Goal: Task Accomplishment & Management: Use online tool/utility

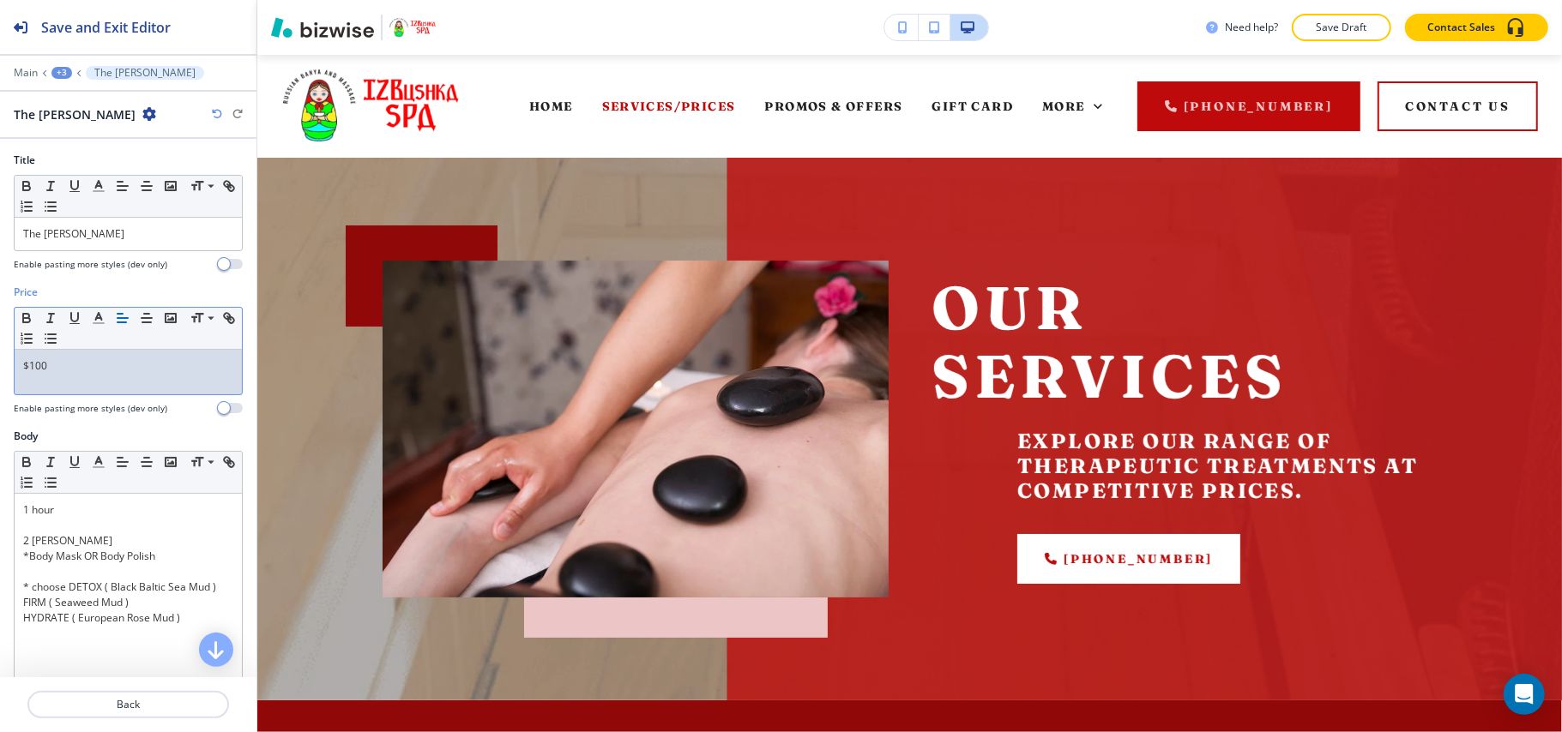
scroll to position [1080, 0]
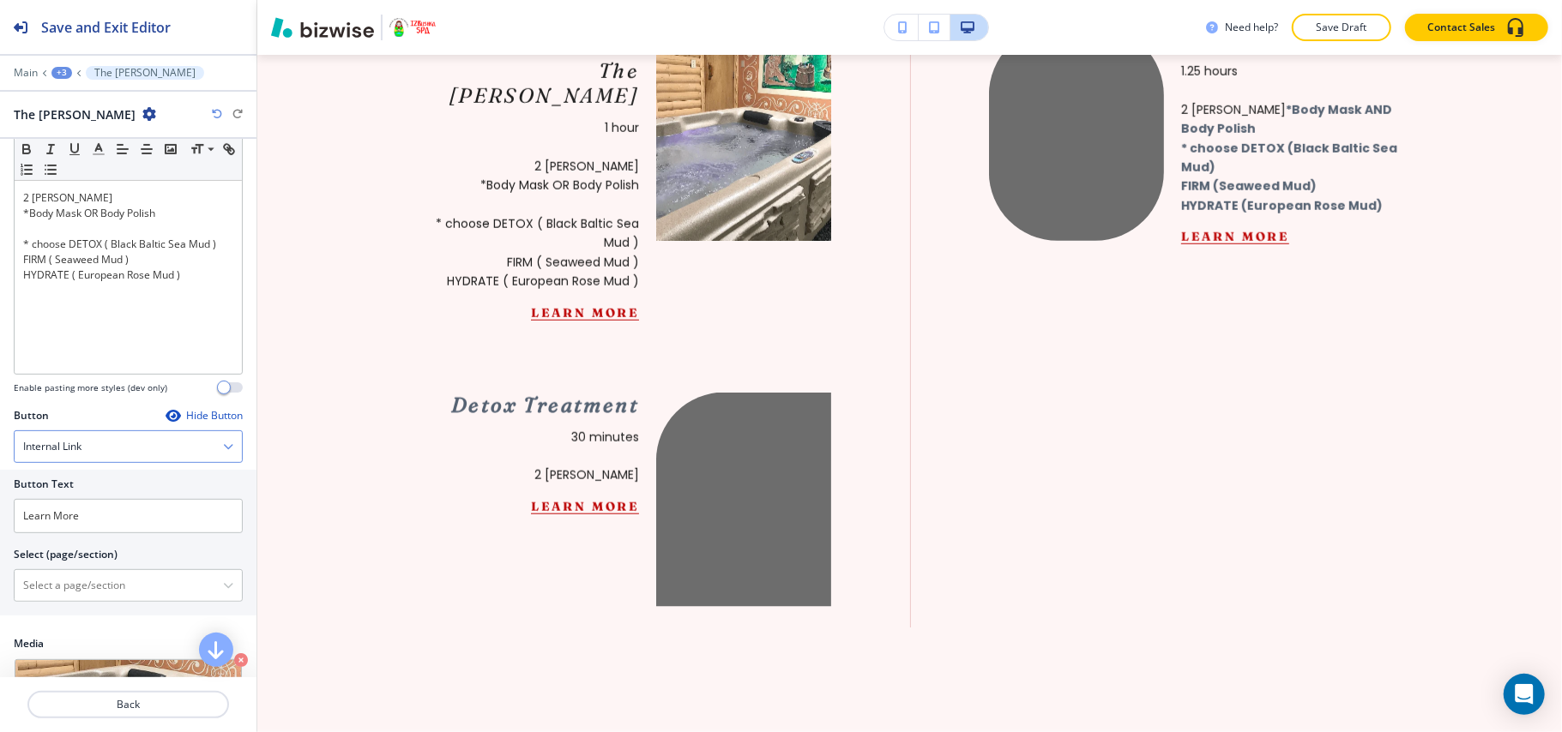
click at [89, 461] on div "Internal Link" at bounding box center [128, 446] width 227 height 31
click at [166, 423] on icon "button" at bounding box center [173, 416] width 14 height 14
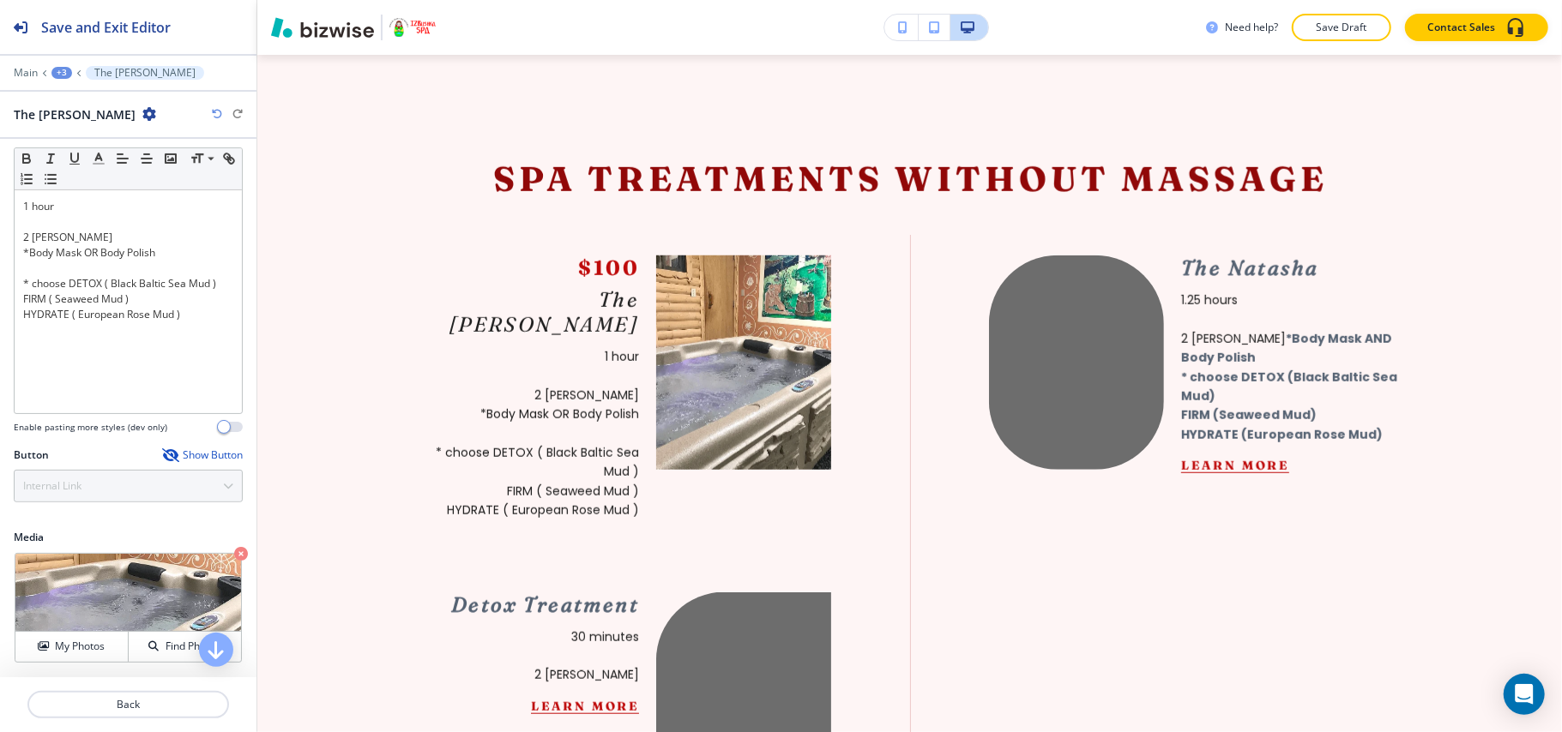
scroll to position [80, 0]
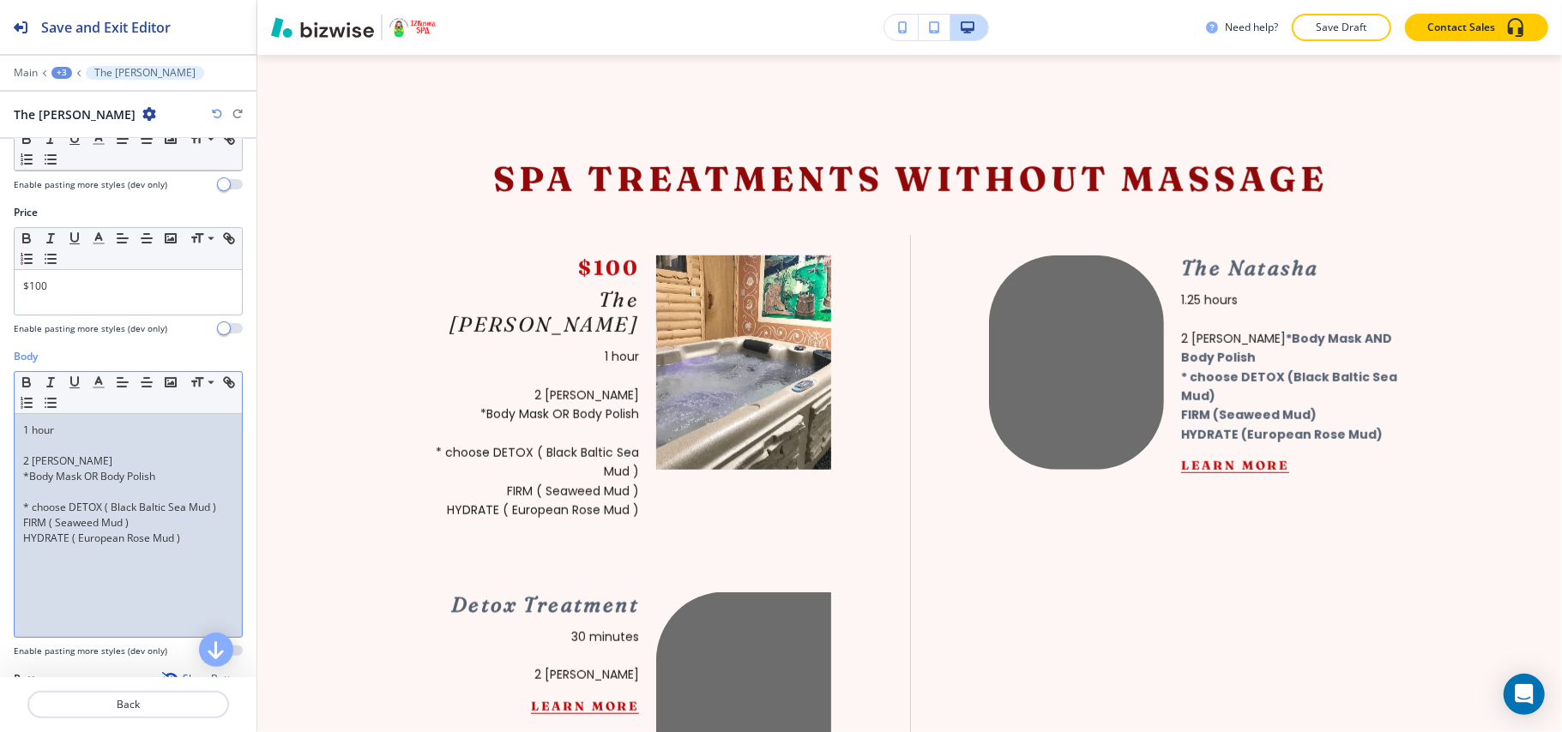
click at [35, 453] on p at bounding box center [128, 445] width 210 height 15
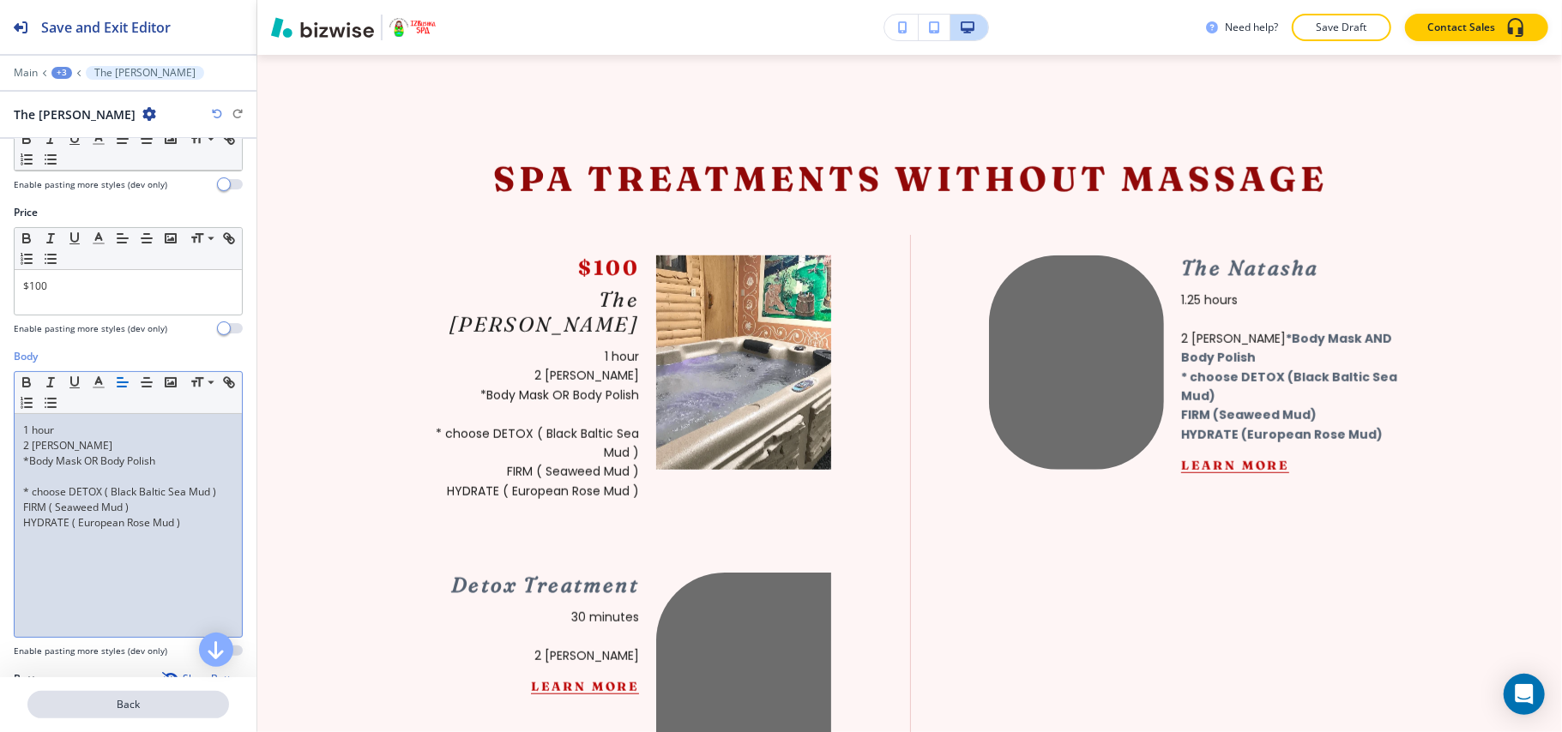
click at [108, 697] on p "Back" at bounding box center [128, 704] width 198 height 15
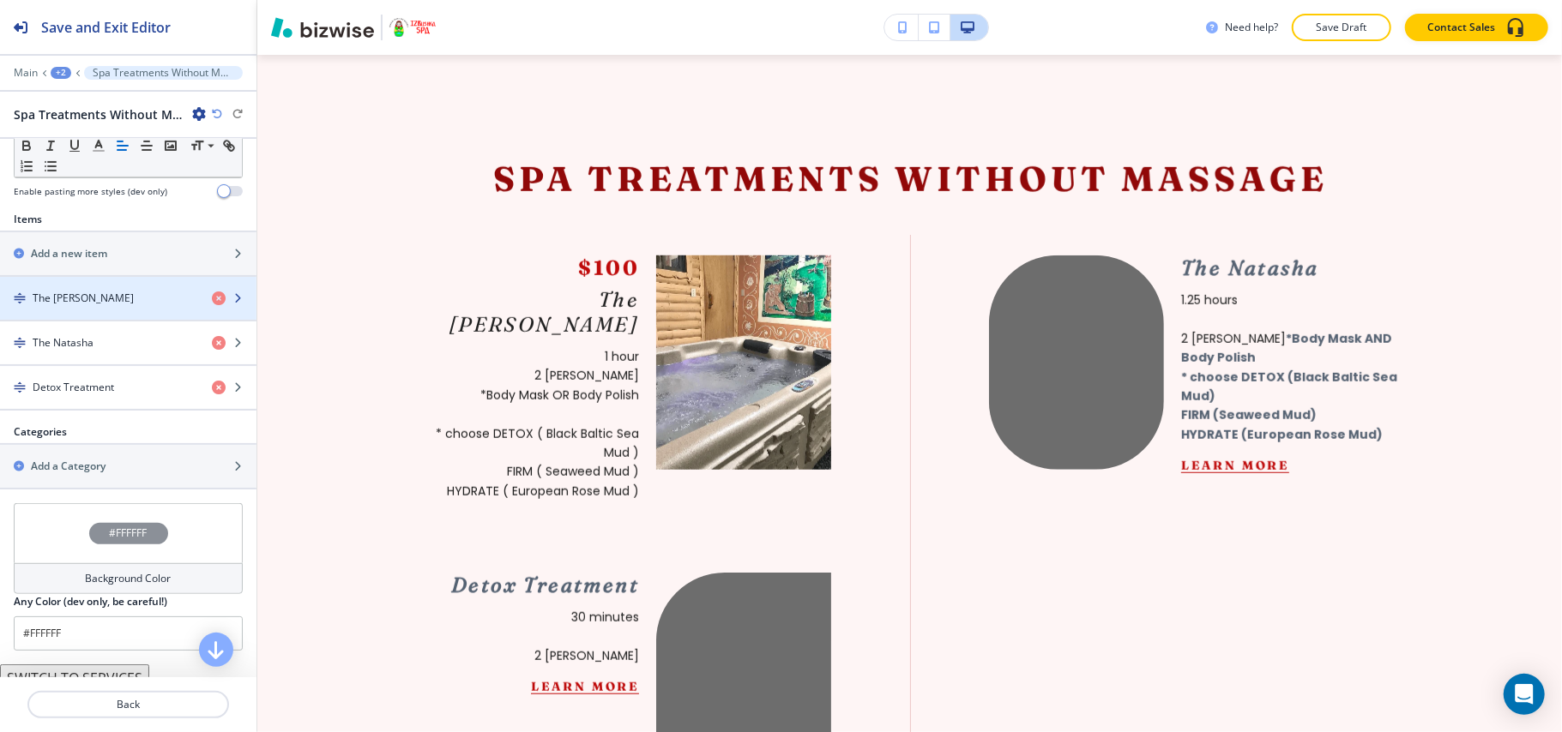
scroll to position [563, 0]
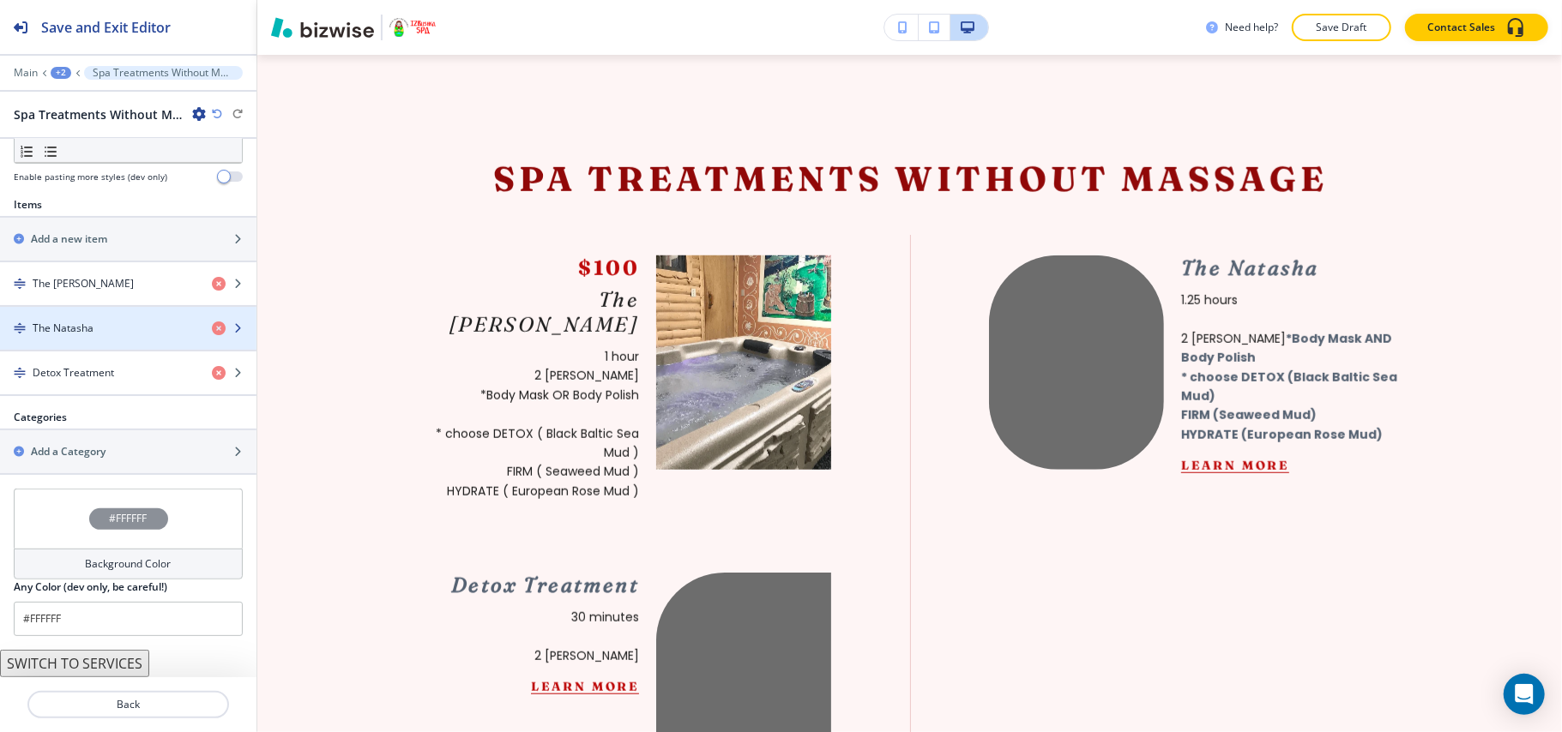
click at [123, 314] on div "button" at bounding box center [128, 314] width 256 height 14
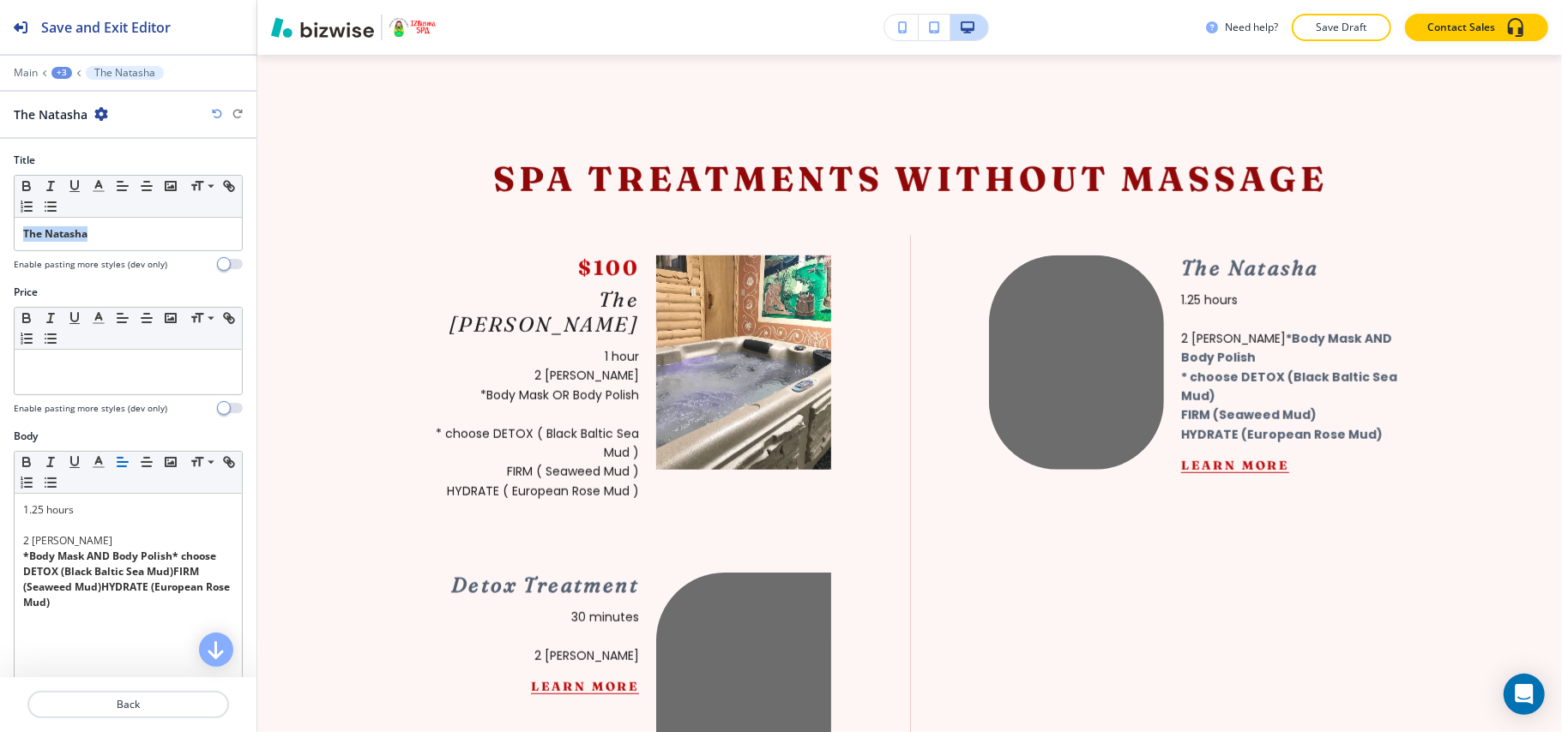
drag, startPoint x: 139, startPoint y: 238, endPoint x: 0, endPoint y: 231, distance: 139.1
click at [0, 231] on div "Title Small Normal Large Huge The Natasha Enable pasting more styles (dev only)" at bounding box center [128, 219] width 256 height 132
click at [26, 182] on icon "button" at bounding box center [26, 185] width 15 height 15
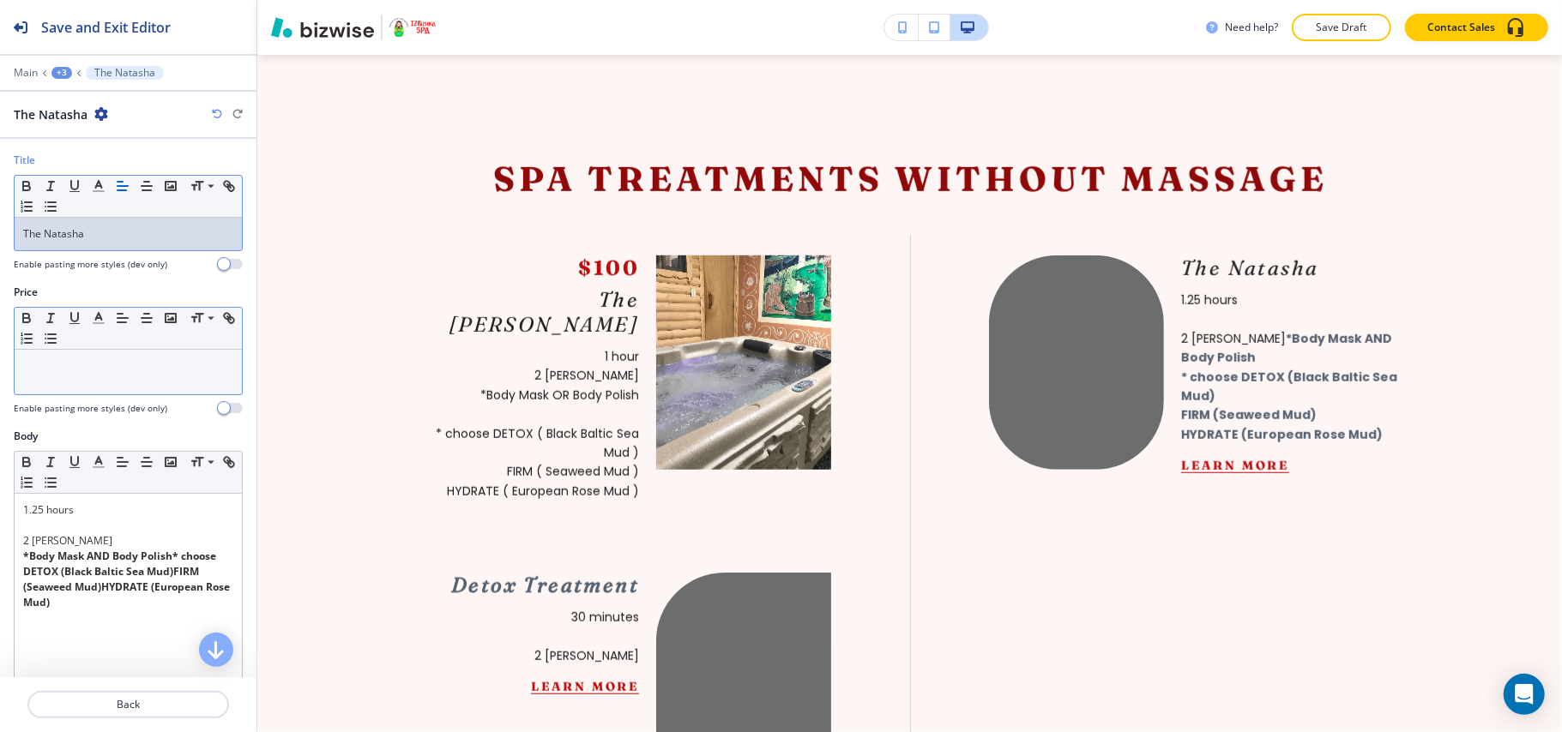
click at [49, 374] on p at bounding box center [128, 365] width 210 height 15
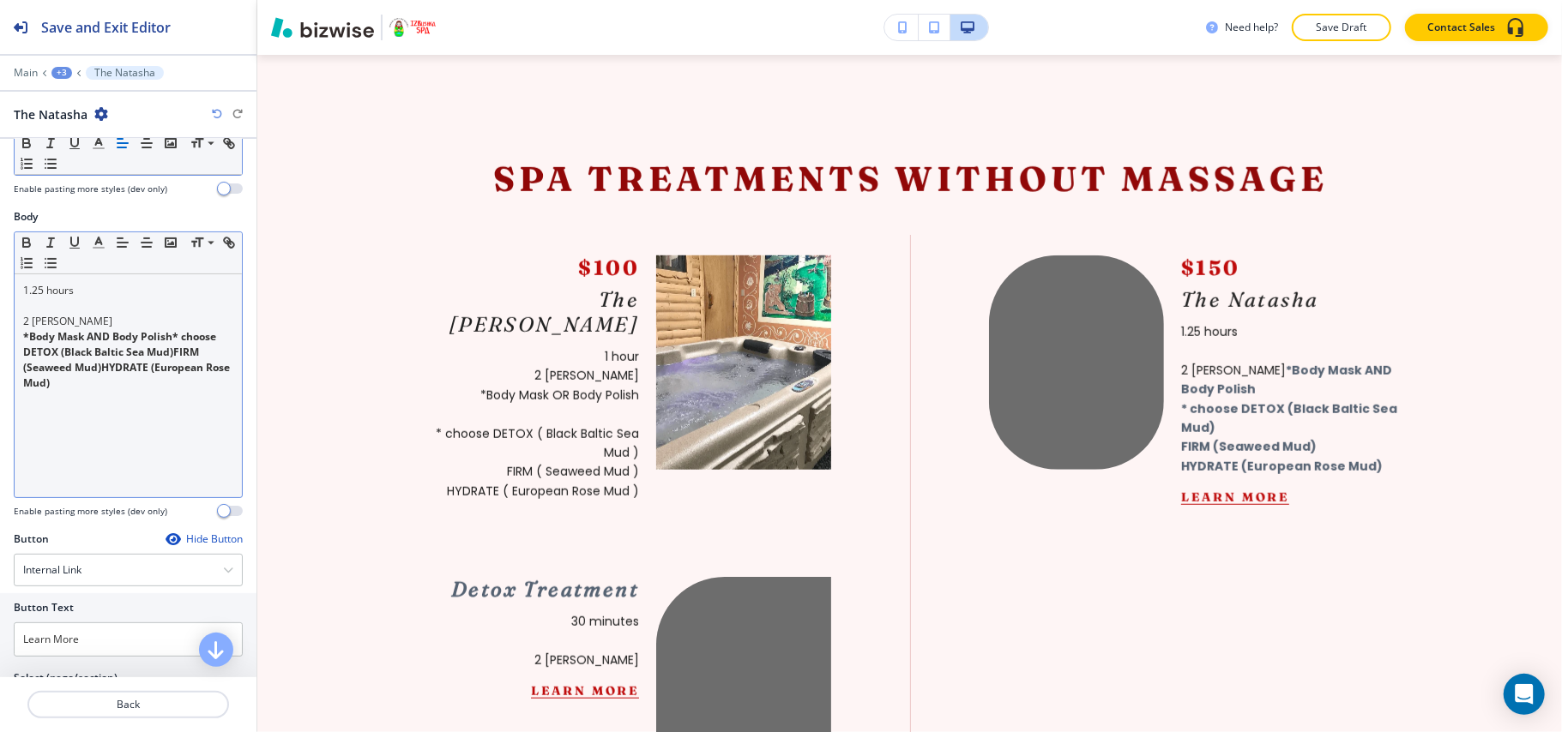
scroll to position [228, 0]
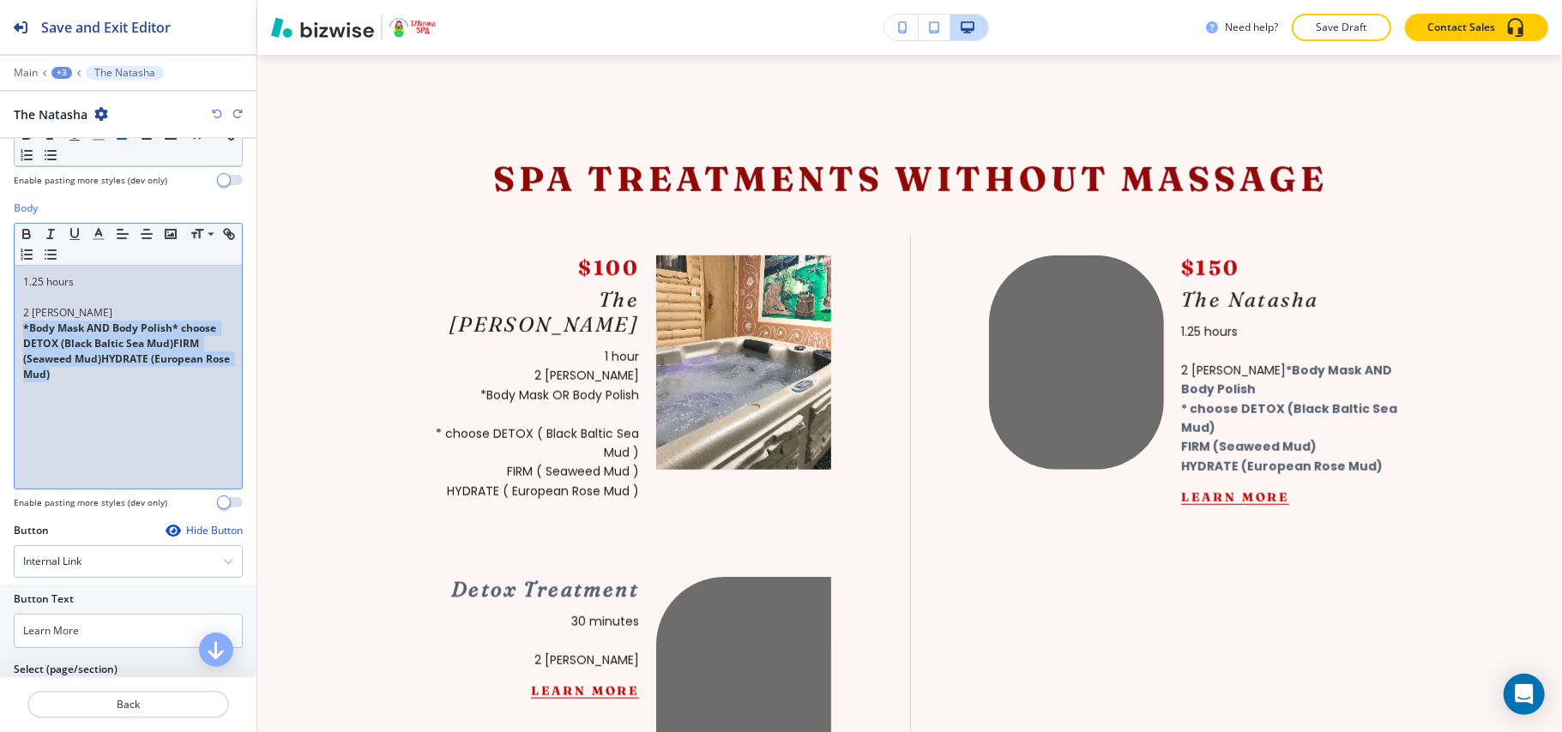
drag, startPoint x: 158, startPoint y: 388, endPoint x: 1, endPoint y: 327, distance: 168.3
click at [1, 327] on div "Body Small Normal Large Huge 1.25 hours 2 Banyas *Body Mask AND Body Polish* ch…" at bounding box center [128, 362] width 256 height 322
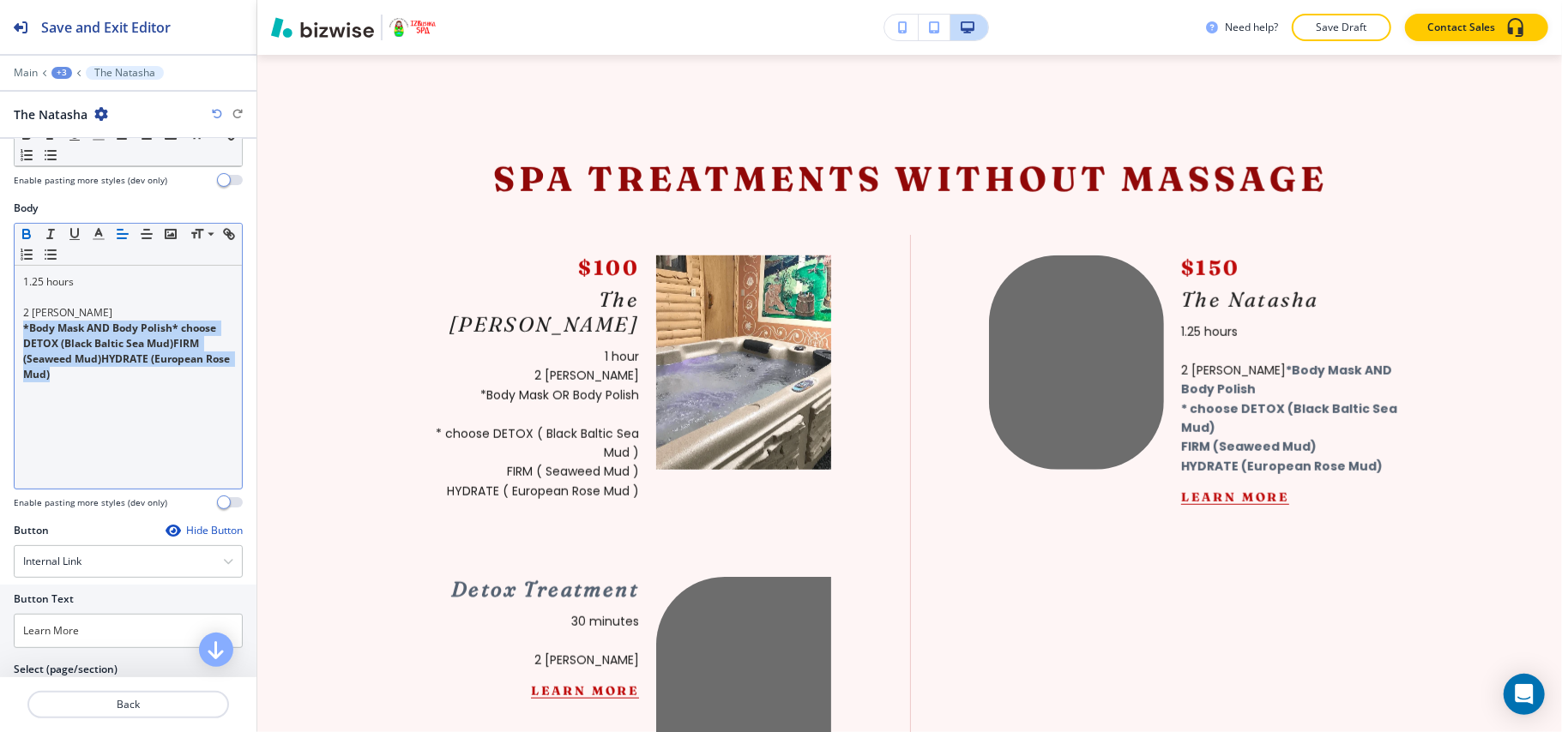
click at [31, 235] on icon "button" at bounding box center [26, 233] width 15 height 15
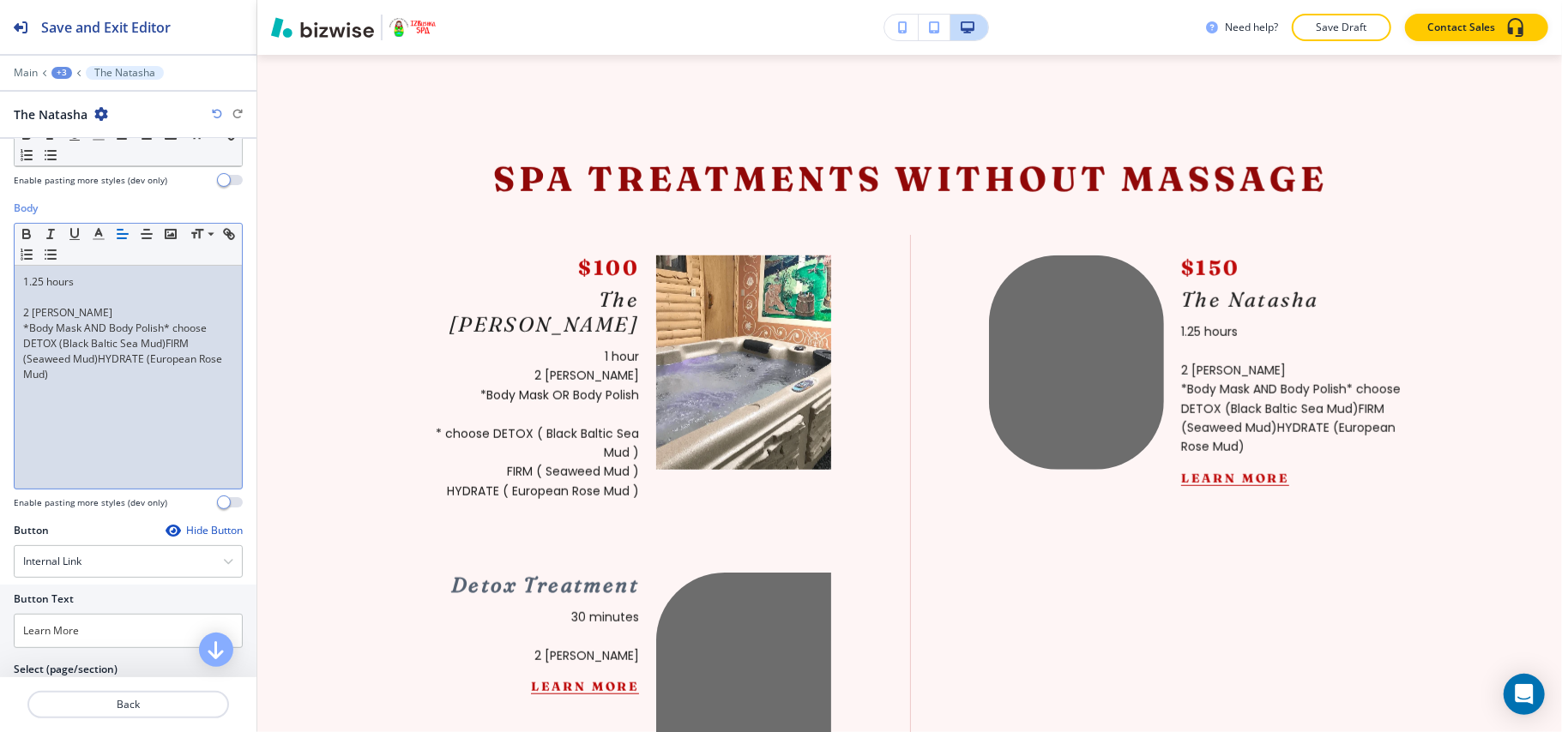
click at [17, 297] on div "1.25 hours 2 Banyas *Body Mask AND Body Polish* choose DETOX (Black Baltic Sea …" at bounding box center [128, 377] width 227 height 223
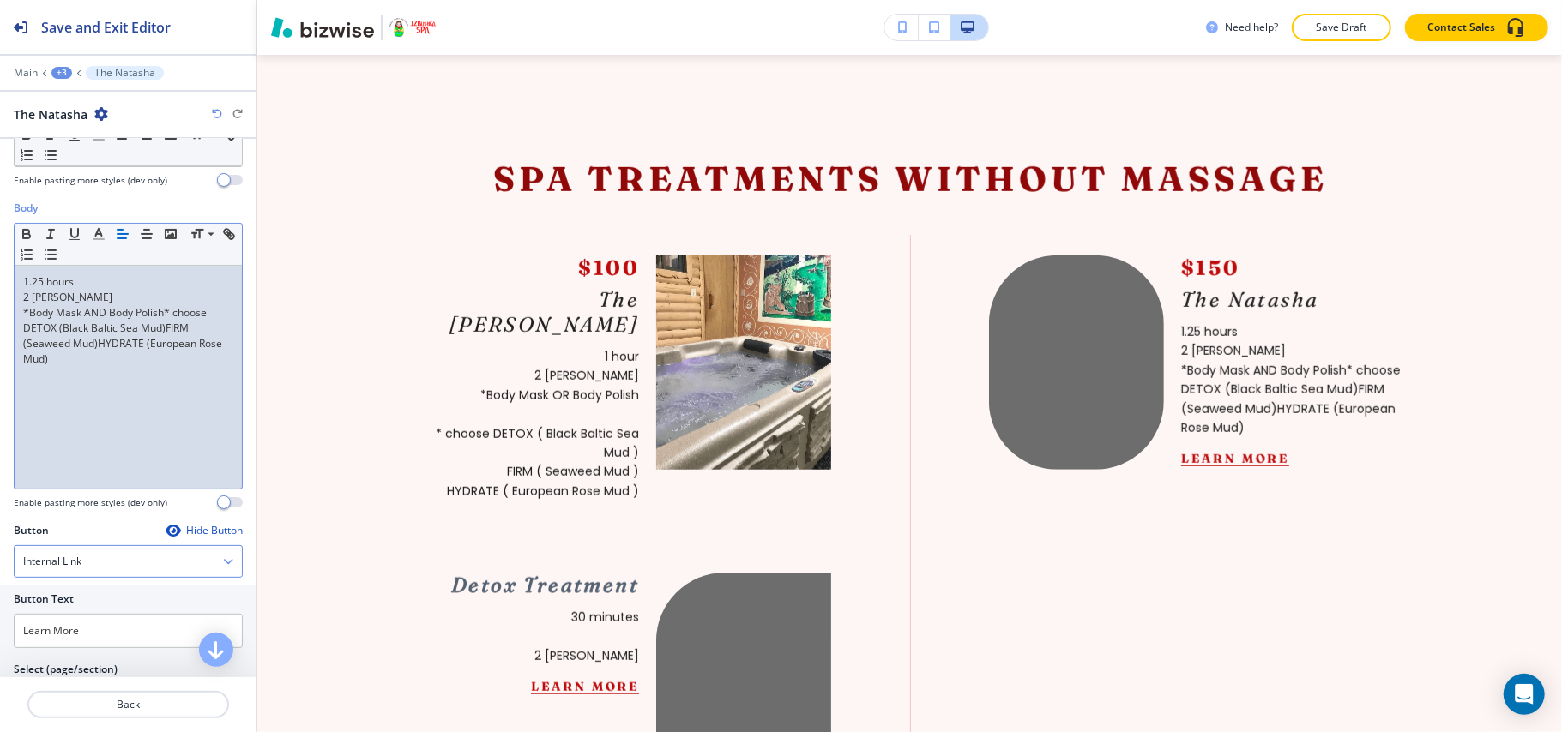
scroll to position [454, 0]
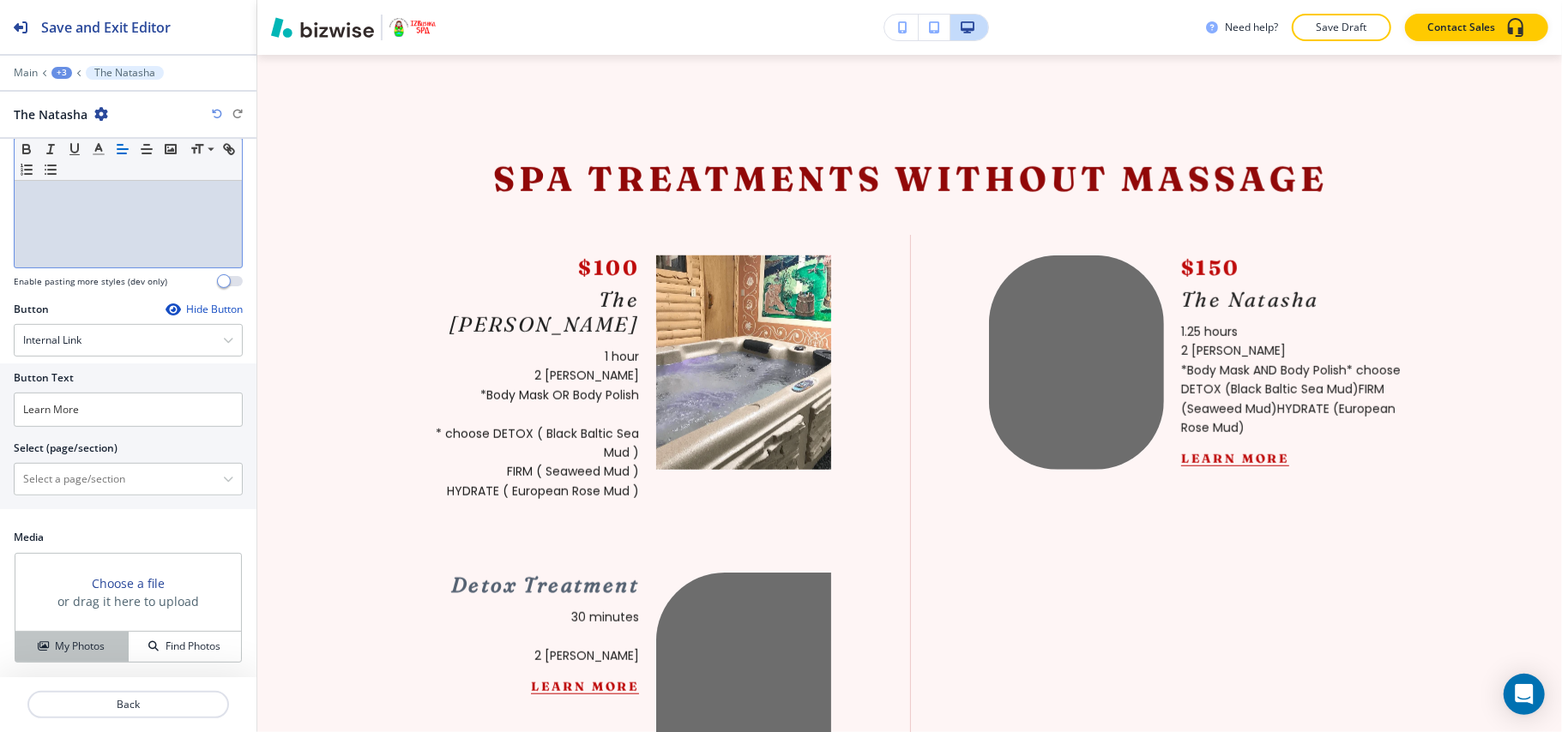
click at [76, 632] on button "My Photos" at bounding box center [71, 647] width 113 height 30
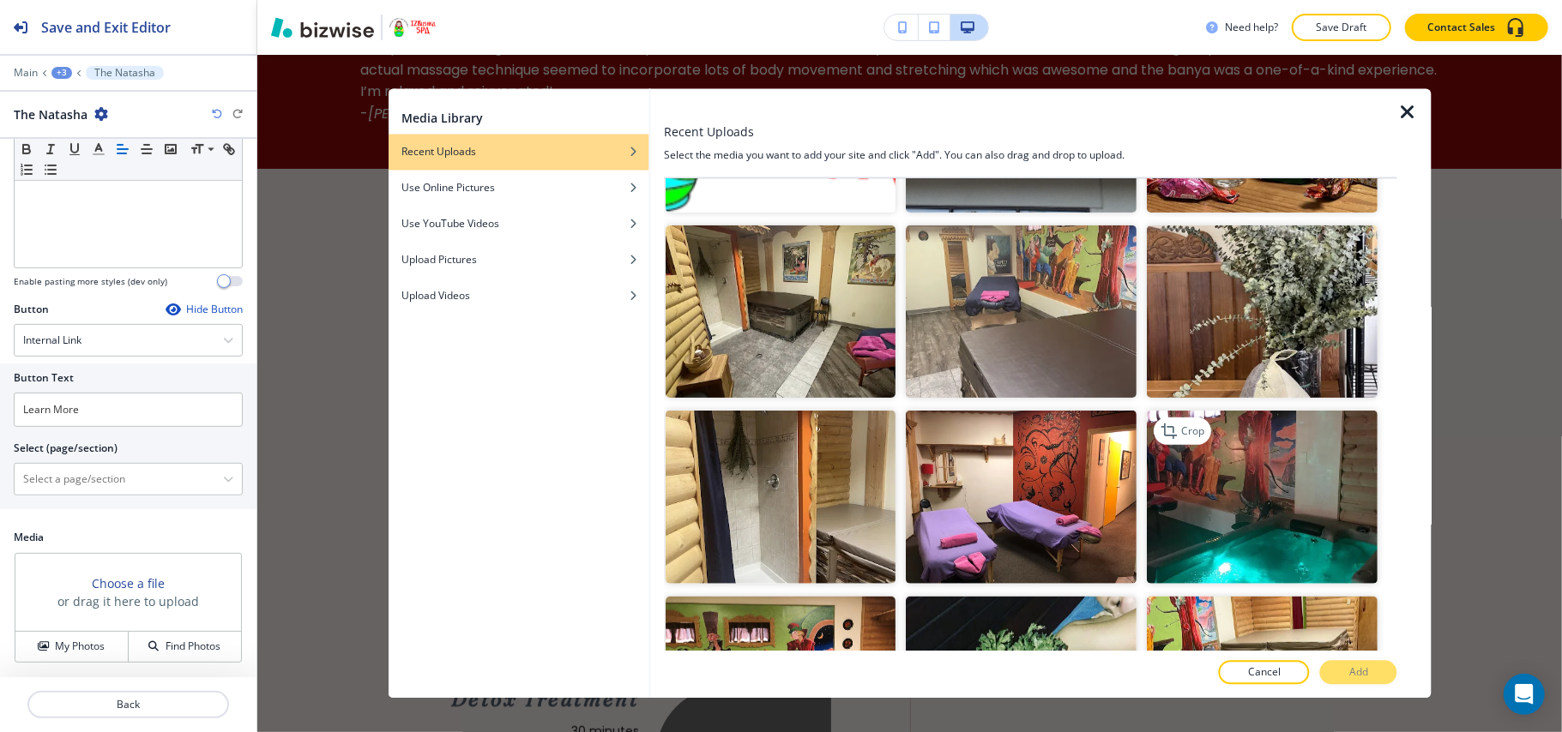
scroll to position [571, 0]
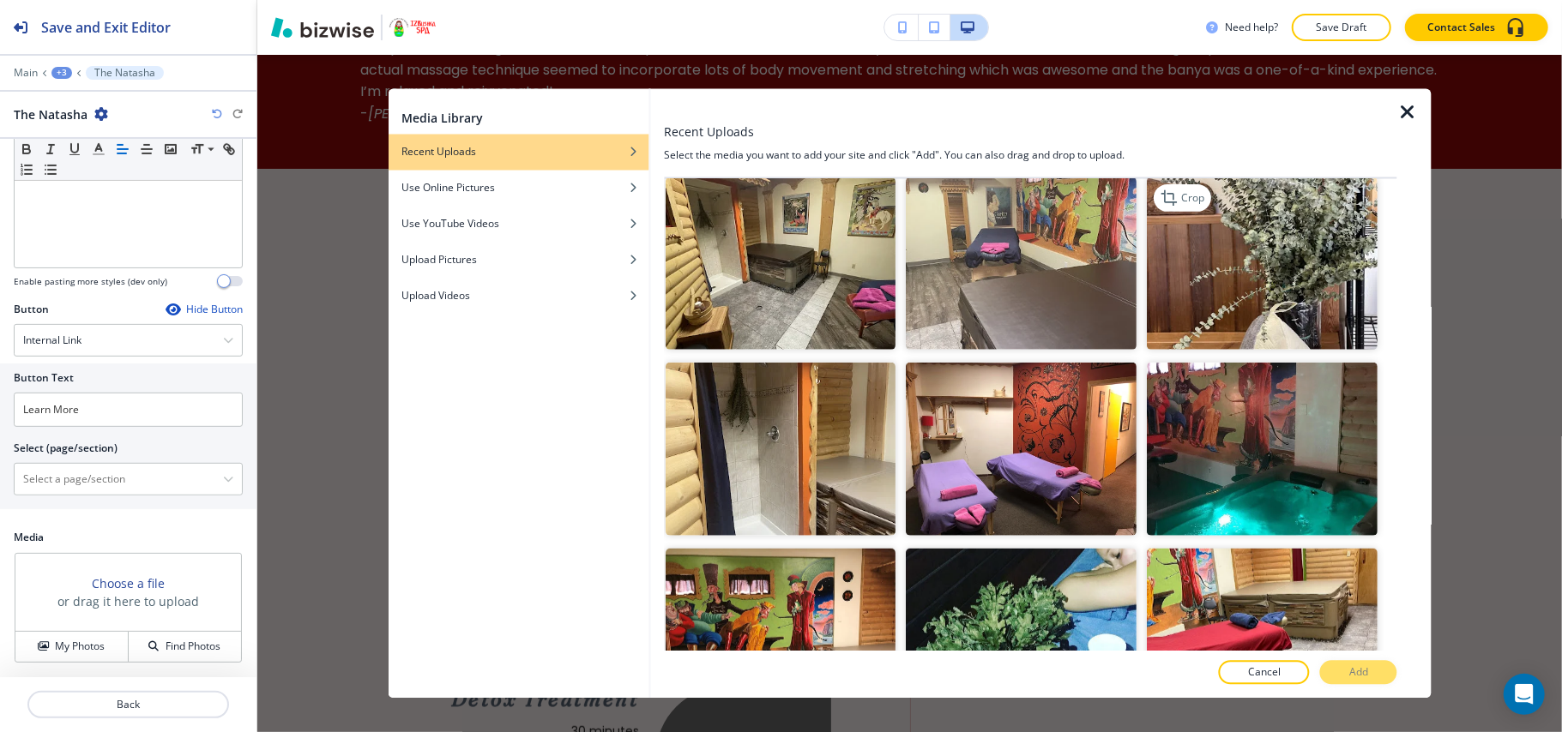
drag, startPoint x: 1301, startPoint y: 319, endPoint x: 1331, endPoint y: 314, distance: 30.5
drag, startPoint x: 1331, startPoint y: 314, endPoint x: 1232, endPoint y: 449, distance: 167.6
click at [1232, 449] on img "button" at bounding box center [1262, 449] width 231 height 173
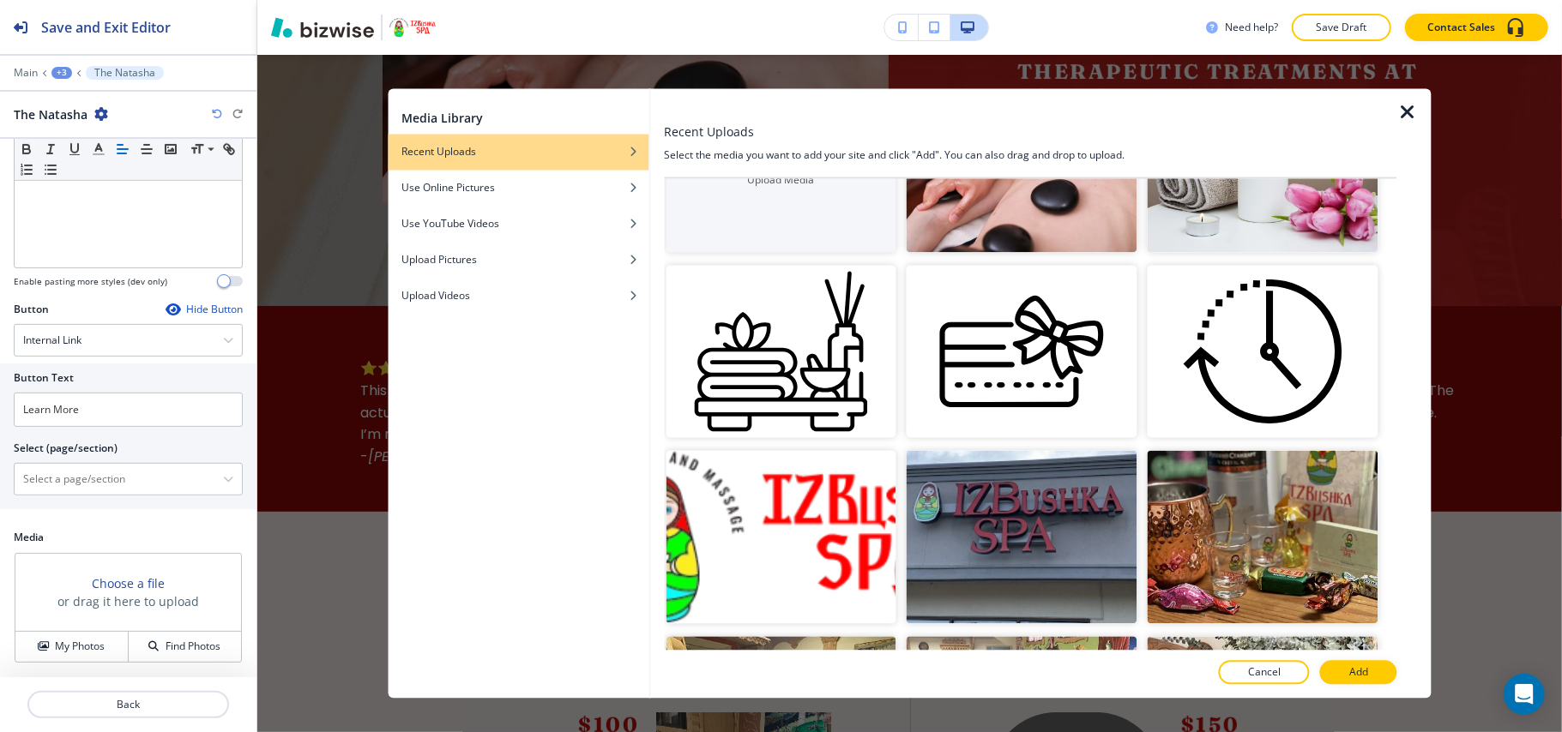
scroll to position [0, 0]
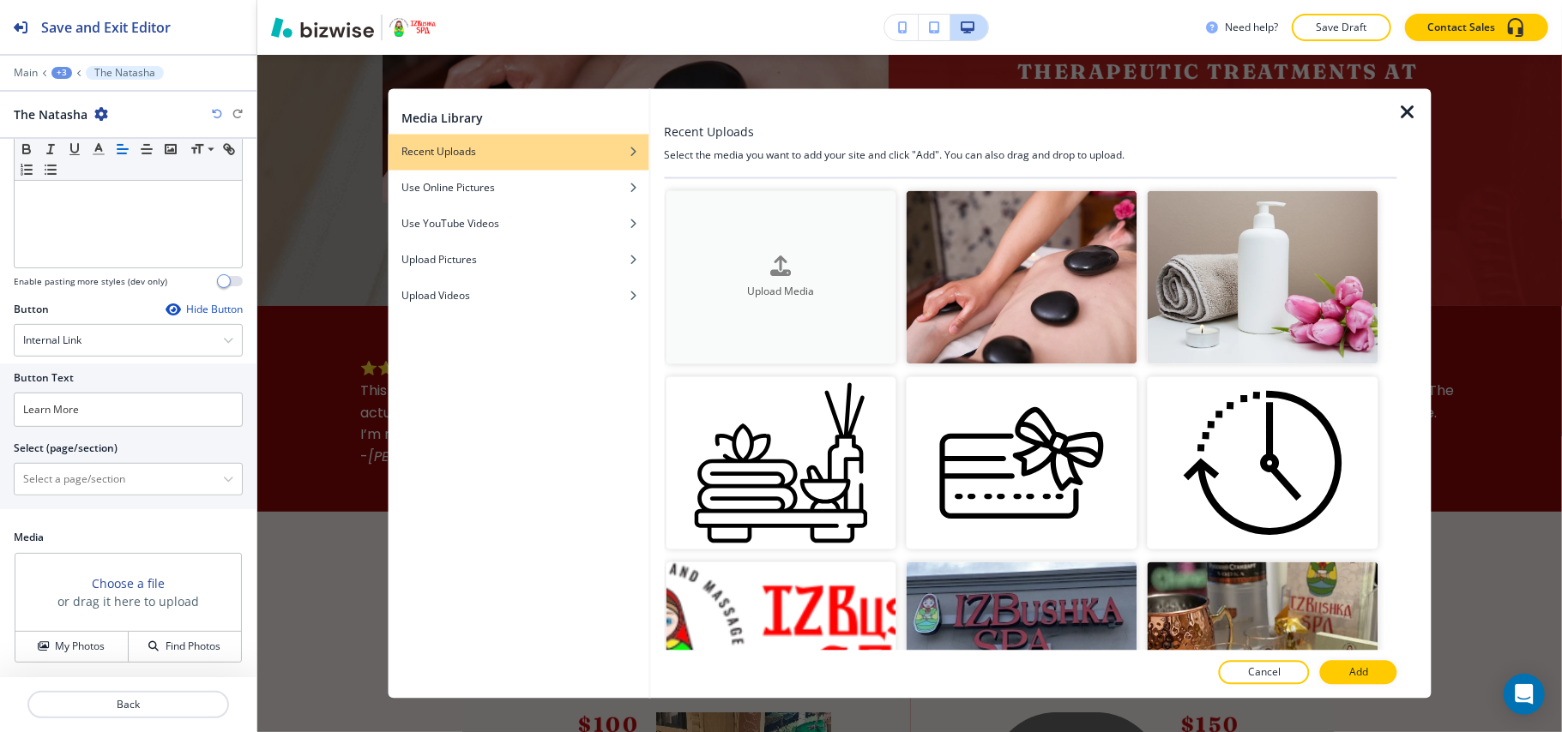
click at [703, 238] on button "Upload Media" at bounding box center [780, 277] width 231 height 173
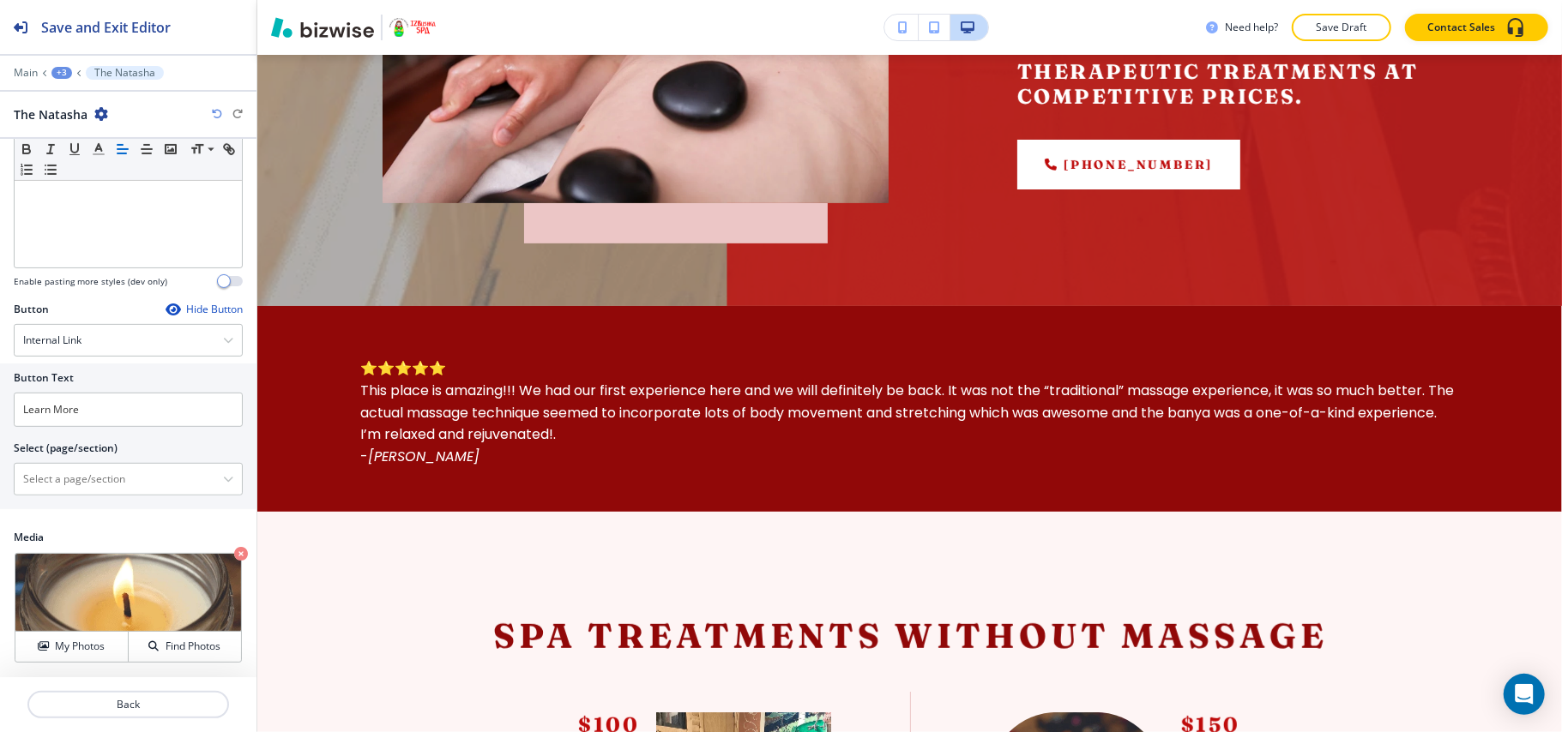
click at [166, 306] on icon "button" at bounding box center [173, 310] width 14 height 14
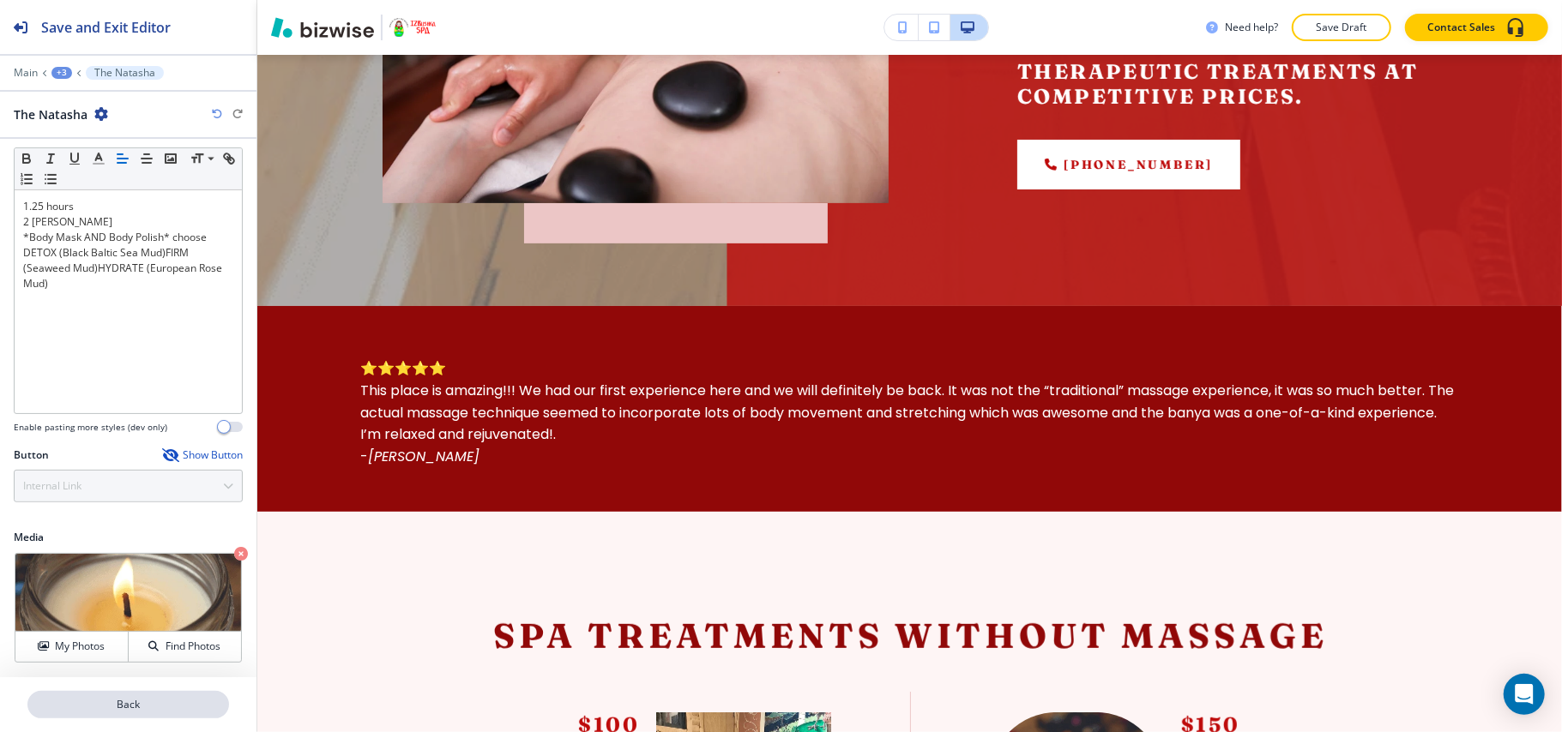
click at [155, 703] on p "Back" at bounding box center [128, 704] width 198 height 15
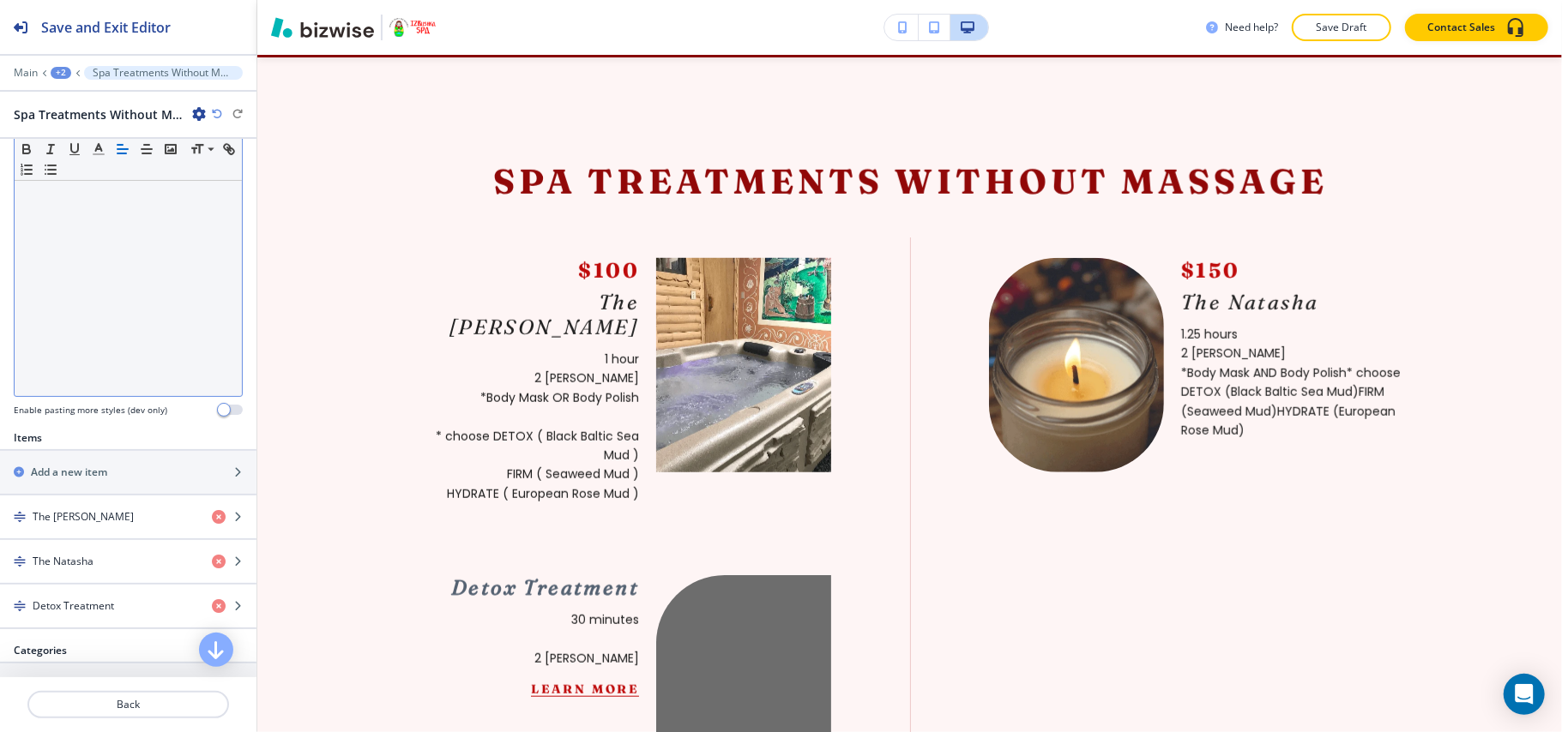
scroll to position [852, 0]
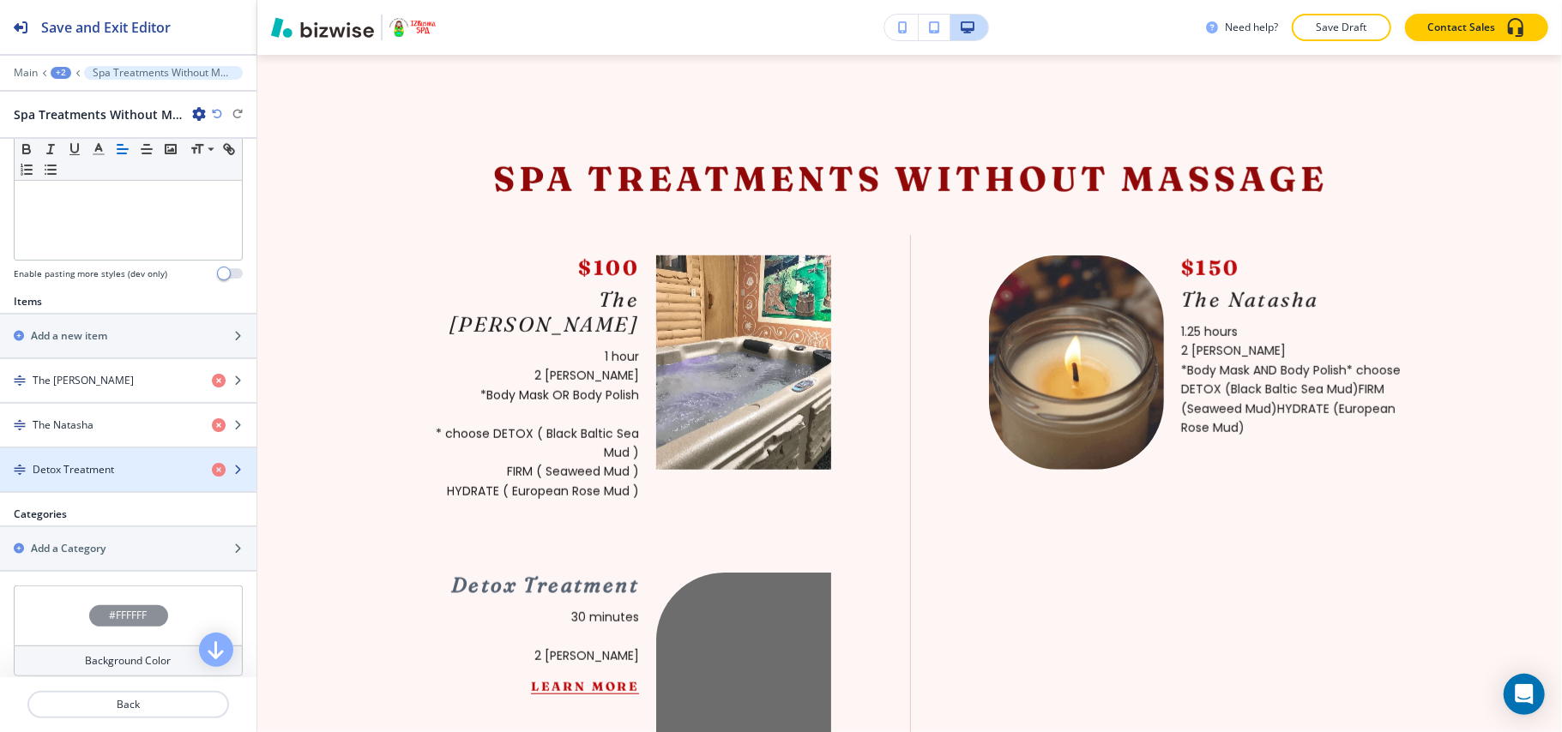
click at [108, 487] on div "button" at bounding box center [128, 485] width 256 height 14
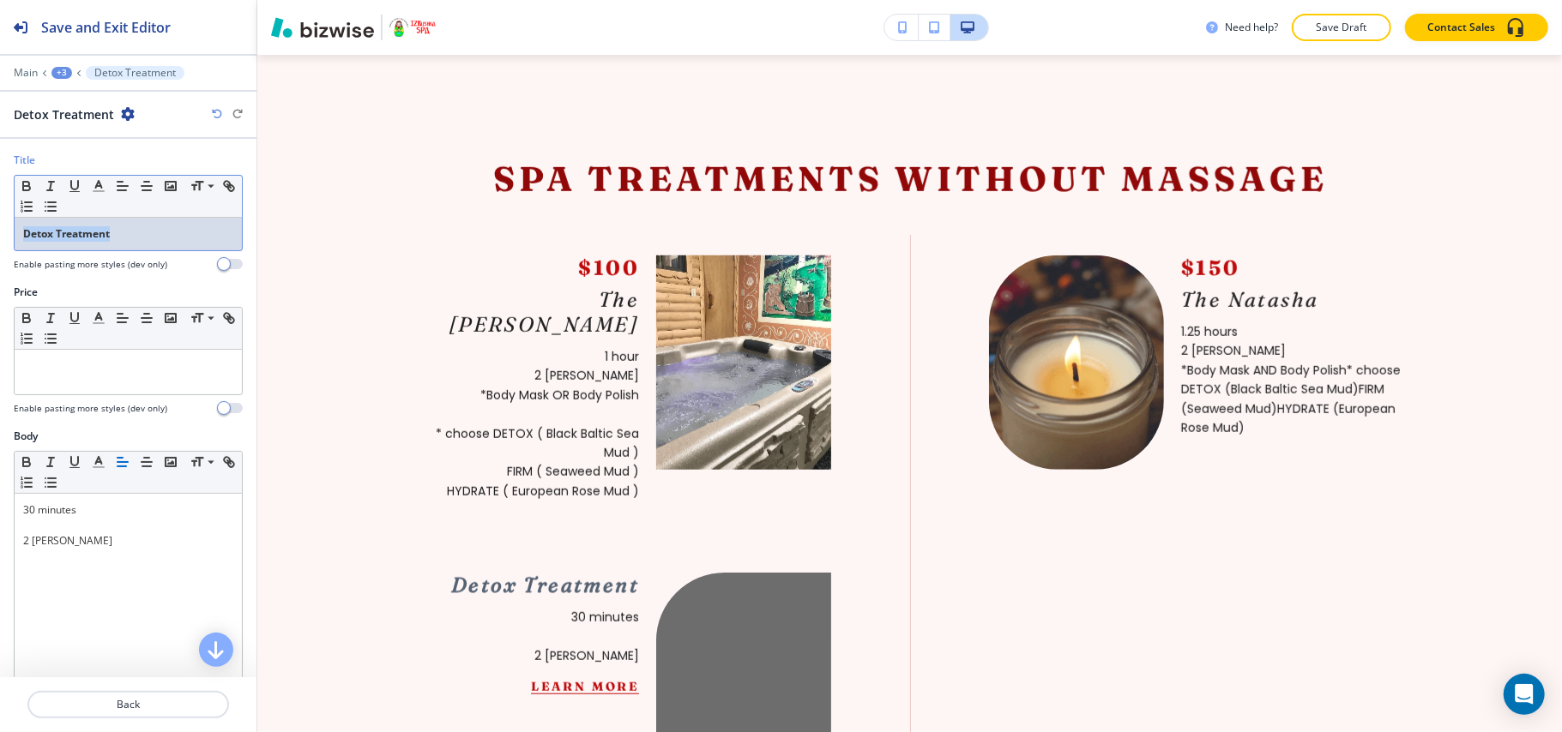
drag, startPoint x: 173, startPoint y: 237, endPoint x: 0, endPoint y: 196, distance: 178.0
click at [0, 196] on div "Title Small Normal Large Huge Detox Treatment Enable pasting more styles (dev o…" at bounding box center [128, 219] width 256 height 132
click at [29, 187] on icon "button" at bounding box center [26, 188] width 7 height 4
click at [46, 389] on div at bounding box center [128, 372] width 227 height 45
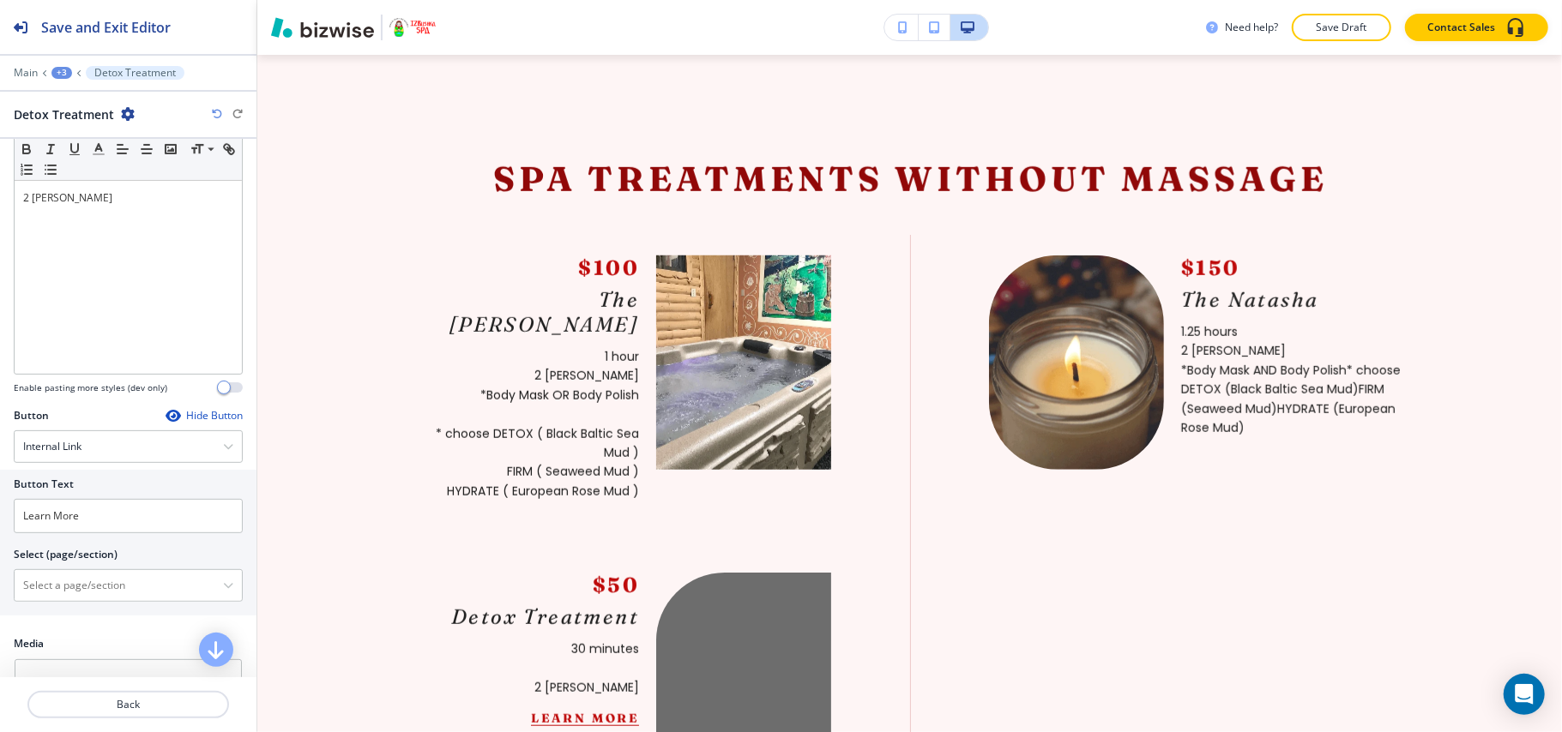
scroll to position [454, 0]
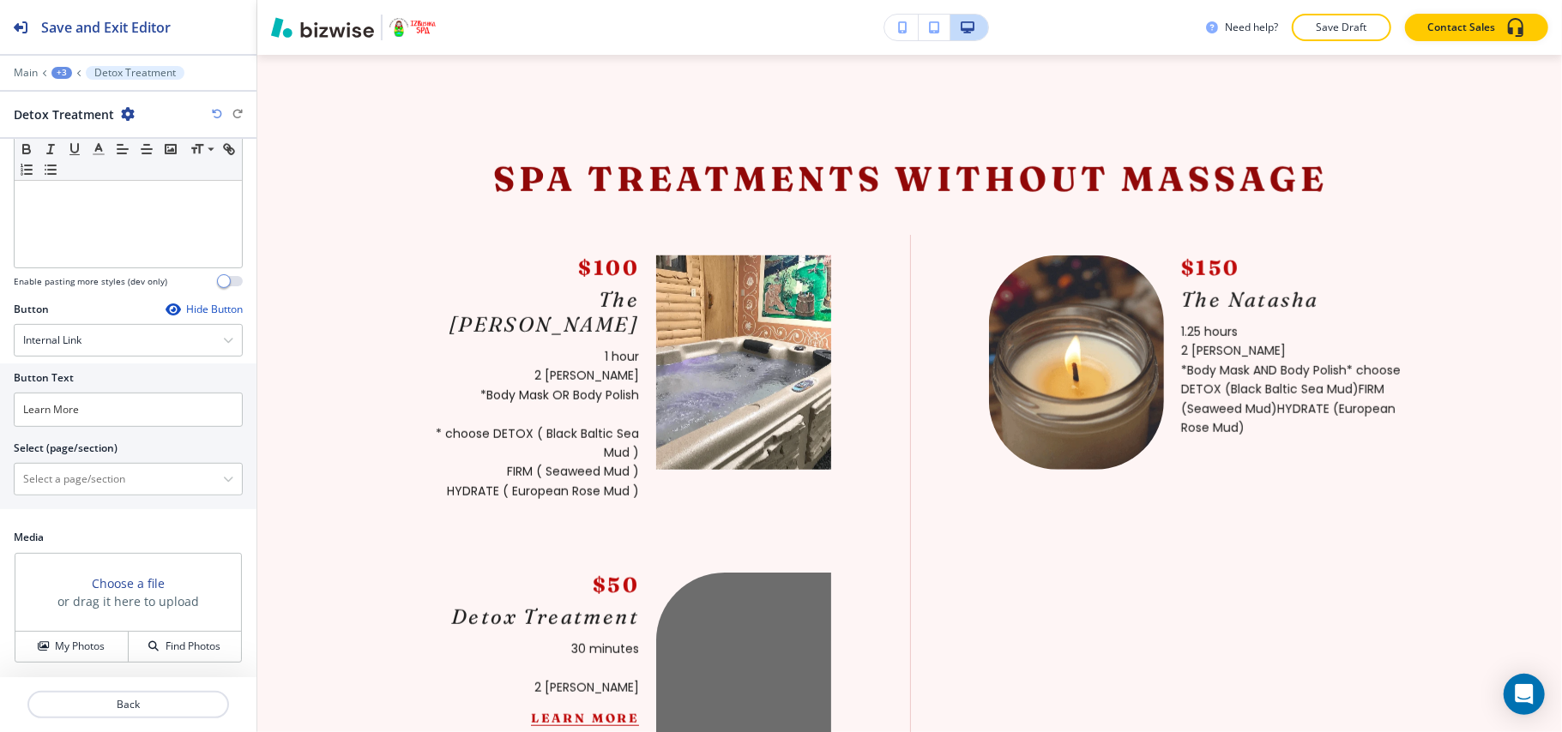
click at [166, 303] on icon "button" at bounding box center [173, 310] width 14 height 14
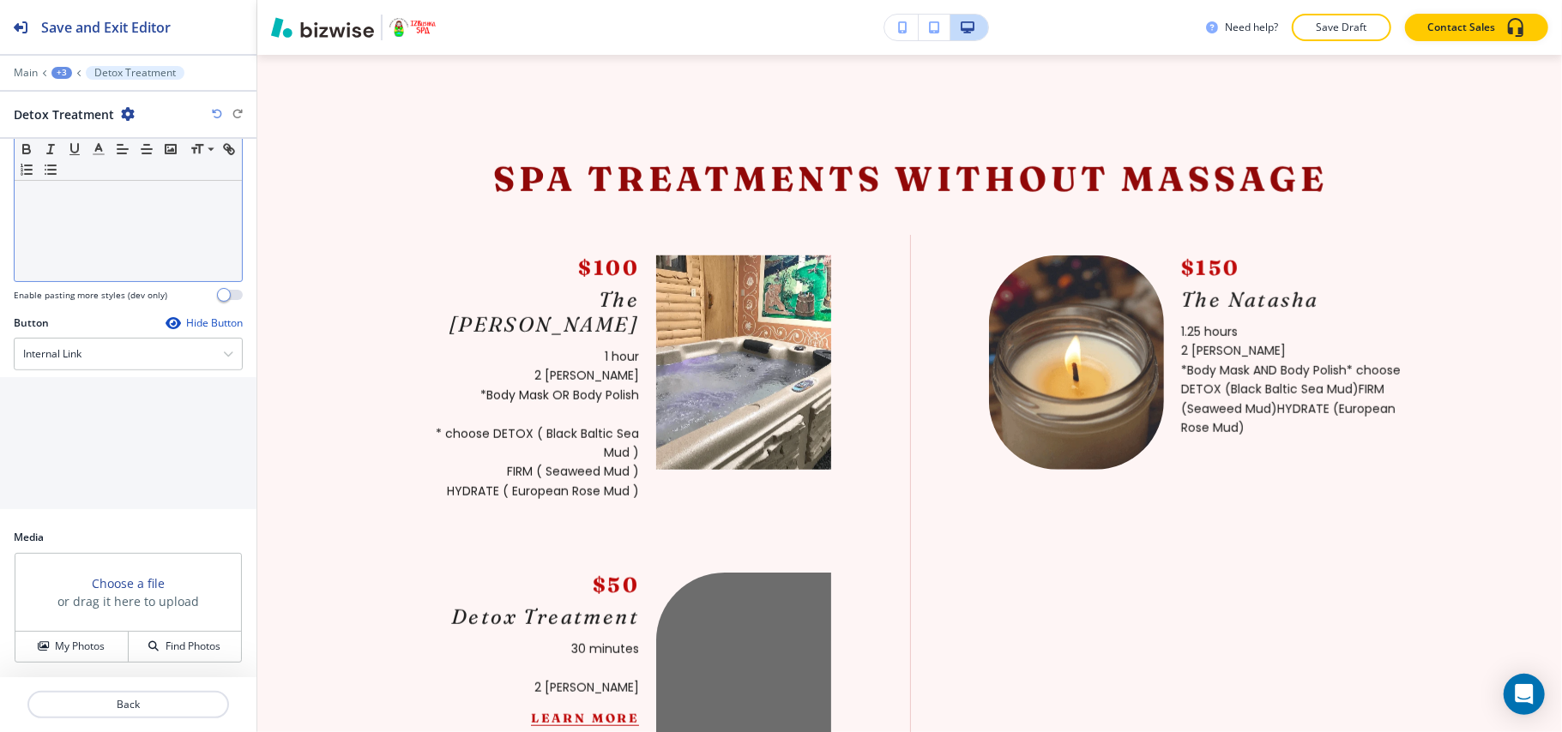
scroll to position [309, 0]
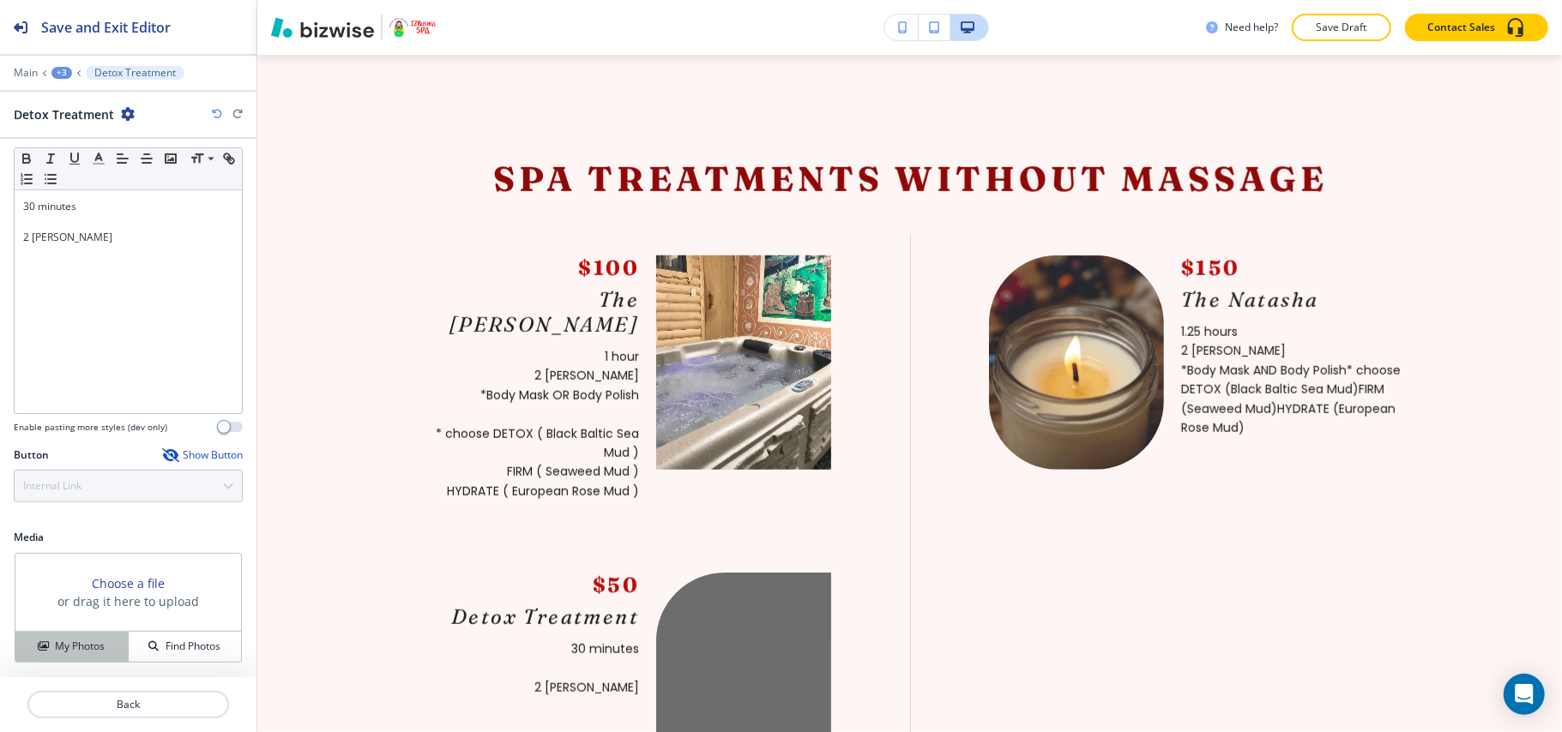
drag, startPoint x: 72, startPoint y: 640, endPoint x: 177, endPoint y: 605, distance: 110.1
click at [74, 639] on h4 "My Photos" at bounding box center [80, 646] width 50 height 15
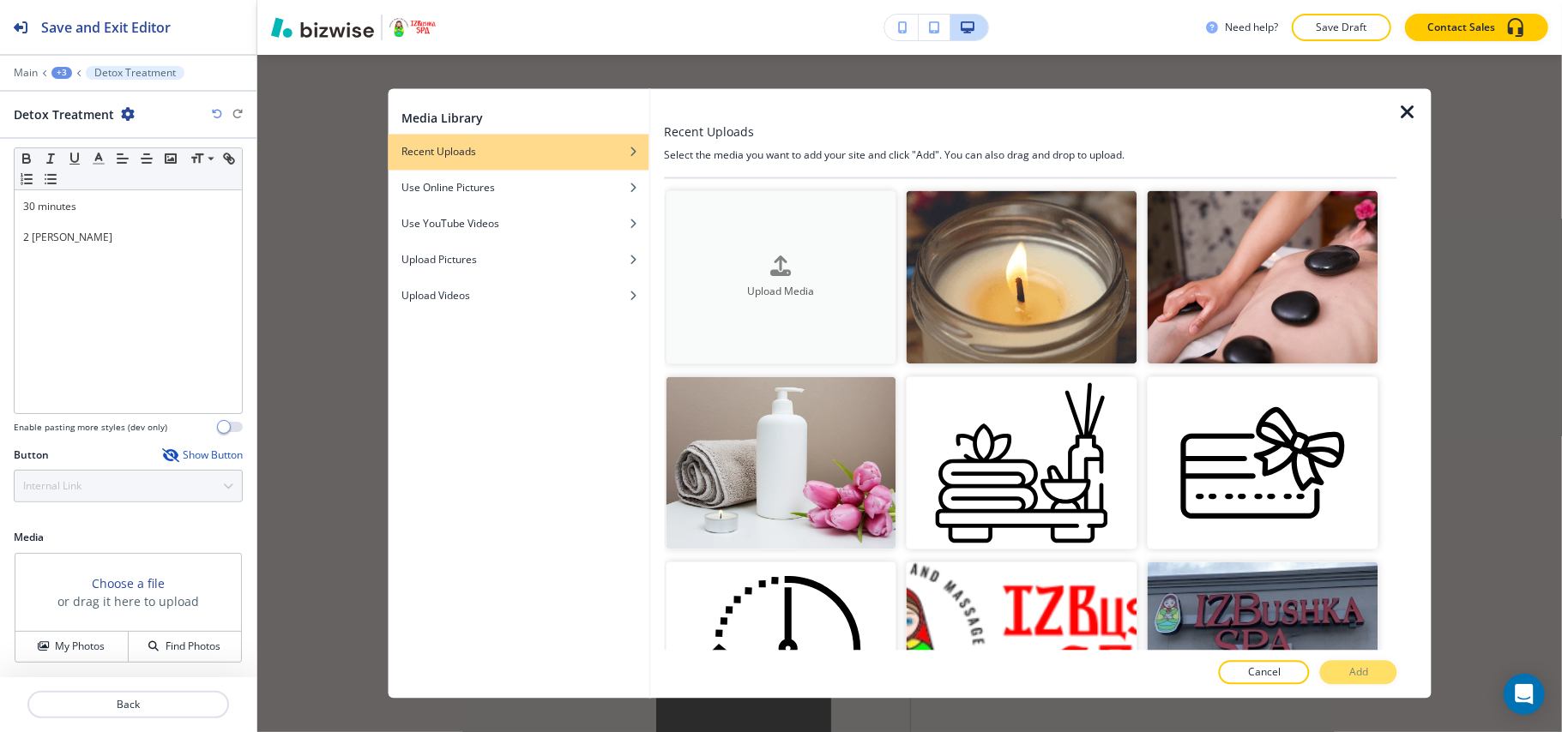
click at [803, 290] on h4 "Upload Media" at bounding box center [780, 291] width 231 height 15
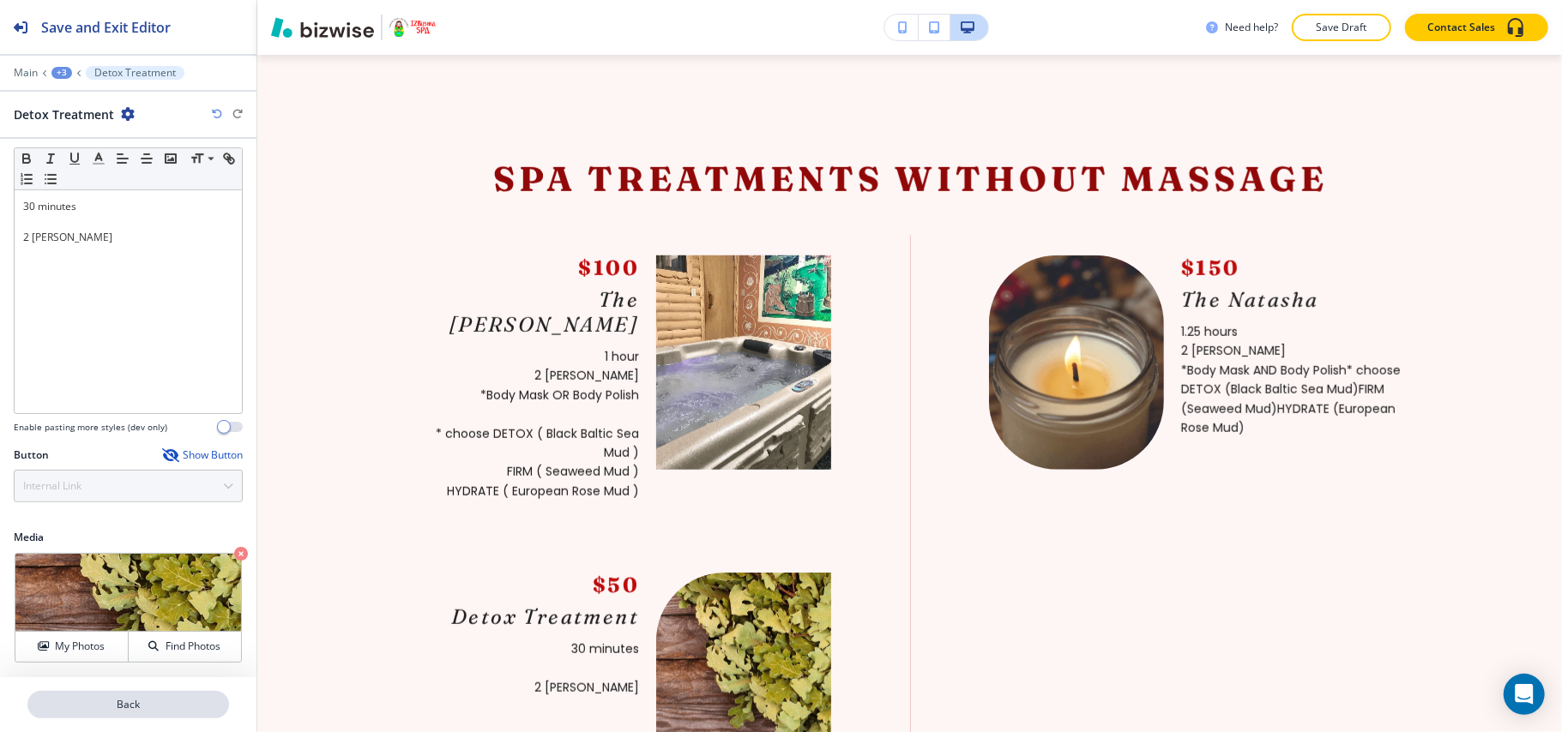
click at [149, 717] on button "Back" at bounding box center [128, 704] width 202 height 27
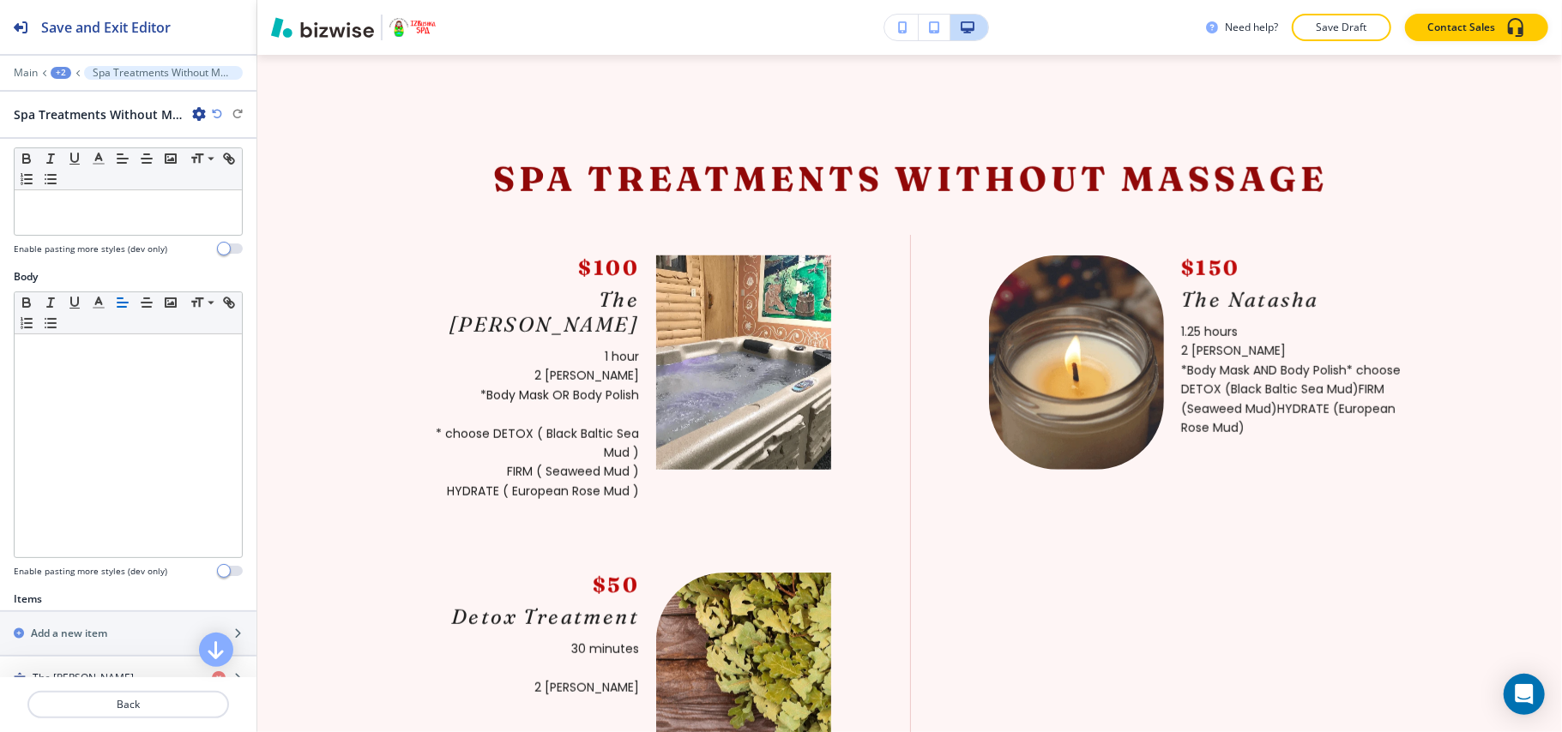
scroll to position [457, 0]
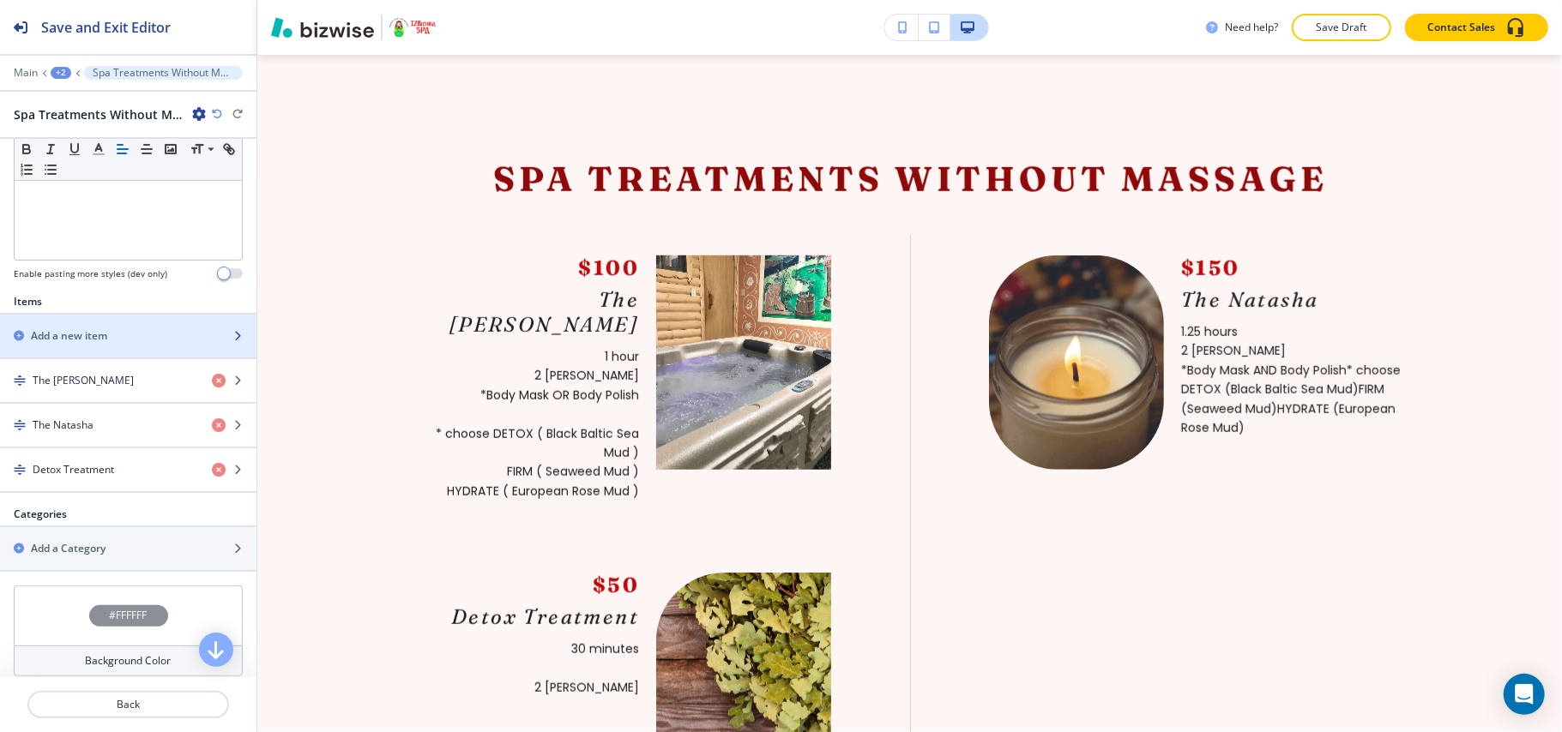
click at [86, 340] on h2 "Add a new item" at bounding box center [69, 335] width 76 height 15
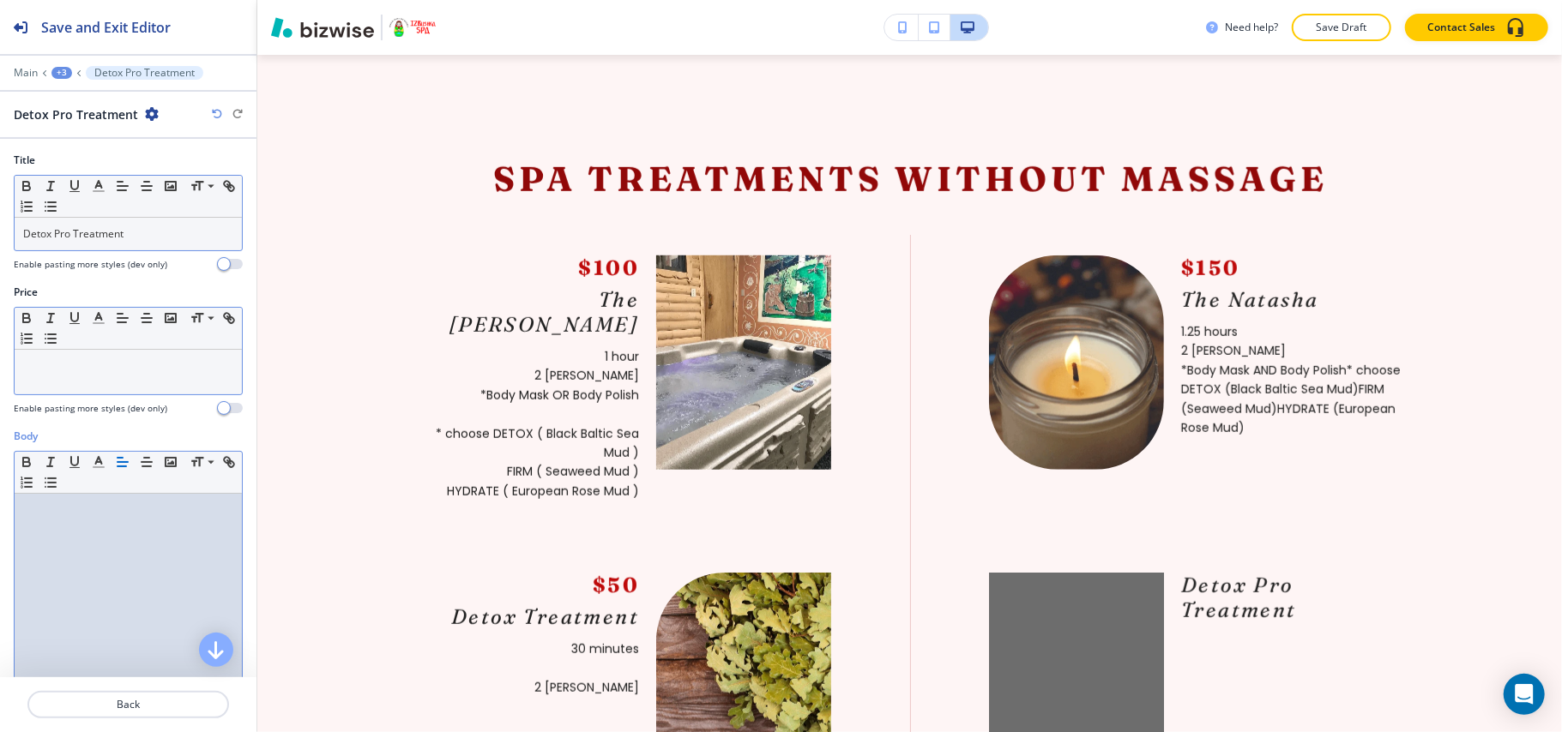
scroll to position [0, 0]
click at [59, 385] on div at bounding box center [128, 372] width 227 height 45
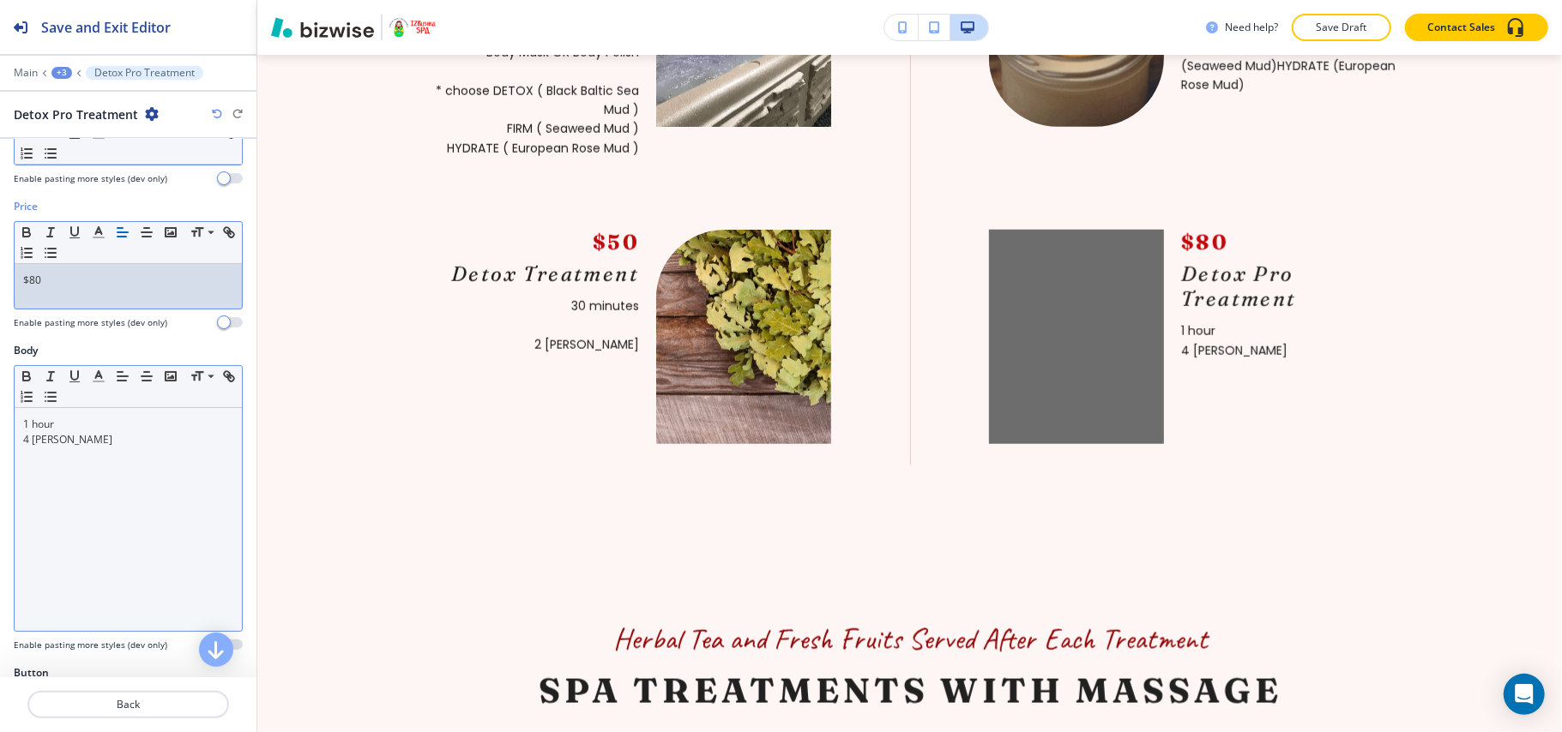
scroll to position [295, 0]
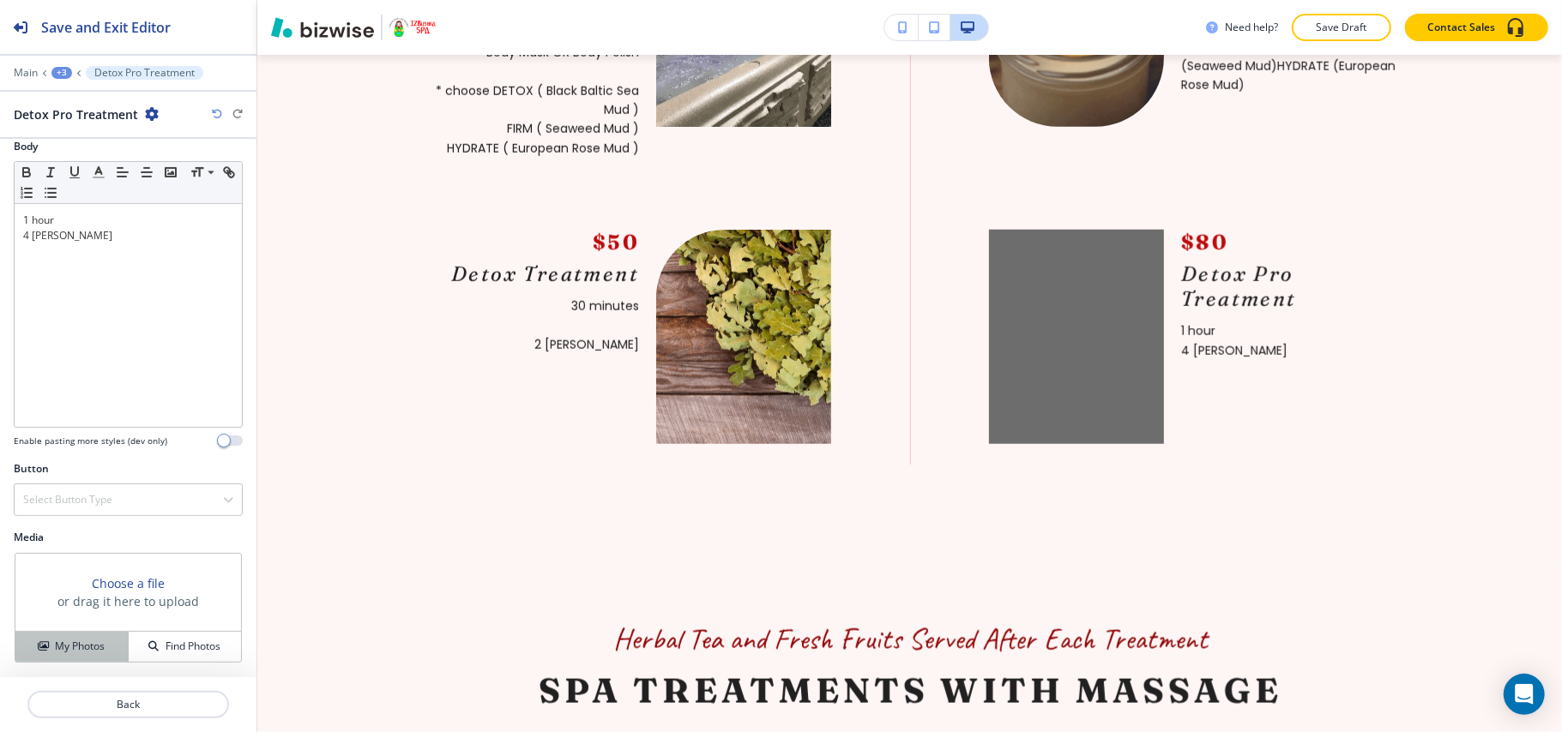
click at [70, 655] on button "My Photos" at bounding box center [71, 647] width 113 height 30
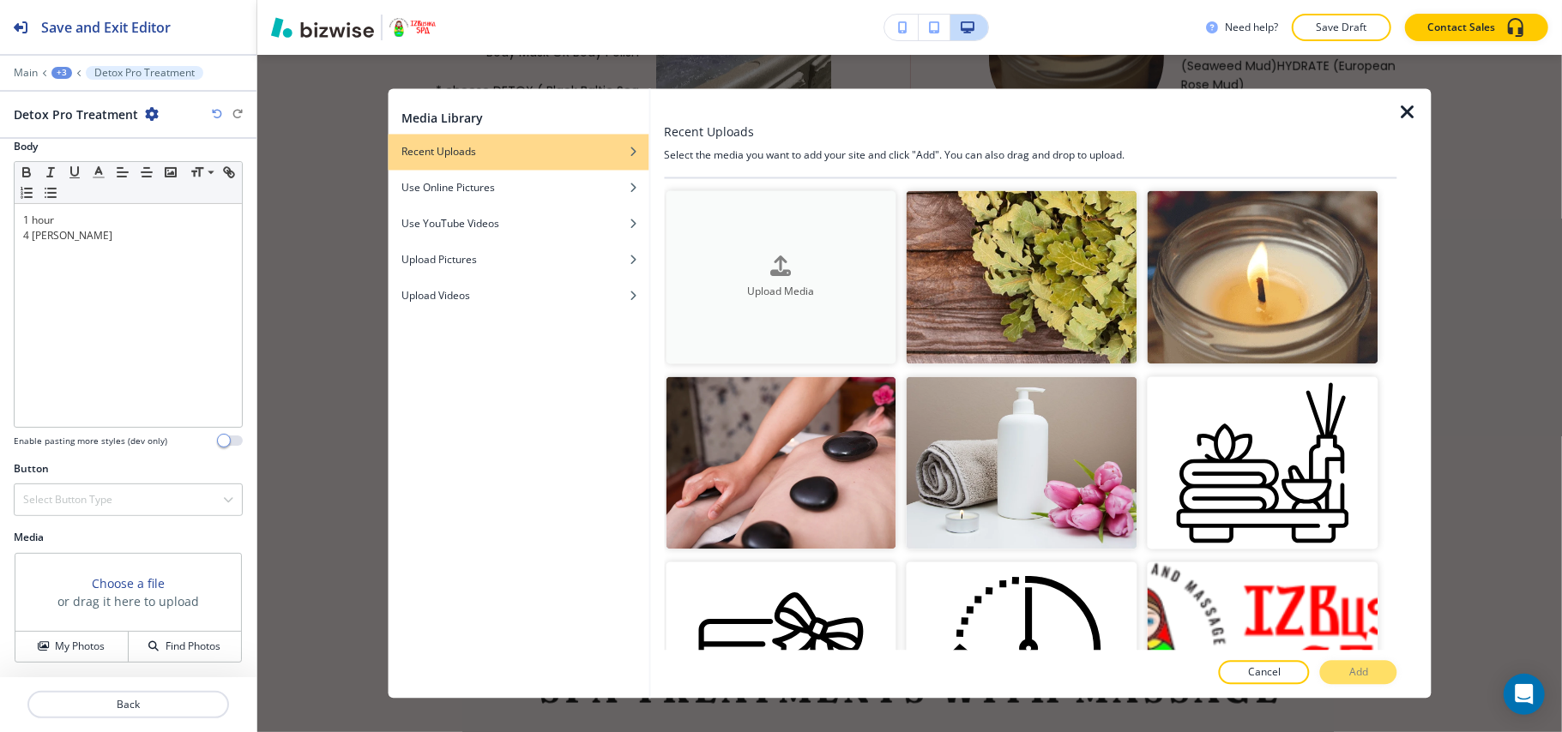
click at [838, 244] on button "Upload Media" at bounding box center [780, 277] width 231 height 173
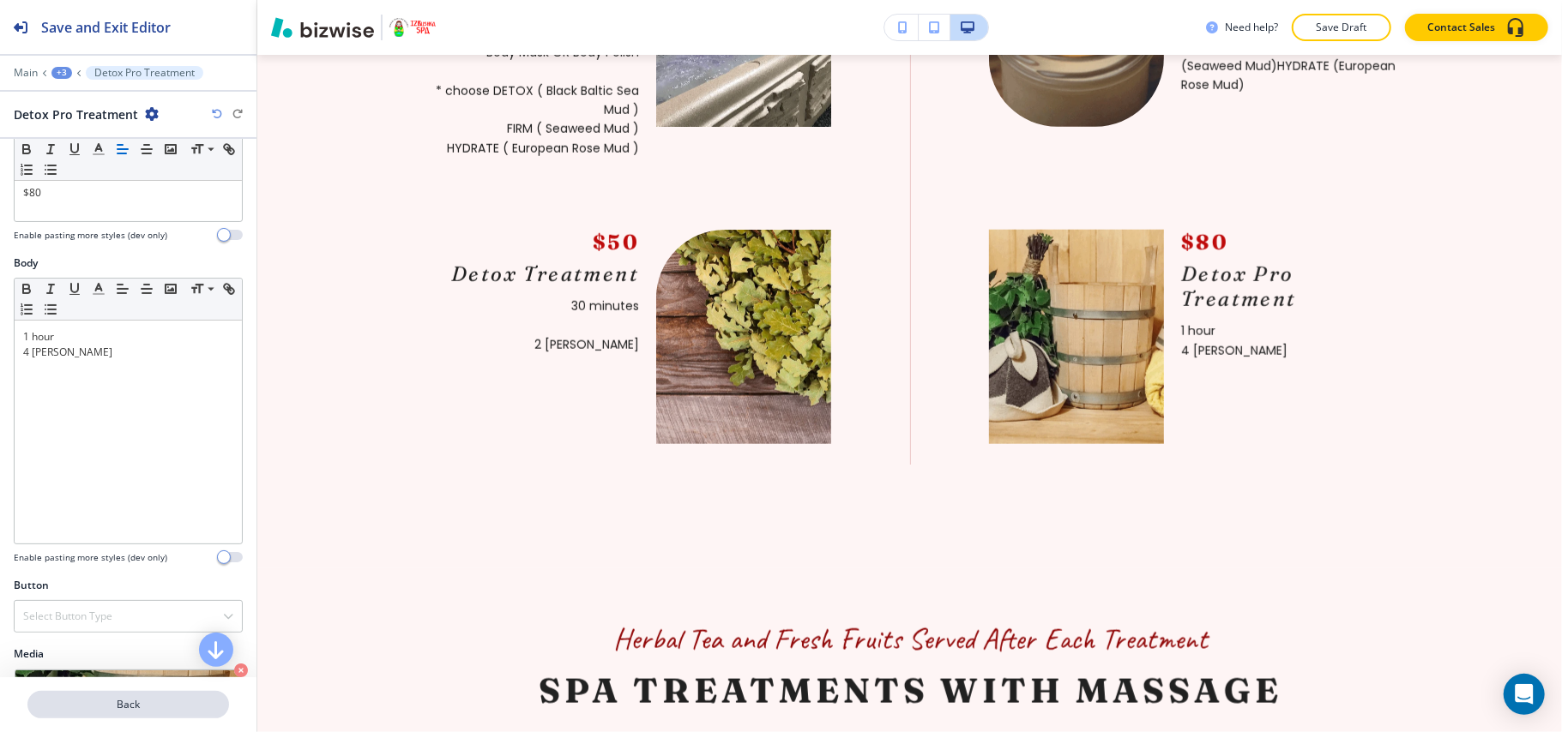
scroll to position [0, 0]
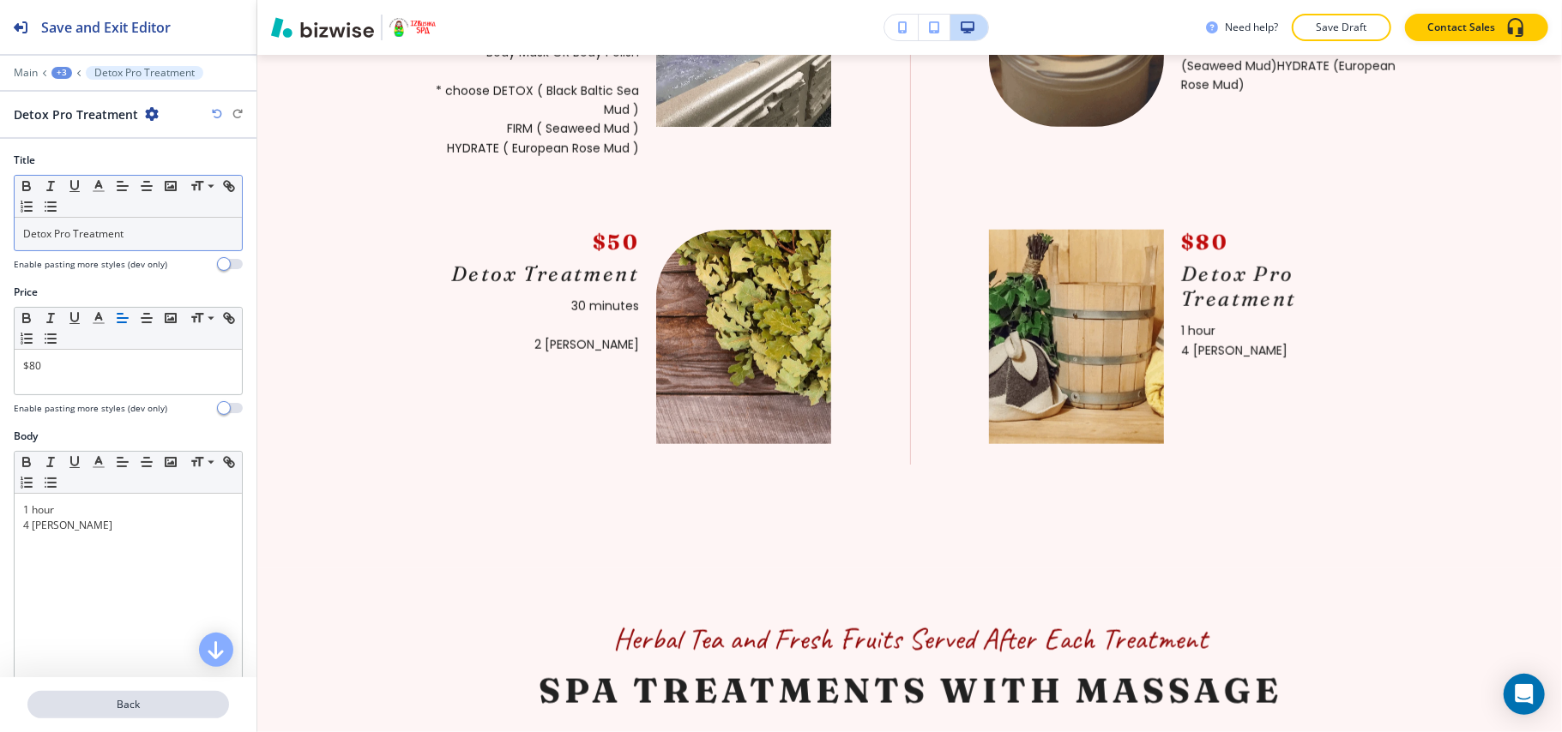
click at [111, 700] on p "Back" at bounding box center [128, 704] width 198 height 15
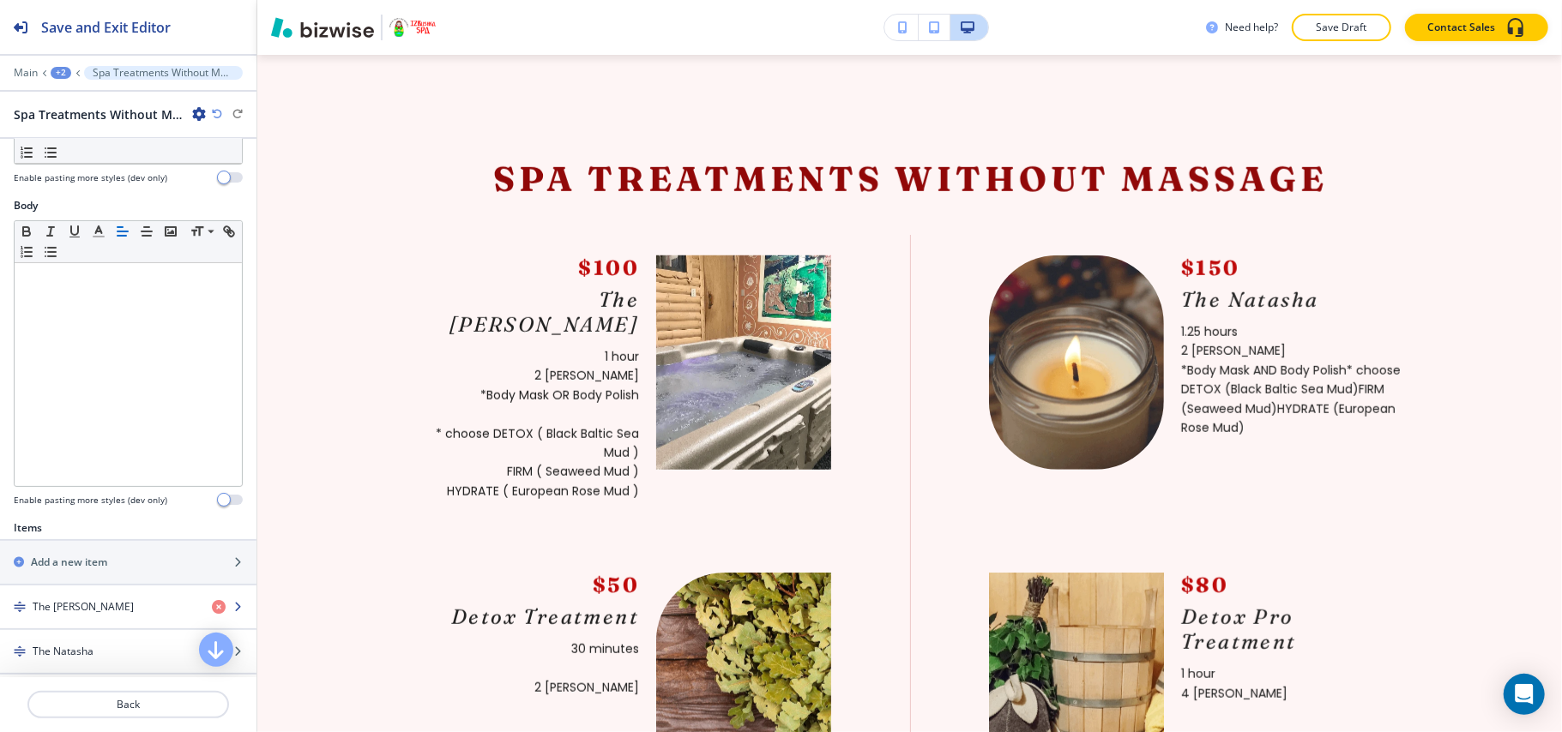
scroll to position [457, 0]
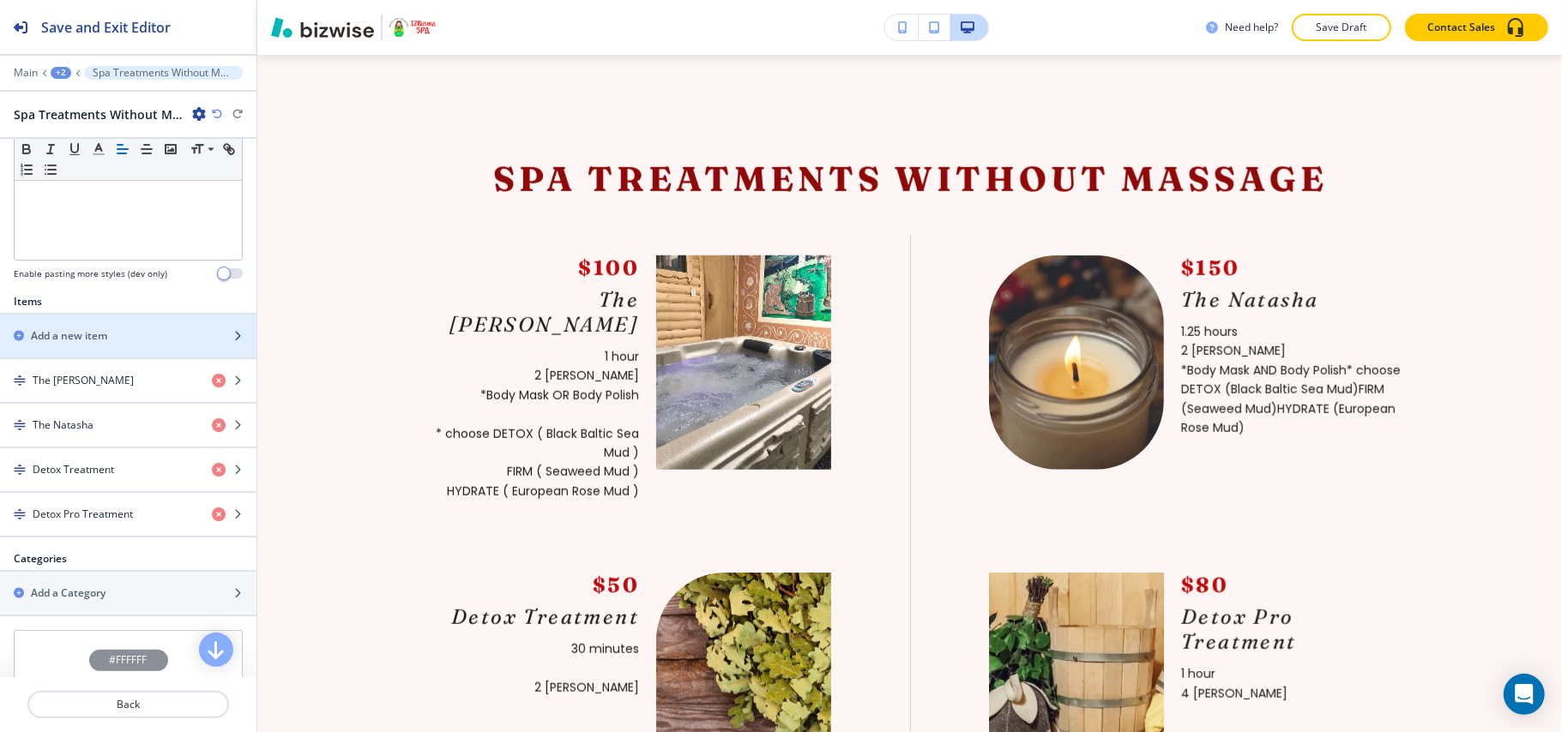
click at [106, 328] on div "button" at bounding box center [128, 322] width 256 height 14
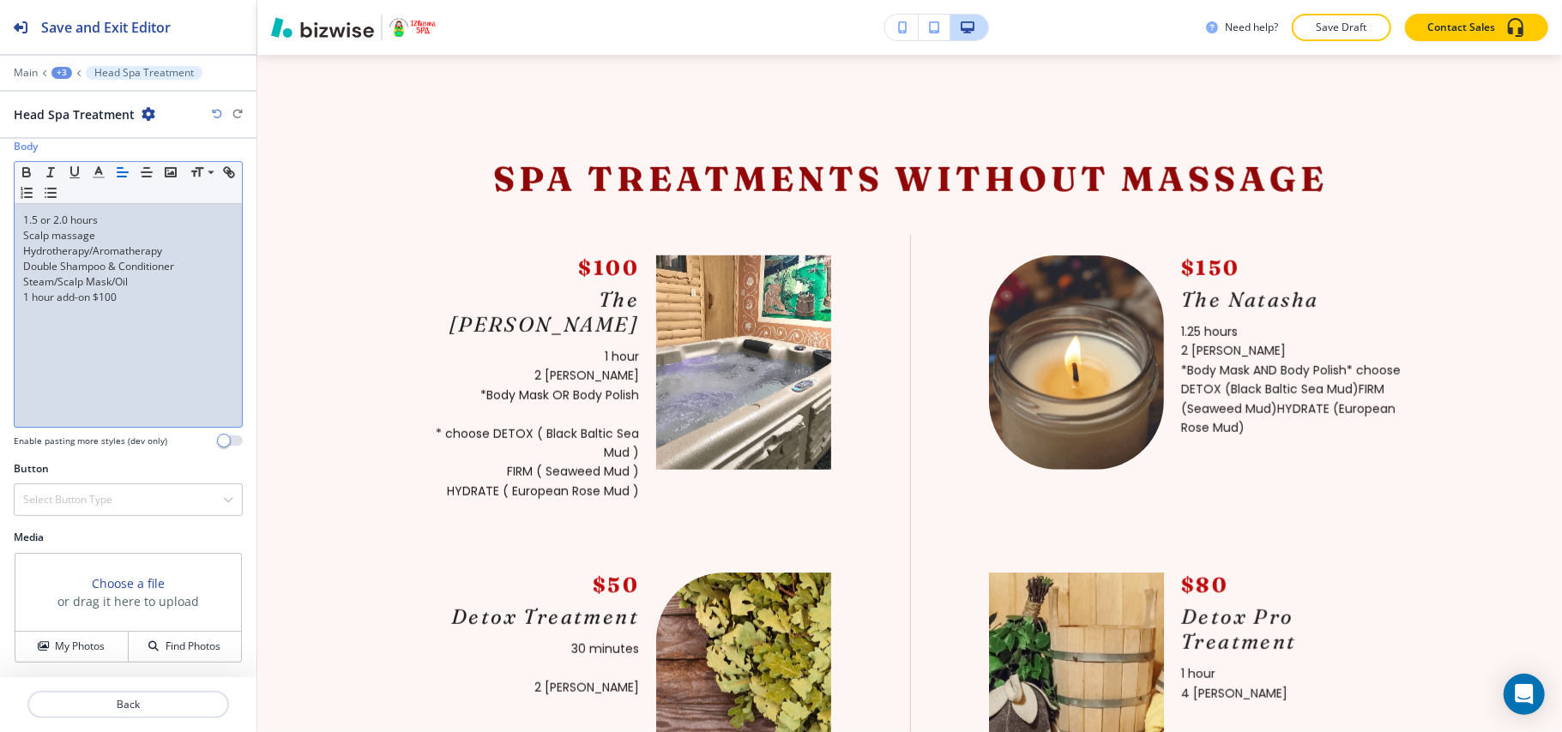
scroll to position [295, 0]
click at [82, 653] on h4 "My Photos" at bounding box center [80, 646] width 50 height 15
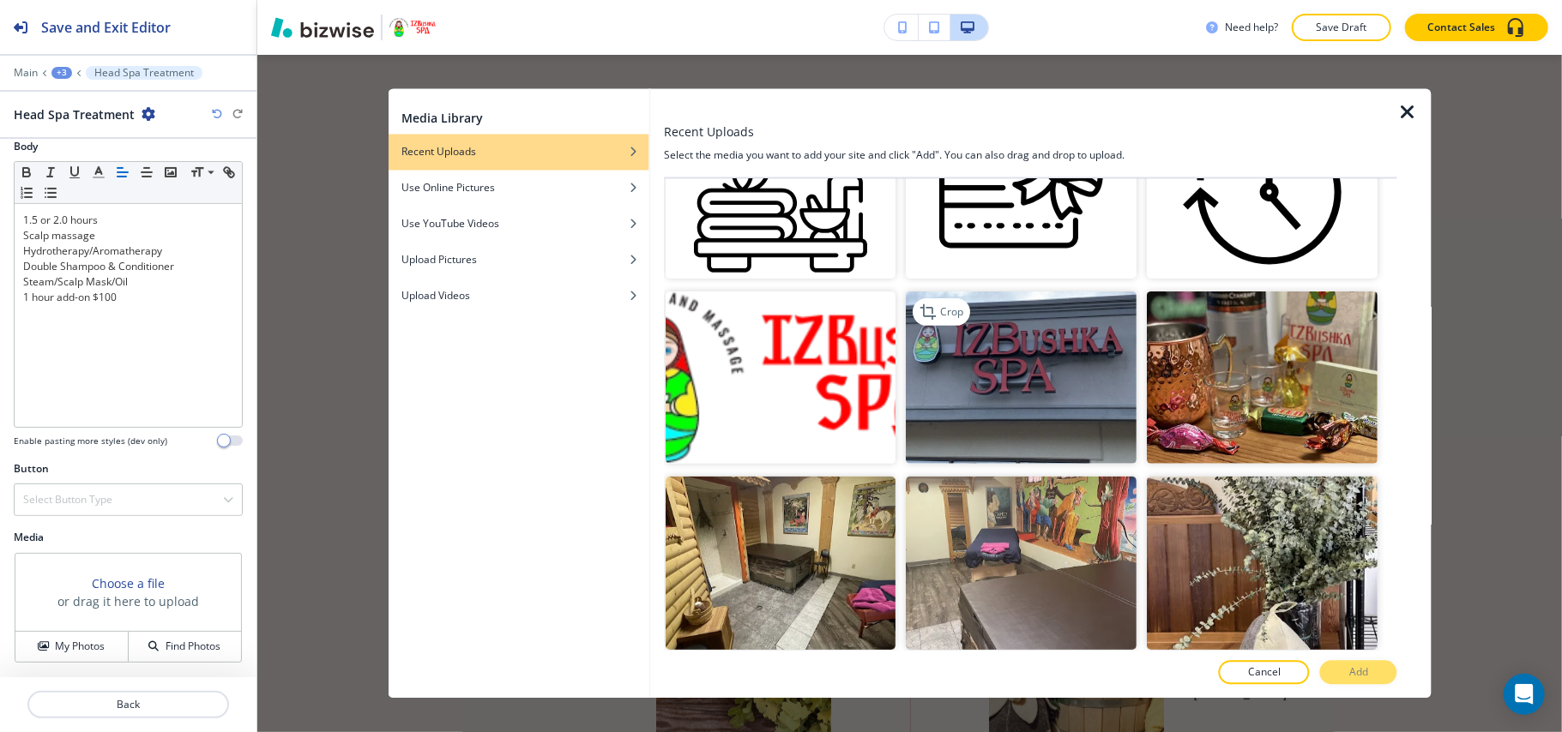
scroll to position [0, 0]
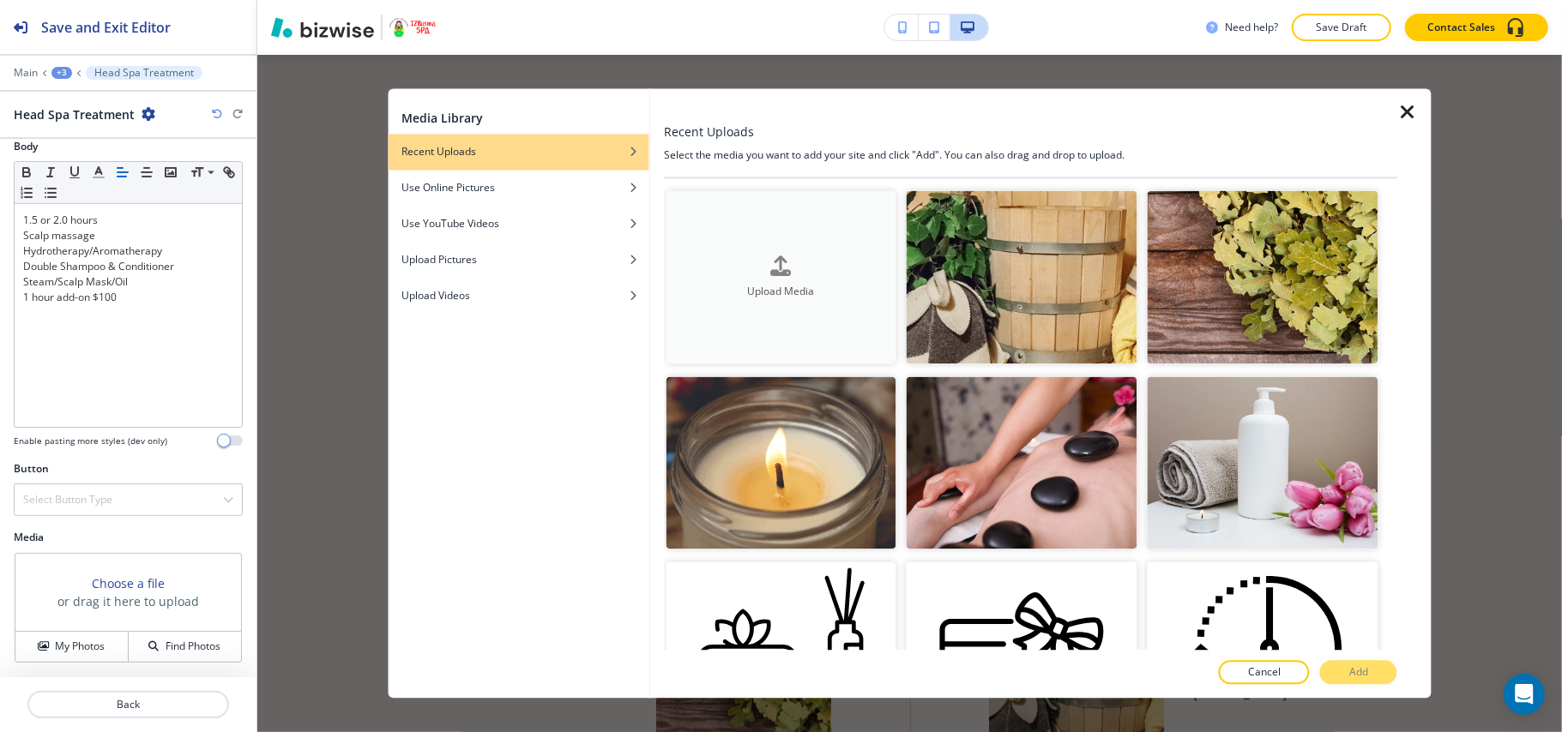
click at [735, 285] on h4 "Upload Media" at bounding box center [780, 291] width 231 height 15
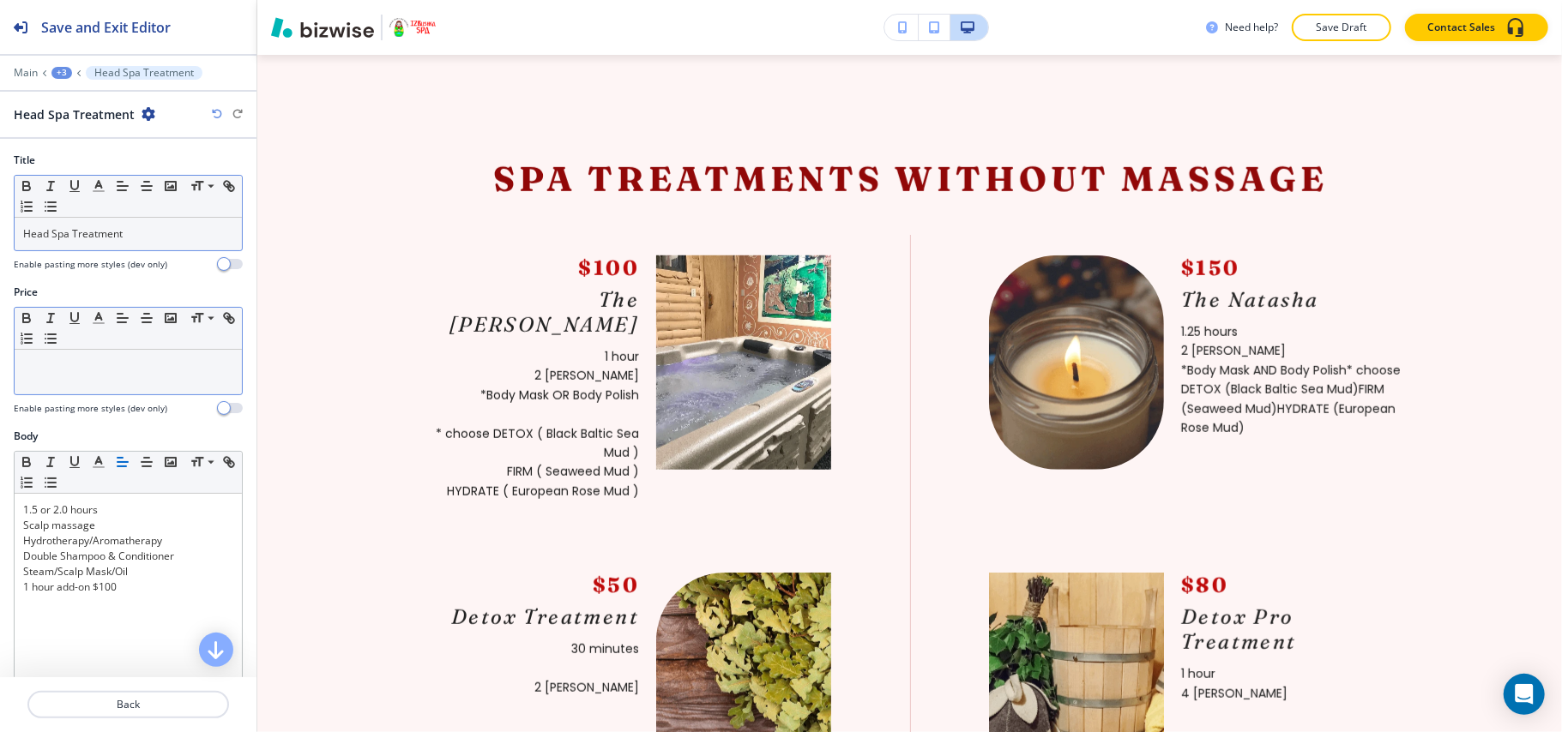
click at [77, 377] on div at bounding box center [128, 372] width 227 height 45
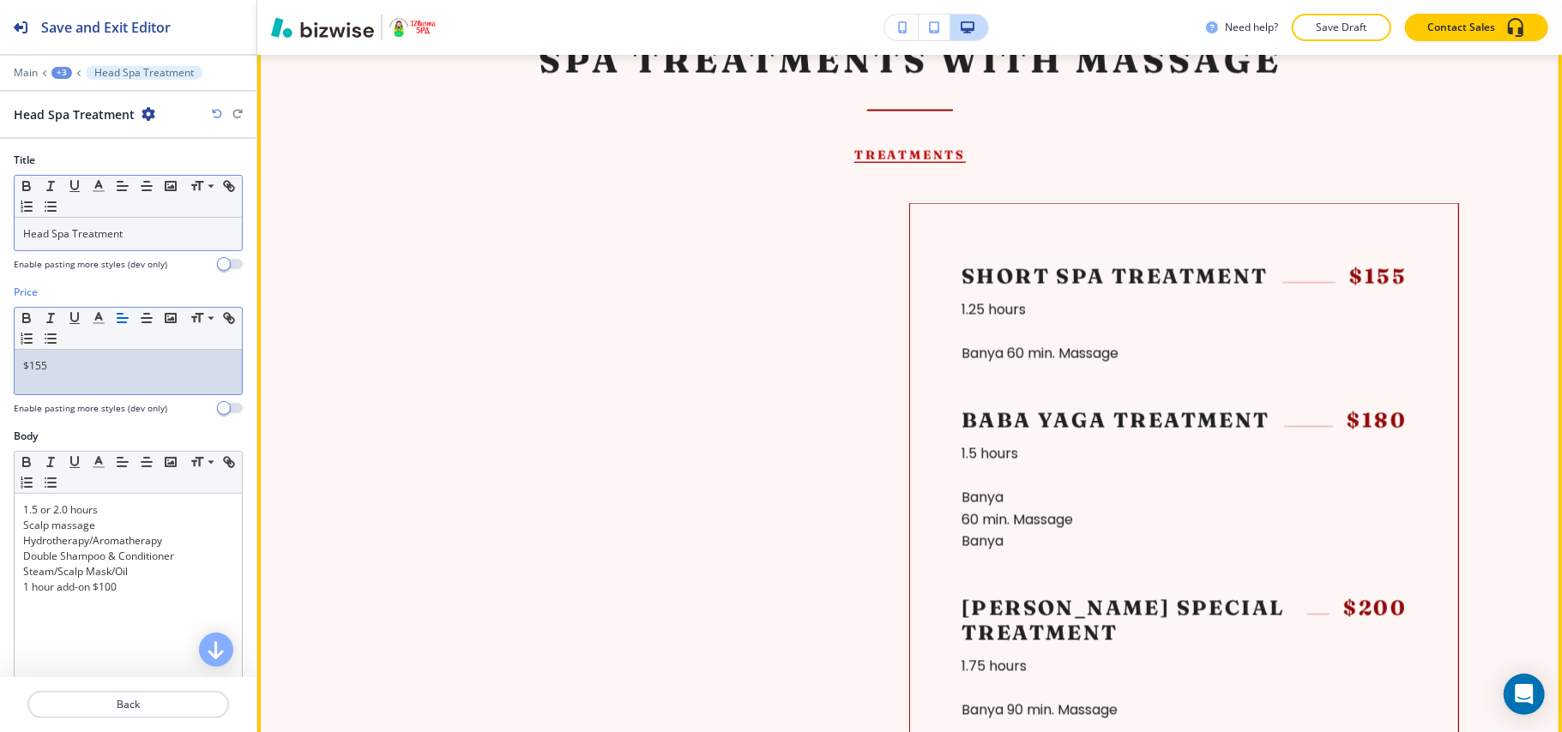
scroll to position [1881, 0]
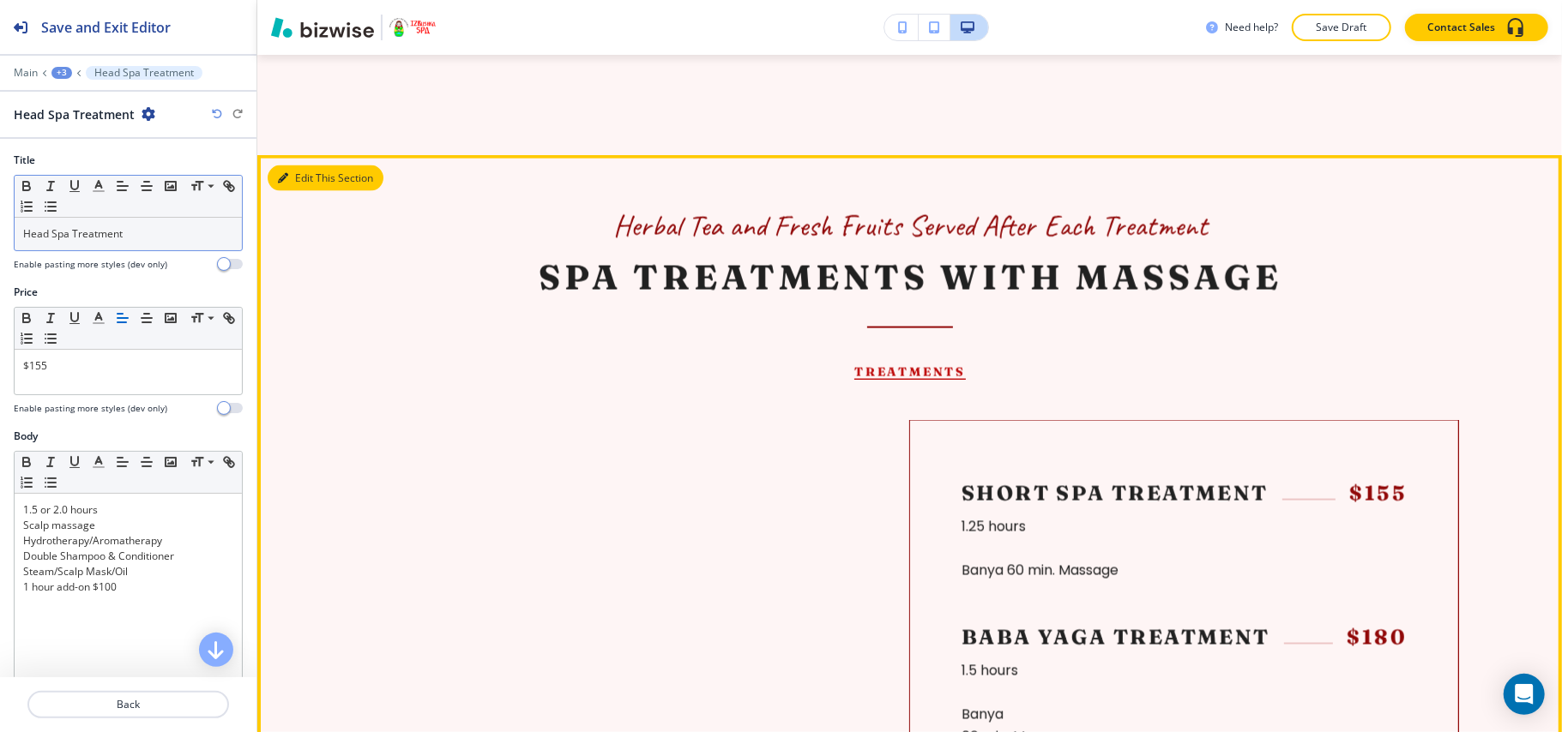
click at [292, 183] on button "Edit This Section" at bounding box center [326, 179] width 116 height 26
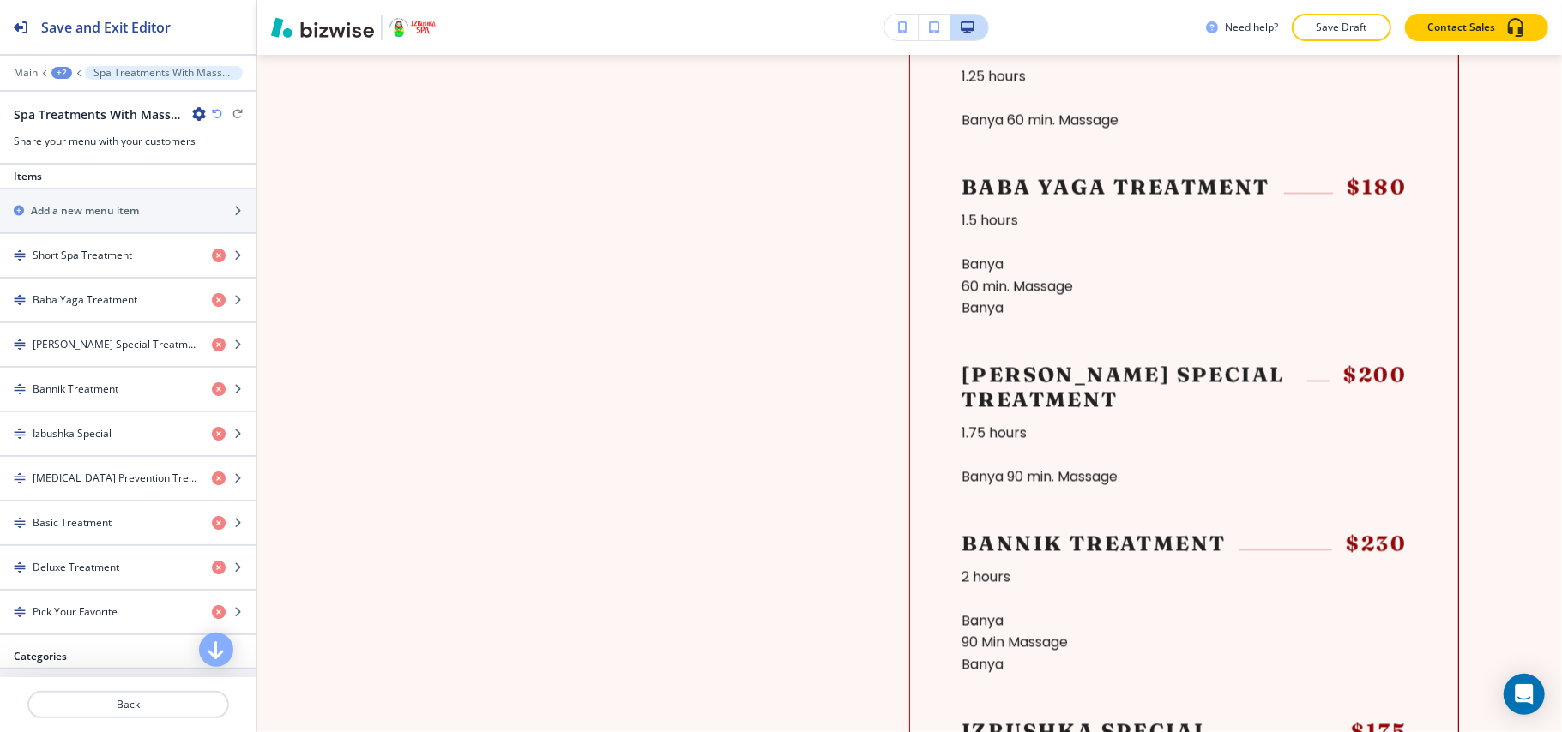
scroll to position [571, 0]
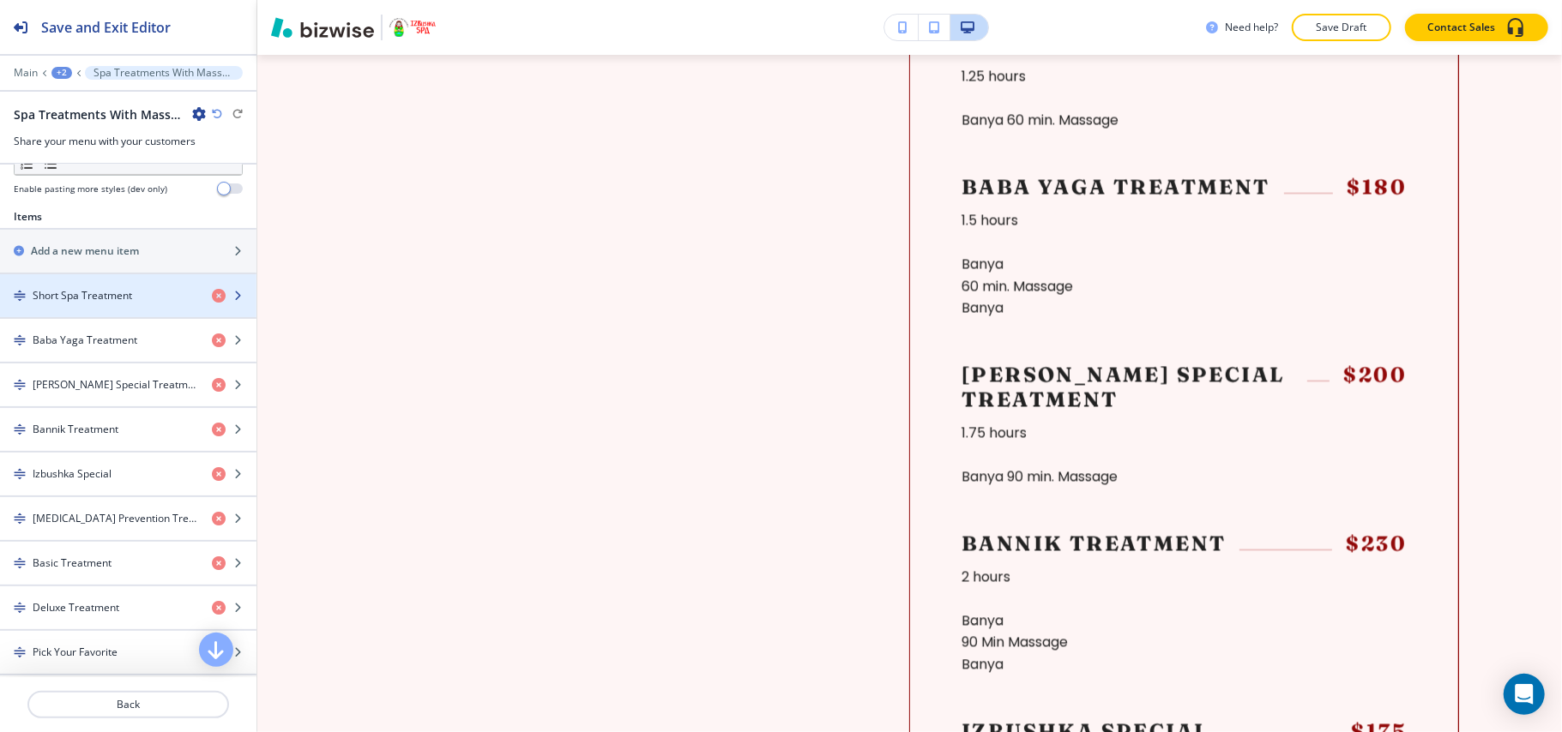
click at [113, 304] on h4 "Short Spa Treatment" at bounding box center [82, 295] width 99 height 15
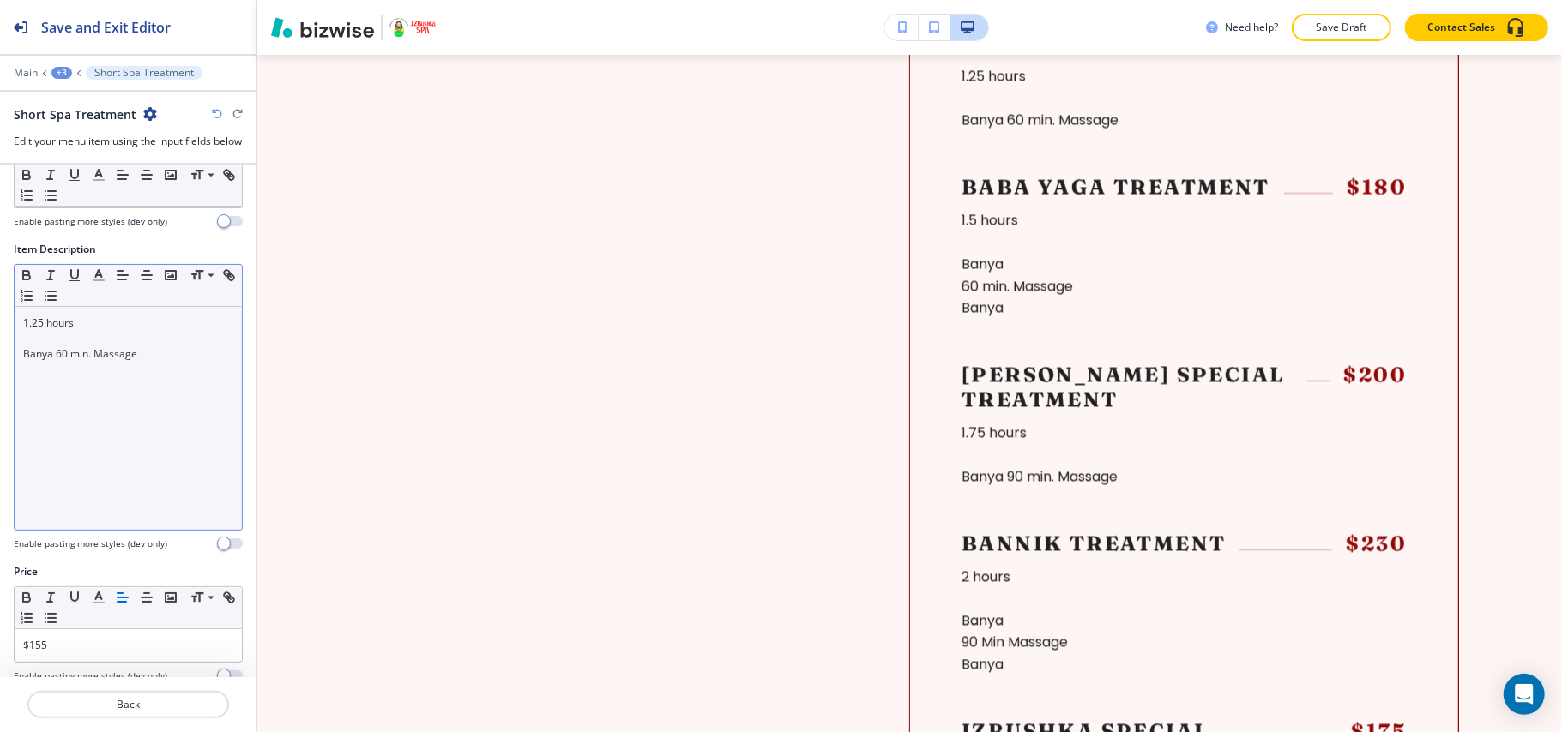
scroll to position [106, 0]
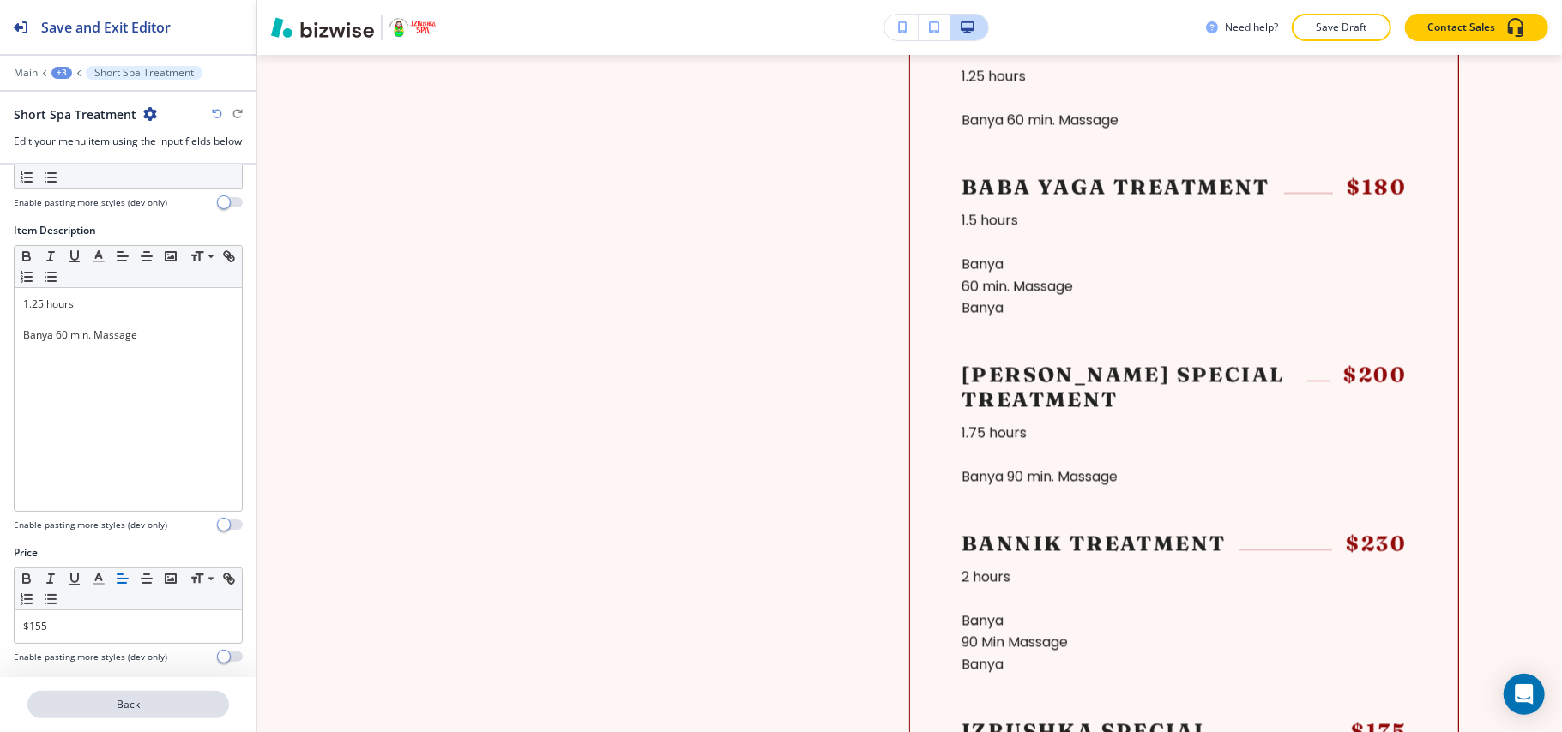
click at [121, 701] on p "Back" at bounding box center [128, 704] width 198 height 15
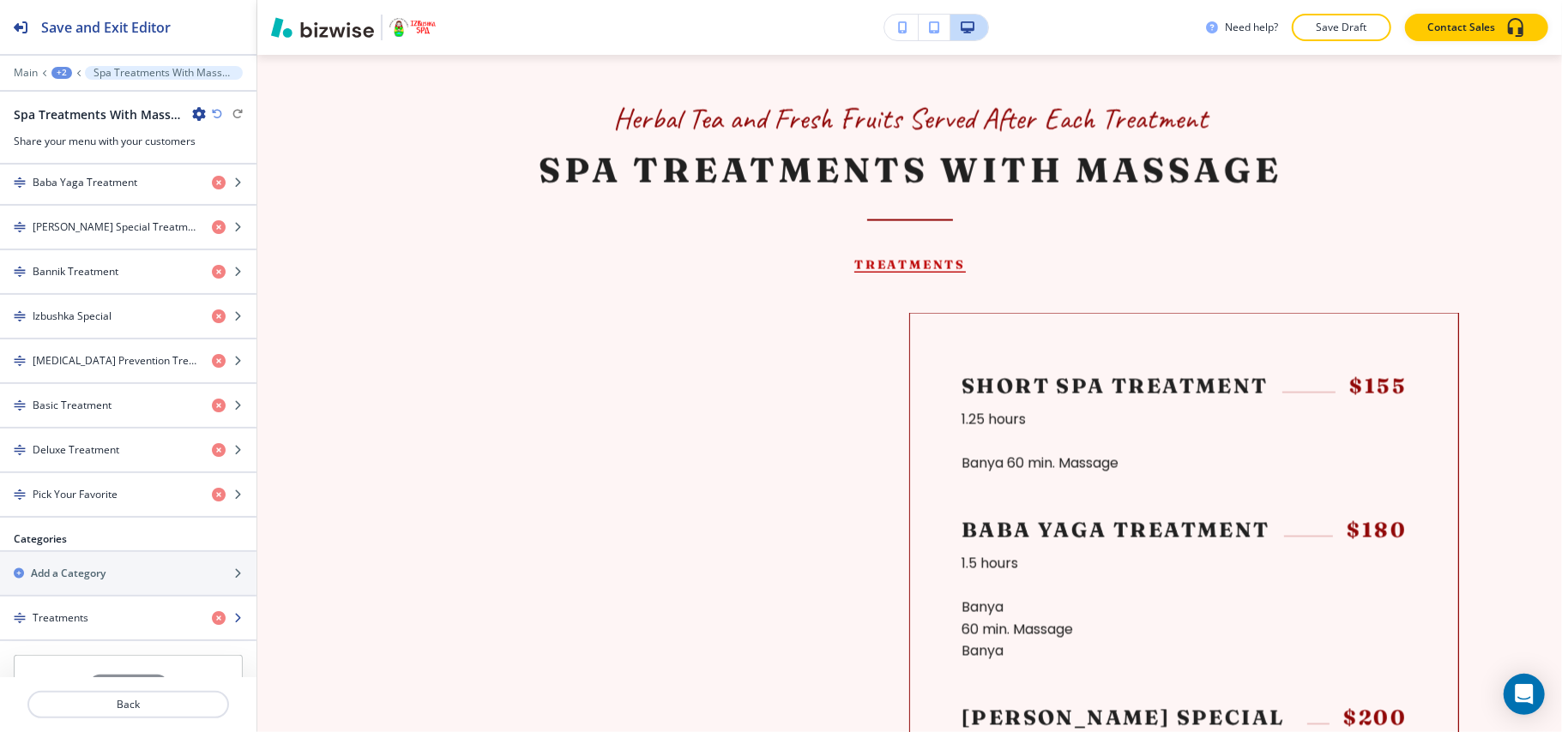
scroll to position [934, 0]
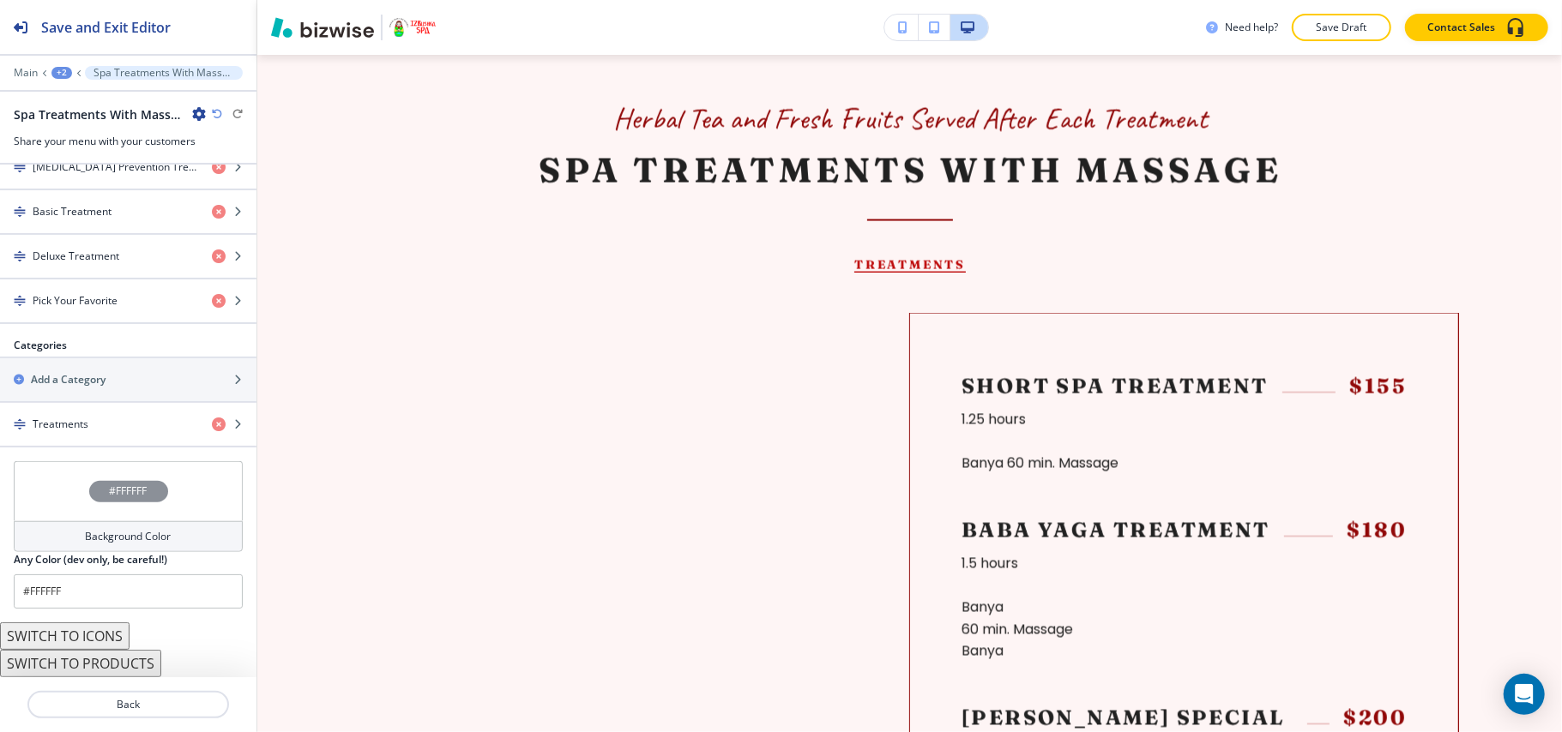
click at [108, 669] on button "SWITCH TO PRODUCTS" at bounding box center [80, 663] width 161 height 27
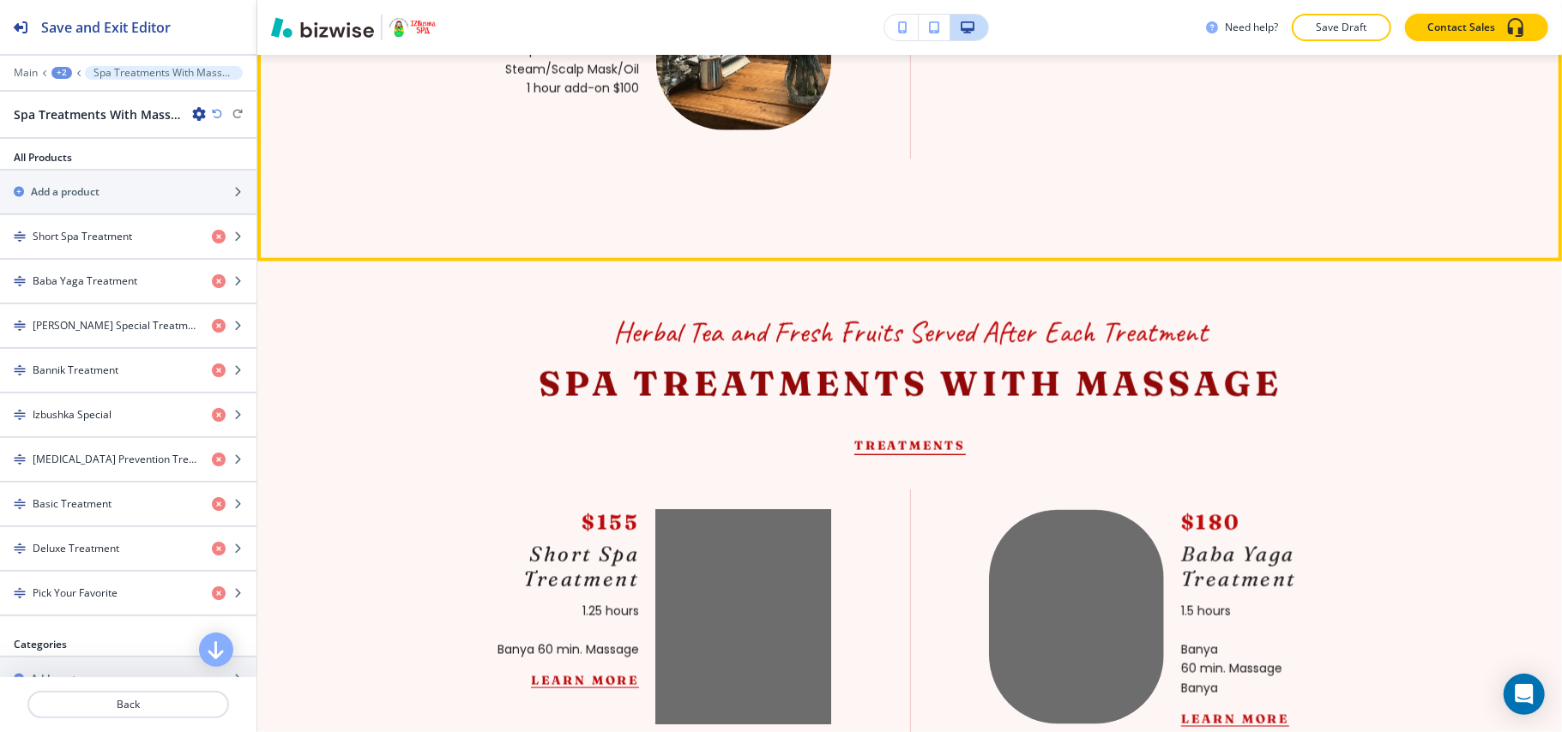
scroll to position [1988, 0]
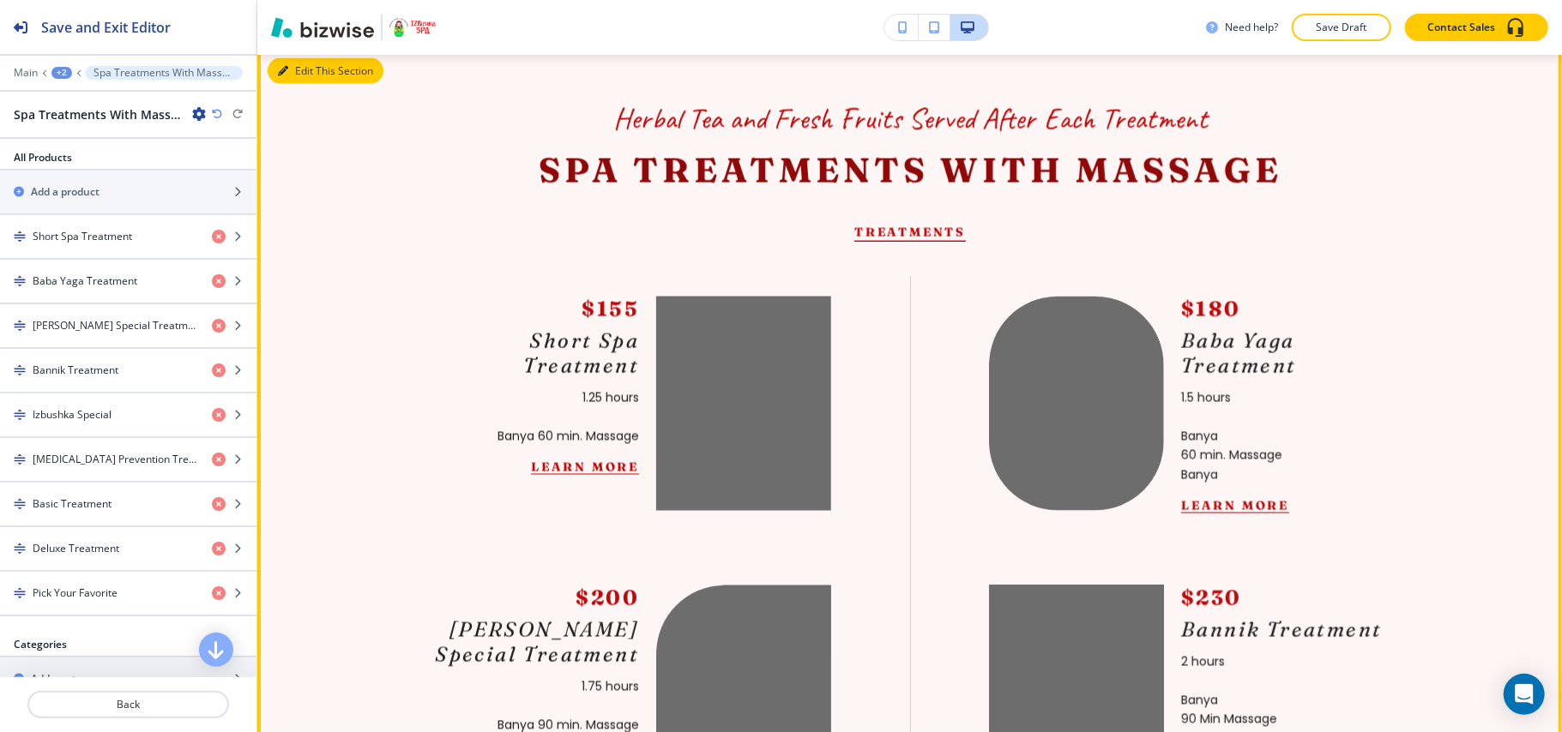
click at [282, 84] on button "Edit This Section" at bounding box center [326, 71] width 116 height 26
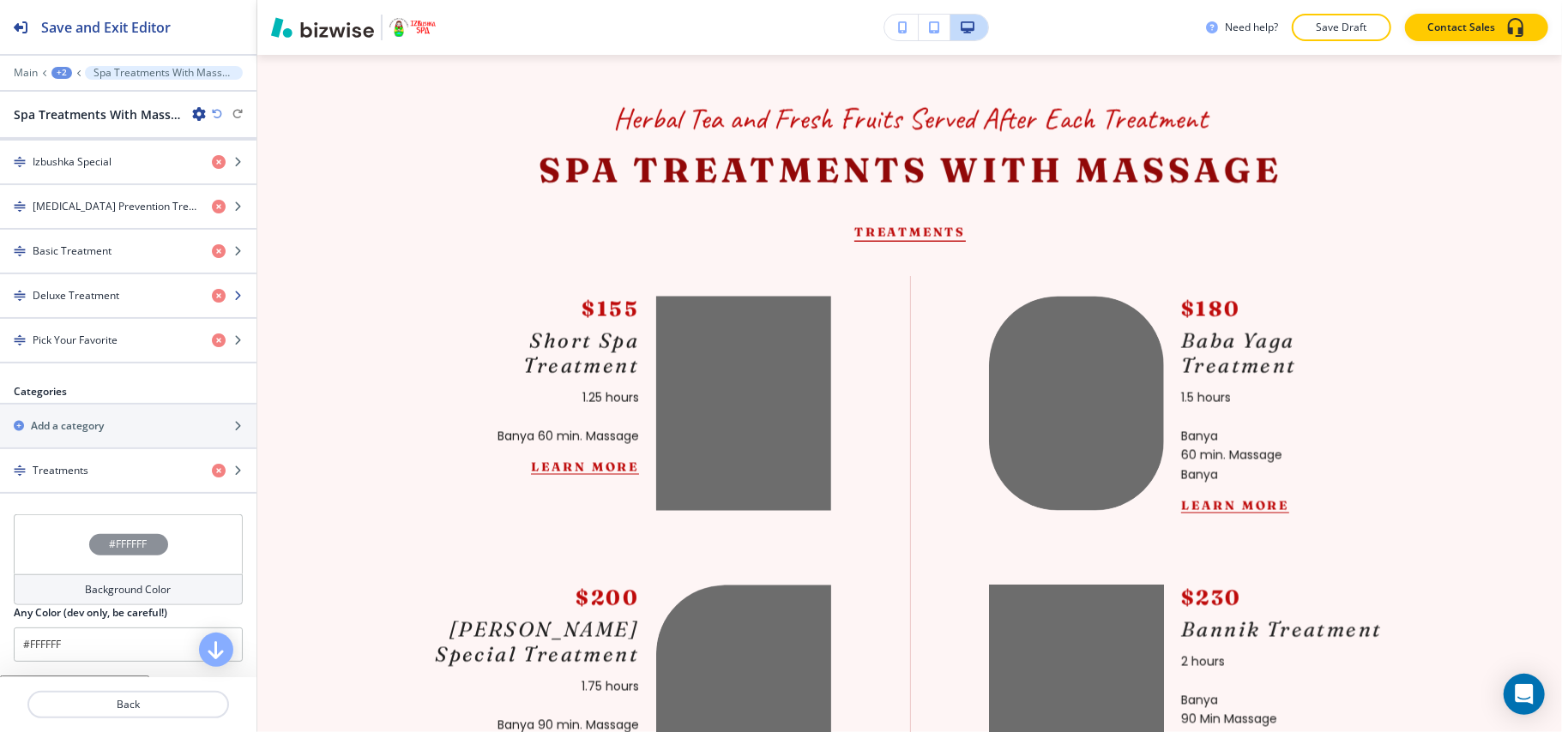
scroll to position [948, 0]
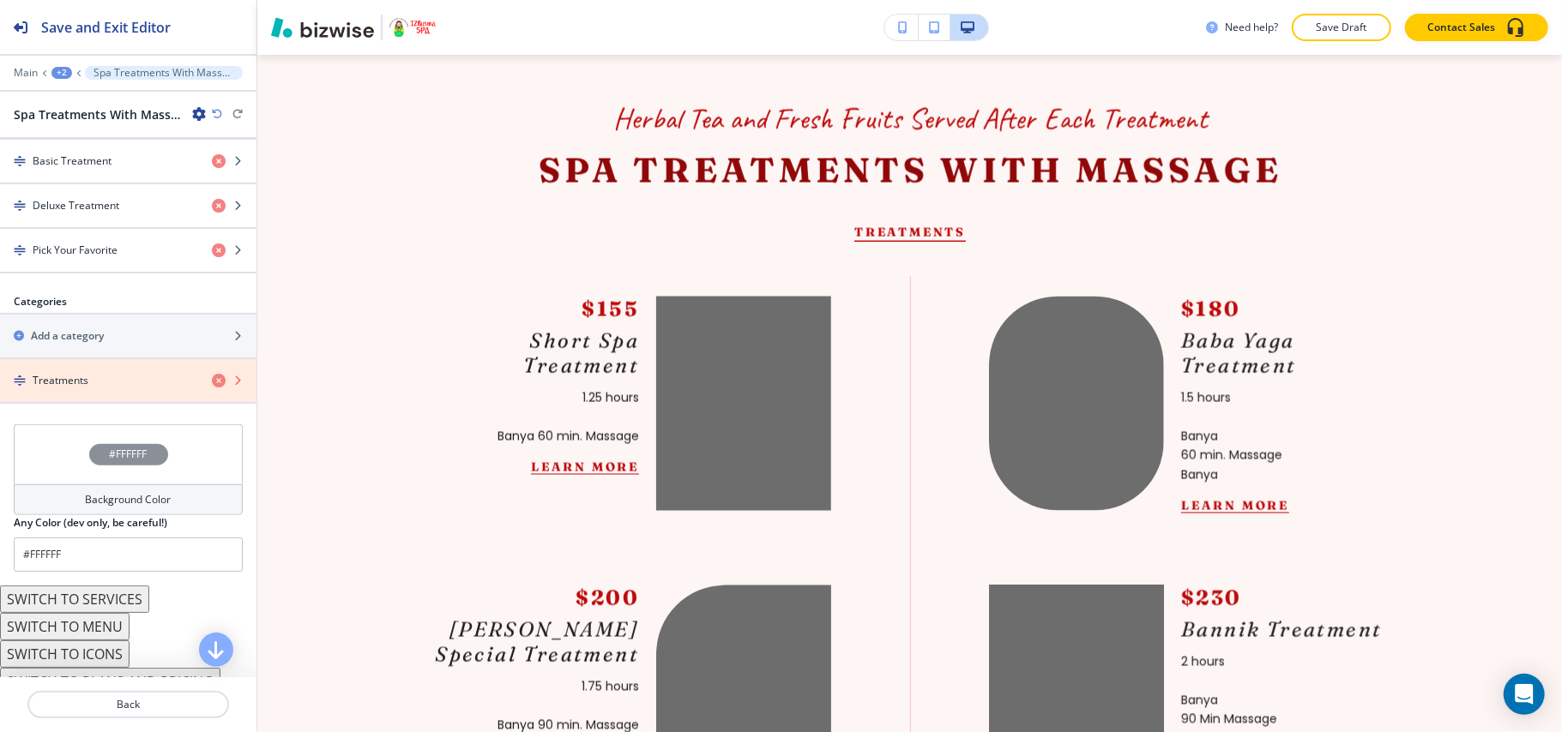
click at [212, 388] on icon "button" at bounding box center [219, 381] width 14 height 14
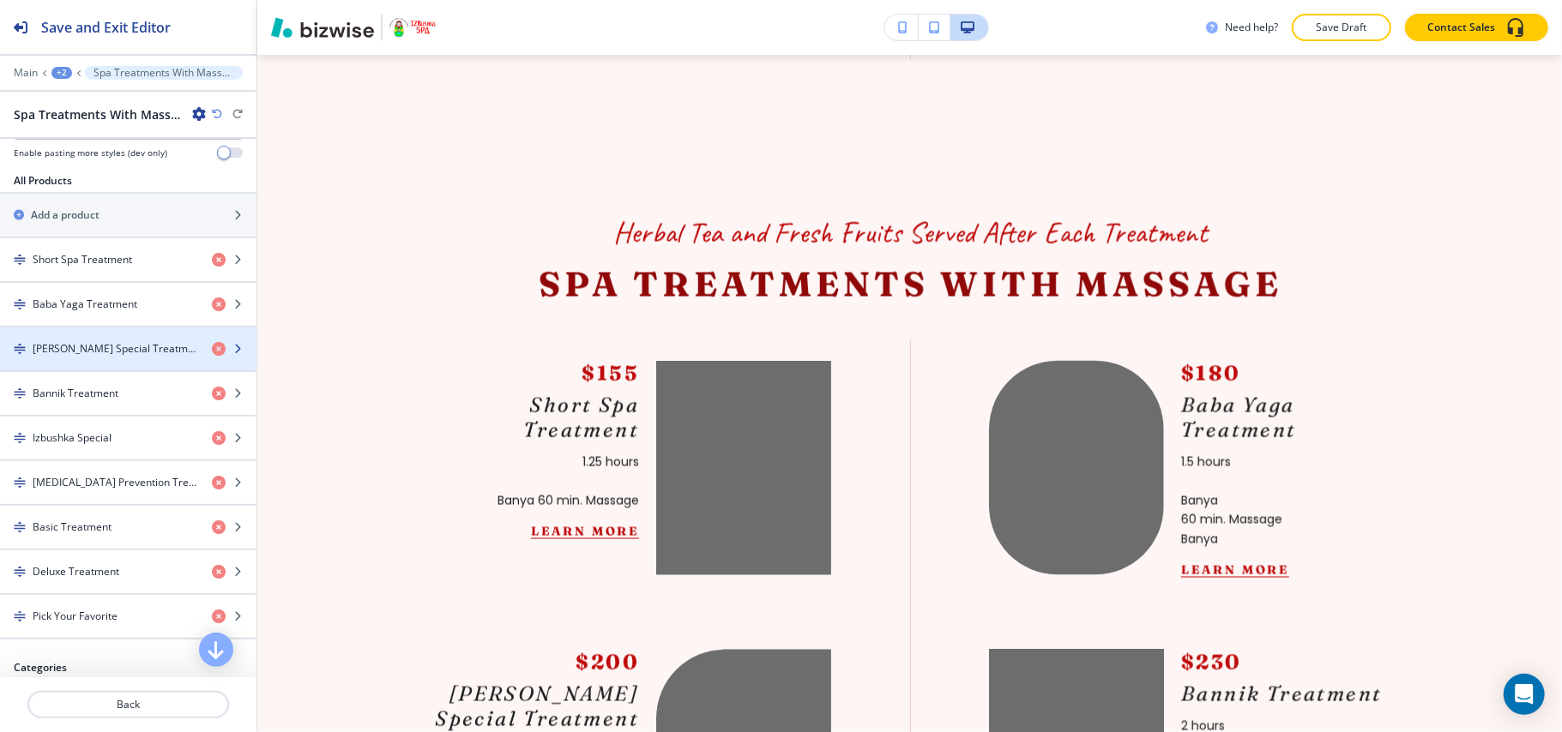
scroll to position [475, 0]
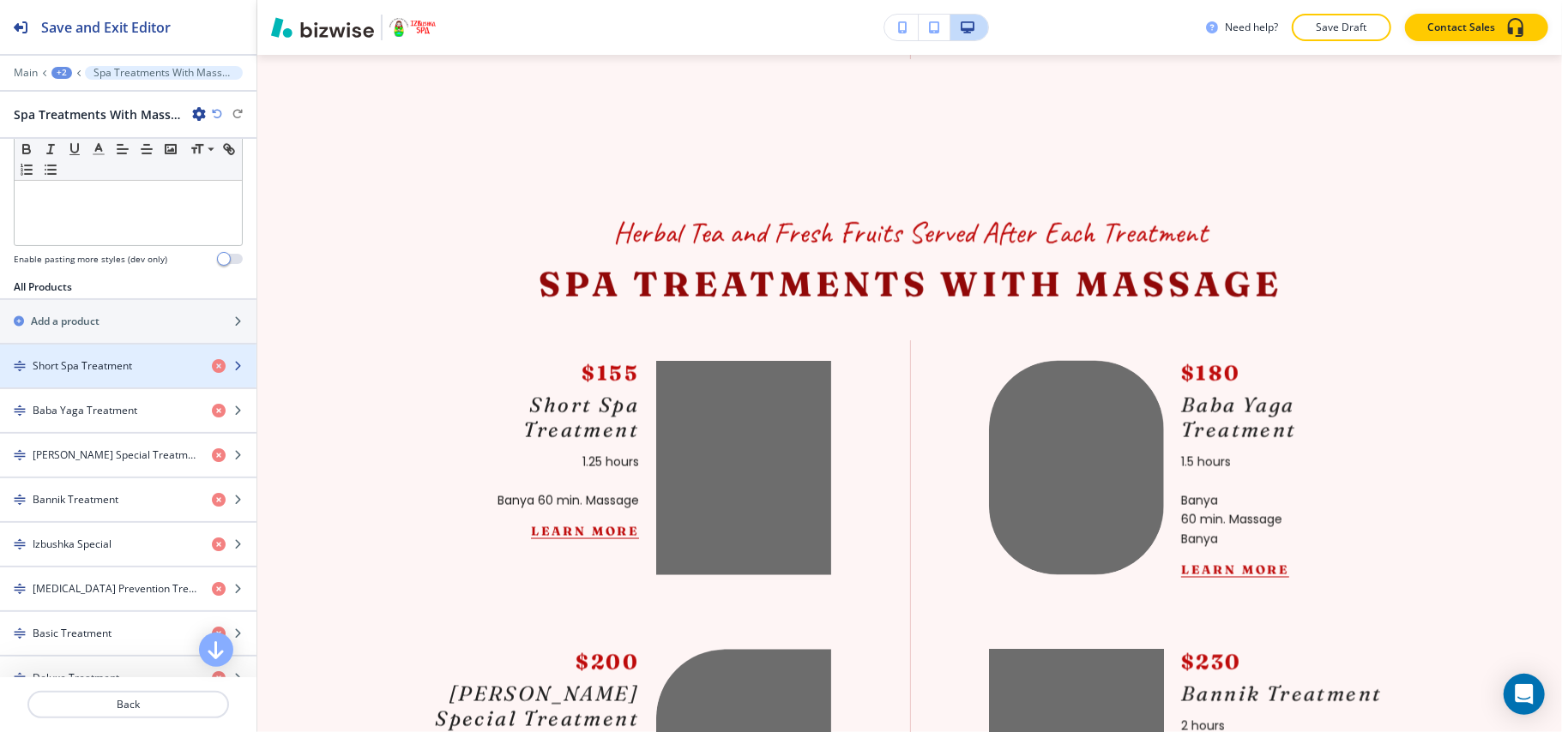
click at [111, 374] on h4 "Short Spa Treatment" at bounding box center [82, 365] width 99 height 15
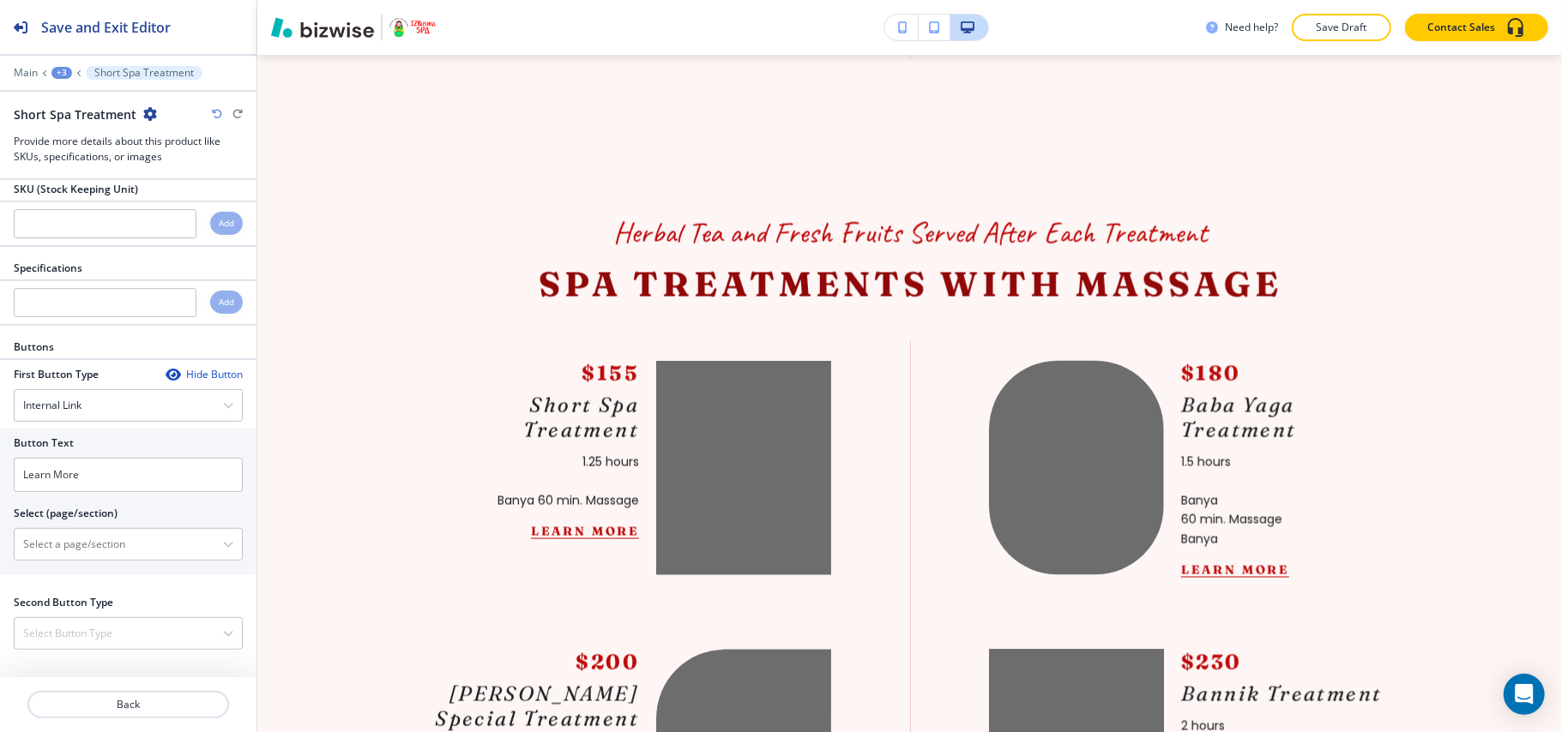
click at [166, 370] on icon "button" at bounding box center [173, 375] width 14 height 14
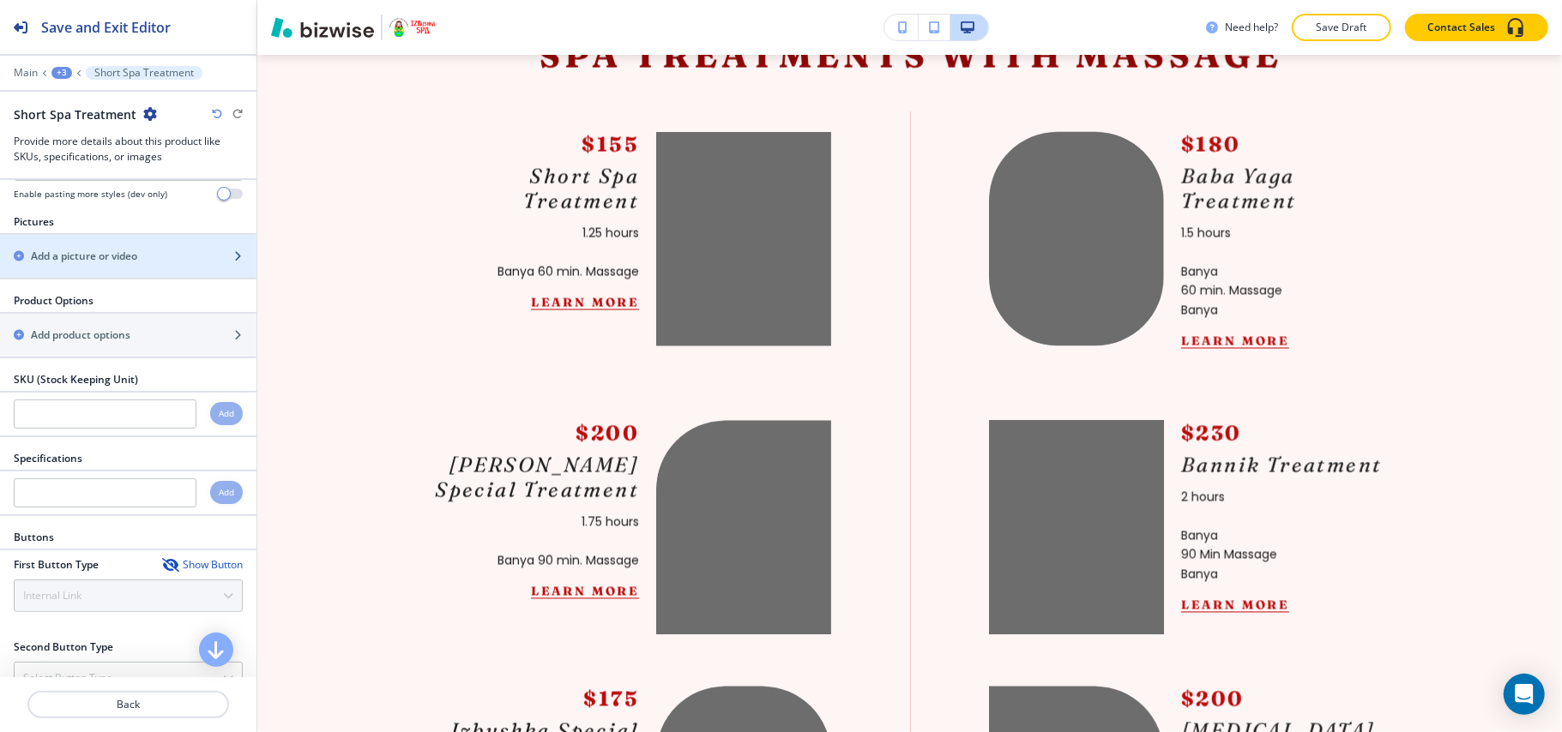
scroll to position [329, 0]
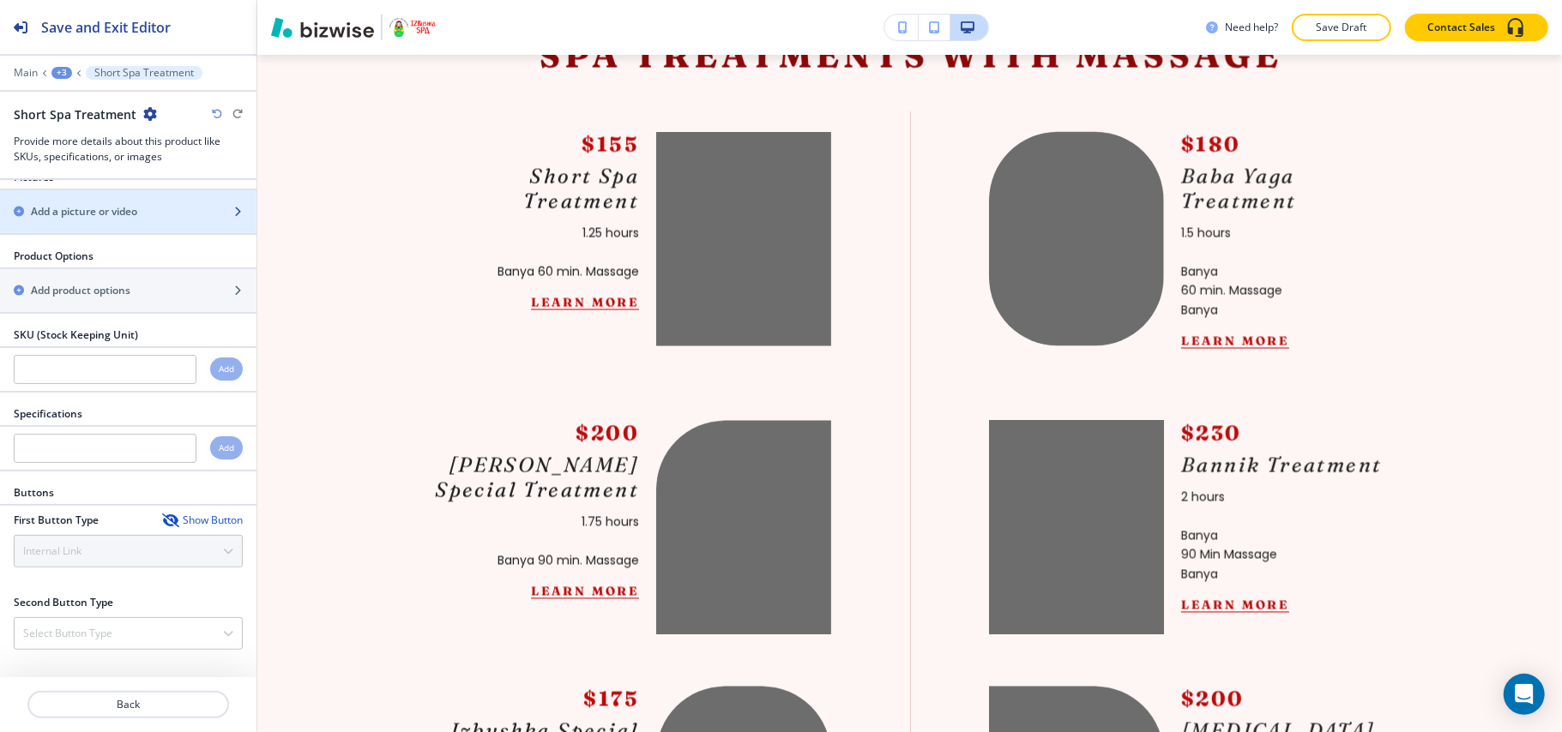
click at [101, 209] on h2 "Add a picture or video" at bounding box center [84, 211] width 106 height 15
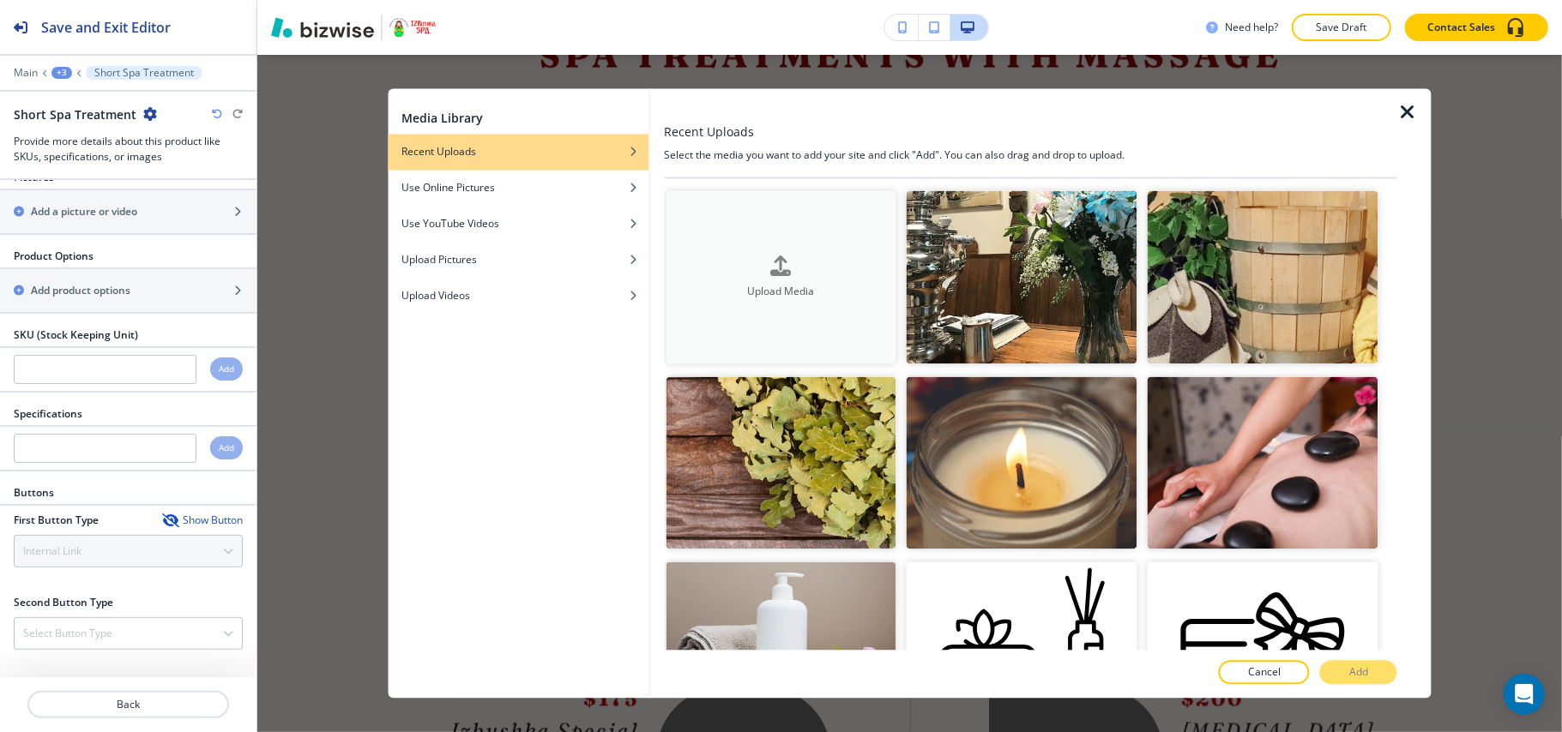
click at [773, 261] on icon "button" at bounding box center [781, 266] width 21 height 21
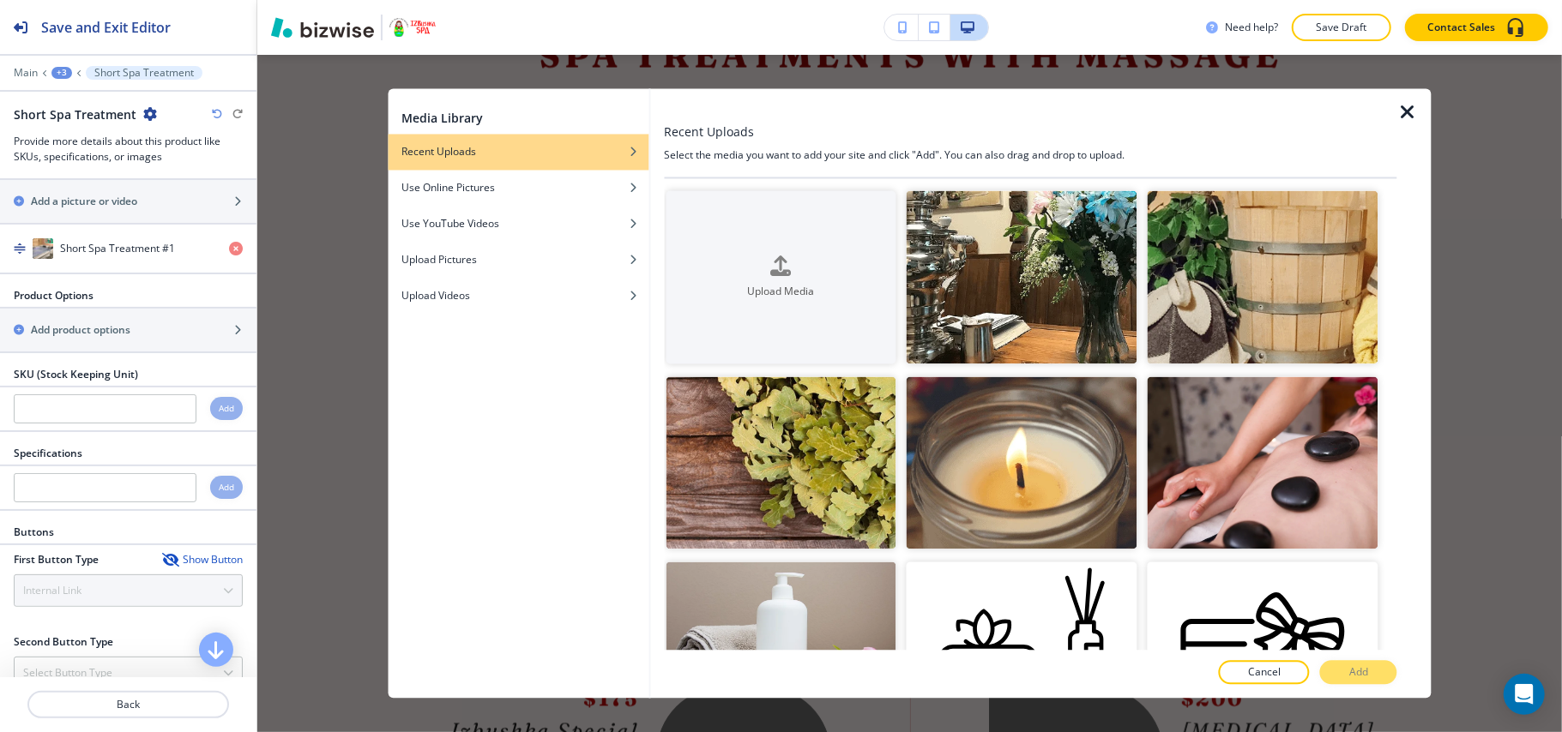
click at [1410, 108] on icon "button" at bounding box center [1407, 113] width 21 height 21
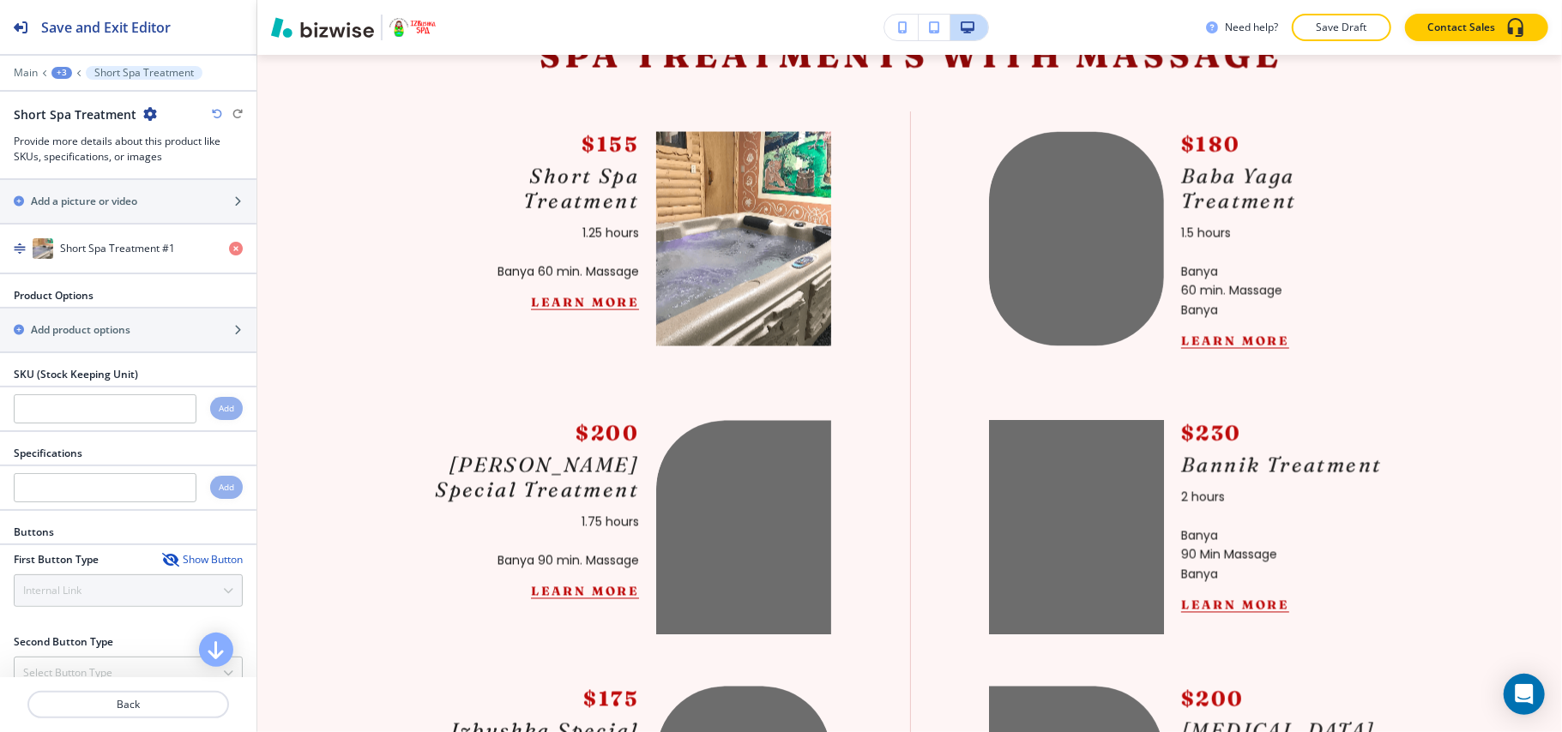
scroll to position [379, 0]
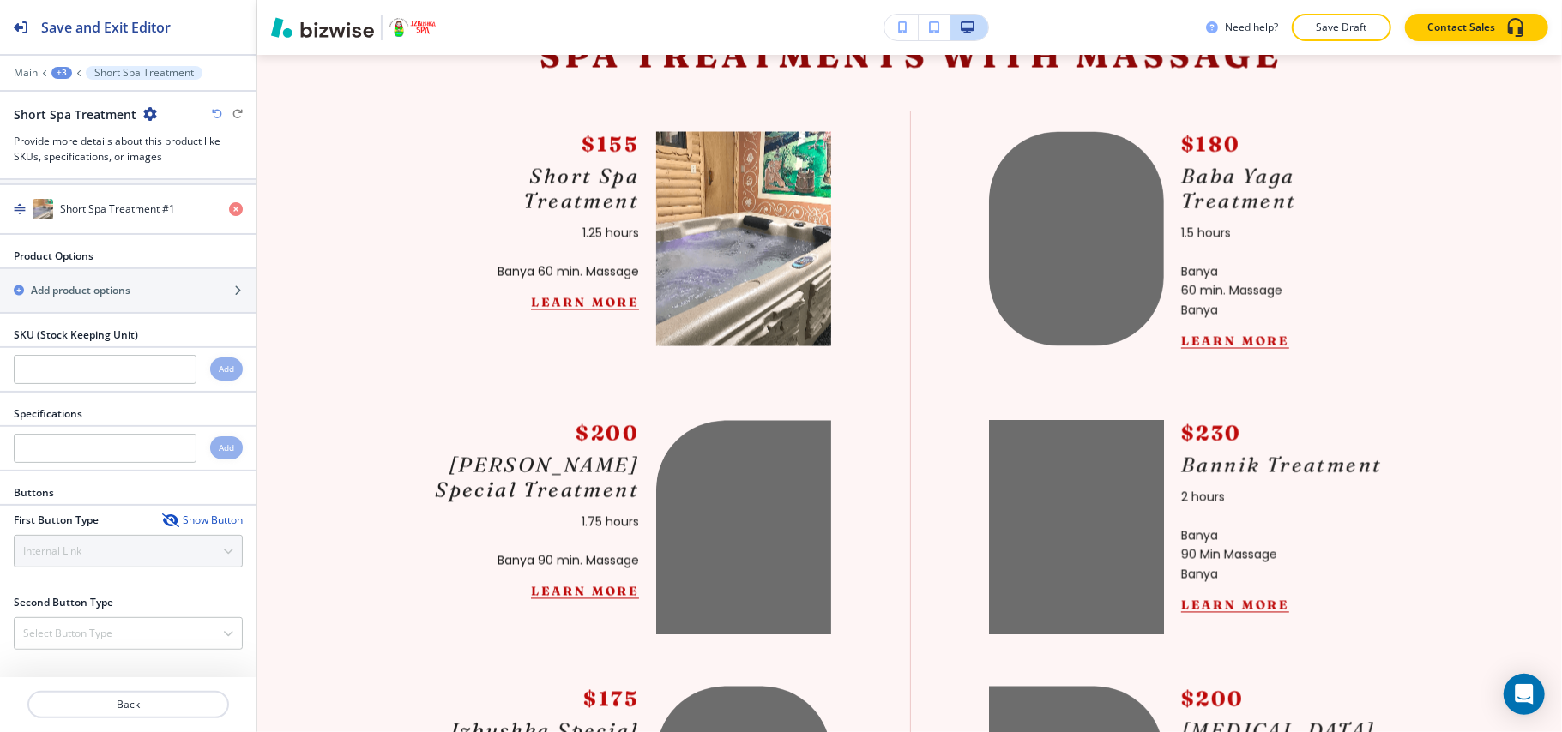
click at [162, 518] on icon "button" at bounding box center [169, 521] width 14 height 14
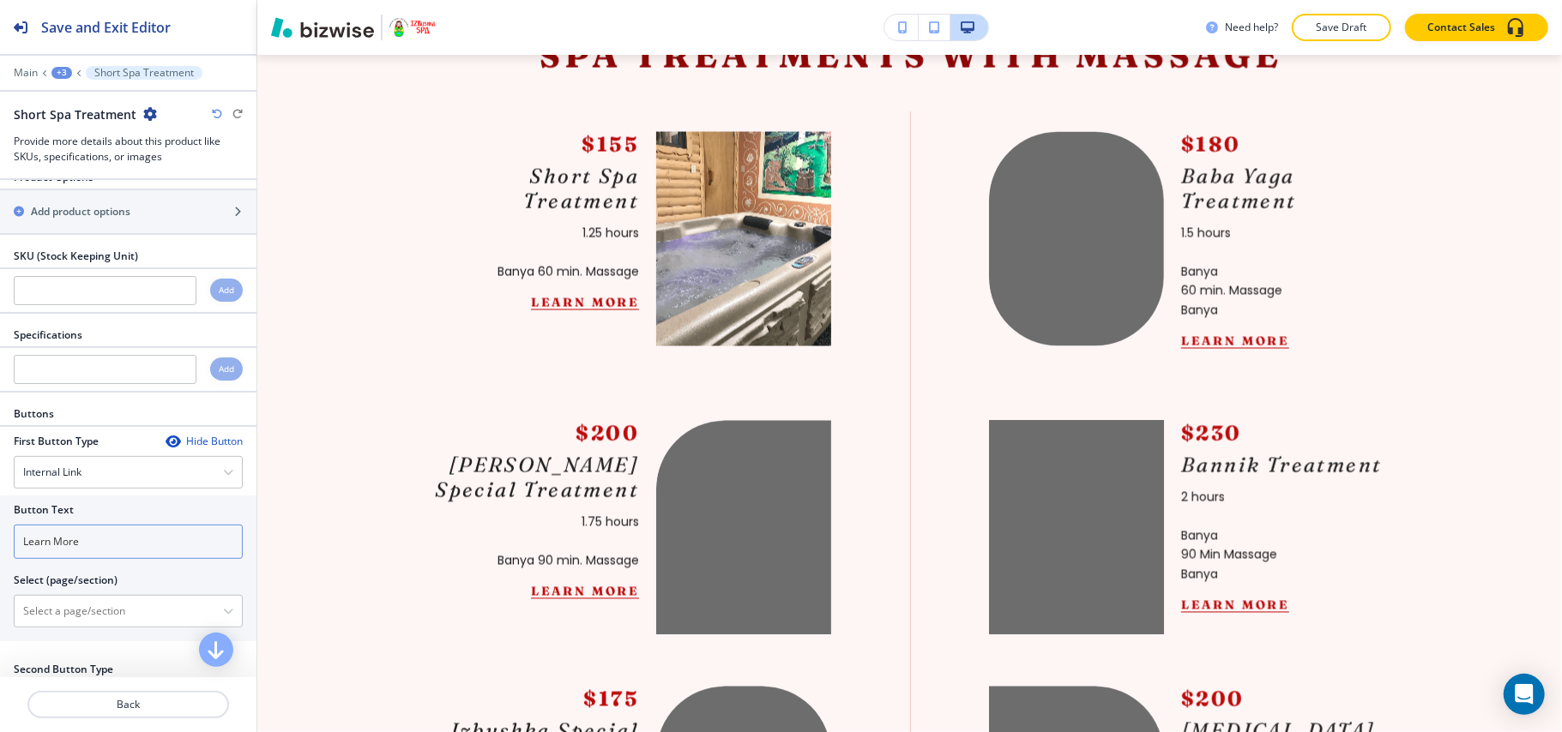
scroll to position [526, 0]
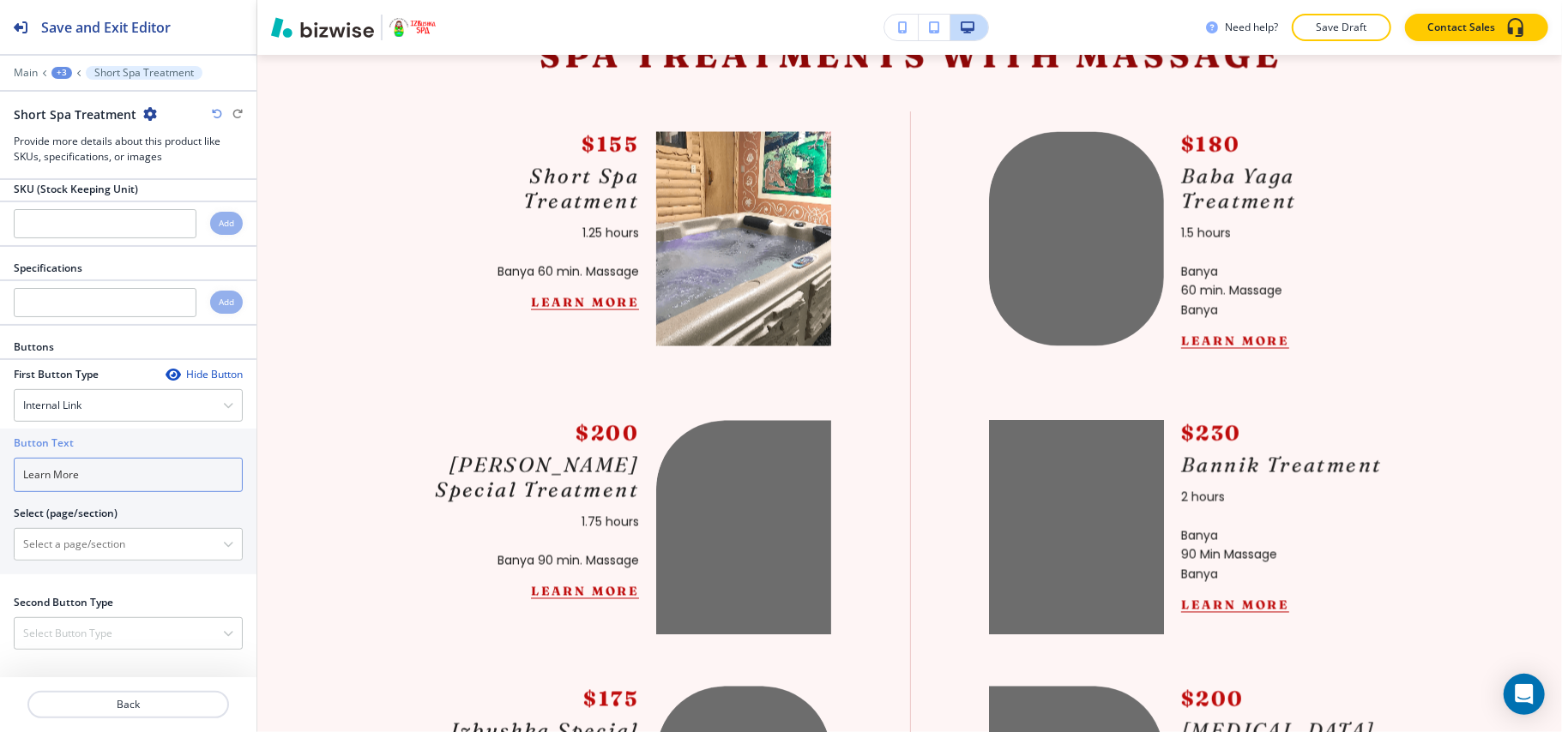
drag, startPoint x: 110, startPoint y: 467, endPoint x: 0, endPoint y: 463, distance: 109.8
click at [0, 463] on div "Button Text Learn More Select (page/section) HOME HOME | Announcement Bar HOME …" at bounding box center [128, 502] width 256 height 146
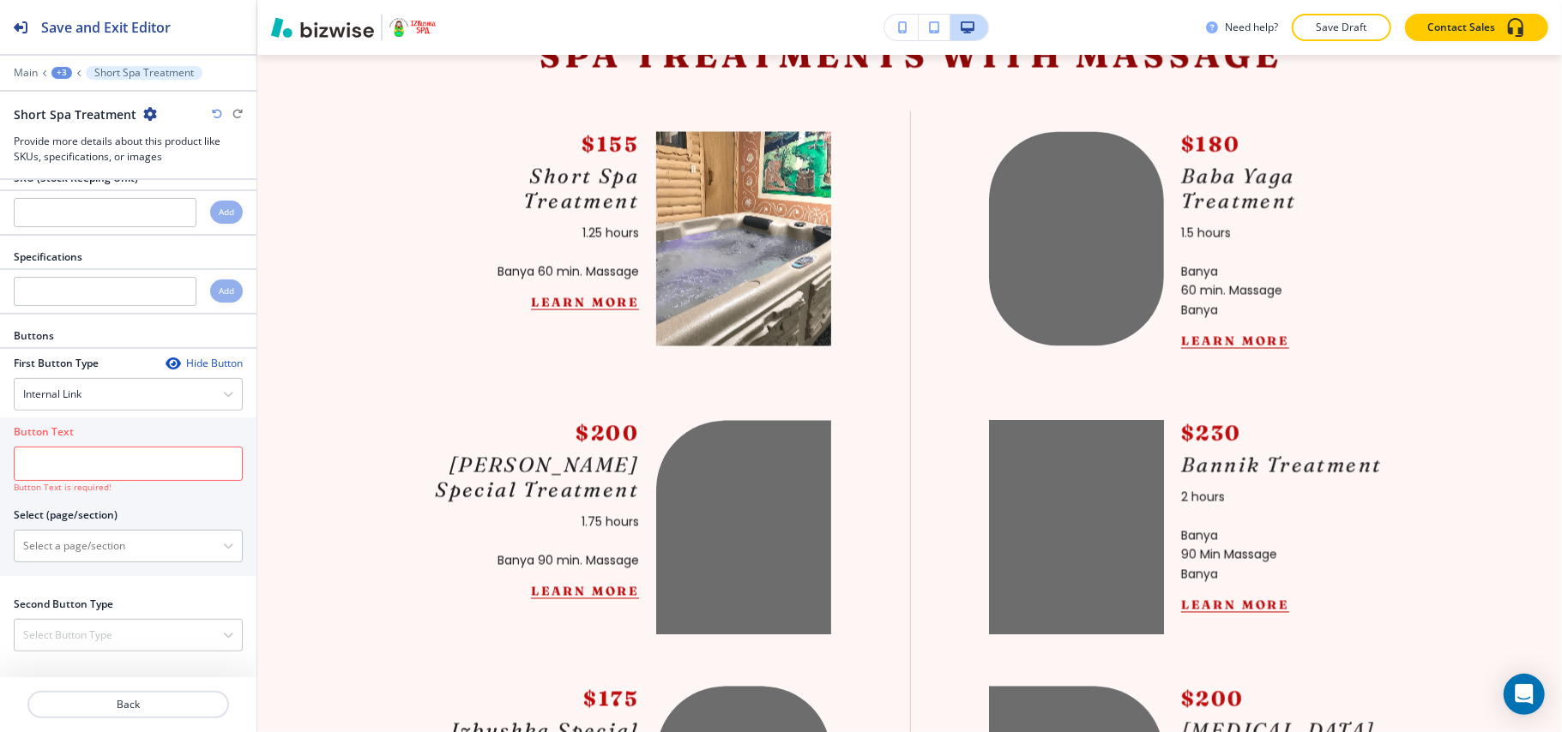
click at [173, 425] on div "First Button Type Hide Button Internal Link Telephone External Link Email File …" at bounding box center [128, 469] width 229 height 227
click at [166, 370] on icon "button" at bounding box center [173, 364] width 14 height 14
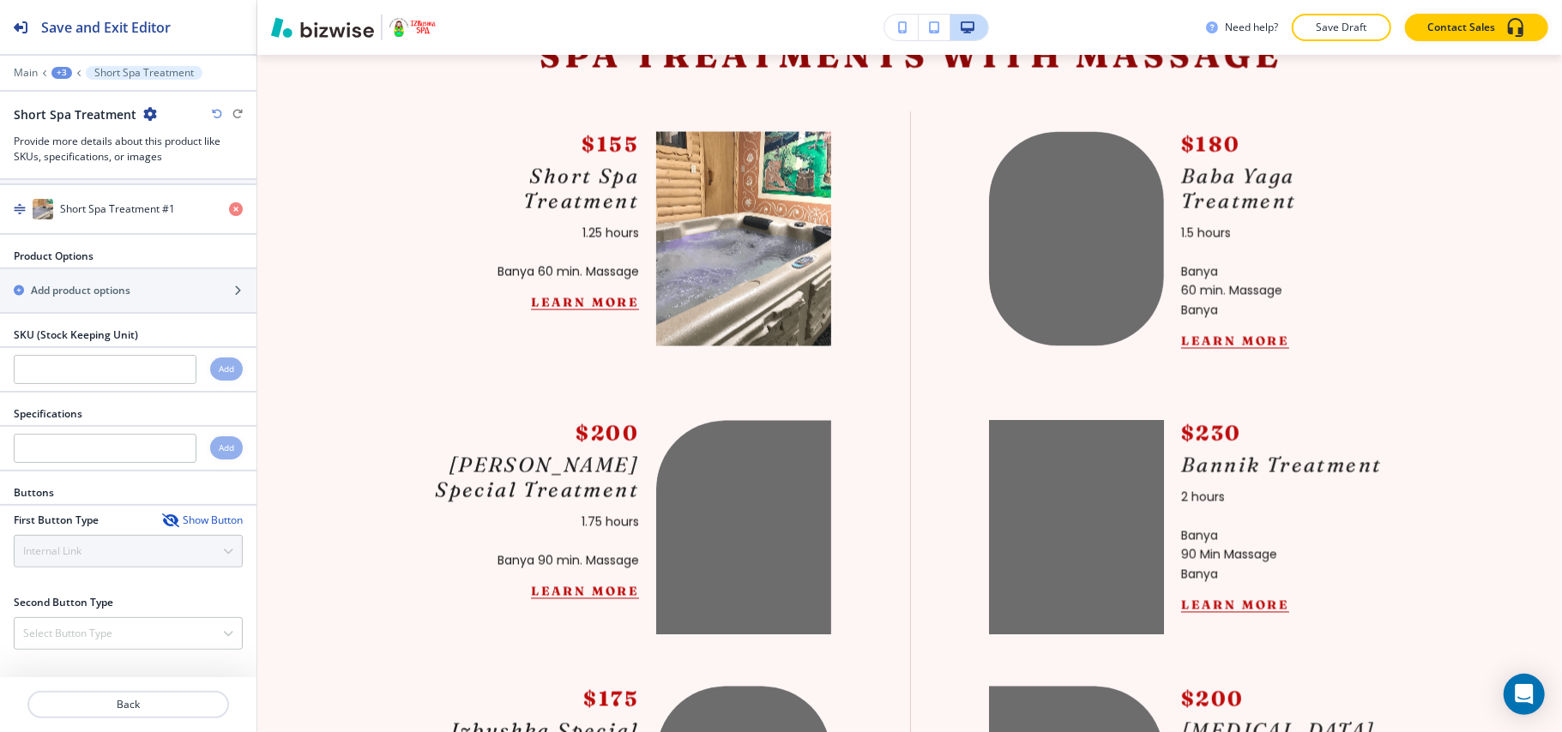
scroll to position [379, 0]
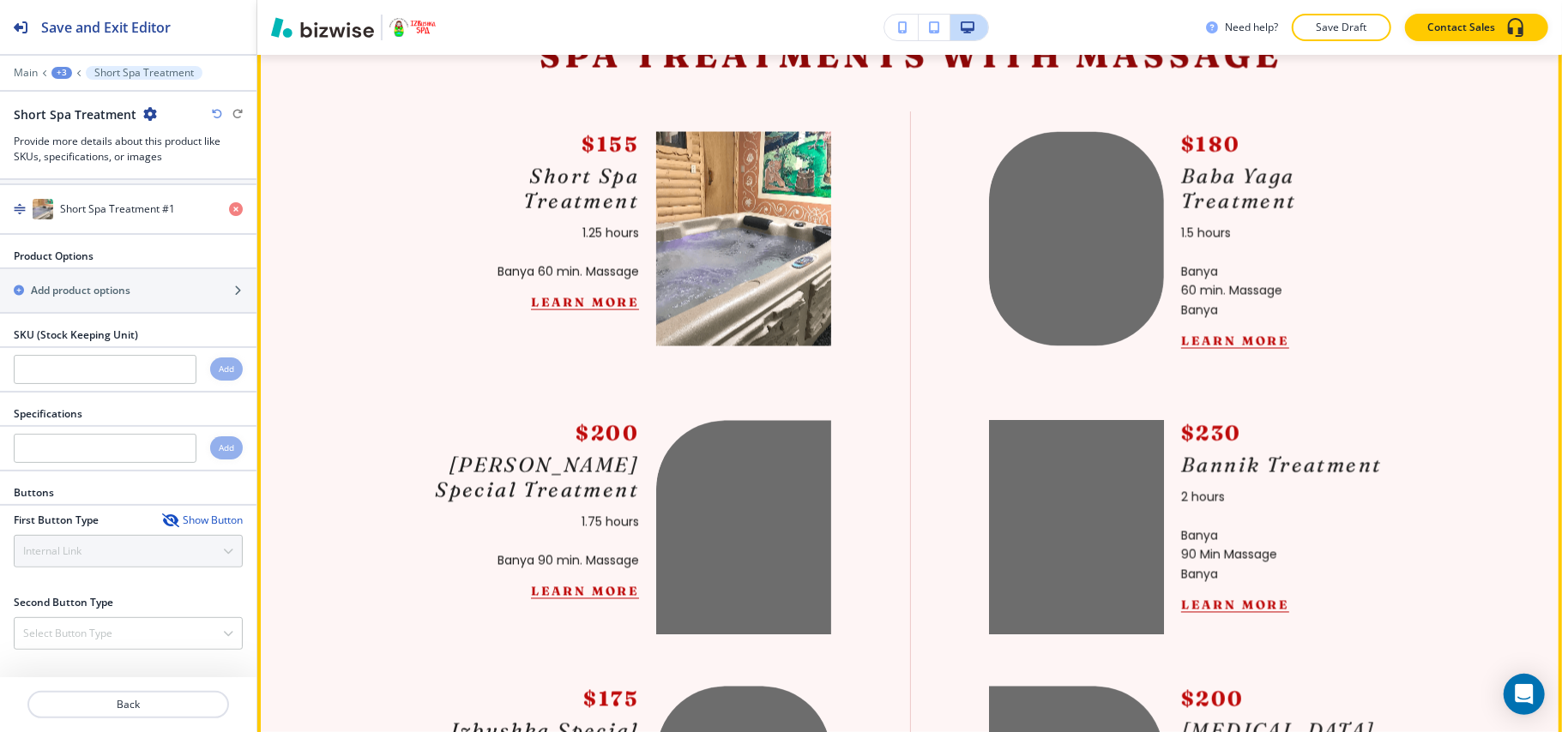
click at [834, 231] on div "$180 Baba Yaga Treatment 1.5 hours Banya 60 min. Massage Banya Learn More" at bounding box center [1145, 225] width 628 height 289
click at [595, 310] on button "Learn More" at bounding box center [585, 302] width 108 height 15
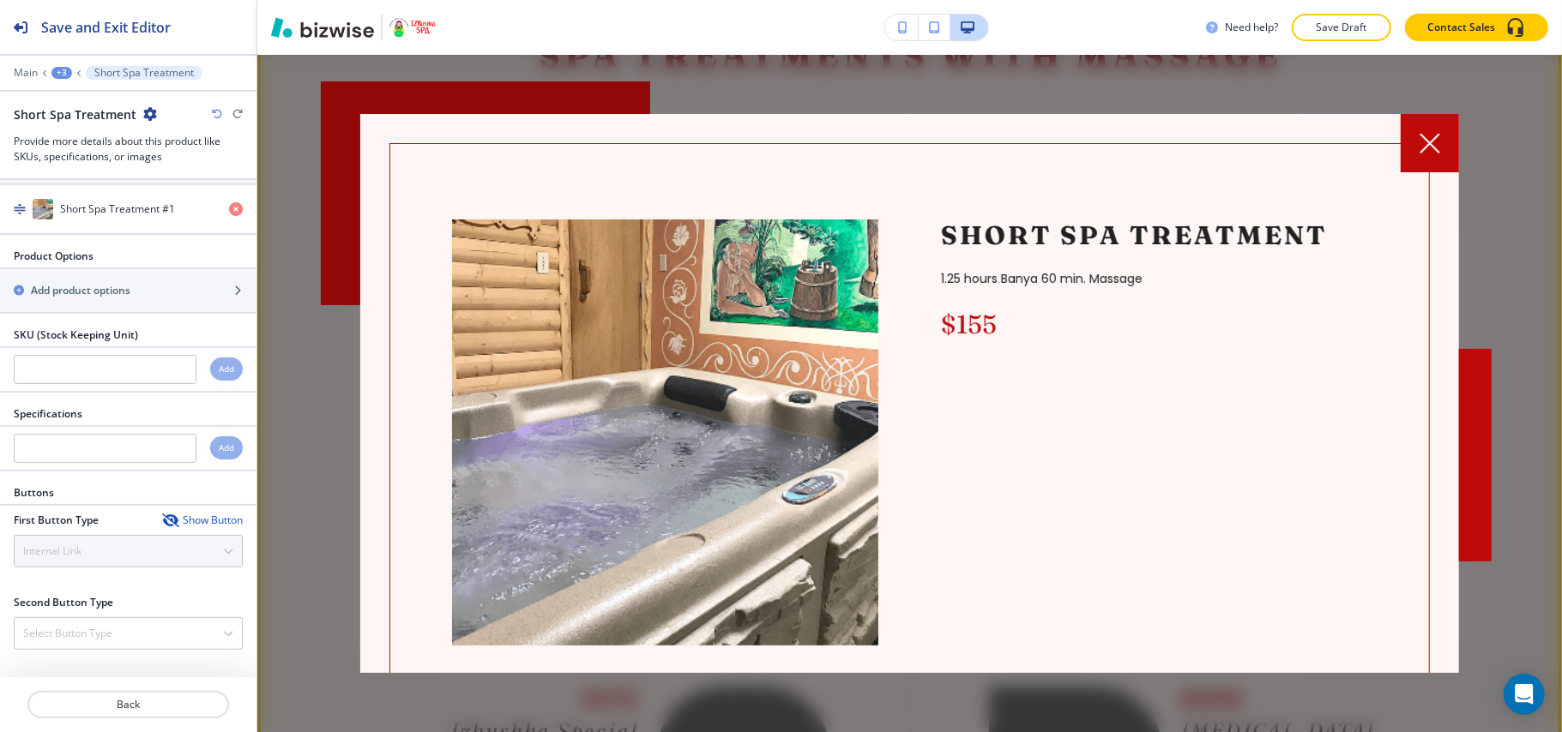
click at [1425, 145] on icon at bounding box center [1429, 143] width 21 height 21
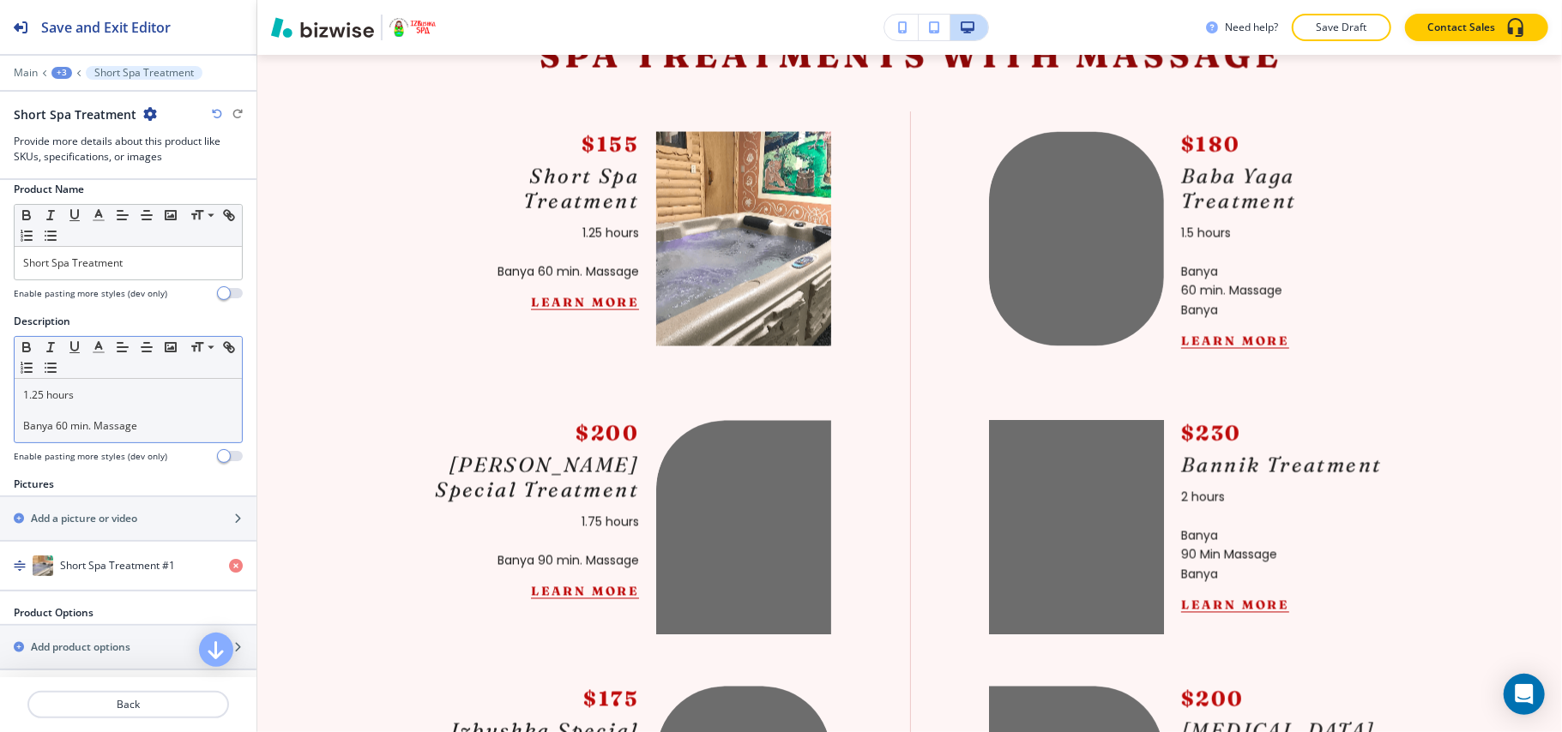
scroll to position [0, 0]
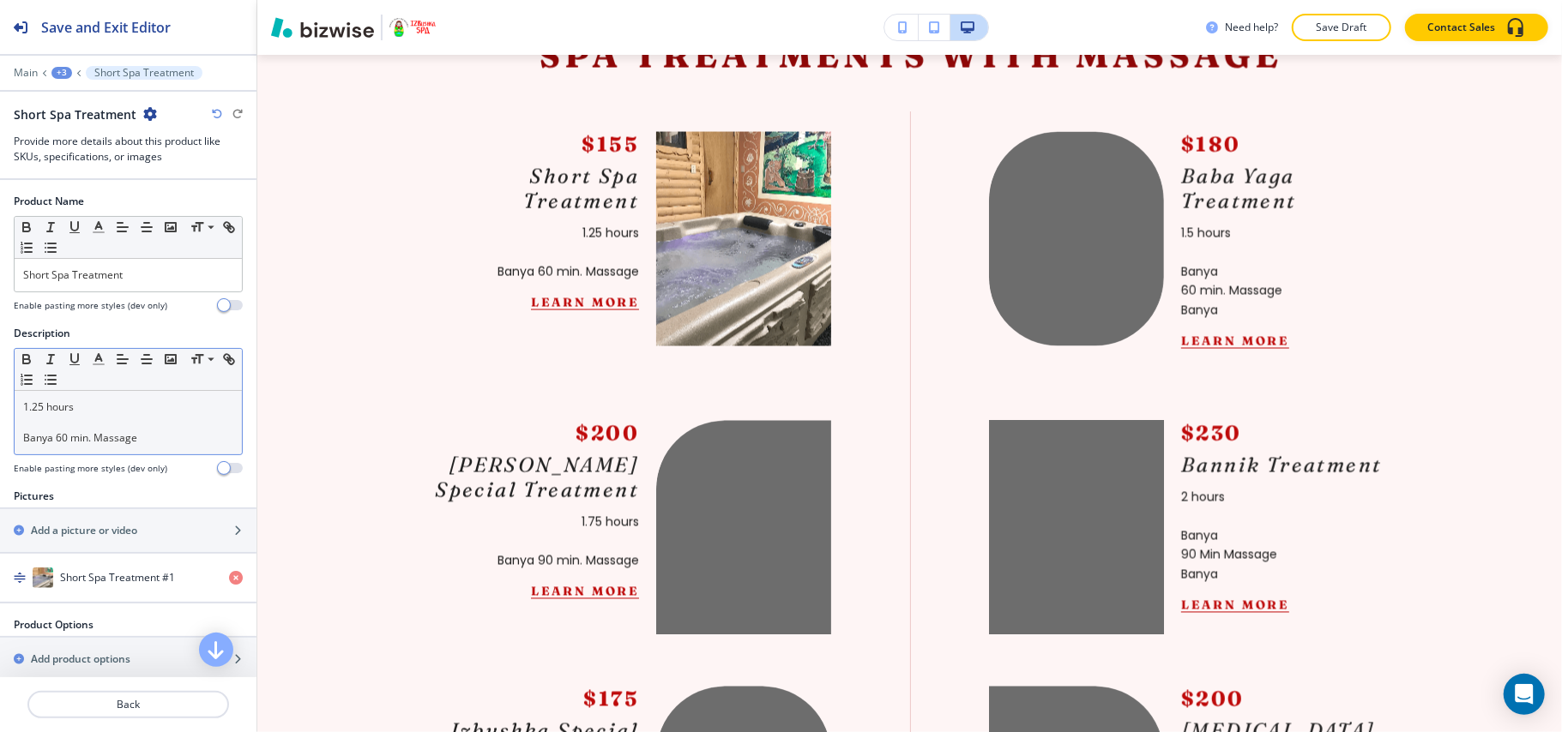
click at [153, 433] on p "Banya 60 min. Massage" at bounding box center [128, 437] width 210 height 15
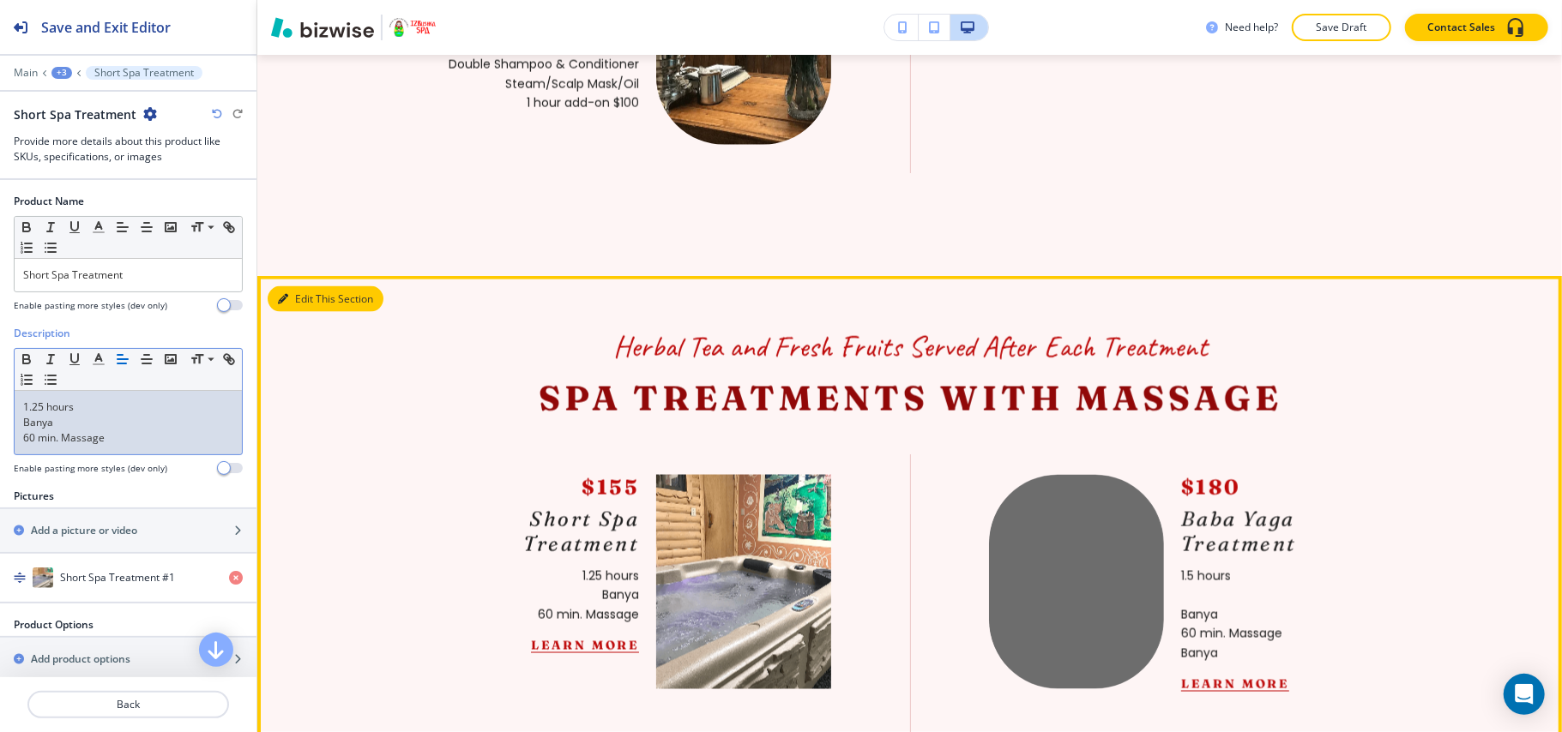
click at [282, 312] on button "Edit This Section" at bounding box center [326, 299] width 116 height 26
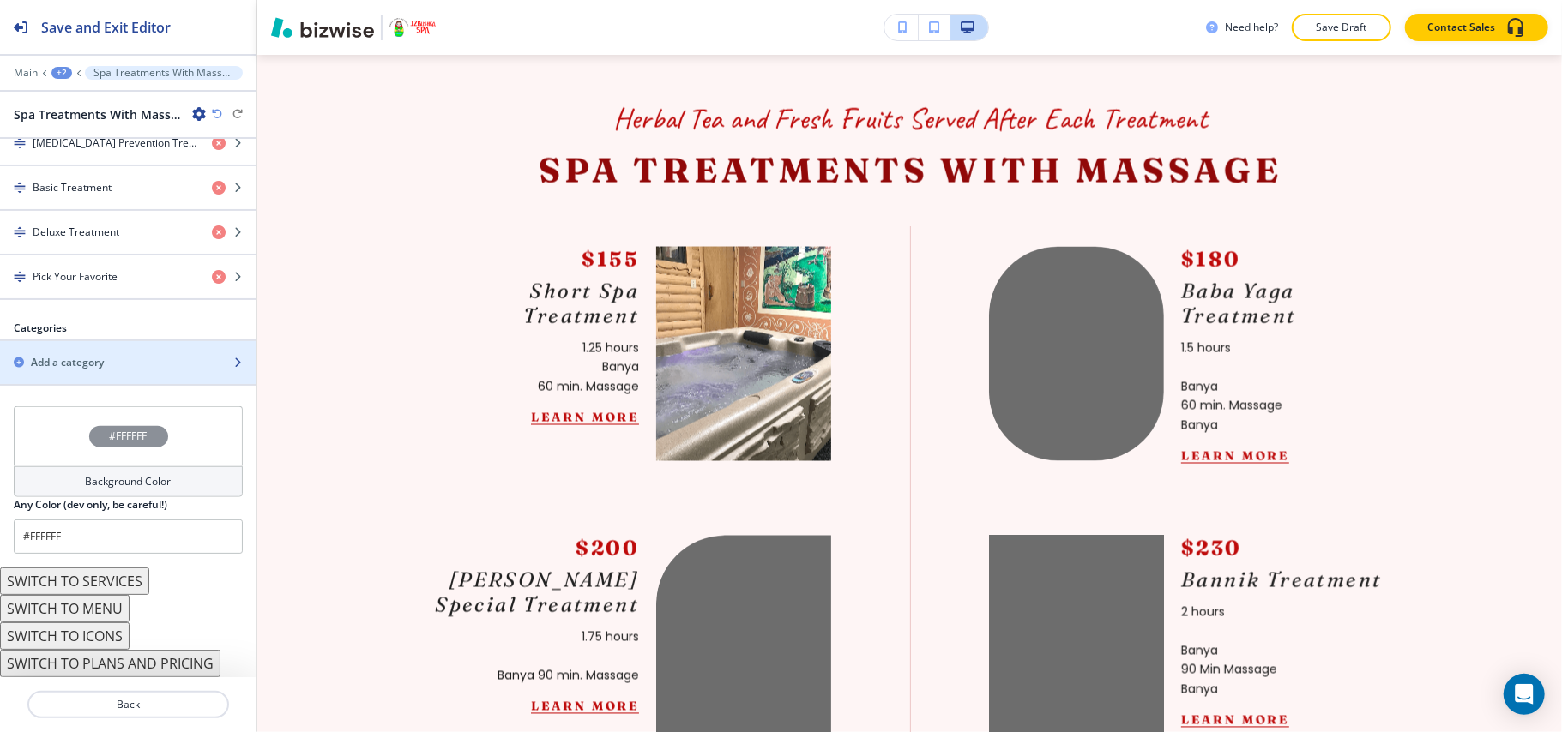
scroll to position [933, 0]
click at [120, 587] on button "SWITCH TO SERVICES" at bounding box center [74, 581] width 149 height 27
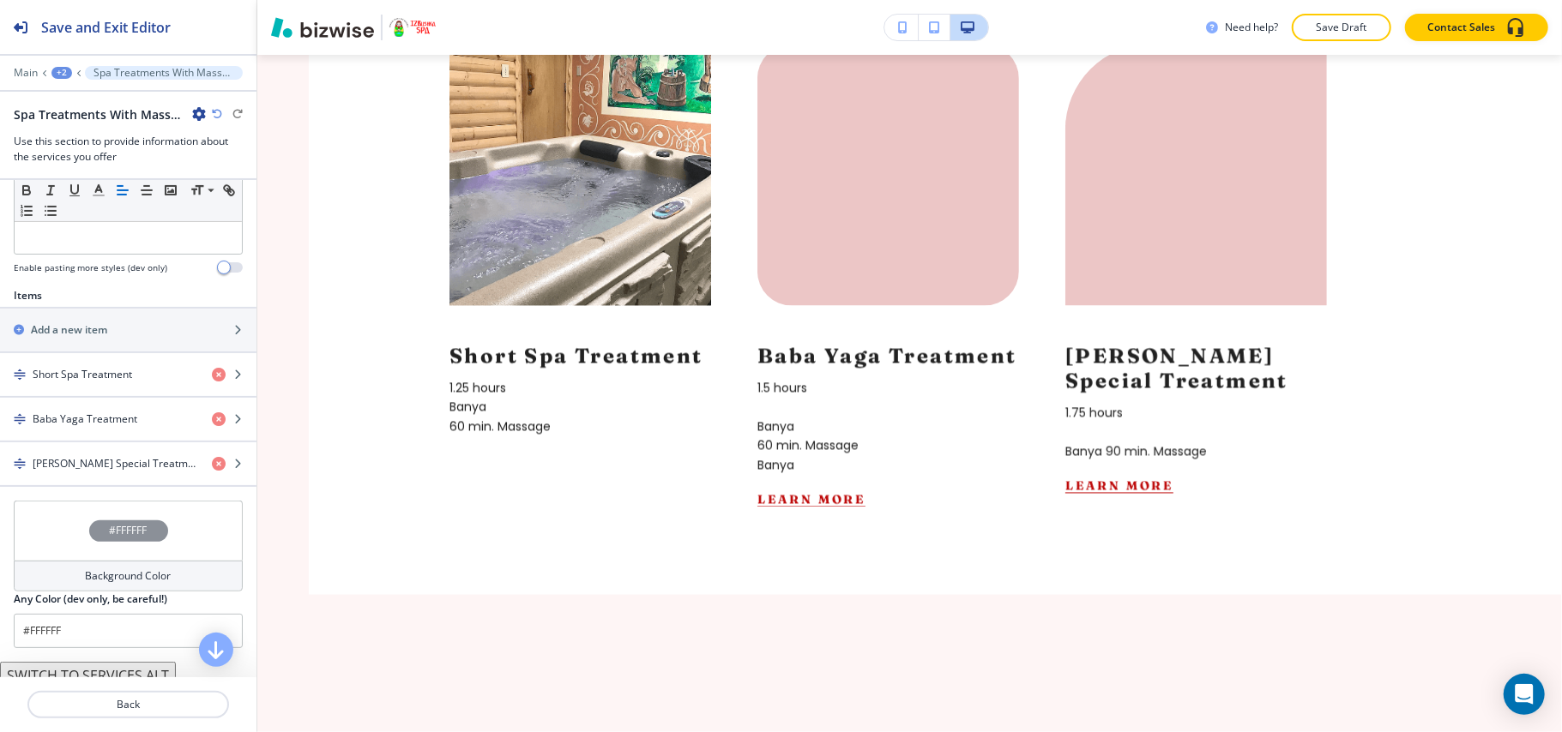
scroll to position [454, 0]
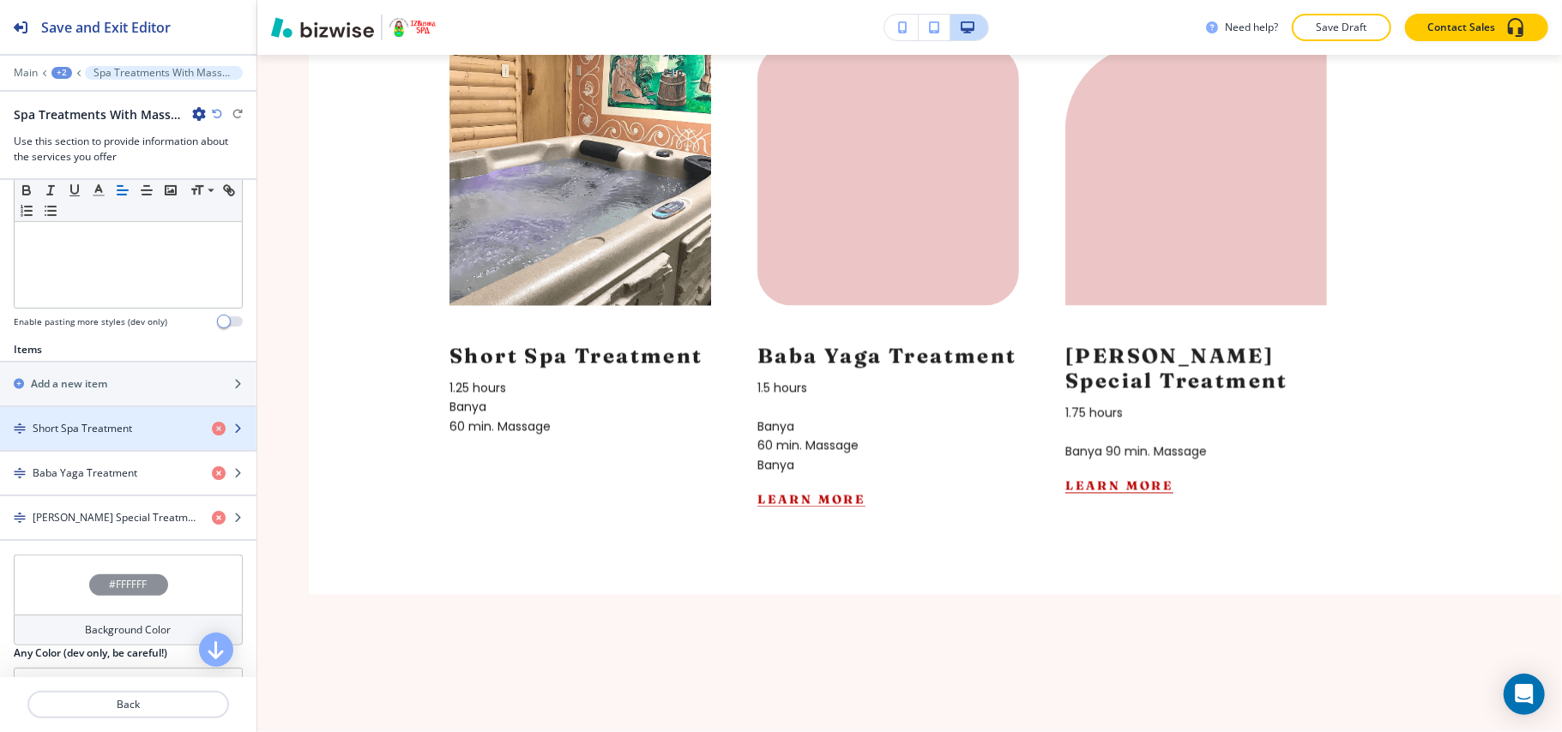
click at [86, 429] on h4 "Short Spa Treatment" at bounding box center [82, 428] width 99 height 15
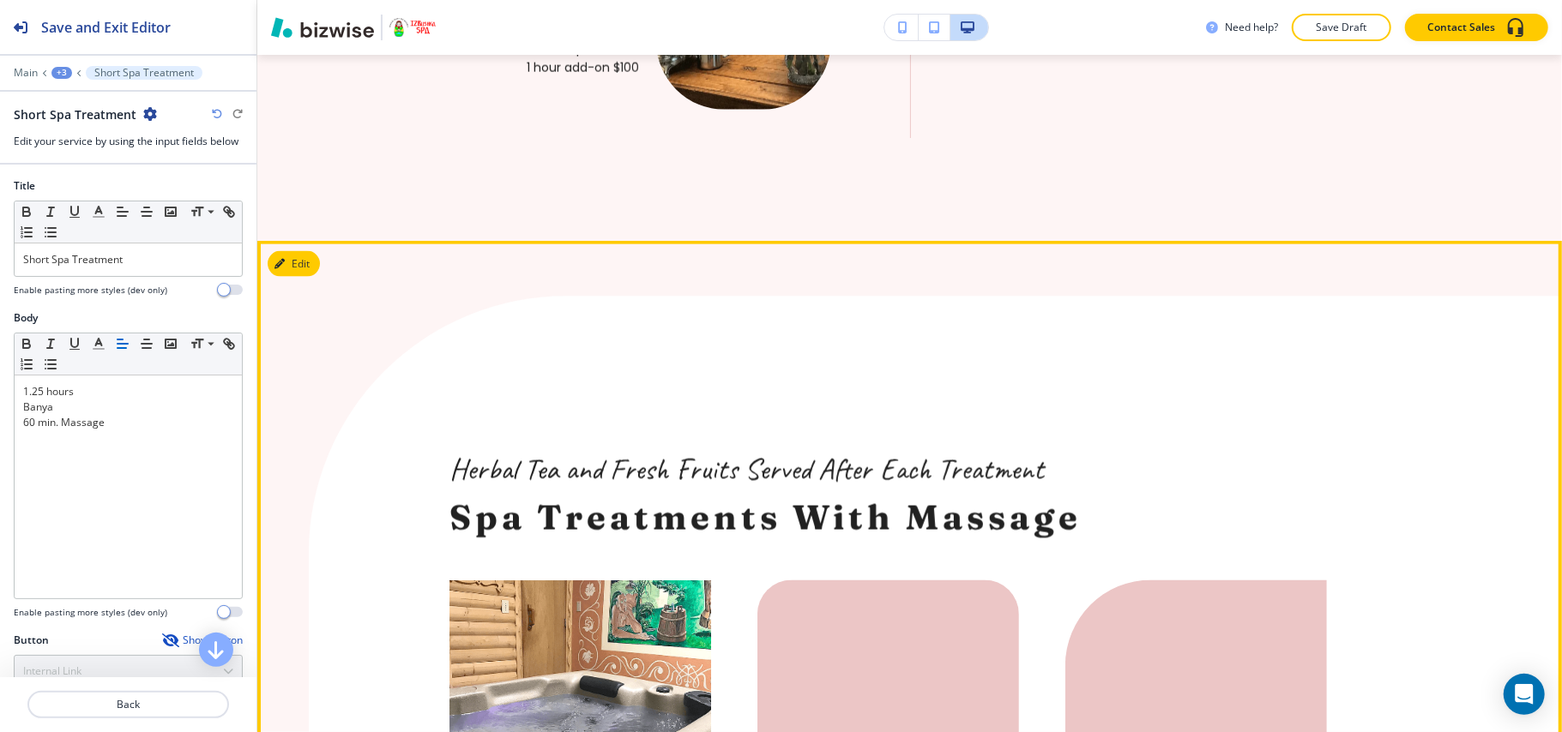
scroll to position [1988, 0]
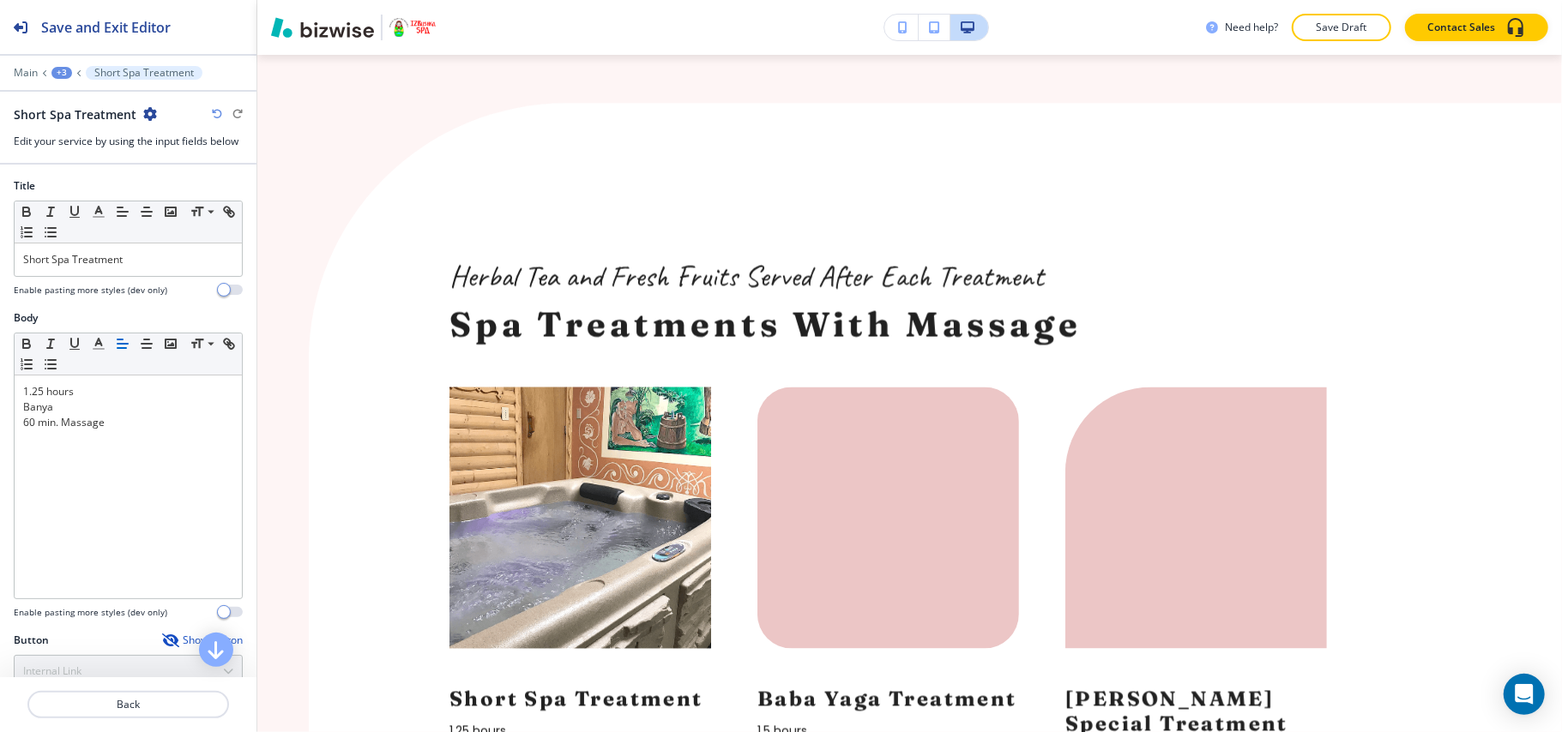
click at [220, 111] on icon "button" at bounding box center [217, 114] width 10 height 10
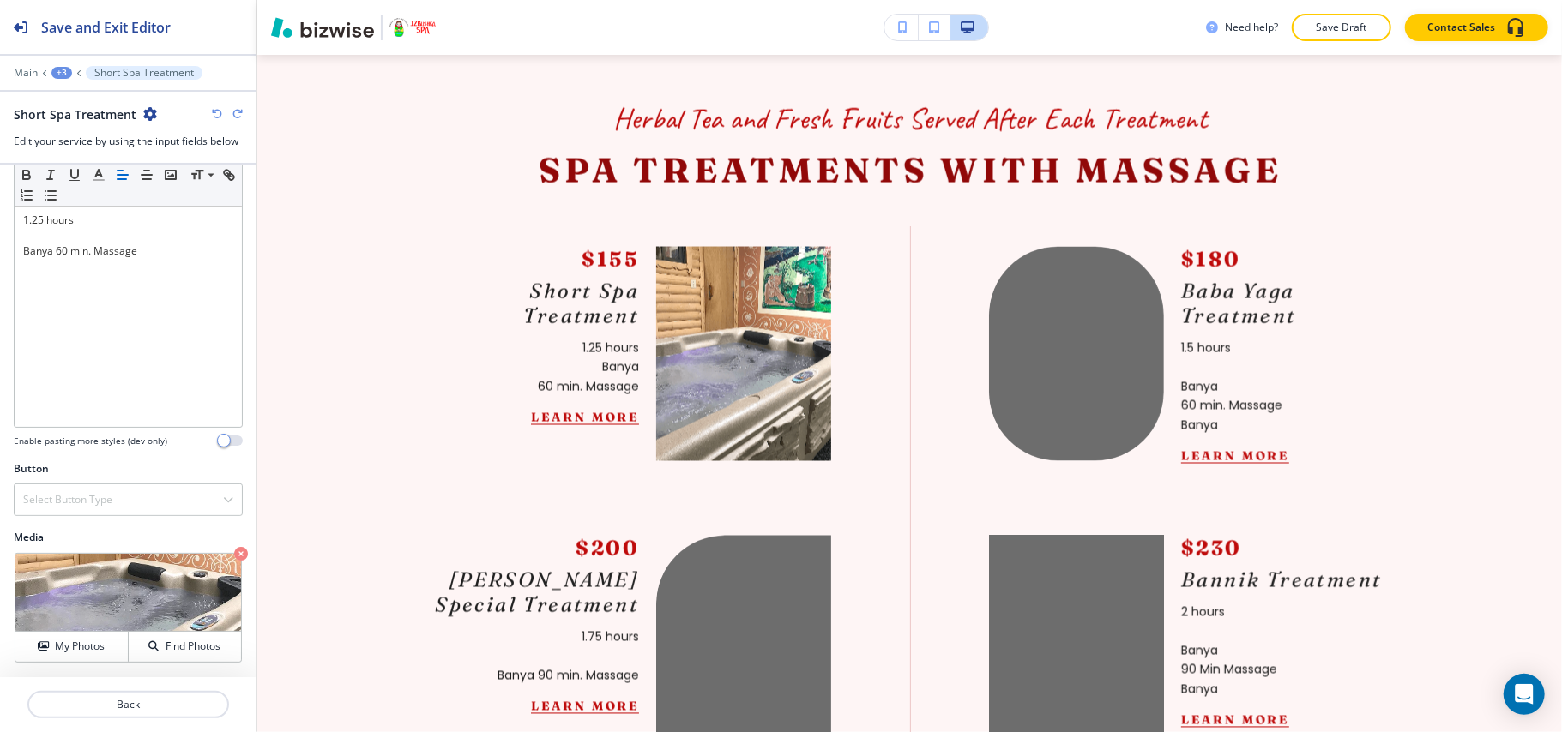
scroll to position [0, 0]
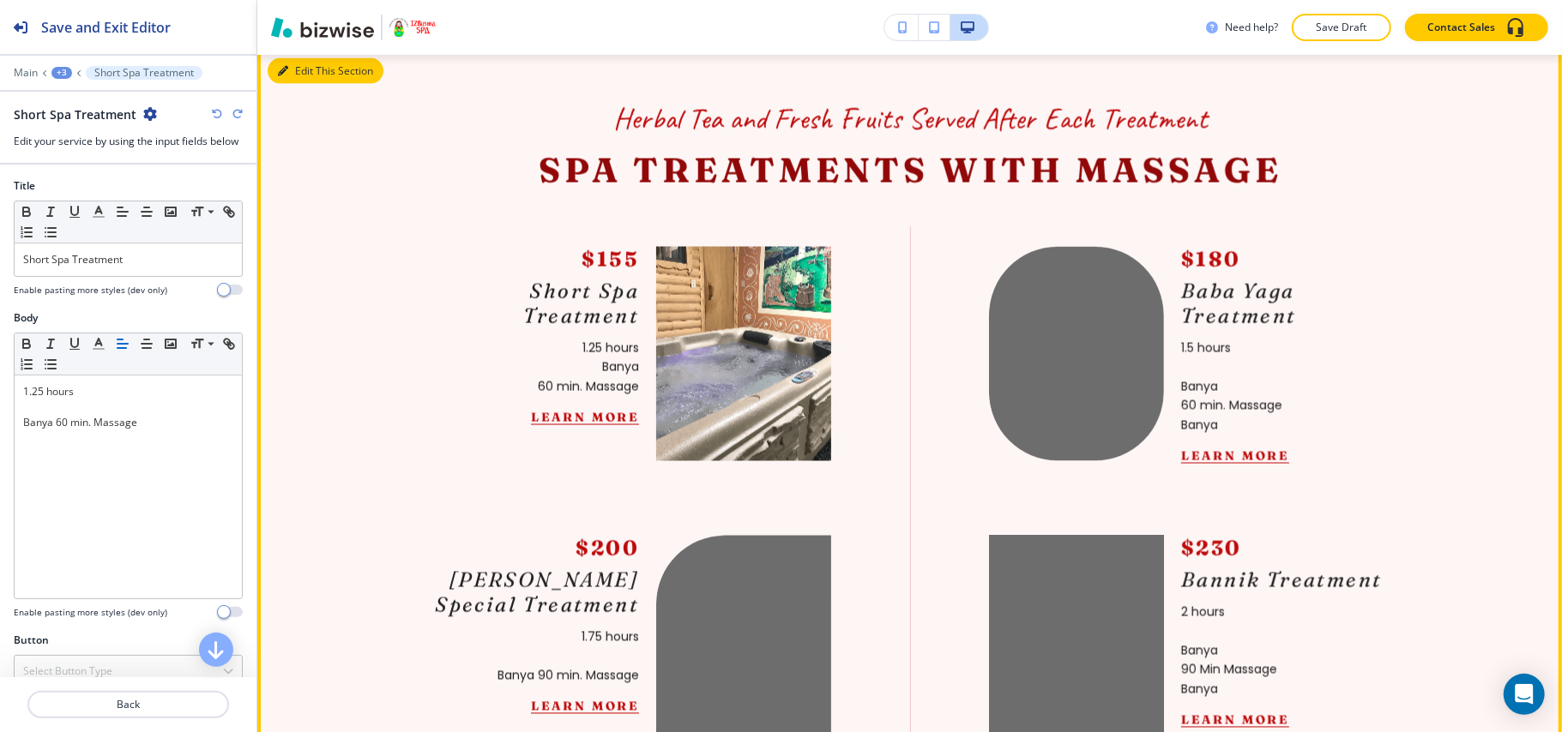
click at [286, 84] on button "Edit This Section" at bounding box center [326, 71] width 116 height 26
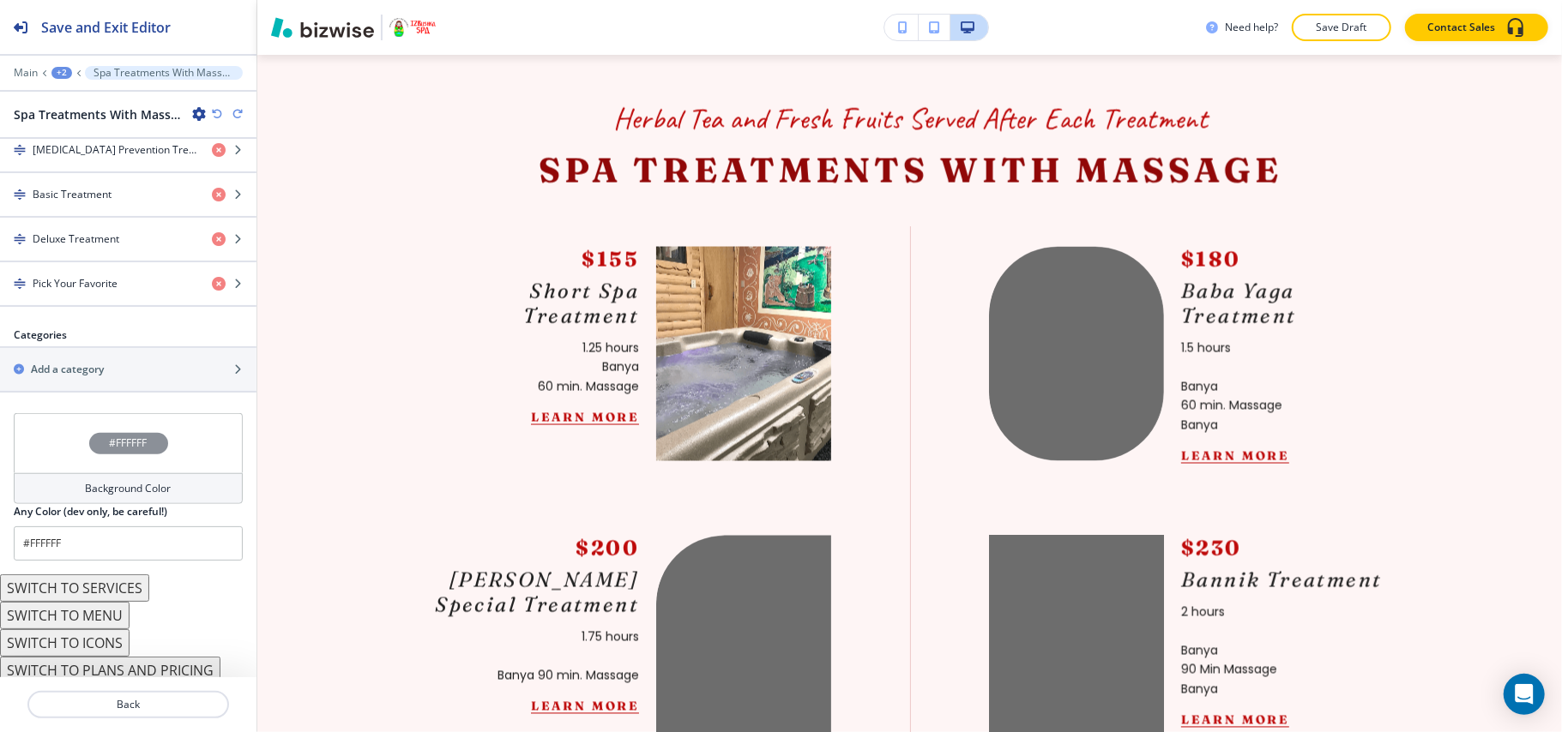
scroll to position [933, 0]
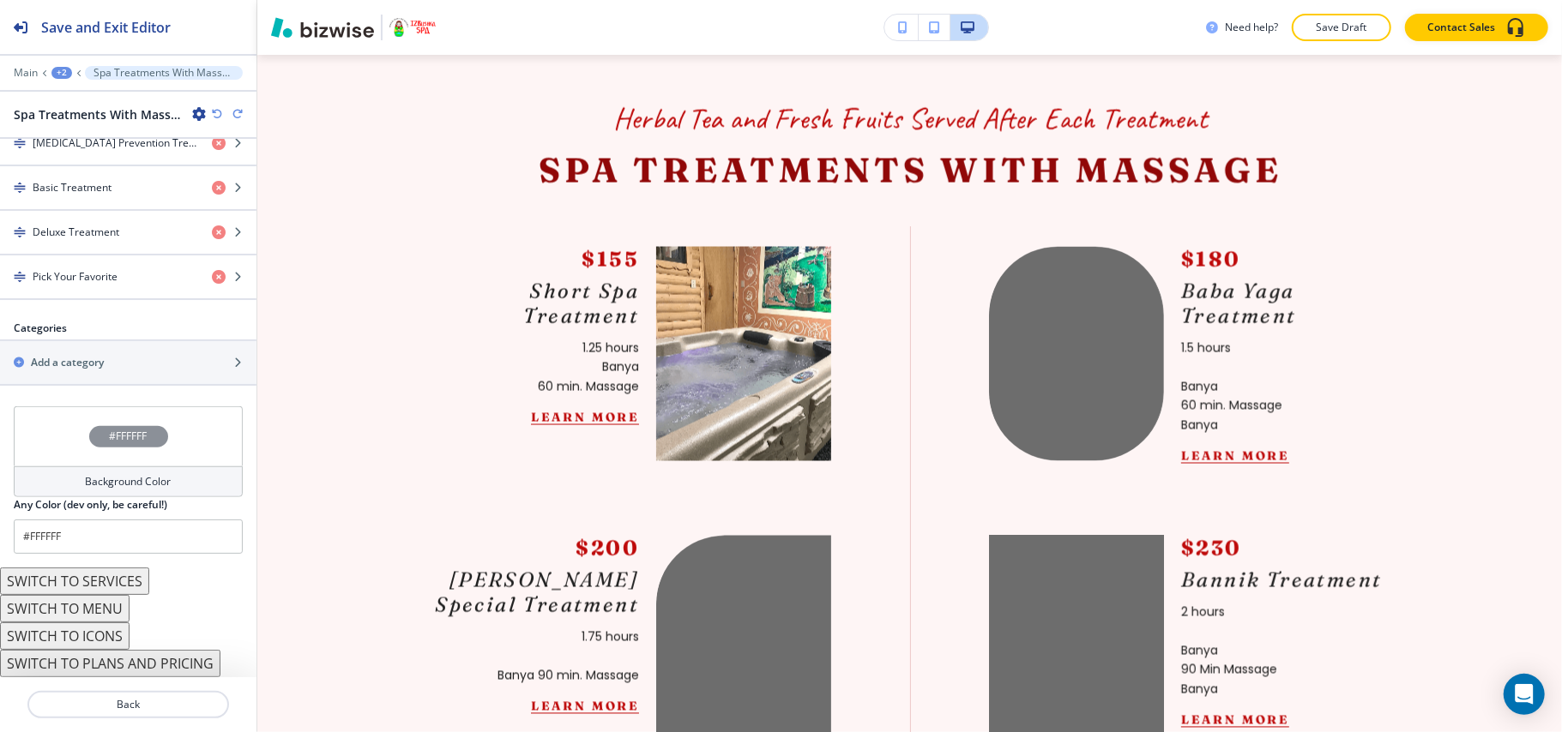
click at [135, 670] on button "SWITCH TO PLANS AND PRICING" at bounding box center [110, 663] width 220 height 27
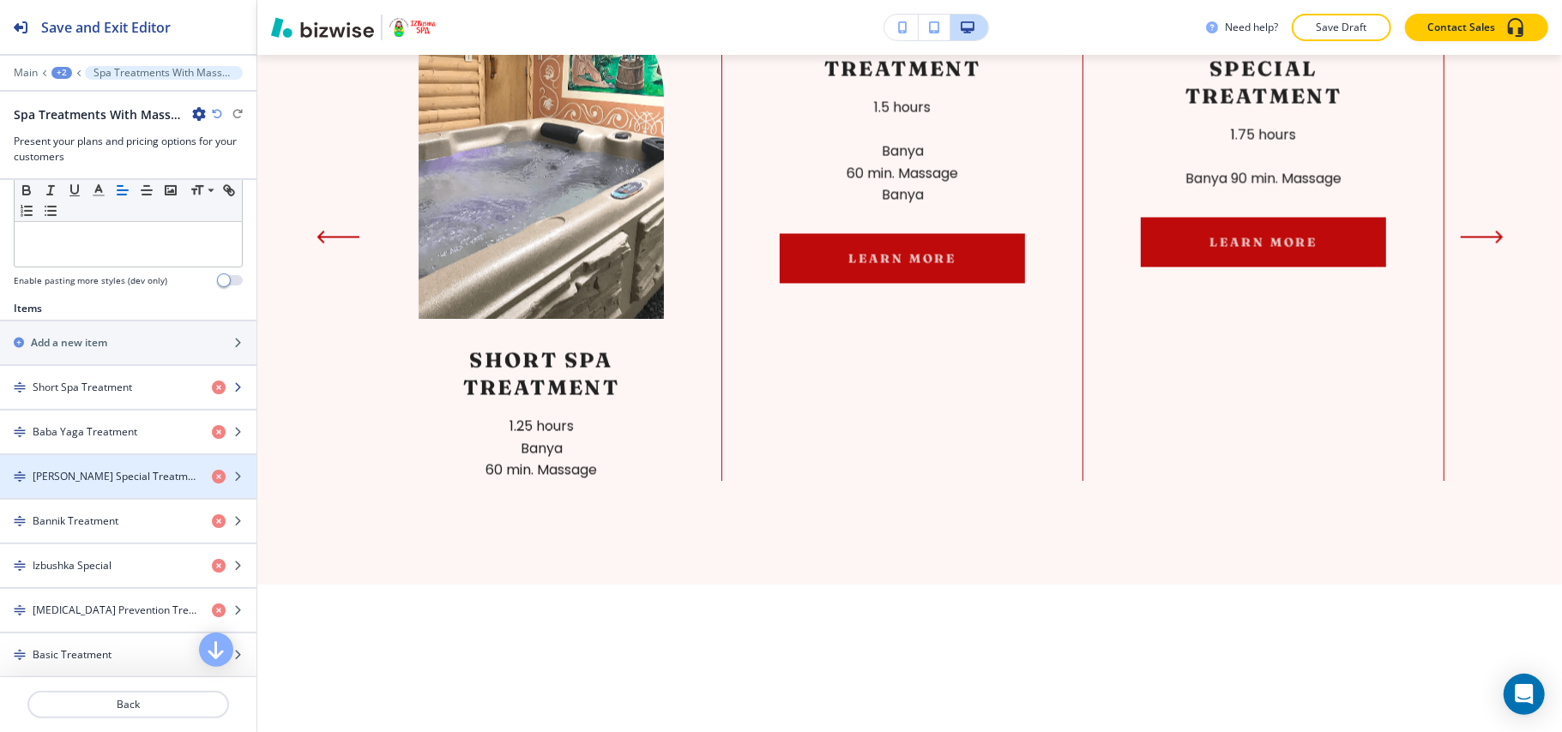
scroll to position [454, 0]
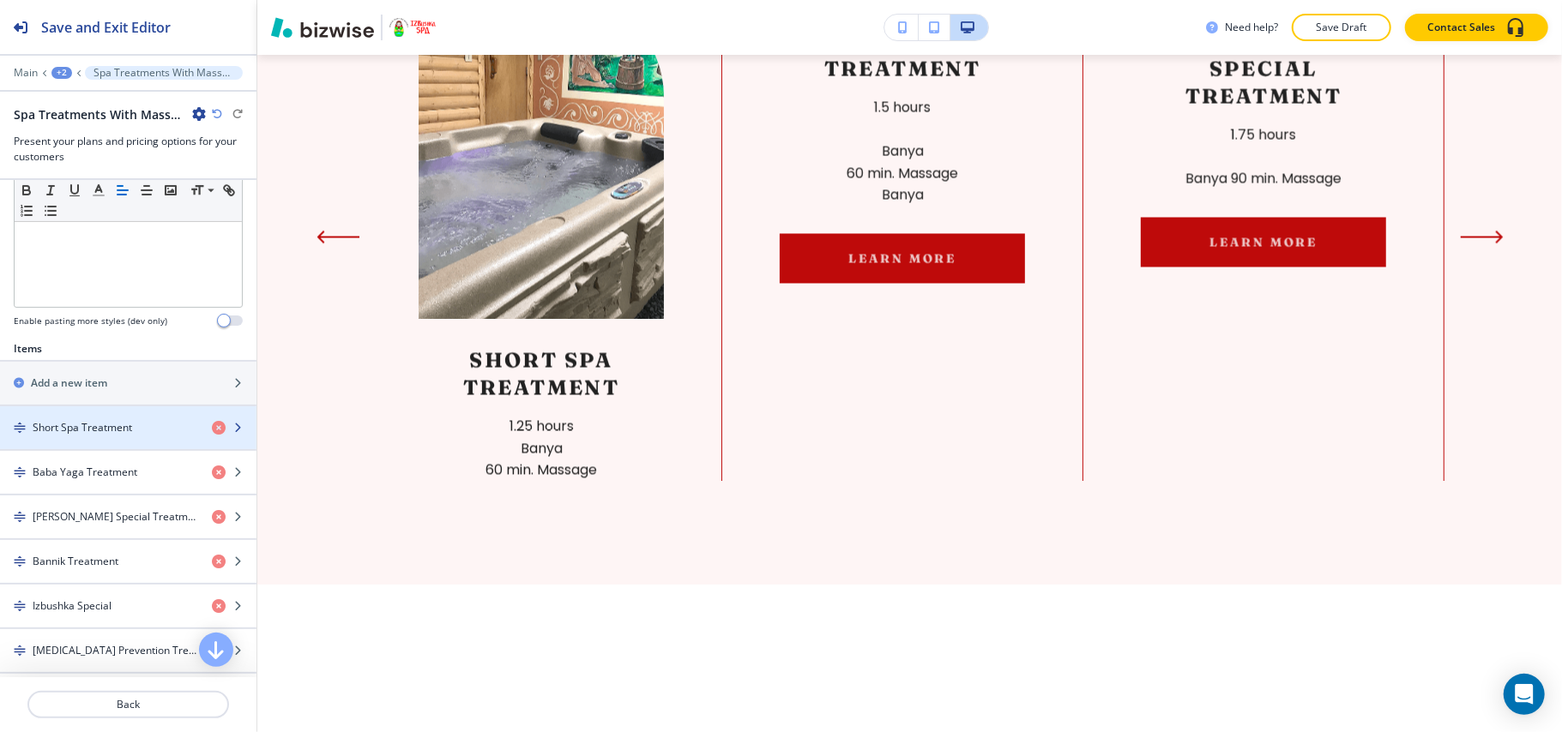
click at [104, 436] on h4 "Short Spa Treatment" at bounding box center [82, 427] width 99 height 15
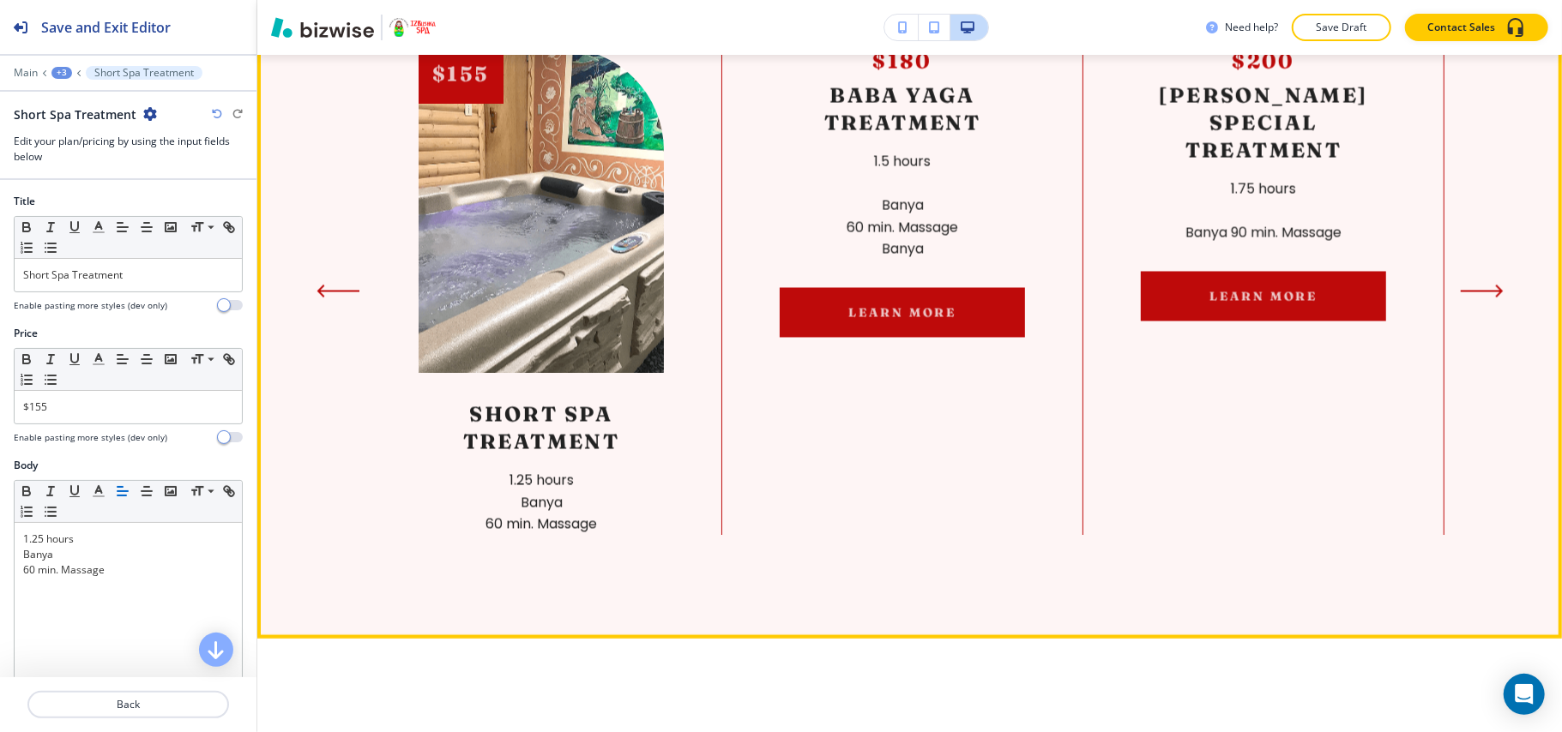
scroll to position [2278, 0]
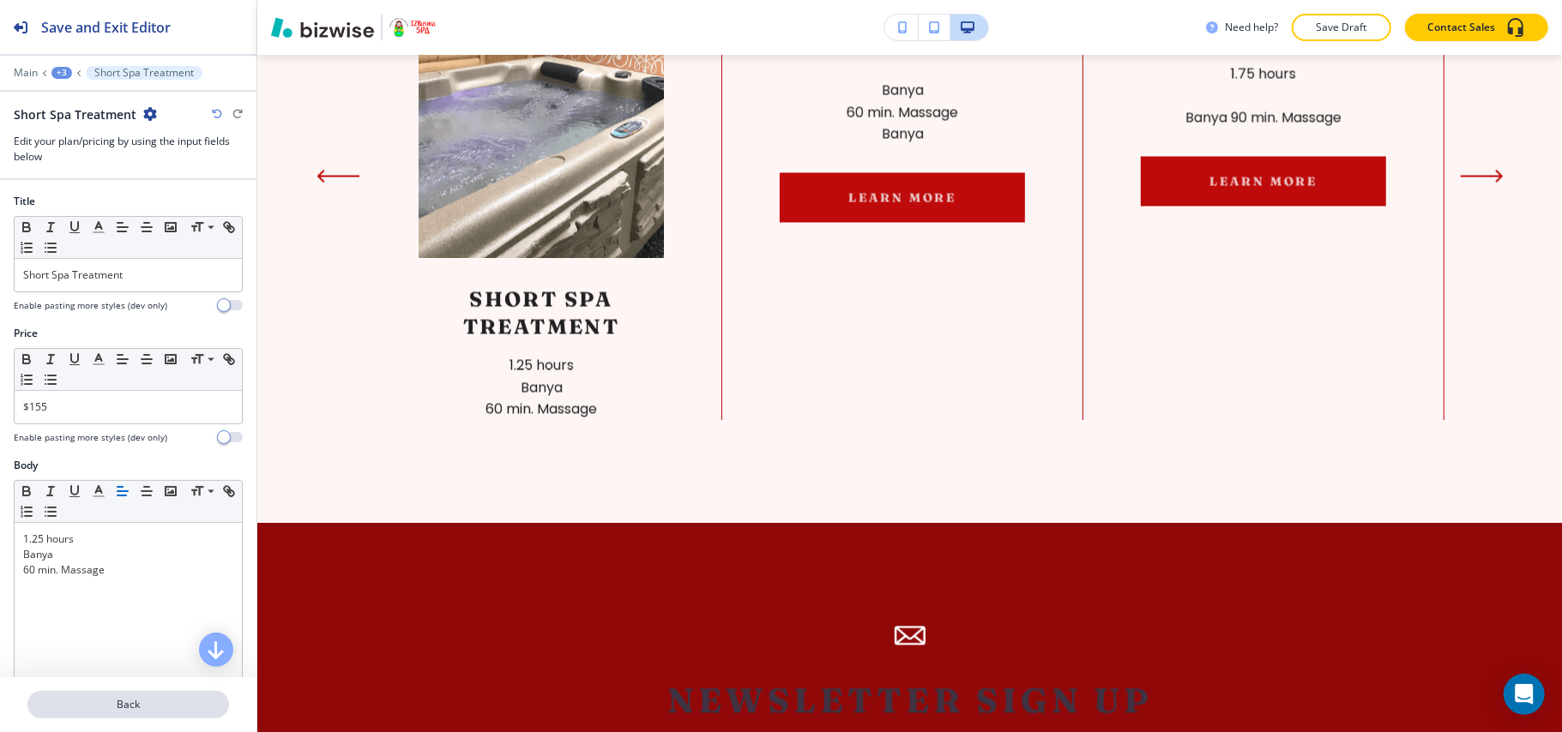
click at [115, 710] on p "Back" at bounding box center [128, 704] width 198 height 15
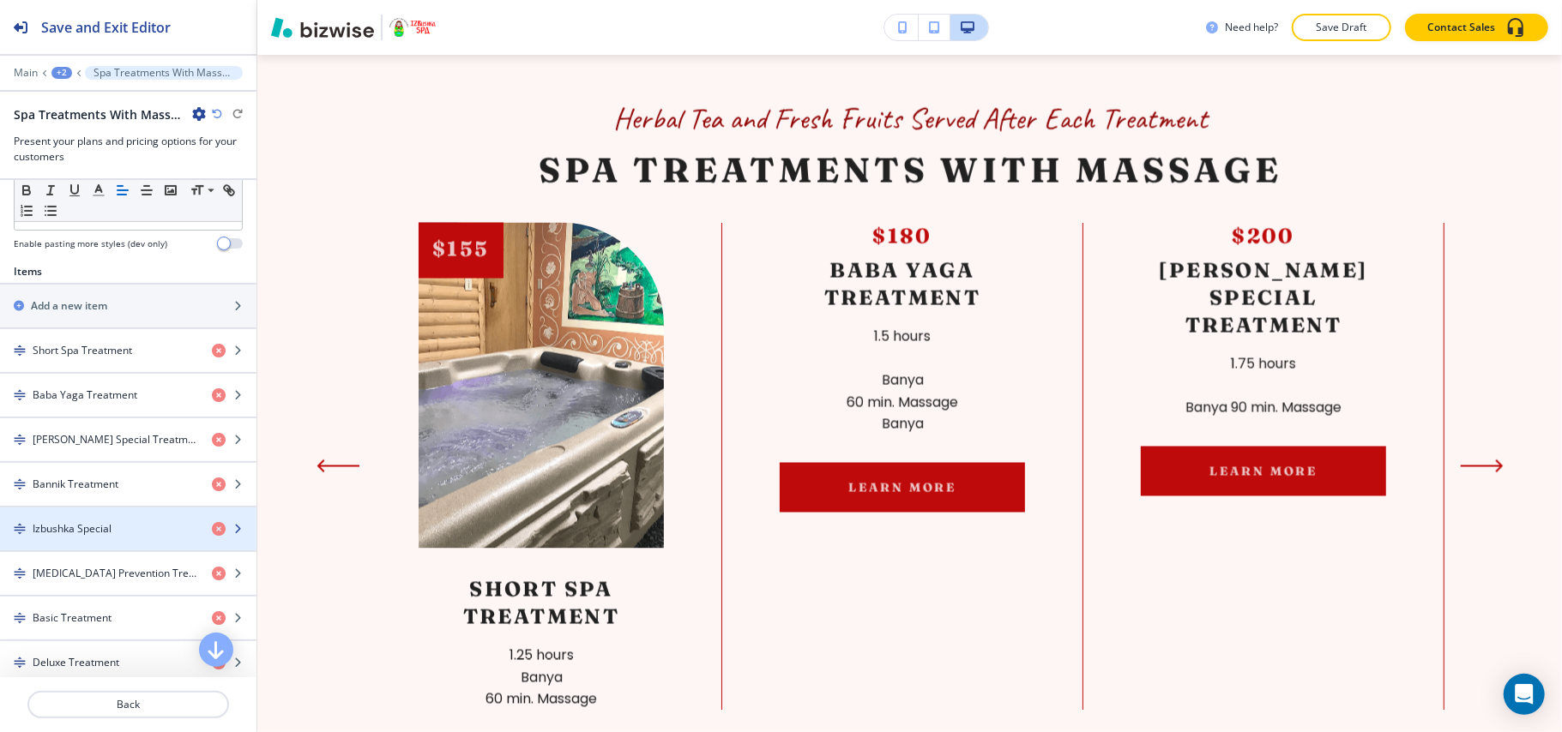
scroll to position [571, 0]
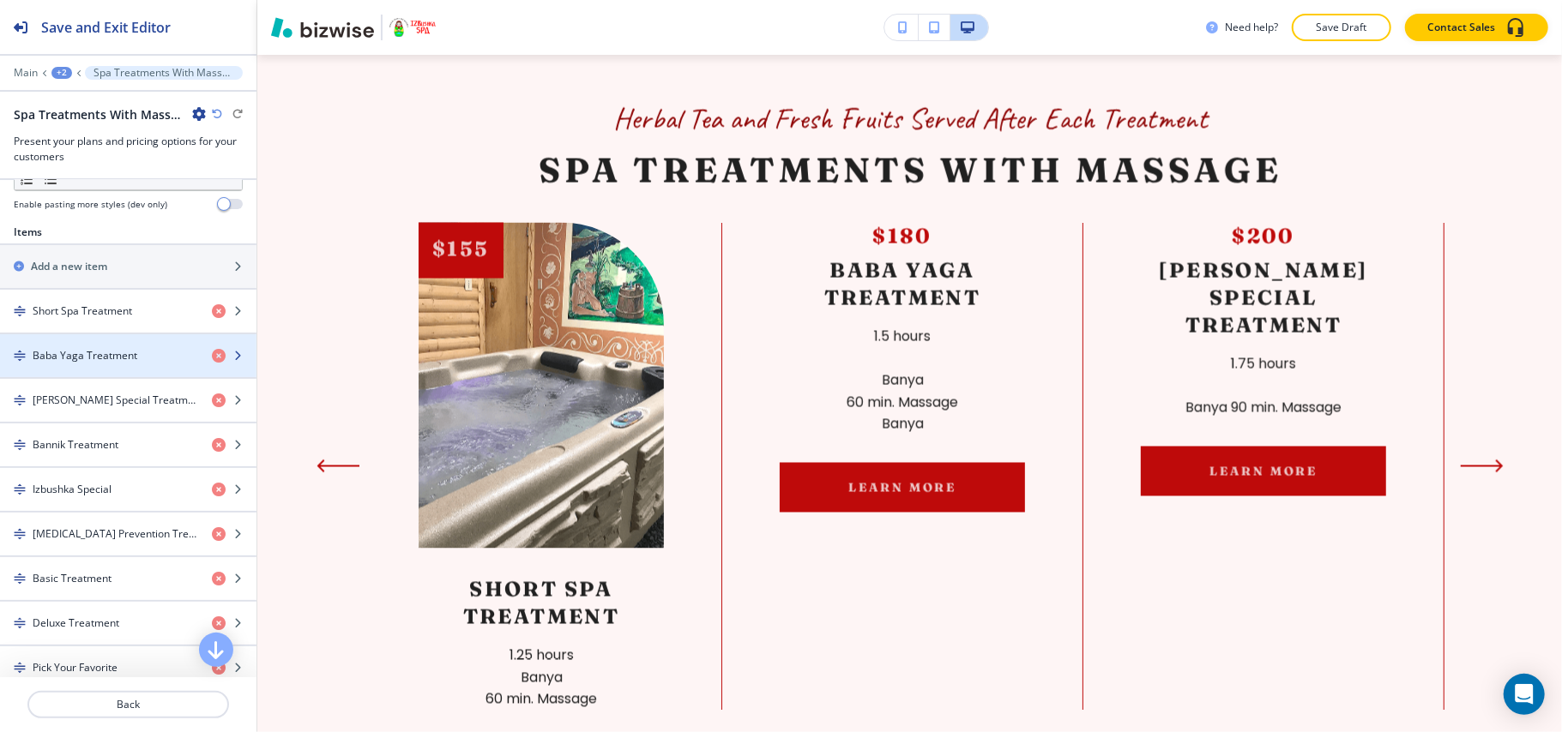
click at [99, 364] on h4 "Baba Yaga Treatment" at bounding box center [85, 355] width 105 height 15
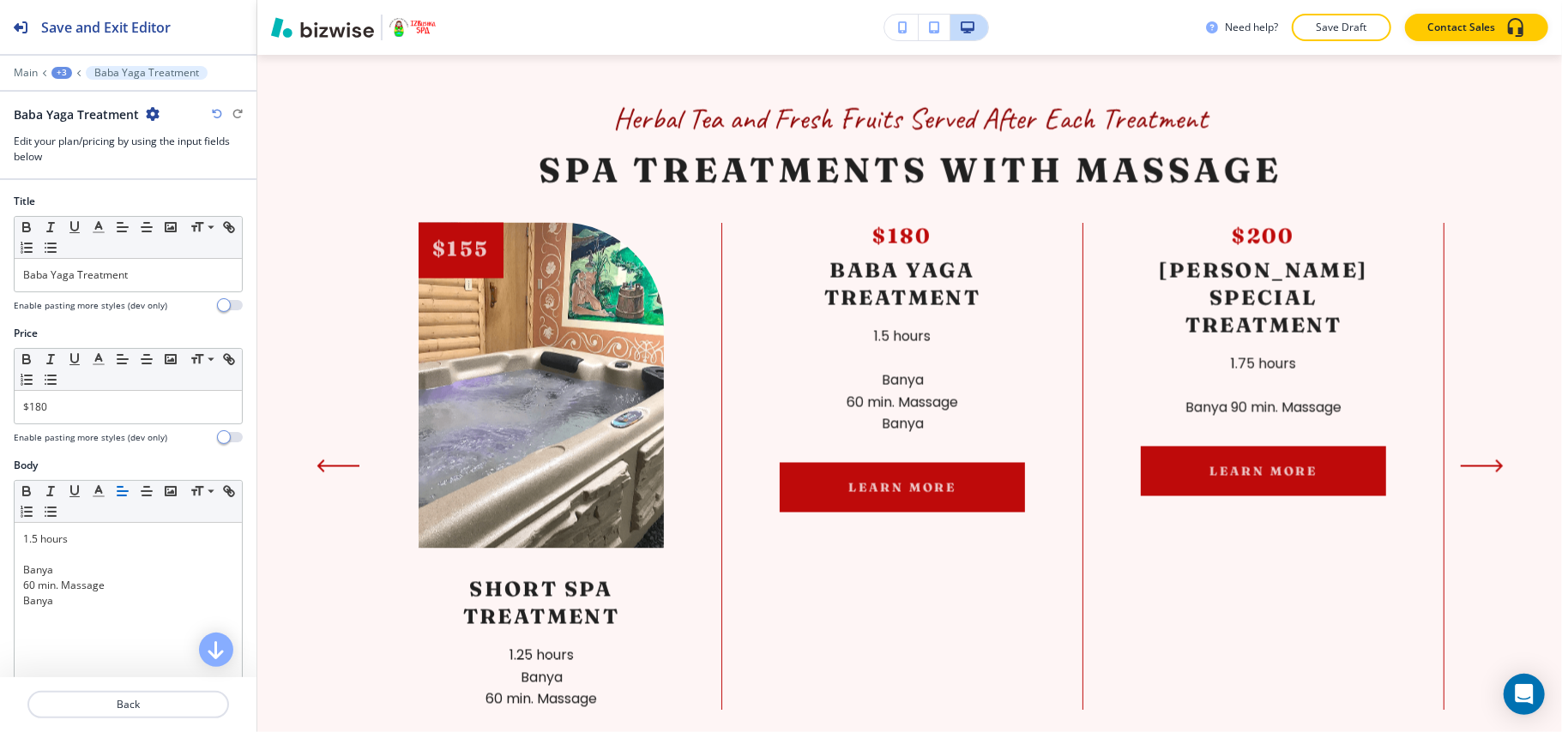
scroll to position [2163, 0]
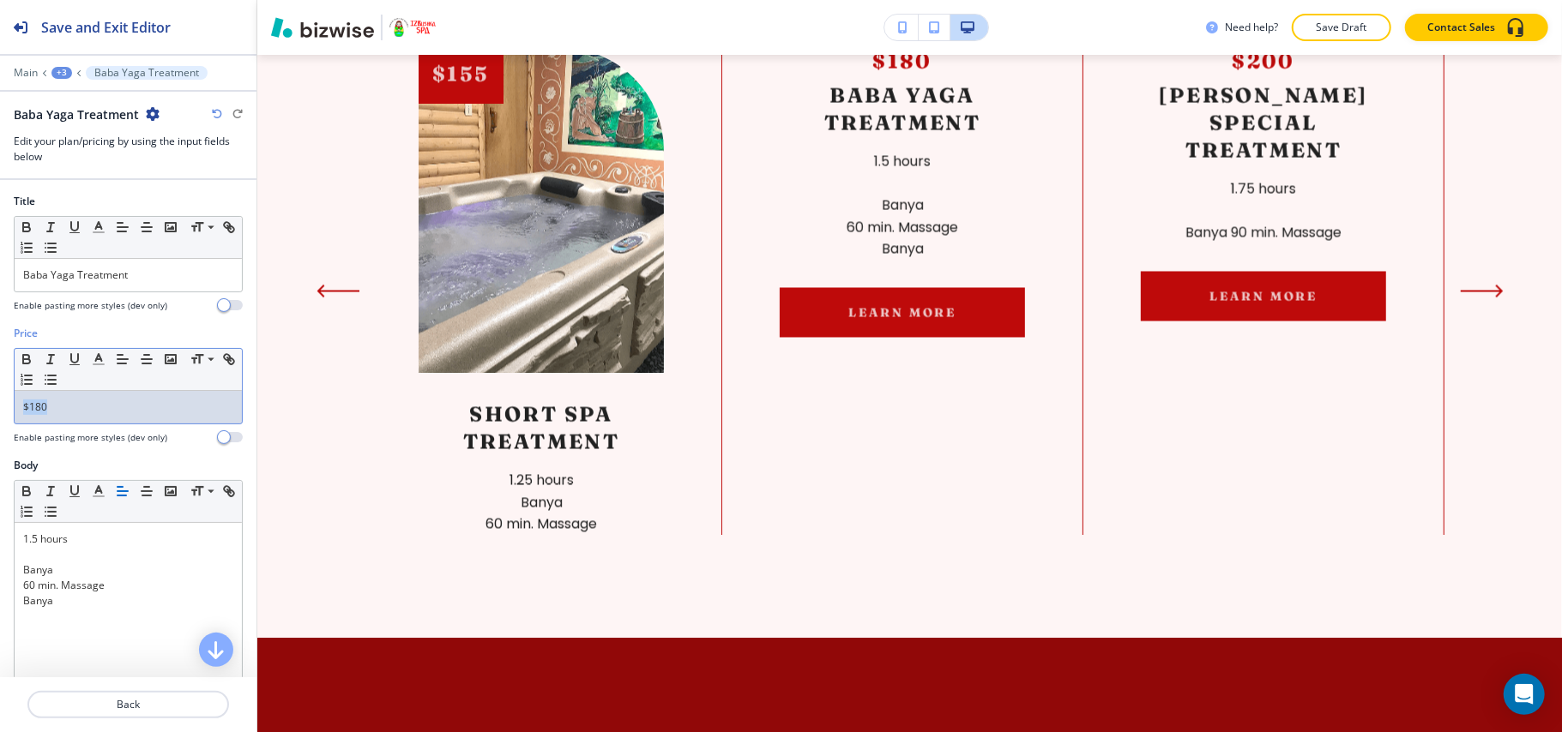
drag, startPoint x: 80, startPoint y: 403, endPoint x: 0, endPoint y: 405, distance: 79.8
click at [0, 405] on div "Price Small Normal Large Huge $180 Enable pasting more styles (dev only)" at bounding box center [128, 392] width 256 height 132
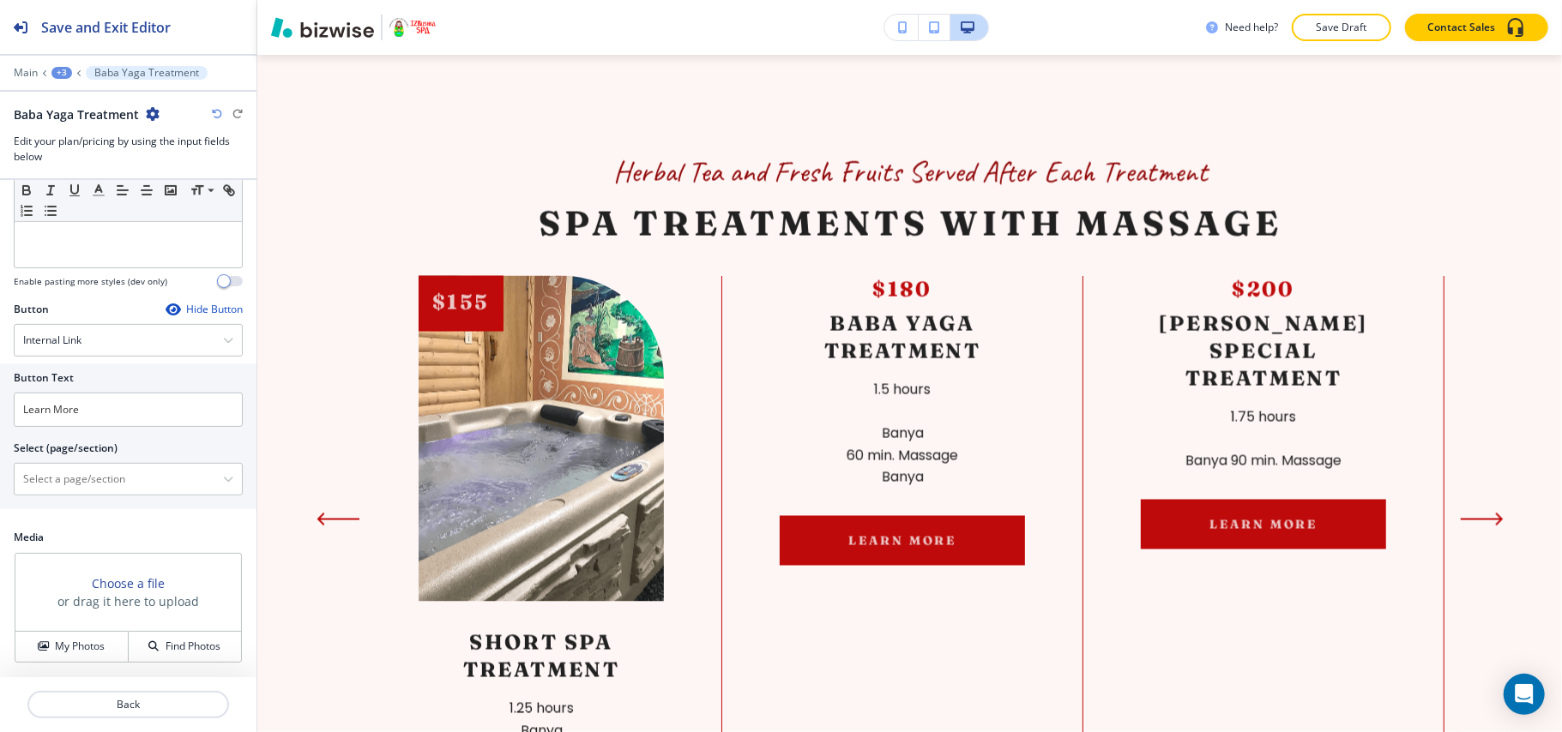
scroll to position [485, 0]
click at [80, 639] on h4 "My Photos" at bounding box center [80, 646] width 50 height 15
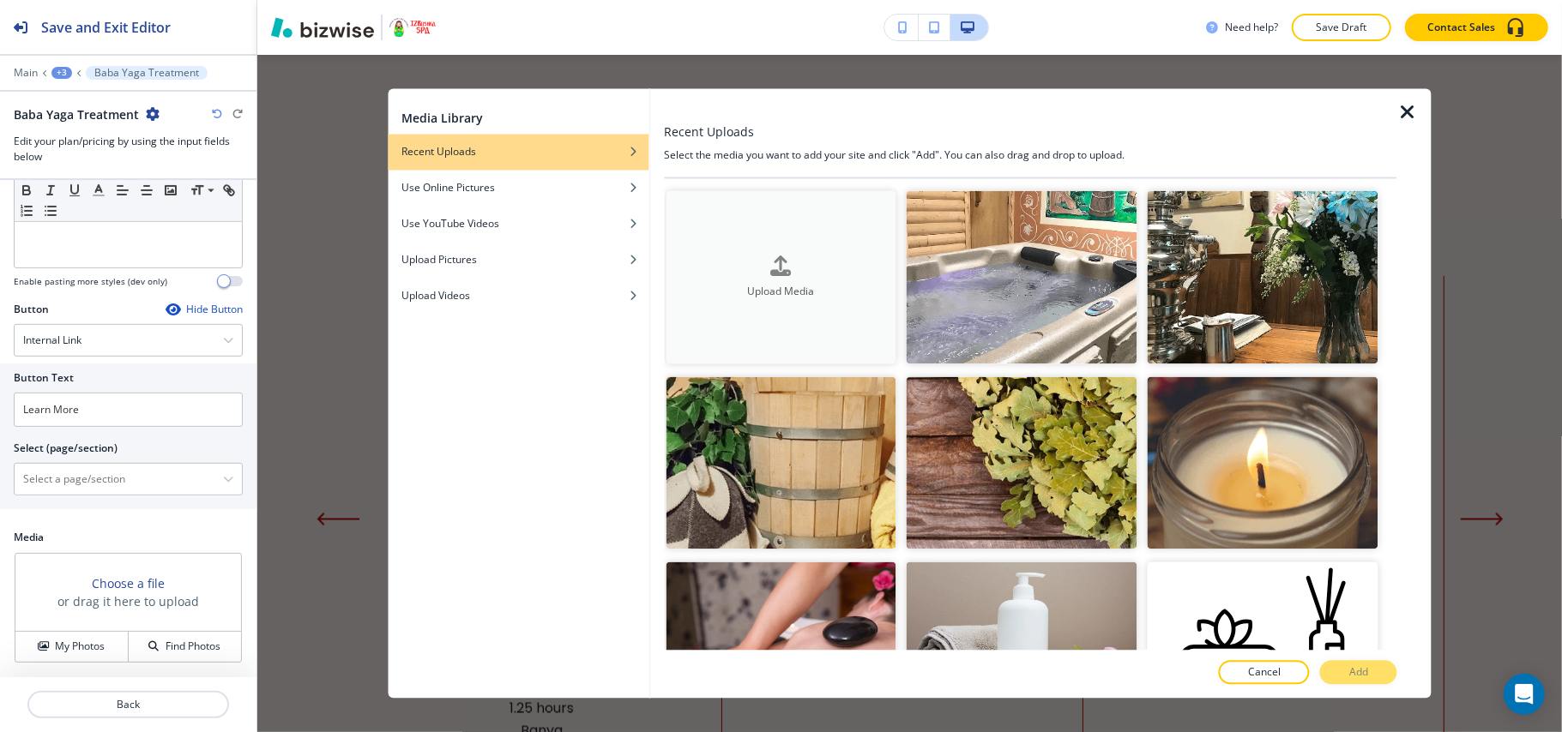
click at [807, 297] on button "Upload Media" at bounding box center [780, 277] width 231 height 173
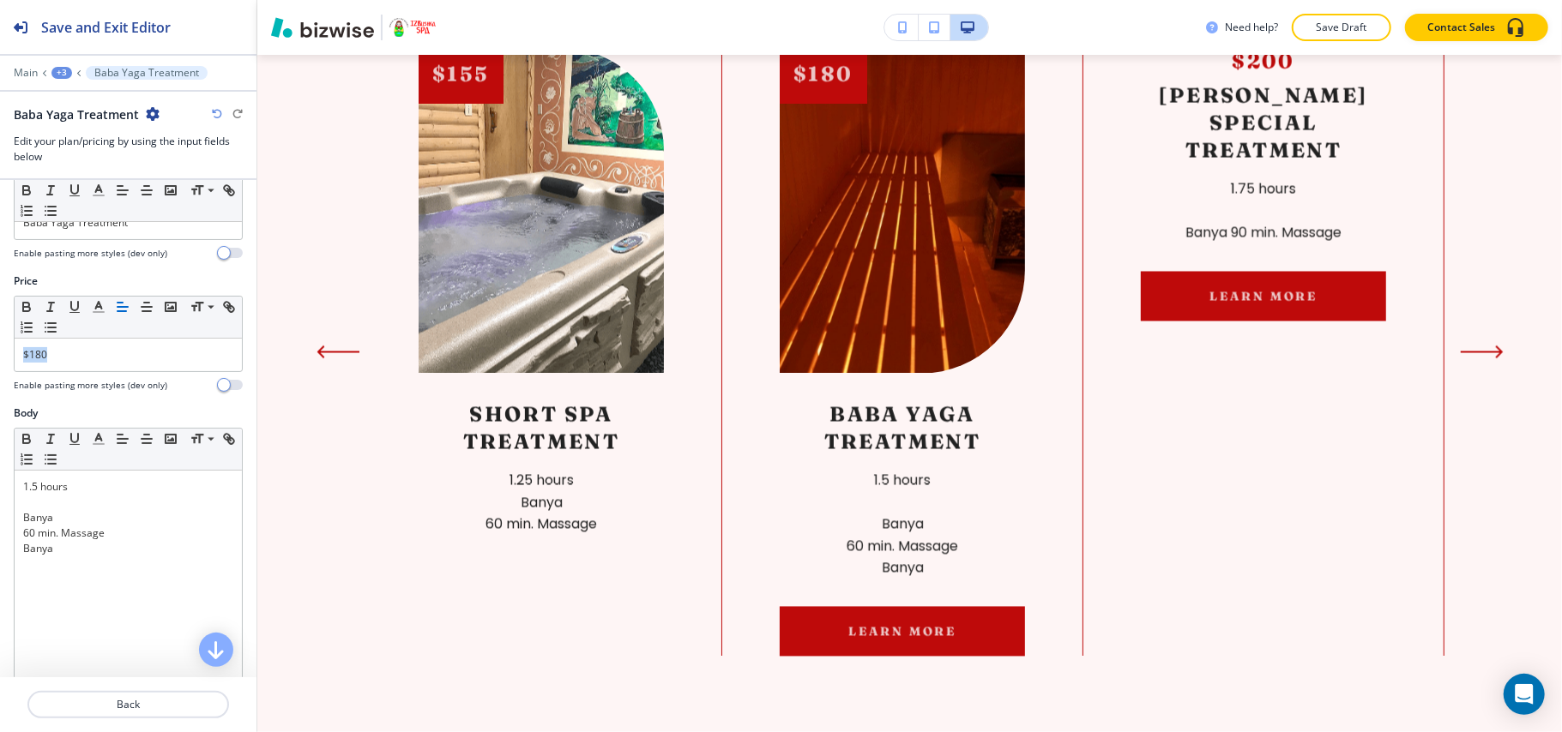
scroll to position [27, 0]
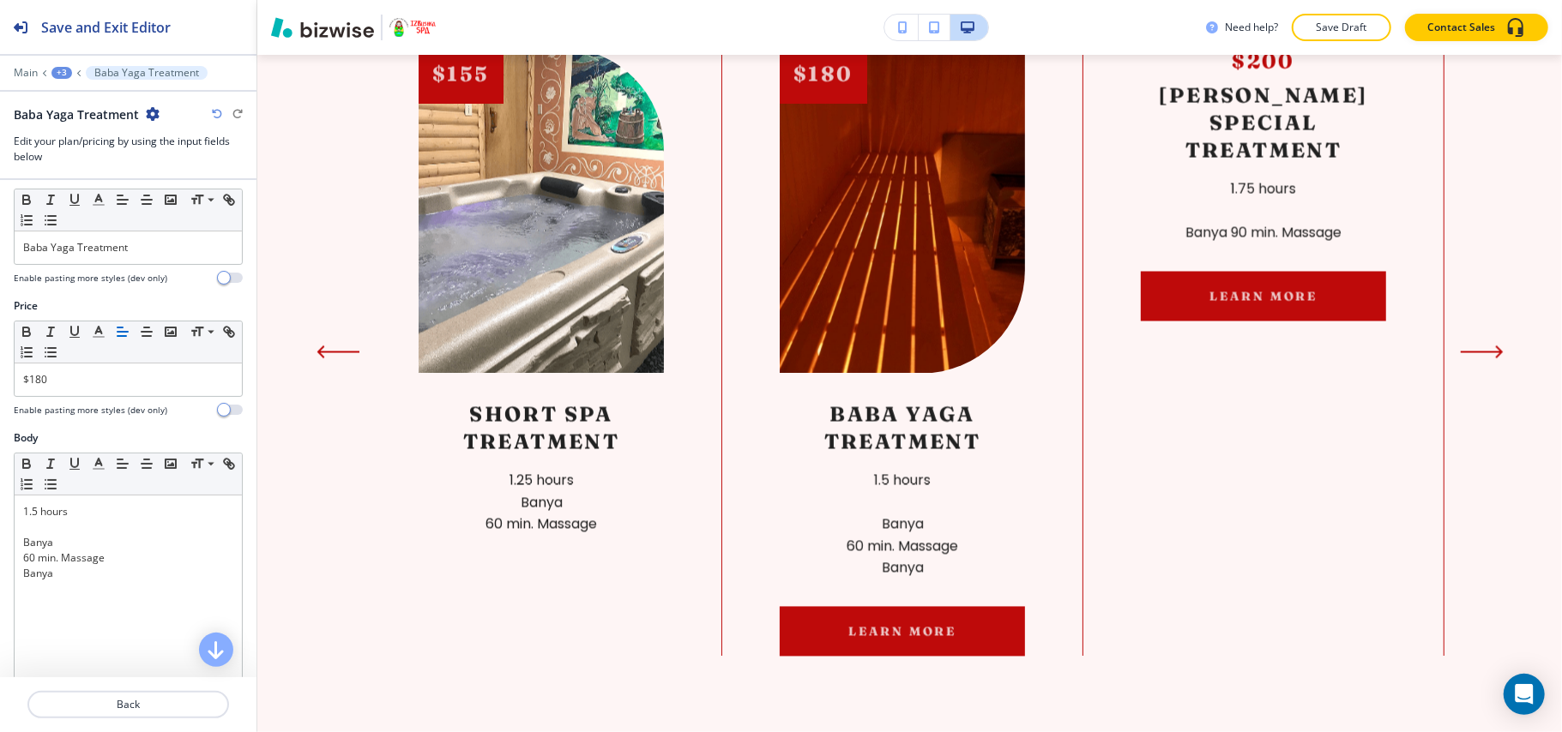
click at [115, 426] on div "Price Small Normal Large Huge $180 Enable pasting more styles (dev only)" at bounding box center [128, 364] width 256 height 132
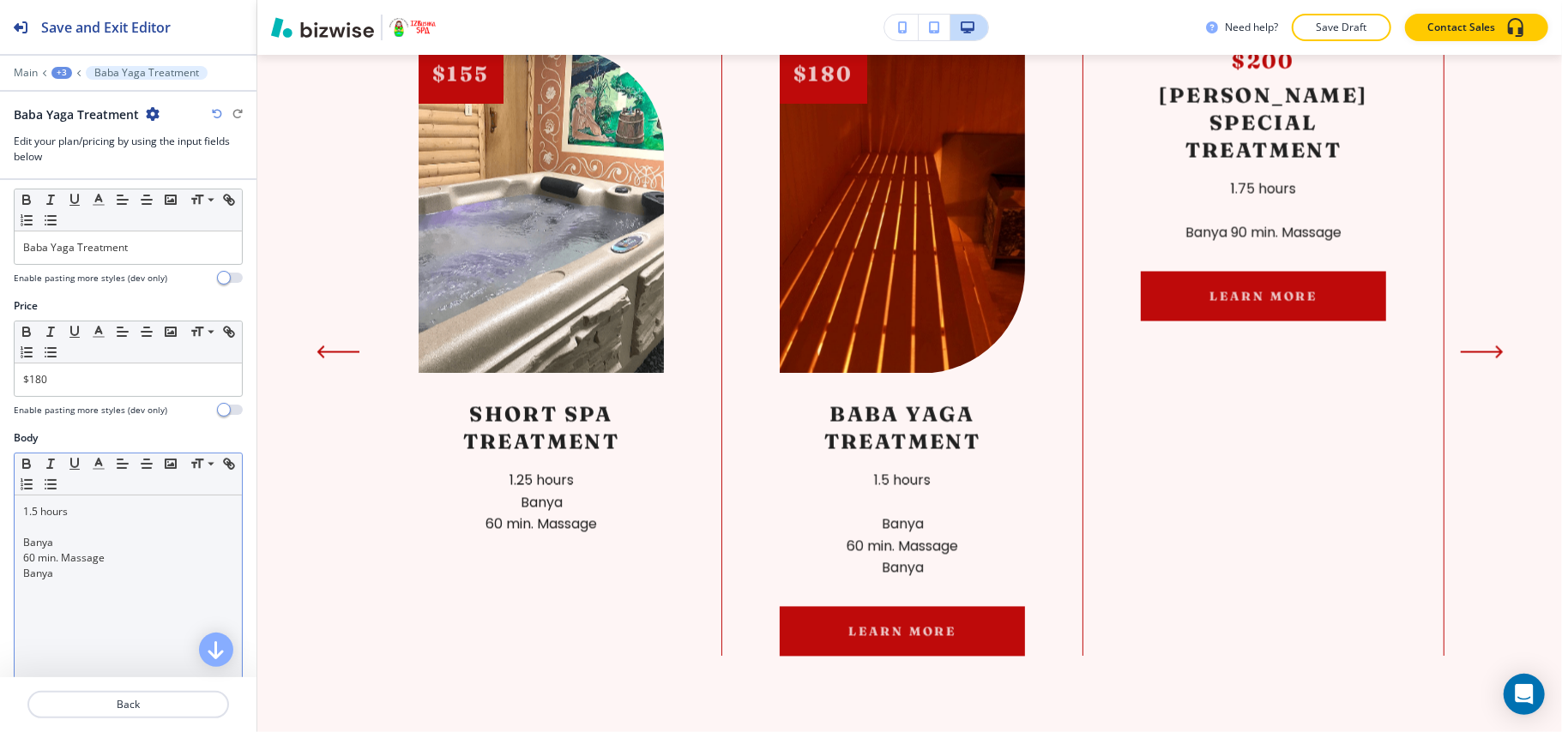
click at [111, 551] on p "Banya" at bounding box center [128, 542] width 210 height 15
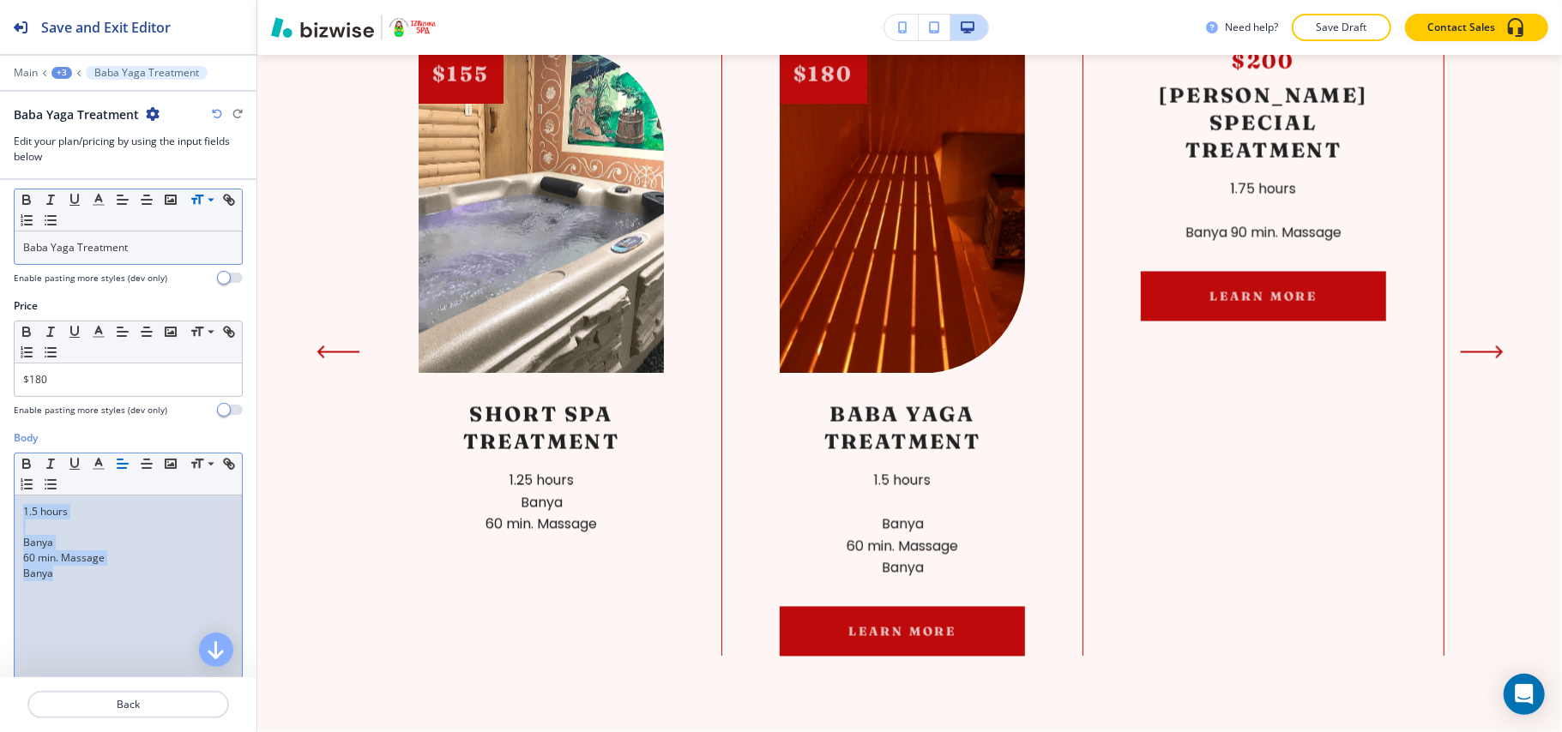
scroll to position [0, 0]
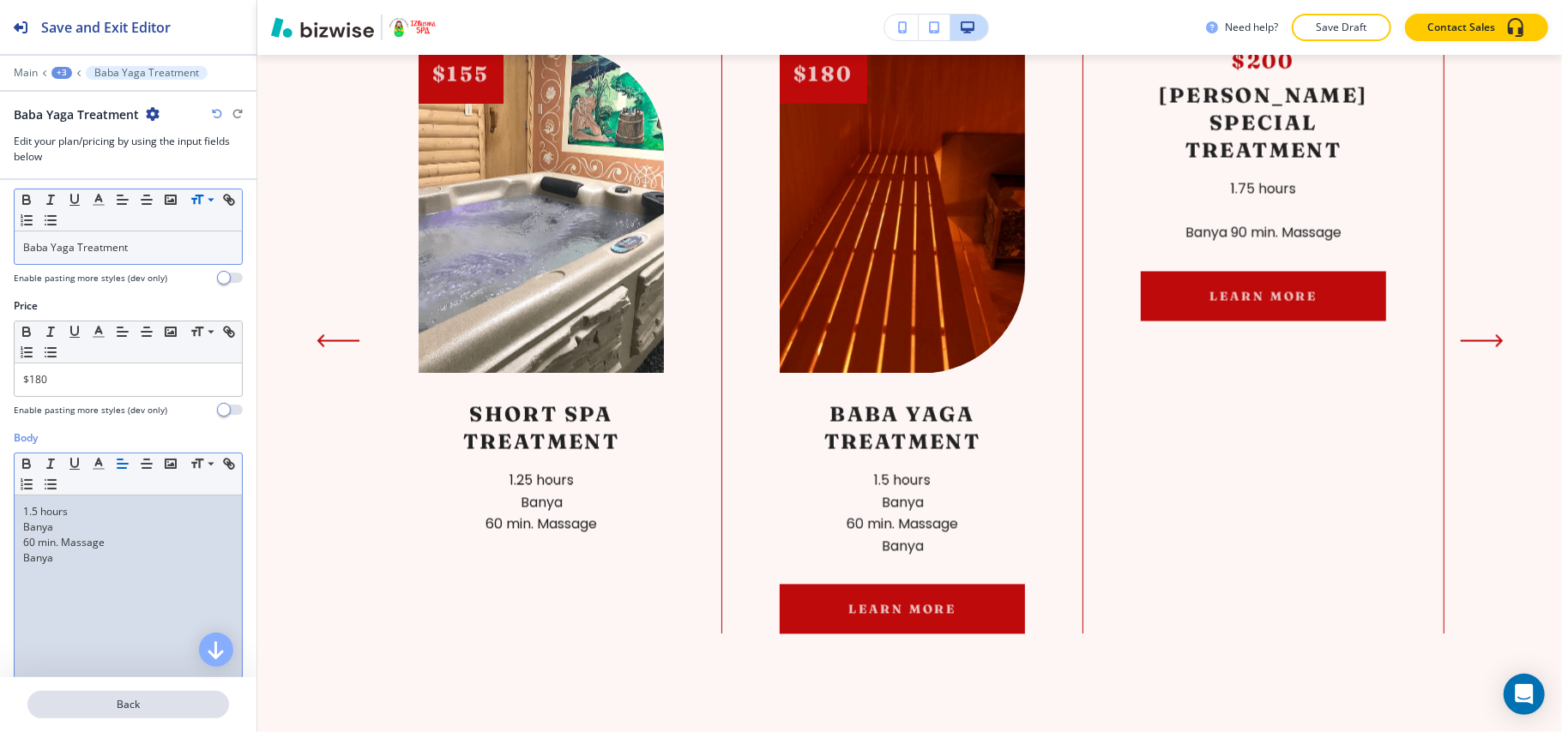
click at [137, 696] on button "Back" at bounding box center [128, 704] width 202 height 27
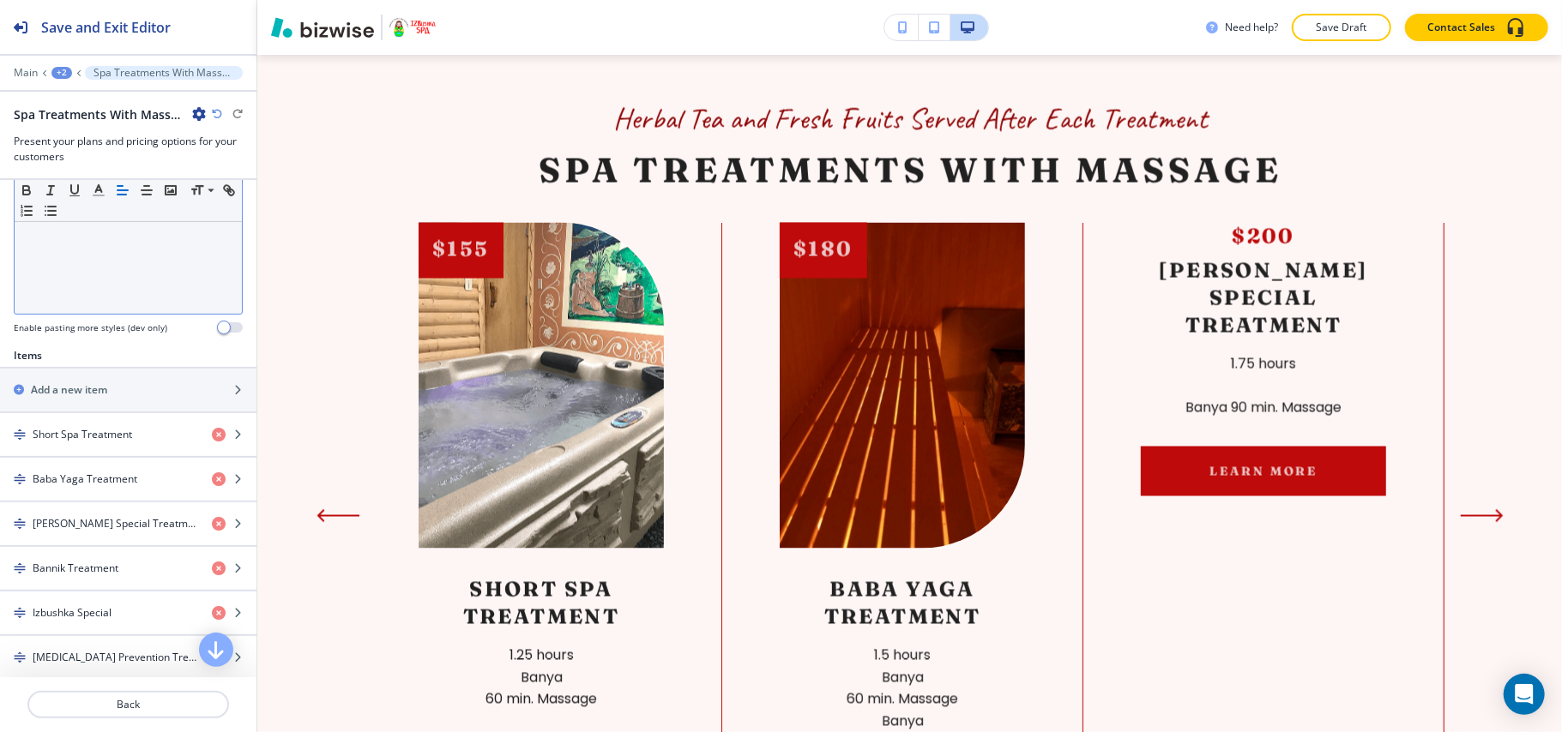
scroll to position [457, 0]
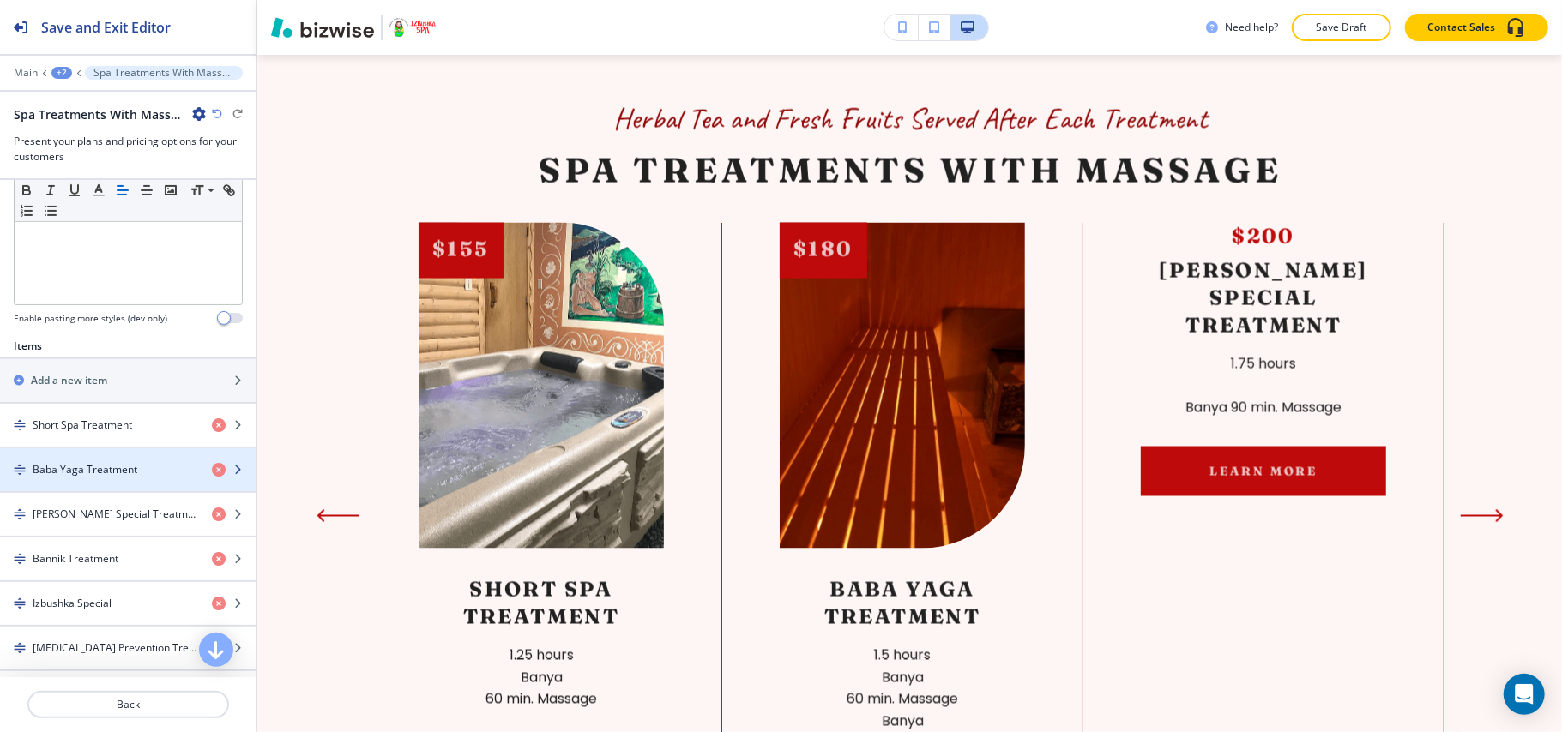
click at [96, 478] on h4 "Baba Yaga Treatment" at bounding box center [85, 469] width 105 height 15
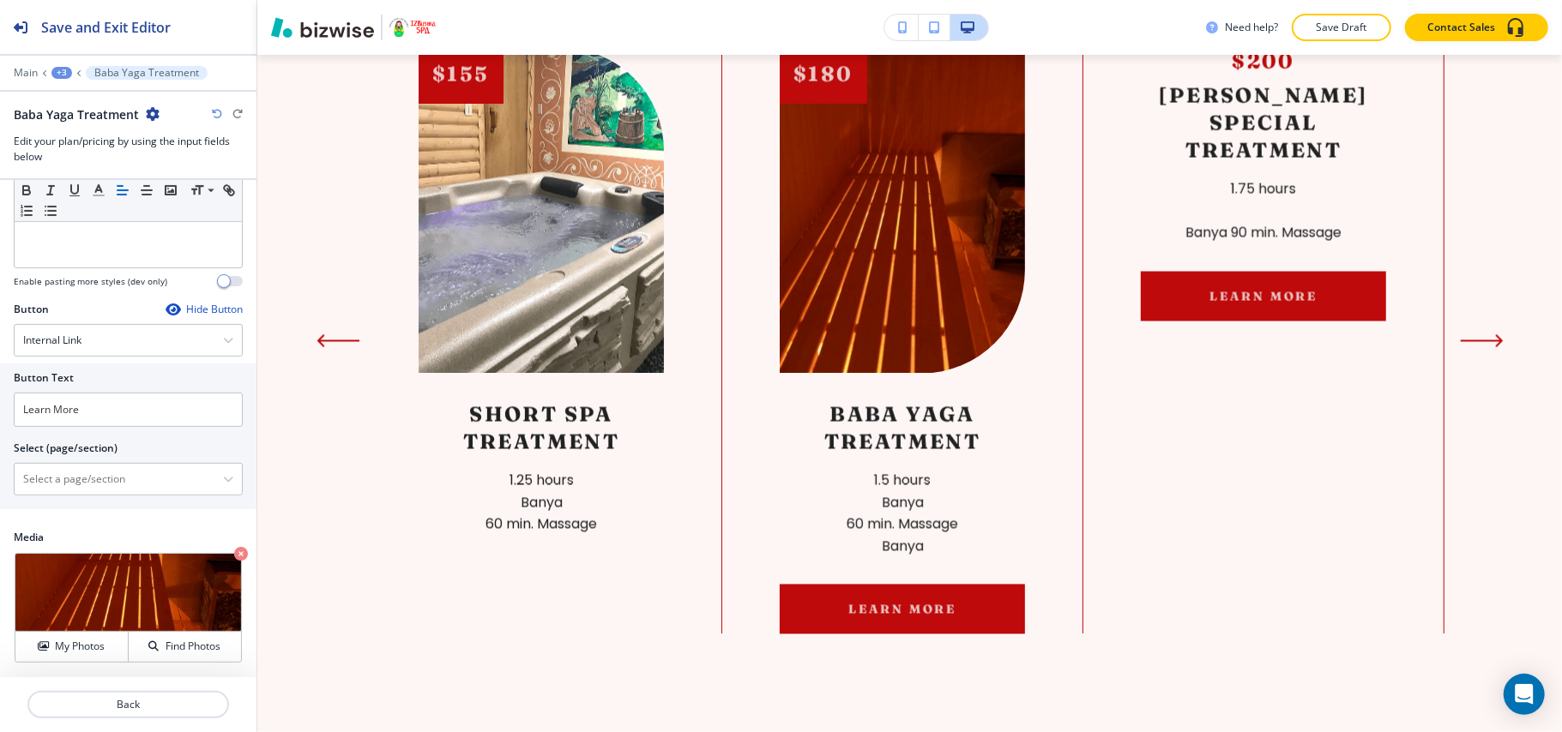
scroll to position [485, 0]
click at [166, 306] on icon "button" at bounding box center [173, 310] width 14 height 14
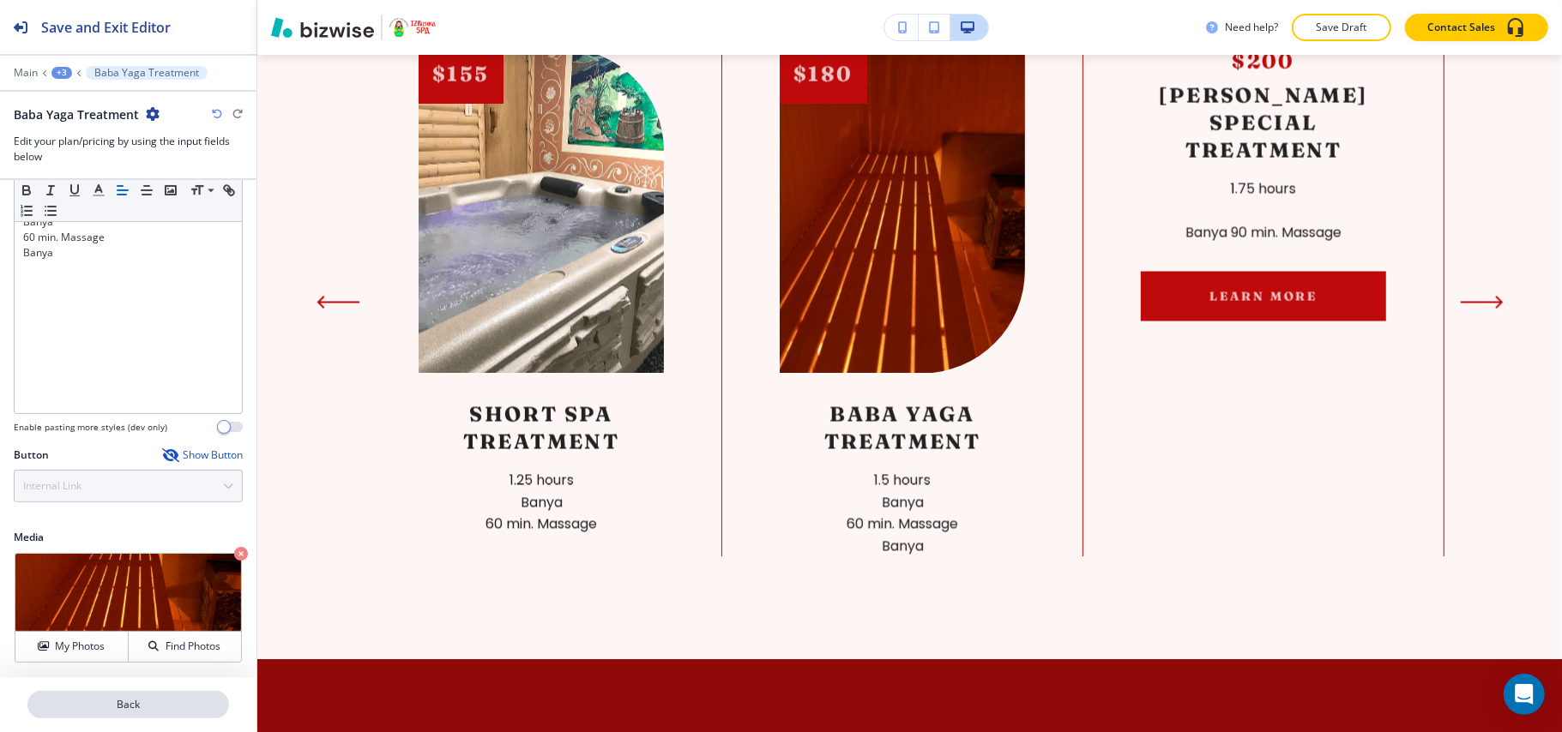
click at [138, 718] on button "Back" at bounding box center [128, 704] width 202 height 27
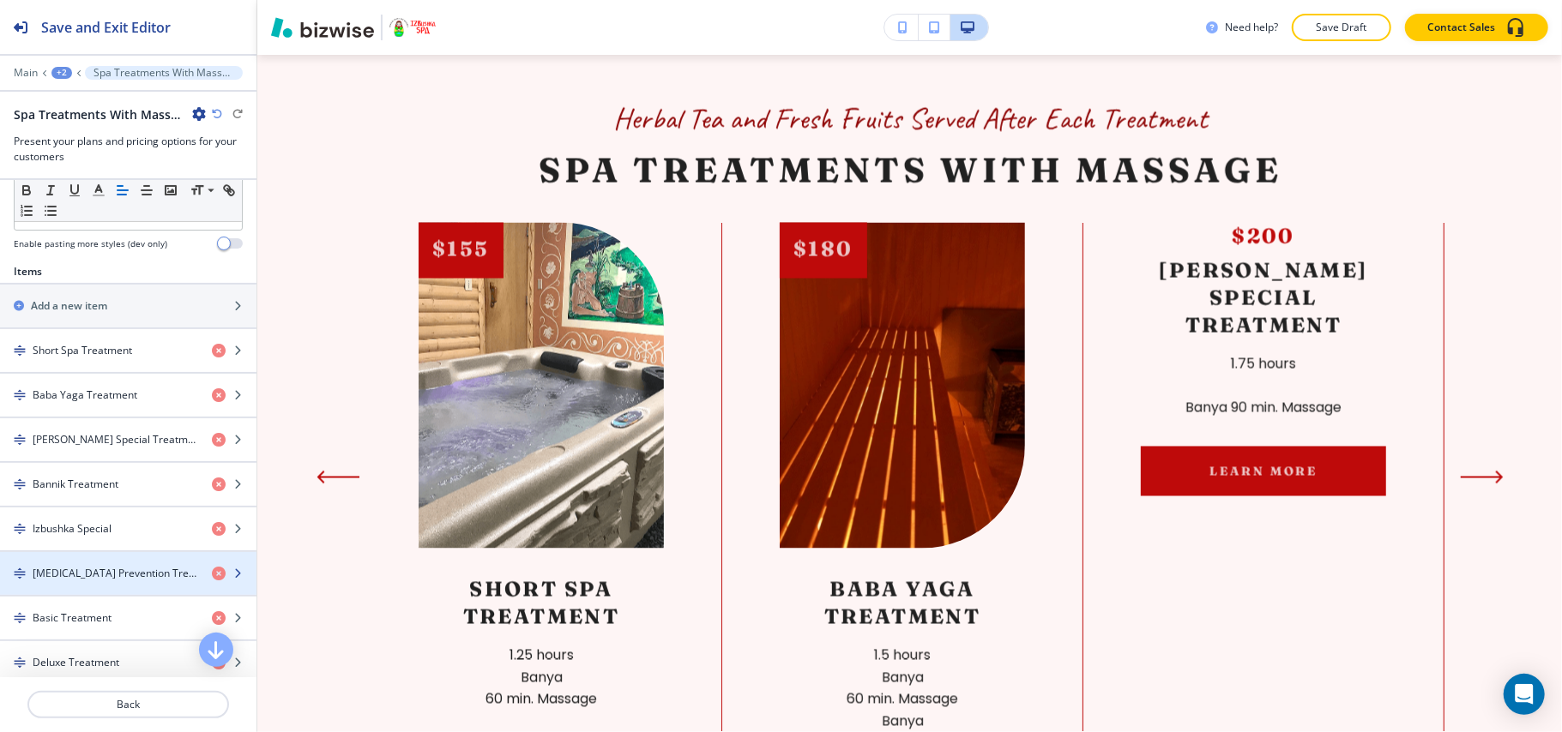
scroll to position [571, 0]
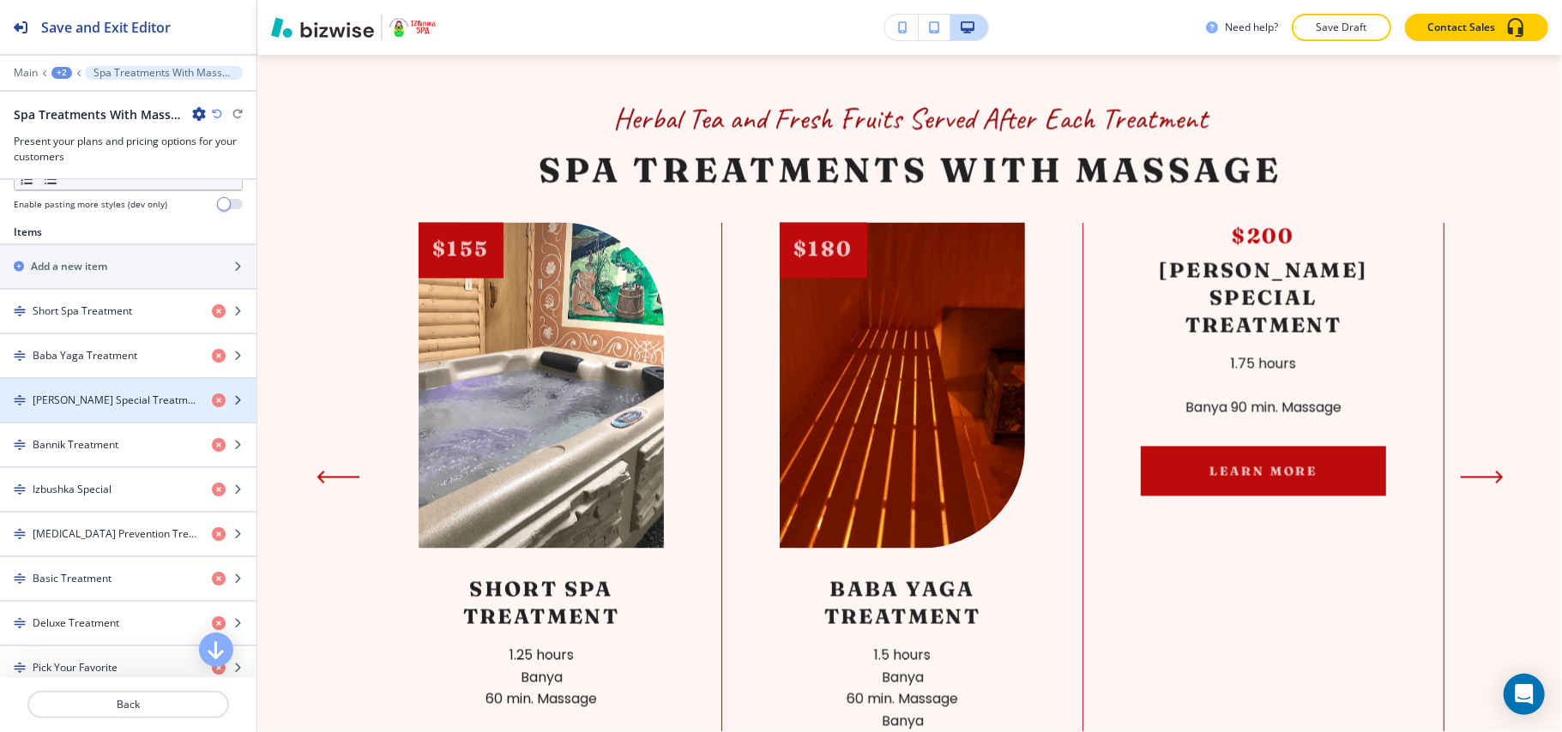
click at [111, 408] on h4 "Ivan Special Treatment" at bounding box center [116, 400] width 166 height 15
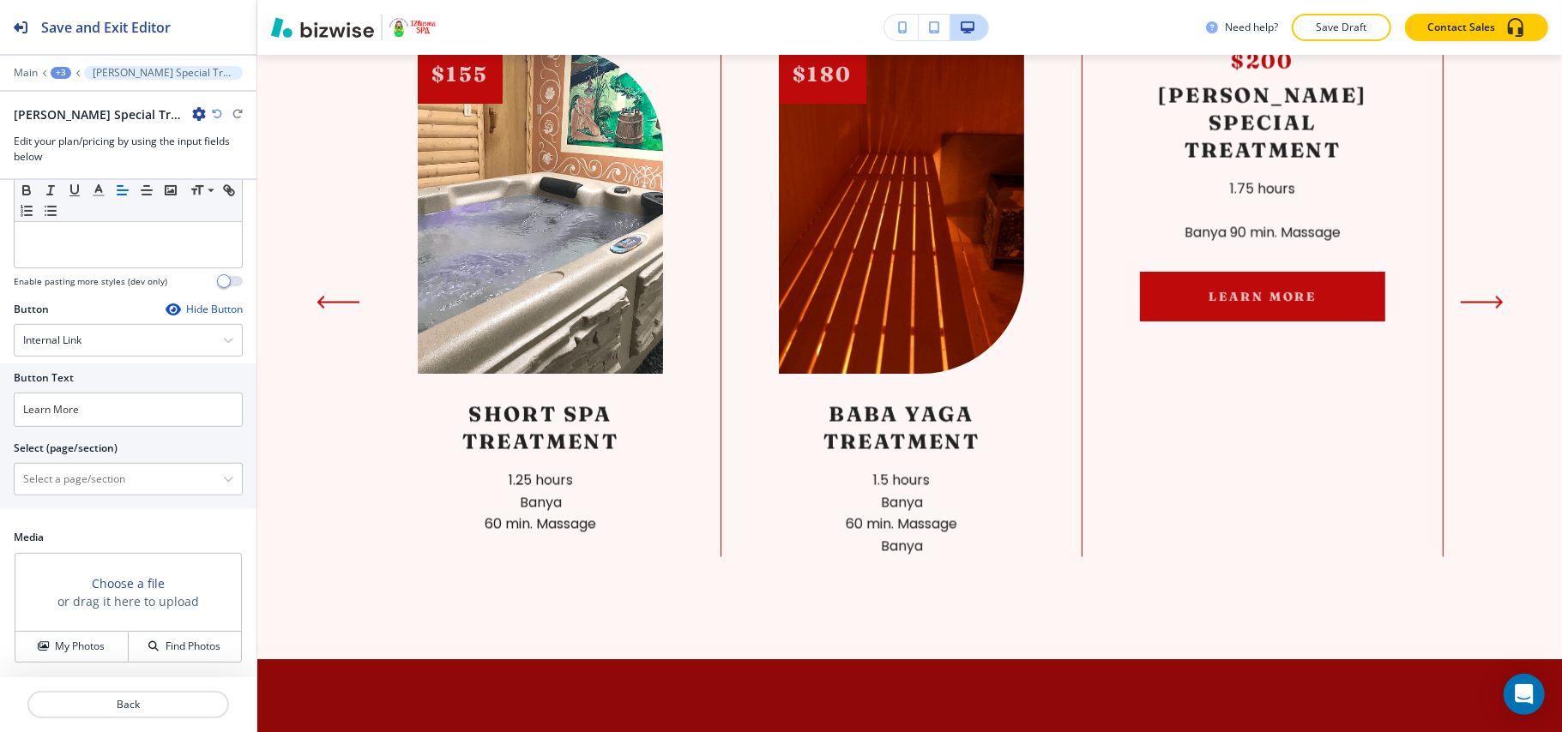
scroll to position [485, 0]
click at [55, 631] on div "My Photos Find Photos" at bounding box center [128, 646] width 226 height 31
click at [69, 643] on h4 "My Photos" at bounding box center [80, 646] width 50 height 15
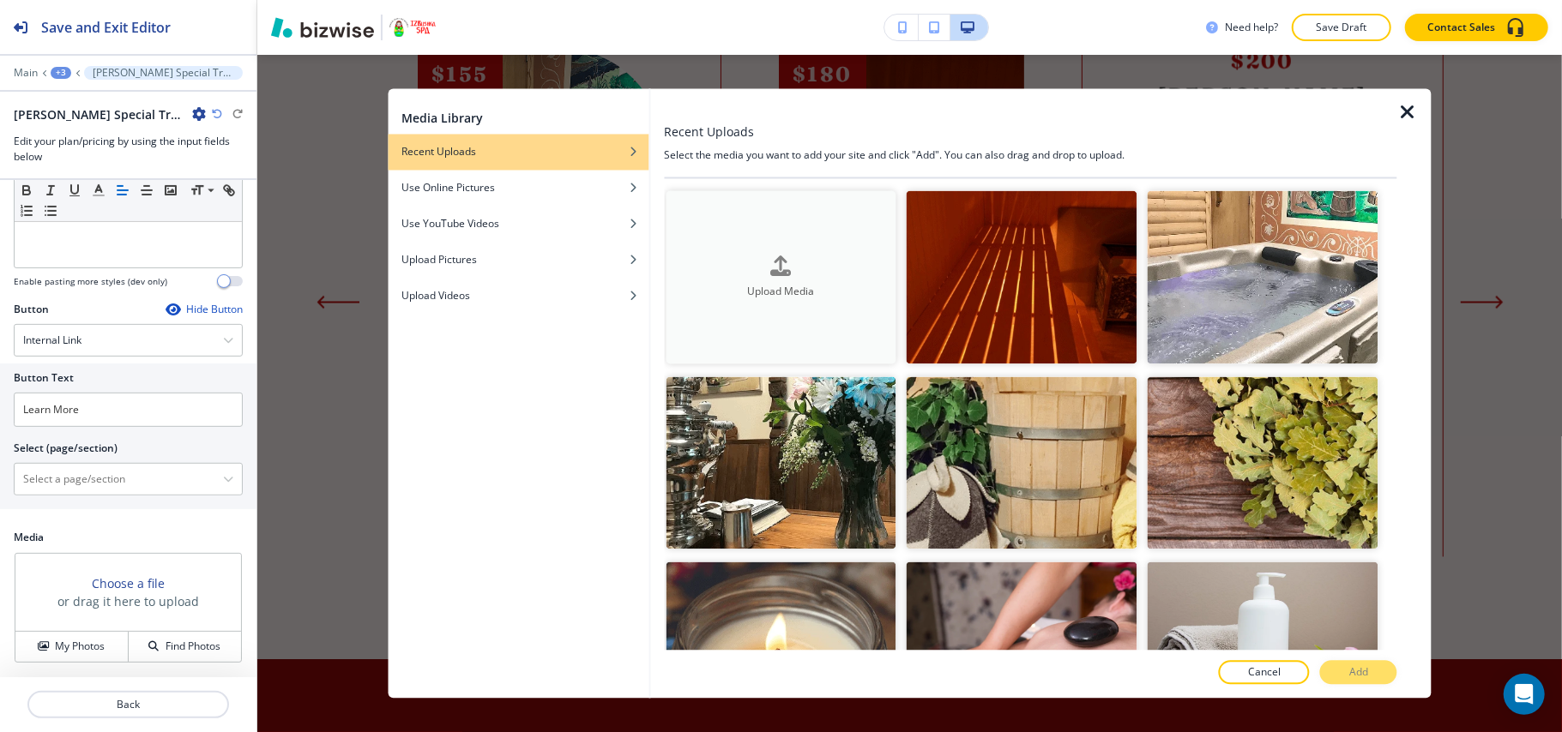
click at [803, 238] on button "Upload Media" at bounding box center [780, 277] width 231 height 173
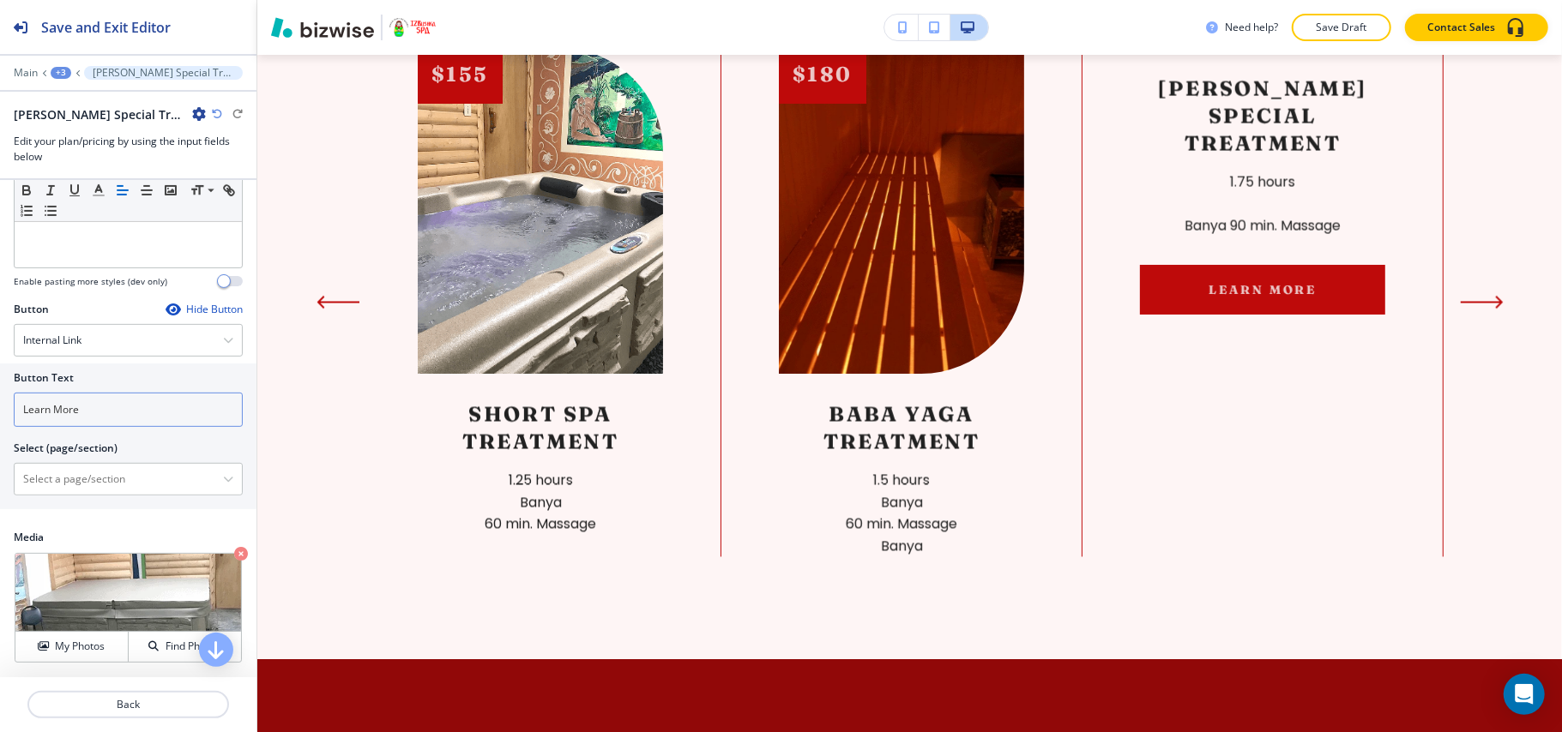
scroll to position [141, 0]
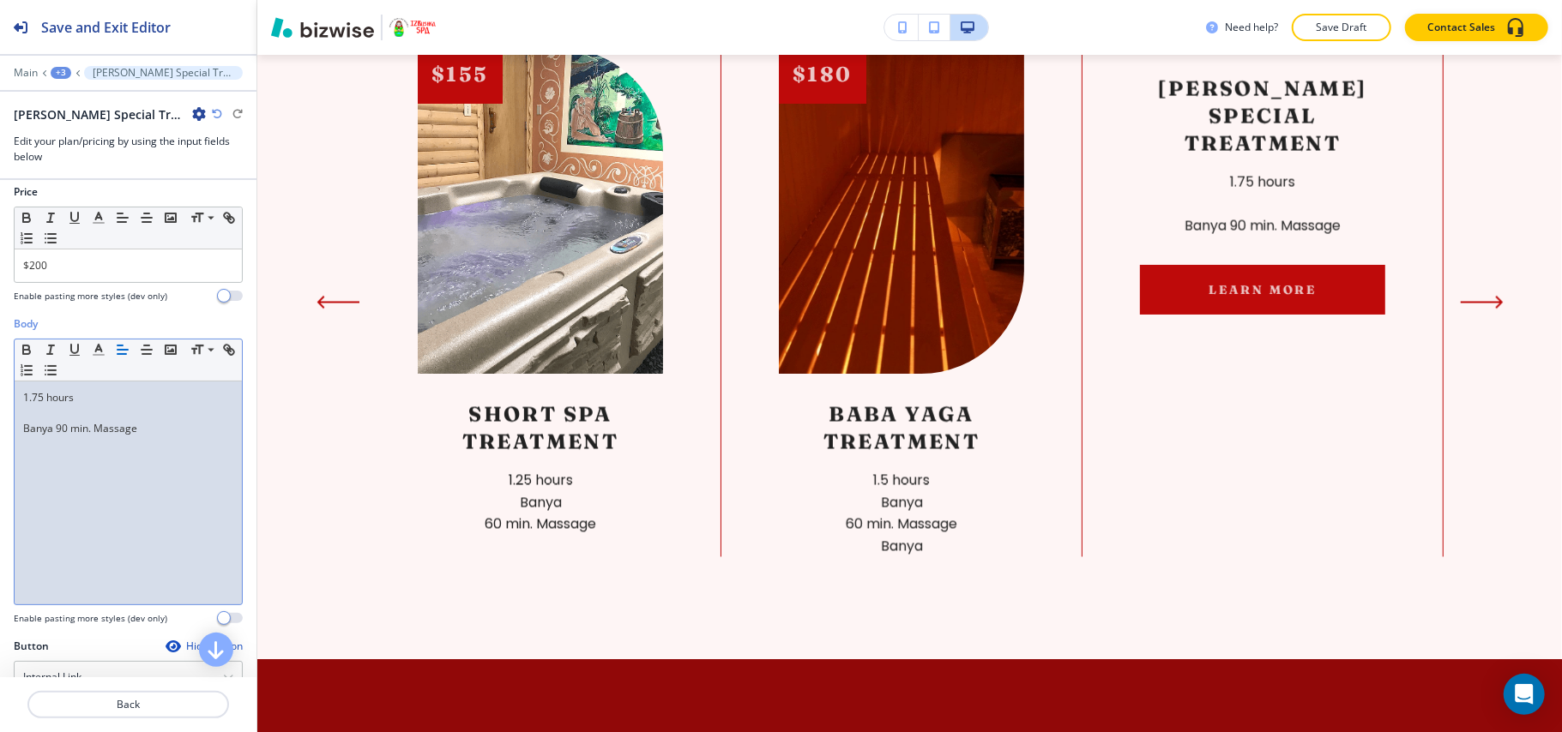
click at [98, 487] on div "1.75 hours Banya 90 min. Massage" at bounding box center [128, 493] width 227 height 223
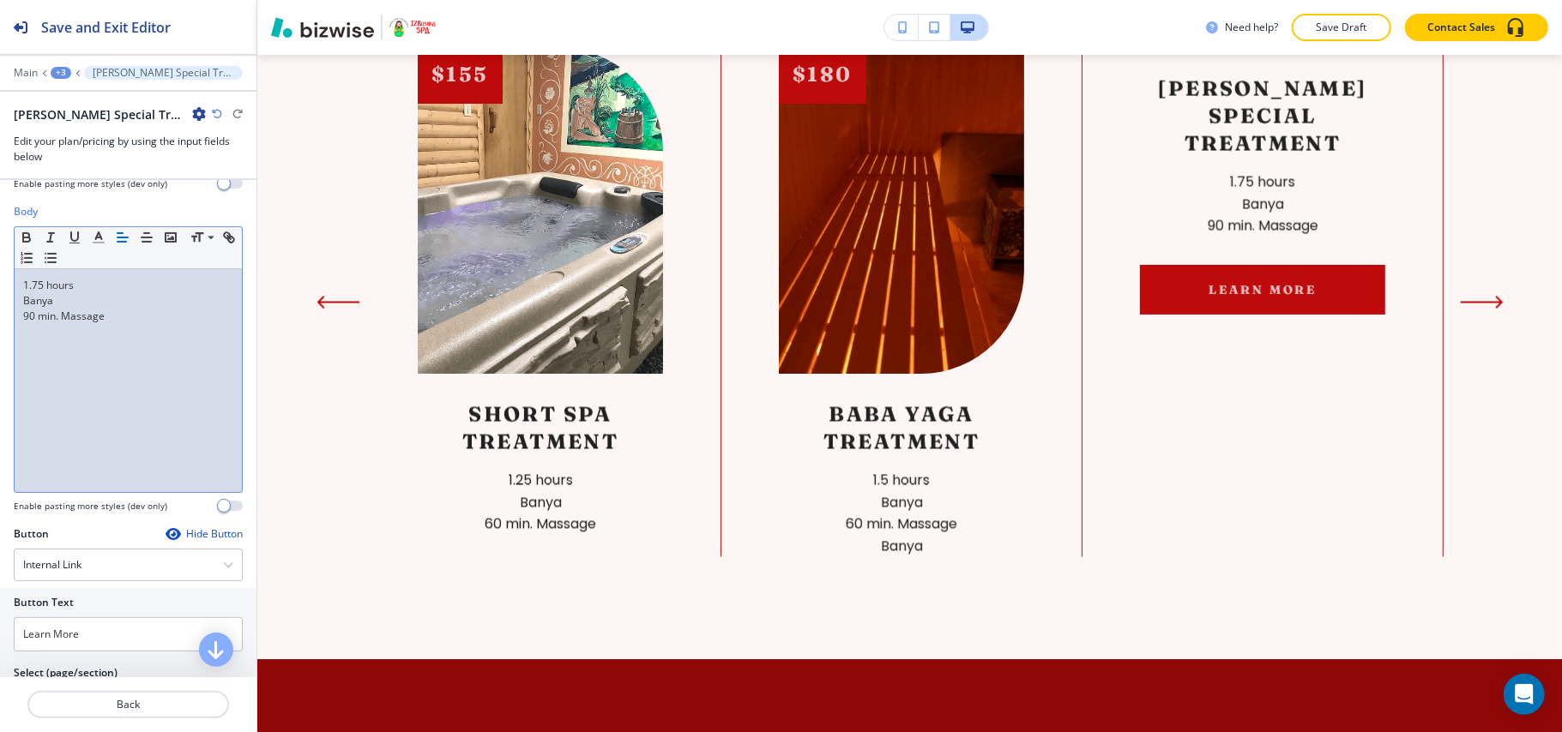
scroll to position [370, 0]
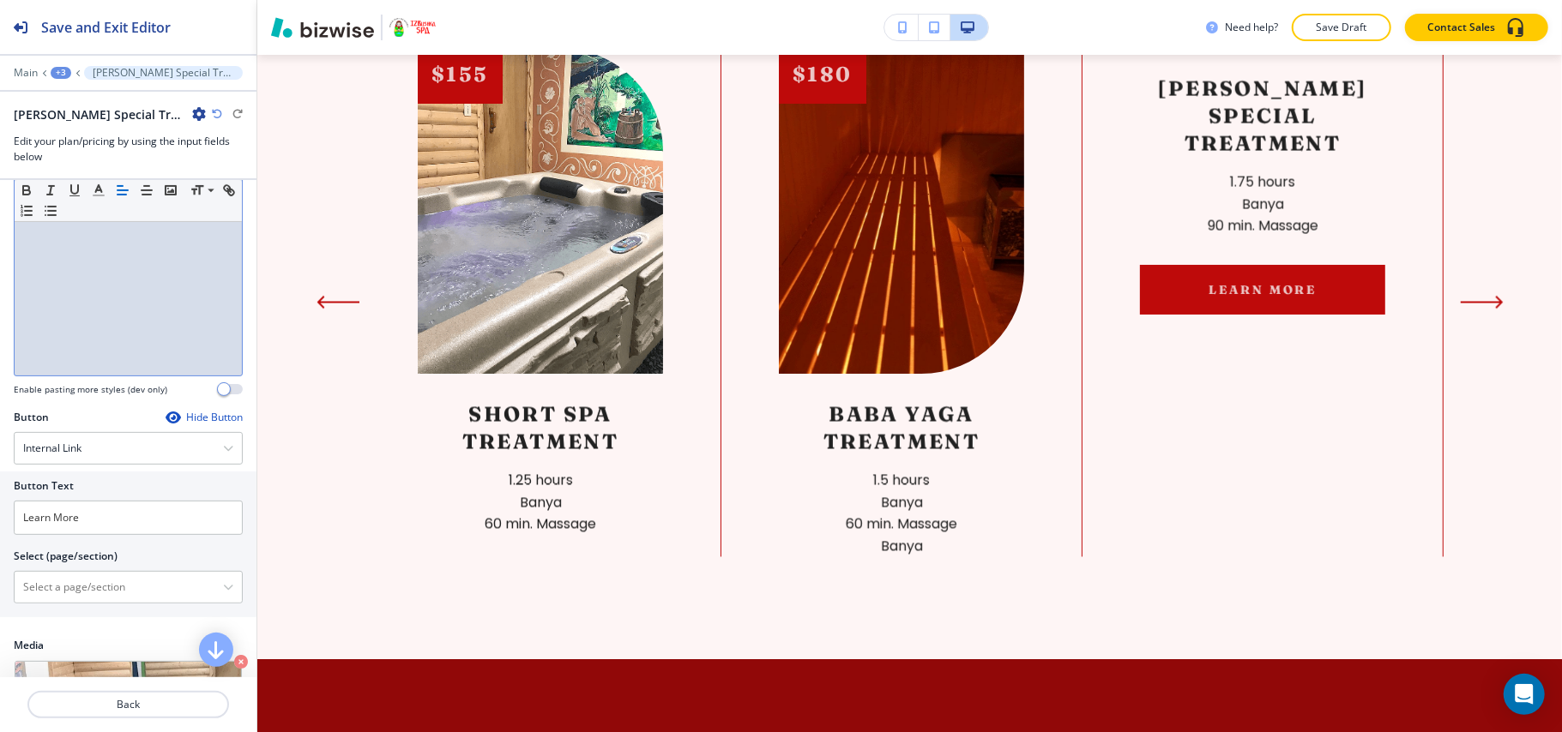
click at [166, 418] on icon "button" at bounding box center [173, 418] width 14 height 14
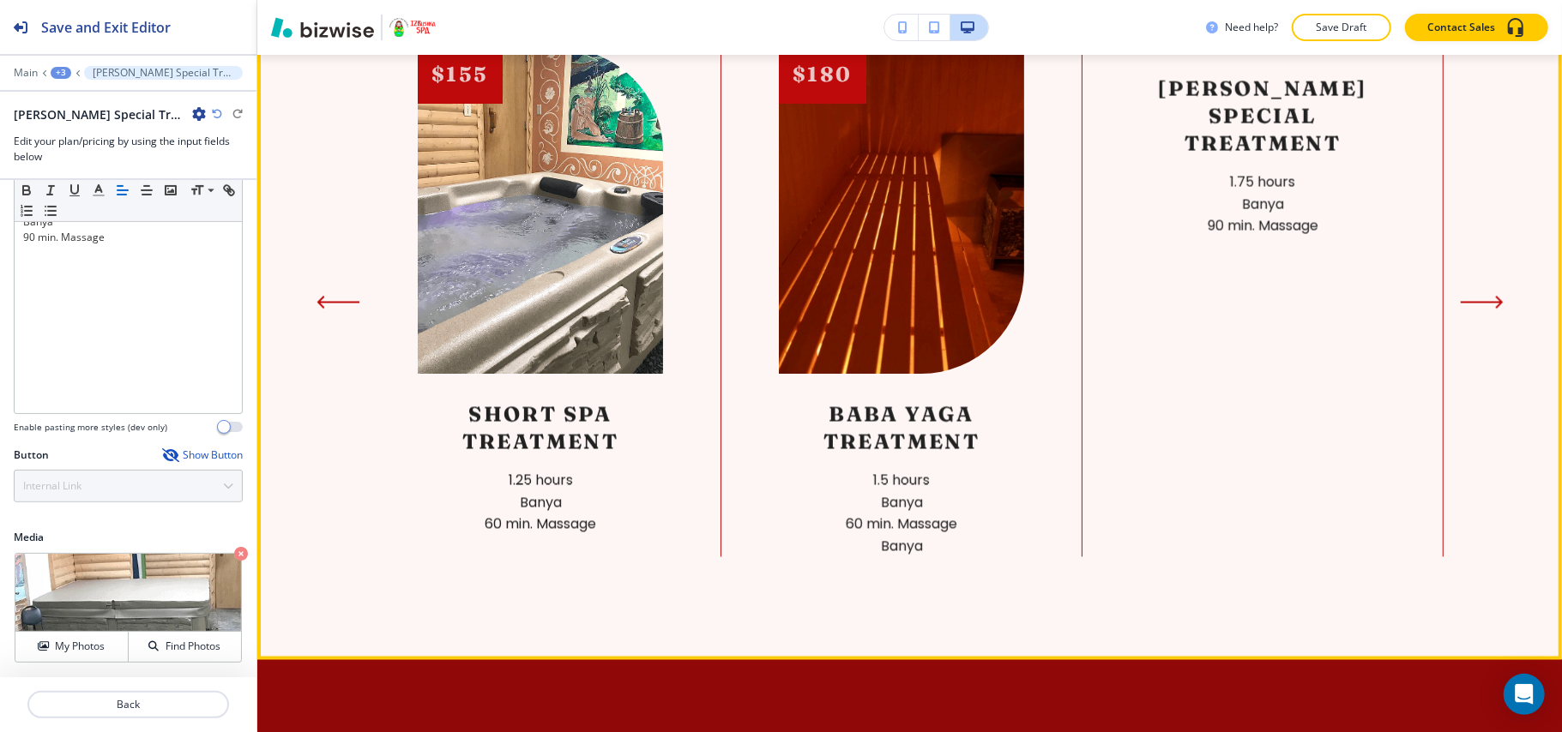
scroll to position [2049, 0]
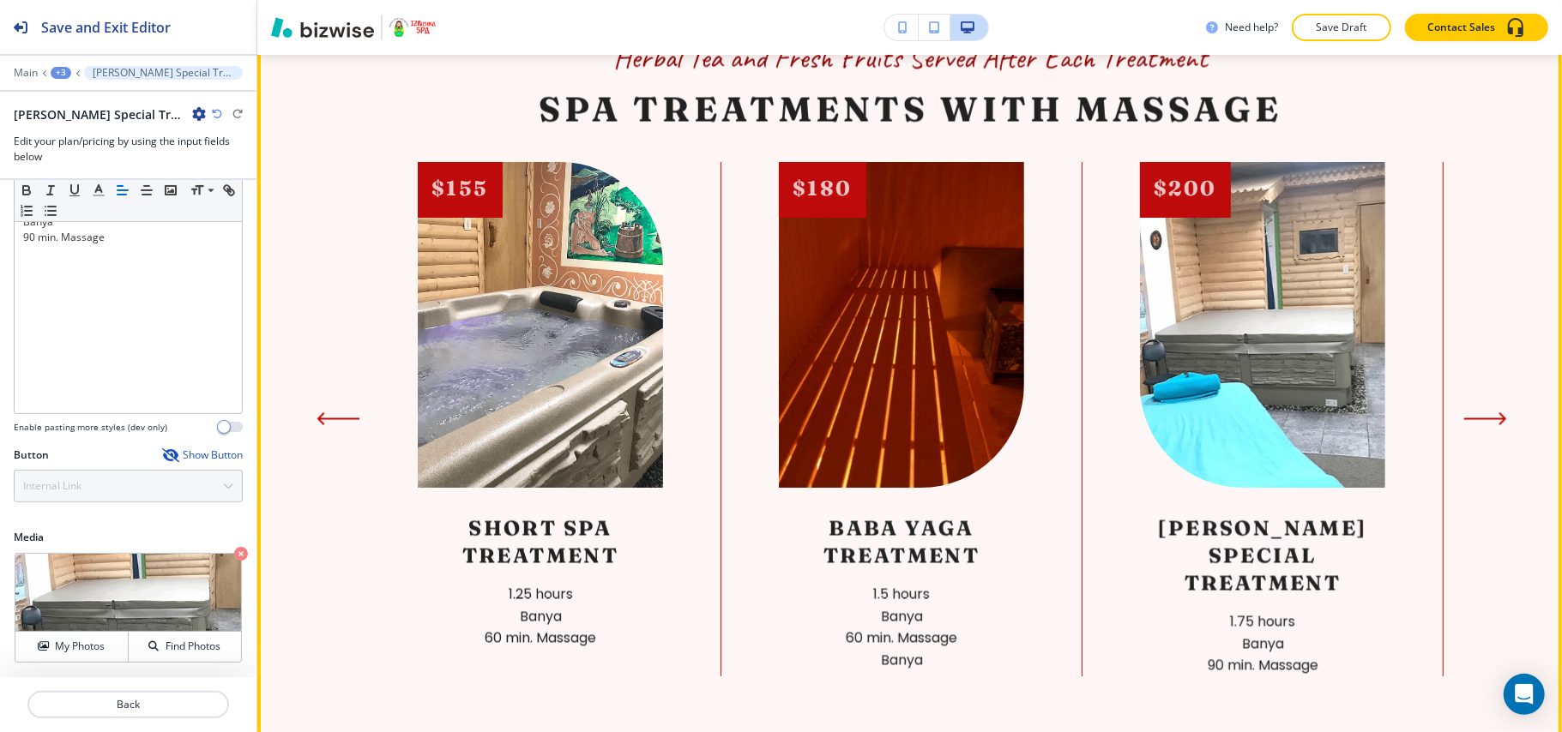
click at [1482, 423] on icon "Next Slide" at bounding box center [1485, 419] width 43 height 14
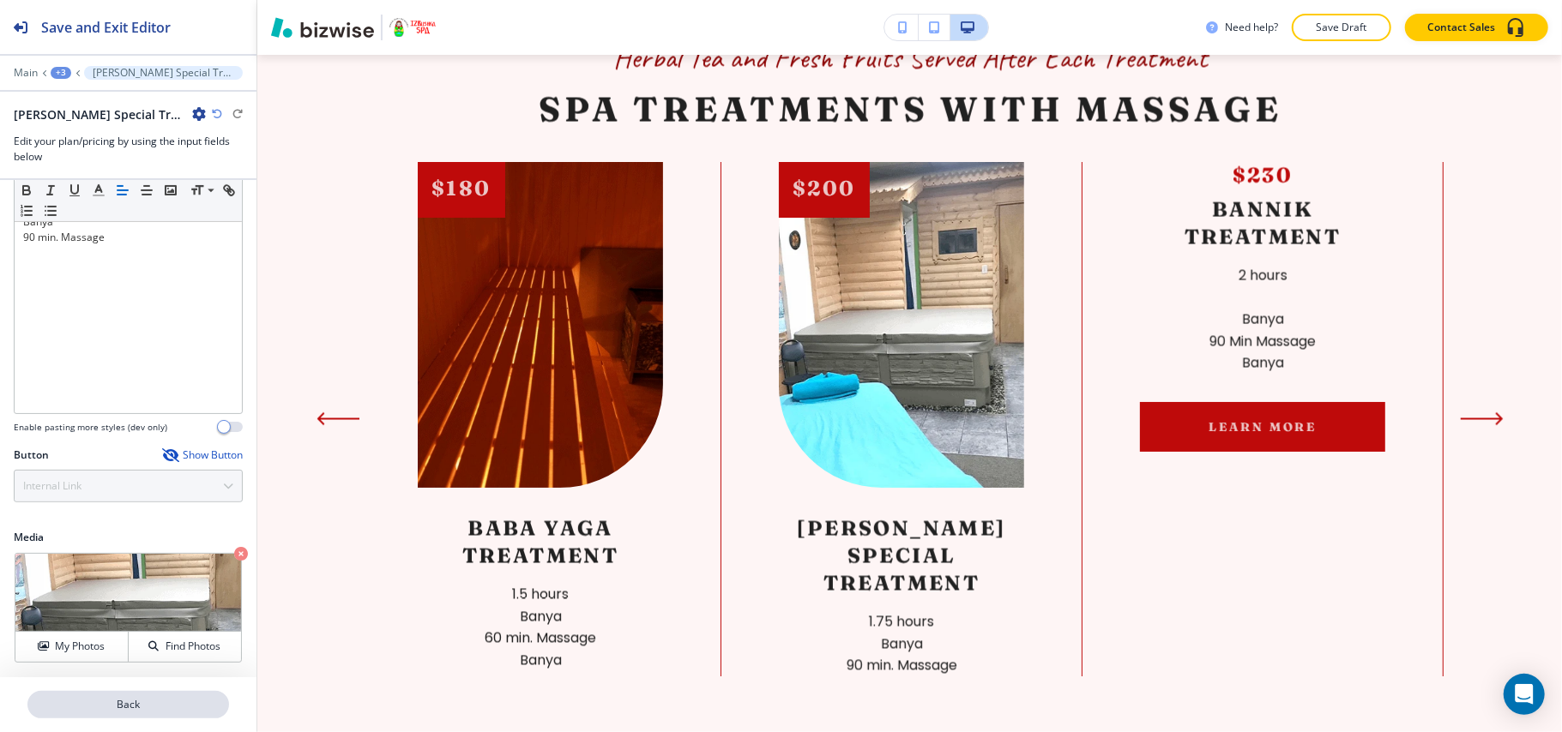
click at [159, 701] on p "Back" at bounding box center [128, 704] width 198 height 15
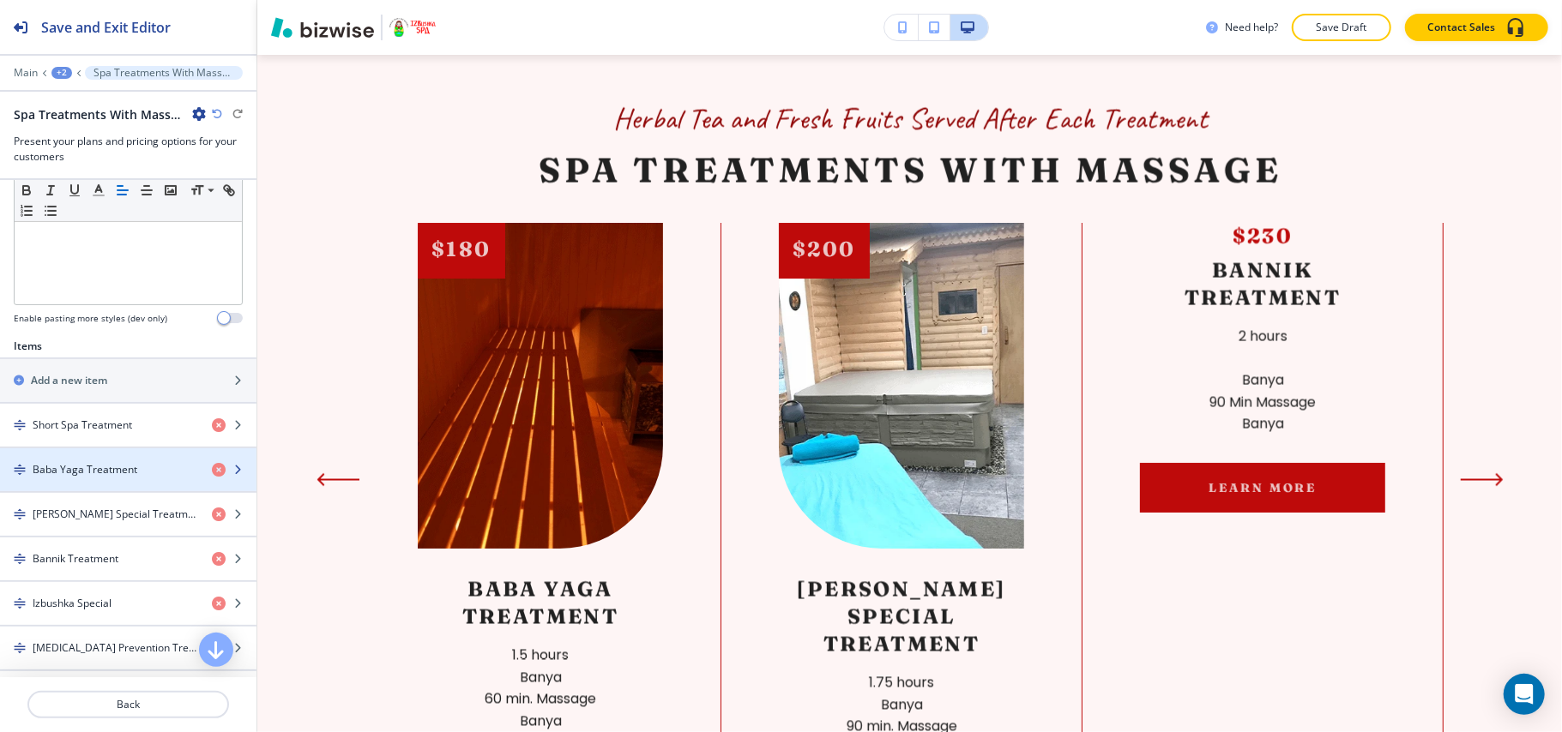
scroll to position [686, 0]
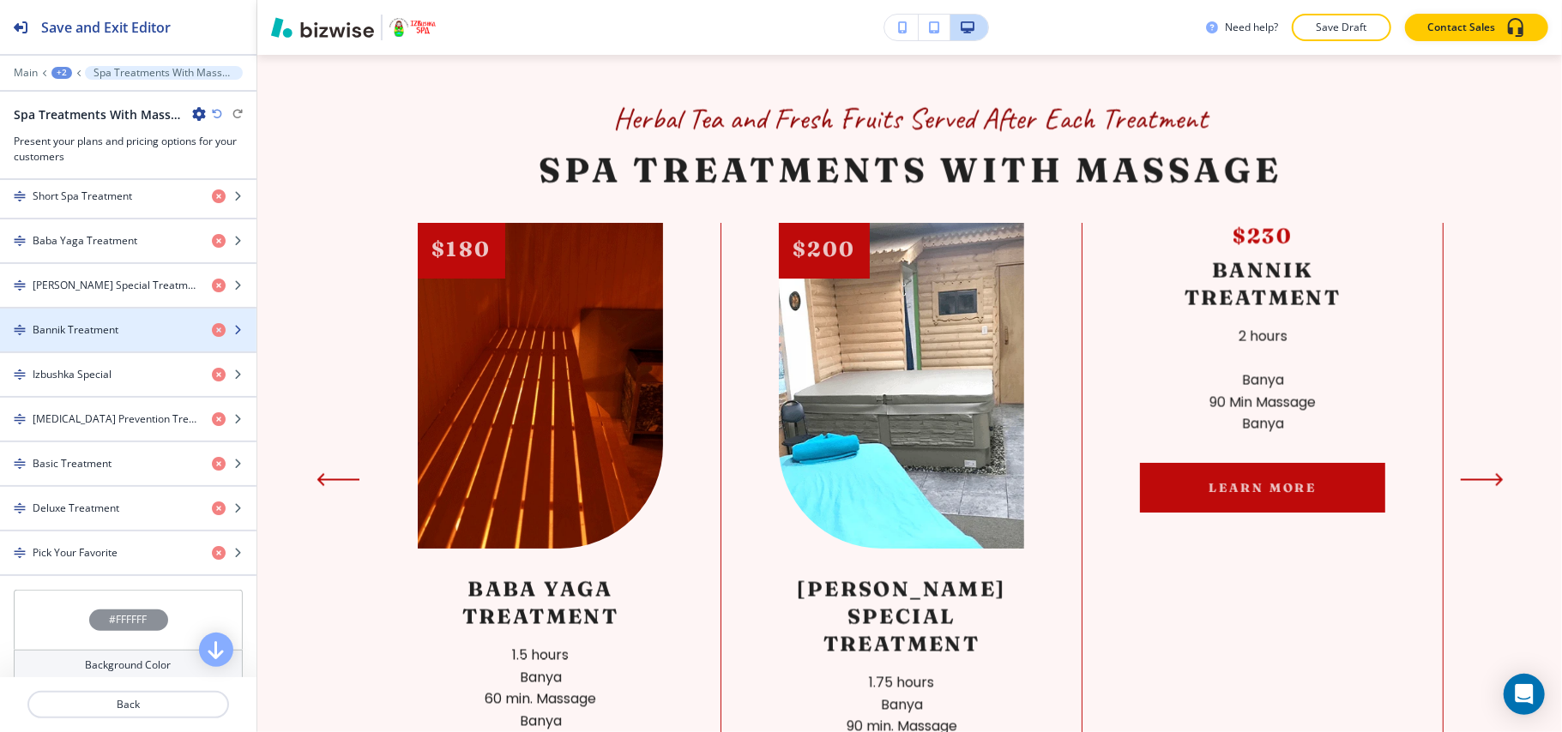
click at [76, 347] on div "button" at bounding box center [128, 345] width 256 height 14
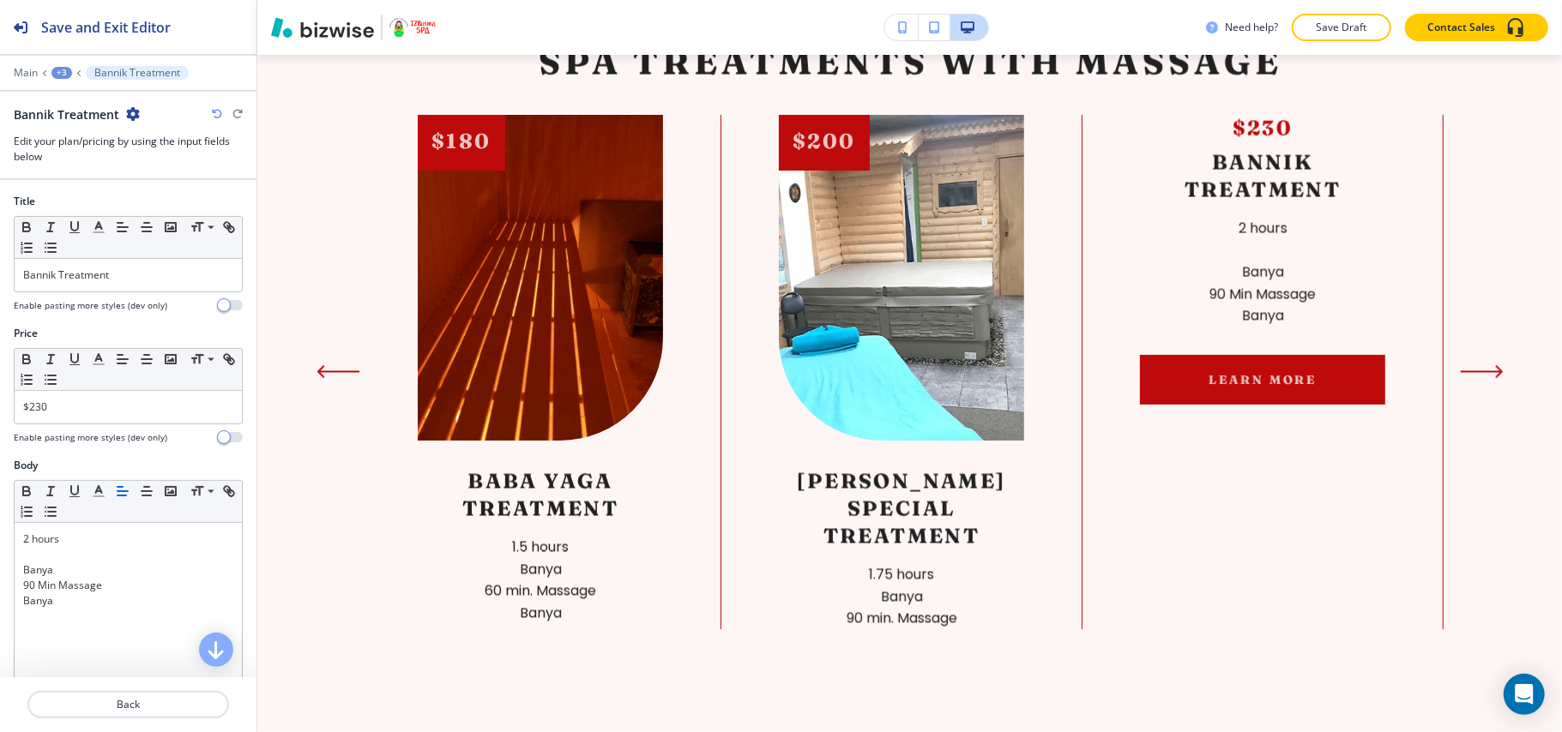
scroll to position [2163, 0]
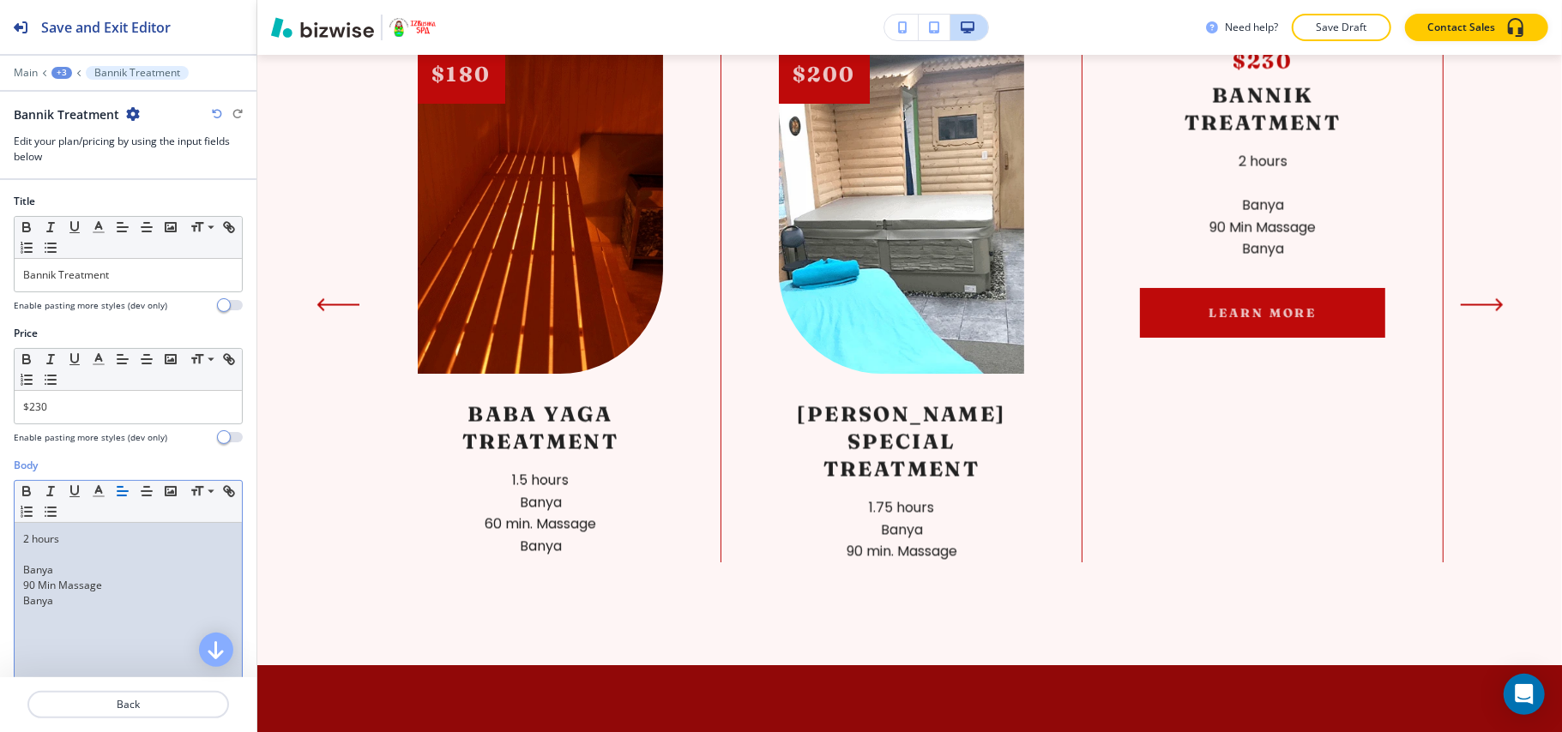
click at [74, 629] on div "2 hours Banya 90 Min Massage Banya" at bounding box center [128, 634] width 227 height 223
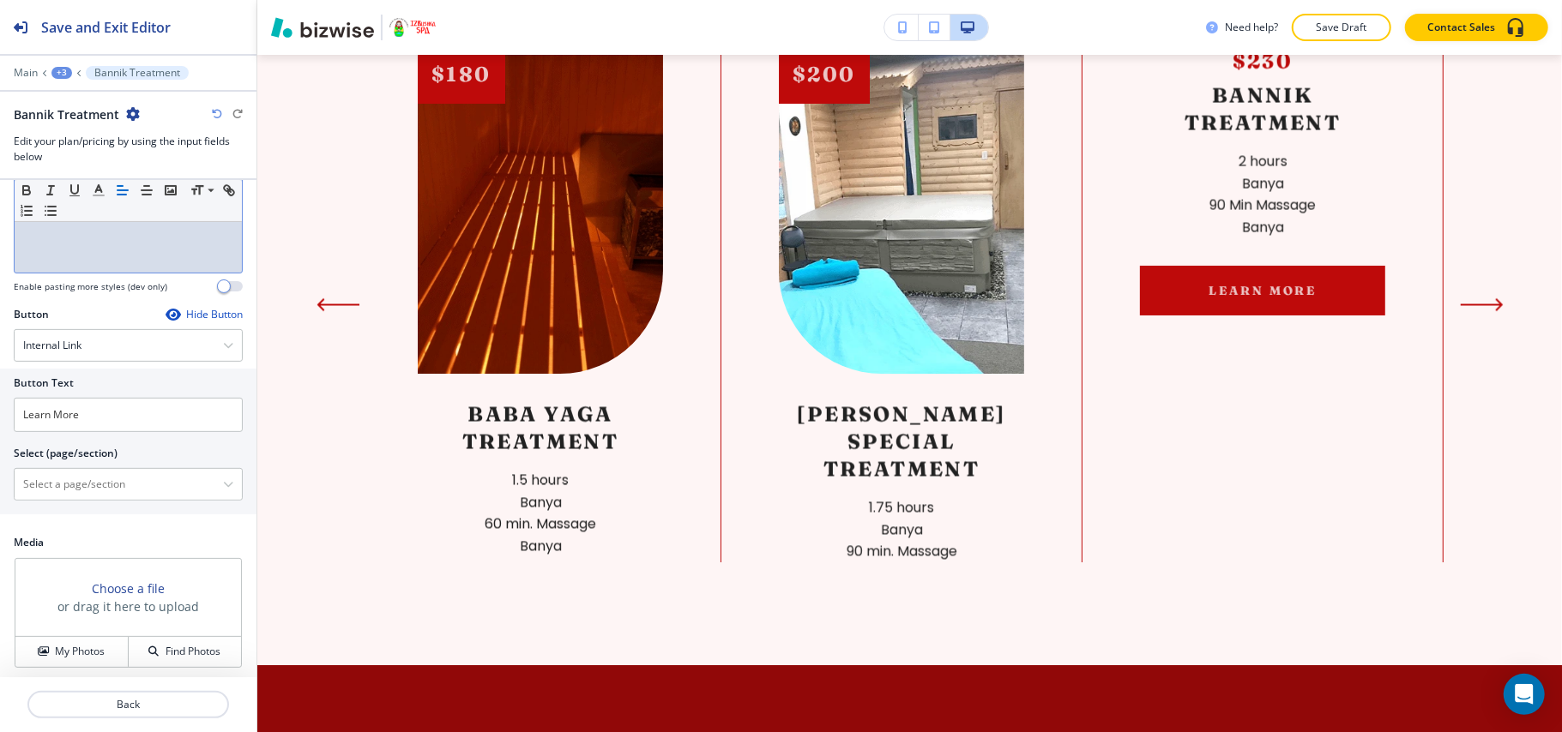
scroll to position [485, 0]
click at [166, 310] on icon "button" at bounding box center [173, 310] width 14 height 14
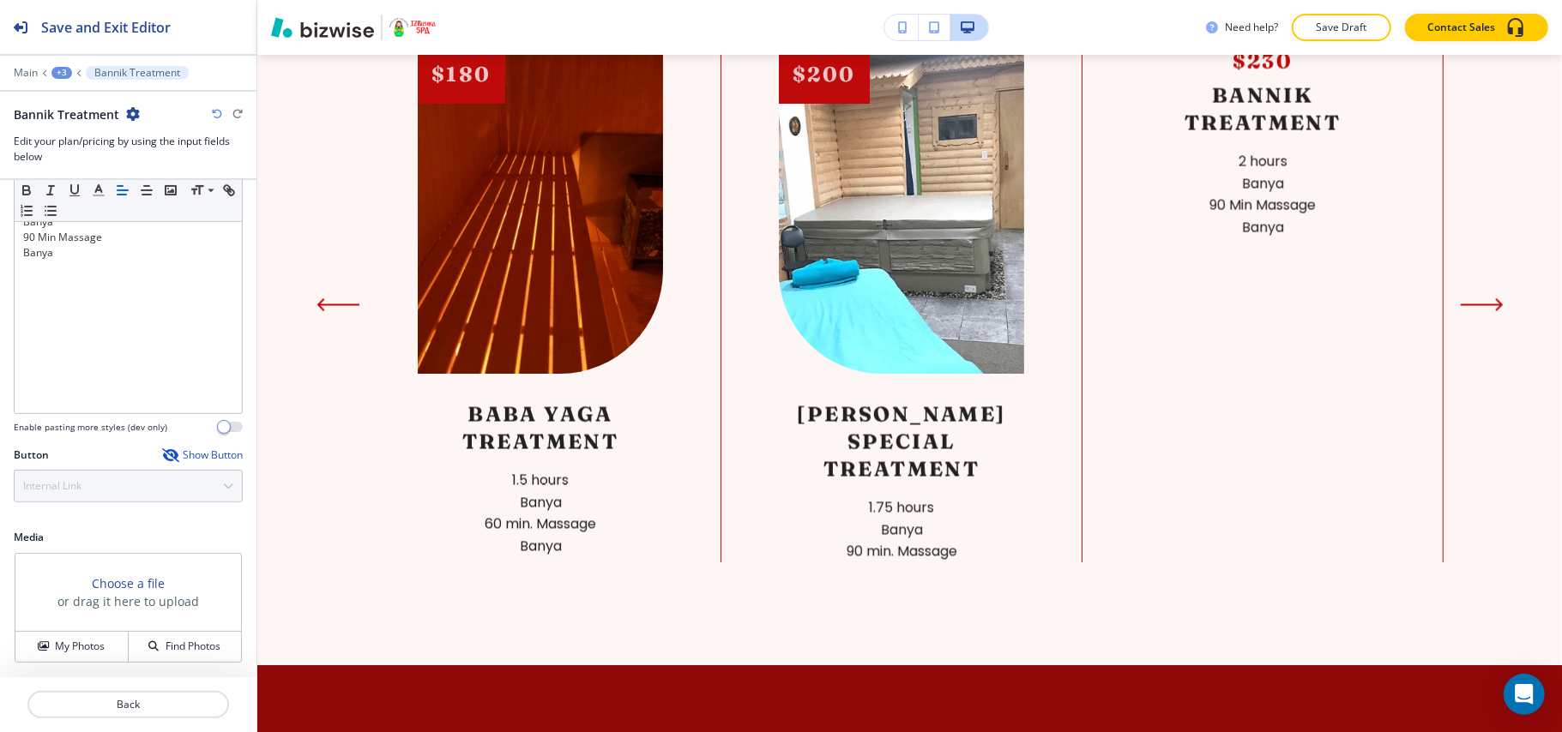
scroll to position [337, 0]
click at [81, 643] on h4 "My Photos" at bounding box center [80, 646] width 50 height 15
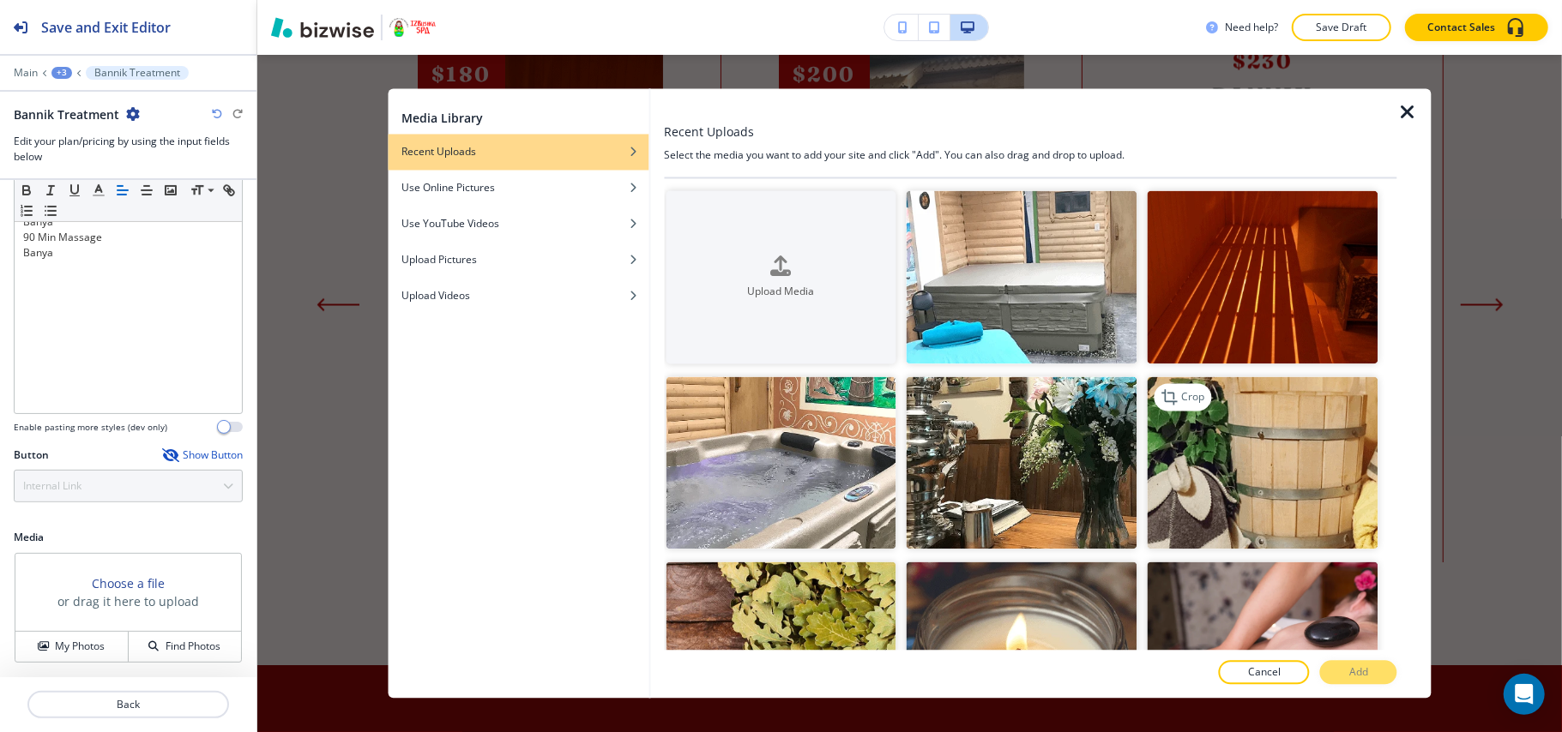
click at [1259, 474] on img "button" at bounding box center [1262, 462] width 231 height 173
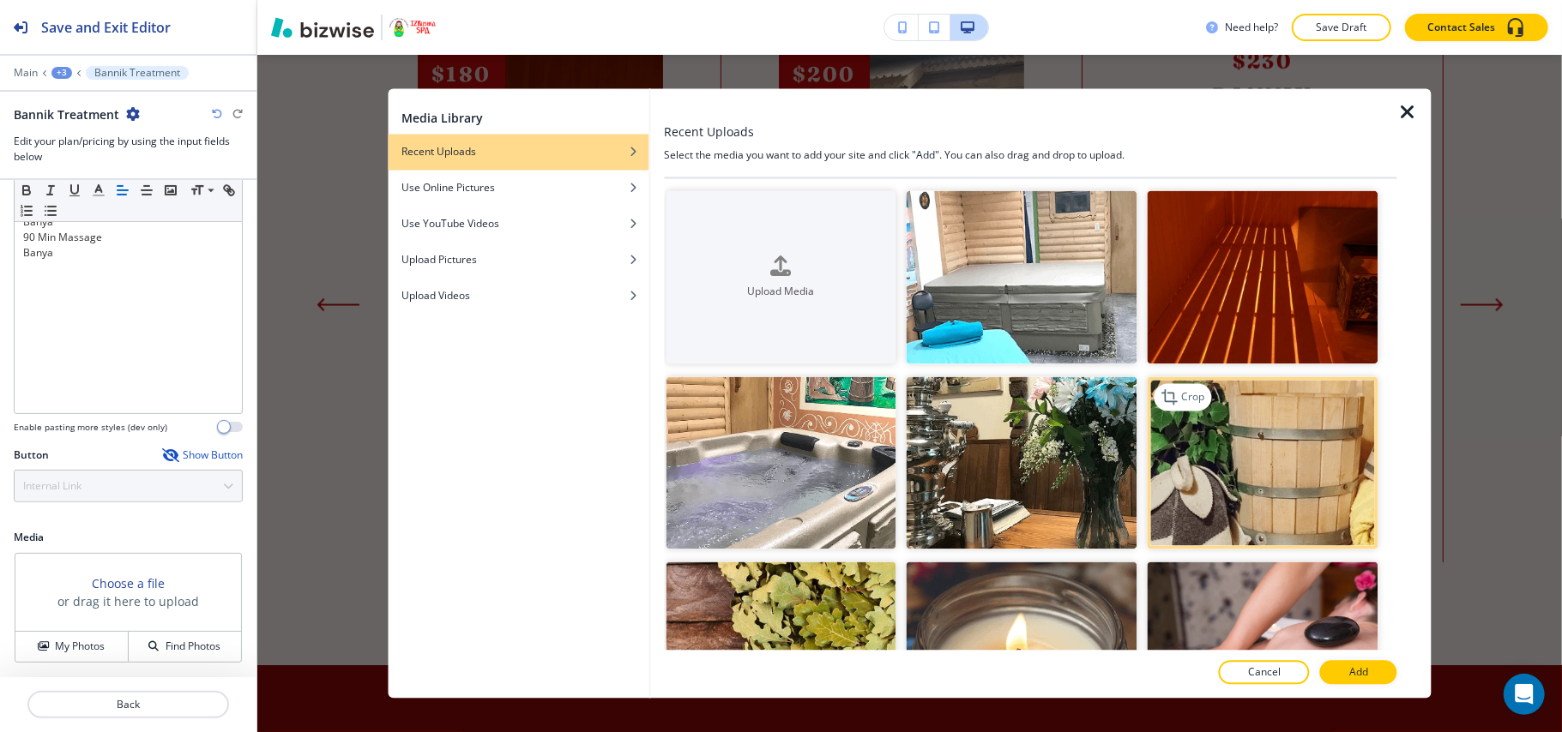
click at [1273, 475] on img "button" at bounding box center [1262, 462] width 231 height 173
click at [1362, 669] on p "Add" at bounding box center [1358, 672] width 19 height 15
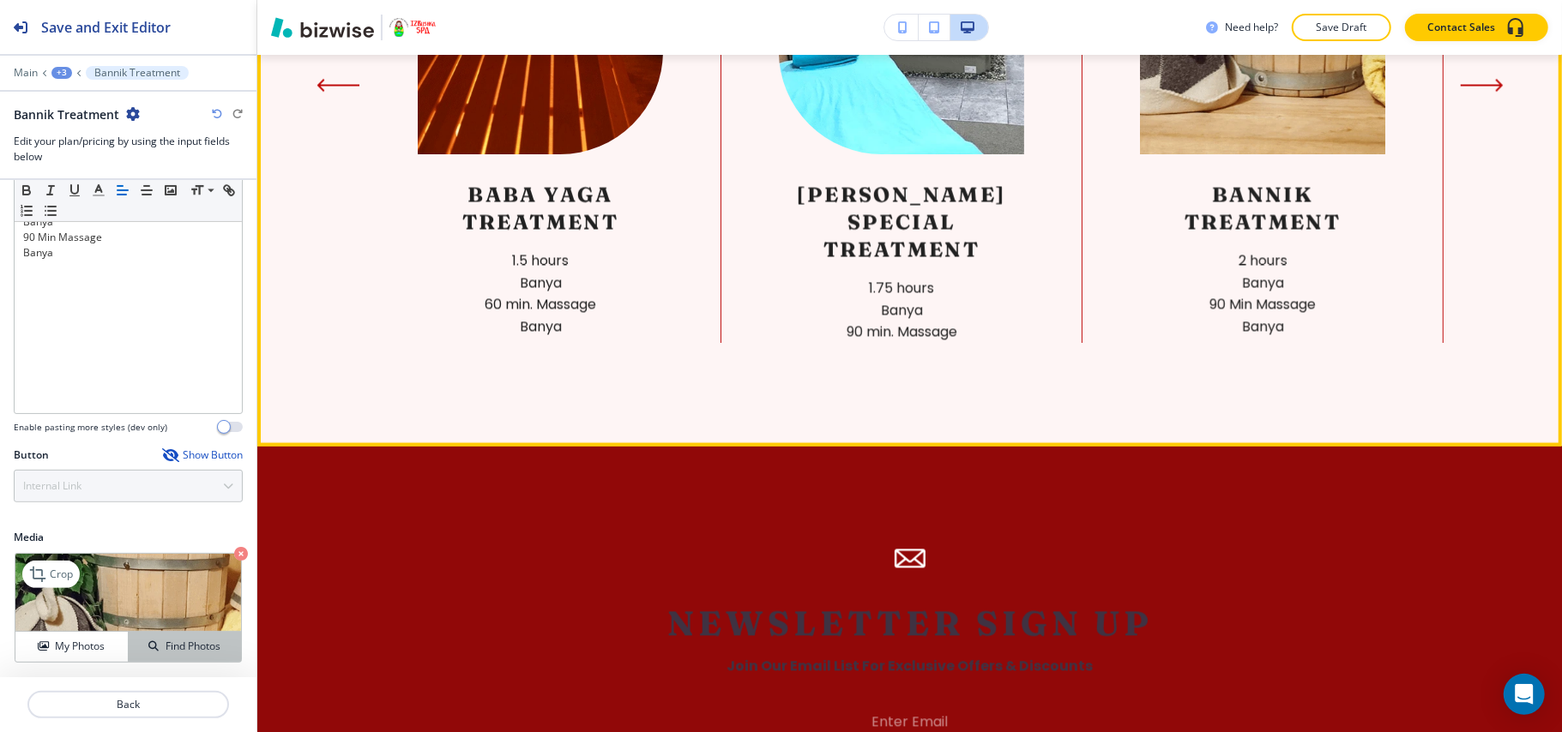
scroll to position [2392, 0]
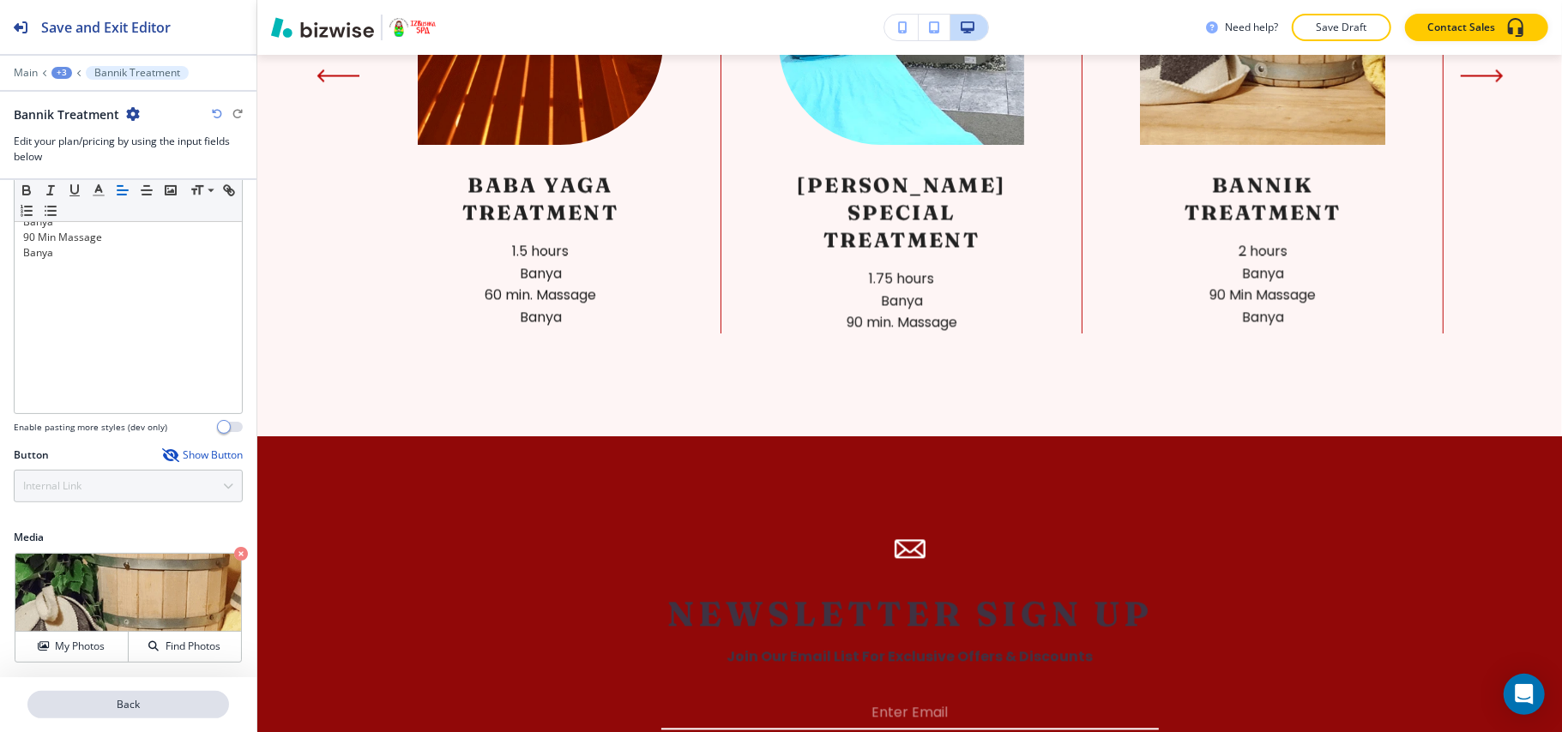
click at [158, 707] on p "Back" at bounding box center [128, 704] width 198 height 15
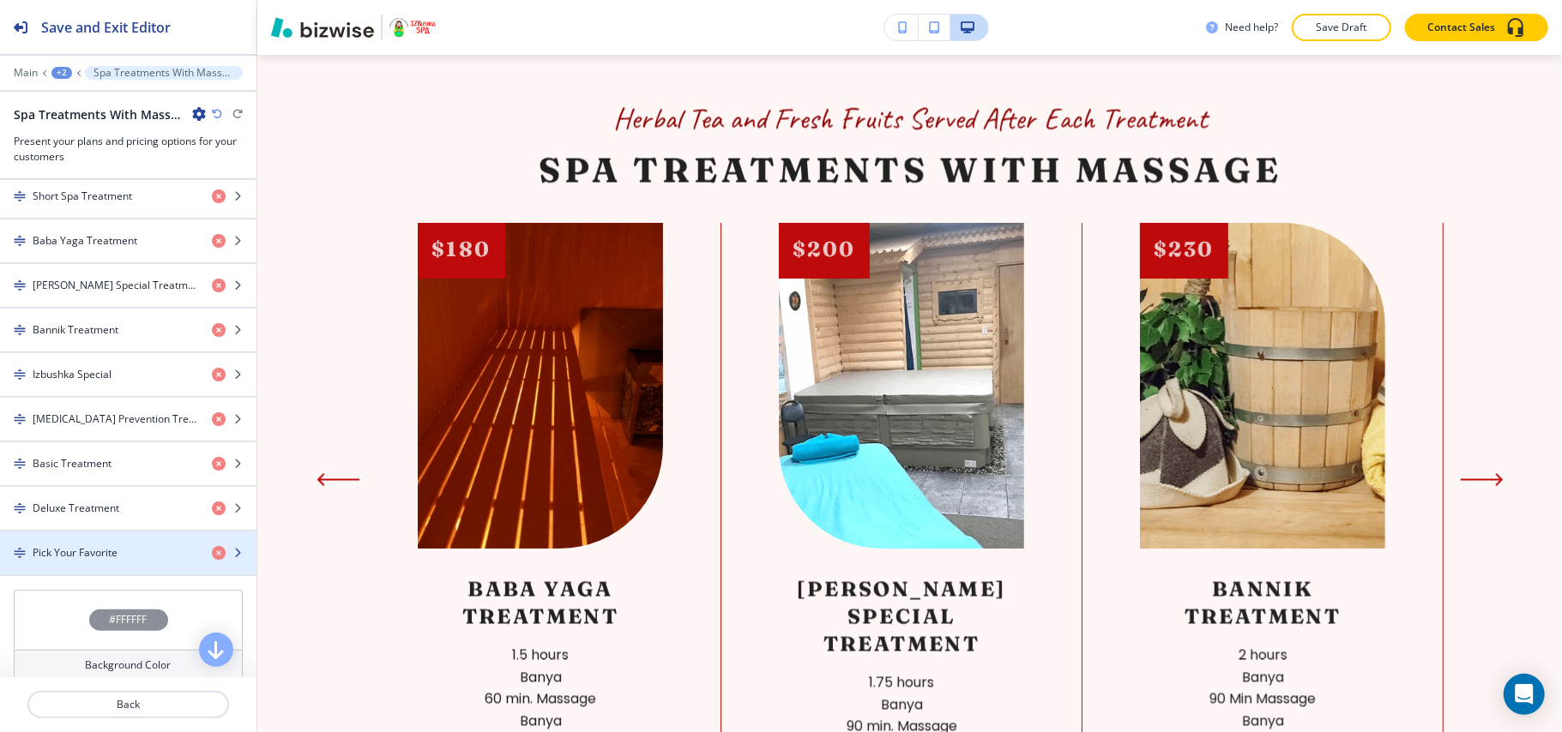
scroll to position [797, 0]
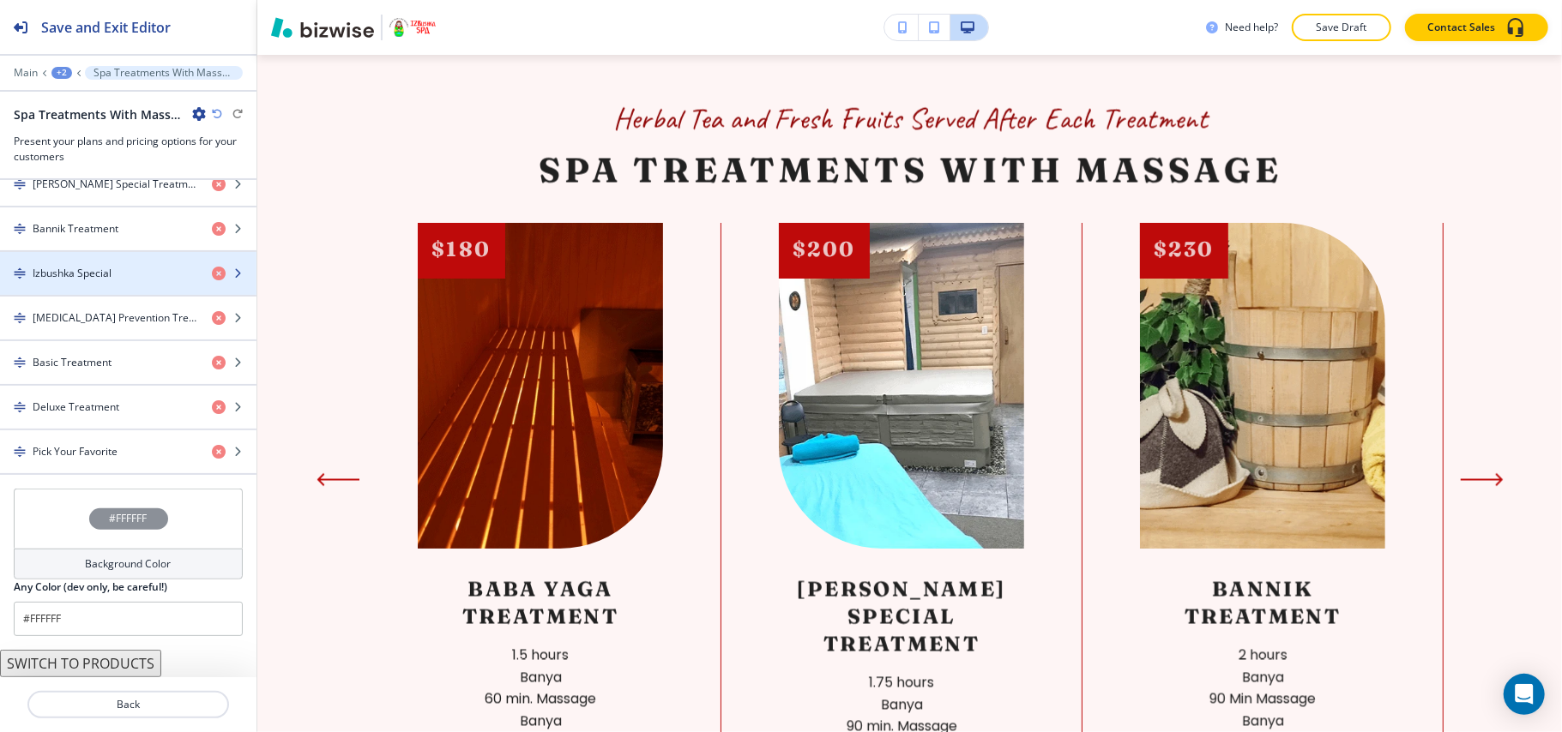
click at [91, 271] on h4 "Izbushka Special" at bounding box center [72, 273] width 79 height 15
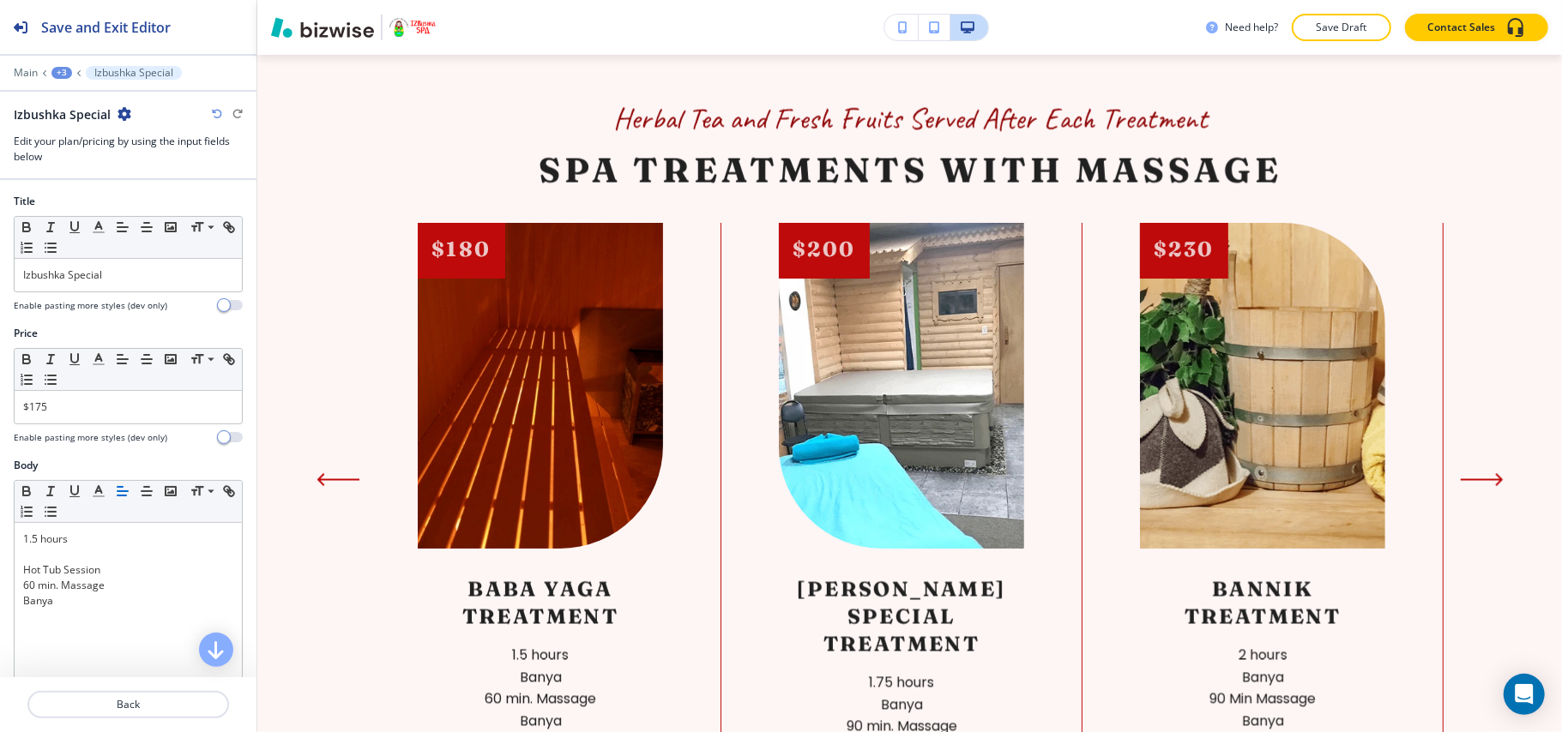
scroll to position [0, 0]
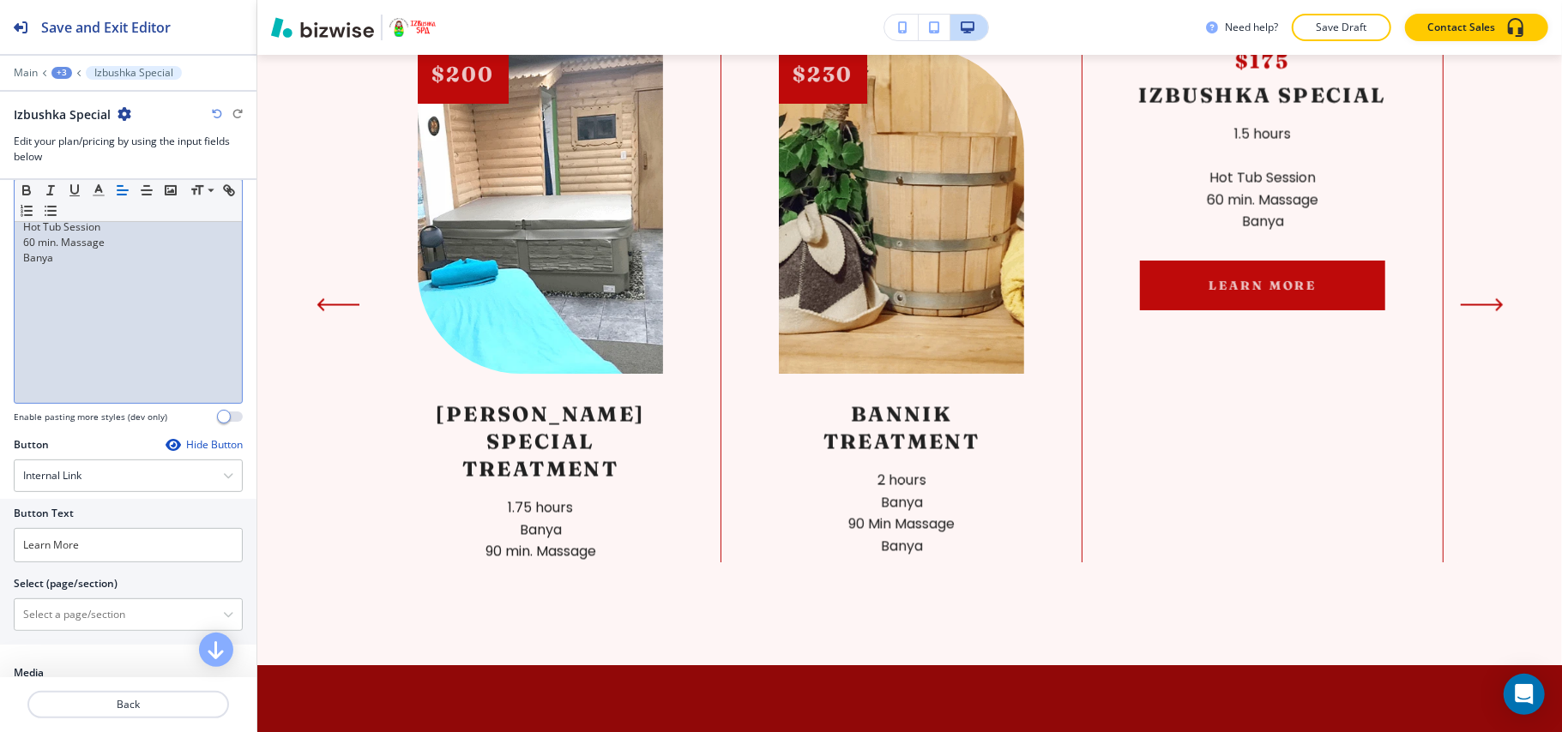
click at [115, 360] on div "1.5 hours Hot Tub Session 60 min. Massage Banya" at bounding box center [128, 291] width 227 height 223
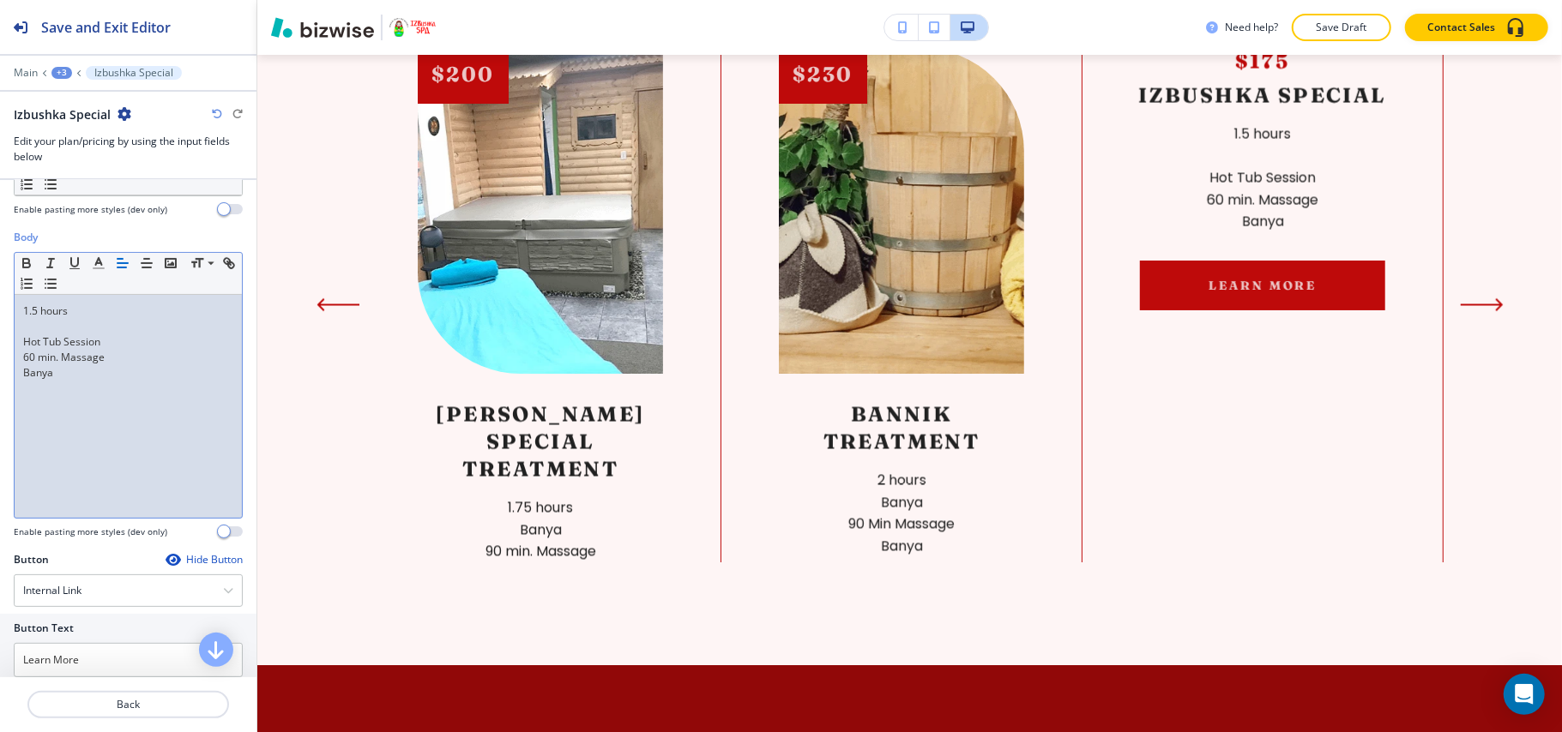
click at [21, 324] on div "1.5 hours Hot Tub Session 60 min. Massage Banya" at bounding box center [128, 406] width 227 height 223
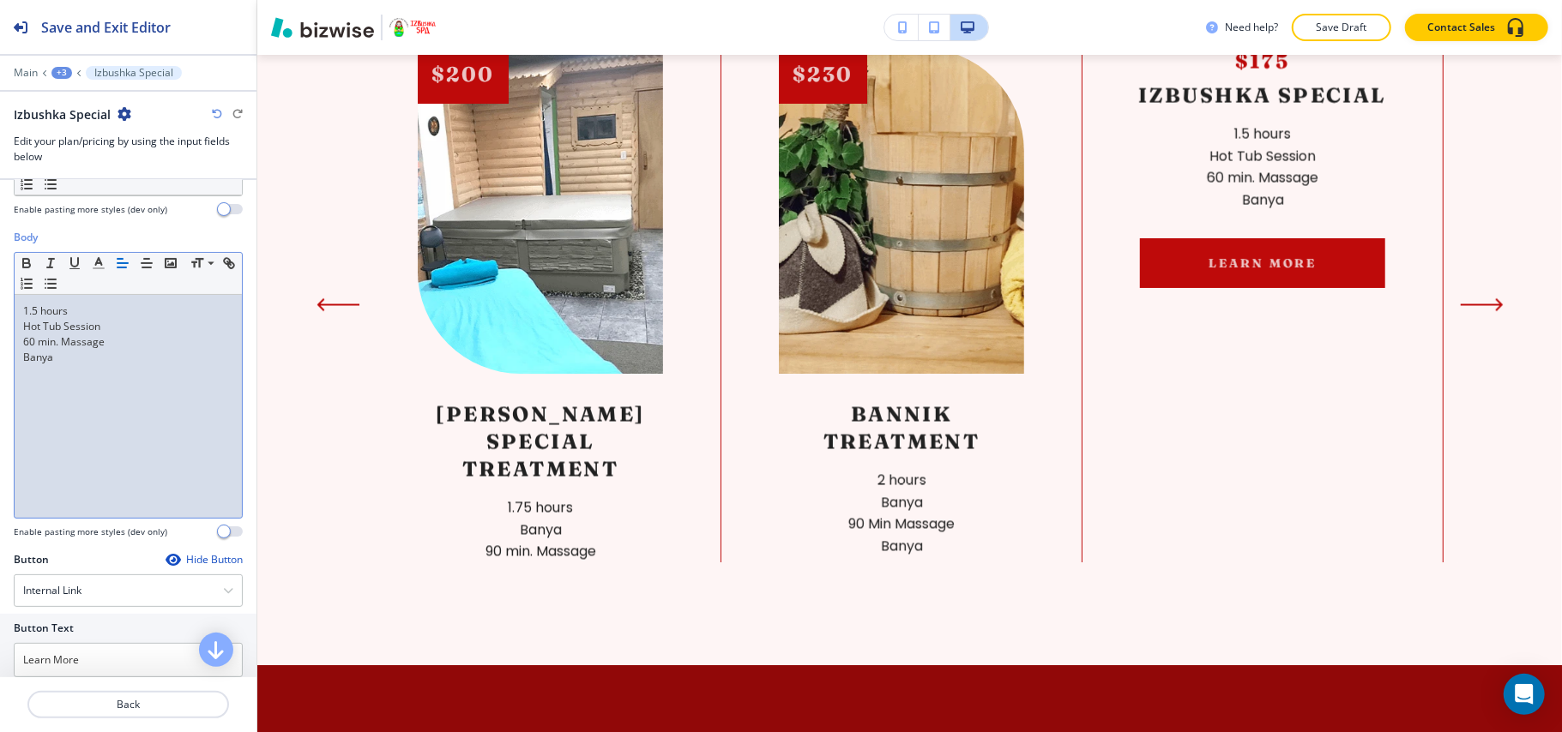
scroll to position [343, 0]
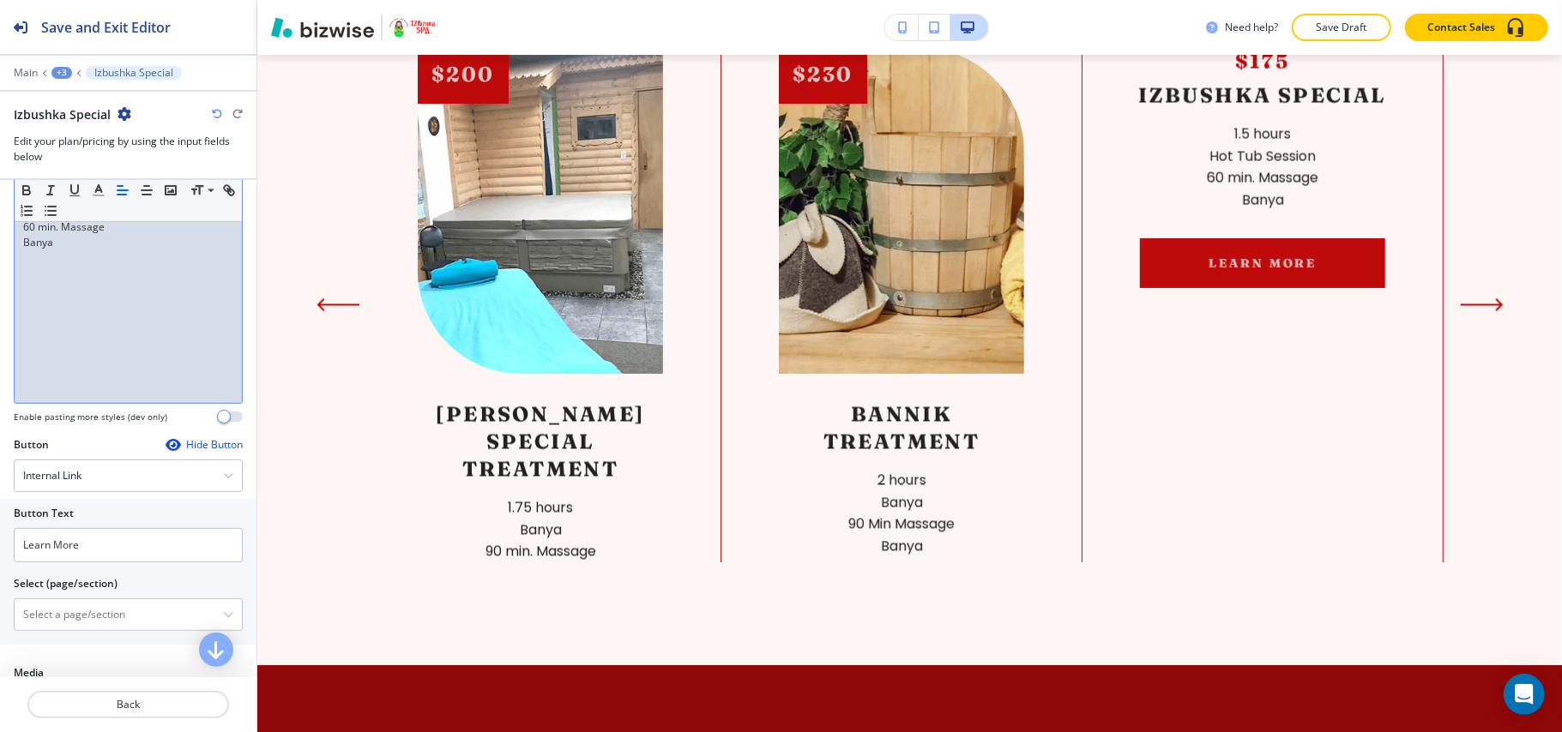
click at [166, 449] on icon "button" at bounding box center [173, 445] width 14 height 14
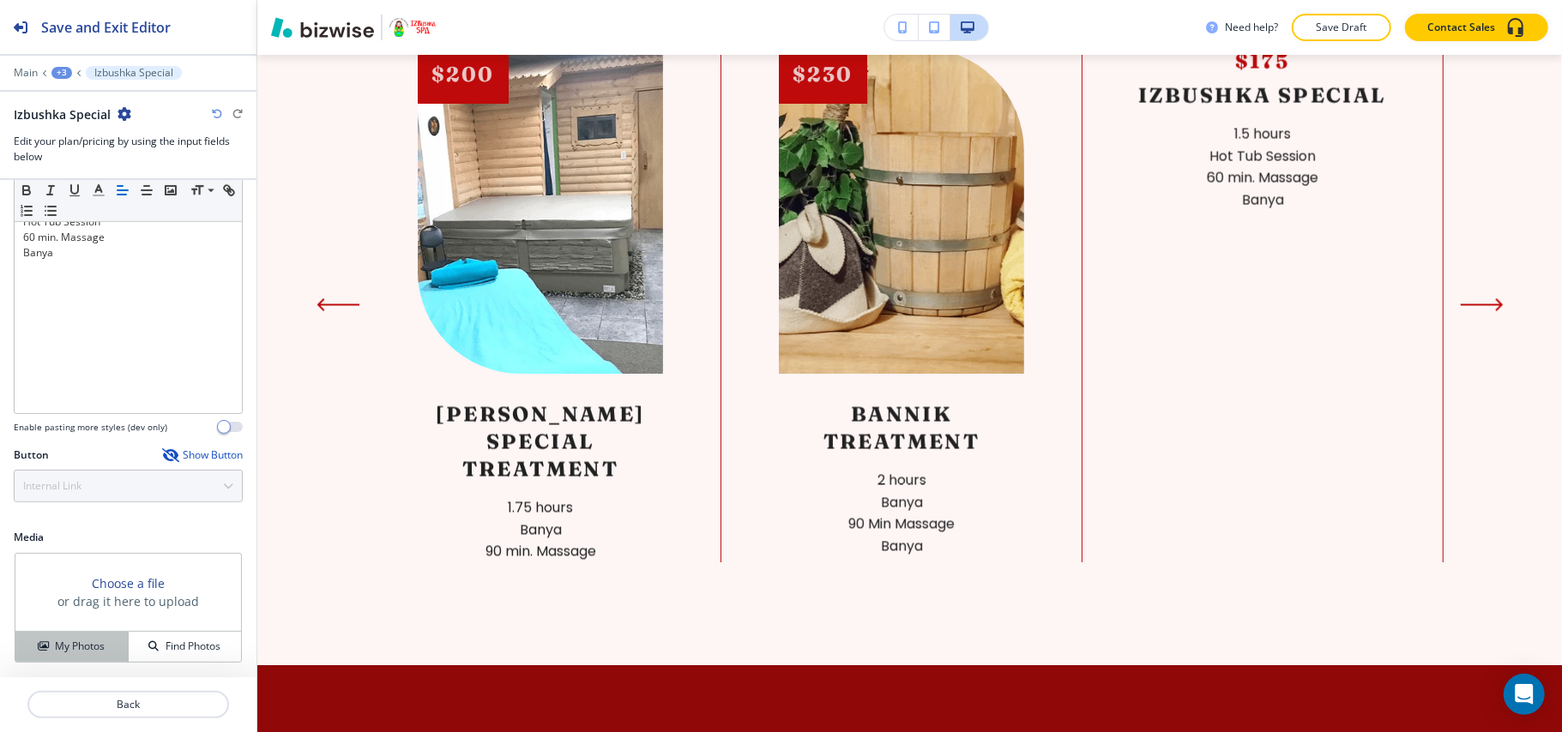
click at [66, 653] on h4 "My Photos" at bounding box center [80, 646] width 50 height 15
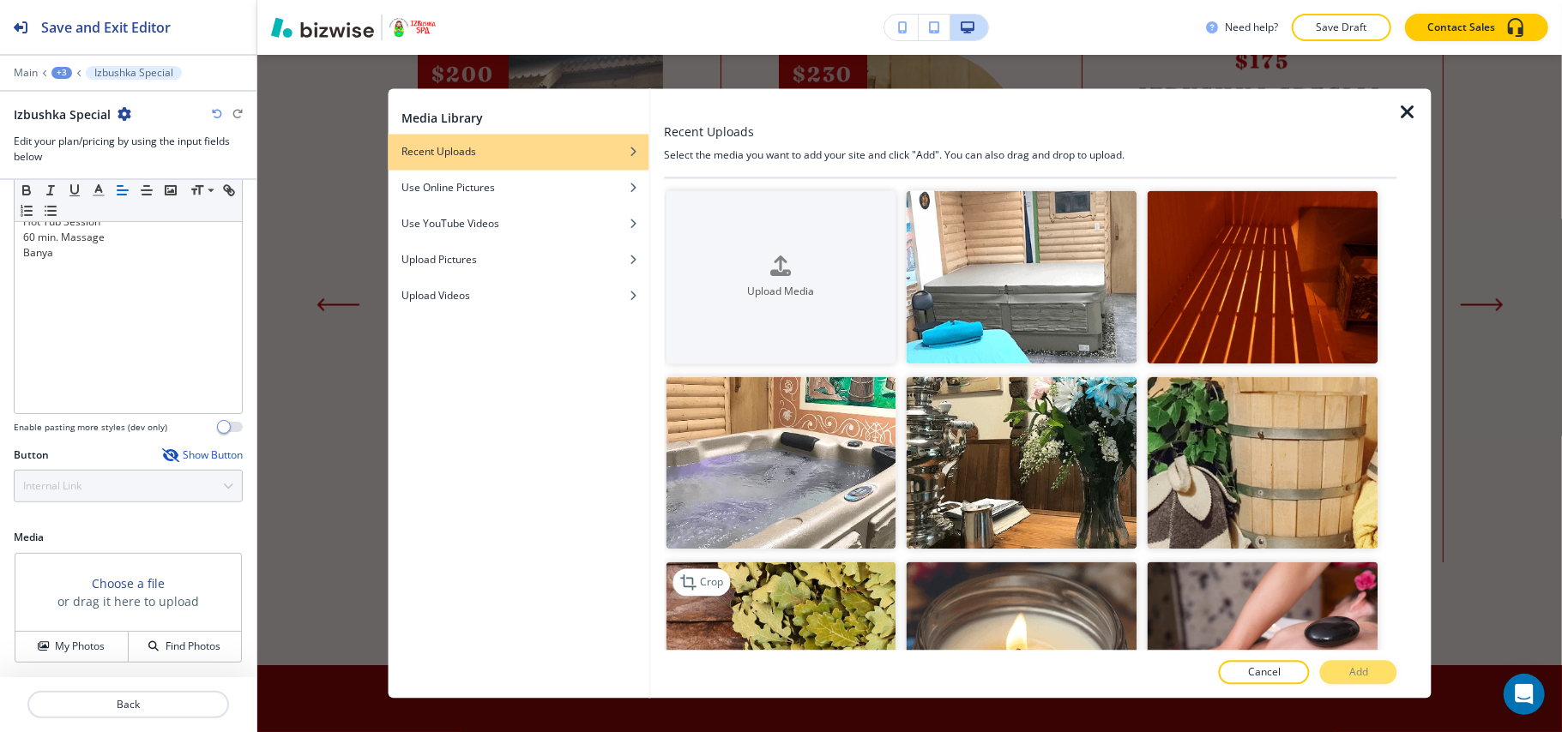
click at [813, 563] on img "button" at bounding box center [780, 649] width 231 height 173
click at [1373, 669] on button "Add" at bounding box center [1358, 673] width 77 height 24
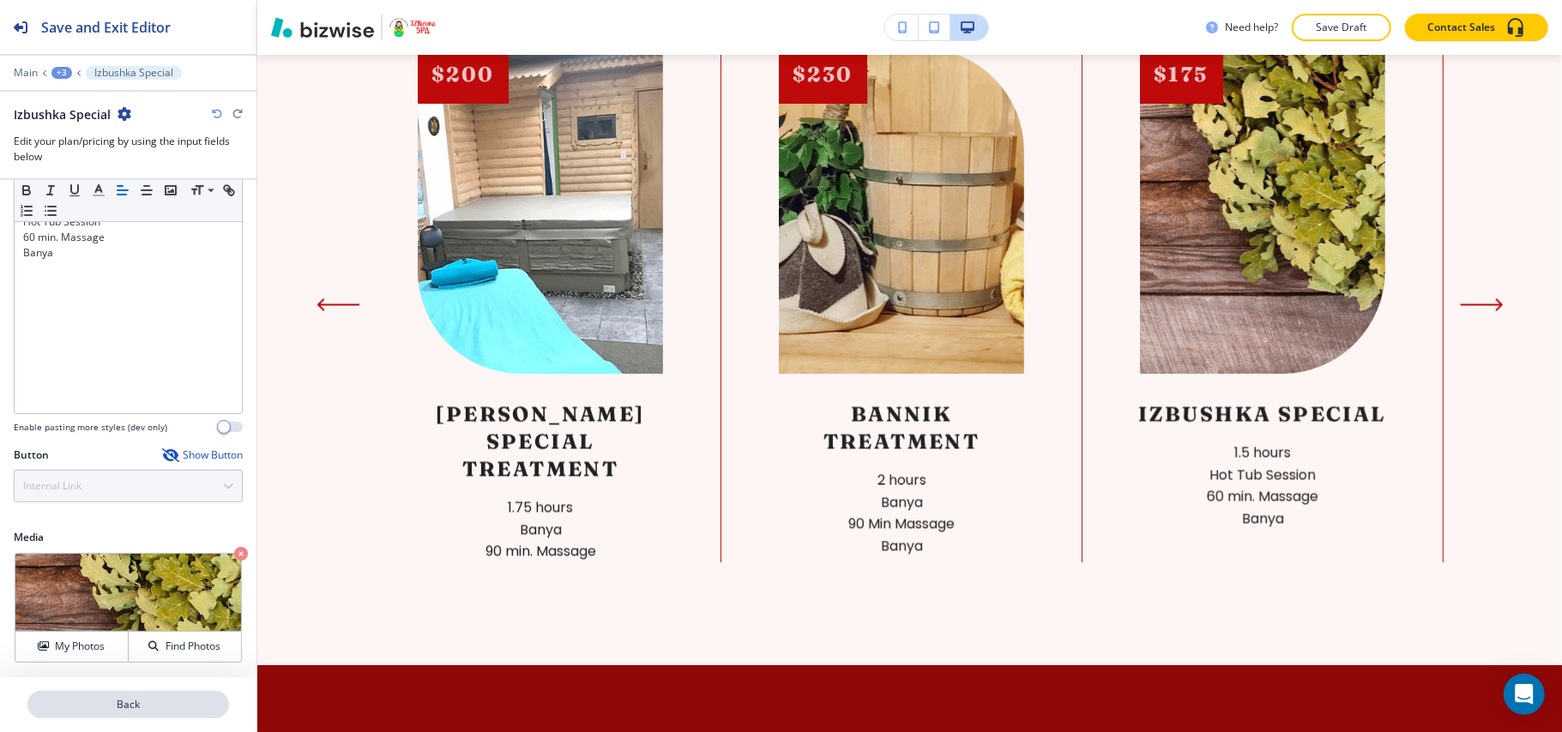
click at [146, 703] on p "Back" at bounding box center [128, 704] width 198 height 15
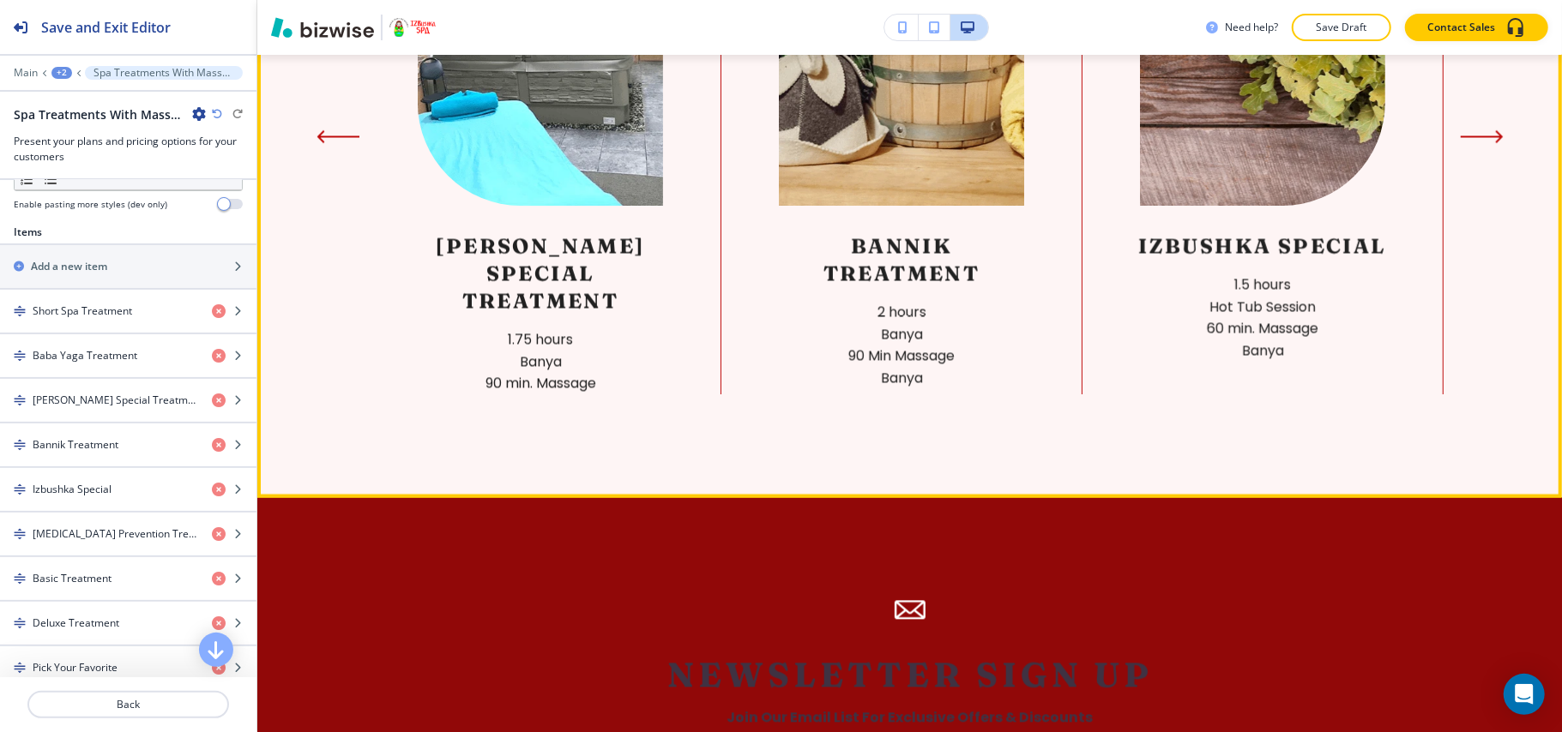
scroll to position [2103, 0]
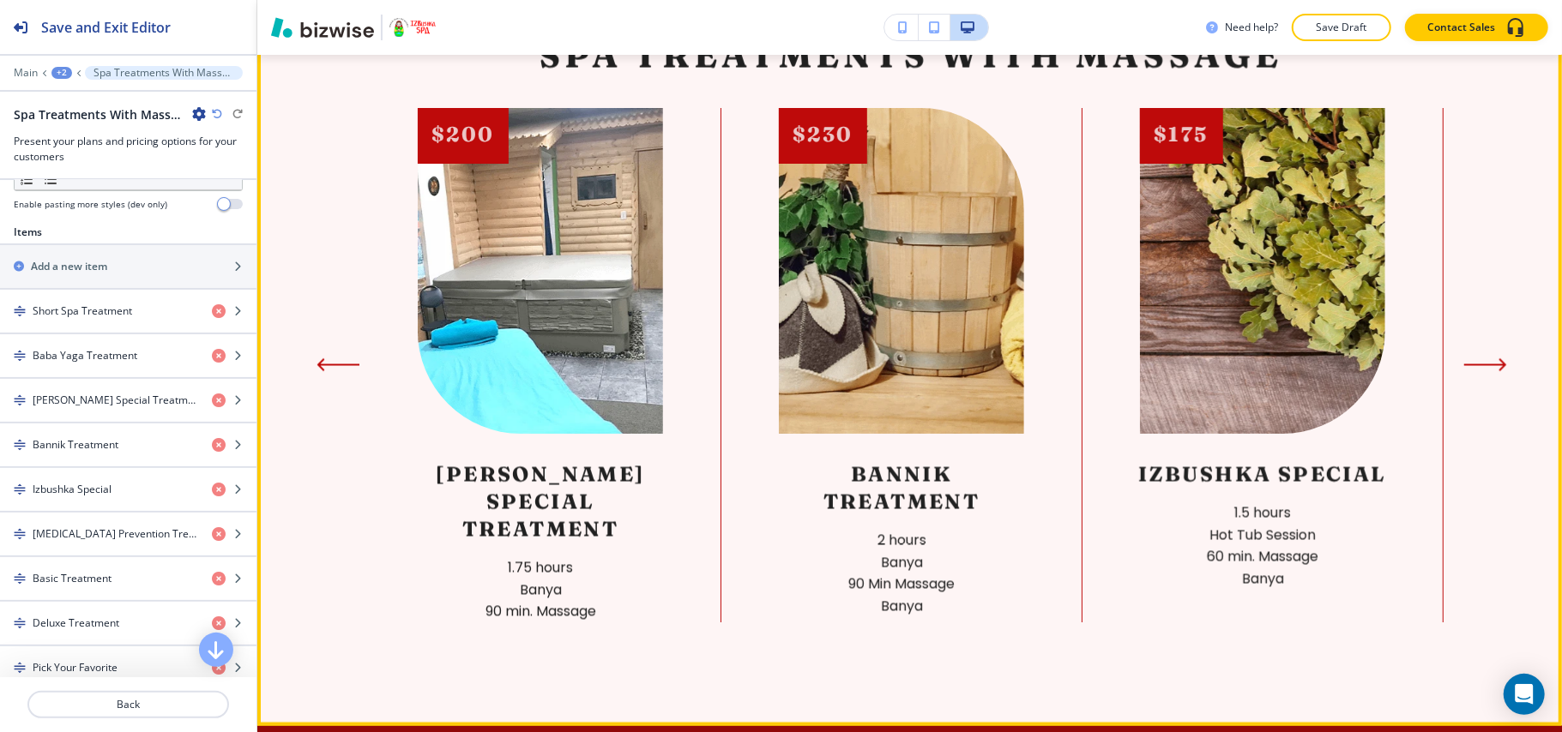
click at [1472, 372] on icon "Next Slide" at bounding box center [1485, 365] width 43 height 14
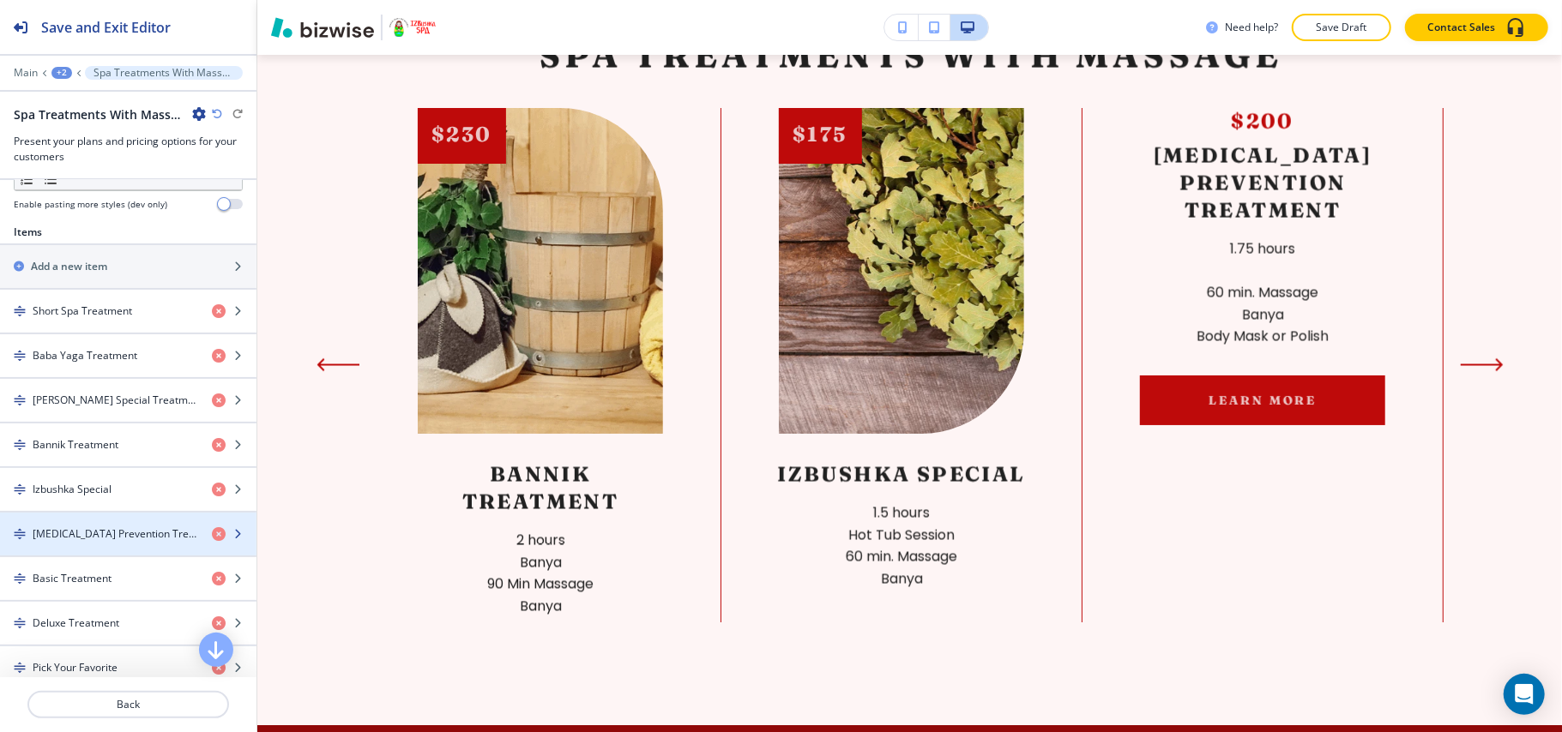
click at [130, 554] on div "button" at bounding box center [128, 549] width 256 height 14
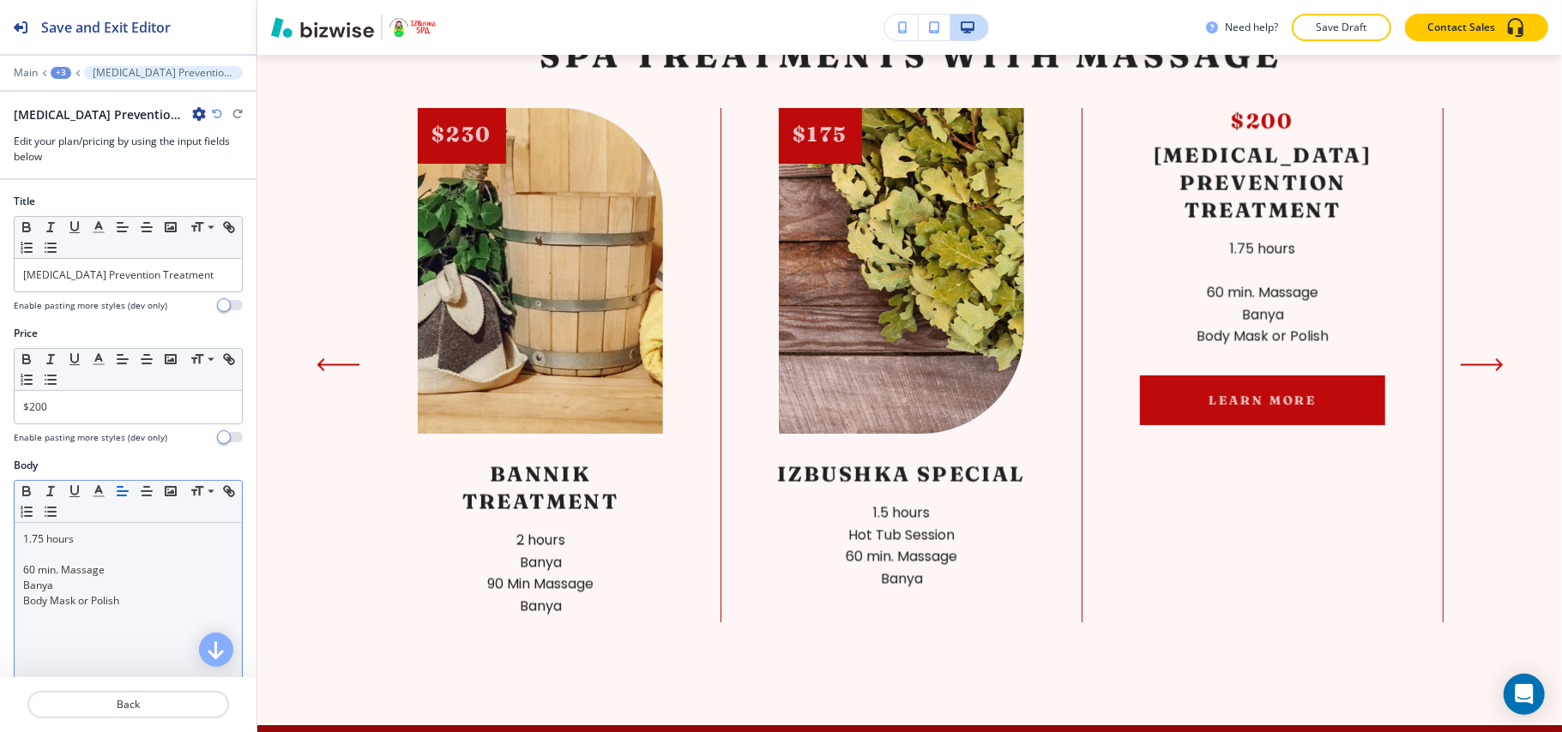
scroll to position [2163, 0]
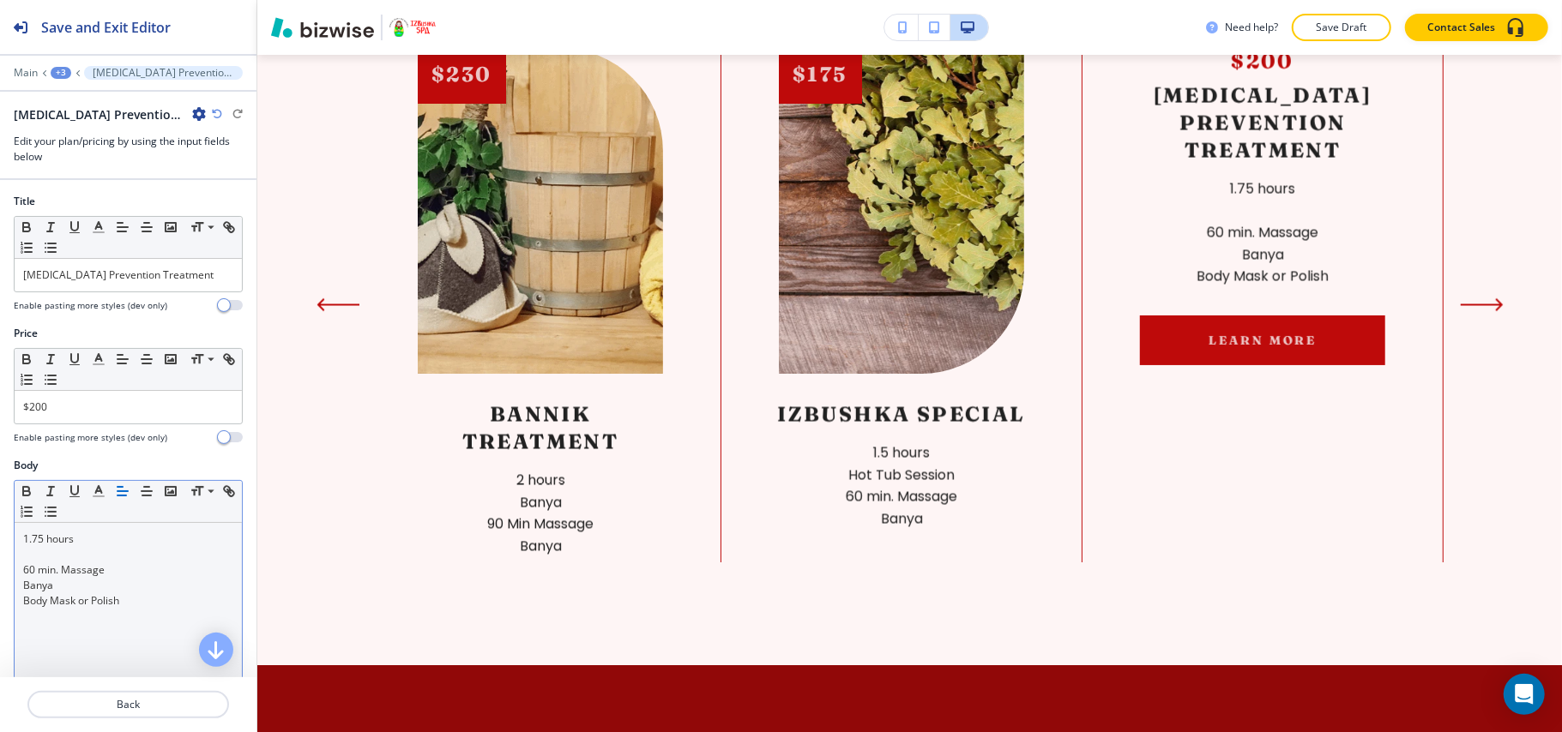
click at [97, 557] on p at bounding box center [128, 554] width 210 height 15
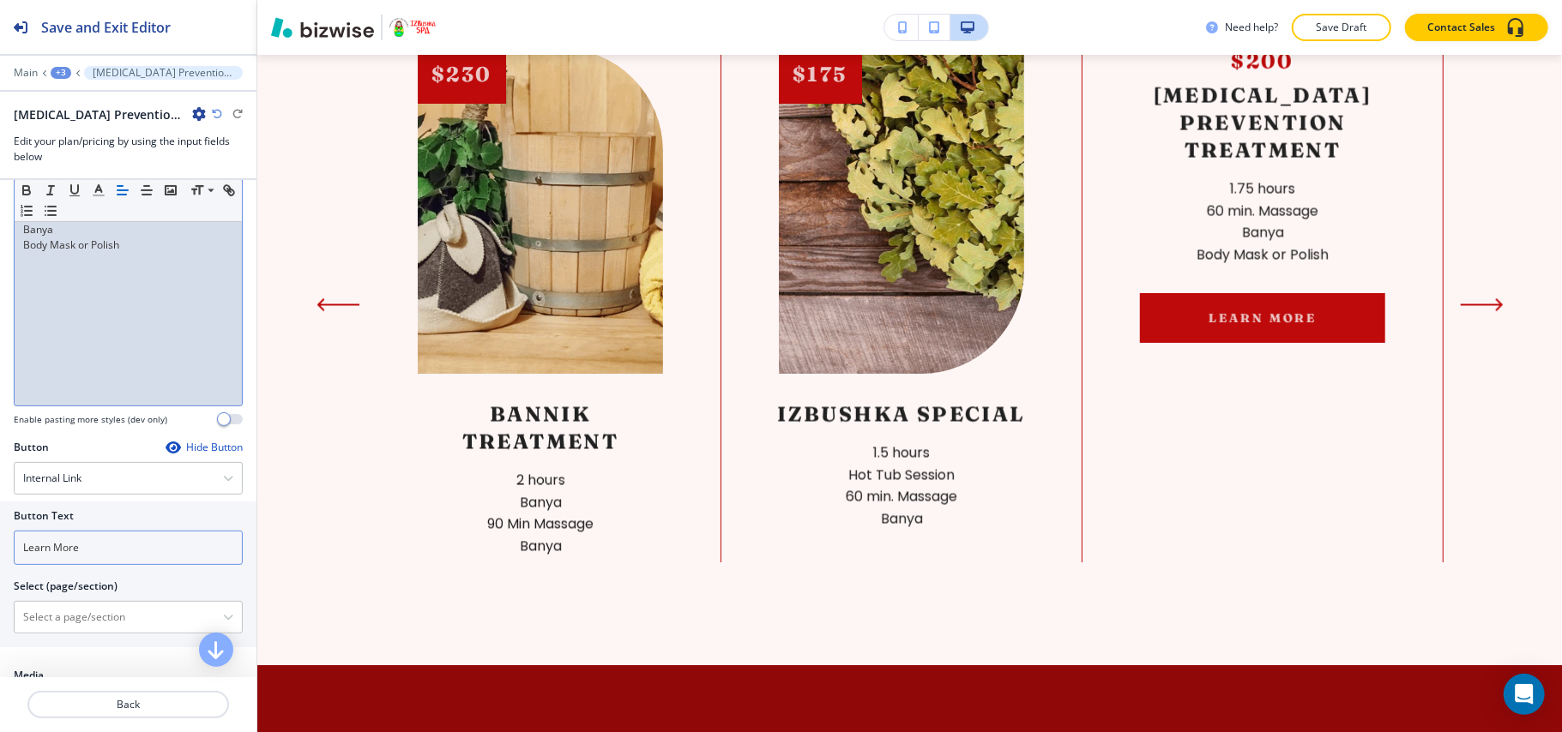
scroll to position [343, 0]
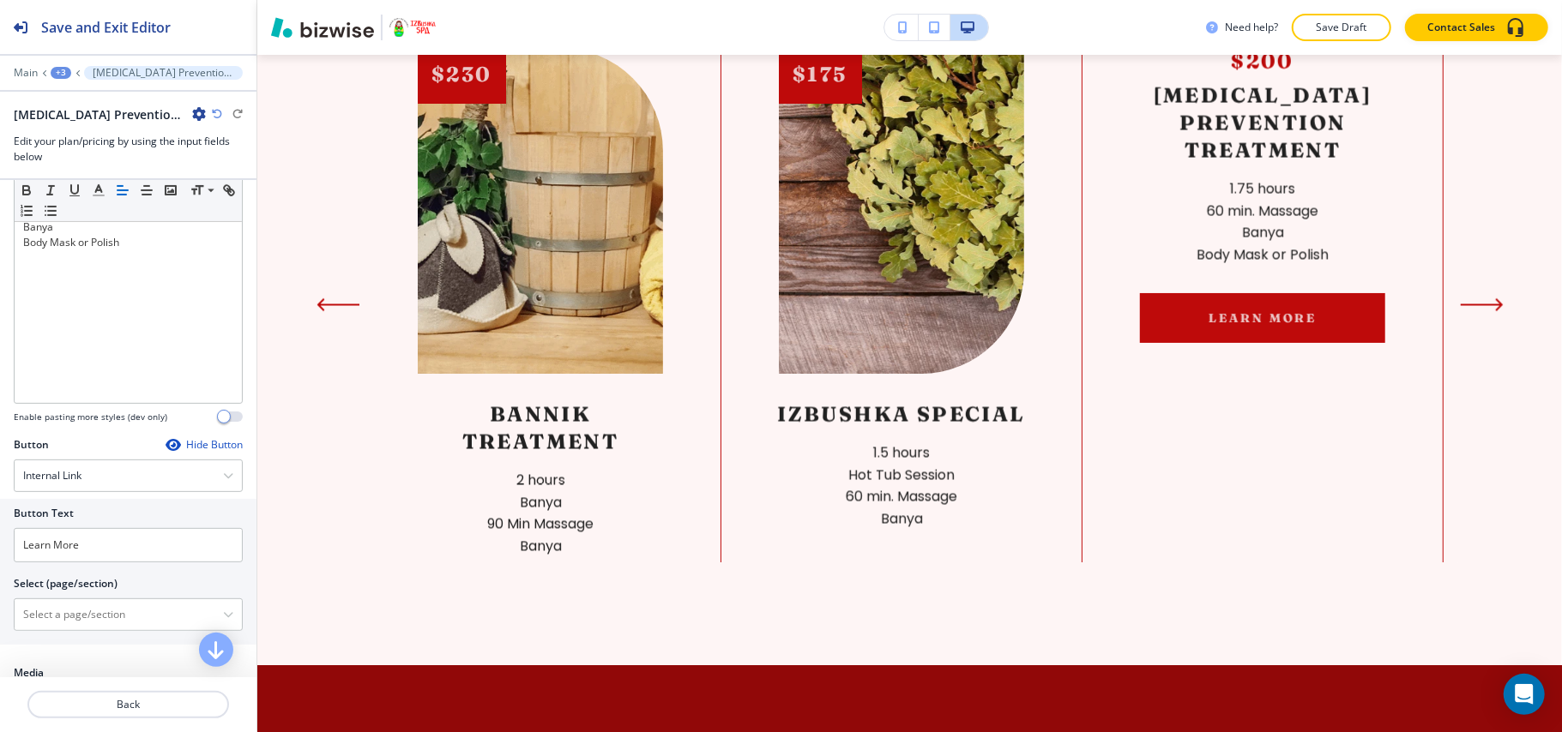
click at [166, 450] on icon "button" at bounding box center [173, 445] width 14 height 14
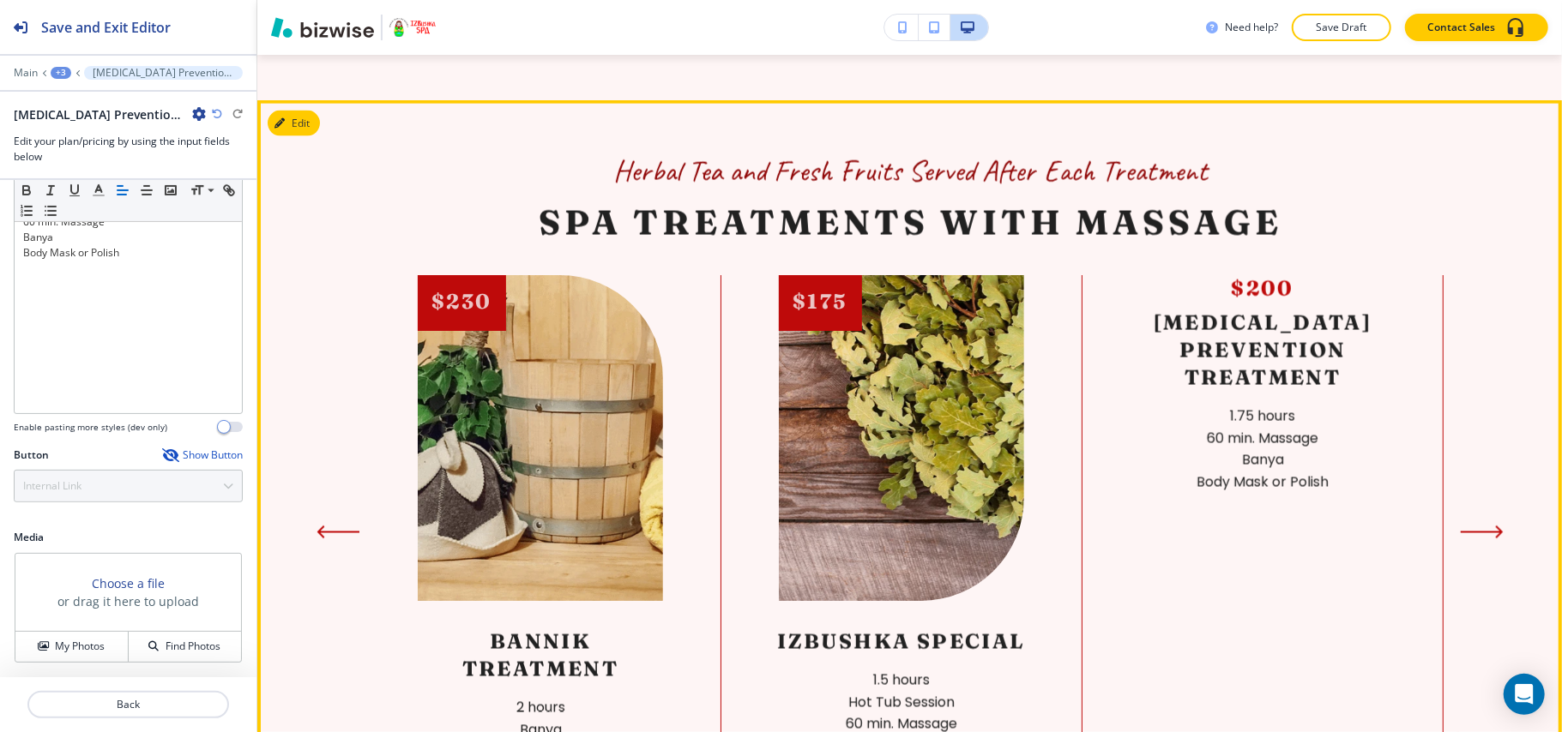
scroll to position [1935, 0]
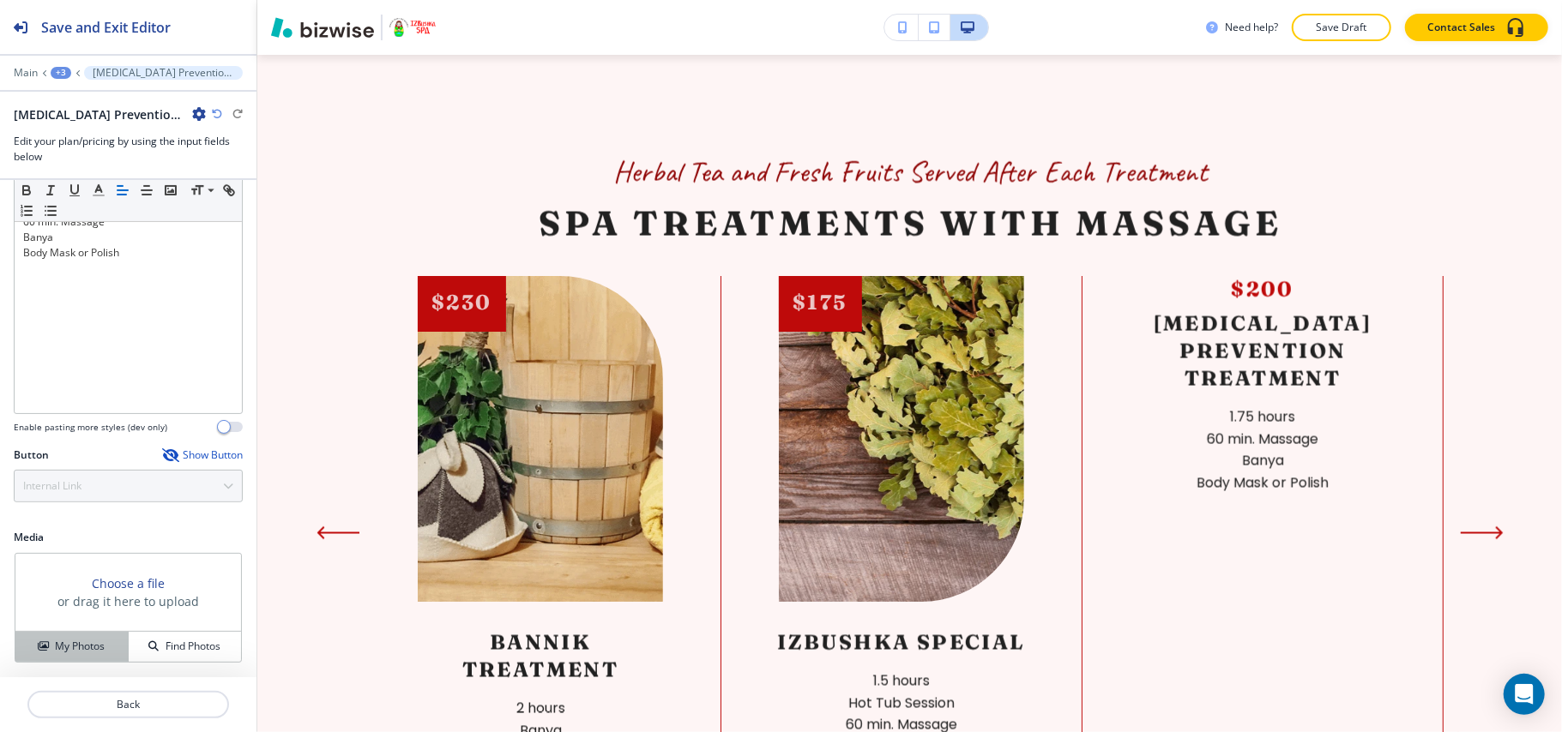
click at [70, 655] on button "My Photos" at bounding box center [71, 647] width 113 height 30
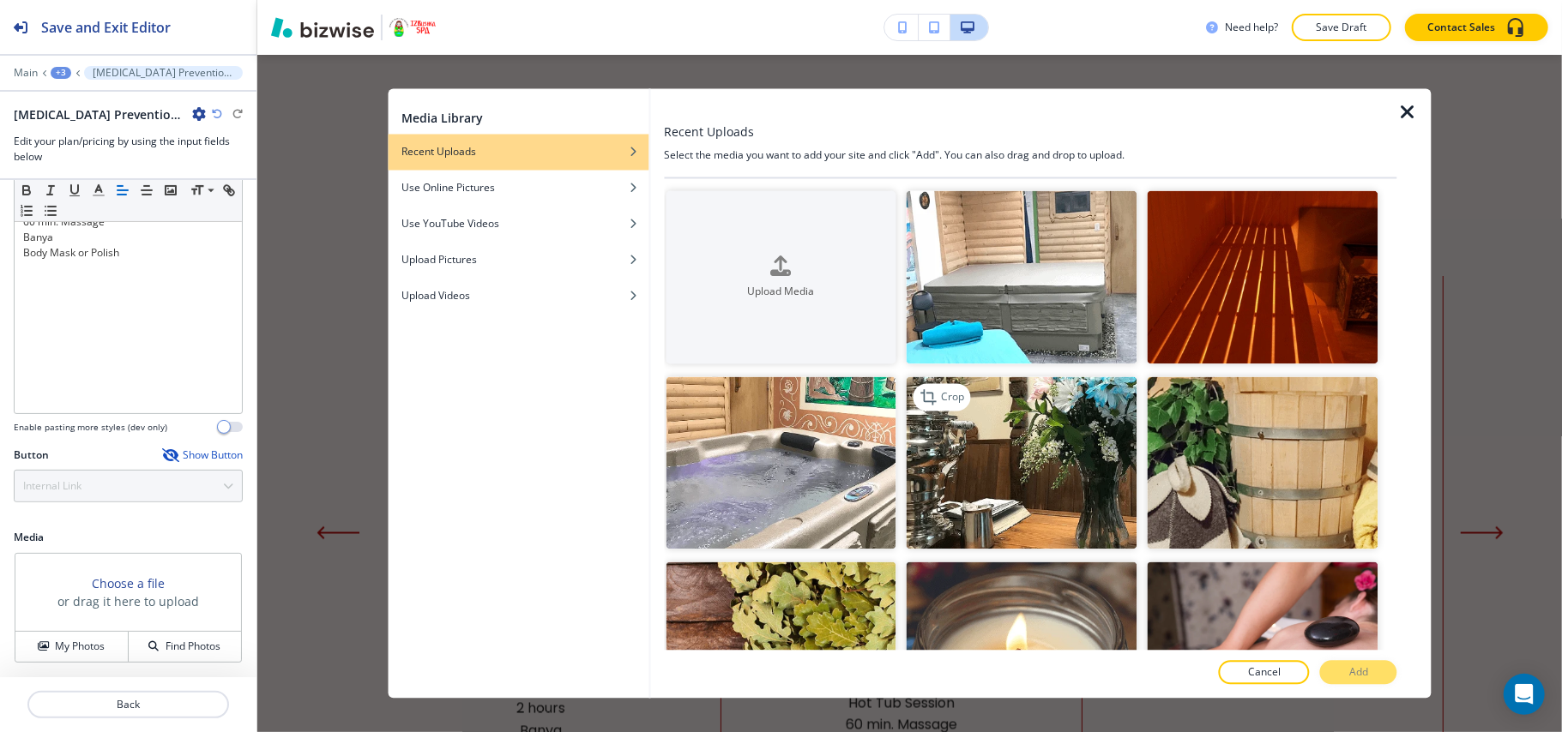
scroll to position [343, 0]
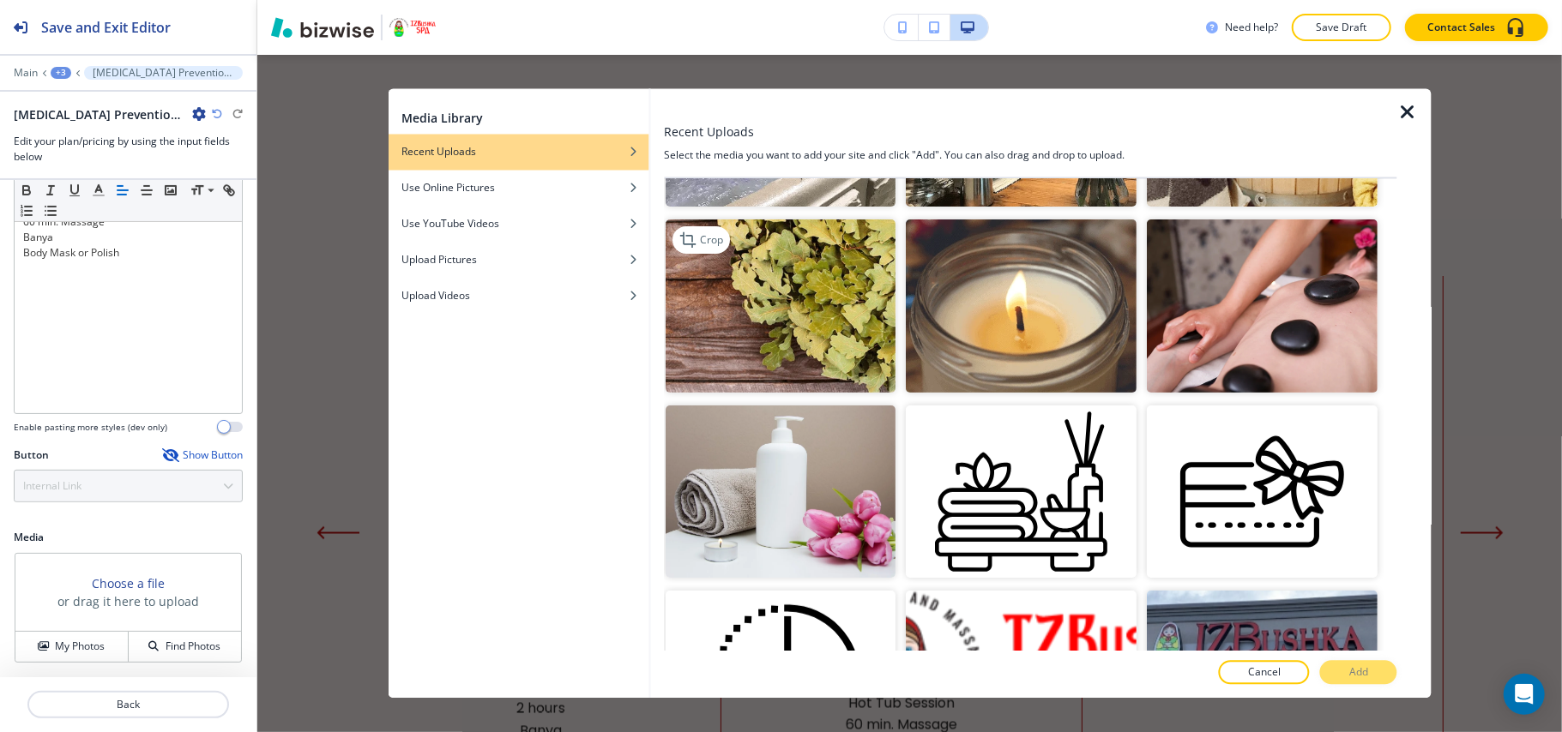
click at [782, 368] on img "button" at bounding box center [780, 306] width 231 height 173
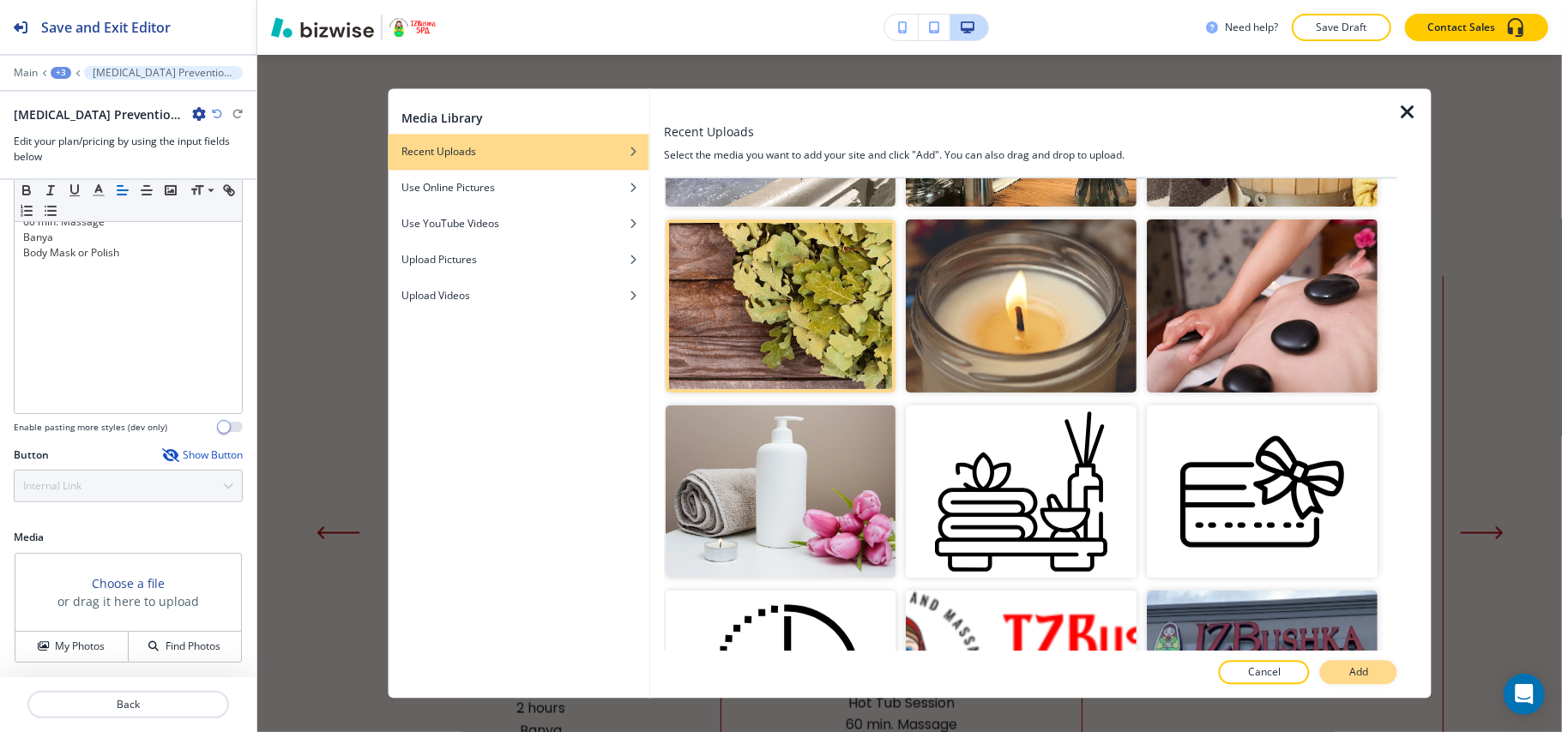
click at [1372, 670] on button "Add" at bounding box center [1358, 673] width 77 height 24
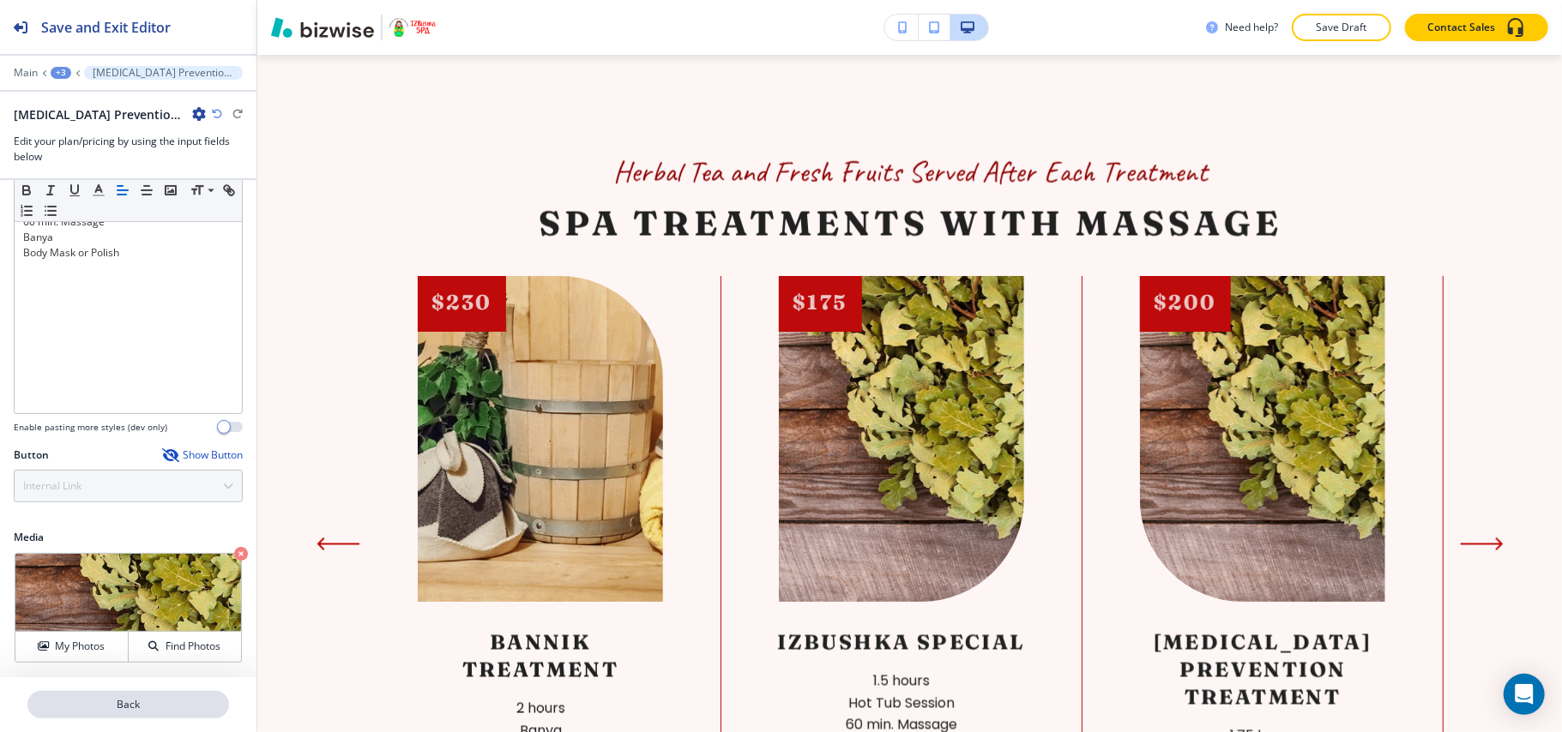
click at [165, 708] on p "Back" at bounding box center [128, 704] width 198 height 15
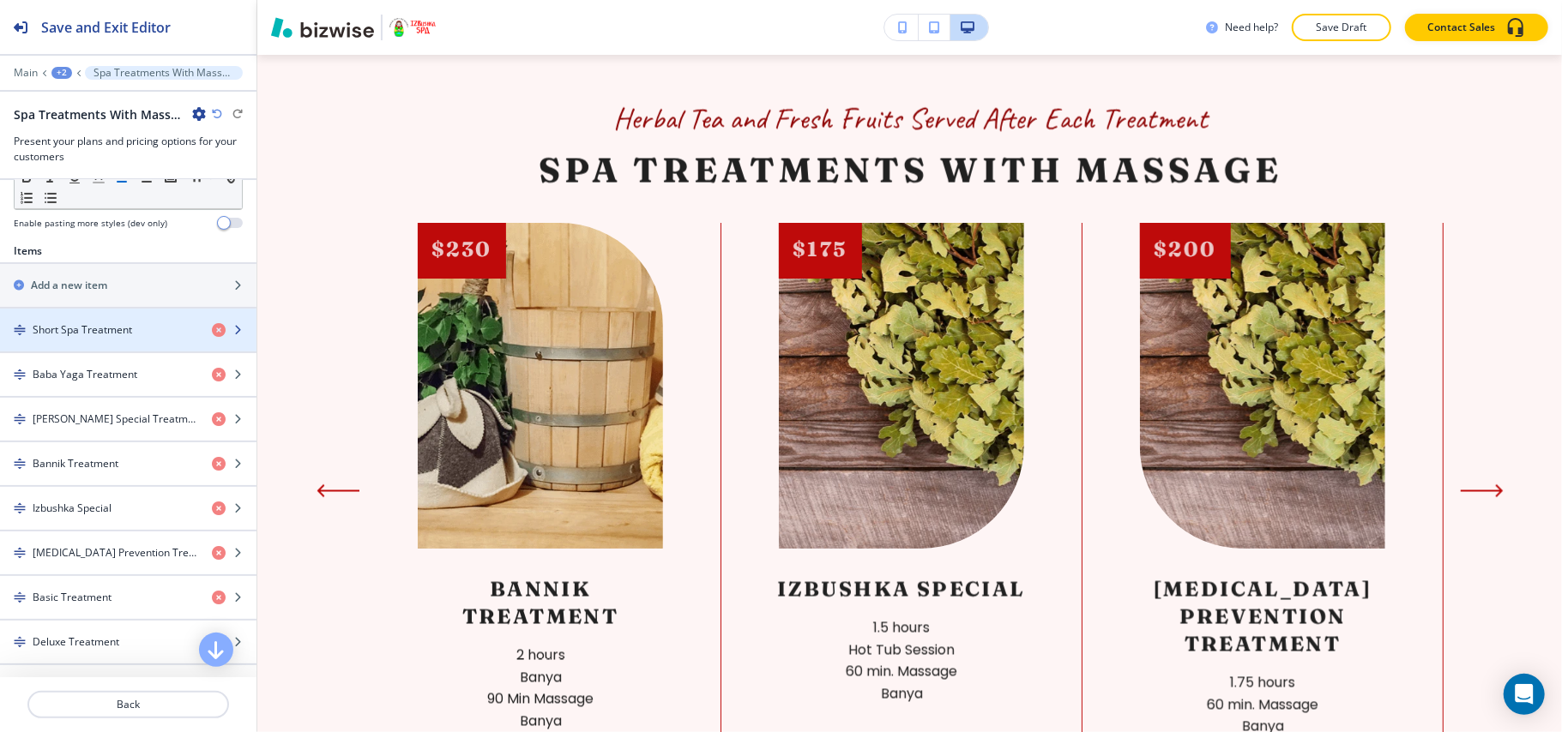
scroll to position [686, 0]
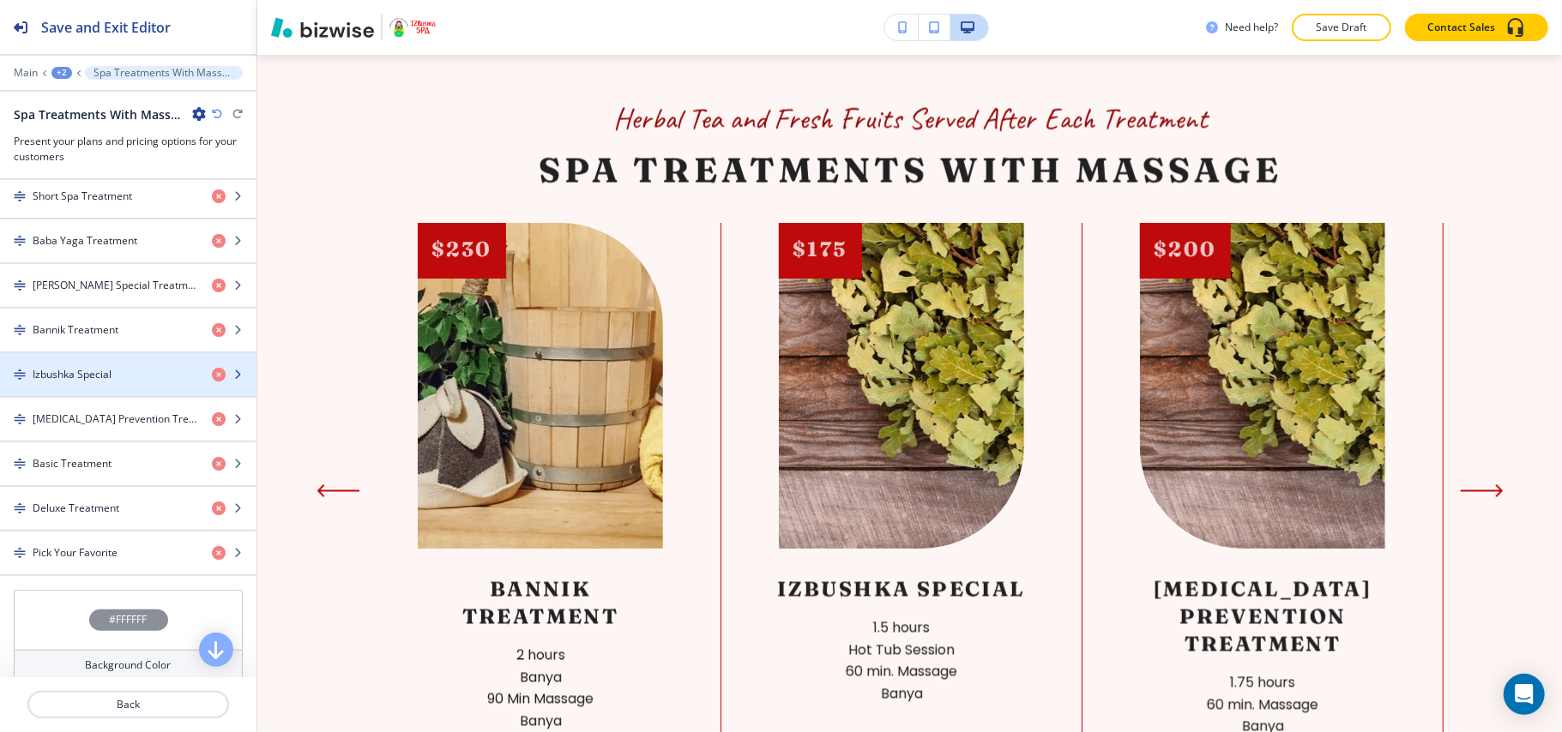
click at [105, 382] on h4 "Izbushka Special" at bounding box center [72, 374] width 79 height 15
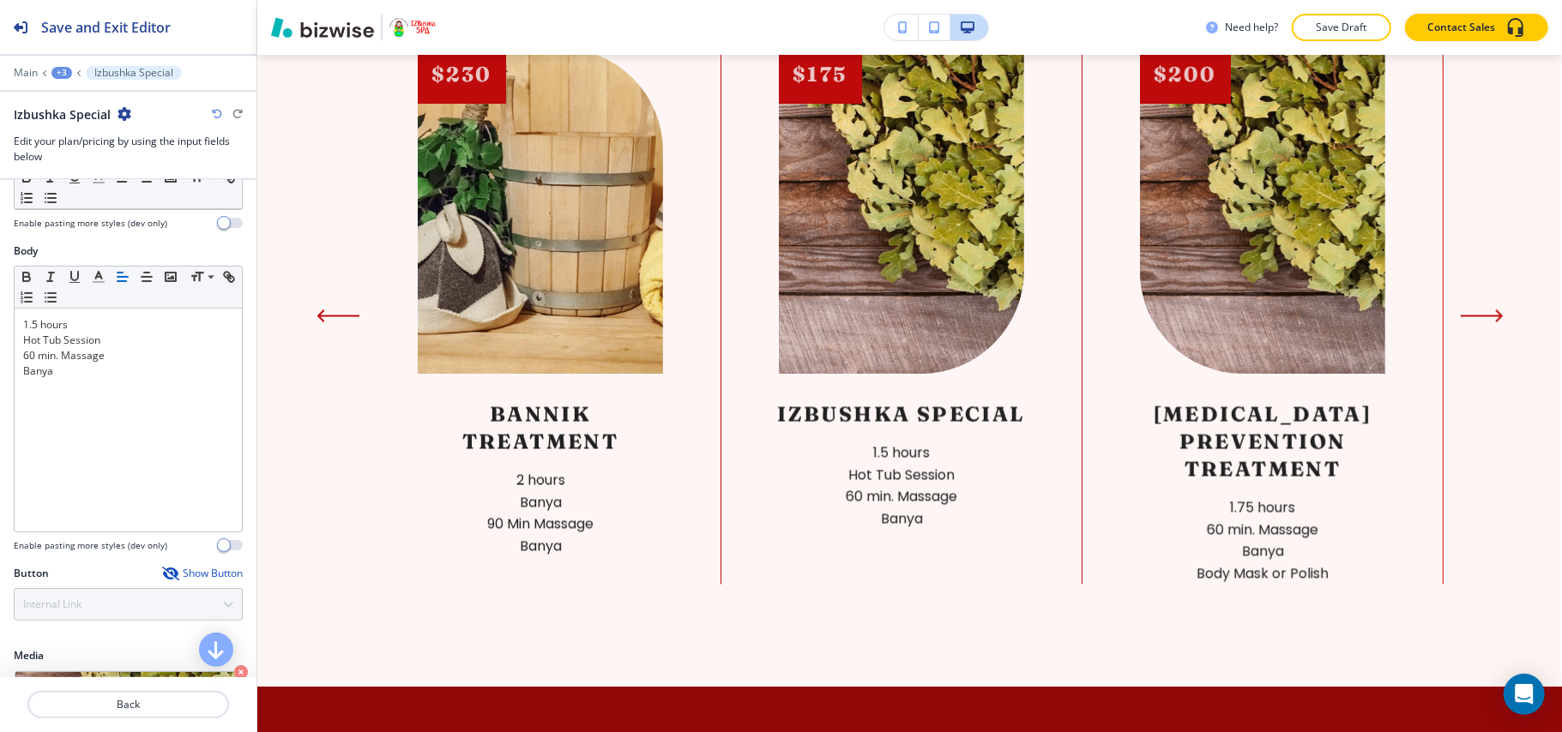
scroll to position [337, 0]
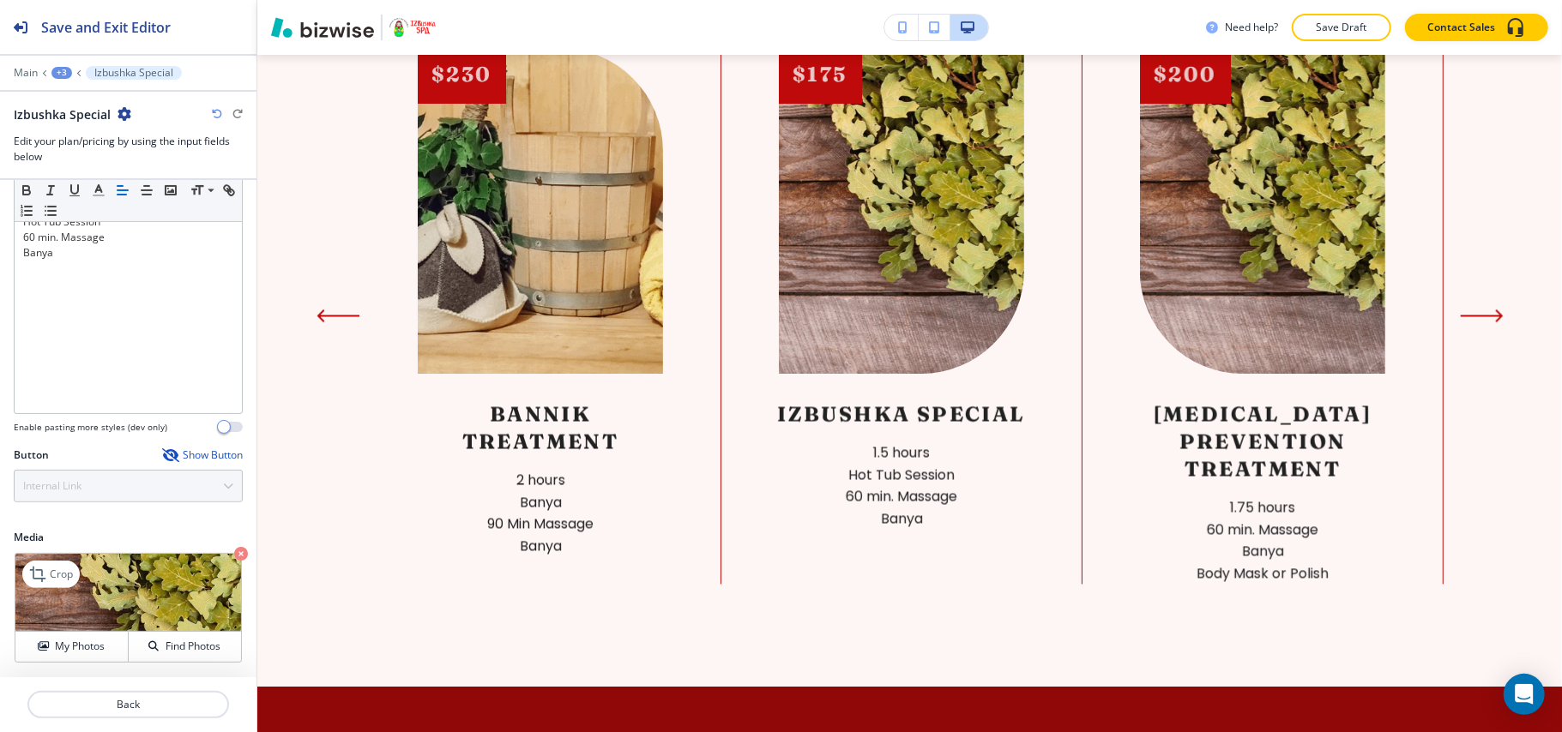
click at [234, 554] on icon "button" at bounding box center [241, 554] width 14 height 14
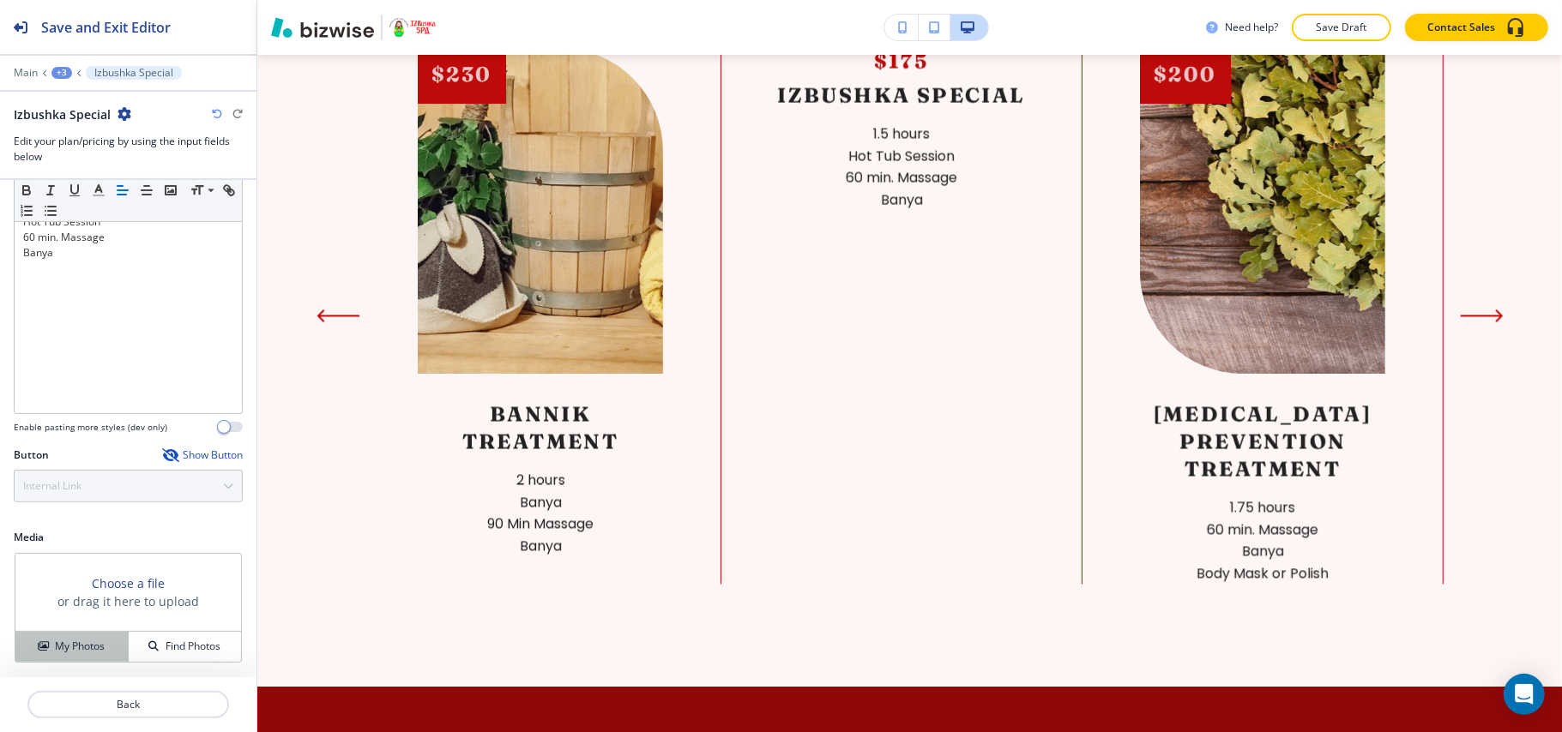
click at [63, 653] on h4 "My Photos" at bounding box center [80, 646] width 50 height 15
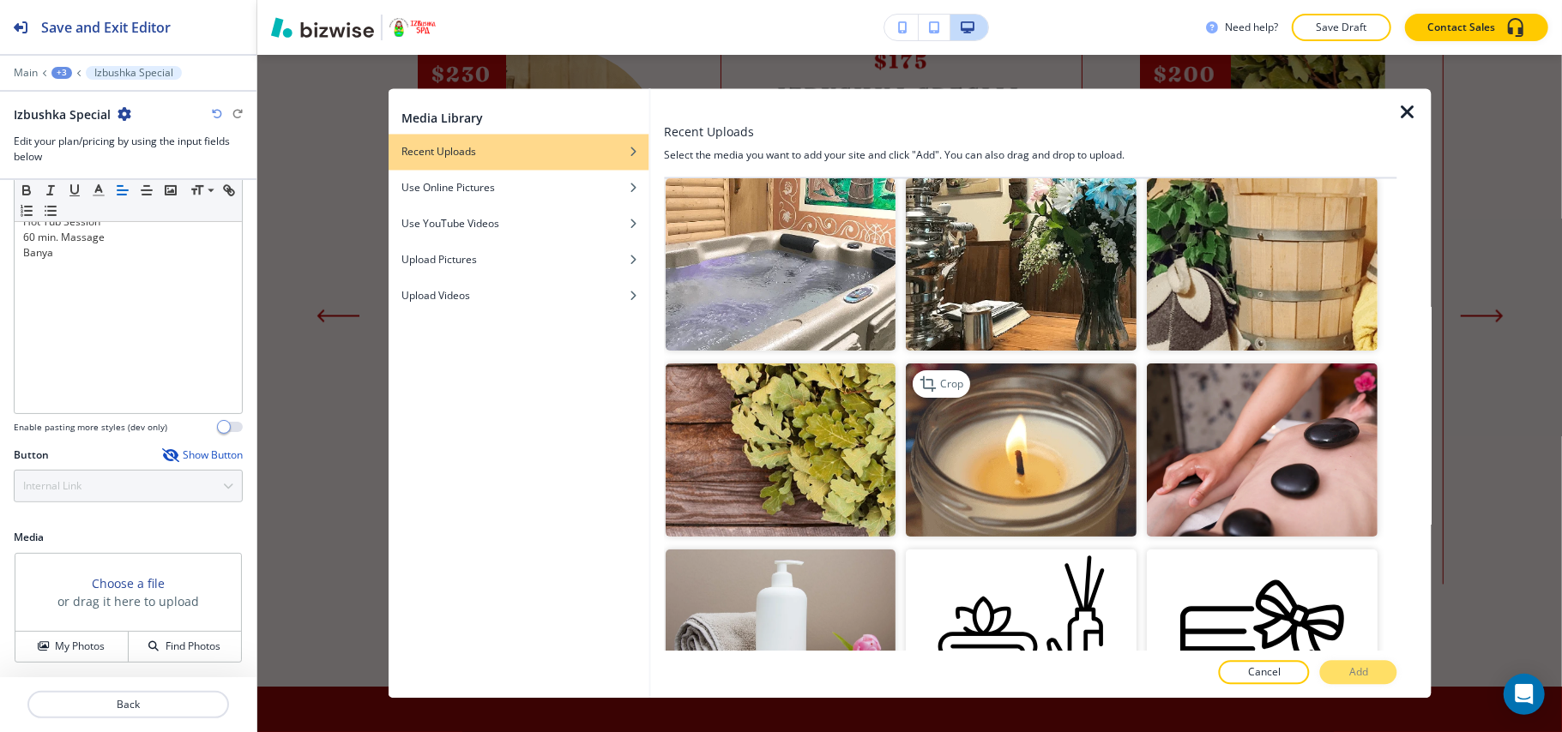
scroll to position [228, 0]
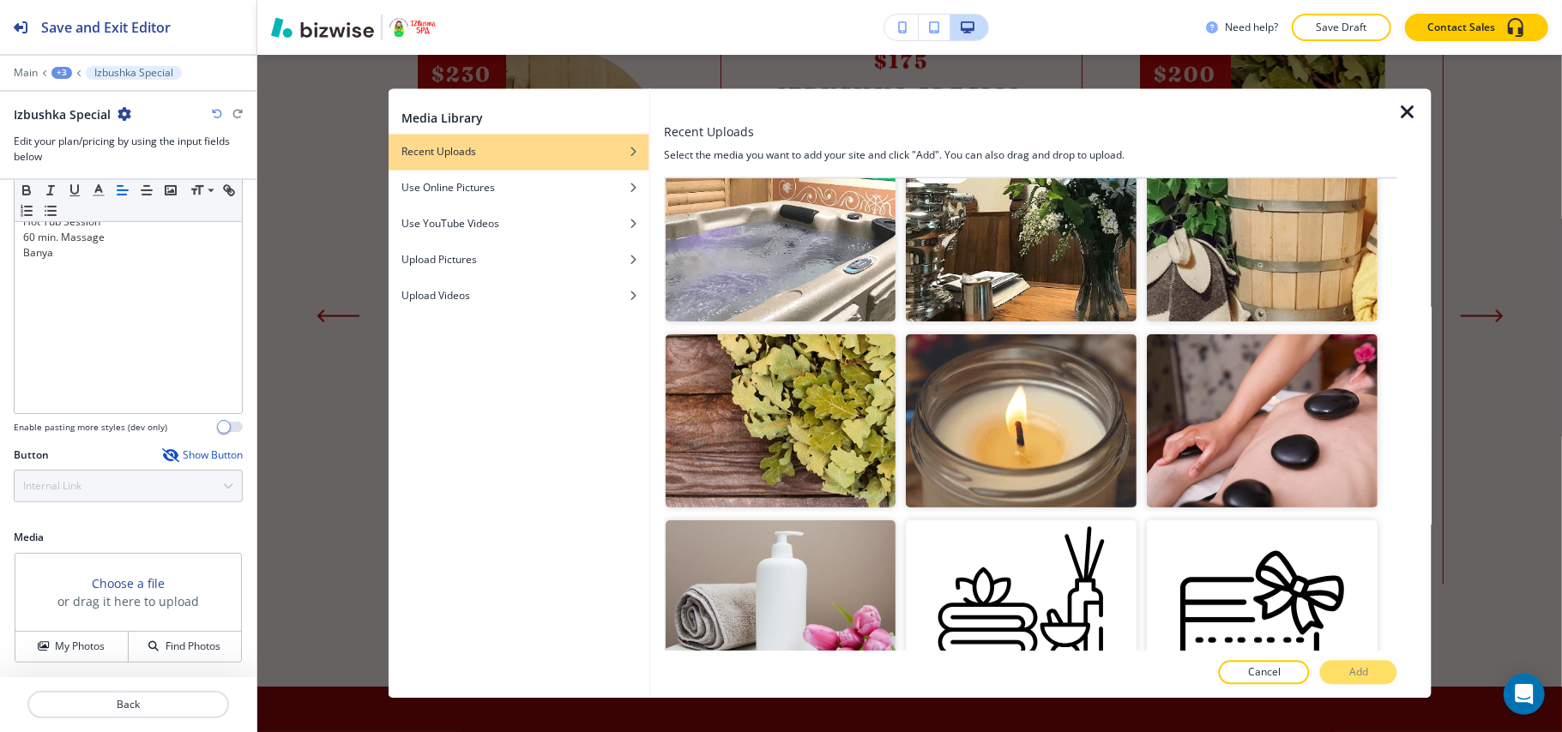
click at [1015, 269] on img "button" at bounding box center [1021, 234] width 231 height 173
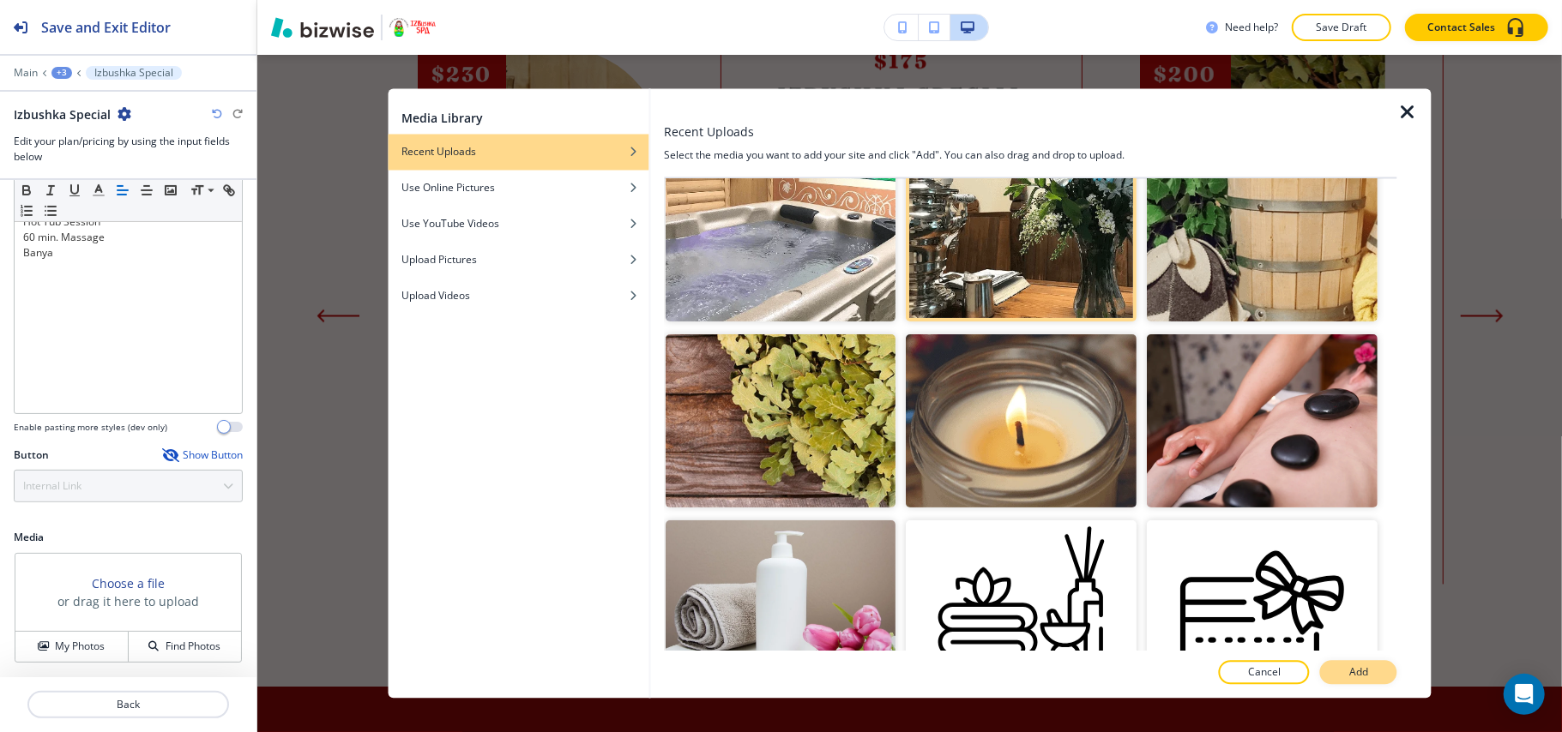
click at [1346, 670] on button "Add" at bounding box center [1358, 673] width 77 height 24
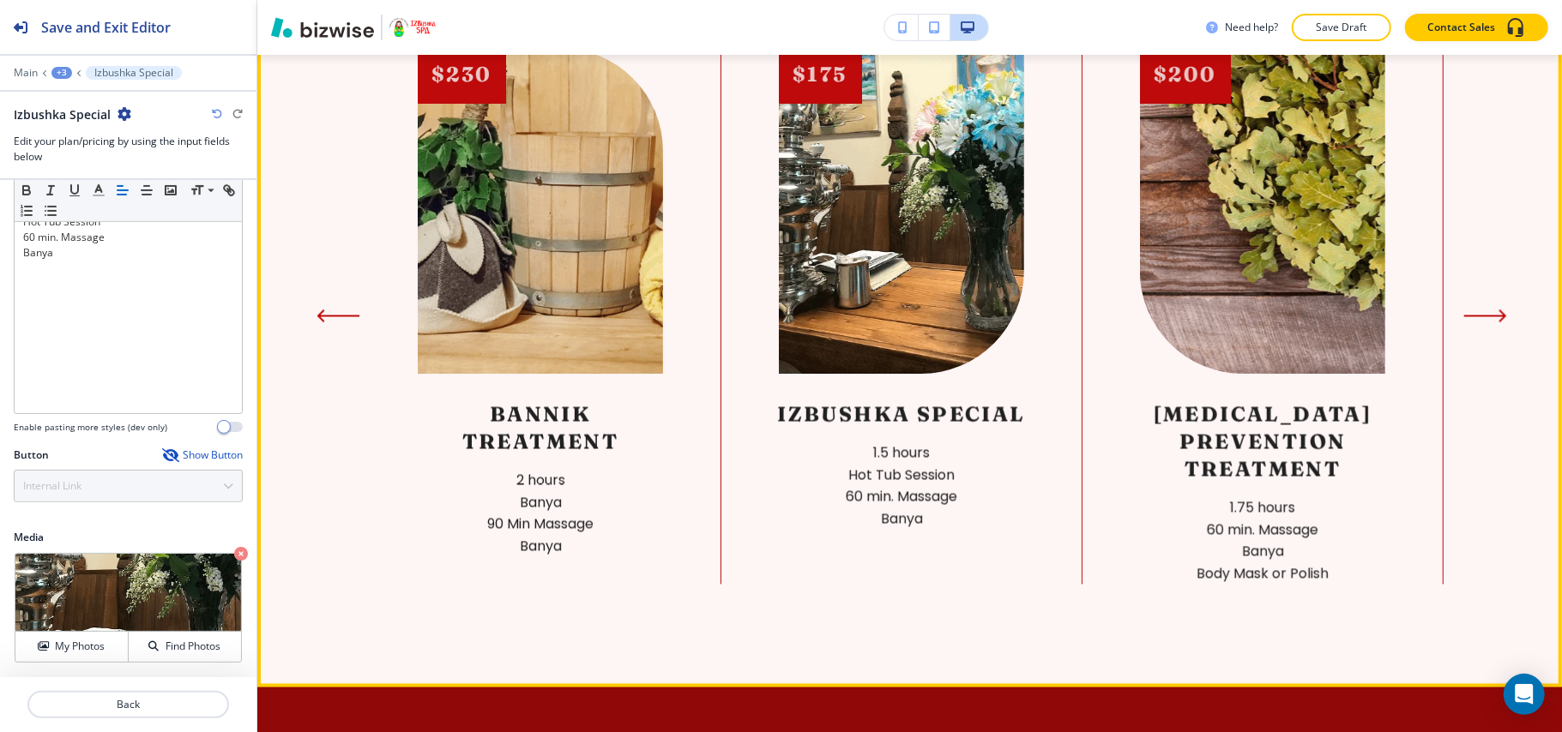
click at [1482, 310] on icon "Next Slide" at bounding box center [1485, 317] width 43 height 14
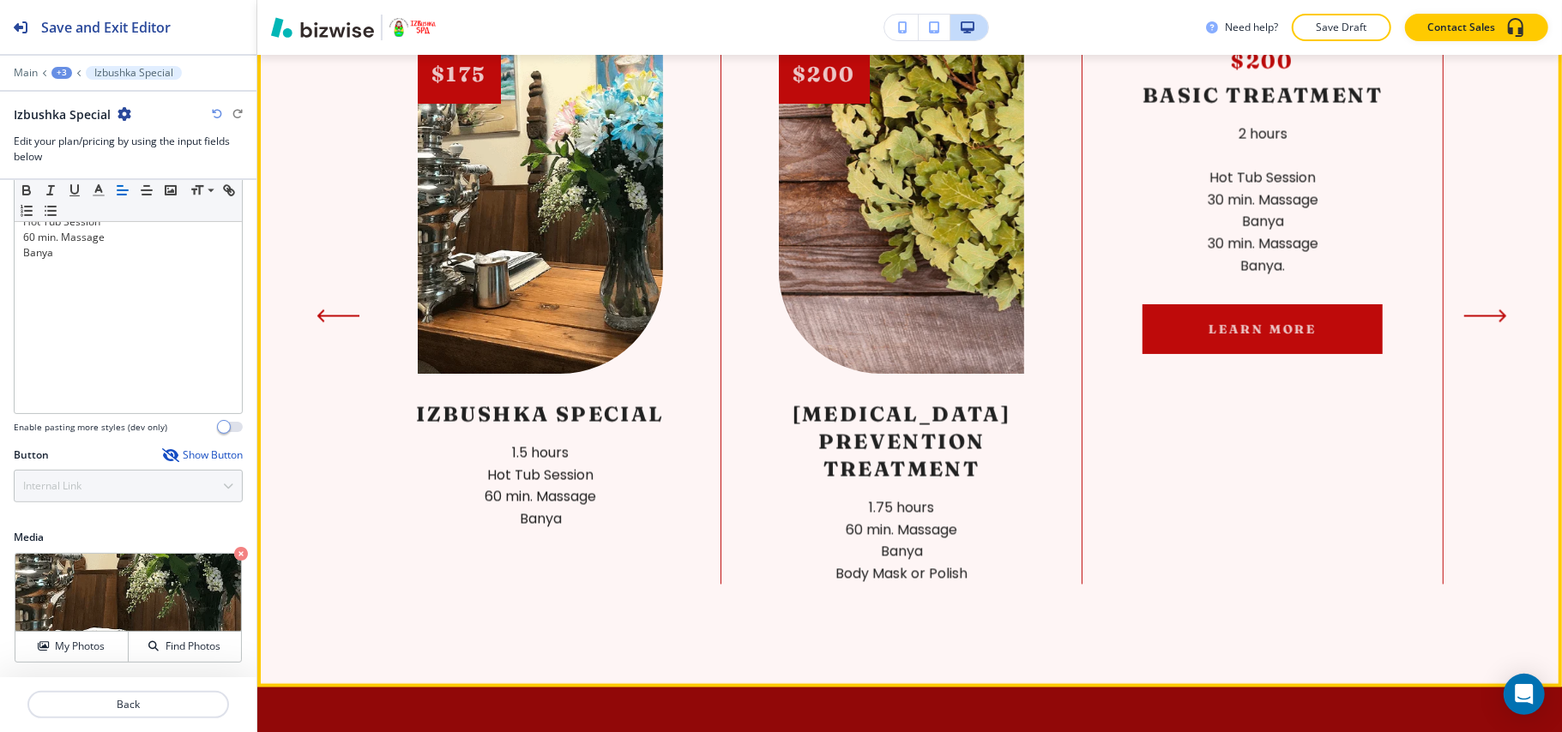
click at [1483, 310] on icon "Next Slide" at bounding box center [1485, 317] width 43 height 14
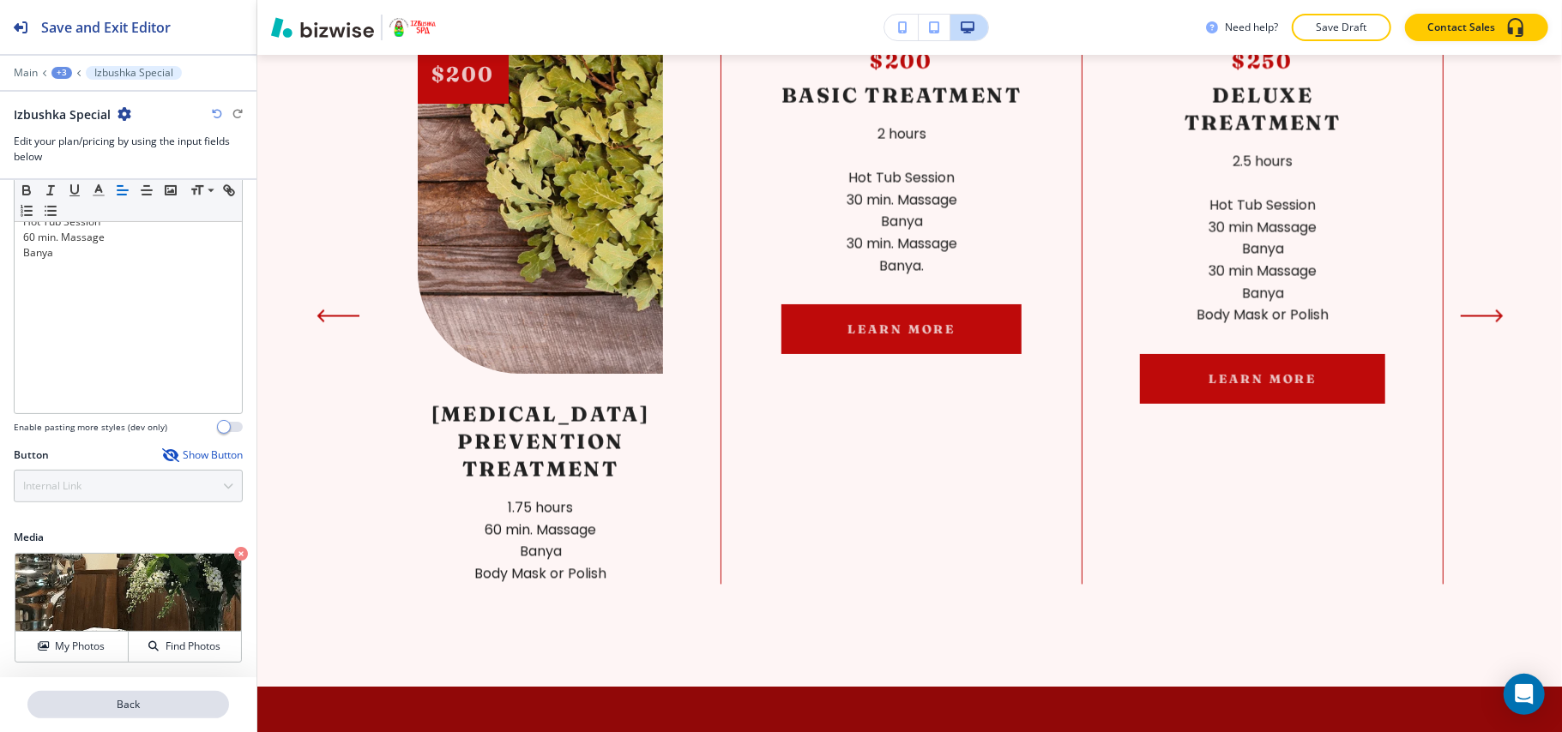
click at [141, 707] on p "Back" at bounding box center [128, 704] width 198 height 15
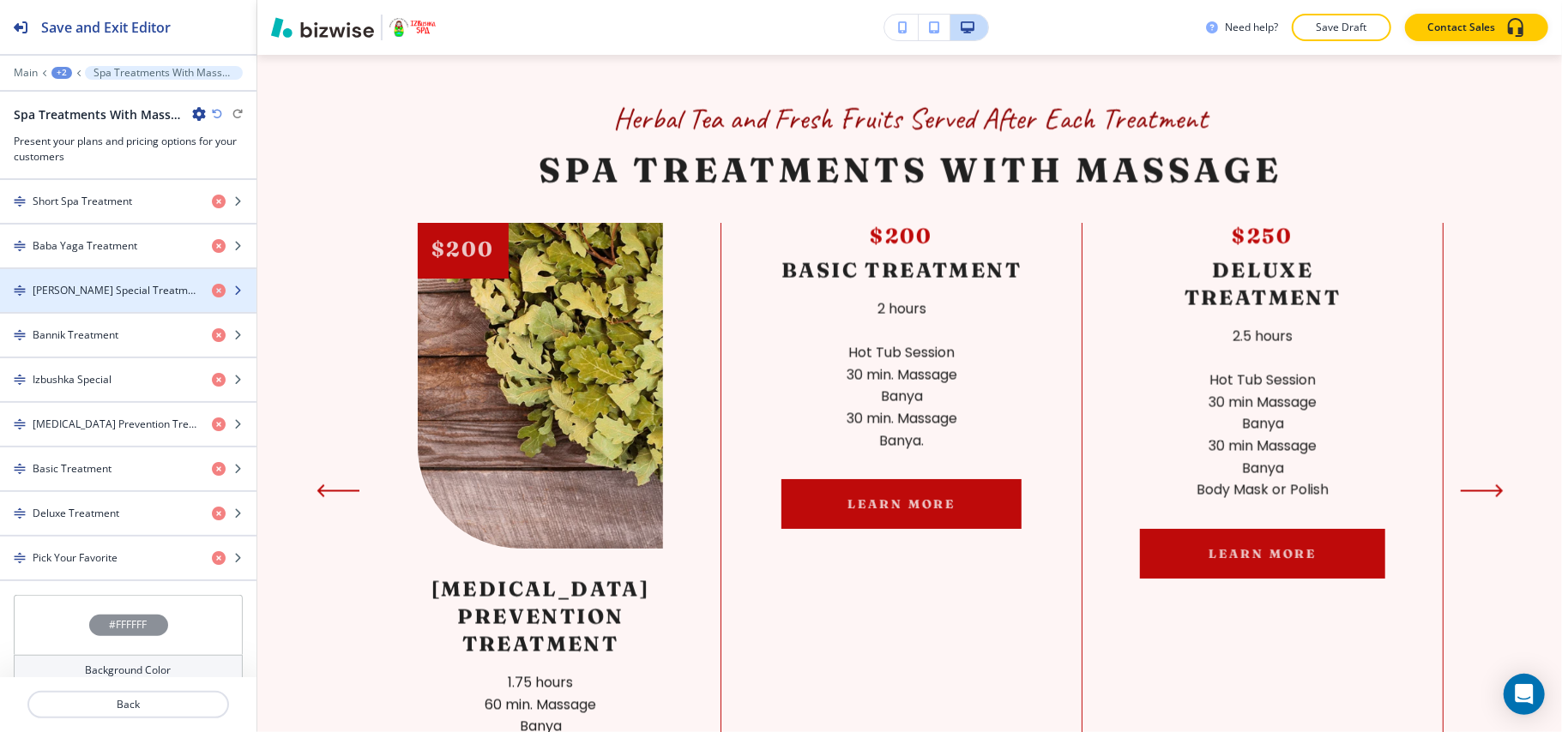
scroll to position [797, 0]
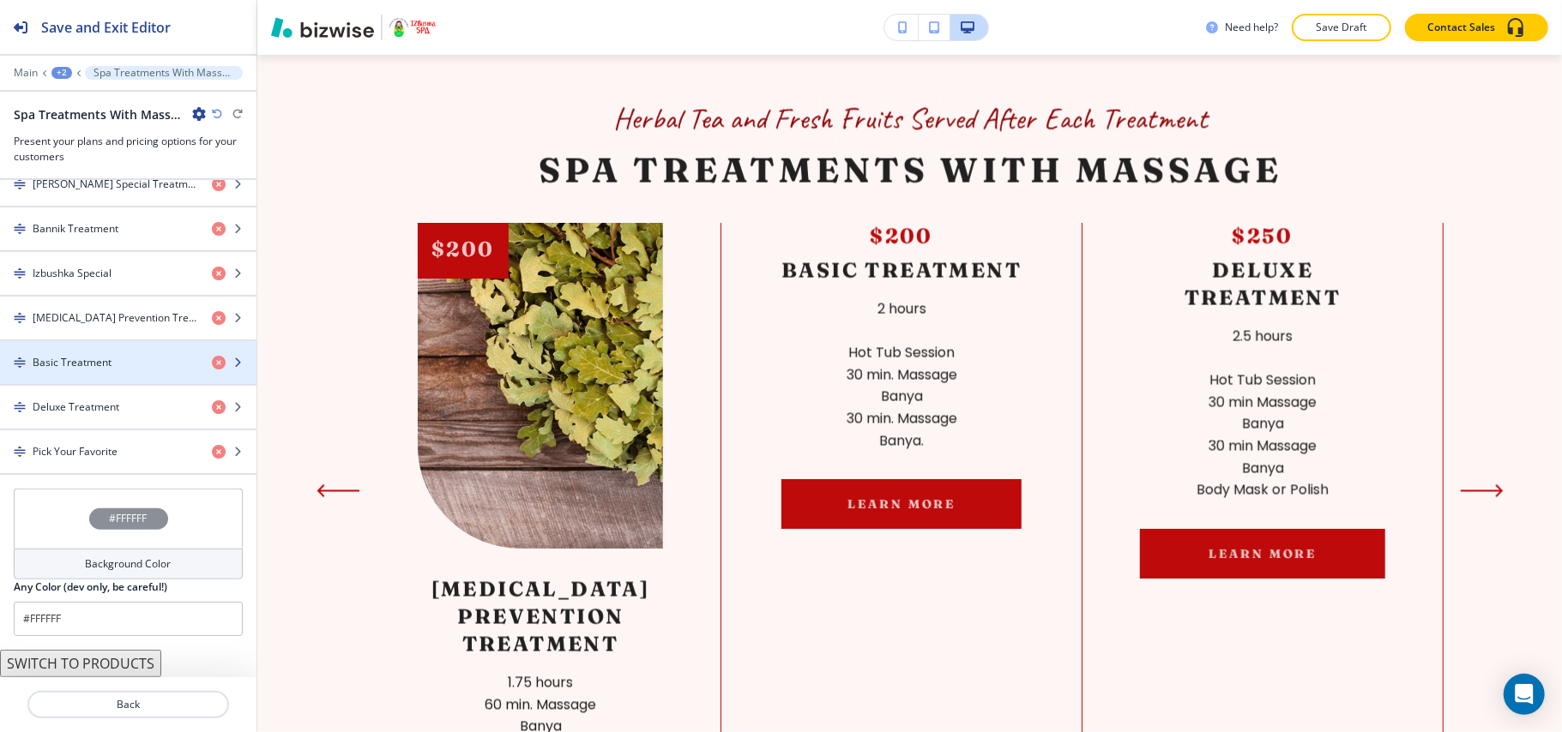
click at [81, 364] on h4 "Basic Treatment" at bounding box center [72, 362] width 79 height 15
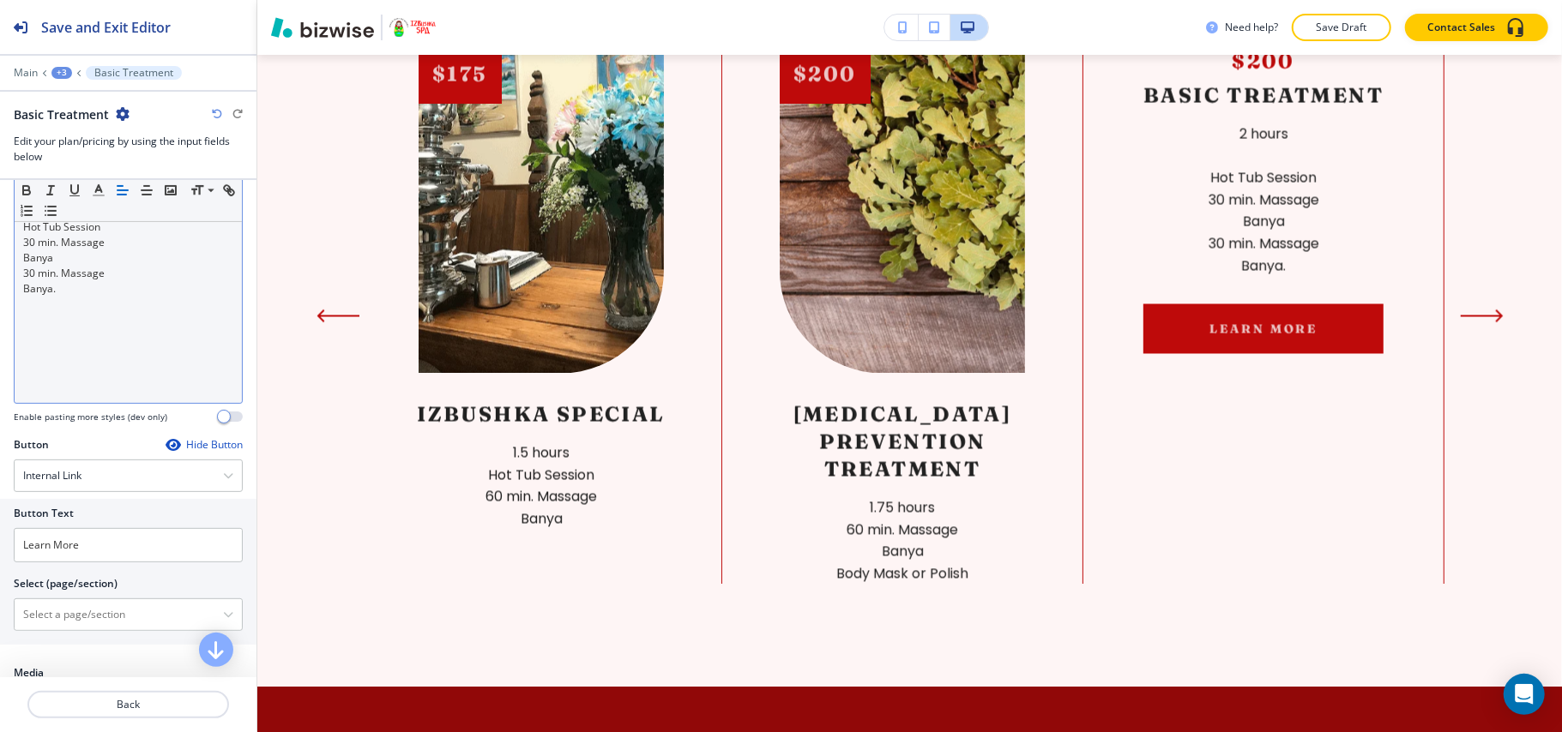
scroll to position [114, 0]
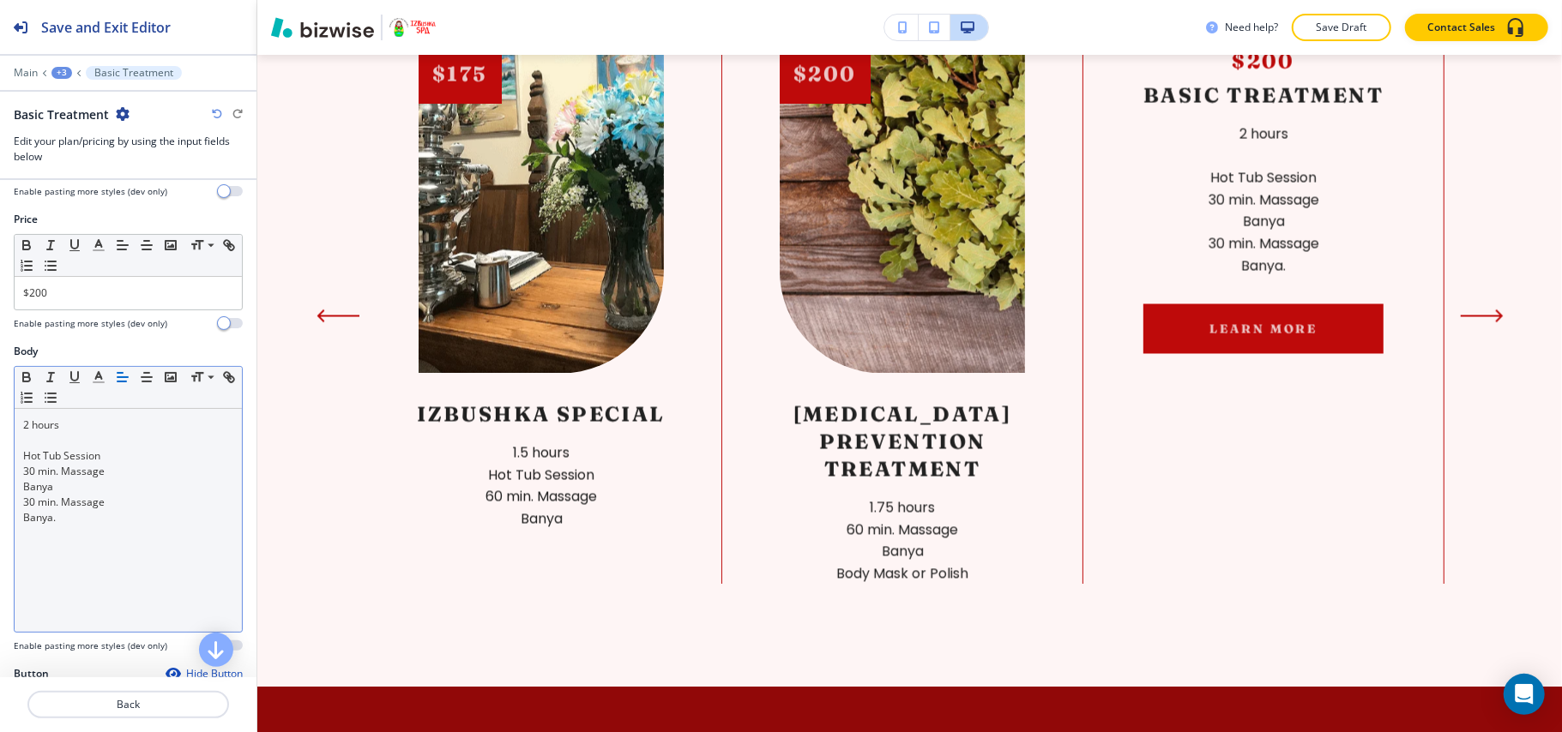
click at [50, 436] on p at bounding box center [128, 440] width 210 height 15
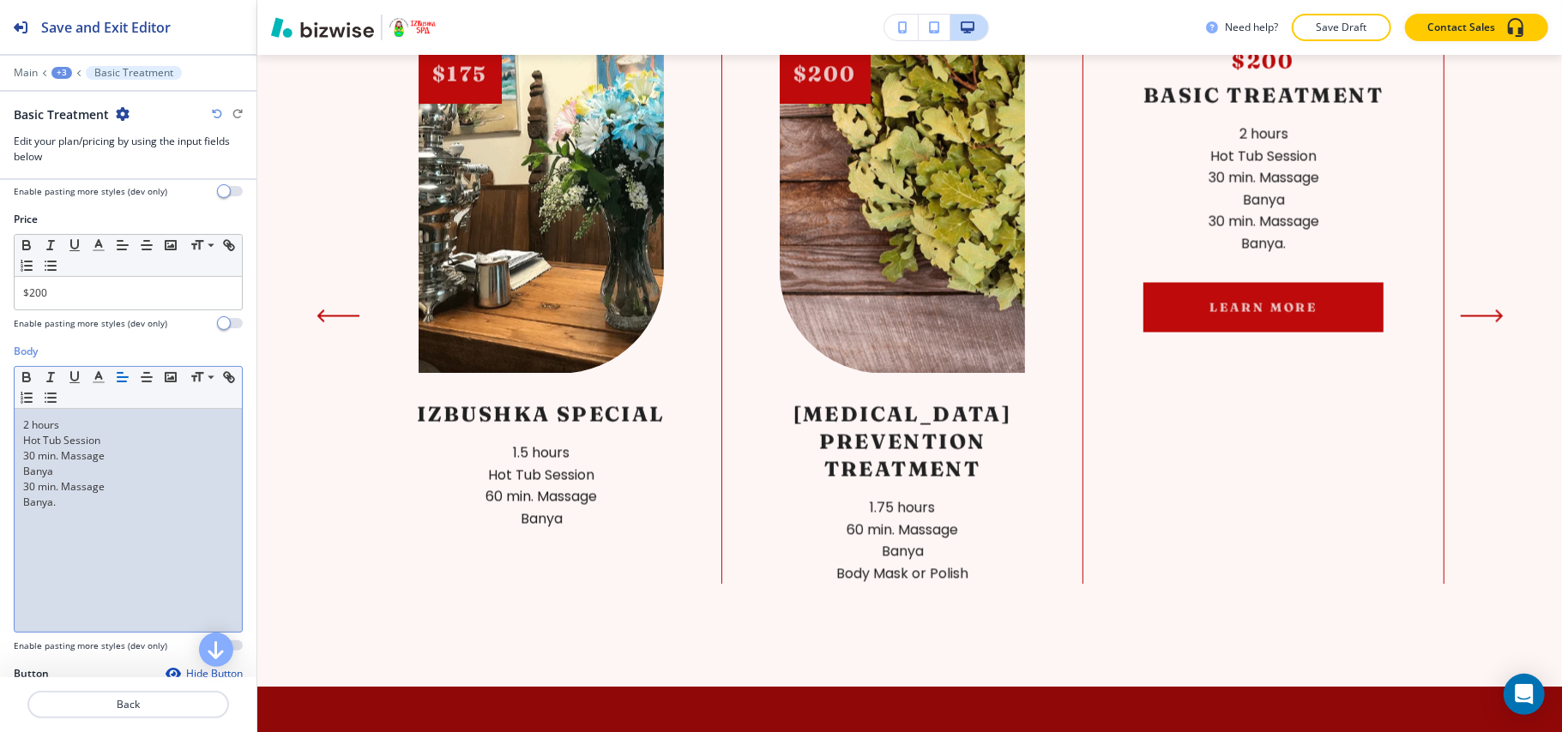
scroll to position [457, 0]
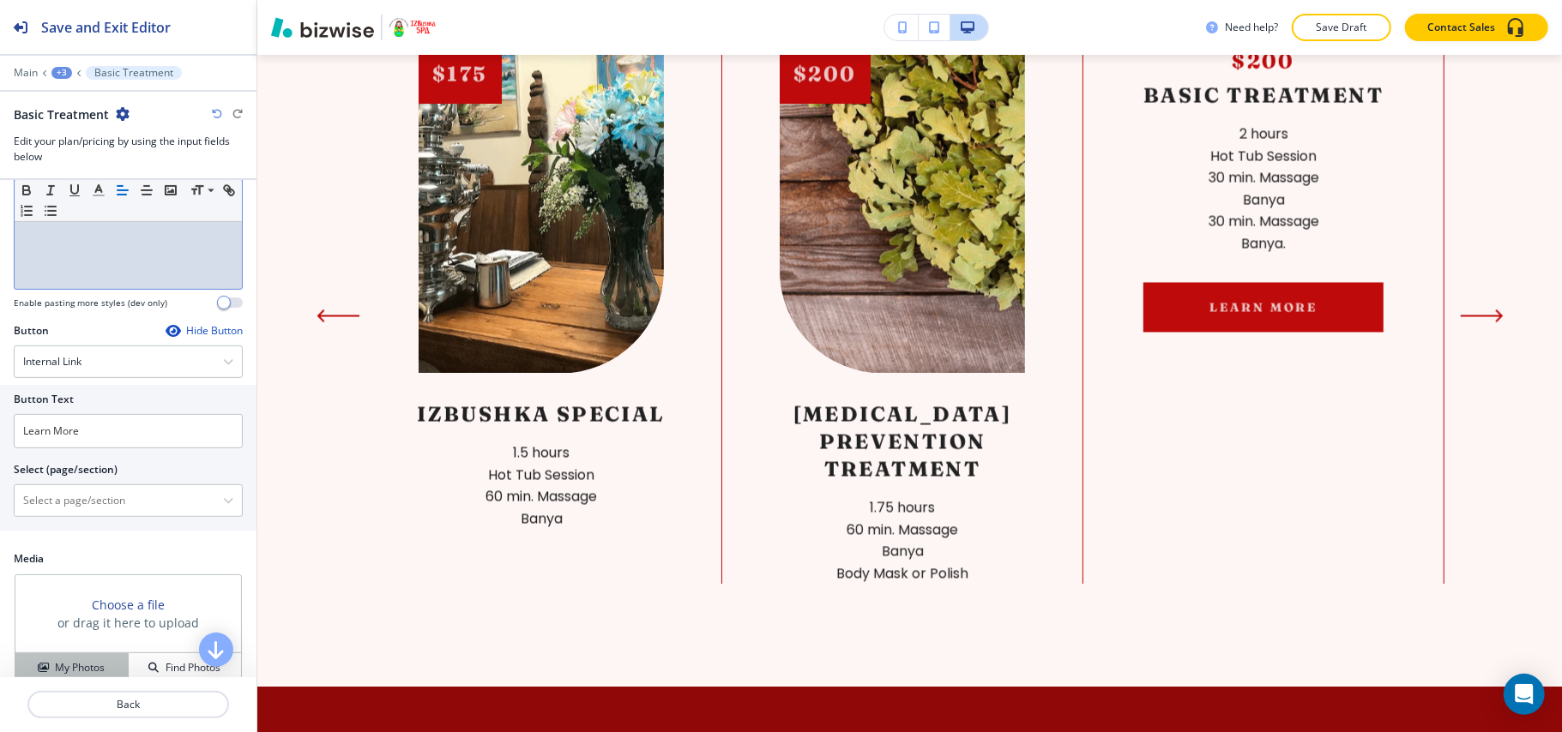
click at [56, 665] on h4 "My Photos" at bounding box center [80, 667] width 50 height 15
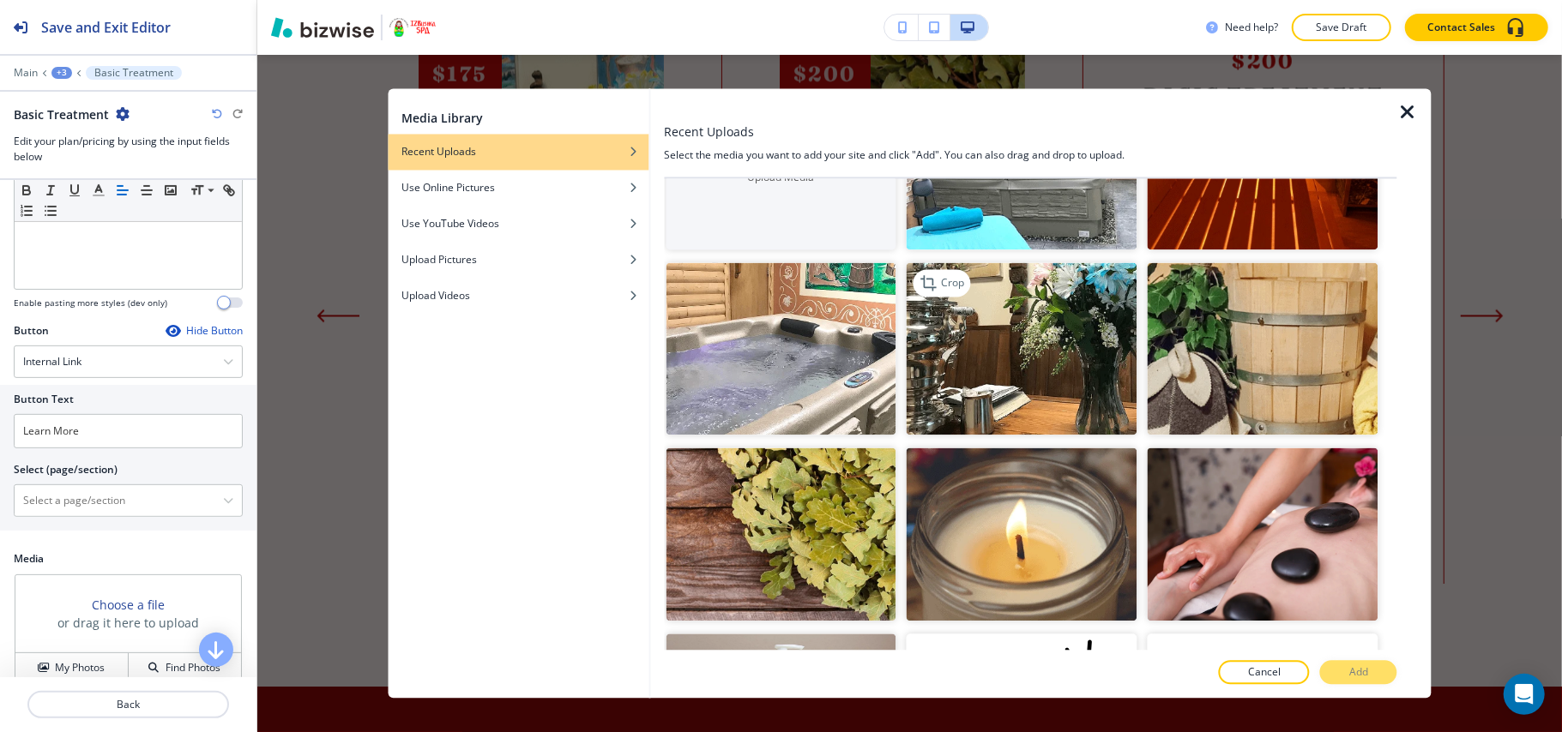
scroll to position [0, 0]
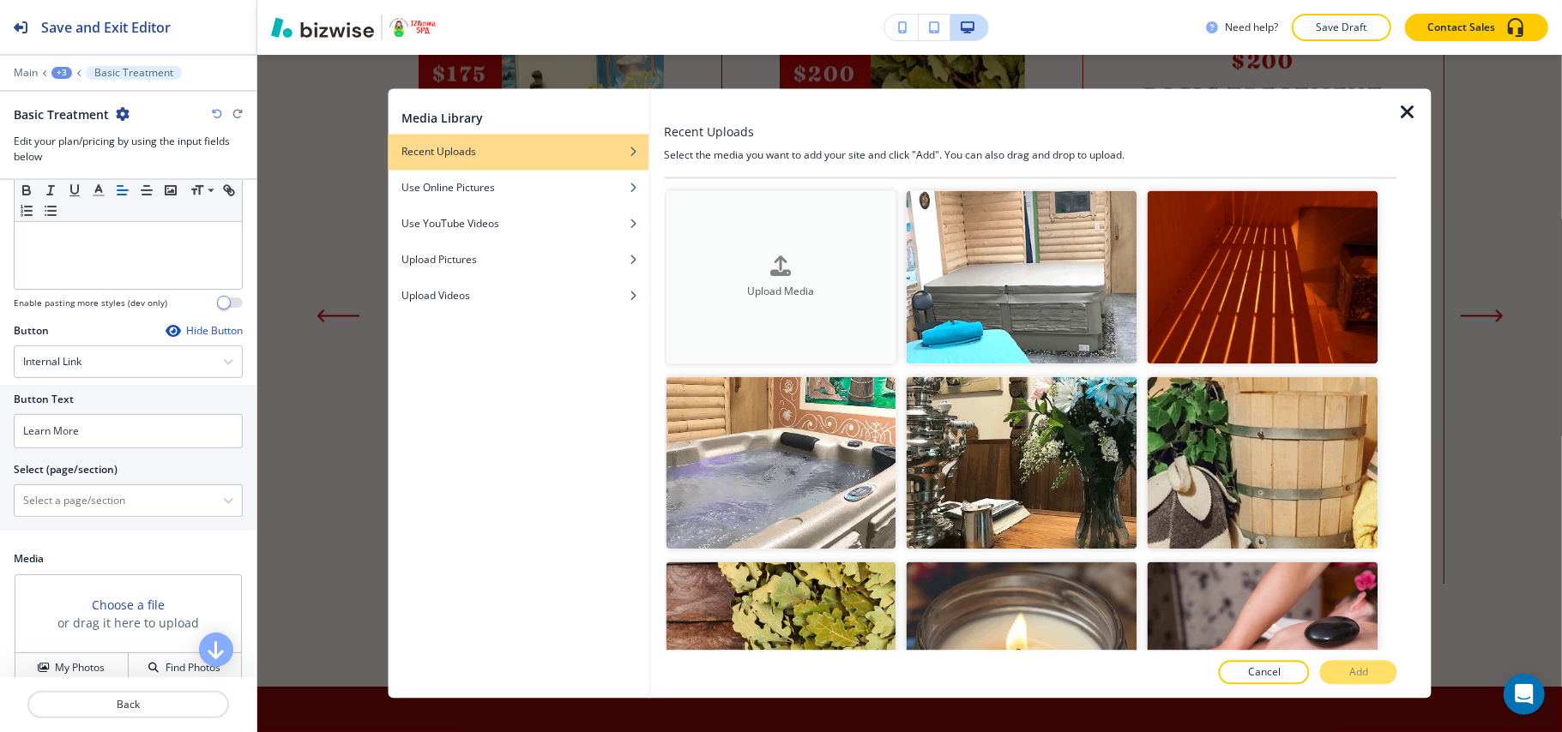
click at [753, 256] on div "Upload Media" at bounding box center [780, 278] width 231 height 44
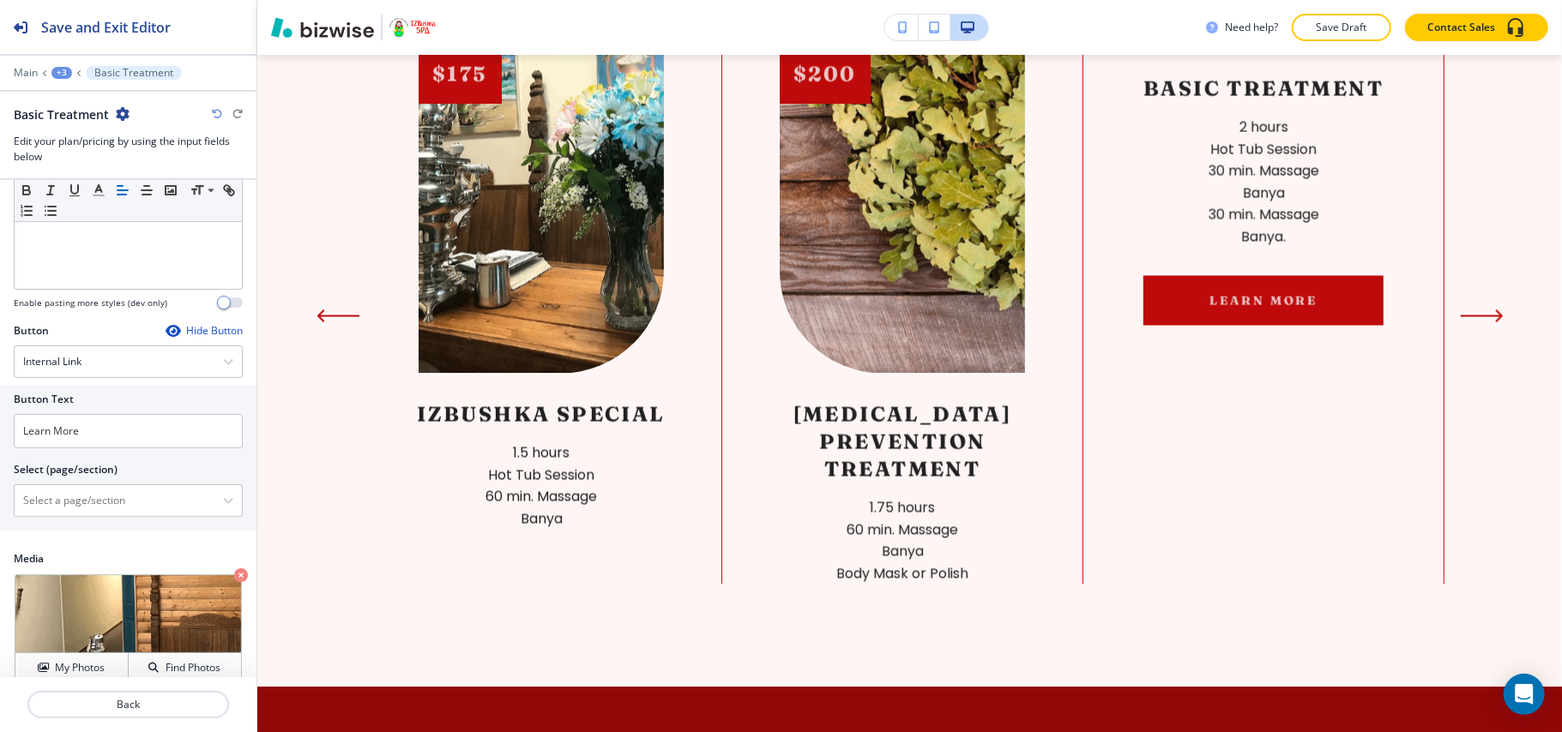
scroll to position [485, 0]
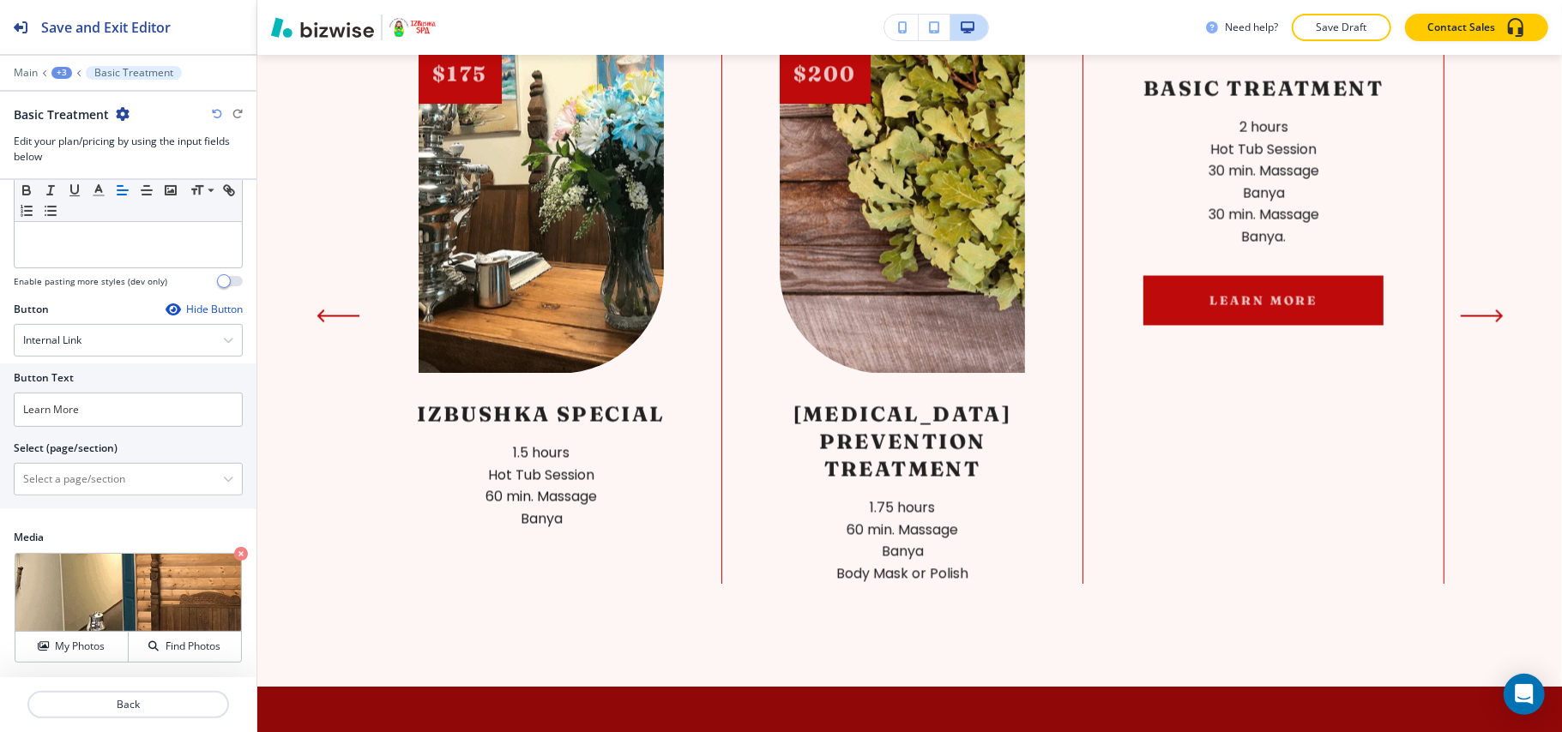
click at [166, 303] on icon "button" at bounding box center [173, 310] width 14 height 14
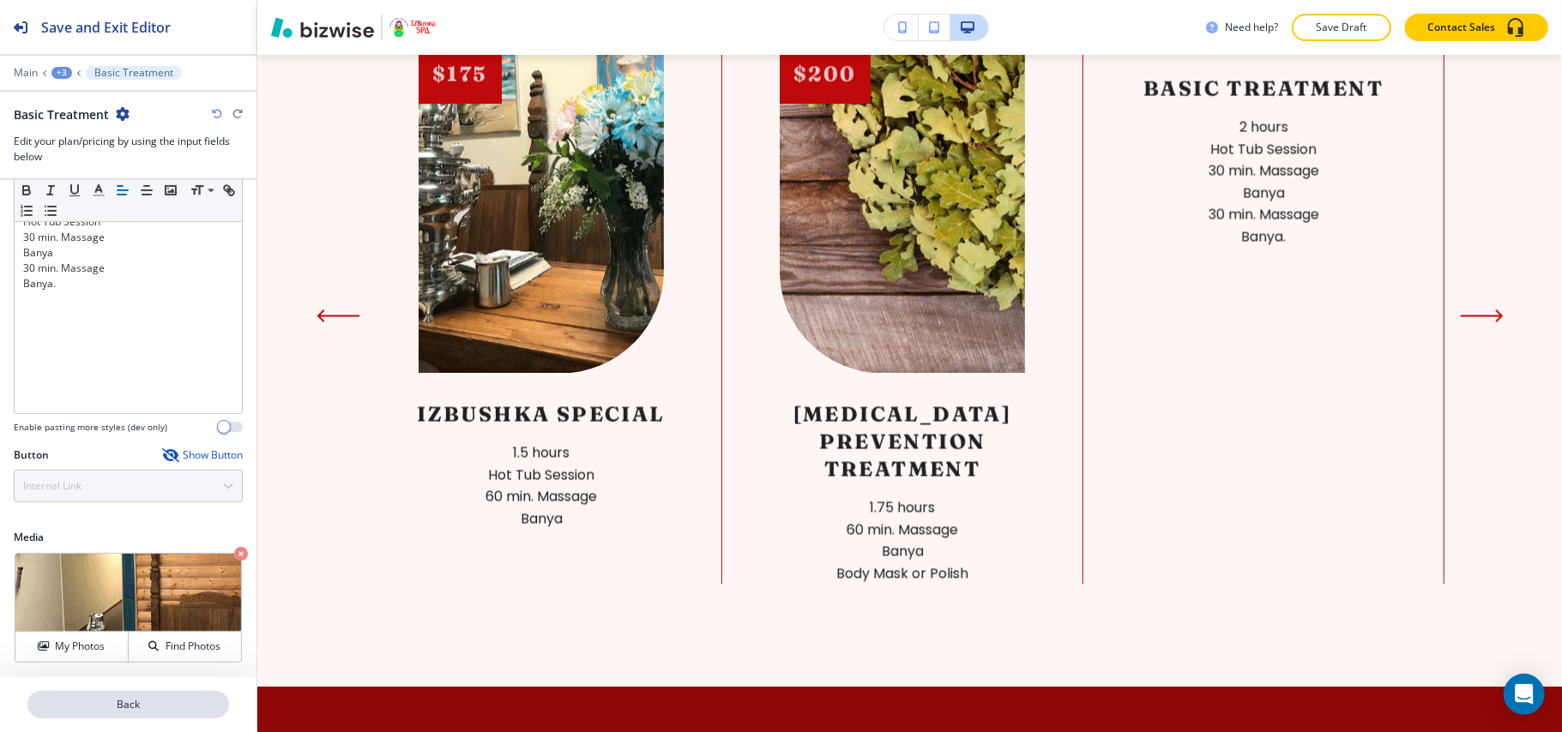
click at [135, 705] on p "Back" at bounding box center [128, 704] width 198 height 15
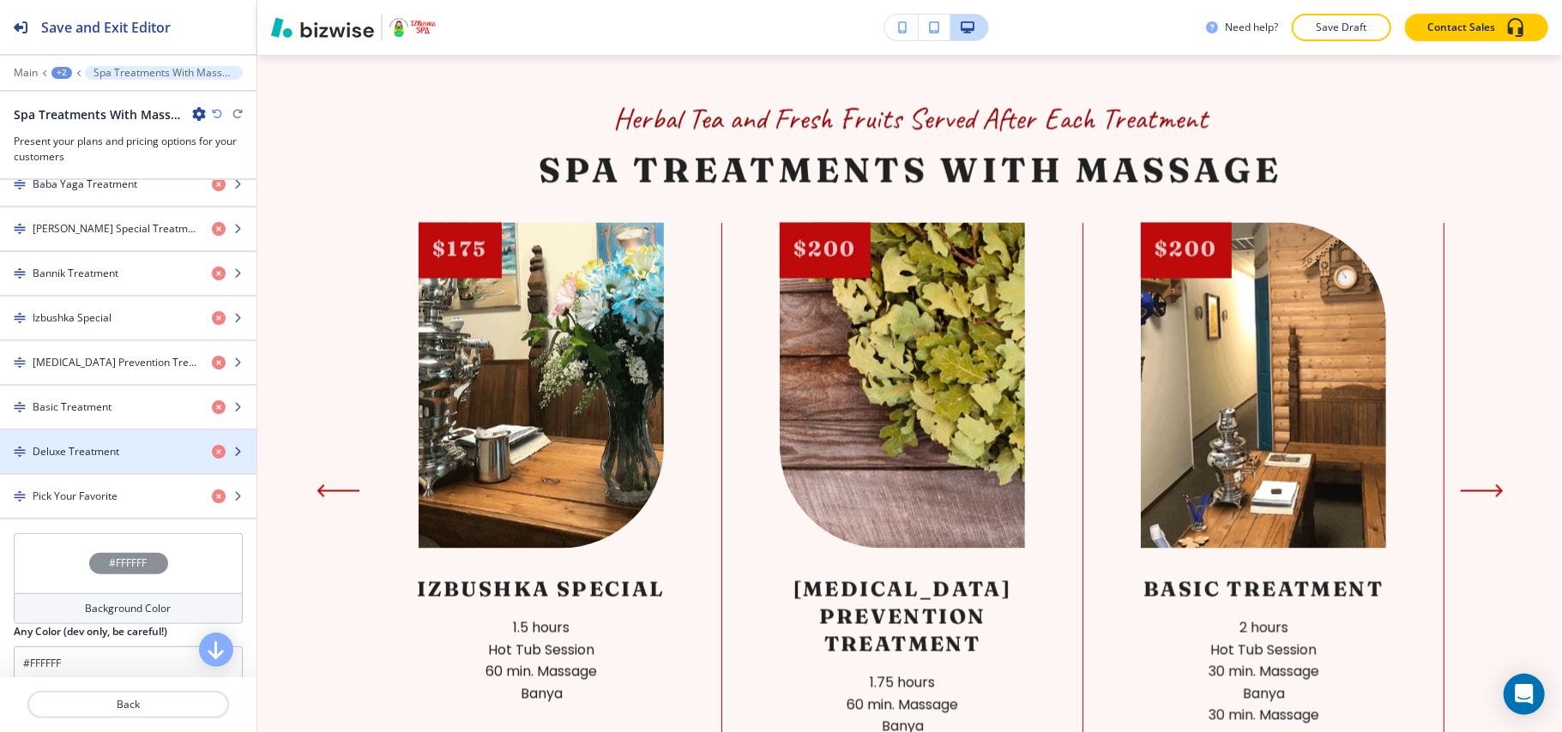
scroll to position [797, 0]
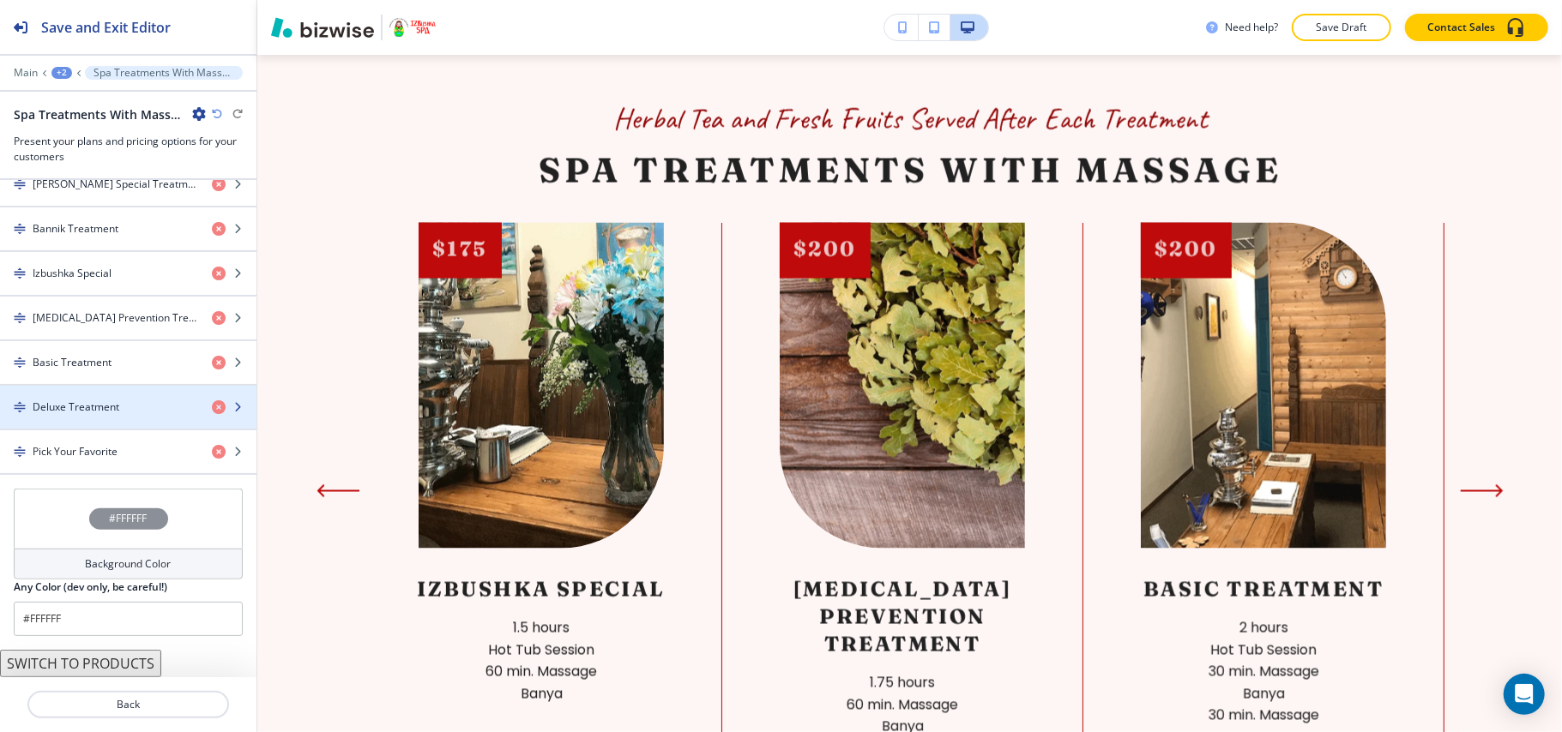
click at [98, 409] on h4 "Deluxe Treatment" at bounding box center [76, 407] width 87 height 15
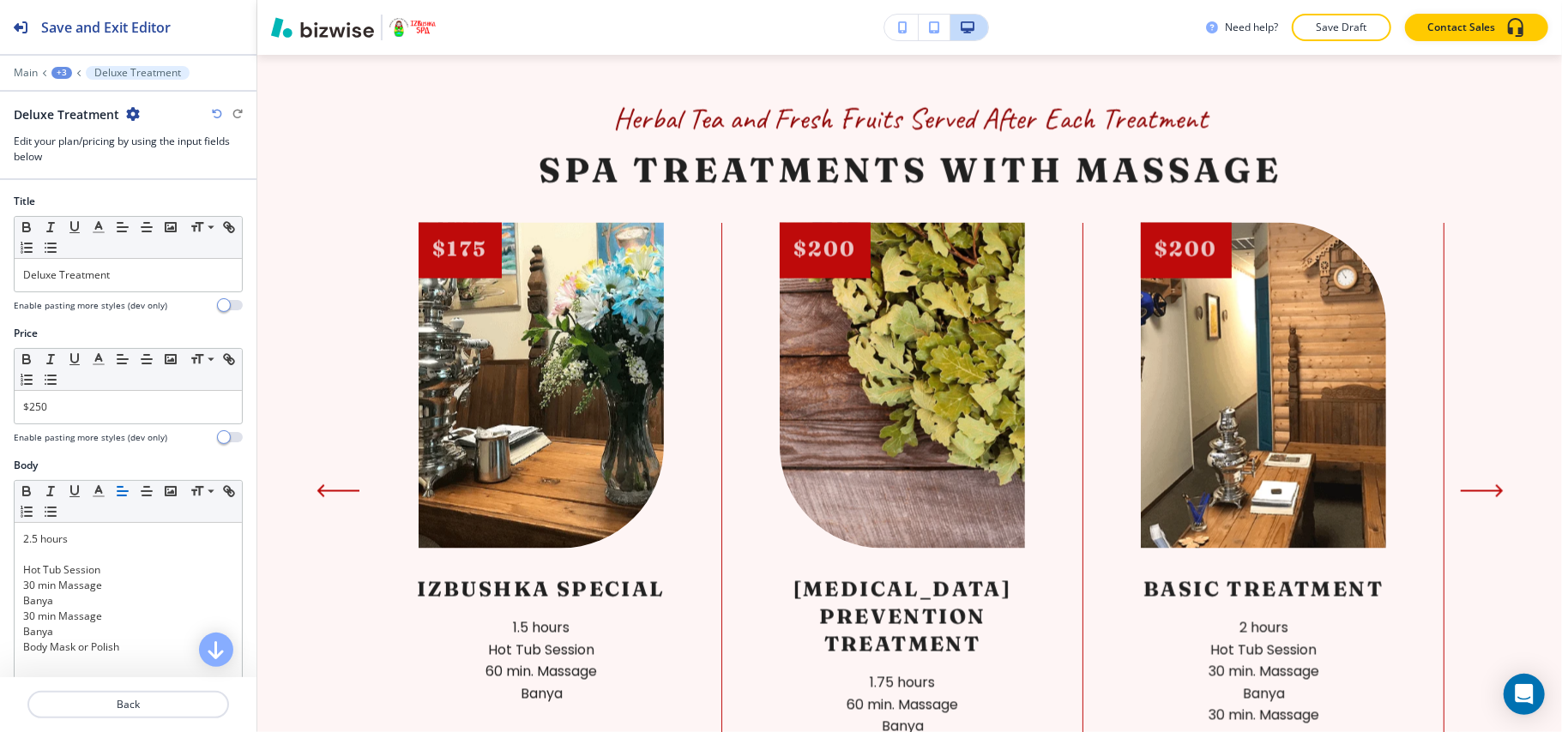
scroll to position [2163, 0]
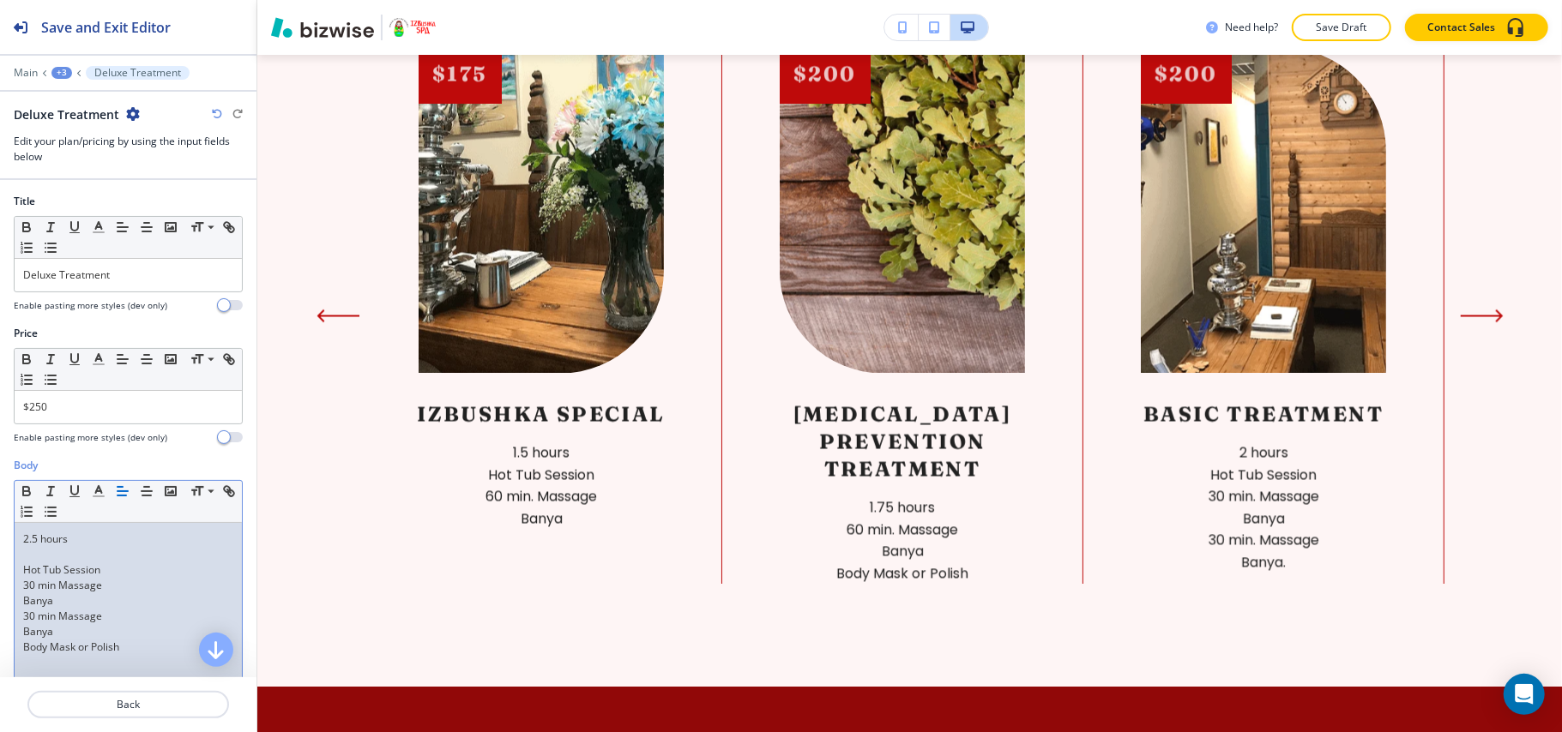
click at [56, 563] on p at bounding box center [128, 554] width 210 height 15
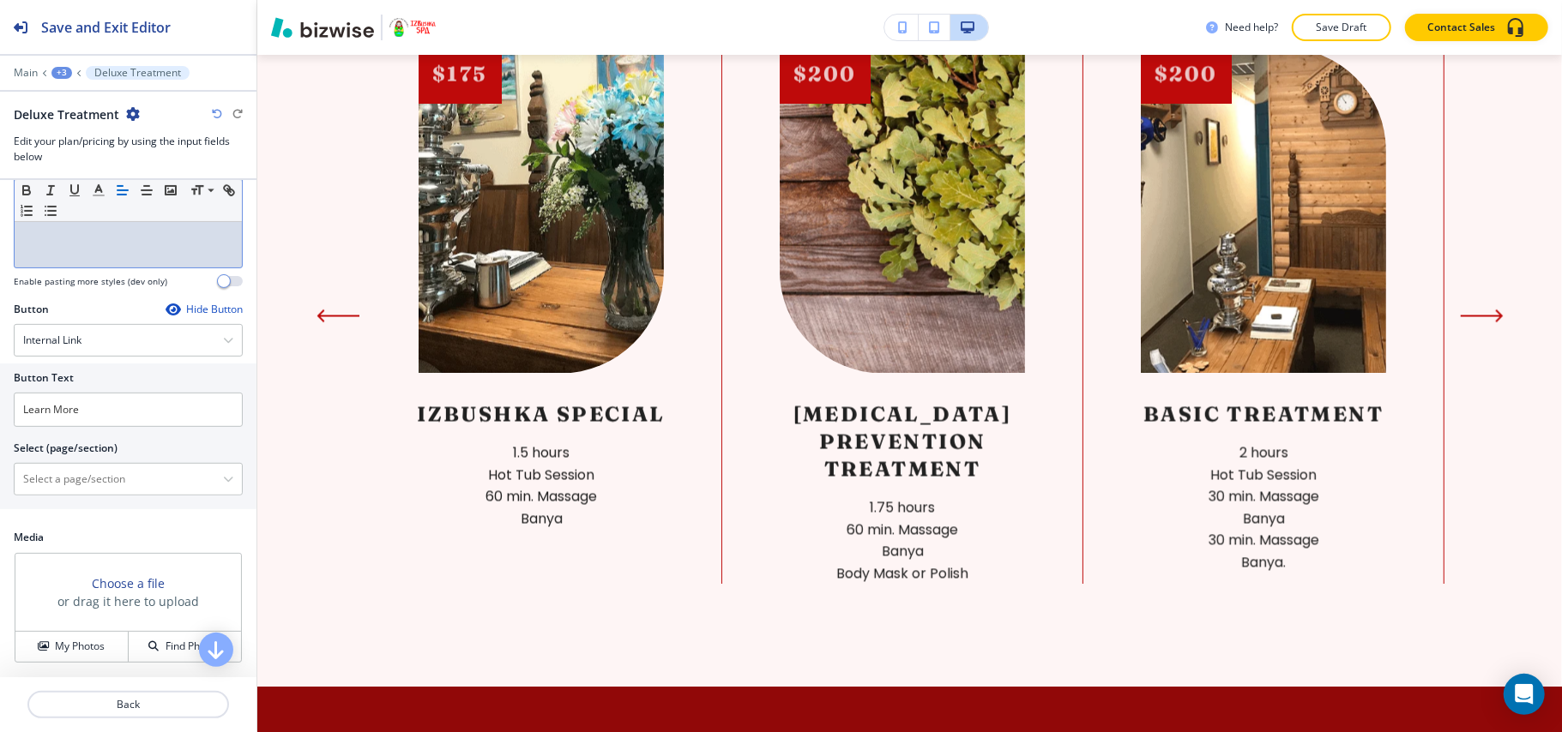
scroll to position [485, 0]
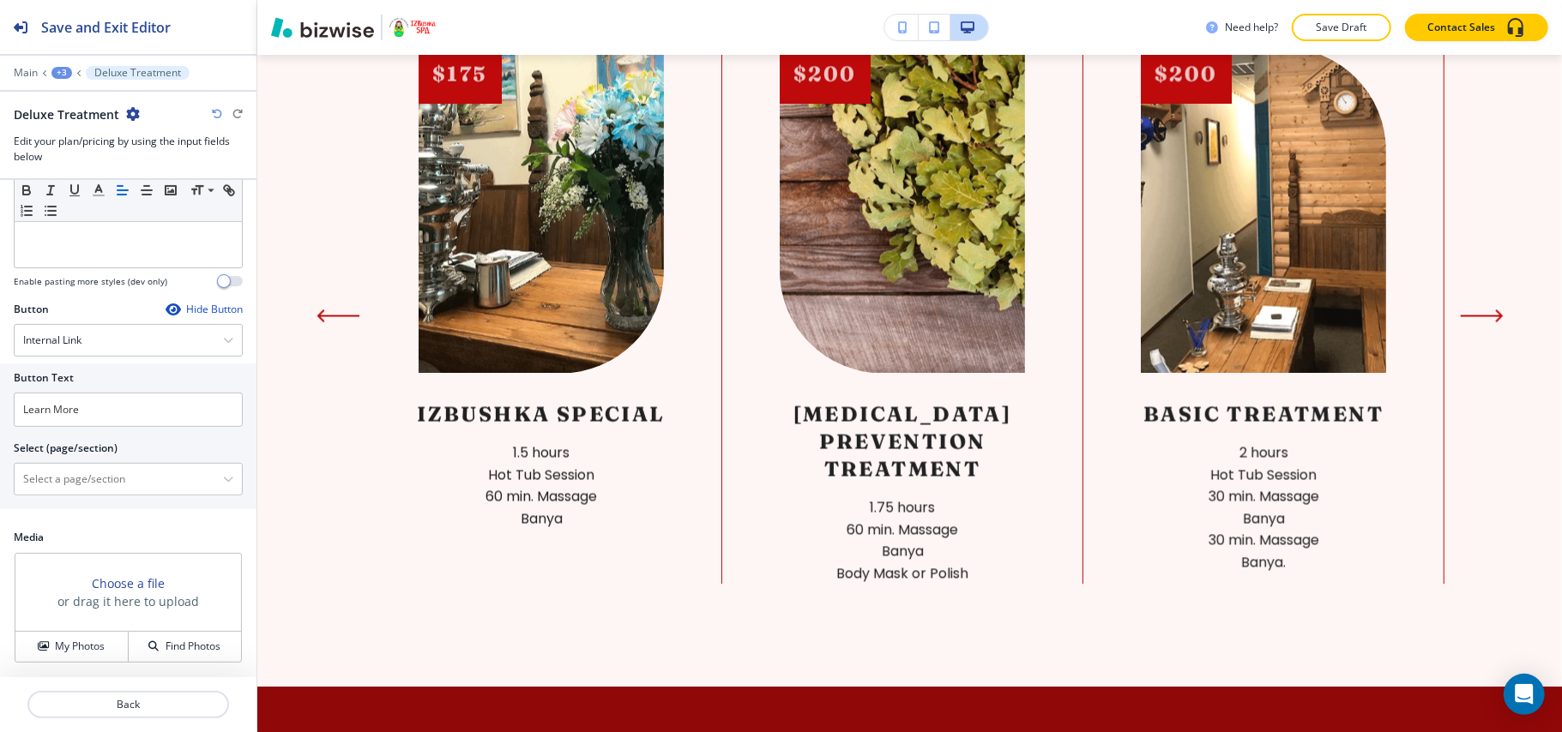
click at [166, 303] on icon "button" at bounding box center [173, 310] width 14 height 14
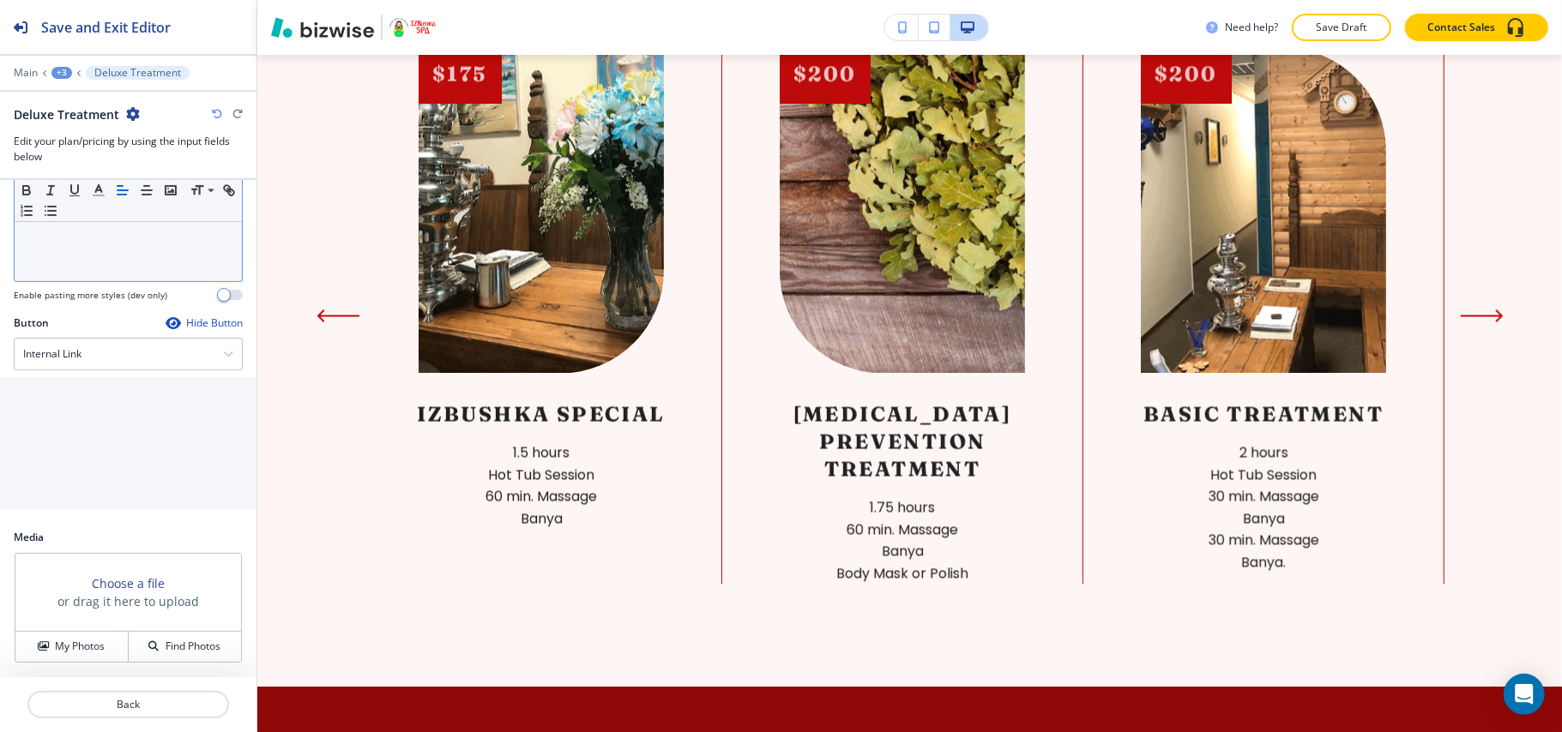
scroll to position [337, 0]
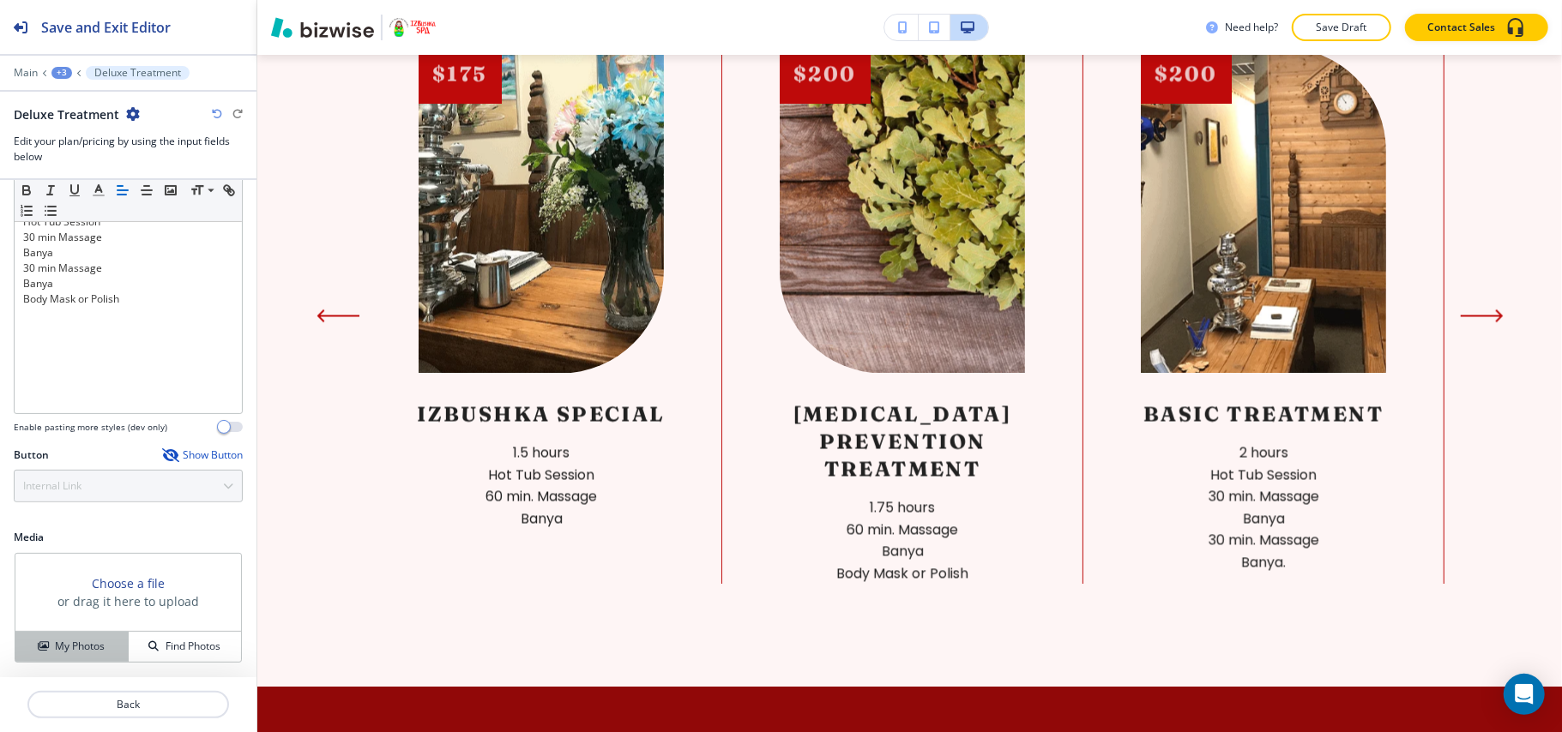
click at [87, 646] on h4 "My Photos" at bounding box center [80, 646] width 50 height 15
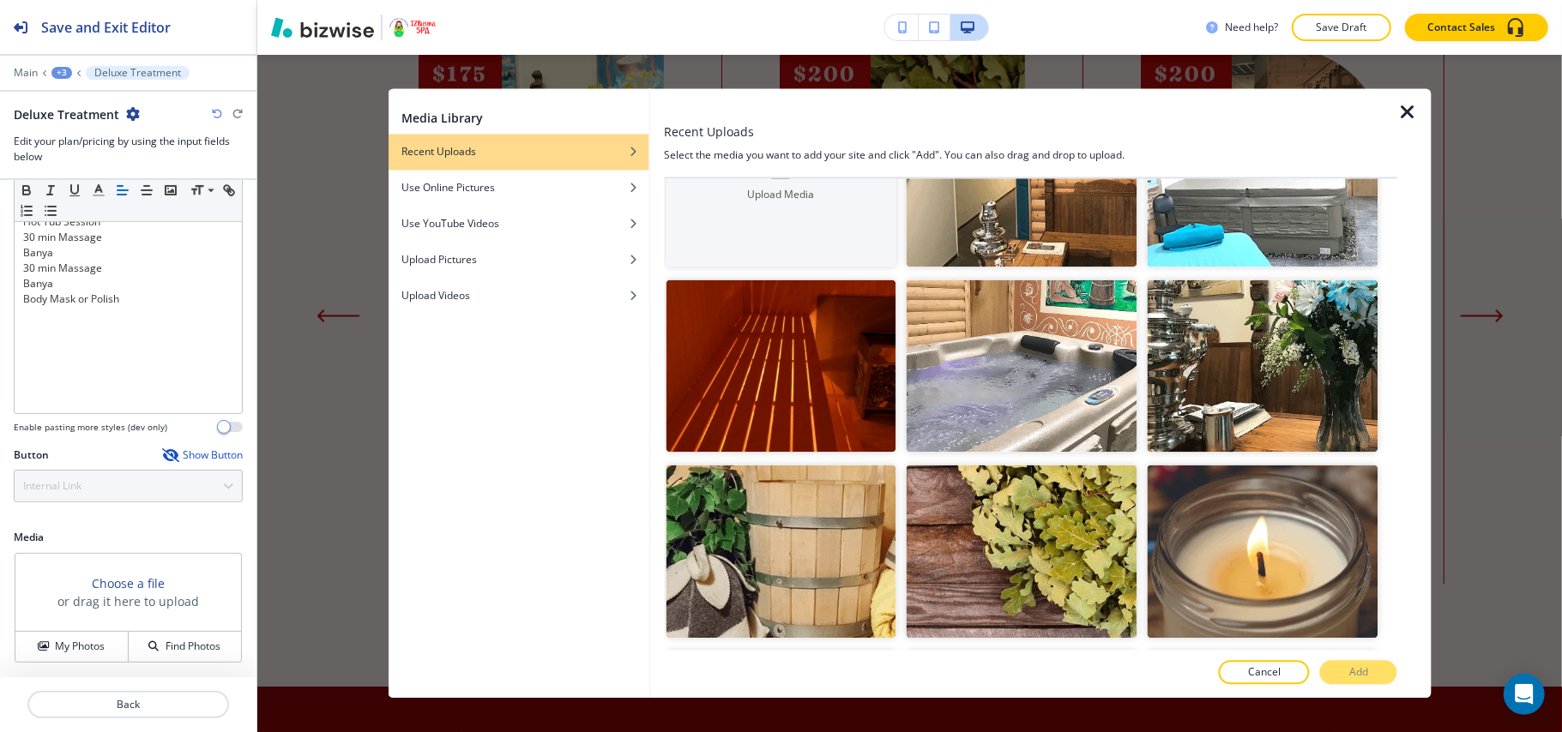
scroll to position [343, 0]
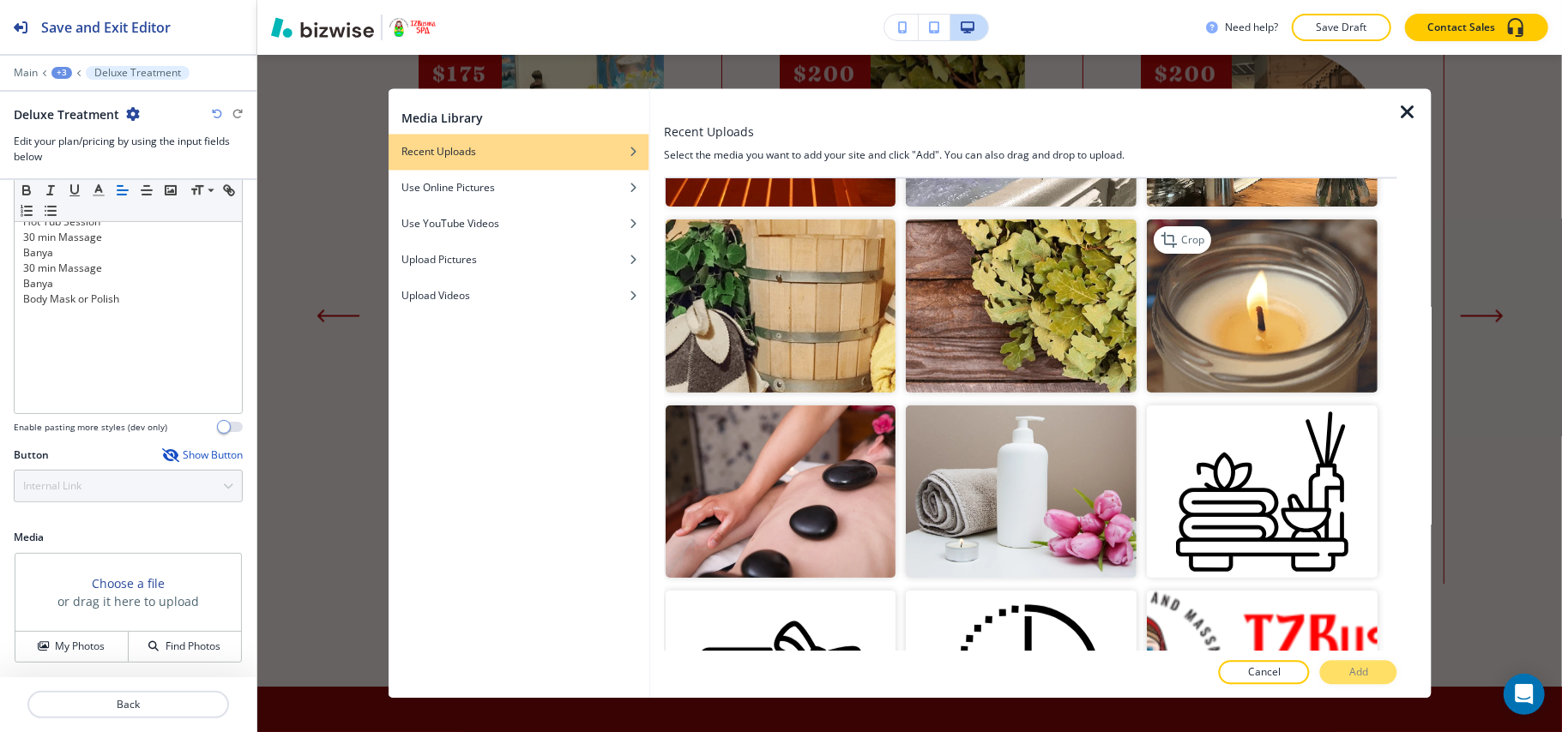
click at [1290, 344] on img "button" at bounding box center [1262, 306] width 231 height 173
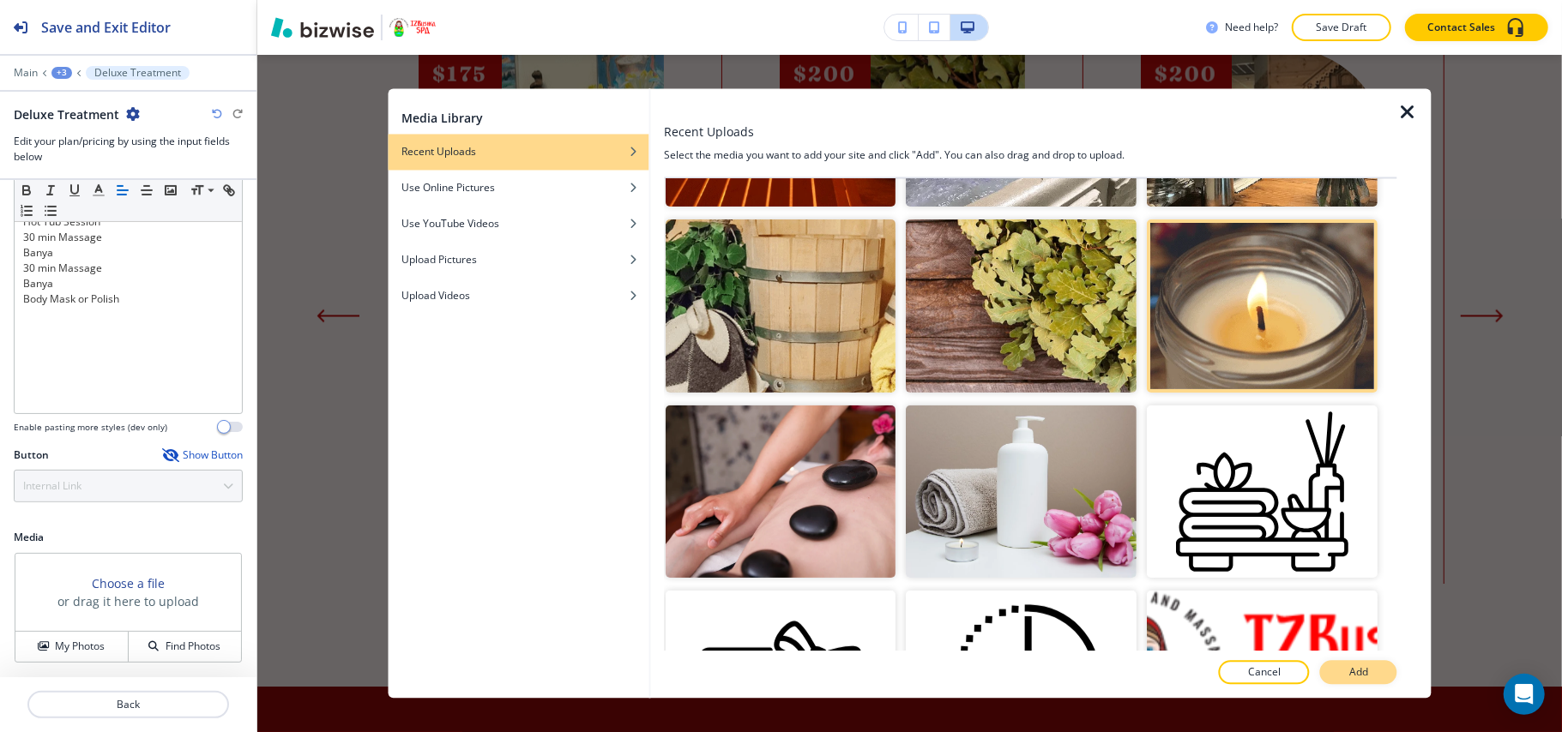
click at [1368, 669] on p "Add" at bounding box center [1358, 672] width 19 height 15
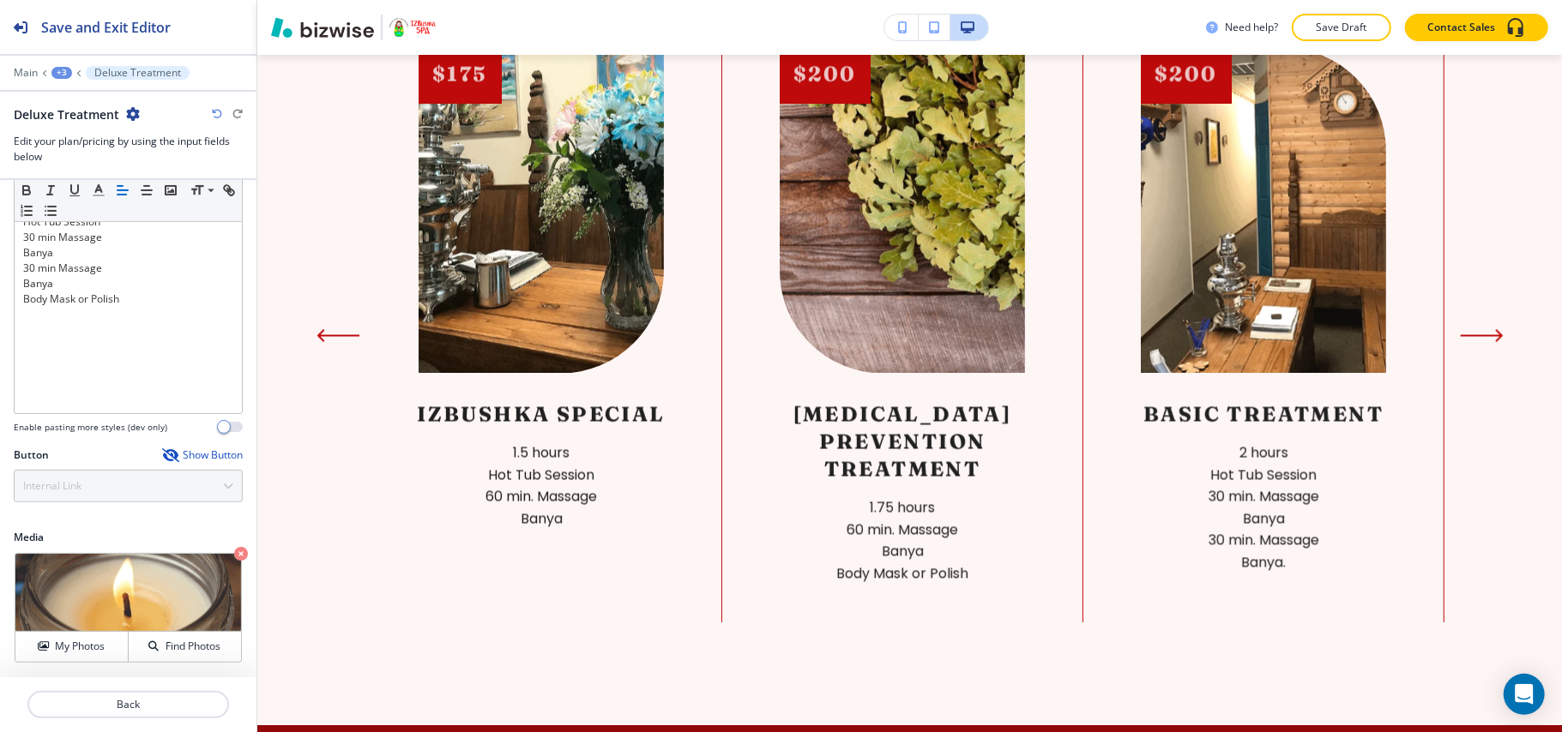
click at [154, 722] on div at bounding box center [128, 726] width 256 height 14
click at [132, 697] on p "Back" at bounding box center [128, 704] width 198 height 15
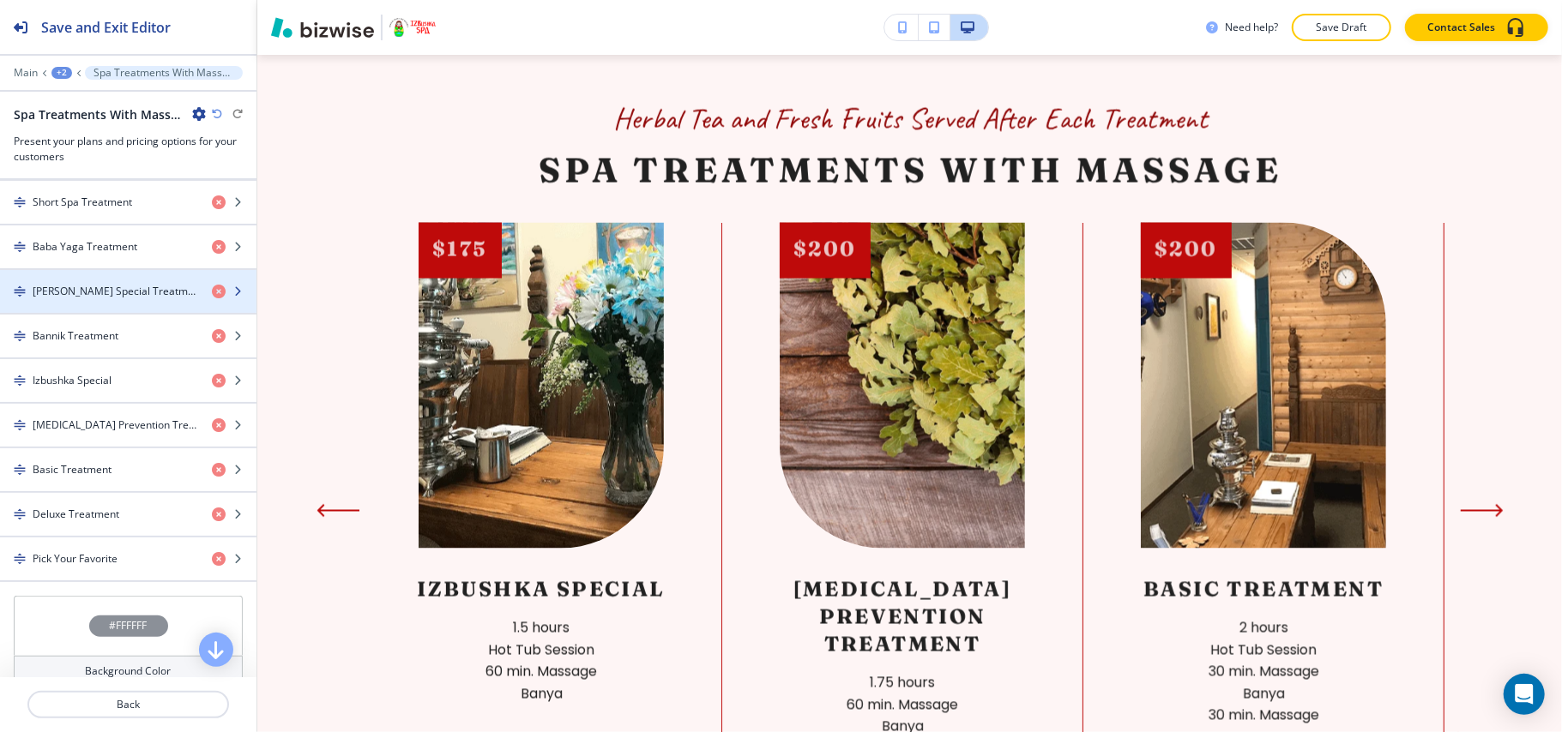
scroll to position [686, 0]
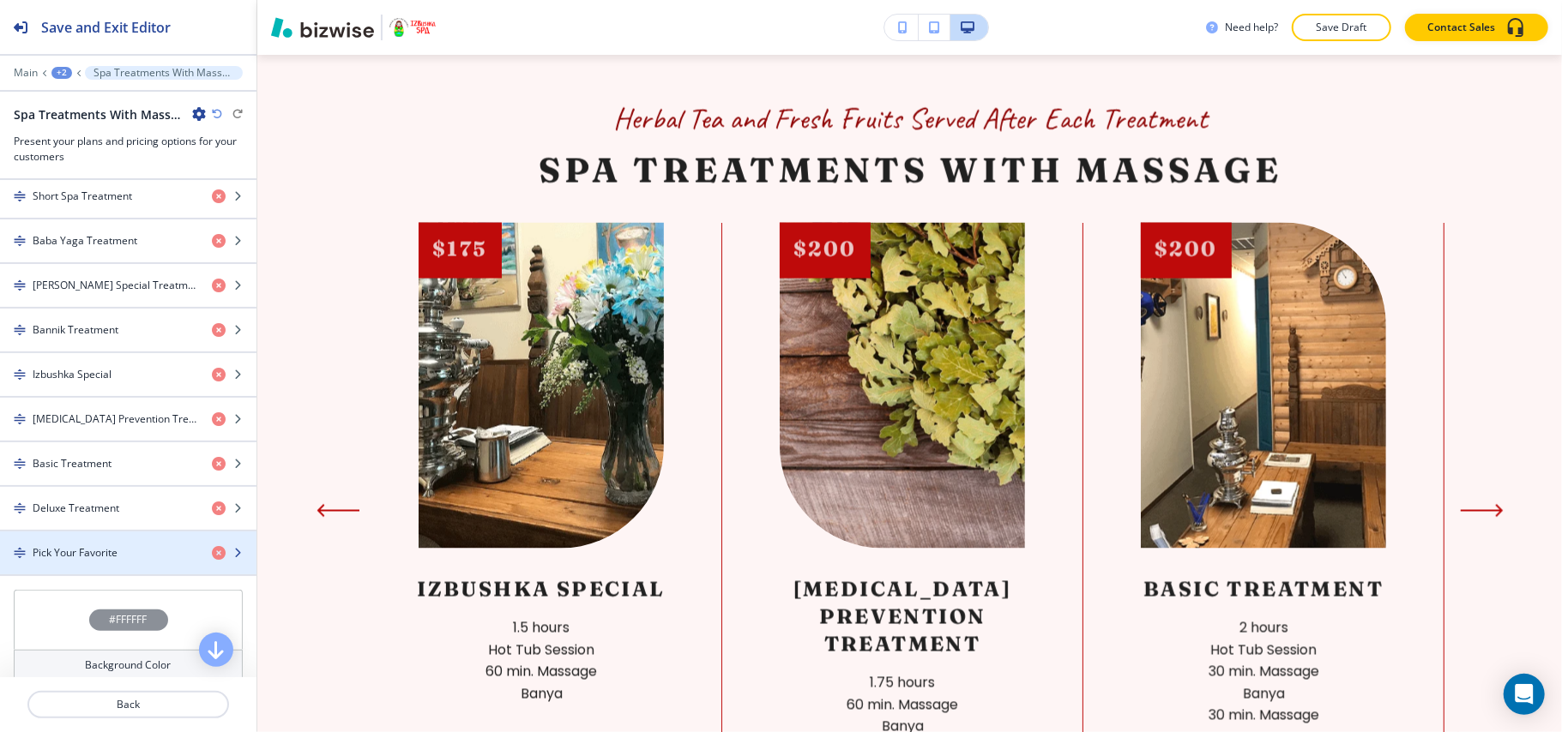
click at [100, 561] on h4 "Pick Your Favorite" at bounding box center [75, 552] width 85 height 15
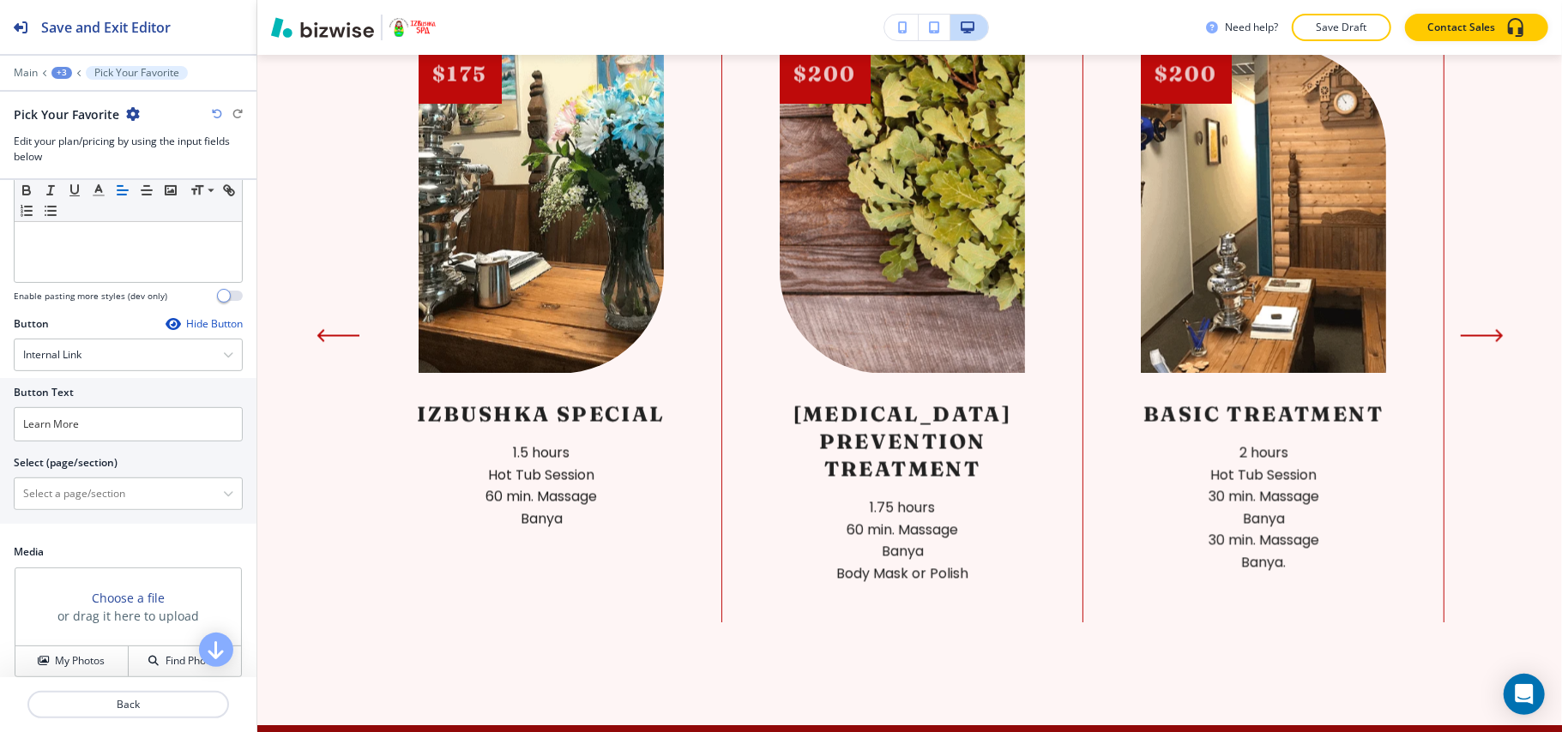
scroll to position [485, 0]
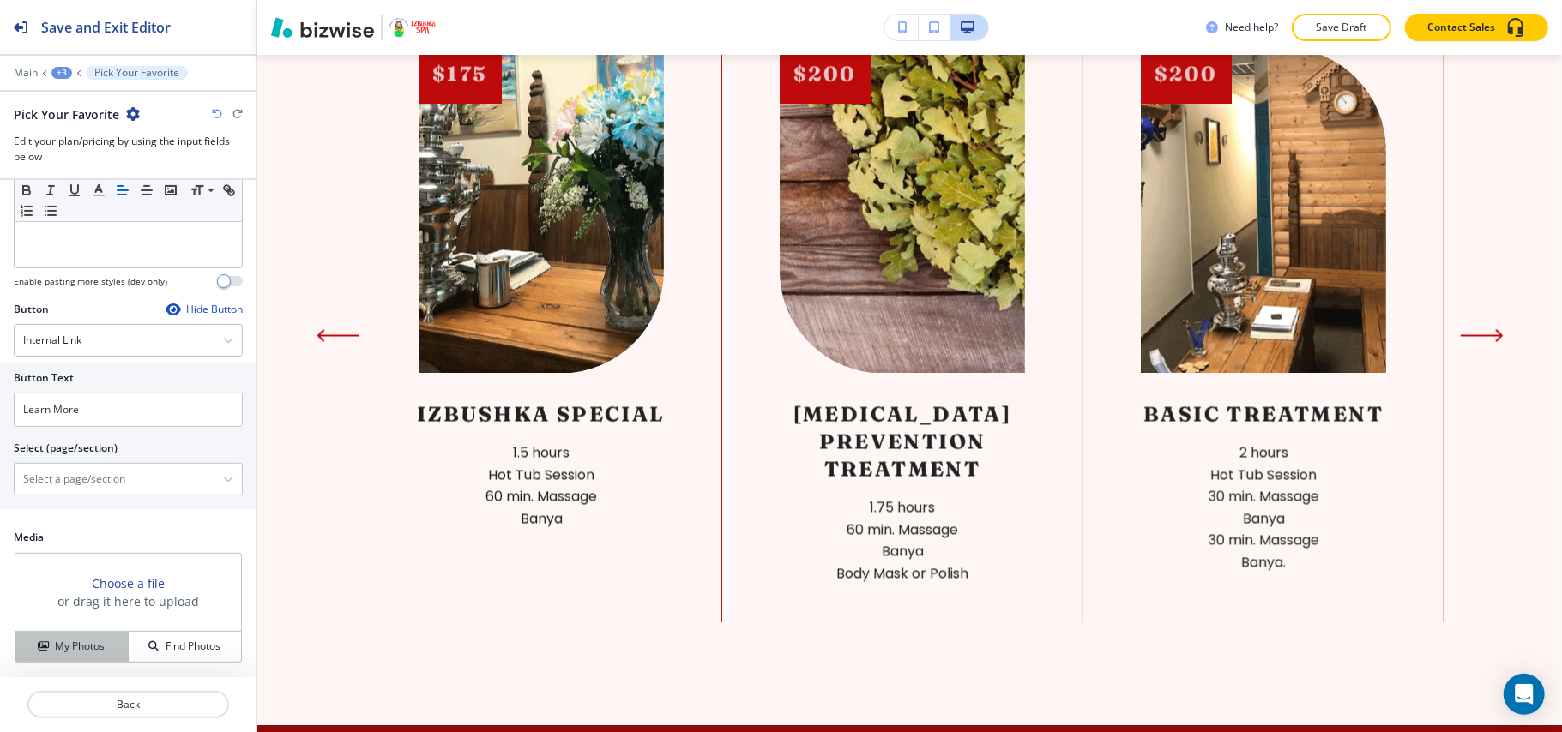
click at [66, 635] on button "My Photos" at bounding box center [71, 647] width 113 height 30
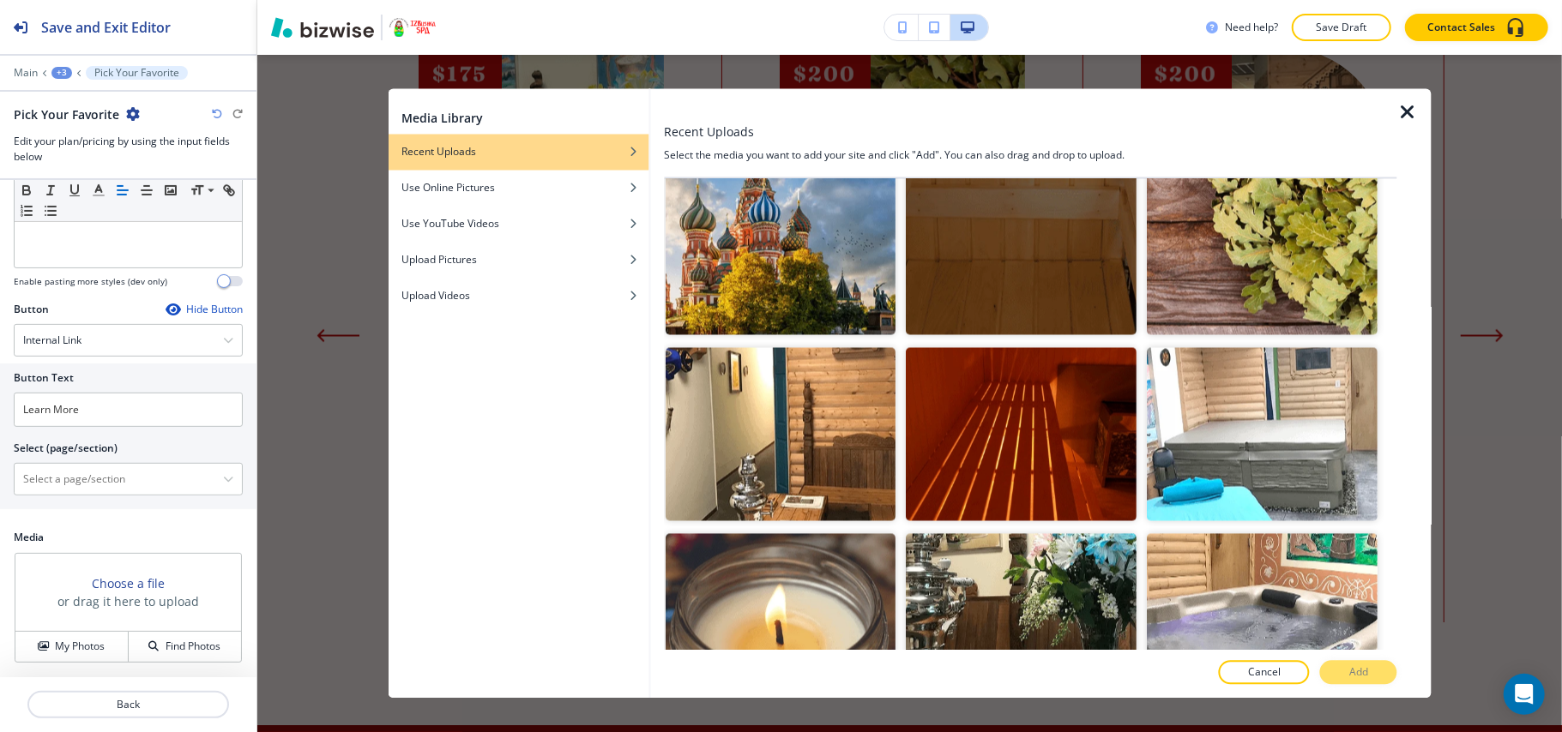
scroll to position [2286, 0]
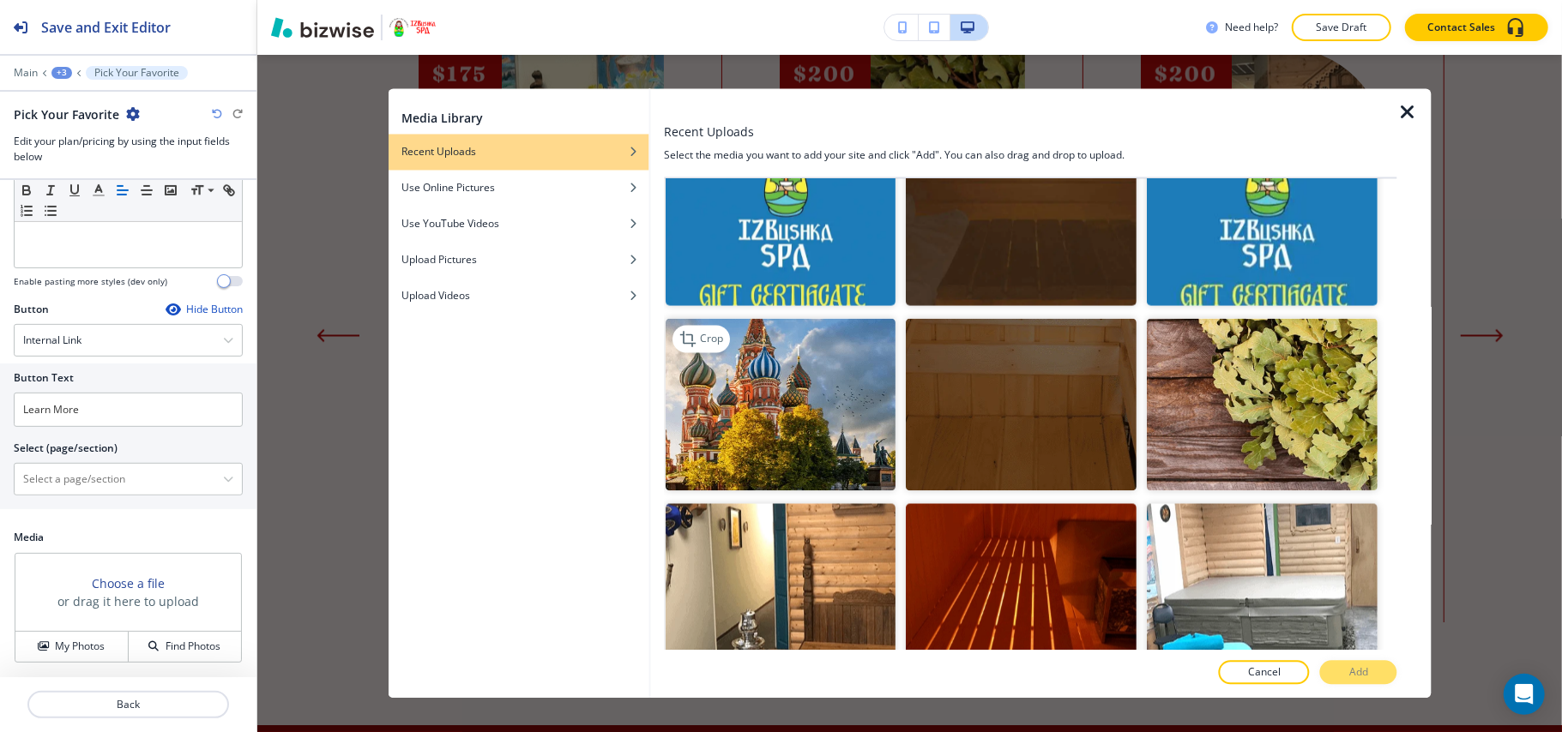
click at [742, 371] on img "button" at bounding box center [780, 404] width 231 height 173
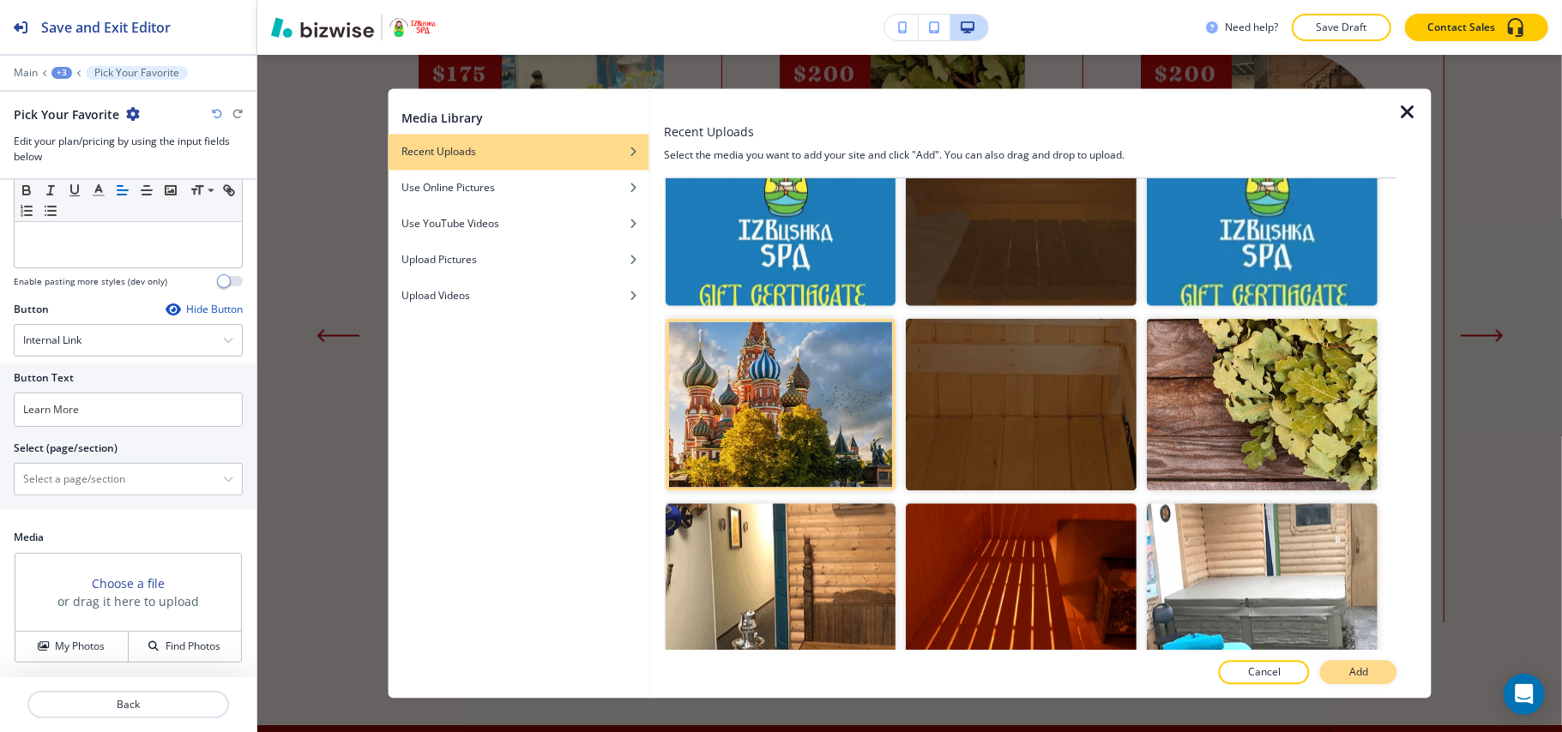
click at [1375, 676] on button "Add" at bounding box center [1358, 673] width 77 height 24
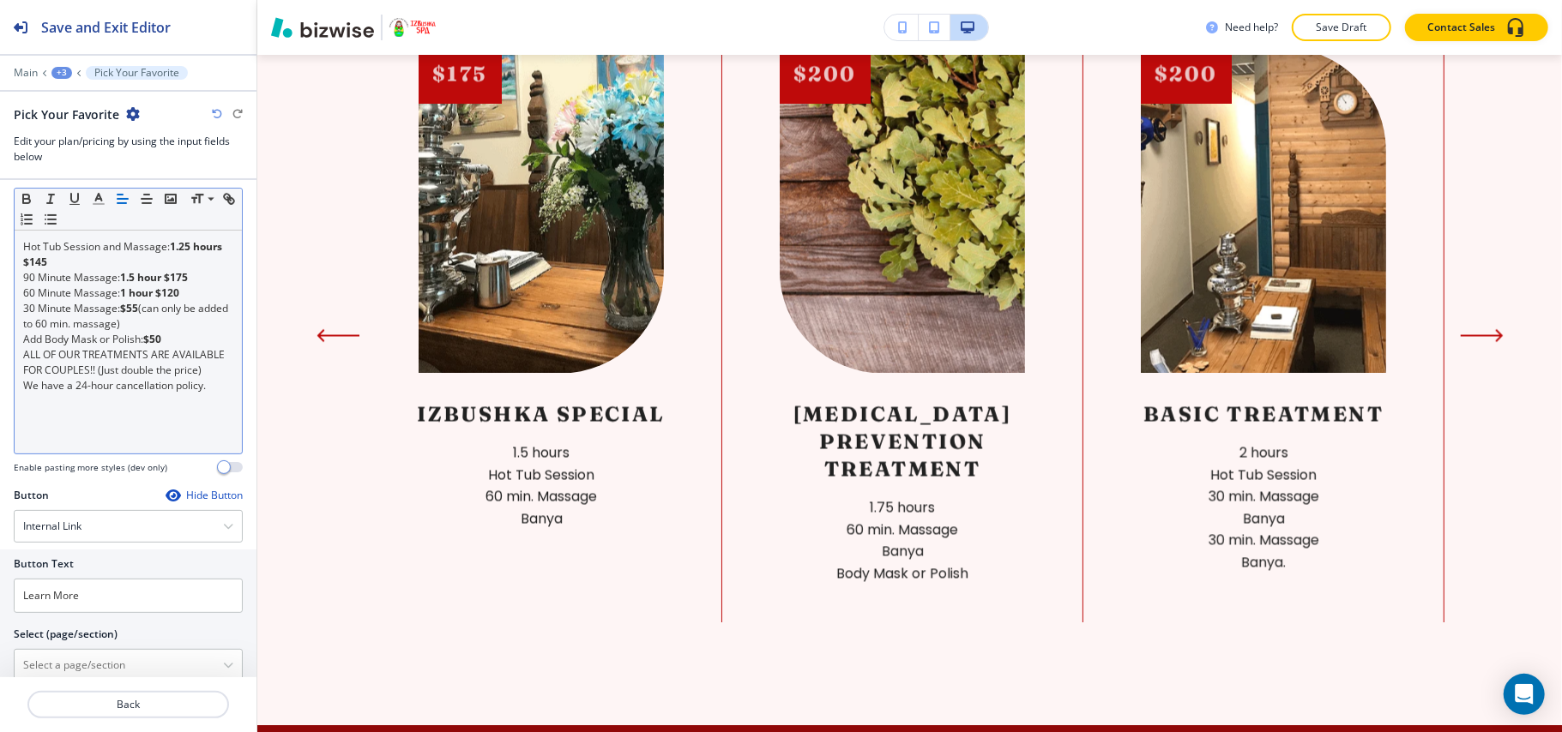
scroll to position [485, 0]
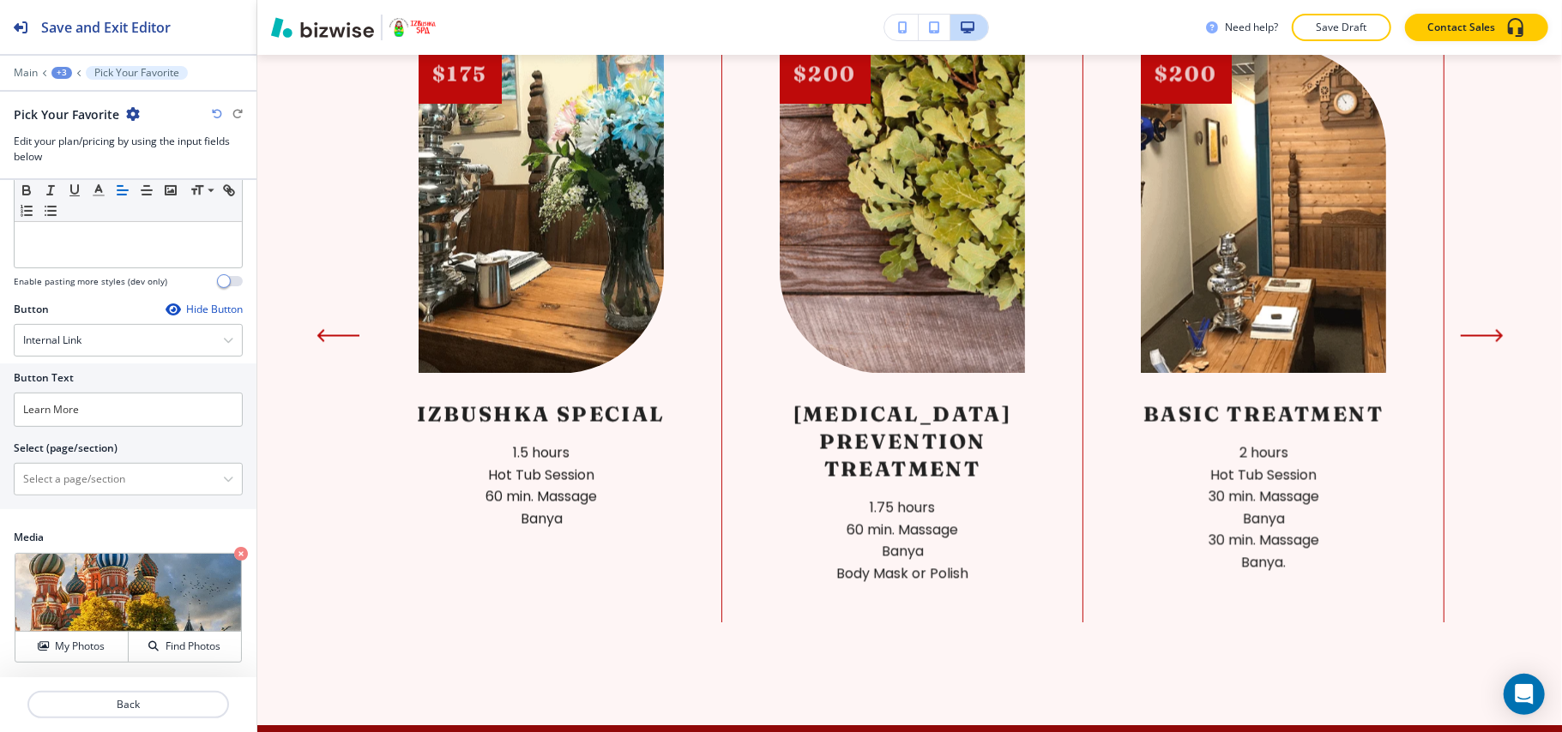
click at [166, 305] on icon "button" at bounding box center [173, 310] width 14 height 14
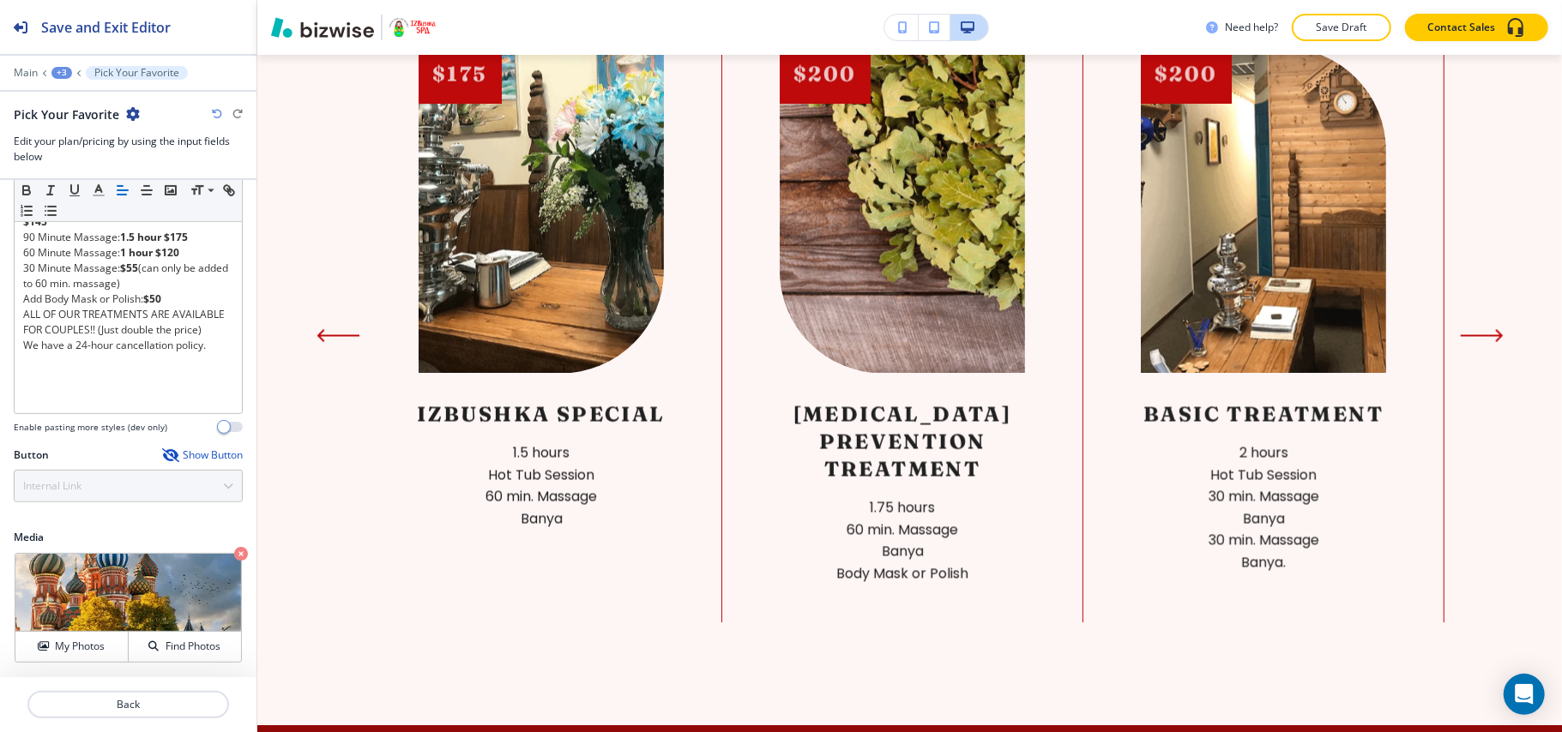
scroll to position [337, 0]
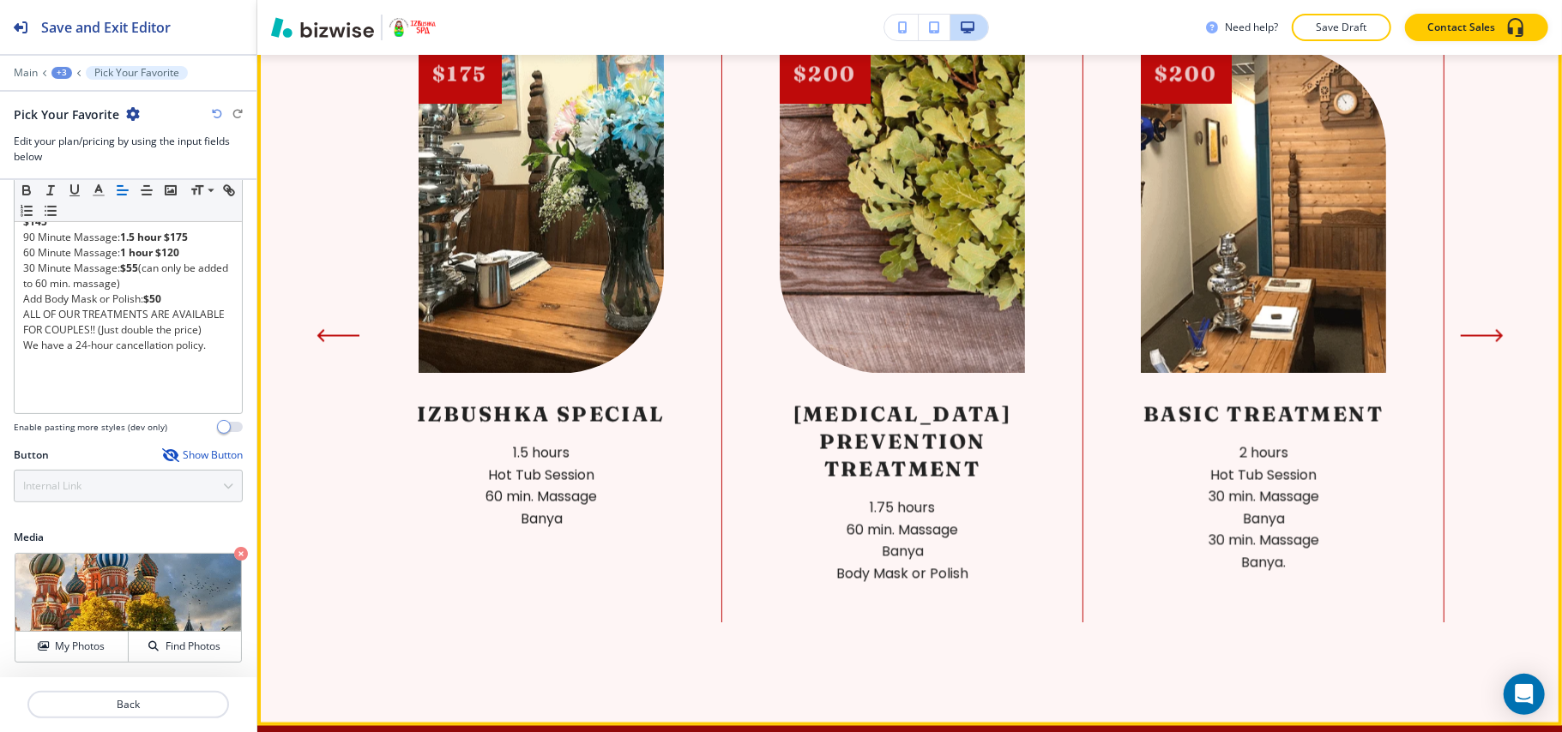
click at [1466, 334] on section "Herbal Tea and Fresh Fruits Served After Each Treatment Spa Treatments With Mas…" at bounding box center [909, 299] width 1304 height 853
drag, startPoint x: 1500, startPoint y: 343, endPoint x: 1490, endPoint y: 344, distance: 9.5
click at [1499, 343] on section "Herbal Tea and Fresh Fruits Served After Each Treatment Spa Treatments With Mas…" at bounding box center [909, 299] width 1304 height 853
click at [1490, 344] on section "Herbal Tea and Fresh Fruits Served After Each Treatment Spa Treatments With Mas…" at bounding box center [909, 299] width 1304 height 853
click at [1473, 342] on icon "Next Slide" at bounding box center [1485, 335] width 43 height 14
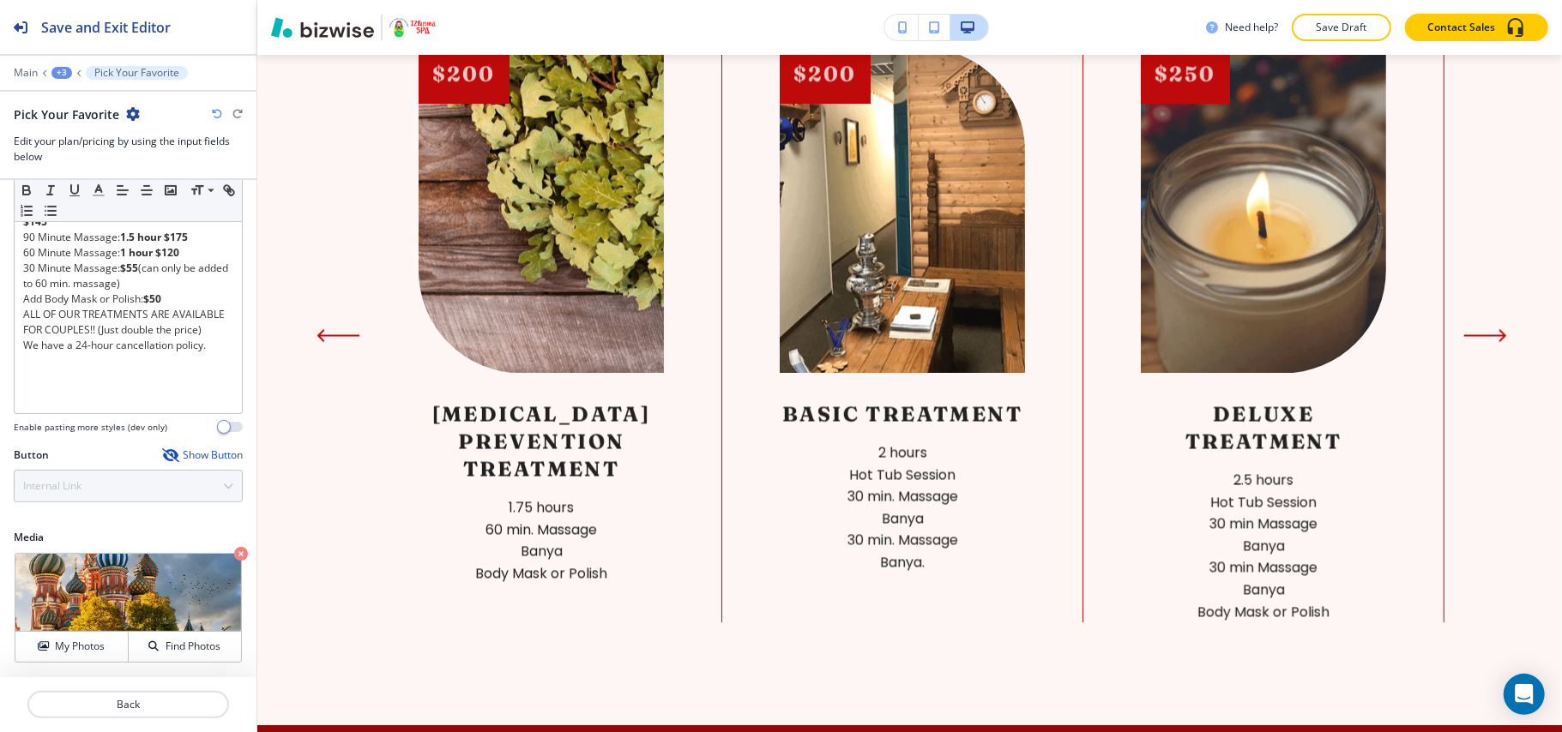
click at [1473, 346] on section "Herbal Tea and Fresh Fruits Served After Each Treatment Spa Treatments With Mas…" at bounding box center [909, 299] width 1304 height 853
click at [1472, 346] on section "Herbal Tea and Fresh Fruits Served After Each Treatment Spa Treatments With Mas…" at bounding box center [909, 299] width 1304 height 853
click at [1493, 413] on section "Herbal Tea and Fresh Fruits Served After Each Treatment Spa Treatments With Mas…" at bounding box center [909, 299] width 1304 height 853
click at [1500, 340] on icon "Next Slide" at bounding box center [1502, 335] width 5 height 10
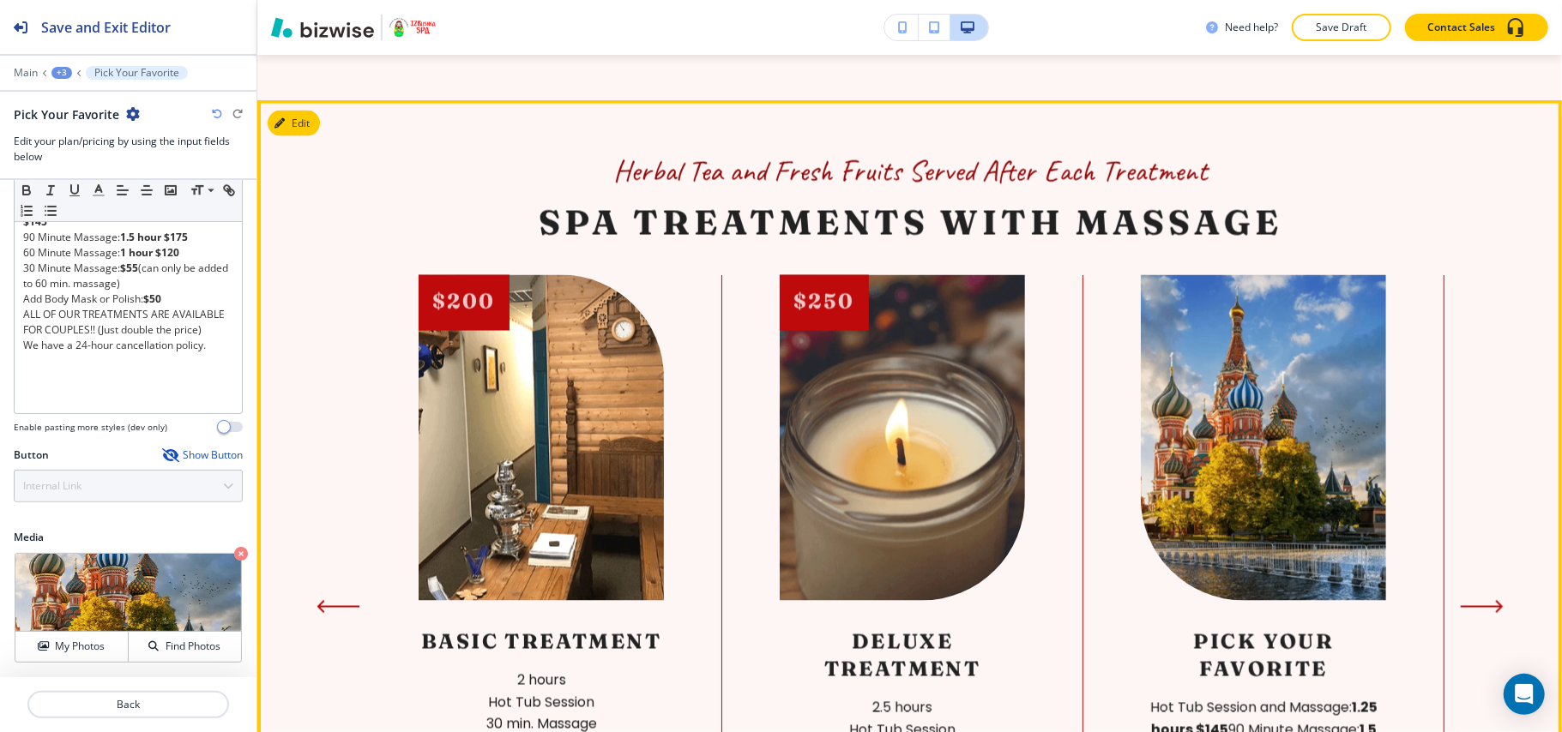
scroll to position [1935, 0]
click at [326, 135] on section "Herbal Tea and Fresh Fruits Served After Each Treatment Spa Treatments With Mas…" at bounding box center [909, 571] width 1304 height 941
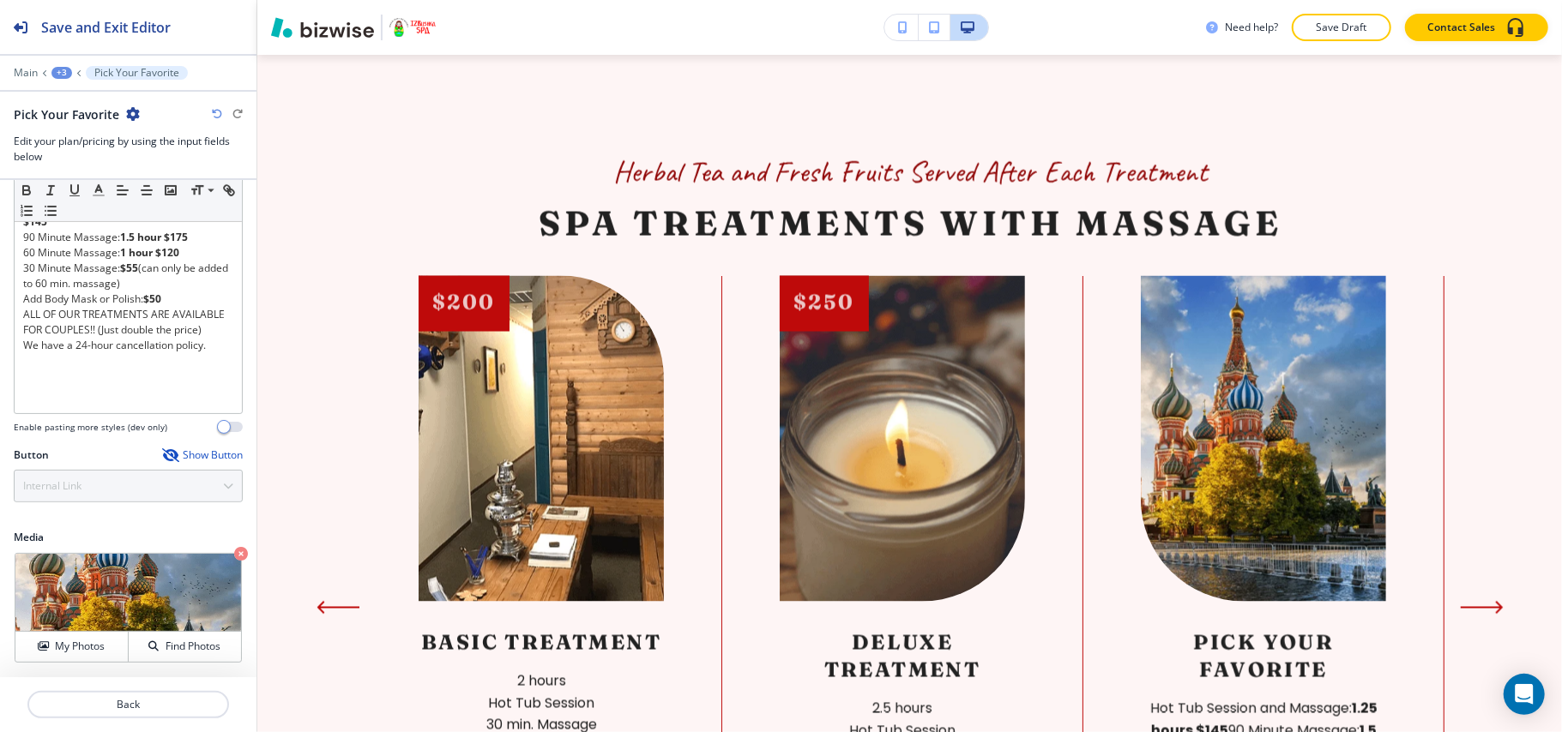
click at [312, 129] on section "Herbal Tea and Fresh Fruits Served After Each Treatment Spa Treatments With Mas…" at bounding box center [909, 571] width 1304 height 941
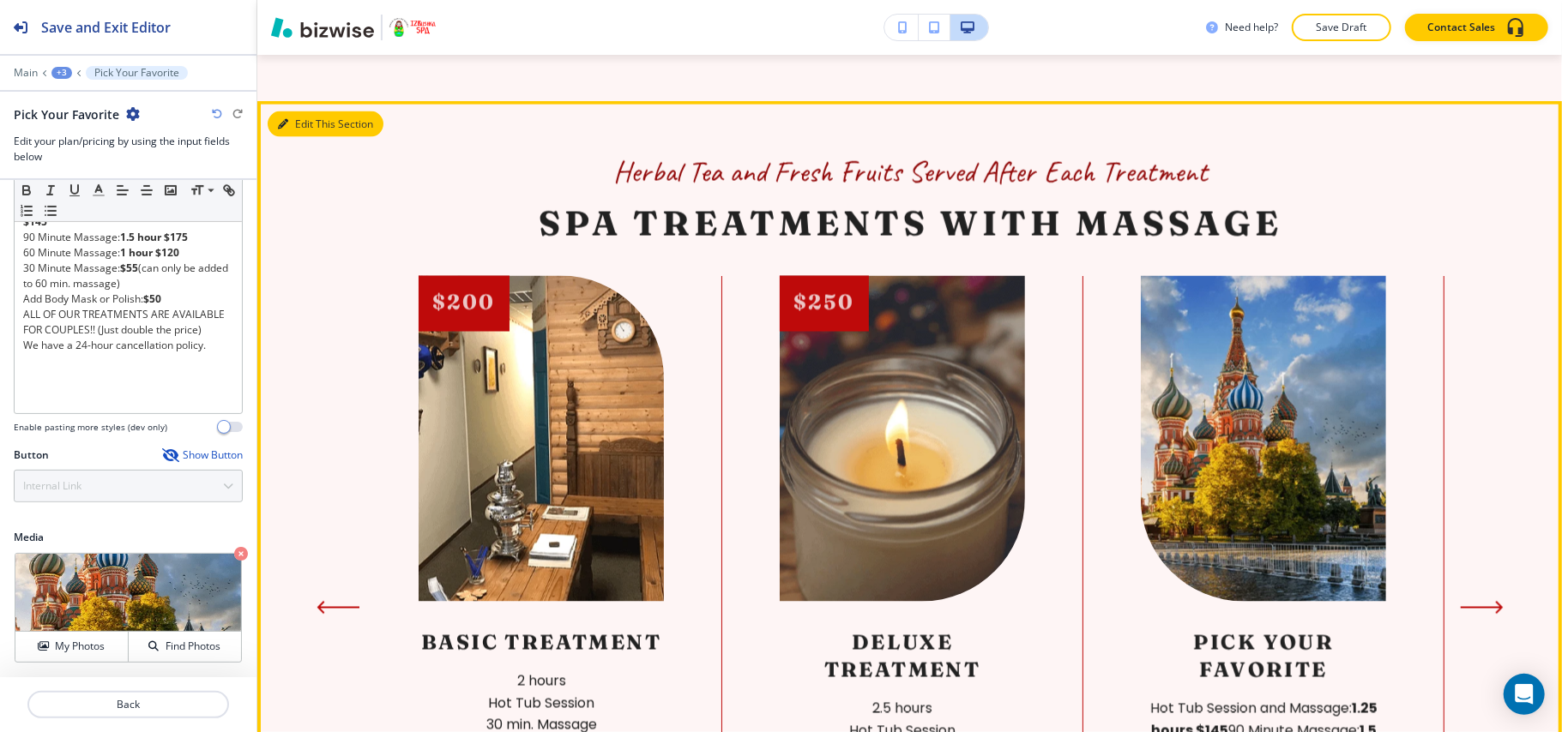
click at [296, 129] on button "Edit This Section" at bounding box center [326, 124] width 116 height 26
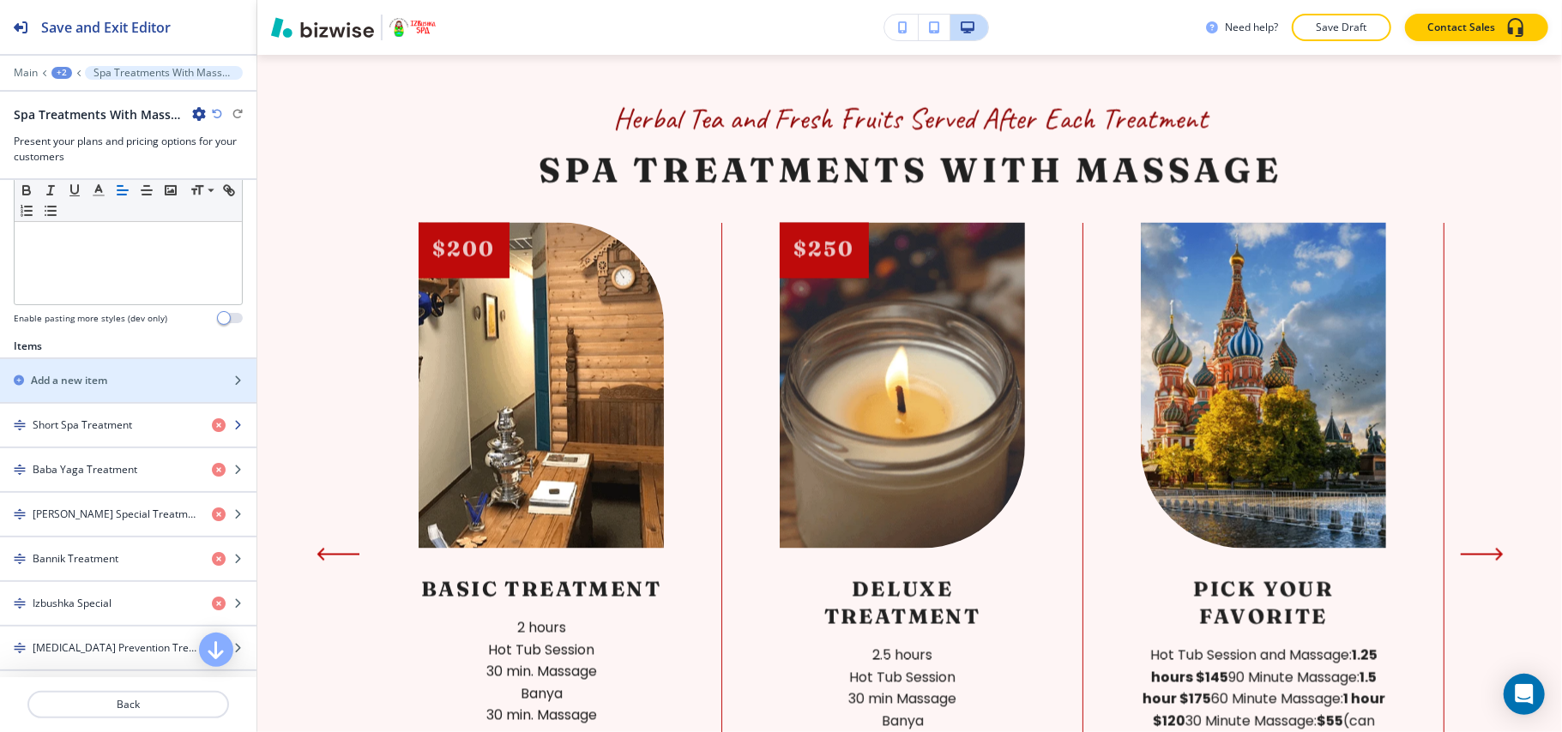
scroll to position [797, 0]
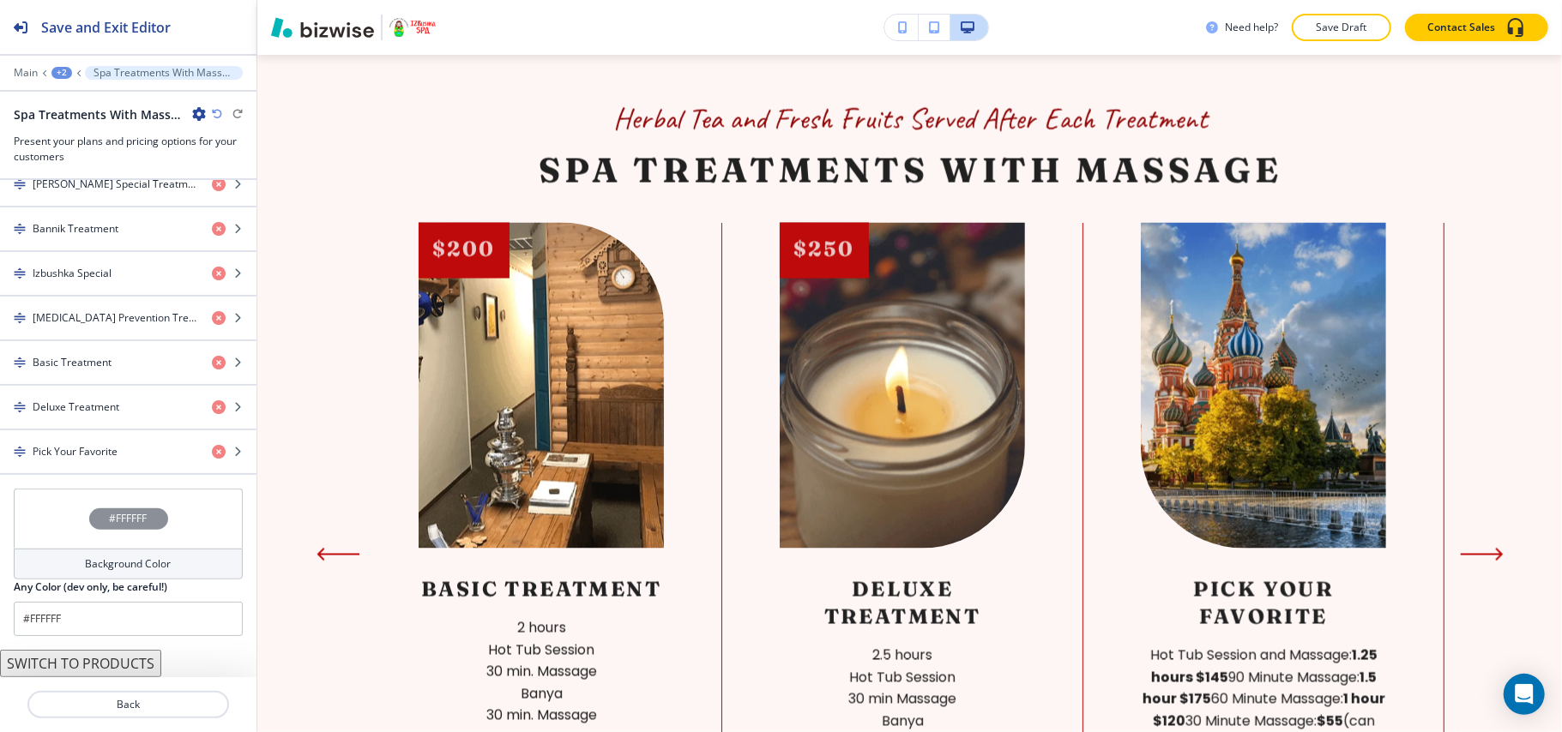
click at [33, 533] on div "#FFFFFF" at bounding box center [128, 519] width 229 height 60
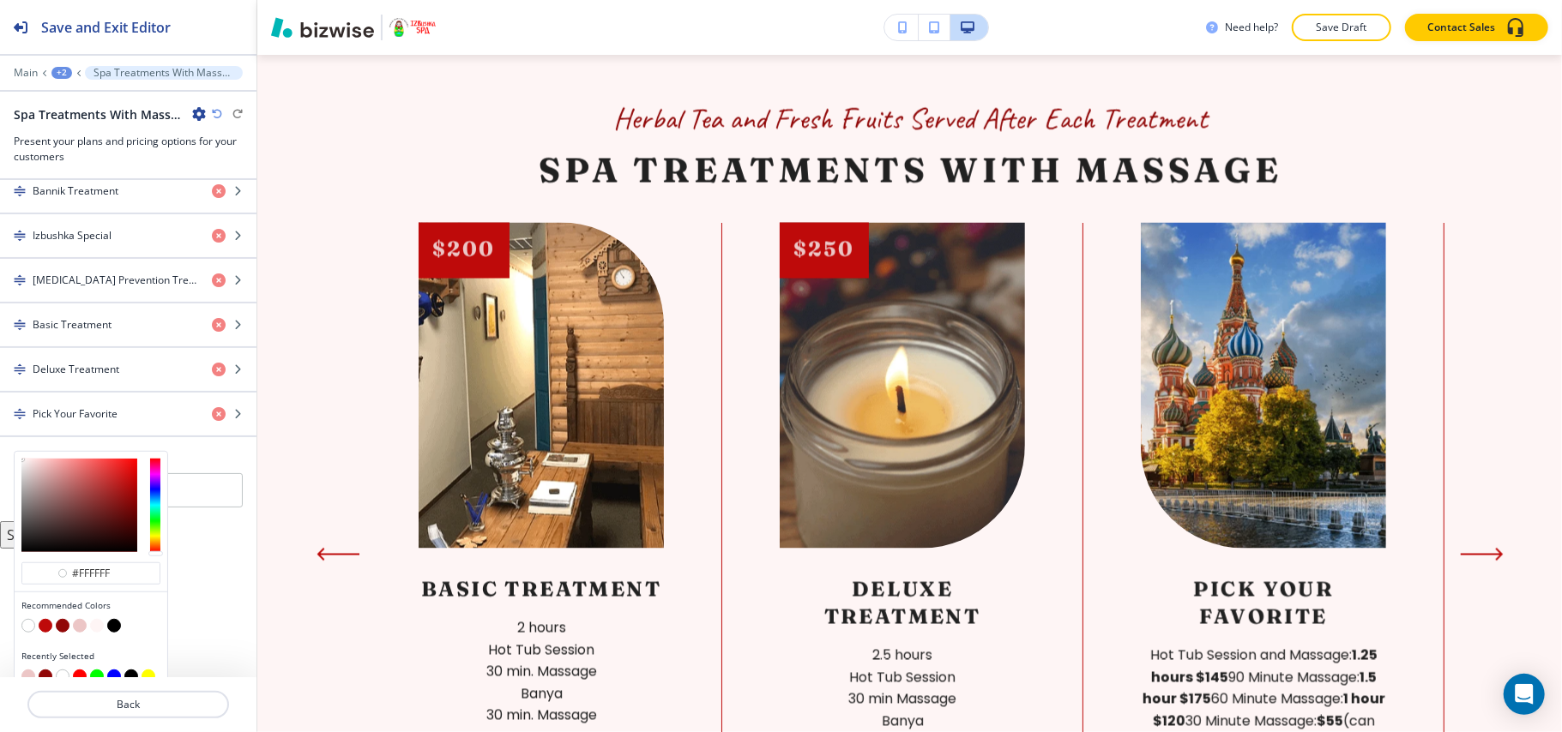
scroll to position [852, 0]
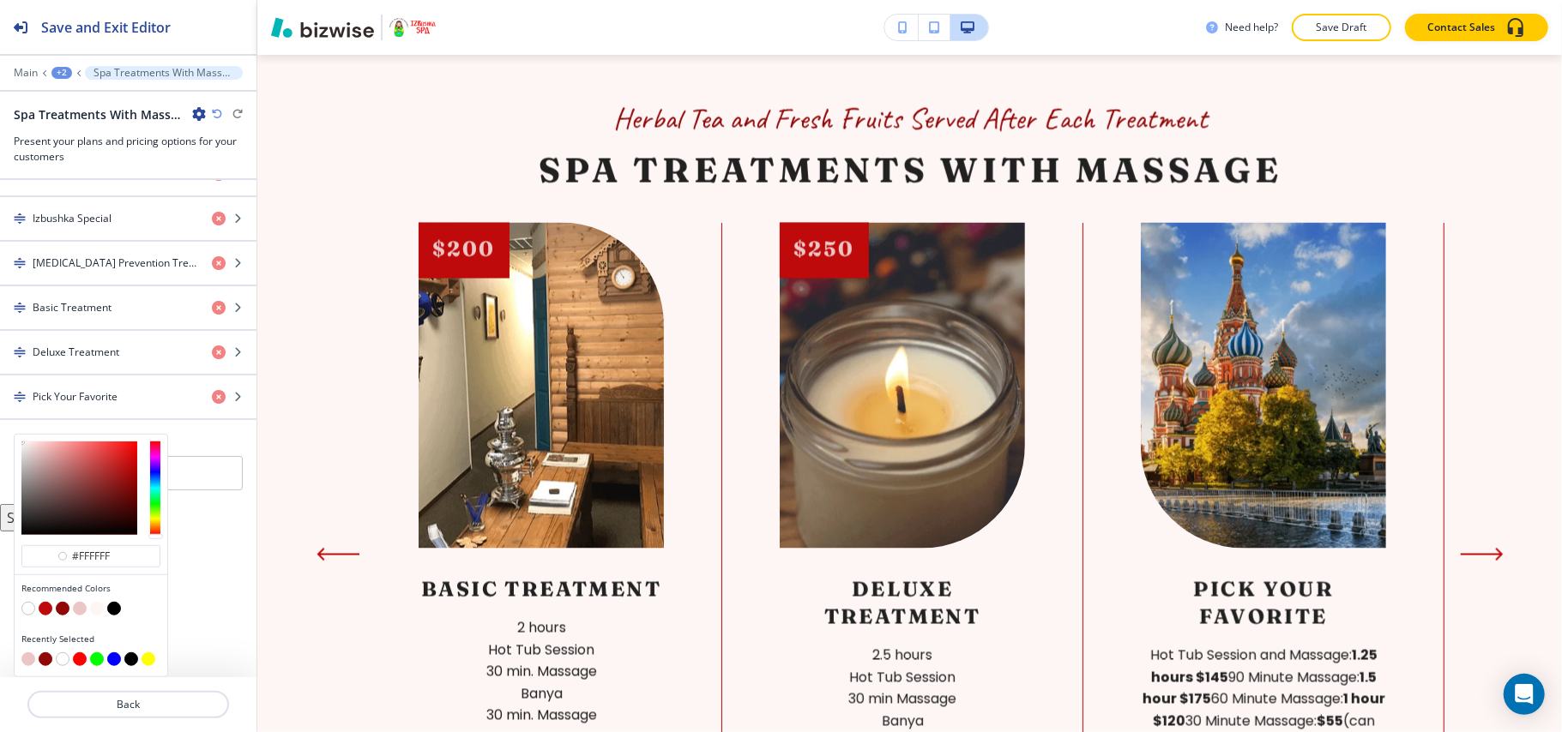
click at [58, 609] on button "button" at bounding box center [63, 609] width 14 height 14
type input "#910808"
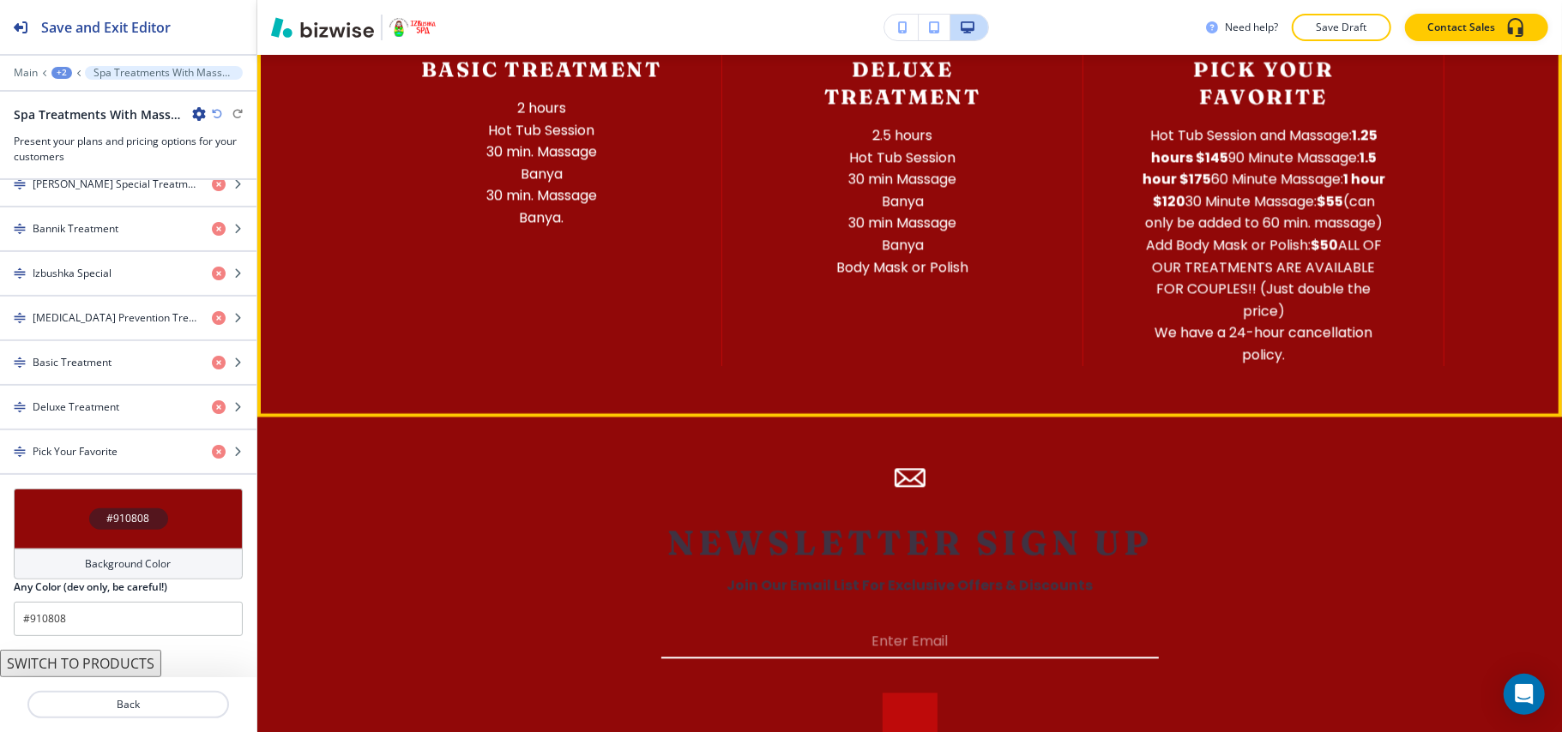
scroll to position [2903, 0]
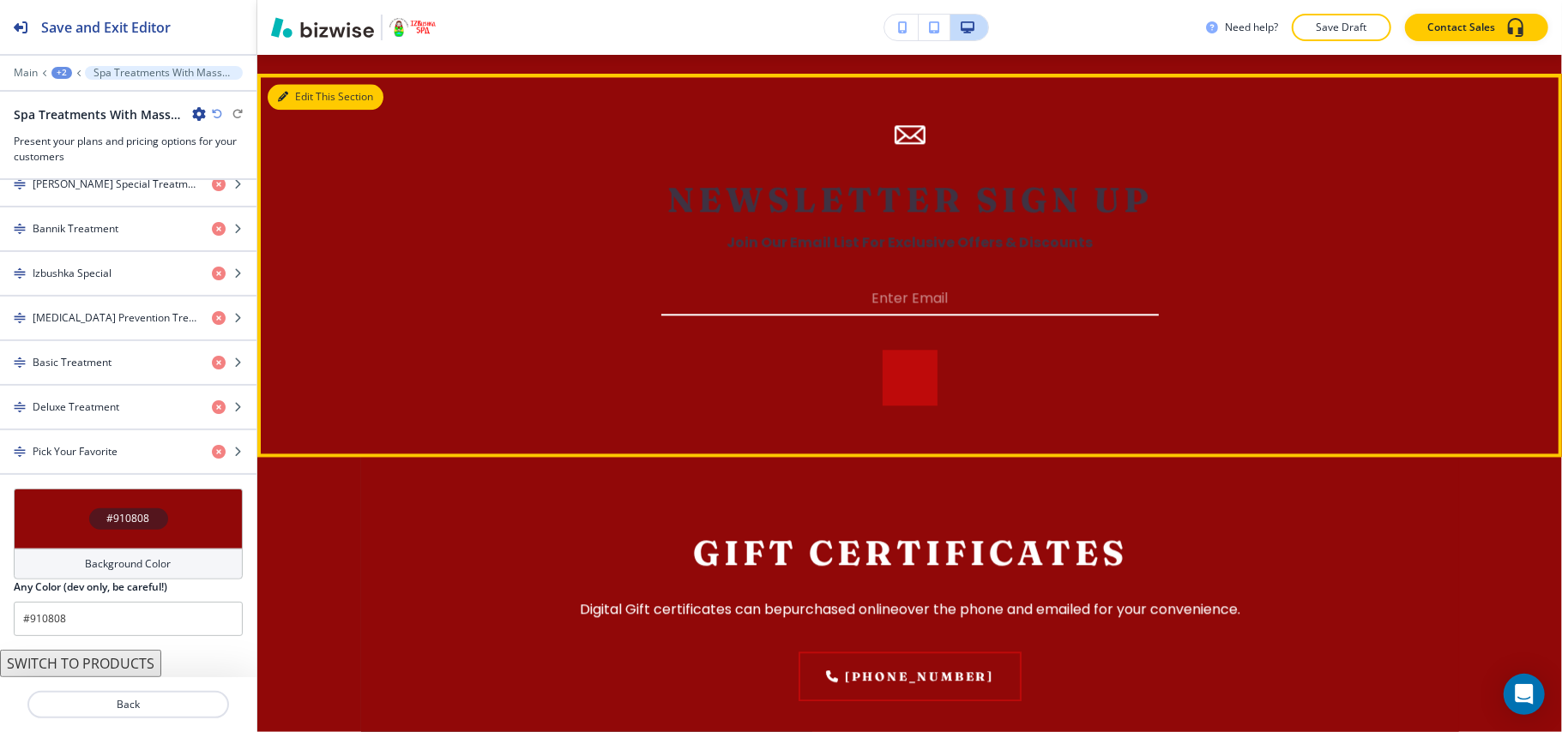
click at [297, 110] on button "Edit This Section" at bounding box center [326, 97] width 116 height 26
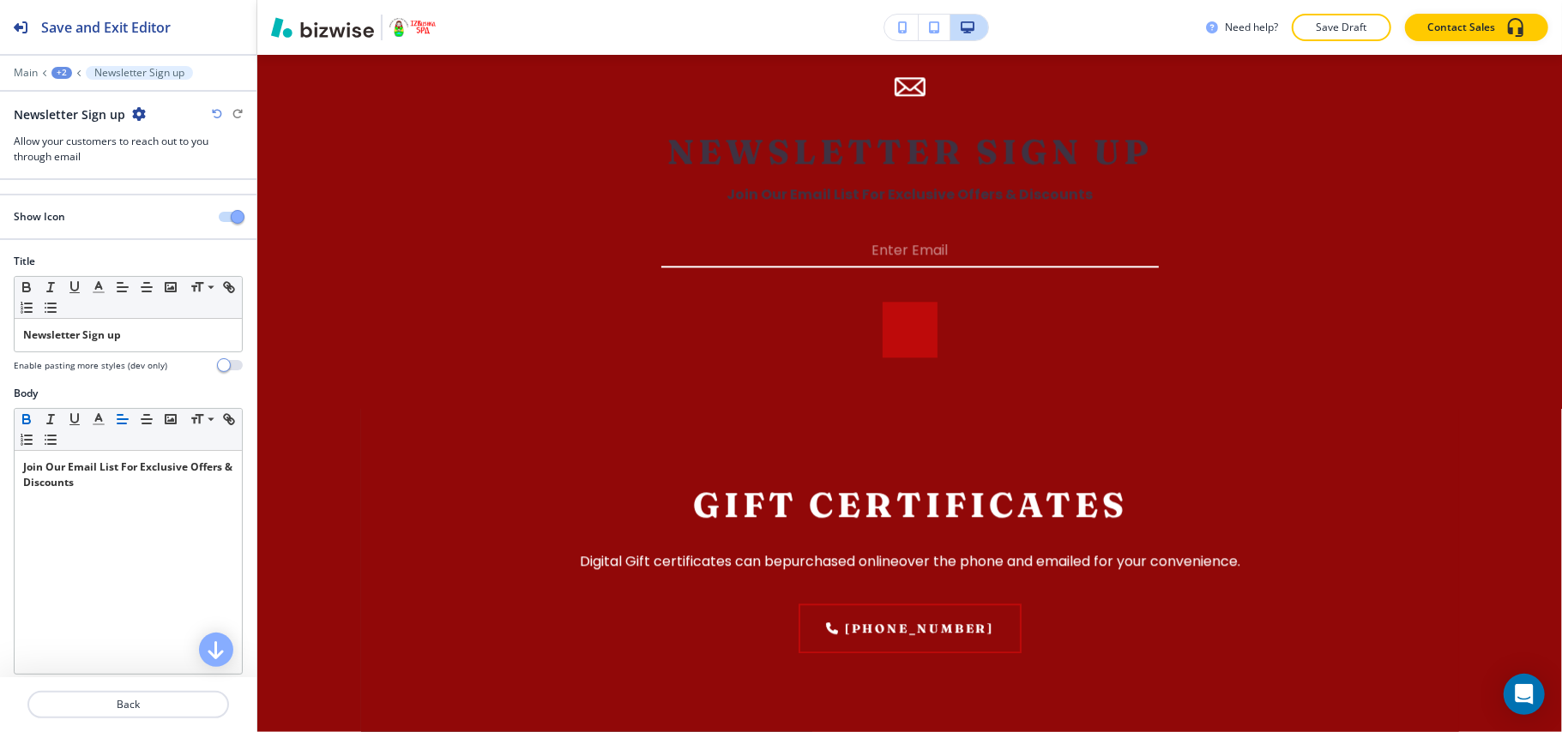
click at [69, 65] on div at bounding box center [128, 61] width 256 height 10
click at [63, 74] on div "+2" at bounding box center [61, 73] width 21 height 12
click at [90, 118] on button "SERVICES/PRICES" at bounding box center [106, 131] width 110 height 31
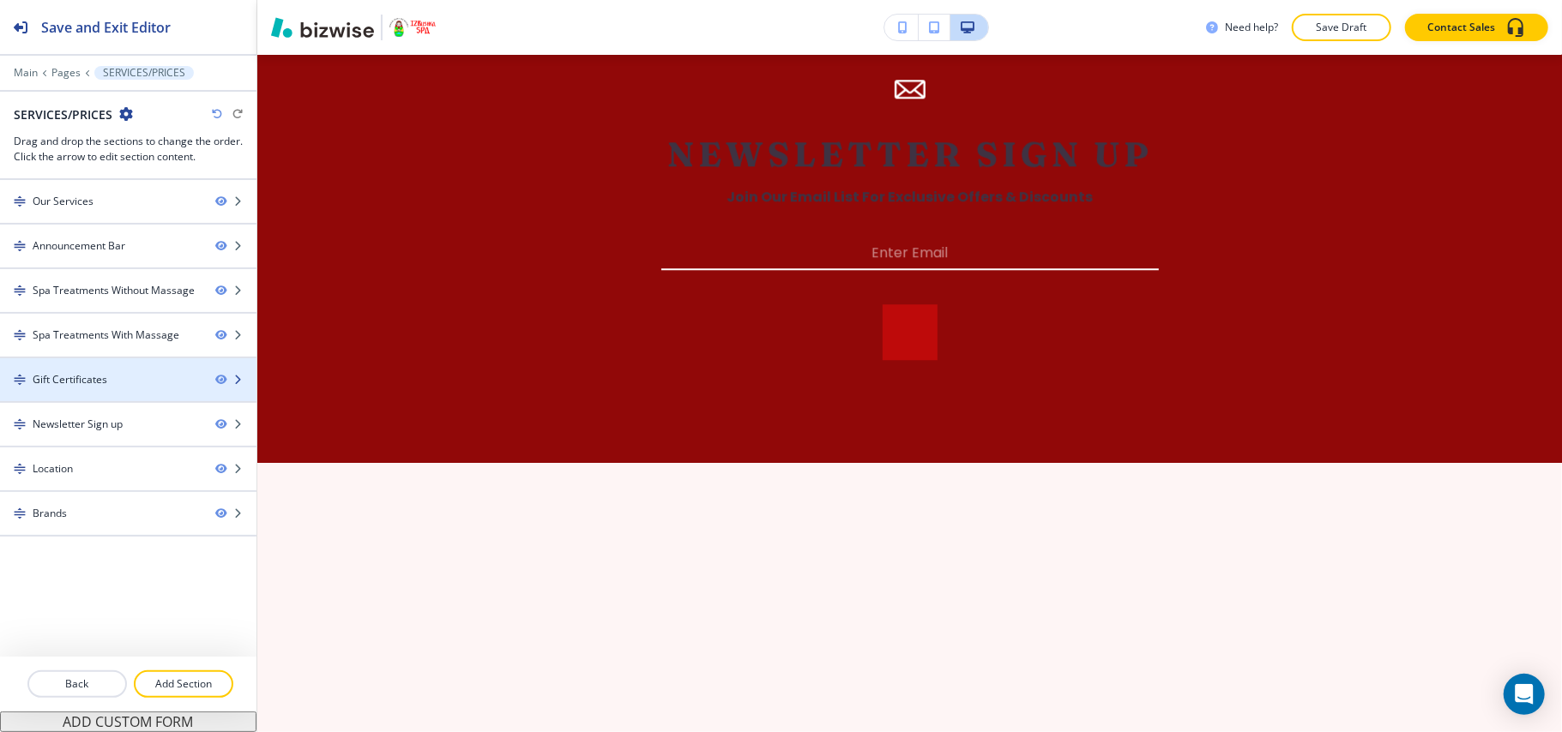
click at [89, 382] on div "Gift Certificates" at bounding box center [70, 379] width 75 height 15
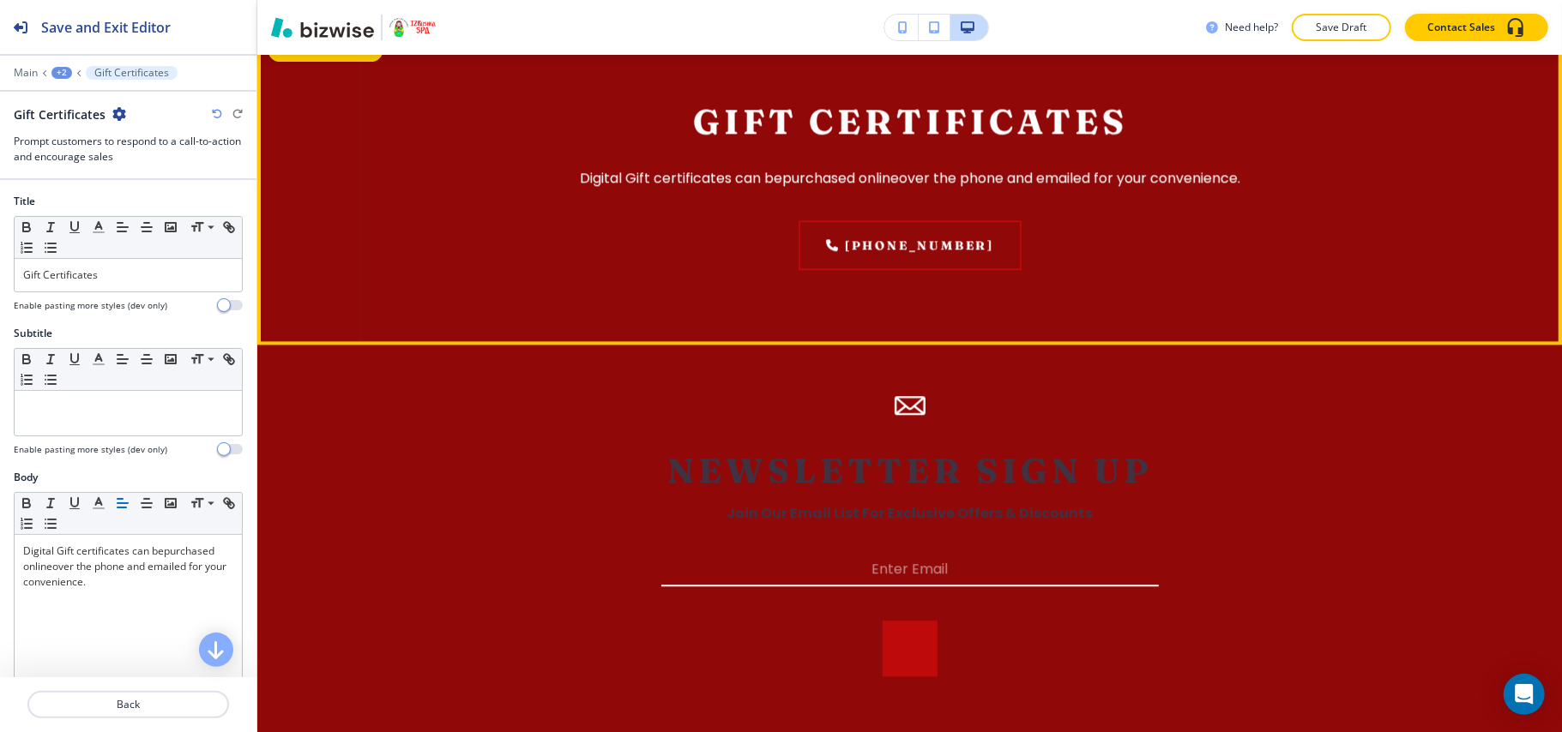
click at [303, 62] on button "Edit This Section" at bounding box center [326, 49] width 116 height 26
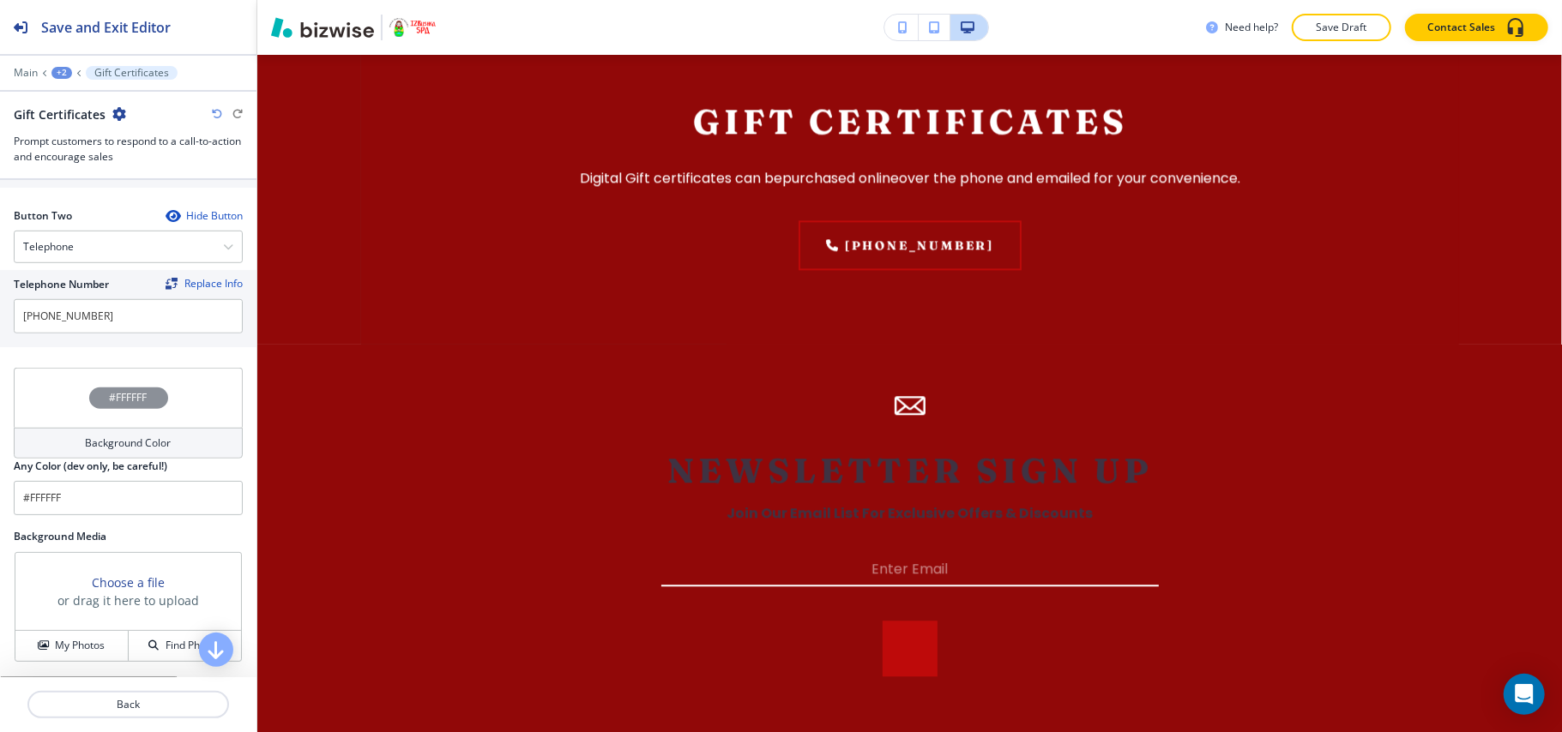
scroll to position [862, 0]
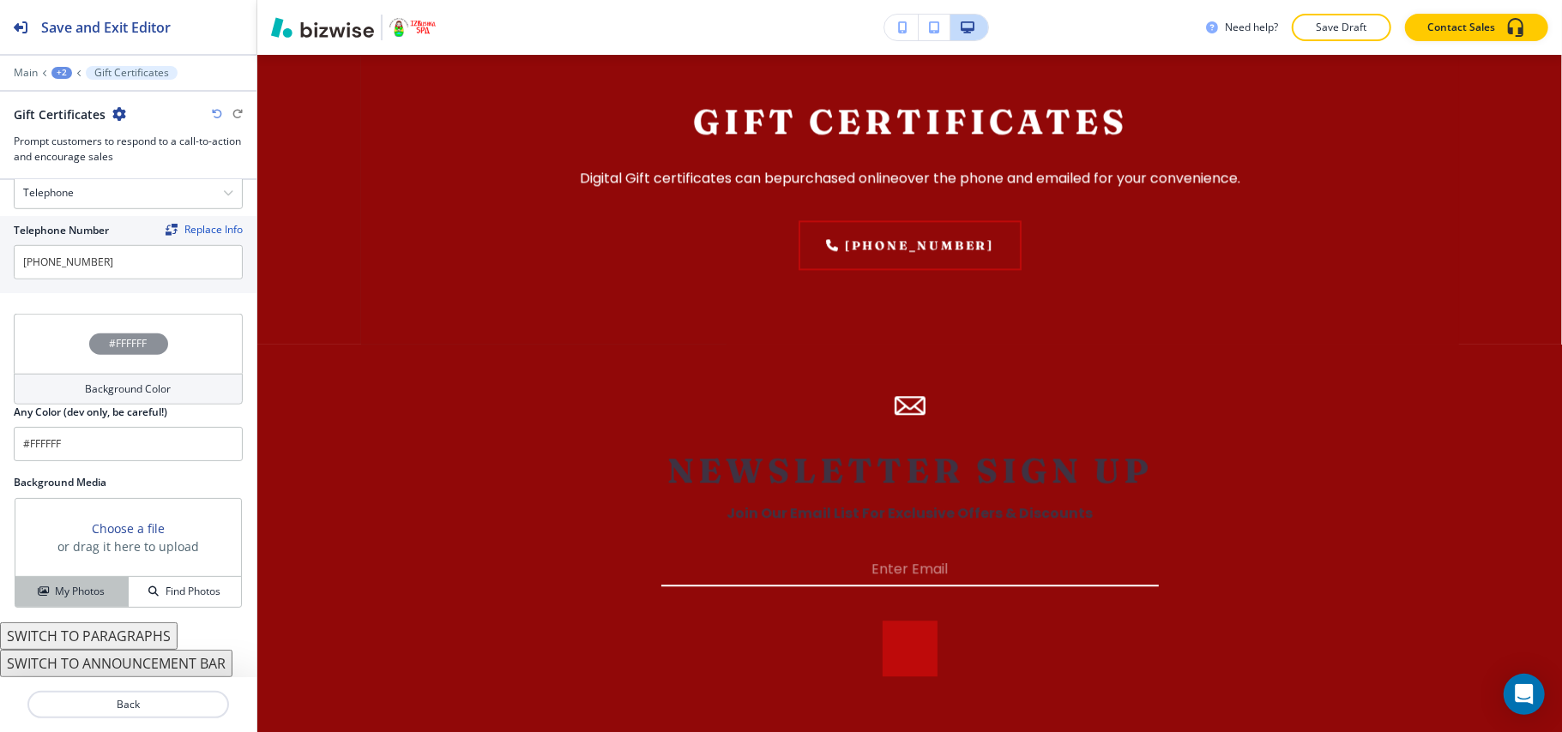
click at [39, 594] on icon "button" at bounding box center [43, 592] width 10 height 10
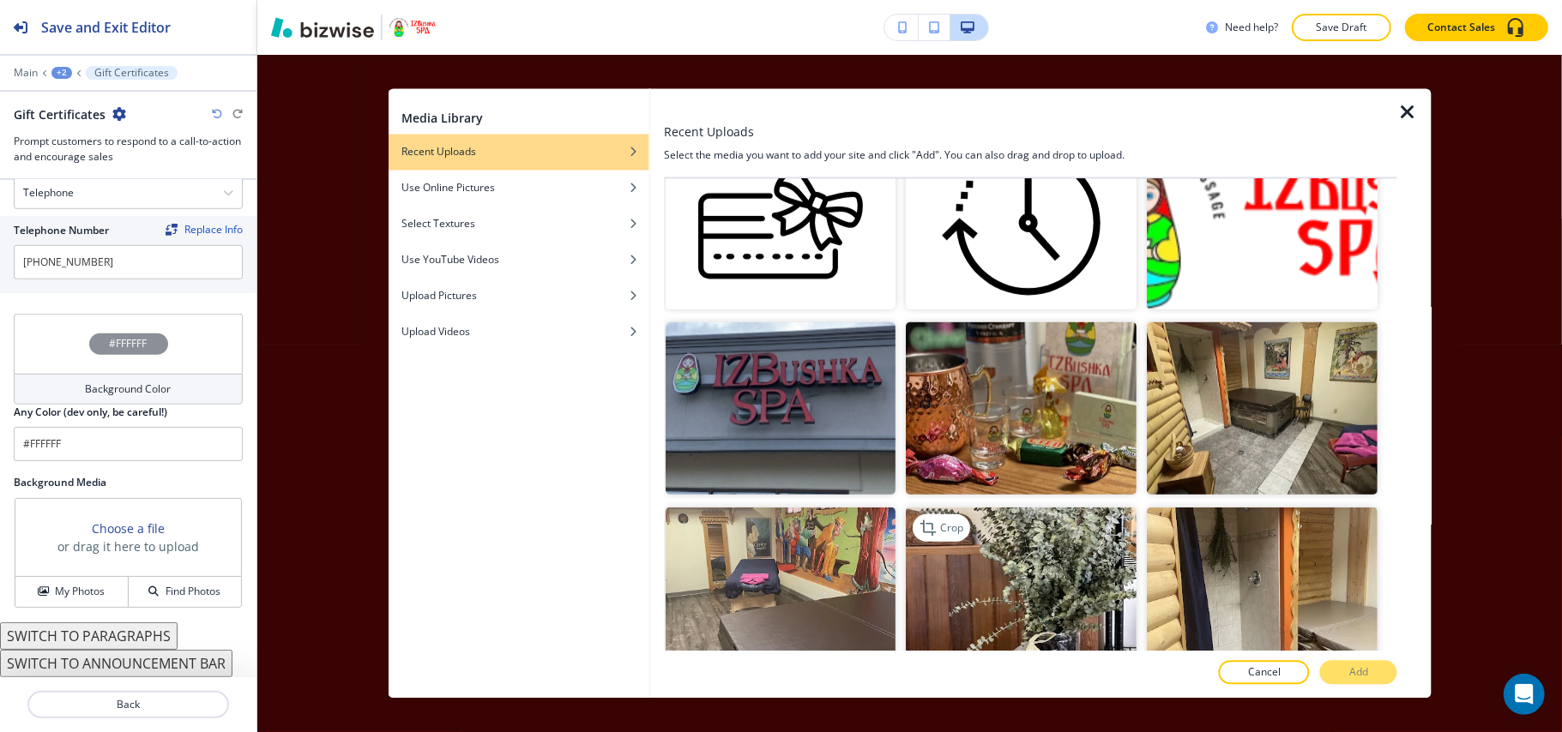
scroll to position [800, 0]
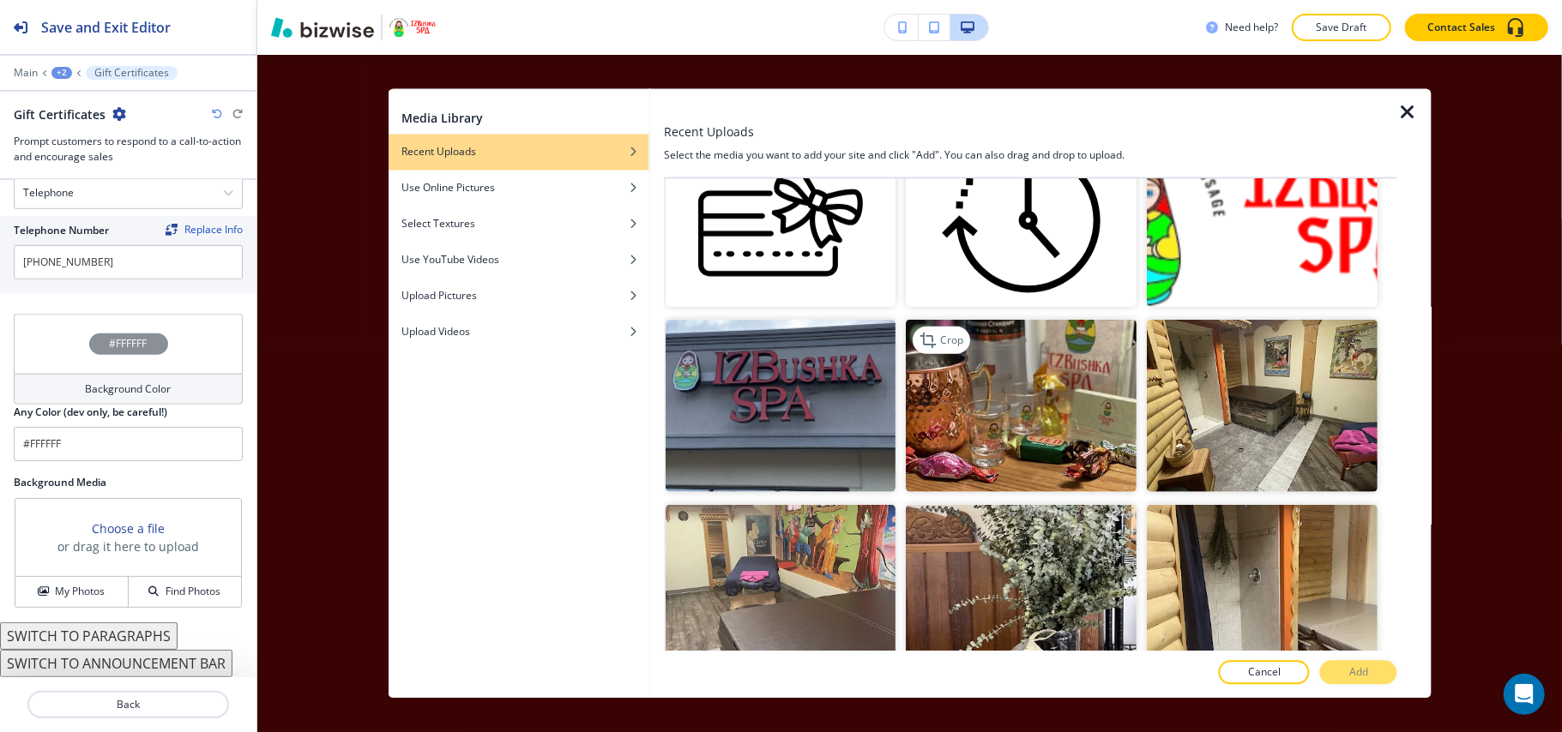
click at [1057, 447] on img "button" at bounding box center [1021, 405] width 231 height 173
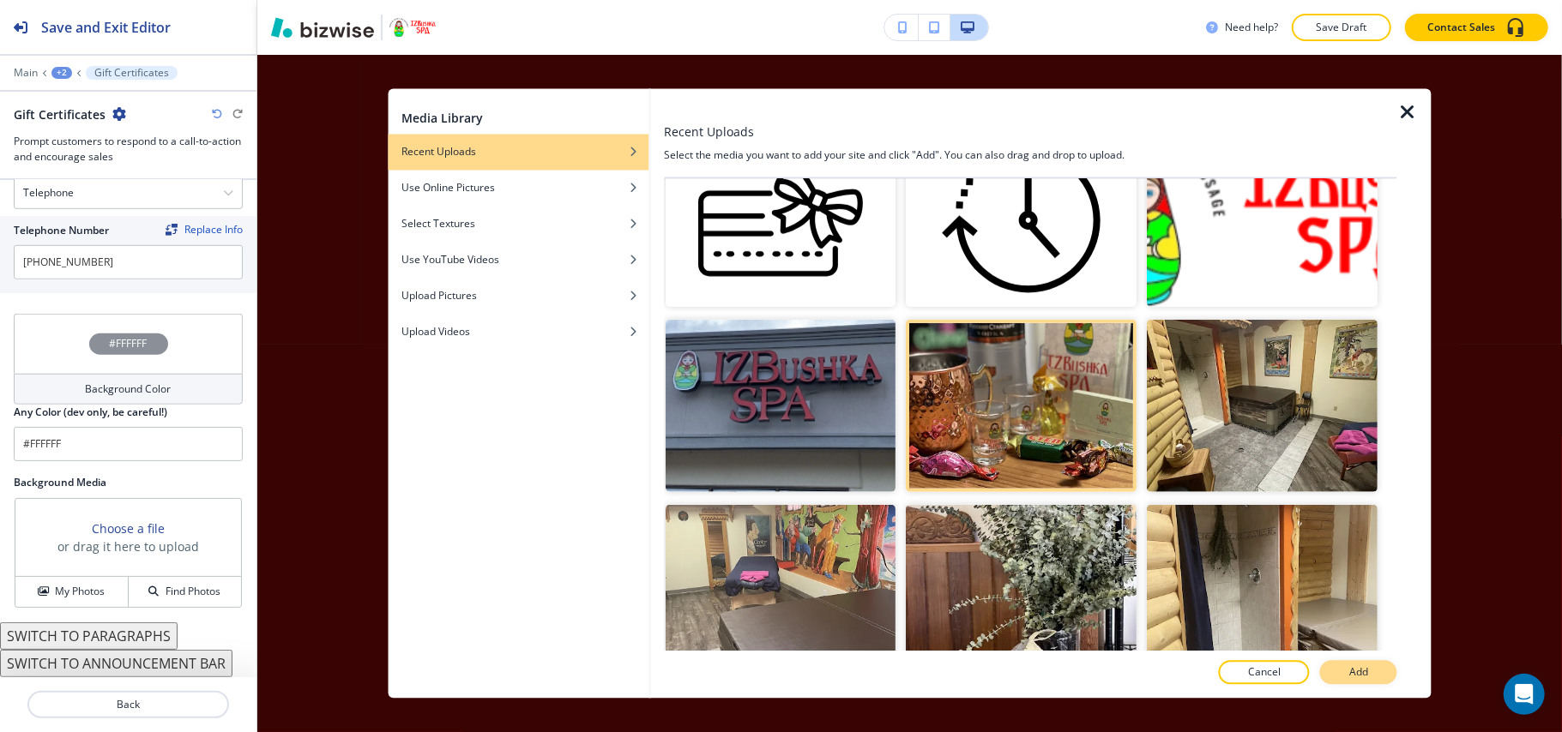
click at [1346, 673] on button "Add" at bounding box center [1358, 673] width 77 height 24
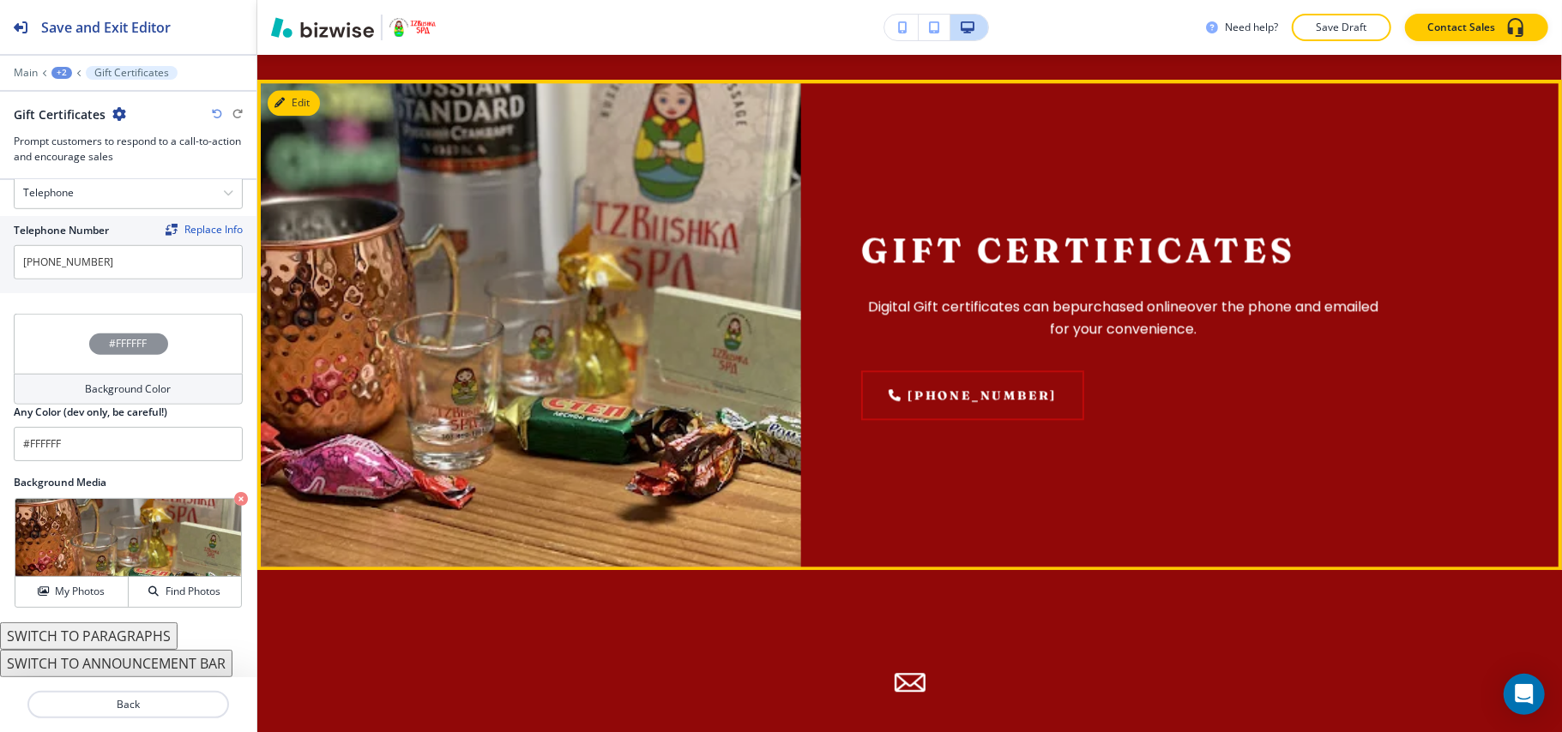
scroll to position [2951, 0]
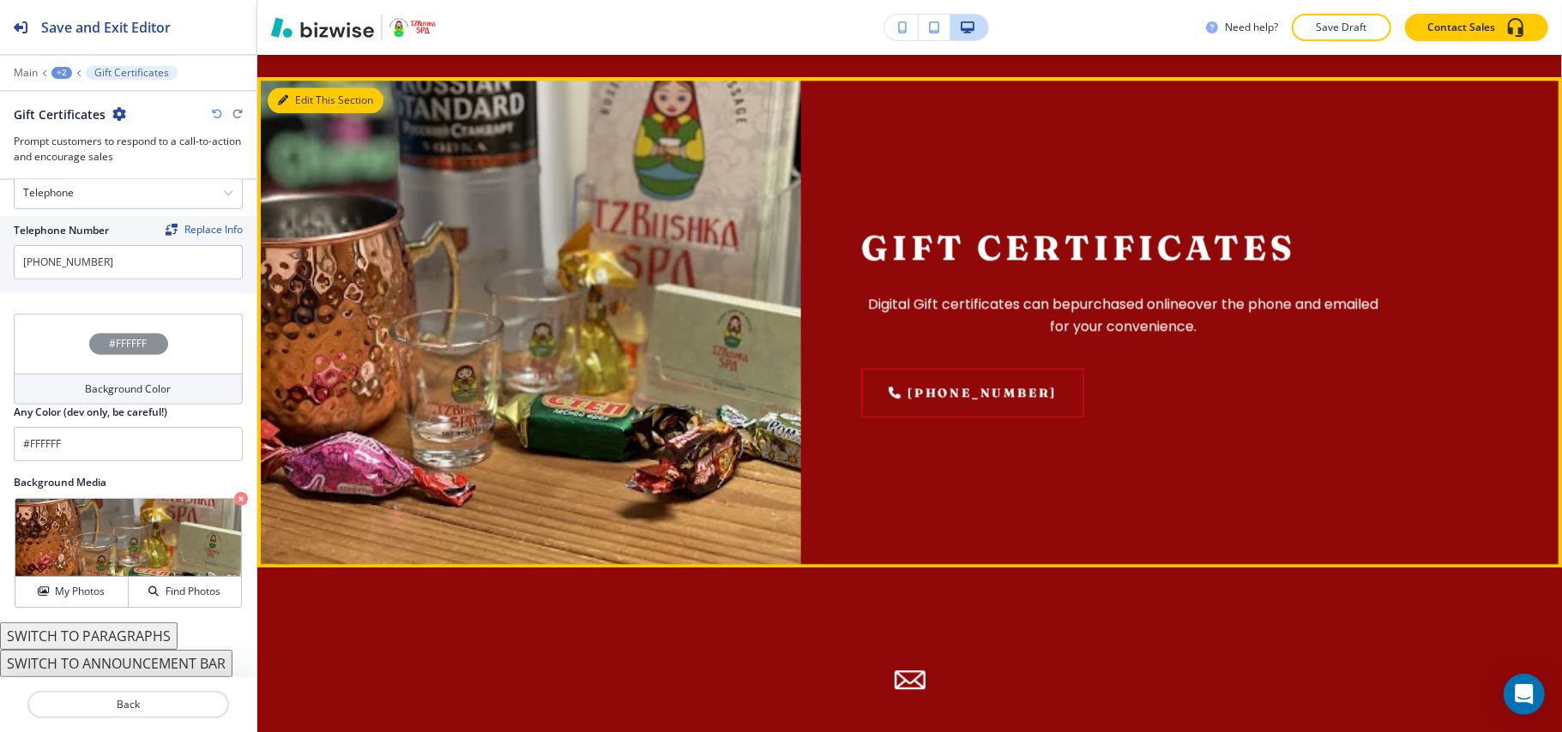
click at [292, 113] on button "Edit This Section" at bounding box center [326, 100] width 116 height 26
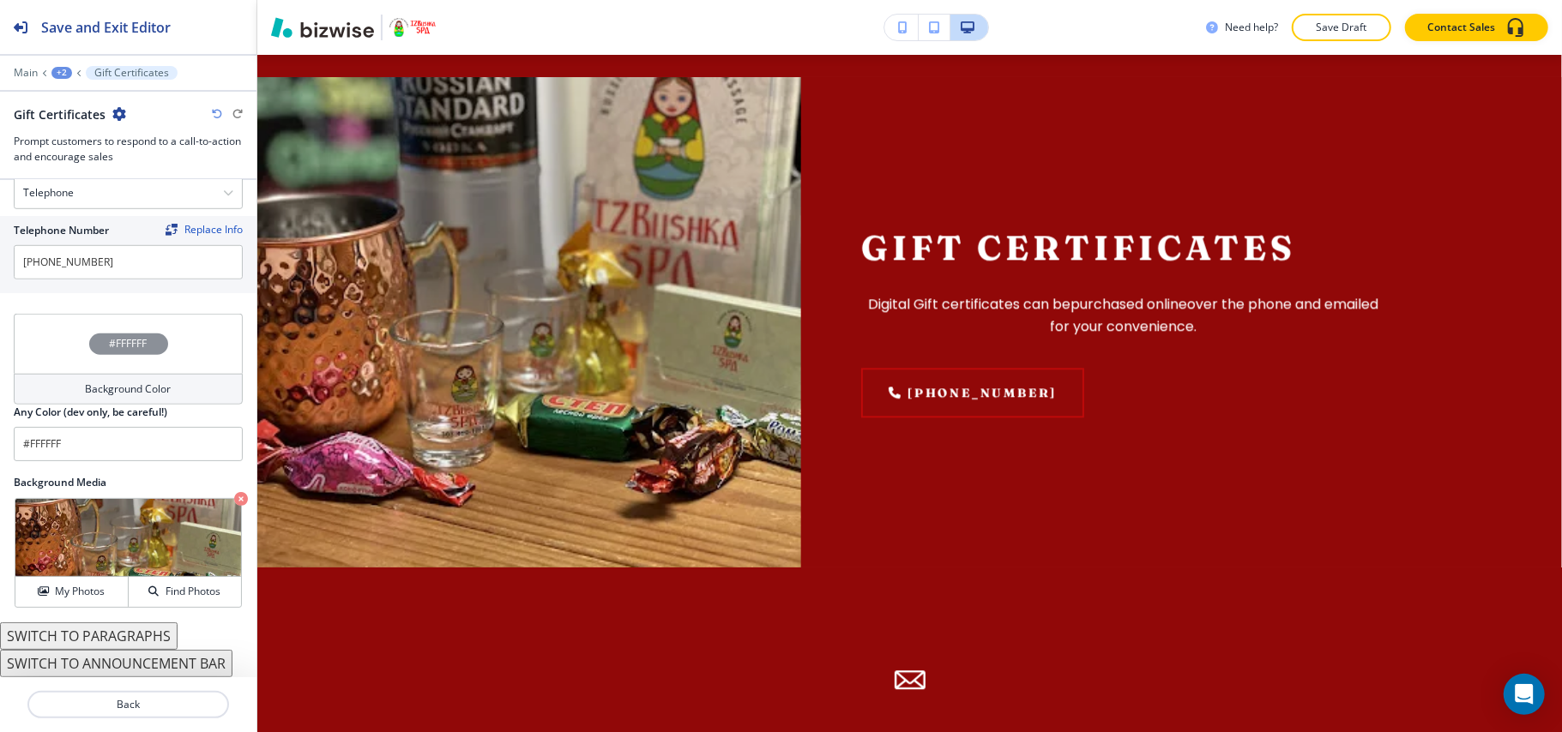
click at [51, 345] on div "#FFFFFF" at bounding box center [128, 344] width 229 height 60
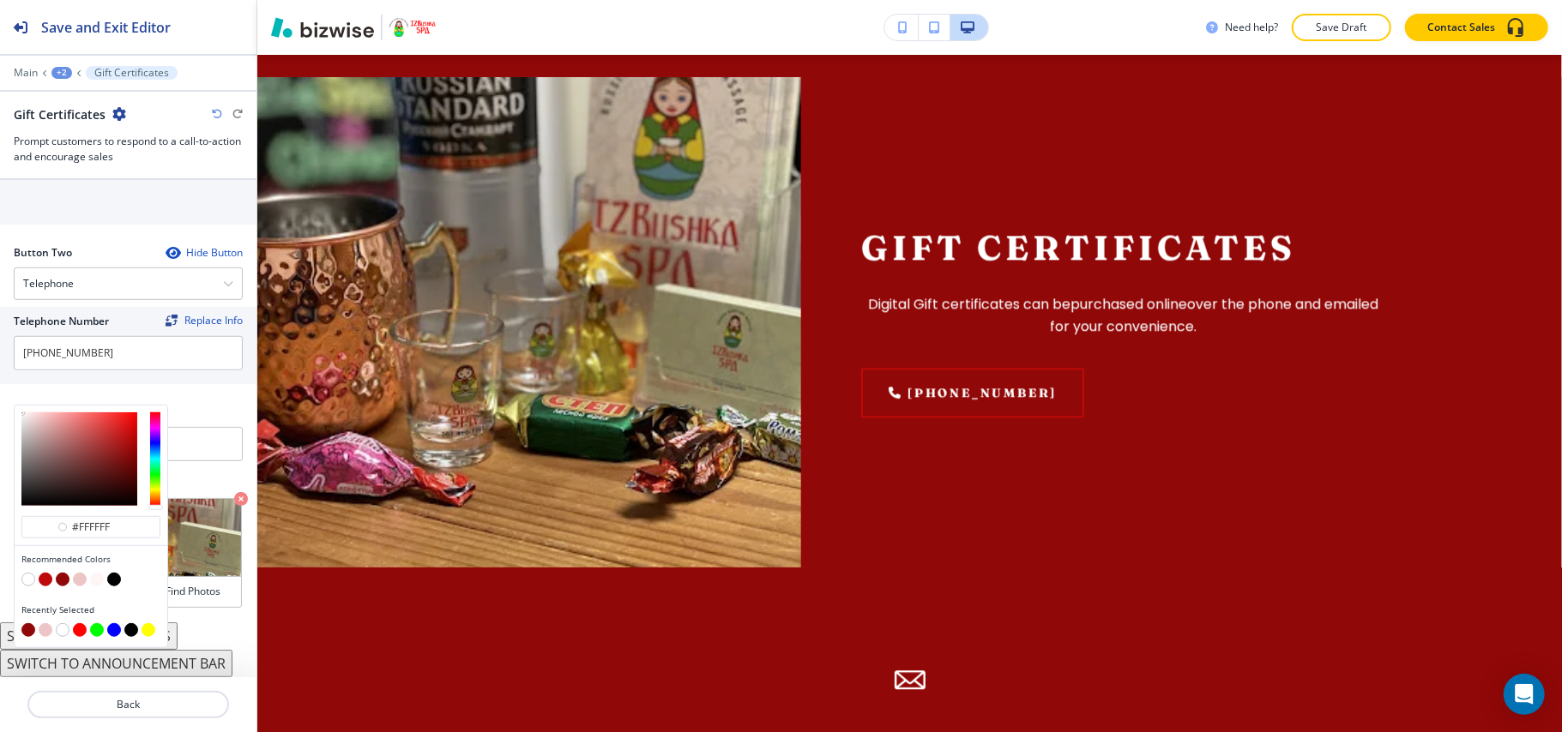
scroll to position [770, 0]
click at [94, 581] on button "button" at bounding box center [97, 580] width 14 height 14
type input "#fef5f5"
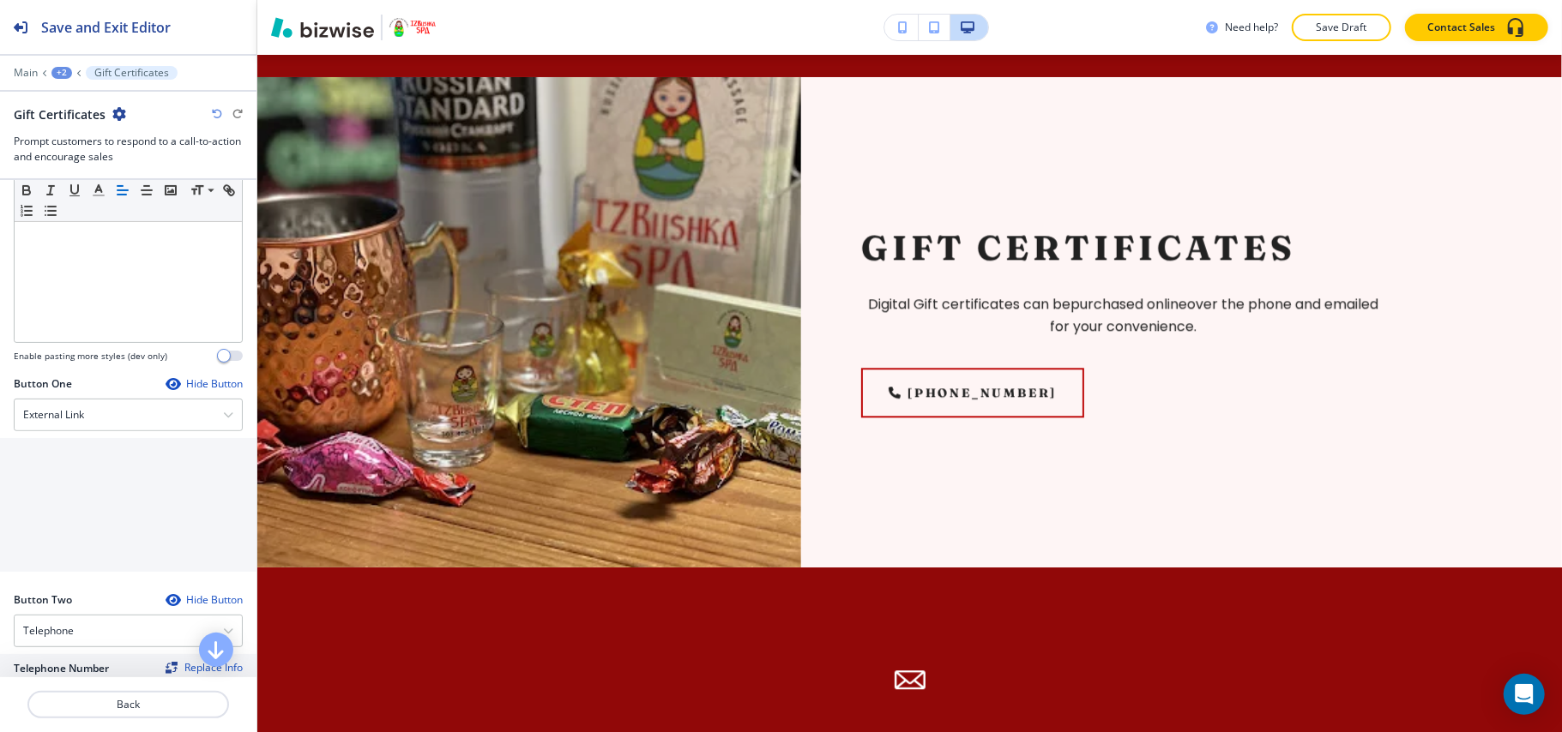
scroll to position [290, 0]
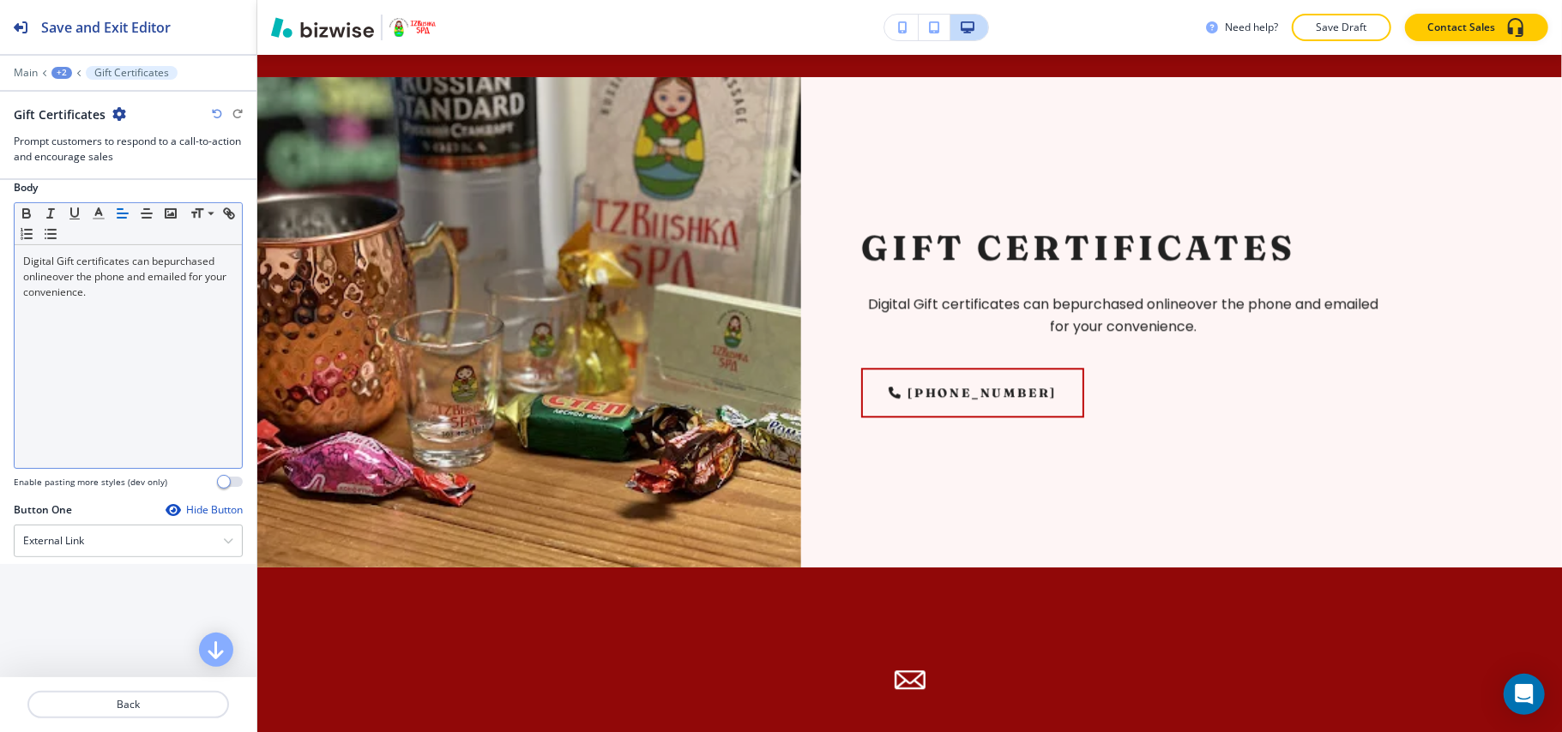
click at [117, 371] on div "Digital Gift certificates can be purchased online over the phone and emailed fo…" at bounding box center [128, 356] width 227 height 223
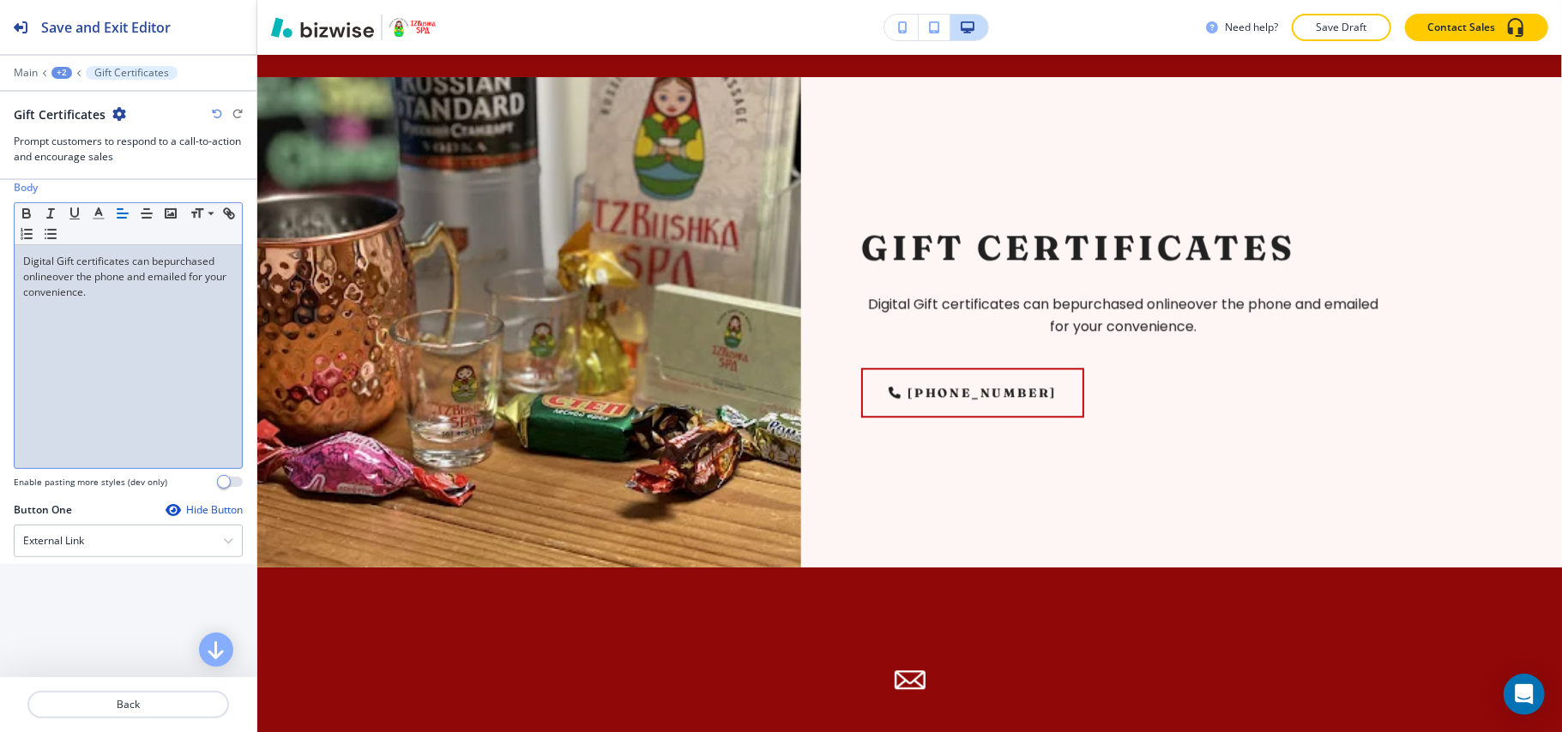
click at [123, 218] on icon "button" at bounding box center [122, 213] width 15 height 15
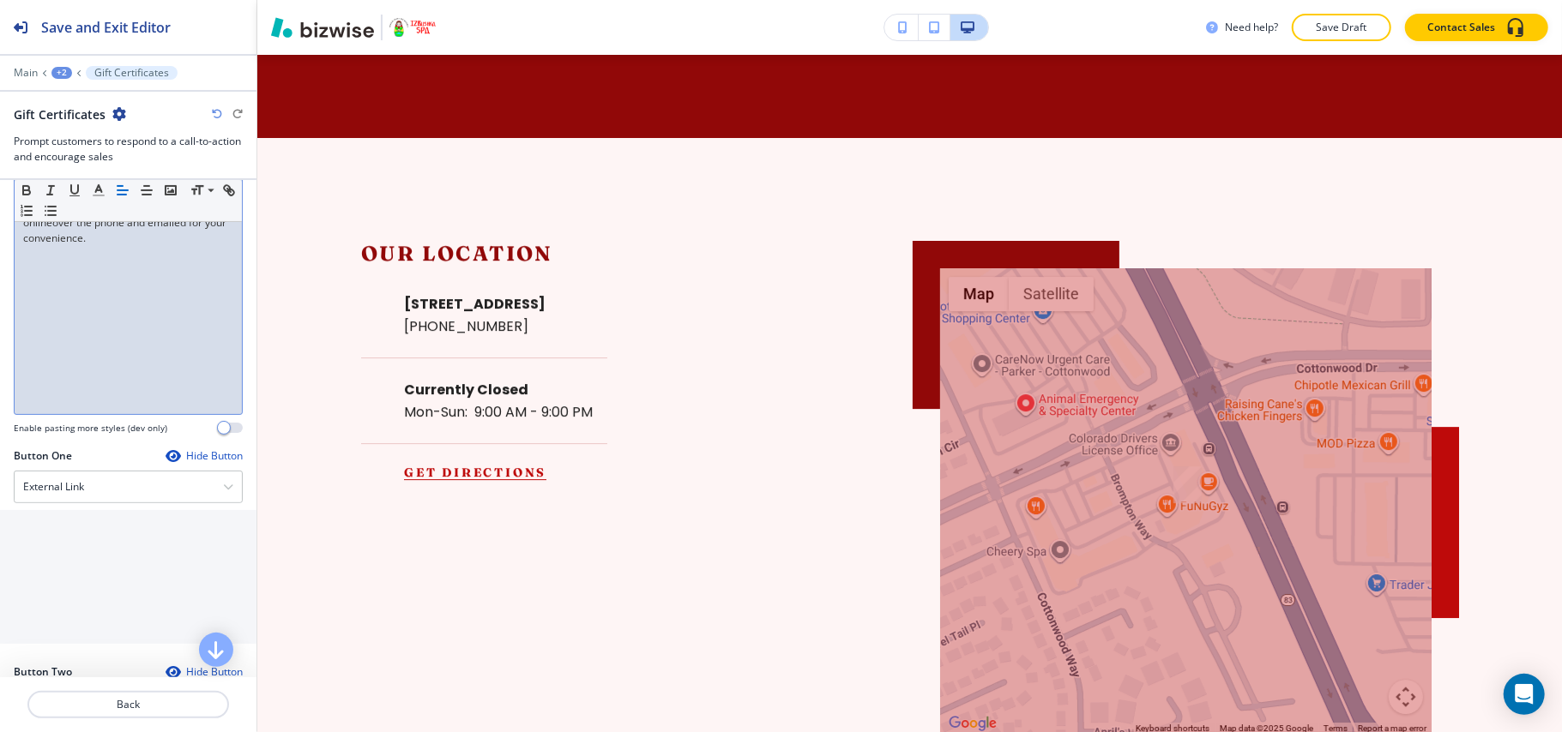
scroll to position [571, 0]
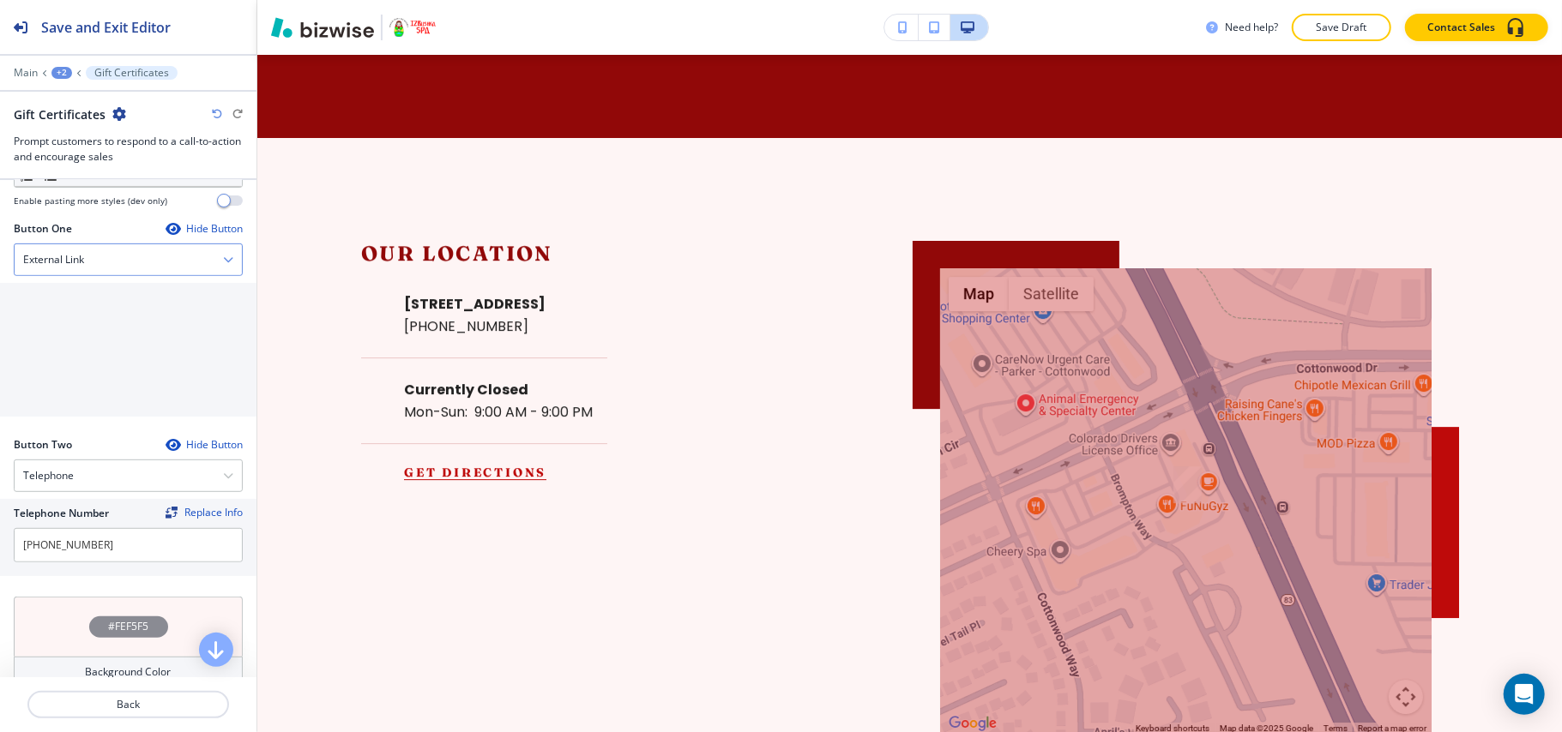
click at [98, 268] on div "External Link" at bounding box center [128, 259] width 227 height 31
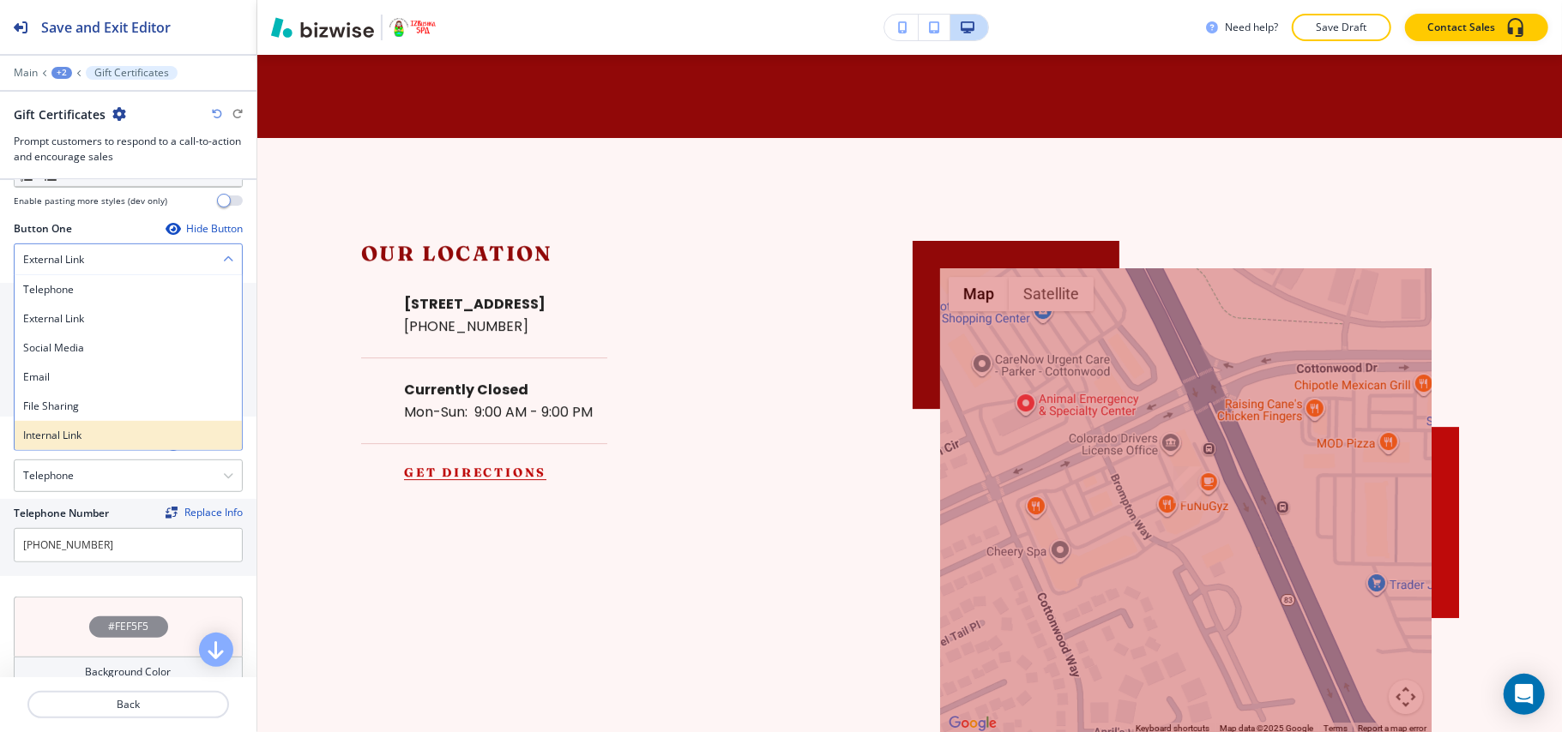
click at [59, 443] on h4 "Internal Link" at bounding box center [128, 435] width 210 height 15
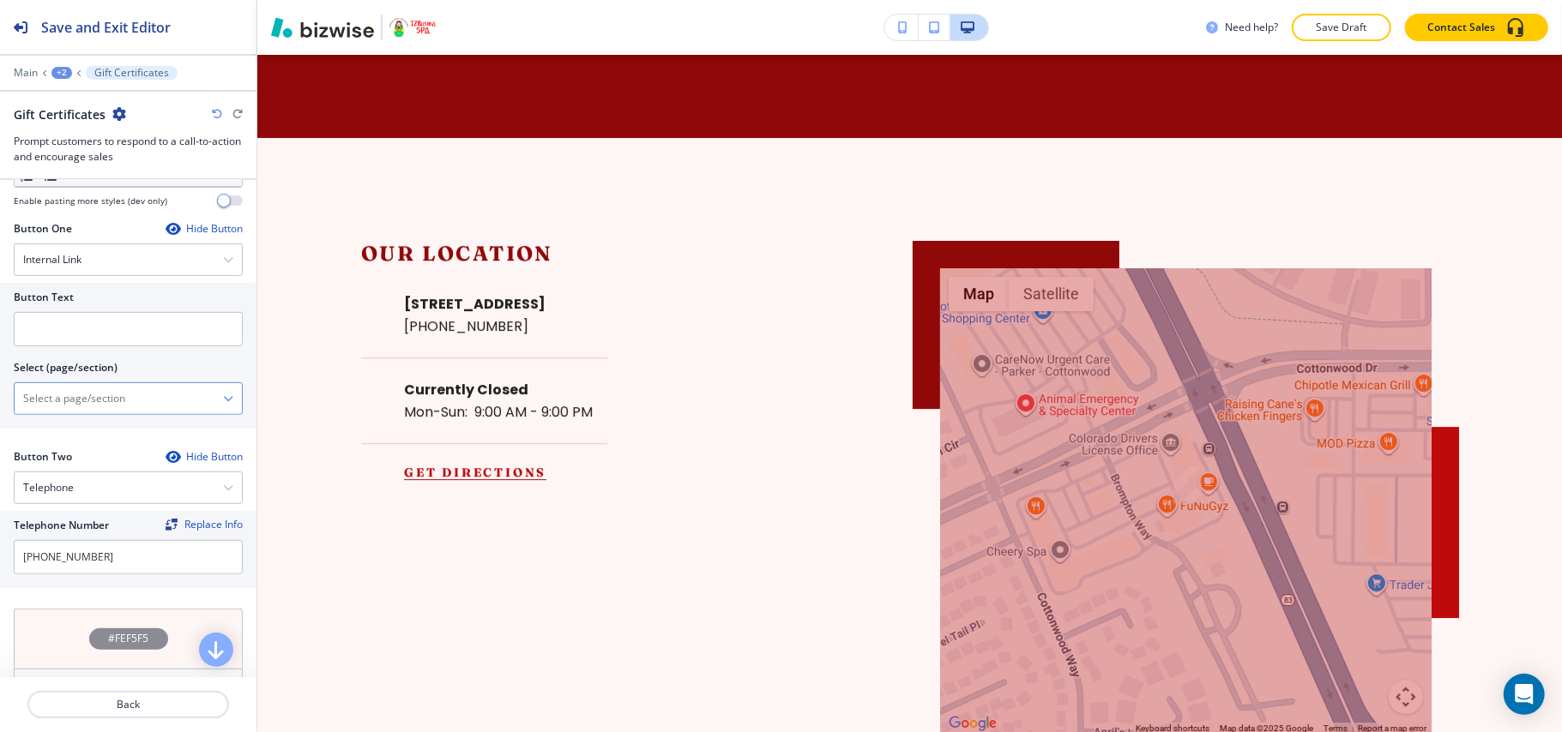
click at [117, 412] on \(page\/section\) "Manual Input" at bounding box center [119, 398] width 208 height 29
type \(page\/section\) "CONTACT US"
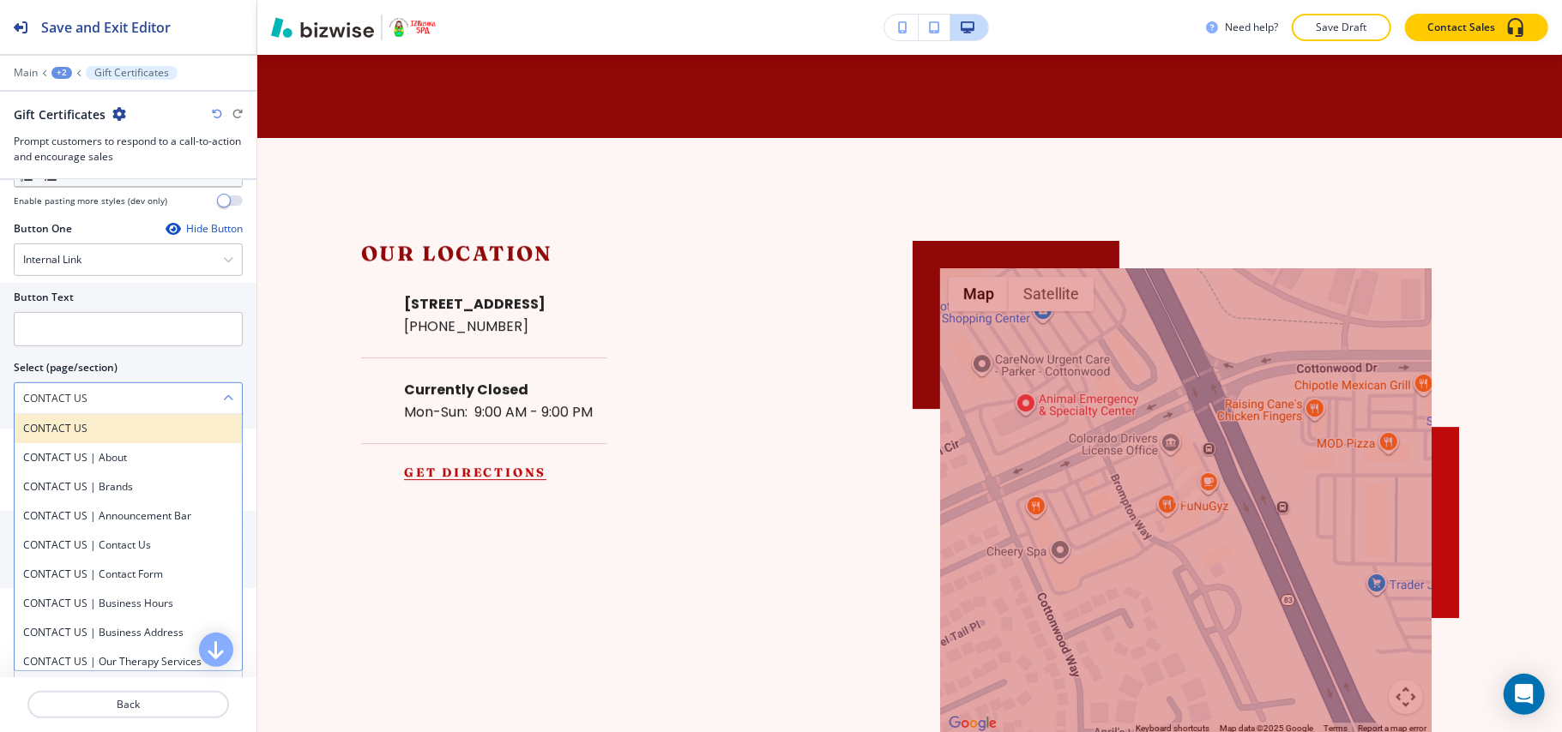
click at [83, 436] on h4 "CONTACT US" at bounding box center [128, 428] width 210 height 15
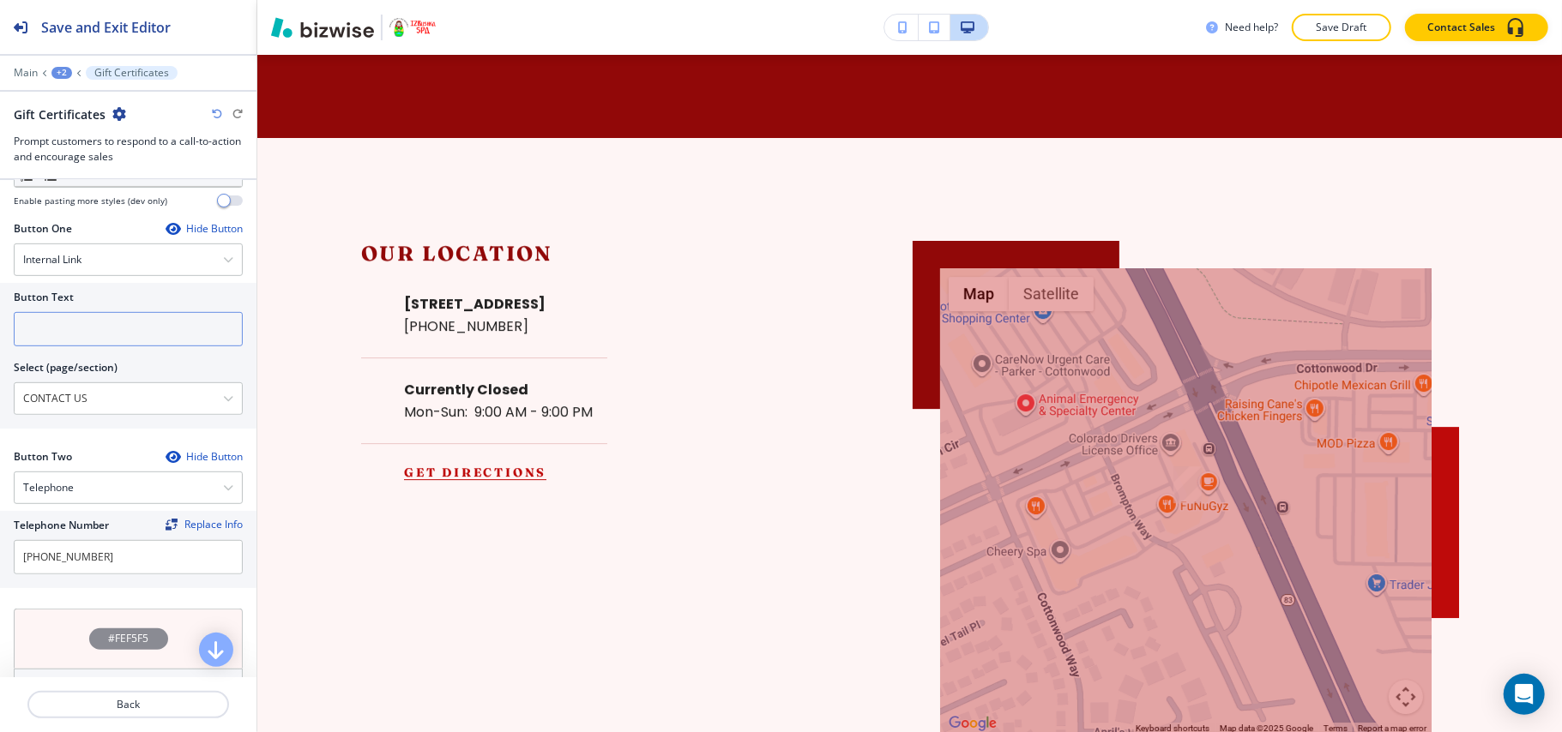
click at [93, 346] on input "text" at bounding box center [128, 329] width 229 height 34
paste input "CONTACT US"
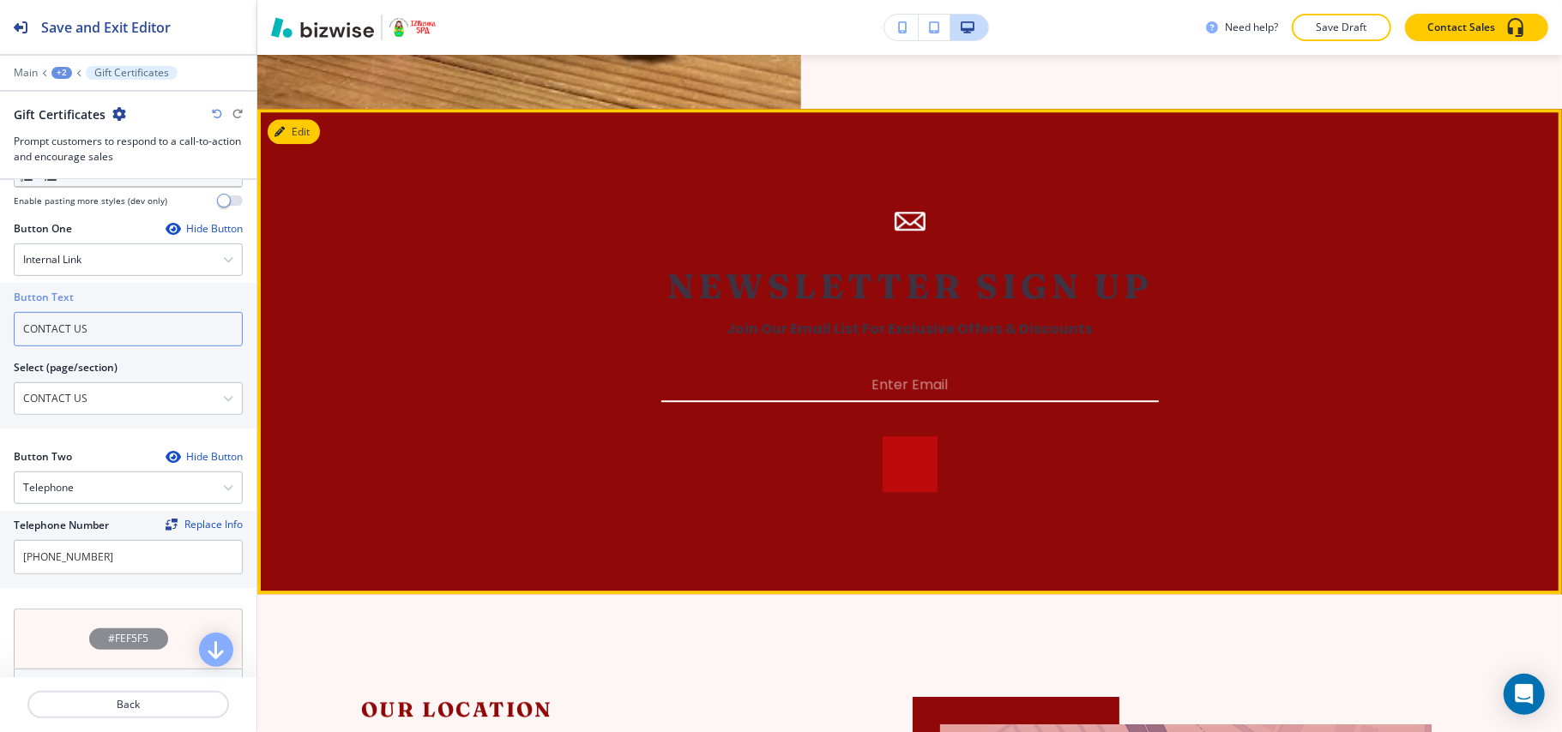
type input "CONTACT US"
click at [299, 145] on button "Edit" at bounding box center [294, 132] width 52 height 26
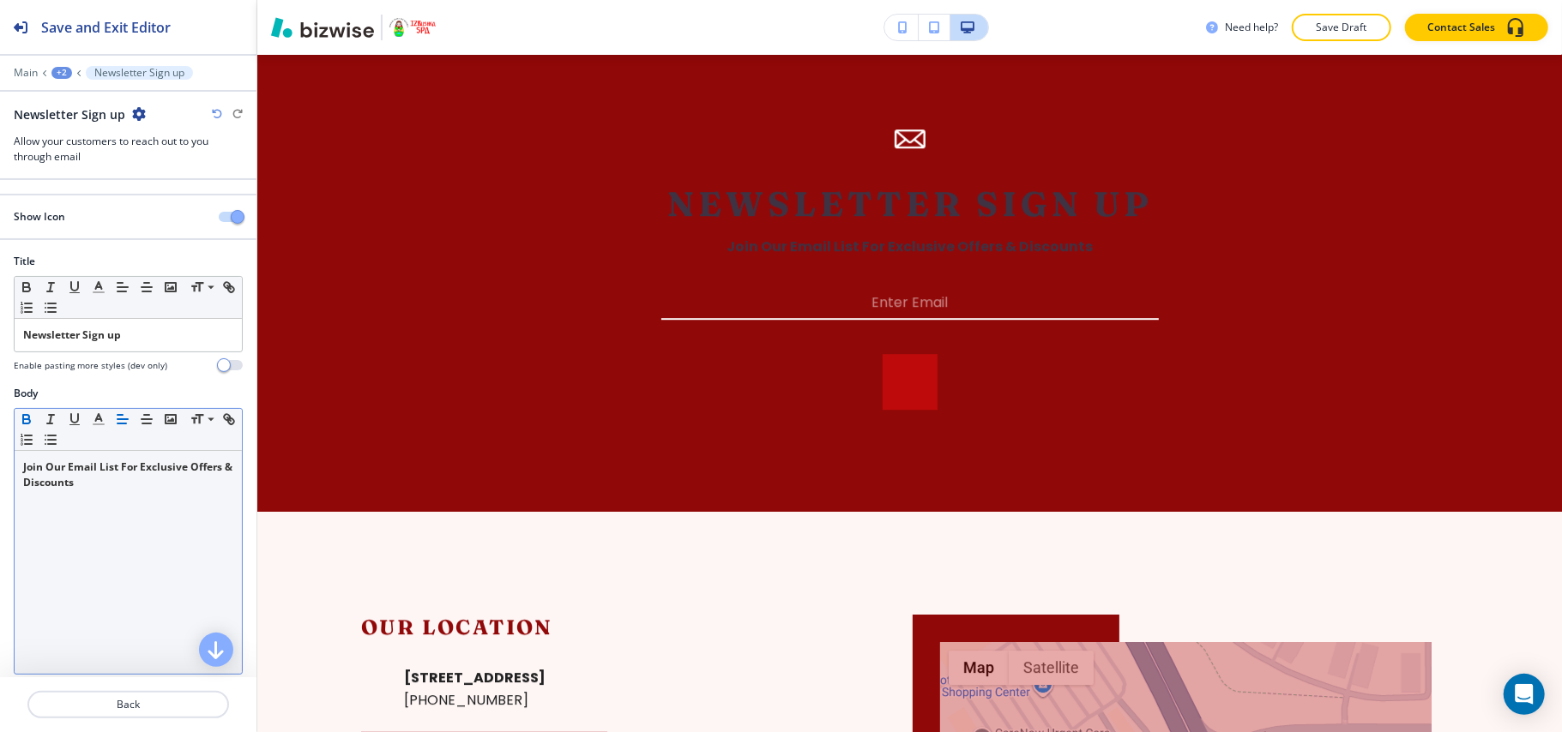
scroll to position [268, 0]
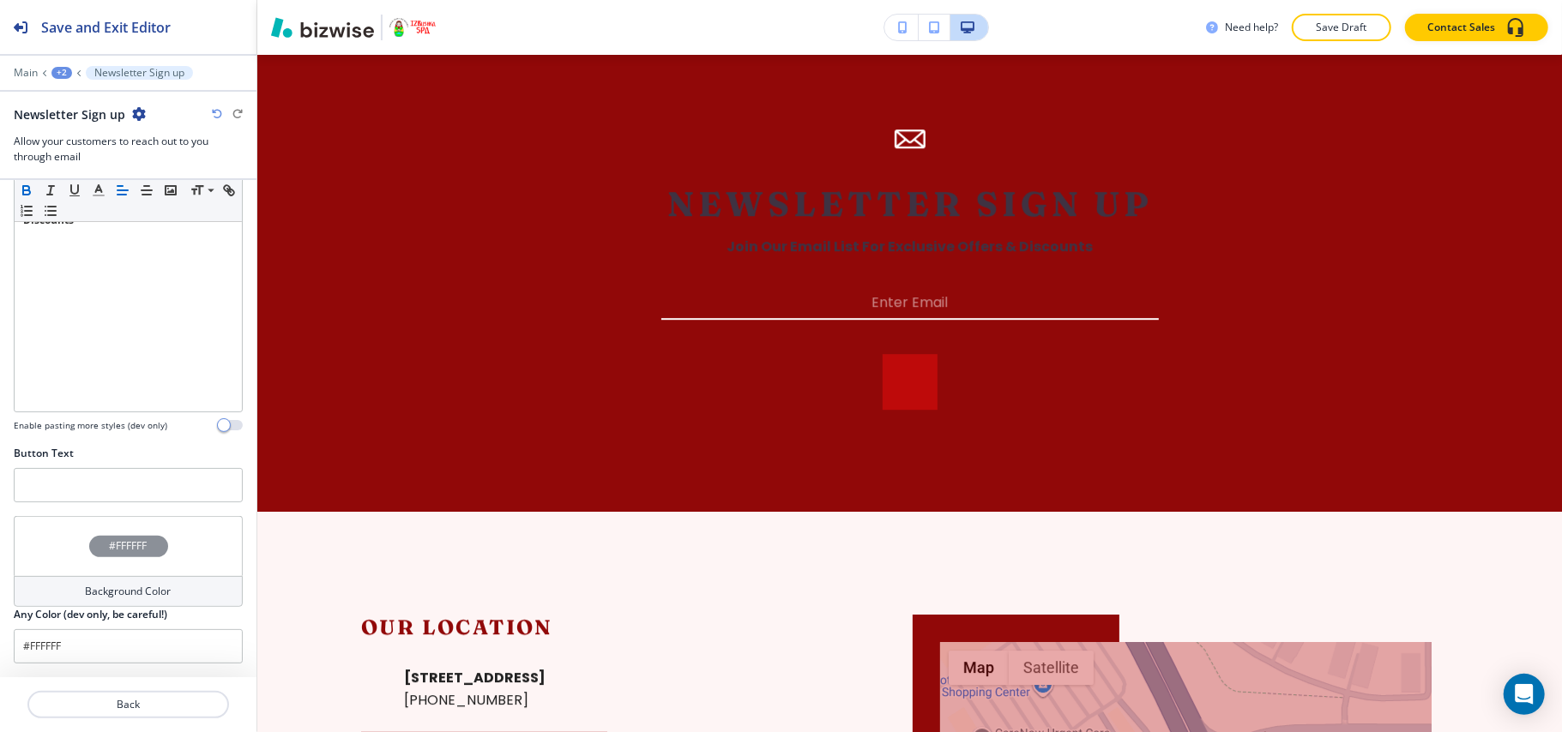
click at [42, 551] on div "#FFFFFF" at bounding box center [128, 546] width 229 height 60
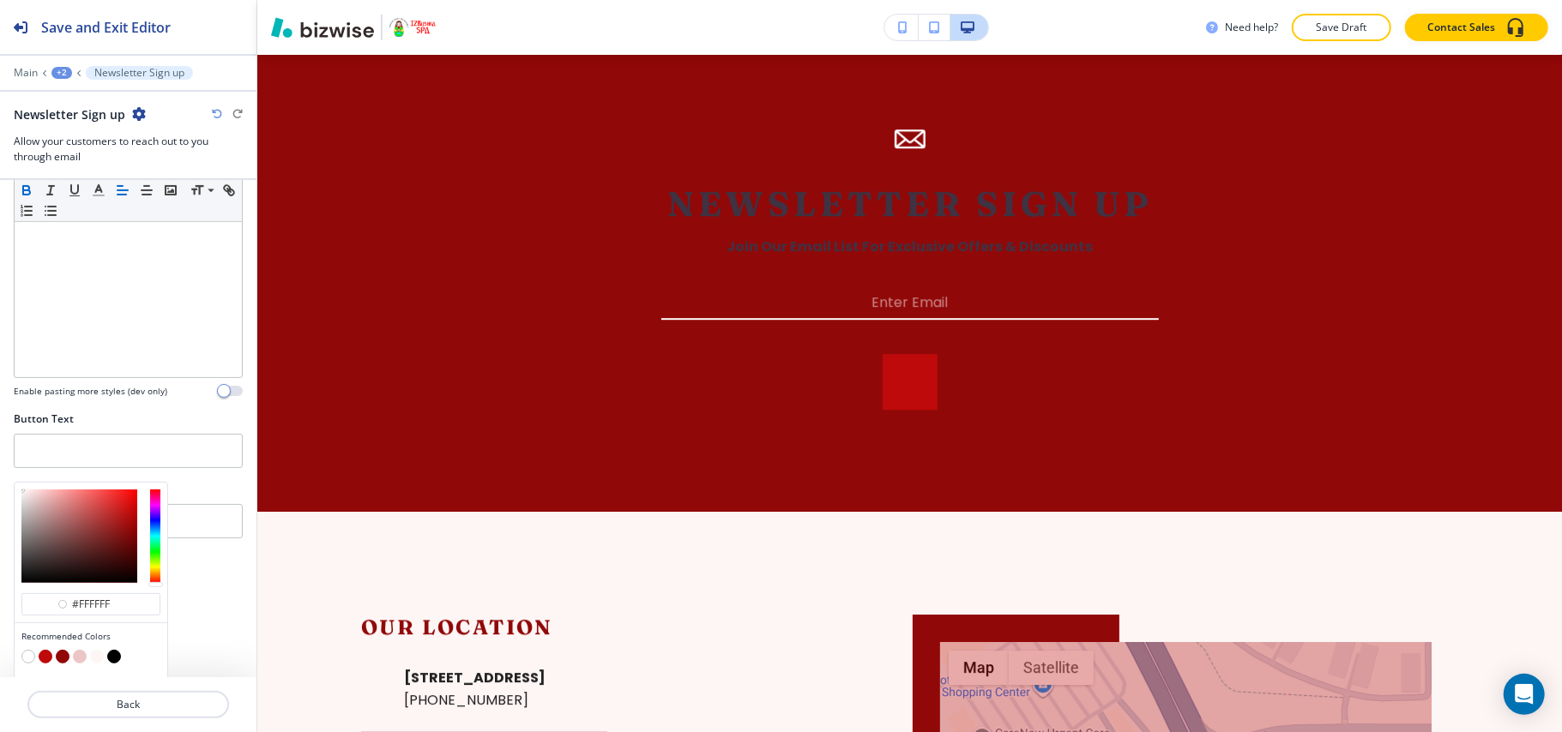
scroll to position [350, 0]
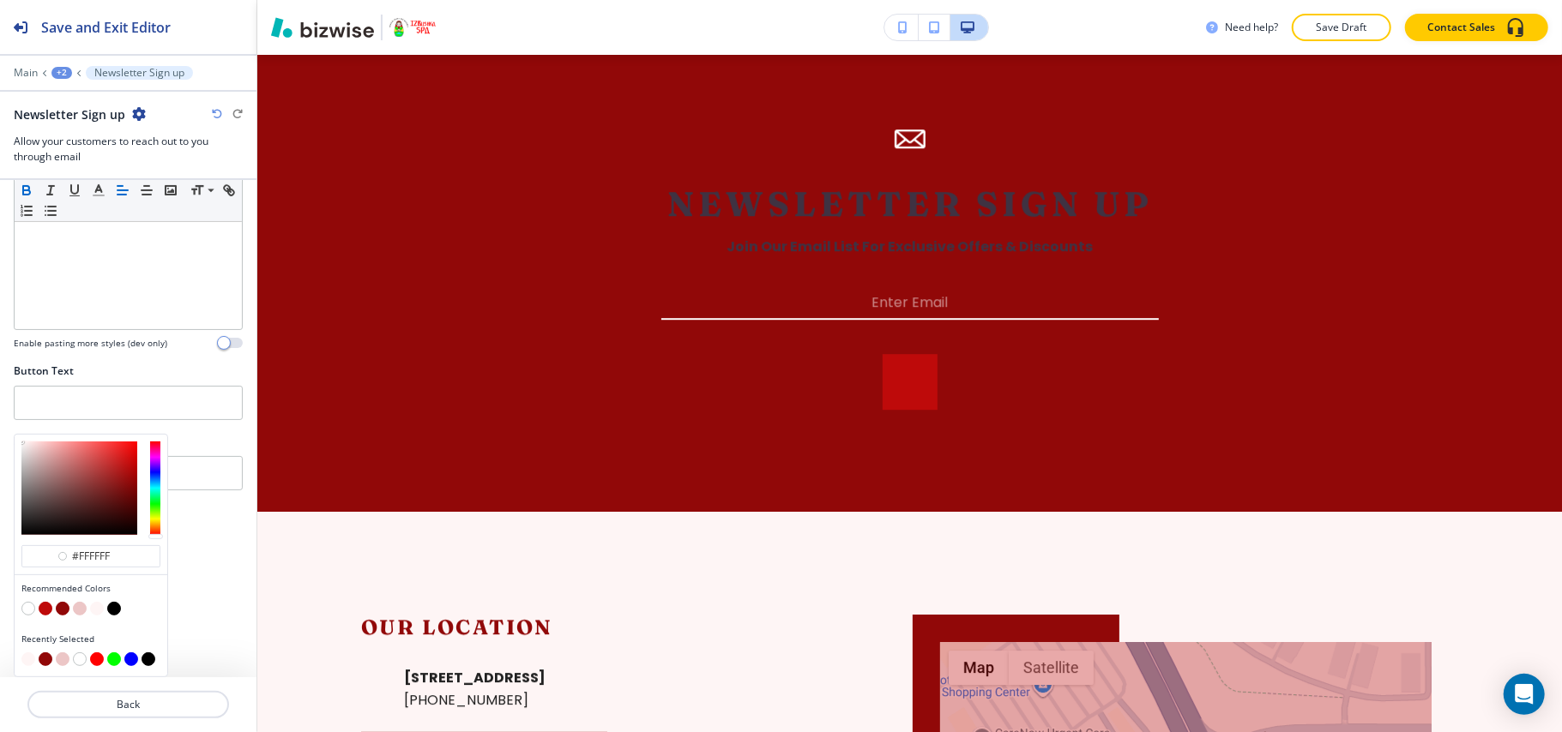
click at [79, 609] on button "button" at bounding box center [80, 609] width 14 height 14
type input "#ecc6c6"
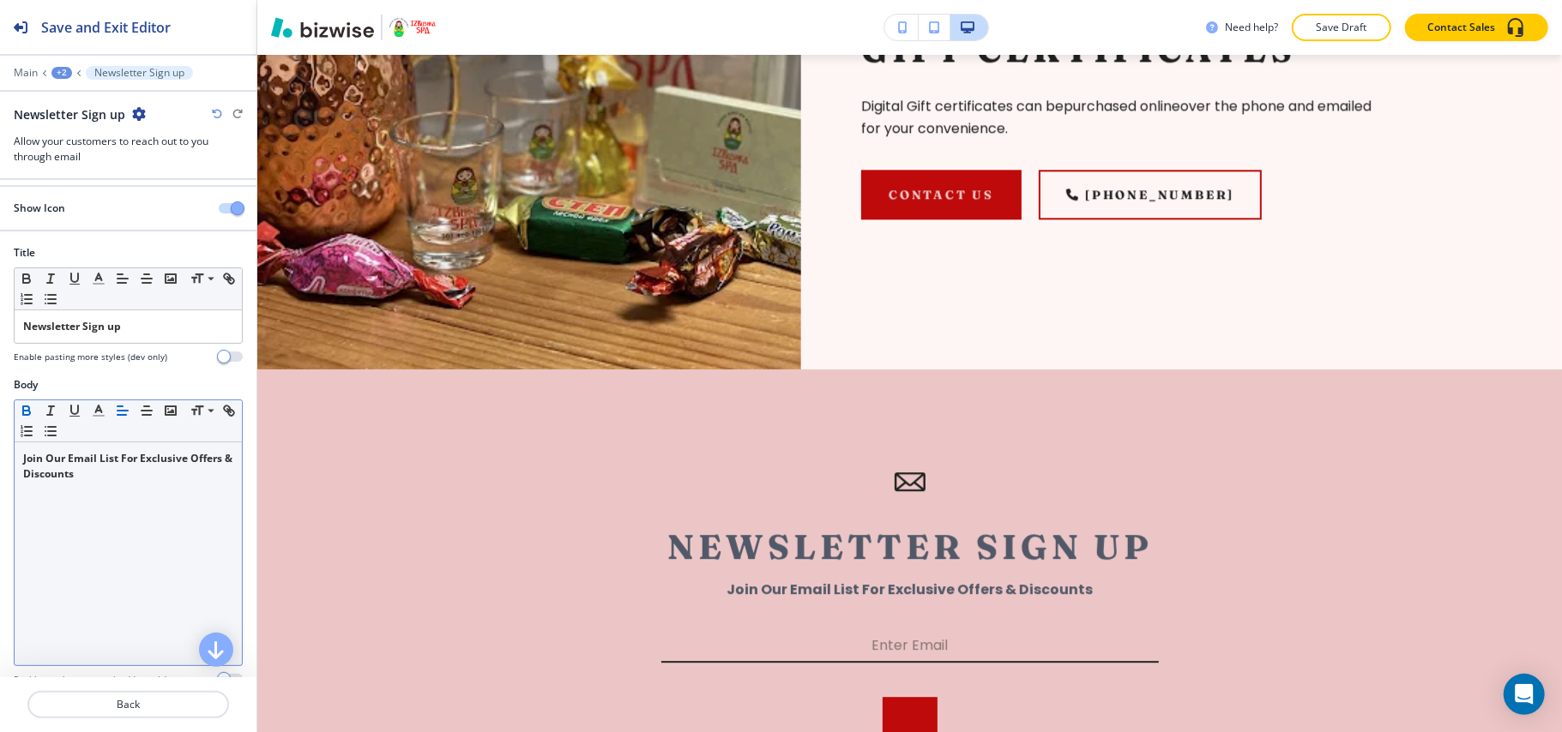
scroll to position [0, 0]
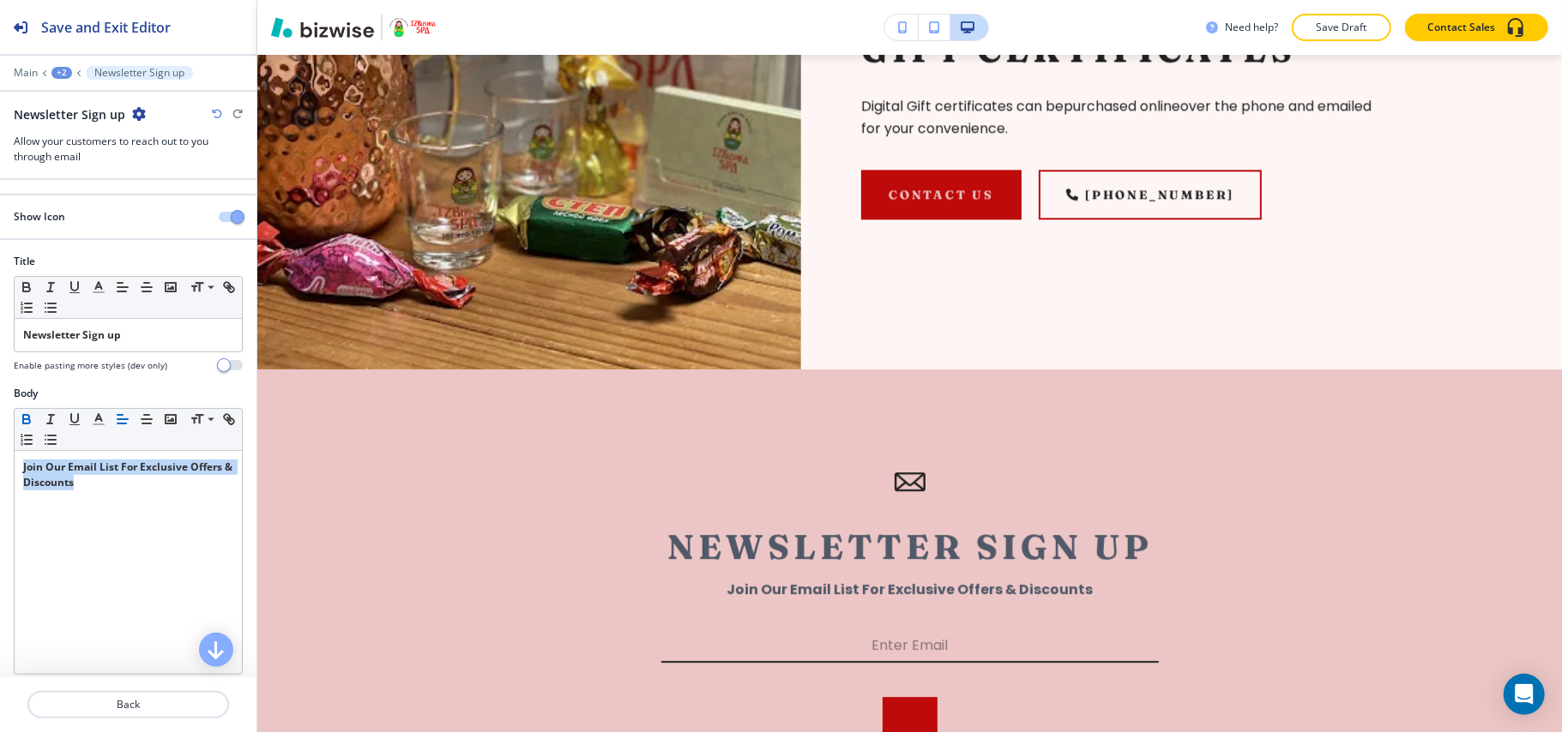
drag, startPoint x: 144, startPoint y: 504, endPoint x: 0, endPoint y: 442, distance: 156.7
click at [0, 442] on div "Body Small Normal Large Huge Join Our Email List For Exclusive Offers & Discoun…" at bounding box center [128, 547] width 256 height 322
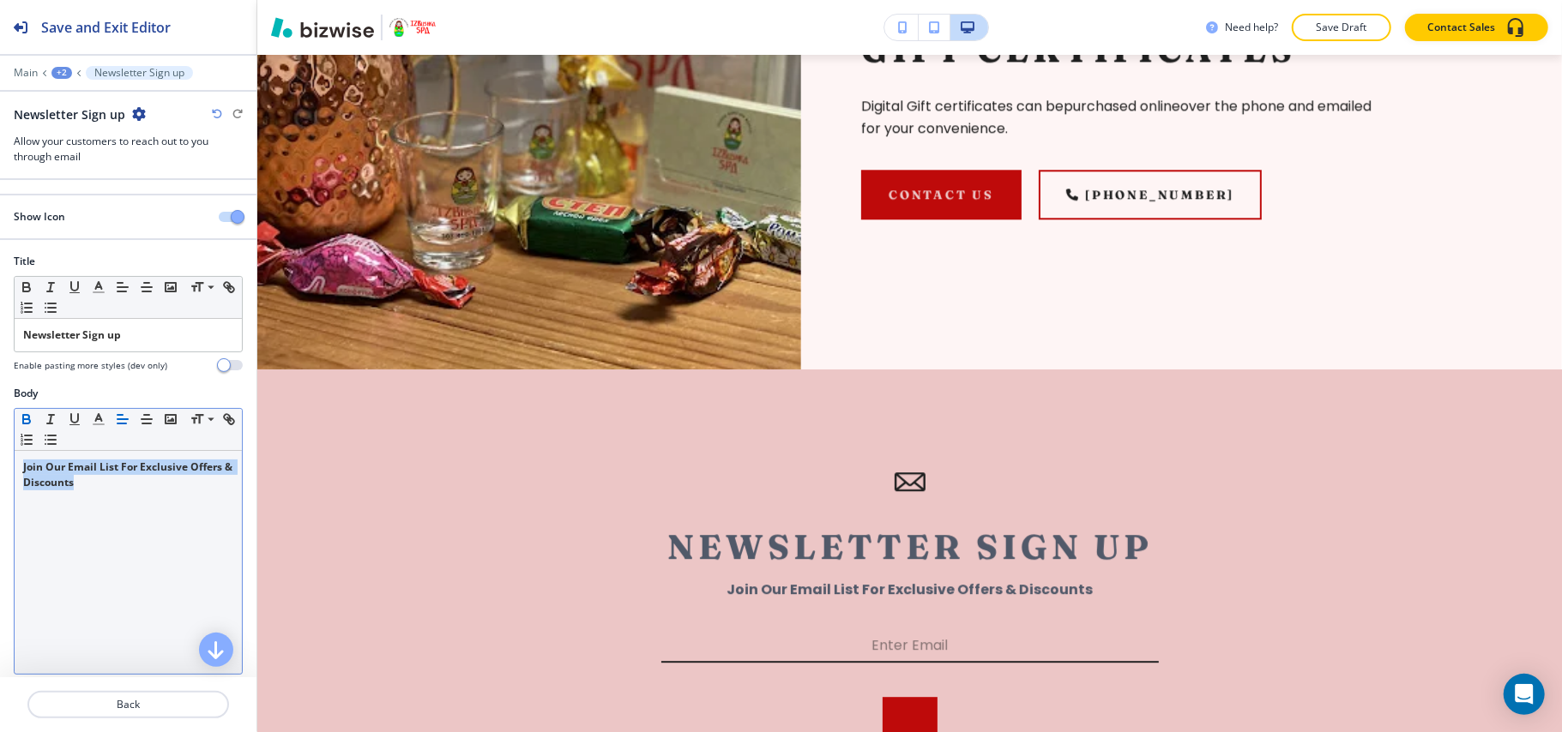
click at [21, 420] on icon "button" at bounding box center [26, 419] width 15 height 15
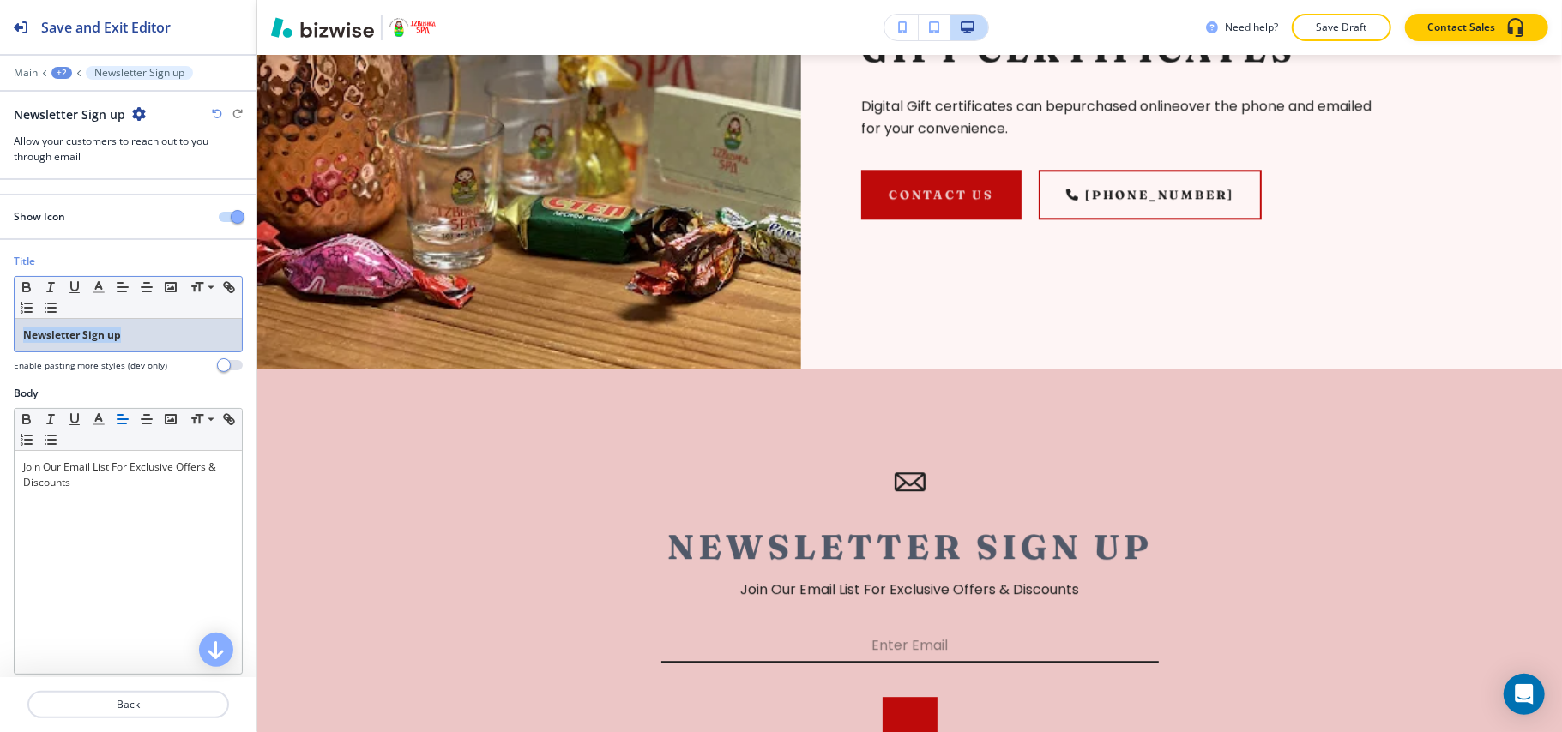
drag, startPoint x: 165, startPoint y: 322, endPoint x: 0, endPoint y: 324, distance: 164.7
click at [0, 324] on div "Title Small Normal Large Huge Newsletter Sign up Enable pasting more styles (de…" at bounding box center [128, 320] width 256 height 132
click at [26, 288] on icon "button" at bounding box center [26, 287] width 15 height 15
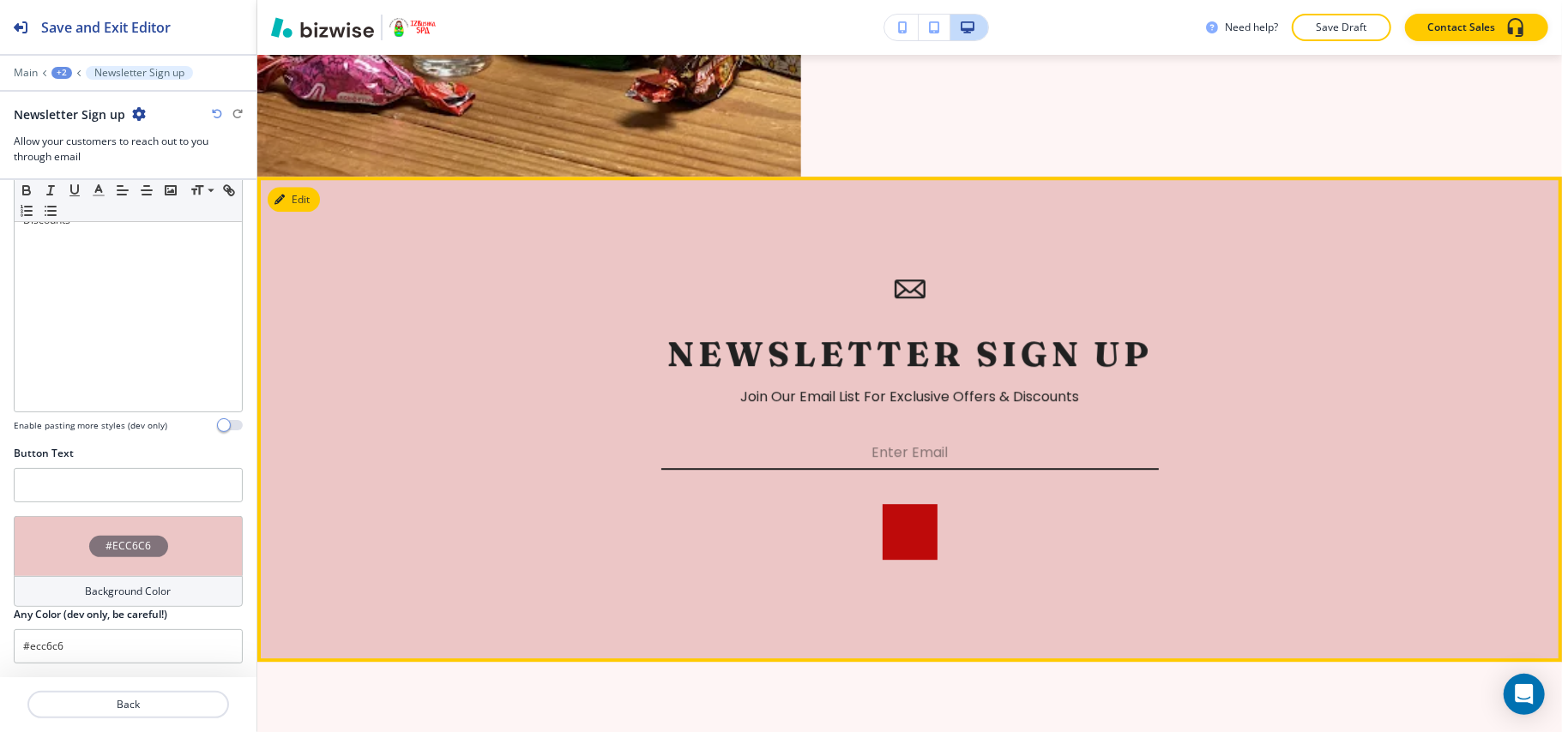
scroll to position [3492, 0]
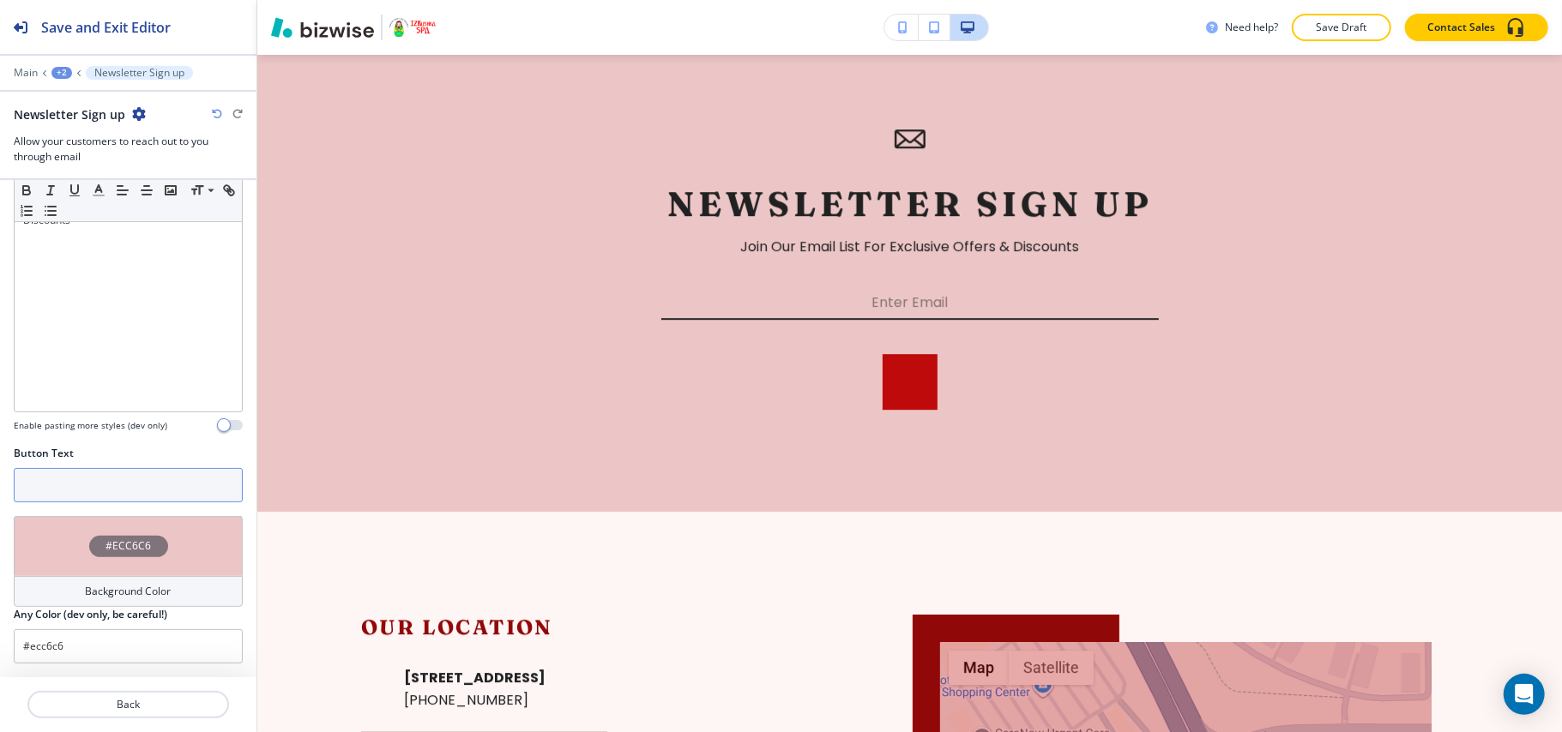
click at [104, 488] on input "text" at bounding box center [128, 485] width 229 height 34
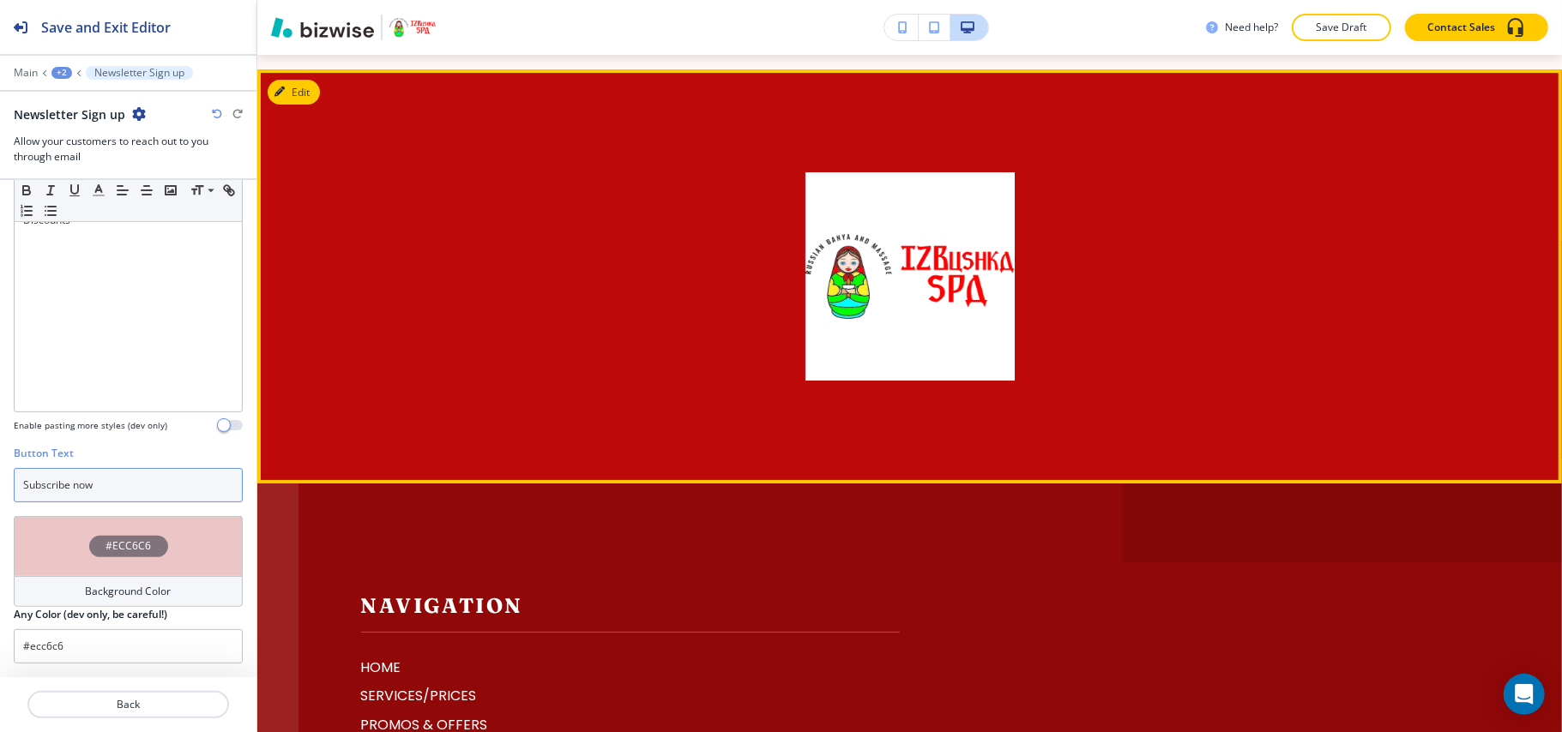
type input "Subscribe now"
click at [302, 105] on button "Edit This Section" at bounding box center [326, 93] width 116 height 26
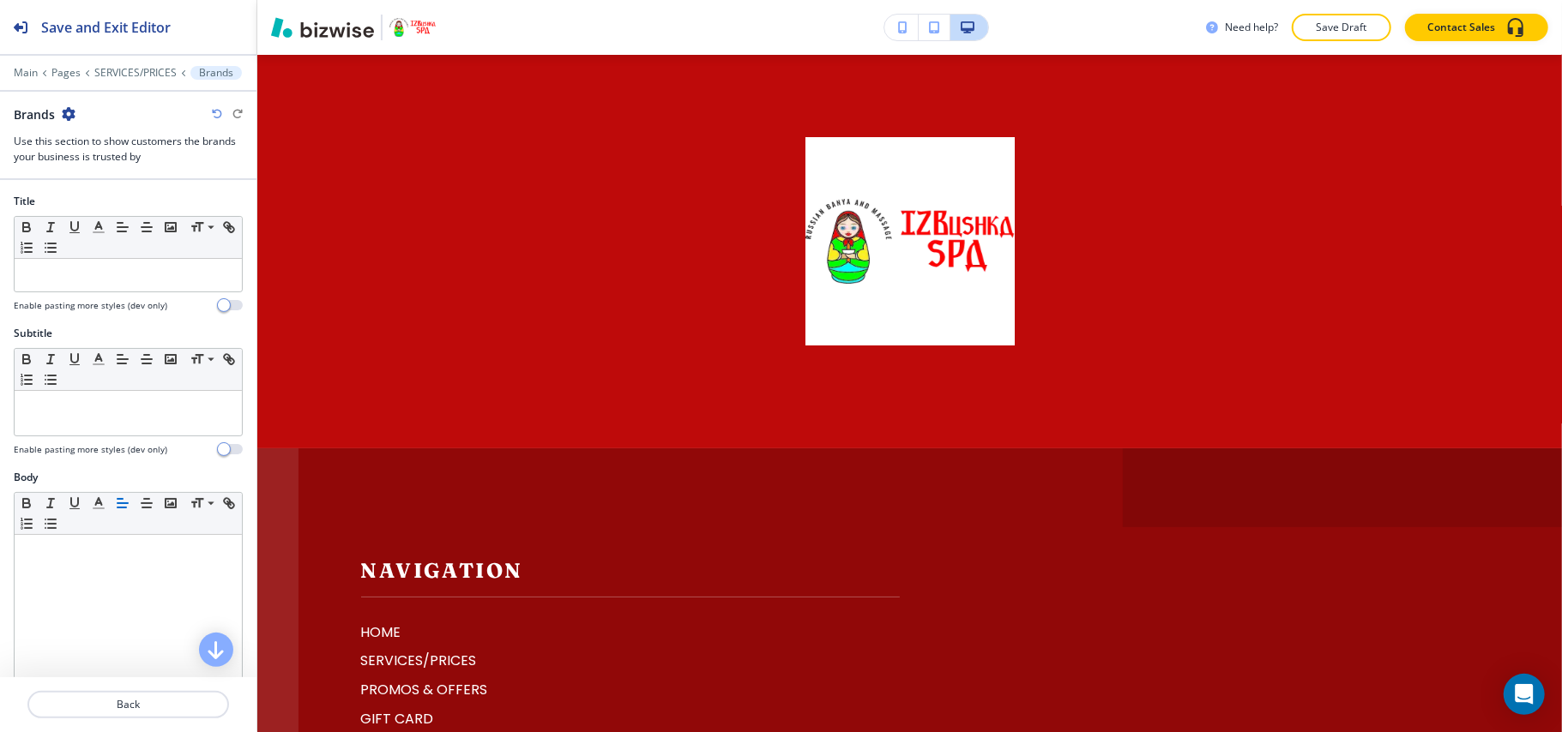
click at [65, 114] on icon "button" at bounding box center [69, 114] width 14 height 14
click at [115, 214] on button "Delete Section" at bounding box center [117, 205] width 110 height 31
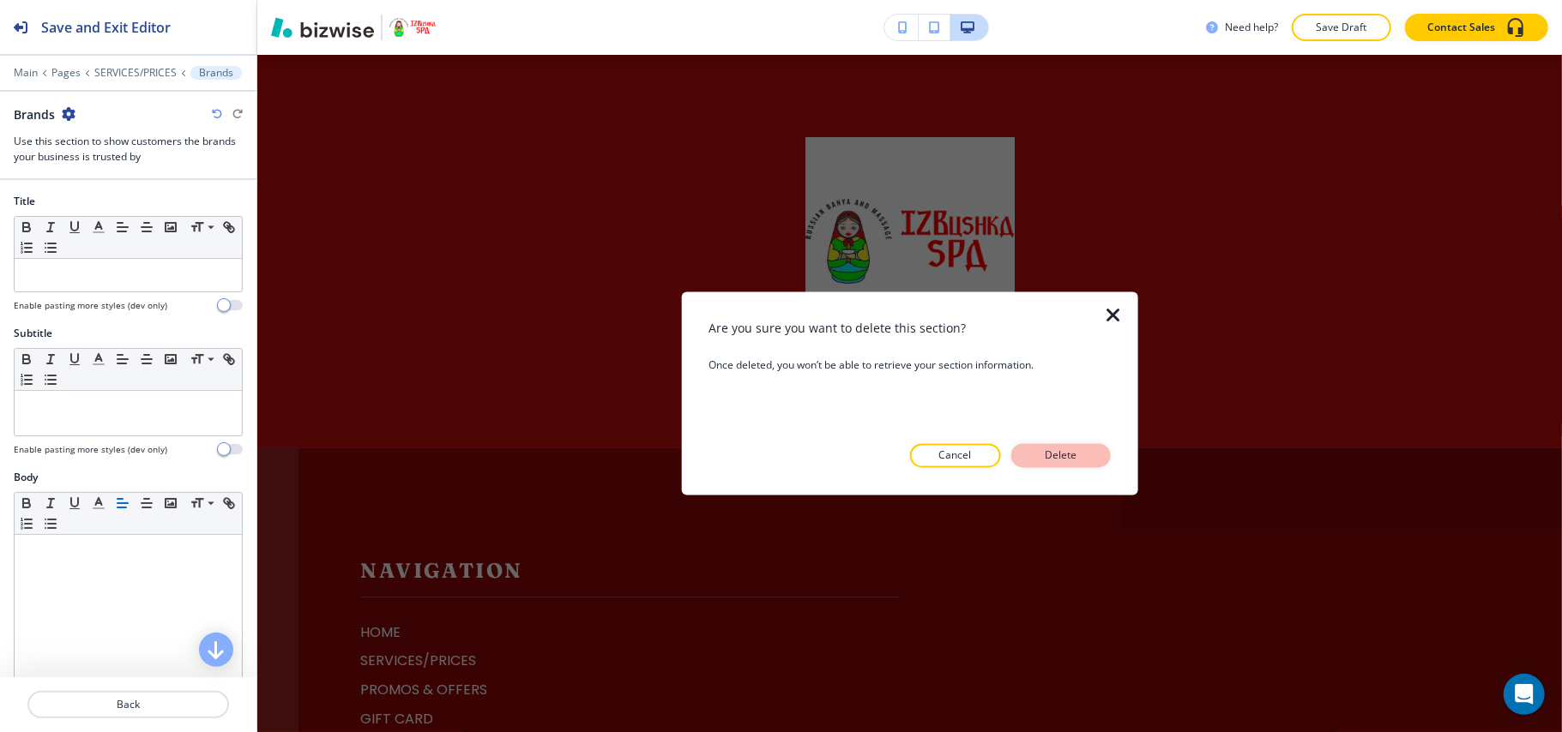
click at [1075, 449] on p "Delete" at bounding box center [1060, 455] width 41 height 15
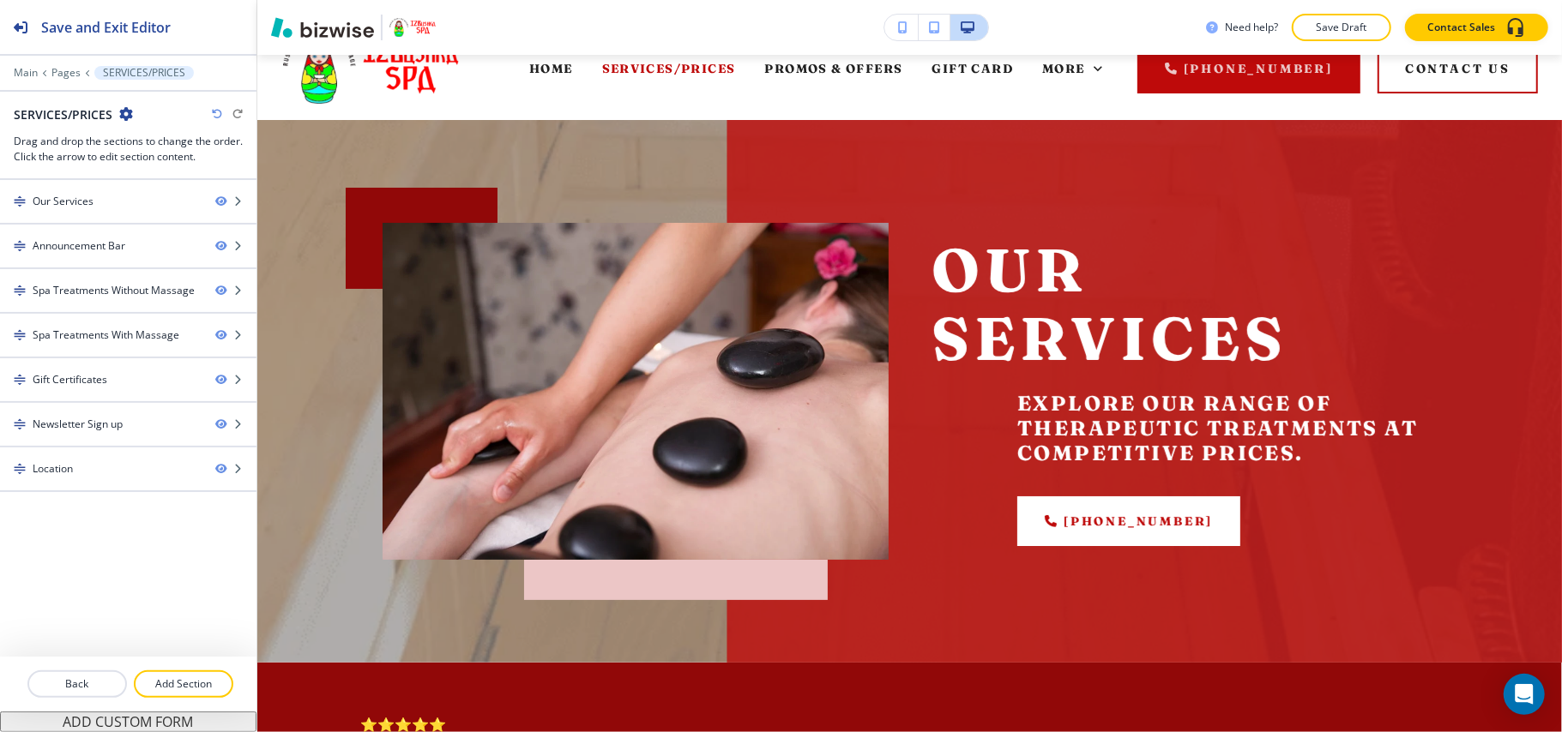
scroll to position [0, 0]
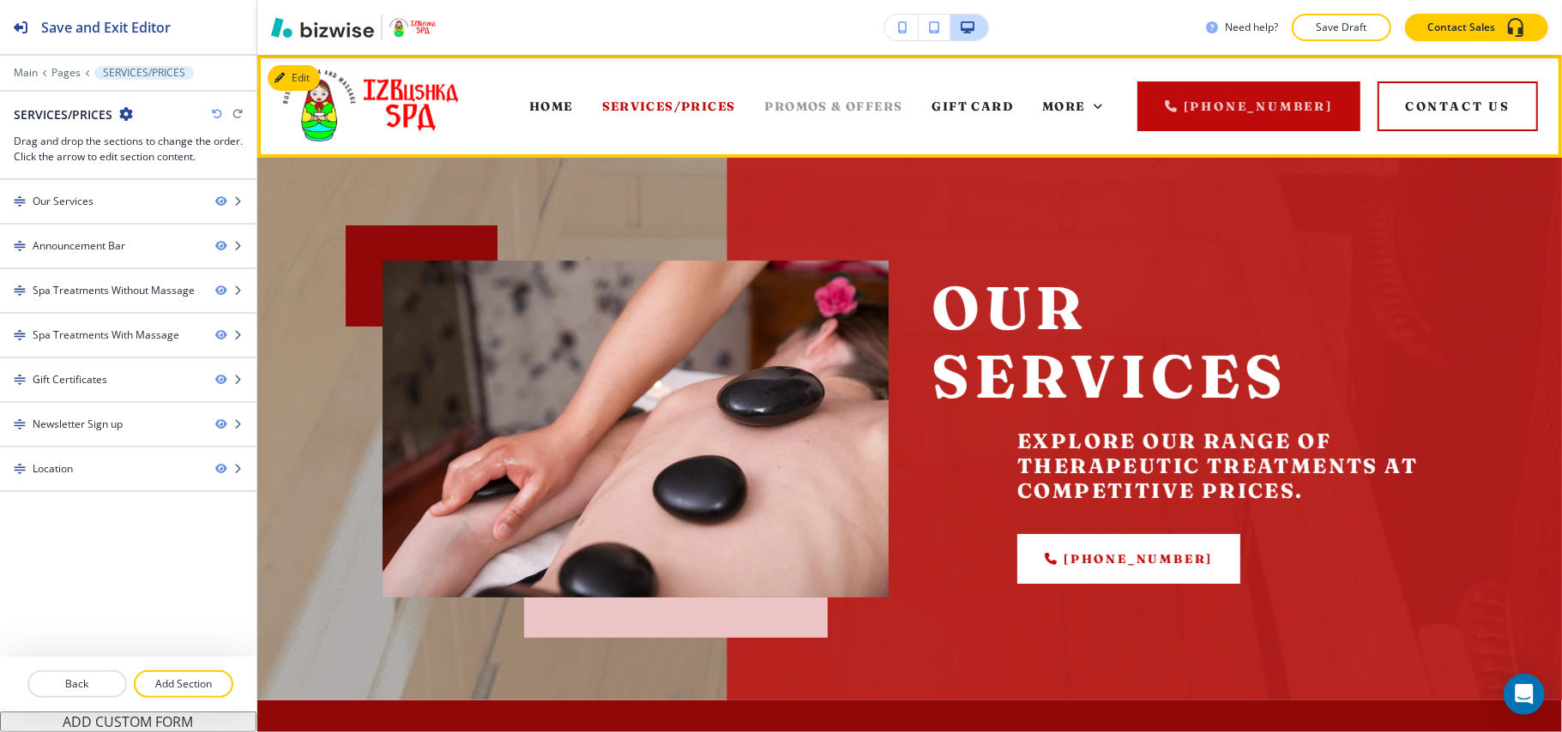
click at [837, 104] on span "PROMOS & OFFERS" at bounding box center [834, 106] width 138 height 15
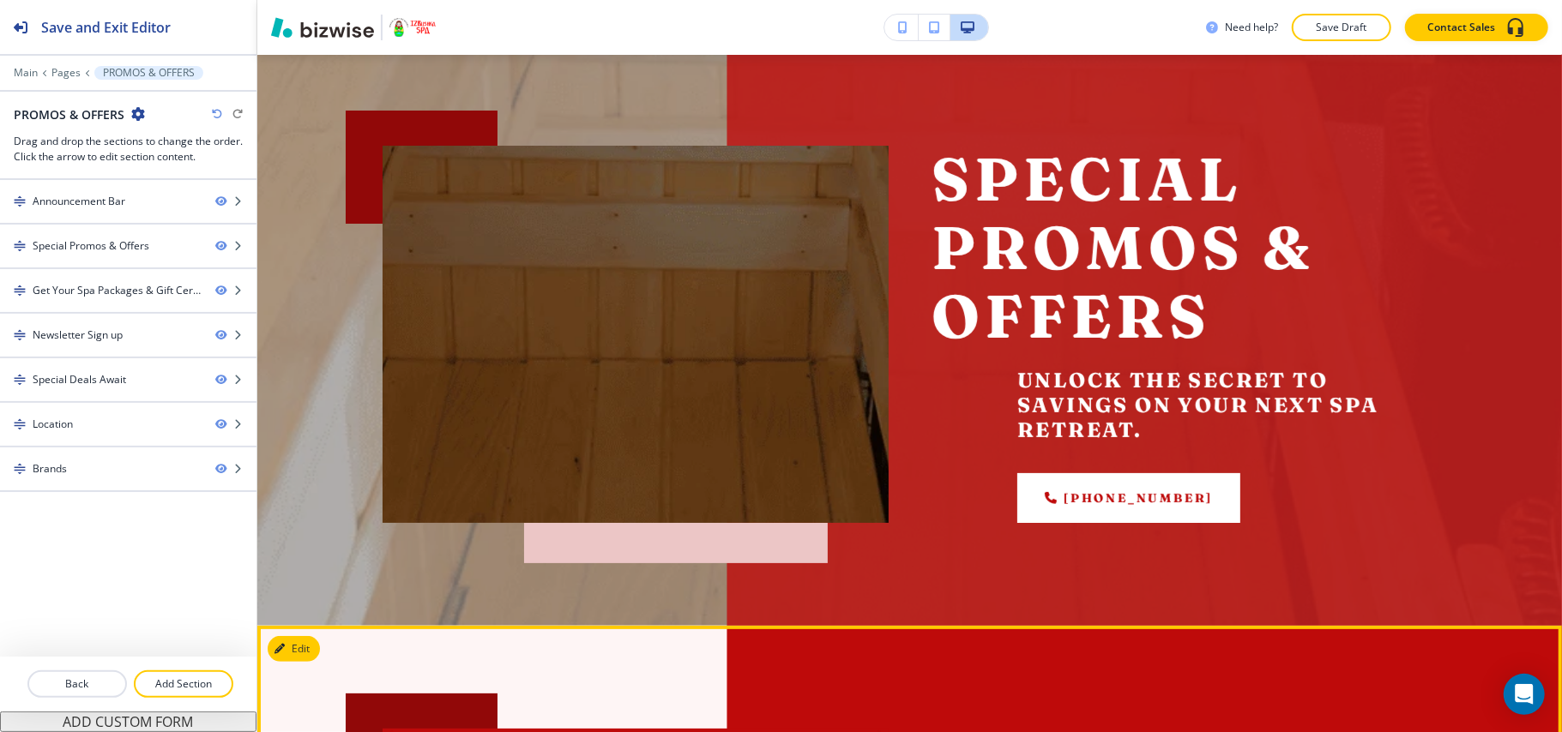
scroll to position [114, 0]
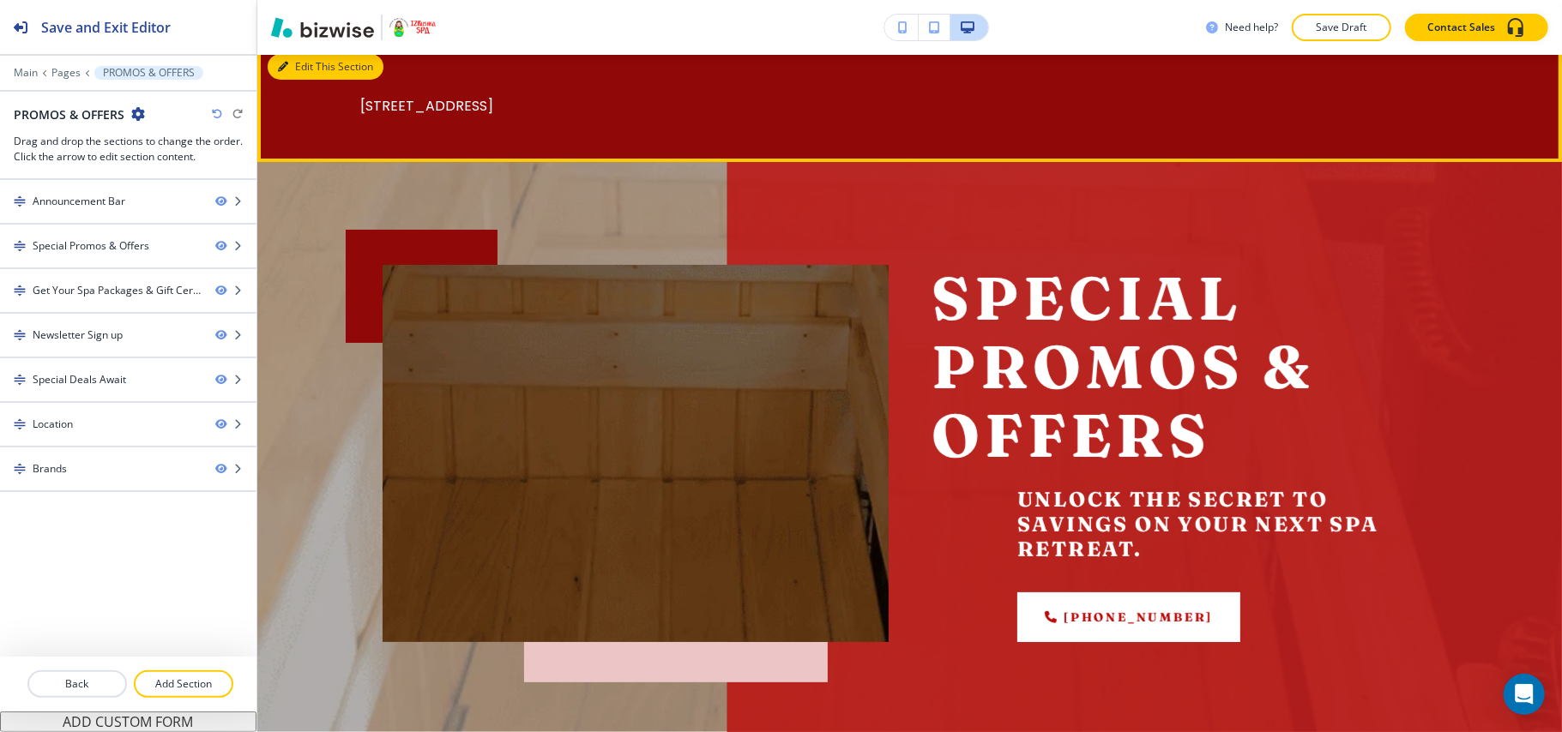
click at [306, 62] on button "Edit This Section" at bounding box center [326, 67] width 116 height 26
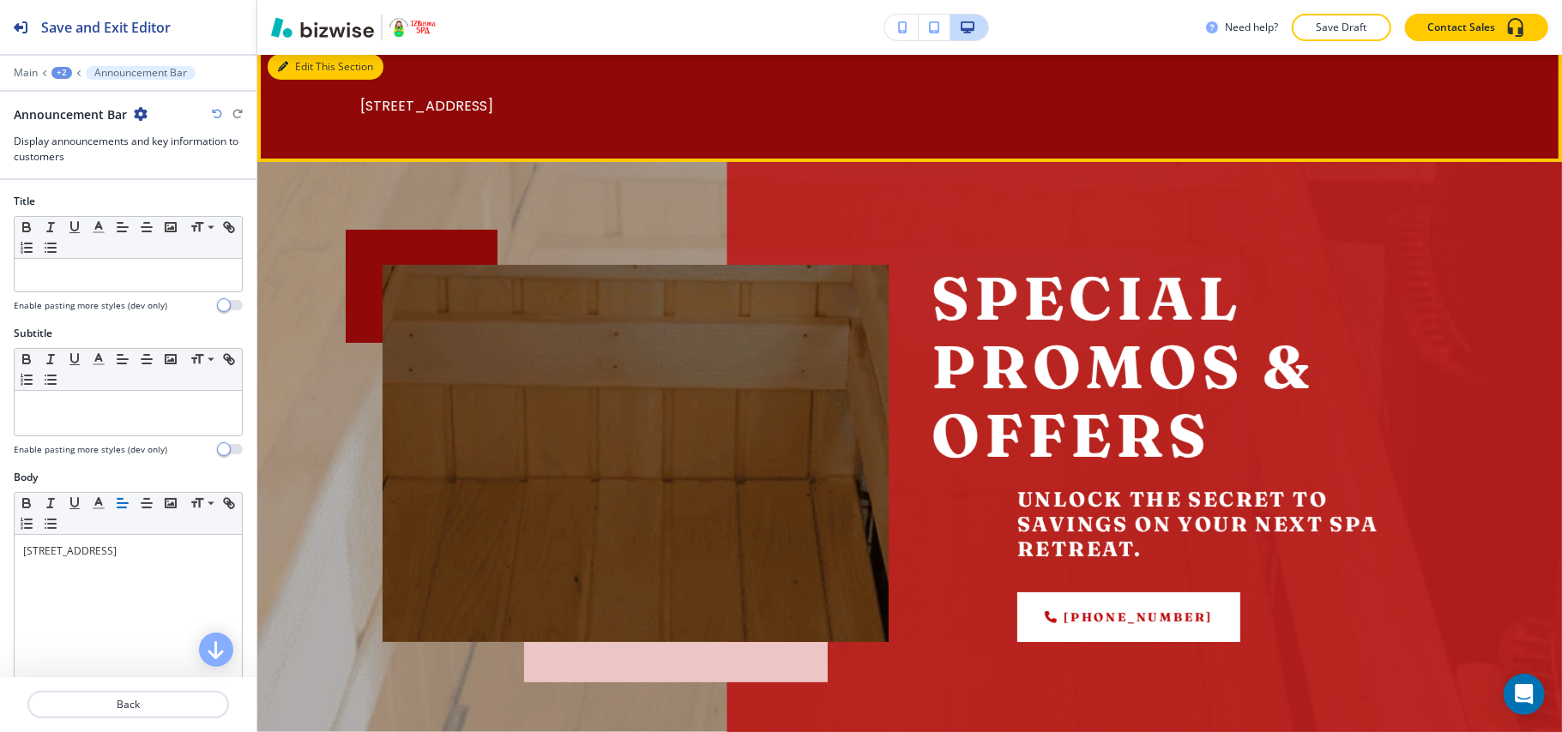
scroll to position [103, 0]
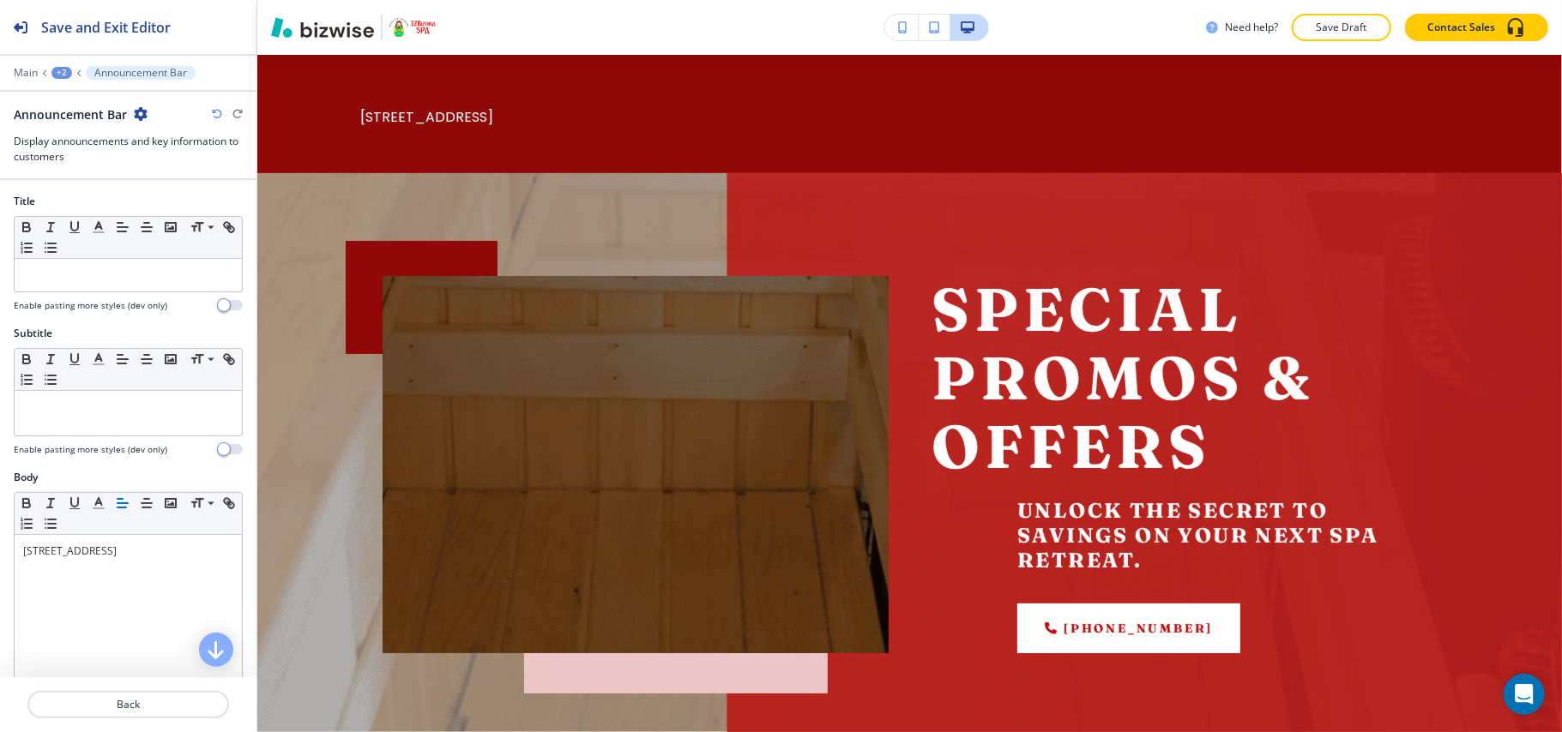
click at [145, 114] on icon "button" at bounding box center [141, 114] width 14 height 14
click at [169, 214] on button "Delete Section" at bounding box center [188, 205] width 110 height 31
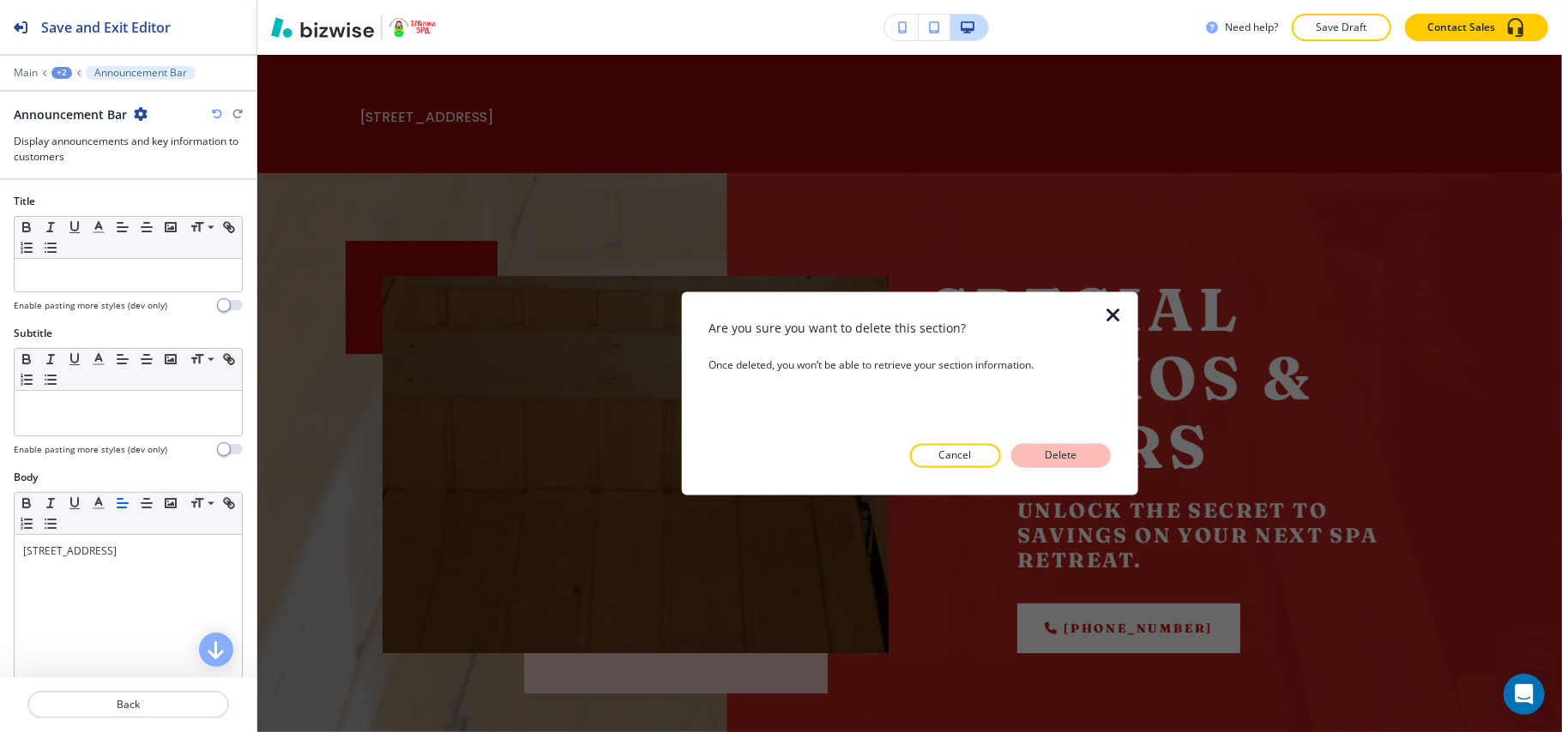
click at [1058, 454] on p "Delete" at bounding box center [1060, 455] width 41 height 15
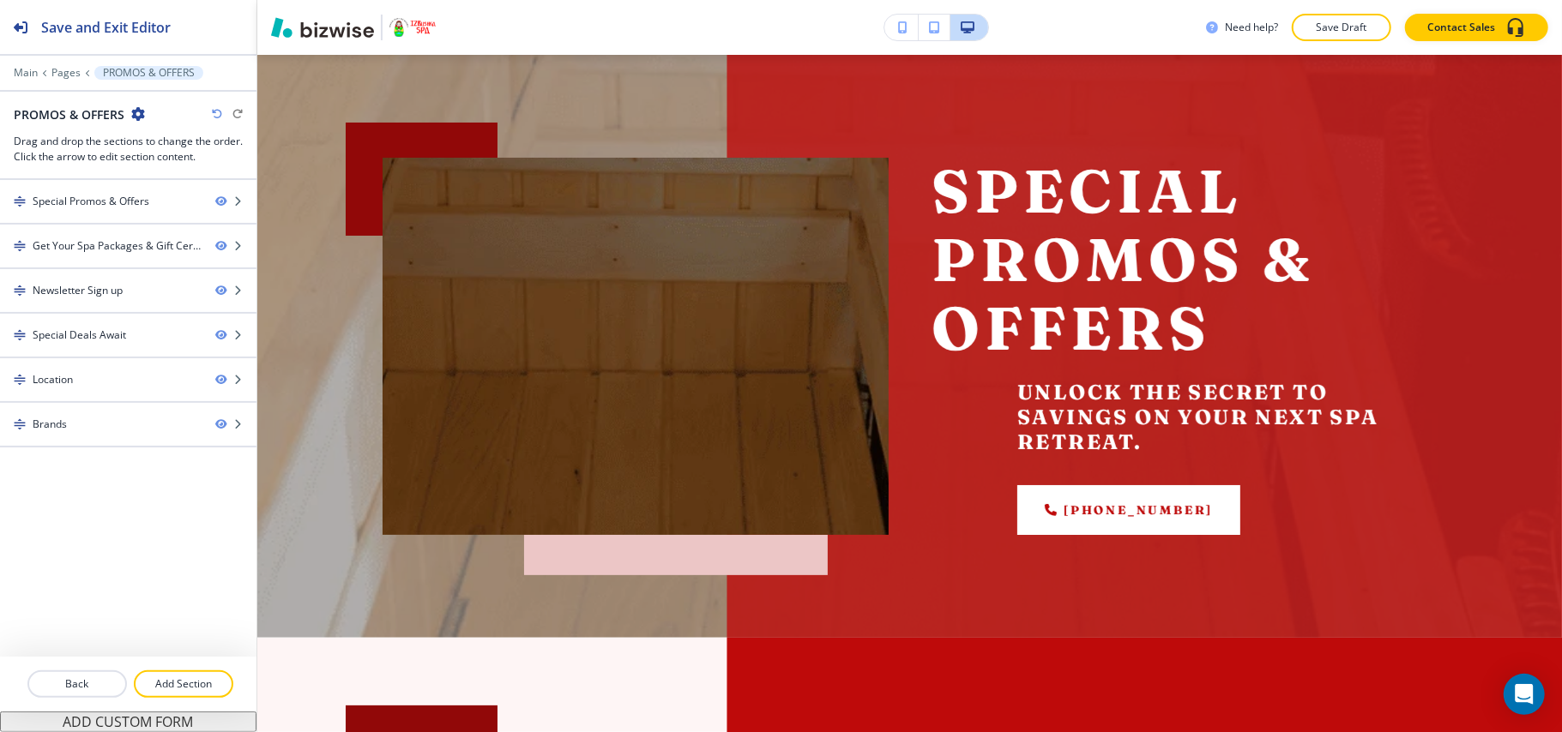
scroll to position [0, 0]
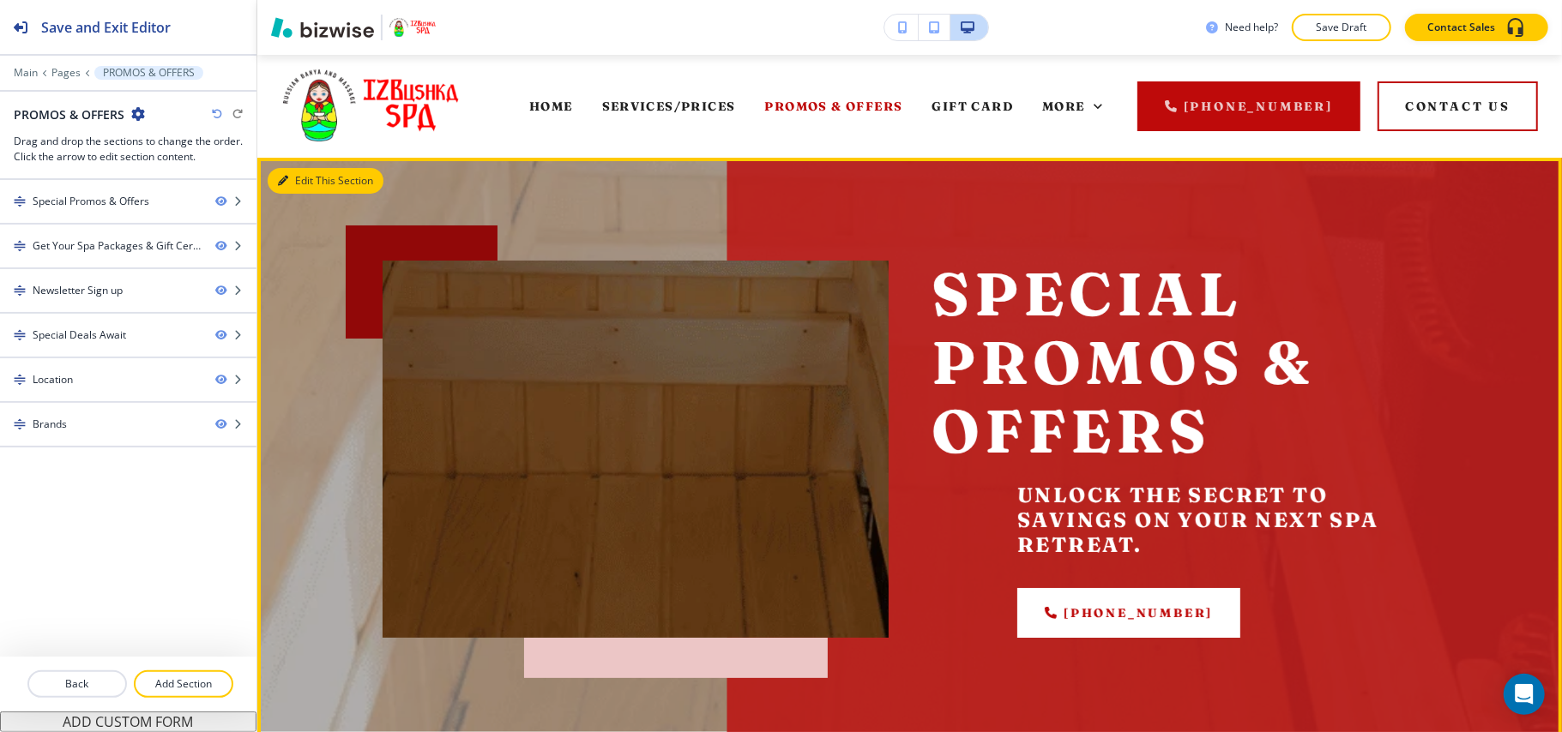
click at [345, 175] on button "Edit This Section" at bounding box center [326, 181] width 116 height 26
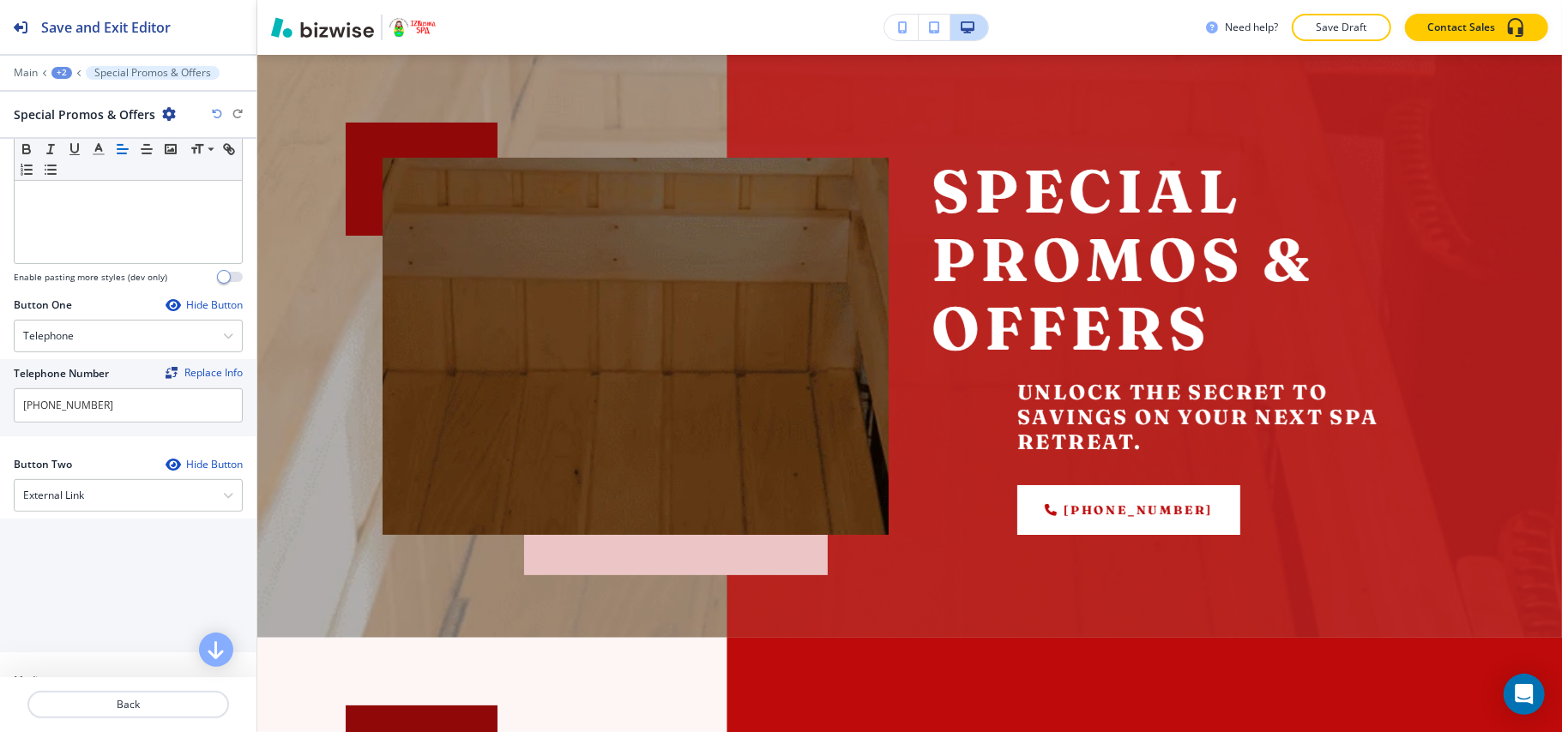
scroll to position [686, 0]
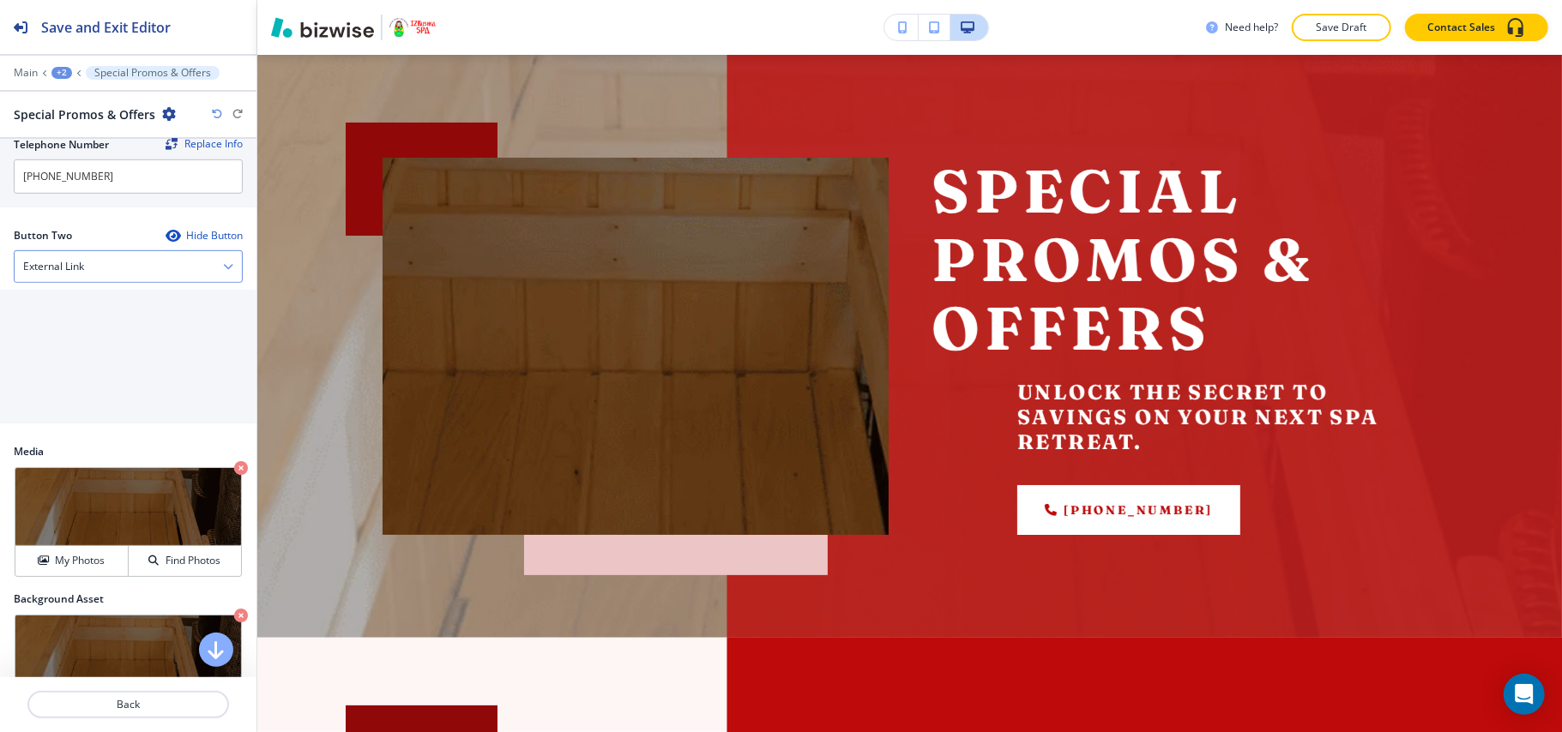
click at [128, 281] on div "External Link" at bounding box center [128, 266] width 227 height 31
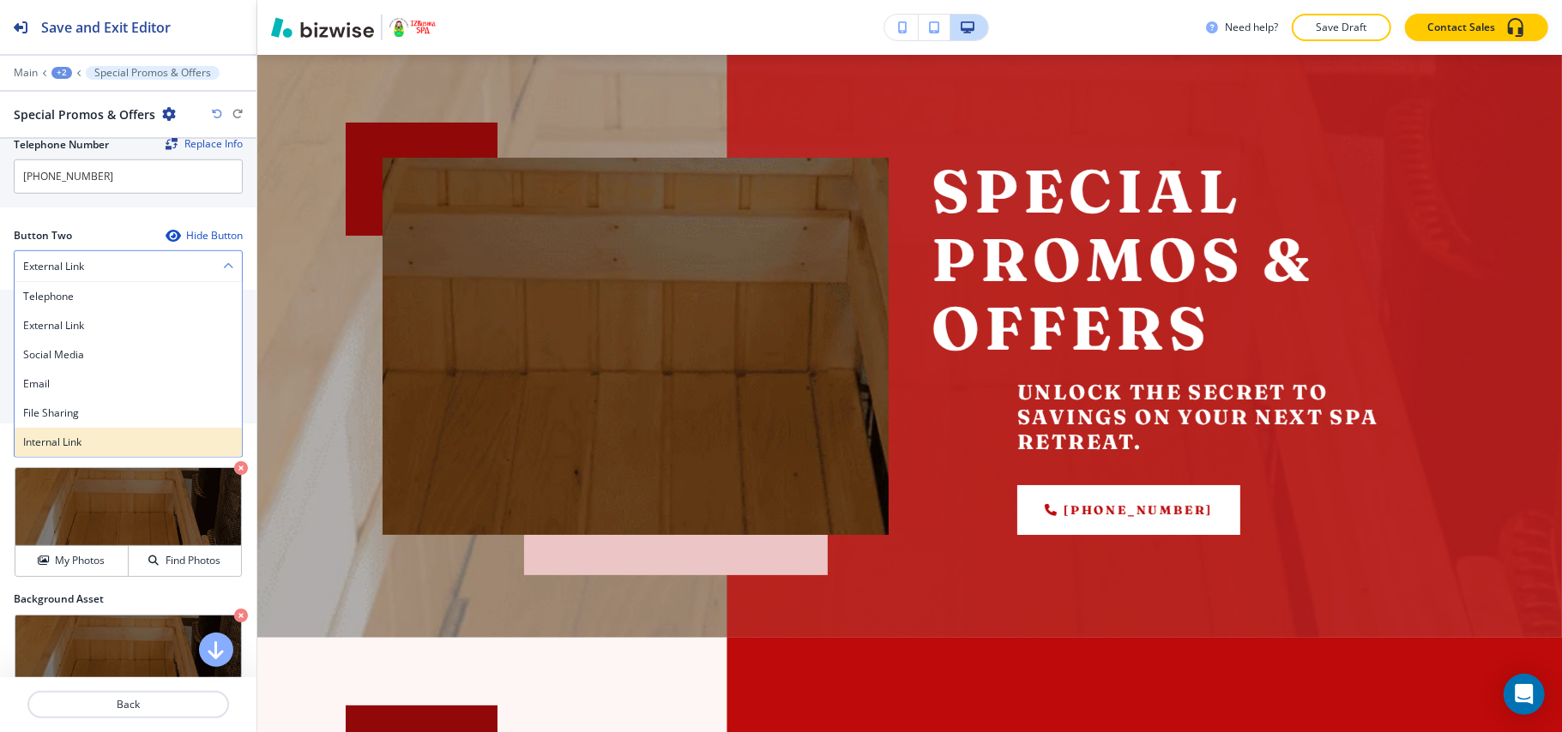
click at [104, 449] on h4 "Internal Link" at bounding box center [128, 442] width 210 height 15
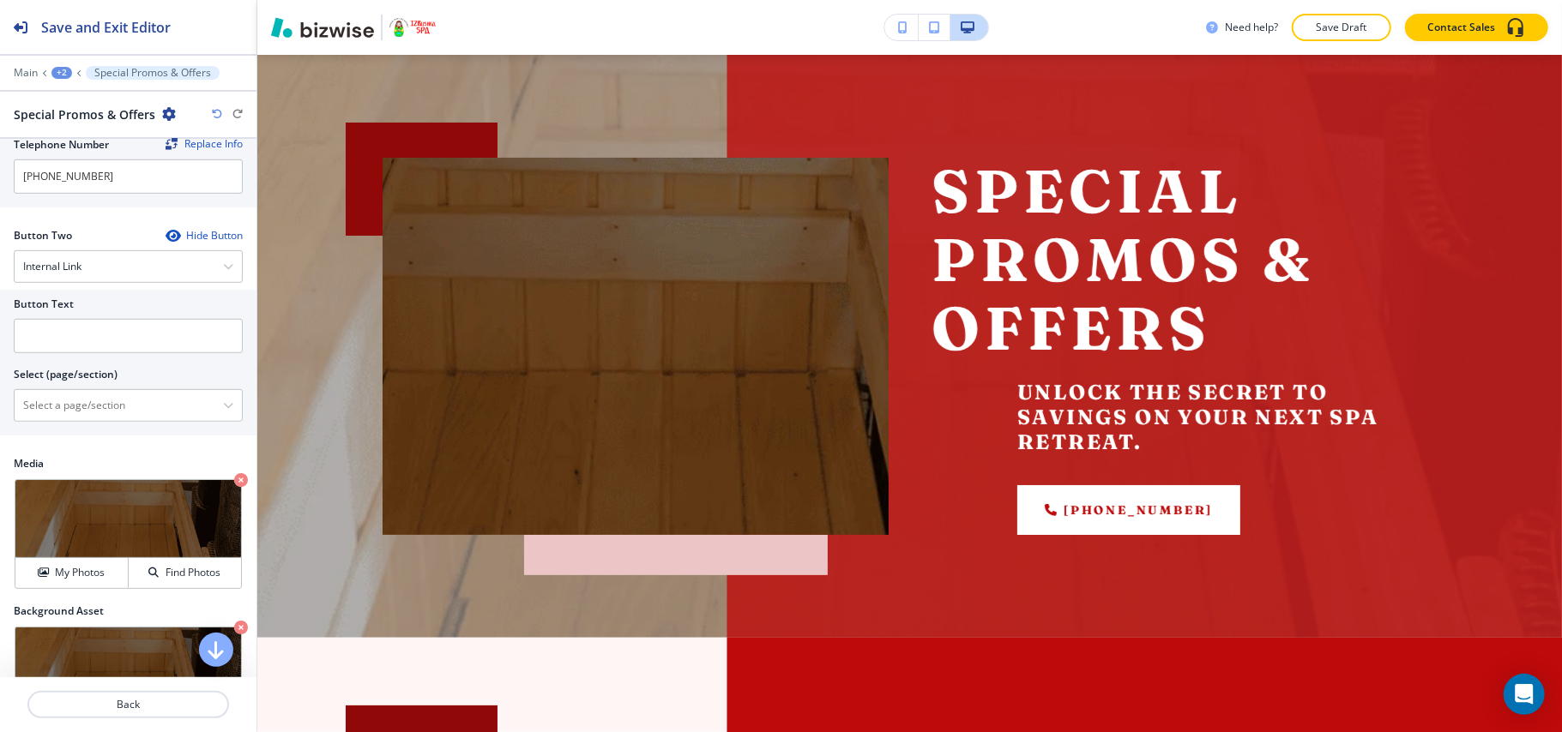
click at [106, 442] on div "Button Two Hide Button Internal Link Telephone External Link Social Media Email…" at bounding box center [128, 335] width 229 height 214
click at [108, 420] on \(page\/section\) "Manual Input" at bounding box center [119, 405] width 208 height 29
type \(page\/section\) "CONTACT US"
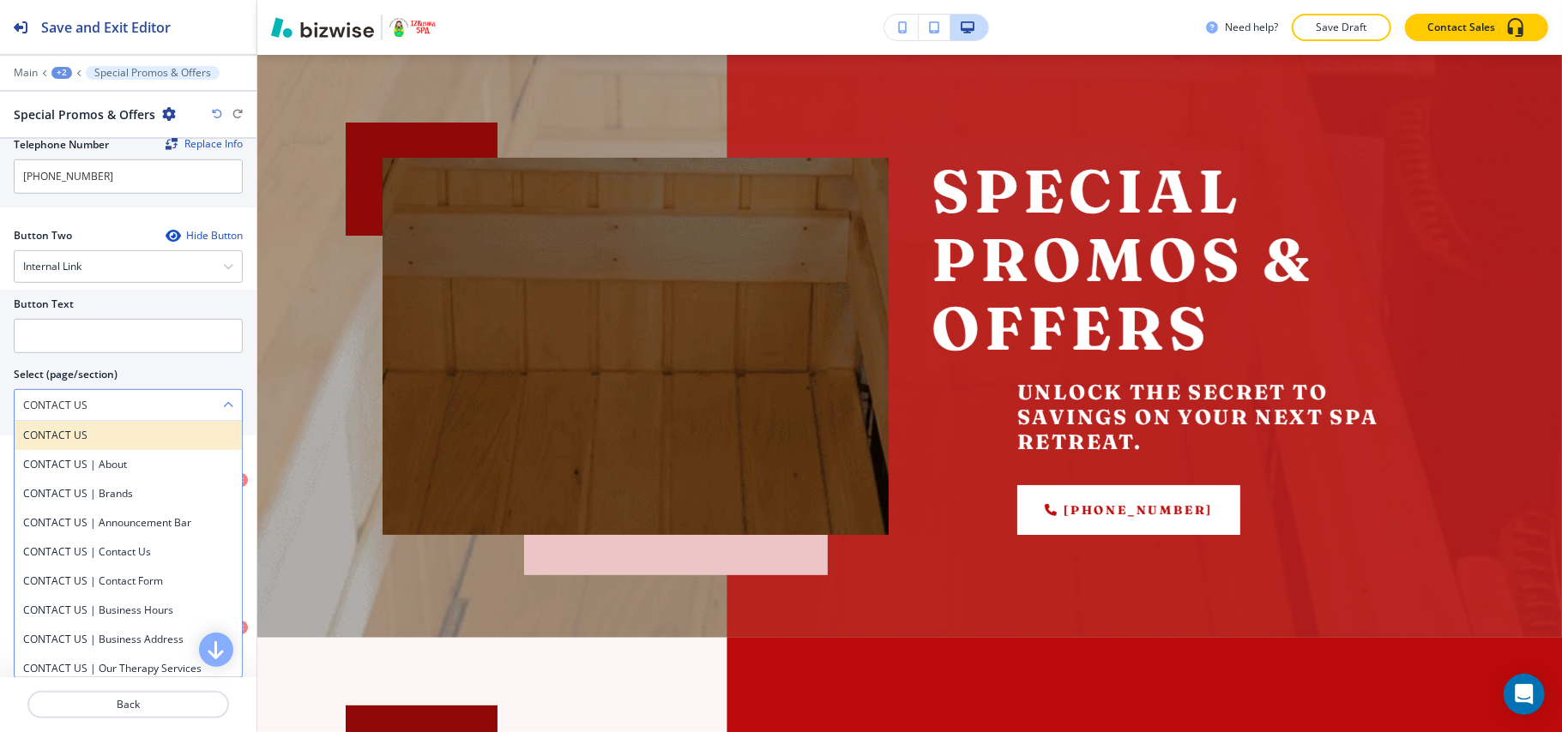
click at [76, 436] on h4 "CONTACT US" at bounding box center [128, 435] width 210 height 15
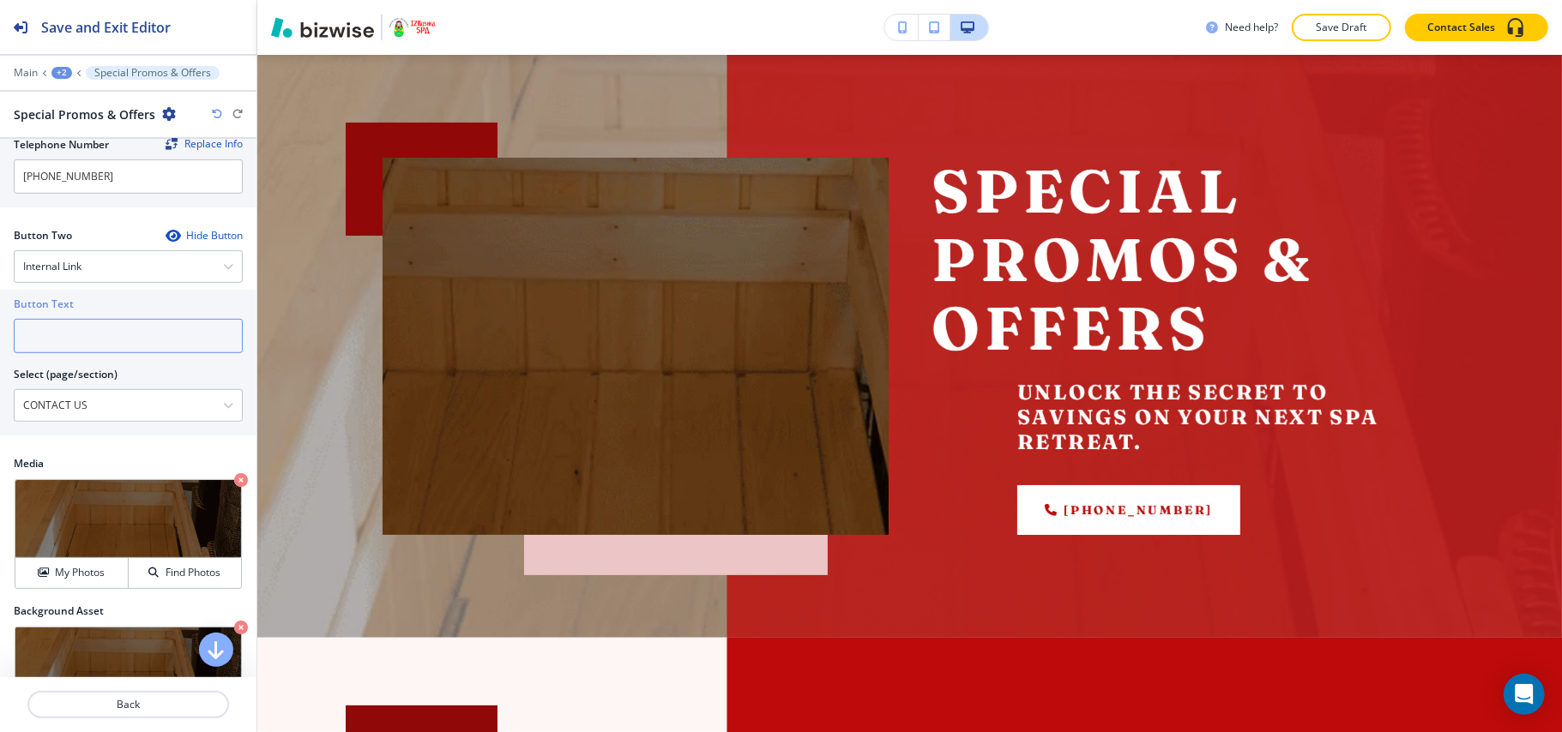
click at [97, 334] on input "text" at bounding box center [128, 336] width 229 height 34
paste input "CONTACT US"
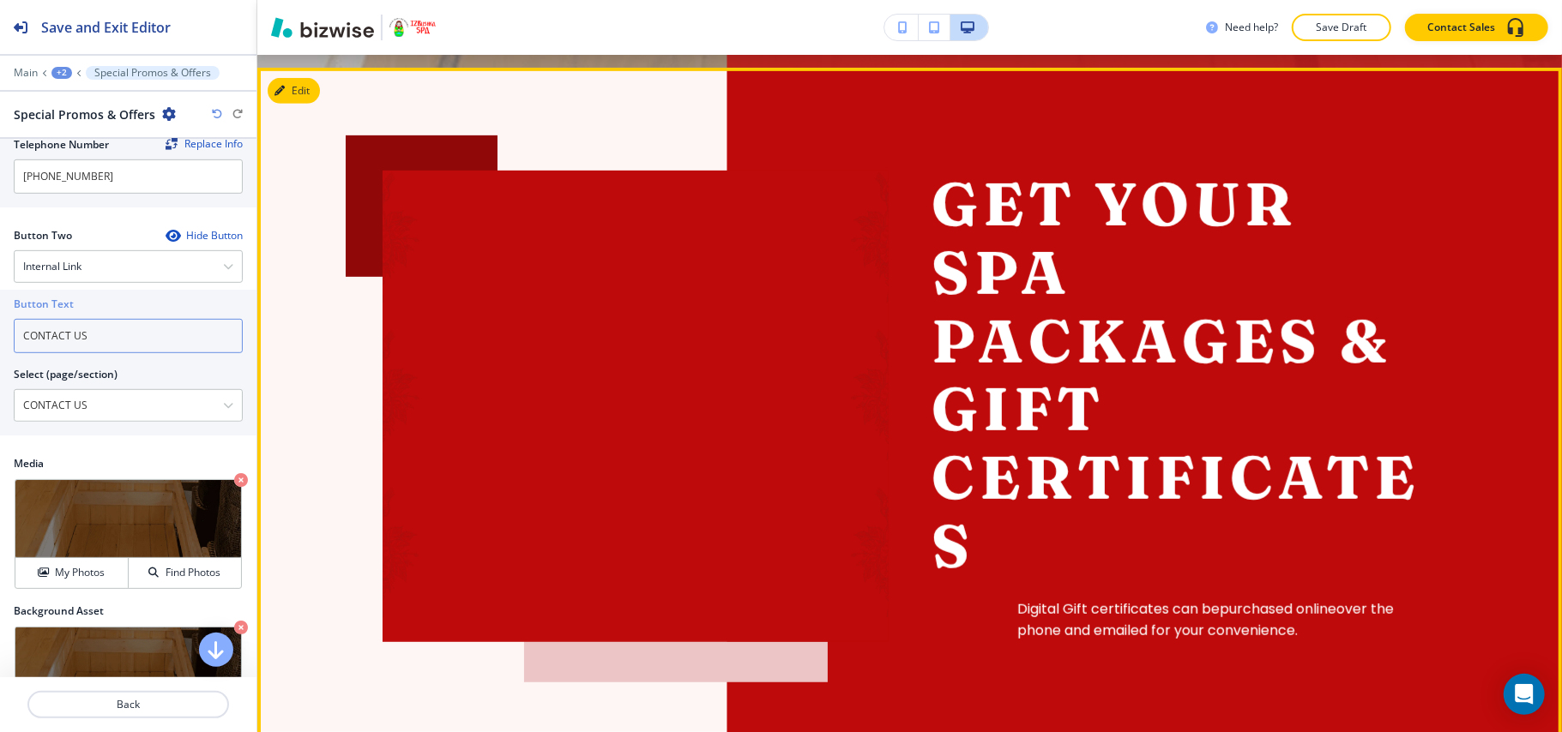
scroll to position [674, 0]
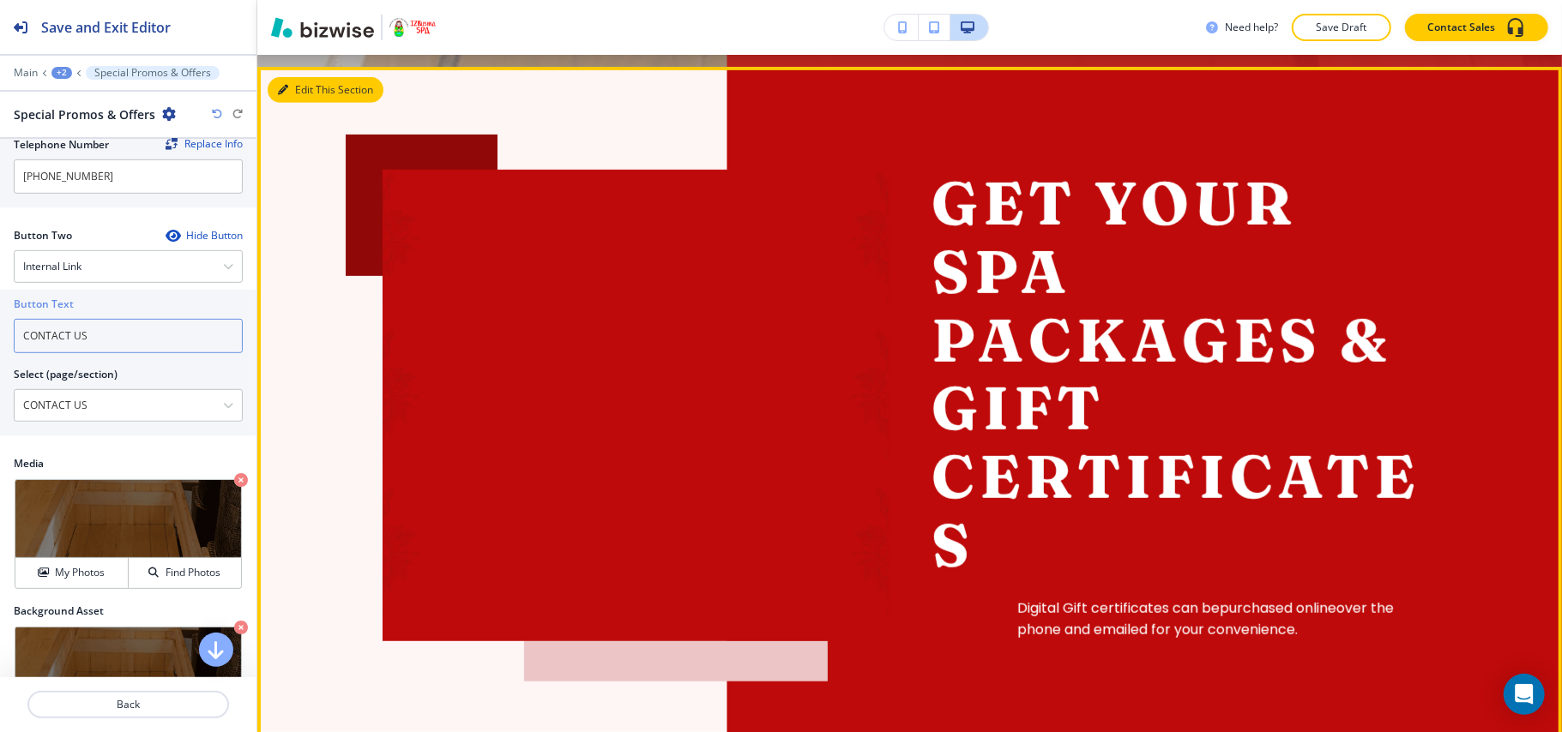
type input "CONTACT US"
click at [276, 97] on button "Edit This Section" at bounding box center [326, 90] width 116 height 26
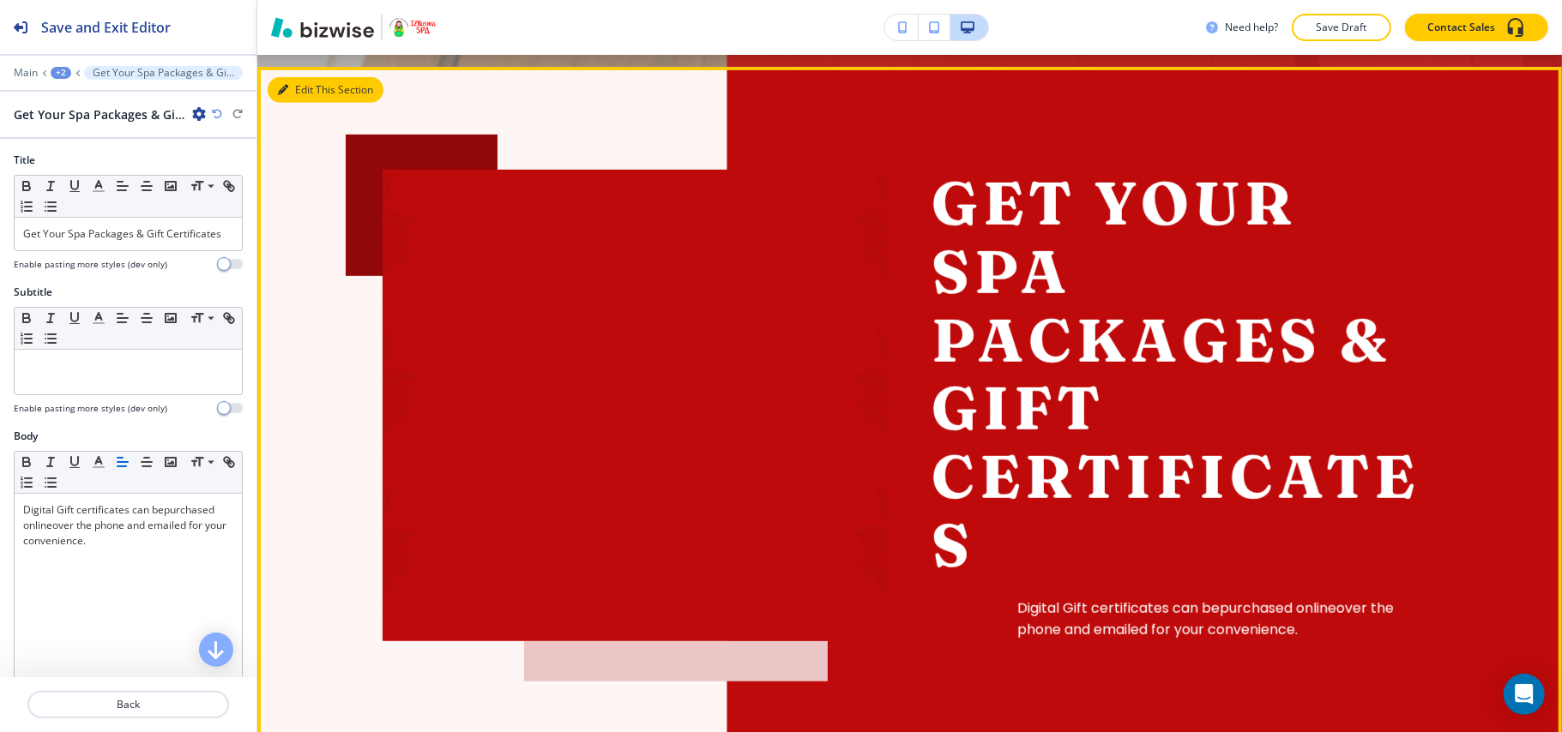
scroll to position [690, 0]
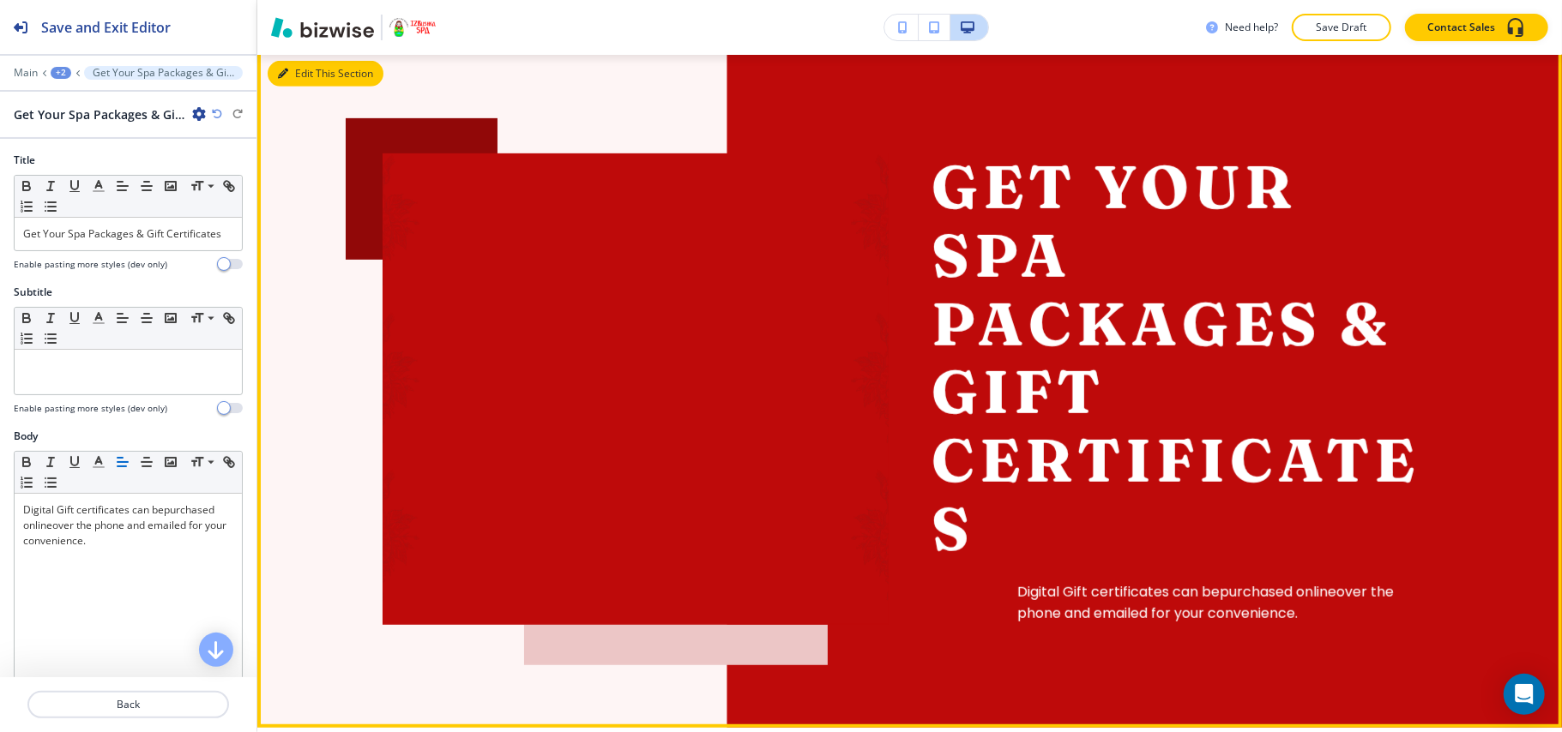
click at [297, 81] on button "Edit This Section" at bounding box center [326, 74] width 116 height 26
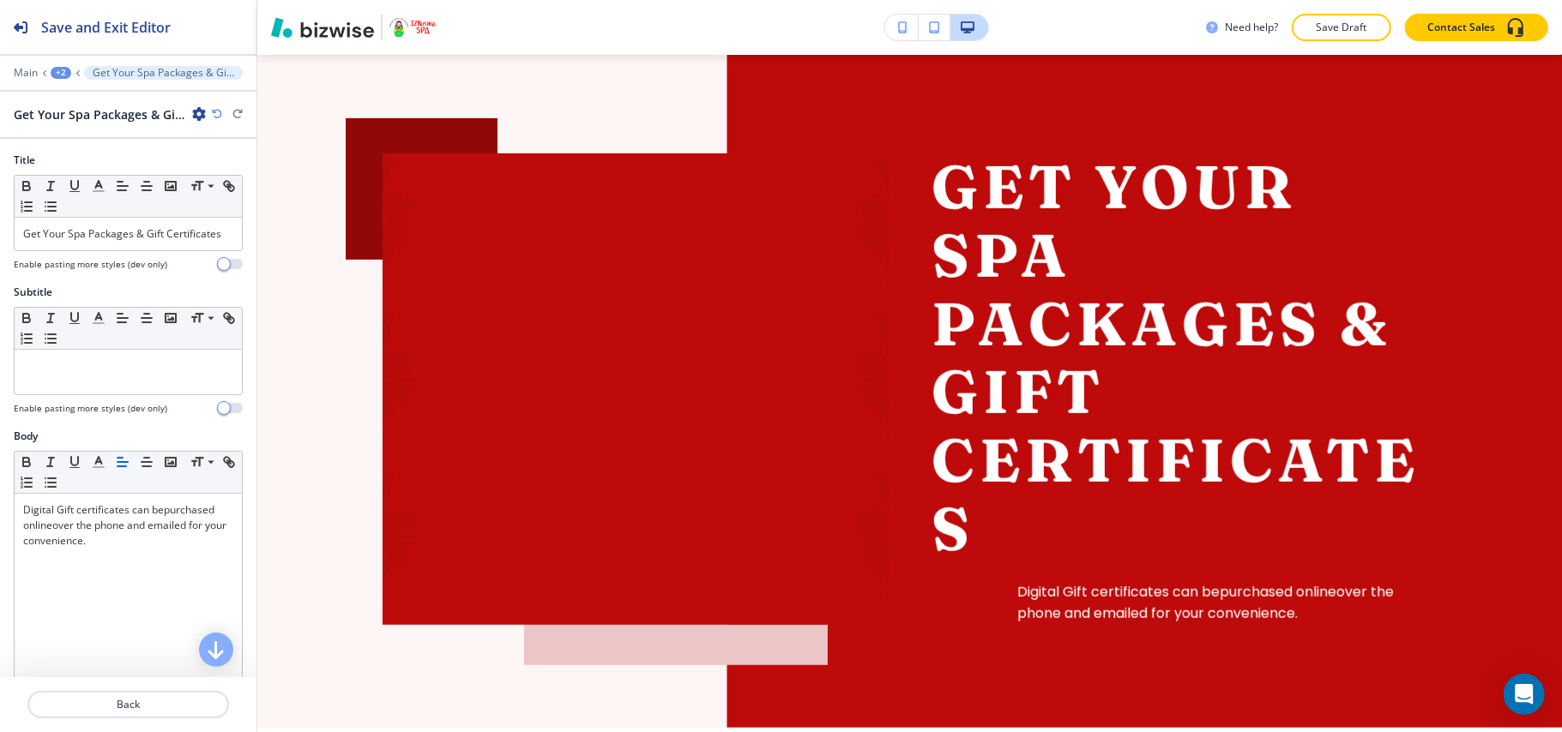
click at [55, 72] on div "+2" at bounding box center [61, 73] width 21 height 12
click at [72, 125] on p "PROMOS & OFFERS" at bounding box center [105, 130] width 87 height 15
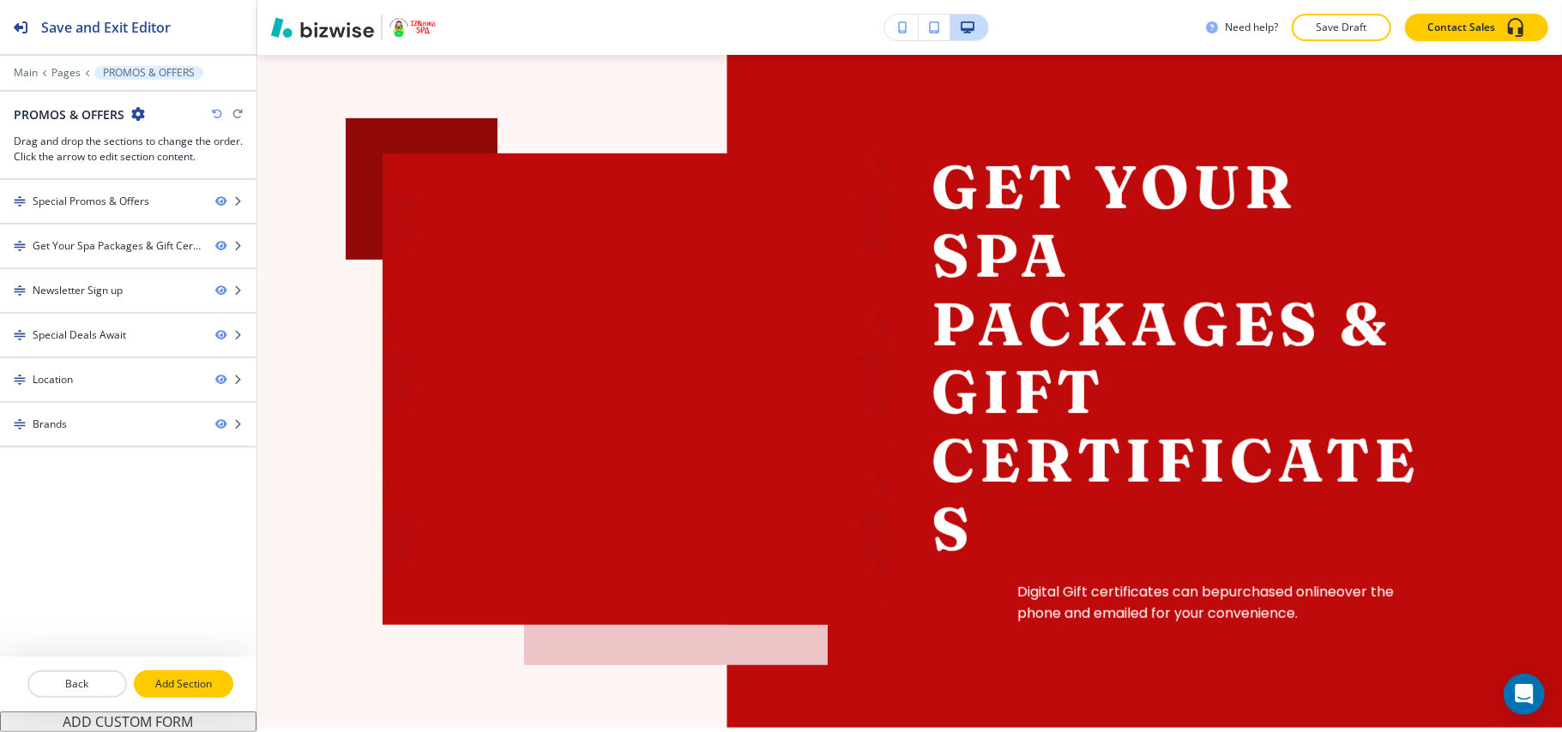
drag, startPoint x: 170, startPoint y: 674, endPoint x: 233, endPoint y: 639, distance: 72.5
click at [172, 676] on button "Add Section" at bounding box center [183, 684] width 99 height 27
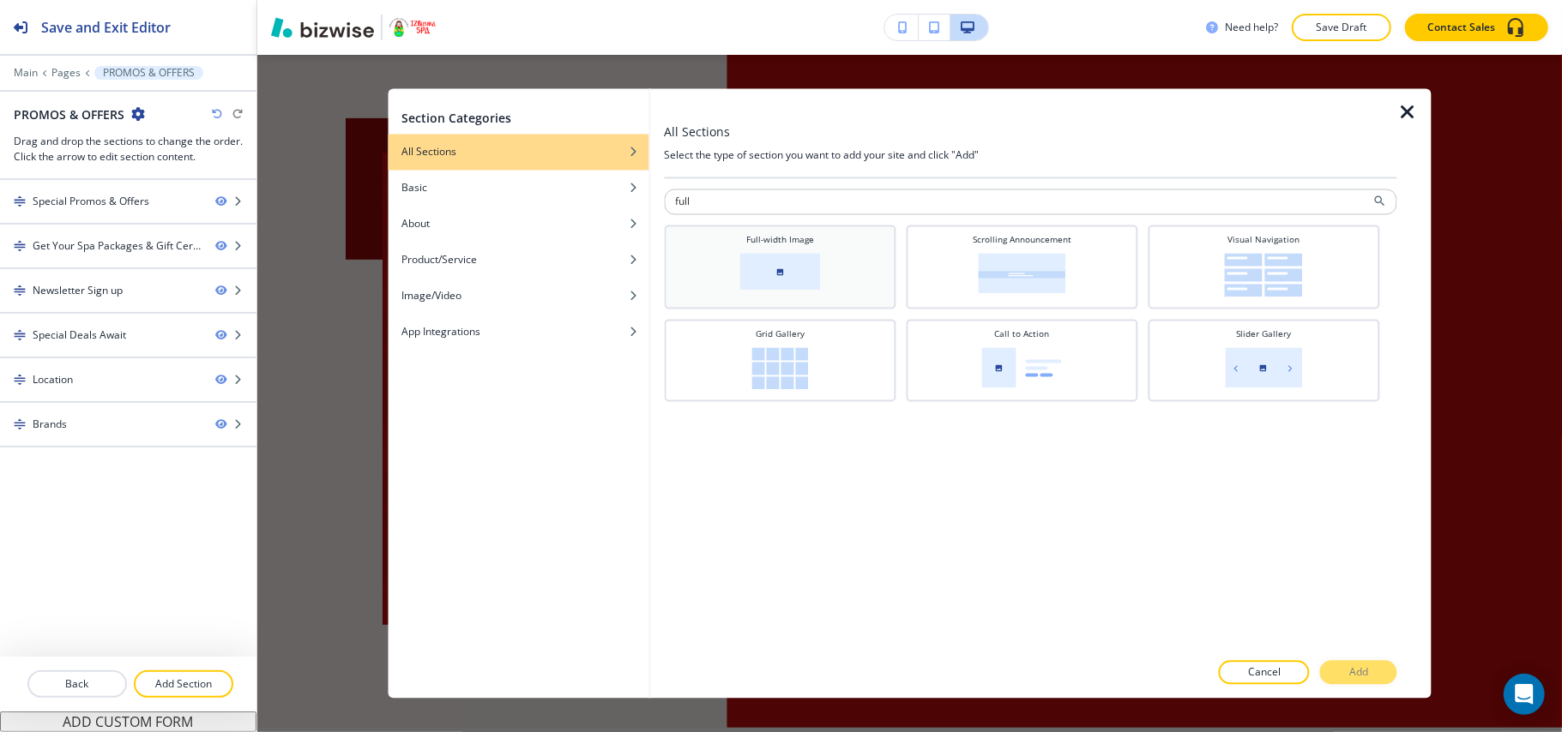
type input "full"
click at [796, 261] on img at bounding box center [779, 272] width 81 height 37
click at [1359, 676] on p "Add" at bounding box center [1358, 672] width 19 height 15
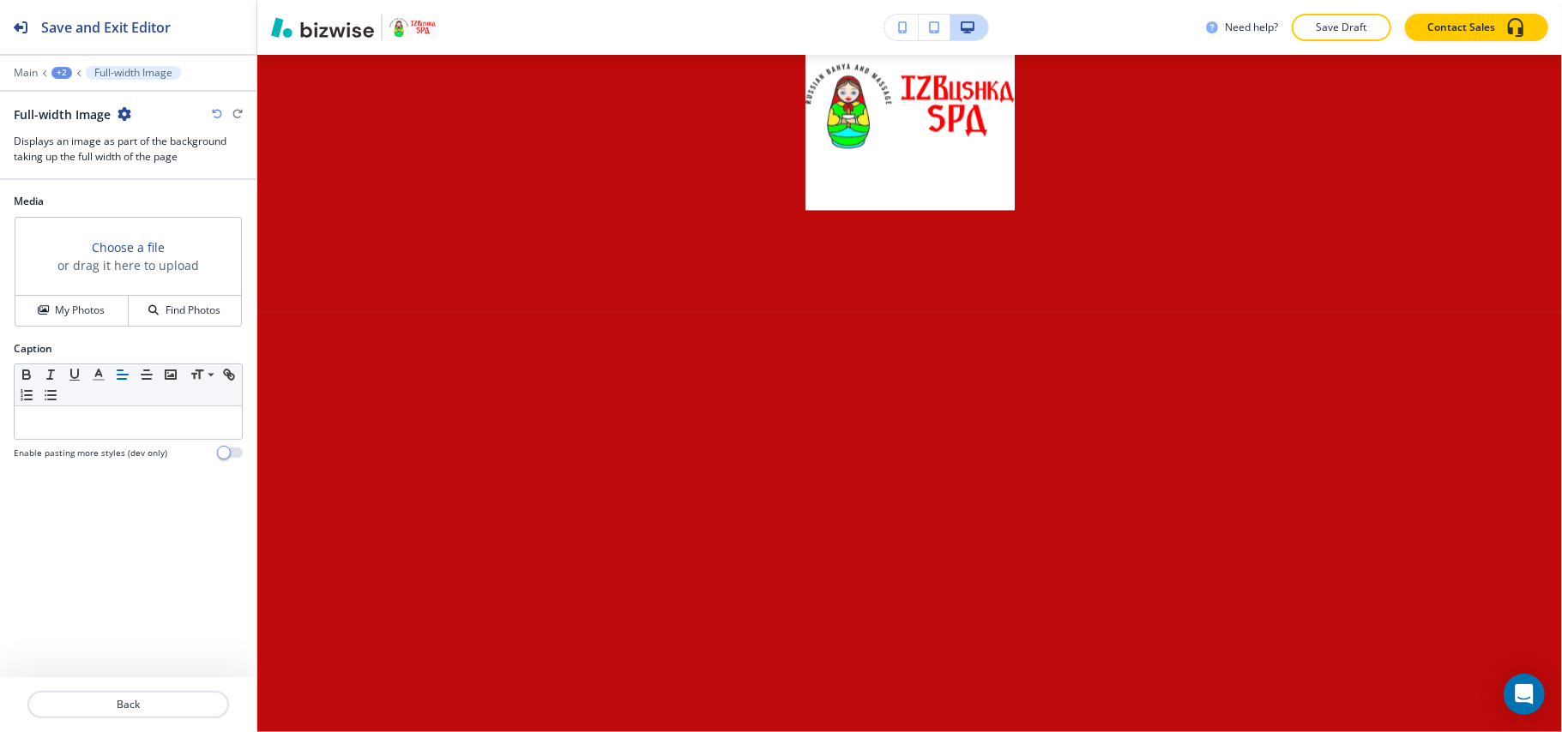
scroll to position [3050, 0]
click at [69, 73] on div "+2" at bounding box center [61, 73] width 21 height 12
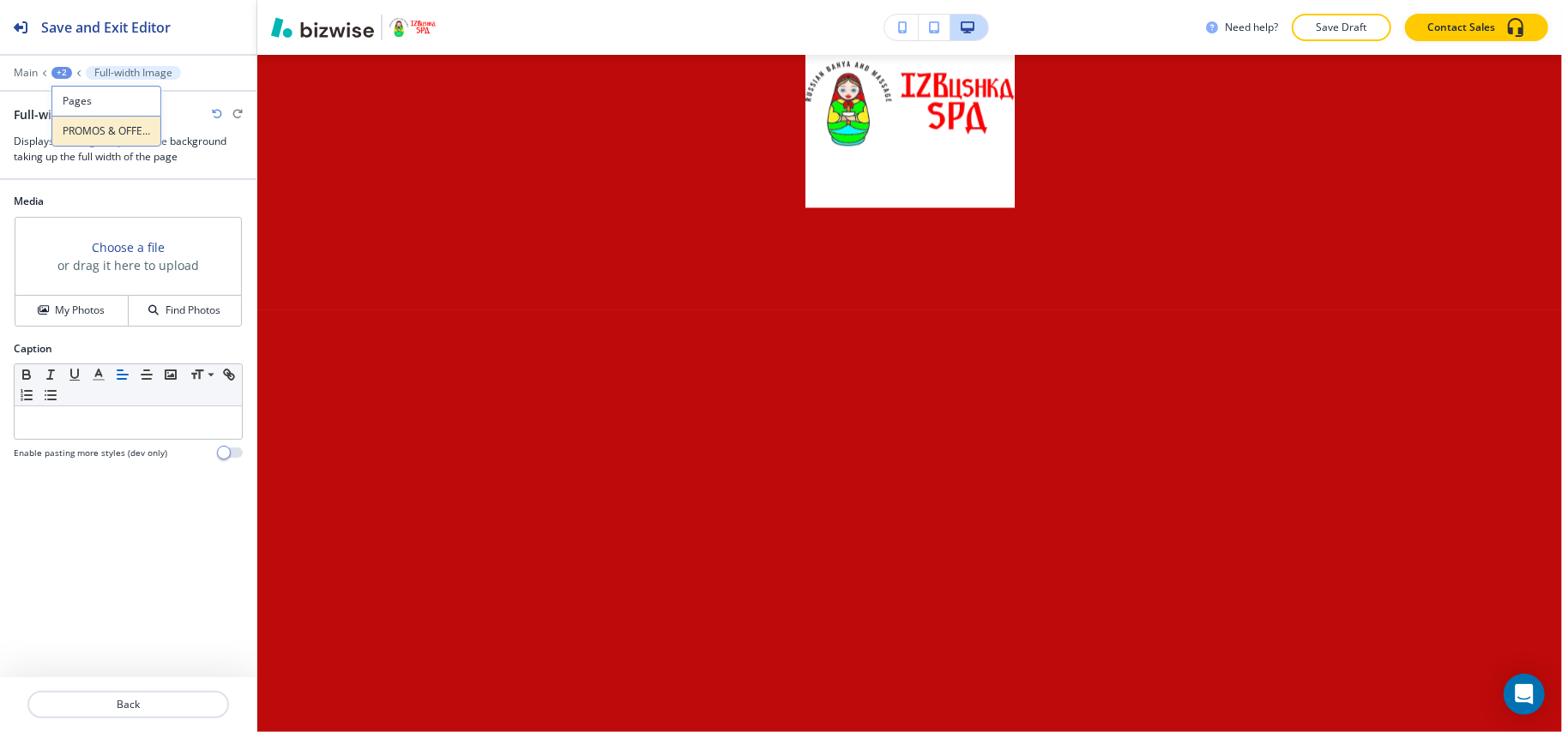
click at [83, 124] on p "PROMOS & OFFERS" at bounding box center [106, 130] width 87 height 15
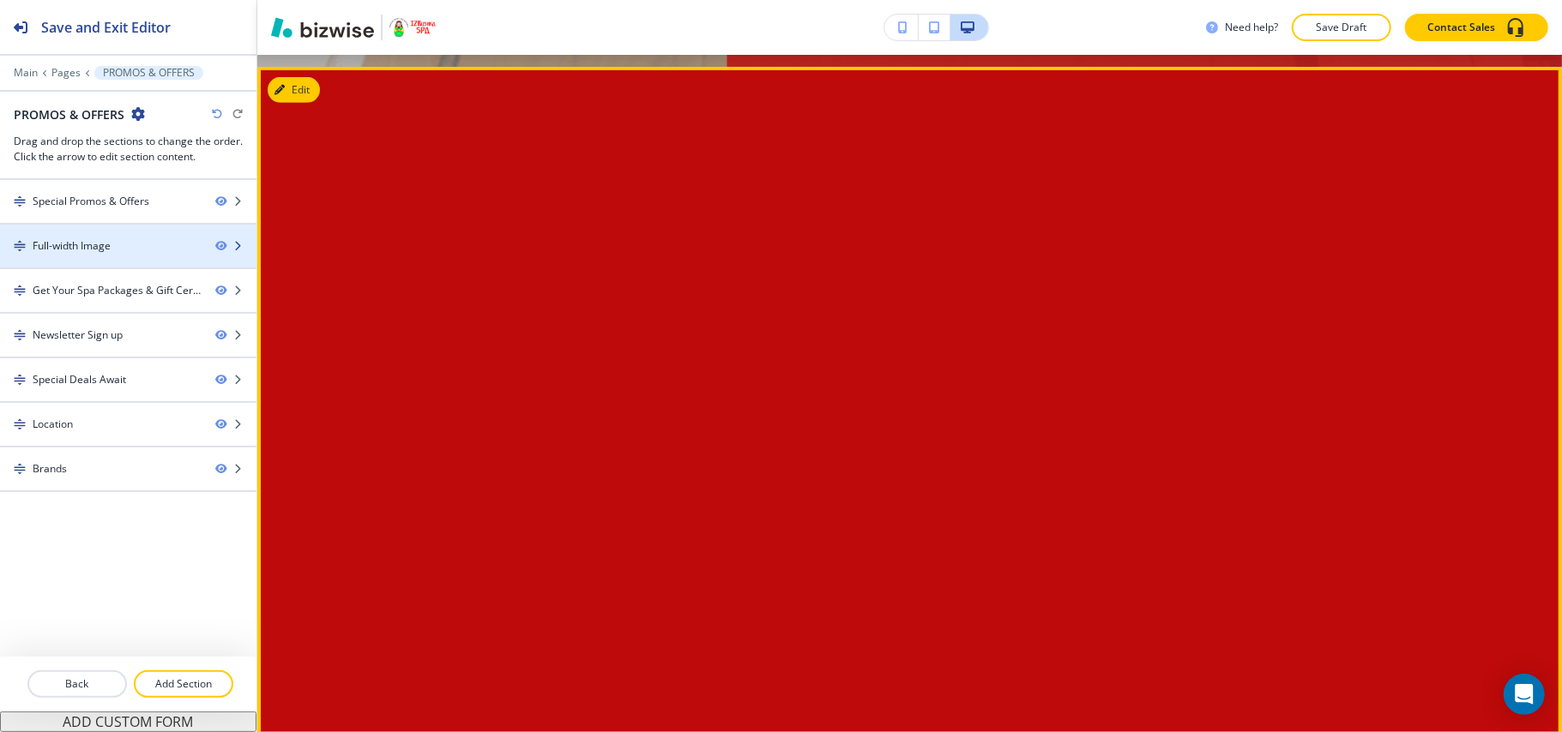
scroll to position [690, 0]
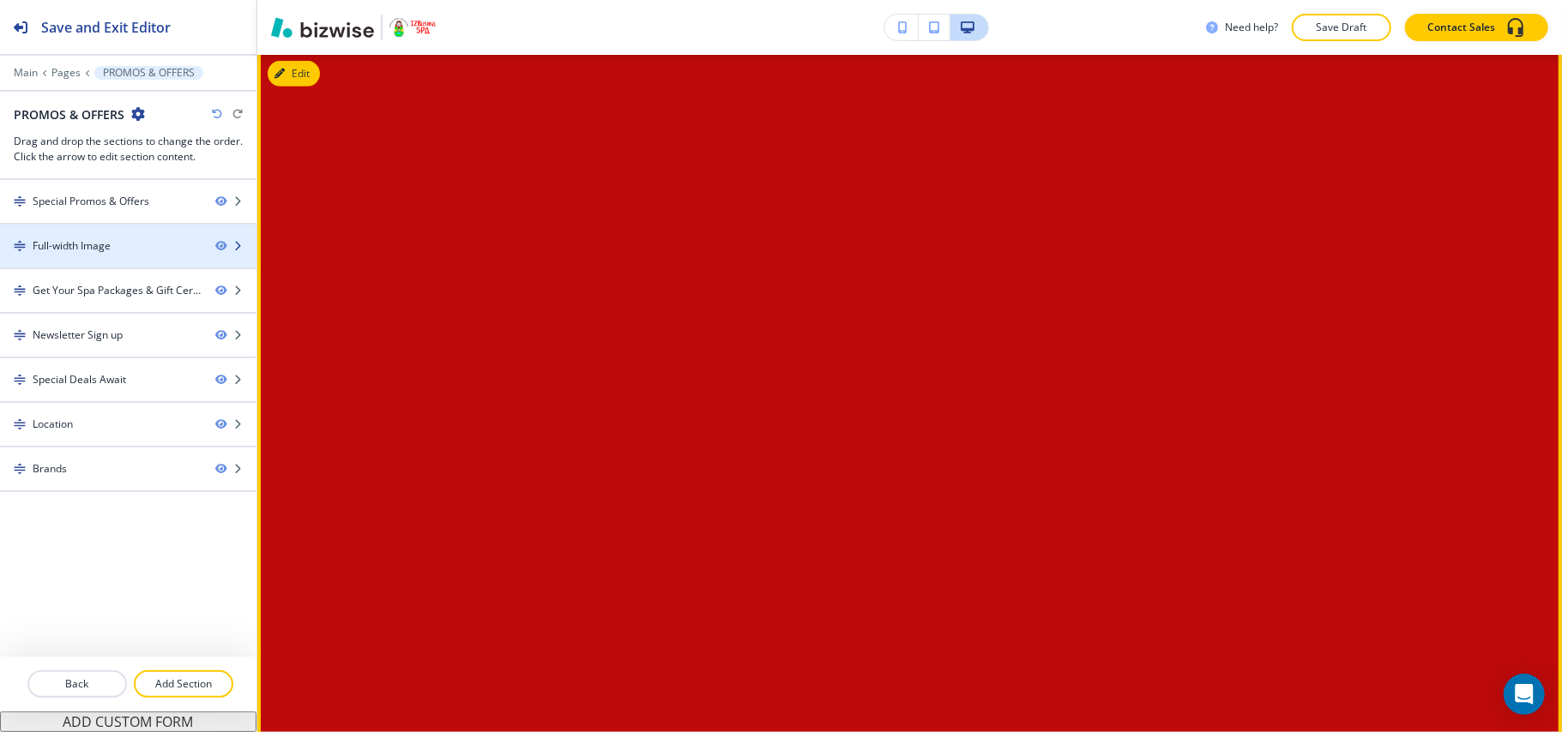
click at [110, 252] on div "Full-width Image" at bounding box center [72, 245] width 78 height 15
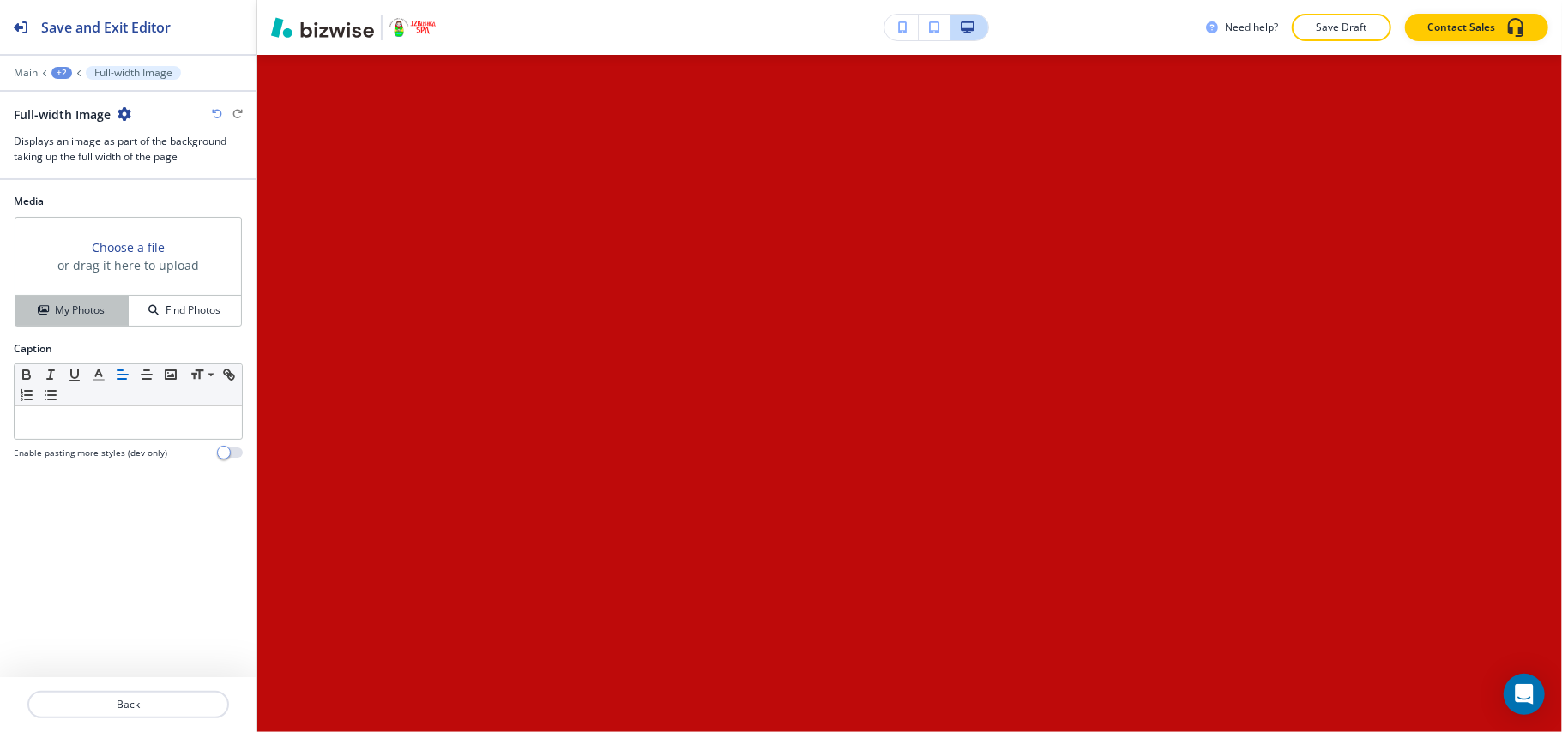
click at [55, 310] on h4 "My Photos" at bounding box center [80, 310] width 50 height 15
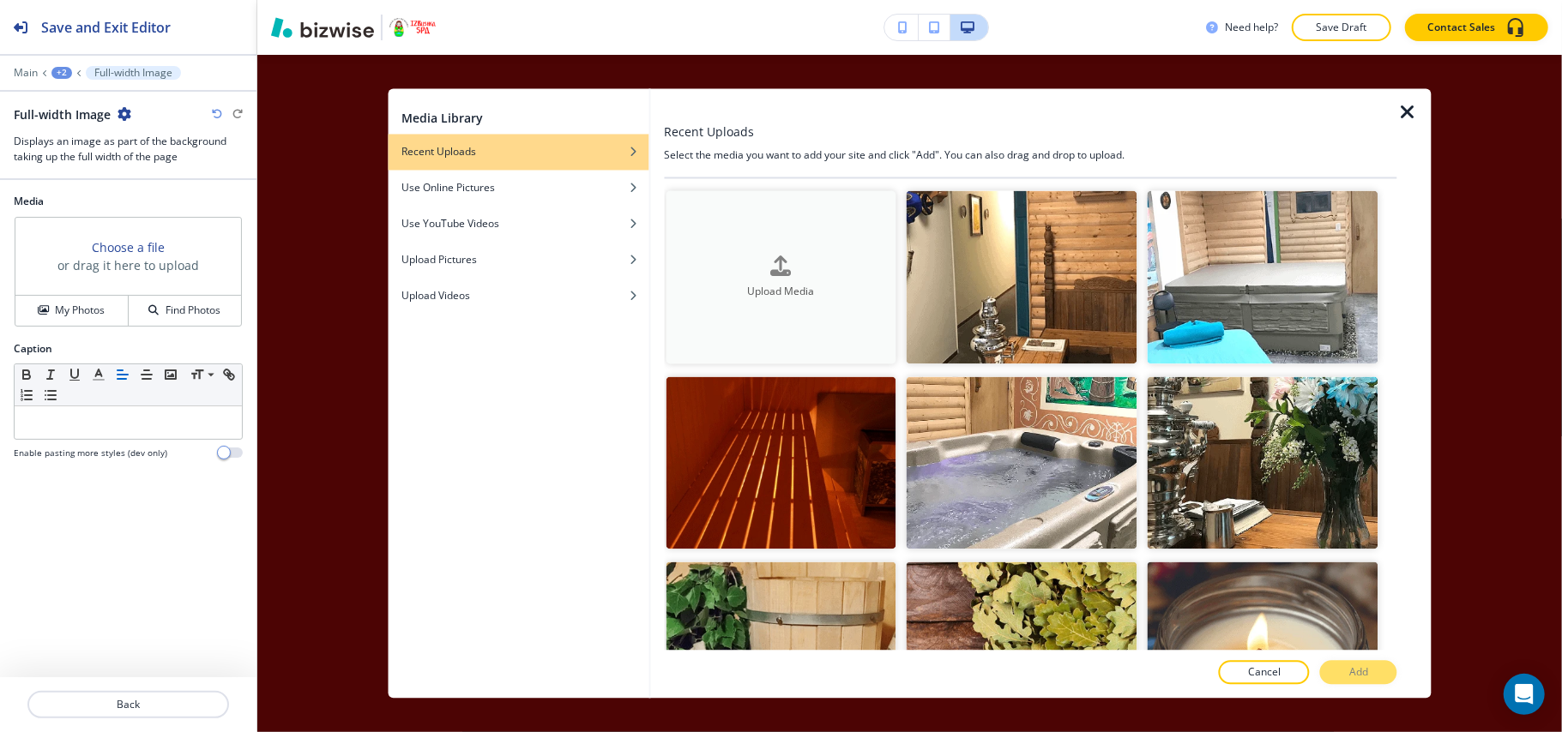
click at [828, 293] on h4 "Upload Media" at bounding box center [780, 291] width 231 height 15
click at [1394, 105] on div at bounding box center [1030, 106] width 733 height 34
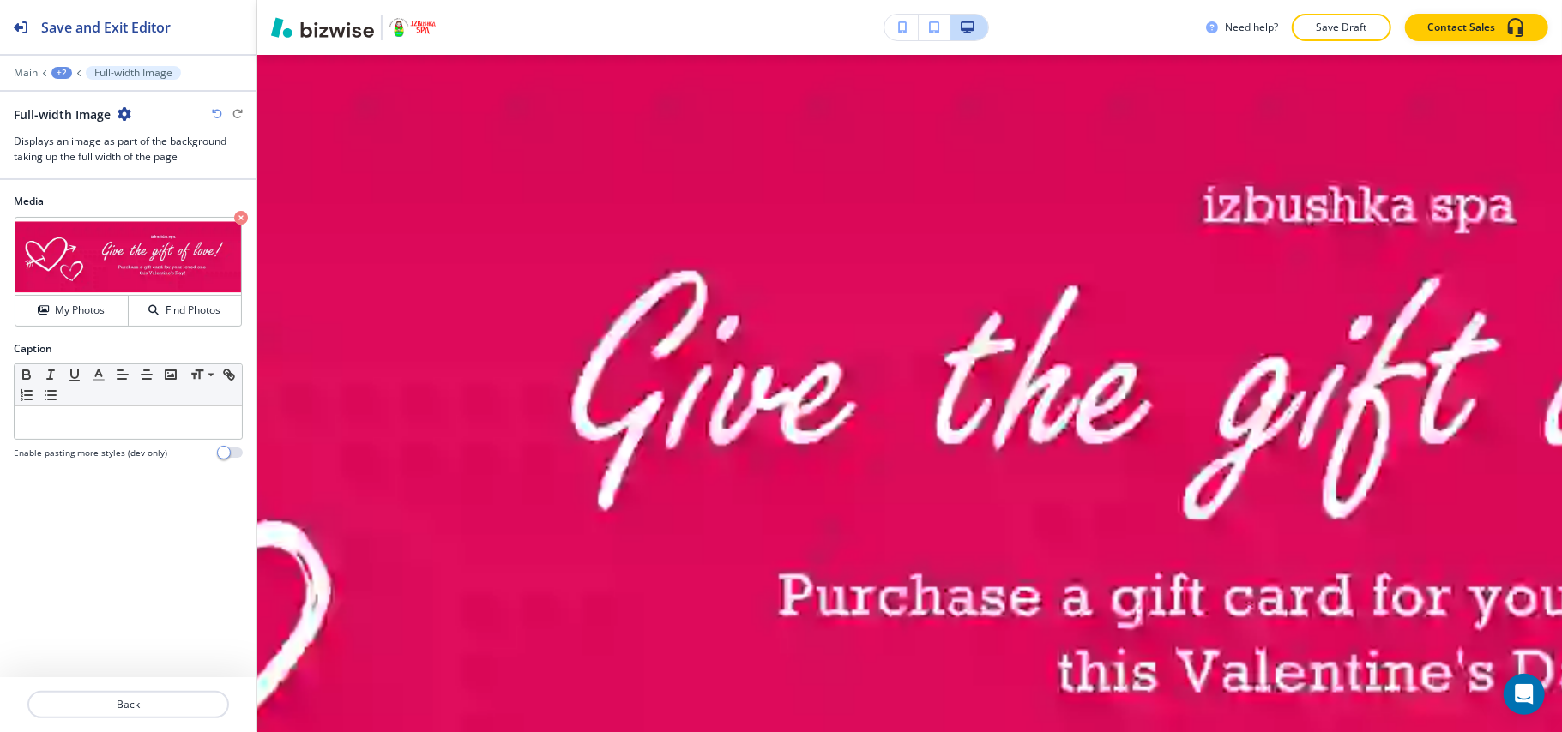
click at [1403, 111] on img at bounding box center [909, 463] width 1695 height 1003
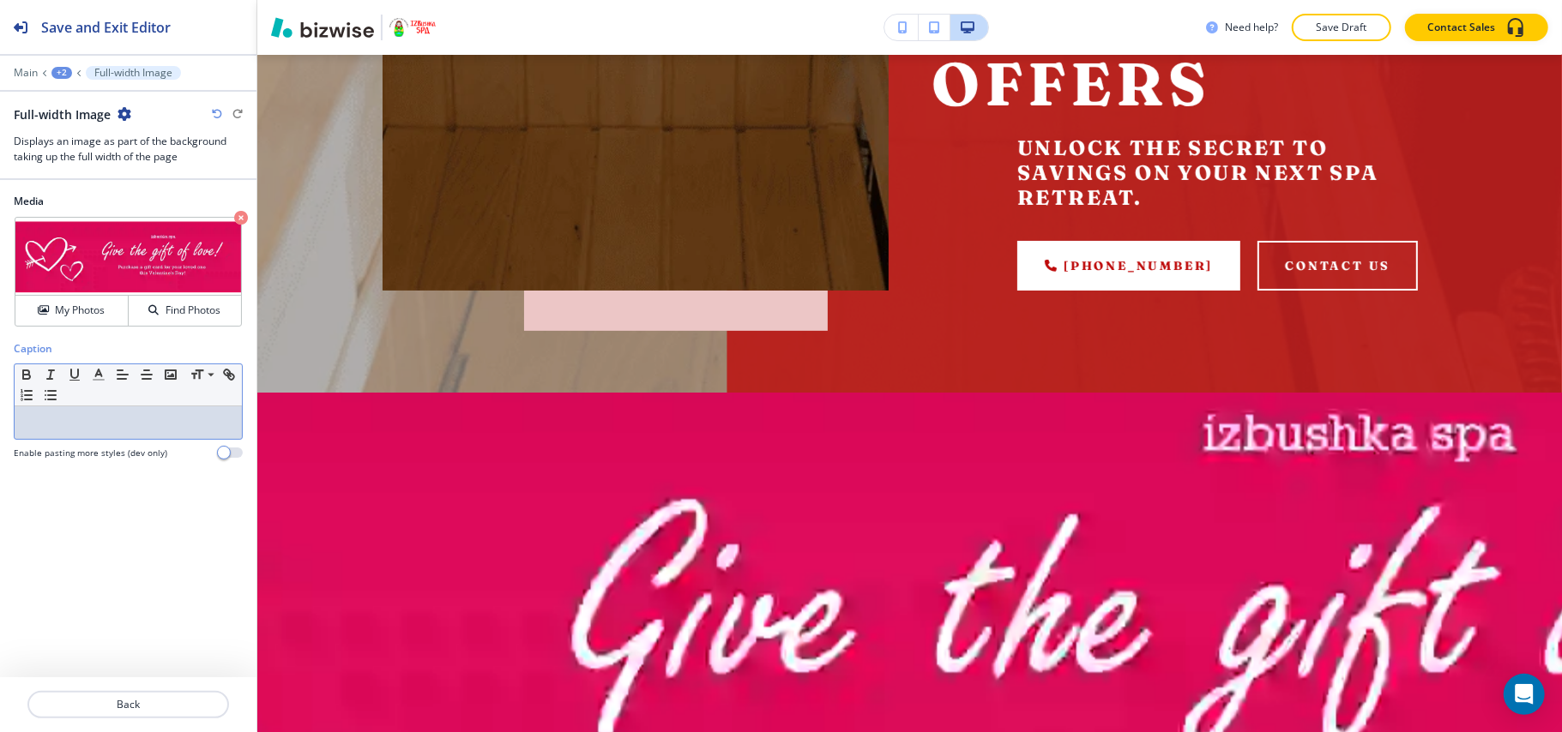
click at [69, 430] on p at bounding box center [128, 422] width 210 height 15
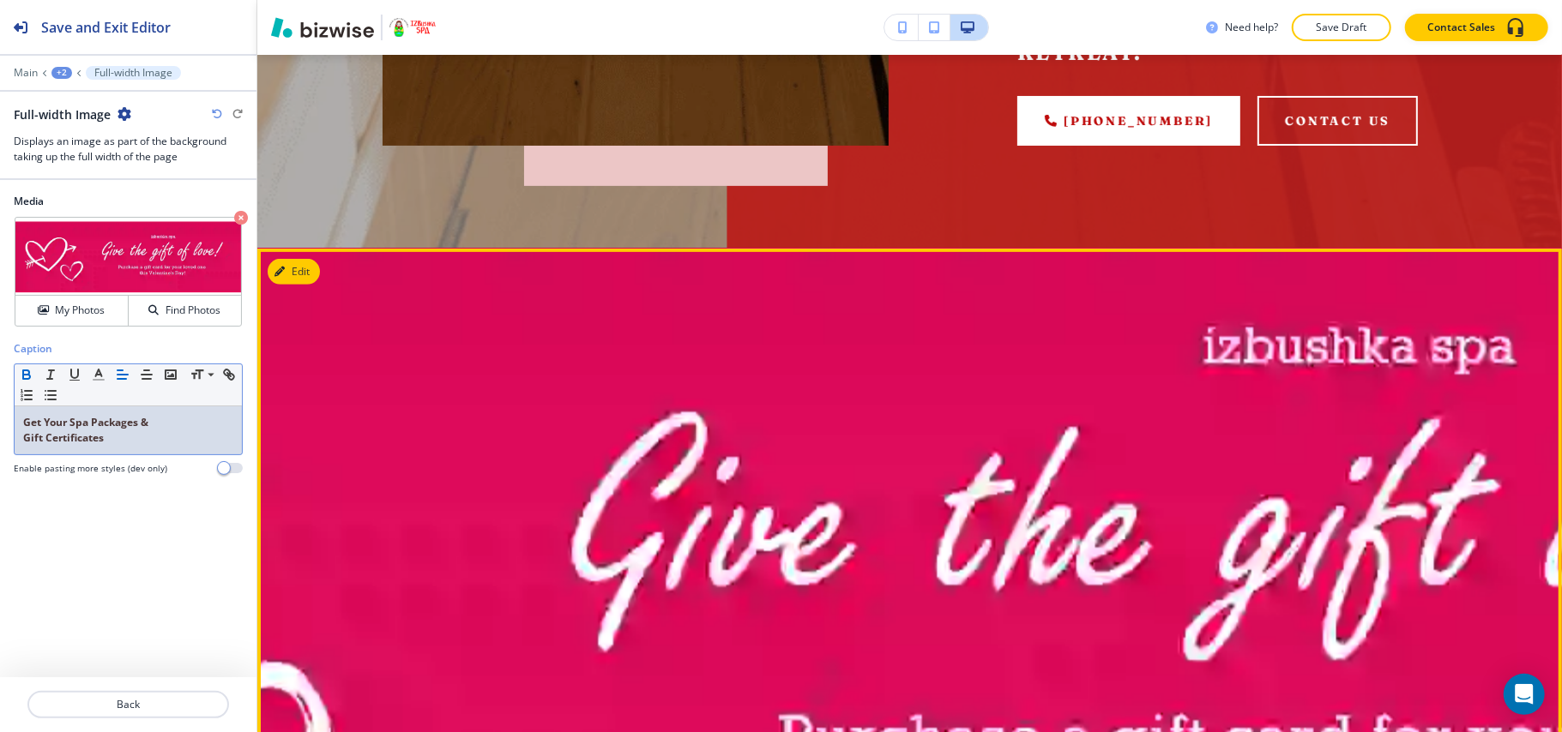
scroll to position [461, 0]
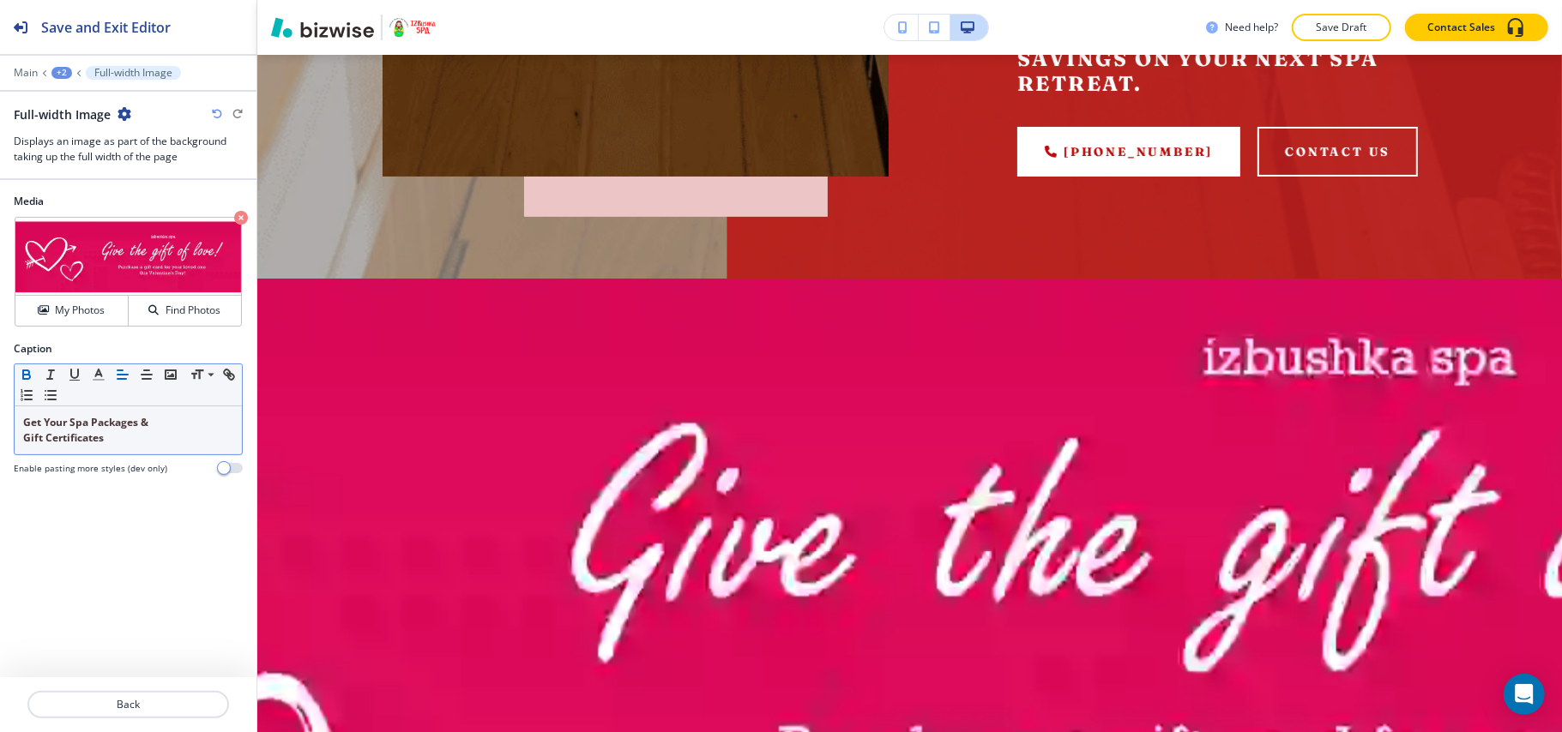
click at [130, 113] on icon "button" at bounding box center [124, 114] width 14 height 14
click at [159, 214] on button "Delete Section" at bounding box center [172, 205] width 110 height 31
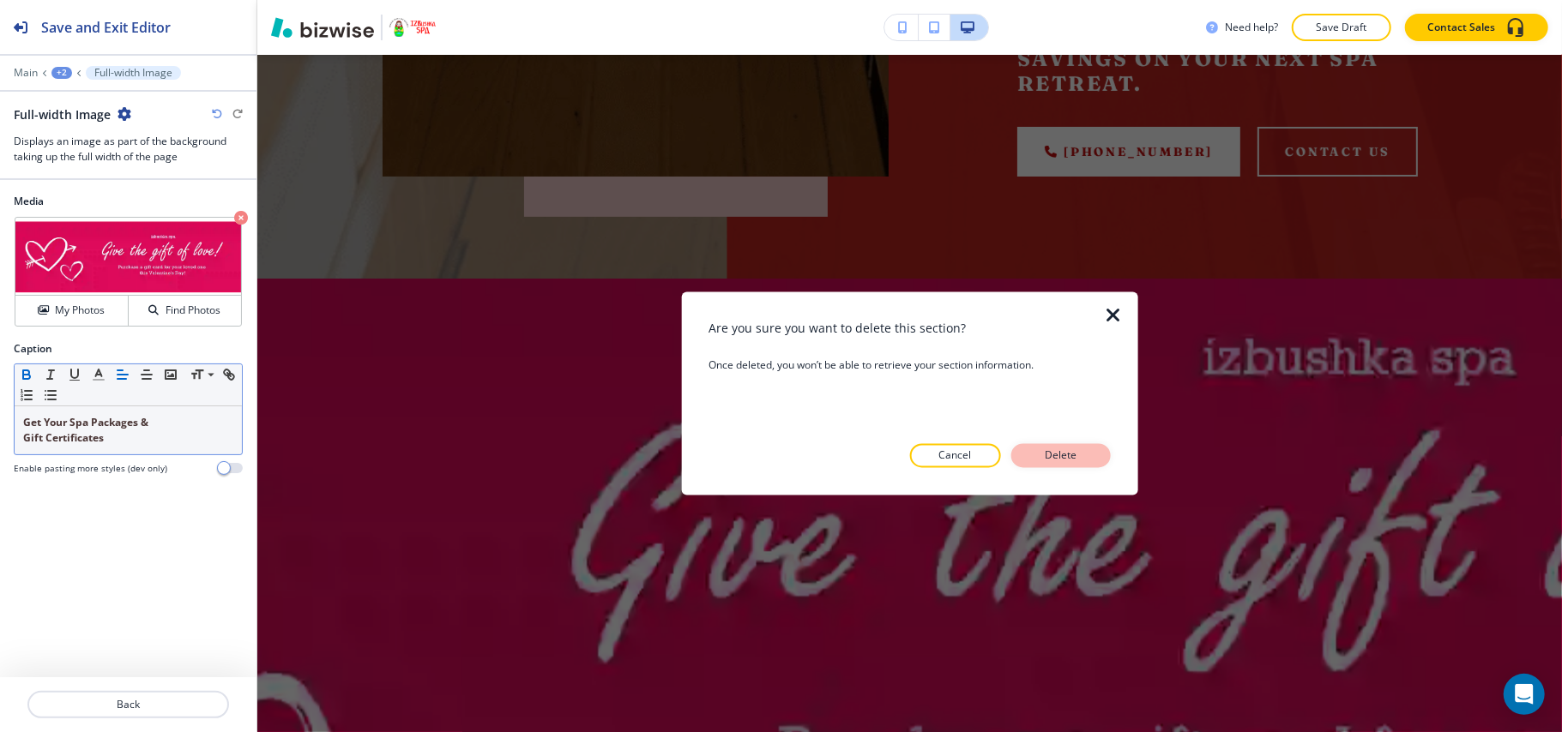
click at [1082, 450] on button "Delete" at bounding box center [1060, 456] width 99 height 24
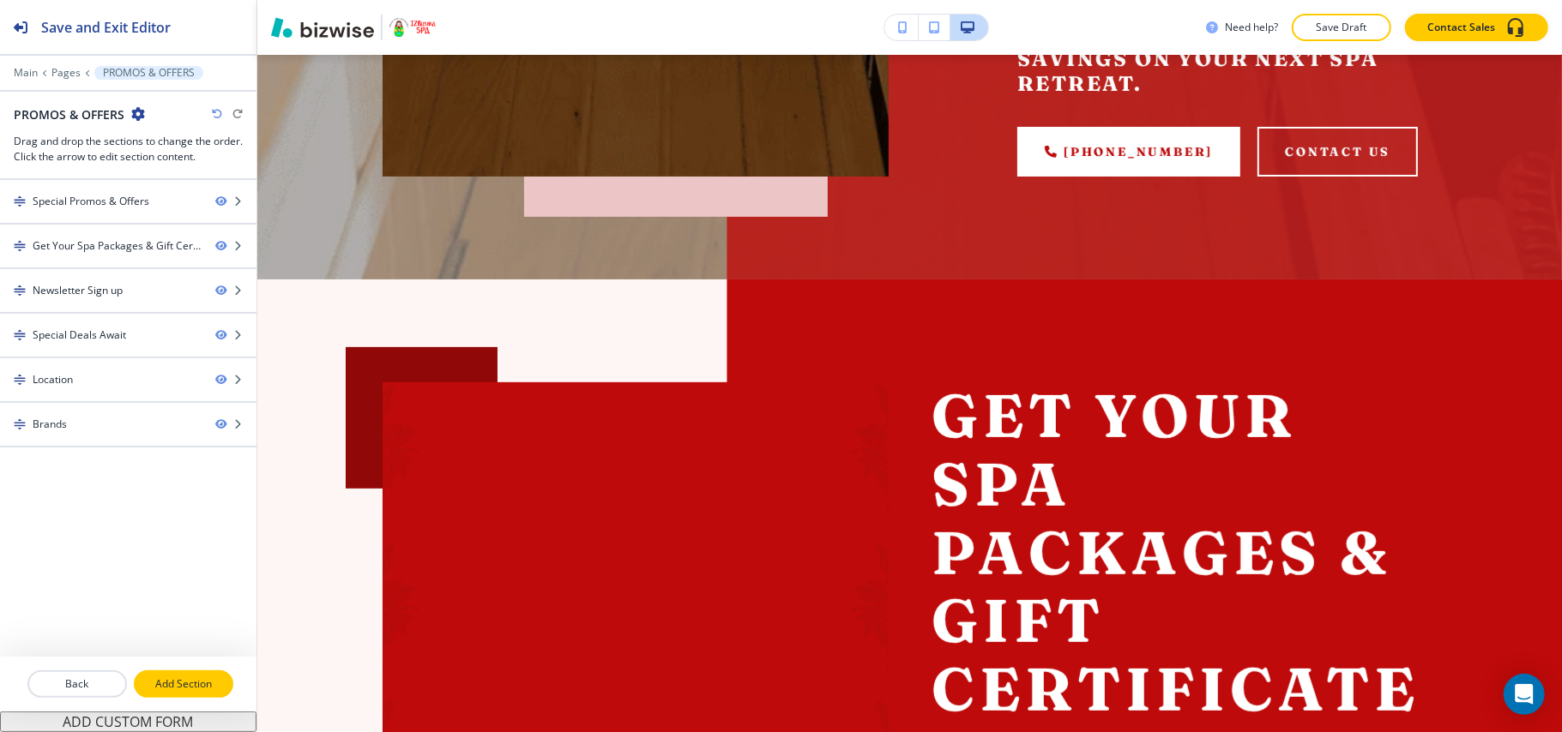
click at [175, 677] on p "Add Section" at bounding box center [183, 684] width 96 height 15
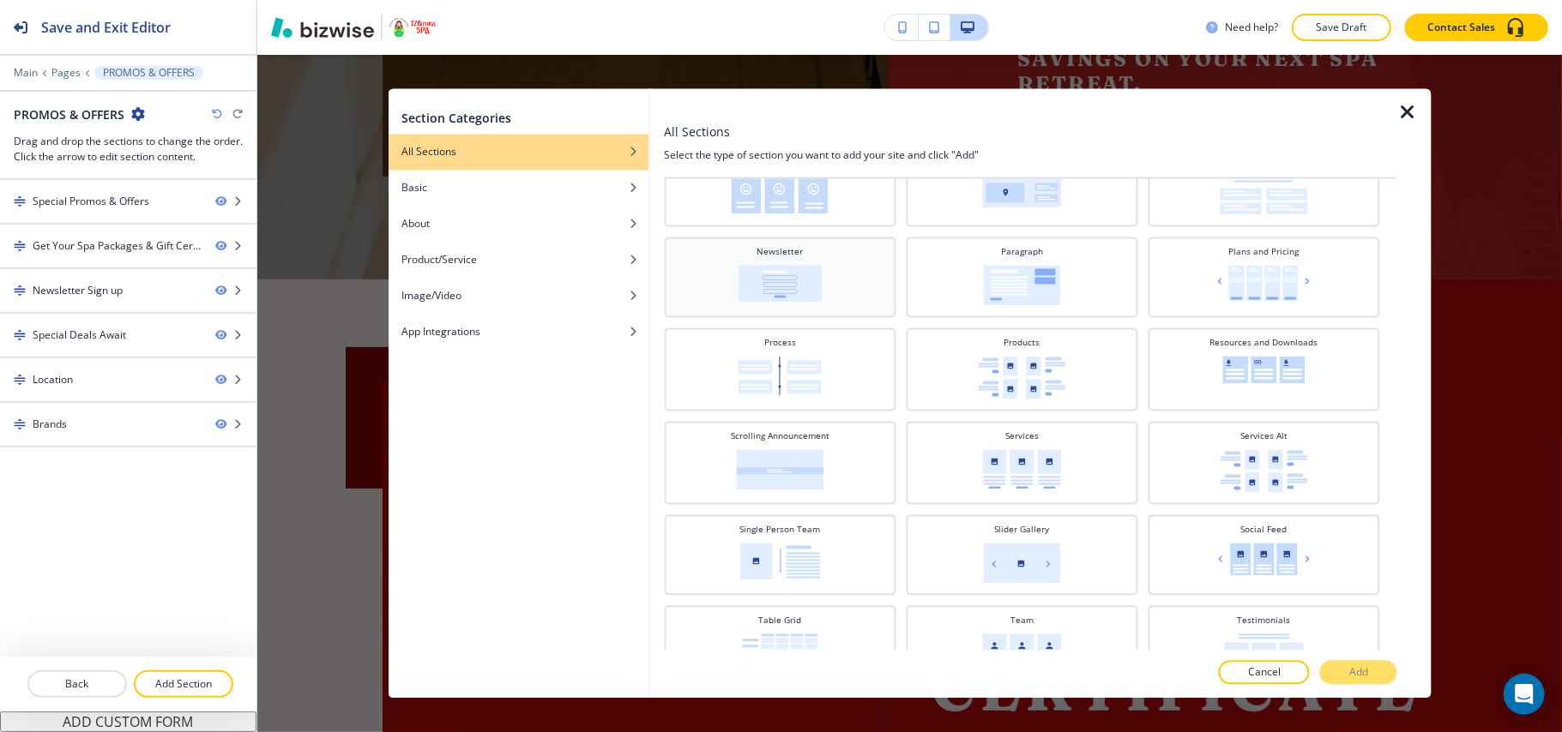
scroll to position [433, 0]
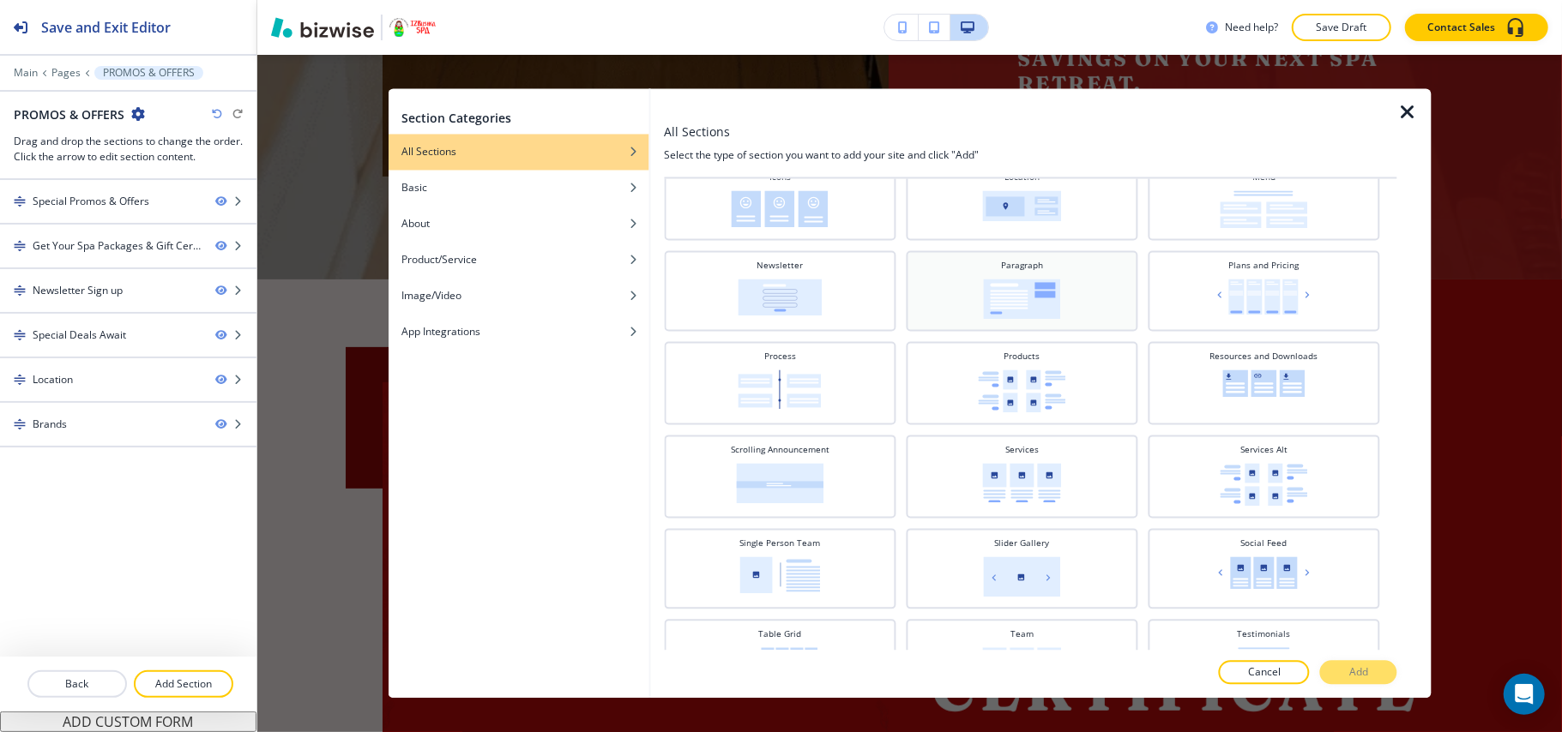
click at [990, 280] on img at bounding box center [1021, 300] width 77 height 40
click at [1358, 673] on p "Add" at bounding box center [1358, 672] width 19 height 15
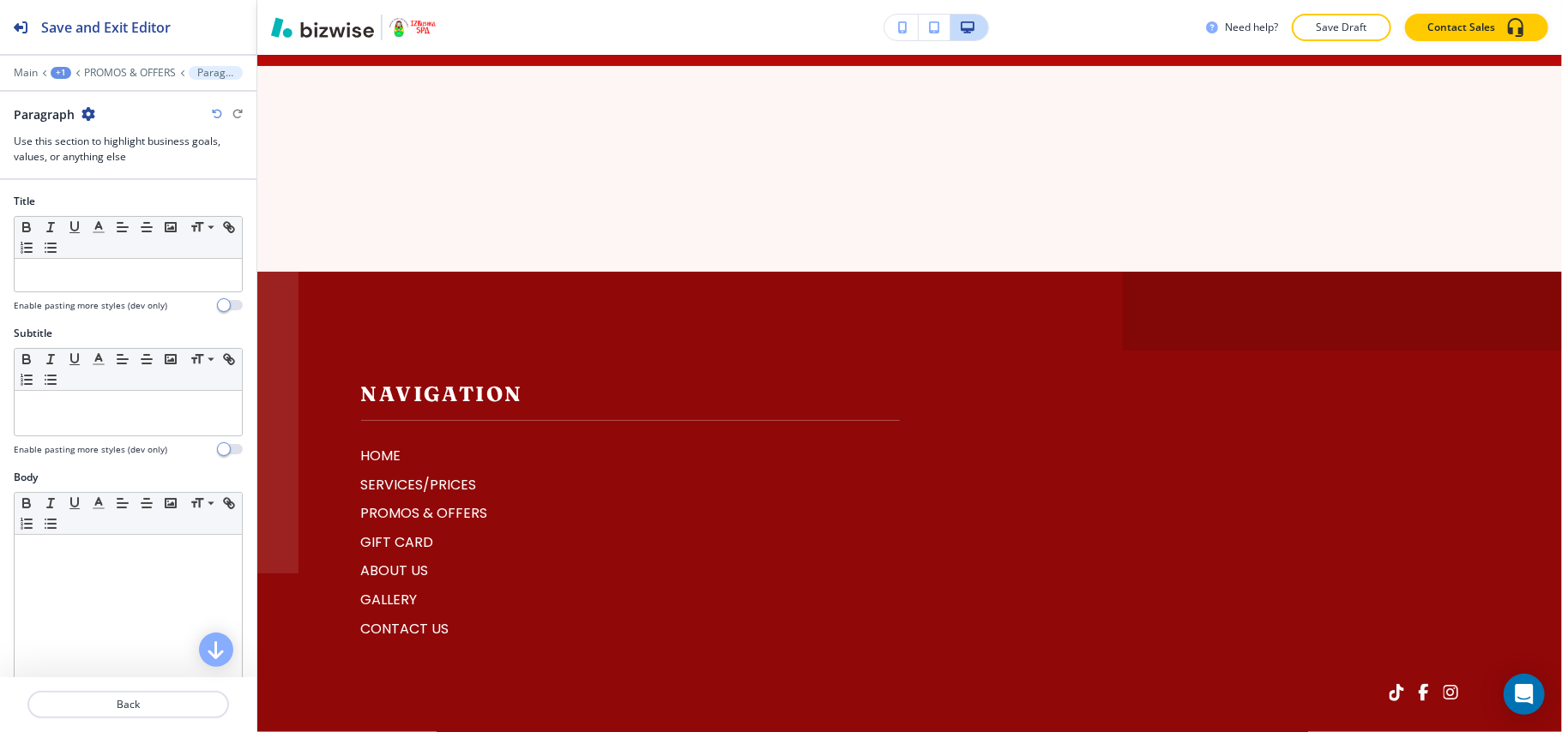
scroll to position [3297, 0]
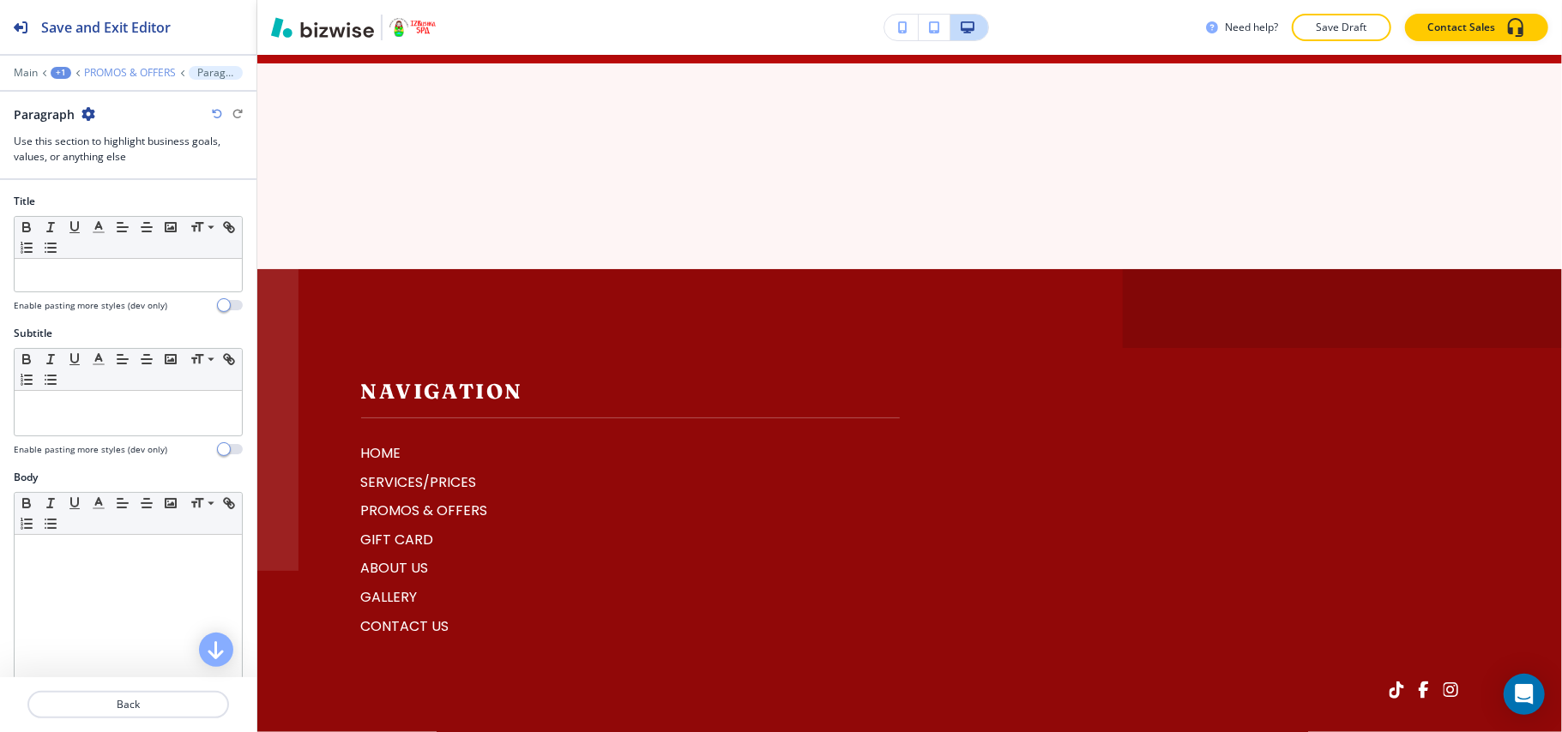
click at [135, 74] on p "PROMOS & OFFERS" at bounding box center [130, 73] width 92 height 12
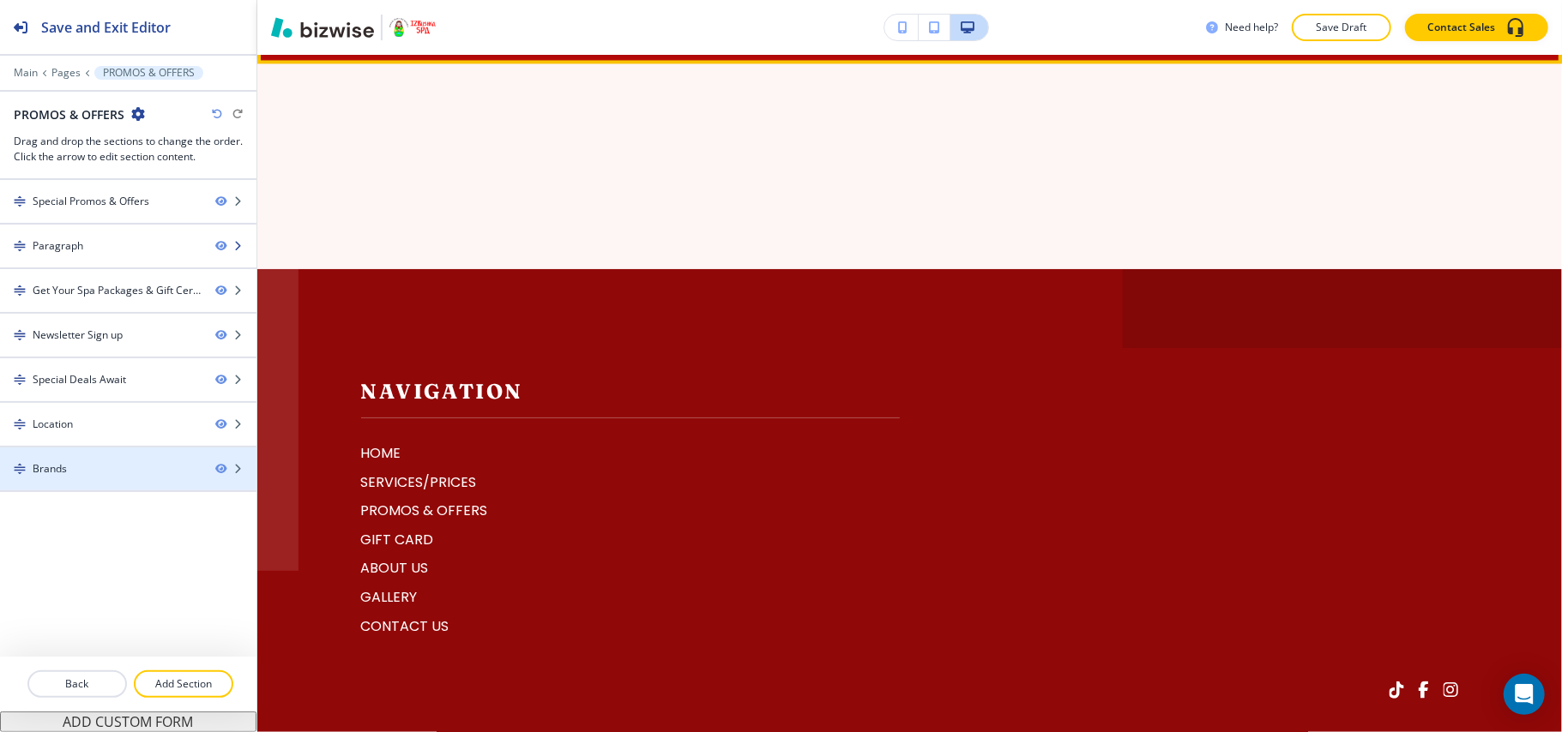
scroll to position [690, 0]
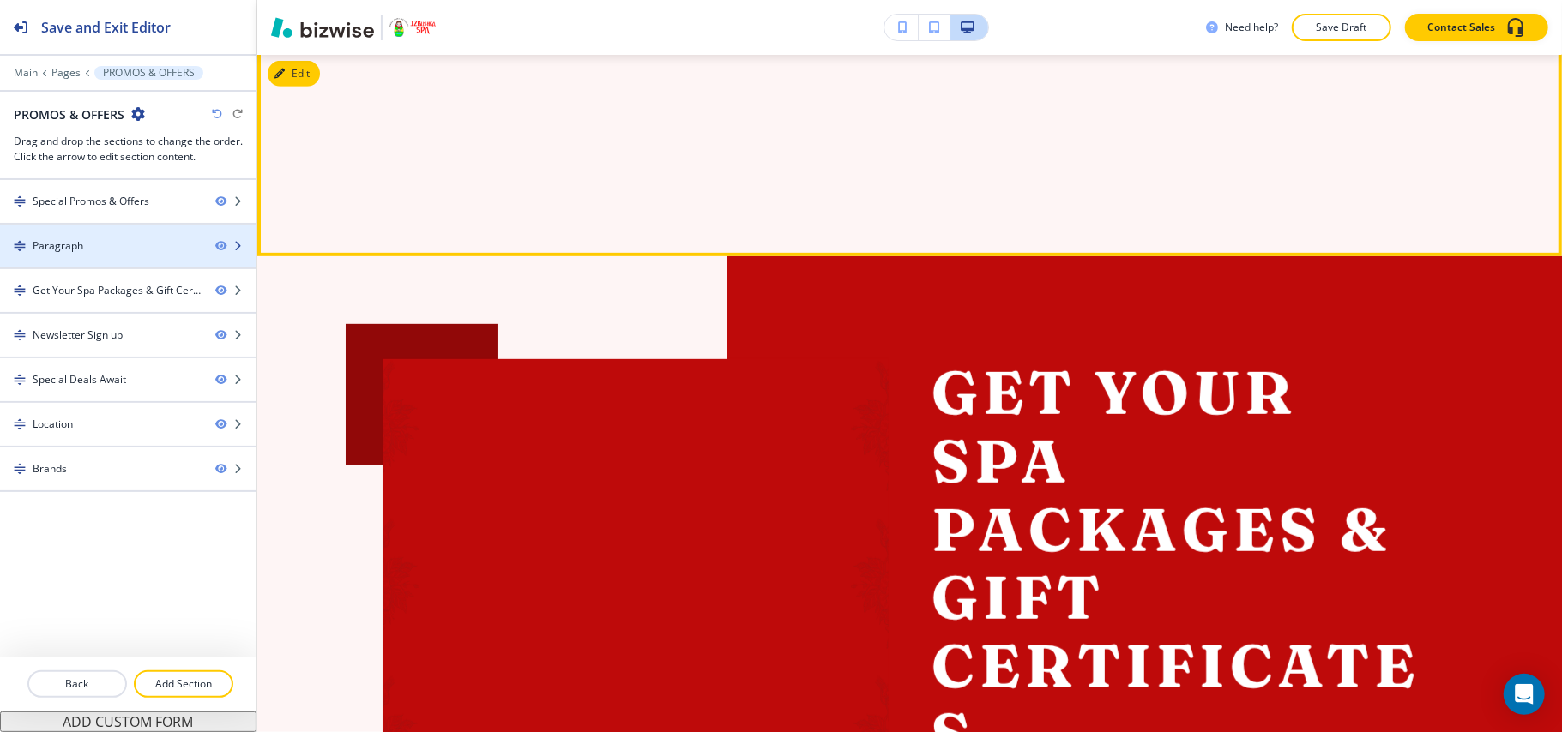
click at [96, 258] on div at bounding box center [128, 261] width 256 height 14
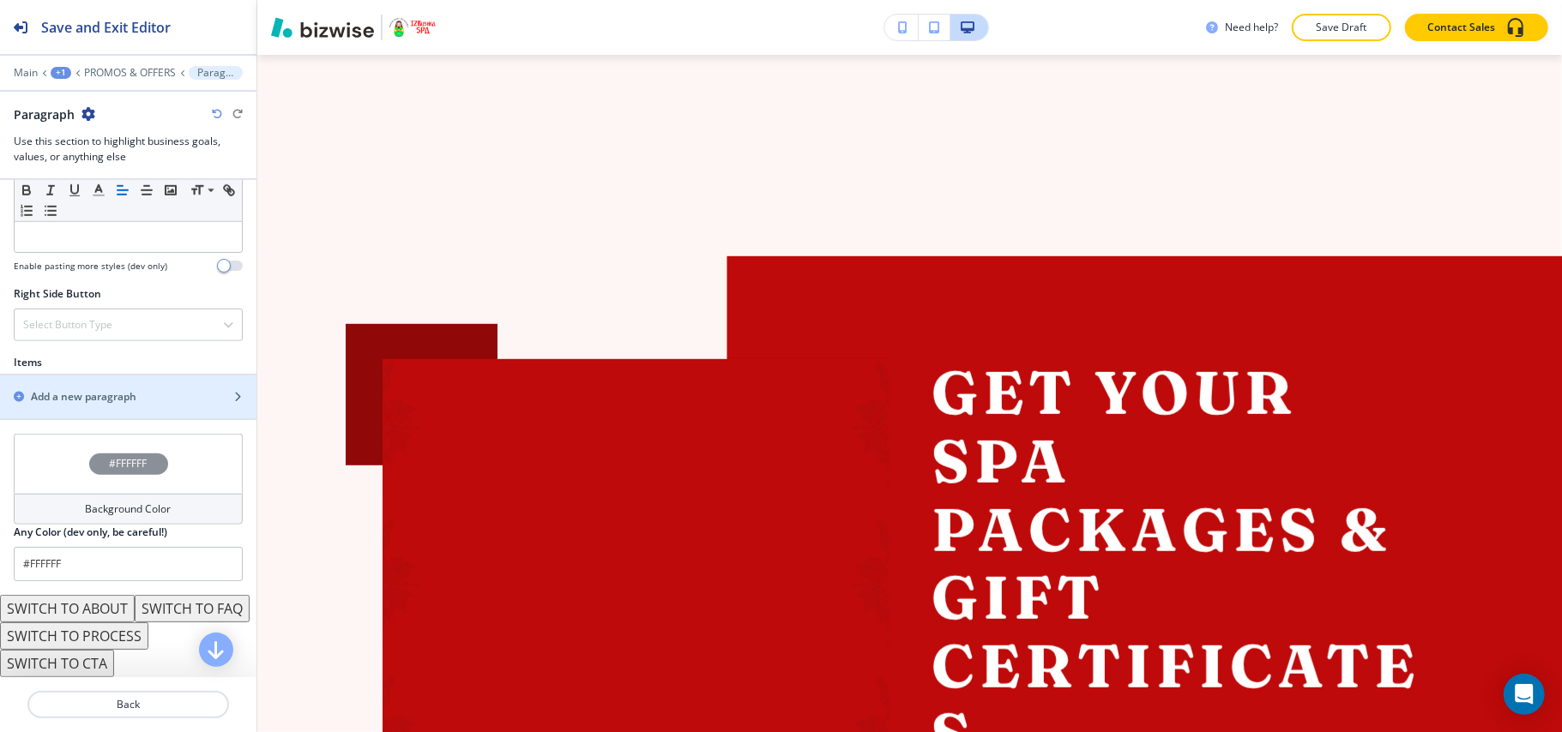
scroll to position [937, 0]
click at [124, 389] on h2 "Add a new paragraph" at bounding box center [83, 396] width 105 height 15
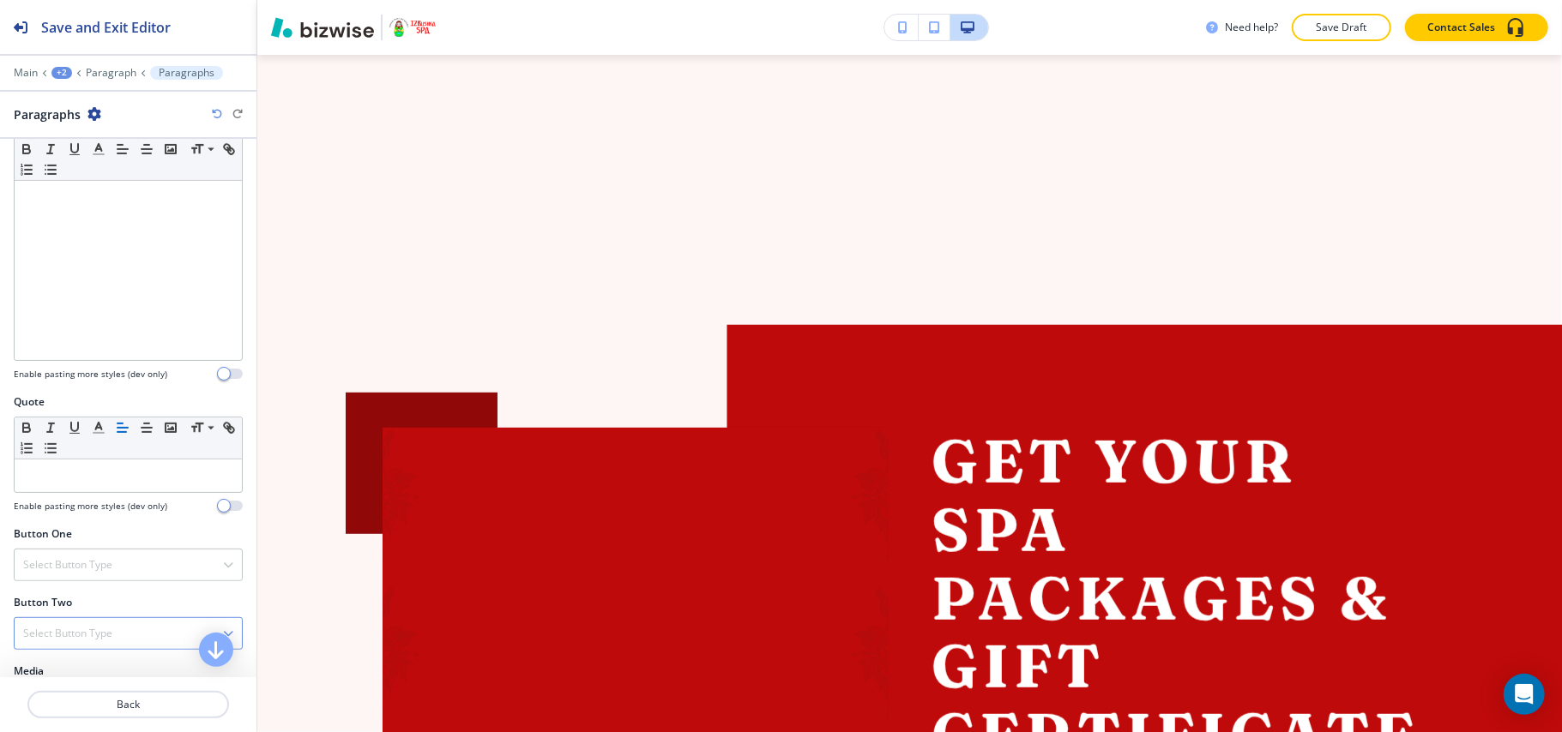
scroll to position [629, 0]
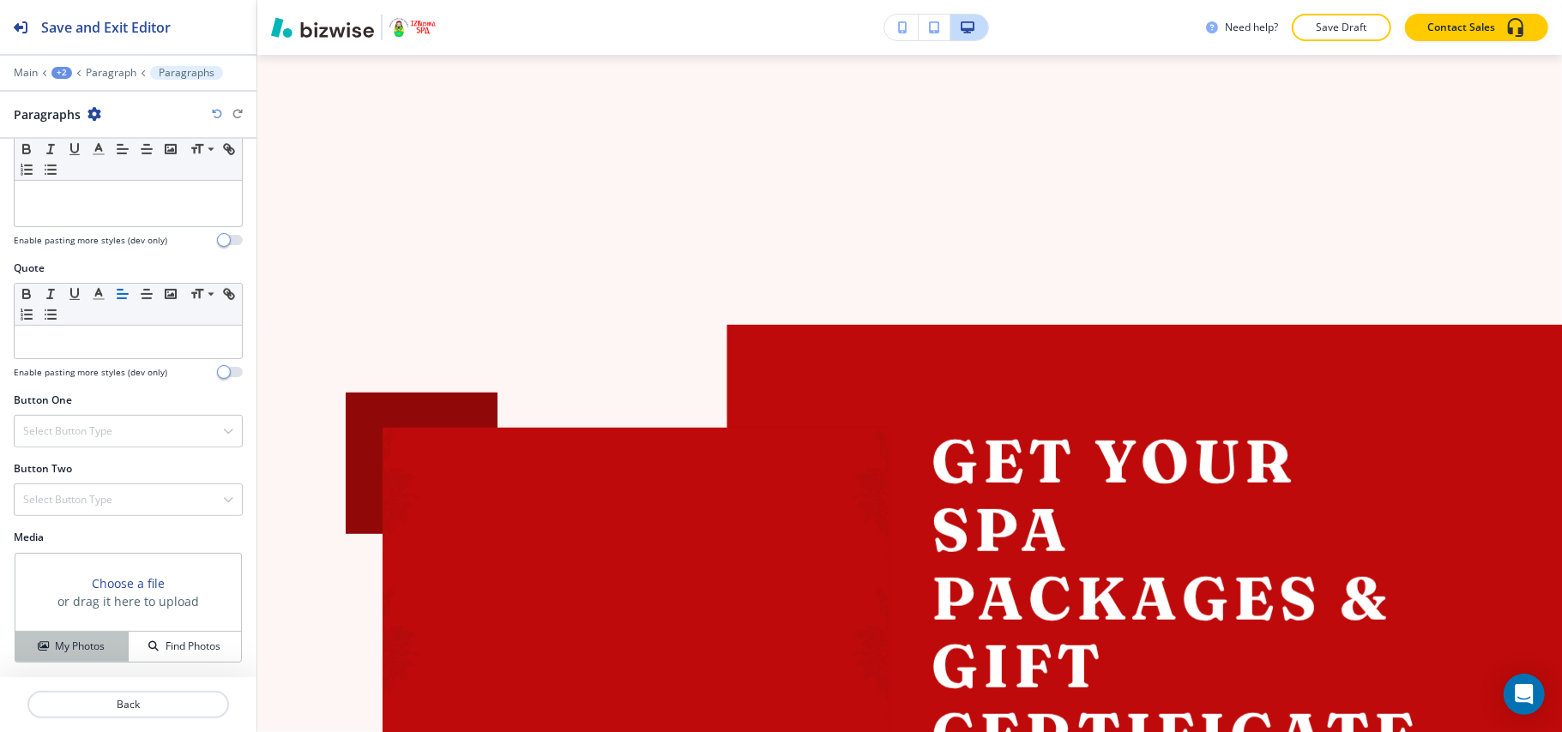
click at [58, 632] on button "My Photos" at bounding box center [71, 647] width 113 height 30
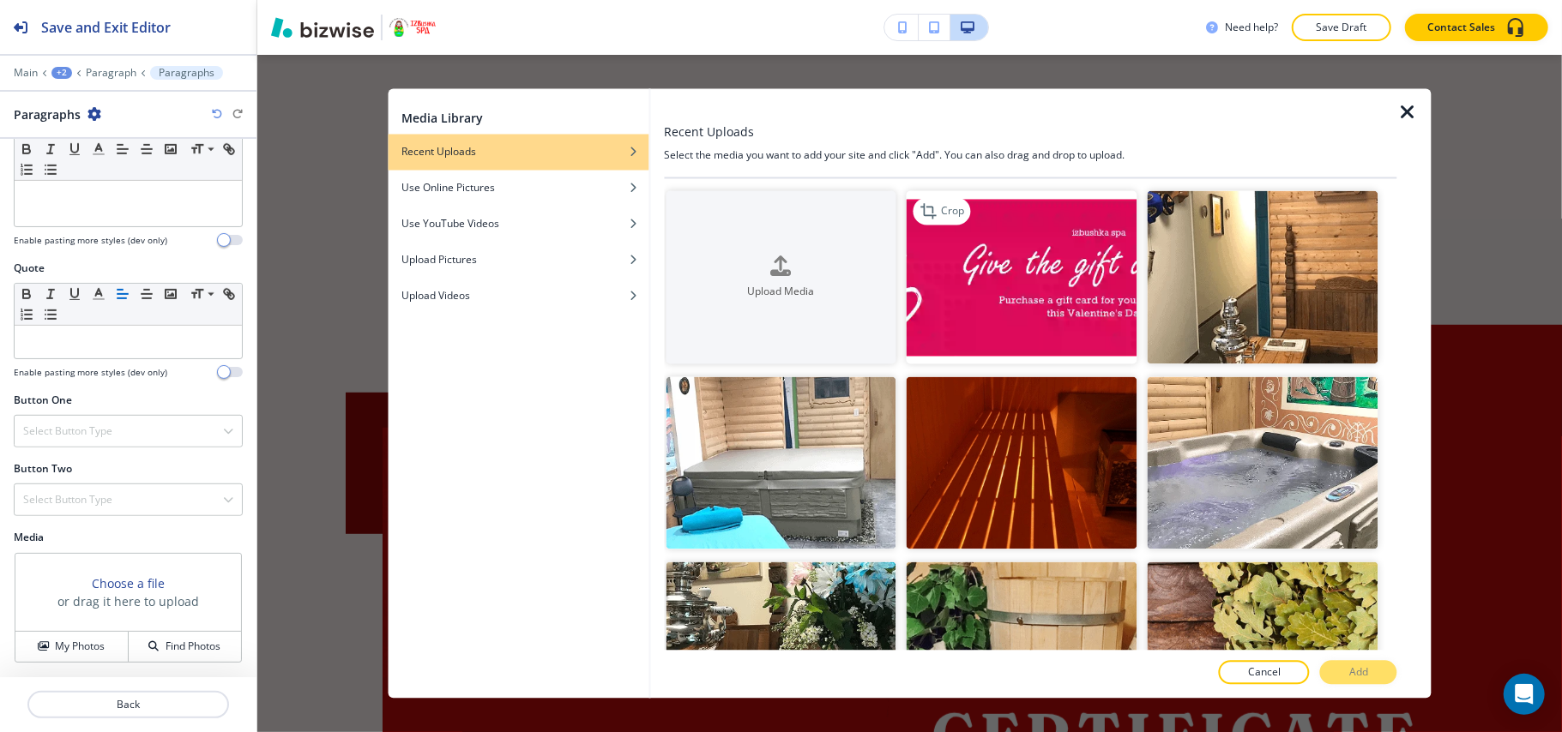
click at [1029, 257] on img "button" at bounding box center [1021, 277] width 231 height 173
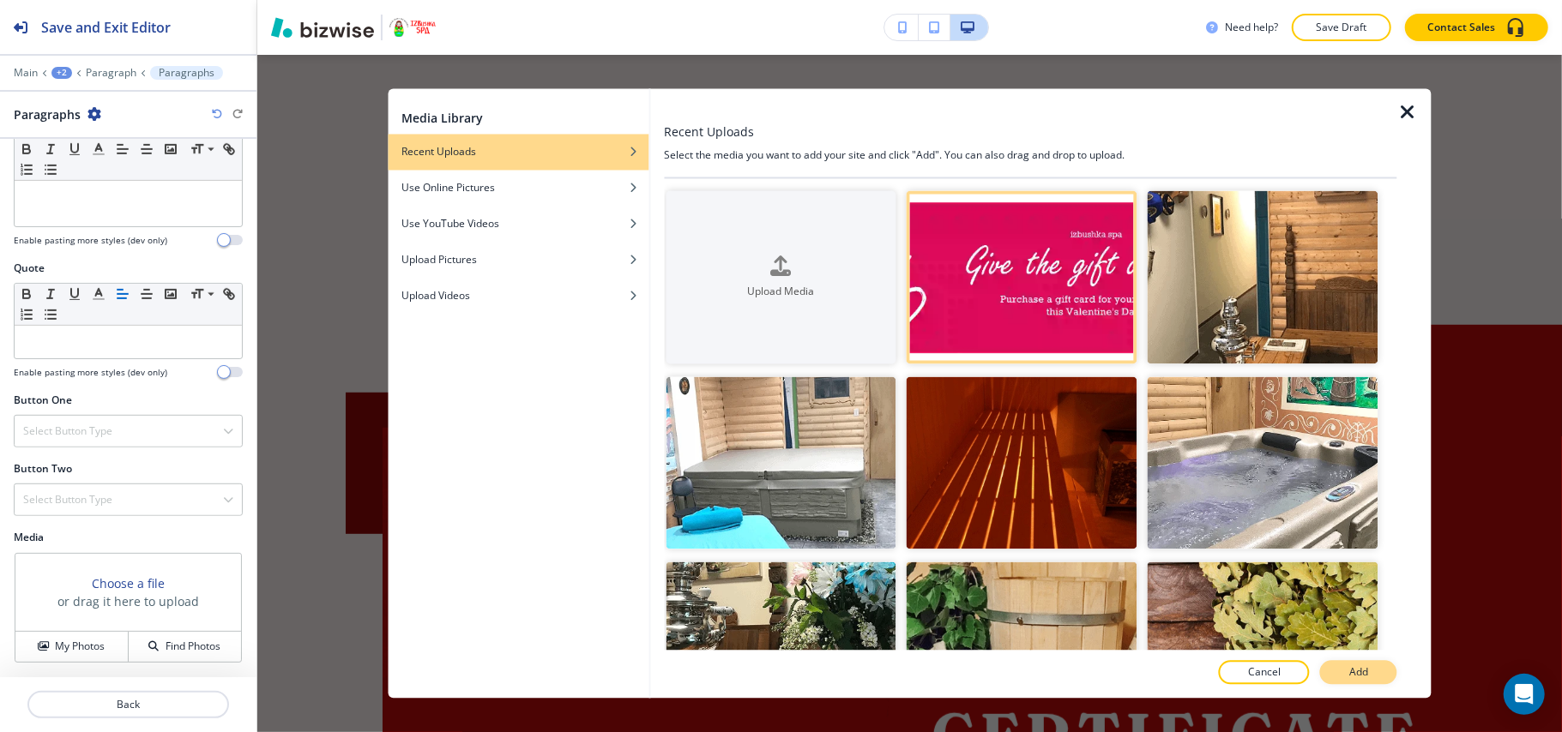
click at [1370, 670] on button "Add" at bounding box center [1358, 673] width 77 height 24
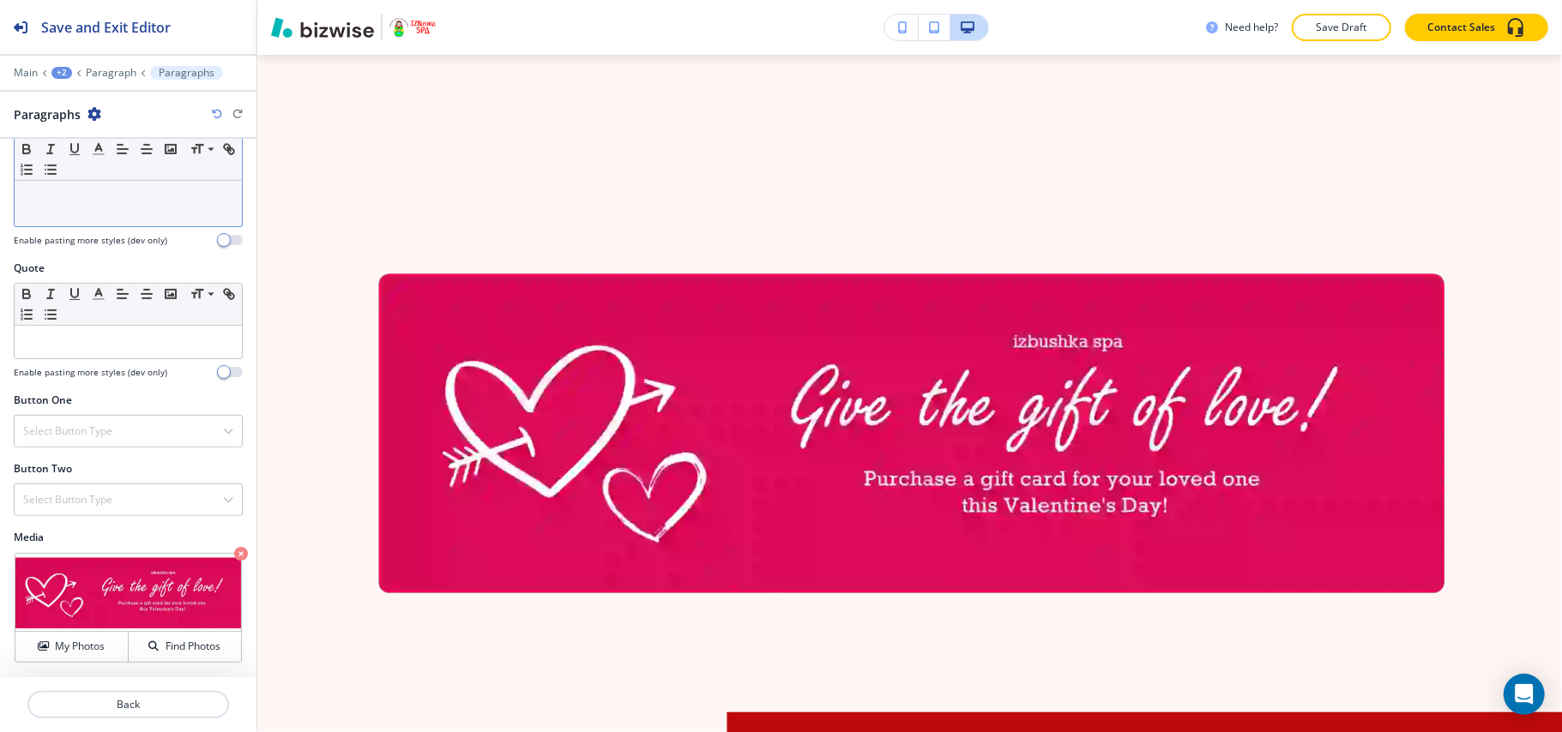
drag, startPoint x: 87, startPoint y: 225, endPoint x: 53, endPoint y: 193, distance: 46.1
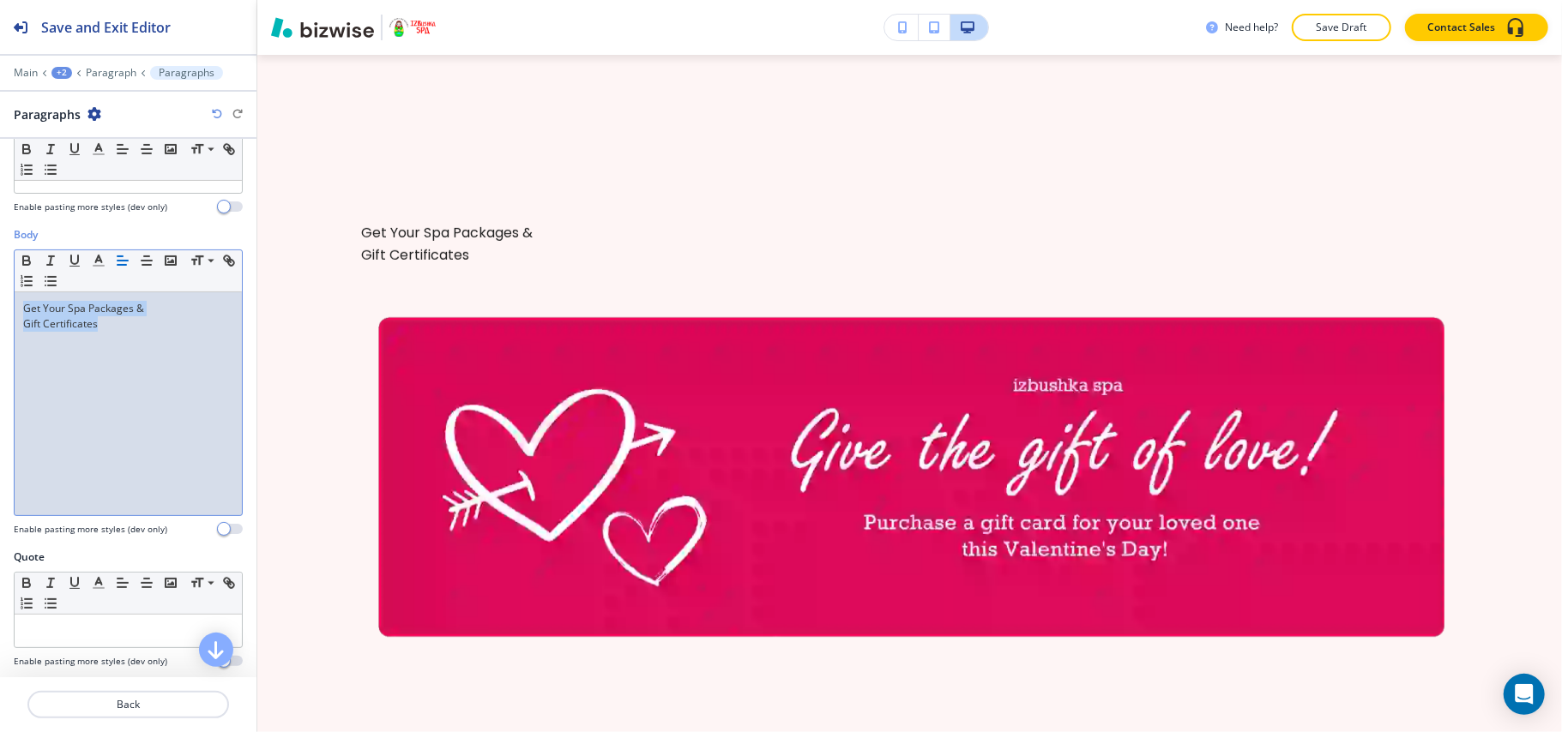
click at [0, 245] on div "Body Small Normal Large Huge Get Your Spa Packages & Gift Certificates Enable p…" at bounding box center [128, 388] width 256 height 322
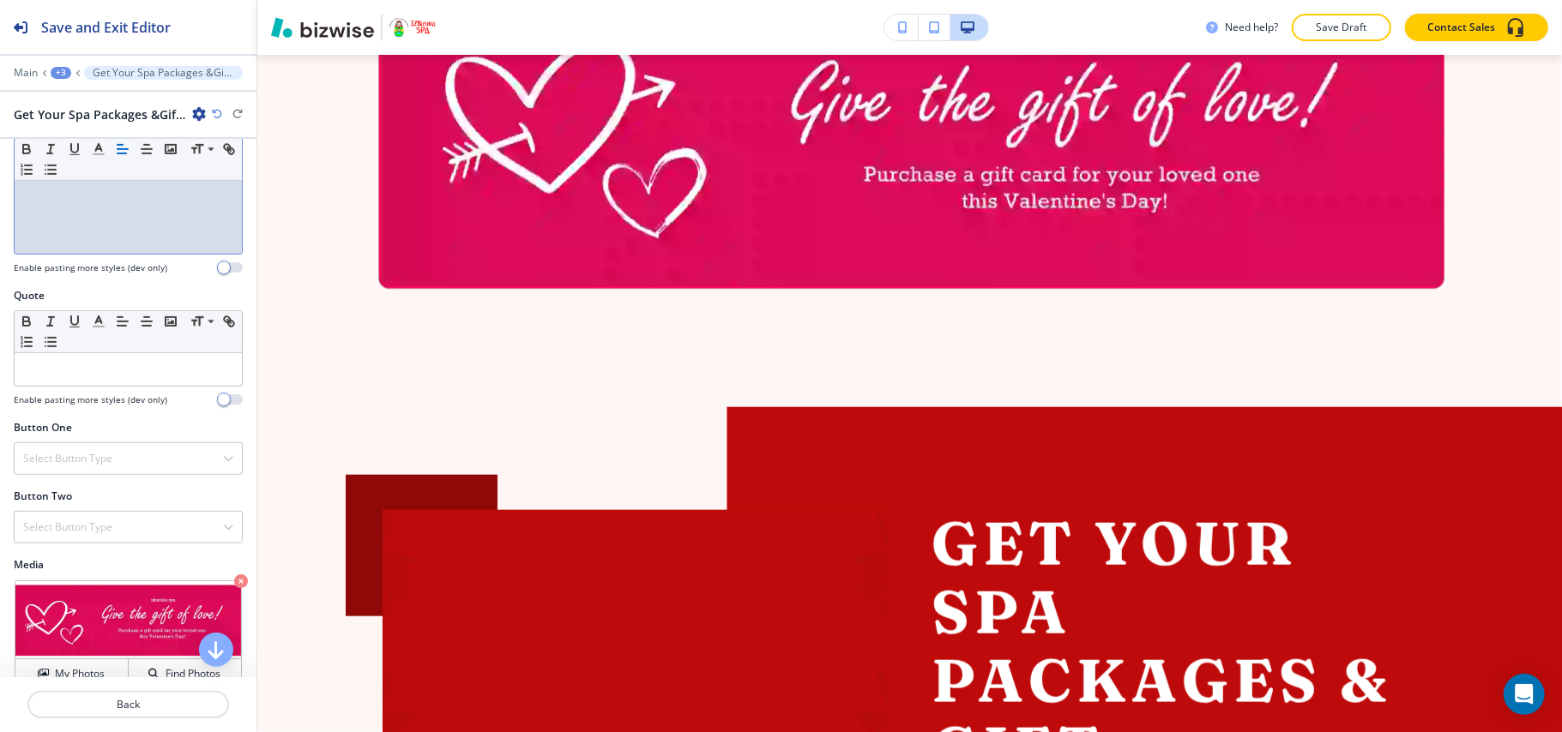
scroll to position [645, 0]
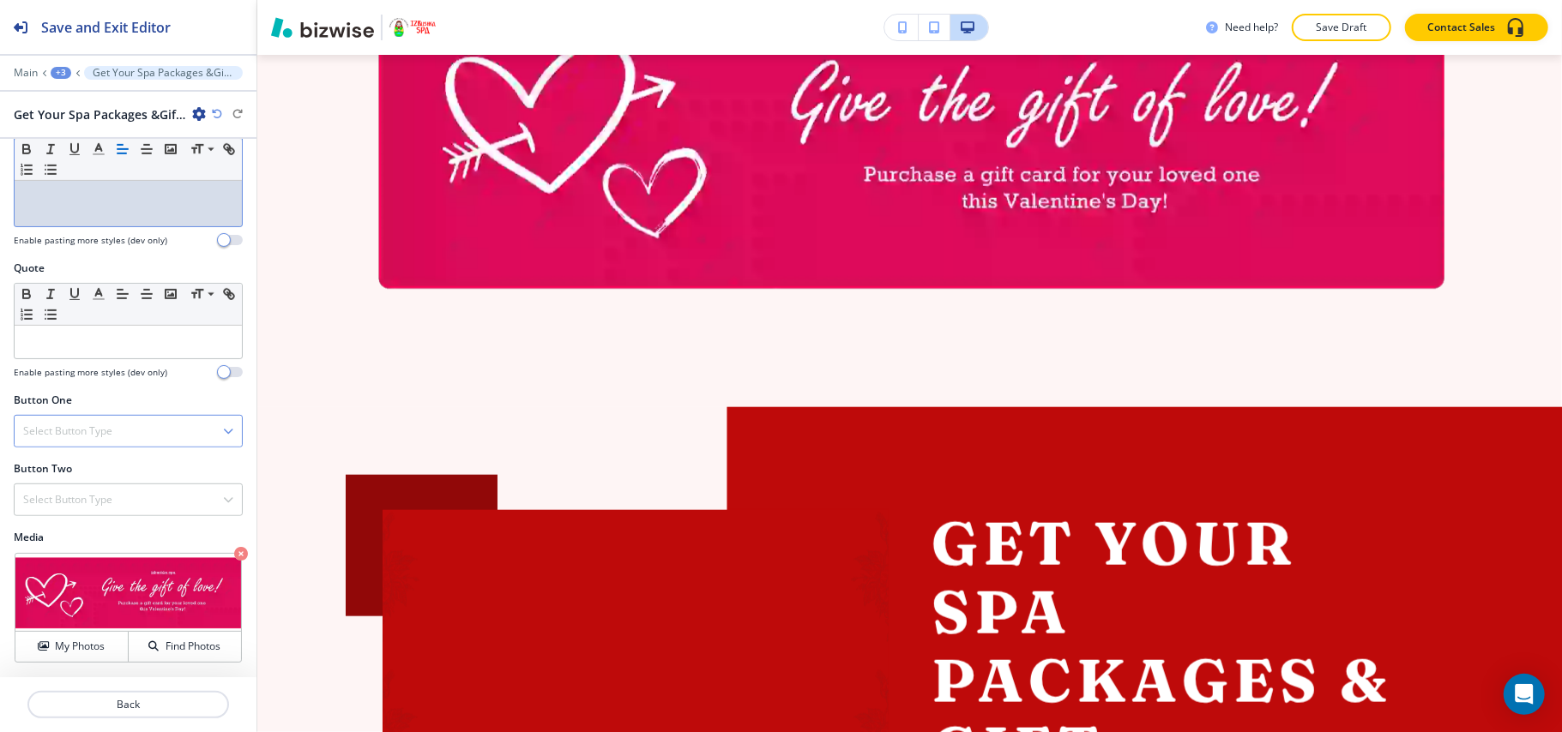
click at [93, 425] on h4 "Select Button Type" at bounding box center [67, 431] width 89 height 15
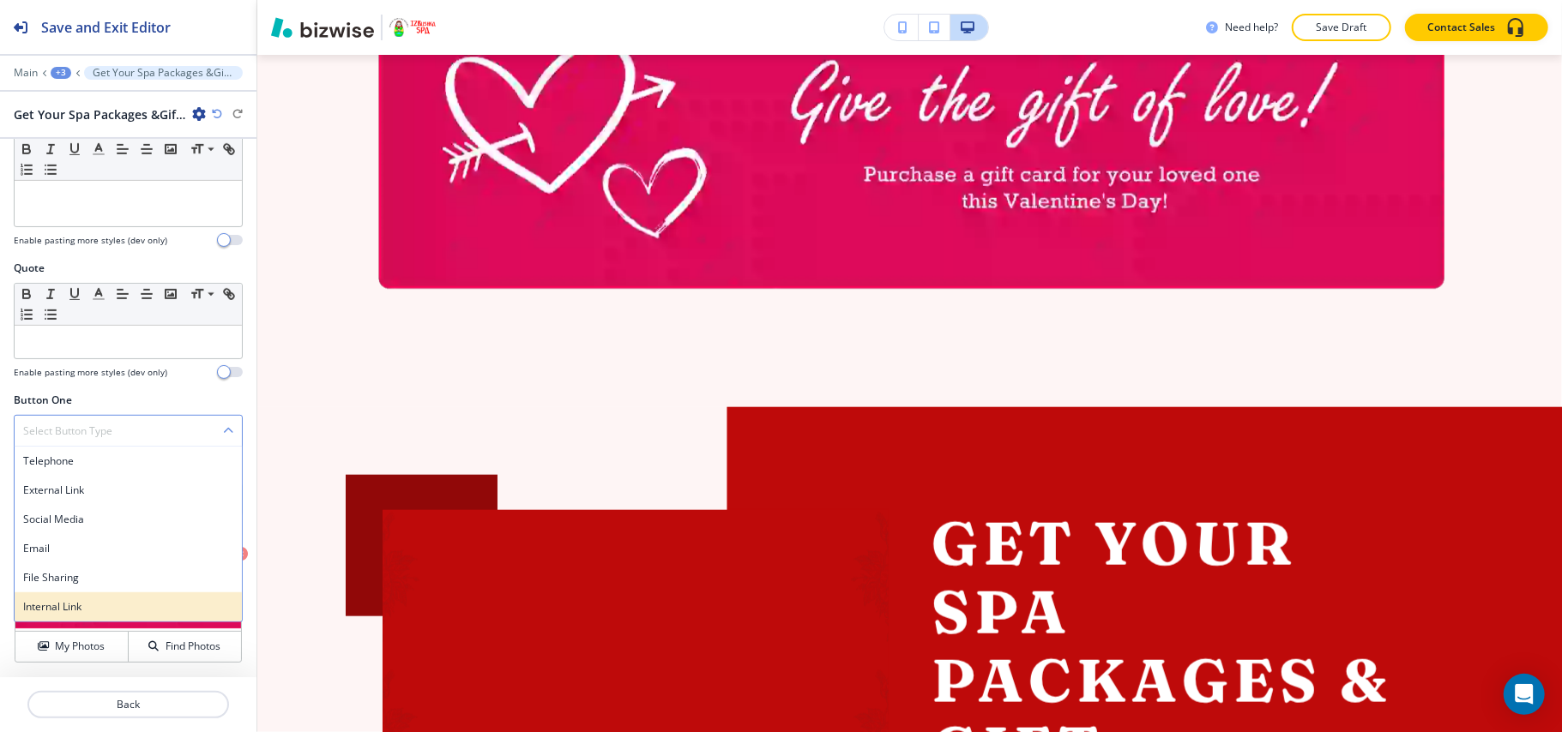
click at [70, 612] on h4 "Internal Link" at bounding box center [128, 606] width 210 height 15
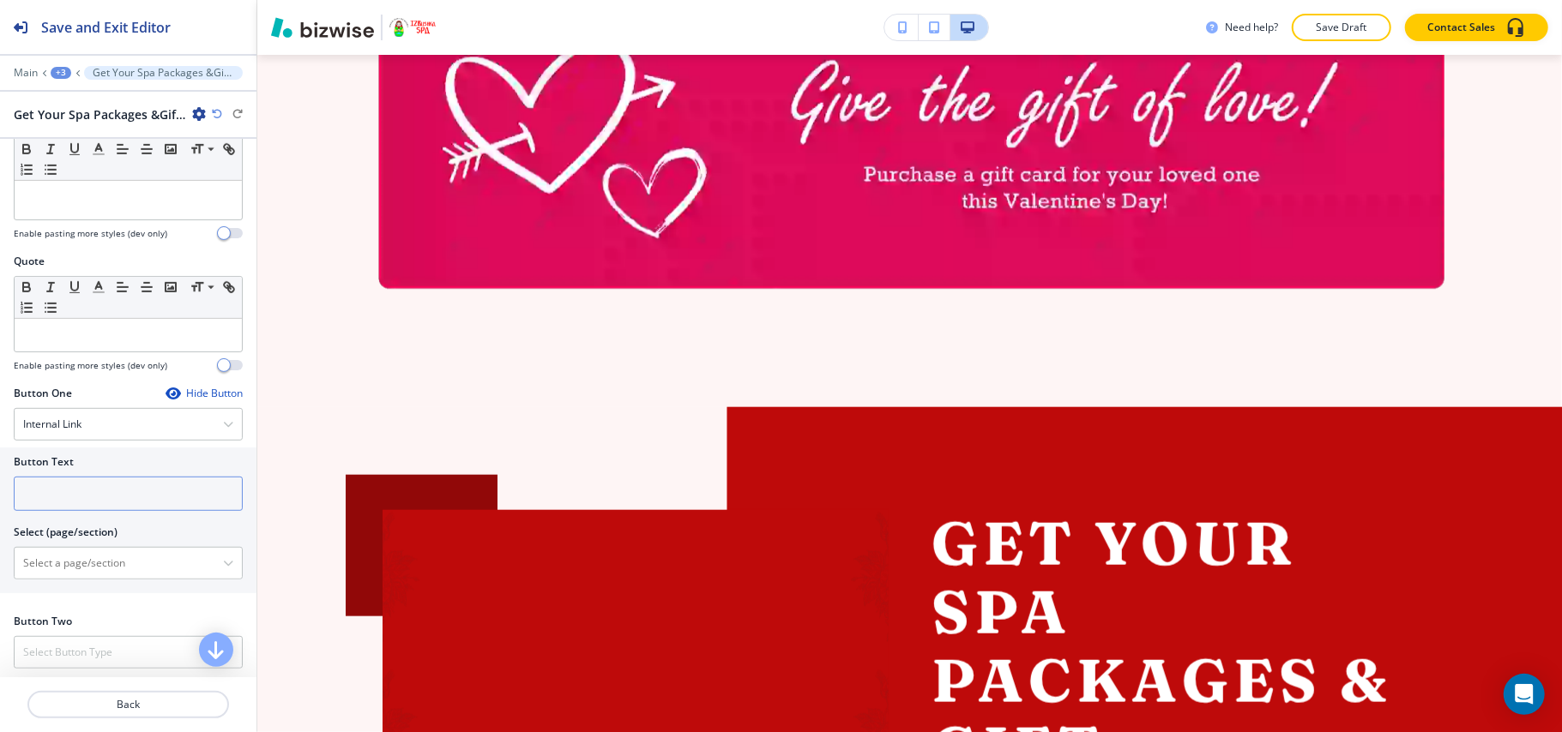
click at [75, 503] on input "text" at bounding box center [128, 494] width 229 height 34
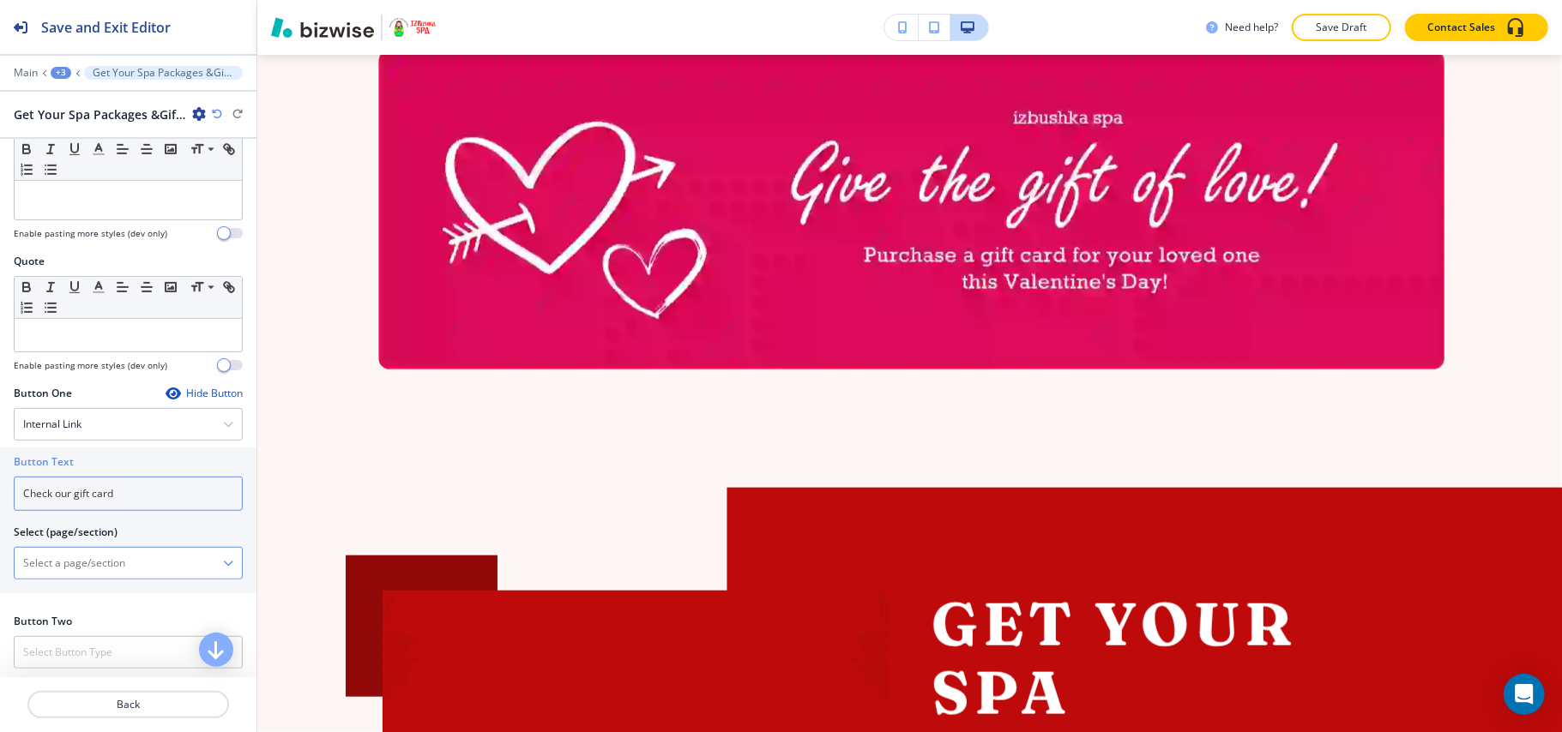
type input "Check our gift card"
click at [128, 573] on \(page\/section\) "Manual Input" at bounding box center [119, 563] width 208 height 29
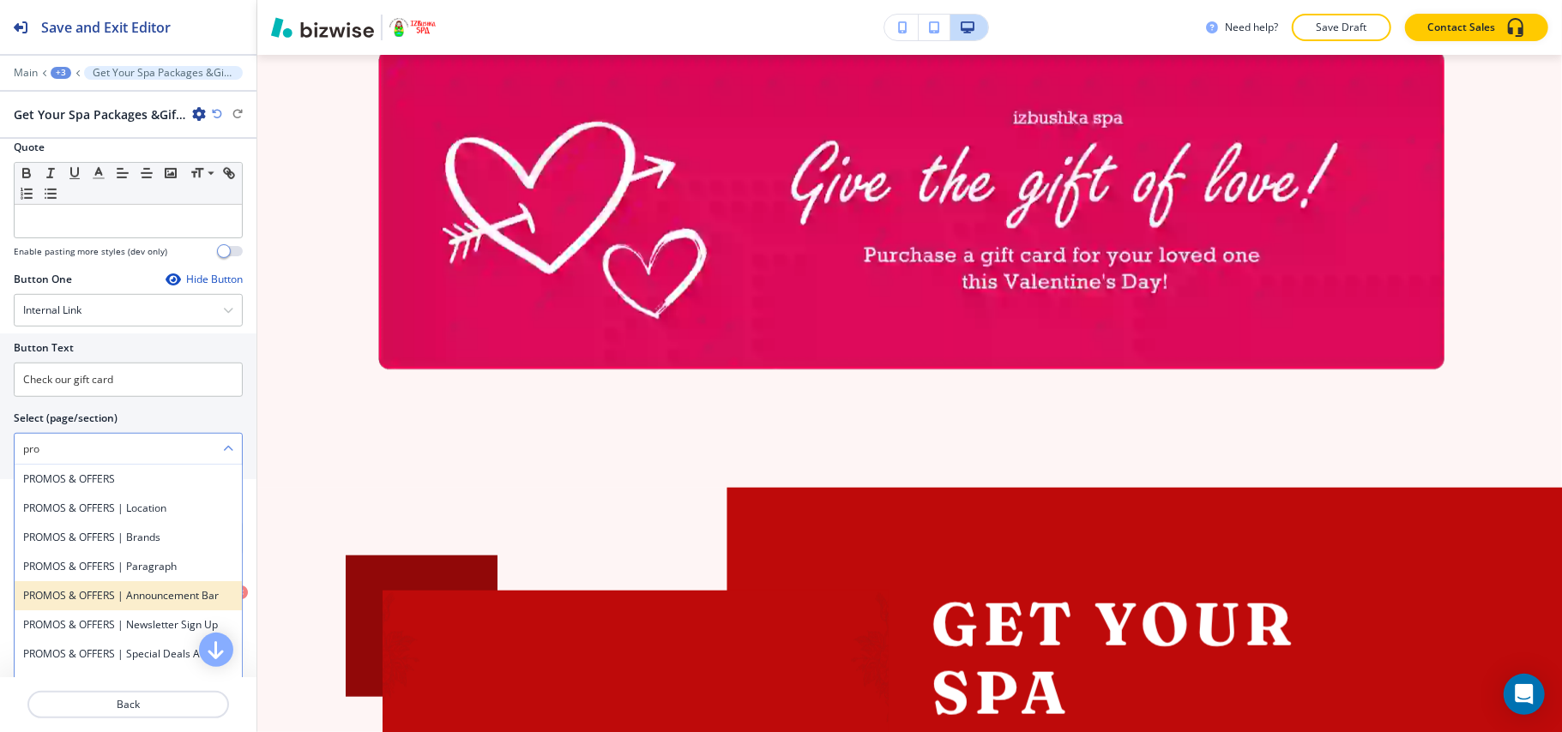
scroll to position [114, 0]
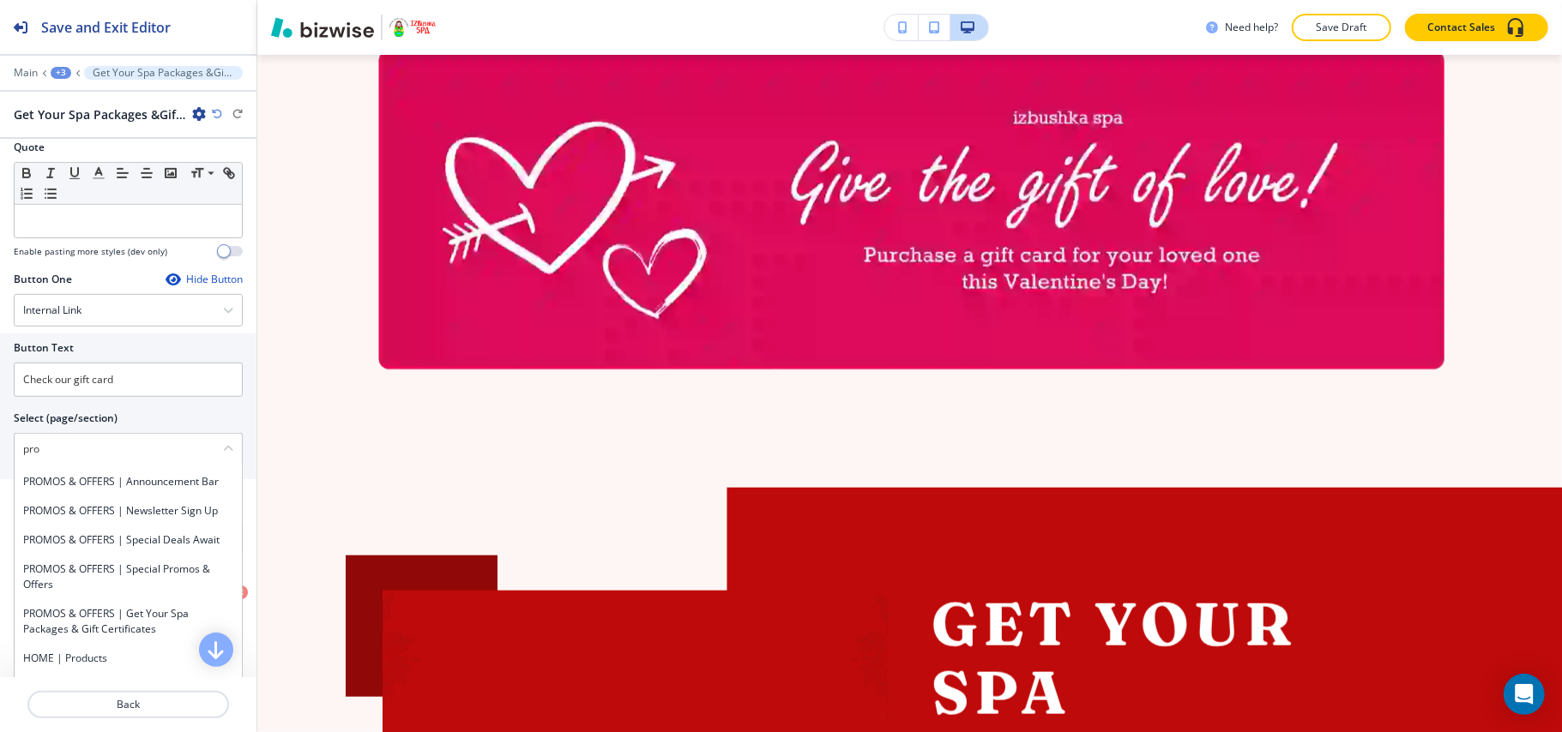
drag, startPoint x: 69, startPoint y: 448, endPoint x: 0, endPoint y: 450, distance: 68.6
click at [0, 450] on div "Button Text Check our gift card Select (page/section) pro PROMOS & OFFERS PROMO…" at bounding box center [128, 407] width 256 height 146
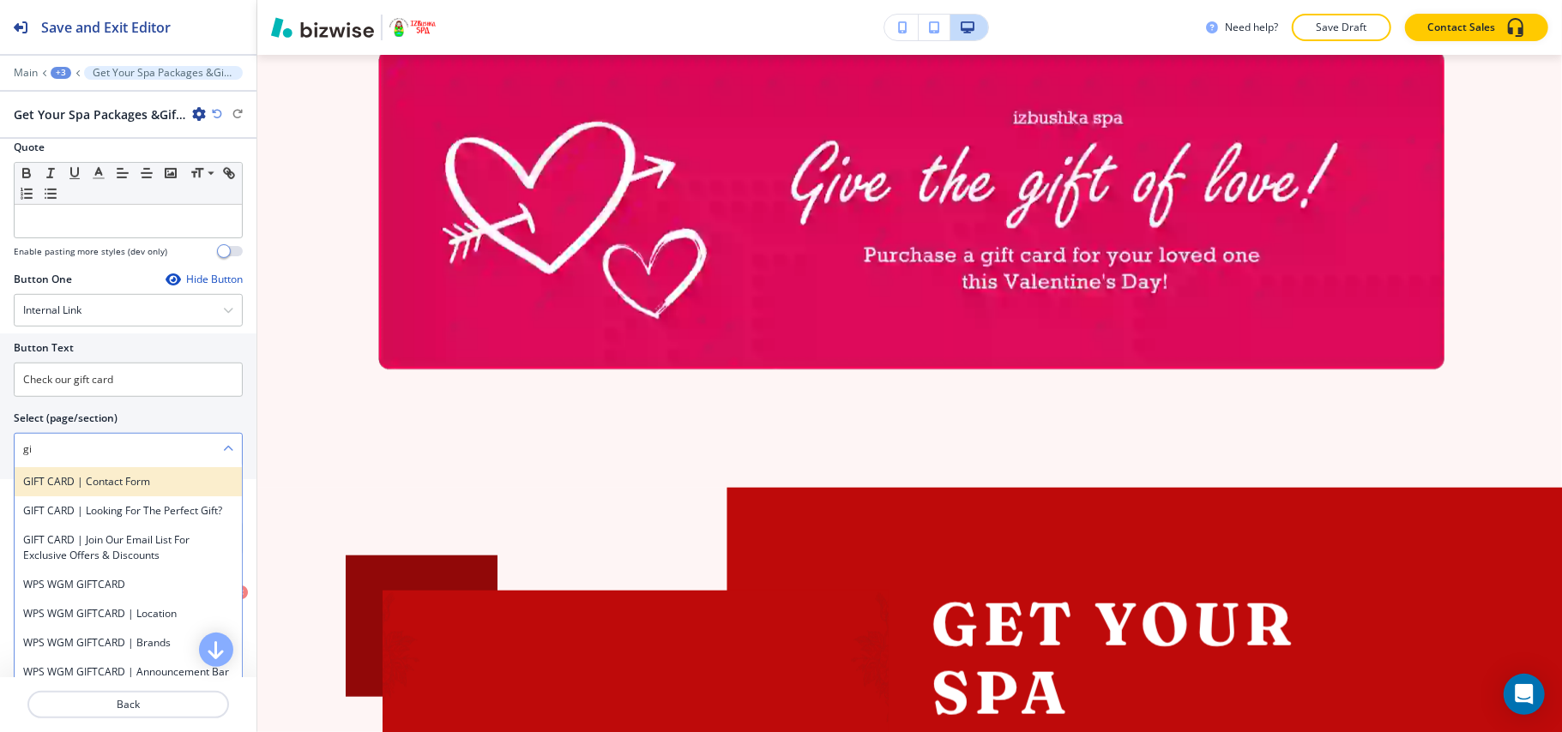
click at [46, 481] on h4 "GIFT CARD | Contact Form" at bounding box center [128, 481] width 210 height 15
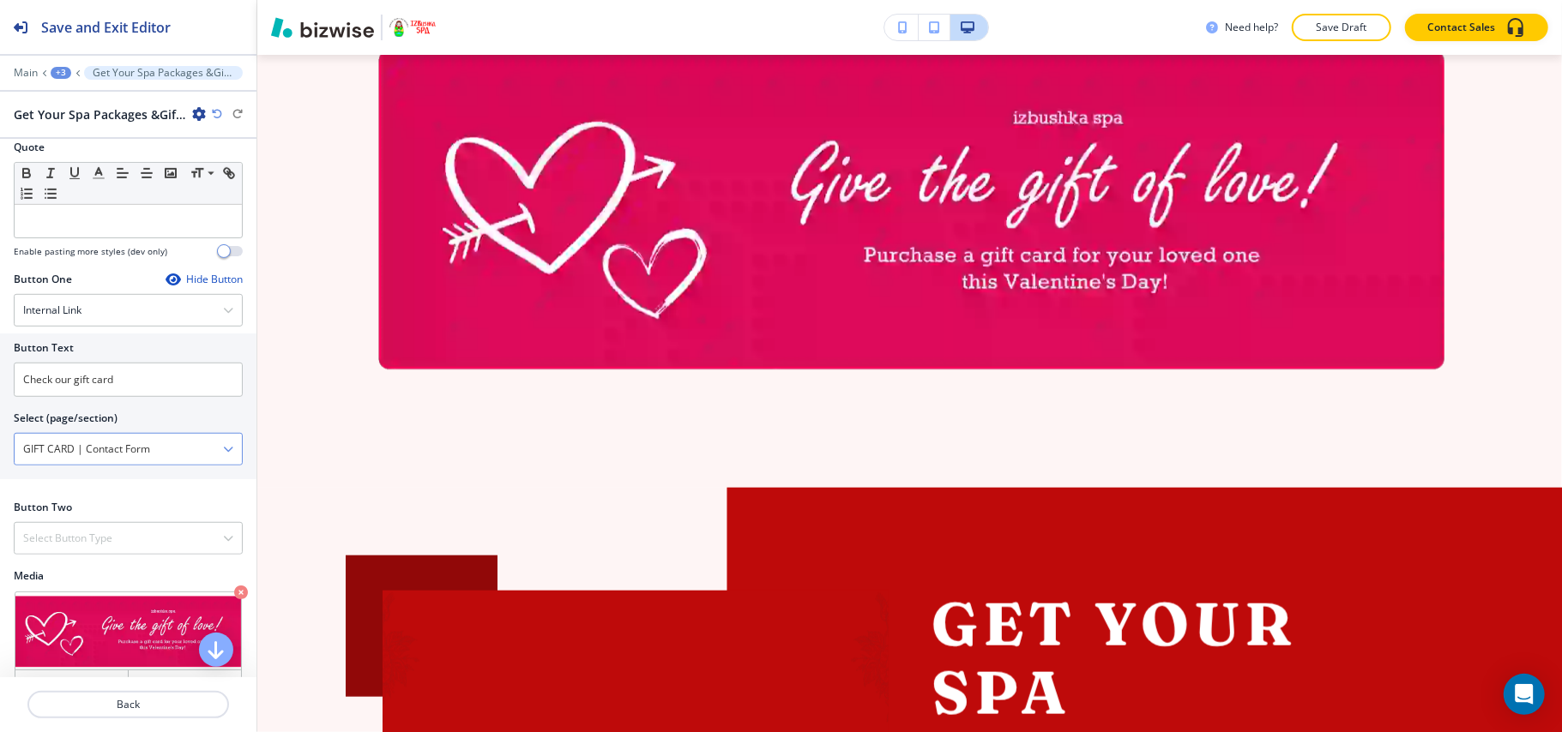
click at [152, 460] on \(page\/section\) "GIFT CARD | Contact Form" at bounding box center [119, 449] width 208 height 29
drag, startPoint x: 185, startPoint y: 450, endPoint x: 0, endPoint y: 458, distance: 185.4
click at [0, 458] on div "Button Text Check our gift card Select (page/section) GIFT CARD | Contact Form …" at bounding box center [128, 407] width 256 height 146
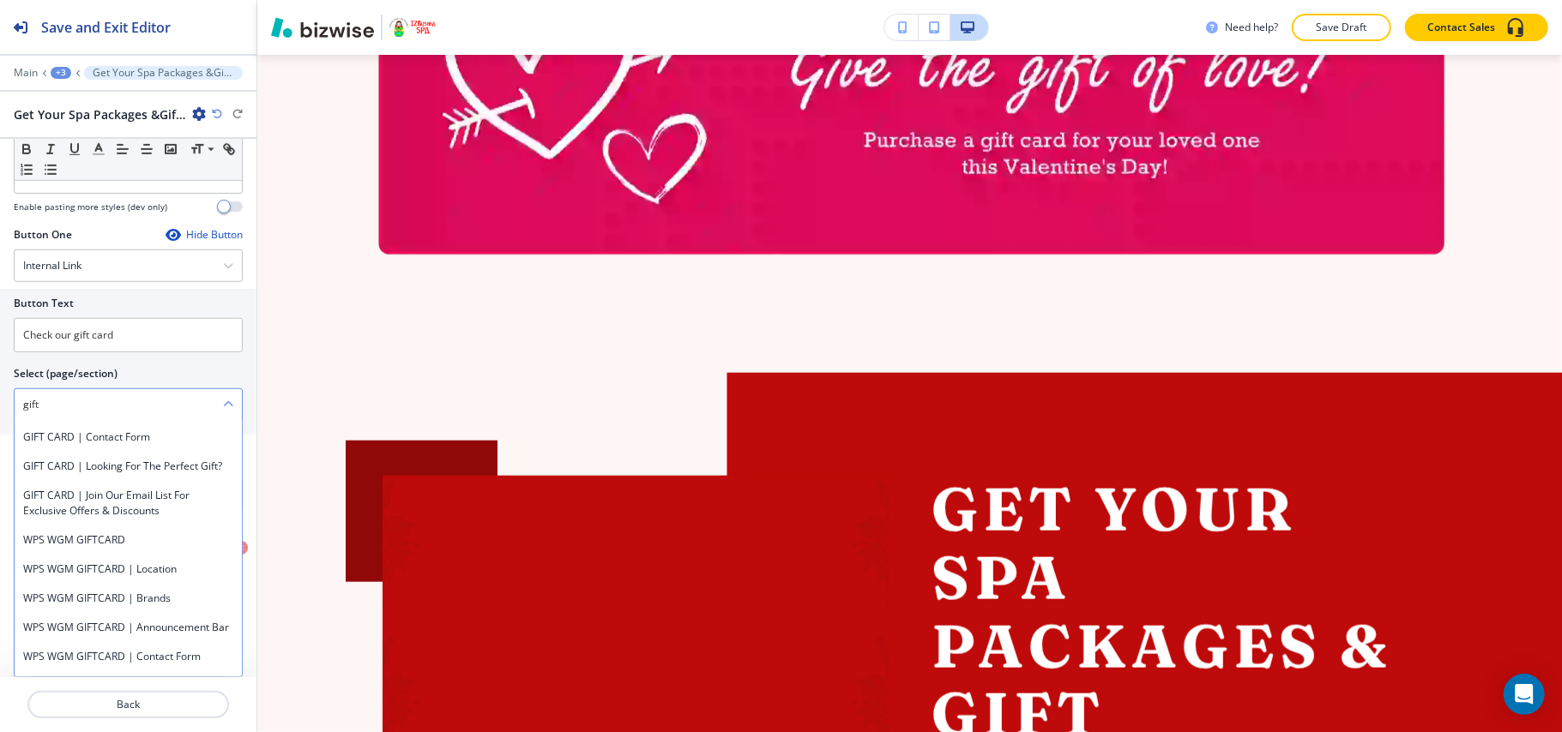
scroll to position [1, 0]
click at [176, 382] on div at bounding box center [128, 385] width 229 height 7
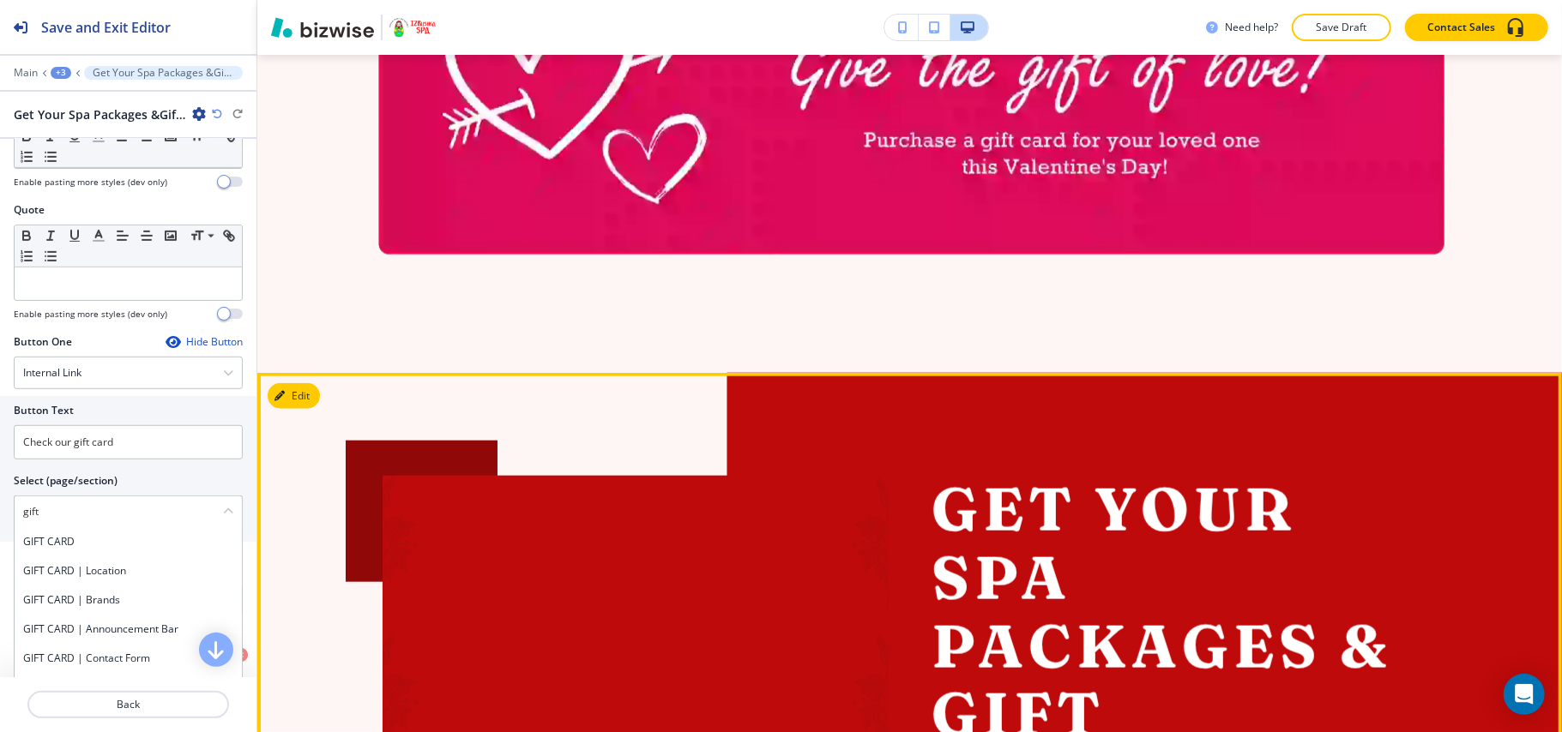
scroll to position [804, 0]
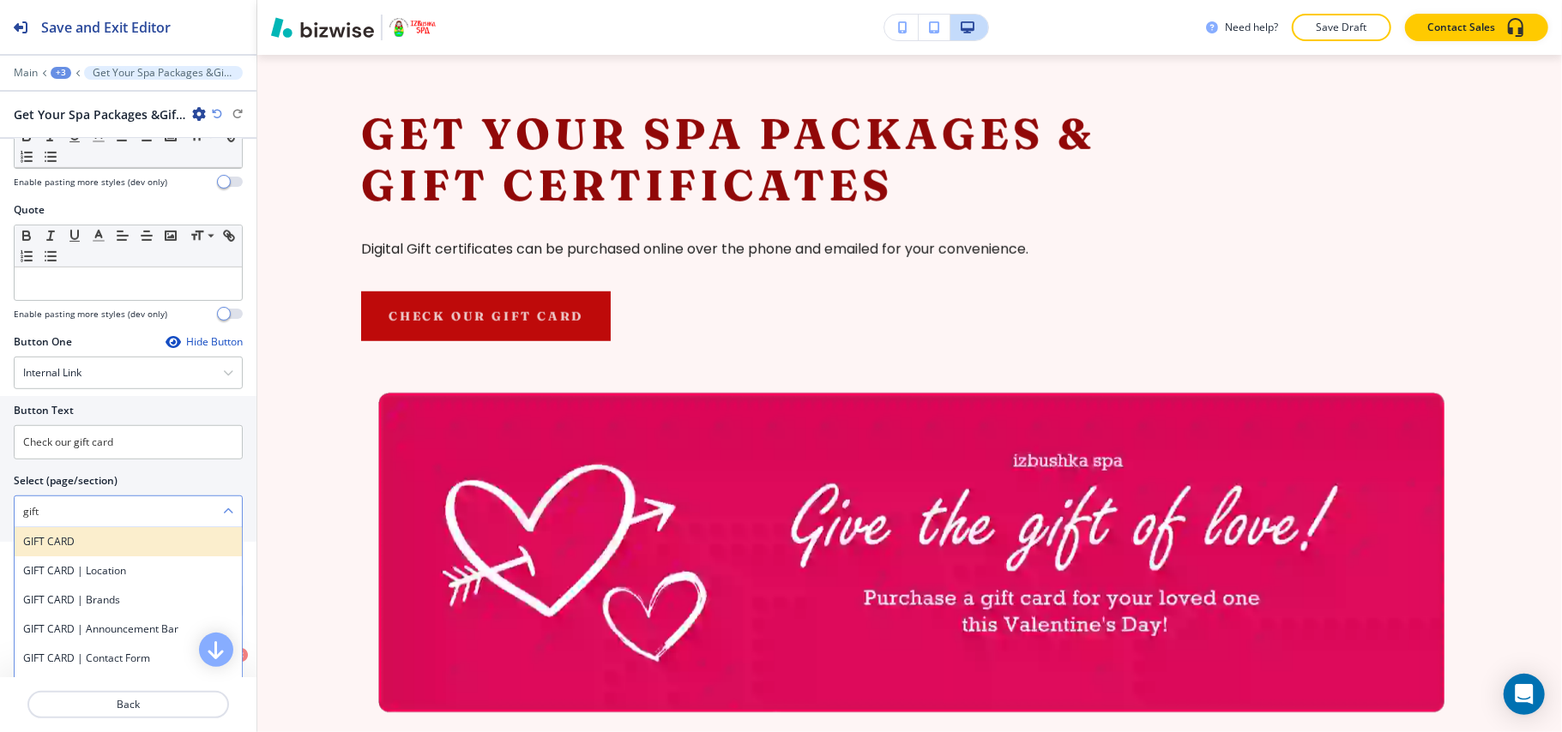
click at [148, 540] on h4 "GIFT CARD" at bounding box center [128, 541] width 210 height 15
type \(page\/section\) "GIFT CARD"
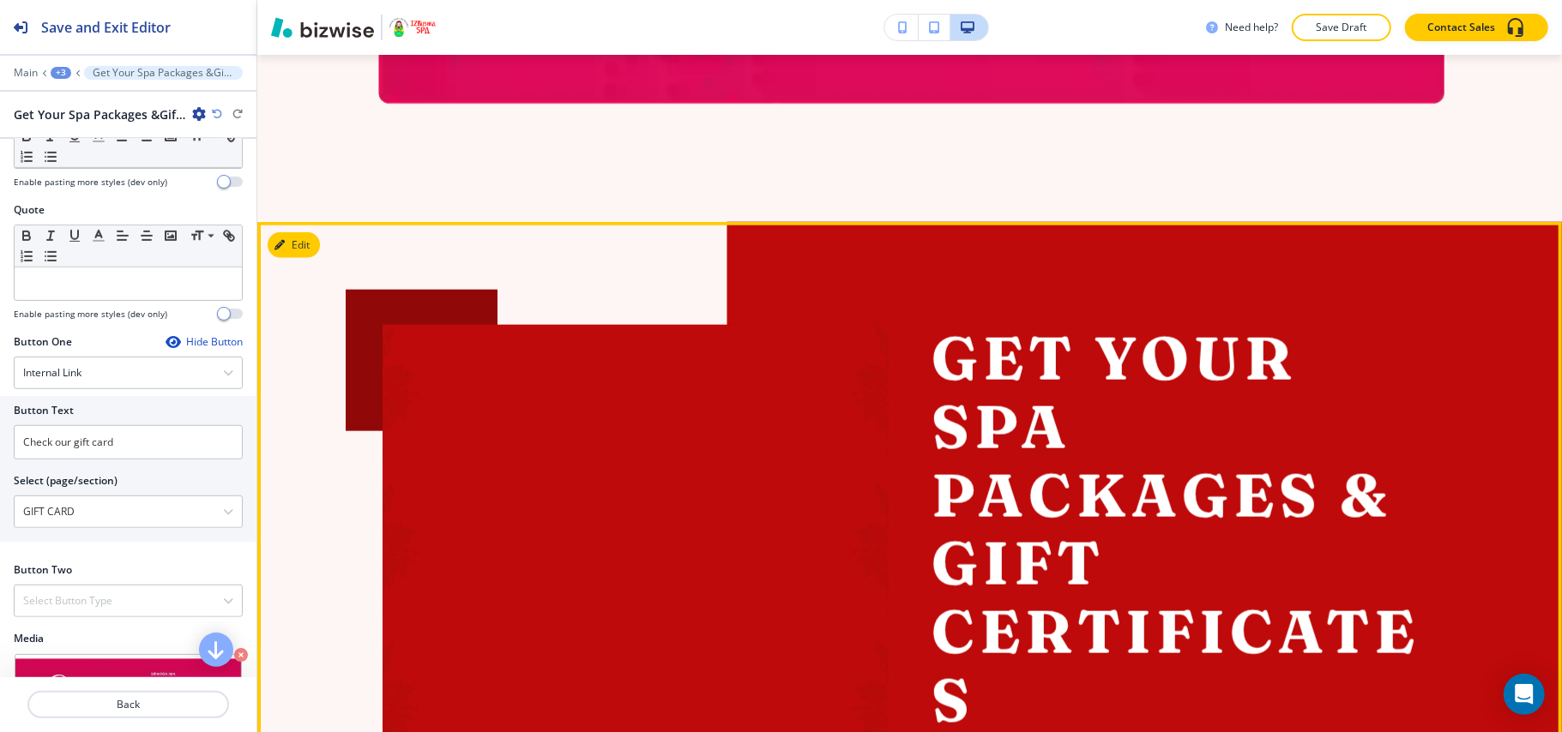
scroll to position [1376, 0]
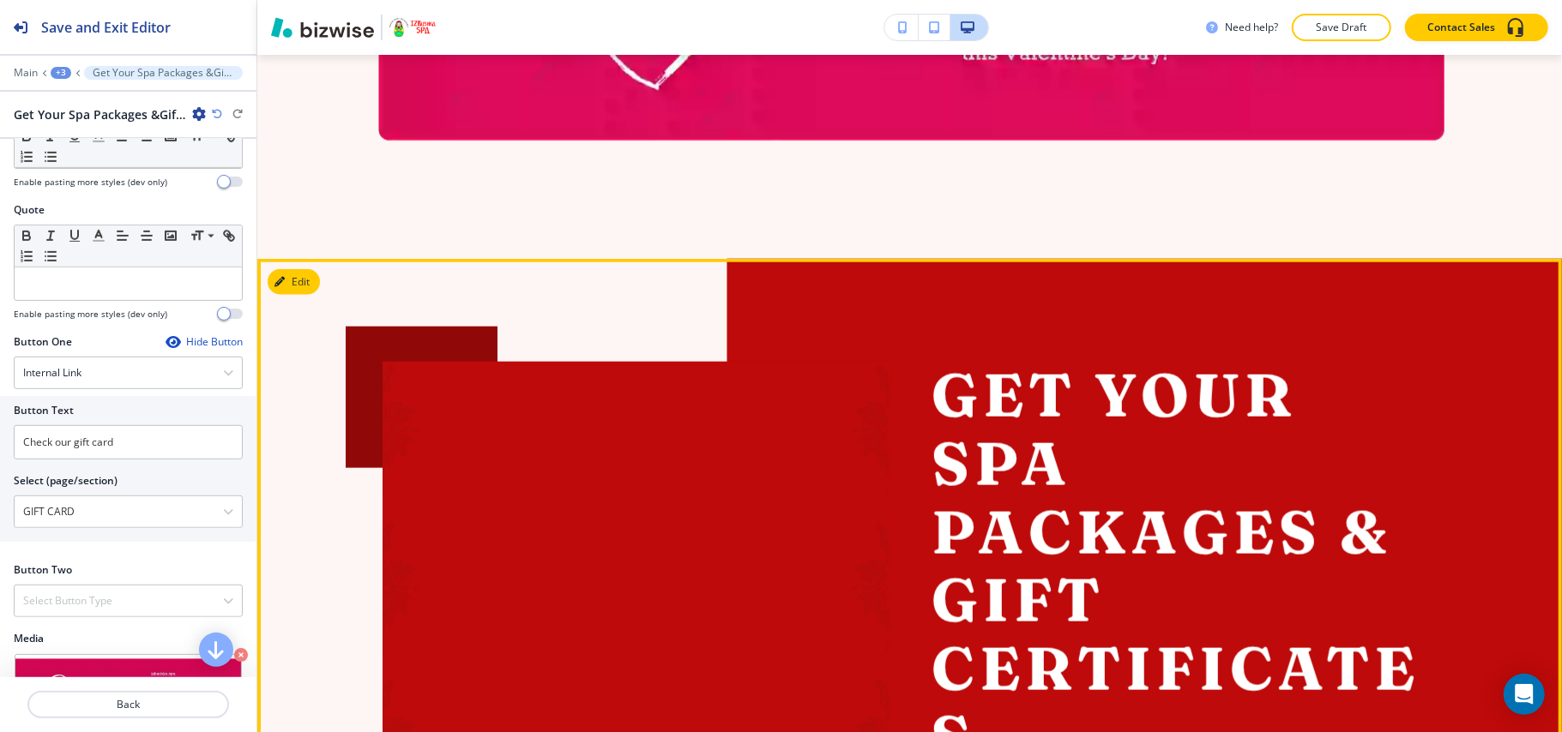
click at [310, 262] on div "Get Your Spa Packages & Gift Certificates Digital Gift certificates can be purc…" at bounding box center [909, 597] width 1304 height 677
click at [297, 271] on button "Edit This Section" at bounding box center [326, 282] width 116 height 26
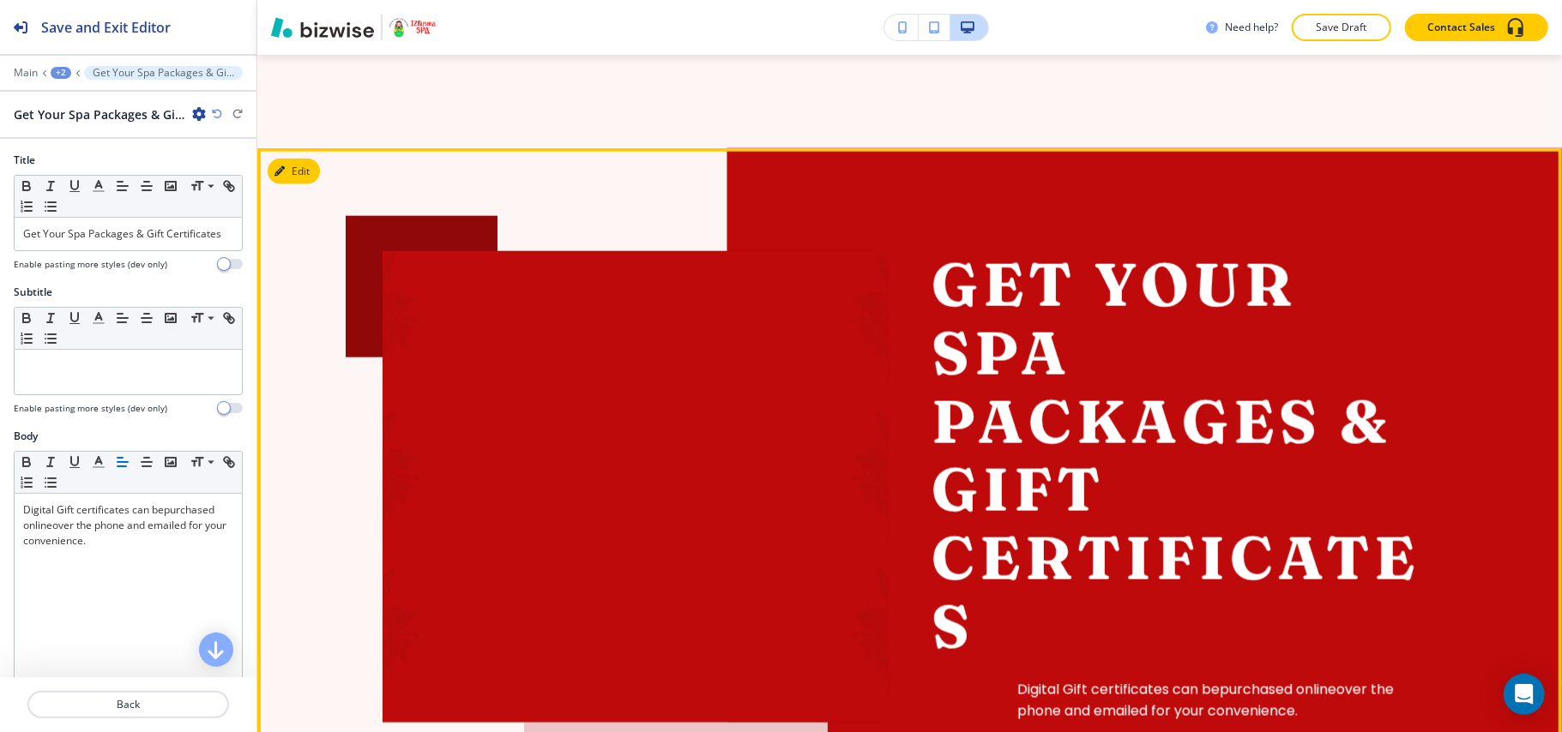
scroll to position [1579, 0]
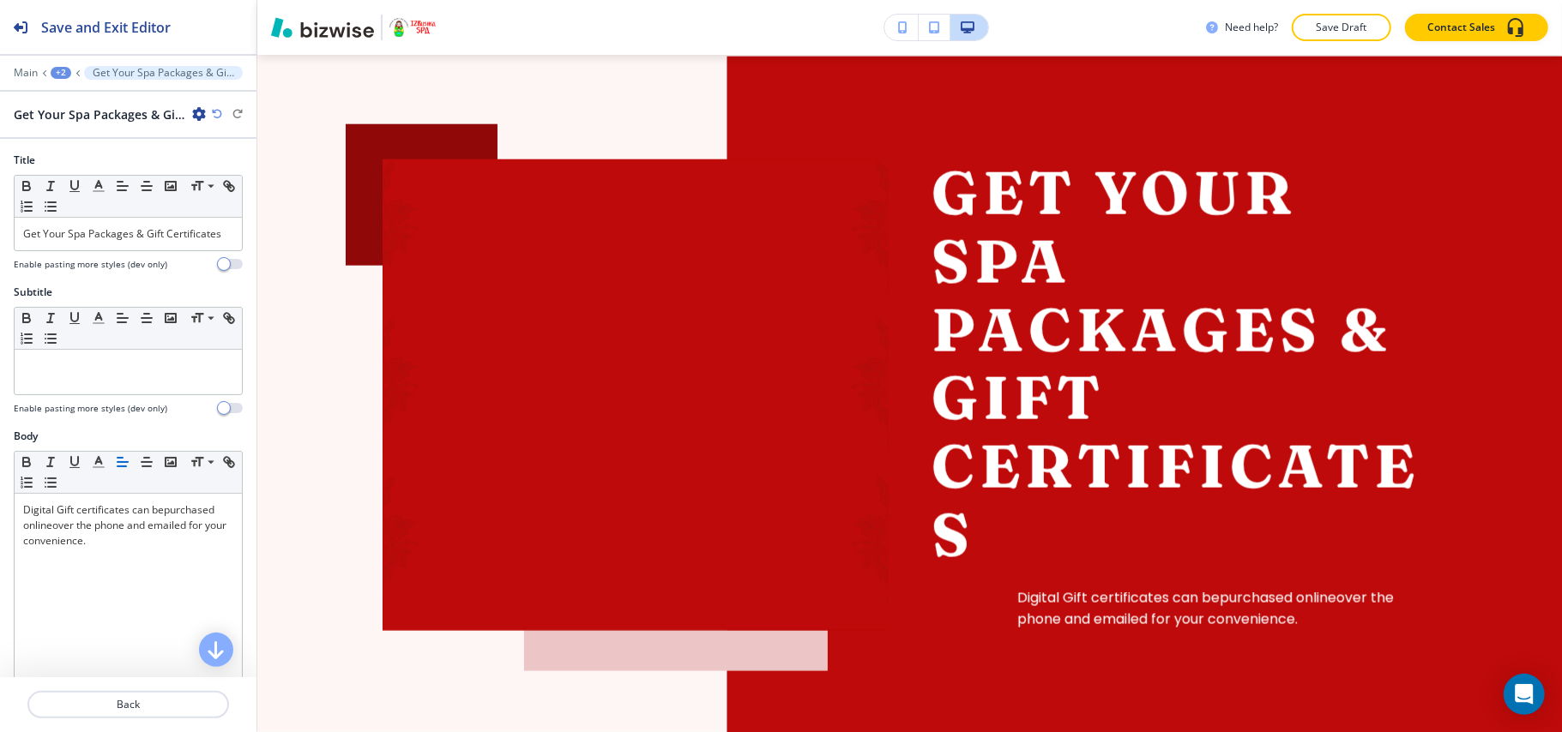
click at [194, 115] on icon "button" at bounding box center [199, 114] width 14 height 14
click at [237, 208] on p "Delete Section" at bounding box center [246, 204] width 87 height 15
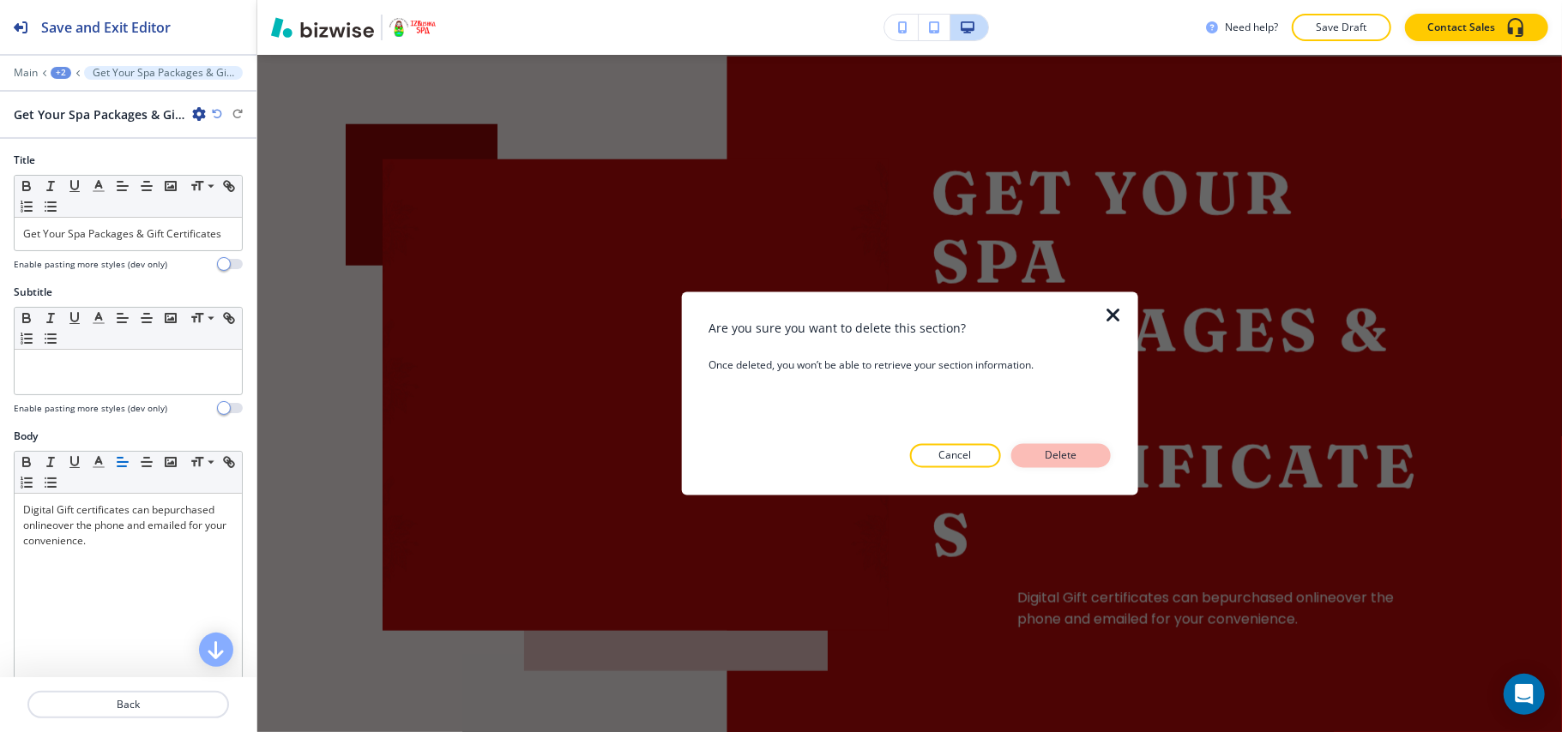
click at [1064, 453] on p "Delete" at bounding box center [1060, 455] width 41 height 15
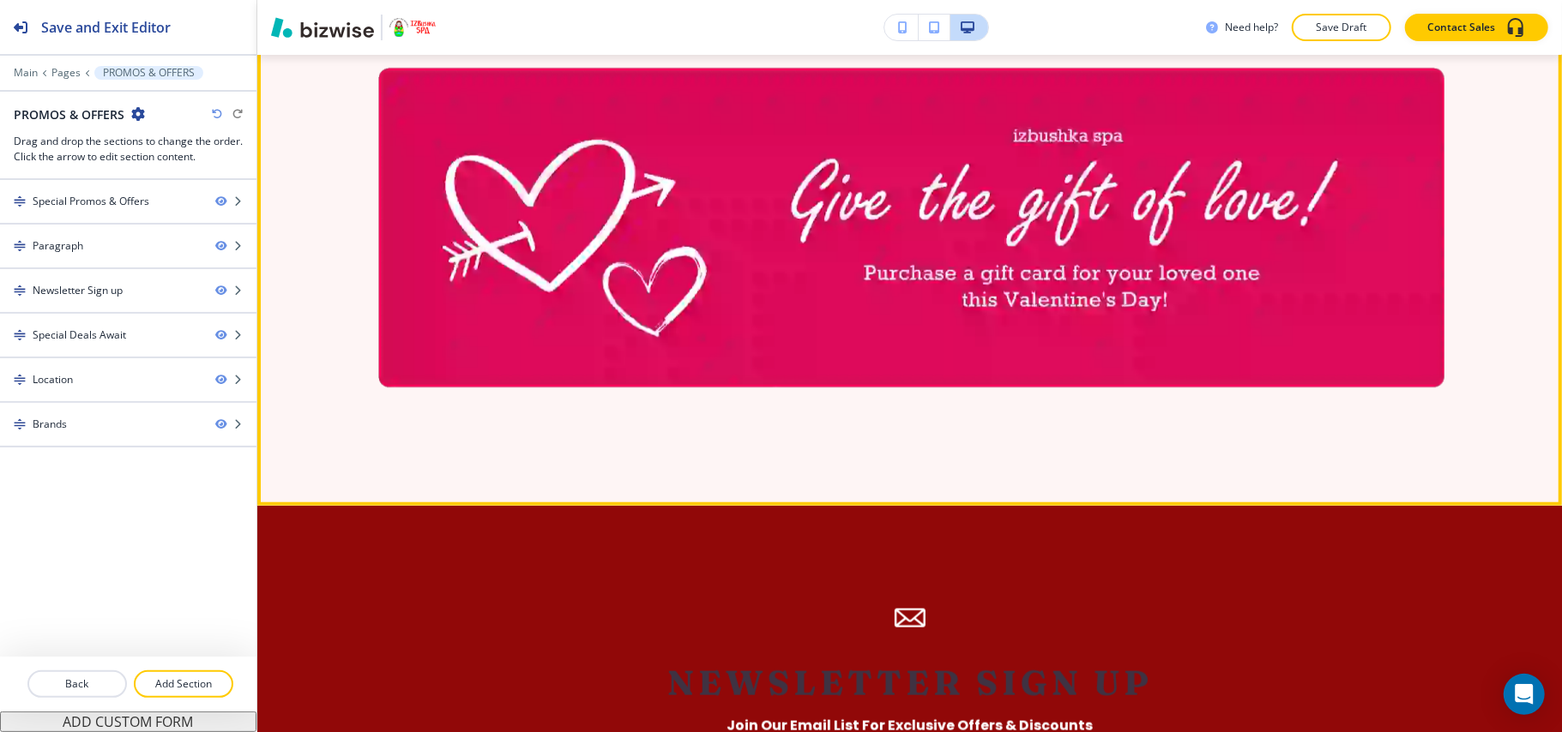
scroll to position [1130, 0]
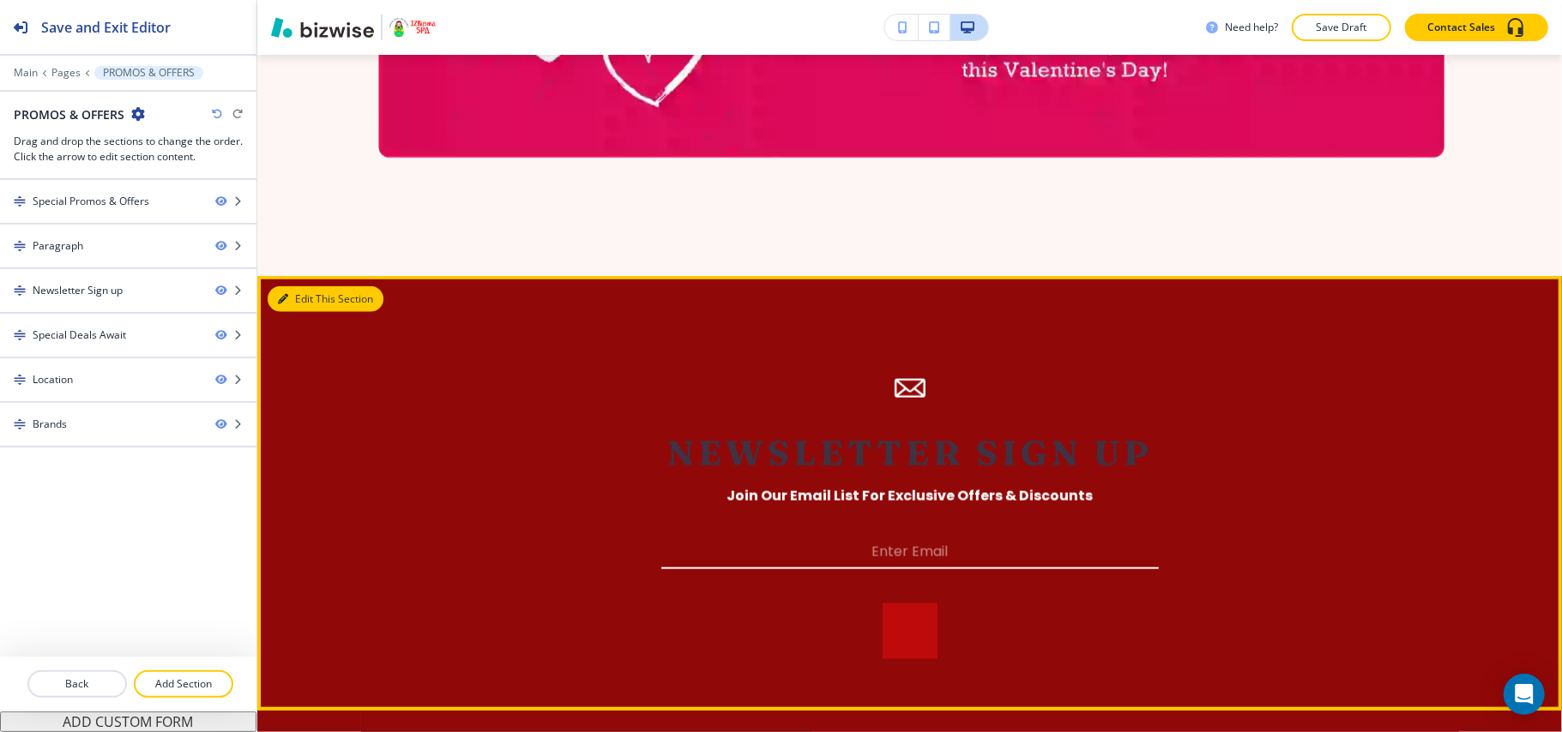
click at [297, 303] on button "Edit This Section" at bounding box center [326, 299] width 116 height 26
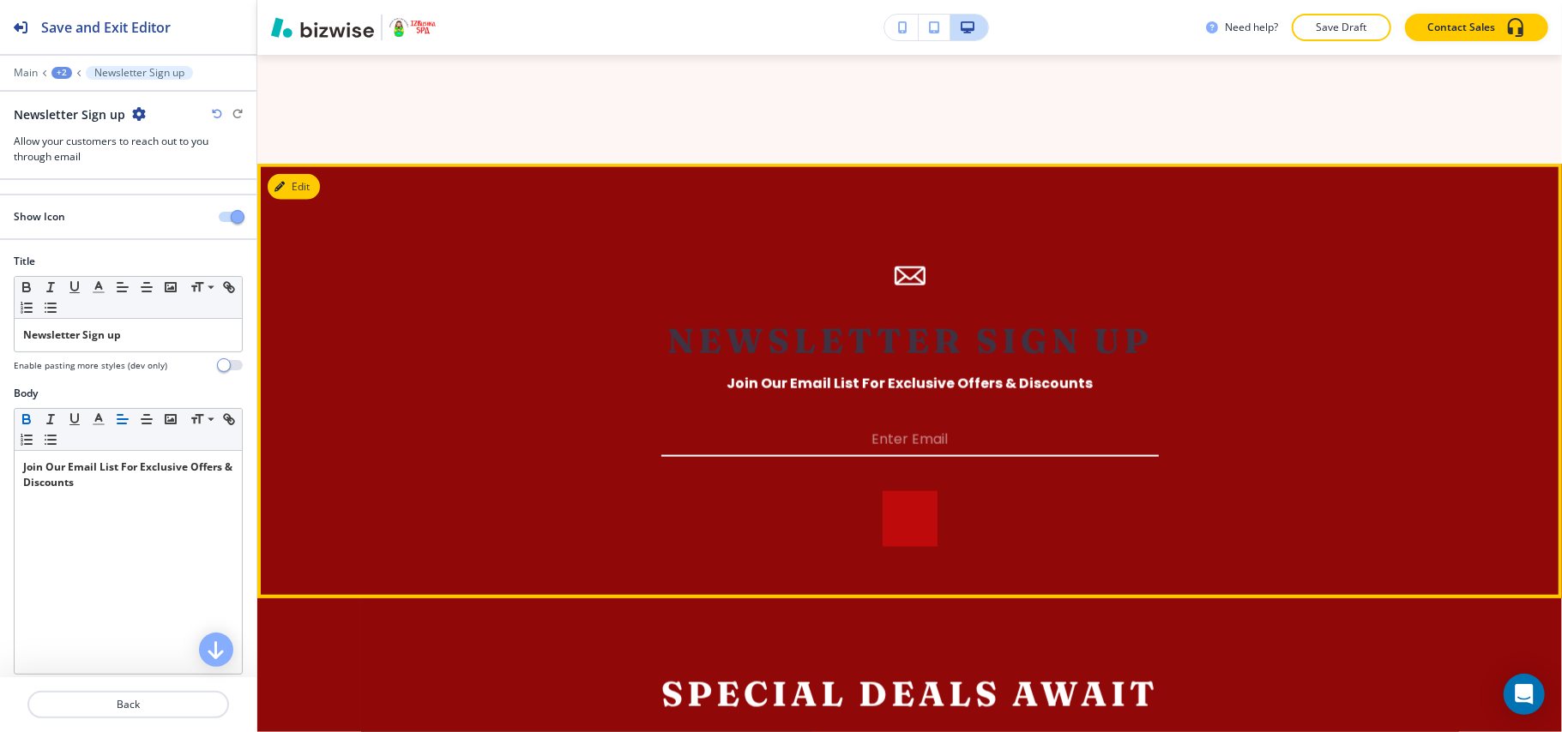
scroll to position [1579, 0]
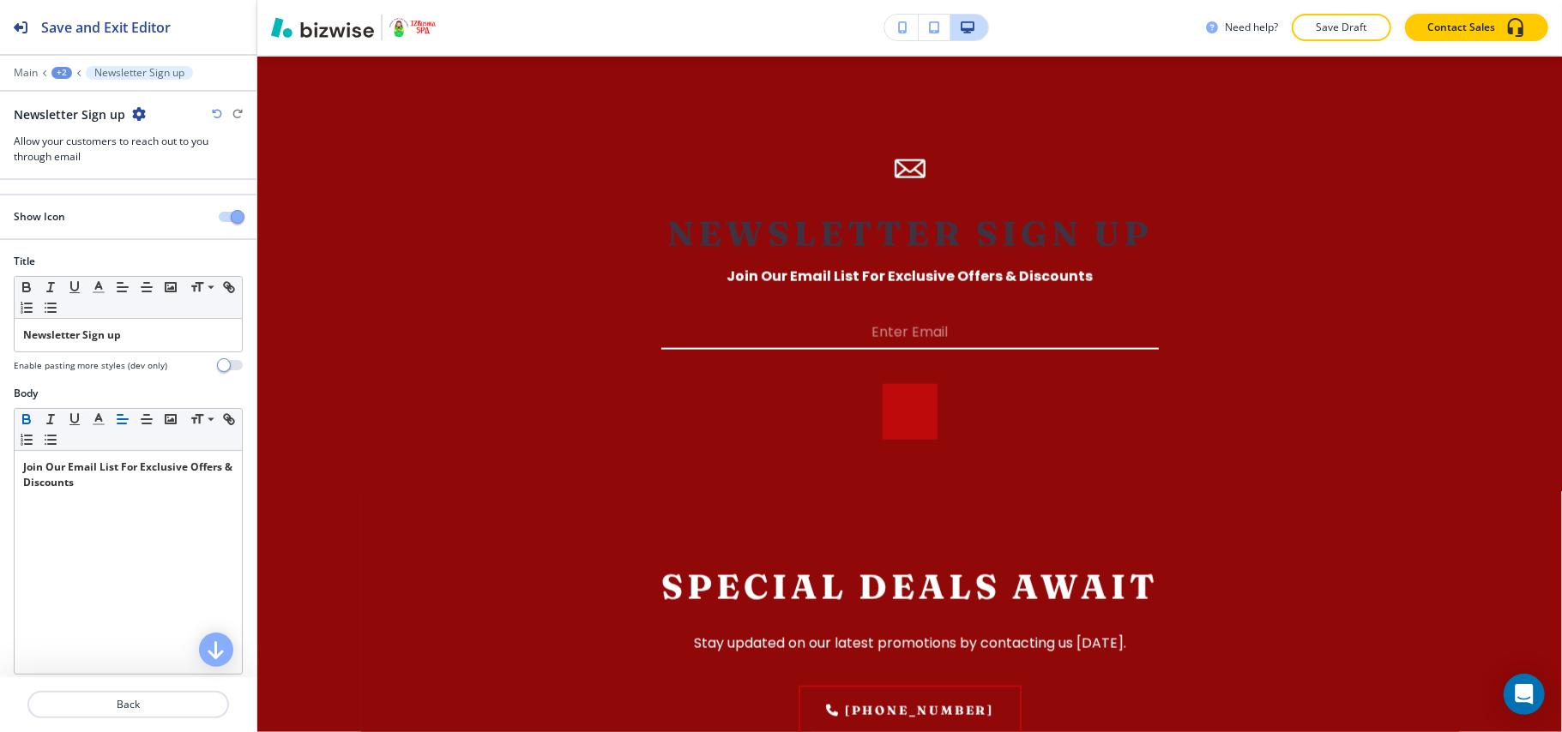
click at [59, 67] on div "+2" at bounding box center [61, 73] width 21 height 12
click at [70, 128] on p "PROMOS & OFFERS" at bounding box center [106, 130] width 87 height 15
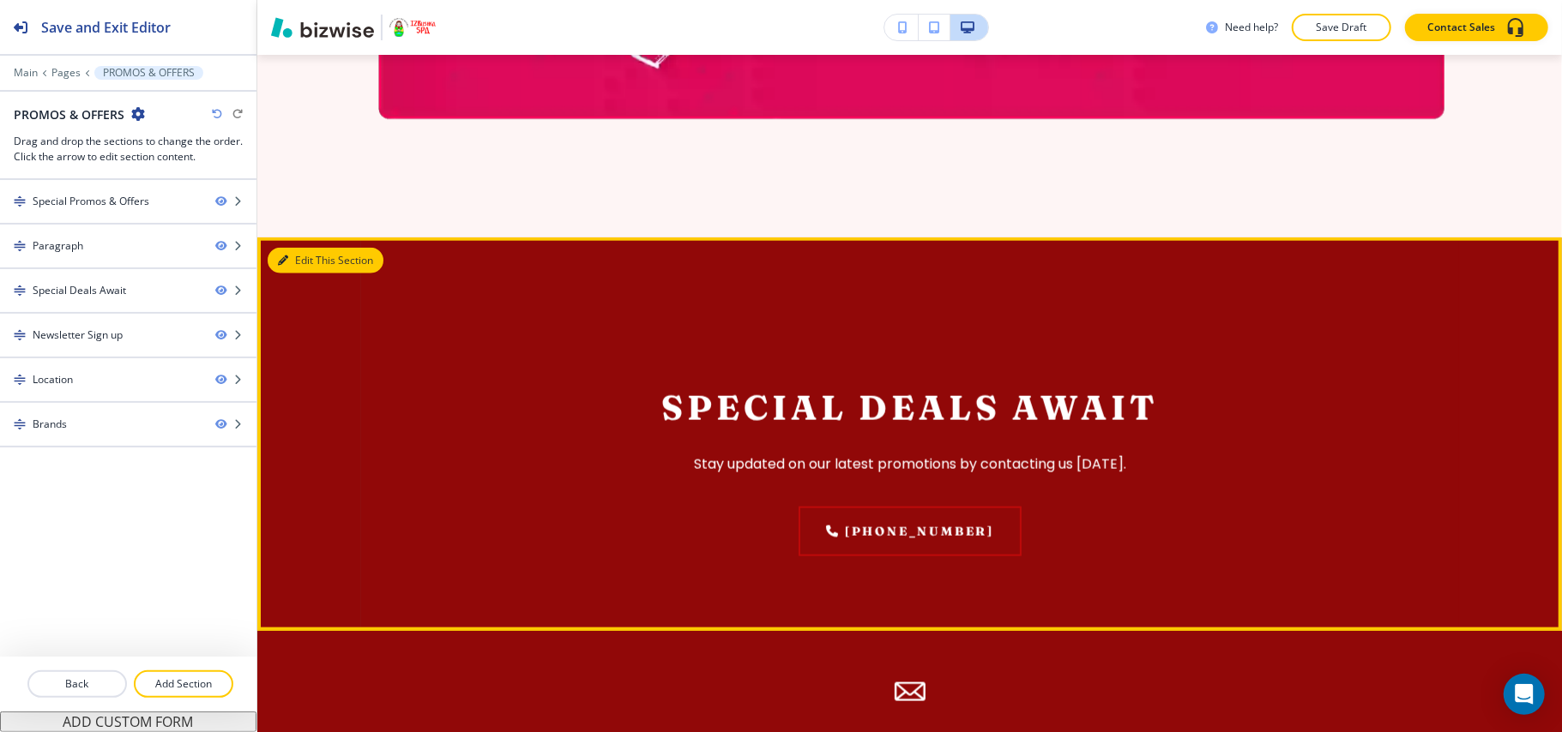
click at [278, 251] on button "Edit This Section" at bounding box center [326, 261] width 116 height 26
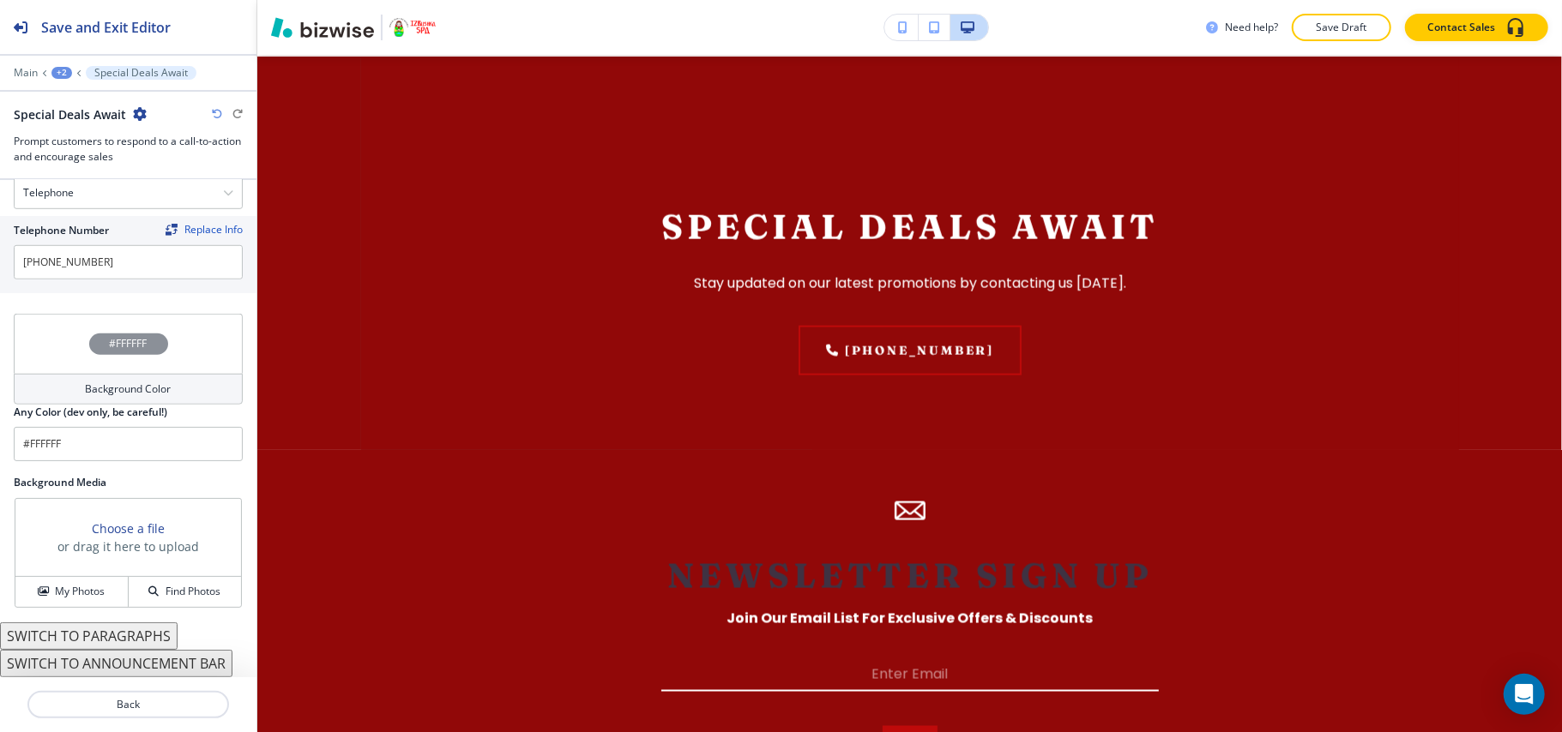
scroll to position [862, 0]
click at [49, 581] on button "My Photos" at bounding box center [71, 592] width 113 height 30
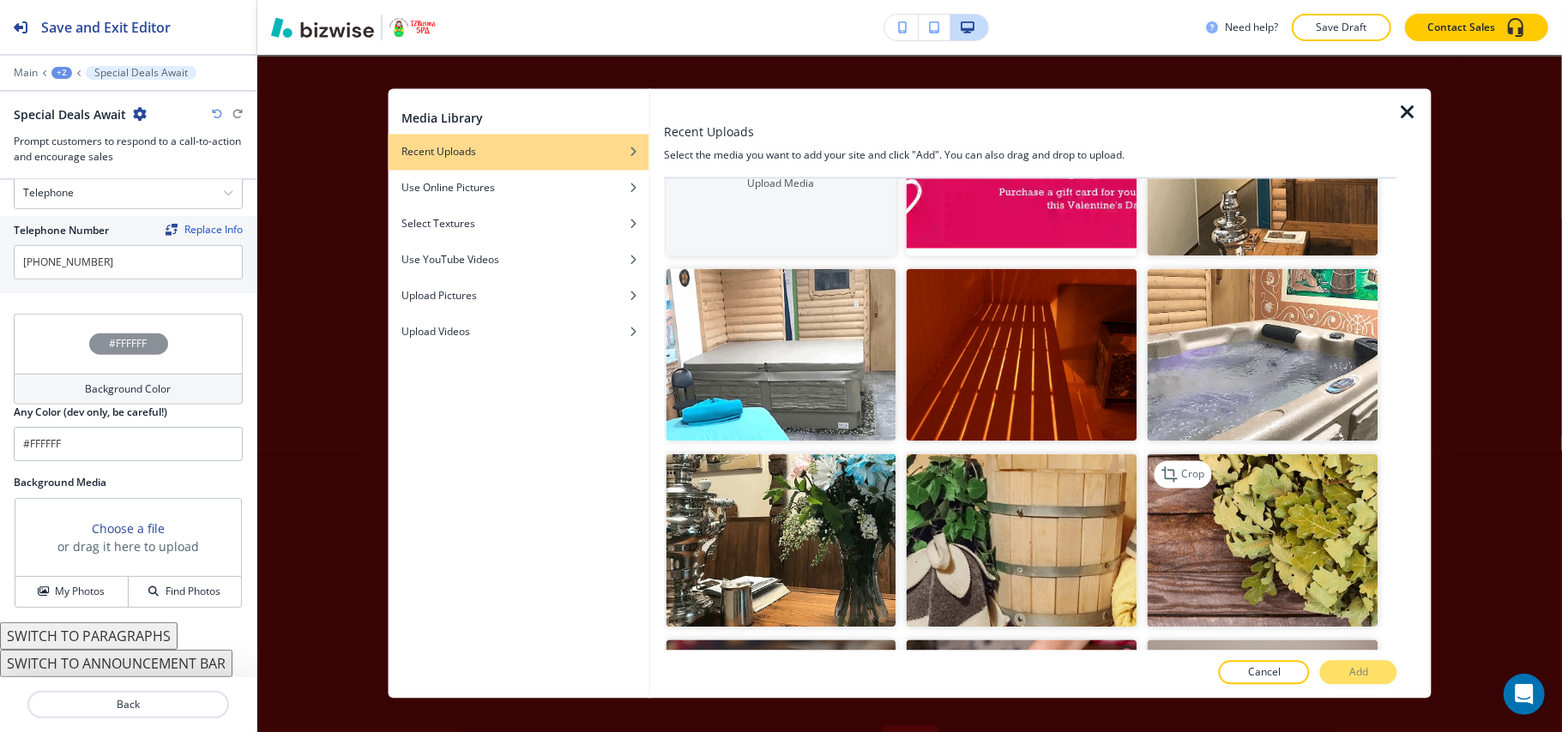
scroll to position [228, 0]
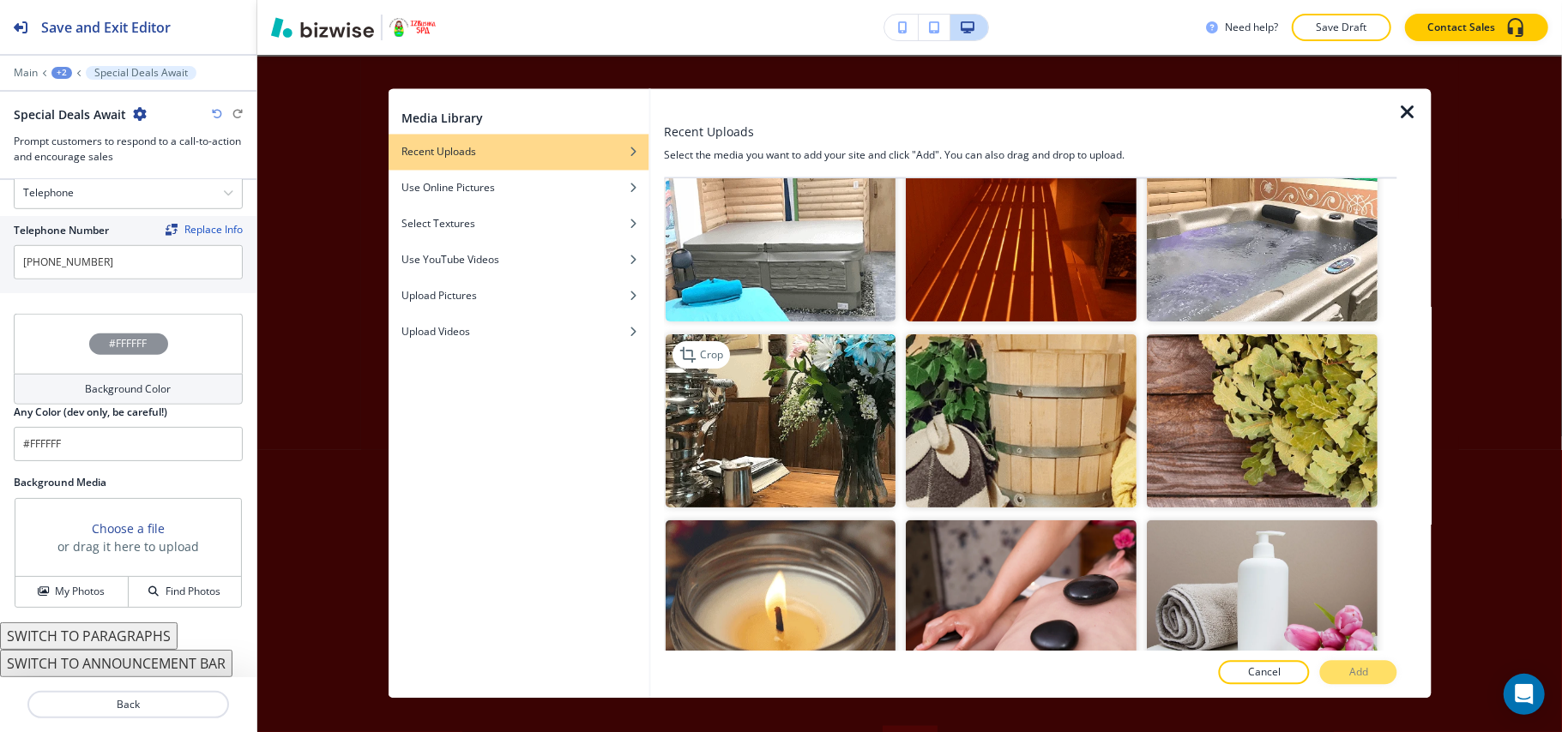
click at [737, 453] on img "button" at bounding box center [780, 420] width 231 height 173
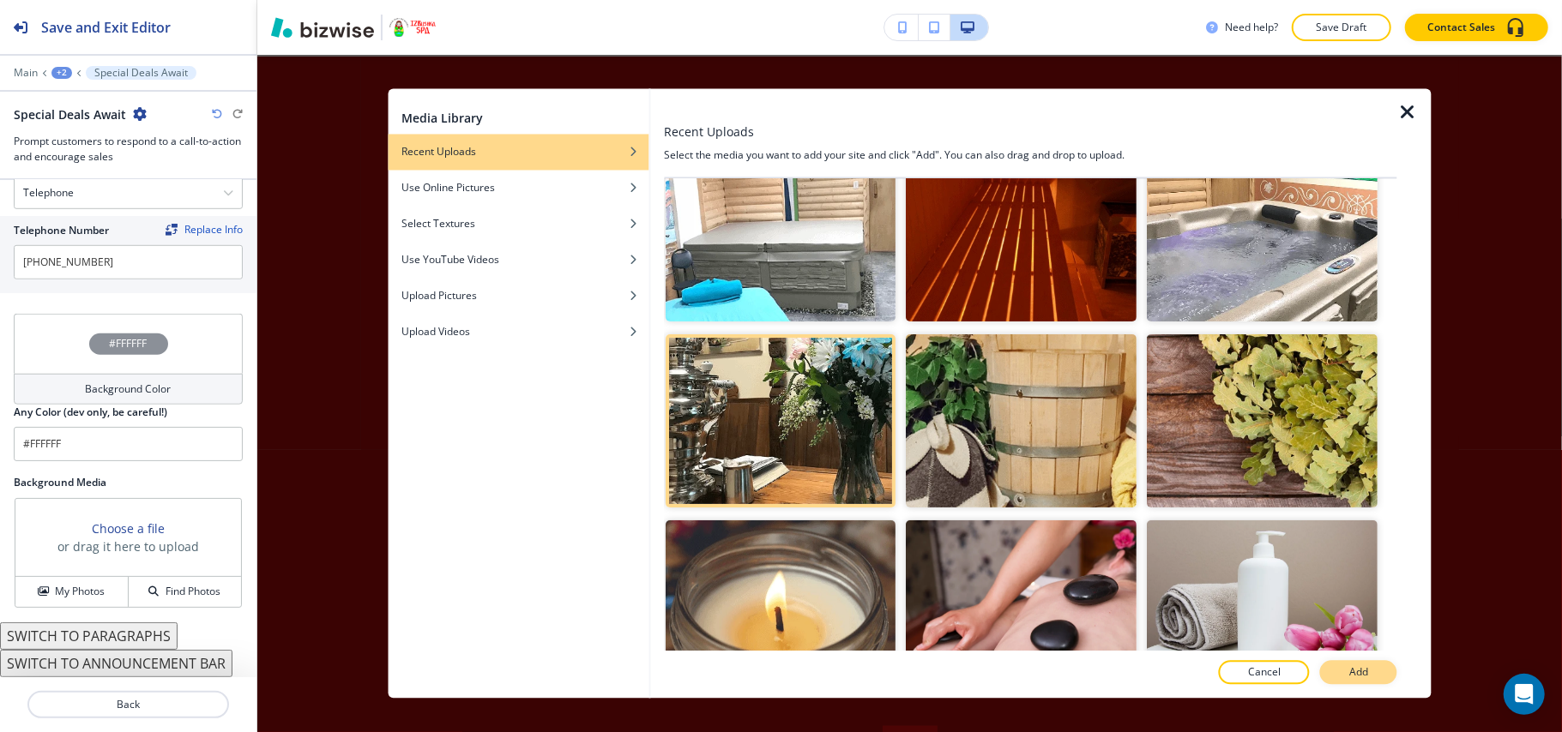
click at [1367, 669] on p "Add" at bounding box center [1358, 672] width 19 height 15
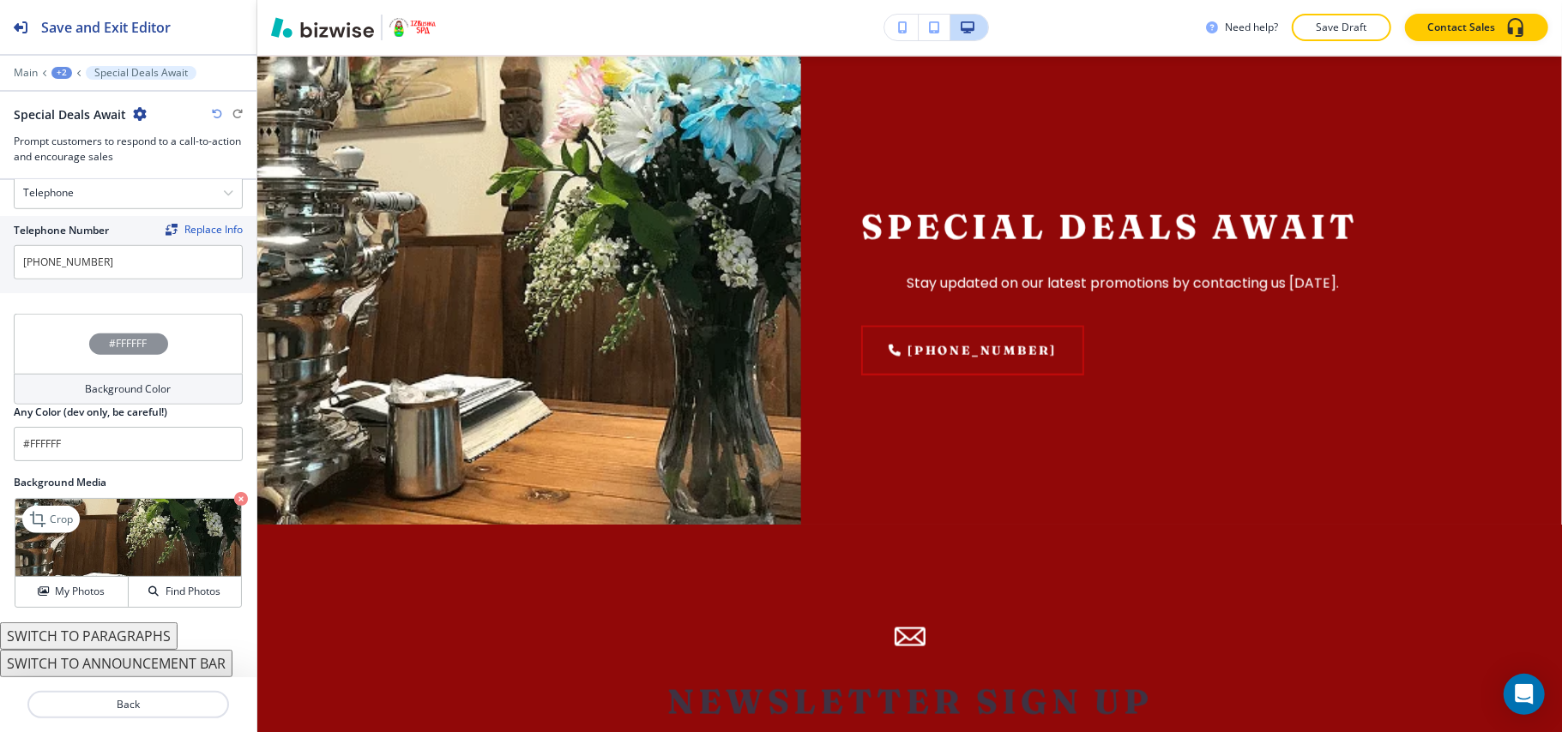
click at [214, 499] on img at bounding box center [128, 538] width 226 height 78
click at [234, 502] on icon "button" at bounding box center [241, 499] width 14 height 14
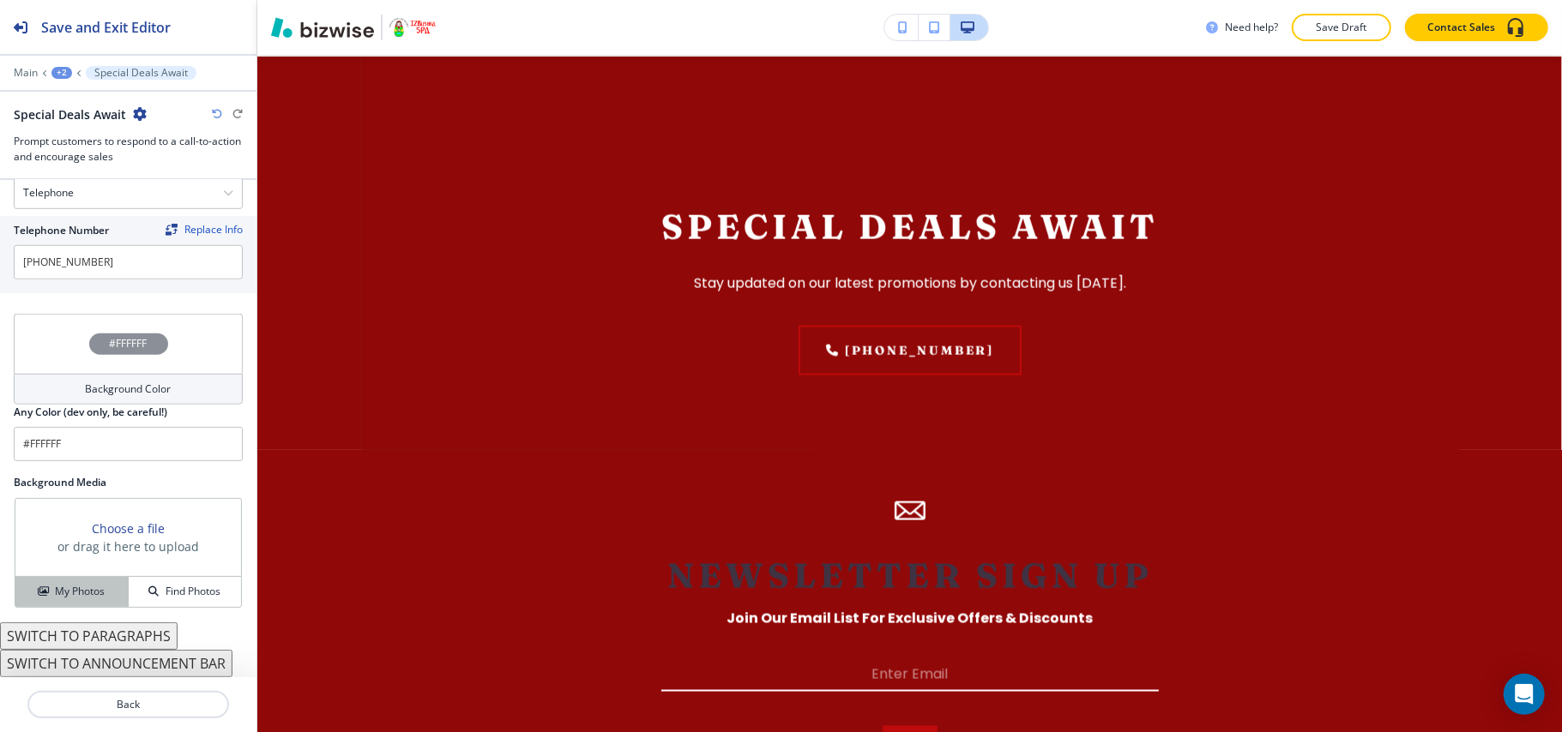
click at [98, 592] on h4 "My Photos" at bounding box center [80, 591] width 50 height 15
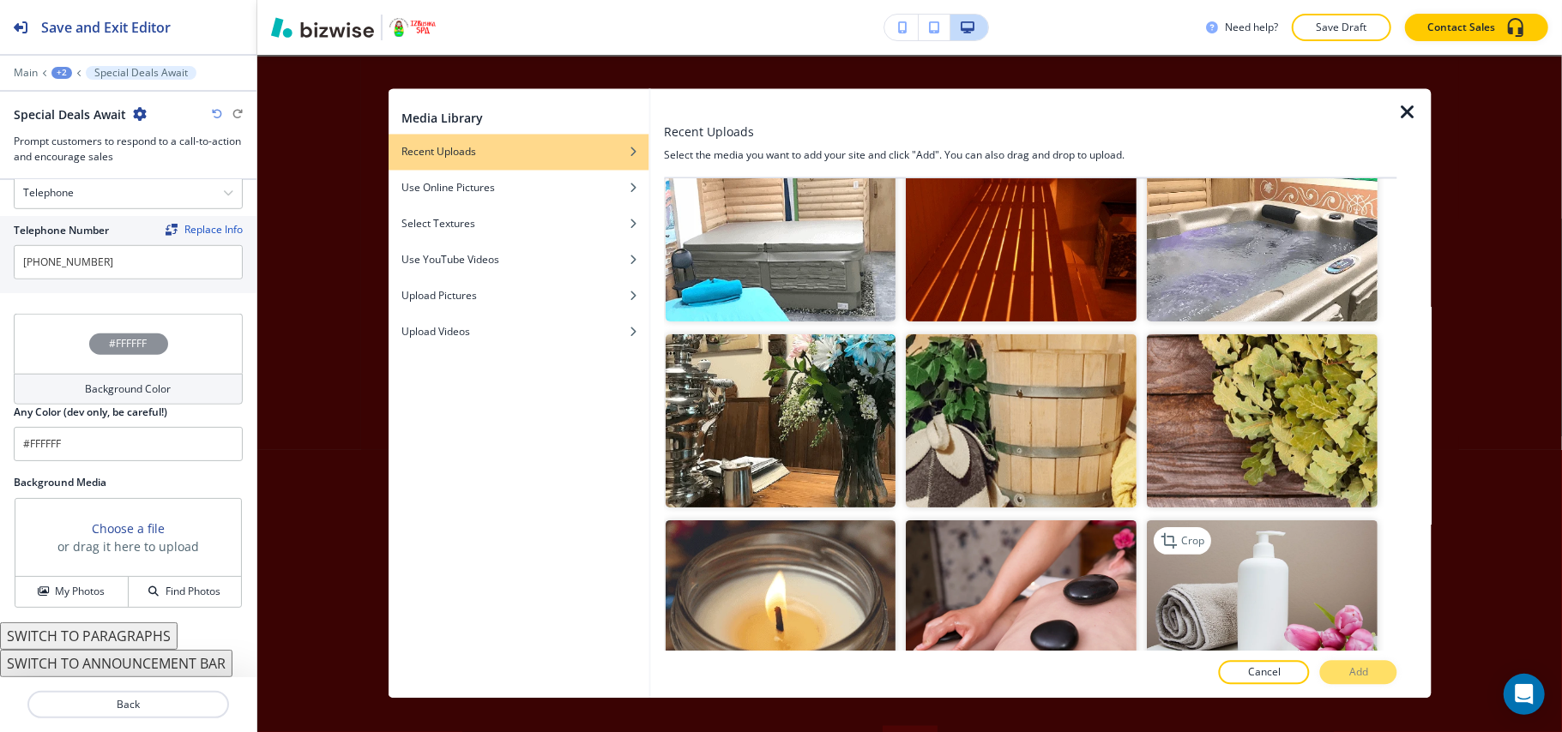
scroll to position [457, 0]
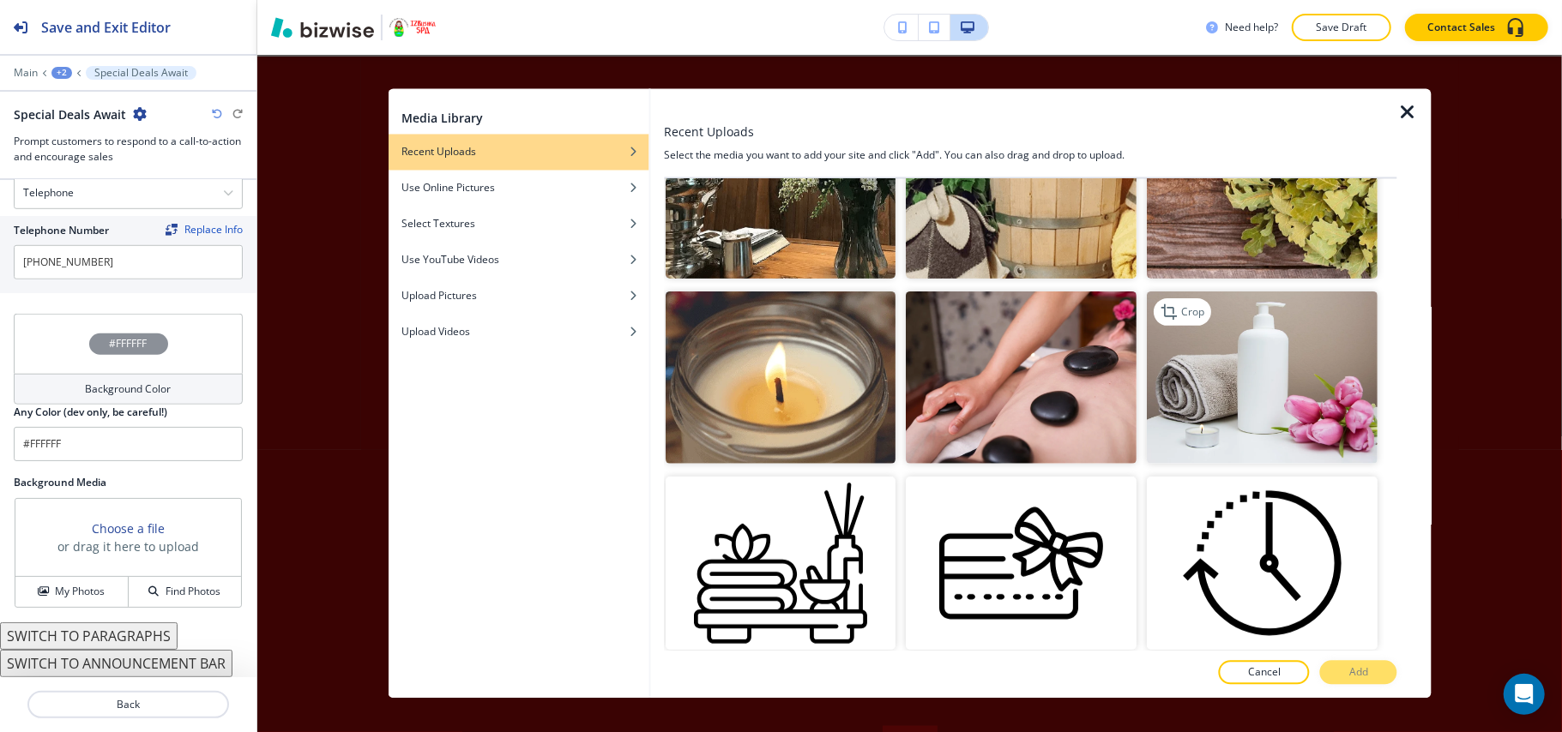
click at [1262, 393] on img "button" at bounding box center [1262, 377] width 231 height 173
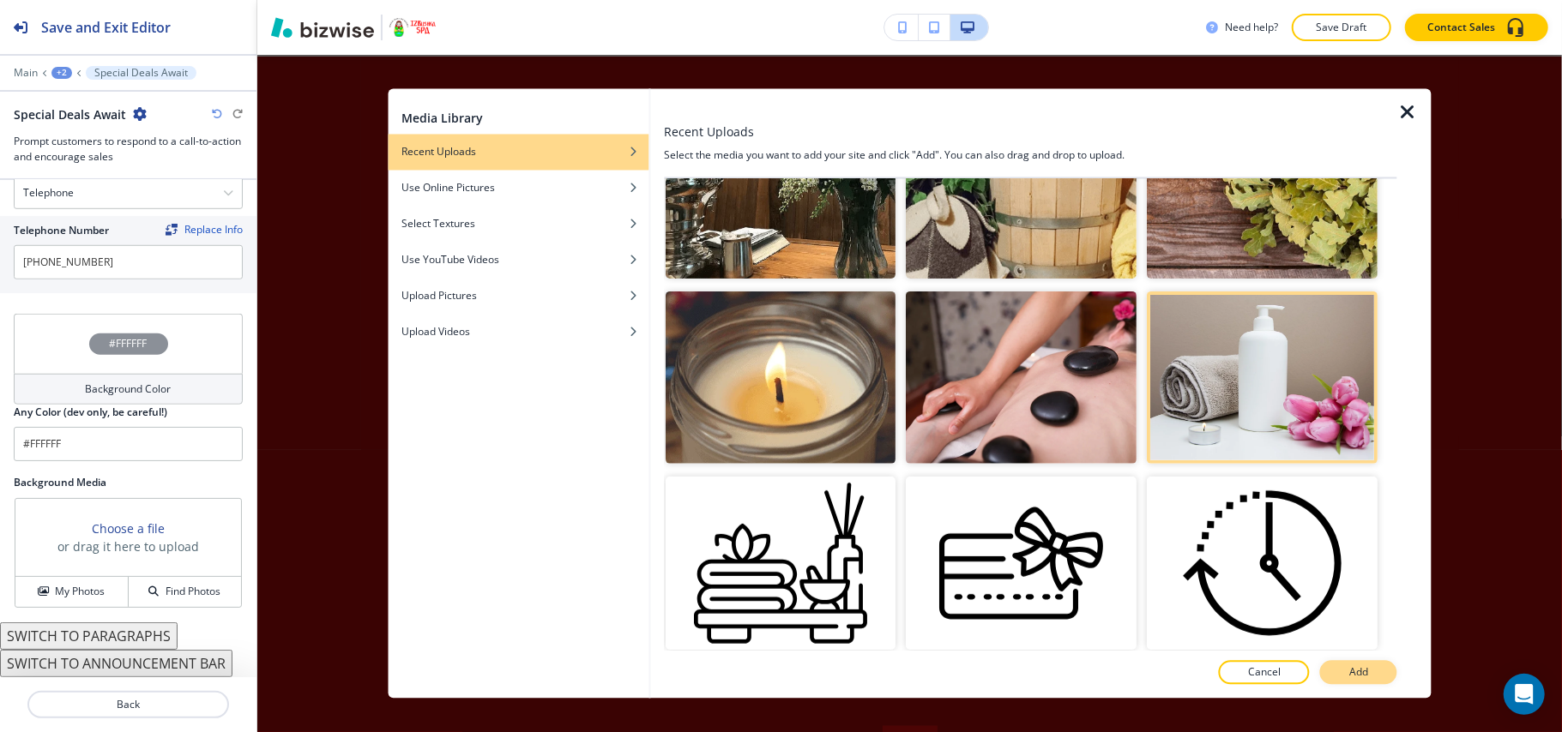
click at [1363, 672] on p "Add" at bounding box center [1358, 672] width 19 height 15
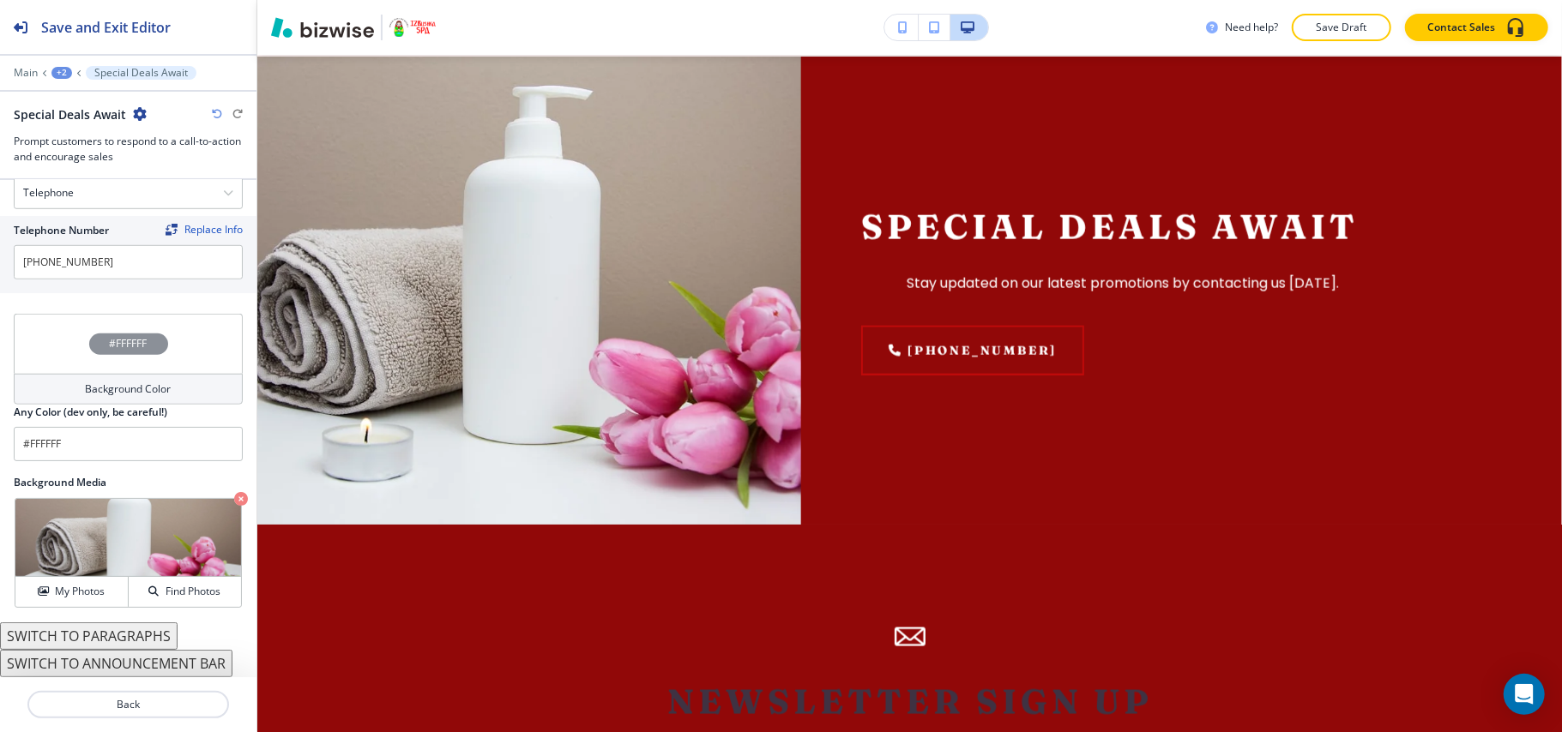
click at [57, 351] on div "#FFFFFF" at bounding box center [128, 344] width 229 height 60
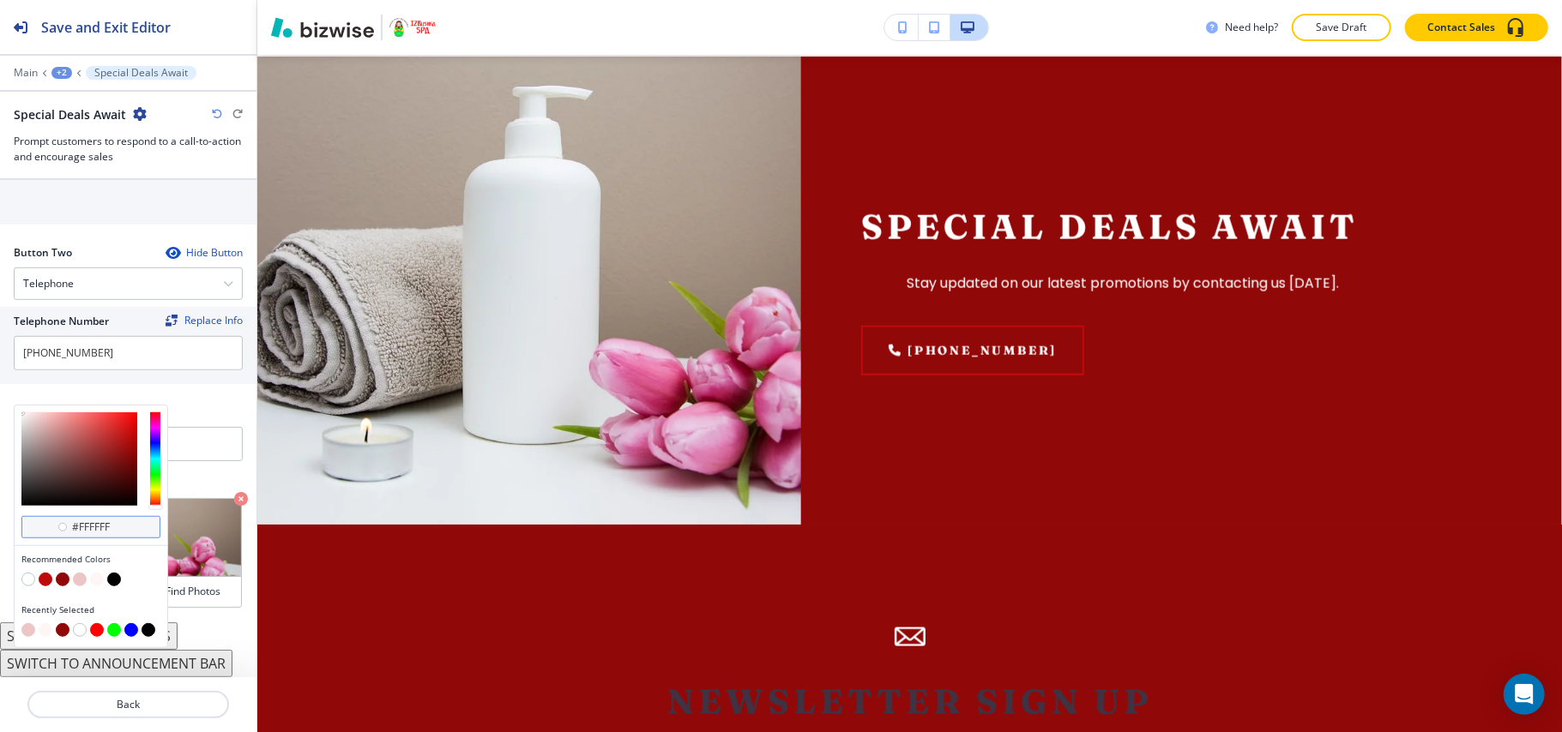
scroll to position [770, 0]
click at [72, 578] on div at bounding box center [90, 581] width 139 height 17
click at [82, 578] on button "button" at bounding box center [80, 580] width 14 height 14
type input "#ecc6c6"
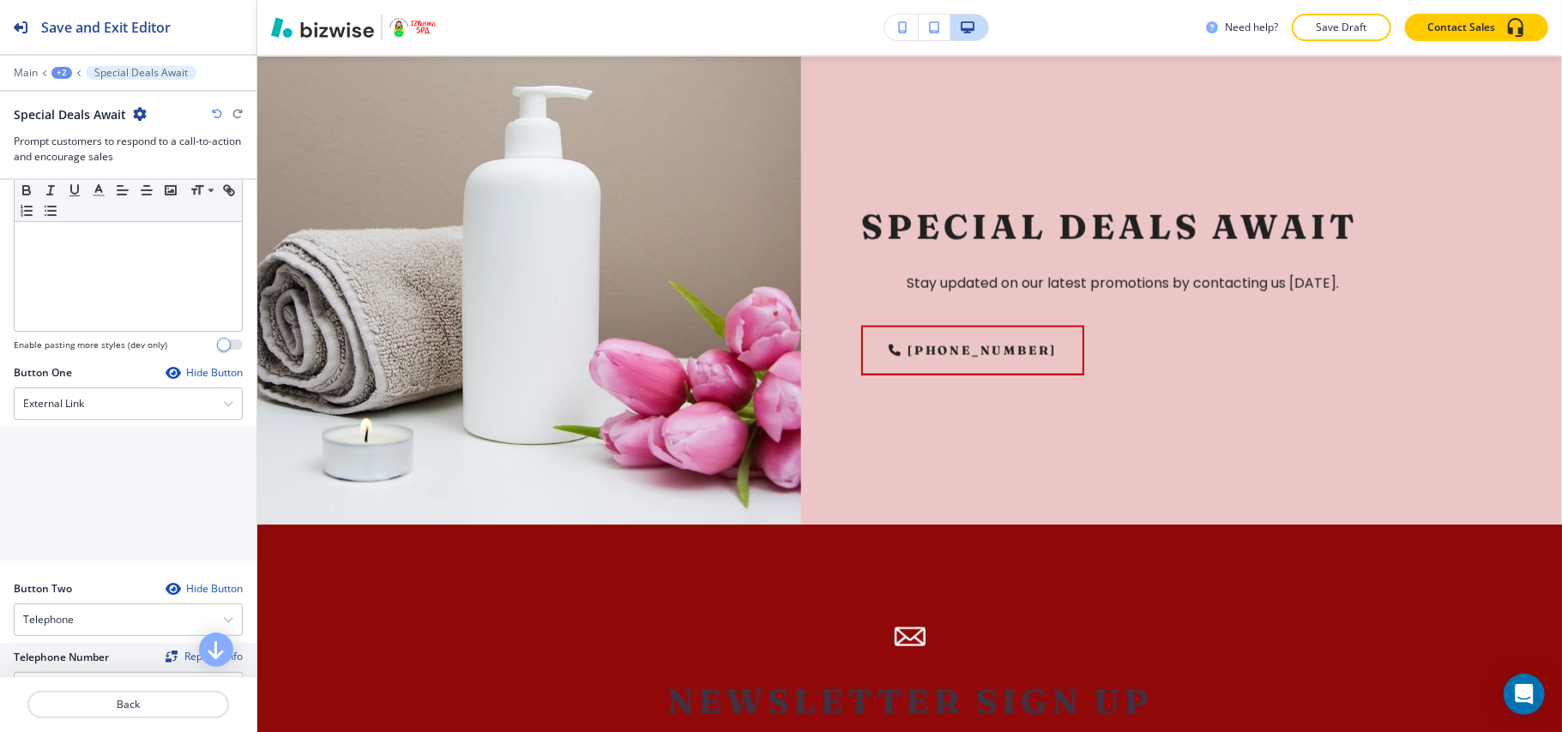
scroll to position [84, 0]
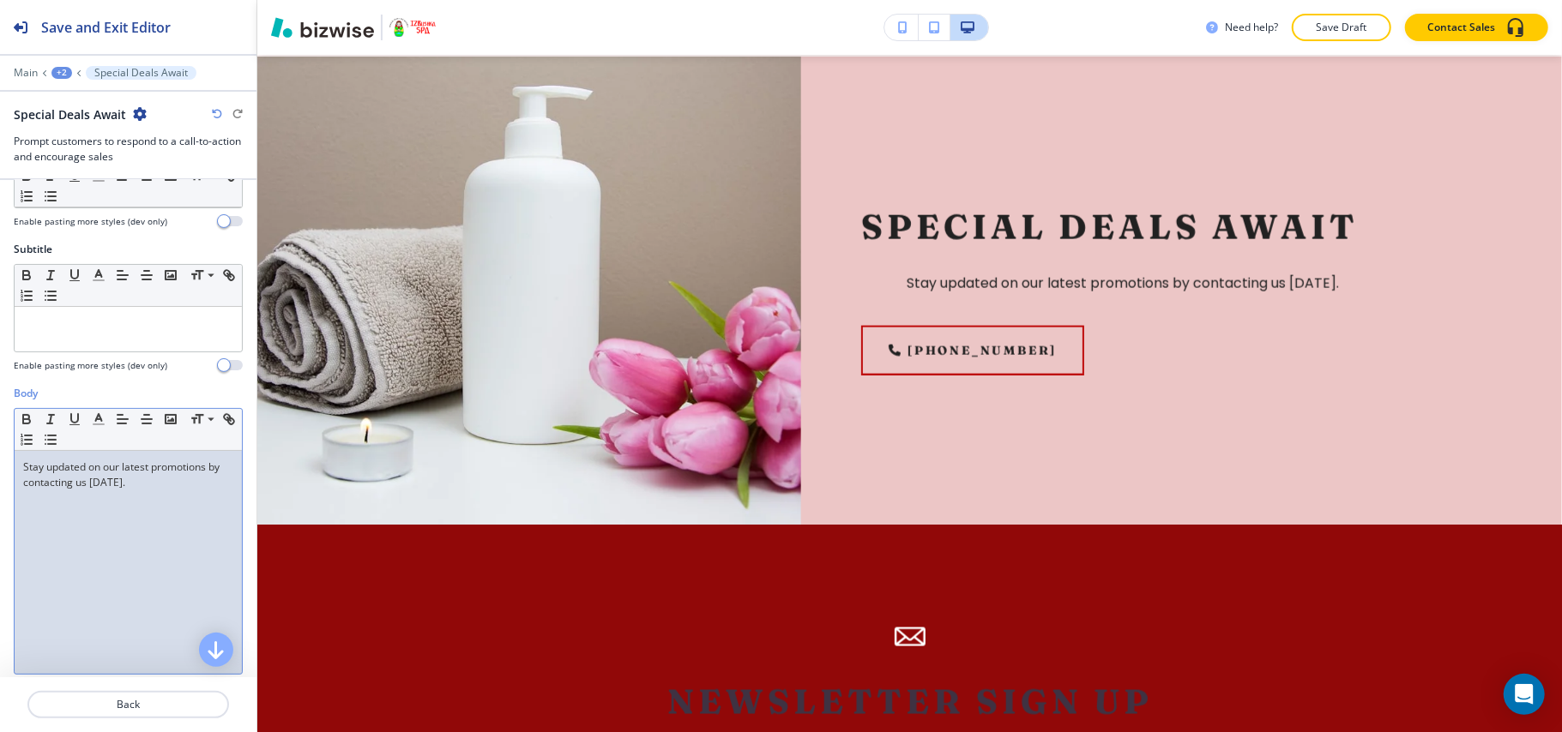
click at [159, 512] on div "Stay updated on our latest promotions by contacting us today." at bounding box center [128, 562] width 227 height 223
click at [120, 419] on icon "button" at bounding box center [122, 419] width 15 height 15
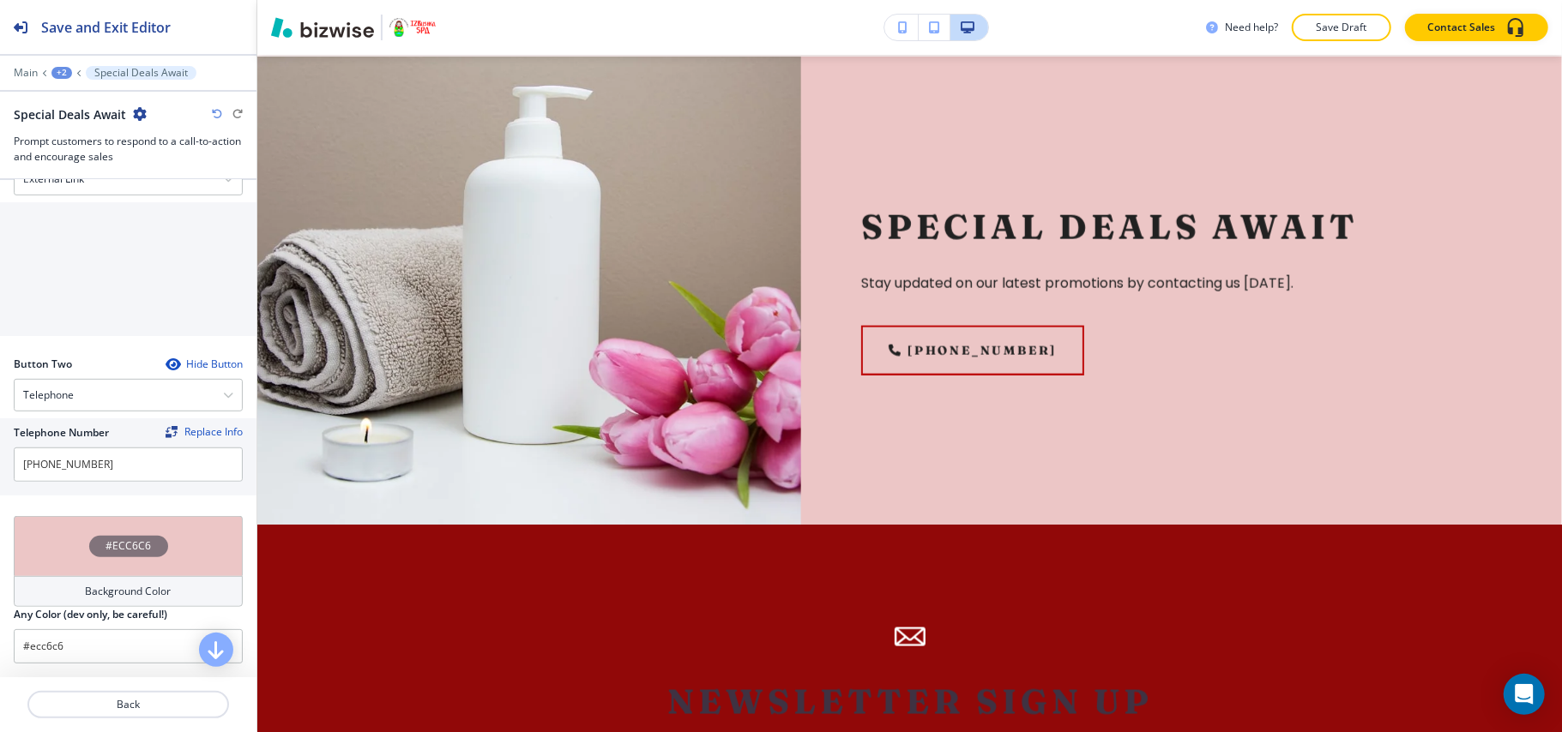
scroll to position [542, 0]
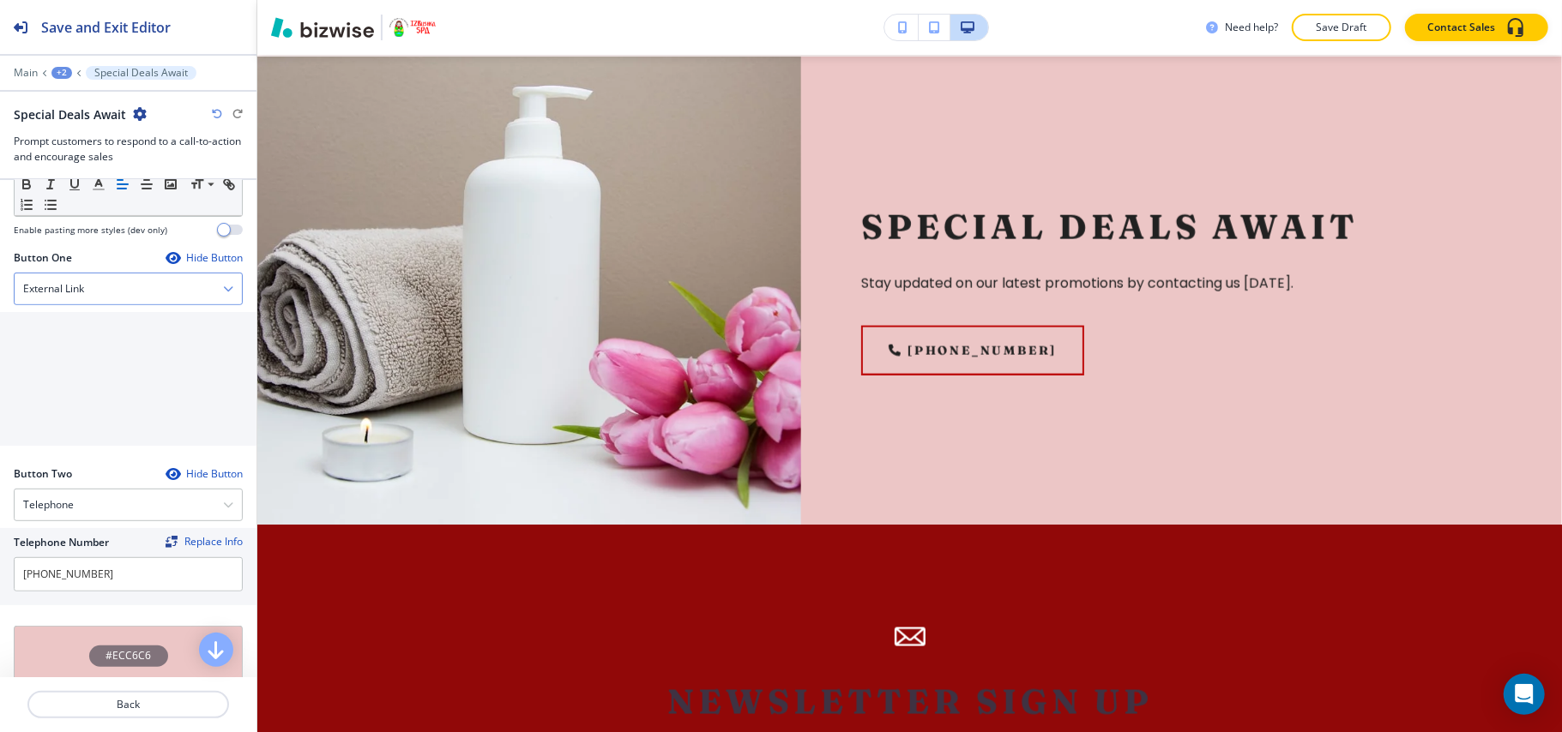
click at [93, 302] on div "External Link" at bounding box center [128, 289] width 227 height 31
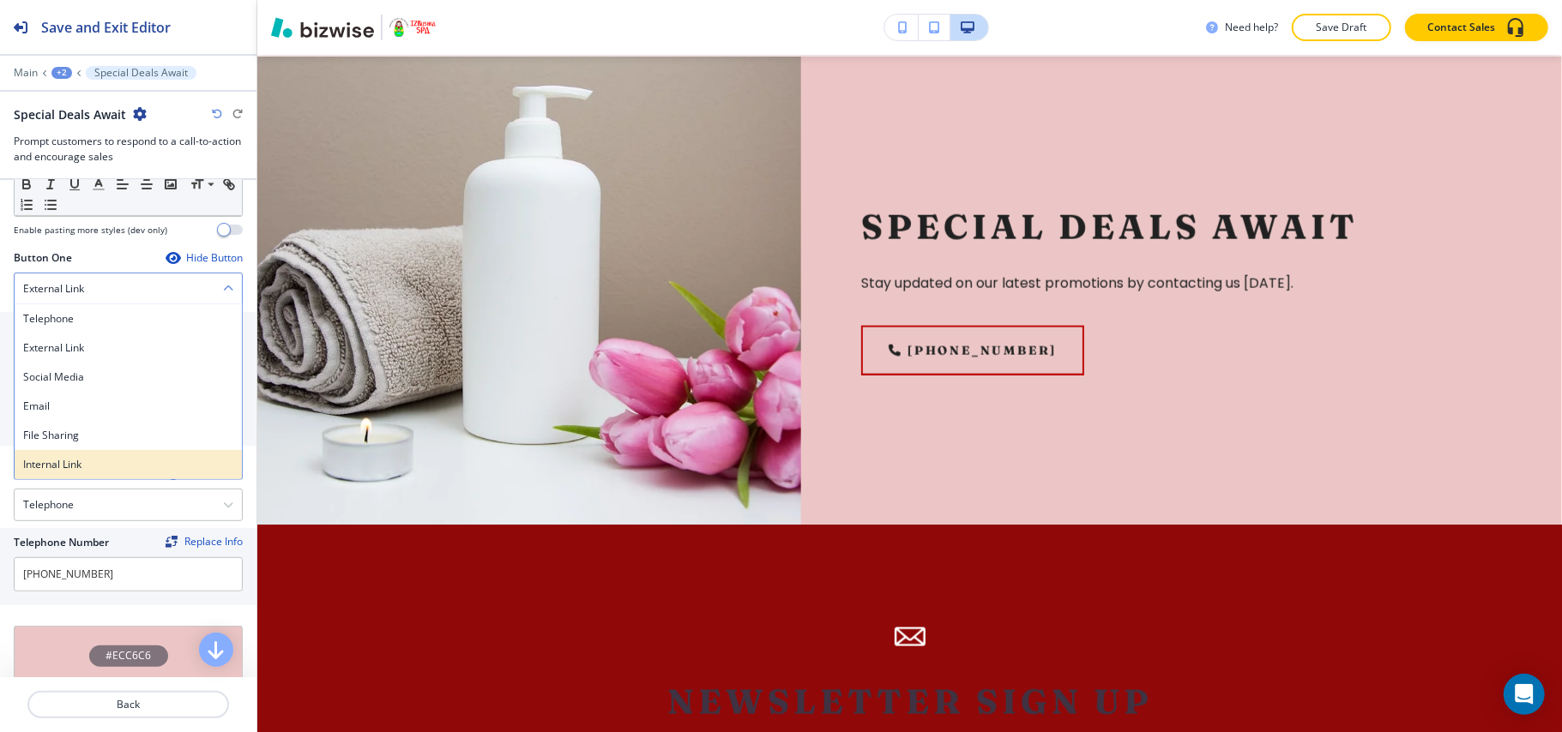
click at [80, 472] on h4 "Internal Link" at bounding box center [128, 464] width 210 height 15
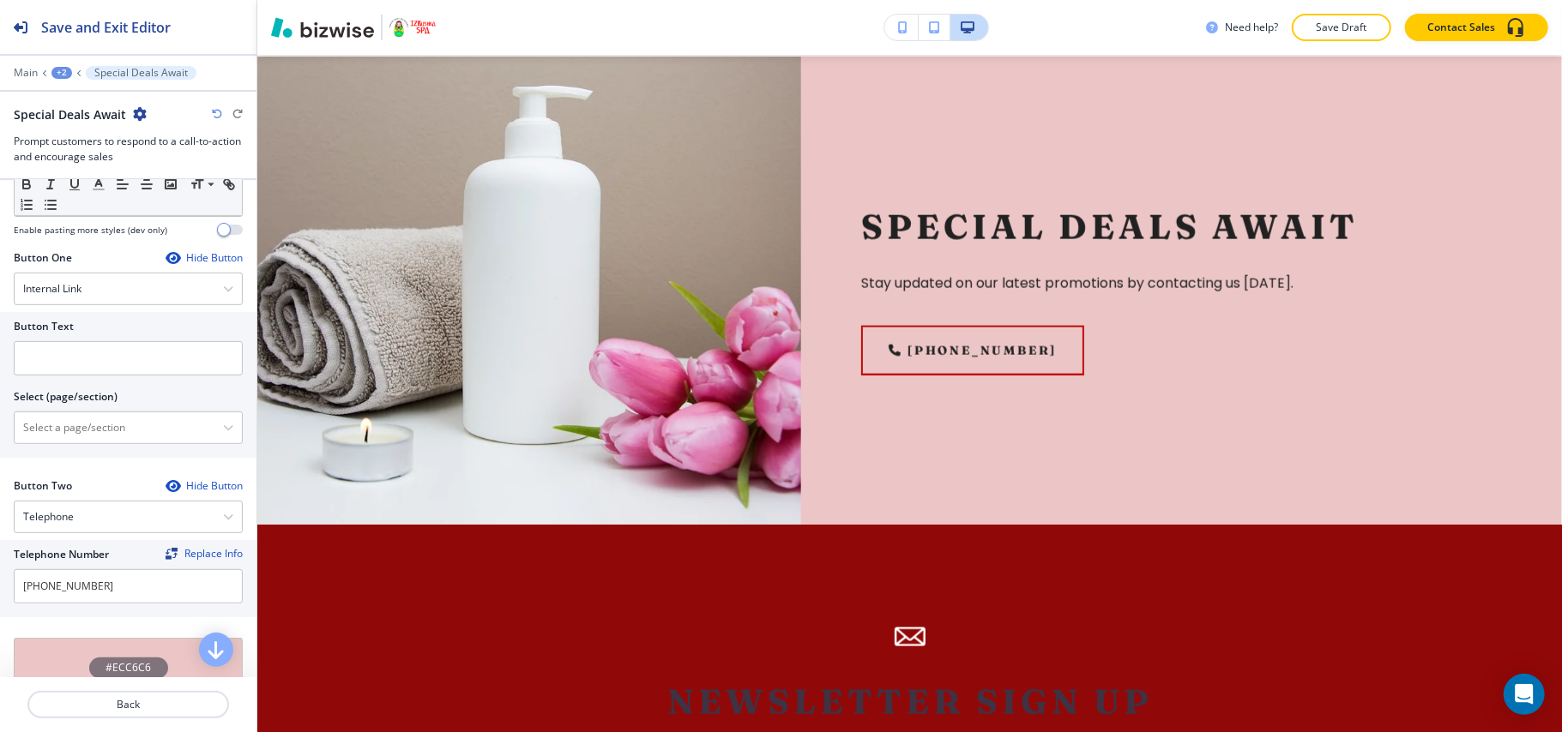
click at [117, 451] on div "Button Text Select (page/section) HOME HOME | Announcement Bar HOME | Russian B…" at bounding box center [128, 385] width 256 height 146
click at [124, 426] on \(page\/section\) "Manual Input" at bounding box center [119, 427] width 208 height 29
type \(page\/section\) "CONTACT US"
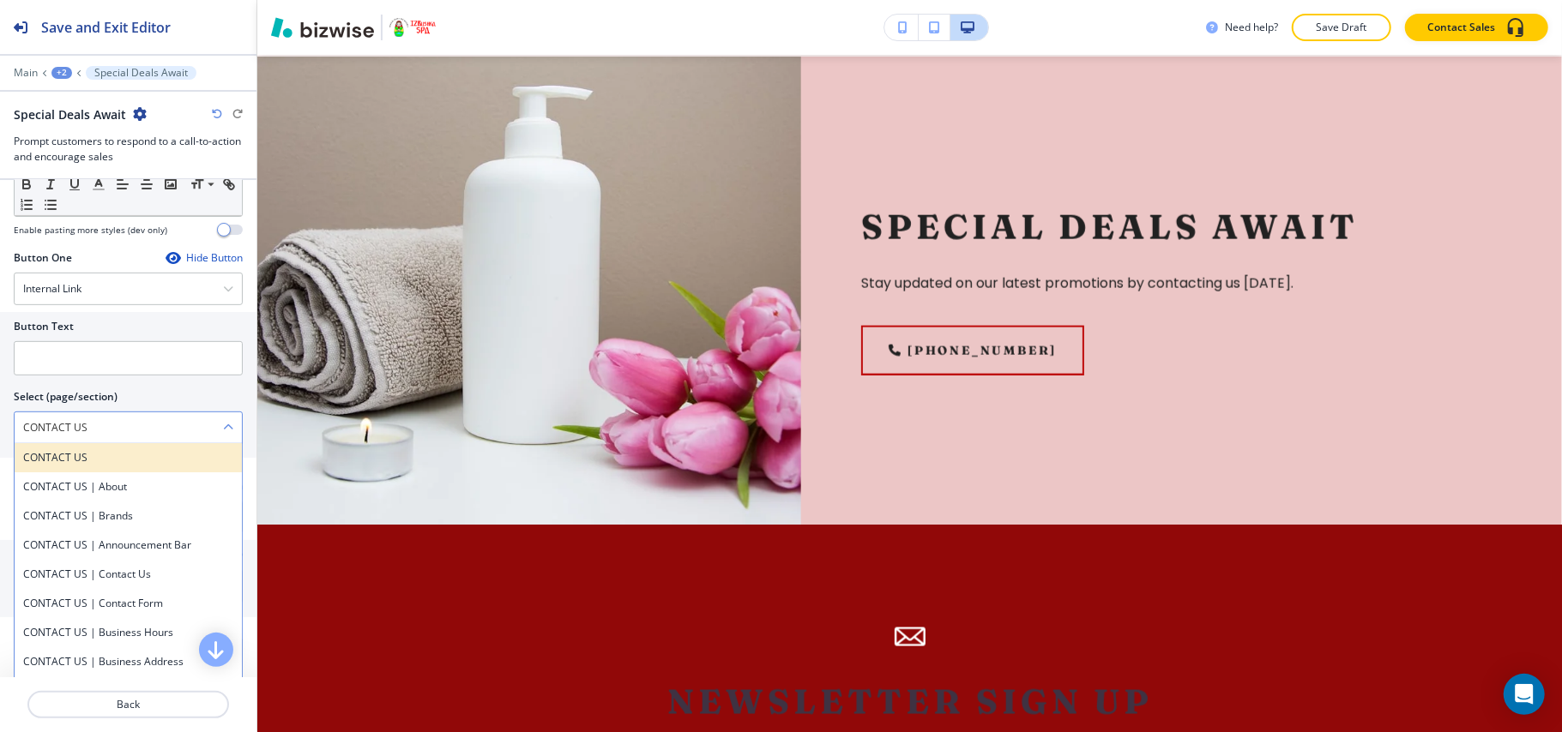
click at [82, 465] on h4 "CONTACT US" at bounding box center [128, 457] width 210 height 15
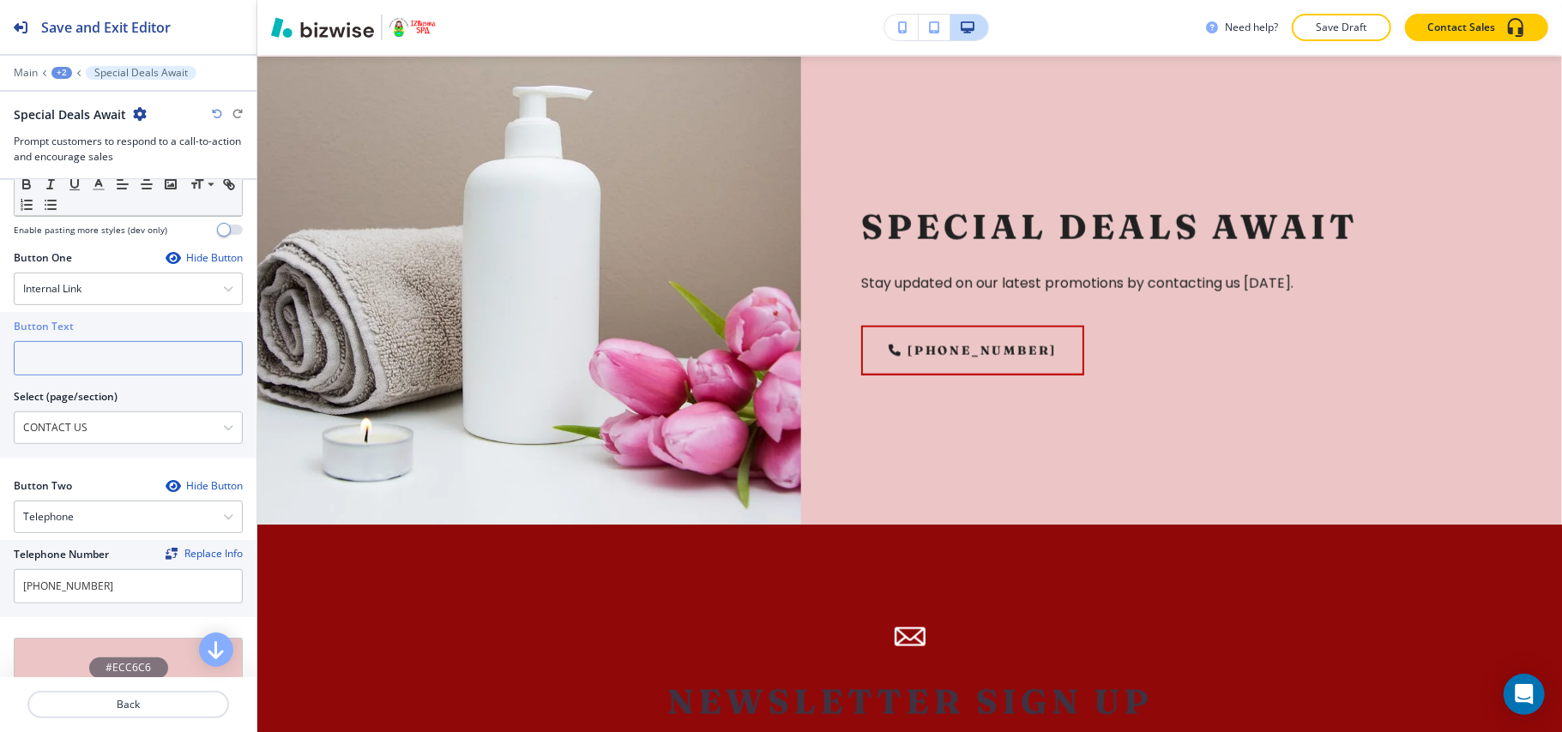
click at [98, 365] on input "text" at bounding box center [128, 358] width 229 height 34
paste input "CONTACT US"
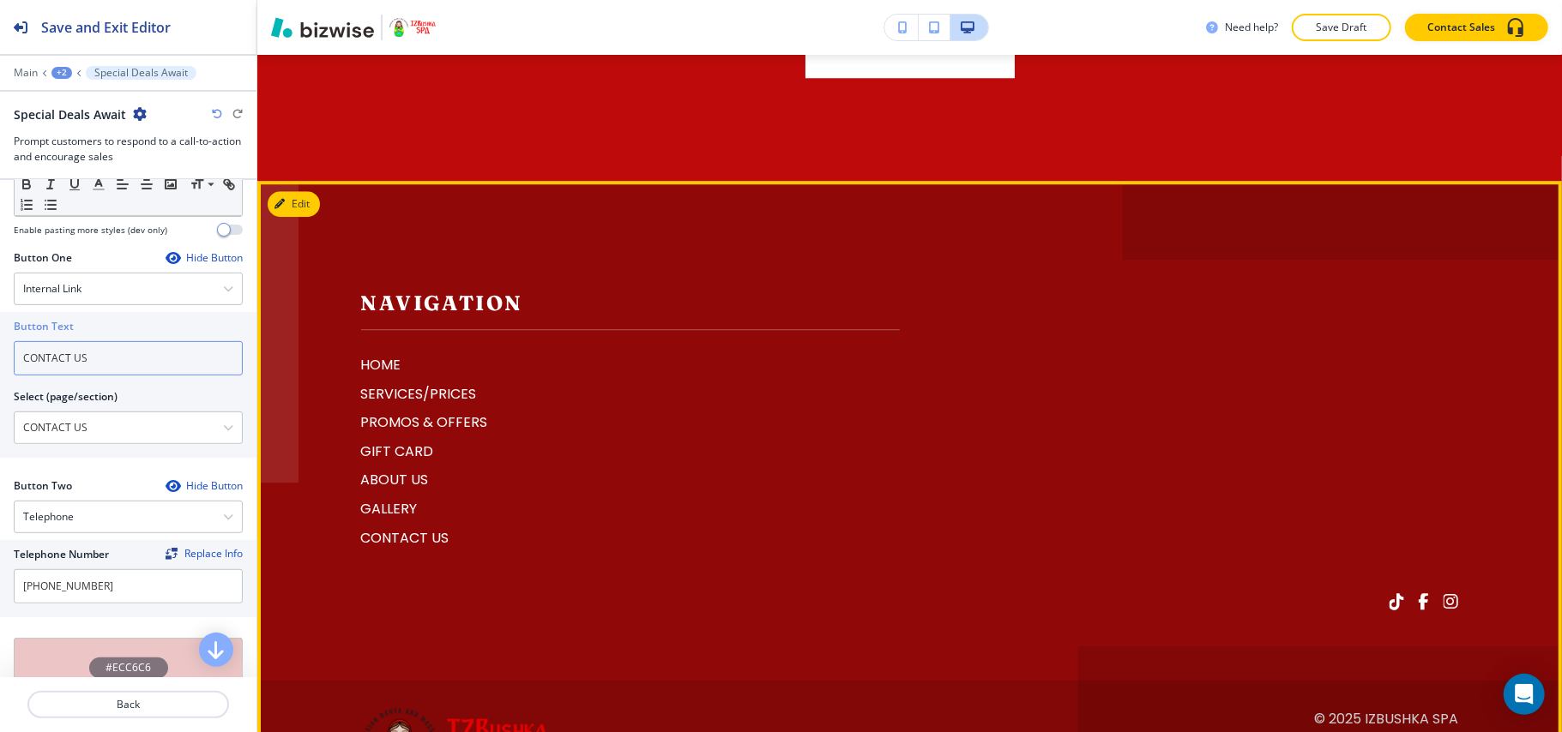
scroll to position [3626, 0]
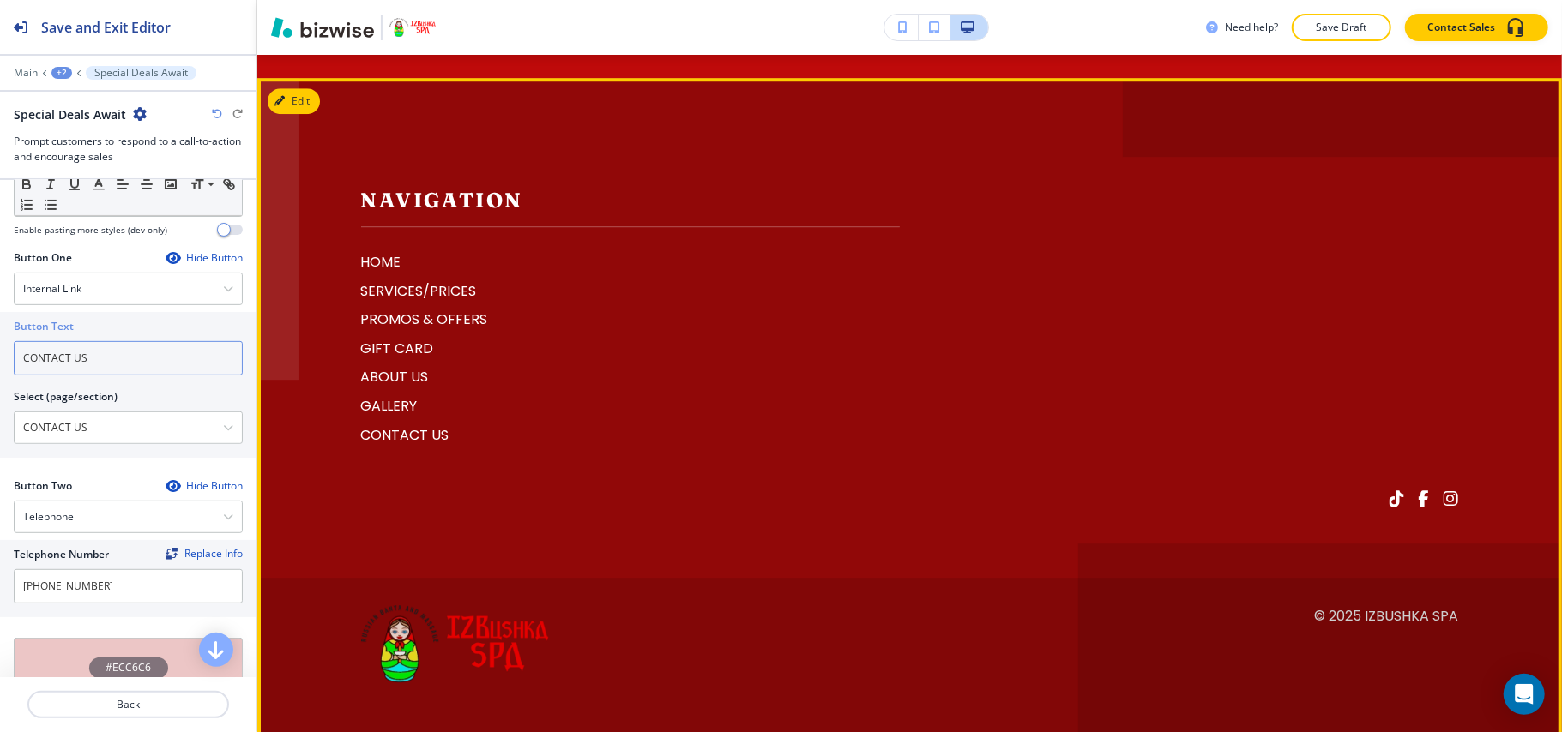
type input "CONTACT US"
drag, startPoint x: 1393, startPoint y: 612, endPoint x: 1348, endPoint y: 604, distance: 46.3
click at [1348, 604] on footer "Navigation HOME SERVICES/PRICES PROMOS & OFFERS GIFT CARD ABOUT US GALLERY CONT…" at bounding box center [909, 411] width 1304 height 666
copy p "IZBushka Spa"
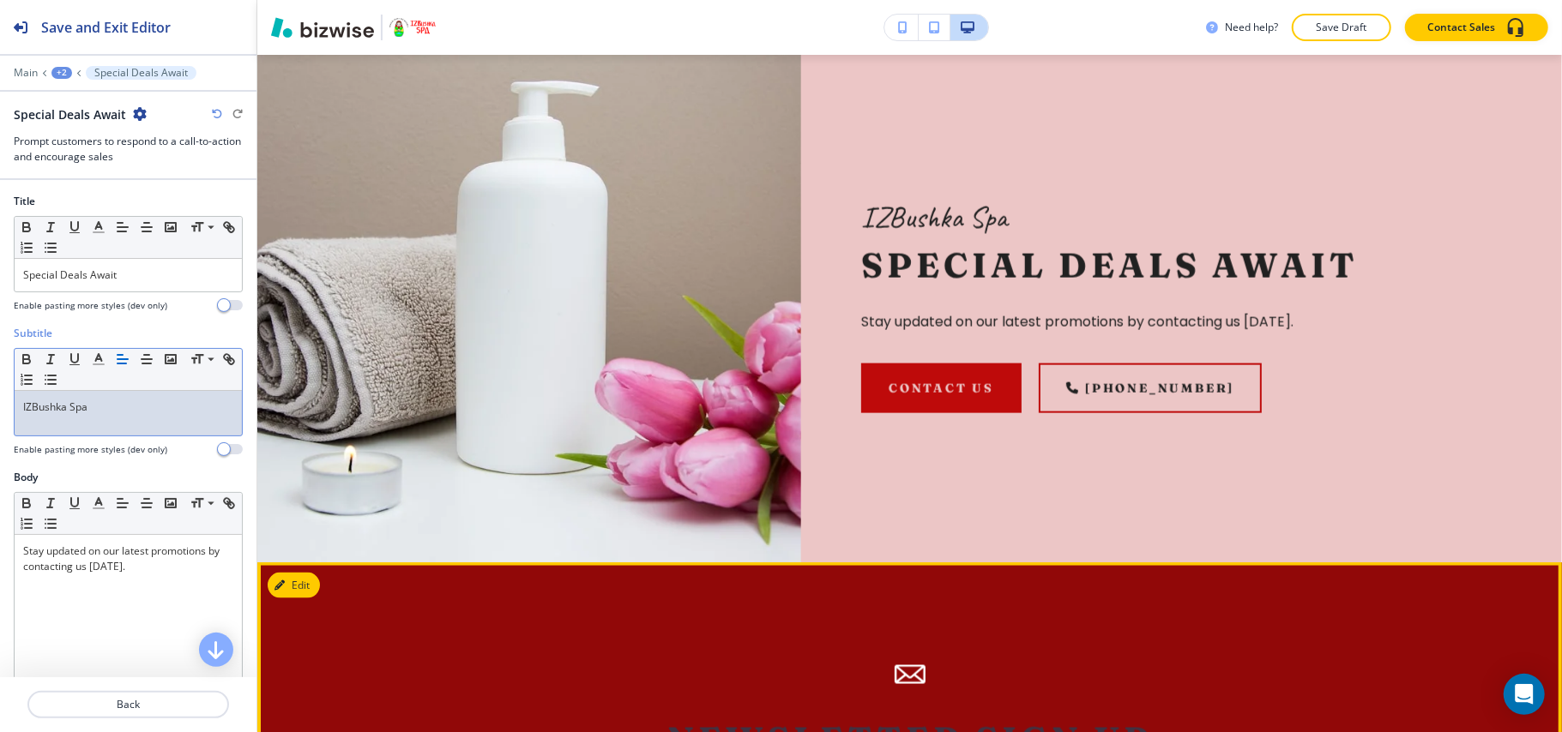
scroll to position [1384, 0]
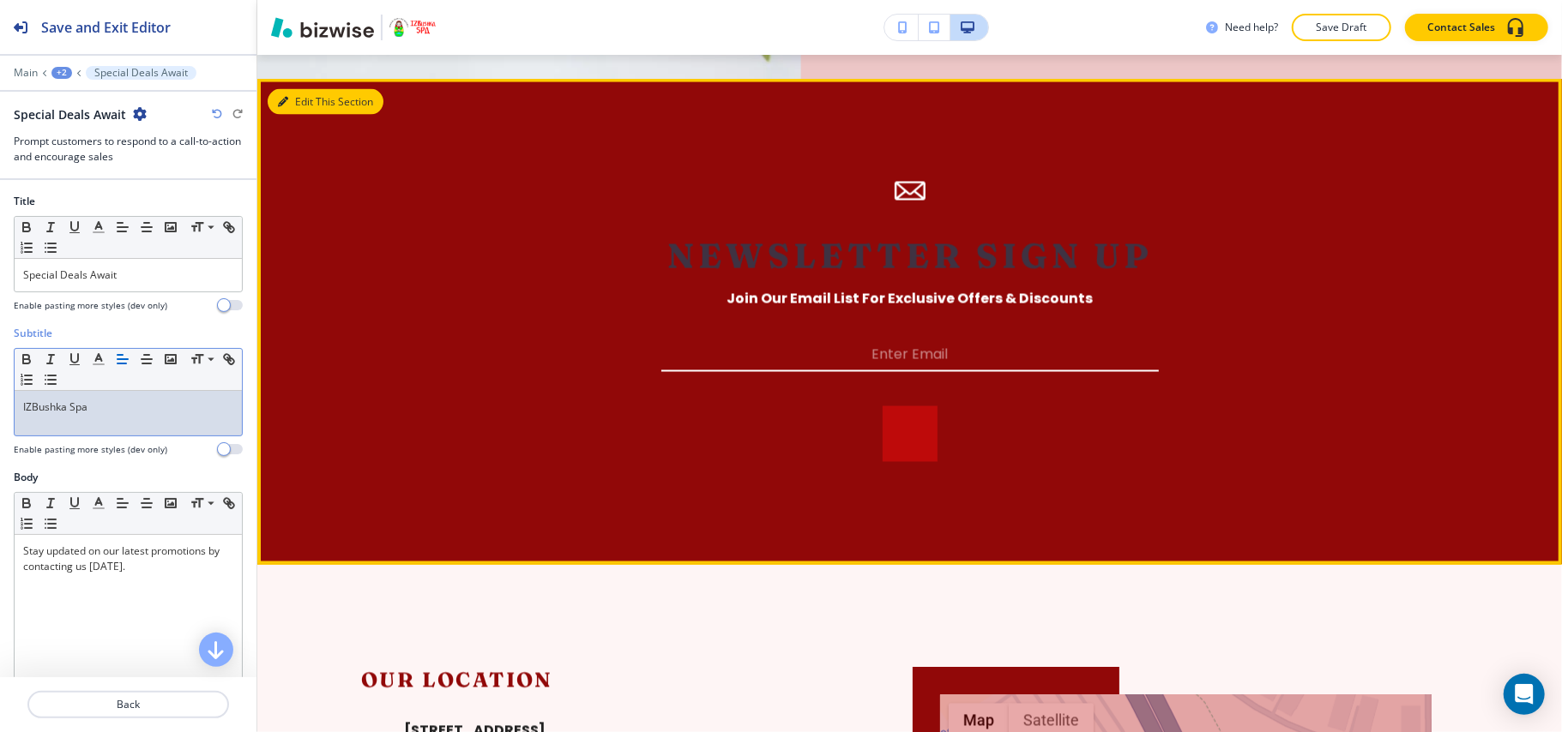
click at [288, 94] on button "Edit This Section" at bounding box center [326, 102] width 116 height 26
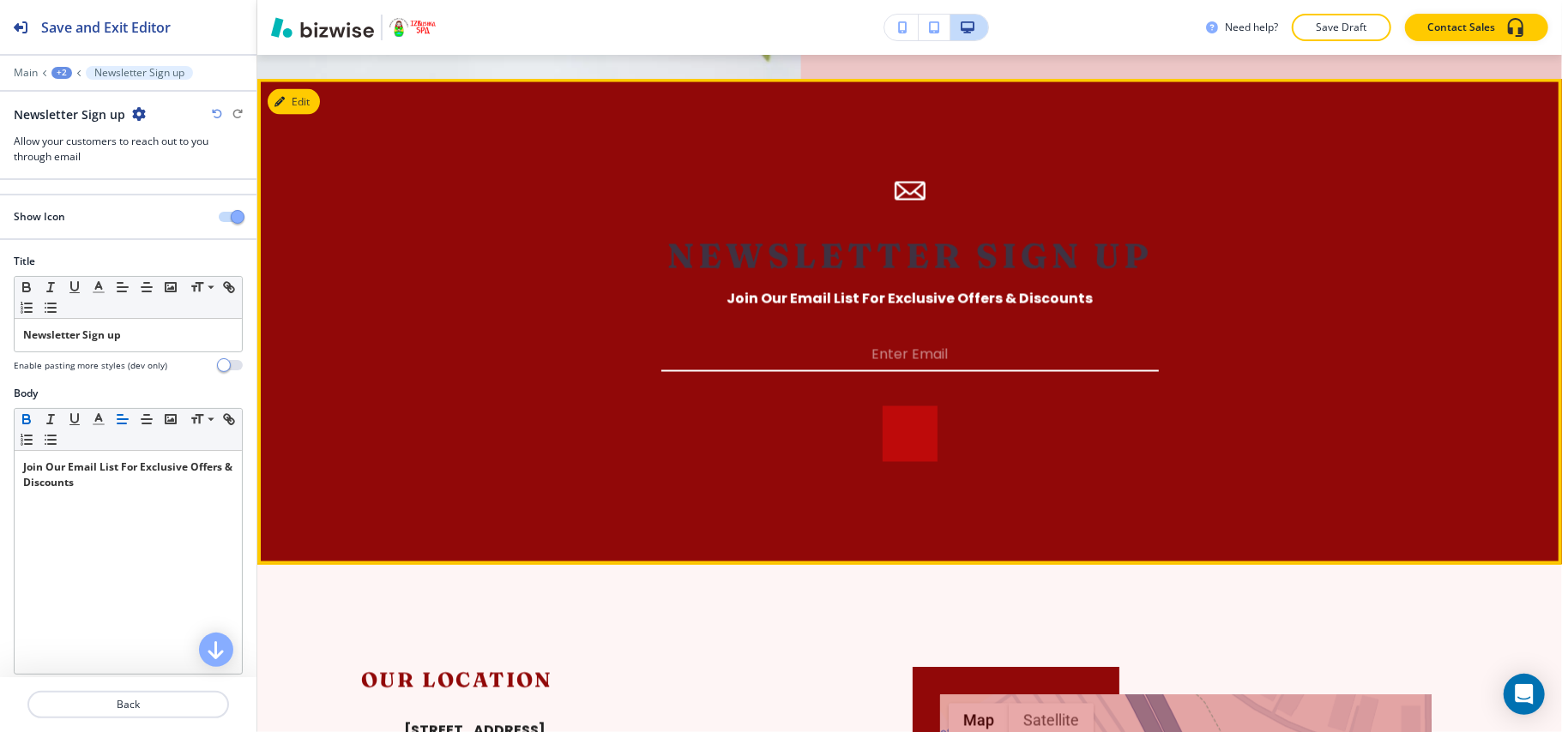
scroll to position [2091, 0]
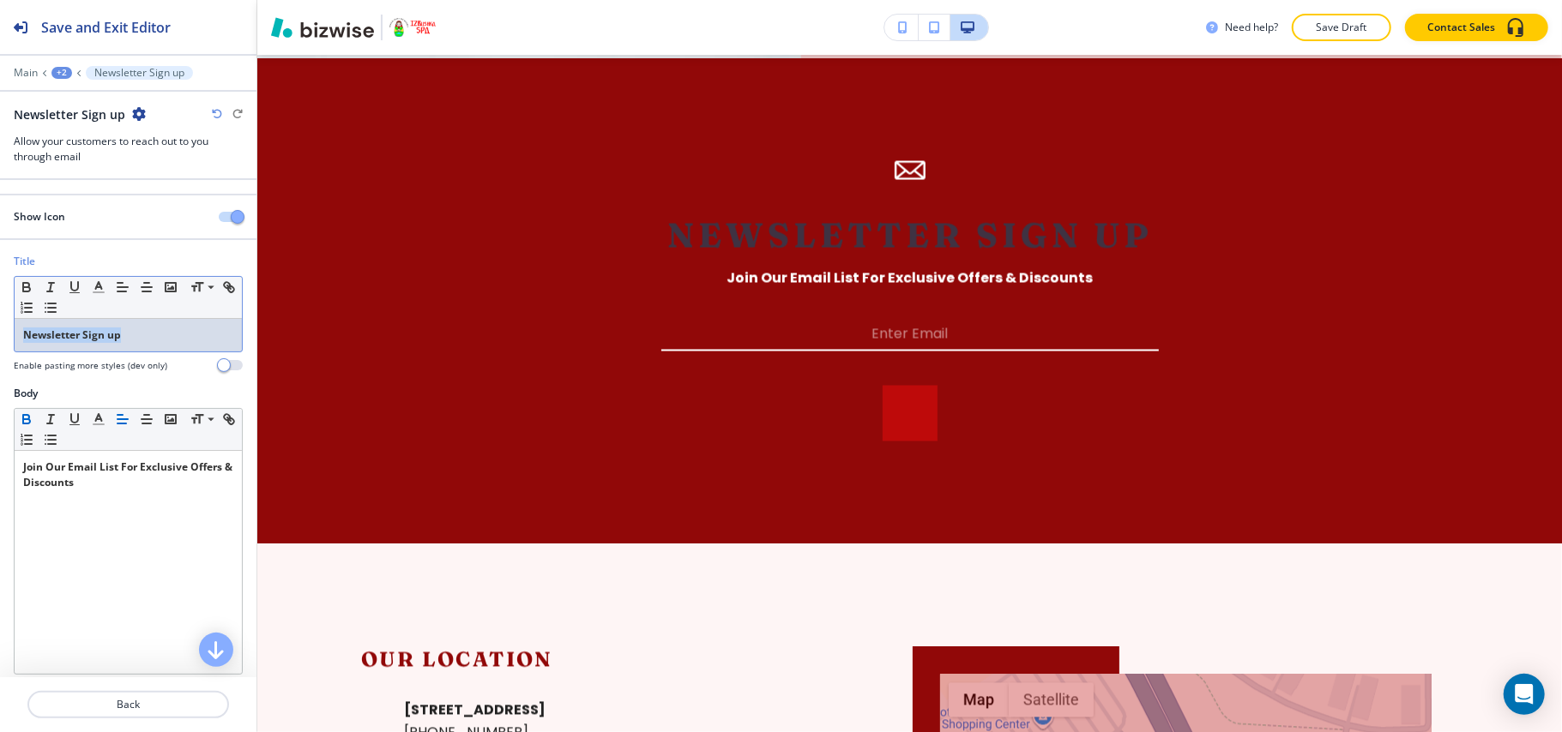
drag, startPoint x: 202, startPoint y: 334, endPoint x: 0, endPoint y: 326, distance: 202.6
click at [0, 326] on div "Title Small Normal Large Huge Newsletter Sign up Enable pasting more styles (de…" at bounding box center [128, 320] width 256 height 132
click at [27, 290] on icon "button" at bounding box center [26, 289] width 7 height 4
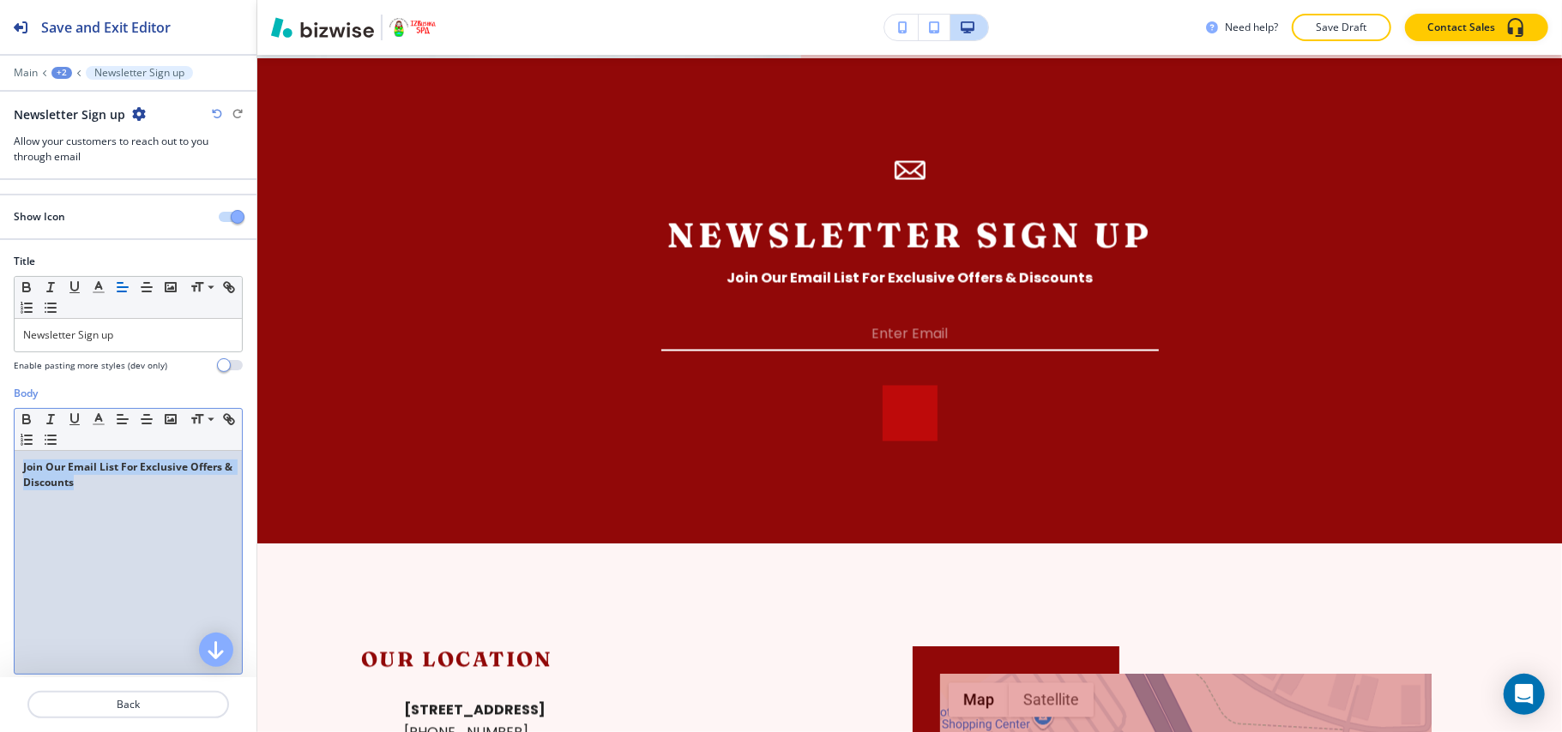
drag, startPoint x: 190, startPoint y: 516, endPoint x: 0, endPoint y: 400, distance: 222.5
click at [0, 400] on div "Body Small Normal Large Huge Join Our Email List For Exclusive Offers & Discoun…" at bounding box center [128, 547] width 256 height 322
click at [25, 422] on icon "button" at bounding box center [26, 419] width 15 height 15
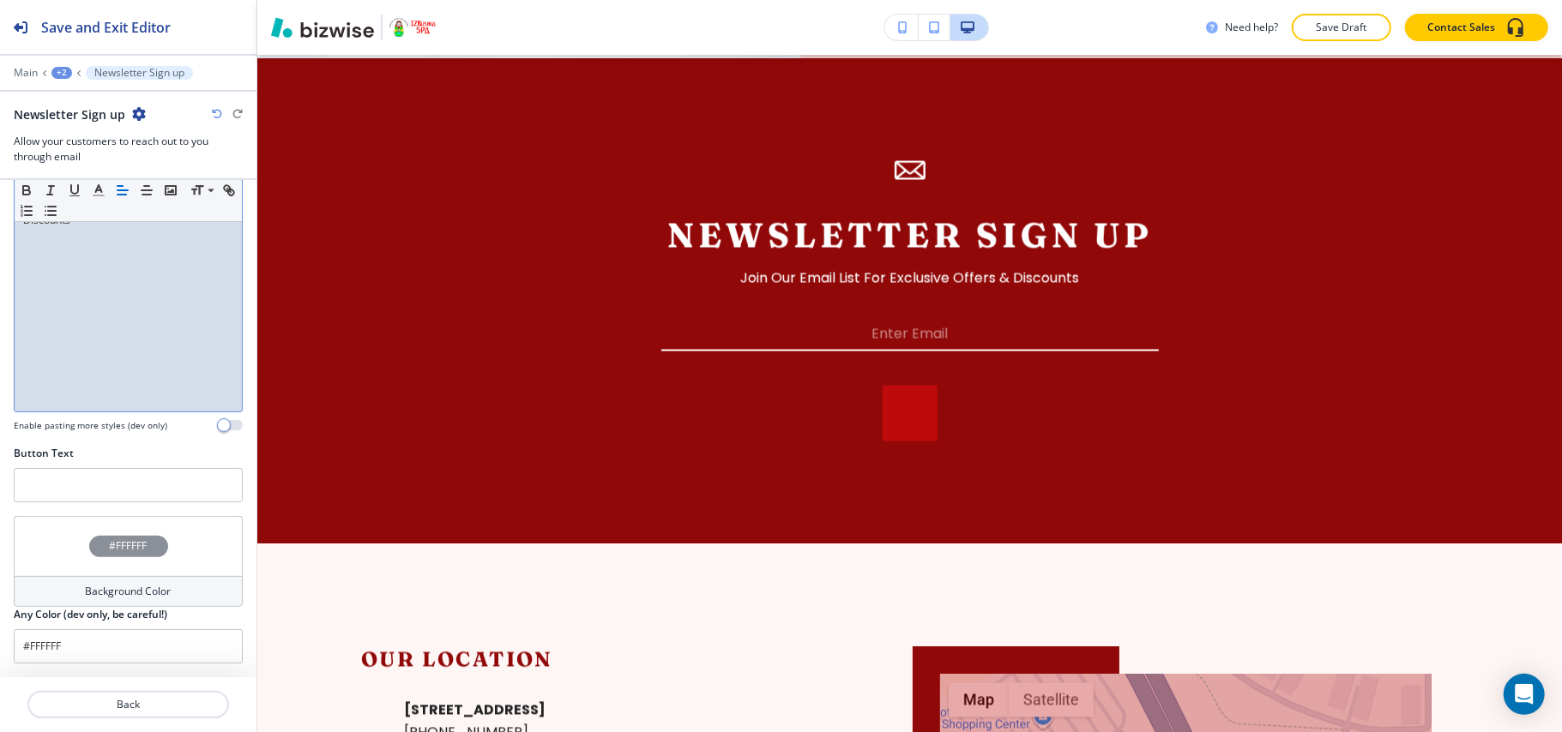
scroll to position [268, 0]
click at [51, 551] on div "#FFFFFF" at bounding box center [128, 546] width 229 height 60
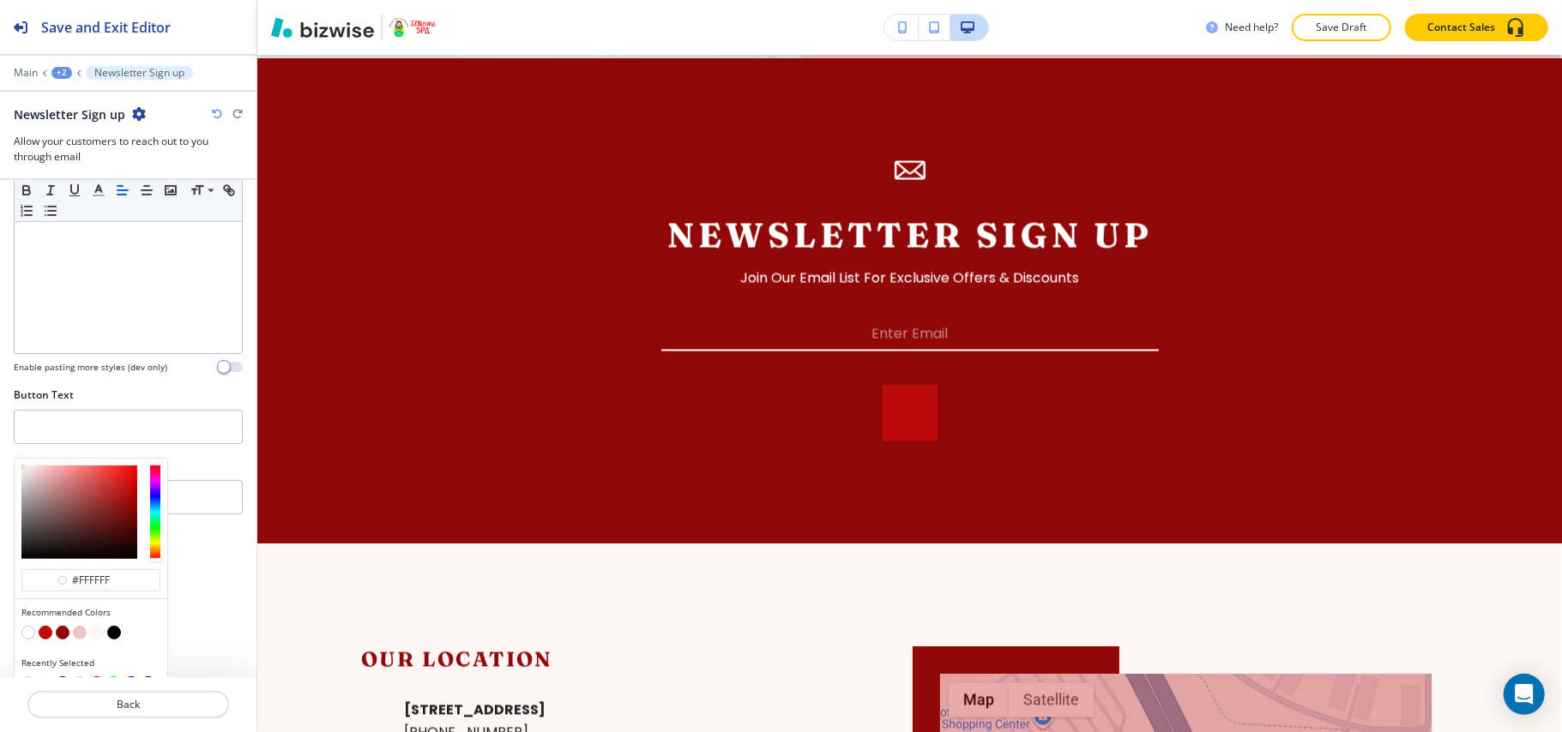
scroll to position [350, 0]
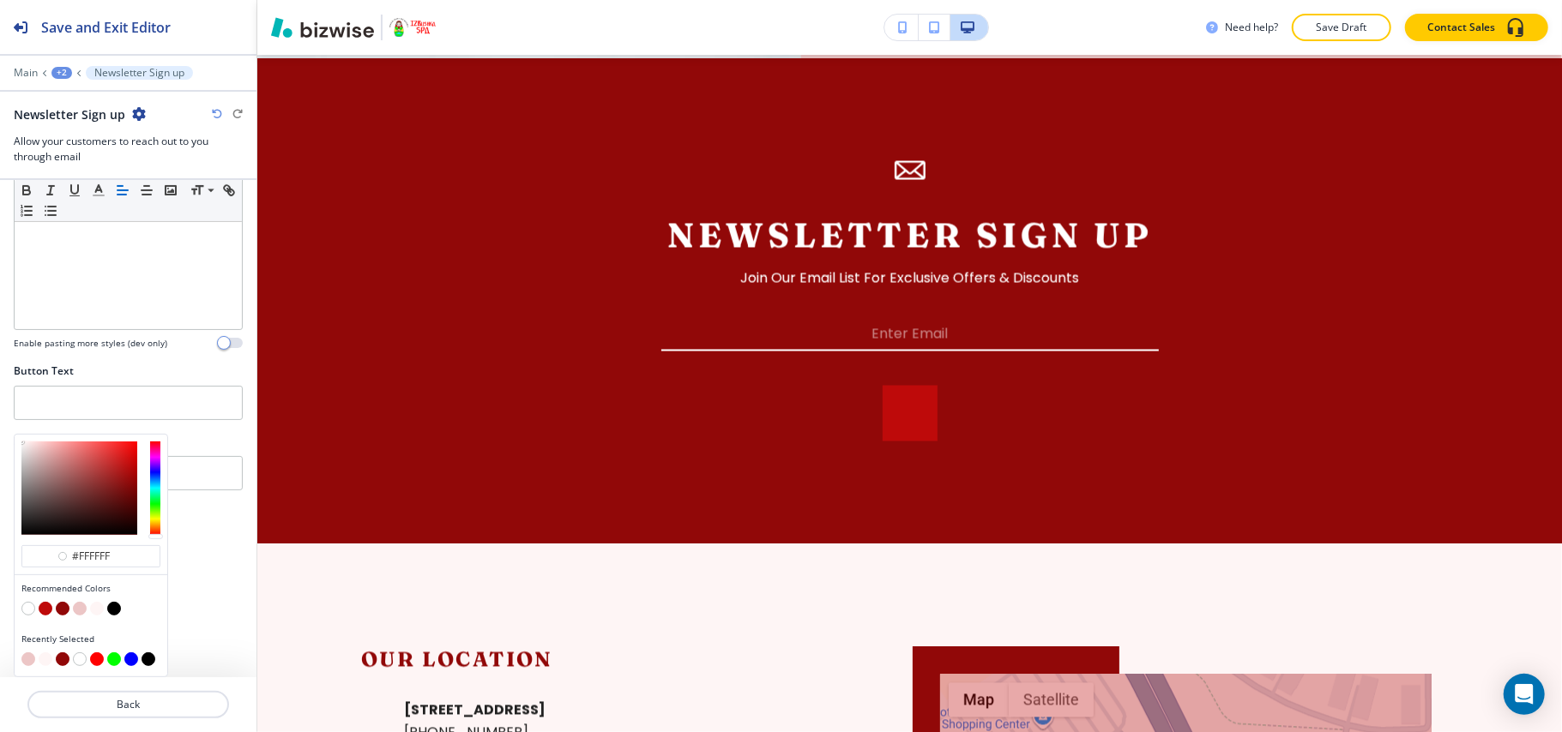
click at [82, 605] on button "button" at bounding box center [80, 609] width 14 height 14
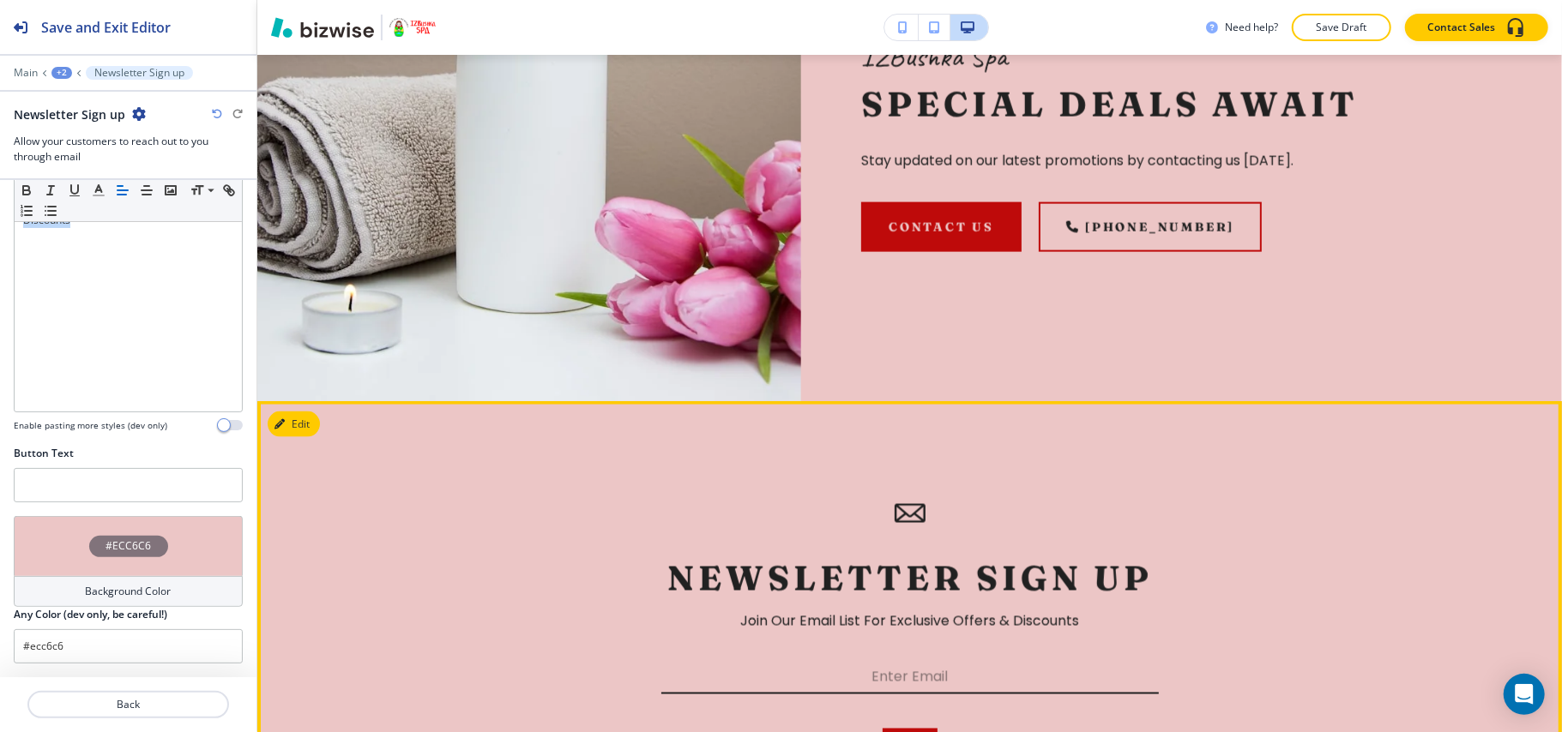
scroll to position [2091, 0]
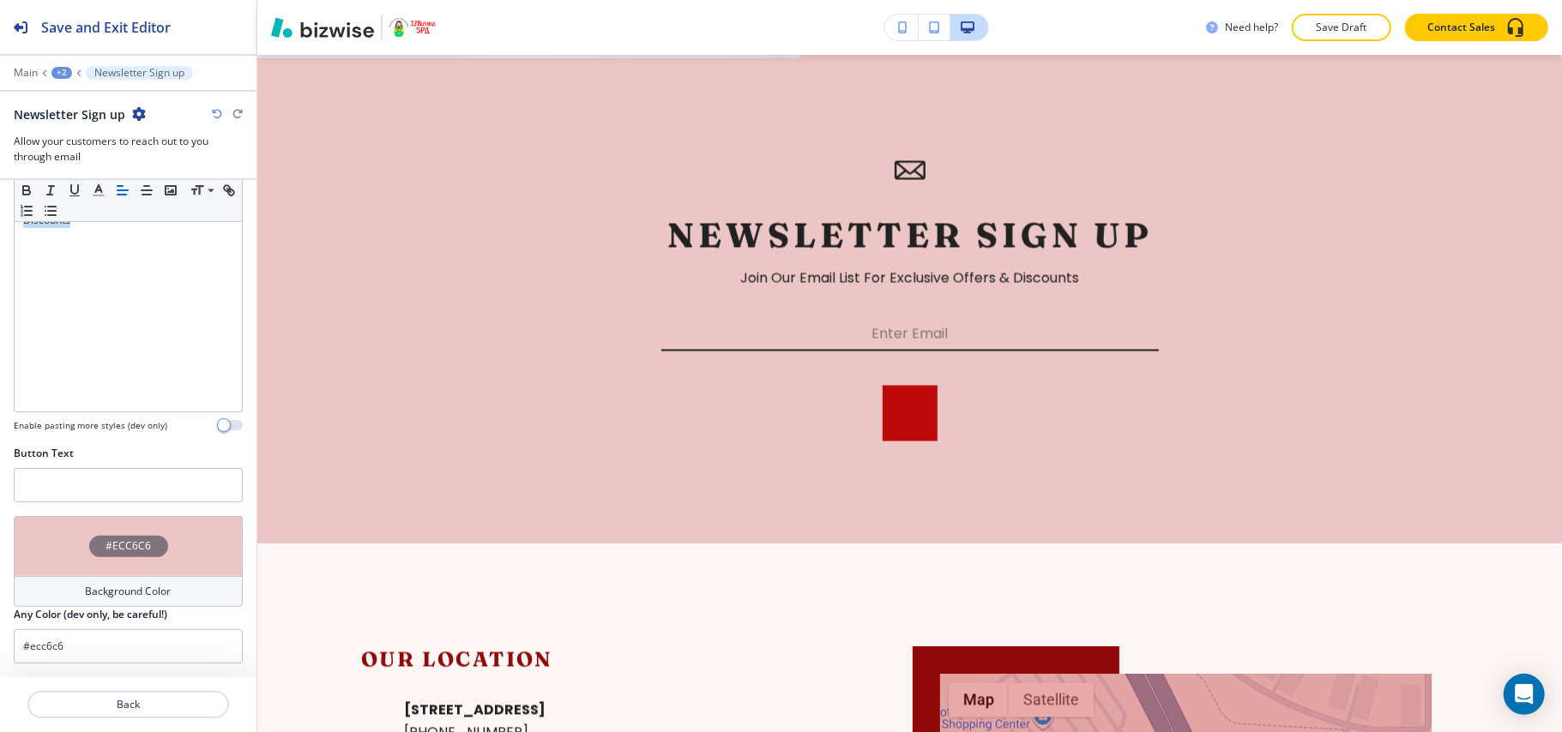
click at [51, 523] on div "#ECC6C6" at bounding box center [128, 546] width 229 height 60
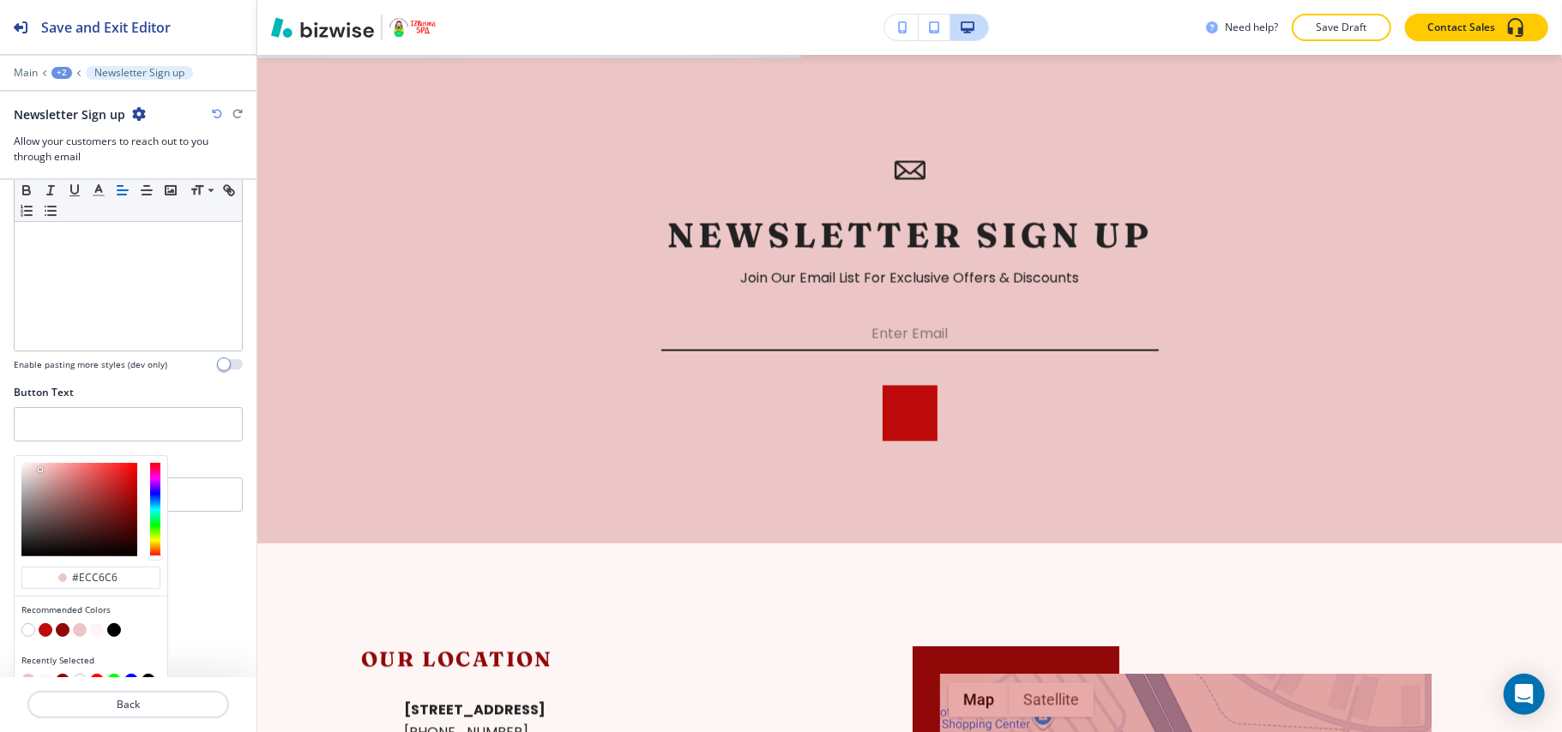
scroll to position [350, 0]
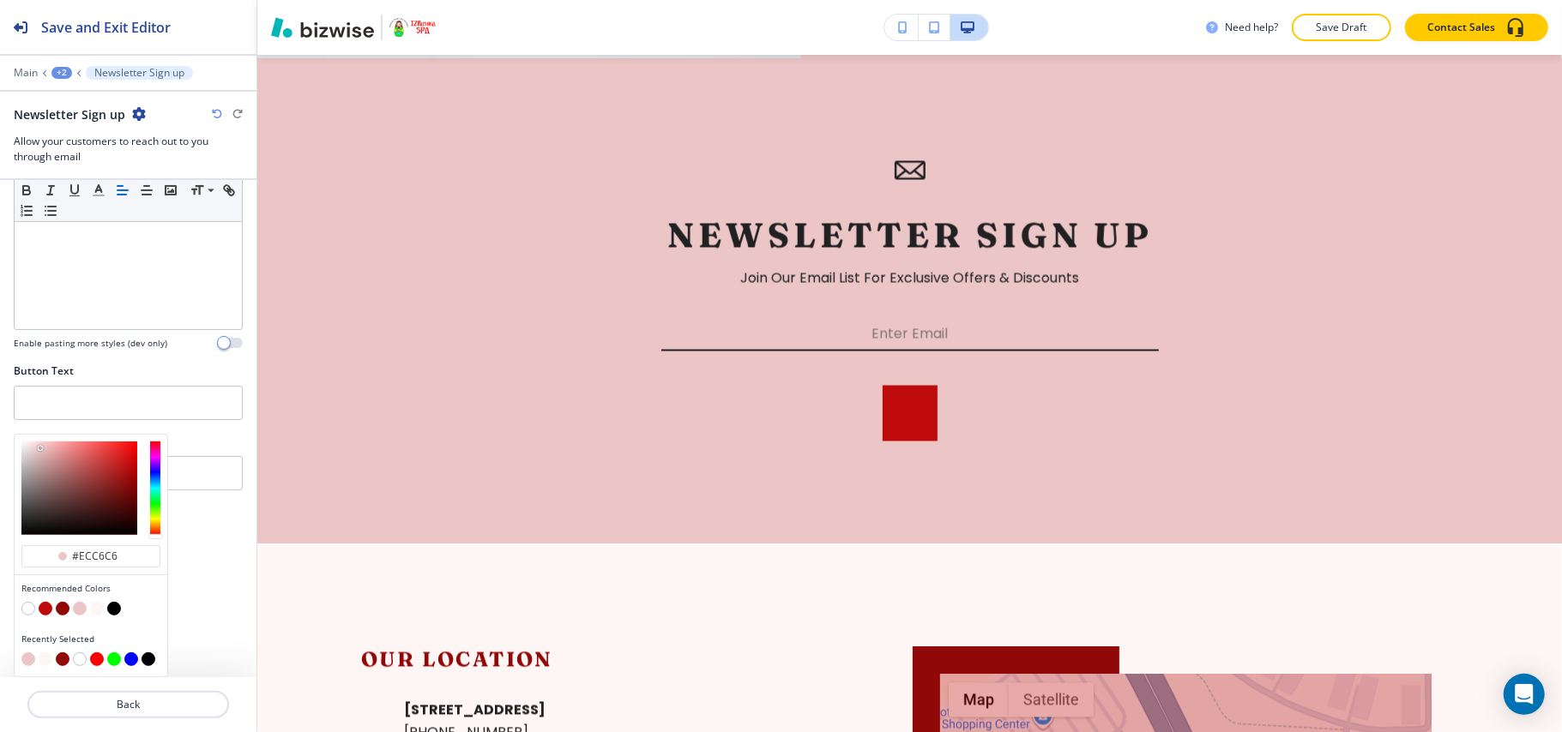
click at [39, 609] on button "button" at bounding box center [46, 609] width 14 height 14
type input "#be0a0a"
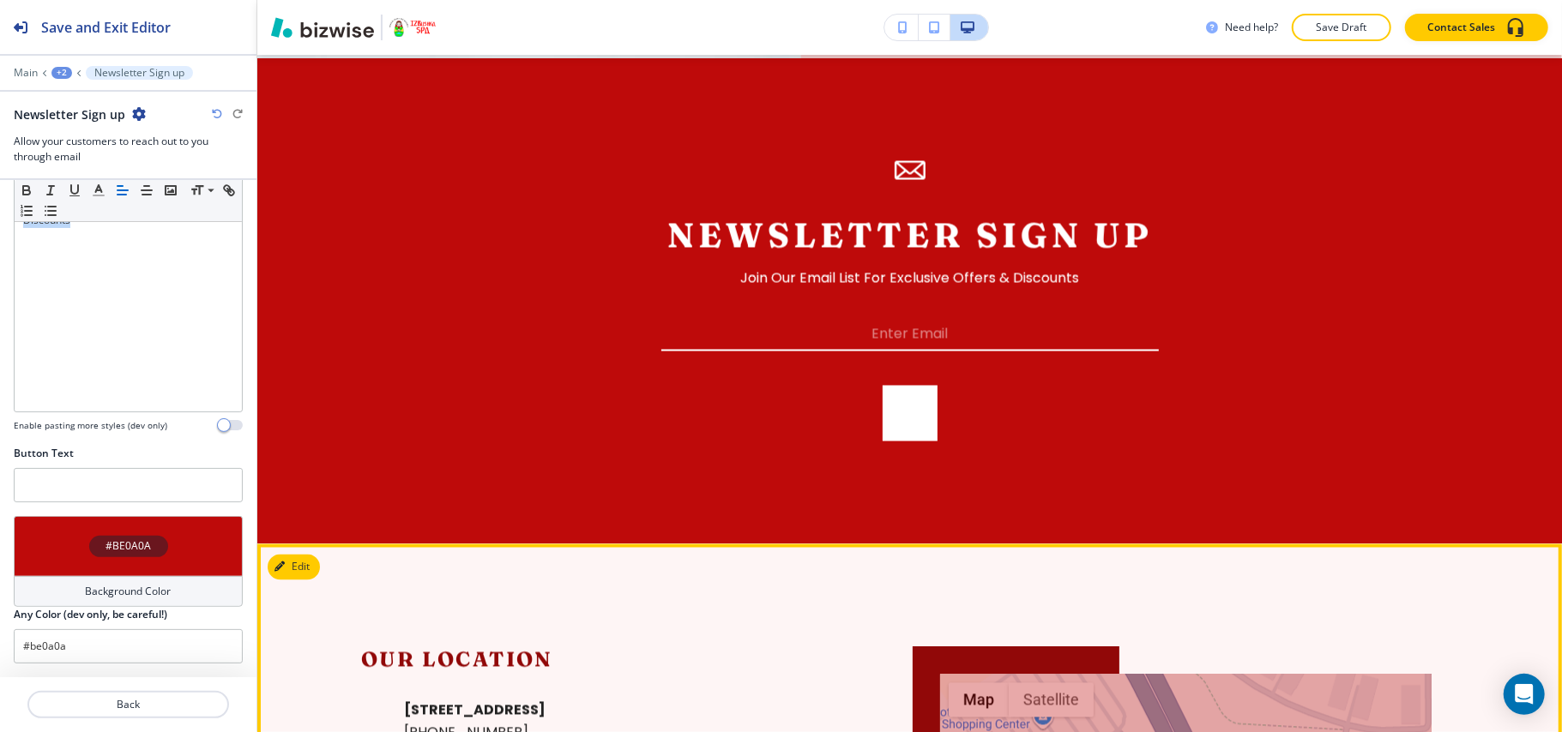
scroll to position [2206, 0]
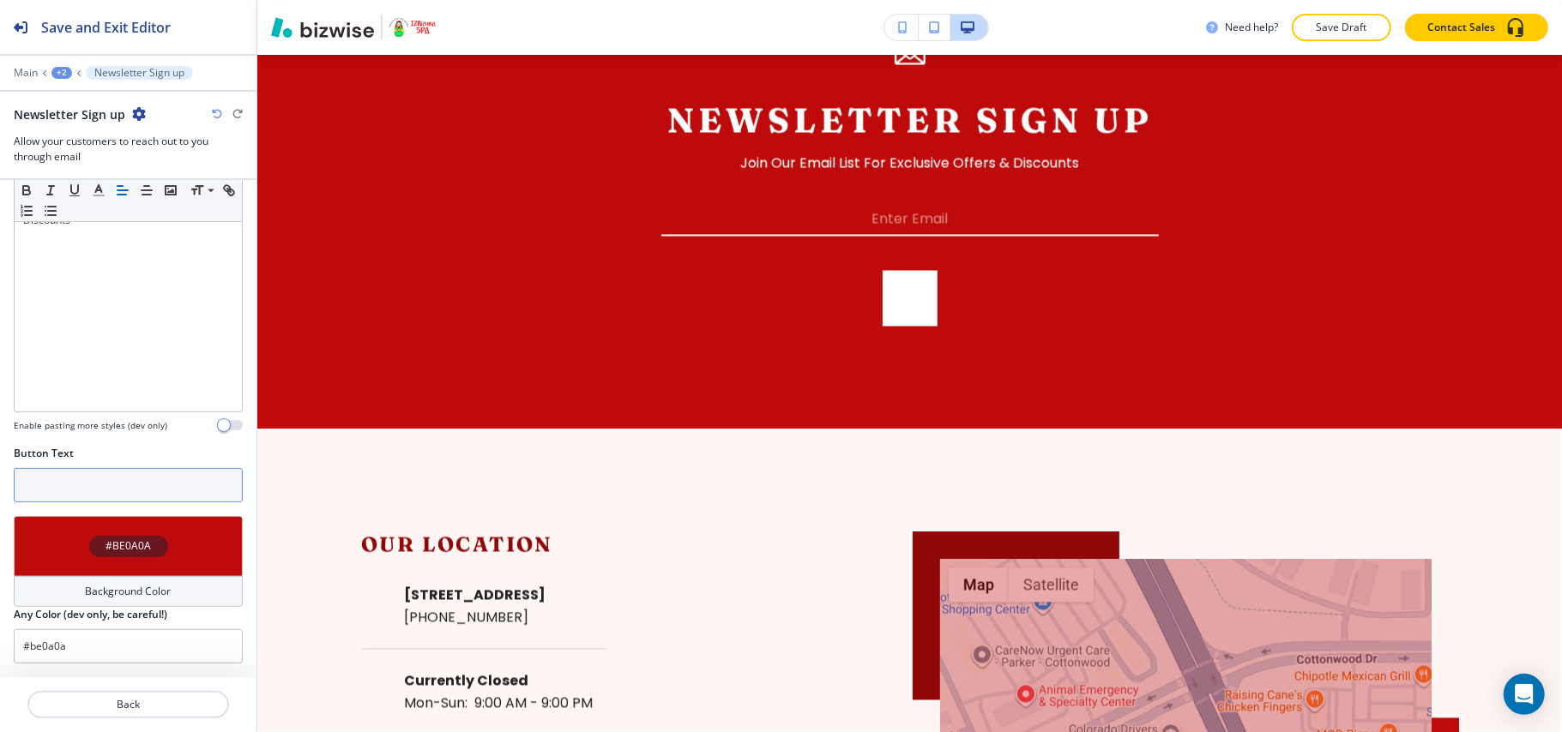
click at [94, 489] on input "text" at bounding box center [128, 485] width 229 height 34
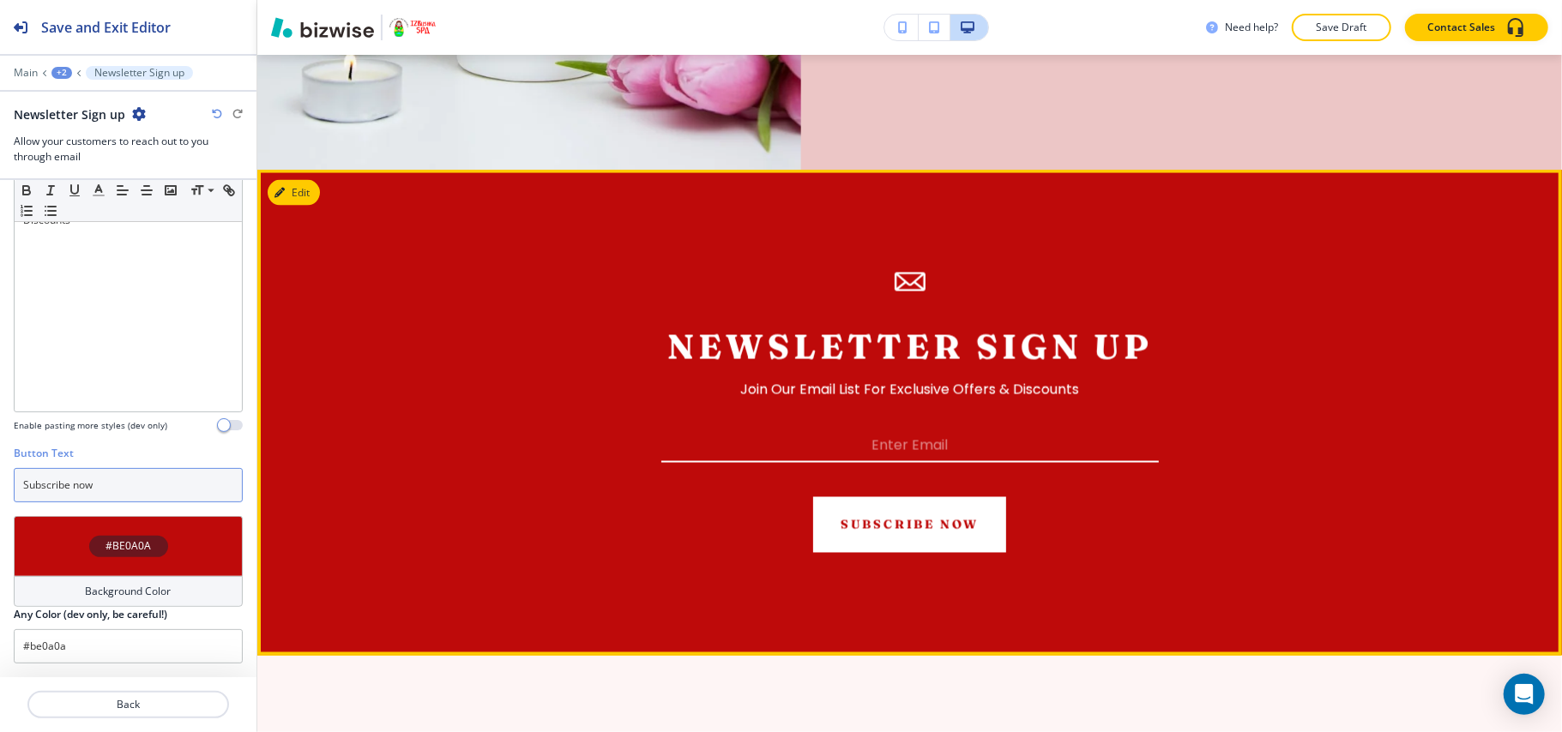
scroll to position [1977, 0]
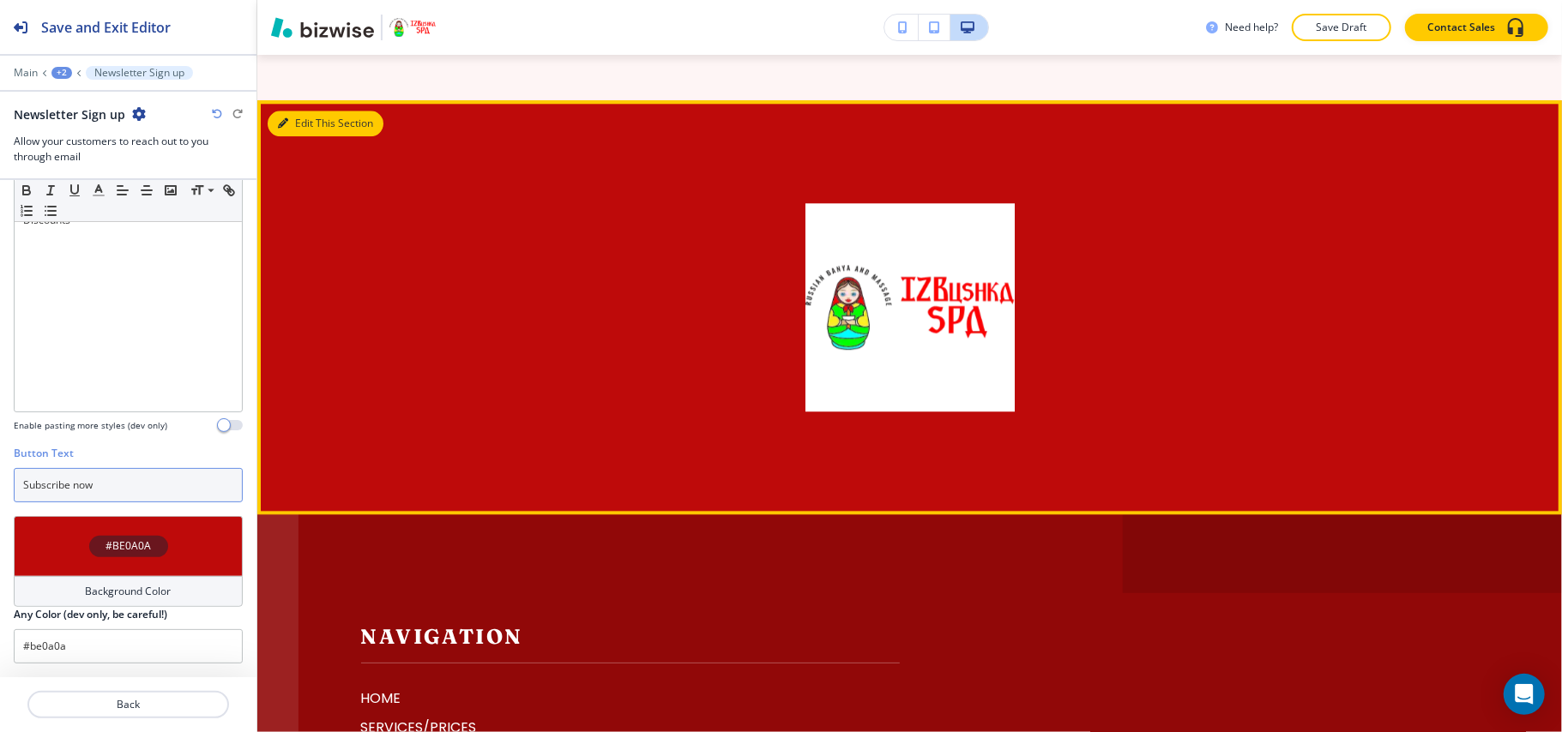
type input "Subscribe now"
click at [310, 123] on button "Edit This Section" at bounding box center [326, 124] width 116 height 26
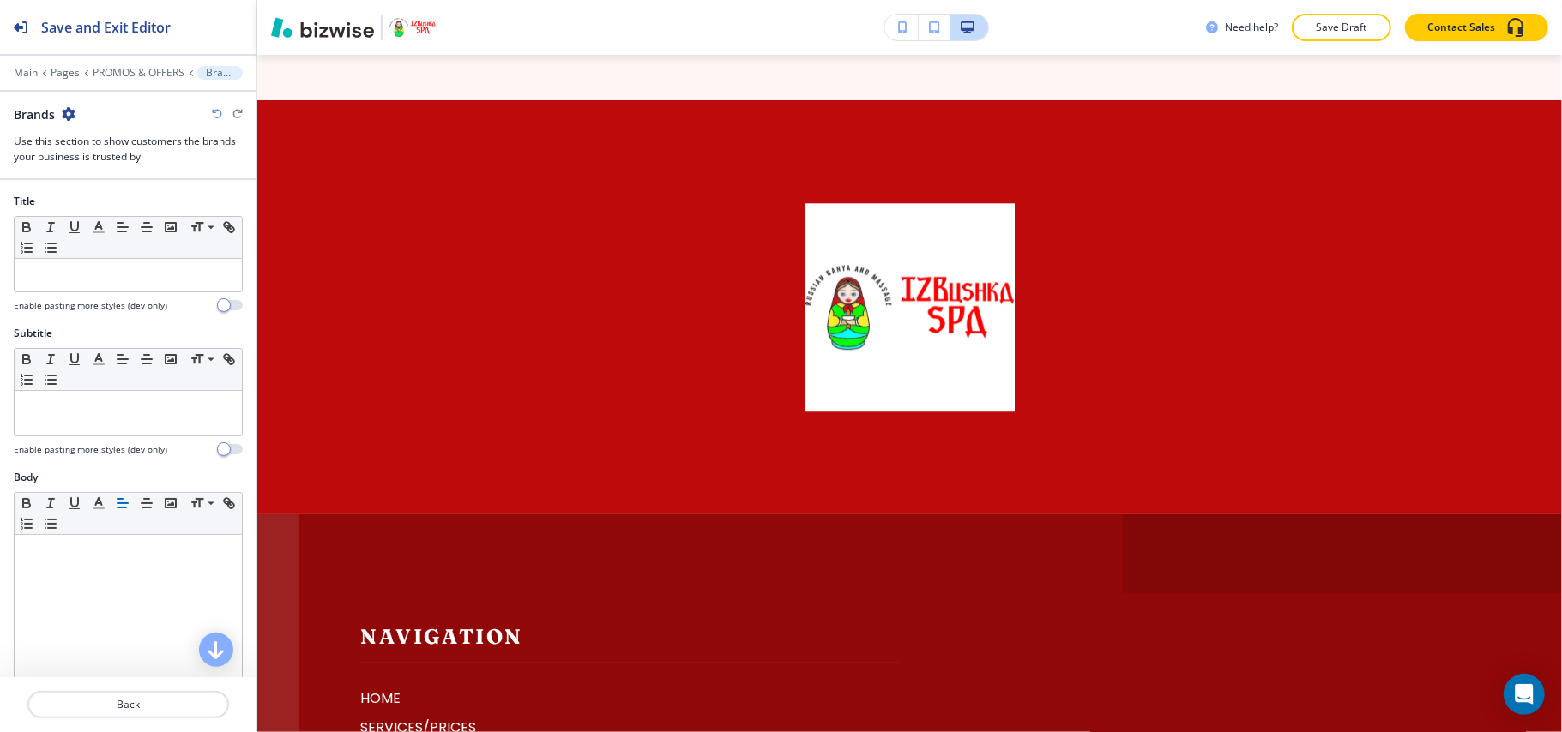
scroll to position [3270, 0]
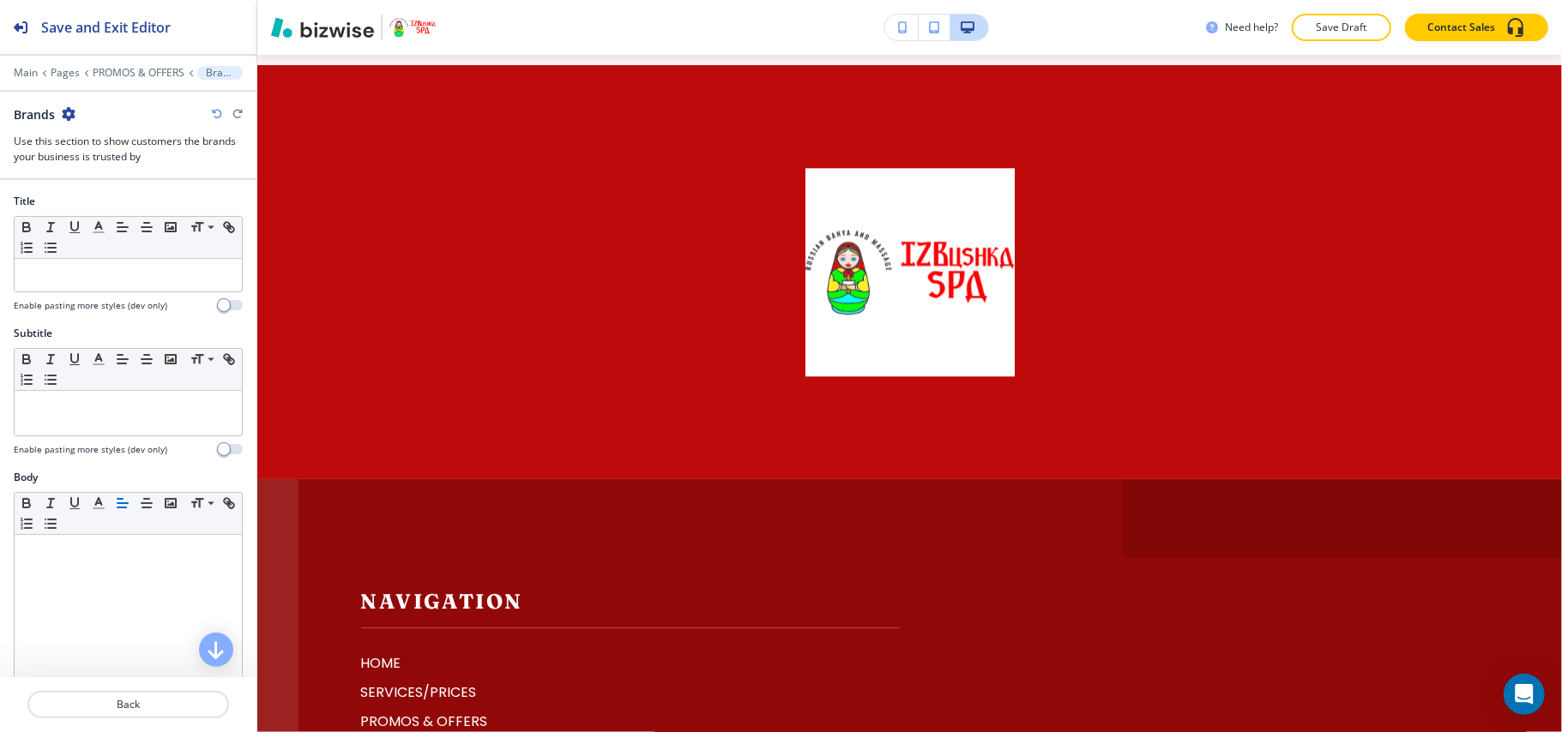
click at [72, 111] on icon "button" at bounding box center [69, 114] width 14 height 14
click at [97, 214] on button "Delete Section" at bounding box center [117, 205] width 110 height 31
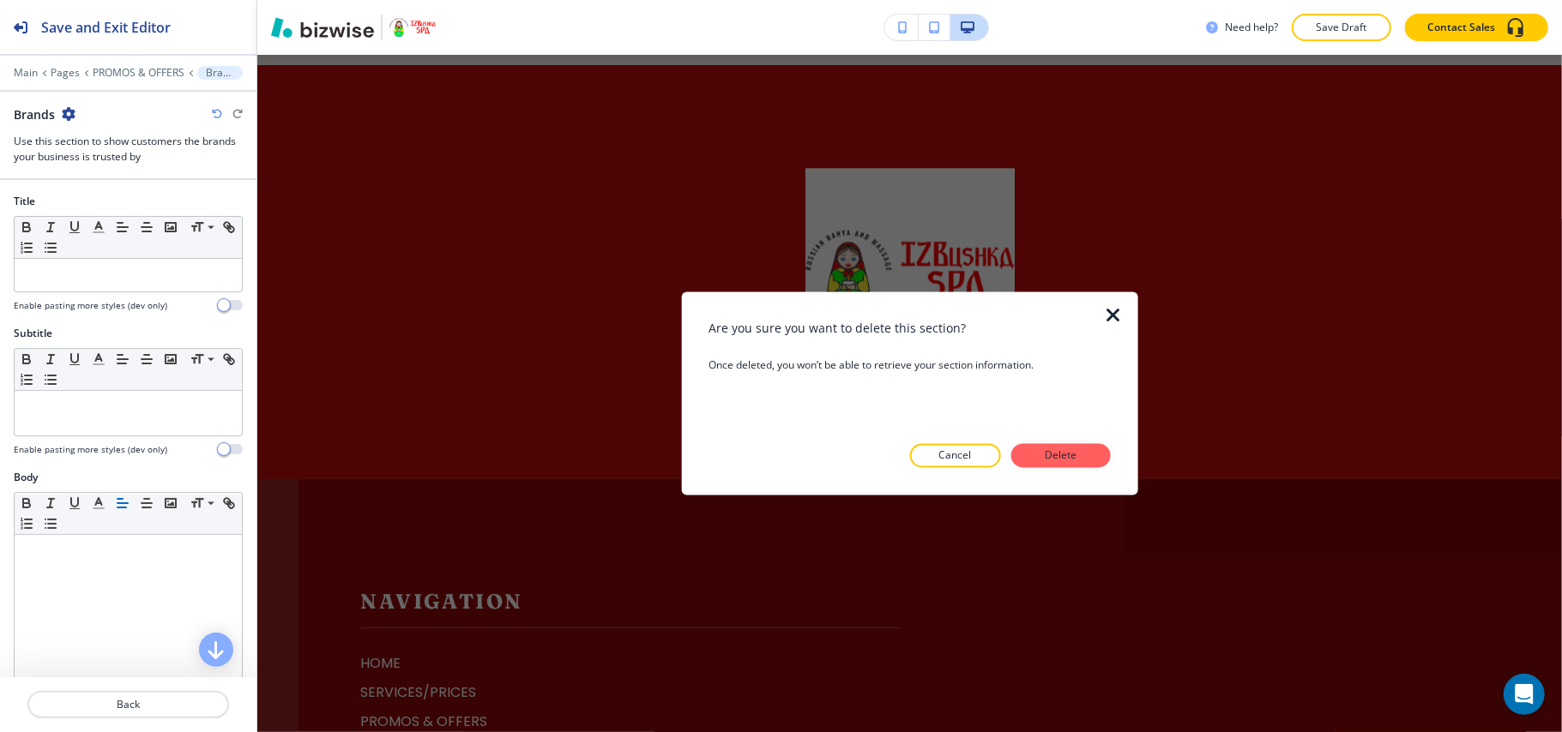
click at [1057, 441] on div "Are you sure you want to delete this section? Once deleted, you won’t be able t…" at bounding box center [908, 394] width 401 height 148
click at [1062, 451] on p "Delete" at bounding box center [1060, 455] width 41 height 15
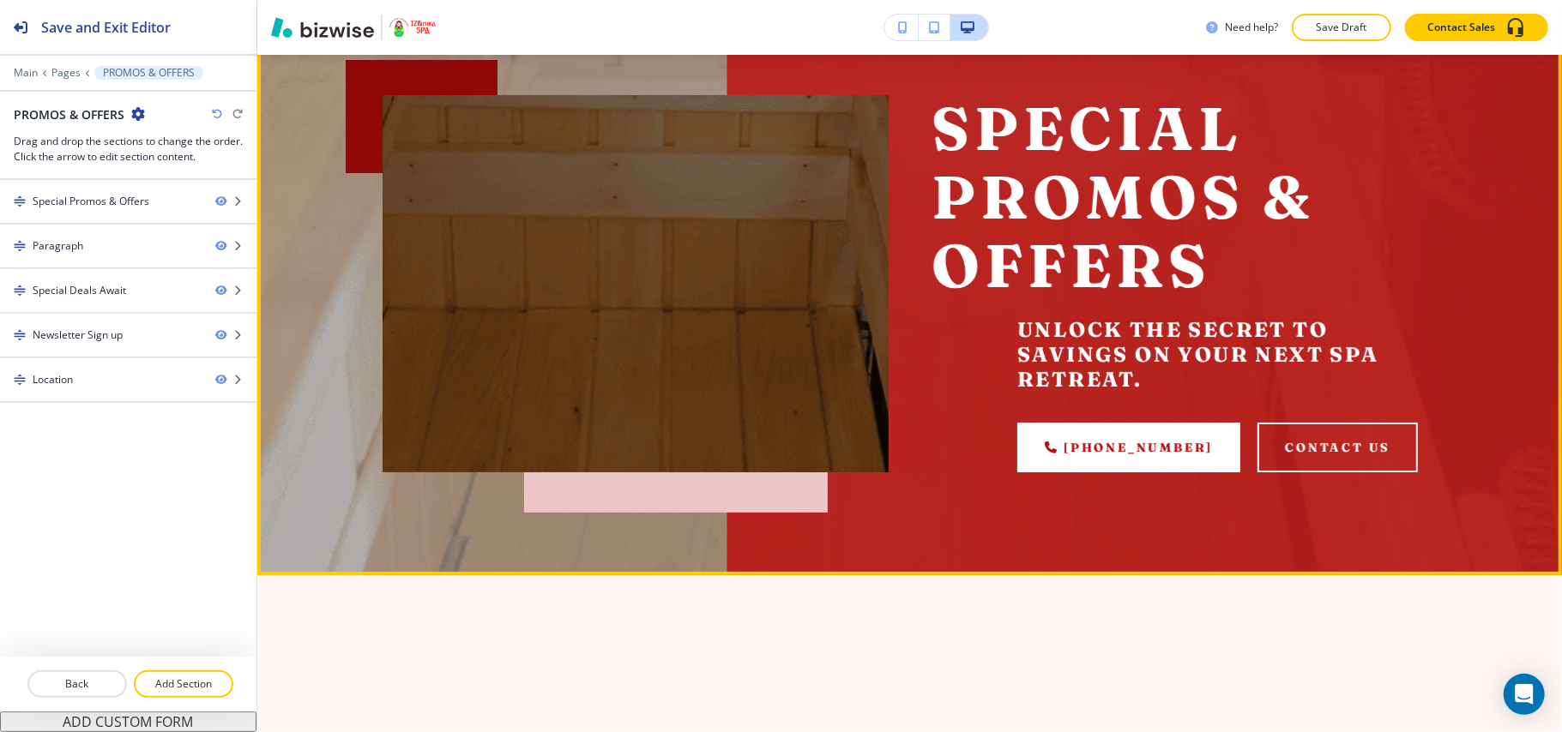
scroll to position [0, 0]
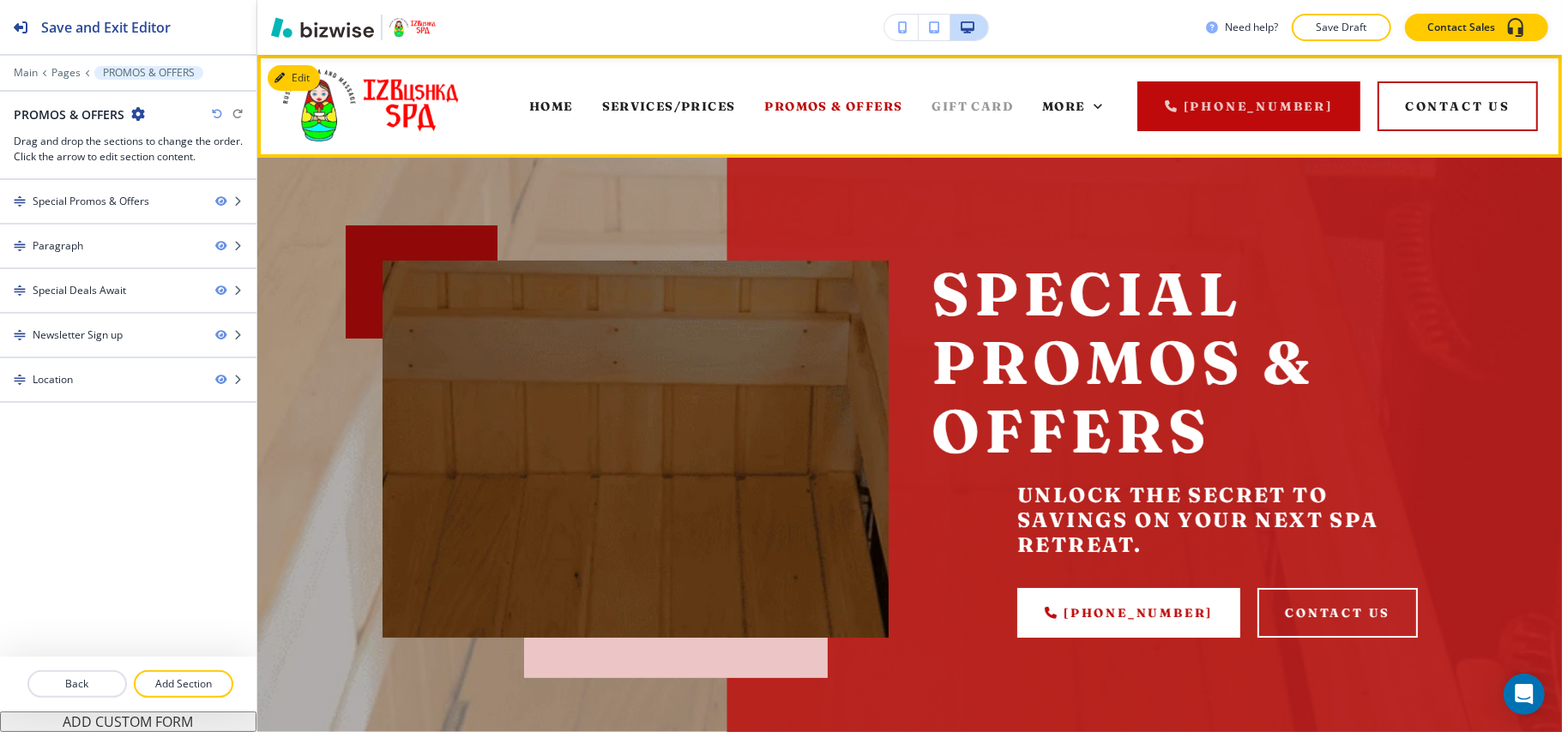
click at [993, 105] on span "GIFT CARD" at bounding box center [972, 106] width 81 height 15
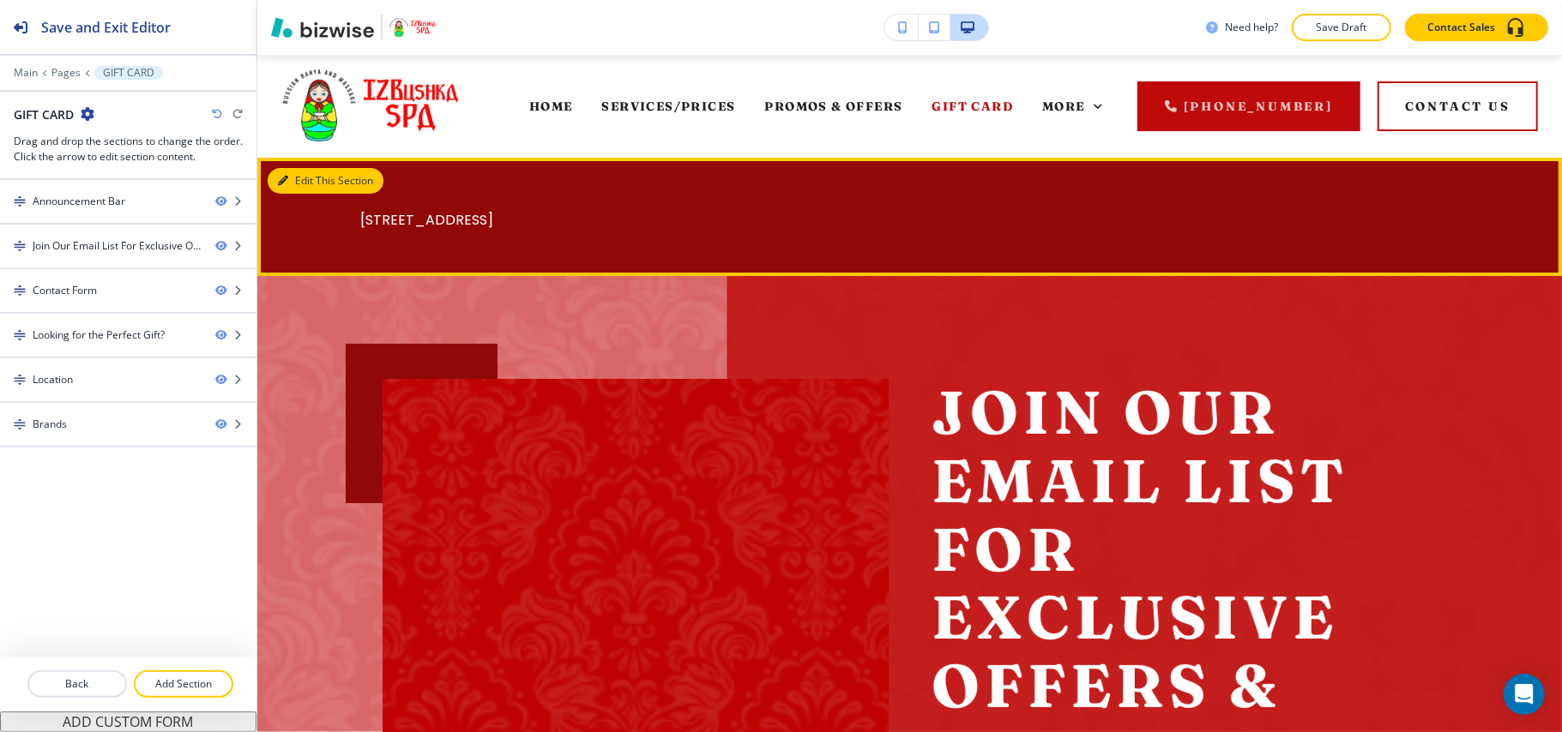
click at [296, 179] on button "Edit This Section" at bounding box center [326, 181] width 116 height 26
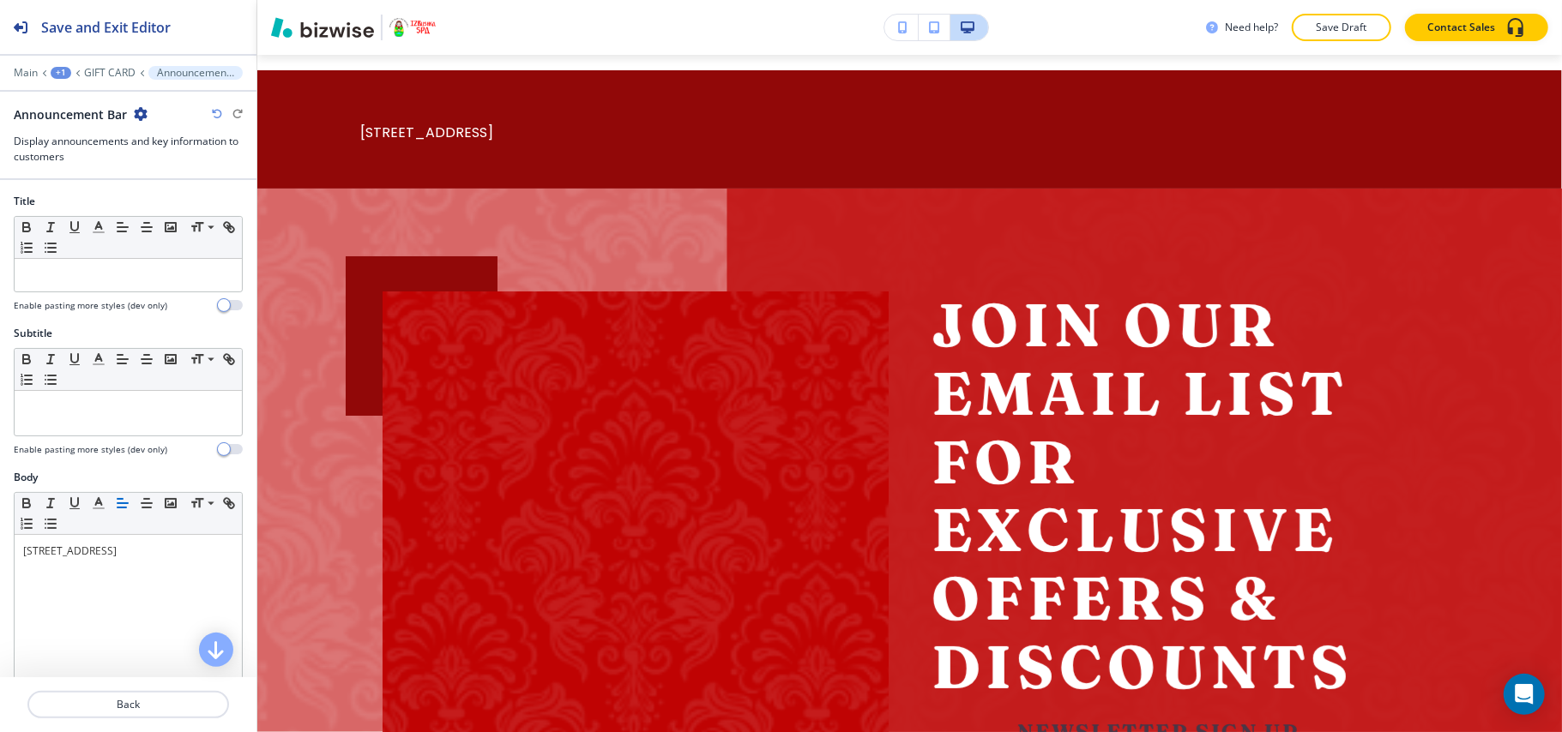
scroll to position [103, 0]
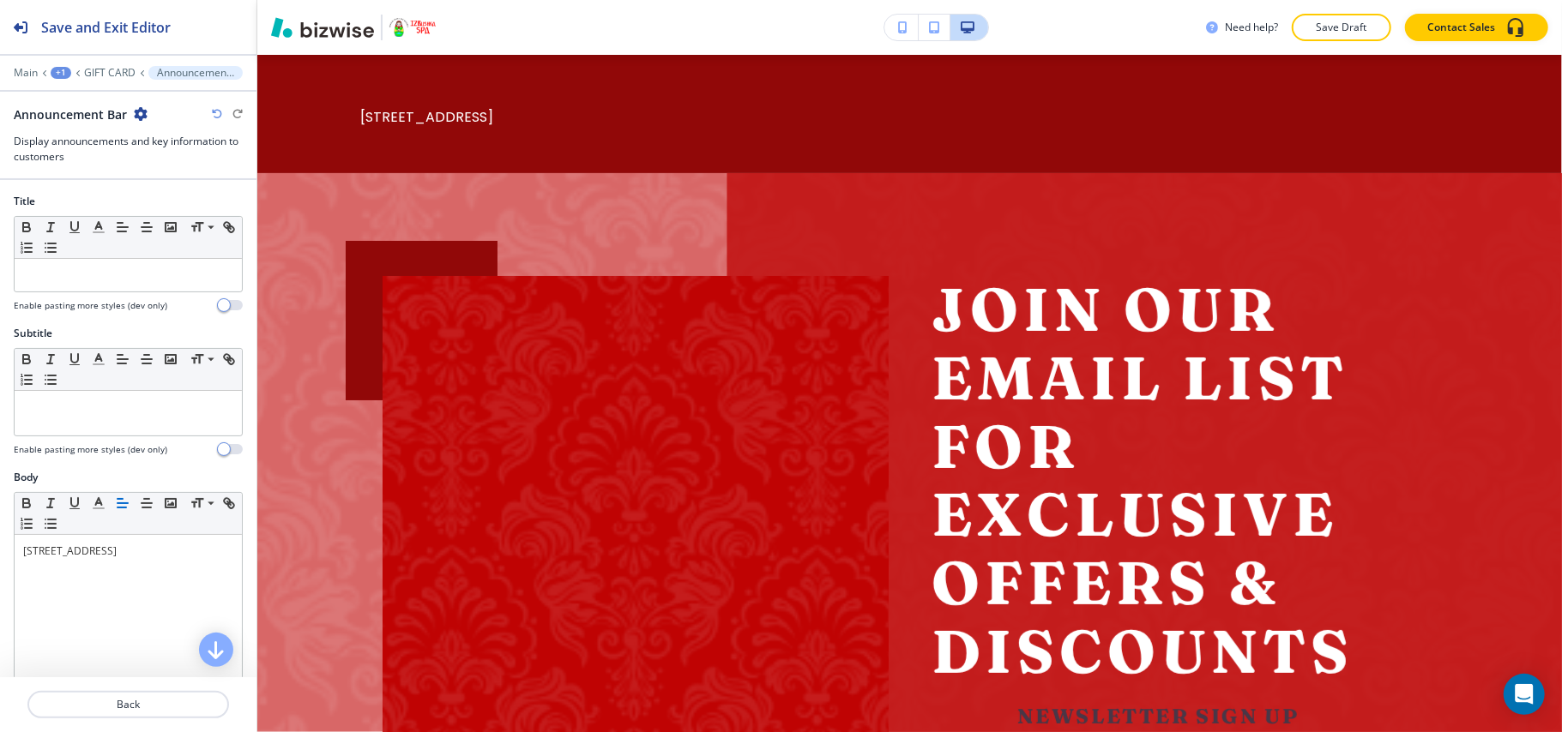
click at [139, 115] on icon "button" at bounding box center [141, 114] width 14 height 14
click at [170, 204] on p "Delete Section" at bounding box center [187, 204] width 87 height 15
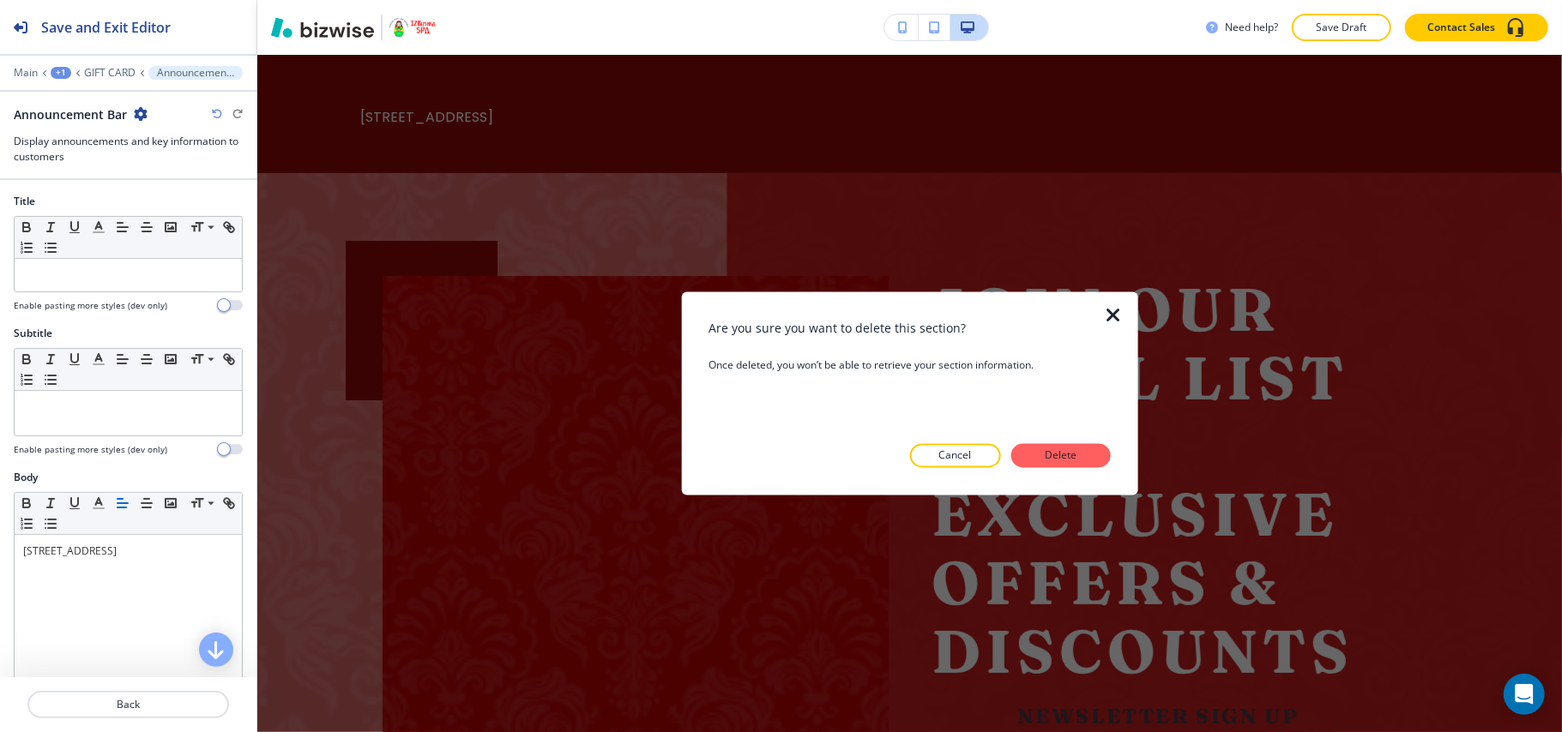
click at [1092, 464] on button "Delete" at bounding box center [1060, 456] width 99 height 24
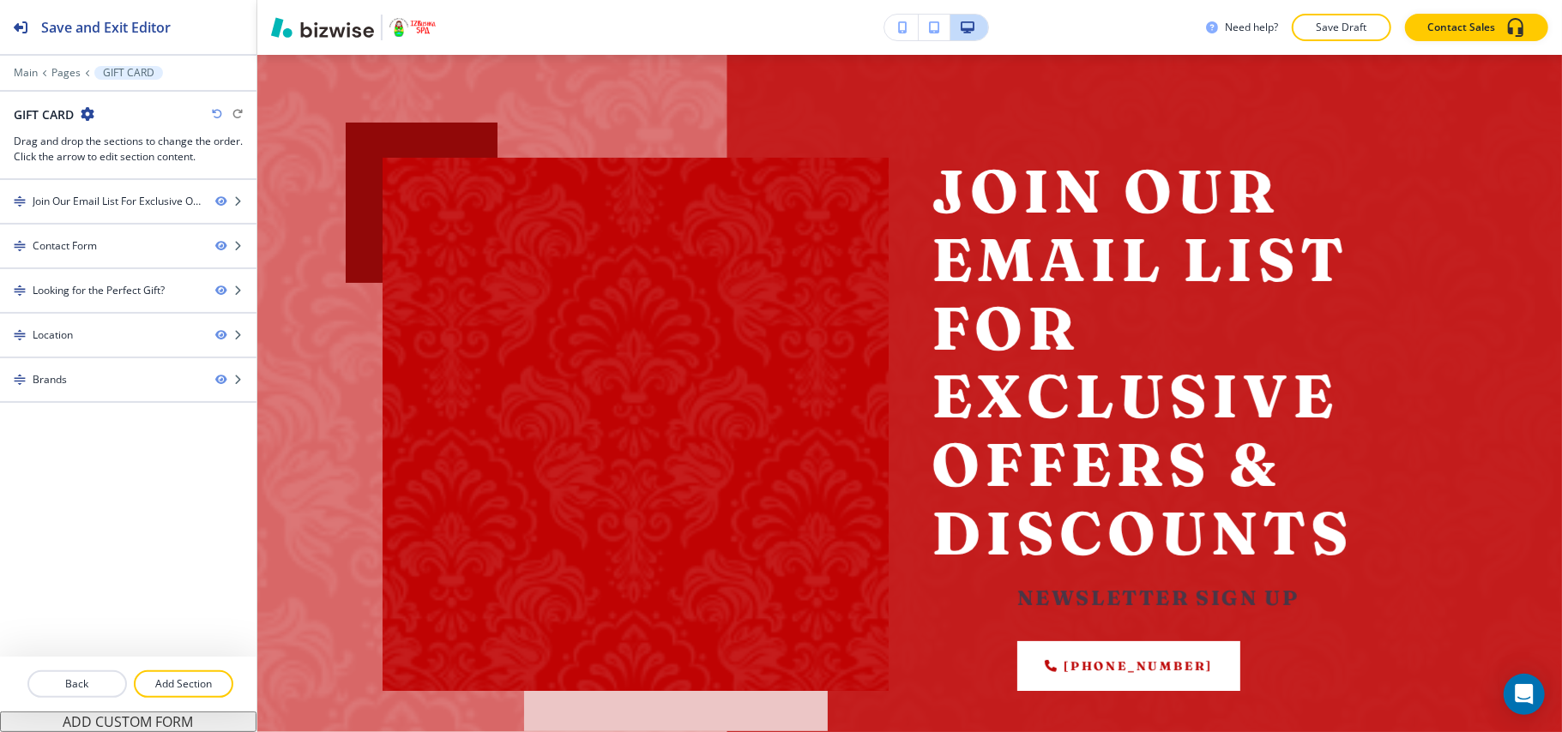
scroll to position [0, 0]
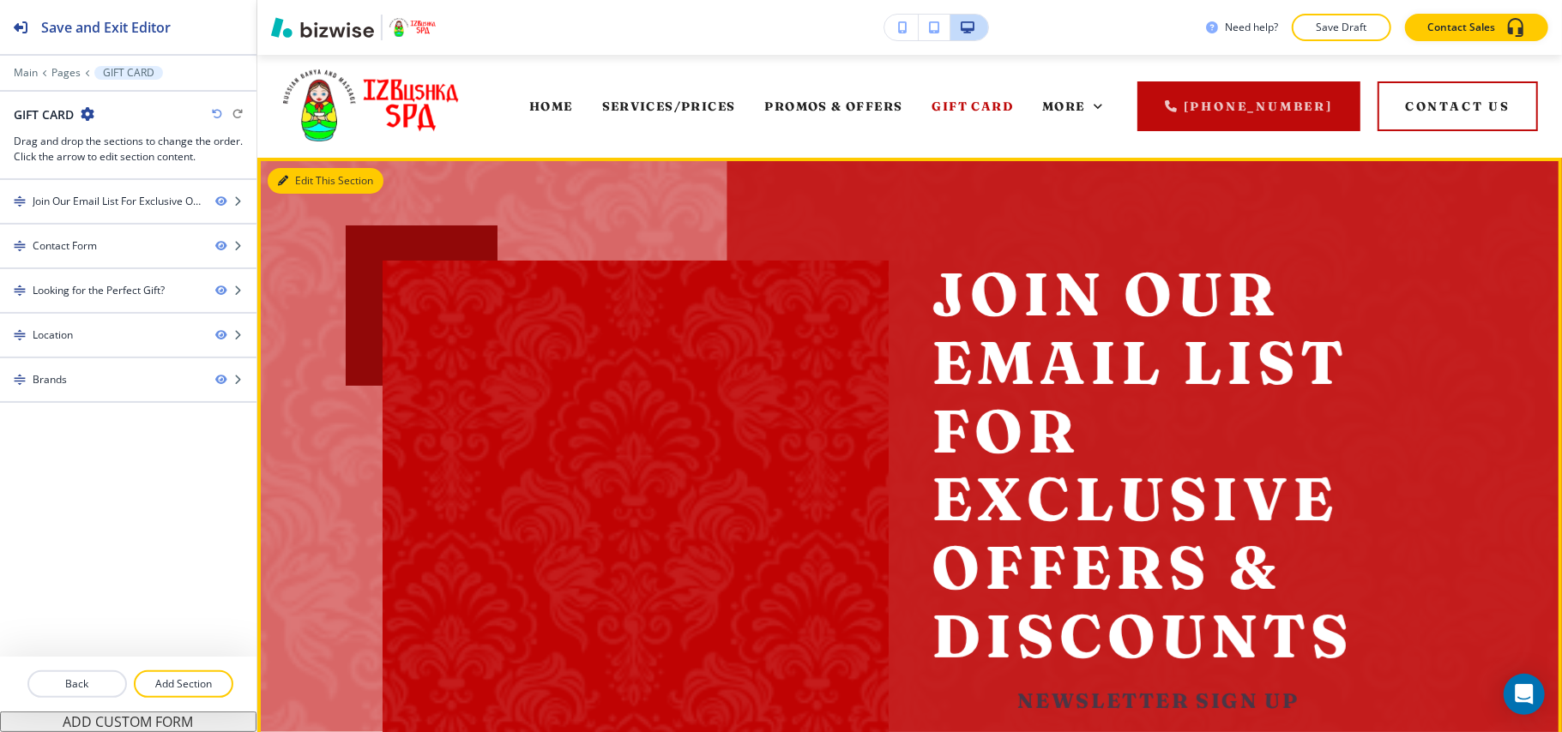
click at [299, 169] on button "Edit This Section" at bounding box center [326, 181] width 116 height 26
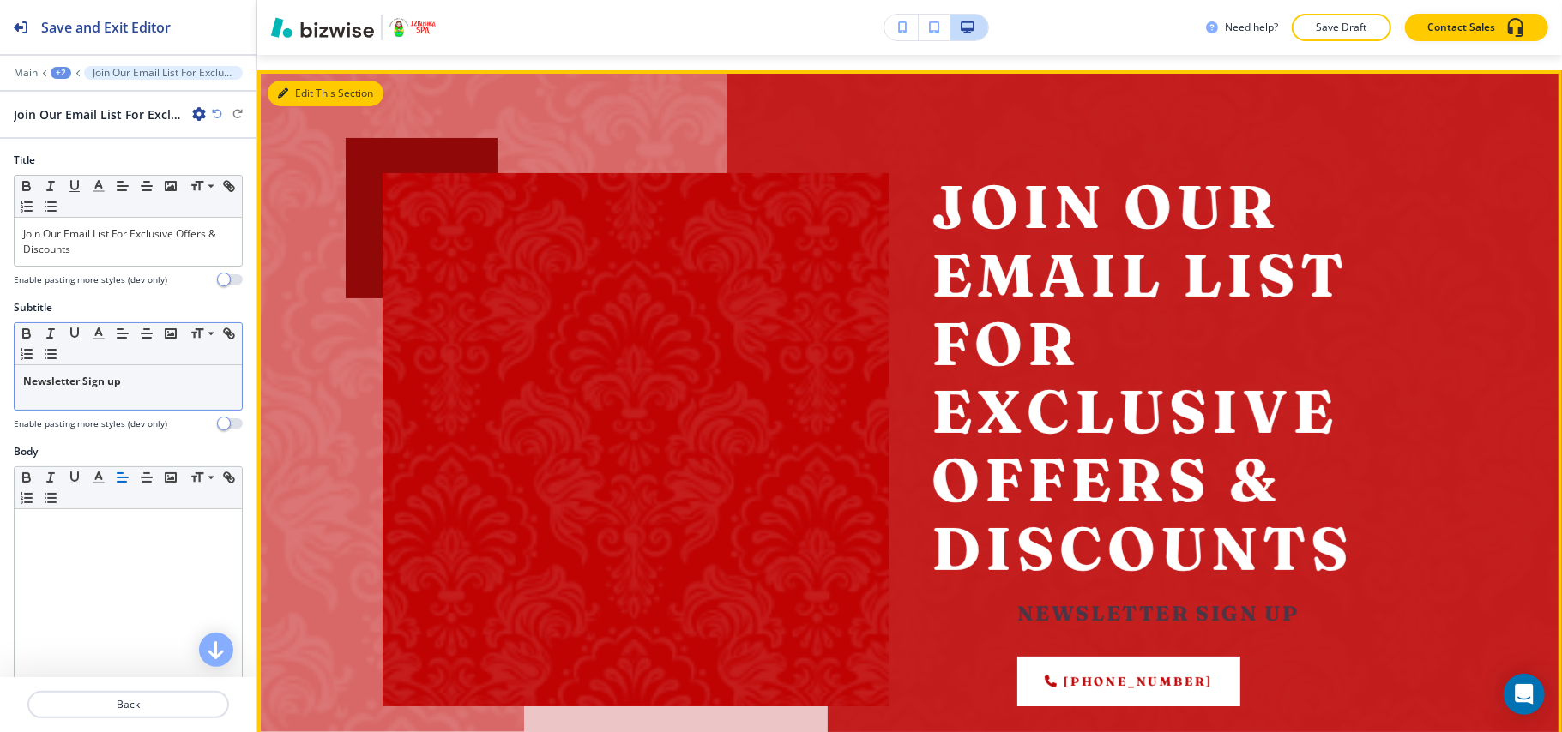
scroll to position [103, 0]
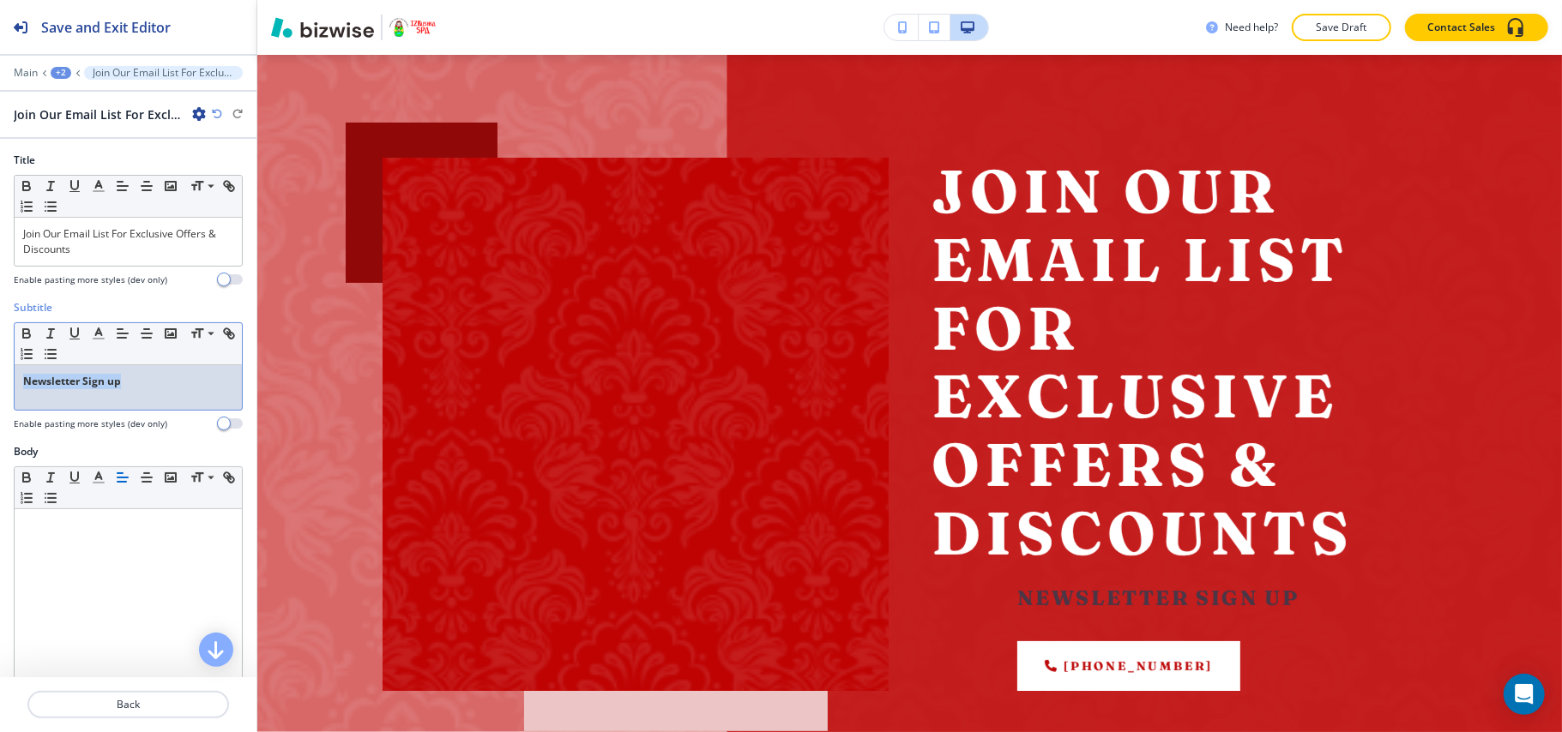
drag, startPoint x: 145, startPoint y: 384, endPoint x: 0, endPoint y: 389, distance: 145.0
click at [0, 389] on div "Subtitle Small Normal Large Huge Newsletter Sign up Enable pasting more styles …" at bounding box center [128, 372] width 256 height 144
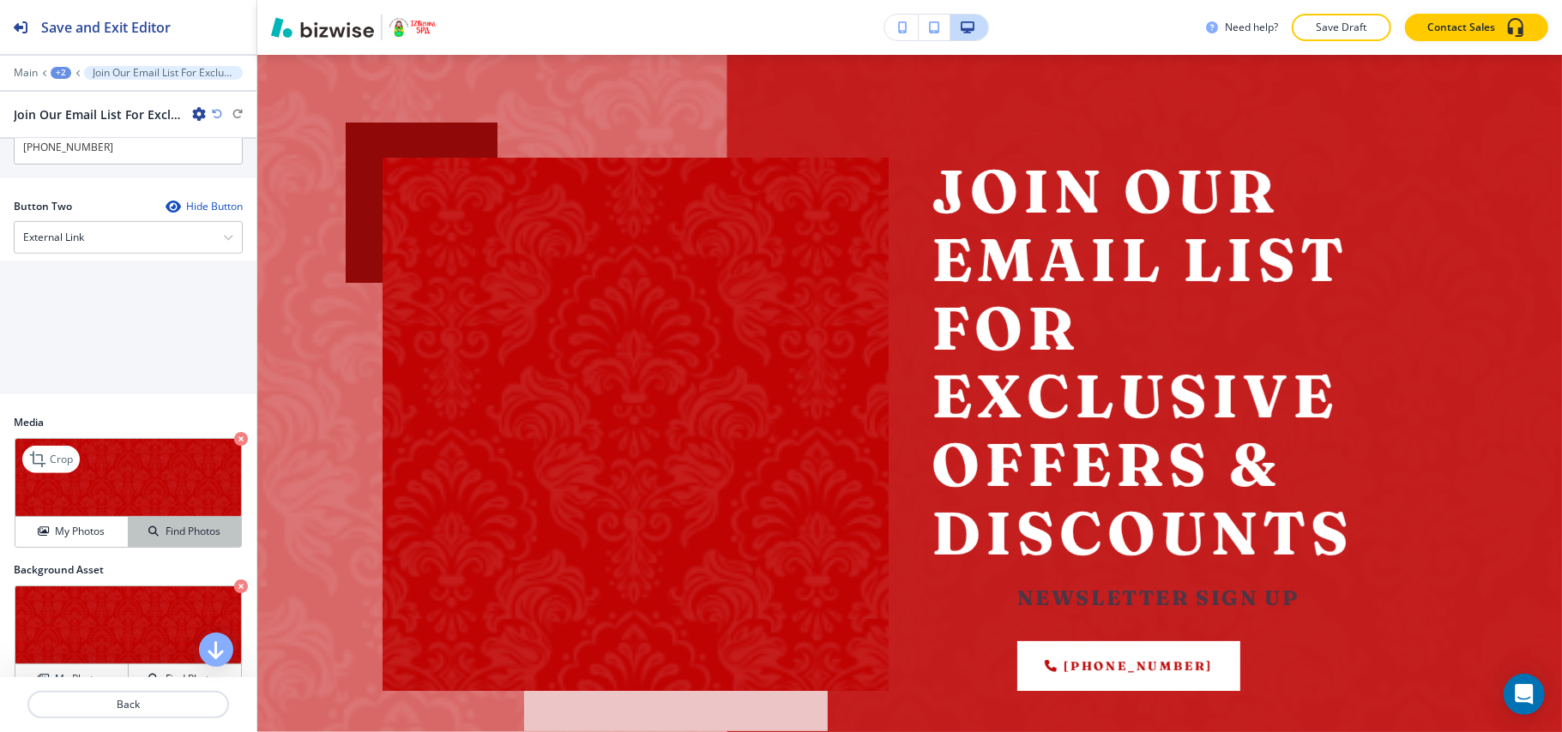
scroll to position [800, 0]
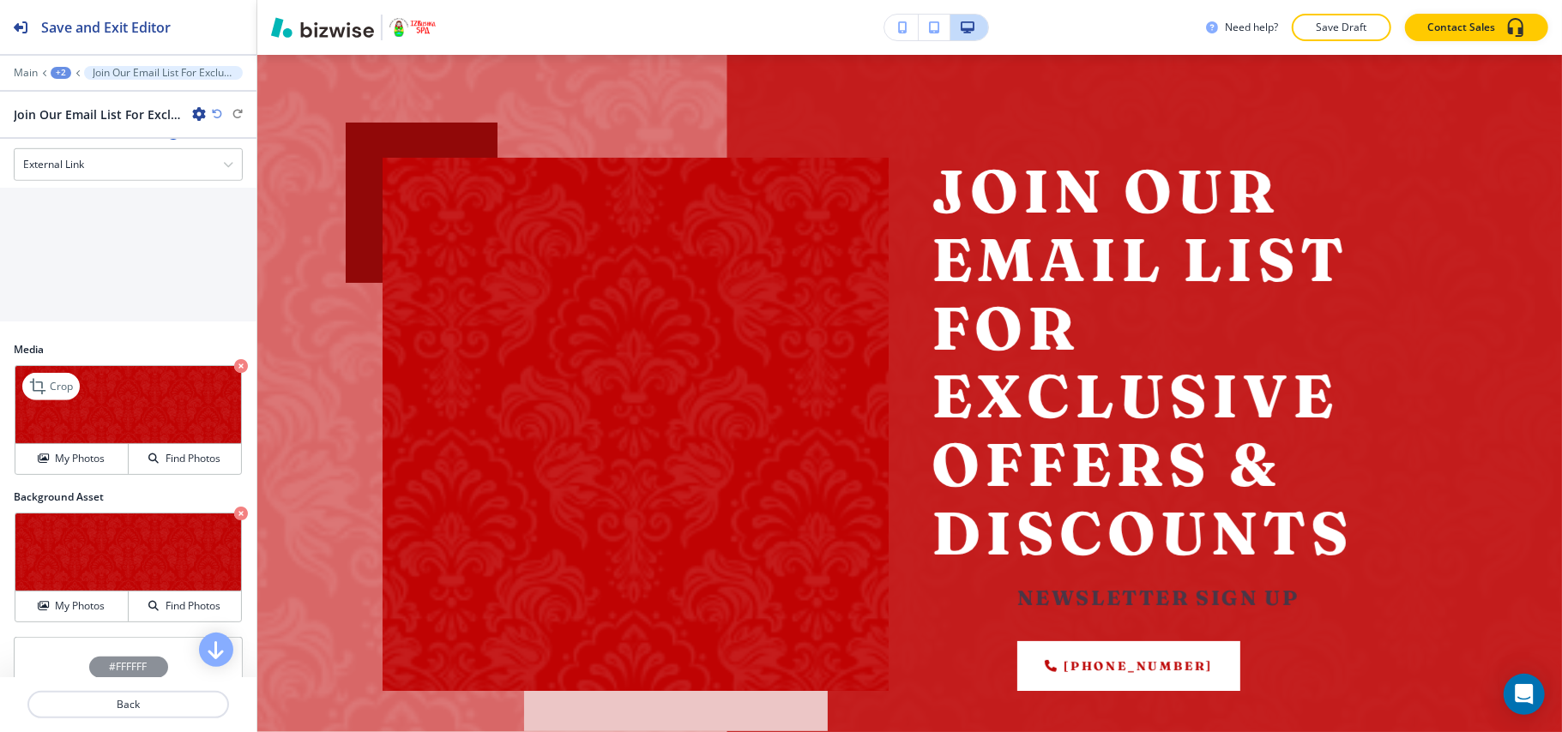
click at [234, 373] on icon "button" at bounding box center [241, 366] width 14 height 14
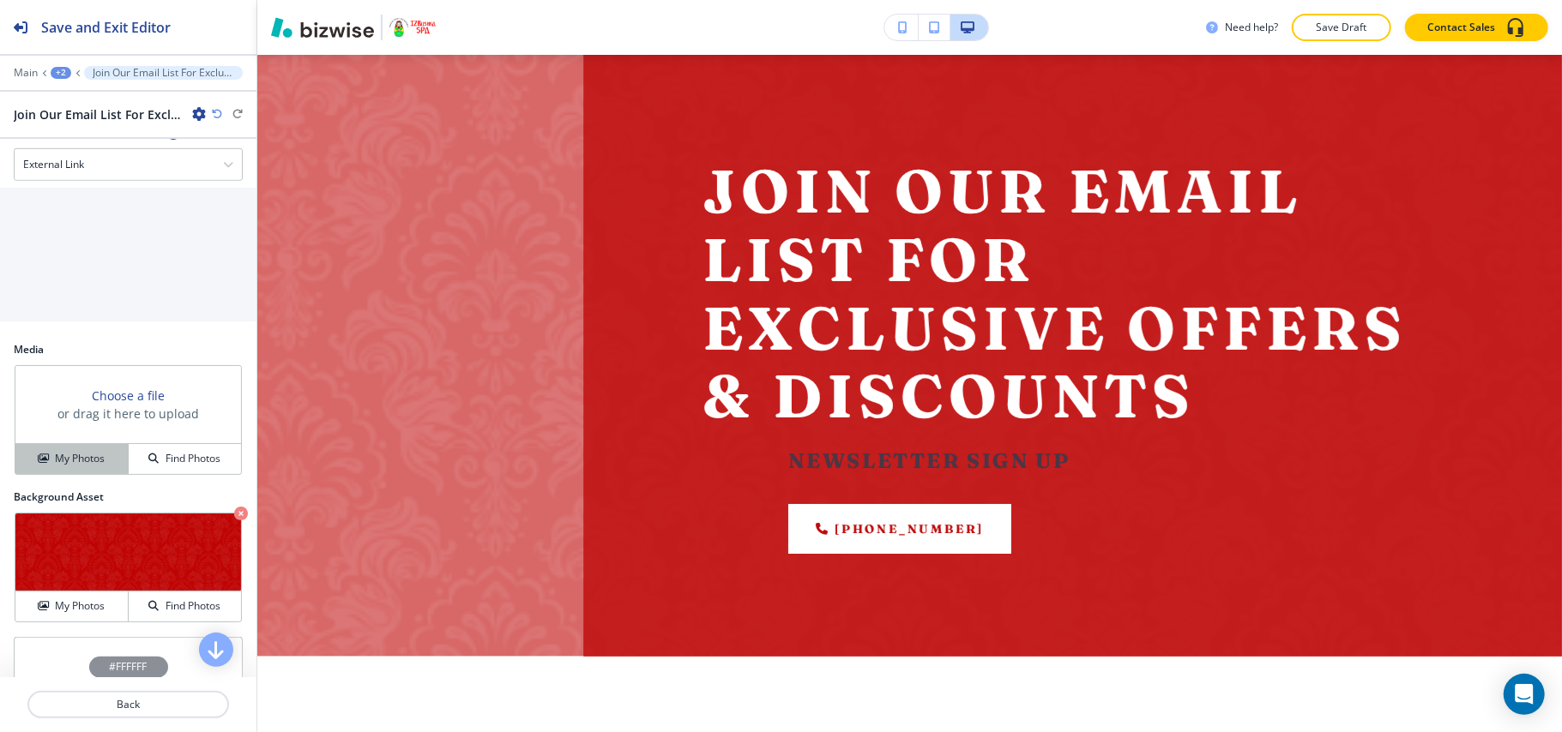
click at [65, 464] on h4 "My Photos" at bounding box center [80, 458] width 50 height 15
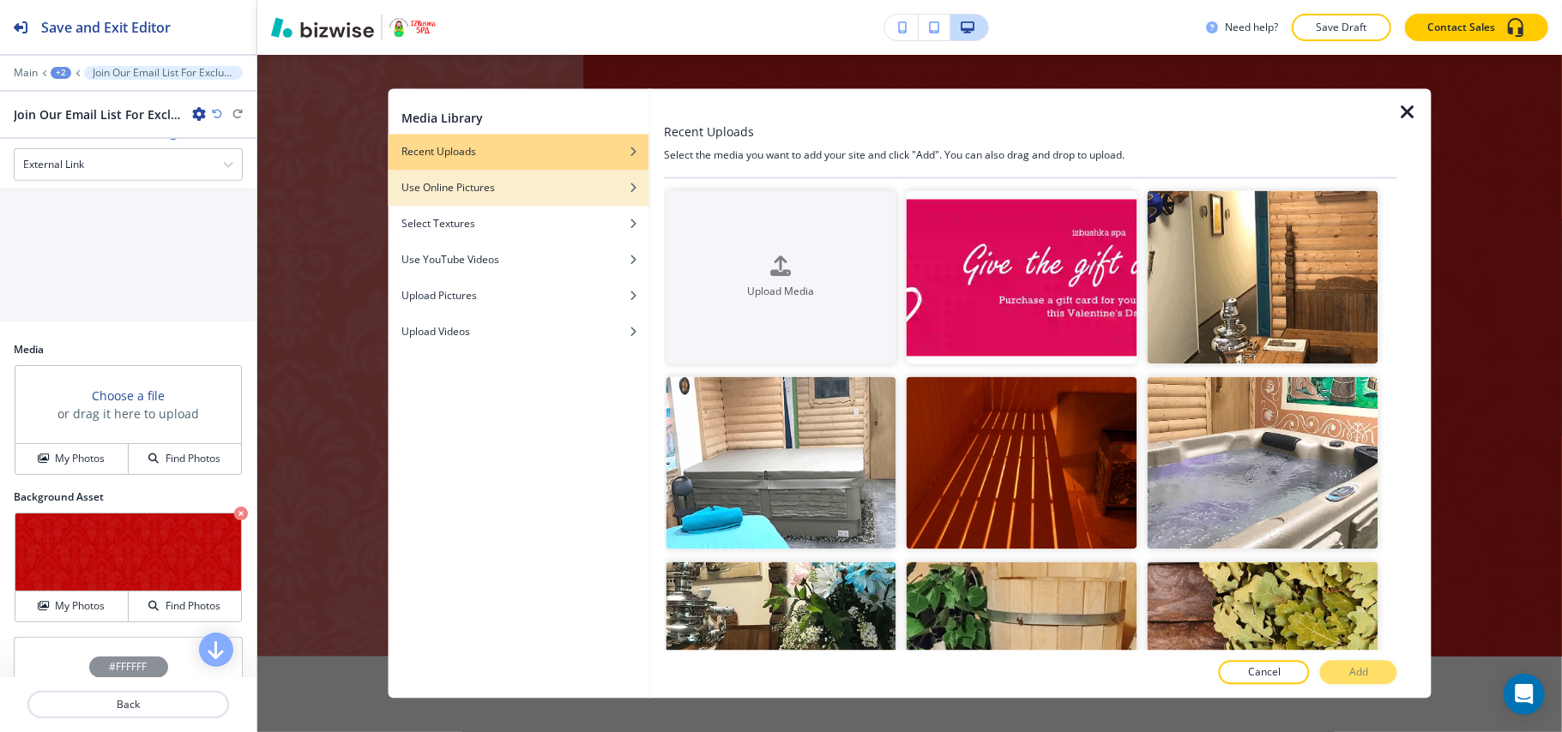
click at [527, 190] on div "Use Online Pictures" at bounding box center [518, 188] width 261 height 15
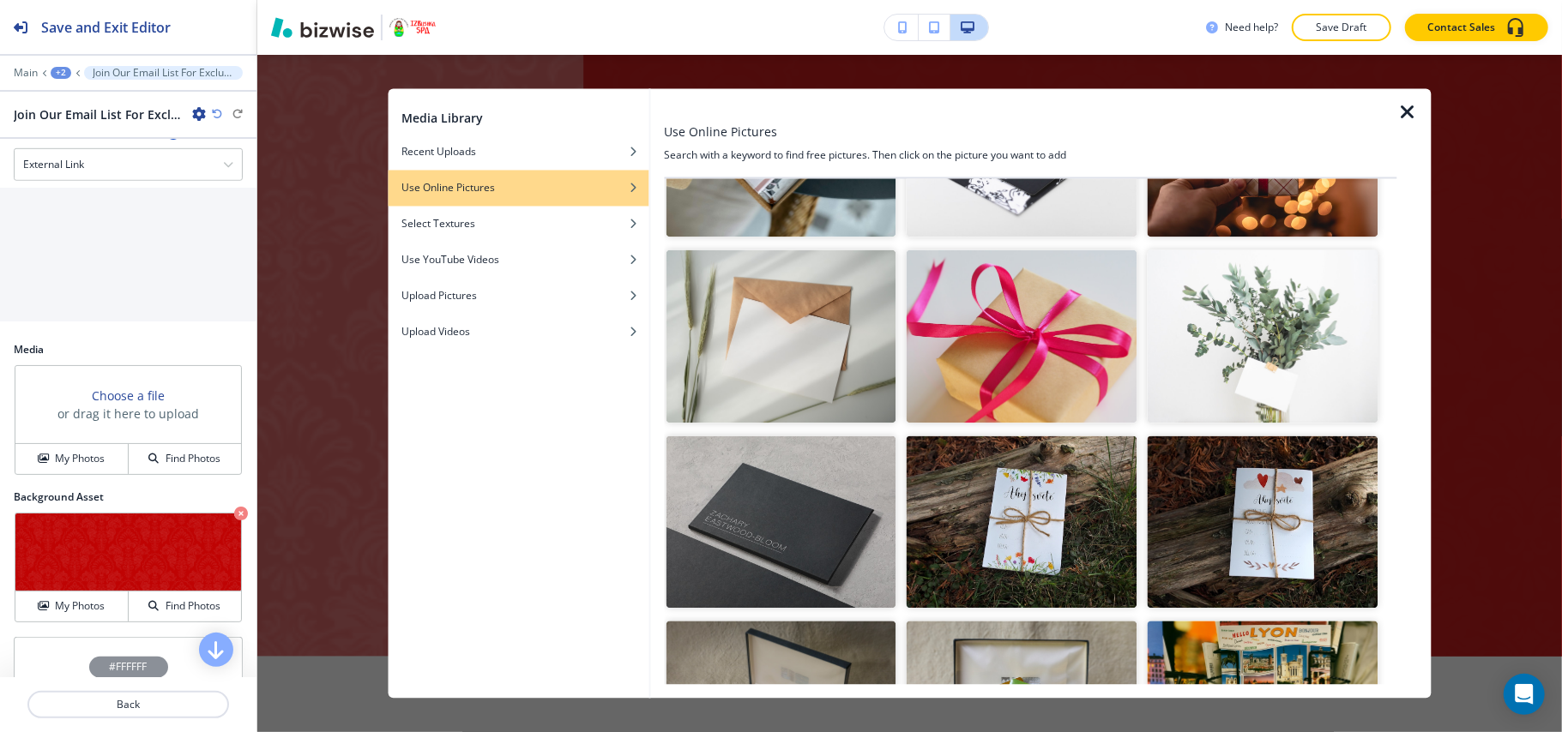
scroll to position [457, 0]
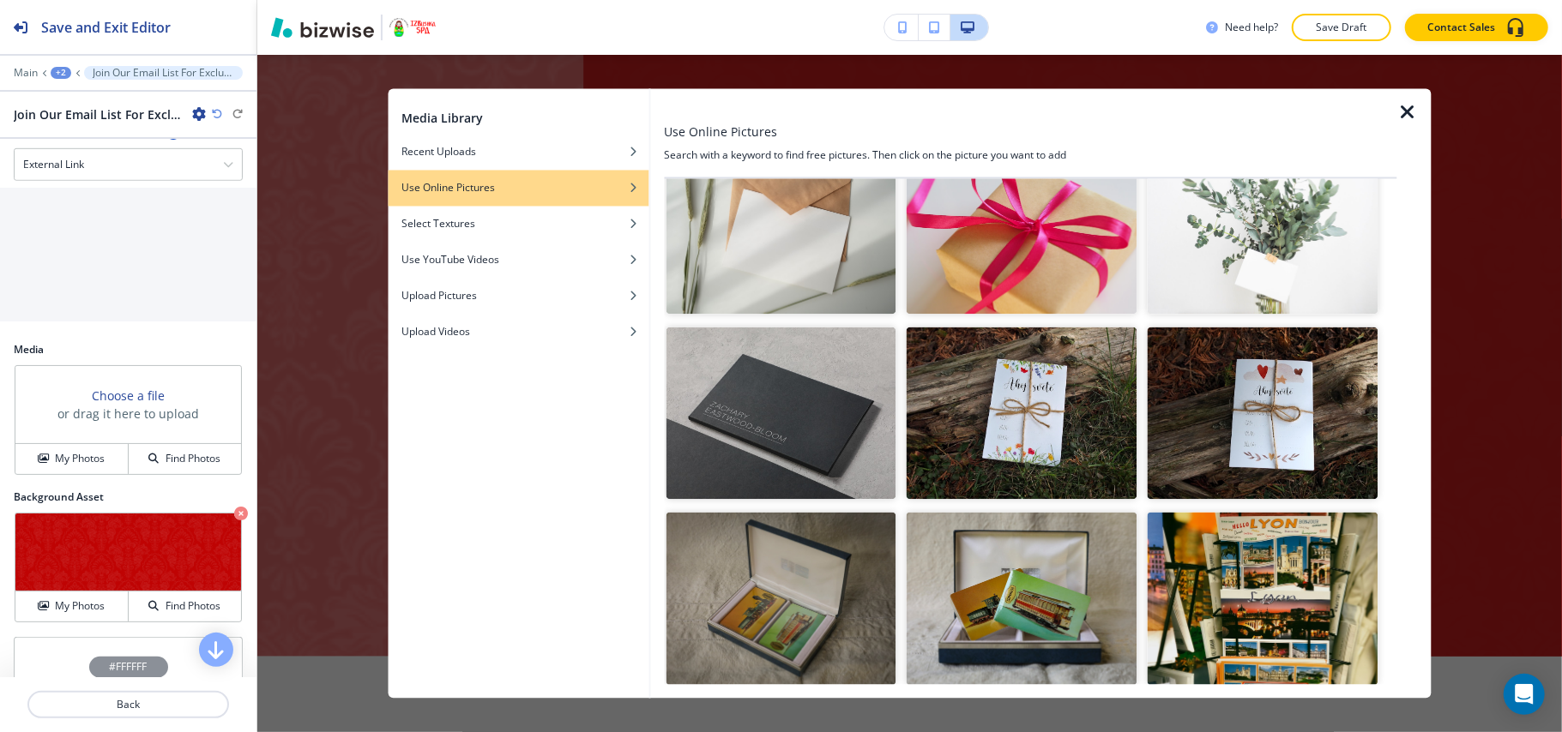
click at [775, 192] on img "button" at bounding box center [780, 227] width 231 height 173
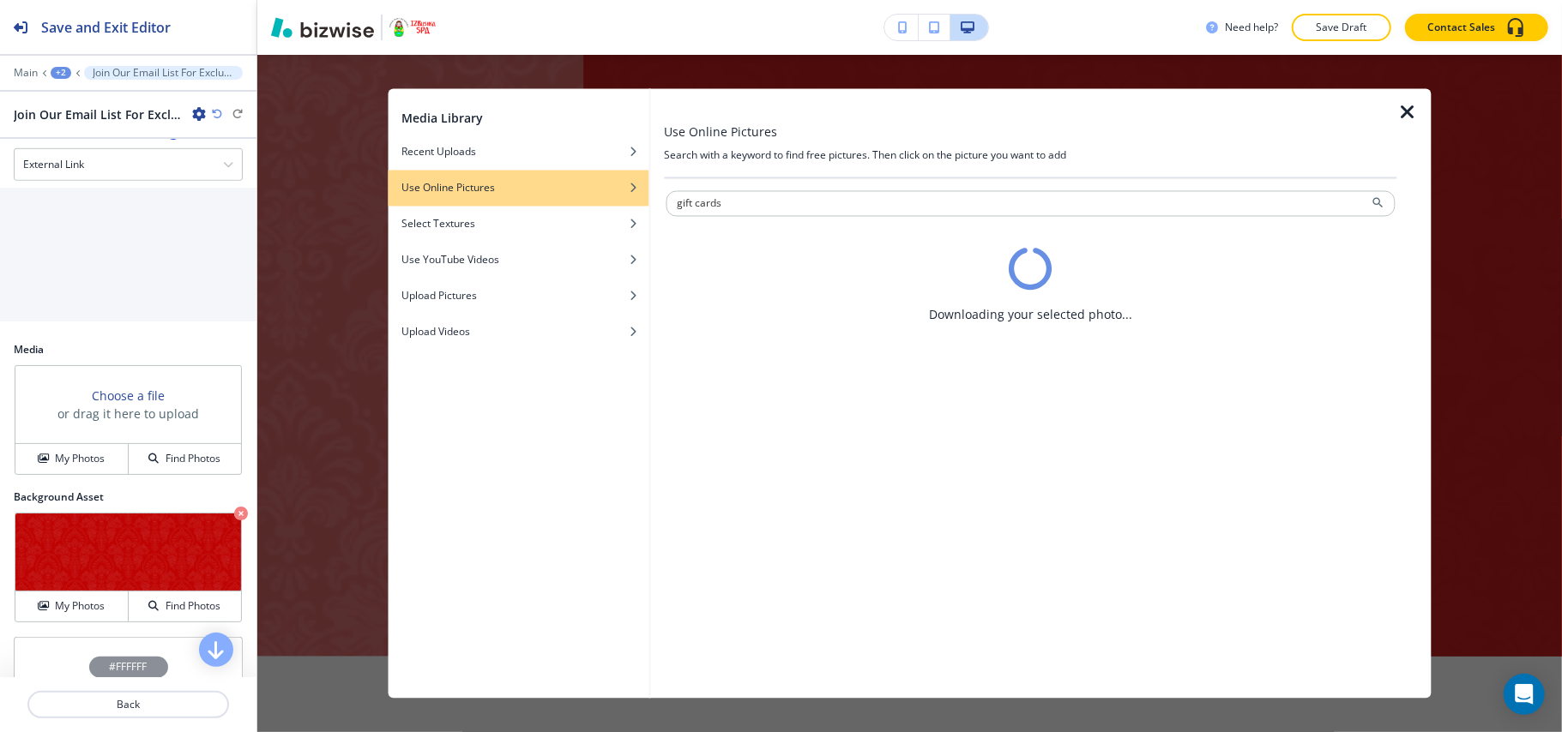
drag, startPoint x: 749, startPoint y: 197, endPoint x: 626, endPoint y: 202, distance: 123.6
click at [626, 202] on div "Media Library Recent Uploads Use Online Pictures Select Textures Use YouTube Vi…" at bounding box center [910, 394] width 1044 height 610
type input "spa"
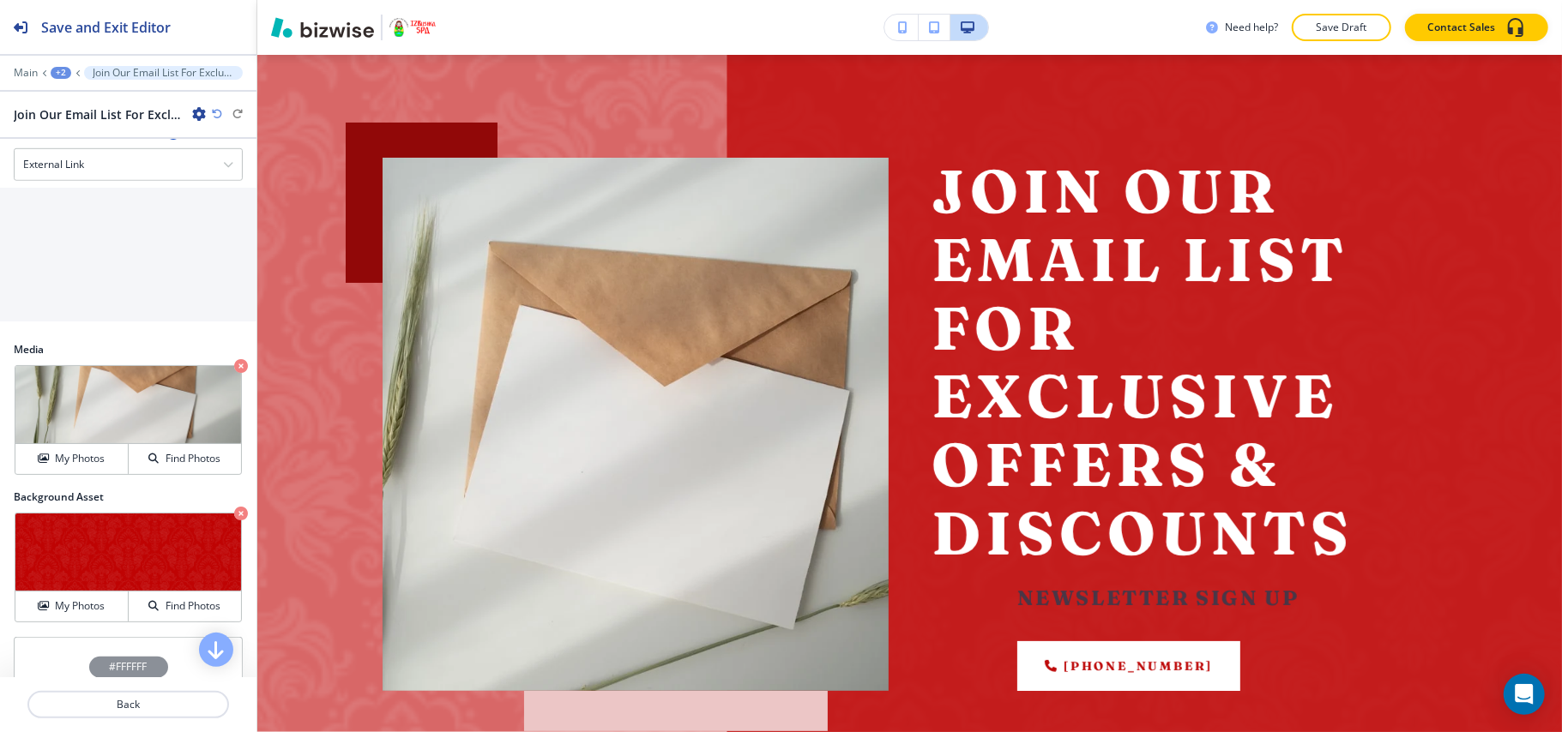
click at [234, 371] on icon "button" at bounding box center [241, 366] width 14 height 14
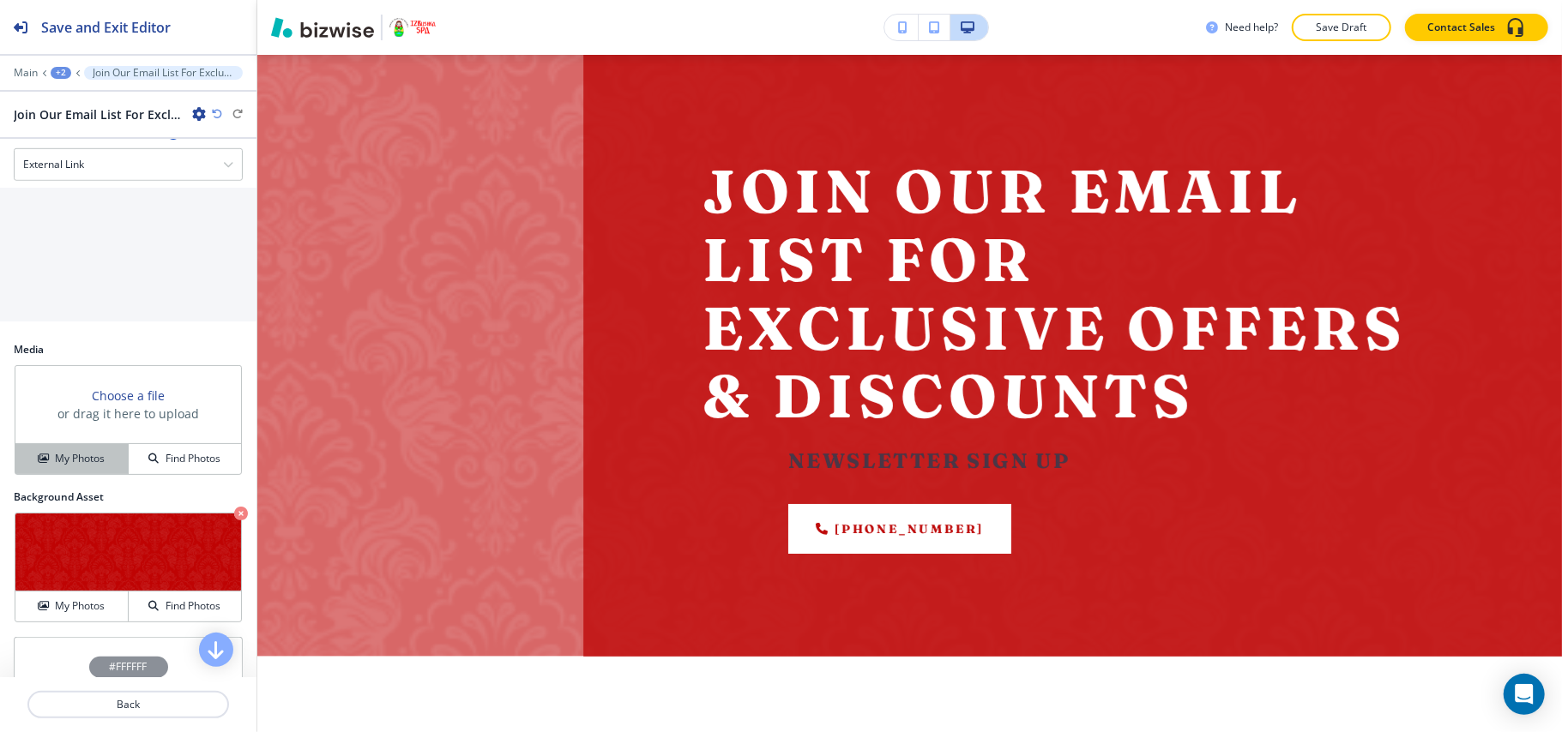
click at [42, 457] on div "My Photos" at bounding box center [71, 458] width 112 height 15
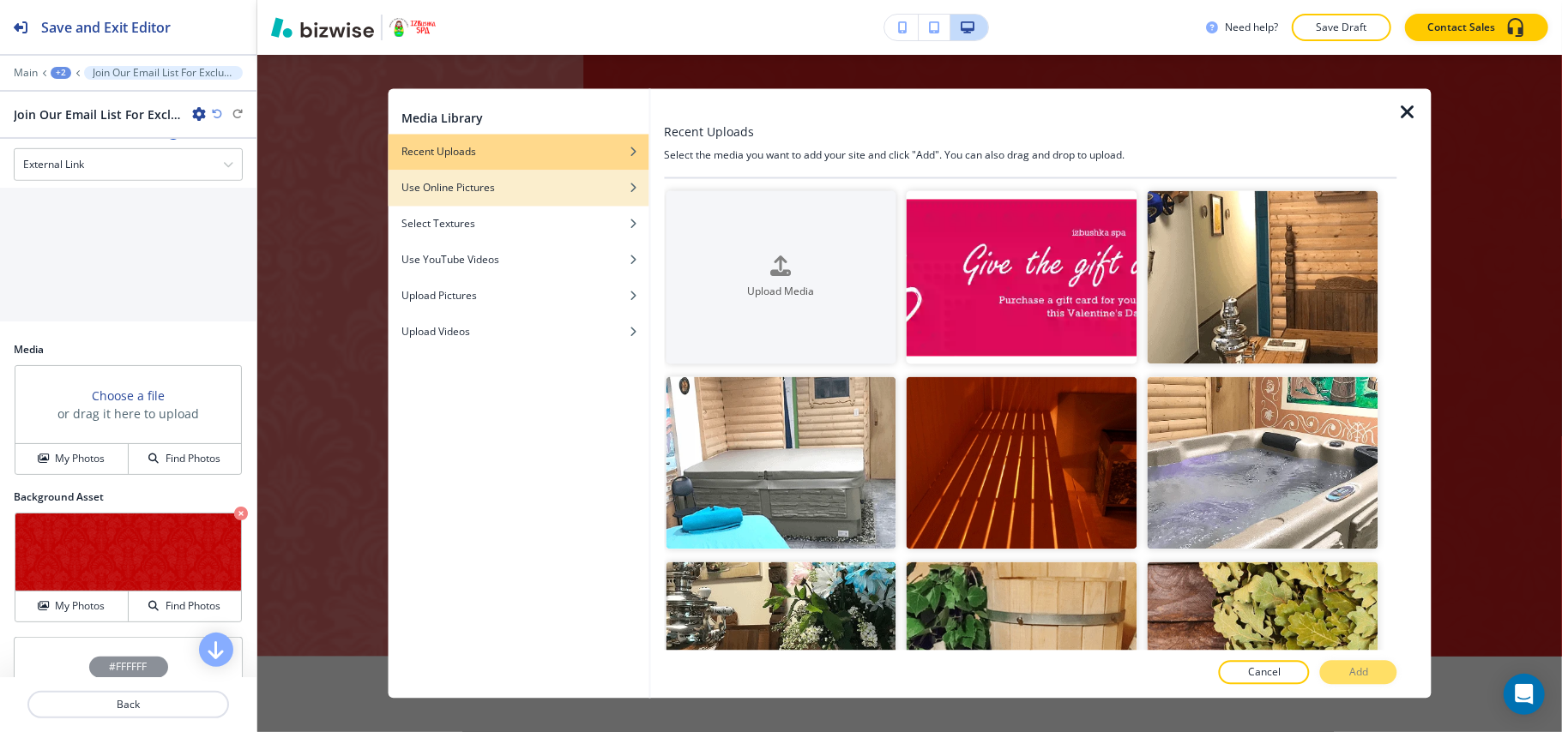
click at [482, 182] on h4 "Use Online Pictures" at bounding box center [447, 188] width 93 height 15
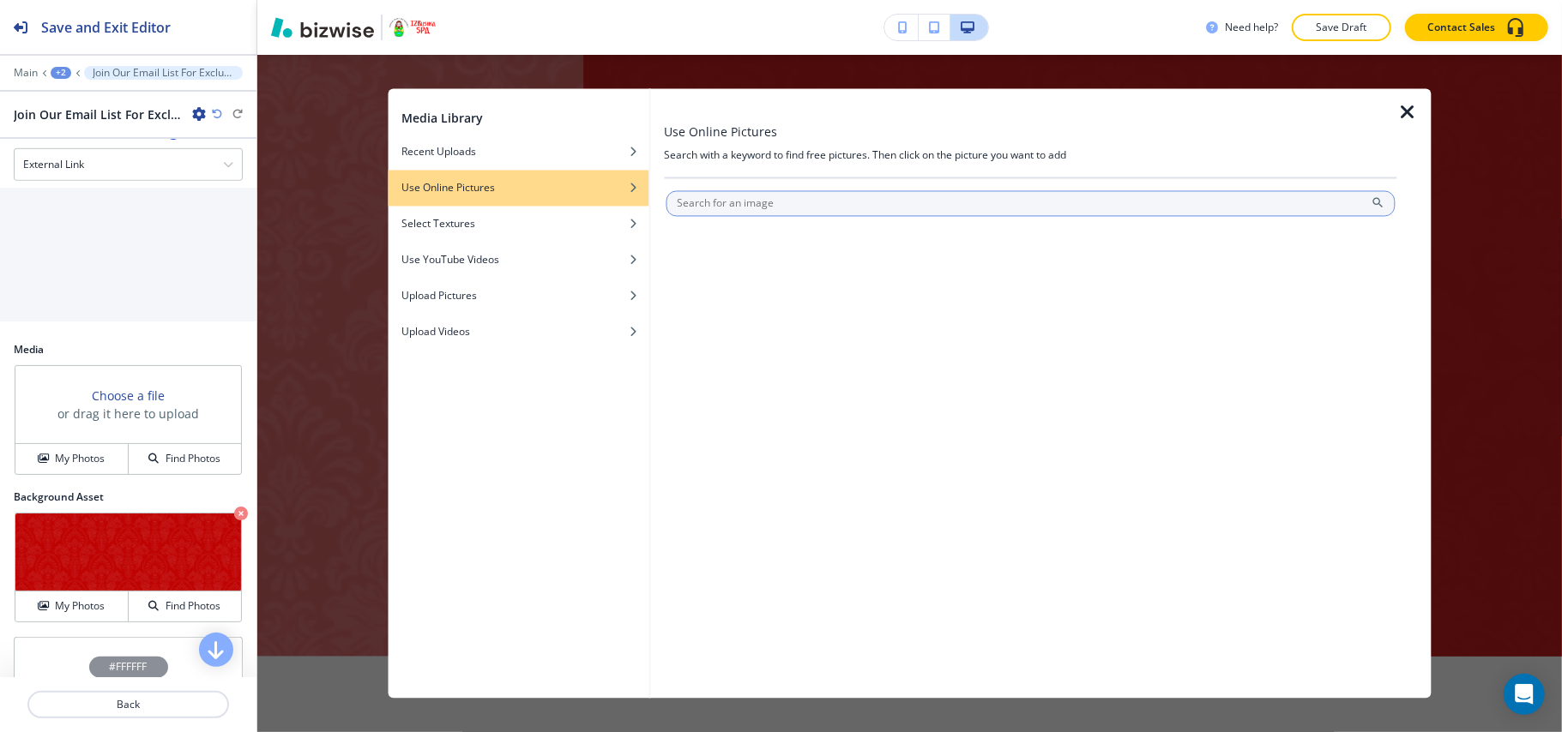
click at [785, 201] on input "text" at bounding box center [1030, 204] width 730 height 26
type input "spa"
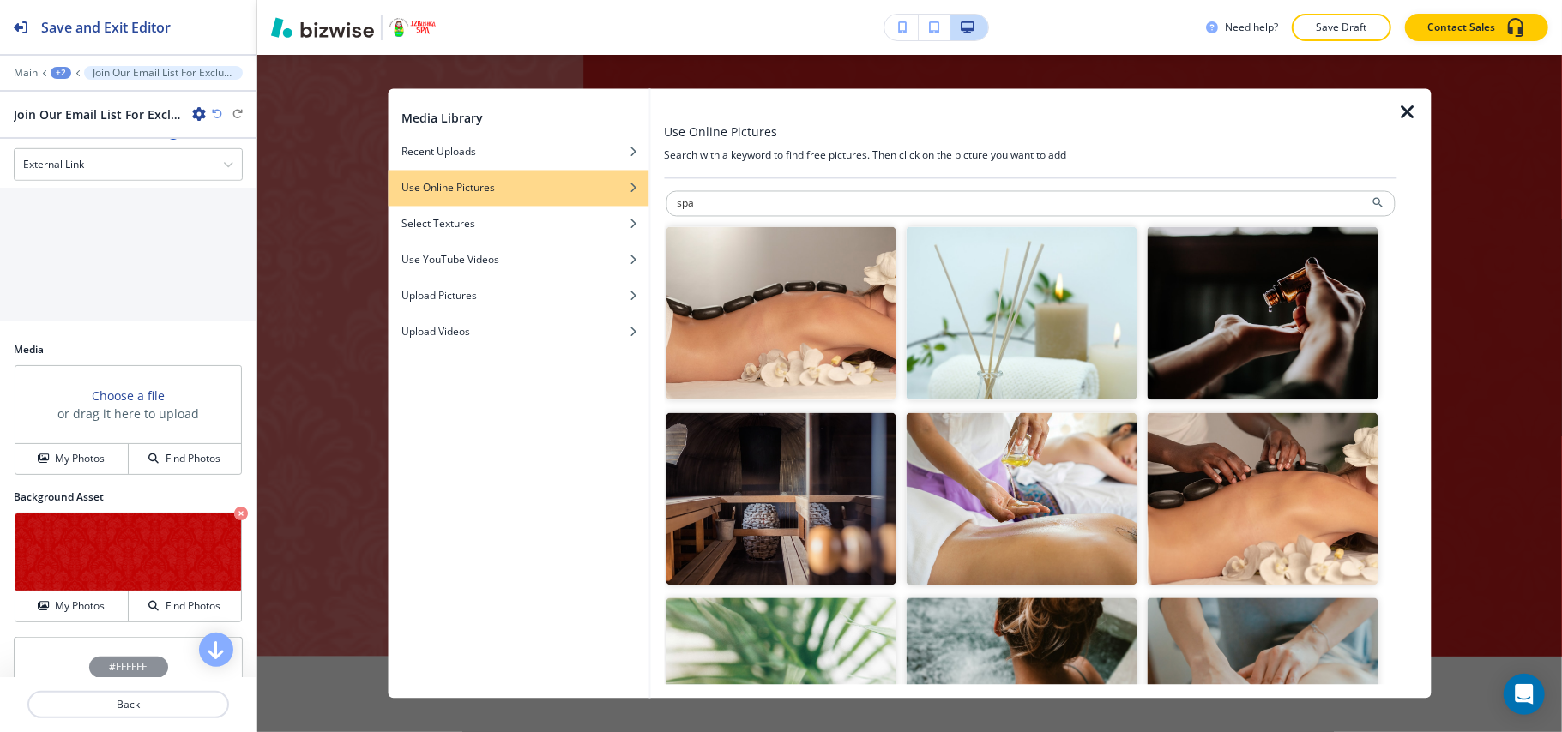
click at [957, 489] on img "button" at bounding box center [1021, 498] width 231 height 173
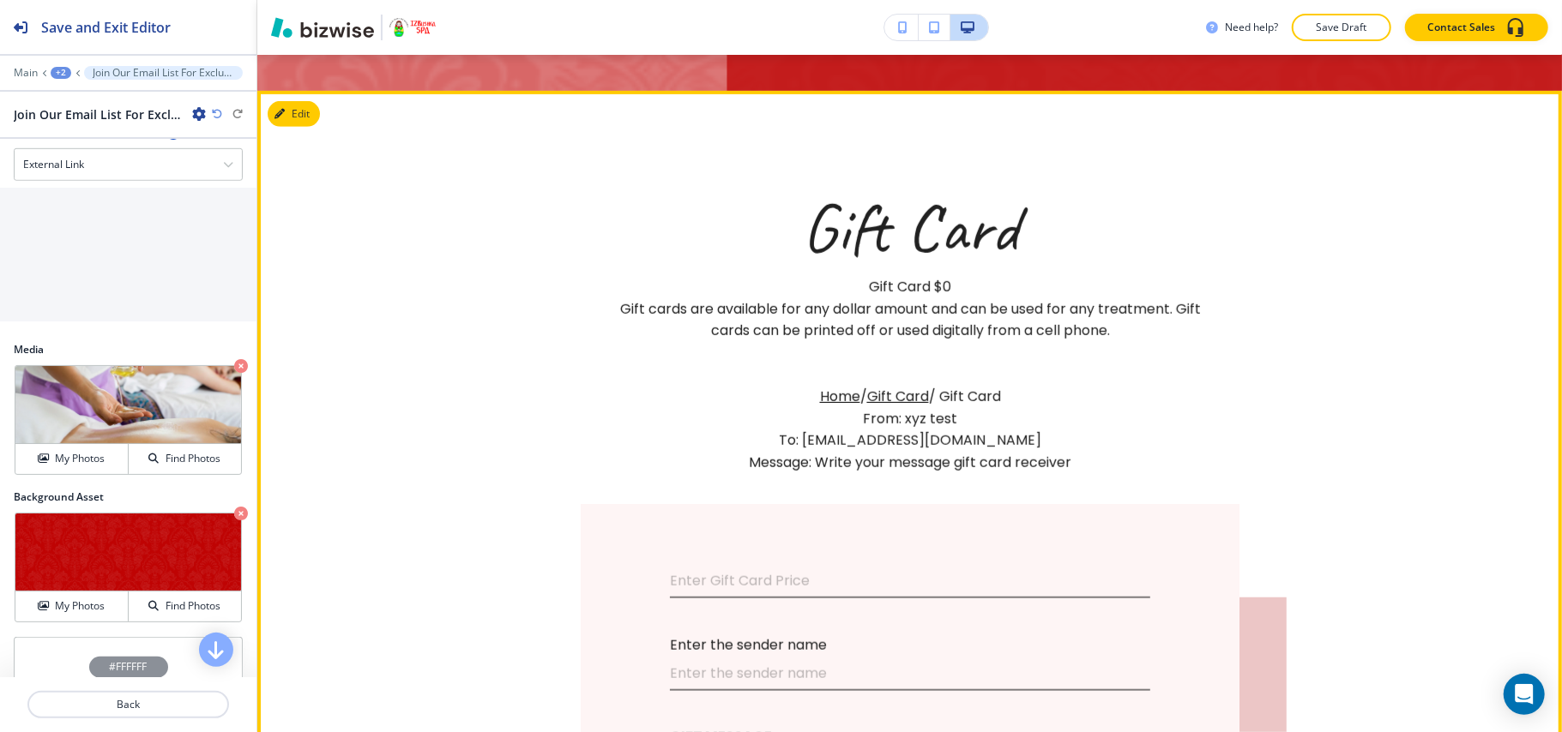
scroll to position [789, 0]
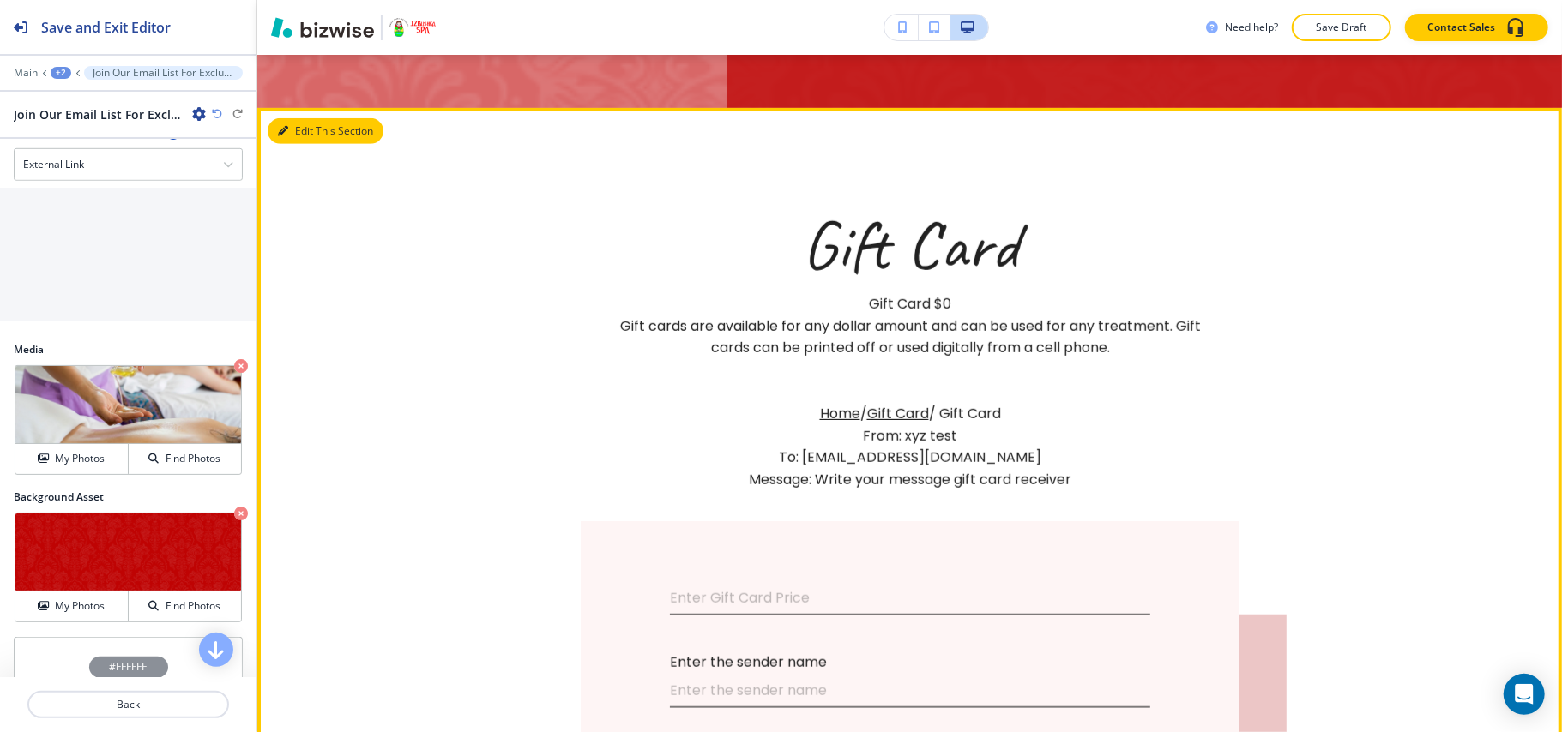
click at [299, 134] on button "Edit This Section" at bounding box center [326, 131] width 116 height 26
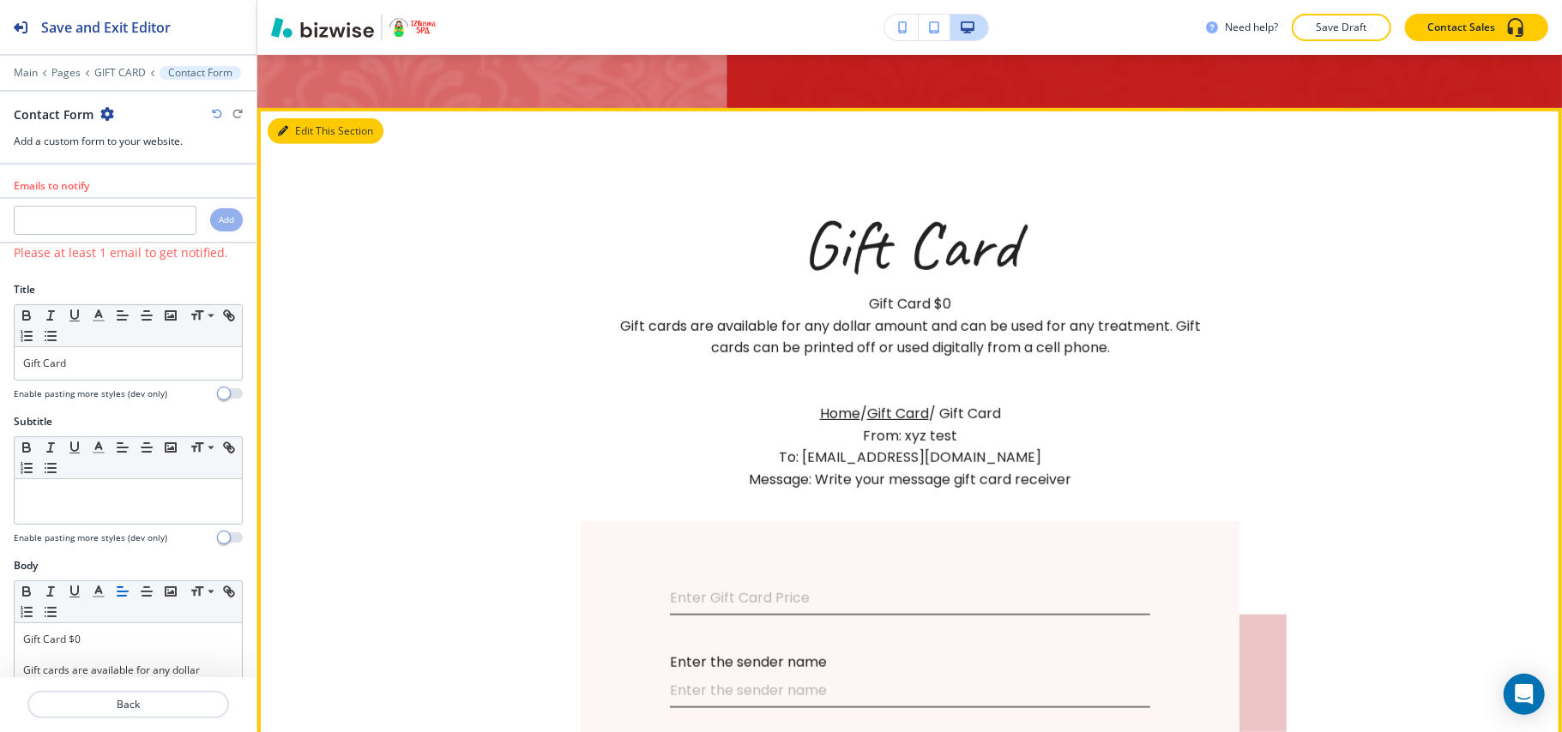
scroll to position [842, 0]
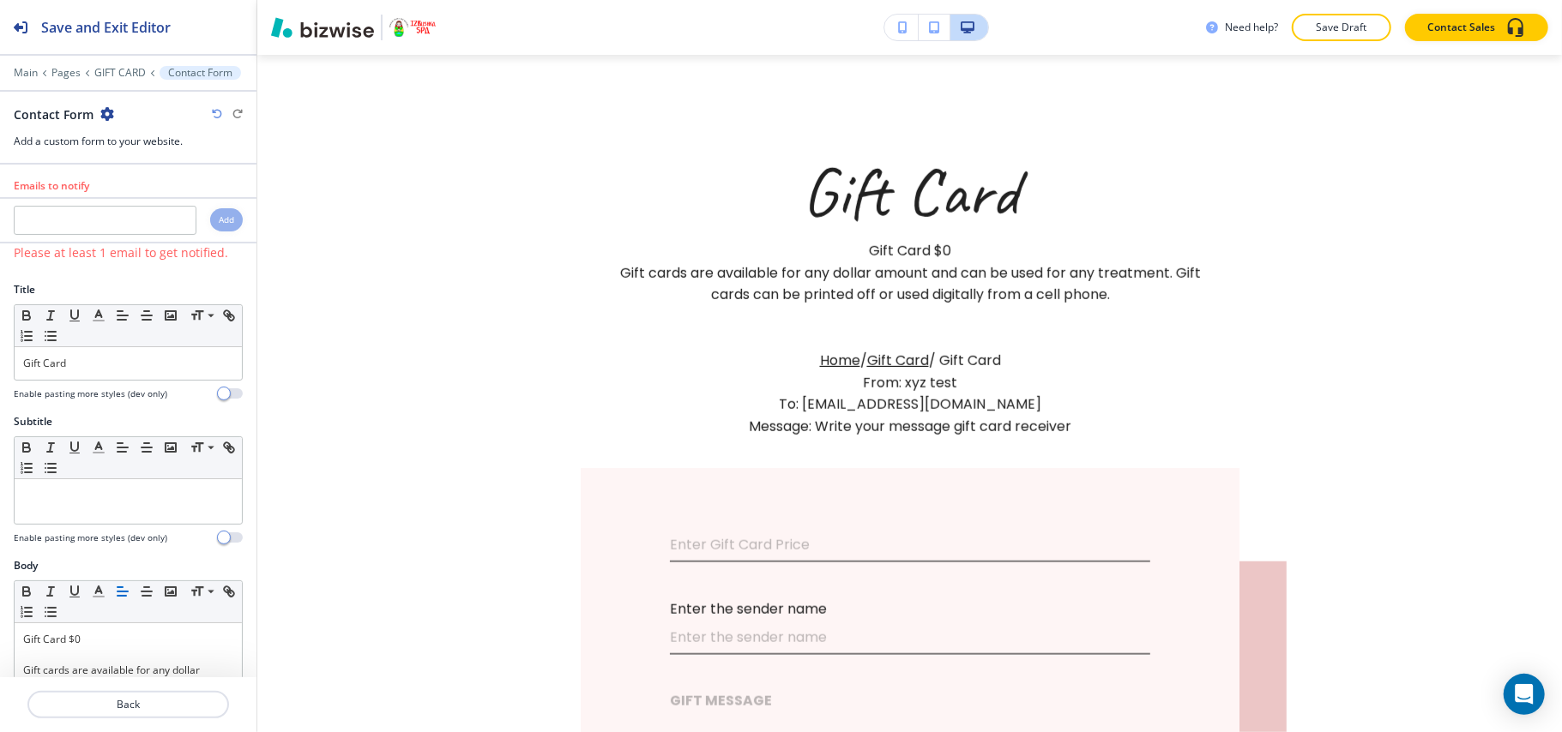
click at [108, 110] on icon "button" at bounding box center [107, 114] width 14 height 14
click at [159, 196] on button "Delete Section" at bounding box center [154, 205] width 110 height 31
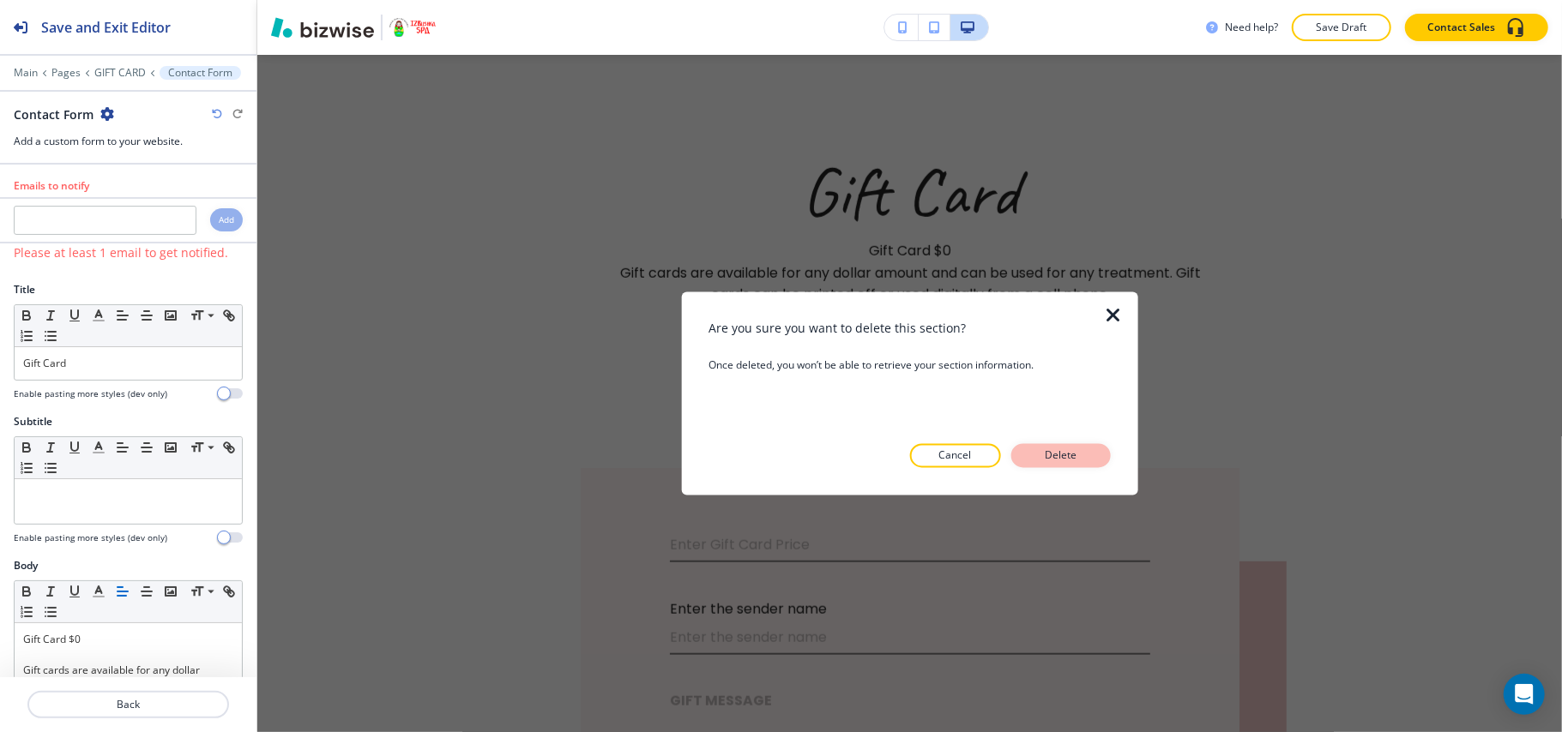
click at [1068, 456] on p "Delete" at bounding box center [1060, 455] width 41 height 15
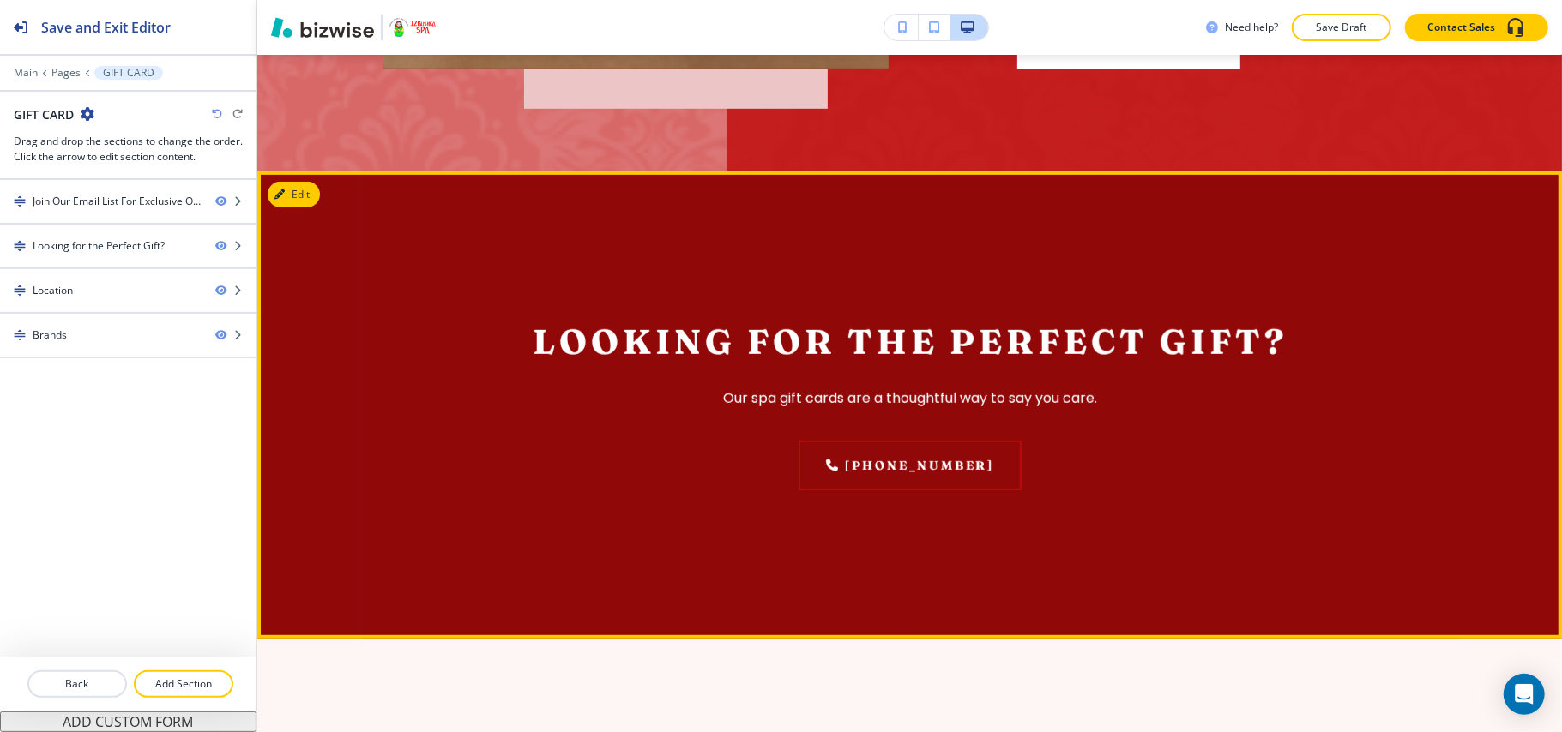
scroll to position [499, 0]
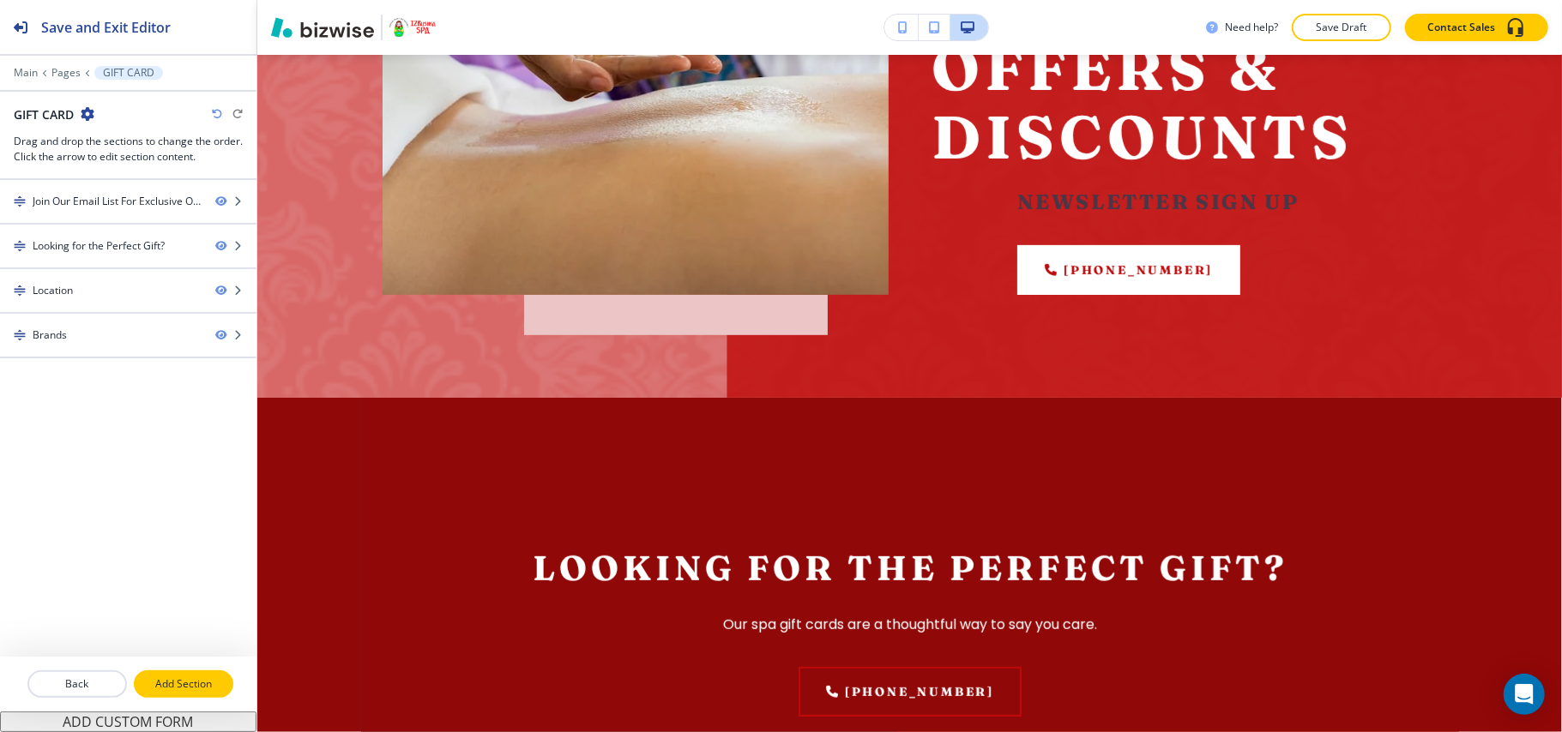
click at [197, 691] on p "Add Section" at bounding box center [183, 684] width 96 height 15
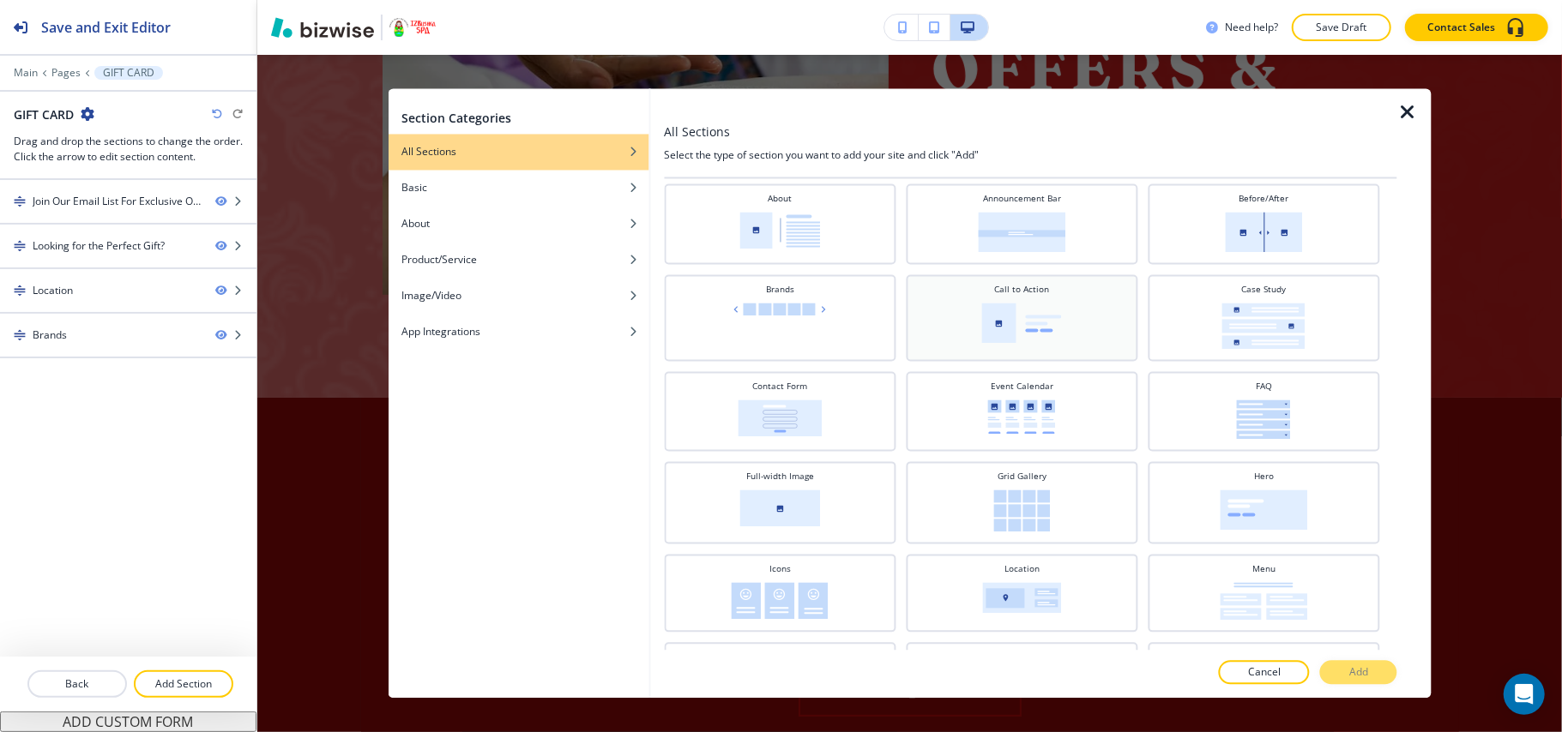
scroll to position [0, 0]
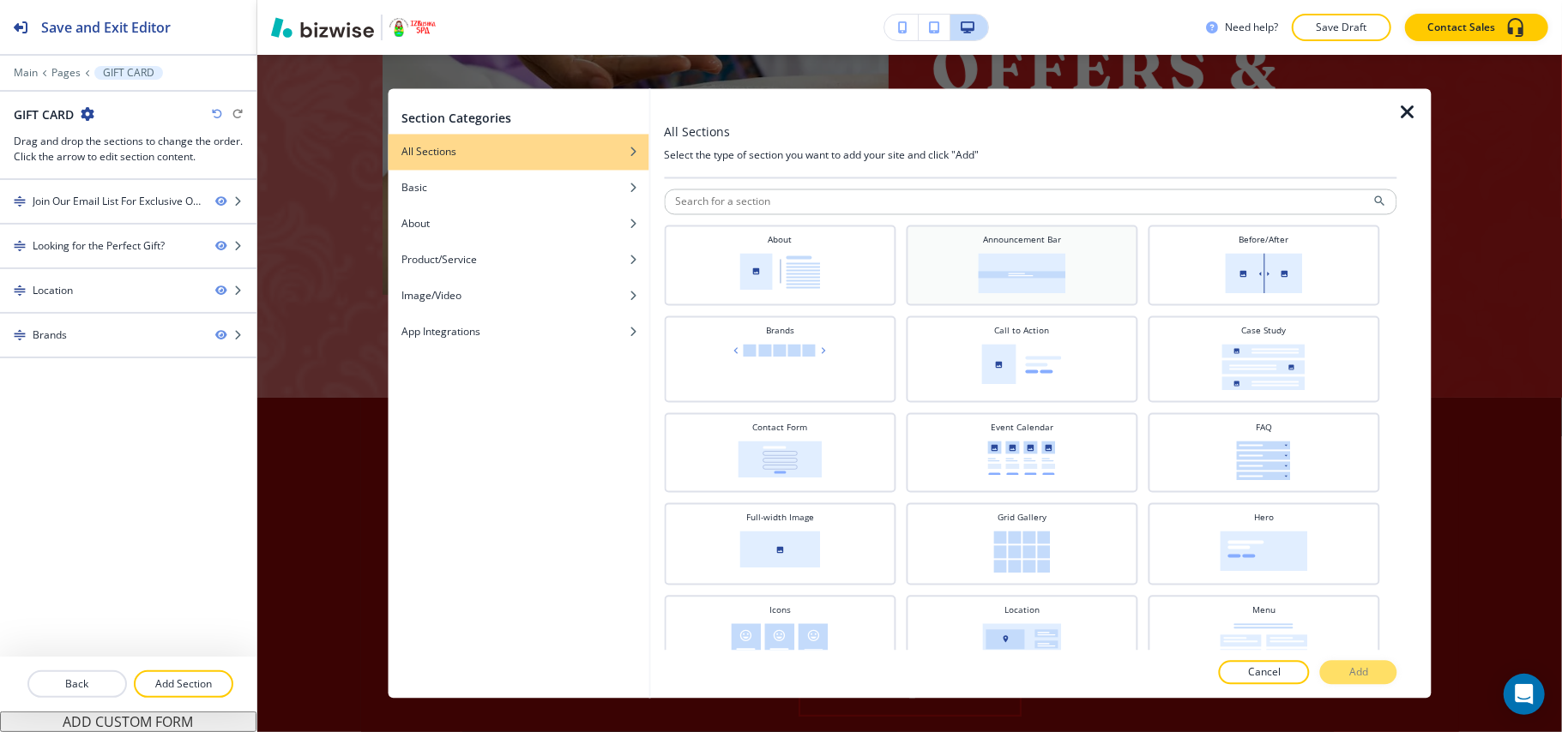
click at [1015, 271] on img at bounding box center [1021, 274] width 87 height 40
click at [1352, 677] on p "Add" at bounding box center [1358, 672] width 19 height 15
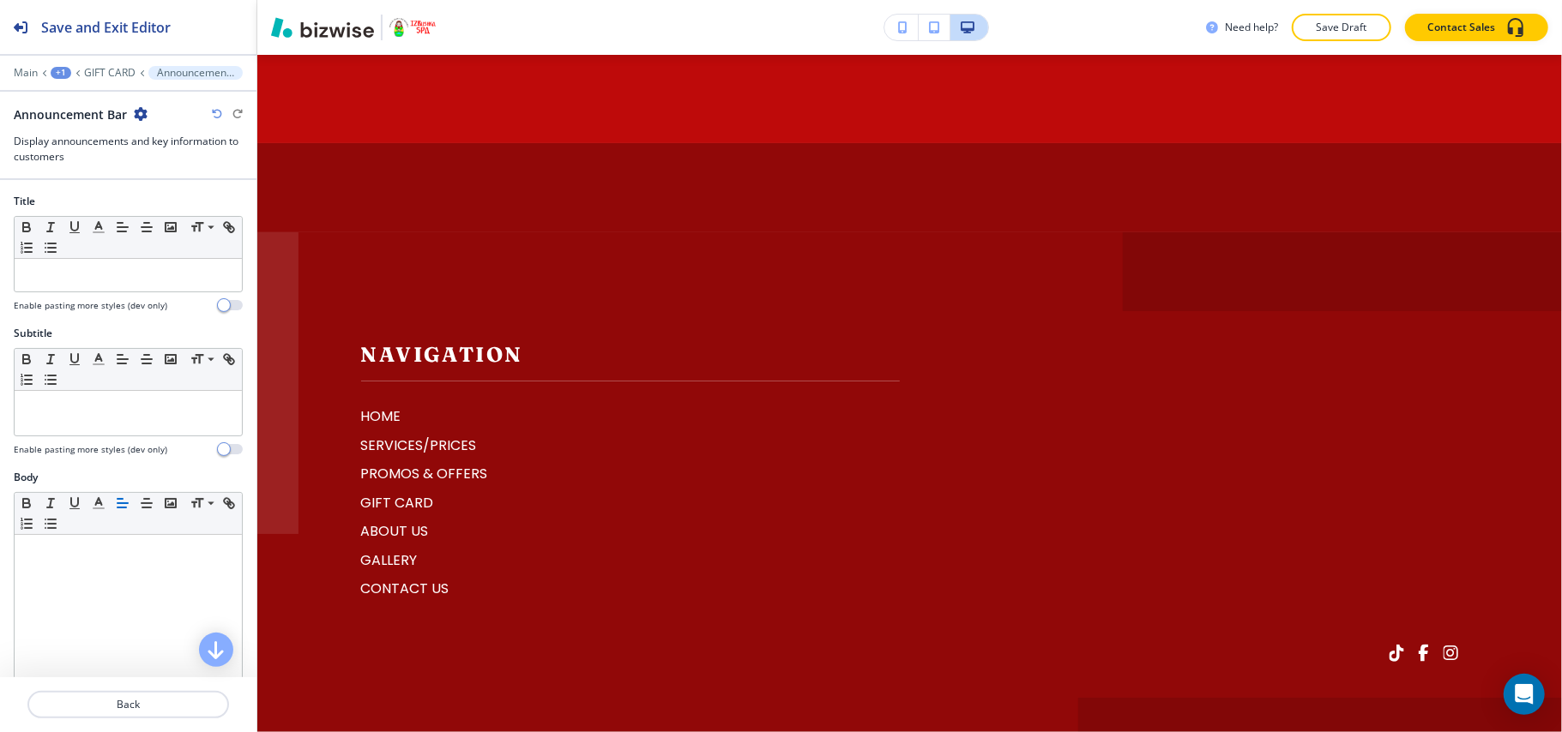
scroll to position [2412, 0]
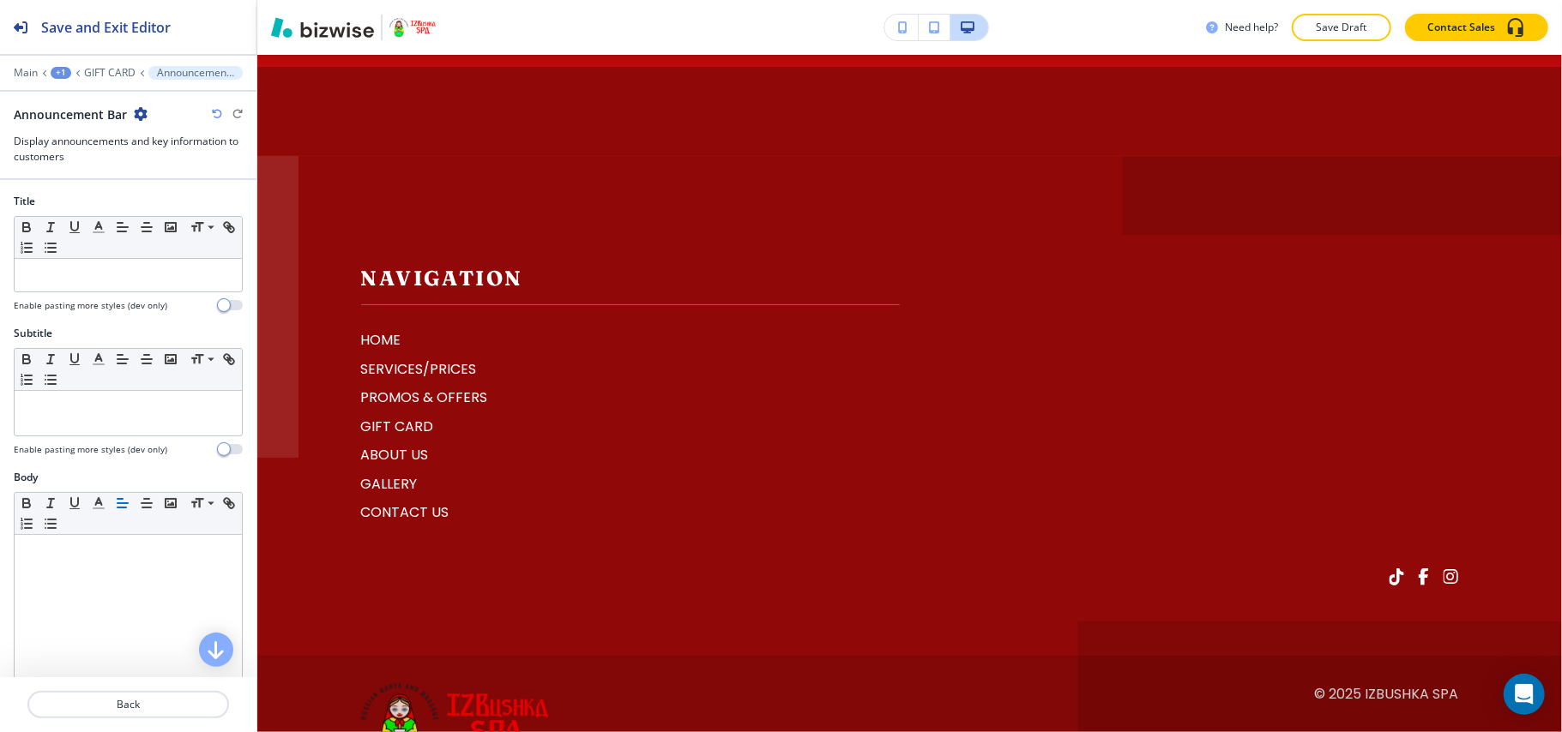
click at [79, 296] on div at bounding box center [128, 295] width 229 height 7
drag, startPoint x: 86, startPoint y: 279, endPoint x: 111, endPoint y: 286, distance: 25.8
click at [90, 280] on p at bounding box center [128, 275] width 210 height 15
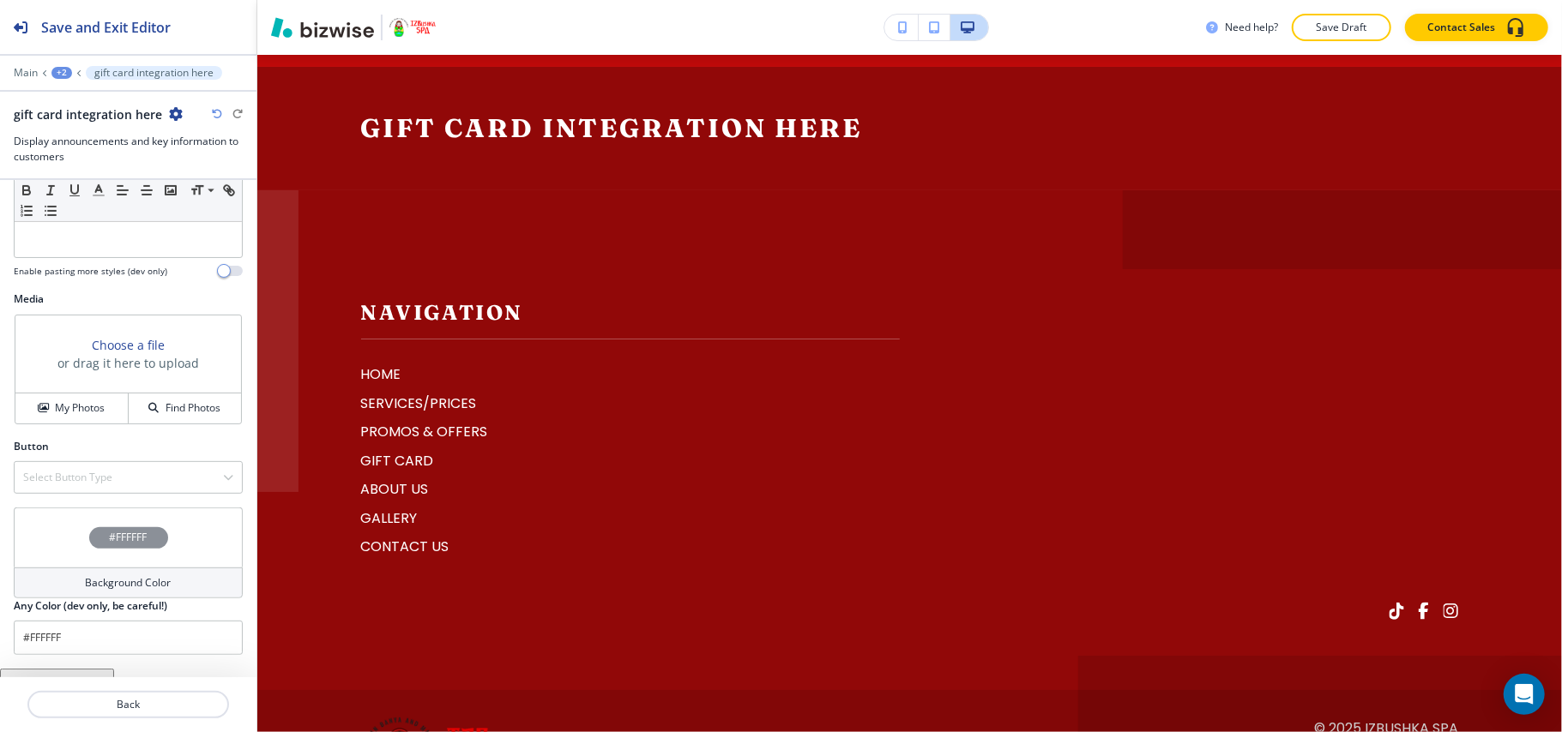
scroll to position [525, 0]
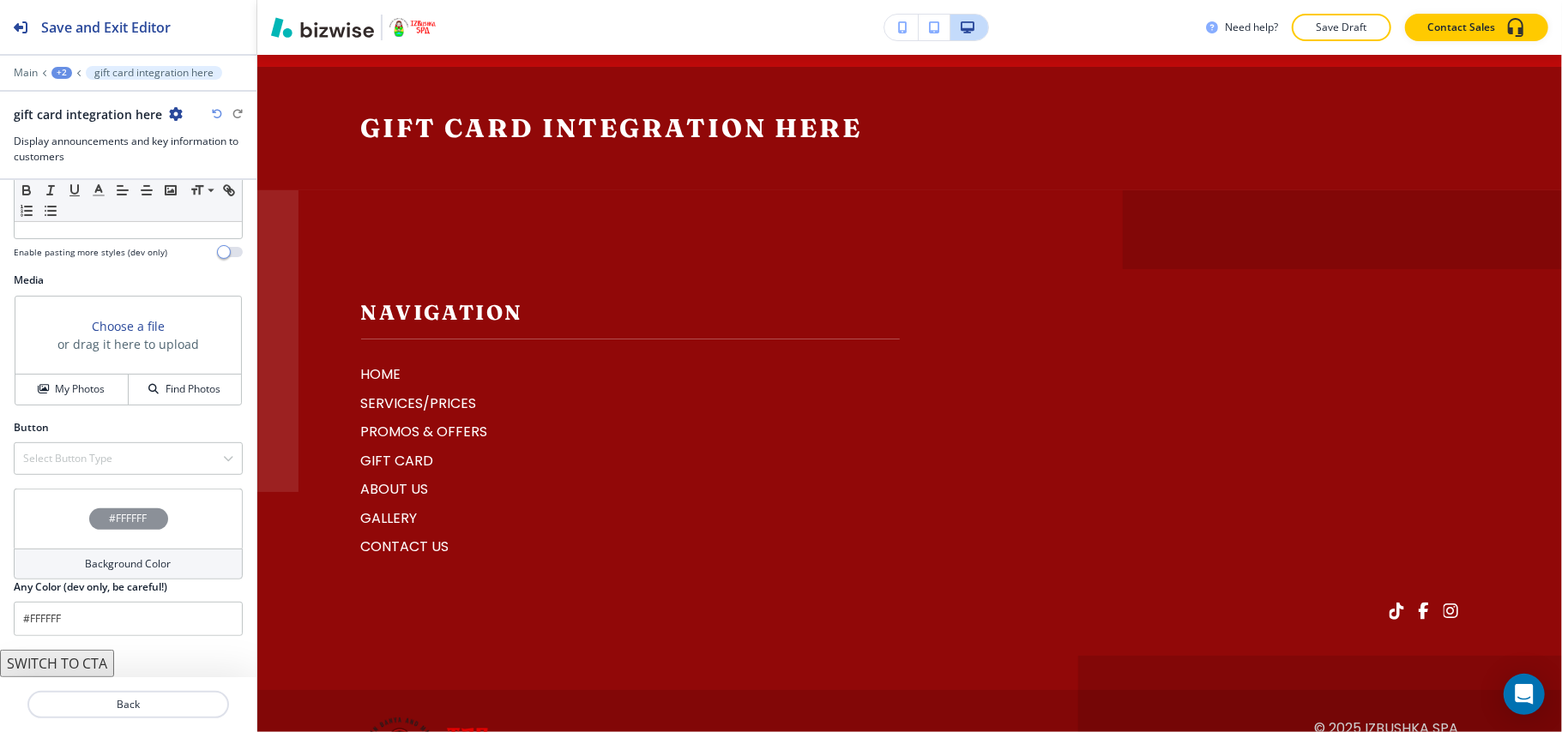
click at [70, 520] on div "#FFFFFF" at bounding box center [128, 519] width 229 height 60
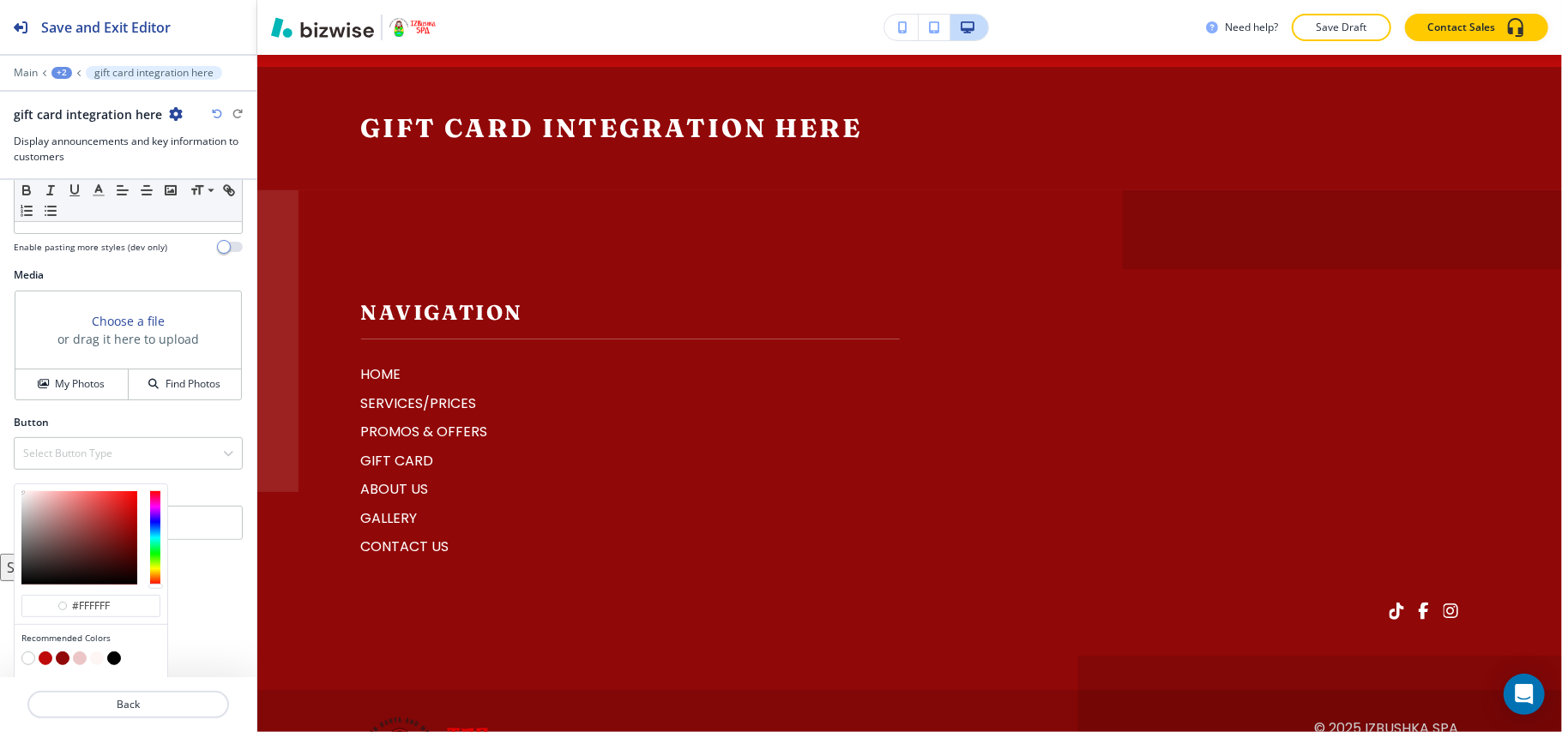
click at [21, 660] on div "Recommended Colors" at bounding box center [91, 650] width 153 height 51
click at [25, 660] on button "button" at bounding box center [28, 659] width 14 height 14
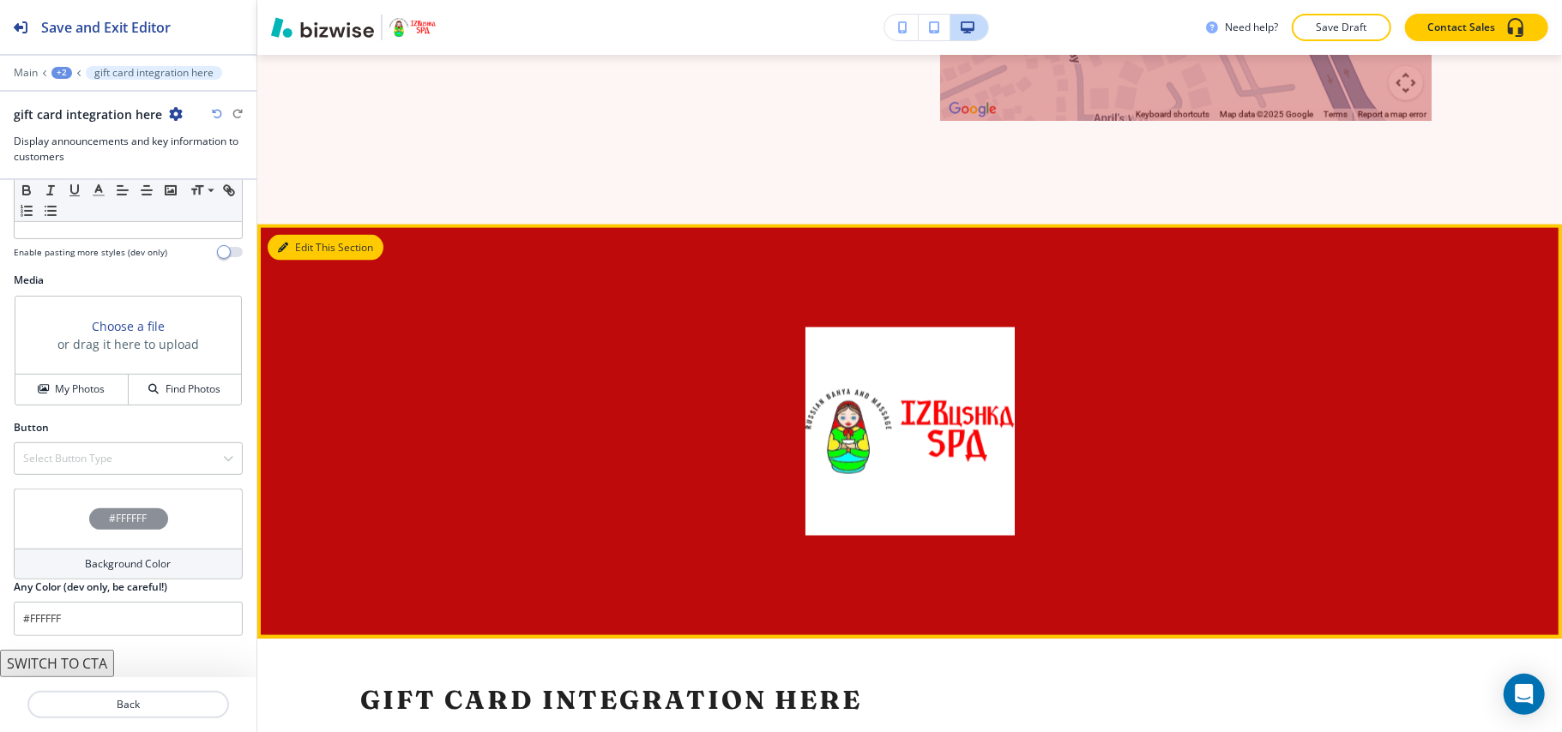
click at [297, 235] on button "Edit This Section" at bounding box center [326, 248] width 116 height 26
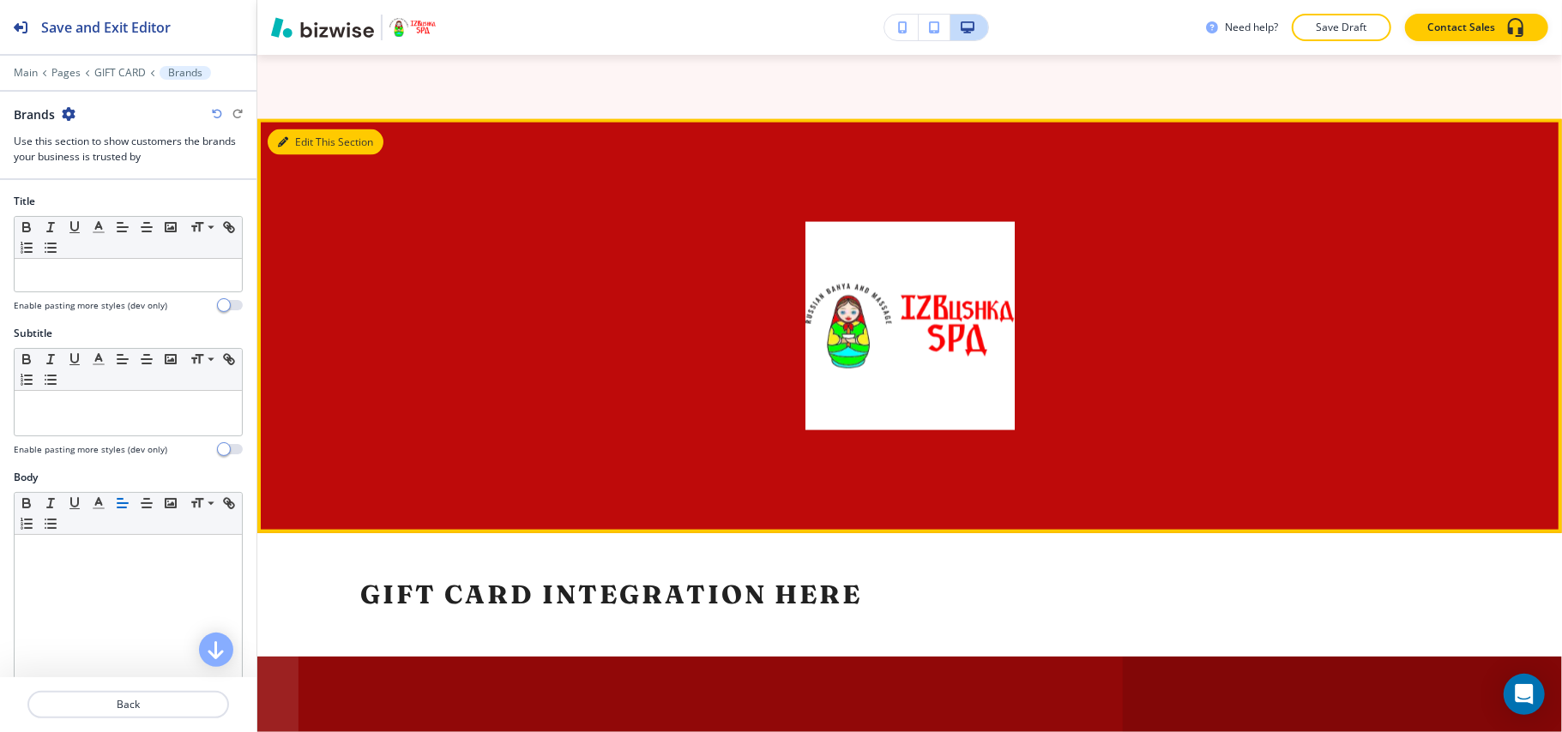
scroll to position [2001, 0]
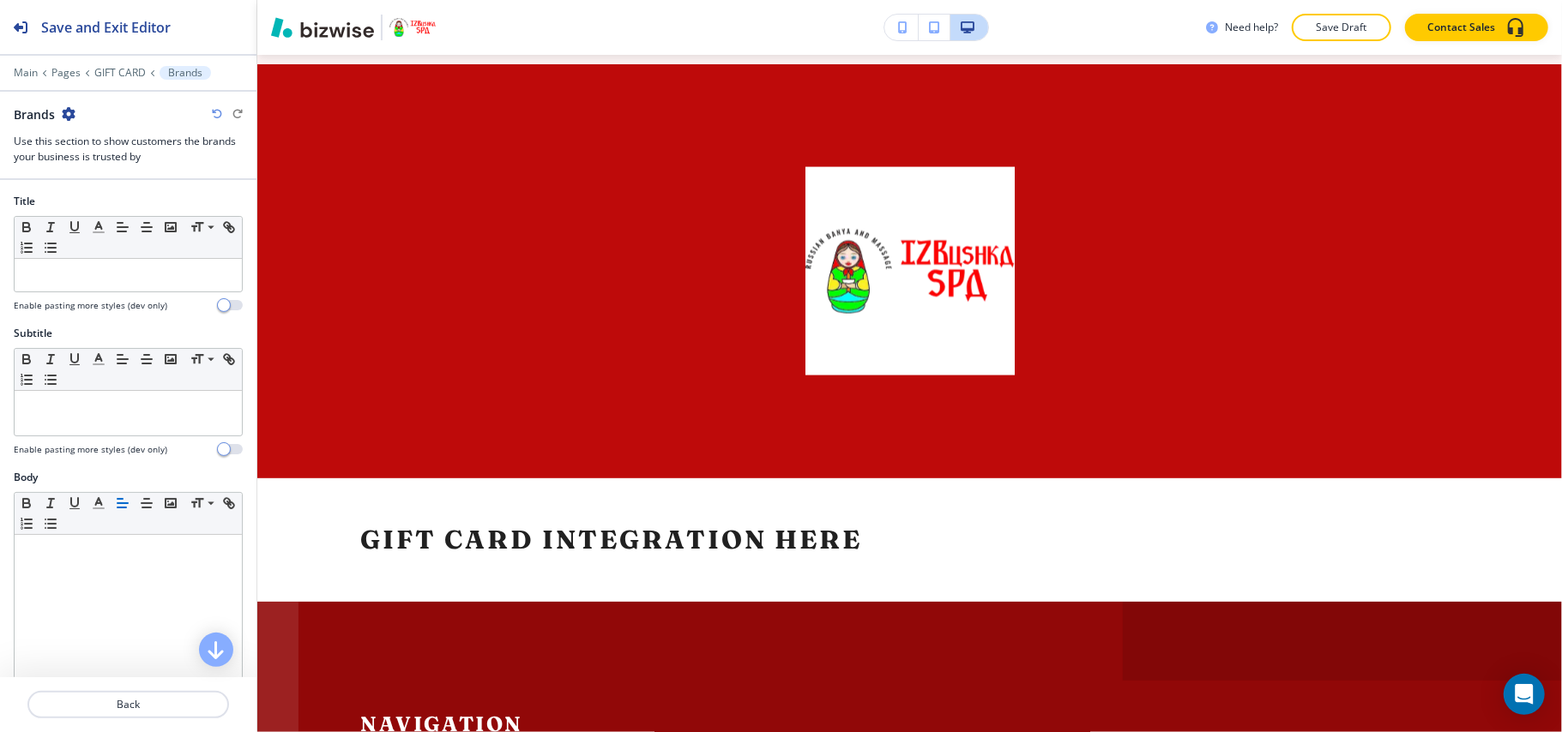
click at [74, 113] on icon "button" at bounding box center [69, 114] width 14 height 14
click at [100, 213] on p "Delete Section" at bounding box center [116, 204] width 87 height 15
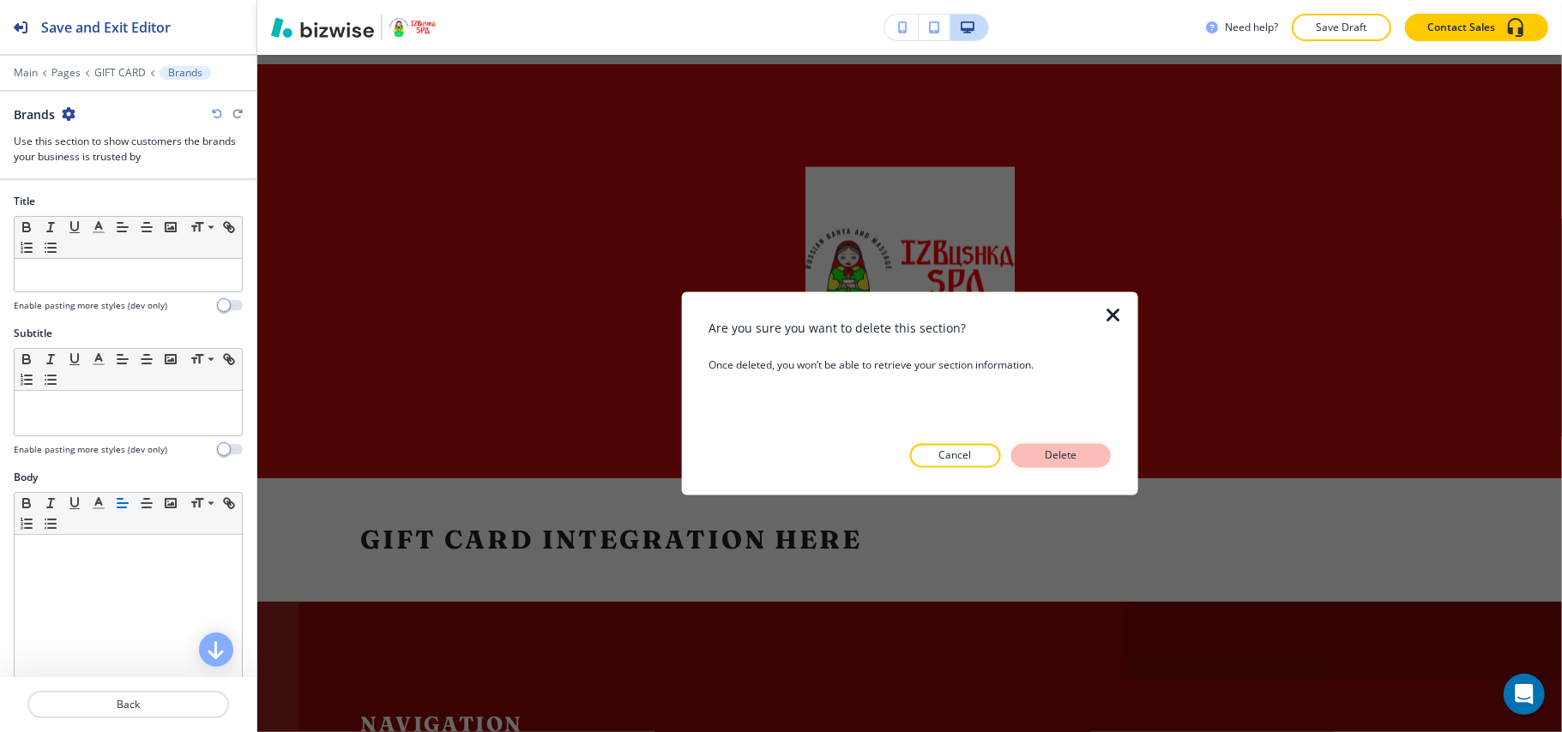
click at [1081, 454] on p "Delete" at bounding box center [1060, 455] width 41 height 15
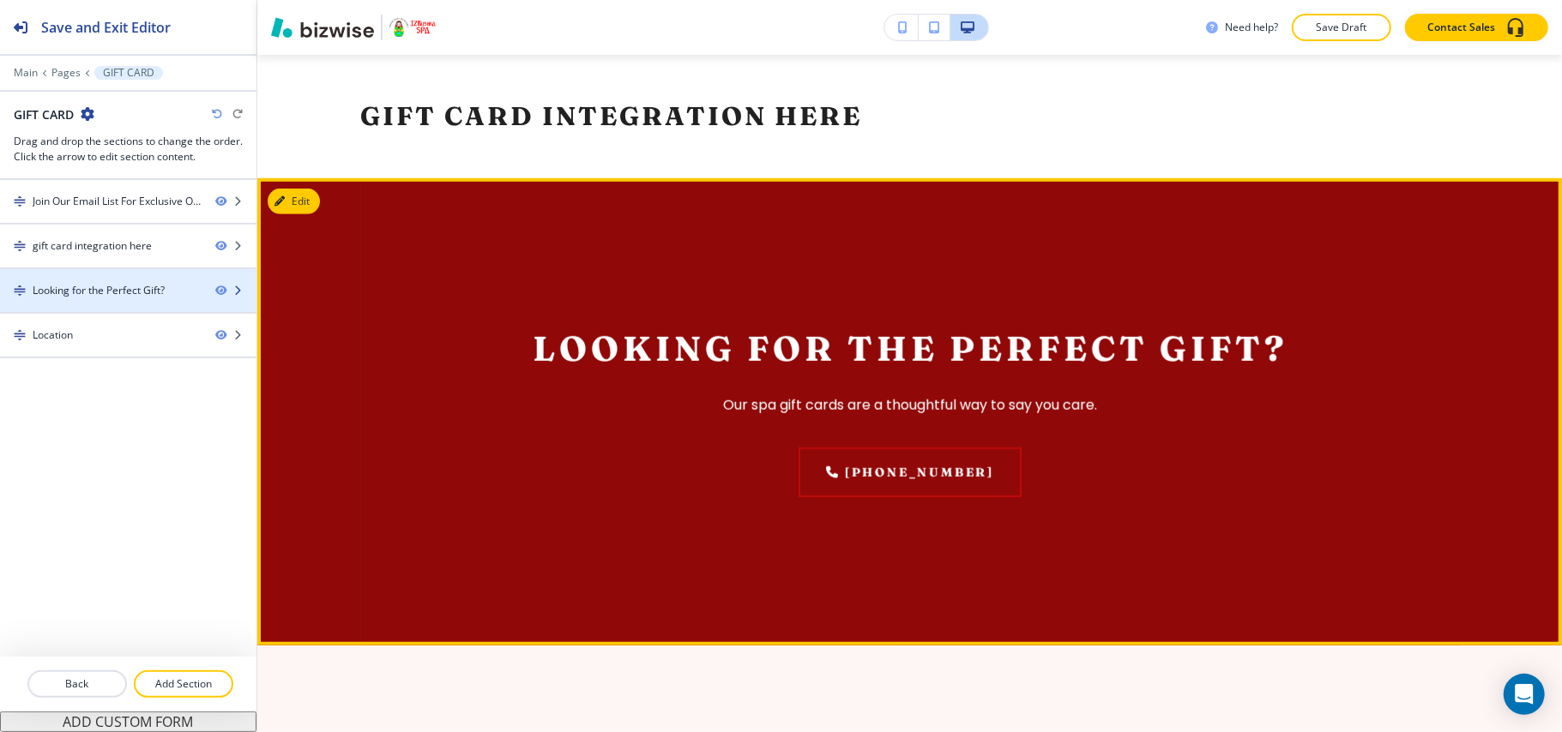
click at [120, 295] on div "Looking for the Perfect Gift?" at bounding box center [99, 290] width 132 height 15
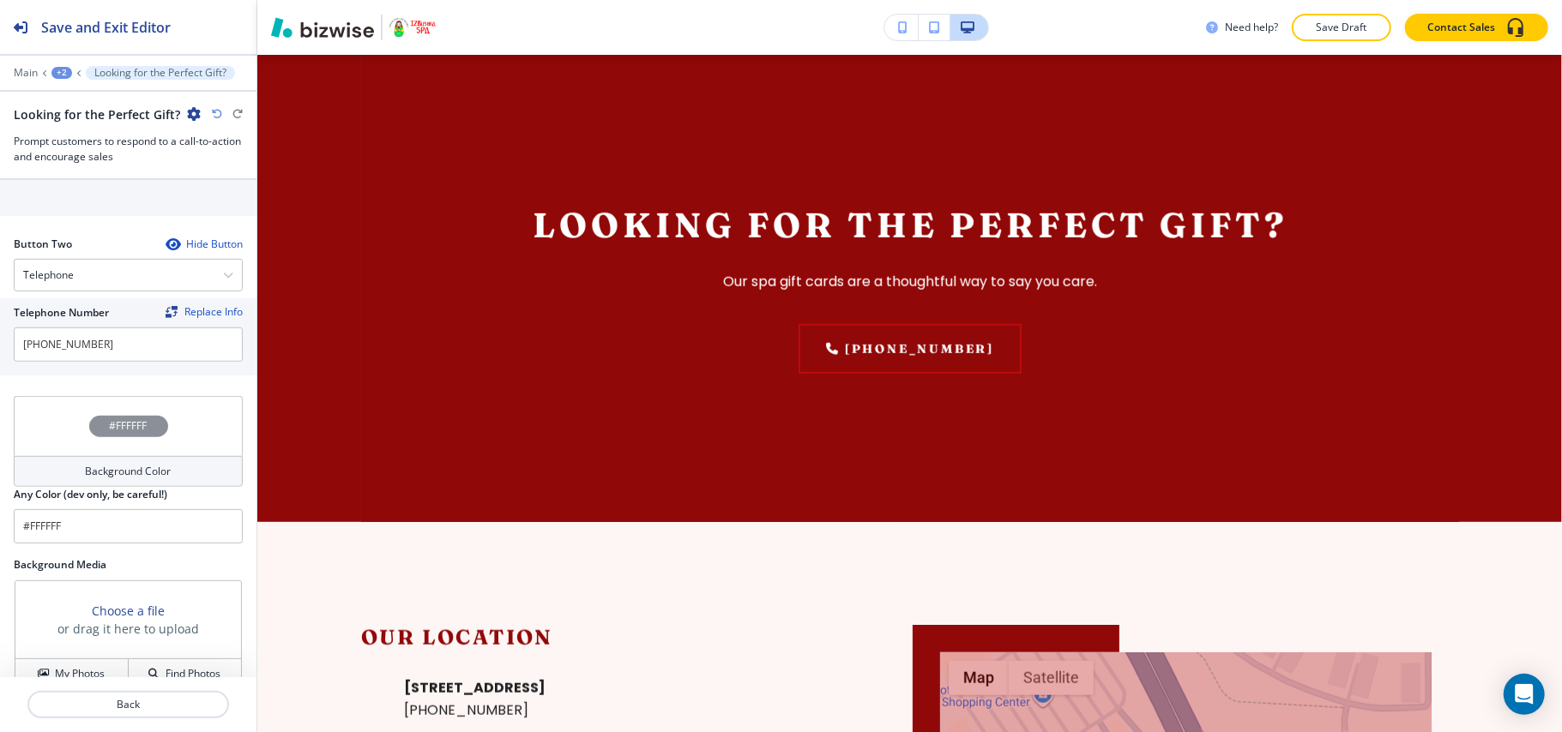
scroll to position [862, 0]
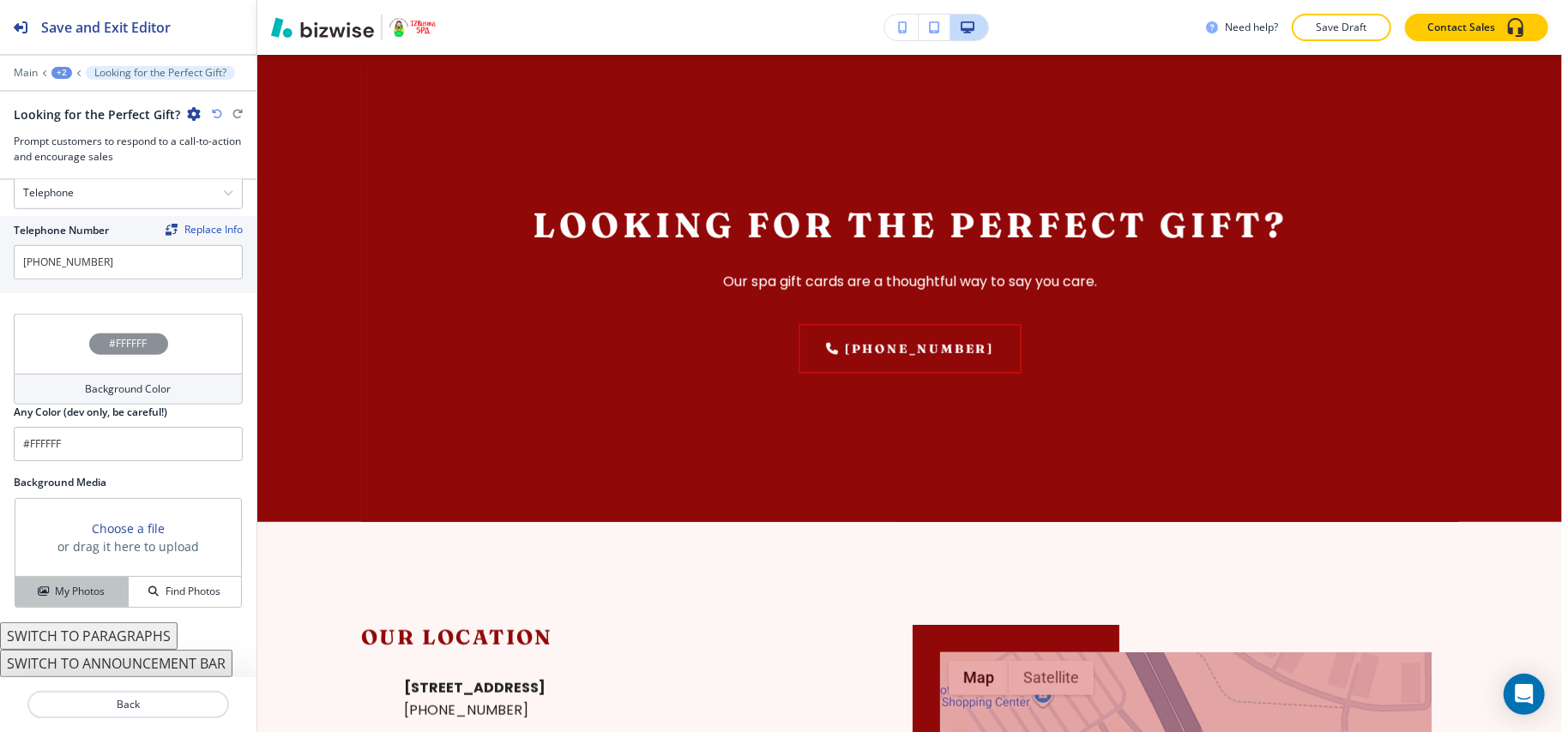
click at [80, 599] on h4 "My Photos" at bounding box center [80, 591] width 50 height 15
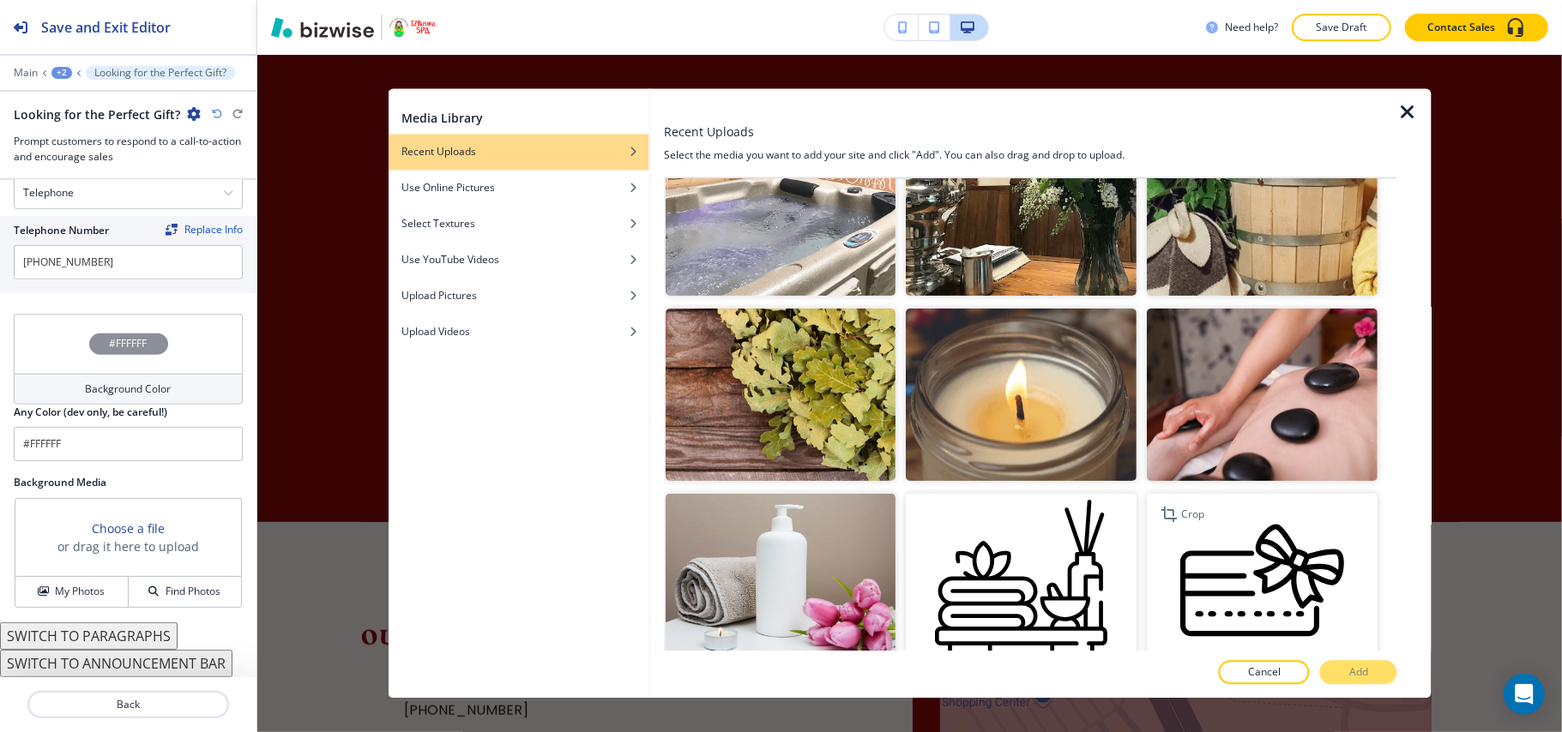
scroll to position [571, 0]
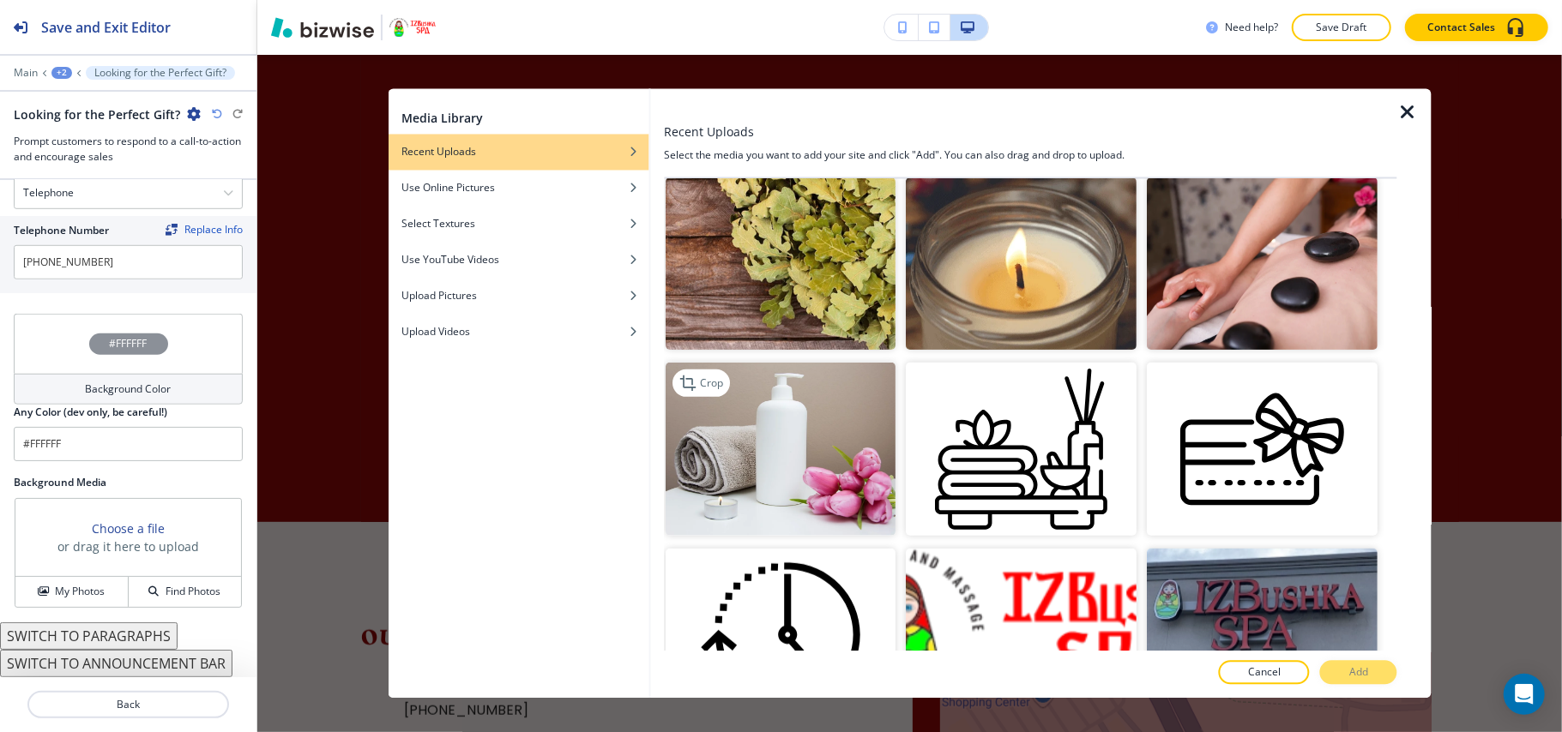
click at [858, 444] on img "button" at bounding box center [780, 449] width 231 height 173
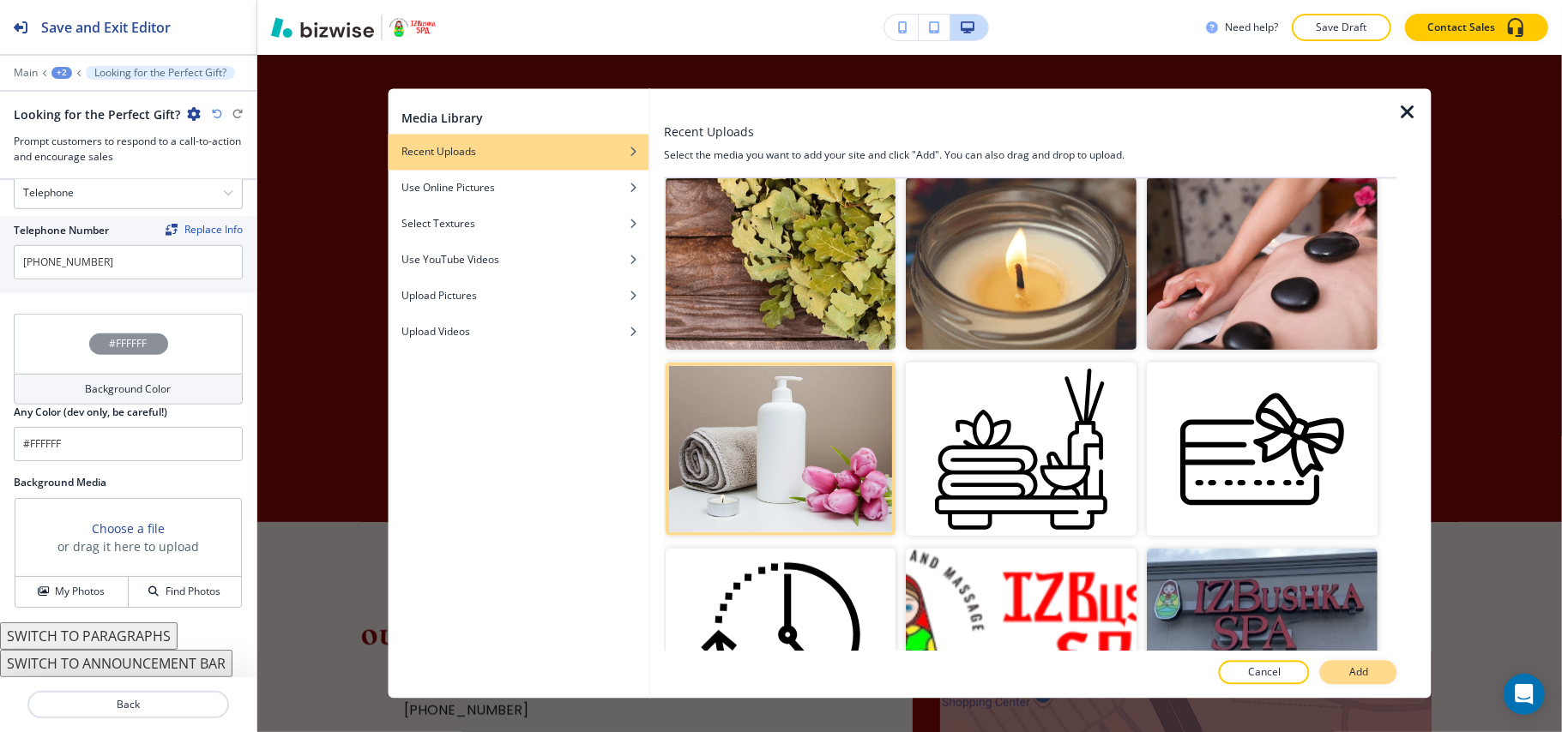
click at [1374, 674] on button "Add" at bounding box center [1358, 673] width 77 height 24
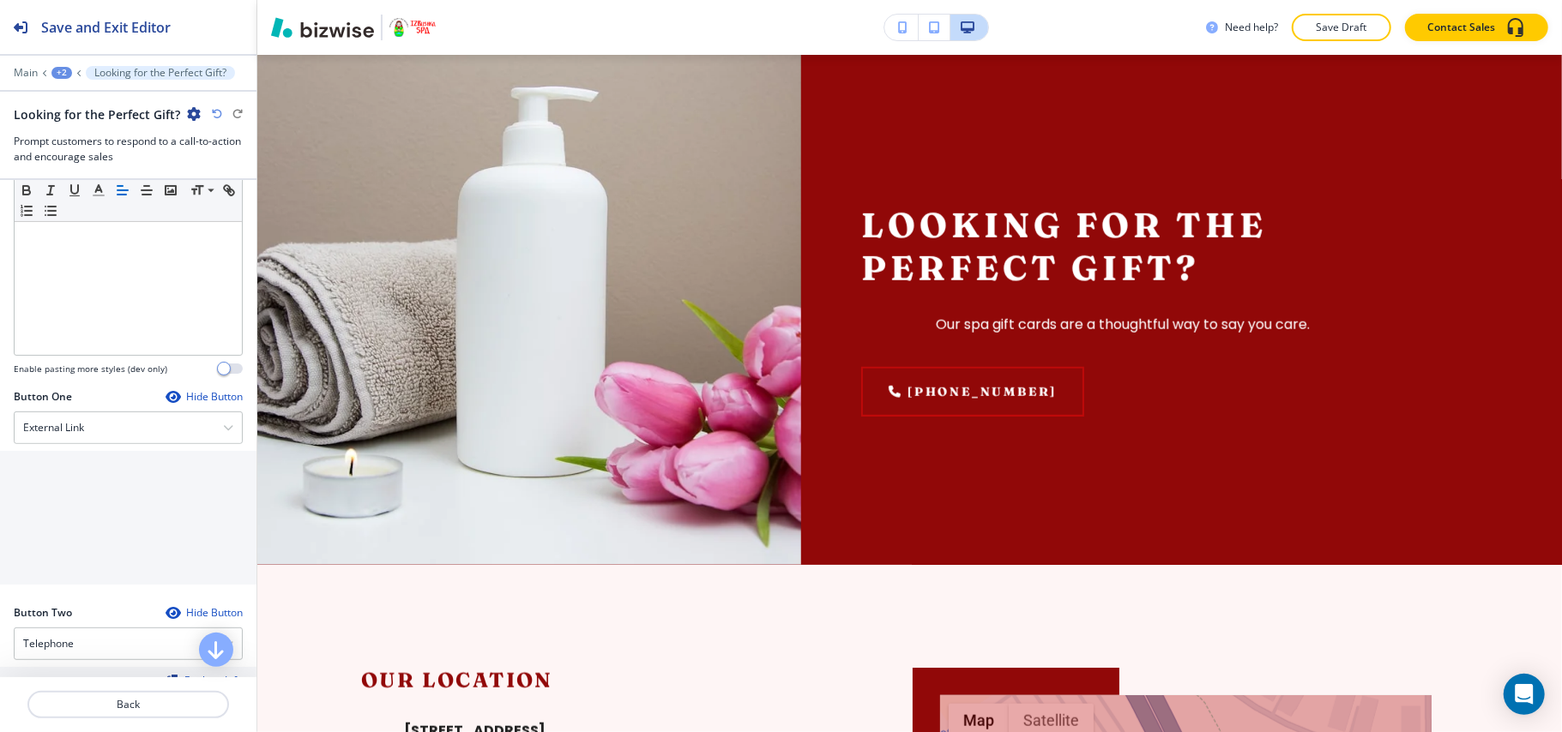
scroll to position [290, 0]
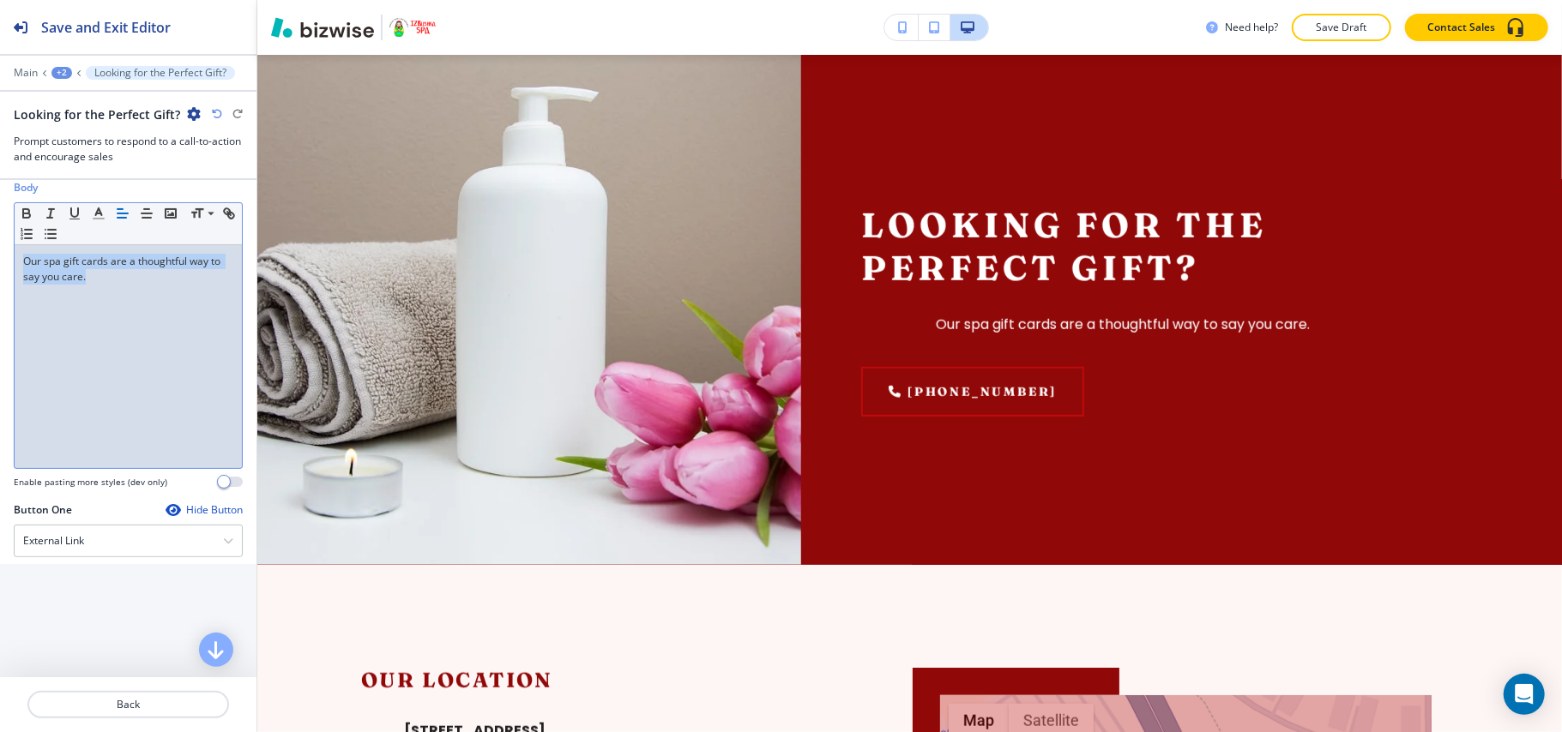
click at [0, 234] on div "Body Small Normal Large Huge Our spa gift cards are a thoughtful way to say you…" at bounding box center [128, 341] width 256 height 322
click at [117, 218] on icon "button" at bounding box center [122, 213] width 15 height 15
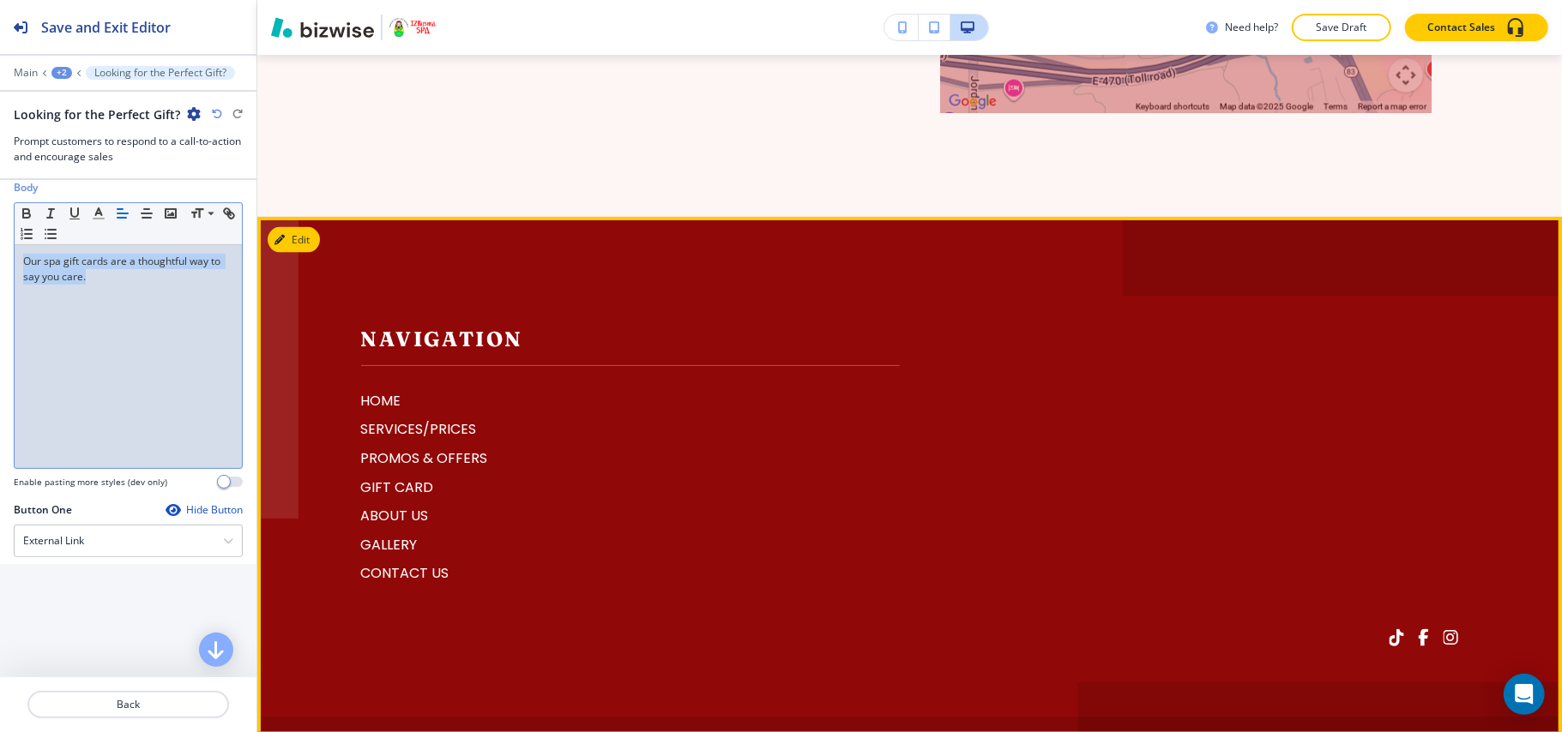
scroll to position [2158, 0]
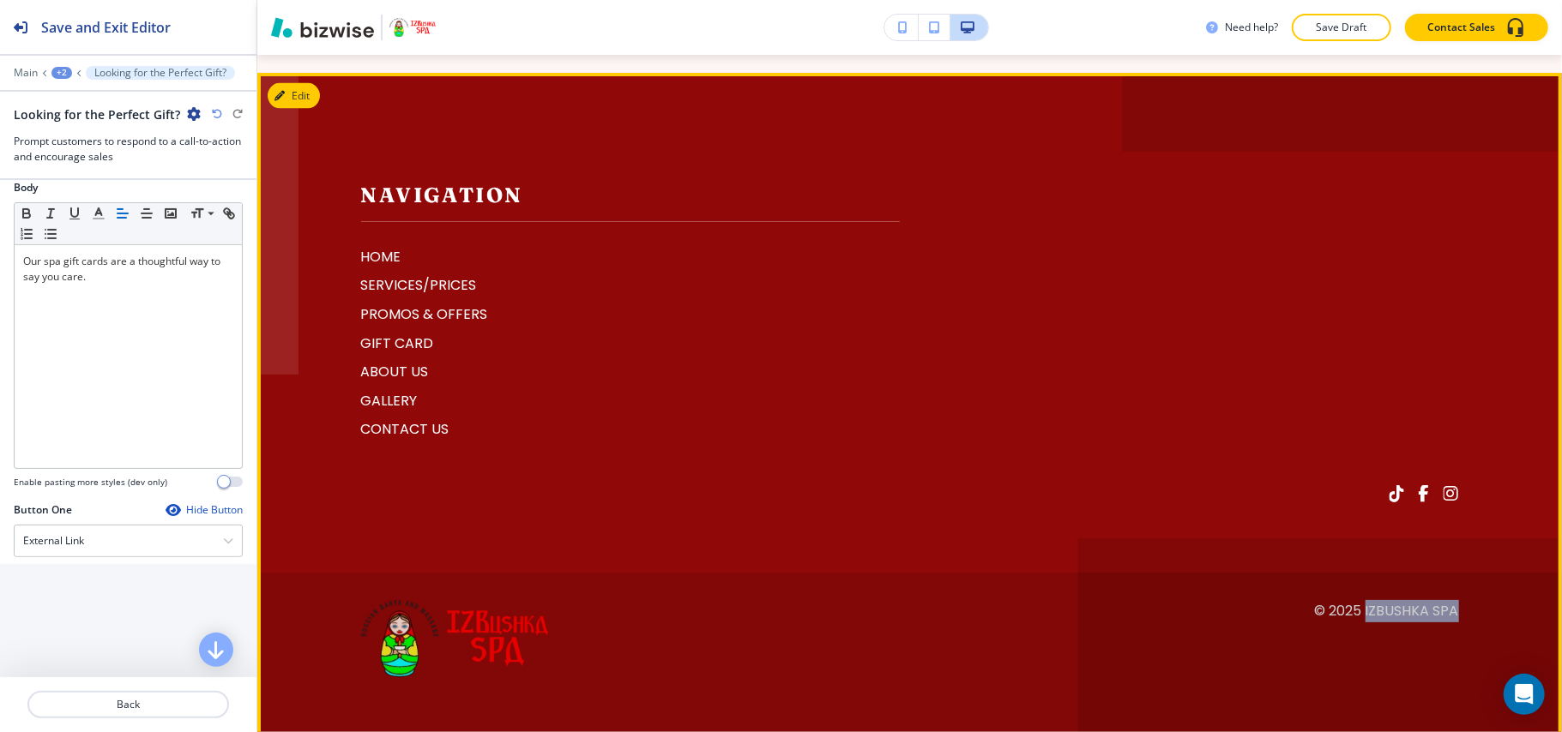
drag, startPoint x: 1375, startPoint y: 605, endPoint x: 1348, endPoint y: 604, distance: 27.5
click at [1348, 604] on footer "Navigation HOME SERVICES/PRICES PROMOS & OFFERS GIFT CARD ABOUT US GALLERY CONT…" at bounding box center [909, 406] width 1304 height 666
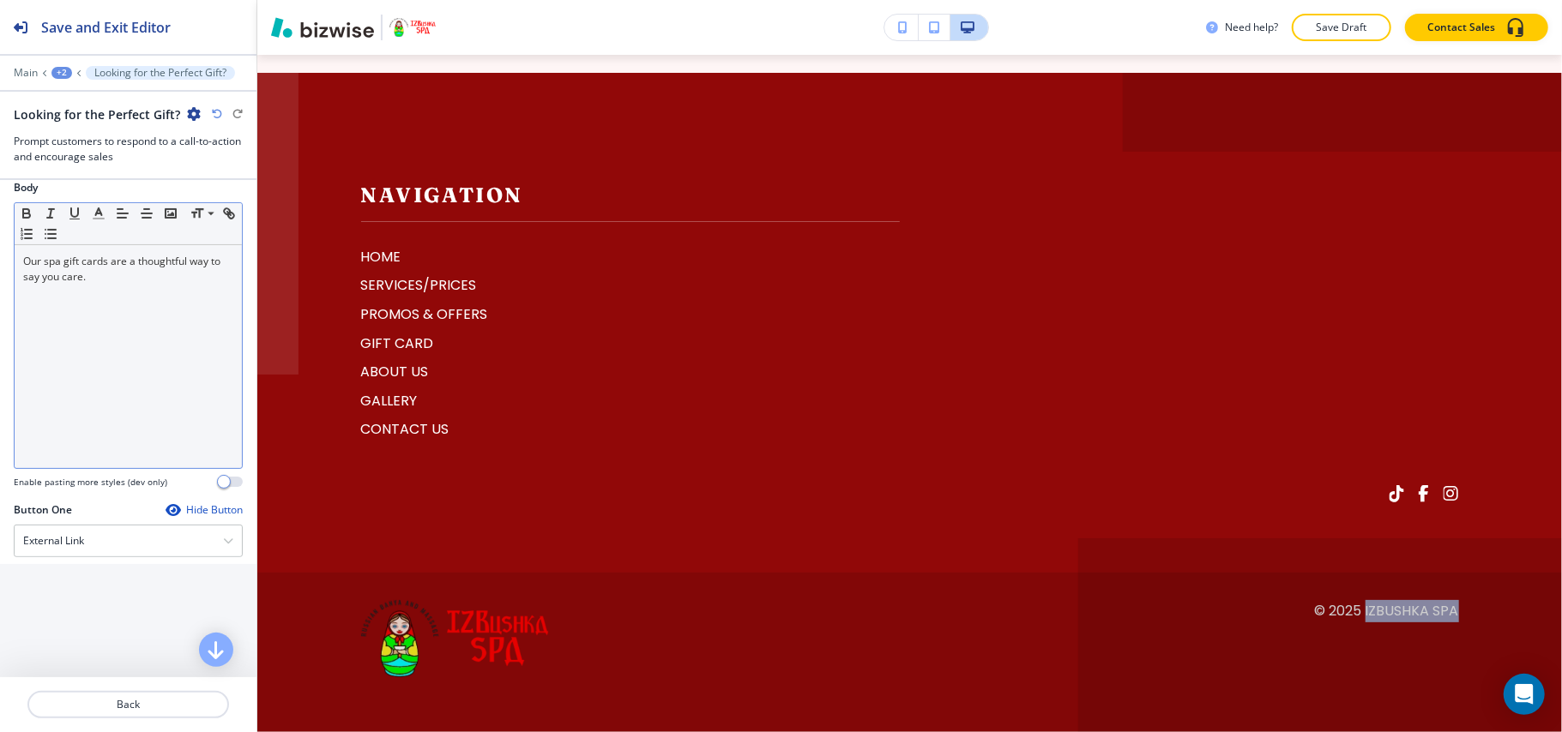
scroll to position [0, 0]
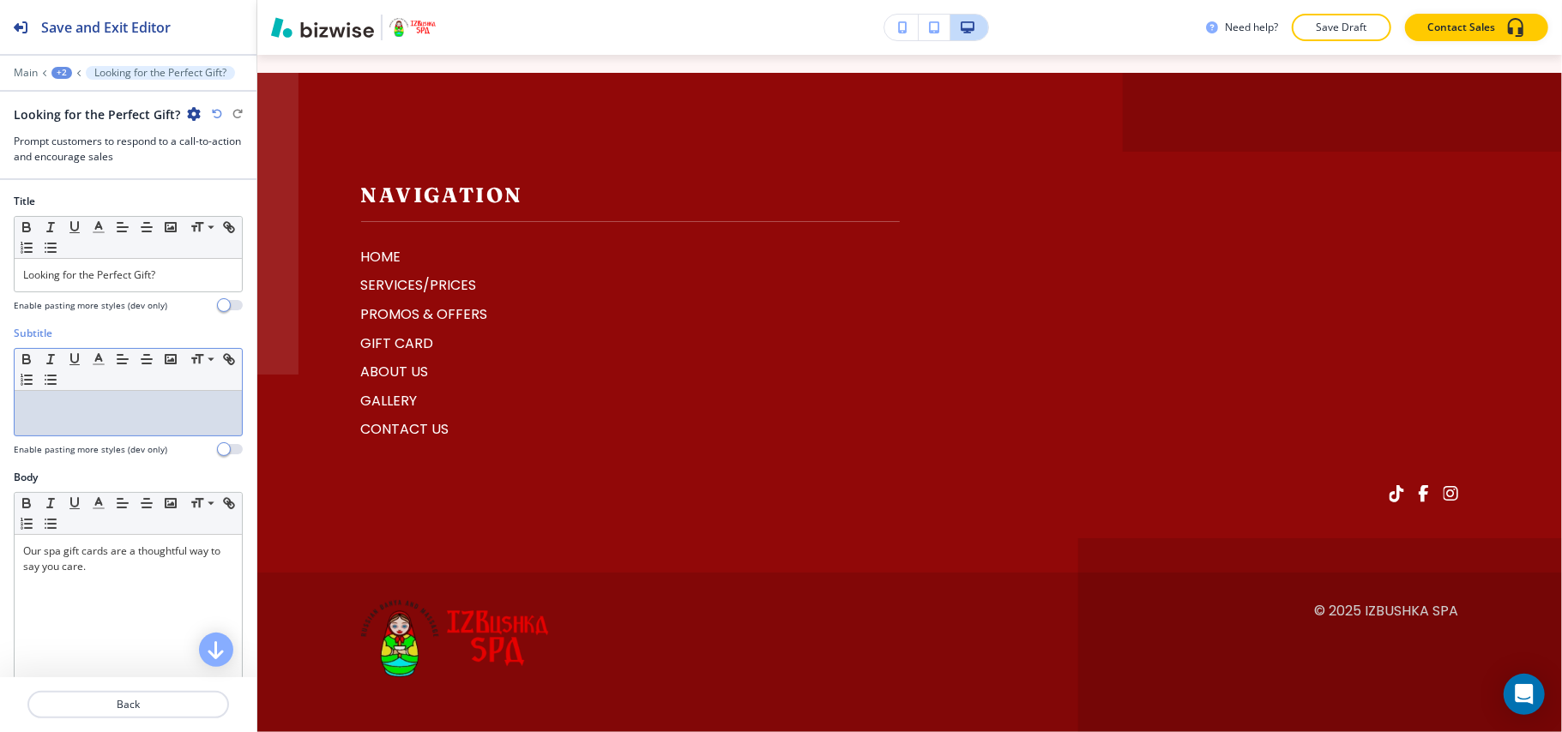
click at [87, 419] on div at bounding box center [128, 413] width 227 height 45
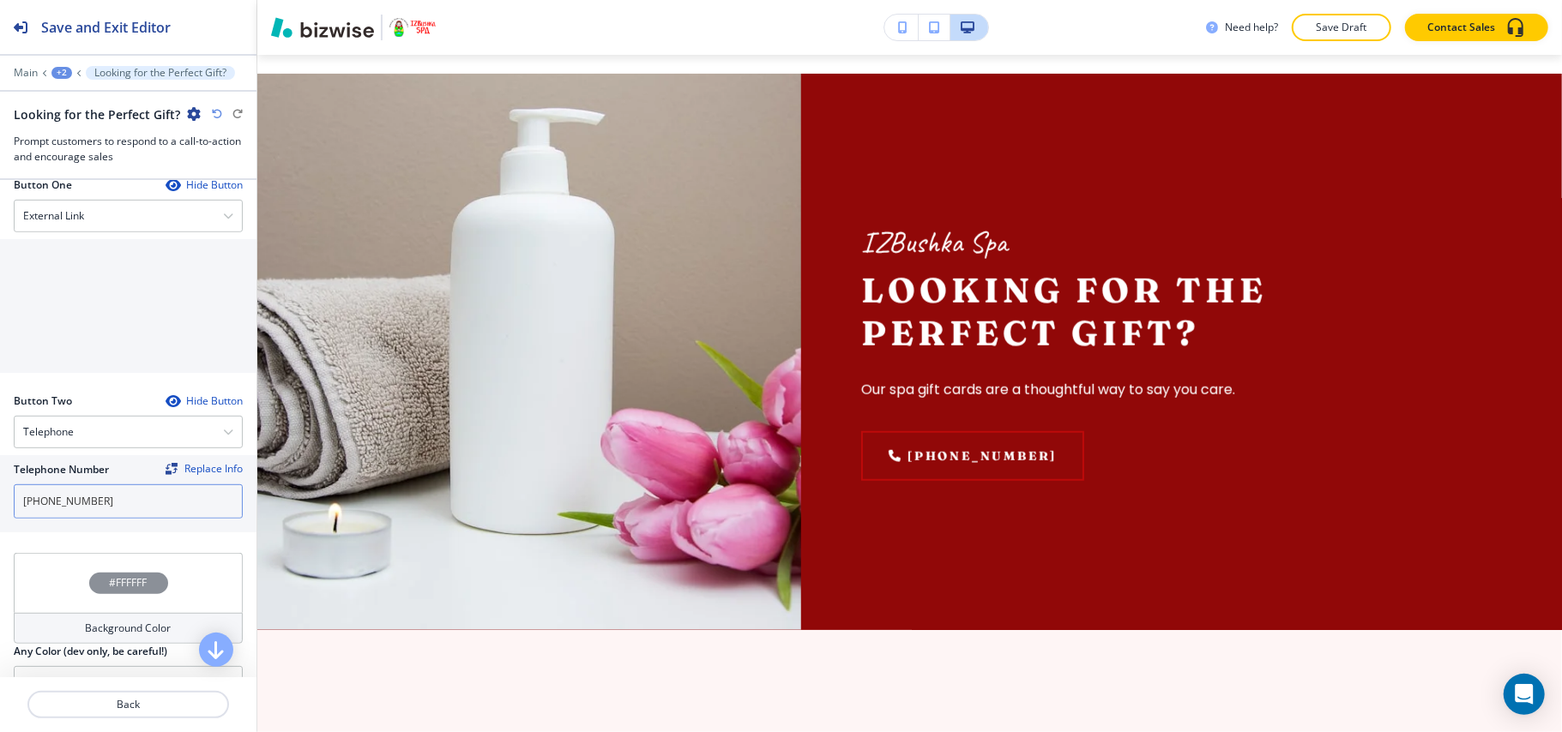
scroll to position [457, 0]
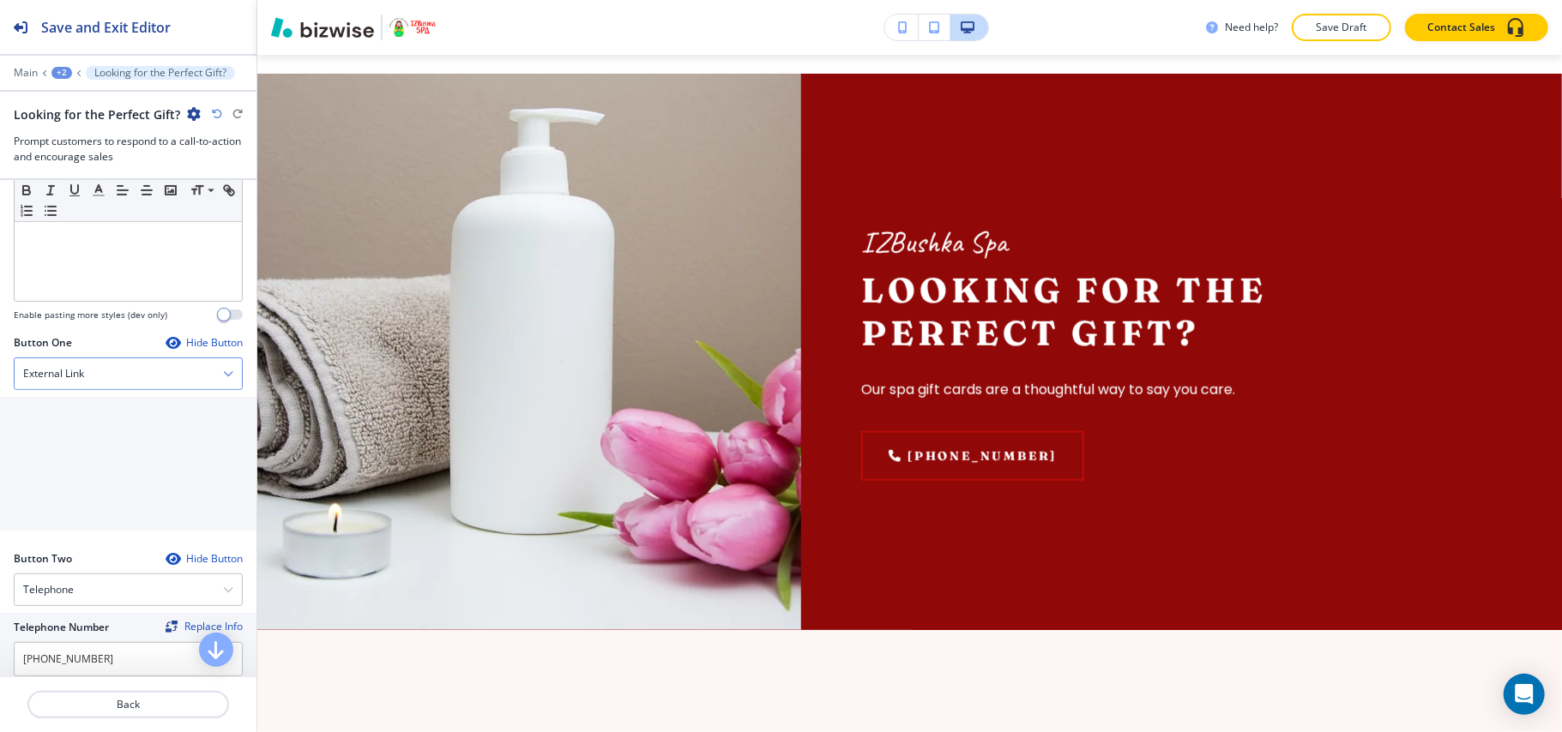
click at [97, 382] on div "External Link" at bounding box center [128, 373] width 227 height 31
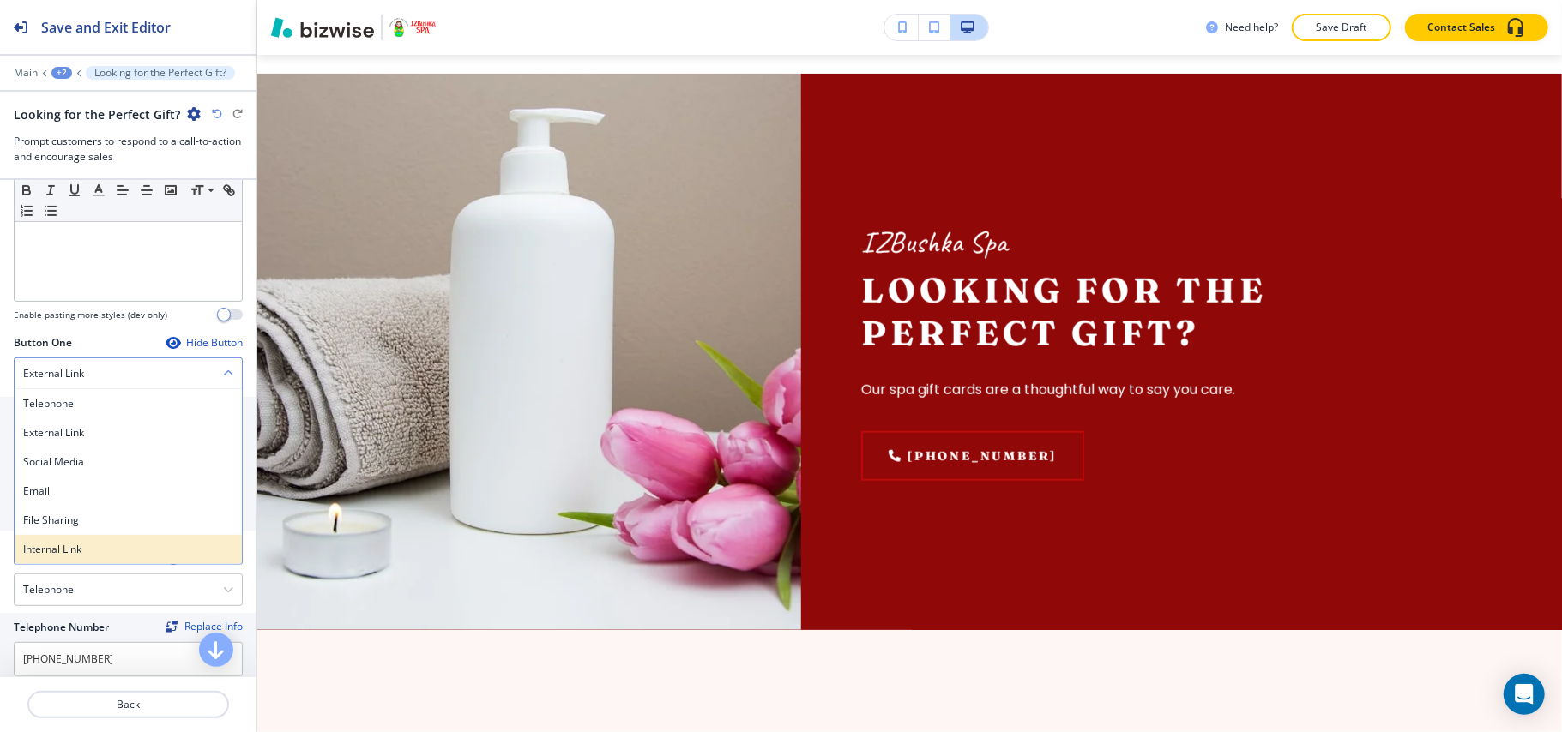
click at [87, 545] on h4 "Internal Link" at bounding box center [128, 549] width 210 height 15
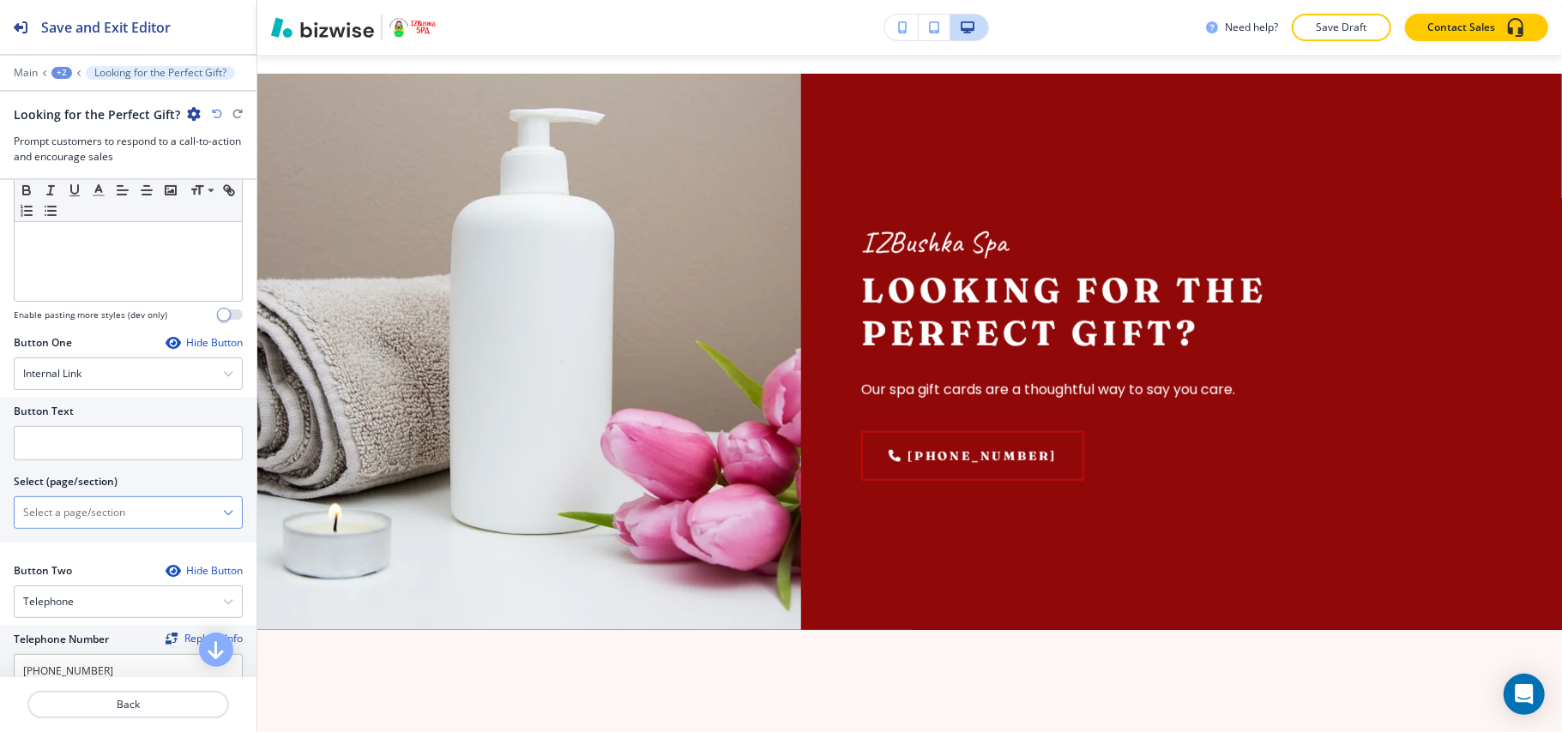
click at [120, 521] on \(page\/section\) "Manual Input" at bounding box center [119, 512] width 208 height 29
type \(page\/section\) "CONTACT US"
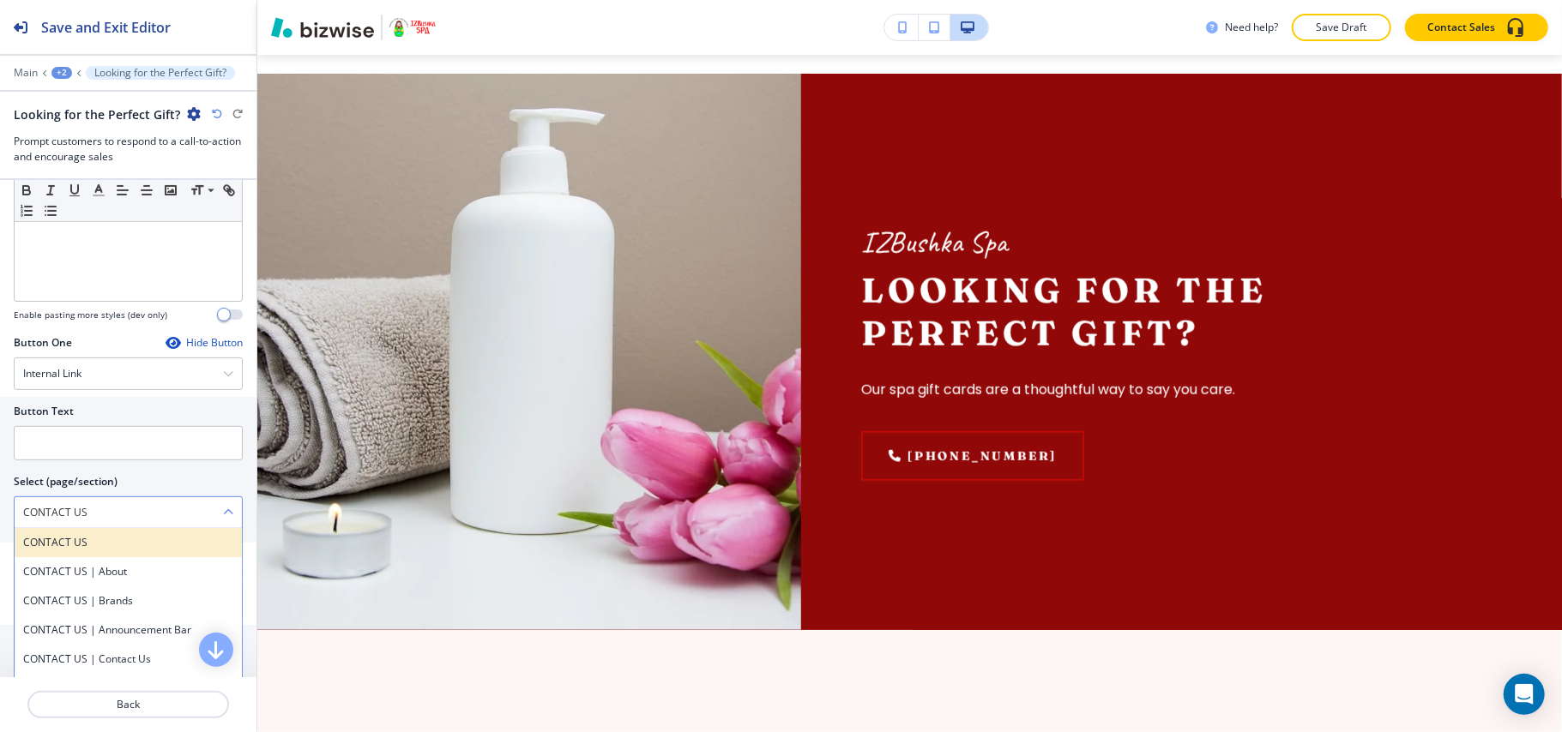
click at [70, 547] on h4 "CONTACT US" at bounding box center [128, 542] width 210 height 15
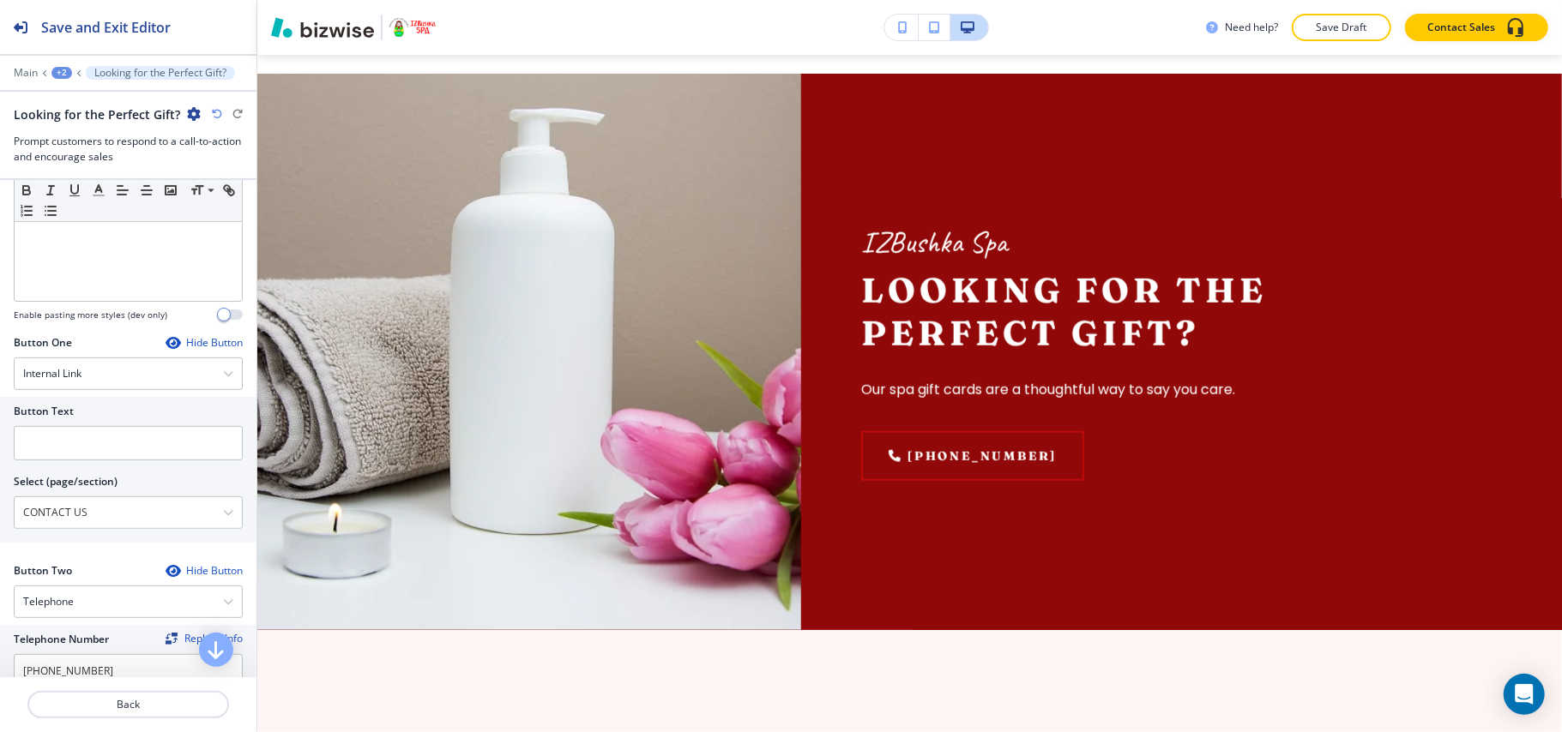
click at [98, 466] on div at bounding box center [128, 467] width 229 height 14
click at [101, 458] on input "text" at bounding box center [128, 443] width 229 height 34
paste input "CONTACT US"
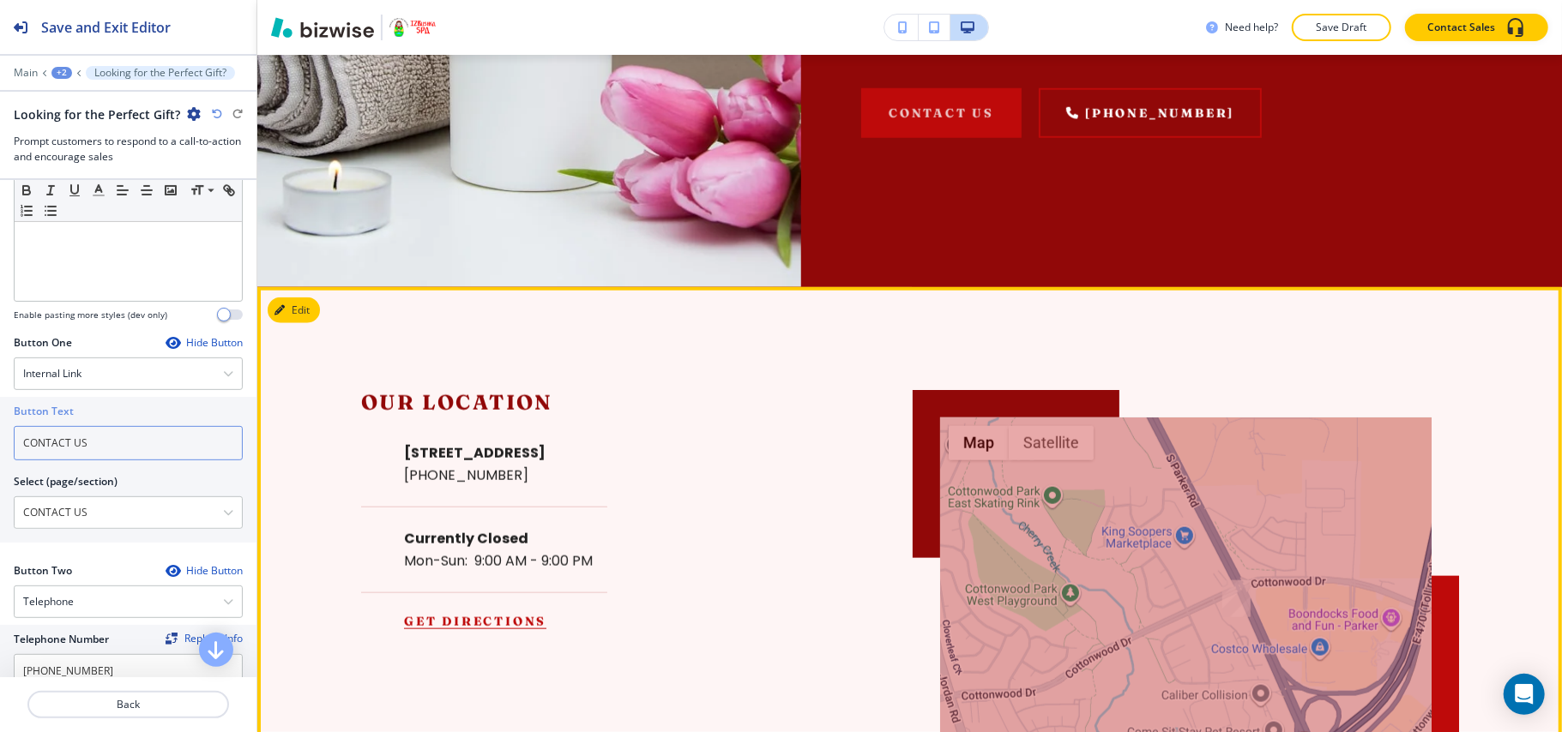
scroll to position [1633, 0]
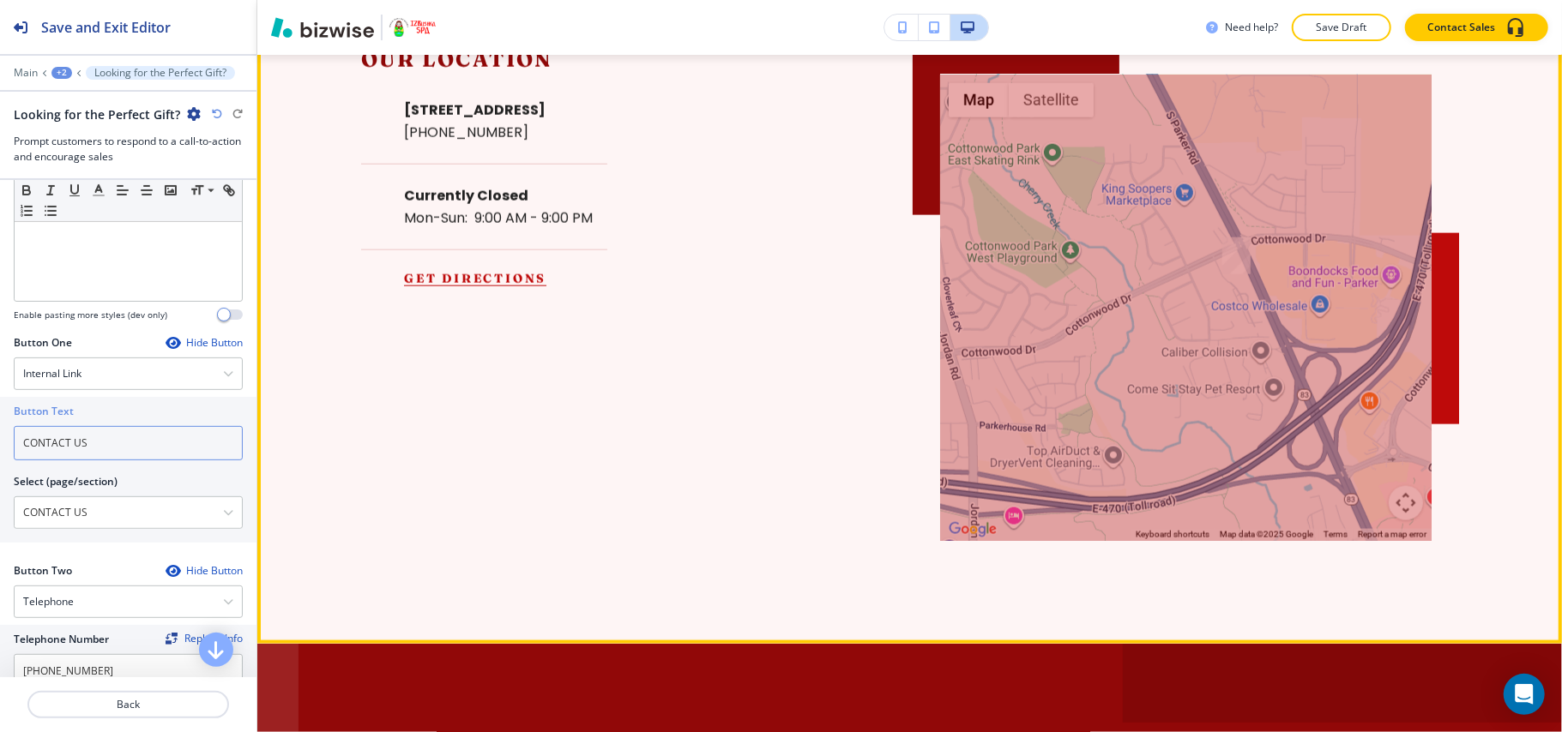
type input "CONTACT US"
click at [437, 495] on div "← Move left → Move right ↑ Move up ↓ Move down + Zoom in - Zoom out Home Jump l…" at bounding box center [910, 294] width 1098 height 494
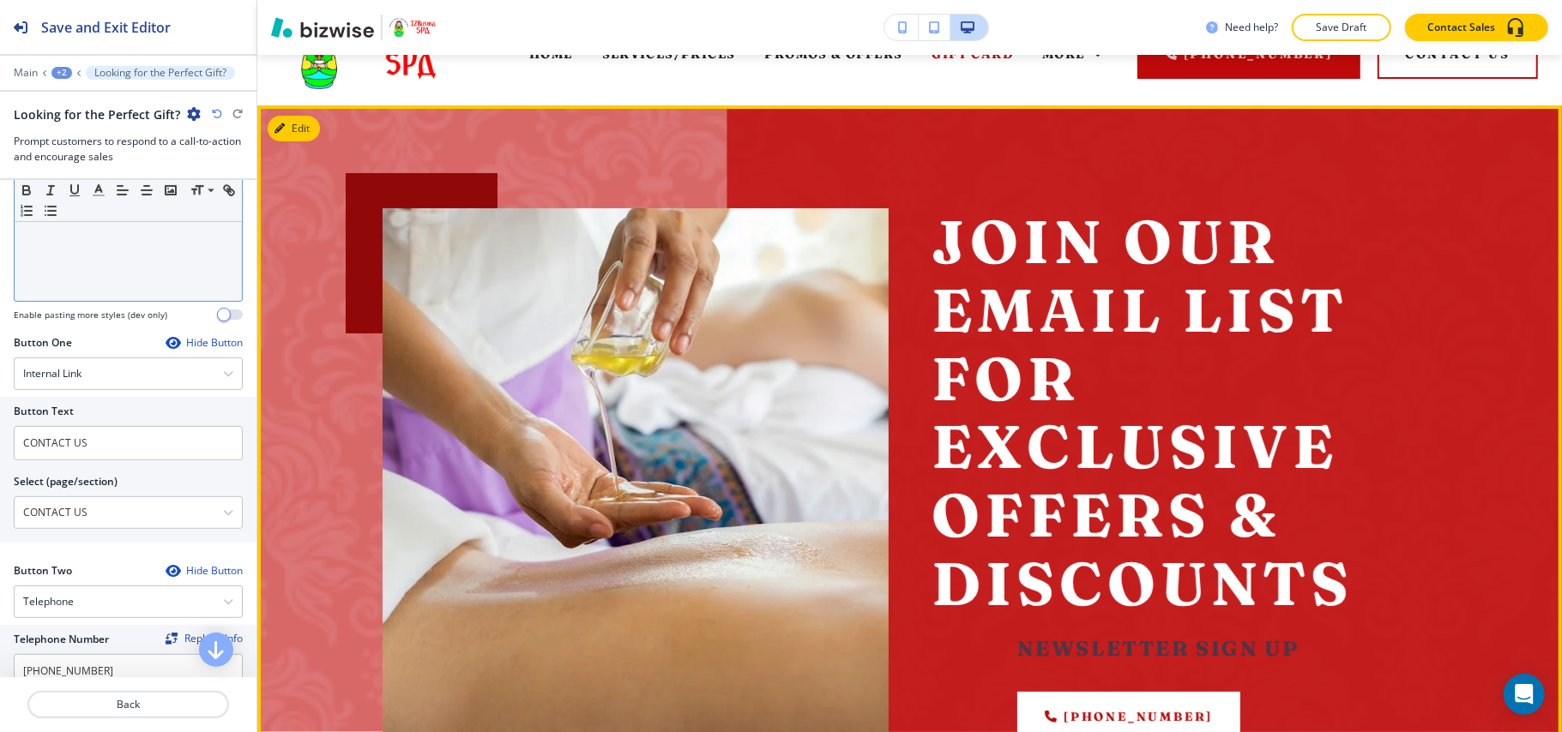
scroll to position [0, 0]
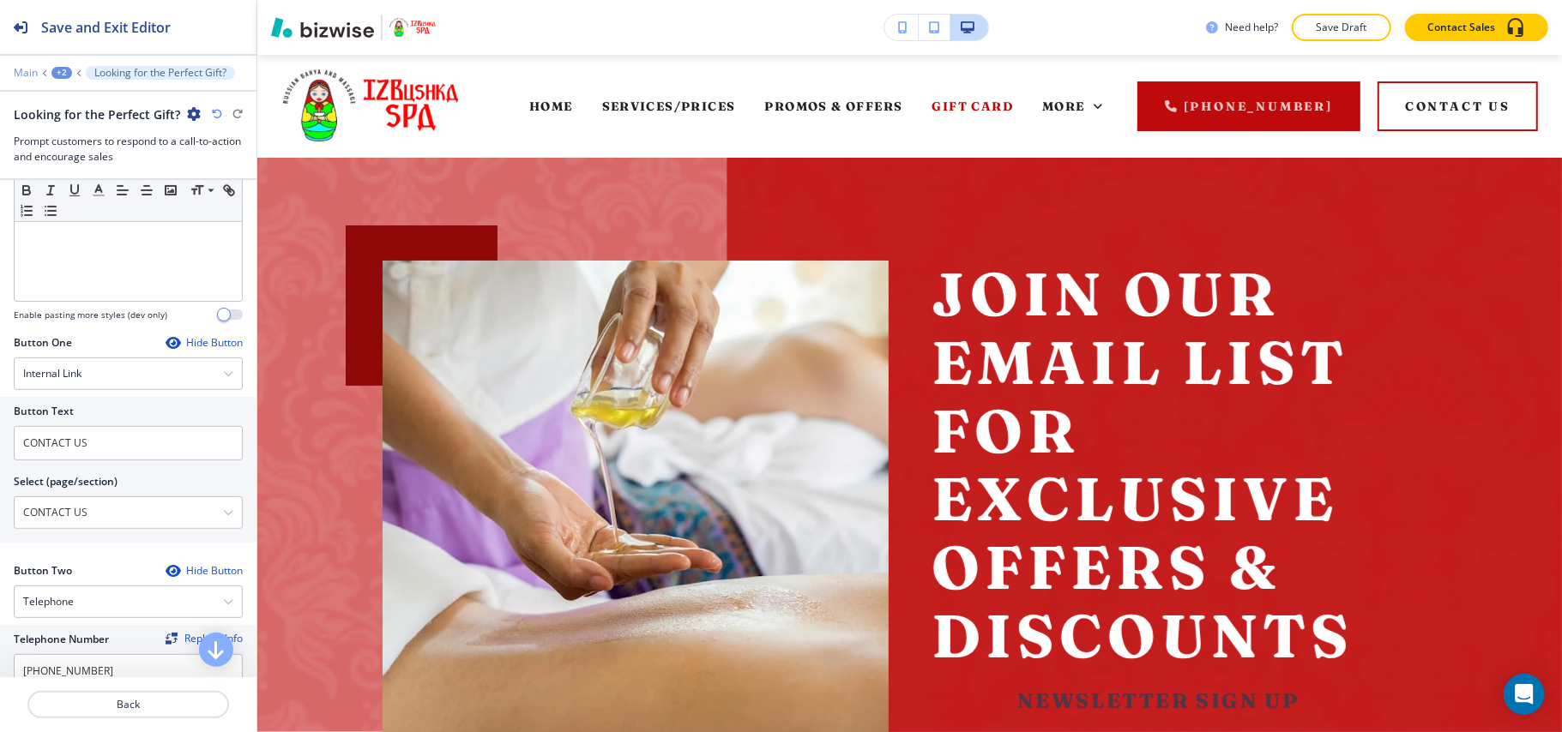
click at [26, 69] on p "Main" at bounding box center [26, 73] width 24 height 12
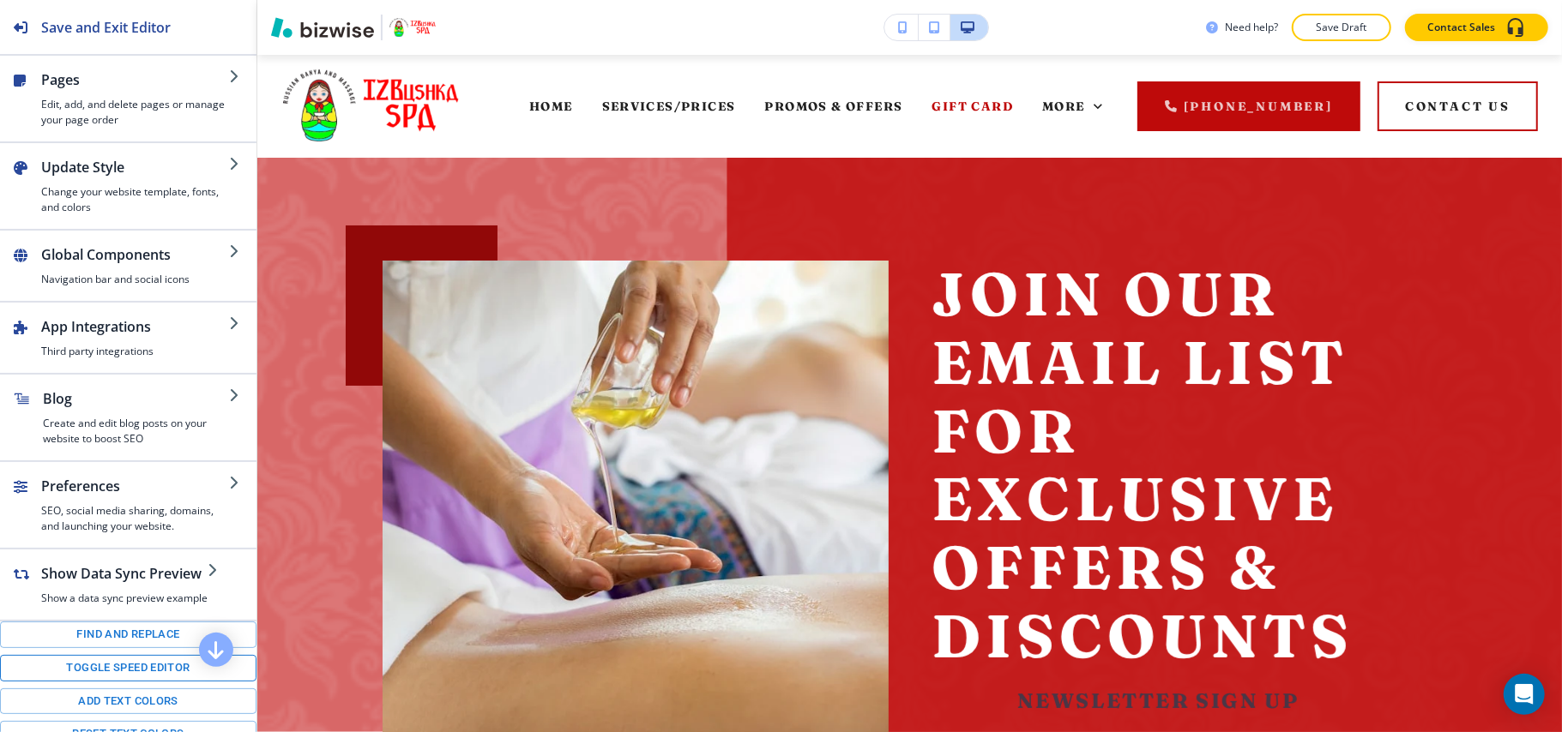
click at [122, 682] on button "Toggle speed editor" at bounding box center [128, 668] width 256 height 27
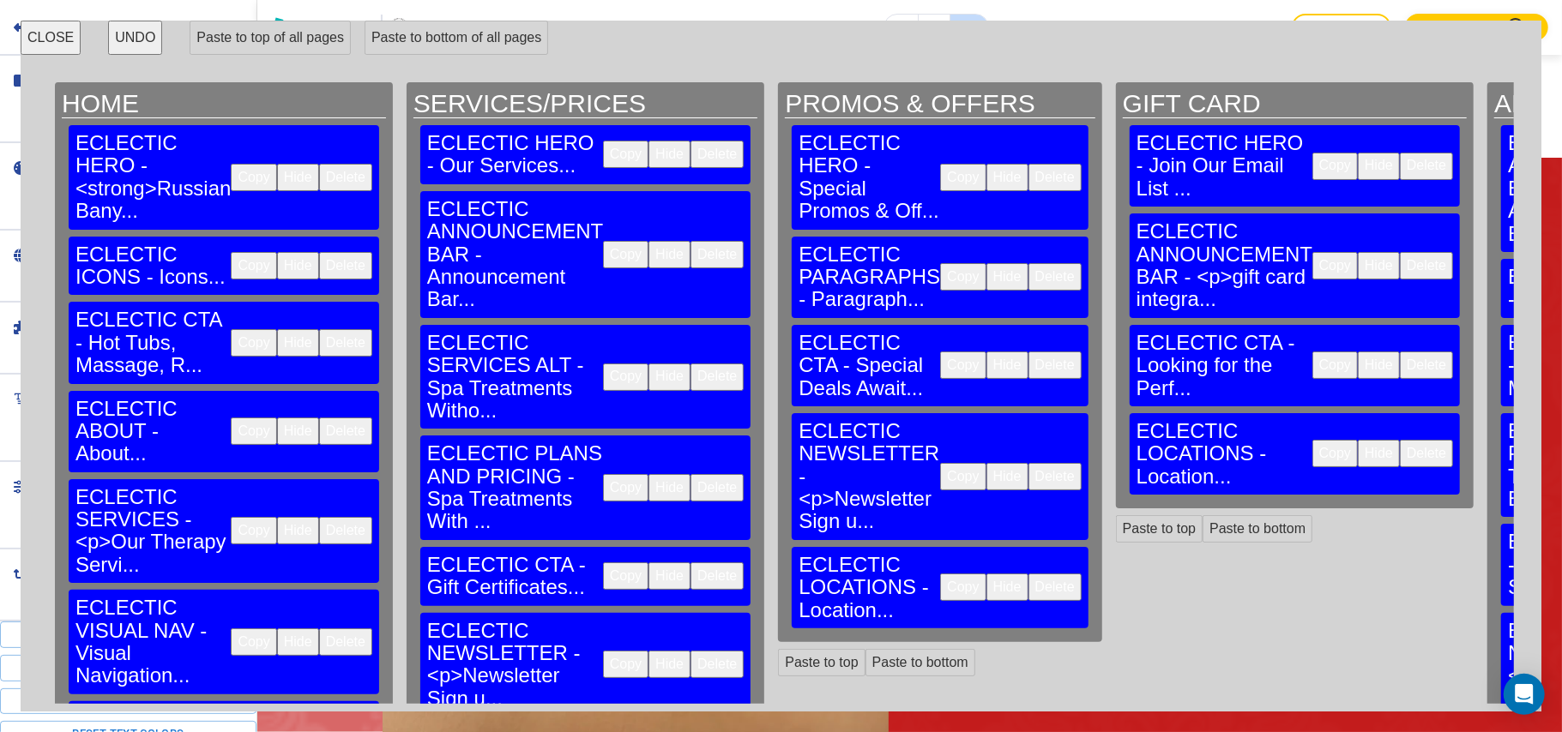
click at [940, 463] on button "Copy" at bounding box center [962, 476] width 45 height 27
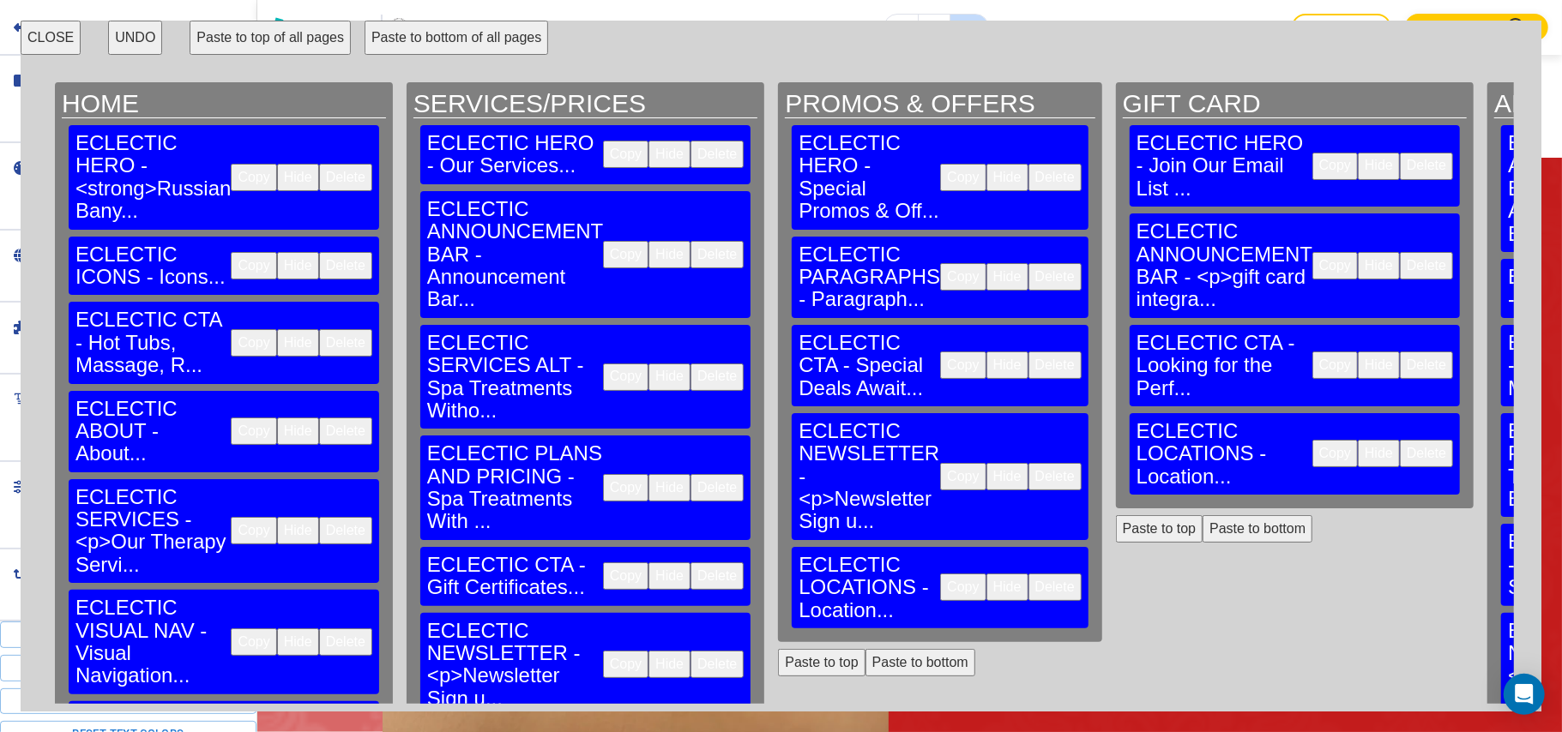
click at [1202, 515] on button "Paste to bottom" at bounding box center [1257, 528] width 110 height 27
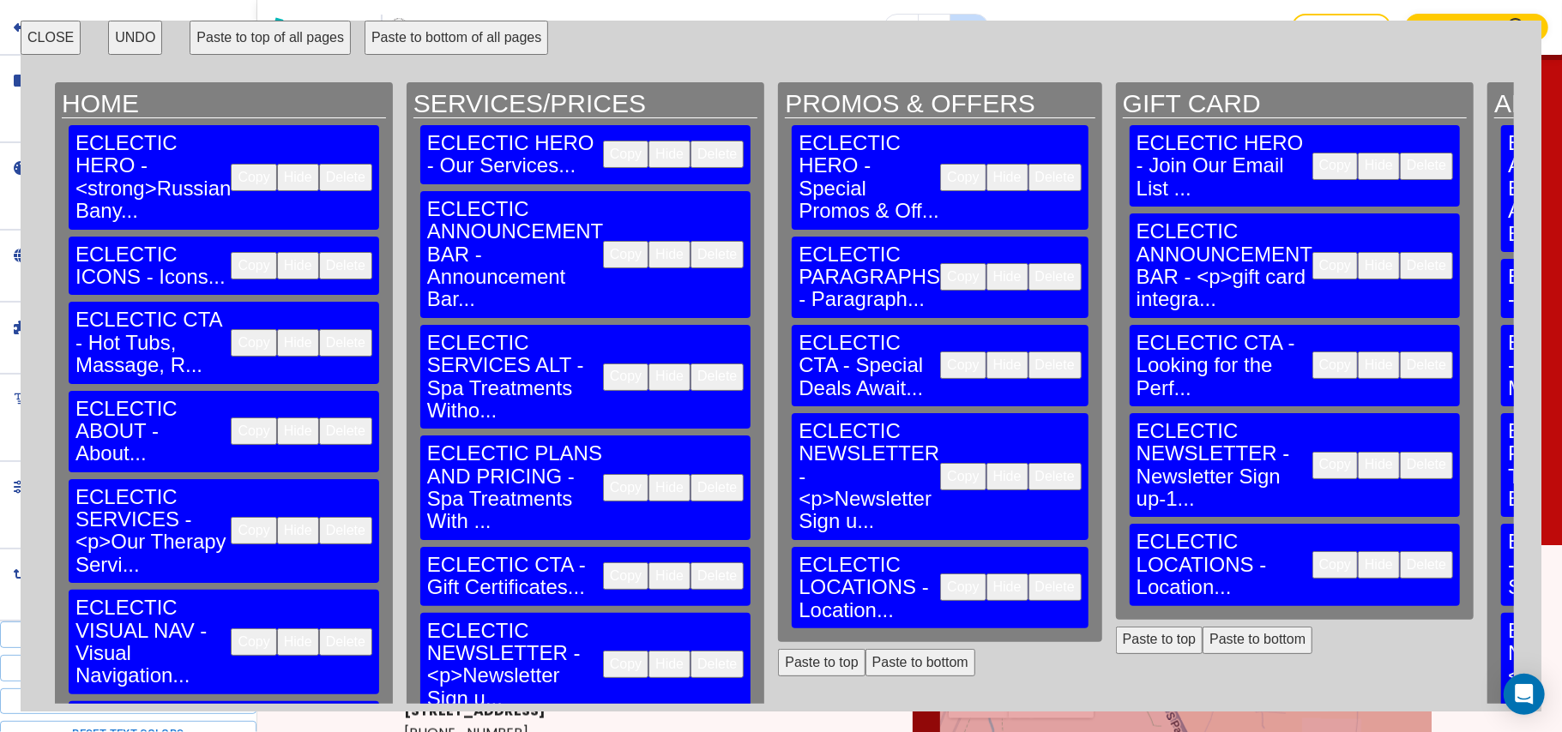
scroll to position [1521, 0]
click at [28, 31] on button "CLOSE" at bounding box center [51, 38] width 60 height 34
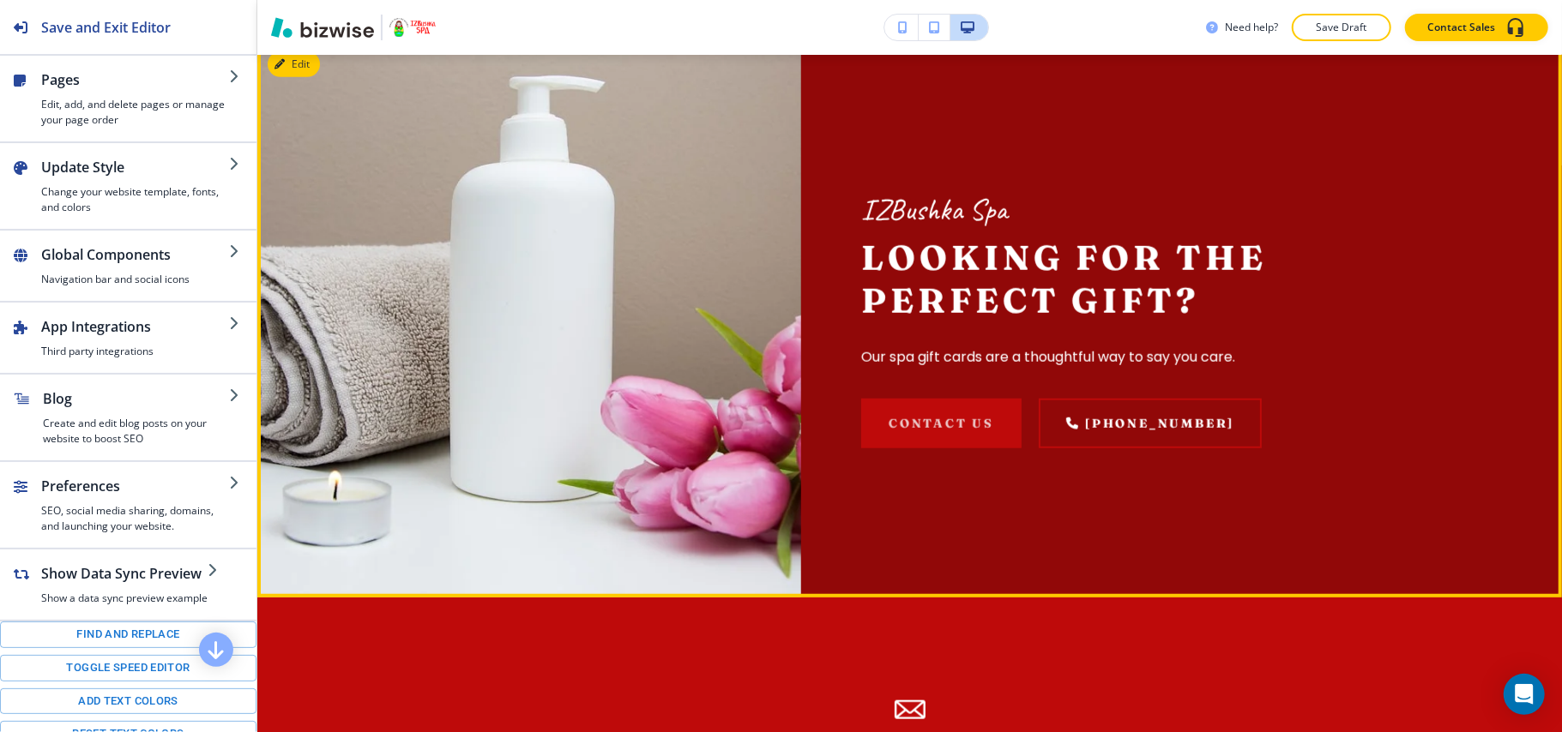
scroll to position [1178, 0]
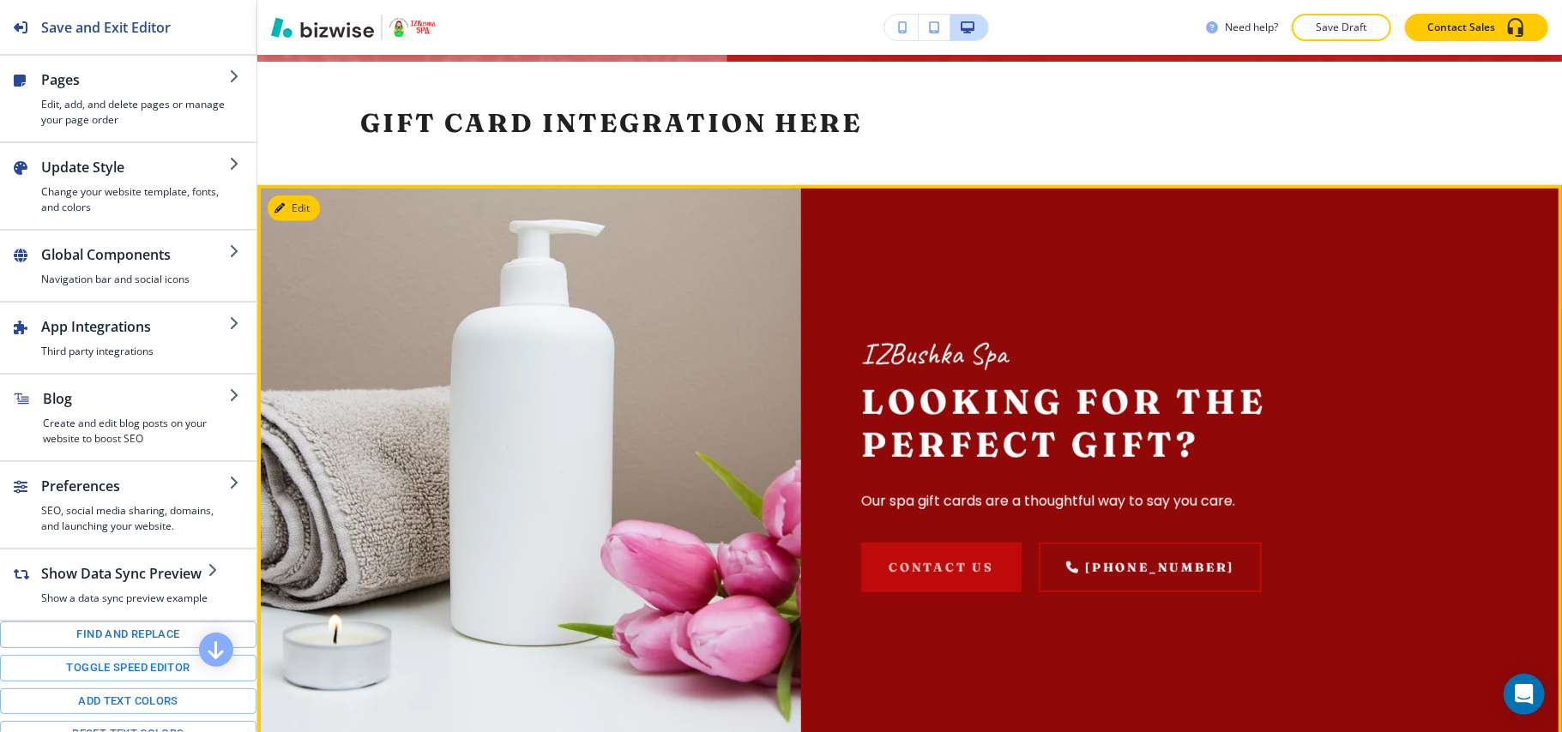
click at [302, 216] on button "Edit" at bounding box center [294, 209] width 52 height 26
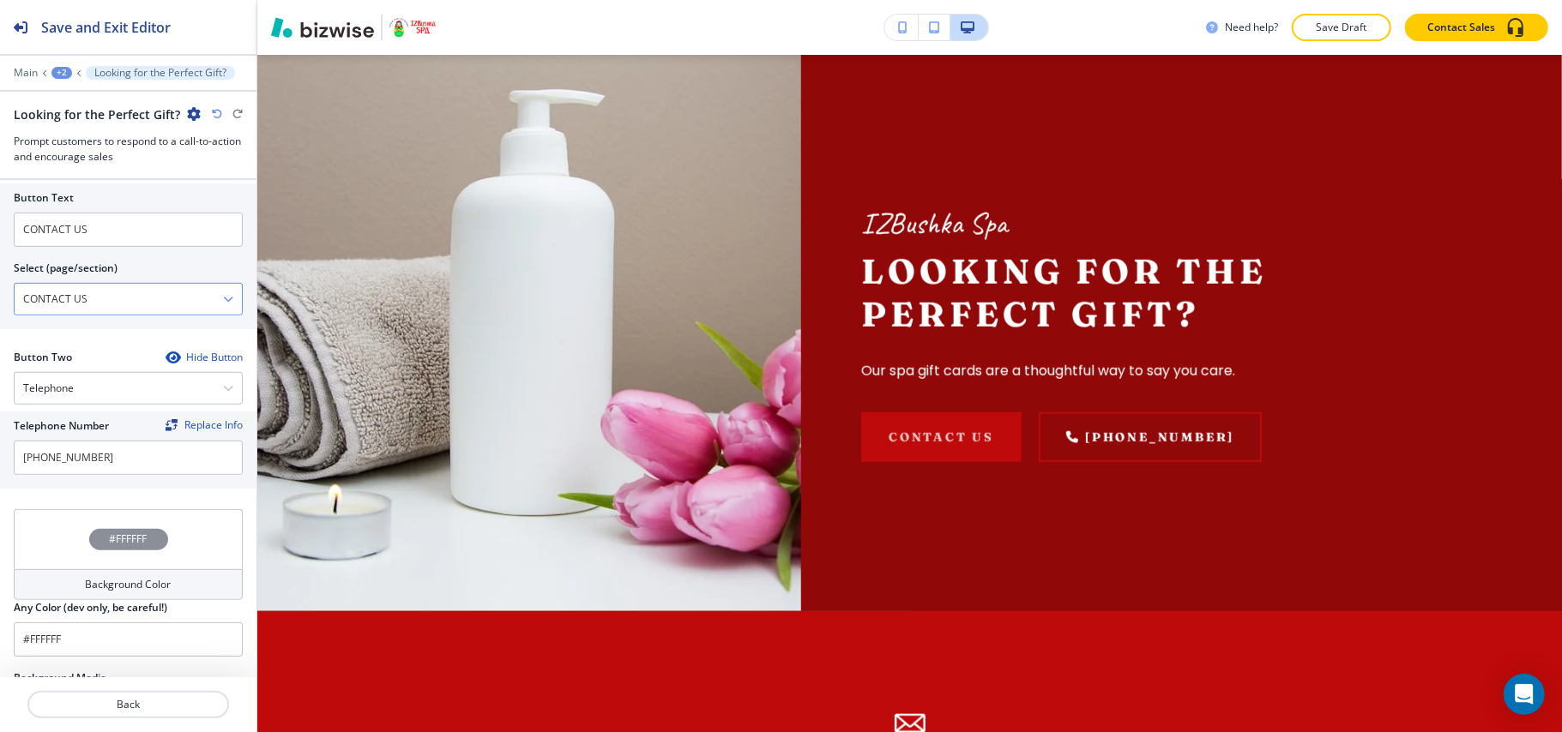
scroll to position [873, 0]
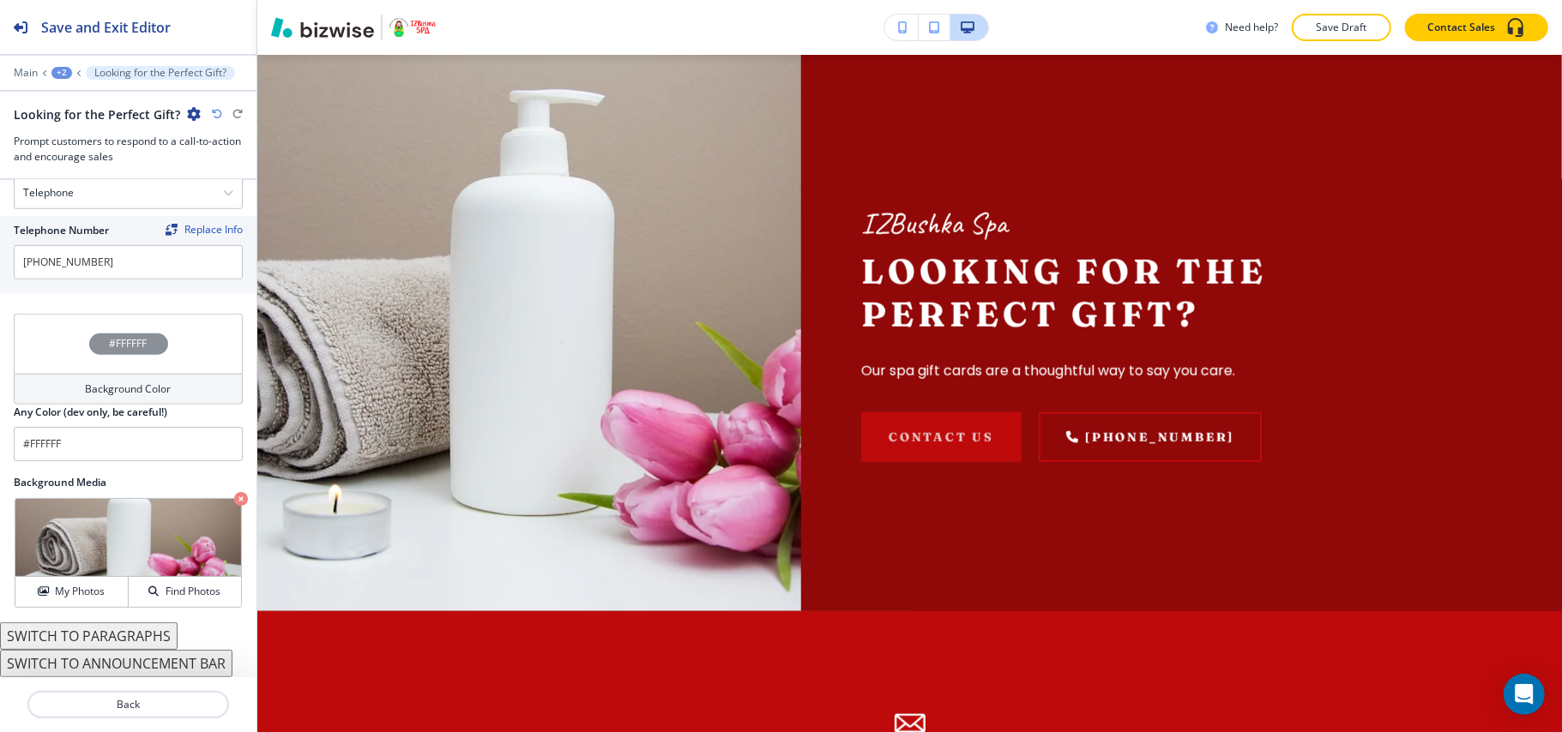
click at [52, 351] on div "#FFFFFF" at bounding box center [128, 344] width 229 height 60
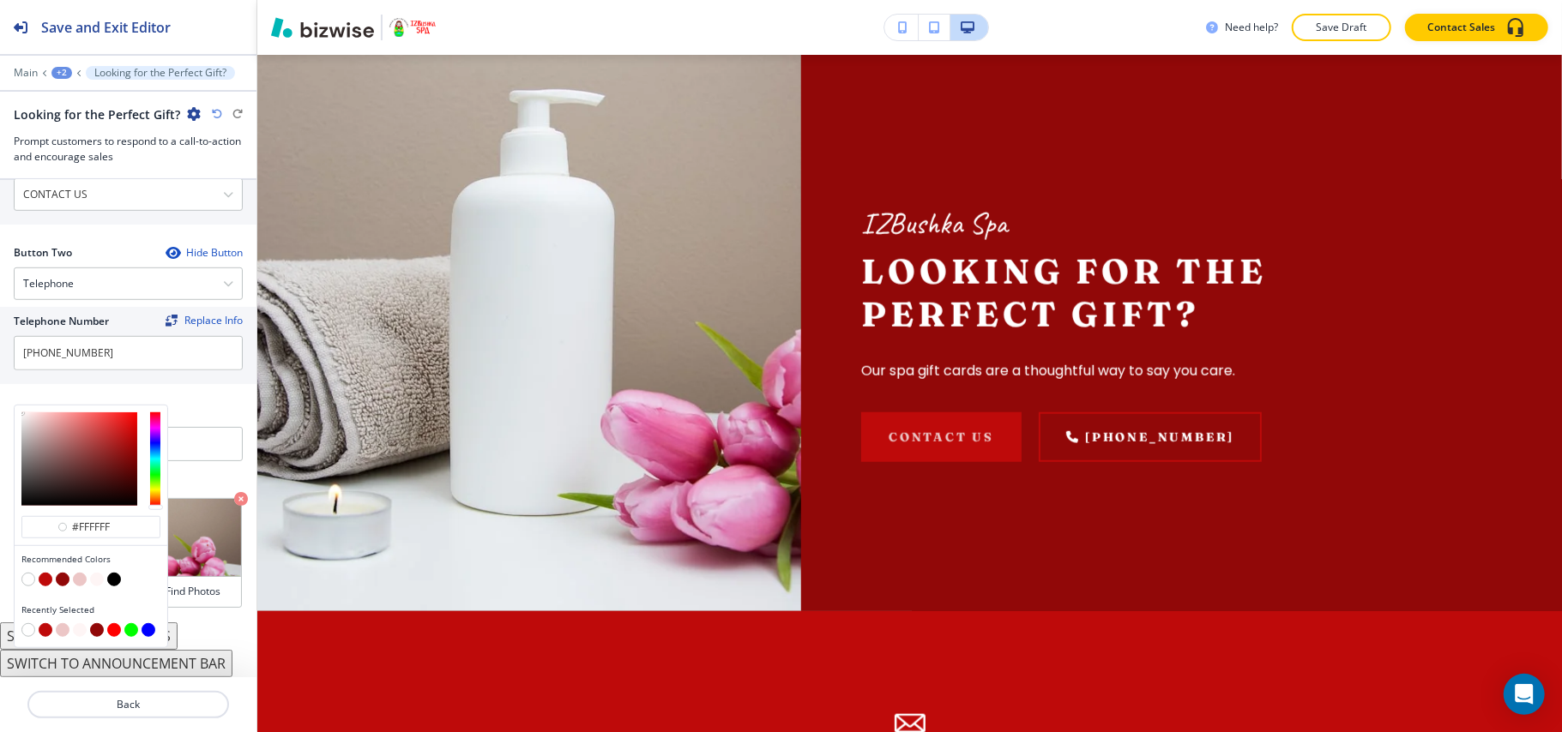
click at [77, 581] on button "button" at bounding box center [80, 580] width 14 height 14
type input "#ecc6c6"
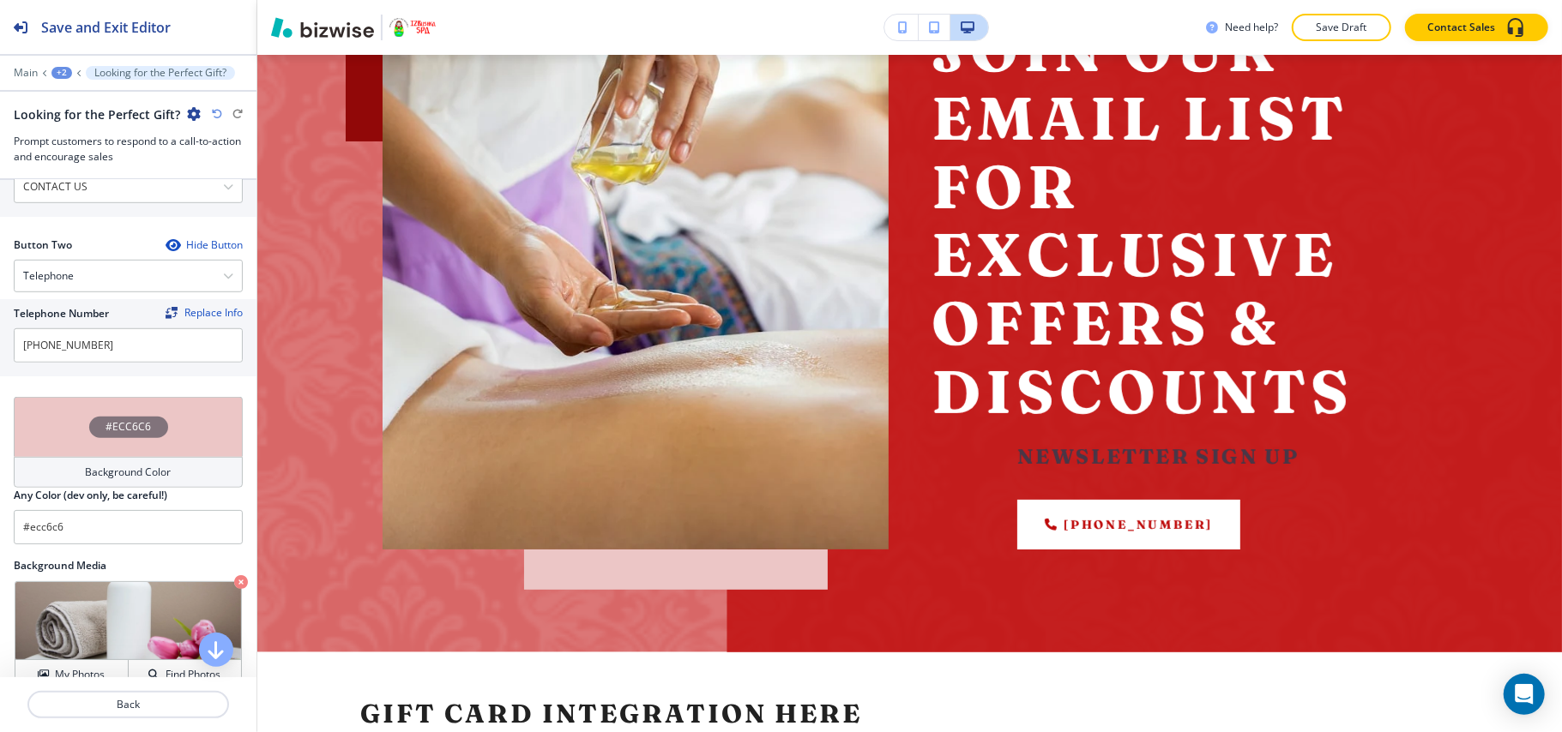
scroll to position [0, 0]
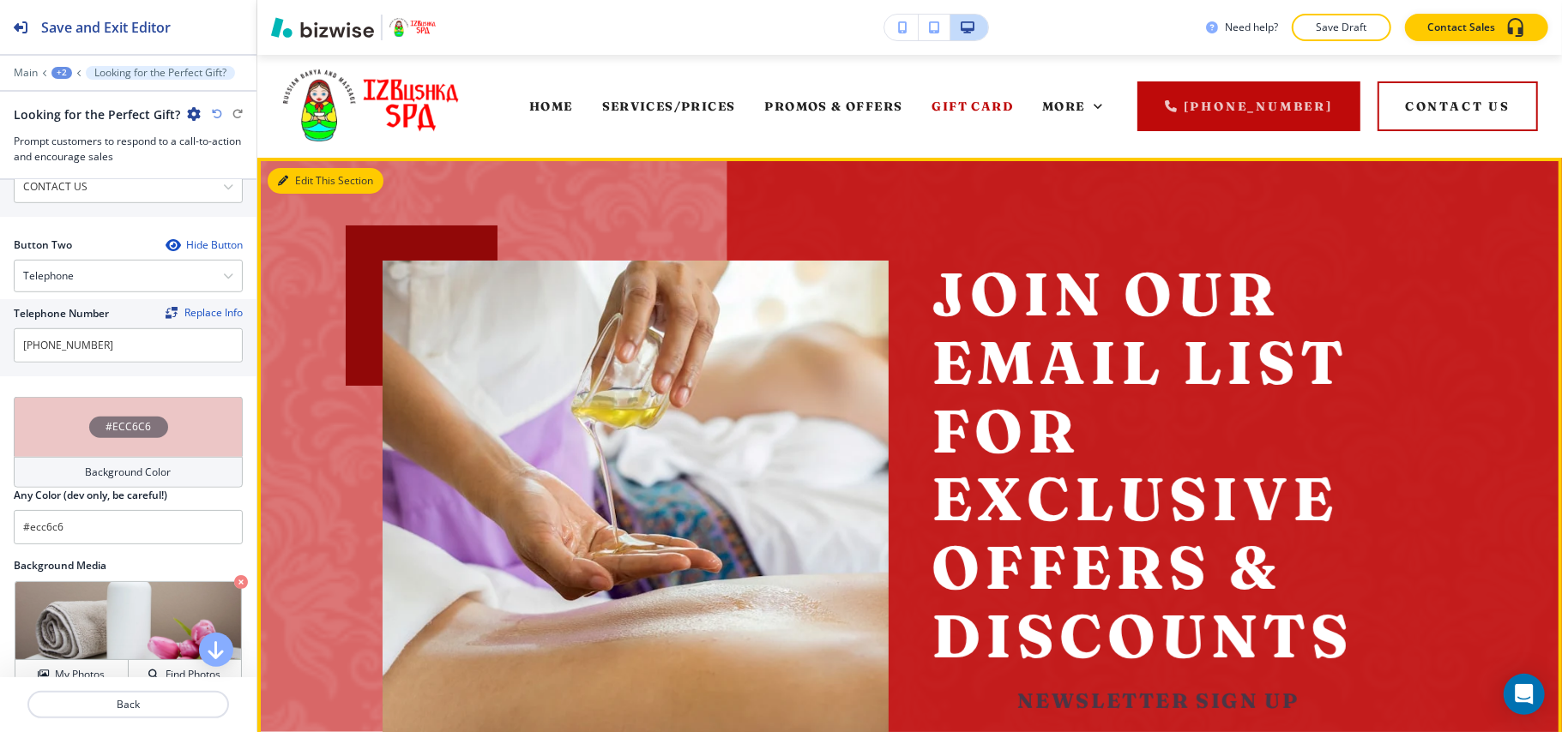
click at [309, 179] on button "Edit This Section" at bounding box center [326, 181] width 116 height 26
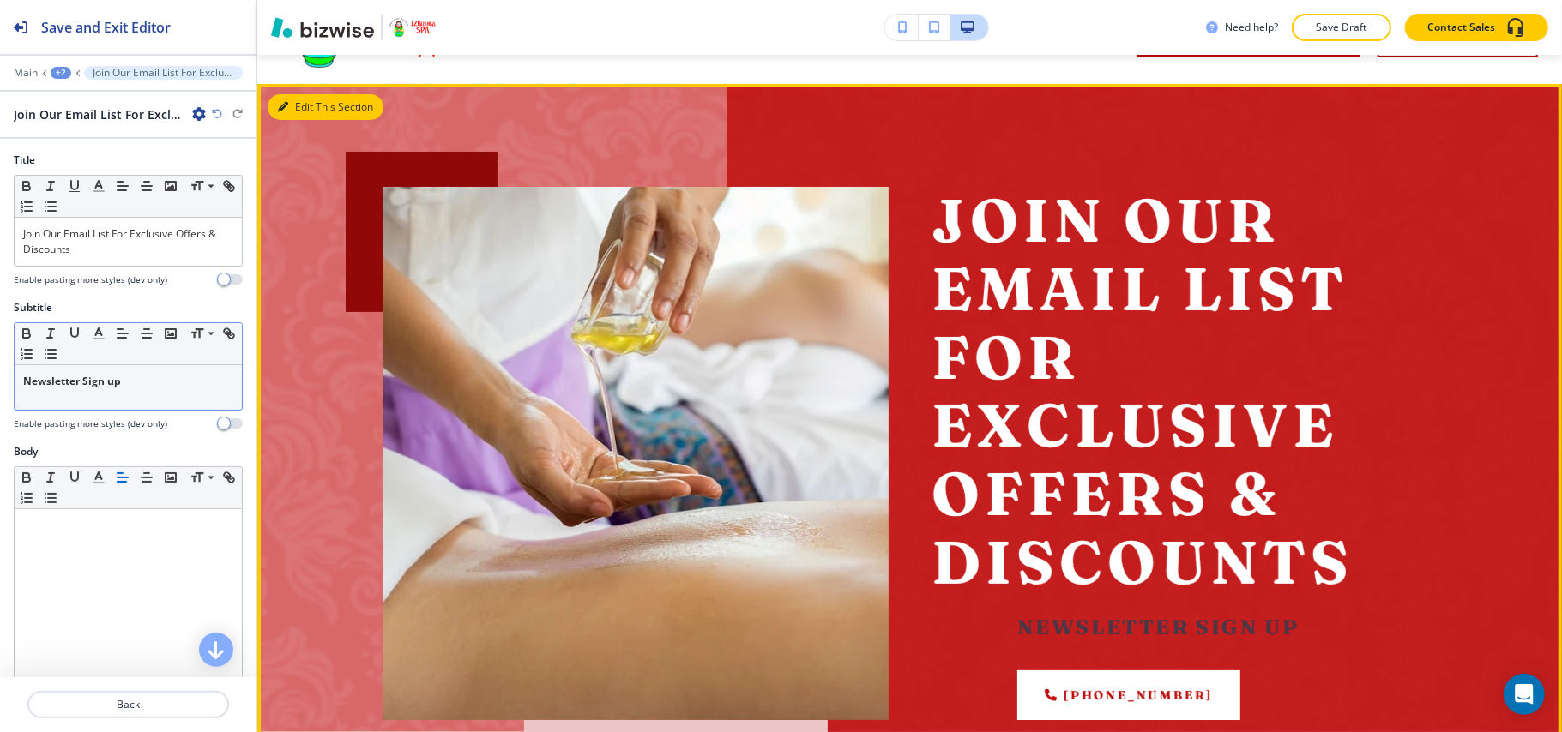
scroll to position [103, 0]
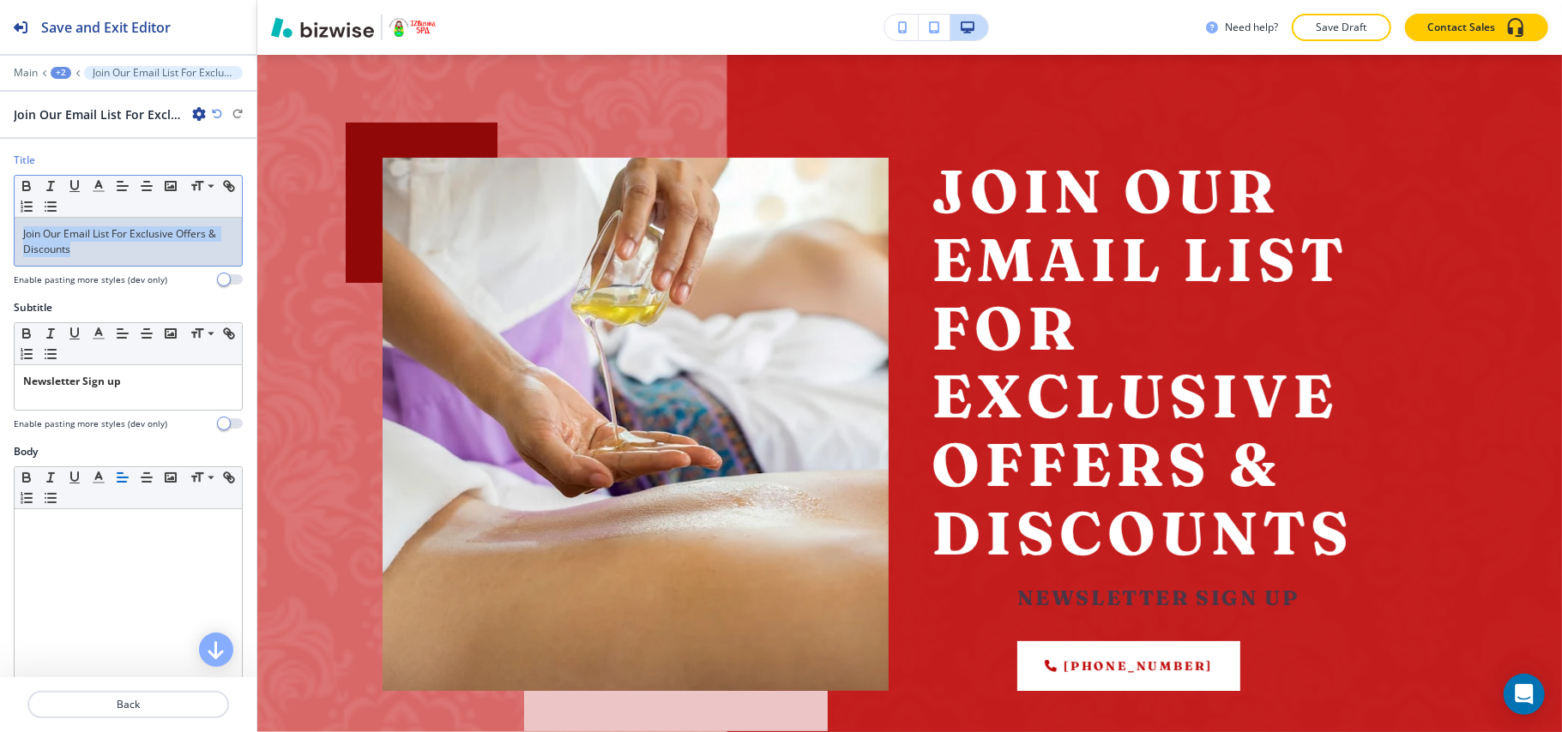
drag, startPoint x: 0, startPoint y: 217, endPoint x: 0, endPoint y: 200, distance: 17.2
click at [0, 200] on div "Title Small Normal Large Huge Join Our Email List For Exclusive Offers & Discou…" at bounding box center [128, 226] width 256 height 147
drag, startPoint x: 105, startPoint y: 217, endPoint x: 83, endPoint y: 238, distance: 29.7
click at [83, 238] on p "Join Our Email List For Exclusive Offers & Discounts" at bounding box center [128, 241] width 210 height 31
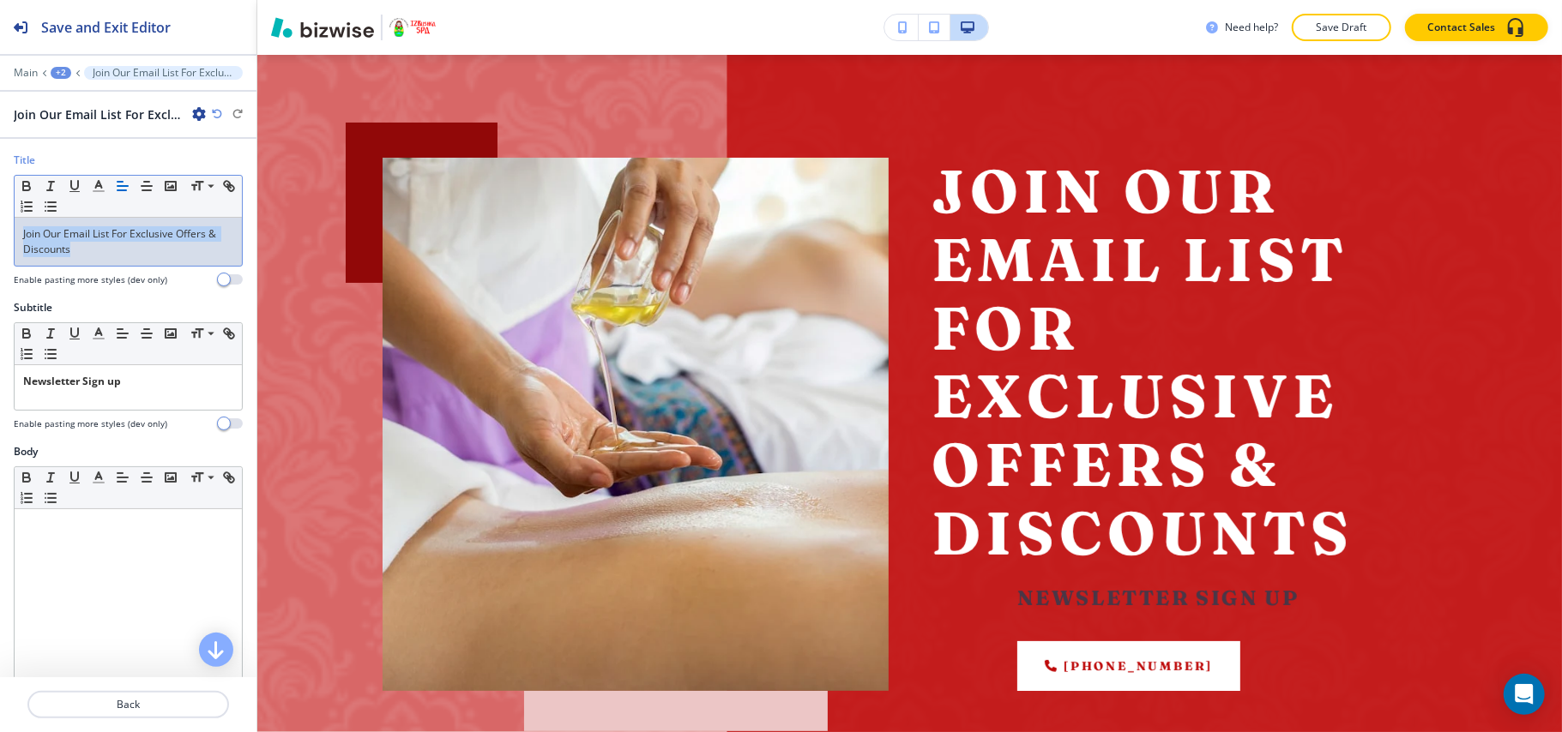
click at [83, 238] on p "Join Our Email List For Exclusive Offers & Discounts" at bounding box center [128, 241] width 210 height 31
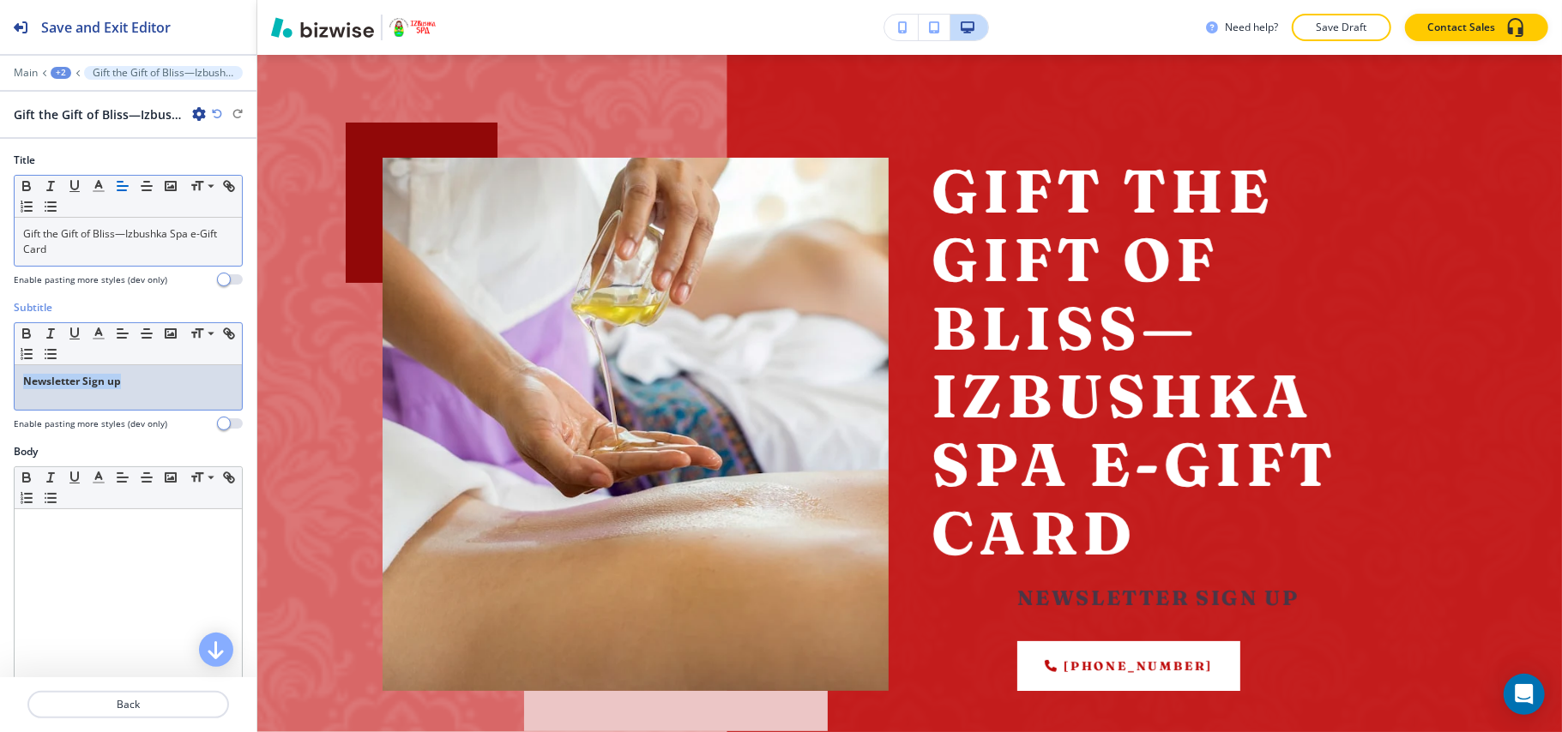
drag, startPoint x: 141, startPoint y: 389, endPoint x: 0, endPoint y: 389, distance: 141.5
click at [0, 389] on div "Subtitle Small Normal Large Huge Newsletter Sign up Enable pasting more styles …" at bounding box center [128, 372] width 256 height 144
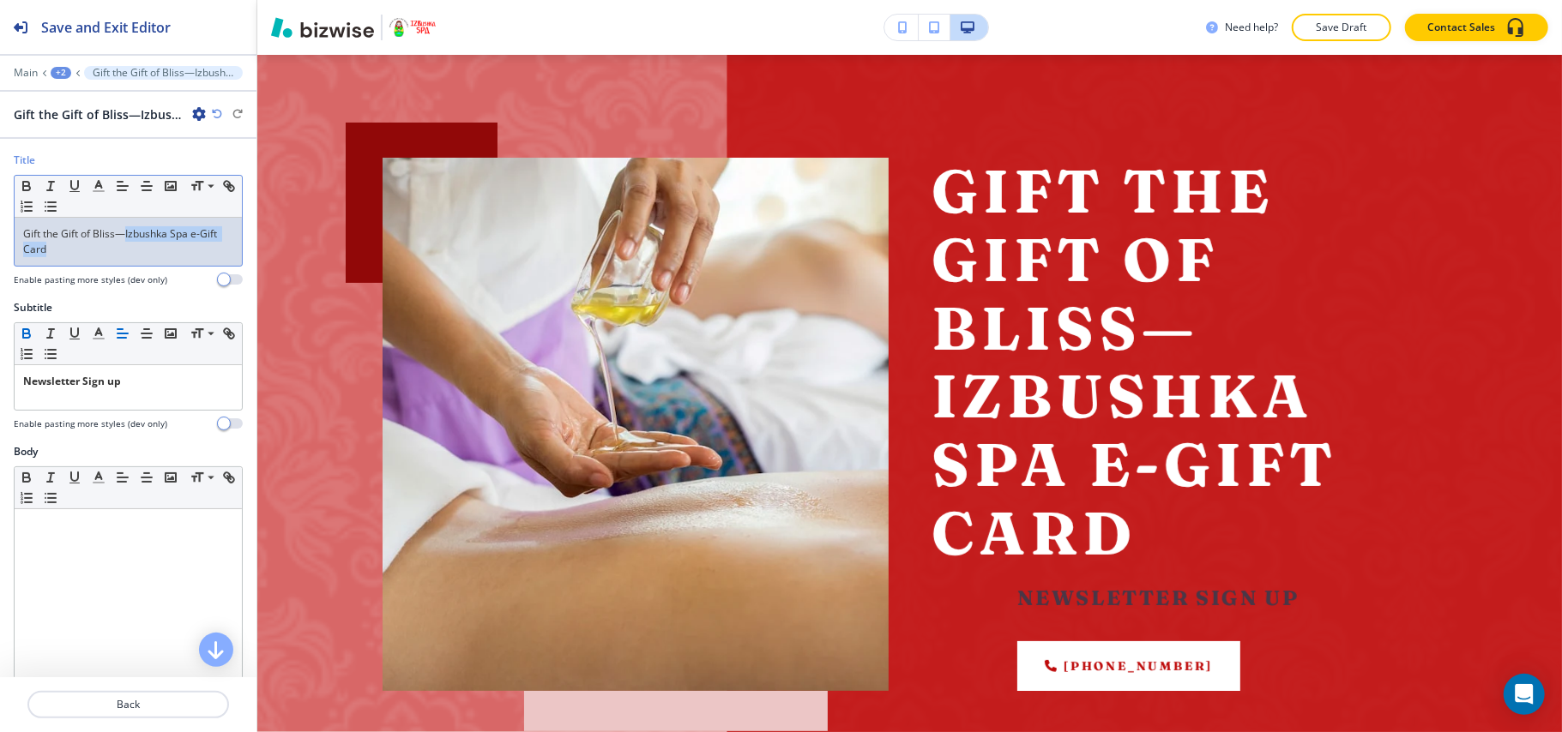
drag, startPoint x: 125, startPoint y: 237, endPoint x: 217, endPoint y: 255, distance: 93.5
click at [217, 255] on div "Gift the Gift of Bliss—Izbushka Spa e-Gift Card" at bounding box center [128, 242] width 227 height 48
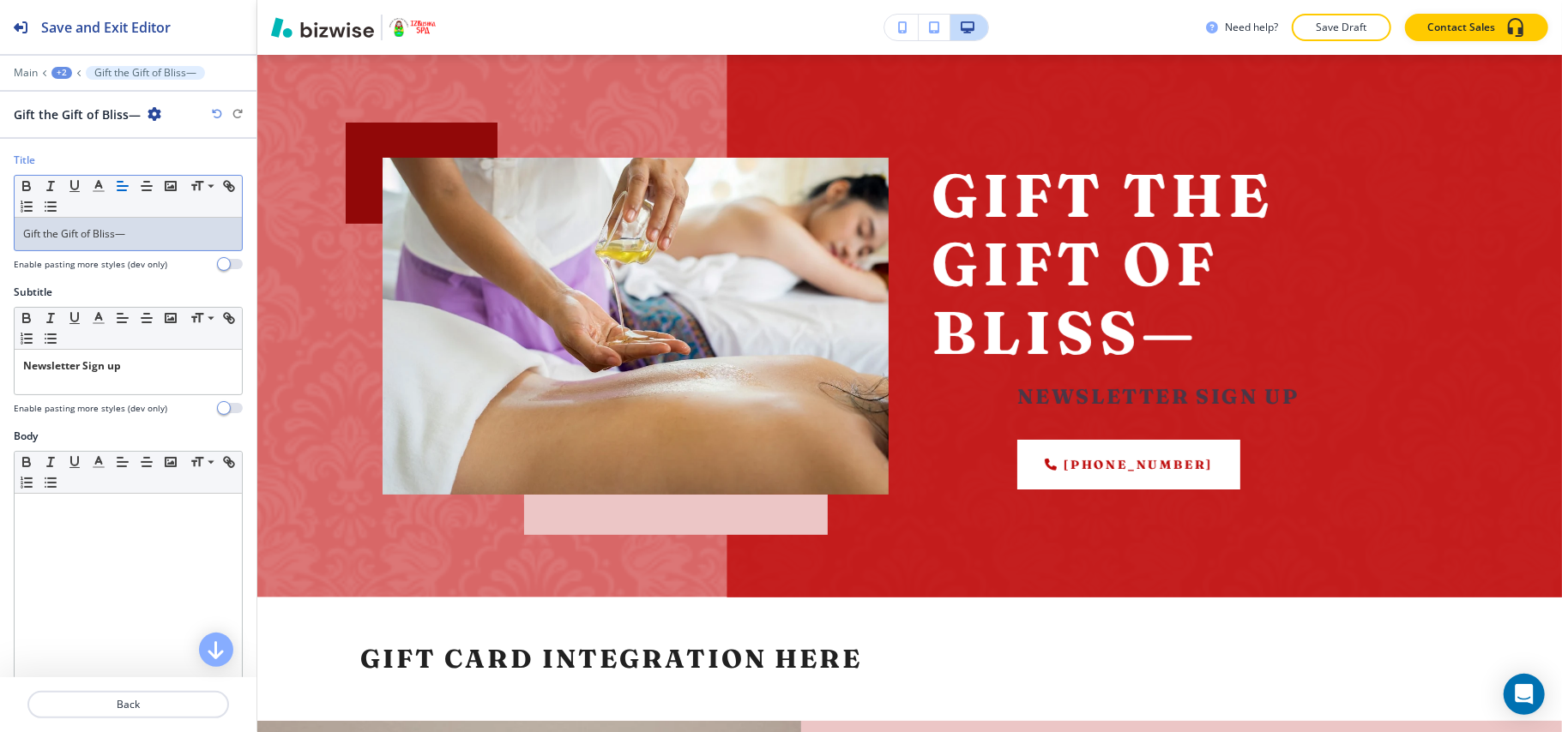
drag, startPoint x: 163, startPoint y: 351, endPoint x: 0, endPoint y: 351, distance: 162.9
click at [0, 351] on div "Subtitle Small Normal Large Huge Newsletter Sign up Enable pasting more styles …" at bounding box center [128, 357] width 256 height 144
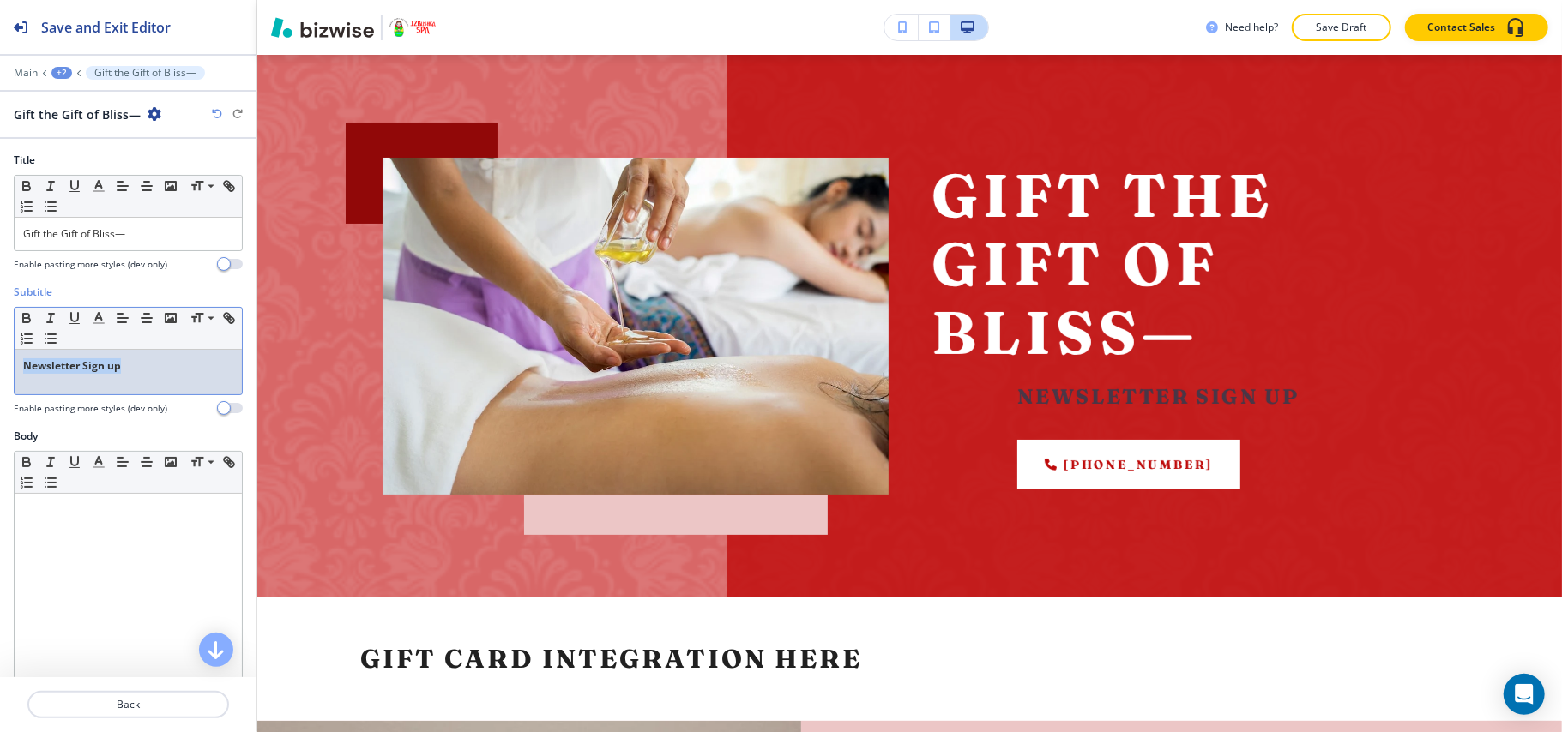
drag, startPoint x: 131, startPoint y: 376, endPoint x: 0, endPoint y: 376, distance: 131.2
click at [0, 376] on div "Subtitle Small Normal Large Huge Newsletter Sign up Enable pasting more styles …" at bounding box center [128, 357] width 256 height 144
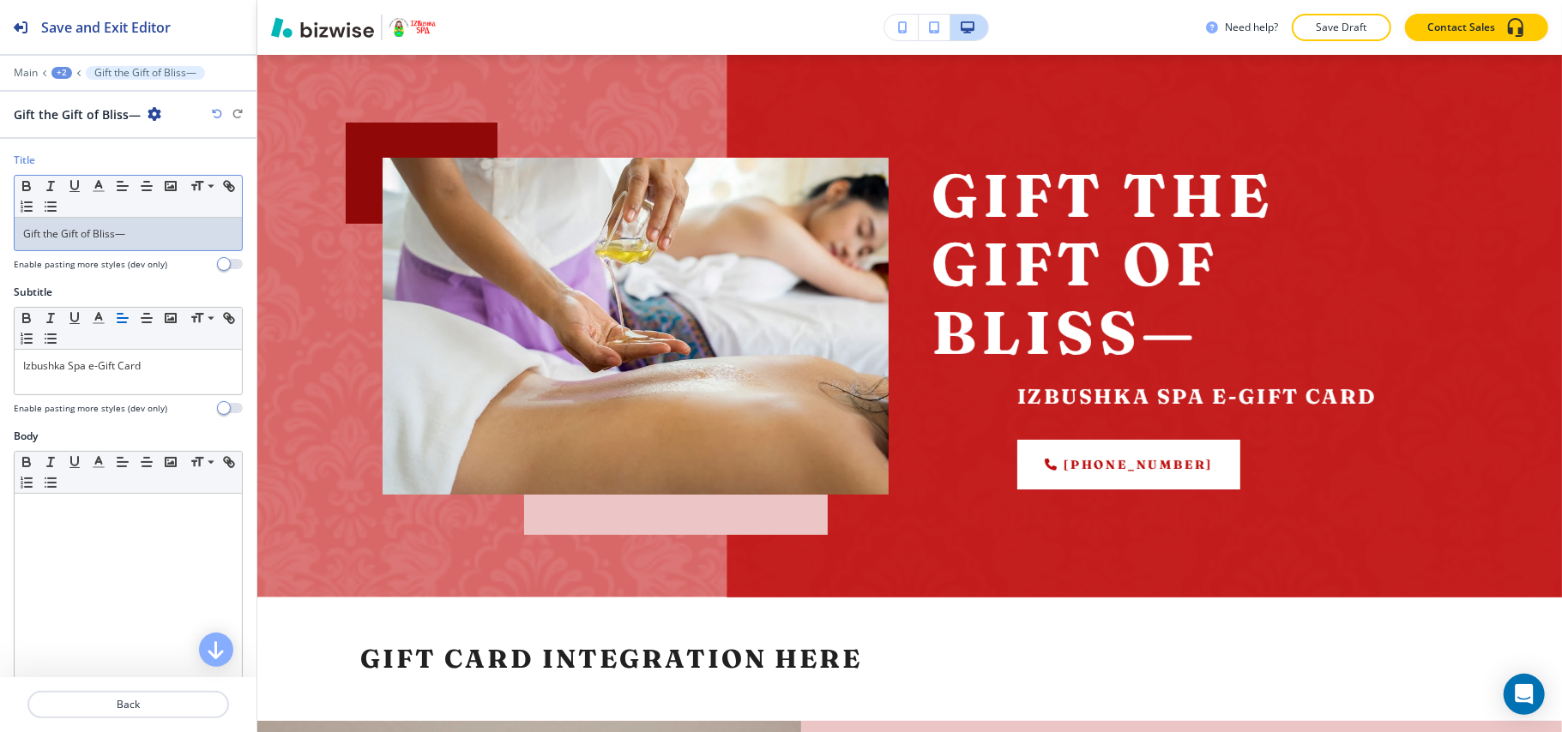
click at [154, 237] on p "Gift the Gift of Bliss—" at bounding box center [128, 233] width 210 height 15
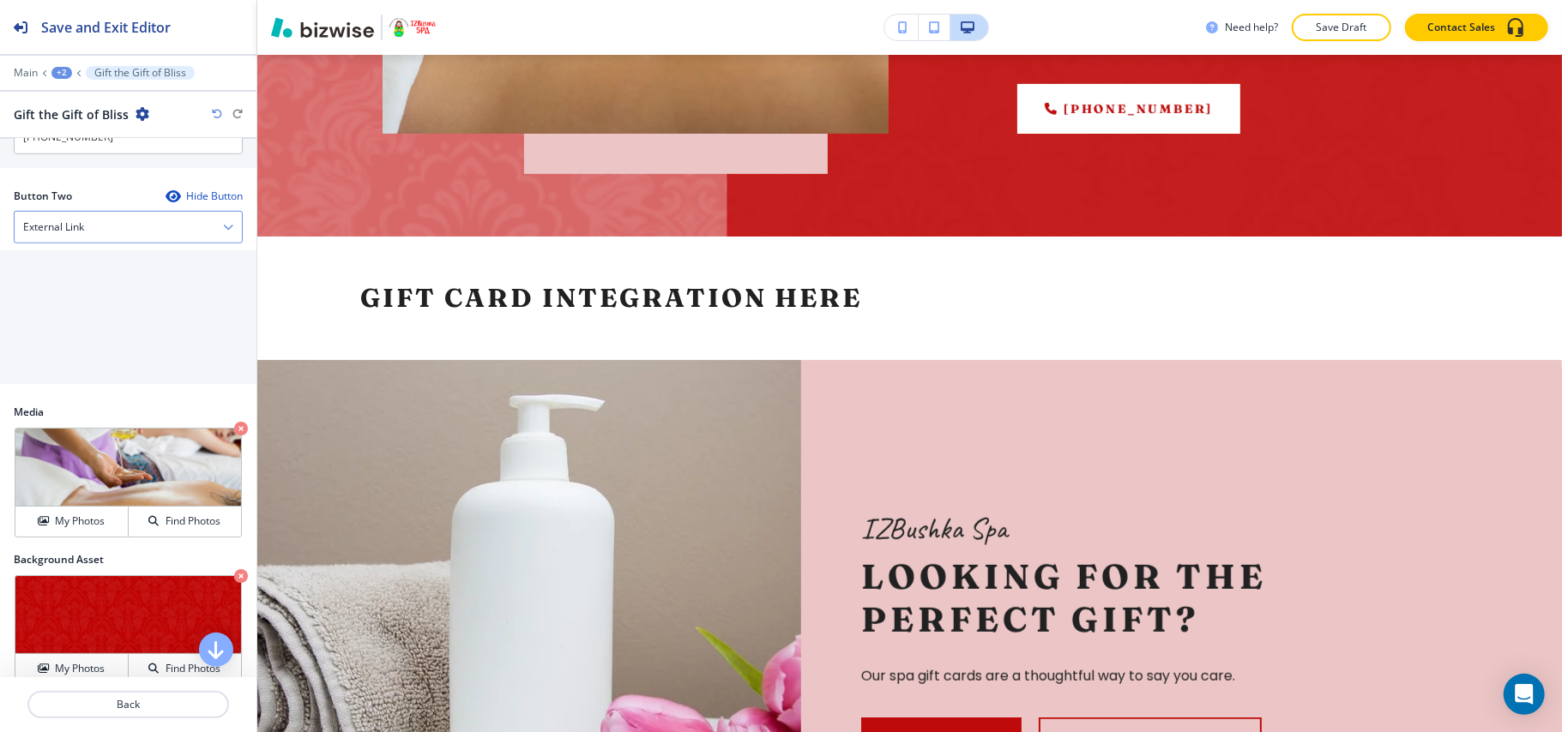
scroll to position [686, 0]
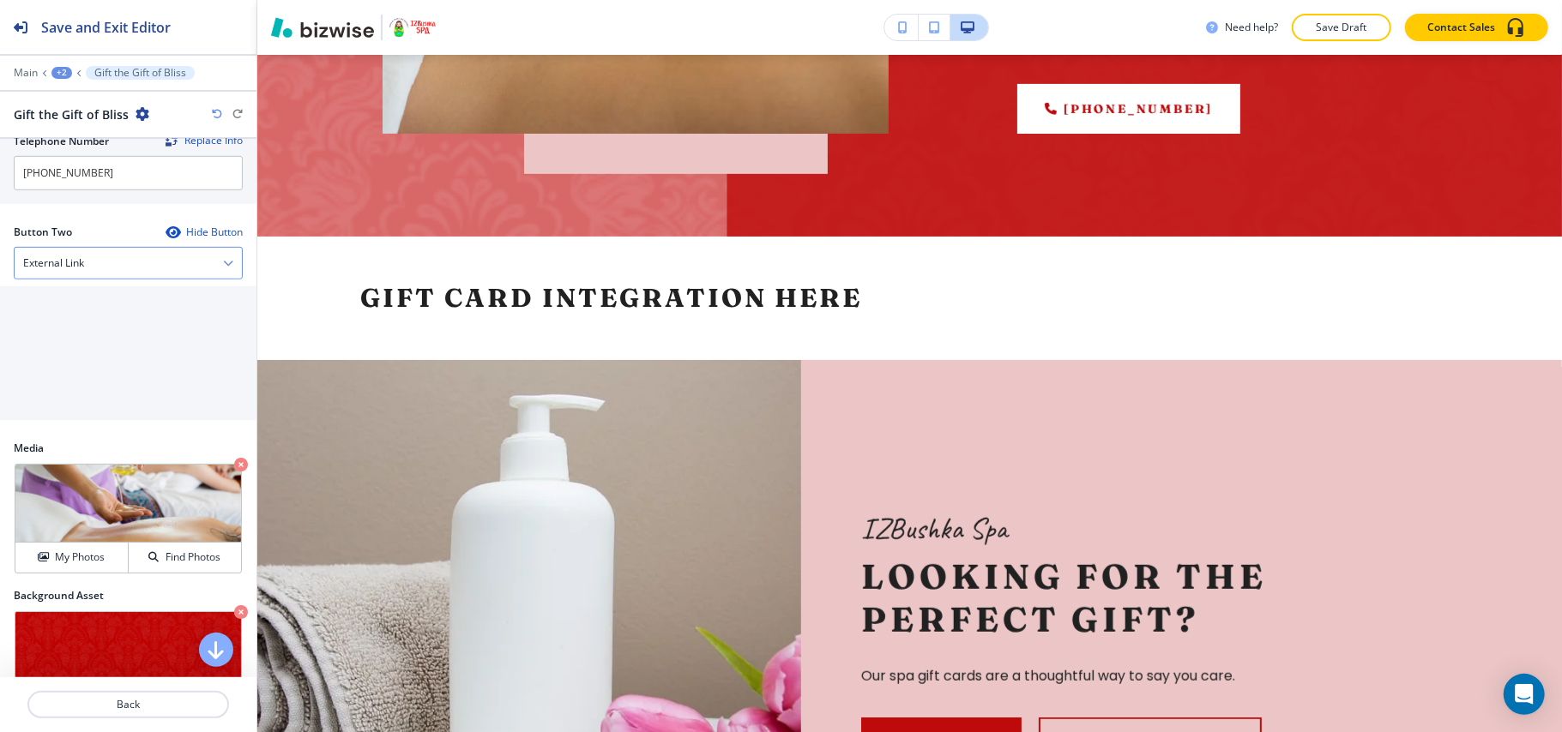
click at [110, 274] on div "External Link" at bounding box center [128, 263] width 227 height 31
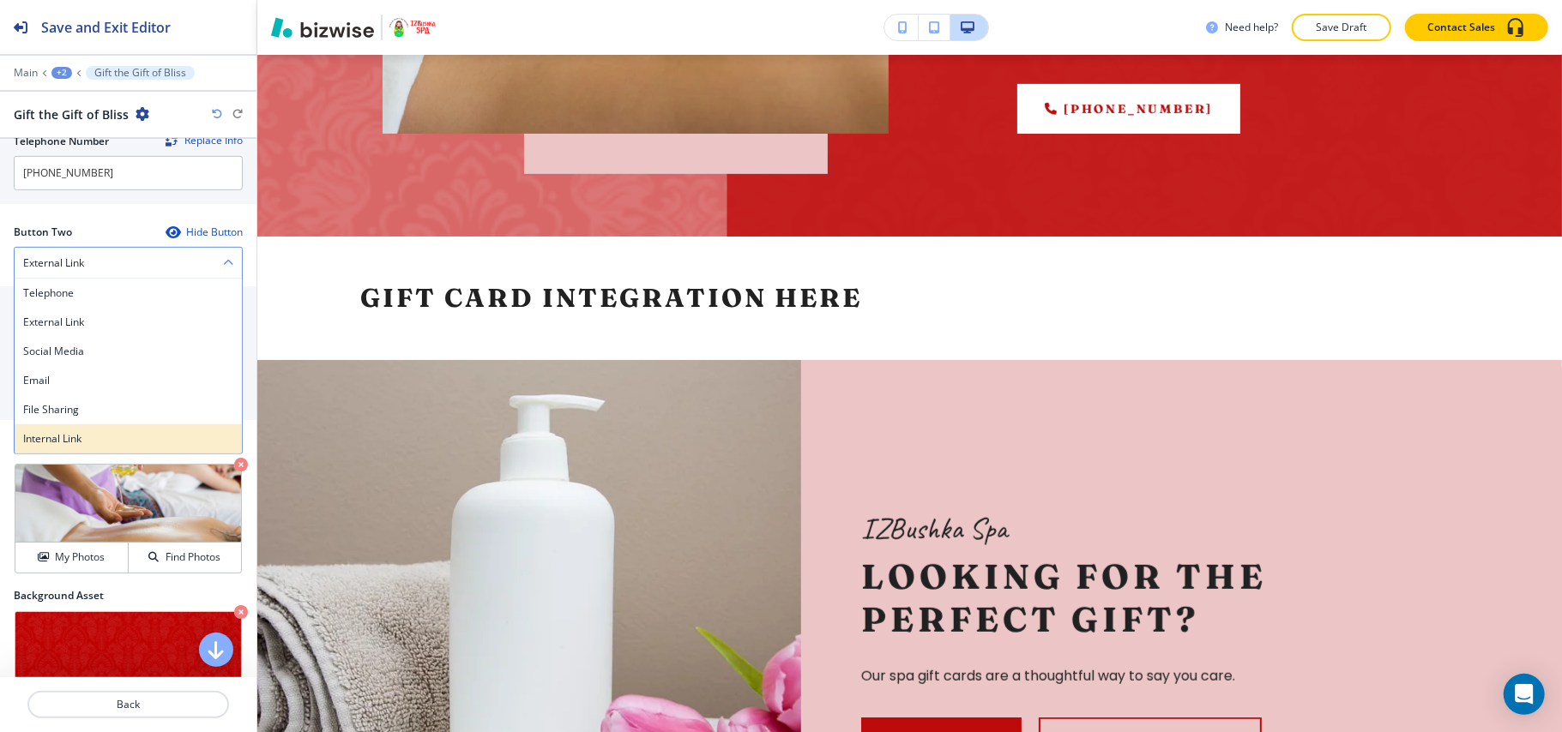
click at [87, 434] on div "Internal Link" at bounding box center [128, 438] width 227 height 29
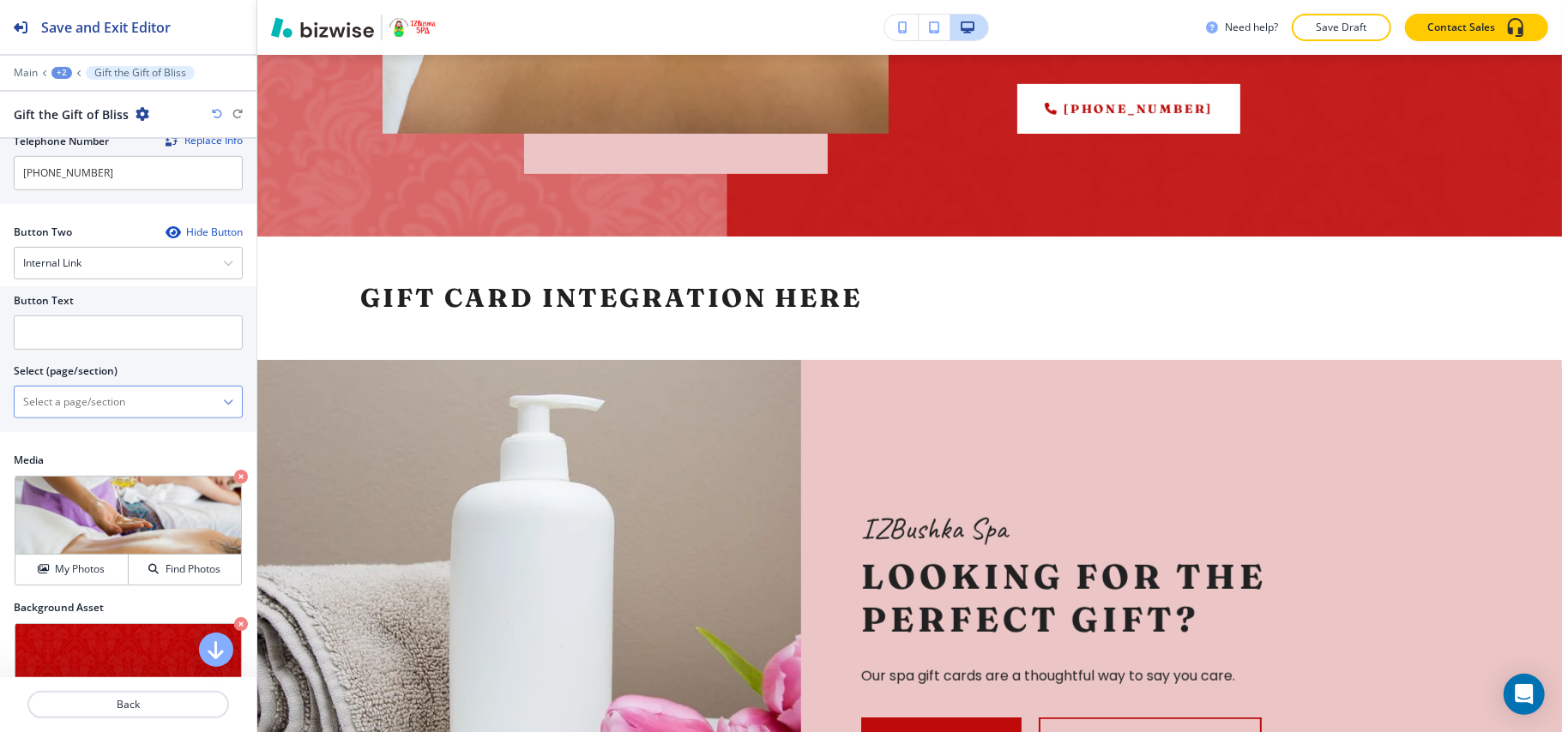
click at [99, 415] on \(page\/section\) "Manual Input" at bounding box center [119, 402] width 208 height 29
type \(page\/section\) "CONTACT US"
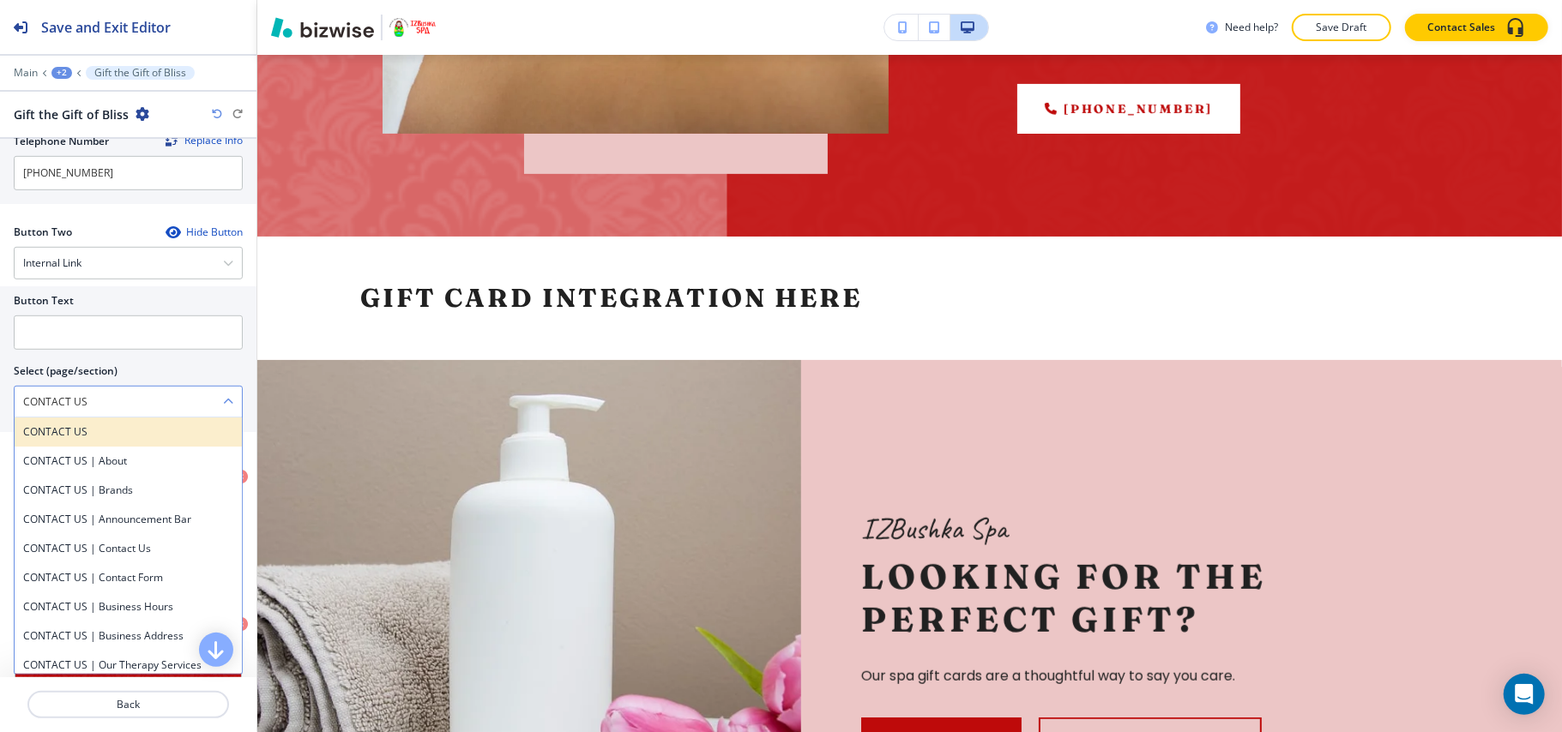
click at [97, 447] on div "CONTACT US" at bounding box center [128, 432] width 227 height 29
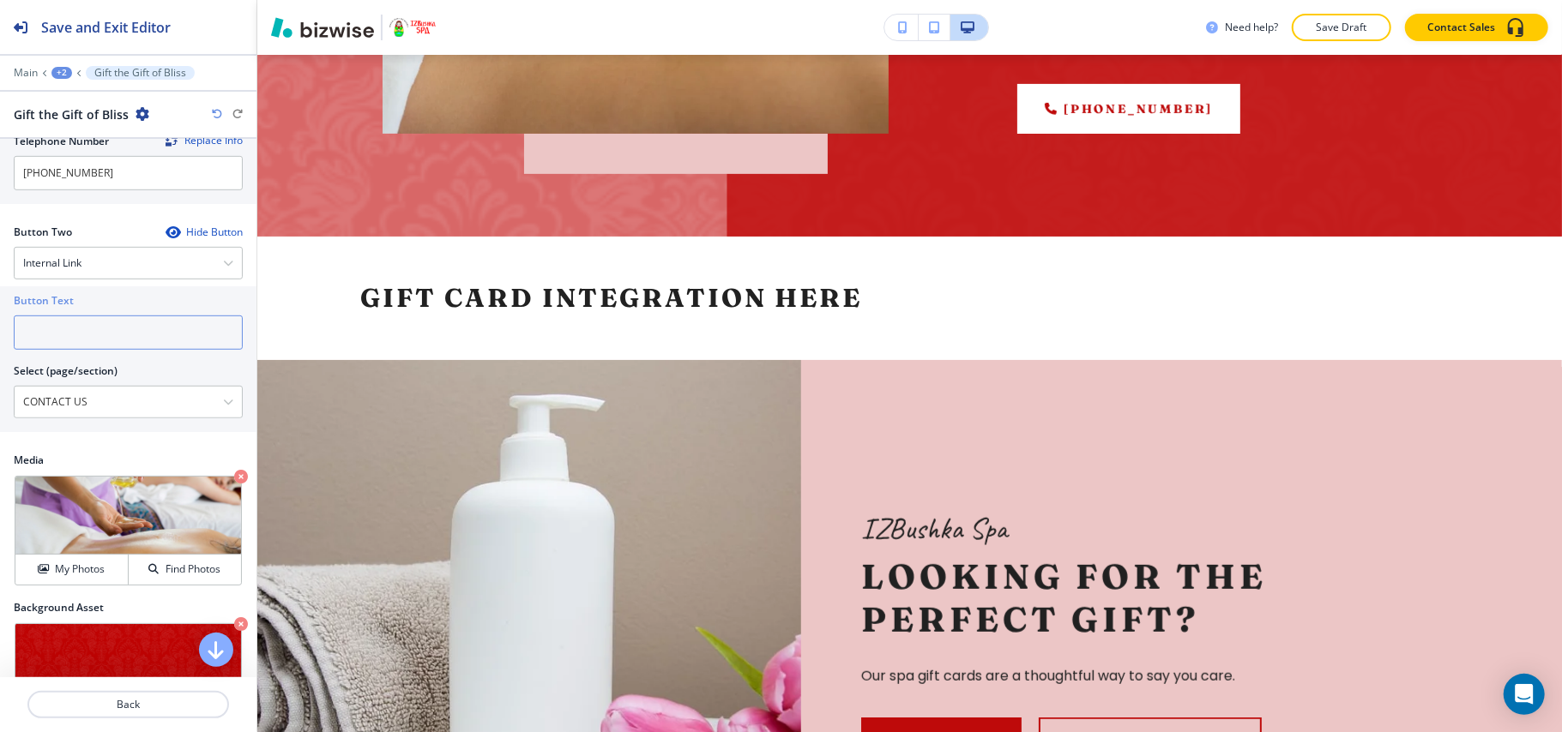
click at [105, 333] on input "text" at bounding box center [128, 333] width 229 height 34
paste input "CONTACT US"
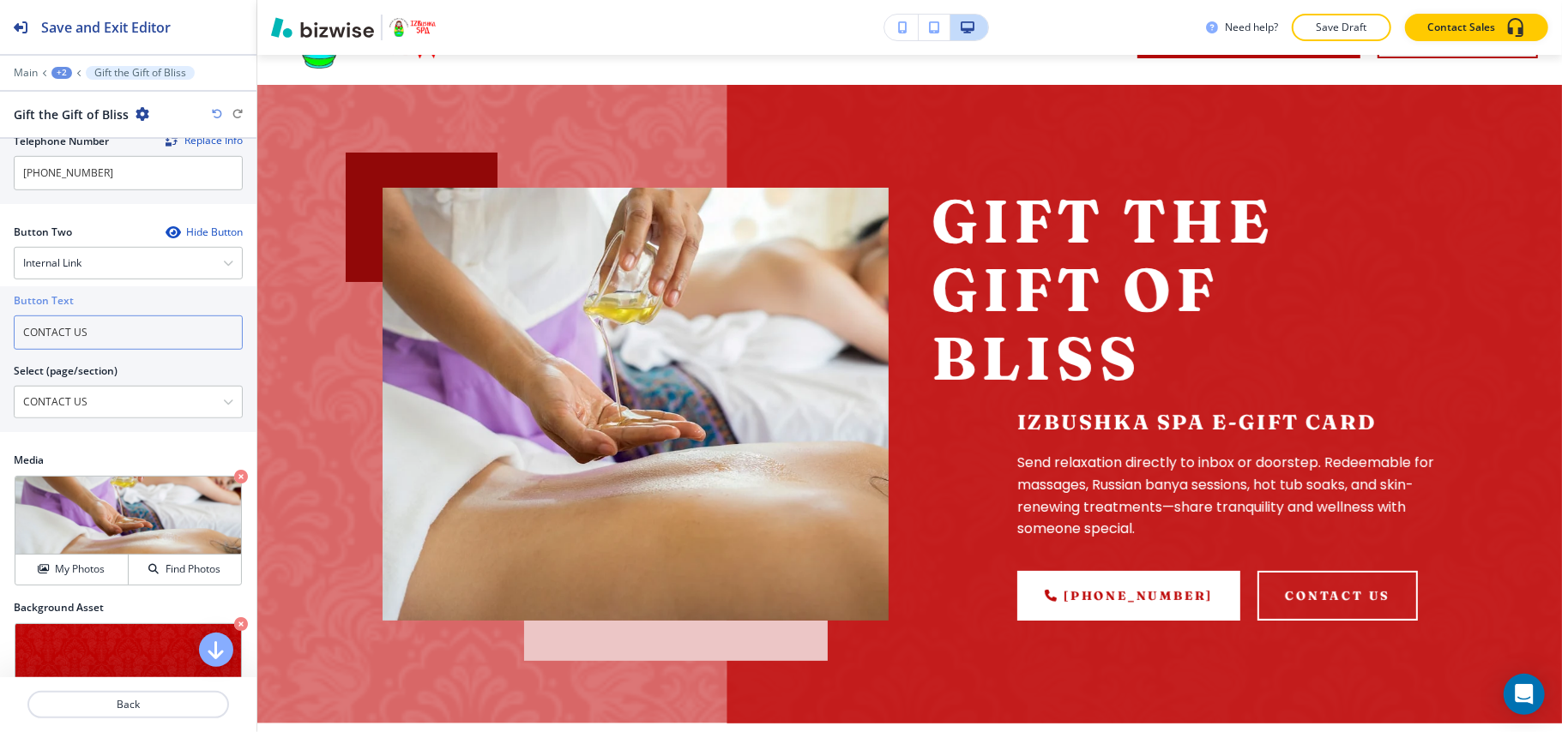
scroll to position [0, 0]
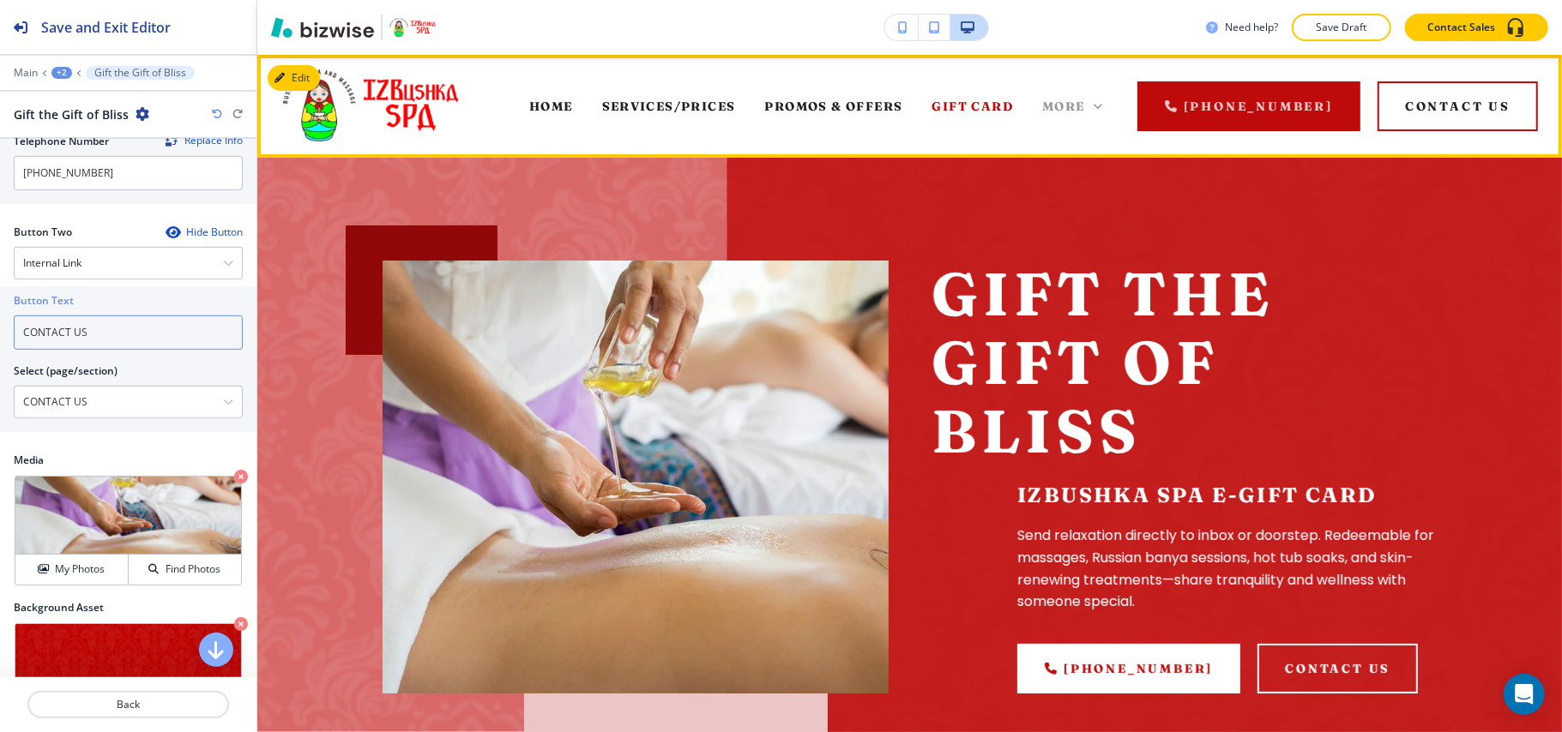
type input "CONTACT US"
click at [1104, 113] on icon at bounding box center [1097, 106] width 17 height 17
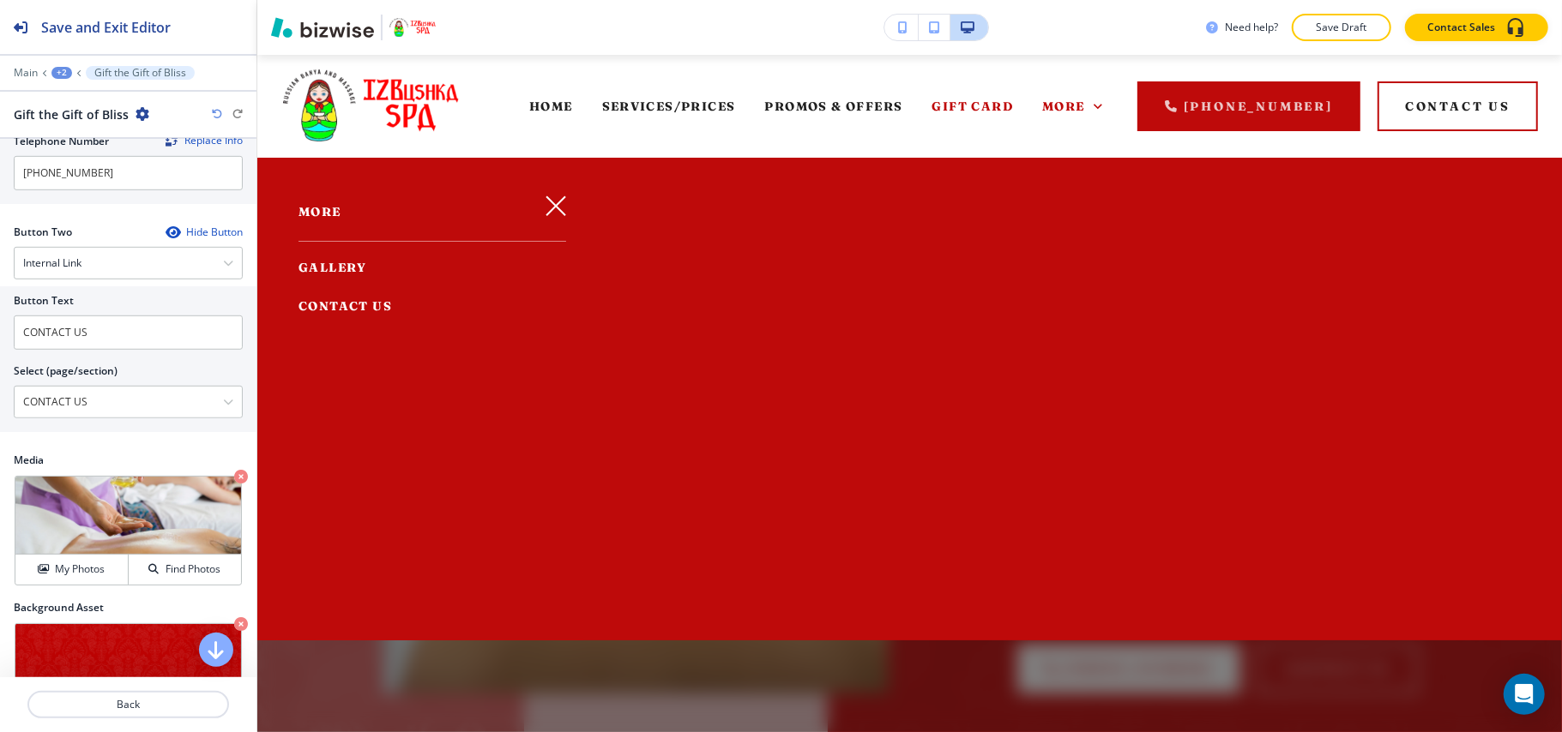
click at [341, 274] on span "GALLERY" at bounding box center [332, 267] width 69 height 15
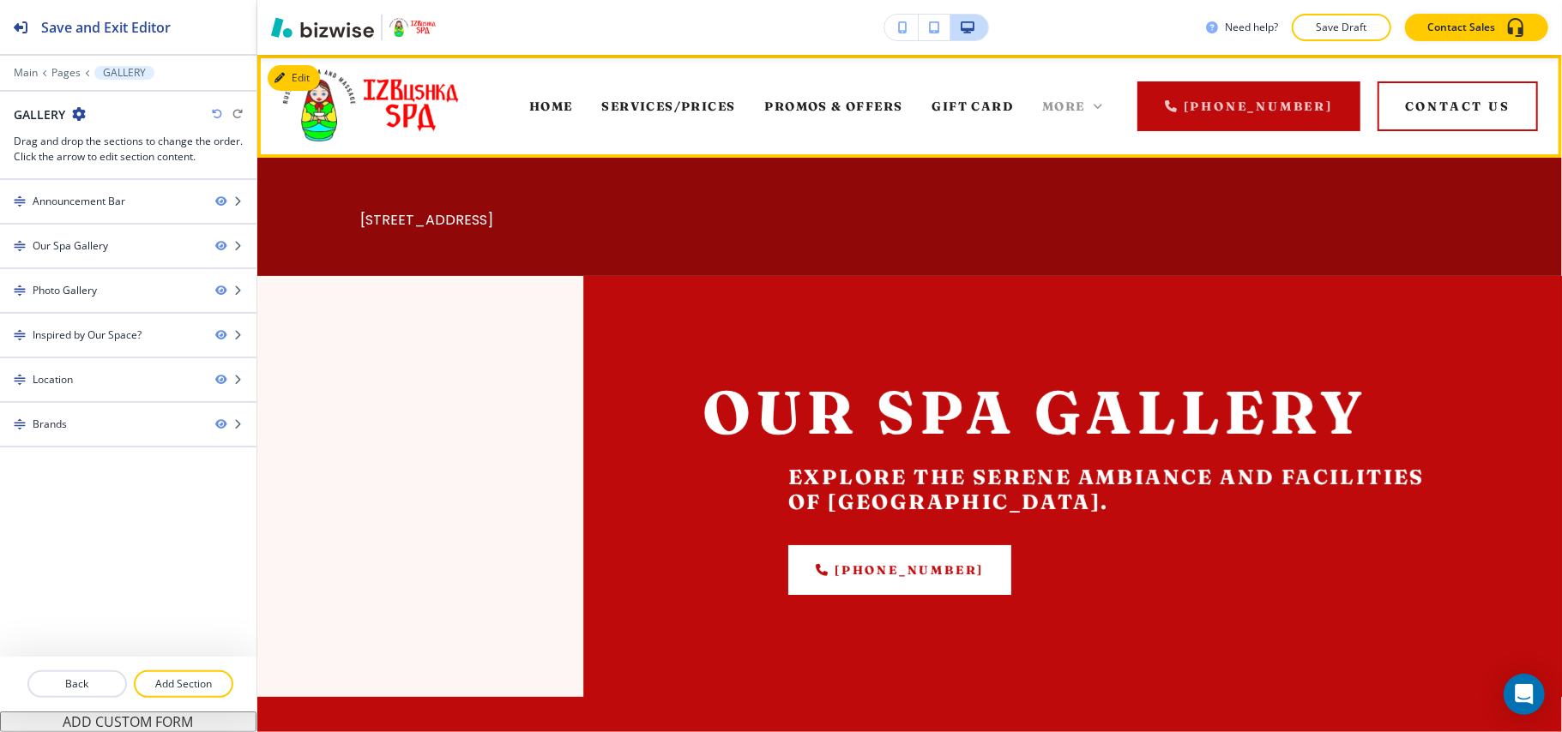
click at [1085, 104] on span "More" at bounding box center [1063, 106] width 43 height 15
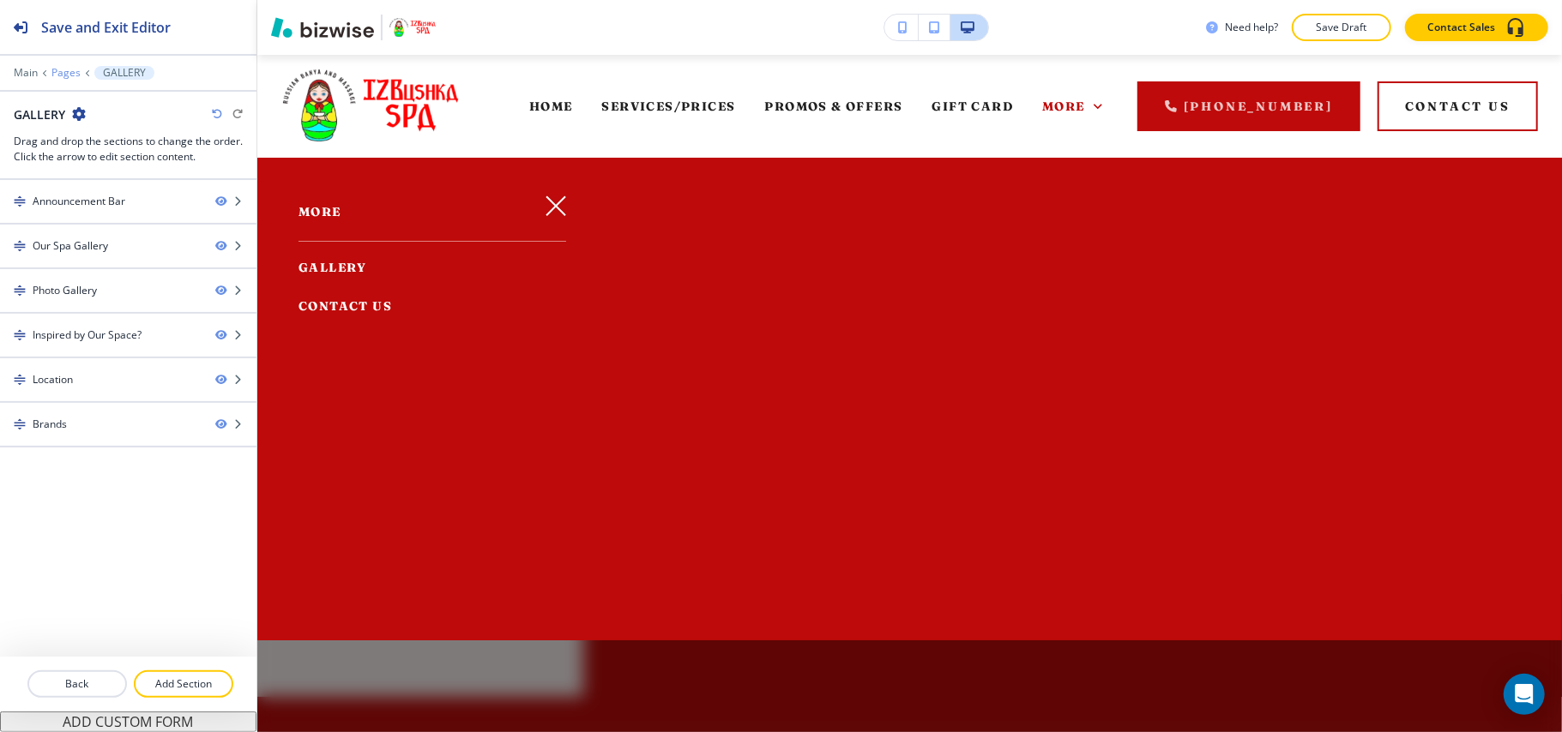
click at [63, 75] on p "Pages" at bounding box center [65, 73] width 29 height 12
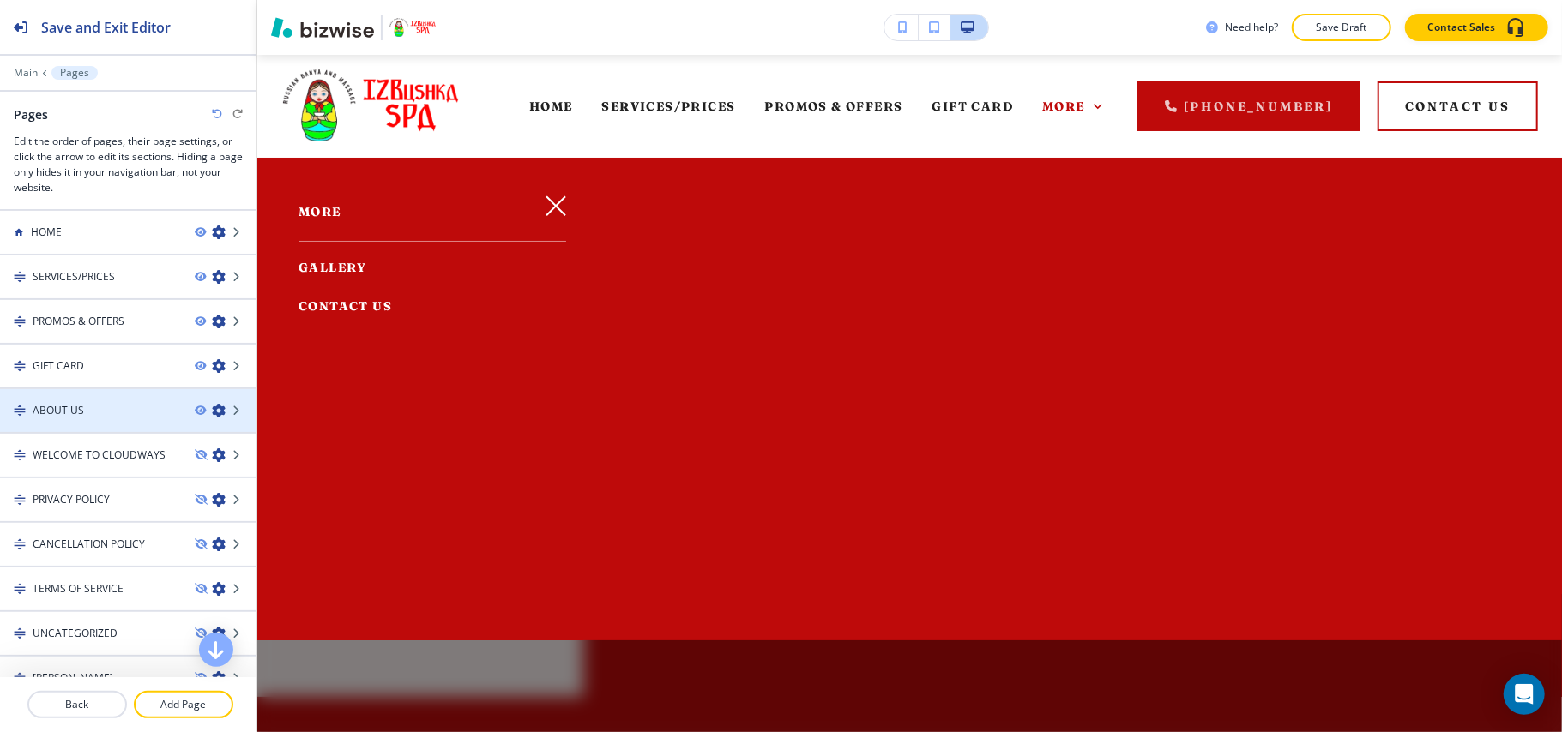
click at [113, 406] on div "ABOUT US" at bounding box center [90, 410] width 181 height 15
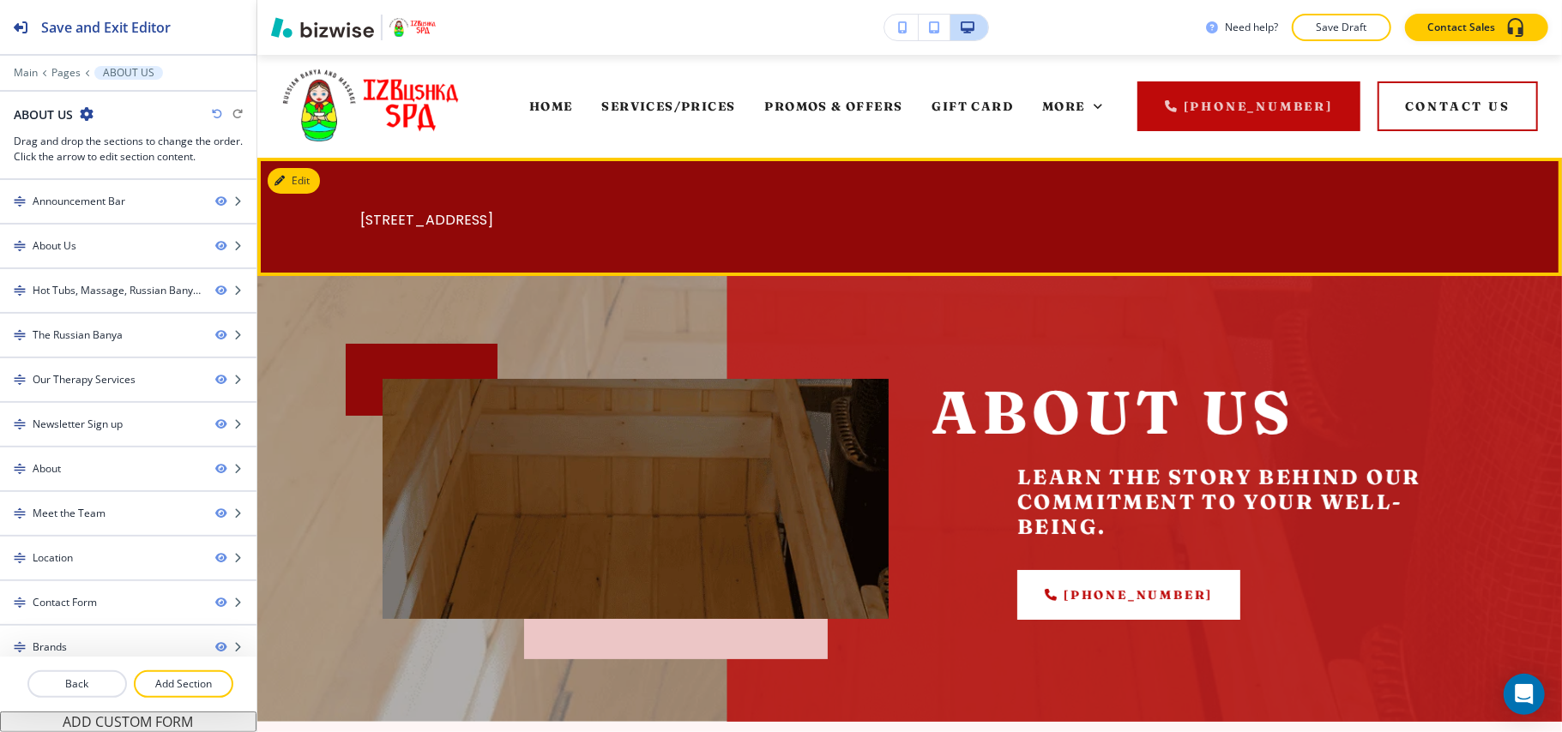
click at [292, 189] on button "Edit" at bounding box center [294, 181] width 52 height 26
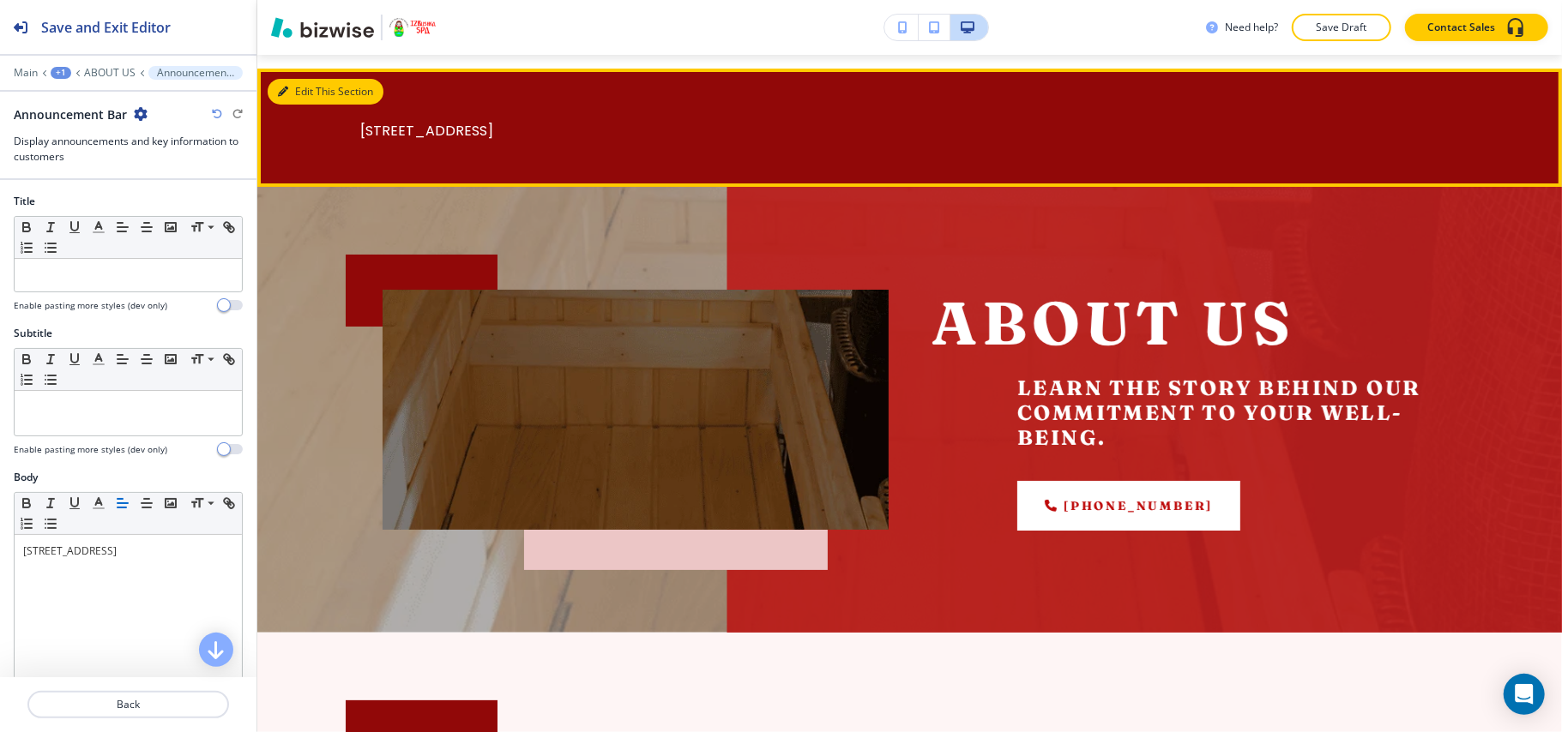
scroll to position [103, 0]
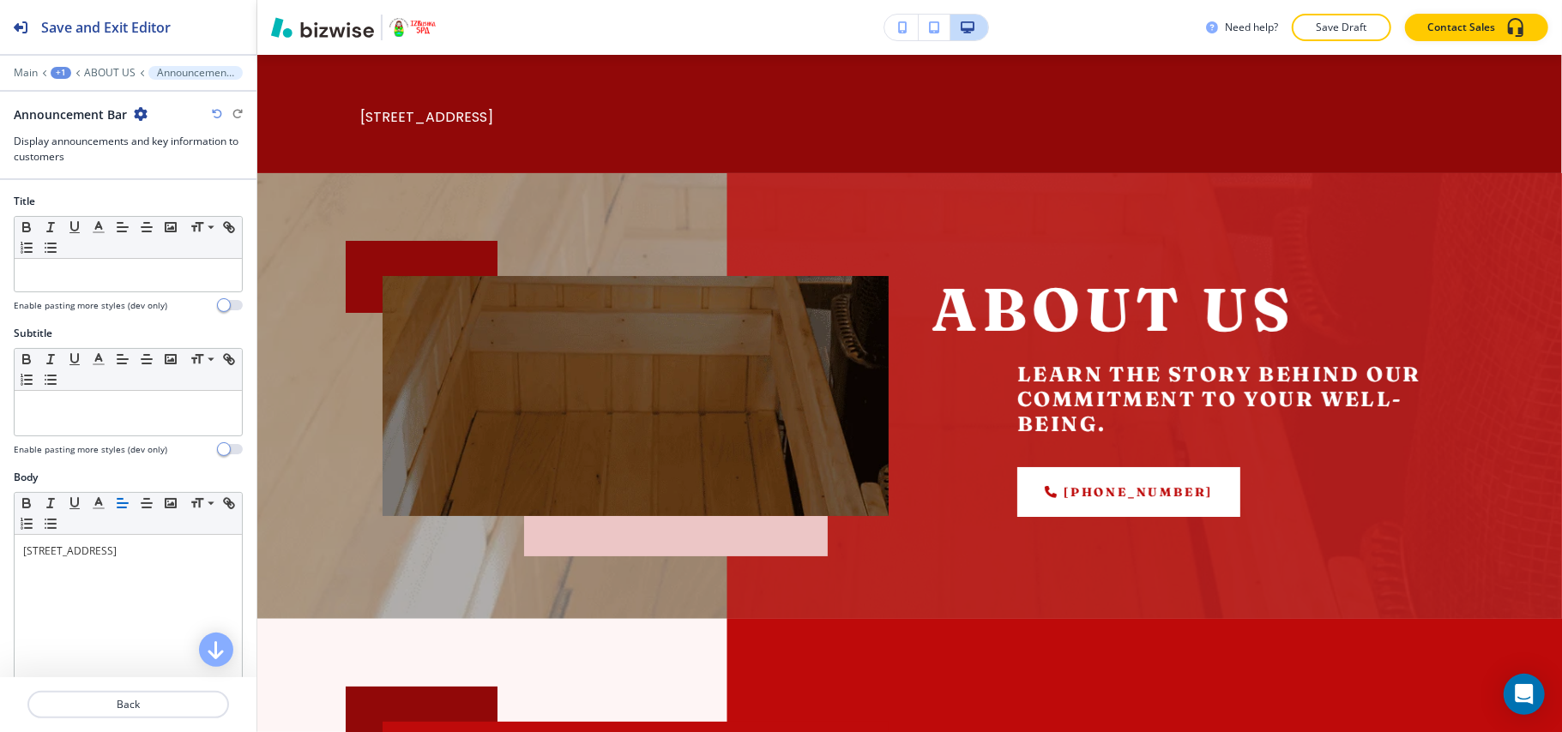
click at [144, 113] on icon "button" at bounding box center [141, 114] width 14 height 14
click at [165, 199] on p "Delete Section" at bounding box center [187, 204] width 87 height 15
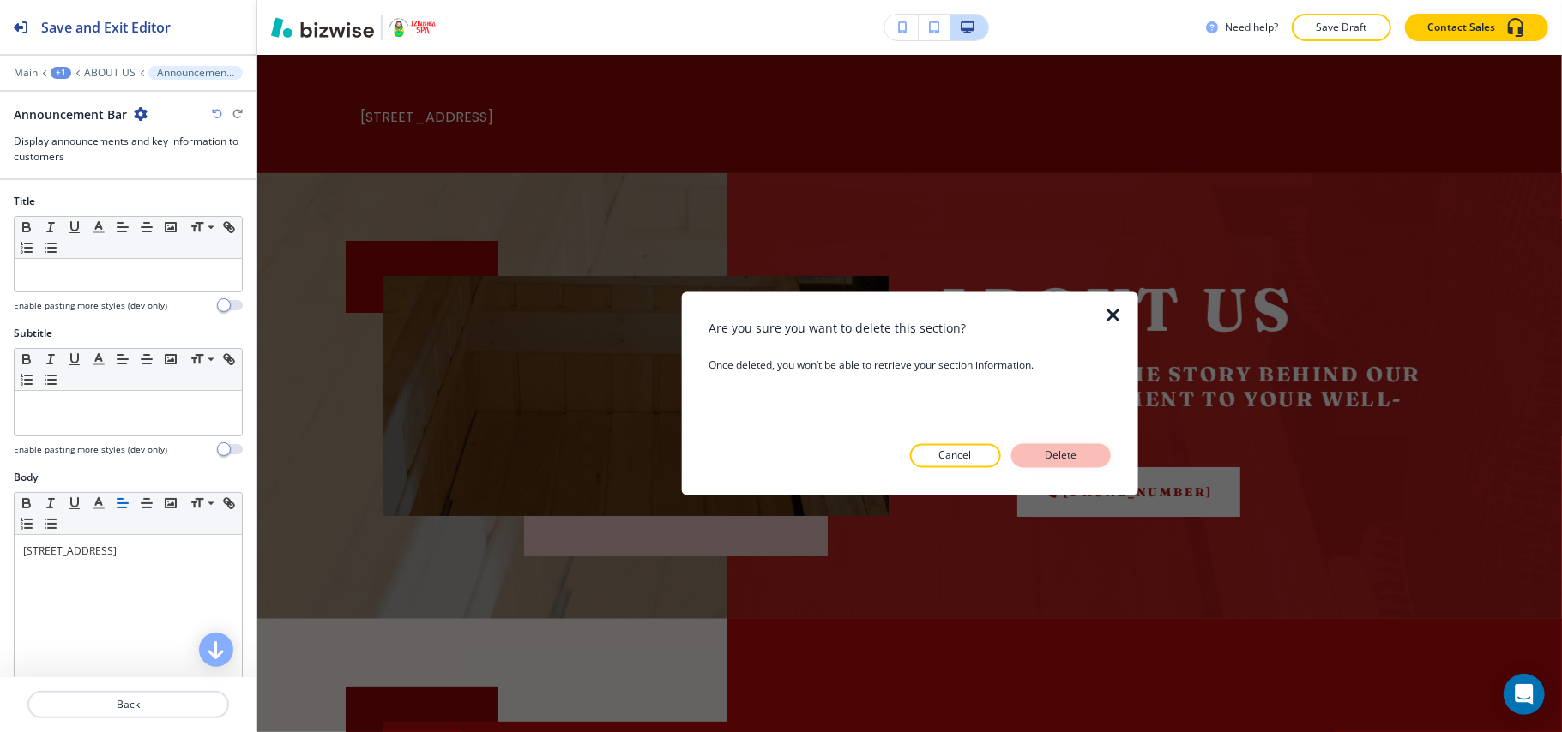
click at [1063, 454] on p "Delete" at bounding box center [1060, 455] width 41 height 15
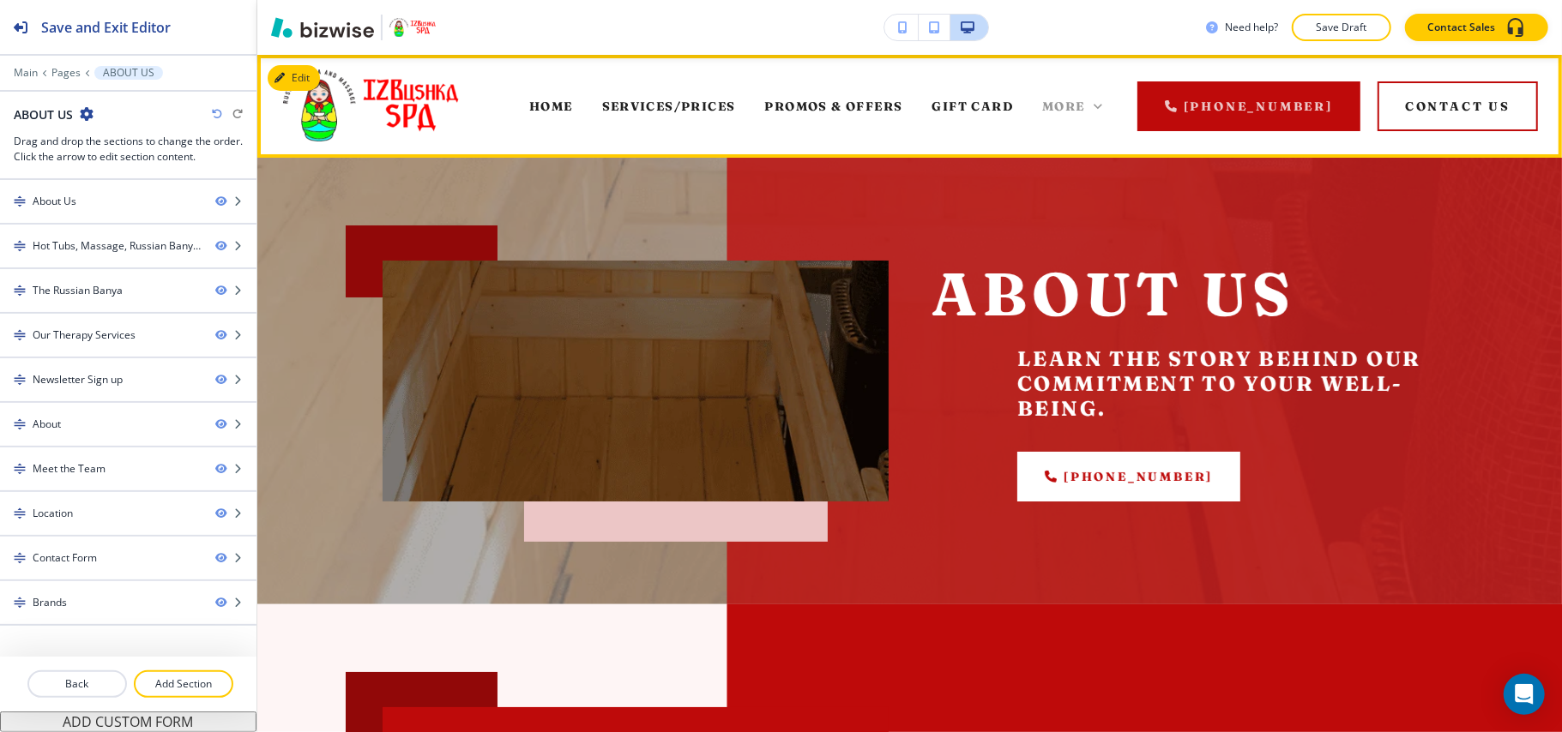
click at [1106, 99] on icon at bounding box center [1097, 106] width 17 height 17
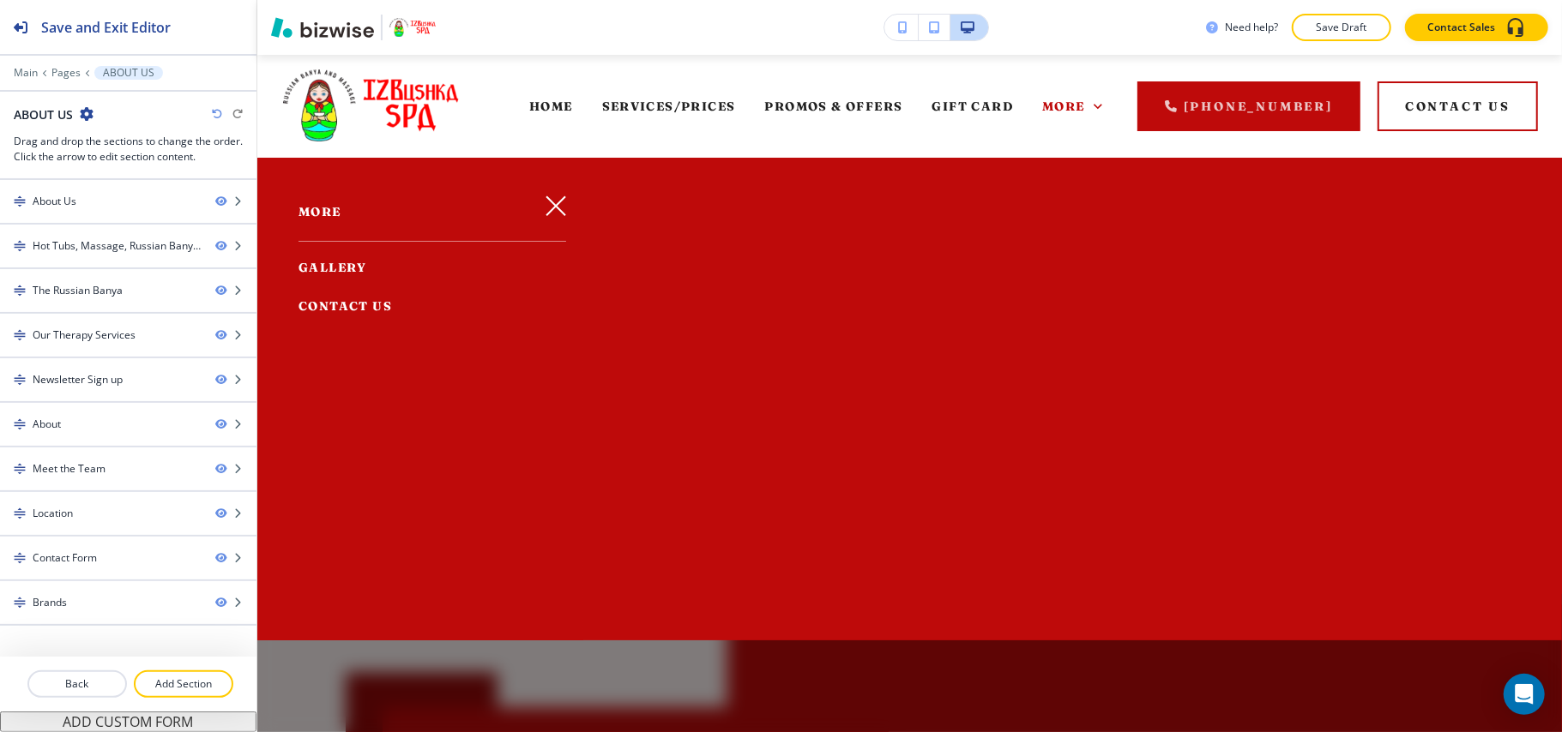
click at [545, 206] on icon "button" at bounding box center [555, 206] width 21 height 21
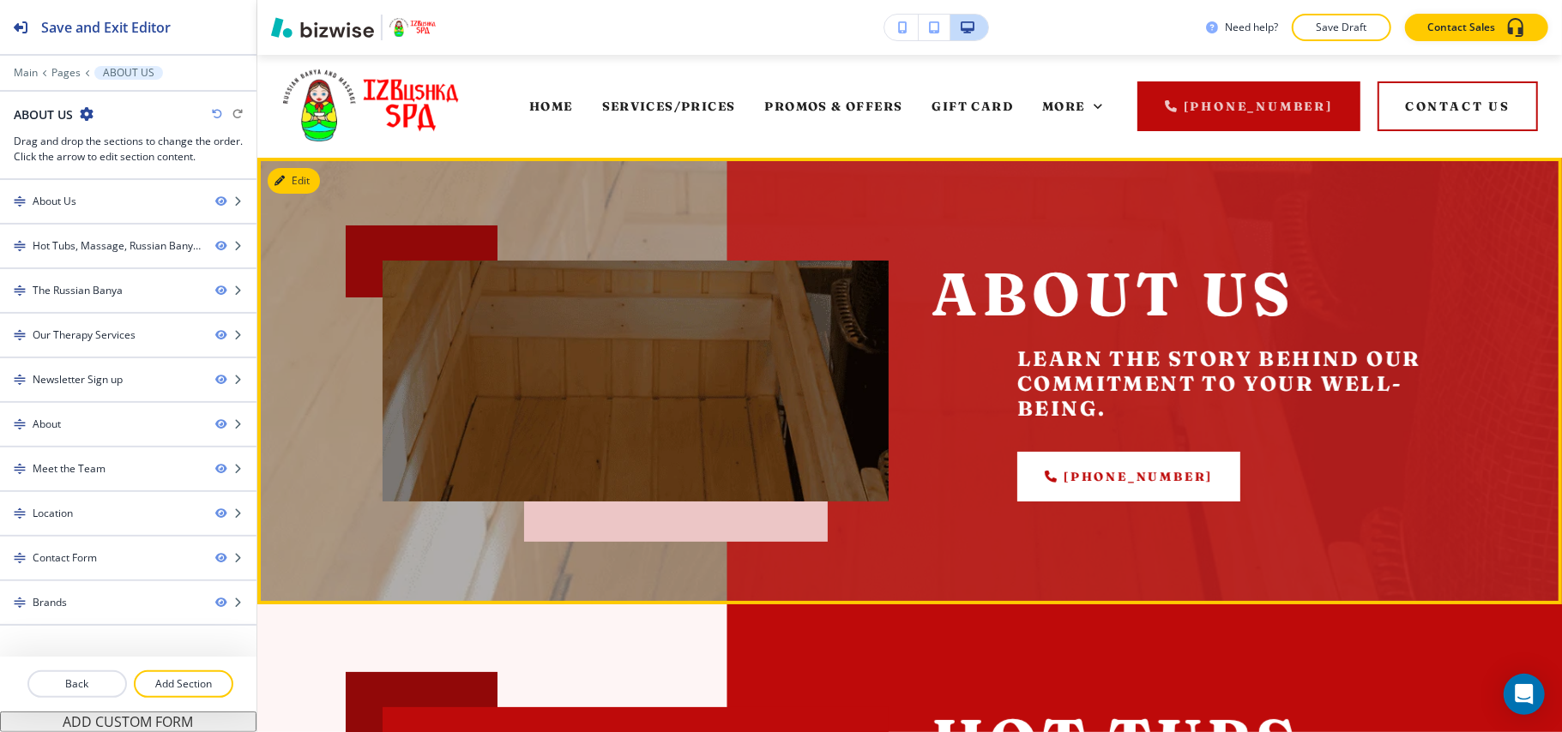
click at [303, 183] on button "Edit" at bounding box center [294, 181] width 52 height 26
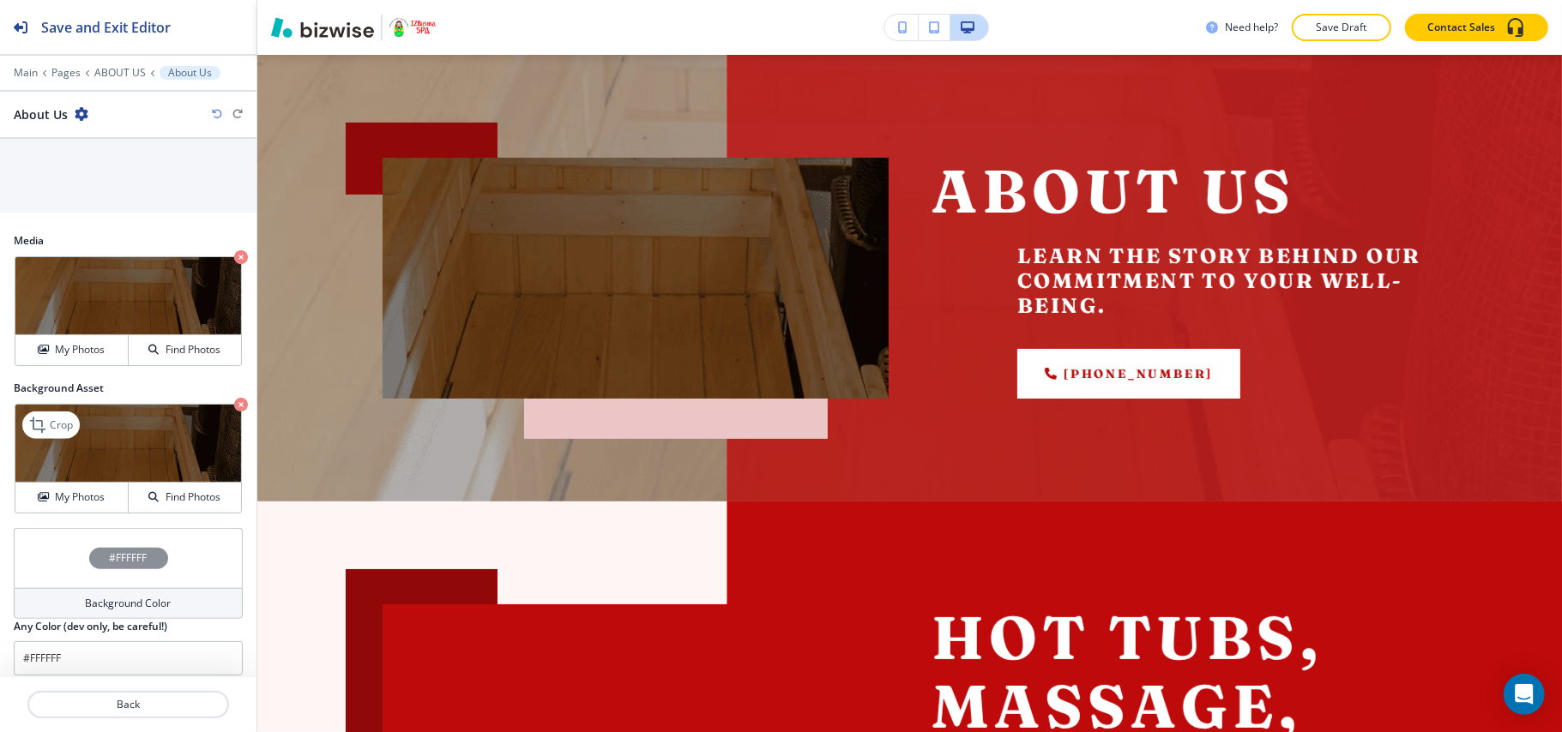
scroll to position [914, 0]
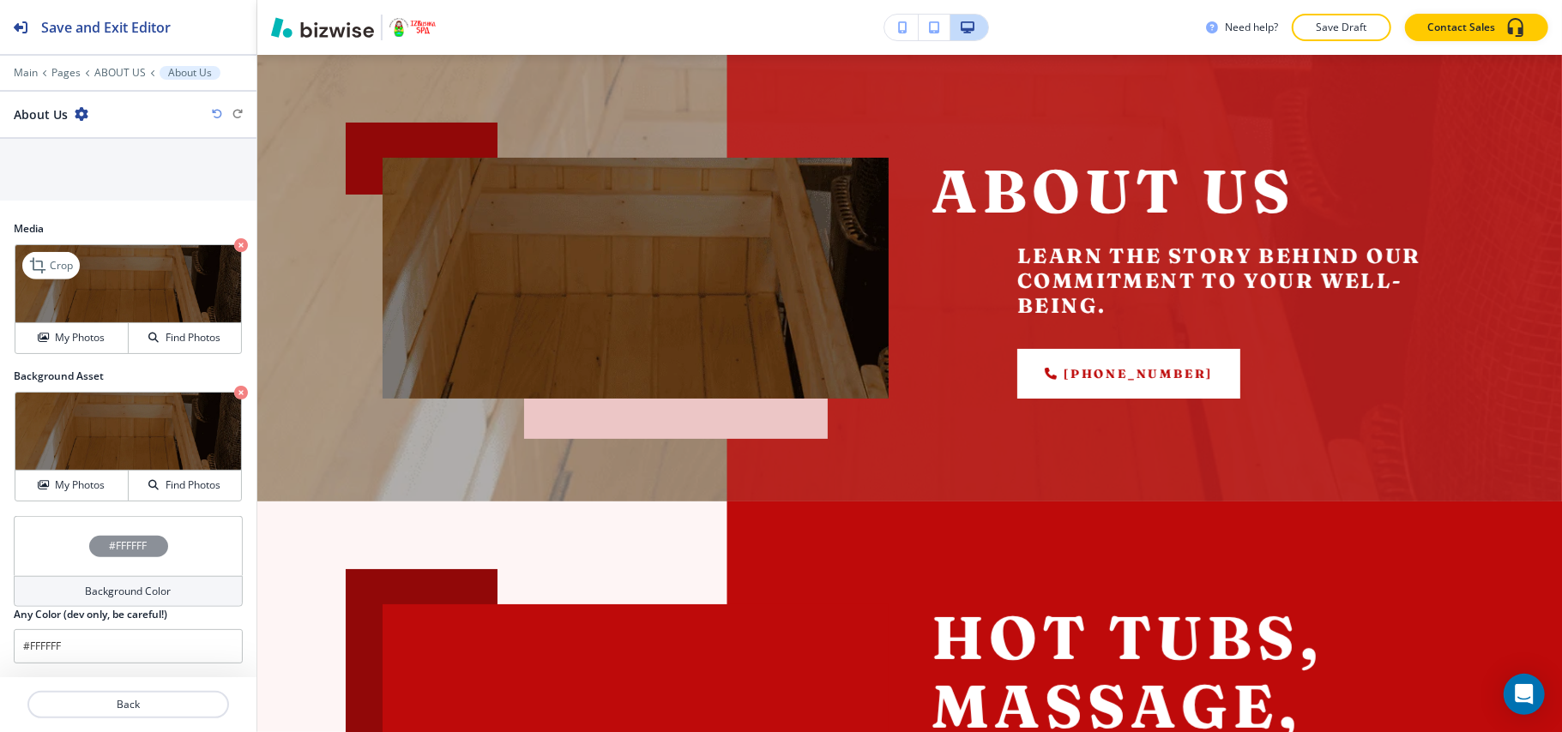
click at [234, 245] on icon "button" at bounding box center [241, 245] width 14 height 14
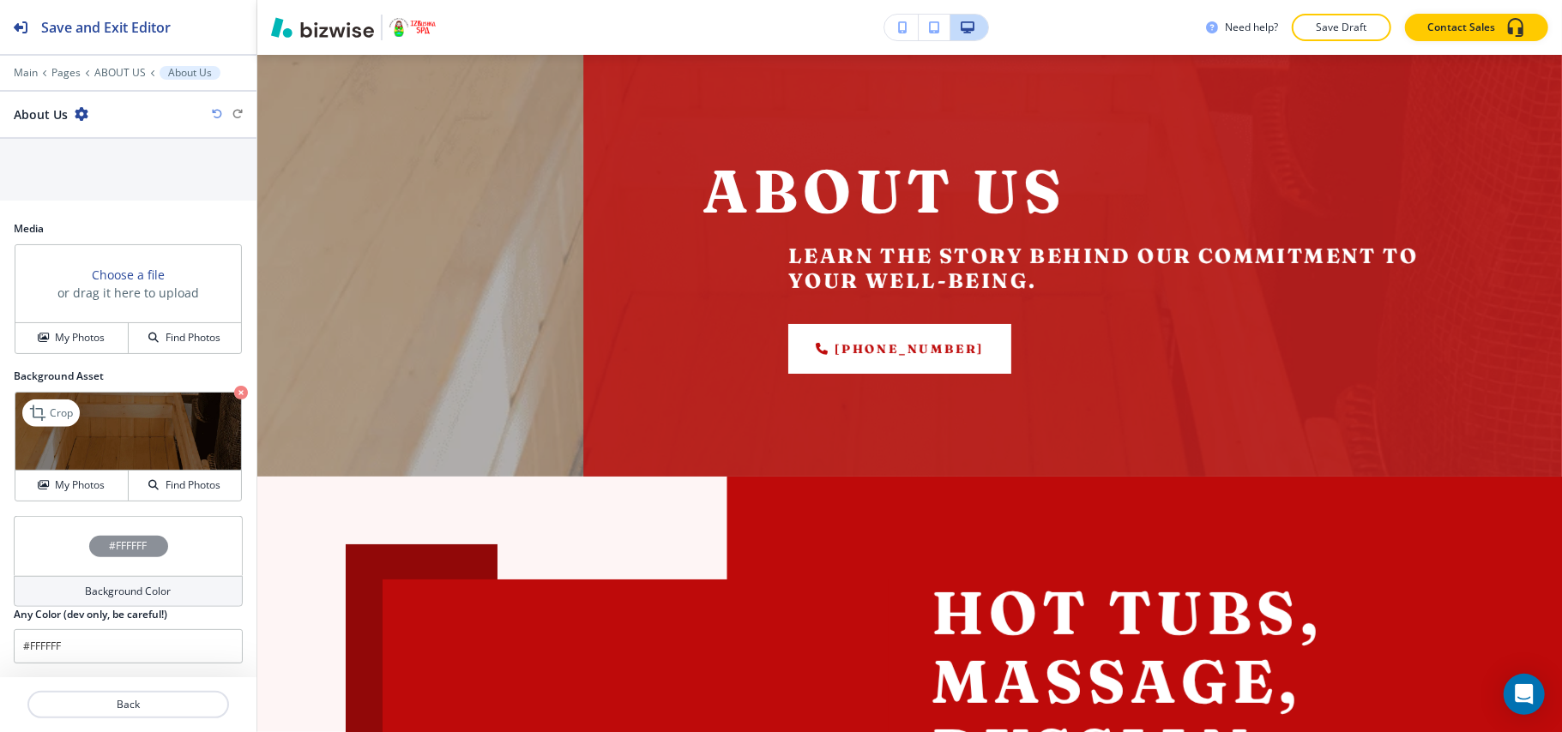
click at [234, 391] on icon "button" at bounding box center [241, 393] width 14 height 14
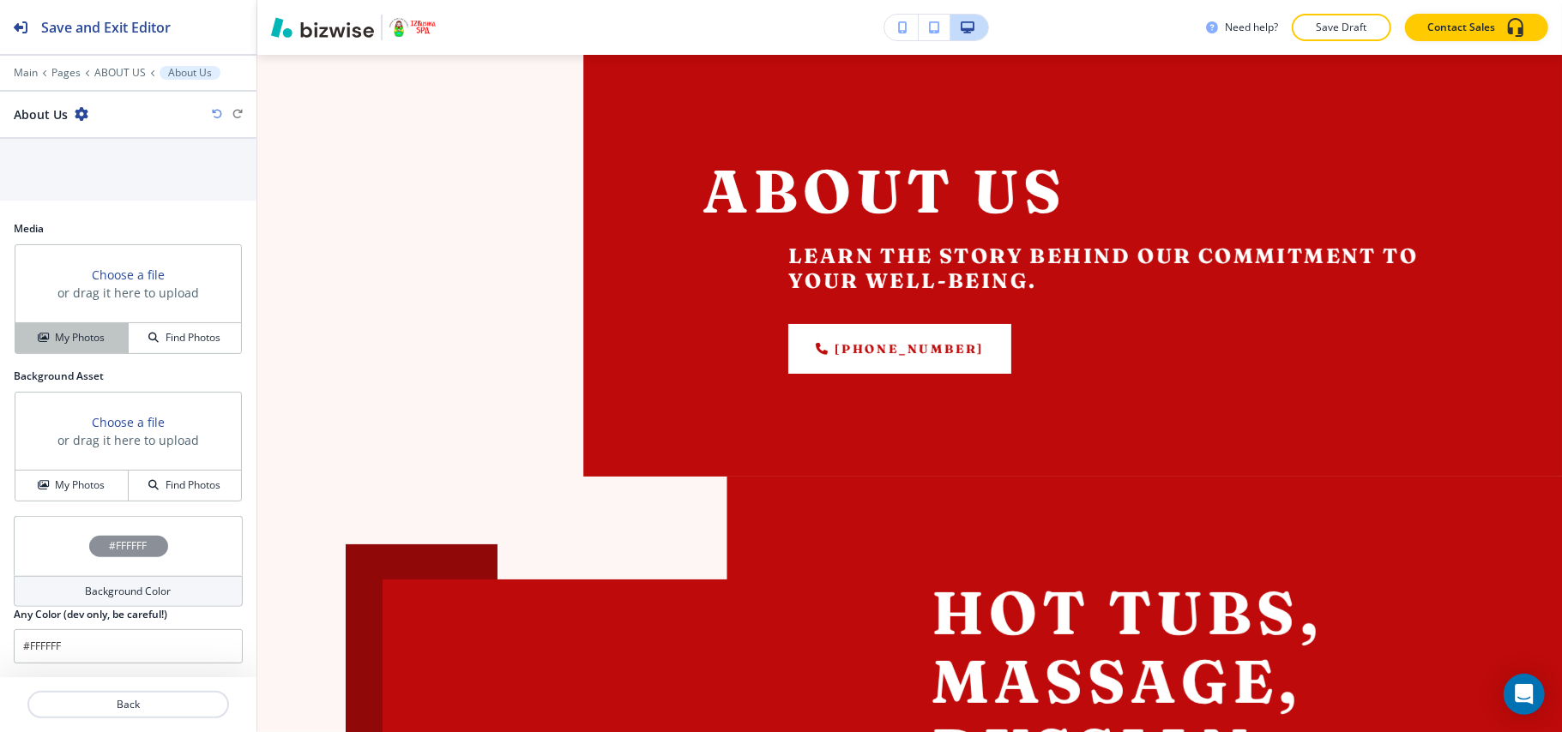
click at [62, 334] on h4 "My Photos" at bounding box center [80, 337] width 50 height 15
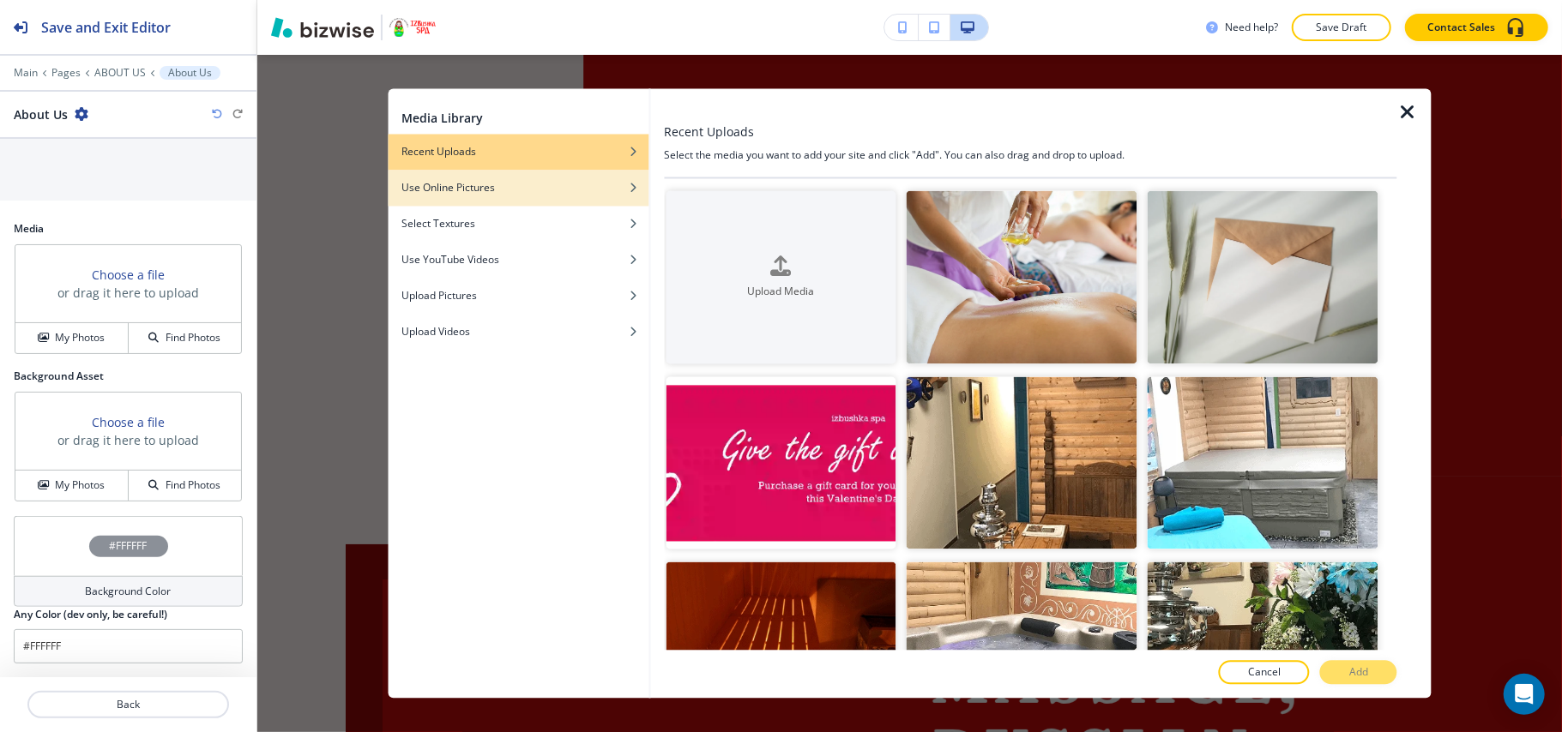
click at [481, 183] on h4 "Use Online Pictures" at bounding box center [447, 188] width 93 height 15
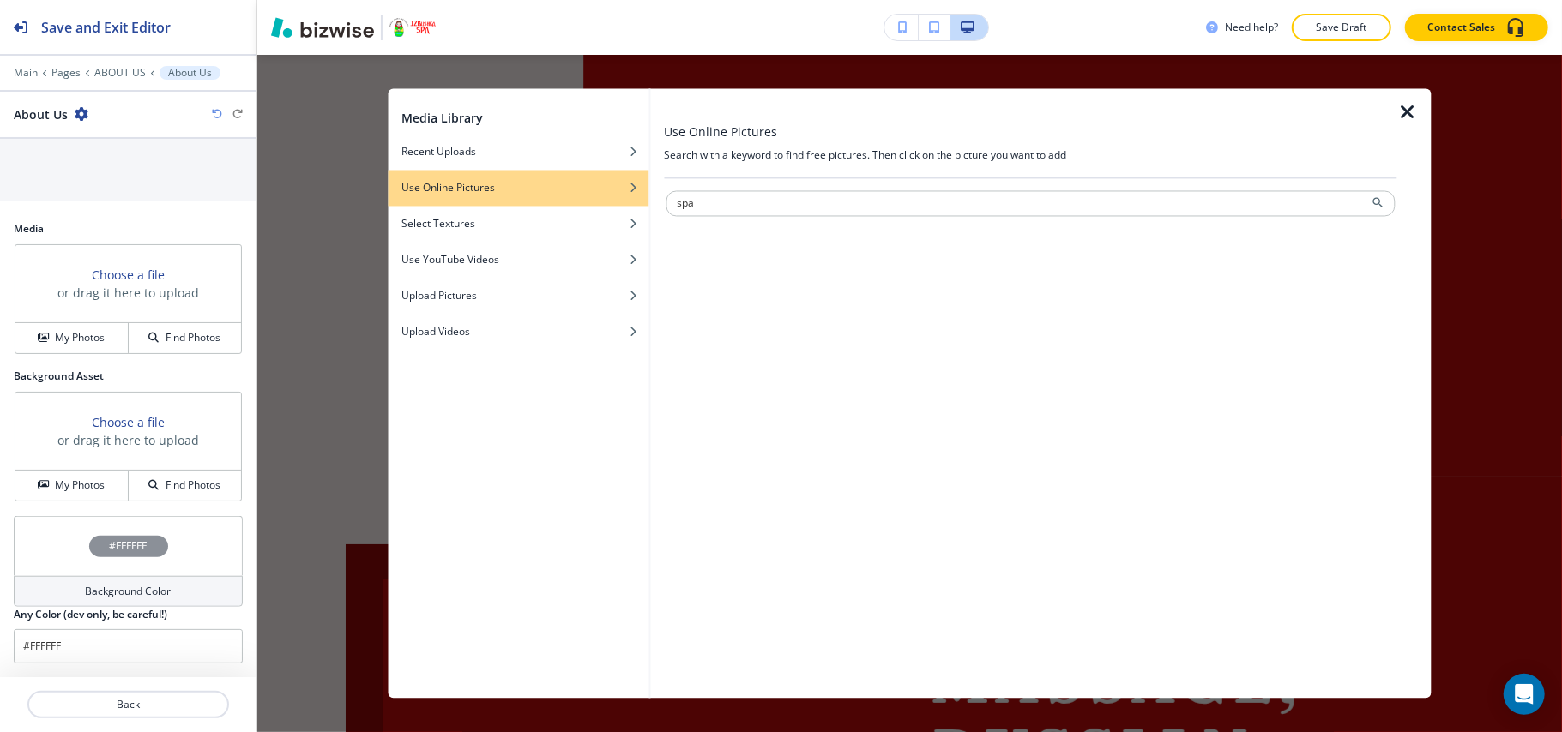
type input "spa"
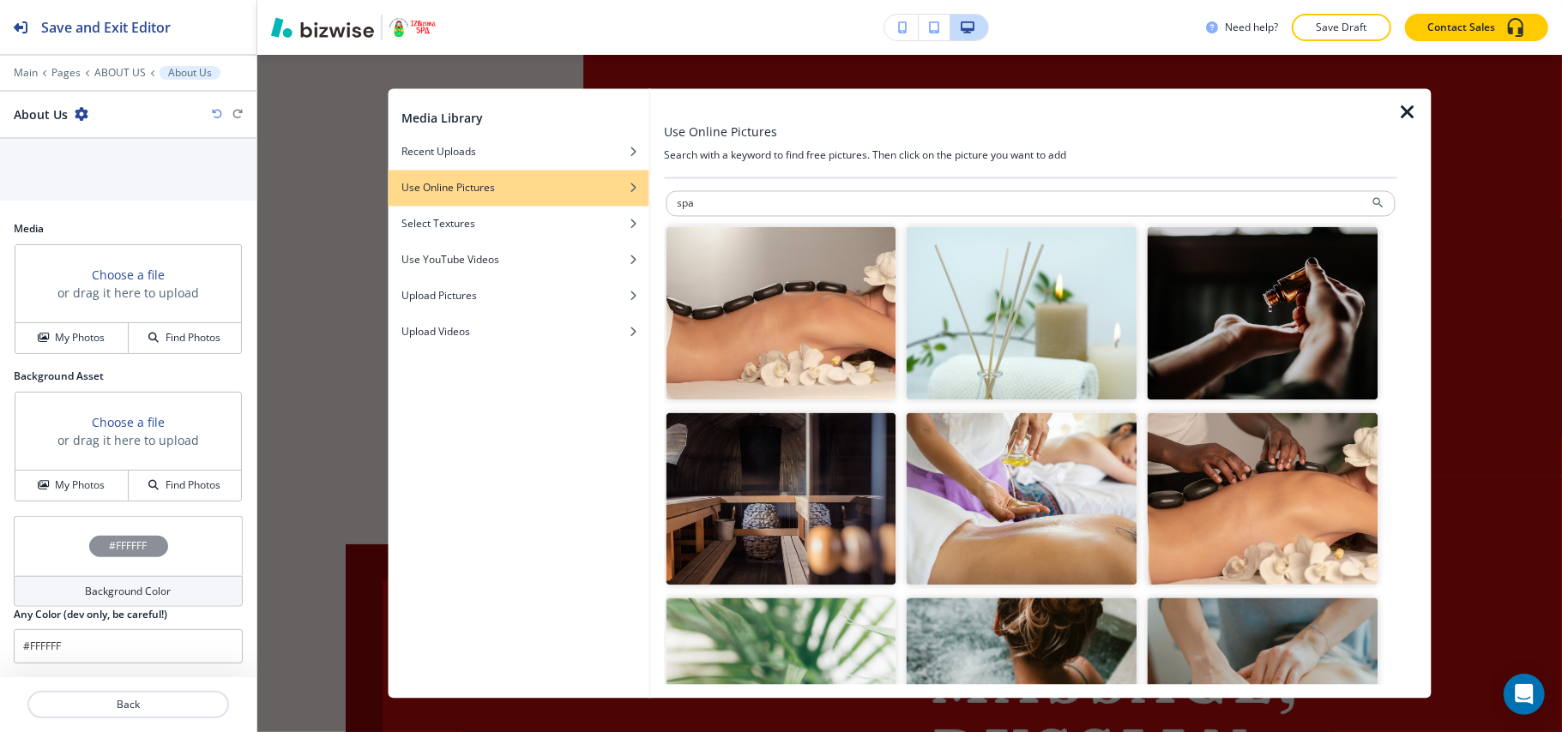
click at [983, 334] on img "button" at bounding box center [1021, 313] width 231 height 173
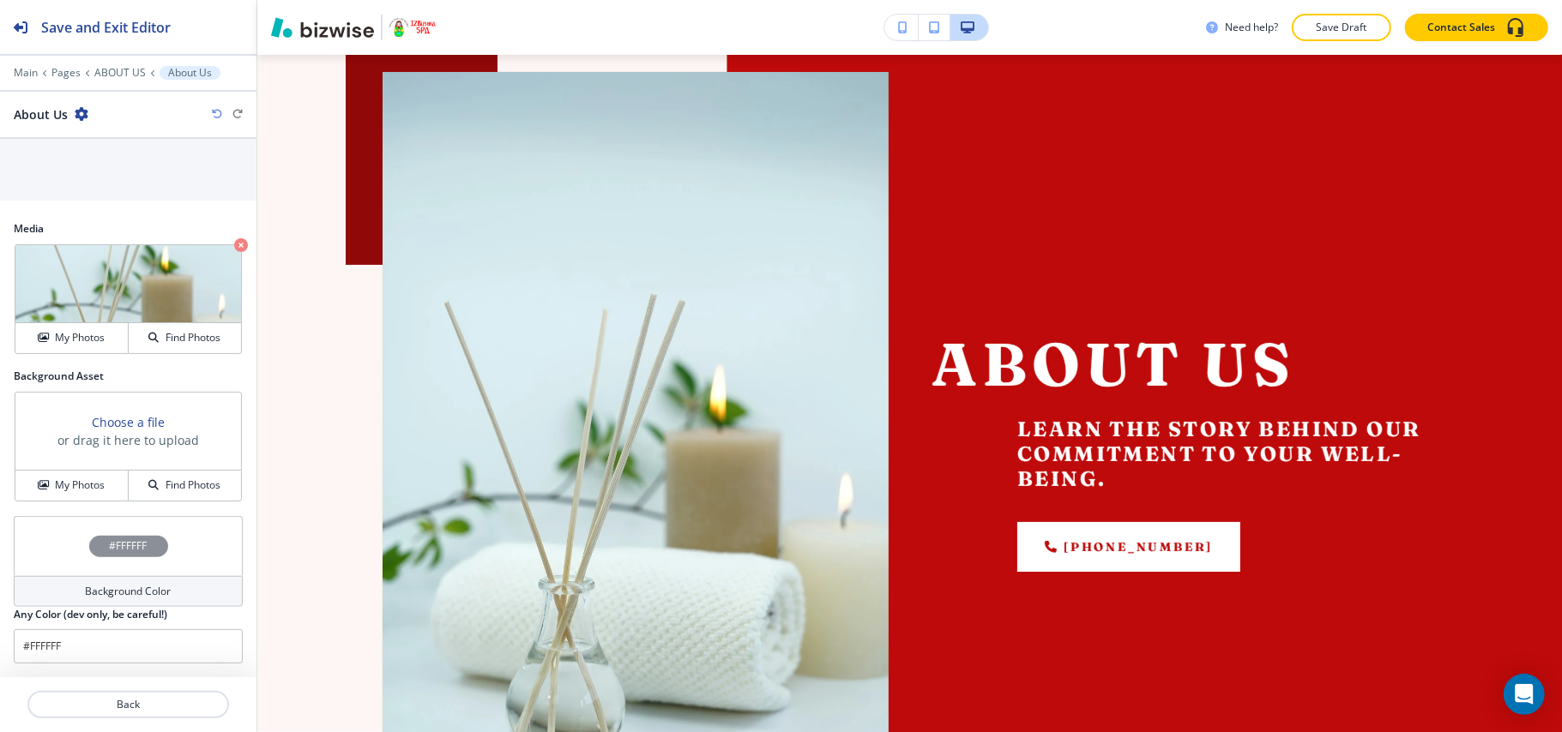
scroll to position [331, 0]
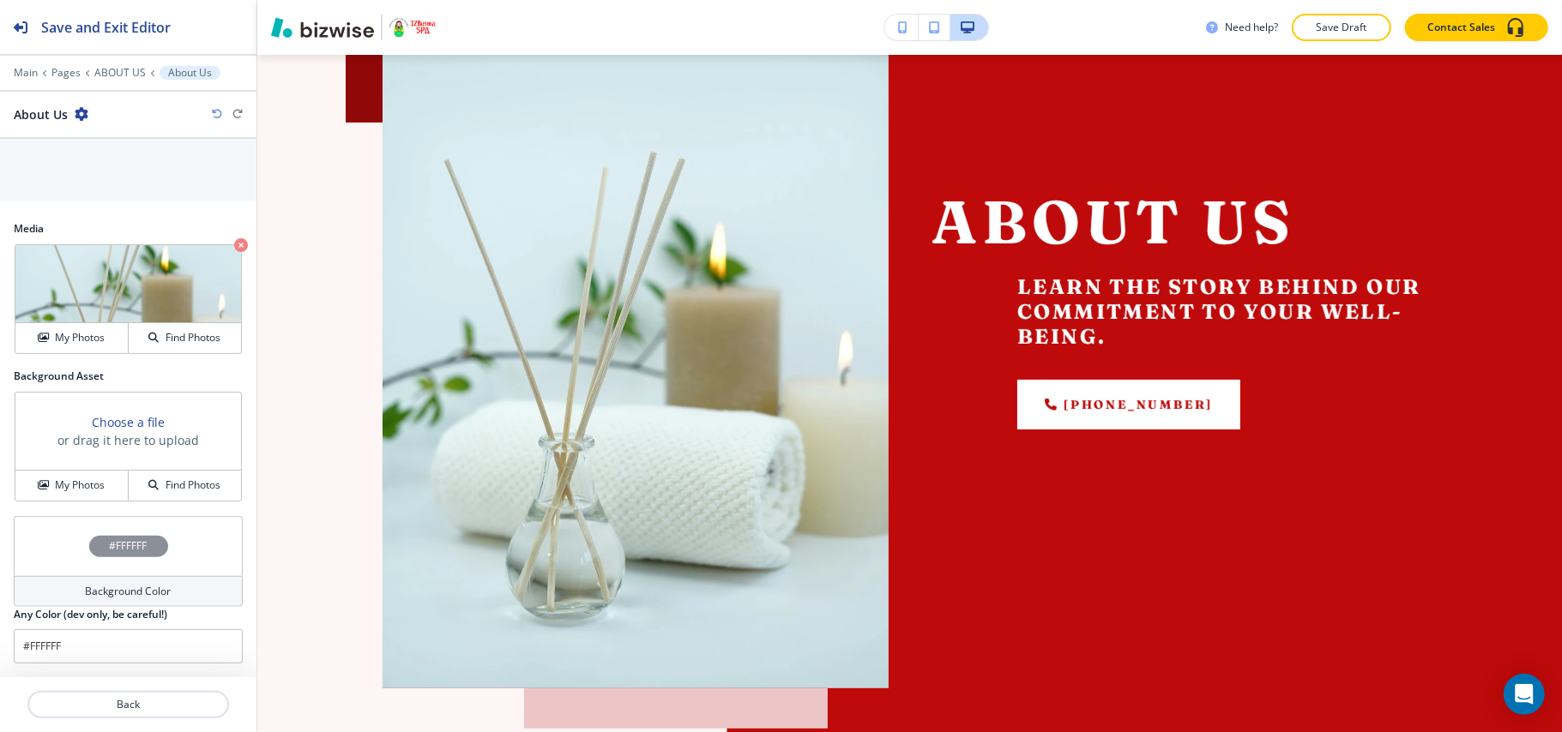
click at [39, 247] on img at bounding box center [128, 284] width 226 height 78
click at [0, 0] on p "Crop" at bounding box center [0, 0] width 0 height 0
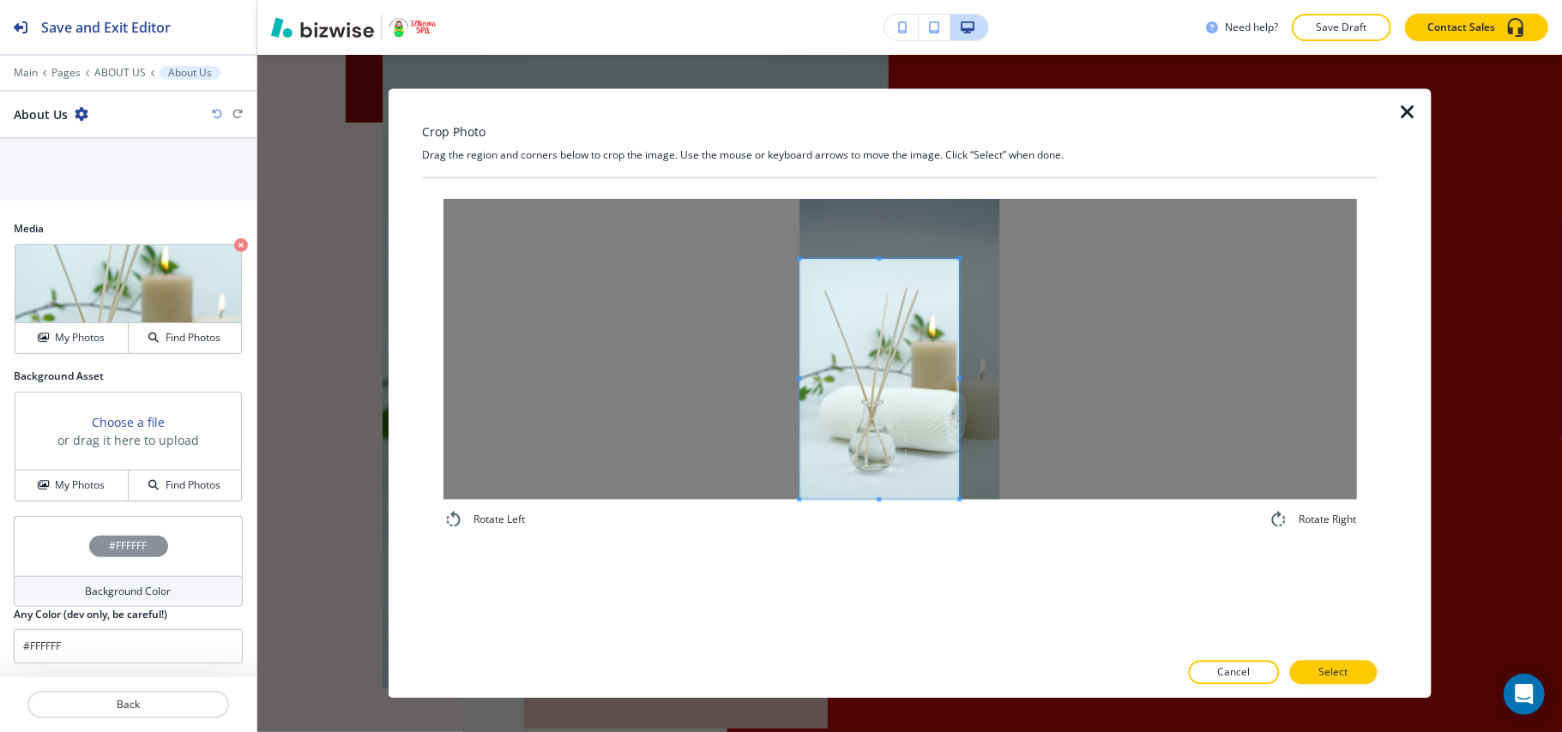
click at [865, 416] on span at bounding box center [879, 379] width 160 height 240
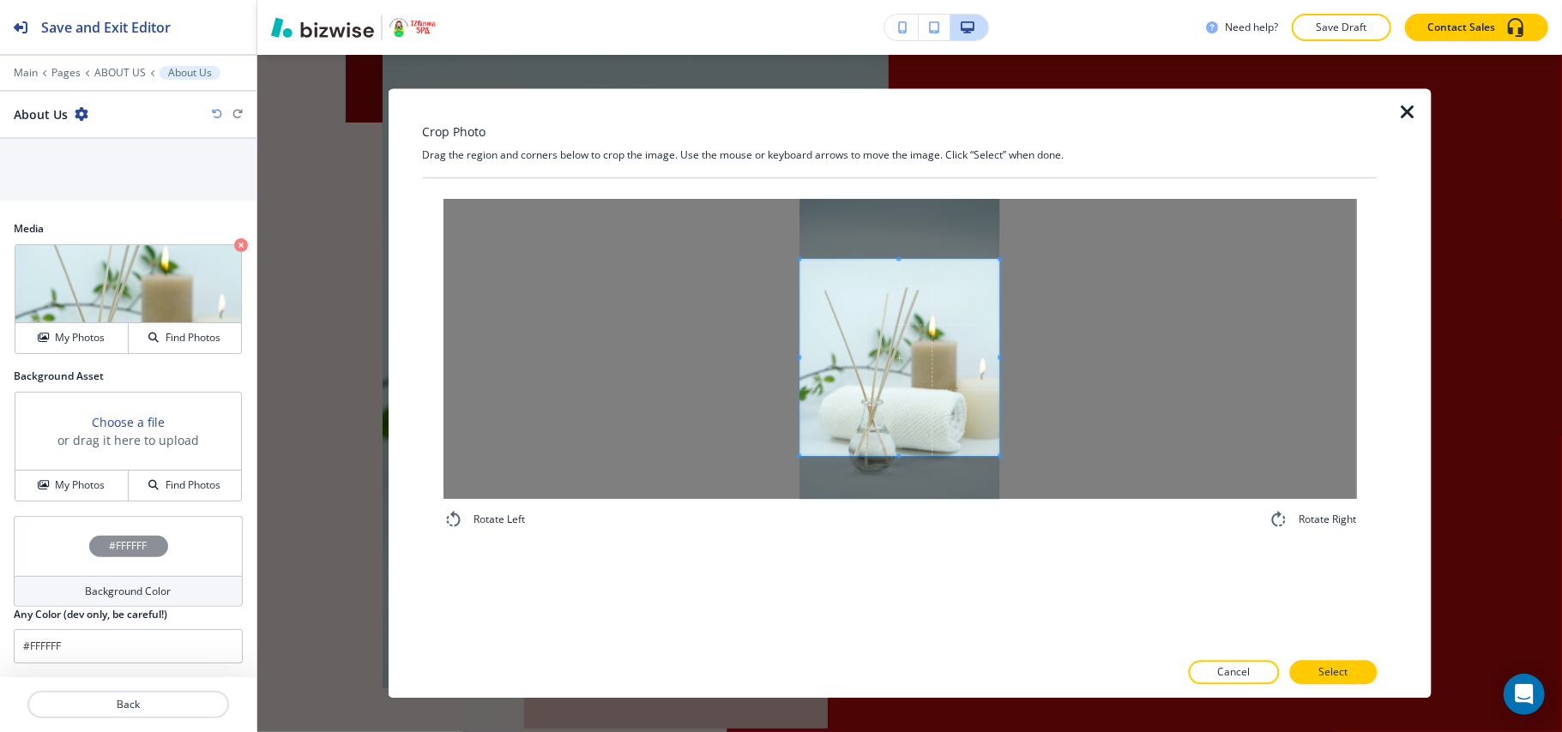
click at [1053, 453] on div at bounding box center [898, 350] width 913 height 300
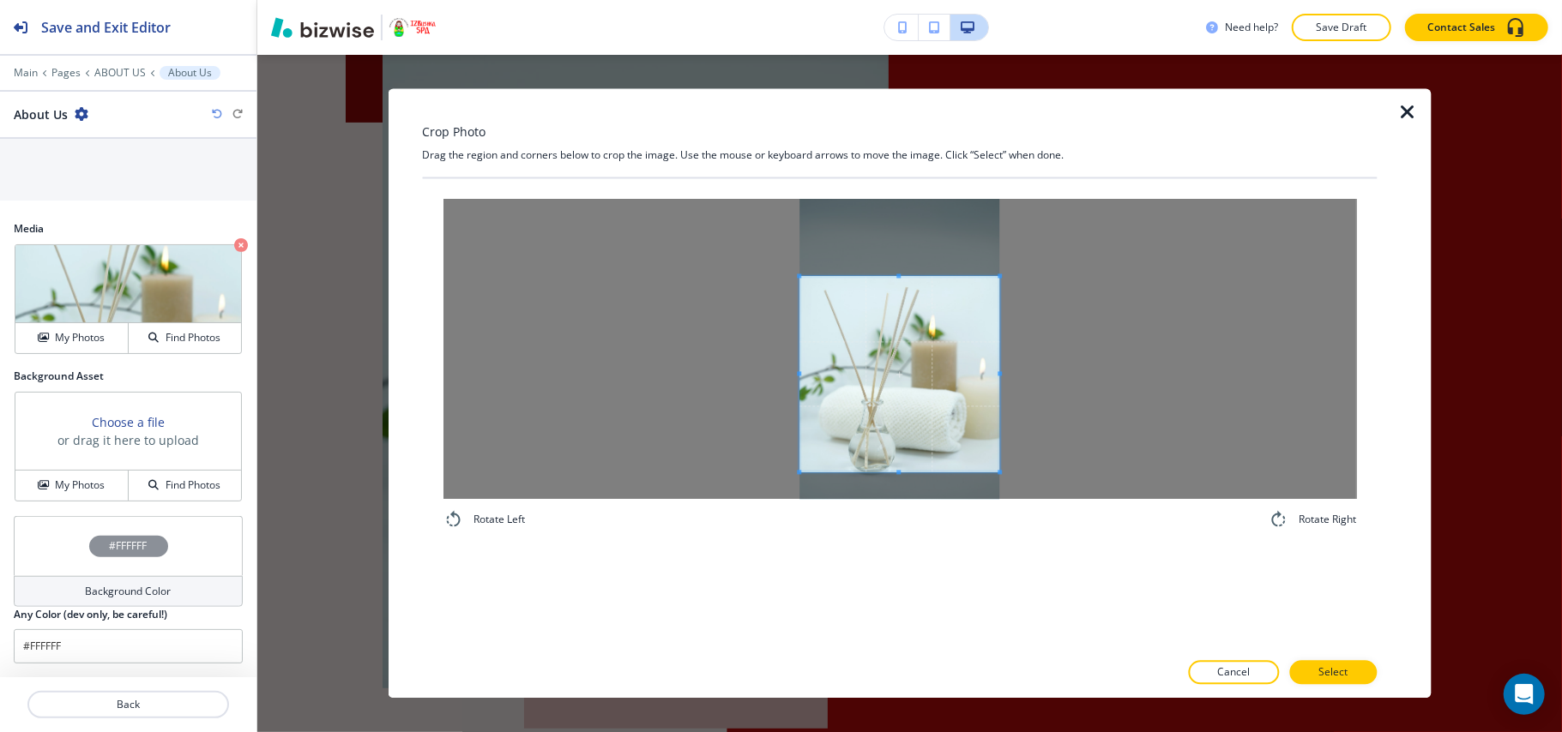
click at [940, 400] on span at bounding box center [899, 375] width 200 height 196
click at [1335, 679] on p "Select" at bounding box center [1332, 672] width 29 height 15
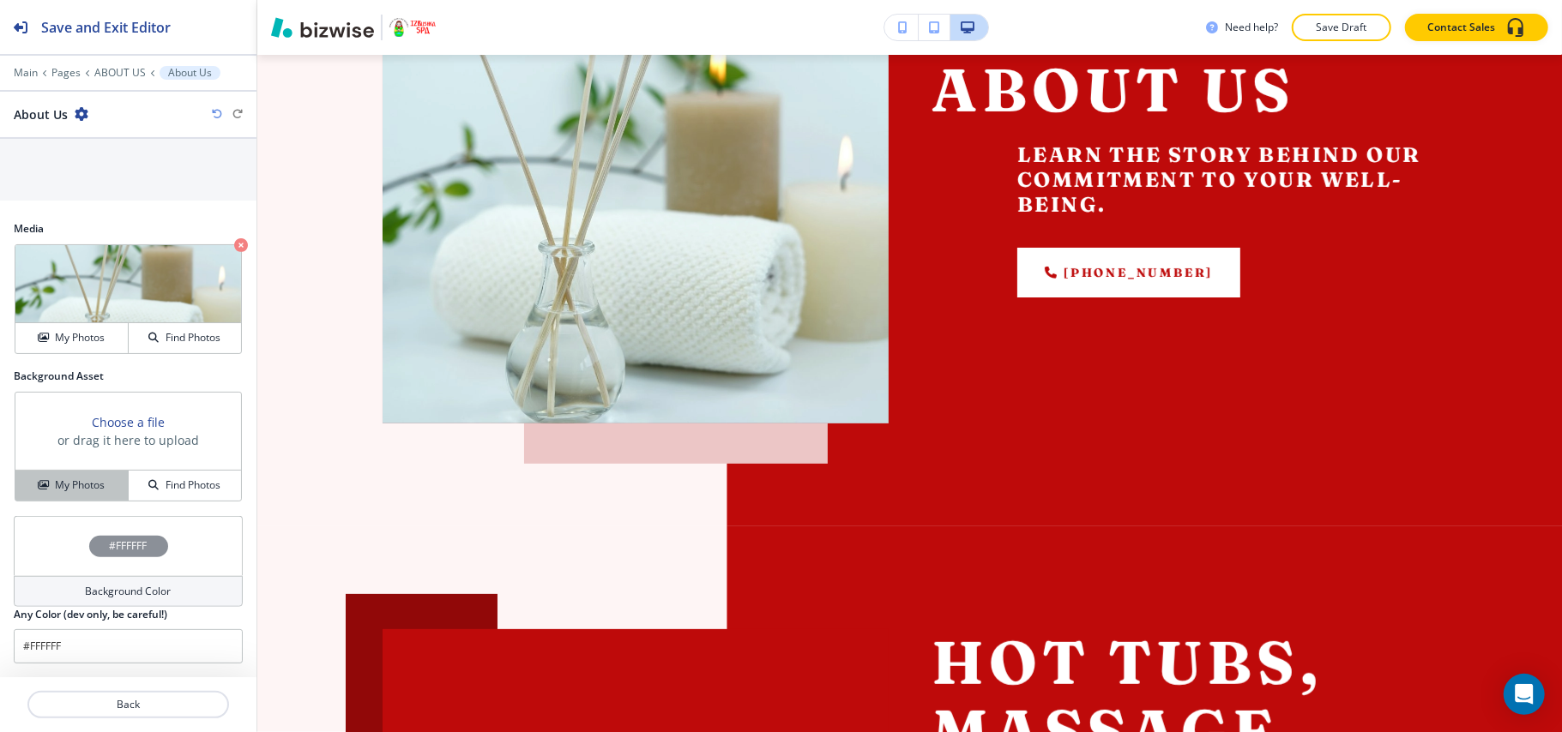
click at [57, 499] on button "My Photos" at bounding box center [71, 486] width 113 height 30
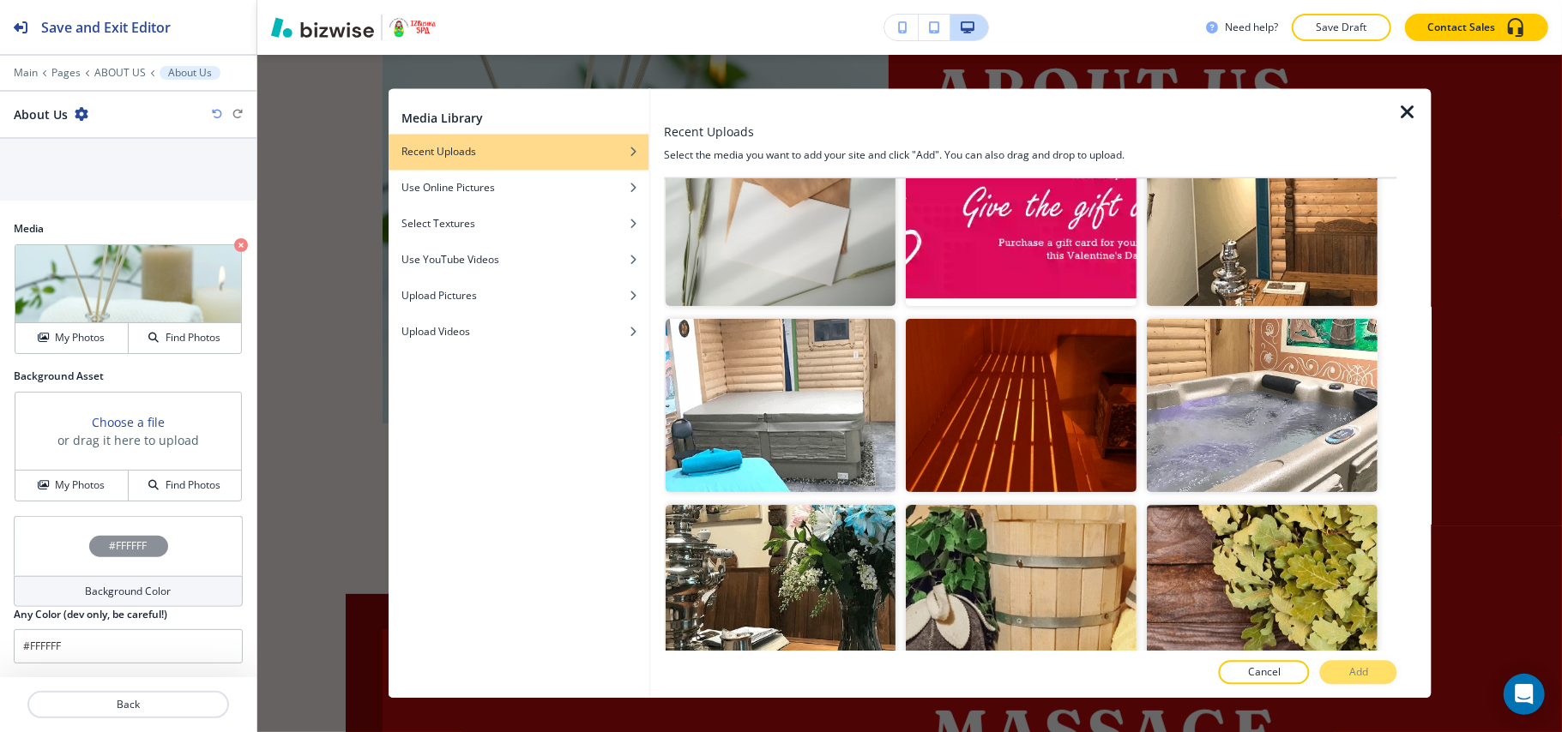
scroll to position [0, 0]
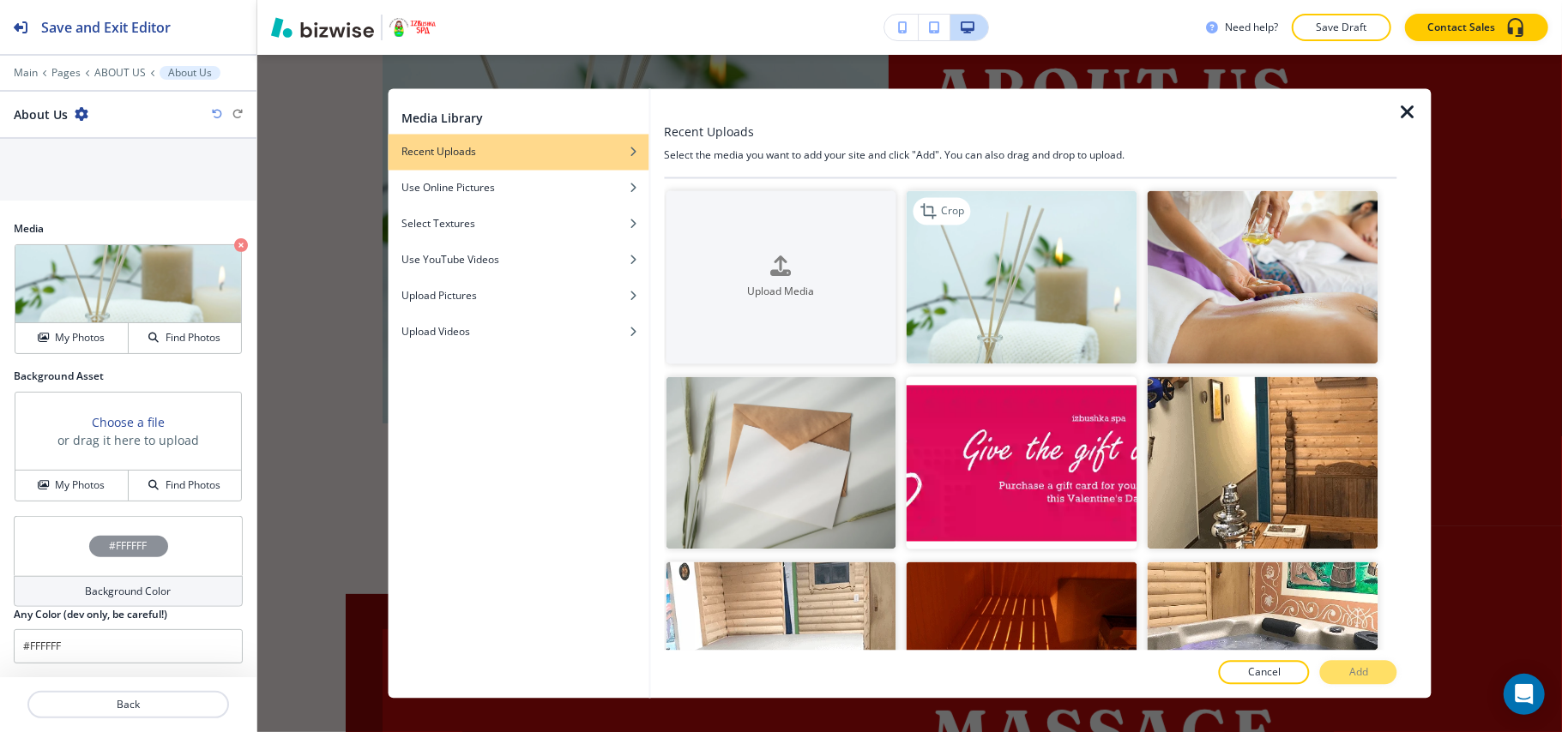
click at [972, 259] on img "button" at bounding box center [1021, 277] width 231 height 173
click at [1366, 665] on p "Add" at bounding box center [1358, 672] width 19 height 15
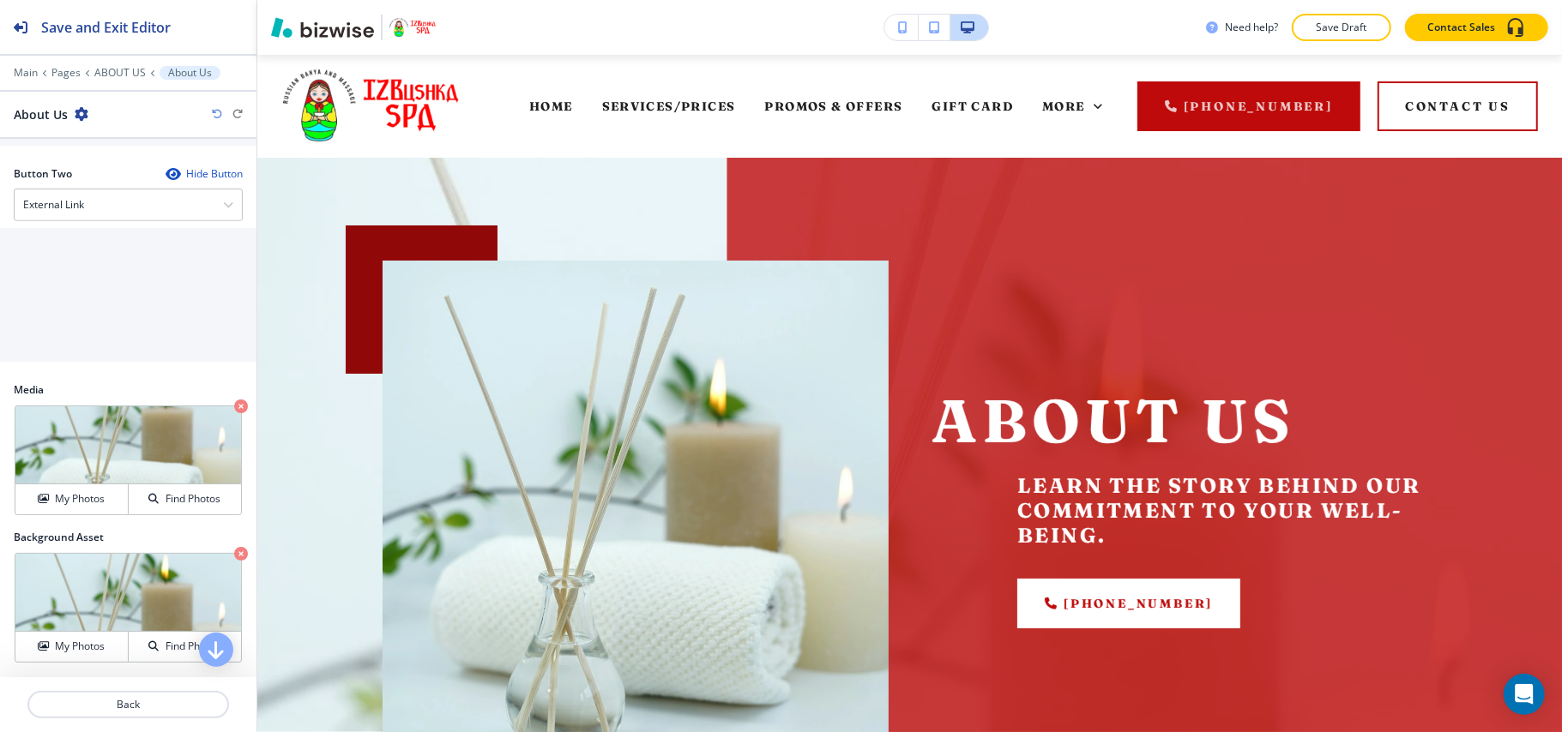
scroll to position [460, 0]
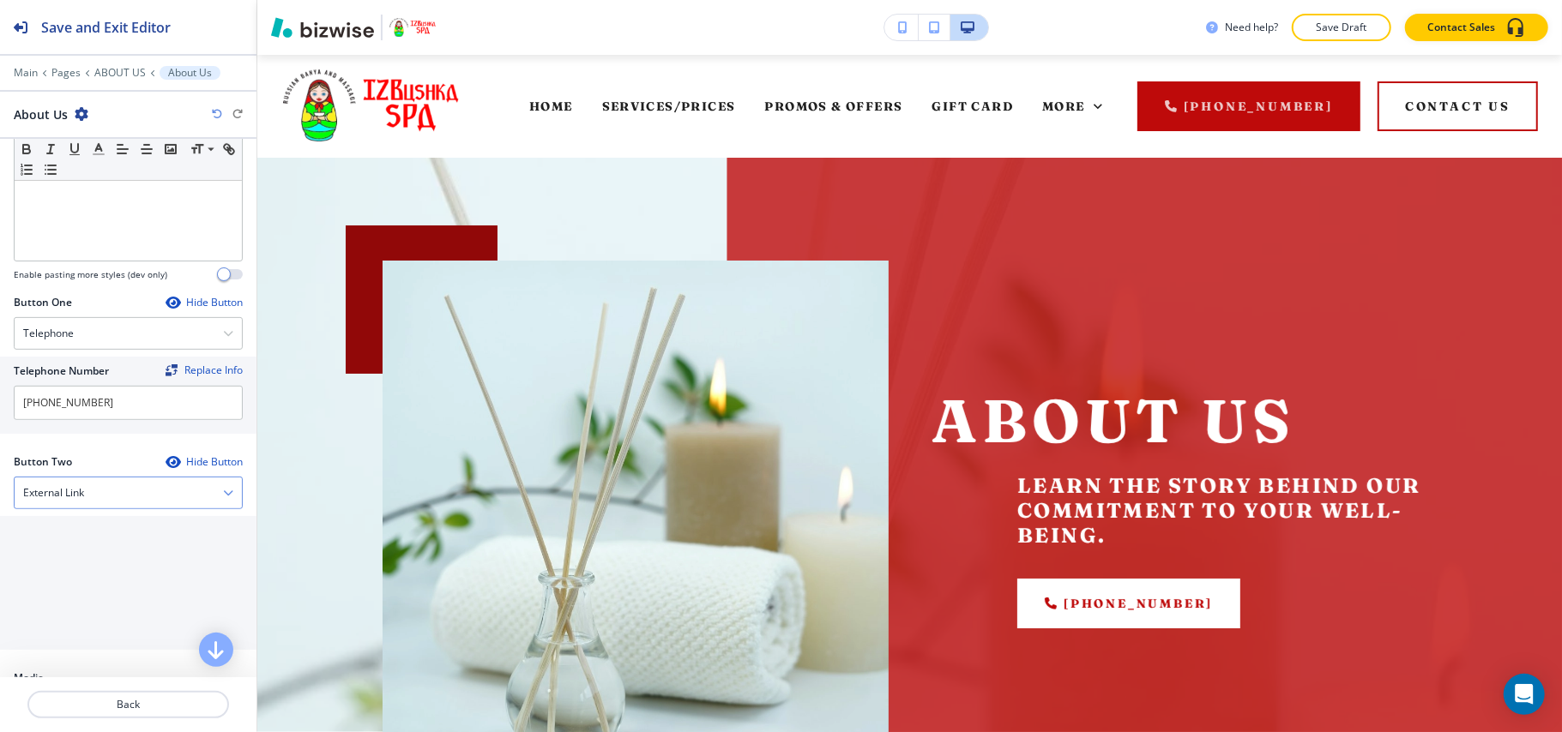
click at [86, 491] on div "External Link" at bounding box center [128, 493] width 227 height 31
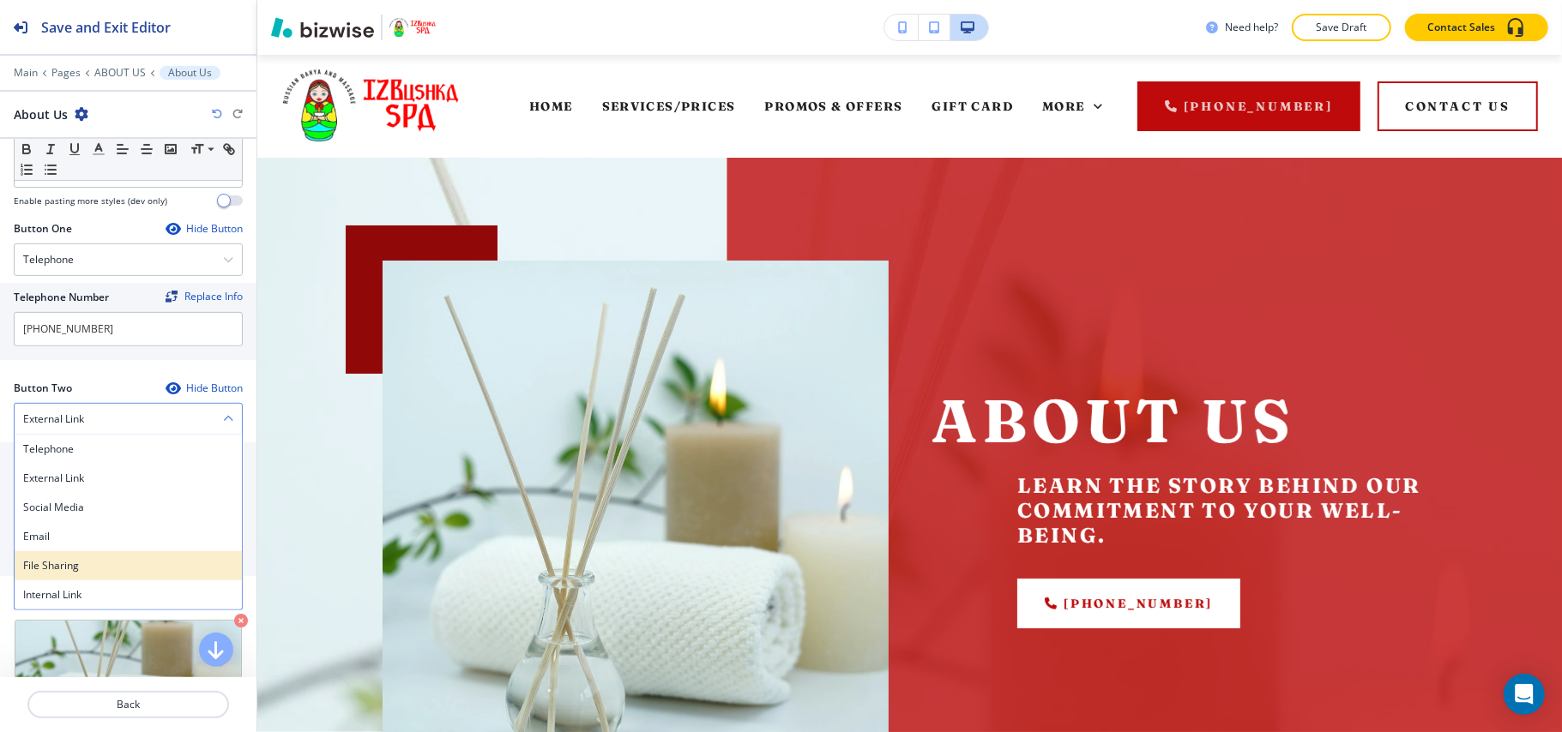
scroll to position [574, 0]
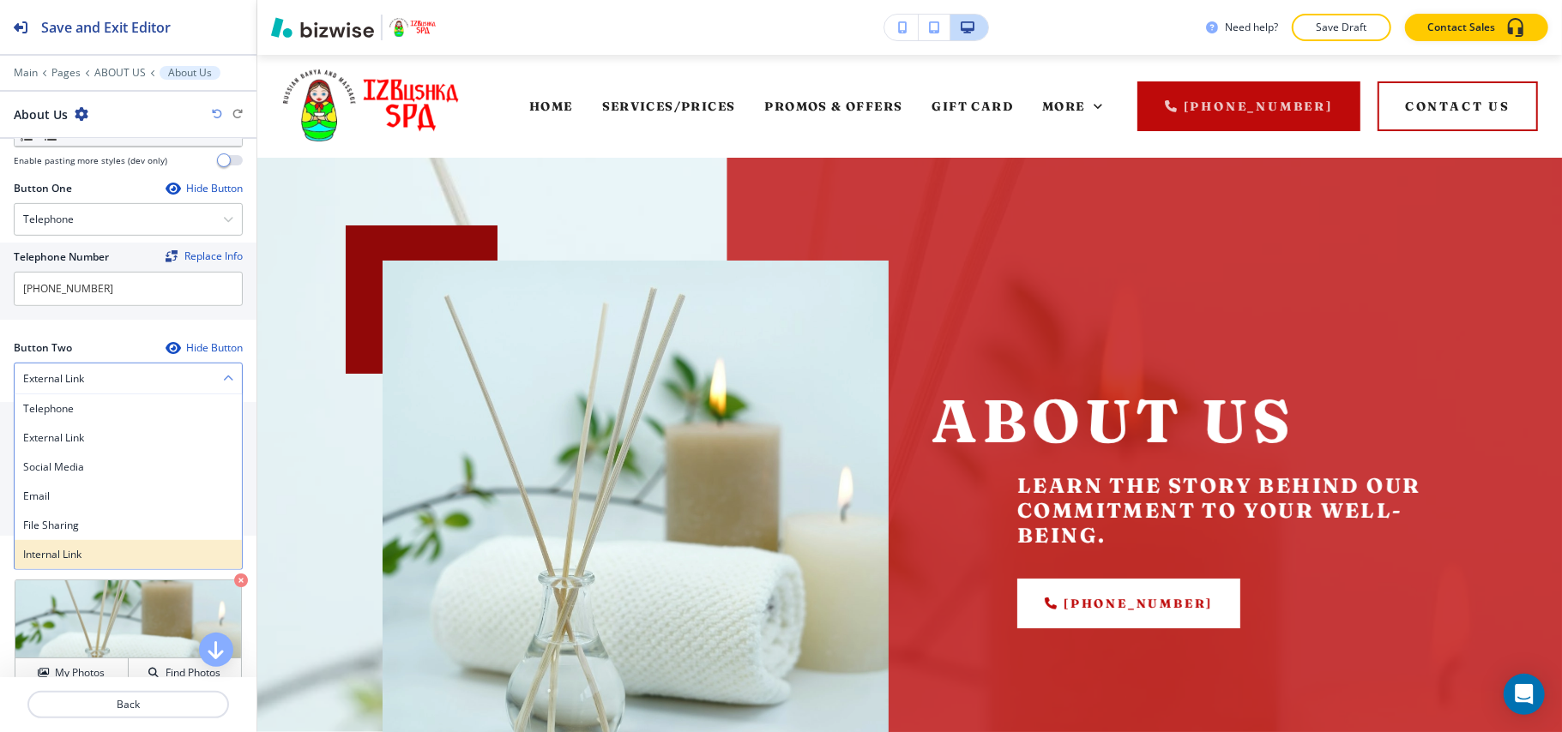
click at [75, 563] on h4 "Internal Link" at bounding box center [128, 554] width 210 height 15
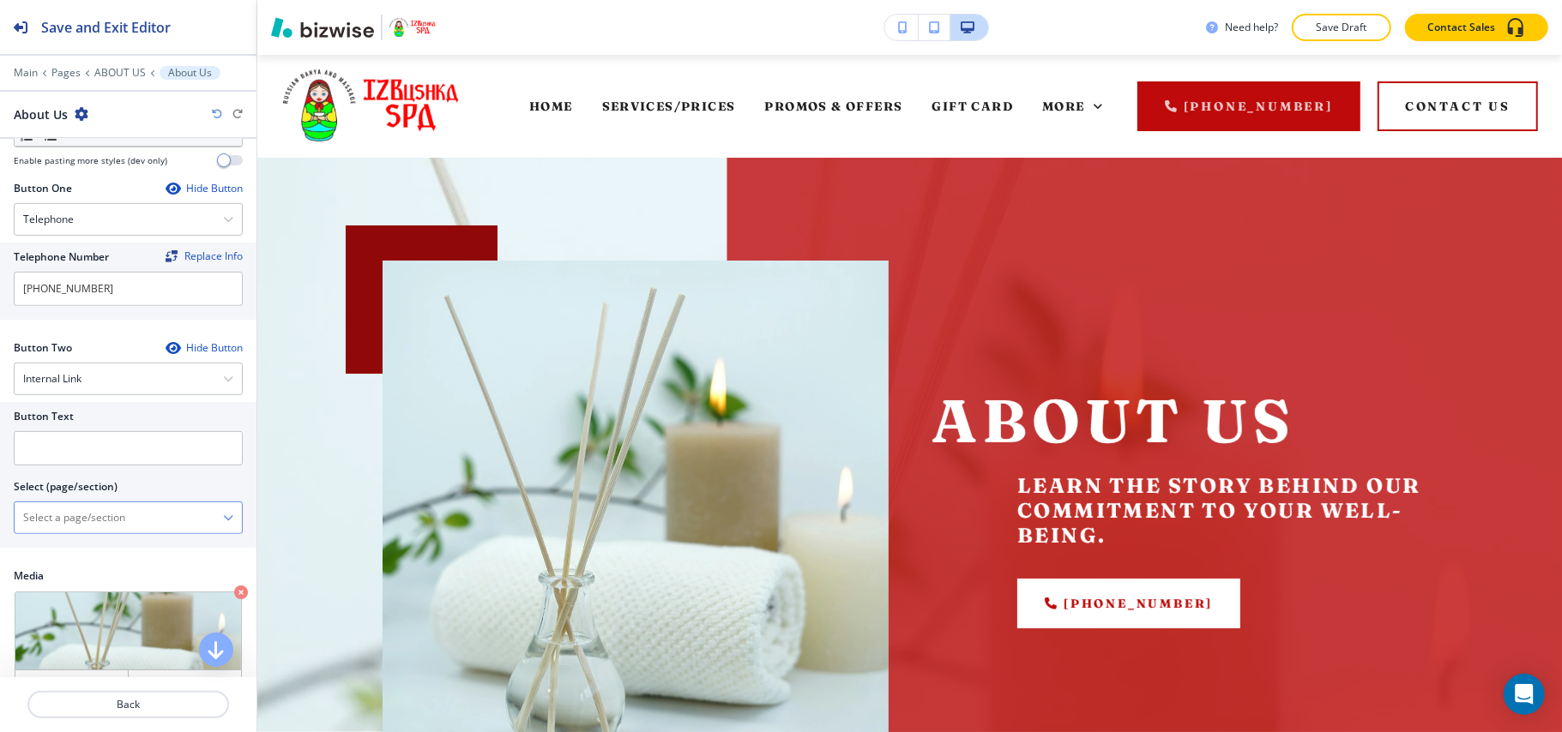
click at [117, 523] on \(page\/section\) "Manual Input" at bounding box center [119, 517] width 208 height 29
type \(page\/section\) "CONTACT US"
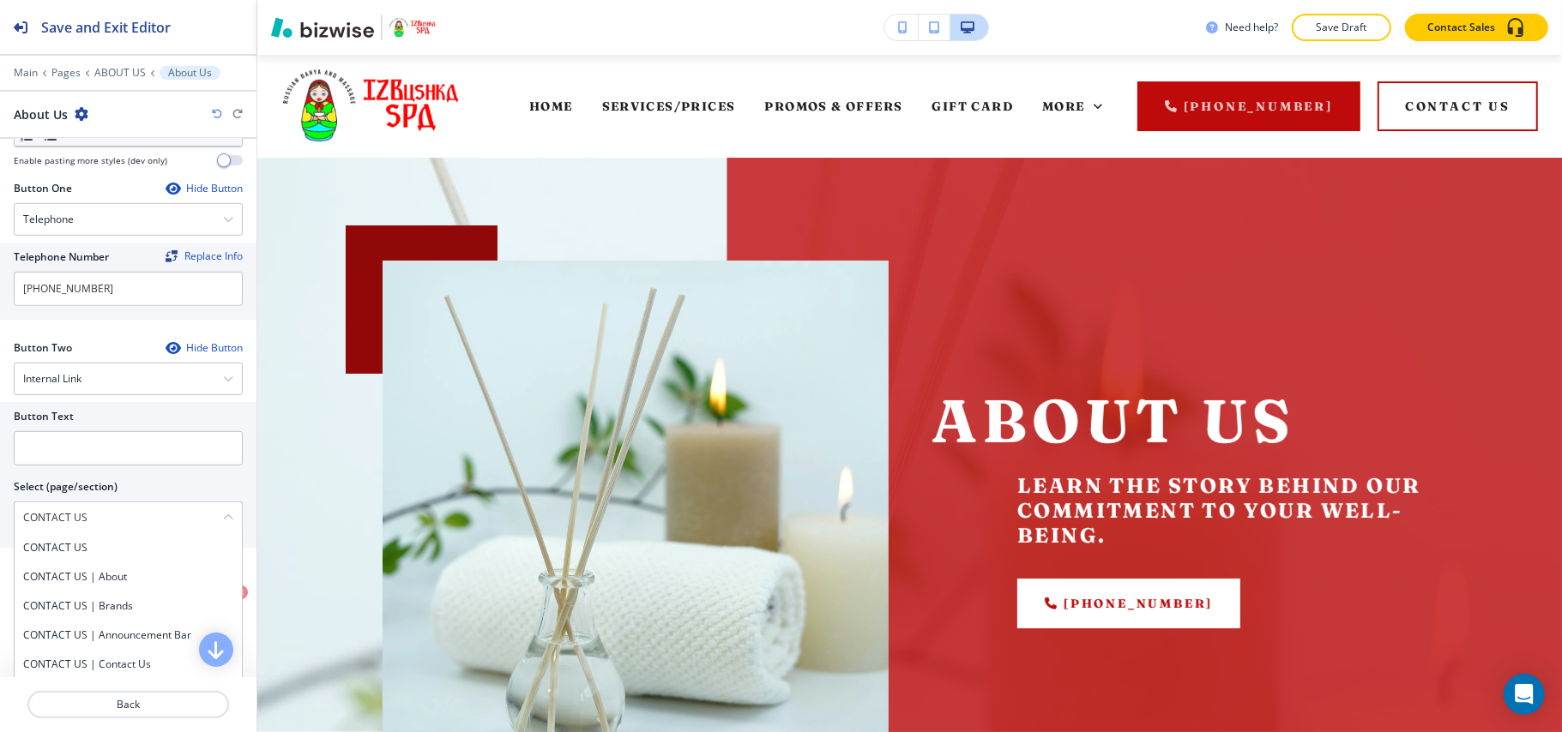
drag, startPoint x: 105, startPoint y: 525, endPoint x: 0, endPoint y: 516, distance: 105.0
click at [0, 516] on div "Button Text Select (page/section) CONTACT US CONTACT US CONTACT US | About CONT…" at bounding box center [128, 475] width 256 height 146
click at [108, 540] on div "CONTACT US" at bounding box center [128, 547] width 227 height 29
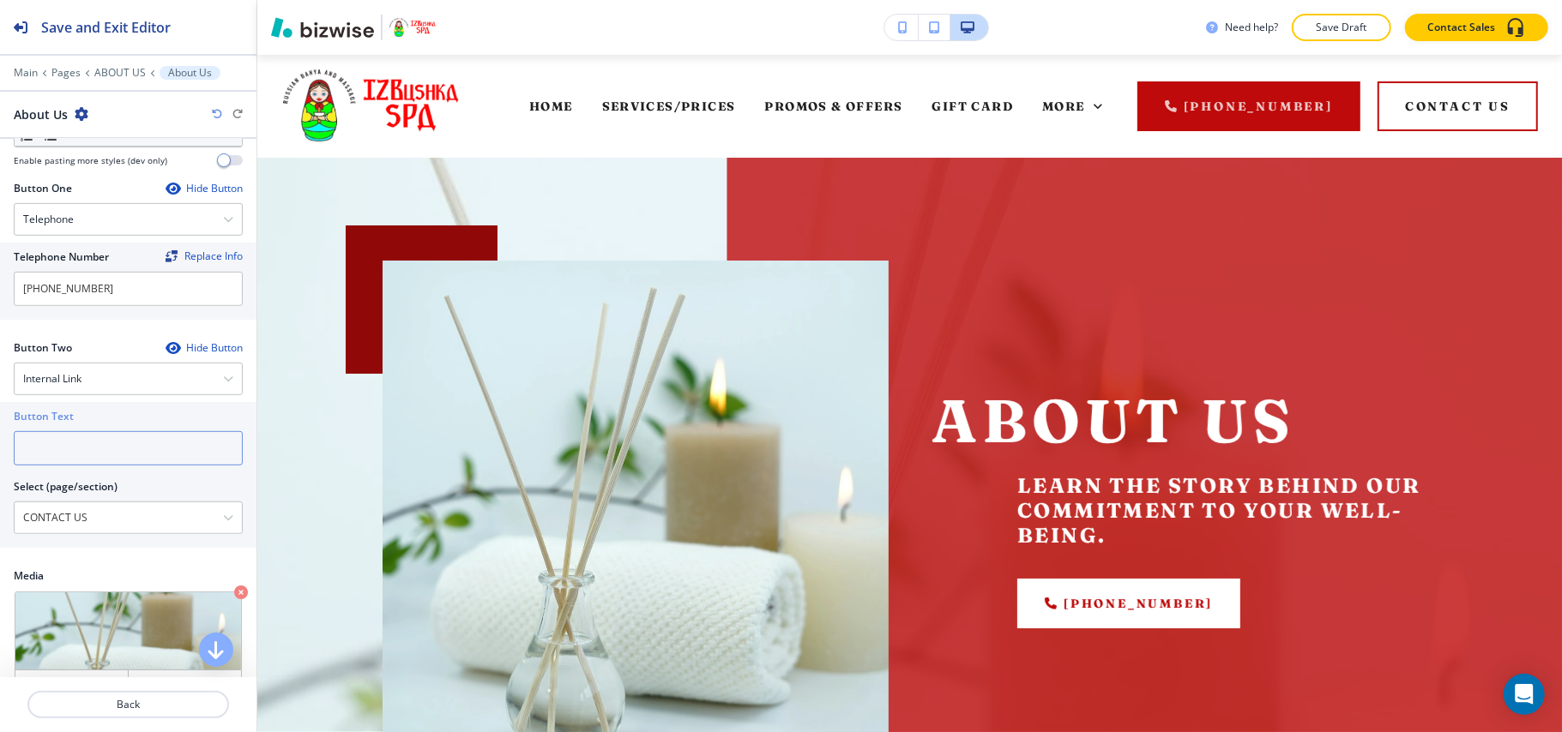
paste input "CONTACT US"
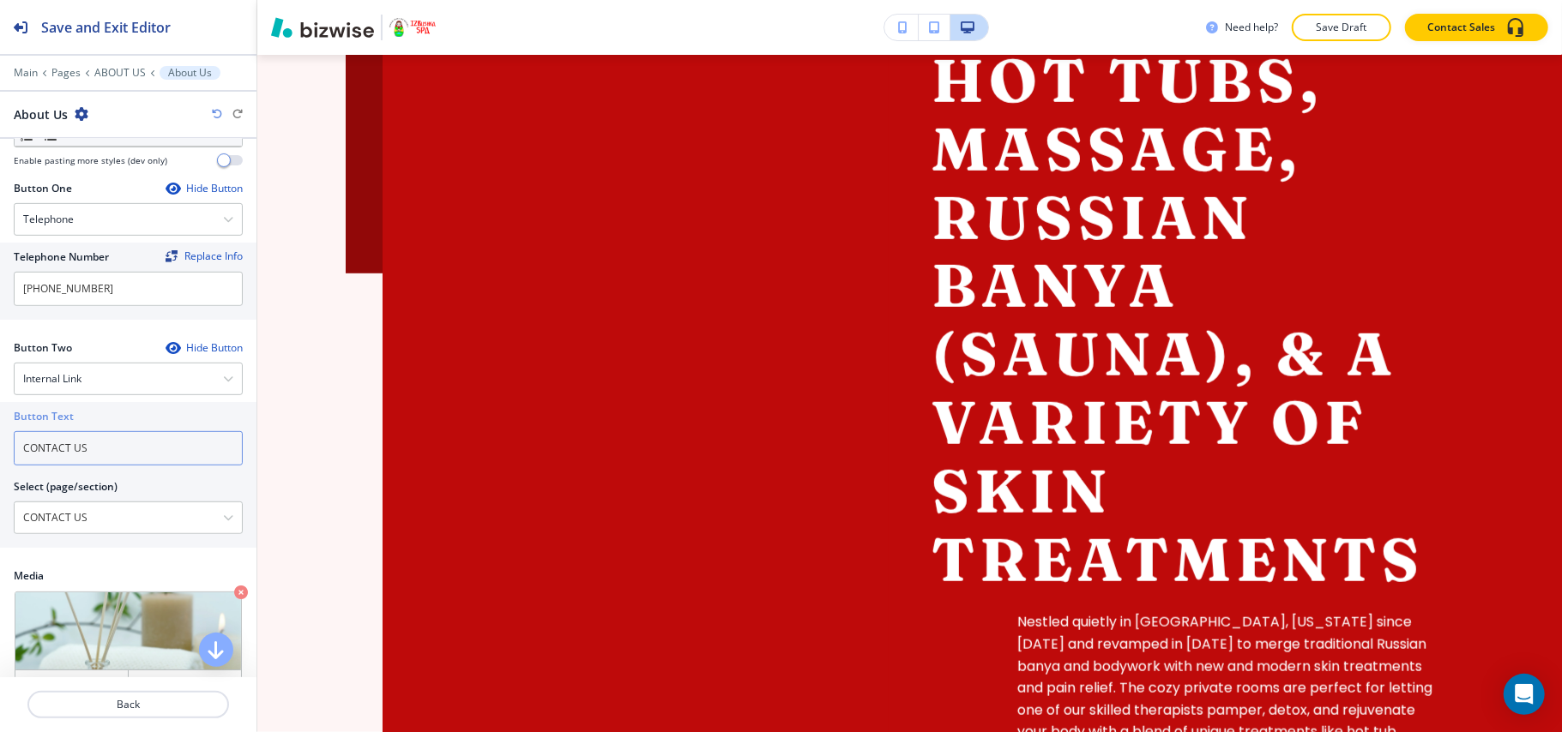
scroll to position [914, 0]
type input "CONTACT US"
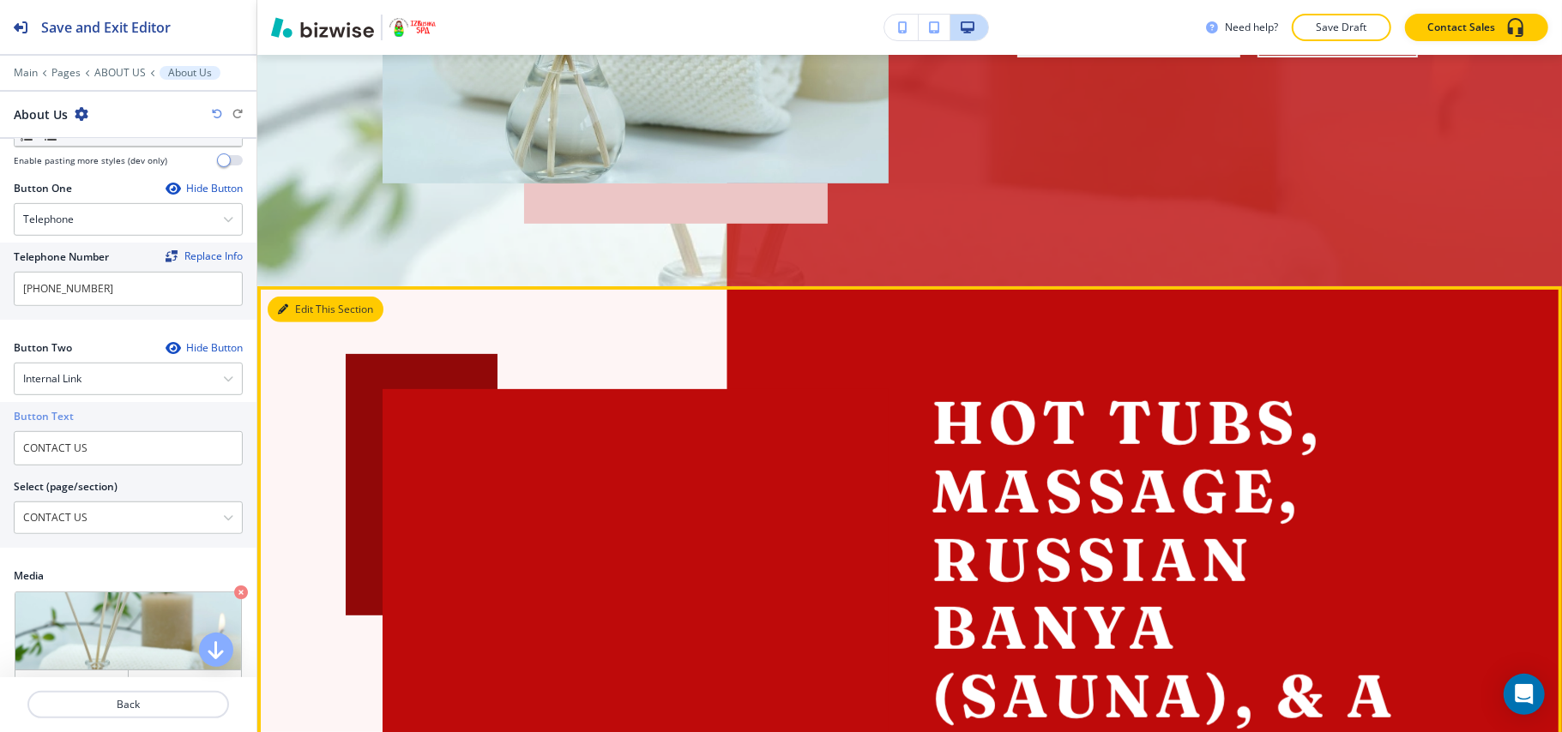
click at [288, 316] on button "Edit This Section" at bounding box center [326, 310] width 116 height 26
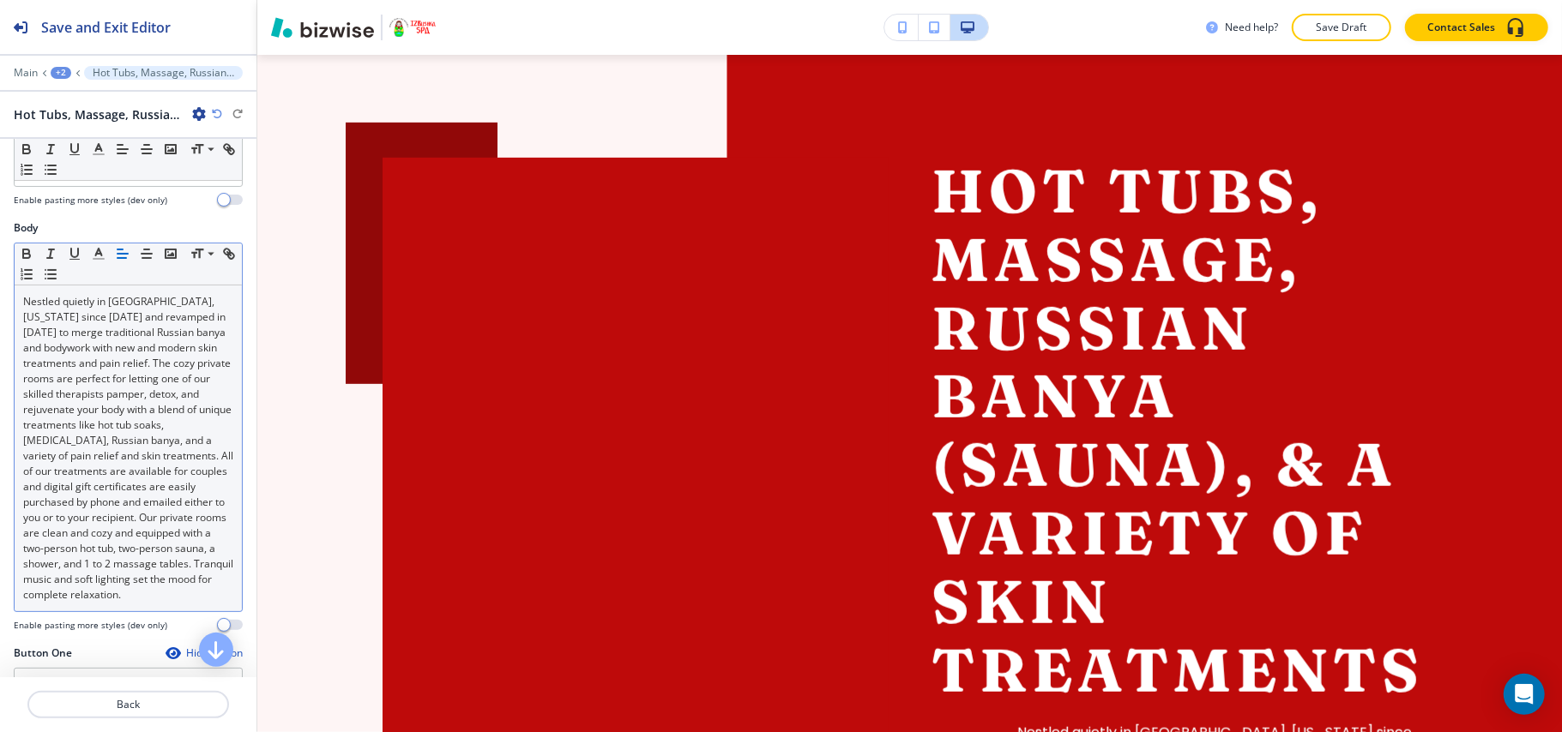
scroll to position [0, 0]
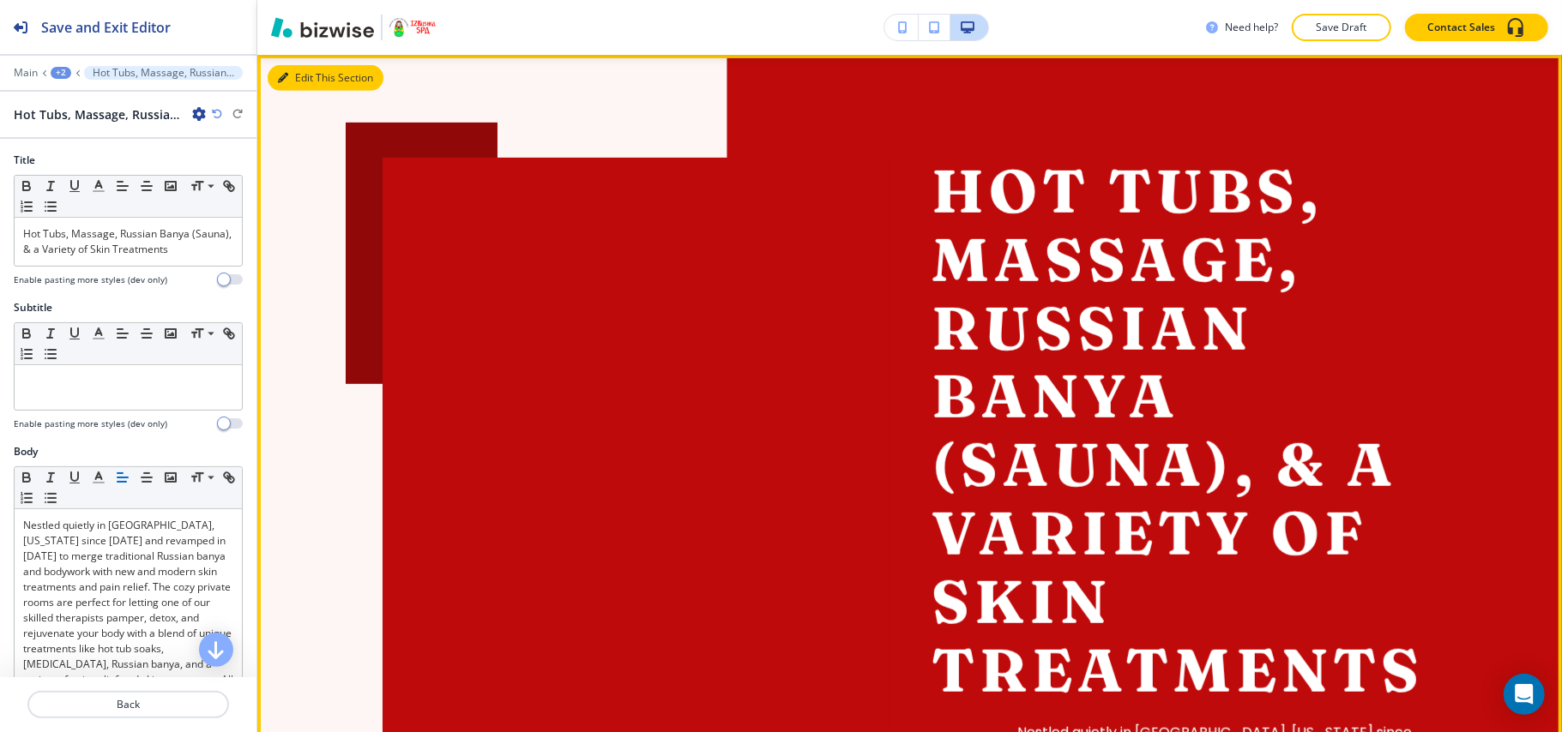
click at [306, 77] on button "Edit This Section" at bounding box center [326, 78] width 116 height 26
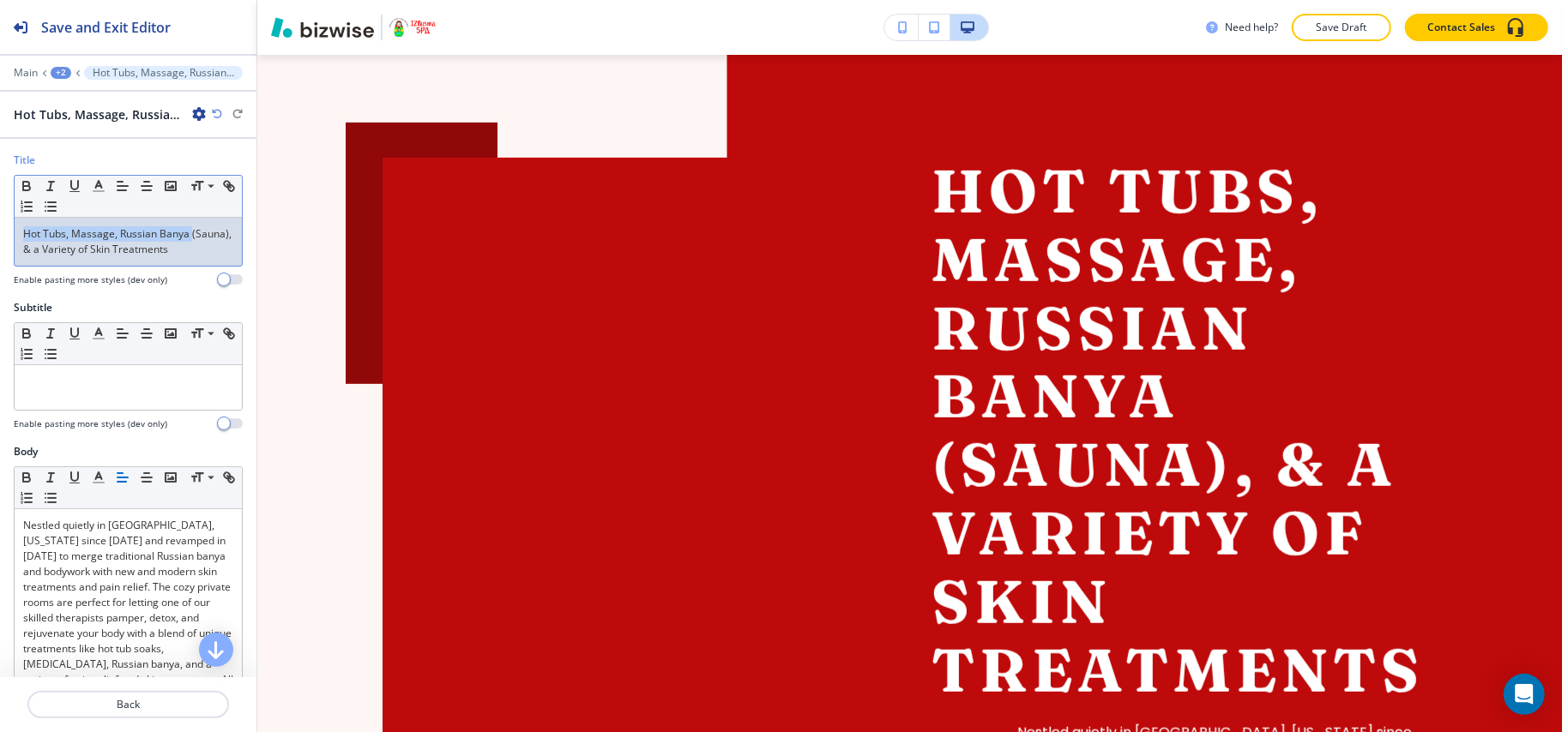
drag, startPoint x: 211, startPoint y: 233, endPoint x: 0, endPoint y: 235, distance: 211.0
click at [0, 235] on div "Title Small Normal Large Huge Hot Tubs, Massage, Russian Banya (Sauna), & a Var…" at bounding box center [128, 226] width 256 height 147
click at [141, 238] on p "Hot Tubs, Massage, Russian Banya (Sauna), & a Variety of Skin Treatments" at bounding box center [128, 241] width 210 height 31
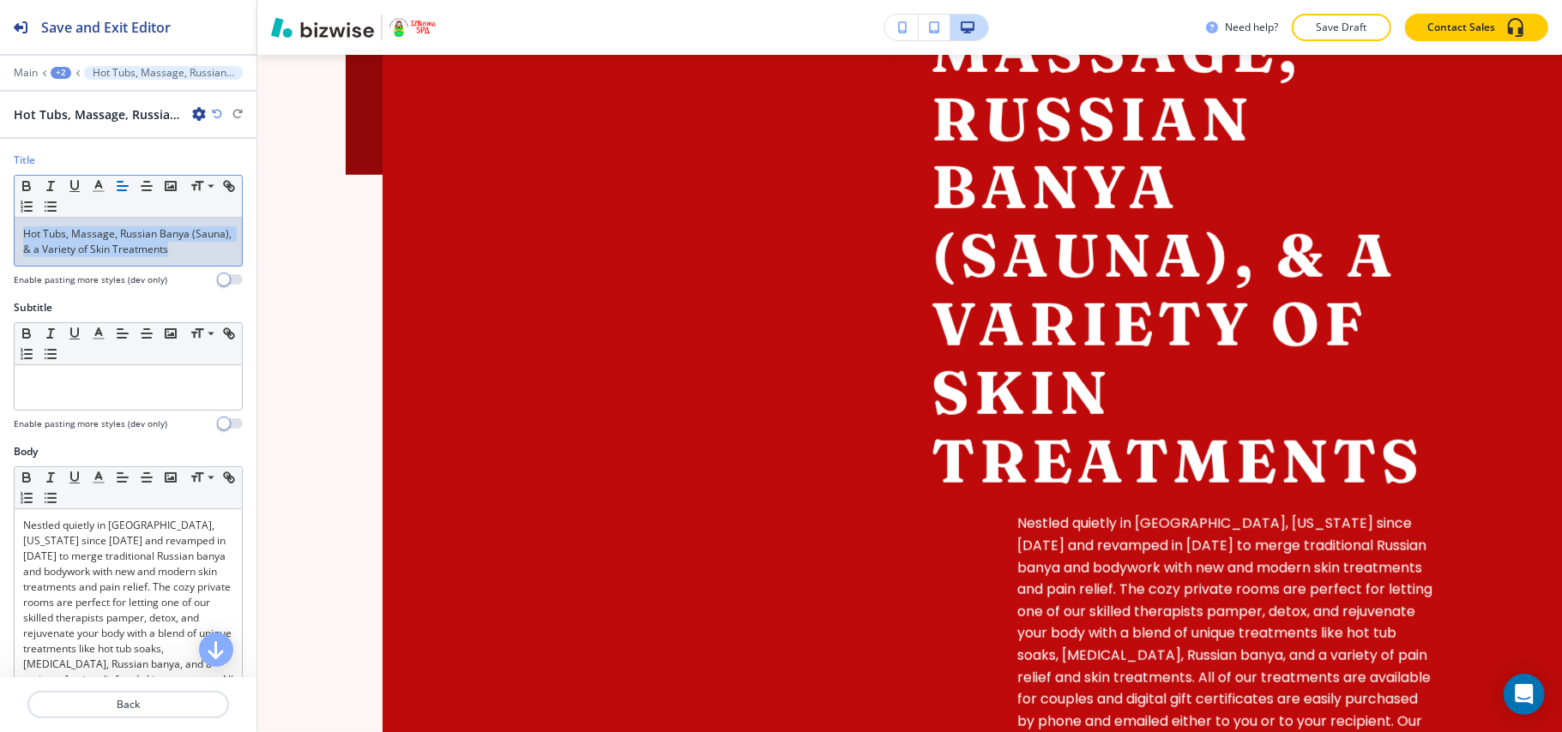
scroll to position [803, 0]
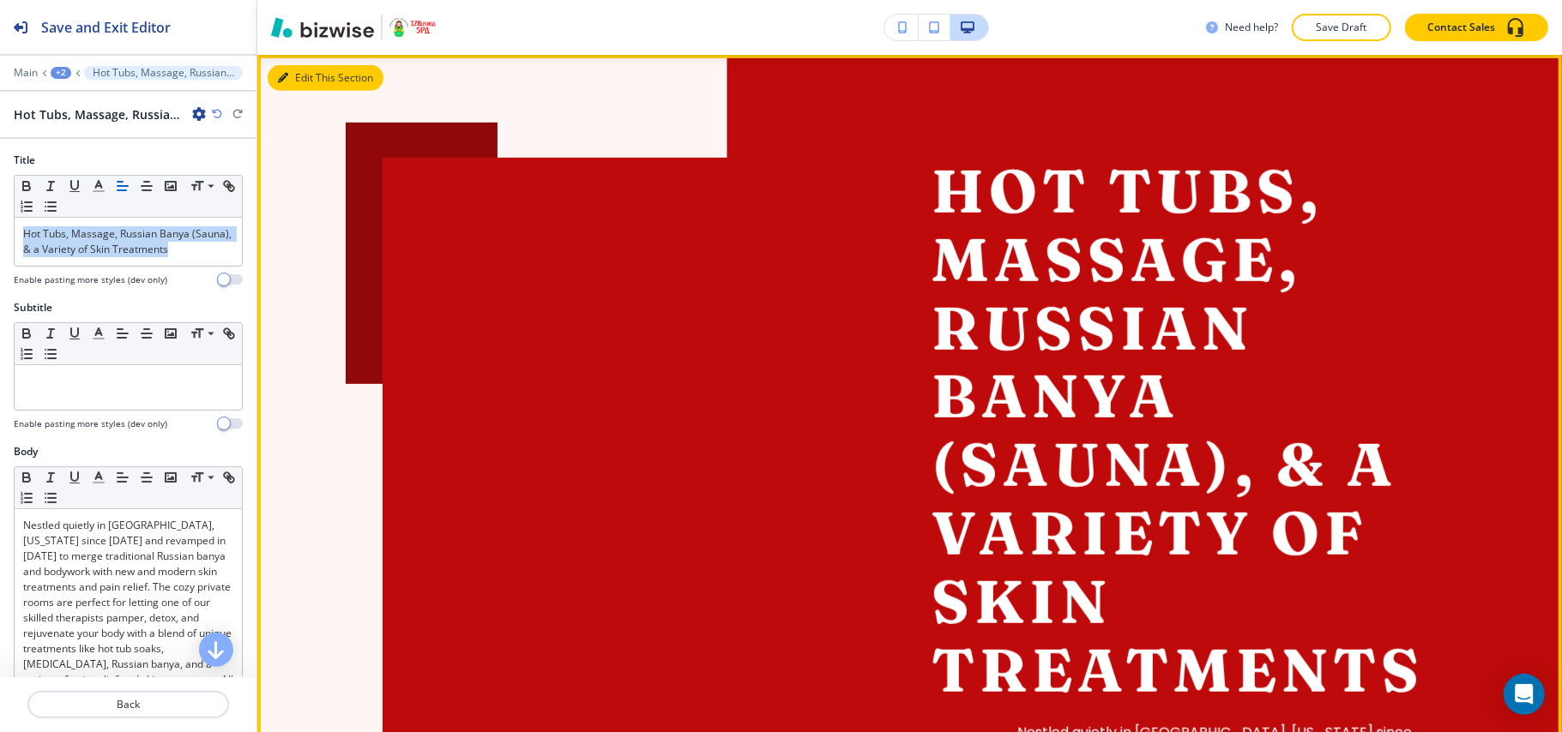
click at [296, 77] on button "Edit This Section" at bounding box center [326, 78] width 116 height 26
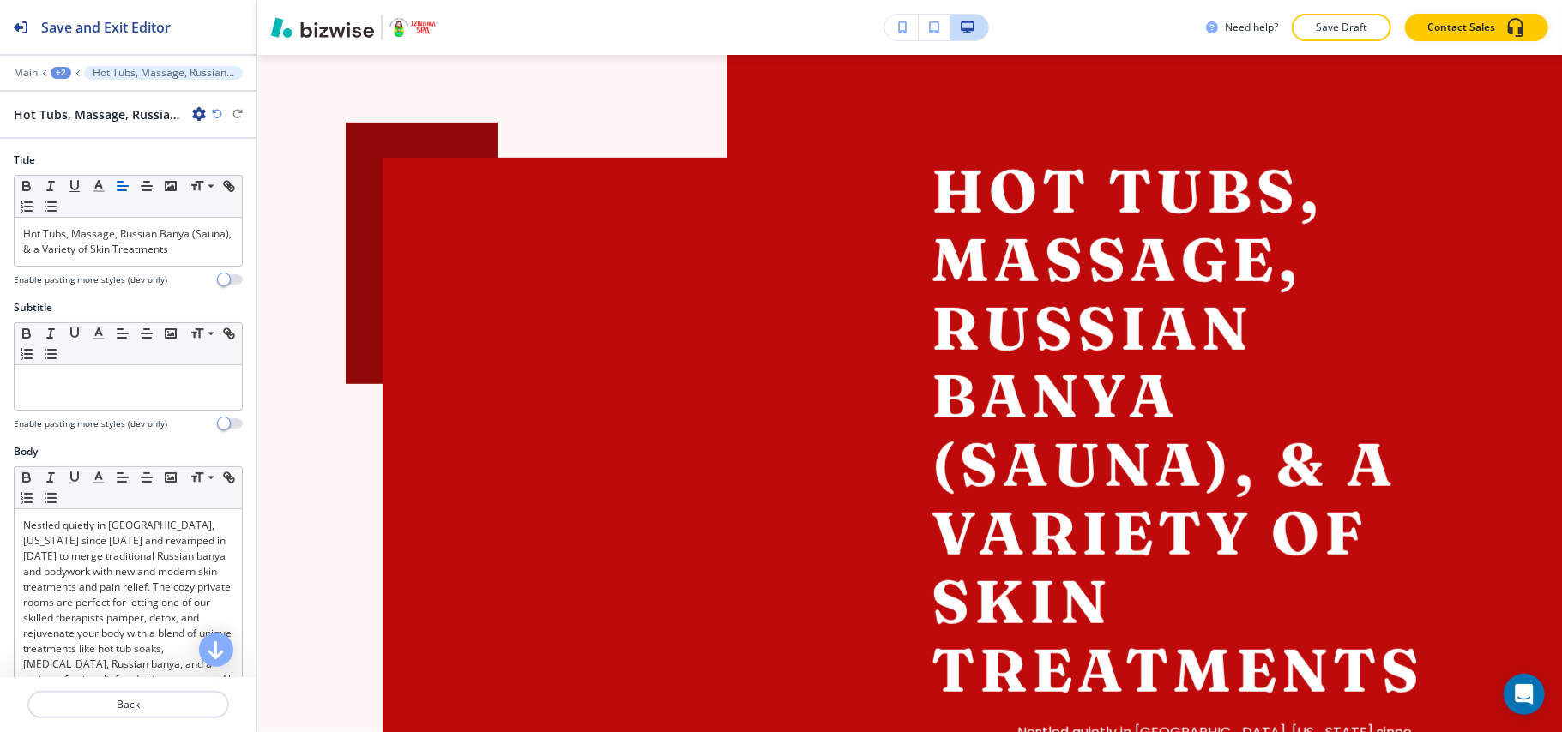
click at [58, 65] on div at bounding box center [128, 61] width 256 height 10
click at [58, 74] on div "+2" at bounding box center [61, 73] width 21 height 12
click at [89, 129] on p "ABOUT US" at bounding box center [105, 130] width 87 height 15
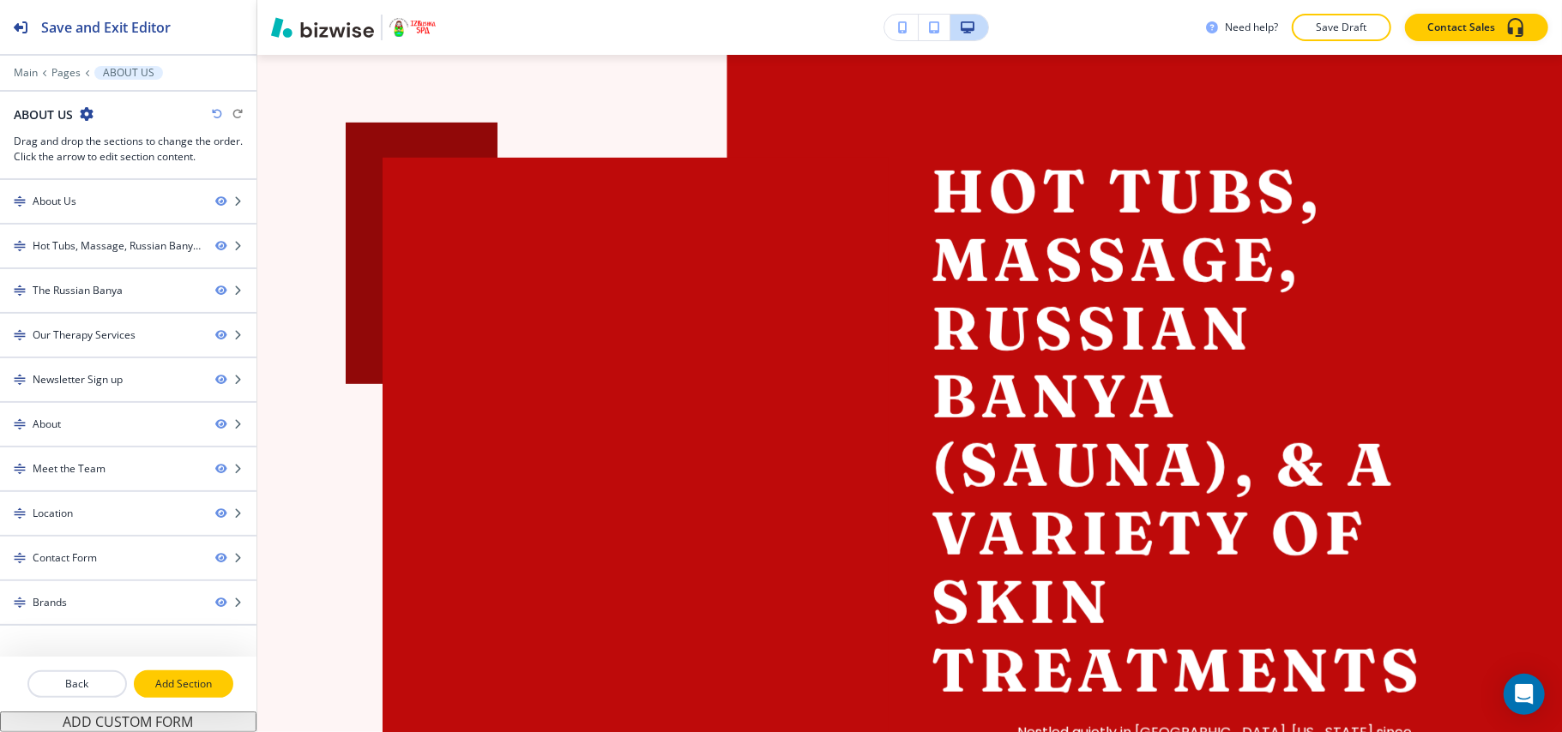
click at [169, 689] on p "Add Section" at bounding box center [183, 684] width 96 height 15
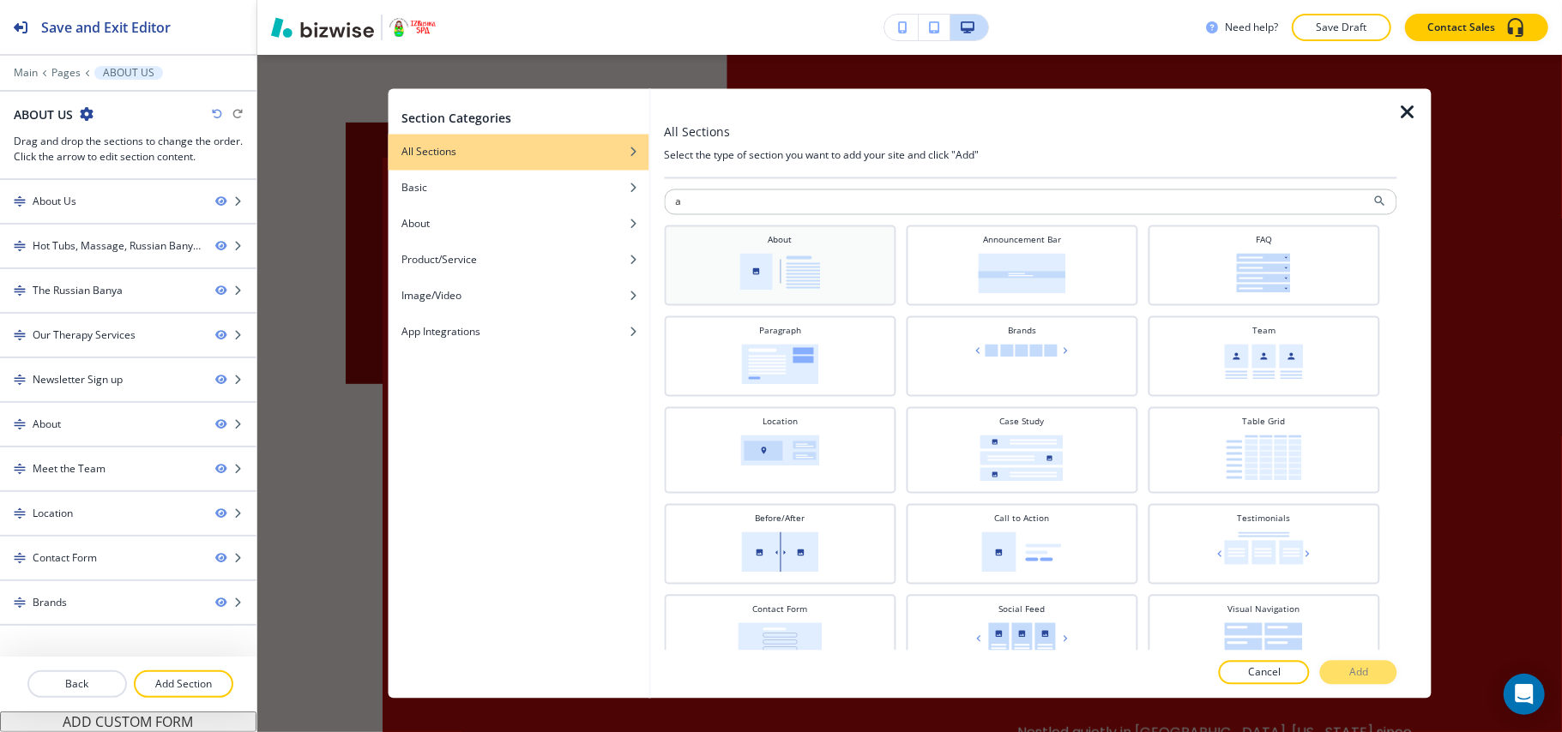
type input "a"
click at [792, 255] on img at bounding box center [779, 272] width 81 height 37
click at [1366, 671] on p "Add" at bounding box center [1358, 672] width 19 height 15
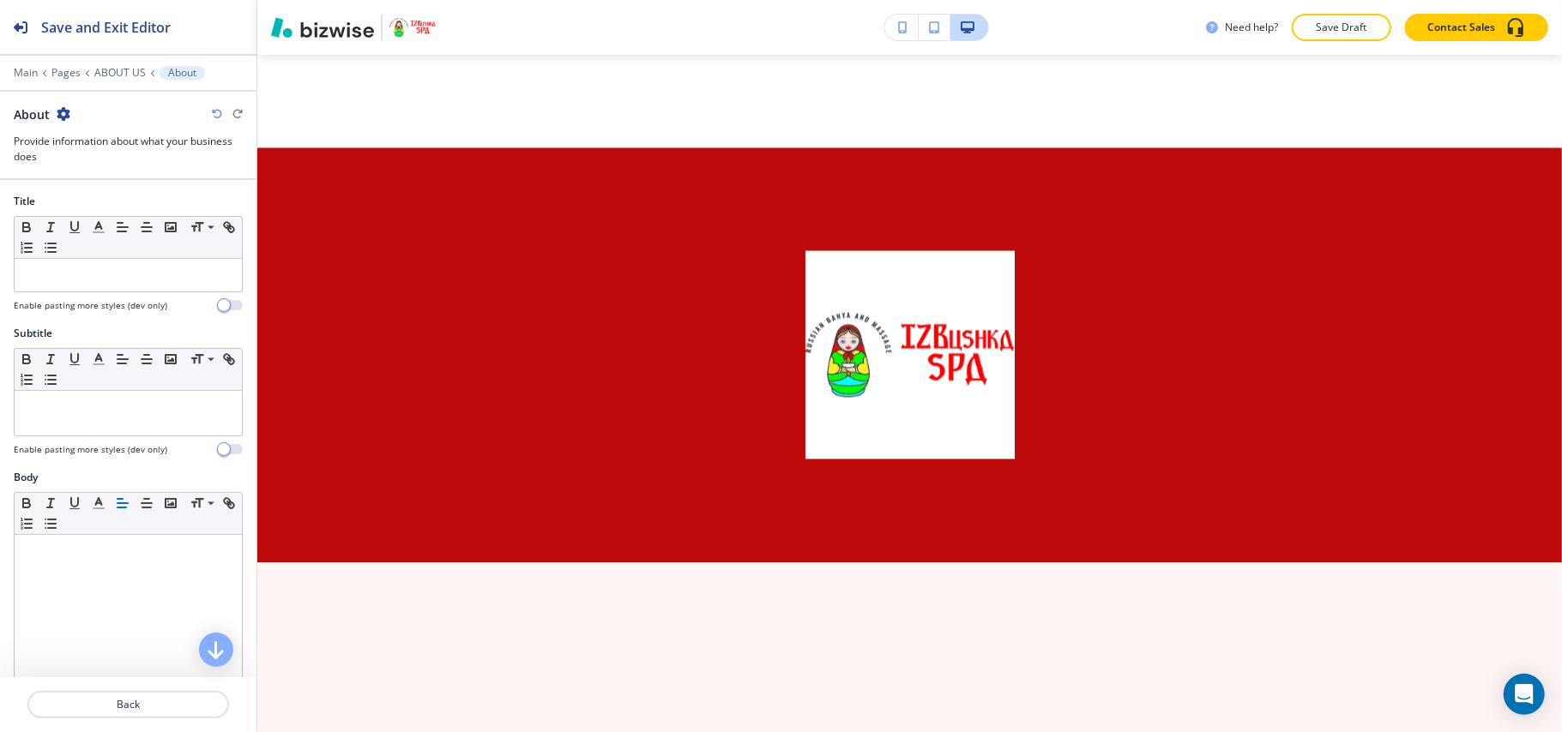
scroll to position [7217, 0]
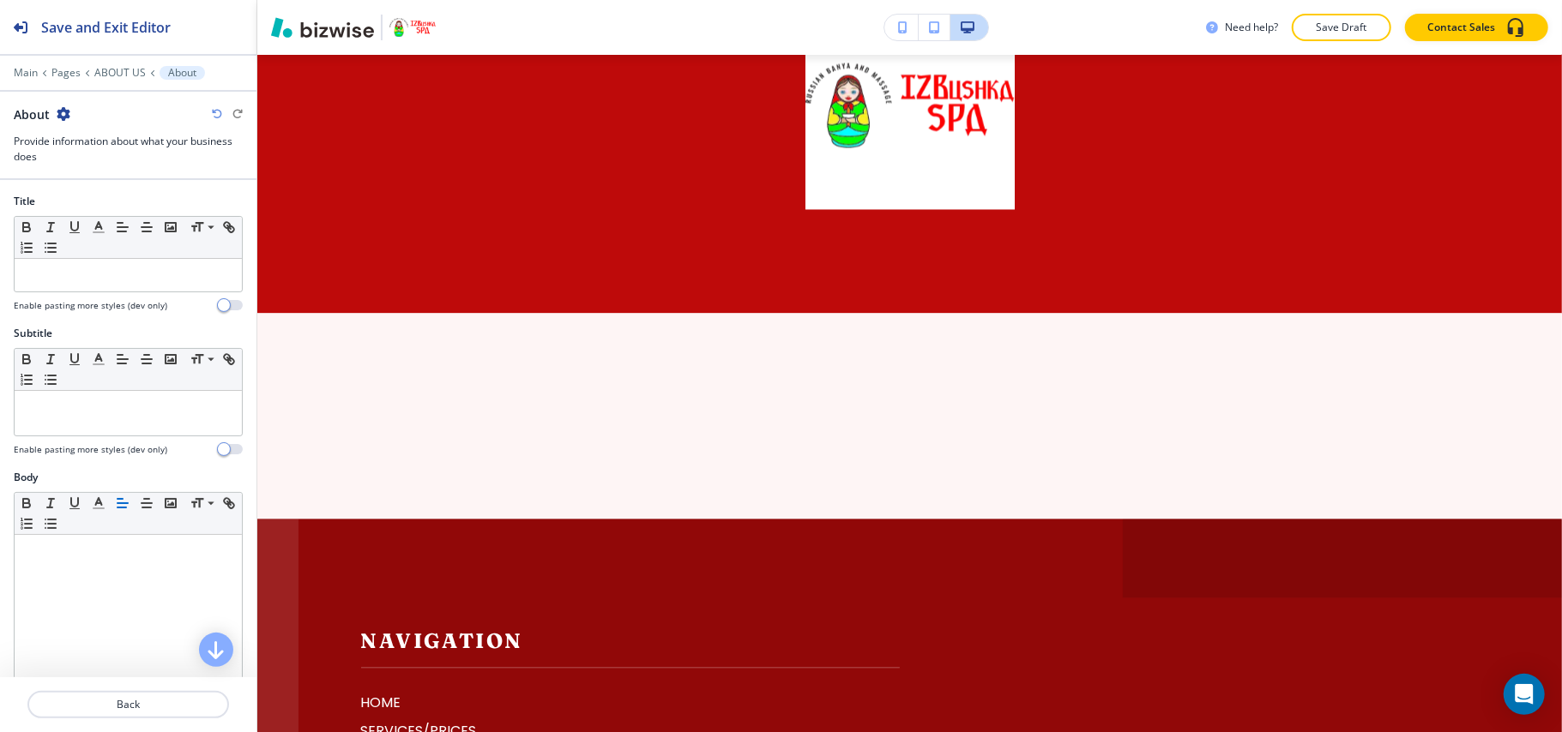
click at [129, 66] on div "Main Pages ABOUT US About" at bounding box center [128, 73] width 229 height 14
click at [125, 70] on p "ABOUT US" at bounding box center [119, 73] width 51 height 12
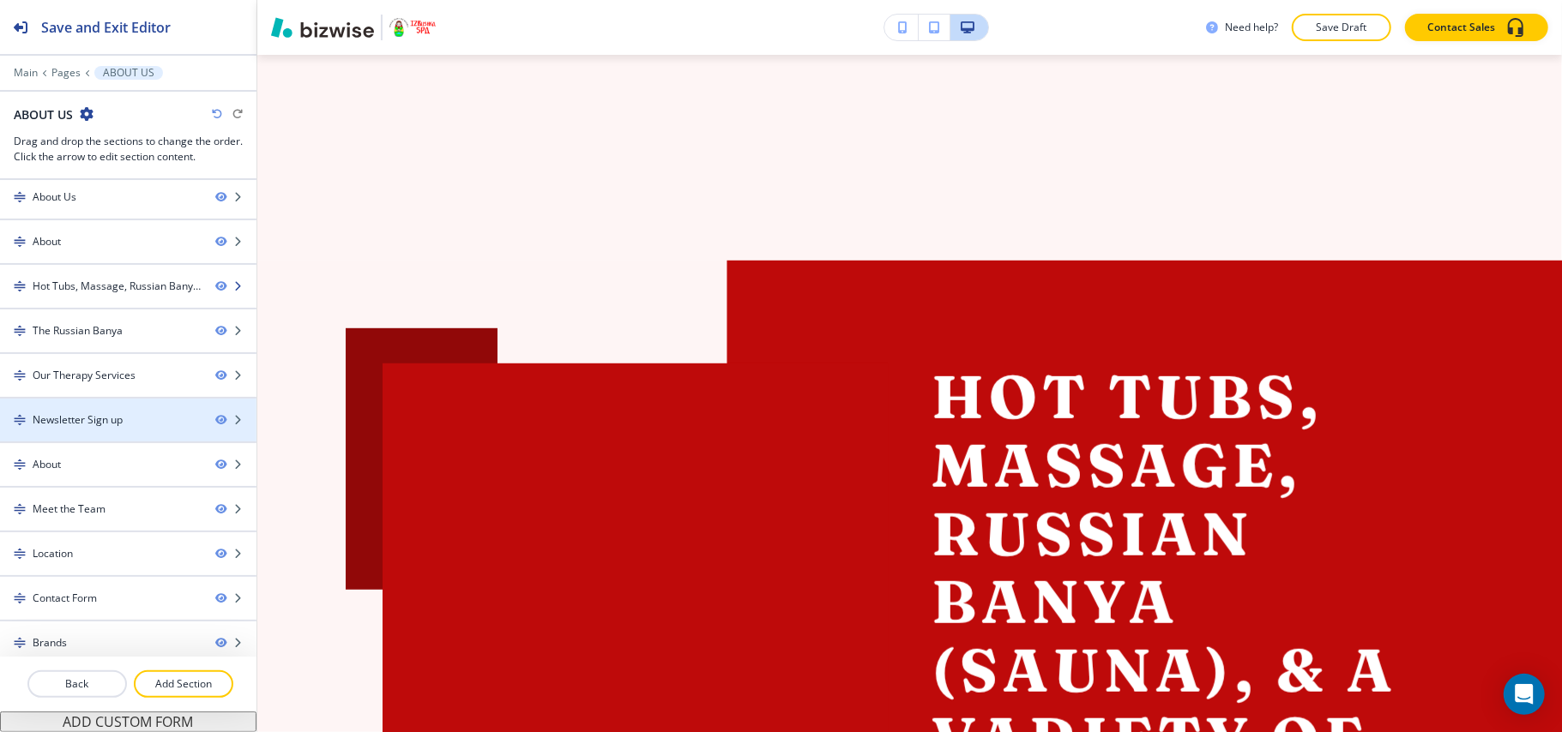
scroll to position [0, 0]
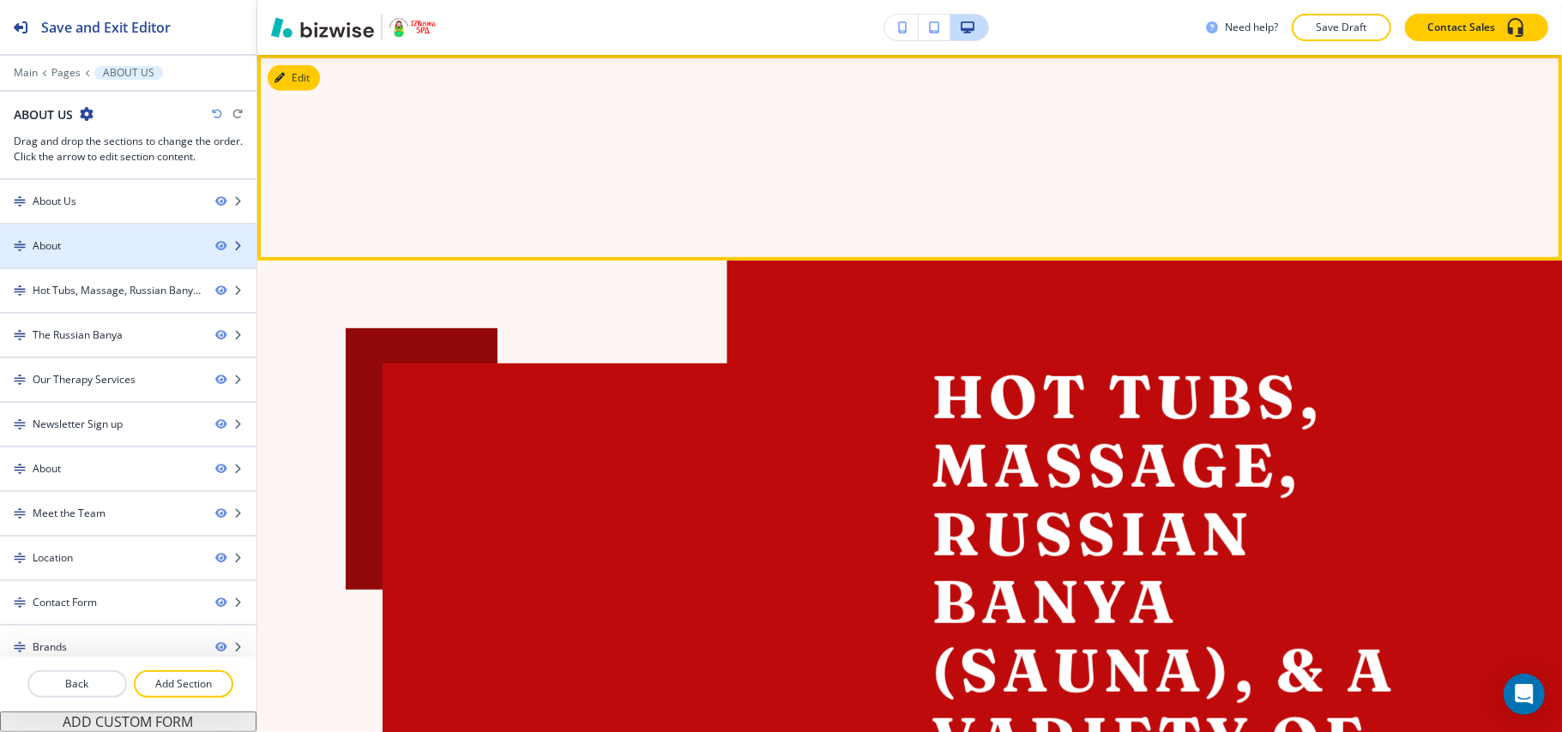
click at [113, 238] on div at bounding box center [128, 232] width 256 height 14
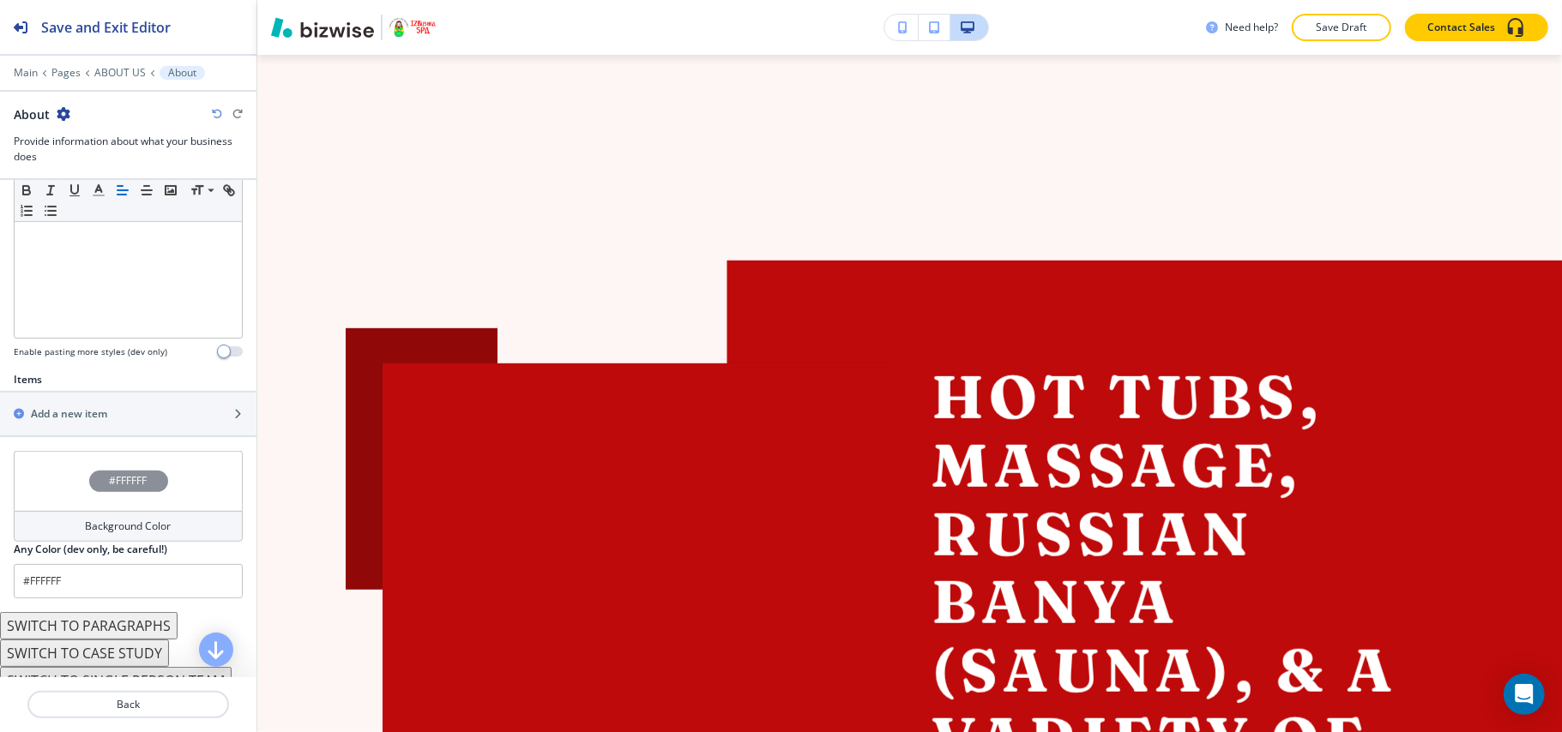
scroll to position [457, 0]
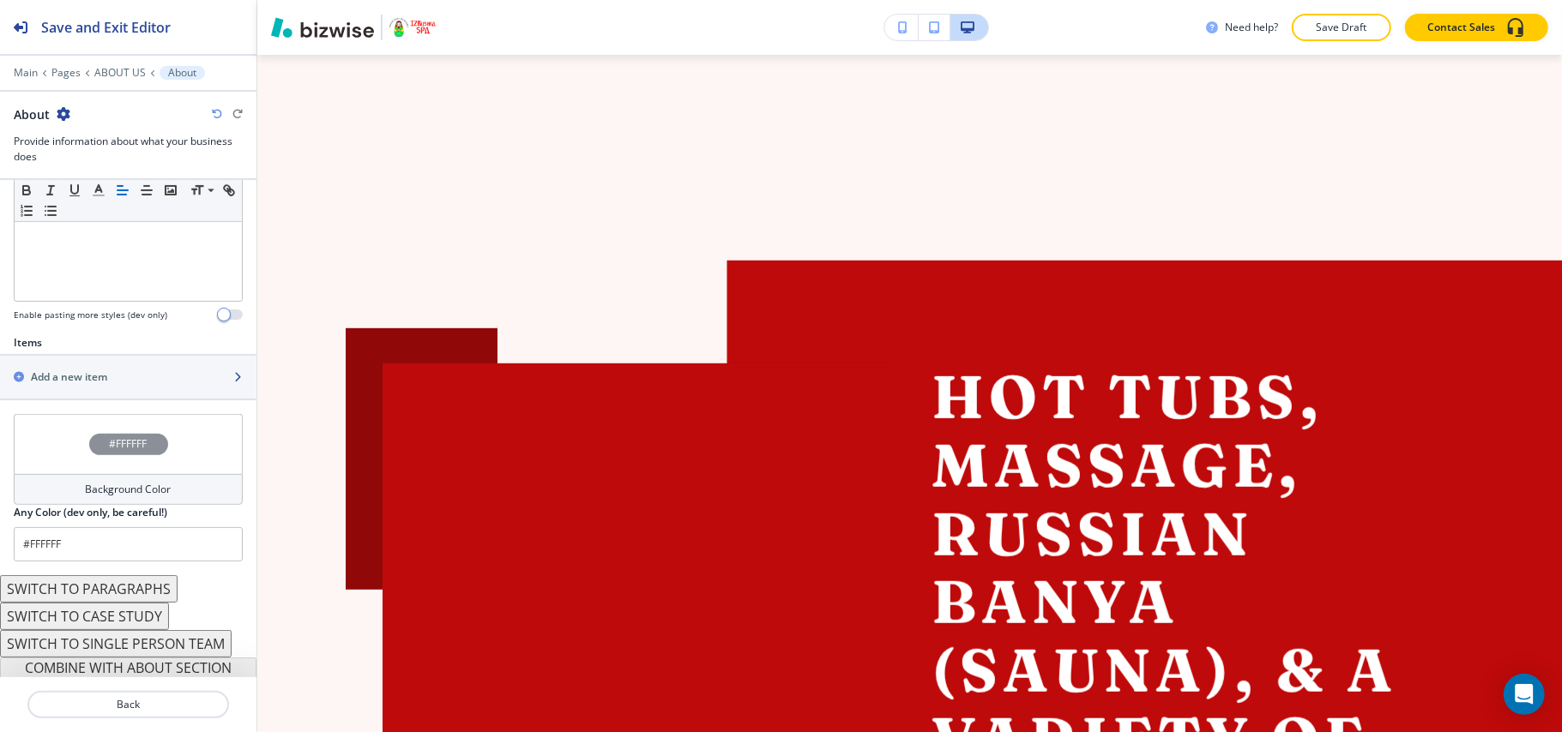
click at [79, 382] on h2 "Add a new item" at bounding box center [69, 377] width 76 height 15
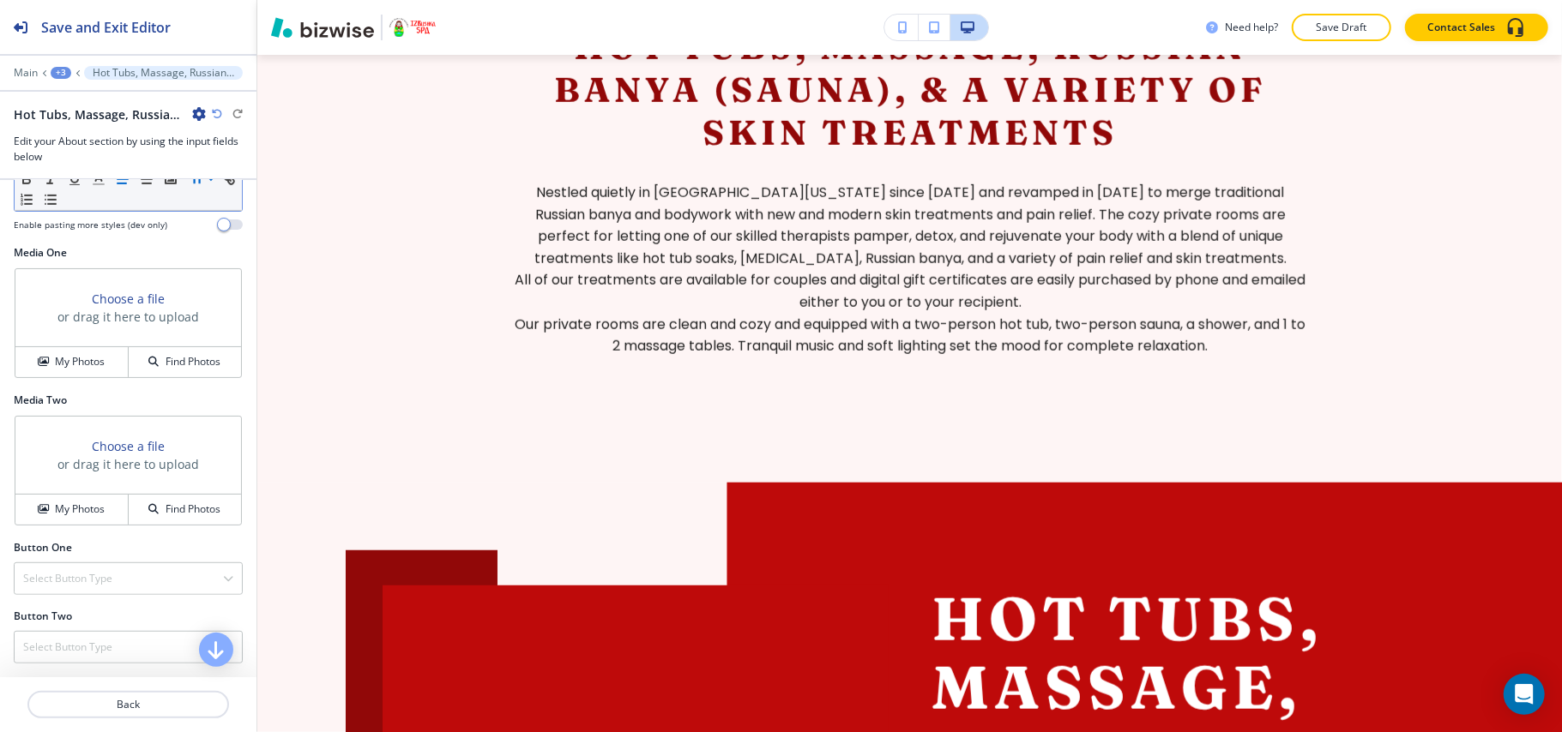
scroll to position [686, 0]
click at [70, 370] on h4 "My Photos" at bounding box center [80, 361] width 50 height 15
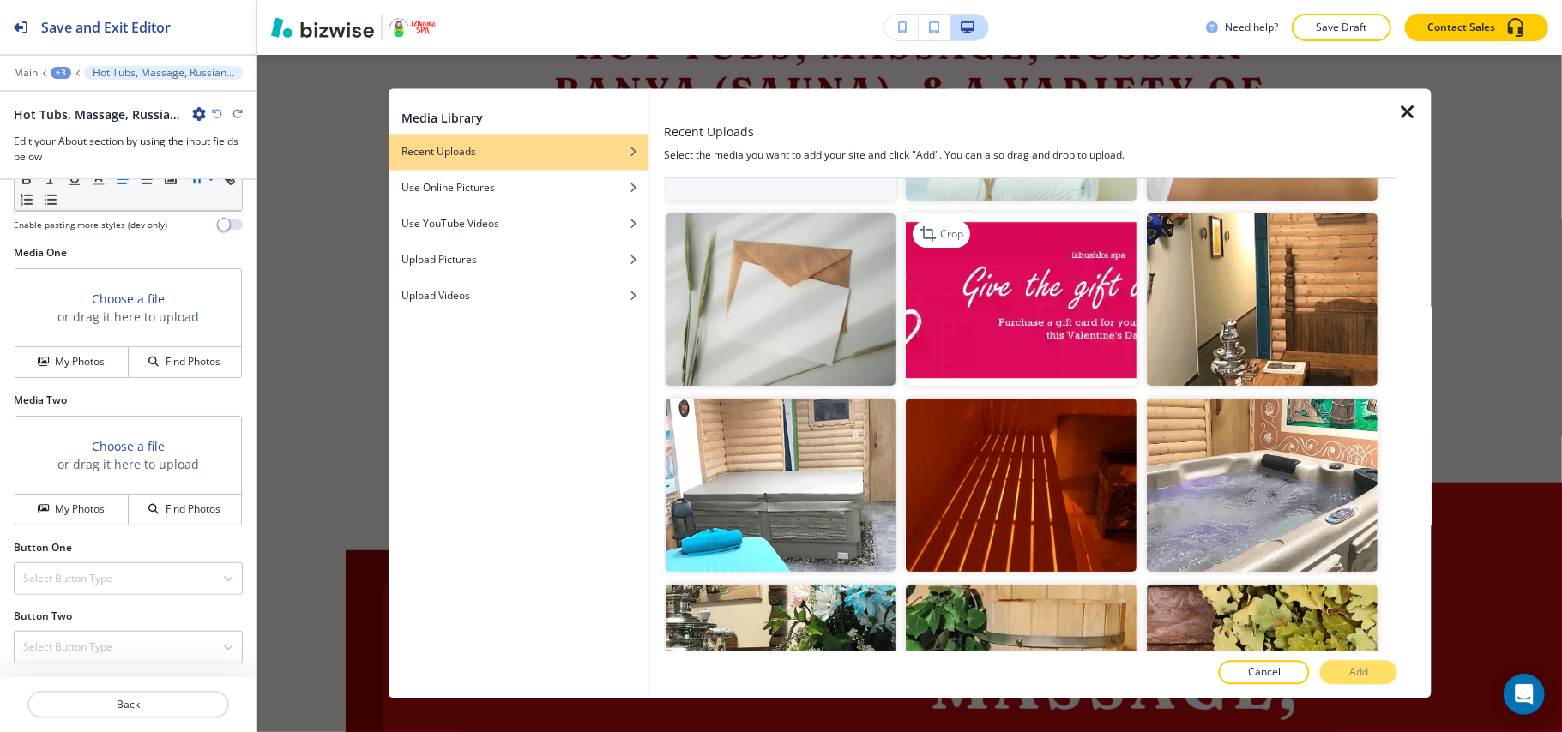
scroll to position [457, 0]
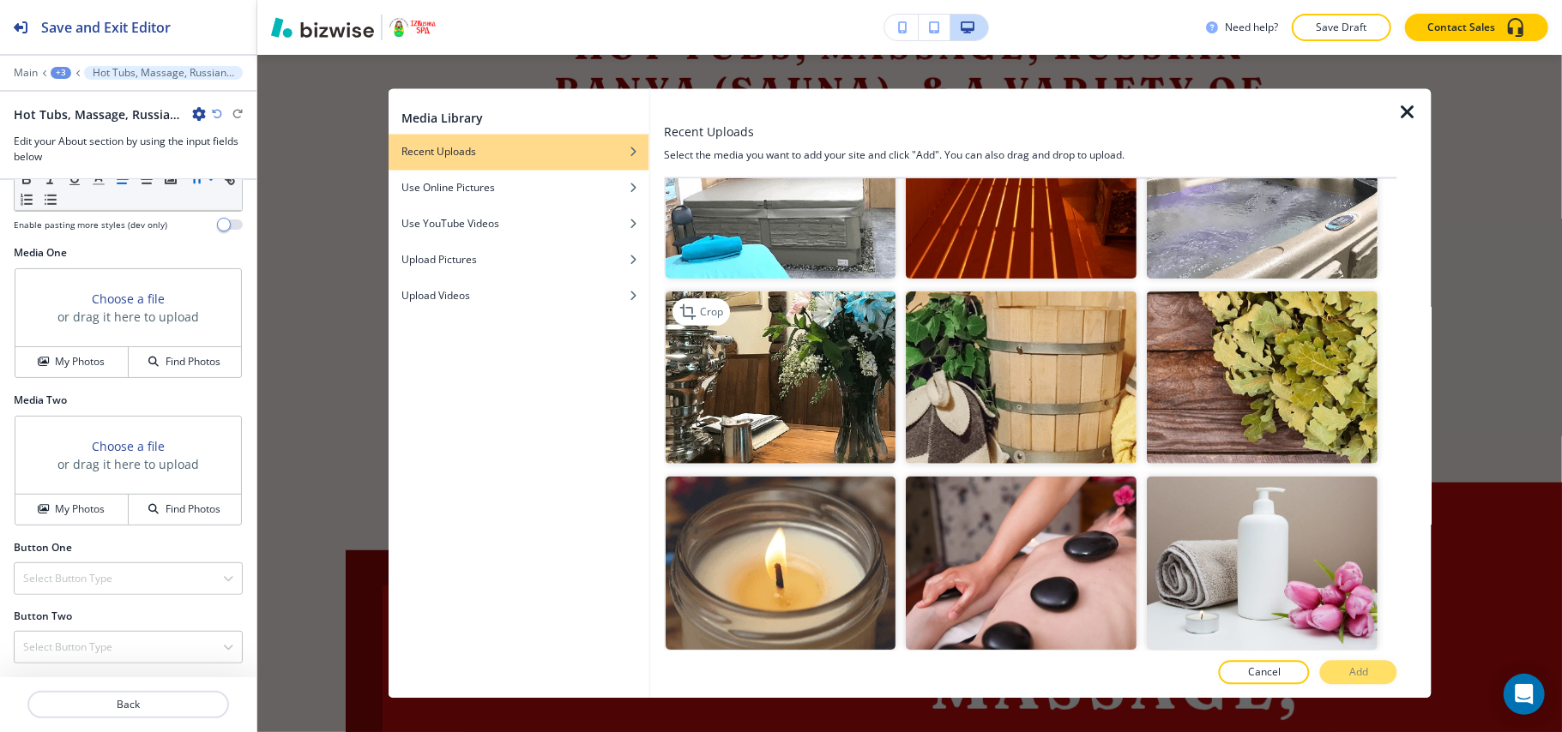
click at [838, 395] on img "button" at bounding box center [780, 377] width 231 height 173
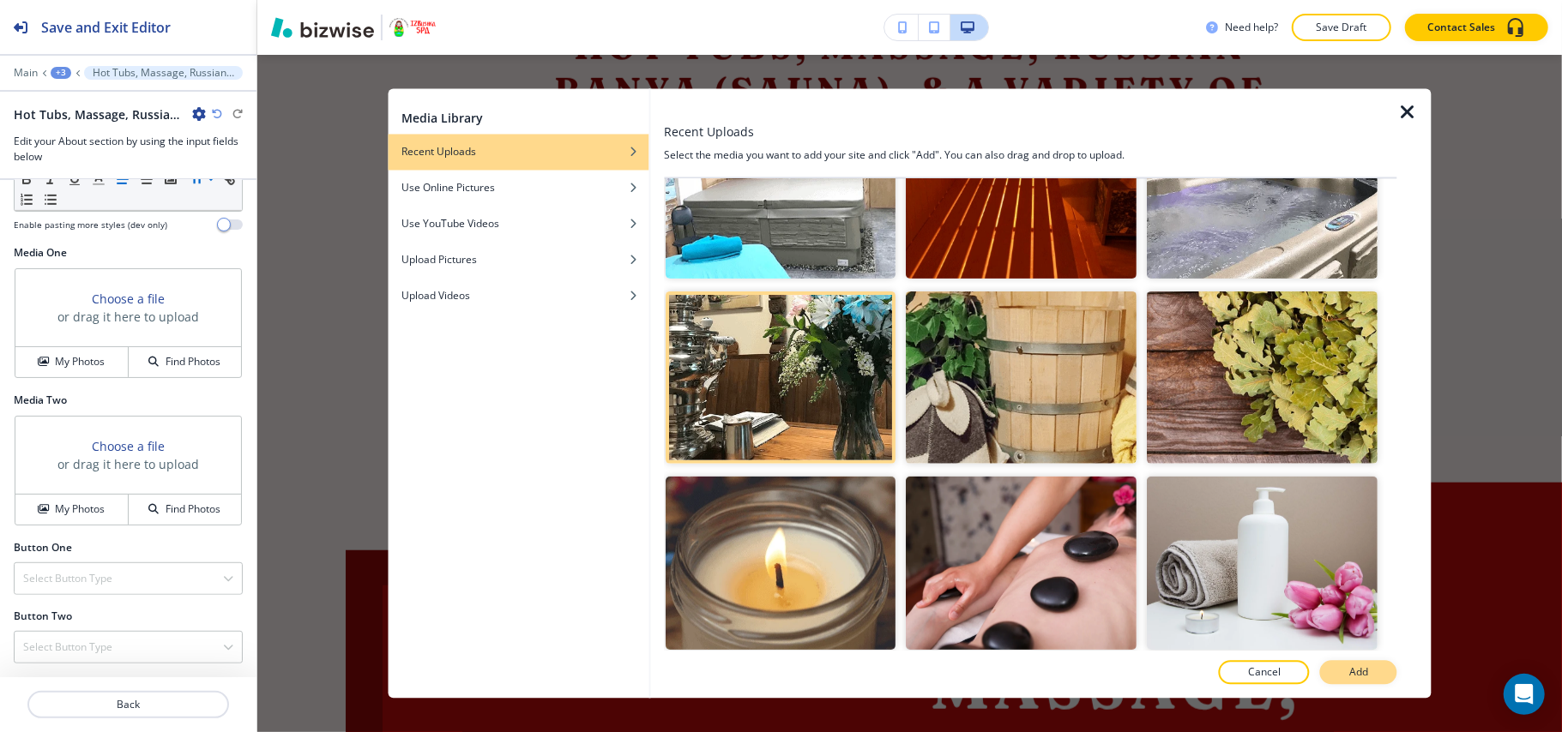
click at [1366, 674] on p "Add" at bounding box center [1358, 672] width 19 height 15
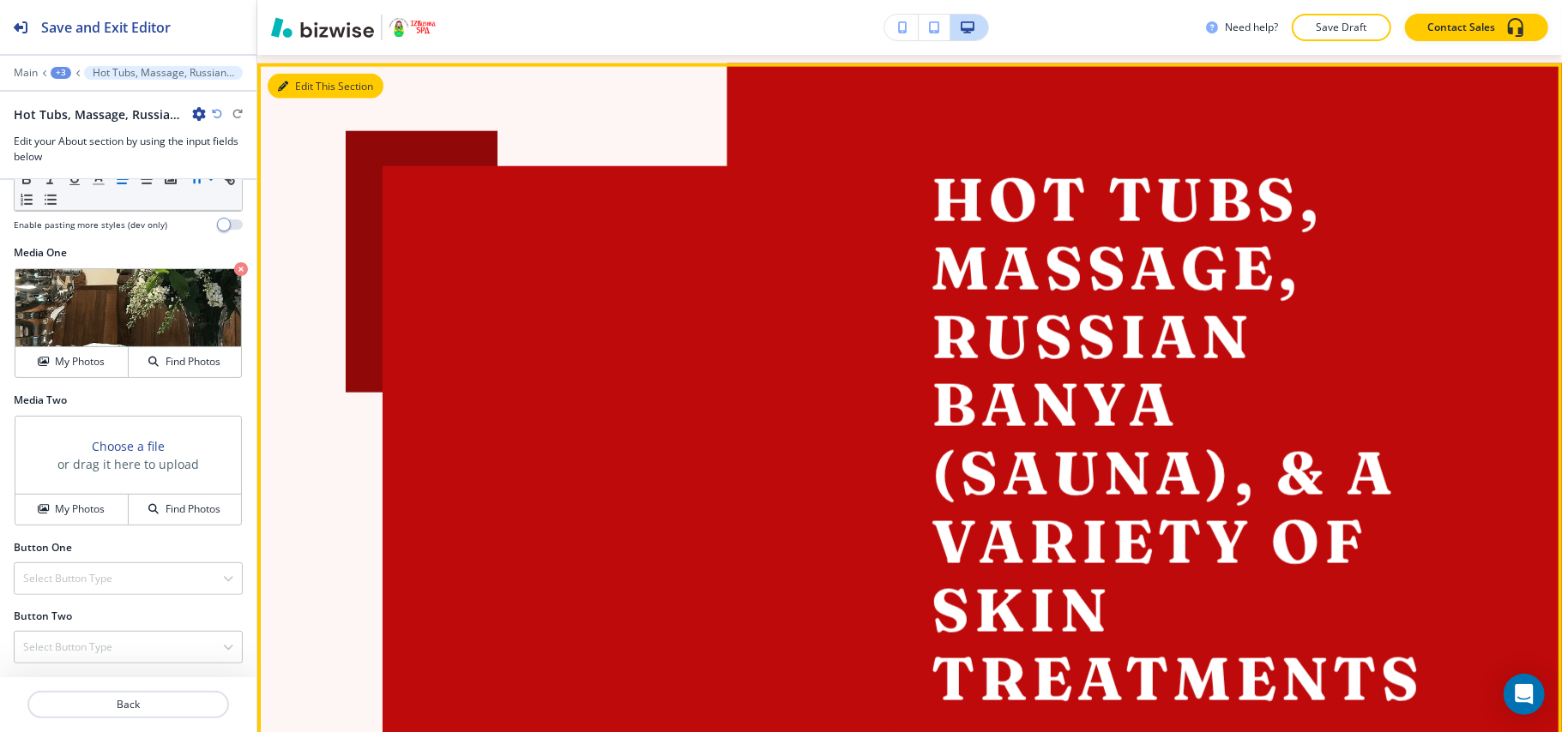
click at [300, 99] on button "Edit This Section" at bounding box center [326, 87] width 116 height 26
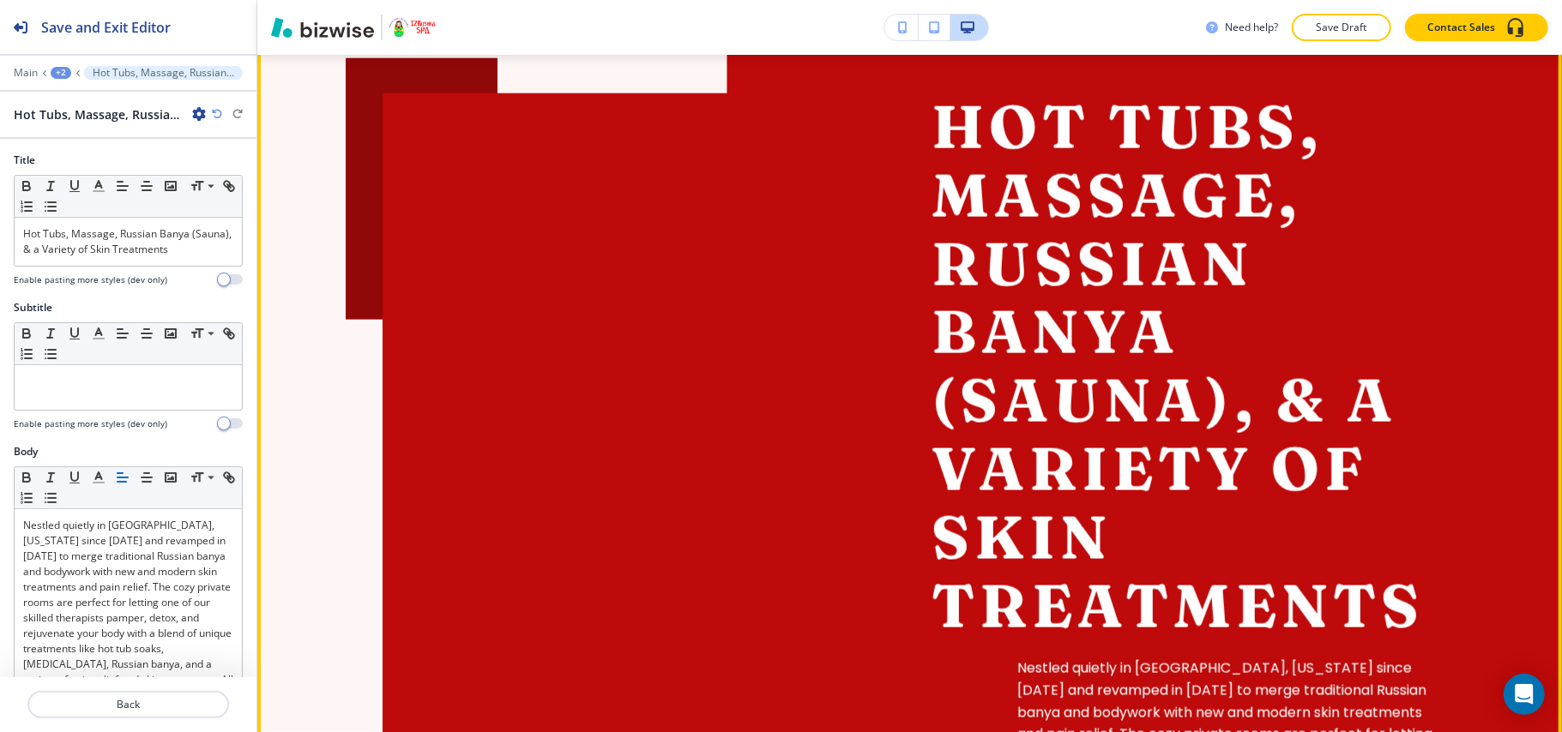
scroll to position [1678, 0]
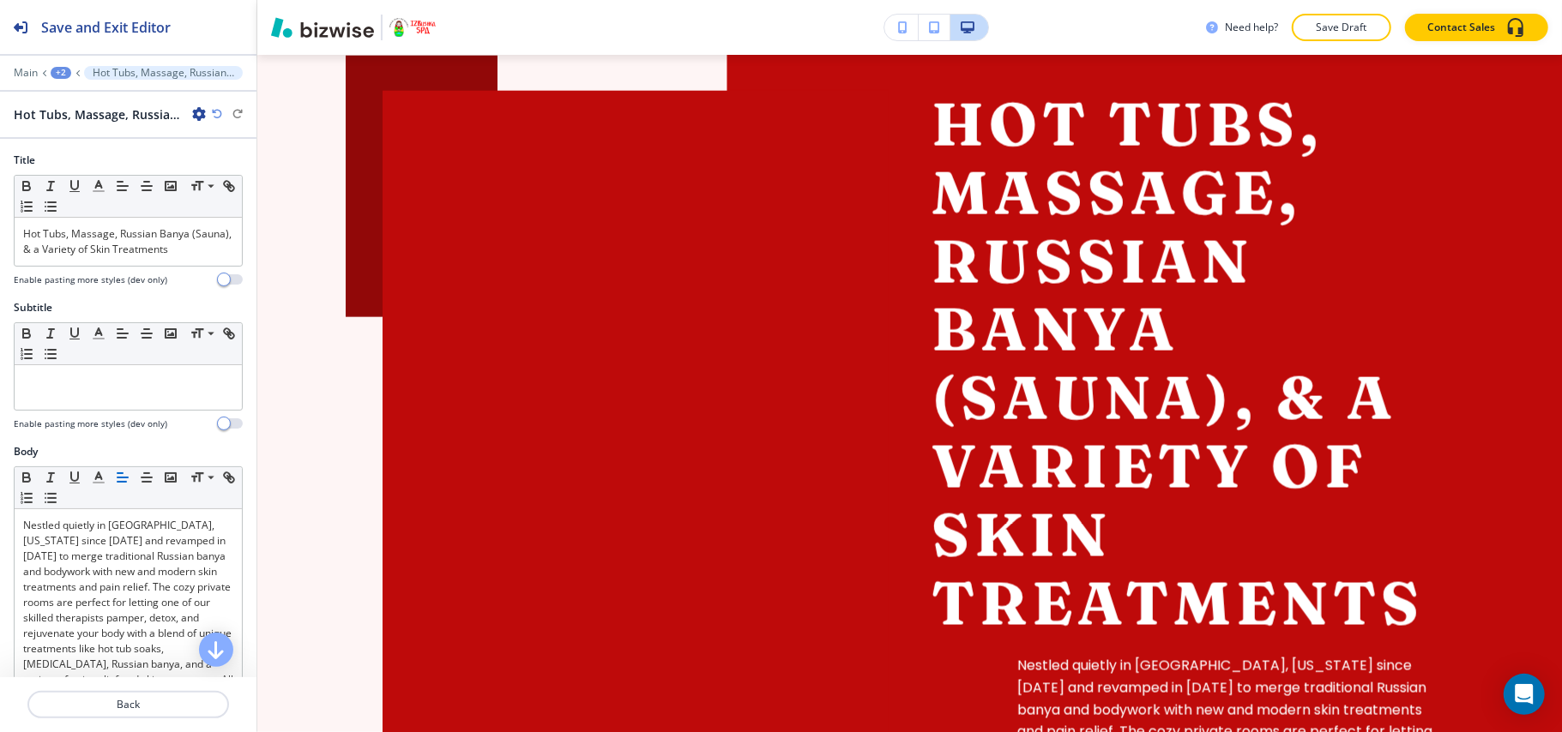
click at [194, 113] on icon "button" at bounding box center [199, 114] width 14 height 14
click at [248, 208] on p "Delete Section" at bounding box center [246, 204] width 87 height 15
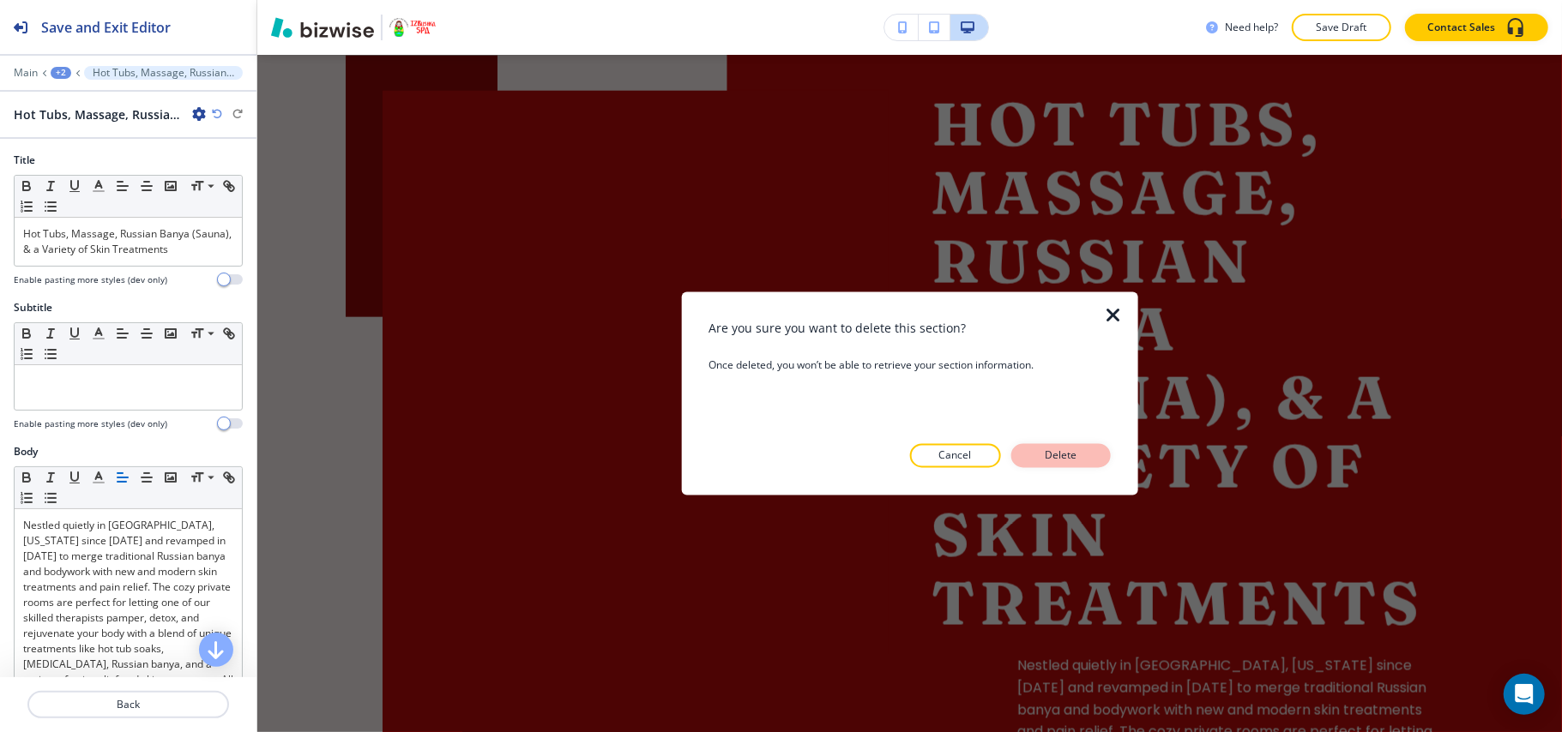
click at [1048, 456] on p "Delete" at bounding box center [1060, 455] width 41 height 15
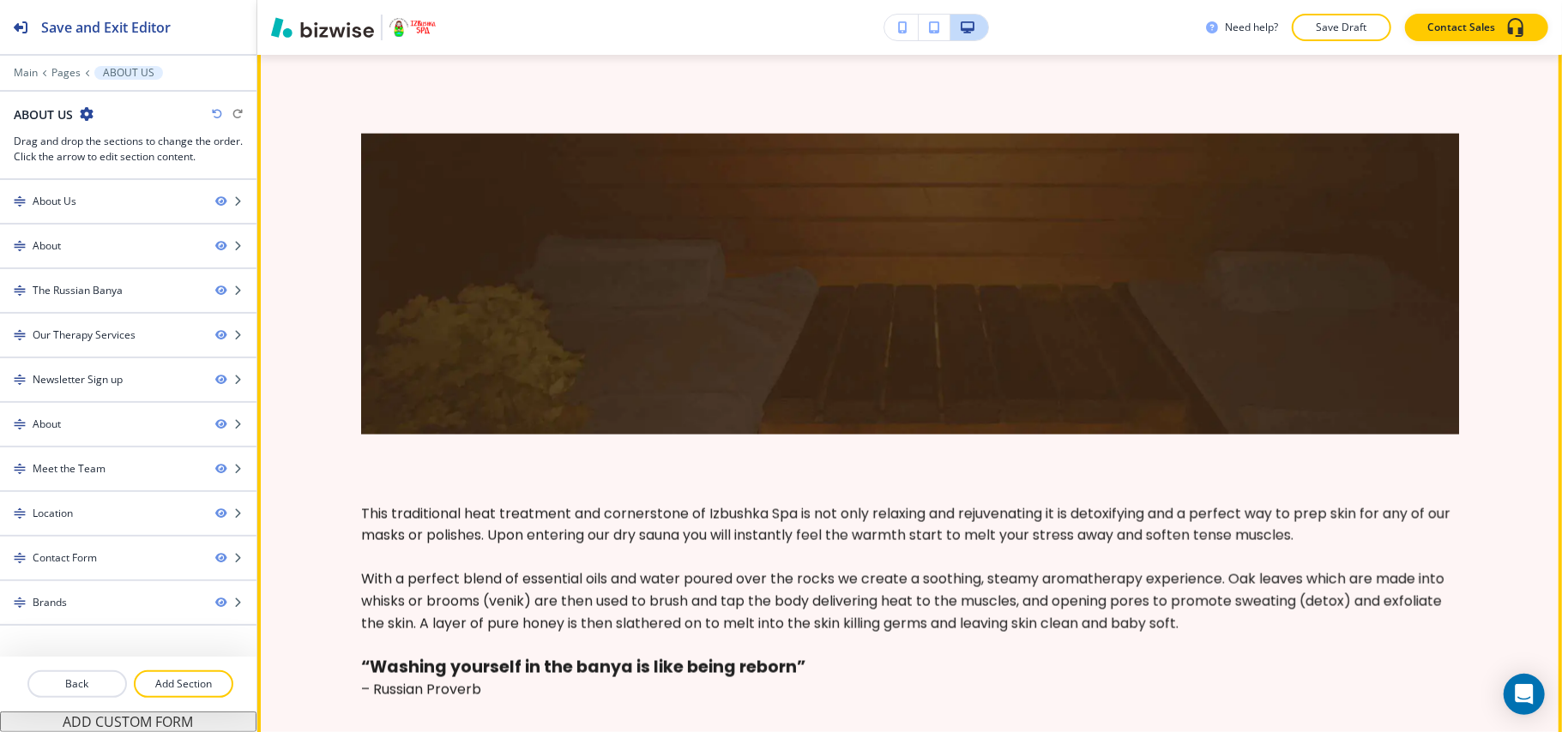
scroll to position [1564, 0]
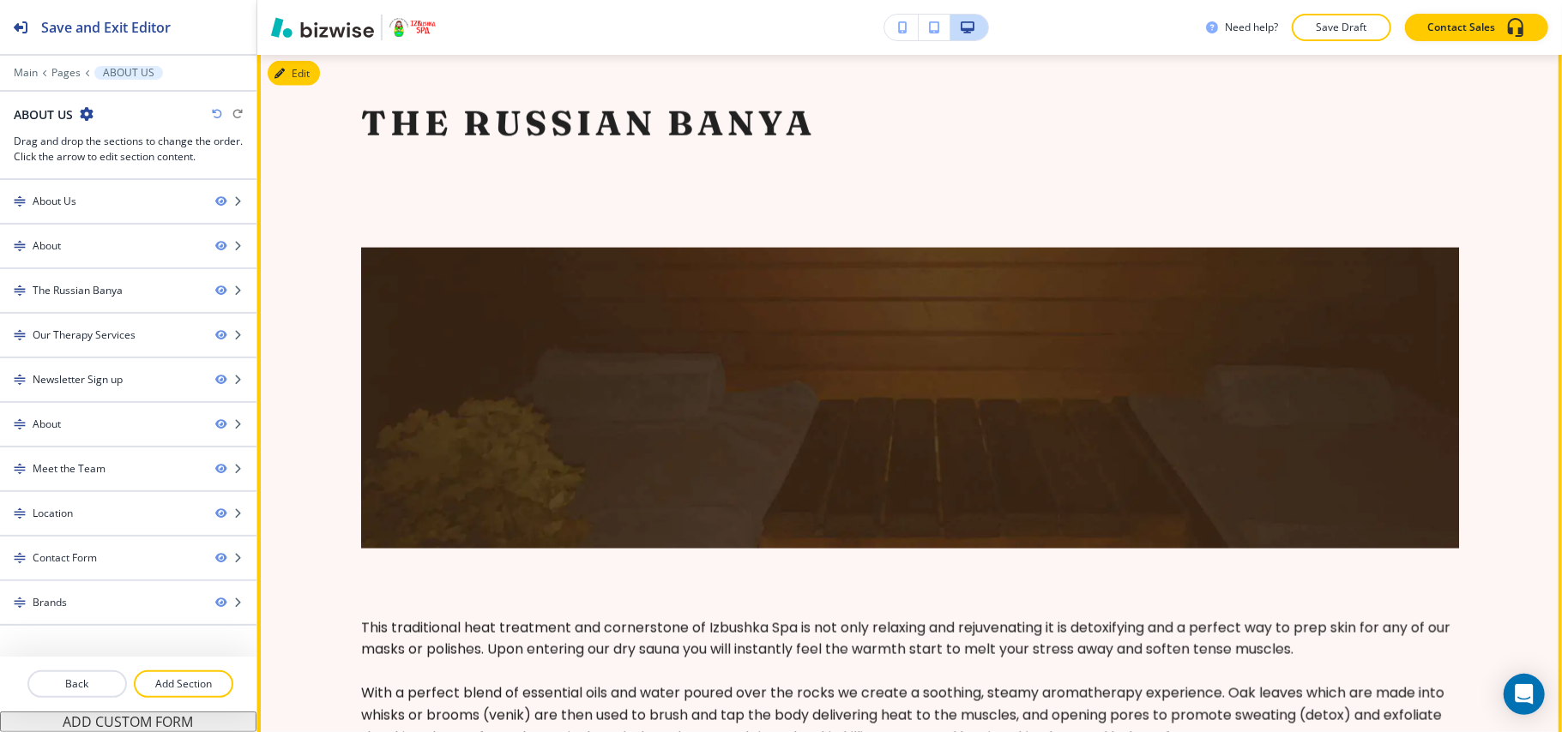
click at [298, 118] on section "The Russian Banya This traditional heat treatment and cornerstone of Izbushka S…" at bounding box center [909, 459] width 1304 height 816
click at [302, 87] on button "Edit This Section" at bounding box center [326, 74] width 116 height 26
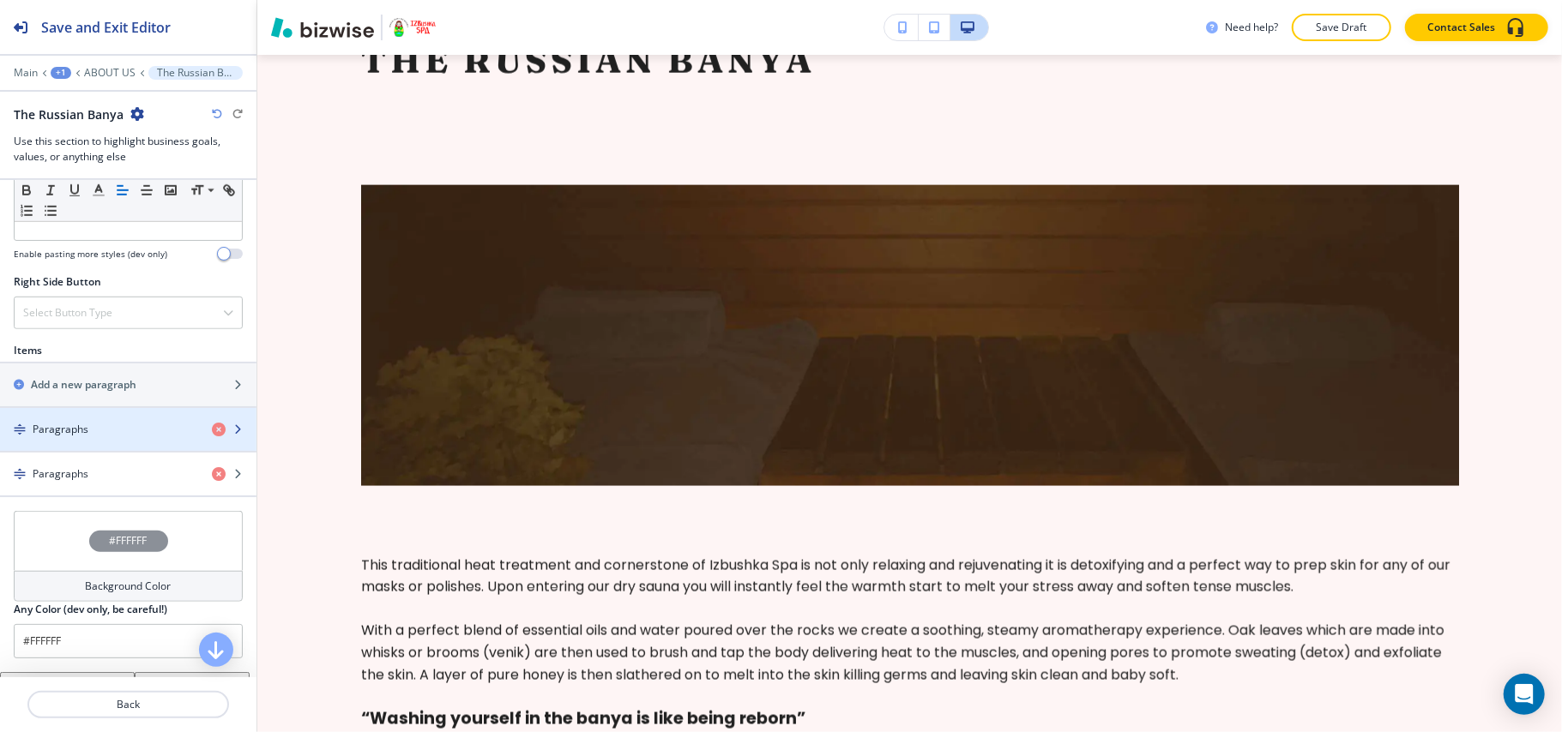
scroll to position [1027, 0]
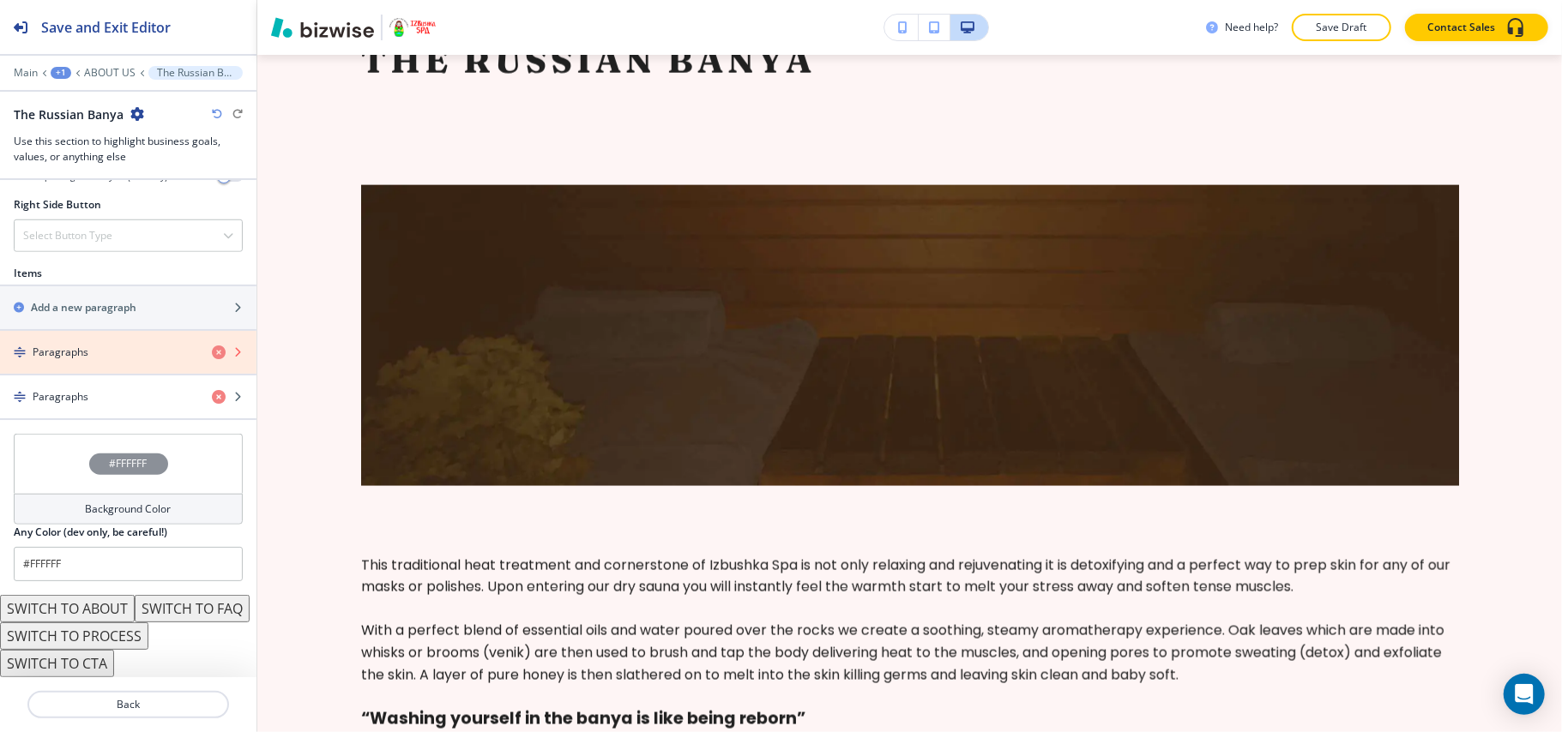
click at [212, 346] on icon "button" at bounding box center [219, 353] width 14 height 14
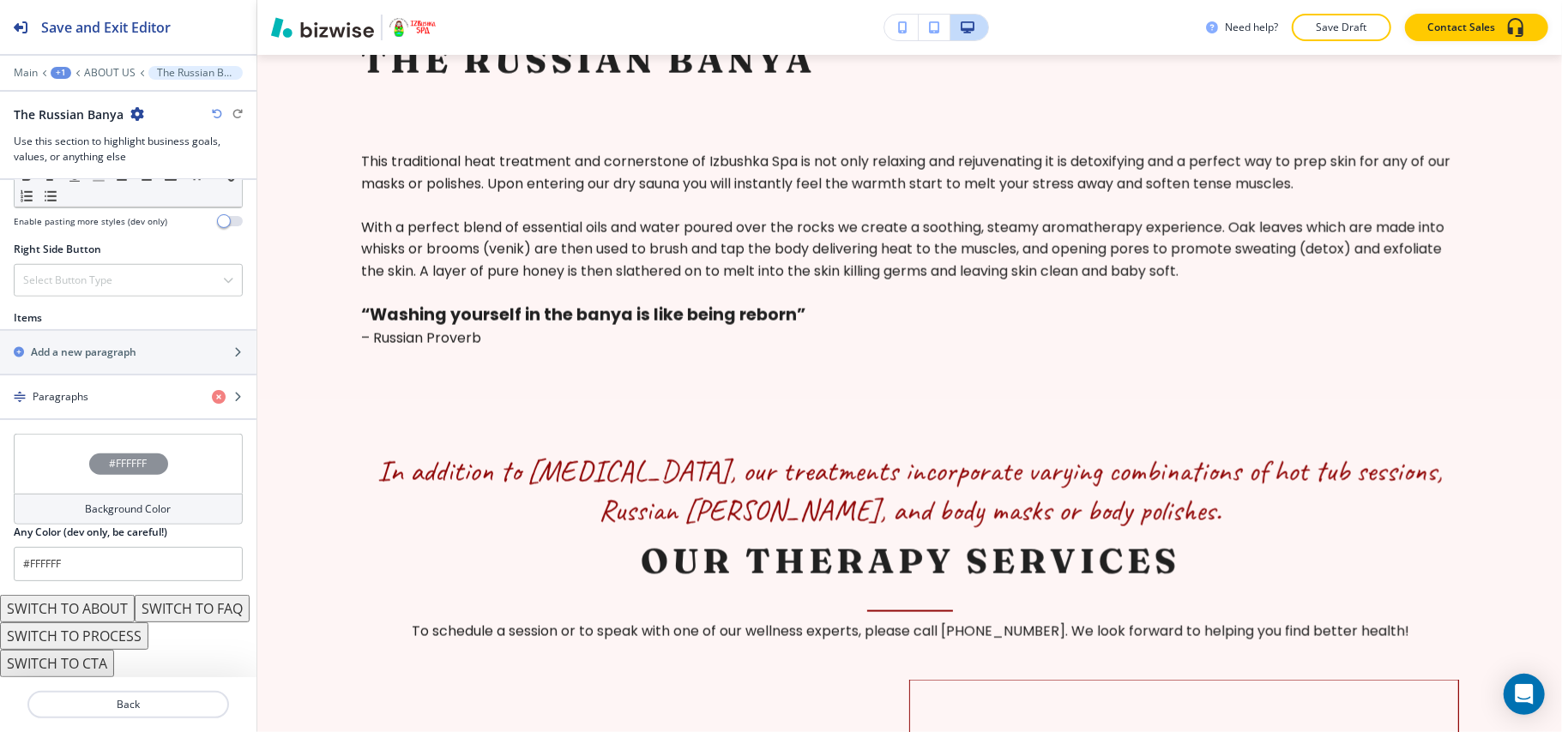
click at [105, 636] on button "SWITCH TO PROCESS" at bounding box center [74, 636] width 148 height 27
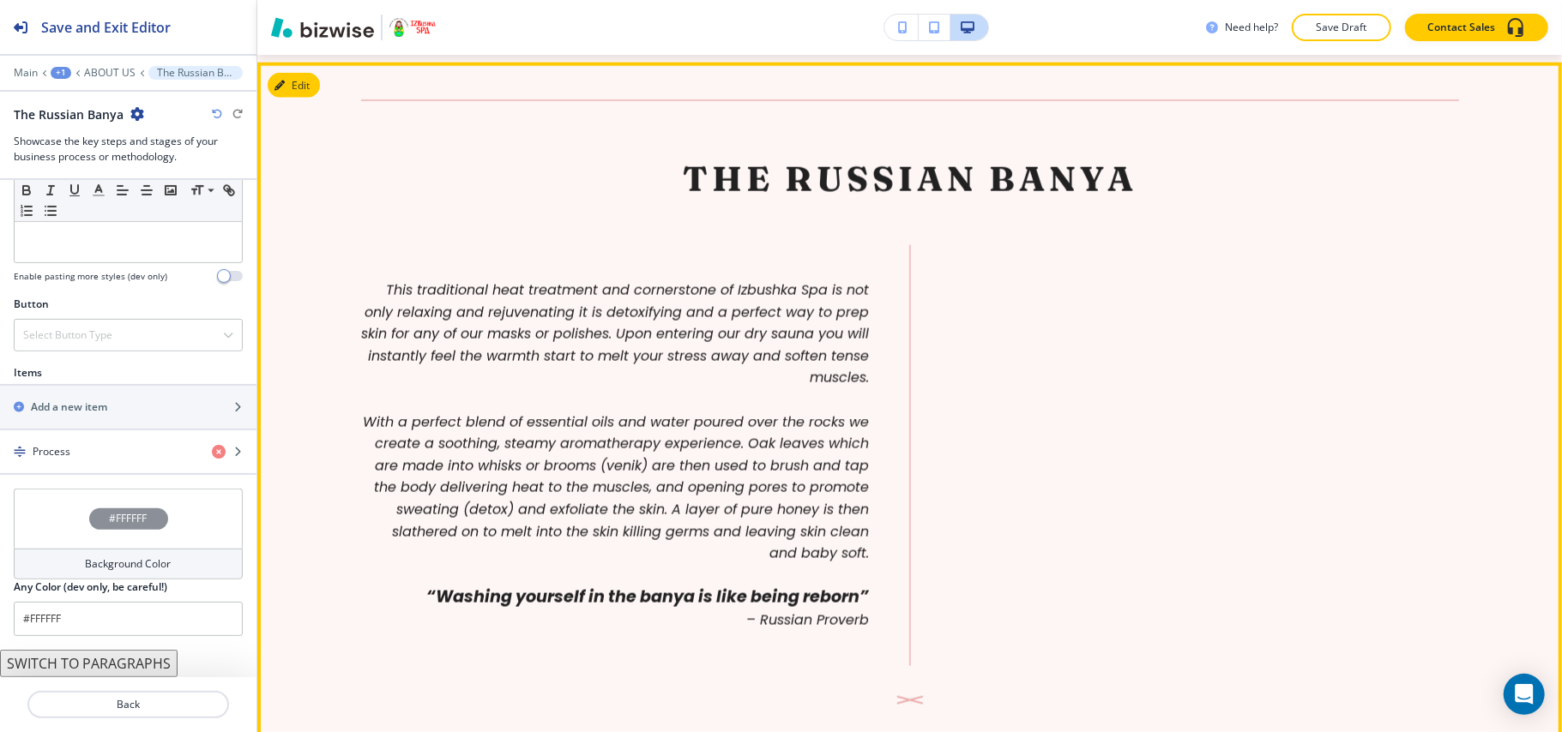
scroll to position [1513, 0]
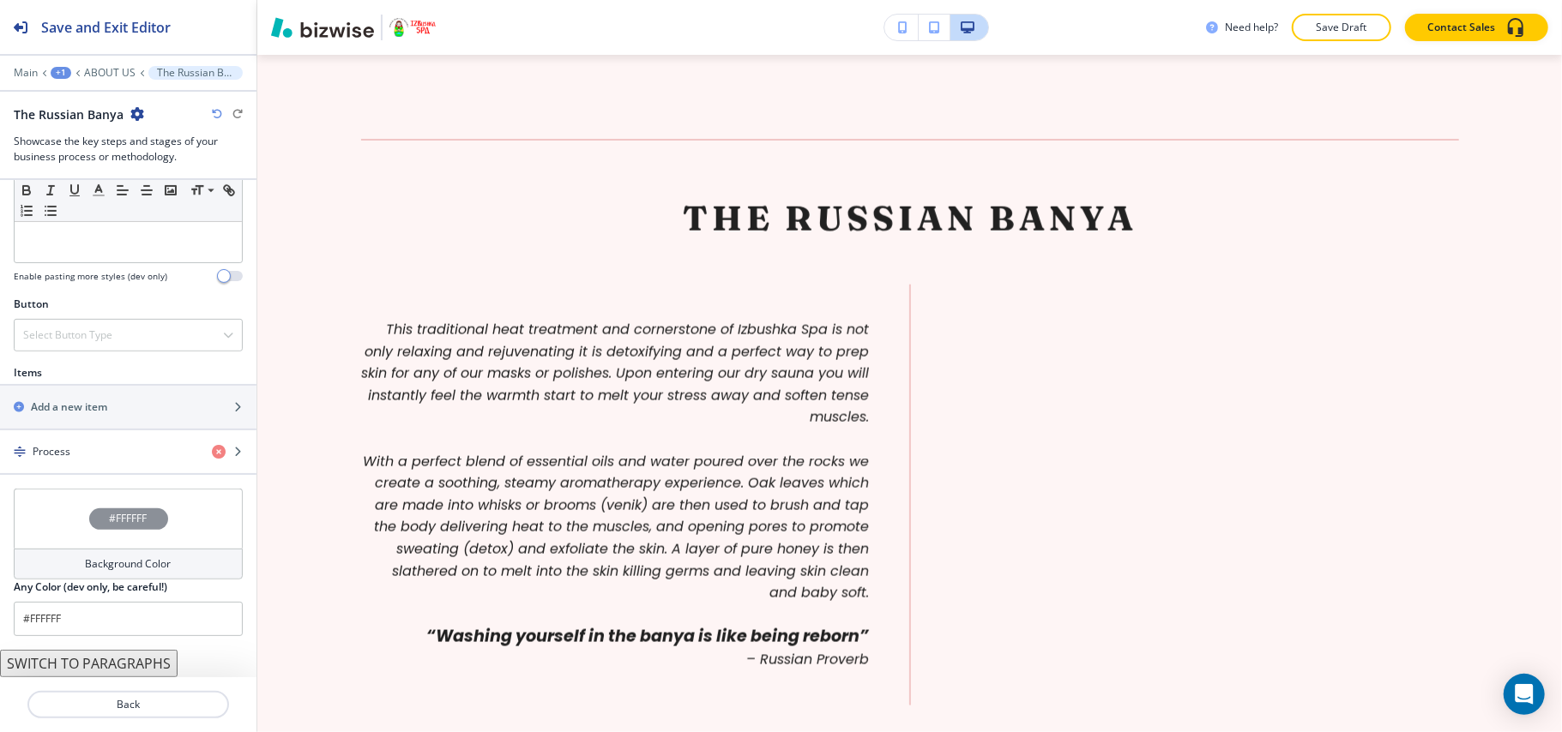
click at [135, 660] on button "SWITCH TO PARAGRAPHS" at bounding box center [89, 663] width 178 height 27
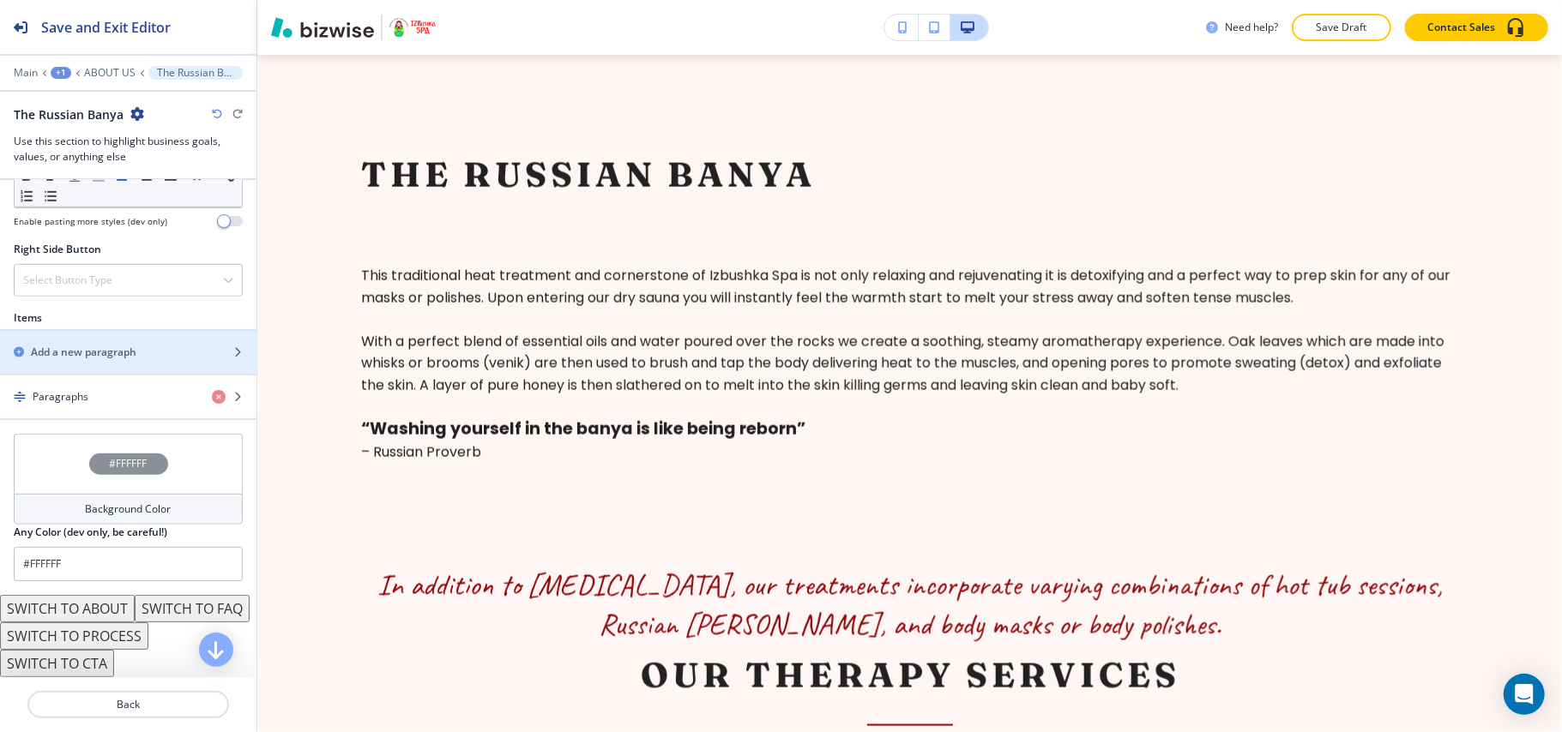
scroll to position [983, 0]
click at [96, 595] on button "SWITCH TO ABOUT" at bounding box center [67, 608] width 135 height 27
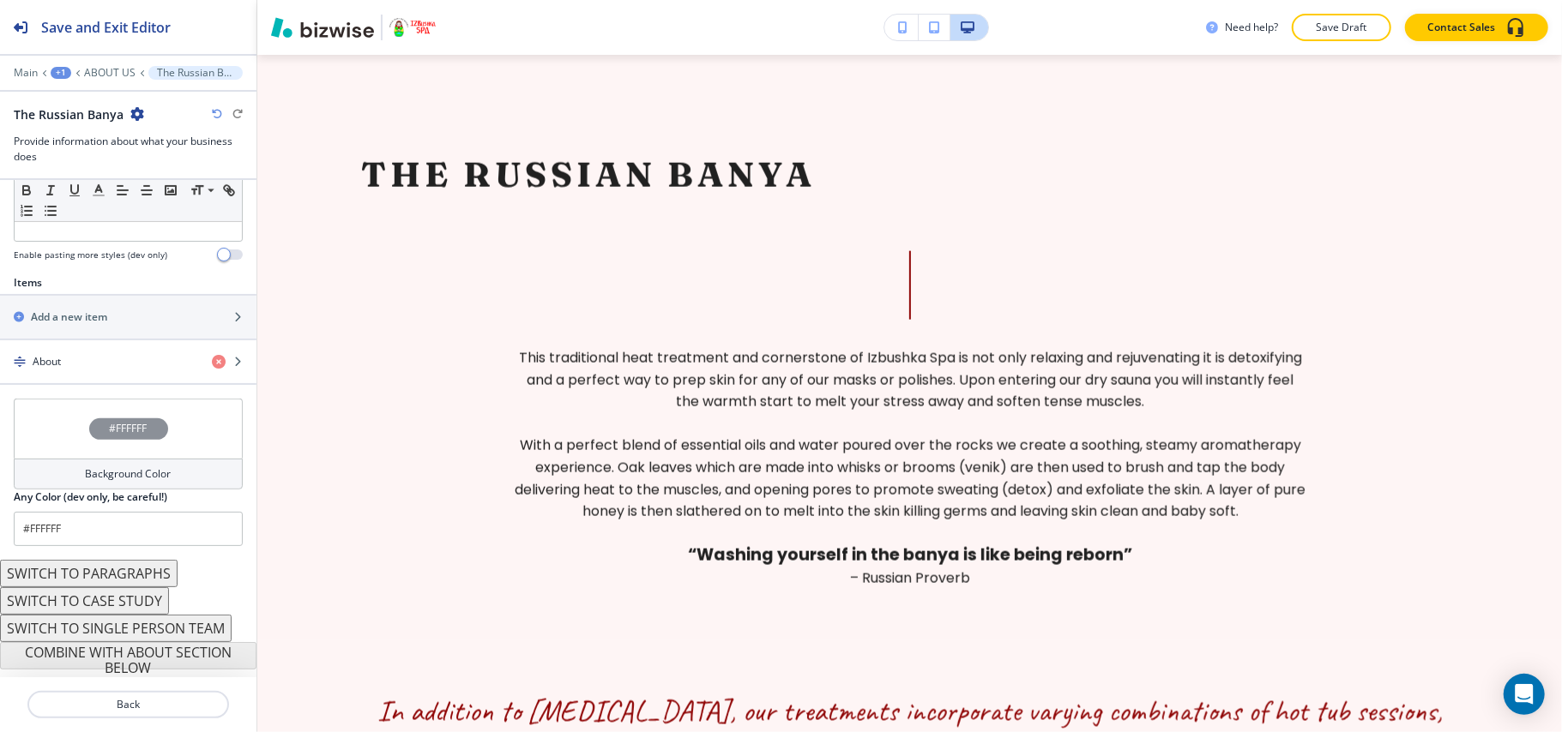
click at [122, 605] on button "SWITCH TO CASE STUDY" at bounding box center [84, 600] width 169 height 27
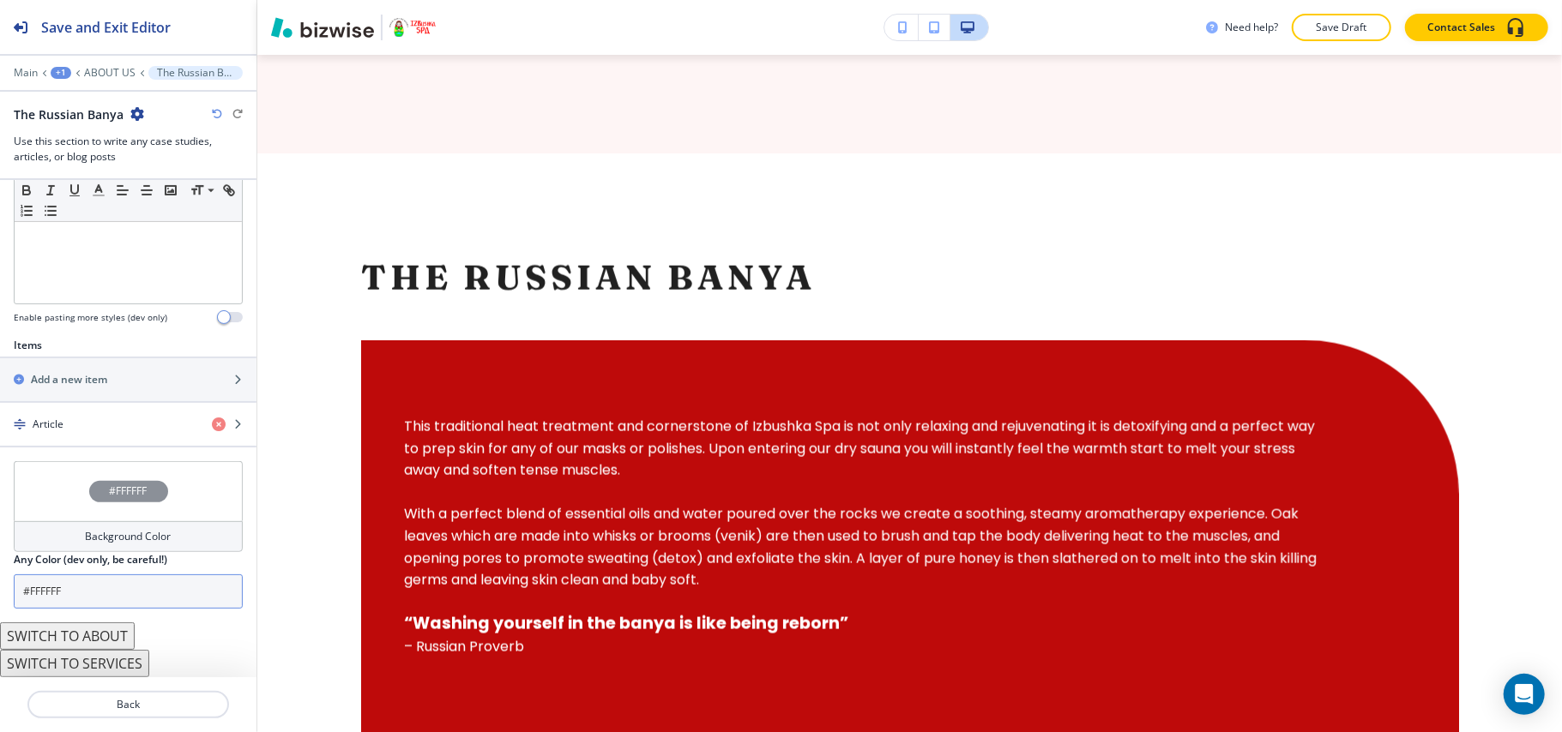
scroll to position [460, 0]
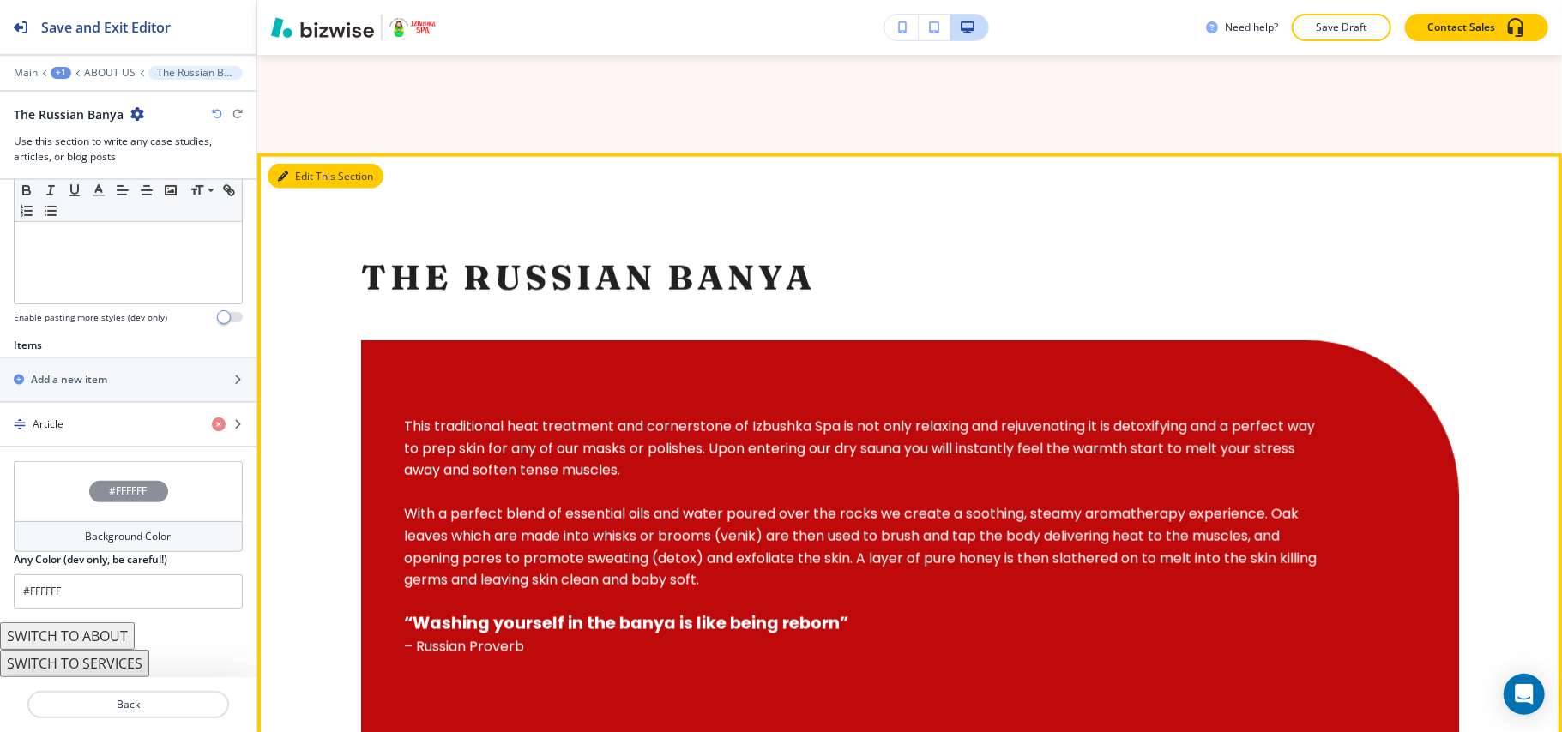
click at [306, 190] on button "Edit This Section" at bounding box center [326, 177] width 116 height 26
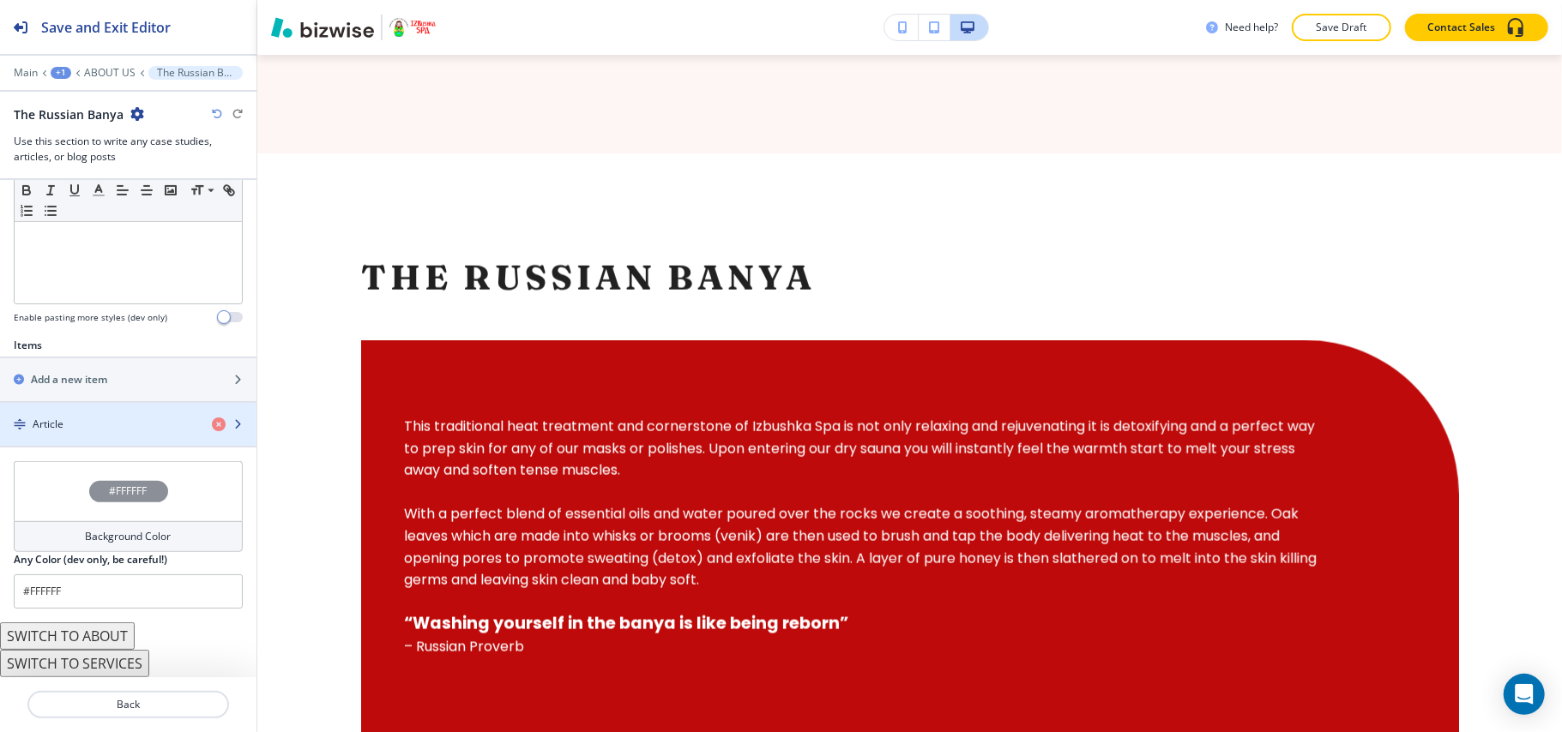
click at [108, 424] on div "Article" at bounding box center [99, 424] width 198 height 15
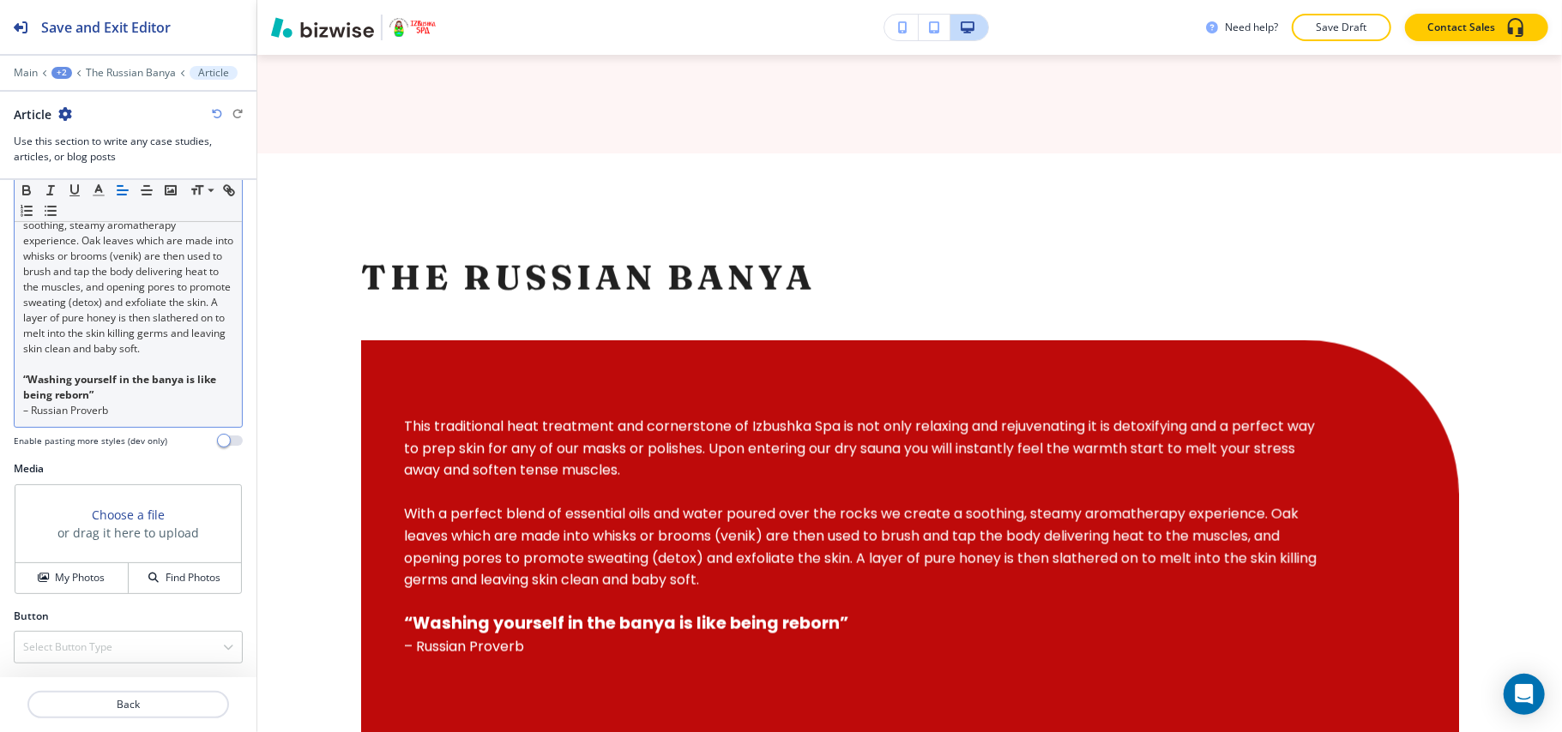
scroll to position [386, 0]
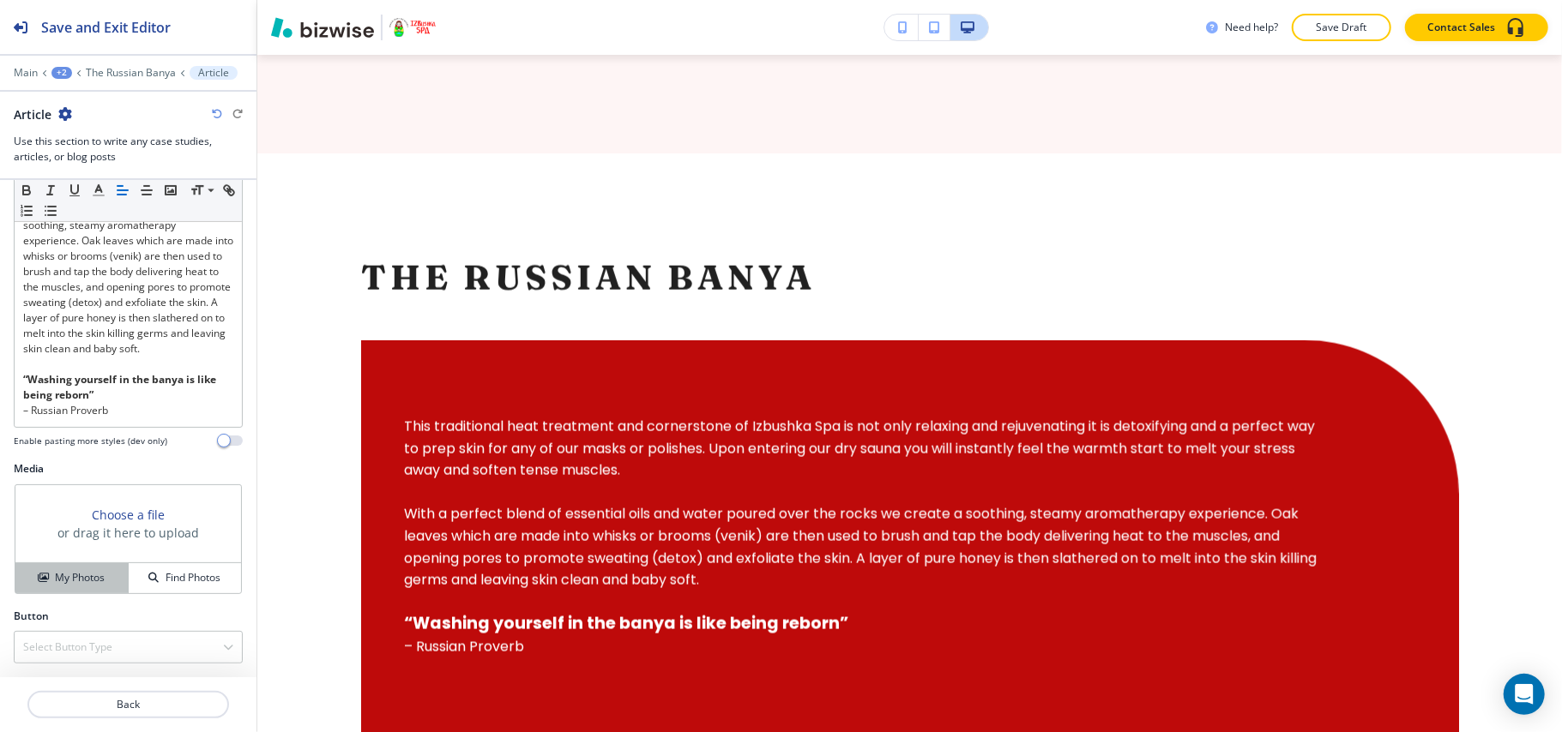
click at [86, 583] on h4 "My Photos" at bounding box center [80, 577] width 50 height 15
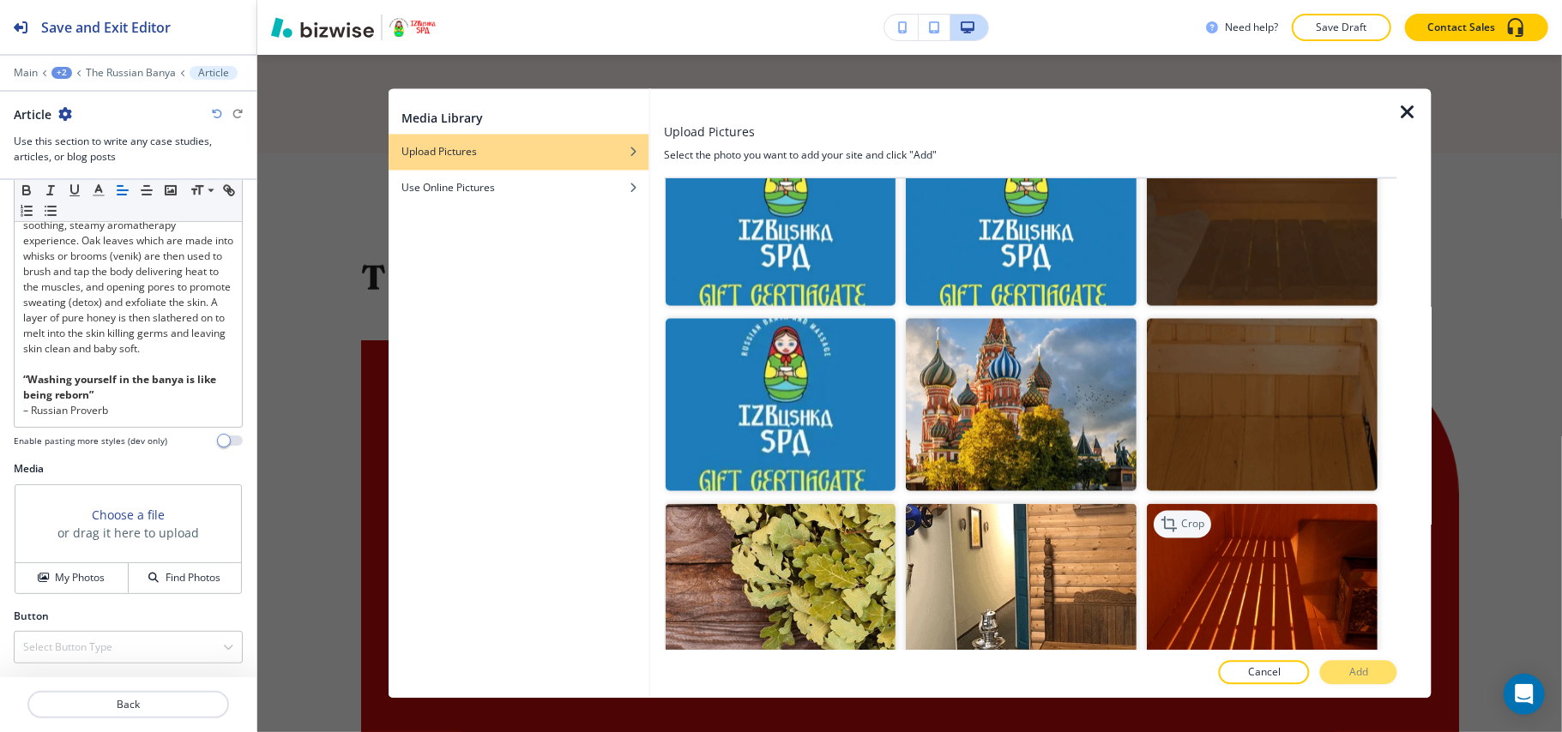
scroll to position [2172, 0]
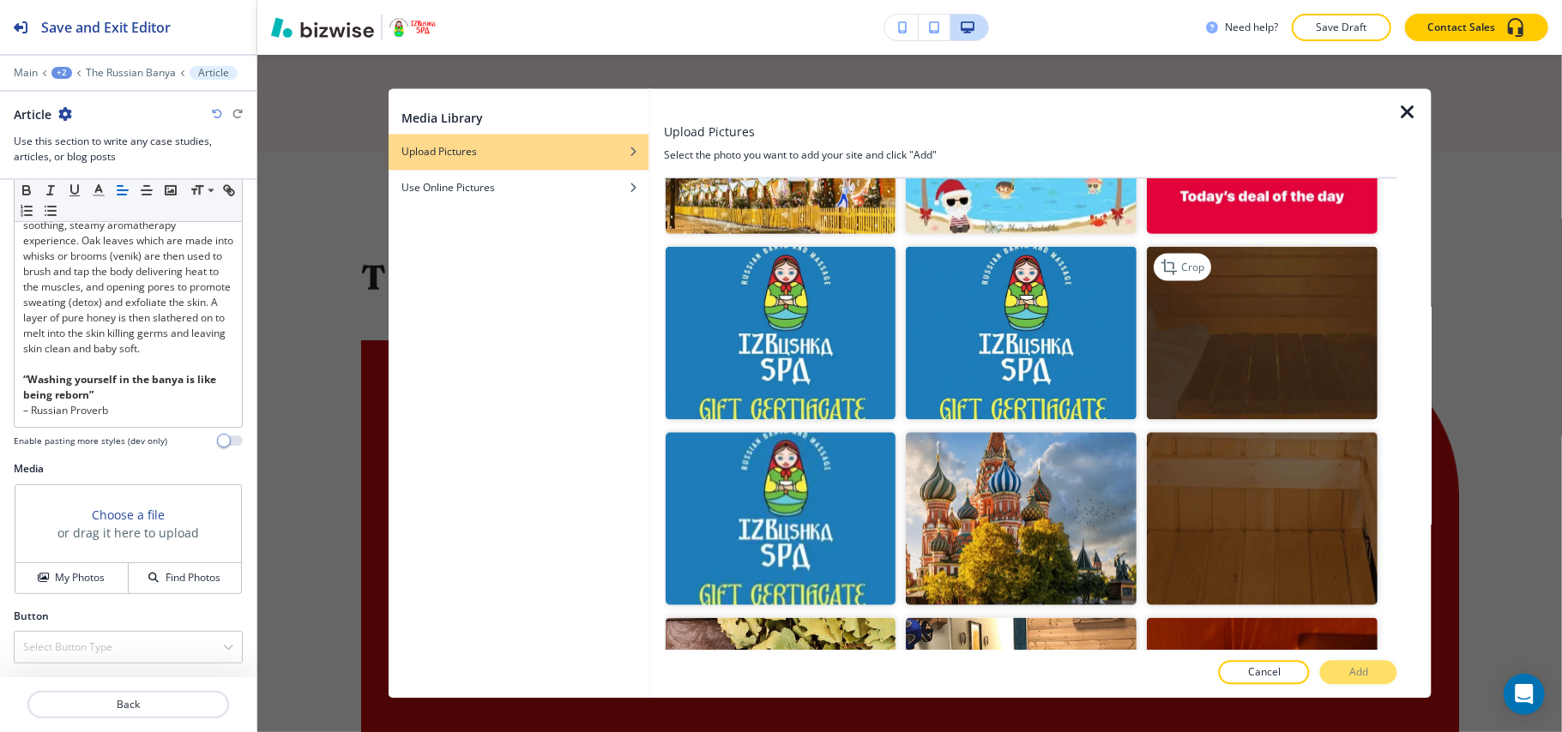
click at [1276, 290] on img "button" at bounding box center [1262, 333] width 231 height 173
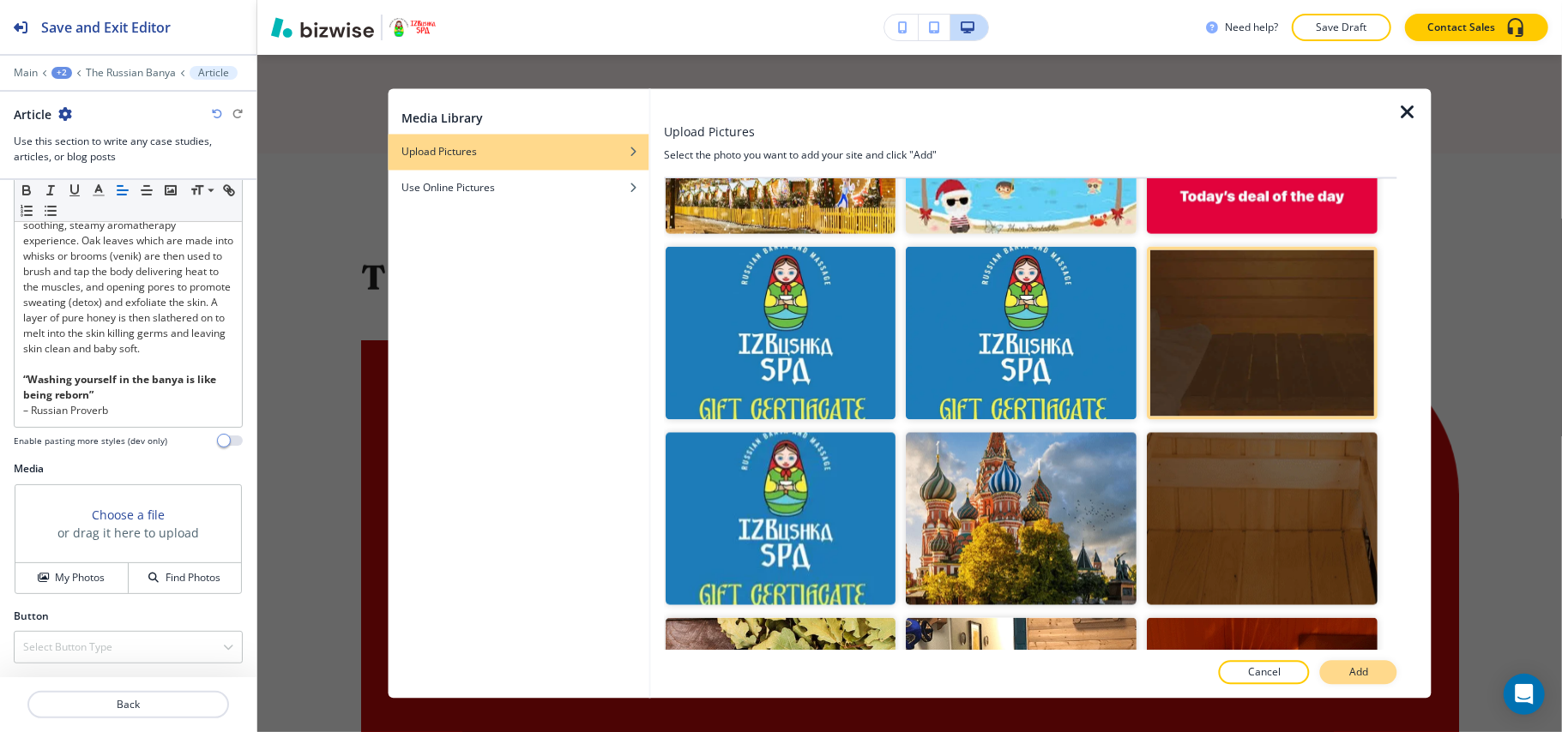
click at [1362, 676] on p "Add" at bounding box center [1358, 672] width 19 height 15
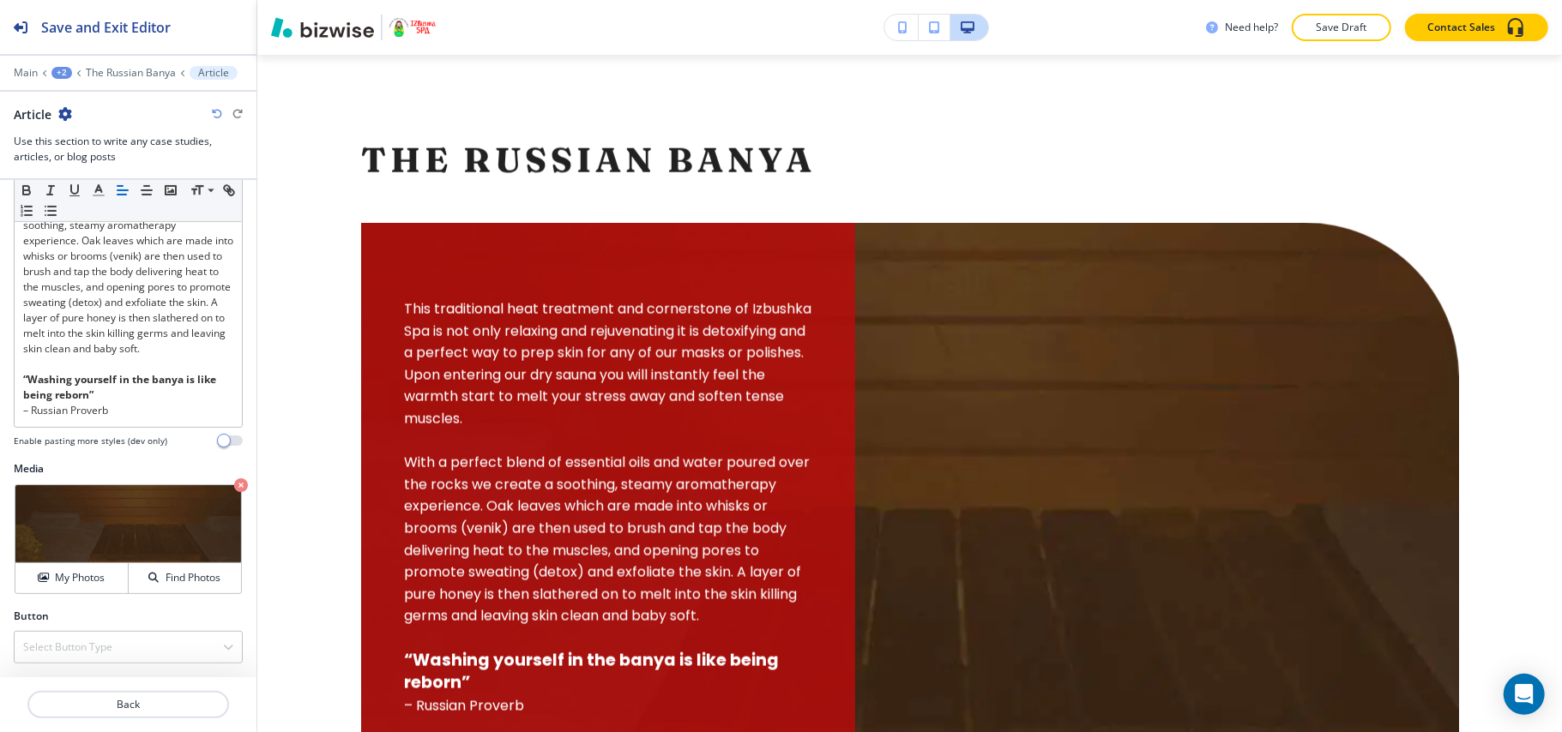
scroll to position [1627, 0]
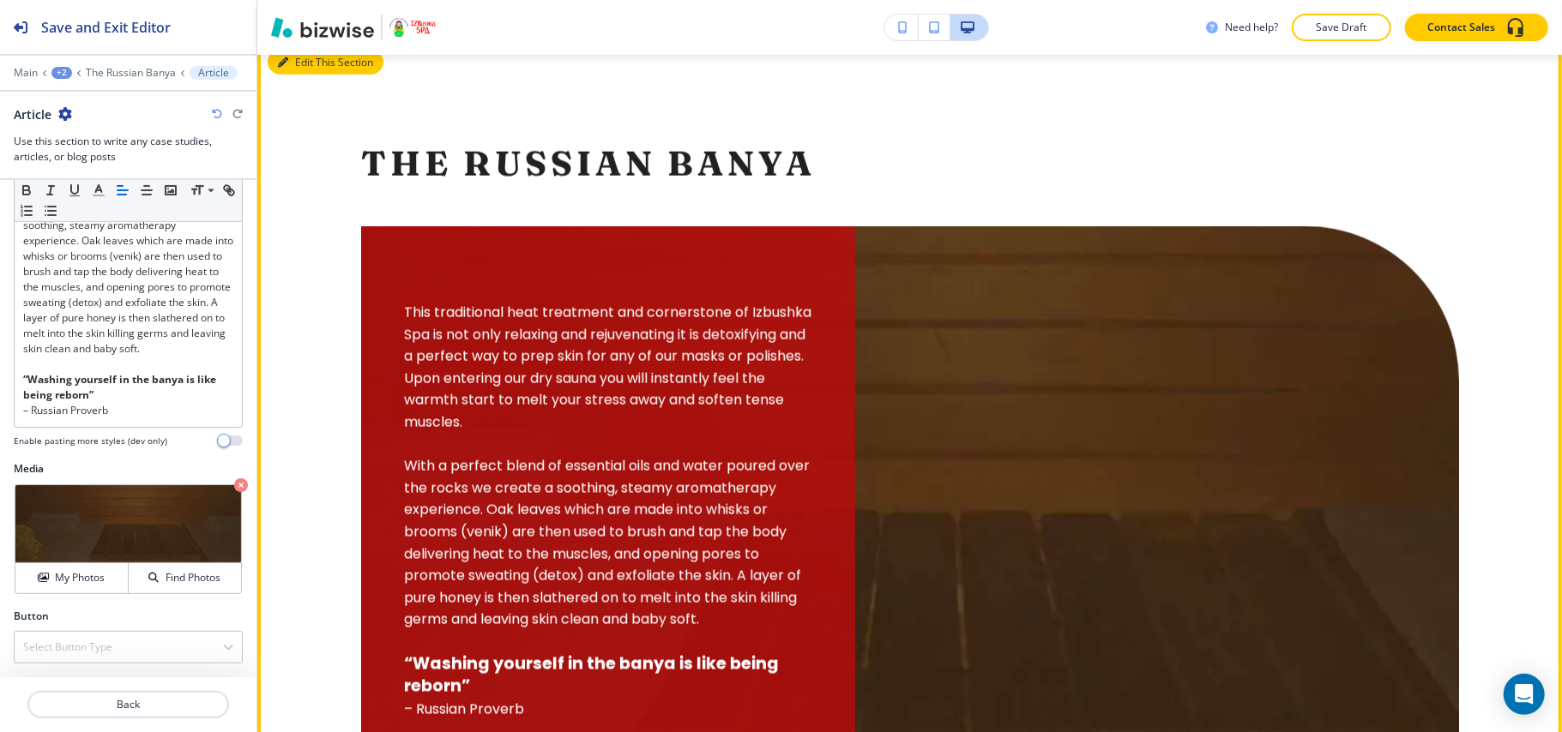
click at [298, 75] on button "Edit This Section" at bounding box center [326, 63] width 116 height 26
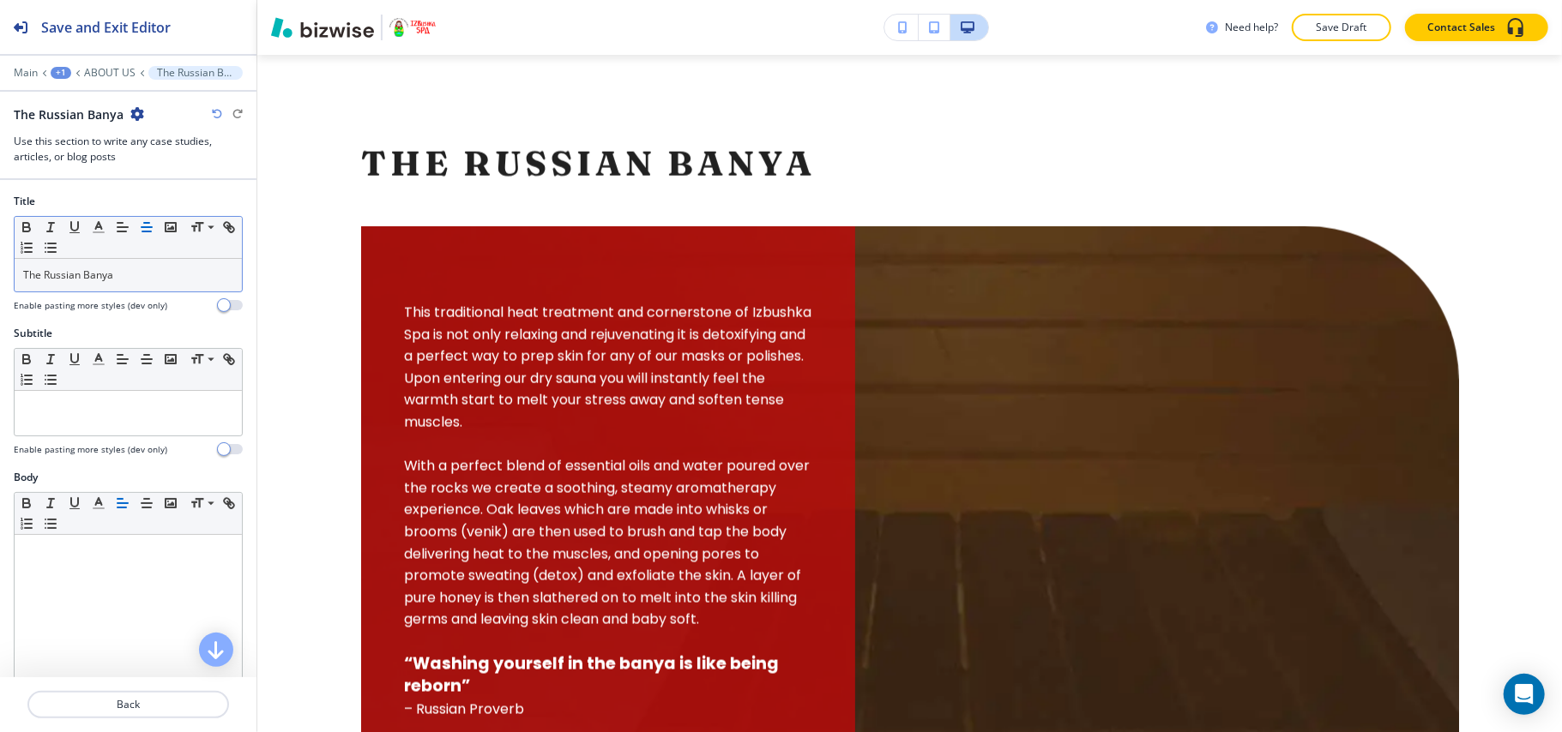
scroll to position [1678, 0]
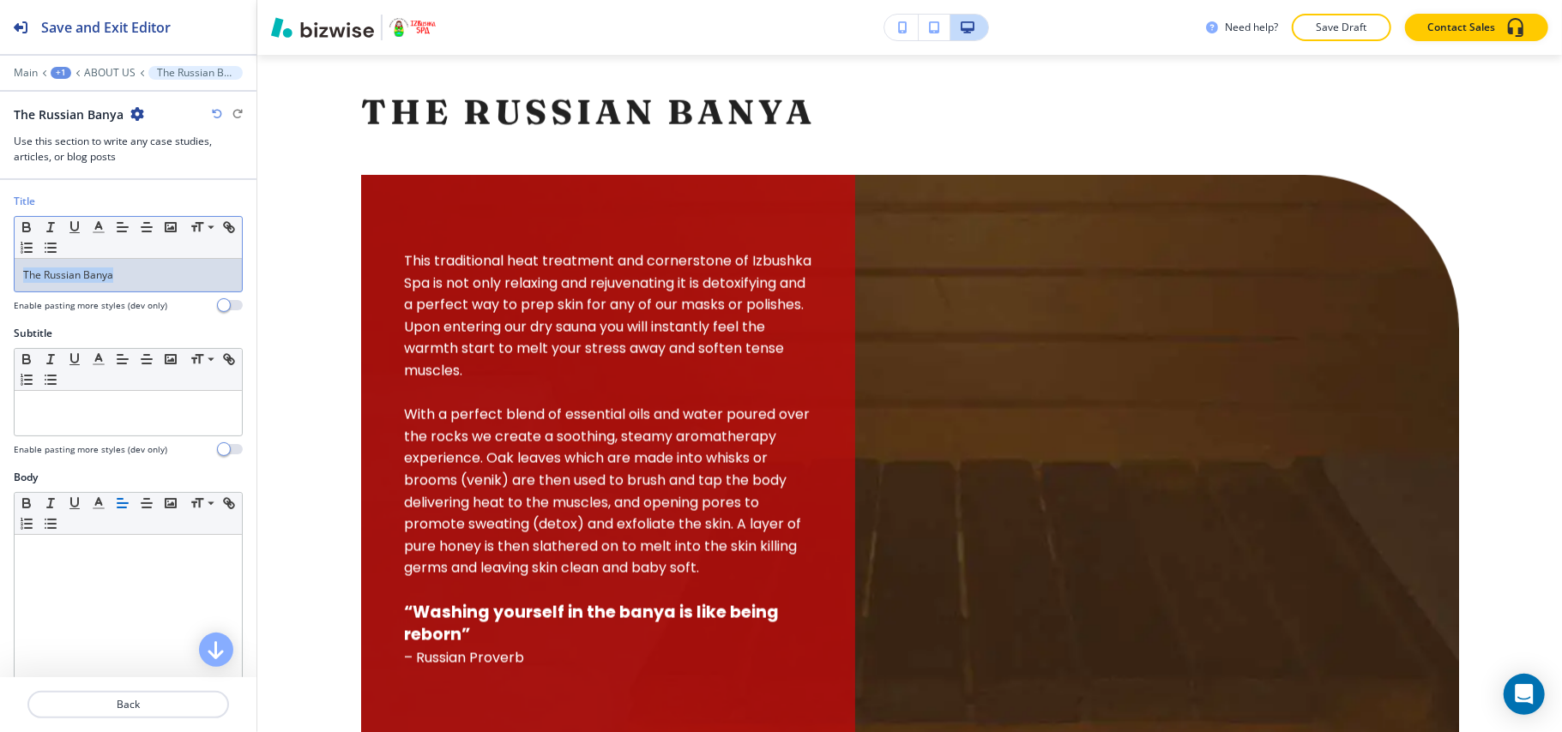
drag, startPoint x: 132, startPoint y: 278, endPoint x: 9, endPoint y: 278, distance: 123.5
click at [0, 278] on div "Title Small Normal Large Huge The Russian Banya Enable pasting more styles (dev…" at bounding box center [128, 260] width 256 height 132
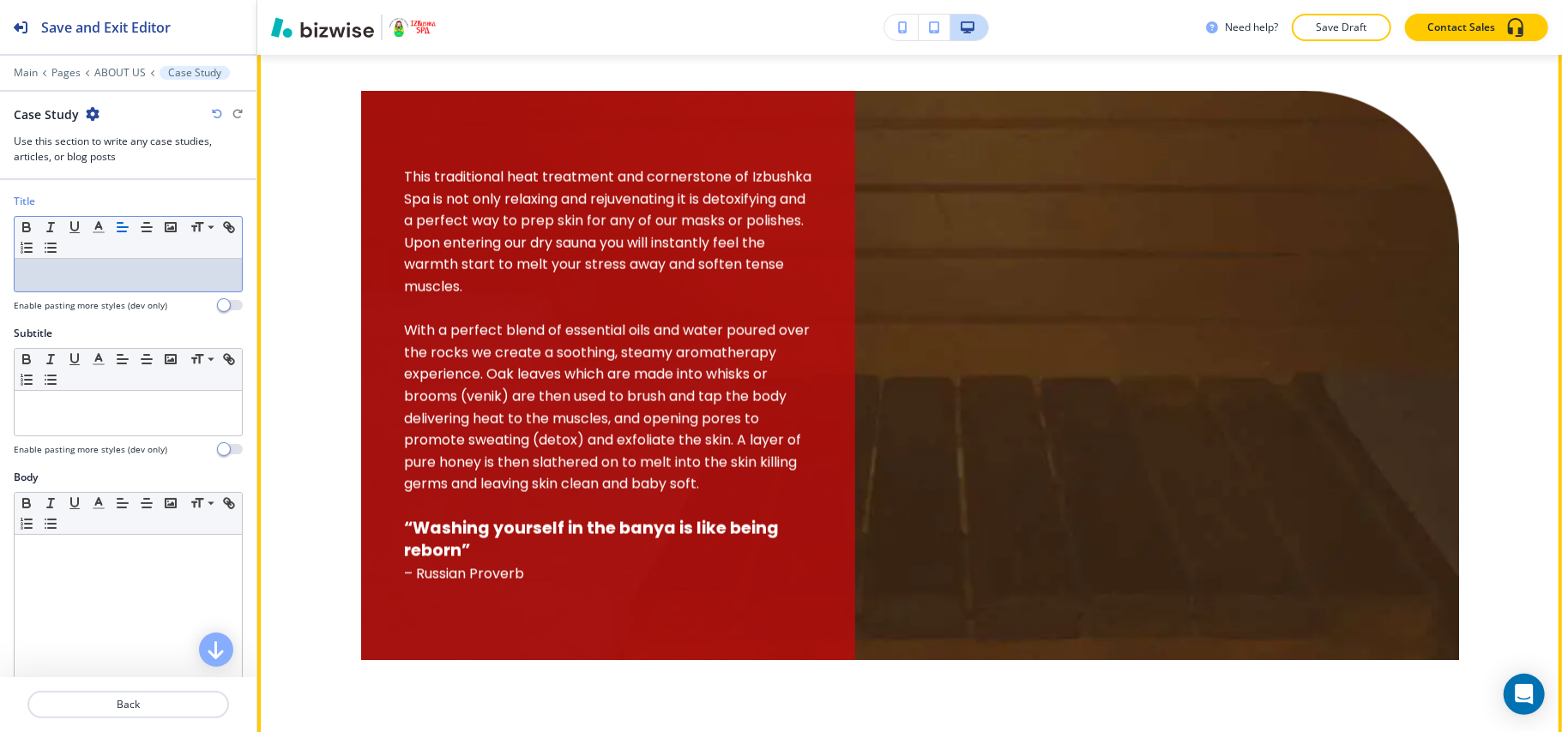
click at [295, 24] on button "Edit" at bounding box center [294, 11] width 52 height 26
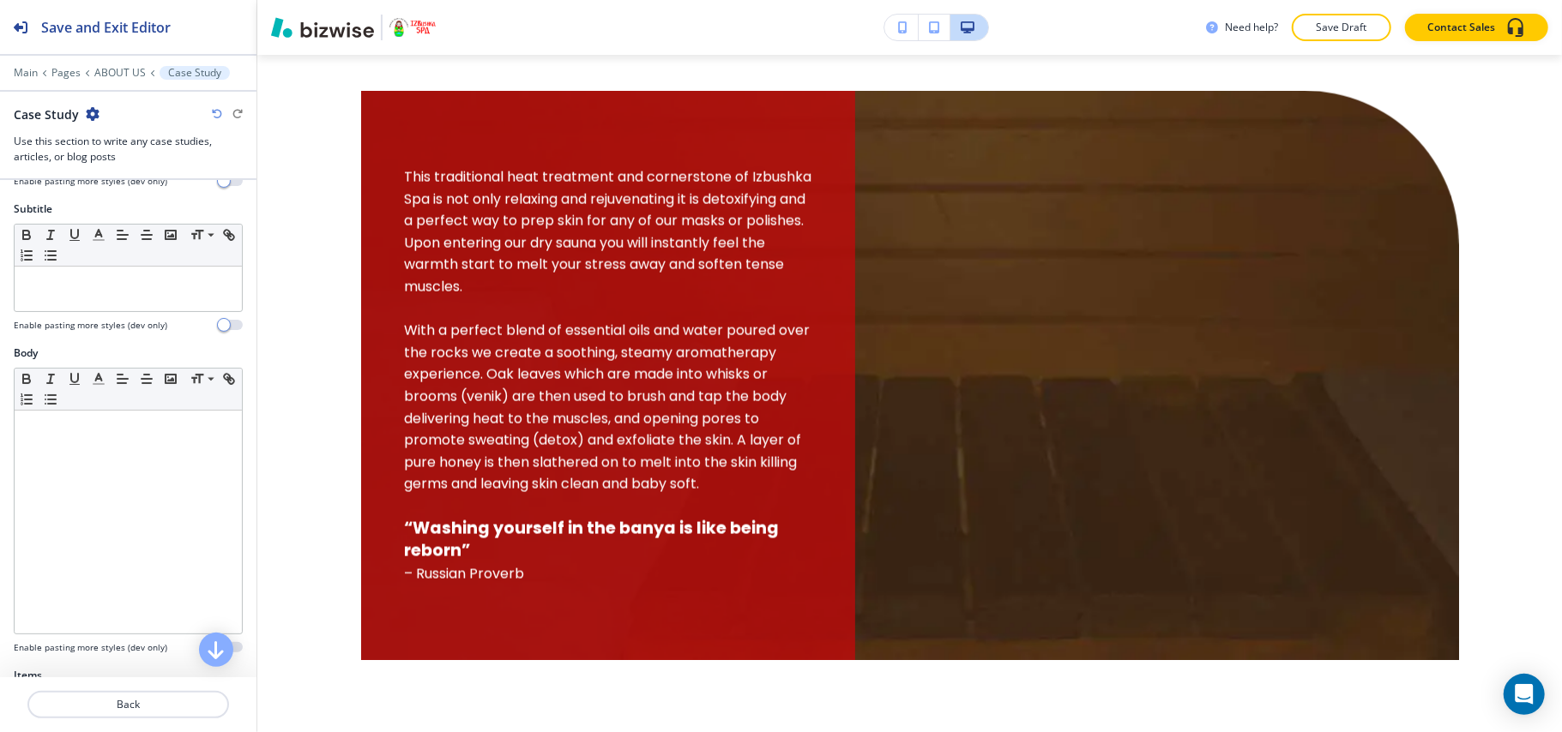
scroll to position [343, 0]
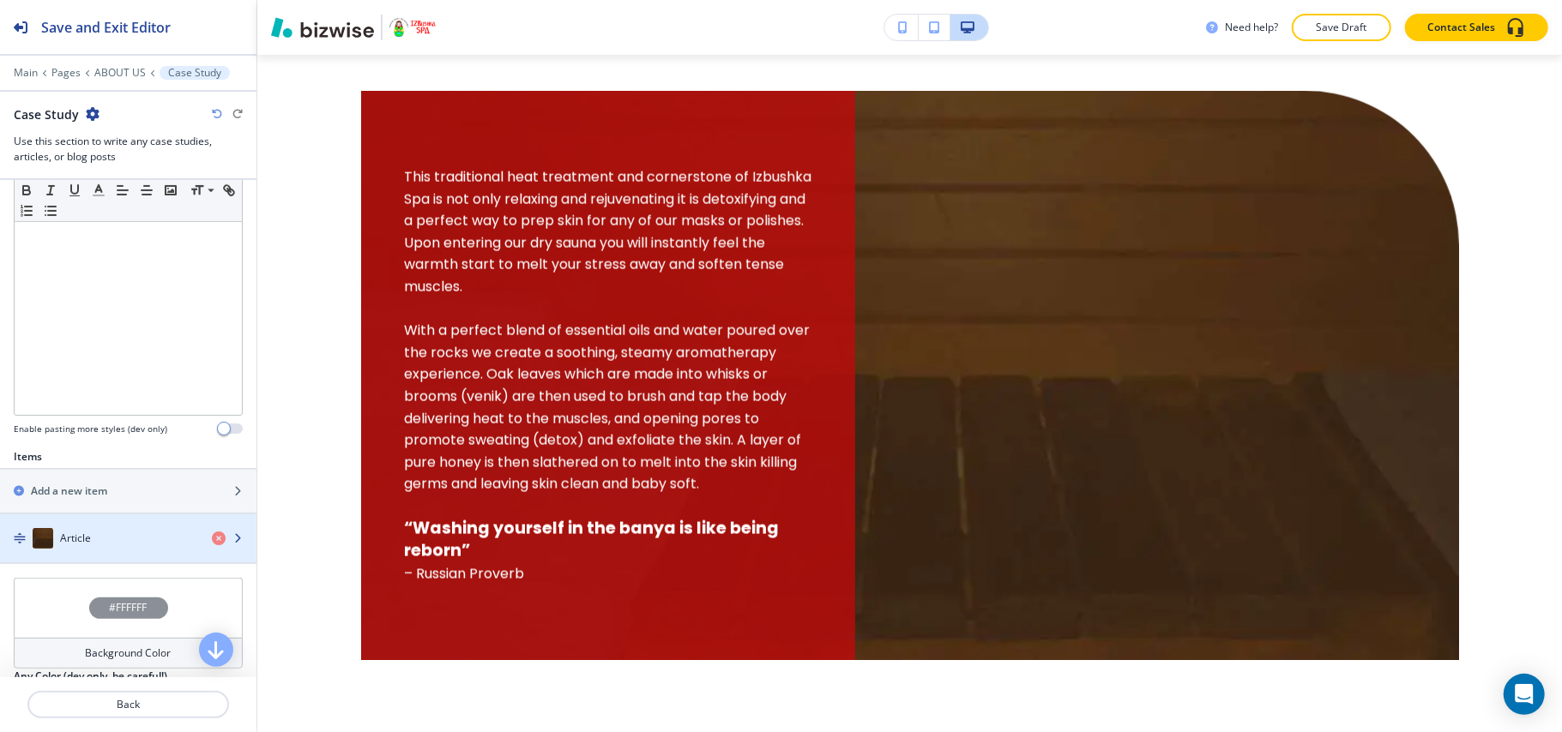
click at [110, 533] on div "Article" at bounding box center [99, 538] width 198 height 21
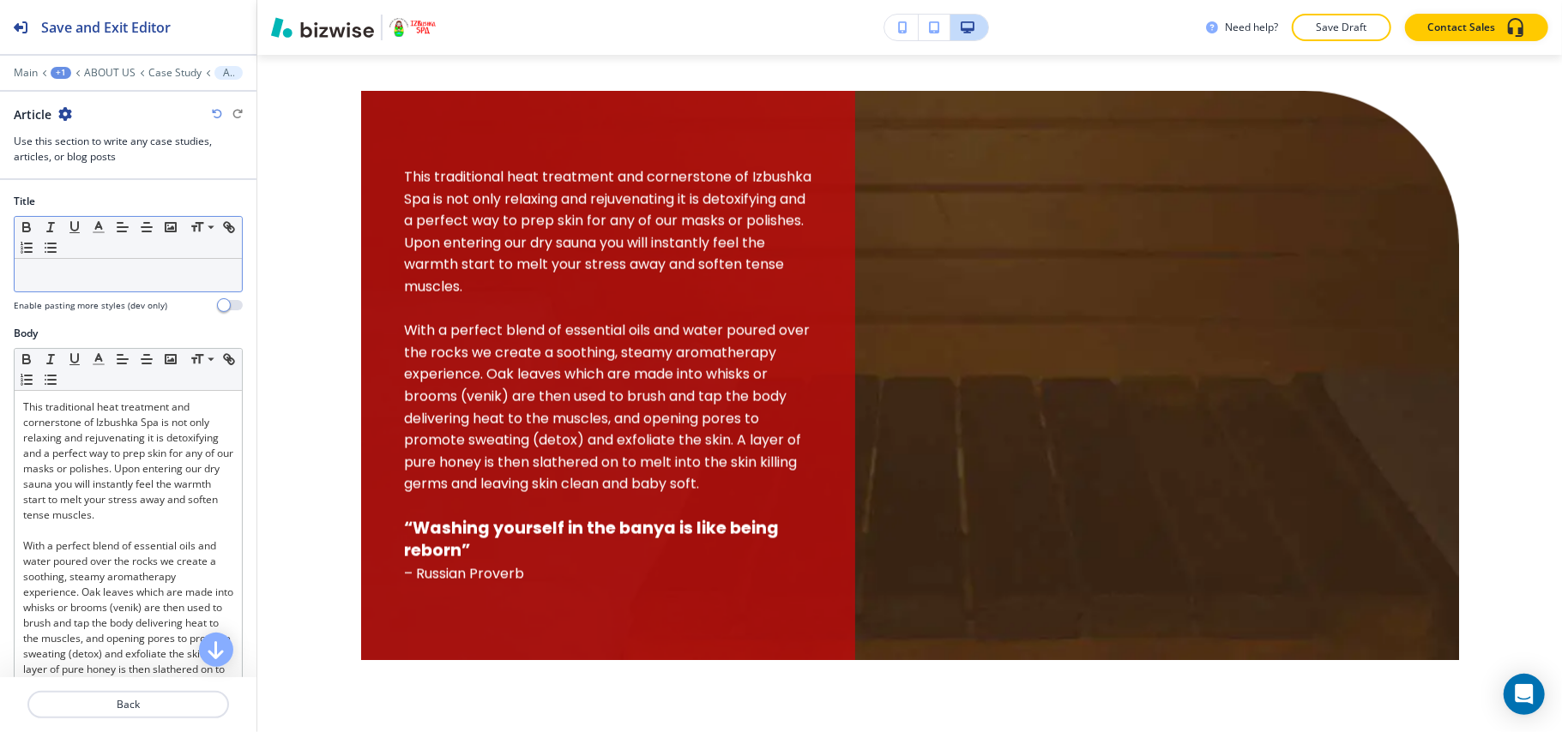
drag, startPoint x: 105, startPoint y: 254, endPoint x: 84, endPoint y: 272, distance: 27.3
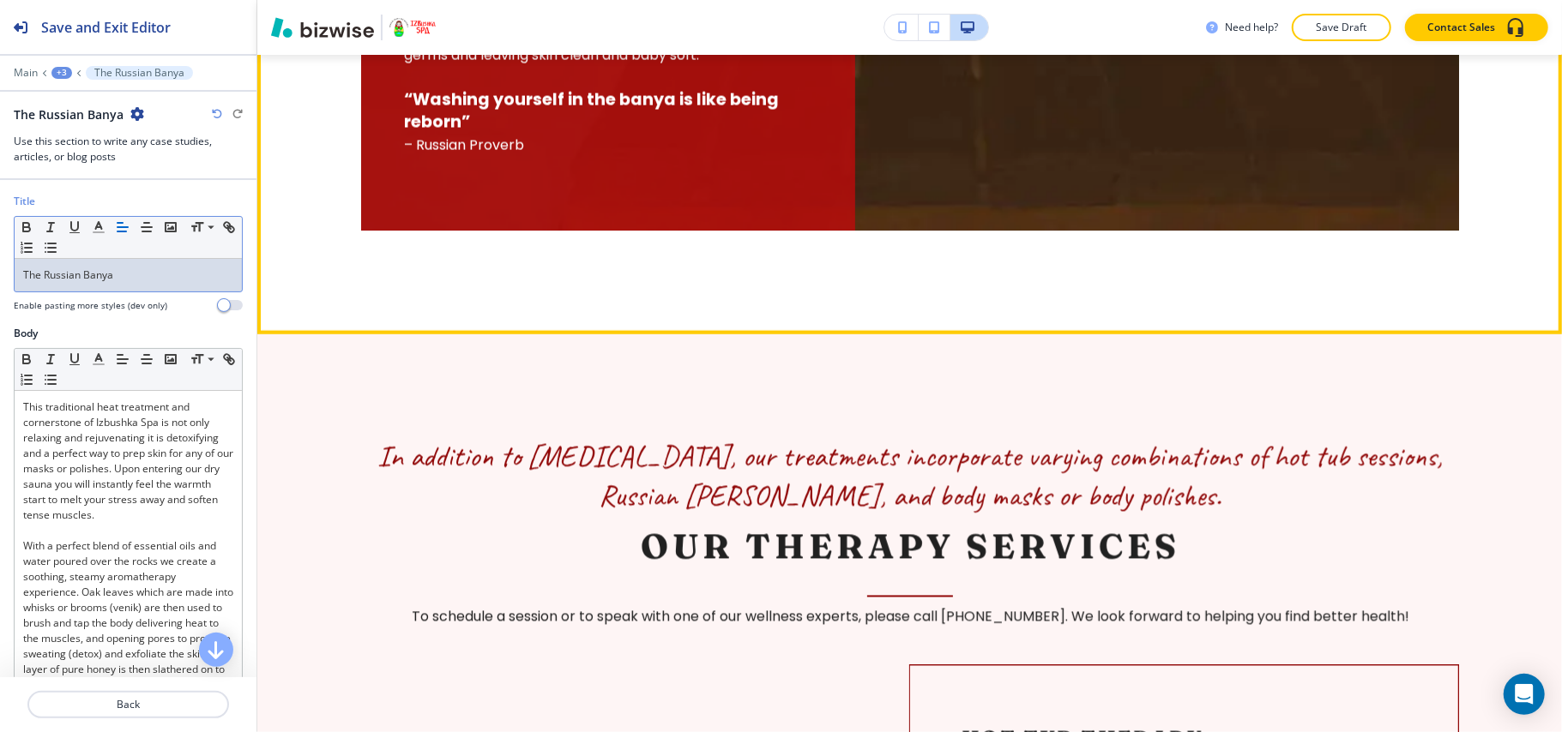
scroll to position [2478, 0]
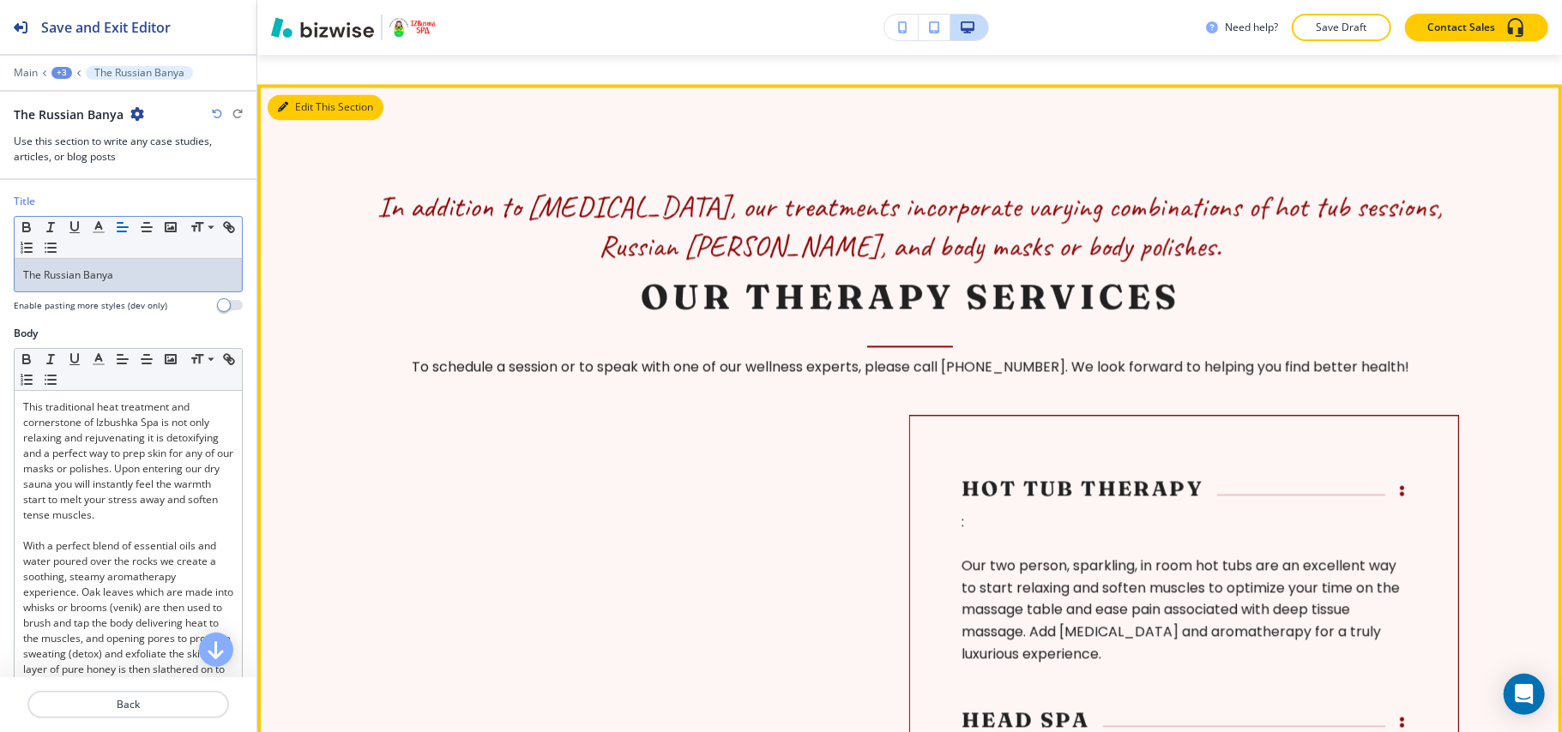
click at [309, 120] on button "Edit This Section" at bounding box center [326, 107] width 116 height 26
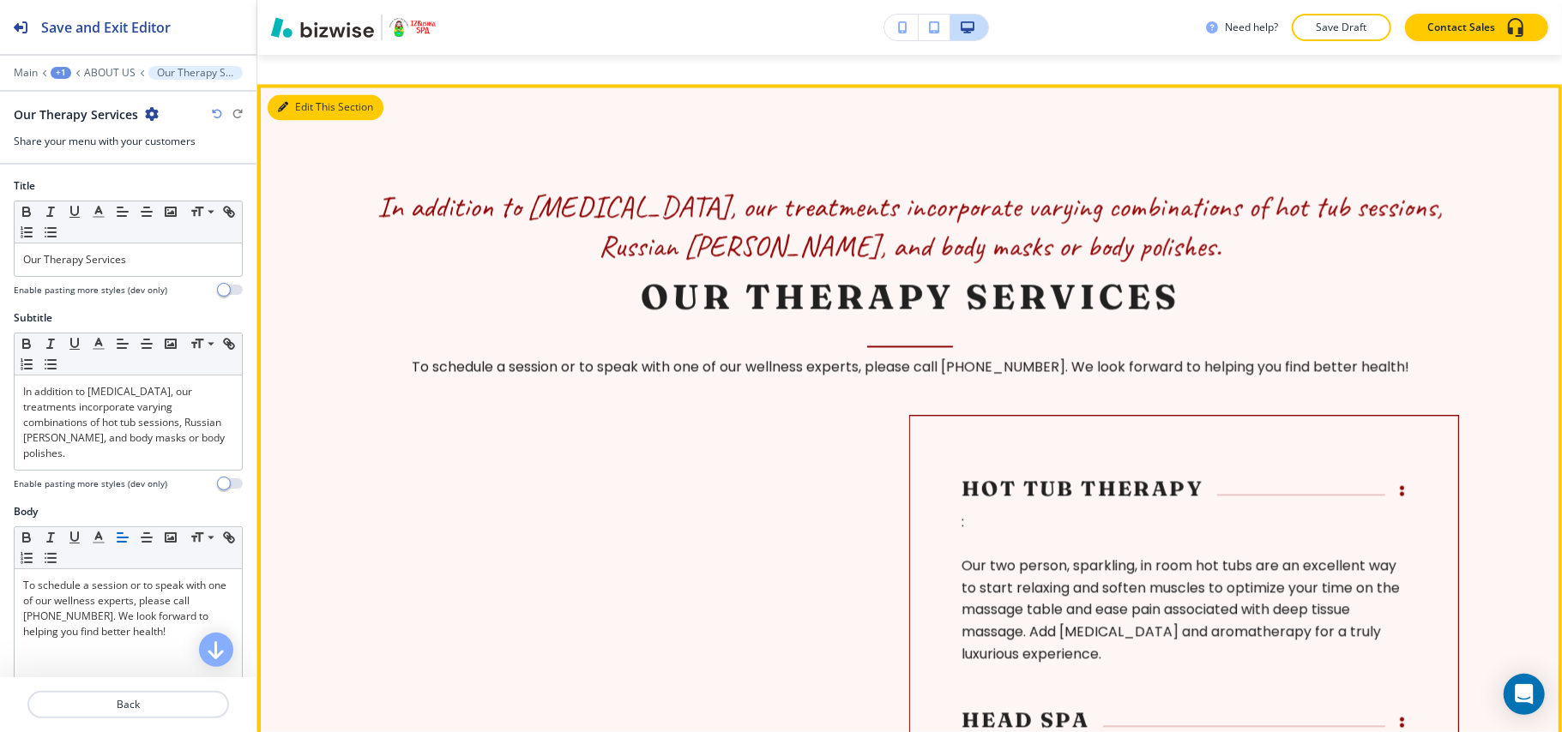
scroll to position [2573, 0]
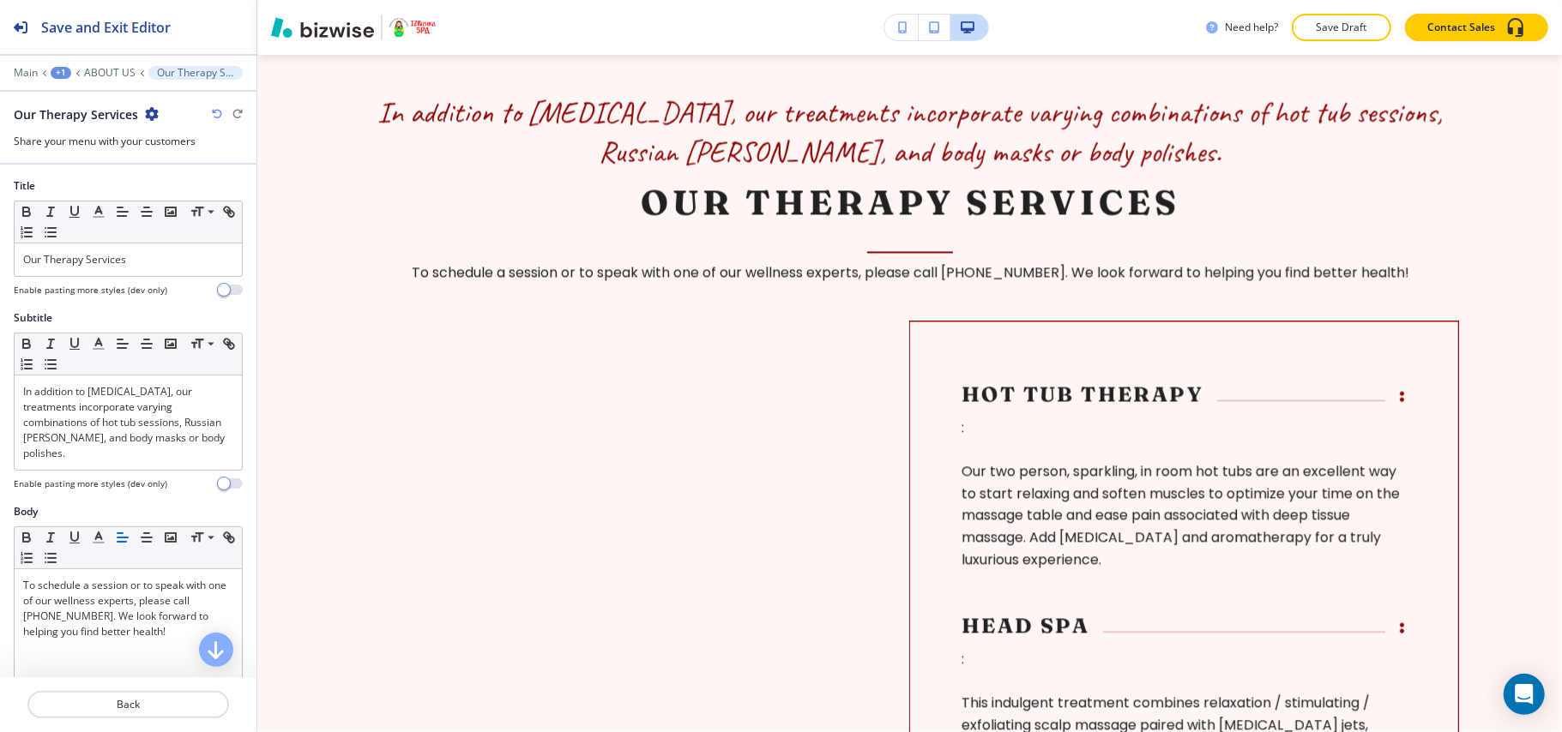
click at [146, 117] on icon "button" at bounding box center [152, 114] width 14 height 14
click at [176, 204] on p "Delete Section" at bounding box center [198, 204] width 87 height 15
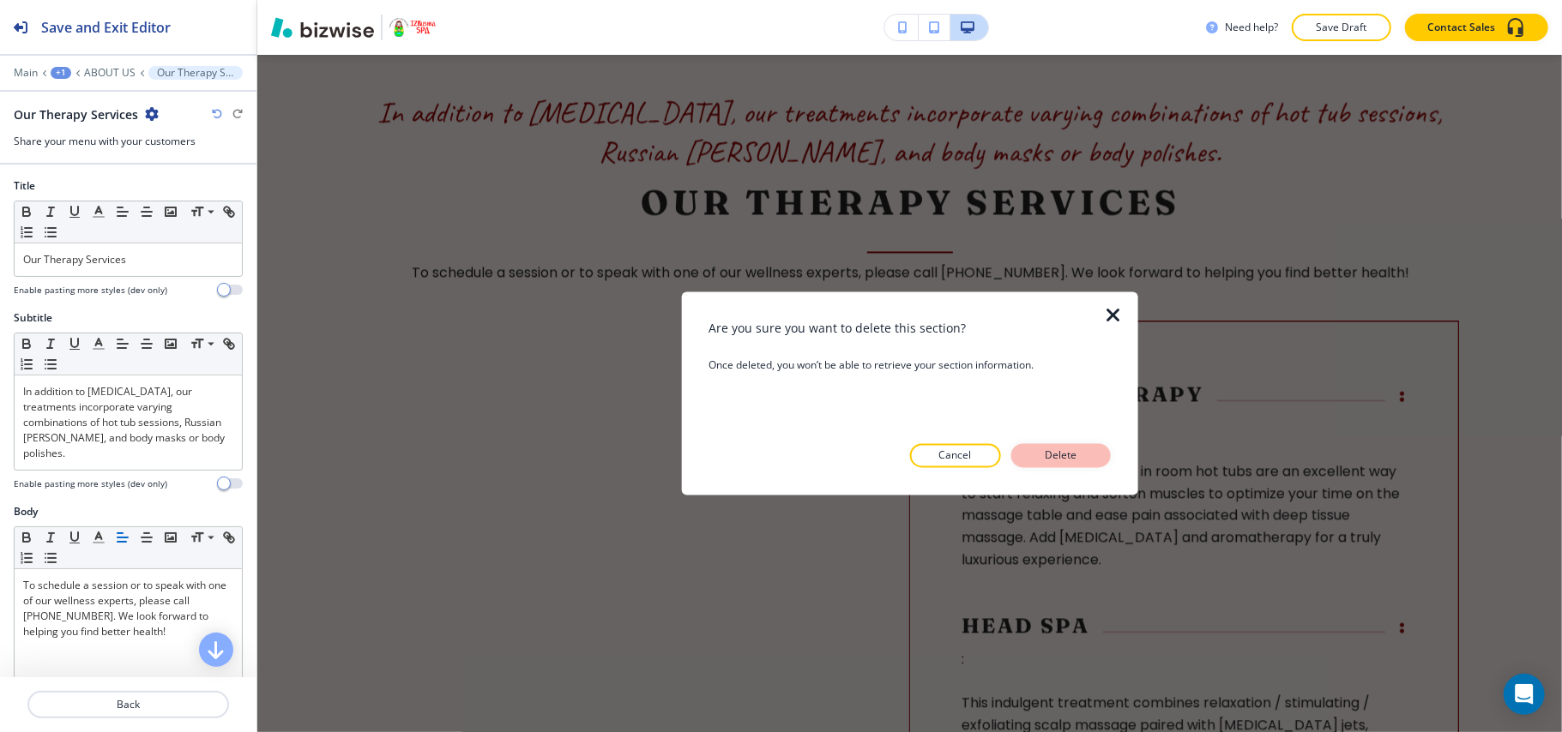
click at [1058, 448] on p "Delete" at bounding box center [1060, 455] width 41 height 15
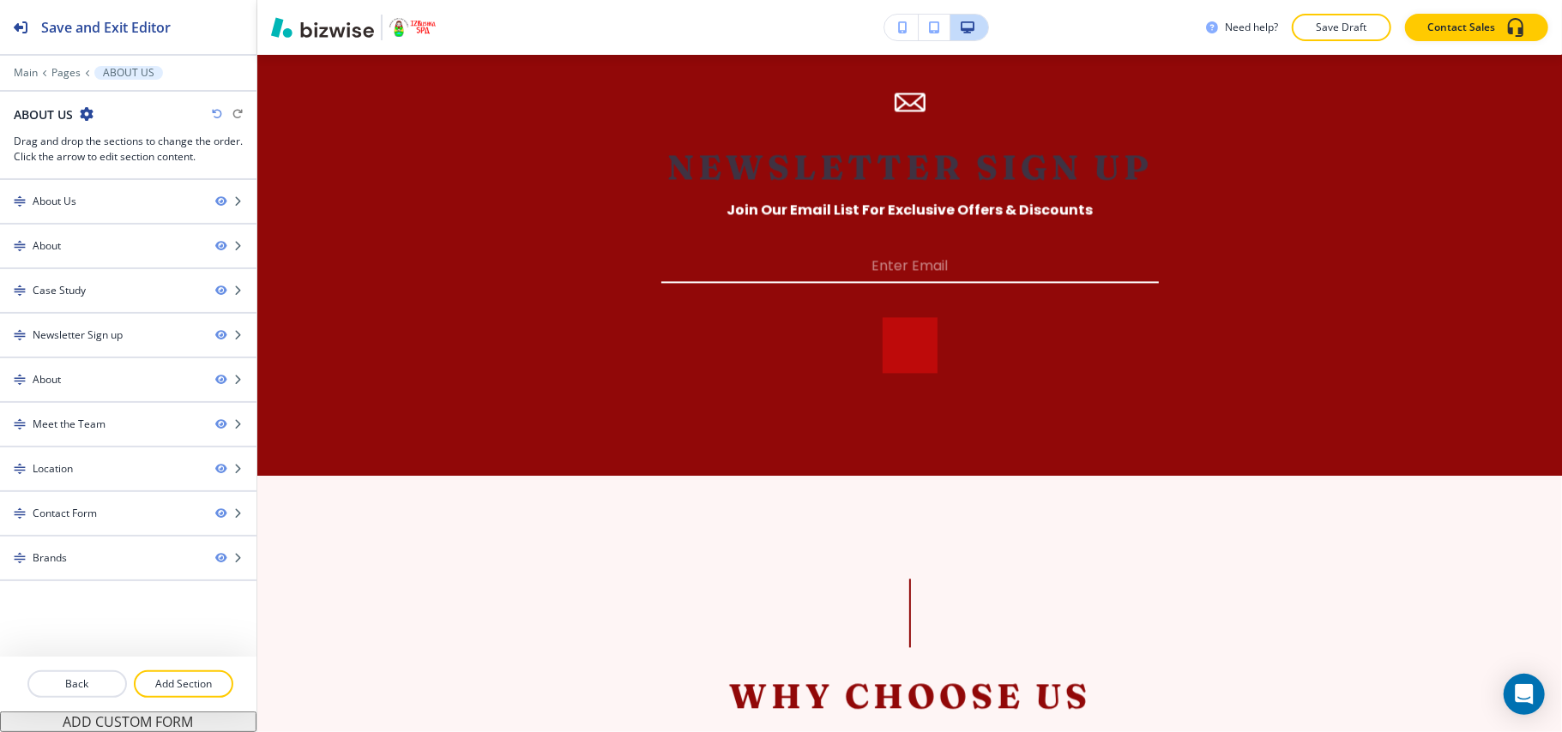
click at [29, 66] on div "Main Pages ABOUT US" at bounding box center [128, 73] width 229 height 14
click at [27, 72] on p "Main" at bounding box center [26, 73] width 24 height 12
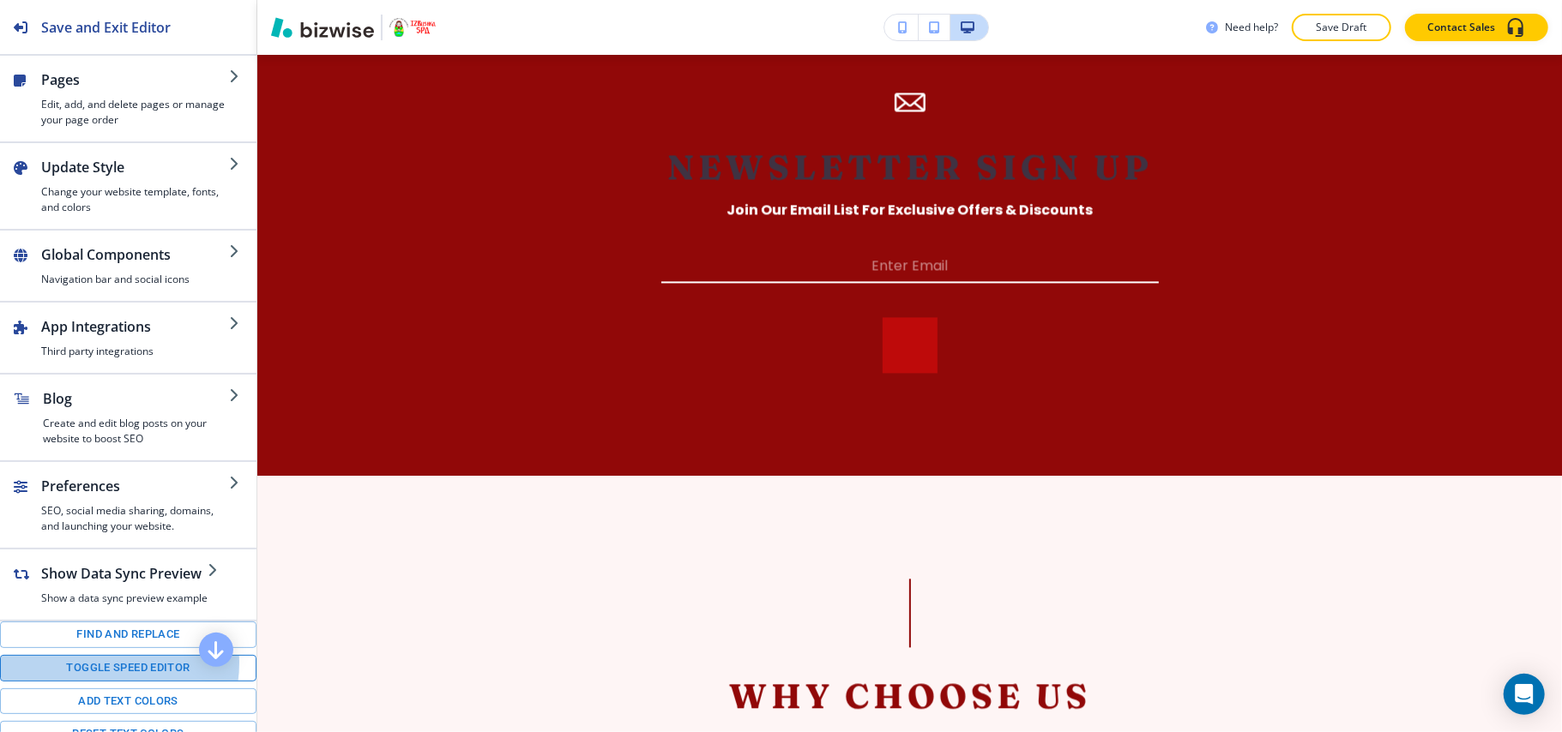
click at [111, 682] on button "Toggle speed editor" at bounding box center [128, 668] width 256 height 27
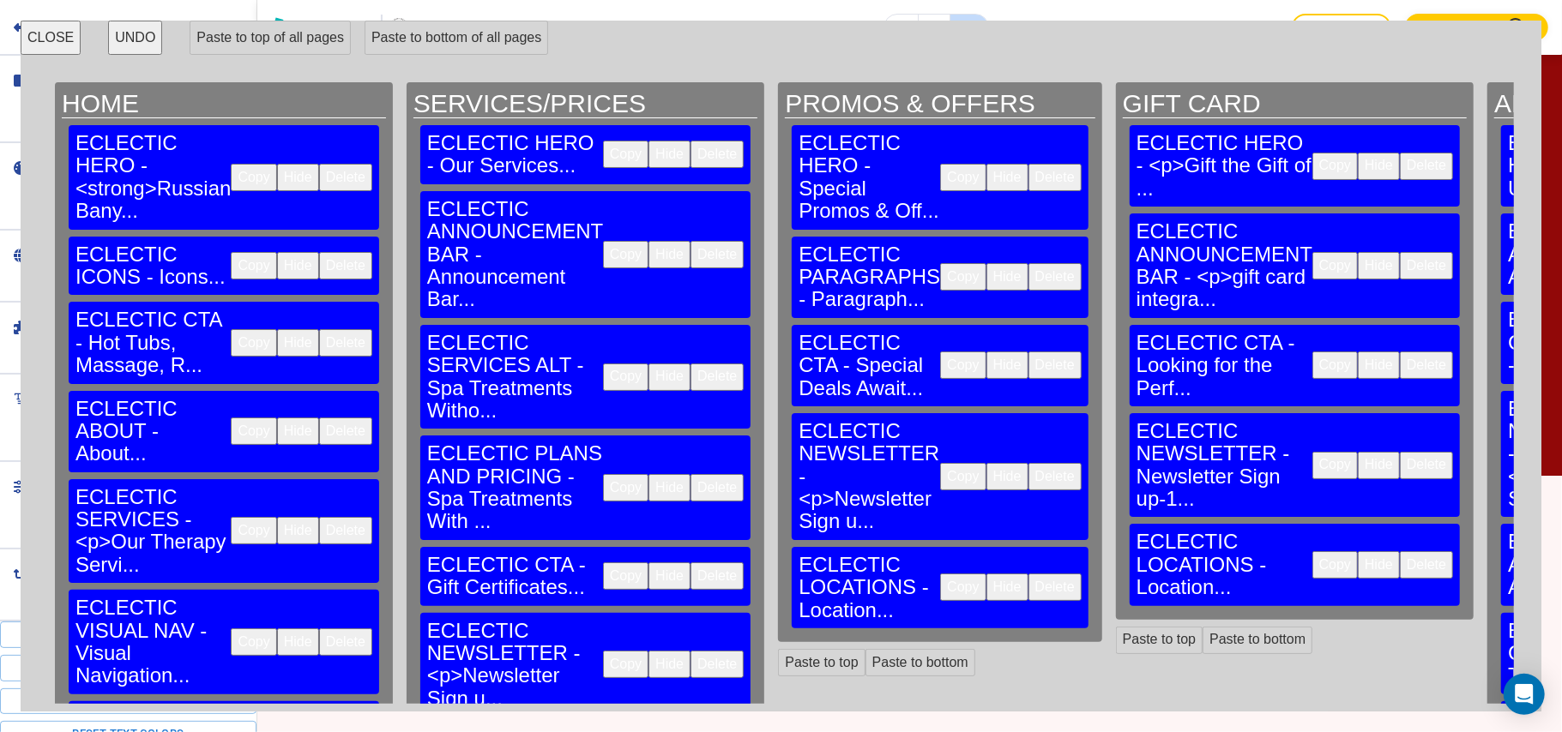
click at [231, 517] on button "Copy" at bounding box center [253, 530] width 45 height 27
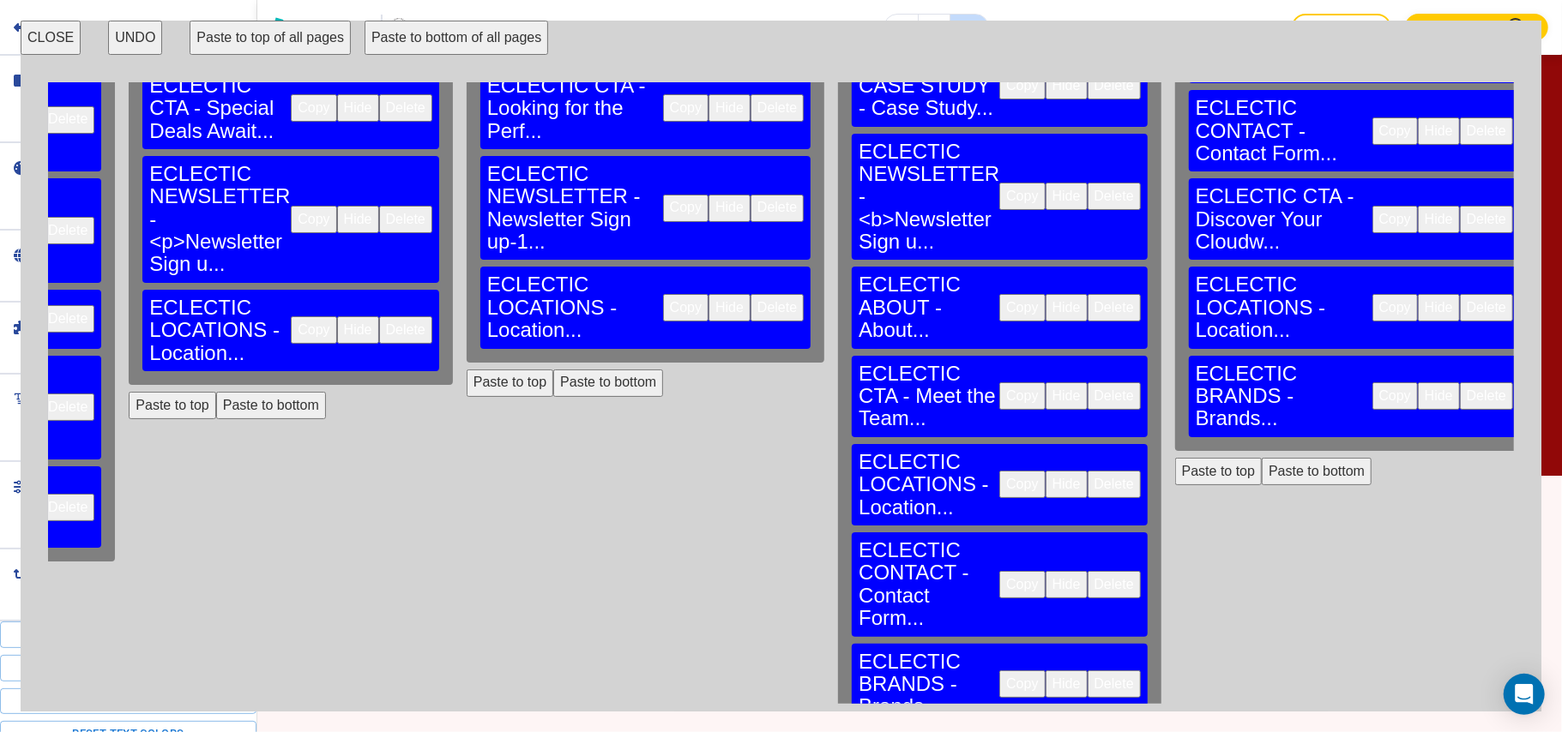
scroll to position [274, 649]
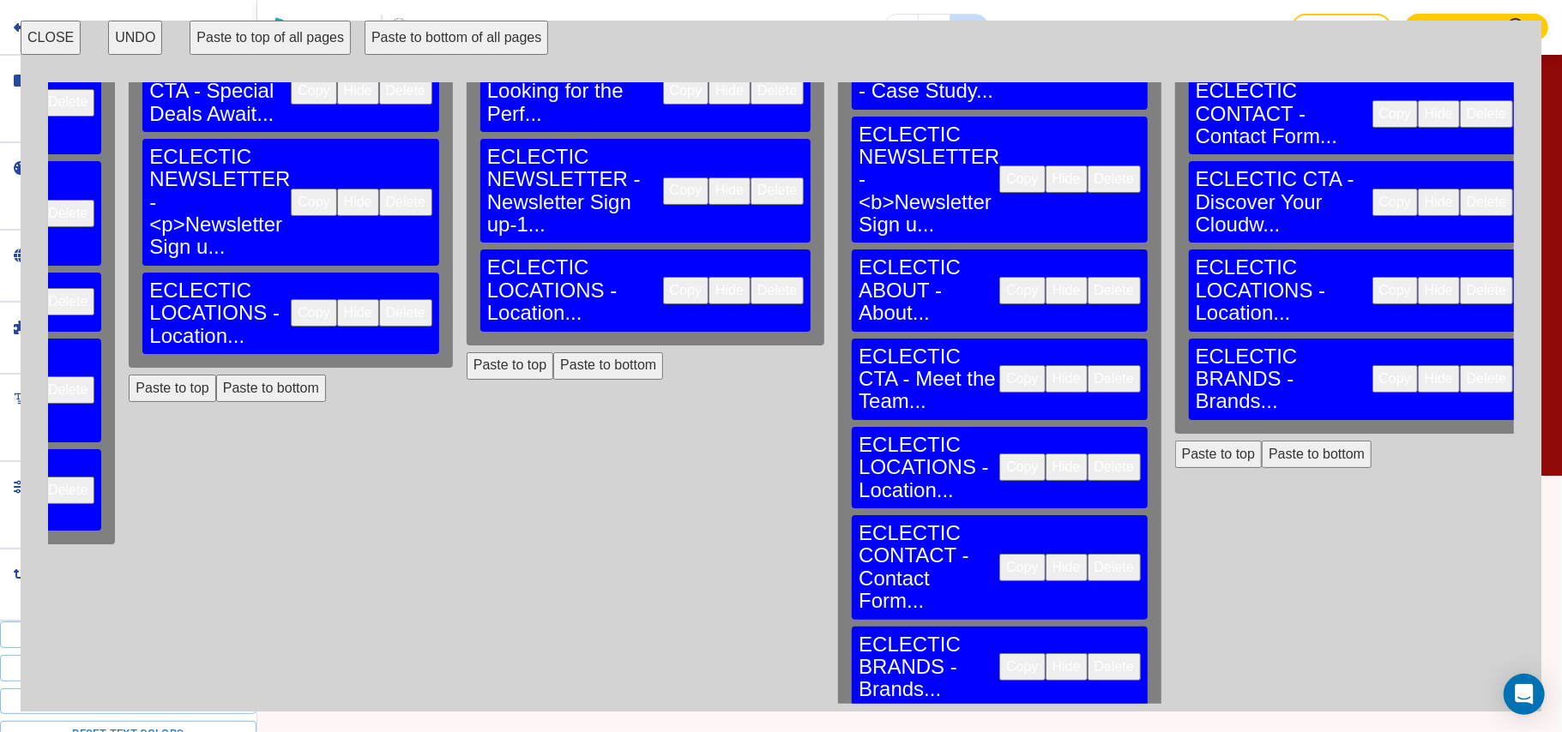
click at [925, 729] on button "Paste to bottom" at bounding box center [980, 742] width 110 height 27
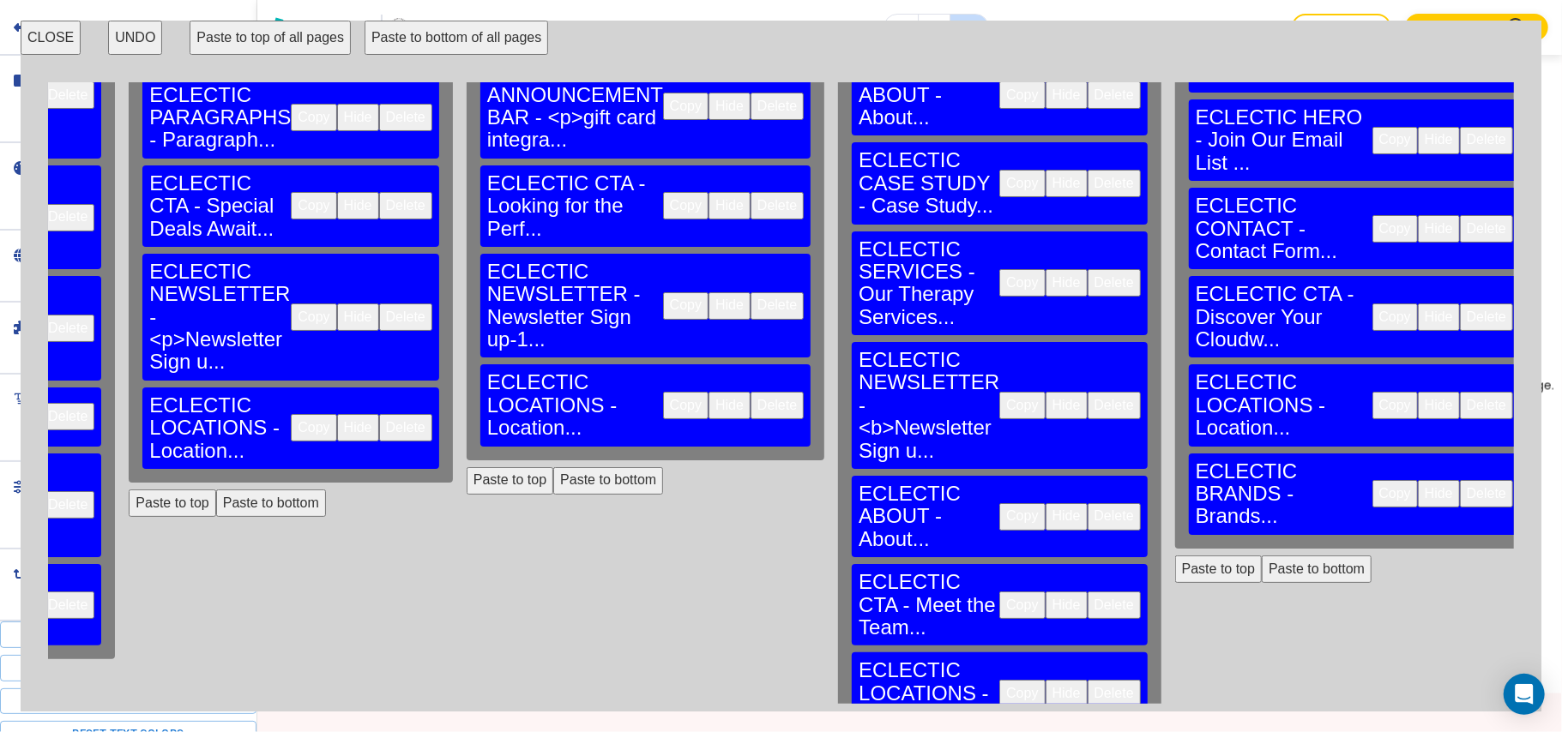
click at [41, 39] on button "CLOSE" at bounding box center [51, 38] width 60 height 34
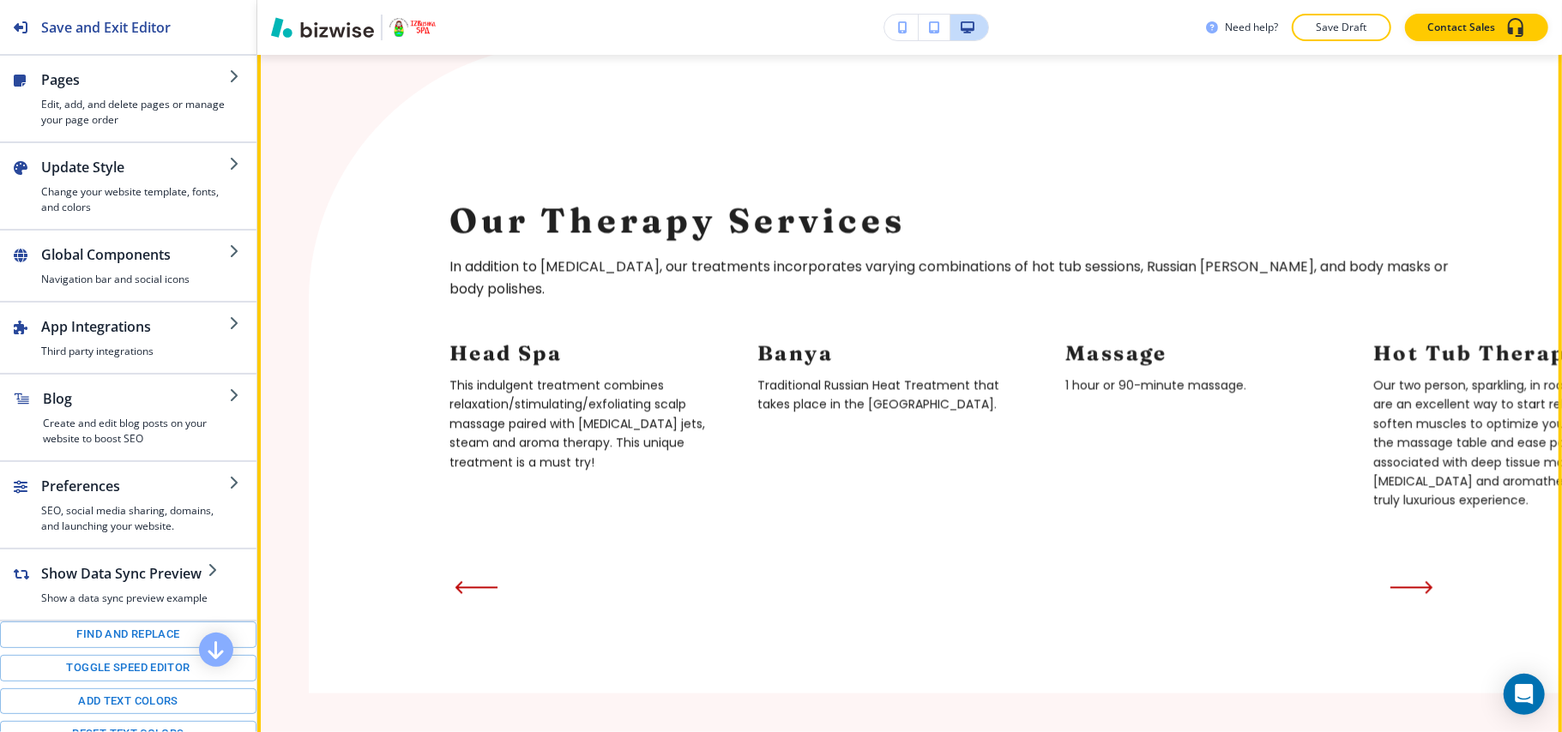
click at [314, 26] on button "Edit This Section" at bounding box center [326, 13] width 116 height 26
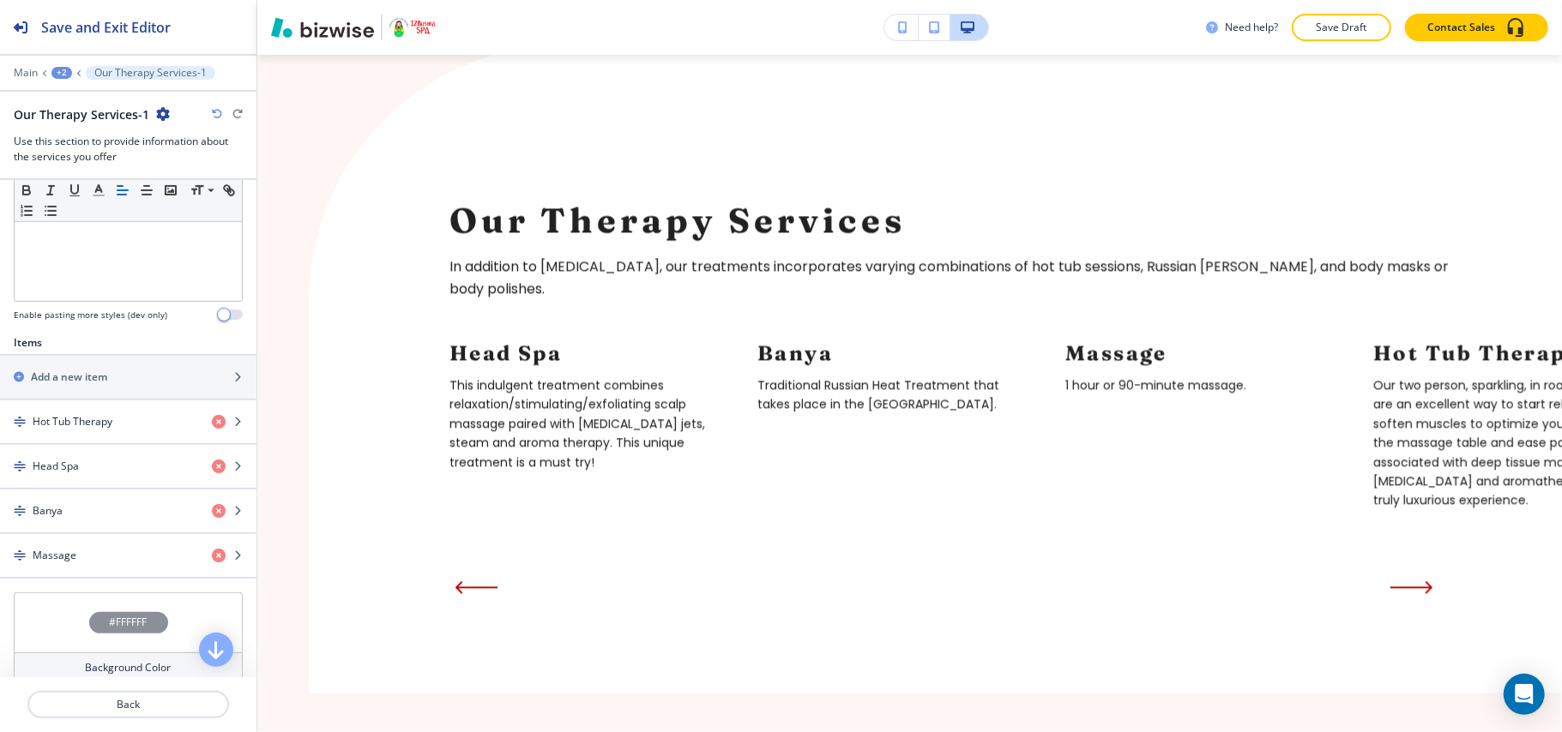
scroll to position [571, 0]
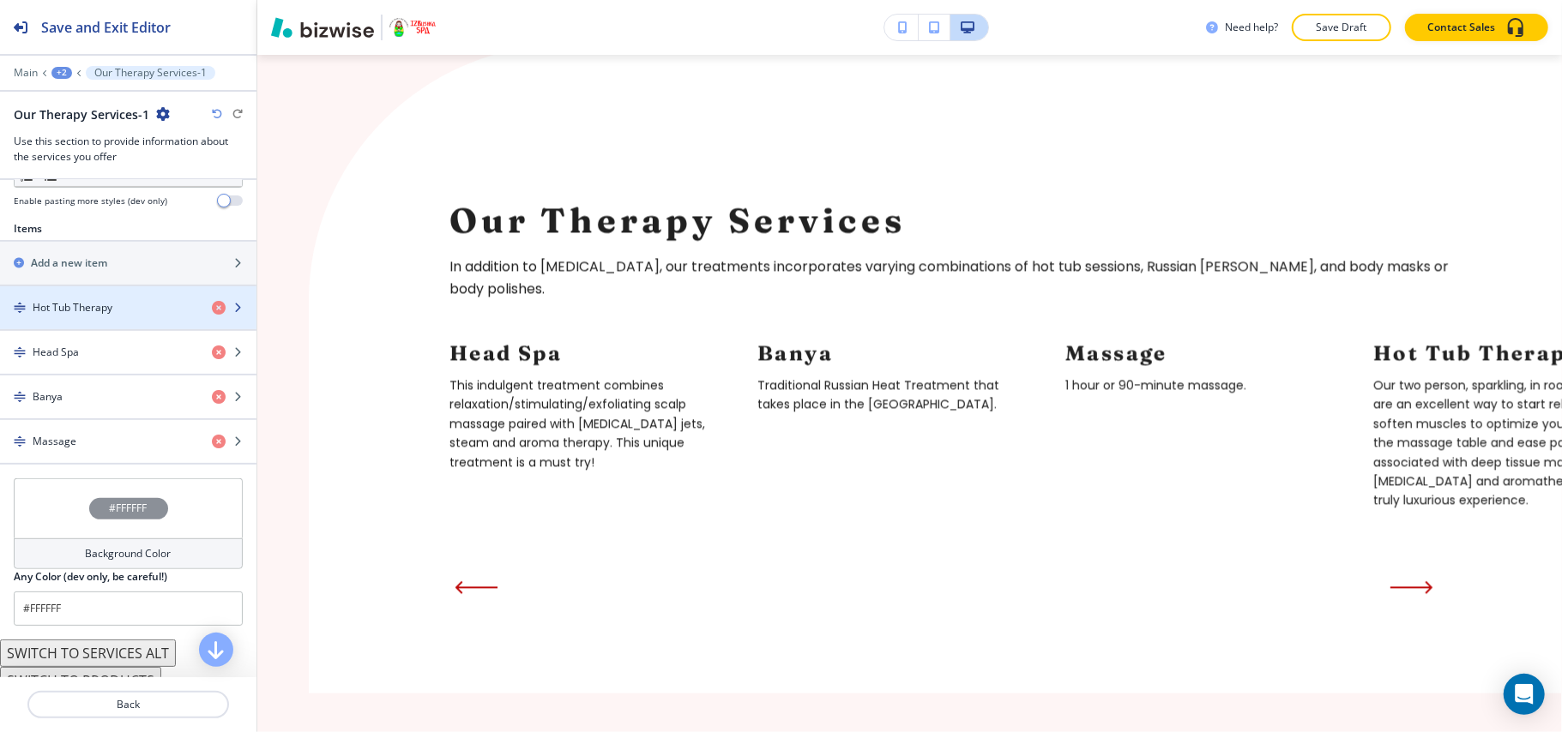
click at [93, 316] on h4 "Hot Tub Therapy" at bounding box center [73, 307] width 80 height 15
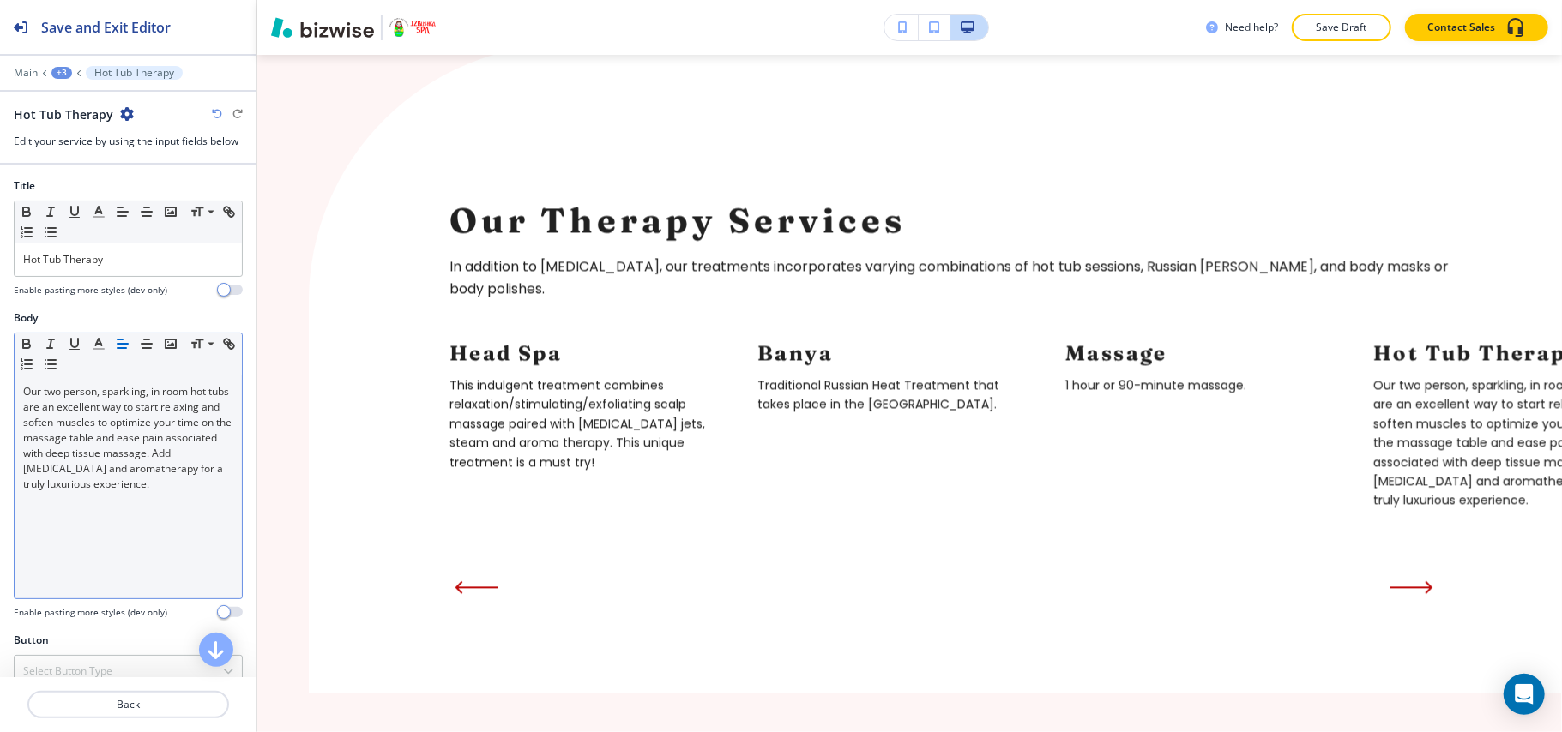
scroll to position [175, 0]
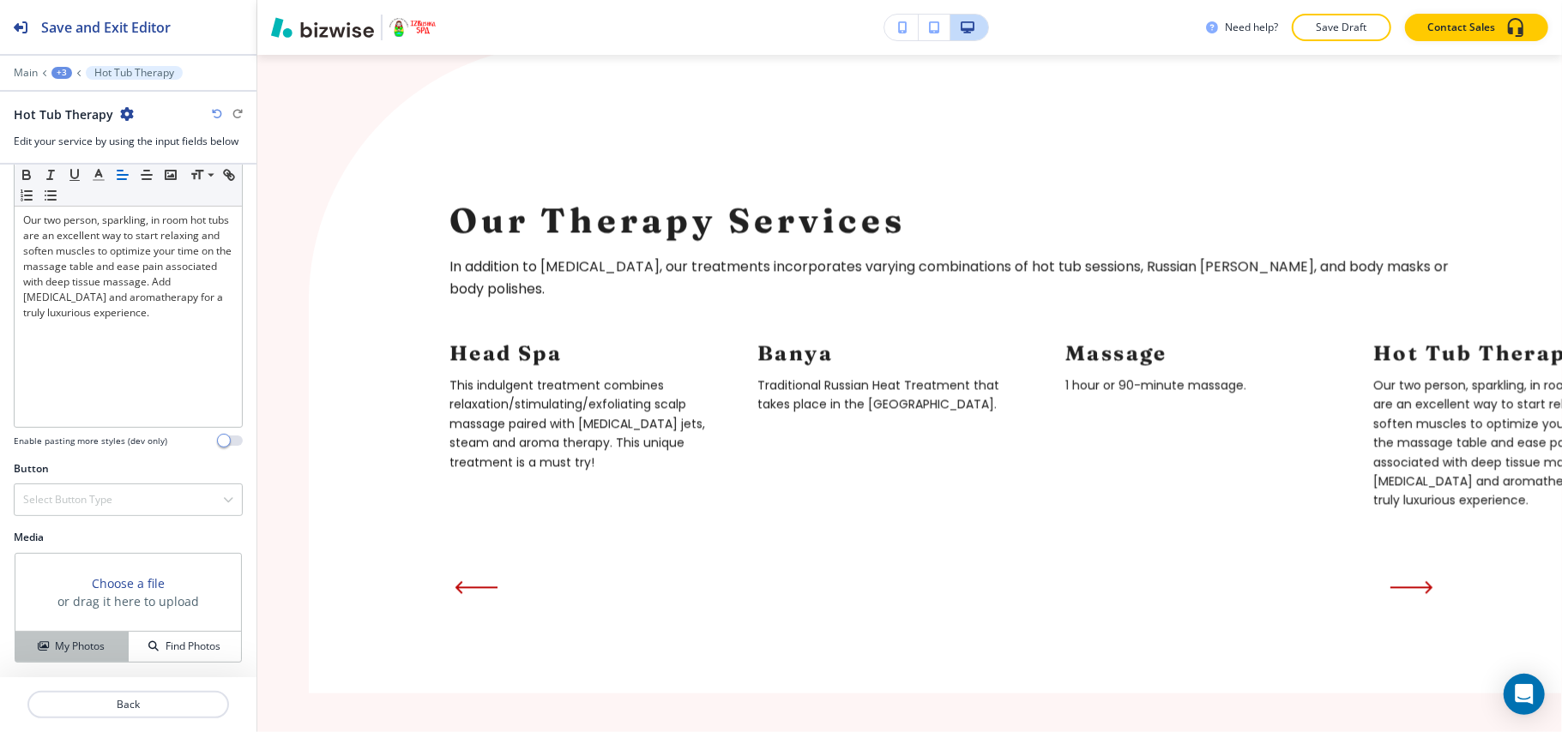
click at [84, 645] on h4 "My Photos" at bounding box center [80, 646] width 50 height 15
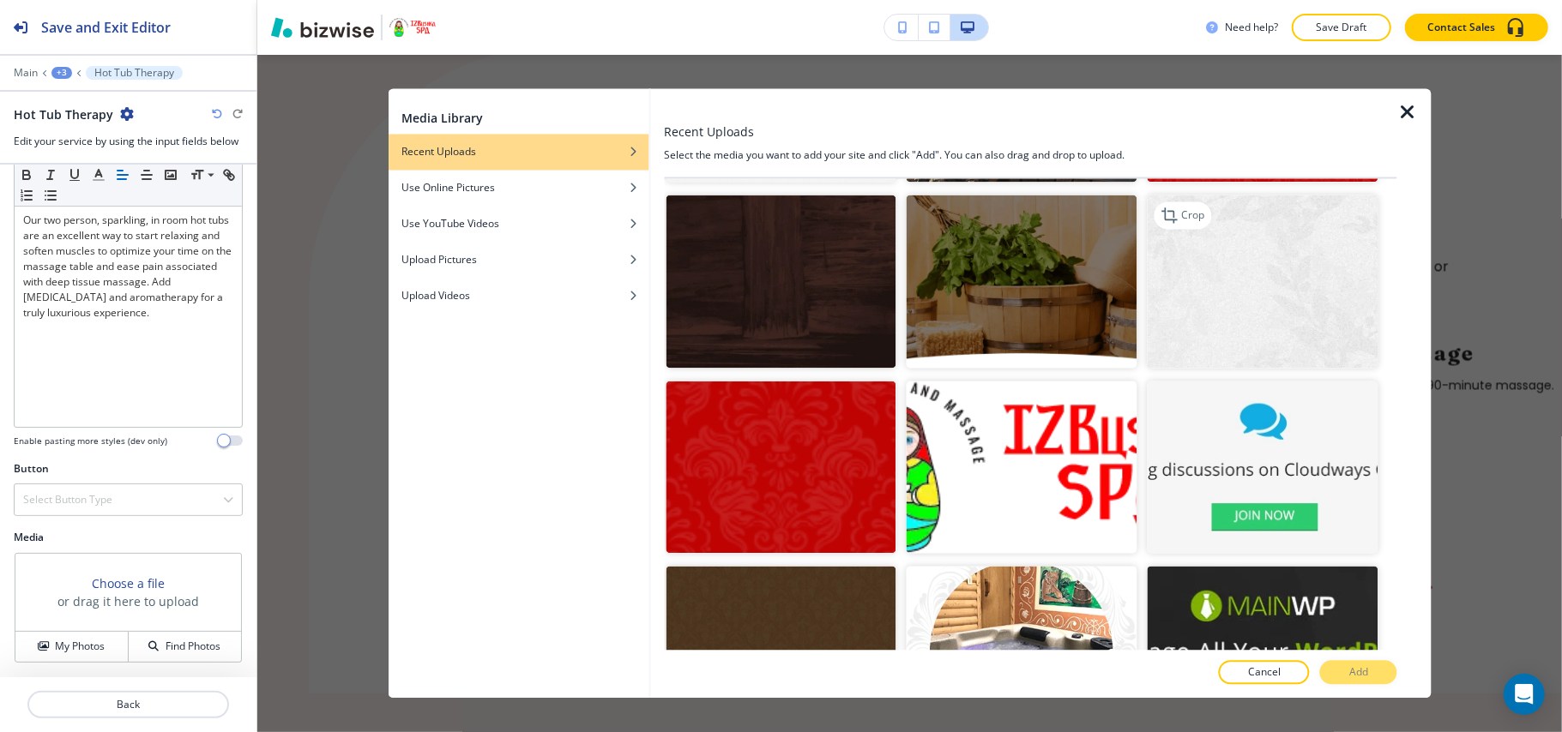
scroll to position [3893, 0]
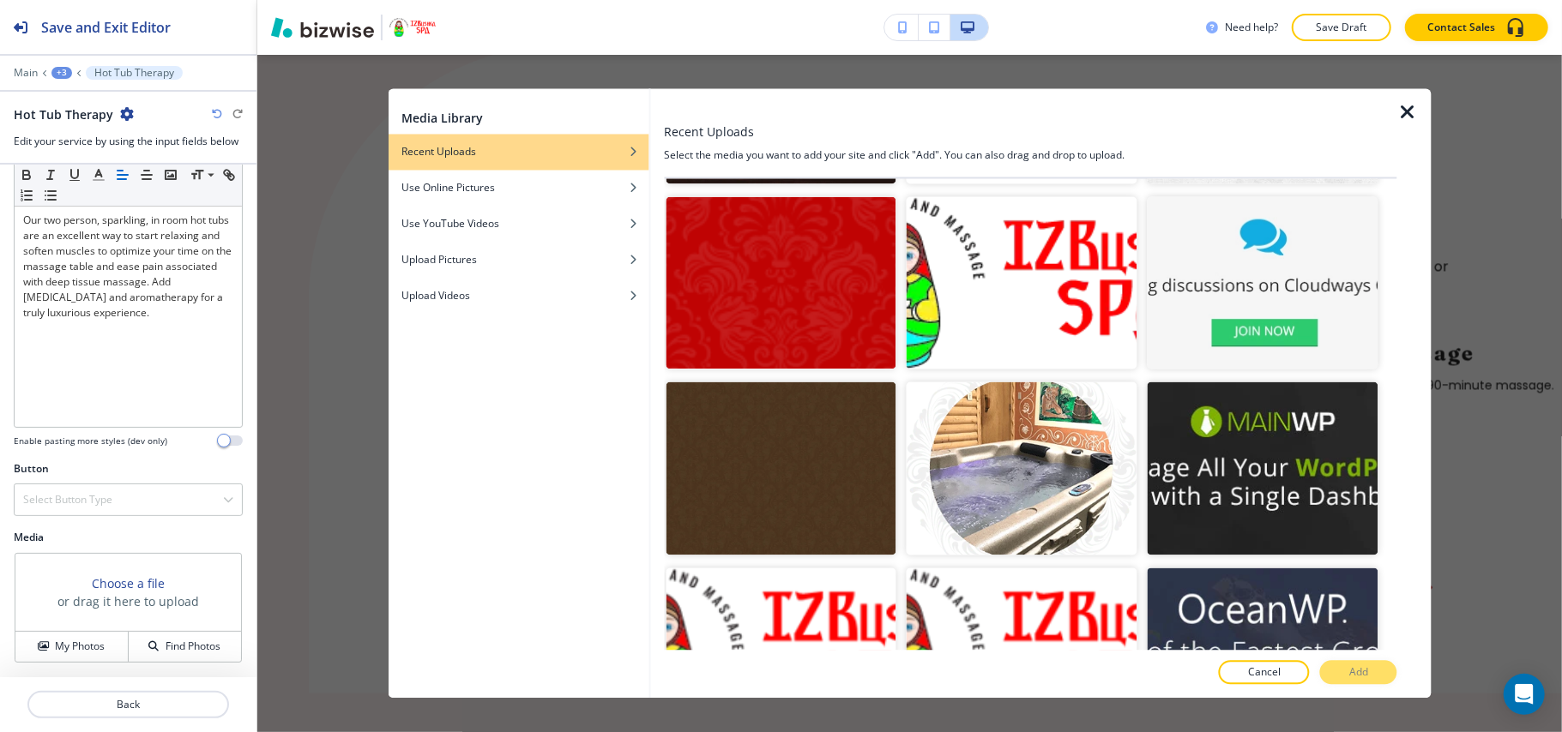
click at [1401, 121] on icon "button" at bounding box center [1407, 113] width 21 height 21
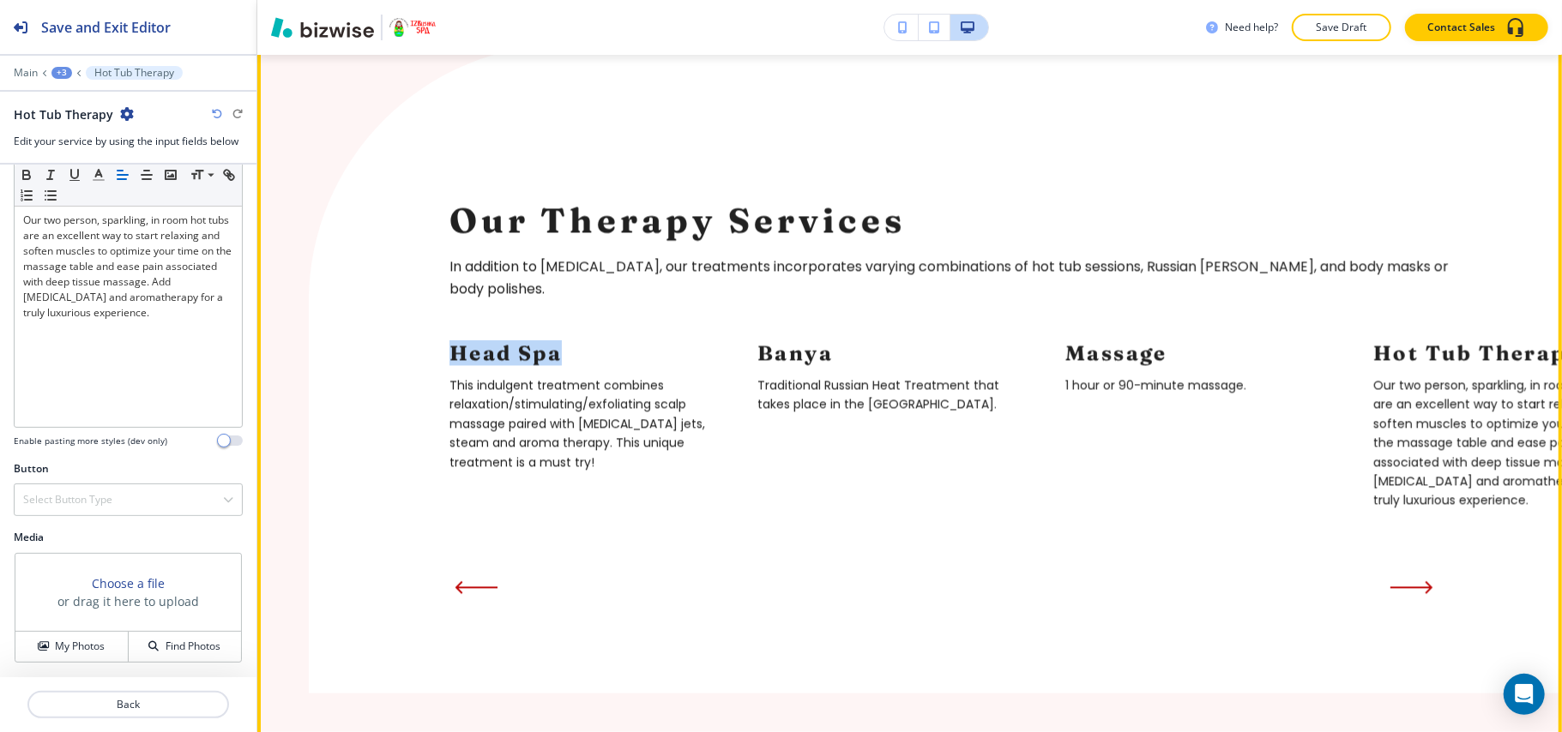
drag, startPoint x: 460, startPoint y: 417, endPoint x: 563, endPoint y: 412, distance: 103.0
click at [563, 412] on div "Our Therapy Services In addition to therapeutic massage, our treatments incorpo…" at bounding box center [935, 369] width 1253 height 649
click at [276, 26] on button "Edit This Section" at bounding box center [326, 13] width 116 height 26
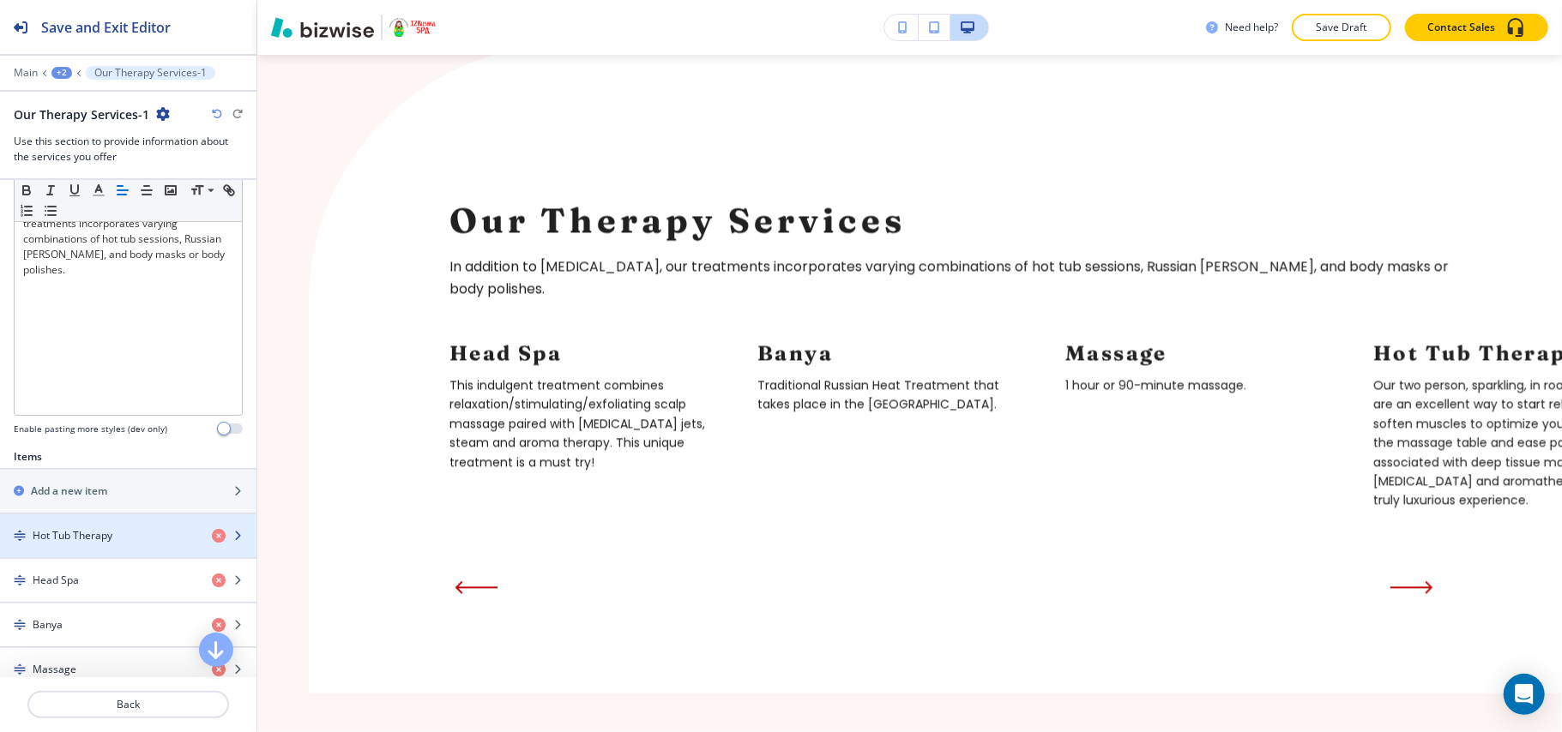
scroll to position [571, 0]
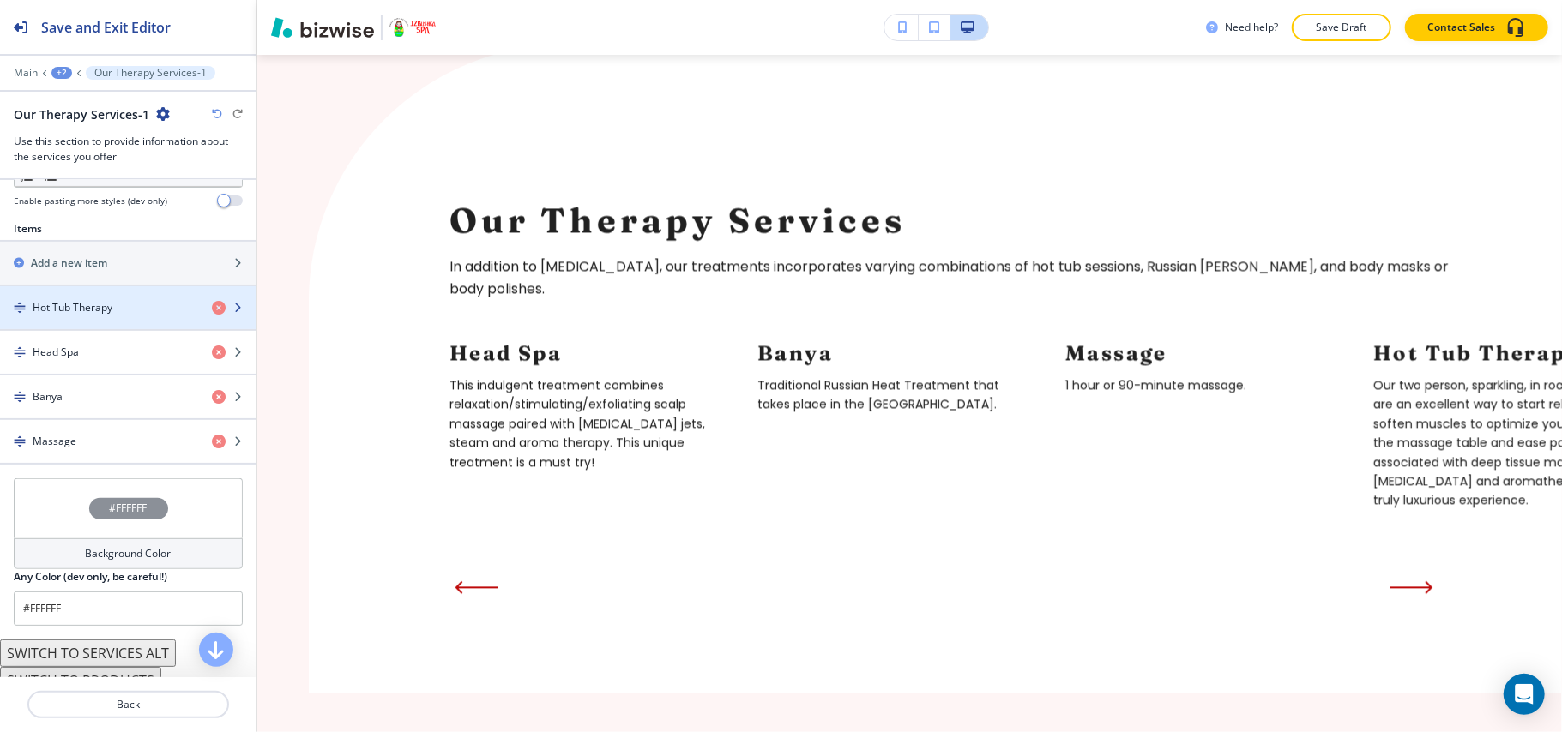
click at [90, 297] on div "button" at bounding box center [128, 293] width 256 height 14
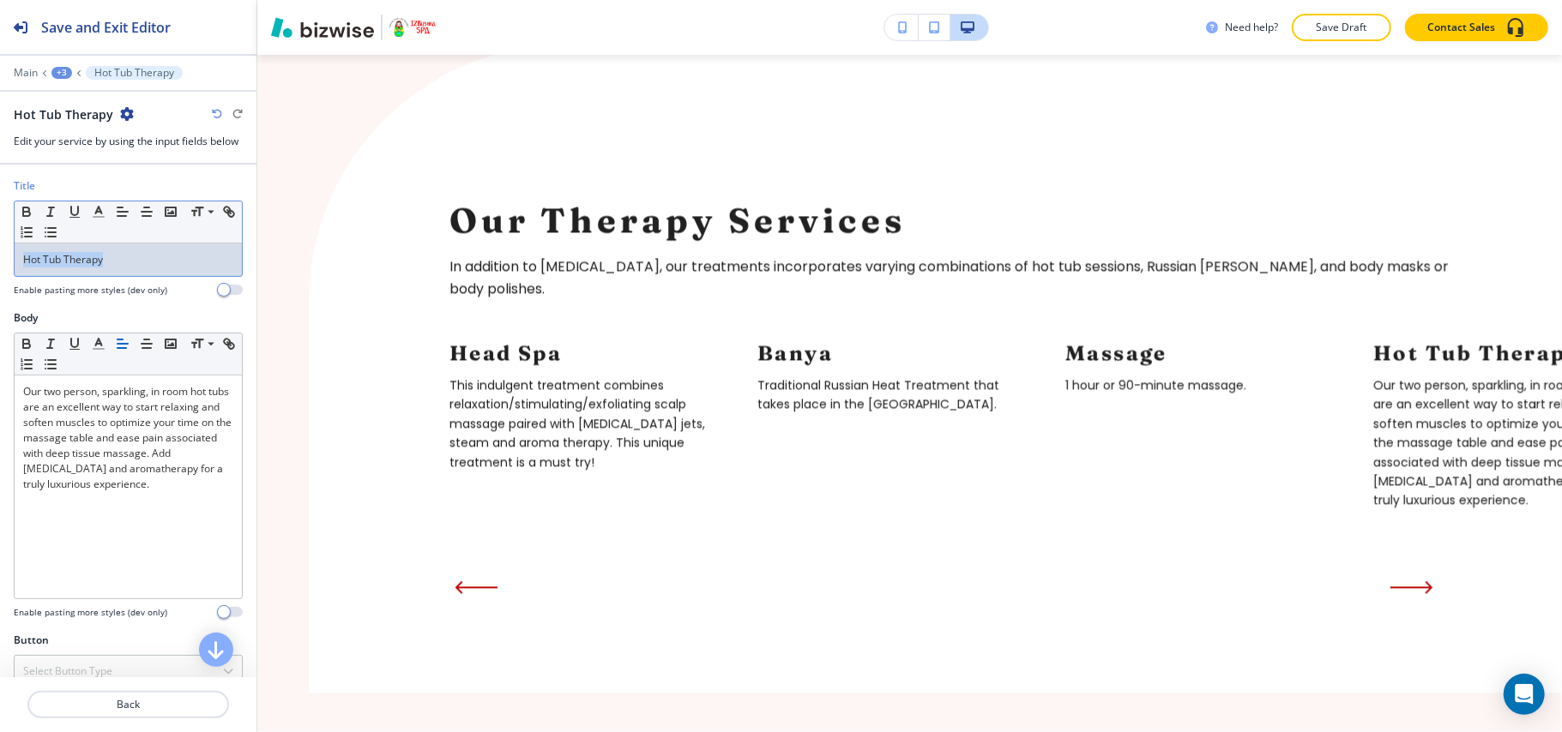
drag, startPoint x: 142, startPoint y: 268, endPoint x: 3, endPoint y: 271, distance: 139.0
click at [0, 271] on div "Title Small Normal Large Huge Hot Tub Therapy Enable pasting more styles (dev o…" at bounding box center [128, 244] width 256 height 132
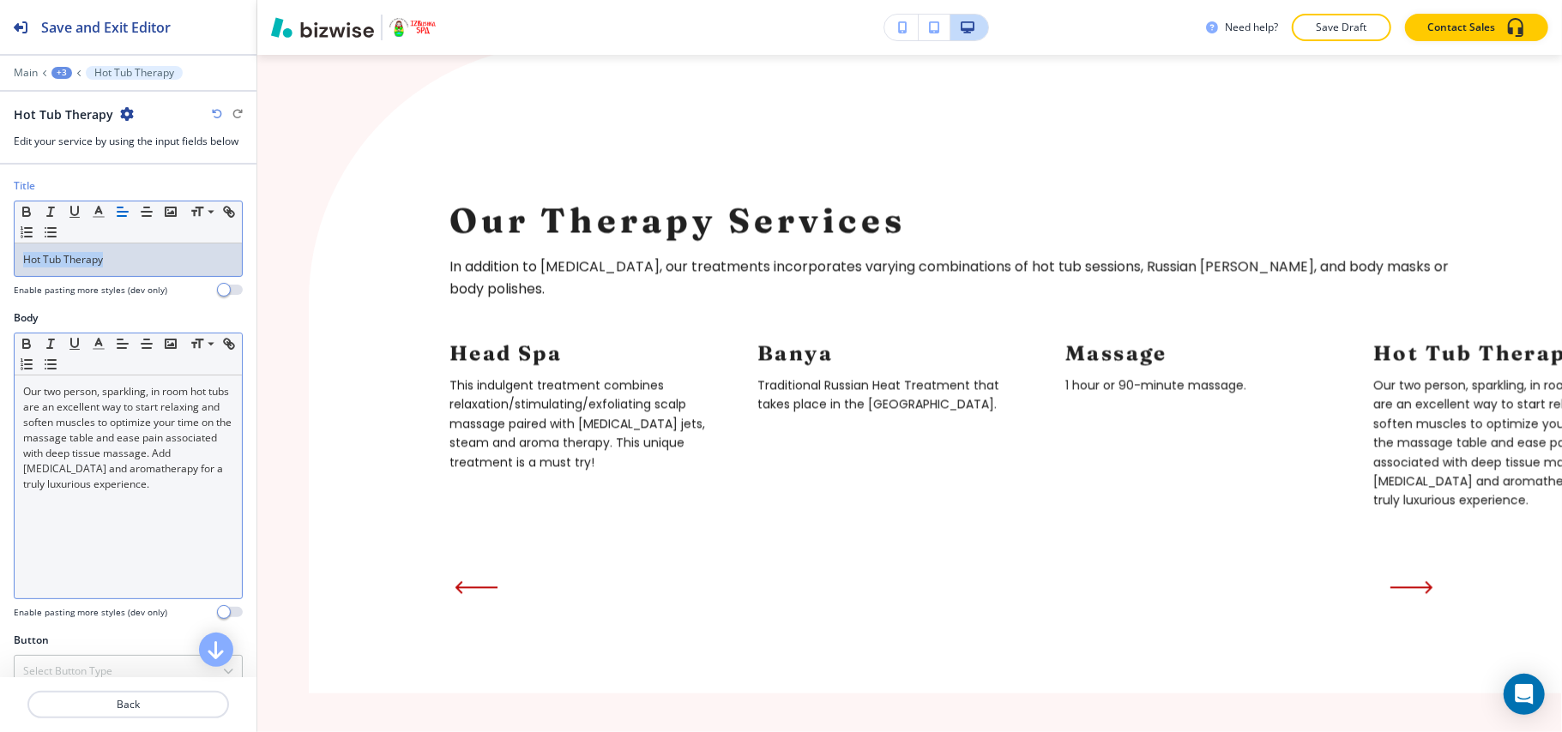
copy p "Hot Tub Therapy"
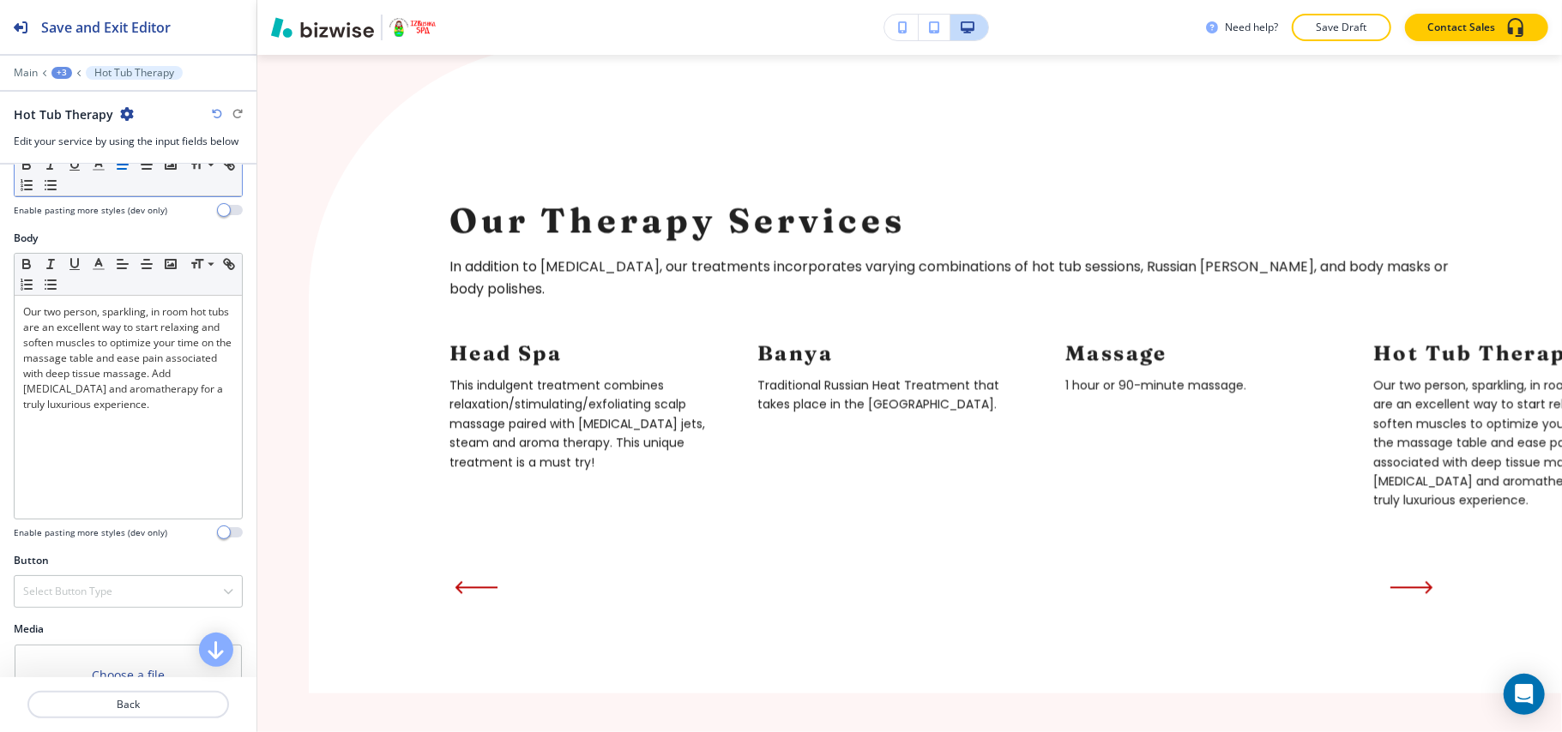
scroll to position [175, 0]
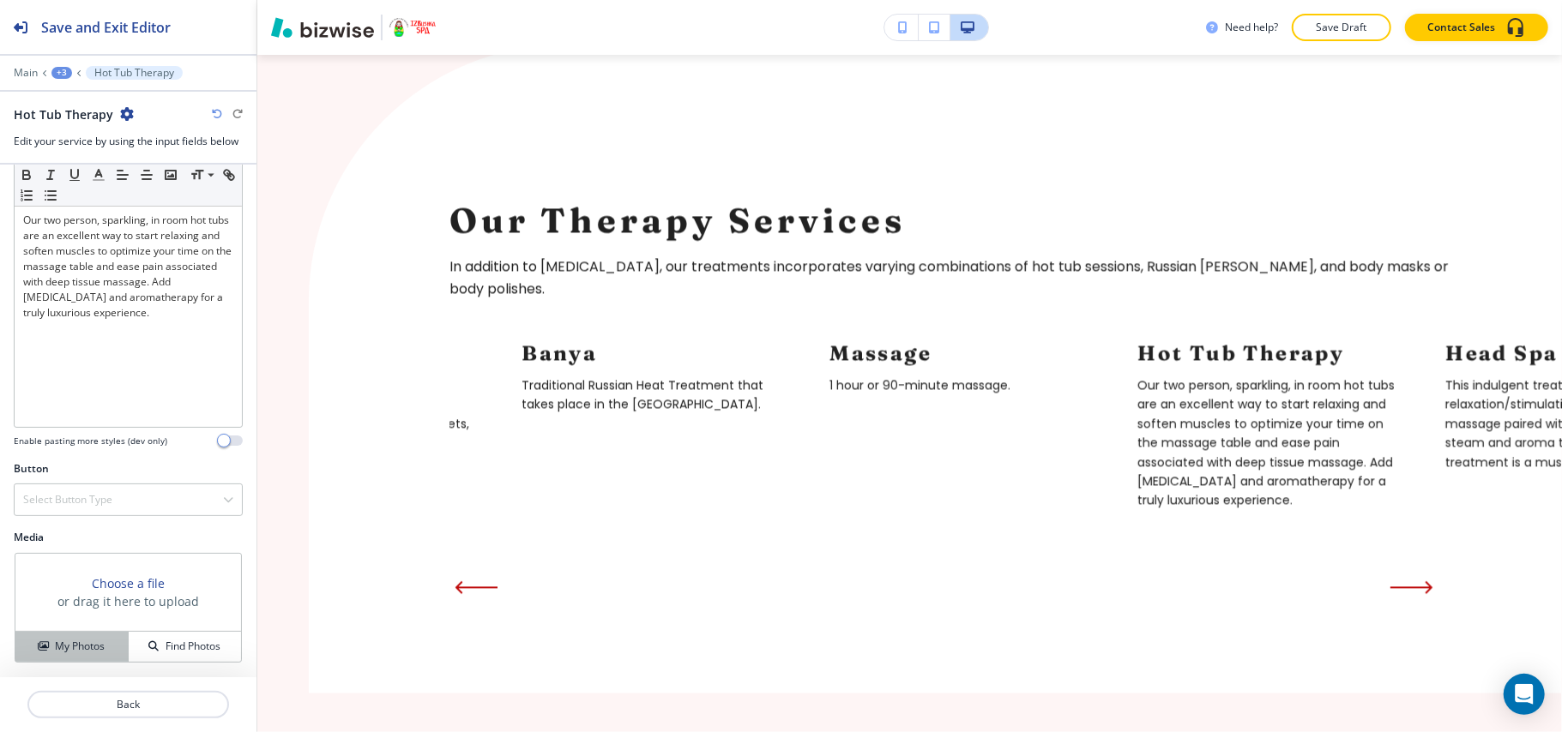
click at [66, 639] on h4 "My Photos" at bounding box center [80, 646] width 50 height 15
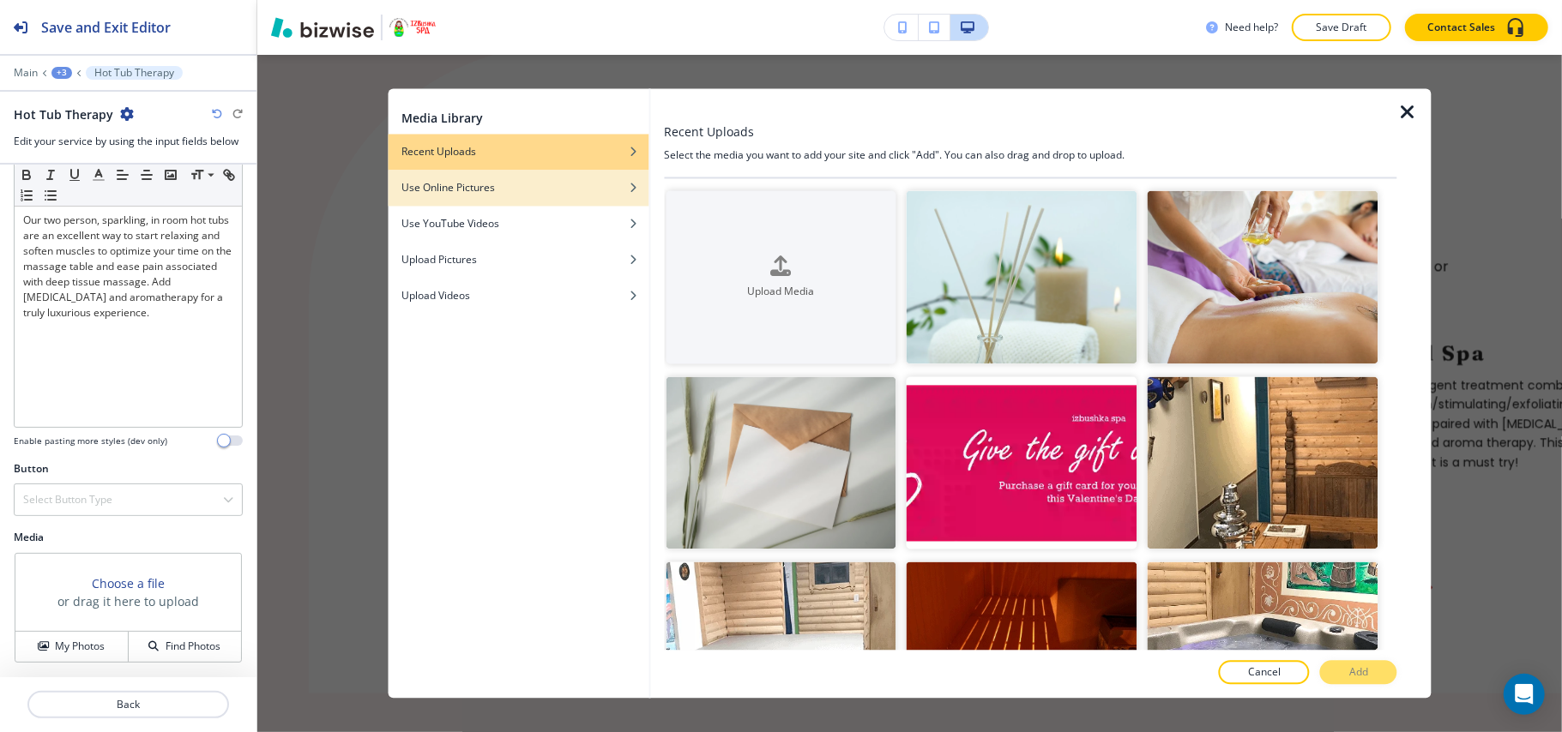
click at [481, 189] on h4 "Use Online Pictures" at bounding box center [447, 188] width 93 height 15
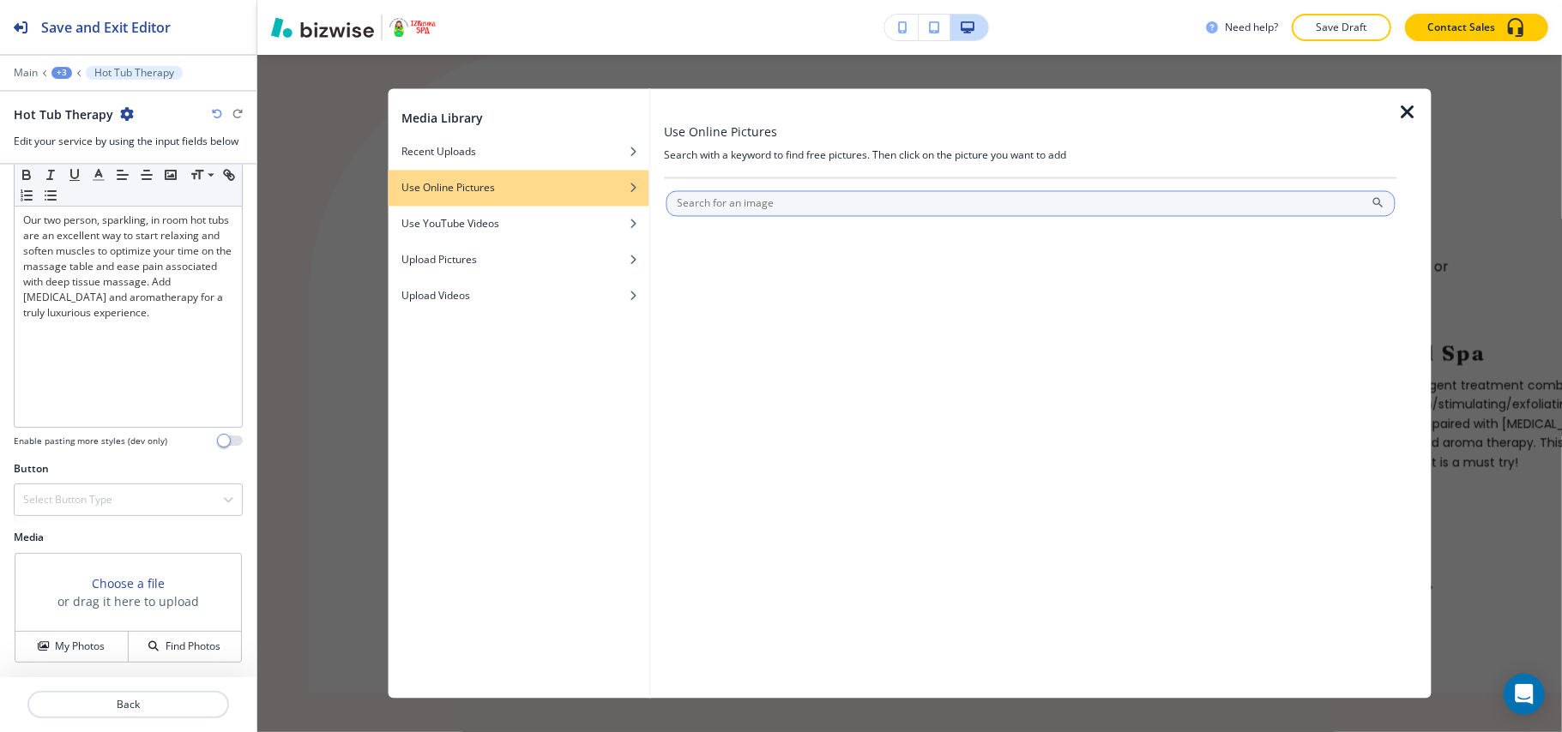
click at [734, 208] on input "text" at bounding box center [1030, 204] width 730 height 26
type input "Hot Tub Therapy"
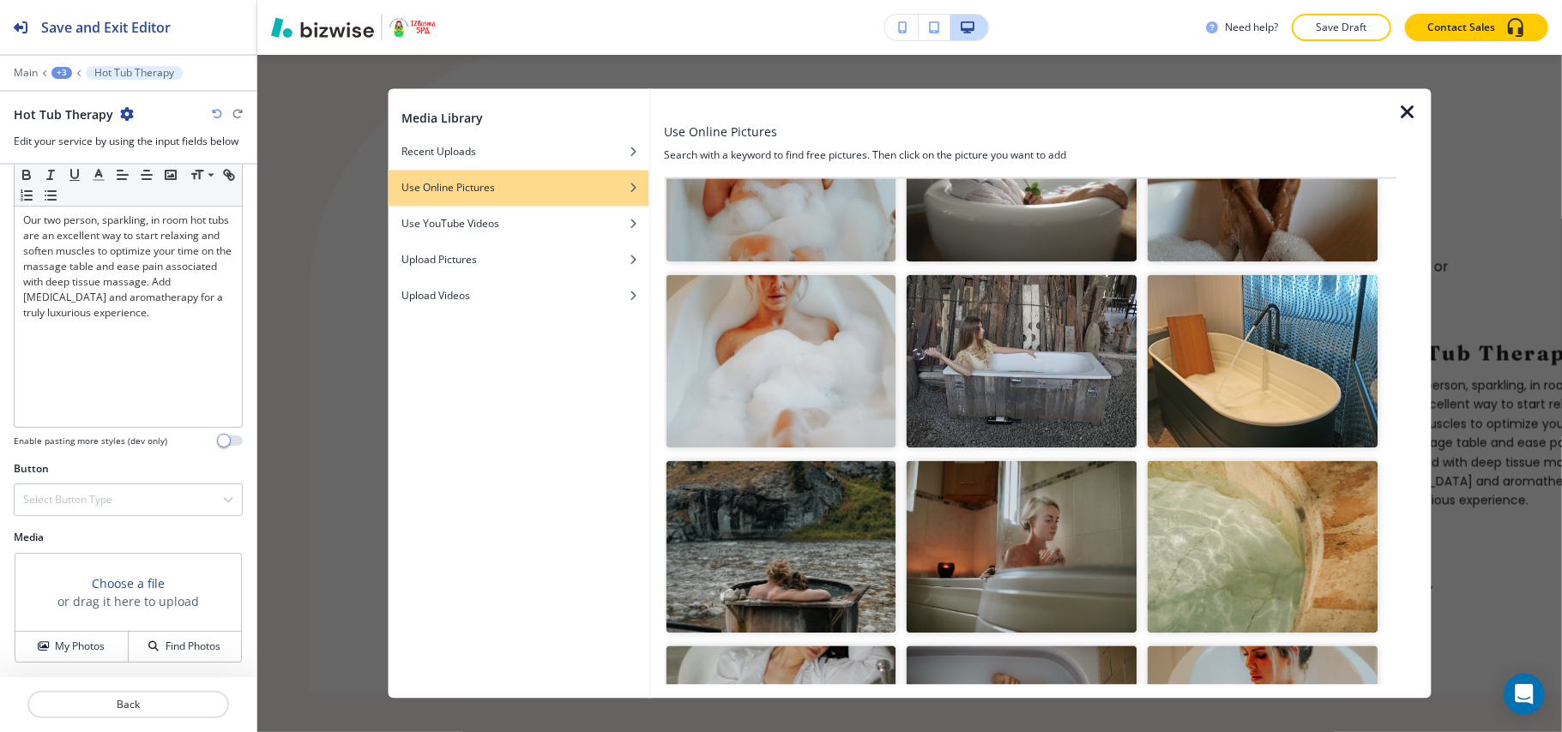
scroll to position [98, 0]
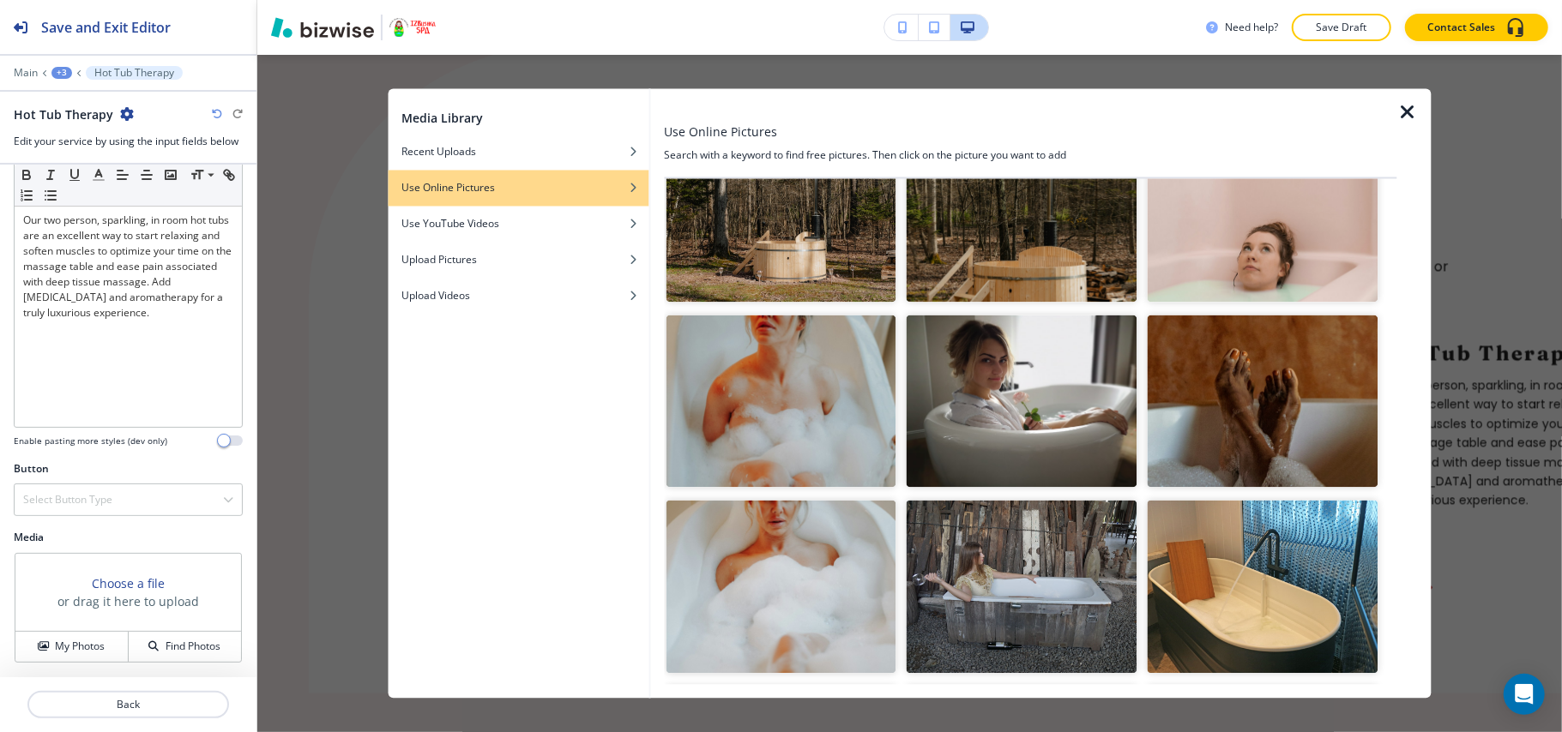
click at [1413, 107] on icon "button" at bounding box center [1407, 113] width 21 height 21
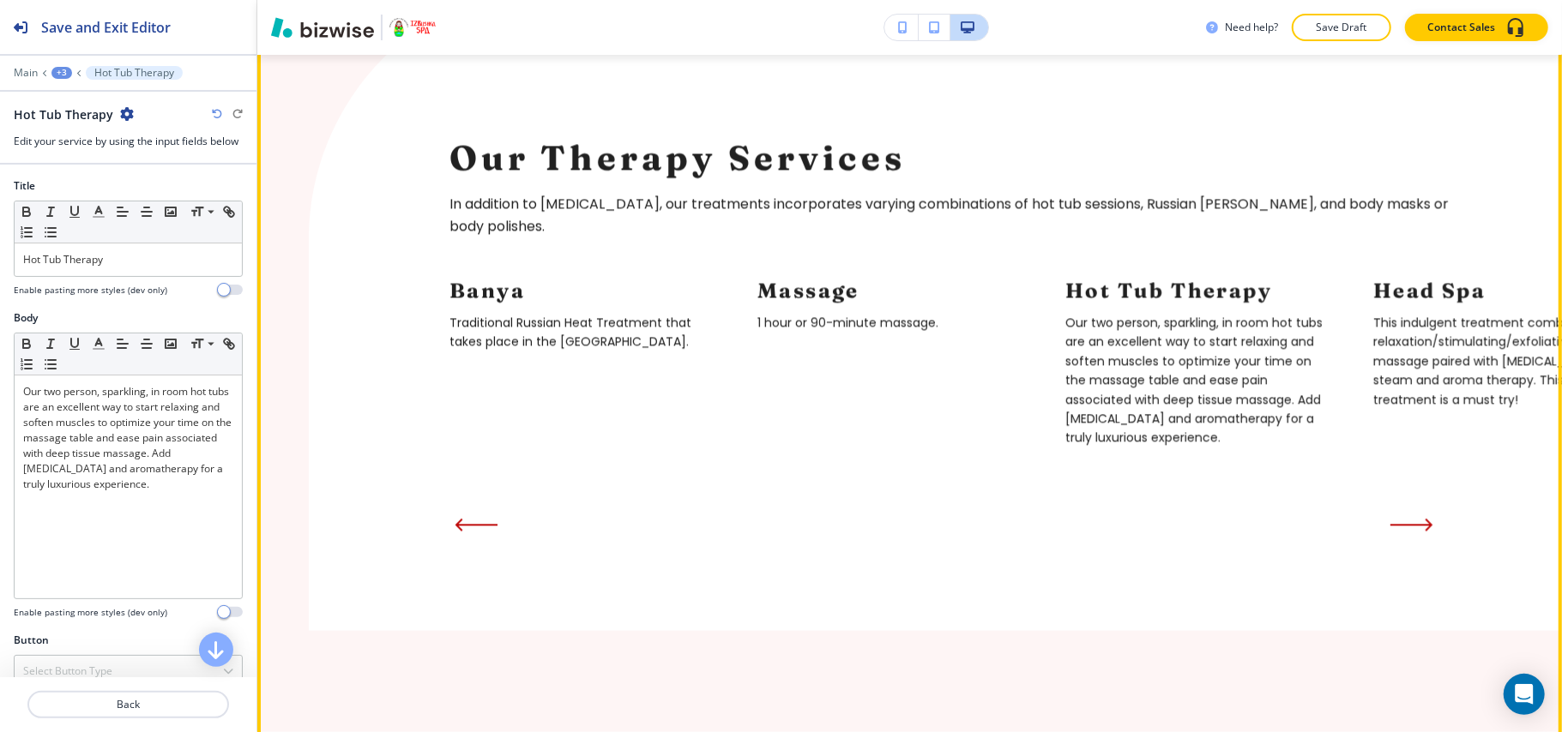
scroll to position [2687, 0]
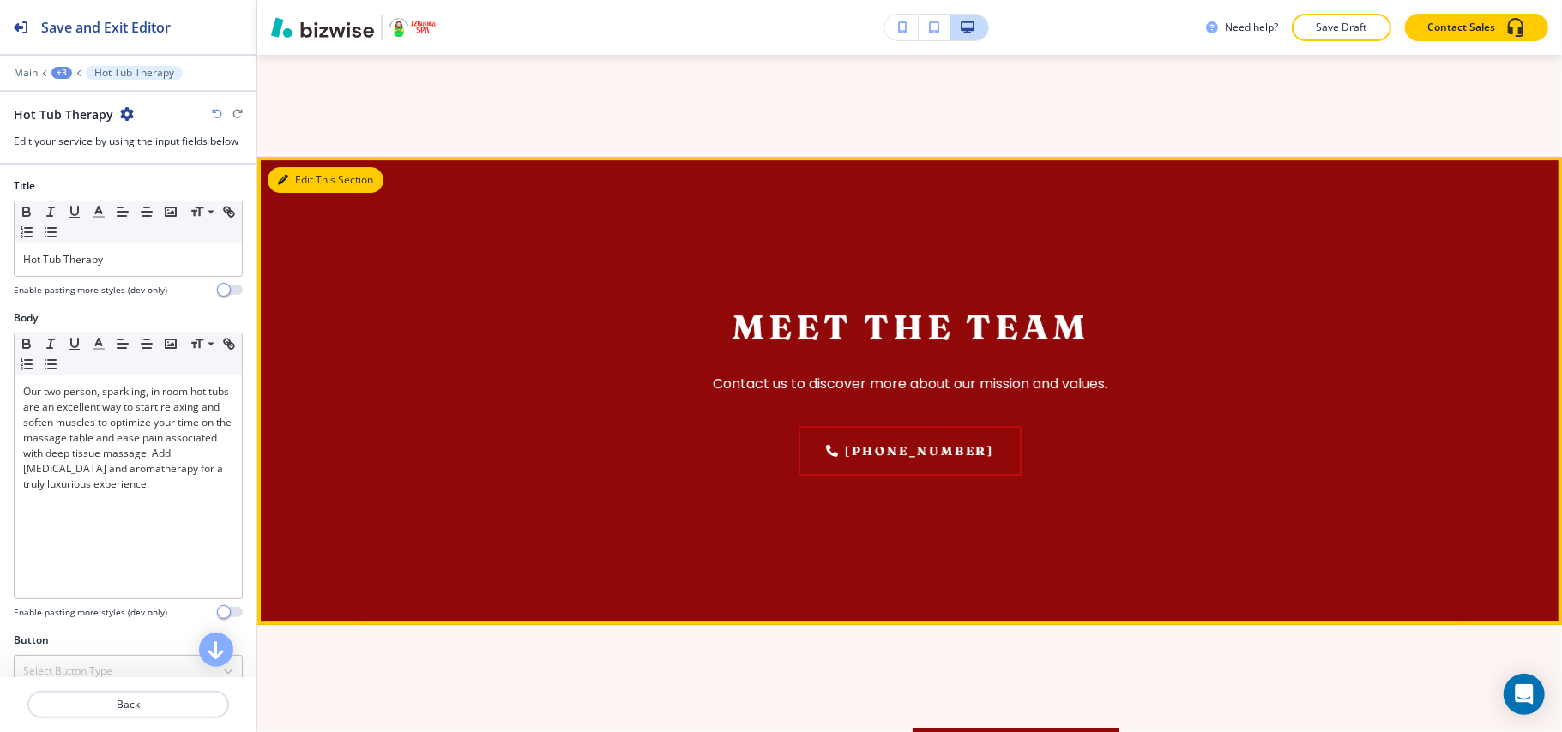
click at [314, 193] on button "Edit This Section" at bounding box center [326, 180] width 116 height 26
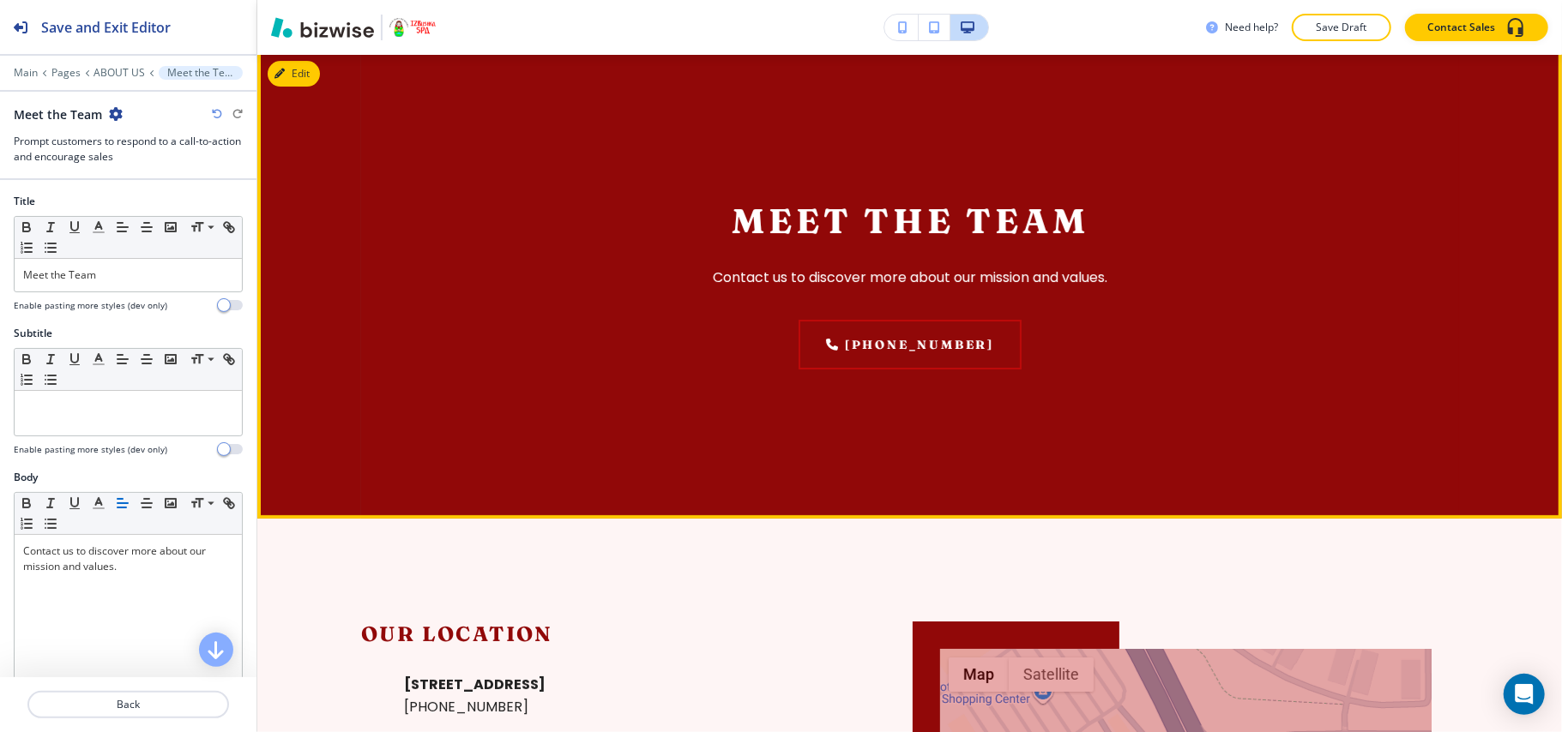
scroll to position [4457, 0]
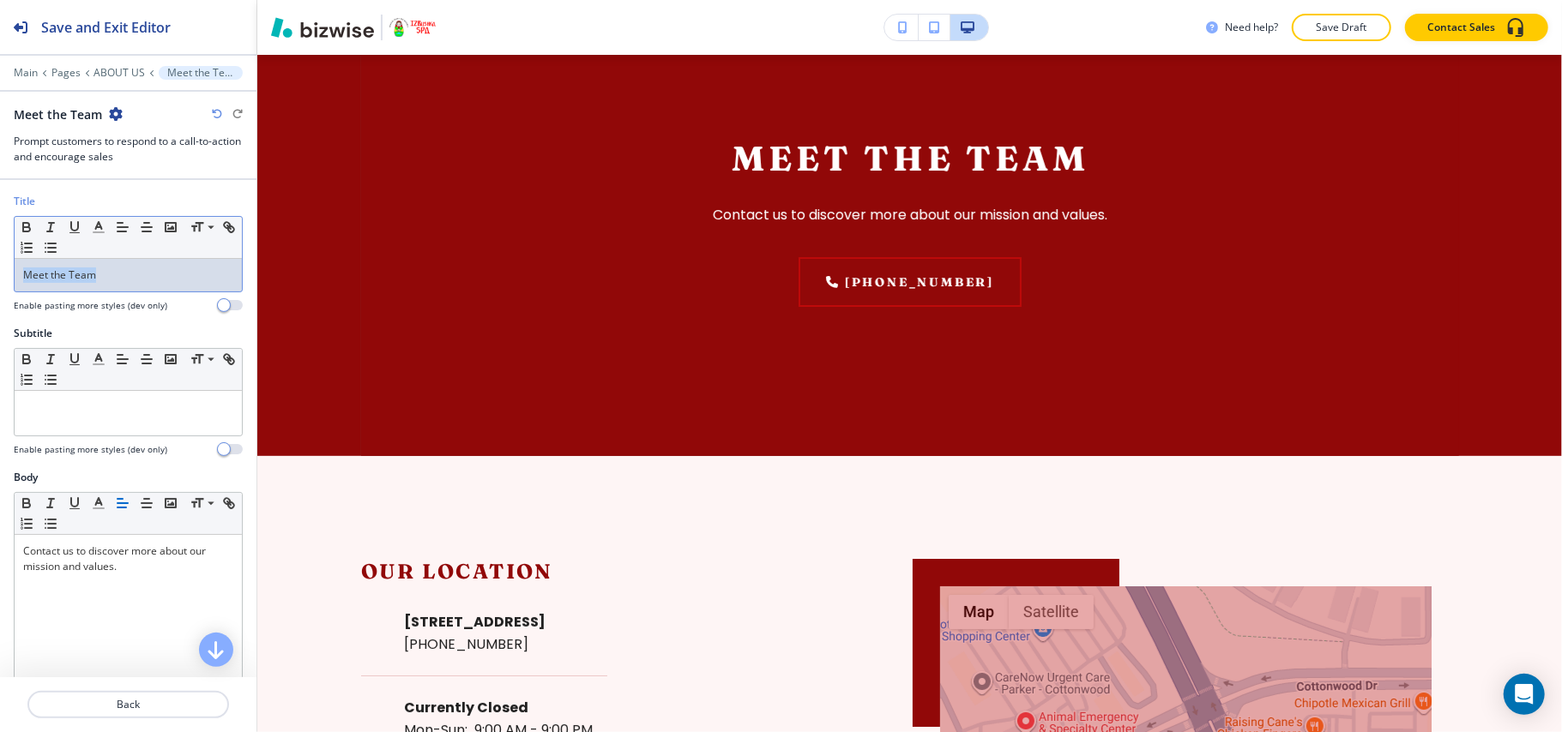
click at [0, 276] on div "Title Small Normal Large Huge Meet the Team Enable pasting more styles (dev onl…" at bounding box center [128, 260] width 256 height 132
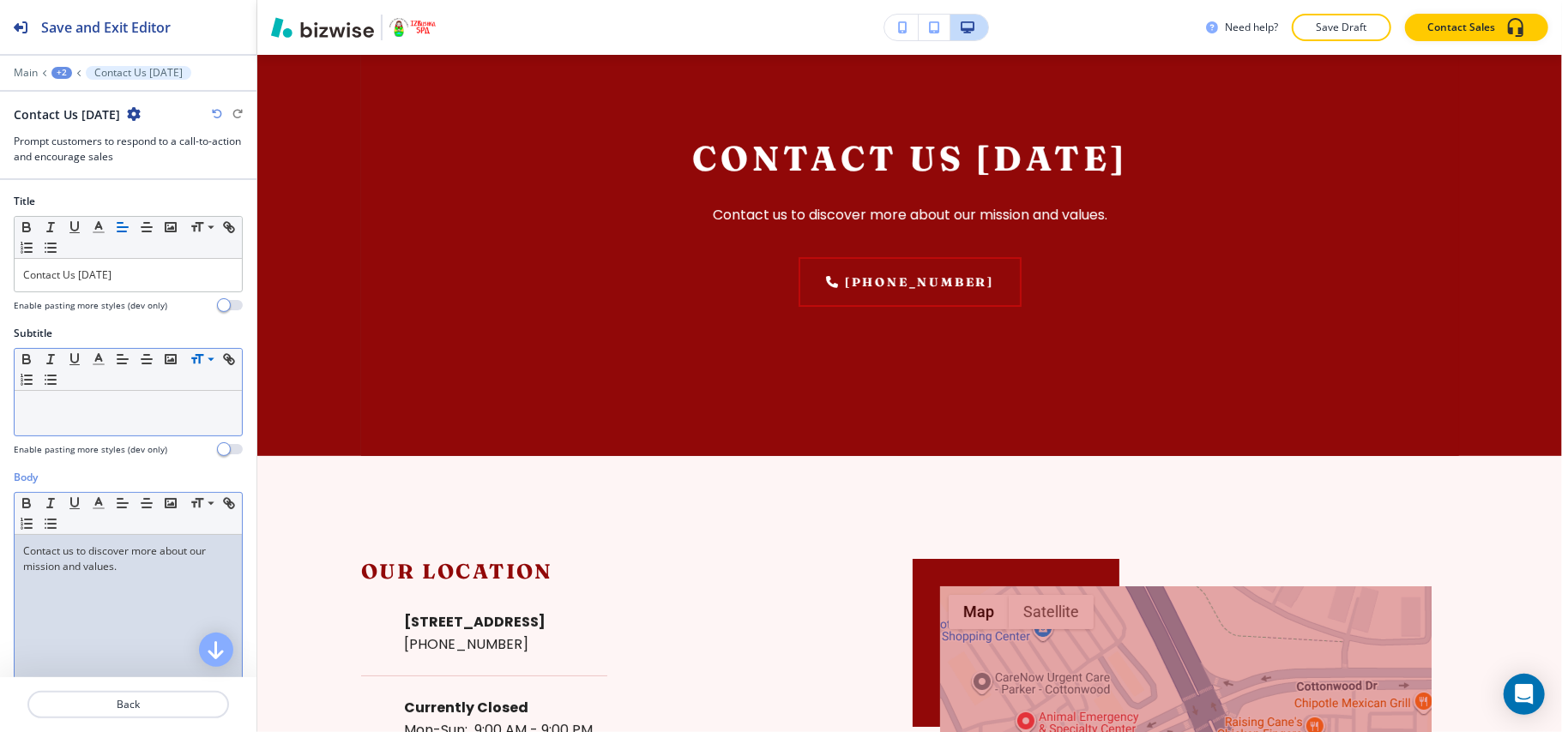
click at [98, 590] on div "Contact us to discover more about our mission and values." at bounding box center [128, 646] width 227 height 223
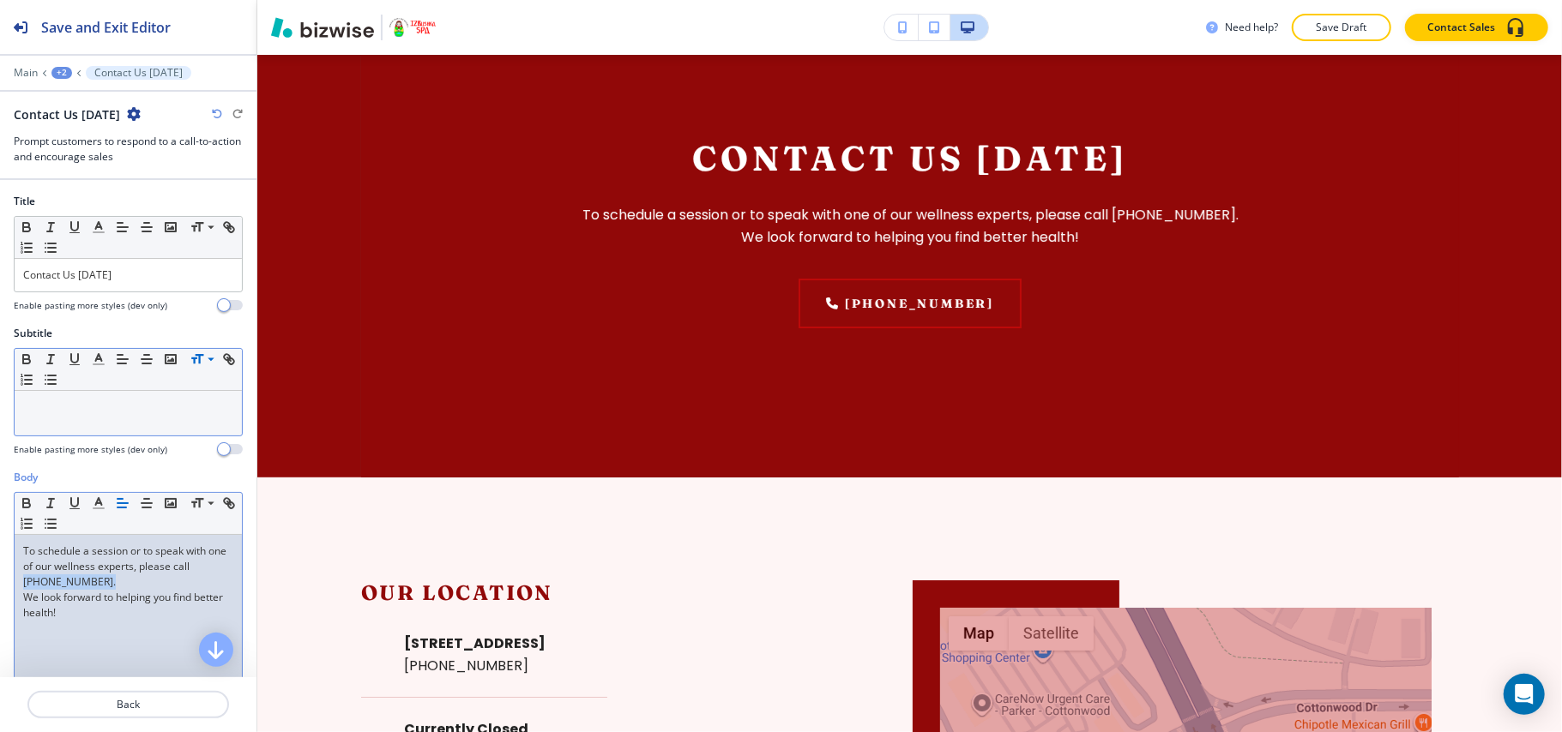
drag, startPoint x: 108, startPoint y: 588, endPoint x: 0, endPoint y: 587, distance: 108.1
click at [0, 587] on div "Body Small Normal Large Huge To schedule a session or to speak with one of our …" at bounding box center [128, 631] width 256 height 322
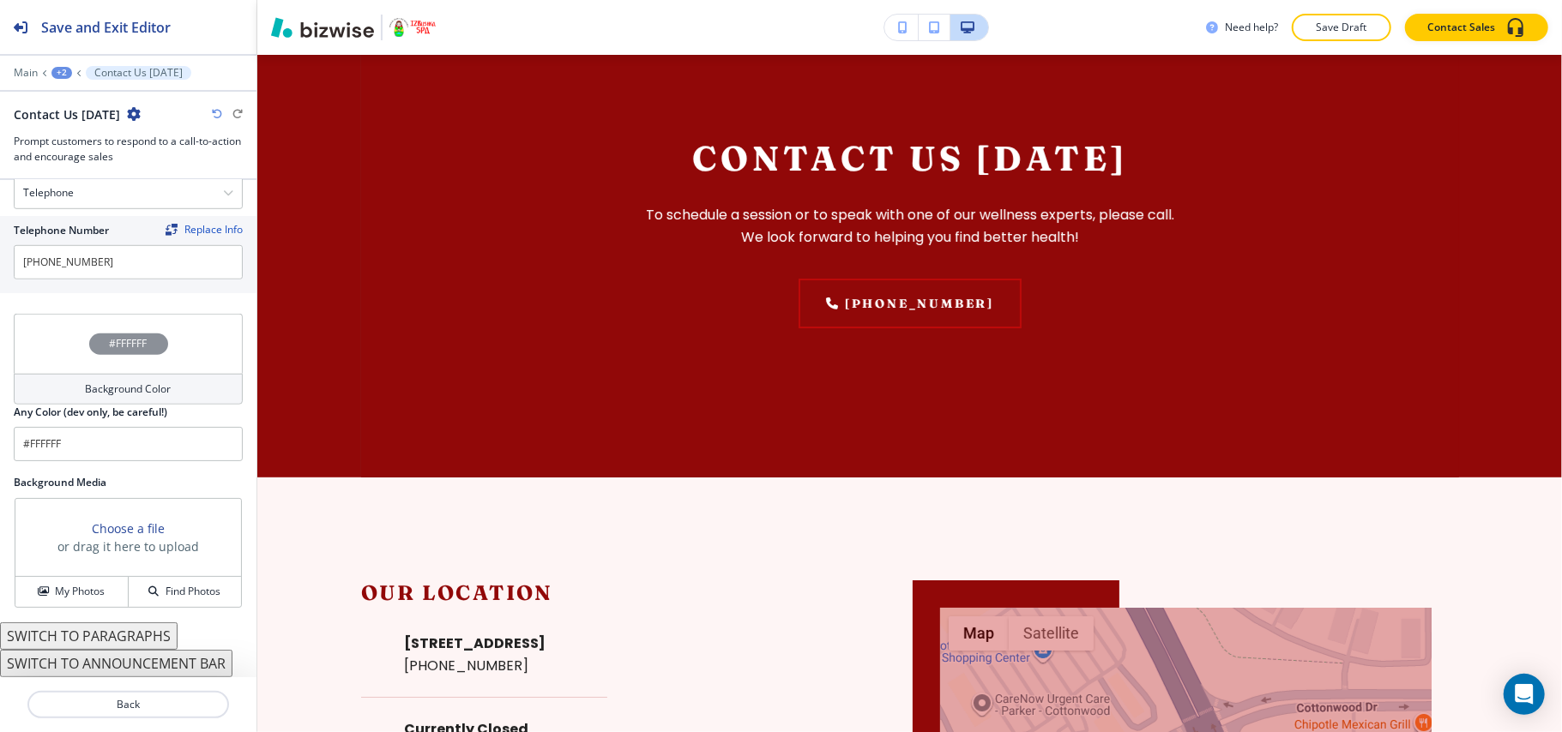
scroll to position [862, 0]
click at [59, 584] on h4 "My Photos" at bounding box center [80, 591] width 50 height 15
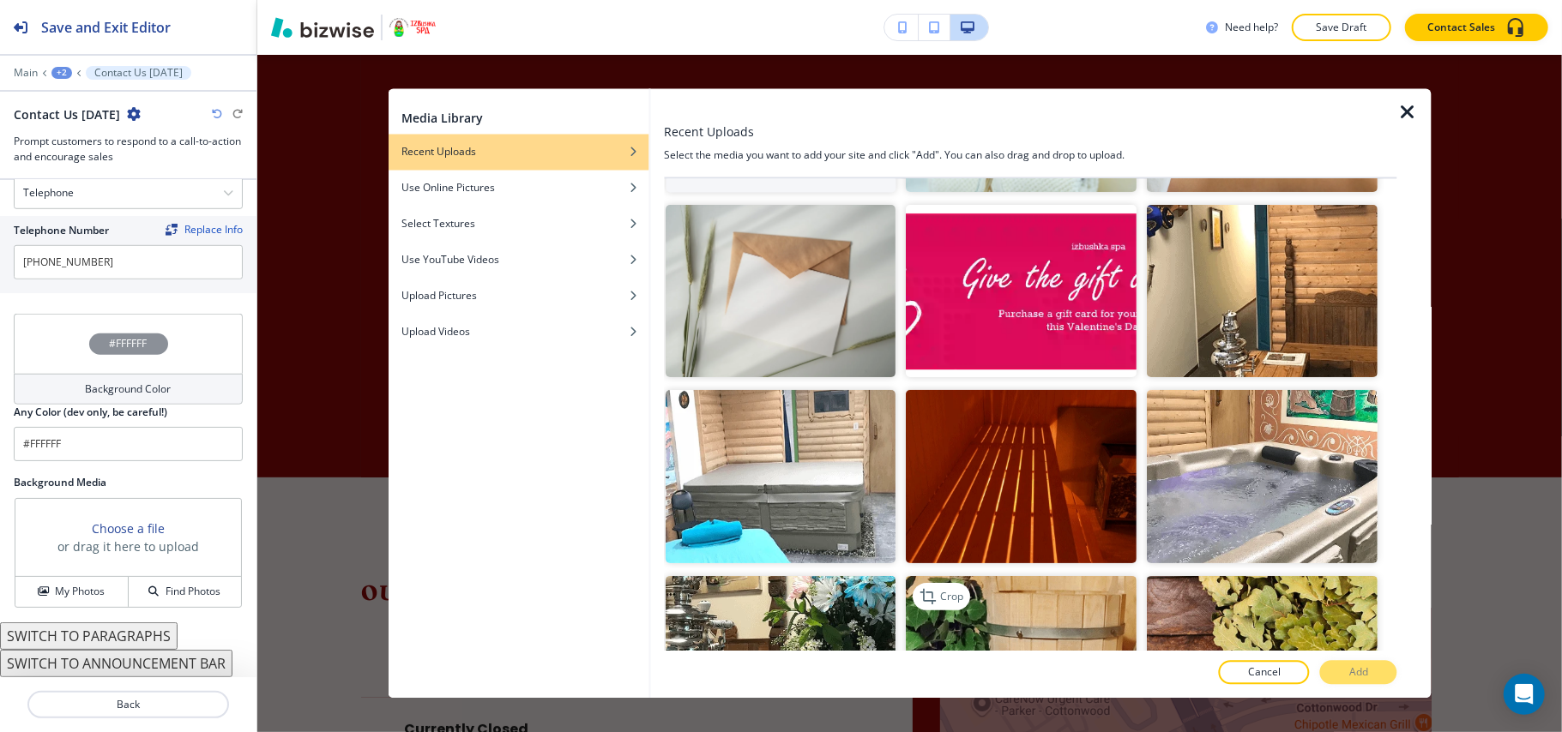
scroll to position [457, 0]
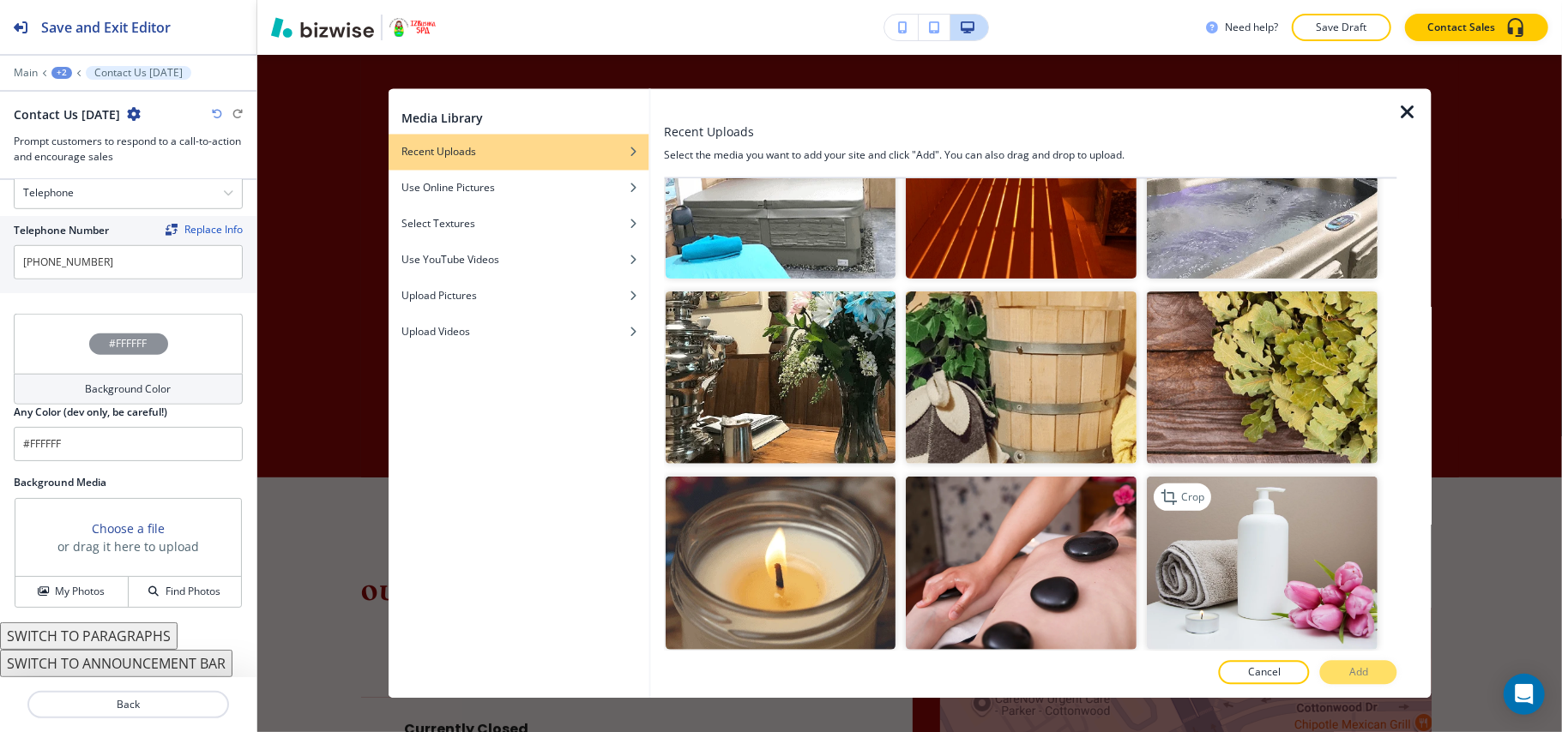
click at [1214, 511] on img "button" at bounding box center [1262, 563] width 231 height 173
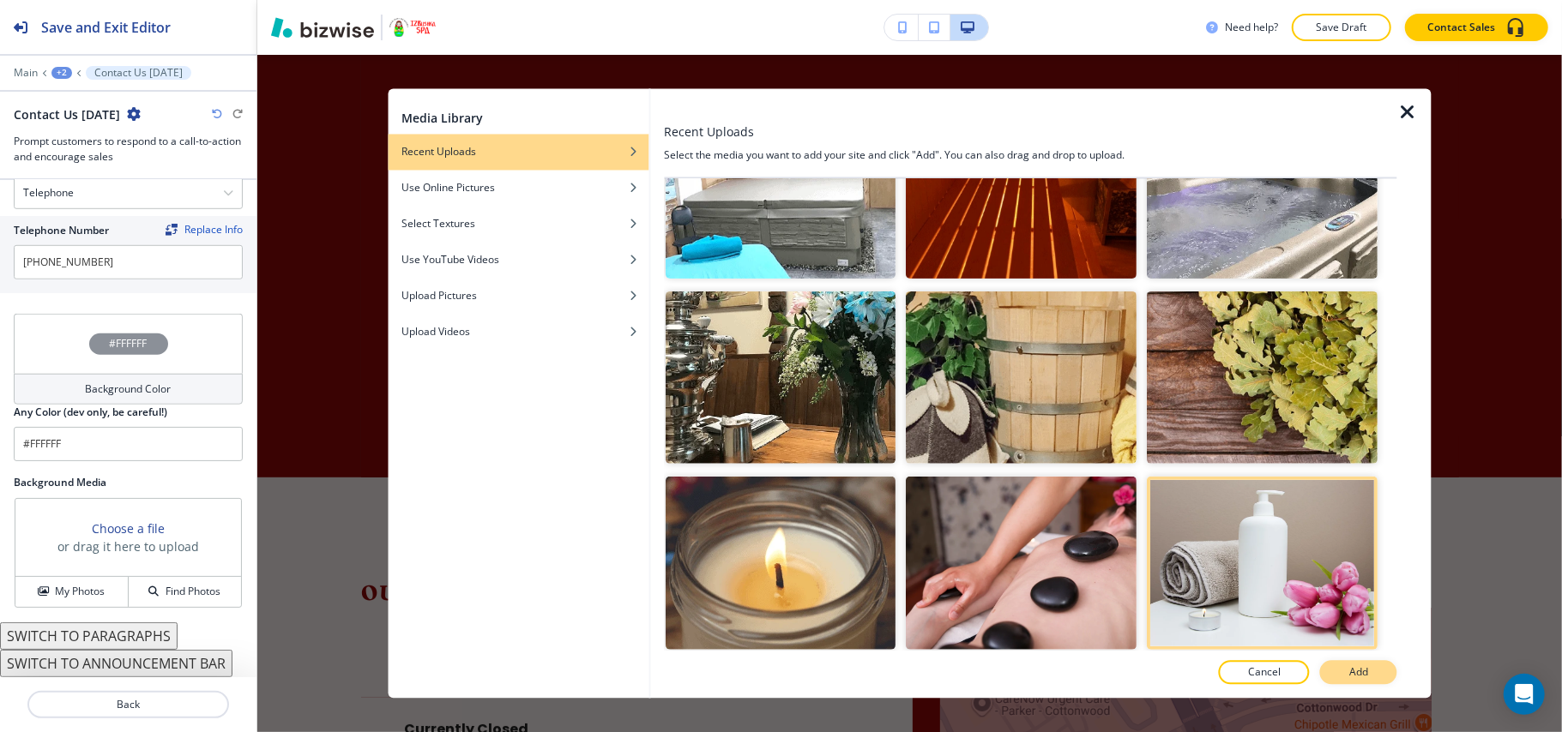
click at [1358, 669] on p "Add" at bounding box center [1358, 672] width 19 height 15
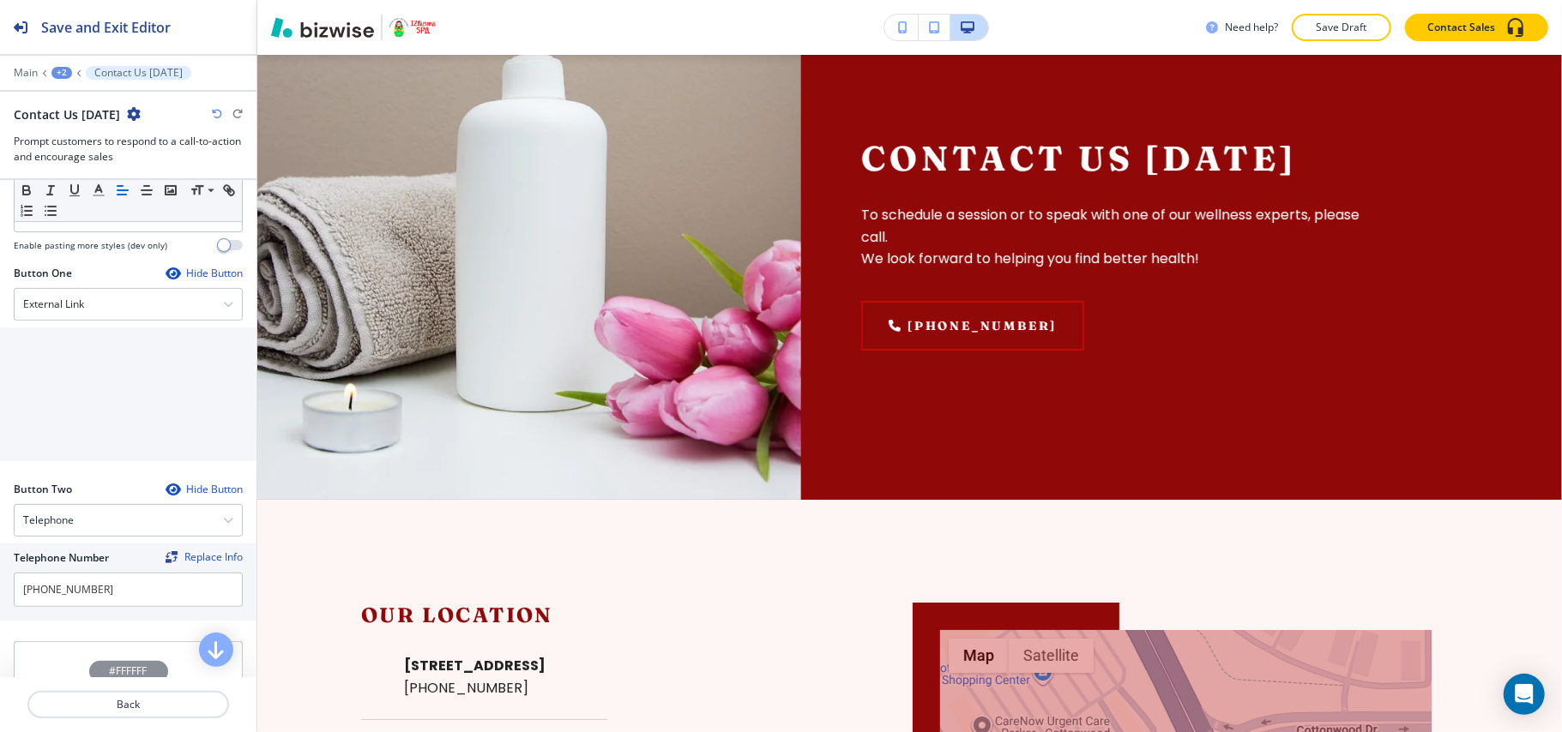
scroll to position [519, 0]
click at [87, 312] on div "External Link" at bounding box center [128, 312] width 227 height 31
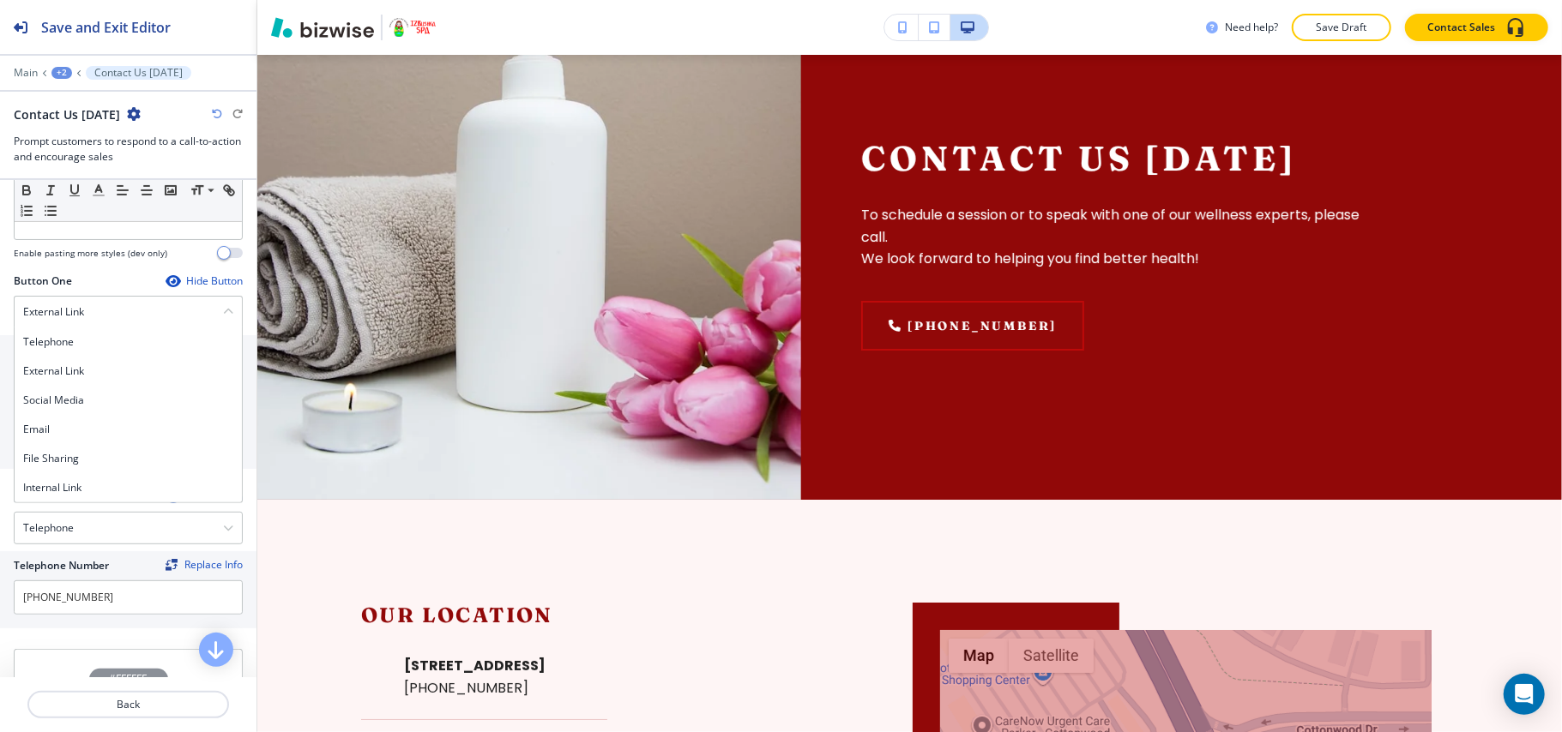
drag, startPoint x: 75, startPoint y: 489, endPoint x: 89, endPoint y: 478, distance: 17.2
click at [76, 489] on h4 "Internal Link" at bounding box center [128, 487] width 210 height 15
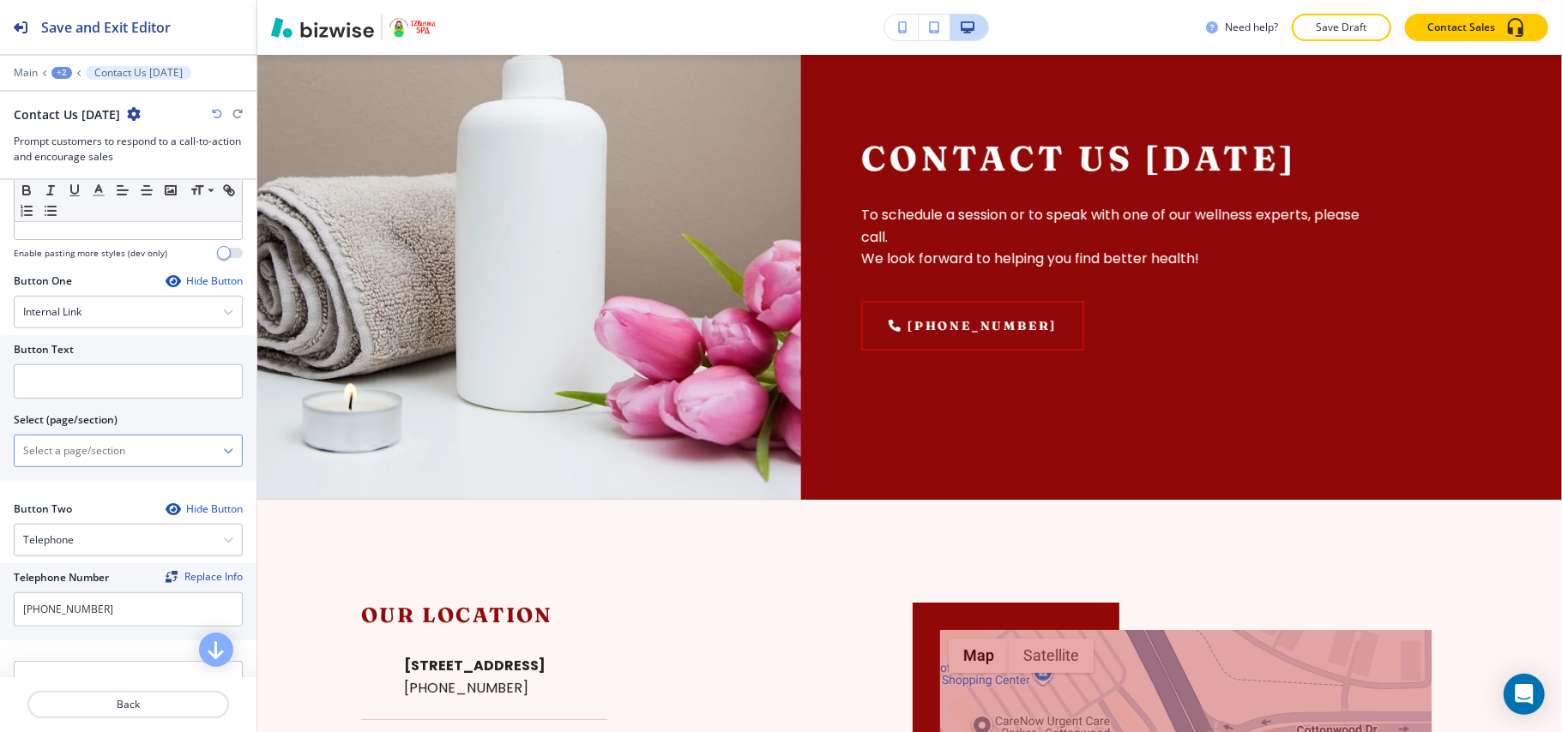
click at [111, 454] on \(page\/section\) "Manual Input" at bounding box center [119, 450] width 208 height 29
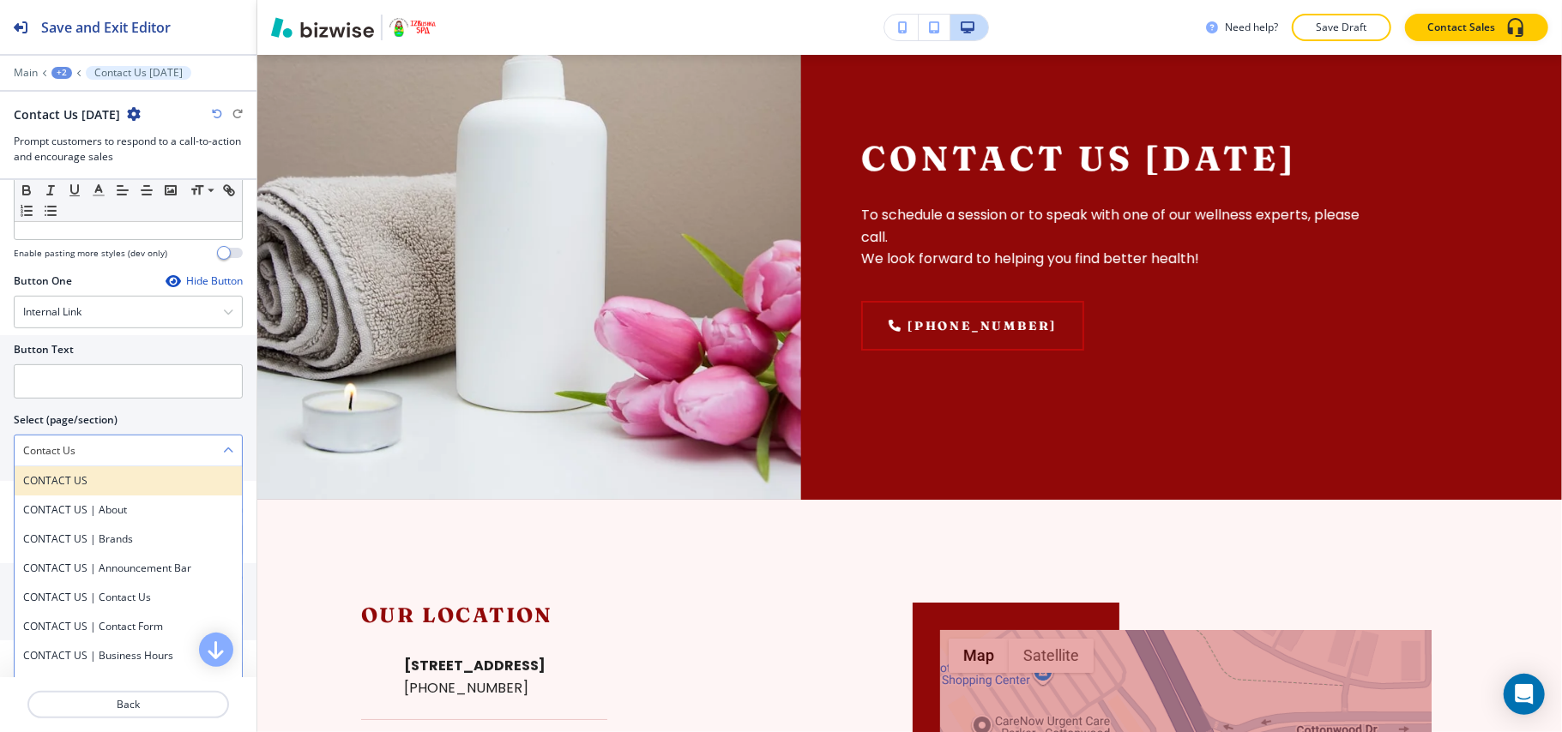
click at [93, 489] on h4 "CONTACT US" at bounding box center [128, 480] width 210 height 15
type \(page\/section\) "CONTACT US"
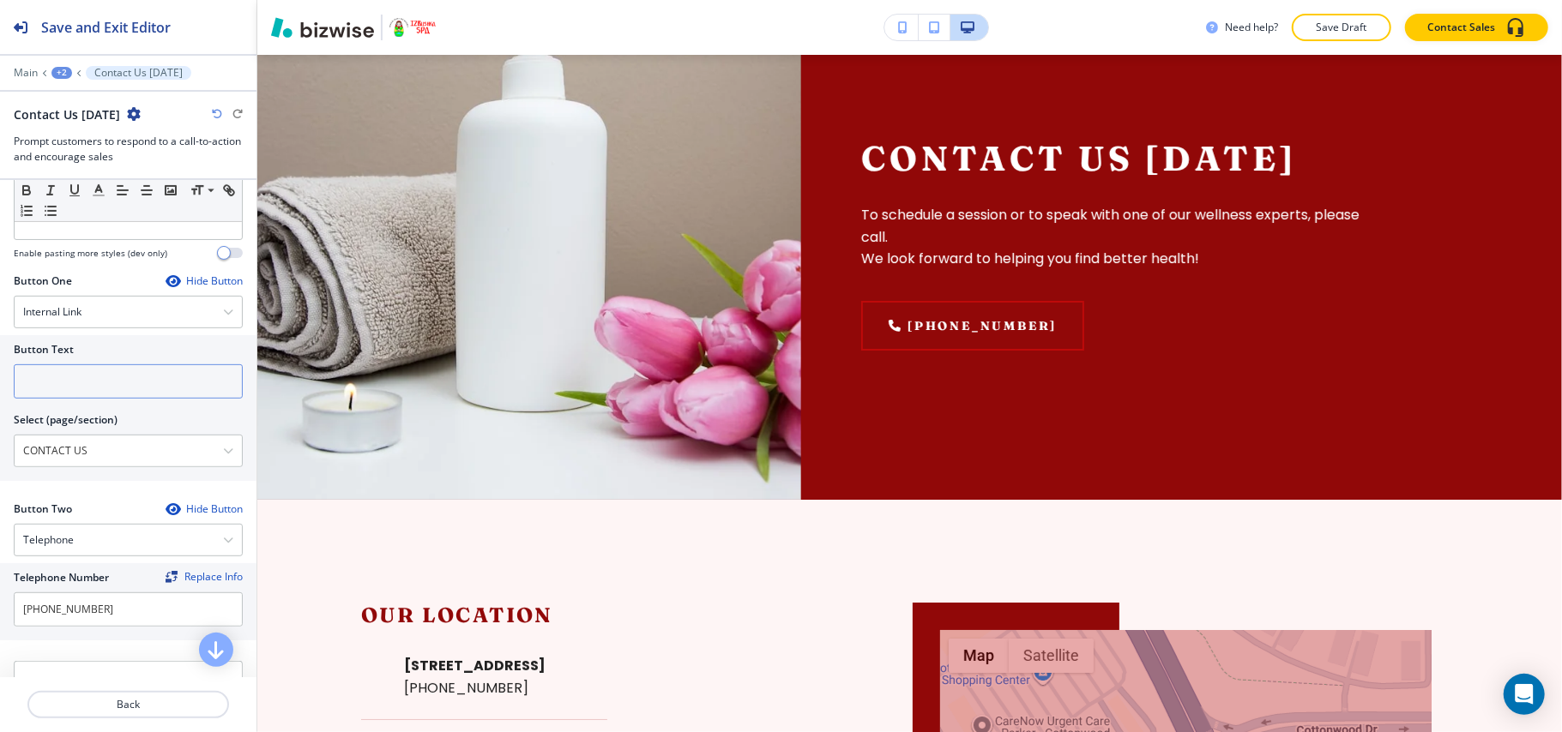
click at [99, 378] on input "text" at bounding box center [128, 381] width 229 height 34
paste input "Contact Us"
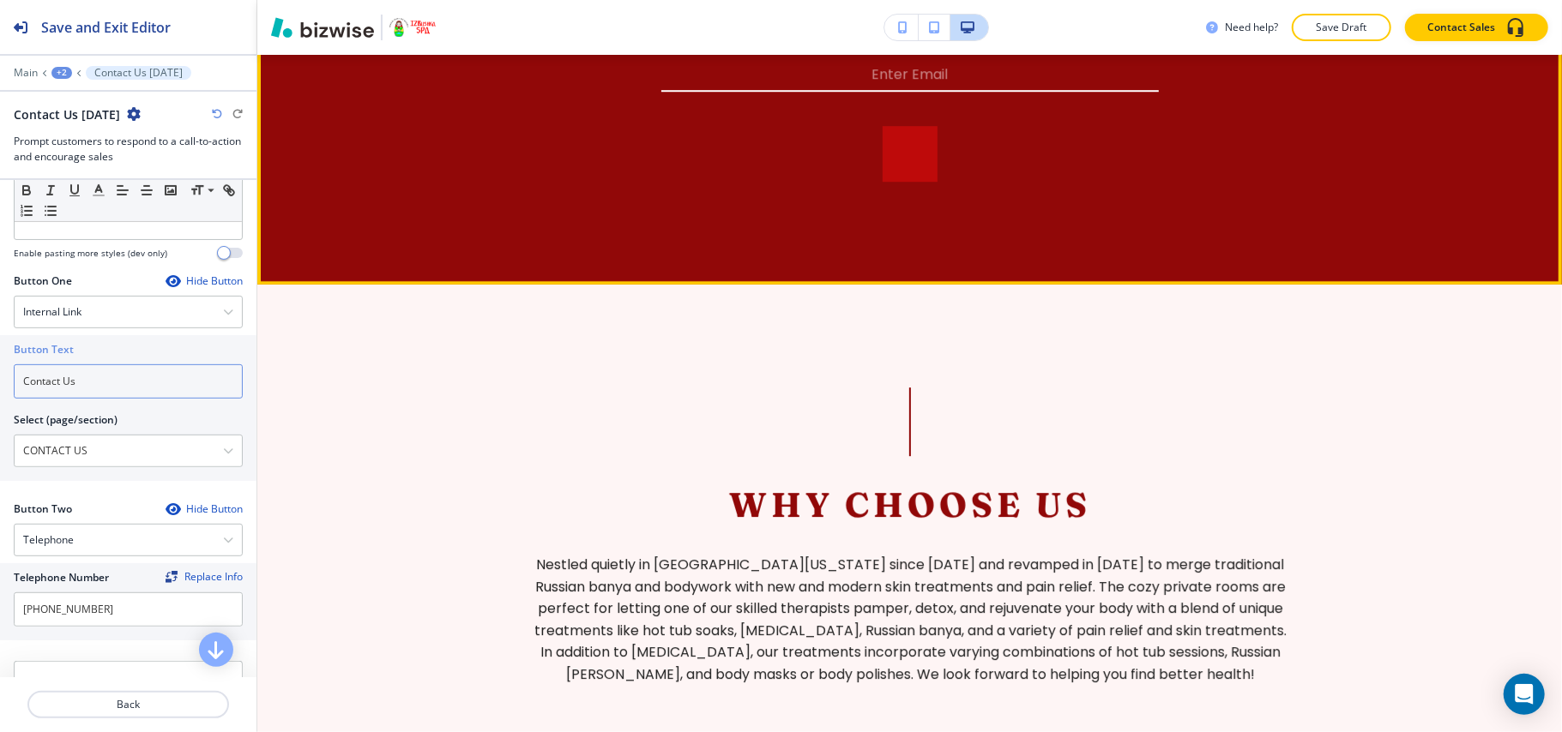
scroll to position [3199, 0]
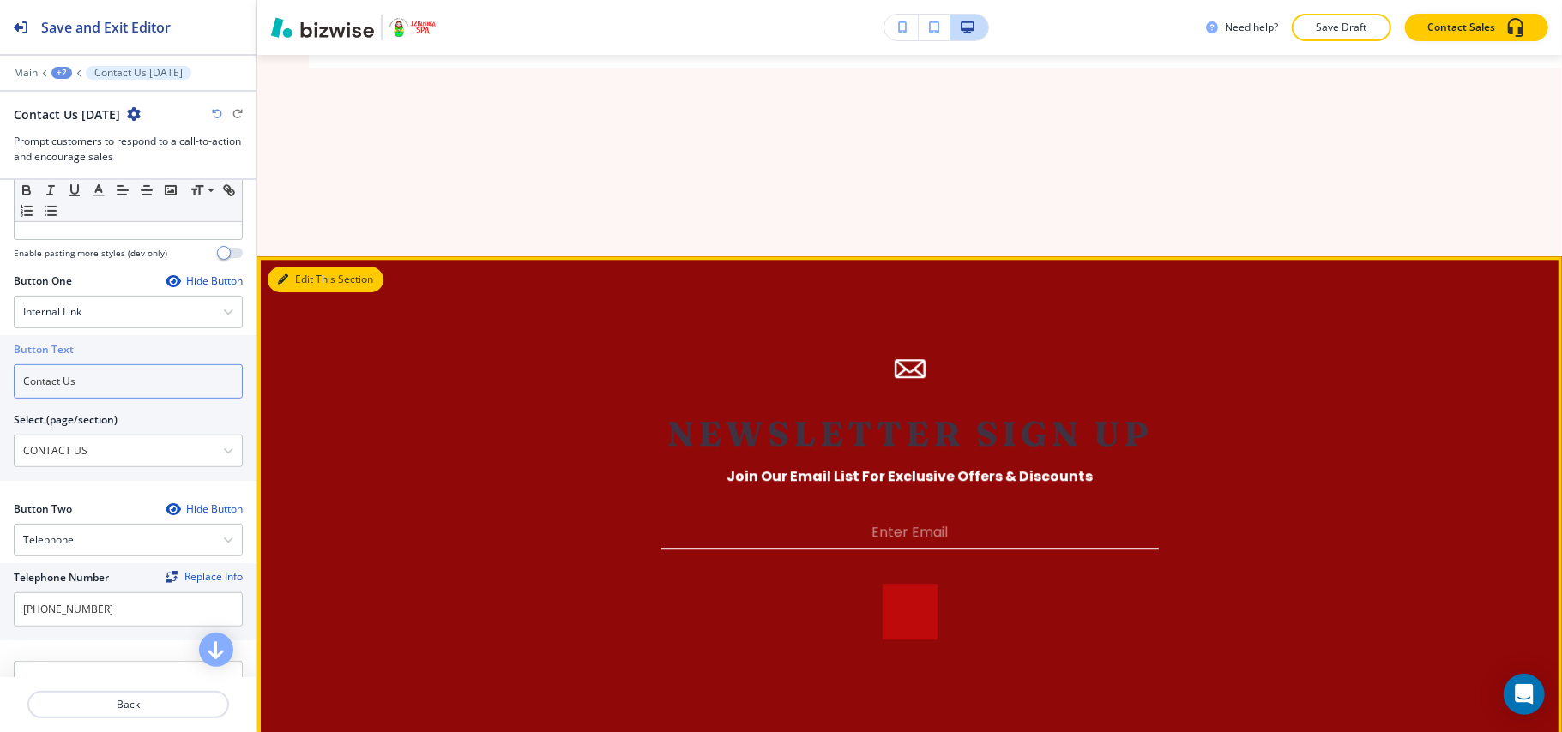
type input "Contact Us"
click at [290, 292] on button "Edit This Section" at bounding box center [326, 280] width 116 height 26
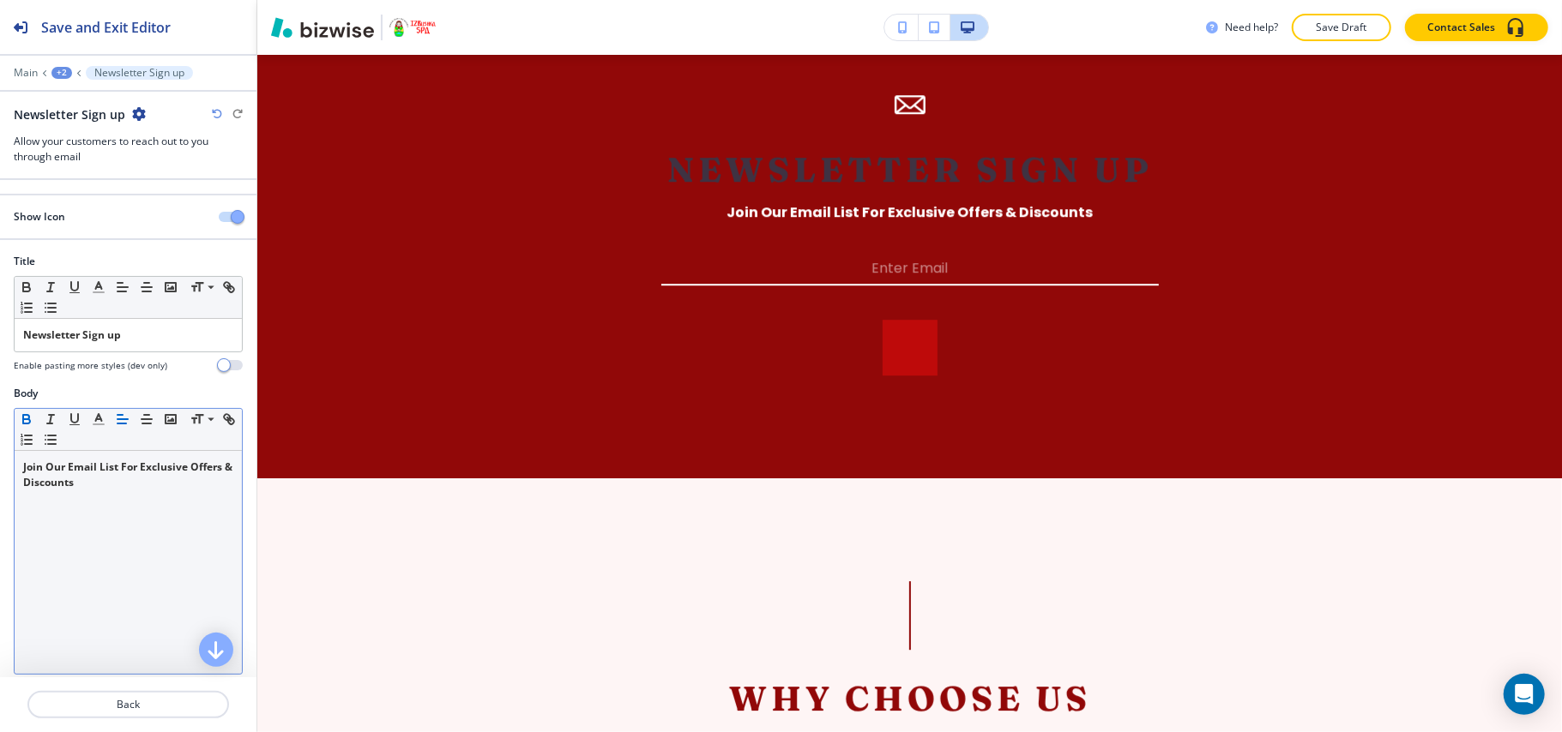
scroll to position [3466, 0]
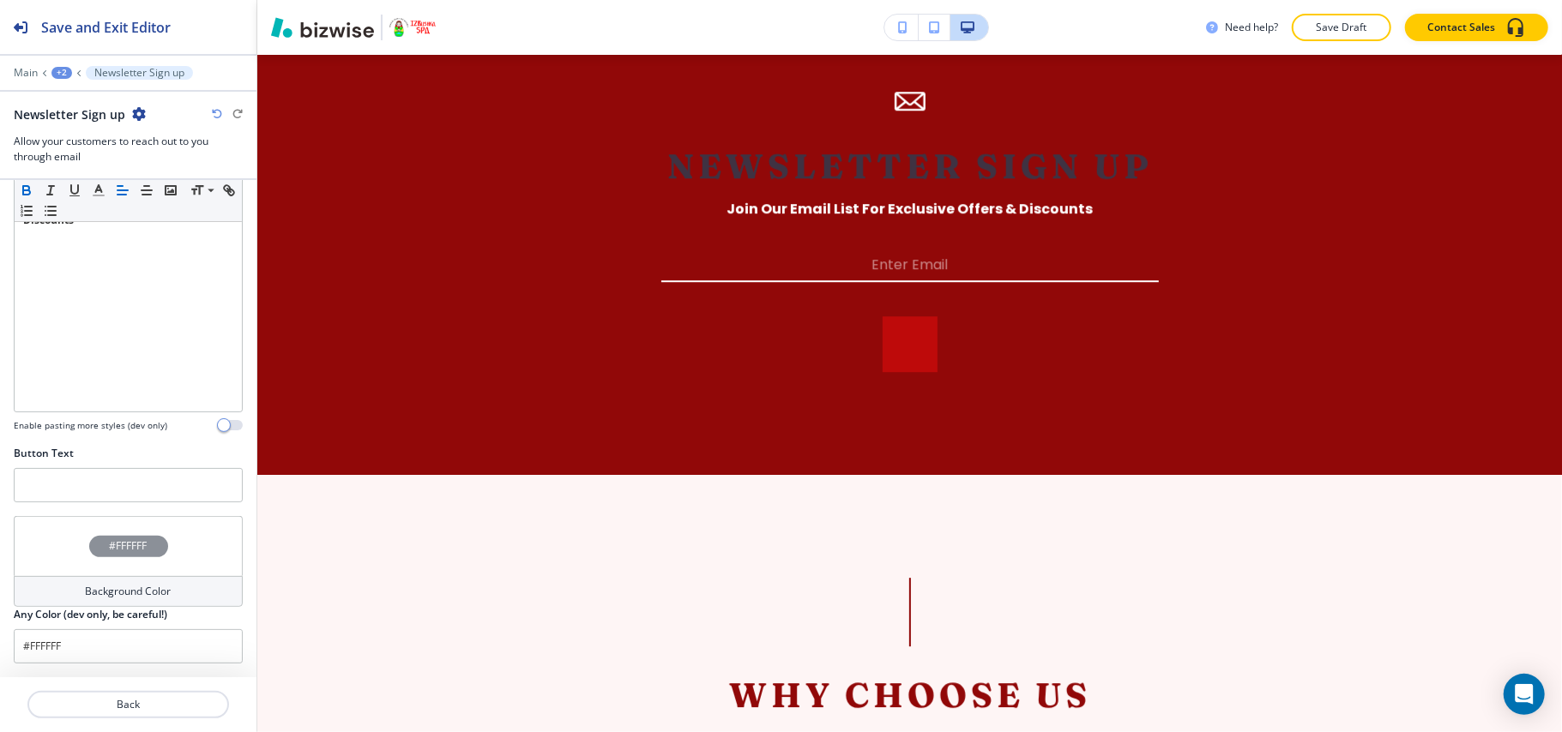
click at [53, 547] on div "#FFFFFF" at bounding box center [128, 546] width 229 height 60
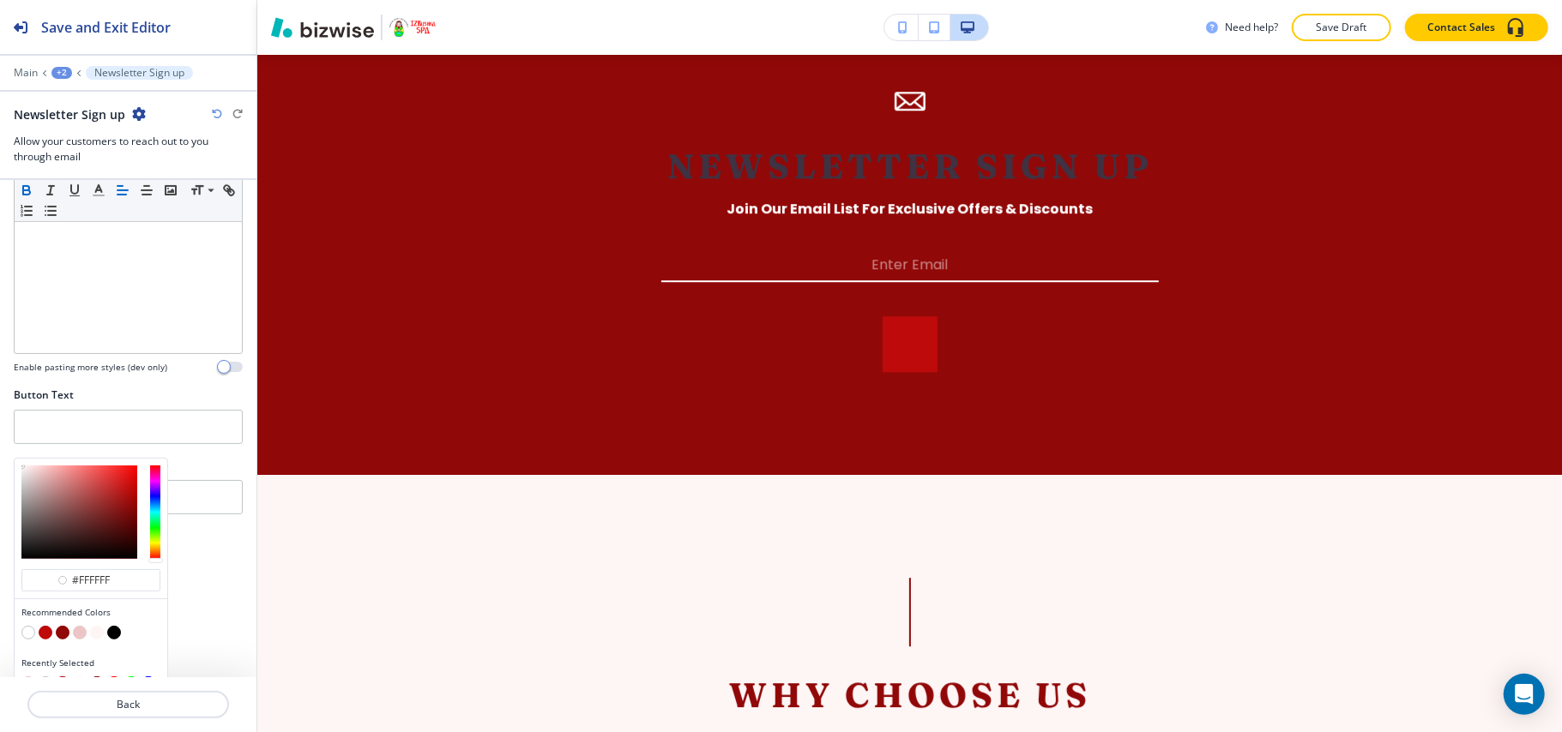
scroll to position [350, 0]
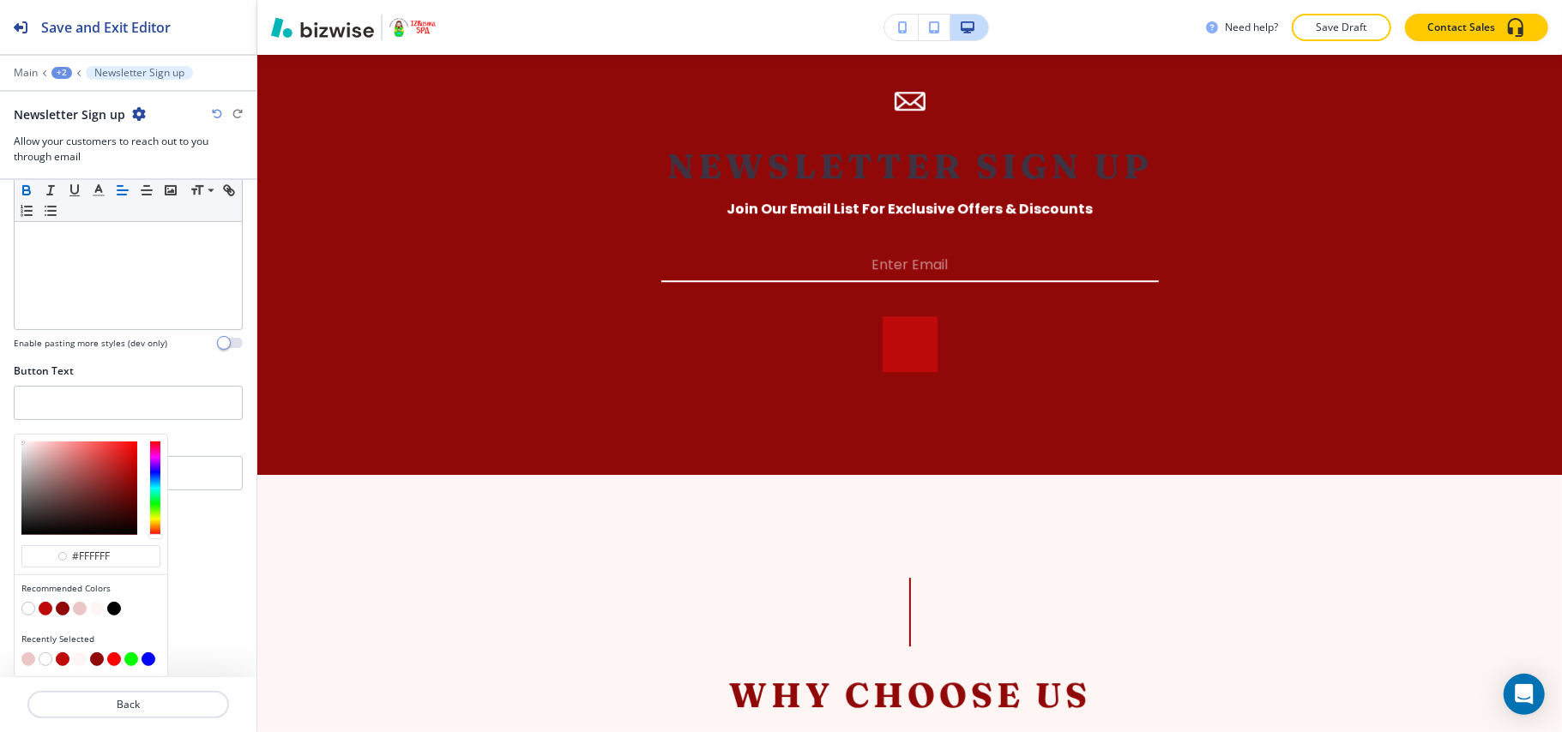
click at [75, 611] on button "button" at bounding box center [80, 609] width 14 height 14
type input "#ecc6c6"
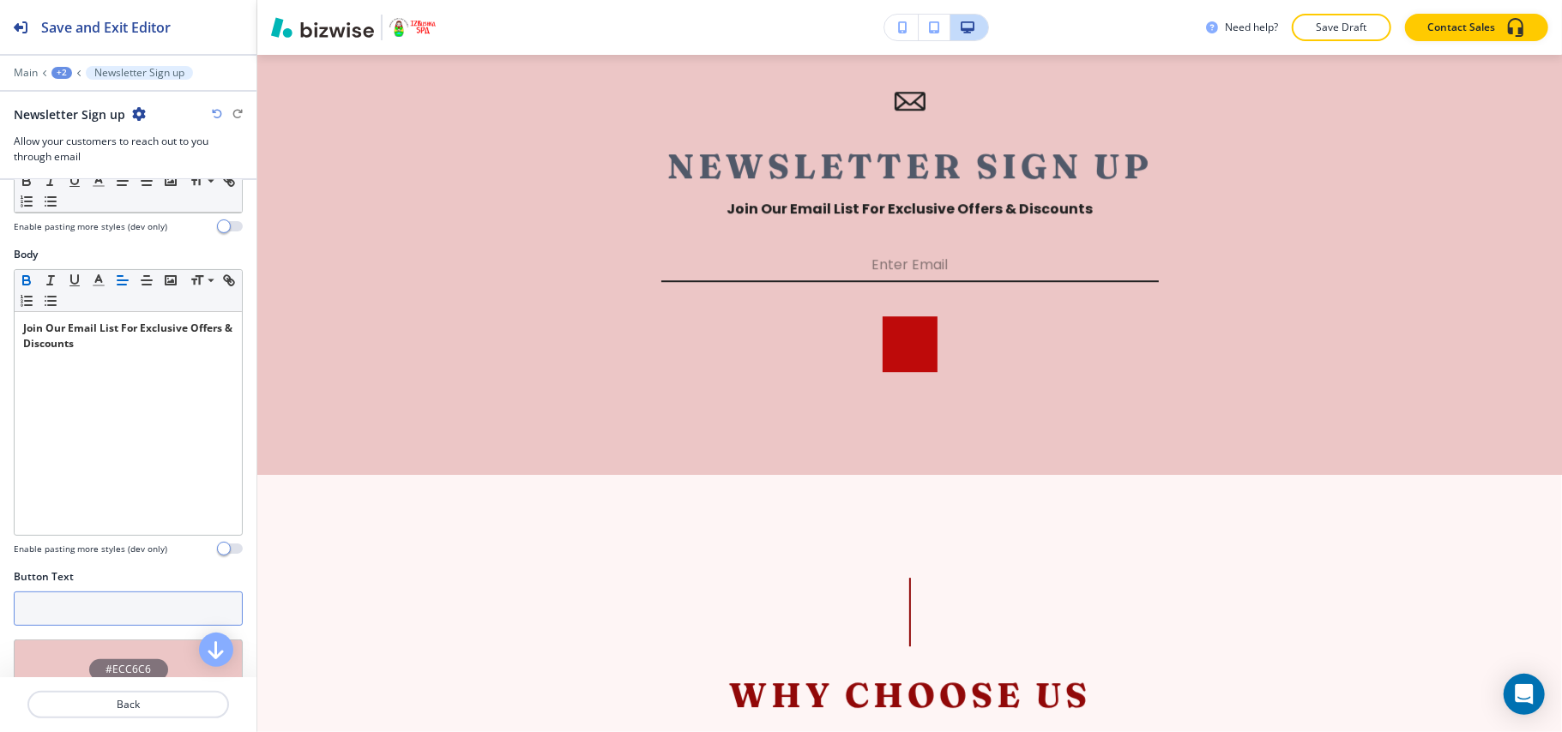
scroll to position [0, 0]
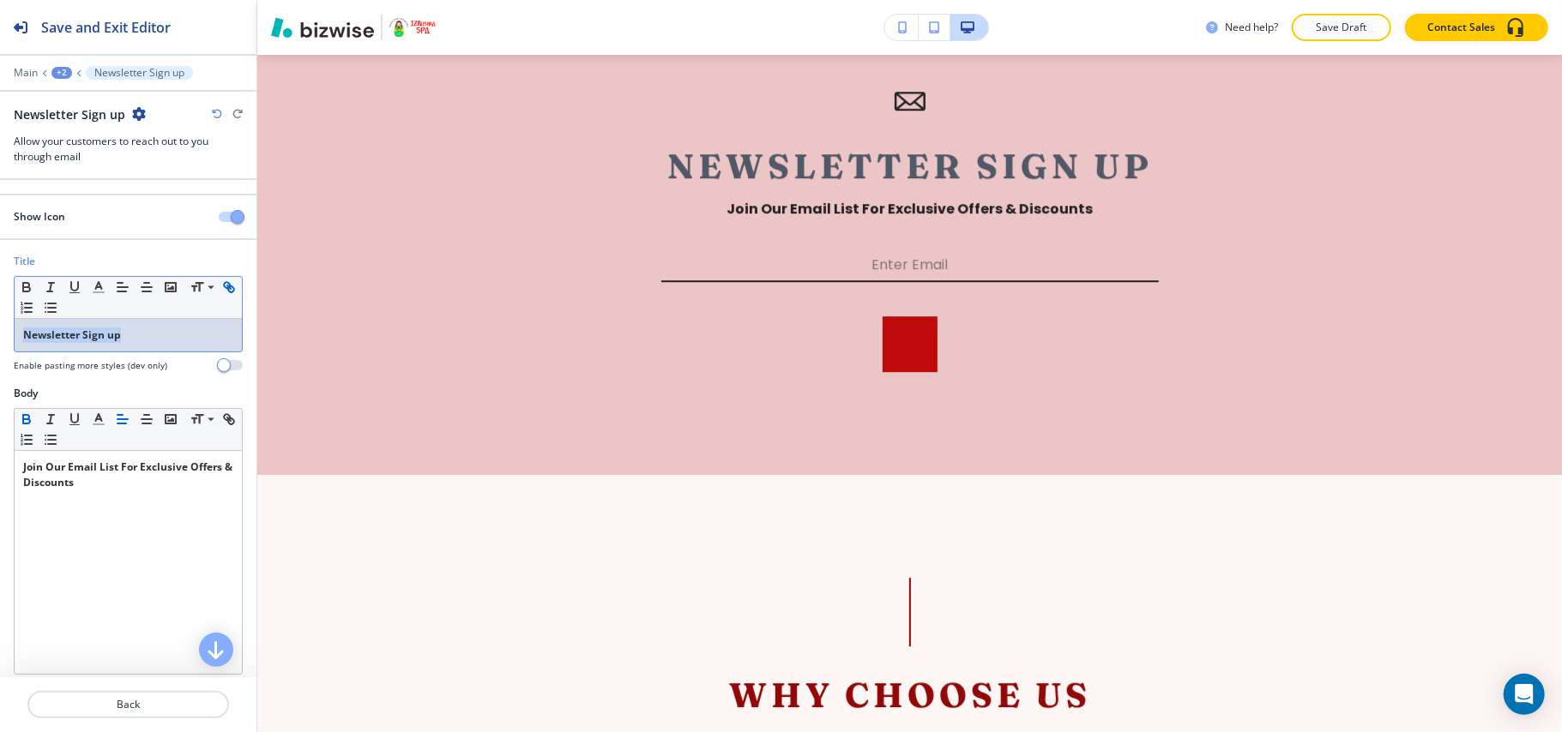
drag, startPoint x: 132, startPoint y: 340, endPoint x: 19, endPoint y: 309, distance: 117.6
click at [0, 331] on div "Title Small Normal Large Huge Newsletter Sign up Enable pasting more styles (de…" at bounding box center [128, 320] width 256 height 132
click at [29, 287] on icon "button" at bounding box center [26, 285] width 6 height 4
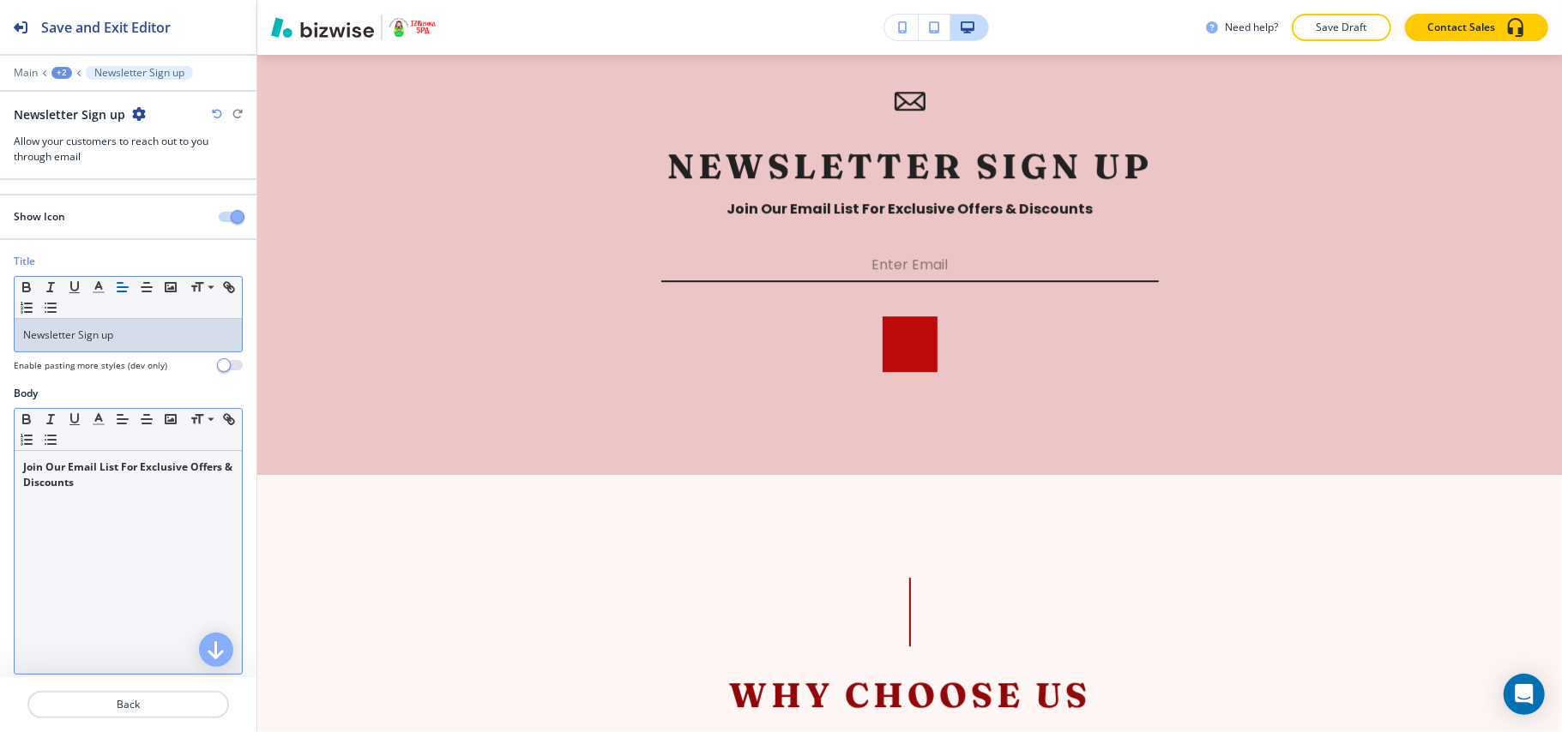
click at [130, 477] on strong "Join Our Email List For Exclusive Offers & Discounts" at bounding box center [129, 475] width 212 height 30
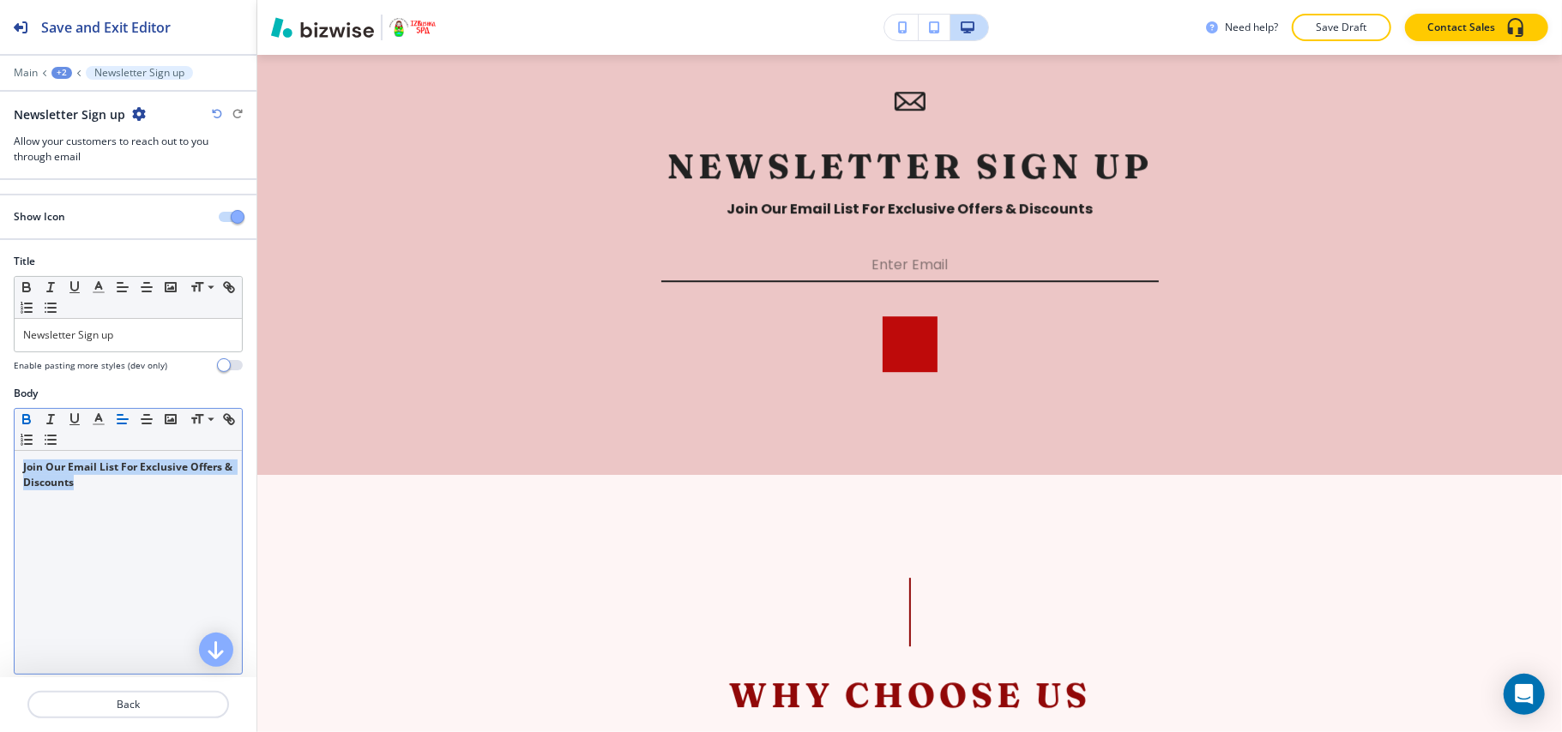
click at [32, 418] on icon "button" at bounding box center [26, 419] width 15 height 15
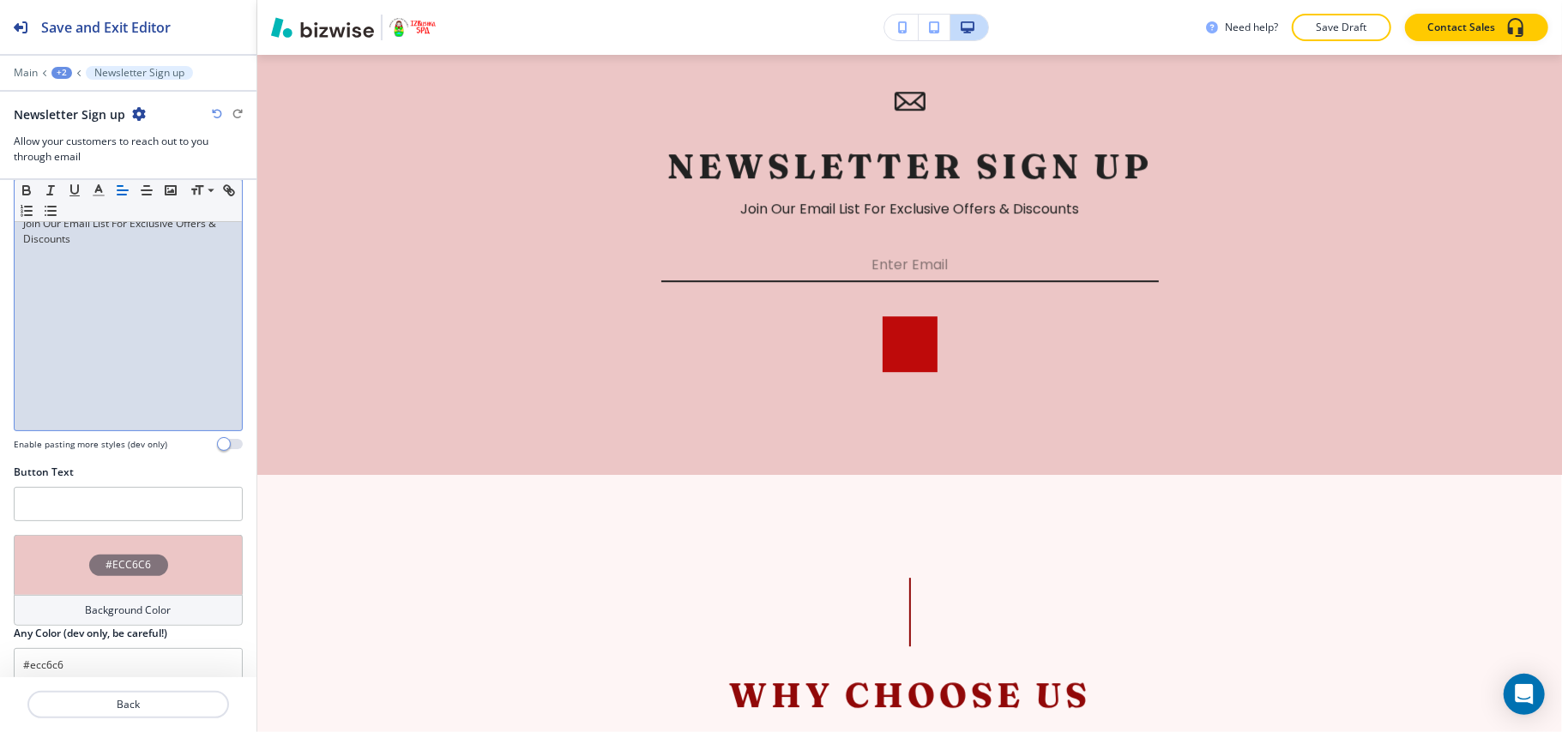
scroll to position [268, 0]
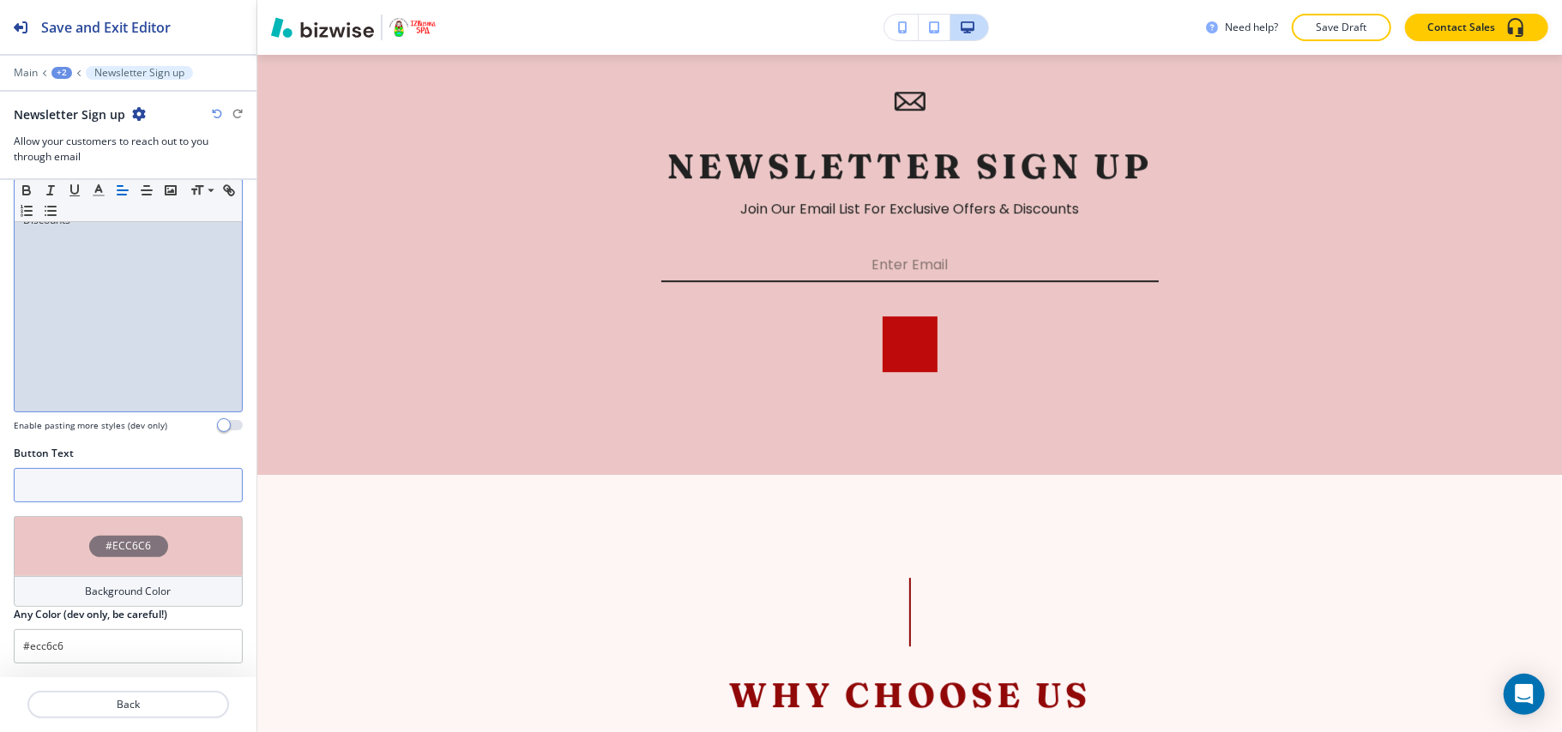
click at [72, 494] on input "text" at bounding box center [128, 485] width 229 height 34
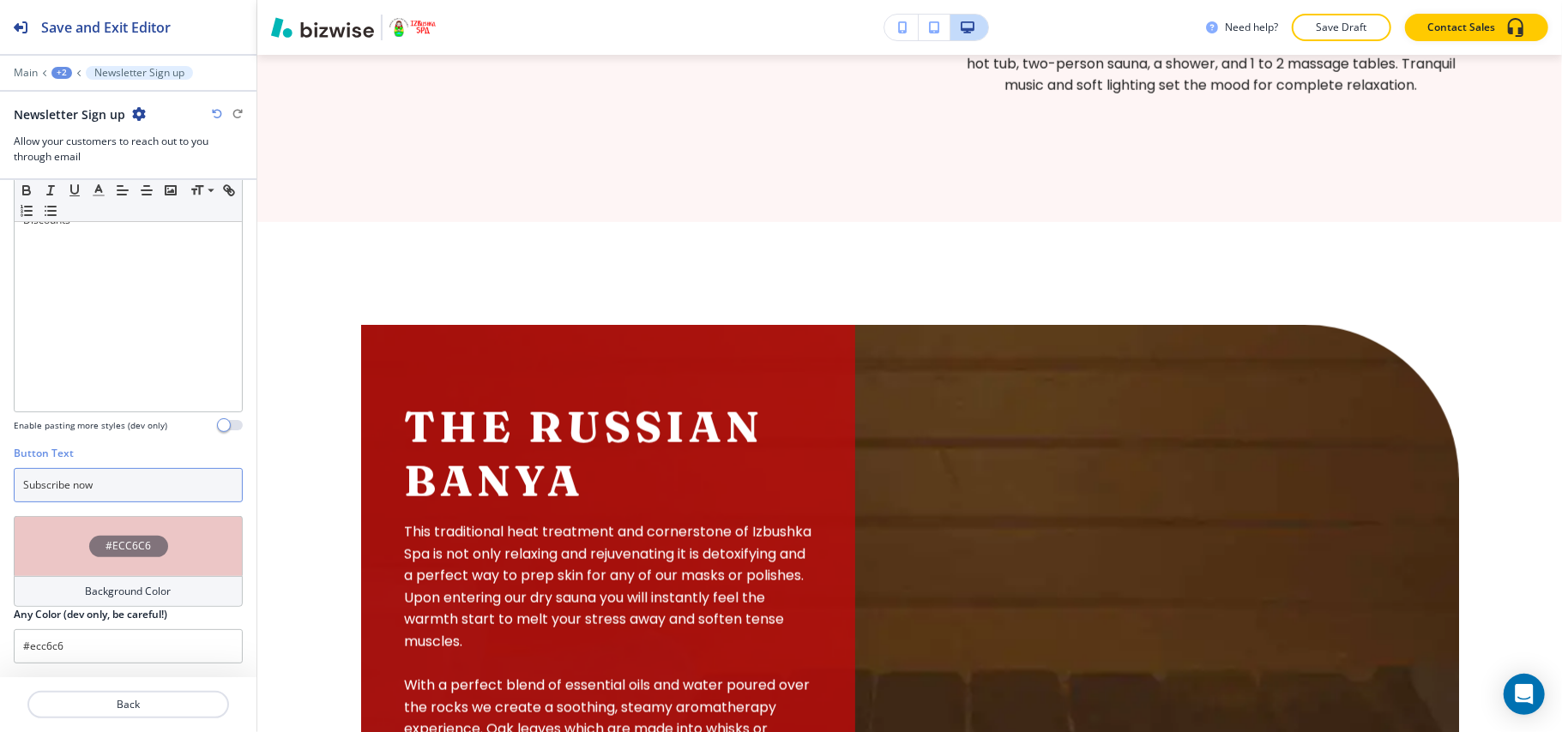
scroll to position [1472, 0]
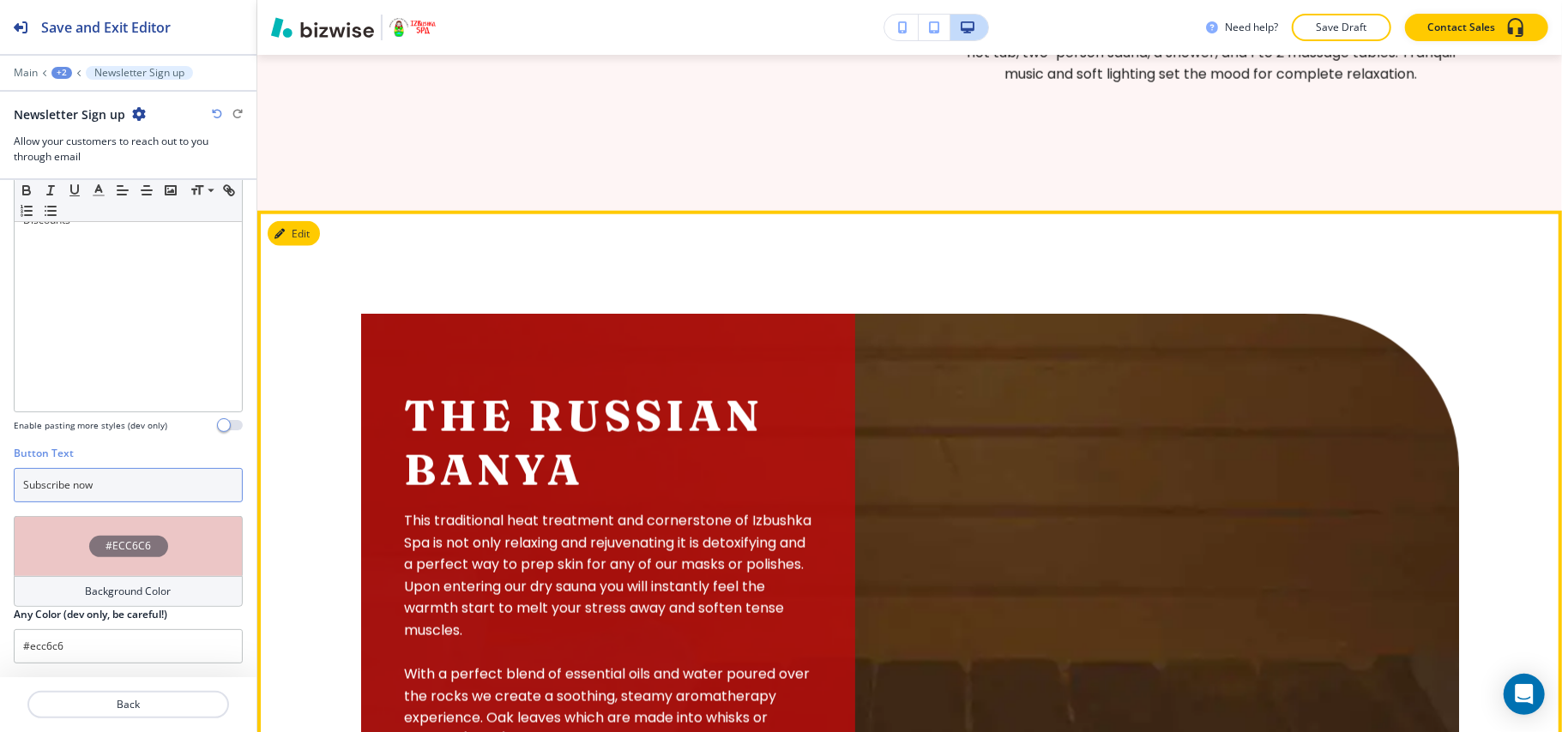
type input "Subscribe now"
click at [281, 239] on icon "button" at bounding box center [283, 234] width 10 height 10
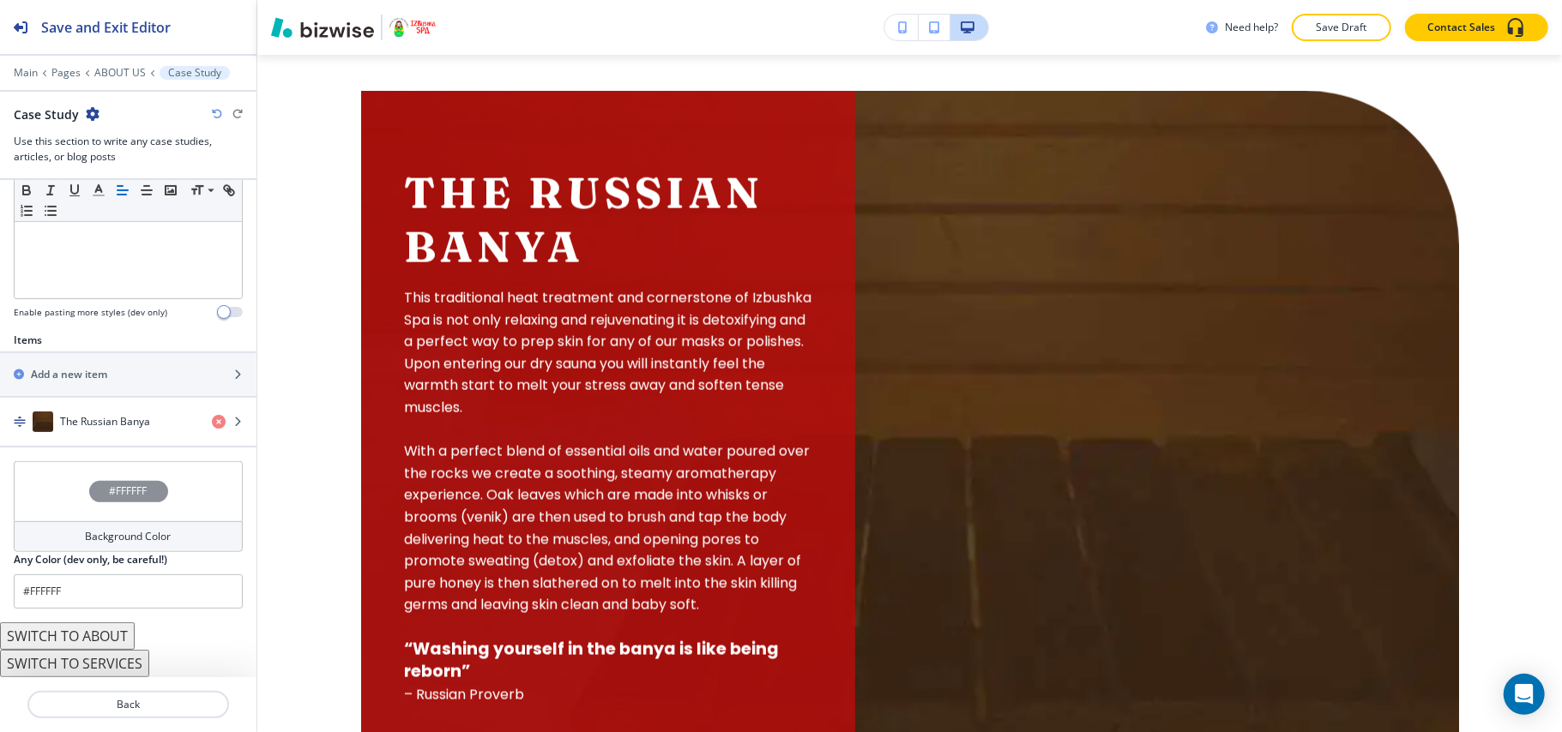
scroll to position [465, 0]
click at [84, 626] on button "SWITCH TO ABOUT" at bounding box center [67, 636] width 135 height 27
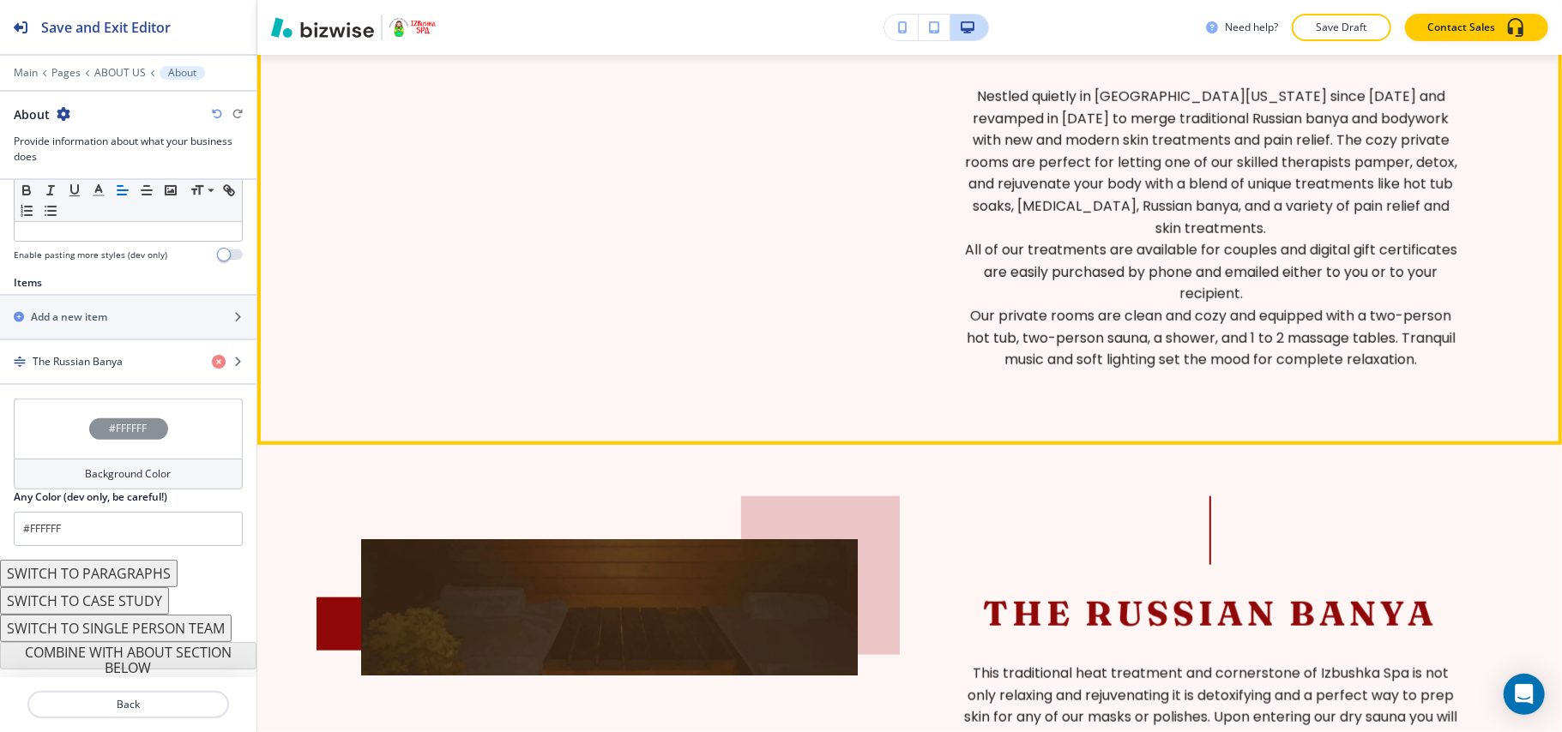
scroll to position [827, 0]
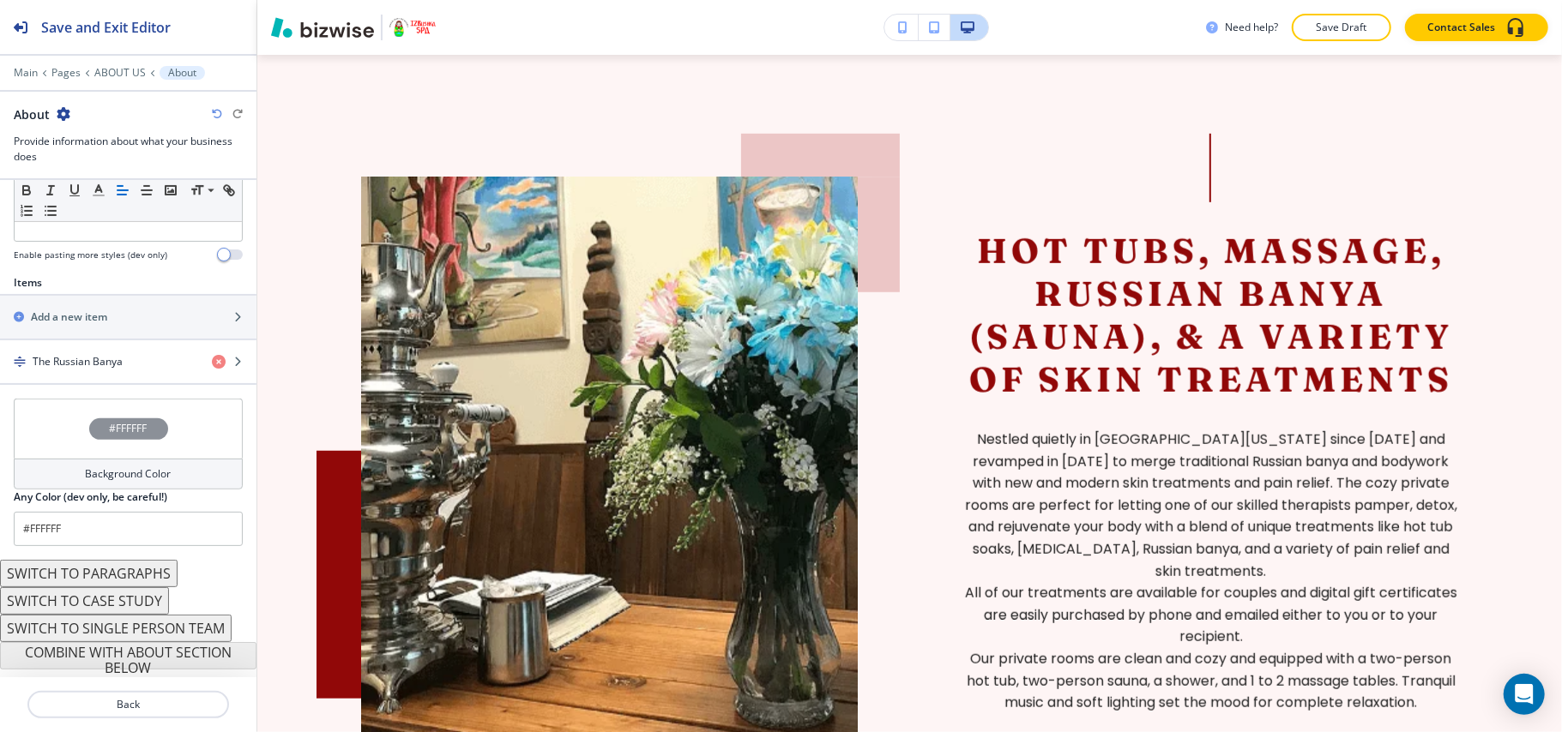
click at [299, 45] on div "Need help? Save Draft Contact Sales" at bounding box center [909, 27] width 1304 height 55
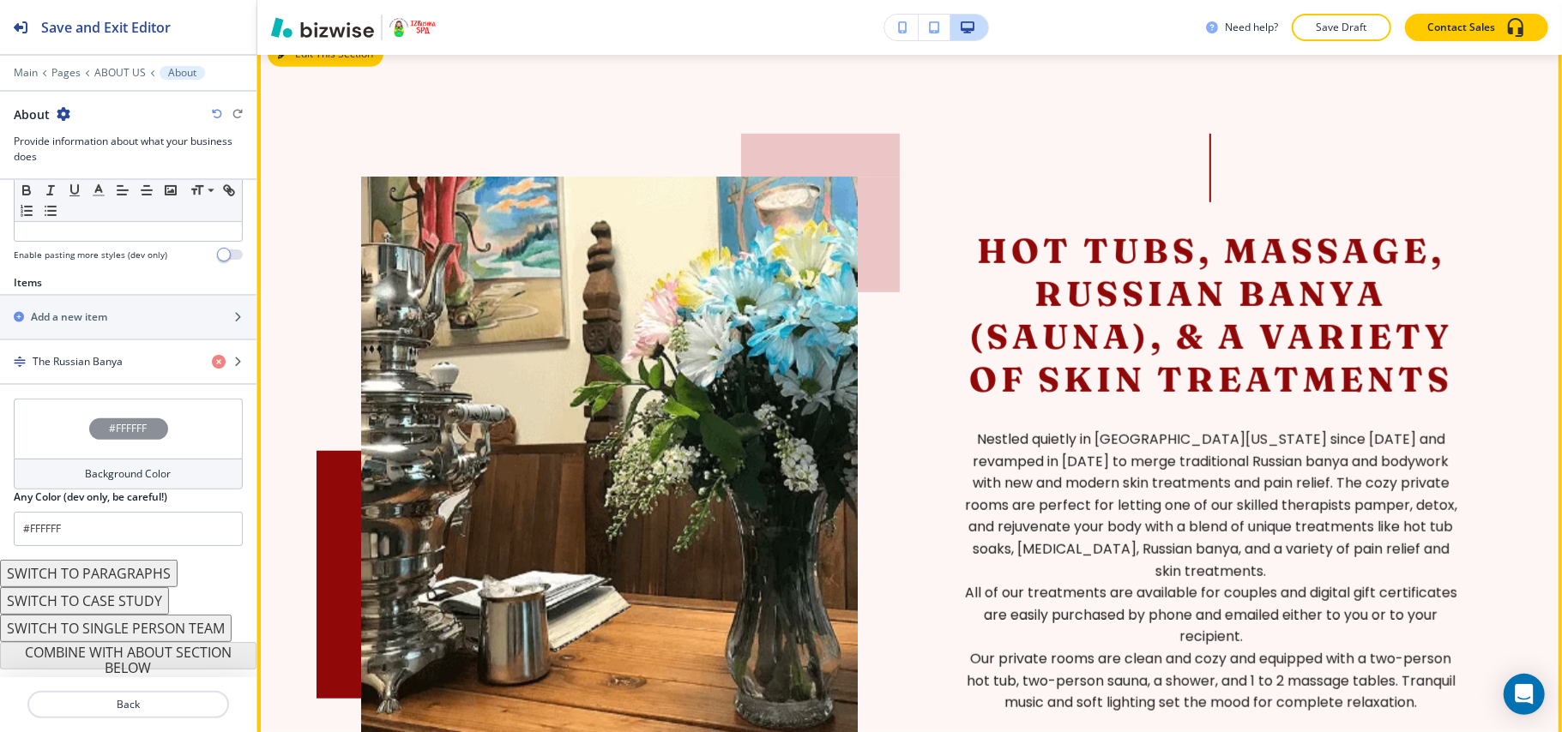
click at [303, 57] on button "Edit This Section" at bounding box center [326, 54] width 116 height 26
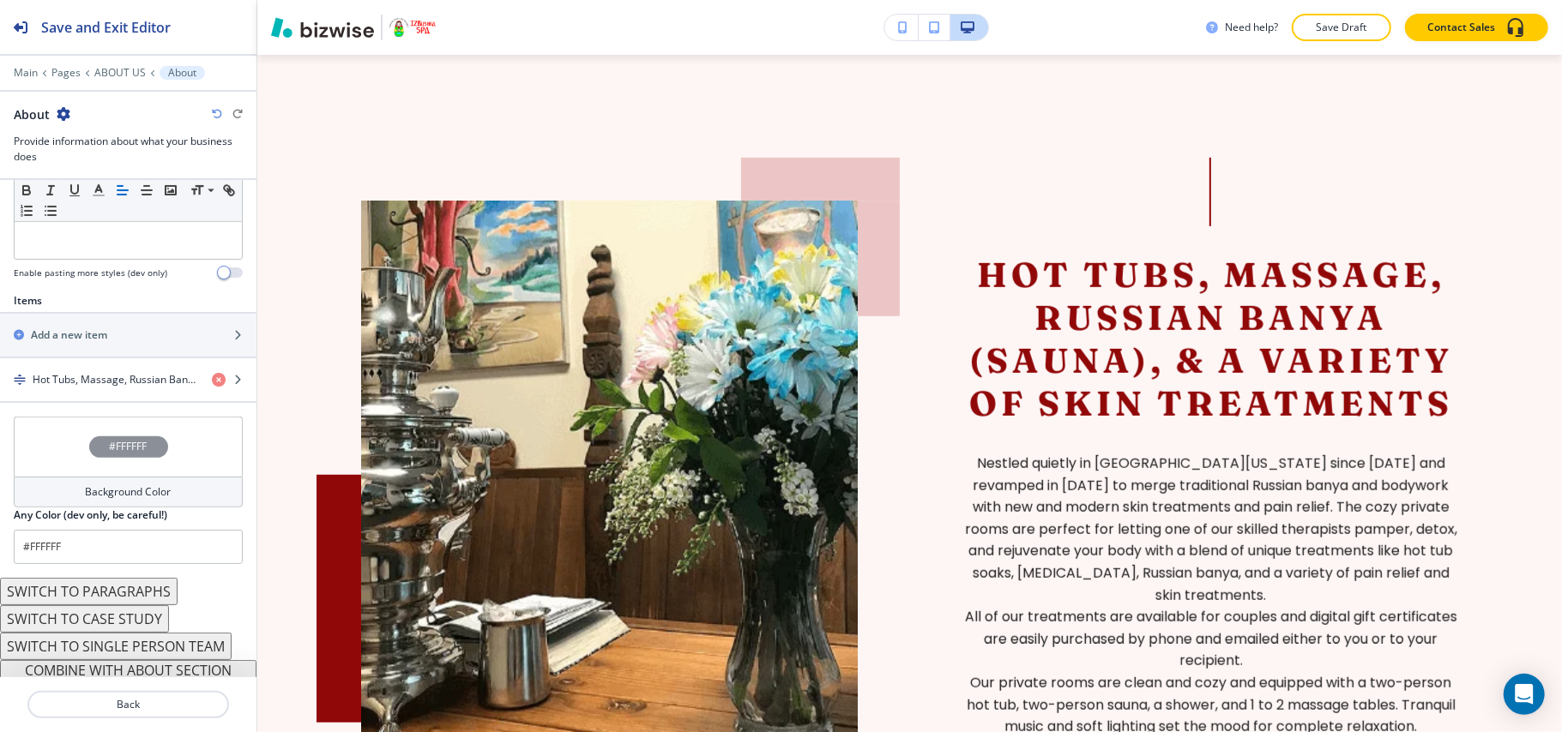
scroll to position [522, 0]
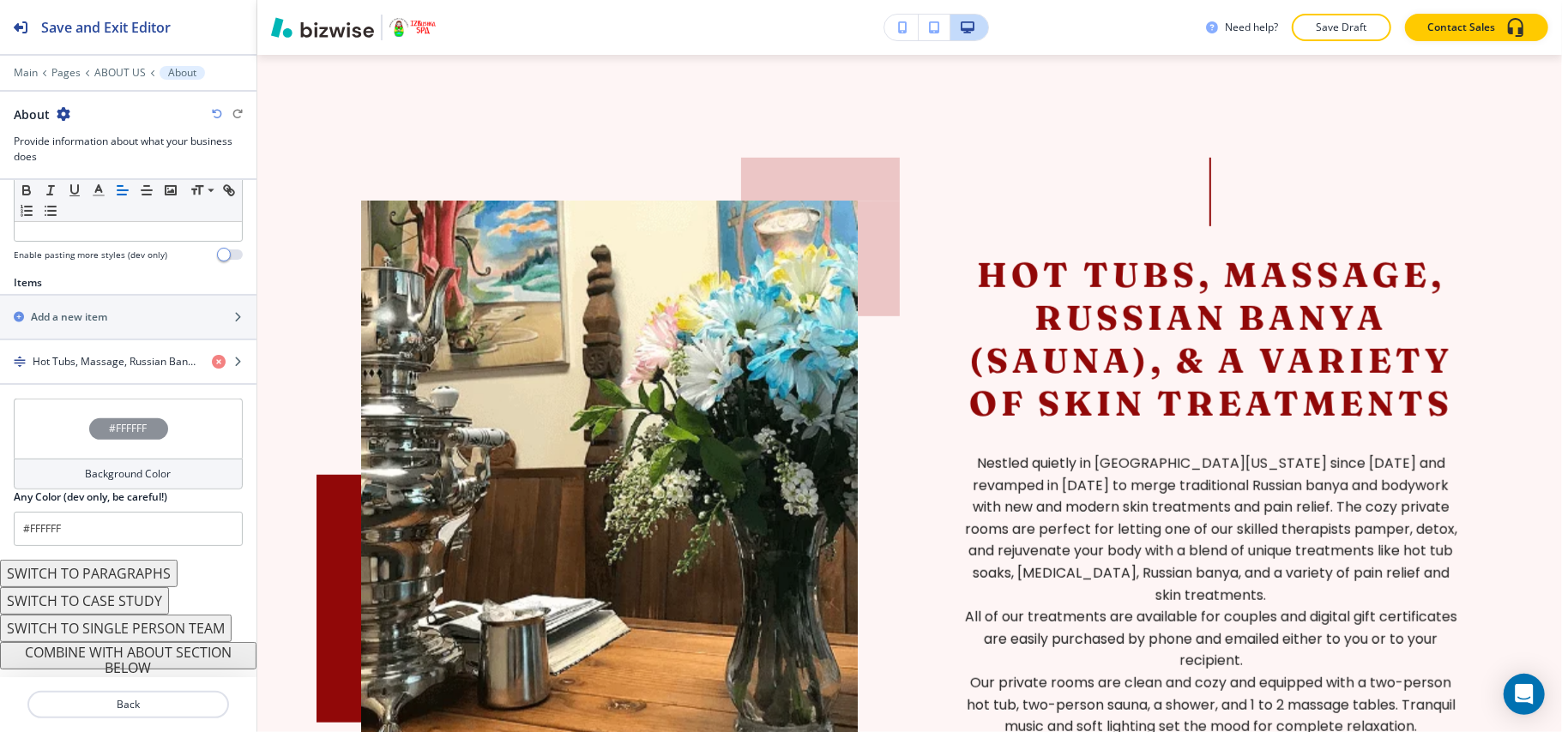
click at [137, 659] on button "COMBINE WITH ABOUT SECTION BELOW" at bounding box center [128, 655] width 256 height 27
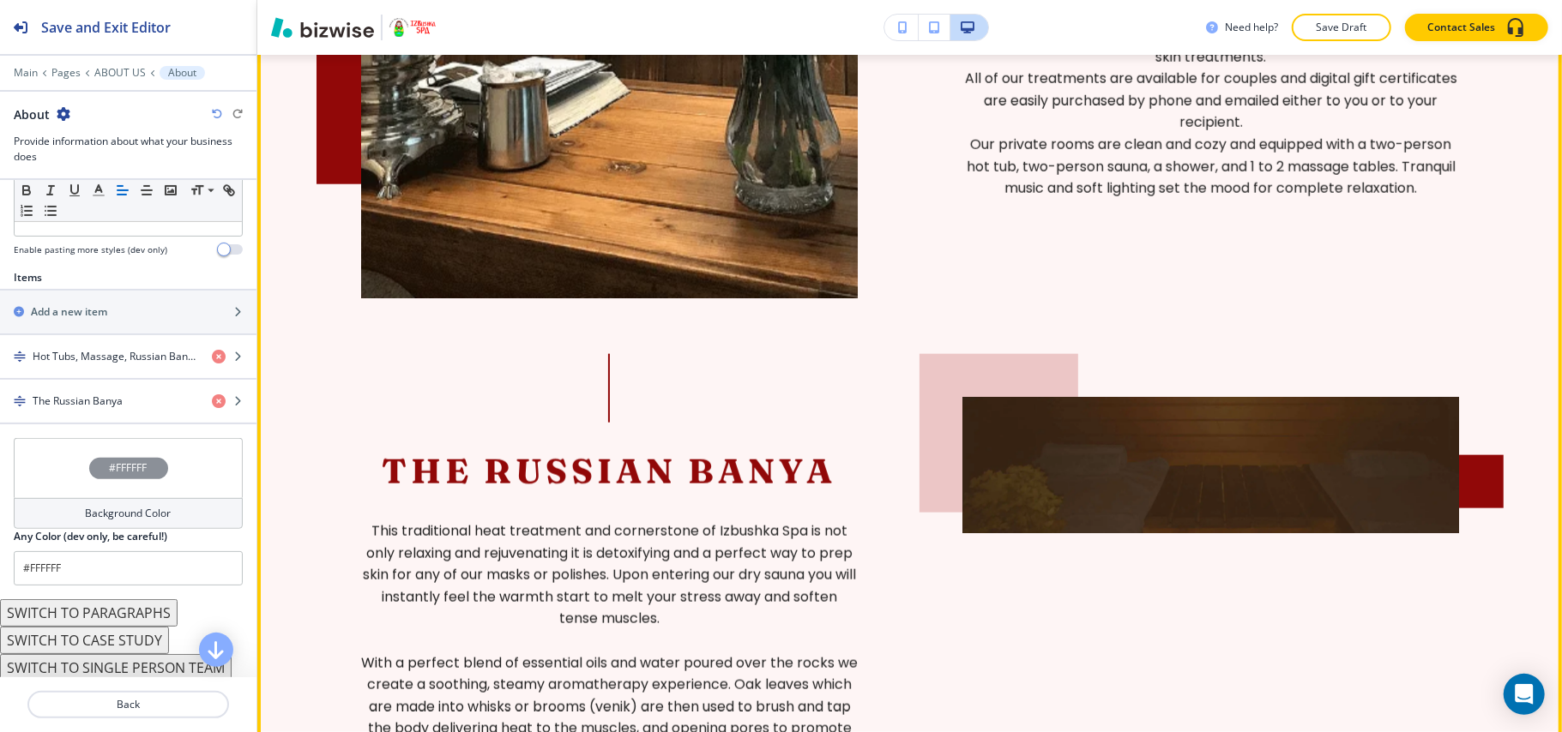
scroll to position [1260, 0]
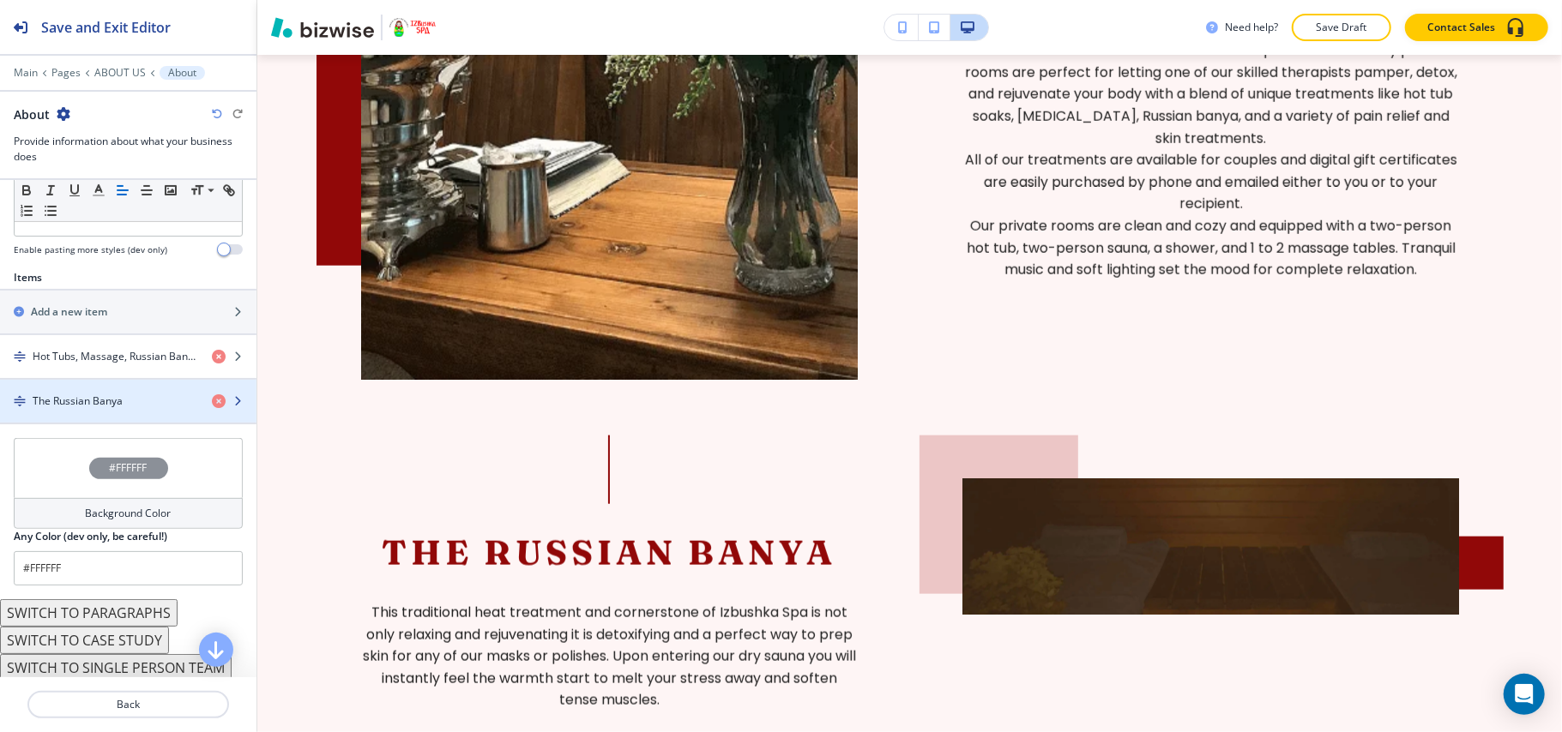
click at [93, 401] on h4 "The Russian Banya" at bounding box center [78, 401] width 90 height 15
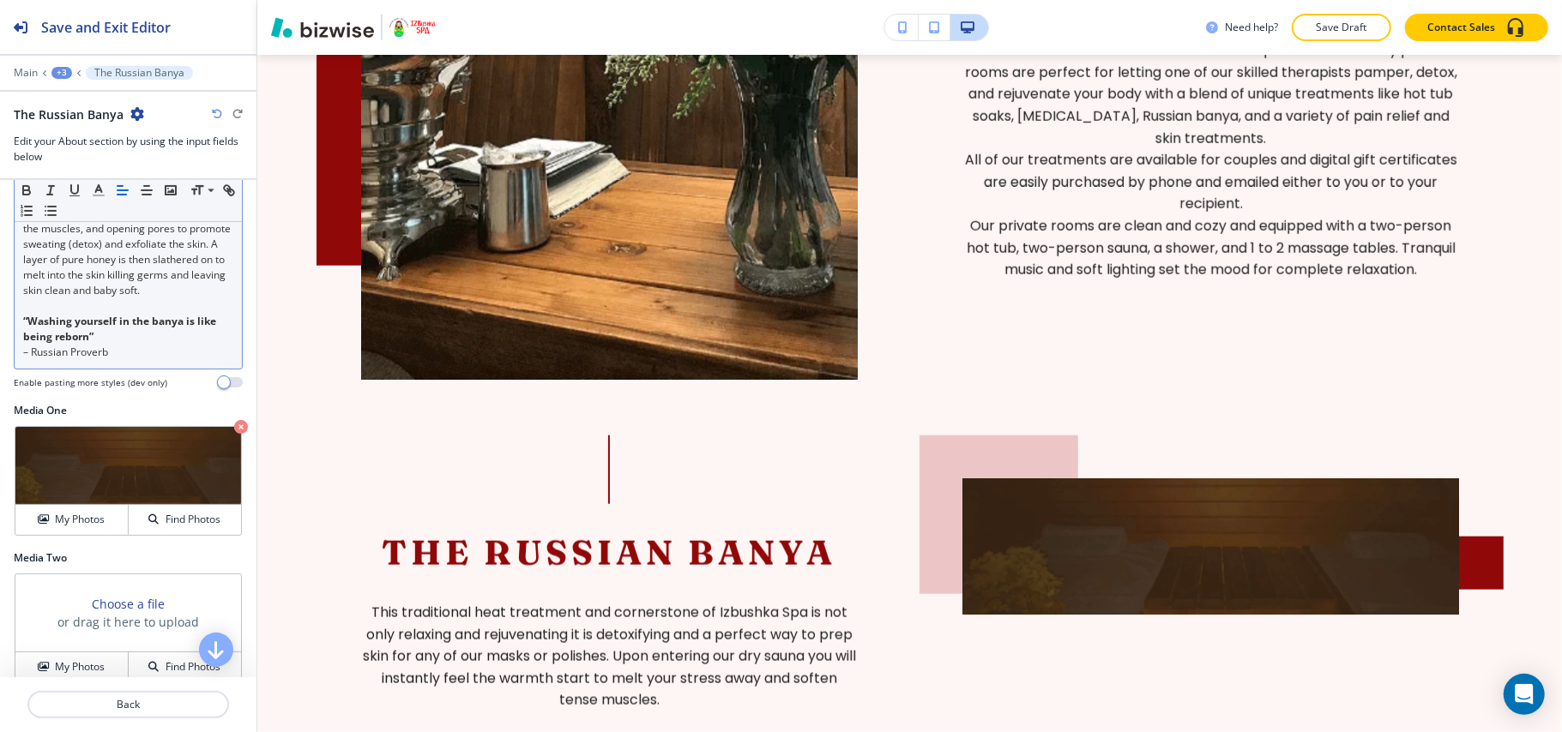
scroll to position [749, 0]
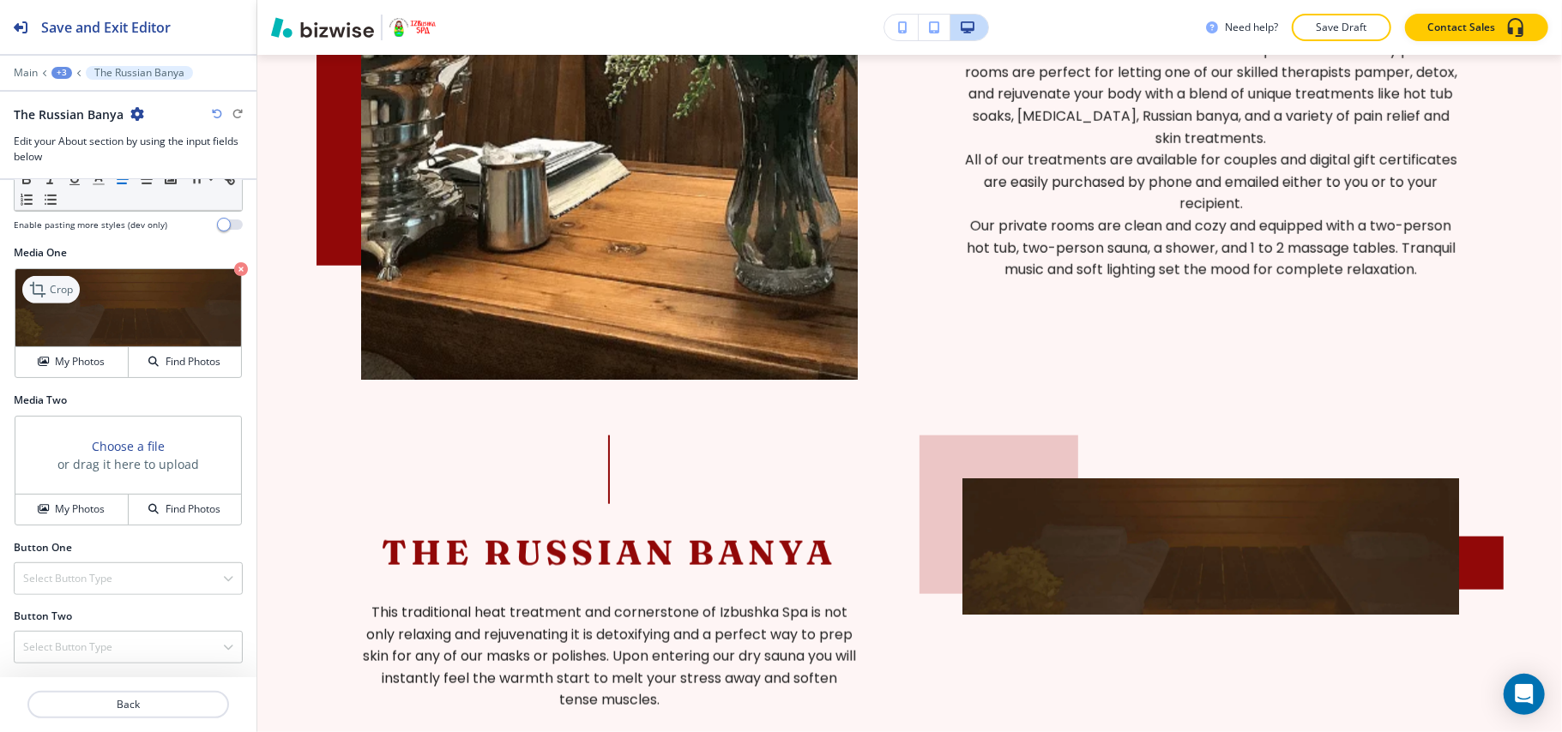
click at [51, 282] on p "Crop" at bounding box center [61, 289] width 23 height 15
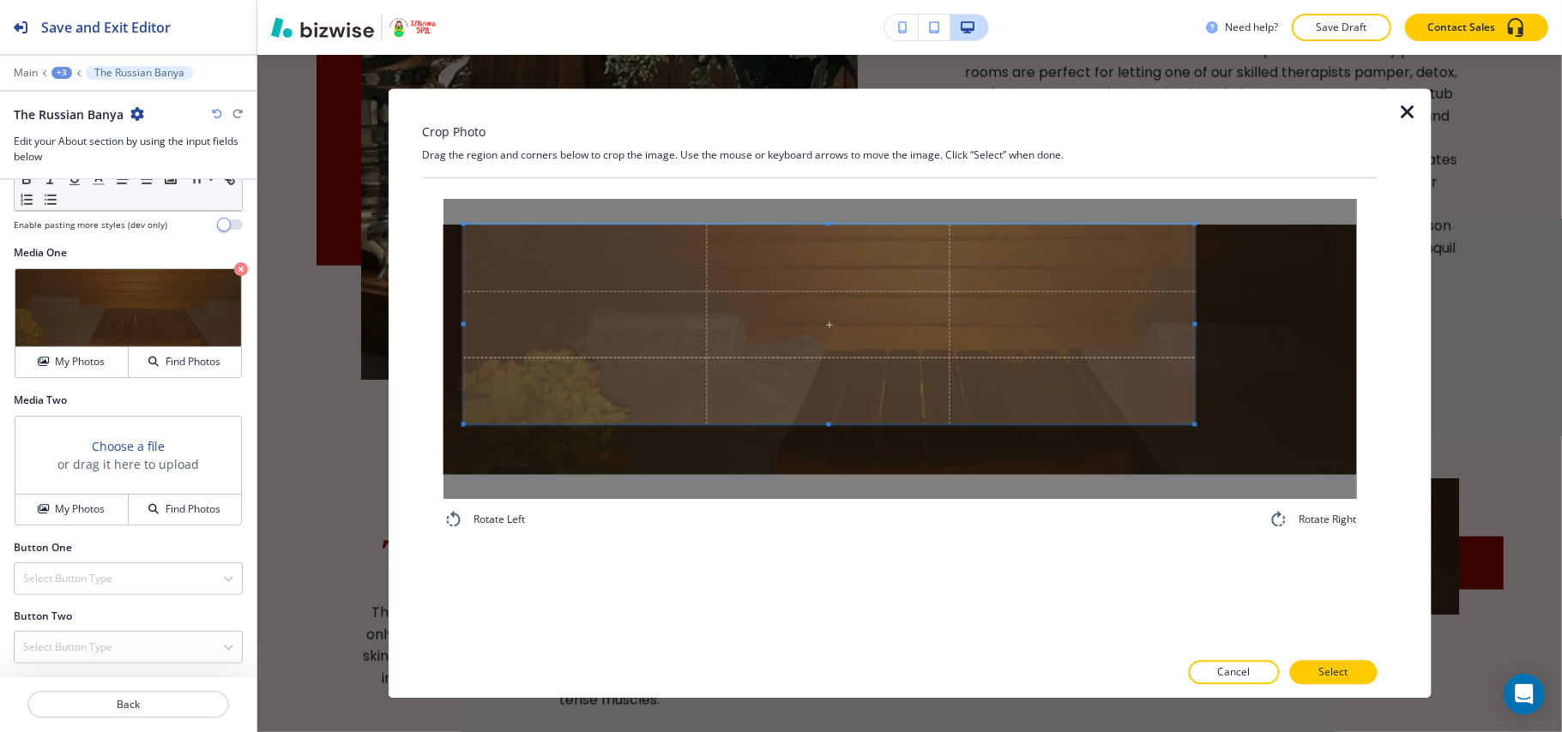
click at [785, 242] on span at bounding box center [828, 325] width 731 height 200
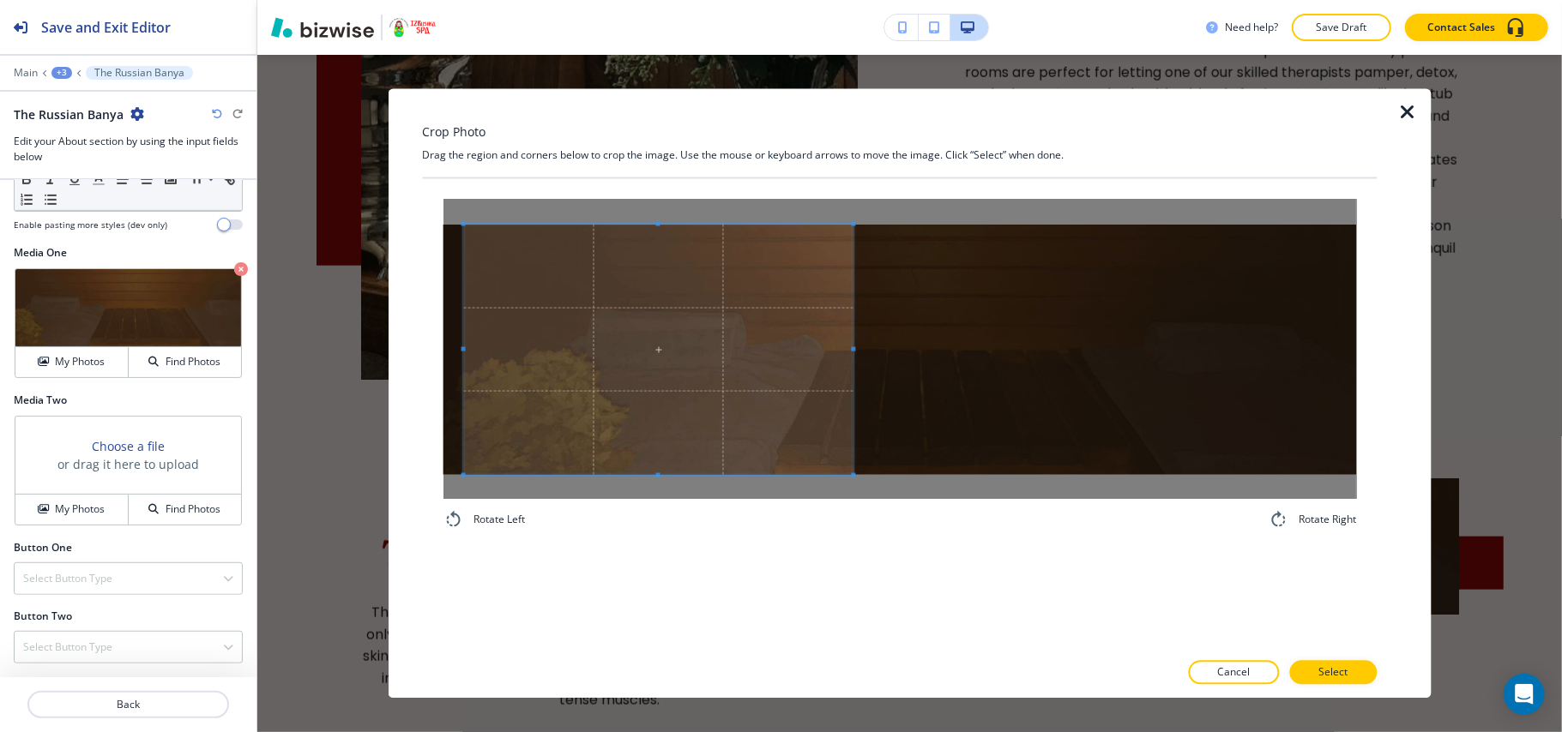
click at [846, 533] on div "Rotate Left Rotate Right" at bounding box center [899, 365] width 954 height 372
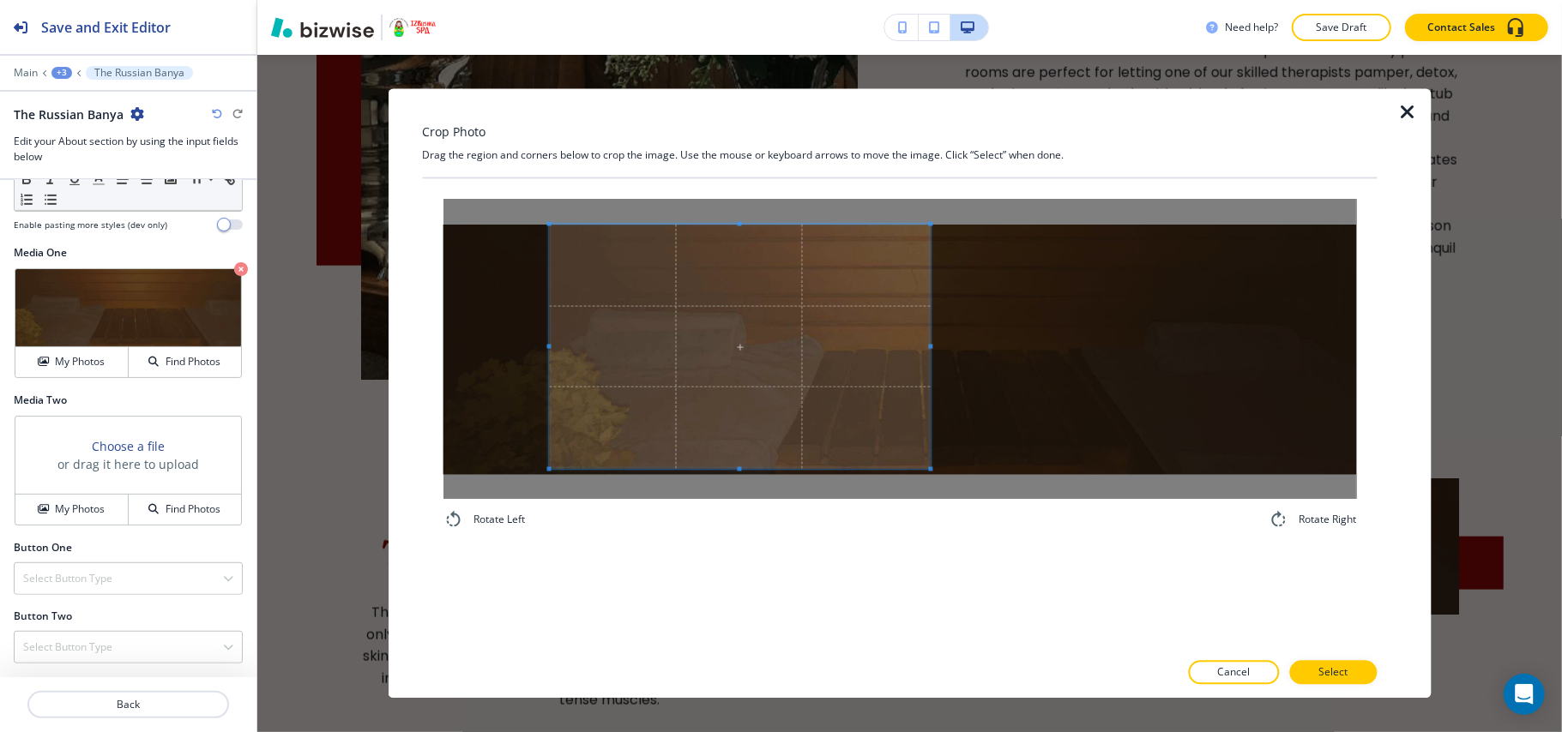
click at [828, 453] on span at bounding box center [739, 347] width 381 height 244
click at [1349, 664] on button "Select" at bounding box center [1332, 673] width 87 height 24
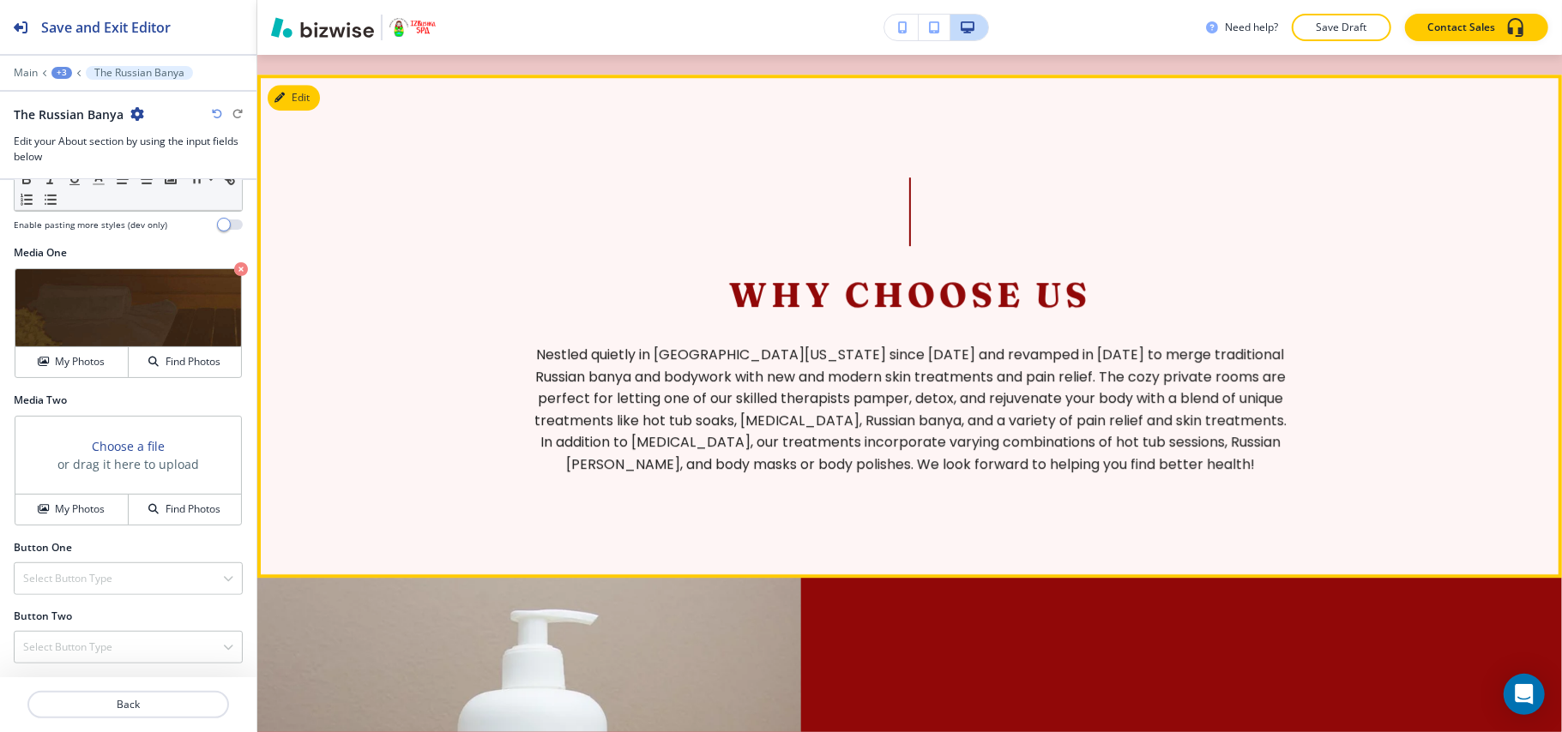
scroll to position [3661, 0]
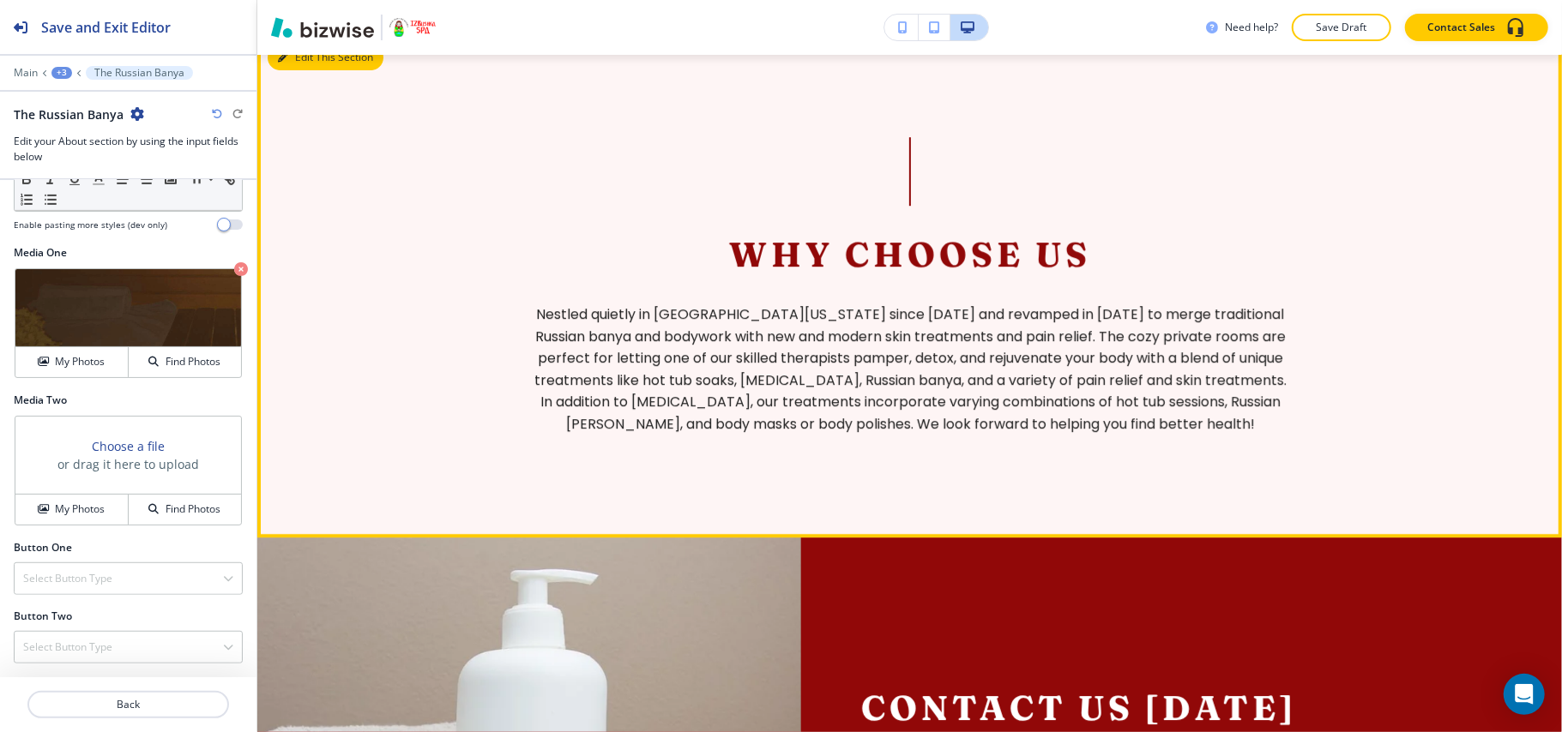
click at [307, 56] on button "Edit This Section" at bounding box center [326, 58] width 116 height 26
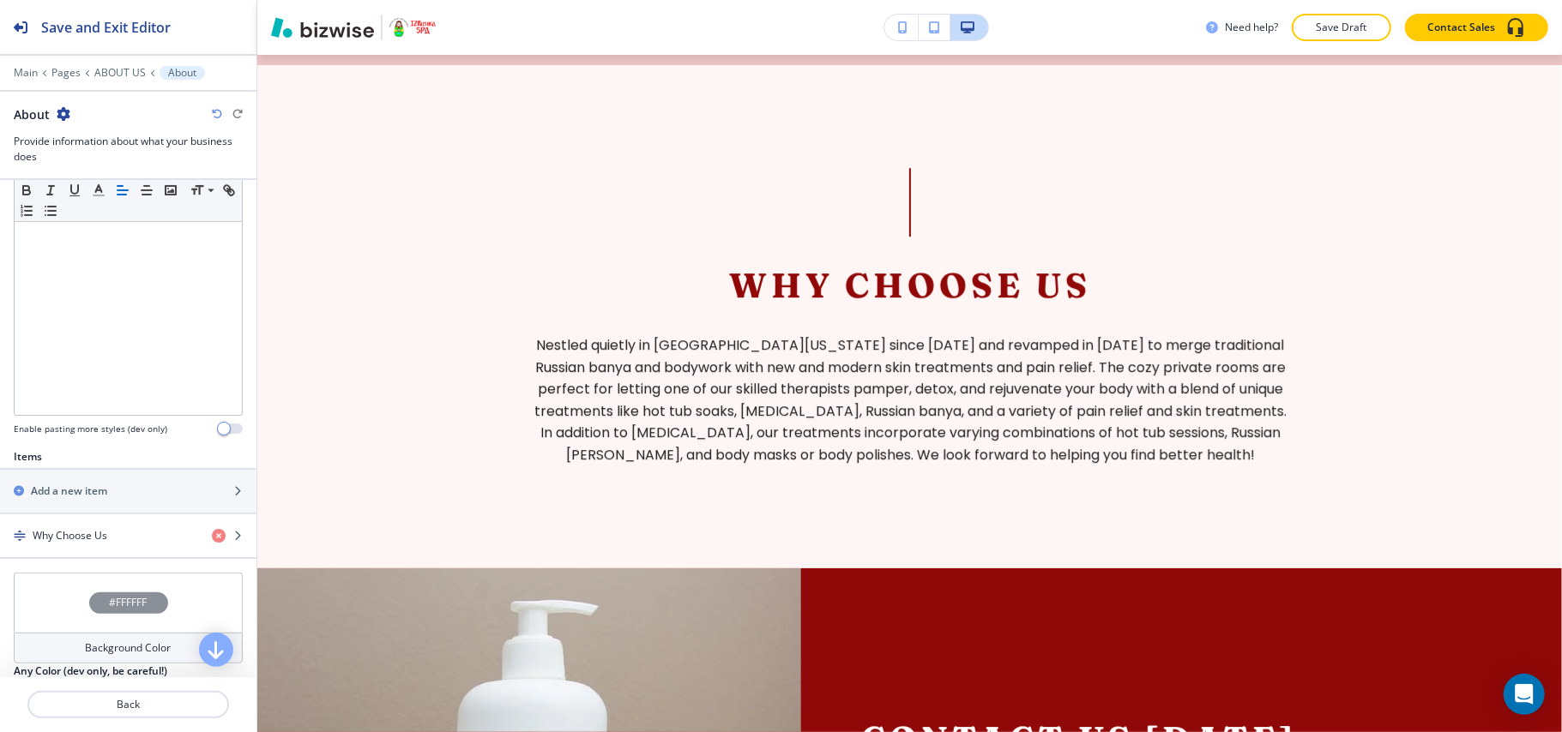
scroll to position [522, 0]
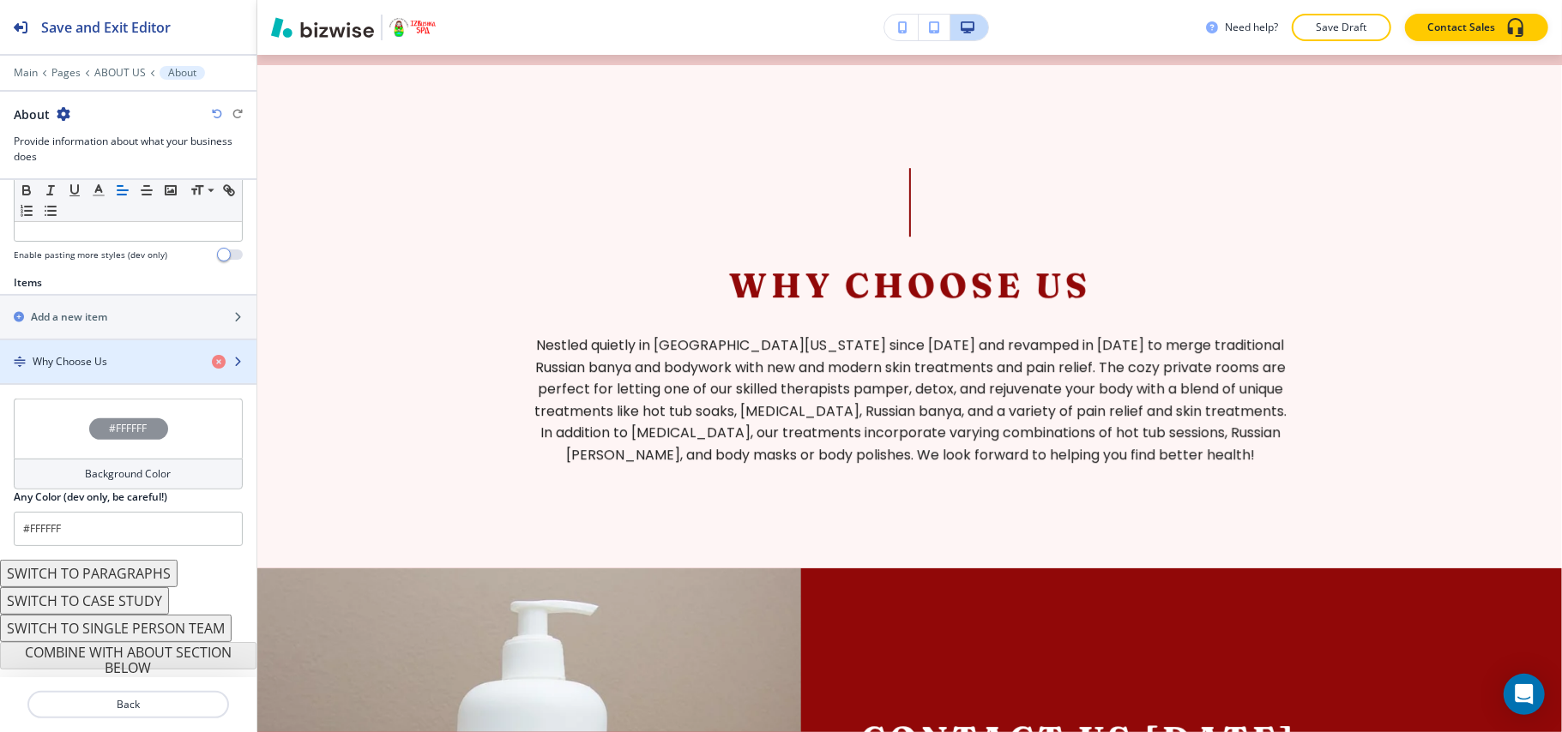
click at [128, 360] on div "Why Choose Us" at bounding box center [99, 361] width 198 height 15
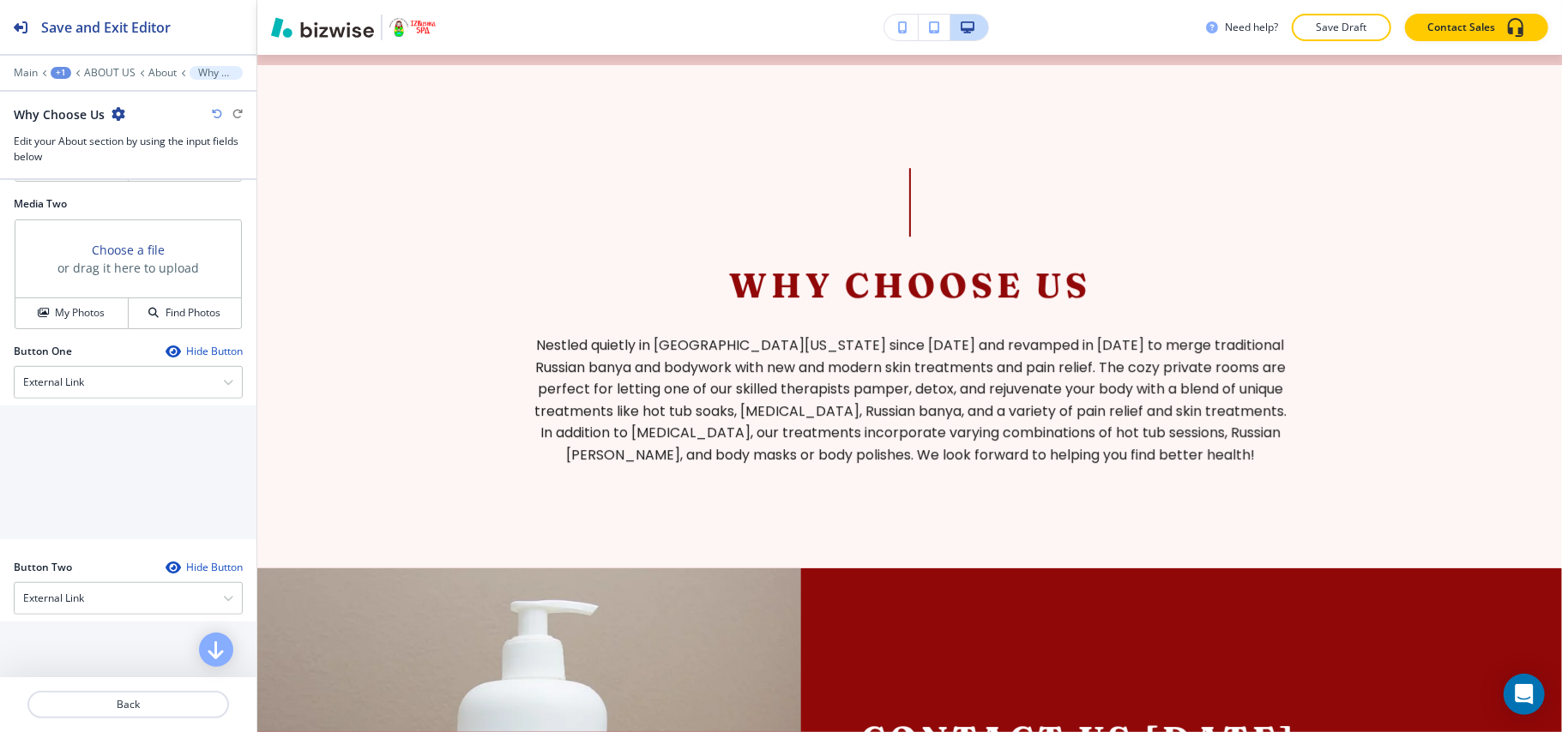
scroll to position [571, 0]
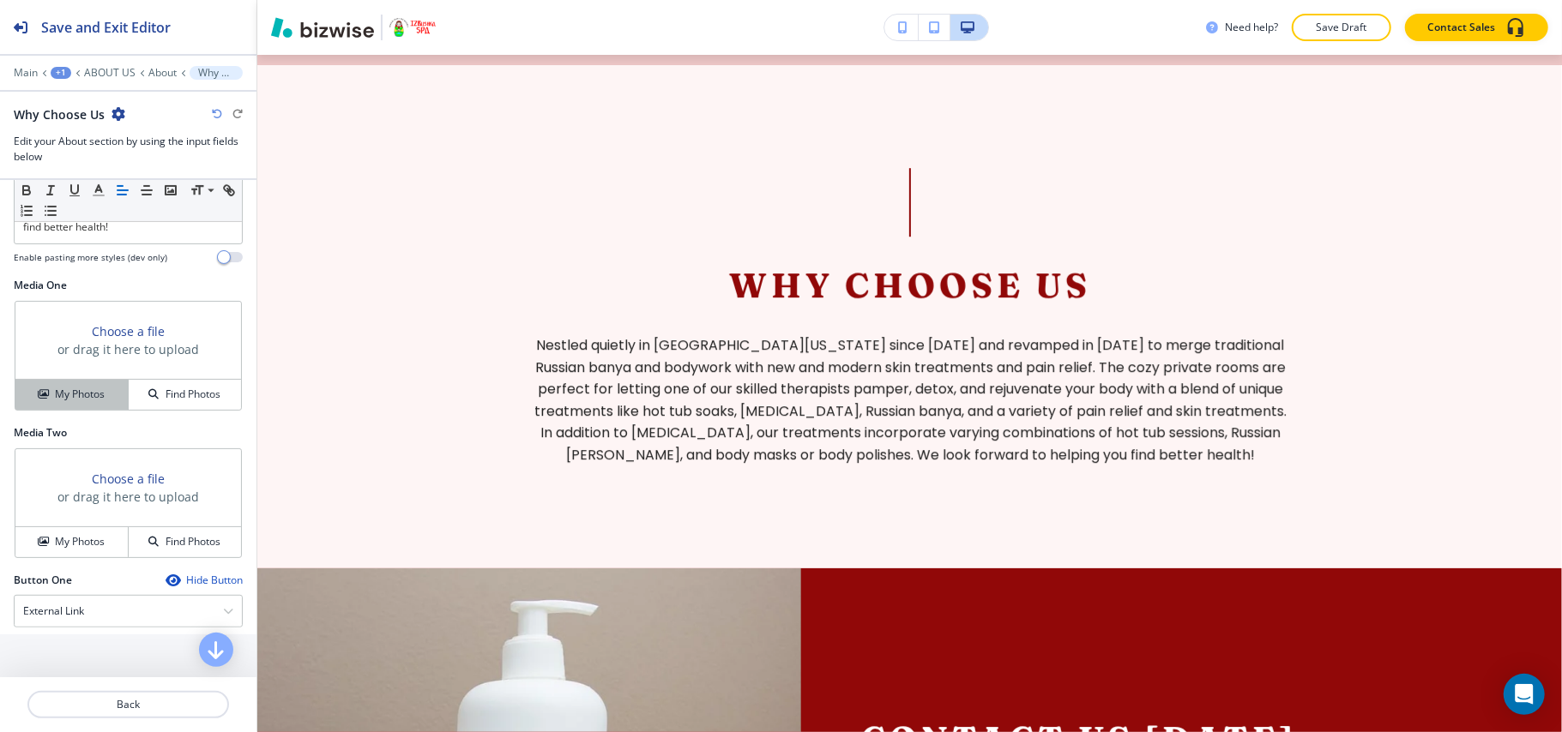
click at [74, 410] on button "My Photos" at bounding box center [71, 395] width 113 height 30
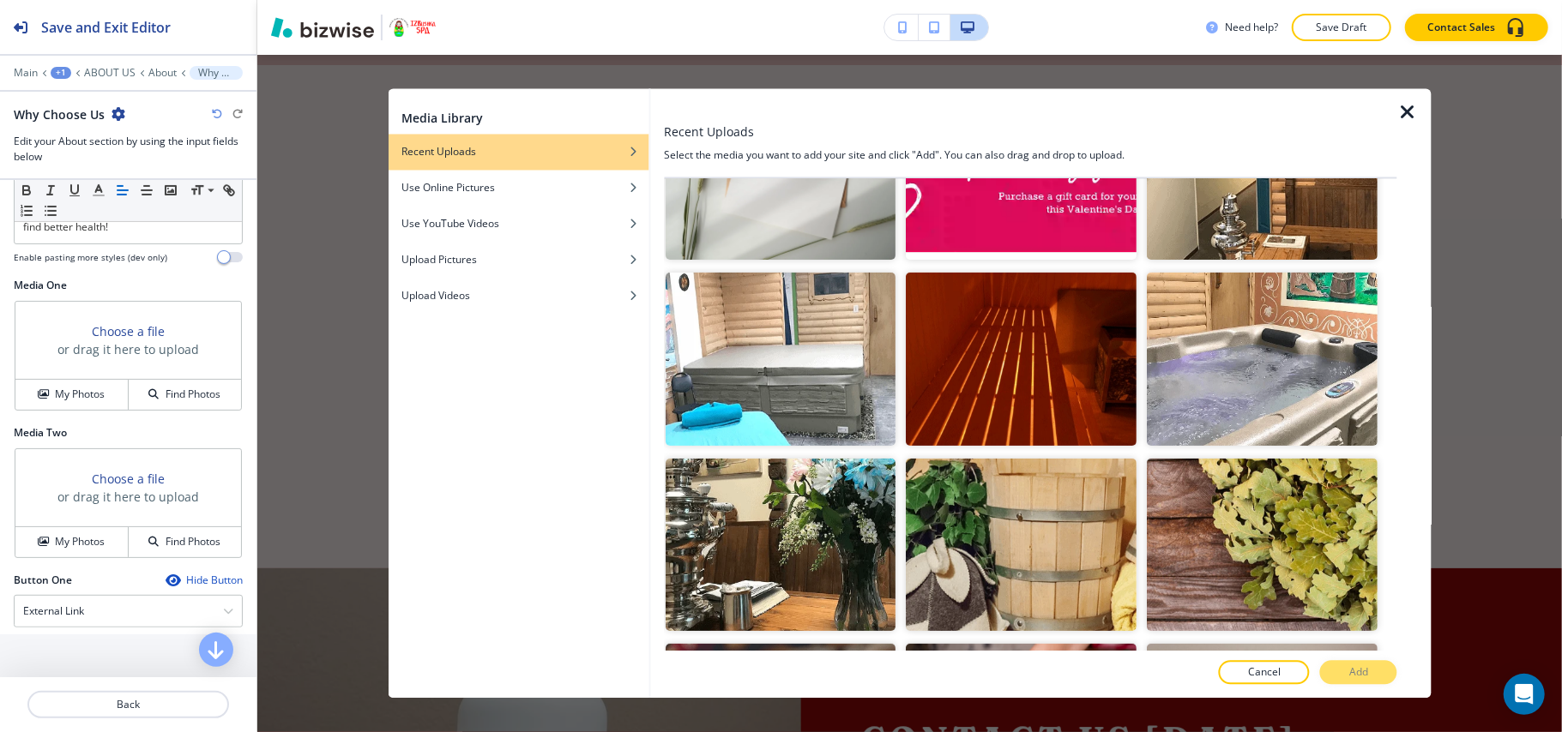
scroll to position [302, 0]
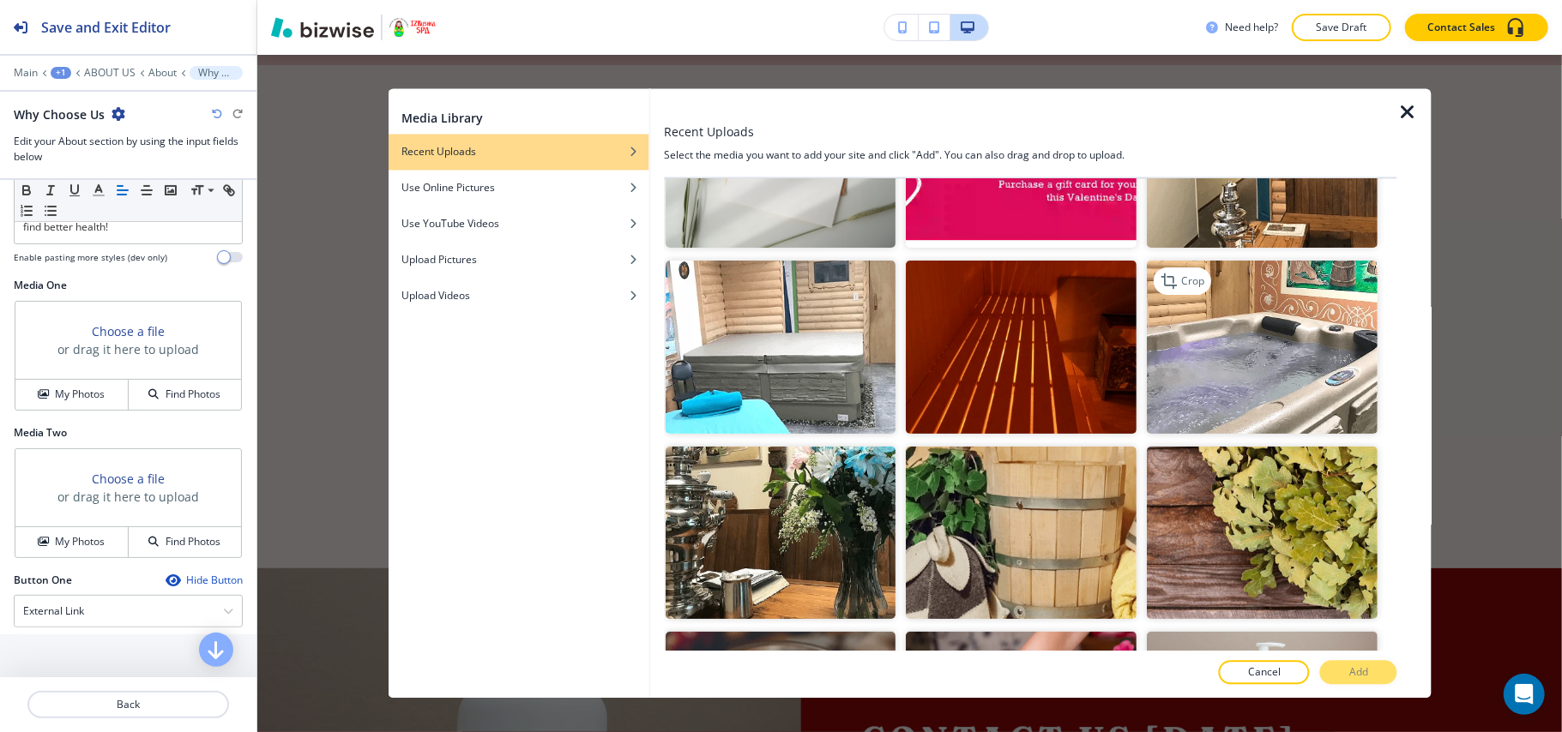
click at [1253, 333] on img "button" at bounding box center [1262, 347] width 231 height 173
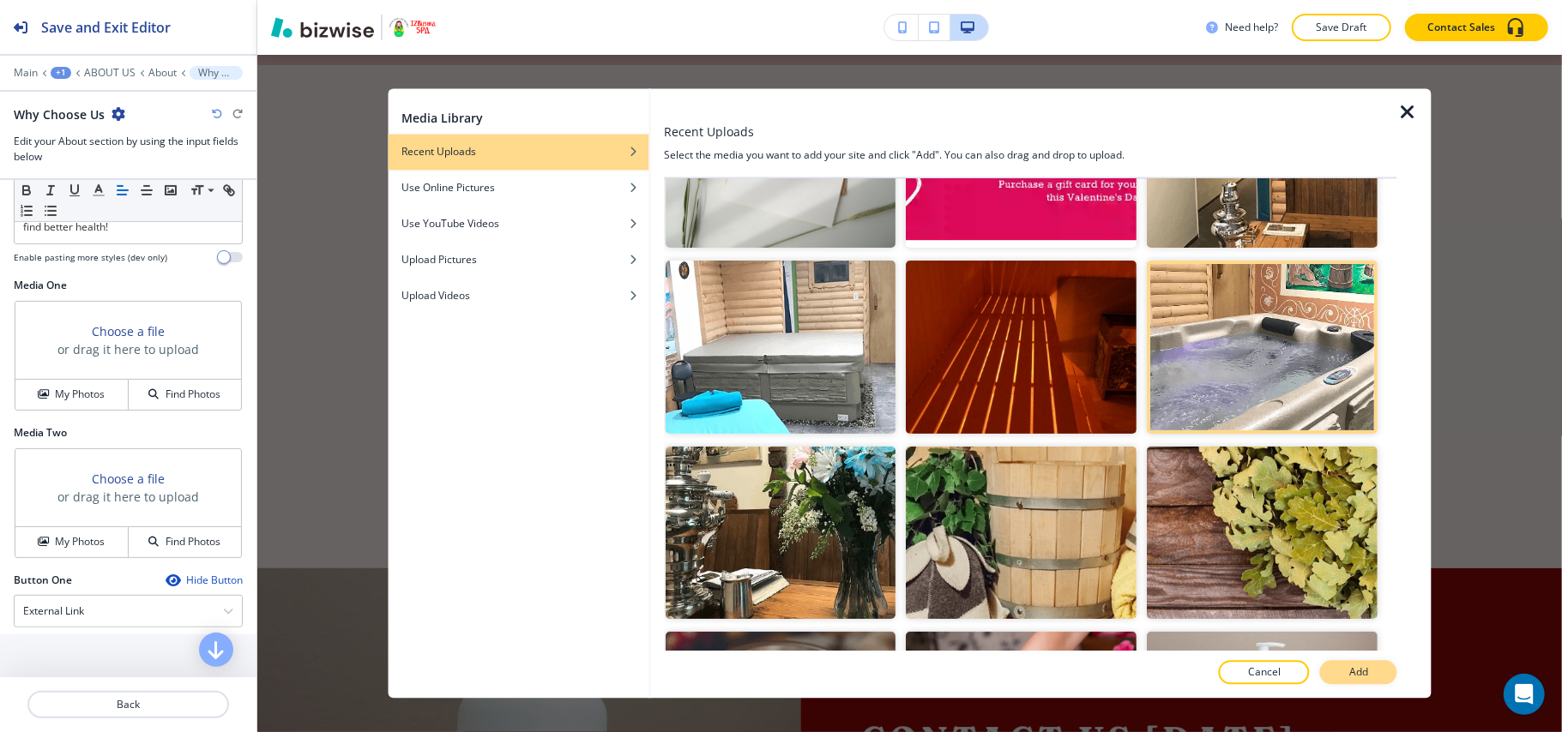
click at [1363, 670] on p "Add" at bounding box center [1358, 672] width 19 height 15
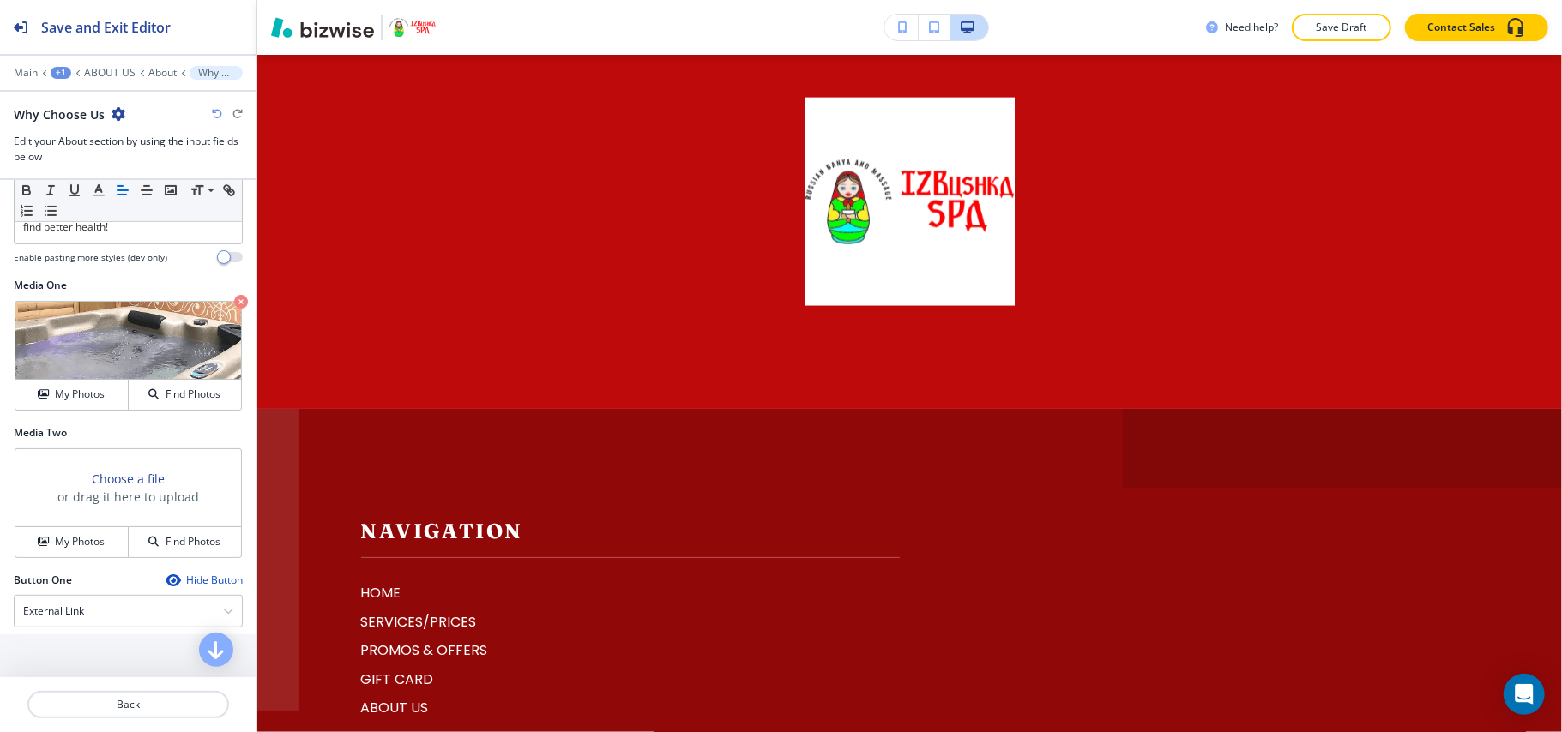
scroll to position [6545, 0]
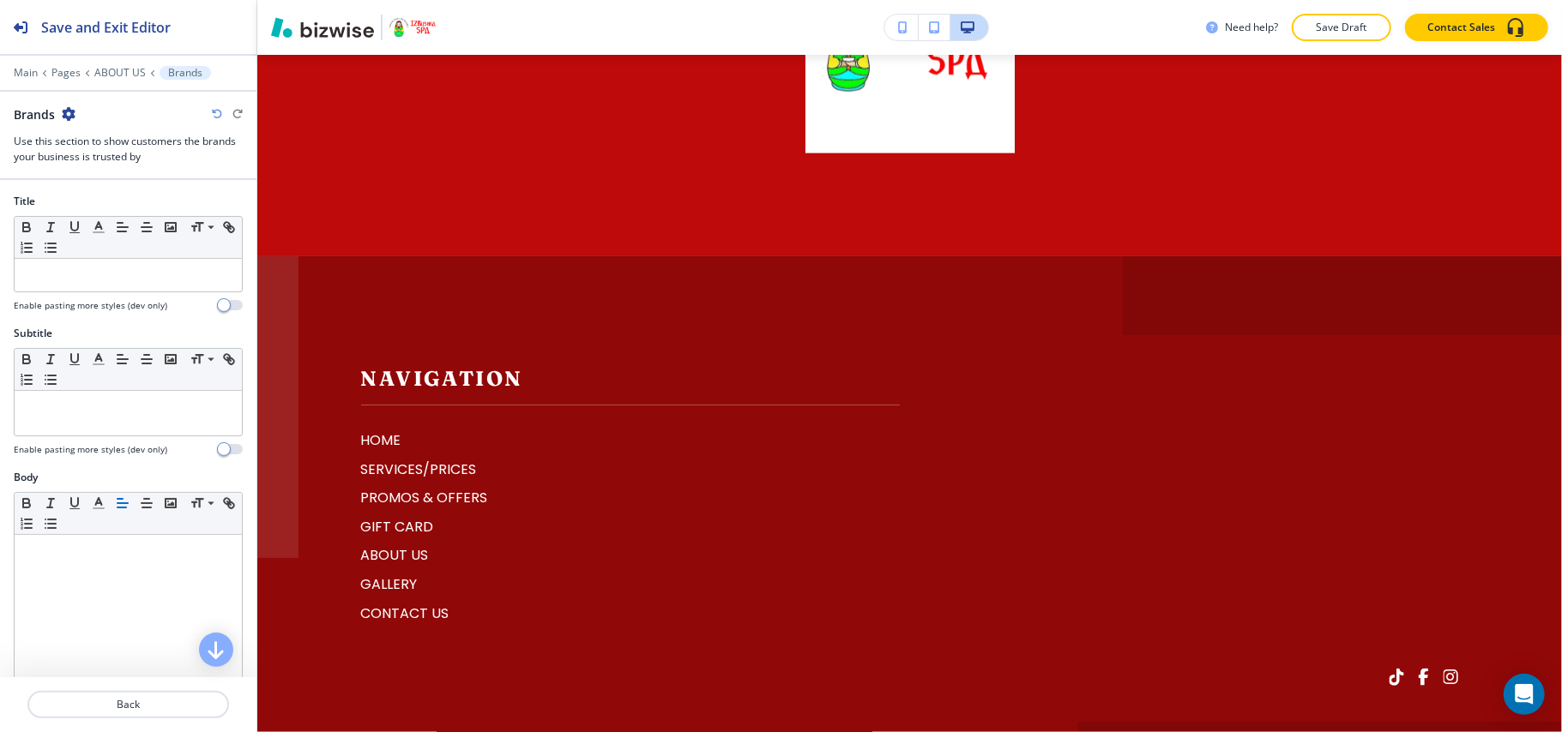
scroll to position [6672, 0]
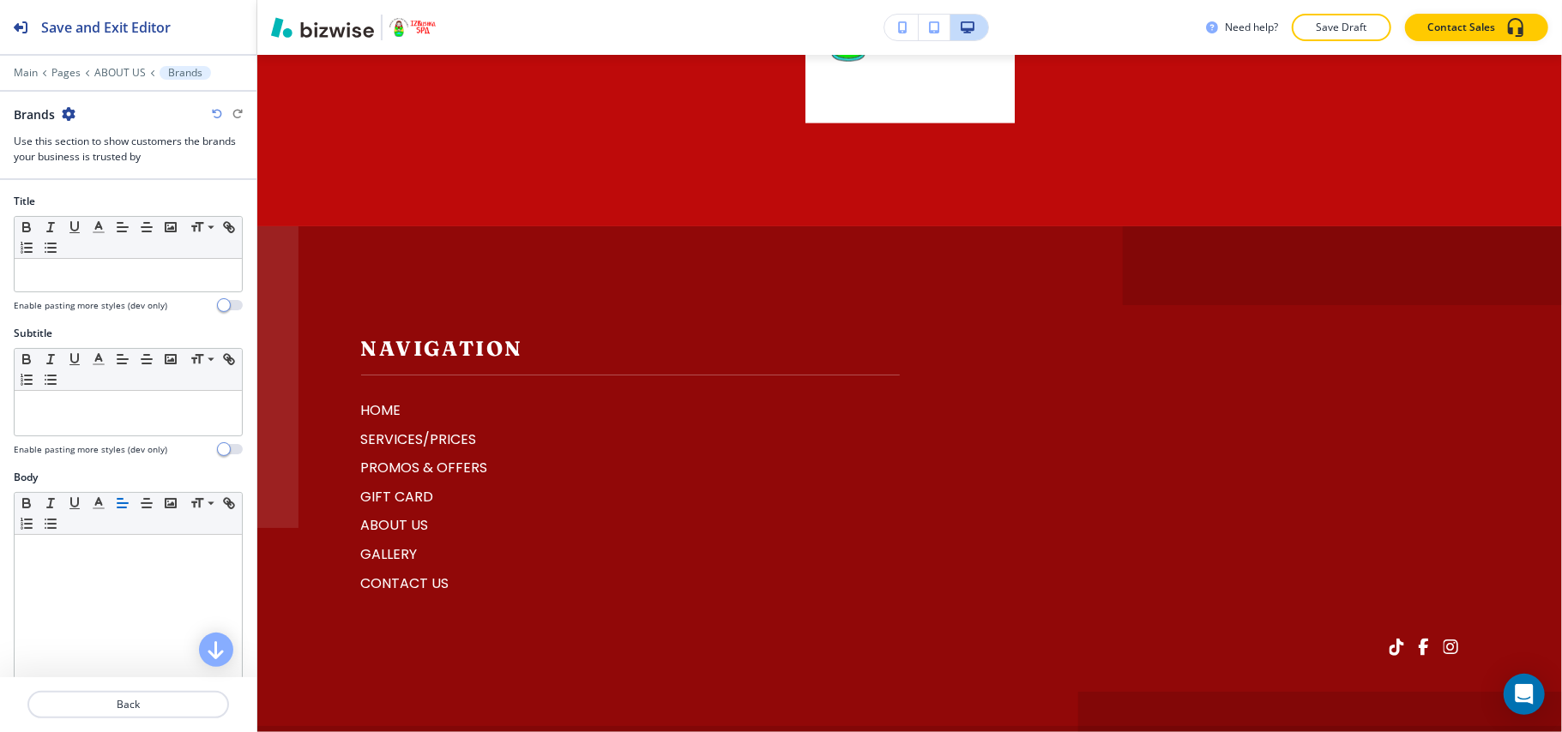
click at [72, 110] on icon "button" at bounding box center [69, 114] width 14 height 14
click at [103, 194] on button "Delete Section" at bounding box center [117, 205] width 110 height 31
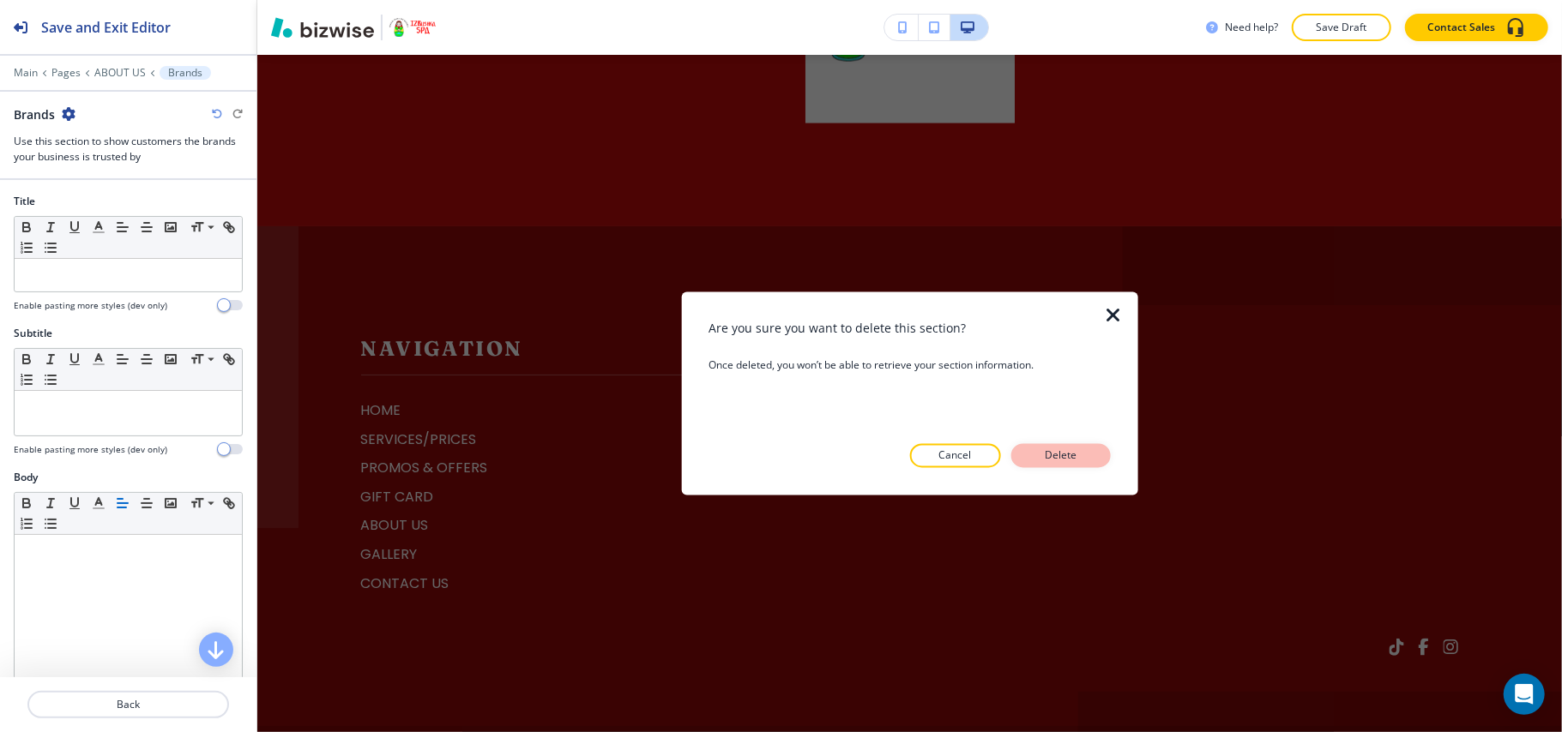
click at [1034, 444] on button "Delete" at bounding box center [1060, 456] width 99 height 24
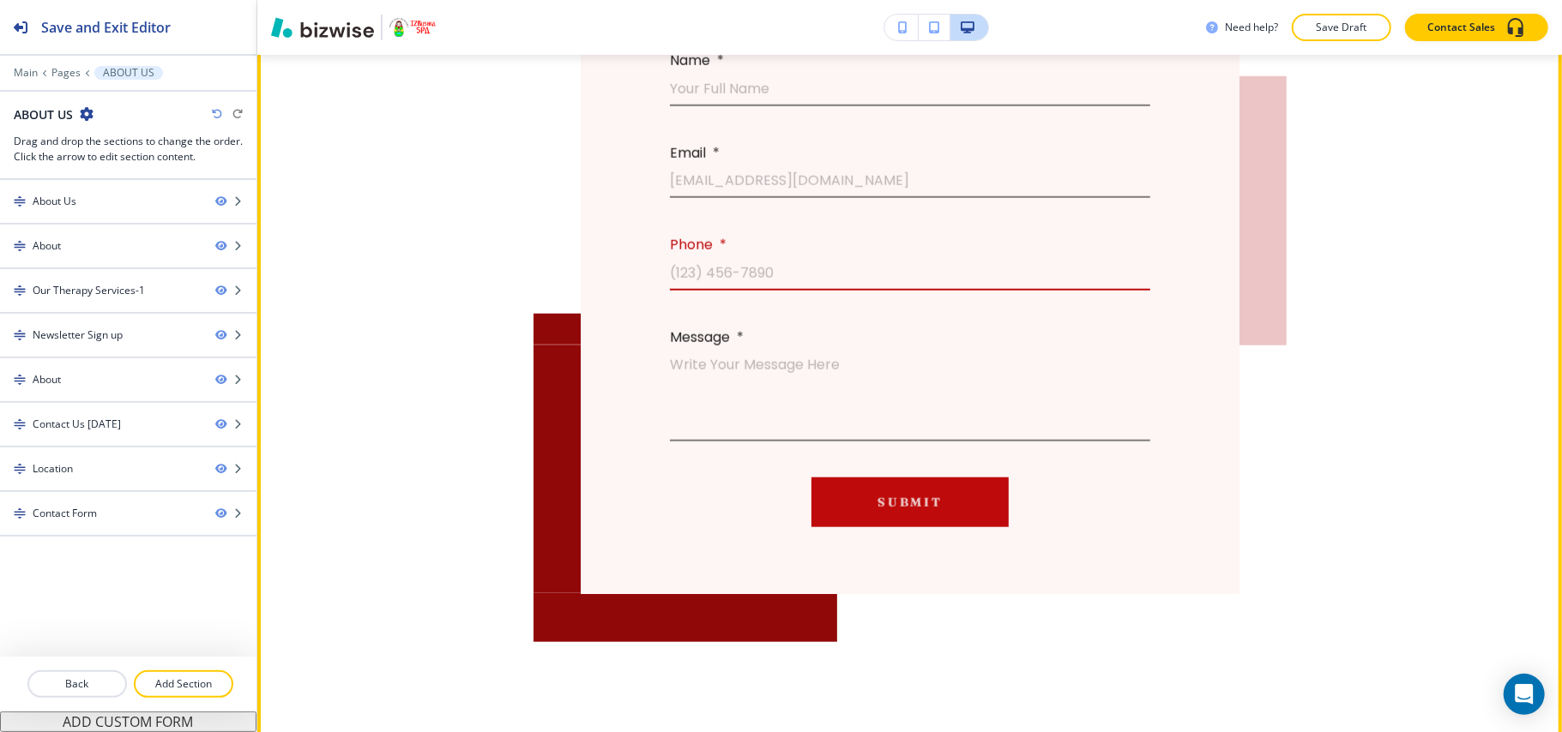
scroll to position [5520, 0]
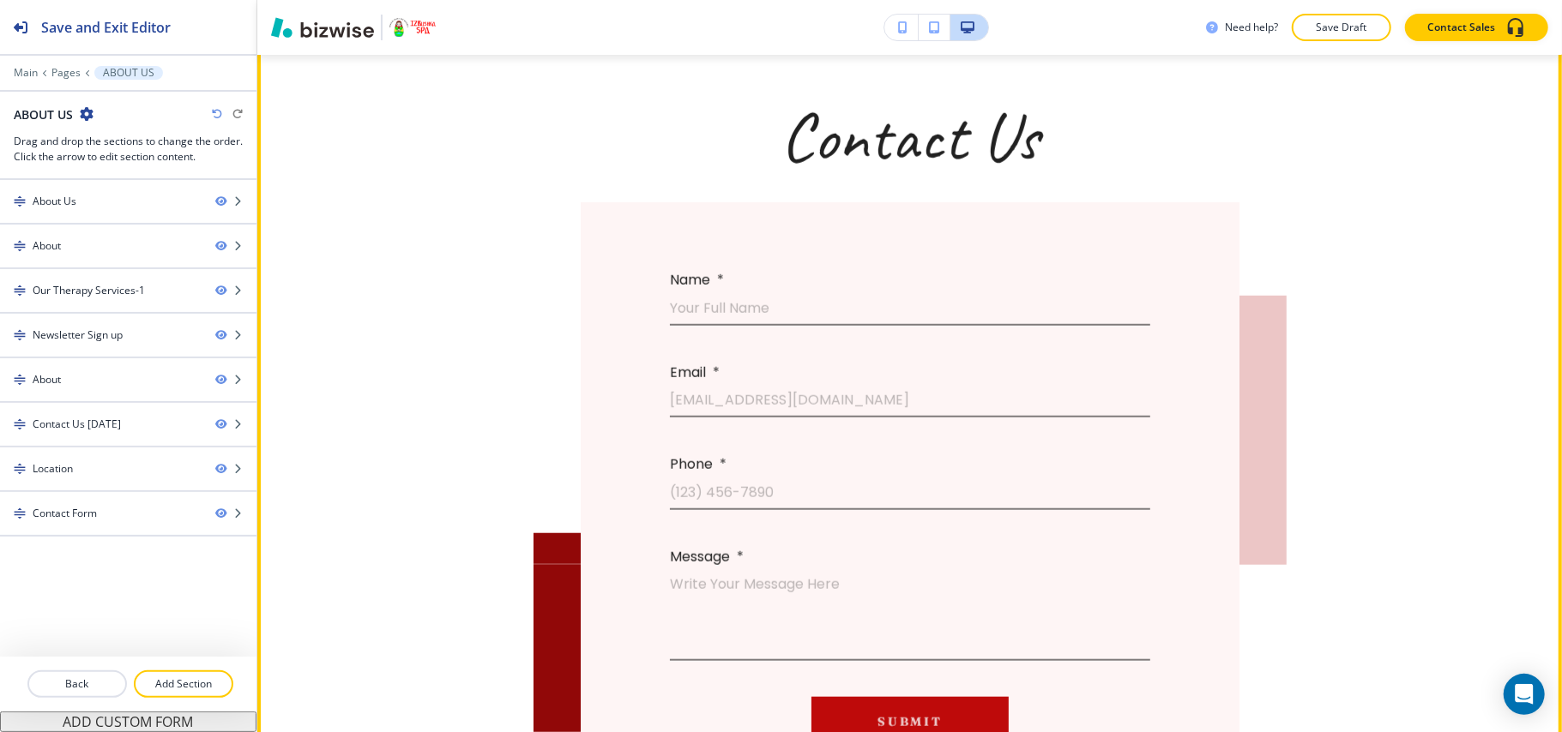
click at [312, 36] on button "Edit This Section" at bounding box center [326, 23] width 116 height 26
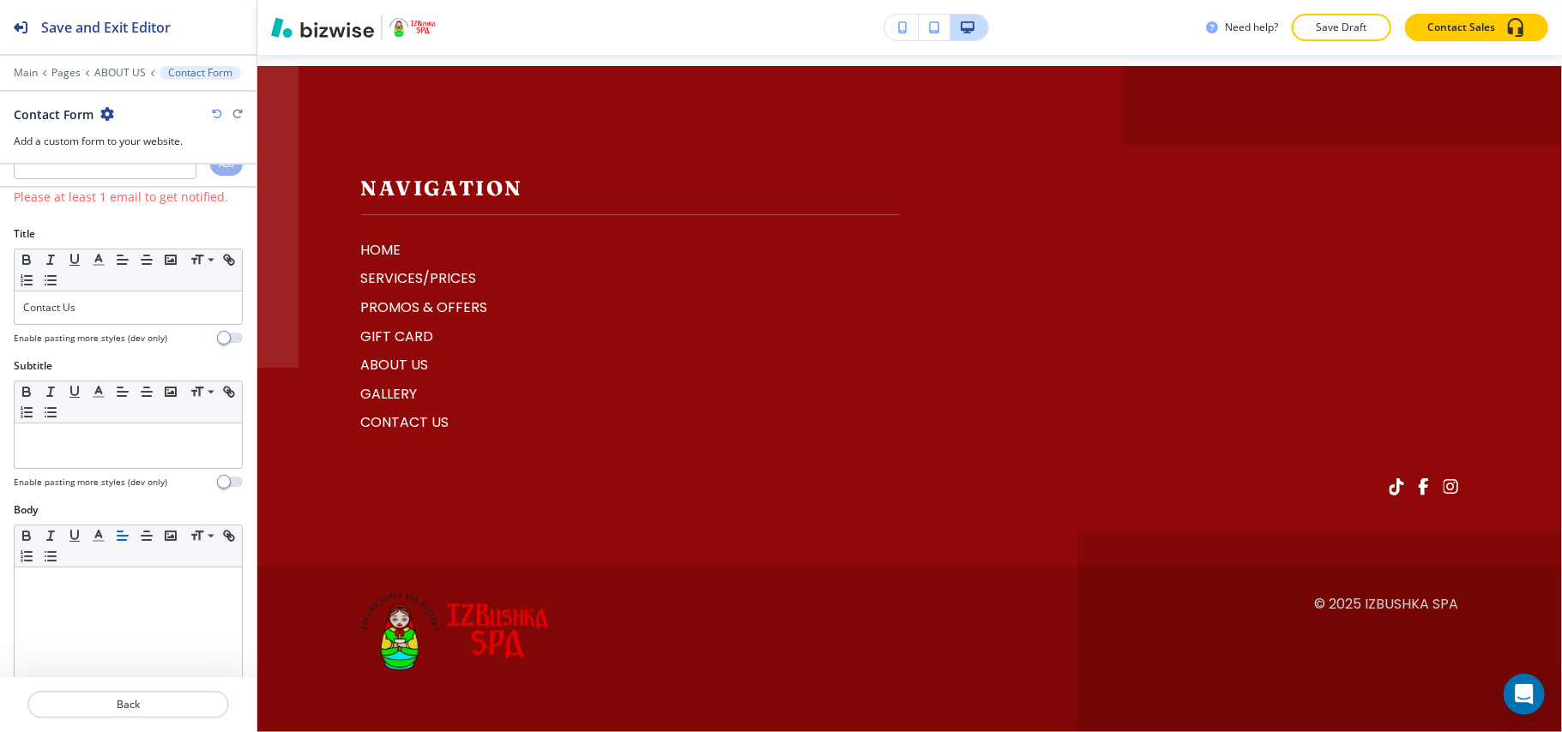
scroll to position [0, 0]
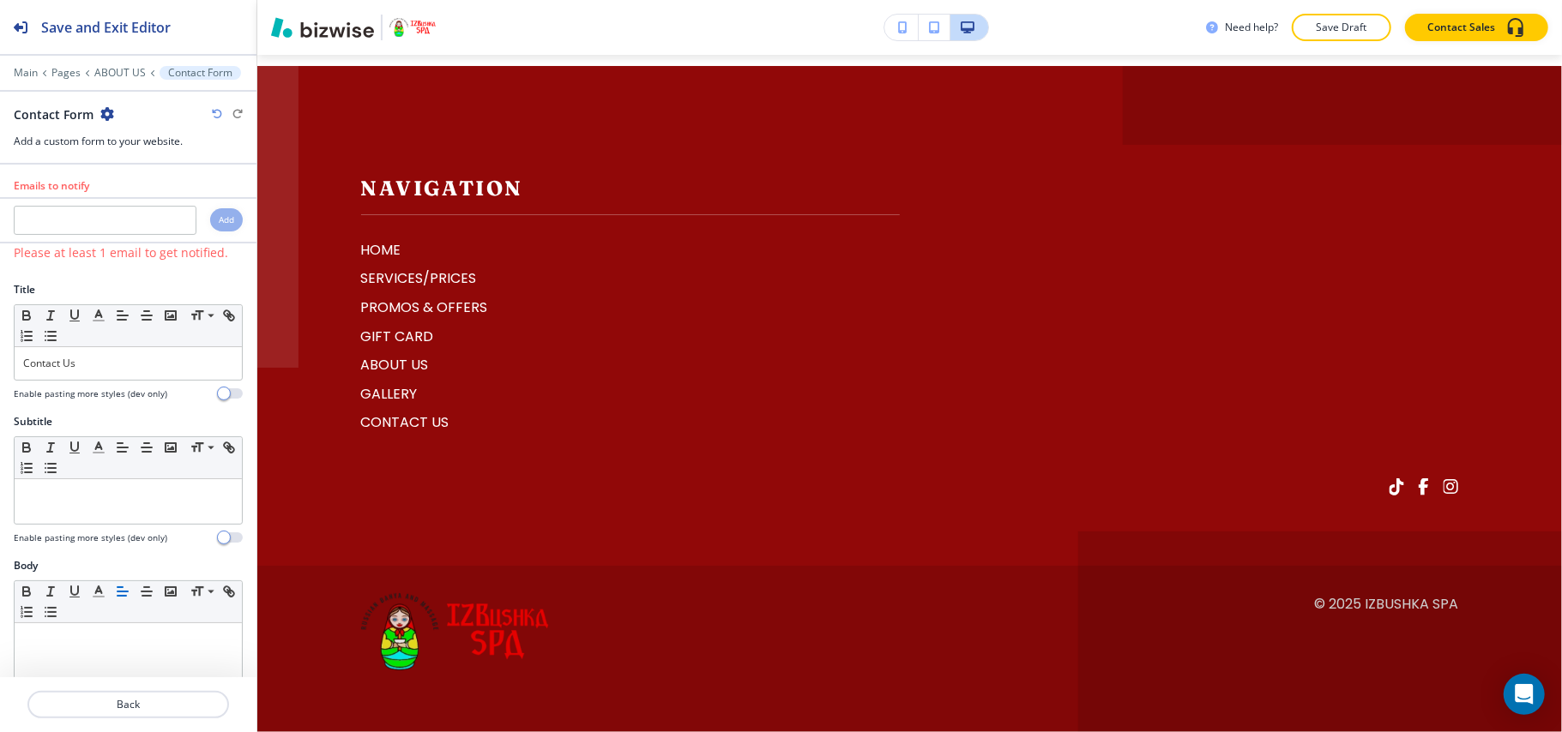
click at [118, 204] on div at bounding box center [128, 202] width 256 height 7
click at [117, 214] on input "text" at bounding box center [105, 220] width 183 height 29
paste input "tbluesara@gmail.com"
type input "tbluesara@gmail.com"
click at [220, 220] on div "Add" at bounding box center [226, 219] width 33 height 23
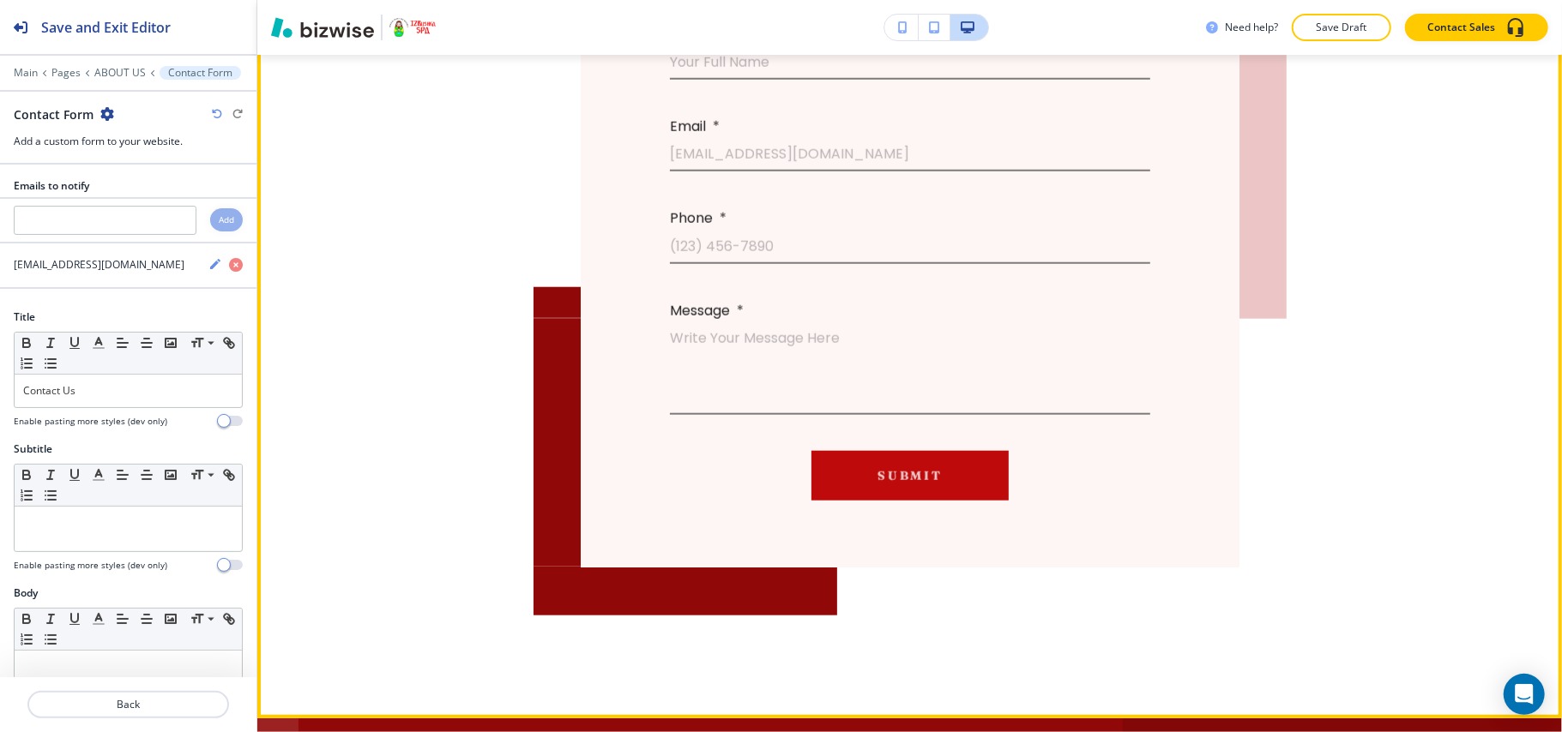
scroll to position [5634, 0]
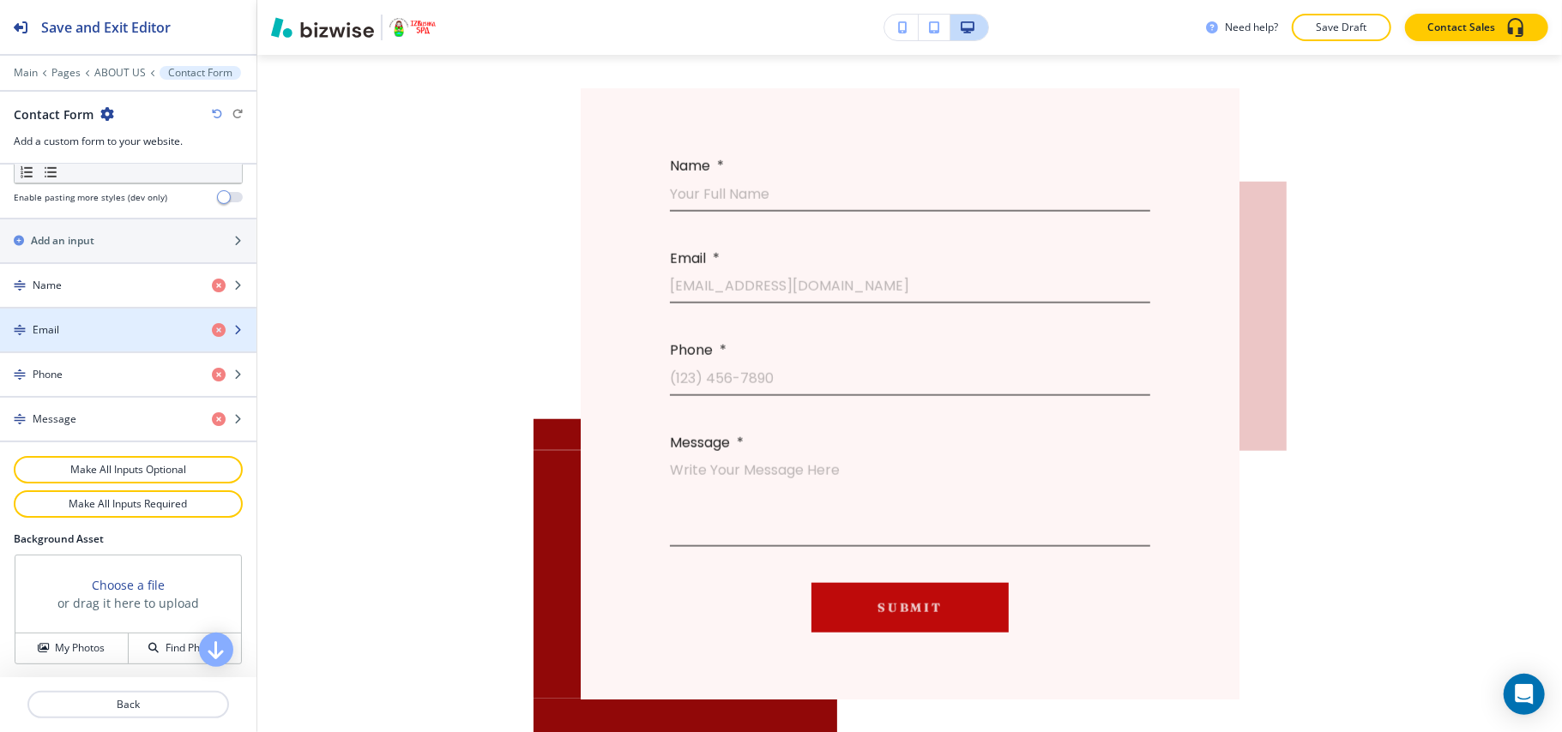
scroll to position [800, 0]
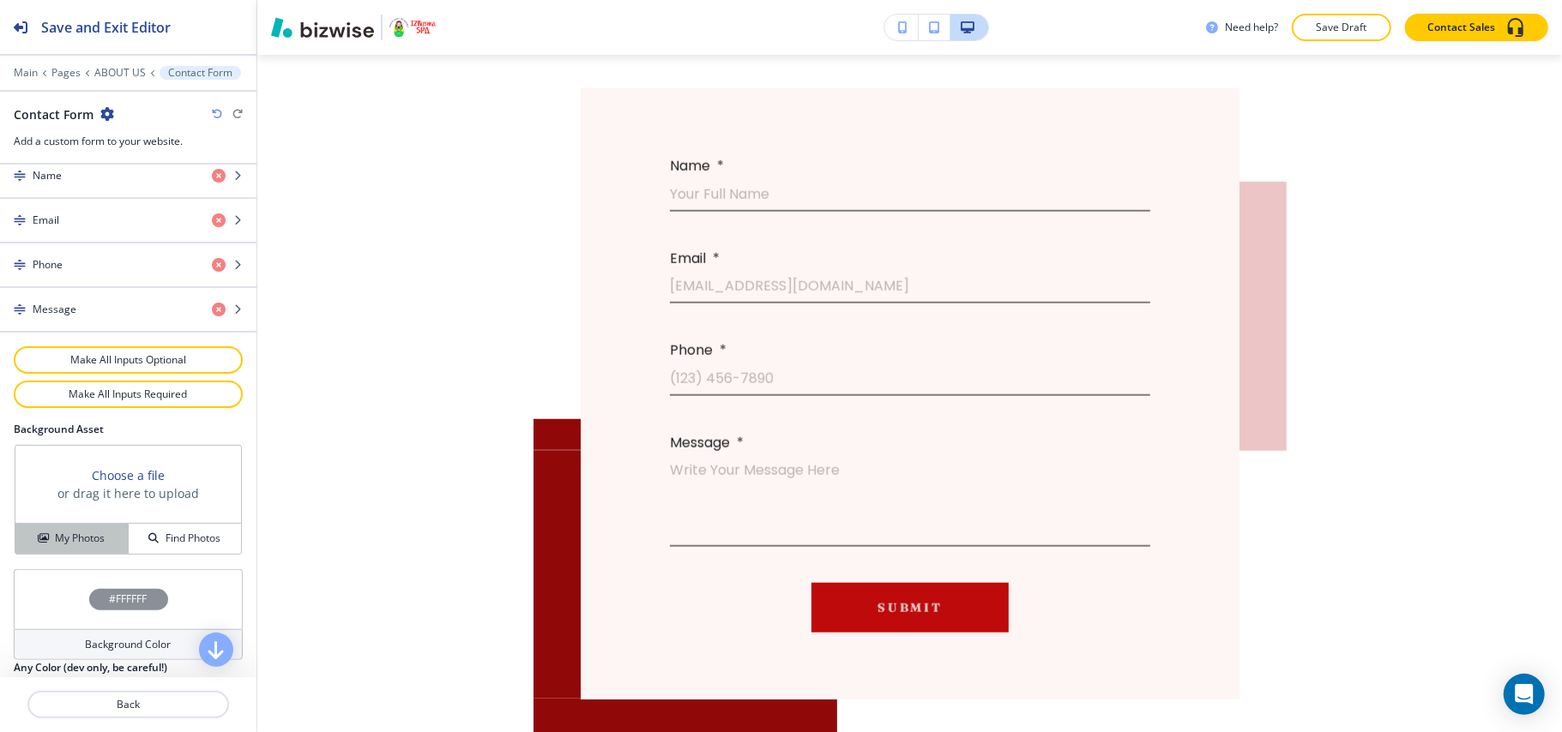
click at [83, 554] on button "My Photos" at bounding box center [71, 539] width 113 height 30
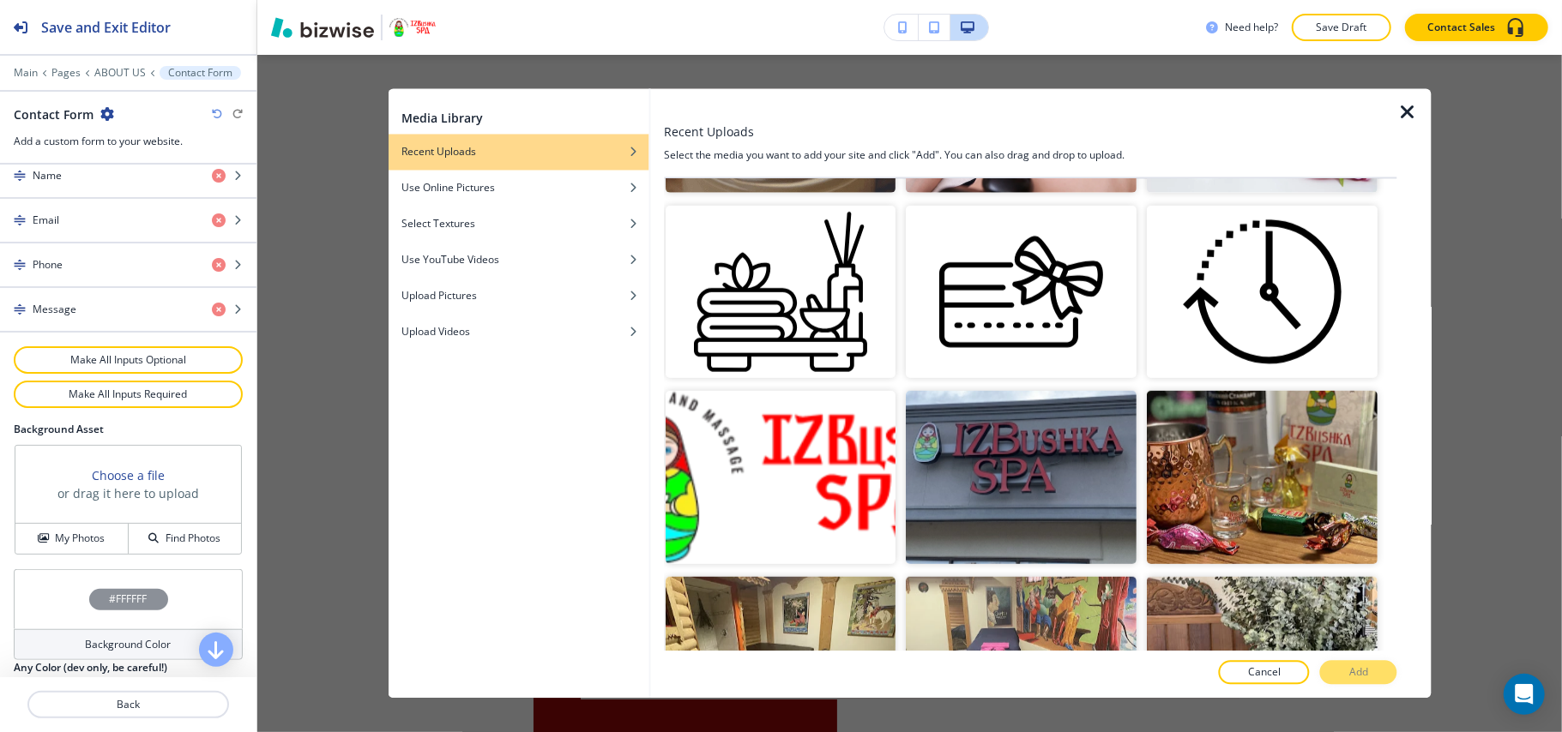
scroll to position [571, 0]
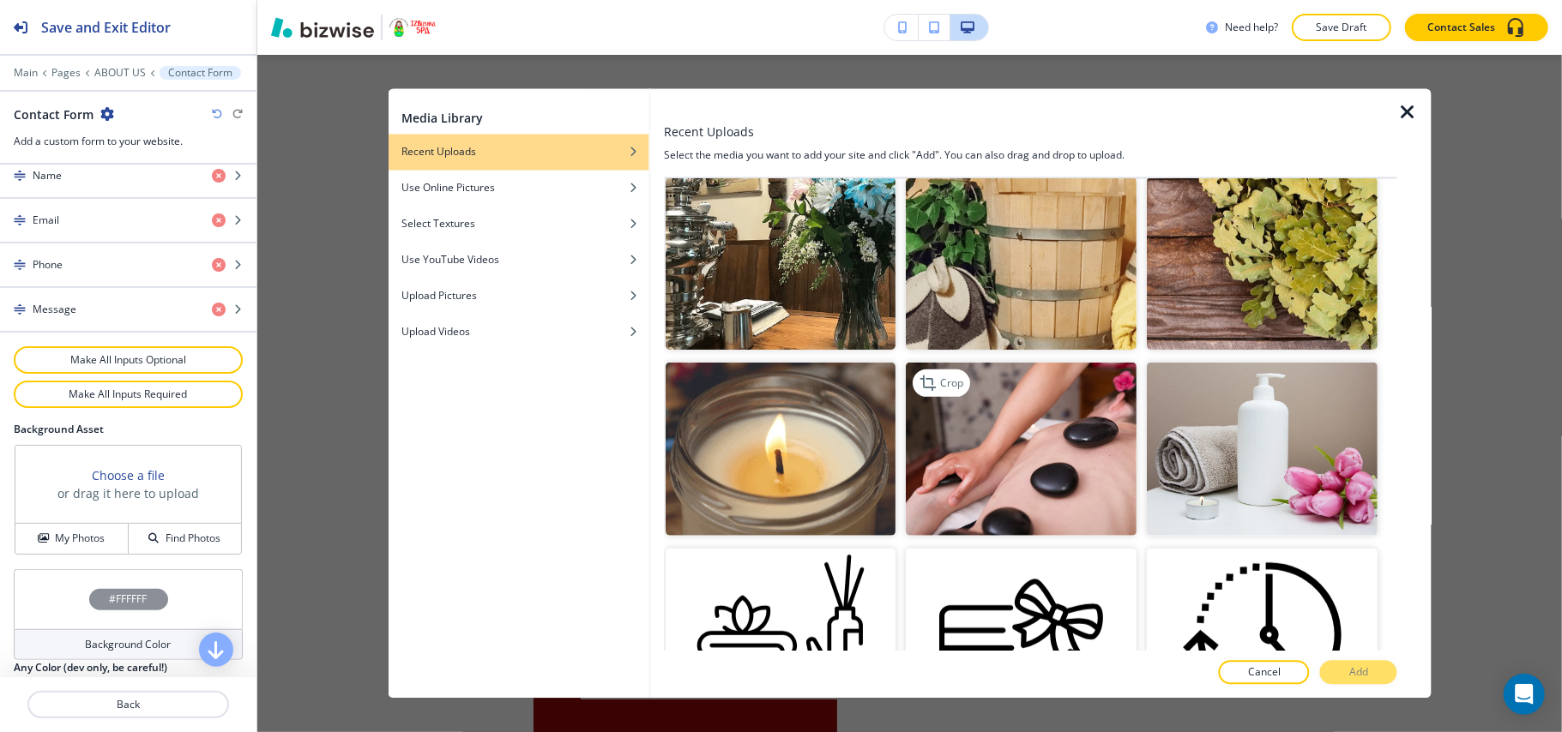
click at [1058, 448] on img "button" at bounding box center [1021, 449] width 231 height 173
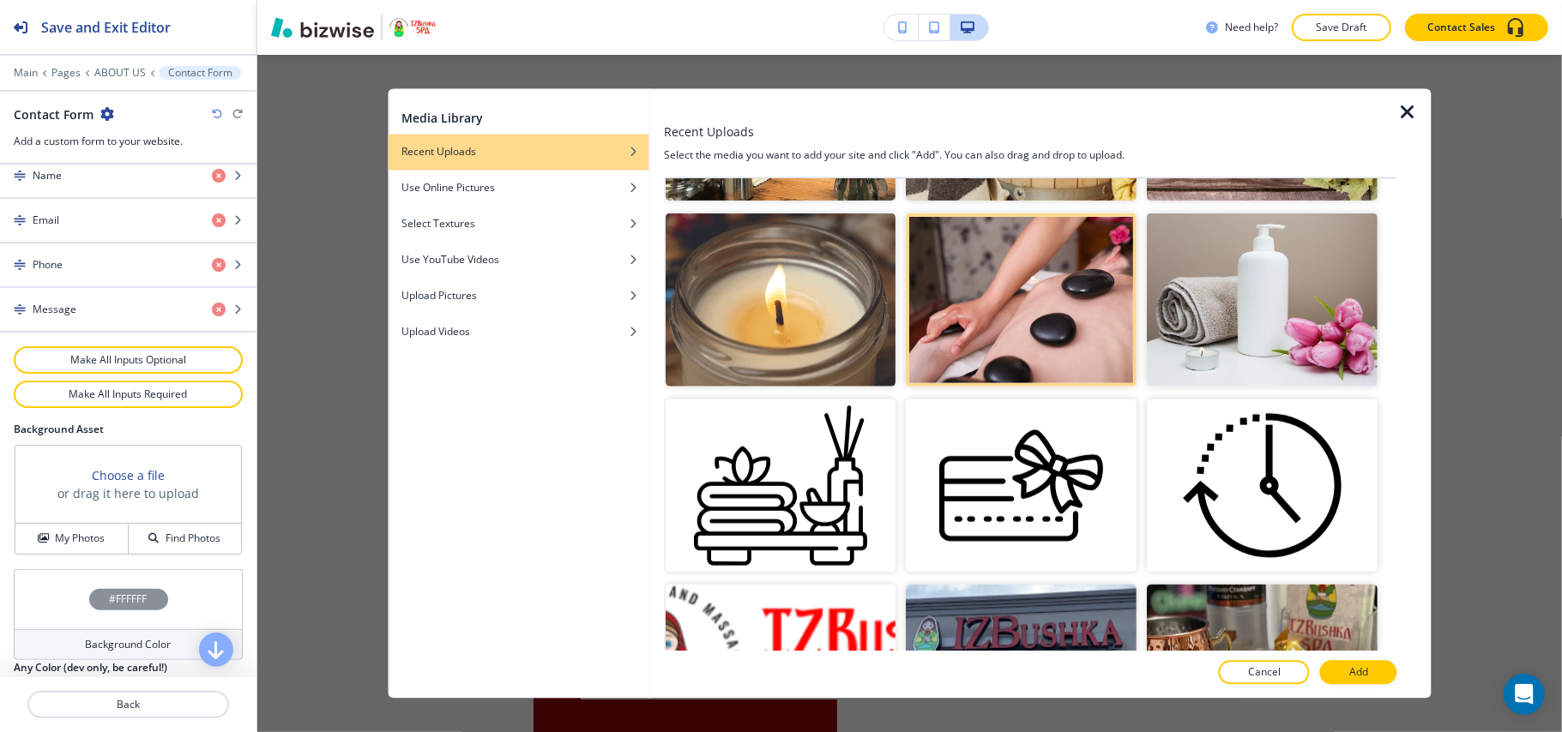
scroll to position [1029, 0]
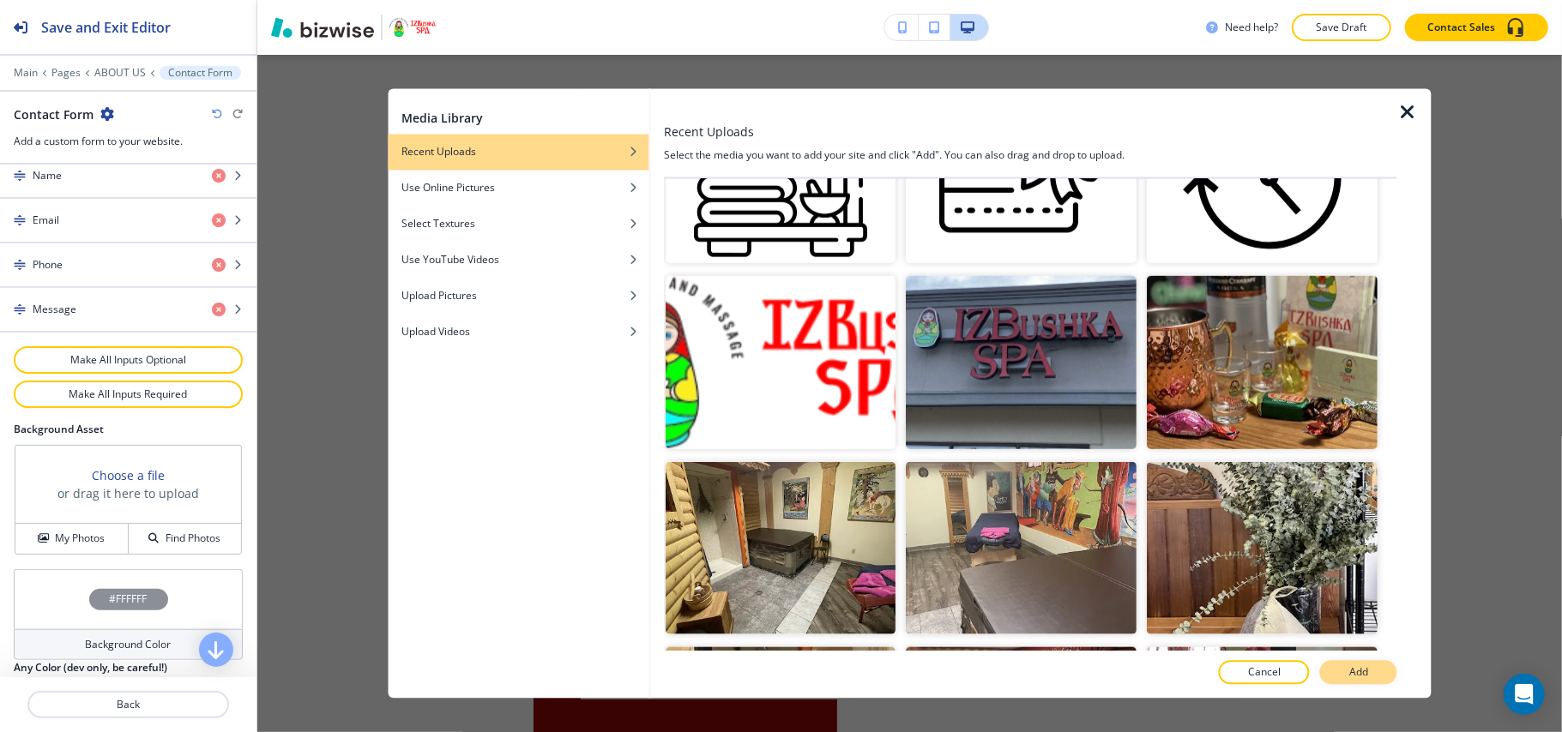
click at [1368, 676] on p "Add" at bounding box center [1358, 672] width 19 height 15
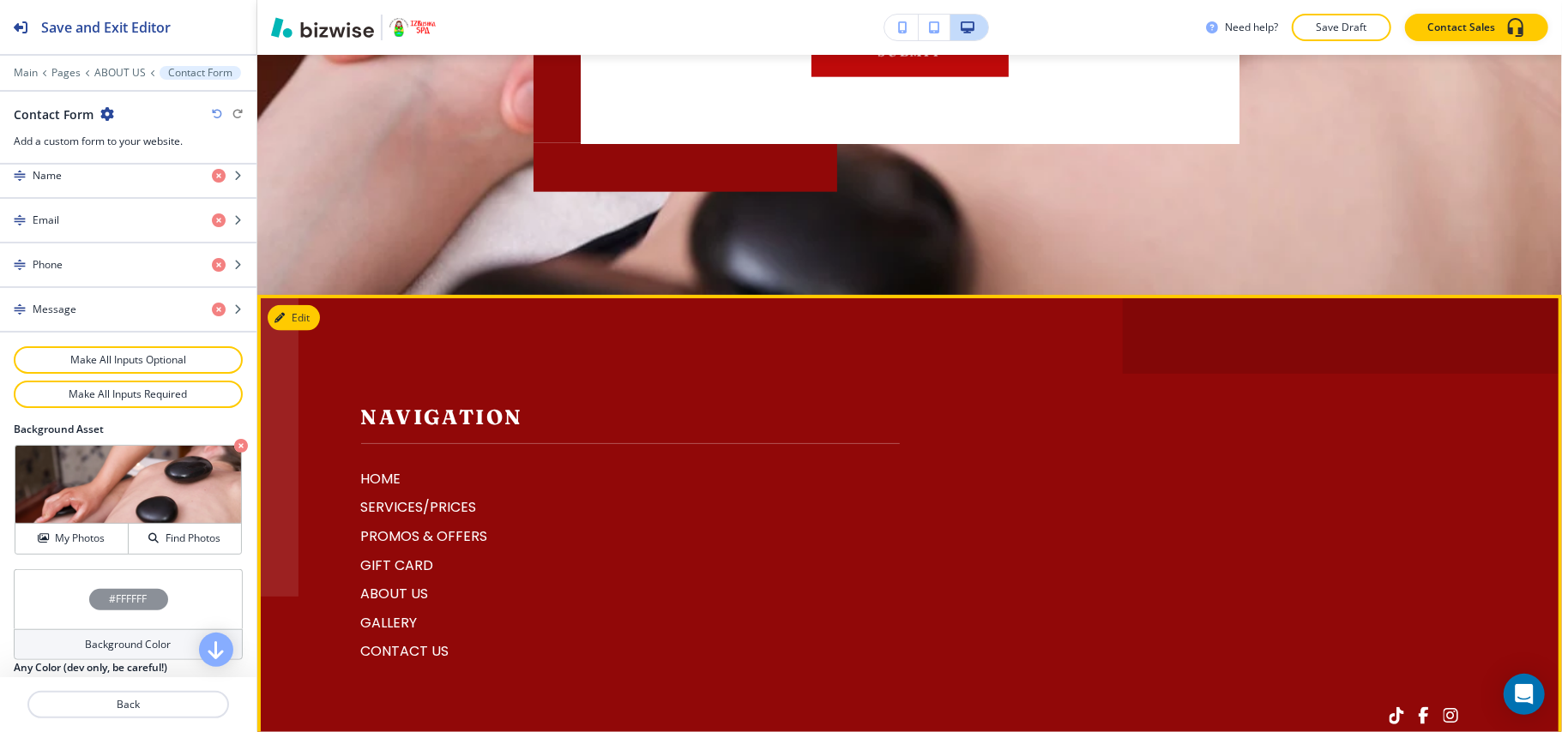
scroll to position [6320, 0]
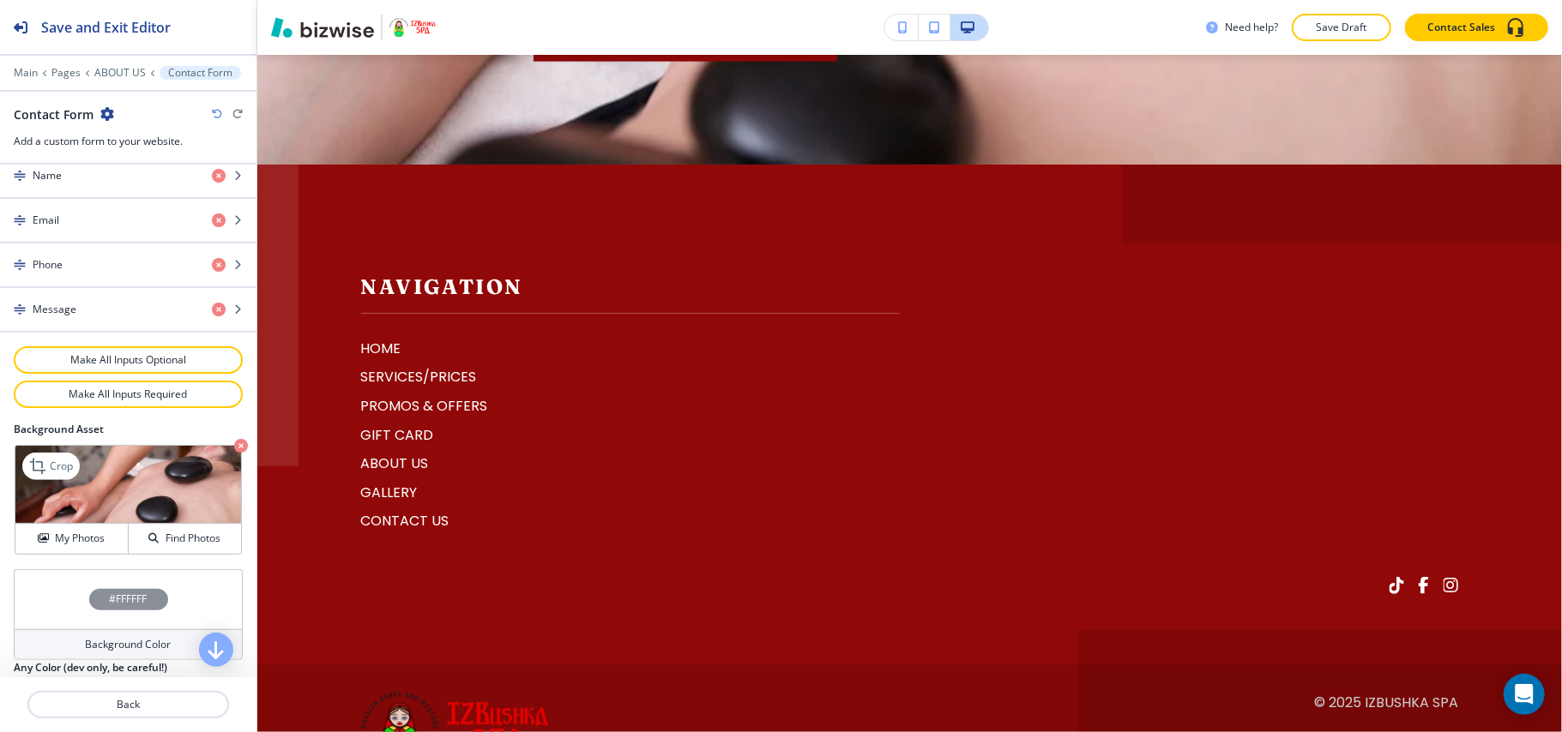
click at [234, 453] on icon "button" at bounding box center [241, 446] width 14 height 14
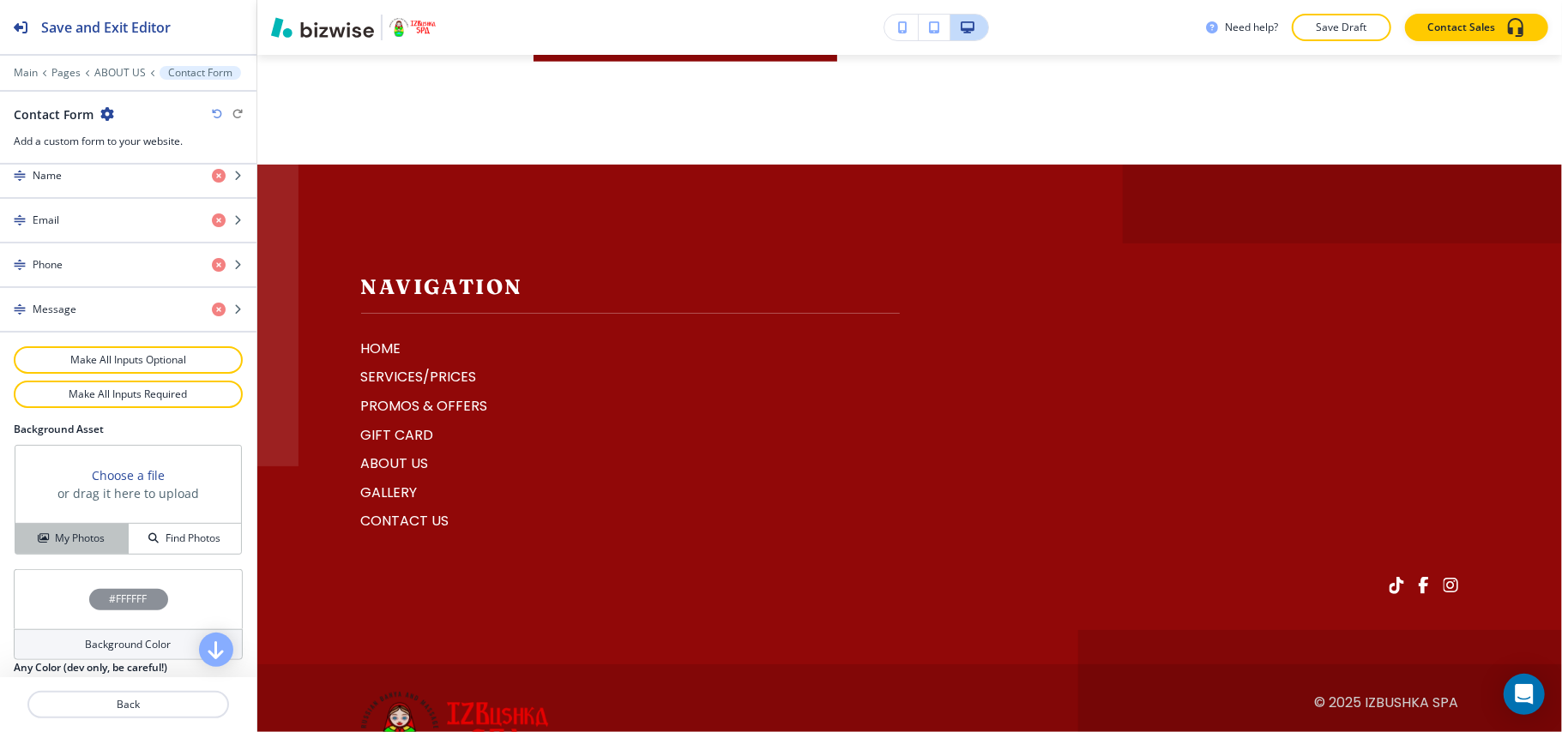
click at [80, 542] on h4 "My Photos" at bounding box center [80, 538] width 50 height 15
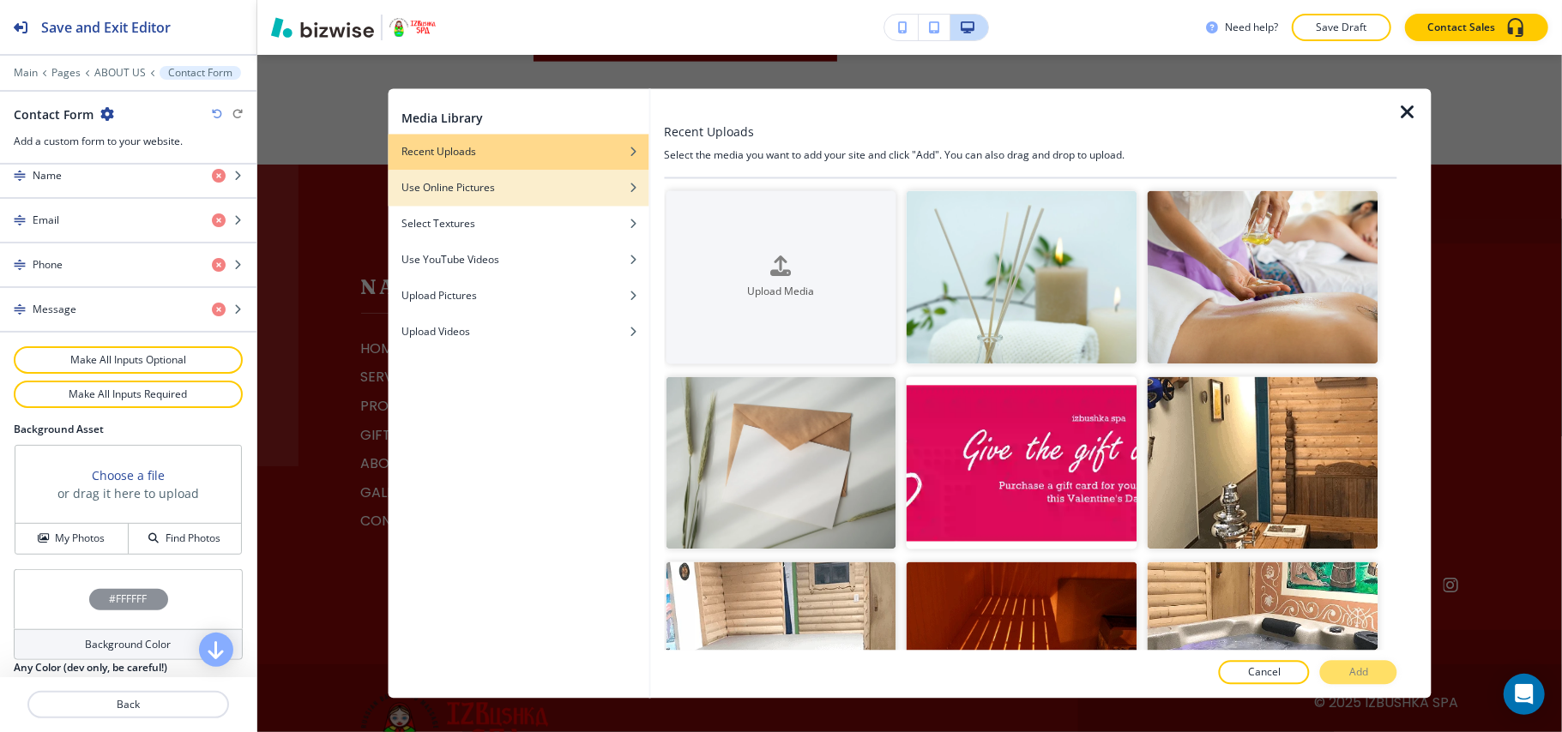
click at [515, 197] on div "button" at bounding box center [518, 201] width 261 height 10
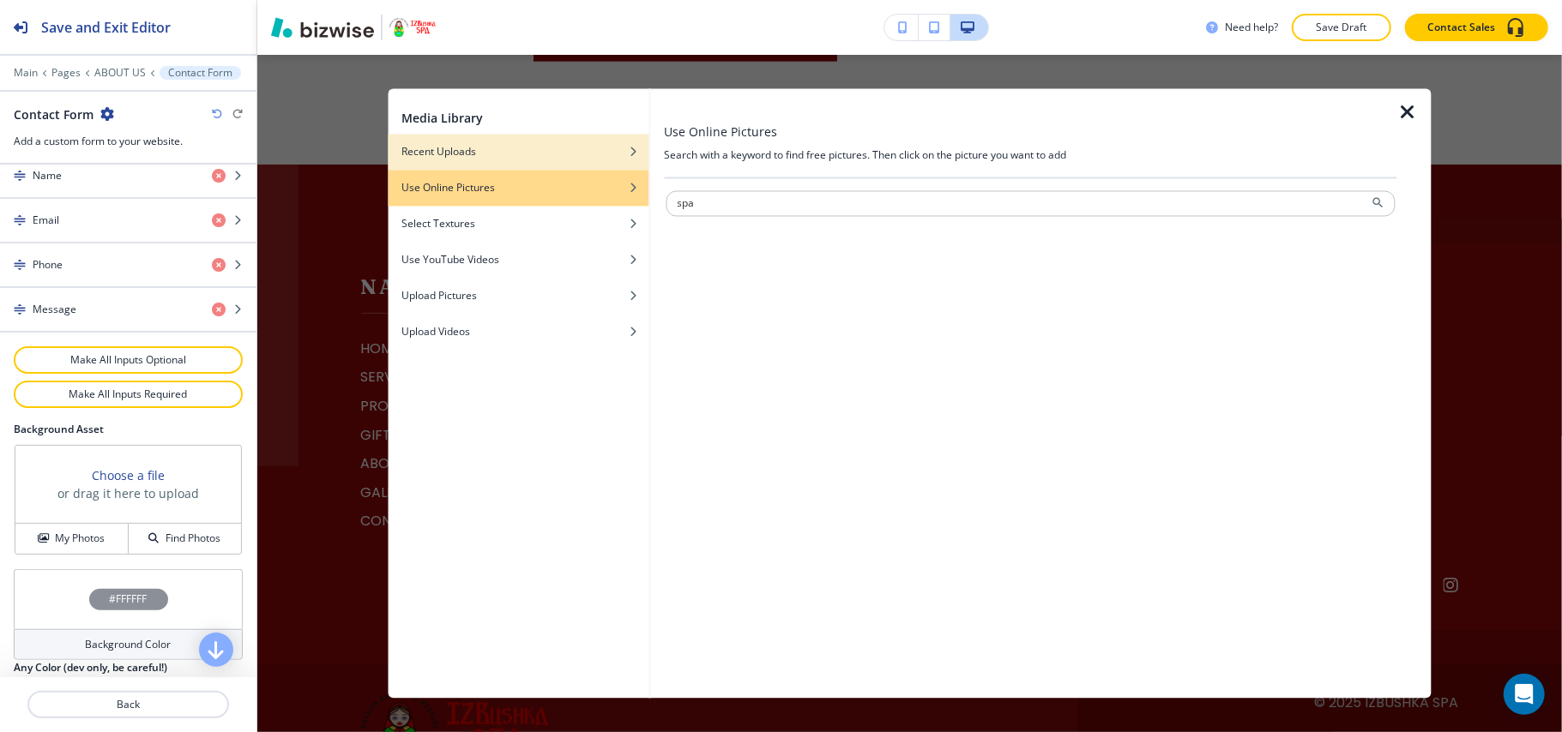
type input "spa"
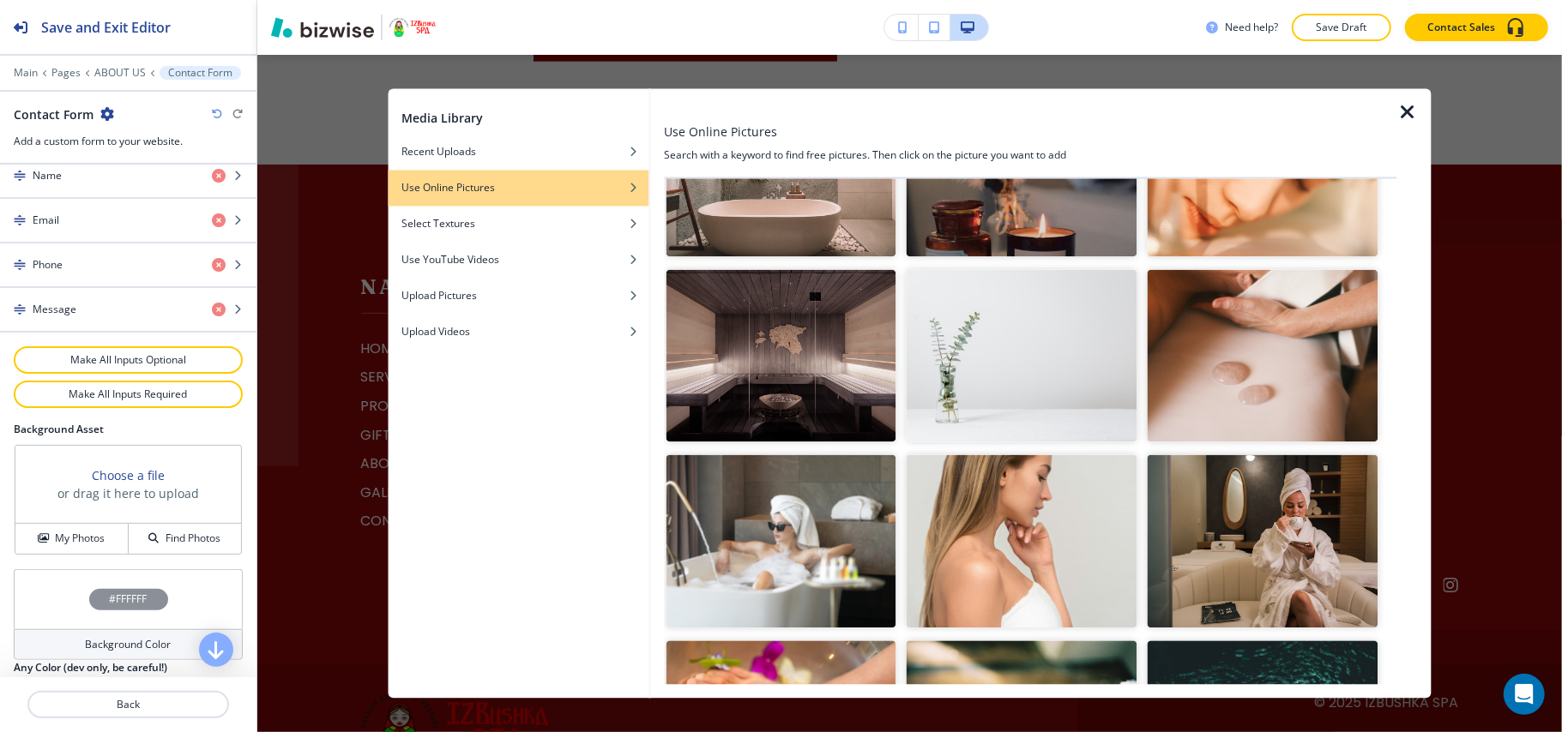
scroll to position [1029, 0]
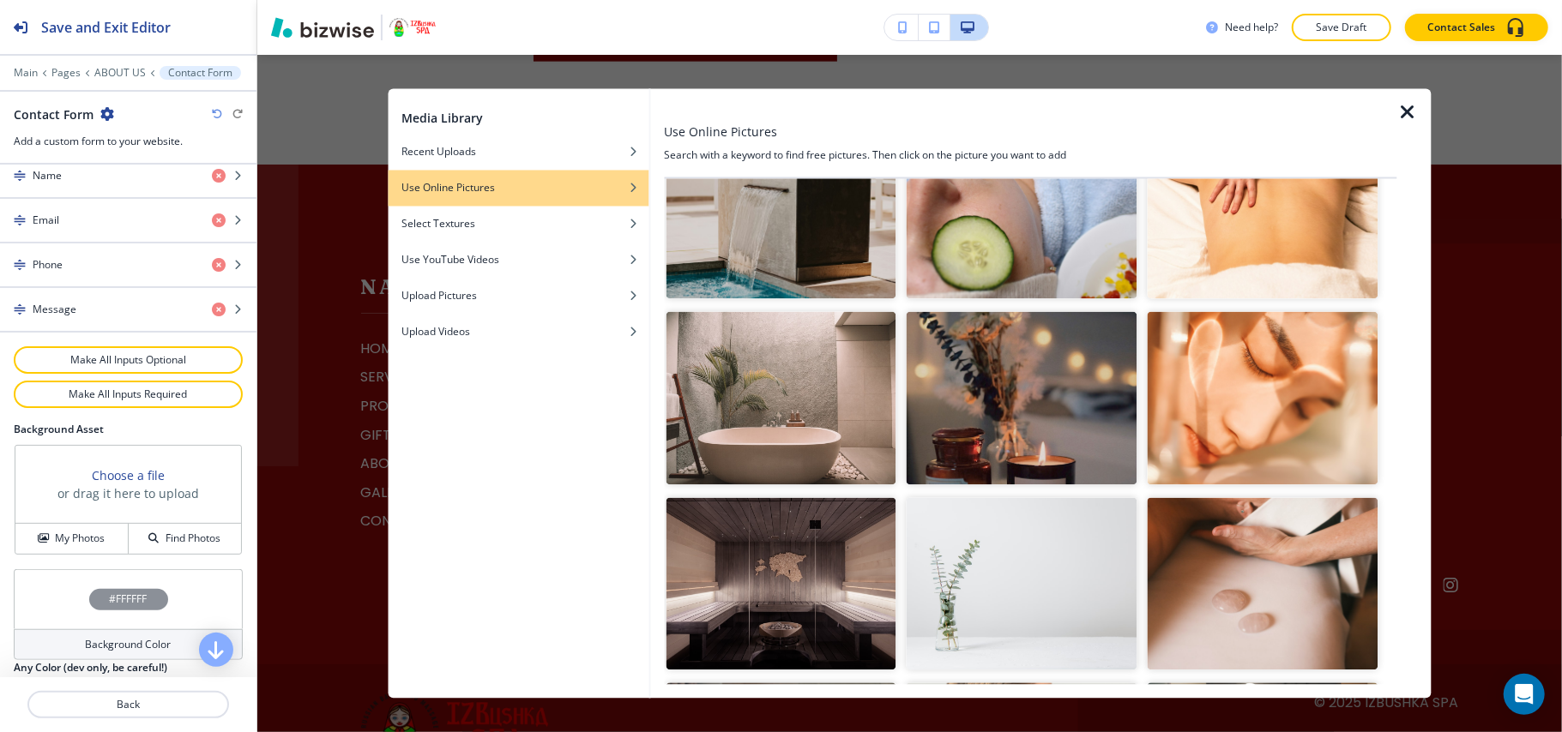
click at [1034, 372] on img "button" at bounding box center [1021, 398] width 231 height 173
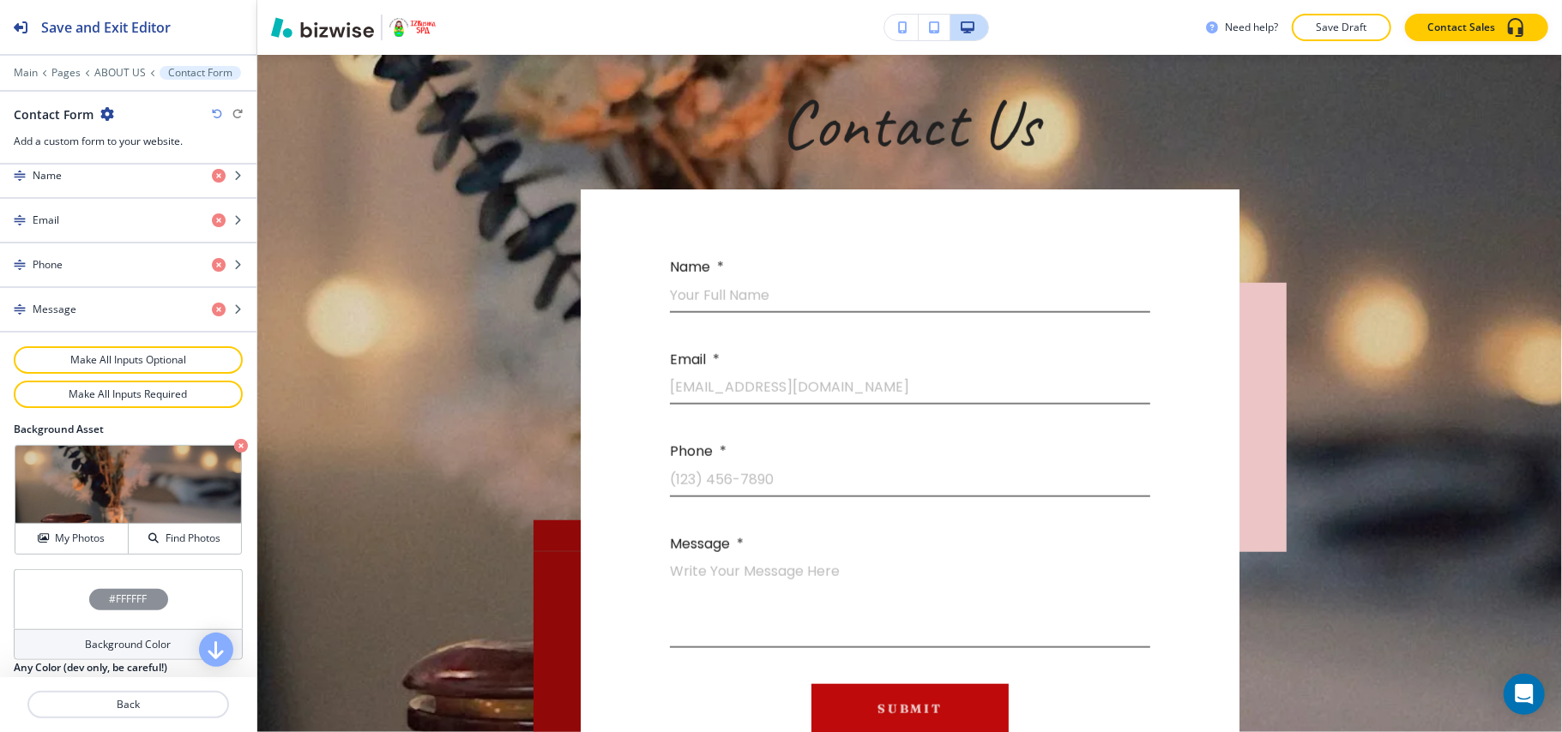
scroll to position [5520, 0]
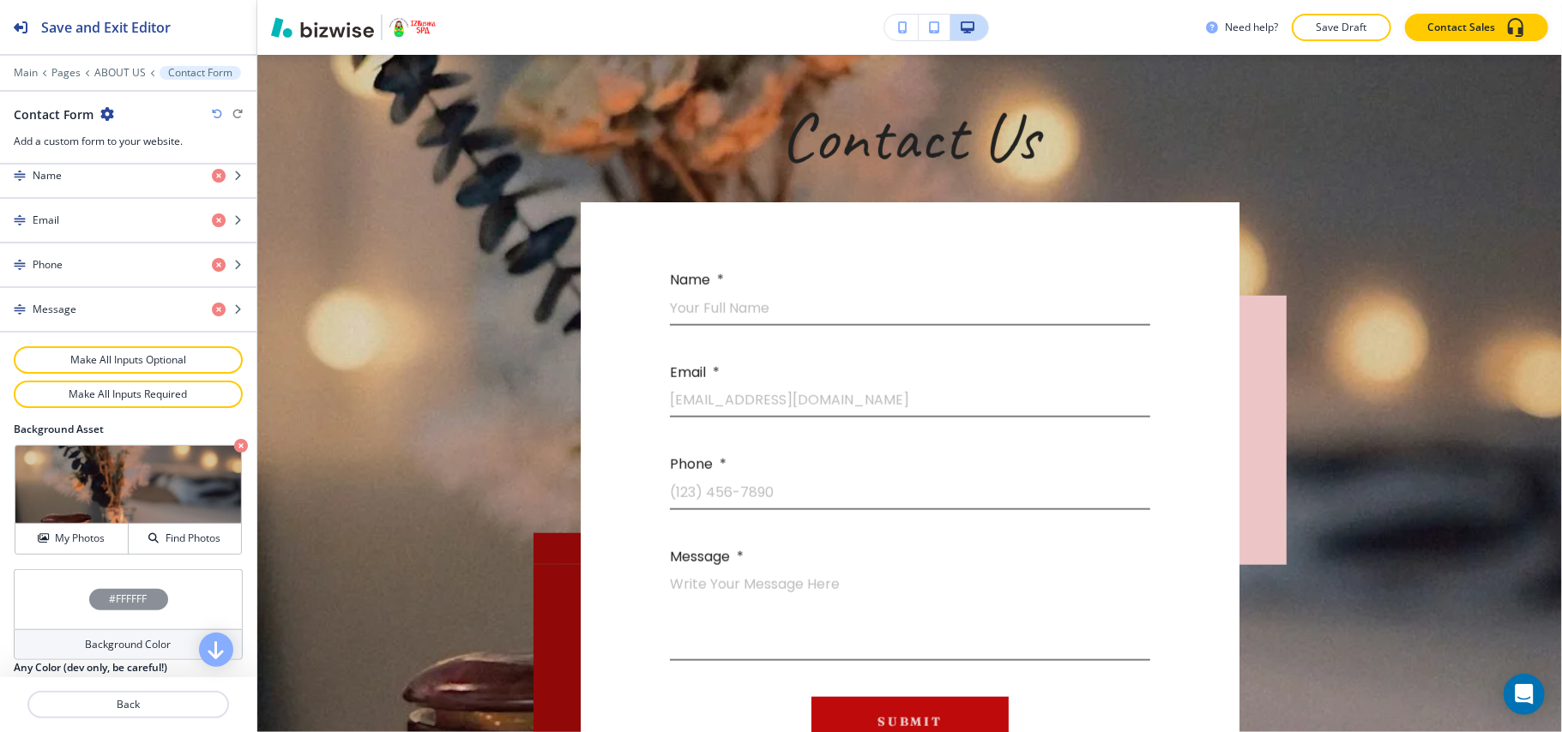
click at [48, 605] on div "#FFFFFF" at bounding box center [128, 599] width 229 height 60
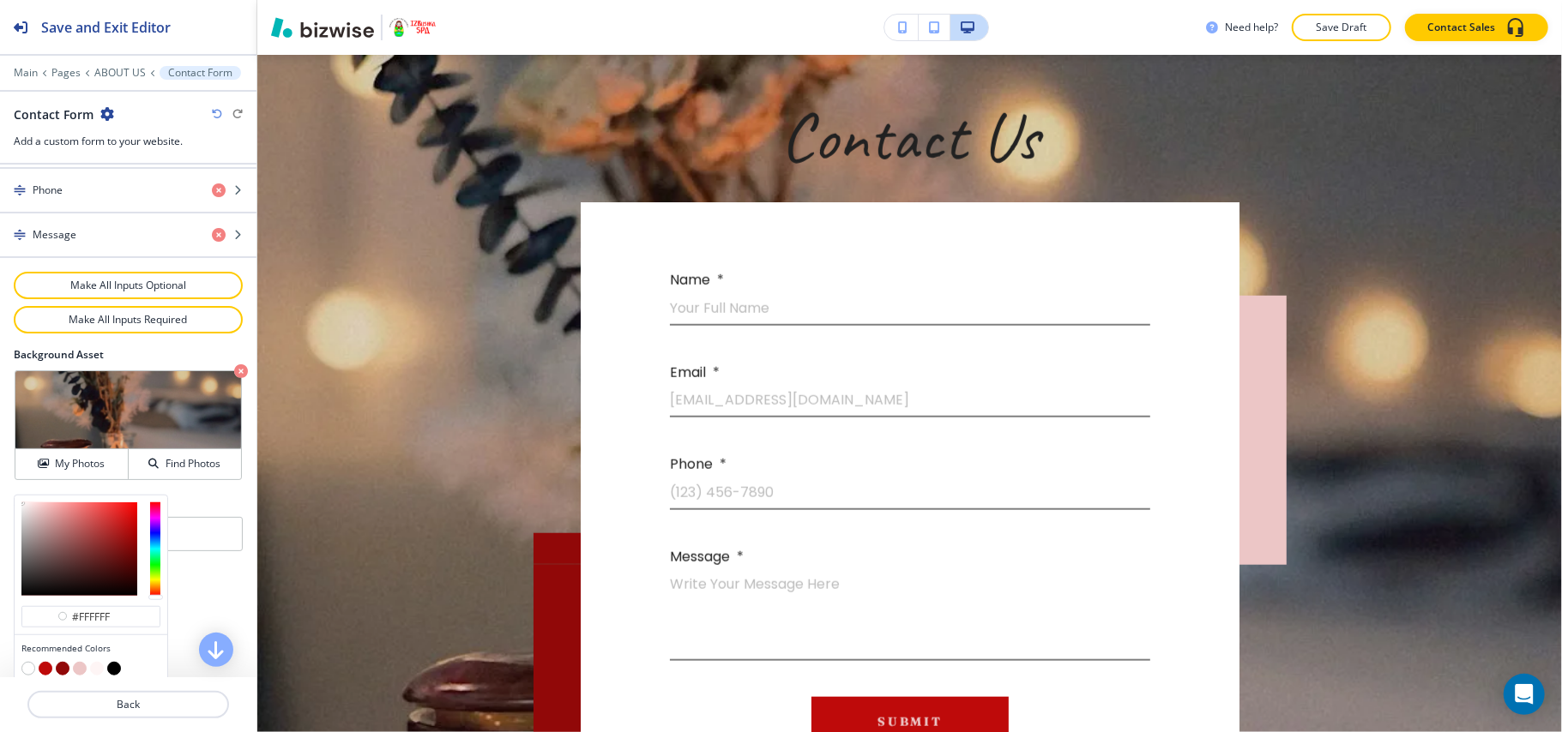
scroll to position [947, 0]
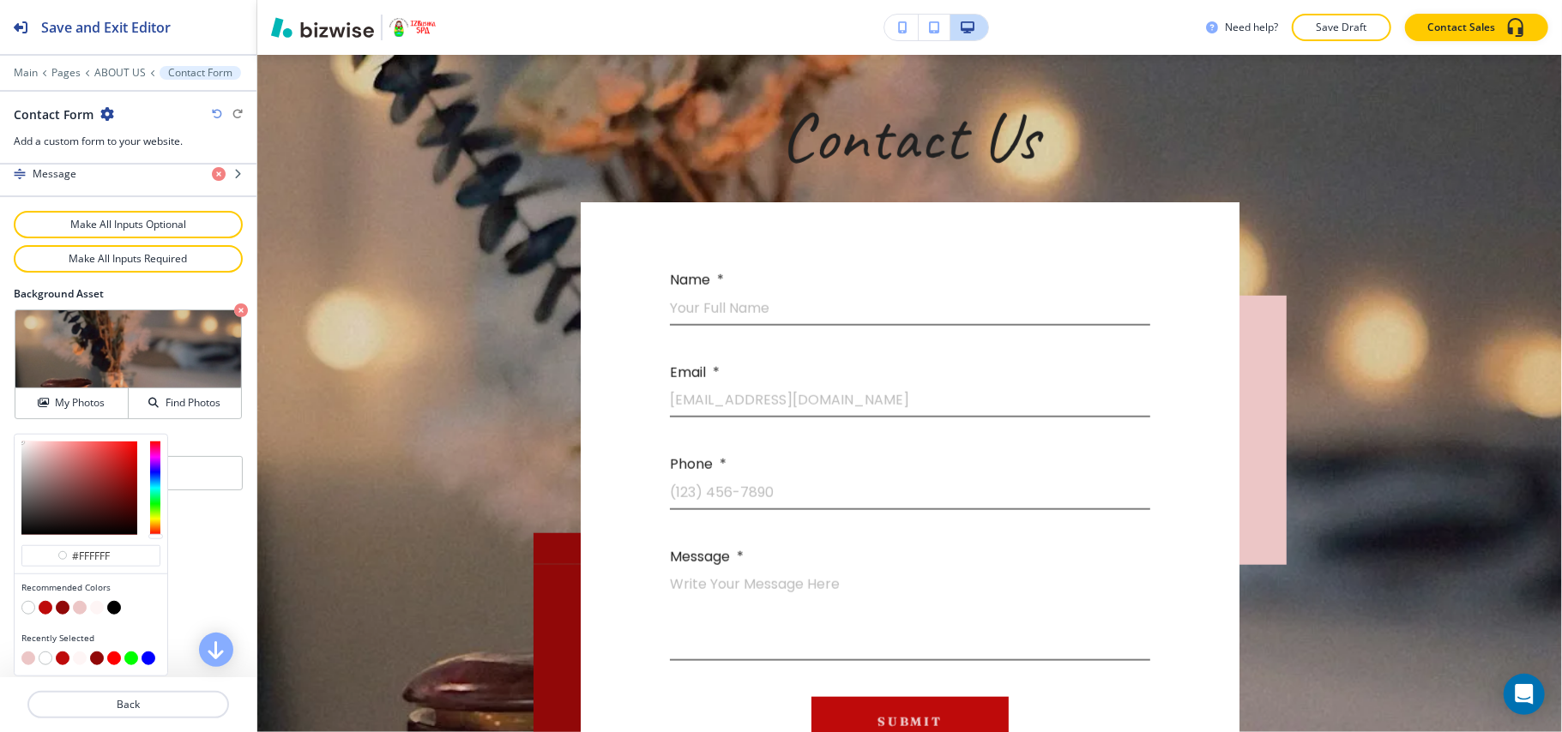
click at [113, 609] on button "button" at bounding box center [114, 608] width 14 height 14
type input "#000000"
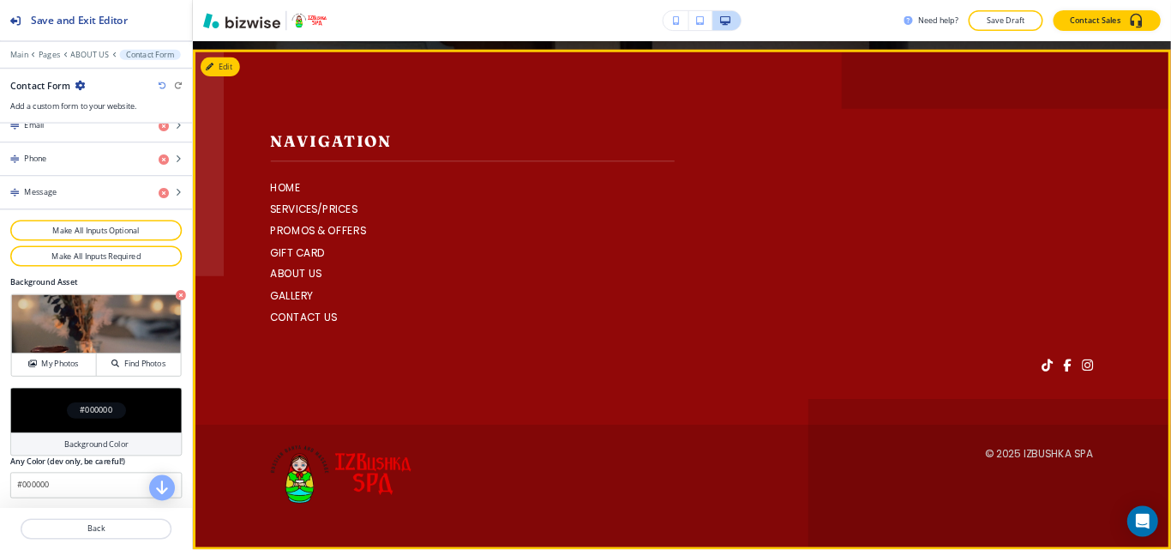
scroll to position [6663, 0]
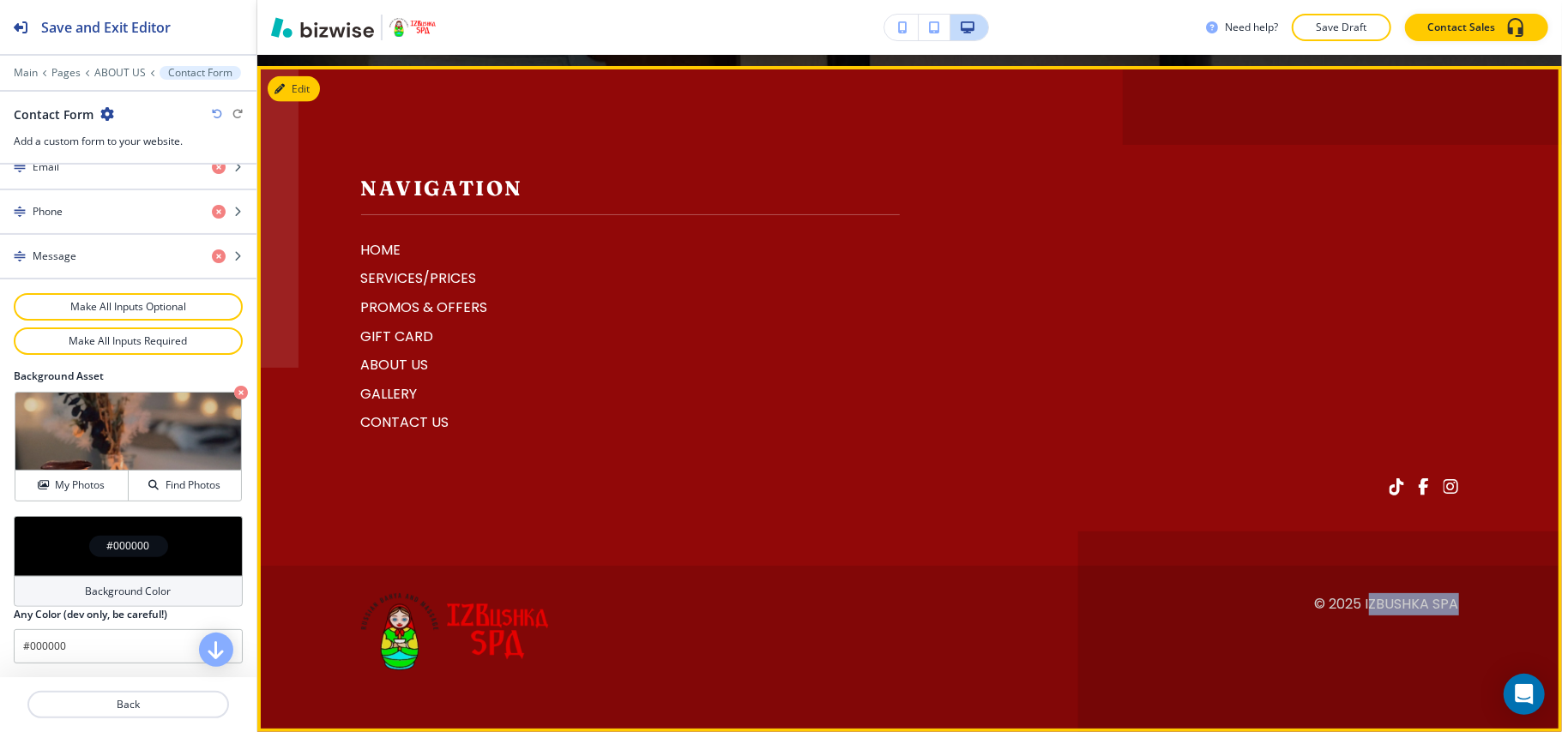
drag, startPoint x: 1460, startPoint y: 597, endPoint x: 1352, endPoint y: 601, distance: 107.3
click at [1352, 601] on footer "Navigation HOME SERVICES/PRICES PROMOS & OFFERS GIFT CARD ABOUT US GALLERY CONT…" at bounding box center [909, 399] width 1304 height 666
drag, startPoint x: 1350, startPoint y: 605, endPoint x: 1480, endPoint y: 600, distance: 130.4
click at [1480, 600] on footer "Navigation HOME SERVICES/PRICES PROMOS & OFFERS GIFT CARD ABOUT US GALLERY CONT…" at bounding box center [909, 399] width 1304 height 666
copy p "IZBushka Spa"
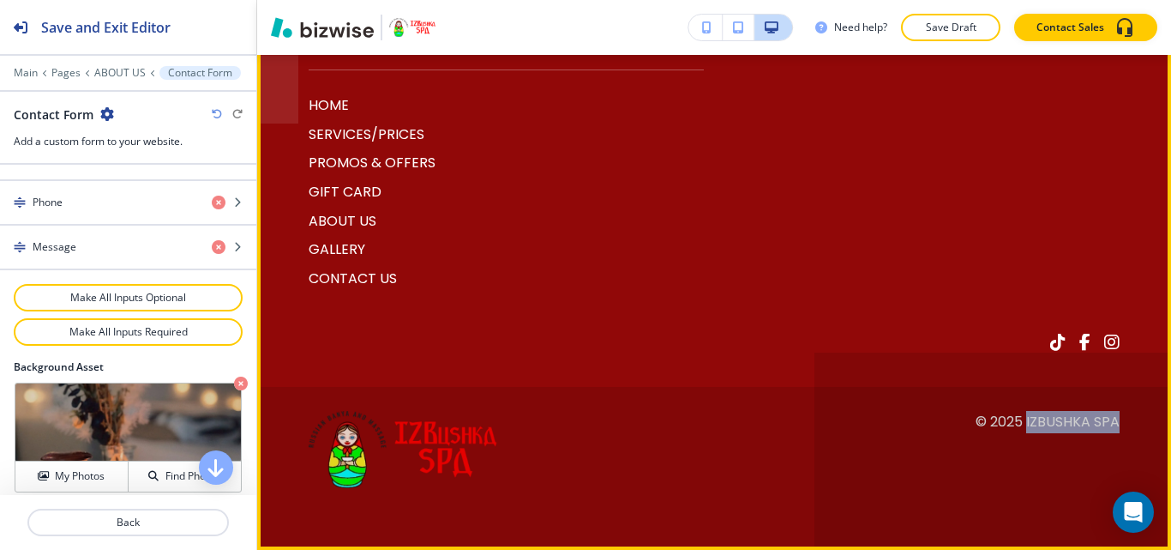
scroll to position [863, 0]
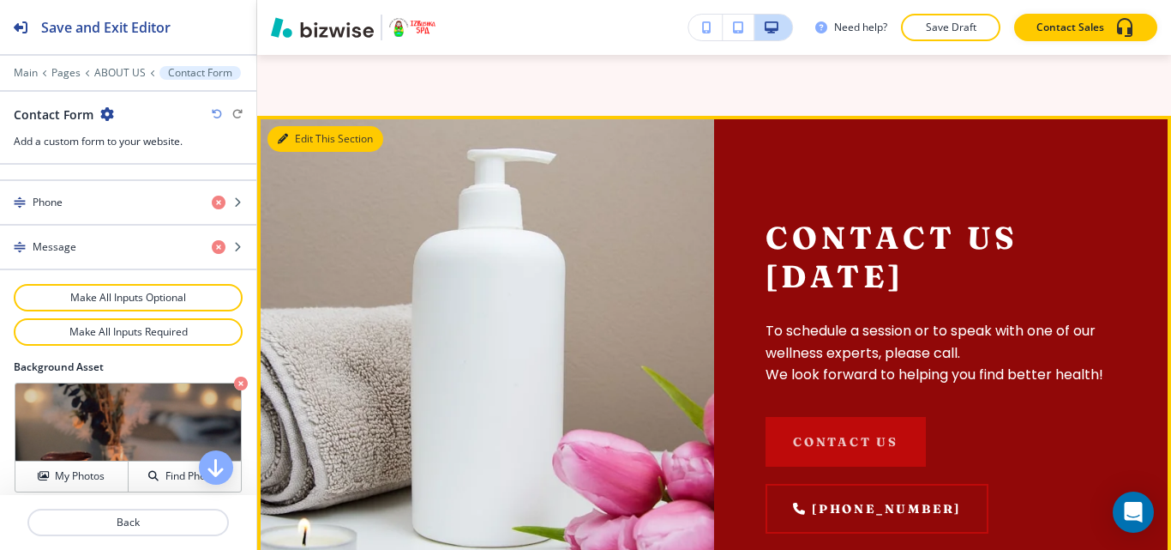
click at [277, 152] on button "Edit This Section" at bounding box center [326, 139] width 116 height 26
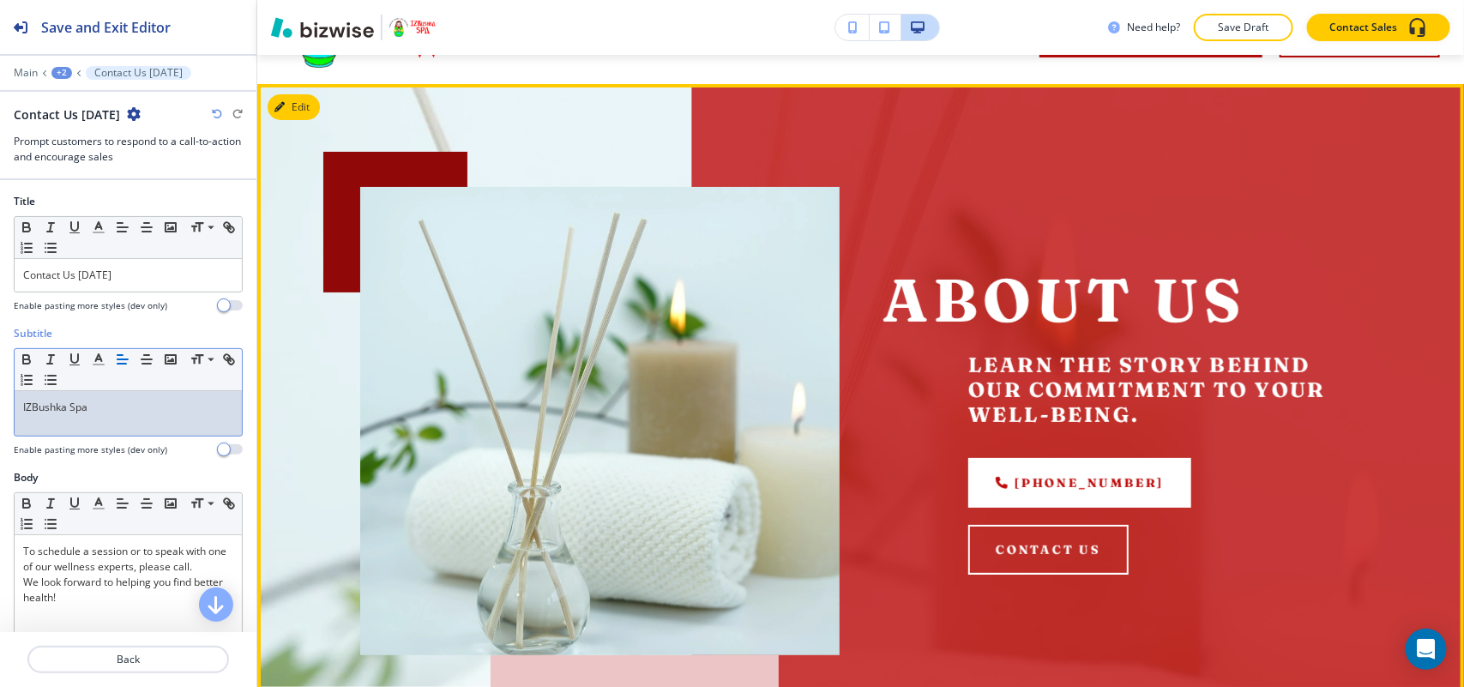
scroll to position [0, 0]
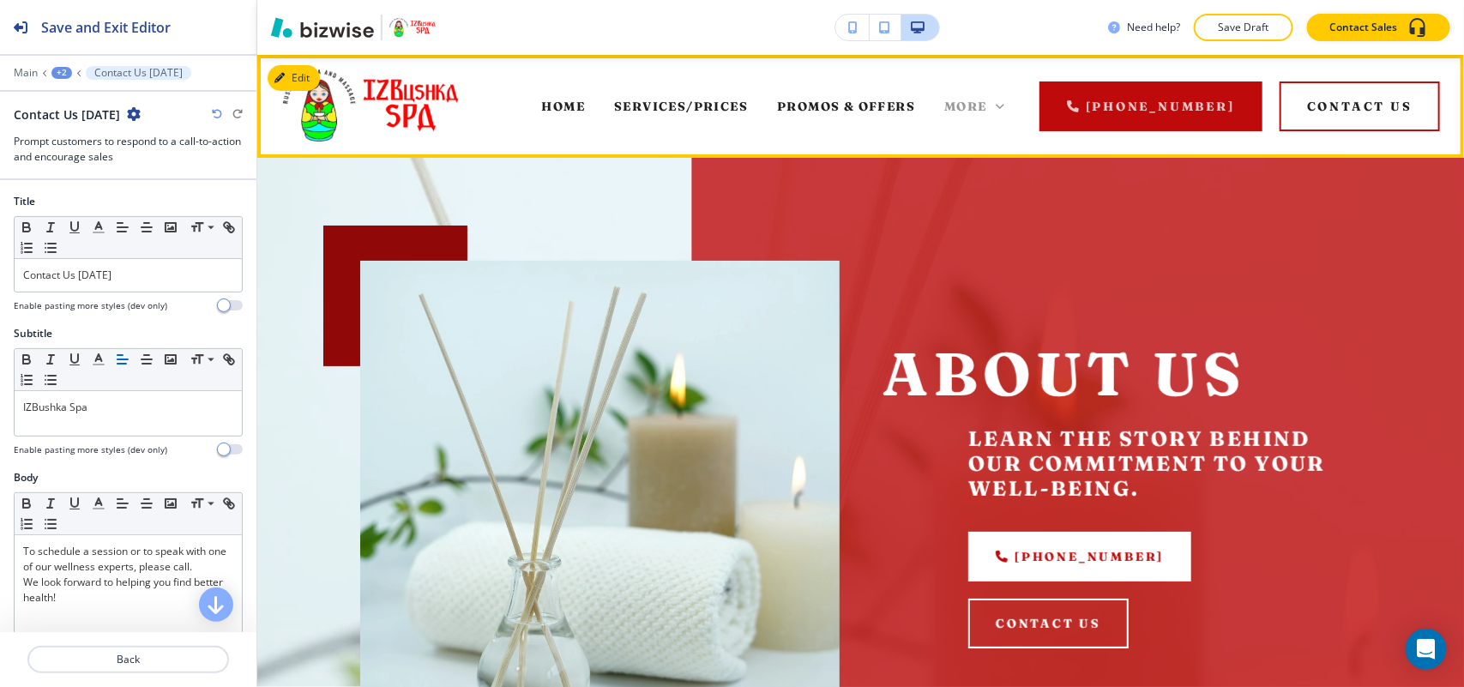
click at [1006, 98] on icon at bounding box center [999, 106] width 17 height 17
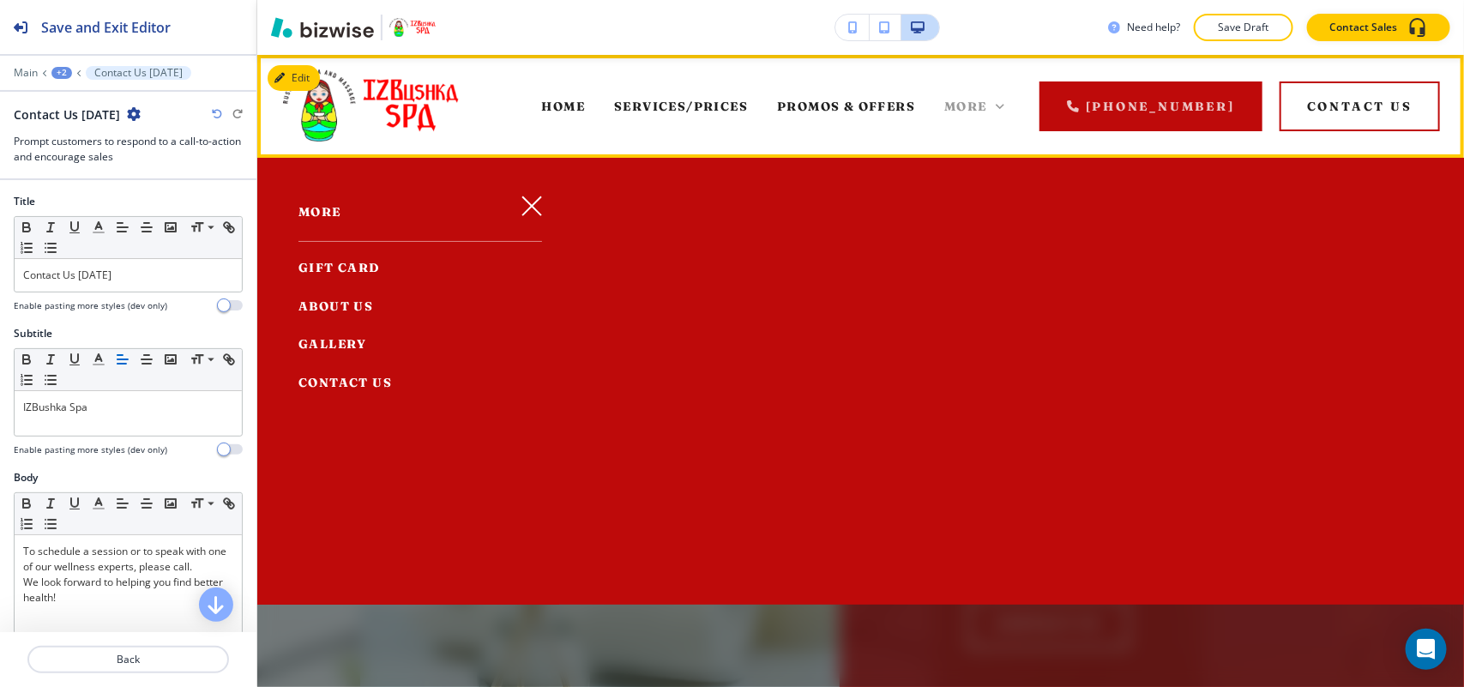
click at [1004, 113] on icon at bounding box center [999, 106] width 17 height 17
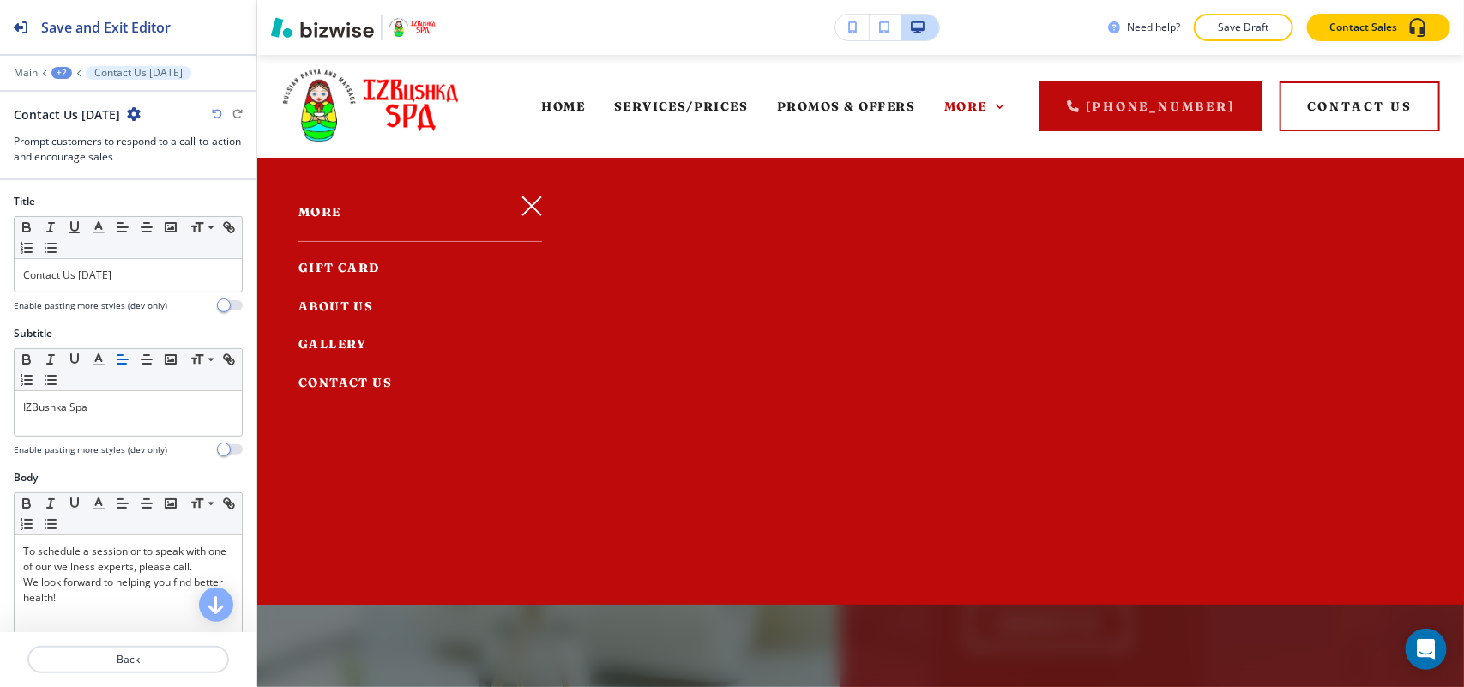
click at [346, 339] on span "GALLERY" at bounding box center [332, 343] width 69 height 15
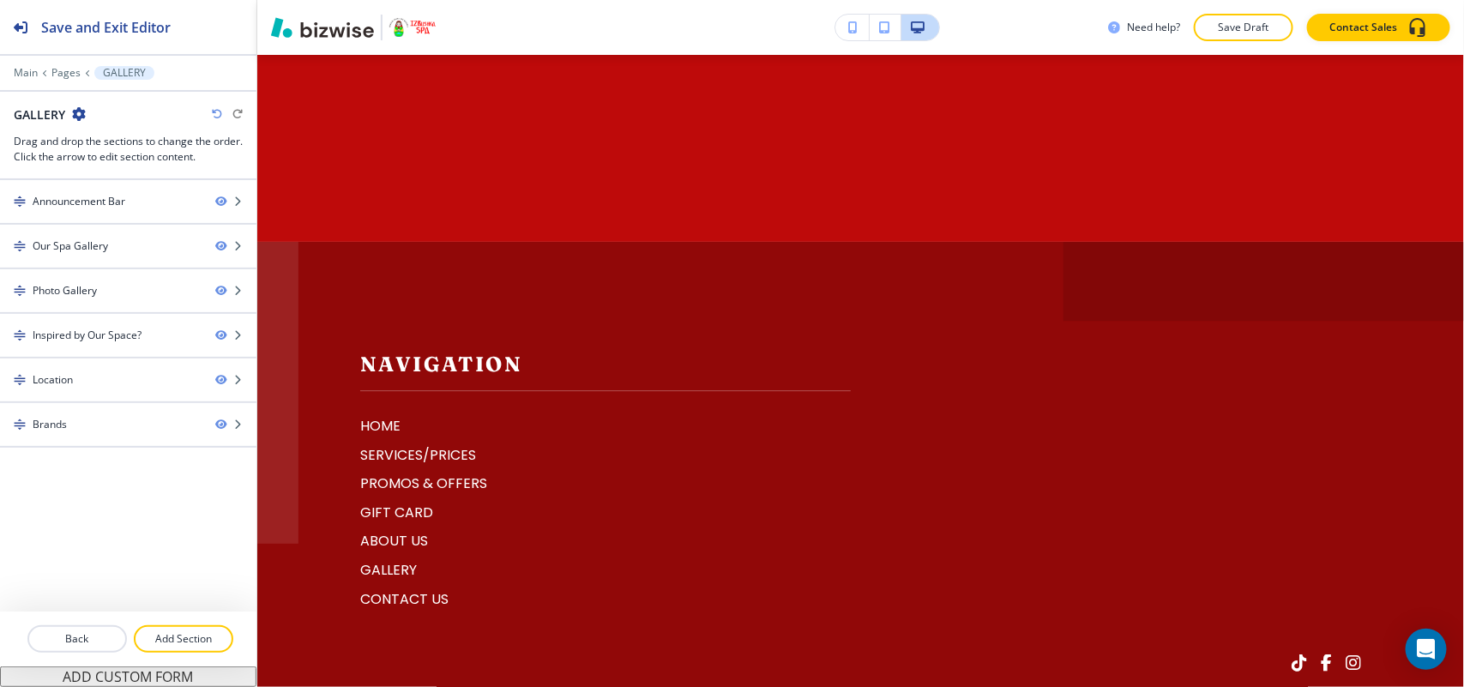
scroll to position [2144, 0]
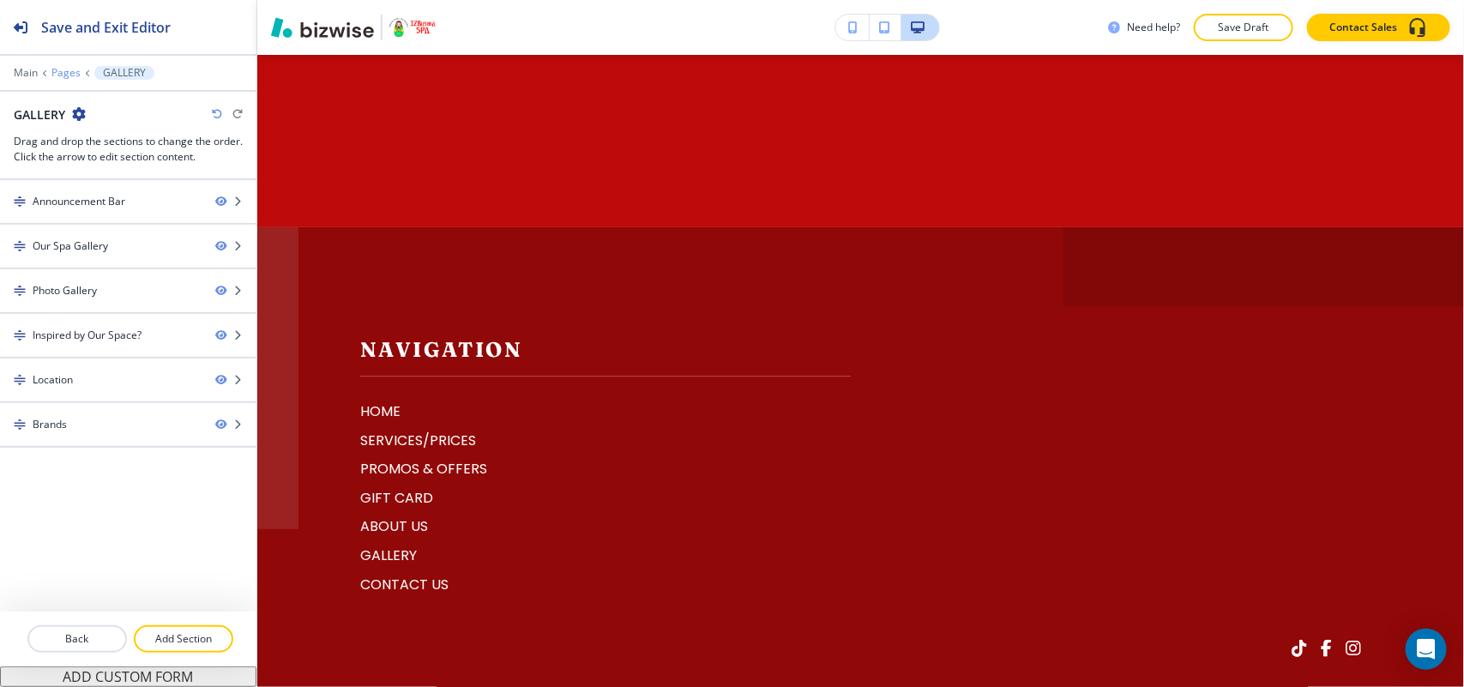
click at [73, 71] on p "Pages" at bounding box center [65, 73] width 29 height 12
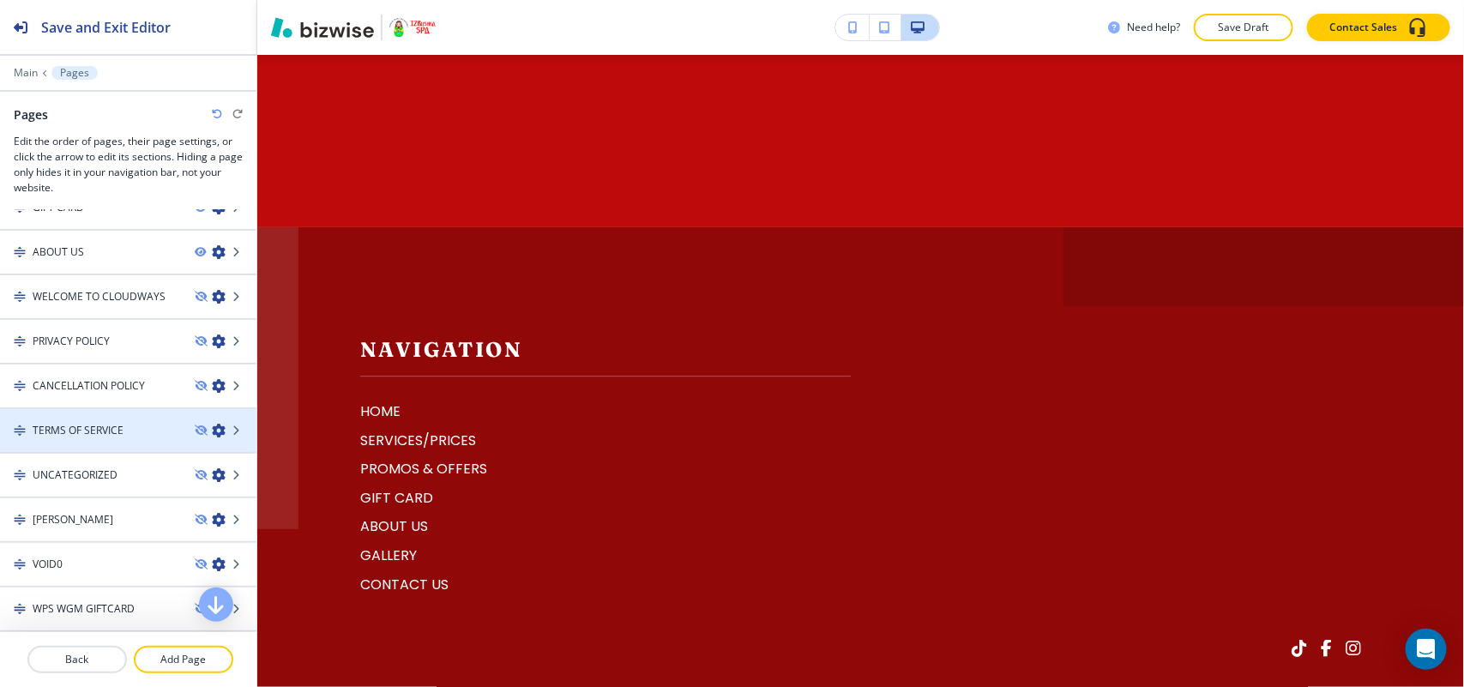
scroll to position [238, 0]
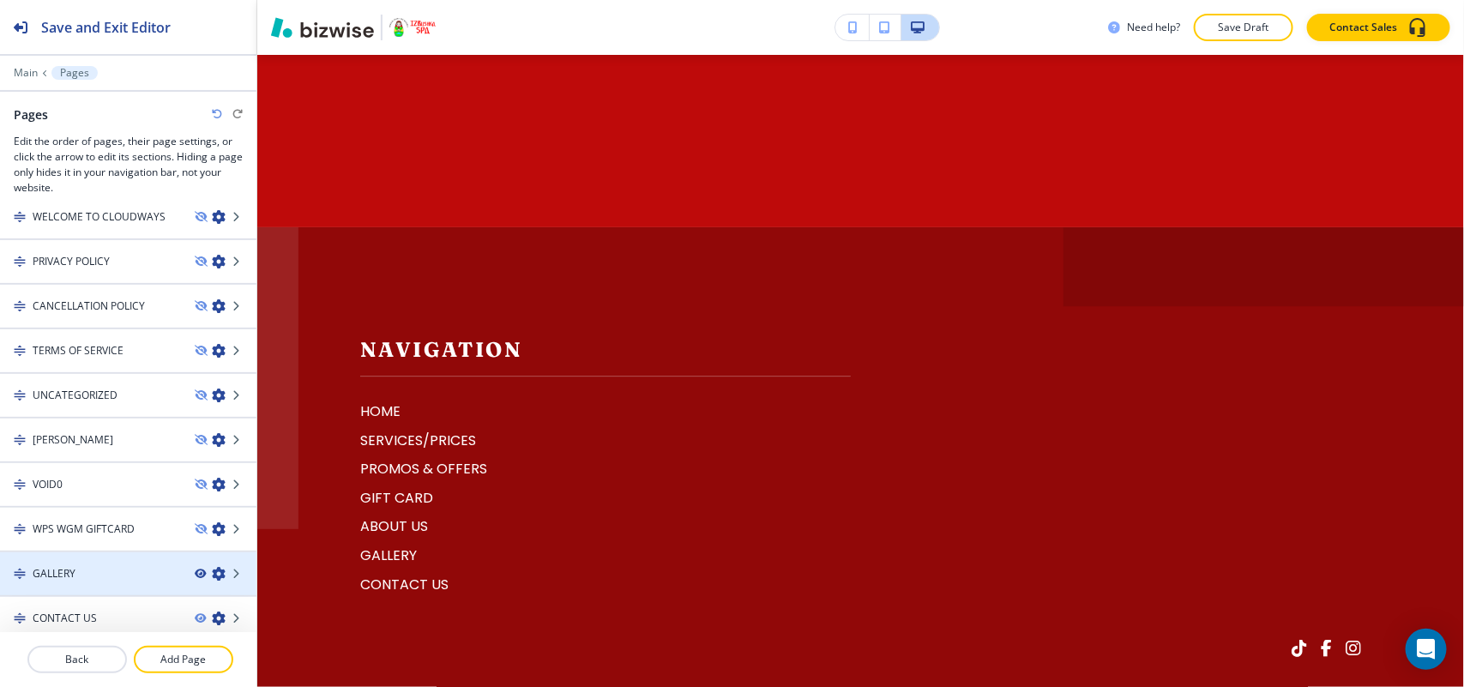
click at [195, 569] on icon "button" at bounding box center [200, 574] width 10 height 10
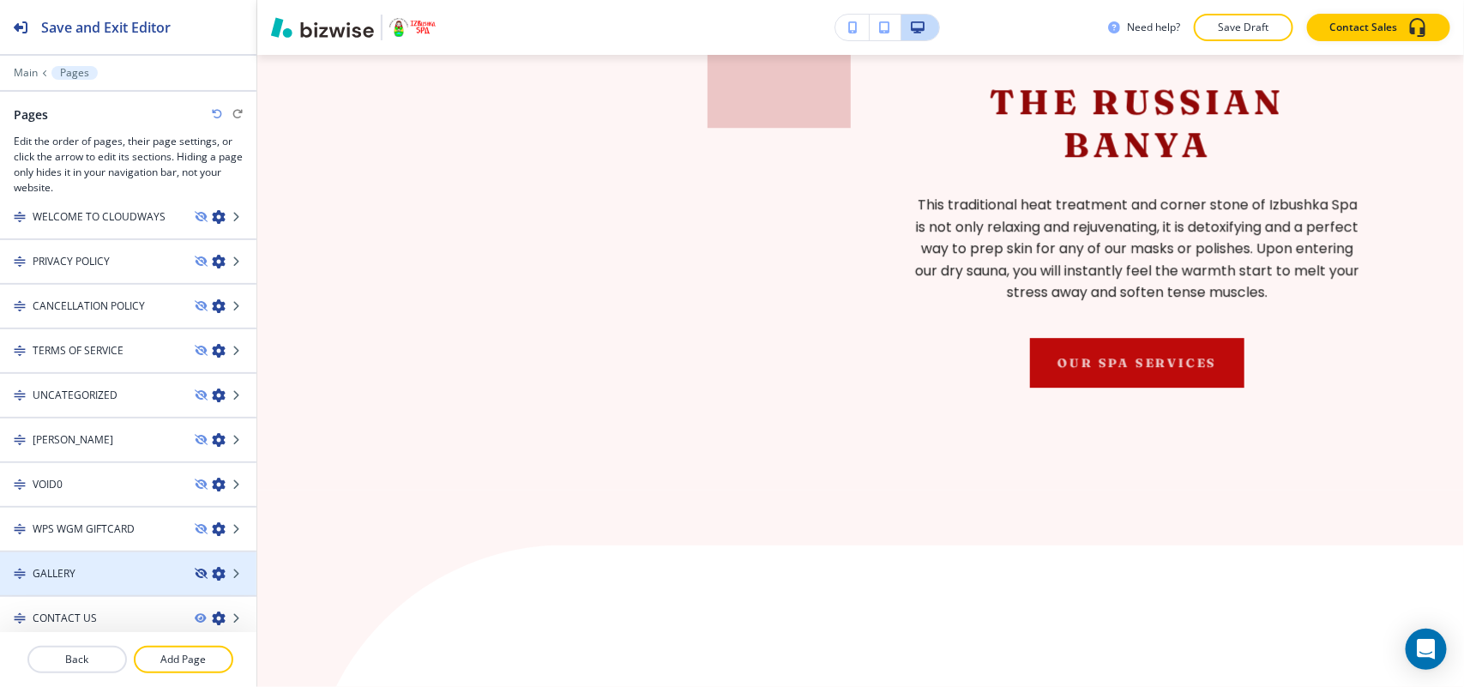
scroll to position [0, 0]
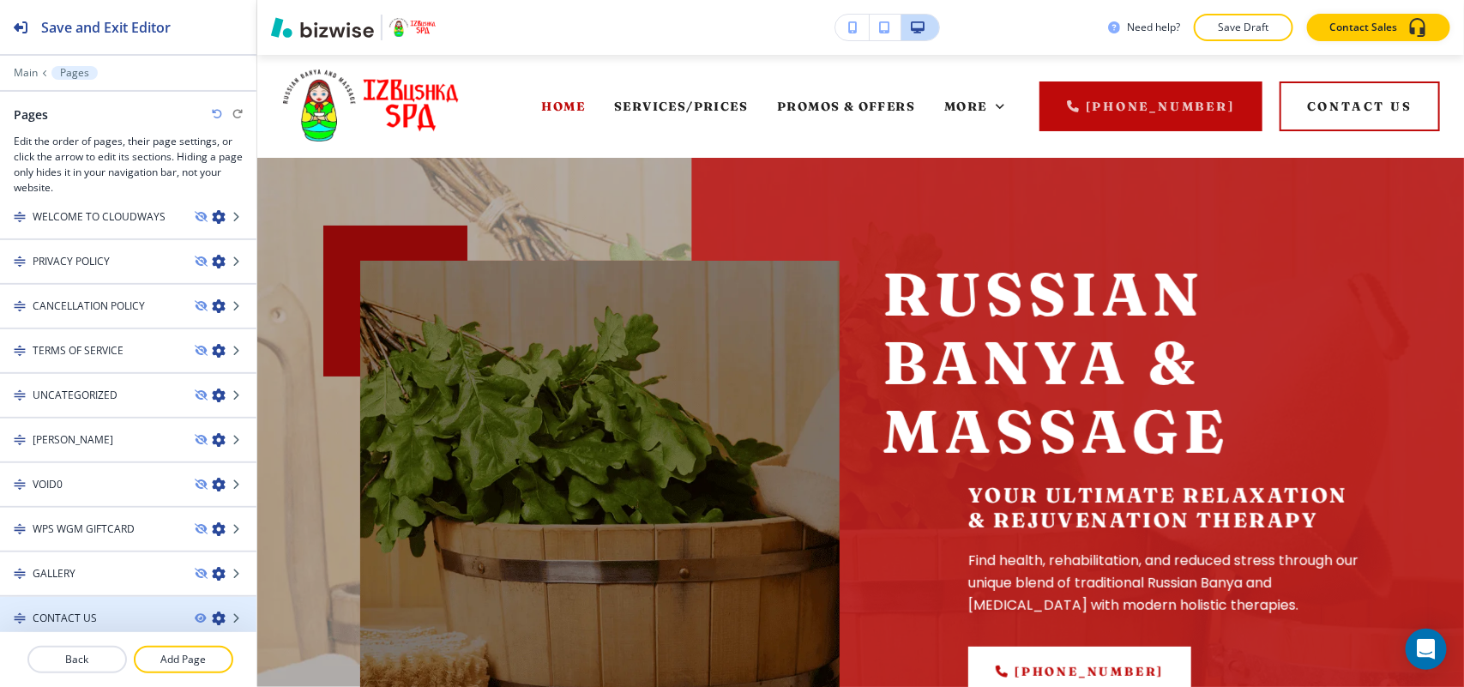
click at [108, 611] on div "CONTACT US" at bounding box center [90, 618] width 181 height 15
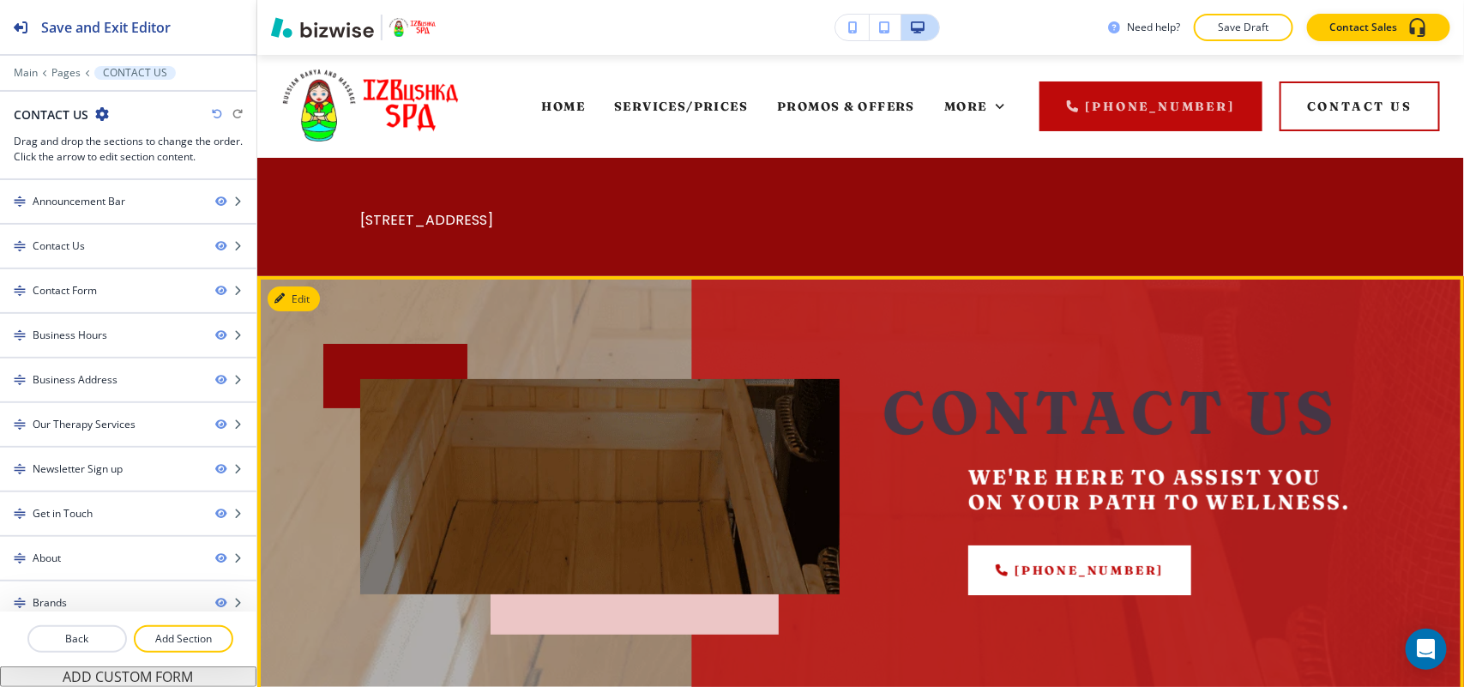
click at [326, 310] on div "Contact Us We're here to assist you on your path to wellness. (303) 400-1001" at bounding box center [860, 487] width 1207 height 422
click at [273, 301] on button "Edit" at bounding box center [294, 299] width 52 height 26
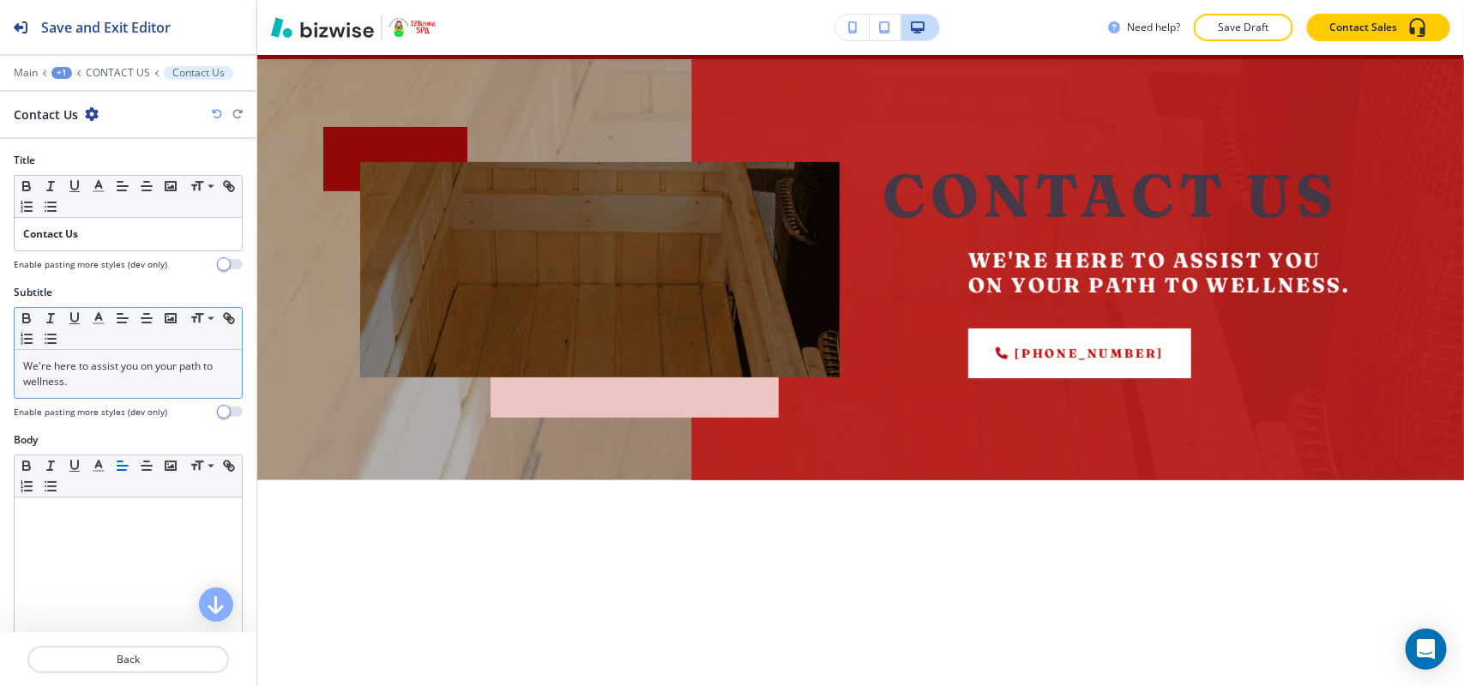
scroll to position [220, 0]
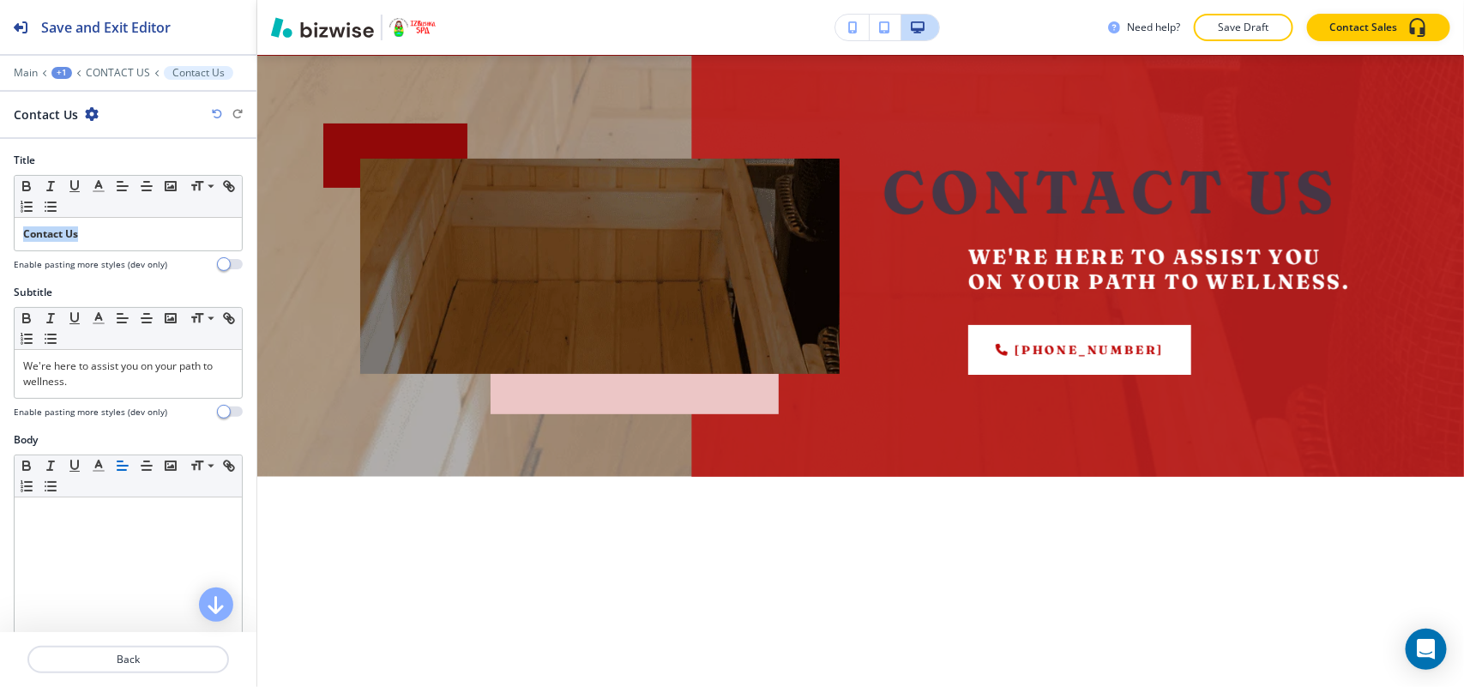
click at [0, 246] on div "Title Small Normal Large Huge Contact Us Enable pasting more styles (dev only)" at bounding box center [128, 219] width 256 height 132
click at [26, 178] on icon "button" at bounding box center [26, 185] width 15 height 15
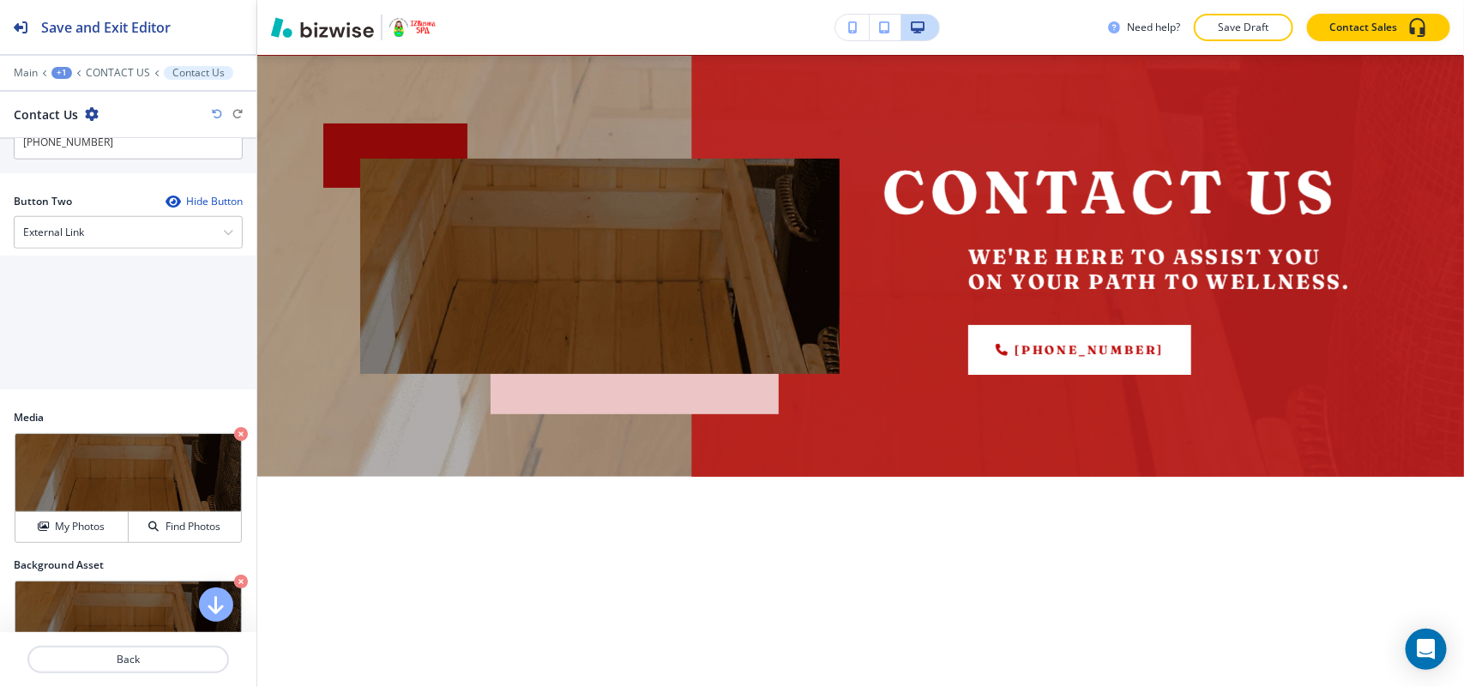
scroll to position [858, 0]
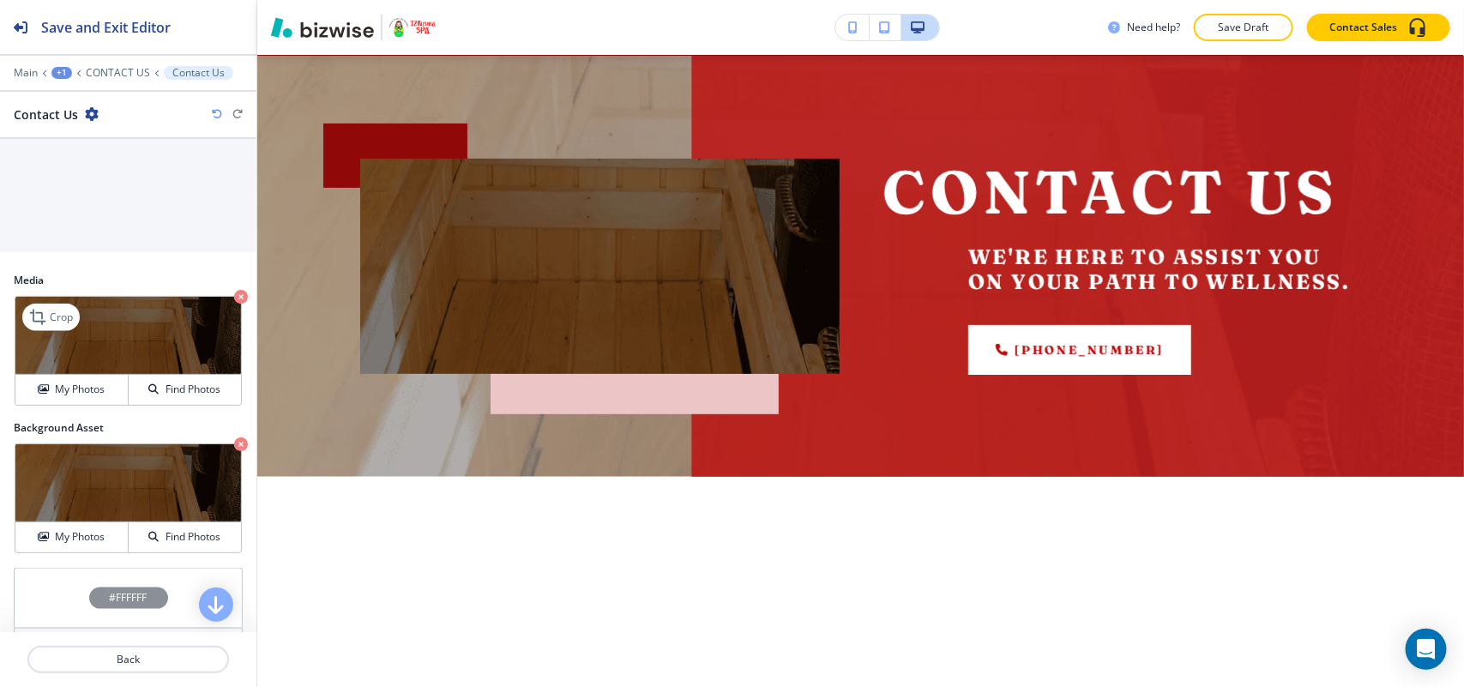
click at [234, 298] on icon "button" at bounding box center [241, 297] width 14 height 14
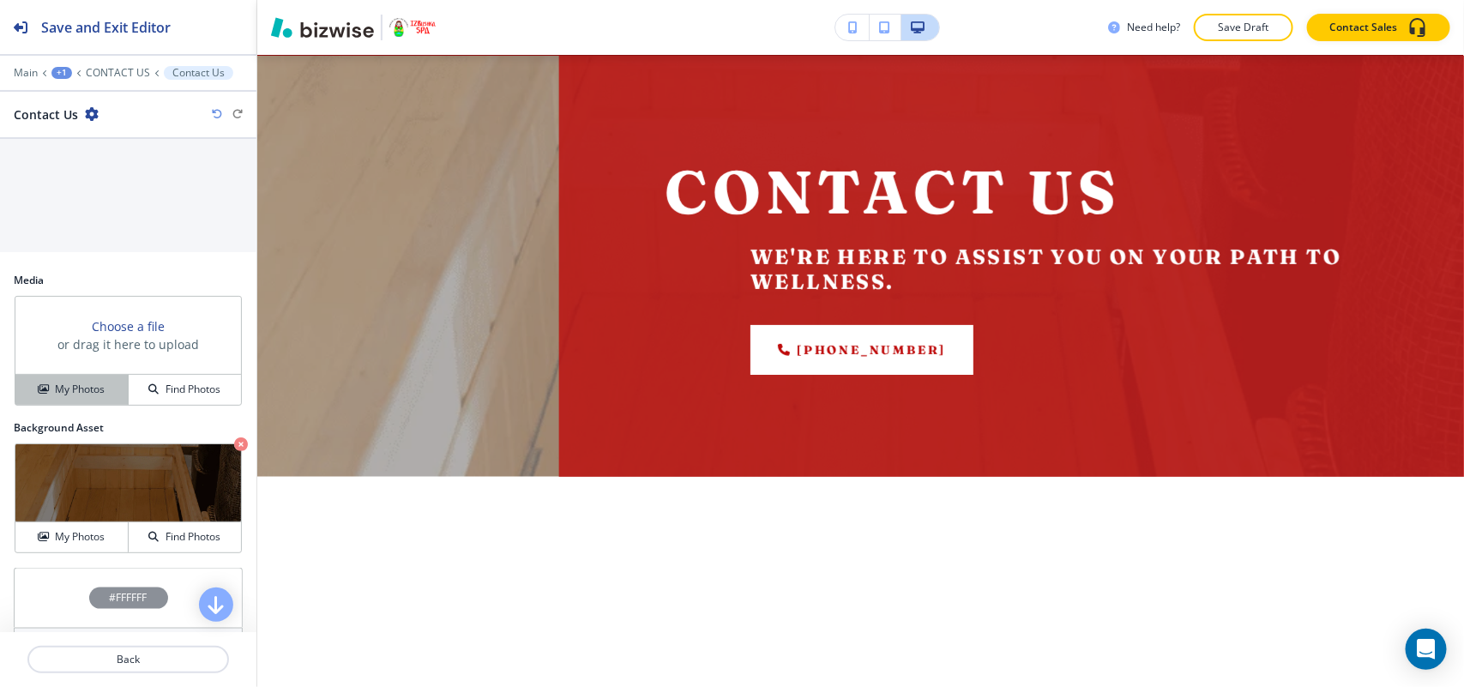
click at [55, 397] on h4 "My Photos" at bounding box center [80, 389] width 50 height 15
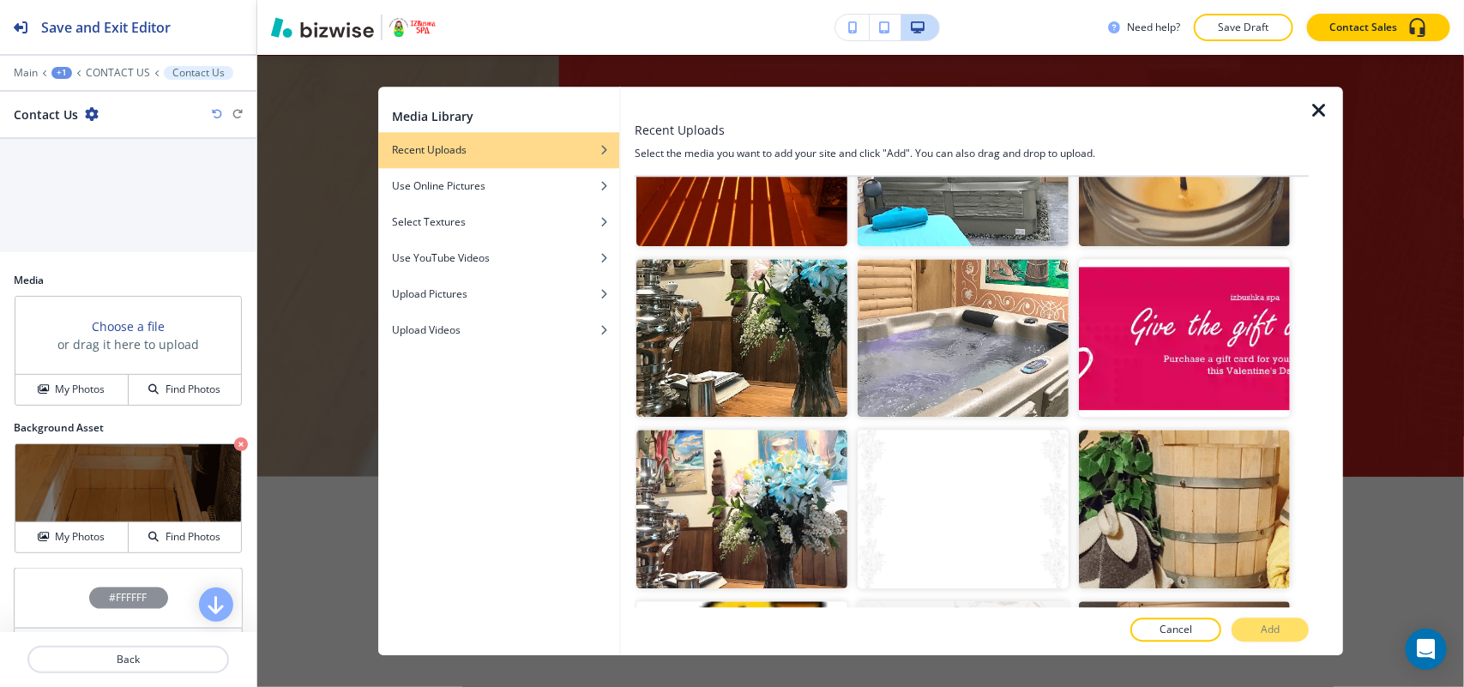
scroll to position [2848, 0]
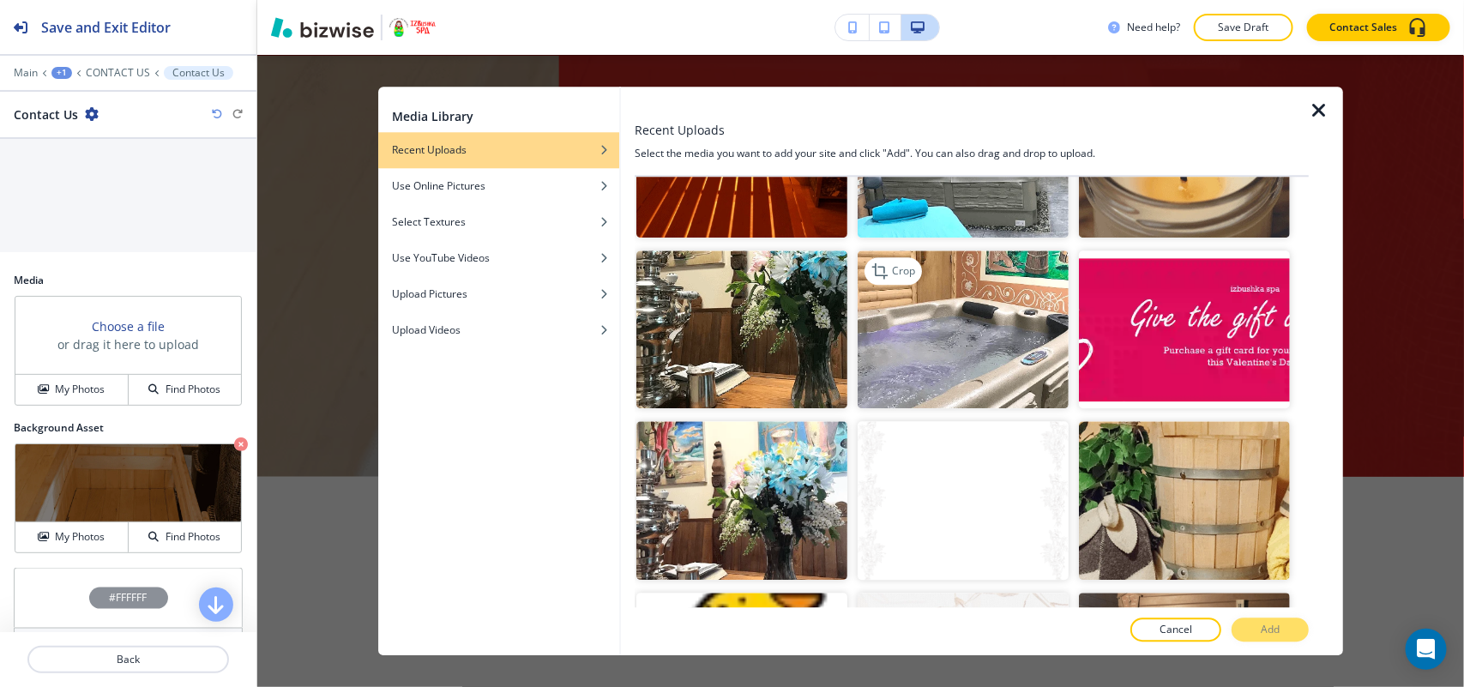
click at [943, 250] on img "button" at bounding box center [963, 329] width 211 height 159
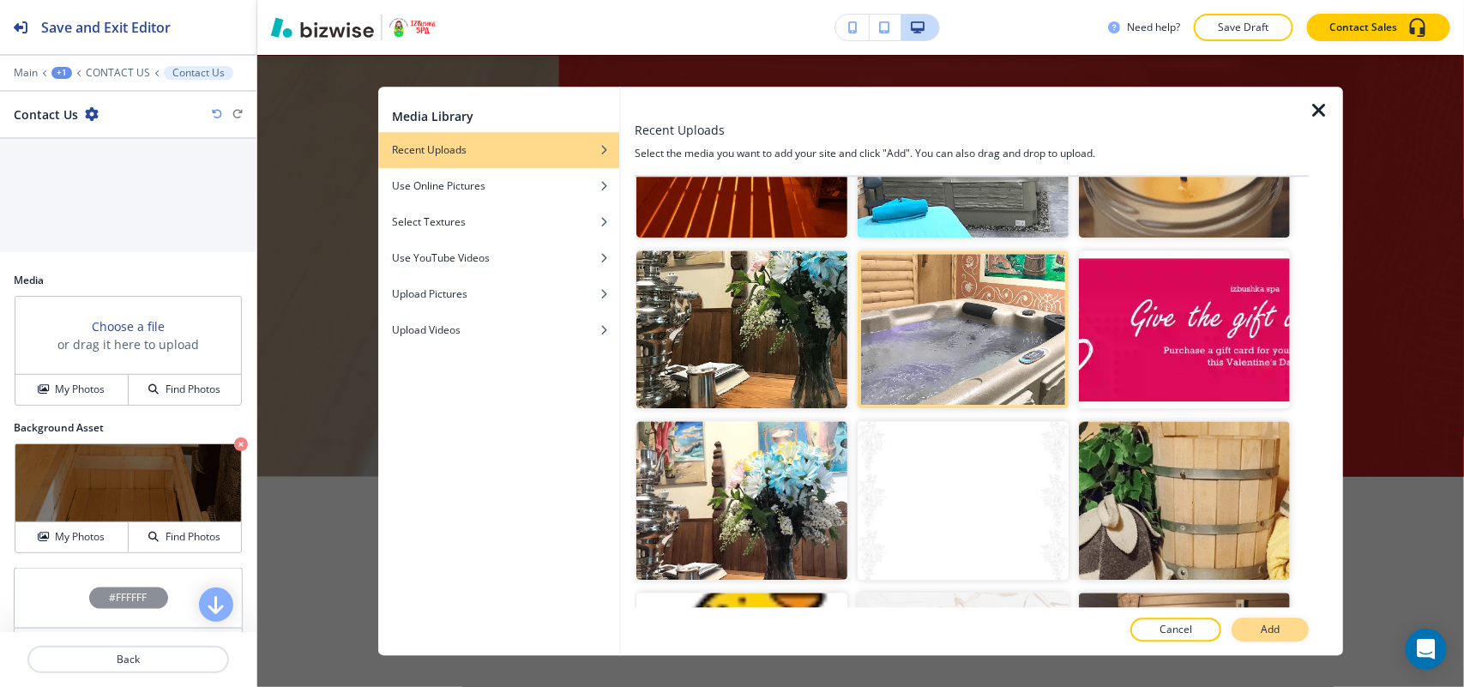
click at [1291, 635] on button "Add" at bounding box center [1269, 629] width 77 height 24
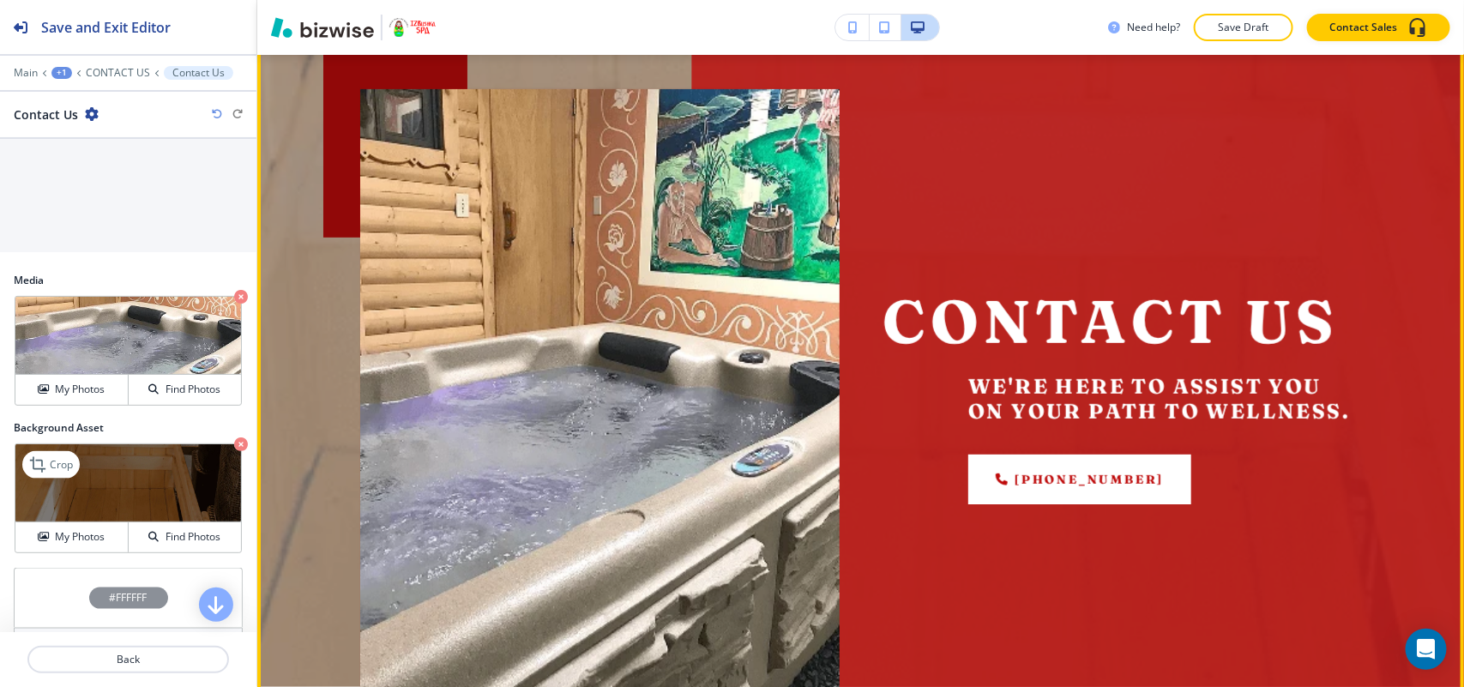
scroll to position [328, 0]
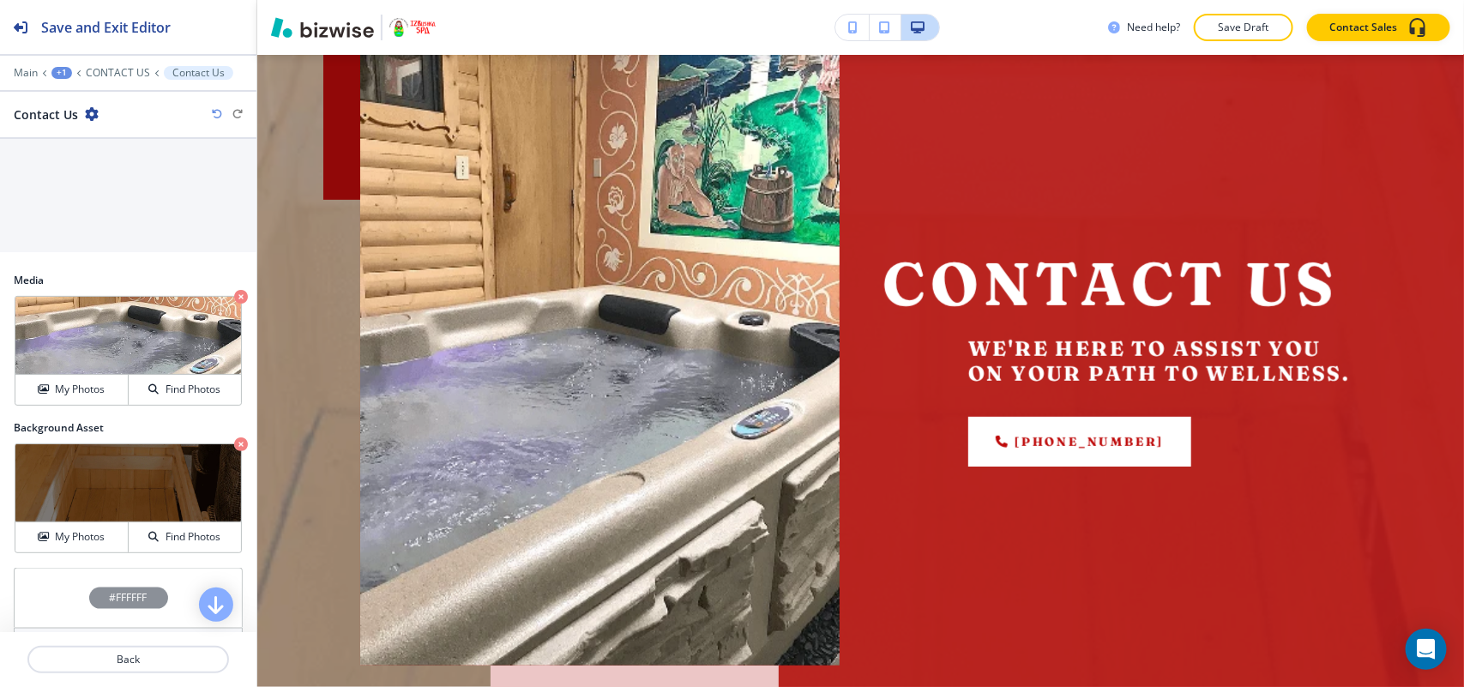
click at [234, 298] on icon "button" at bounding box center [241, 297] width 14 height 14
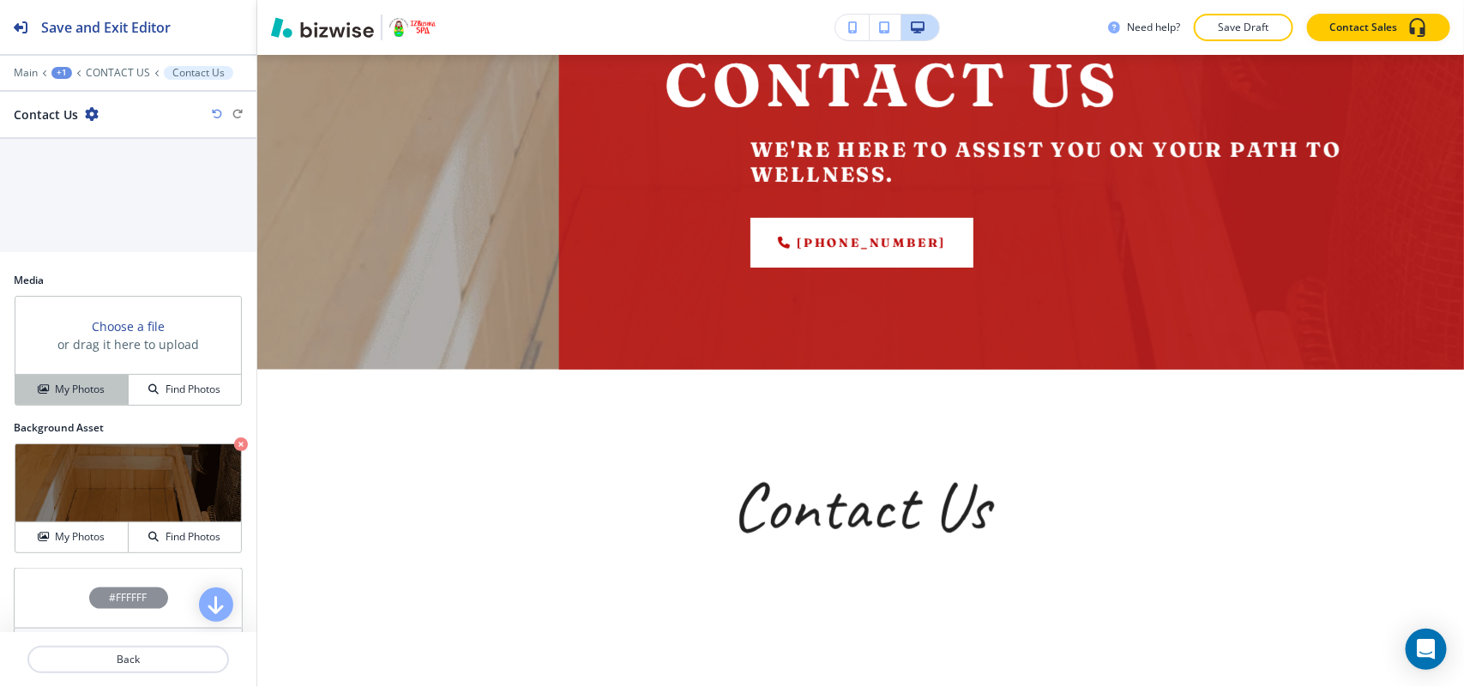
click at [83, 384] on button "My Photos" at bounding box center [71, 390] width 113 height 30
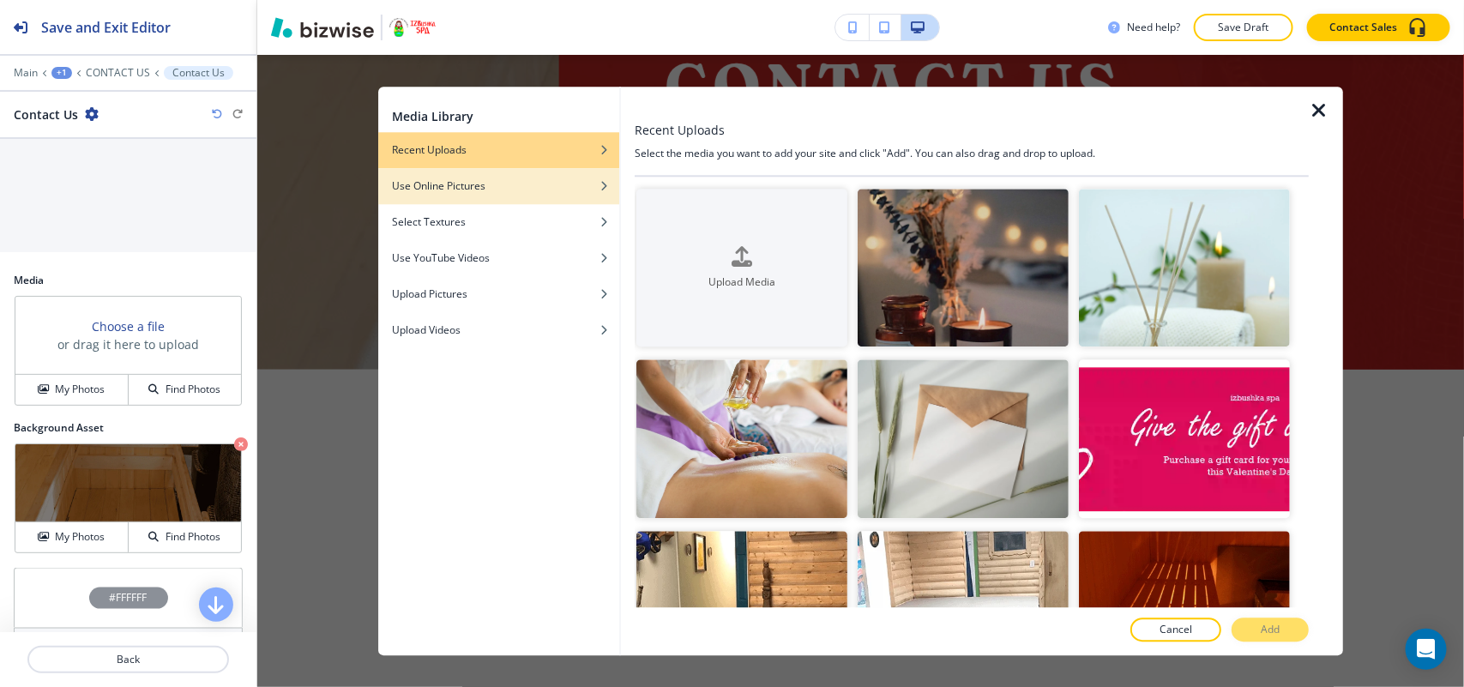
click at [463, 187] on h4 "Use Online Pictures" at bounding box center [438, 185] width 93 height 15
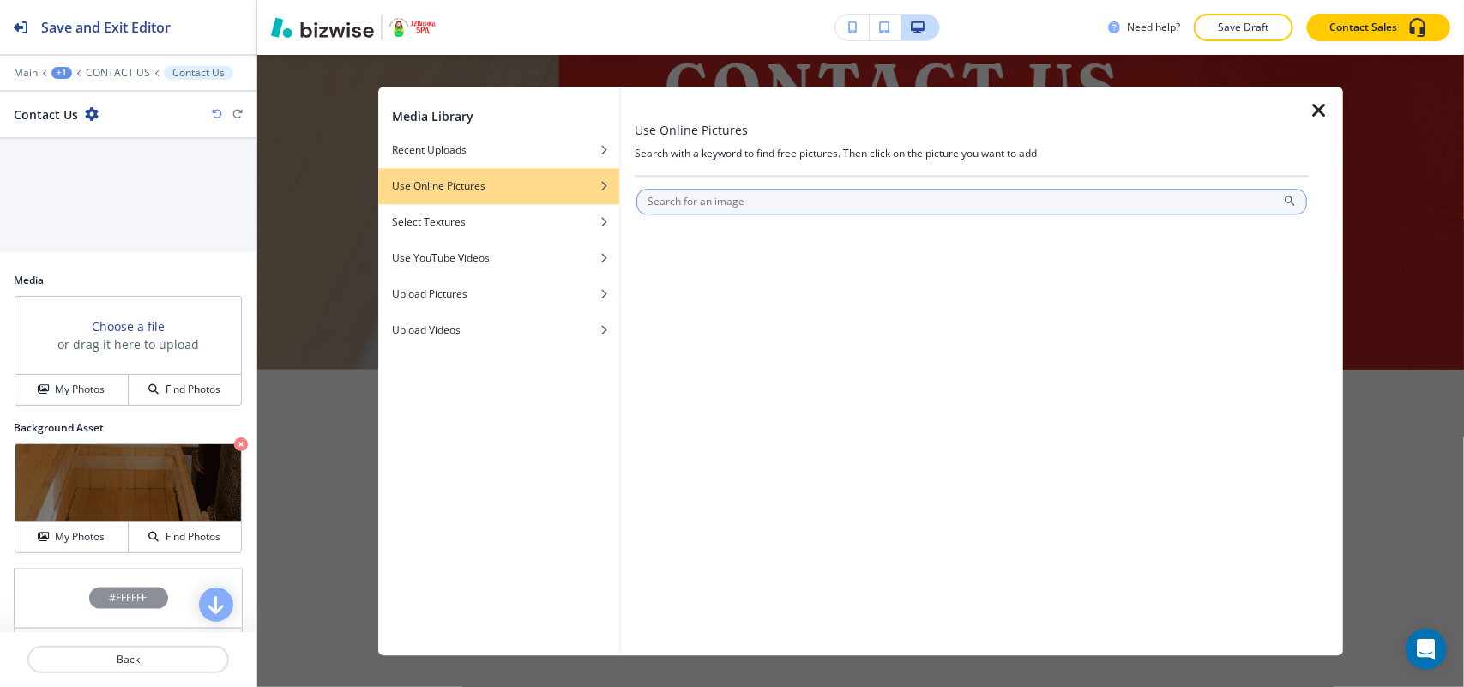
click at [688, 199] on input "text" at bounding box center [971, 202] width 671 height 26
type input "spa"
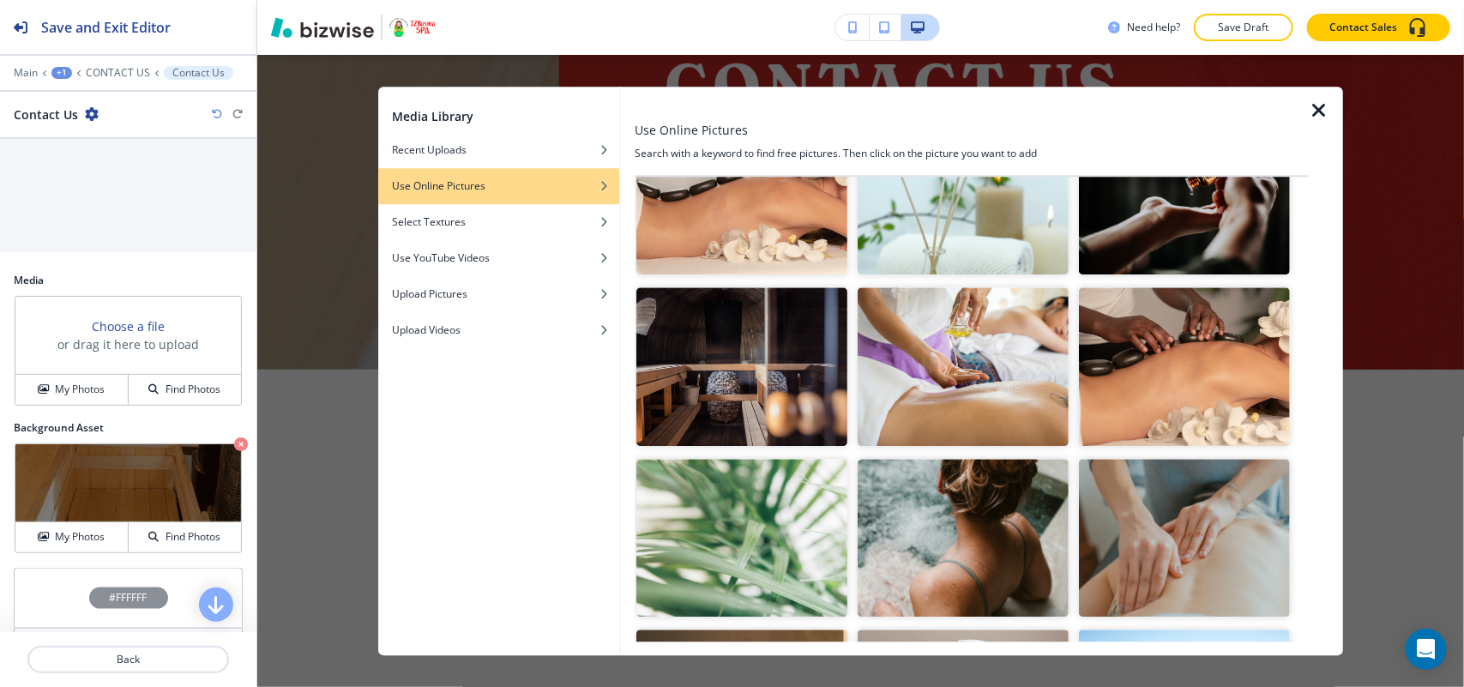
scroll to position [107, 0]
click at [751, 376] on img "button" at bounding box center [741, 367] width 211 height 159
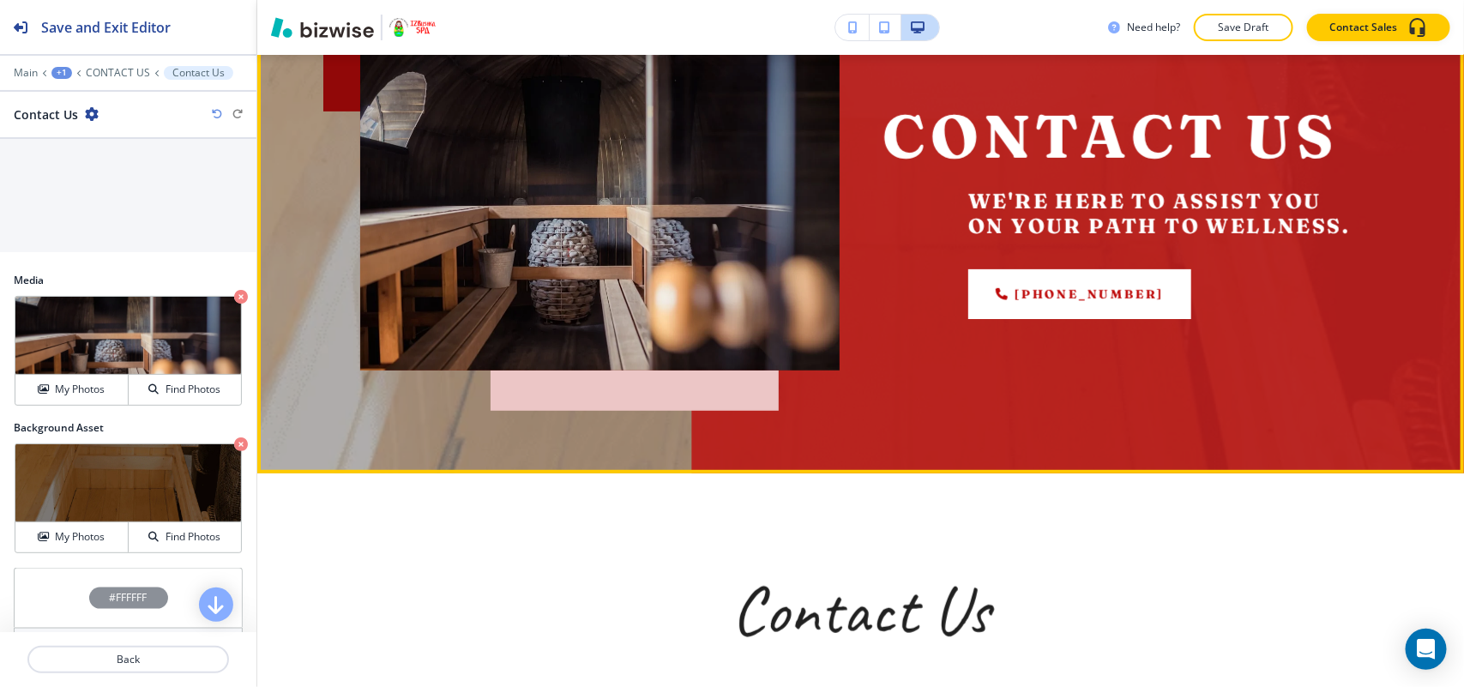
scroll to position [220, 0]
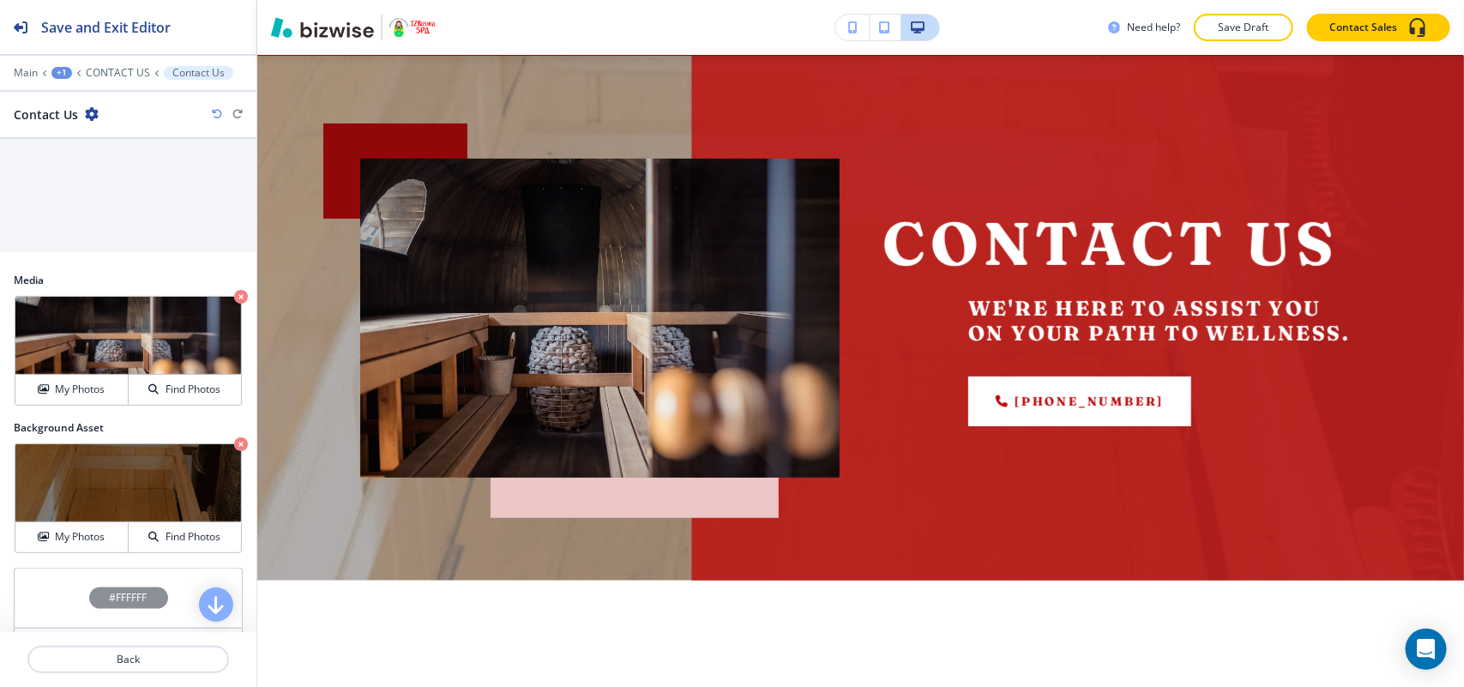
click at [234, 293] on icon "button" at bounding box center [241, 297] width 14 height 14
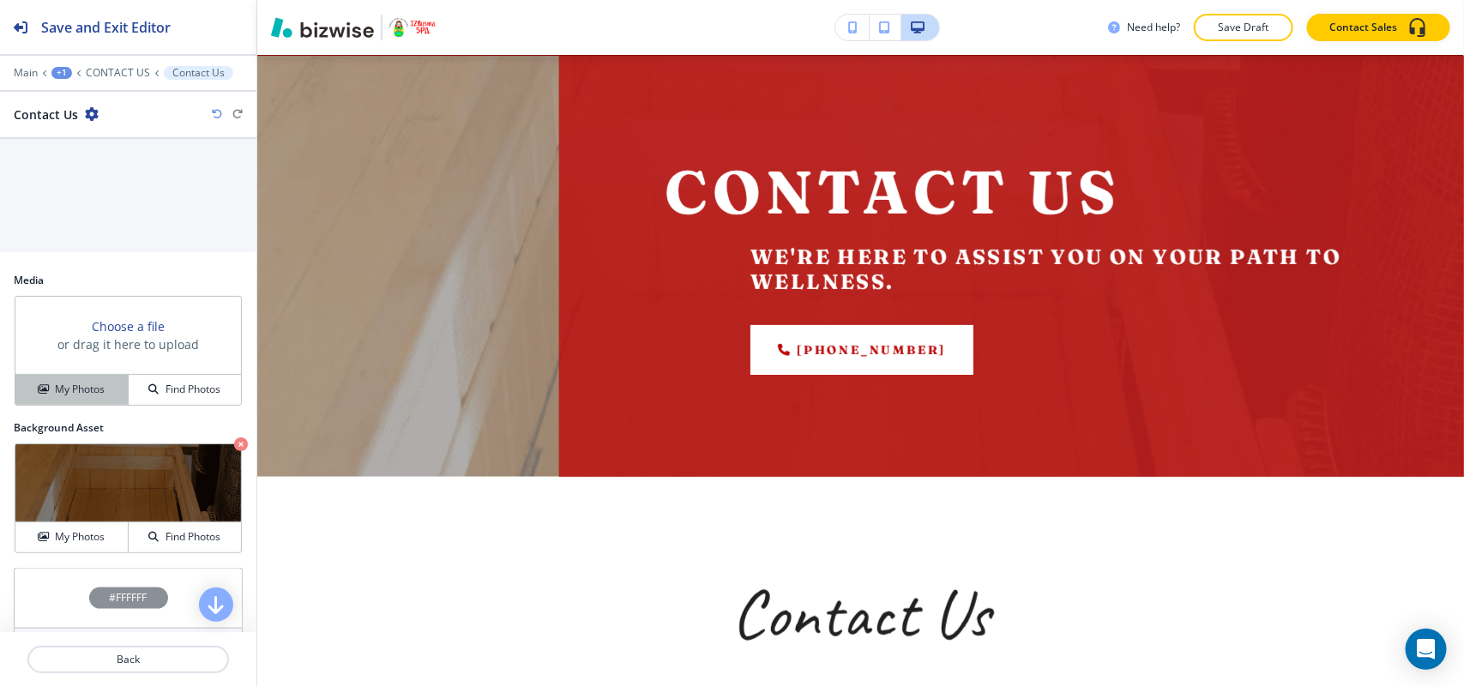
click at [69, 397] on h4 "My Photos" at bounding box center [80, 389] width 50 height 15
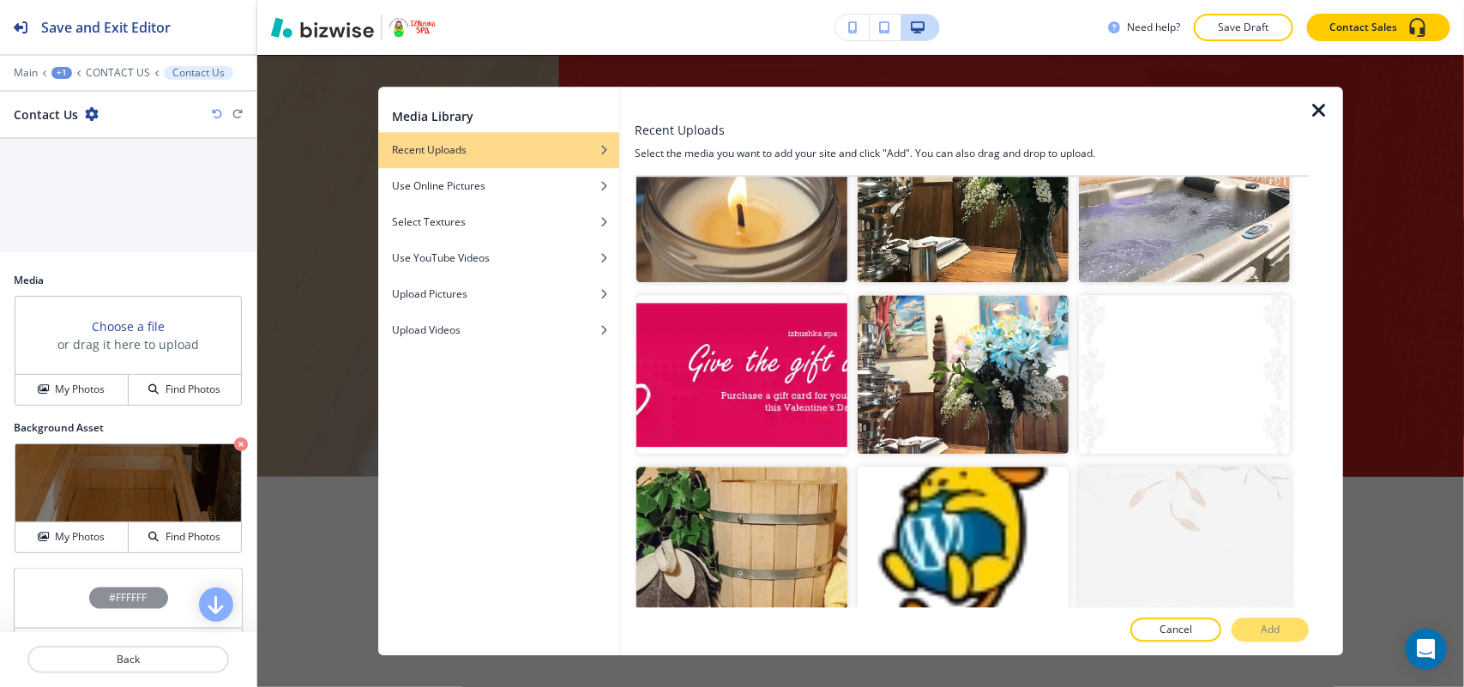
scroll to position [3042, 0]
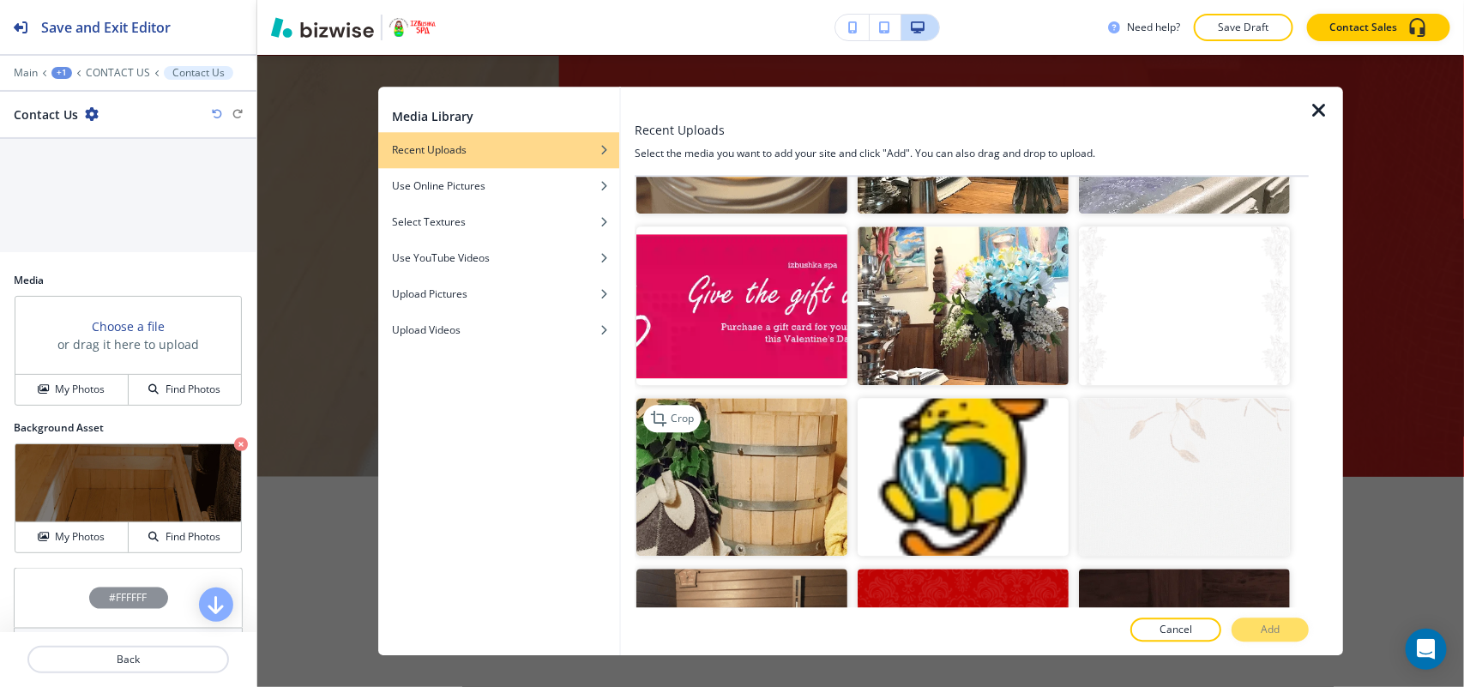
click at [796, 448] on img "button" at bounding box center [741, 477] width 211 height 159
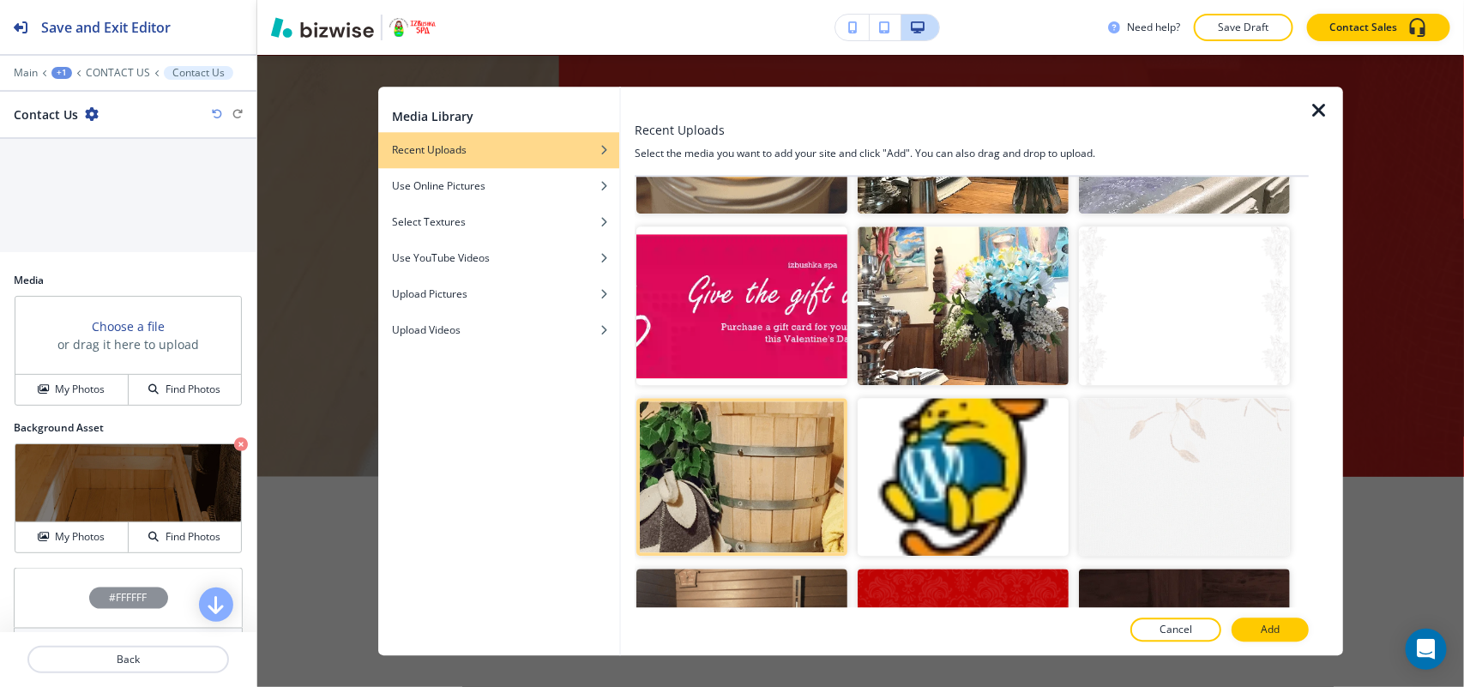
click at [1261, 620] on button "Add" at bounding box center [1269, 629] width 77 height 24
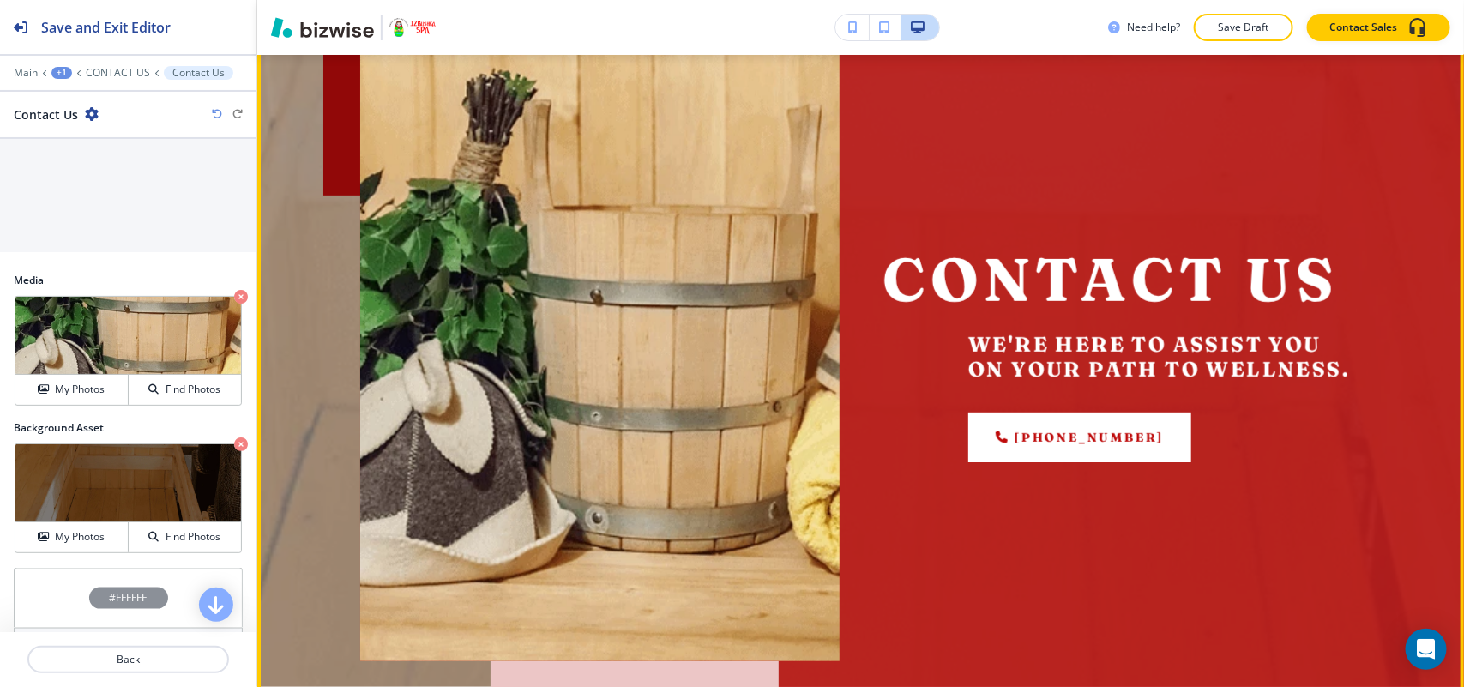
scroll to position [435, 0]
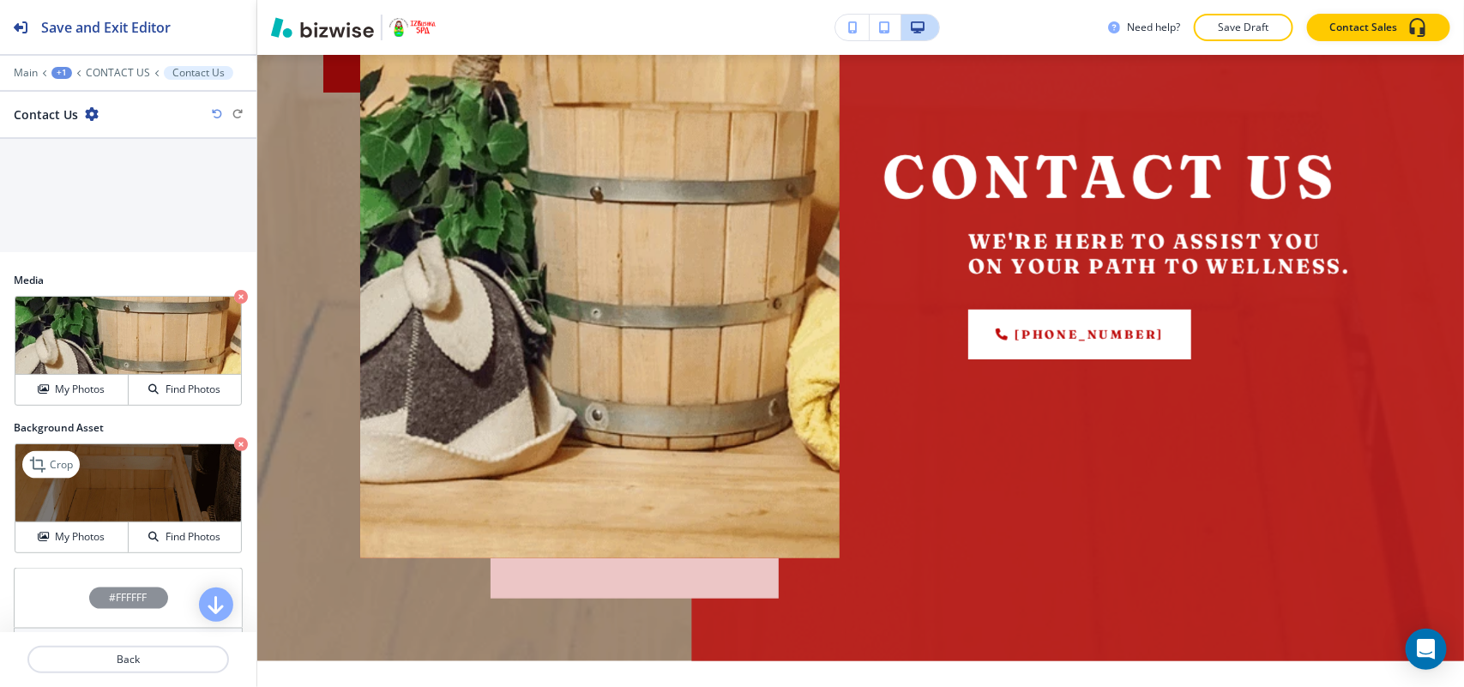
click at [234, 450] on icon "button" at bounding box center [241, 444] width 14 height 14
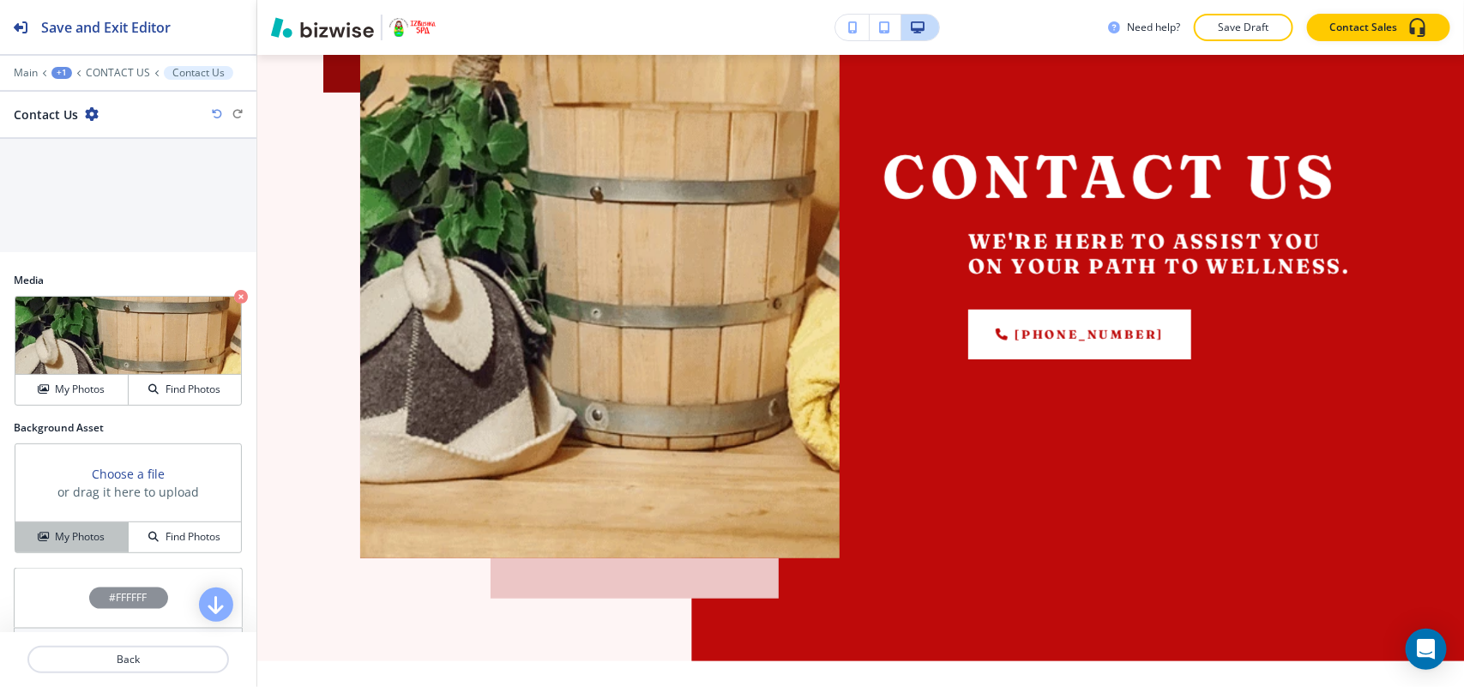
click at [69, 539] on h4 "My Photos" at bounding box center [80, 536] width 50 height 15
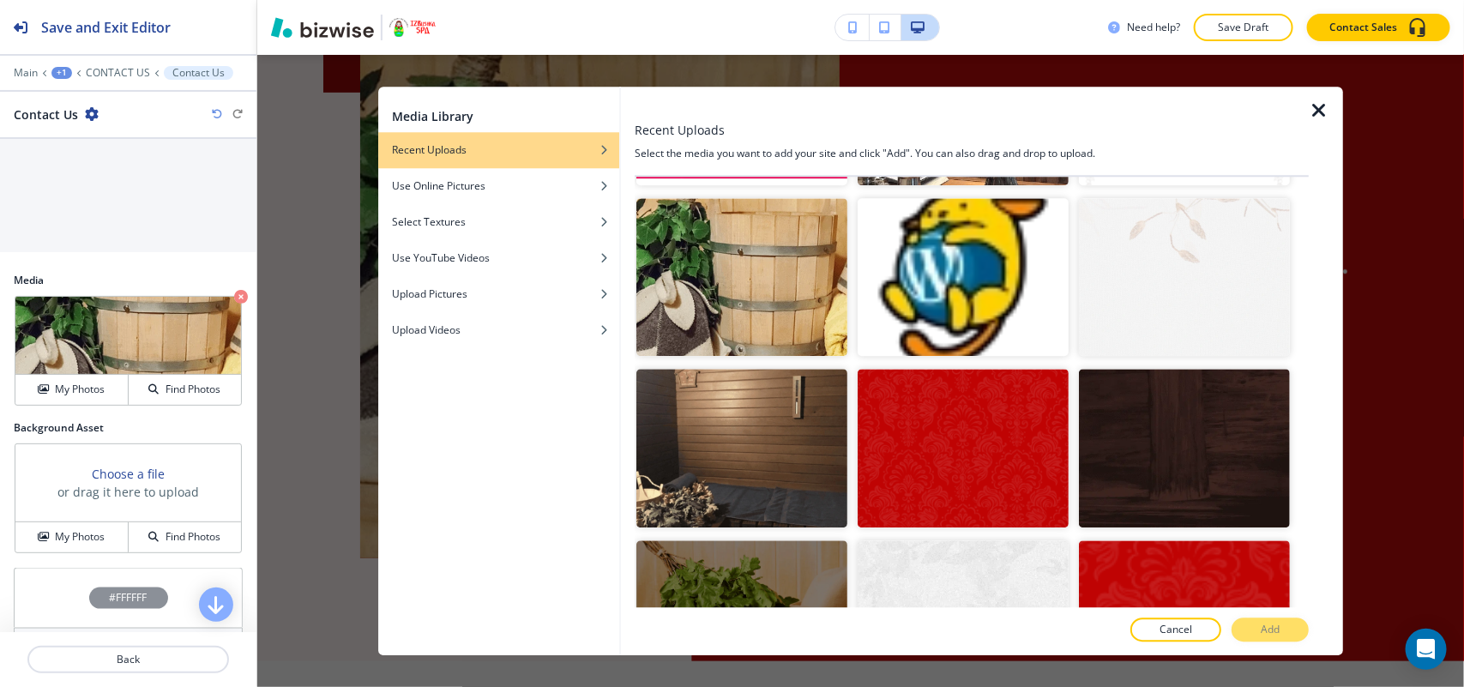
scroll to position [3430, 0]
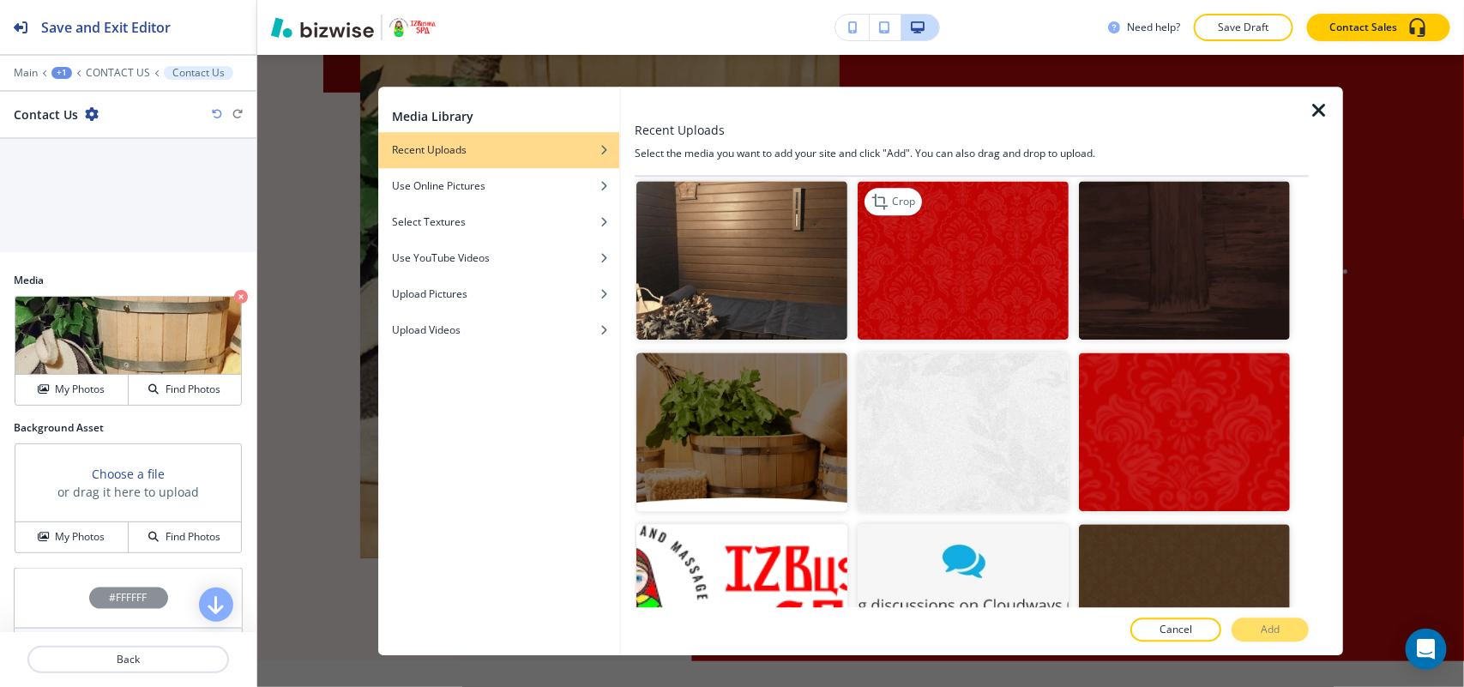
click at [927, 198] on img "button" at bounding box center [963, 261] width 211 height 159
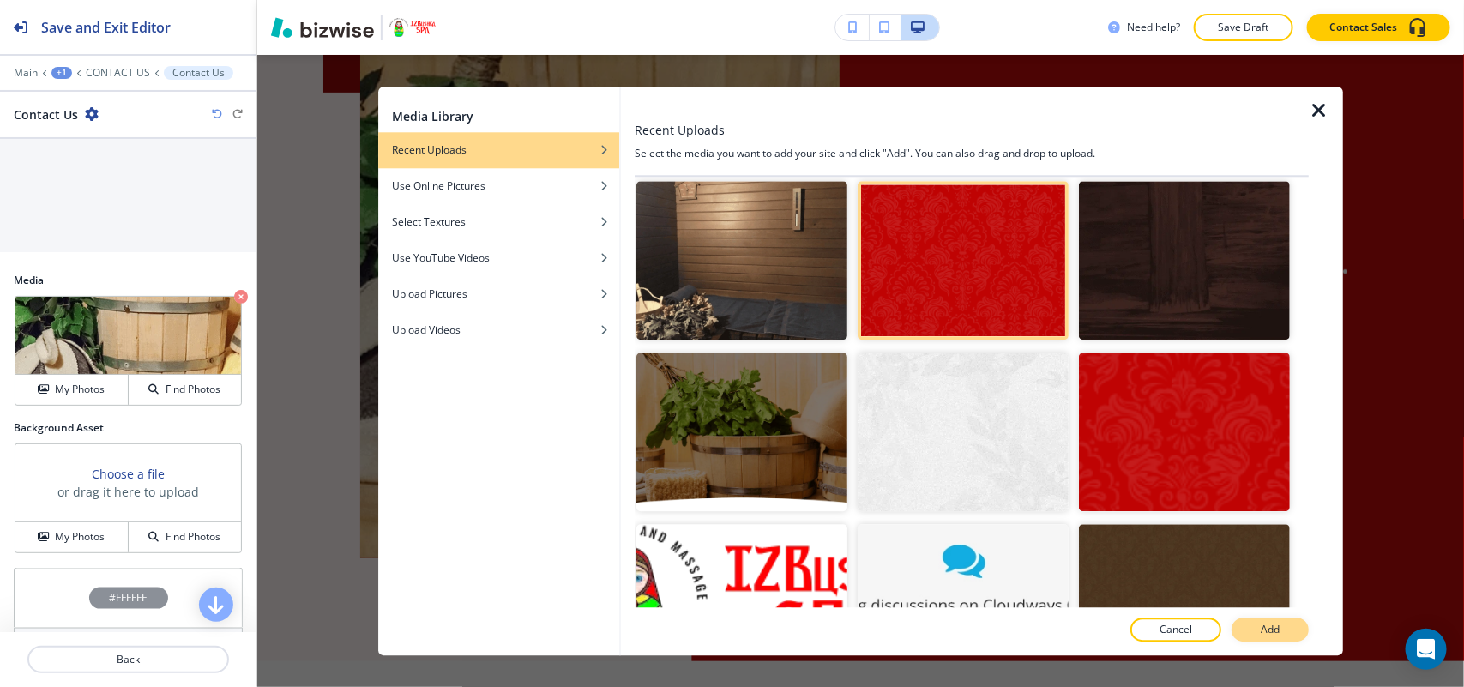
click at [1291, 630] on button "Add" at bounding box center [1269, 629] width 77 height 24
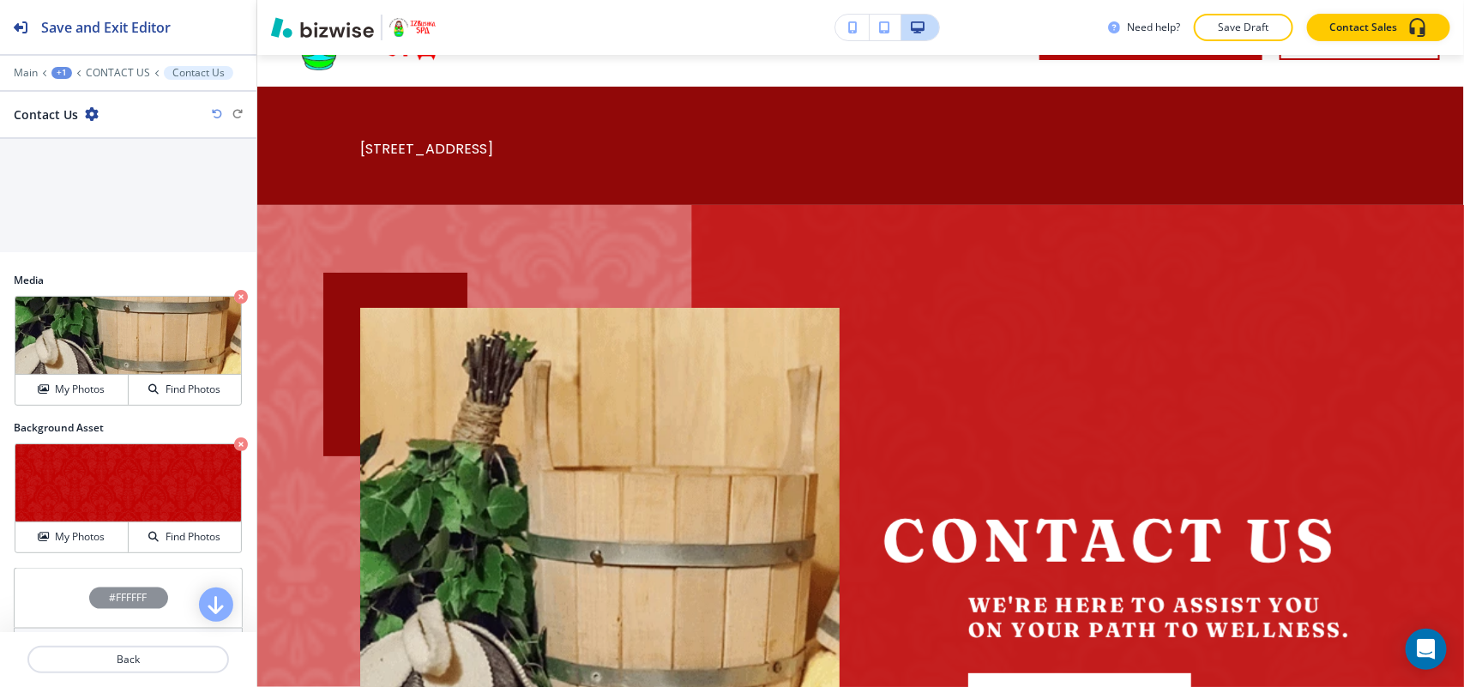
scroll to position [6, 0]
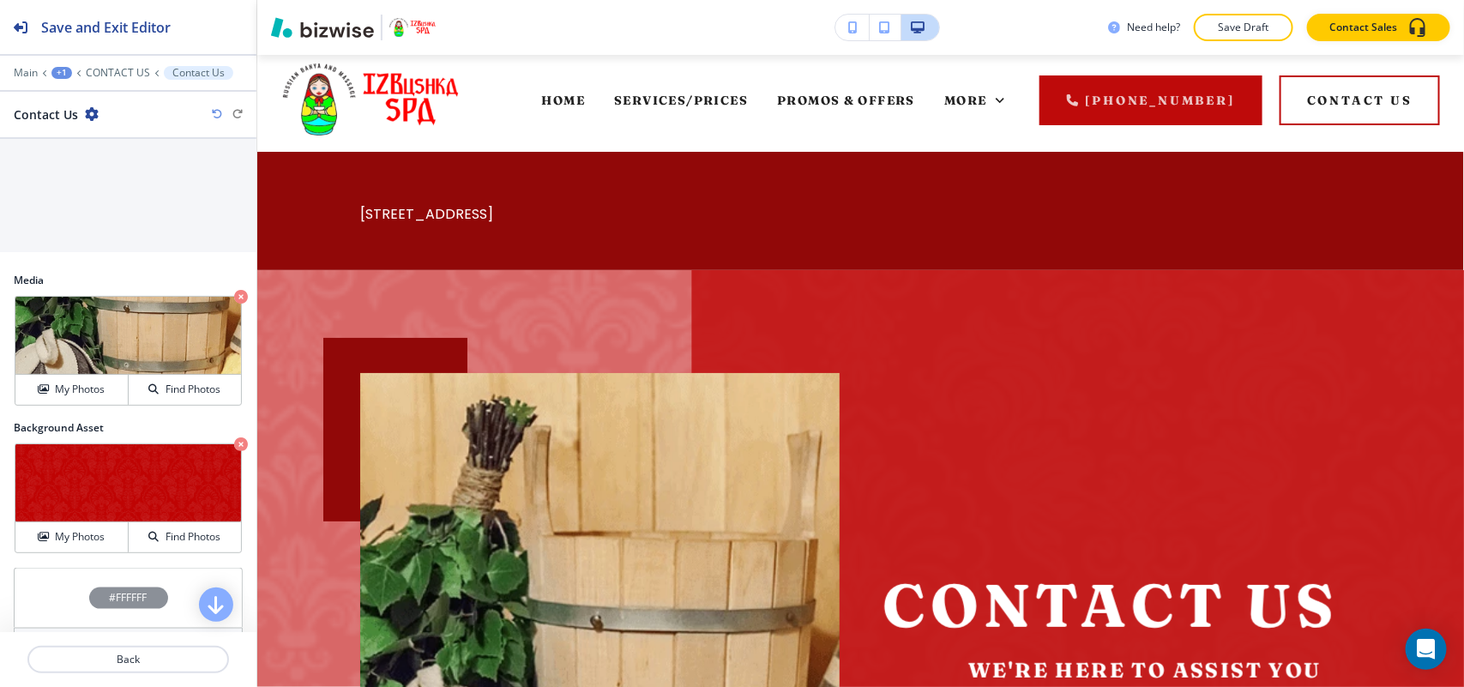
click at [0, 0] on p "Crop" at bounding box center [0, 0] width 0 height 0
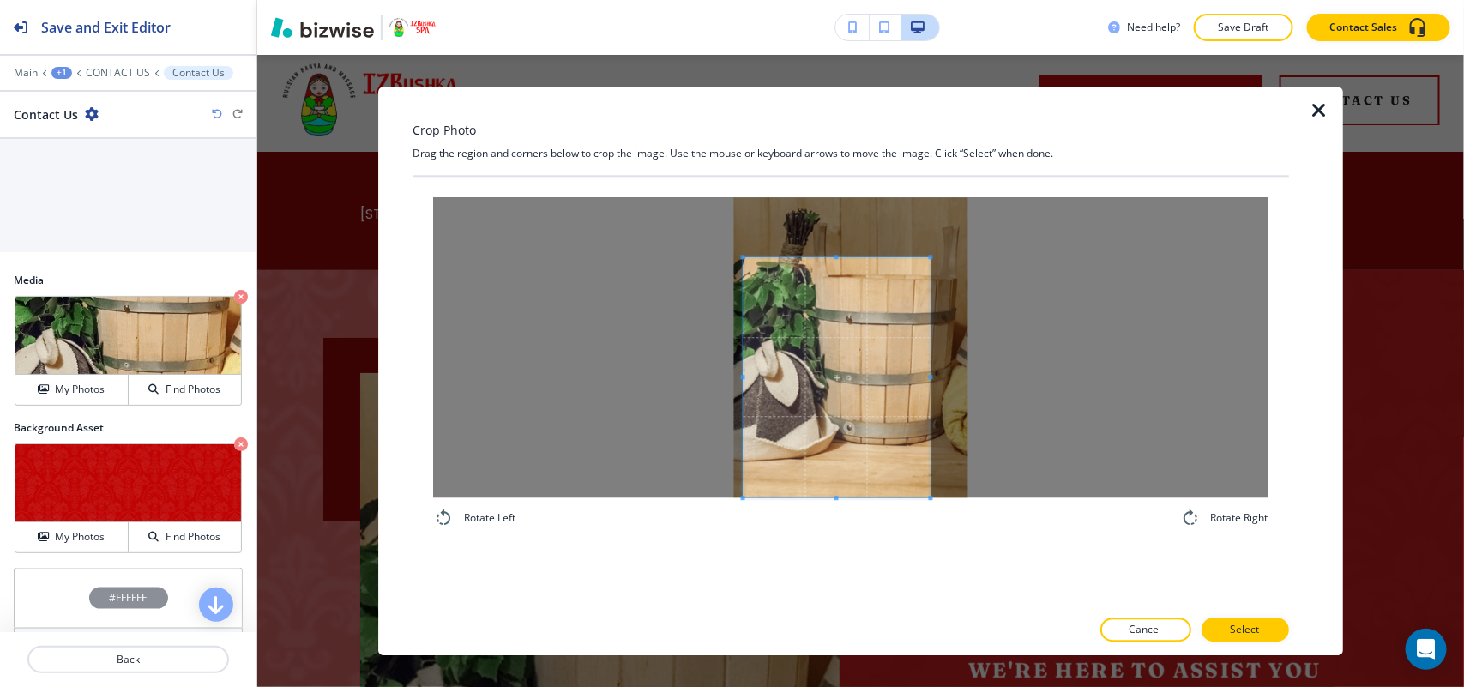
click at [803, 347] on span at bounding box center [836, 377] width 187 height 240
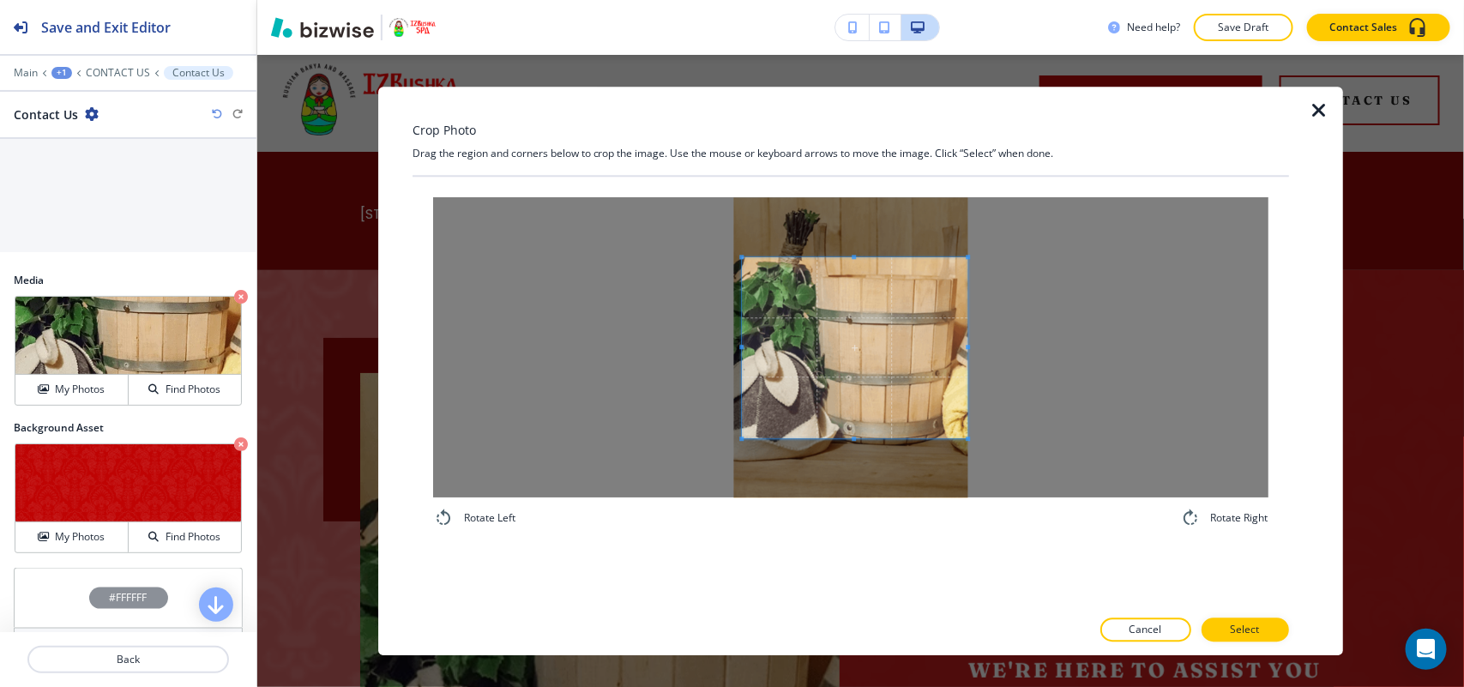
click at [1001, 442] on div at bounding box center [850, 347] width 835 height 300
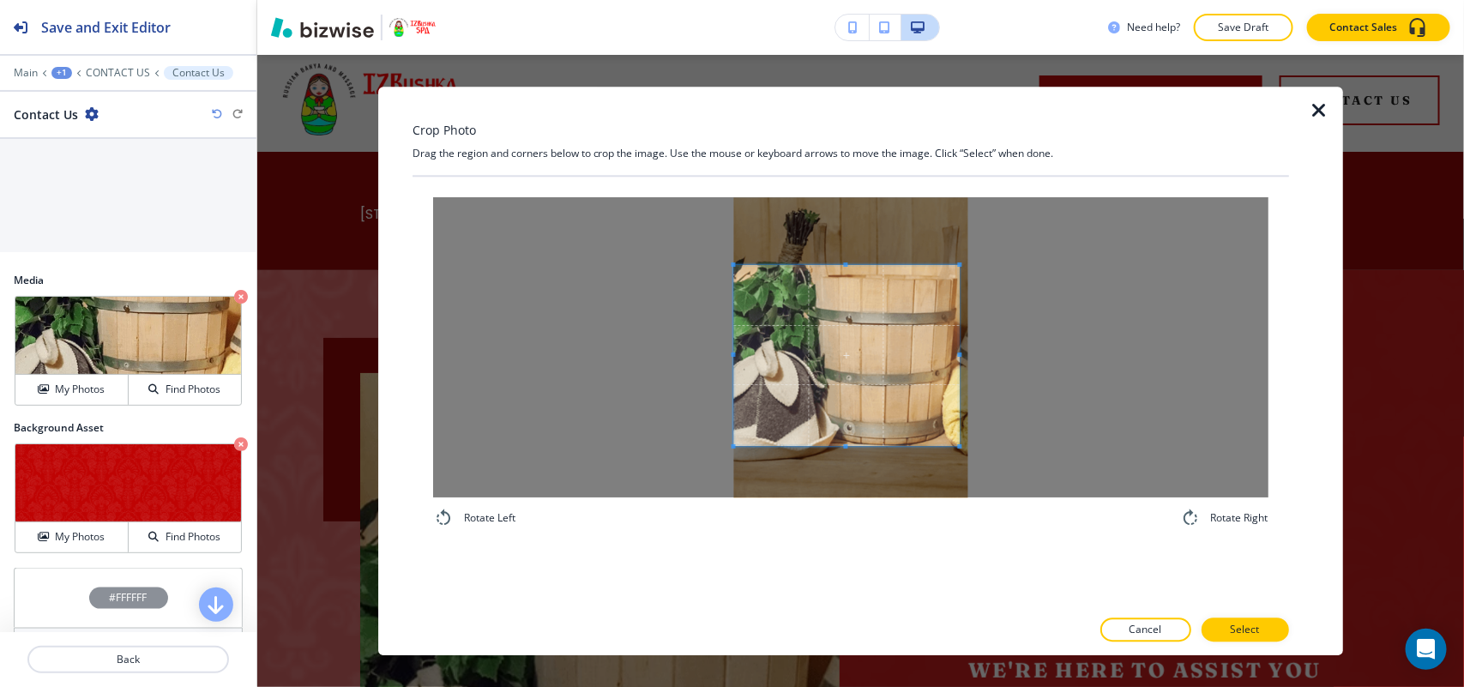
click at [901, 388] on span at bounding box center [846, 355] width 226 height 181
click at [1226, 618] on button "Select" at bounding box center [1244, 629] width 87 height 24
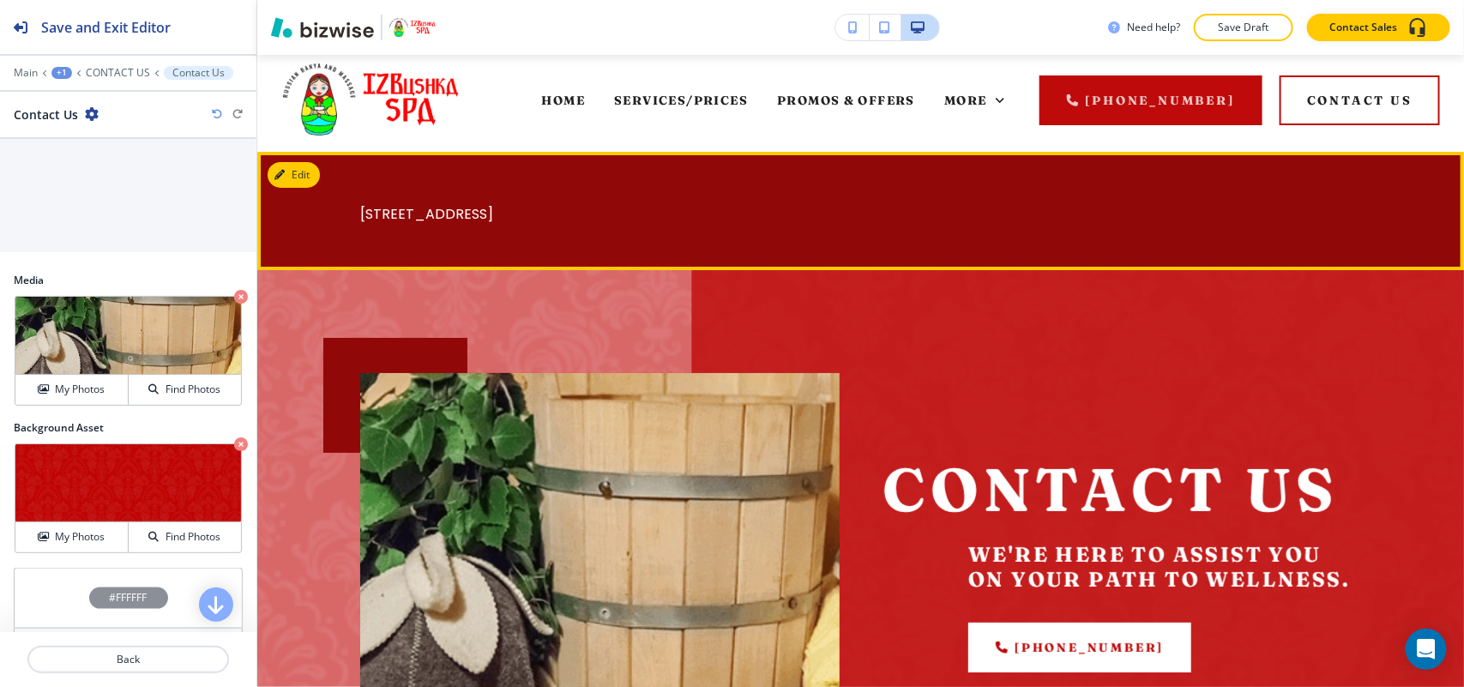
click at [293, 162] on button "Edit" at bounding box center [294, 175] width 52 height 26
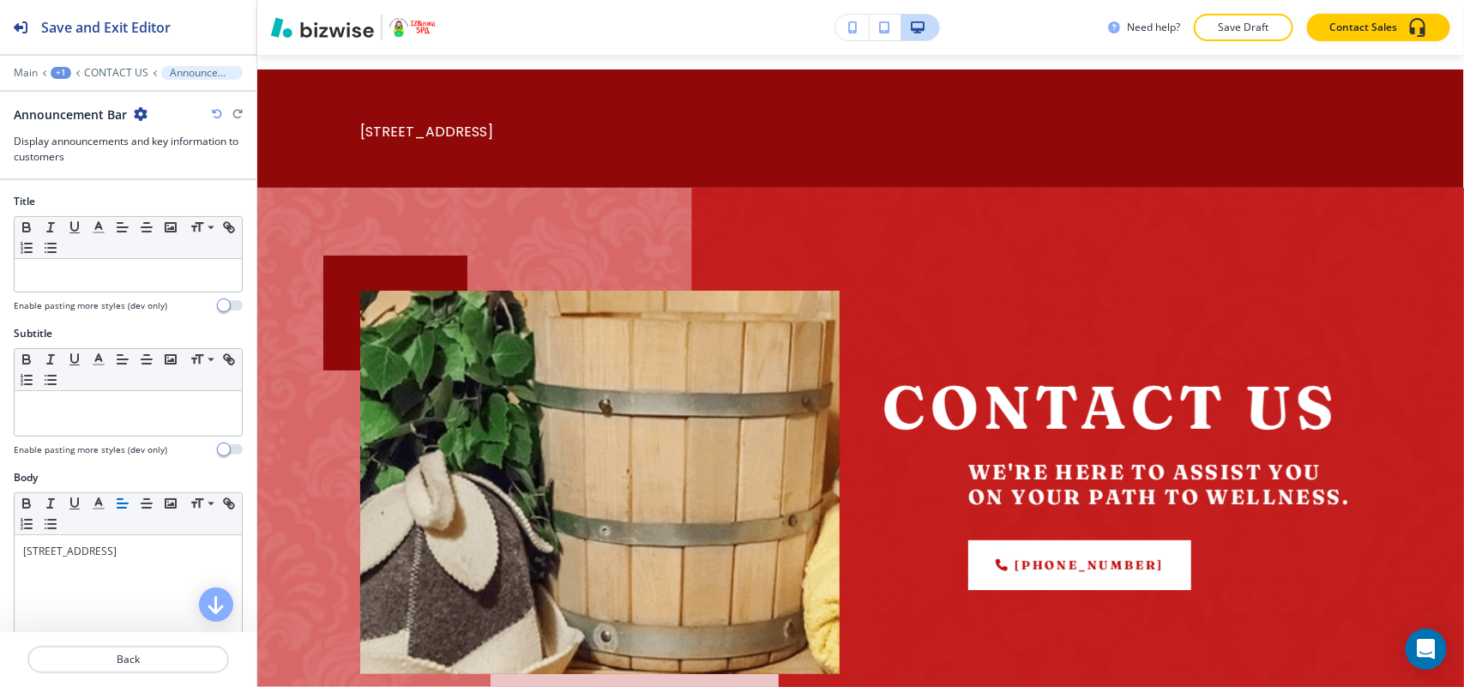
scroll to position [103, 0]
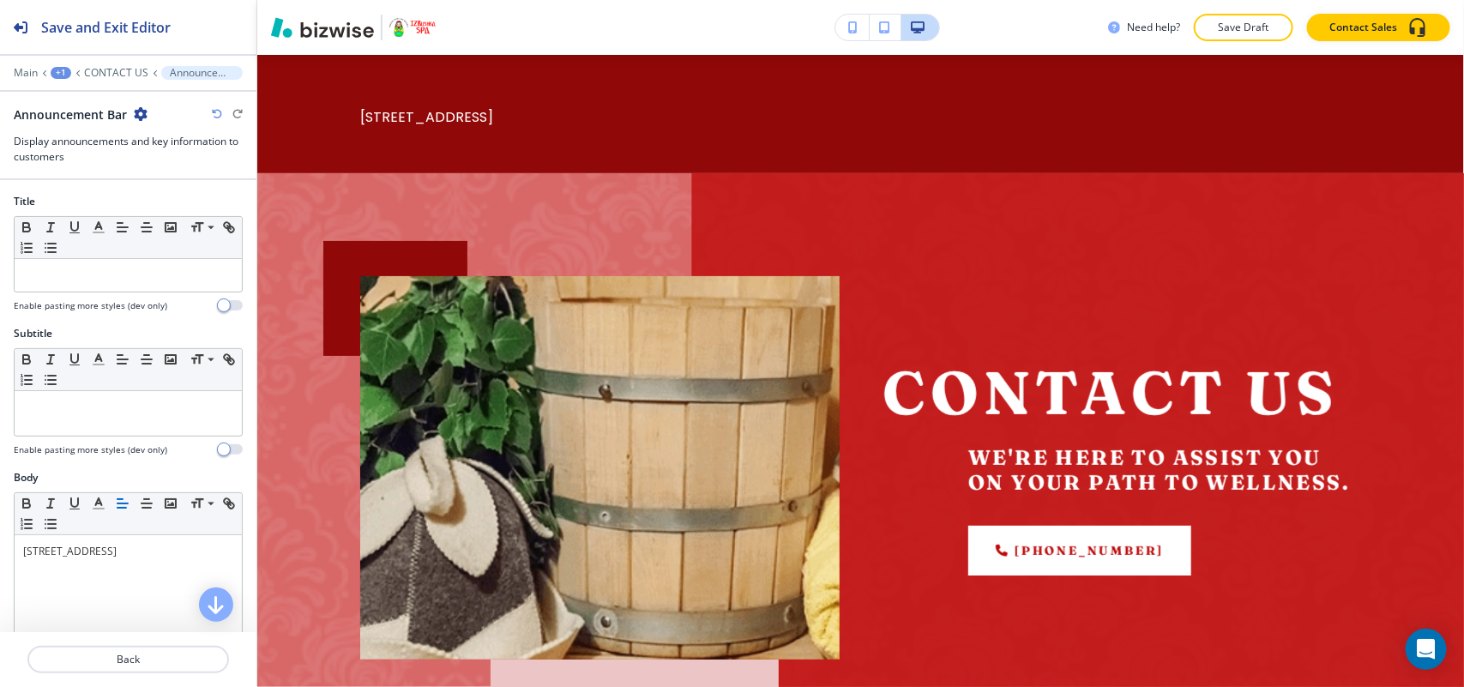
click at [123, 116] on h2 "Announcement Bar" at bounding box center [70, 114] width 113 height 18
click at [140, 113] on icon "button" at bounding box center [141, 114] width 14 height 14
click at [161, 195] on button "Delete Section" at bounding box center [188, 205] width 110 height 31
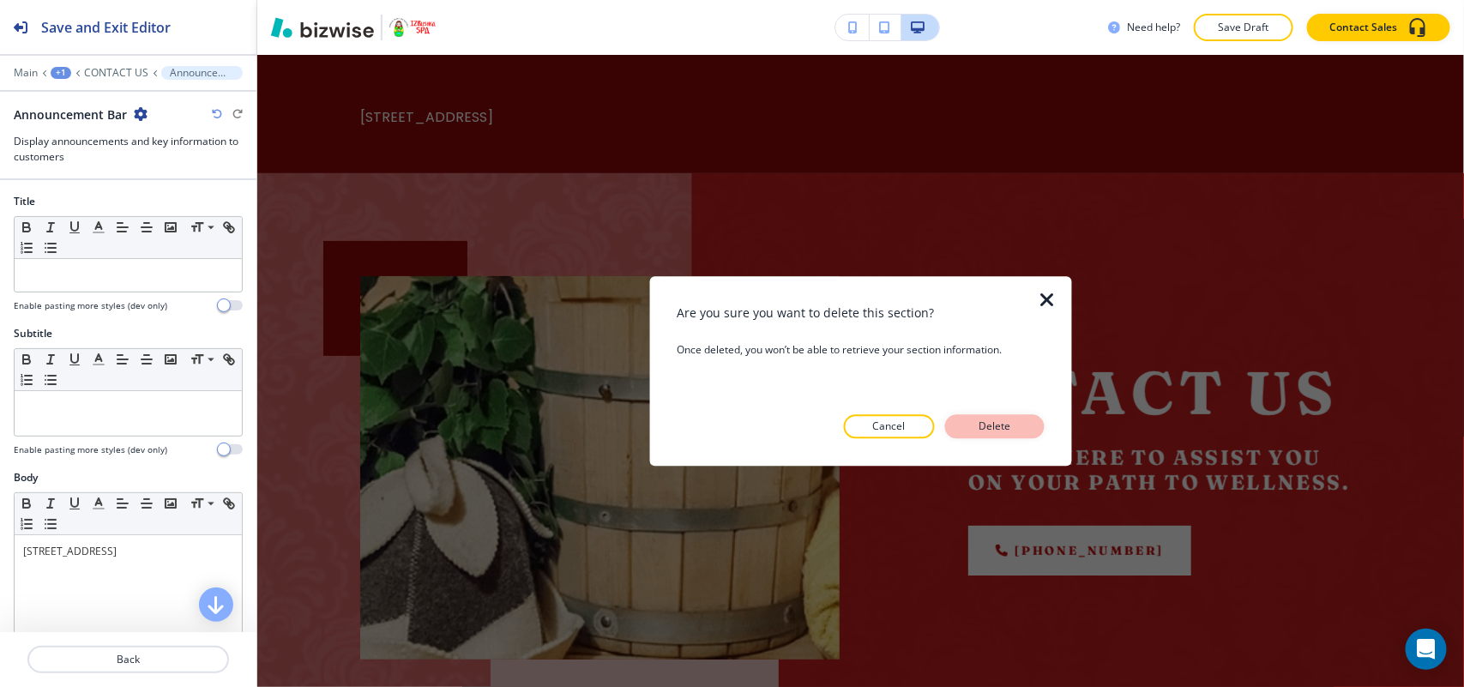
click at [1003, 430] on p "Delete" at bounding box center [994, 425] width 41 height 15
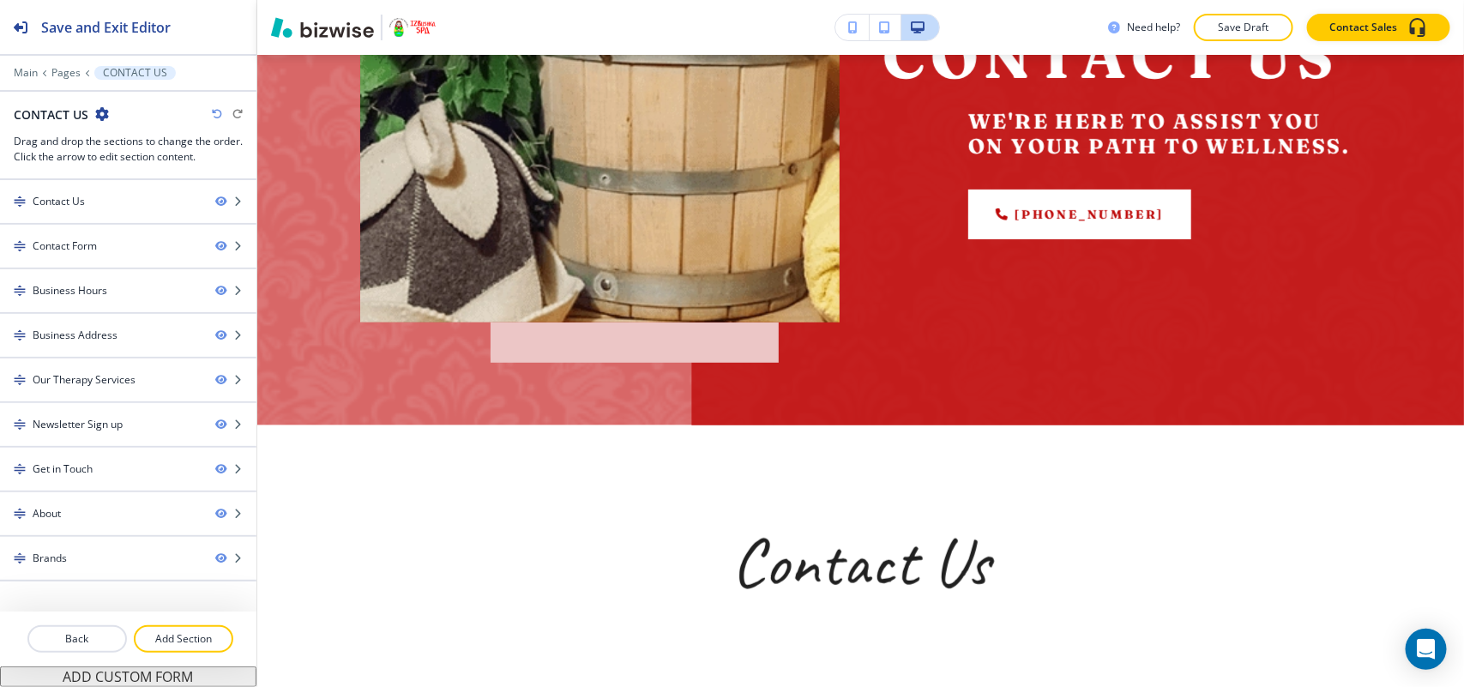
scroll to position [750, 0]
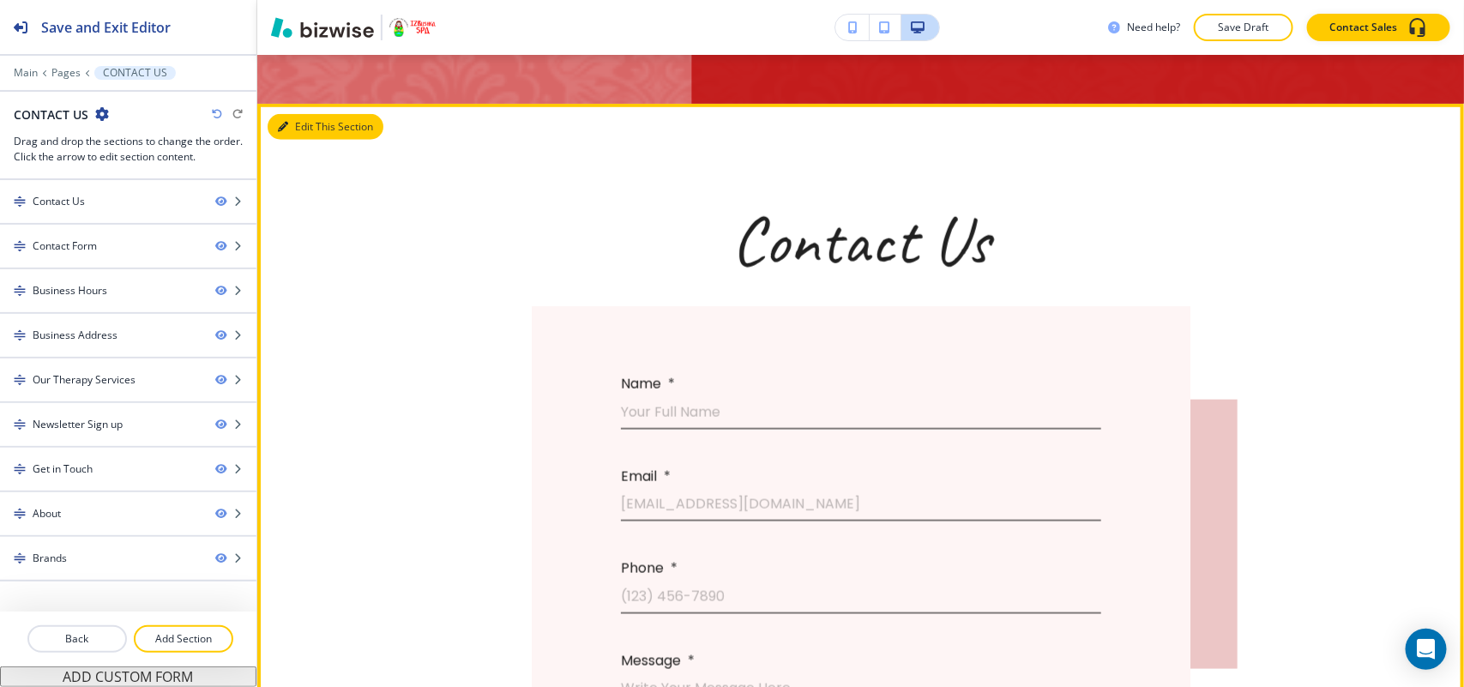
click at [309, 125] on button "Edit This Section" at bounding box center [326, 127] width 116 height 26
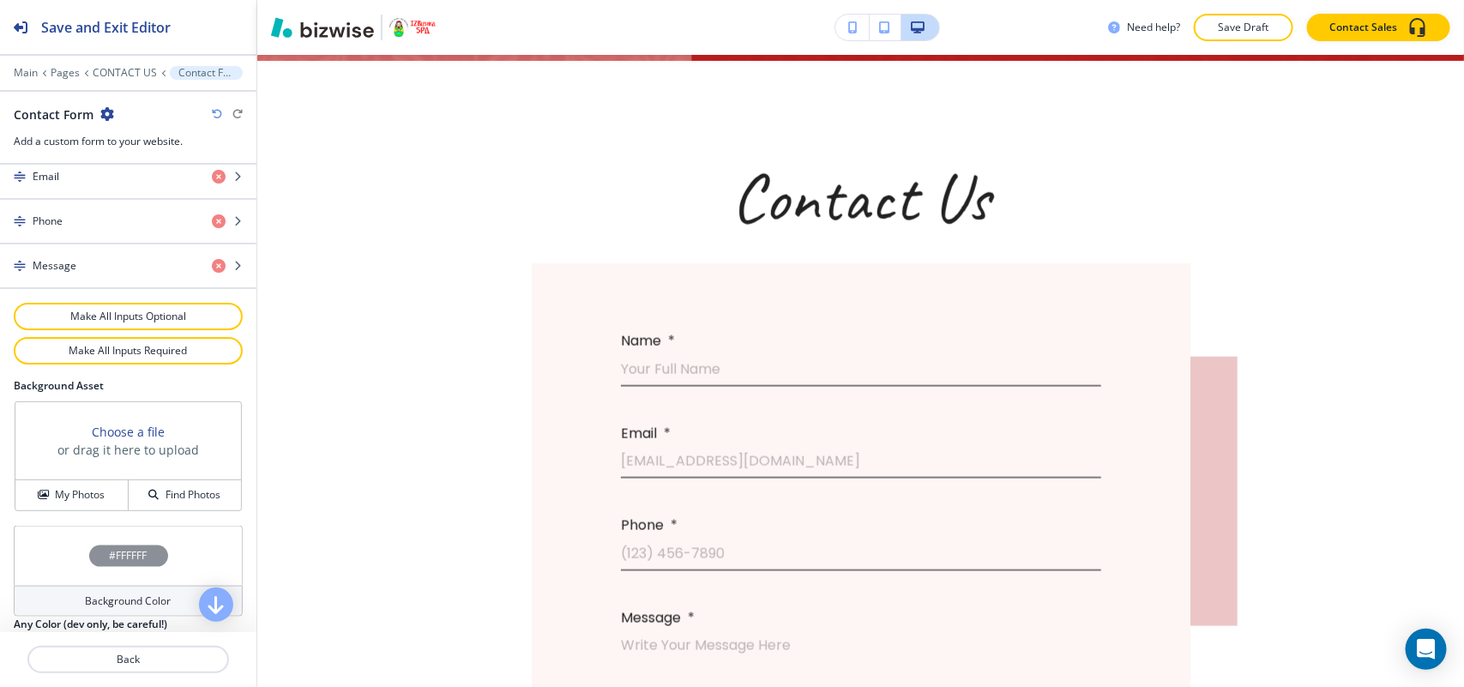
scroll to position [877, 0]
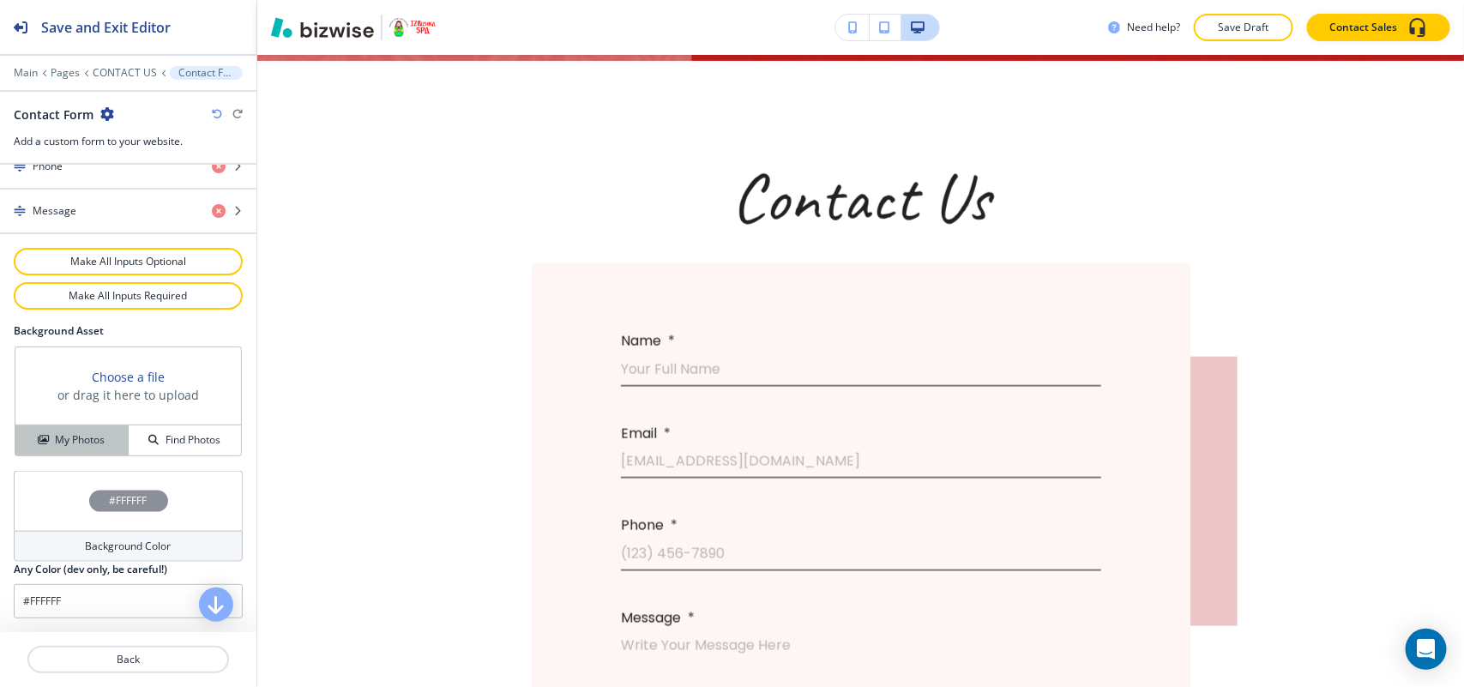
click at [75, 434] on h4 "My Photos" at bounding box center [80, 439] width 50 height 15
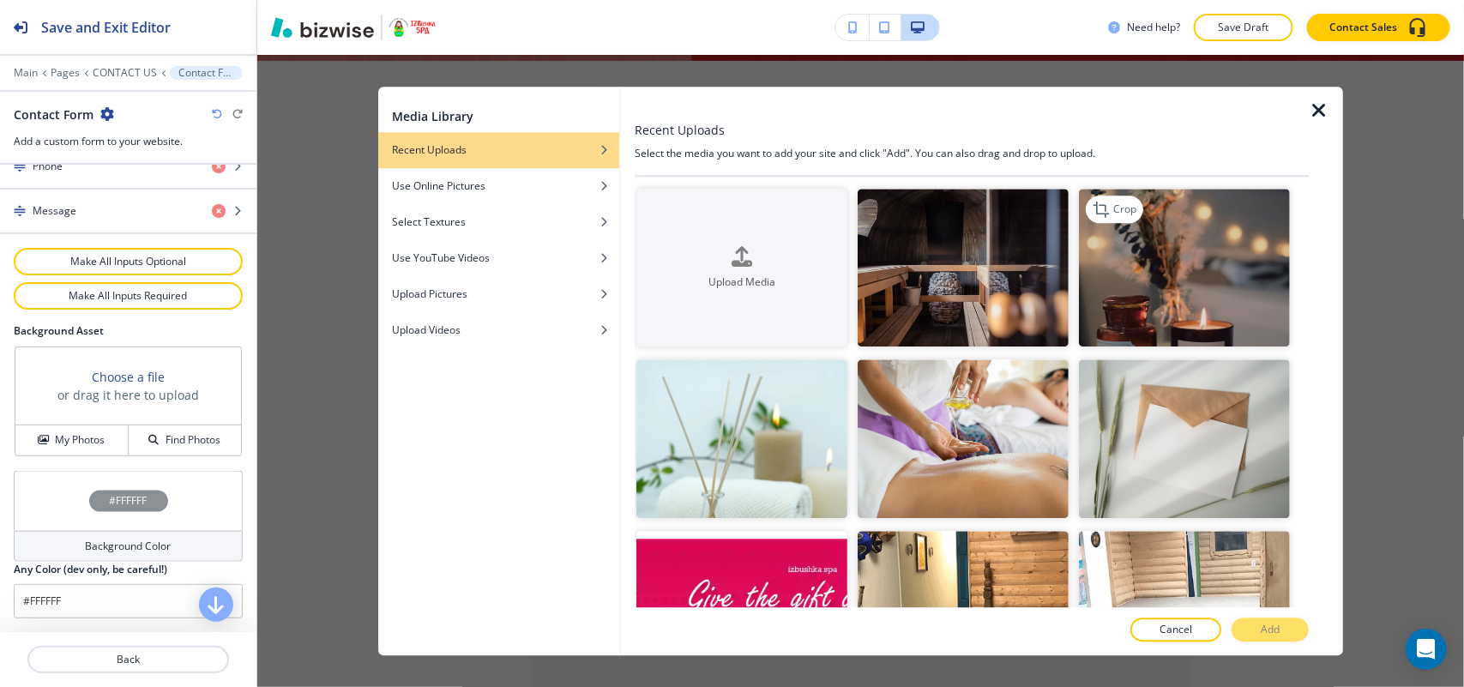
click at [1199, 298] on img "button" at bounding box center [1184, 268] width 211 height 159
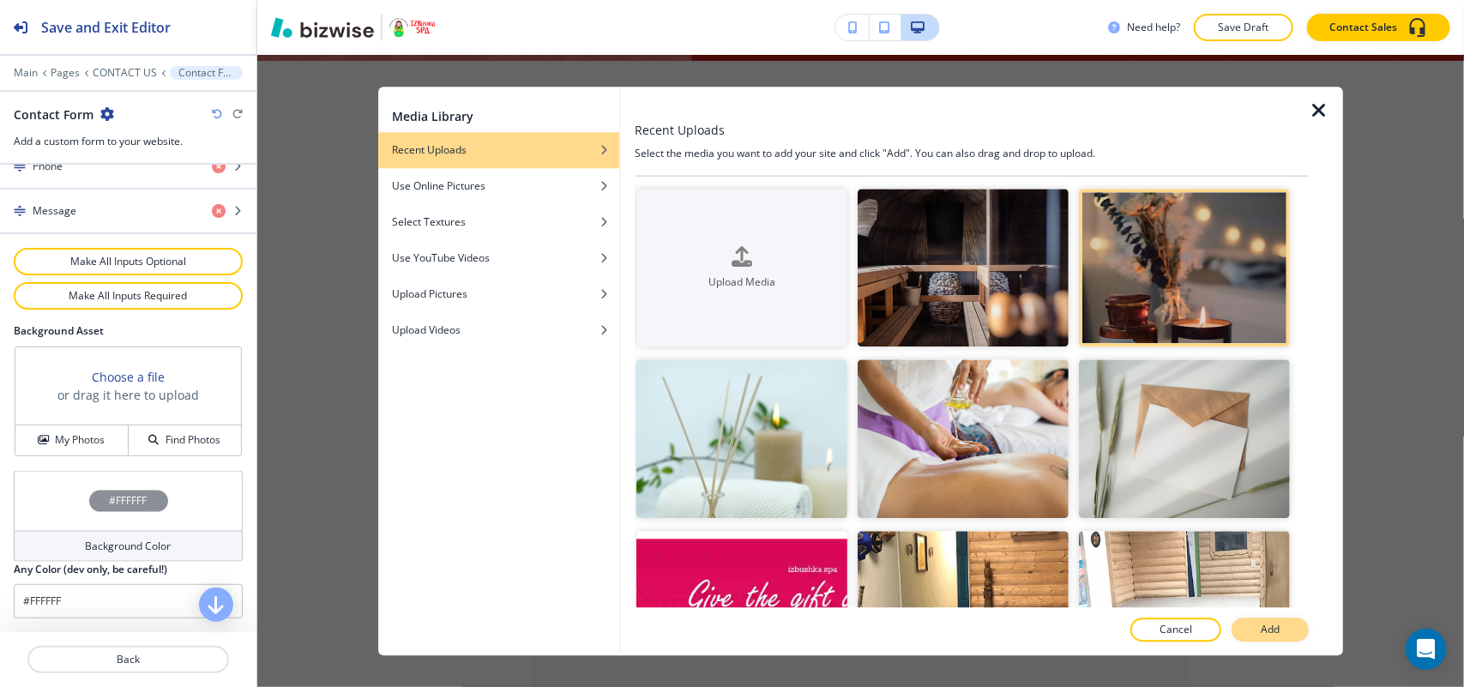
click at [1293, 623] on button "Add" at bounding box center [1269, 629] width 77 height 24
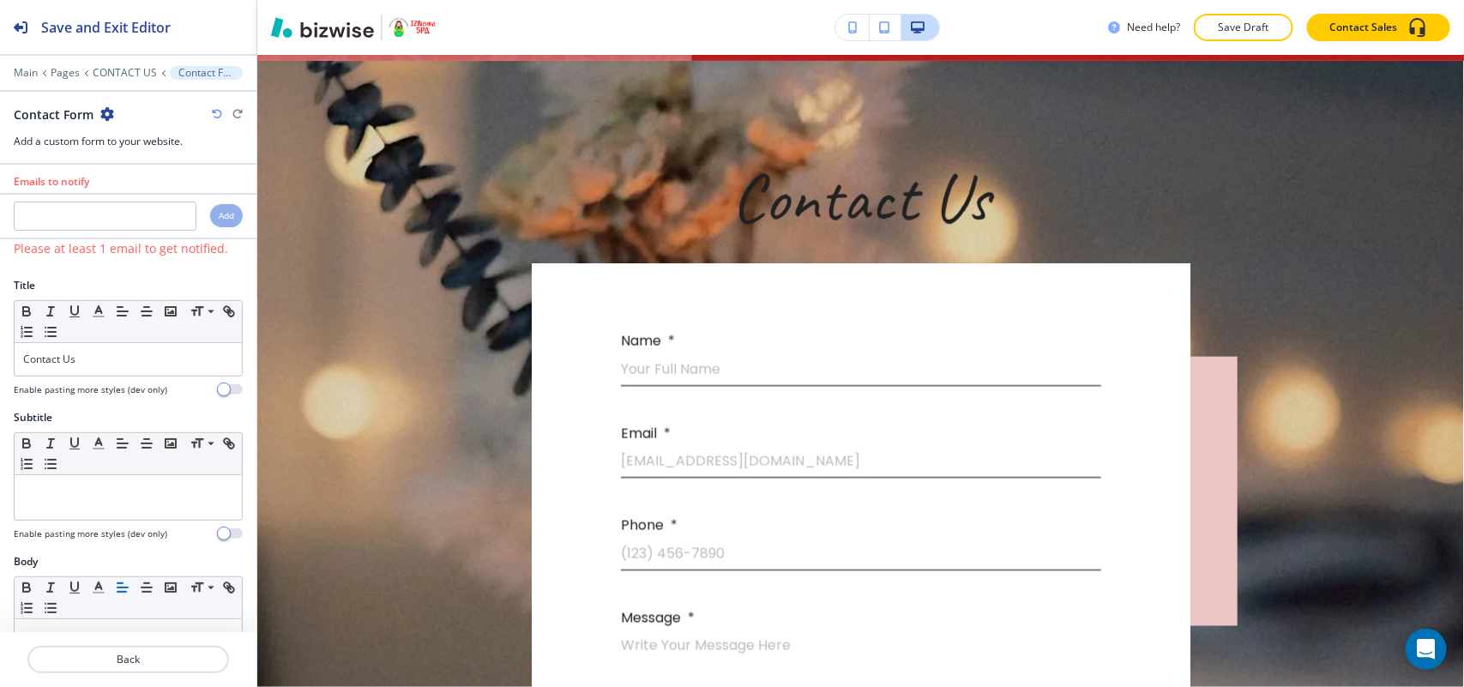
scroll to position [0, 0]
click at [73, 216] on input "text" at bounding box center [105, 220] width 183 height 29
paste input "tbluesara@gmail.com"
type input "tbluesara@gmail.com"
click at [210, 220] on div "Add" at bounding box center [226, 219] width 33 height 23
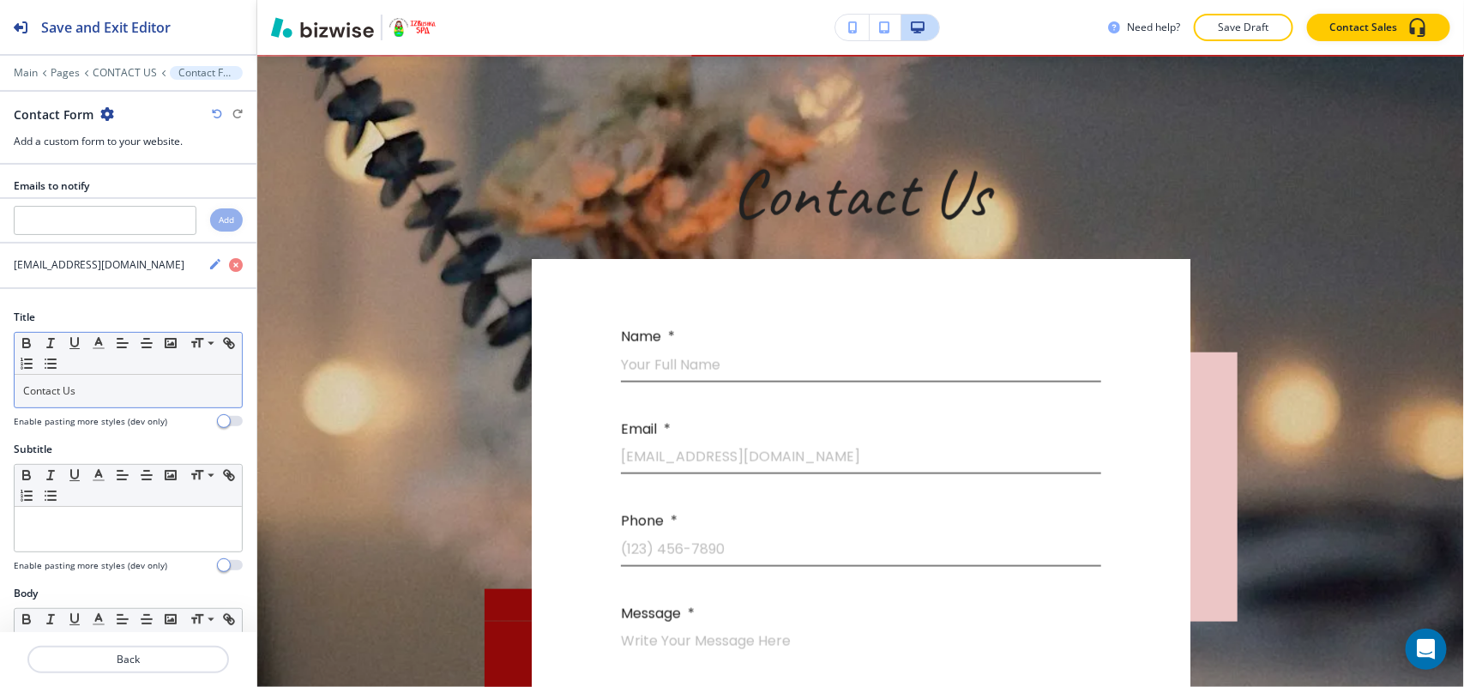
scroll to position [686, 0]
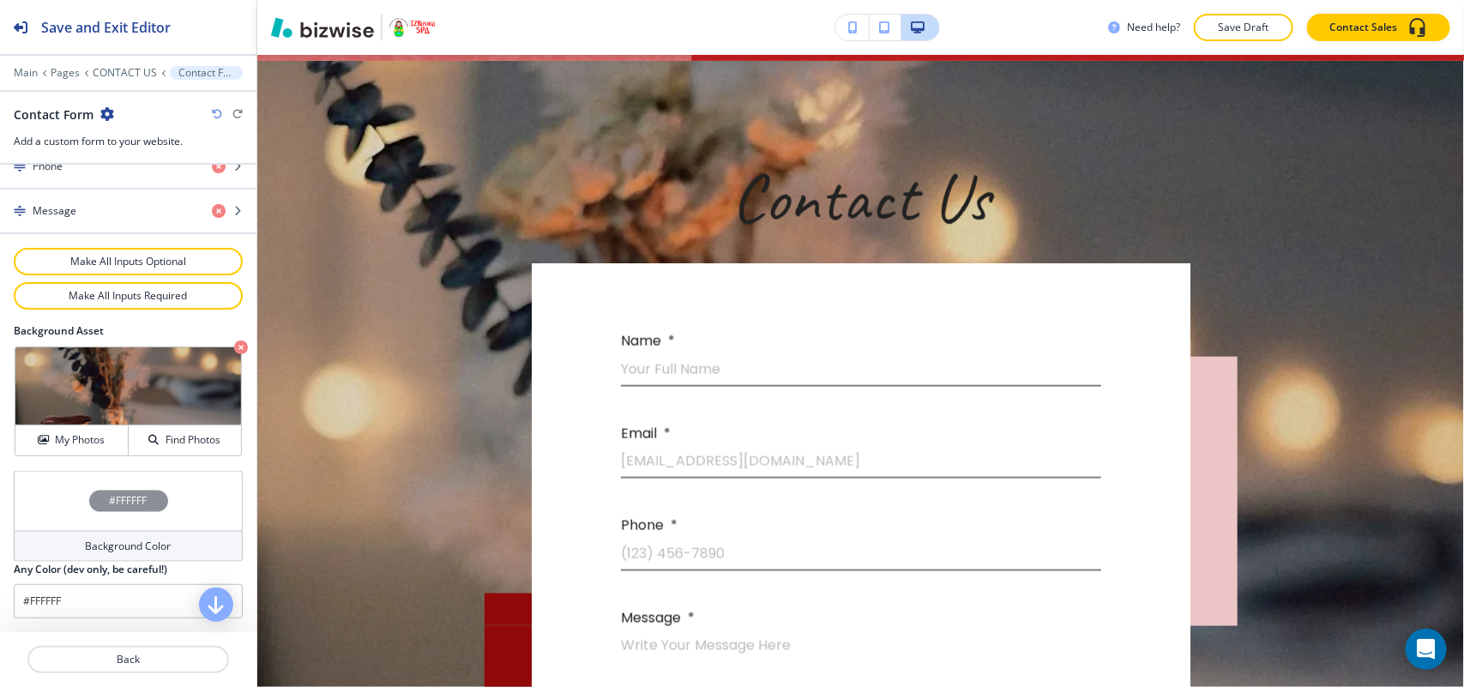
click at [54, 520] on div "#FFFFFF" at bounding box center [128, 501] width 229 height 60
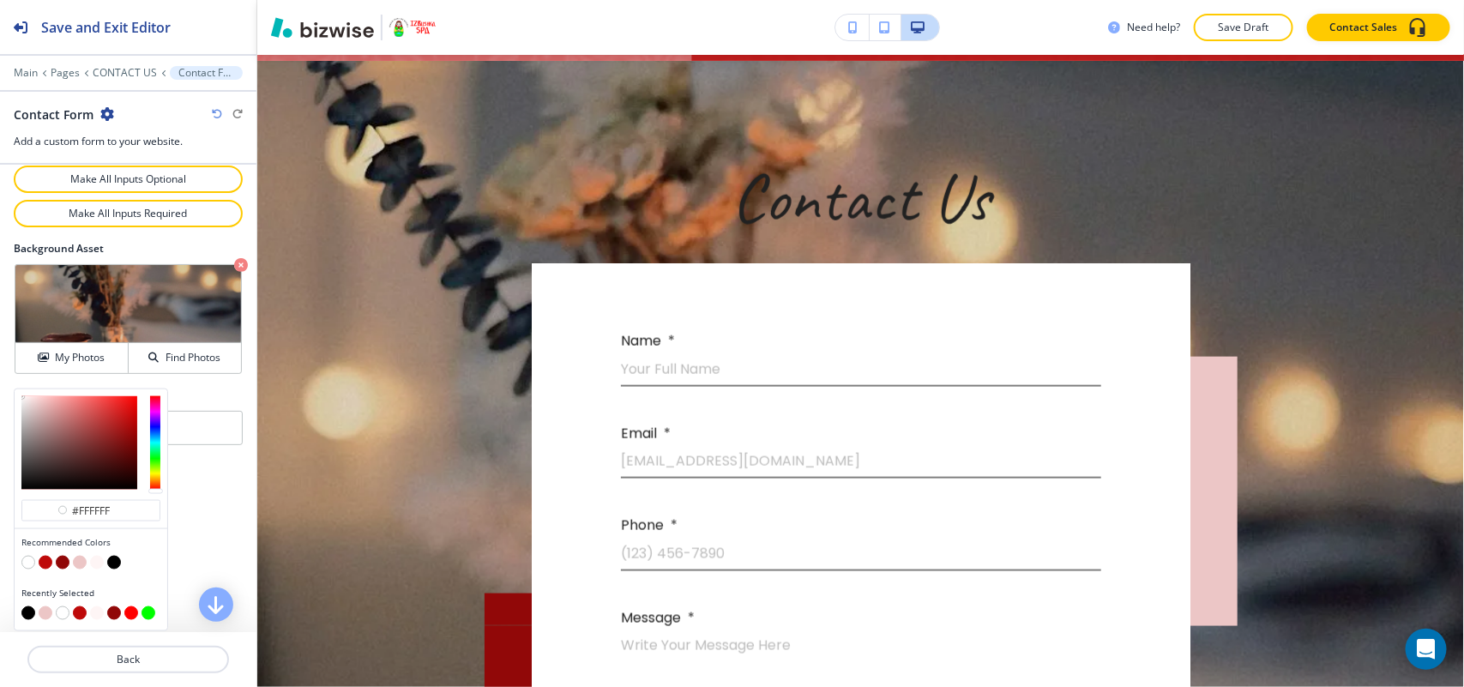
scroll to position [988, 0]
click at [109, 567] on button "button" at bounding box center [114, 563] width 14 height 14
type input "#000000"
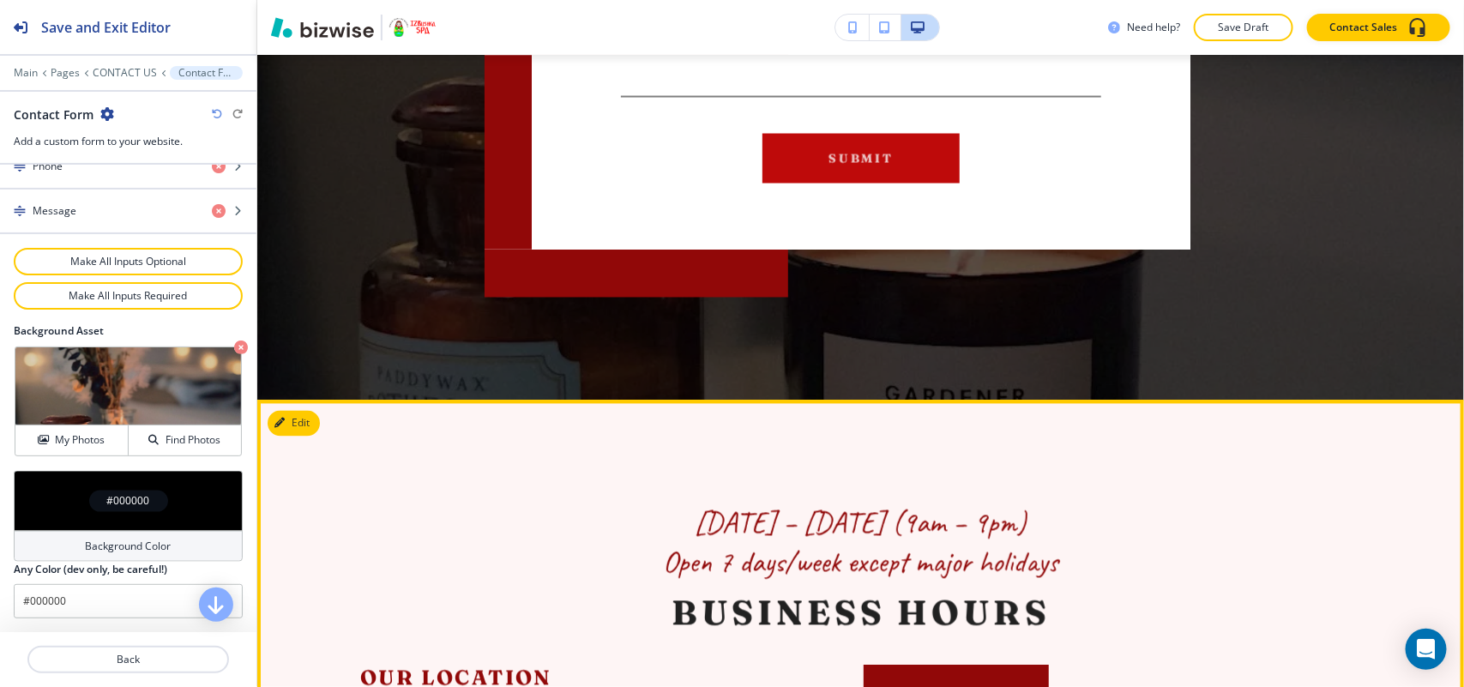
scroll to position [1544, 0]
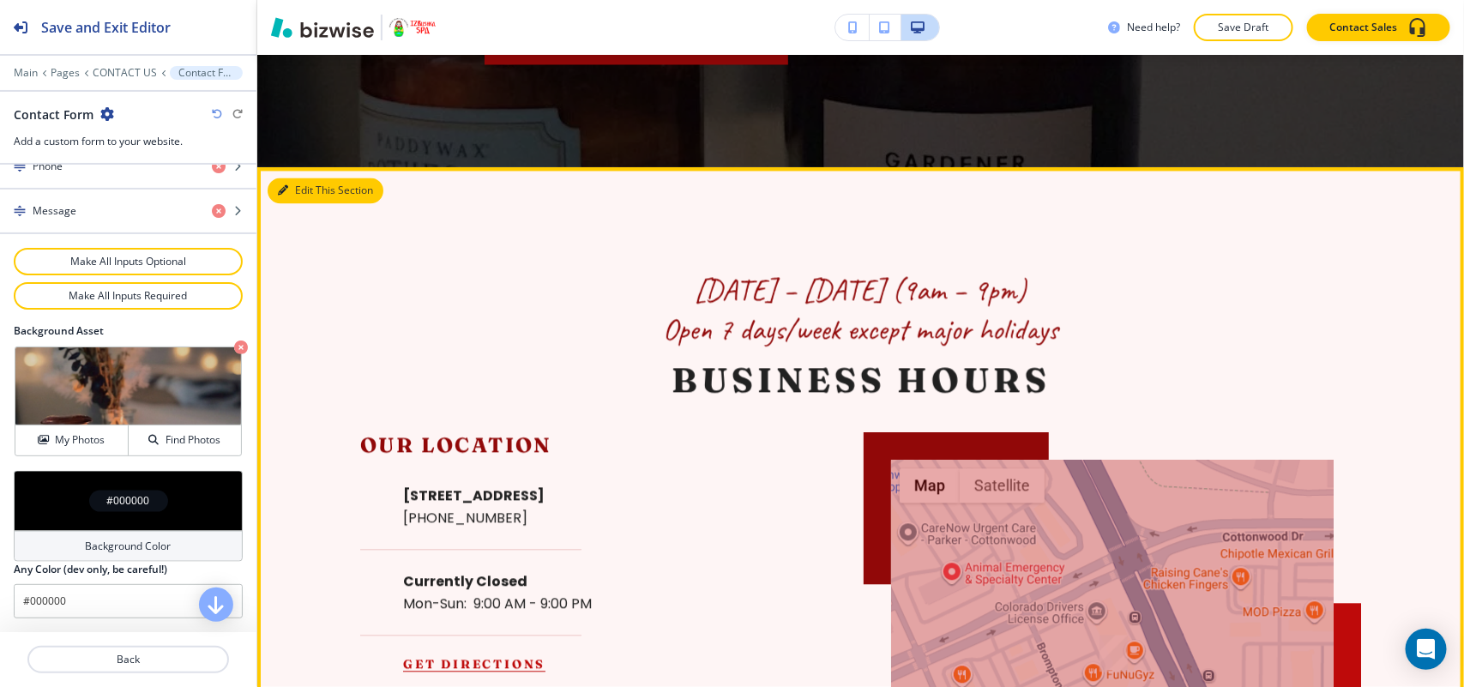
click at [298, 185] on button "Edit This Section" at bounding box center [326, 191] width 116 height 26
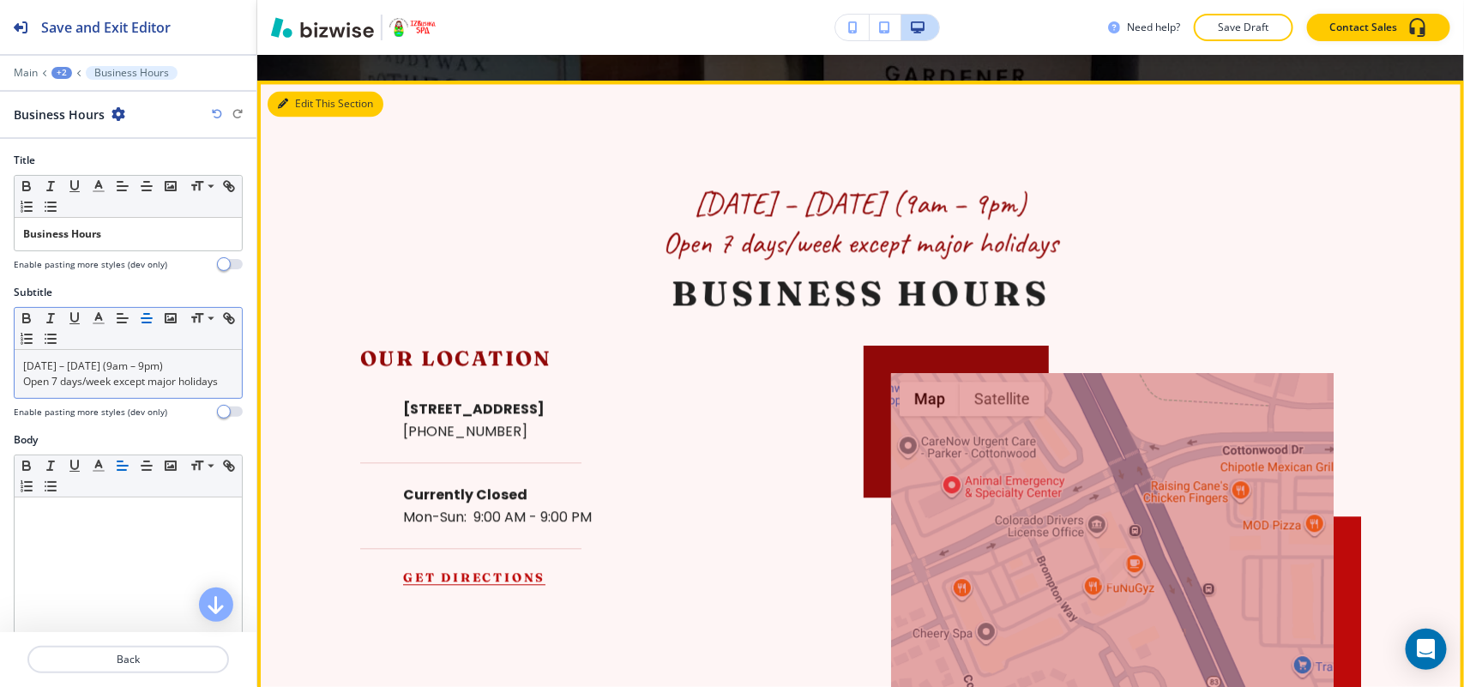
scroll to position [1649, 0]
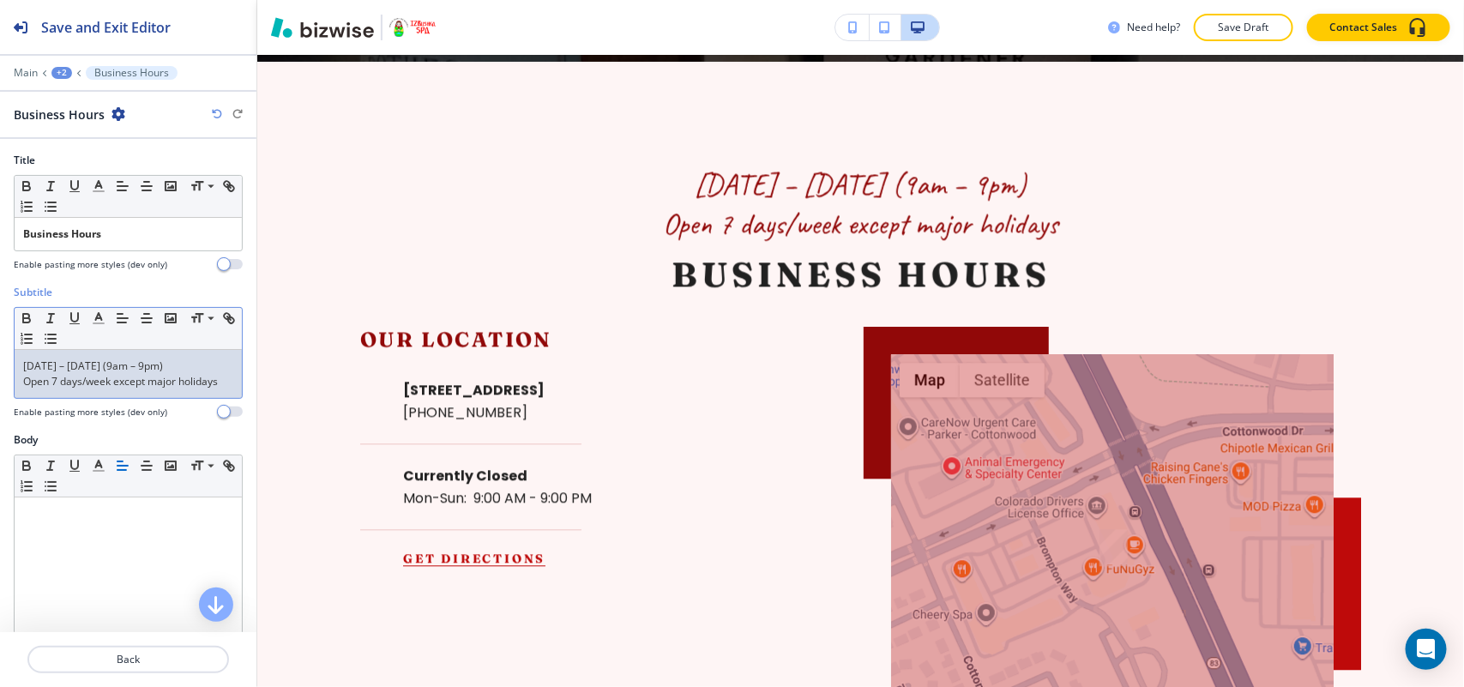
click at [144, 388] on p "Open 7 days/week except major holidays" at bounding box center [128, 381] width 210 height 15
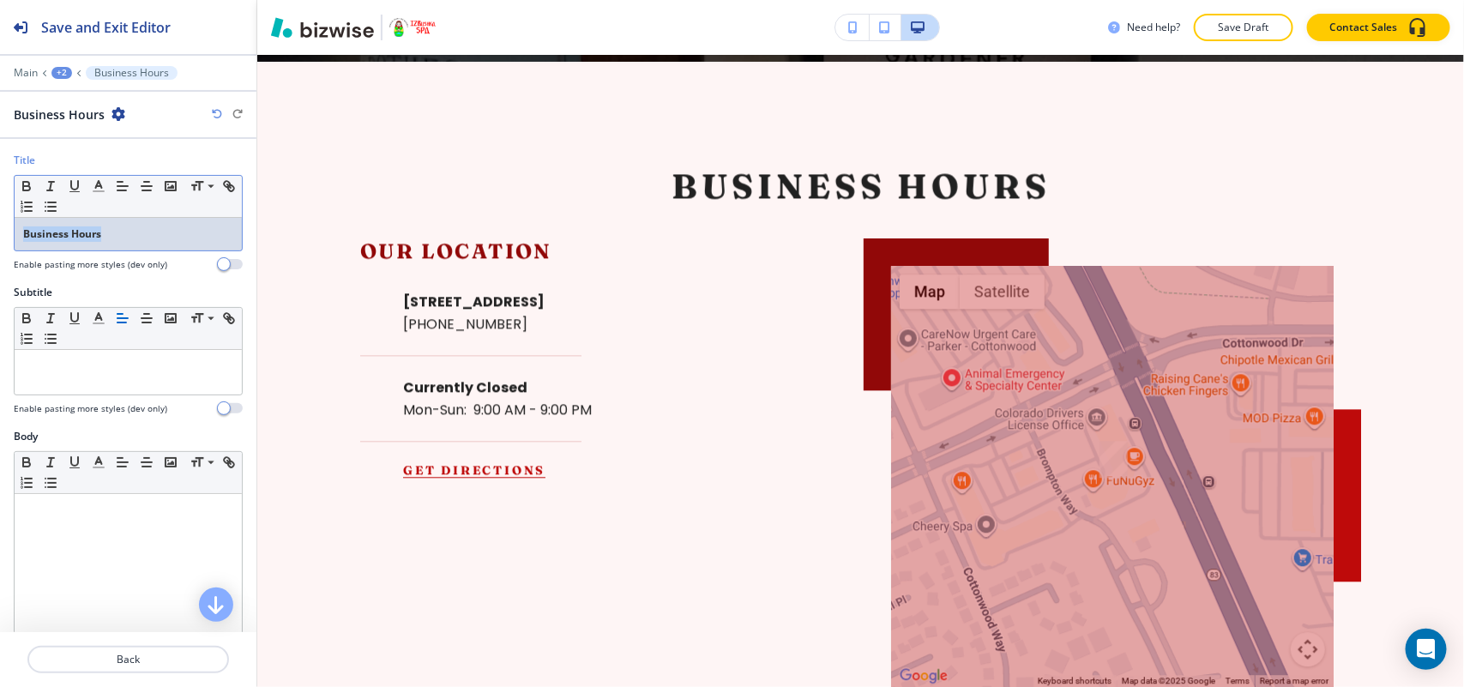
drag, startPoint x: 152, startPoint y: 254, endPoint x: 0, endPoint y: 225, distance: 154.6
click at [0, 225] on div "Title Small Normal Large Huge Business Hours Enable pasting more styles (dev on…" at bounding box center [128, 219] width 256 height 132
click at [166, 241] on p "Business Hours" at bounding box center [128, 233] width 210 height 15
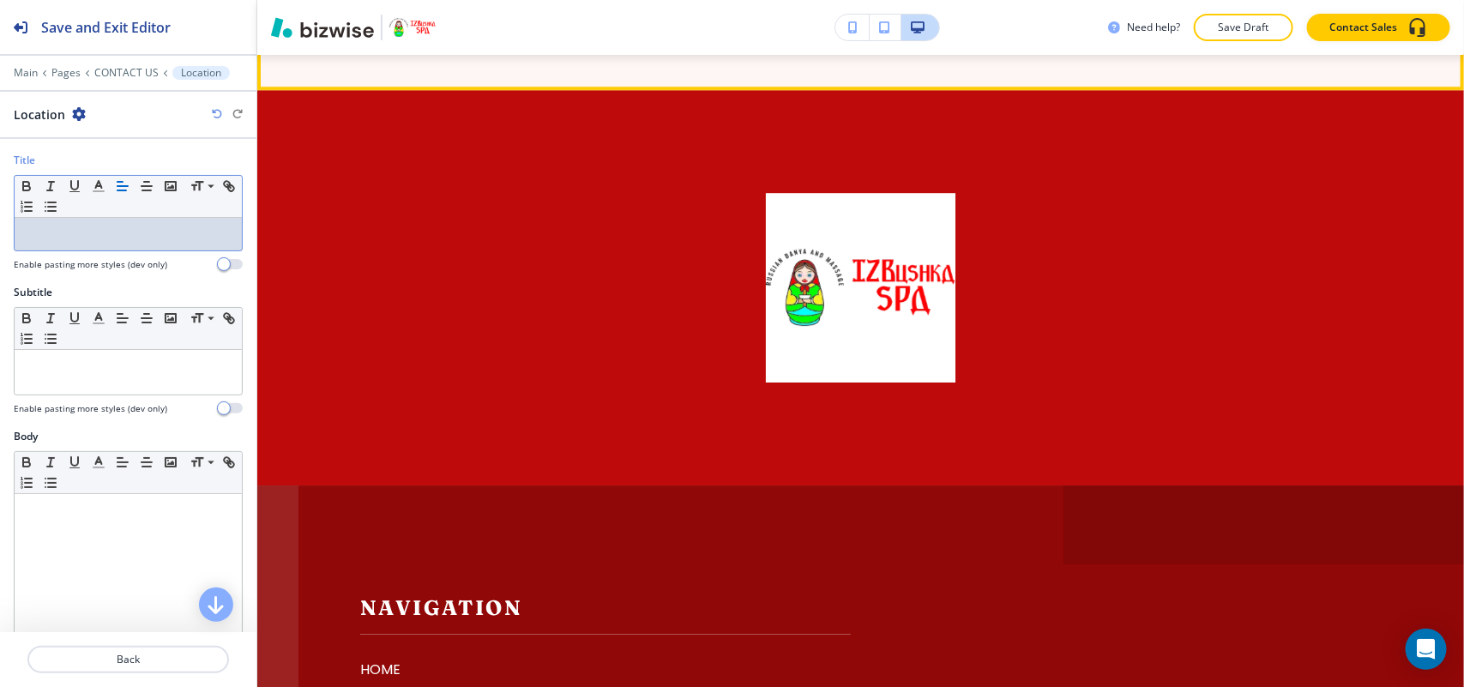
scroll to position [5709, 0]
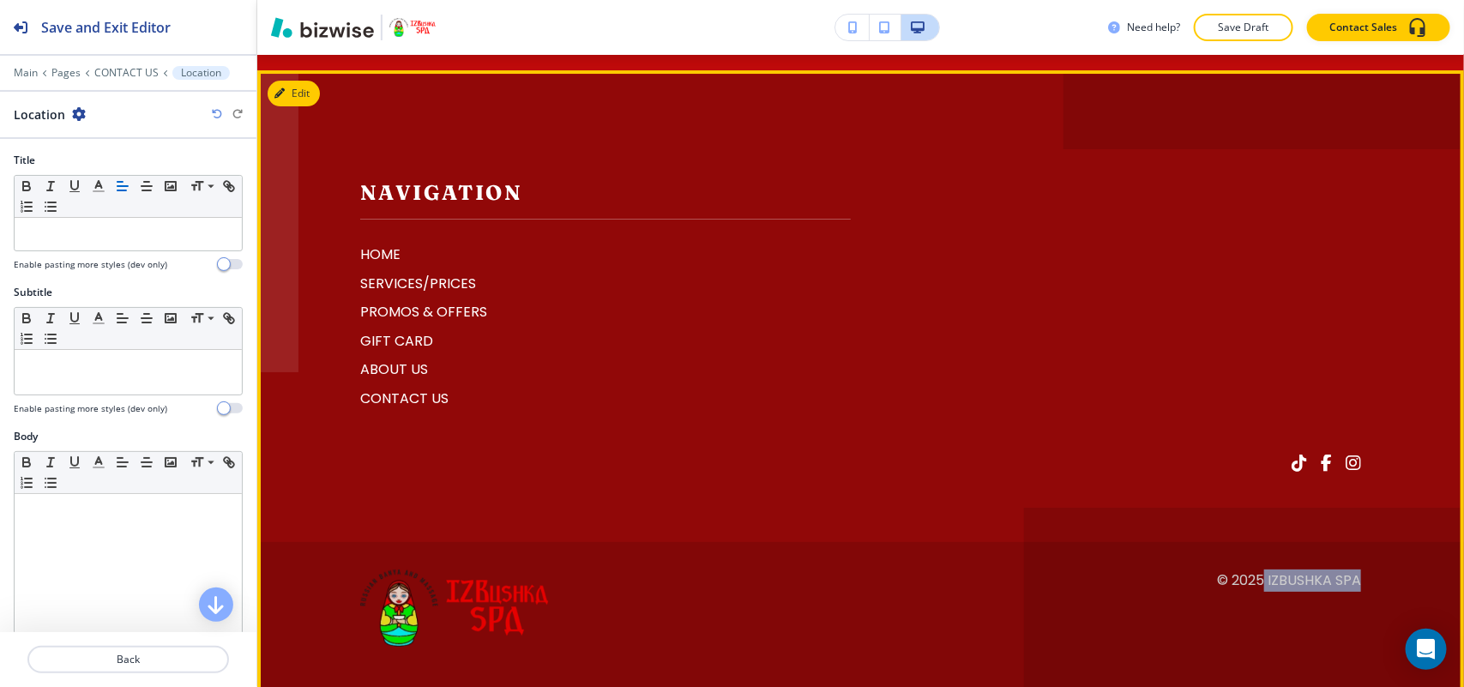
drag, startPoint x: 1366, startPoint y: 567, endPoint x: 1250, endPoint y: 563, distance: 115.8
click at [1250, 563] on footer "Navigation HOME SERVICES/PRICES PROMOS & OFFERS GIFT CARD ABOUT US CONTACT US ©…" at bounding box center [860, 389] width 1207 height 638
copy p "IZBushka Spa"
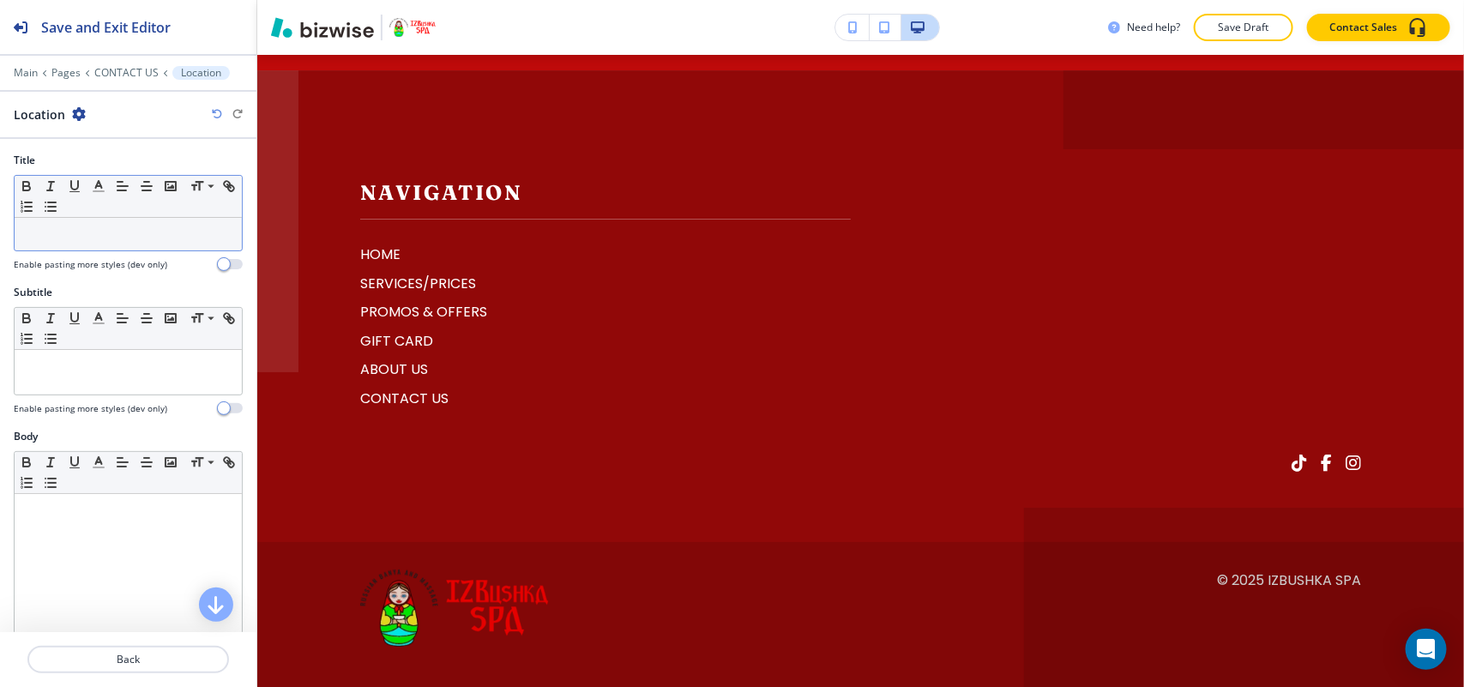
click at [137, 249] on div at bounding box center [128, 234] width 227 height 33
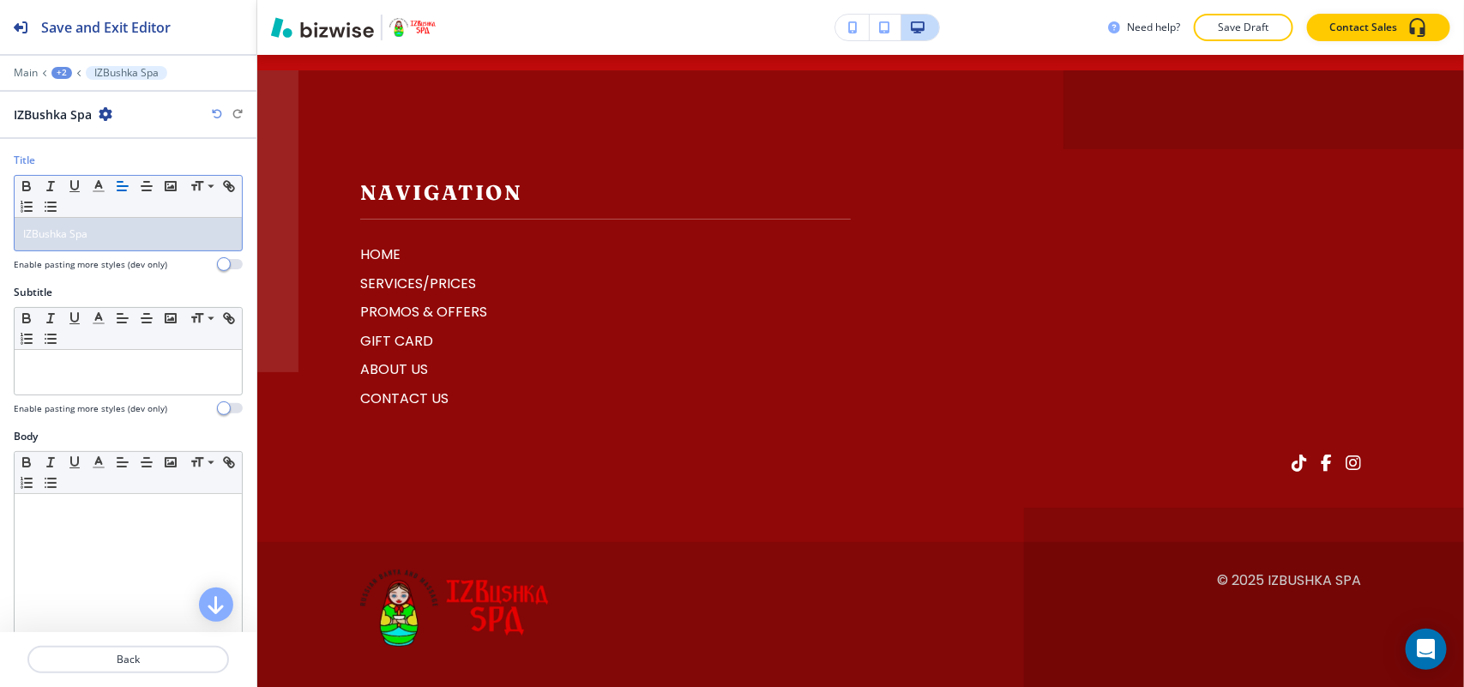
drag, startPoint x: 113, startPoint y: 234, endPoint x: 5, endPoint y: 234, distance: 108.0
click at [0, 234] on div "Title Small Normal Large Huge IZBushka Spa Enable pasting more styles (dev only)" at bounding box center [128, 219] width 256 height 132
click at [27, 240] on p "IZBushka Spa" at bounding box center [128, 233] width 210 height 15
click at [24, 234] on p "IZBushka Spa" at bounding box center [128, 233] width 210 height 15
click at [27, 238] on p "IZBushka Spa" at bounding box center [128, 233] width 210 height 15
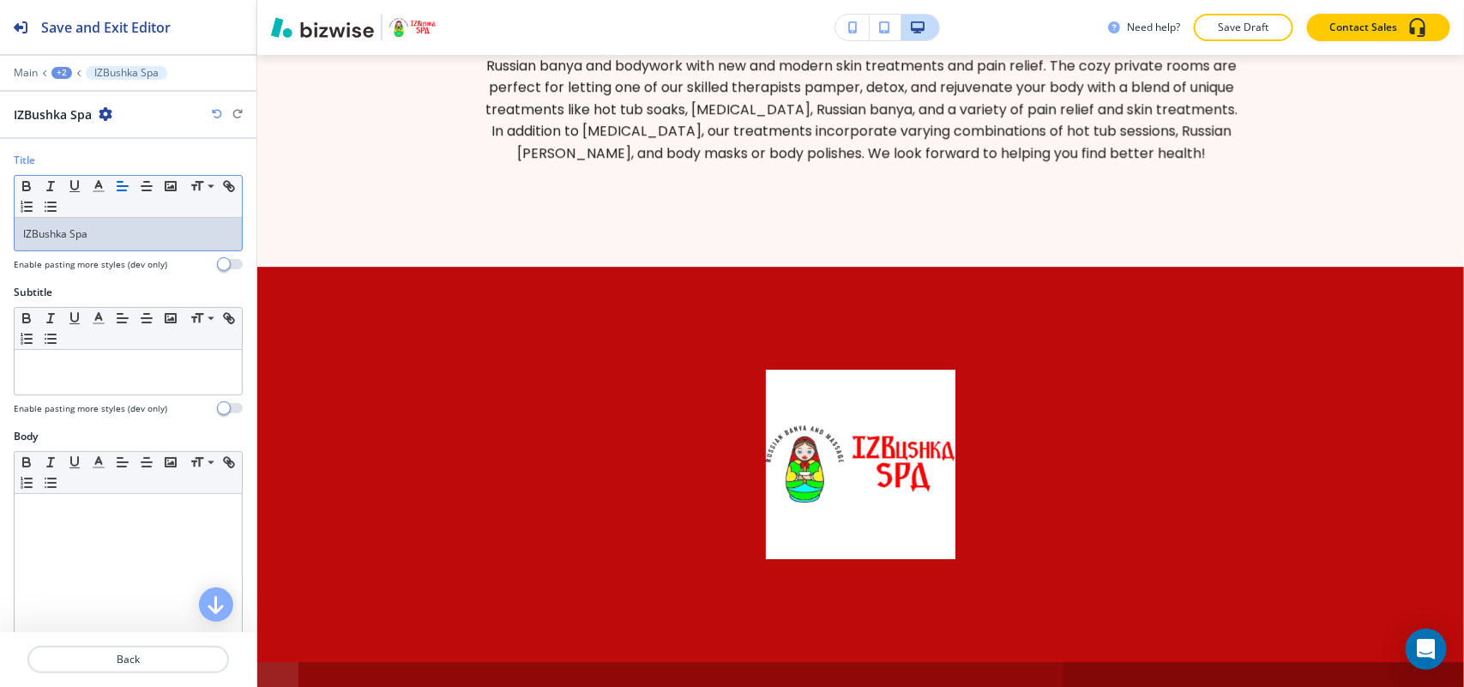
scroll to position [5133, 0]
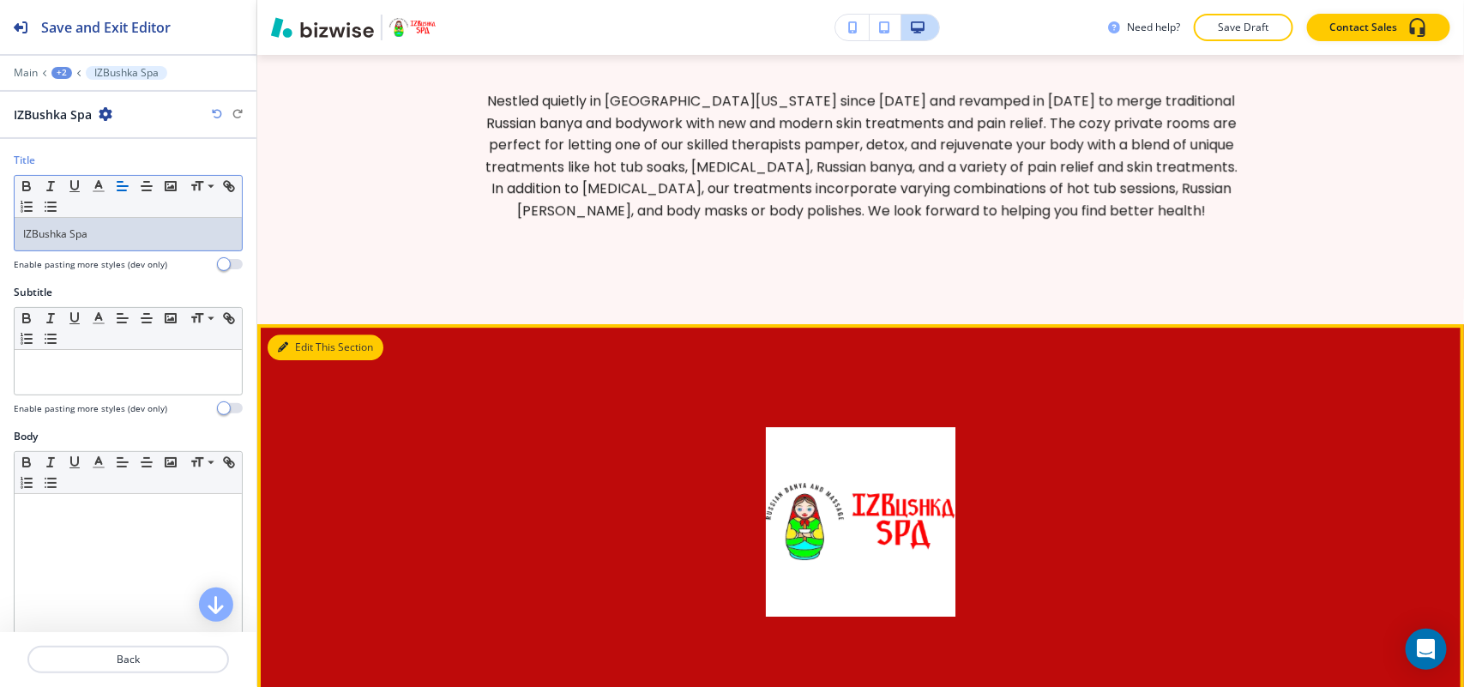
click at [286, 342] on icon "button" at bounding box center [283, 347] width 10 height 10
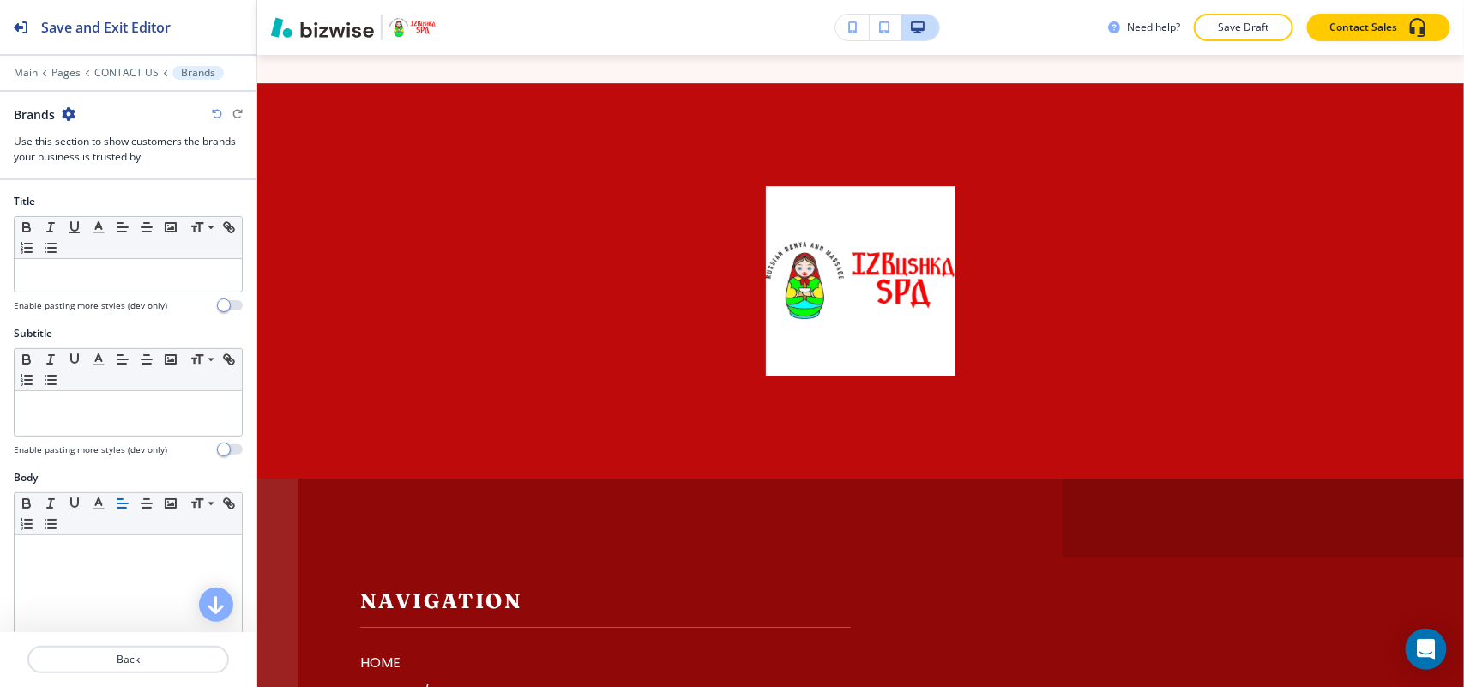
scroll to position [5385, 0]
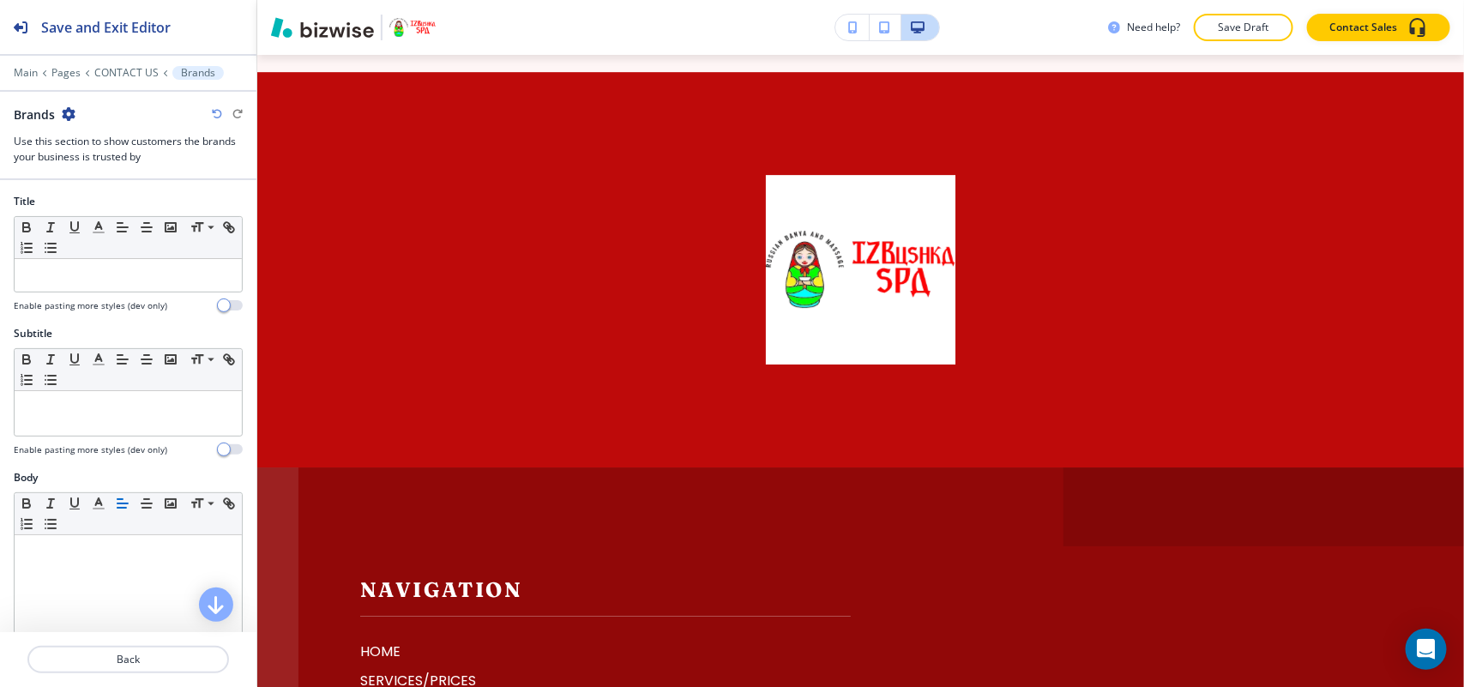
click at [73, 113] on icon "button" at bounding box center [69, 114] width 14 height 14
click at [101, 208] on p "Delete Section" at bounding box center [115, 204] width 87 height 15
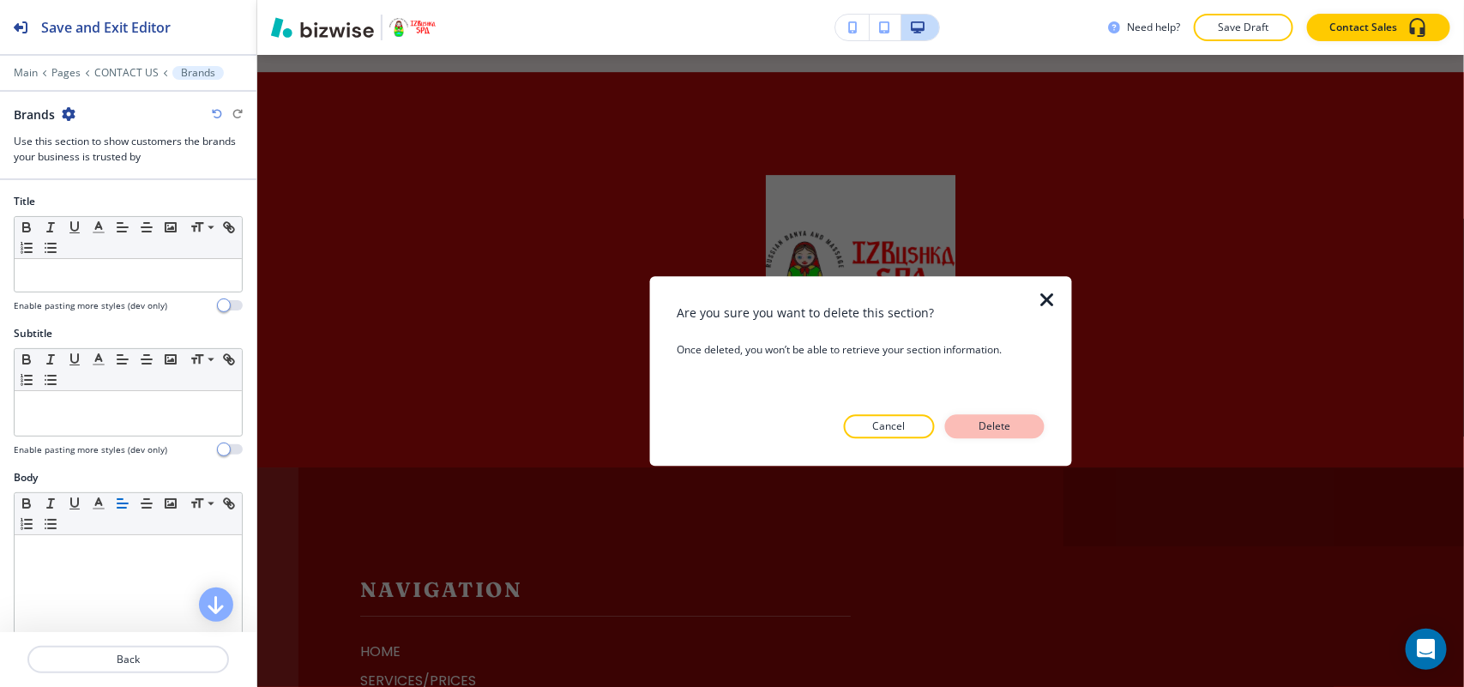
click at [1000, 425] on p "Delete" at bounding box center [994, 425] width 41 height 15
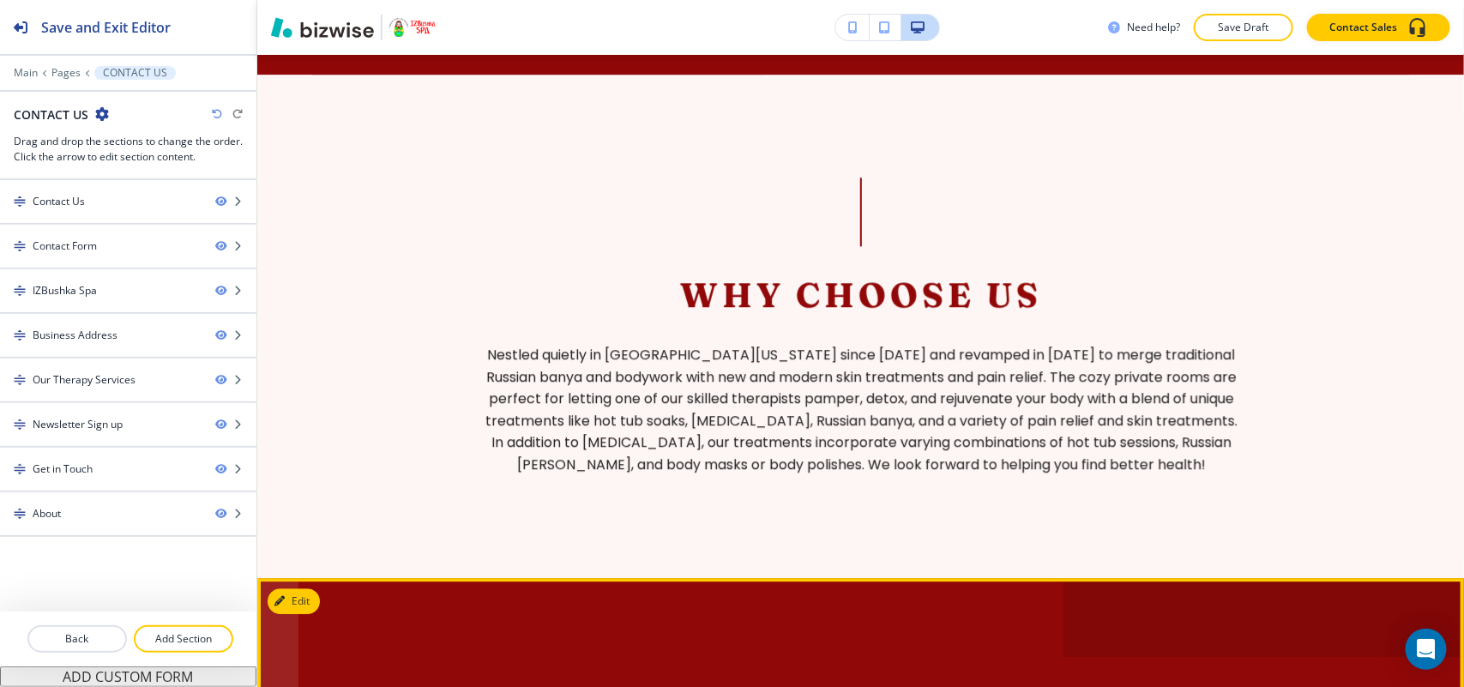
scroll to position [4849, 0]
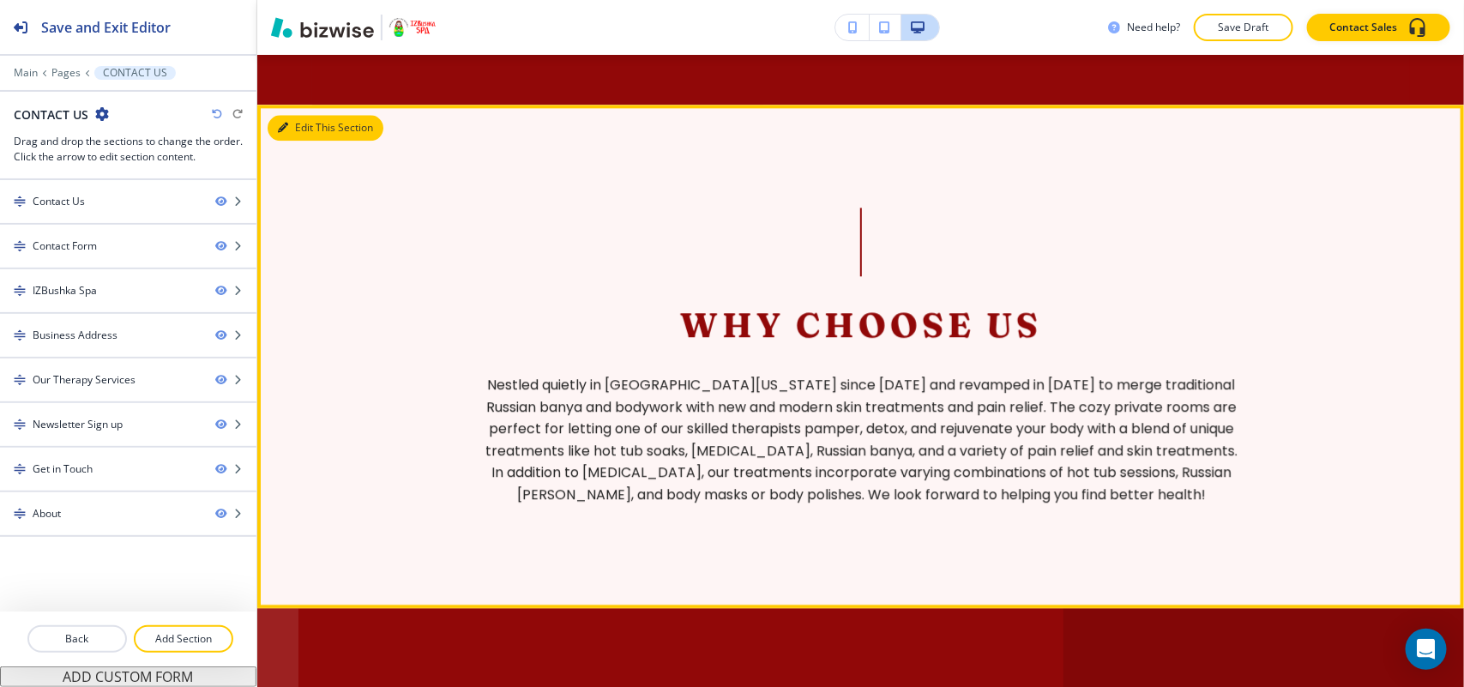
click at [285, 123] on icon "button" at bounding box center [283, 128] width 10 height 10
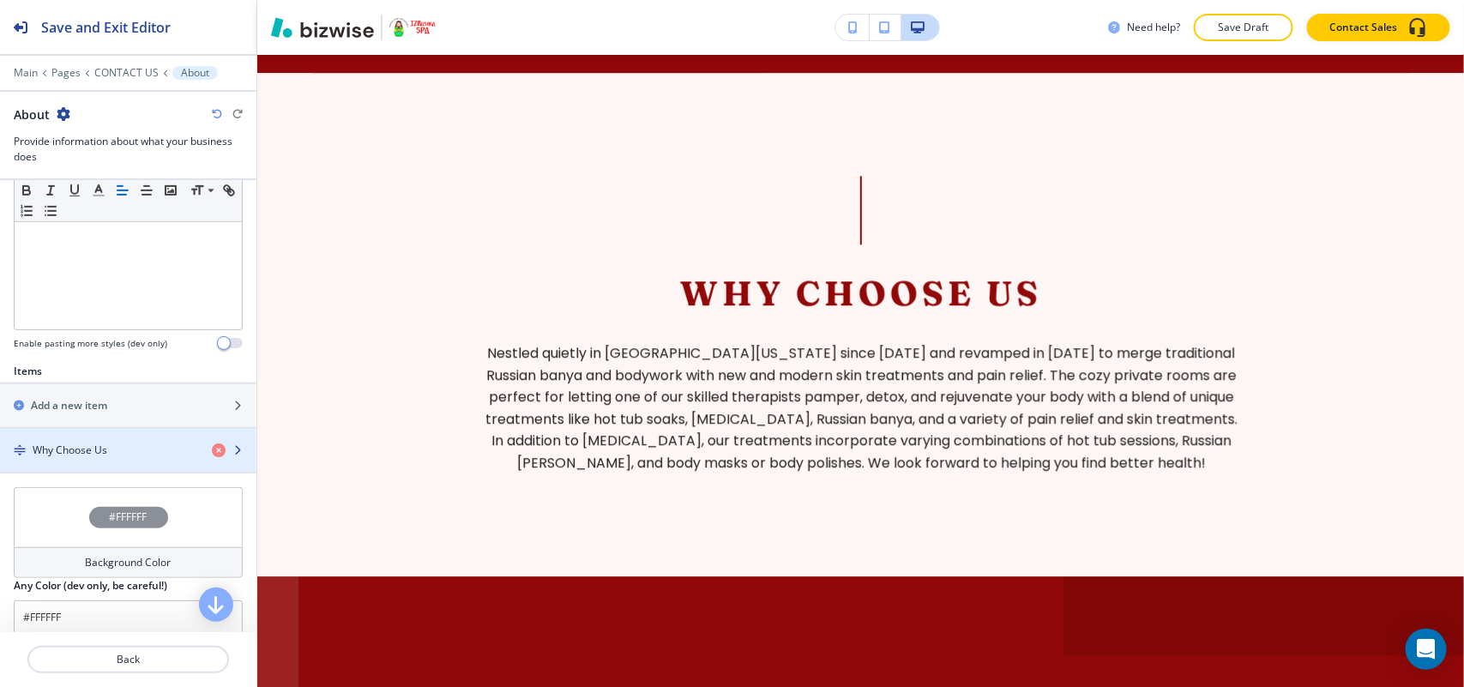
scroll to position [536, 0]
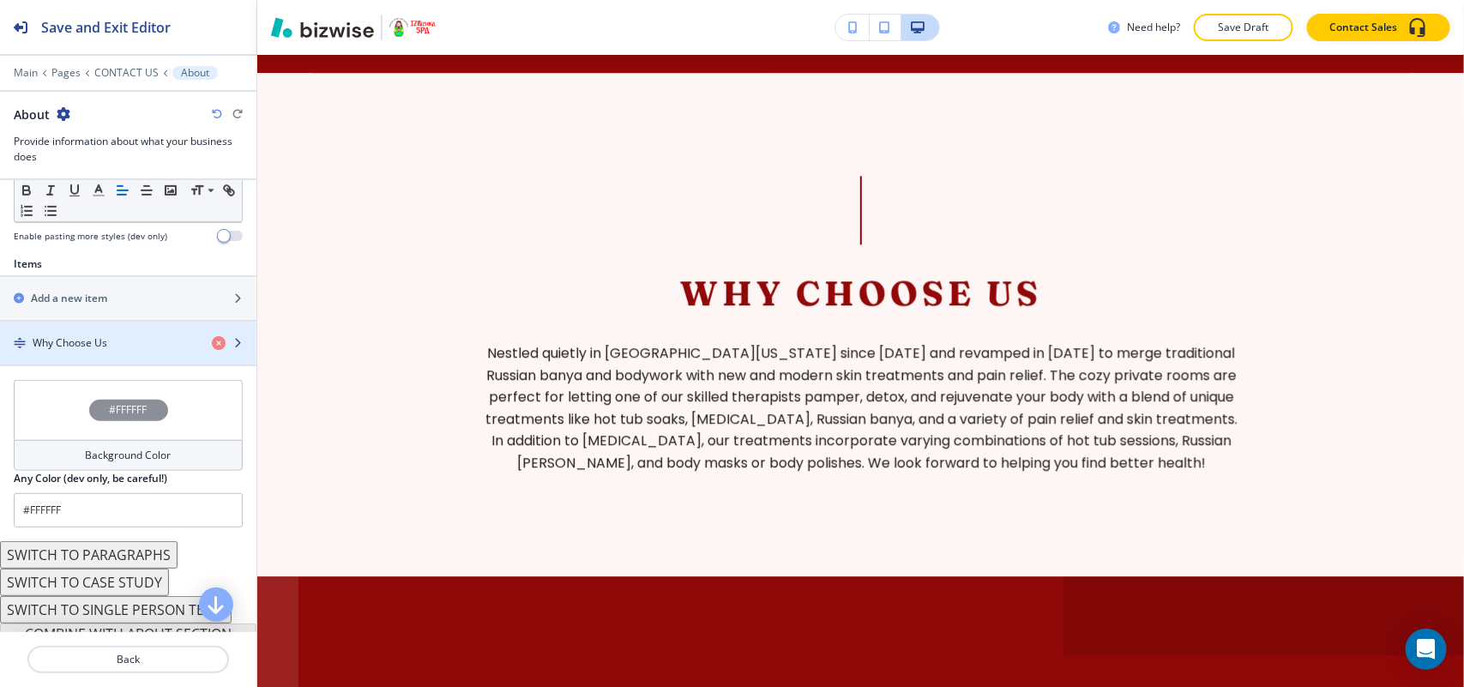
click at [91, 346] on h4 "Why Choose Us" at bounding box center [70, 342] width 75 height 15
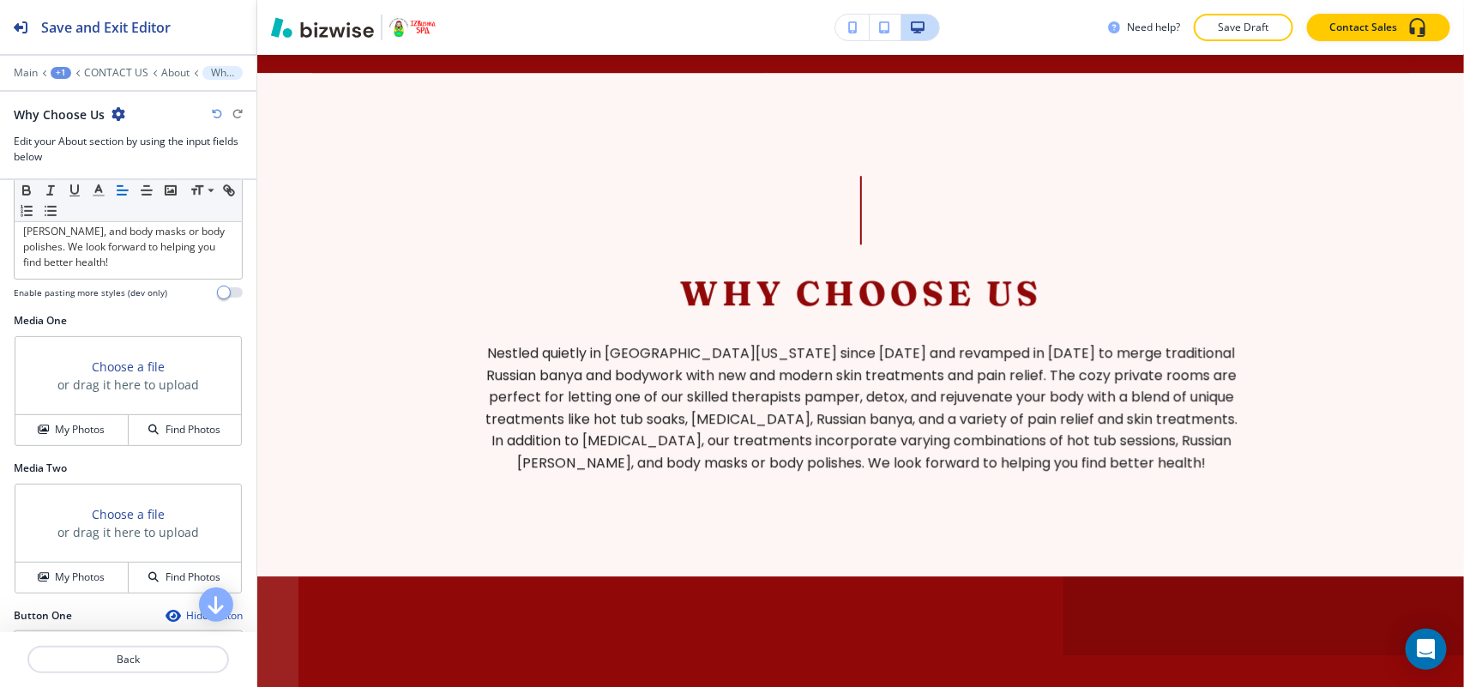
click at [71, 431] on div "My Photos Find Photos" at bounding box center [128, 429] width 226 height 31
click at [87, 437] on h4 "My Photos" at bounding box center [80, 429] width 50 height 15
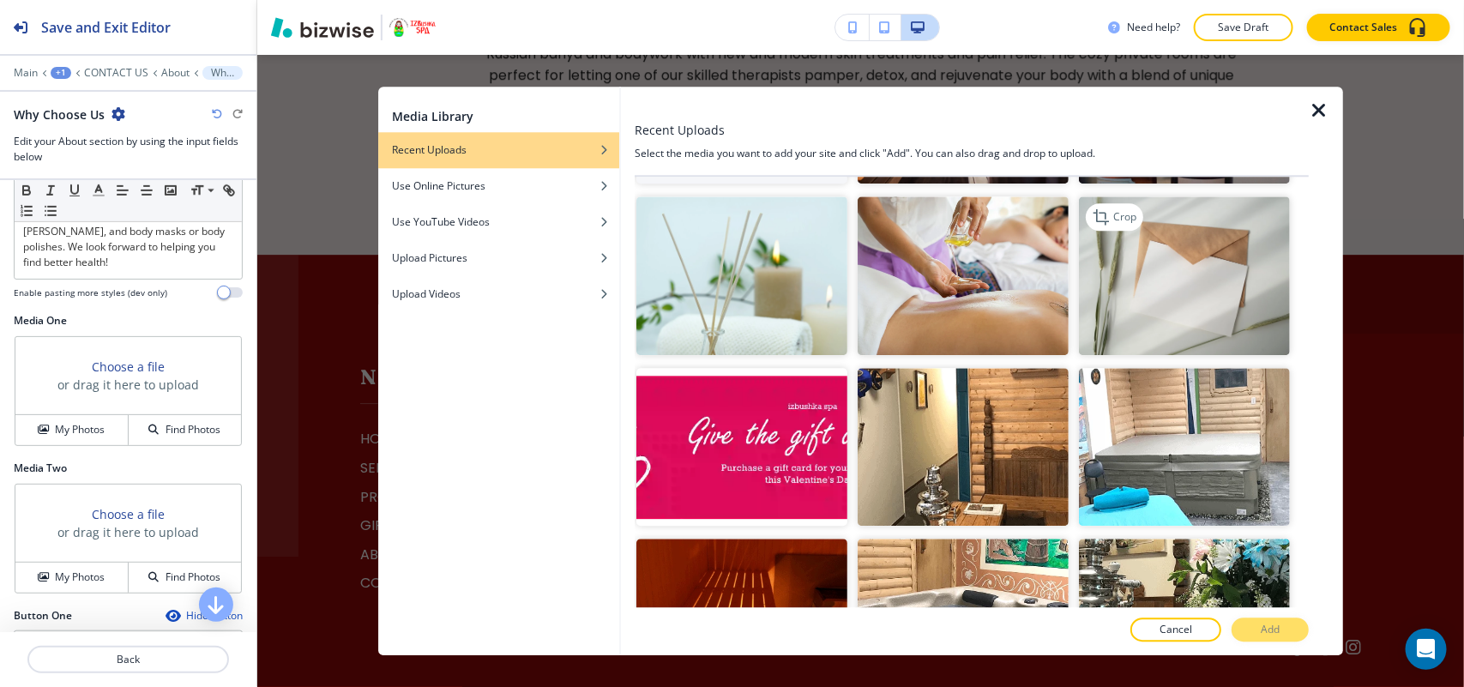
scroll to position [429, 0]
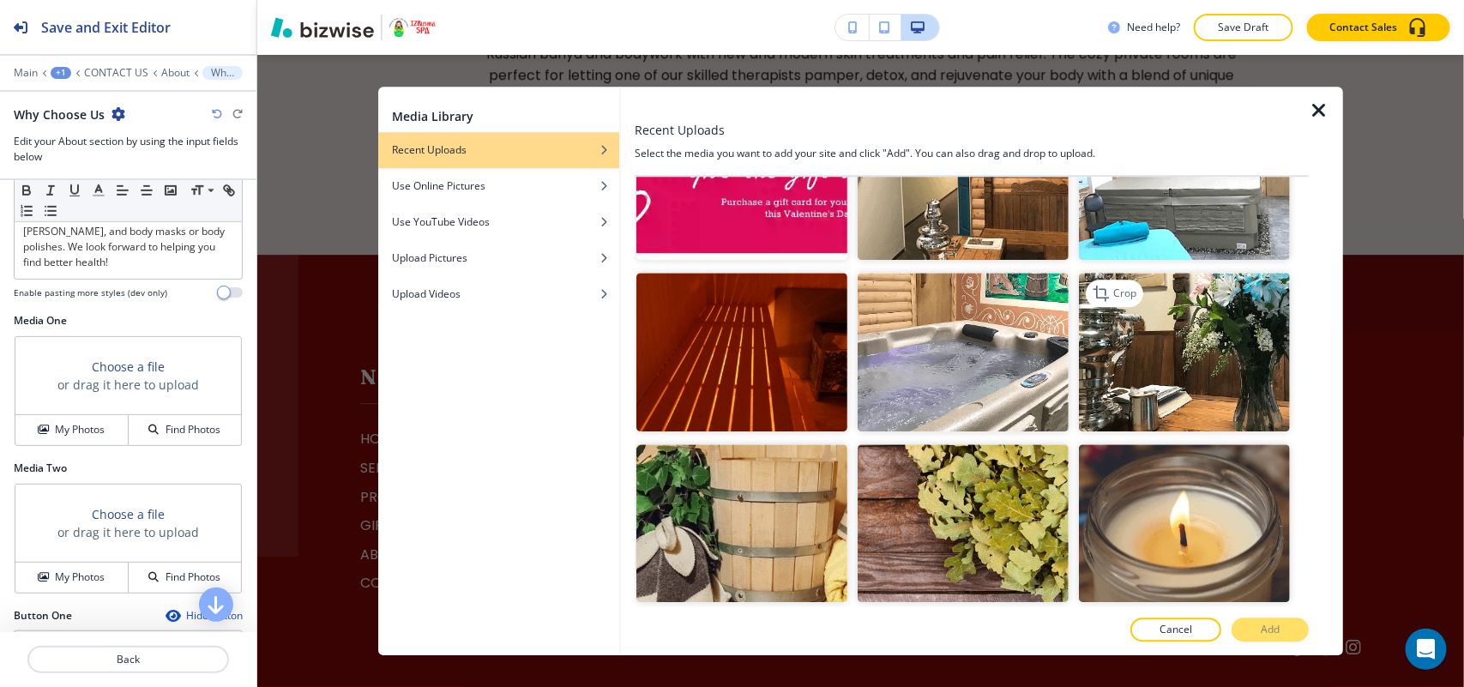
click at [1154, 358] on img "button" at bounding box center [1184, 353] width 211 height 159
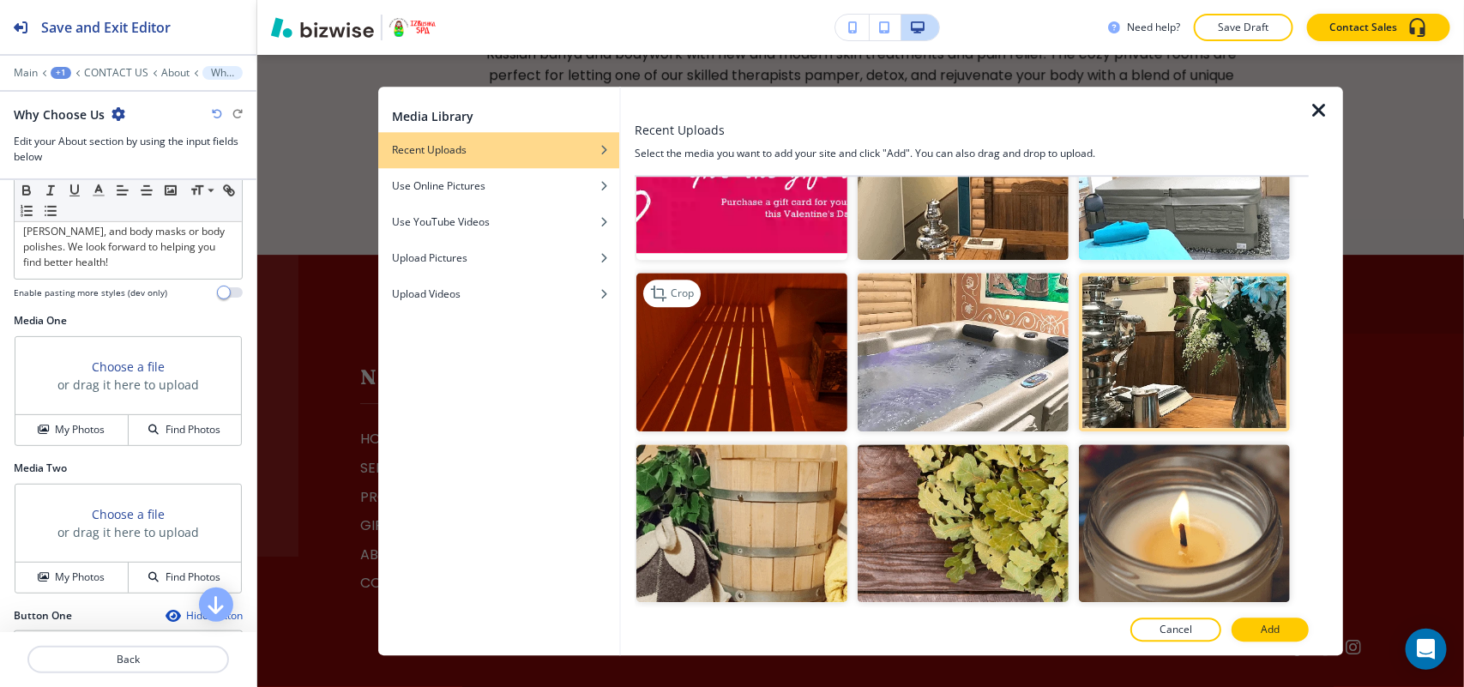
click at [778, 373] on img "button" at bounding box center [741, 353] width 211 height 159
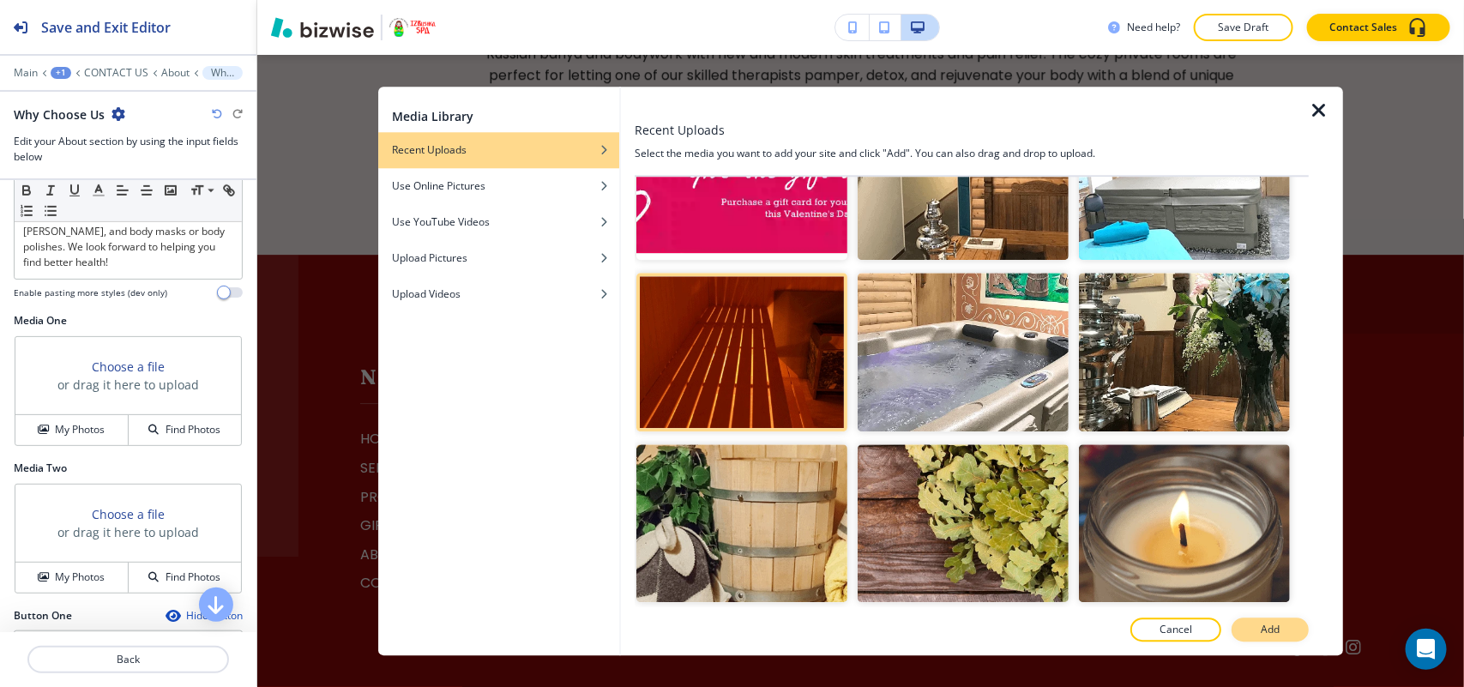
click at [1289, 619] on button "Add" at bounding box center [1269, 629] width 77 height 24
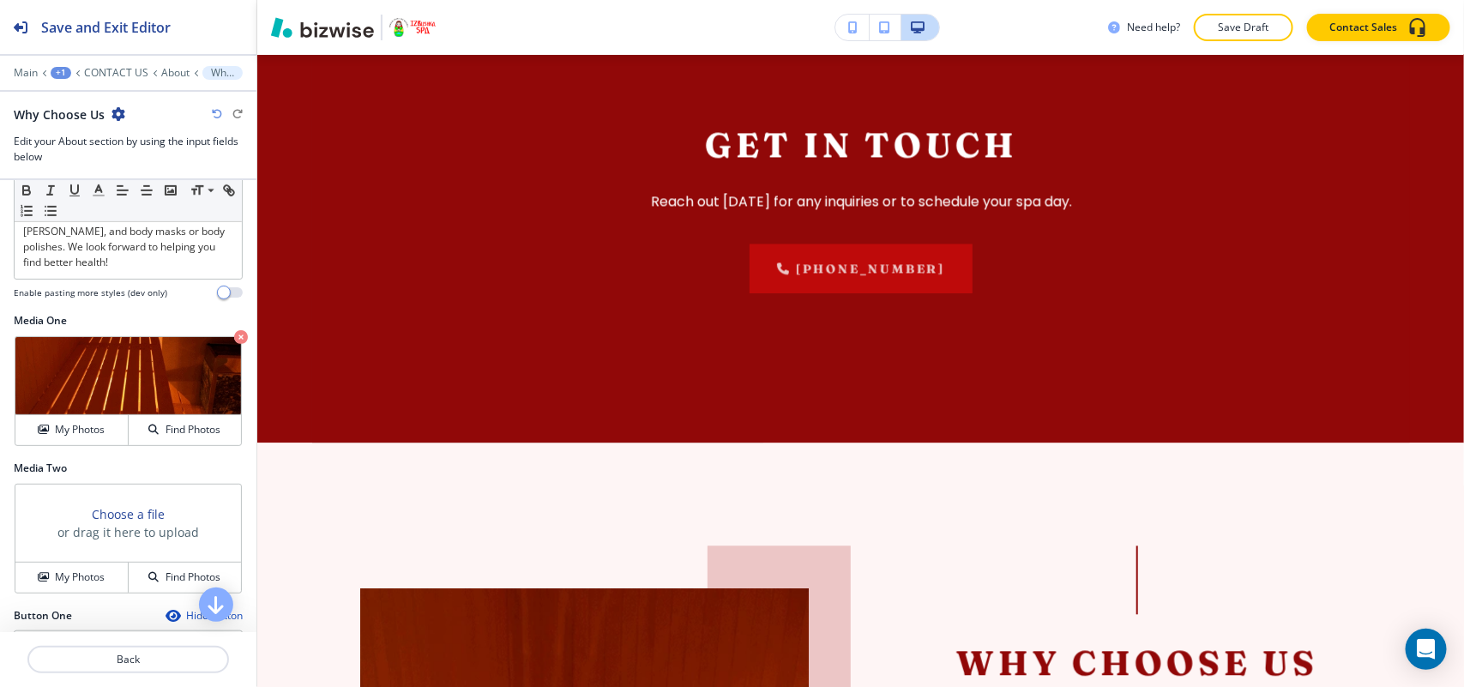
scroll to position [4169, 0]
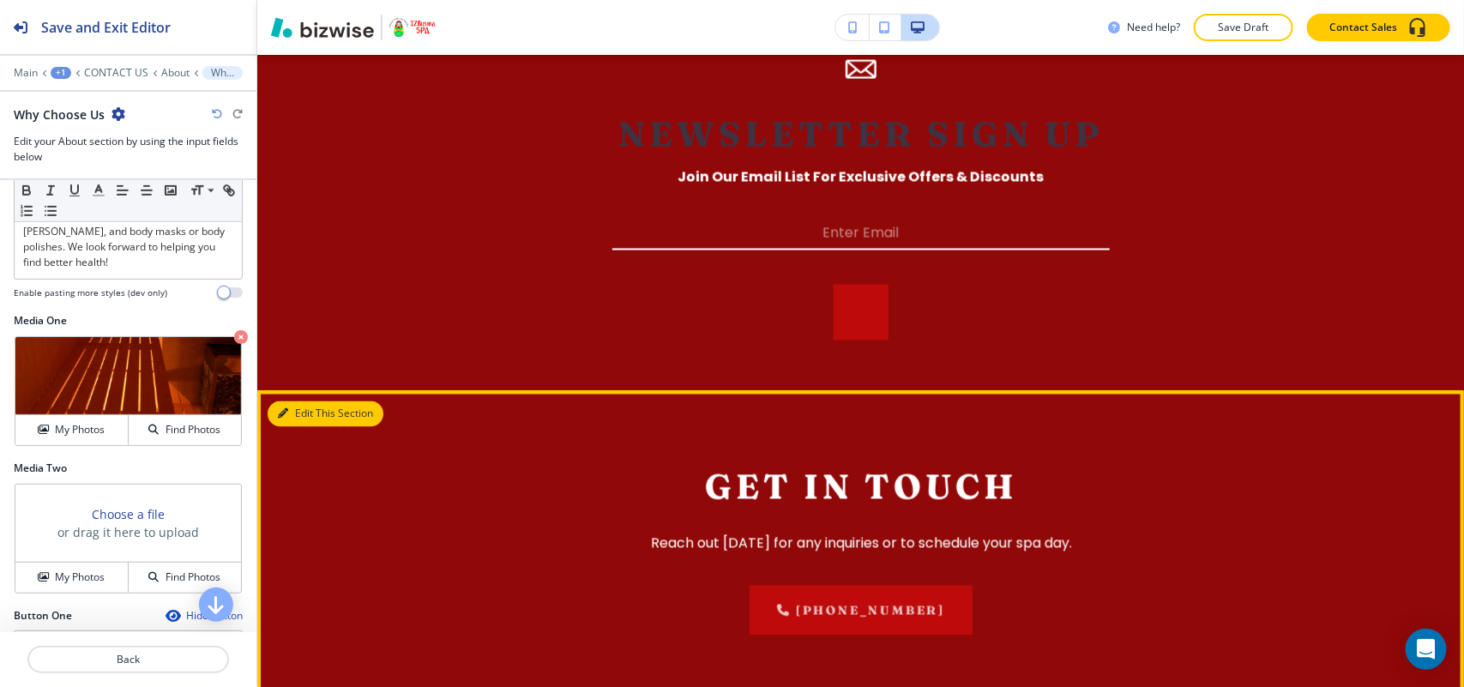
click at [310, 401] on button "Edit This Section" at bounding box center [326, 414] width 116 height 26
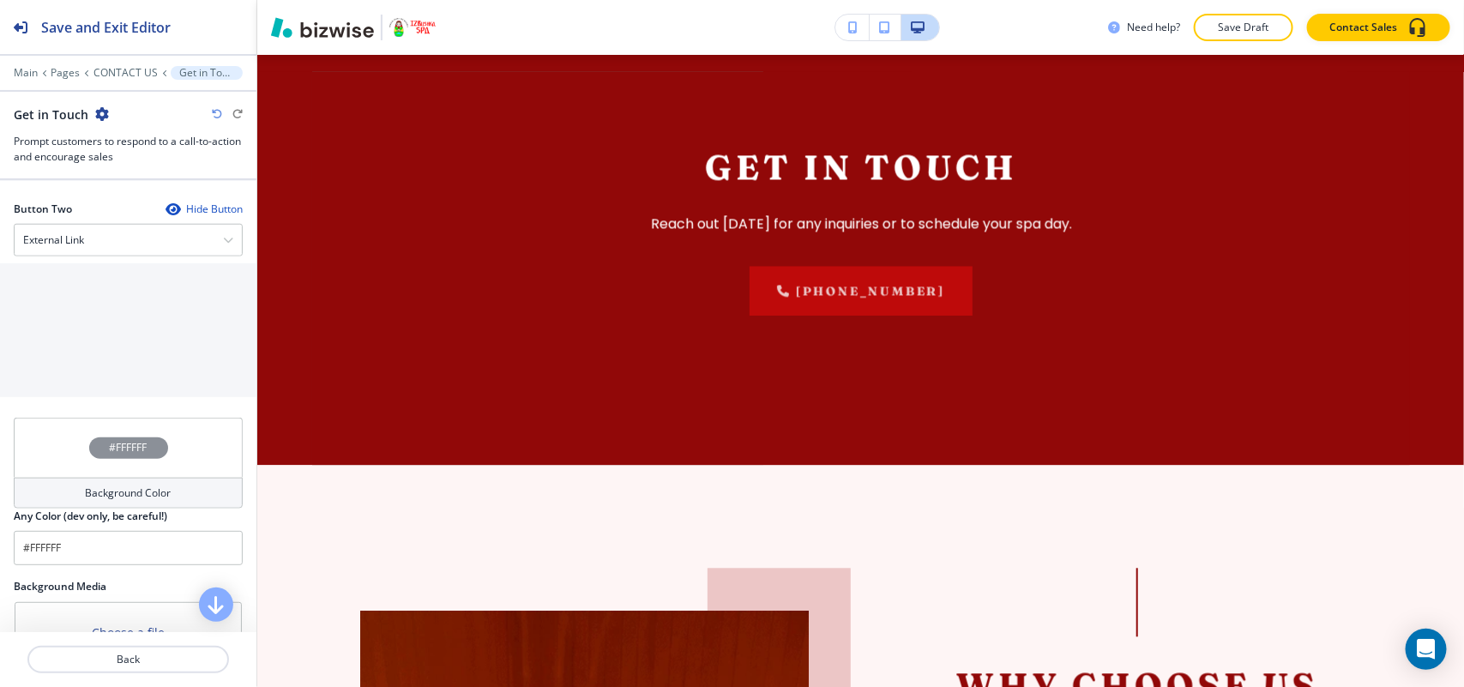
scroll to position [905, 0]
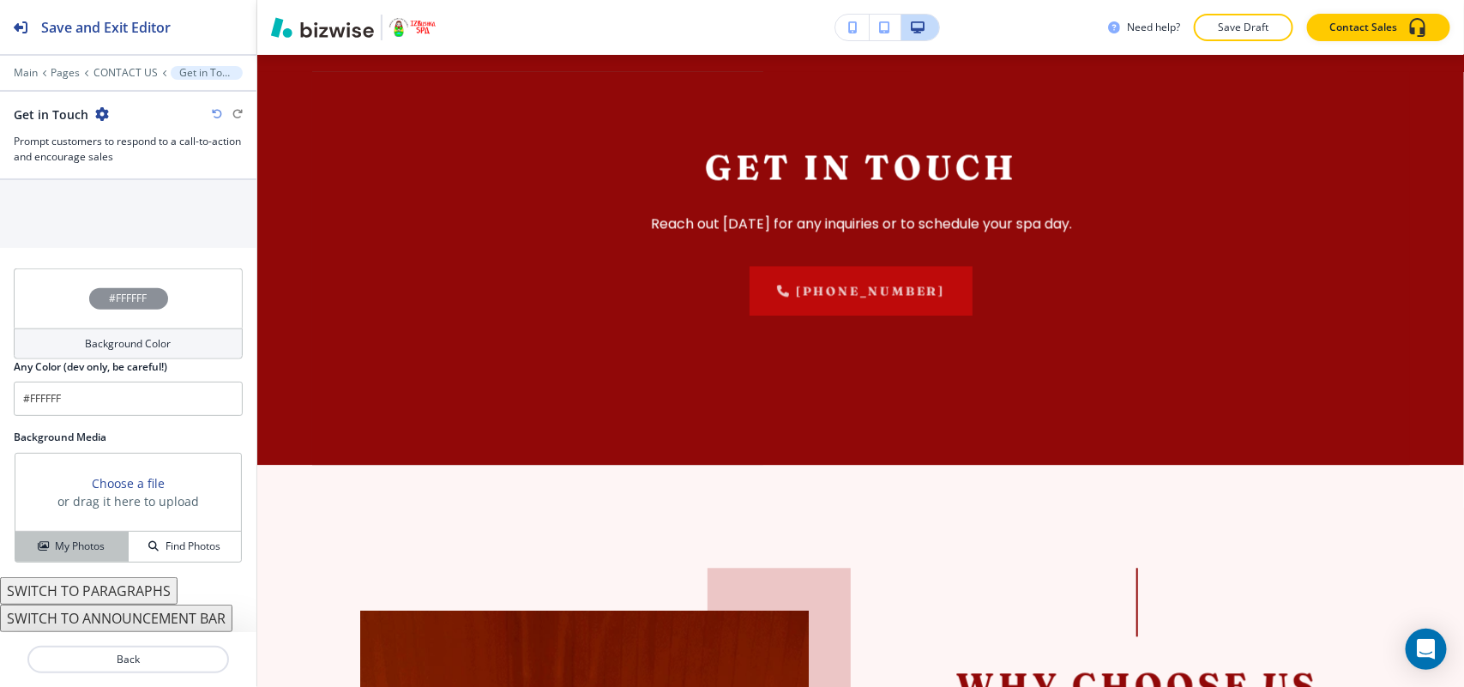
click at [69, 557] on button "My Photos" at bounding box center [71, 547] width 113 height 30
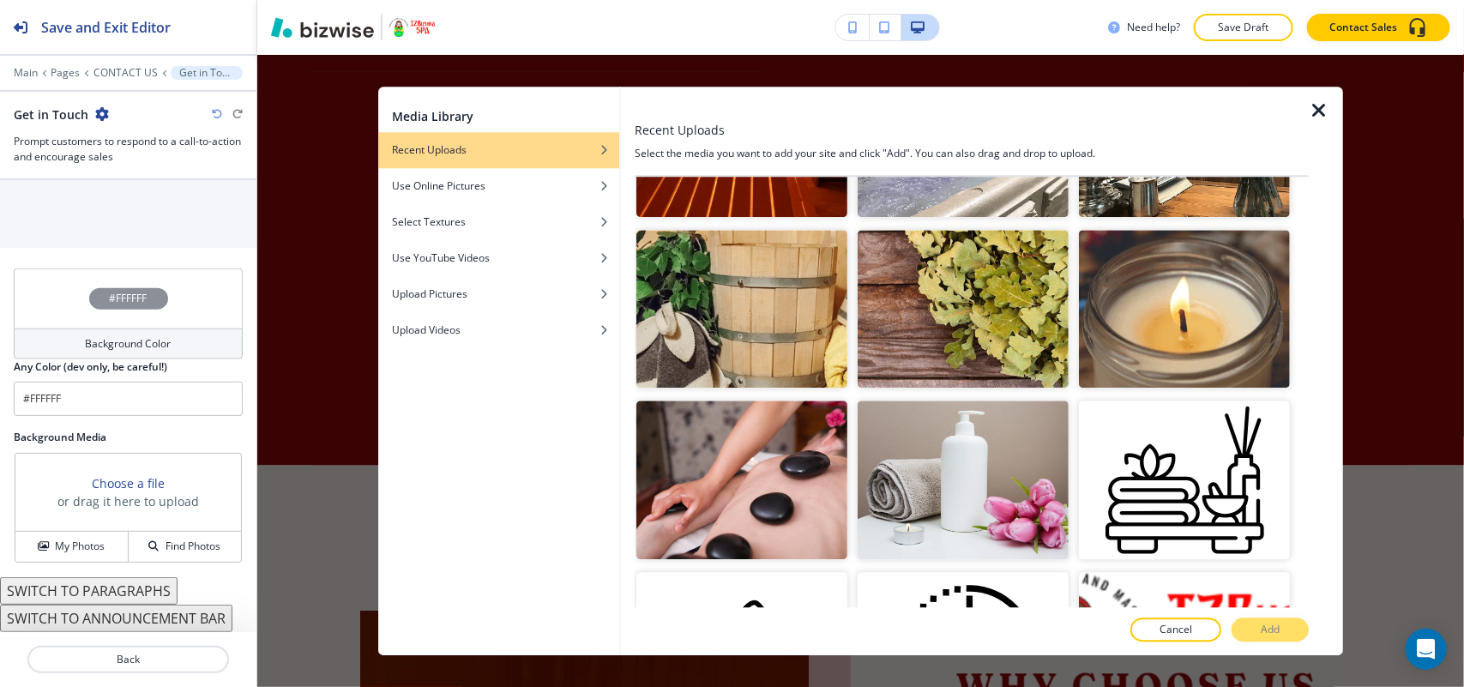
scroll to position [750, 0]
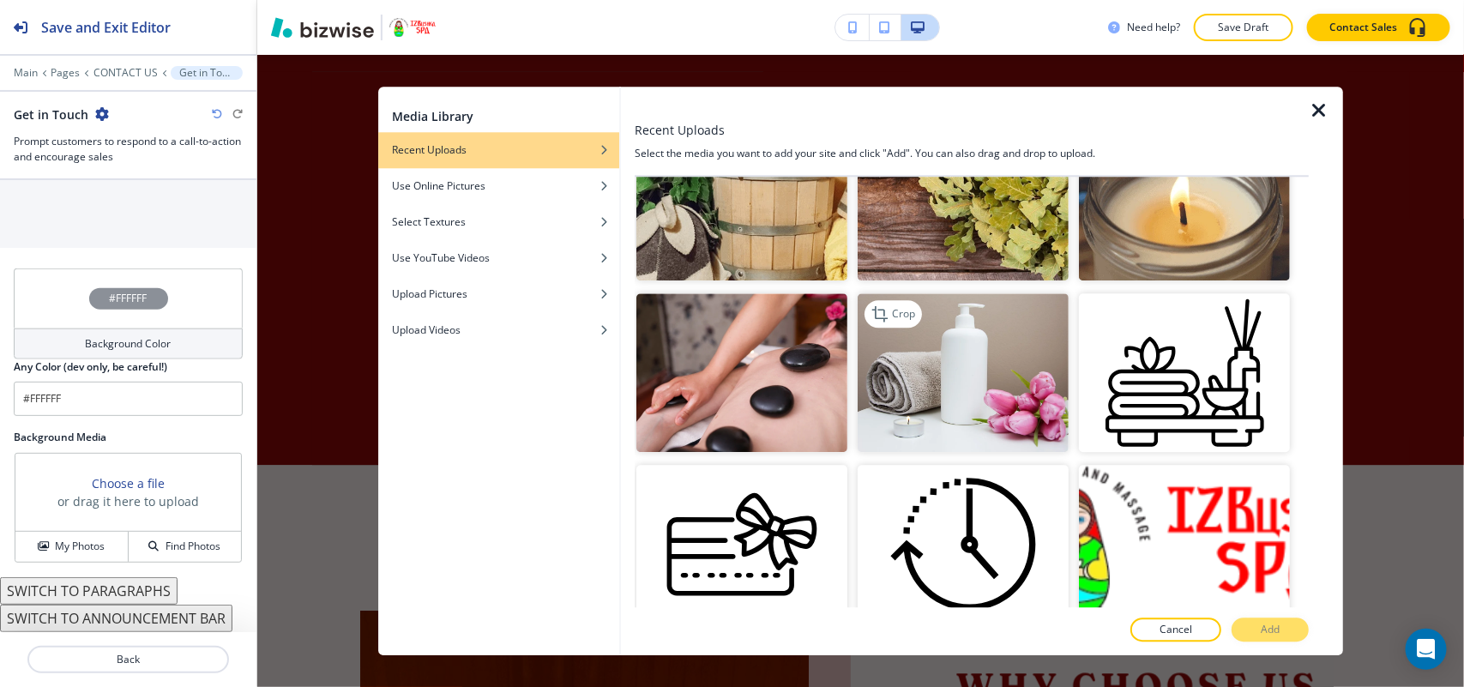
click at [1004, 367] on img "button" at bounding box center [963, 373] width 211 height 159
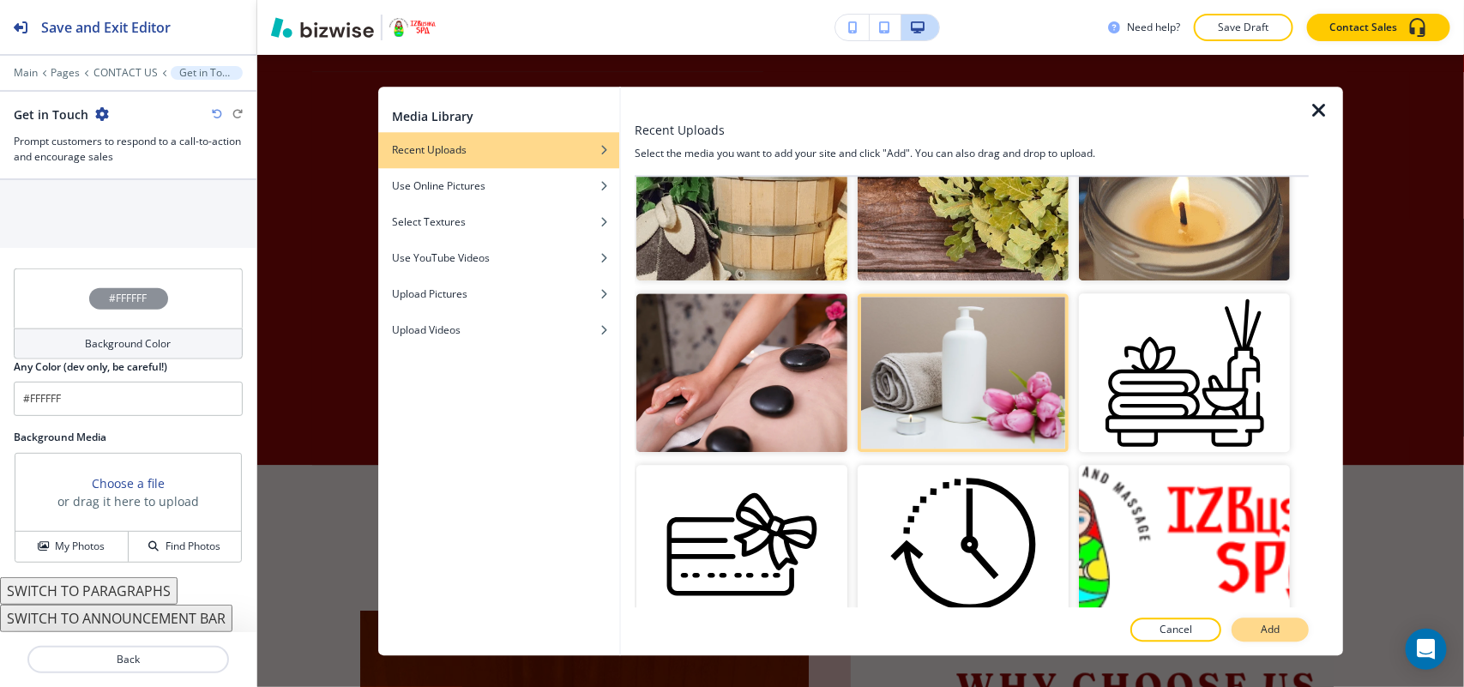
click at [1278, 627] on p "Add" at bounding box center [1270, 629] width 19 height 15
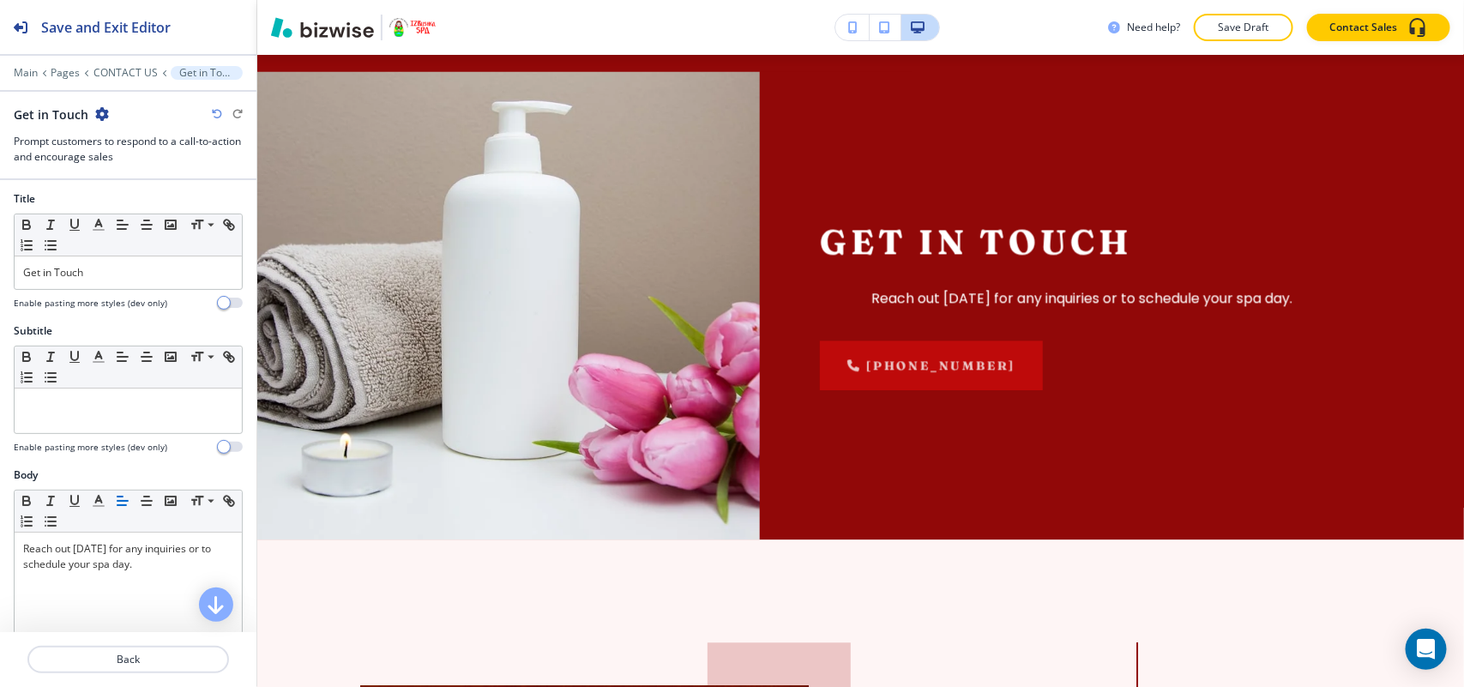
scroll to position [0, 0]
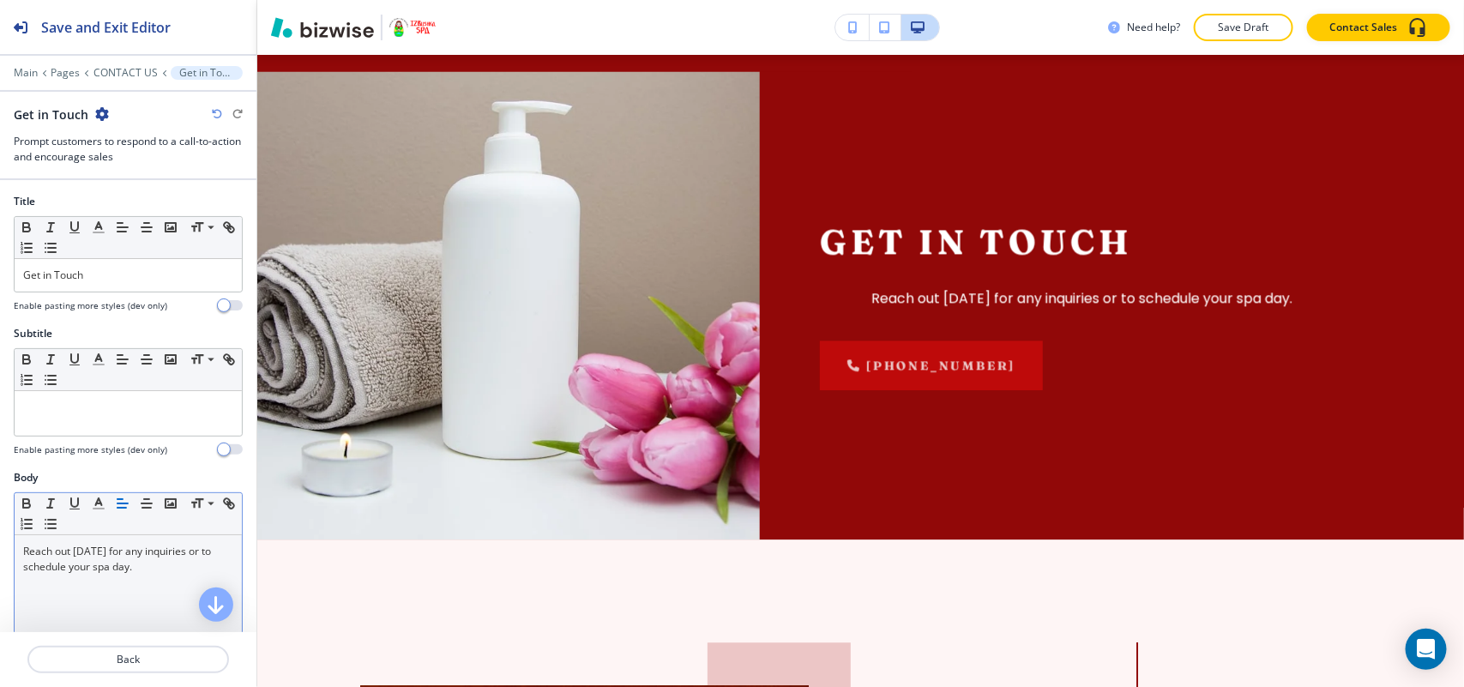
click at [126, 542] on div "Reach out today for any inquiries or to schedule your spa day." at bounding box center [128, 646] width 227 height 223
click at [120, 508] on icon "button" at bounding box center [122, 503] width 15 height 15
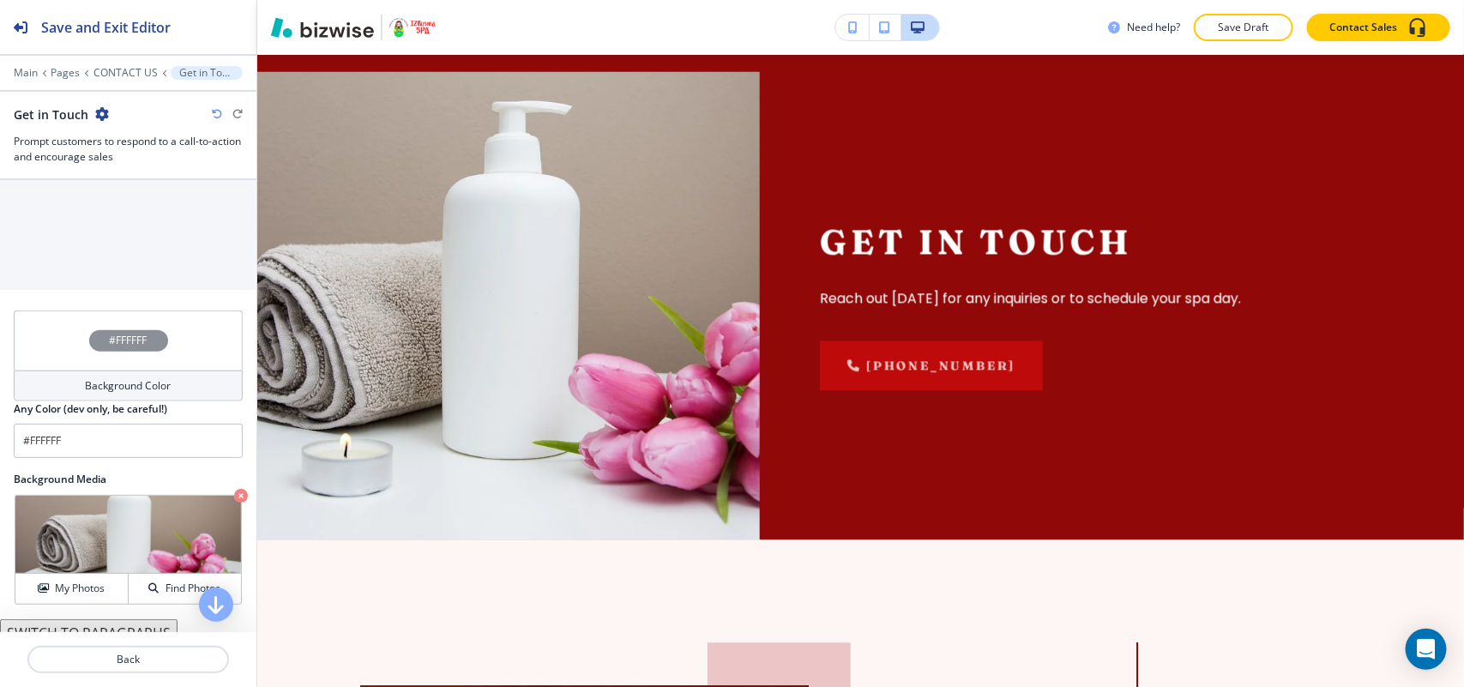
click at [39, 370] on div "#FFFFFF" at bounding box center [128, 340] width 229 height 60
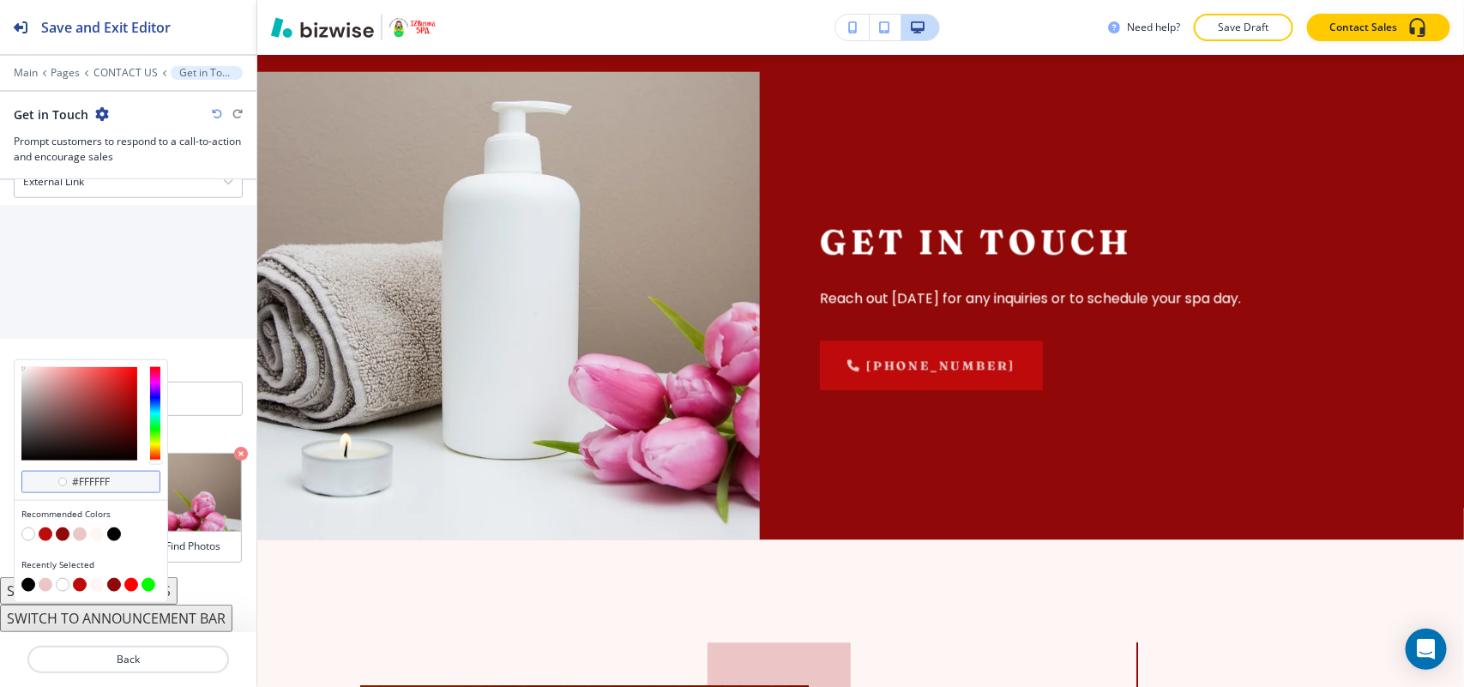
scroll to position [813, 0]
click at [79, 533] on button "button" at bounding box center [80, 534] width 14 height 14
type input "#ecc6c6"
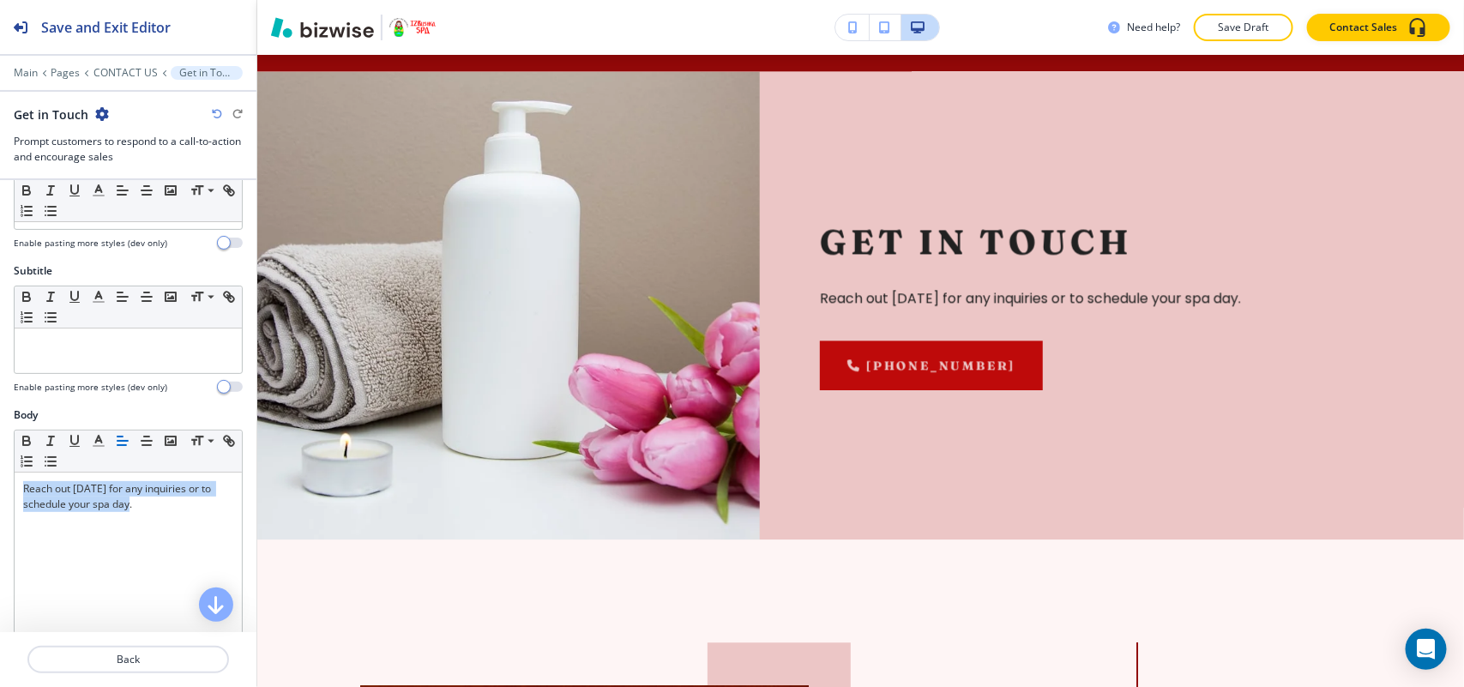
scroll to position [0, 0]
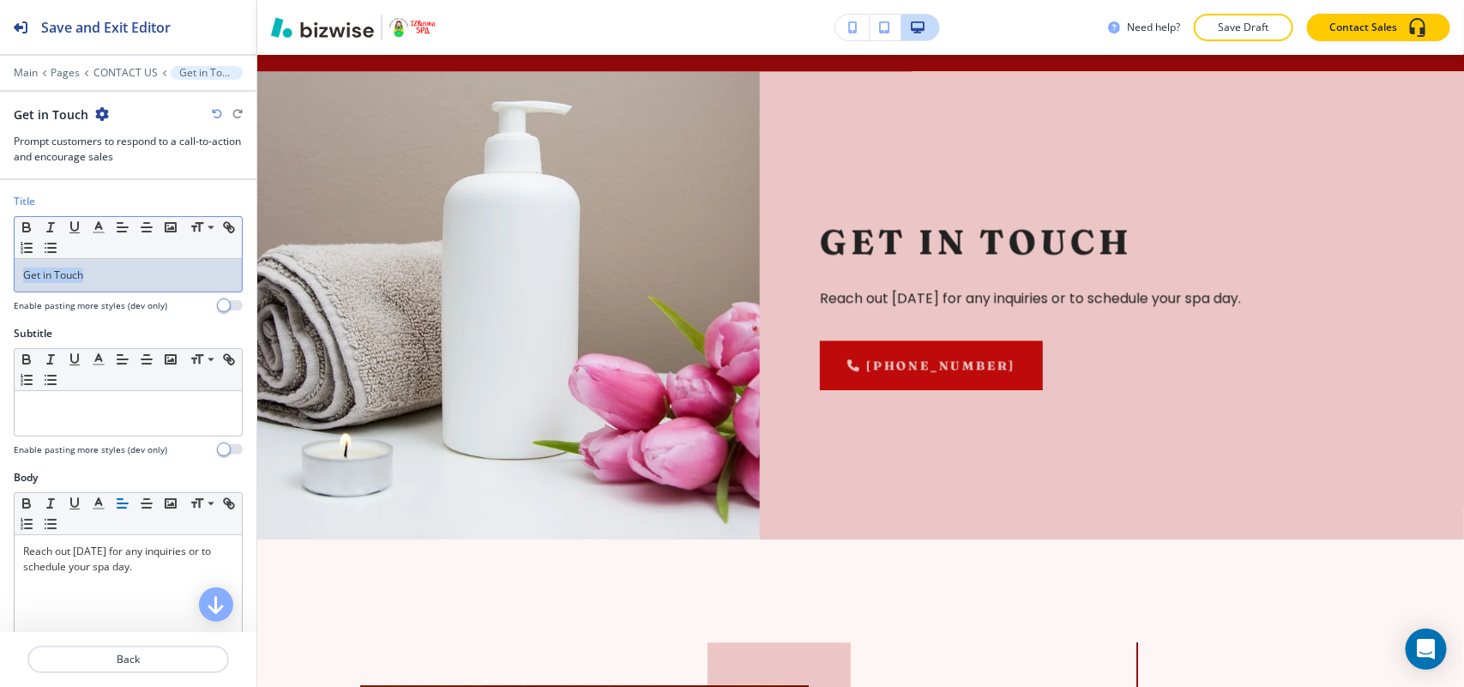
drag, startPoint x: 142, startPoint y: 272, endPoint x: 0, endPoint y: 276, distance: 142.4
click at [0, 276] on div "Title Small Normal Large Huge Get in Touch Enable pasting more styles (dev only)" at bounding box center [128, 260] width 256 height 132
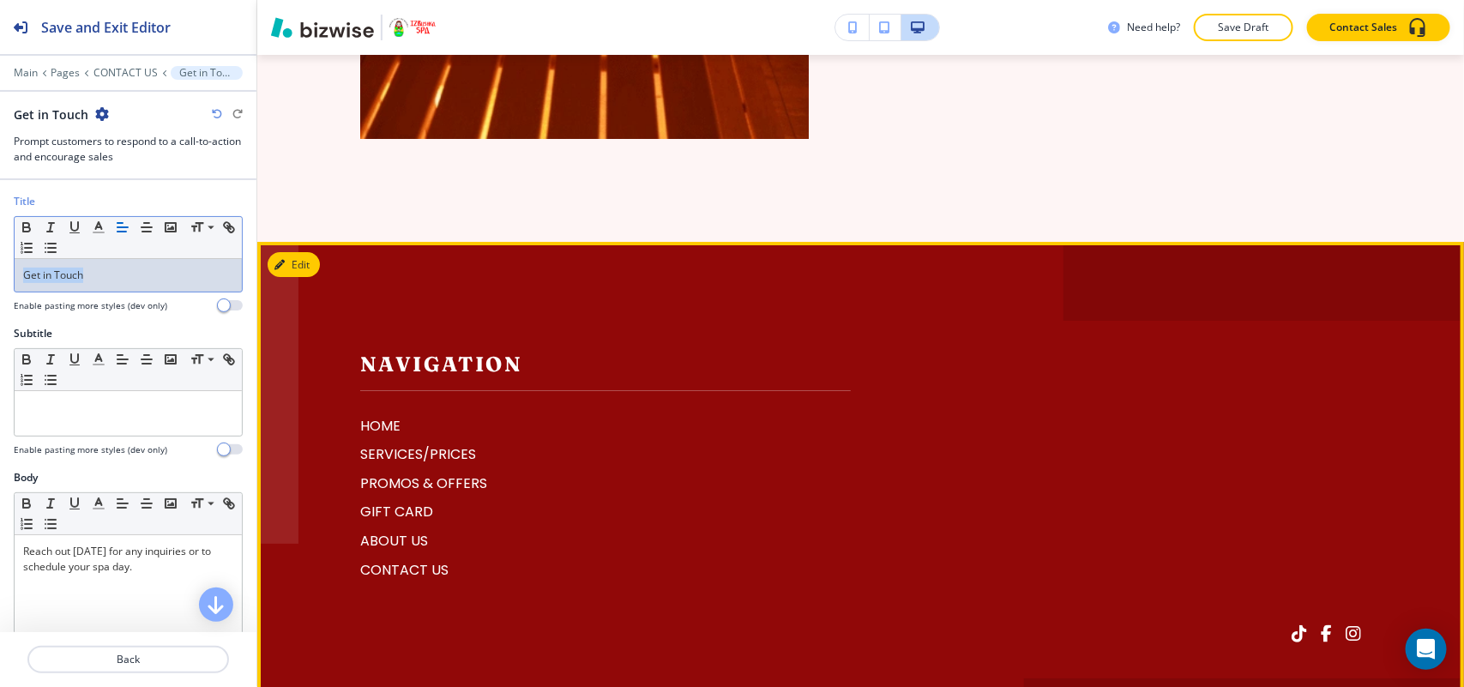
scroll to position [5827, 0]
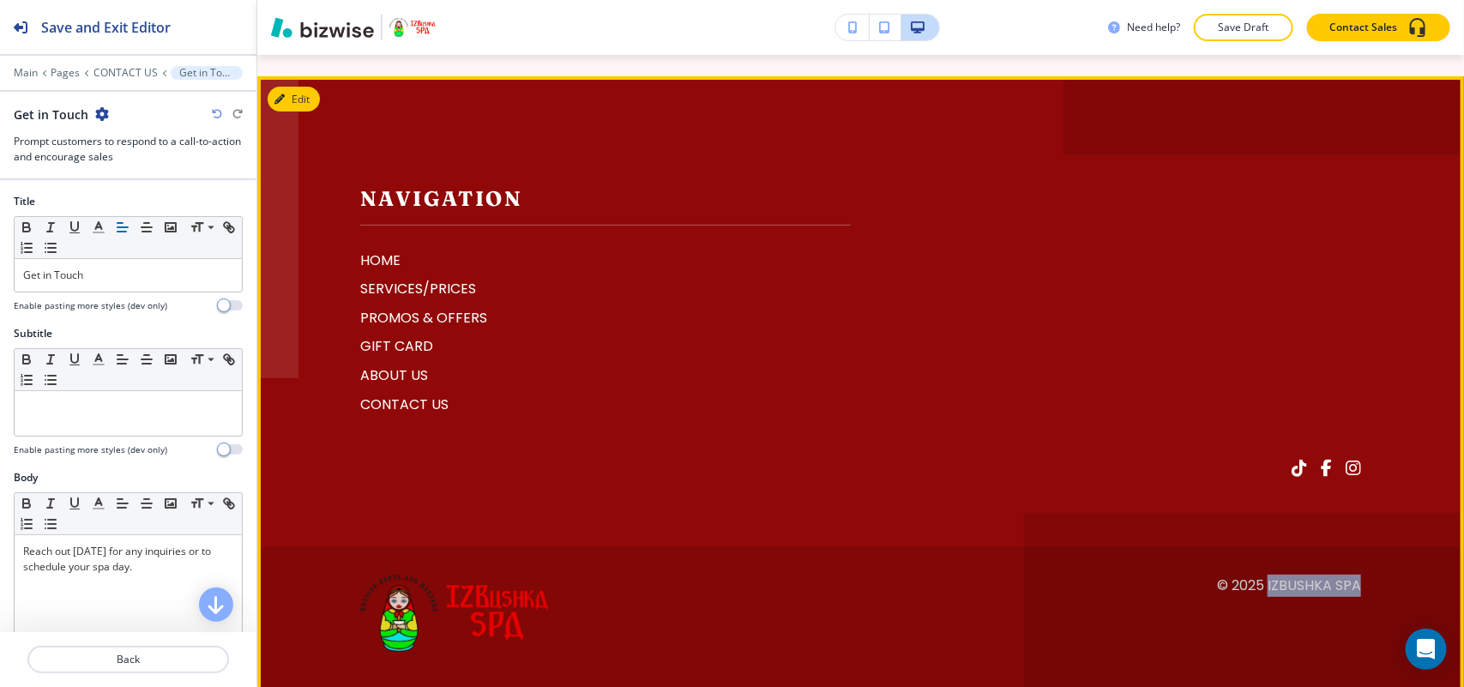
drag, startPoint x: 1348, startPoint y: 557, endPoint x: 1252, endPoint y: 560, distance: 96.1
click at [1252, 560] on footer "Navigation HOME SERVICES/PRICES PROMOS & OFFERS GIFT CARD ABOUT US CONTACT US ©…" at bounding box center [860, 395] width 1207 height 638
copy p "IZBushka Spa"
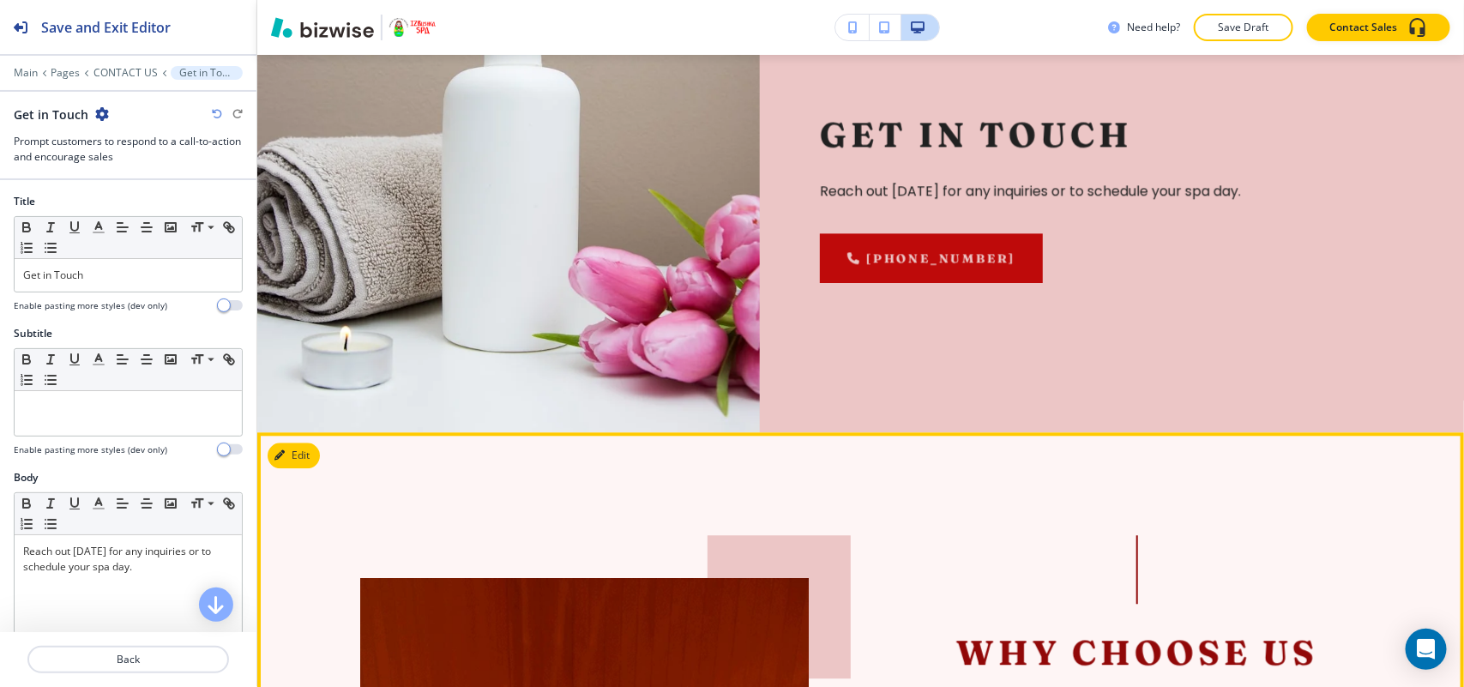
scroll to position [4219, 0]
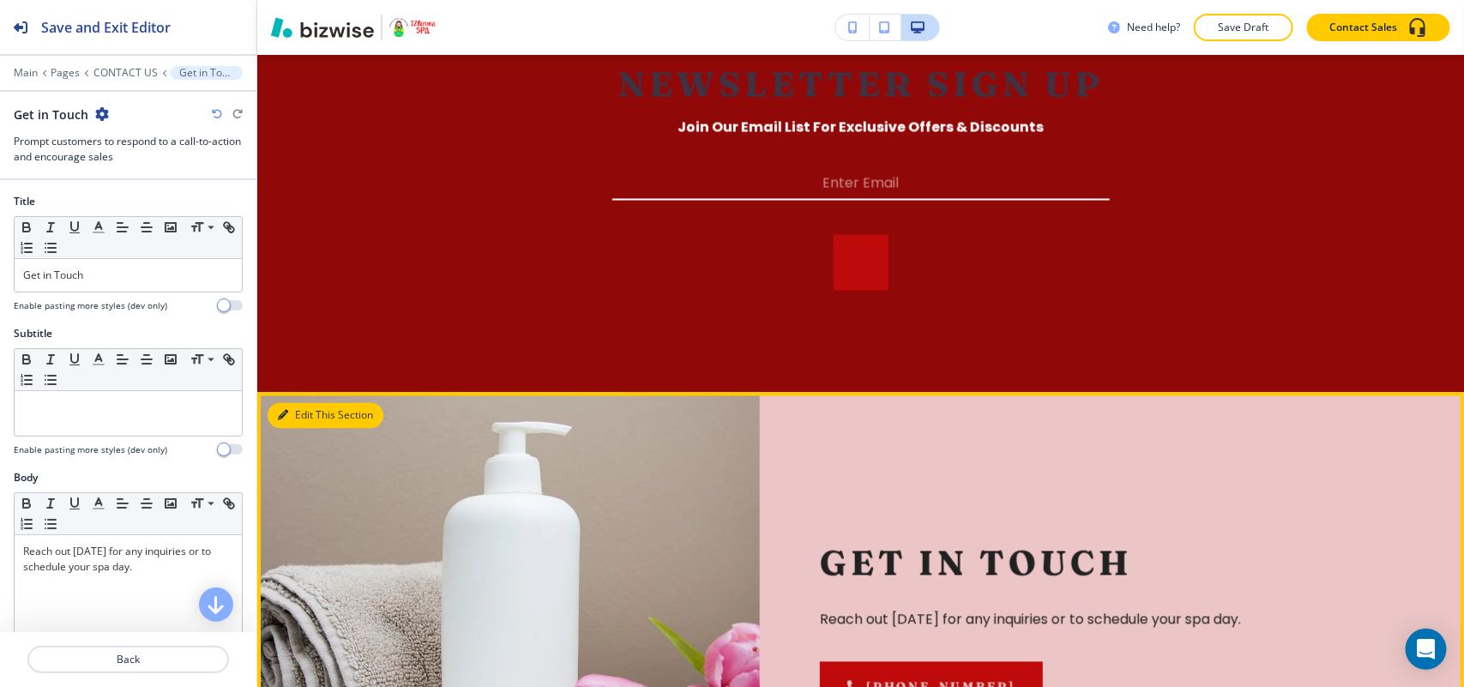
click at [279, 411] on icon "button" at bounding box center [283, 416] width 10 height 10
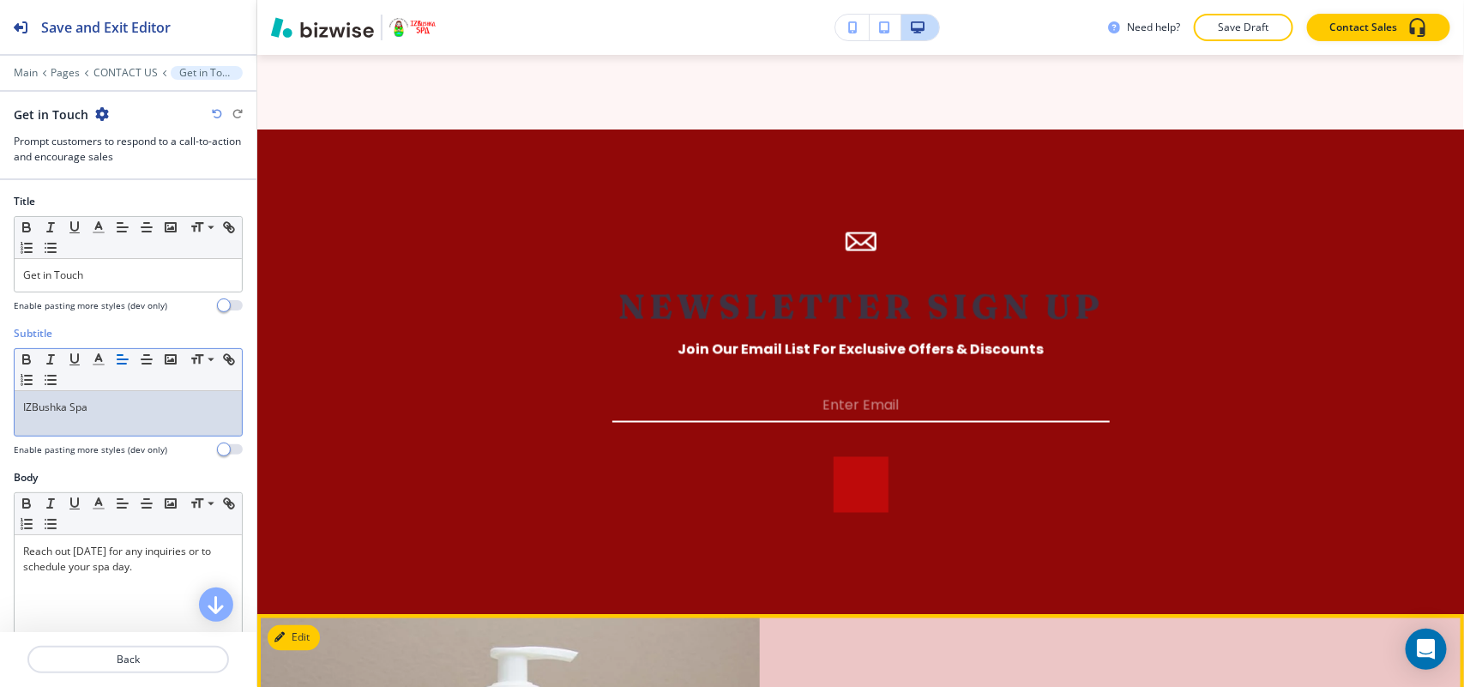
scroll to position [3790, 0]
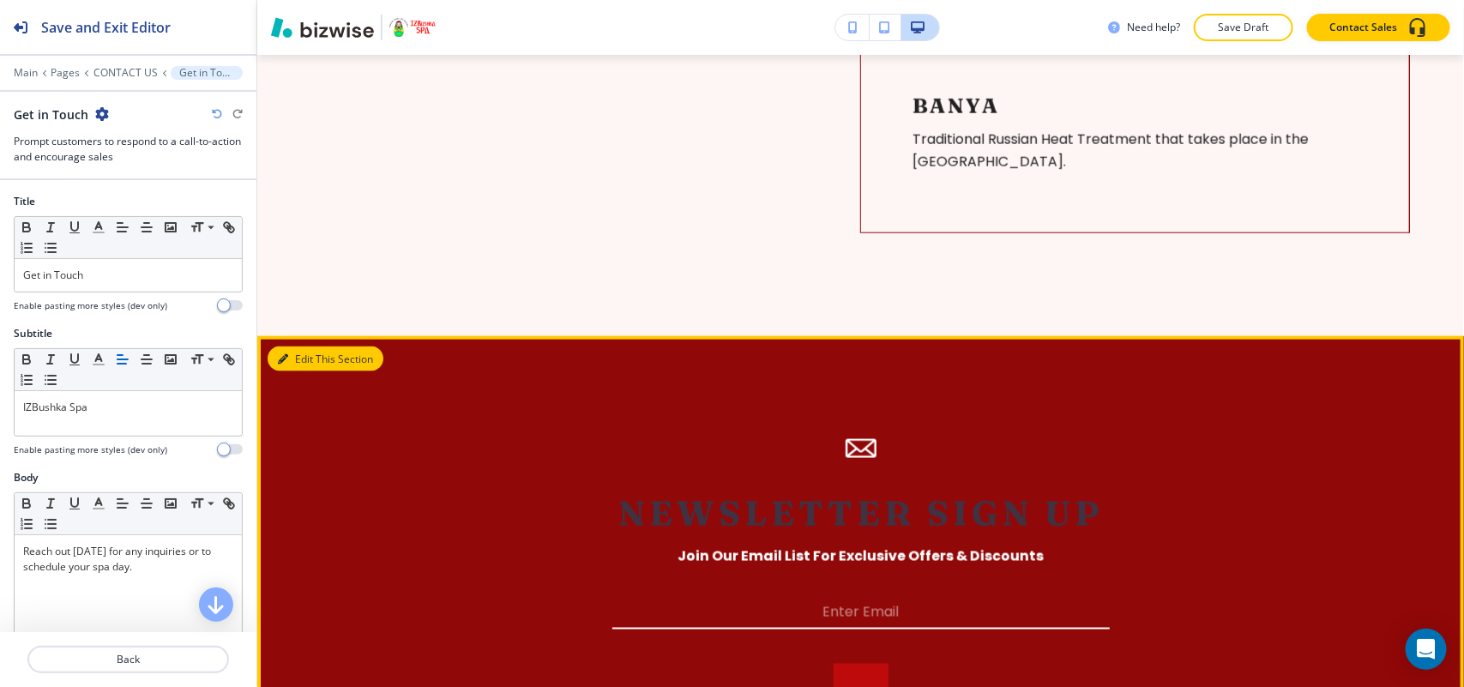
click at [314, 346] on button "Edit This Section" at bounding box center [326, 359] width 116 height 26
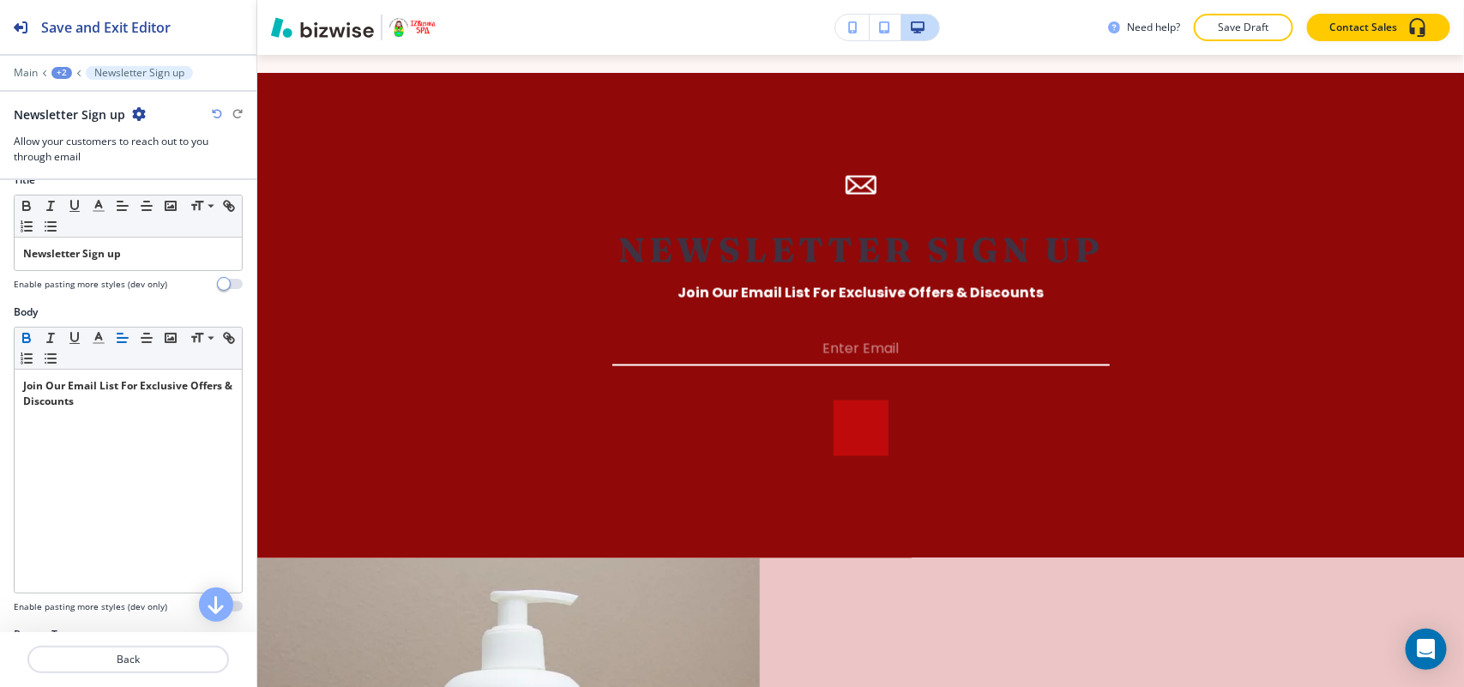
scroll to position [310, 0]
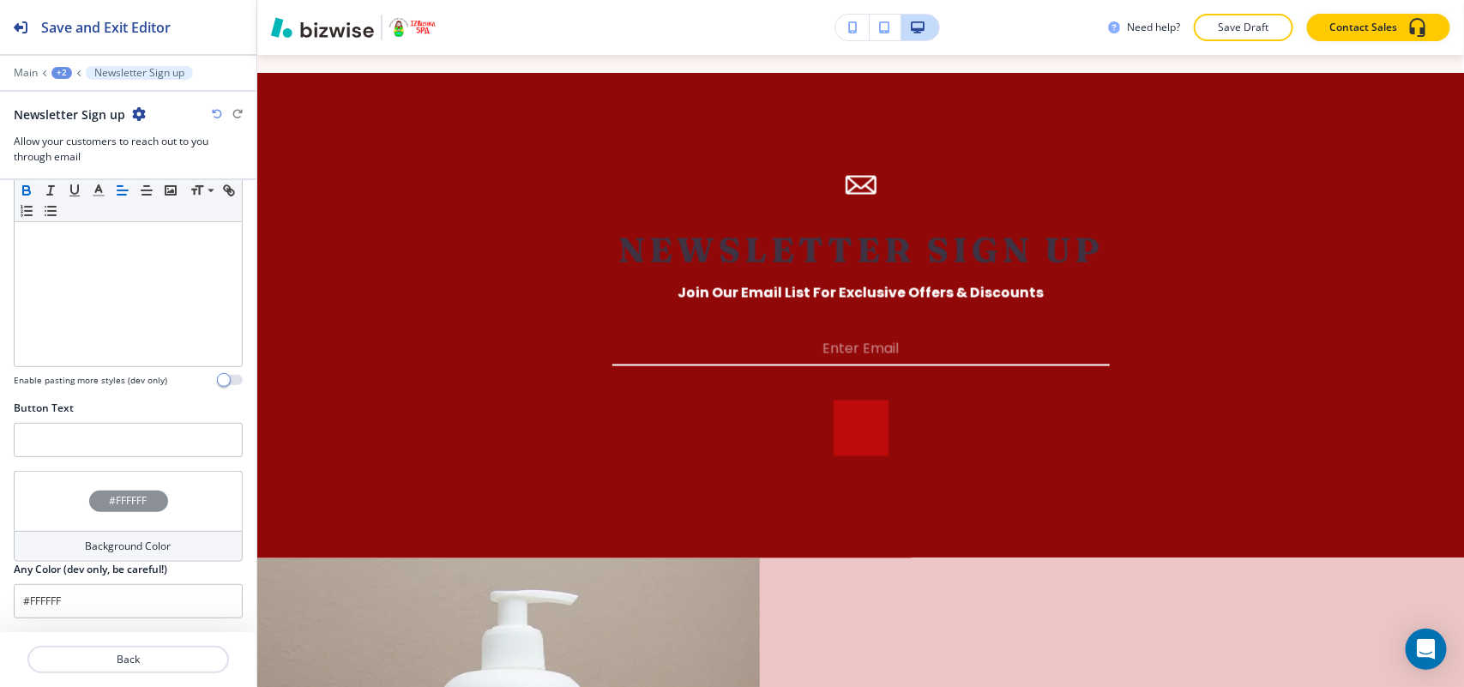
click at [75, 528] on div "#FFFFFF" at bounding box center [128, 501] width 229 height 60
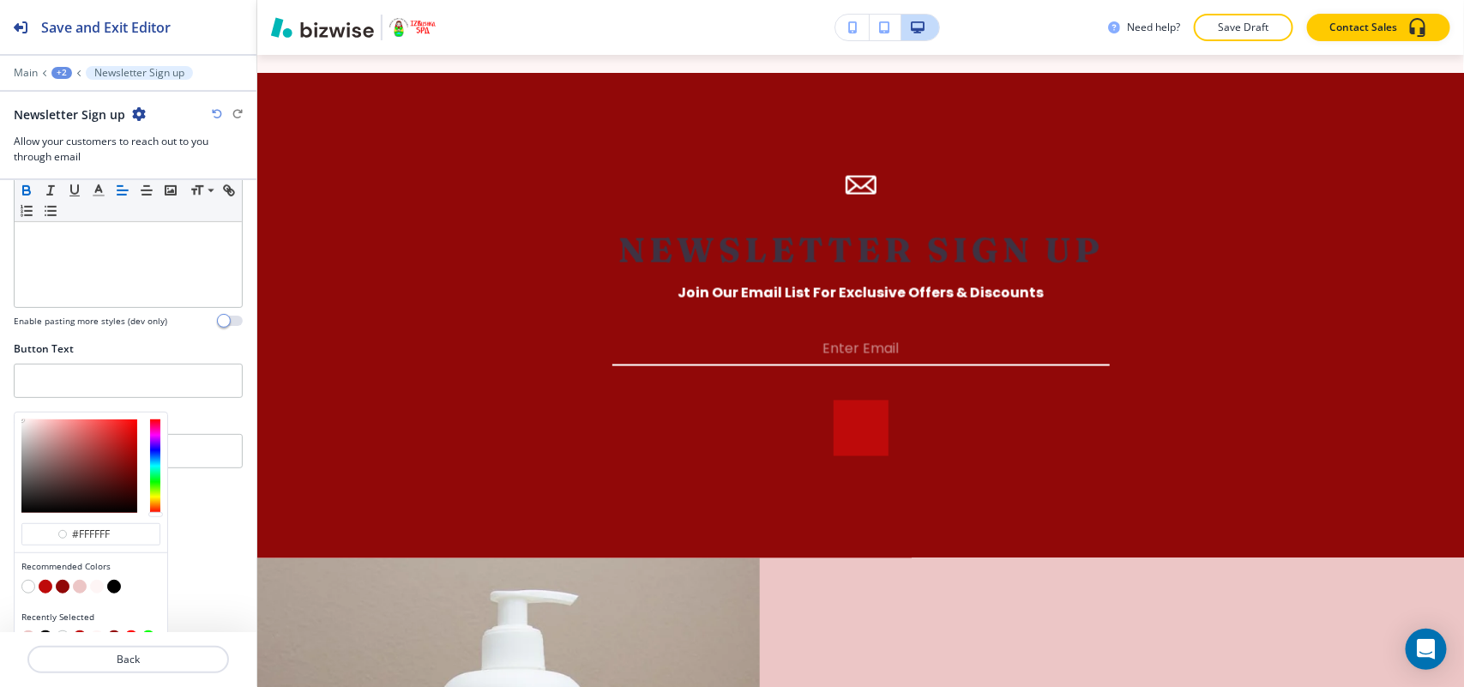
scroll to position [394, 0]
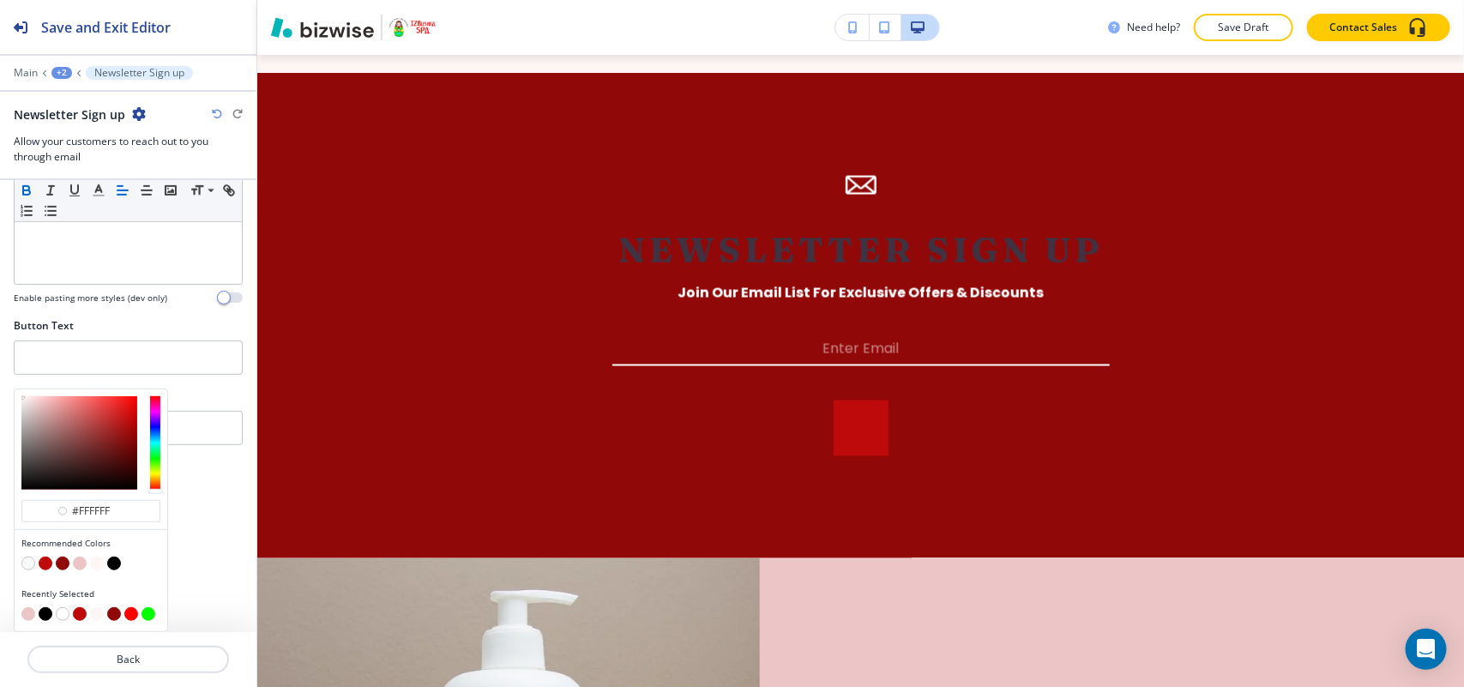
click at [48, 562] on button "button" at bounding box center [46, 564] width 14 height 14
type input "#be0a0a"
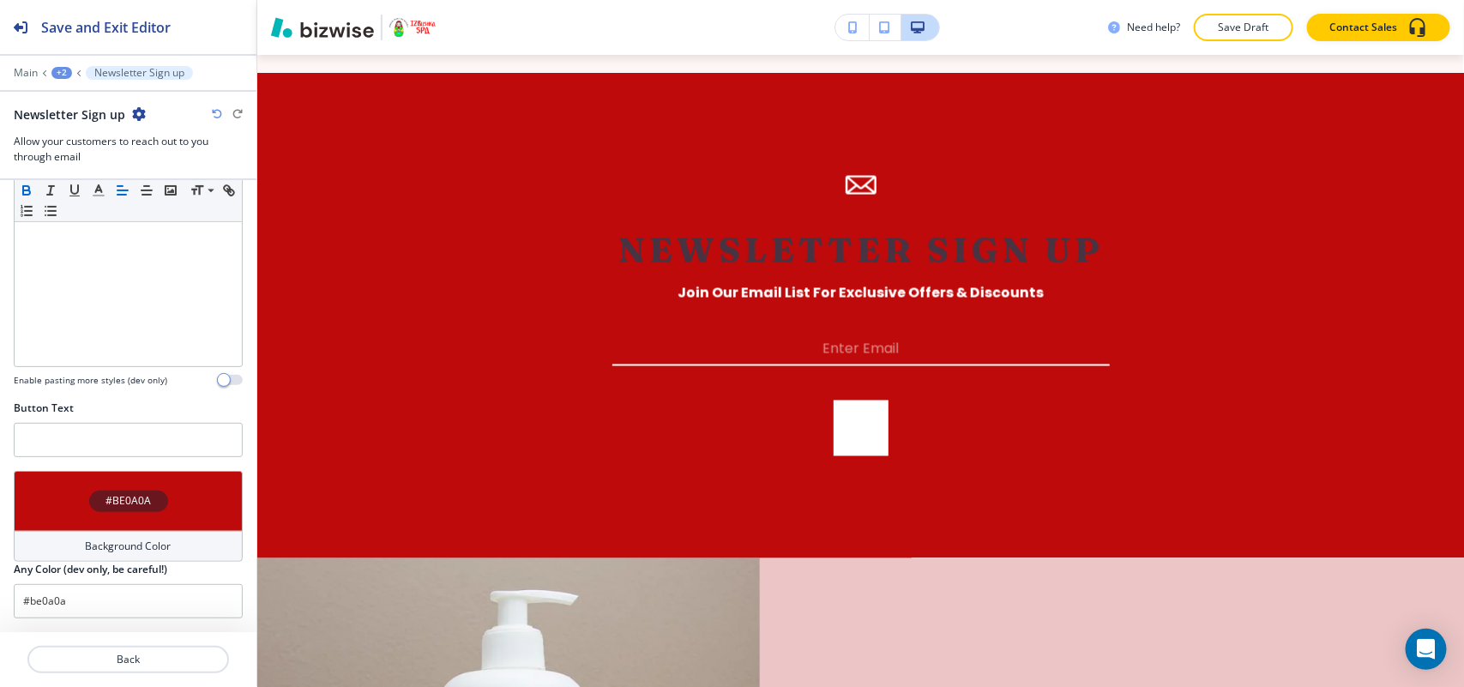
click at [57, 485] on div "#BE0A0A" at bounding box center [128, 501] width 229 height 60
click at [142, 311] on div "Body Small Normal Large Huge Join Our Email List For Exclusive Offers & Discoun…" at bounding box center [128, 239] width 256 height 322
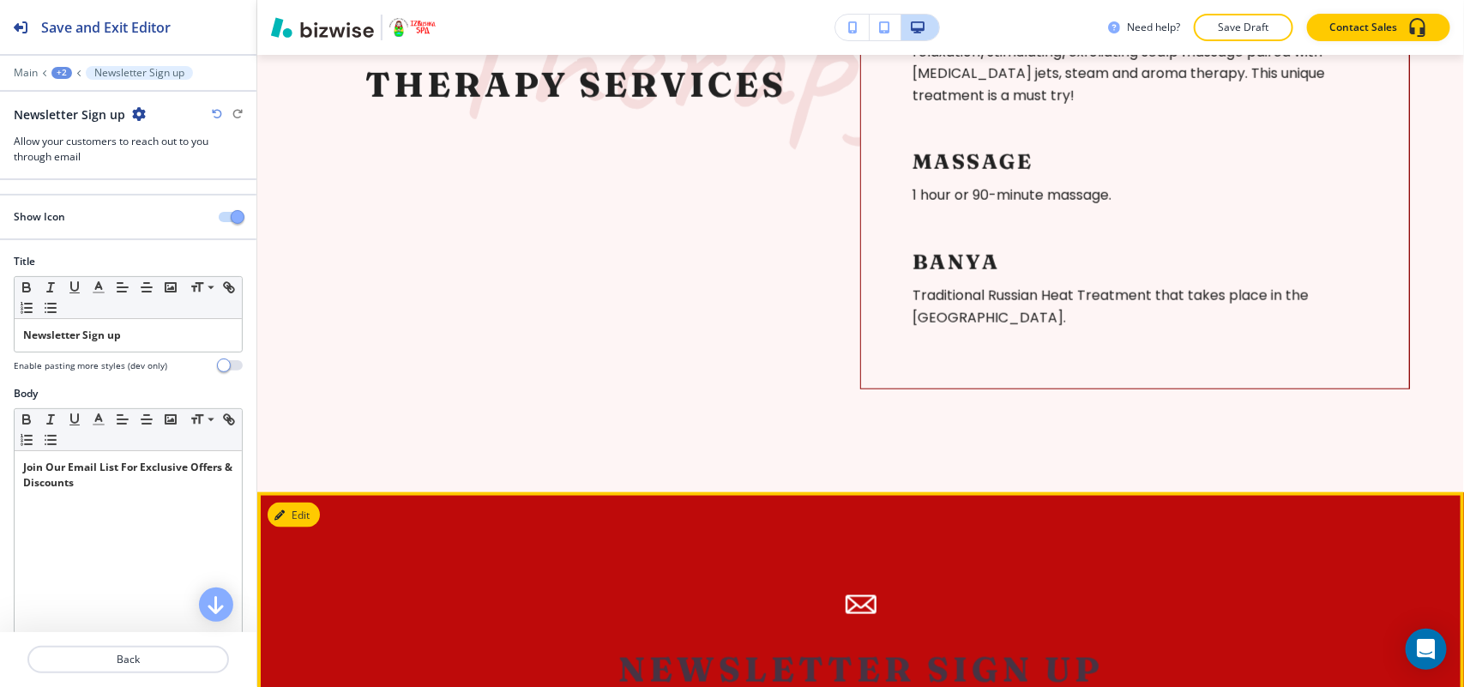
scroll to position [0, 0]
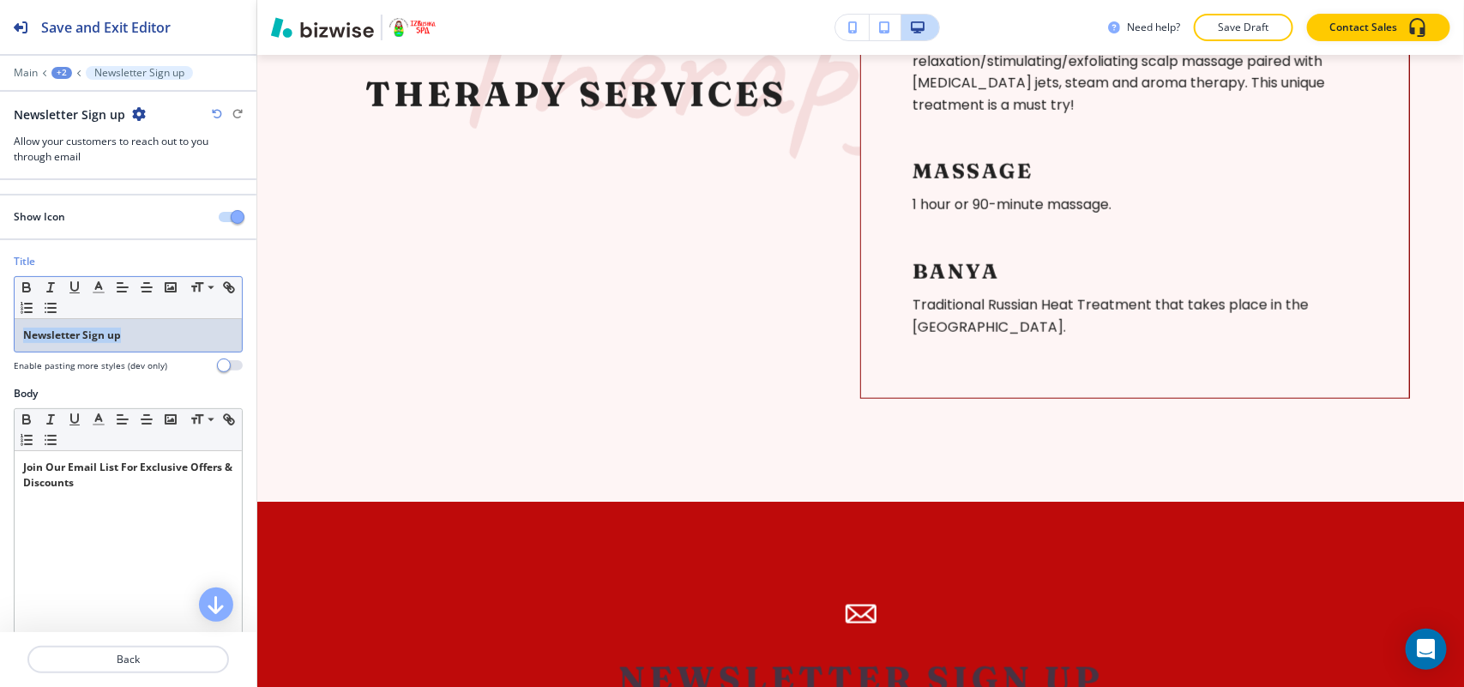
drag, startPoint x: 141, startPoint y: 346, endPoint x: 11, endPoint y: 323, distance: 132.2
click at [0, 341] on div "Title Small Normal Large Huge Newsletter Sign up Enable pasting more styles (de…" at bounding box center [128, 320] width 256 height 132
click at [15, 292] on button "button" at bounding box center [27, 287] width 24 height 21
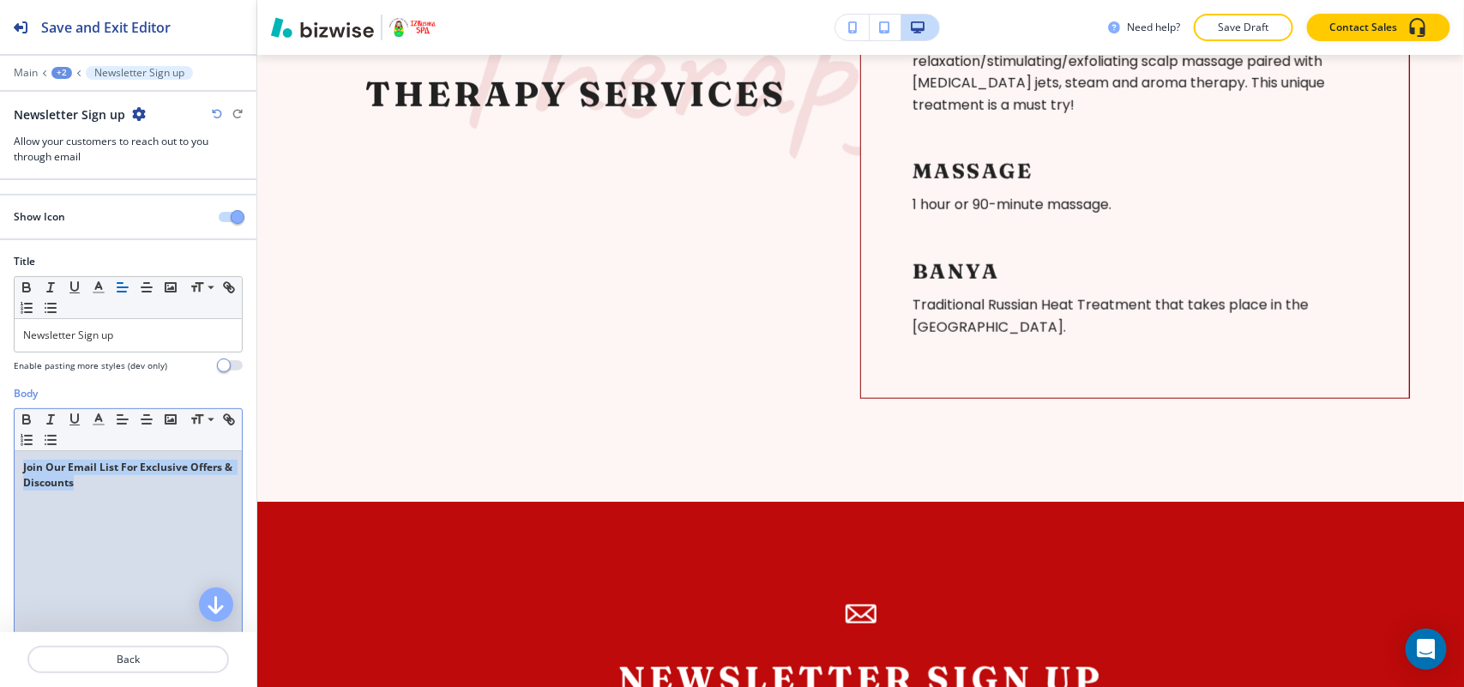
drag, startPoint x: 146, startPoint y: 481, endPoint x: 9, endPoint y: 420, distance: 150.1
click at [1, 425] on div "Body Small Normal Large Huge Join Our Email List For Exclusive Offers & Discoun…" at bounding box center [128, 547] width 256 height 322
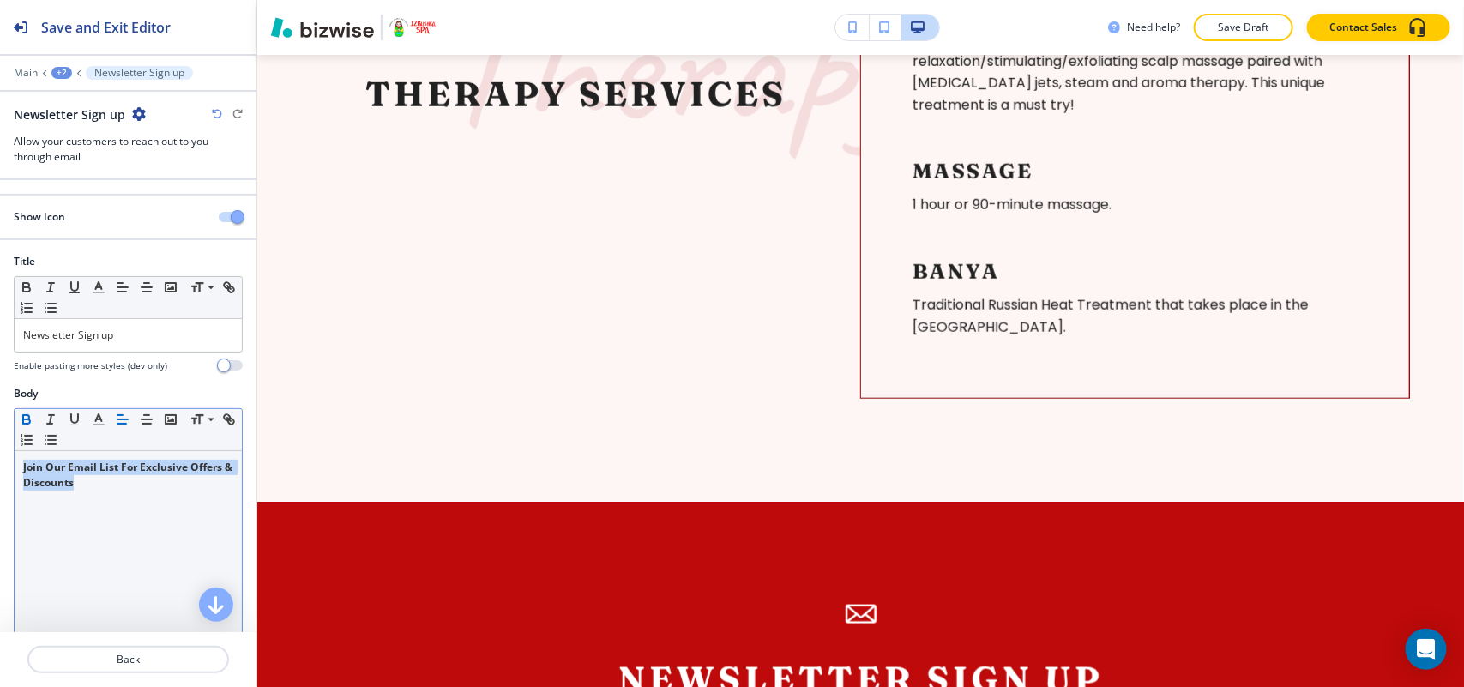
click at [26, 416] on icon "button" at bounding box center [26, 419] width 15 height 15
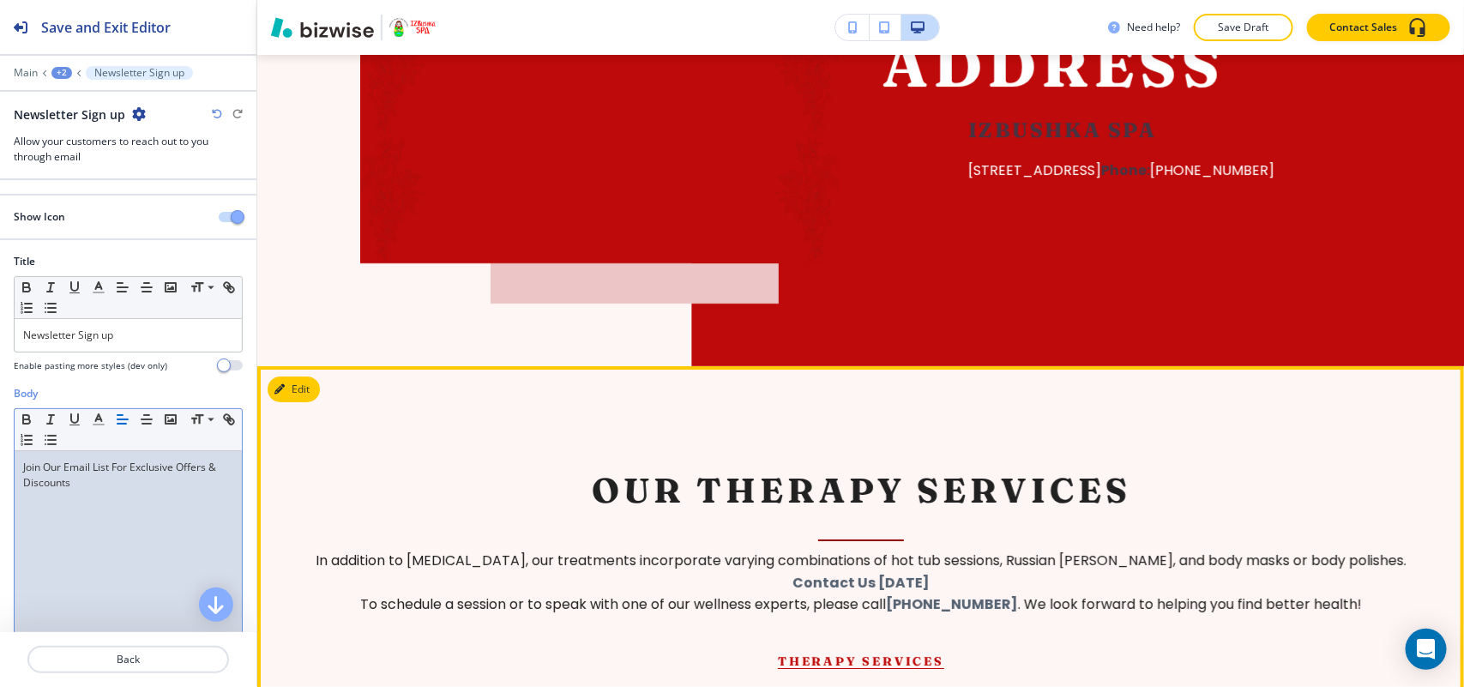
click at [307, 376] on button "Edit" at bounding box center [294, 389] width 52 height 26
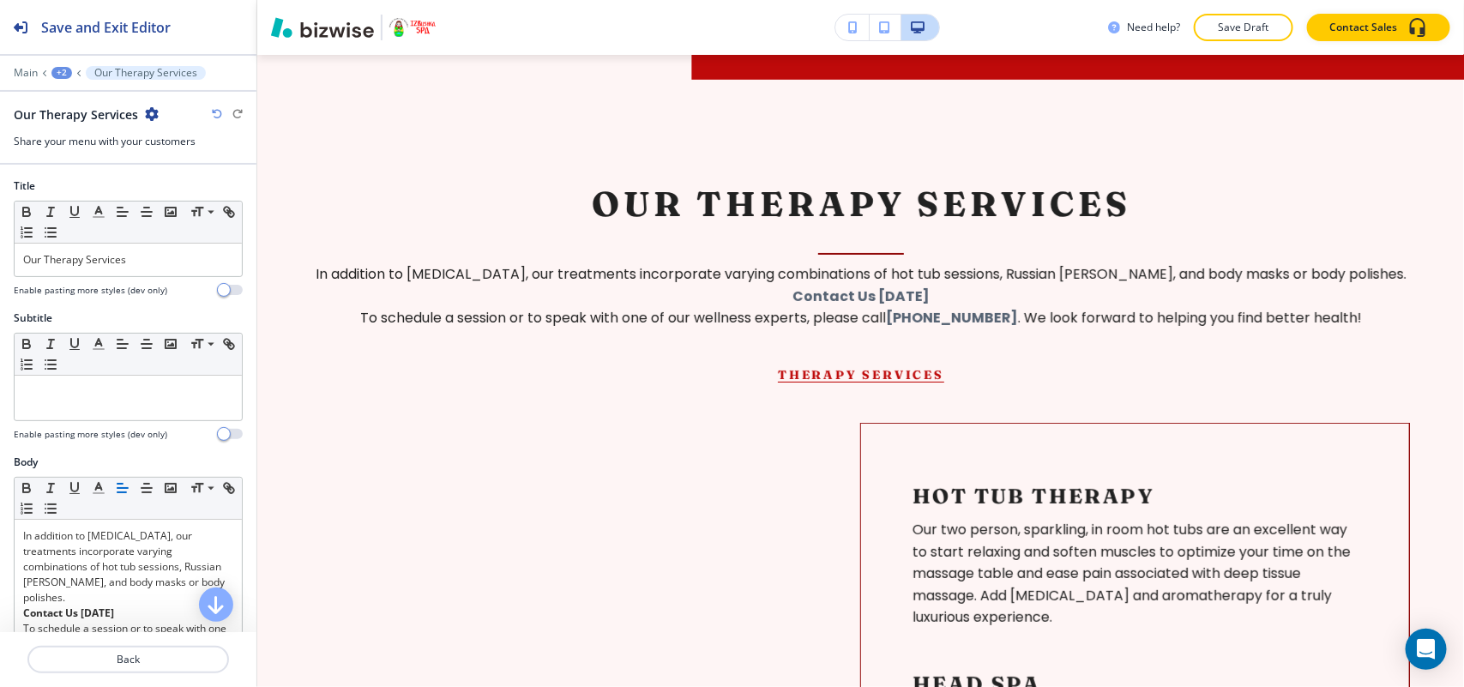
scroll to position [2951, 0]
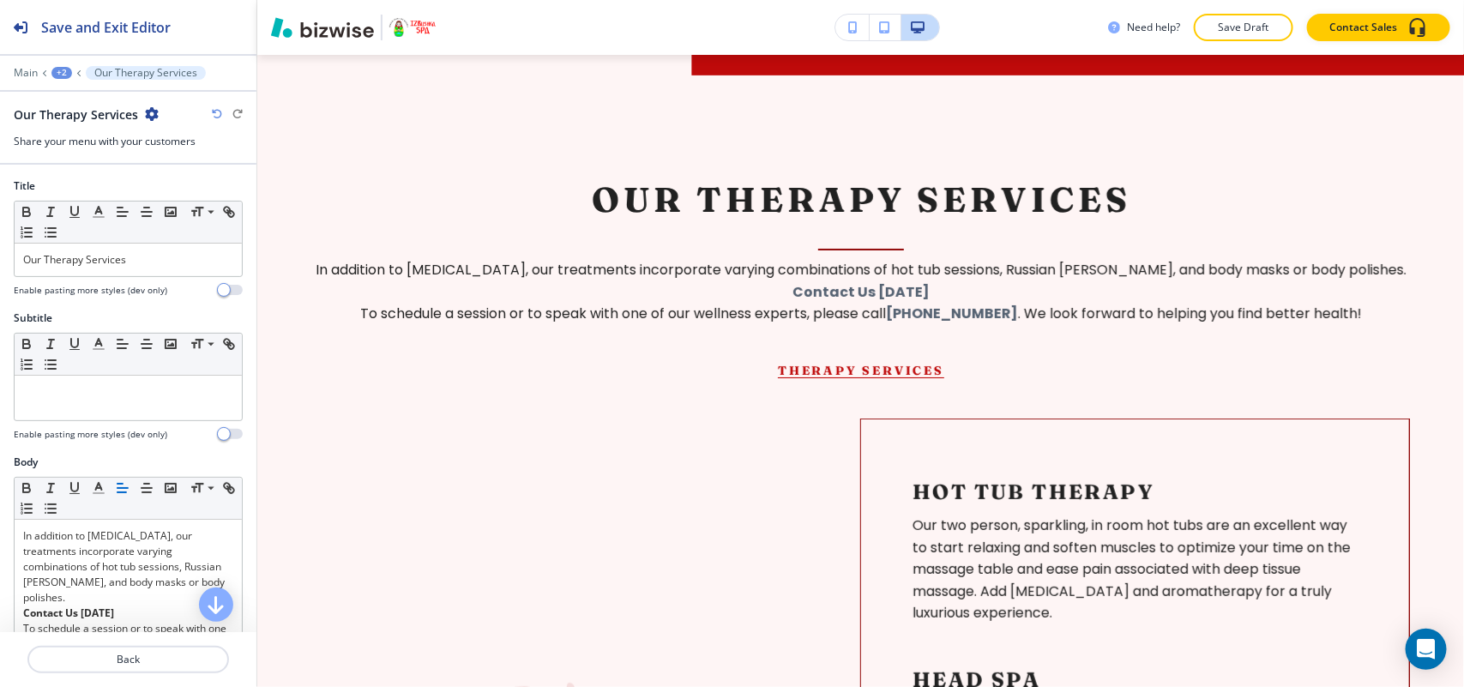
click at [150, 114] on icon "button" at bounding box center [152, 114] width 14 height 14
click at [174, 195] on button "Delete Section" at bounding box center [199, 205] width 110 height 31
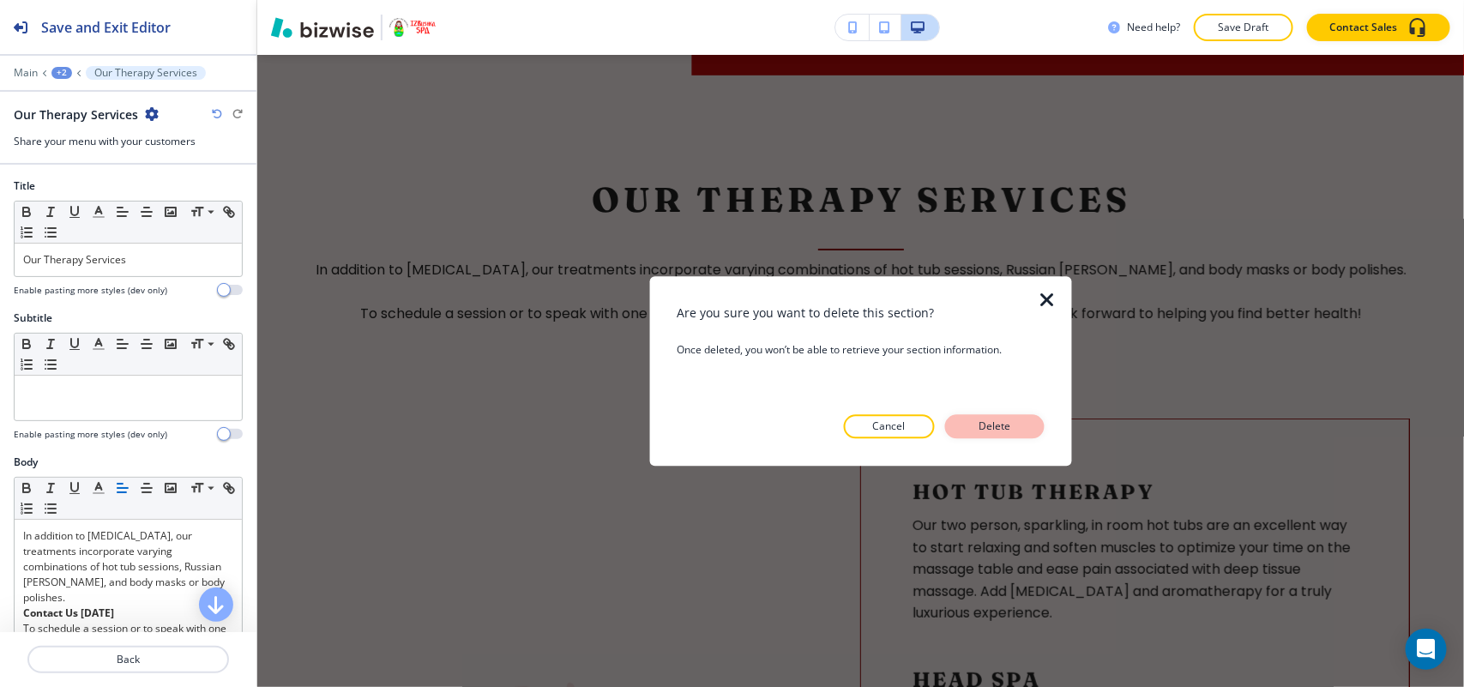
click at [984, 427] on p "Delete" at bounding box center [994, 425] width 41 height 15
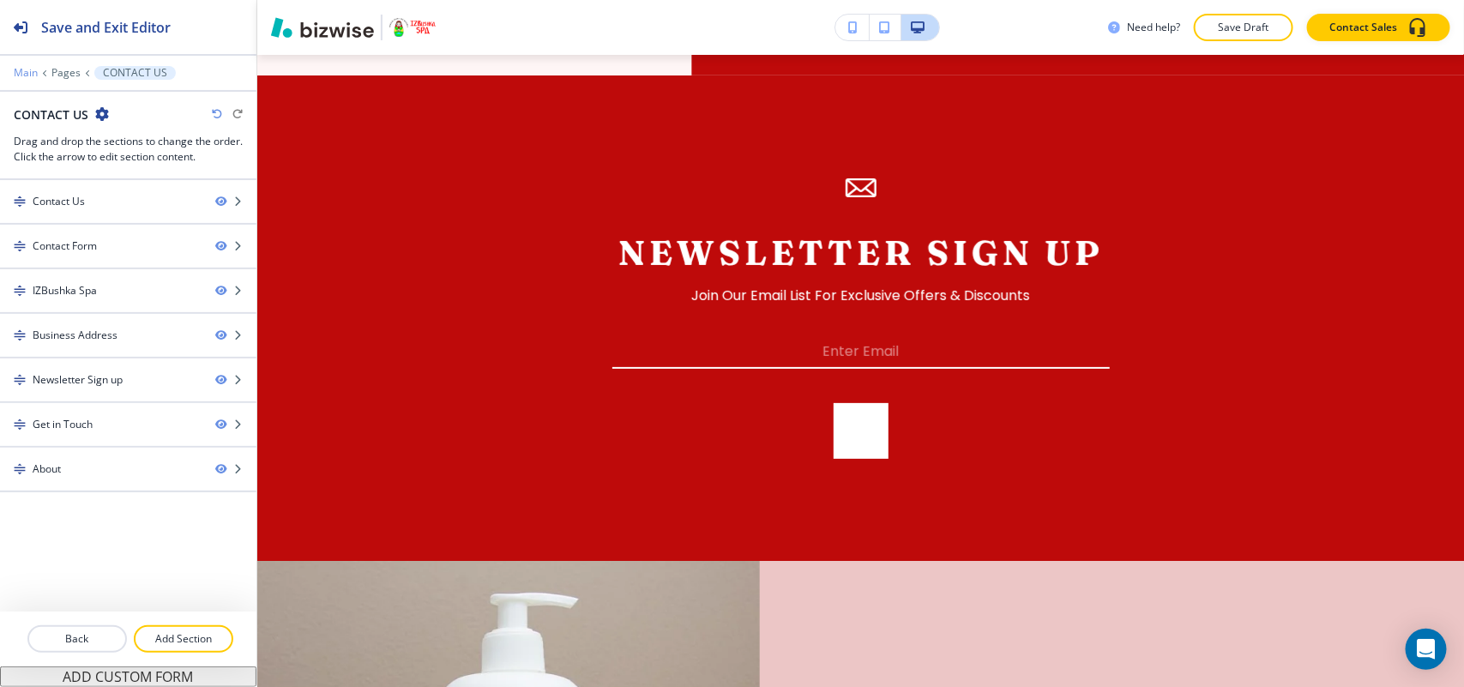
click at [20, 78] on p "Main" at bounding box center [26, 73] width 24 height 12
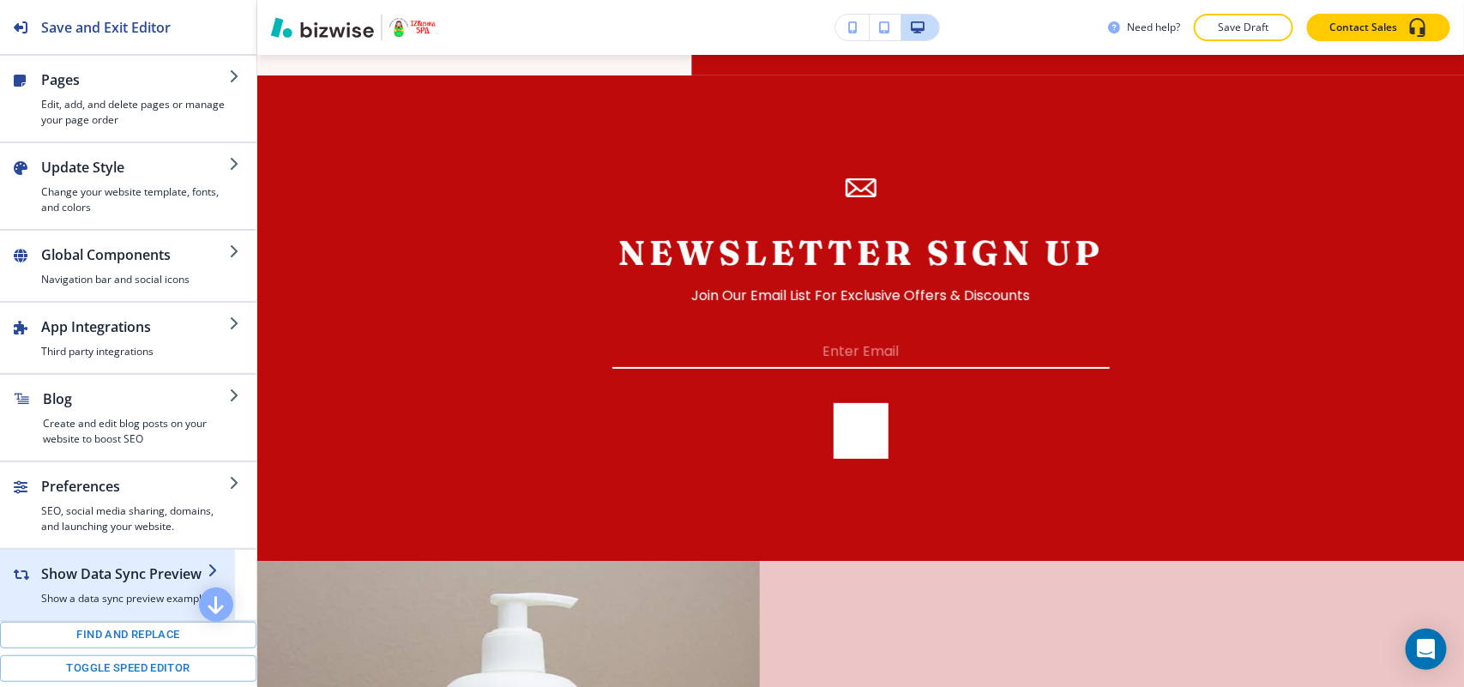
scroll to position [214, 0]
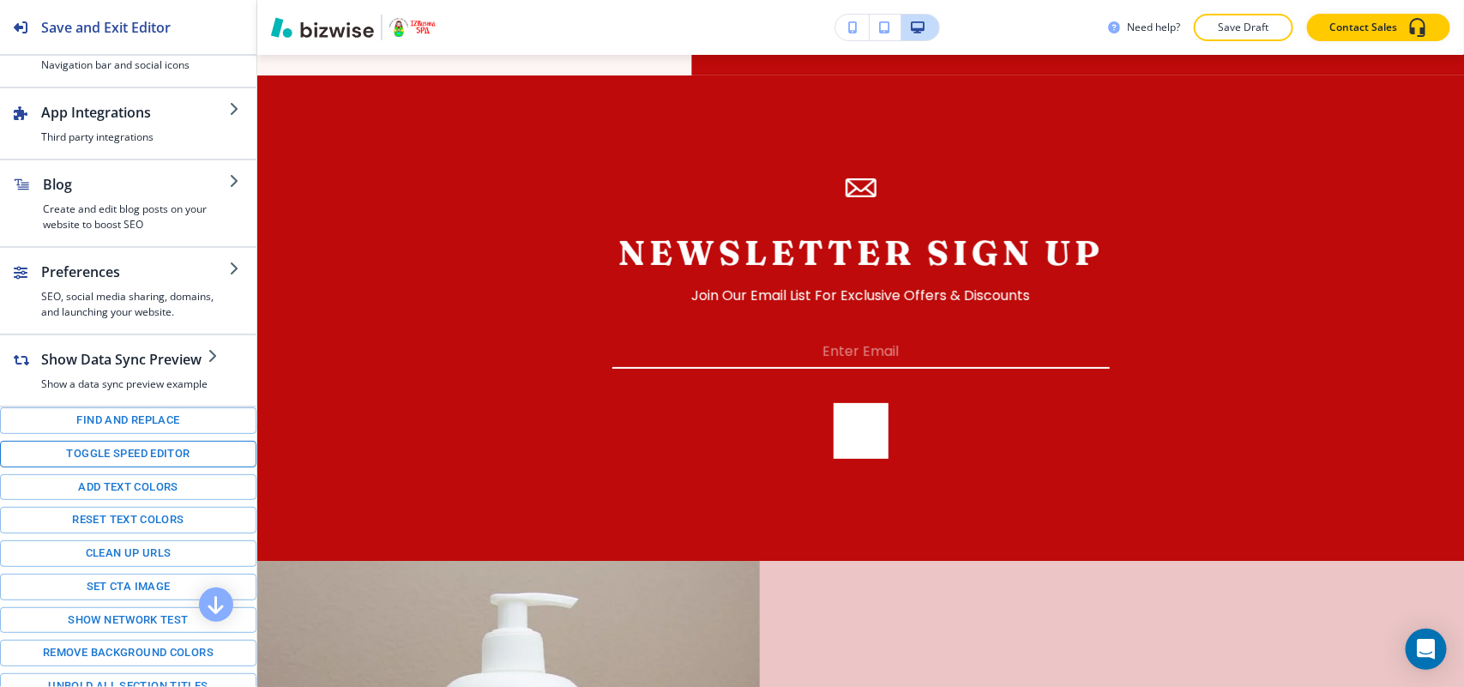
click at [108, 467] on button "Toggle speed editor" at bounding box center [128, 454] width 256 height 27
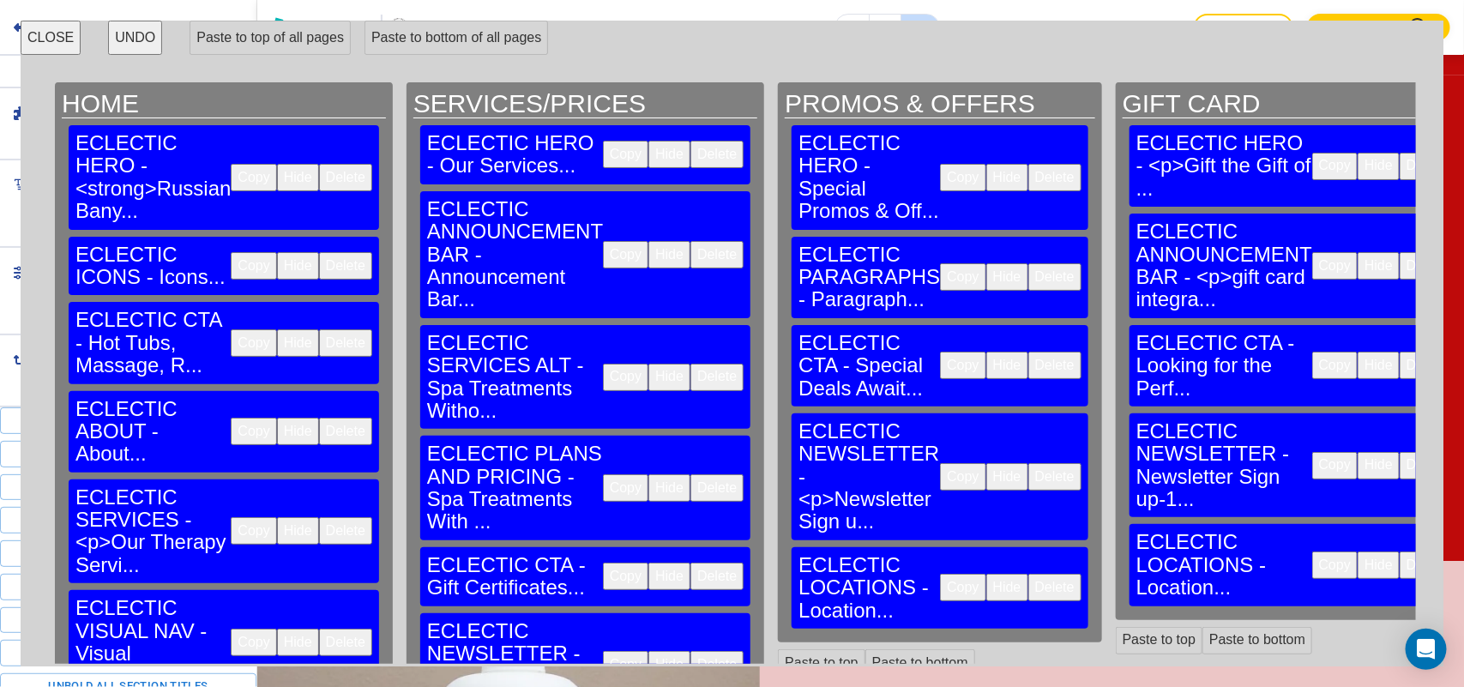
click at [234, 517] on button "Copy" at bounding box center [253, 530] width 45 height 27
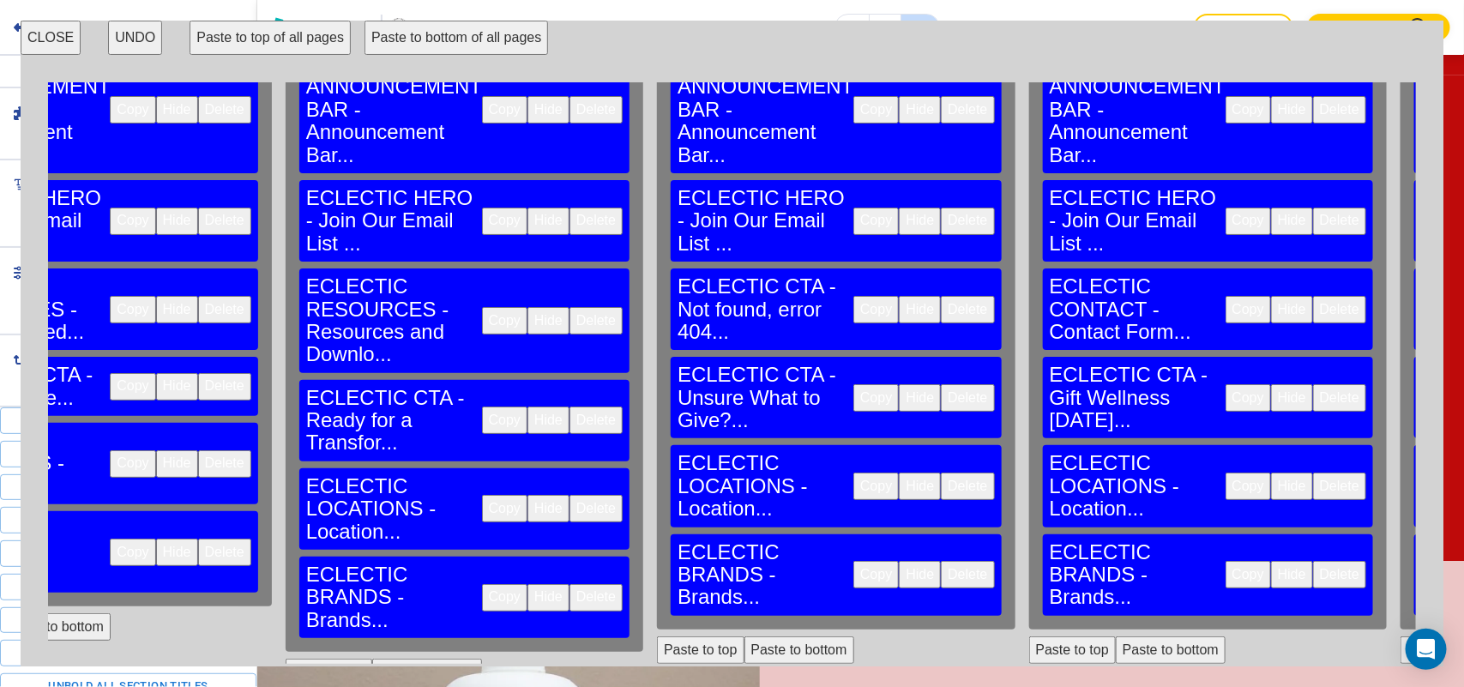
scroll to position [315, 3398]
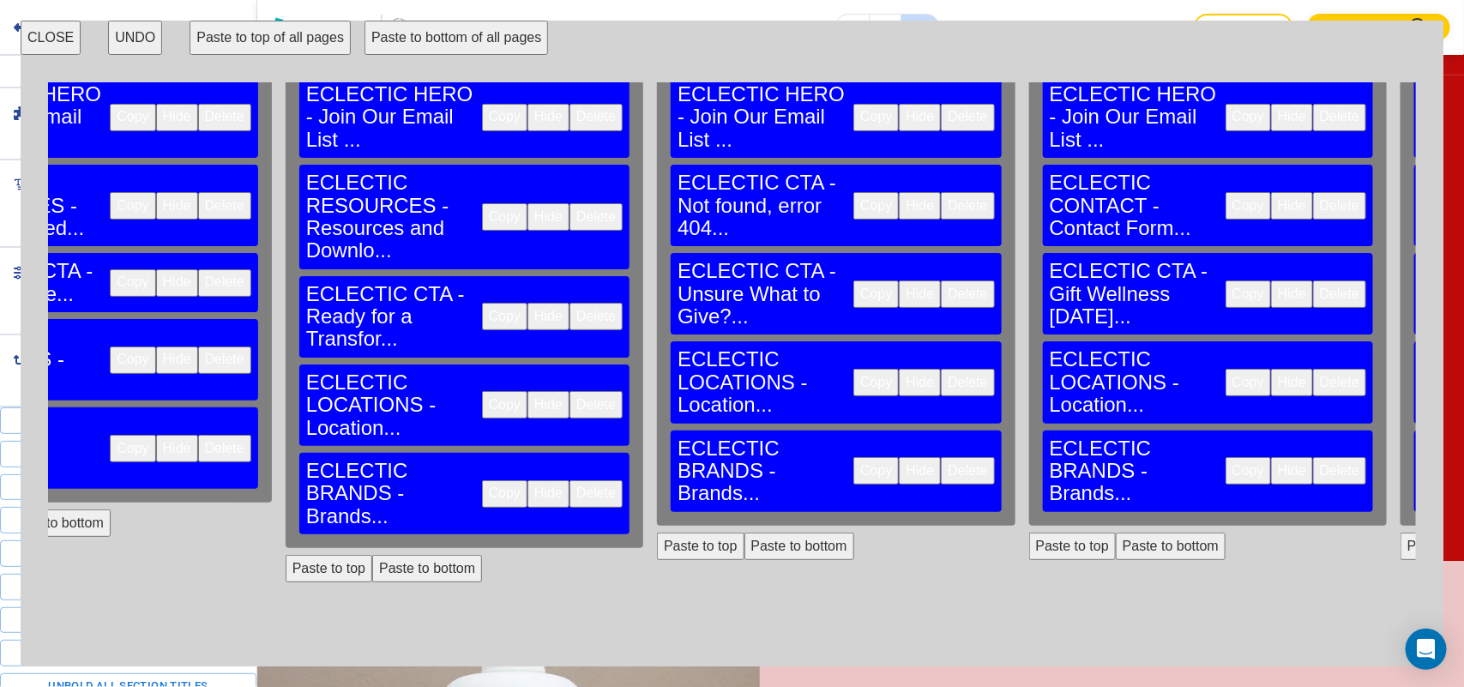
scroll to position [100, 3398]
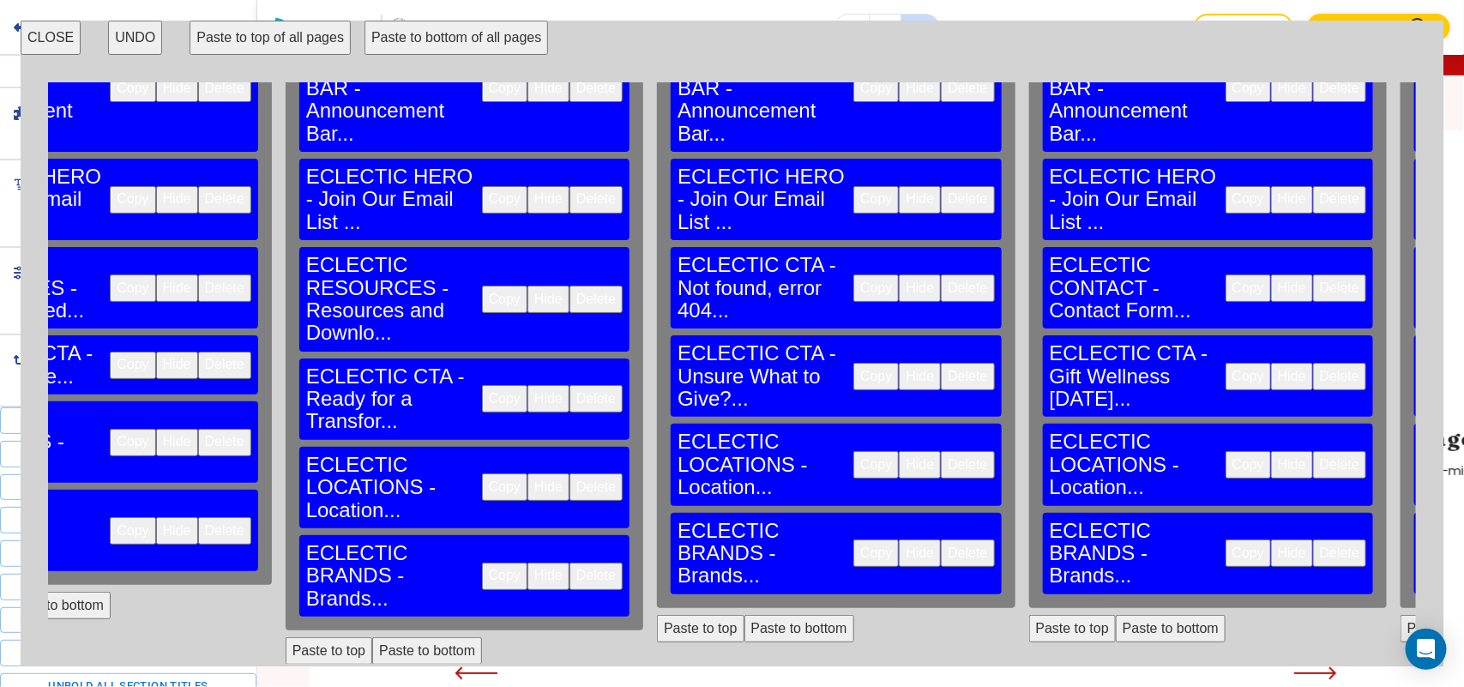
click at [39, 35] on button "CLOSE" at bounding box center [51, 38] width 60 height 34
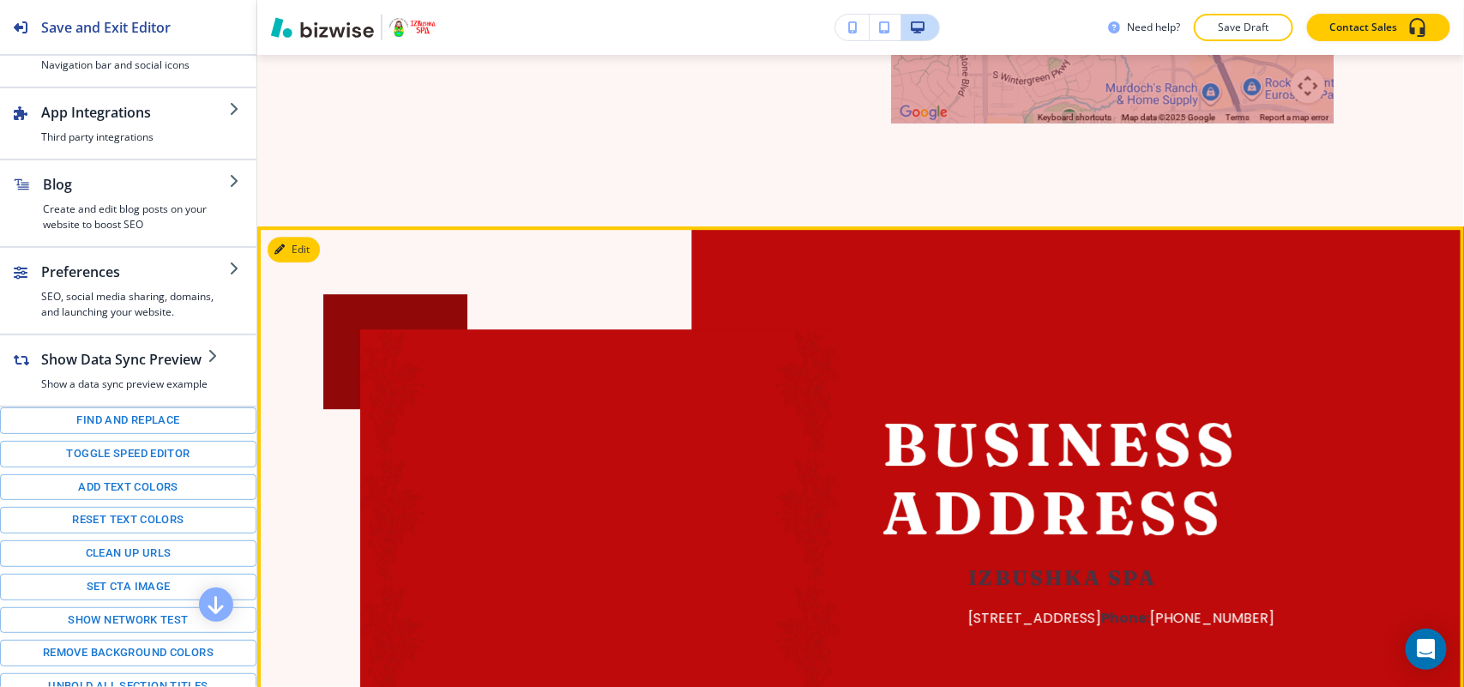
scroll to position [2200, 0]
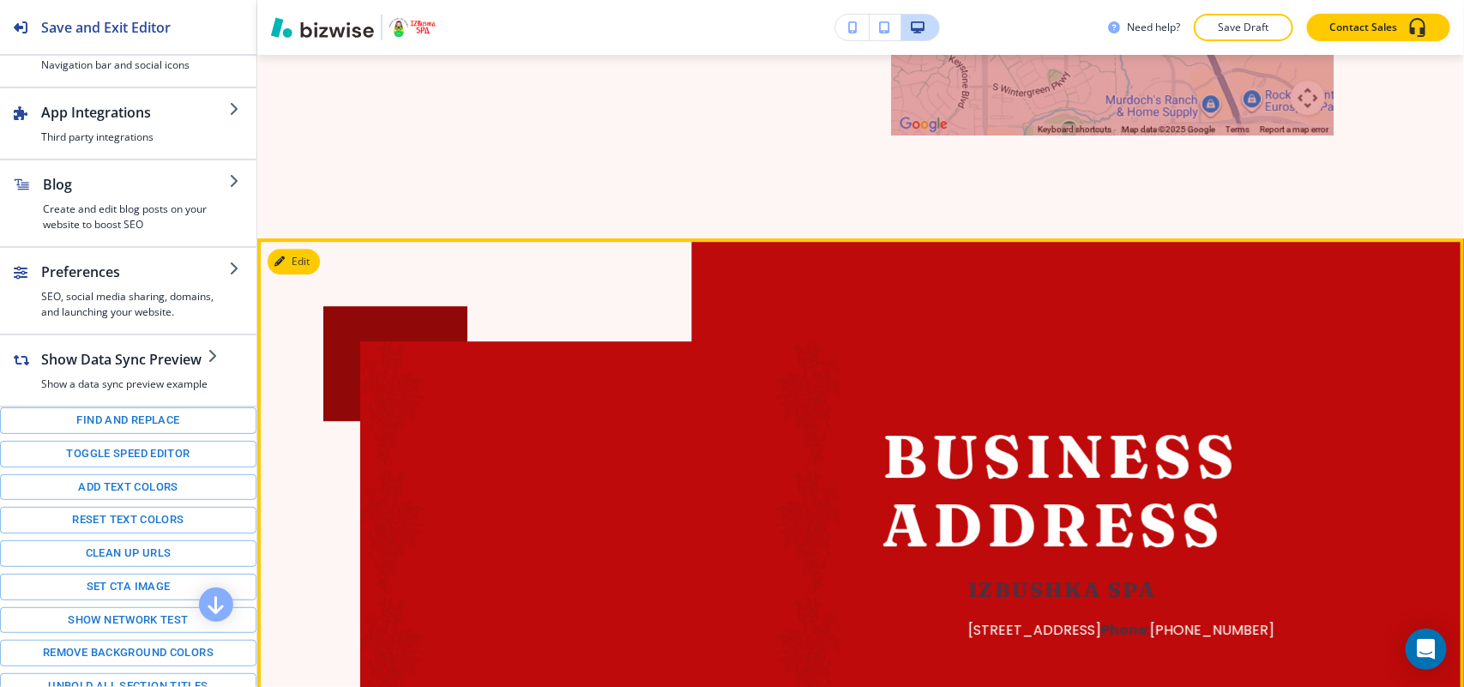
click at [315, 238] on div "Business Address Izbushka Spa 17908 Cottonwood Dr, Ste B Parker, CO 80134 Phone…" at bounding box center [860, 531] width 1207 height 587
click at [300, 249] on button "Edit This Section" at bounding box center [326, 262] width 116 height 26
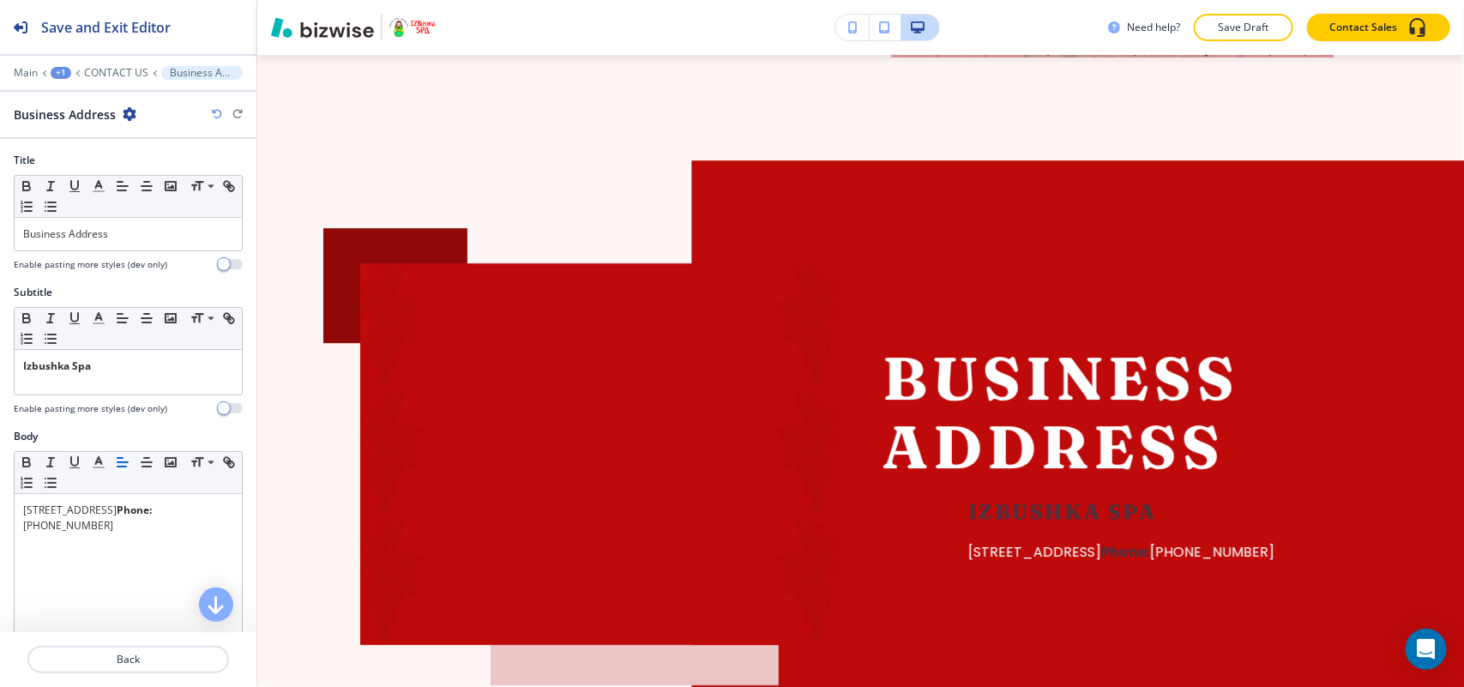
scroll to position [2369, 0]
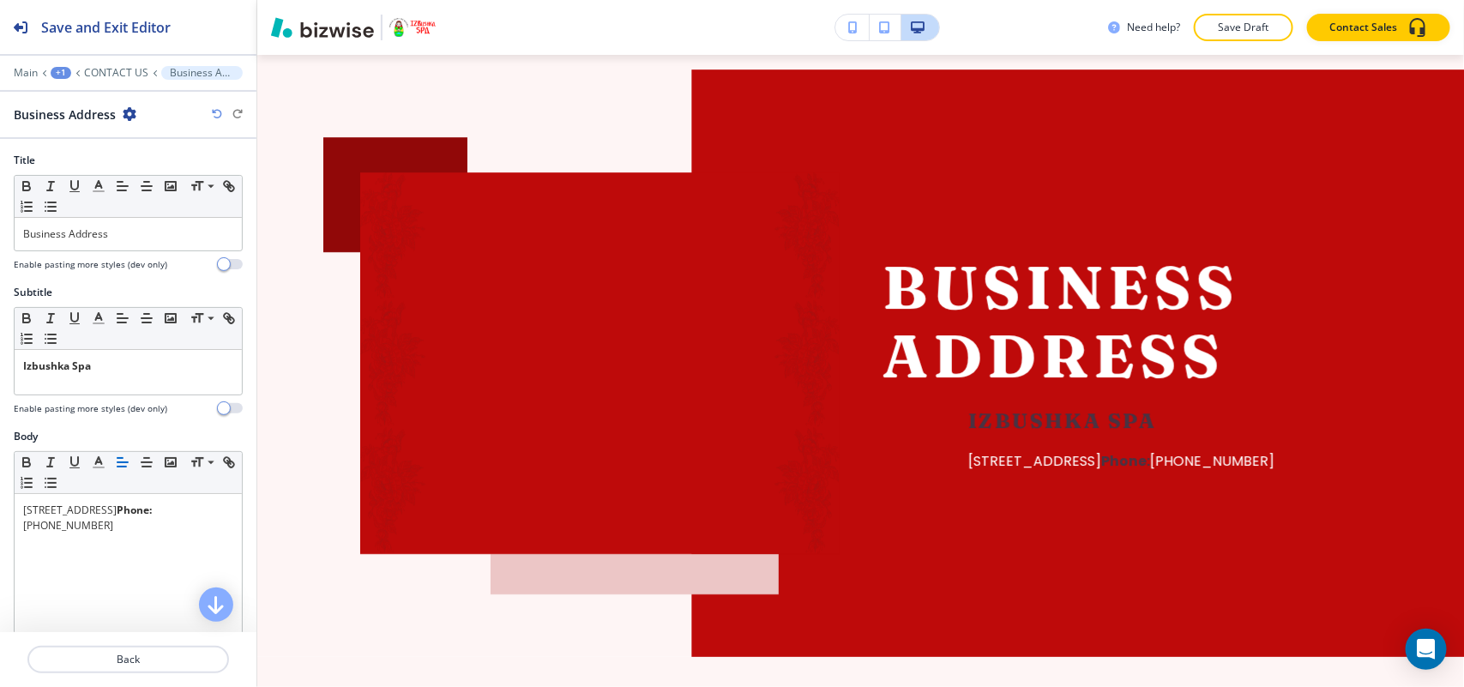
click at [125, 110] on icon "button" at bounding box center [130, 114] width 14 height 14
click at [167, 203] on p "Delete Section" at bounding box center [175, 204] width 87 height 15
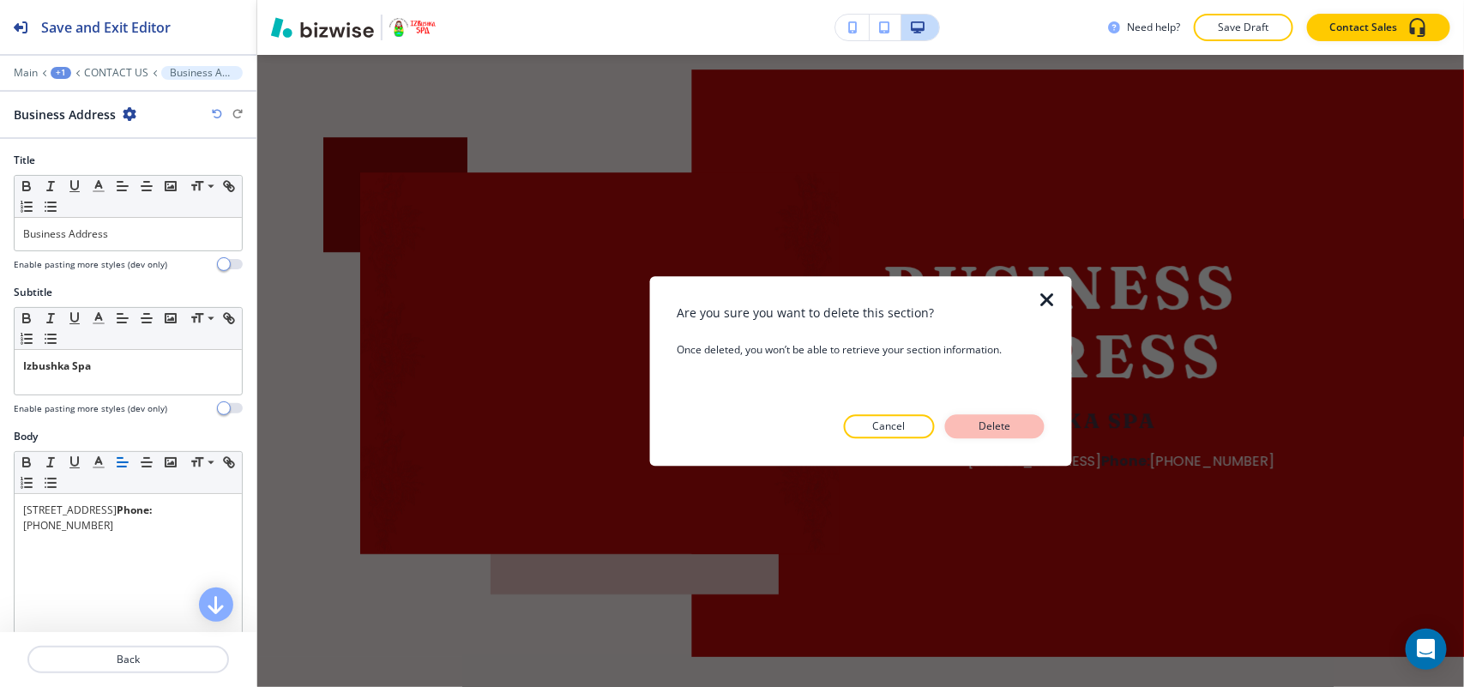
click at [1004, 424] on p "Delete" at bounding box center [994, 425] width 41 height 15
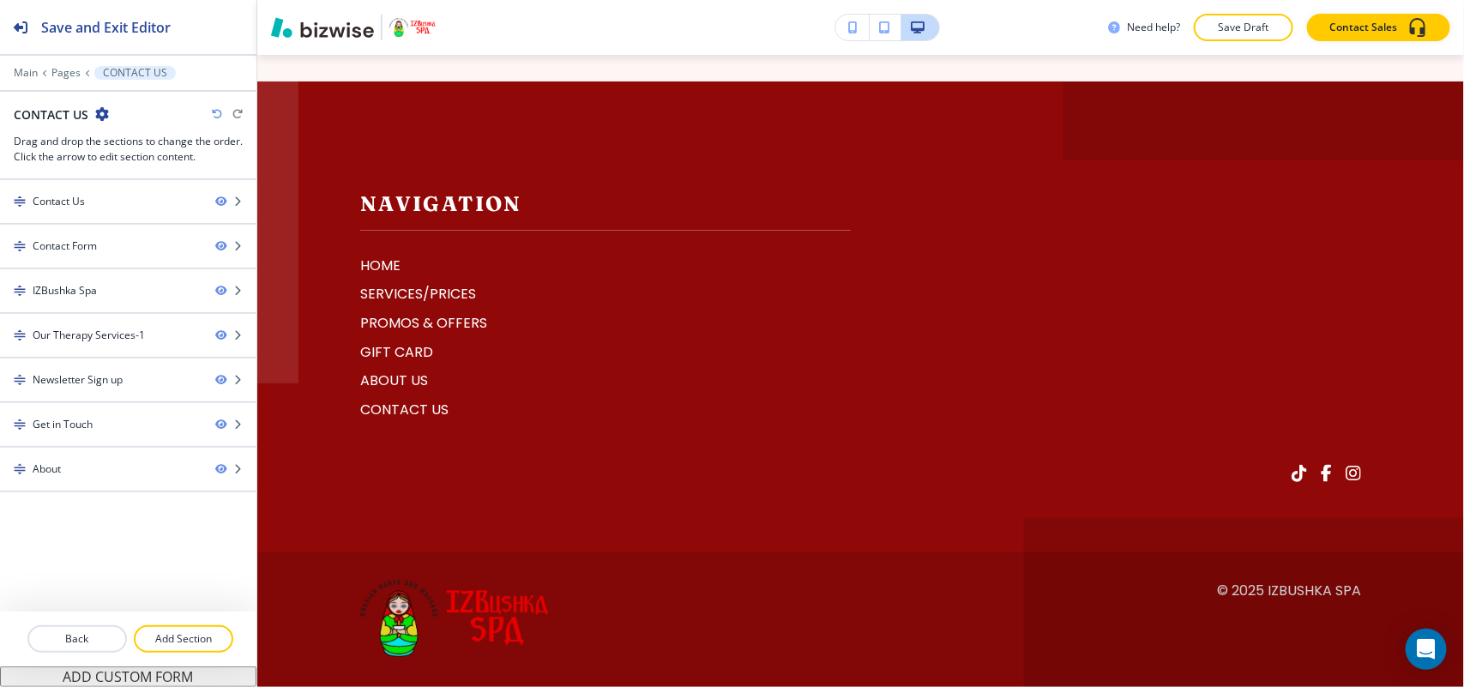
scroll to position [5082, 0]
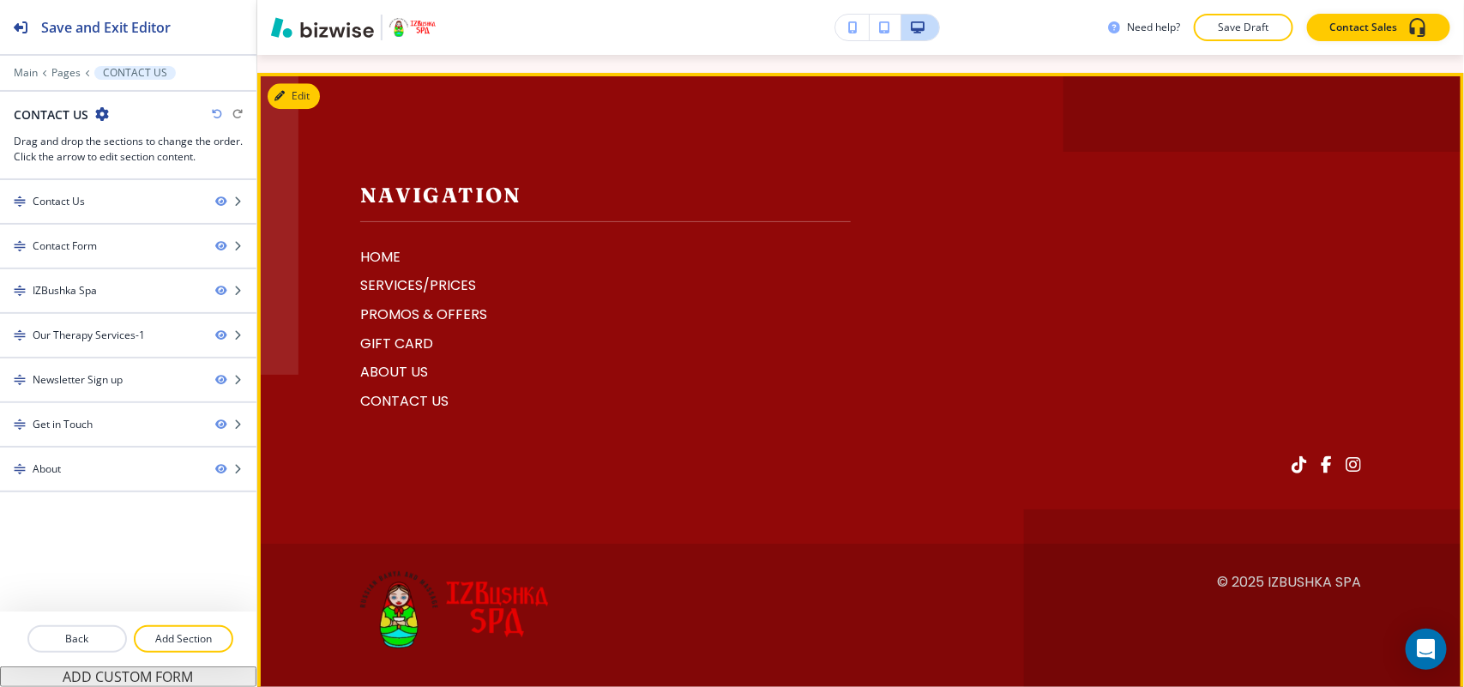
click at [317, 83] on button "Edit" at bounding box center [294, 96] width 52 height 26
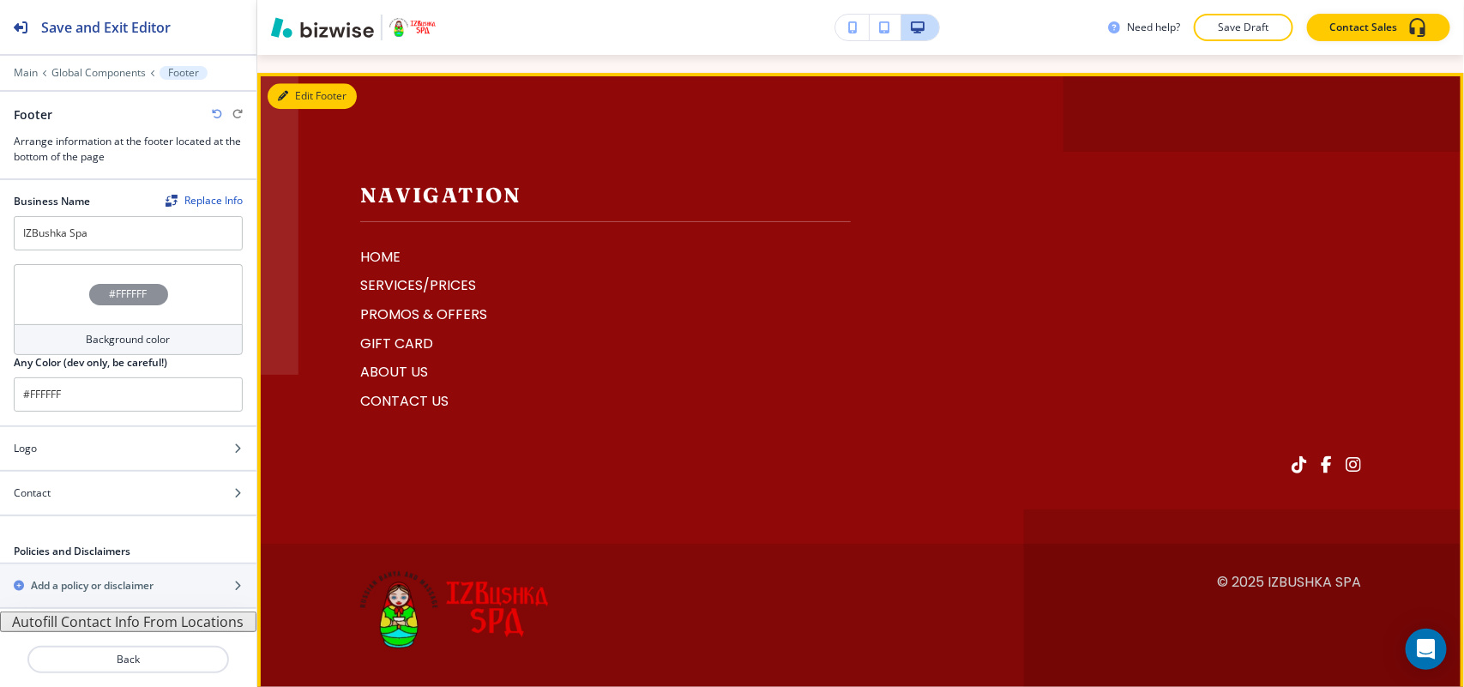
scroll to position [5075, 0]
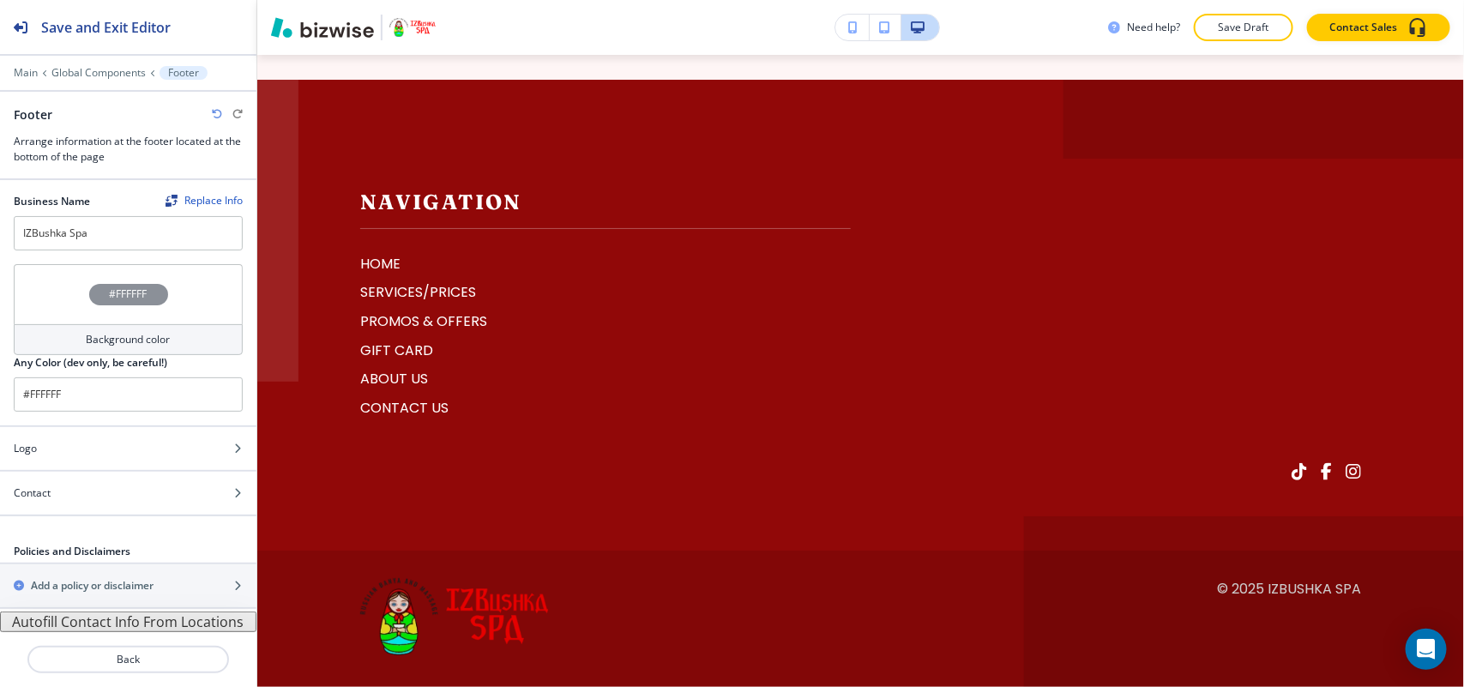
click at [169, 622] on button "Autofill Contact Info From Locations" at bounding box center [128, 621] width 256 height 21
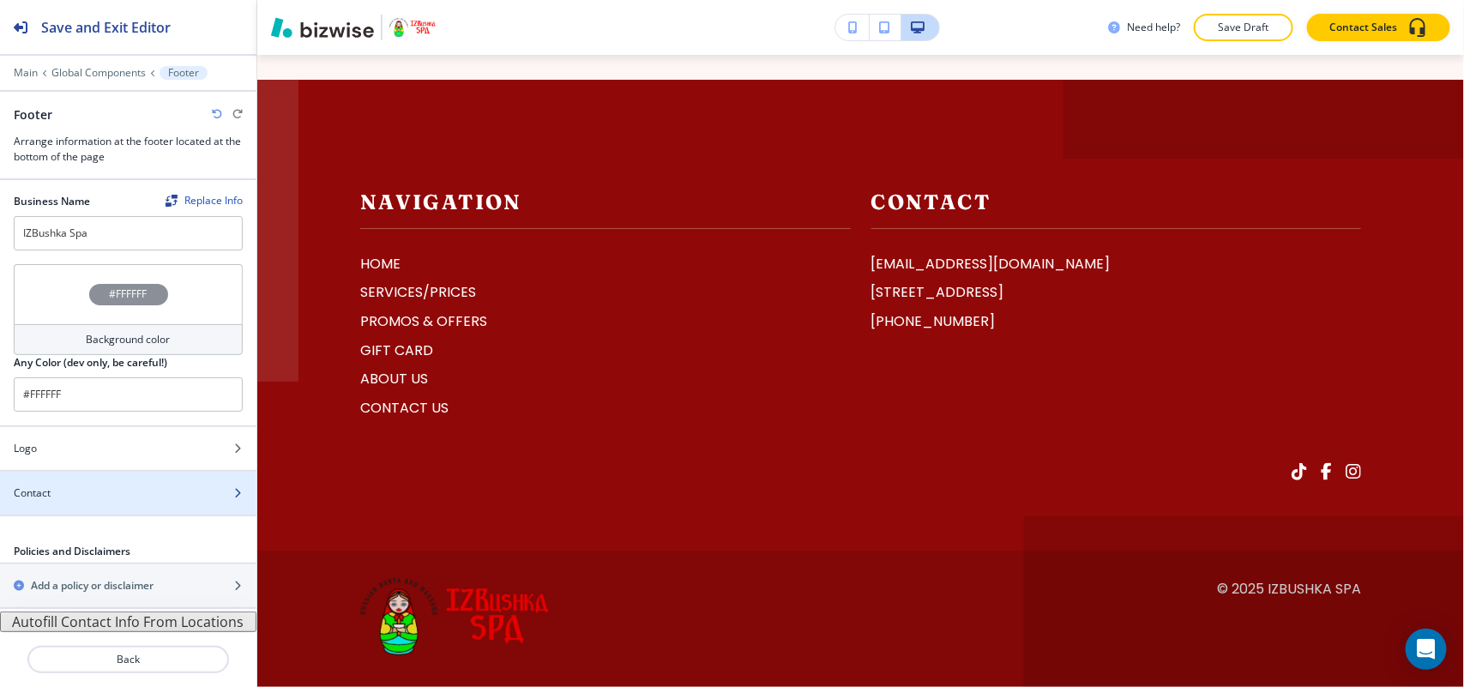
click at [80, 496] on div "Contact" at bounding box center [109, 492] width 219 height 15
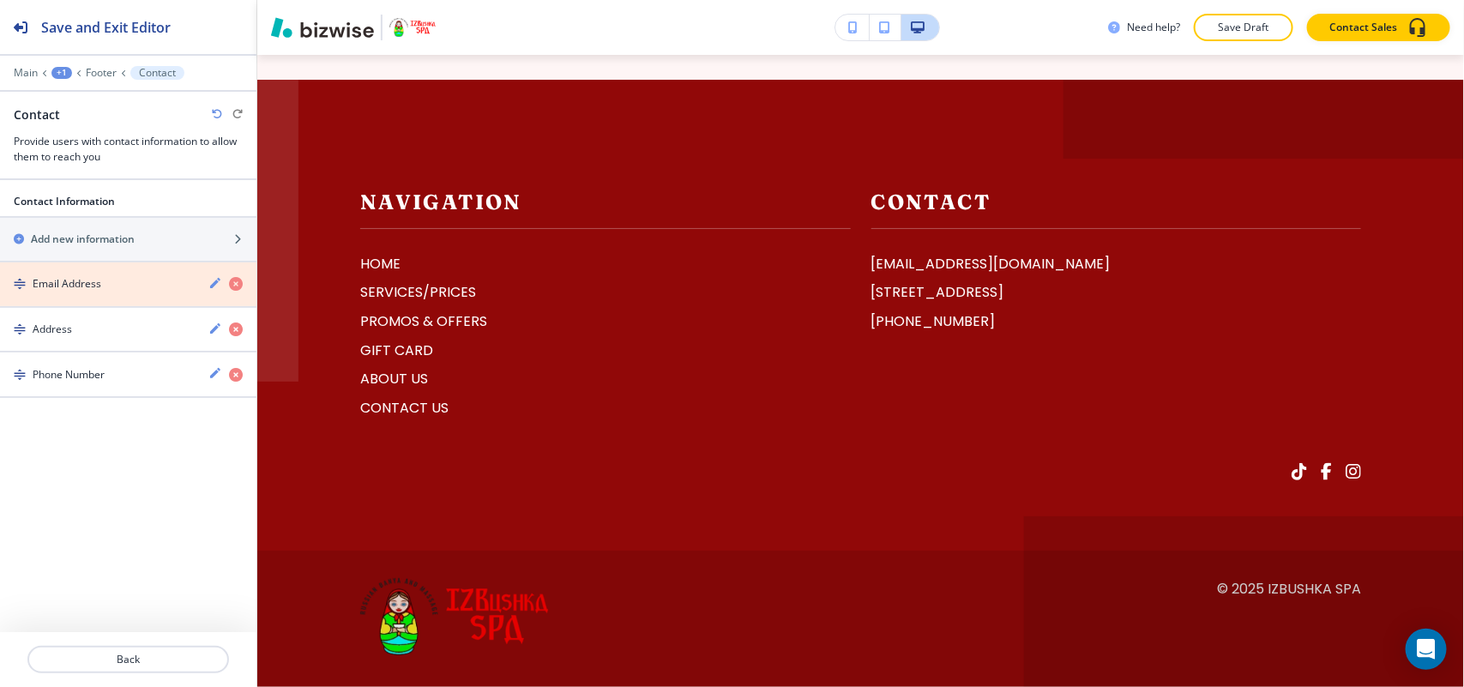
click at [230, 285] on icon "button" at bounding box center [236, 284] width 14 height 14
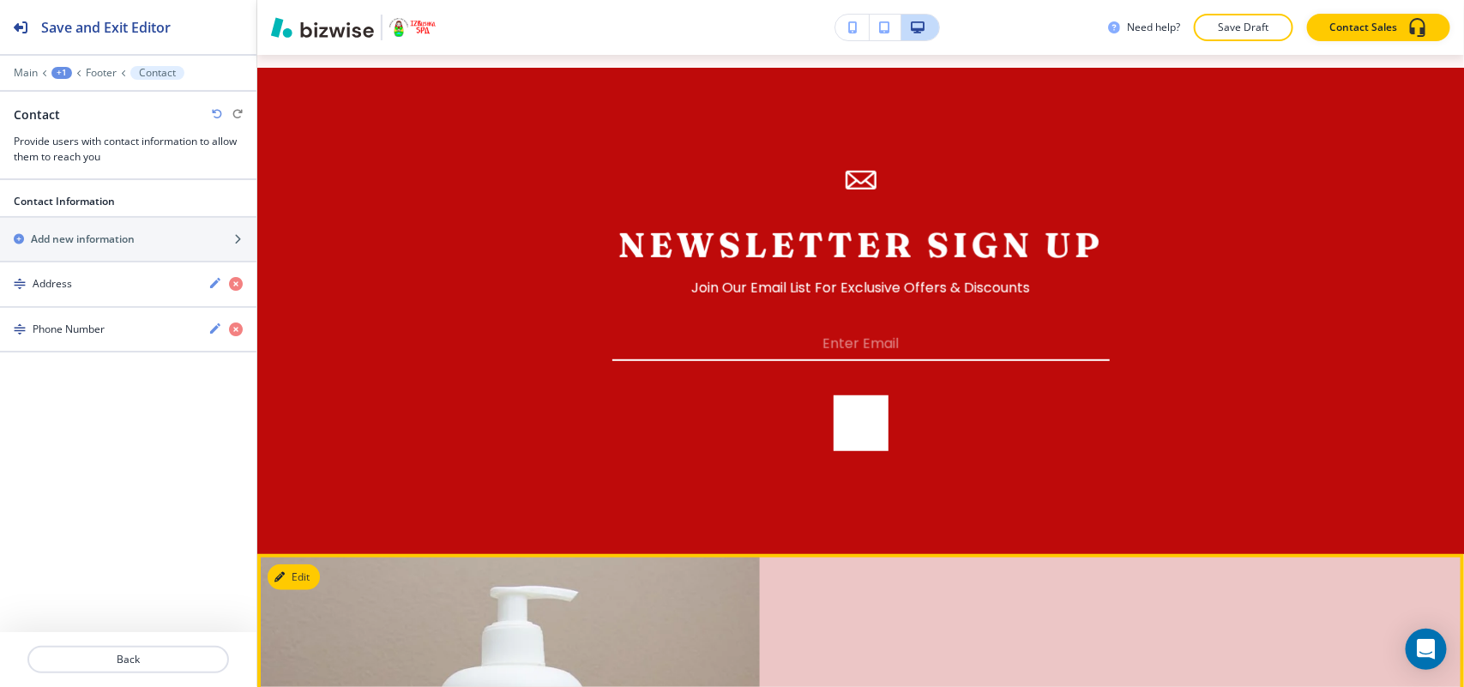
scroll to position [3253, 0]
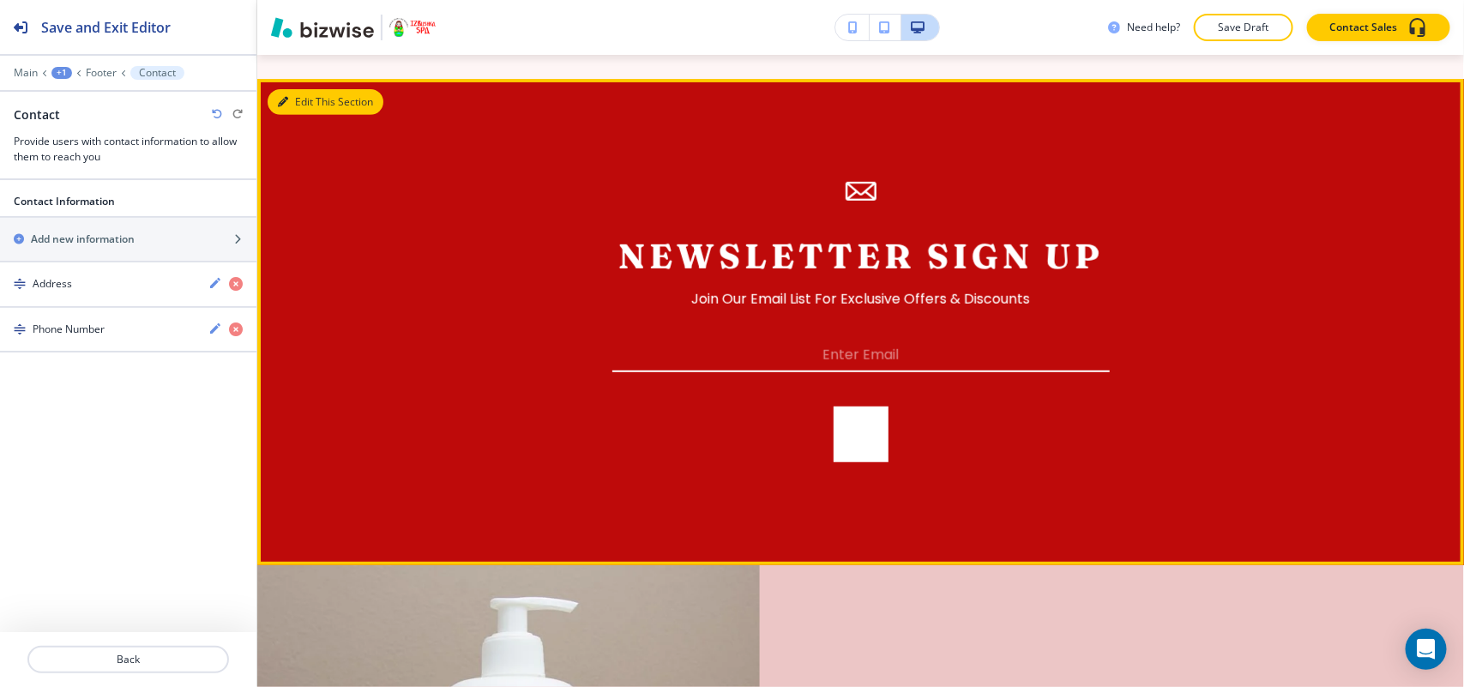
click at [316, 92] on button "Edit This Section" at bounding box center [326, 102] width 116 height 26
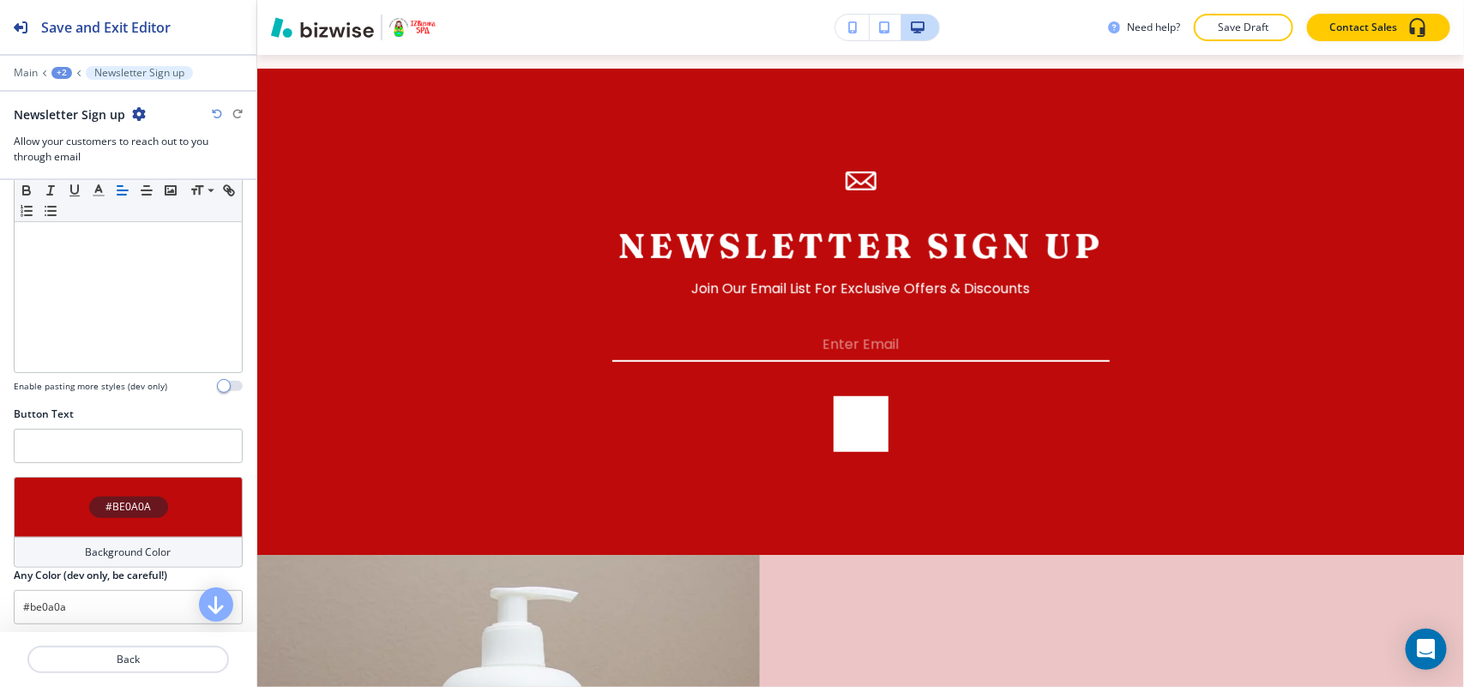
scroll to position [310, 0]
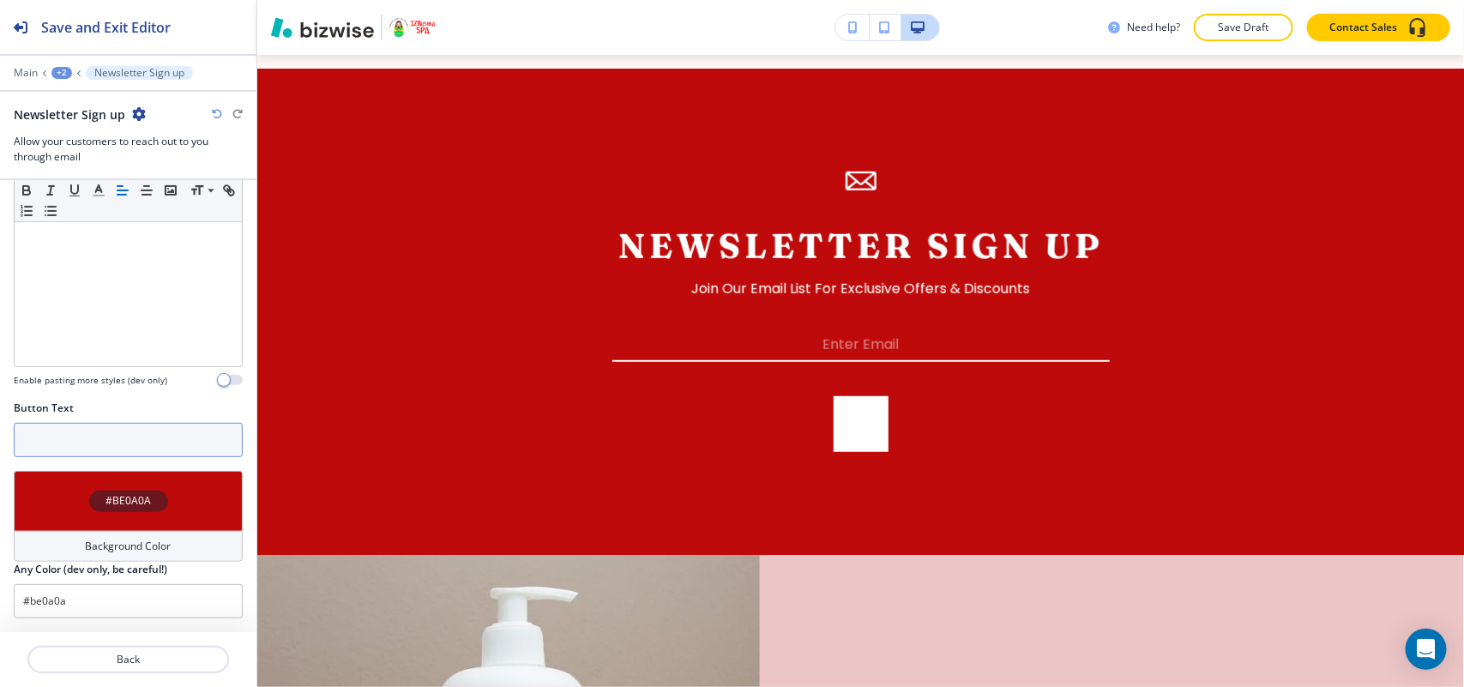
drag, startPoint x: 81, startPoint y: 443, endPoint x: 91, endPoint y: 412, distance: 33.1
click at [81, 442] on input "text" at bounding box center [128, 440] width 229 height 34
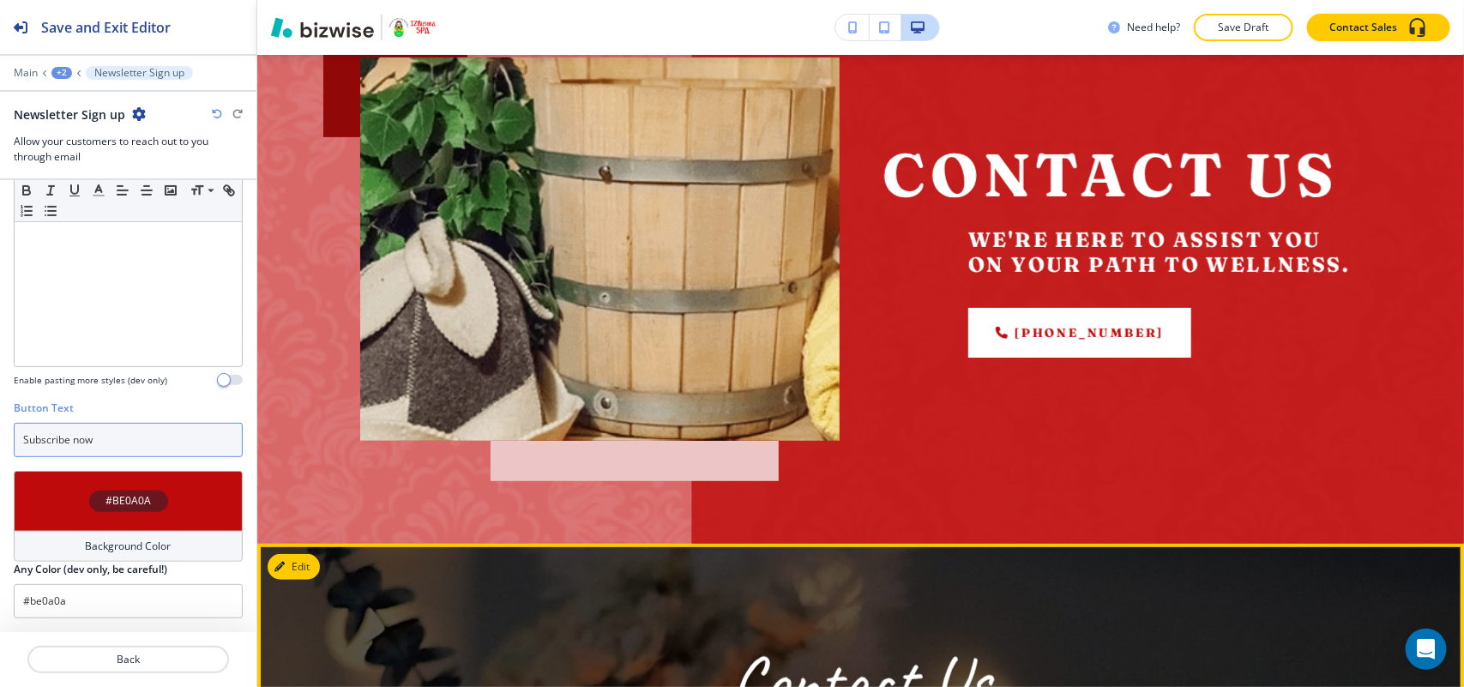
scroll to position [0, 0]
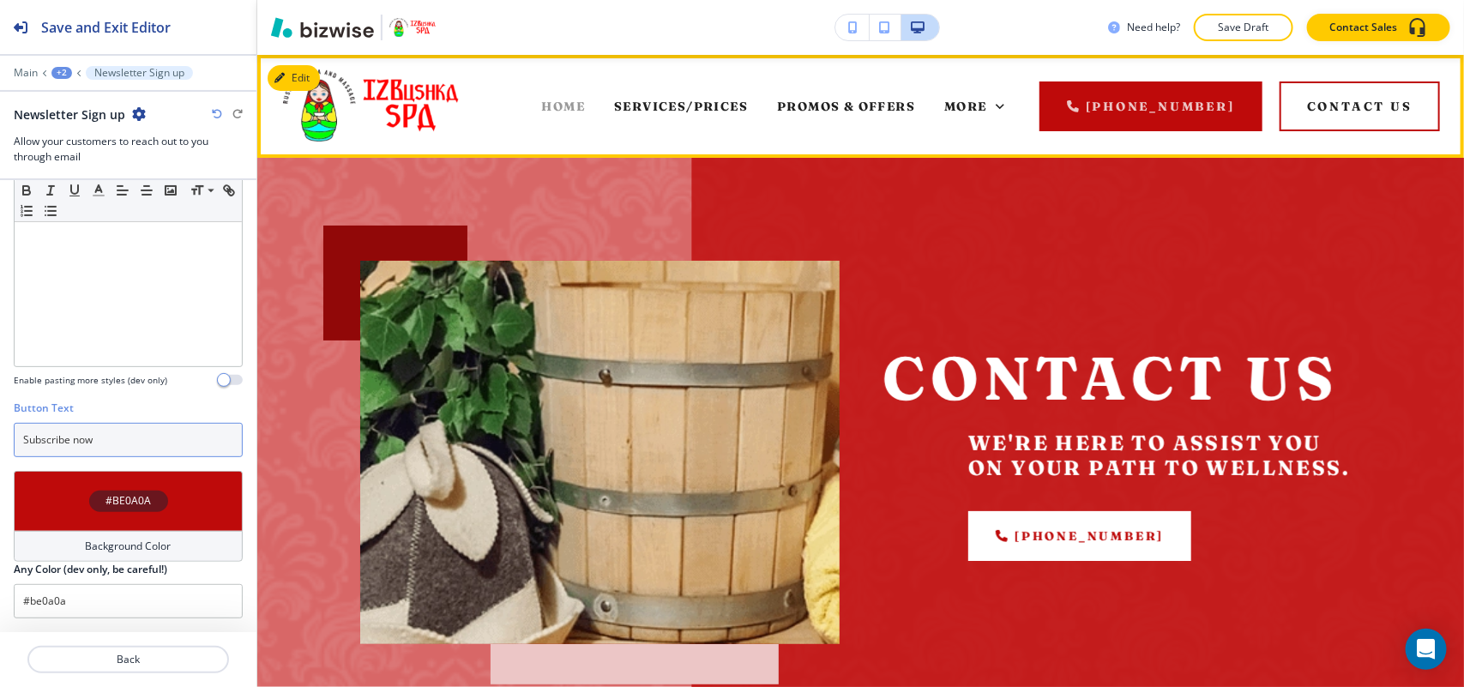
type input "Subscribe now"
click at [577, 109] on span "HOME" at bounding box center [564, 106] width 44 height 15
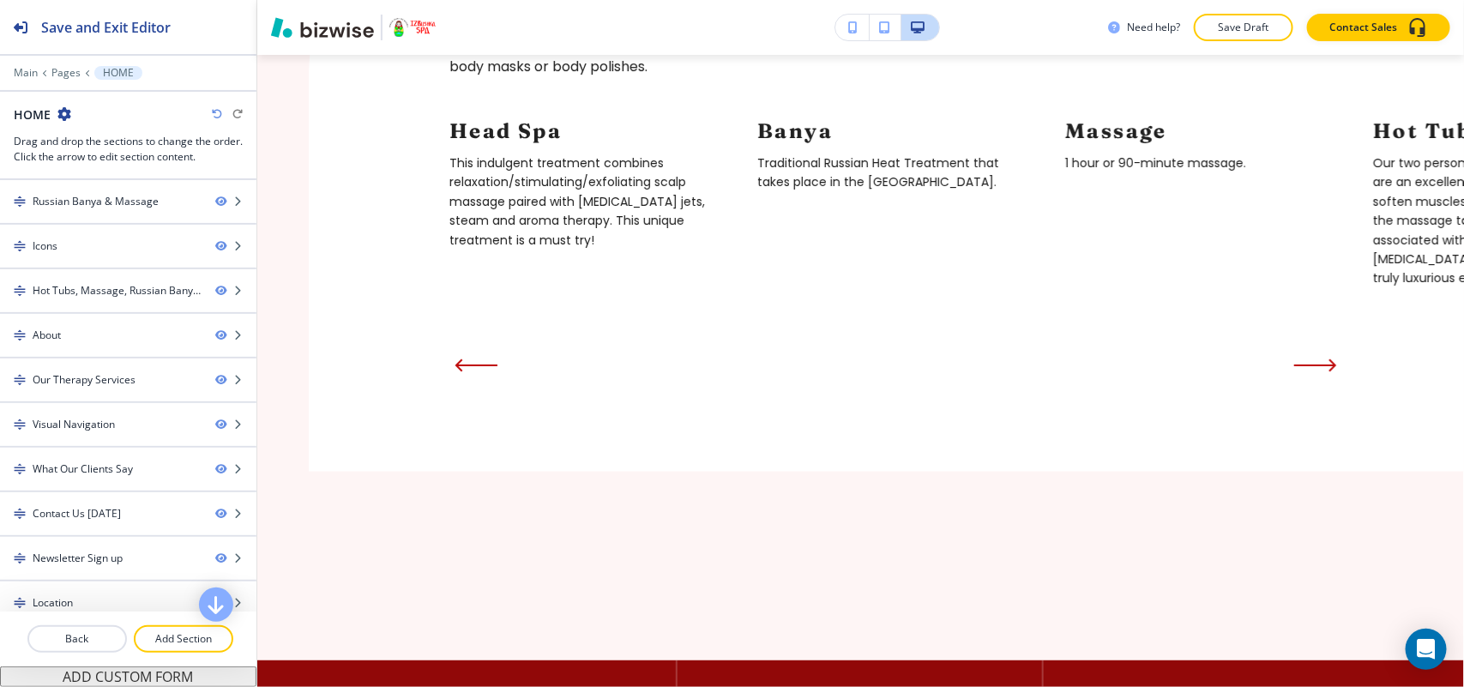
scroll to position [3406, 0]
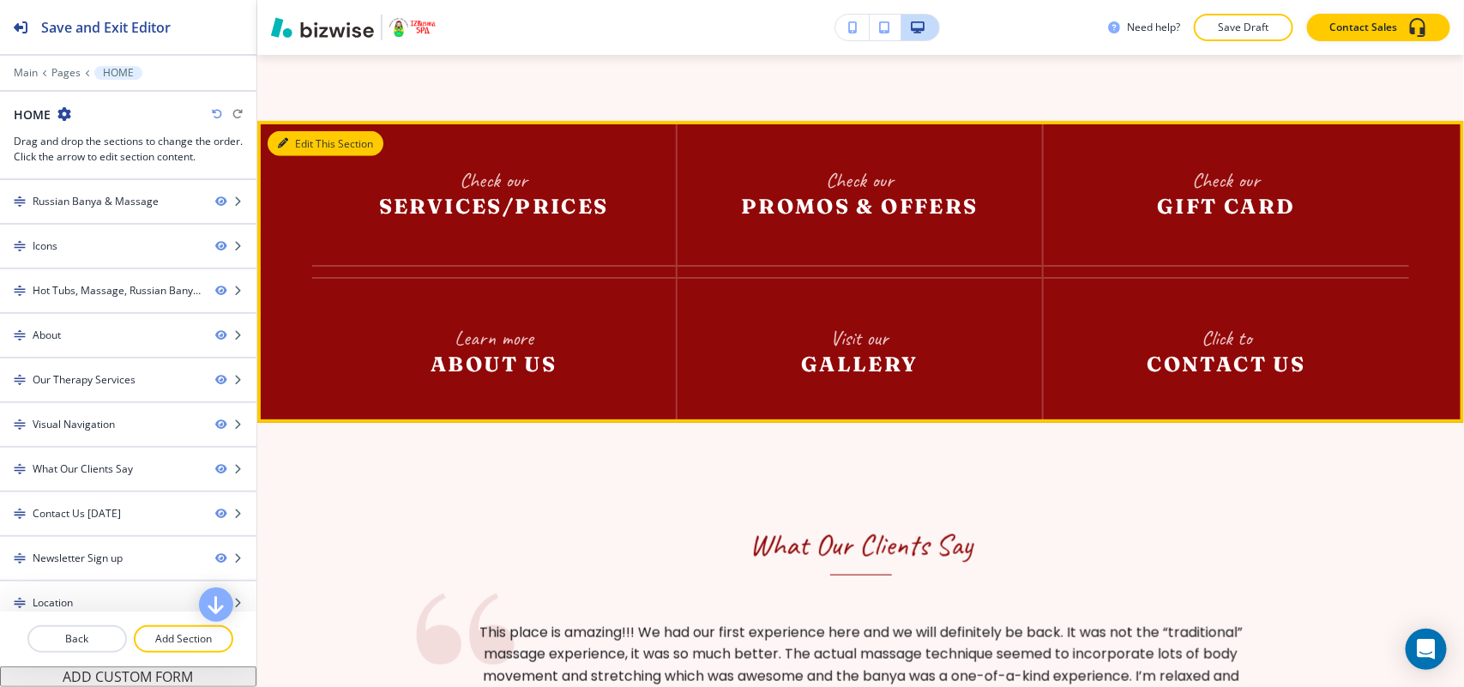
click at [306, 142] on button "Edit This Section" at bounding box center [326, 144] width 116 height 26
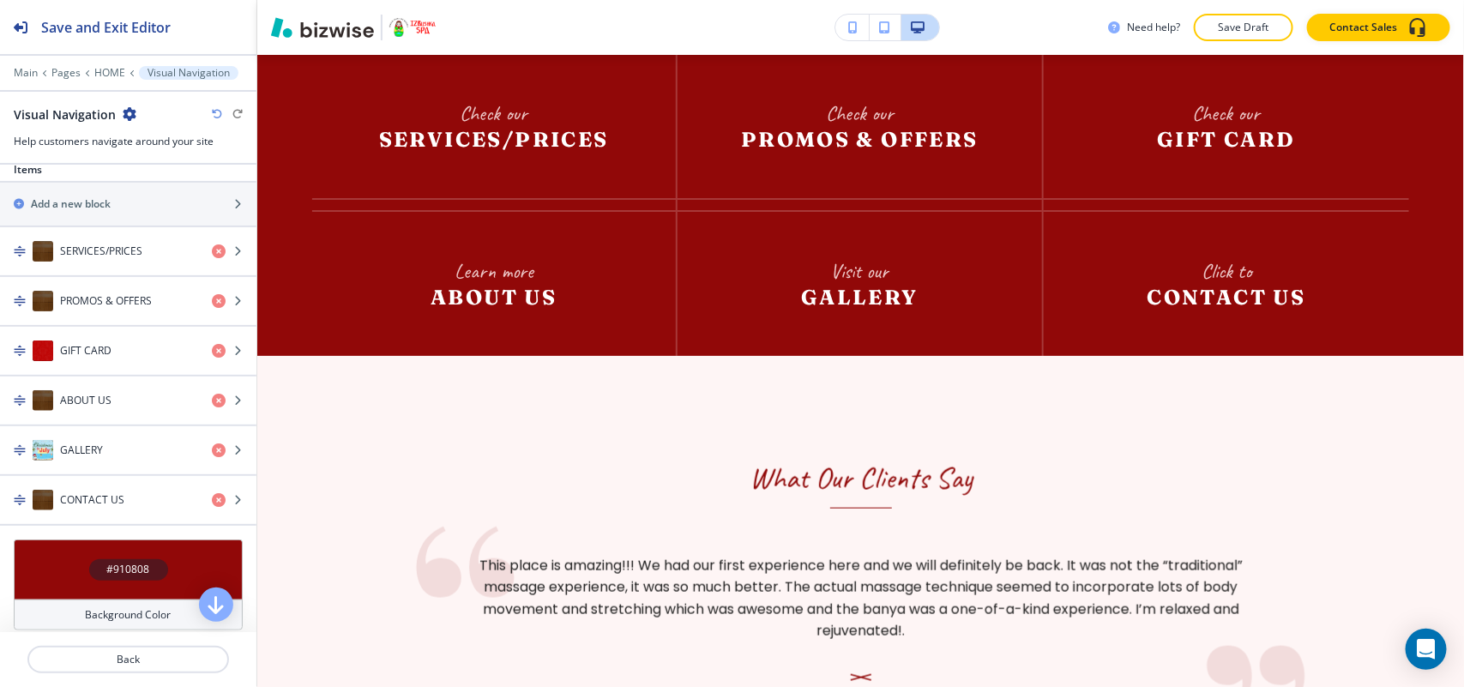
scroll to position [581, 0]
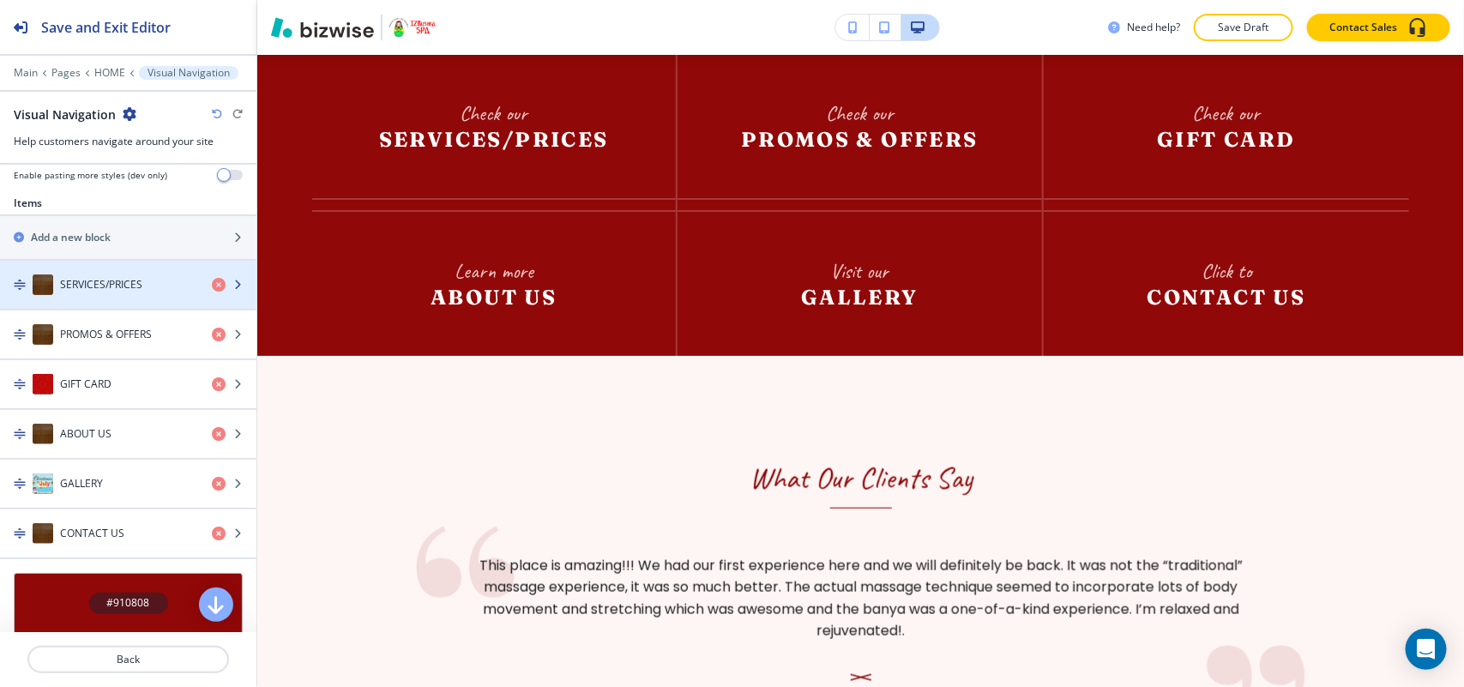
click at [97, 288] on h4 "SERVICES/PRICES" at bounding box center [101, 284] width 82 height 15
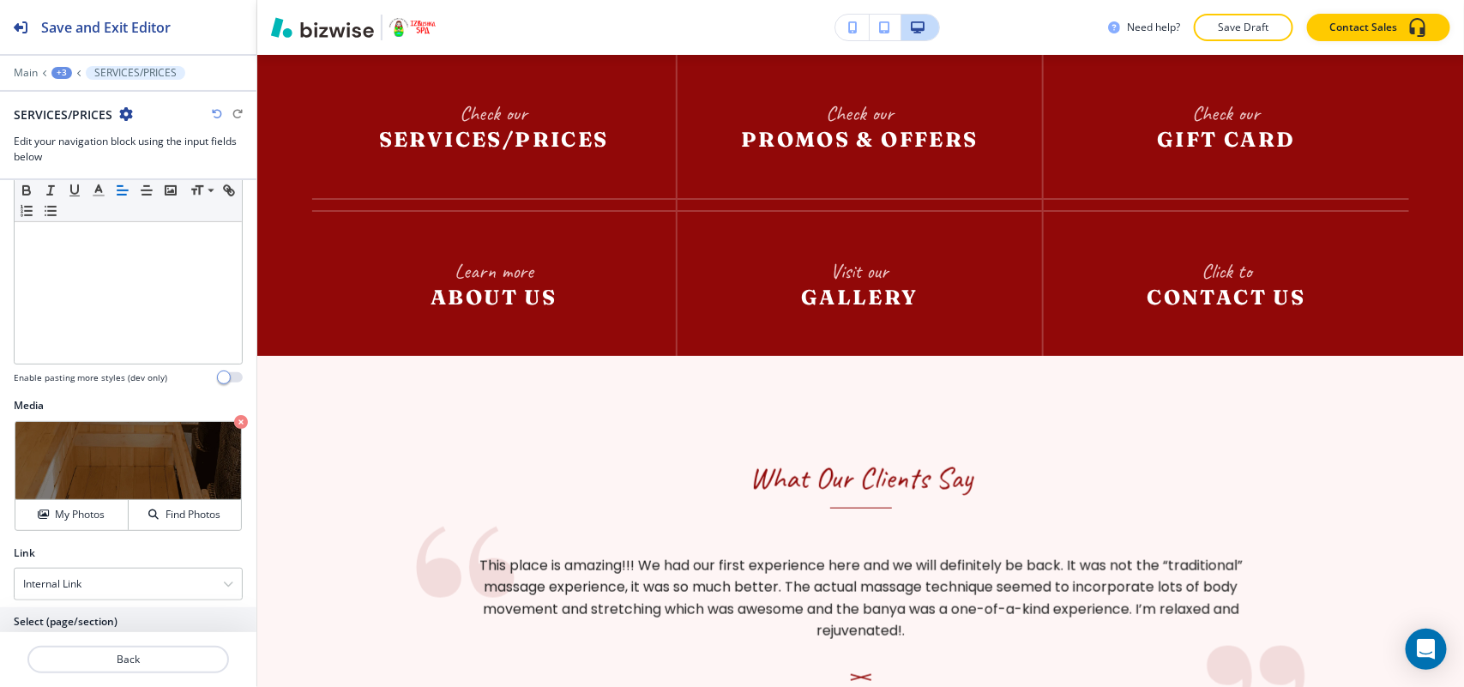
scroll to position [469, 0]
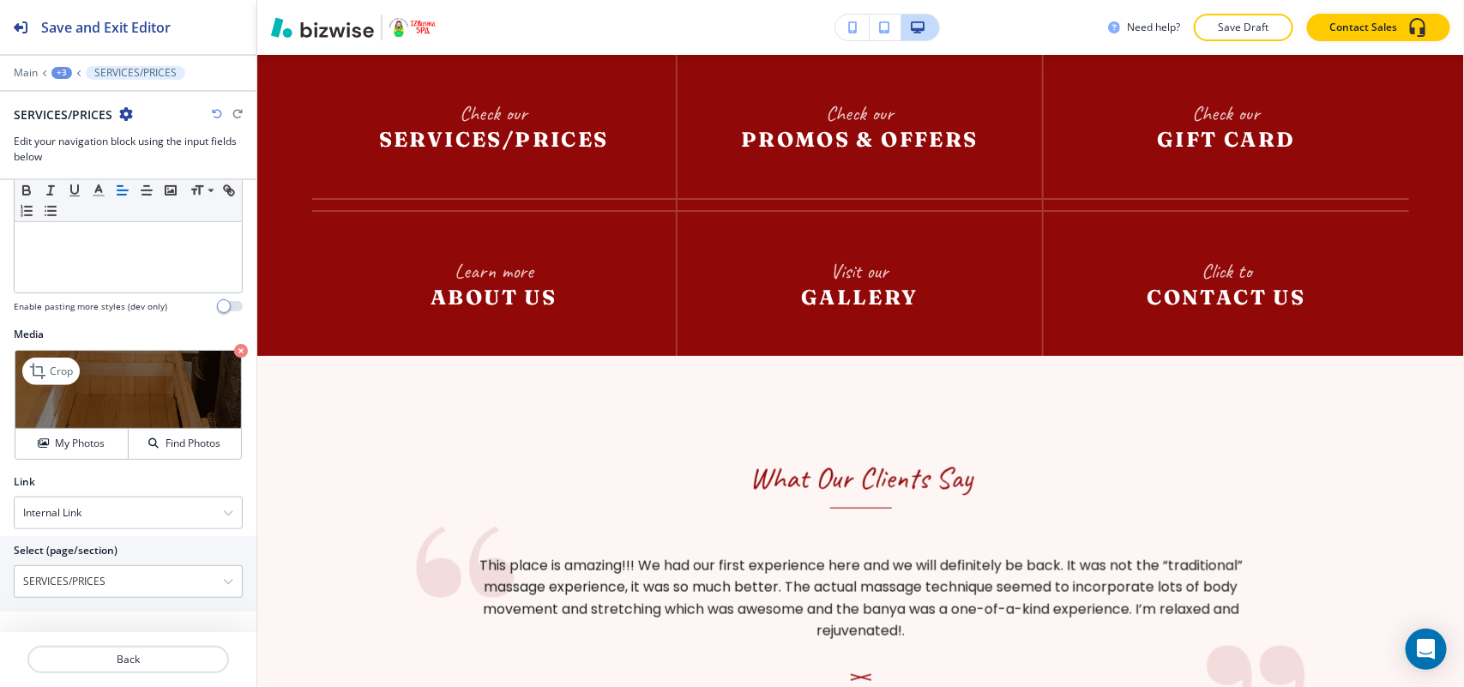
click at [234, 347] on icon "button" at bounding box center [241, 351] width 14 height 14
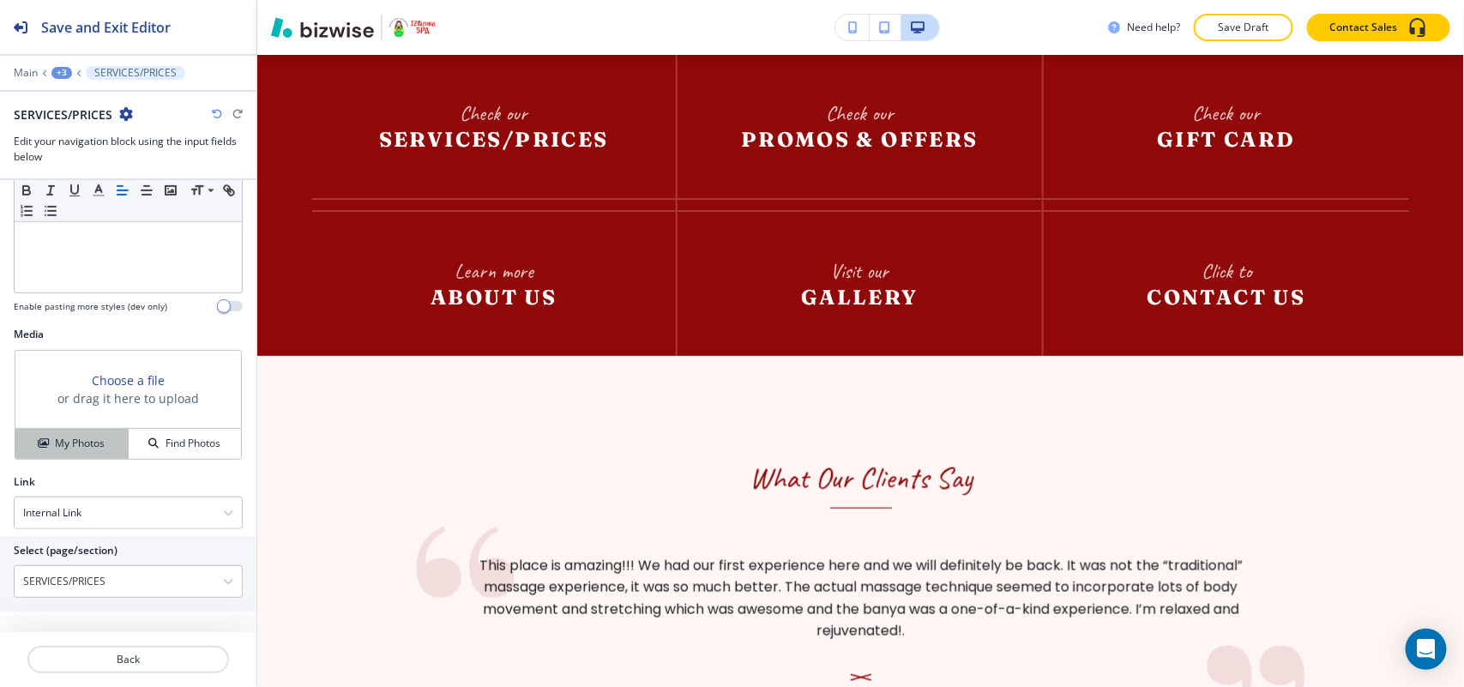
click at [74, 448] on h4 "My Photos" at bounding box center [80, 443] width 50 height 15
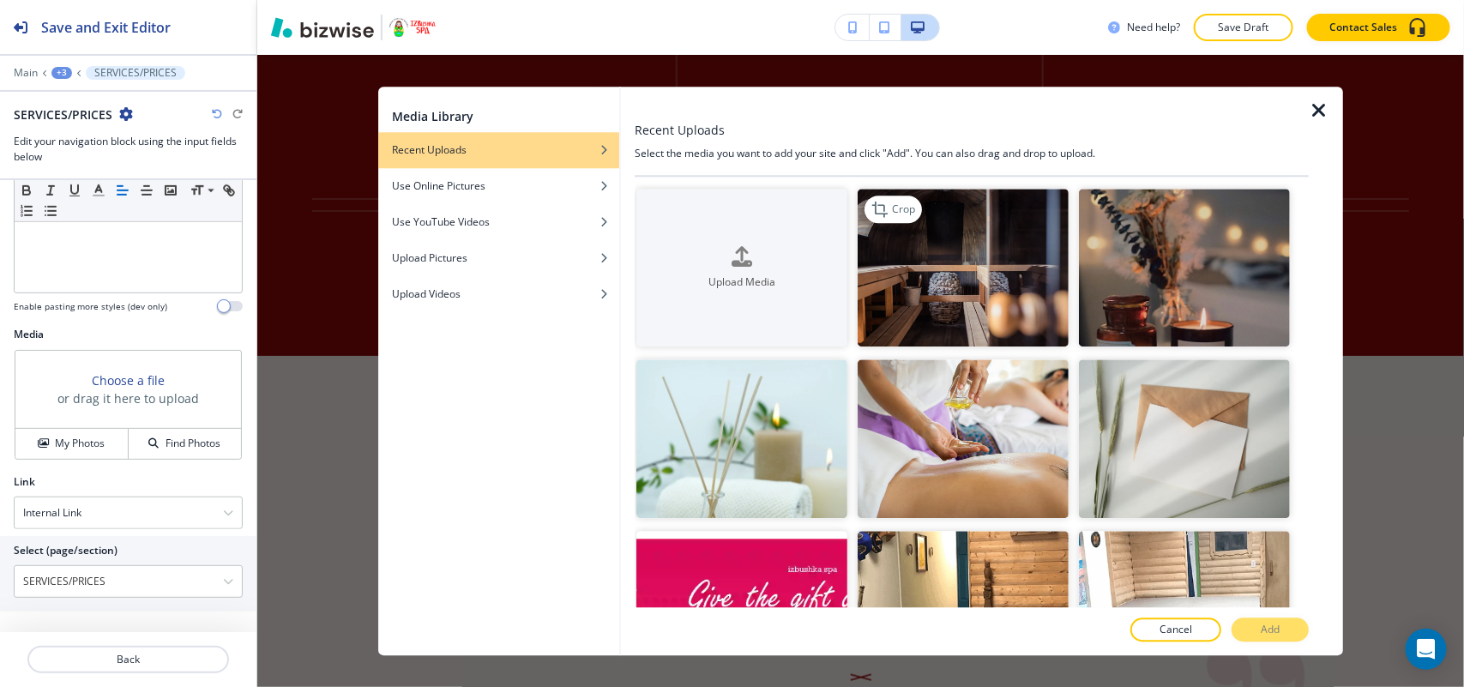
click at [1001, 279] on img "button" at bounding box center [963, 268] width 211 height 159
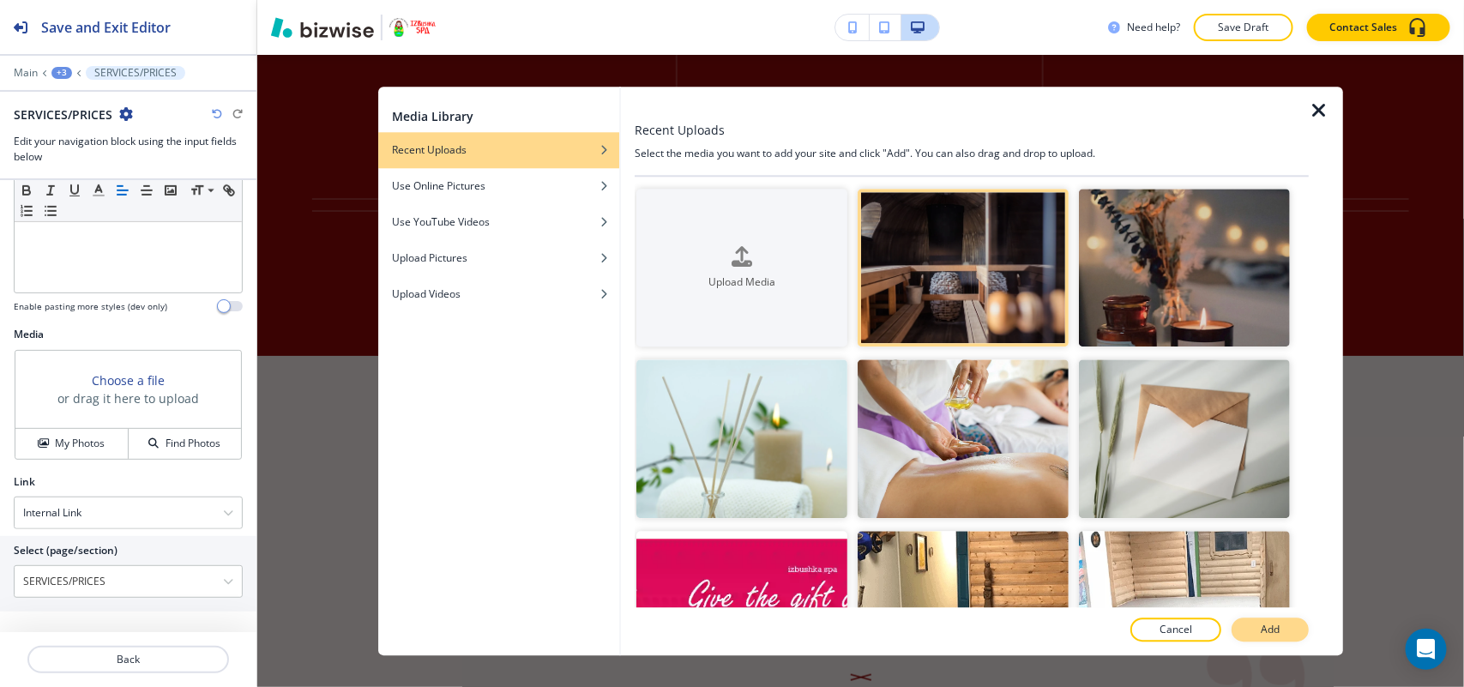
click at [1270, 631] on p "Add" at bounding box center [1270, 629] width 19 height 15
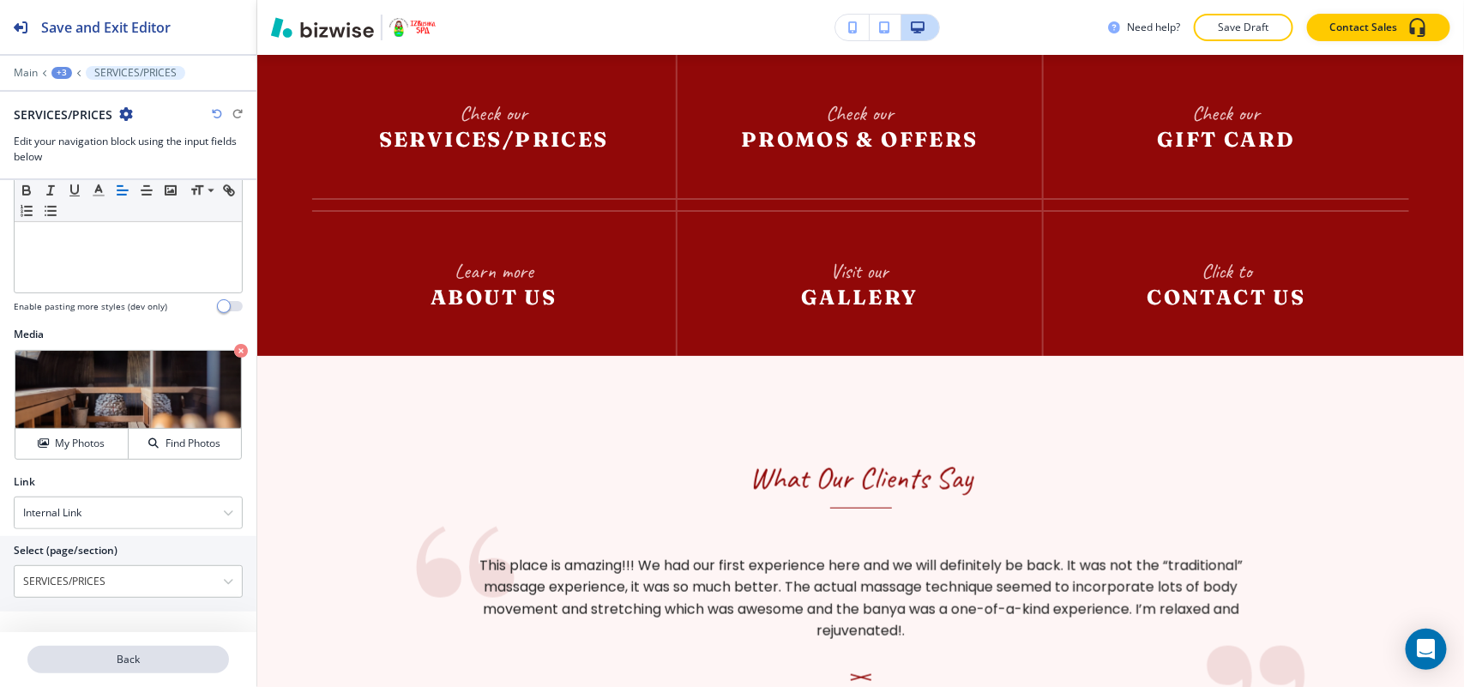
click at [135, 650] on button "Back" at bounding box center [128, 659] width 202 height 27
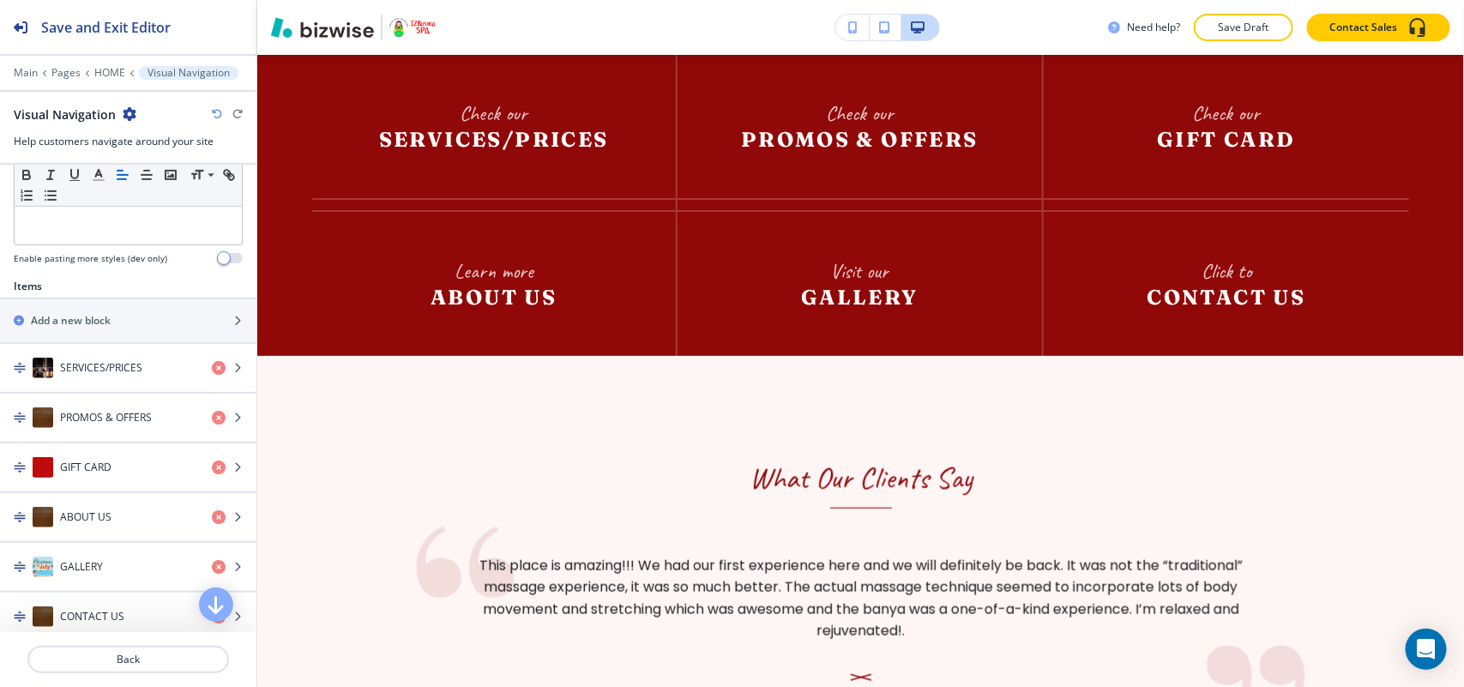
scroll to position [536, 0]
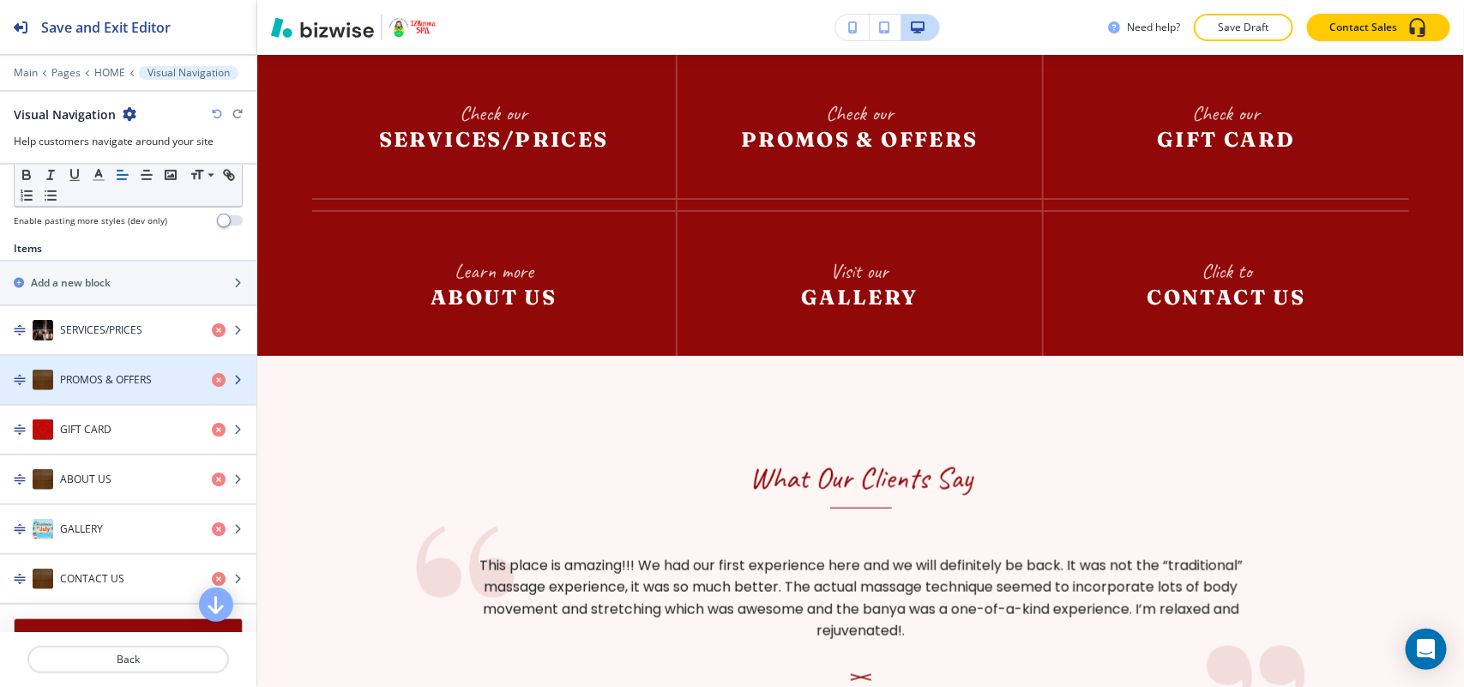
click at [103, 370] on div "button" at bounding box center [128, 363] width 256 height 14
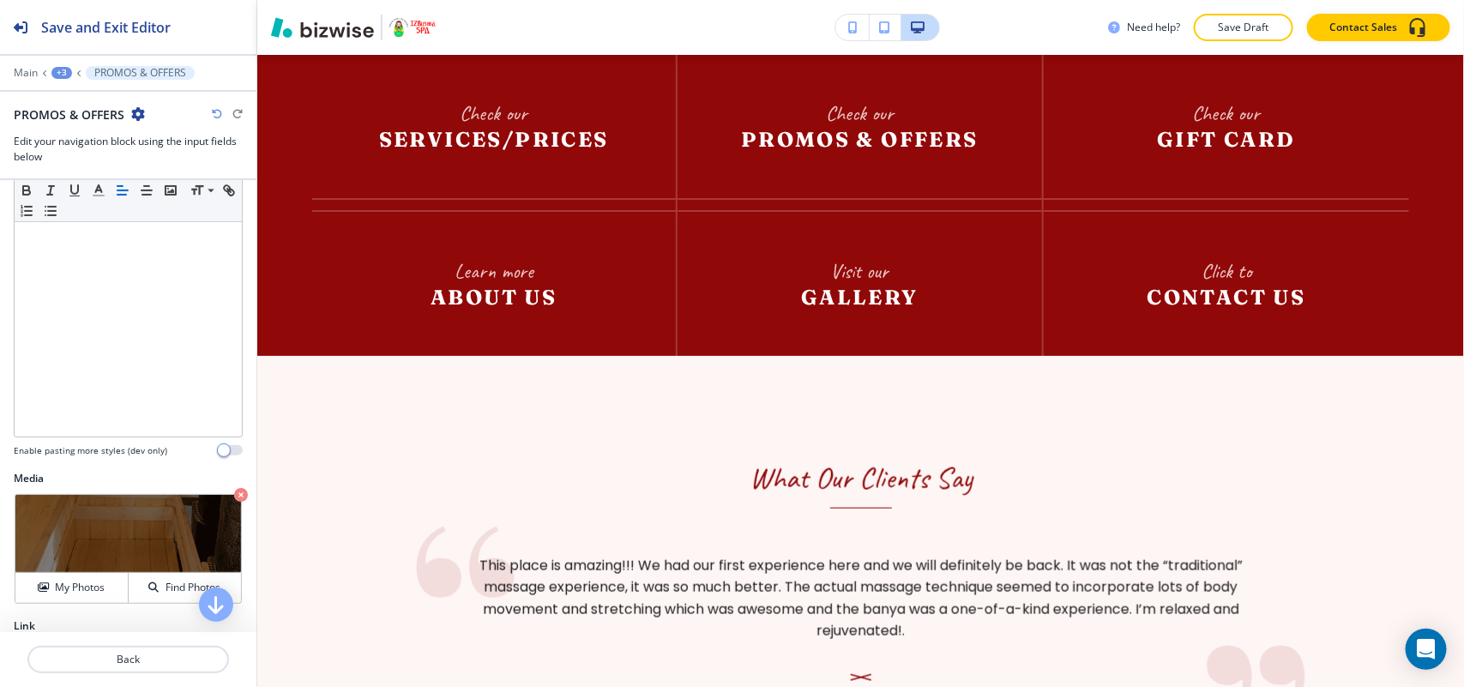
scroll to position [429, 0]
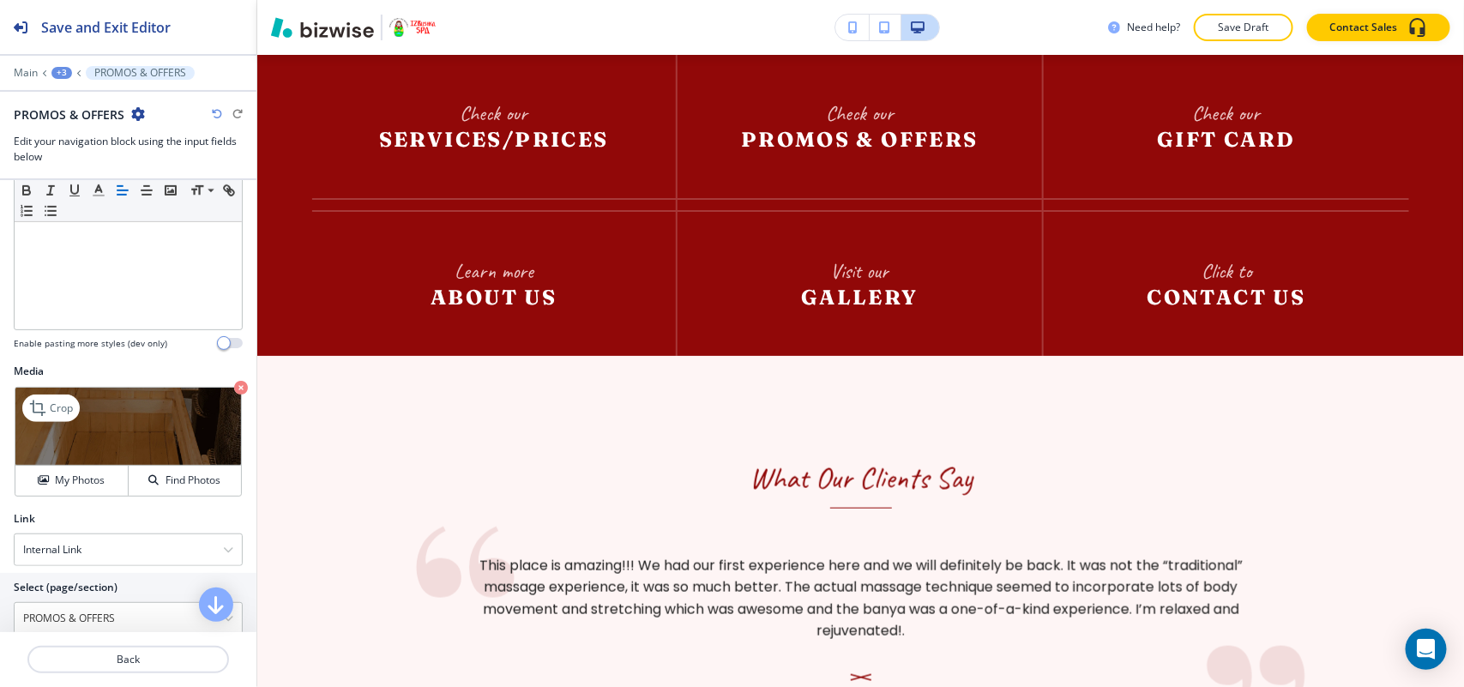
click at [234, 388] on icon "button" at bounding box center [241, 388] width 14 height 14
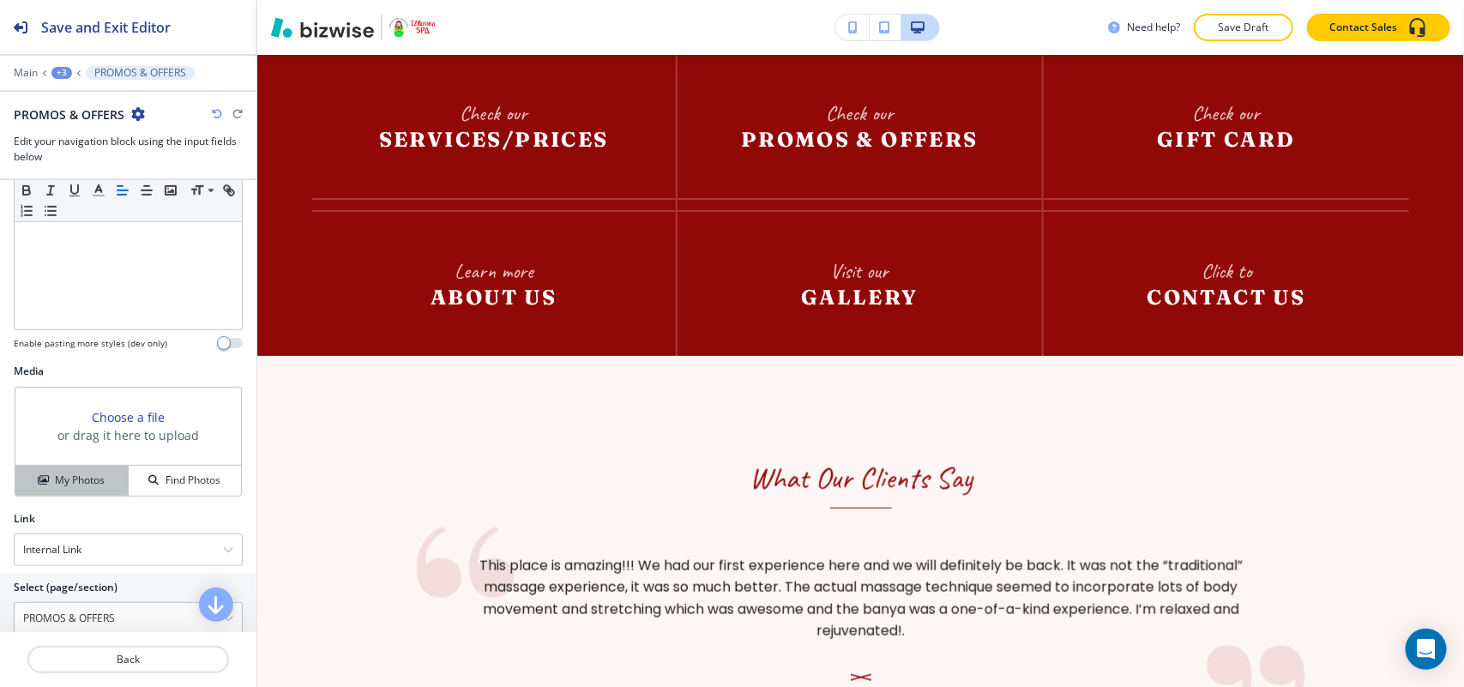
click at [74, 485] on h4 "My Photos" at bounding box center [80, 479] width 50 height 15
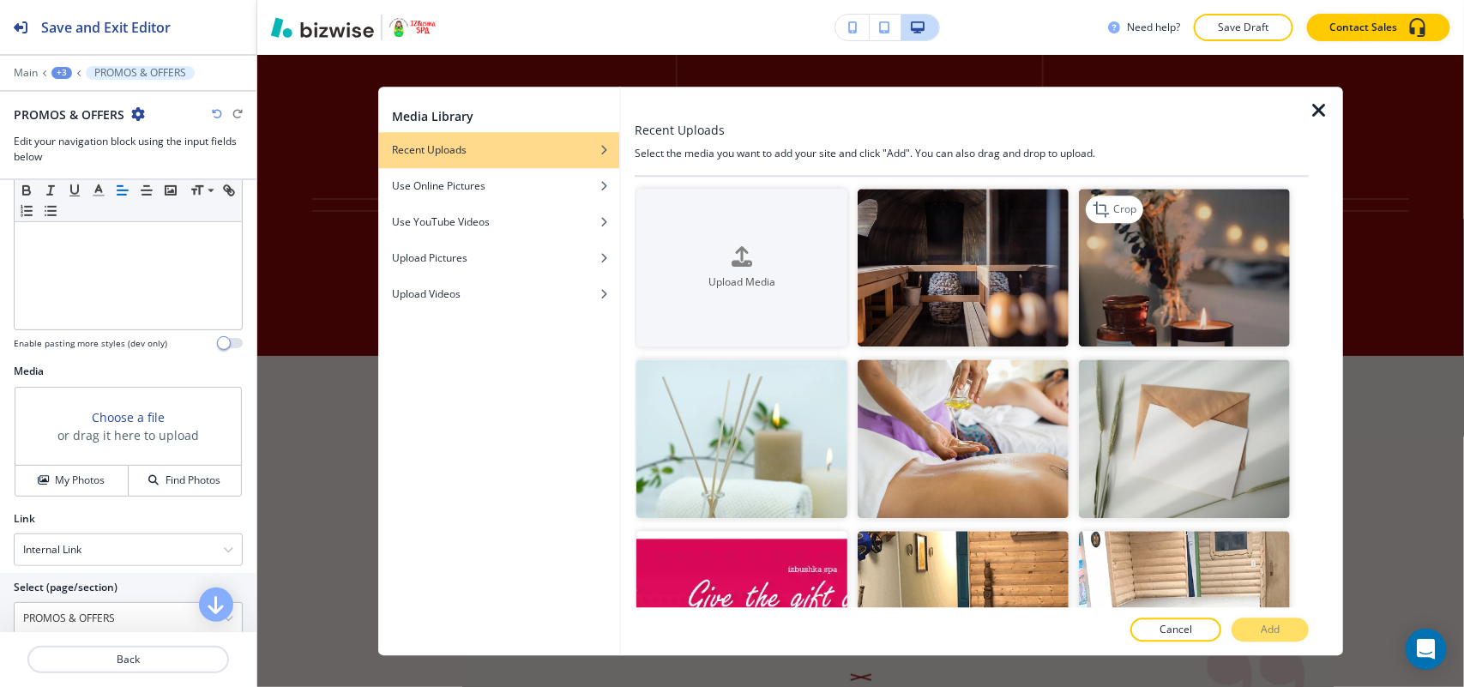
click at [1159, 298] on img "button" at bounding box center [1184, 268] width 211 height 159
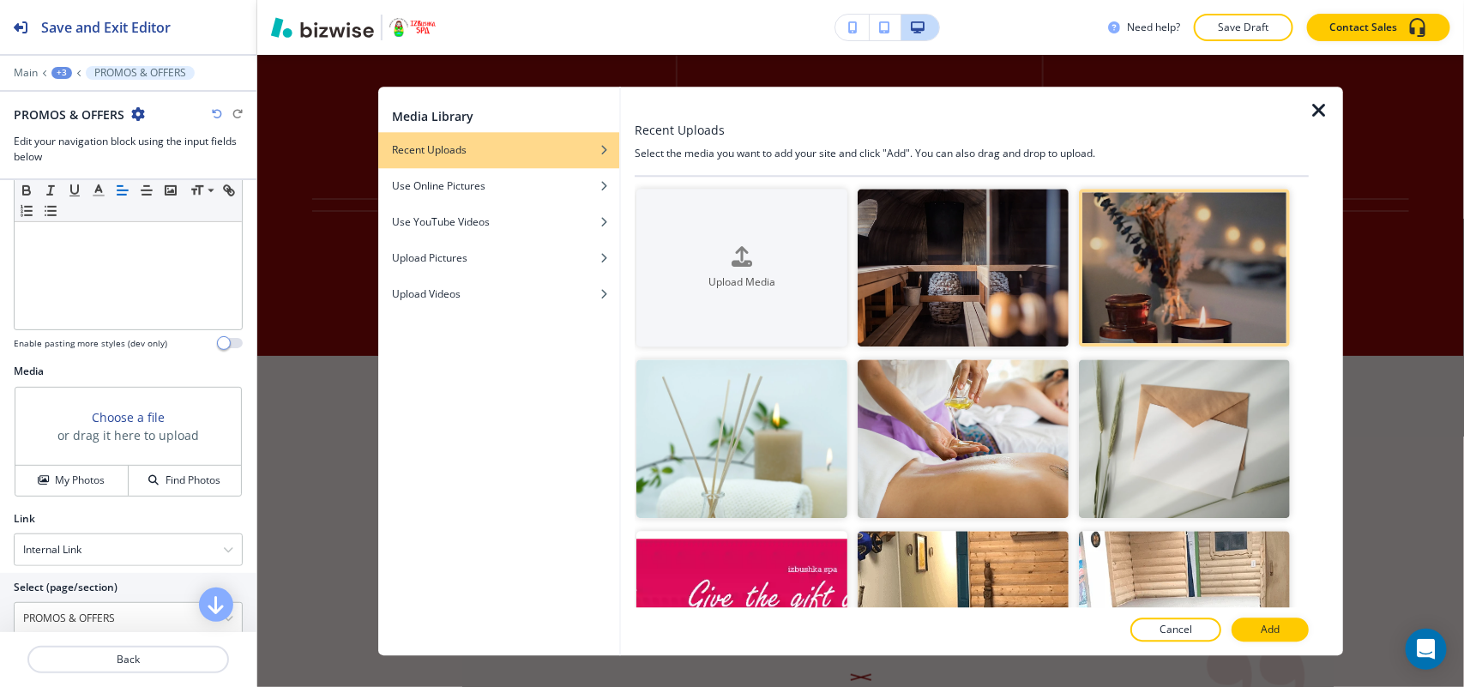
click at [1271, 626] on p "Add" at bounding box center [1270, 629] width 19 height 15
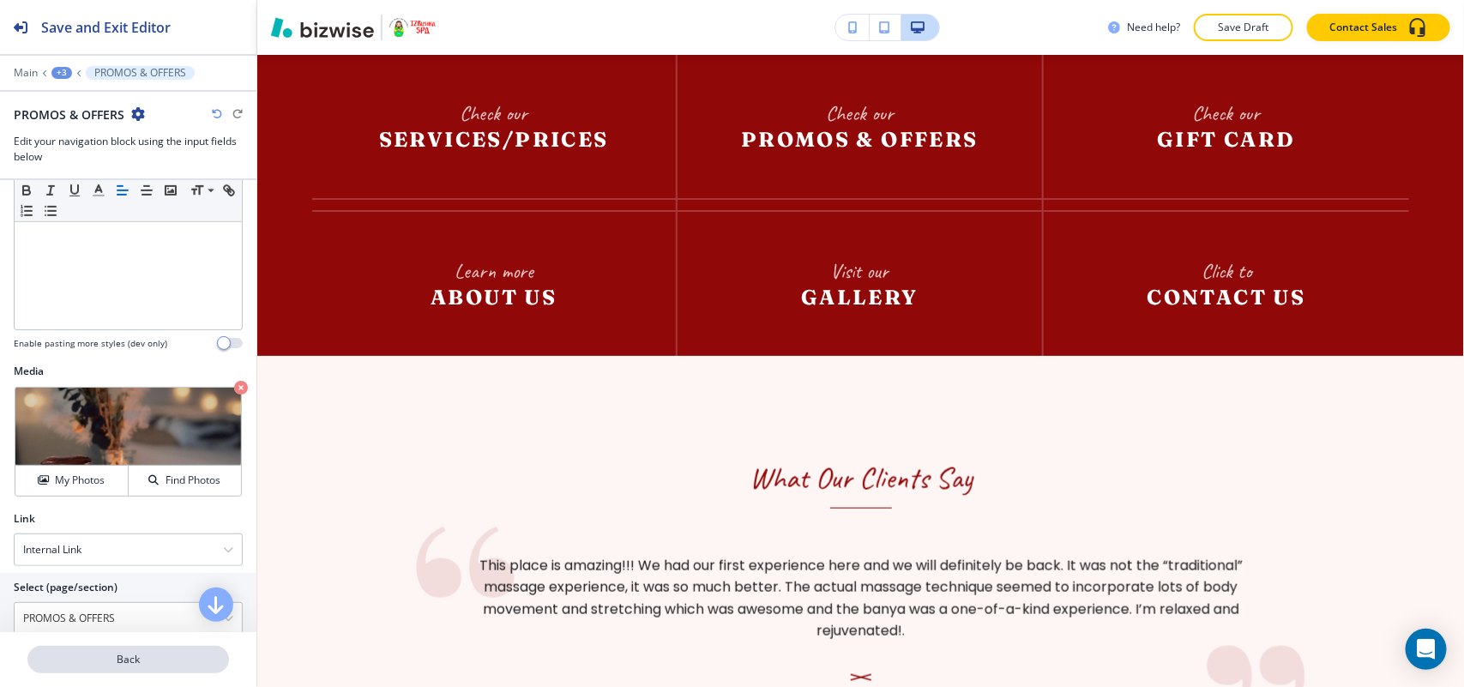
click at [100, 665] on p "Back" at bounding box center [128, 659] width 198 height 15
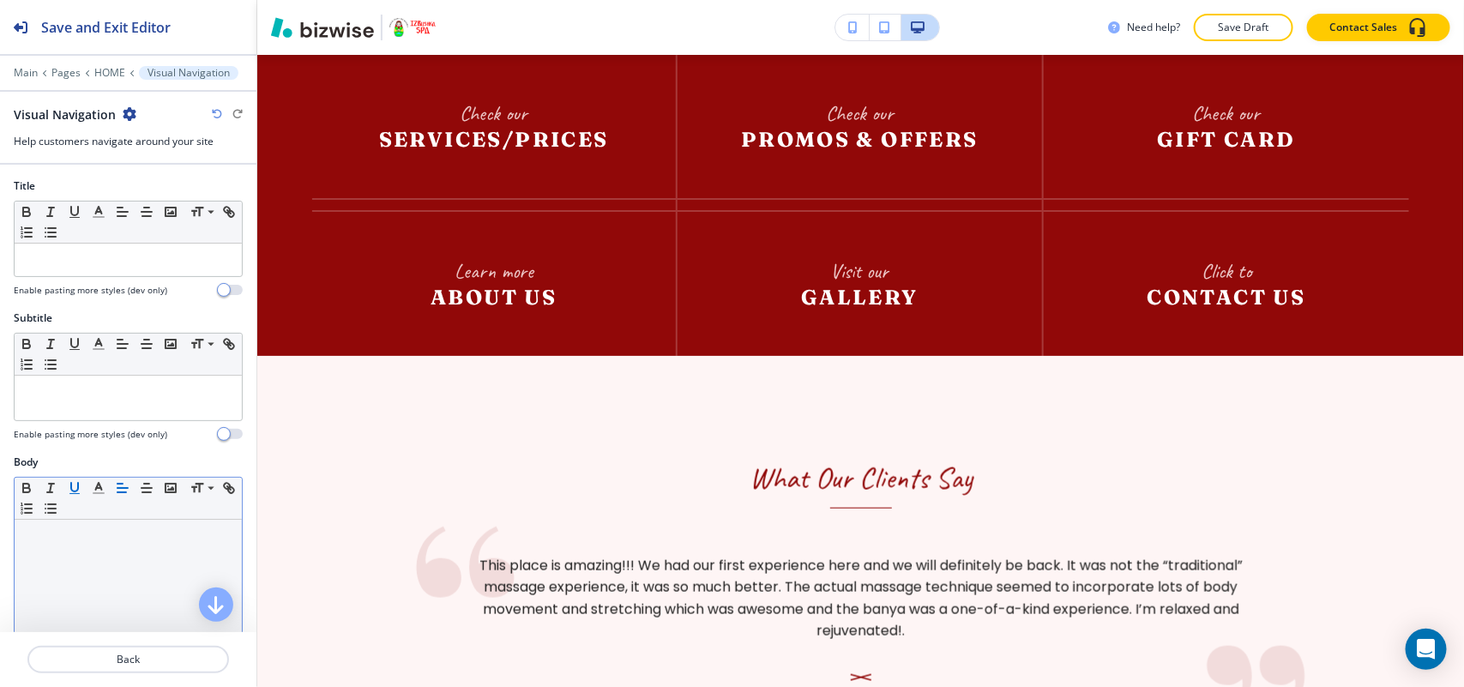
scroll to position [536, 0]
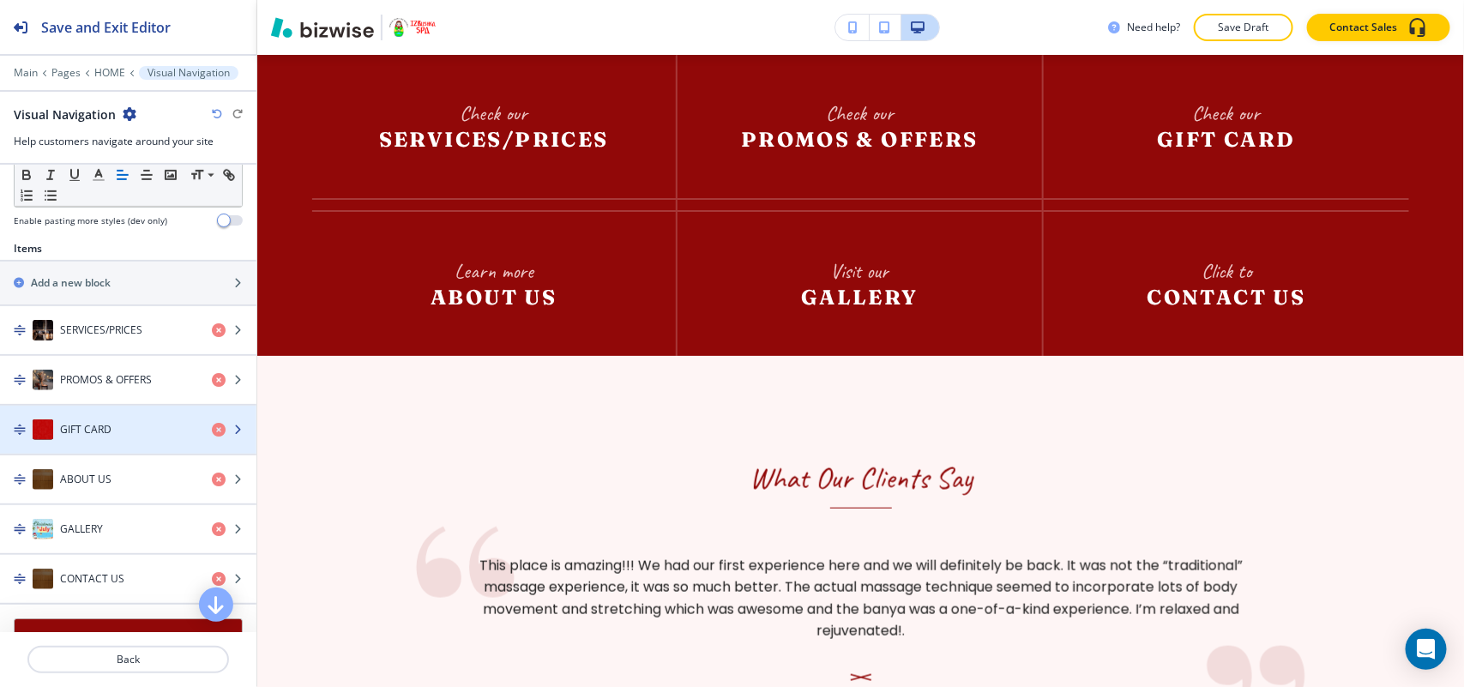
click at [122, 453] on div "button" at bounding box center [128, 447] width 256 height 14
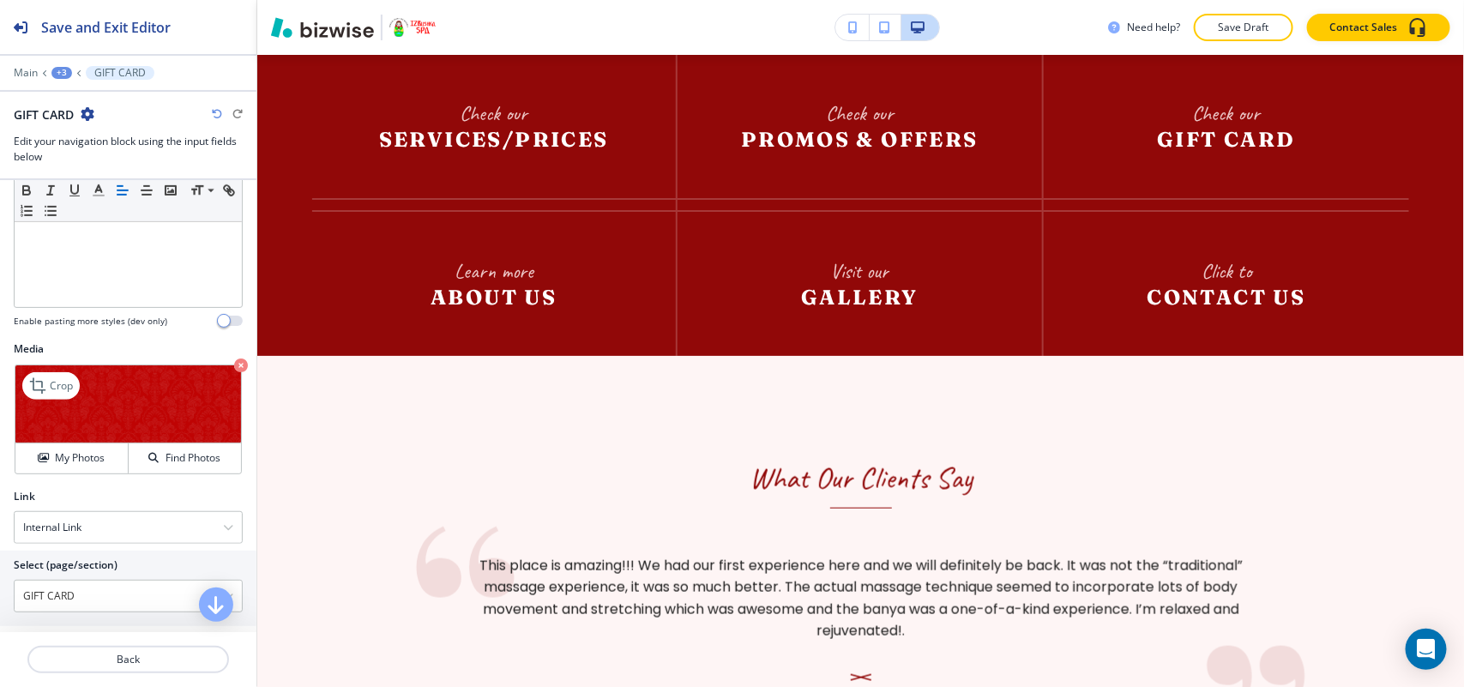
scroll to position [469, 0]
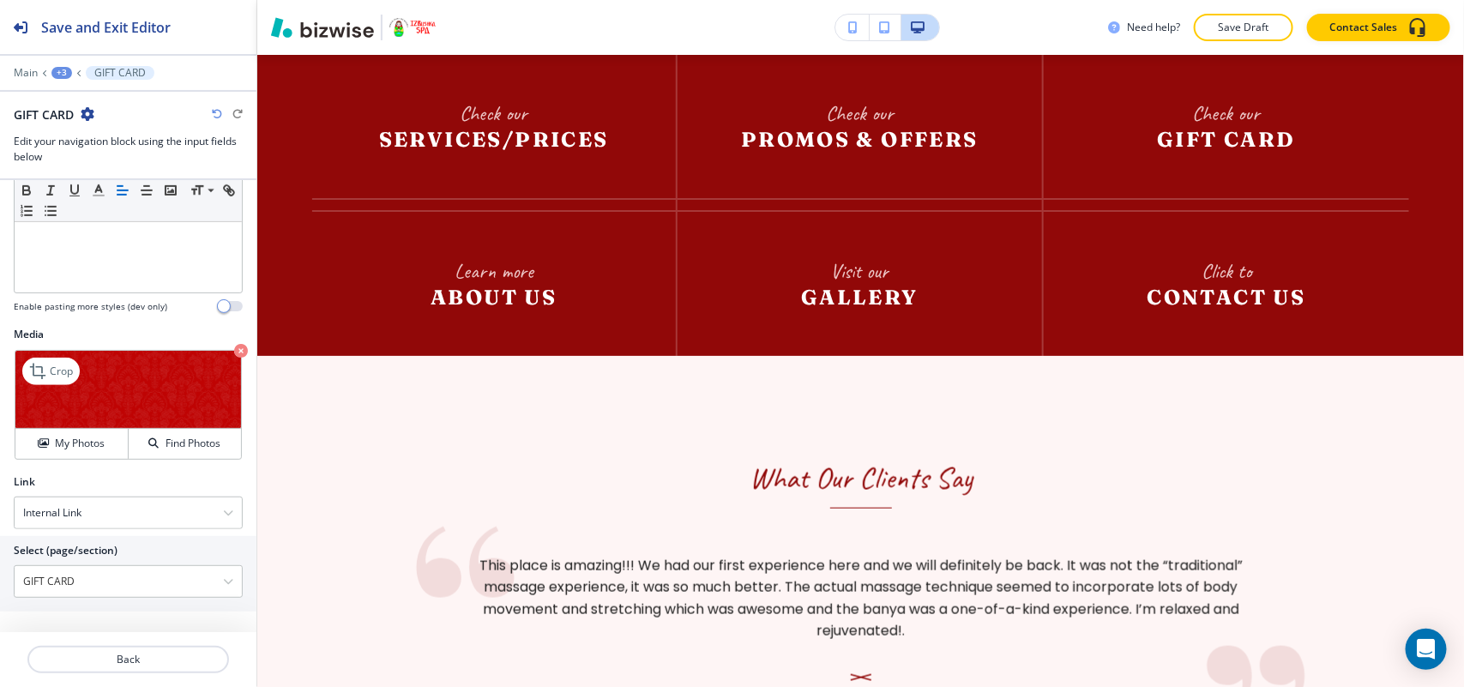
click at [234, 345] on icon "button" at bounding box center [241, 351] width 14 height 14
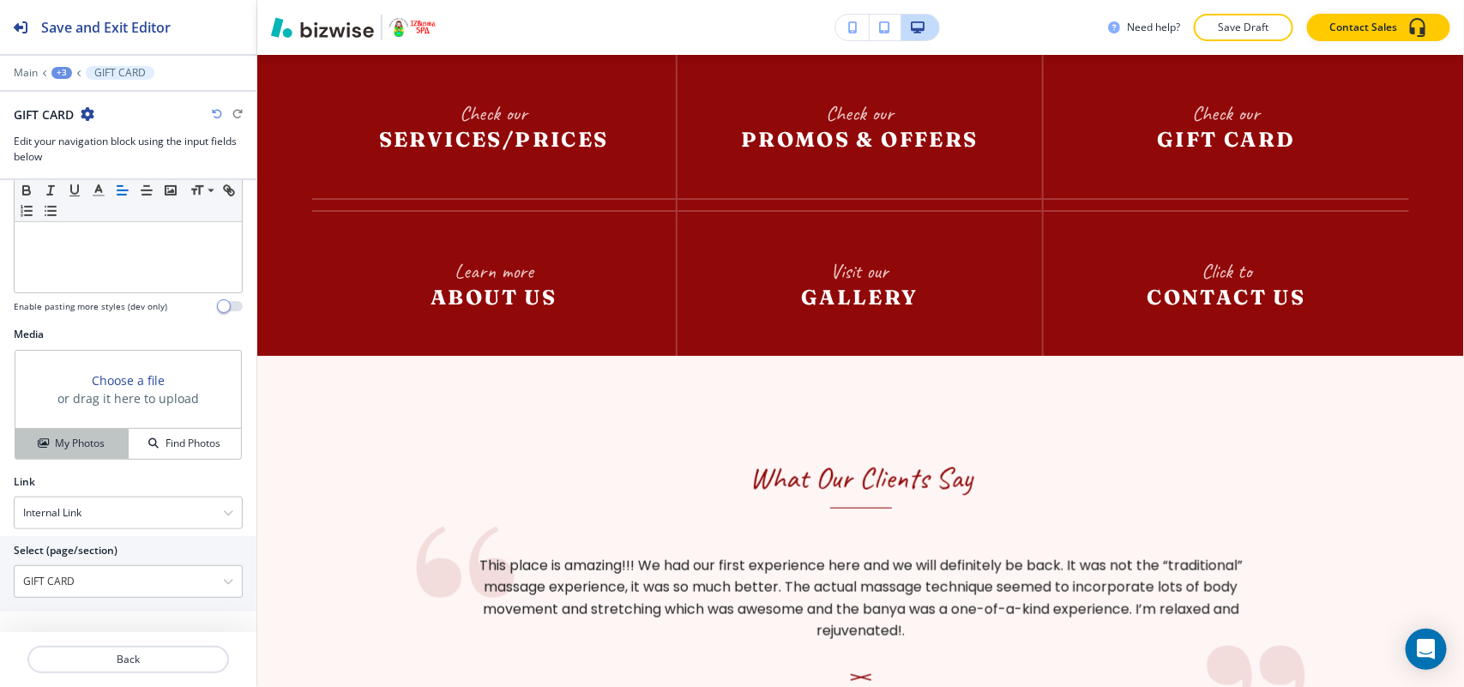
click at [71, 448] on h4 "My Photos" at bounding box center [80, 443] width 50 height 15
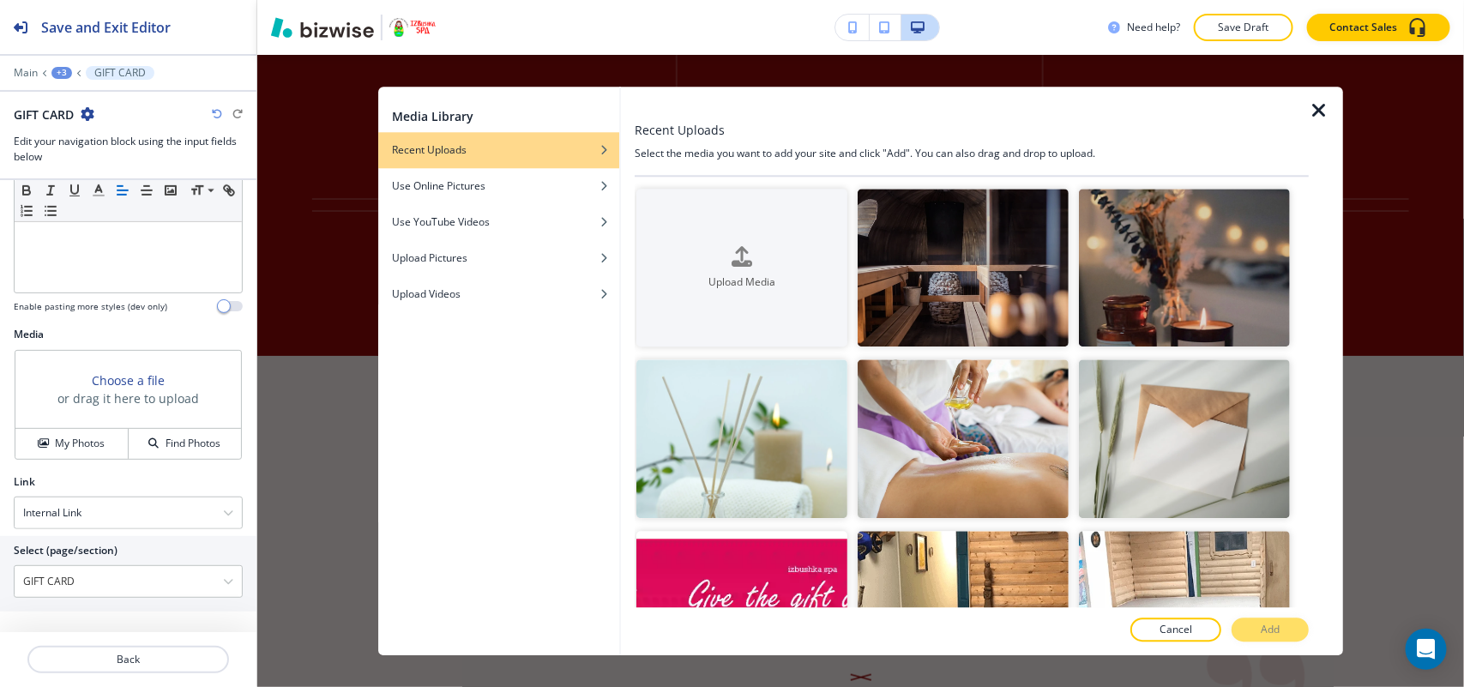
scroll to position [429, 0]
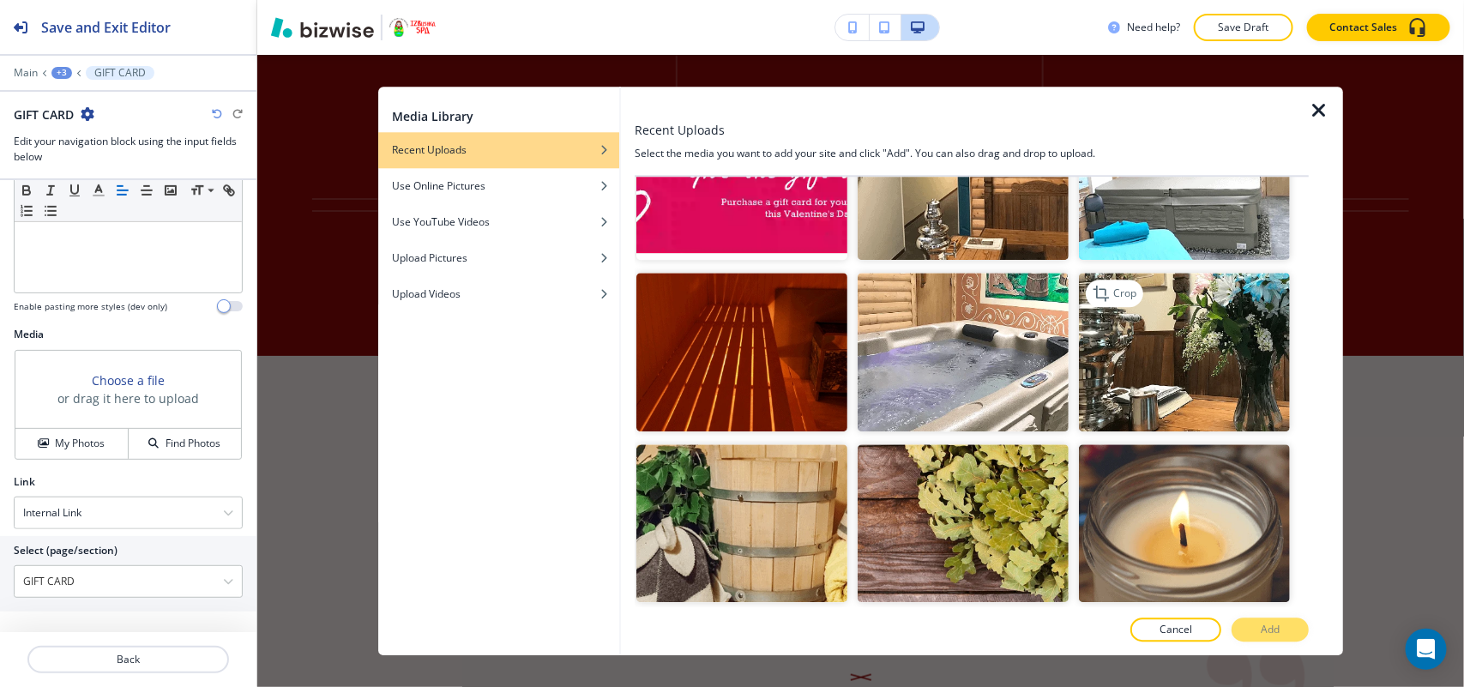
click at [1137, 340] on img "button" at bounding box center [1184, 353] width 211 height 159
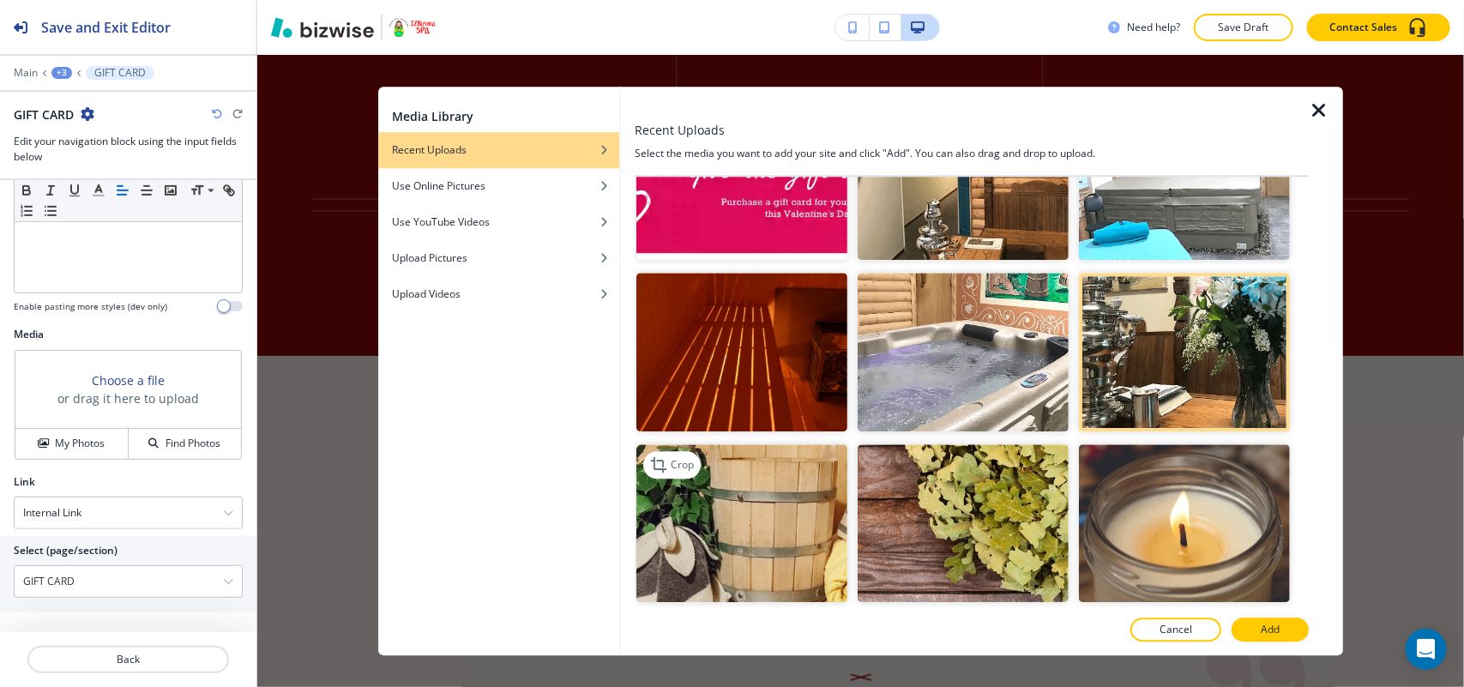
click at [708, 521] on img "button" at bounding box center [741, 523] width 211 height 159
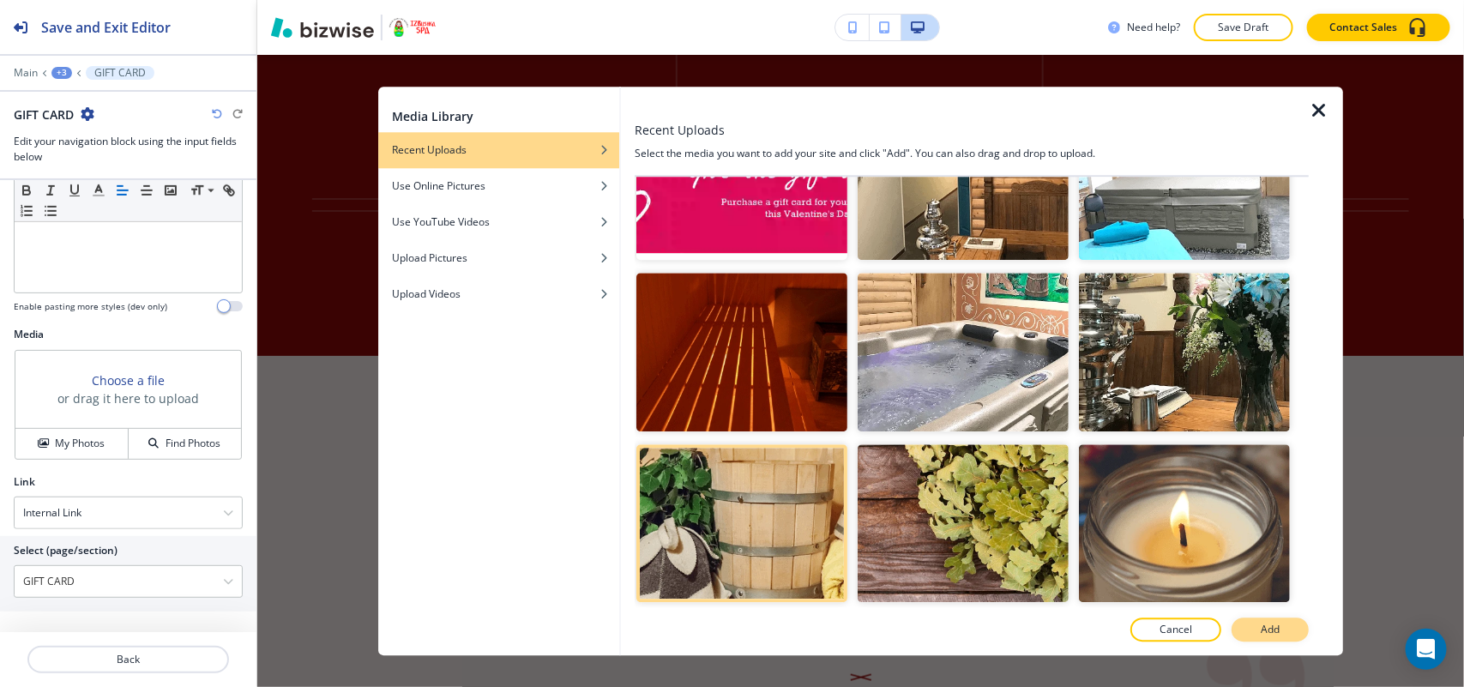
click at [1282, 632] on button "Add" at bounding box center [1269, 629] width 77 height 24
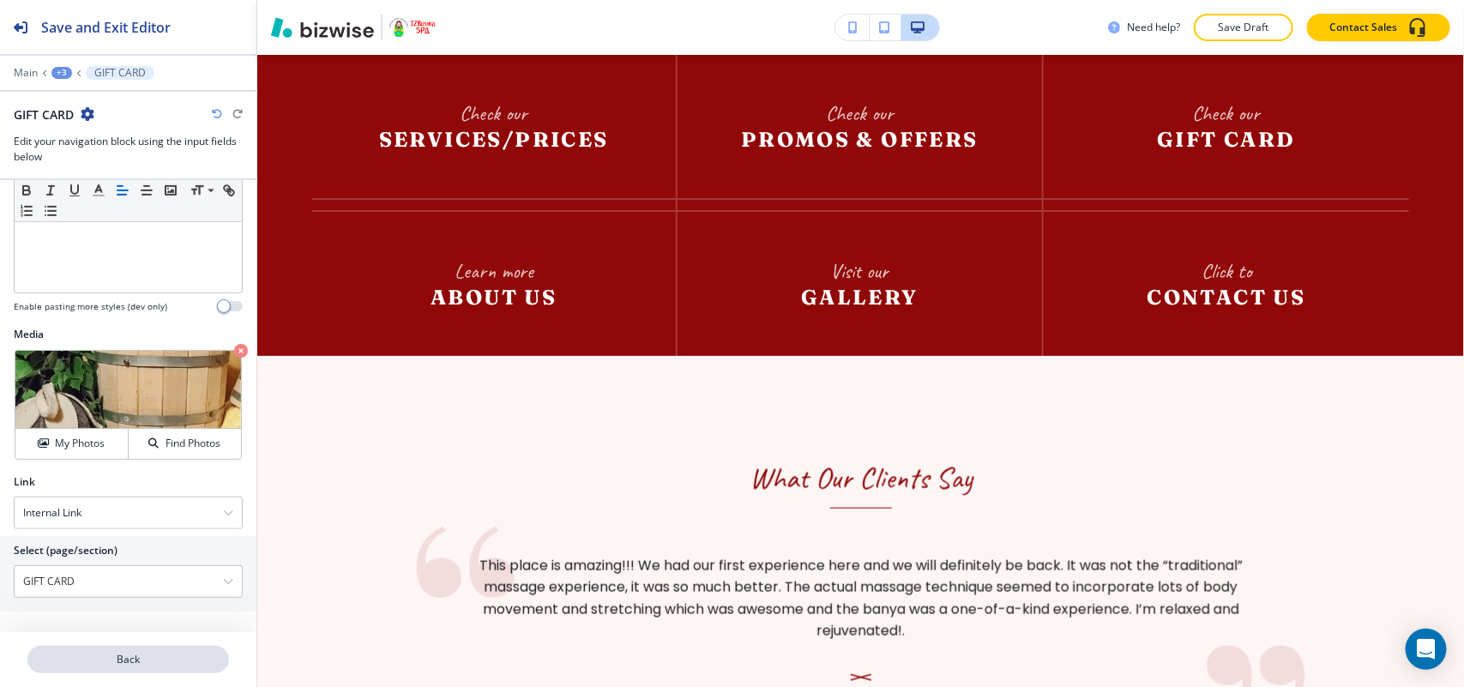
click at [172, 646] on button "Back" at bounding box center [128, 659] width 202 height 27
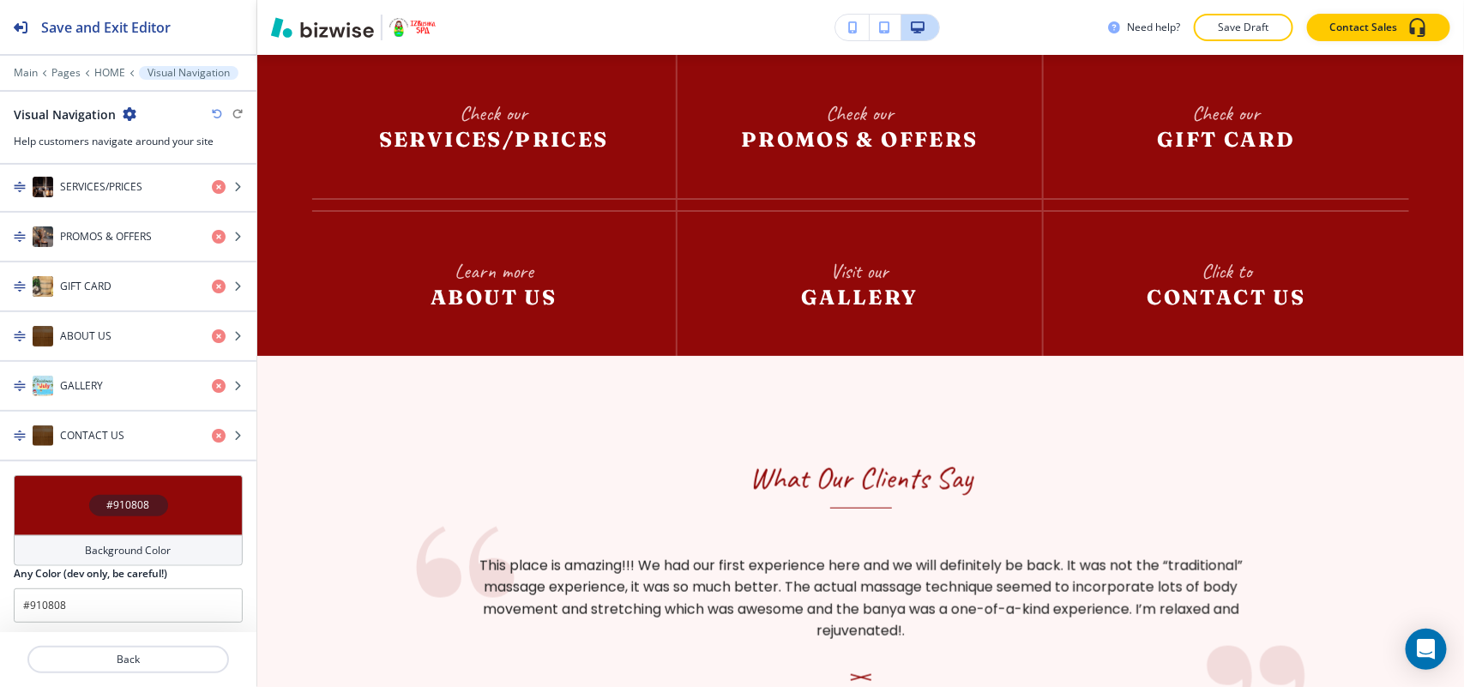
scroll to position [689, 0]
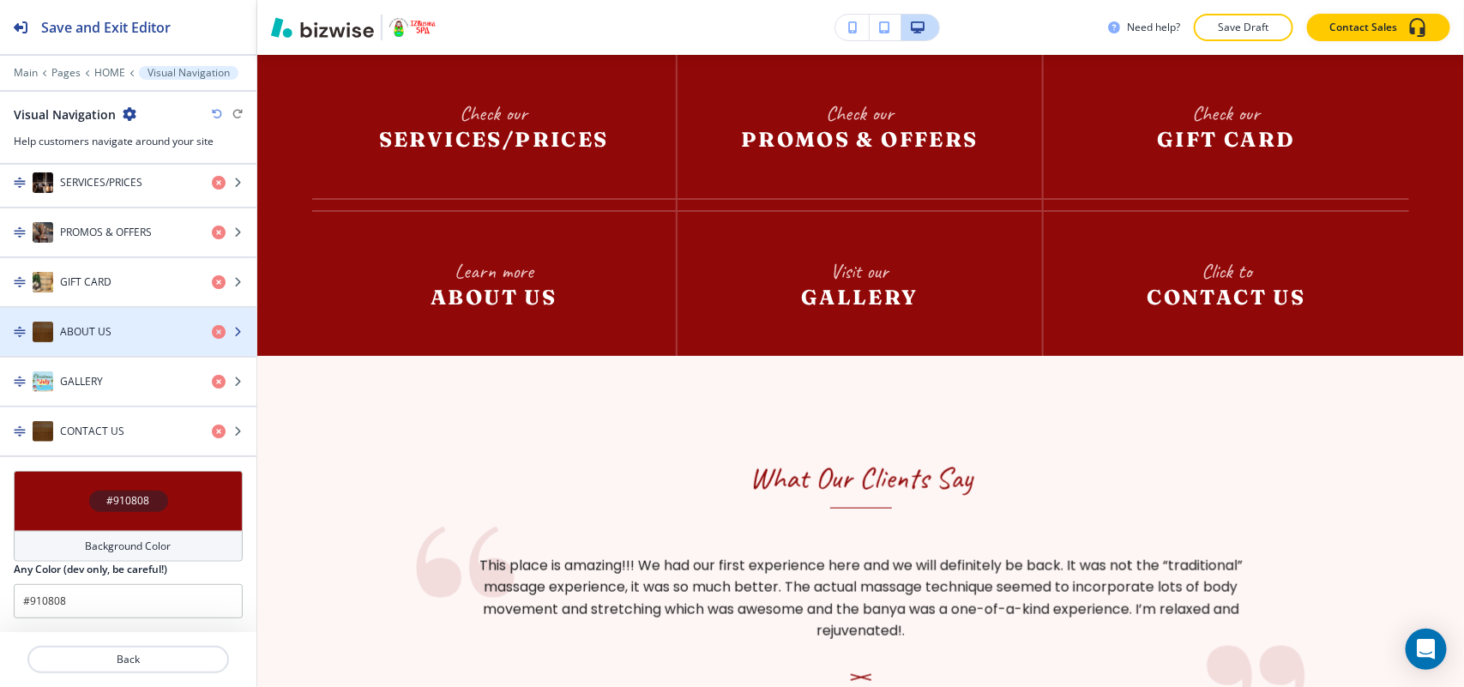
click at [99, 345] on div "button" at bounding box center [128, 349] width 256 height 14
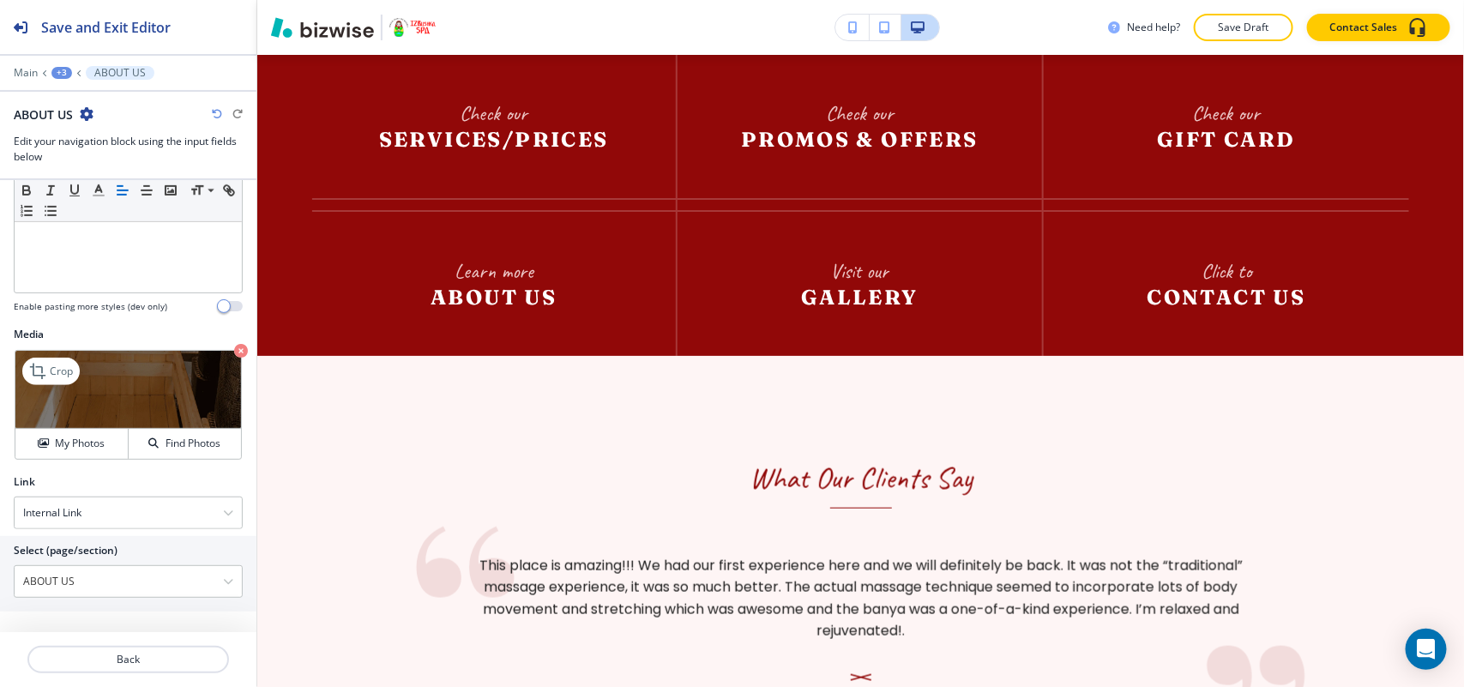
scroll to position [469, 0]
click at [234, 348] on icon "button" at bounding box center [241, 351] width 14 height 14
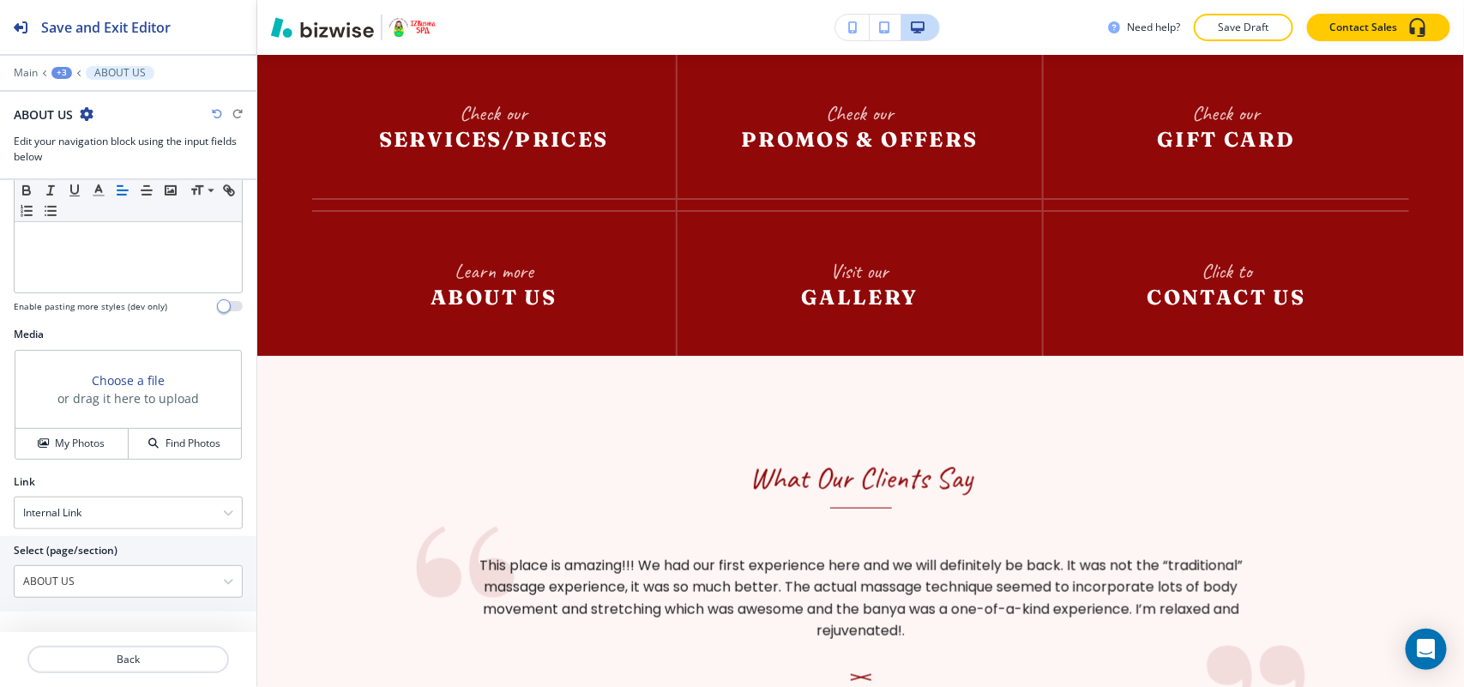
click at [83, 460] on div "Choose a file or drag it here to upload My Photos Find Photos" at bounding box center [128, 404] width 229 height 111
click at [83, 453] on button "My Photos" at bounding box center [71, 444] width 113 height 30
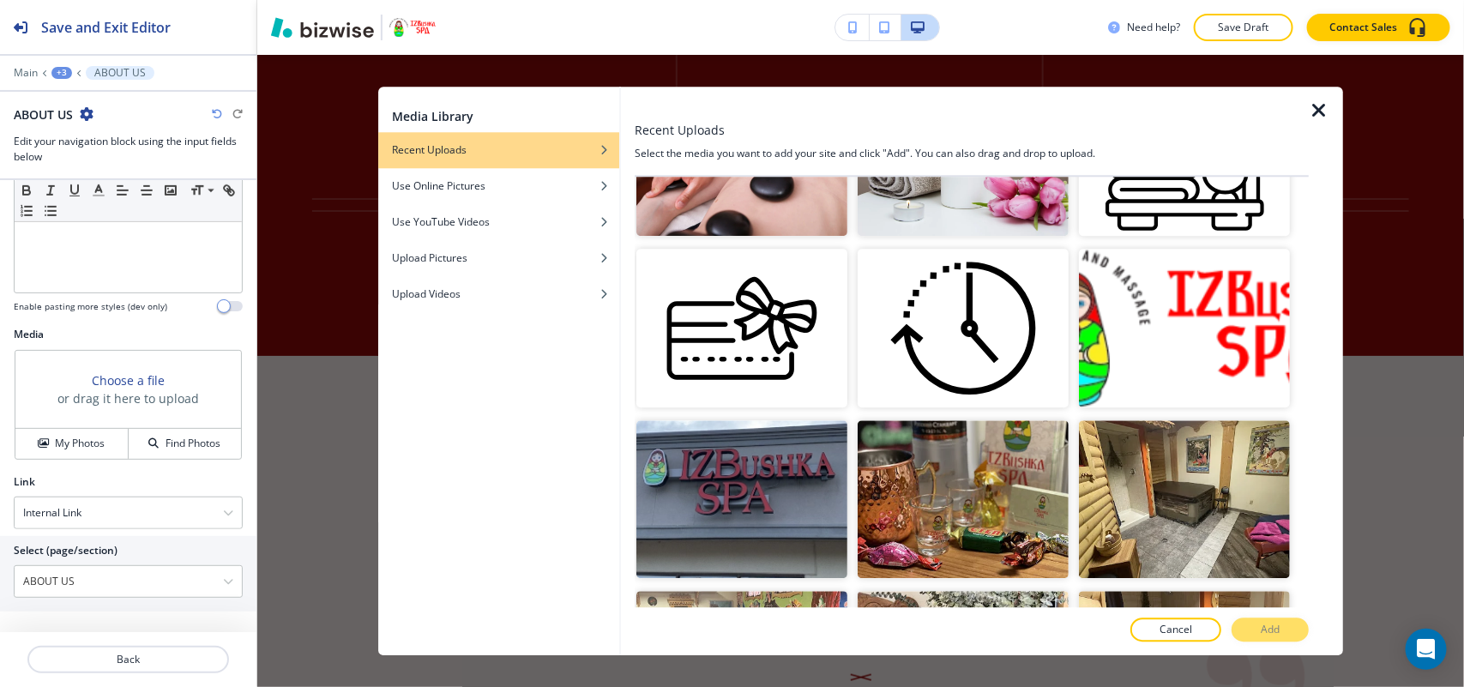
scroll to position [1072, 0]
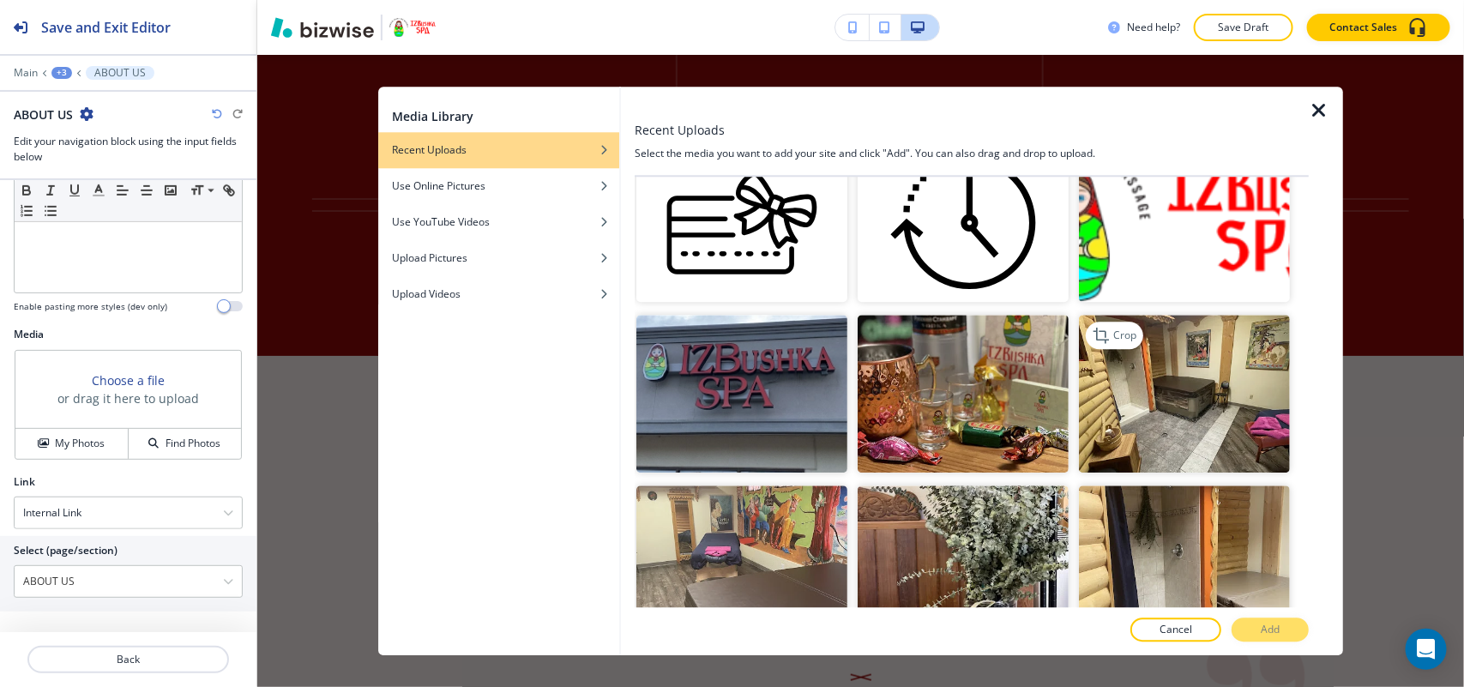
click at [1163, 357] on img "button" at bounding box center [1184, 394] width 211 height 159
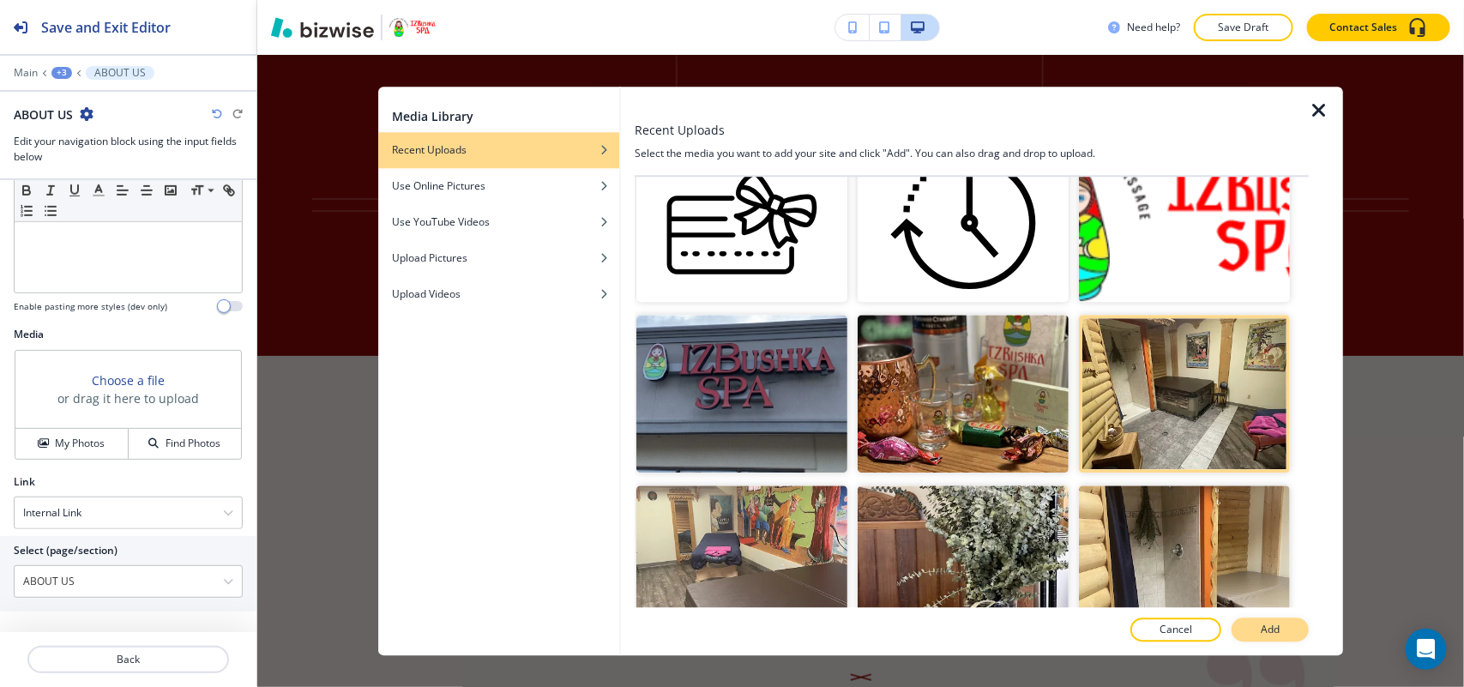
click at [1272, 622] on p "Add" at bounding box center [1270, 629] width 19 height 15
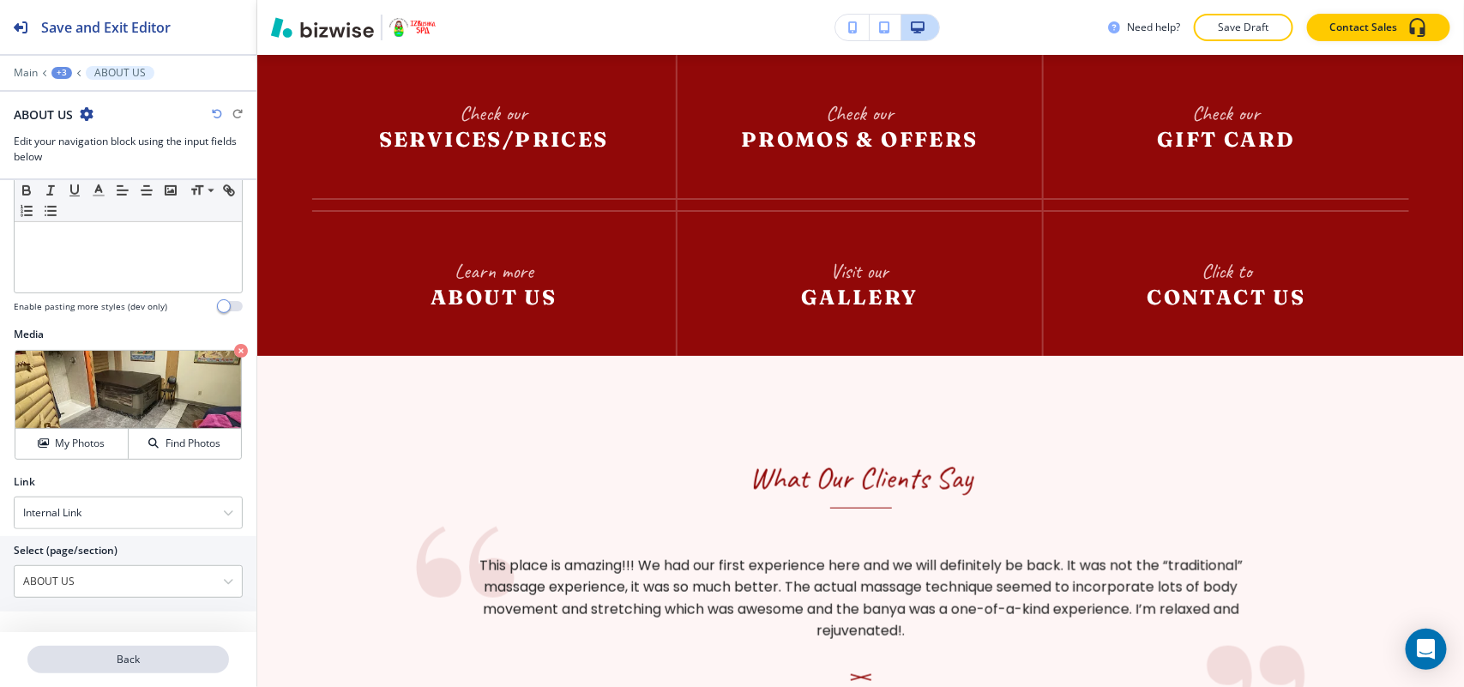
click at [140, 652] on p "Back" at bounding box center [128, 659] width 198 height 15
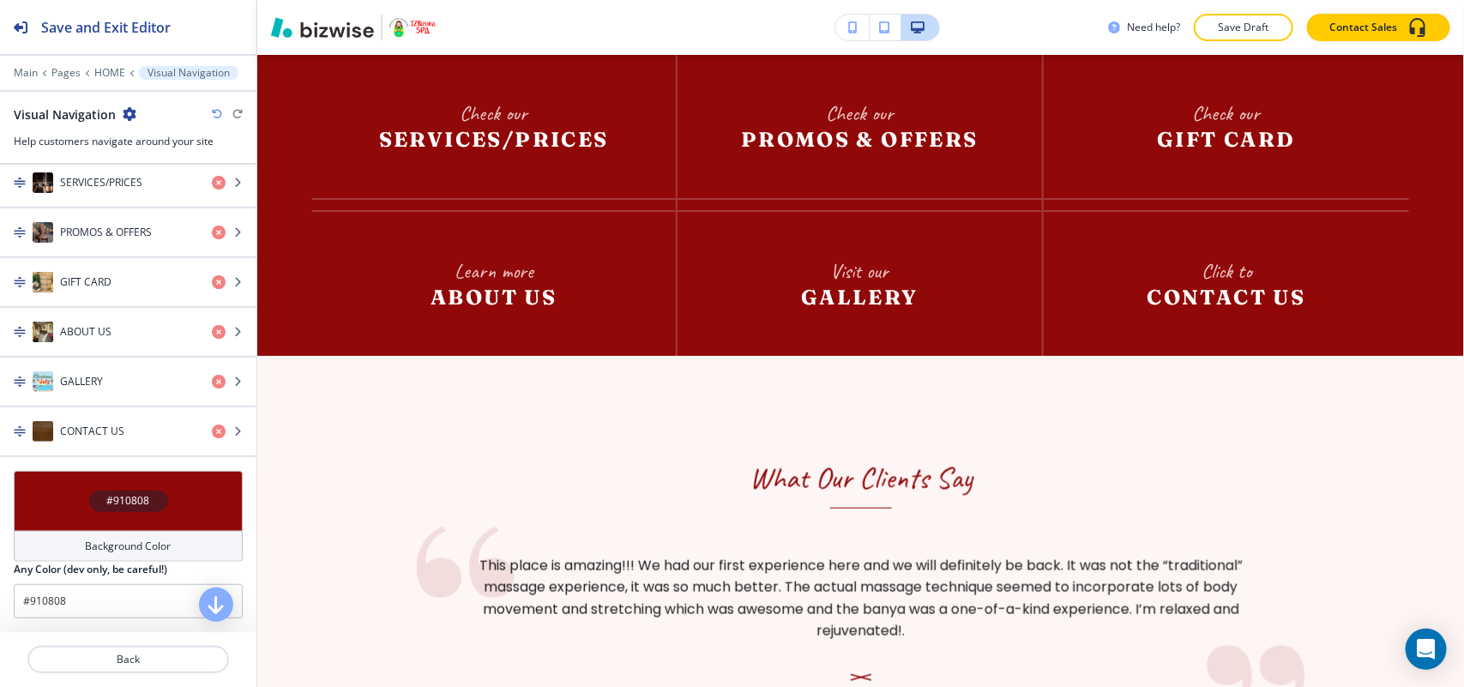
scroll to position [689, 0]
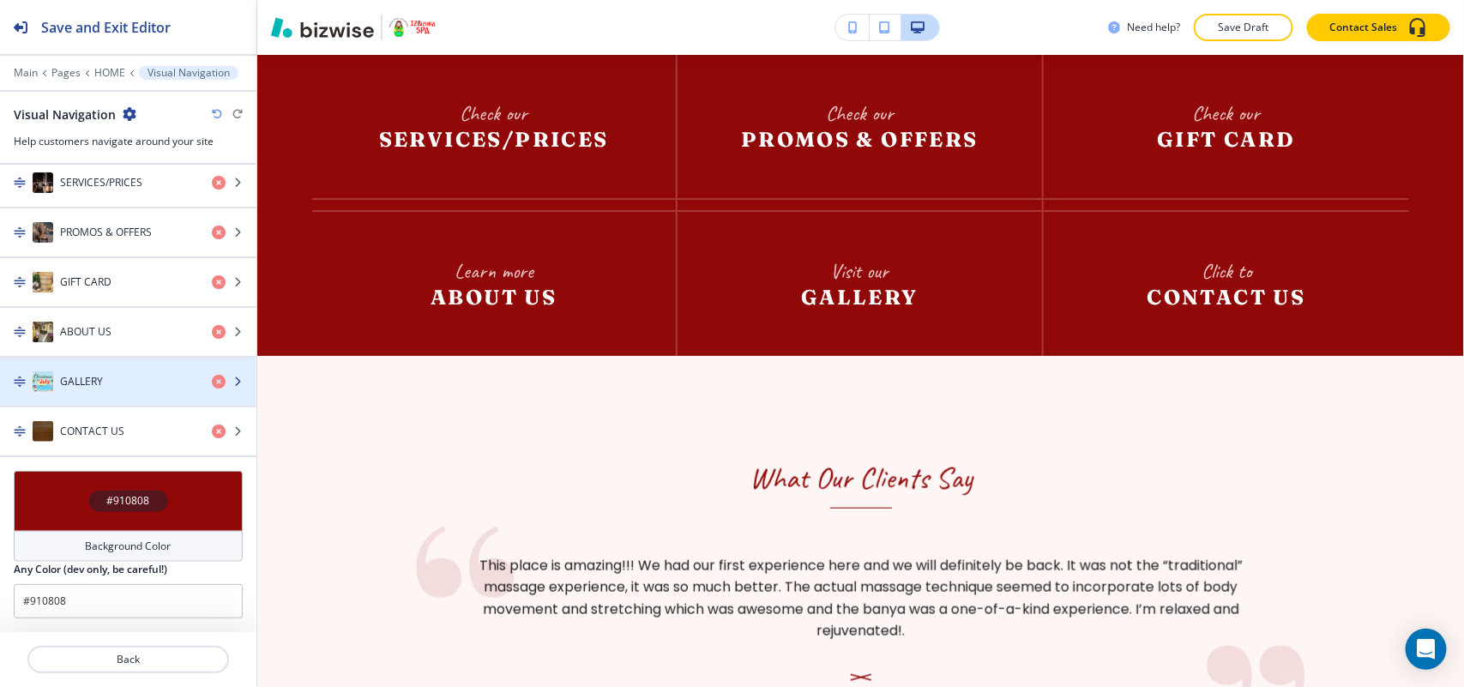
click at [101, 390] on div "GALLERY" at bounding box center [99, 381] width 198 height 21
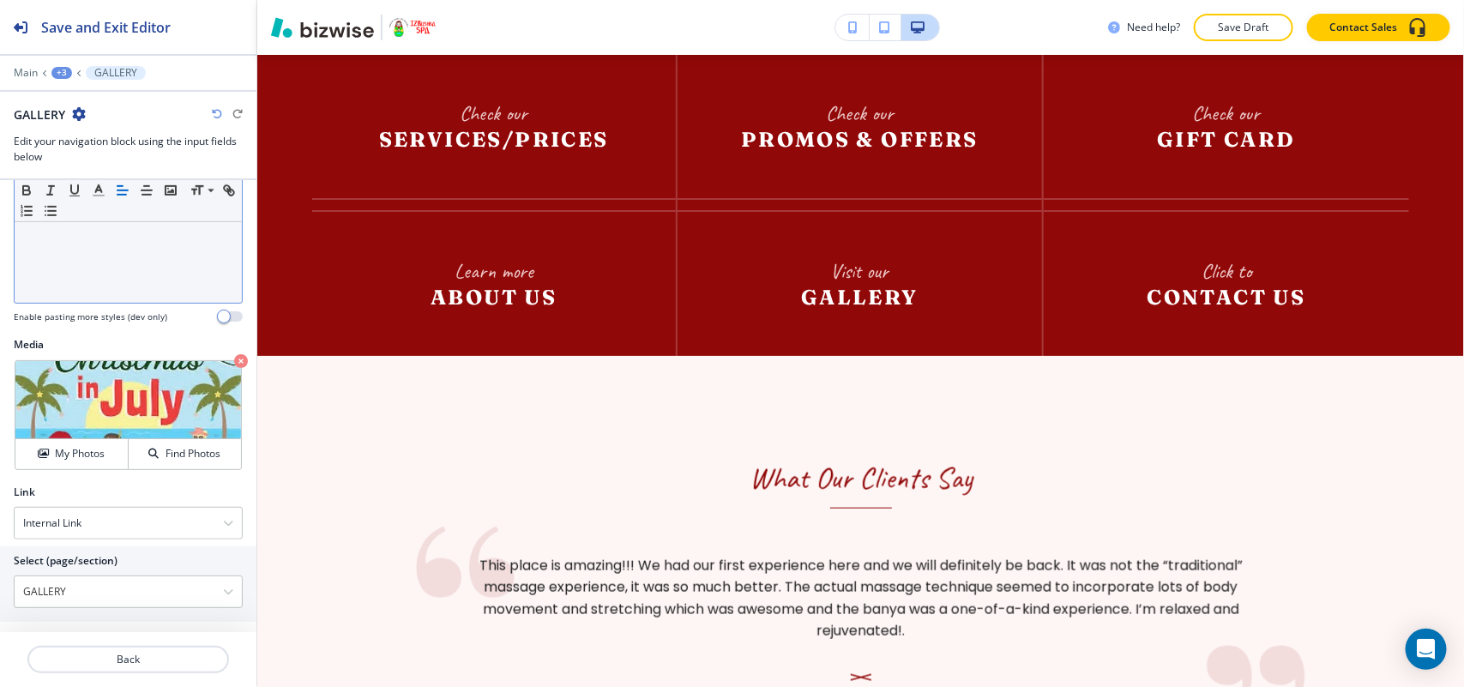
scroll to position [469, 0]
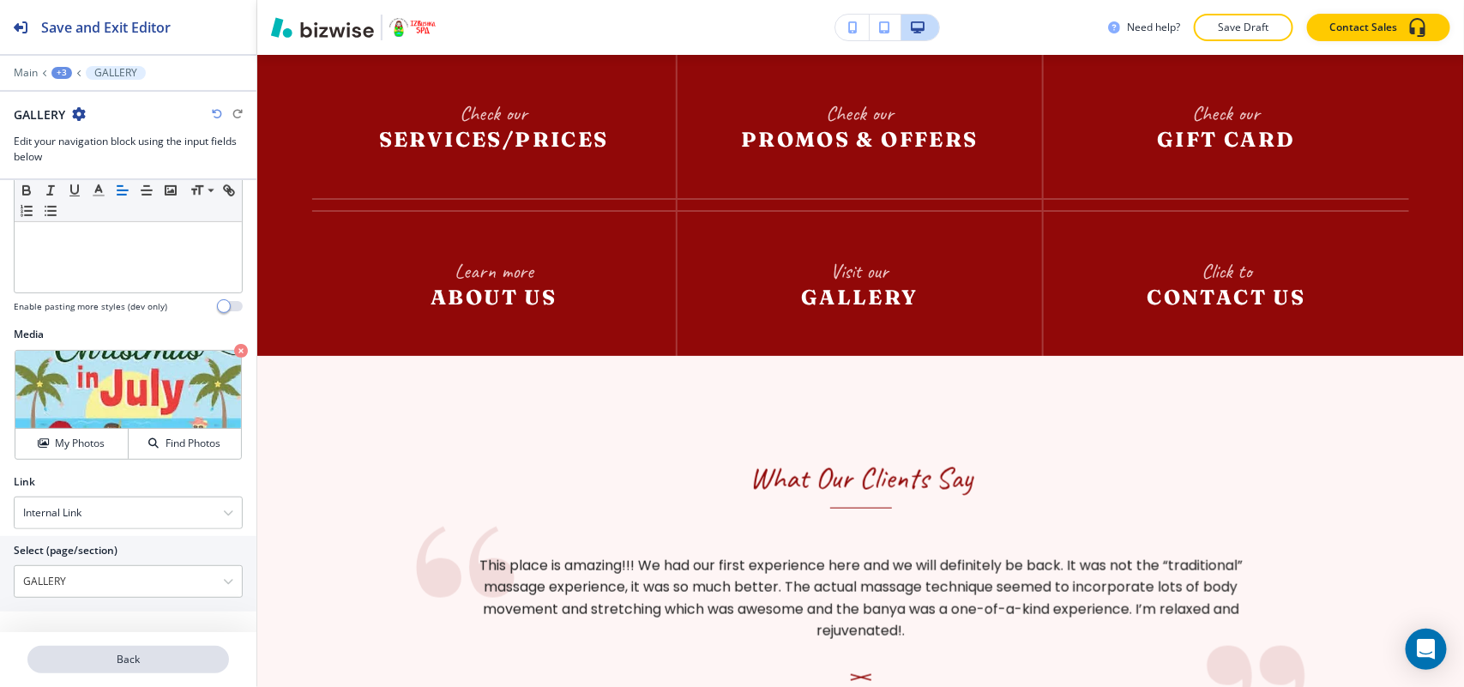
click at [126, 661] on p "Back" at bounding box center [128, 659] width 198 height 15
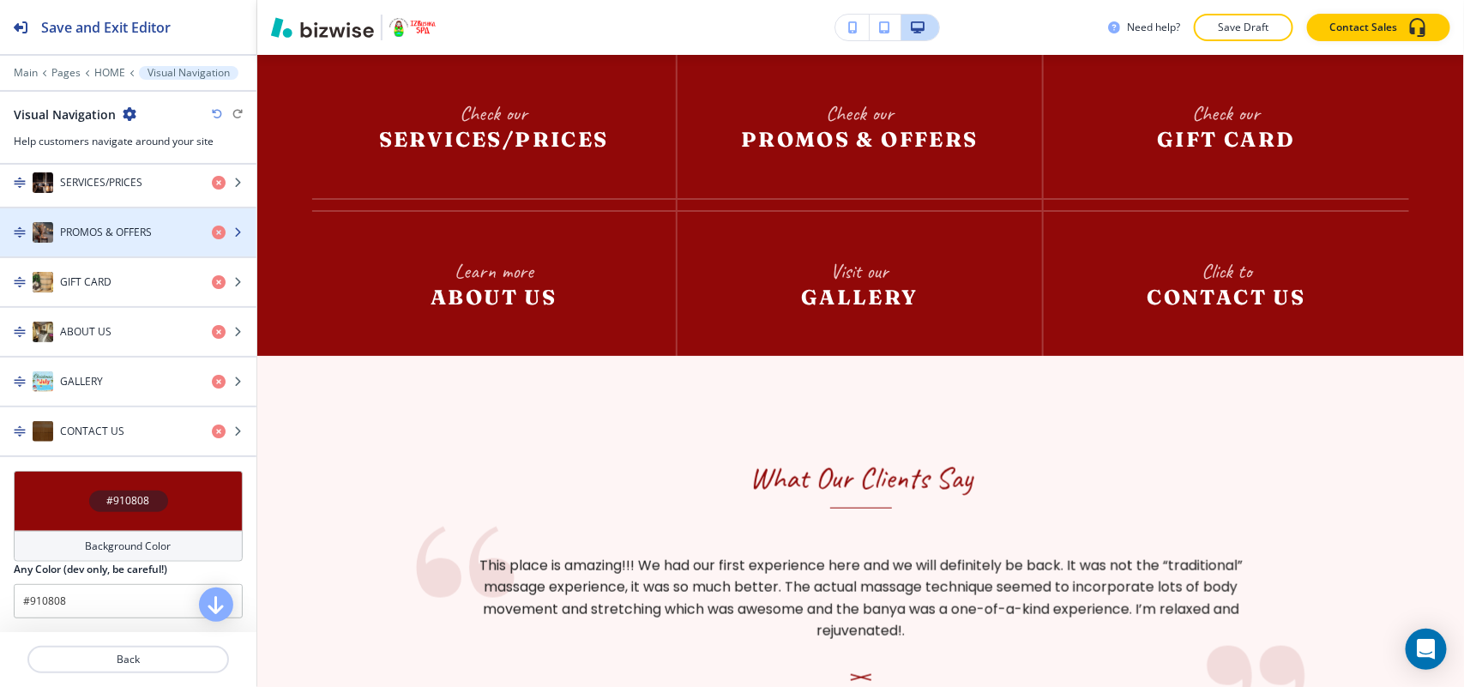
scroll to position [689, 0]
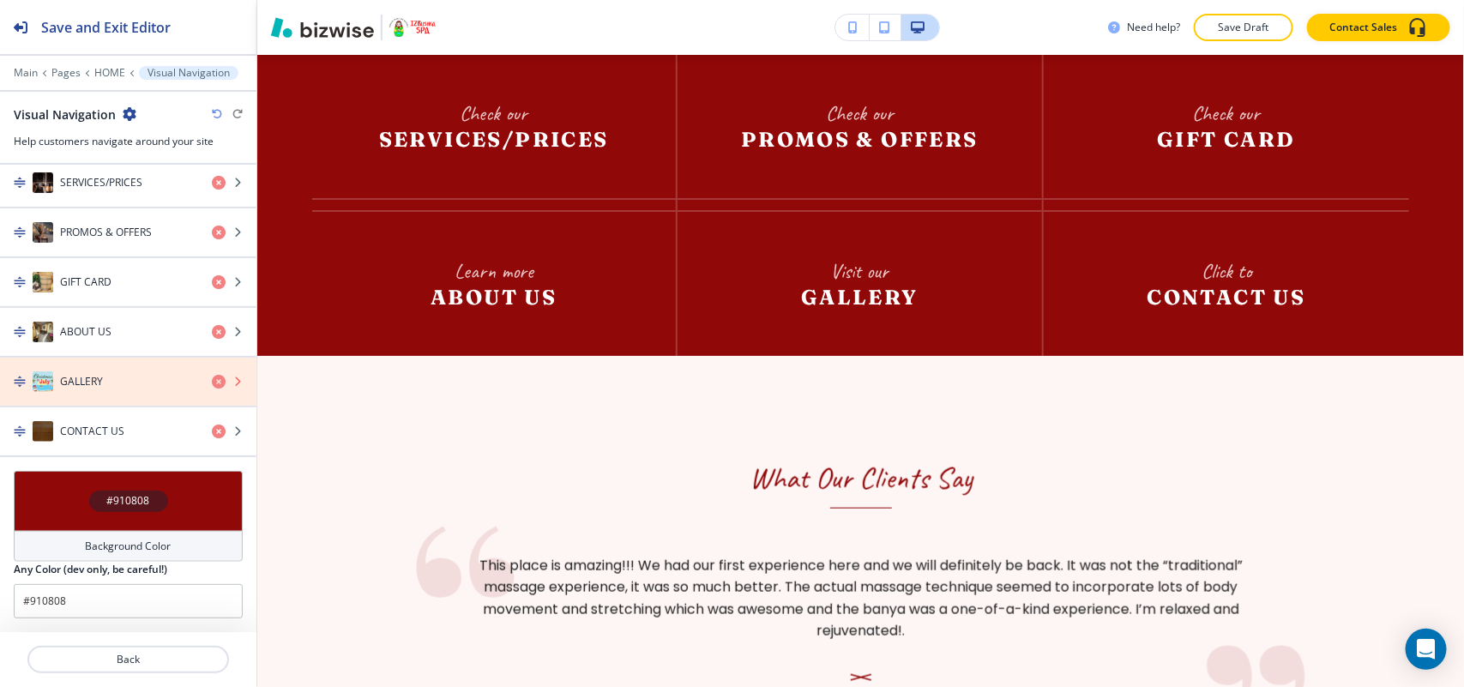
click at [212, 379] on icon "button" at bounding box center [219, 382] width 14 height 14
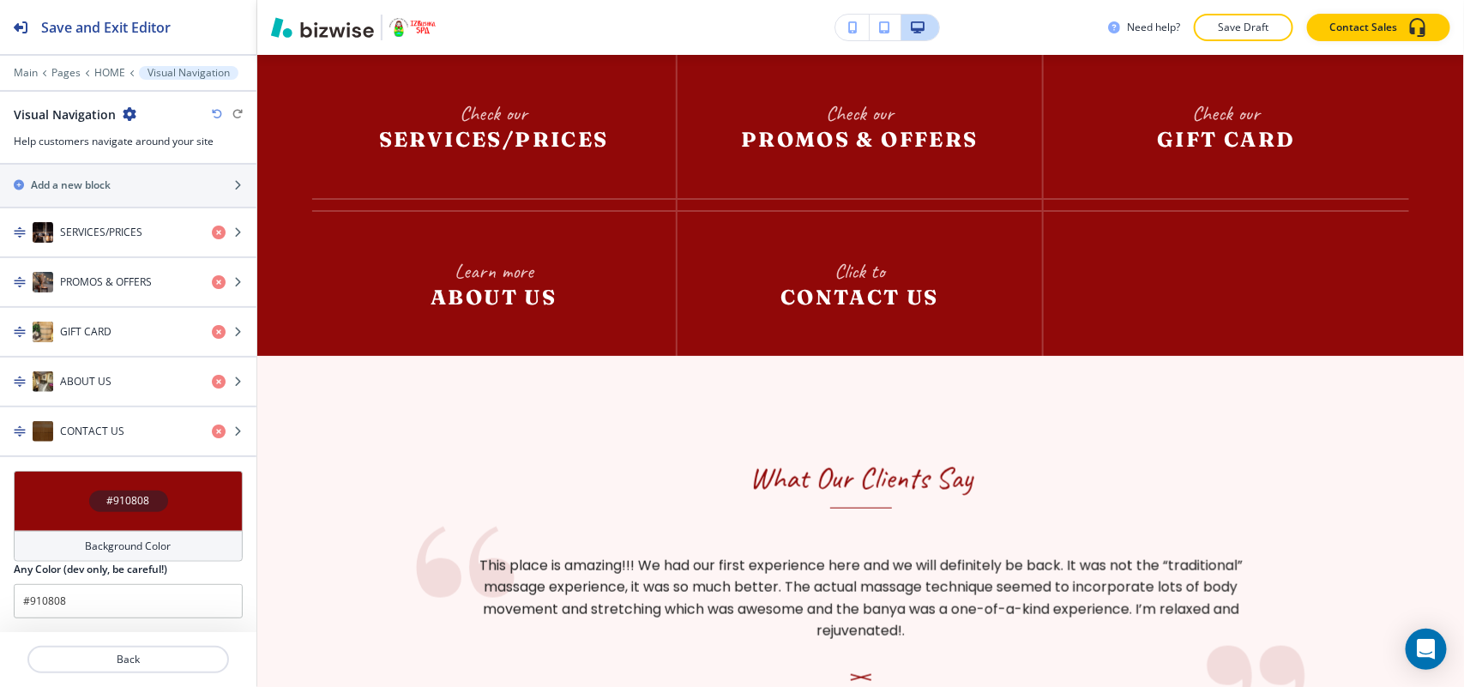
scroll to position [640, 0]
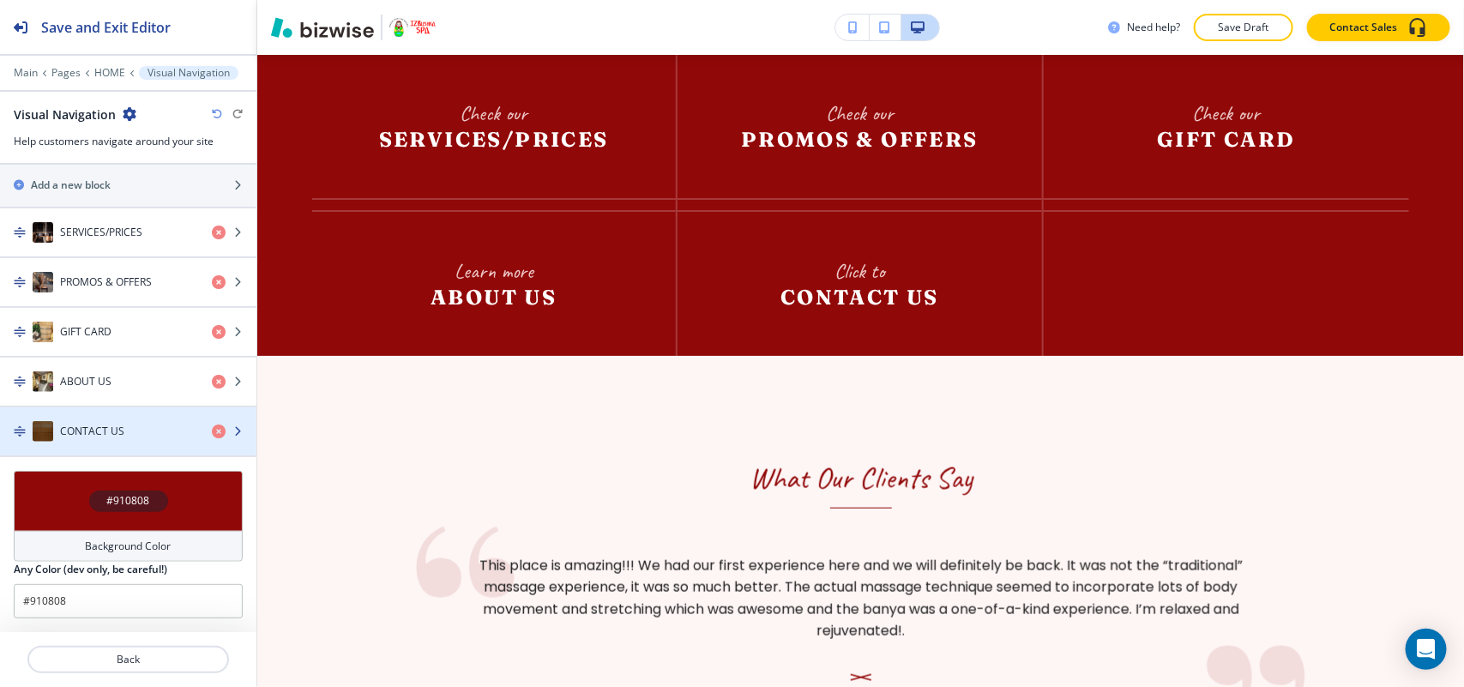
click at [135, 442] on div "button" at bounding box center [128, 449] width 256 height 14
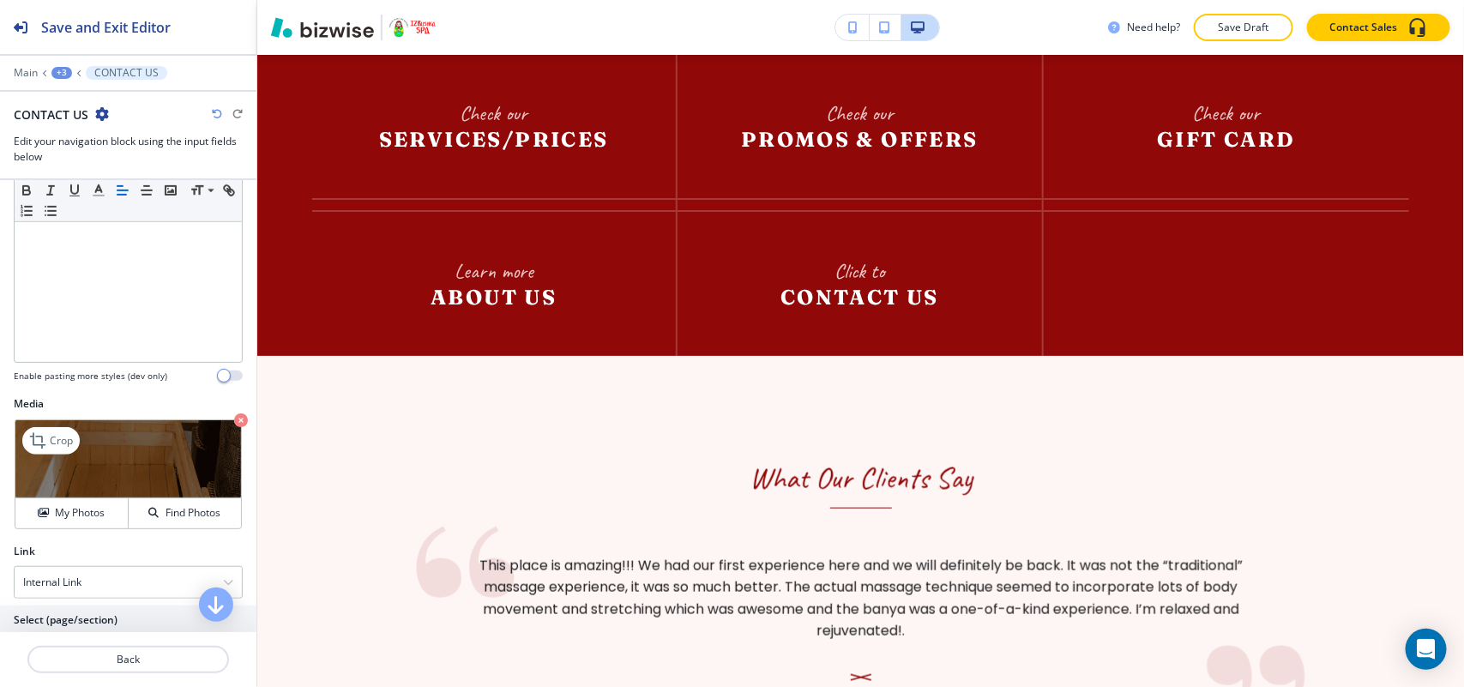
scroll to position [469, 0]
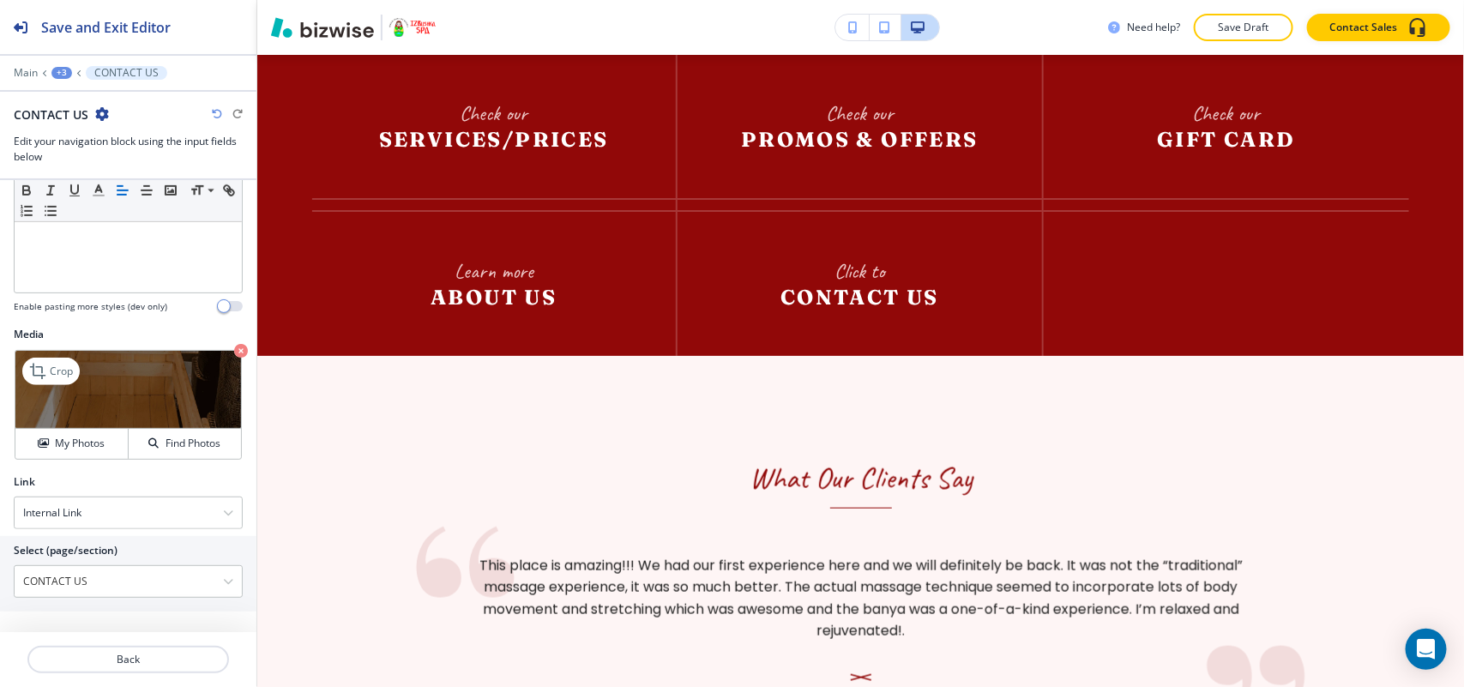
click at [234, 352] on icon "button" at bounding box center [241, 351] width 14 height 14
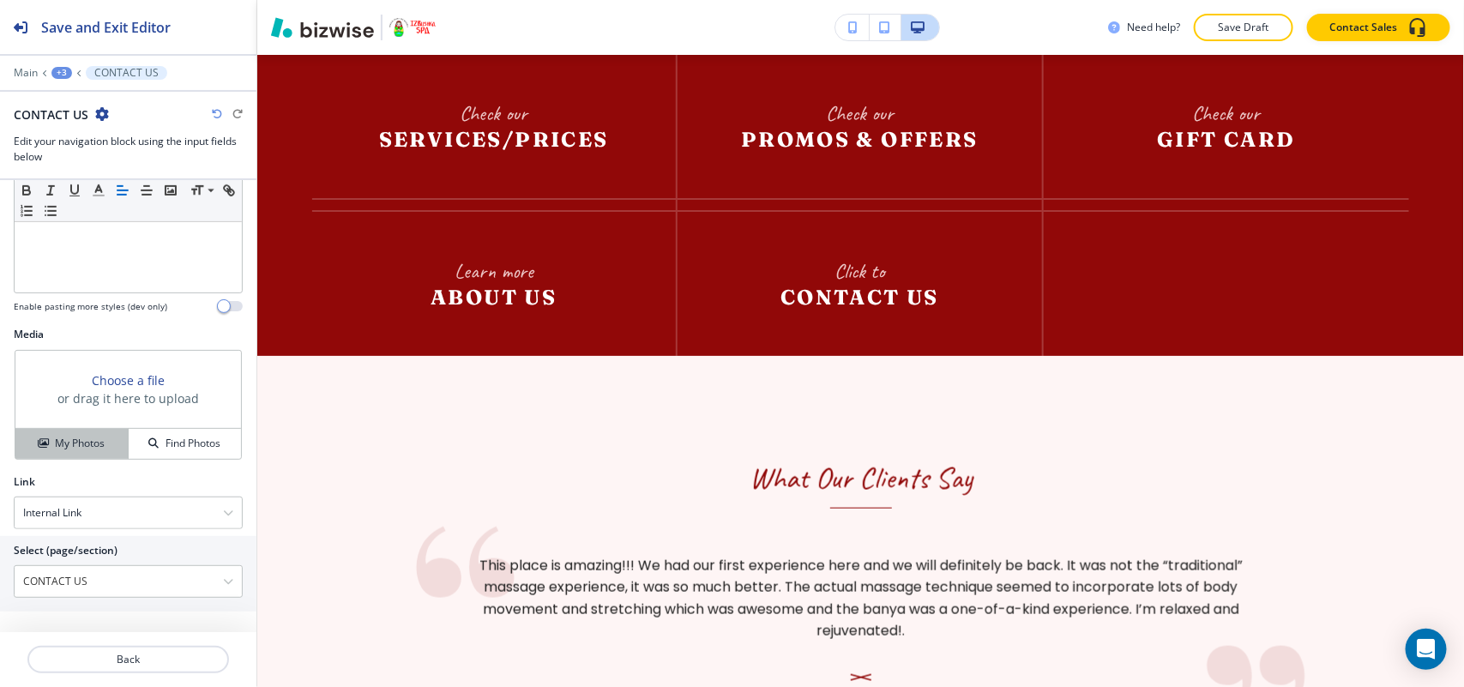
click at [111, 444] on div "My Photos" at bounding box center [71, 443] width 112 height 15
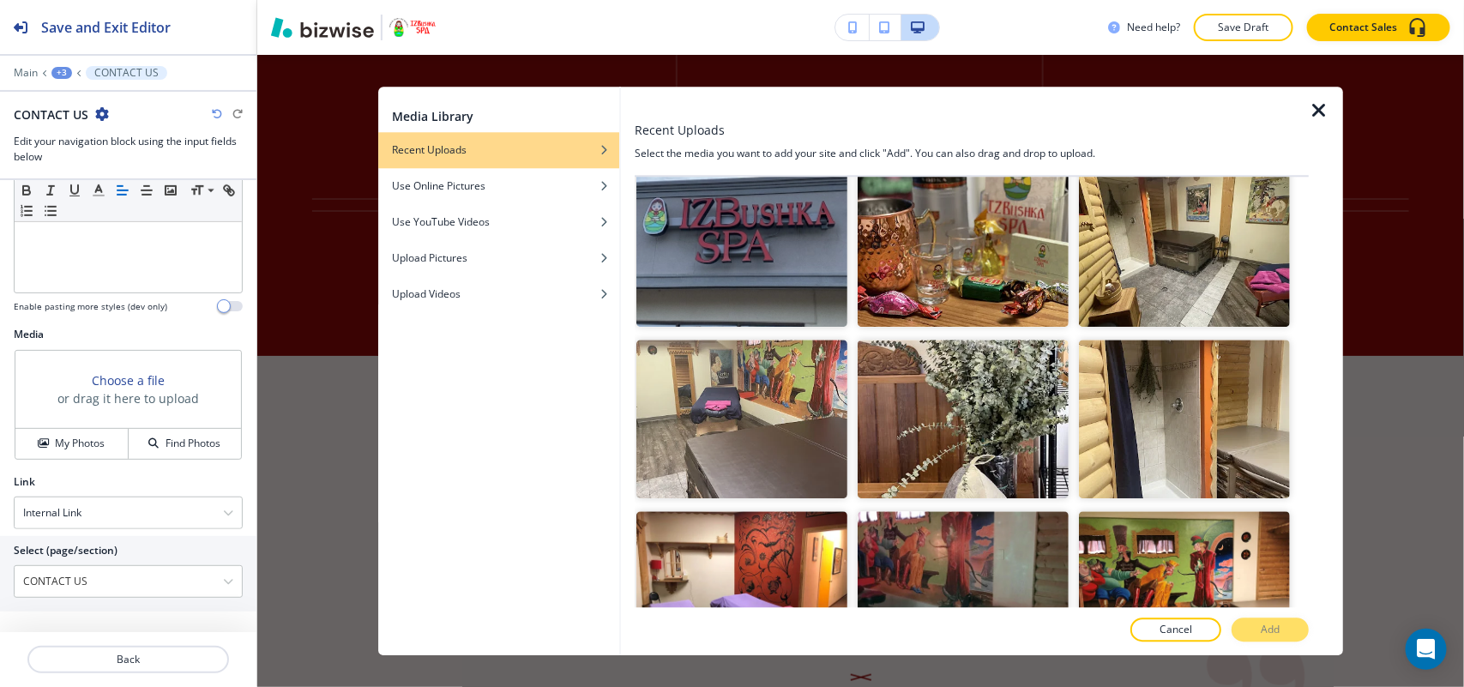
scroll to position [1393, 0]
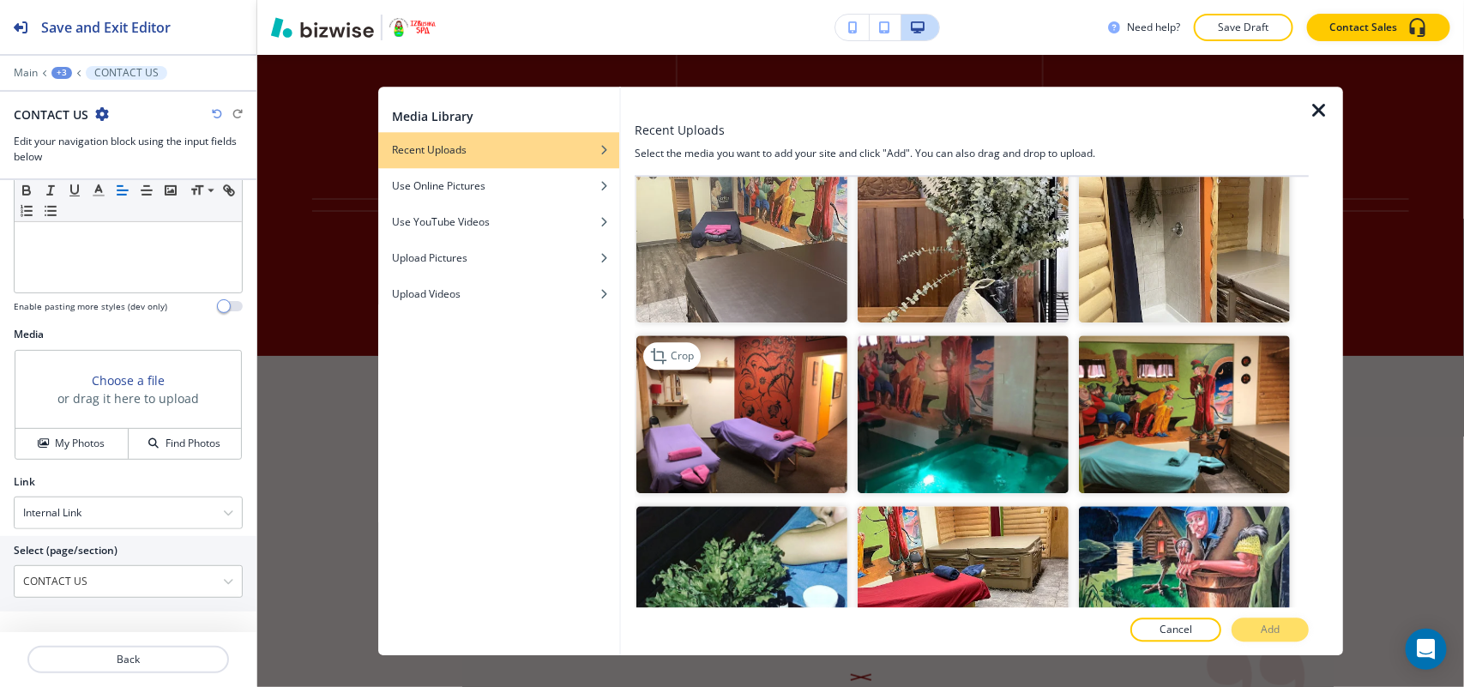
click at [736, 429] on img "button" at bounding box center [741, 414] width 211 height 159
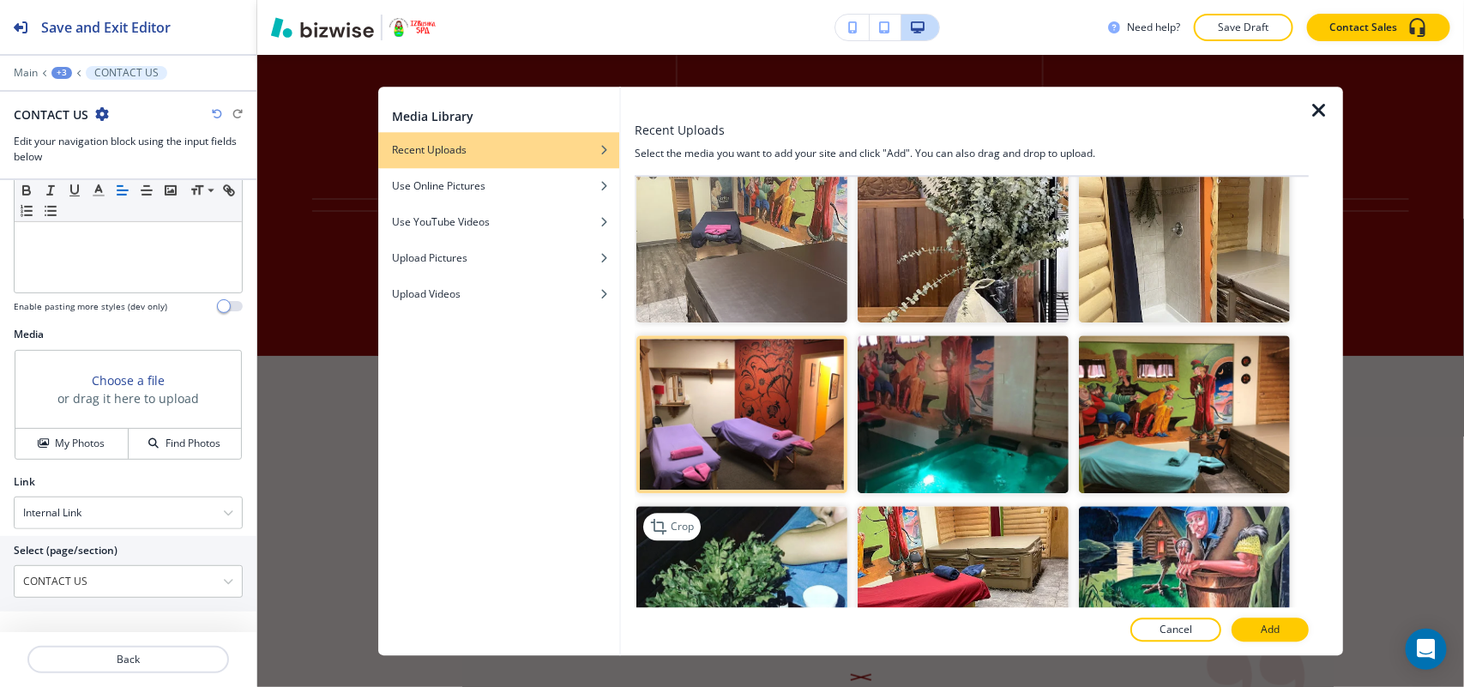
click at [800, 556] on img "button" at bounding box center [741, 586] width 211 height 159
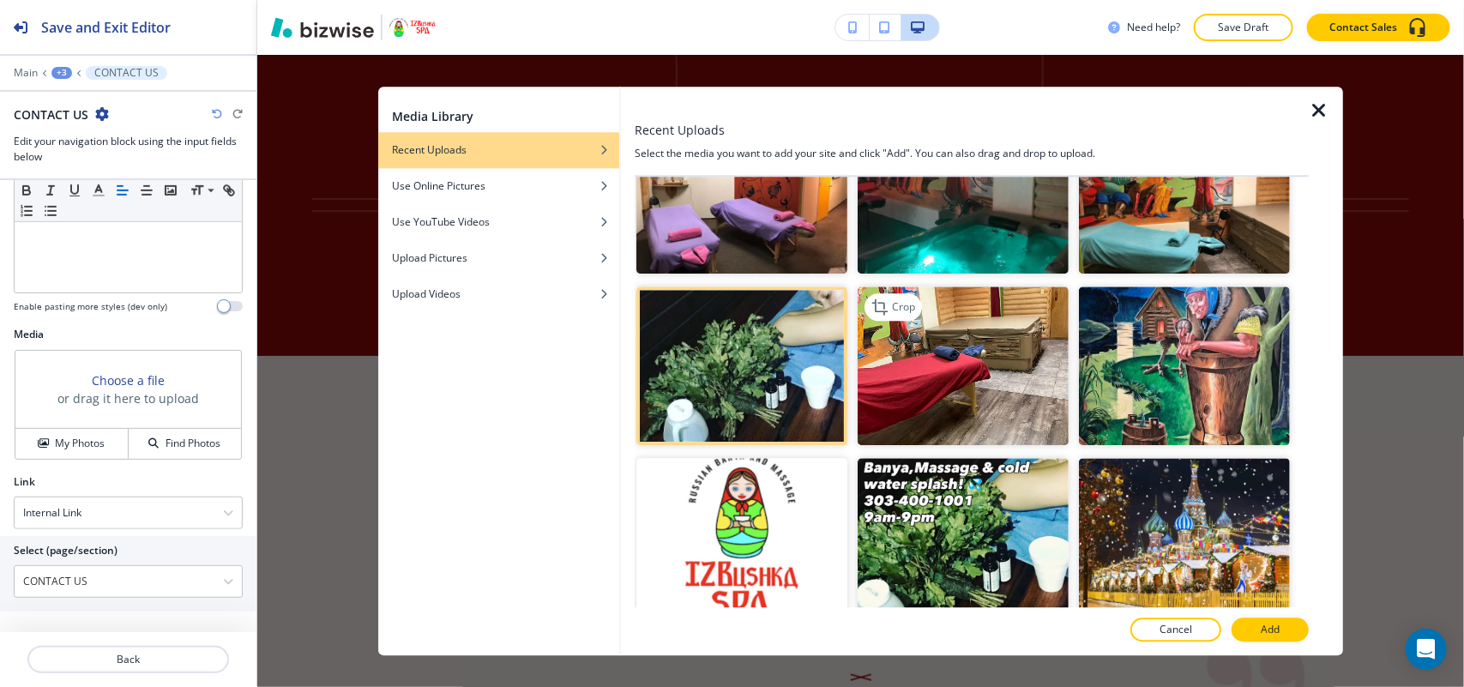
scroll to position [1822, 0]
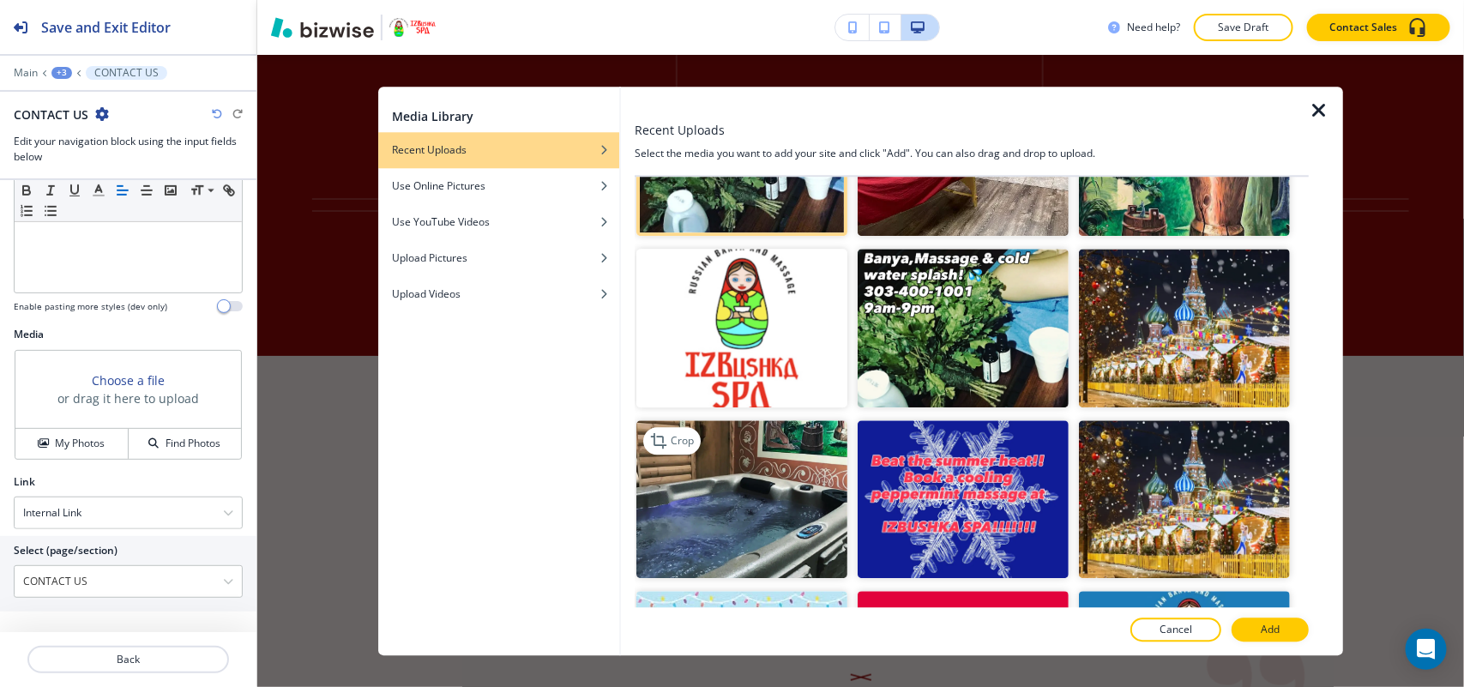
click at [755, 477] on img "button" at bounding box center [741, 499] width 211 height 159
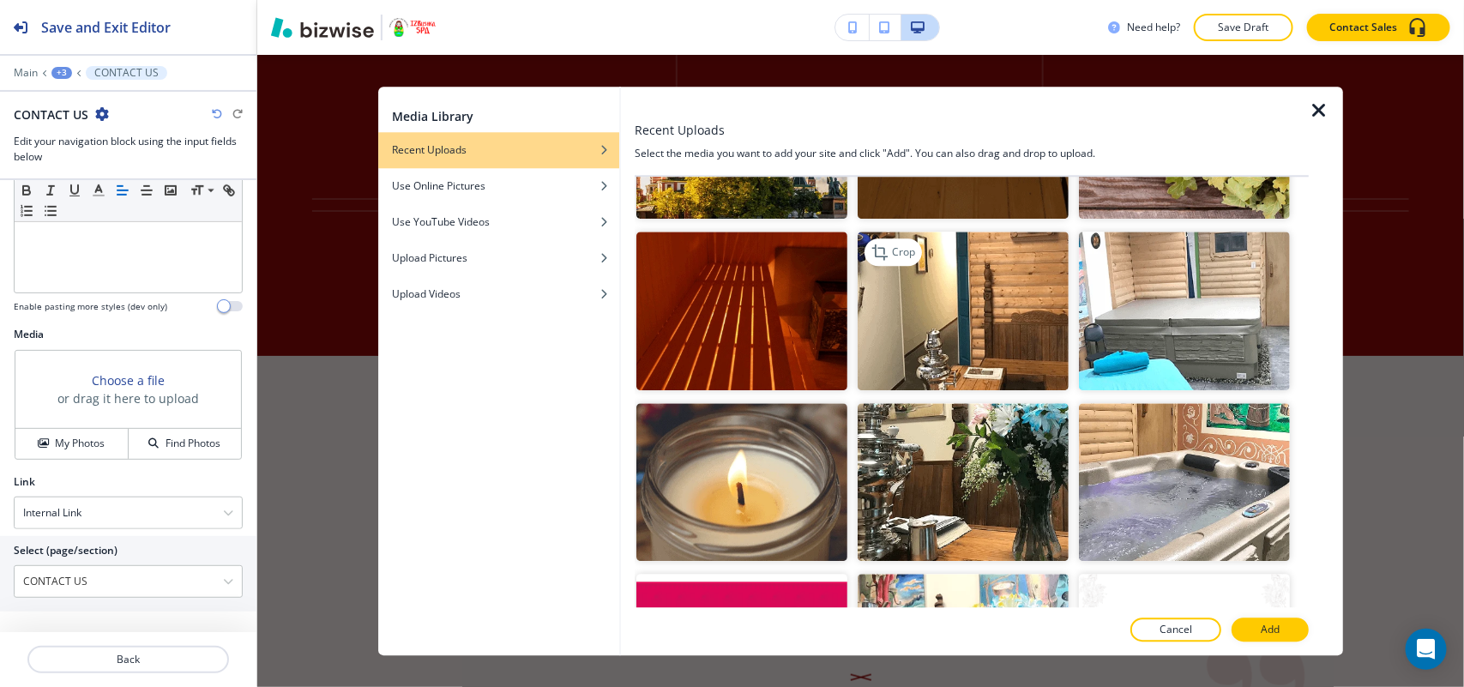
scroll to position [2573, 0]
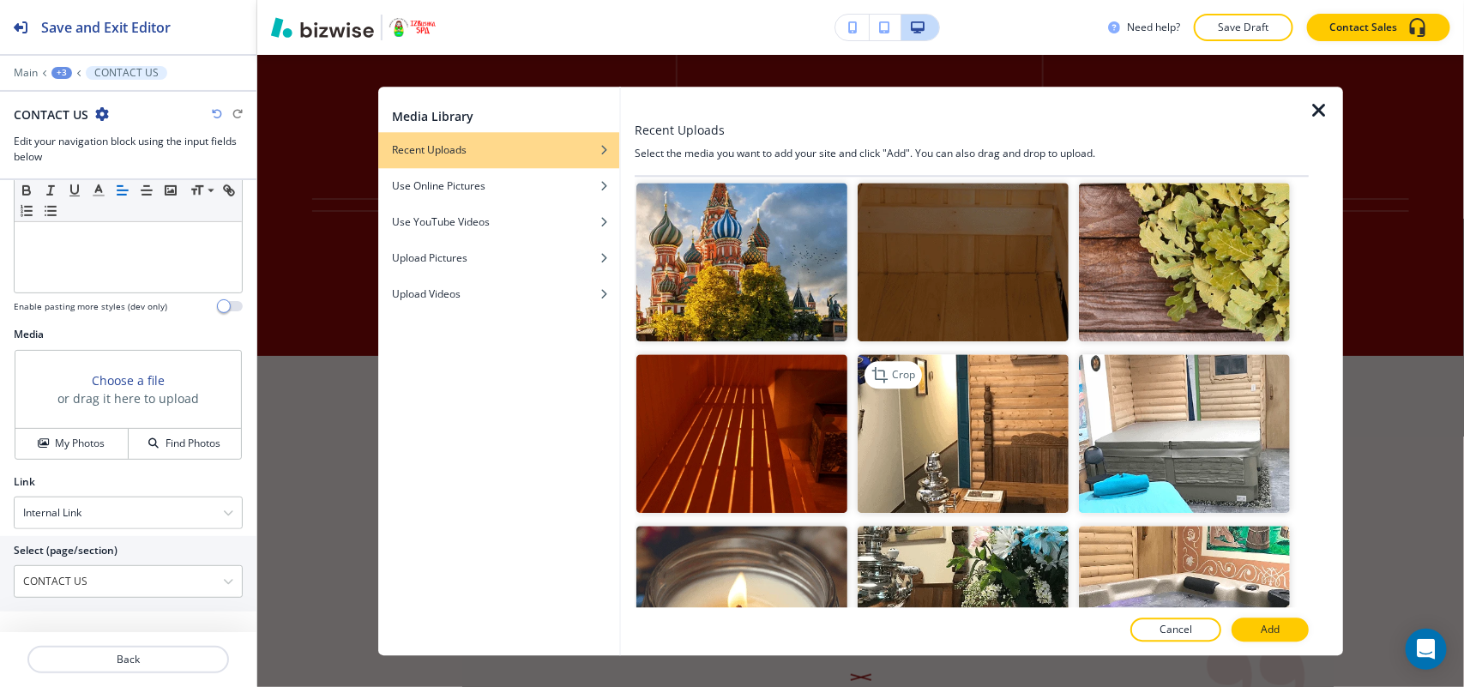
click at [957, 408] on img "button" at bounding box center [963, 433] width 211 height 159
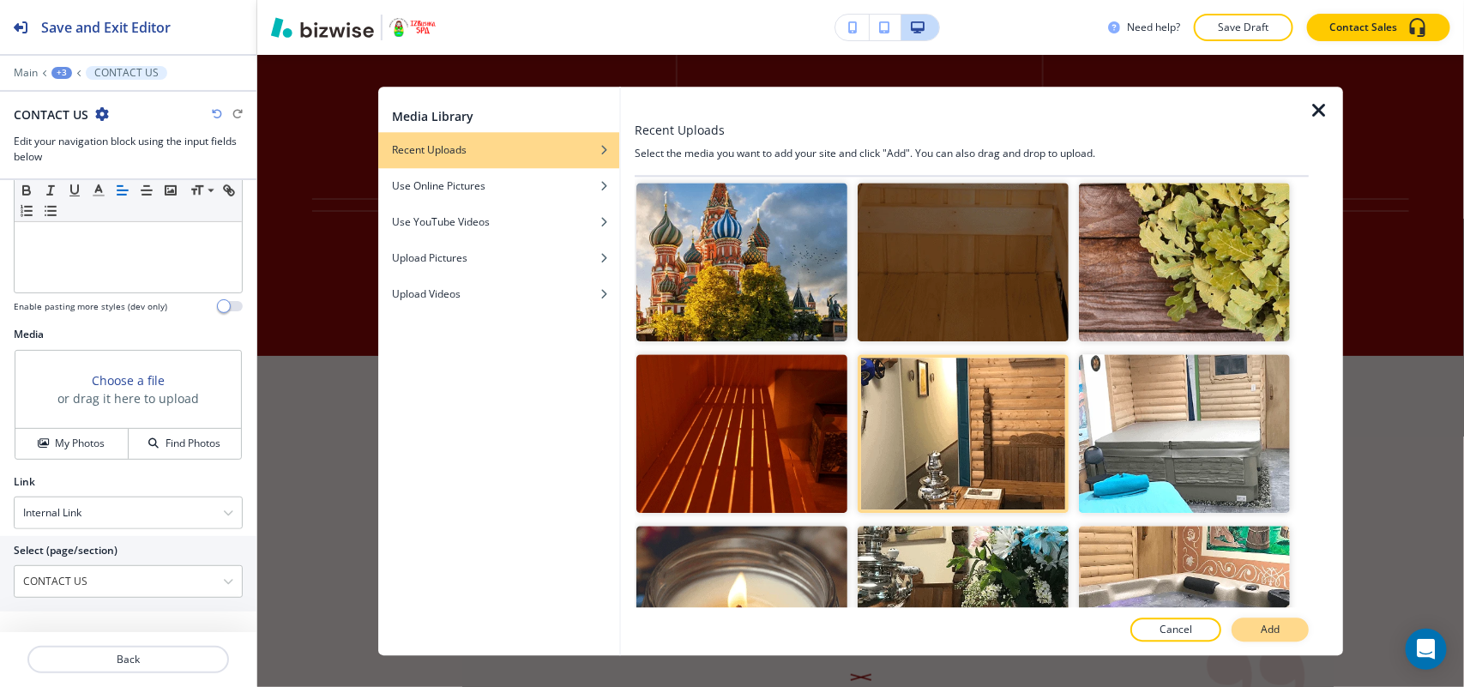
click at [1276, 635] on p "Add" at bounding box center [1270, 629] width 19 height 15
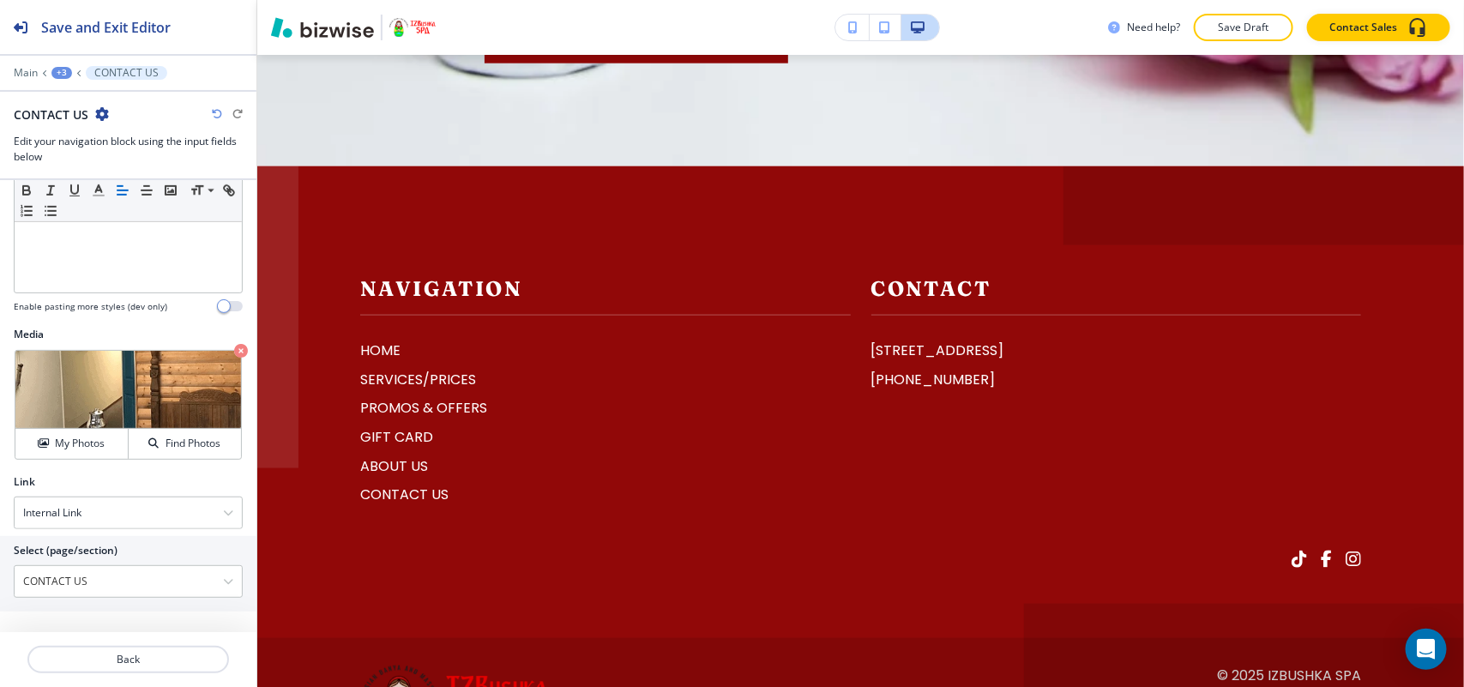
scroll to position [6854, 0]
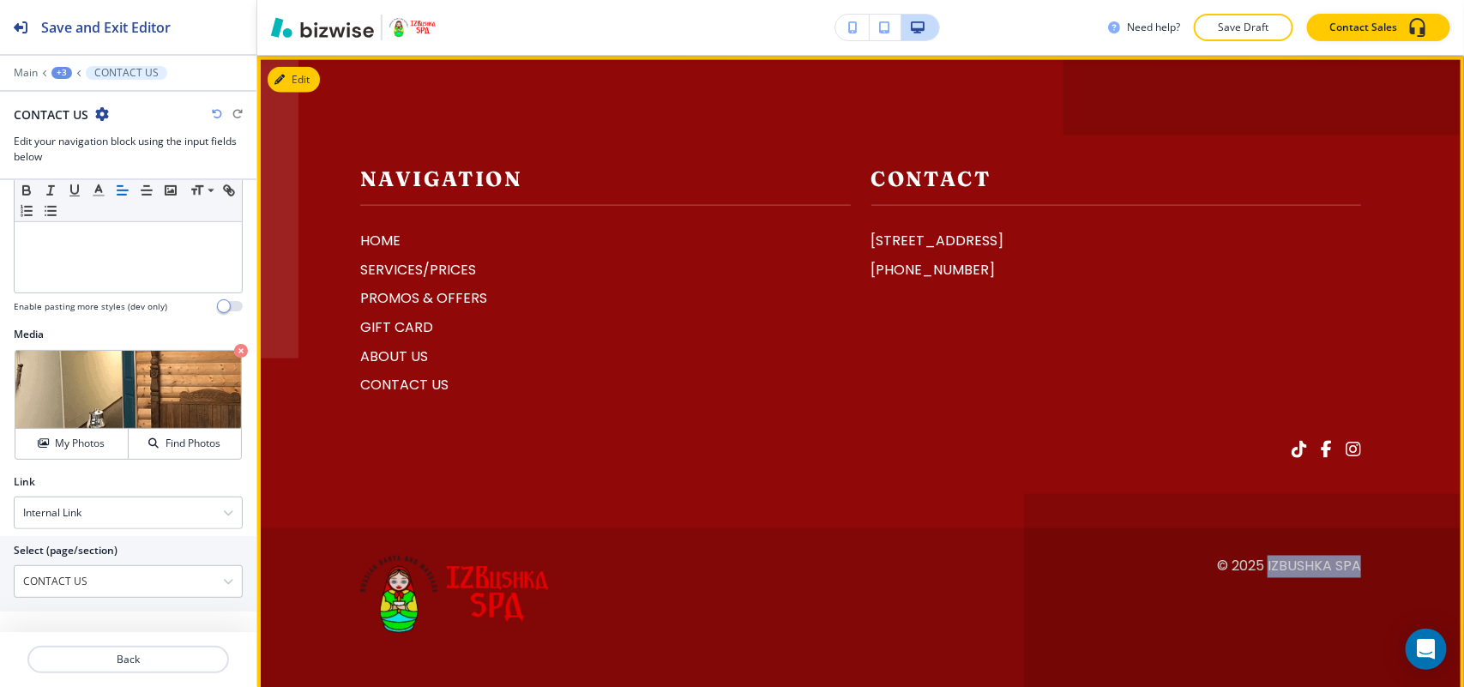
drag, startPoint x: 1356, startPoint y: 560, endPoint x: 1253, endPoint y: 559, distance: 102.9
click at [1253, 559] on footer "Navigation HOME SERVICES/PRICES PROMOS & OFFERS GIFT CARD ABOUT US CONTACT US C…" at bounding box center [860, 376] width 1207 height 638
copy p "IZBushka Spa"
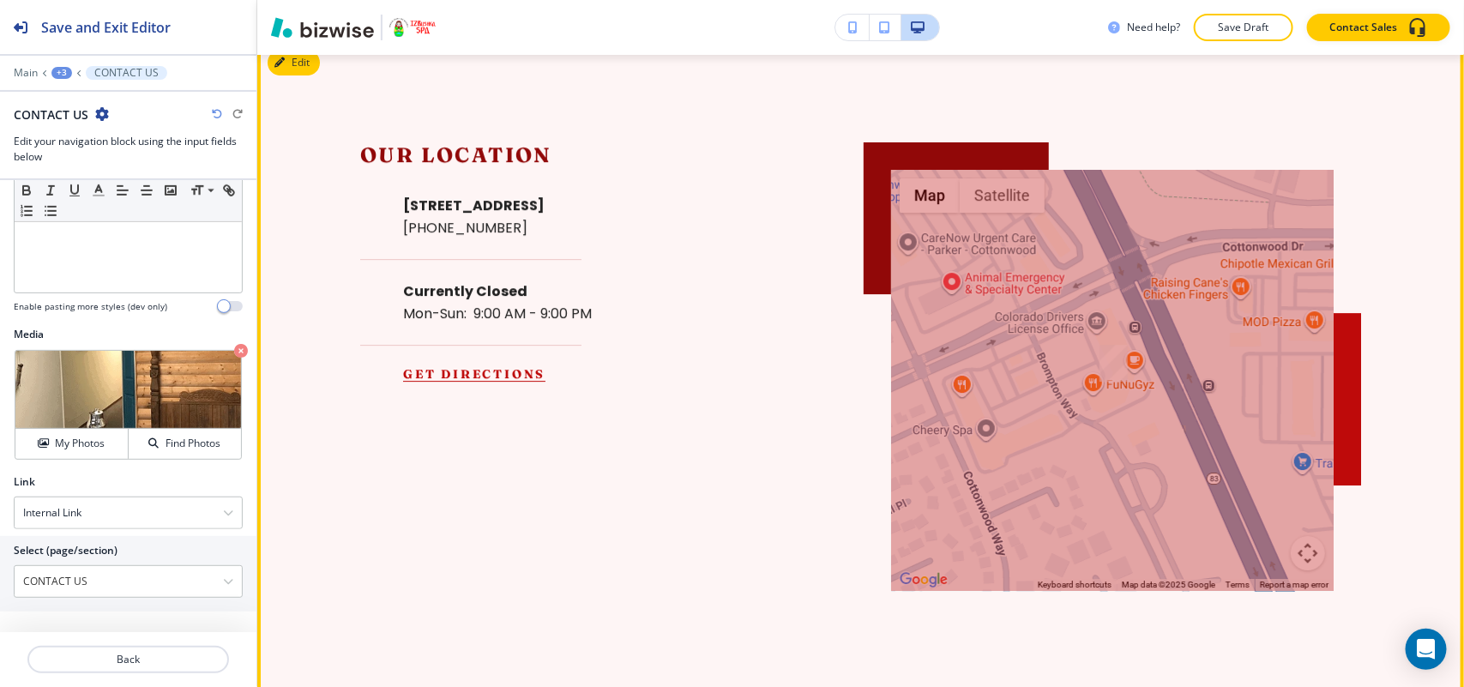
scroll to position [5246, 0]
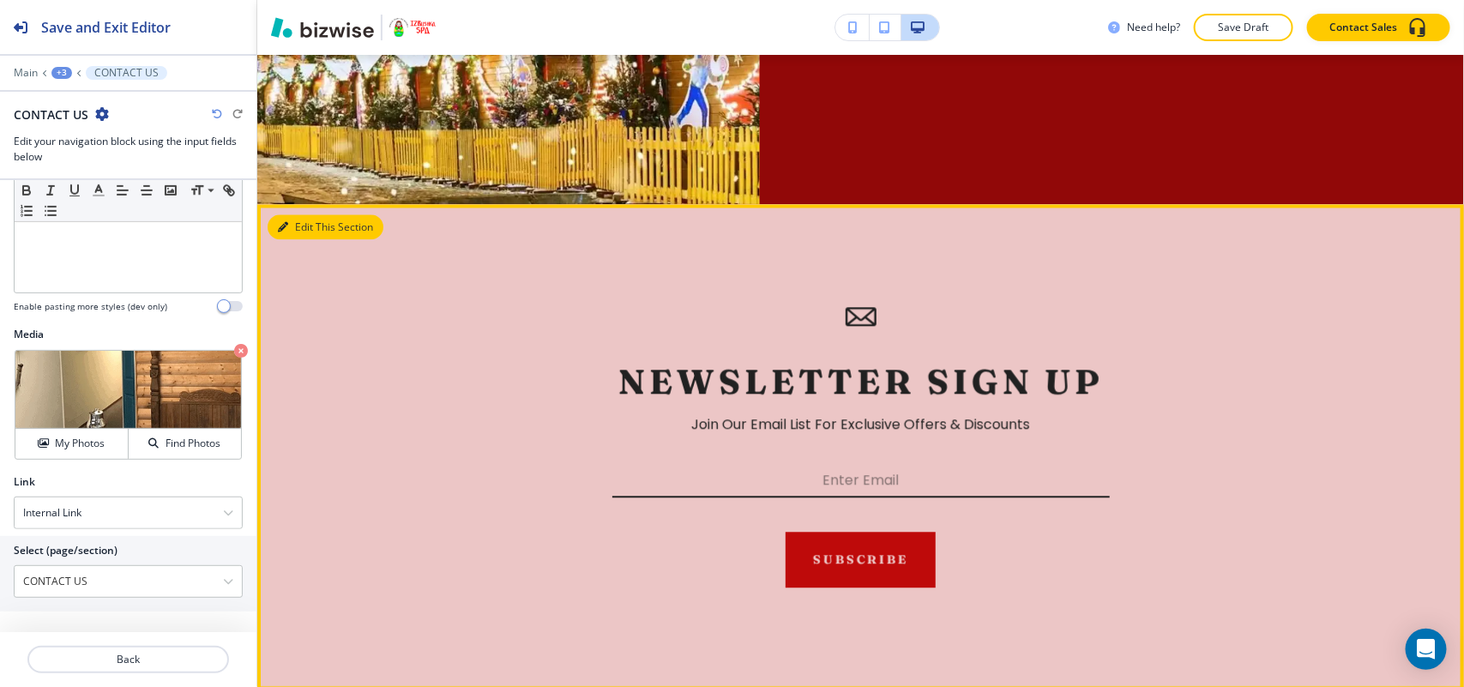
click at [284, 216] on button "Edit This Section" at bounding box center [326, 227] width 116 height 26
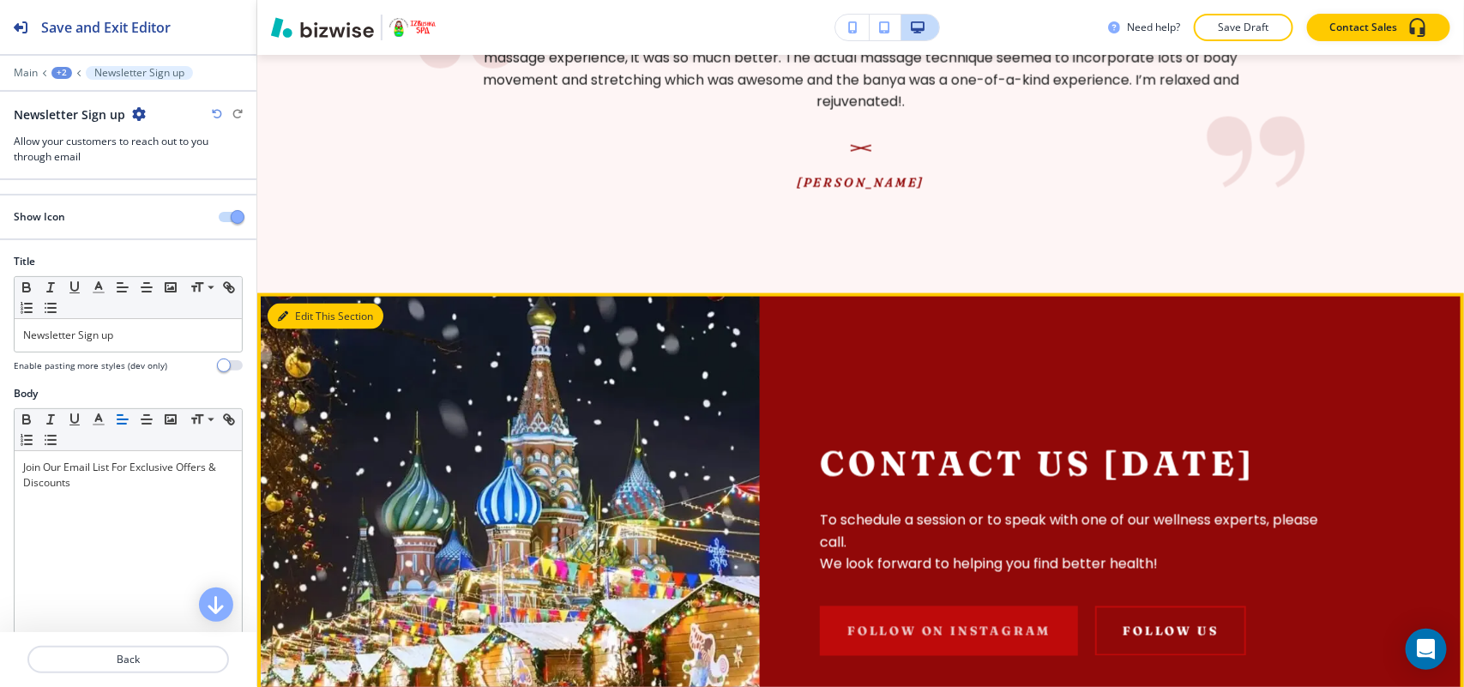
click at [287, 320] on icon "button" at bounding box center [283, 316] width 10 height 10
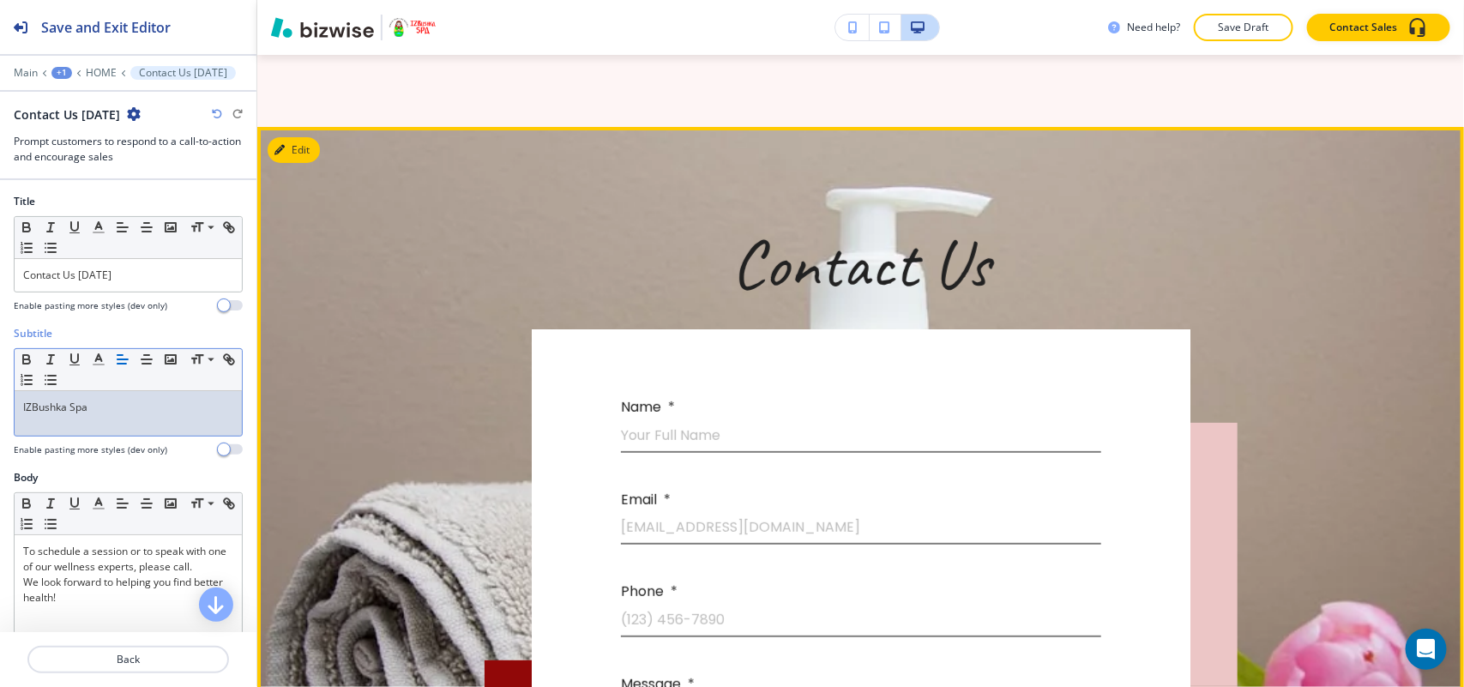
scroll to position [5742, 0]
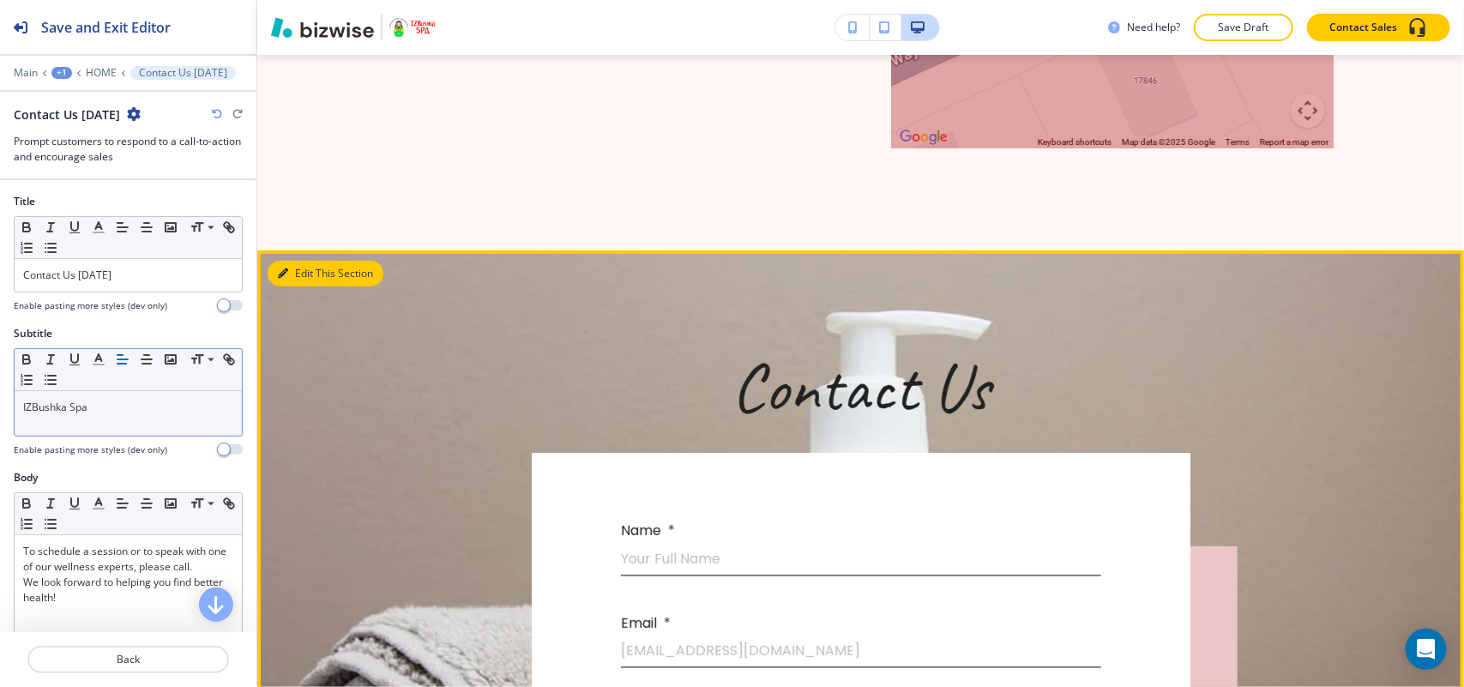
click at [297, 267] on button "Edit This Section" at bounding box center [326, 274] width 116 height 26
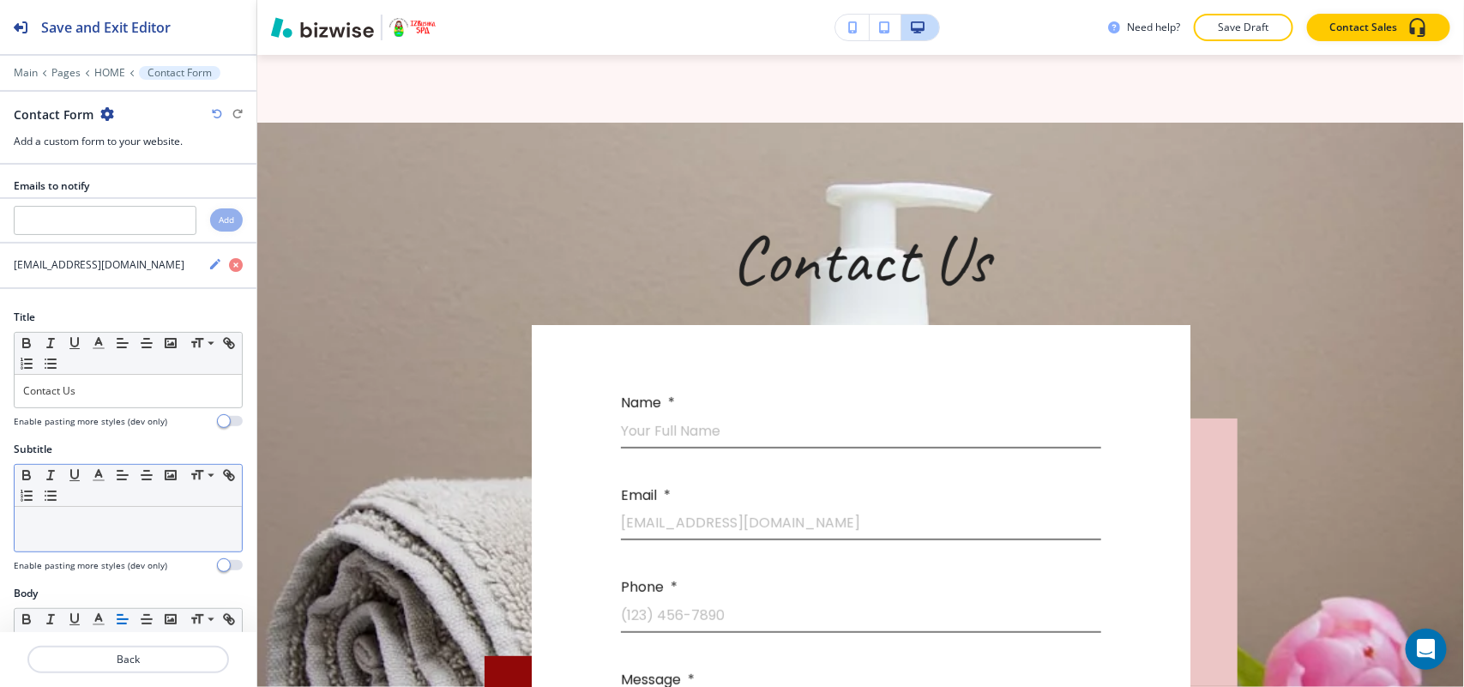
scroll to position [5931, 0]
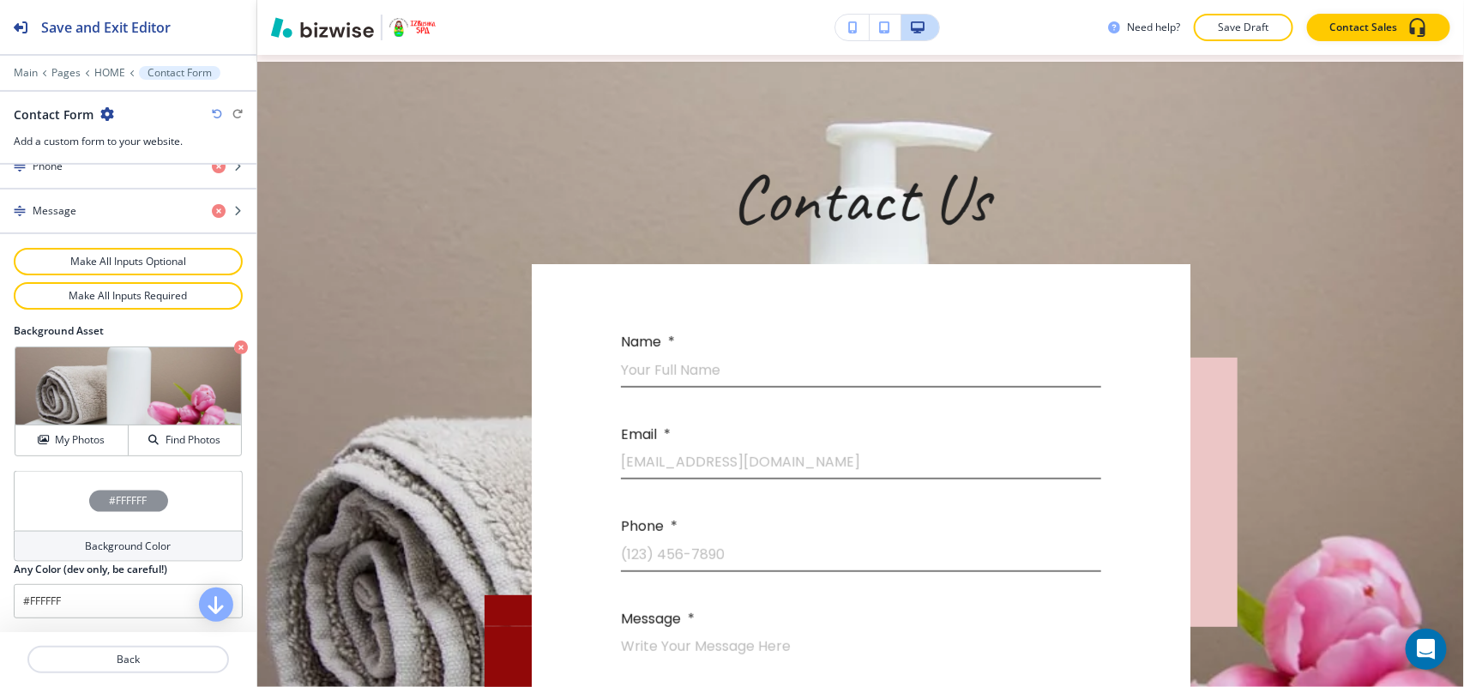
click at [36, 500] on div "#FFFFFF" at bounding box center [128, 501] width 229 height 60
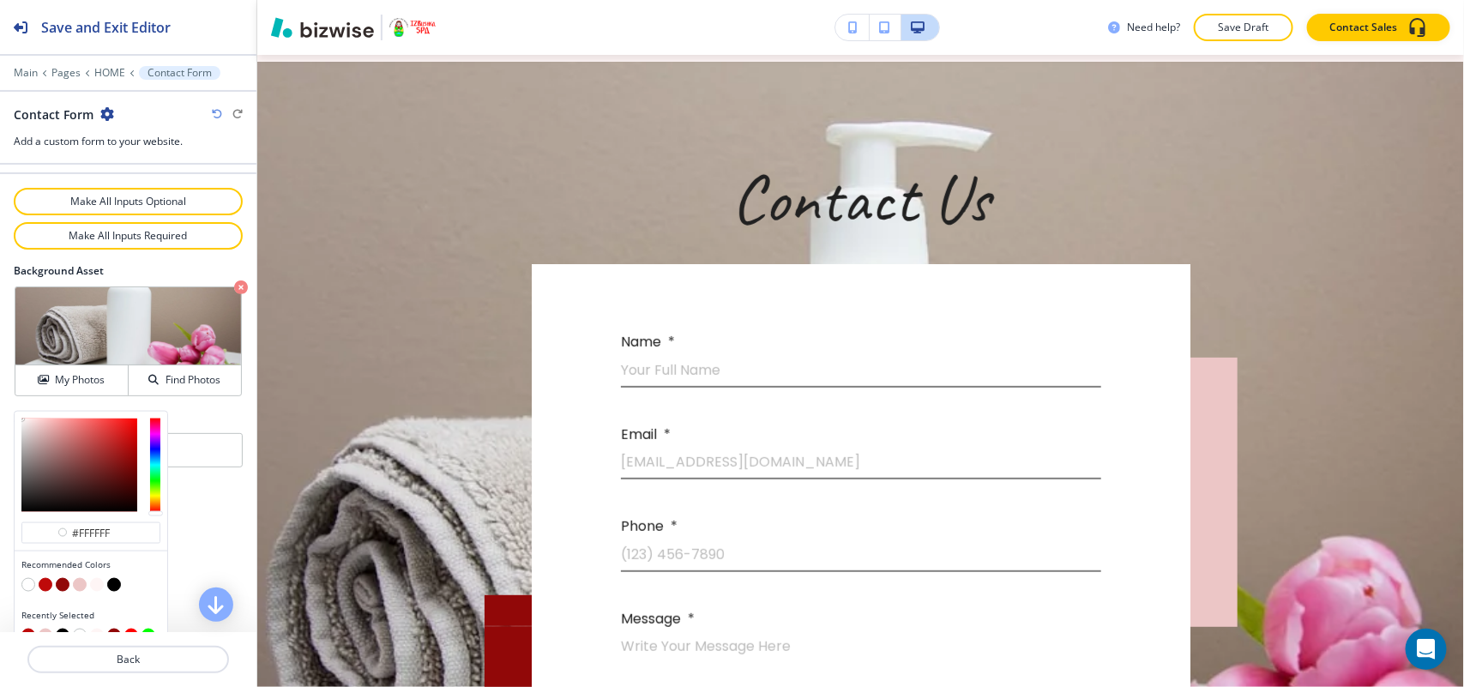
scroll to position [988, 0]
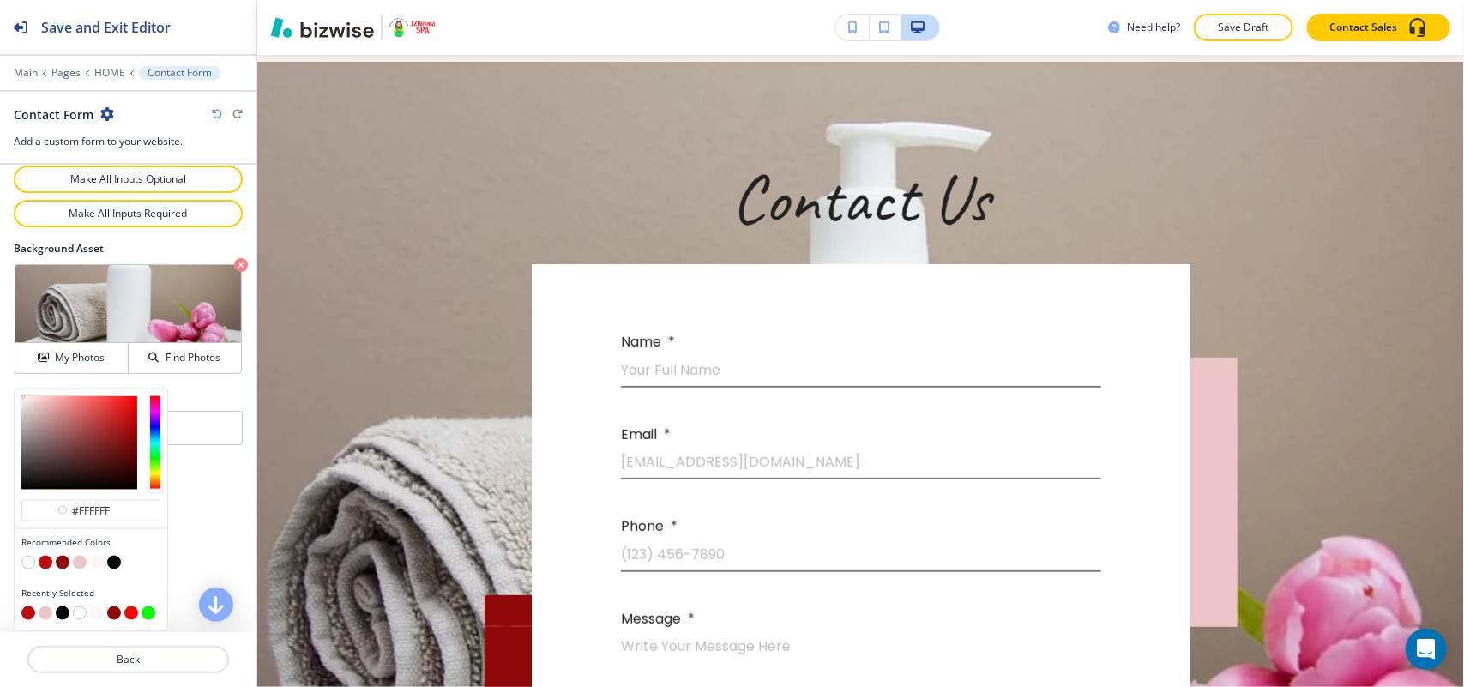
click at [124, 564] on div at bounding box center [90, 564] width 139 height 17
click at [117, 563] on button "button" at bounding box center [114, 563] width 14 height 14
type input "#000000"
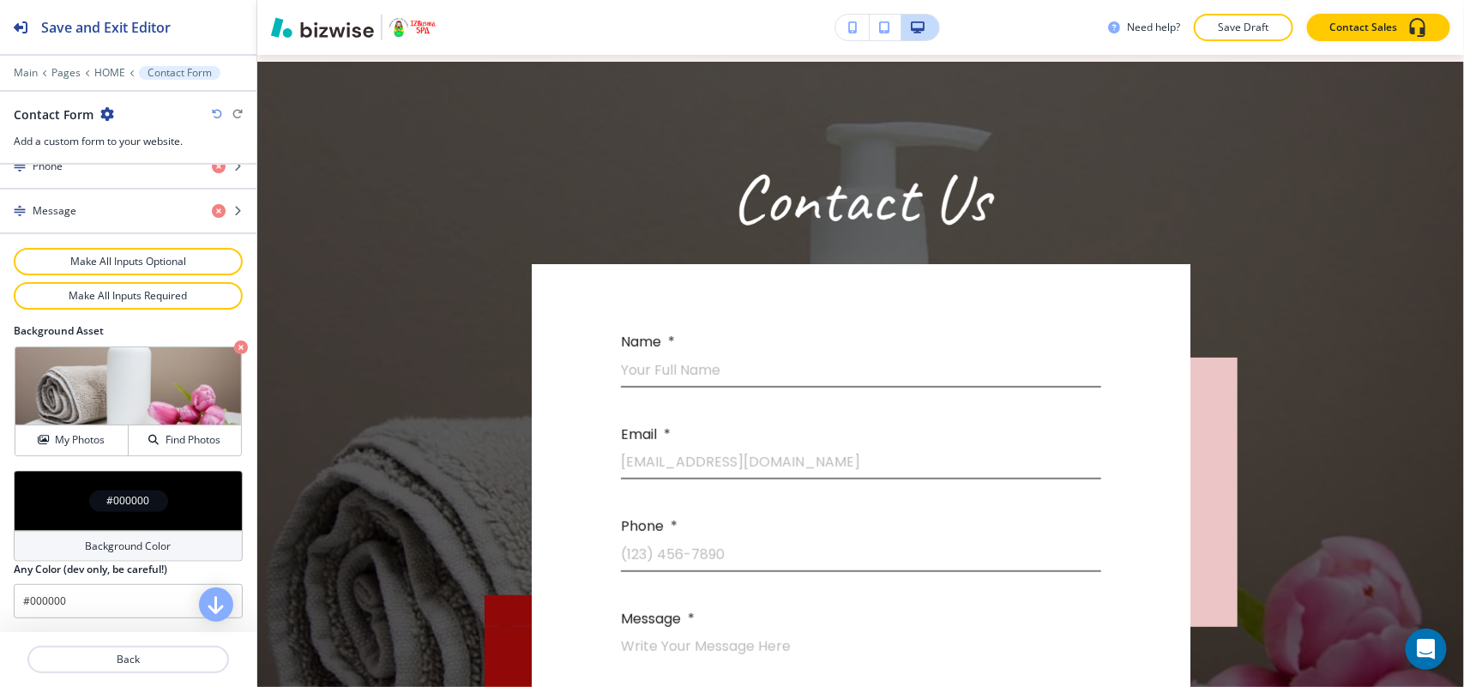
scroll to position [906, 0]
click at [234, 347] on icon "button" at bounding box center [241, 347] width 14 height 14
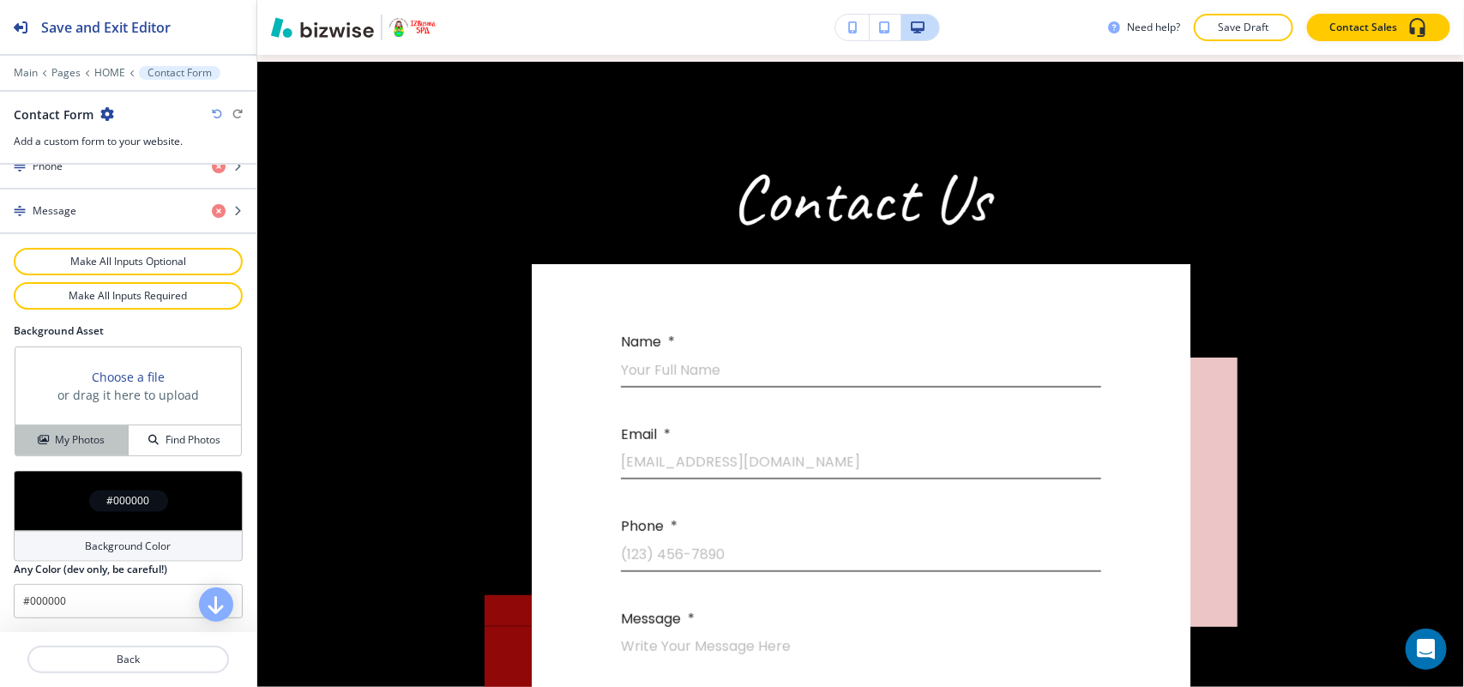
click at [74, 443] on h4 "My Photos" at bounding box center [80, 439] width 50 height 15
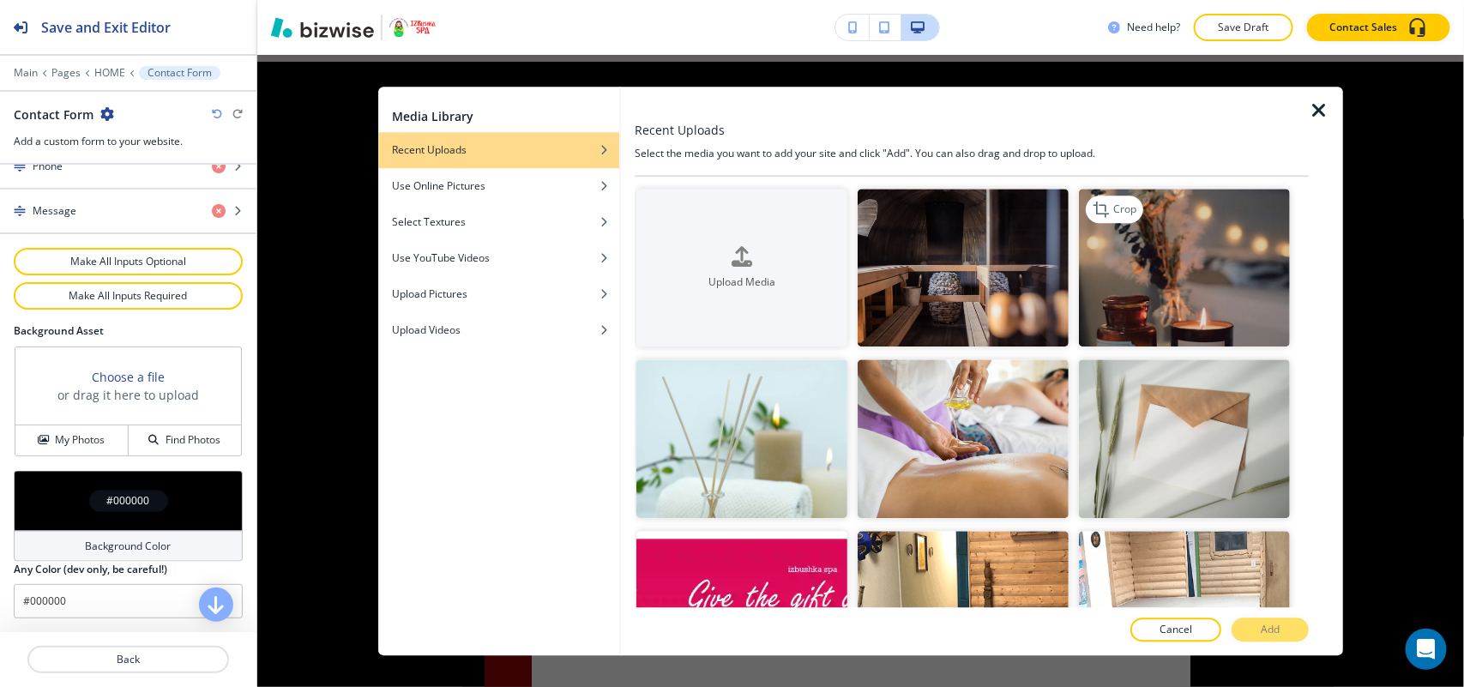
click at [1195, 270] on img "button" at bounding box center [1184, 268] width 211 height 159
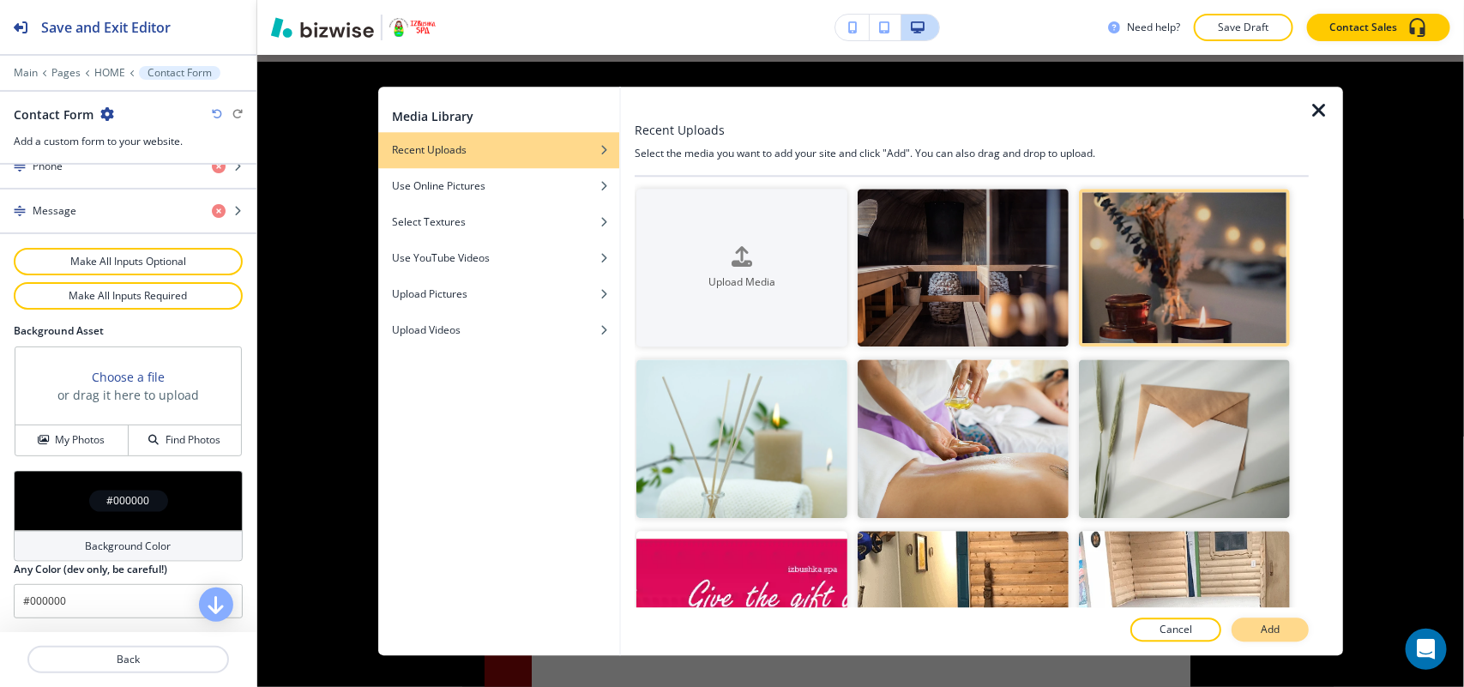
click at [1285, 637] on button "Add" at bounding box center [1269, 629] width 77 height 24
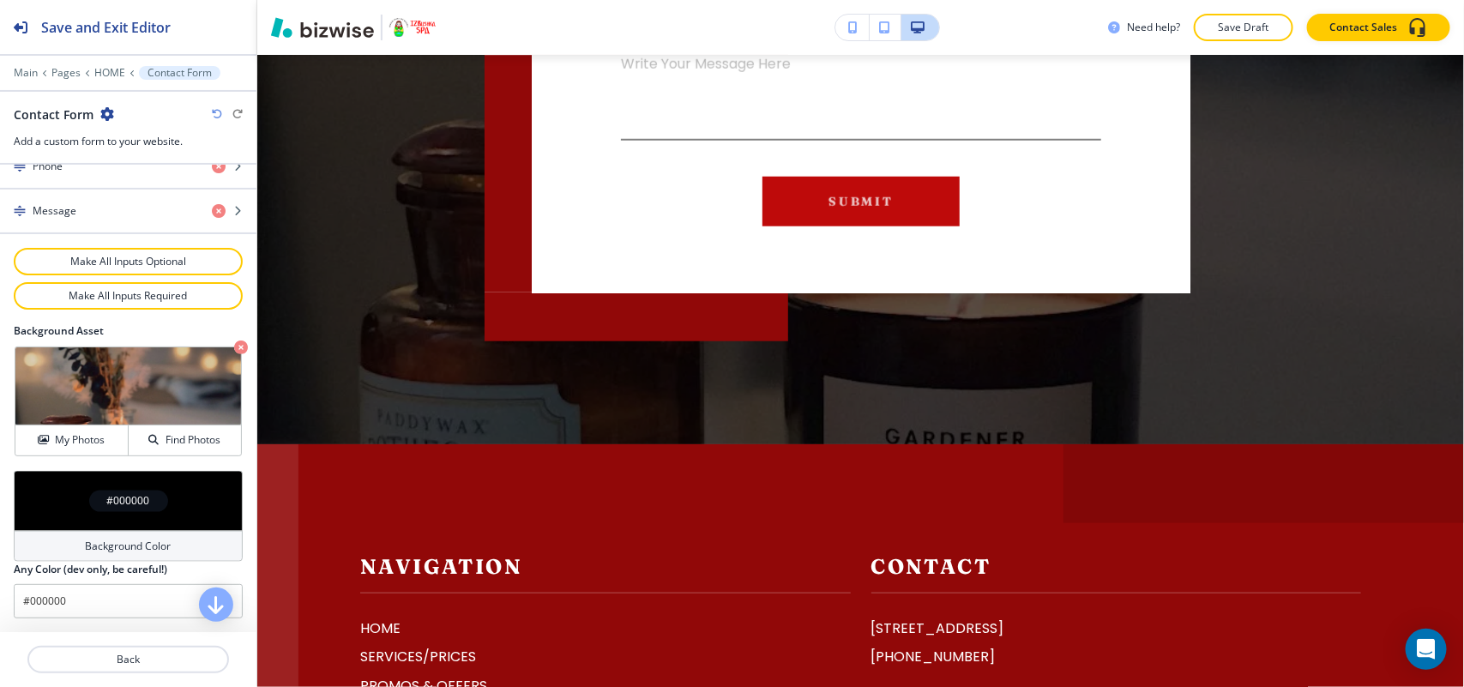
scroll to position [6788, 0]
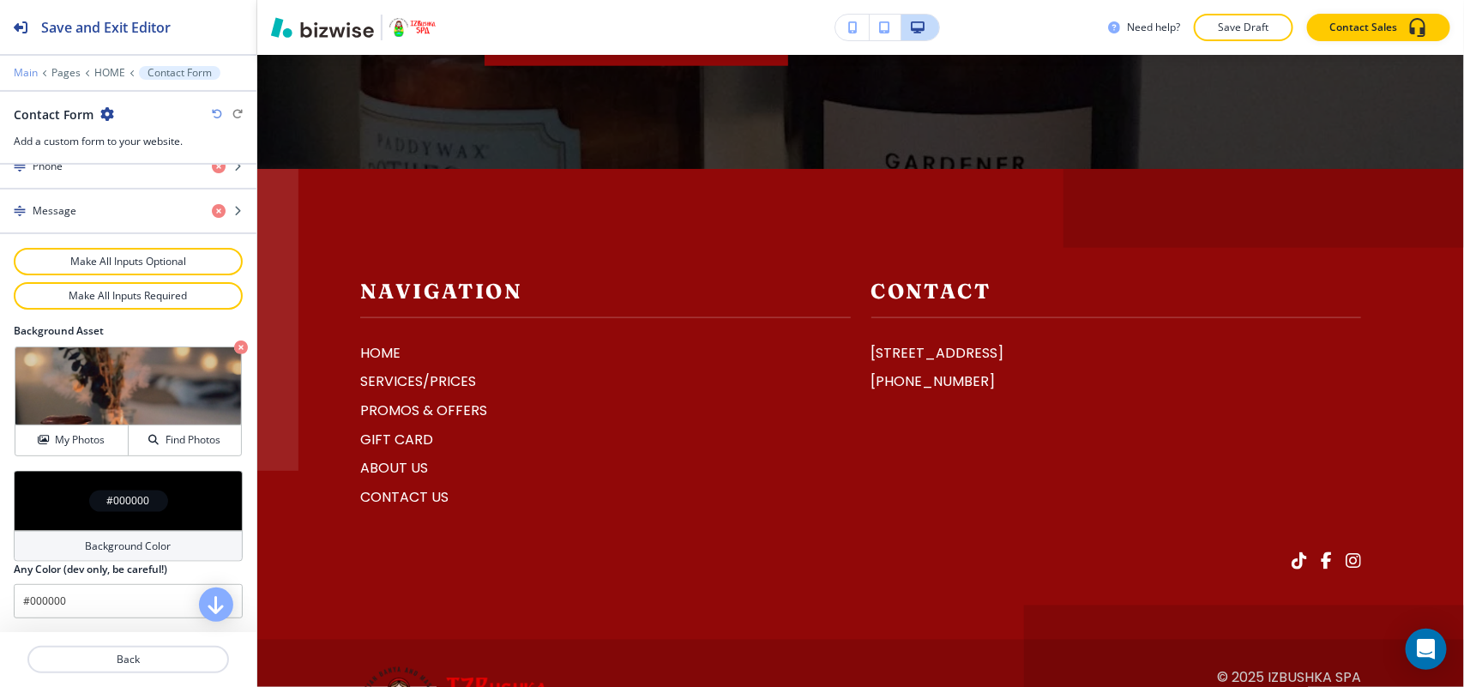
click at [30, 74] on p "Main" at bounding box center [26, 73] width 24 height 12
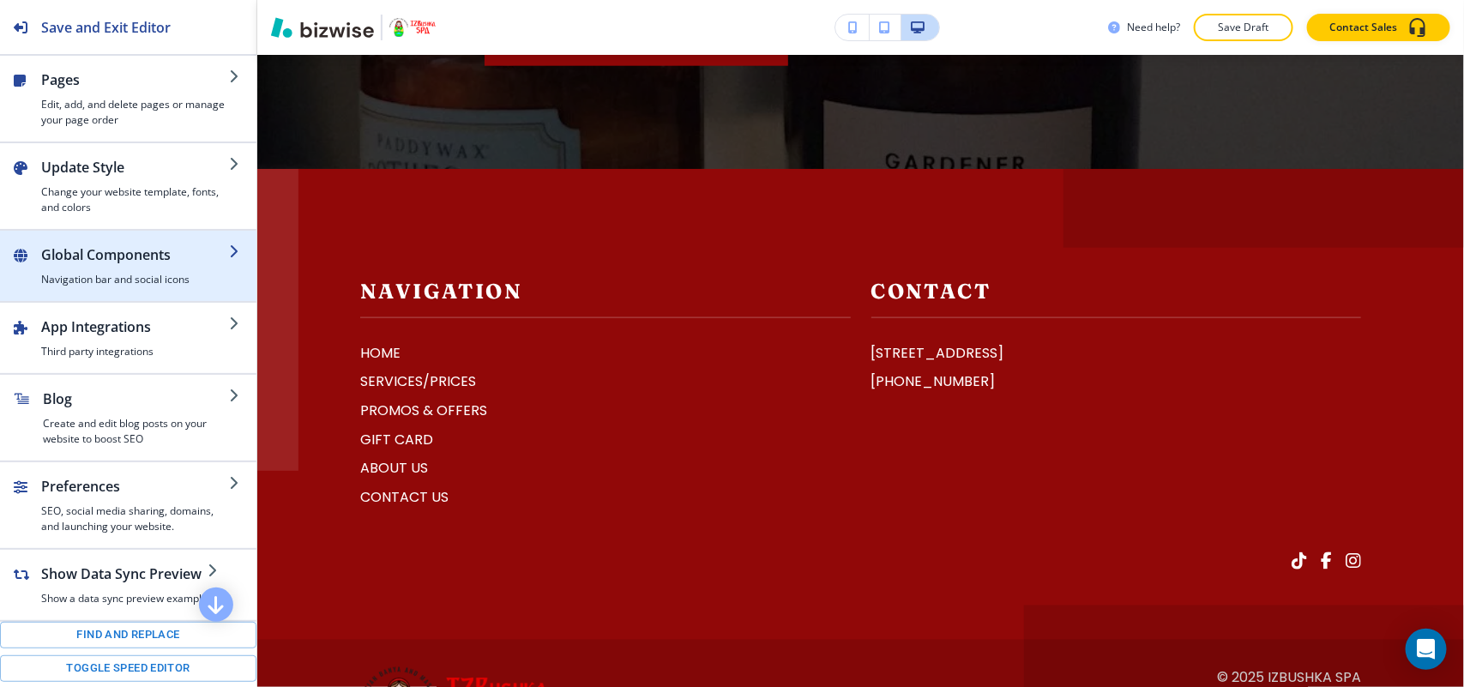
click at [90, 254] on h2 "Global Components" at bounding box center [135, 254] width 188 height 21
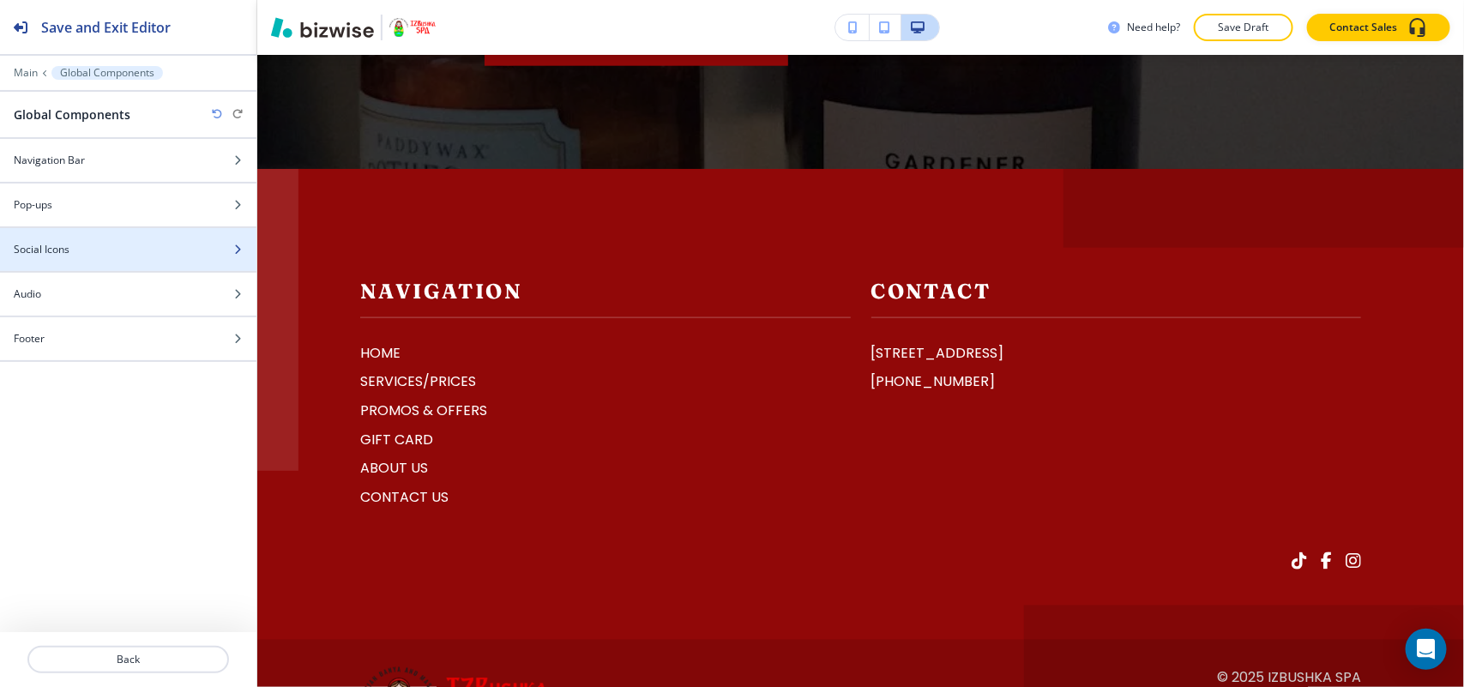
click at [87, 270] on div at bounding box center [128, 264] width 256 height 14
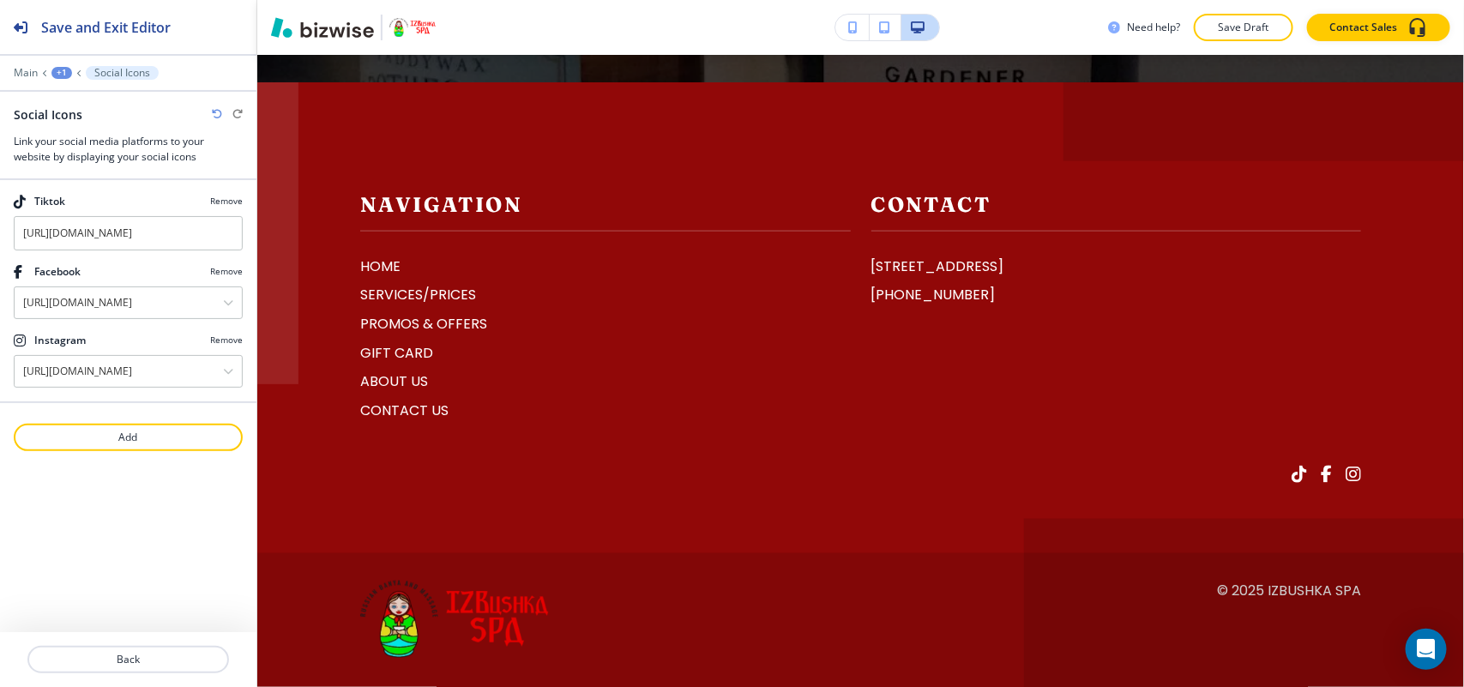
scroll to position [6894, 0]
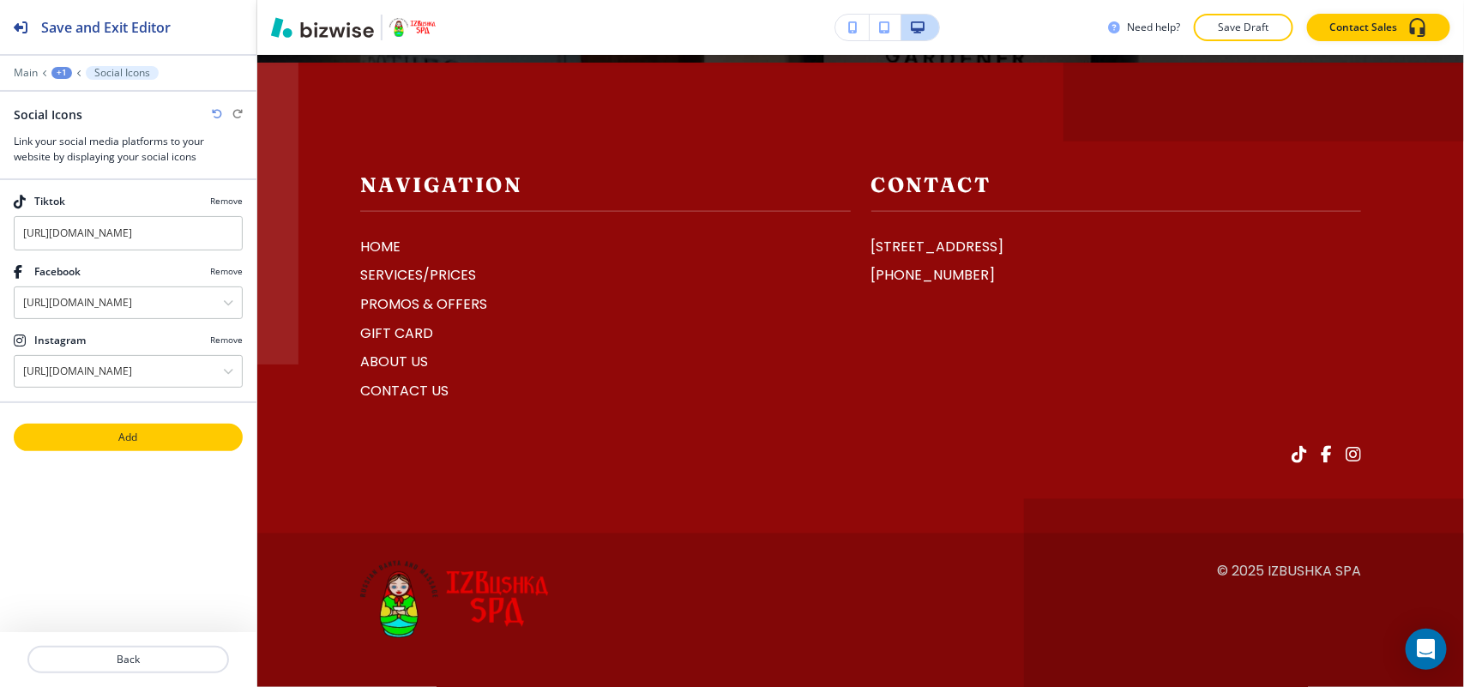
click at [124, 437] on p "Add" at bounding box center [128, 437] width 226 height 15
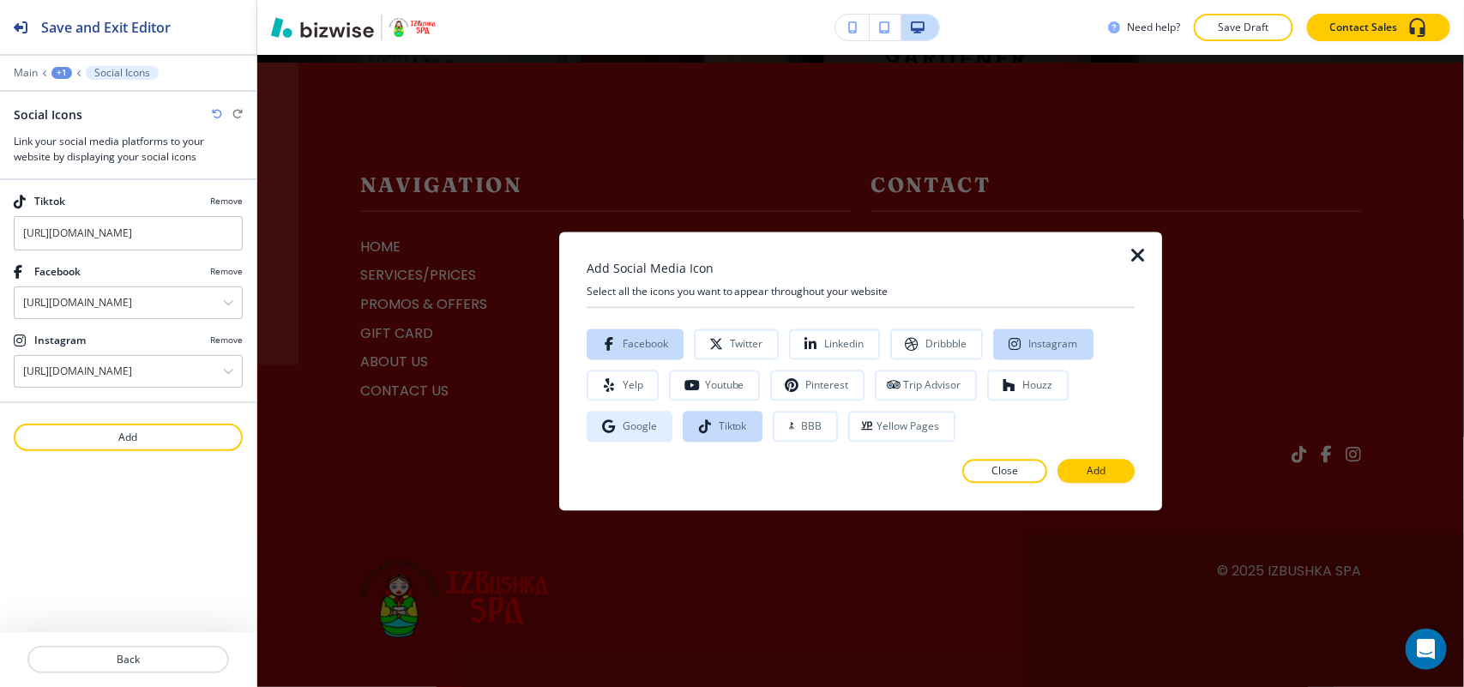
click at [623, 425] on div "Google" at bounding box center [640, 426] width 34 height 12
click at [1086, 474] on button "Add" at bounding box center [1095, 471] width 77 height 24
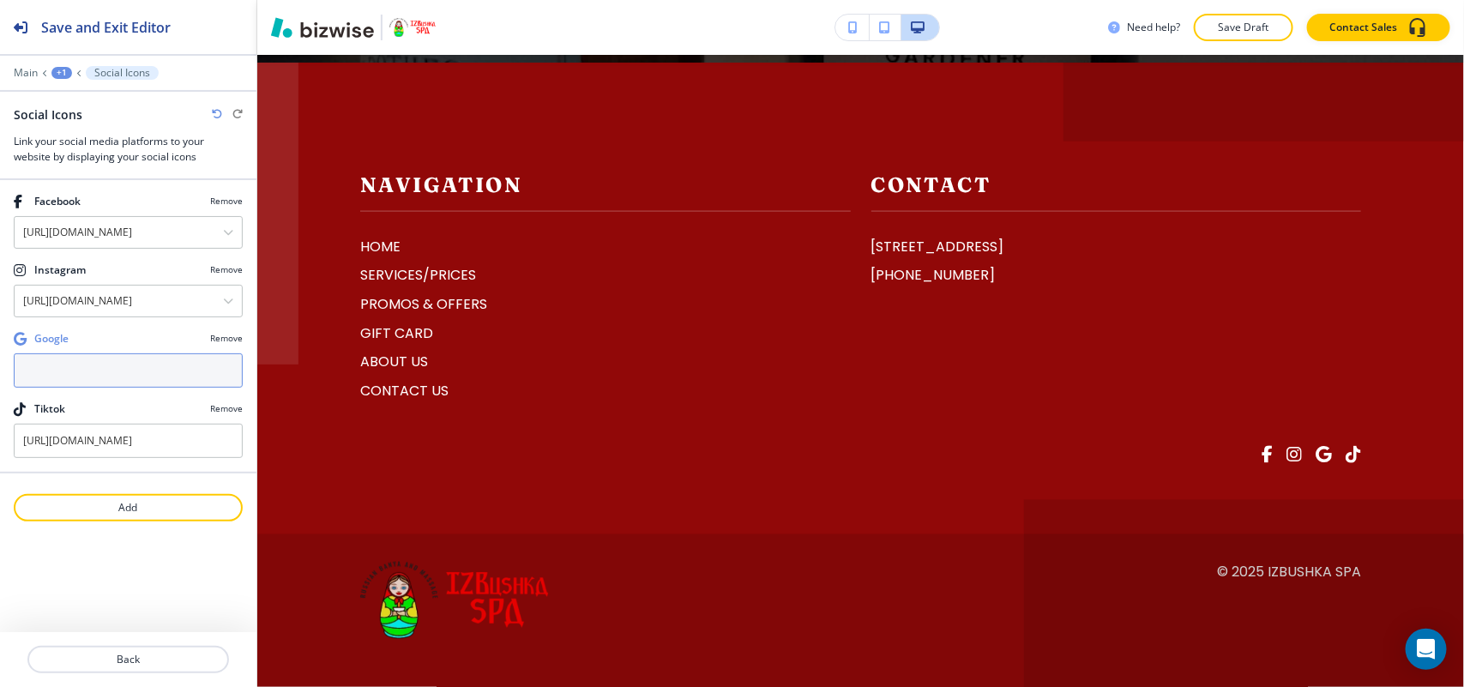
click at [81, 377] on input "text" at bounding box center [128, 370] width 229 height 34
paste input "https://www.google.com/maps/place/Izbushka+Spa/@39.557443,-104.780286,1179m/dat…"
type input "https://www.google.com/maps/place/Izbushka+Spa/@39.557443,-104.780286,1179m/dat…"
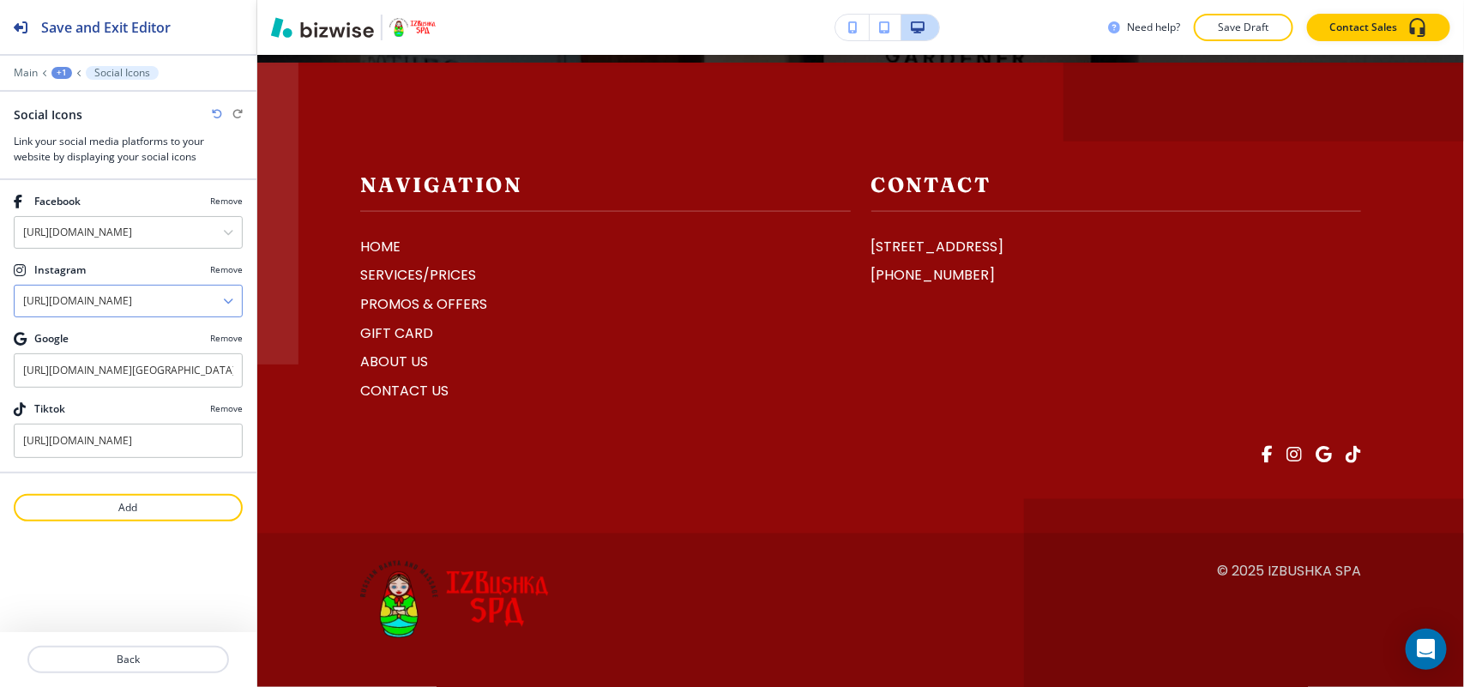
drag, startPoint x: 108, startPoint y: 309, endPoint x: 221, endPoint y: 309, distance: 113.2
click at [221, 309] on input "https://www.instagram.com/izbushka_spa" at bounding box center [119, 300] width 208 height 29
drag, startPoint x: 131, startPoint y: 241, endPoint x: 250, endPoint y: 242, distance: 118.3
click at [250, 242] on div "Facebook Remove https://www.facebook.com/banyababy Manage Social Media Accounts" at bounding box center [128, 221] width 256 height 55
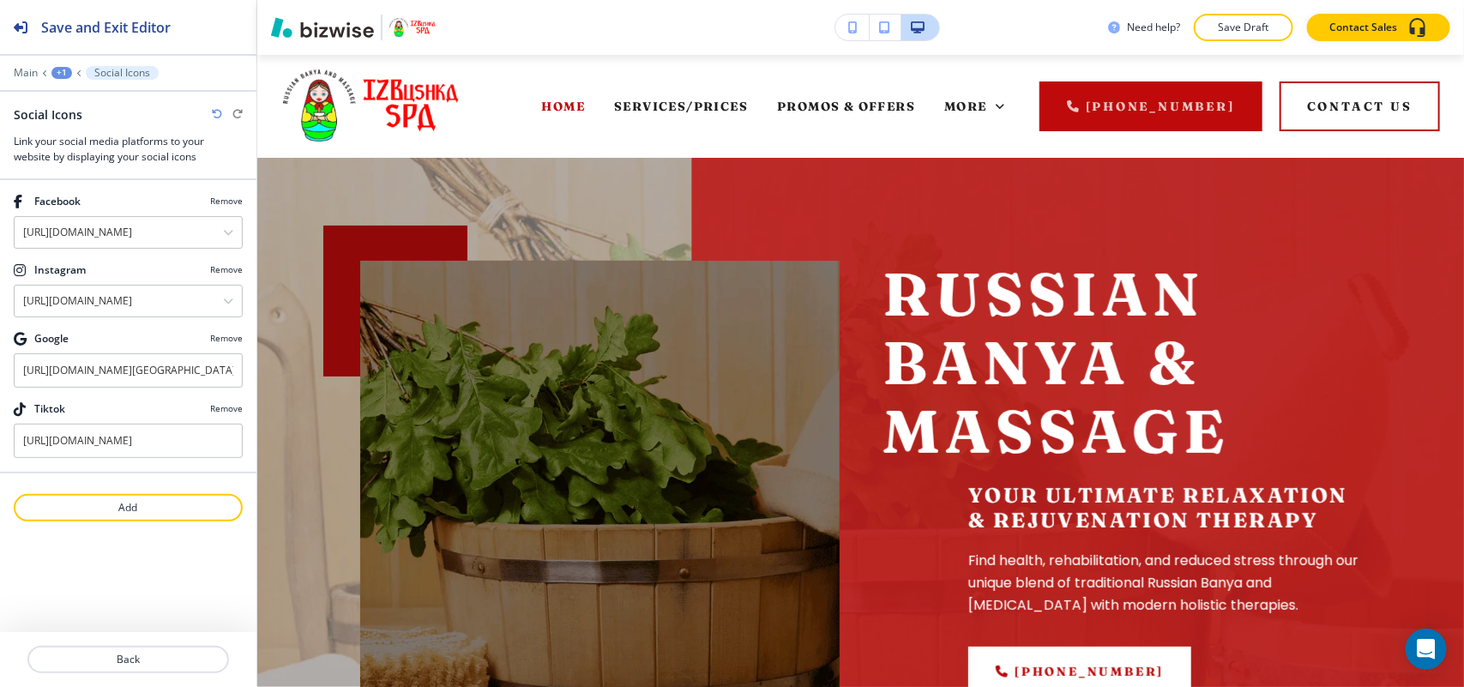
click at [64, 71] on div "+1" at bounding box center [61, 73] width 21 height 12
click at [69, 94] on p "Global Components" at bounding box center [106, 101] width 87 height 15
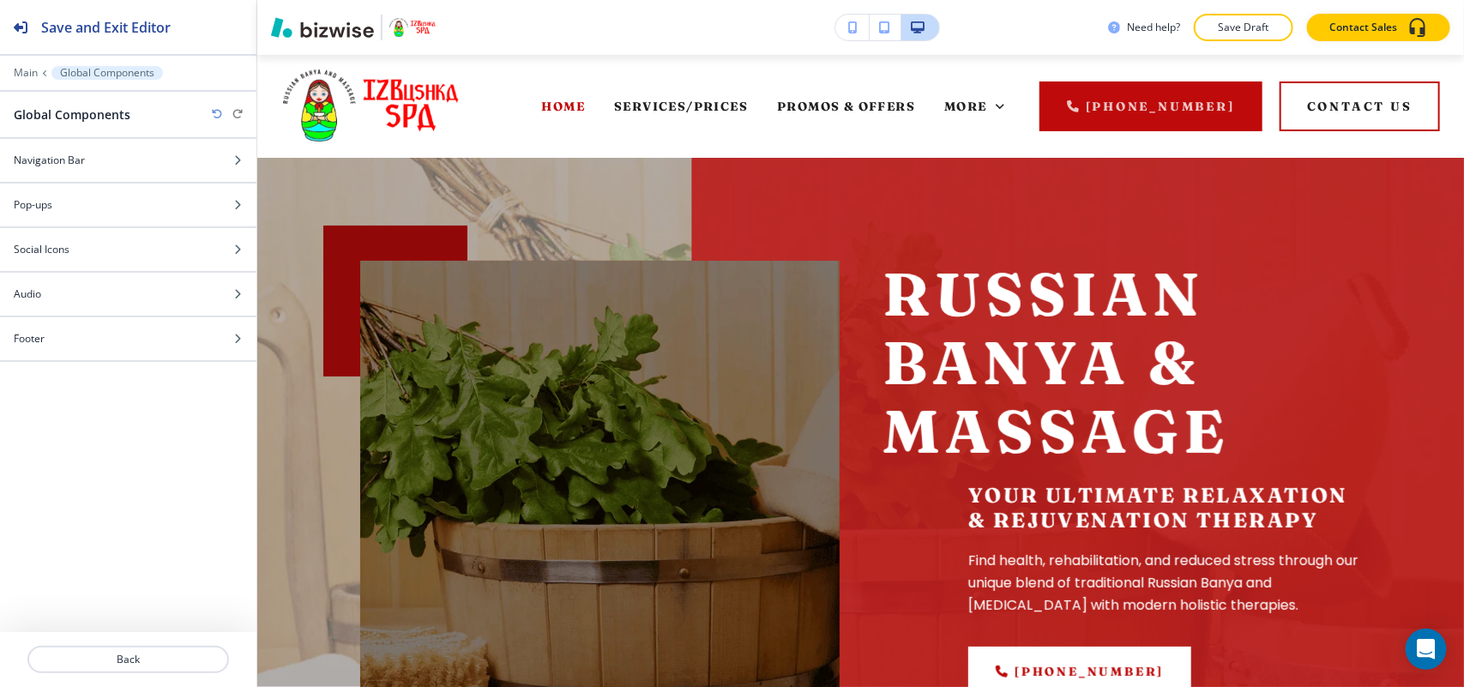
click at [15, 66] on div "Main Global Components" at bounding box center [128, 73] width 229 height 14
click at [27, 77] on p "Main" at bounding box center [26, 73] width 24 height 12
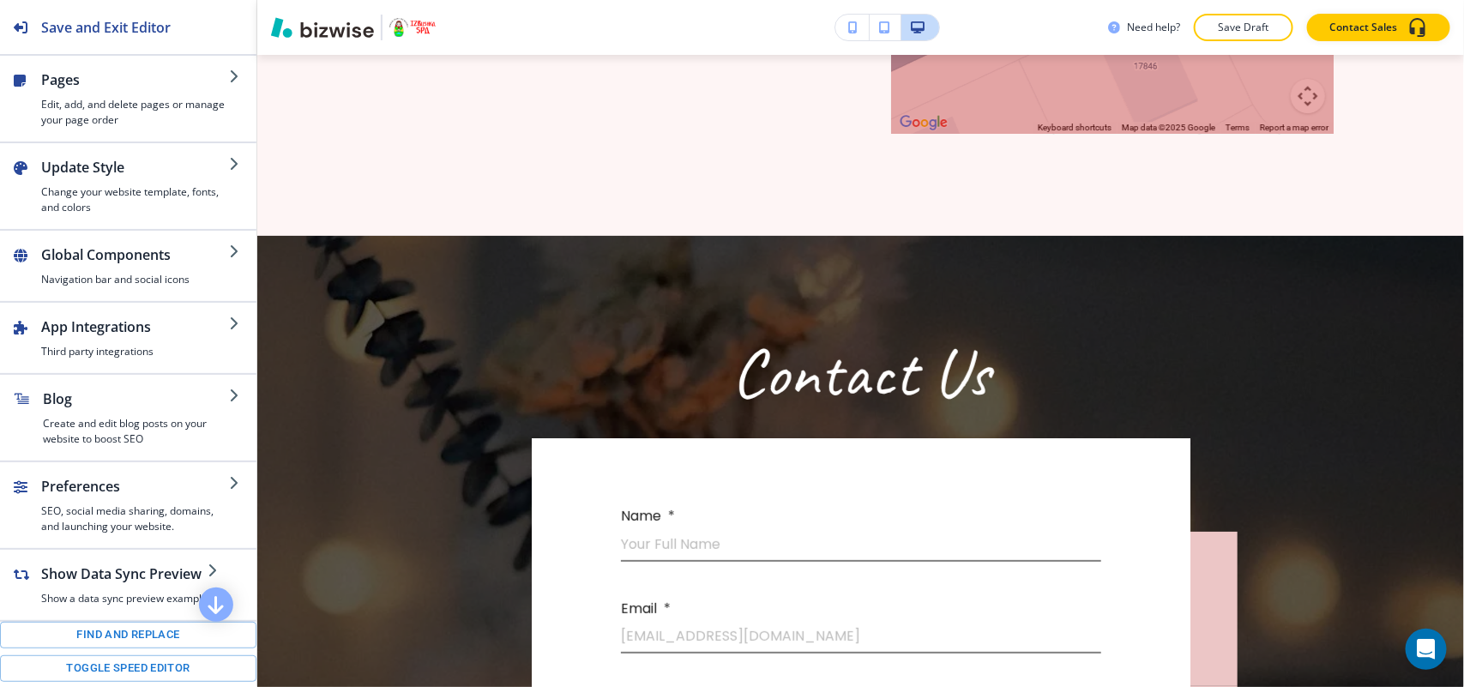
scroll to position [5145, 0]
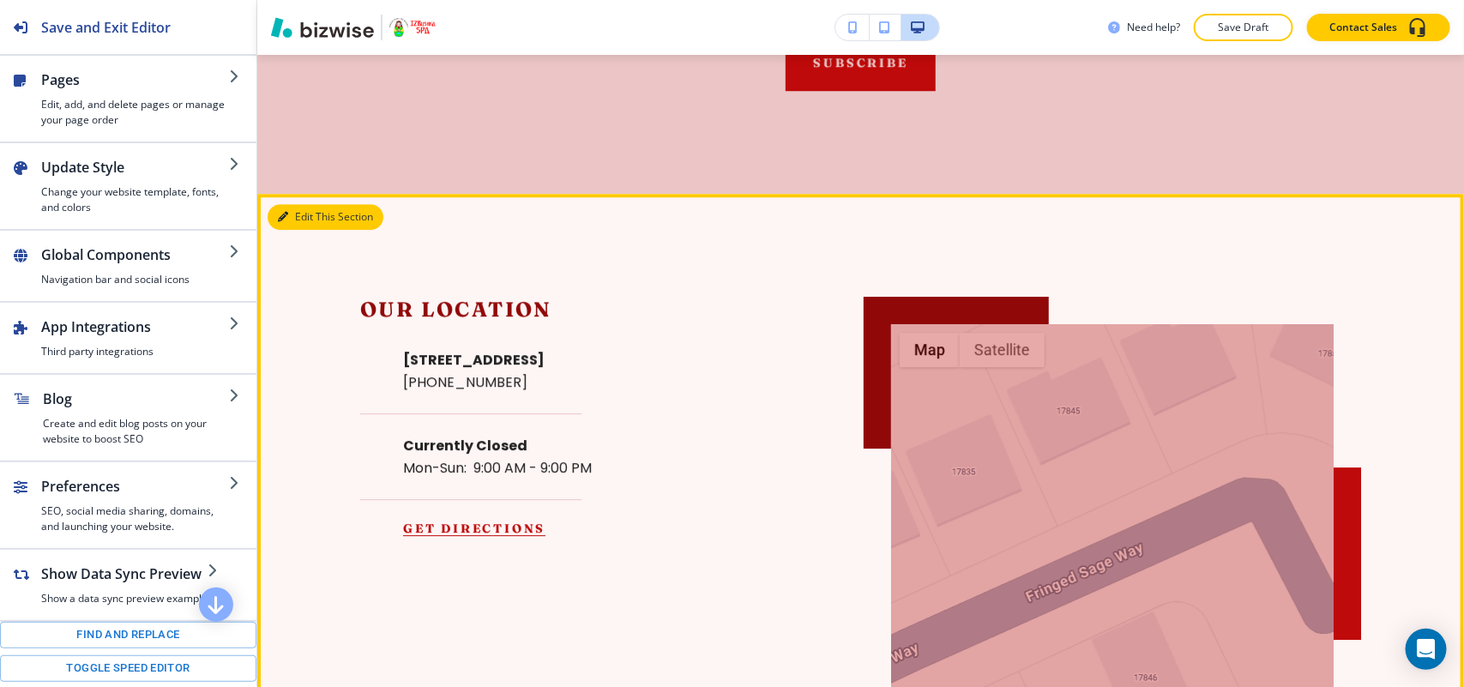
click at [298, 211] on button "Edit This Section" at bounding box center [326, 217] width 116 height 26
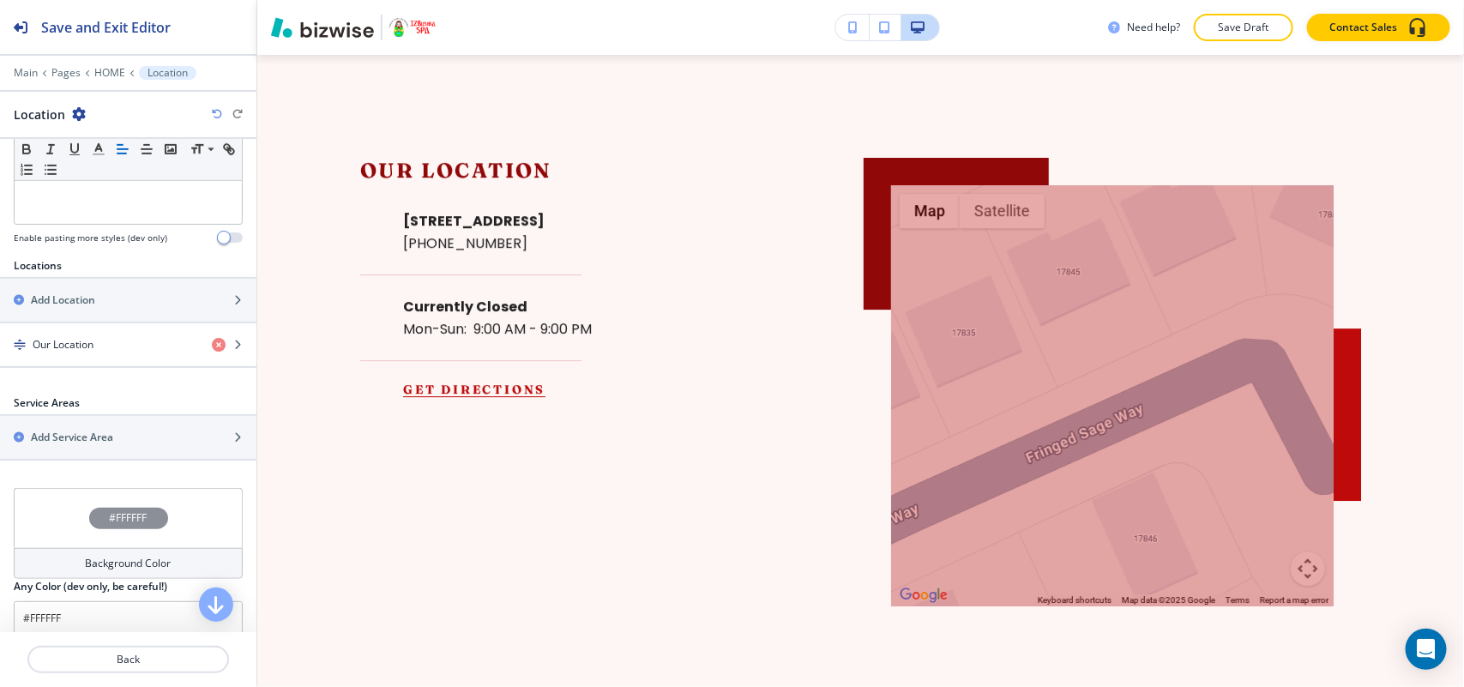
scroll to position [515, 0]
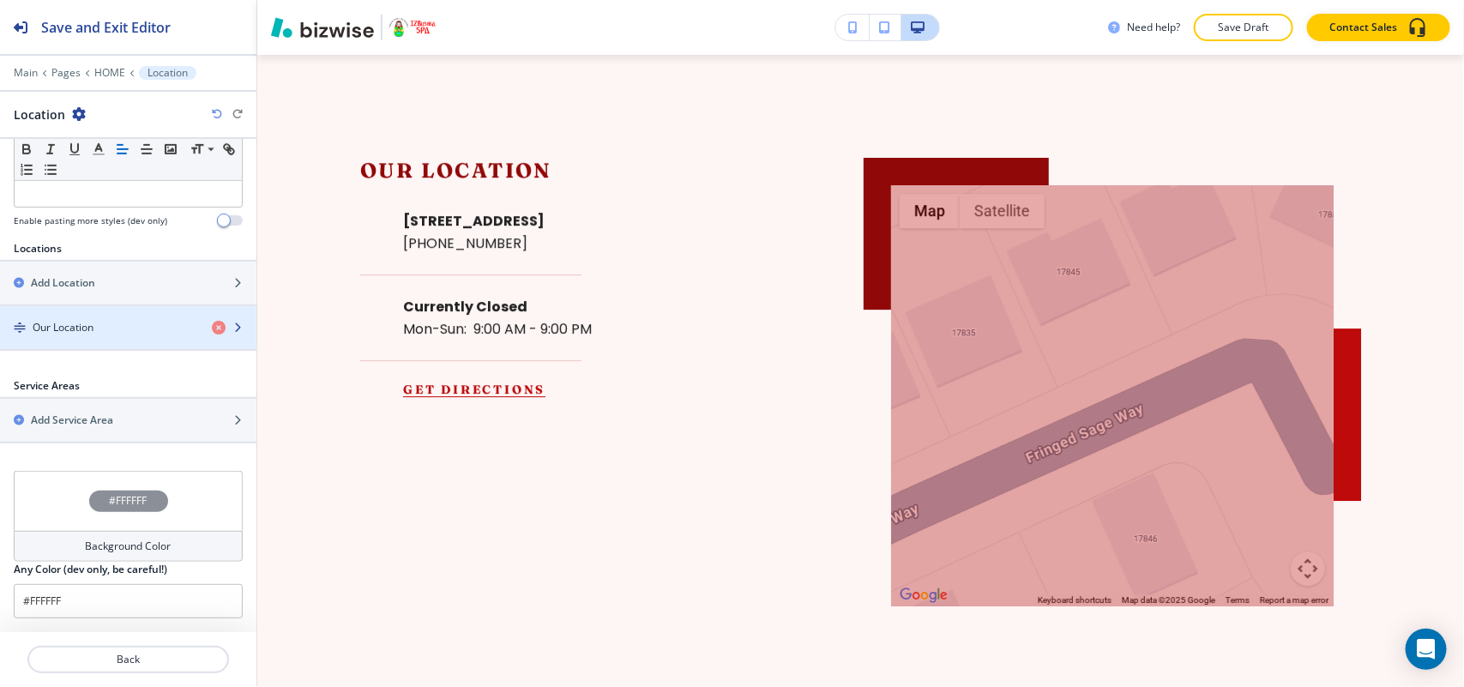
click at [92, 330] on h4 "Our Location" at bounding box center [63, 327] width 61 height 15
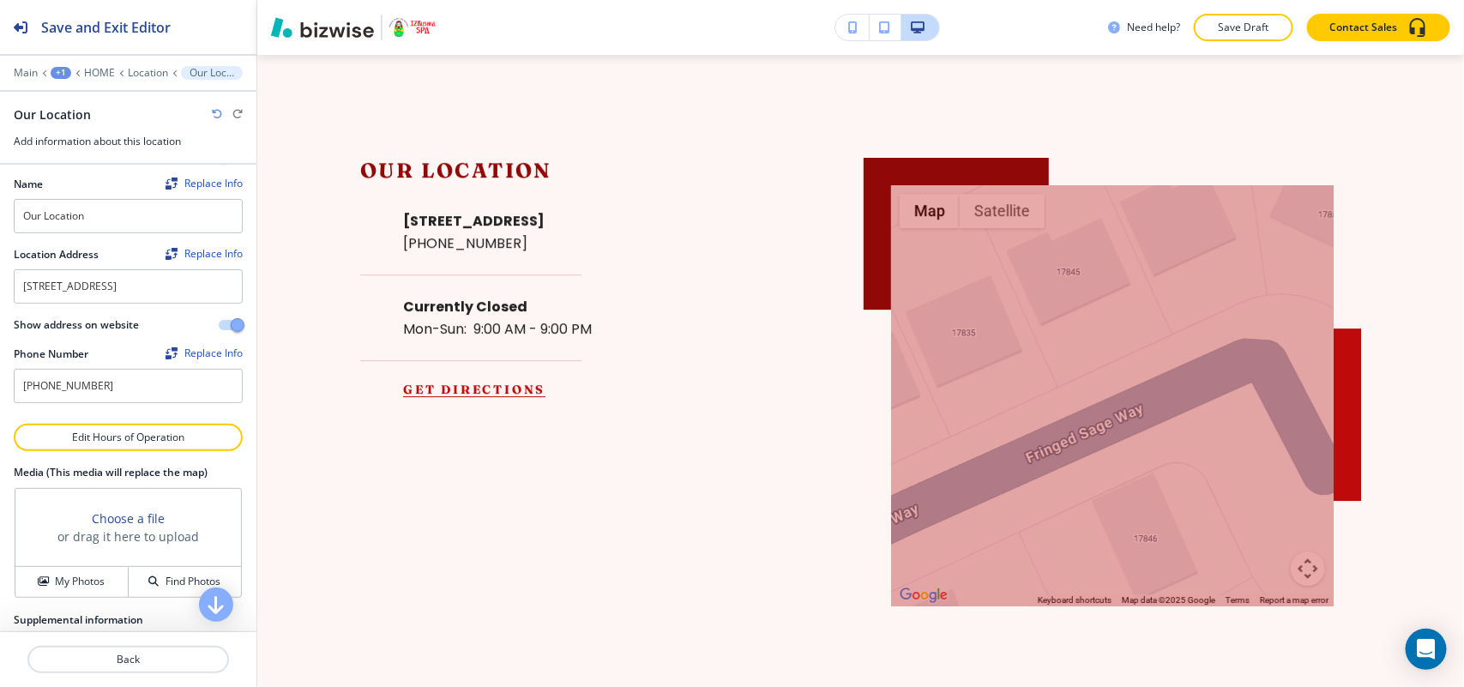
scroll to position [212, 0]
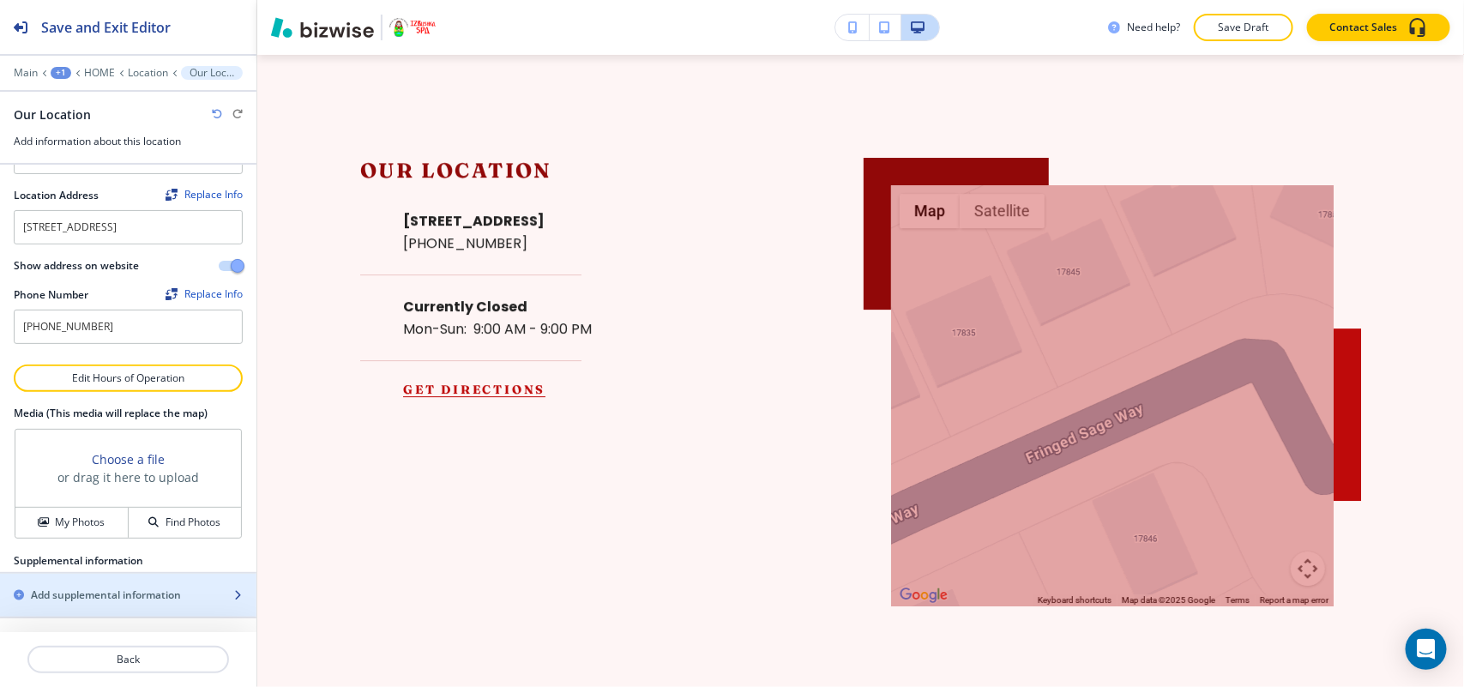
click at [112, 600] on h2 "Add supplemental information" at bounding box center [106, 594] width 150 height 15
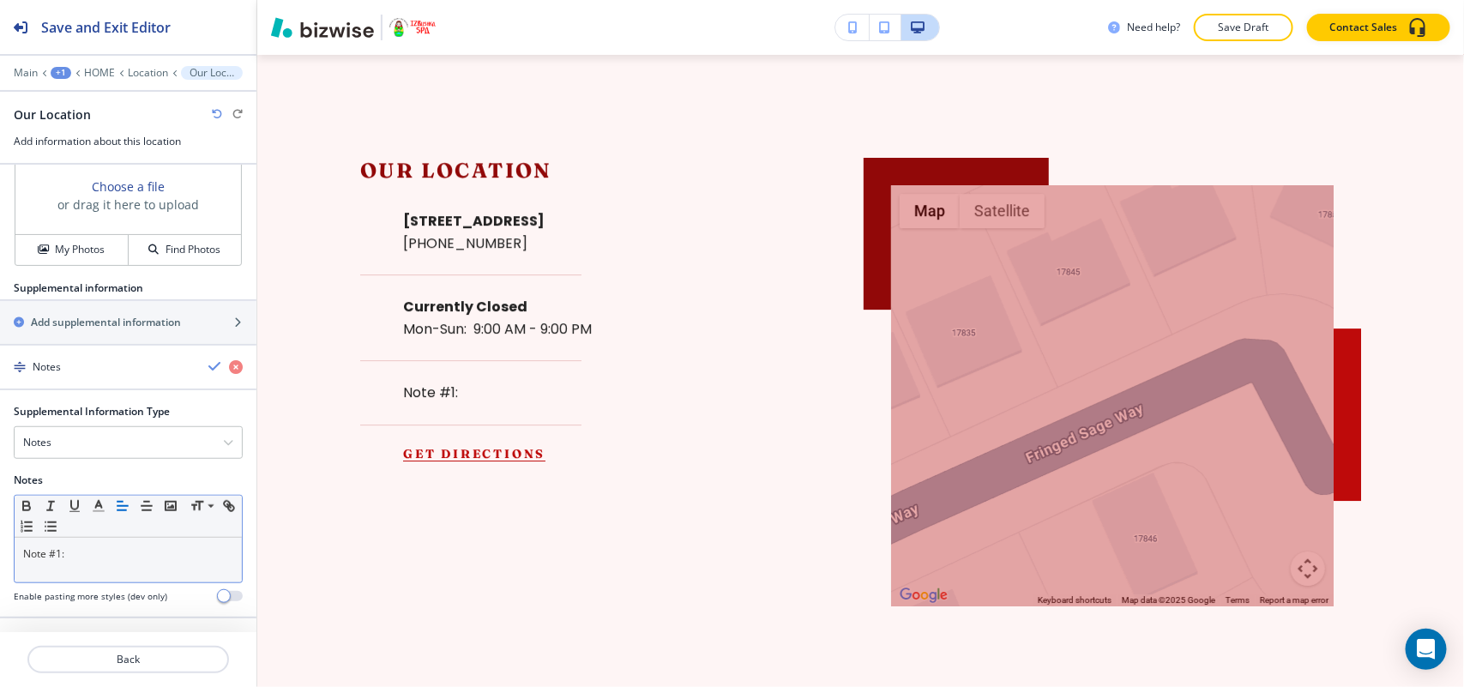
scroll to position [486, 0]
drag, startPoint x: 105, startPoint y: 556, endPoint x: 0, endPoint y: 549, distance: 104.8
click at [0, 549] on div "Supplemental Information Type Notes Notes Email Address PO Box Fax Number Other…" at bounding box center [128, 510] width 256 height 213
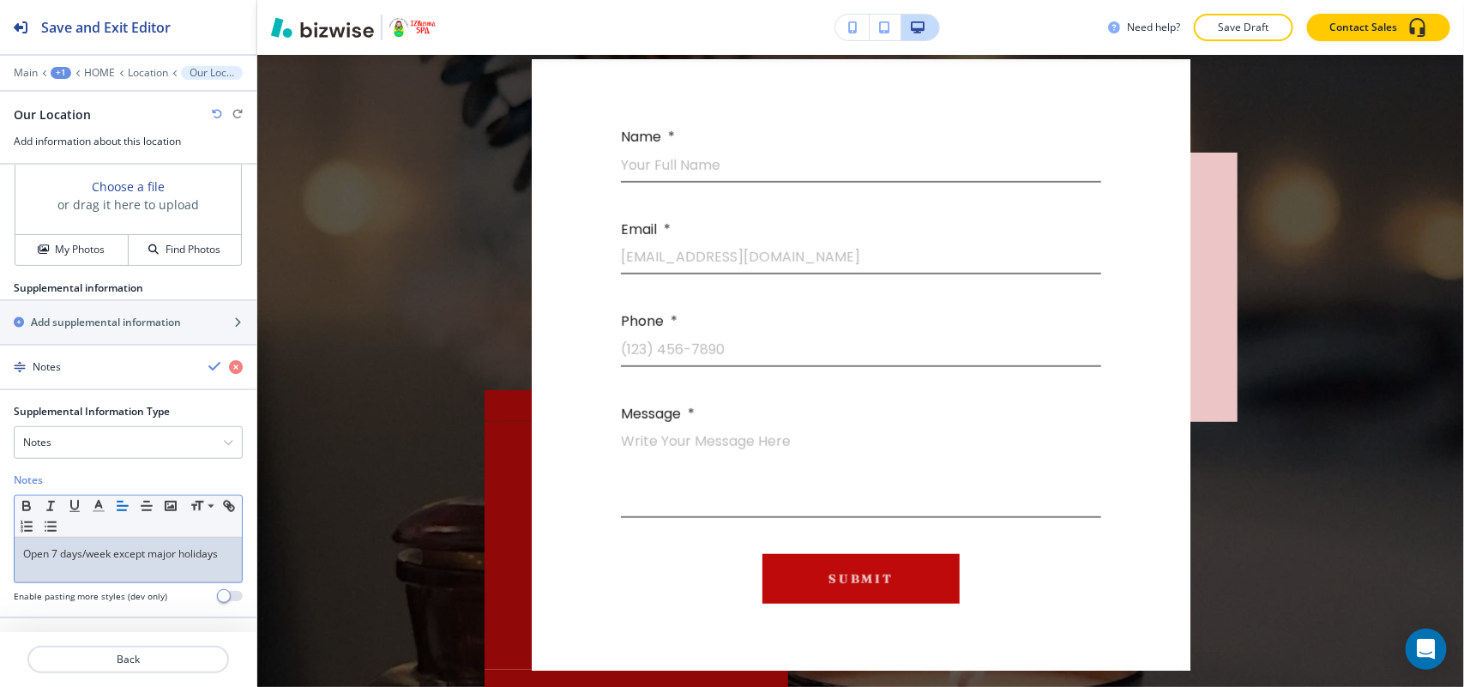
scroll to position [6900, 0]
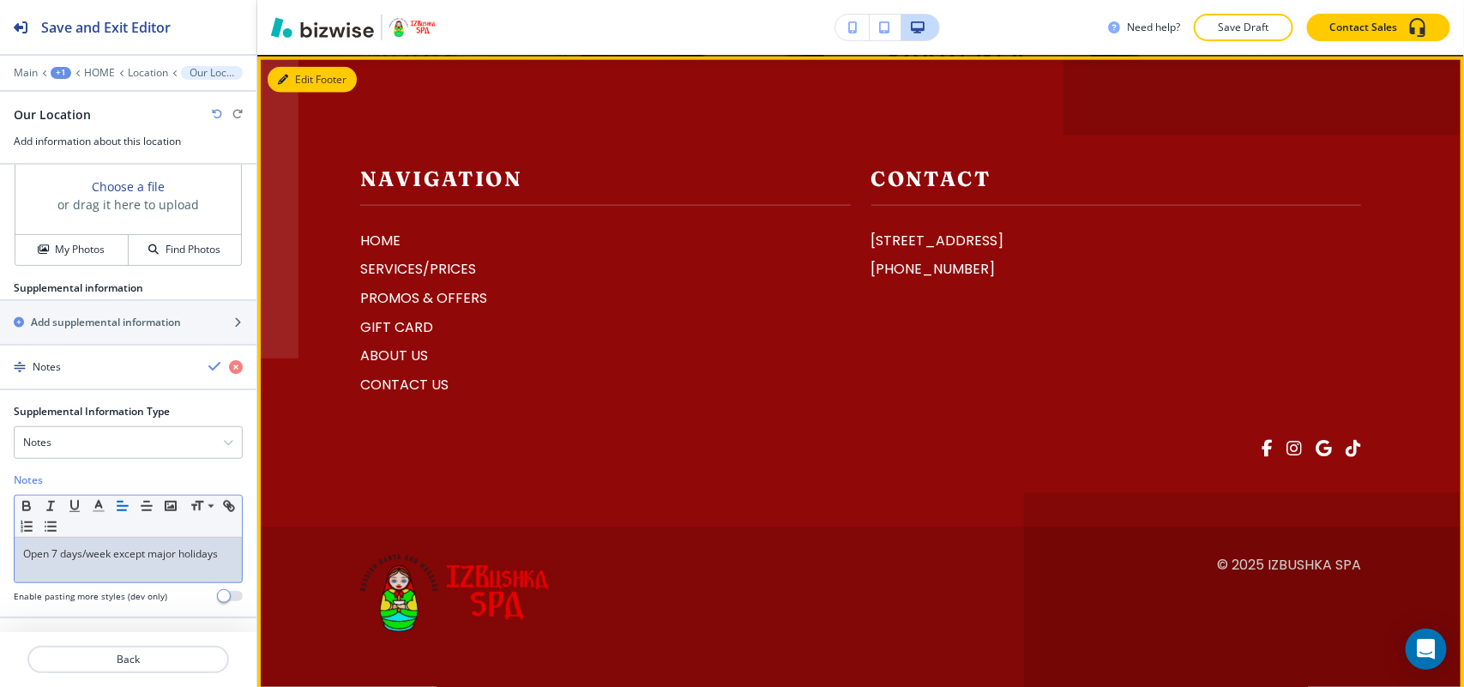
click at [301, 82] on button "Edit Footer" at bounding box center [312, 80] width 89 height 26
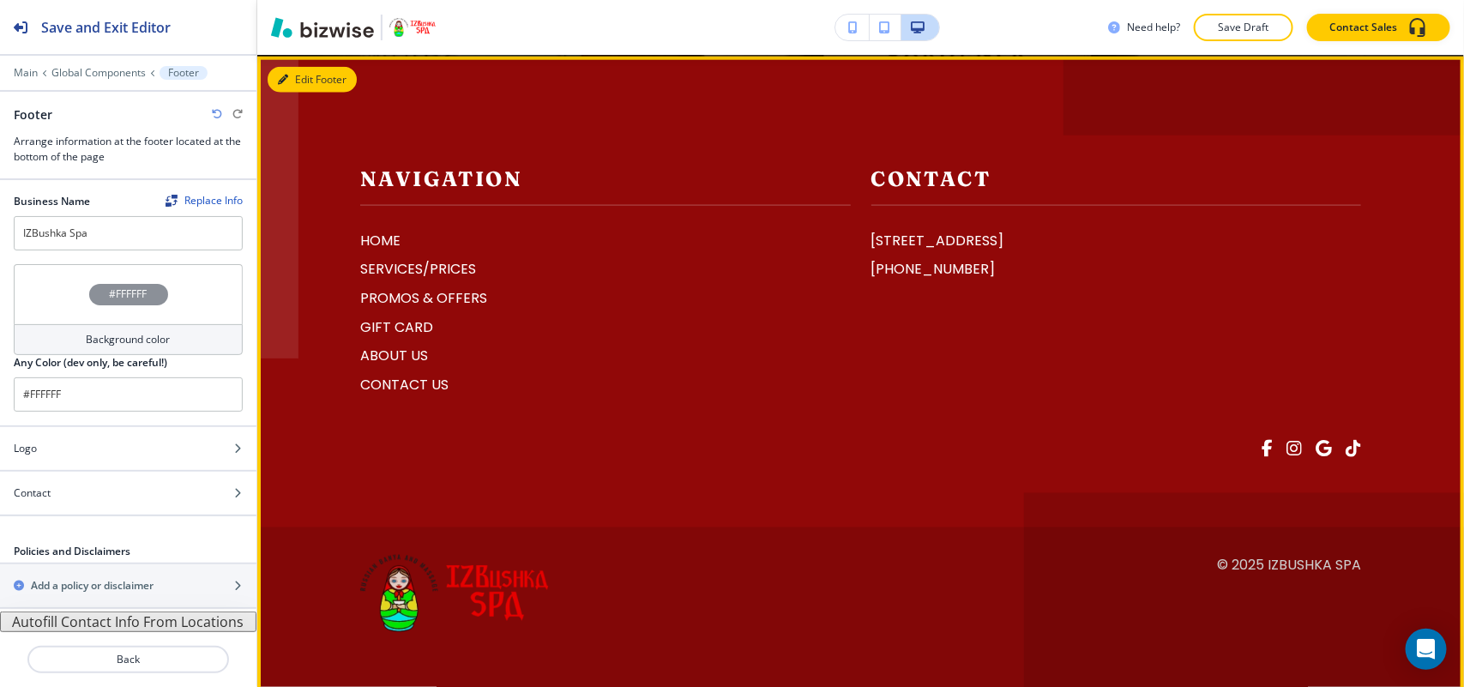
scroll to position [6894, 0]
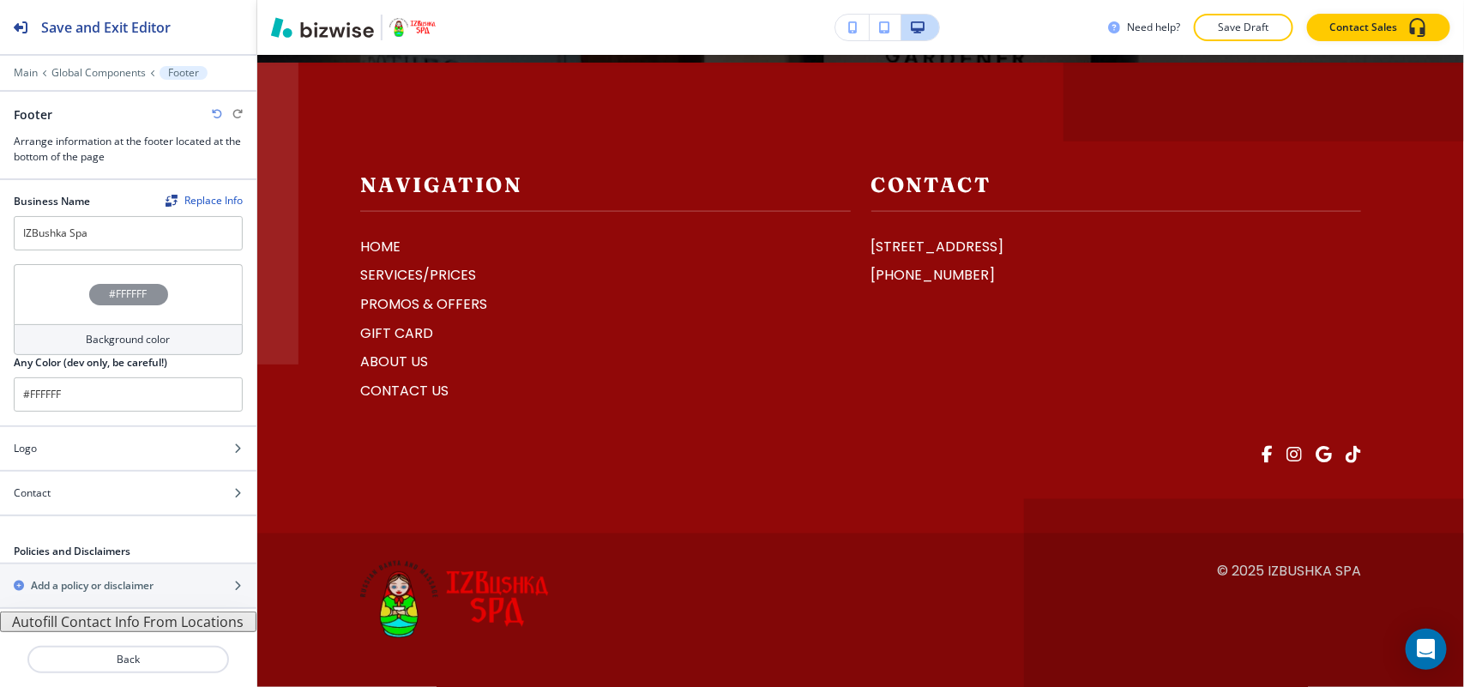
drag, startPoint x: 105, startPoint y: 620, endPoint x: 114, endPoint y: 620, distance: 9.4
click at [105, 620] on button "Autofill Contact Info From Locations" at bounding box center [128, 621] width 256 height 21
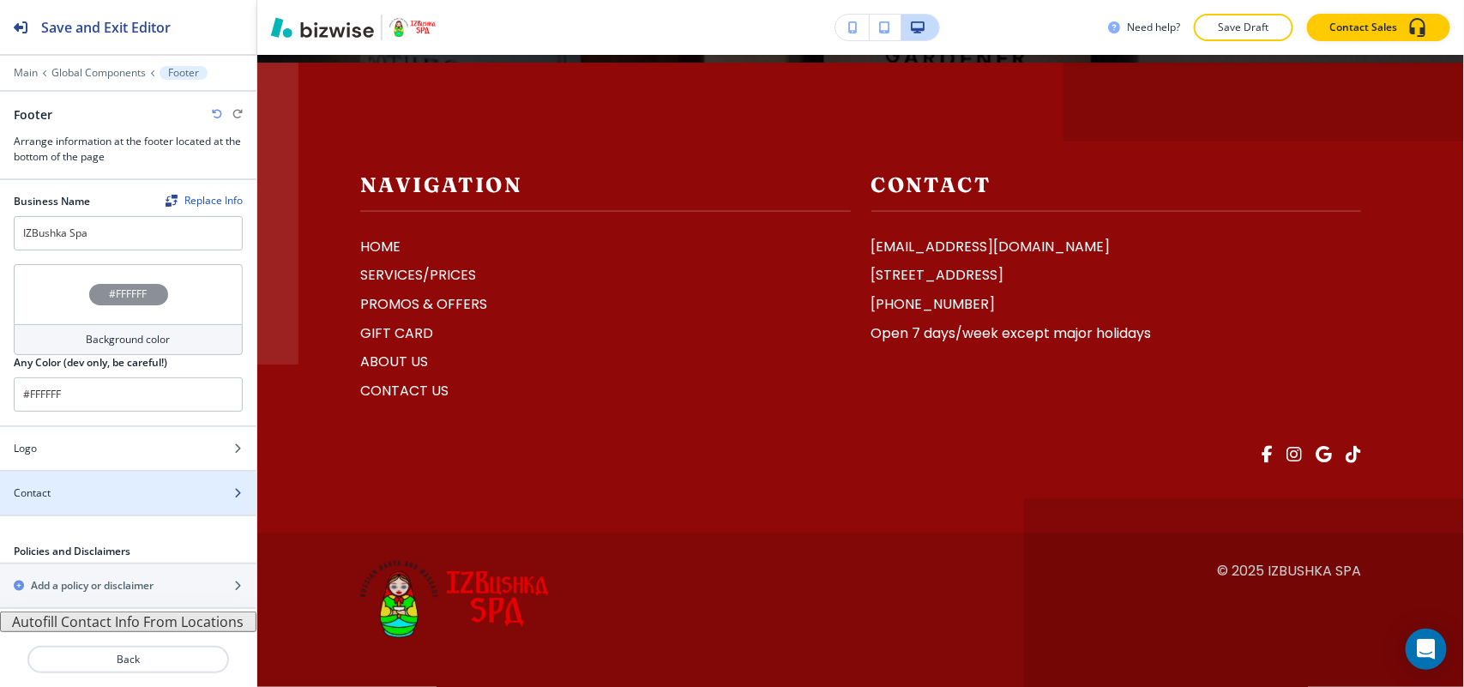
click at [107, 498] on div "Contact" at bounding box center [109, 492] width 219 height 15
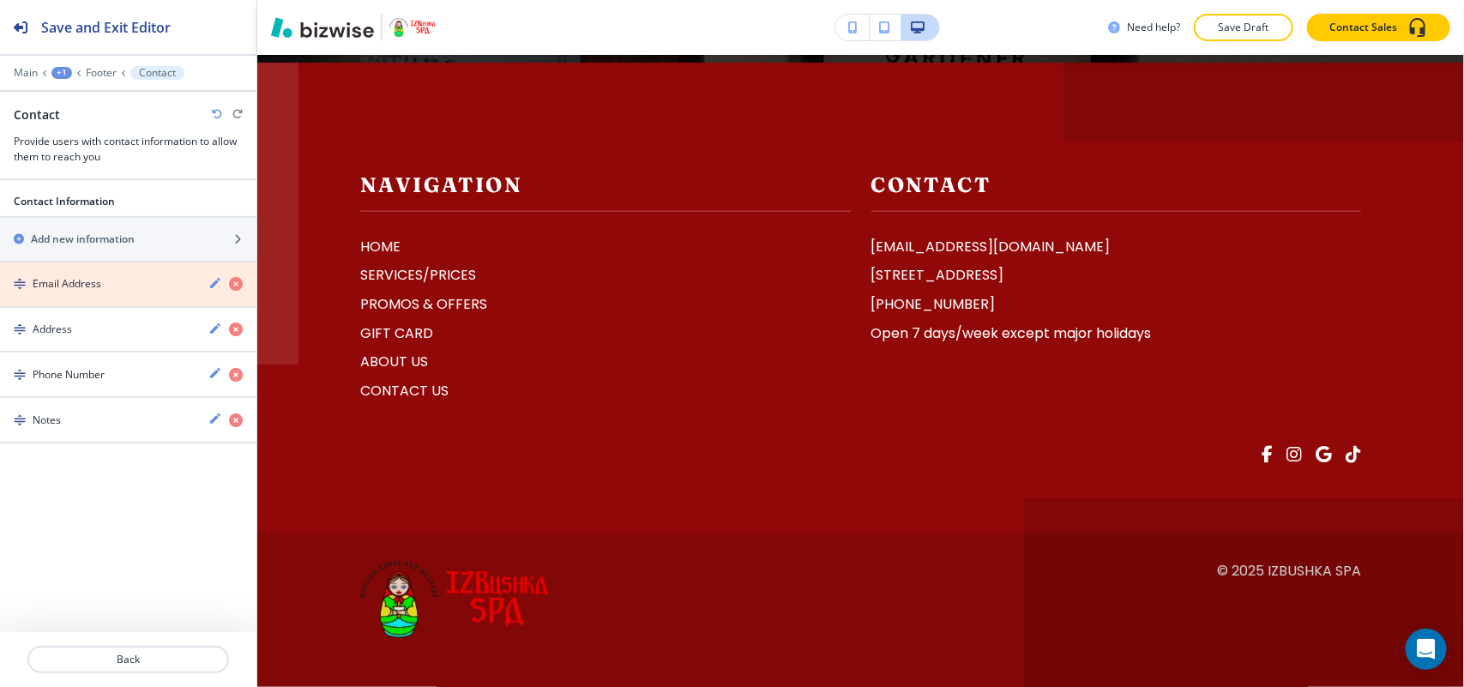
click at [234, 280] on icon "button" at bounding box center [236, 284] width 14 height 14
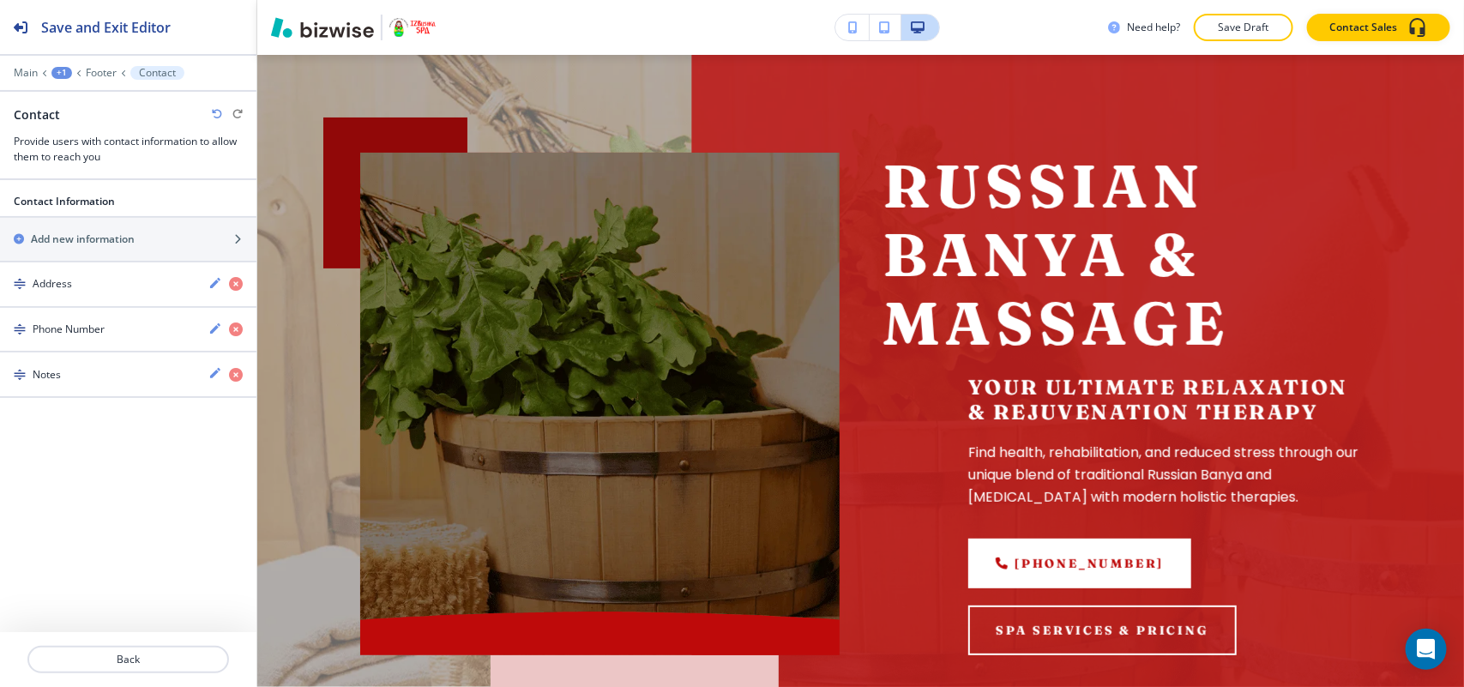
scroll to position [0, 0]
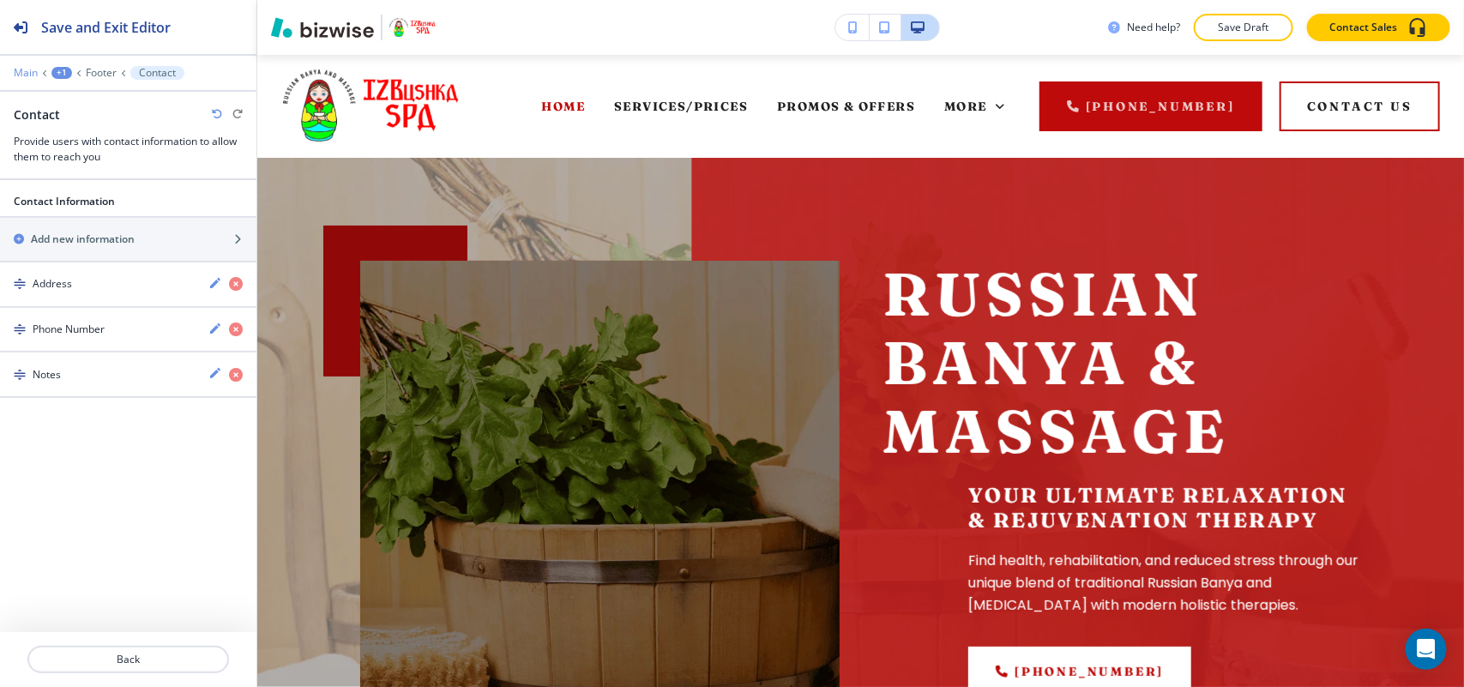
click at [27, 74] on p "Main" at bounding box center [26, 73] width 24 height 12
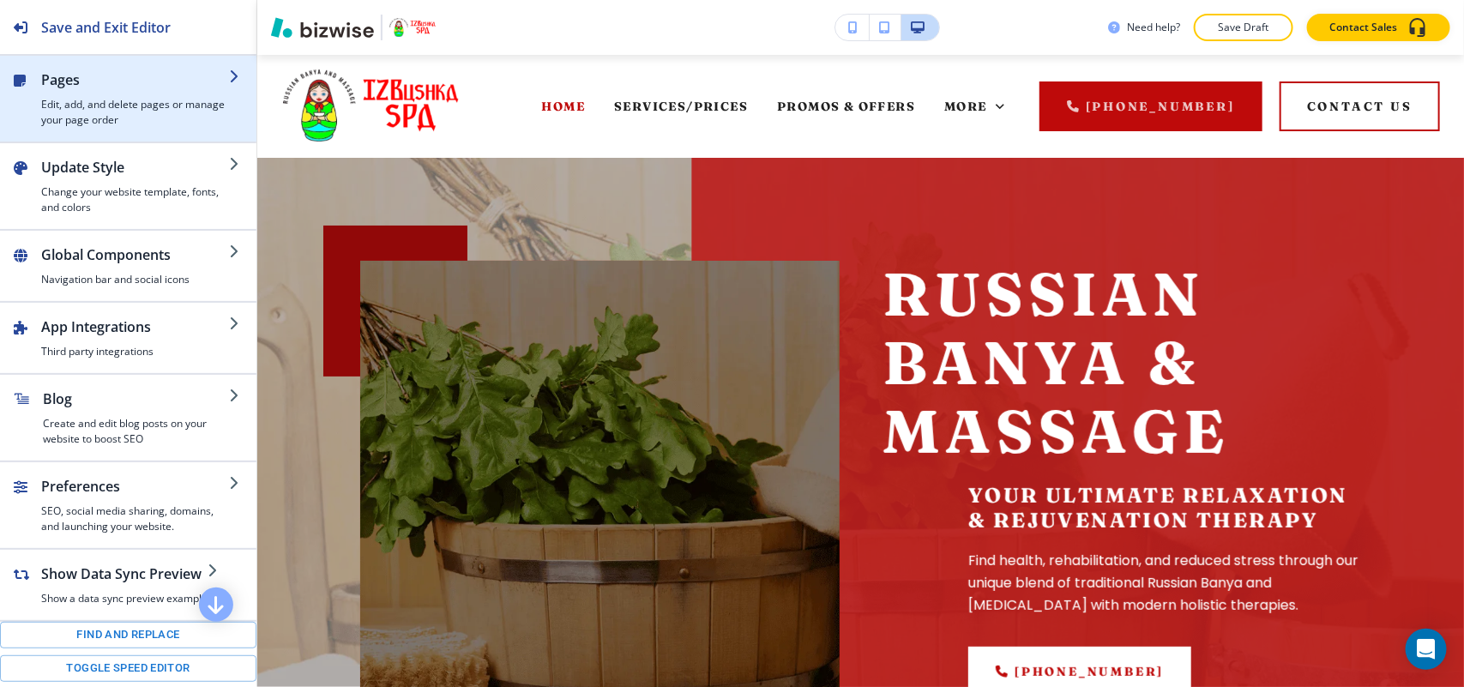
click at [105, 93] on div "button" at bounding box center [135, 93] width 188 height 7
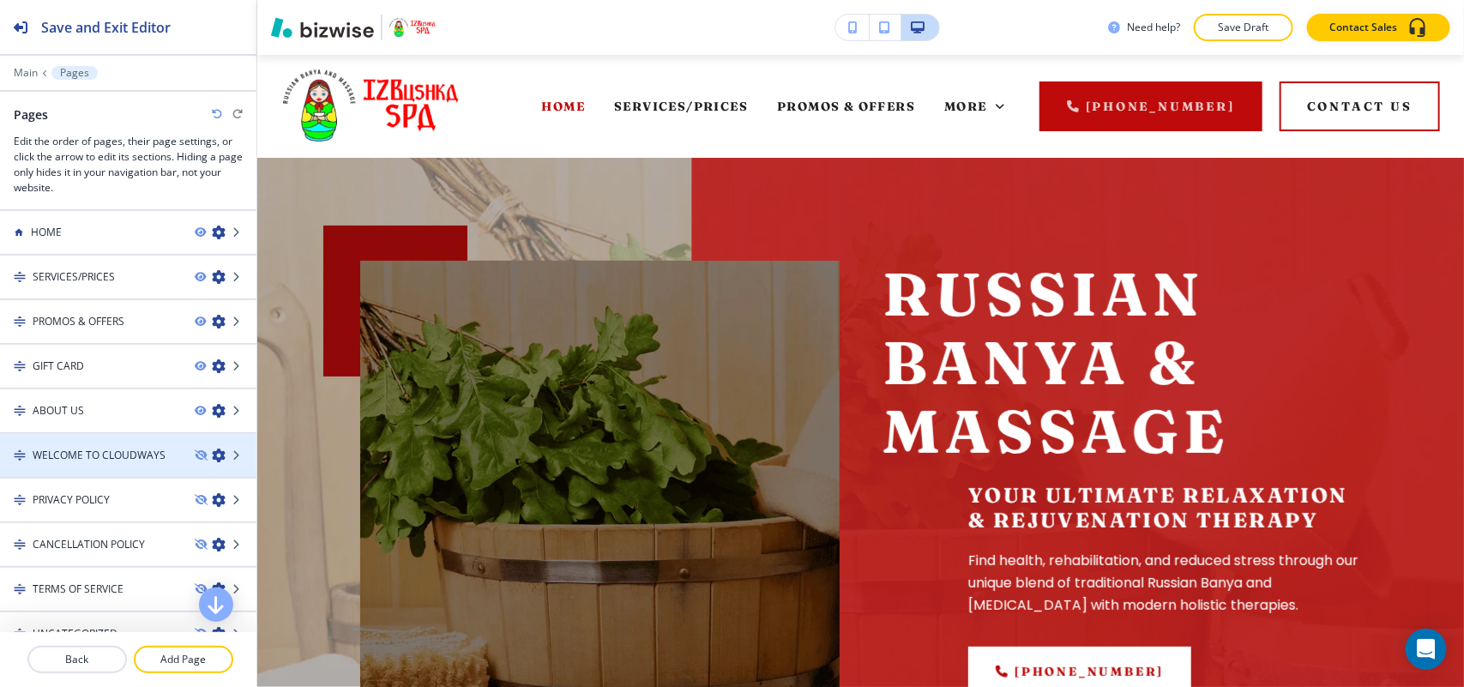
click at [103, 442] on div at bounding box center [128, 441] width 256 height 14
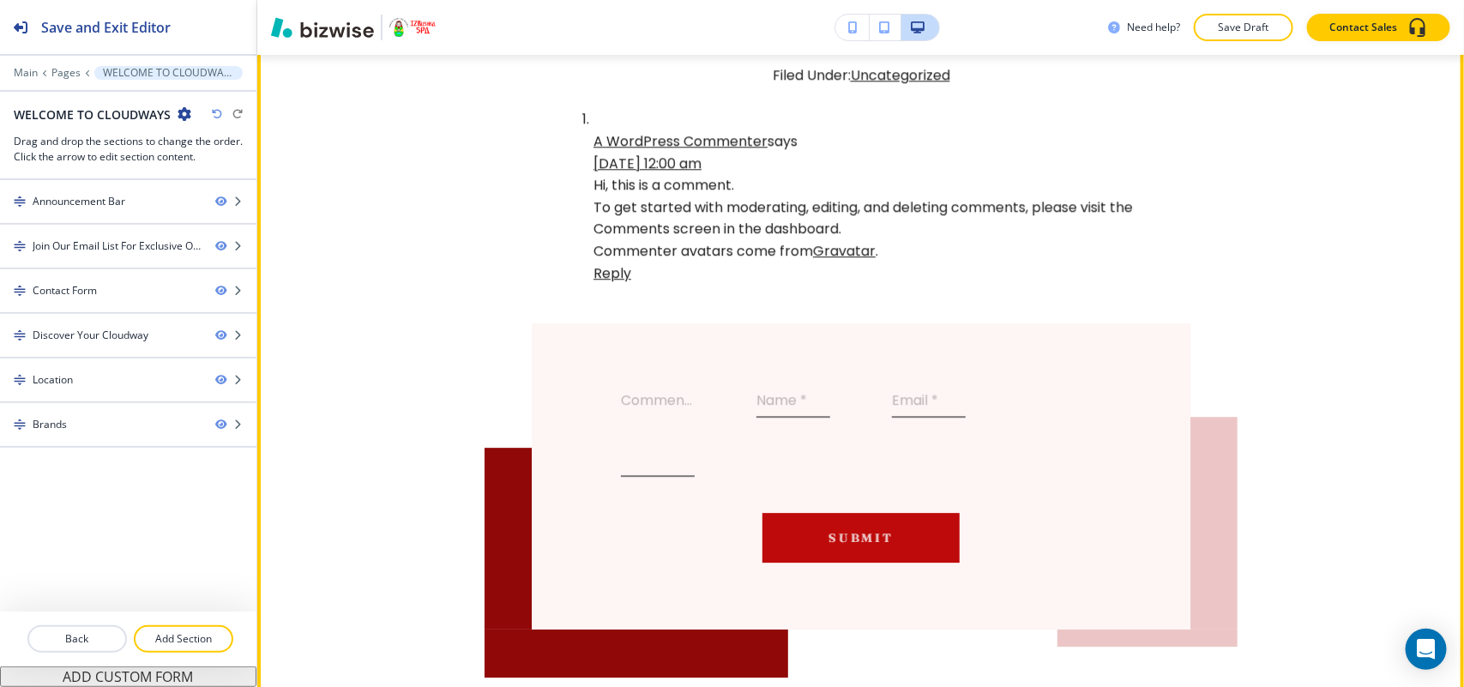
scroll to position [2037, 0]
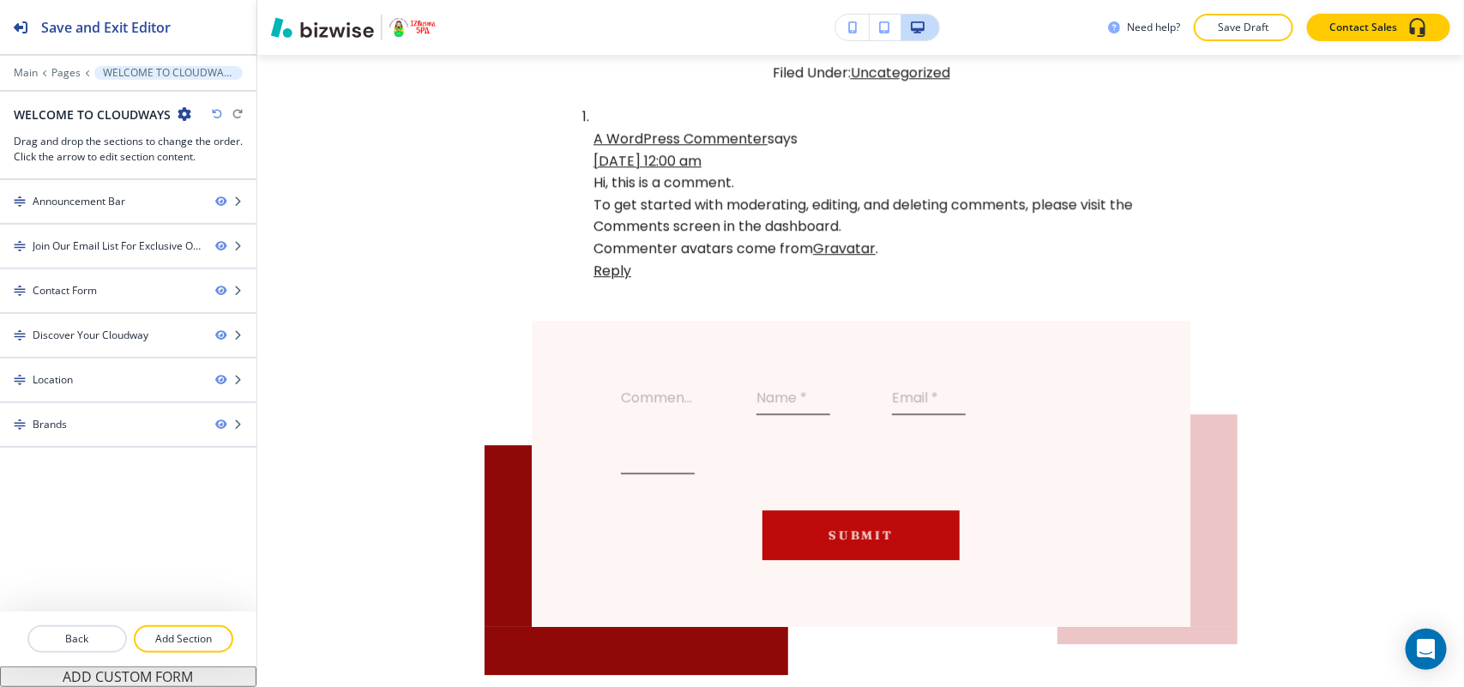
click at [178, 105] on div "WELCOME TO CLOUDWAYS" at bounding box center [103, 114] width 178 height 18
click at [181, 112] on icon "button" at bounding box center [185, 114] width 14 height 14
click at [230, 148] on p "Edit Page Settings" at bounding box center [231, 144] width 87 height 15
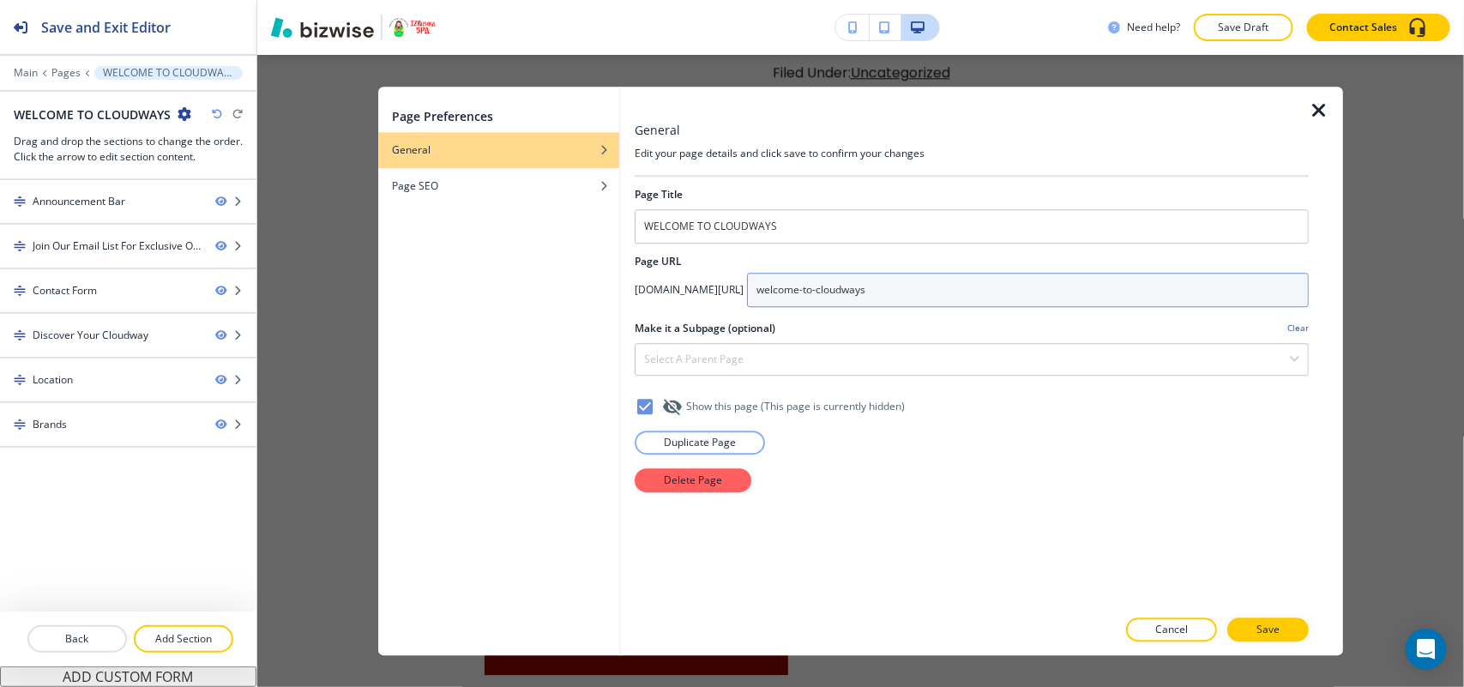
drag, startPoint x: 1013, startPoint y: 294, endPoint x: 740, endPoint y: 286, distance: 272.8
click at [740, 286] on div "app.bizwise.com/preview?id=x3mxxqooellm/ welcome-to-cloudways" at bounding box center [972, 290] width 674 height 34
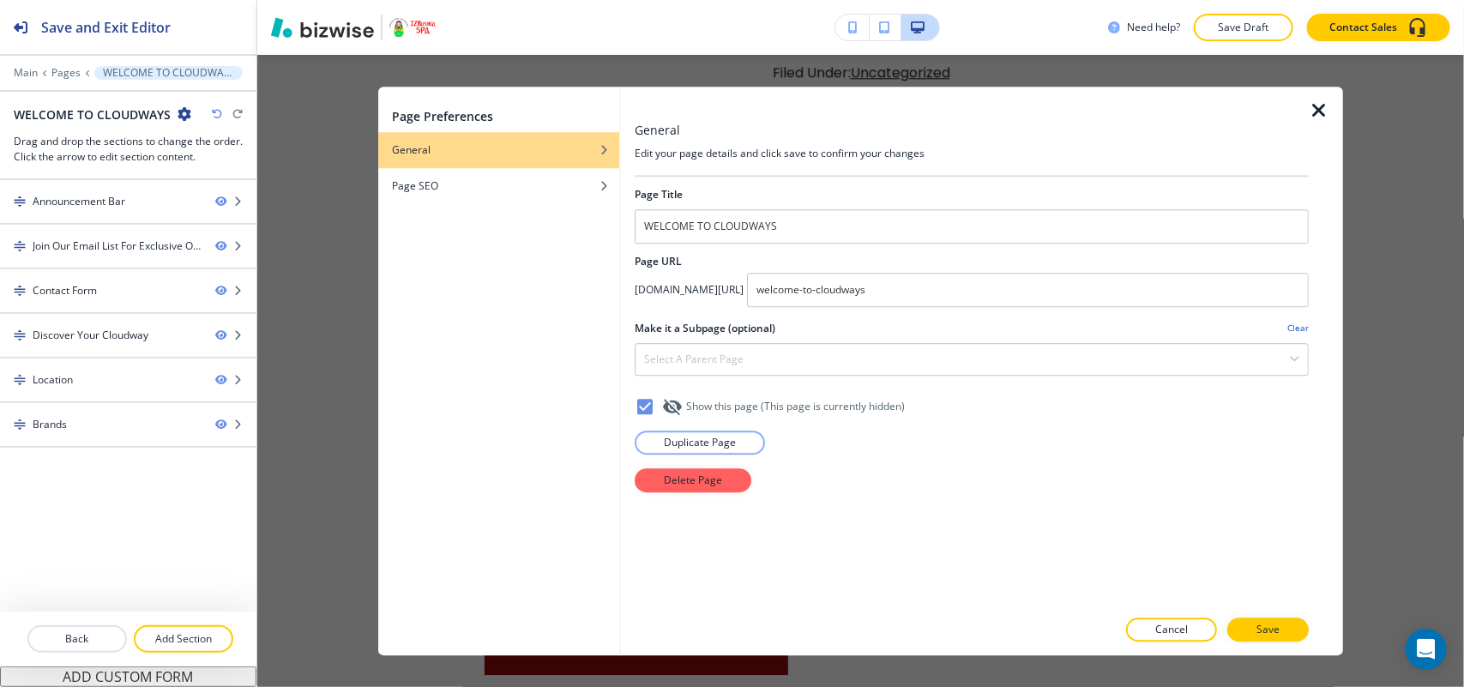
click at [1313, 110] on icon "button" at bounding box center [1319, 110] width 21 height 21
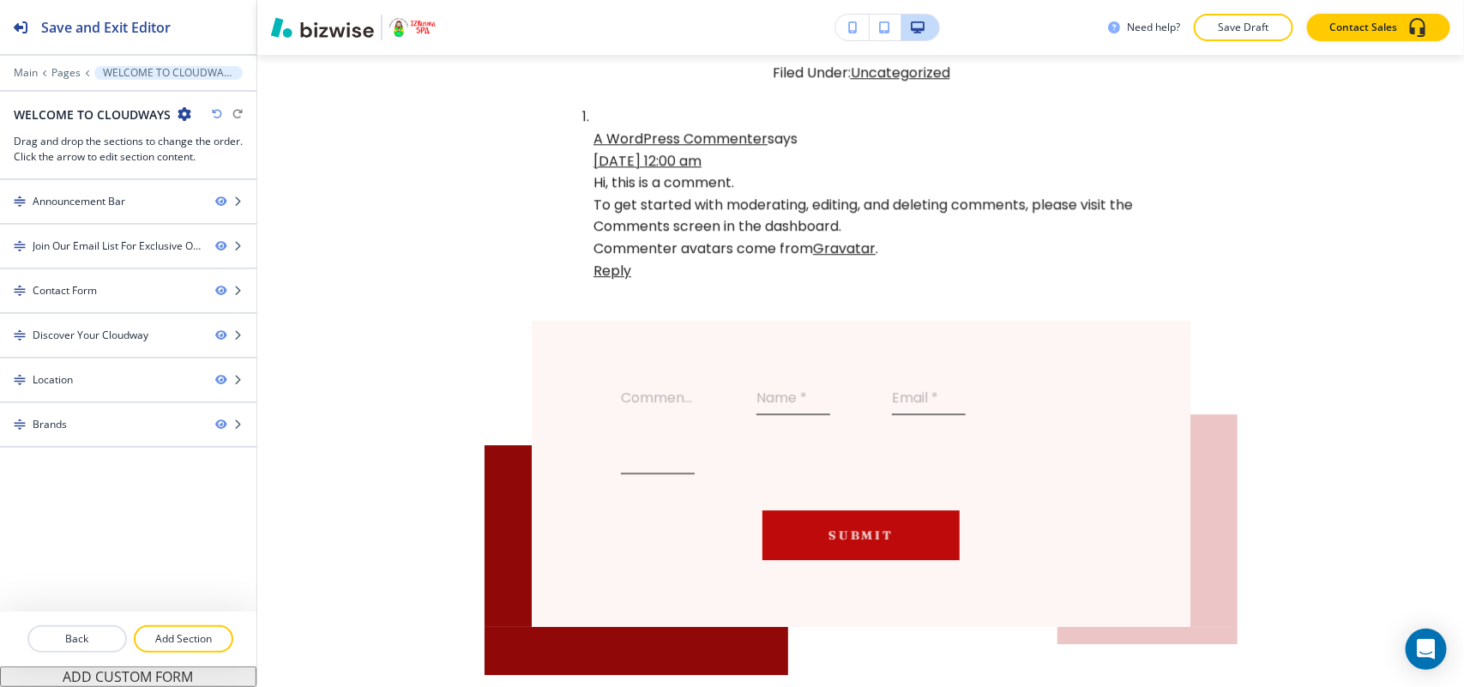
click at [181, 111] on icon "button" at bounding box center [185, 114] width 14 height 14
click at [212, 147] on p "Edit Page Settings" at bounding box center [231, 144] width 87 height 15
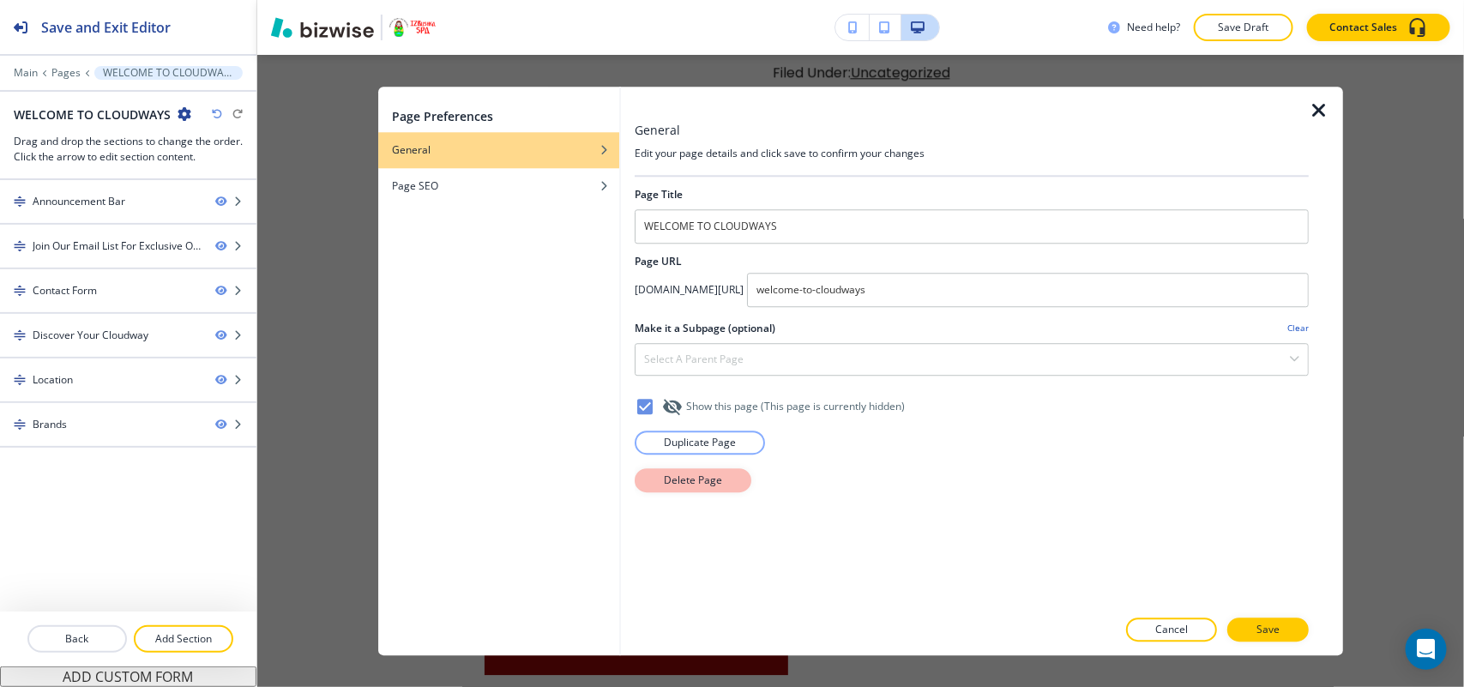
click at [718, 476] on p "Delete Page" at bounding box center [693, 479] width 58 height 15
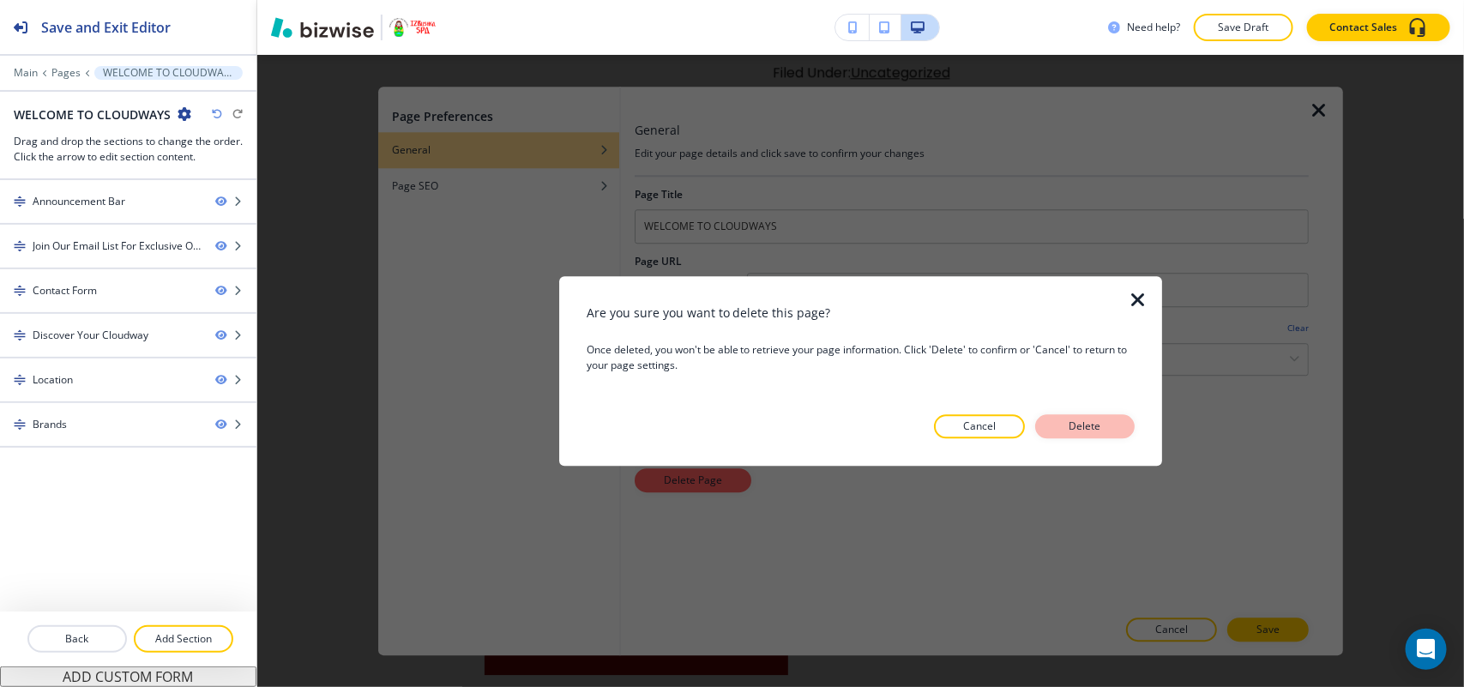
click at [1085, 424] on p "Delete" at bounding box center [1084, 425] width 41 height 15
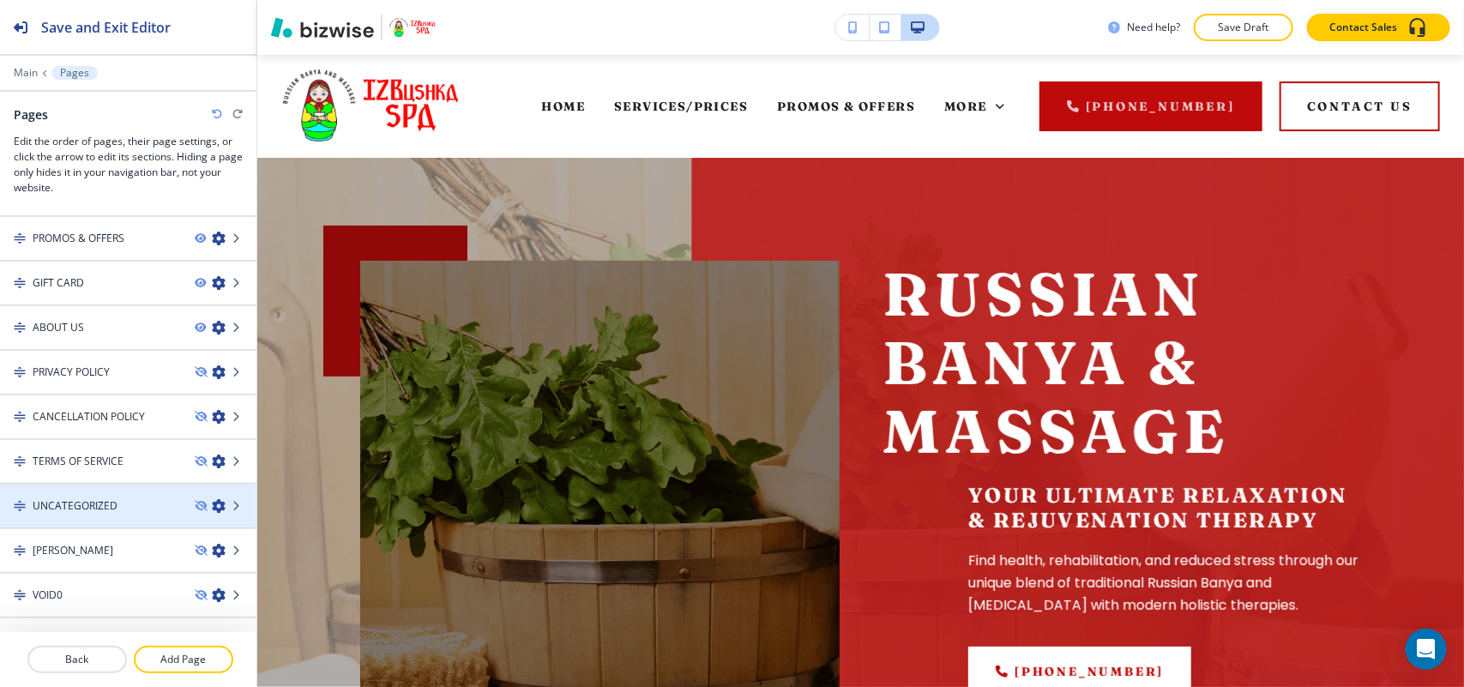
scroll to position [195, 0]
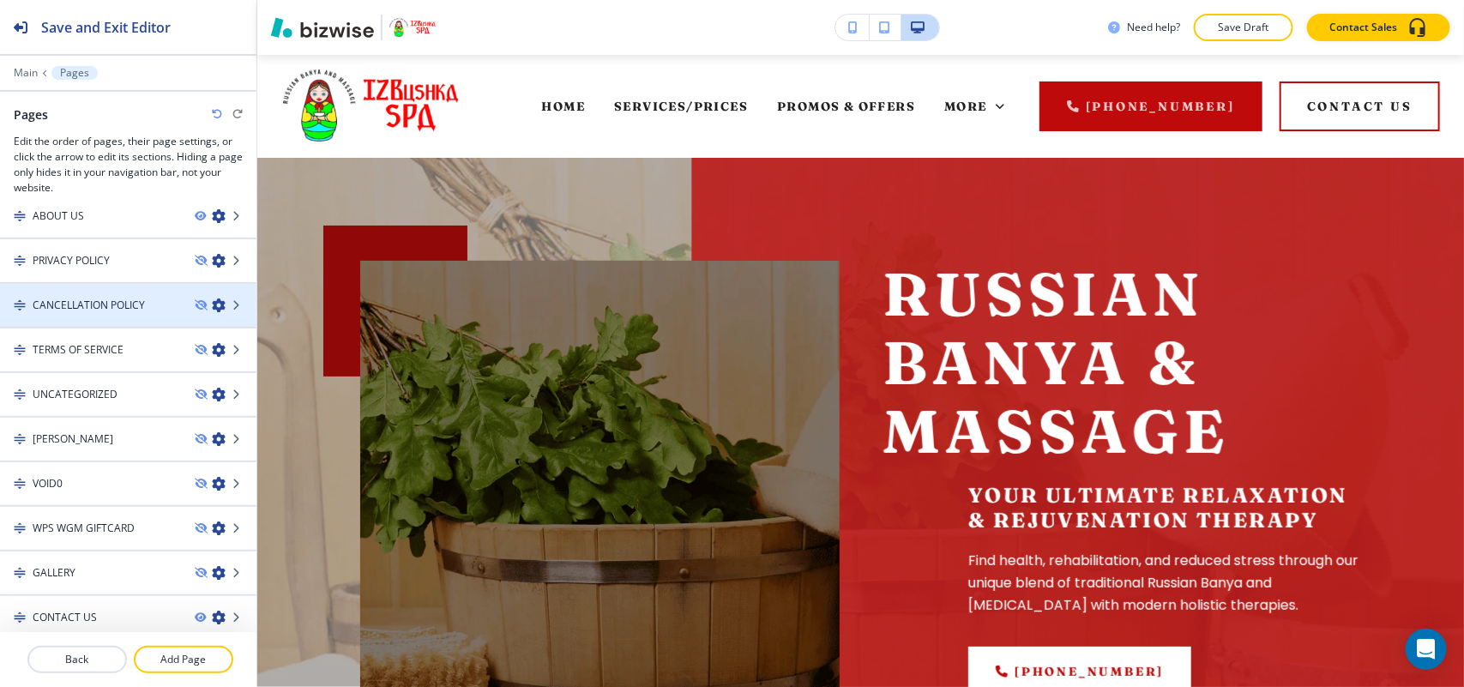
click at [105, 300] on h4 "CANCELLATION POLICY" at bounding box center [89, 305] width 112 height 15
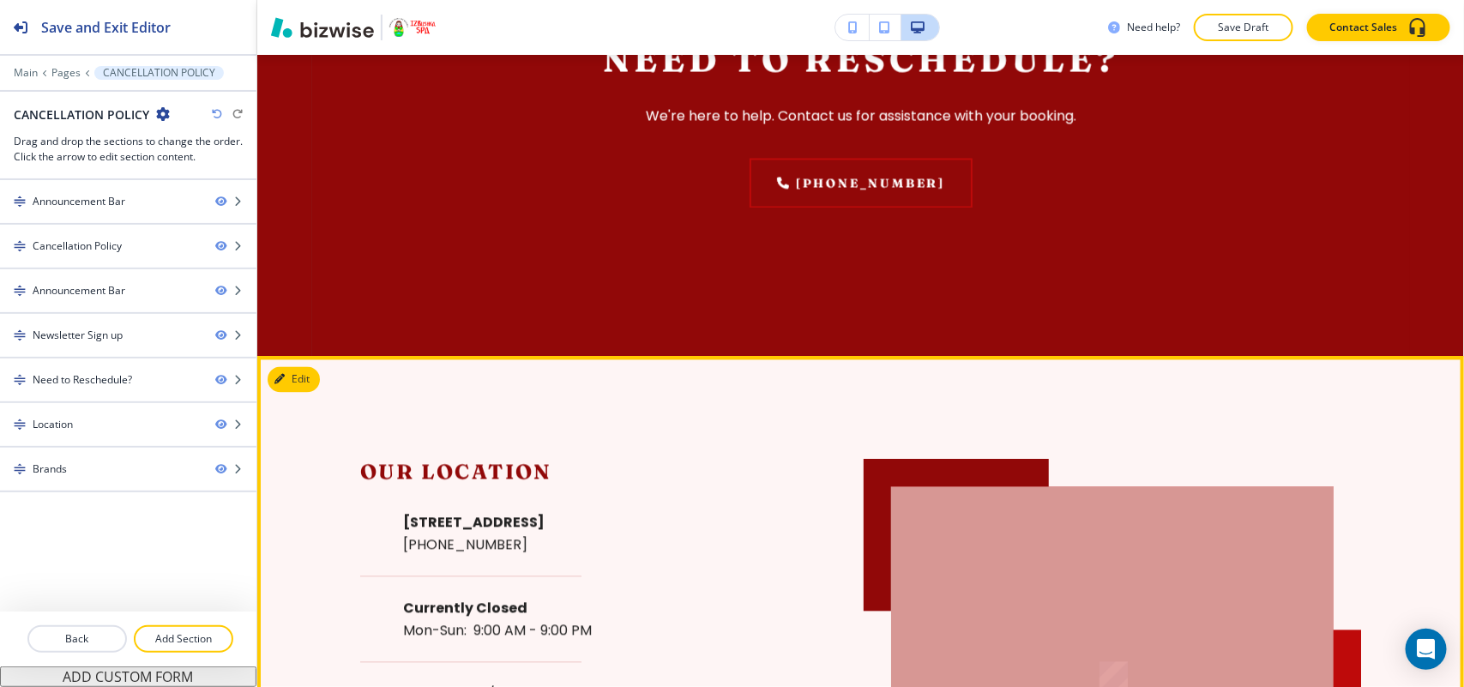
scroll to position [1715, 0]
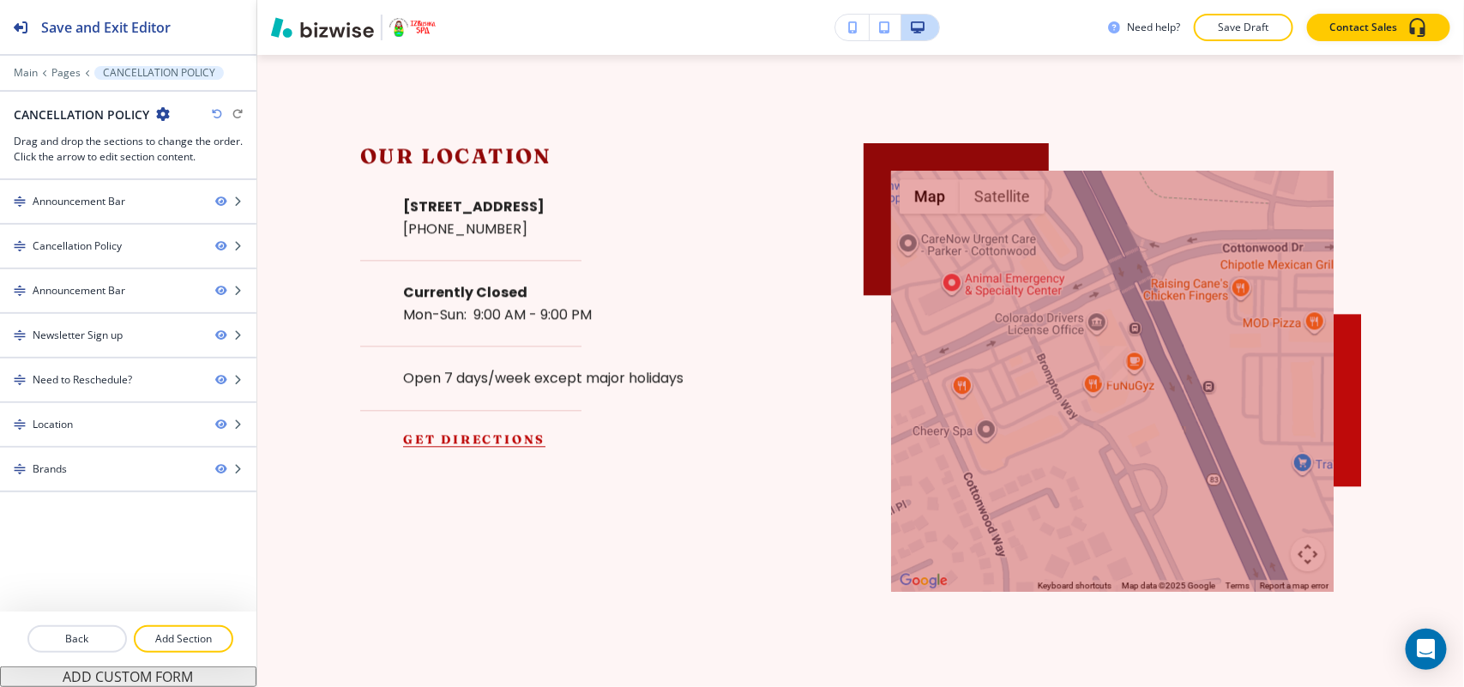
click at [167, 110] on icon "button" at bounding box center [163, 114] width 14 height 14
click at [186, 150] on p "Edit Page Settings" at bounding box center [209, 144] width 87 height 15
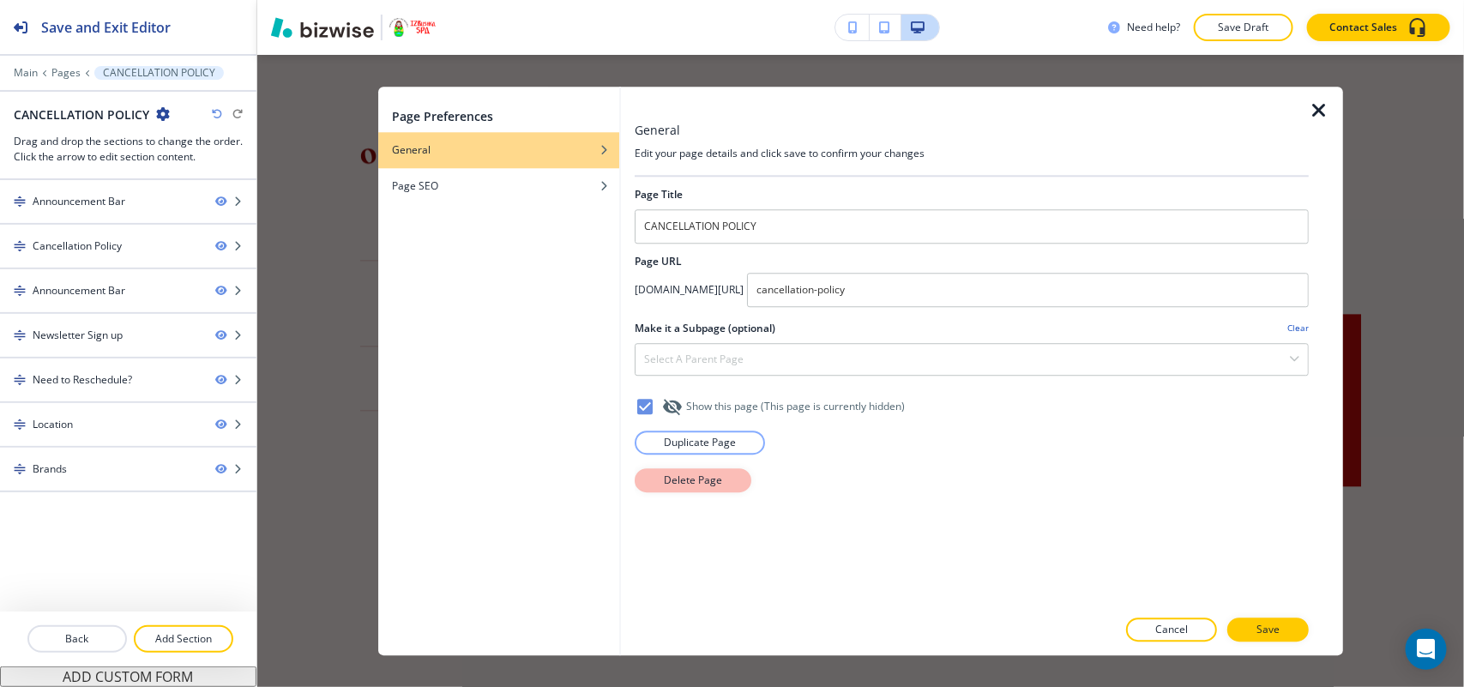
click at [691, 491] on button "Delete Page" at bounding box center [693, 480] width 117 height 24
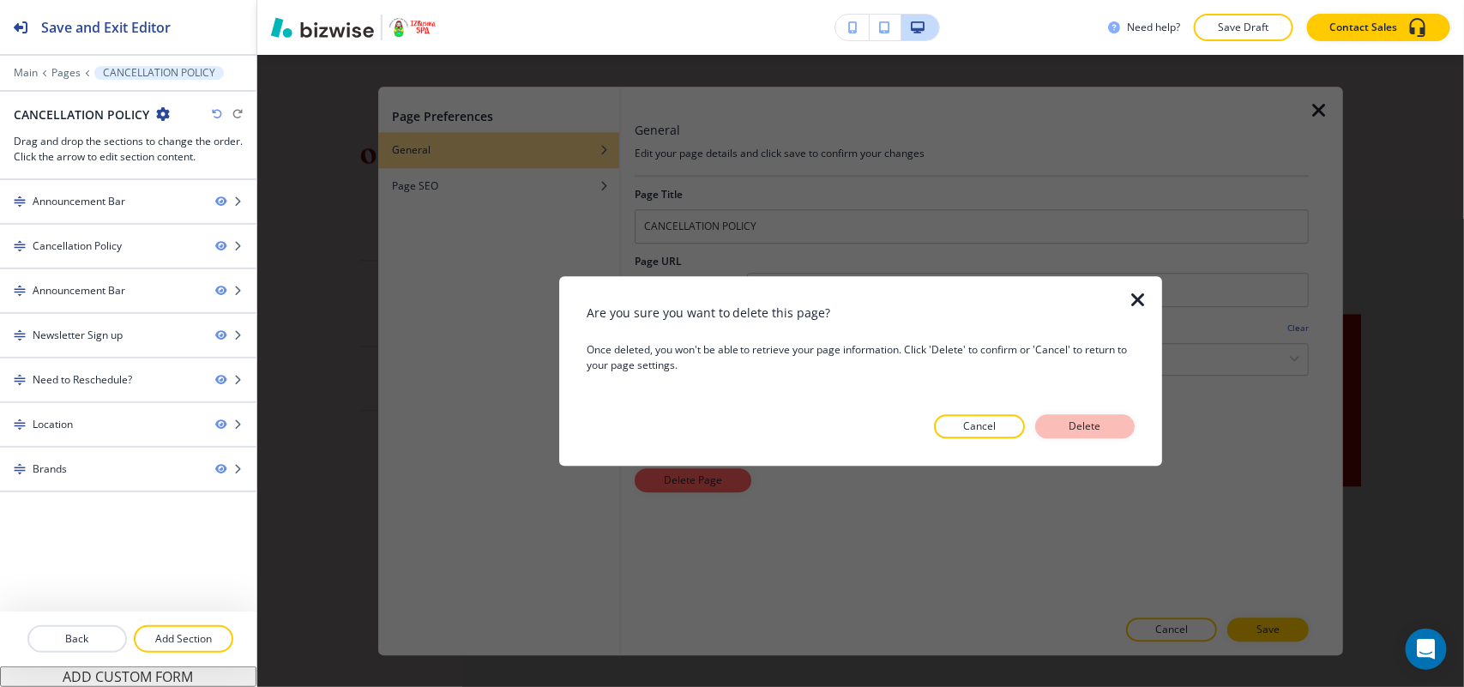
click at [1102, 422] on p "Delete" at bounding box center [1084, 425] width 41 height 15
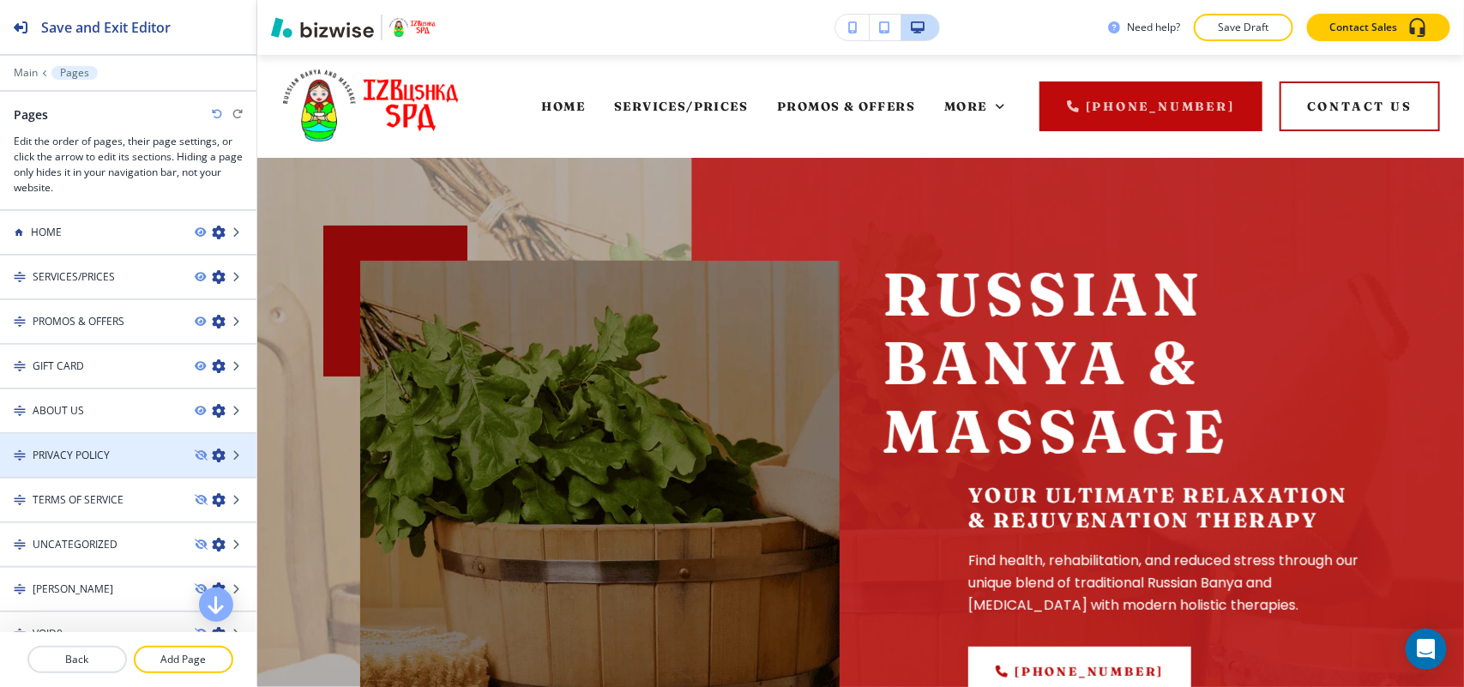
scroll to position [107, 0]
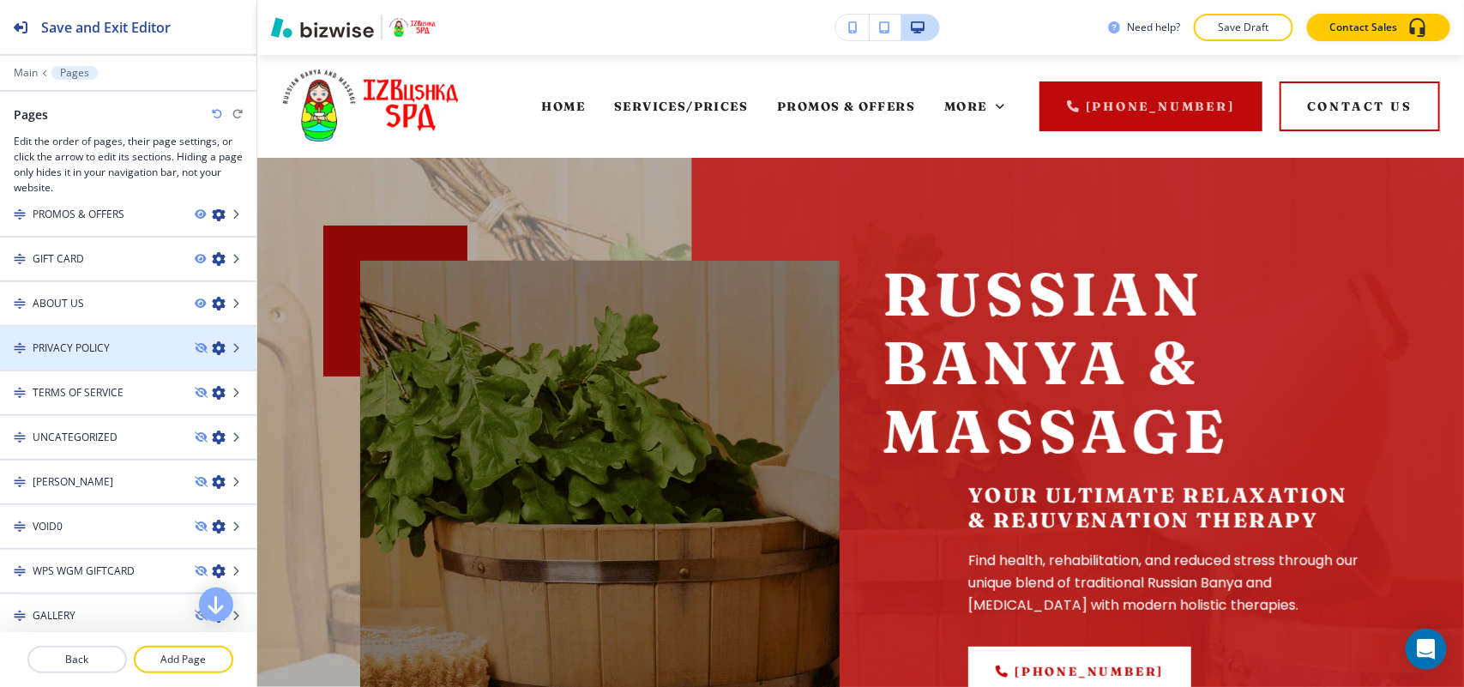
click at [126, 352] on div "PRIVACY POLICY" at bounding box center [90, 347] width 181 height 15
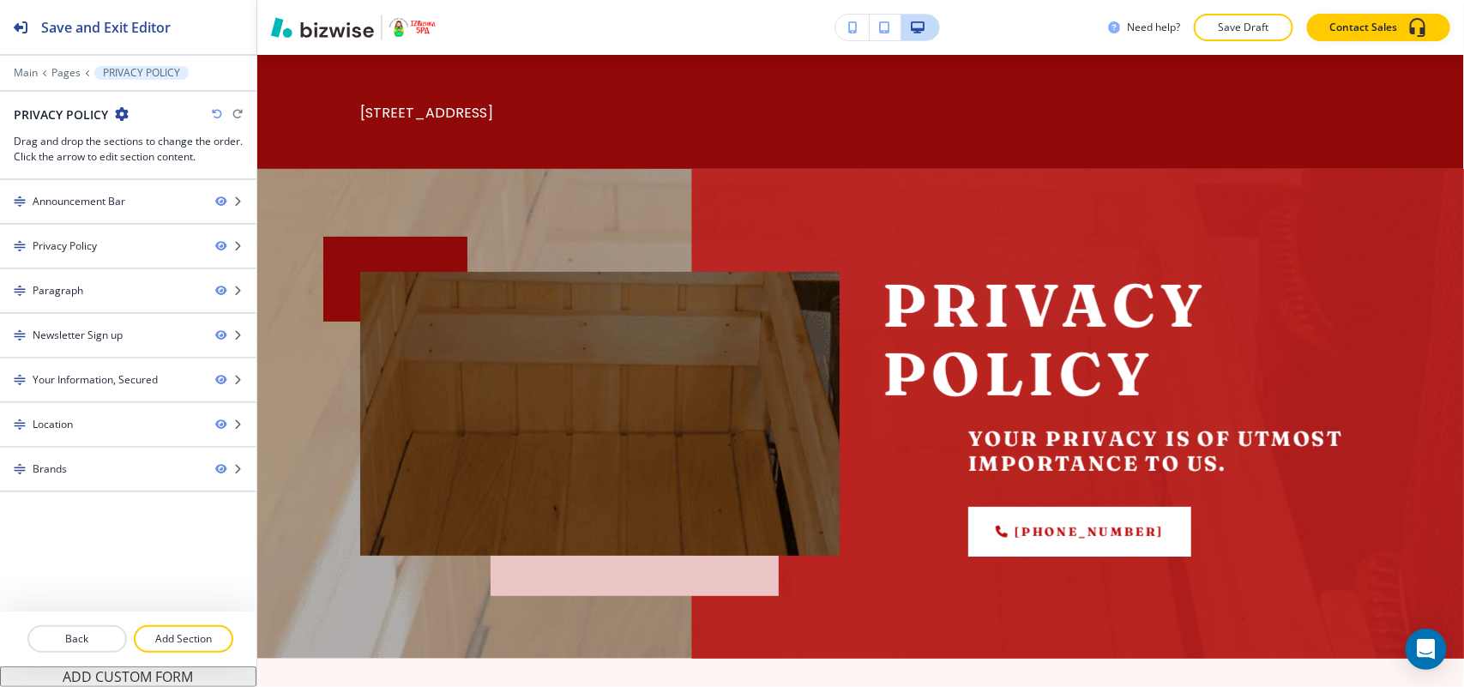
scroll to position [0, 0]
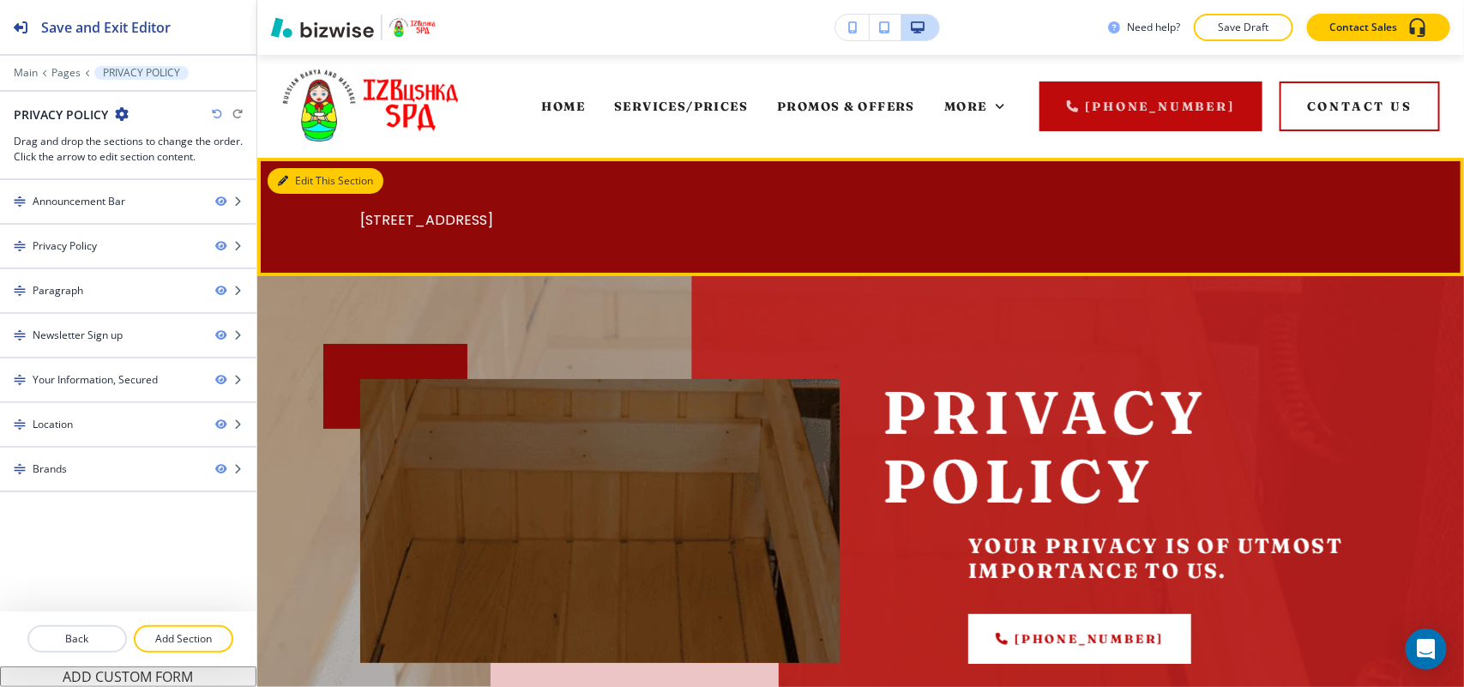
click at [288, 178] on button "Edit This Section" at bounding box center [326, 181] width 116 height 26
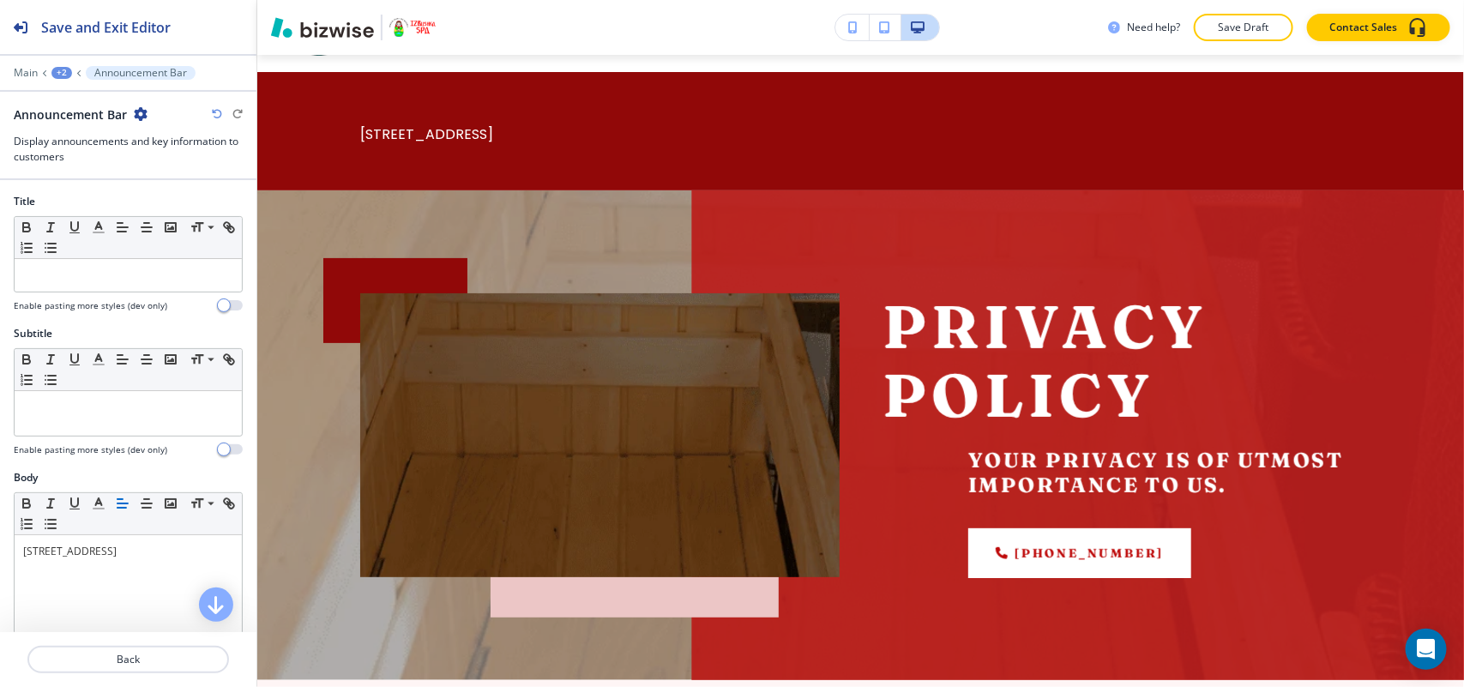
scroll to position [103, 0]
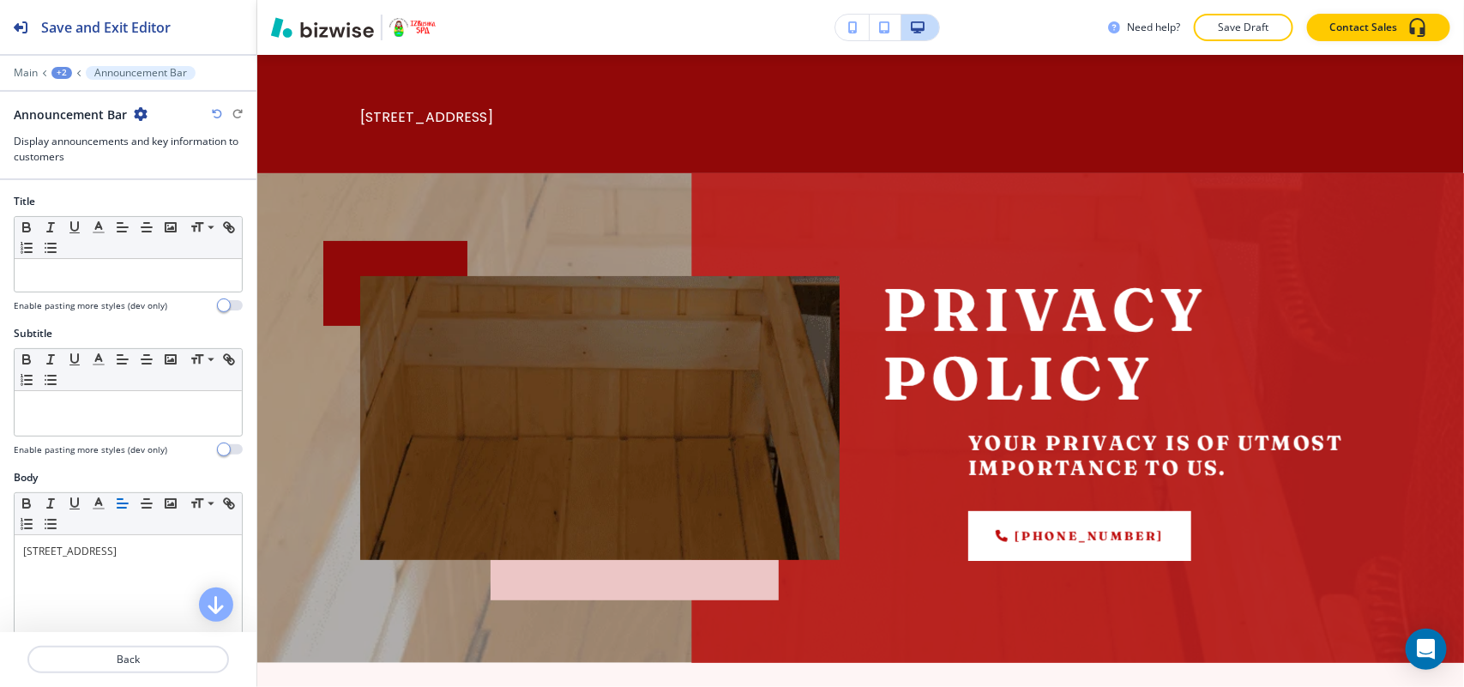
click at [142, 112] on icon "button" at bounding box center [141, 114] width 14 height 14
click at [161, 191] on button "Delete Section" at bounding box center [188, 205] width 110 height 31
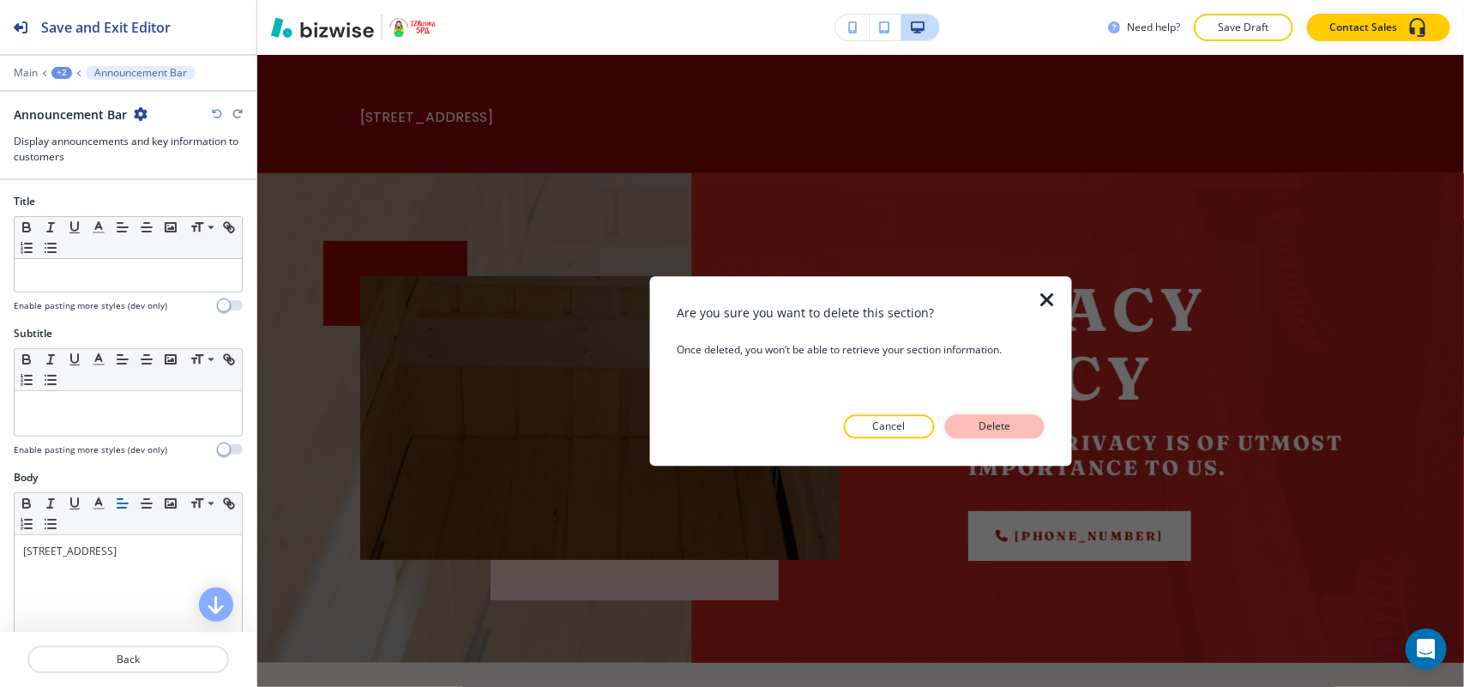
click at [1001, 423] on p "Delete" at bounding box center [994, 425] width 41 height 15
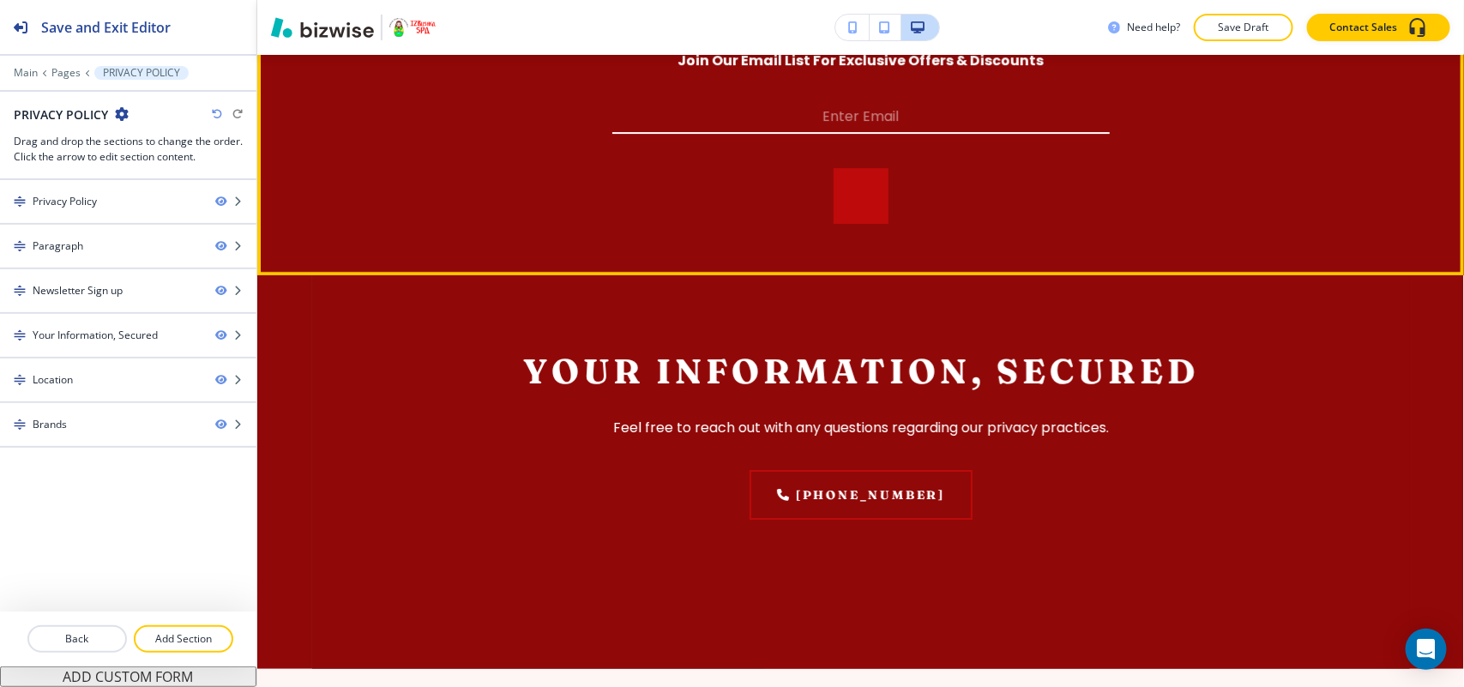
scroll to position [2894, 0]
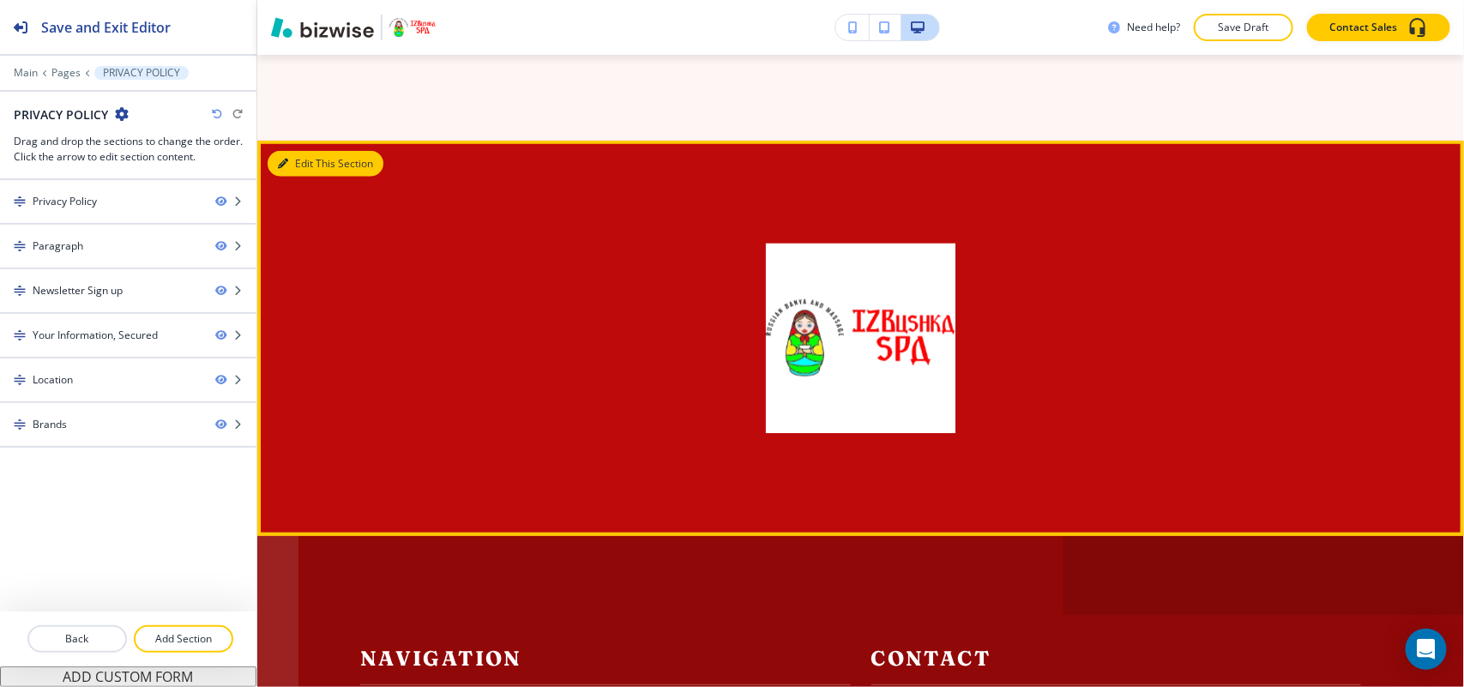
click at [309, 177] on button "Edit This Section" at bounding box center [326, 164] width 116 height 26
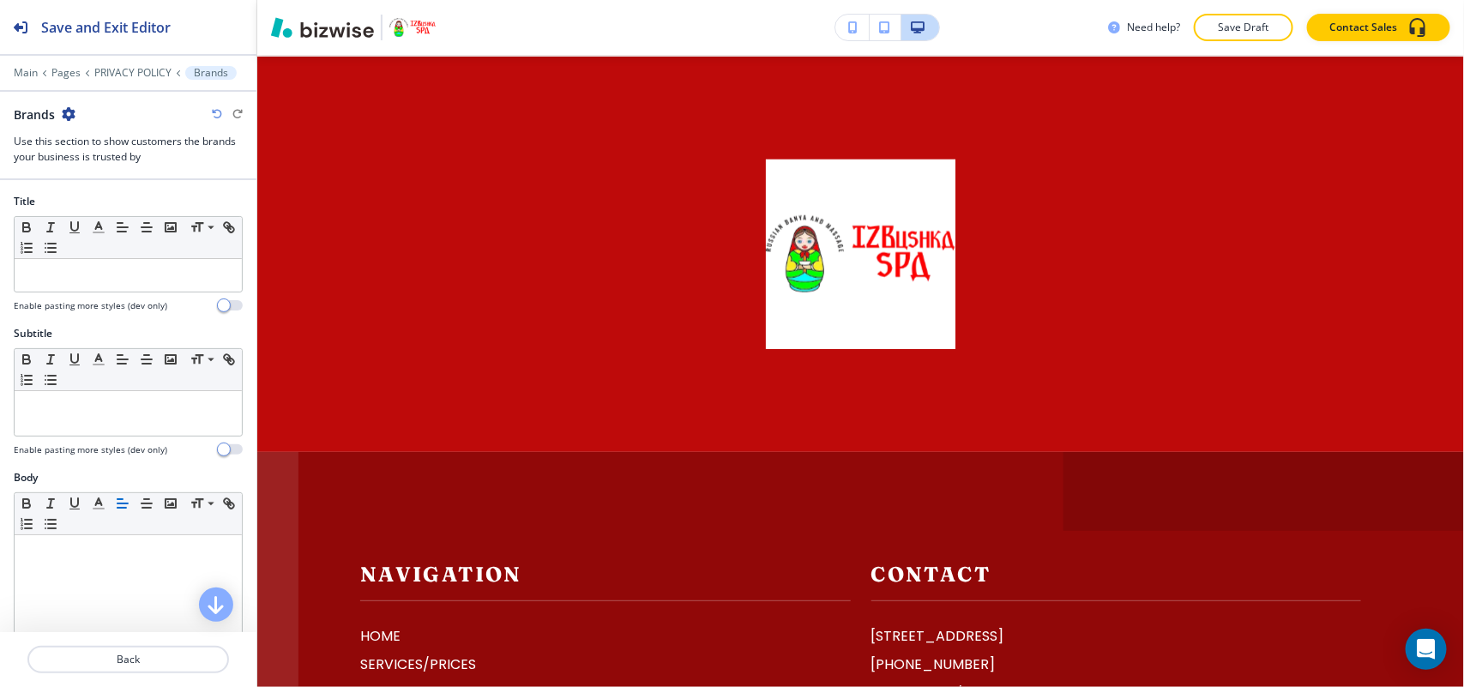
scroll to position [3851, 0]
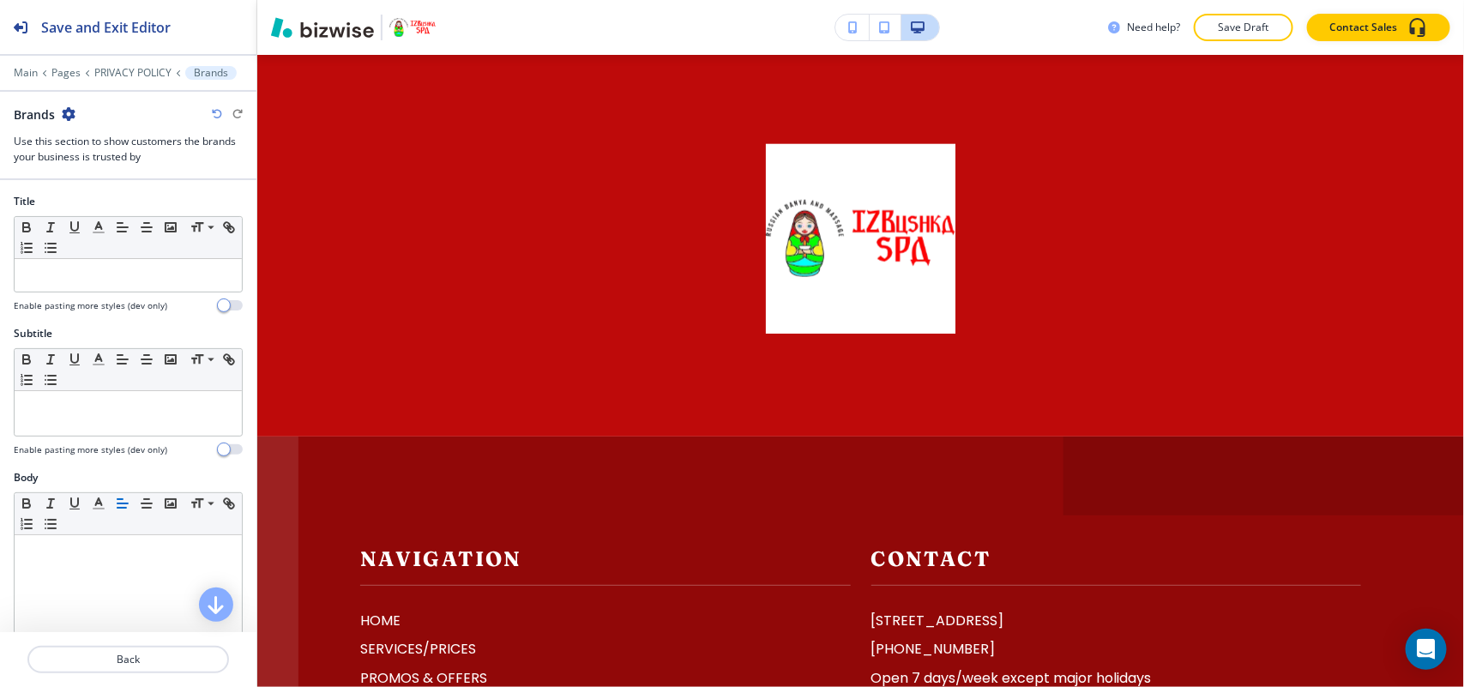
click at [71, 110] on icon "button" at bounding box center [69, 114] width 14 height 14
click at [105, 208] on p "Delete Section" at bounding box center [115, 204] width 87 height 15
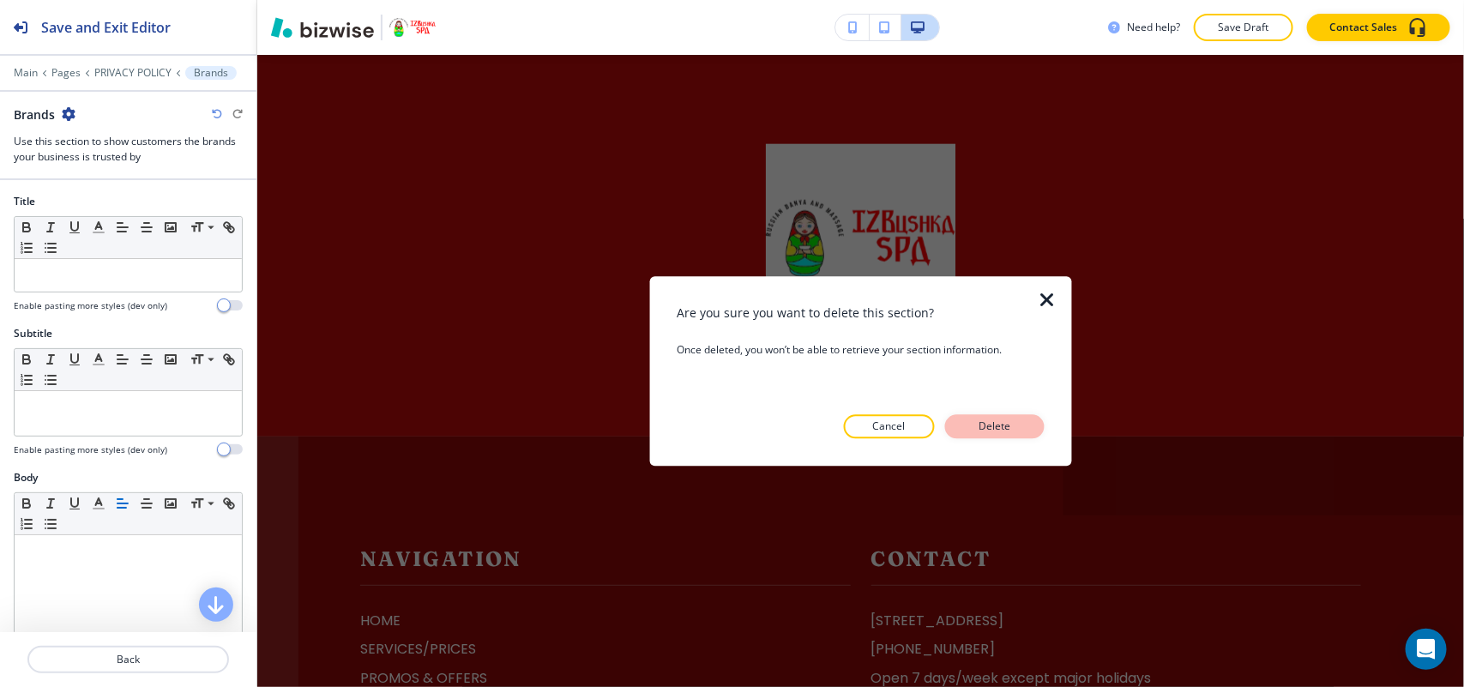
click at [996, 421] on p "Delete" at bounding box center [994, 425] width 41 height 15
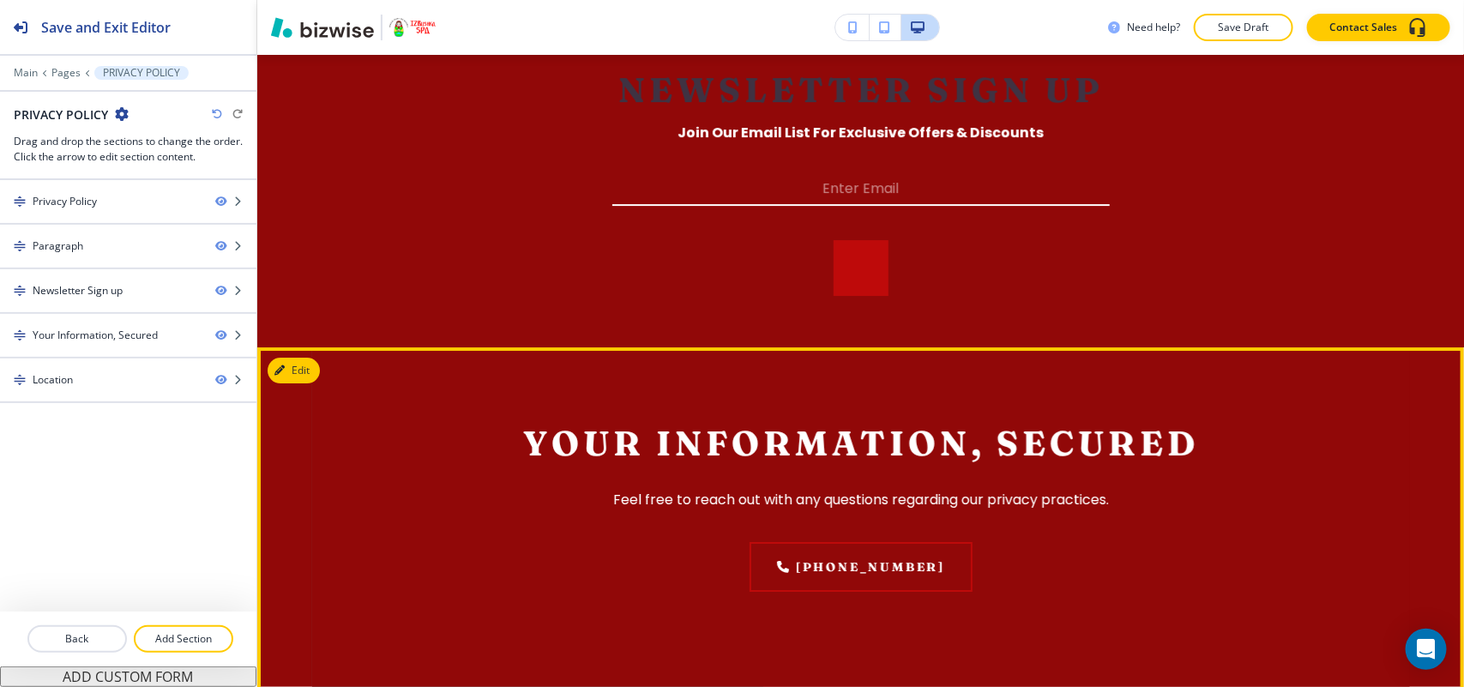
scroll to position [2350, 0]
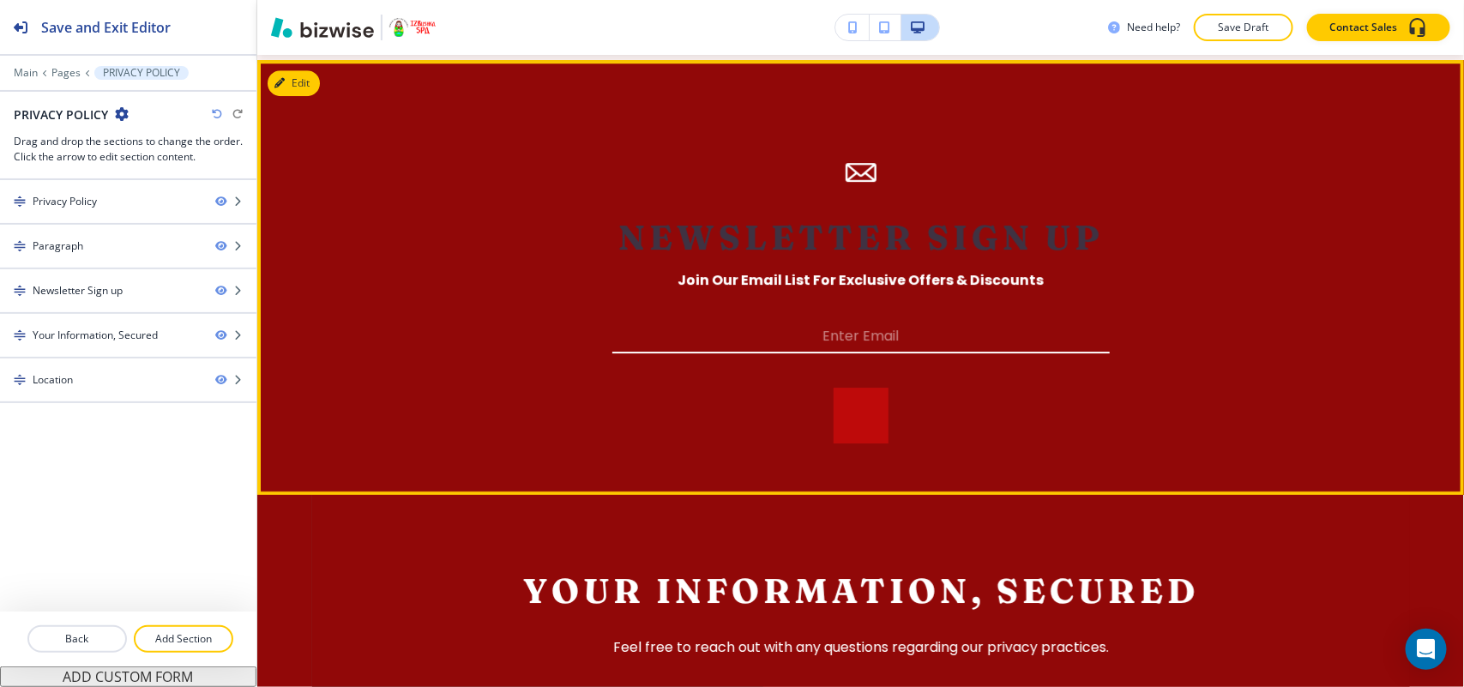
click at [268, 90] on section "Newsletter Sign up Join Our Email List For Exclusive Offers & Discounts Enter E…" at bounding box center [860, 277] width 1207 height 435
click at [303, 96] on button "Edit This Section" at bounding box center [326, 83] width 116 height 26
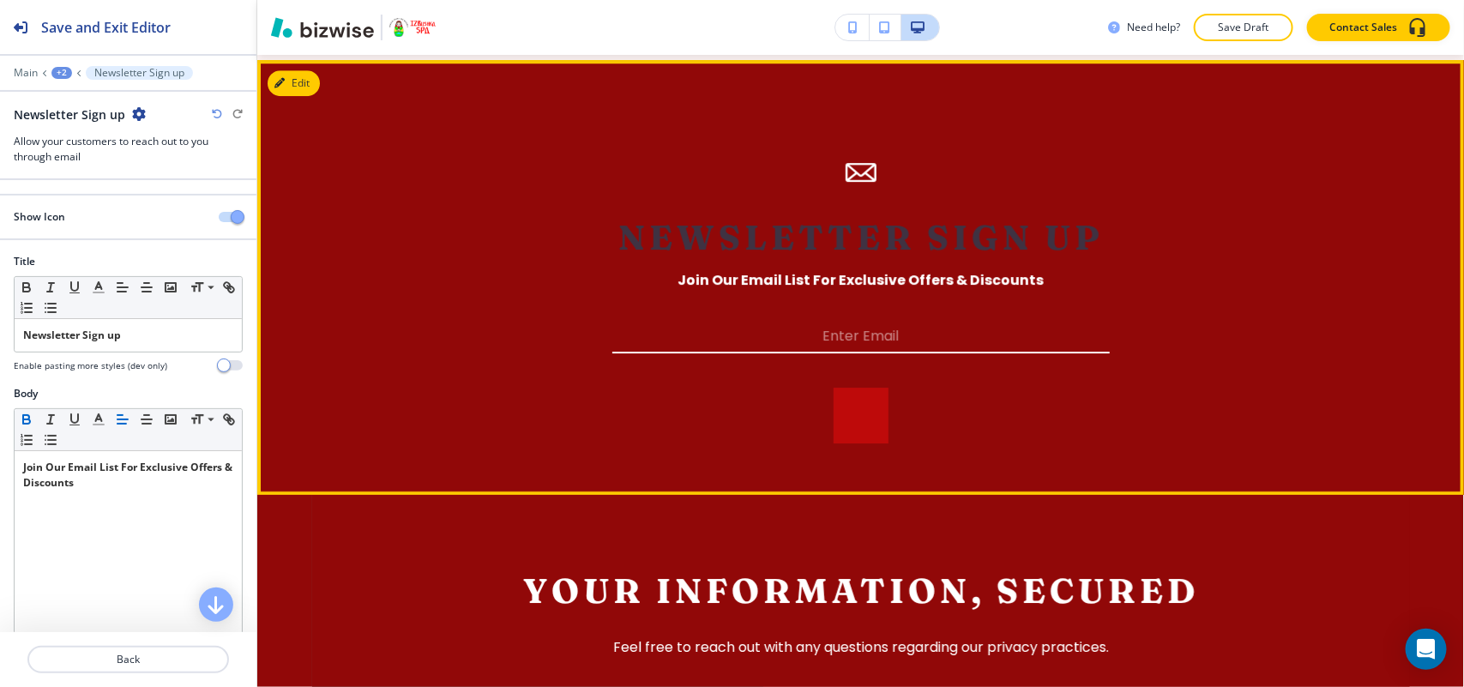
scroll to position [2380, 0]
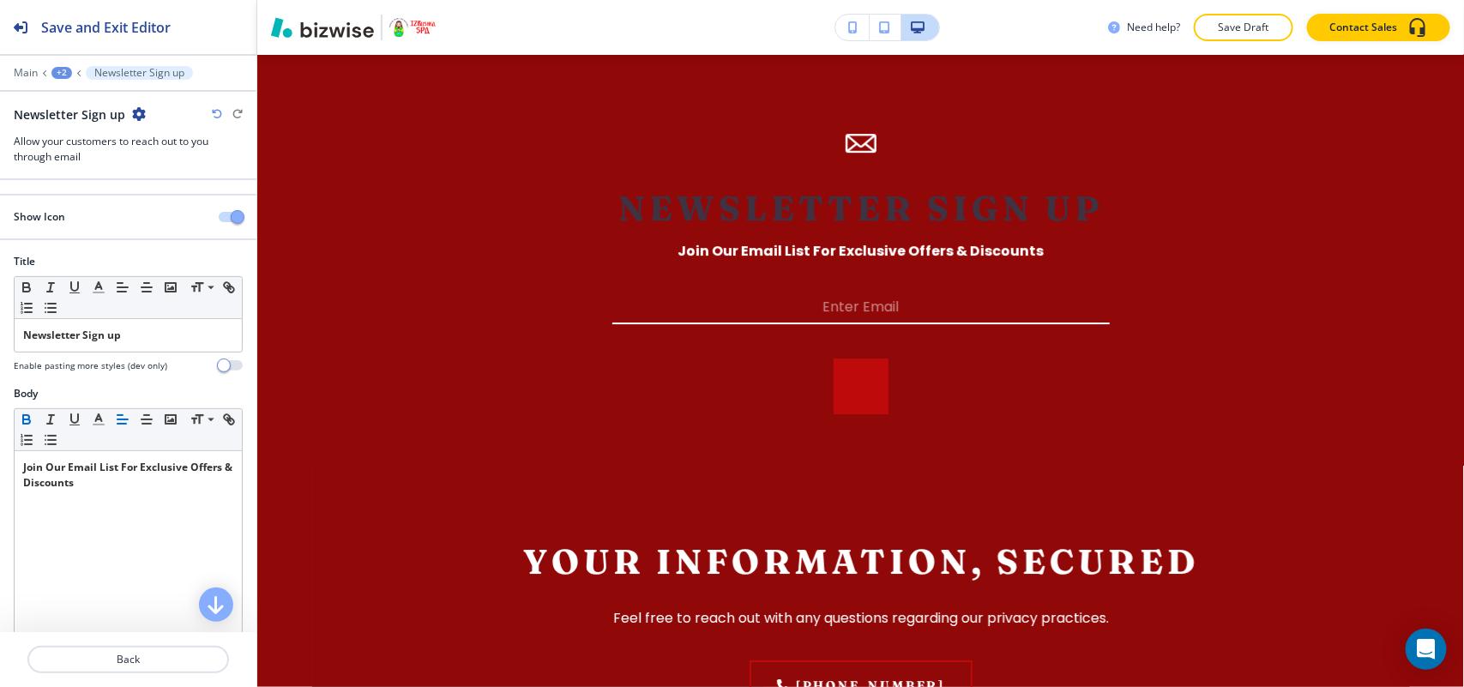
click at [138, 113] on icon "button" at bounding box center [139, 114] width 14 height 14
click at [155, 200] on p "Delete Section" at bounding box center [184, 204] width 87 height 15
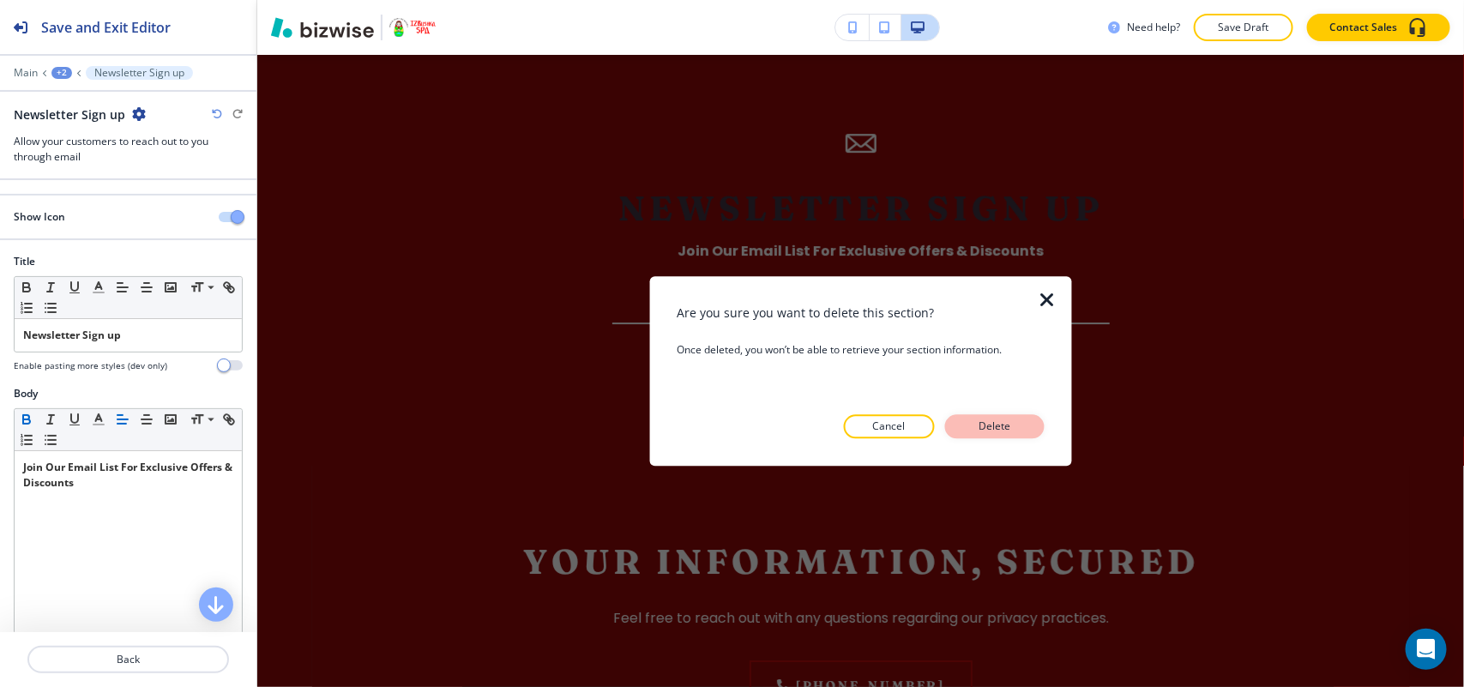
click at [1019, 427] on button "Delete" at bounding box center [994, 426] width 99 height 24
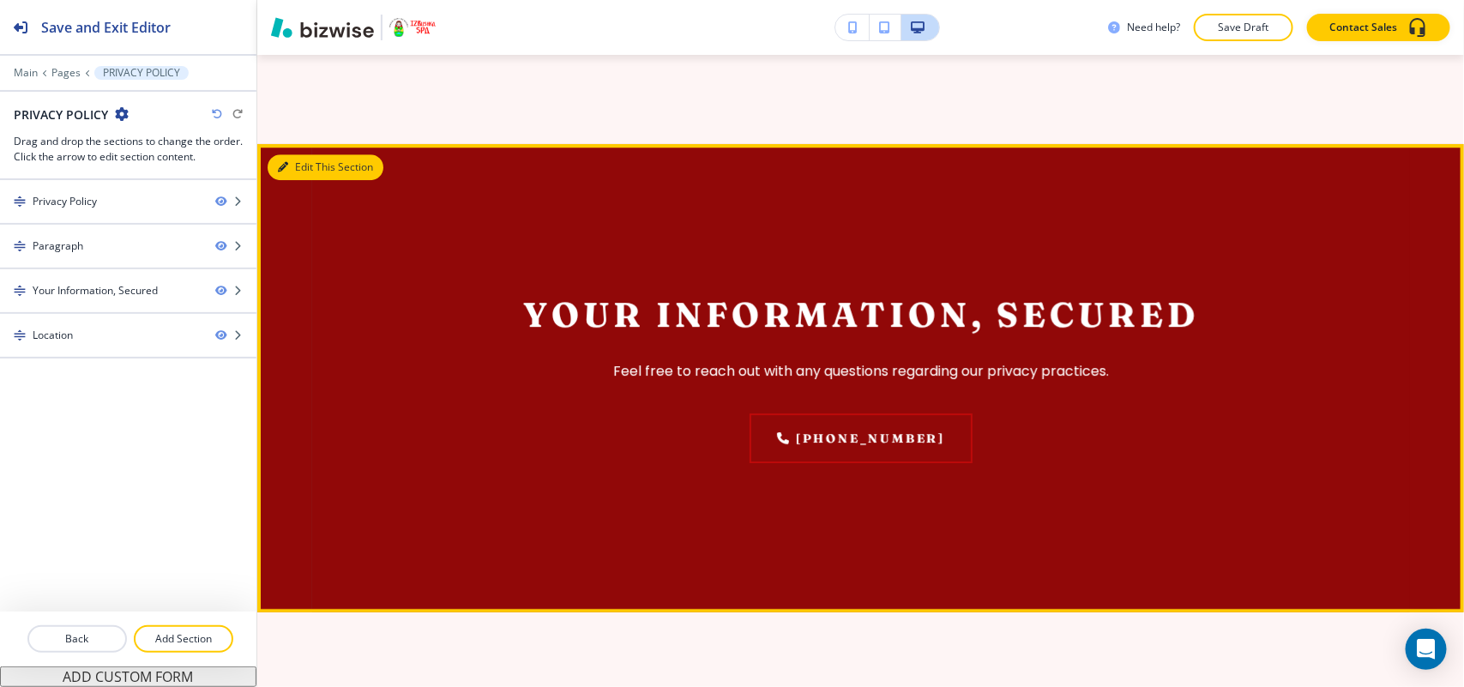
click at [292, 180] on button "Edit This Section" at bounding box center [326, 167] width 116 height 26
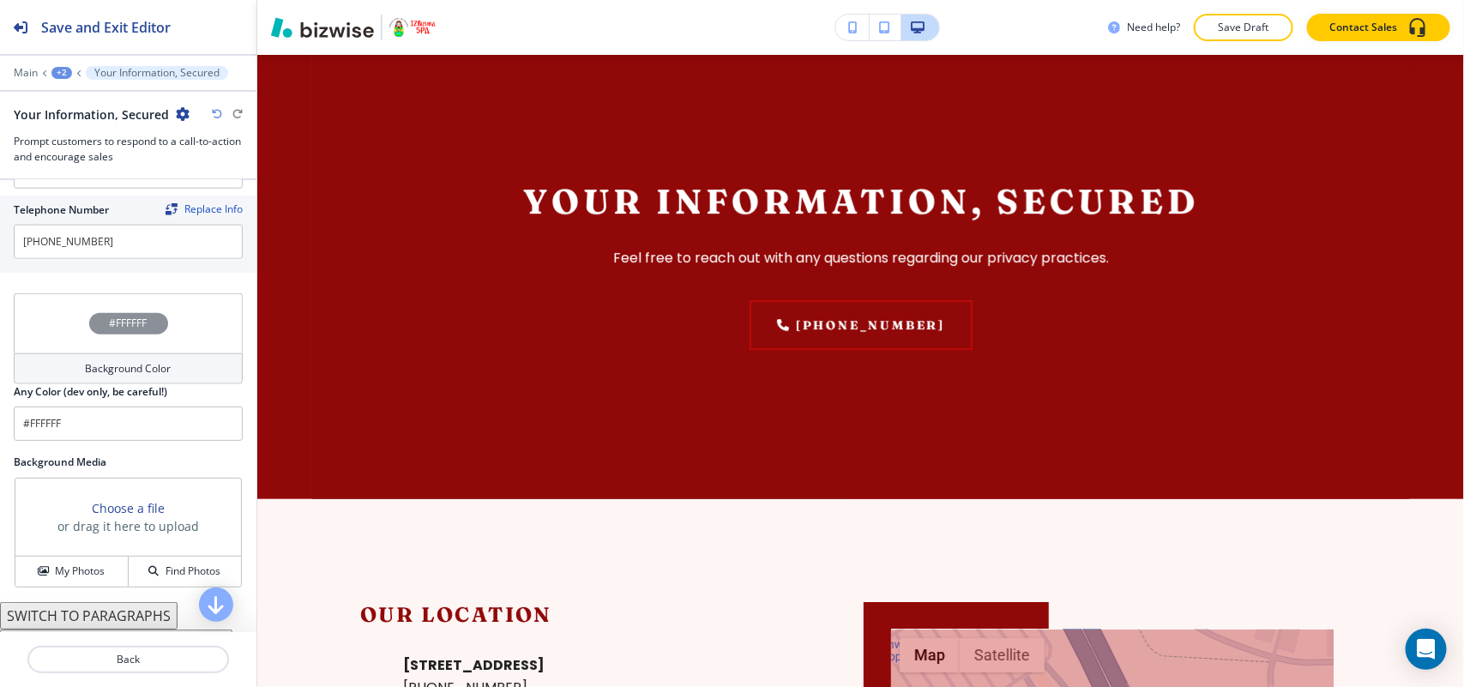
scroll to position [905, 0]
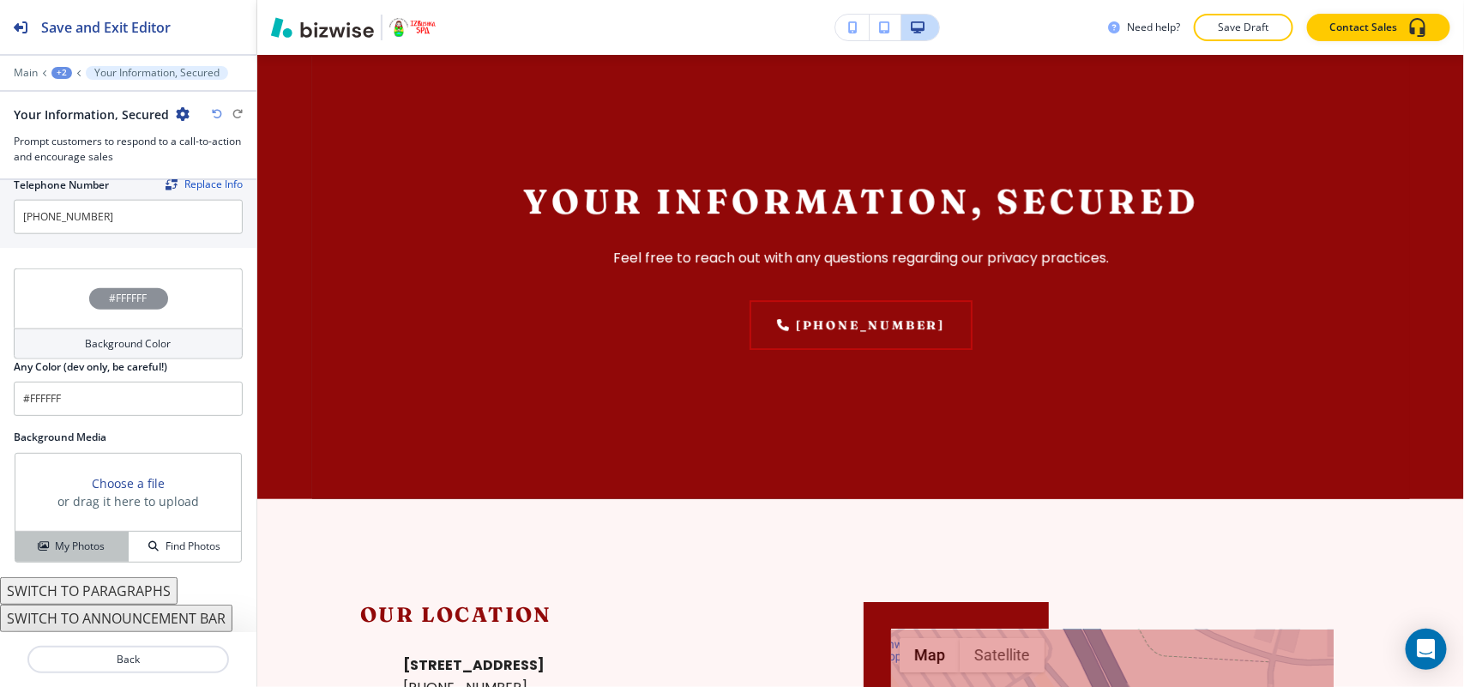
click at [69, 542] on h4 "My Photos" at bounding box center [80, 546] width 50 height 15
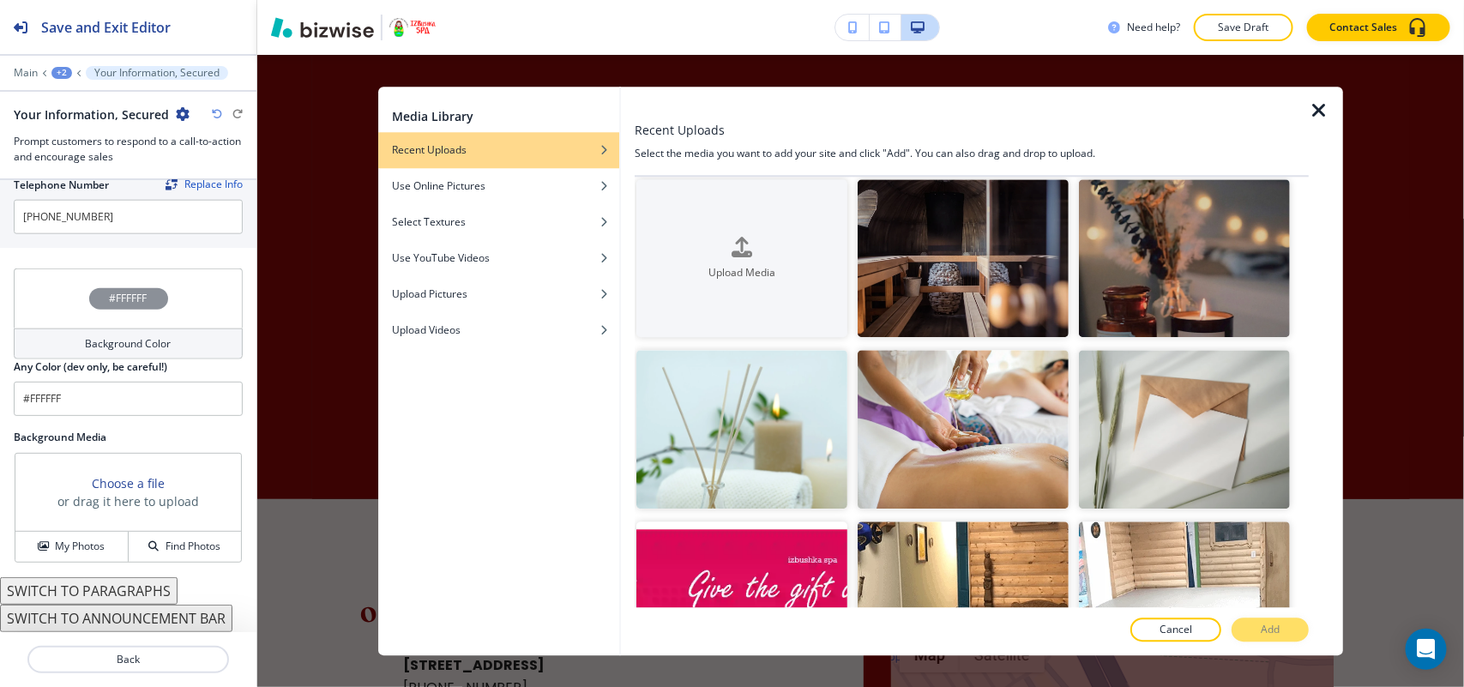
scroll to position [0, 0]
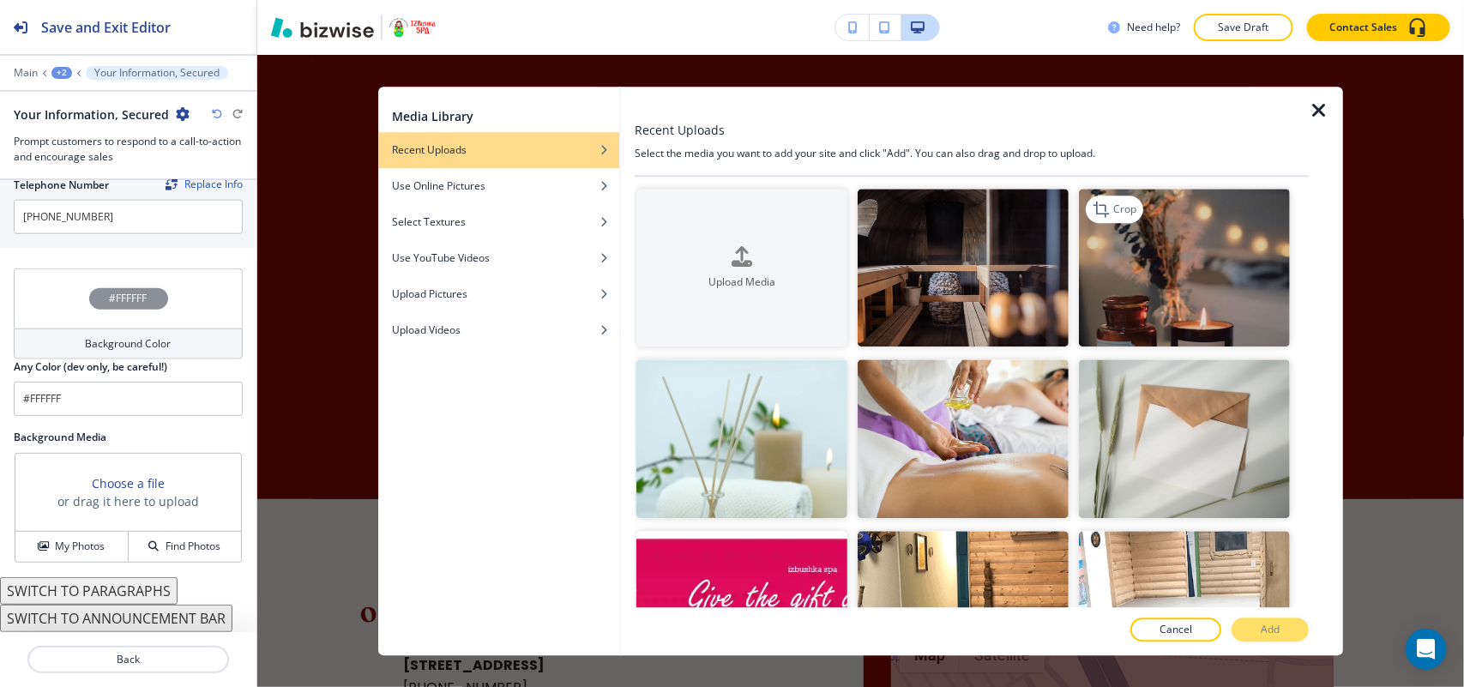
click at [1190, 304] on img "button" at bounding box center [1184, 268] width 211 height 159
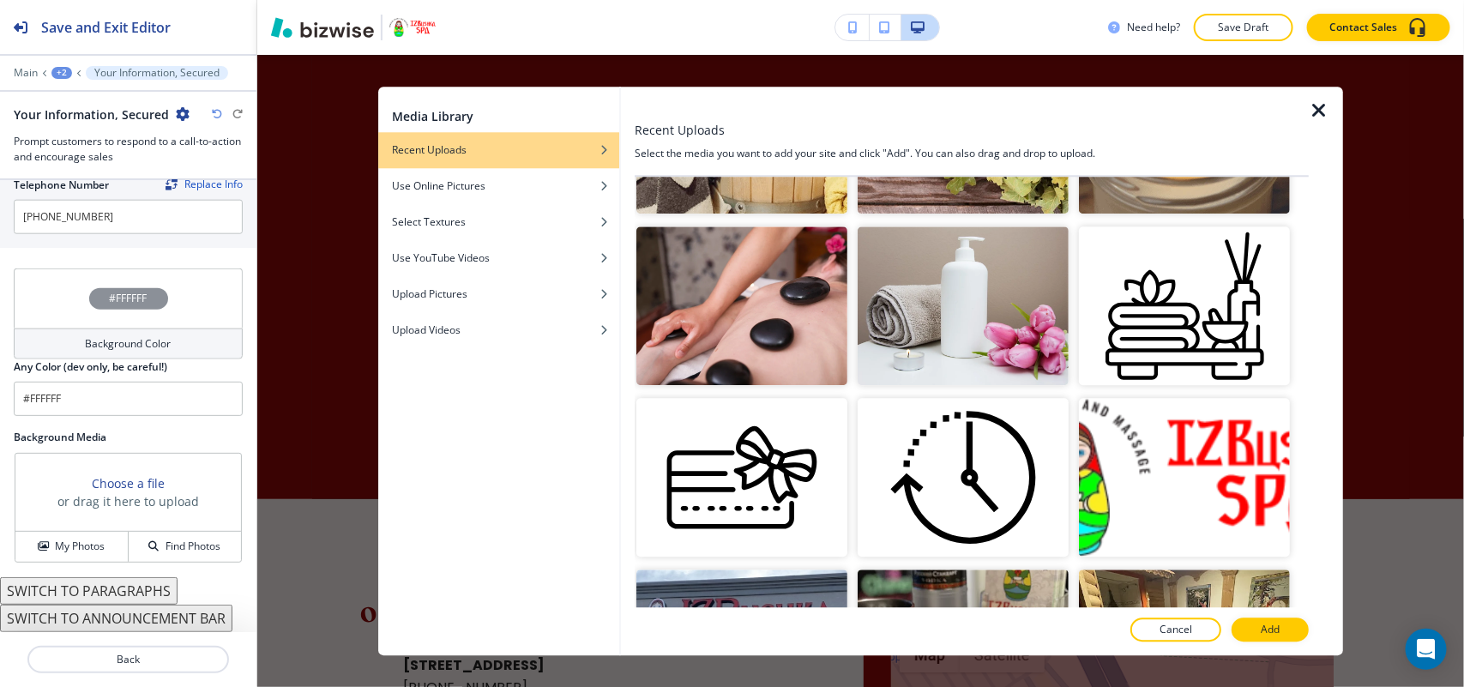
scroll to position [858, 0]
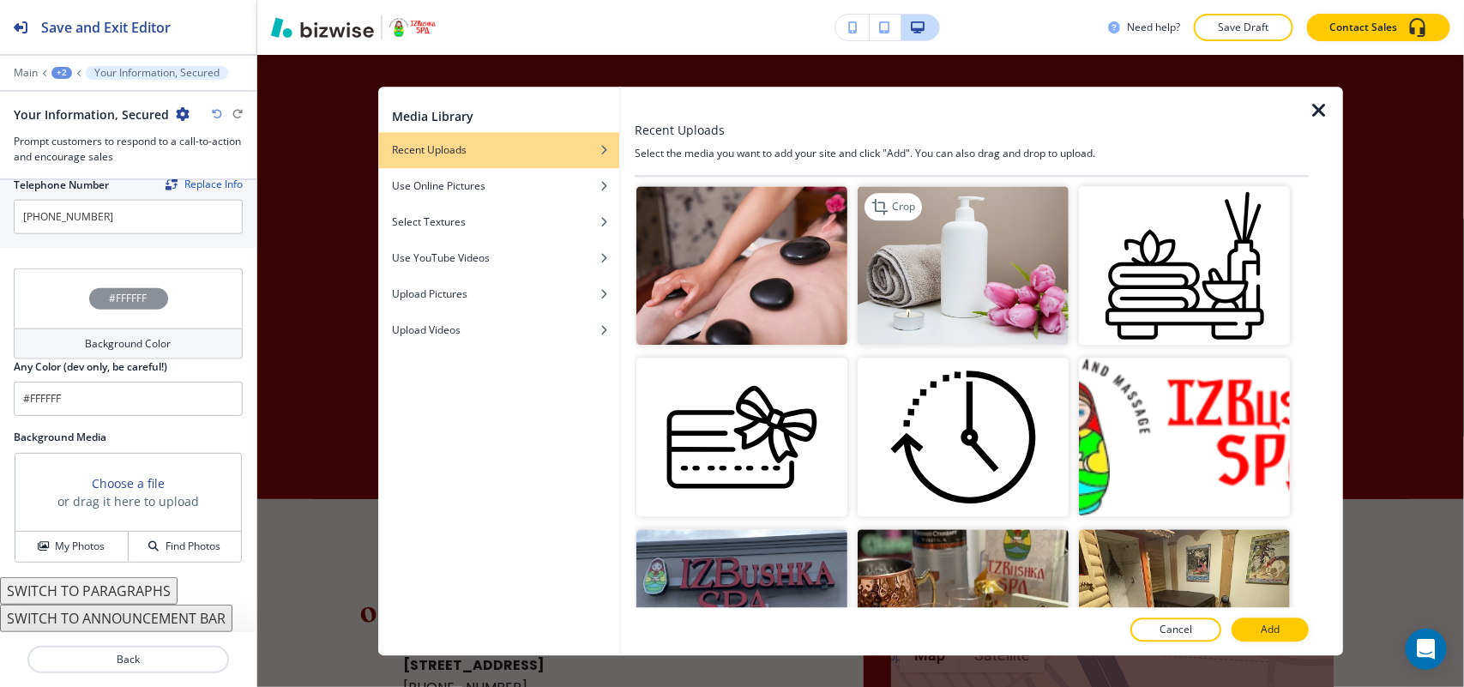
click at [926, 289] on img "button" at bounding box center [963, 266] width 211 height 159
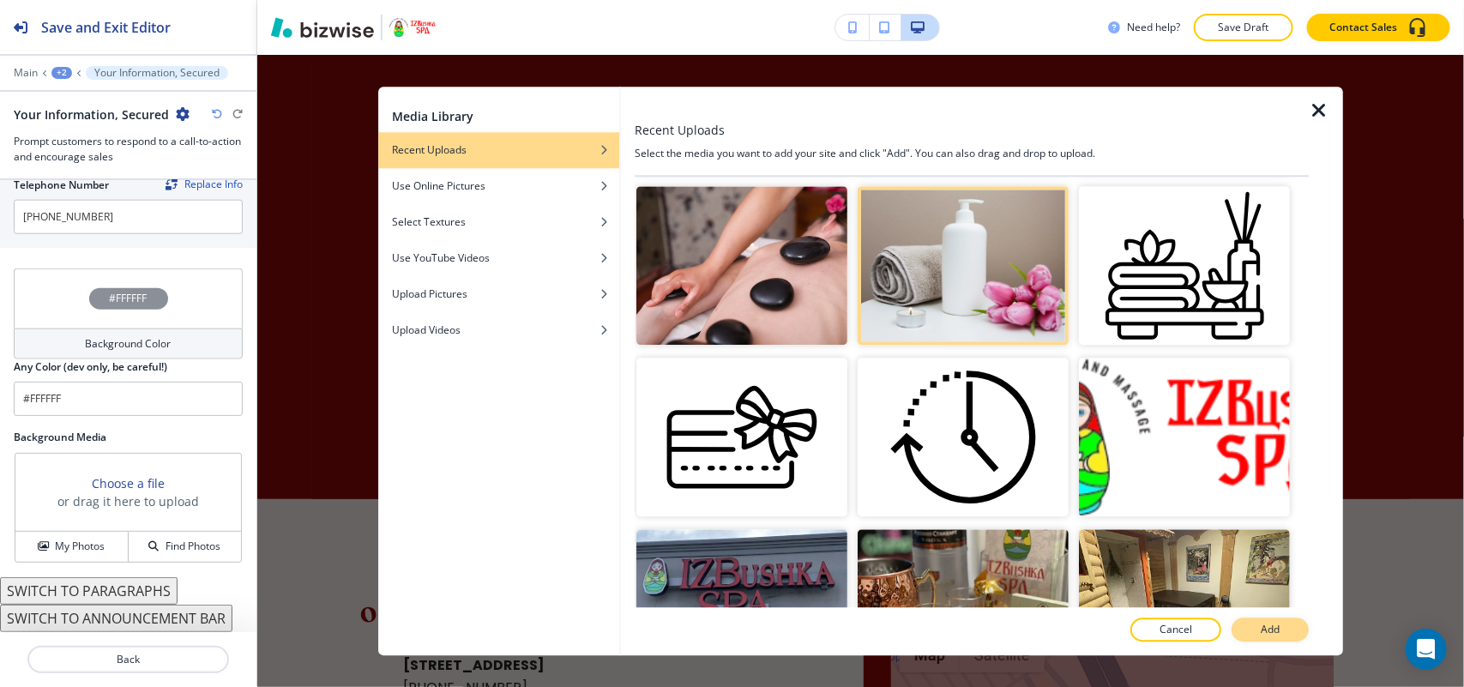
click at [1285, 633] on button "Add" at bounding box center [1269, 629] width 77 height 24
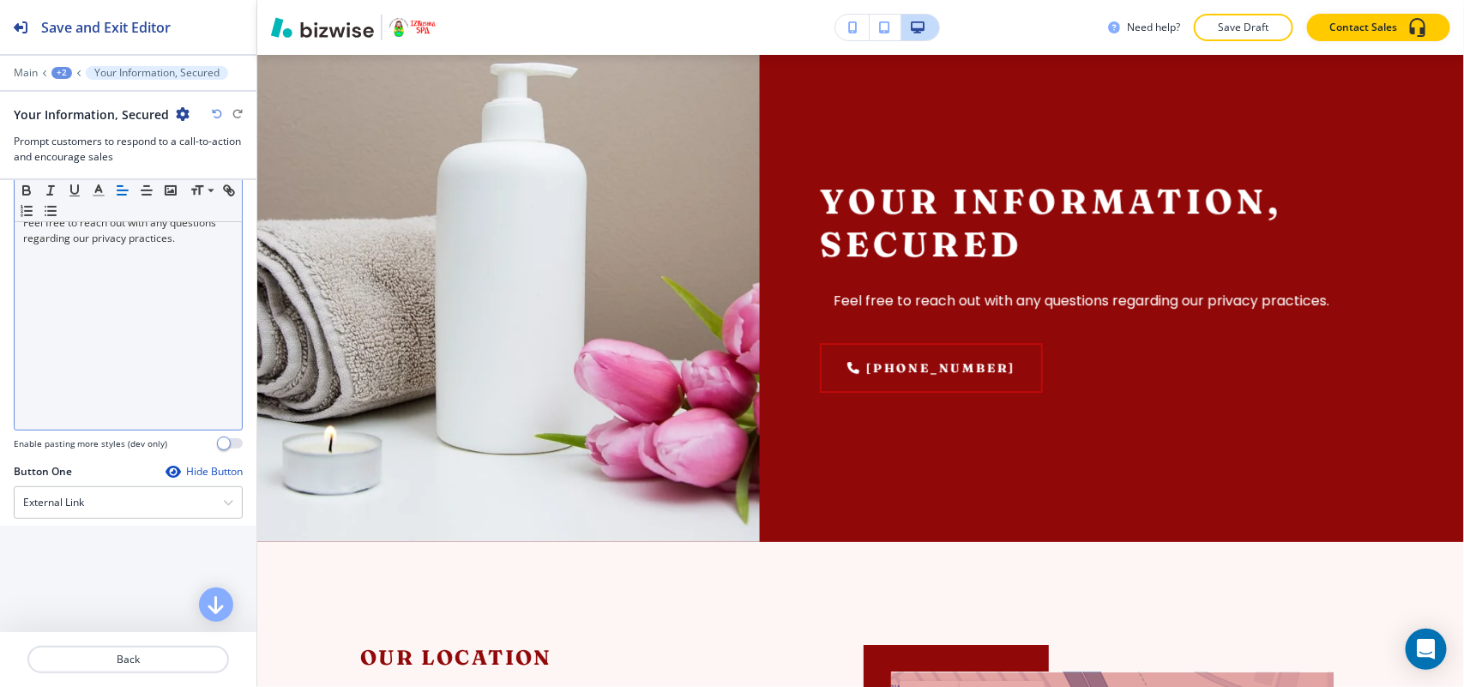
scroll to position [154, 0]
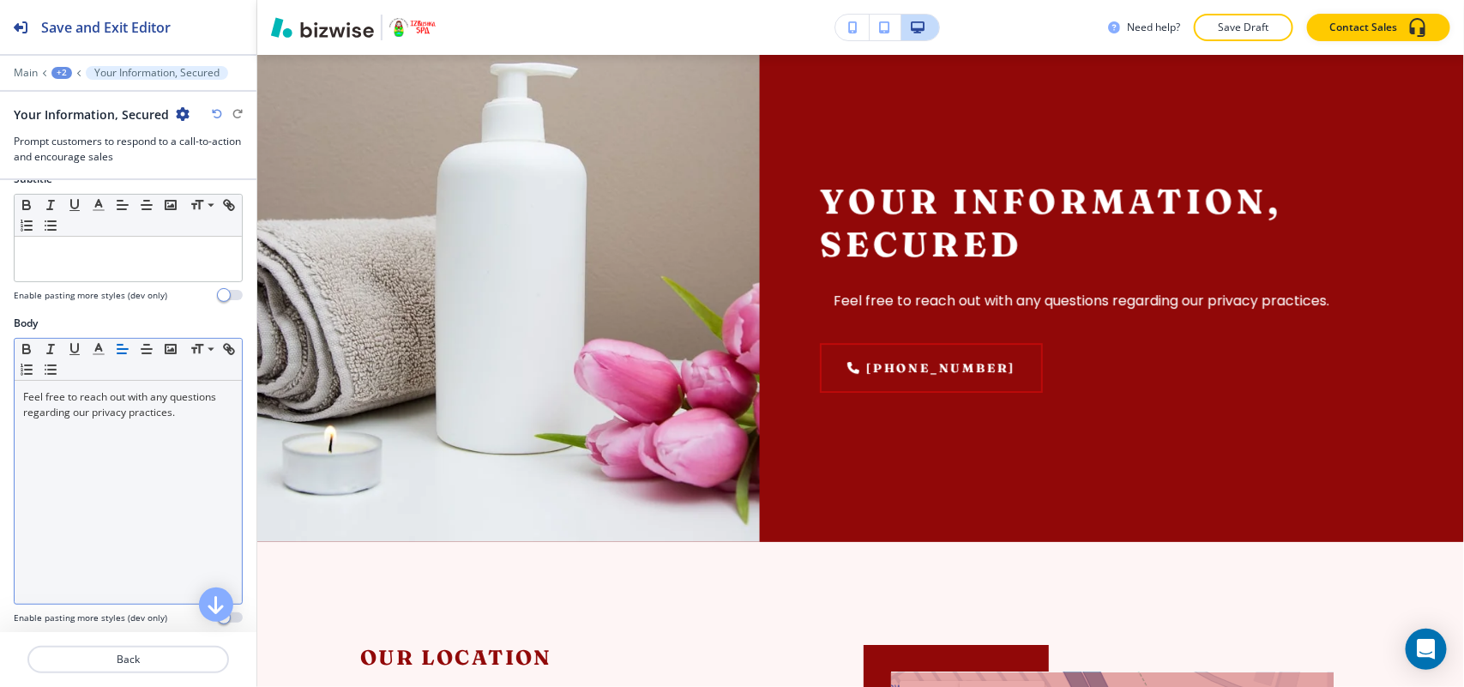
click at [137, 454] on div "Feel free to reach out with any questions regarding our privacy practices." at bounding box center [128, 492] width 227 height 223
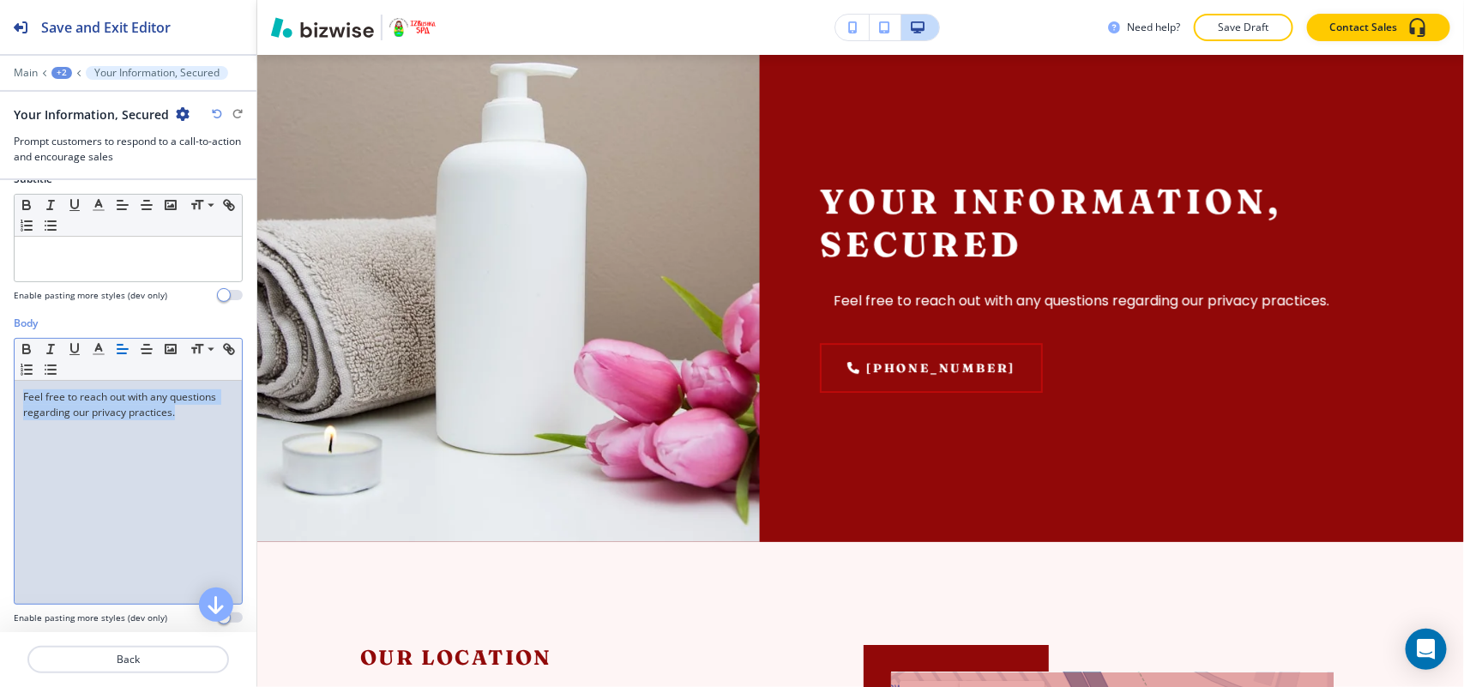
click at [118, 349] on icon "button" at bounding box center [122, 348] width 15 height 15
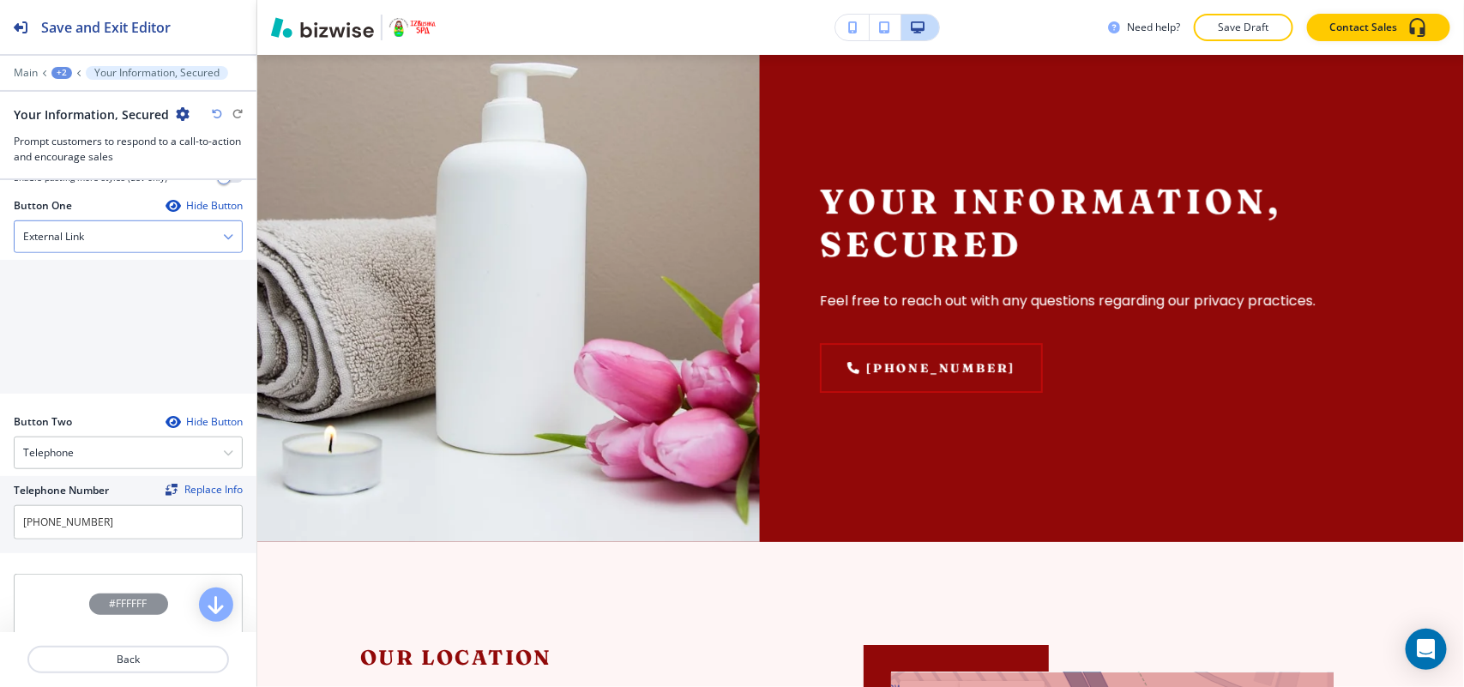
scroll to position [476, 0]
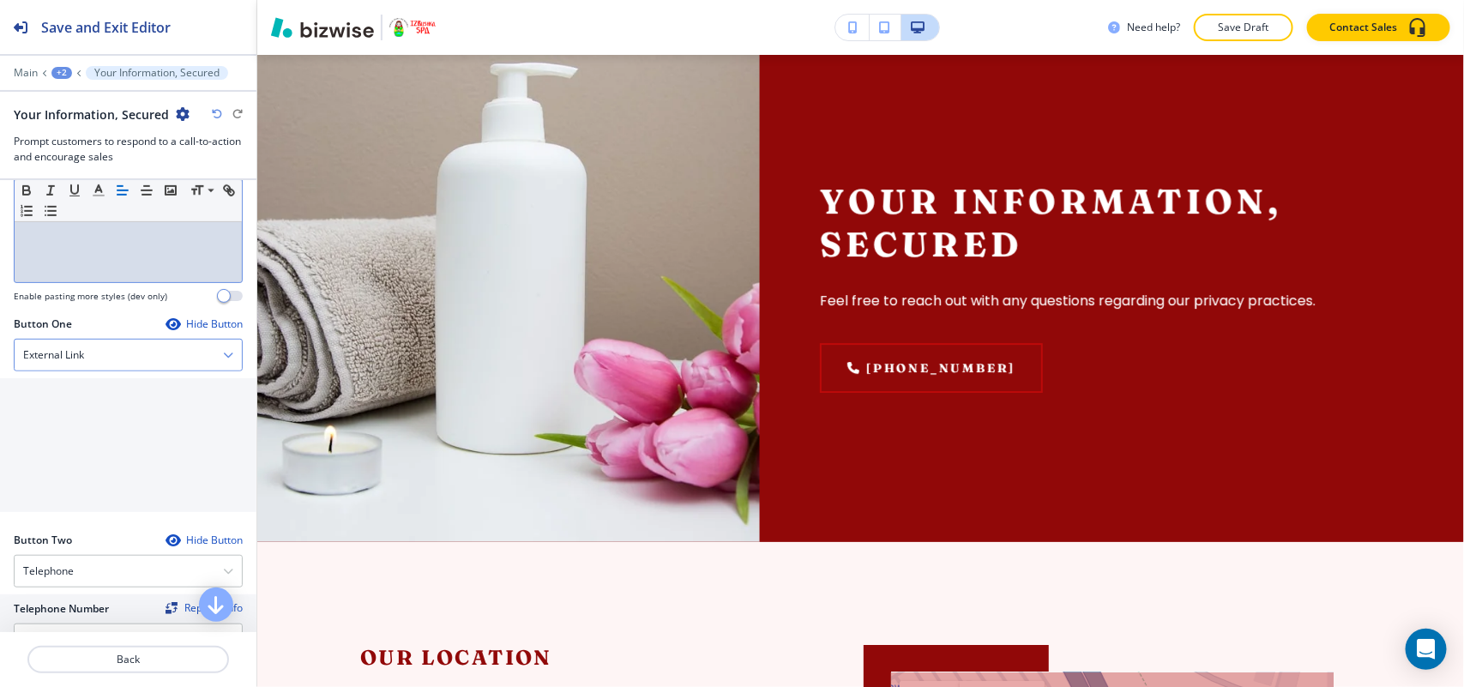
click at [104, 349] on div "External Link" at bounding box center [128, 355] width 227 height 31
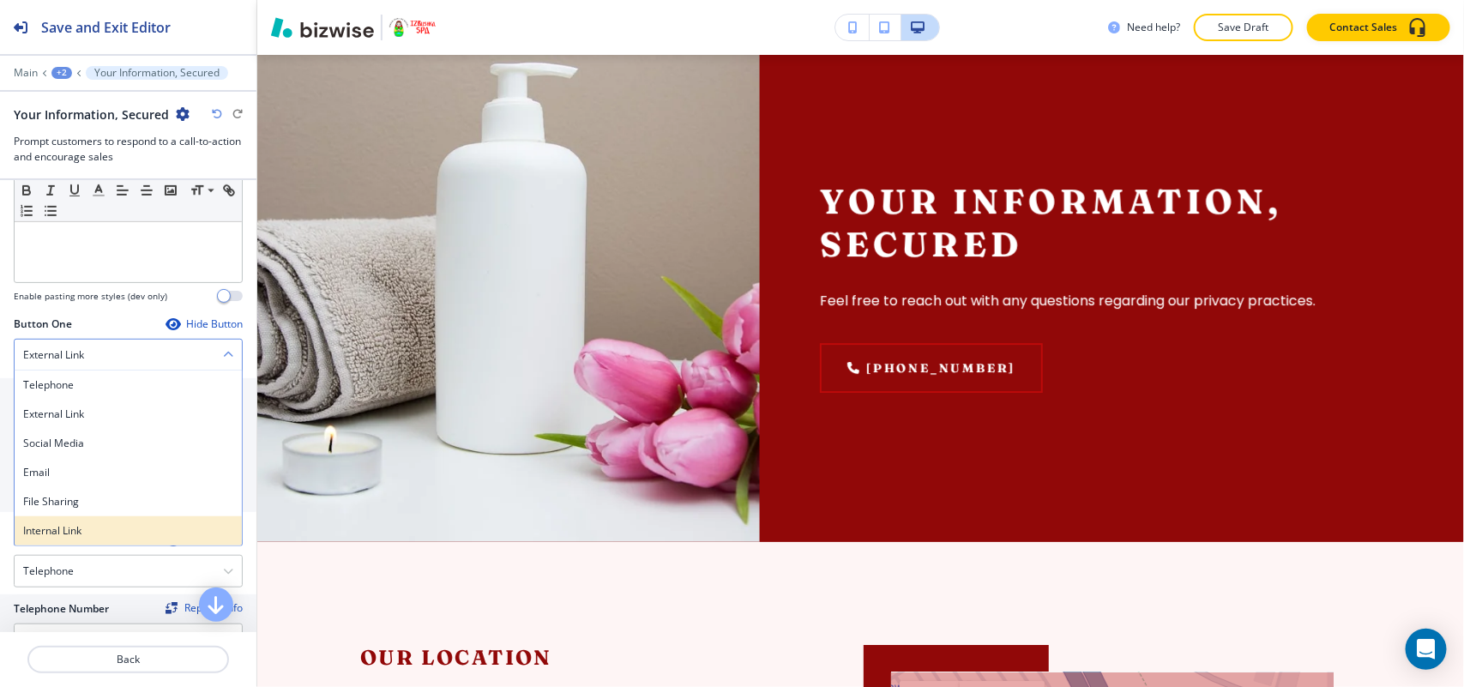
click at [87, 532] on h4 "Internal Link" at bounding box center [128, 530] width 210 height 15
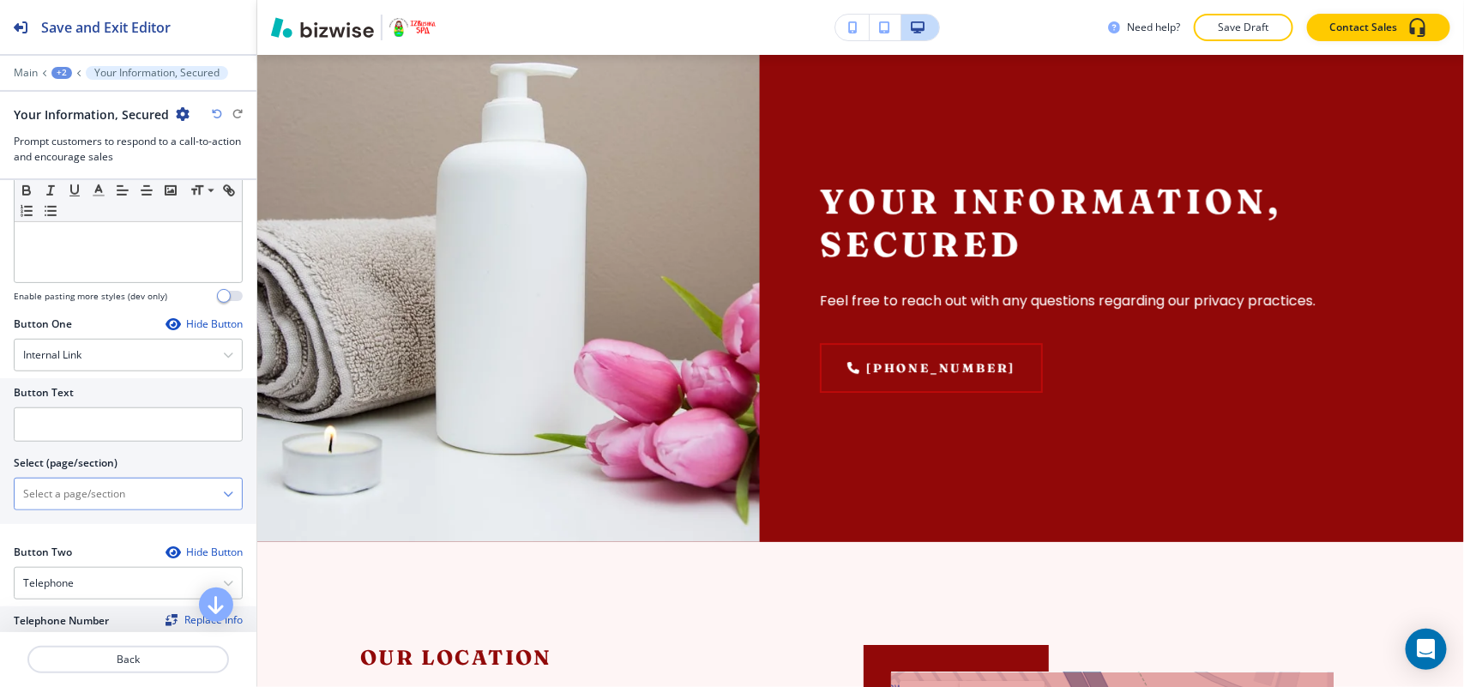
click at [100, 502] on \(page\/section\) "Manual Input" at bounding box center [119, 493] width 208 height 29
click at [97, 521] on h4 "CONTACT US" at bounding box center [128, 523] width 210 height 15
type \(page\/section\) "CONTACT US"
click at [99, 421] on input "text" at bounding box center [128, 424] width 229 height 34
paste input "Contact Us"
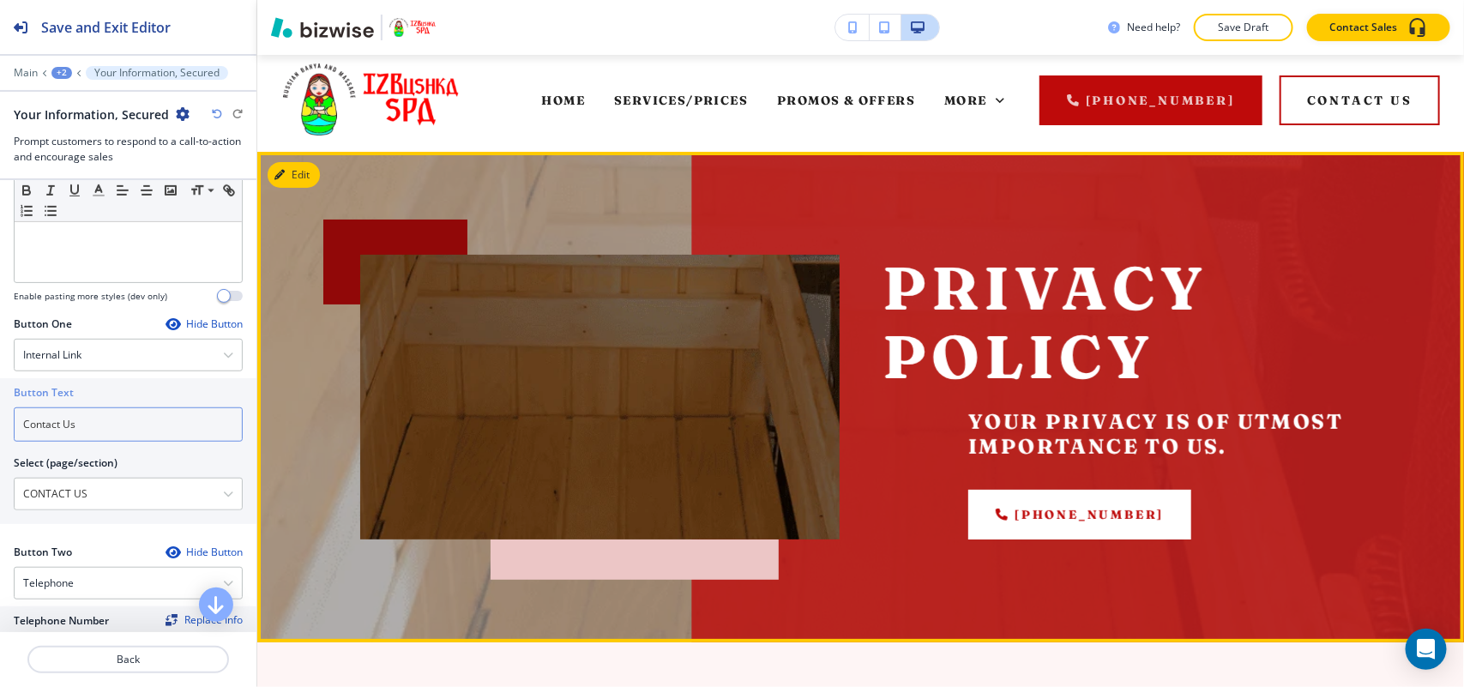
scroll to position [0, 0]
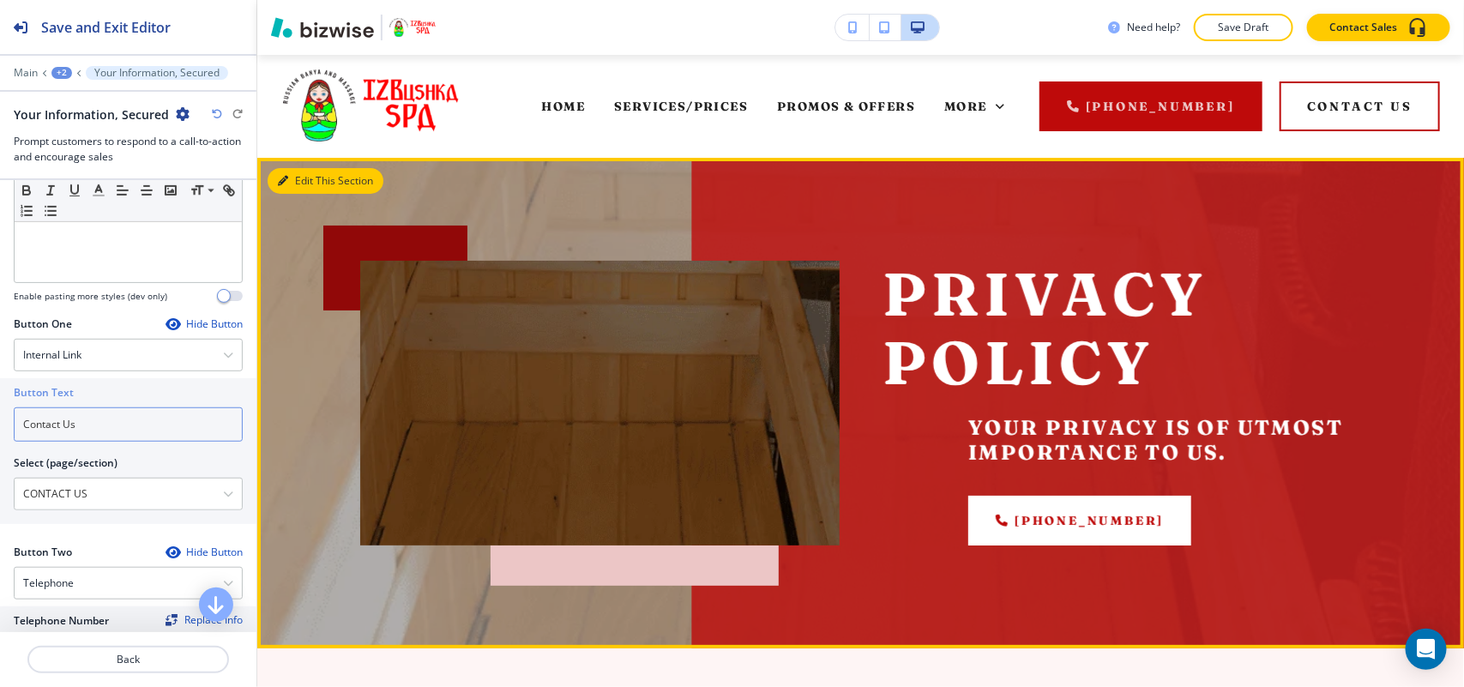
type input "Contact Us"
click at [283, 177] on icon "button" at bounding box center [283, 181] width 10 height 10
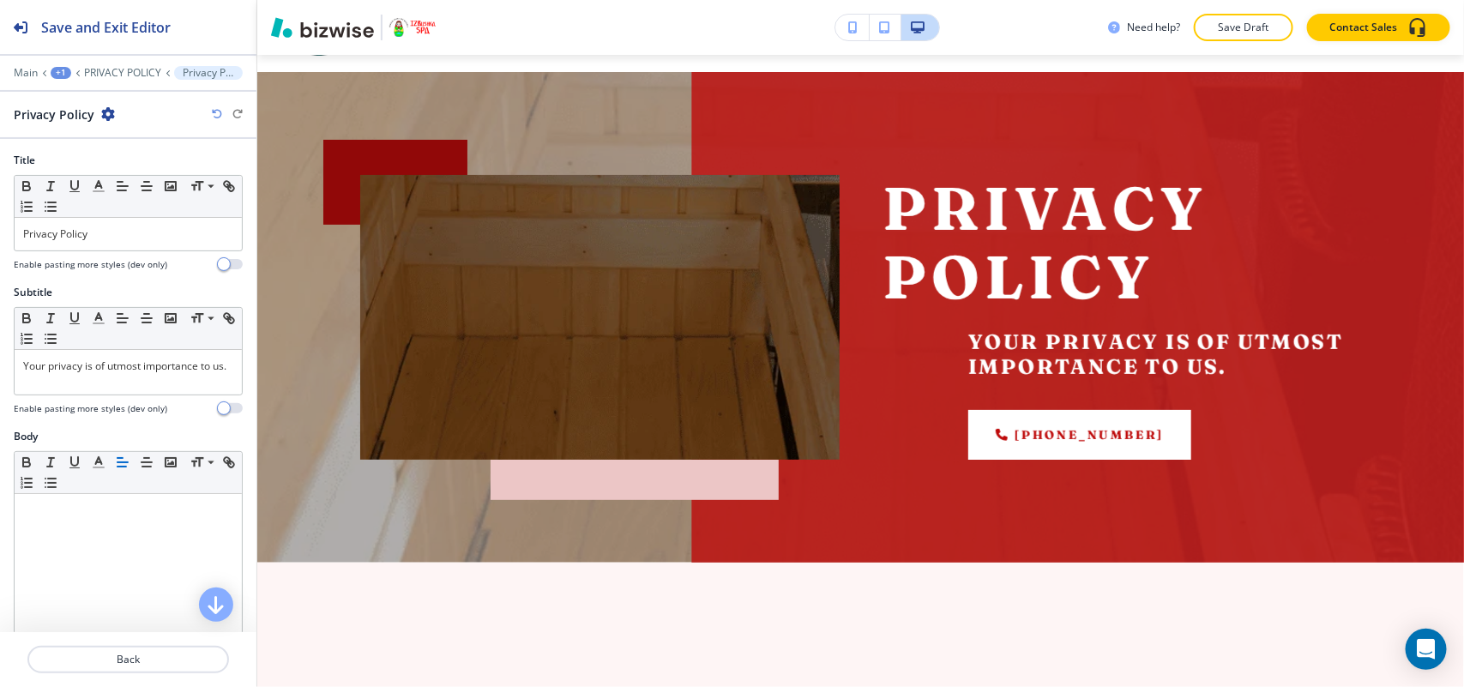
scroll to position [103, 0]
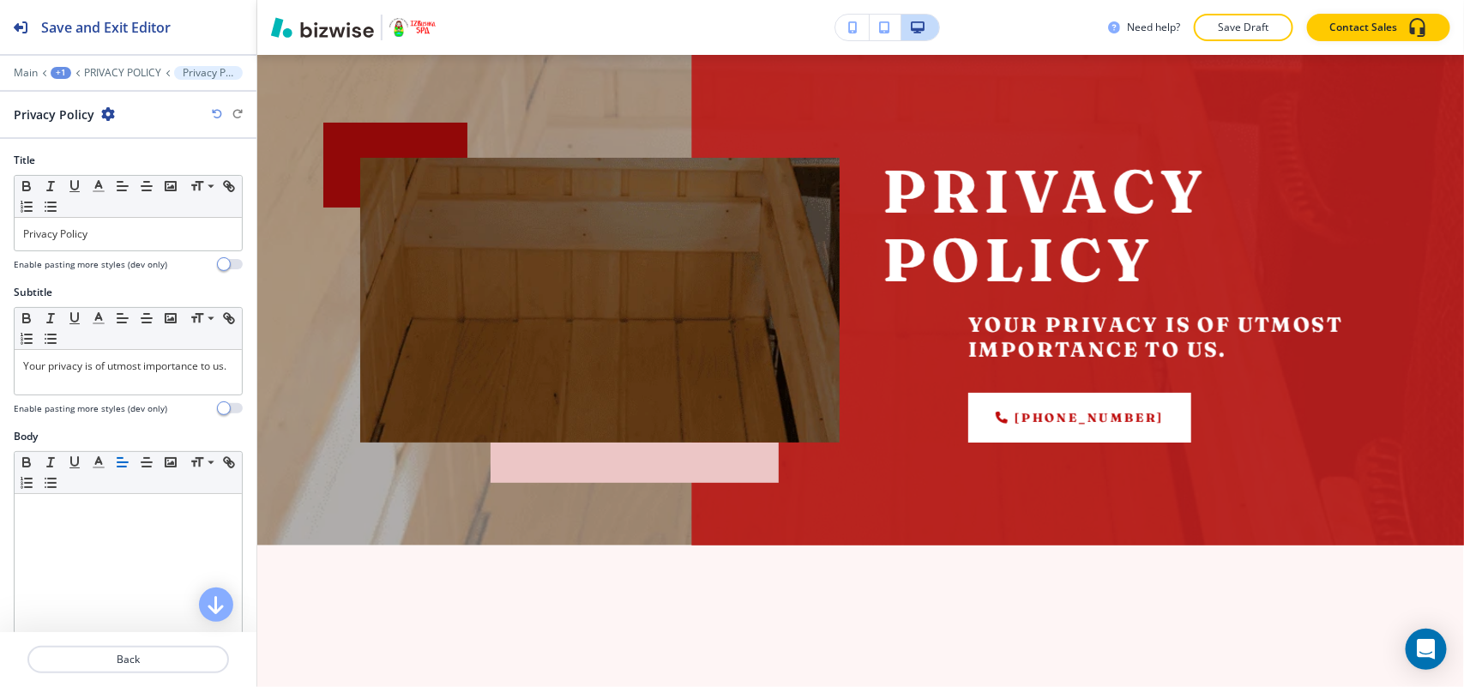
click at [107, 113] on icon "button" at bounding box center [108, 114] width 14 height 14
click at [142, 208] on p "Delete Section" at bounding box center [154, 204] width 87 height 15
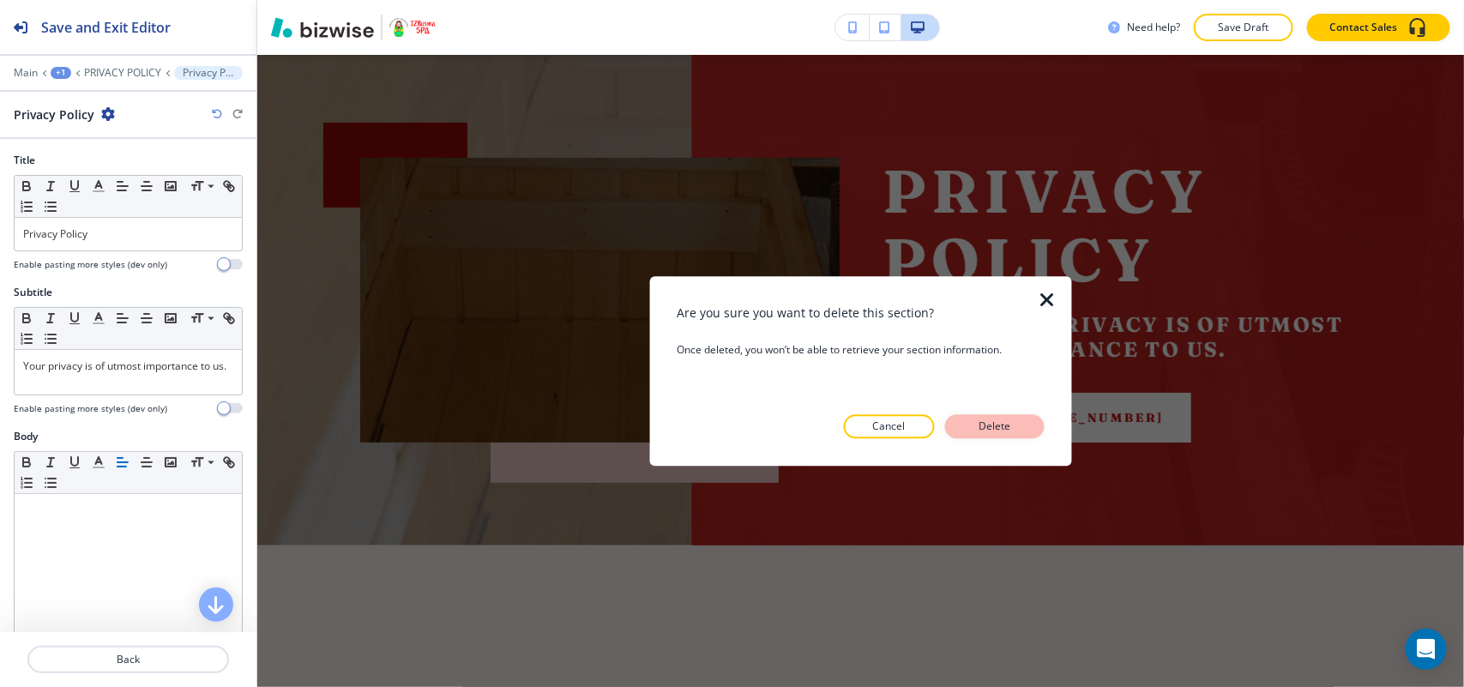
click at [996, 420] on p "Delete" at bounding box center [994, 425] width 41 height 15
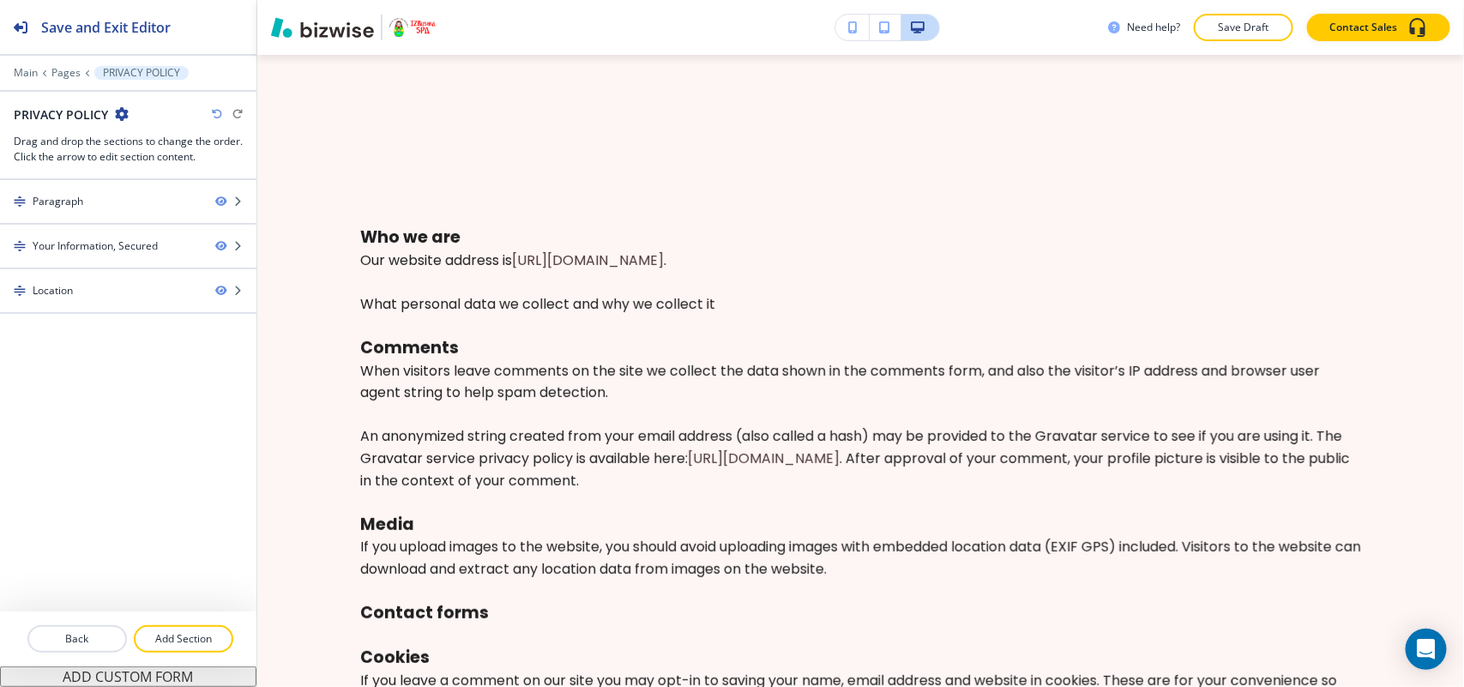
scroll to position [0, 0]
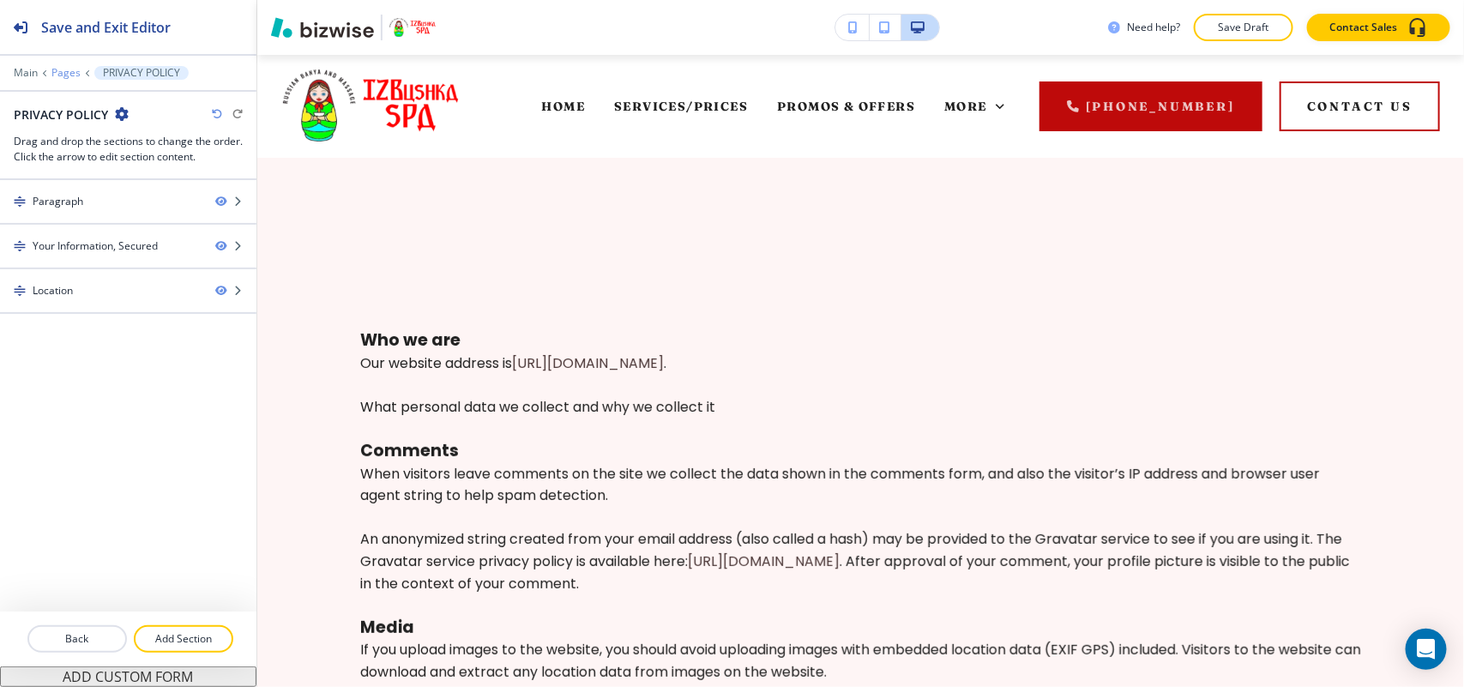
click at [57, 71] on p "Pages" at bounding box center [65, 73] width 29 height 12
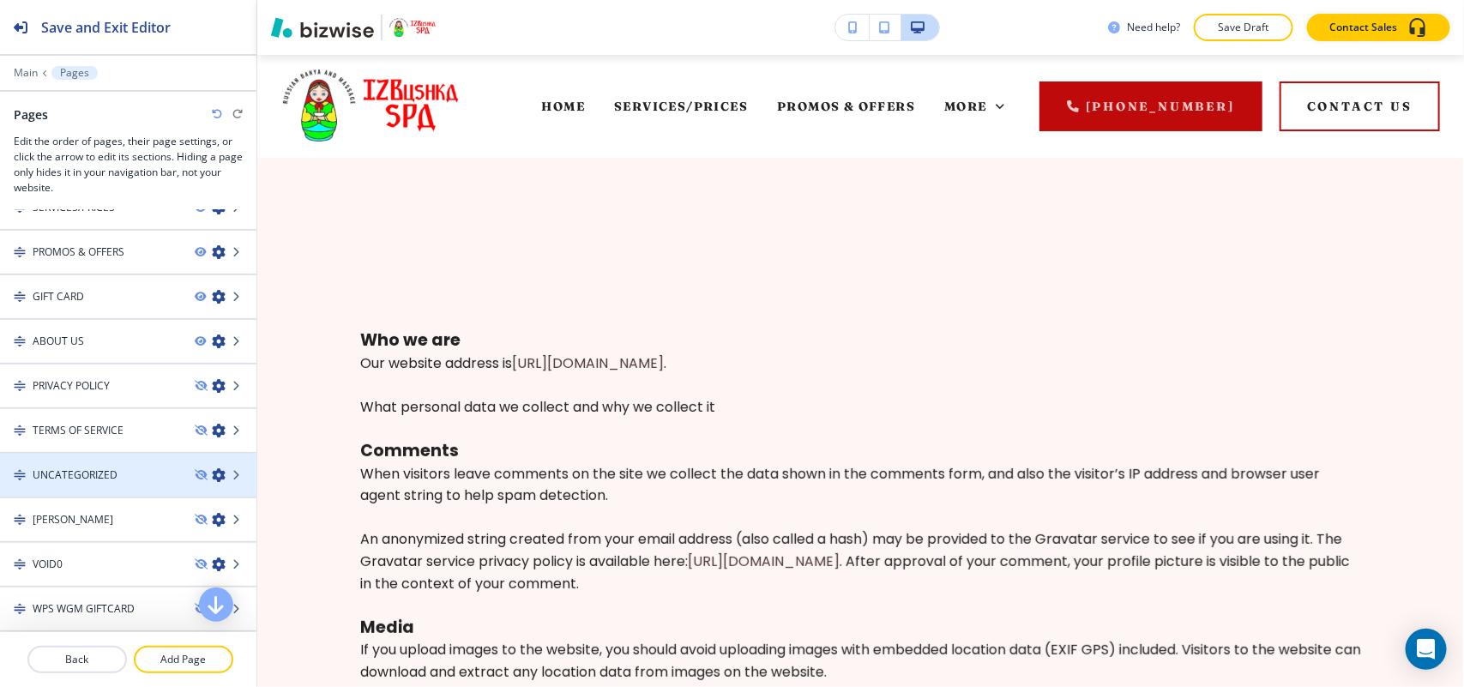
scroll to position [151, 0]
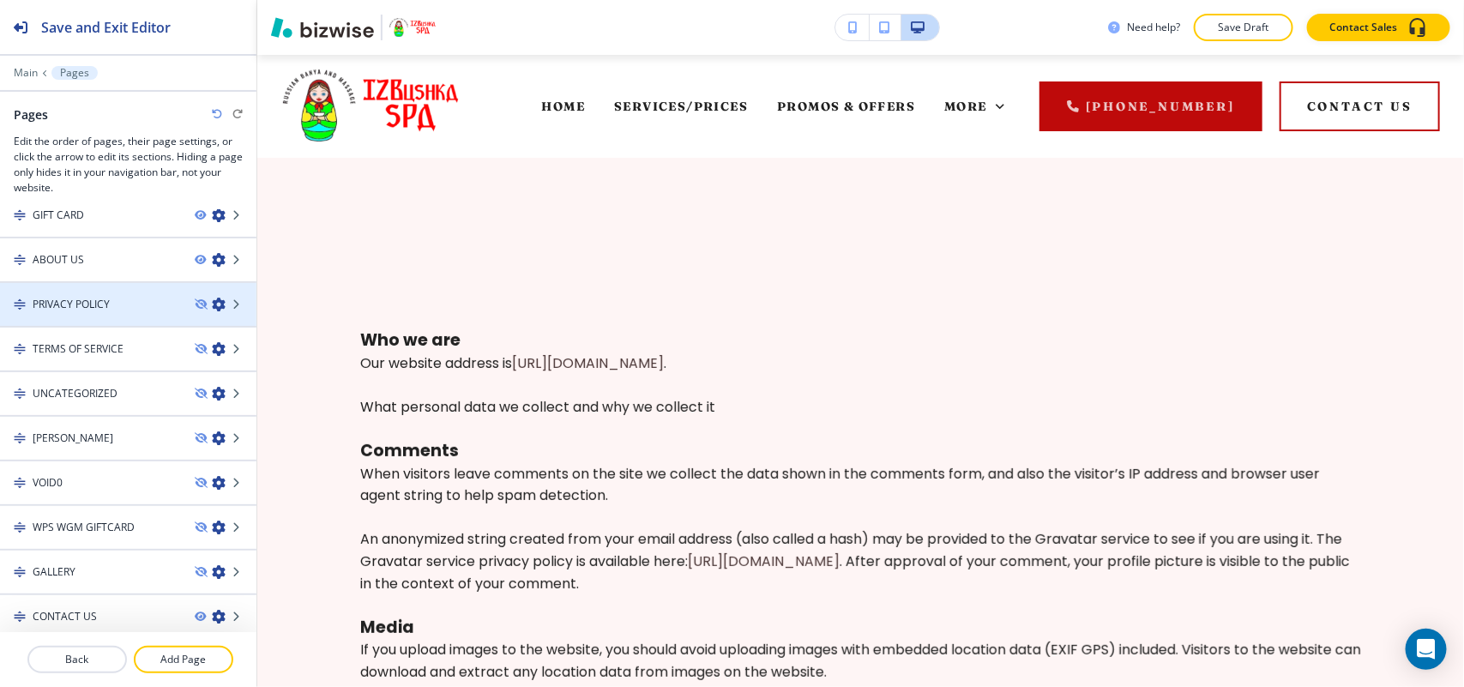
click at [40, 290] on div at bounding box center [128, 290] width 256 height 14
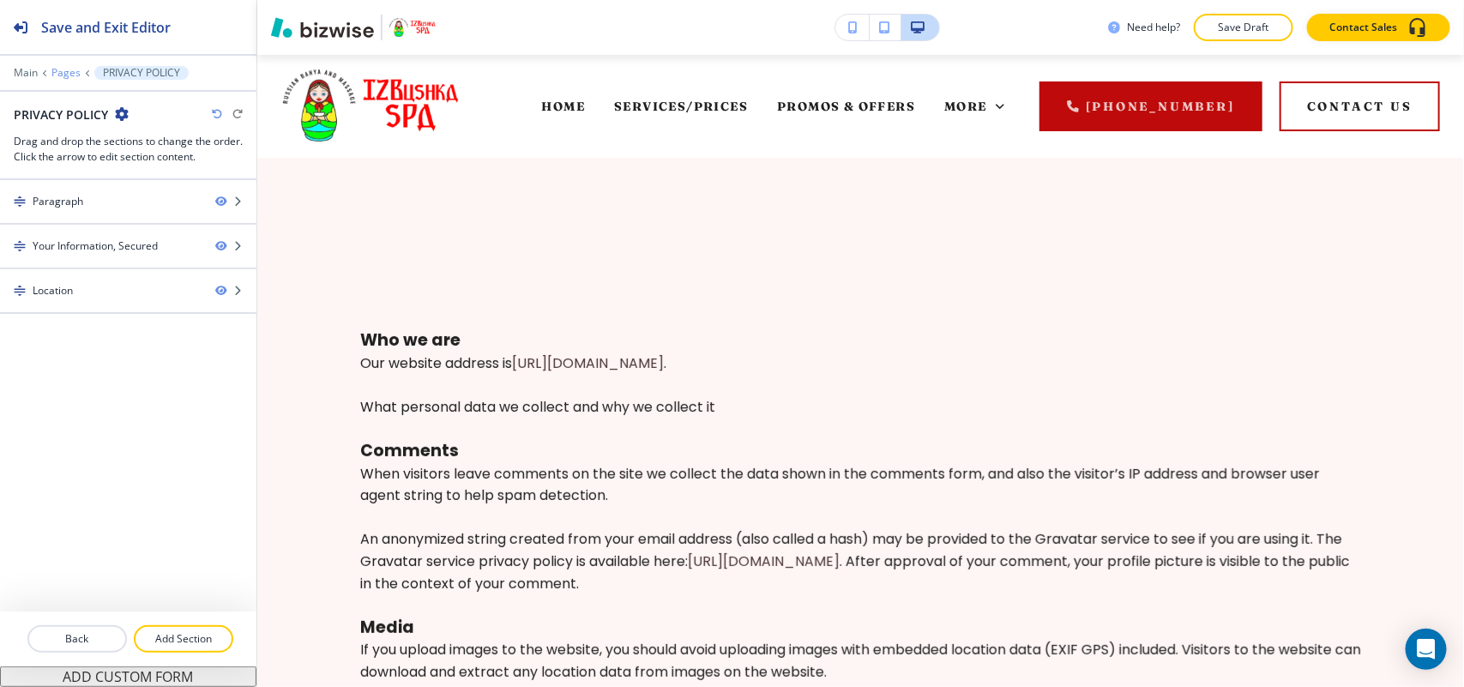
click at [67, 77] on p "Pages" at bounding box center [65, 73] width 29 height 12
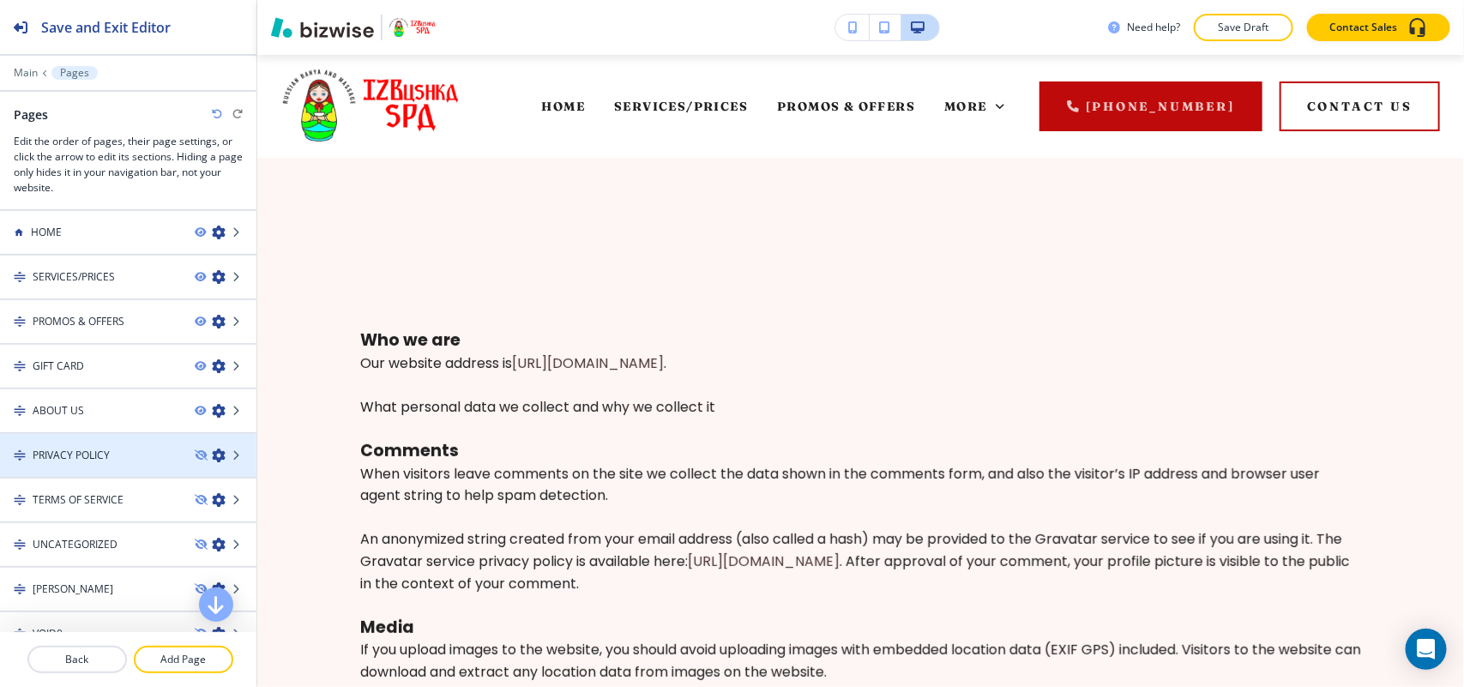
scroll to position [107, 0]
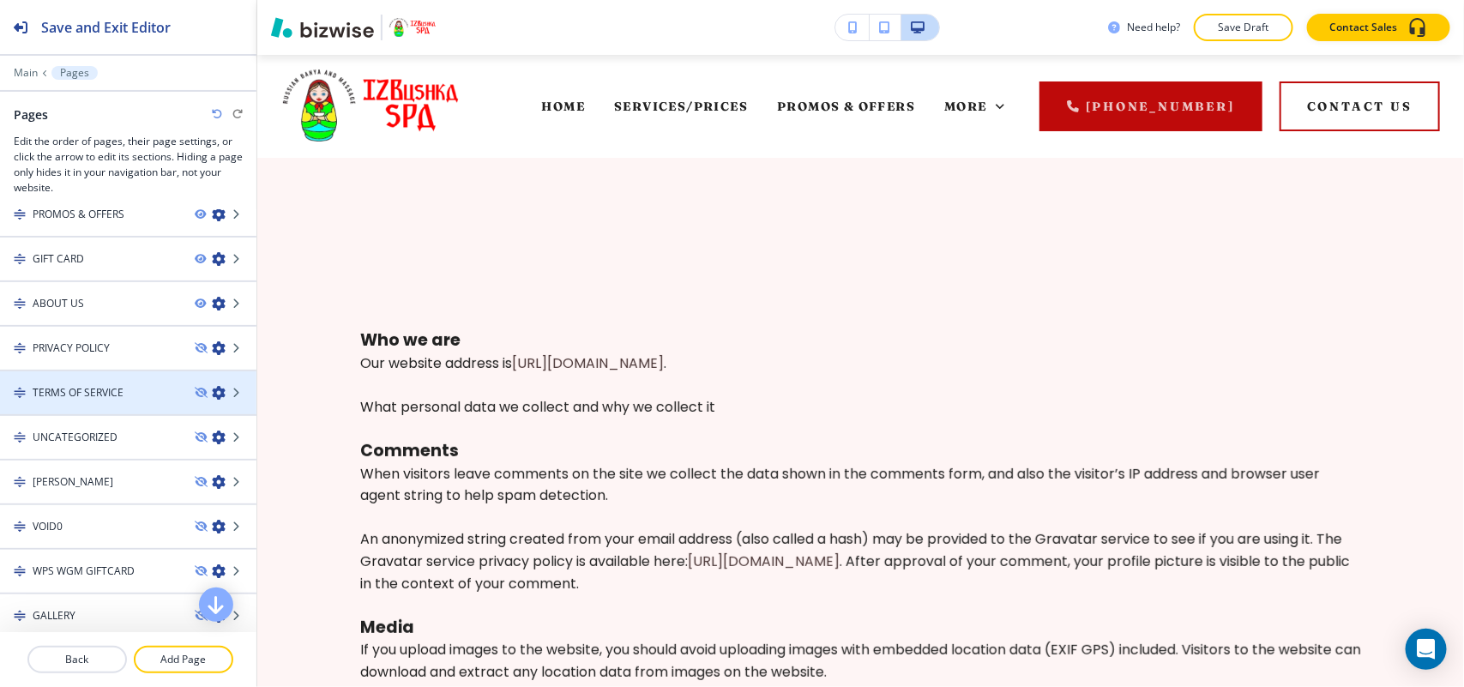
click at [113, 393] on h4 "TERMS OF SERVICE" at bounding box center [78, 392] width 91 height 15
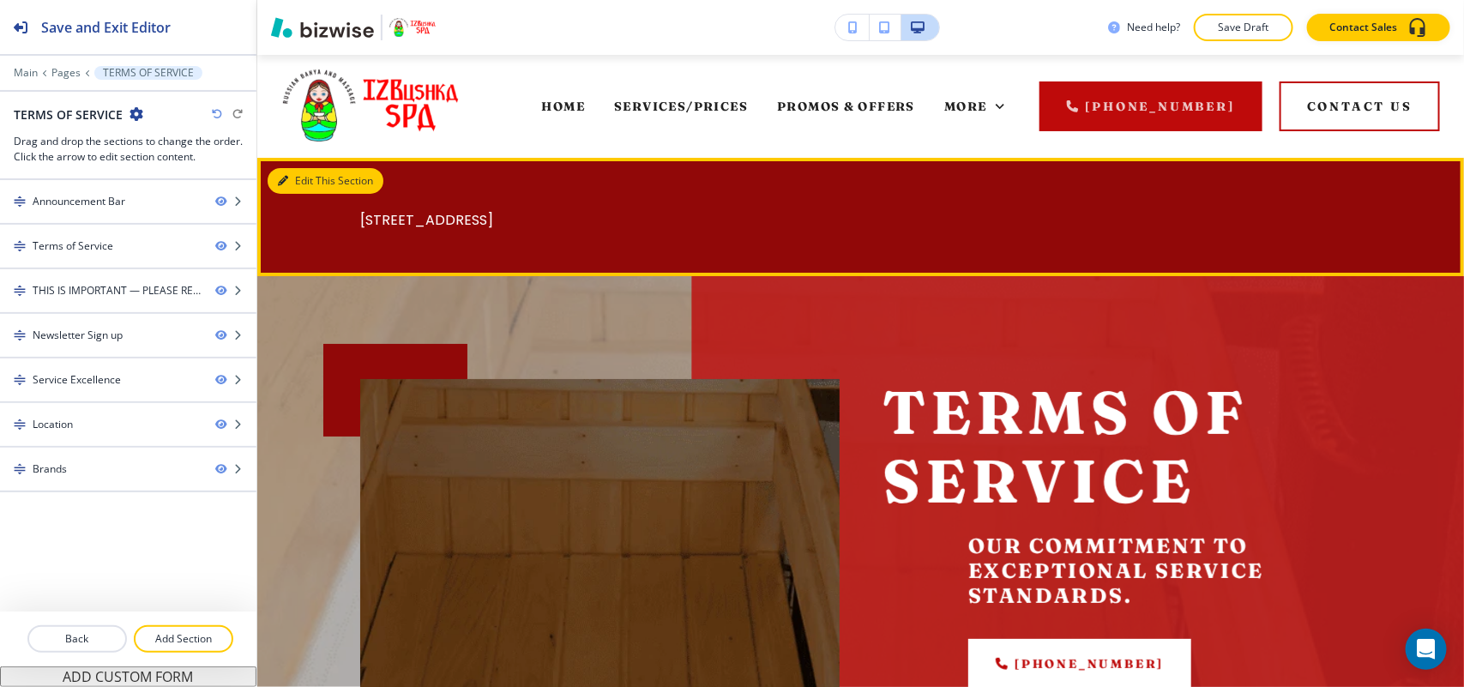
click at [297, 182] on button "Edit This Section" at bounding box center [326, 181] width 116 height 26
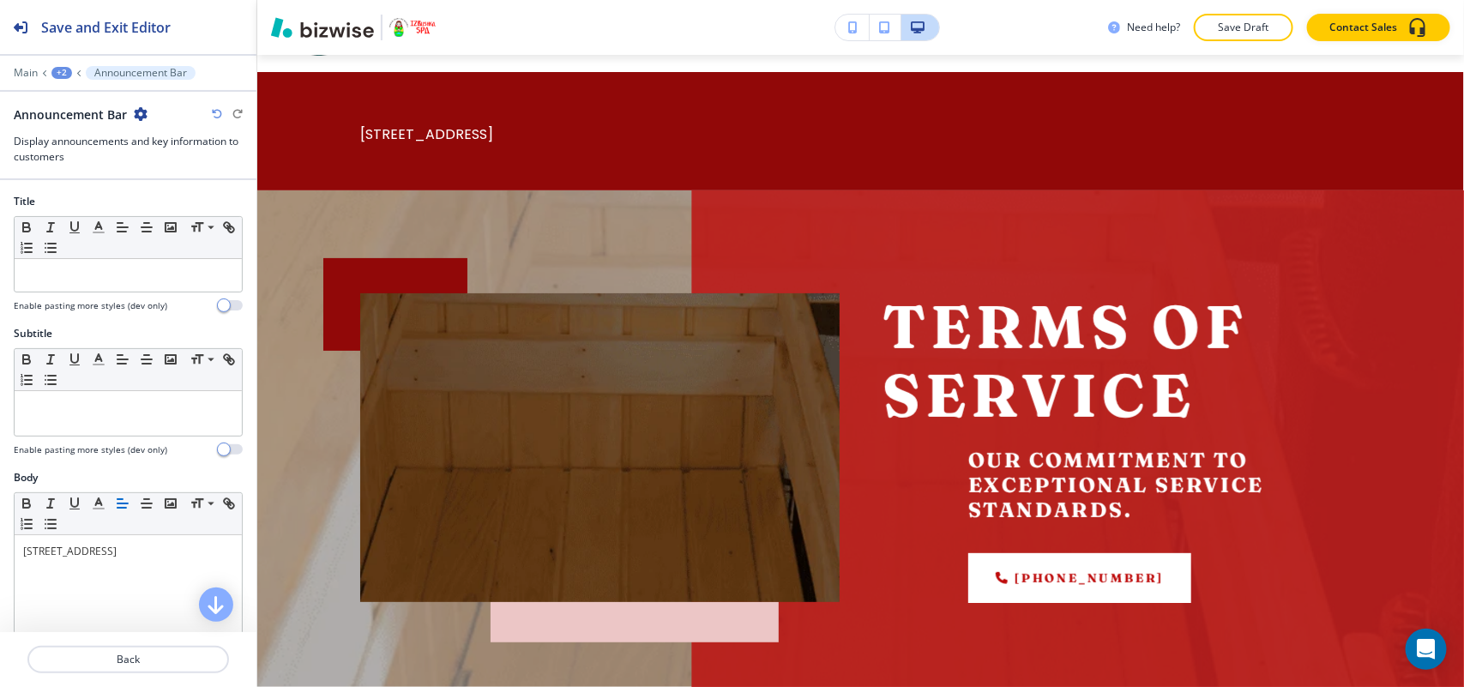
scroll to position [103, 0]
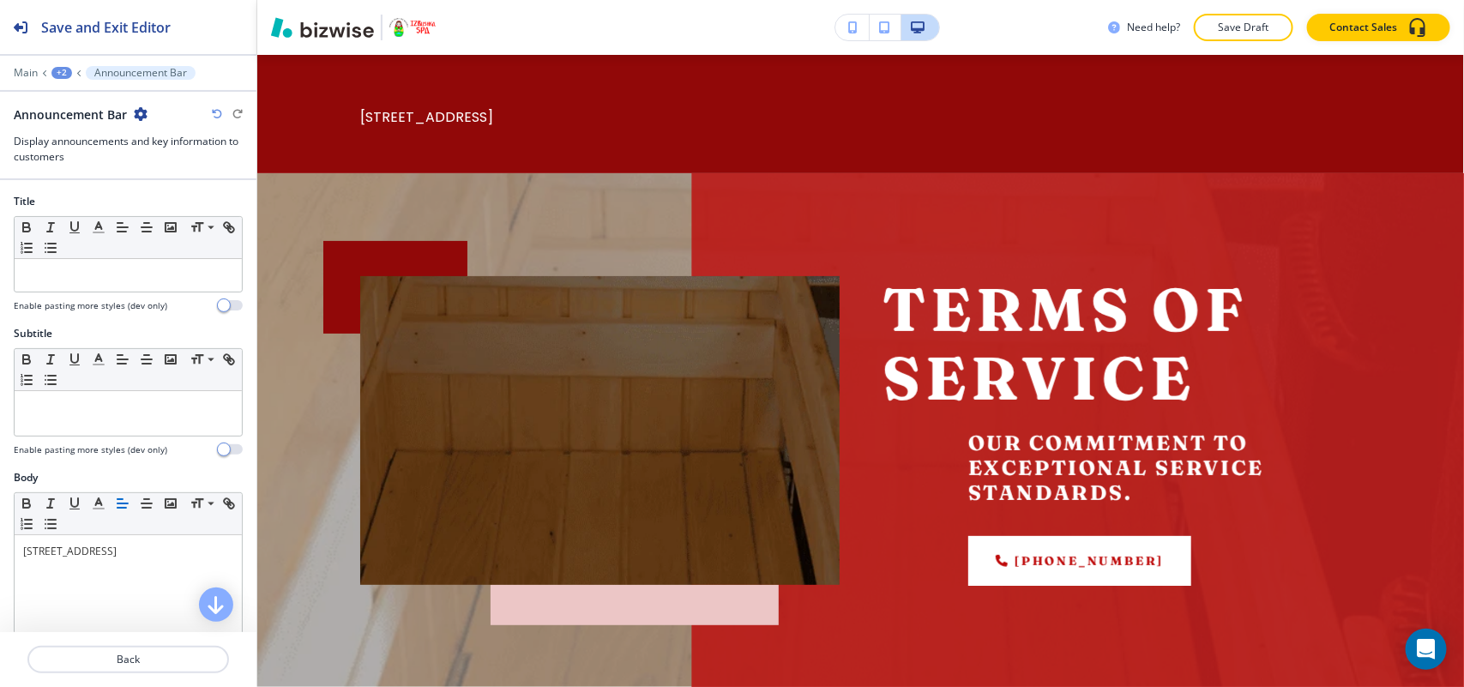
click at [141, 112] on icon "button" at bounding box center [141, 114] width 14 height 14
click at [170, 206] on p "Delete Section" at bounding box center [187, 204] width 87 height 15
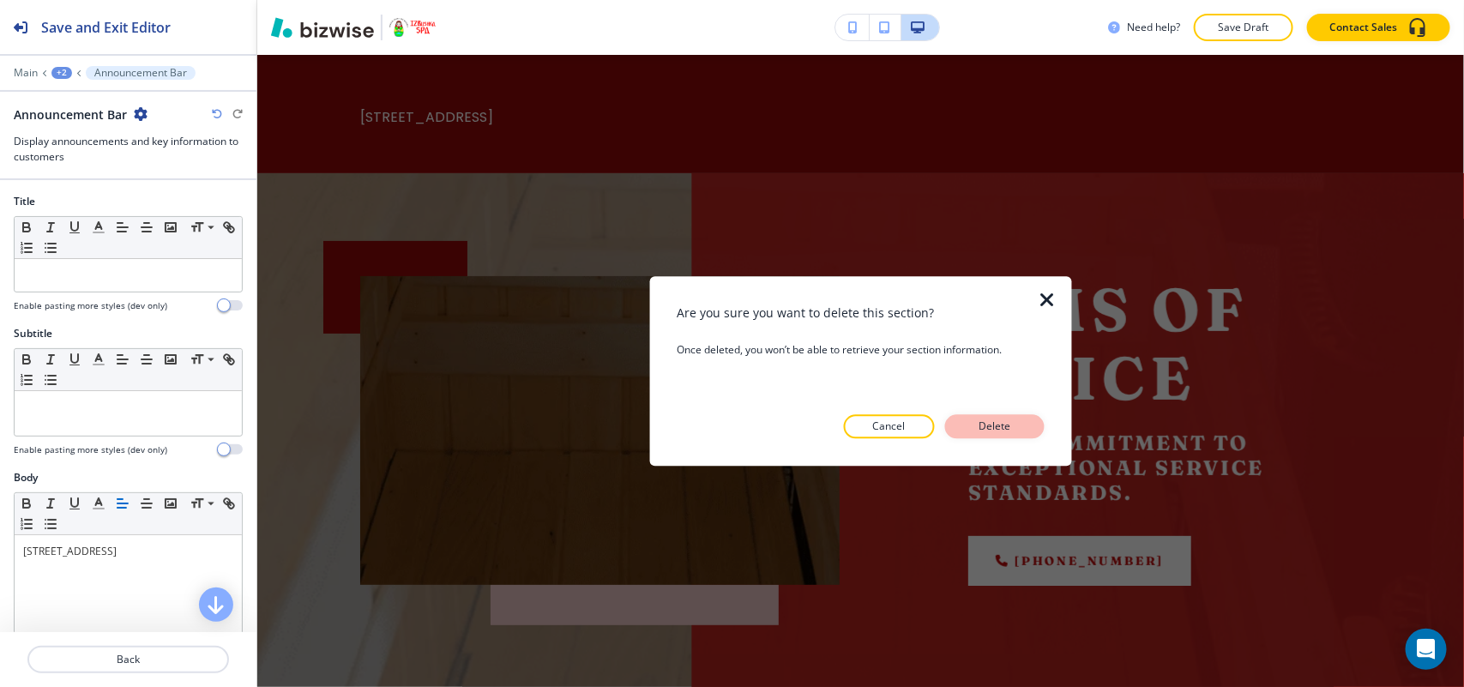
click at [1020, 420] on button "Delete" at bounding box center [994, 426] width 99 height 24
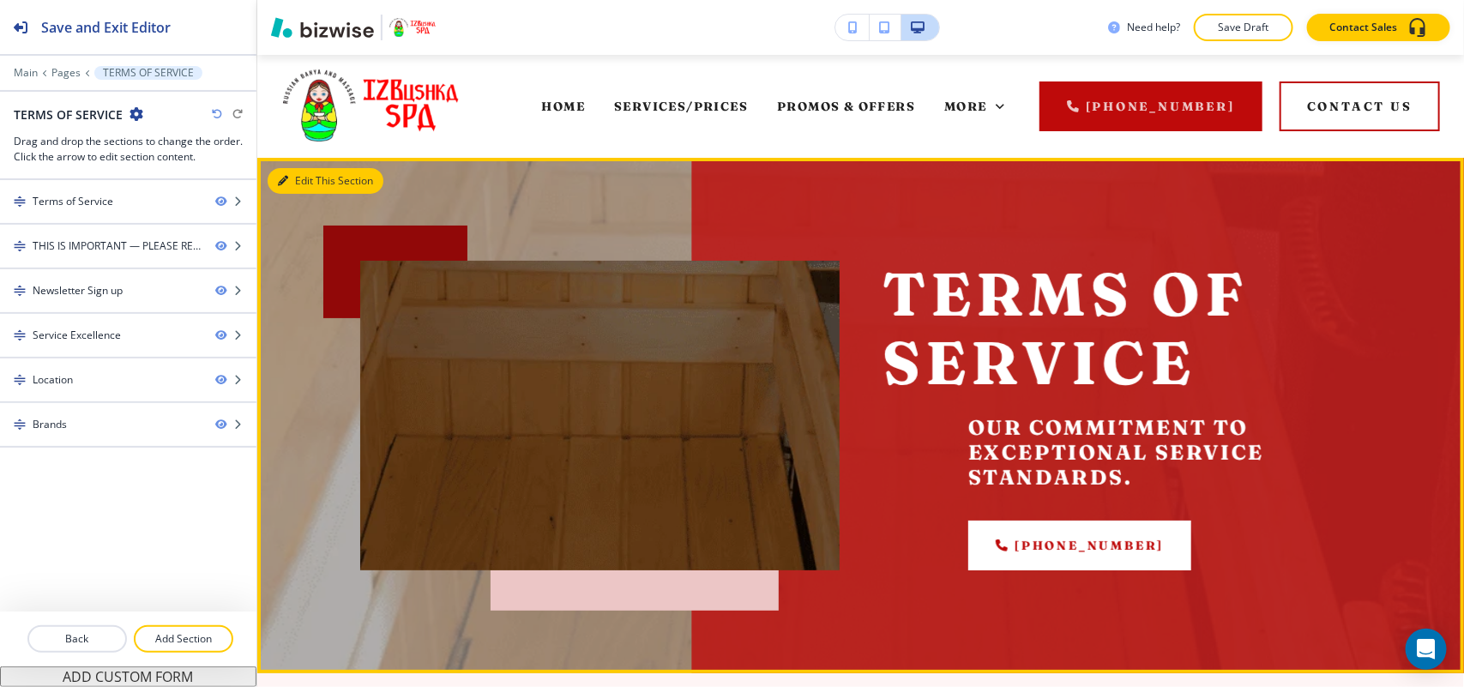
click at [304, 173] on button "Edit This Section" at bounding box center [326, 181] width 116 height 26
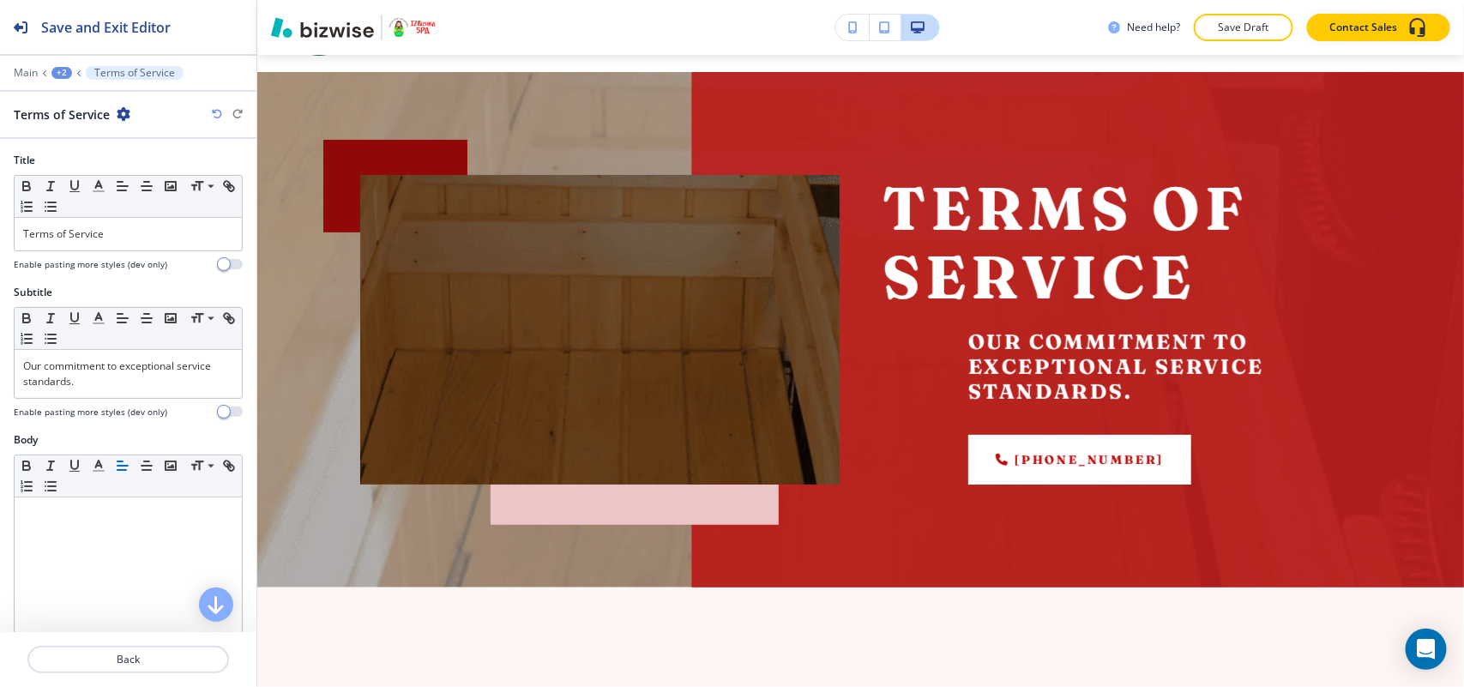
scroll to position [103, 0]
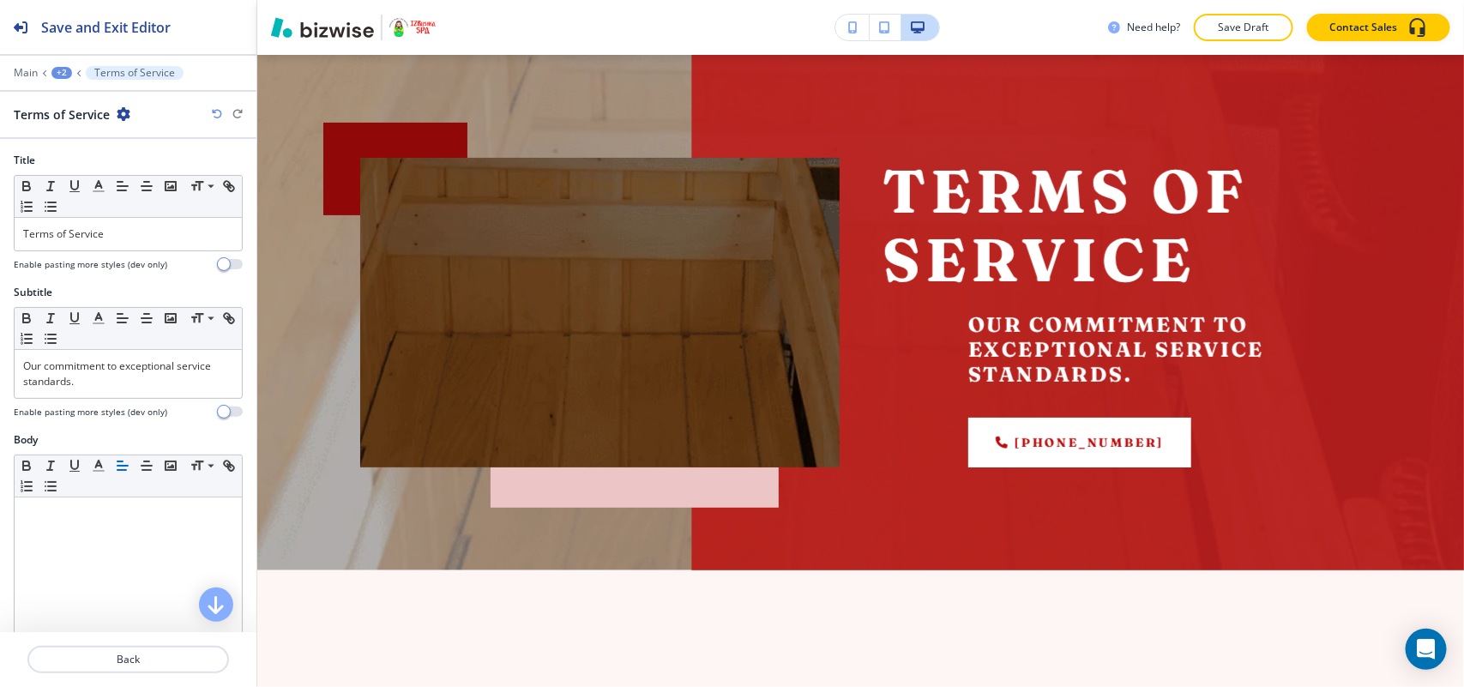
click at [114, 116] on div "Terms of Service" at bounding box center [72, 114] width 117 height 18
click at [120, 113] on icon "button" at bounding box center [124, 114] width 14 height 14
click at [160, 212] on p "Delete Section" at bounding box center [170, 204] width 87 height 15
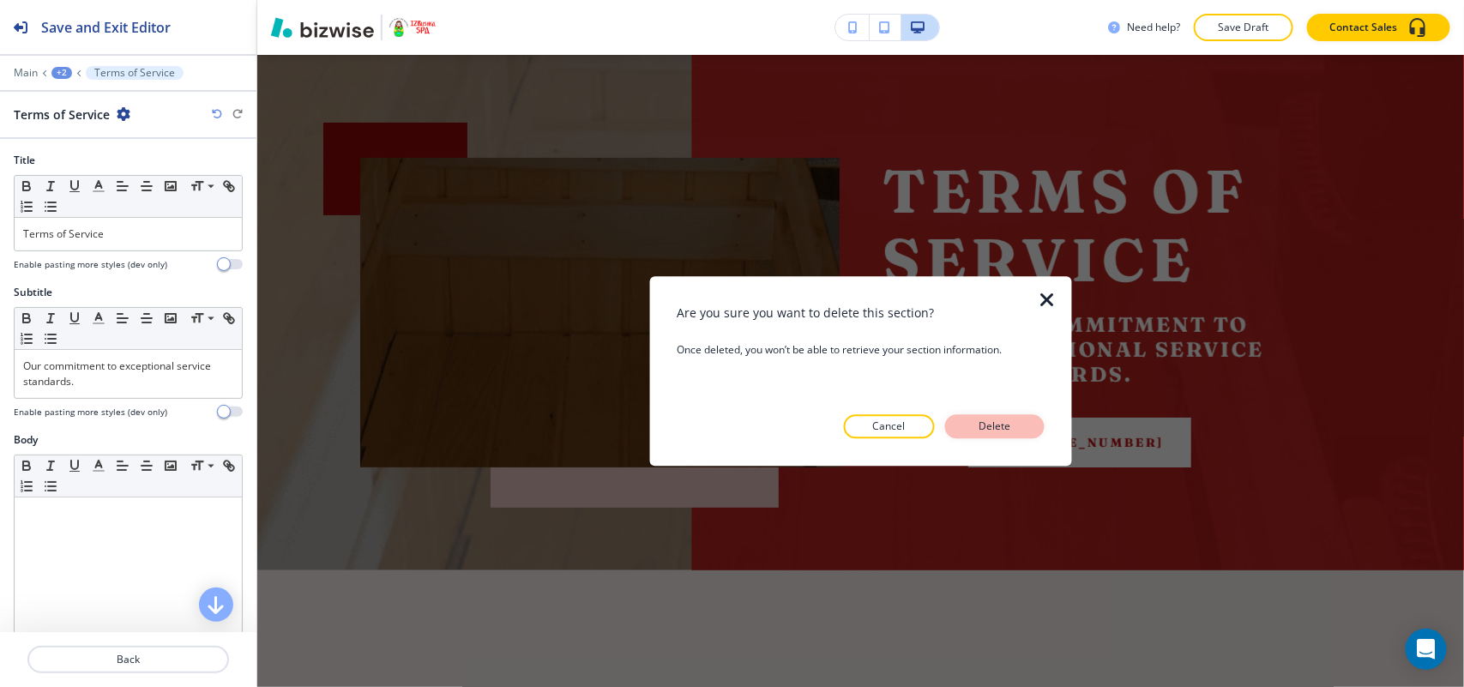
click at [978, 422] on p "Delete" at bounding box center [994, 425] width 41 height 15
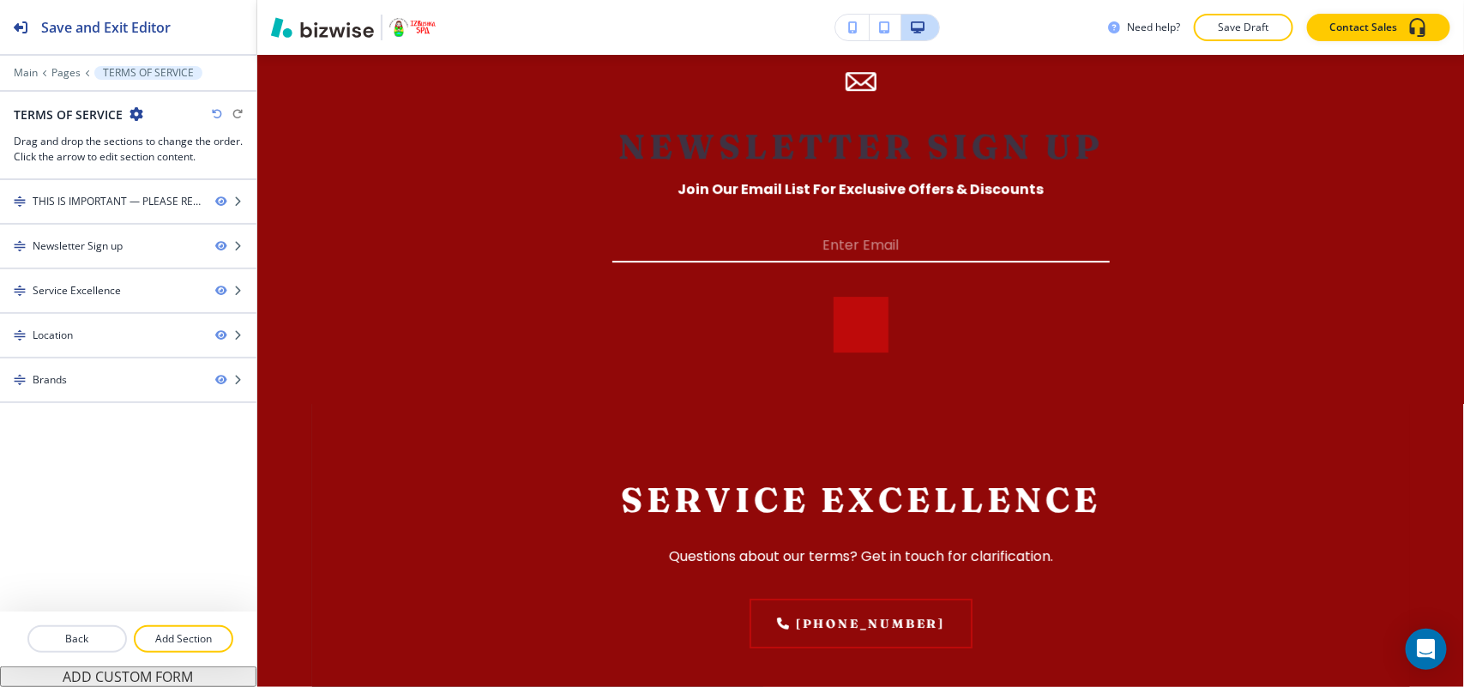
scroll to position [5038, 0]
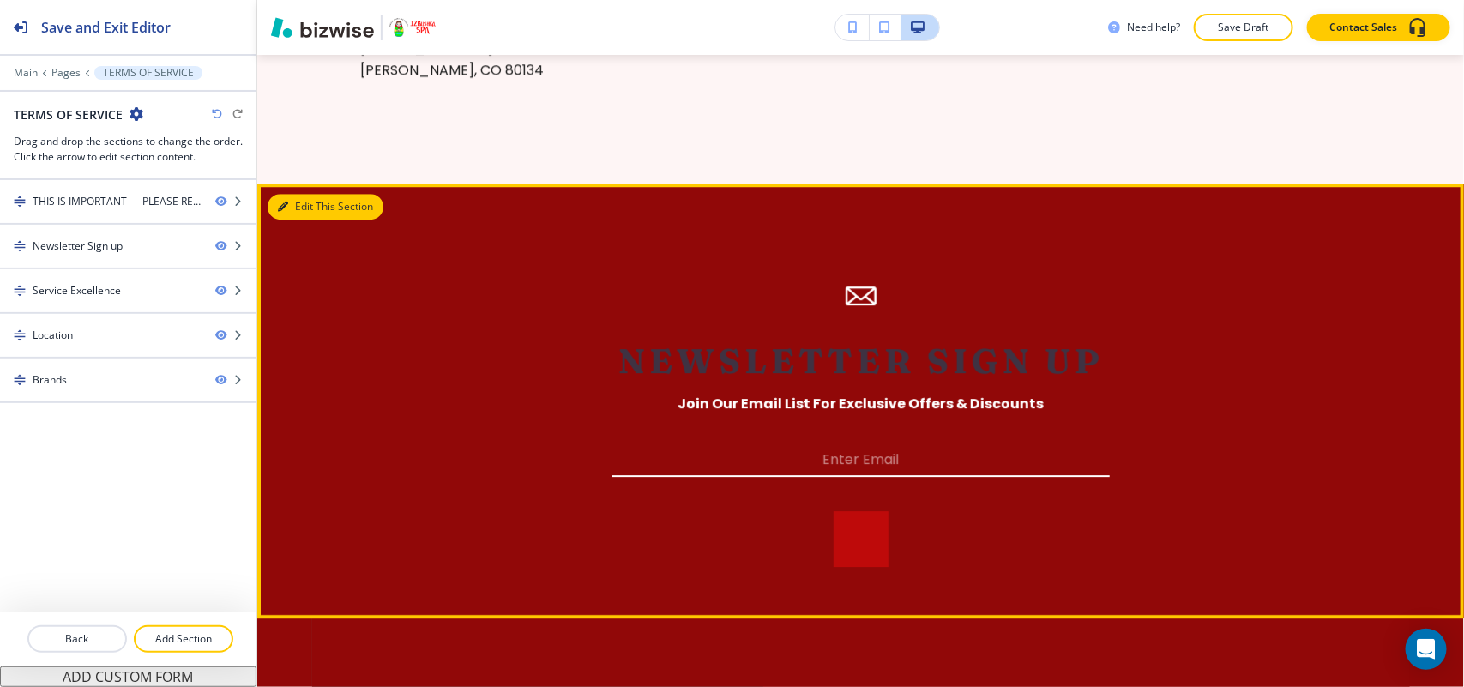
click at [298, 204] on button "Edit This Section" at bounding box center [326, 207] width 116 height 26
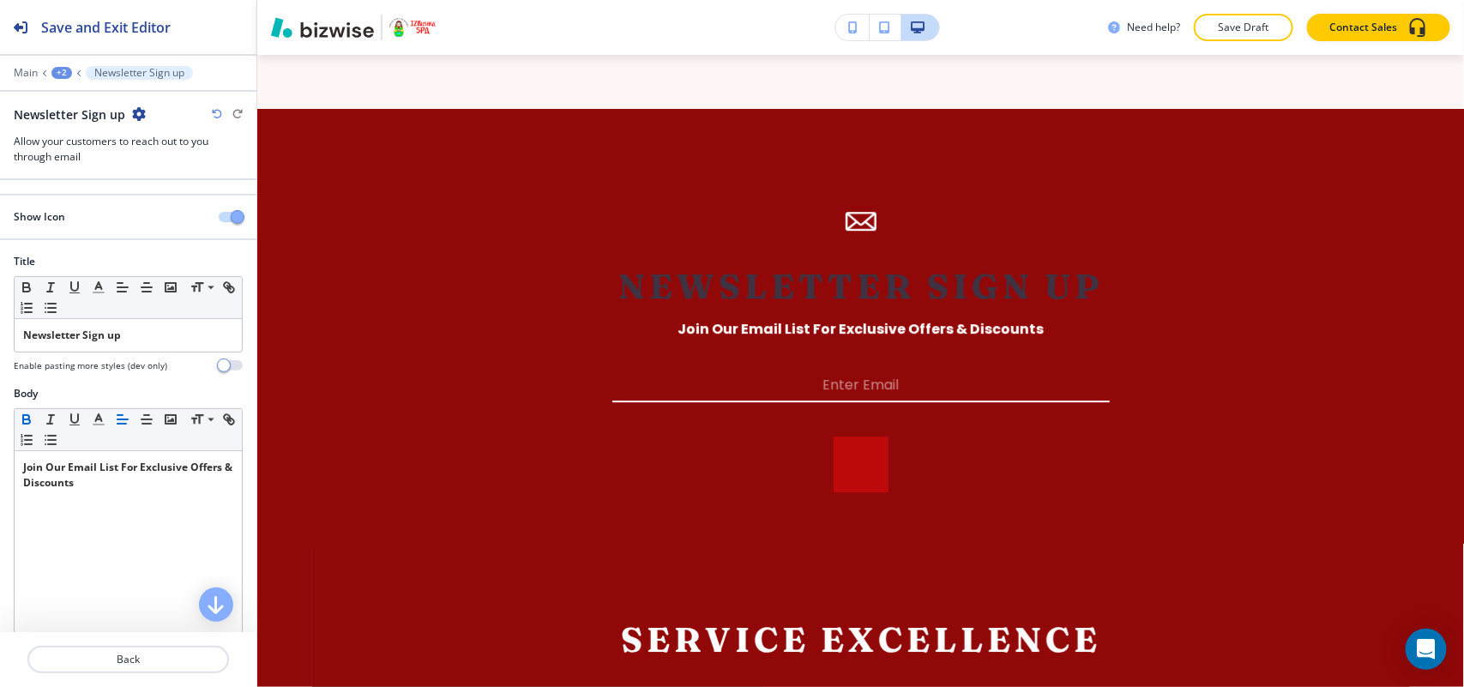
scroll to position [5167, 0]
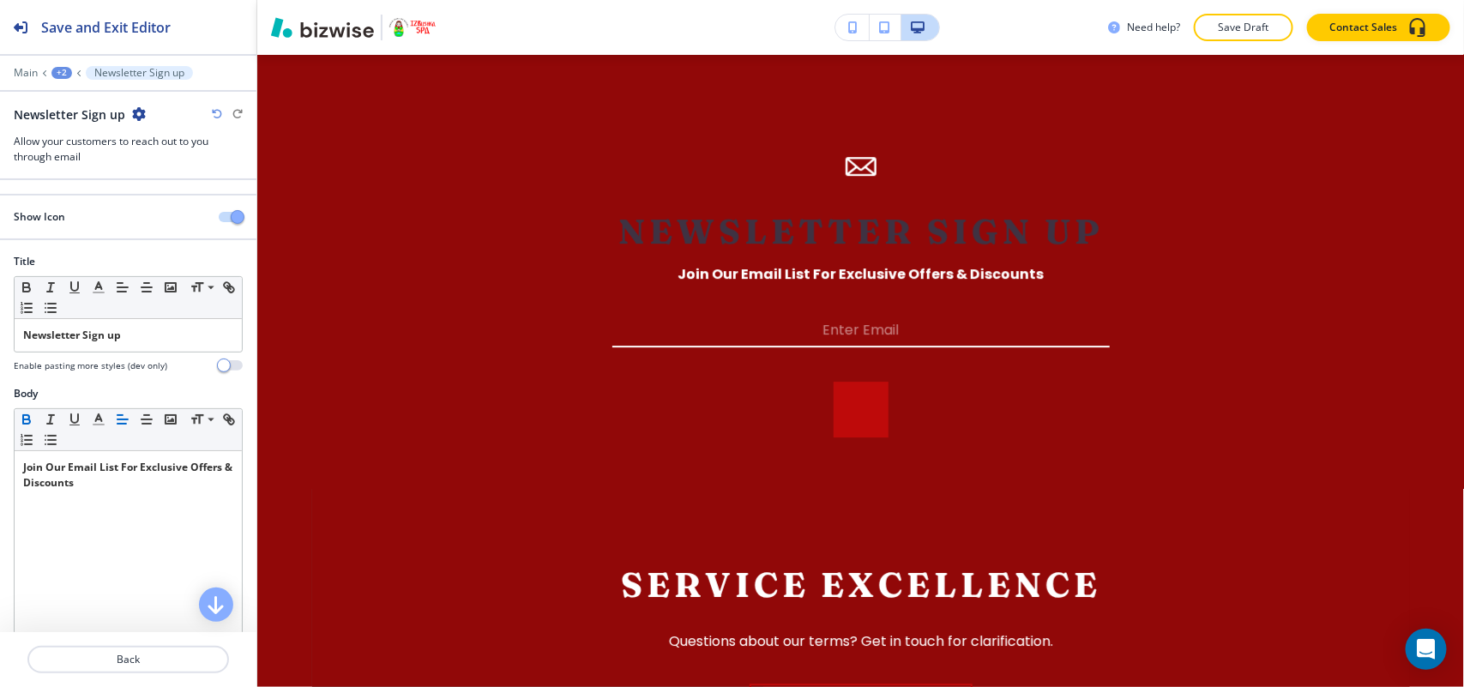
click at [138, 107] on icon "button" at bounding box center [139, 114] width 14 height 14
click at [154, 220] on button "Delete Section" at bounding box center [184, 205] width 110 height 31
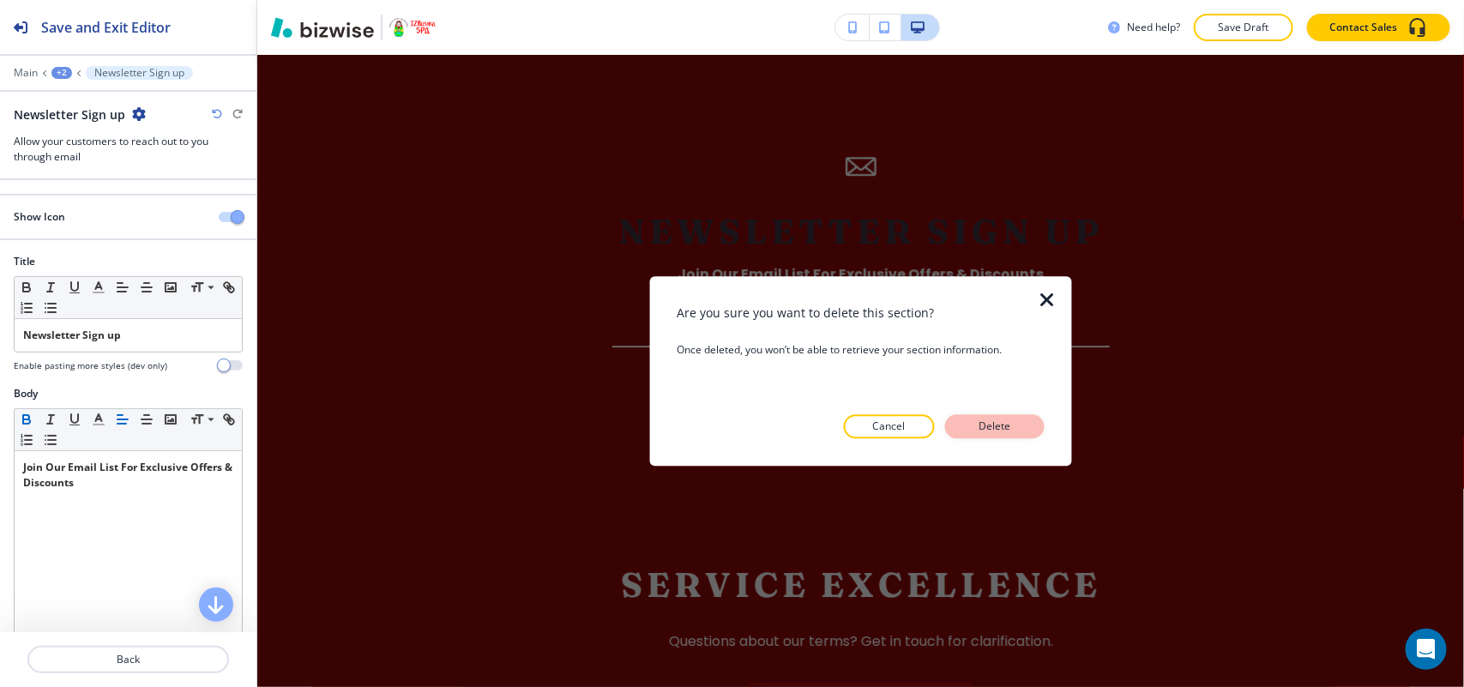
click at [1013, 423] on p "Delete" at bounding box center [994, 425] width 41 height 15
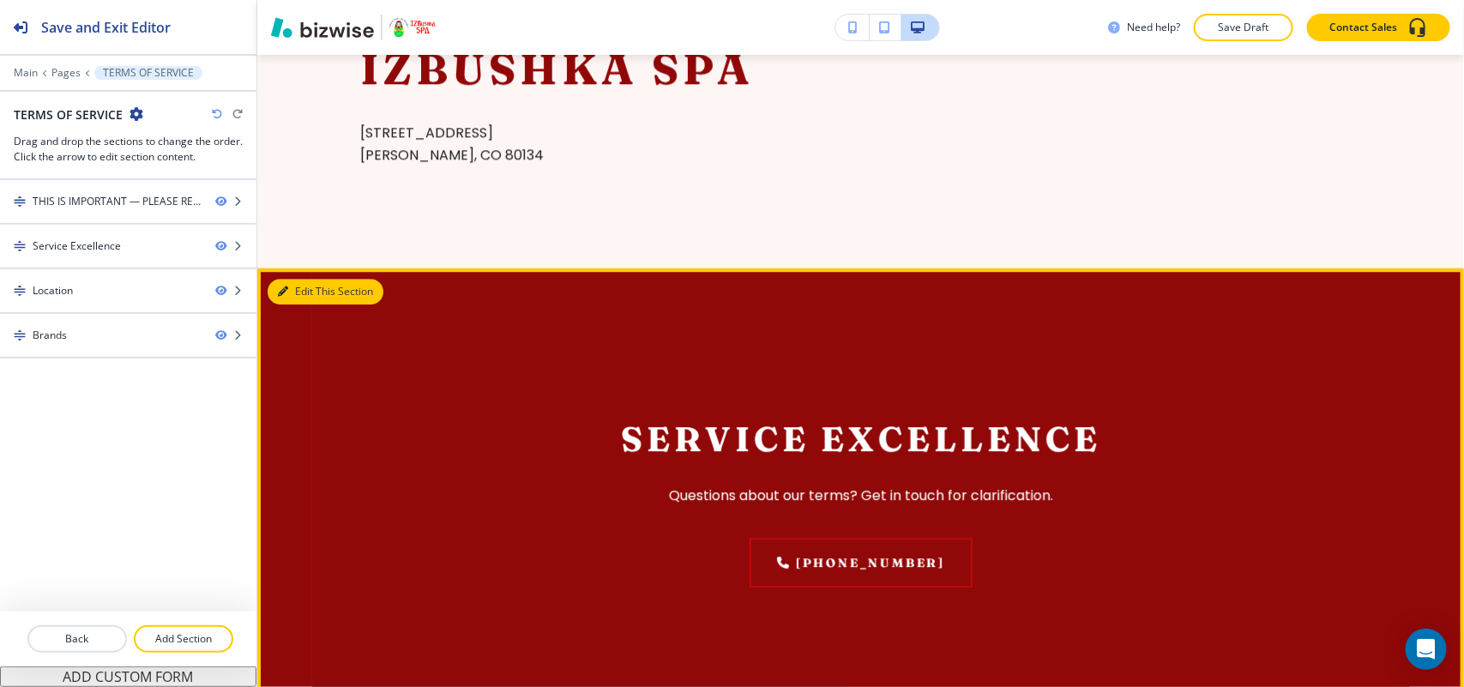
click at [304, 294] on button "Edit This Section" at bounding box center [326, 292] width 116 height 26
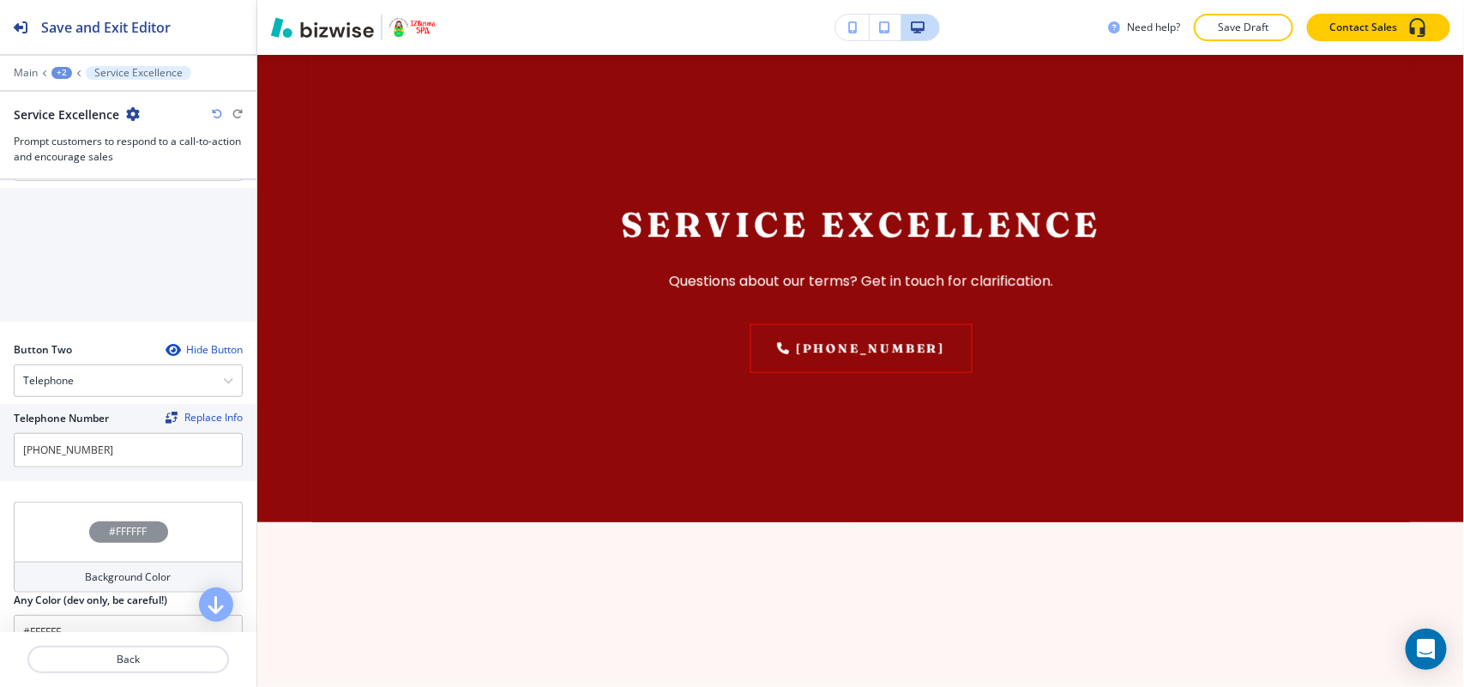
scroll to position [858, 0]
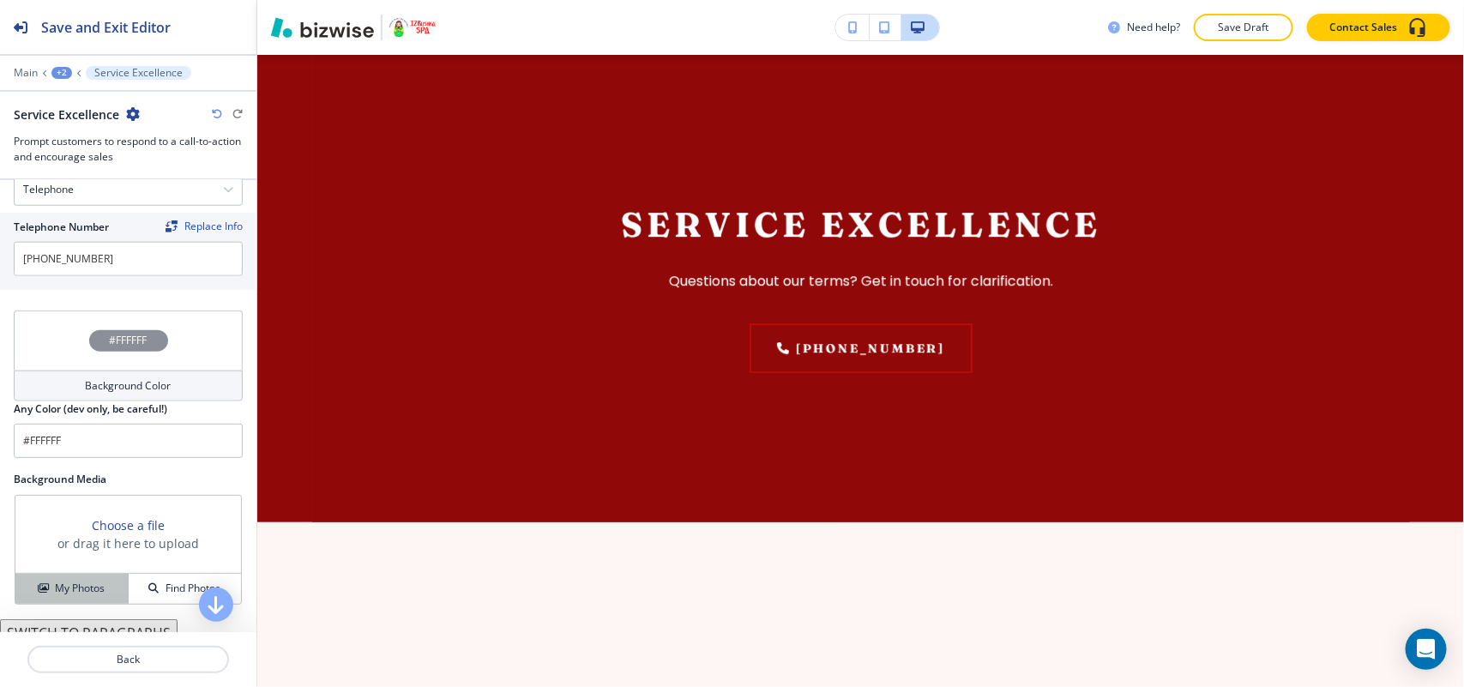
click at [67, 596] on h4 "My Photos" at bounding box center [80, 588] width 50 height 15
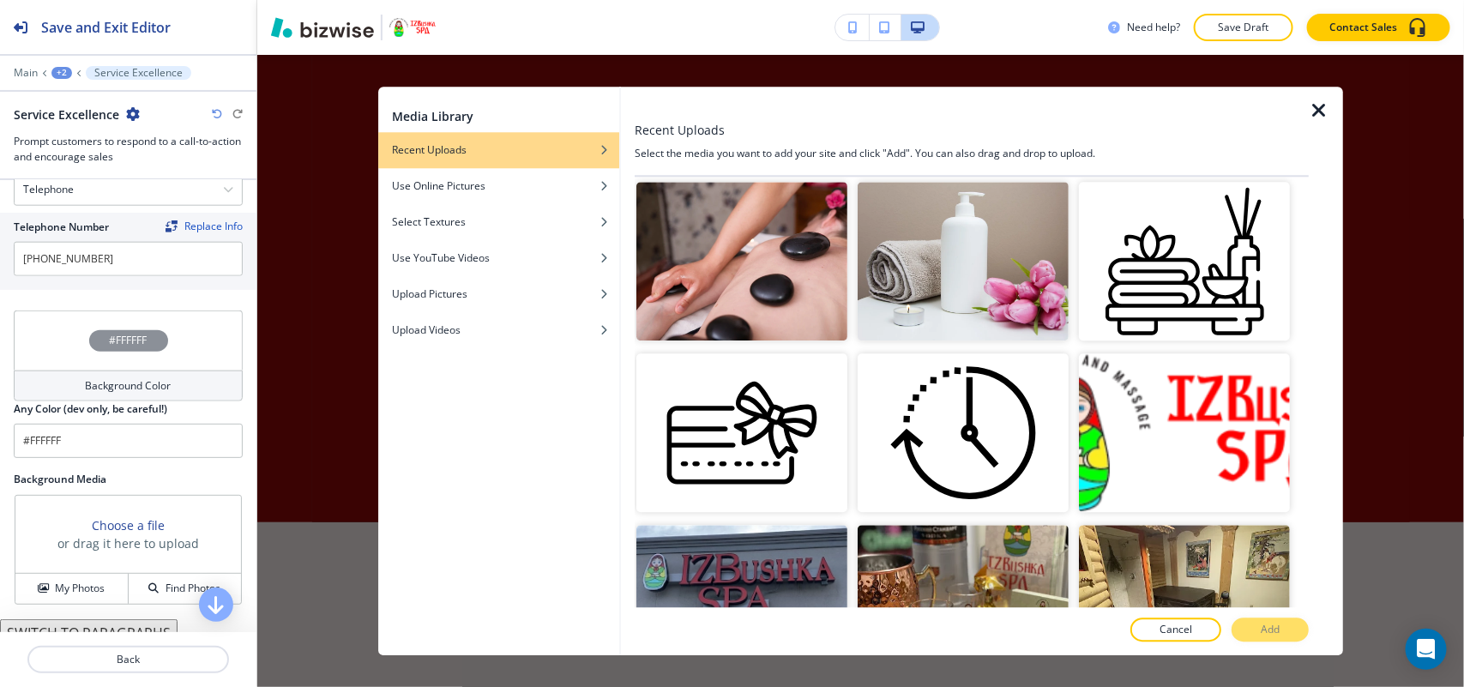
scroll to position [750, 0]
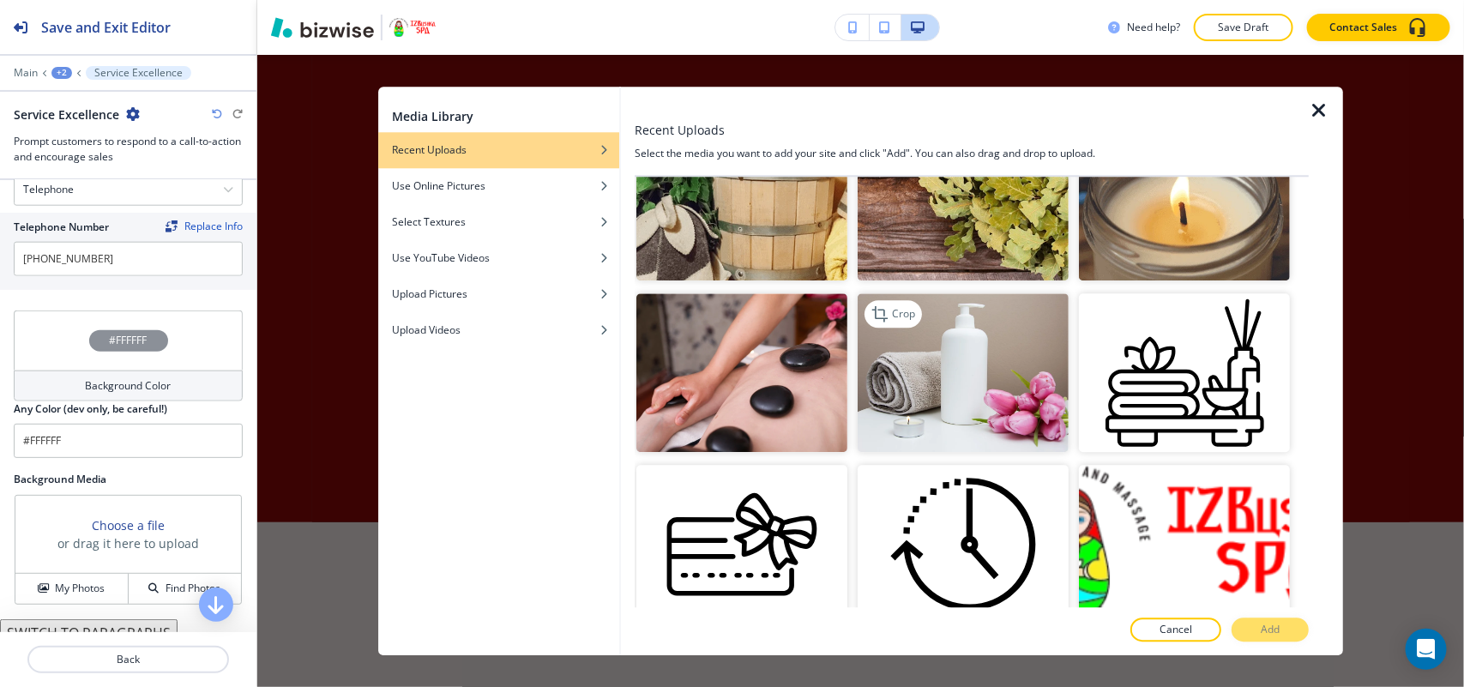
click at [965, 414] on img "button" at bounding box center [963, 373] width 211 height 159
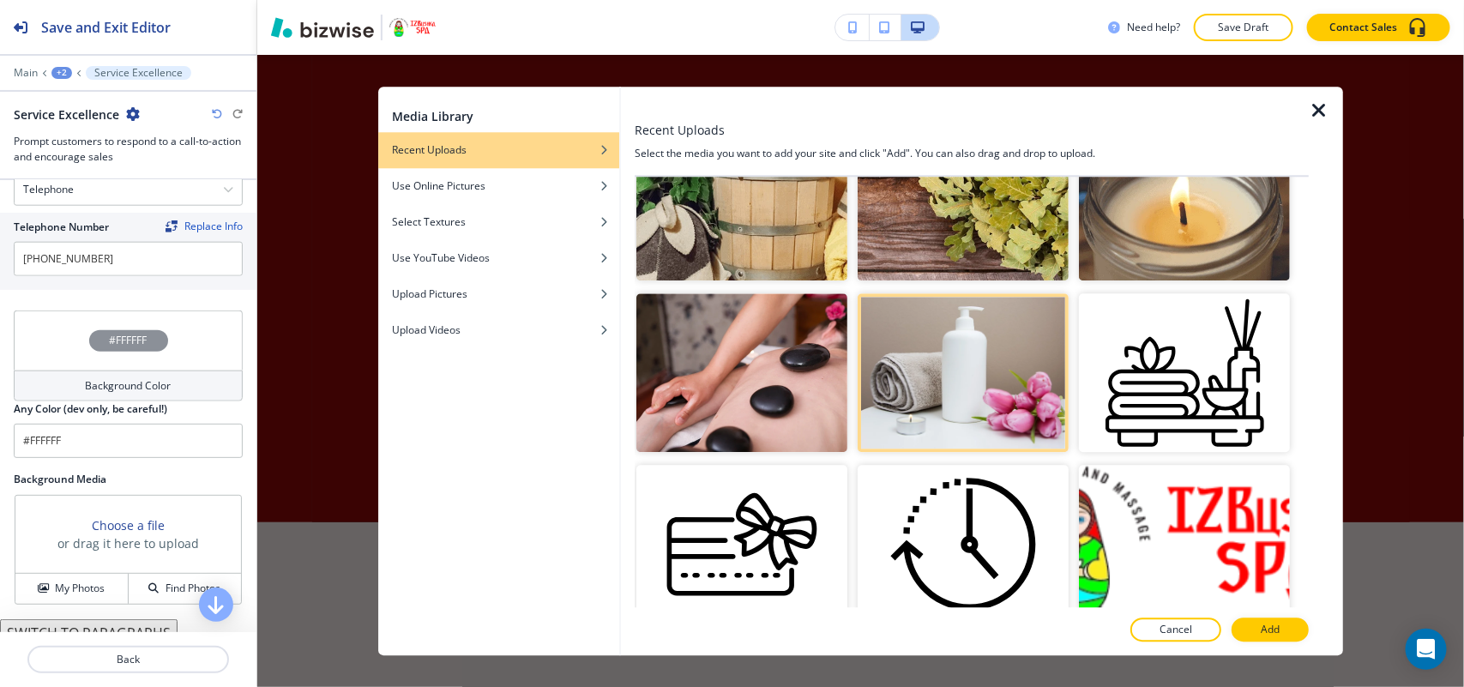
click at [1271, 617] on button "Add" at bounding box center [1269, 629] width 77 height 24
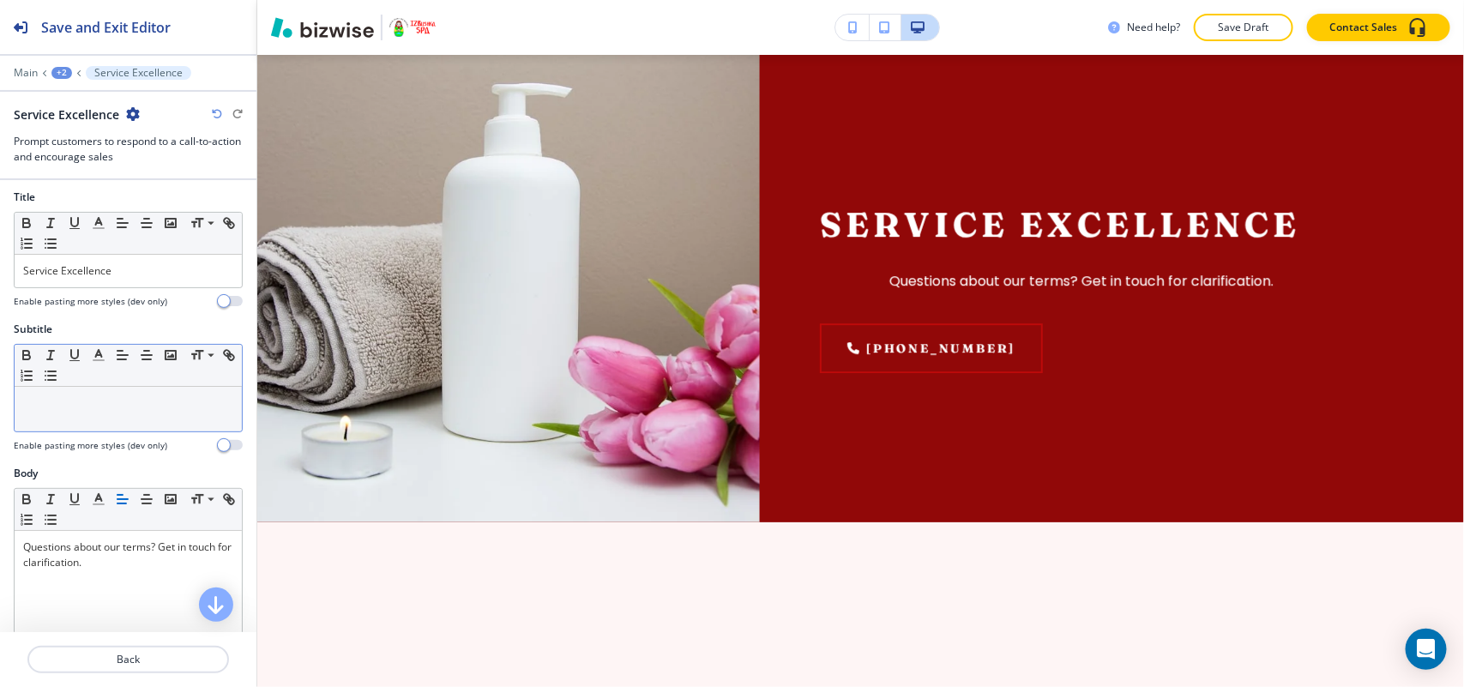
scroll to position [0, 0]
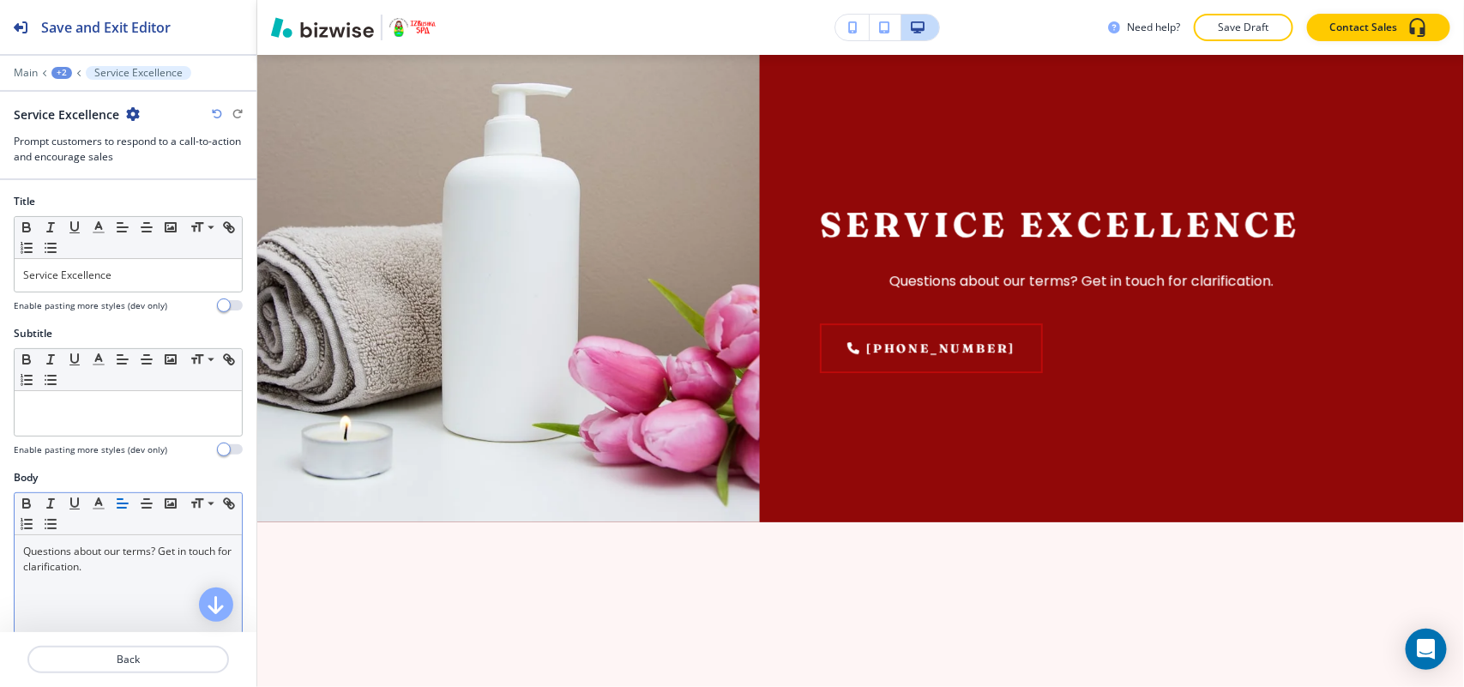
click at [155, 575] on p "Questions about our terms? Get in touch for clarification." at bounding box center [128, 559] width 210 height 31
click at [121, 500] on icon "button" at bounding box center [122, 503] width 15 height 15
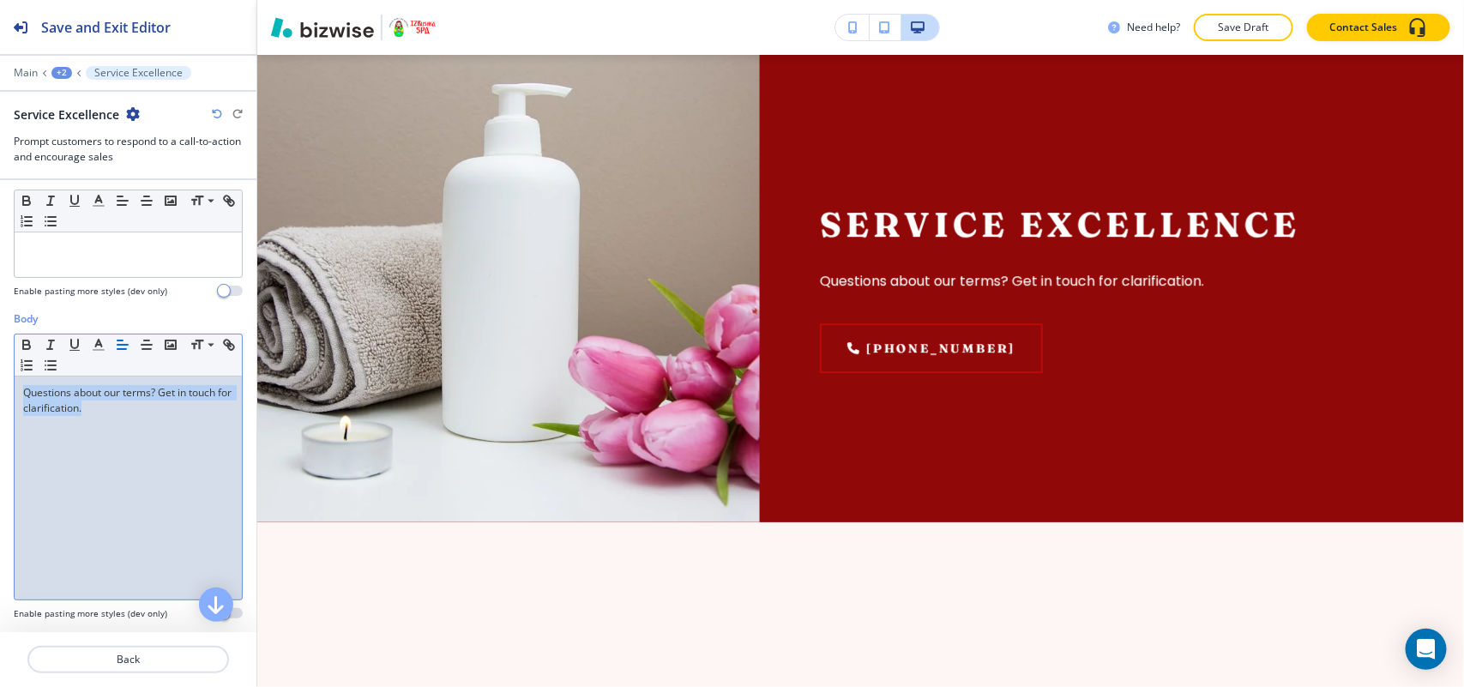
scroll to position [429, 0]
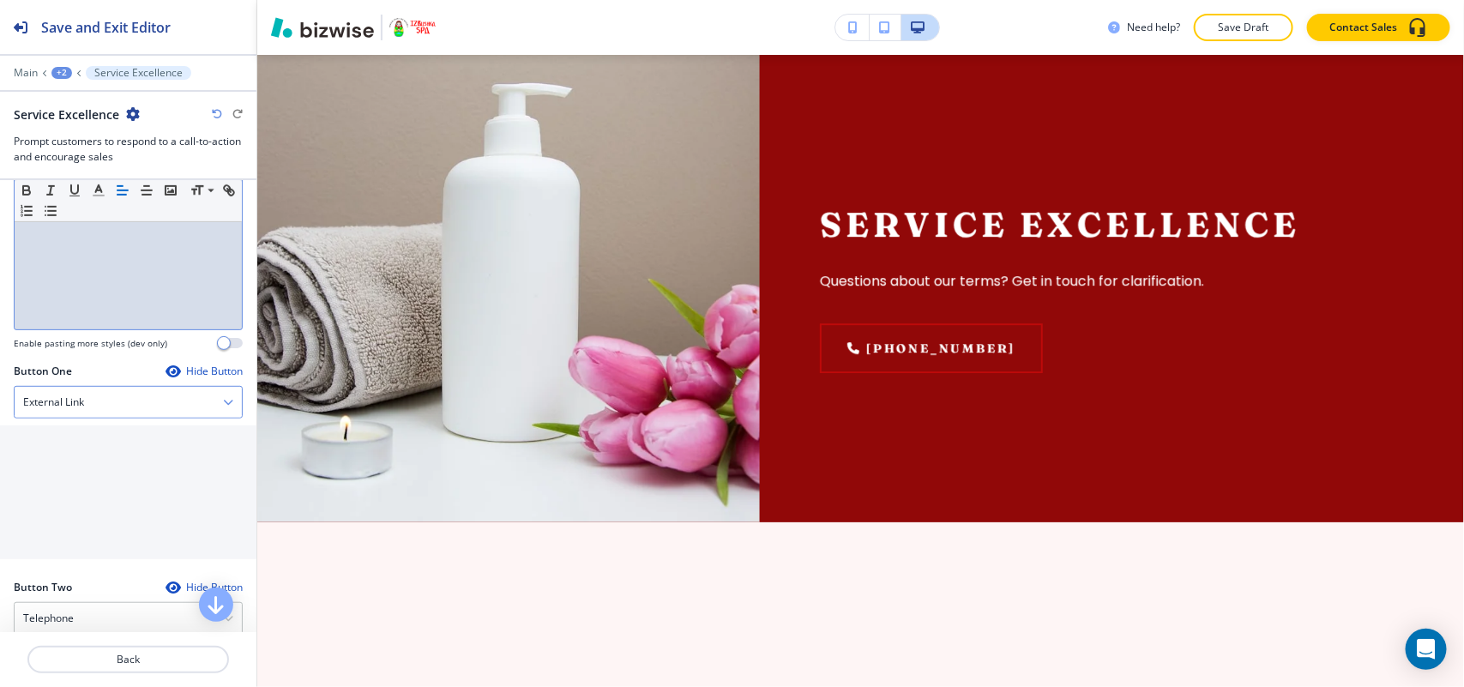
click at [94, 396] on div "External Link" at bounding box center [128, 402] width 227 height 31
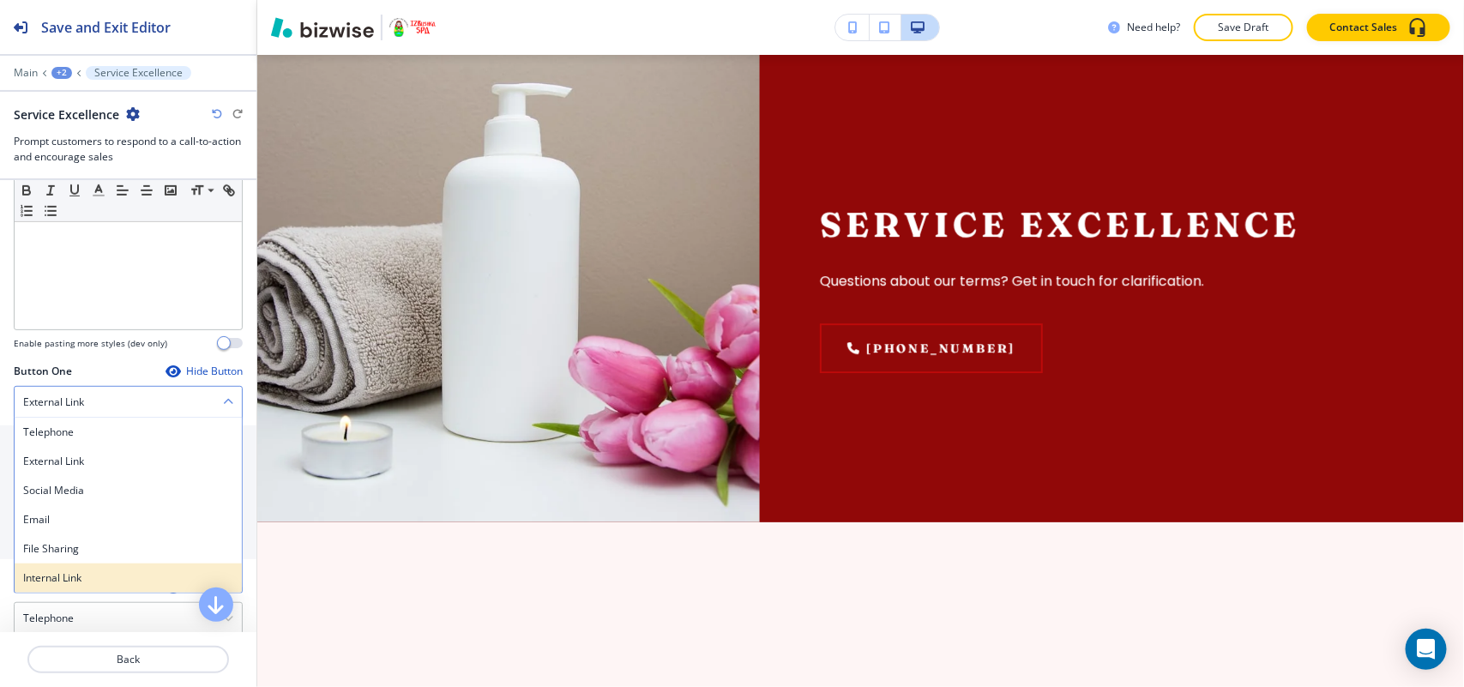
click at [60, 586] on h4 "Internal Link" at bounding box center [128, 577] width 210 height 15
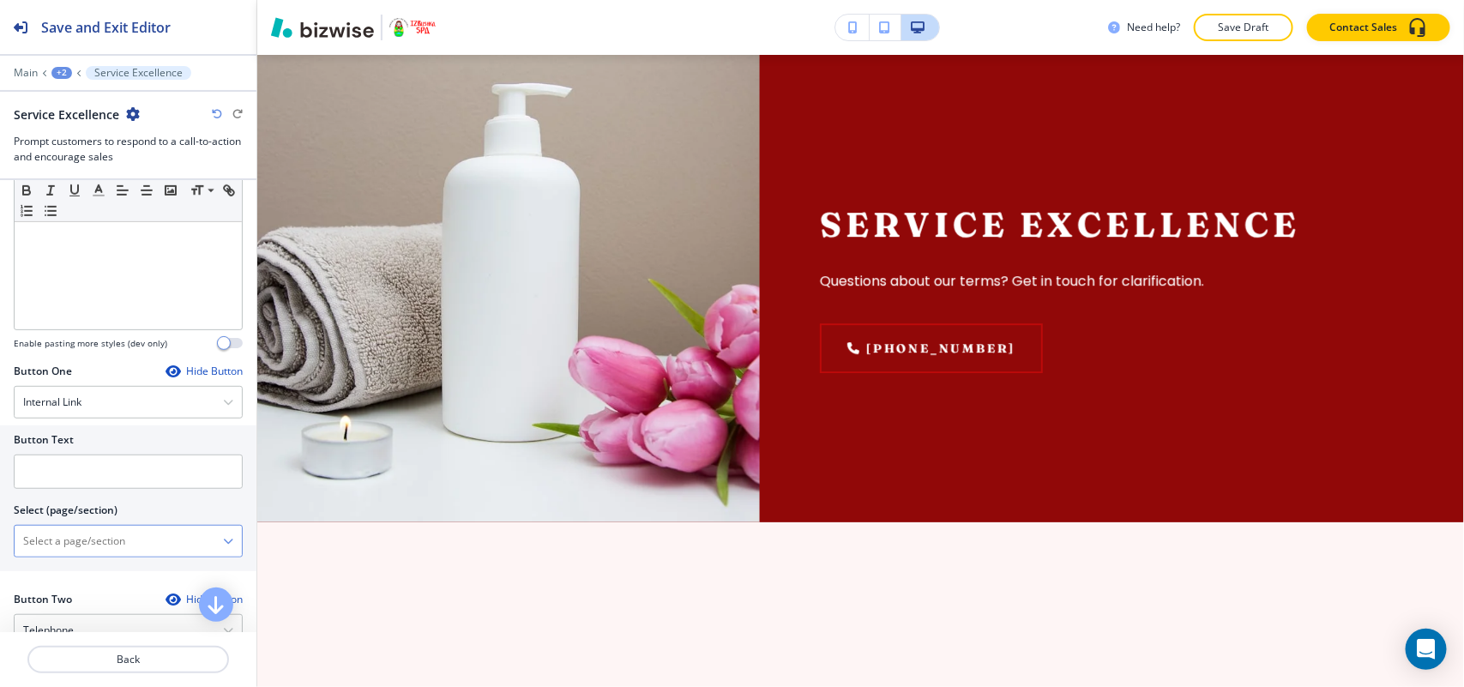
drag, startPoint x: 75, startPoint y: 564, endPoint x: 91, endPoint y: 533, distance: 35.3
click at [91, 533] on \(page\/section\) "Manual Input" at bounding box center [119, 541] width 208 height 29
type \(page\/section\) "CONTACT US"
click at [71, 564] on div "CONTACT US" at bounding box center [128, 571] width 227 height 29
click at [107, 478] on input "text" at bounding box center [128, 471] width 229 height 34
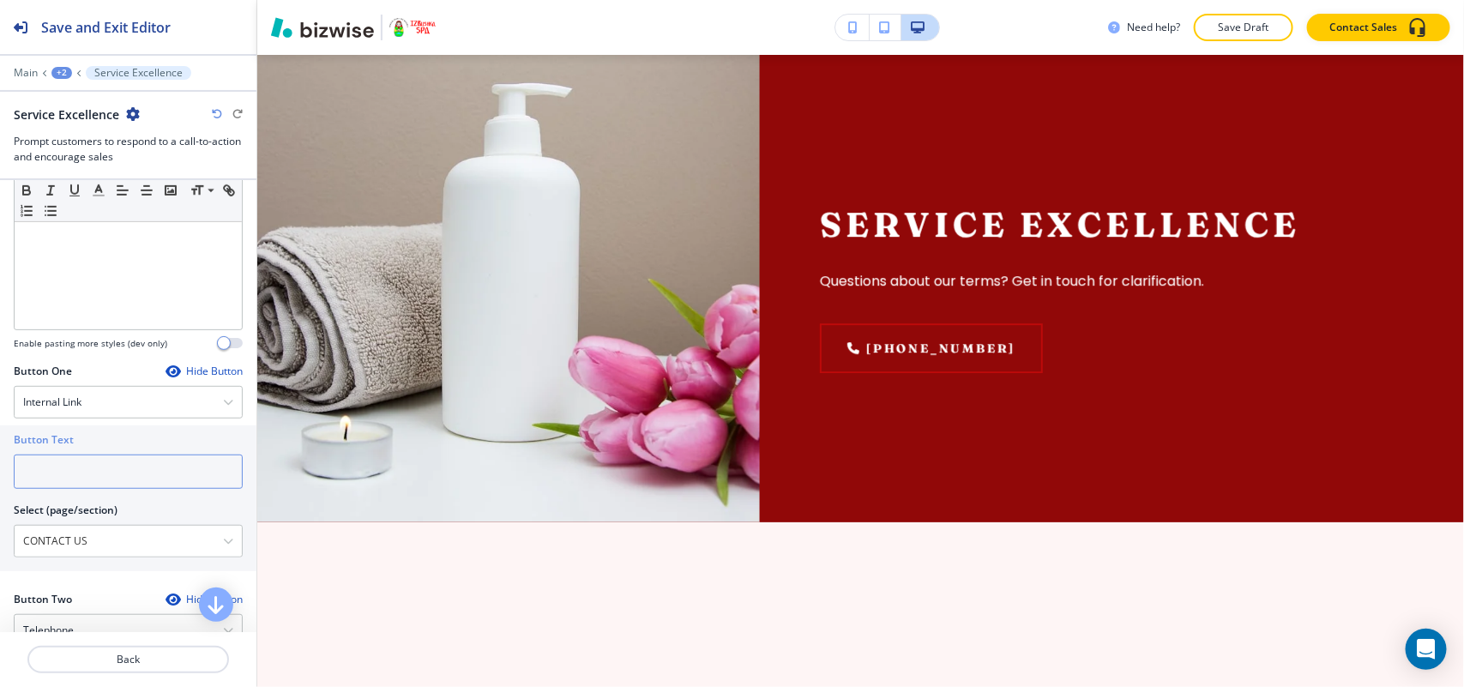
paste input "CONTACT US"
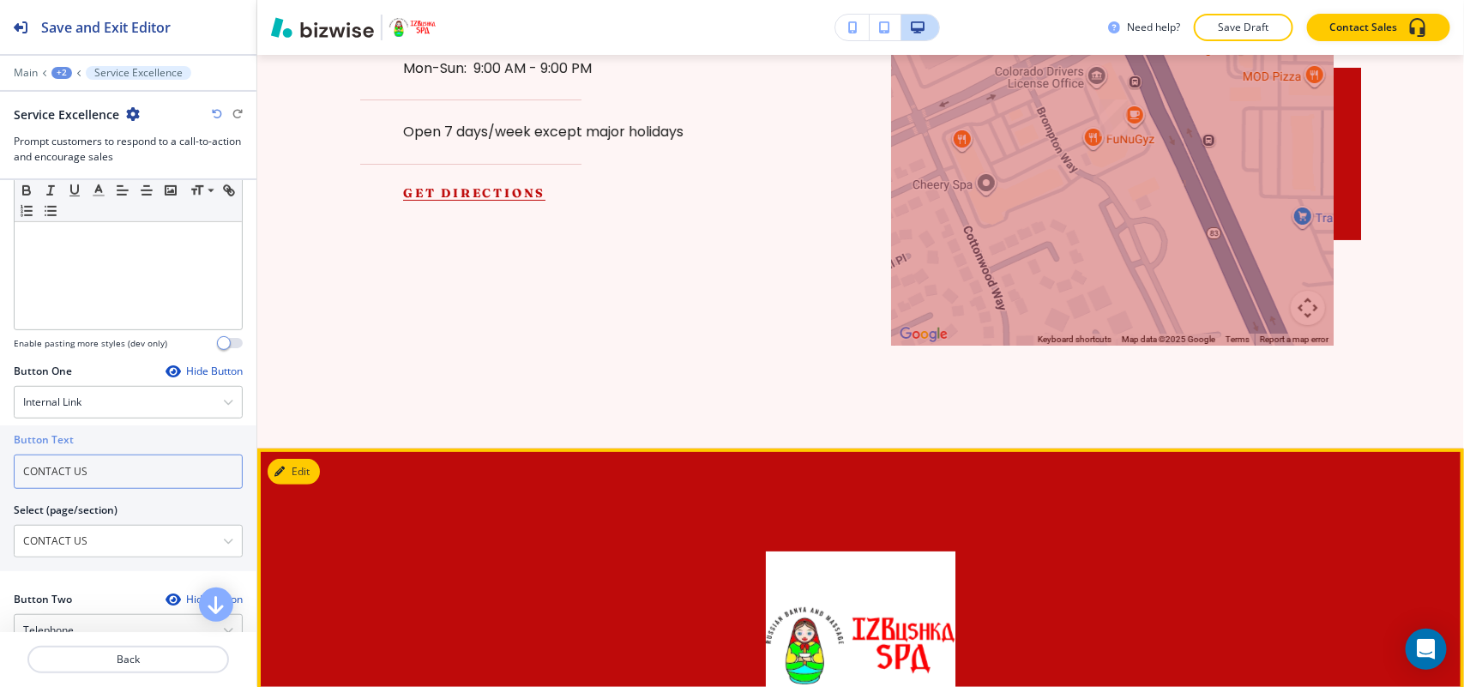
scroll to position [6132, 0]
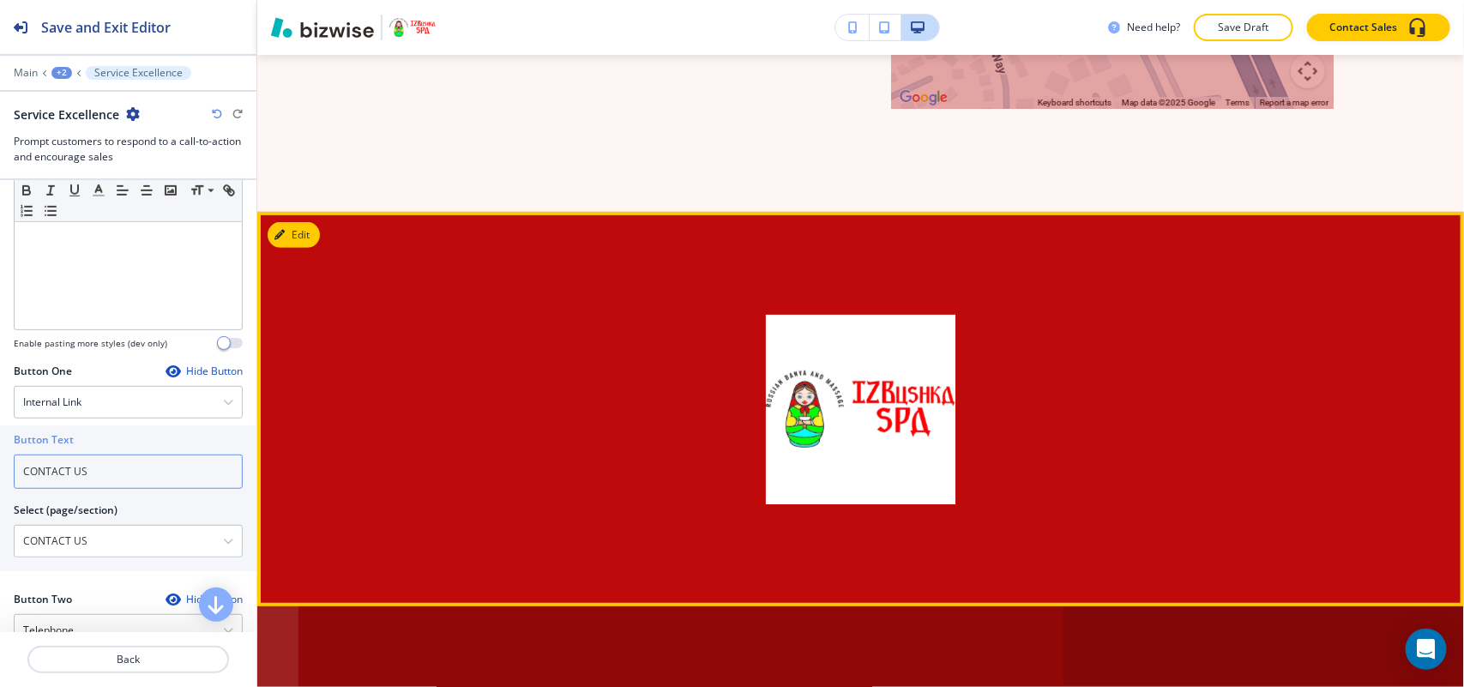
type input "CONTACT US"
click at [322, 238] on section at bounding box center [860, 409] width 1207 height 395
click at [285, 222] on button "Edit This Section" at bounding box center [326, 235] width 116 height 26
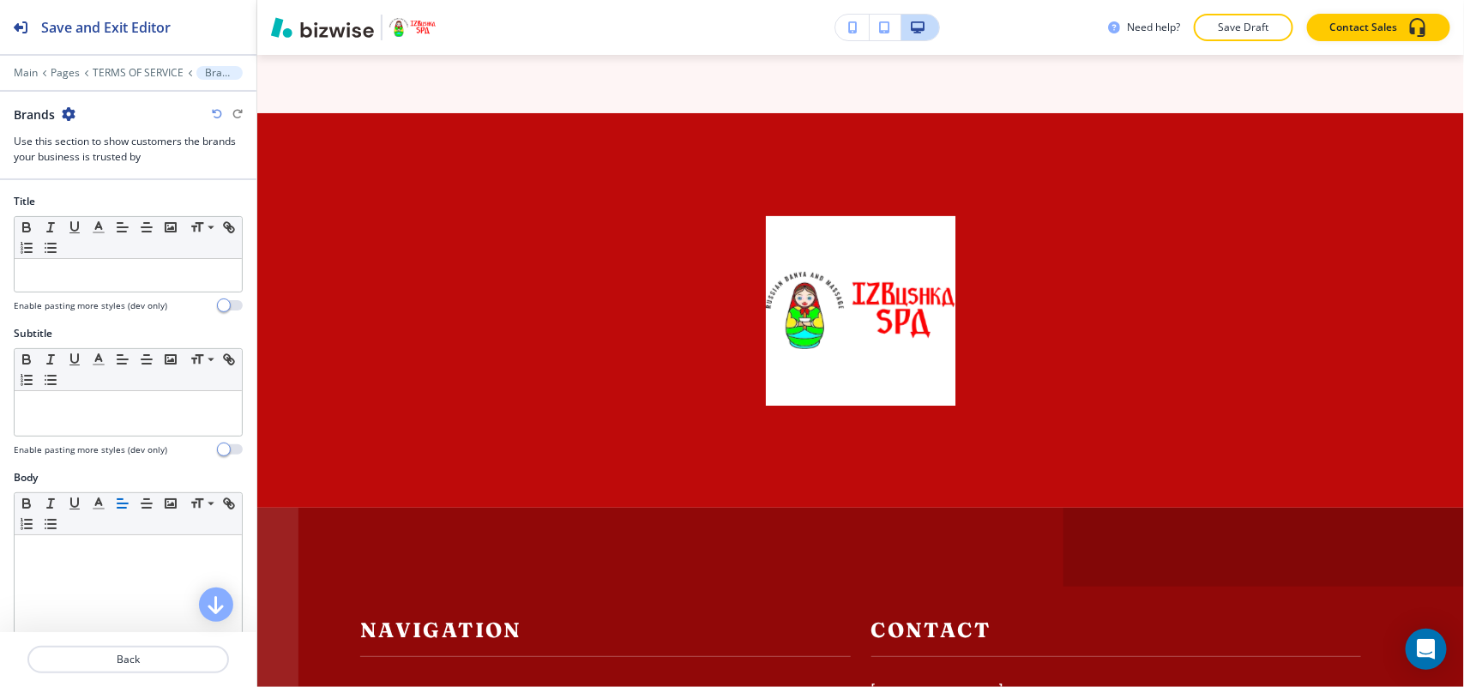
scroll to position [6281, 0]
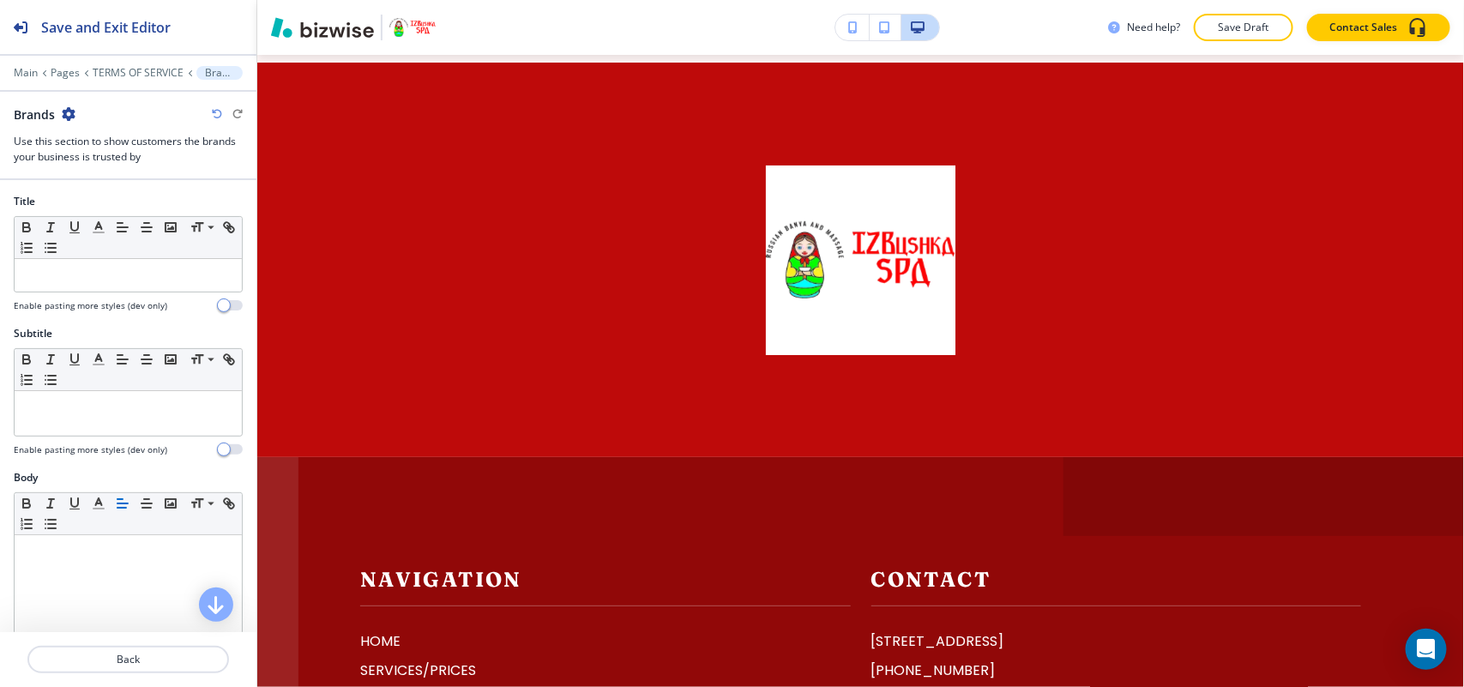
click at [60, 113] on div "Brands" at bounding box center [45, 114] width 62 height 18
click at [67, 113] on icon "button" at bounding box center [69, 114] width 14 height 14
click at [105, 200] on p "Delete Section" at bounding box center [115, 204] width 87 height 15
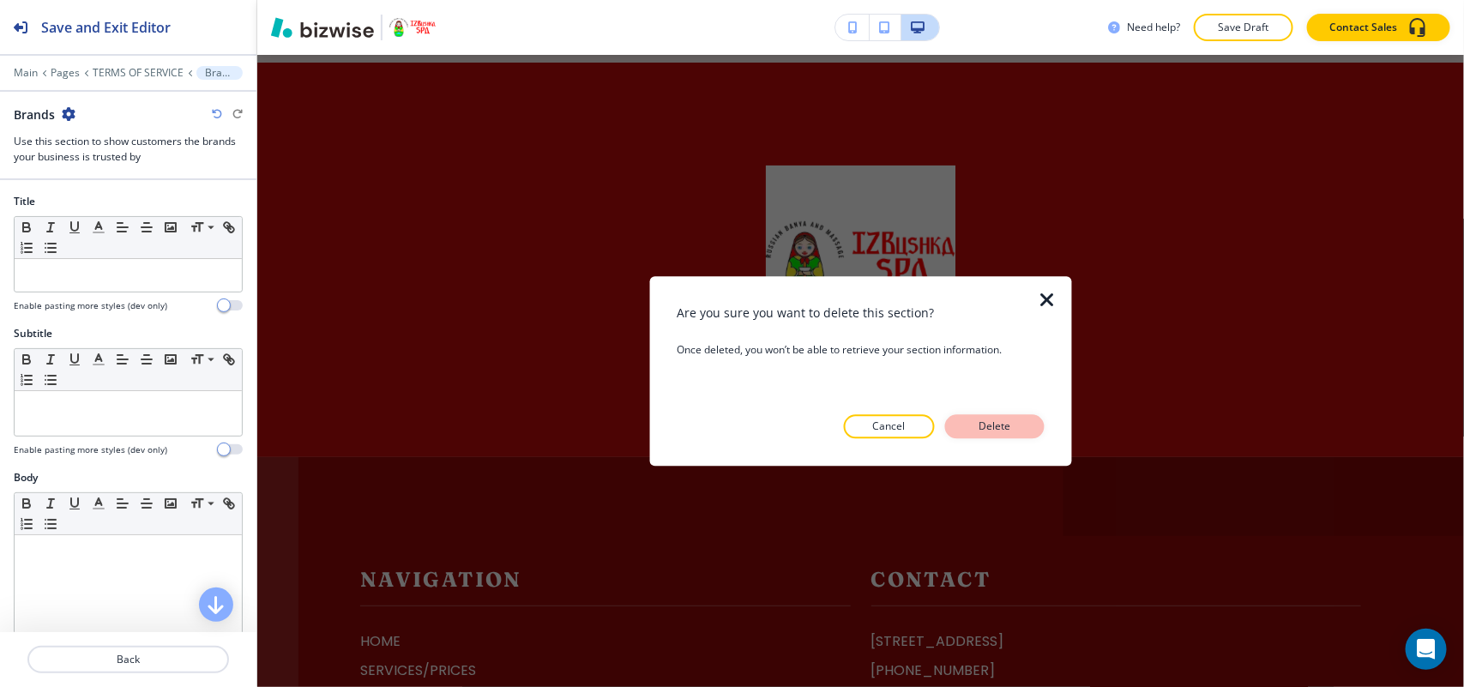
click at [1001, 421] on p "Delete" at bounding box center [994, 425] width 41 height 15
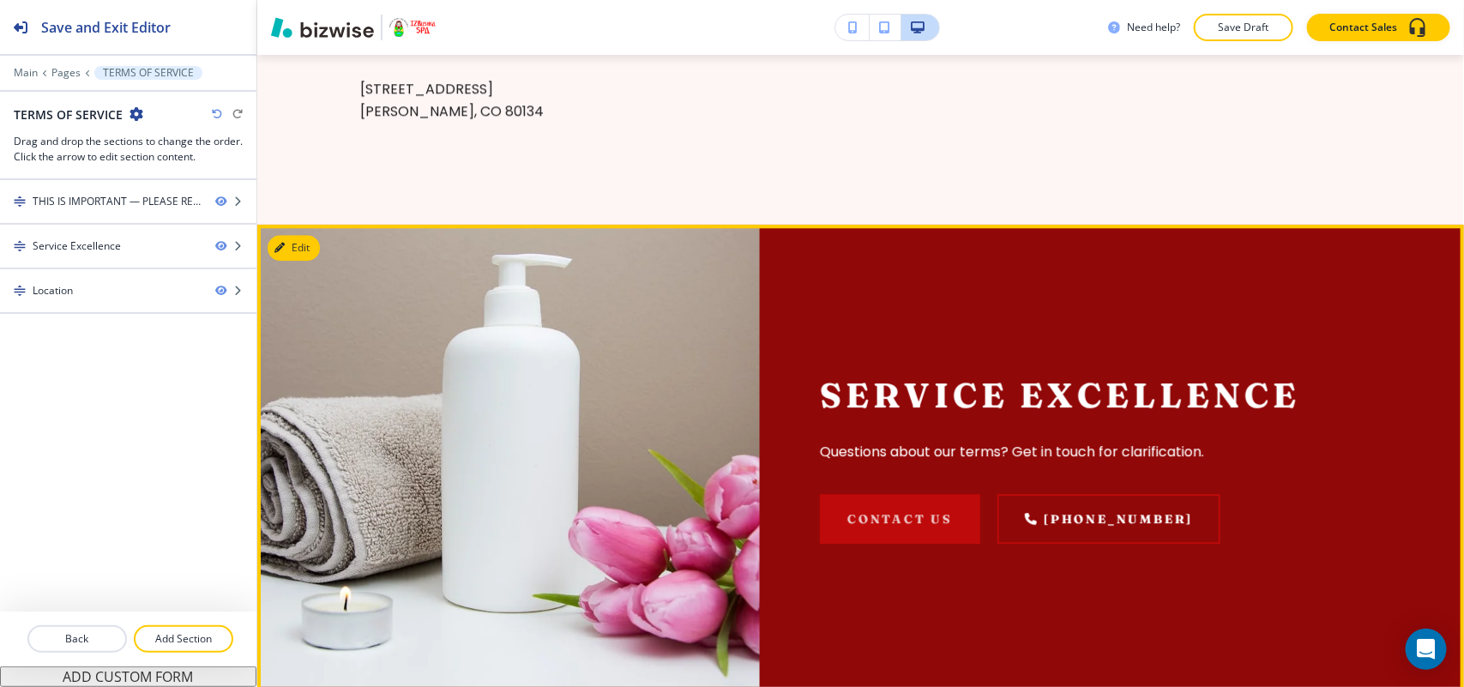
scroll to position [4995, 0]
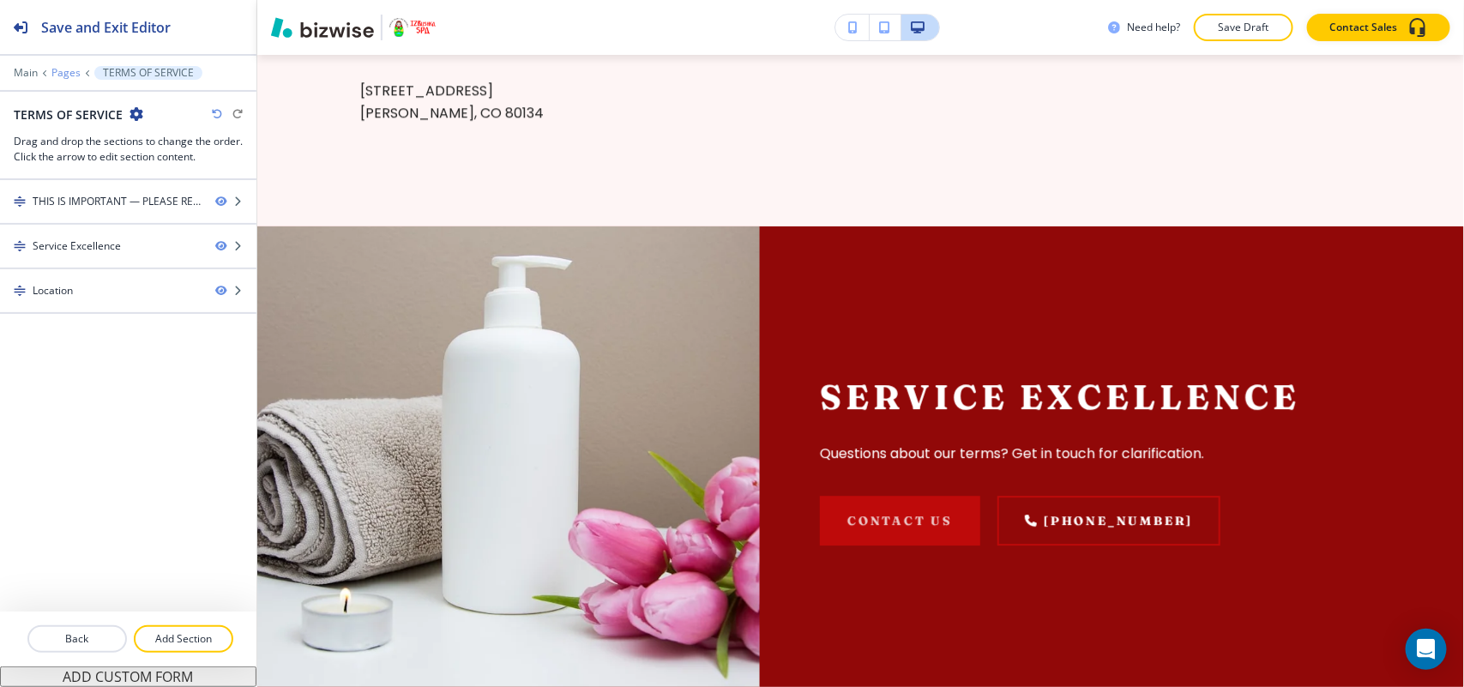
click at [61, 73] on p "Pages" at bounding box center [65, 73] width 29 height 12
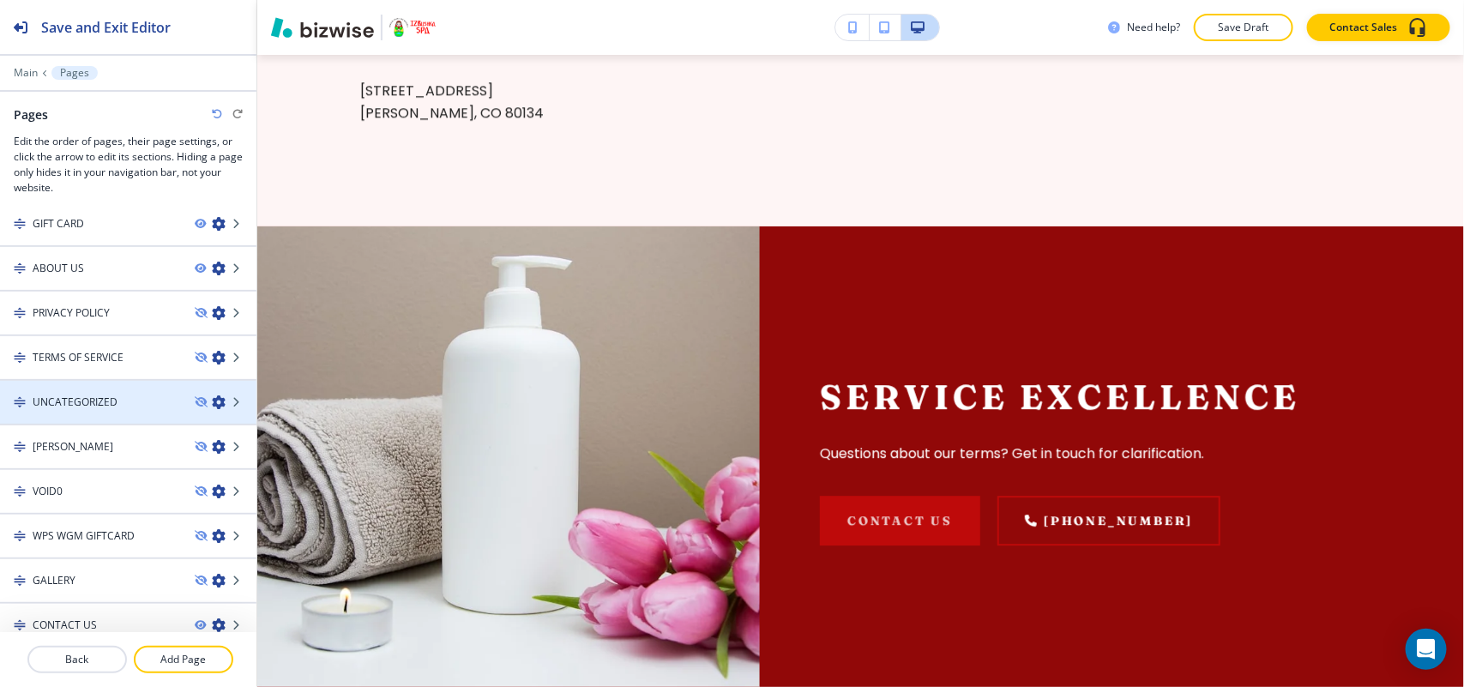
scroll to position [151, 0]
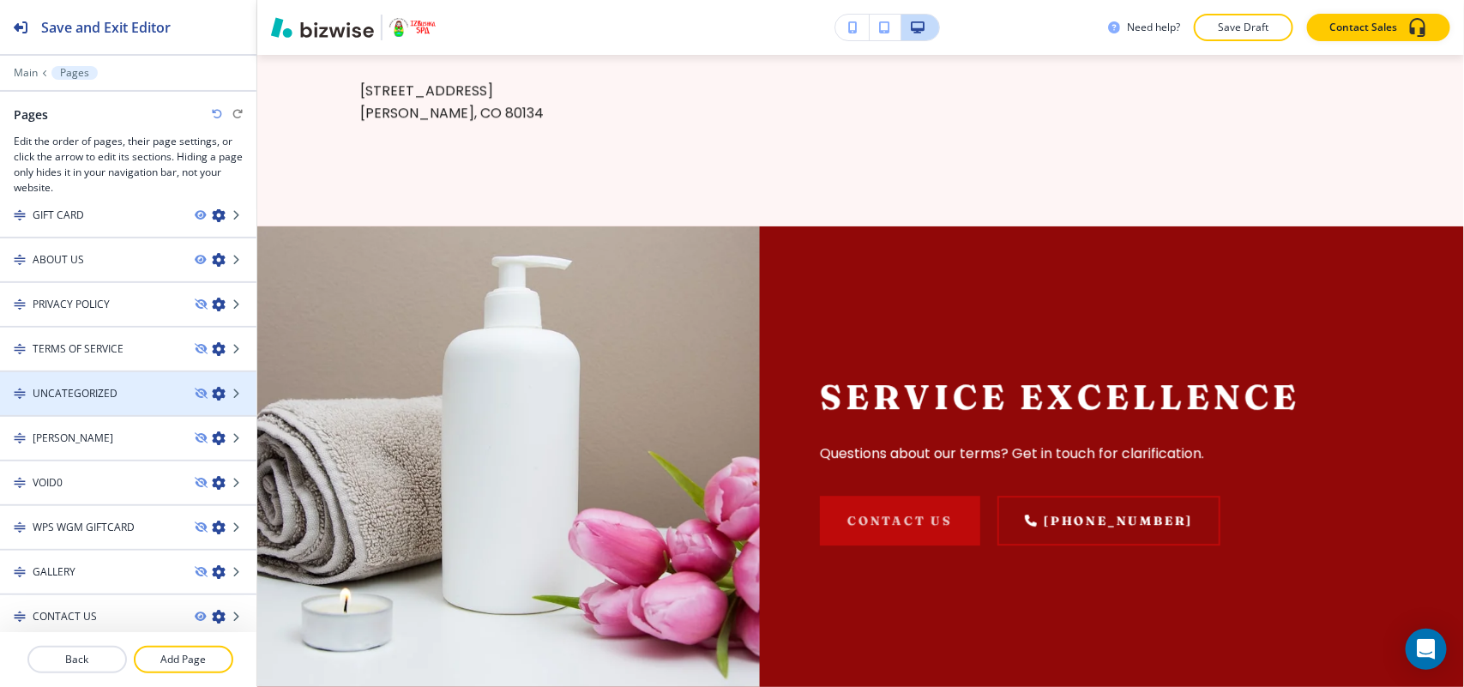
click at [122, 386] on div "UNCATEGORIZED" at bounding box center [90, 393] width 181 height 15
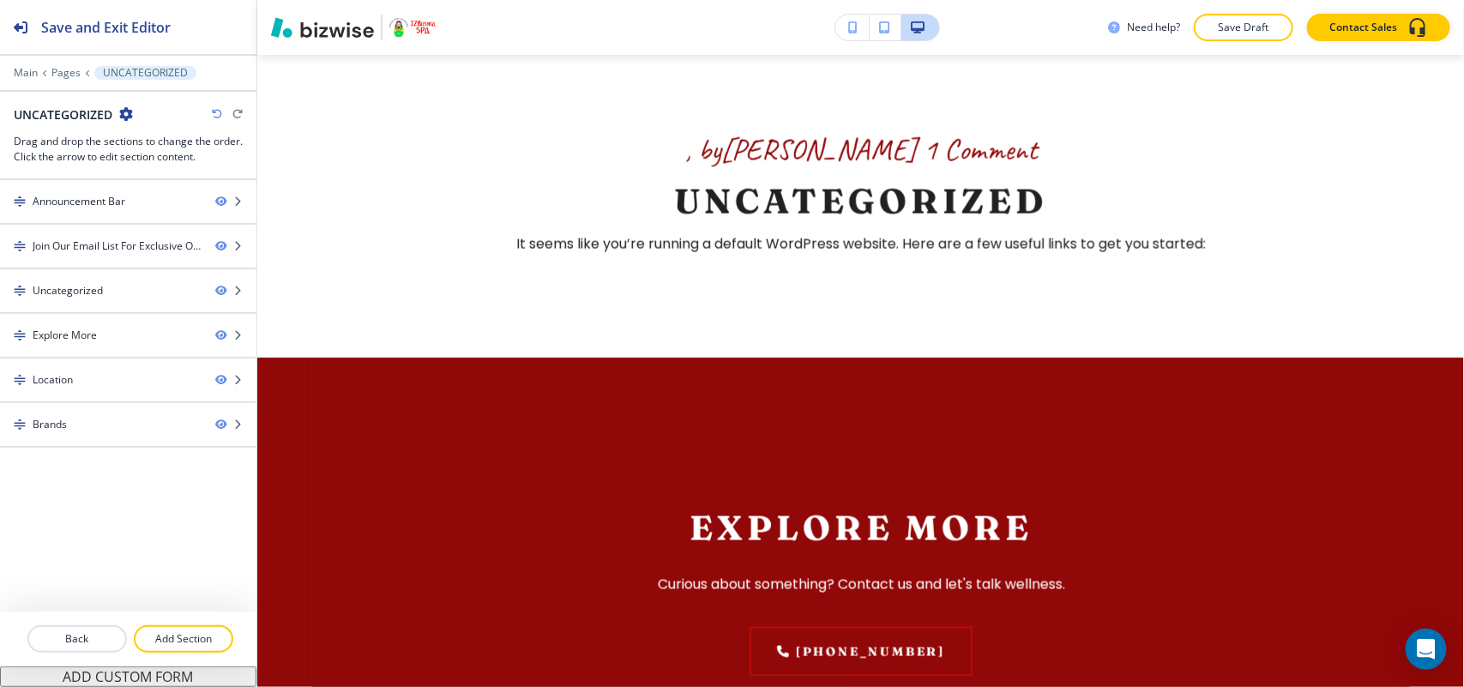
scroll to position [1286, 0]
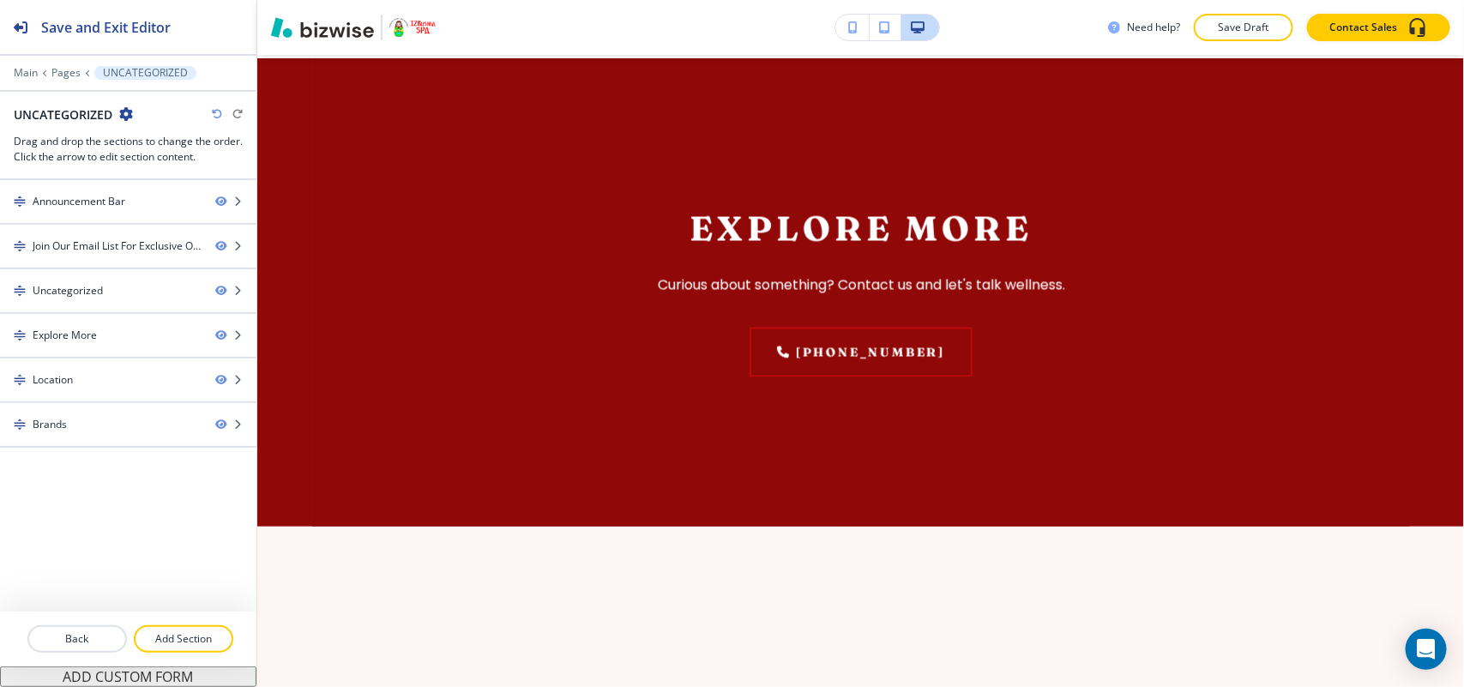
click at [129, 111] on icon "button" at bounding box center [126, 114] width 14 height 14
click at [172, 146] on p "Edit Page Settings" at bounding box center [174, 144] width 87 height 15
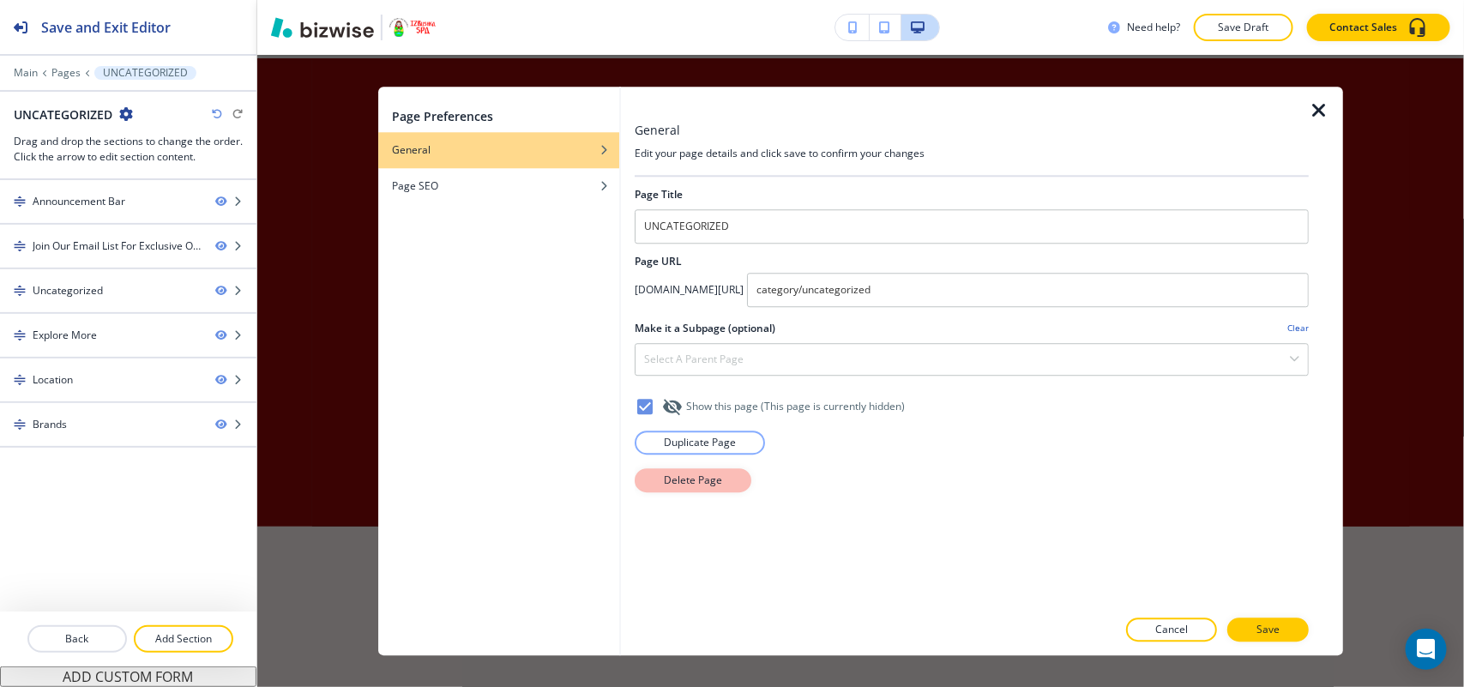
click at [709, 480] on p "Delete Page" at bounding box center [693, 479] width 58 height 15
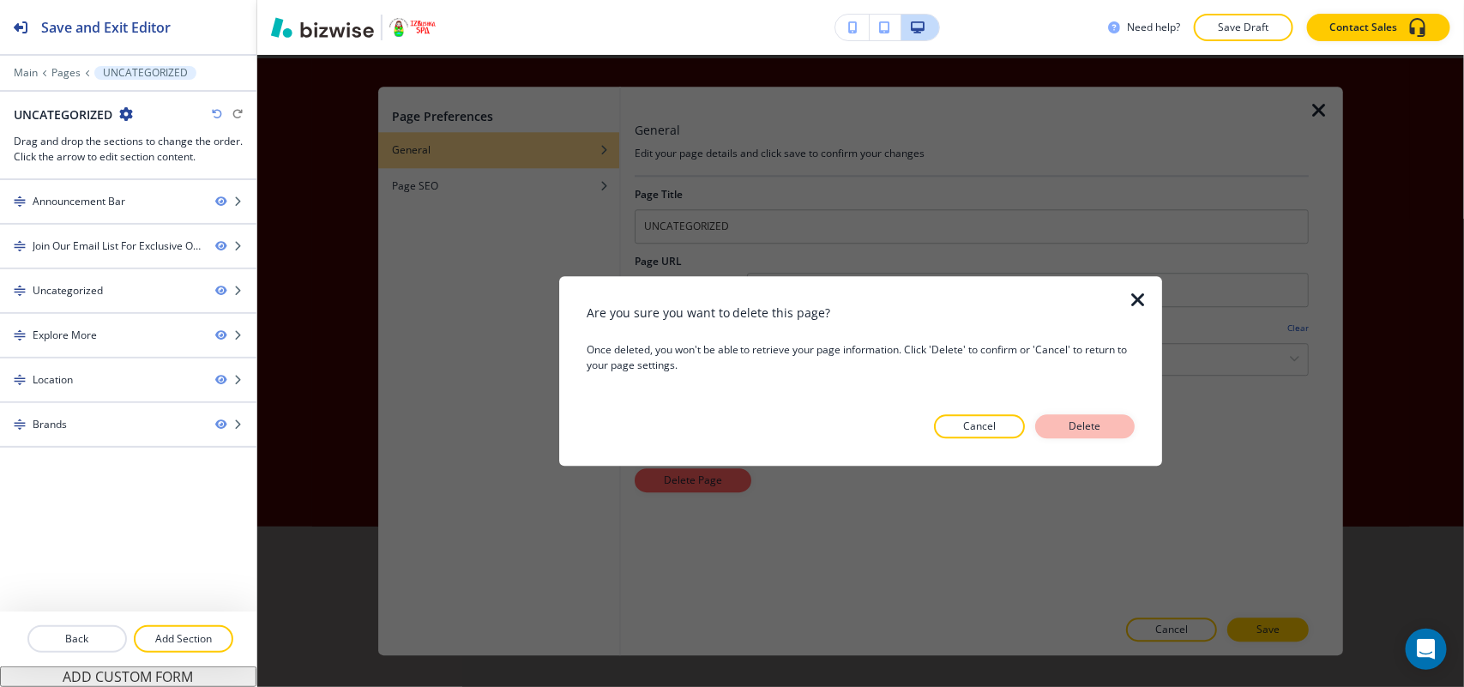
click at [1076, 427] on p "Delete" at bounding box center [1084, 425] width 41 height 15
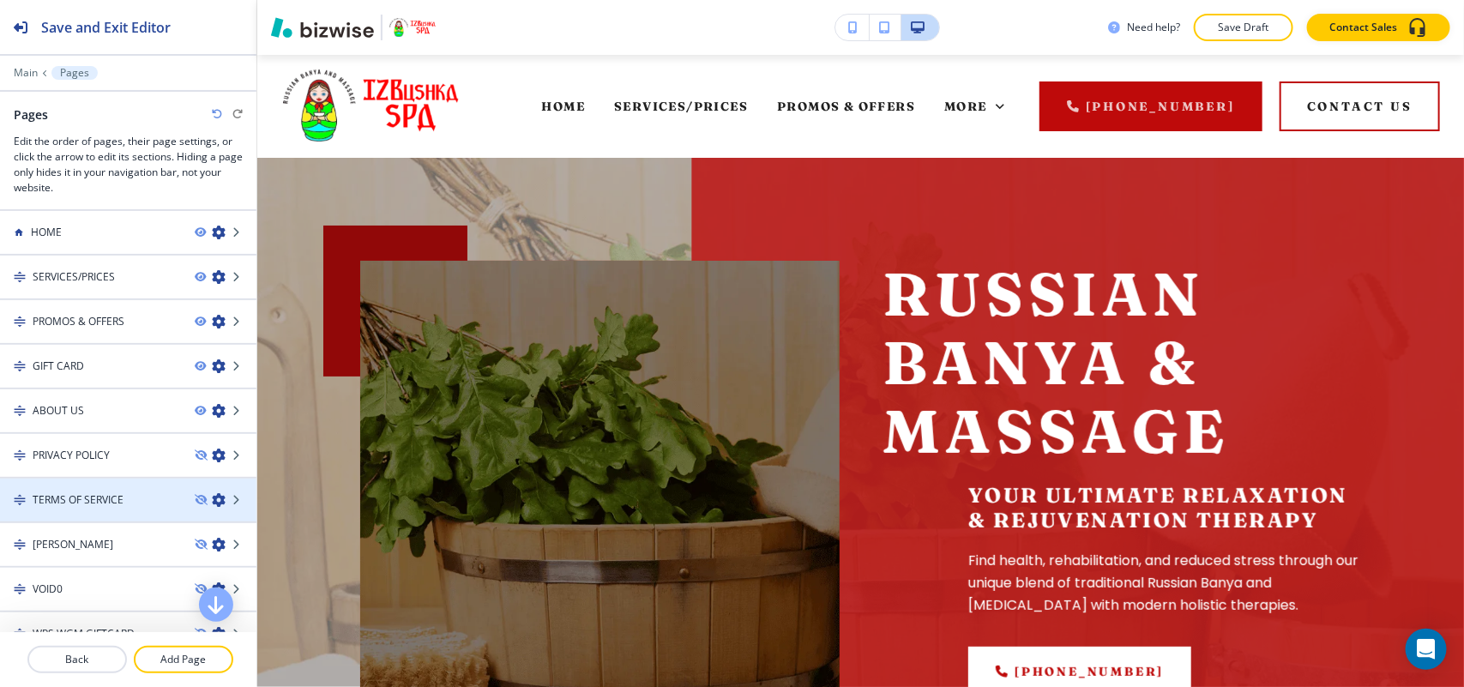
scroll to position [107, 0]
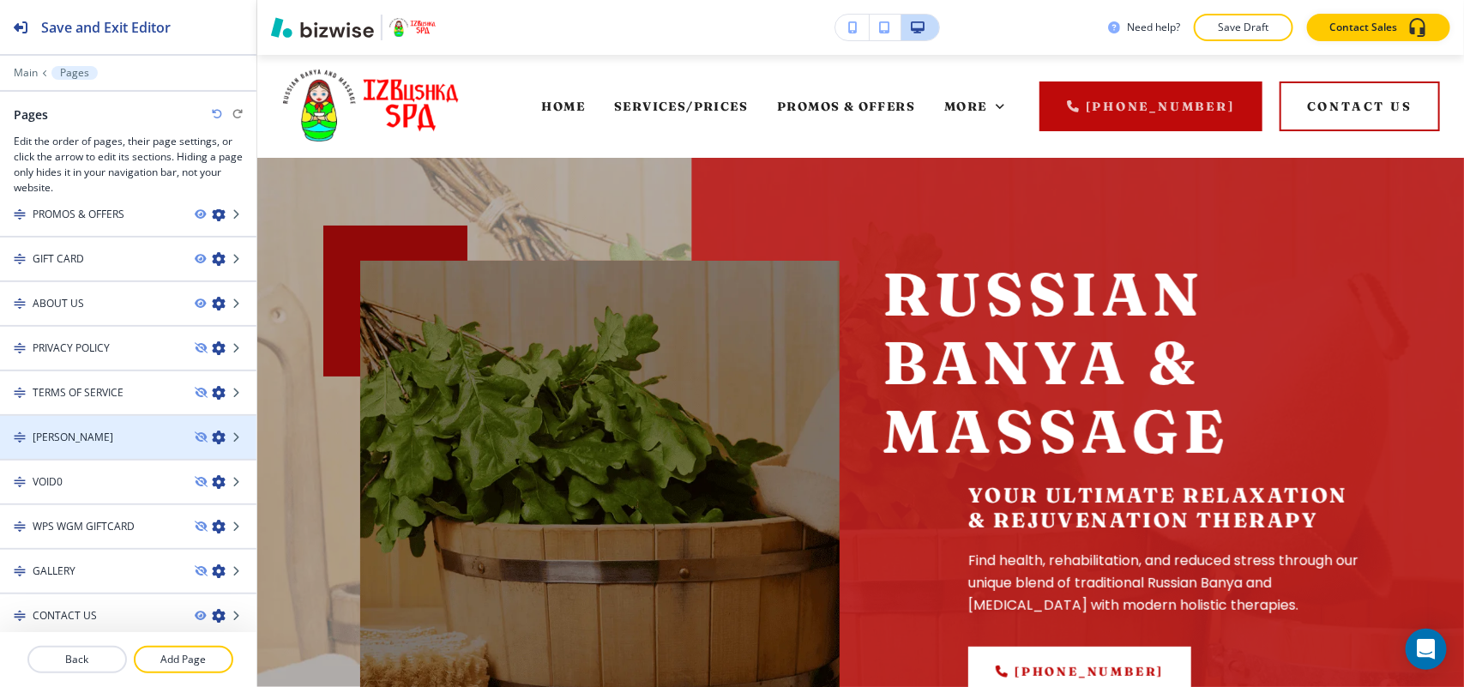
click at [114, 445] on div at bounding box center [128, 452] width 256 height 14
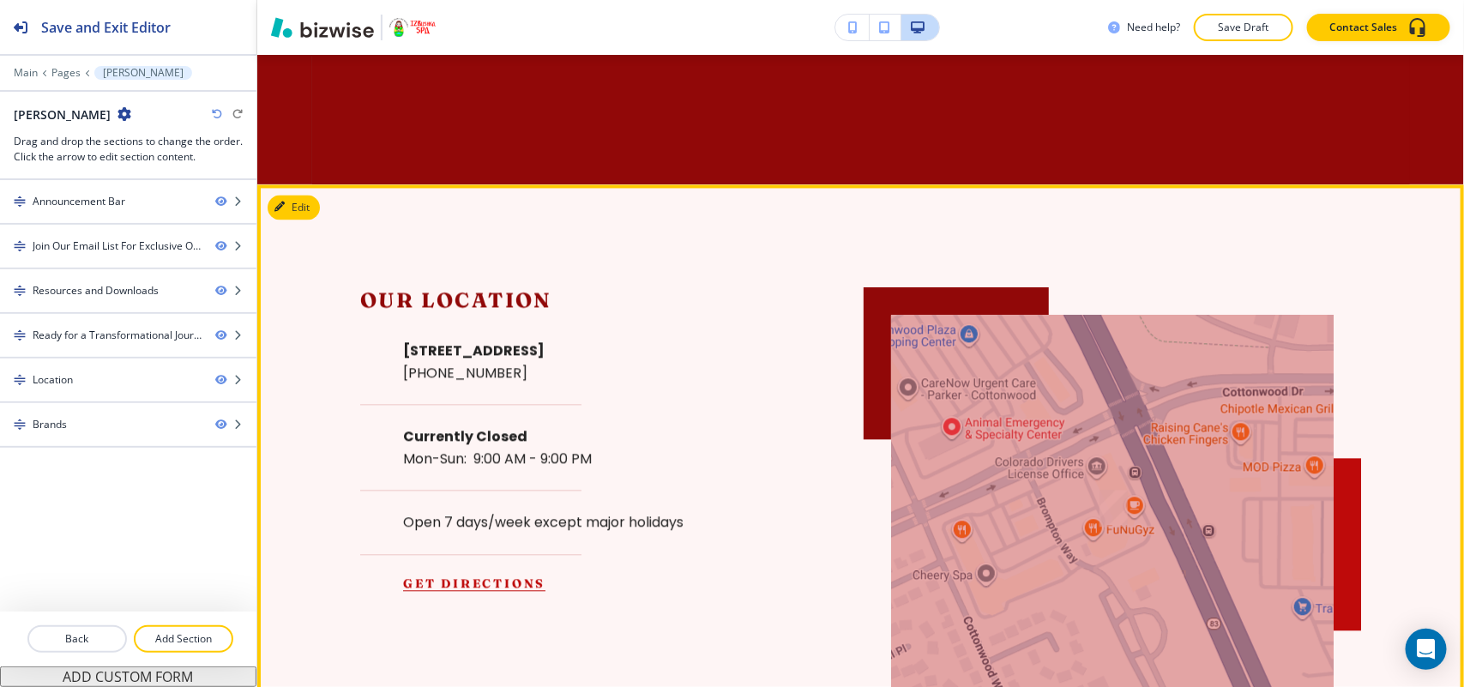
scroll to position [1822, 0]
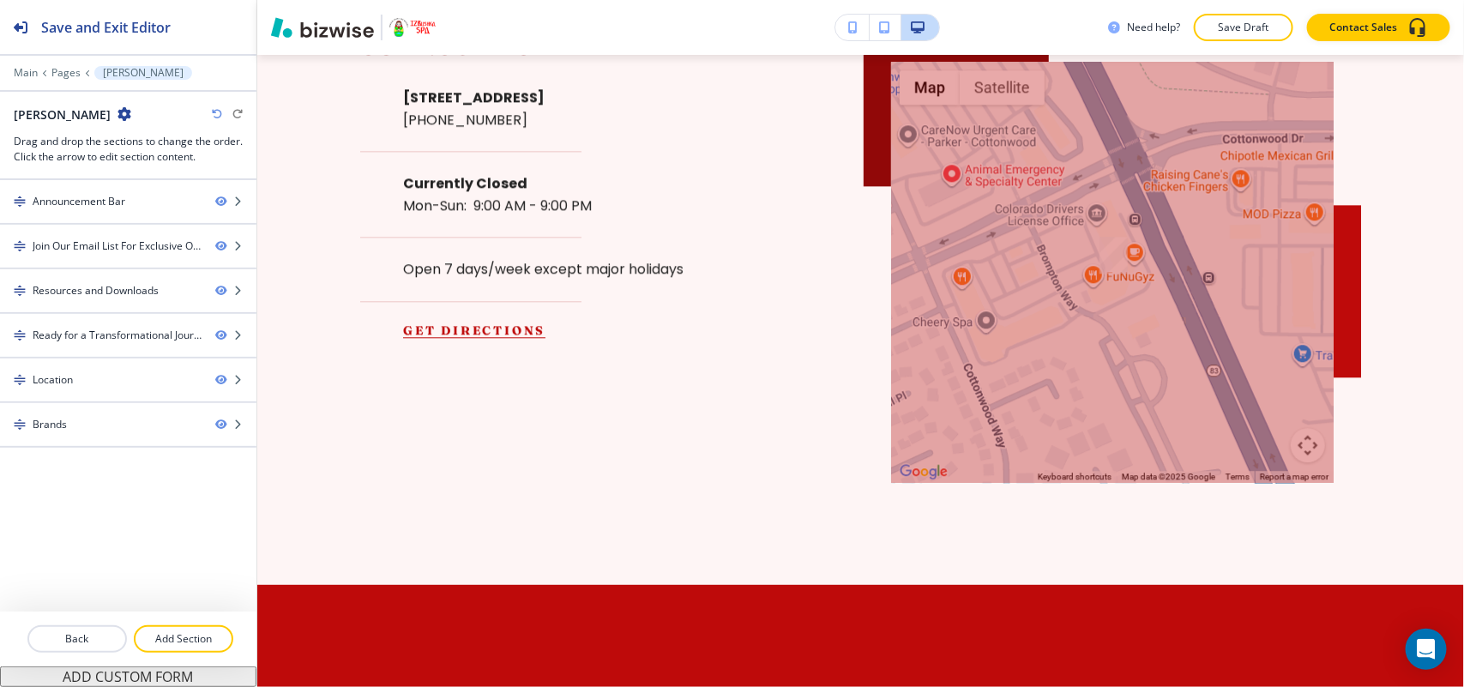
click at [117, 112] on icon "button" at bounding box center [124, 114] width 14 height 14
click at [120, 147] on p "Edit Page Settings" at bounding box center [139, 144] width 87 height 15
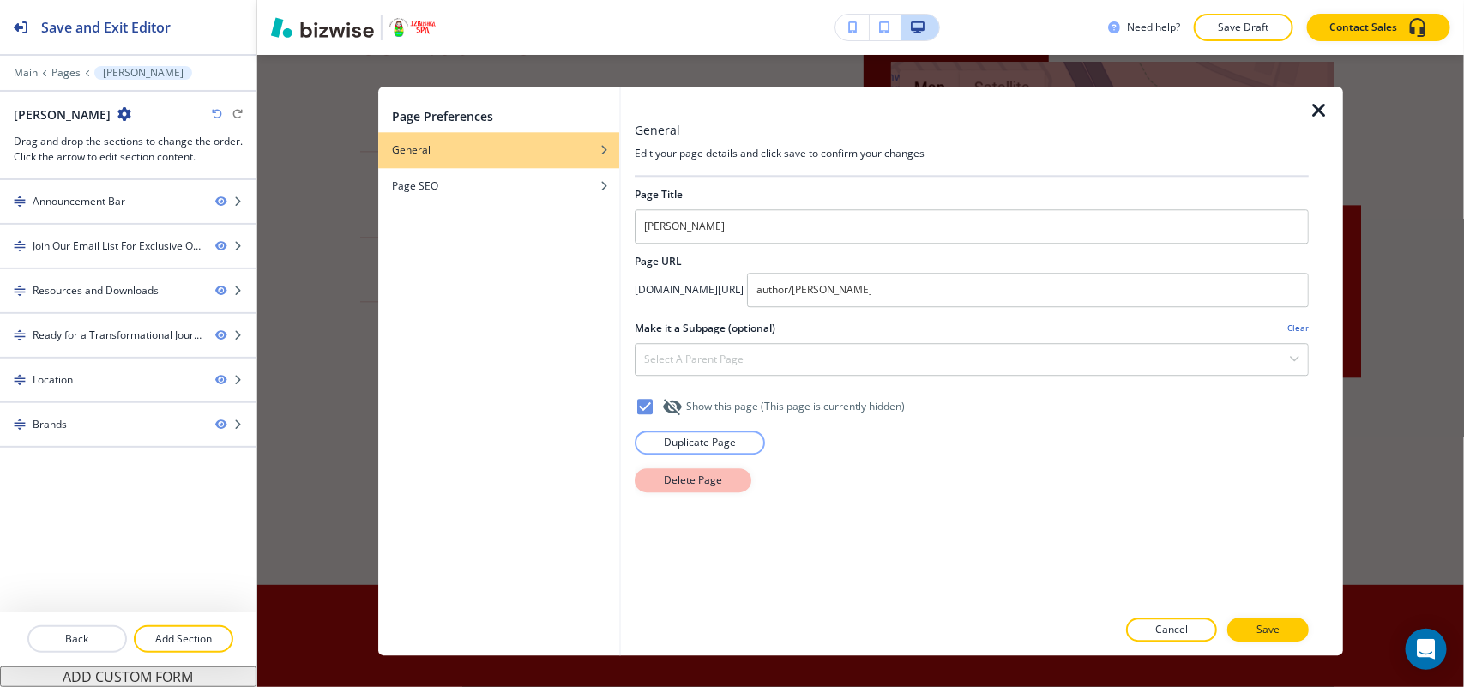
click at [709, 477] on p "Delete Page" at bounding box center [693, 479] width 58 height 15
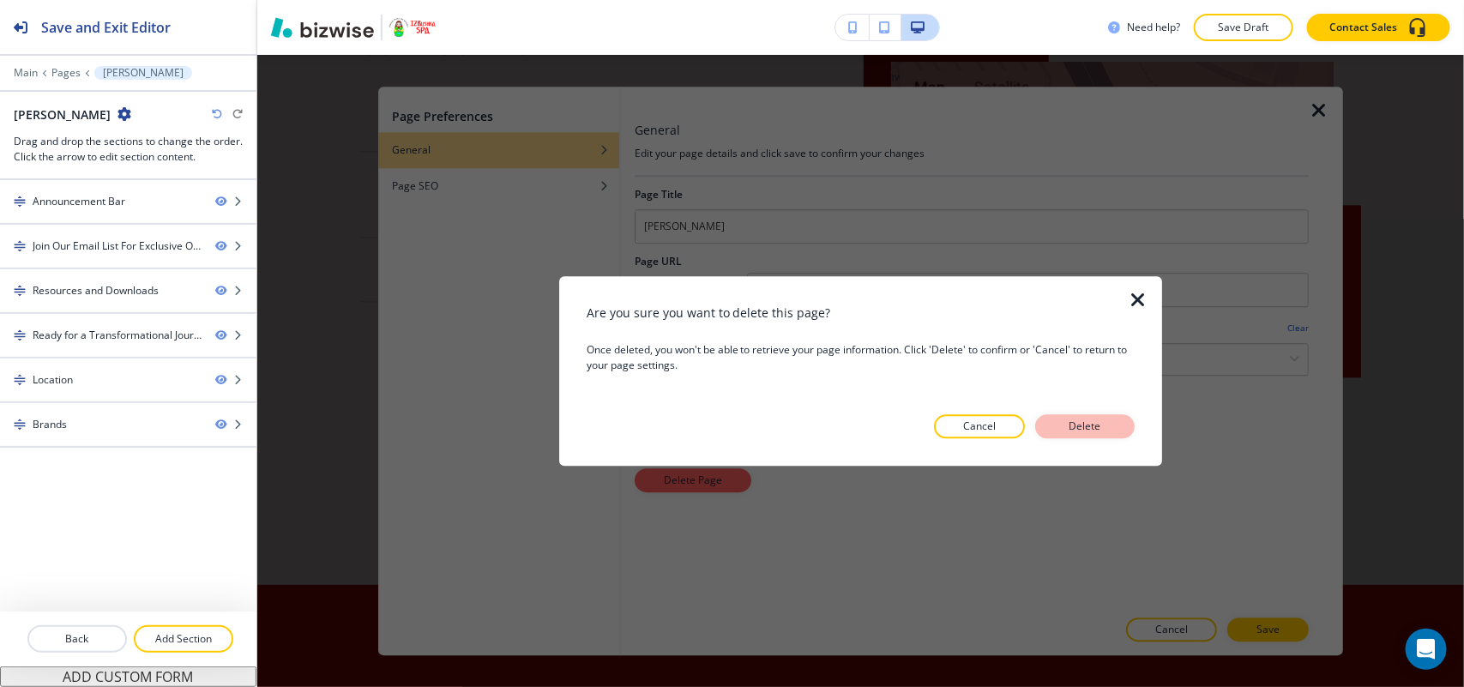
click at [1082, 430] on p "Delete" at bounding box center [1084, 425] width 41 height 15
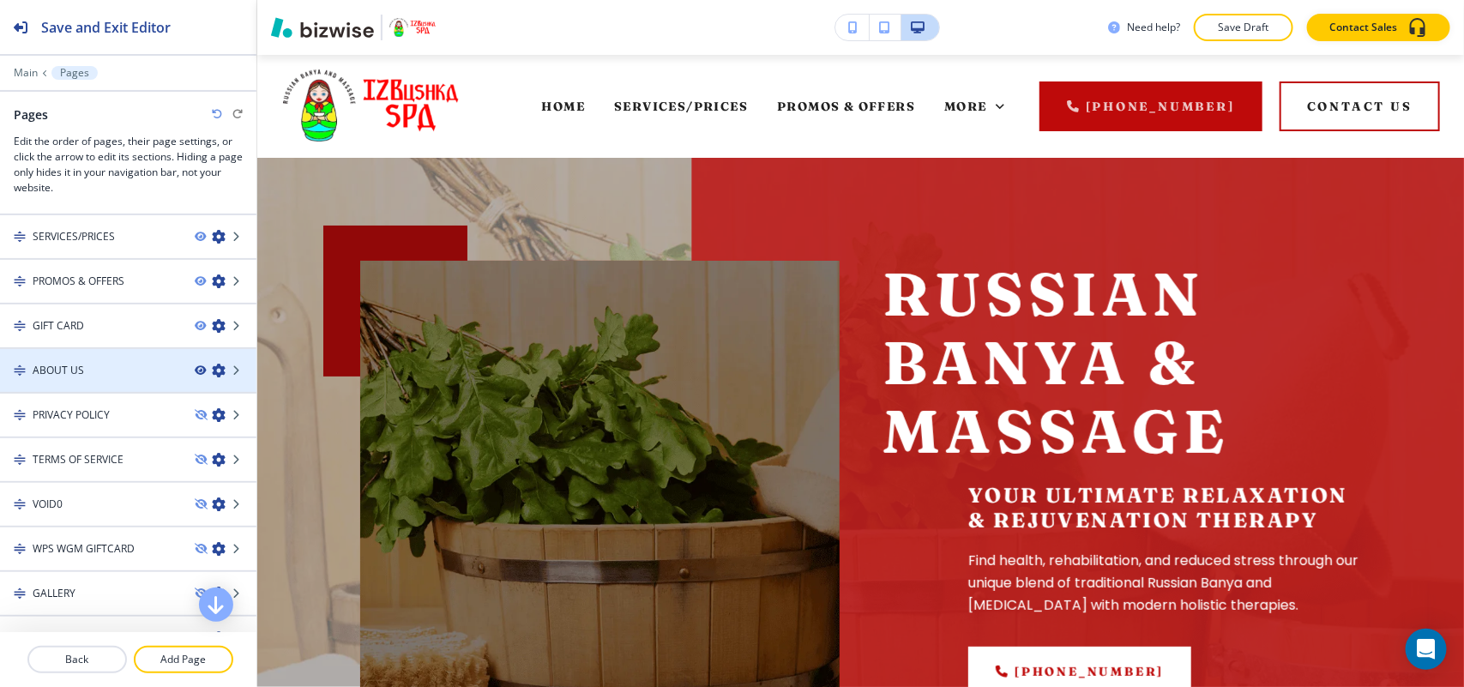
scroll to position [63, 0]
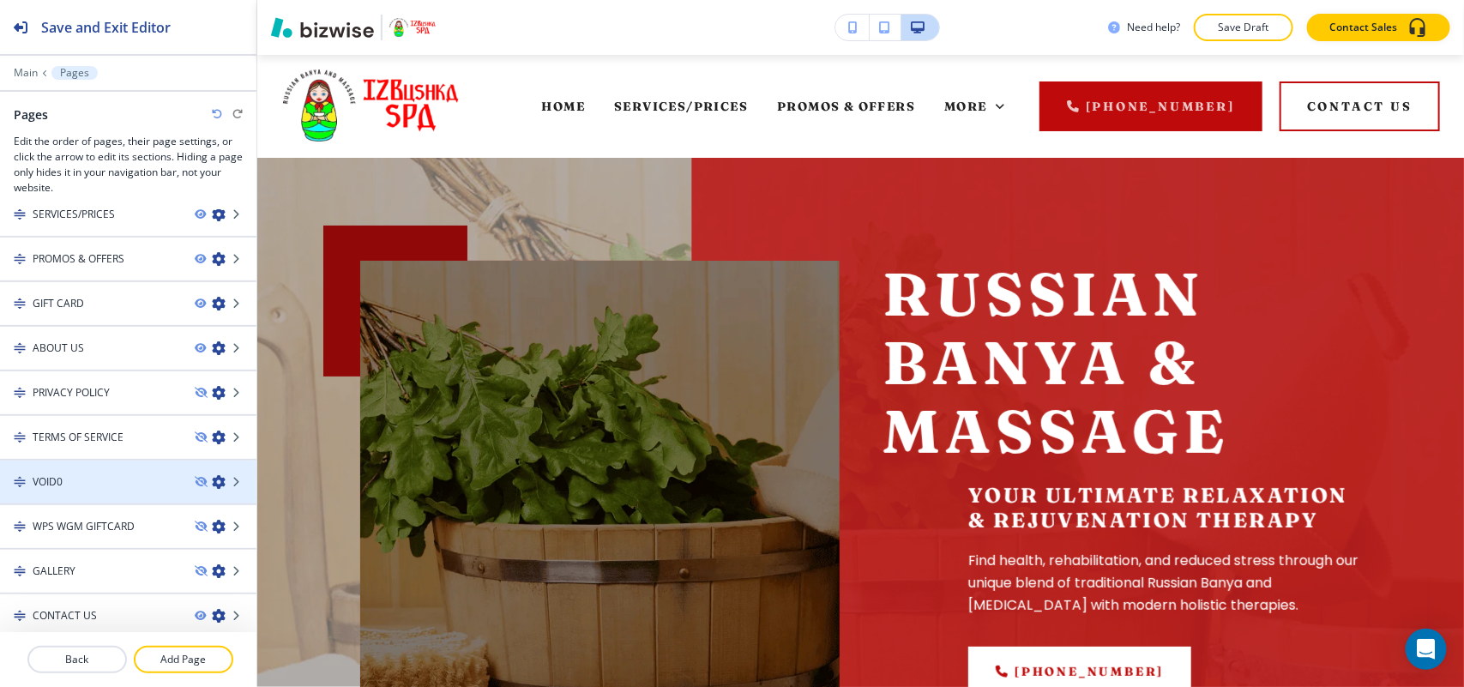
click at [122, 478] on div "VOID0" at bounding box center [90, 481] width 181 height 15
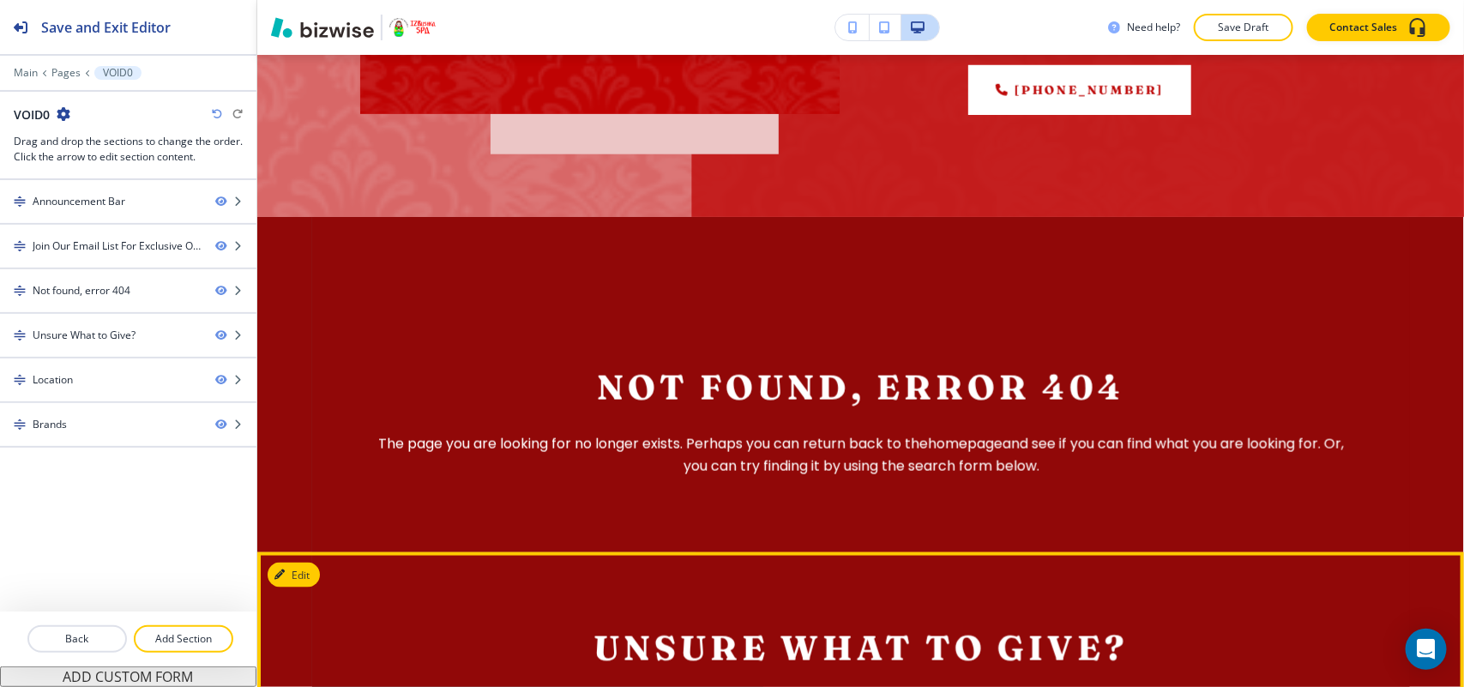
scroll to position [750, 0]
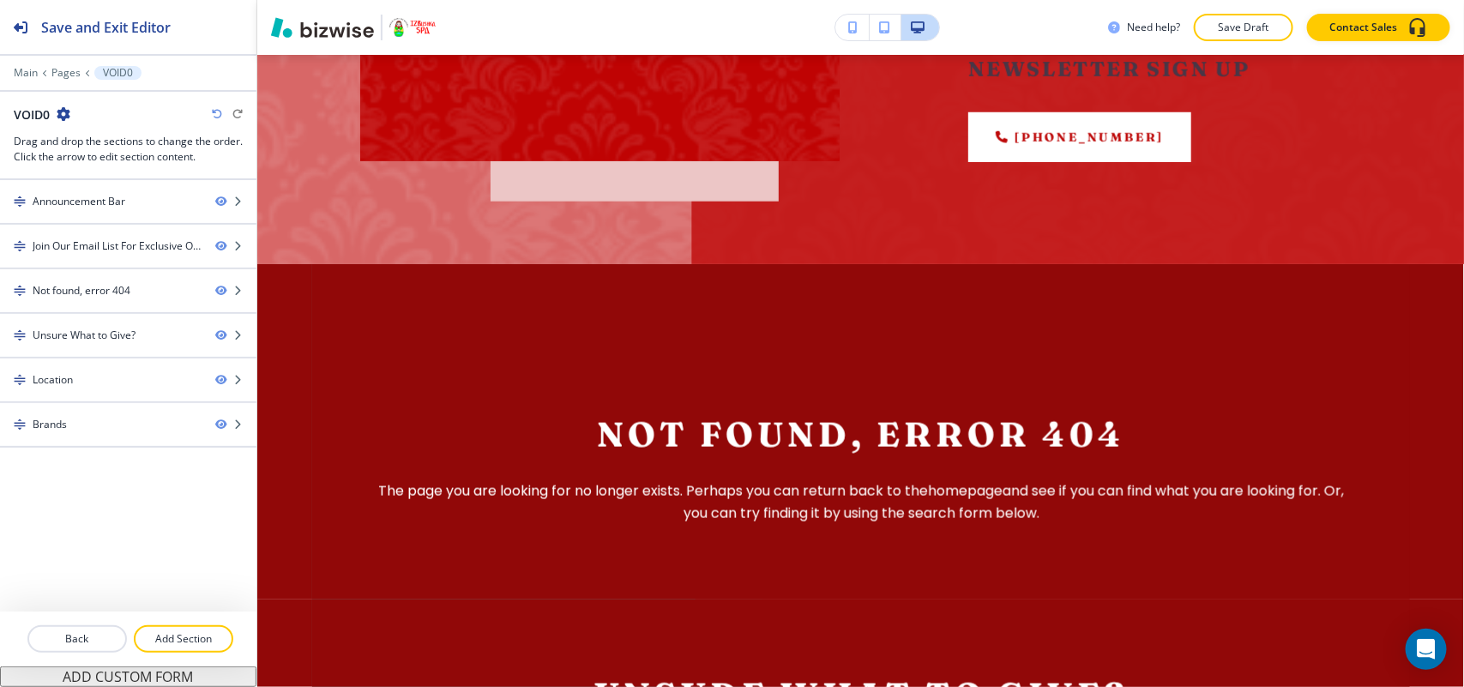
click at [66, 110] on icon "button" at bounding box center [64, 114] width 14 height 14
click at [135, 147] on p "Edit Page Settings" at bounding box center [111, 144] width 87 height 15
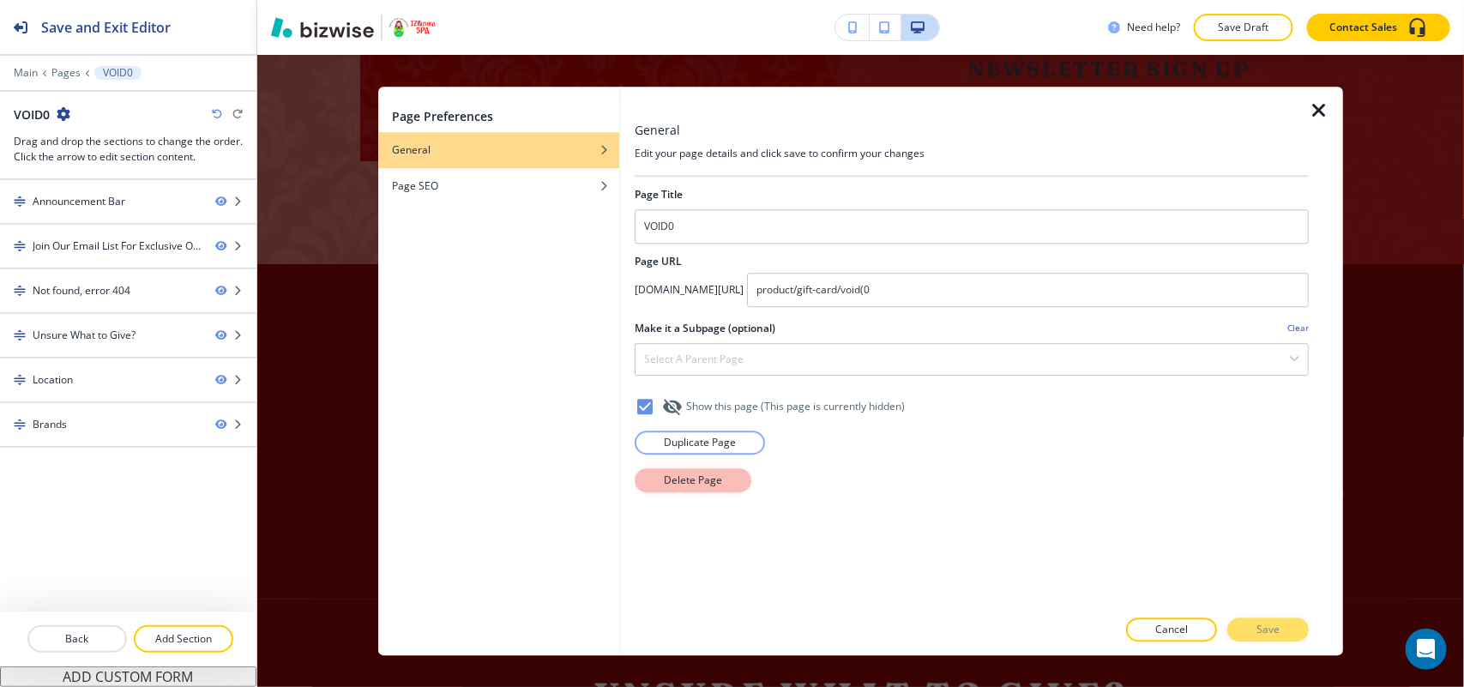
click at [731, 489] on button "Delete Page" at bounding box center [693, 480] width 117 height 24
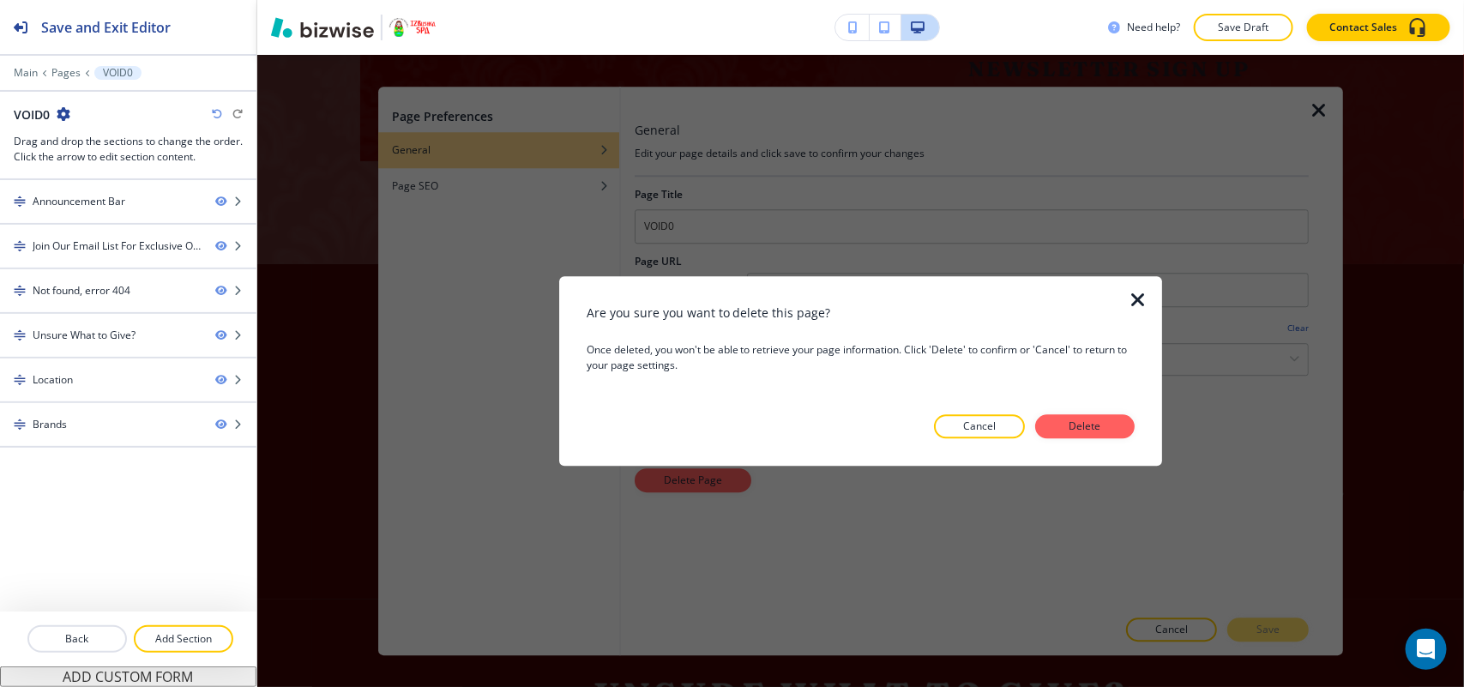
click at [1143, 418] on div at bounding box center [1148, 371] width 27 height 190
click at [1081, 423] on p "Delete" at bounding box center [1084, 425] width 41 height 15
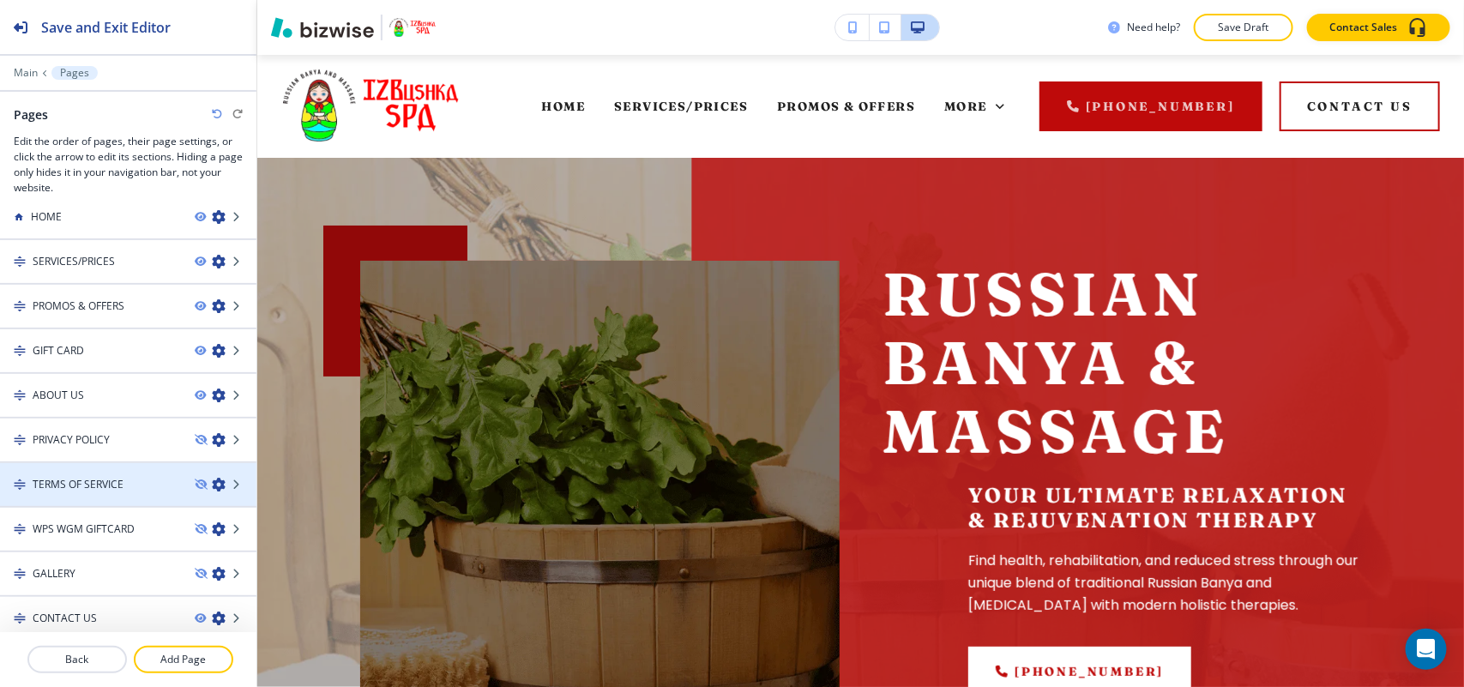
scroll to position [20, 0]
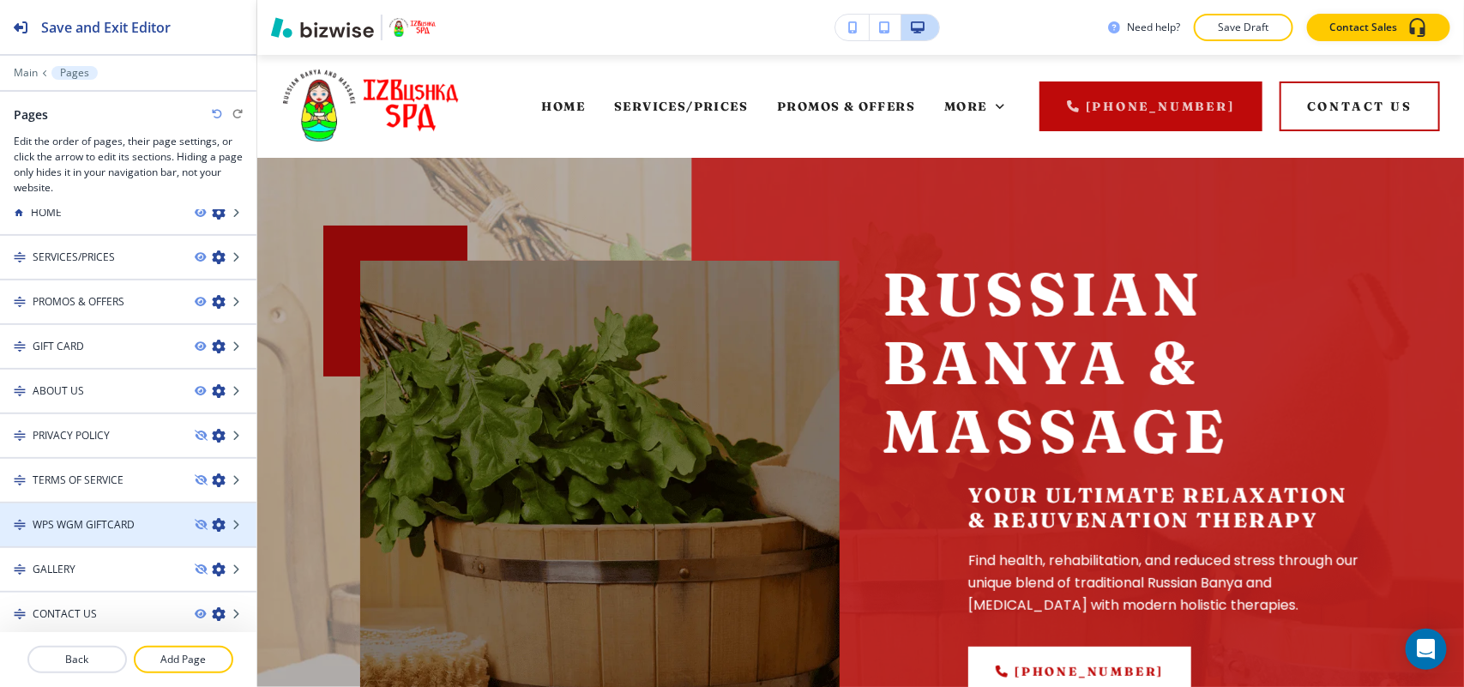
click at [147, 517] on div "WPS WGM GIFTCARD" at bounding box center [90, 524] width 181 height 15
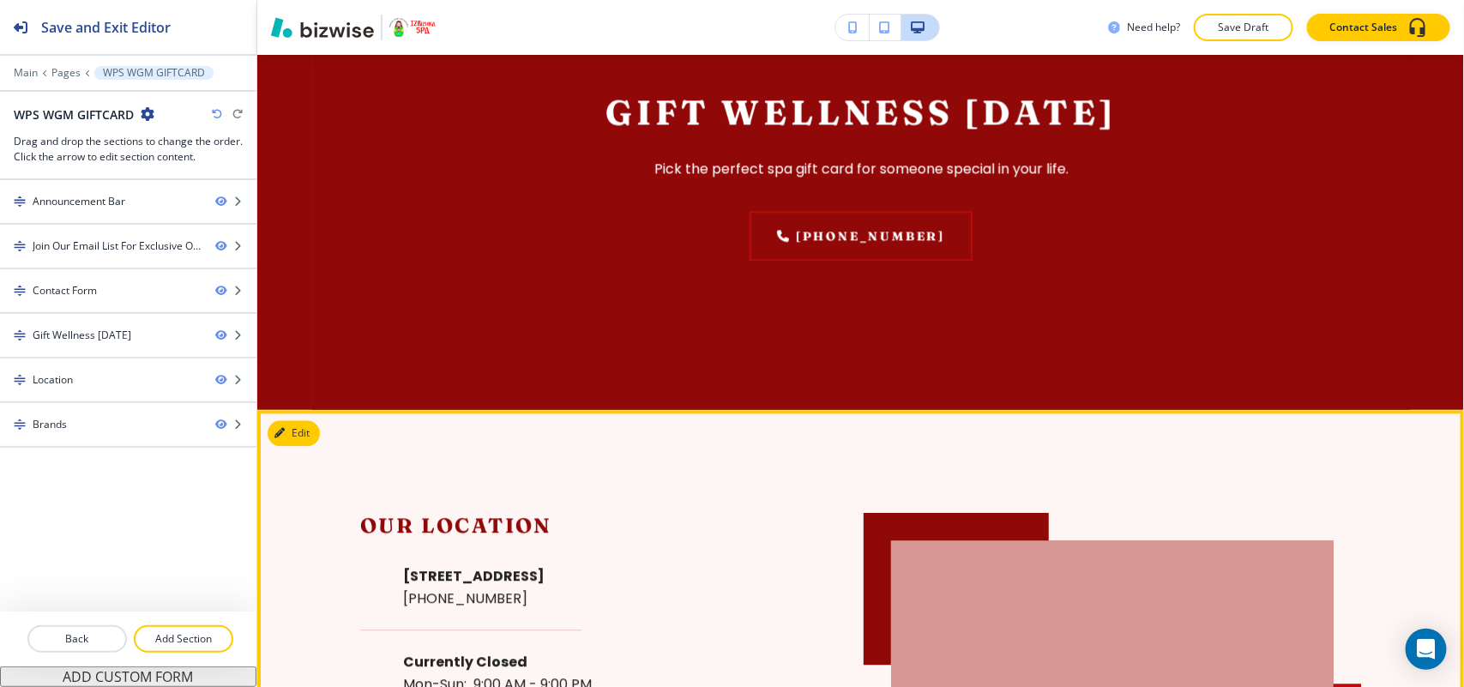
scroll to position [2037, 0]
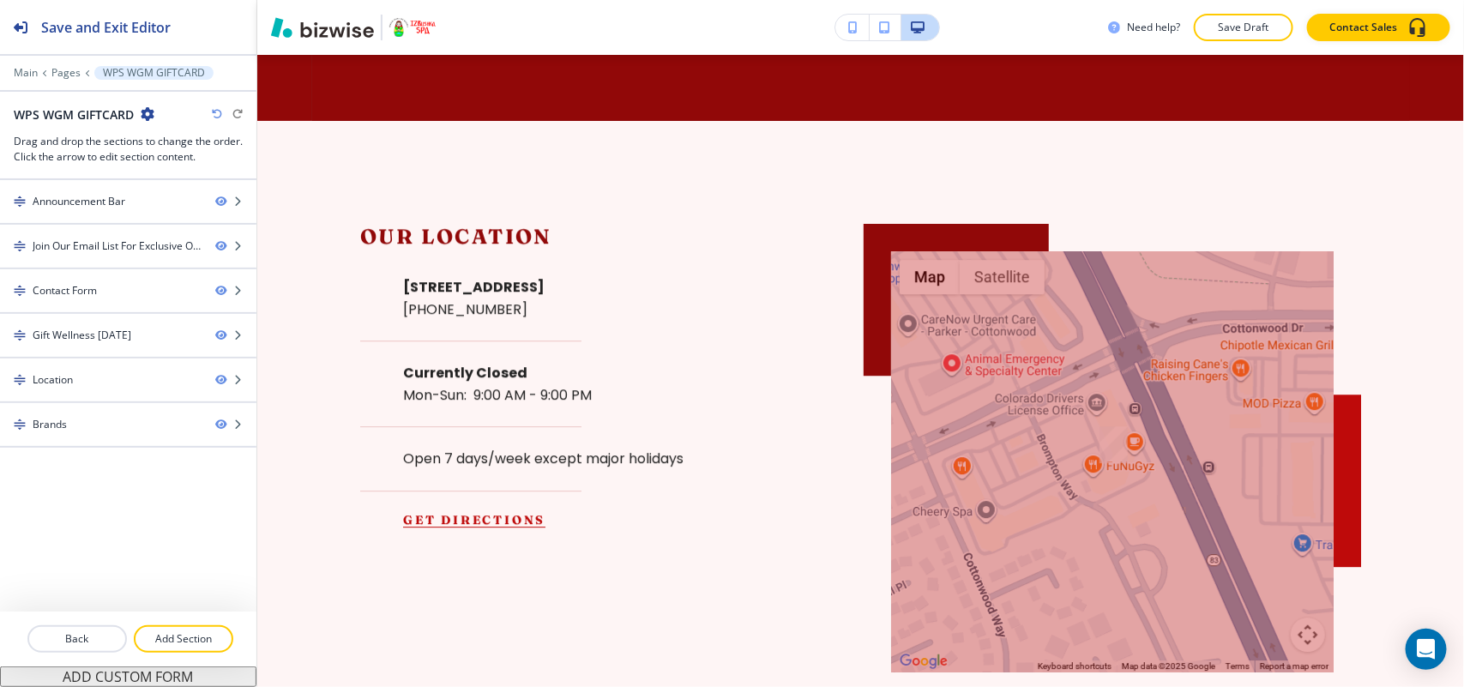
click at [150, 113] on icon "button" at bounding box center [148, 114] width 14 height 14
click at [194, 148] on p "Edit Page Settings" at bounding box center [195, 144] width 87 height 15
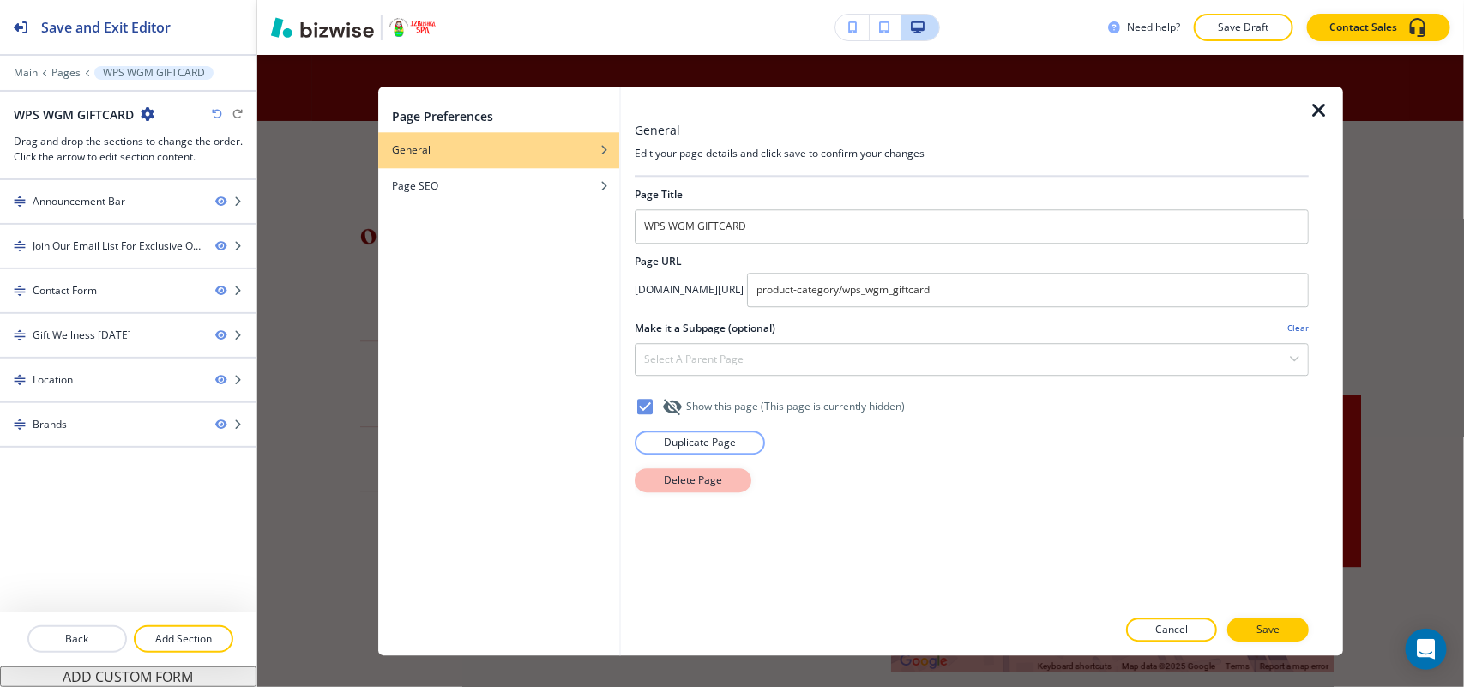
click at [701, 477] on p "Delete Page" at bounding box center [693, 479] width 58 height 15
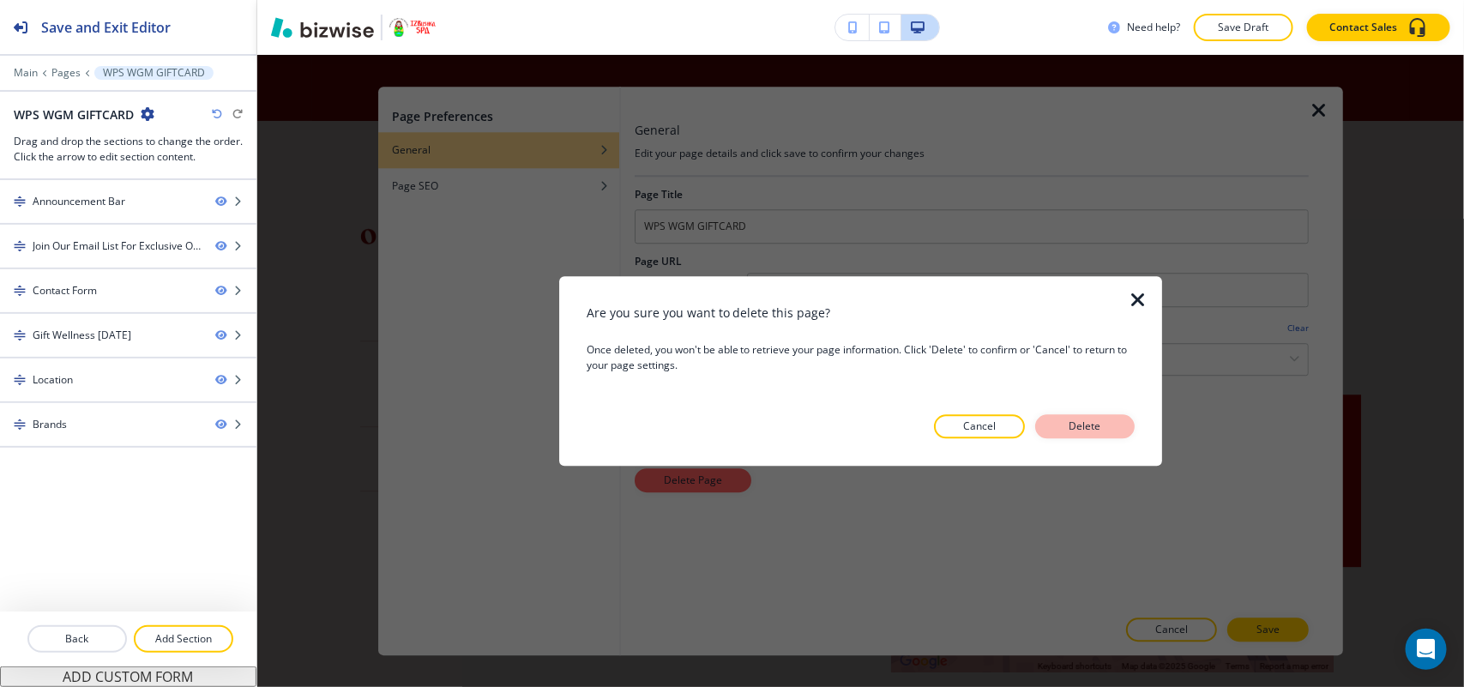
click at [1104, 430] on p "Delete" at bounding box center [1084, 425] width 41 height 15
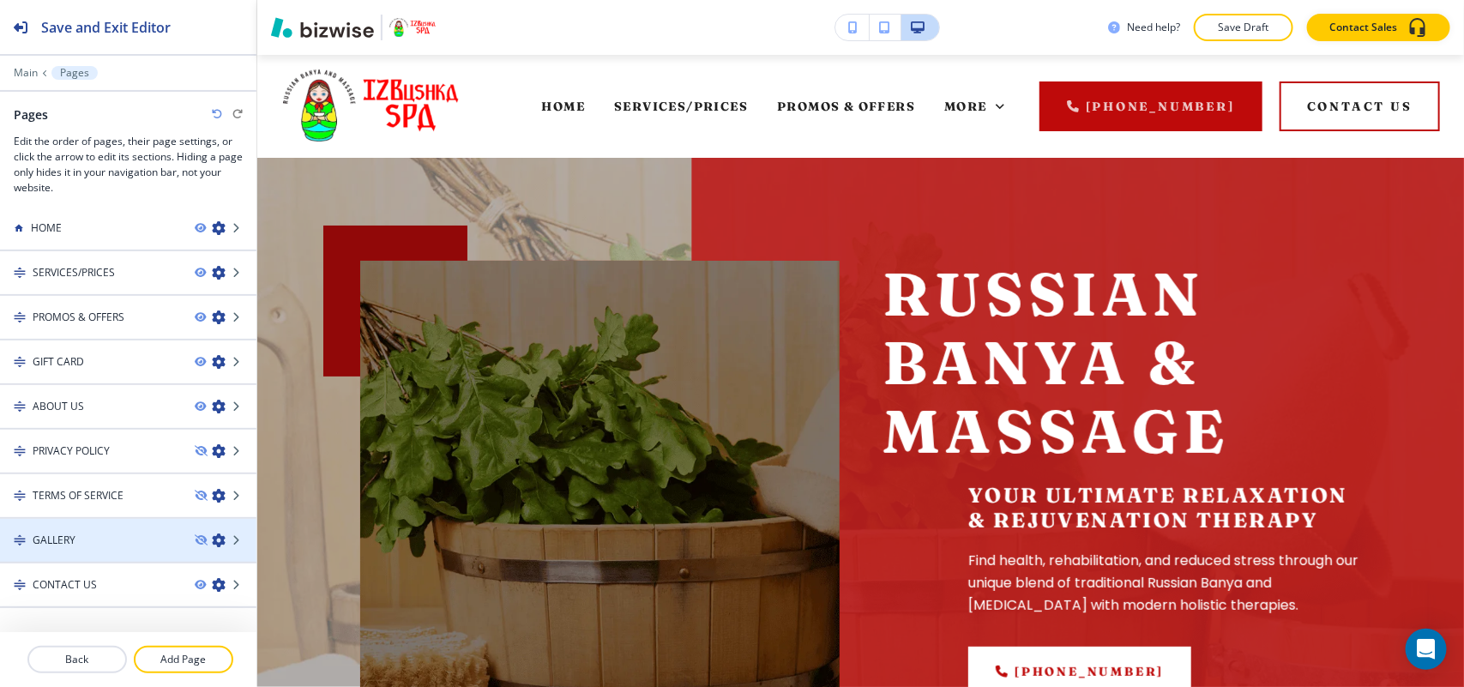
scroll to position [0, 0]
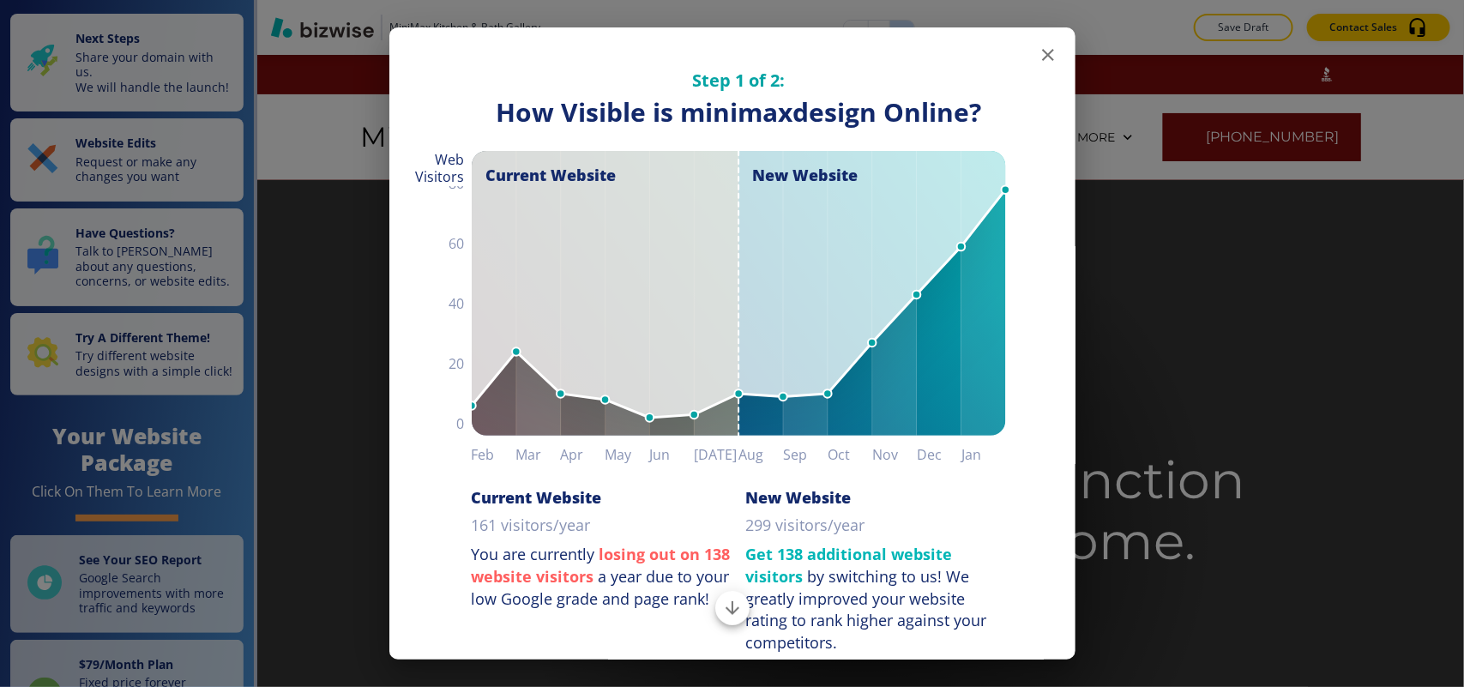
click at [1042, 51] on icon "button" at bounding box center [1048, 55] width 12 height 12
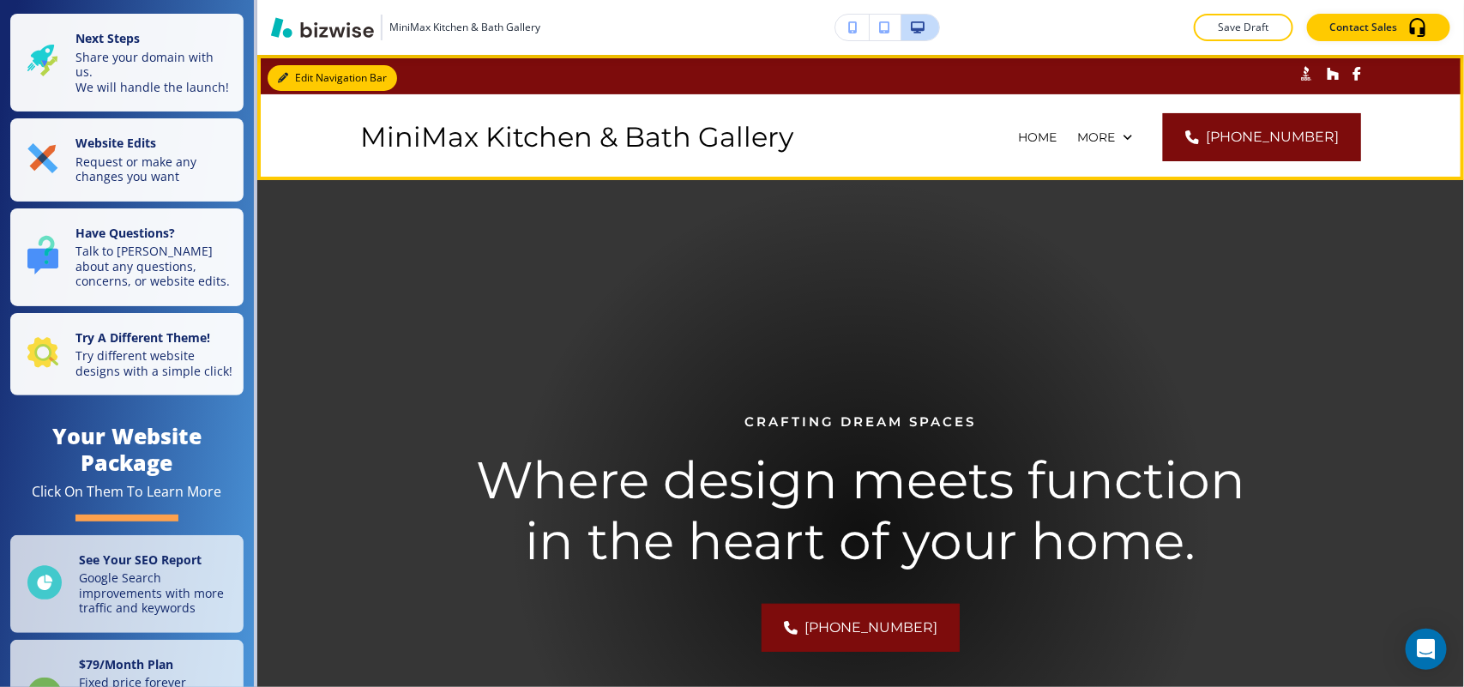
click at [304, 82] on button "Edit Navigation Bar" at bounding box center [332, 78] width 129 height 26
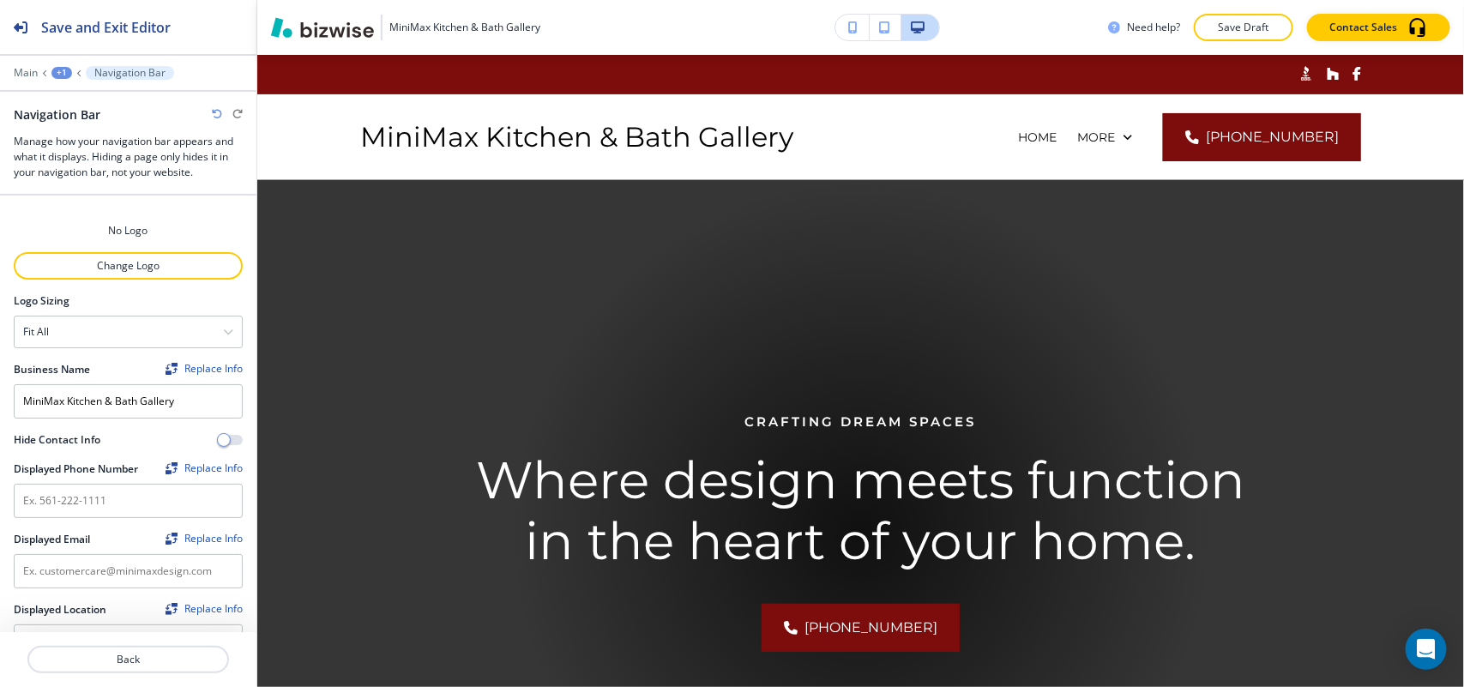
click at [133, 386] on div "Save and Exit Editor Main +1 Navigation Bar Navigation Bar Manage how your navi…" at bounding box center [732, 343] width 1464 height 687
click at [20, 77] on p "Main" at bounding box center [26, 73] width 24 height 12
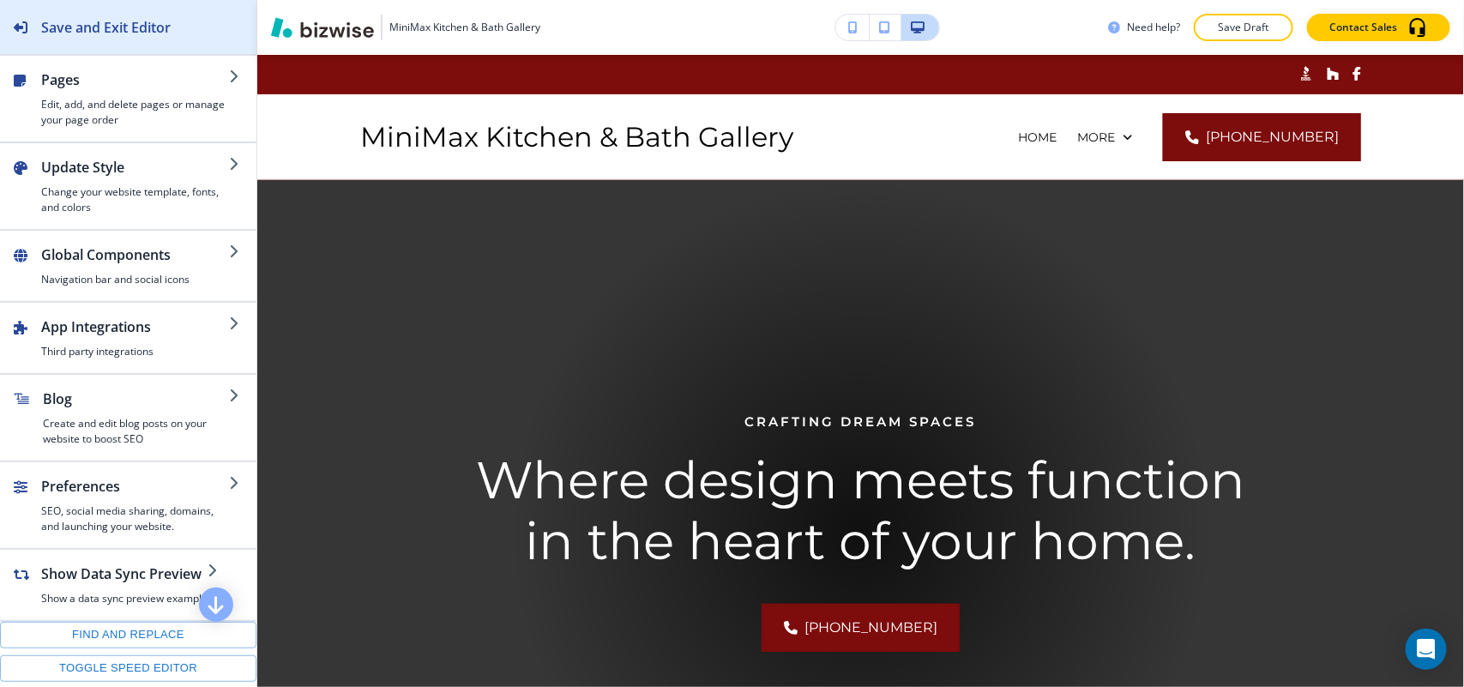
click at [109, 24] on h2 "Save and Exit Editor" at bounding box center [105, 27] width 129 height 21
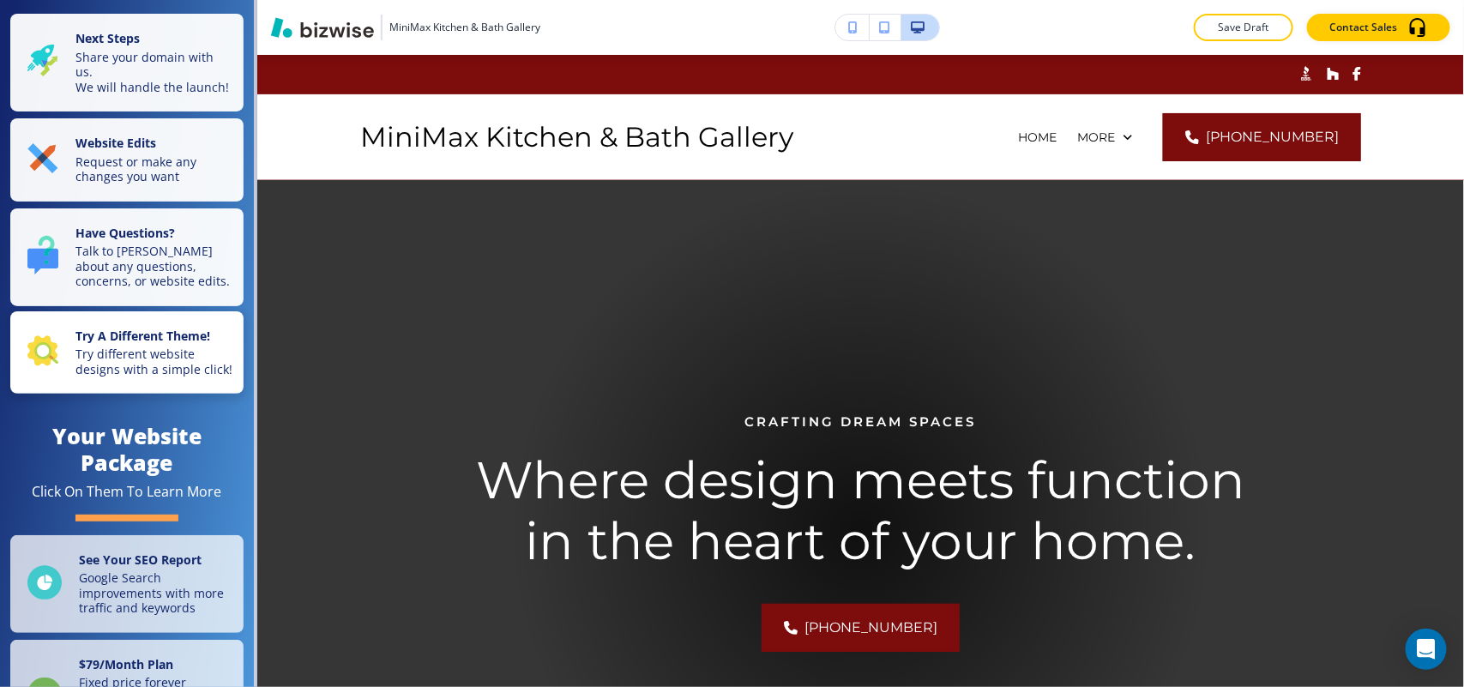
click at [121, 376] on p "Try different website designs with a simple click!" at bounding box center [154, 361] width 158 height 30
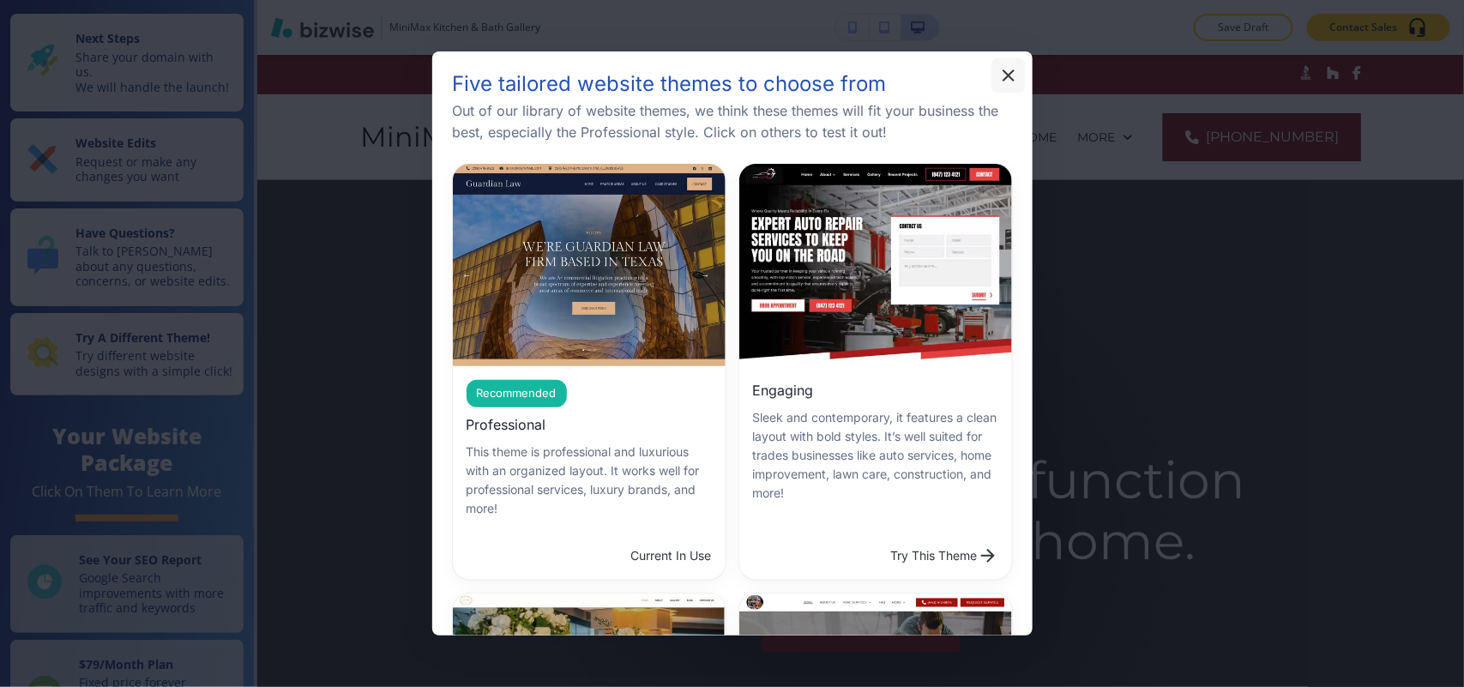
click at [1013, 71] on icon "button" at bounding box center [1008, 75] width 12 height 12
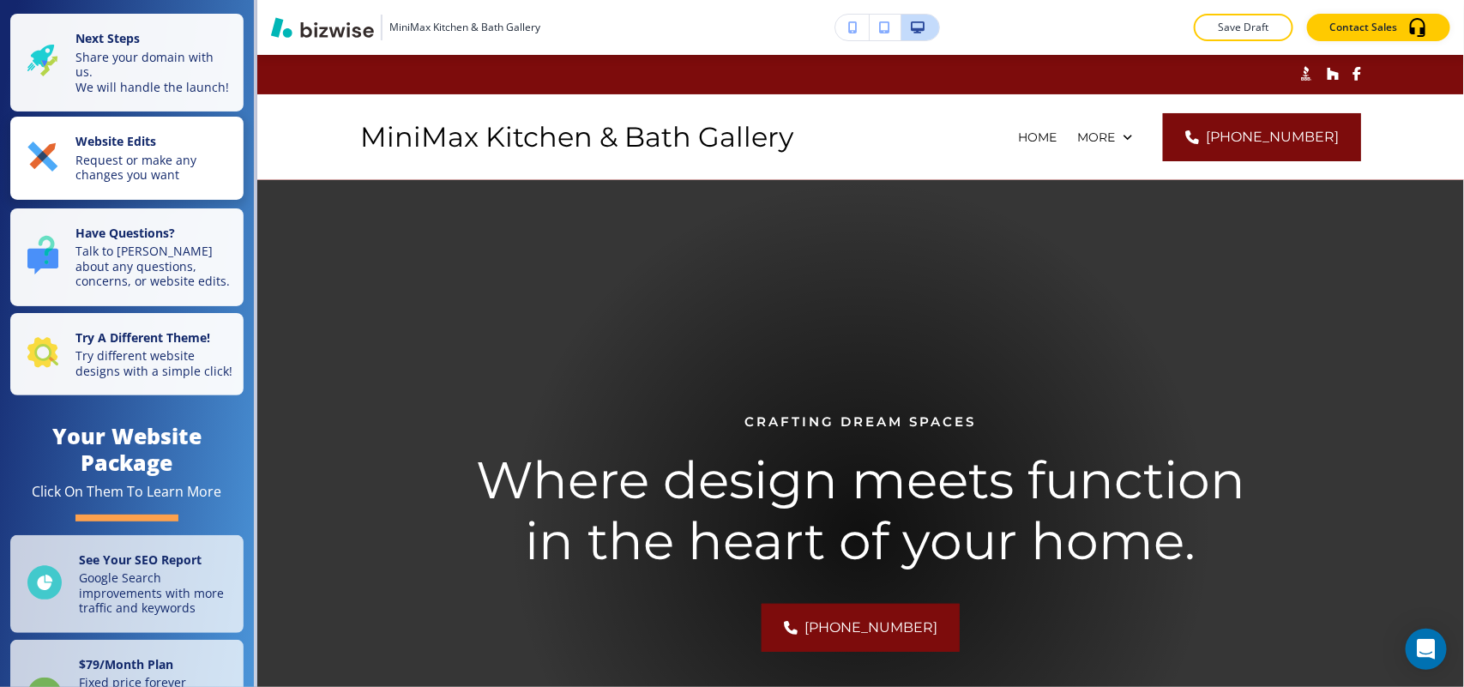
click at [122, 167] on p "Request or make any changes you want" at bounding box center [154, 168] width 158 height 30
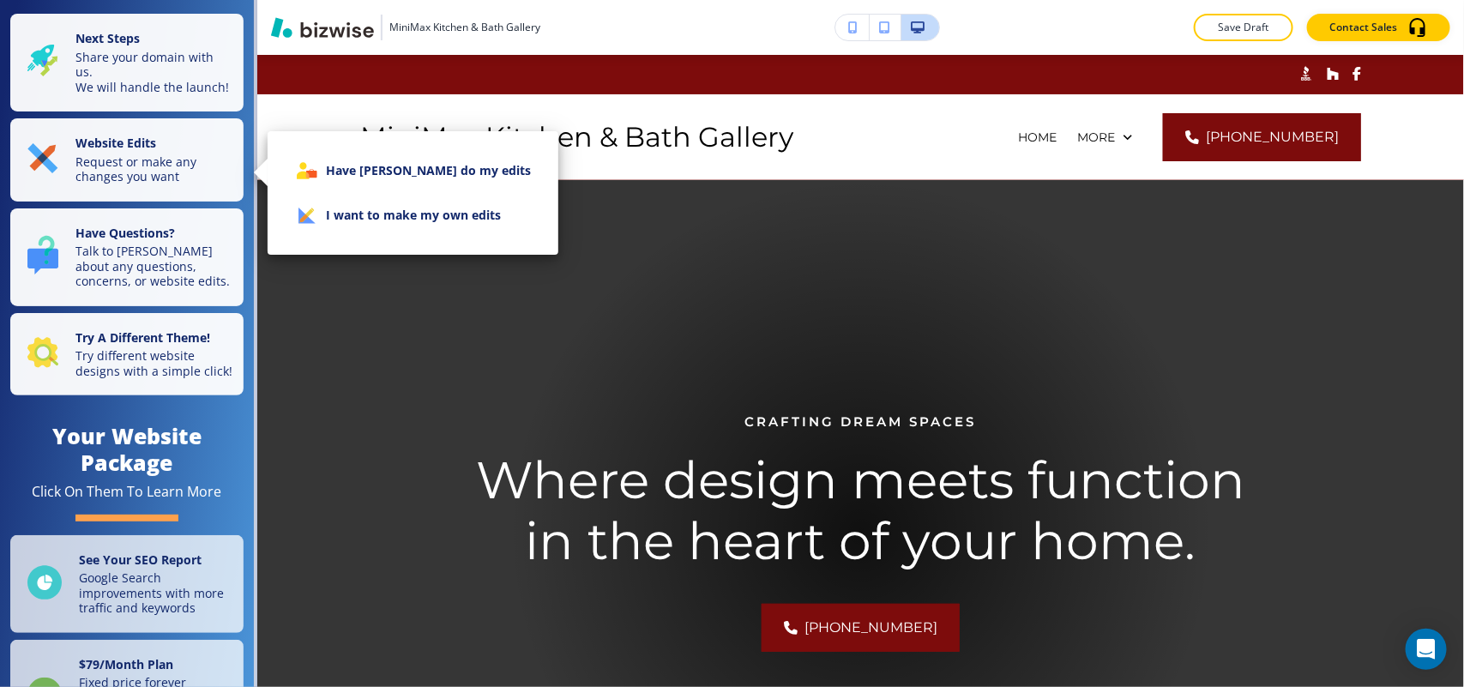
click at [413, 220] on li "I want to make my own edits" at bounding box center [412, 215] width 263 height 45
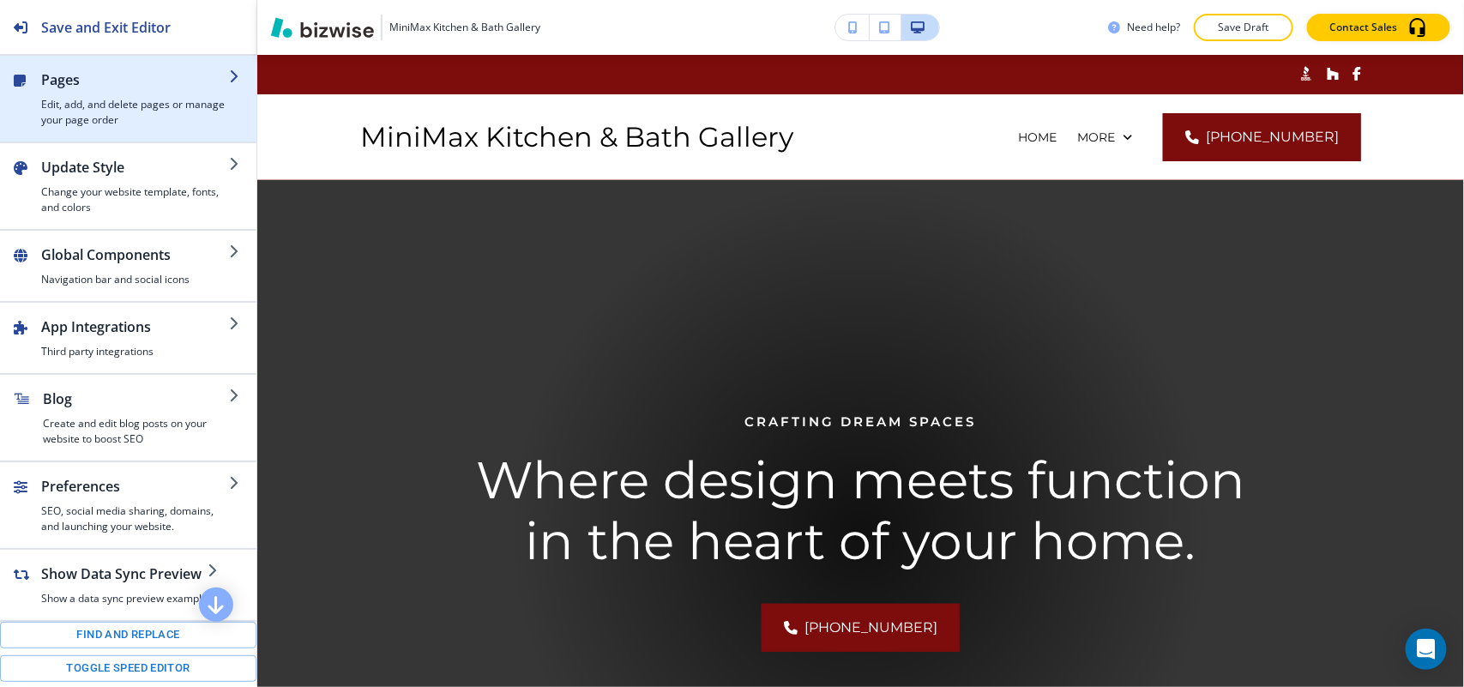
click at [84, 70] on h2 "Pages" at bounding box center [135, 79] width 188 height 21
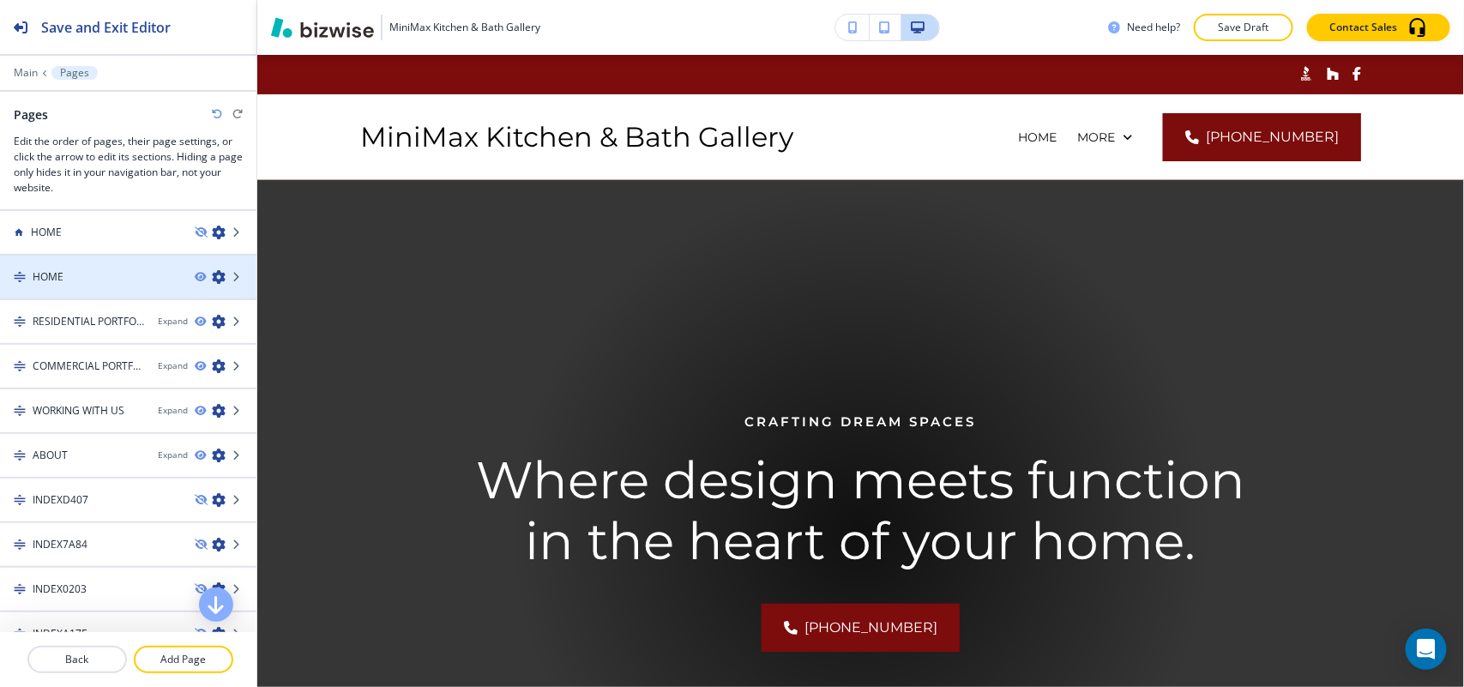
click at [124, 272] on div "HOME" at bounding box center [90, 276] width 181 height 15
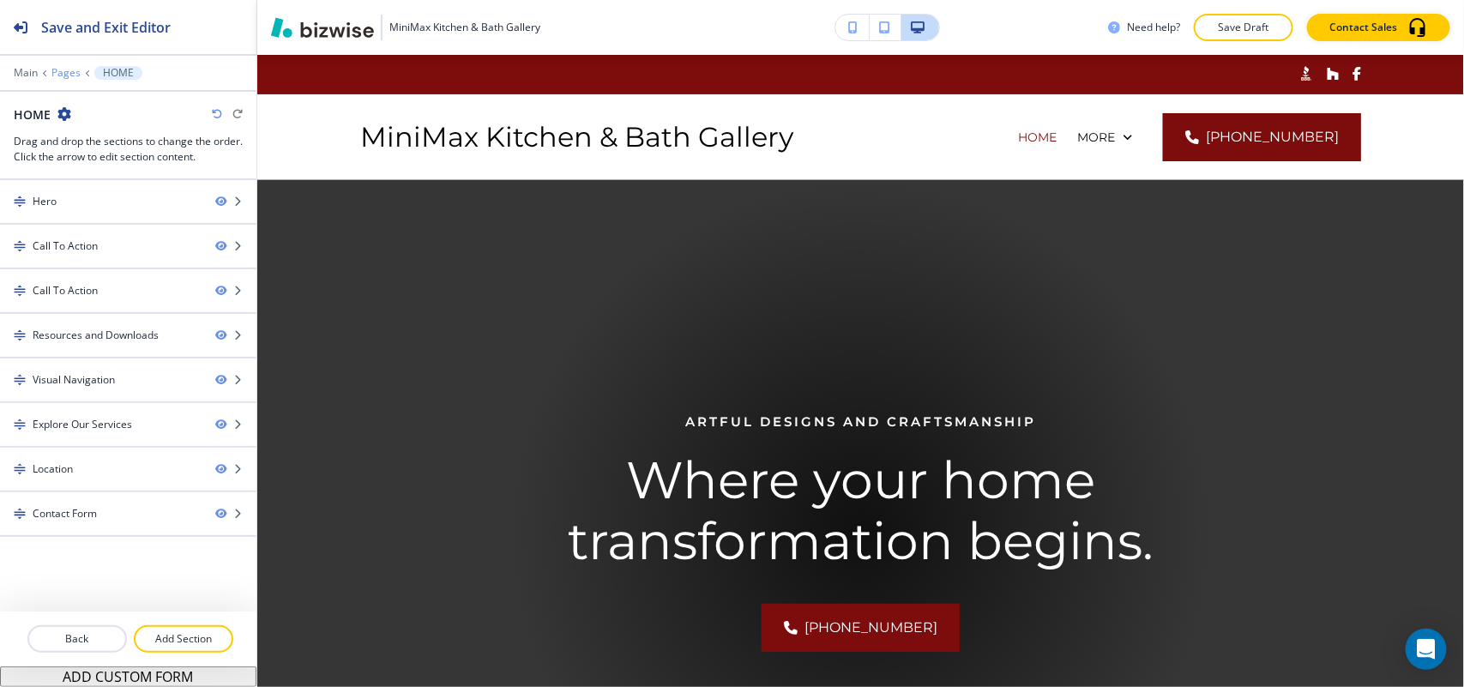
click at [57, 70] on p "Pages" at bounding box center [65, 73] width 29 height 12
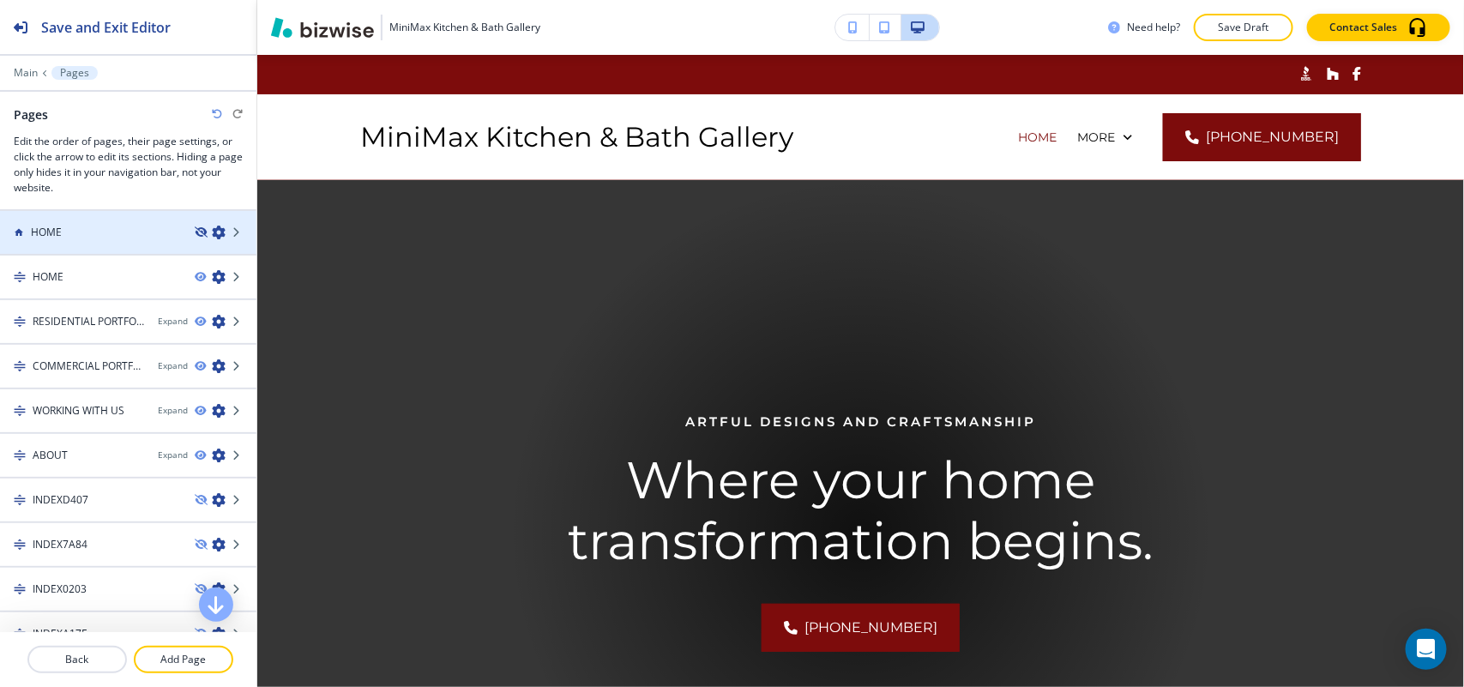
click at [195, 229] on icon "button" at bounding box center [200, 232] width 10 height 10
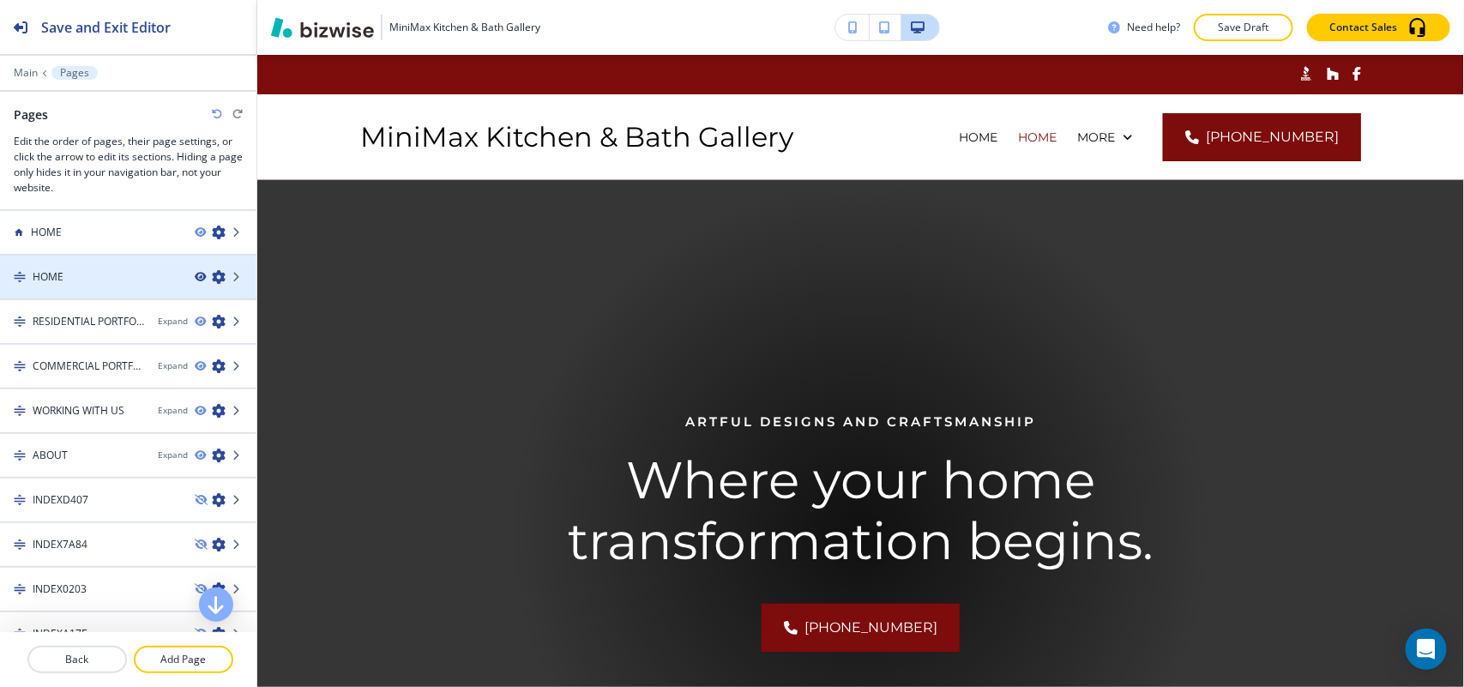
click at [195, 273] on icon "button" at bounding box center [200, 277] width 10 height 10
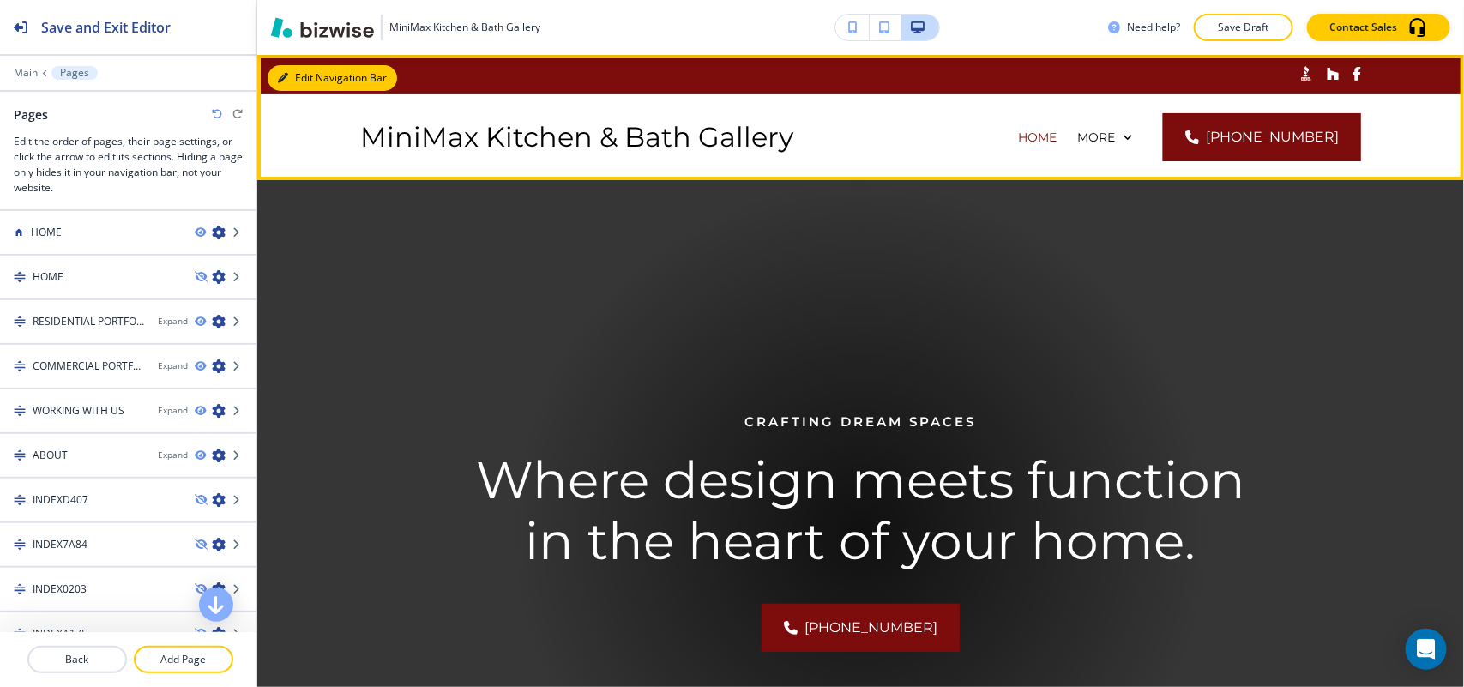
click at [296, 66] on button "Edit Navigation Bar" at bounding box center [332, 78] width 129 height 26
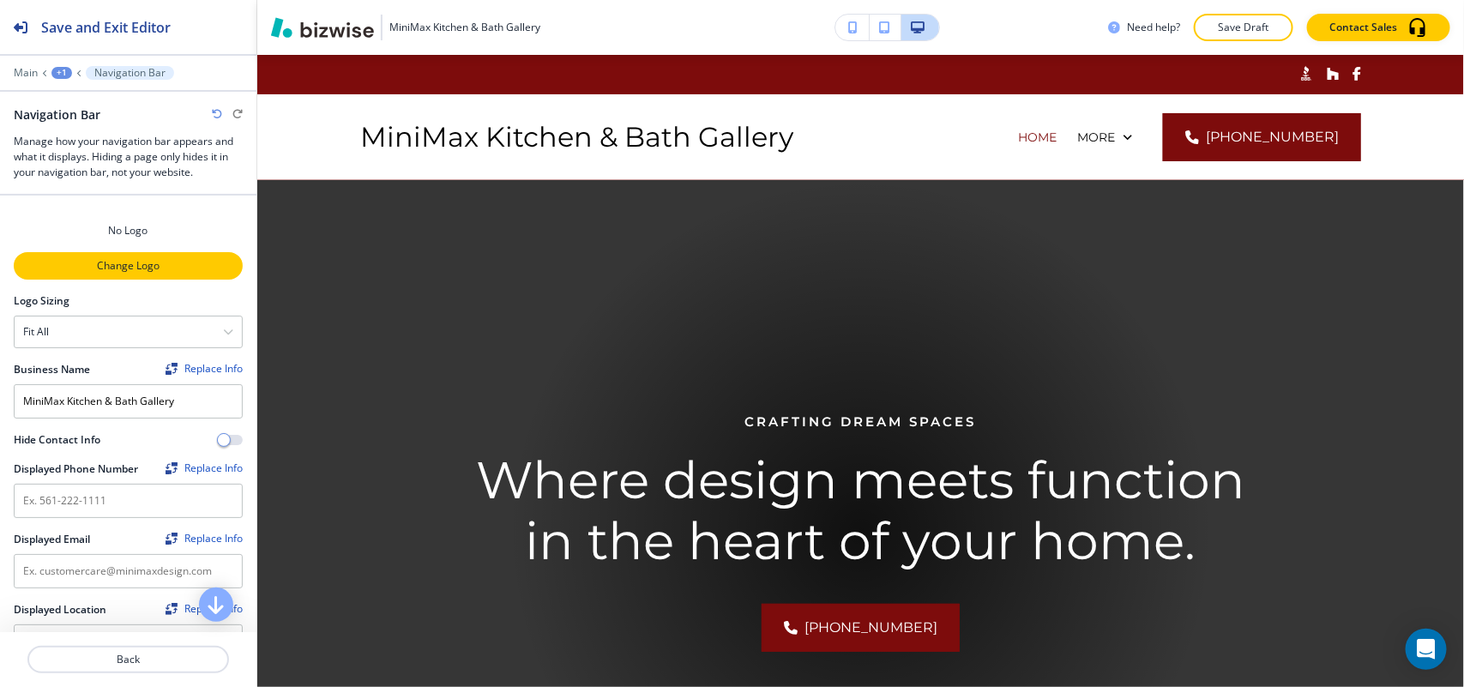
click at [166, 257] on button "Change Logo" at bounding box center [128, 265] width 229 height 27
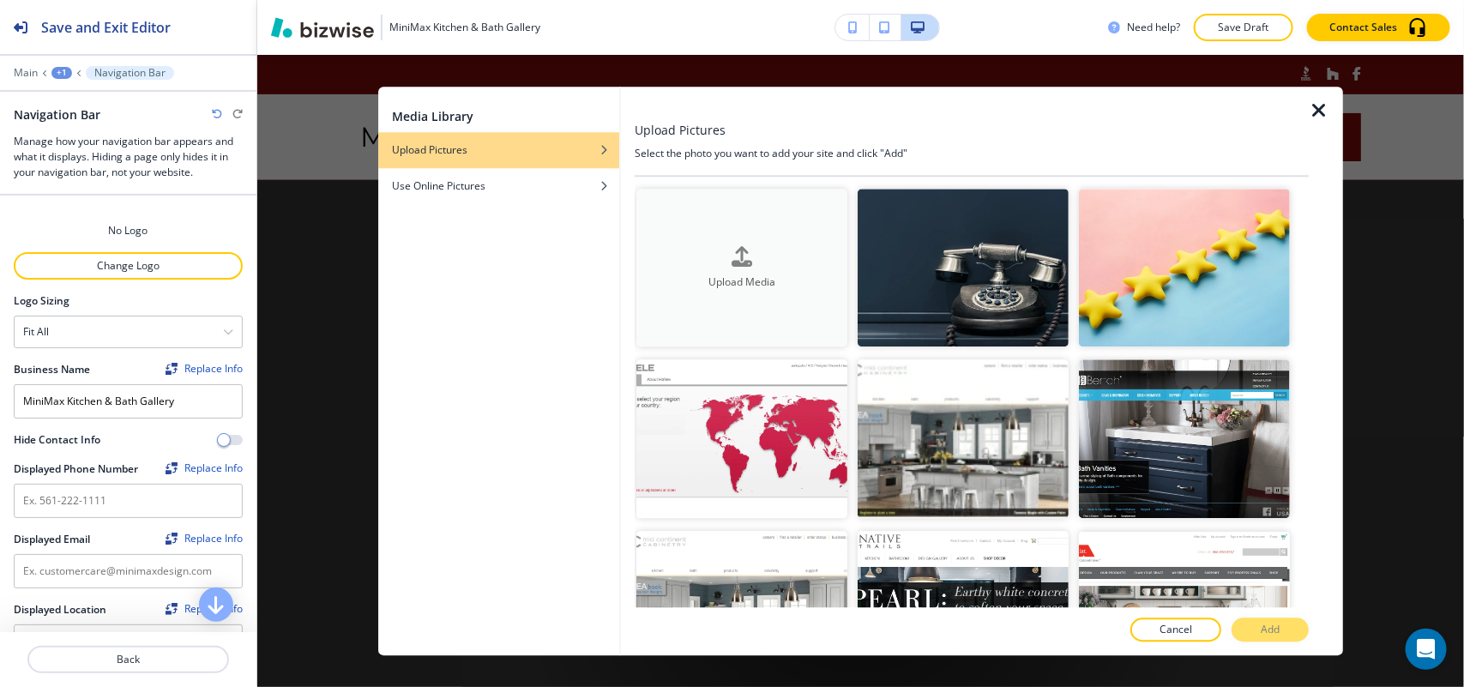
click at [778, 256] on div "Upload Media" at bounding box center [741, 268] width 211 height 44
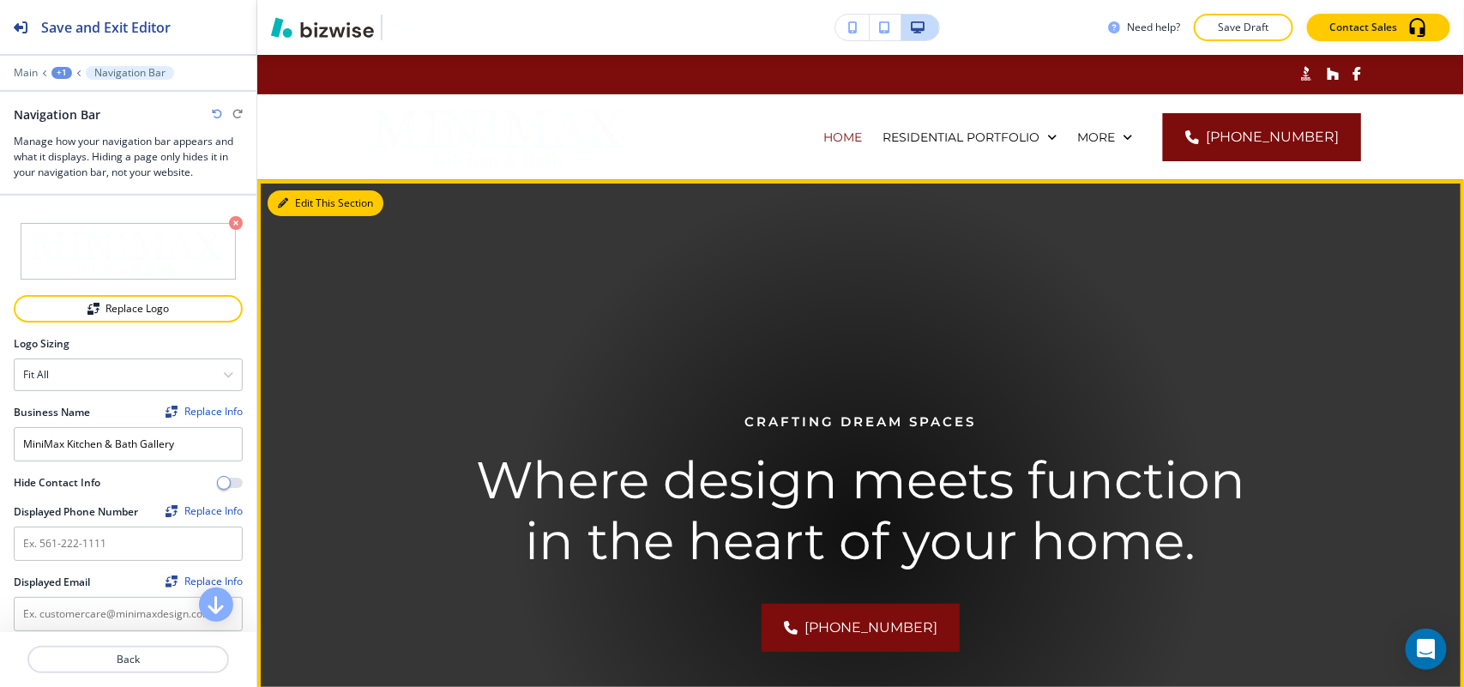
click at [302, 199] on button "Edit This Section" at bounding box center [326, 203] width 116 height 26
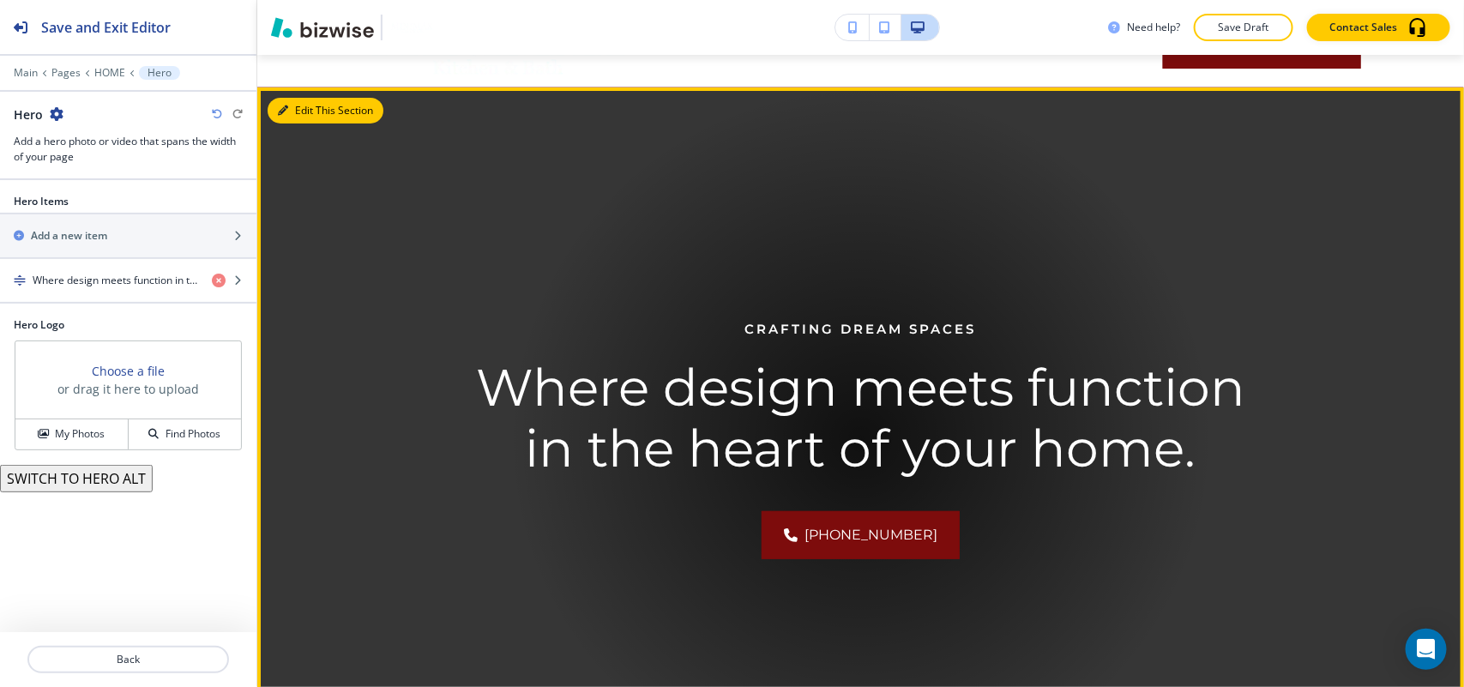
scroll to position [125, 0]
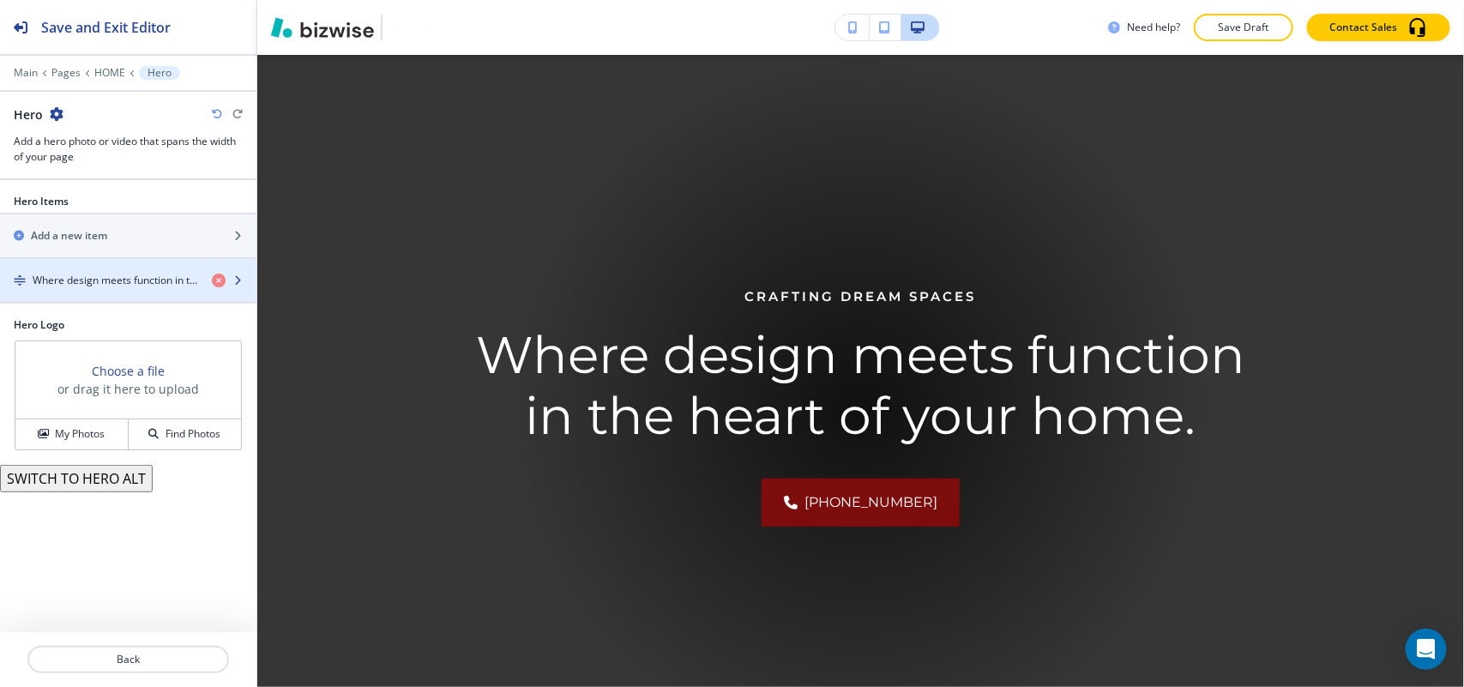
click at [105, 284] on h4 "Where design meets function in the heart of your home." at bounding box center [116, 280] width 166 height 15
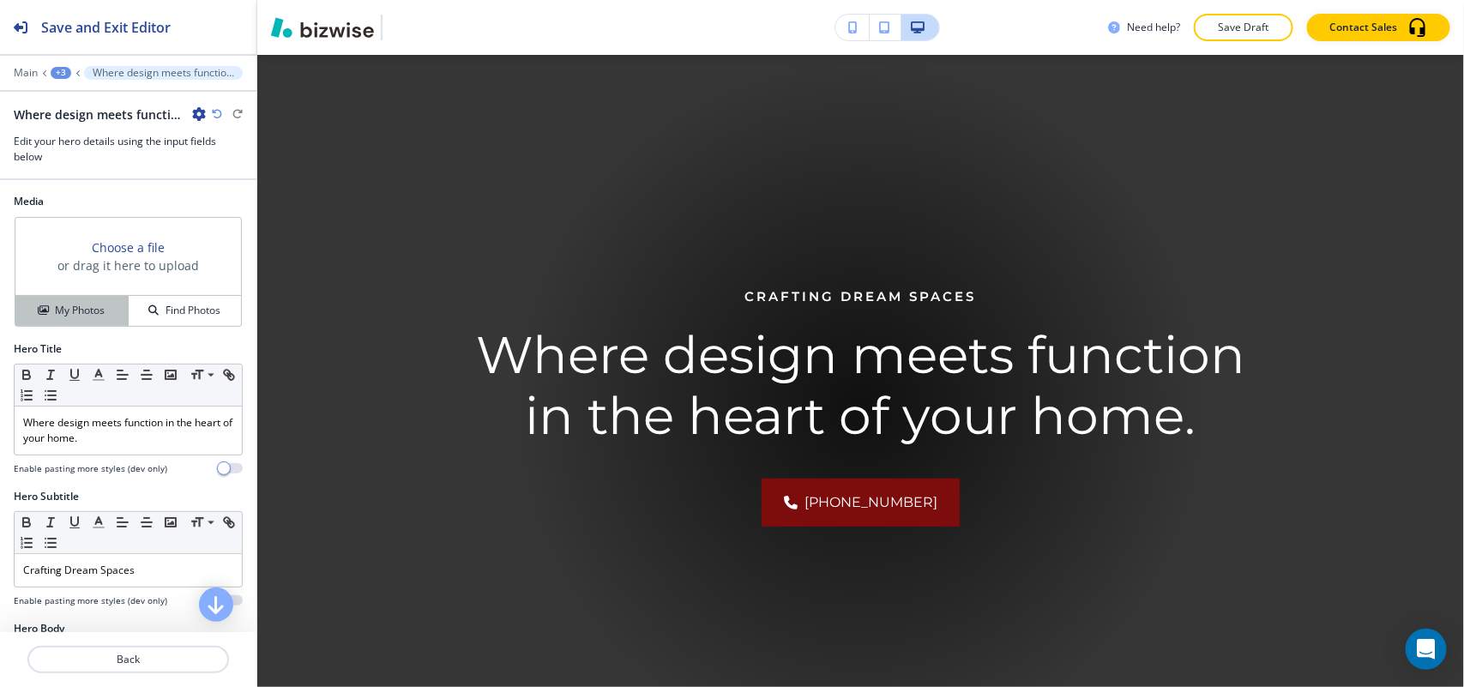
click at [73, 310] on h4 "My Photos" at bounding box center [80, 310] width 50 height 15
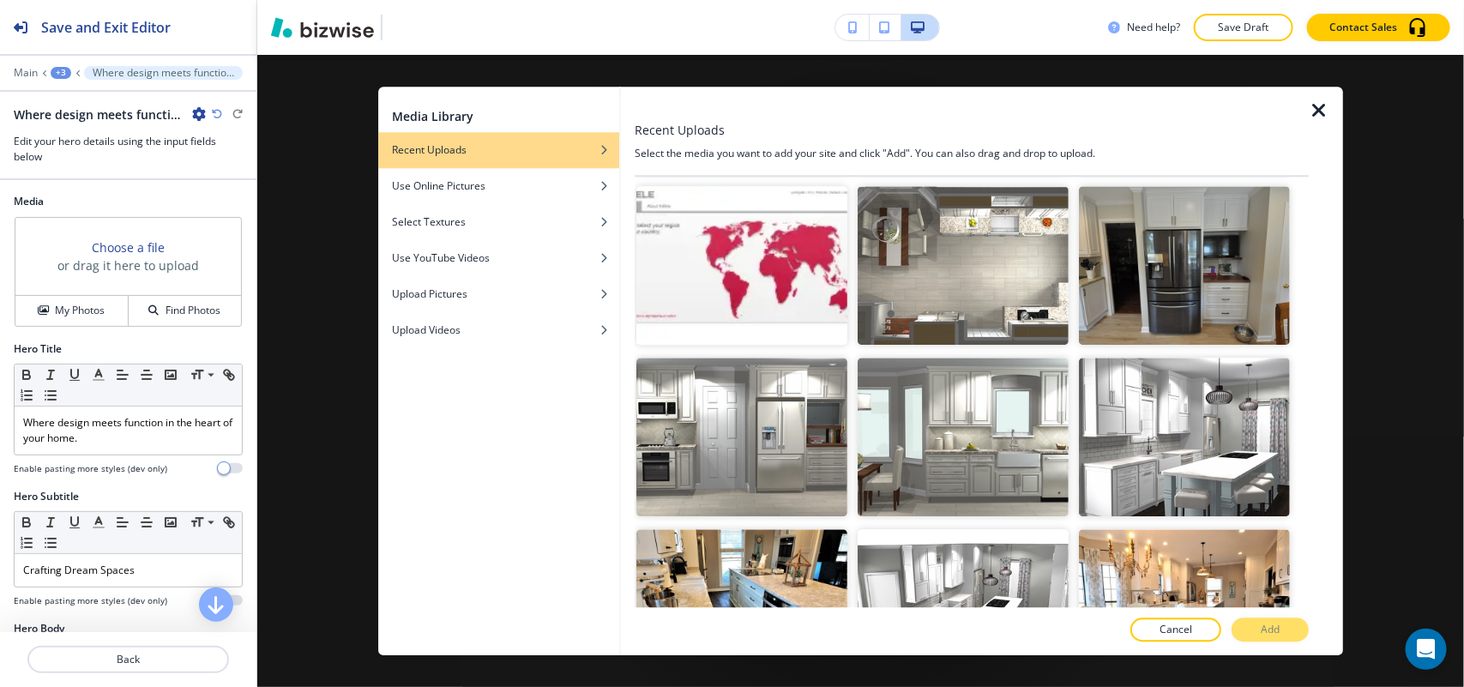
scroll to position [1179, 0]
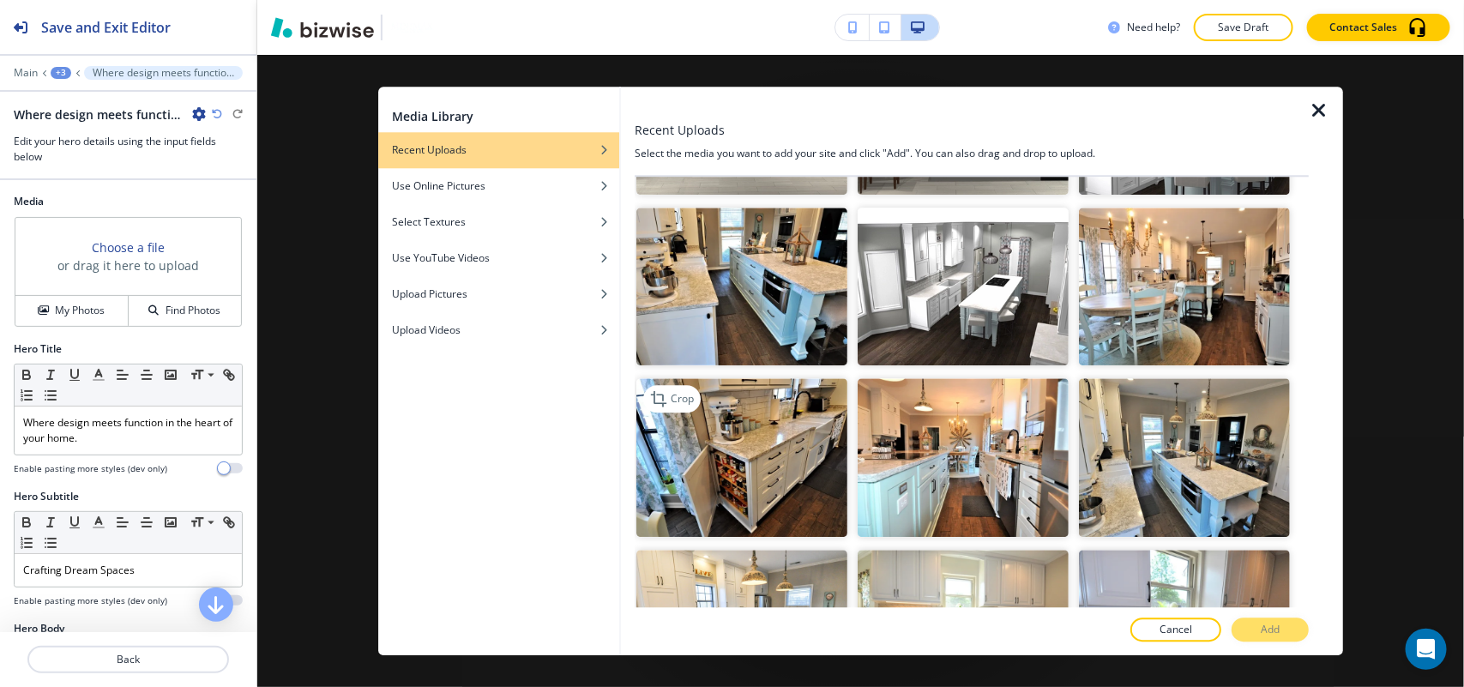
click at [727, 443] on img "button" at bounding box center [741, 458] width 211 height 159
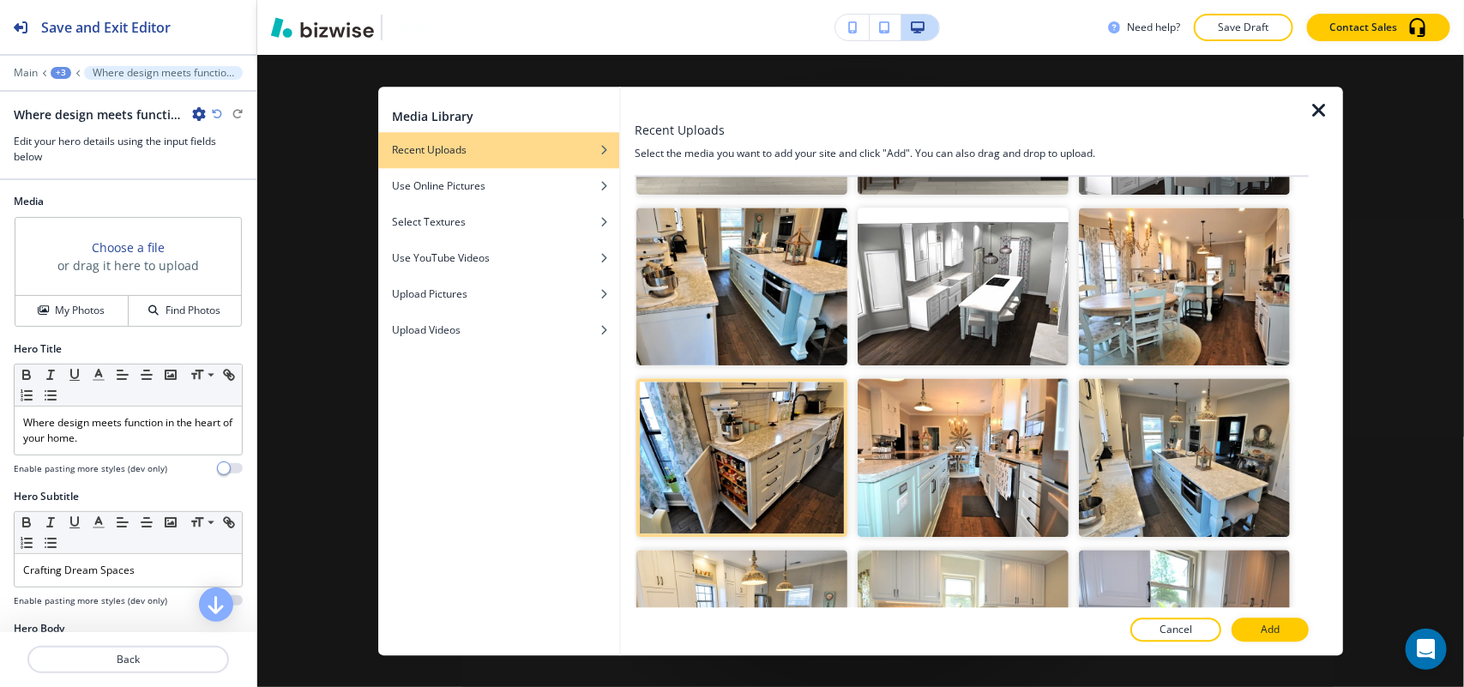
click at [1249, 630] on button "Add" at bounding box center [1269, 629] width 77 height 24
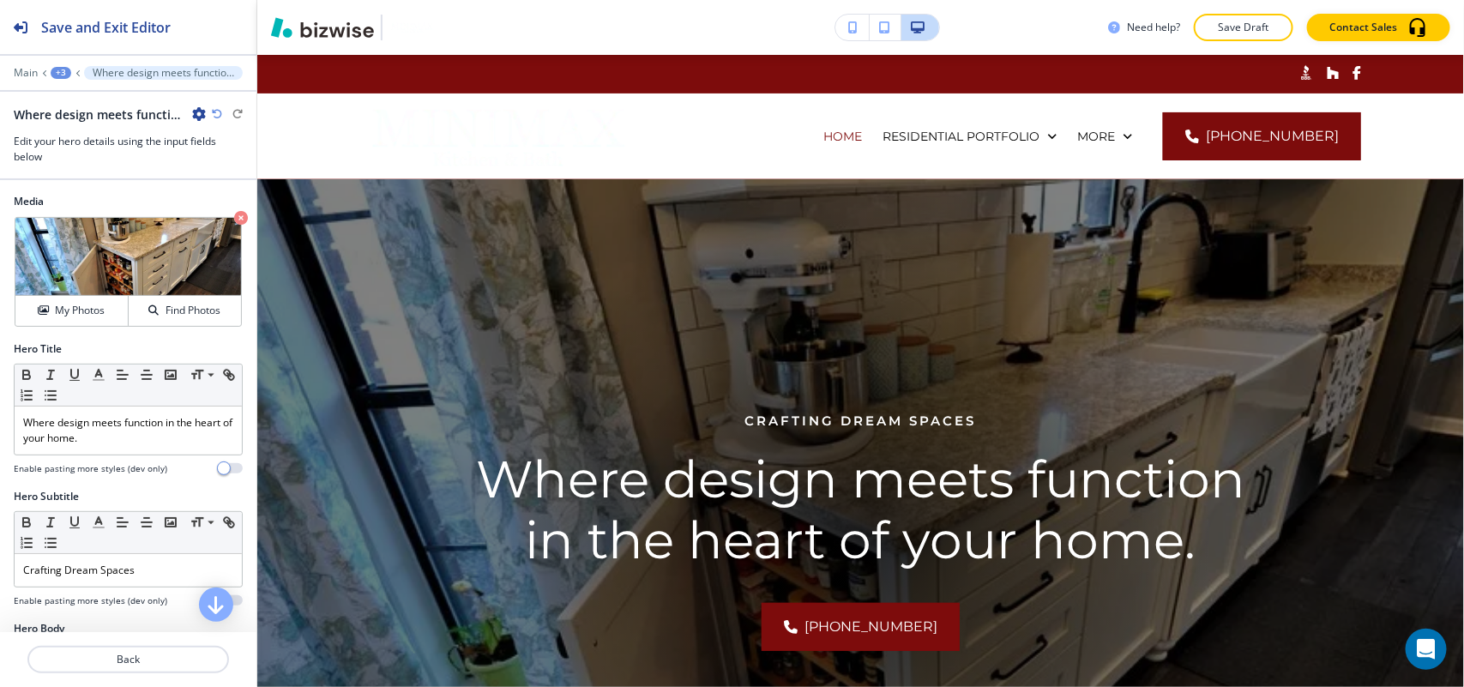
scroll to position [0, 0]
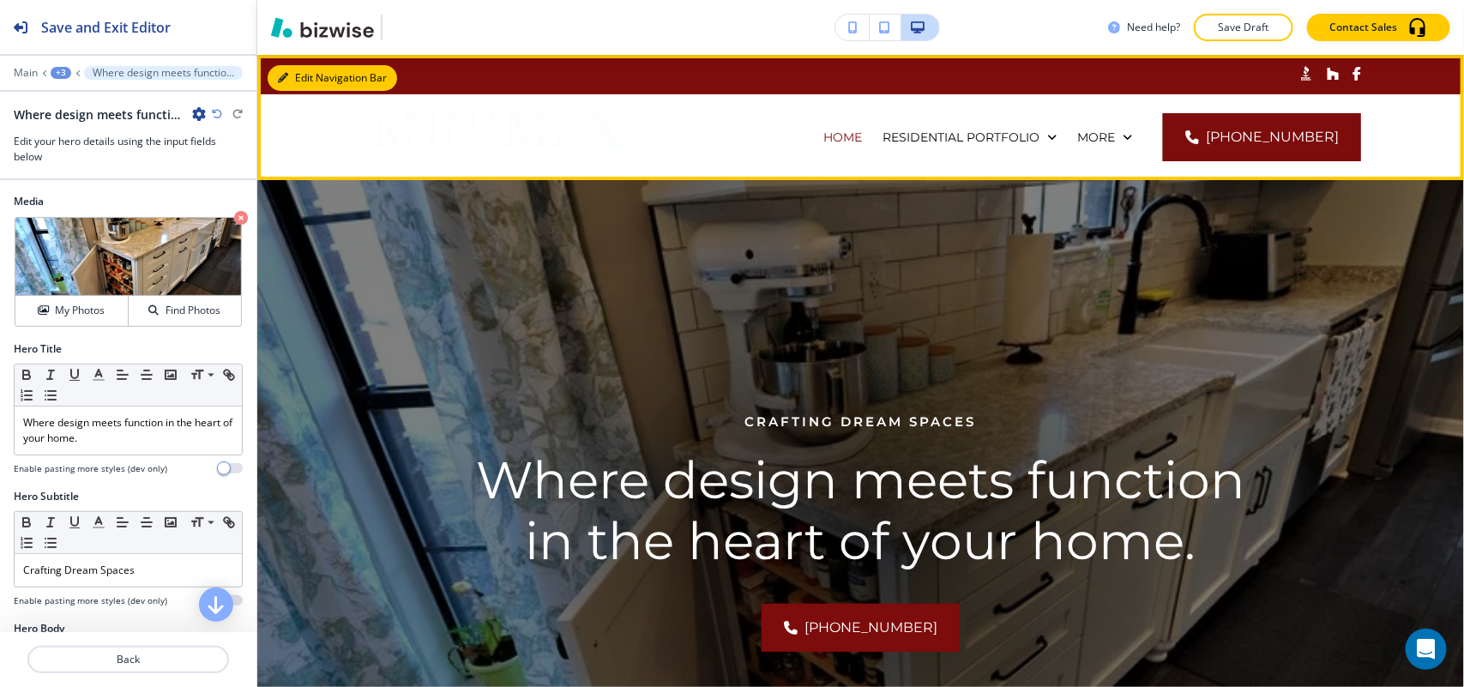
click at [310, 74] on button "Edit Navigation Bar" at bounding box center [332, 78] width 129 height 26
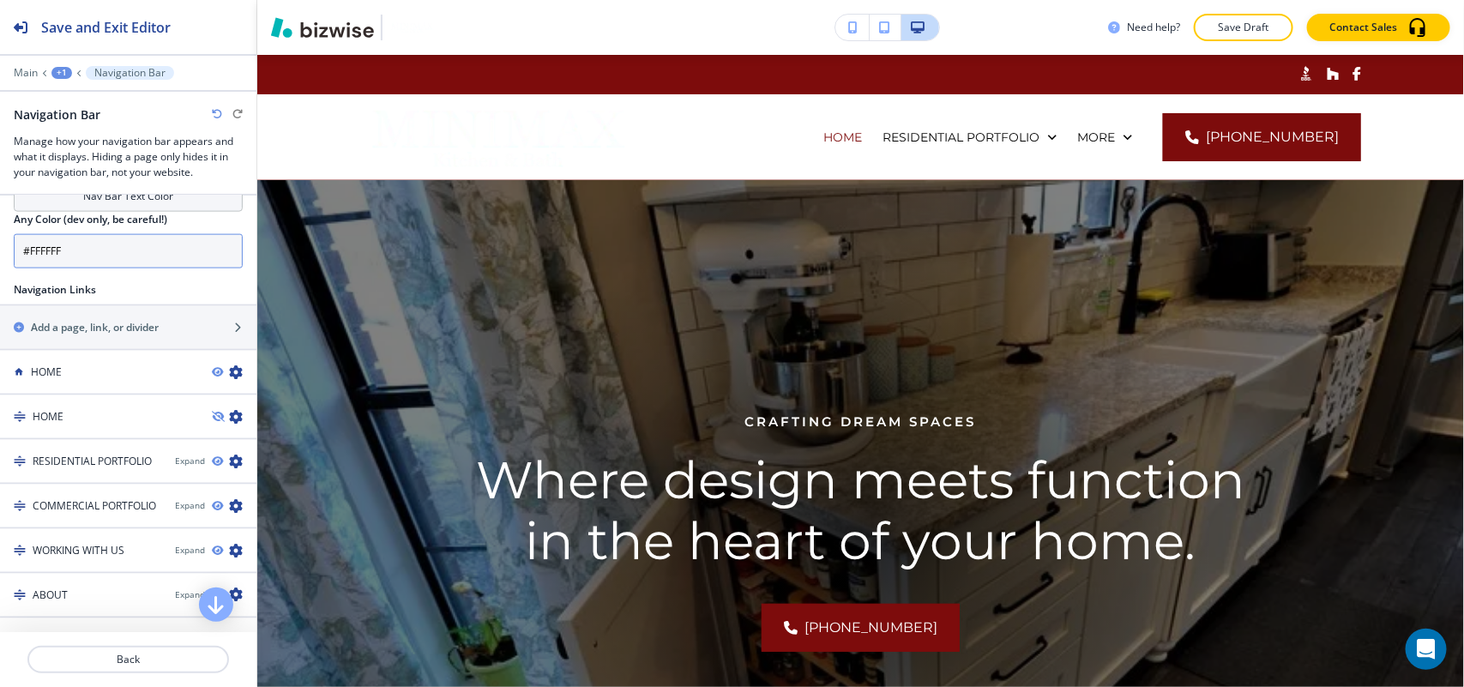
scroll to position [965, 0]
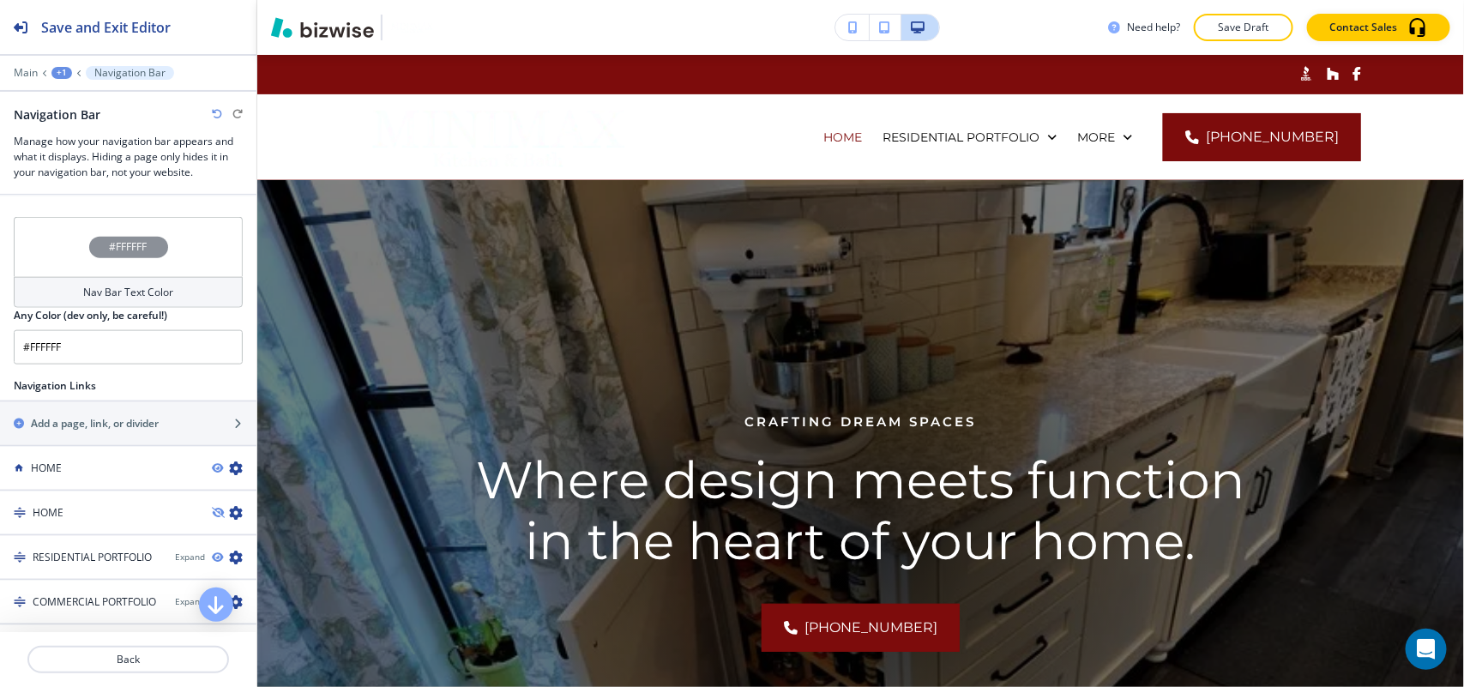
click at [64, 230] on div "#FFFFFF" at bounding box center [128, 247] width 229 height 60
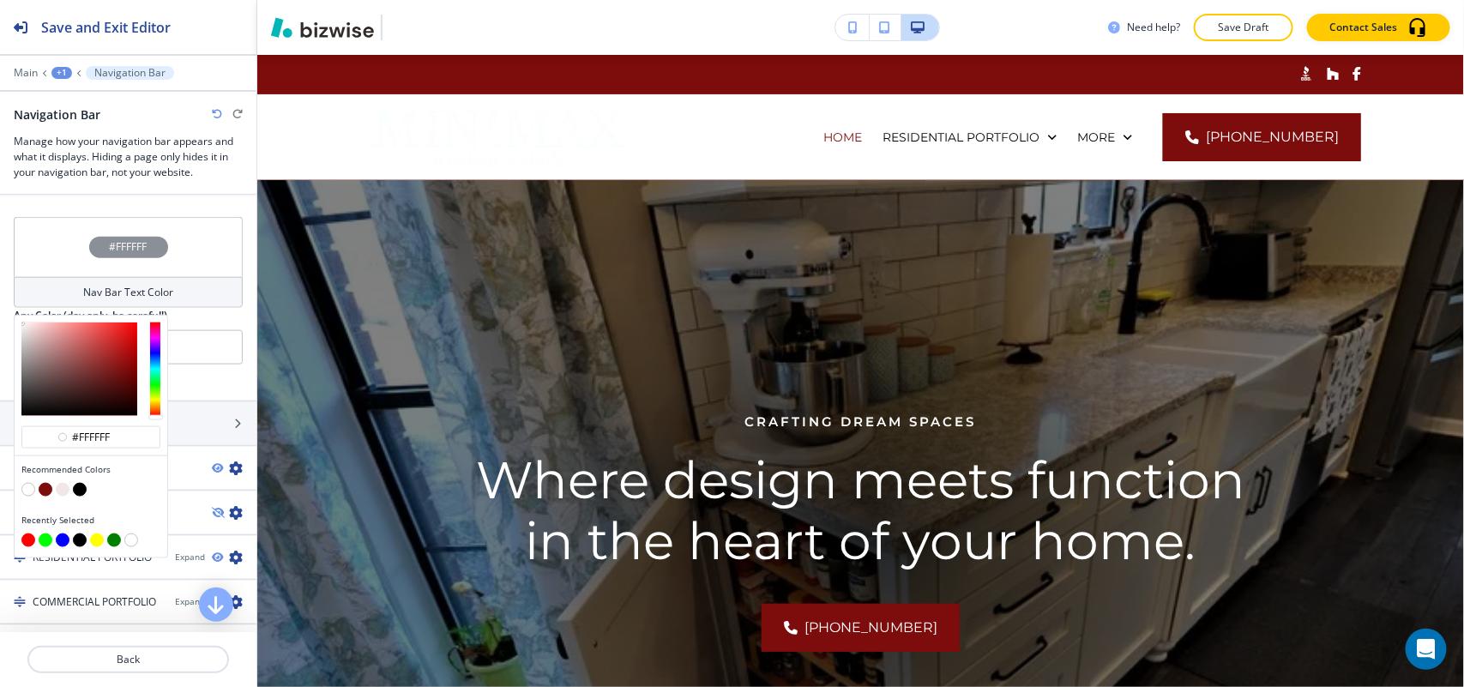
click at [45, 497] on button "button" at bounding box center [46, 490] width 14 height 14
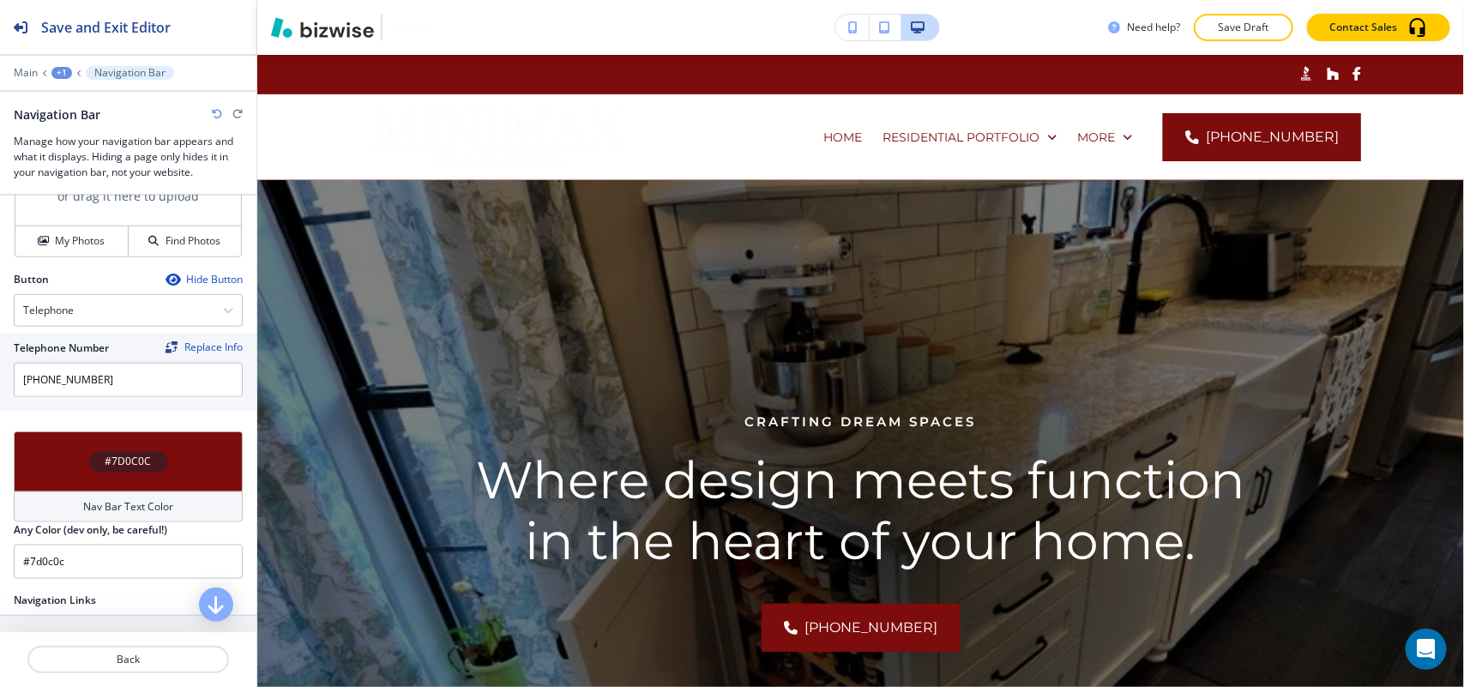
scroll to position [858, 0]
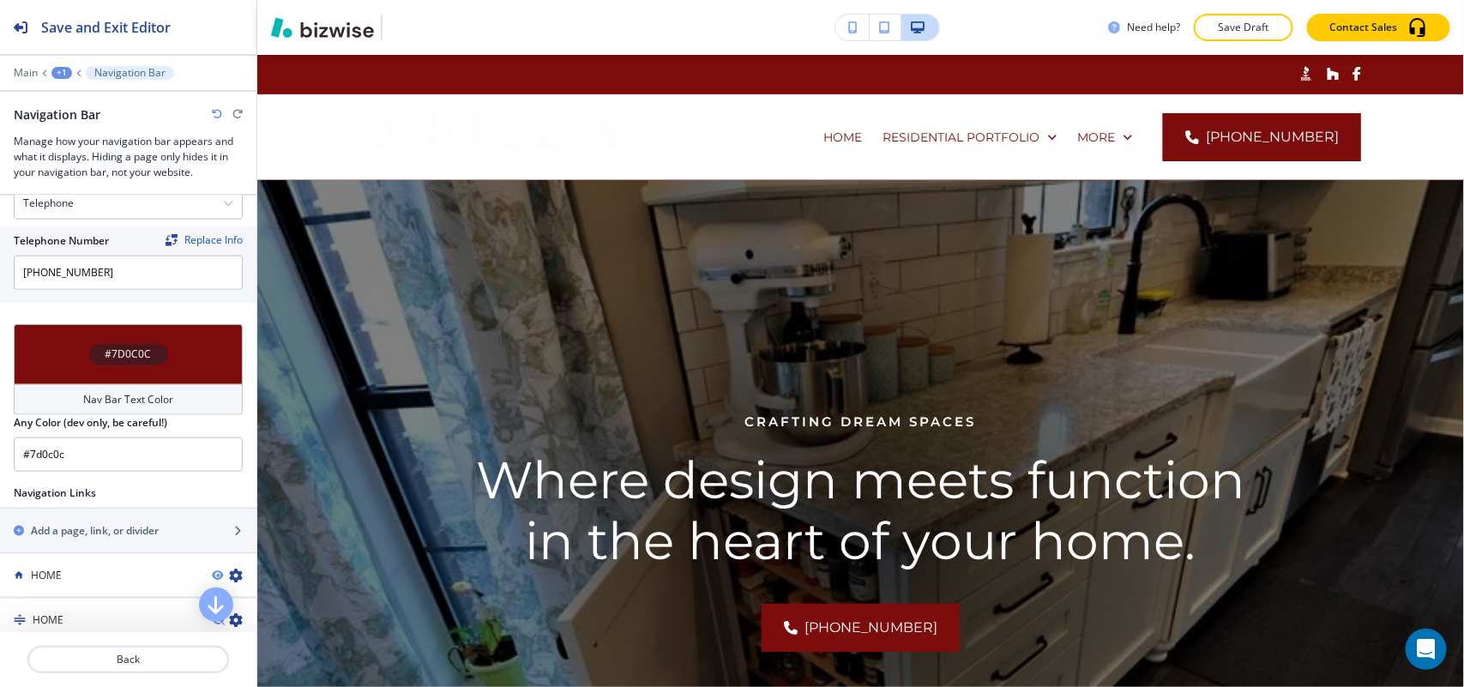
click at [213, 110] on icon "button" at bounding box center [217, 114] width 10 height 10
type input "#FFFFFF"
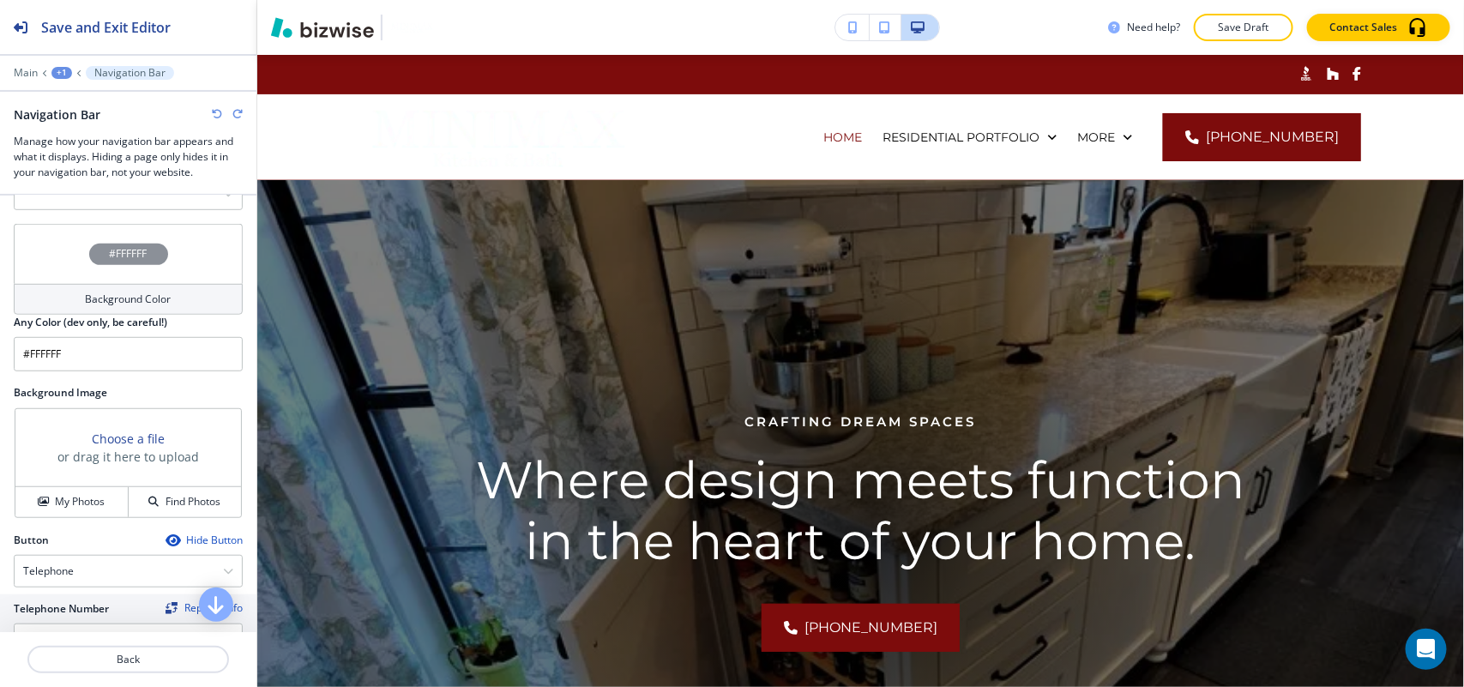
scroll to position [275, 0]
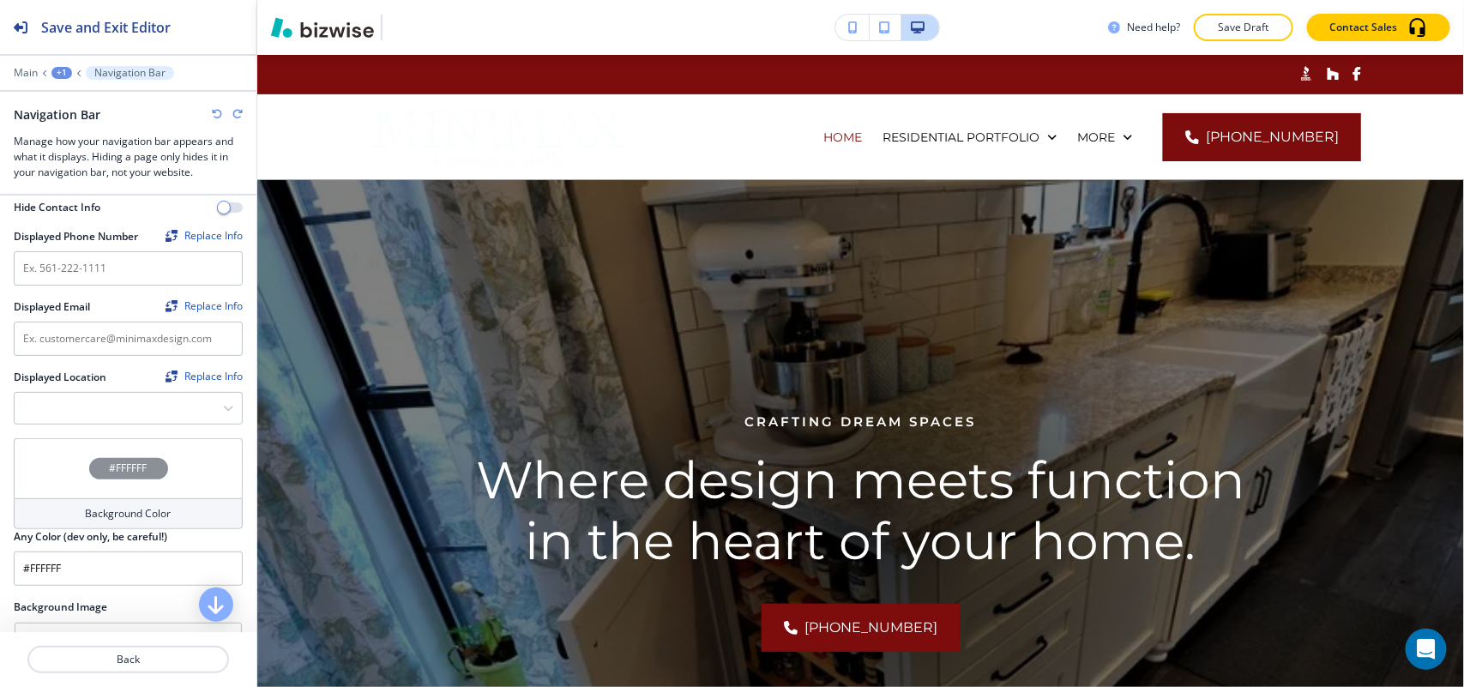
click at [45, 461] on div "#FFFFFF" at bounding box center [128, 468] width 229 height 60
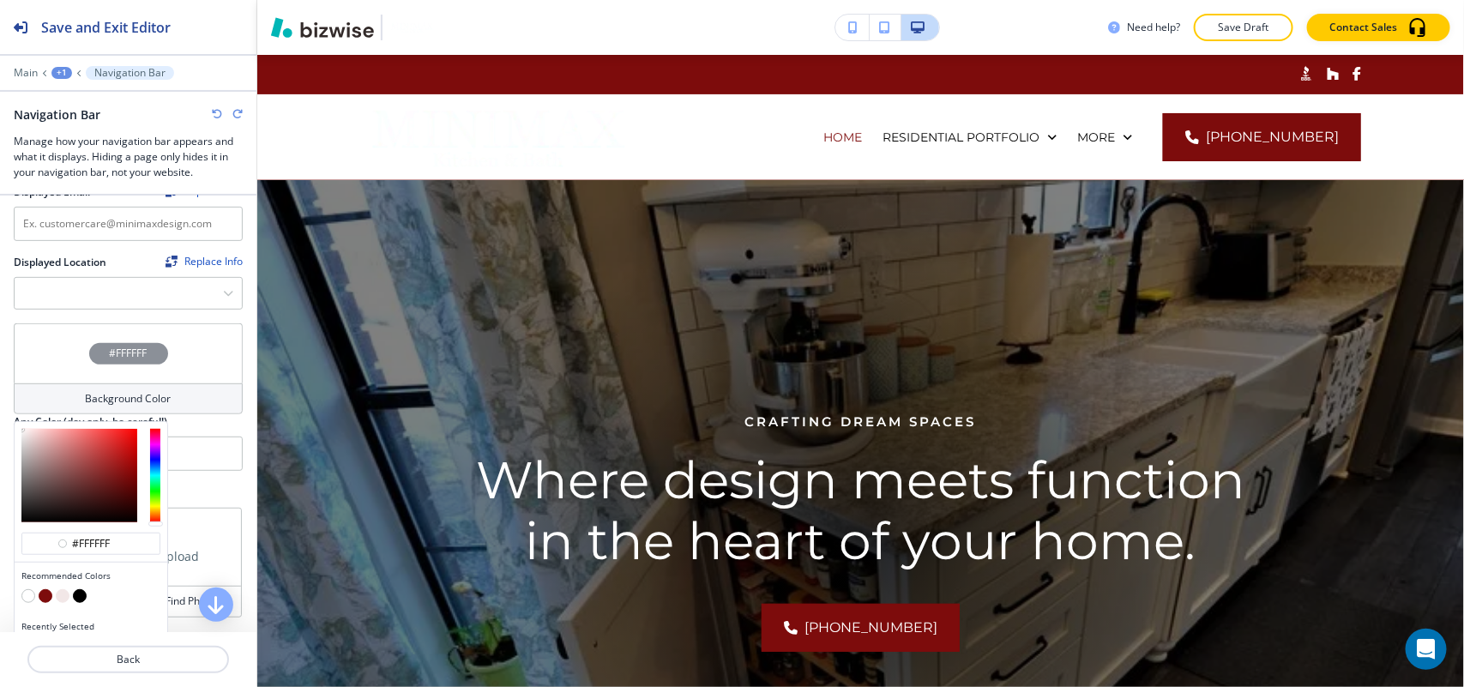
scroll to position [597, 0]
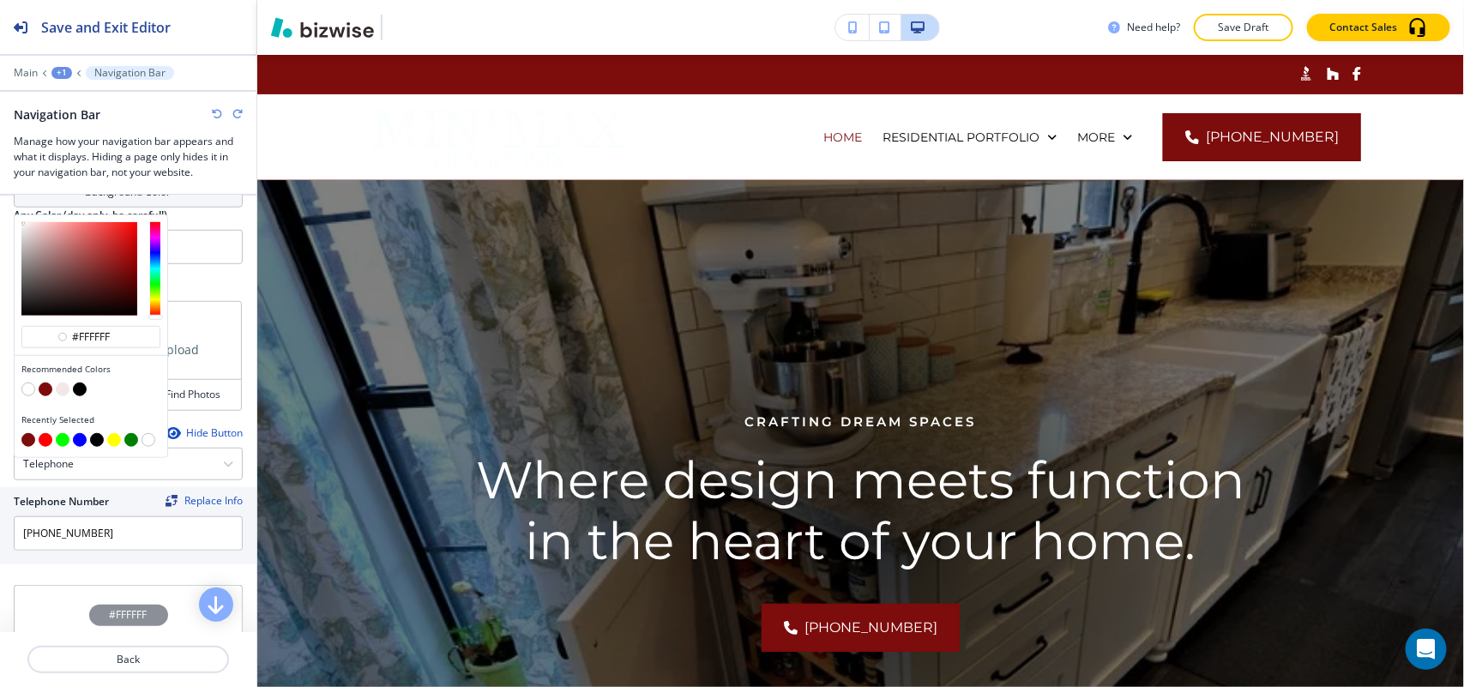
click at [45, 388] on button "button" at bounding box center [46, 389] width 14 height 14
type input "#7d0c0c"
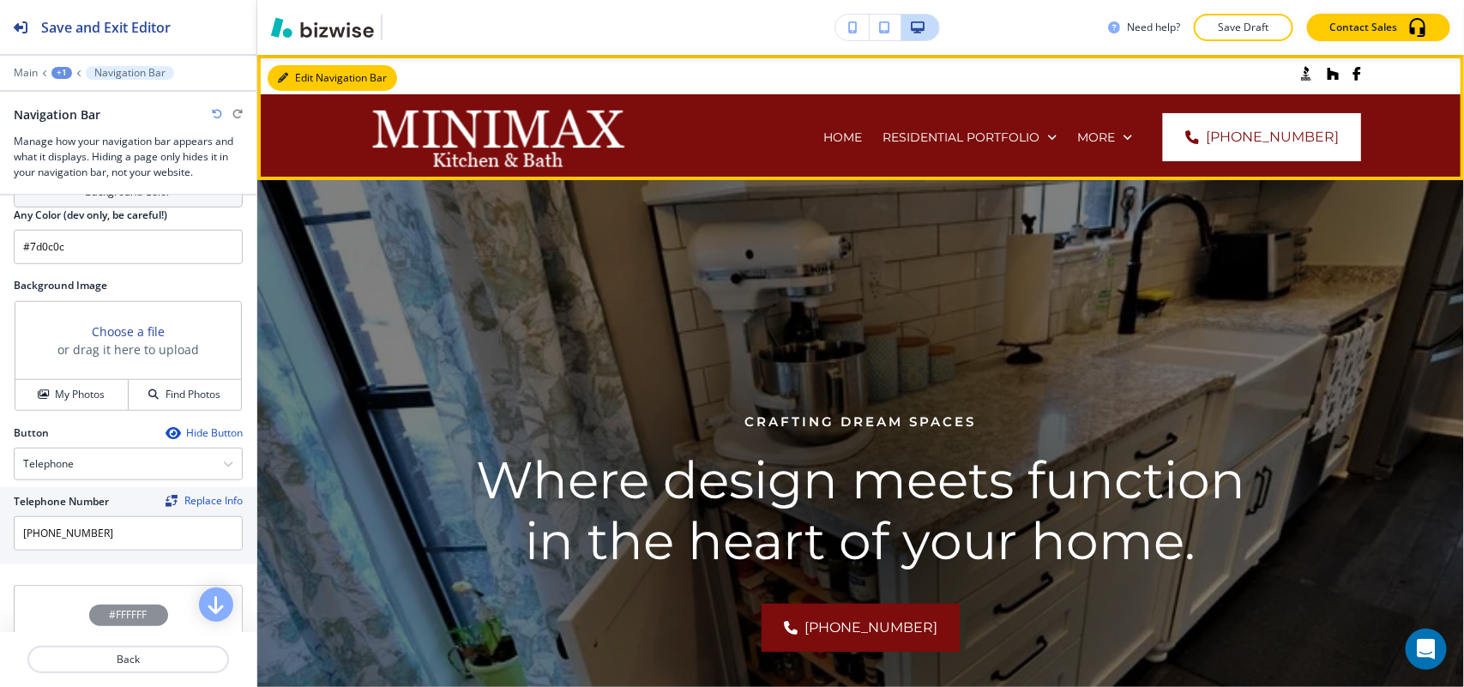
click at [303, 75] on button "Edit Navigation Bar" at bounding box center [332, 78] width 129 height 26
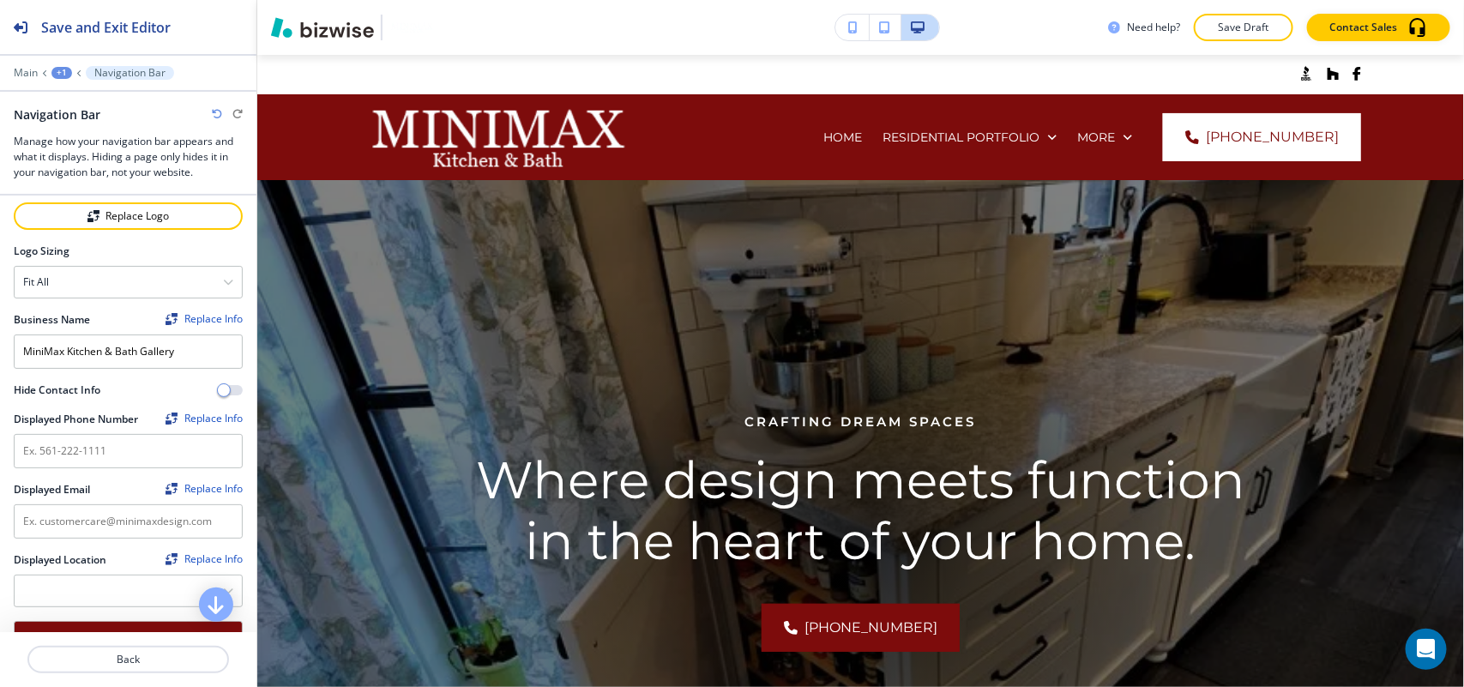
scroll to position [61, 0]
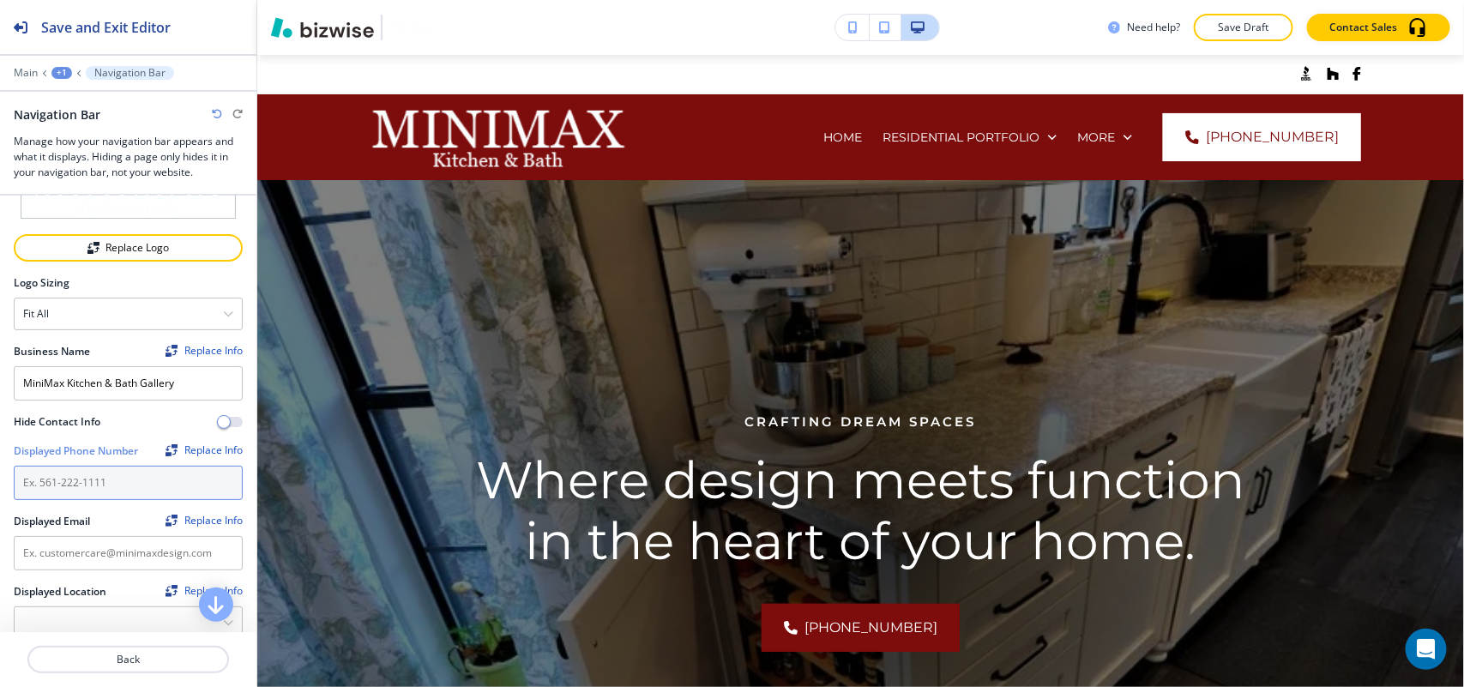
click at [88, 491] on input "text" at bounding box center [128, 483] width 229 height 34
paste input "[PHONE_NUMBER]"
type input "[PHONE_NUMBER]"
click at [87, 573] on div at bounding box center [128, 577] width 229 height 14
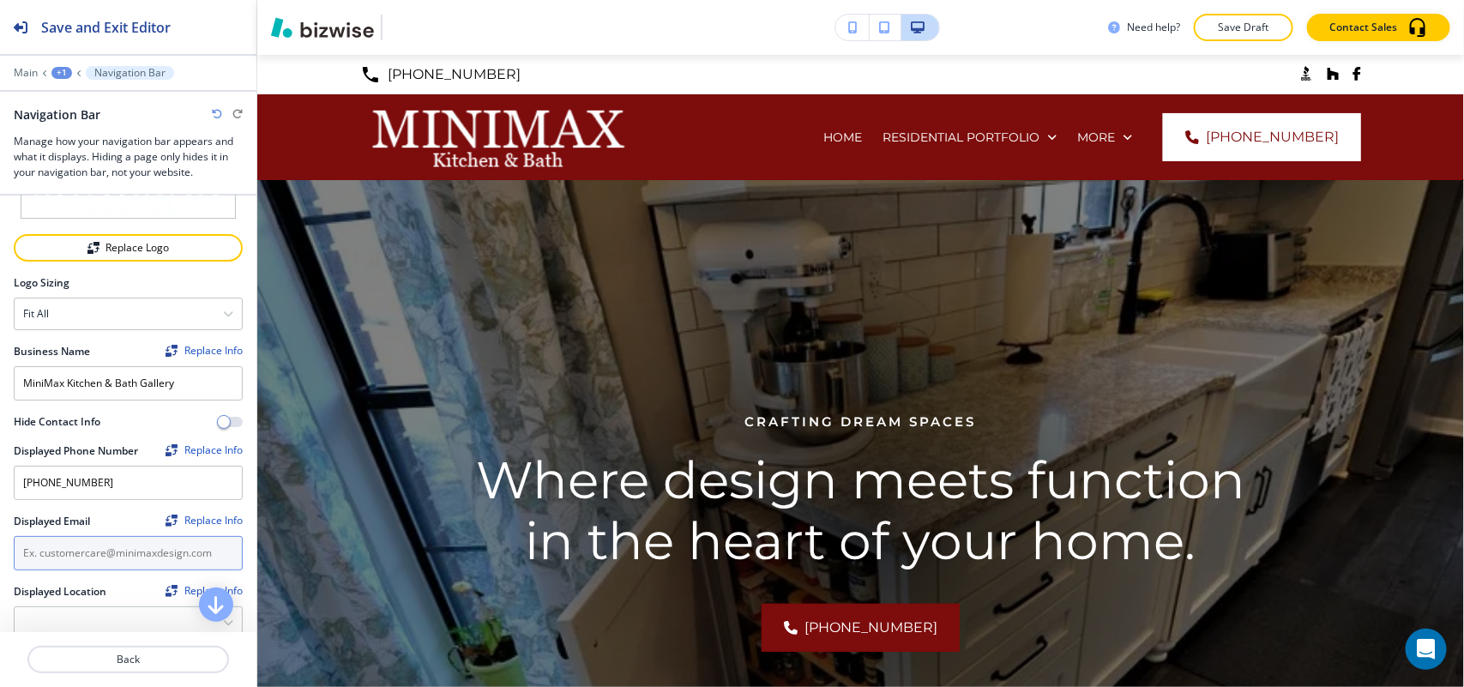
click at [94, 562] on input "text" at bounding box center [128, 553] width 229 height 34
paste input "[EMAIL_ADDRESS][DOMAIN_NAME]"
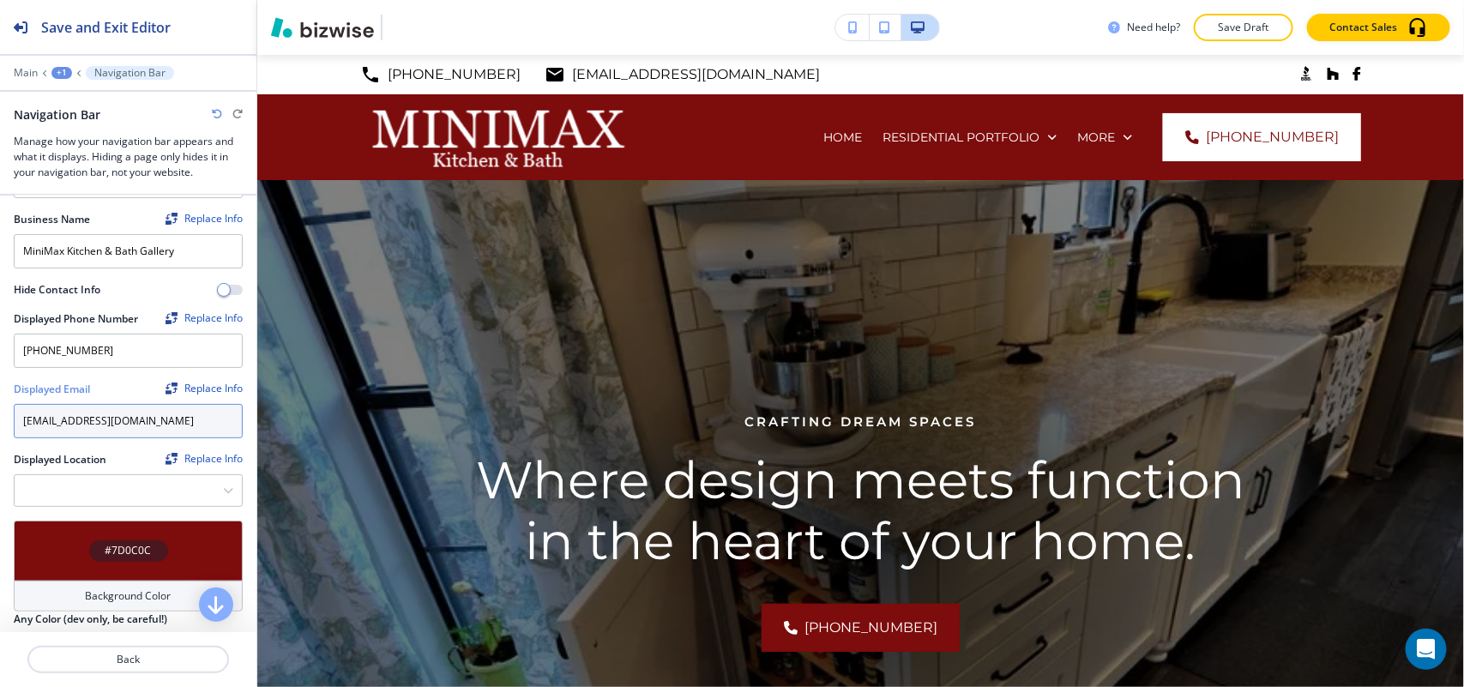
scroll to position [382, 0]
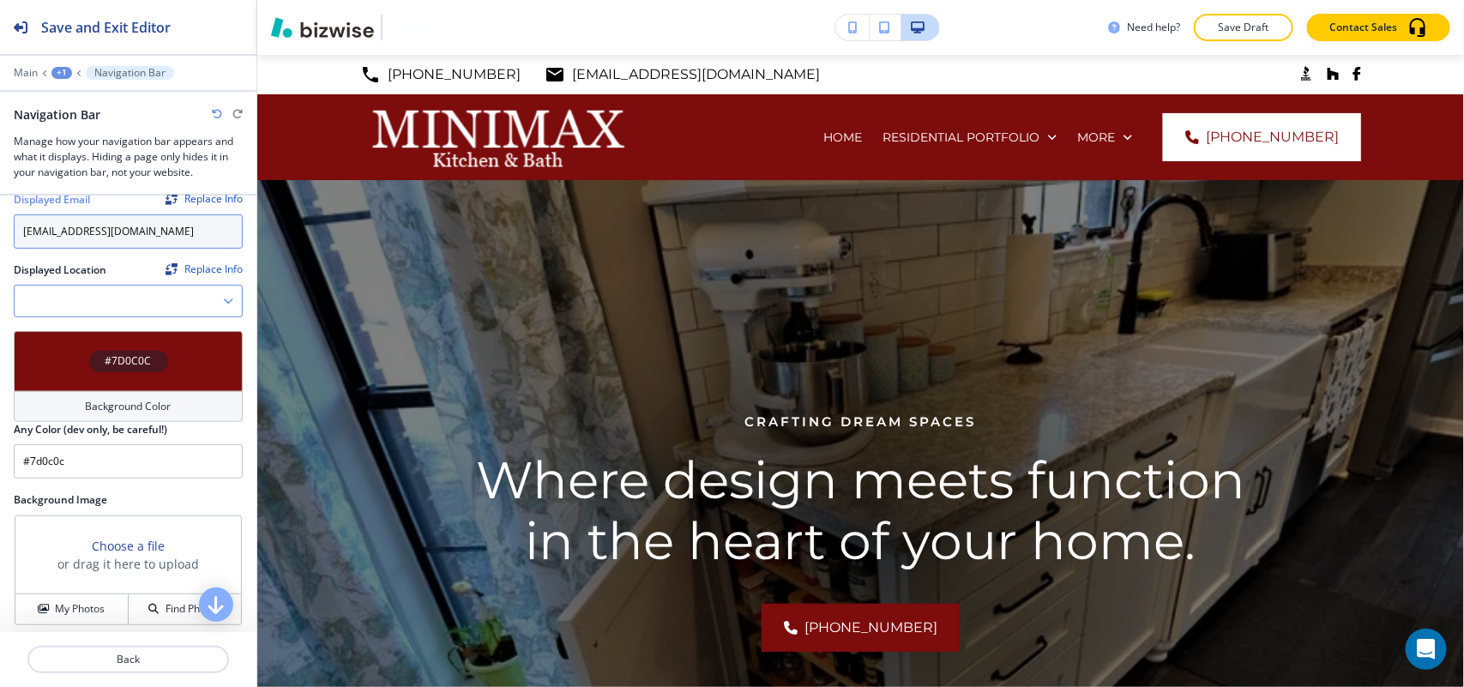
type input "[EMAIL_ADDRESS][DOMAIN_NAME]"
click at [210, 290] on div at bounding box center [128, 301] width 227 height 31
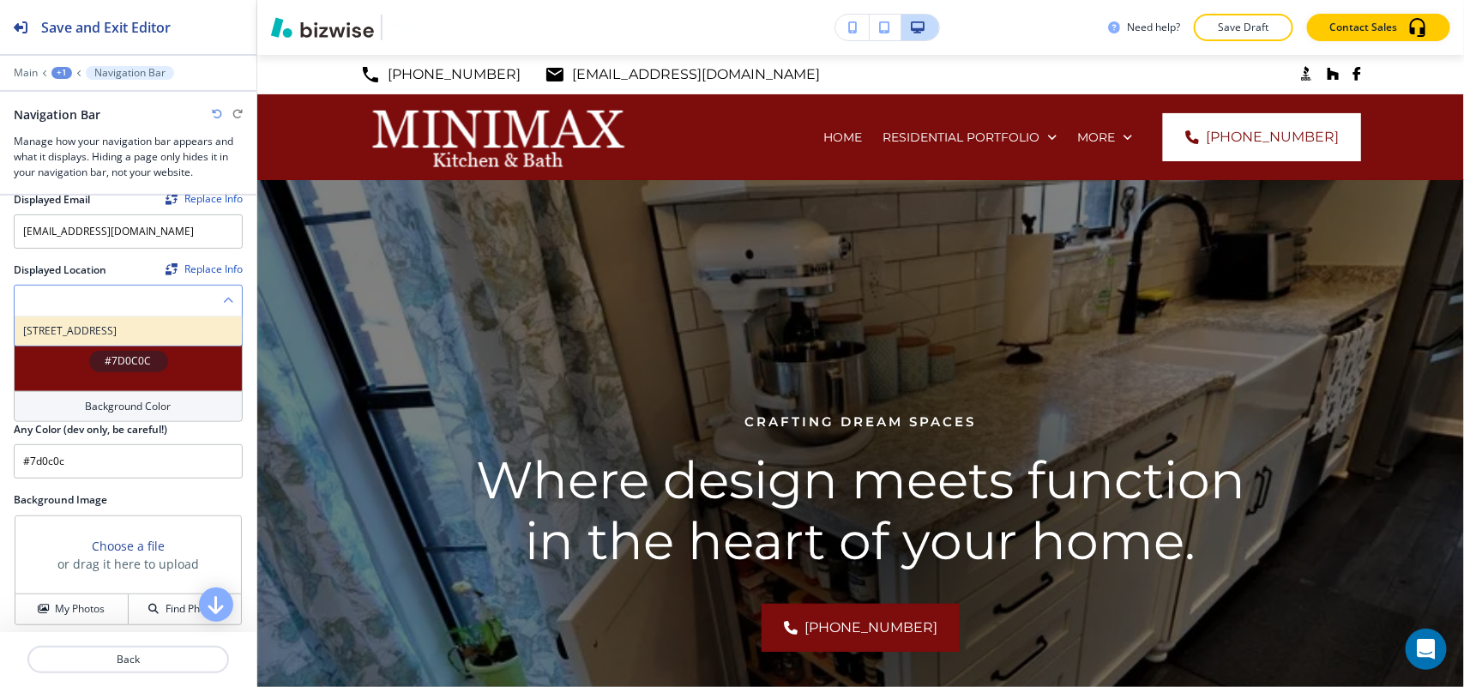
click at [86, 339] on h4 "[STREET_ADDRESS]" at bounding box center [128, 330] width 210 height 15
type Location "[STREET_ADDRESS]"
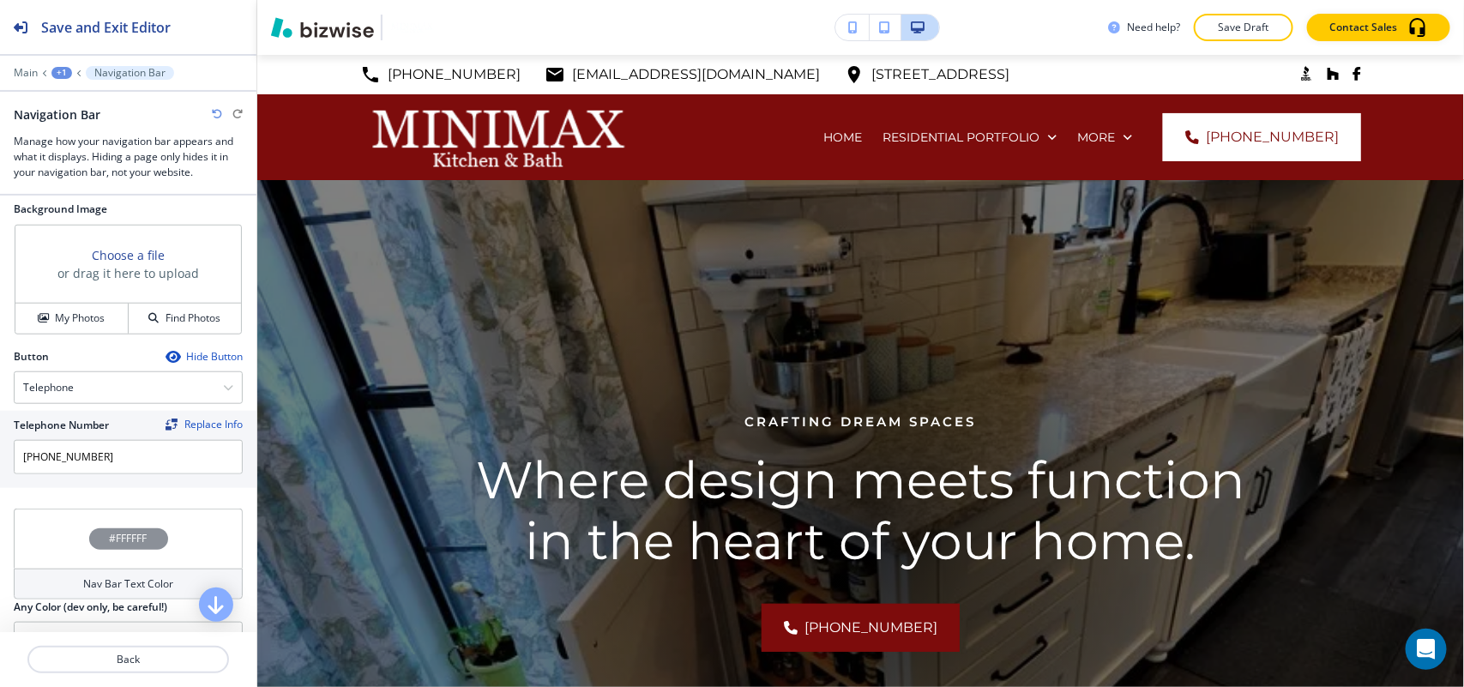
scroll to position [704, 0]
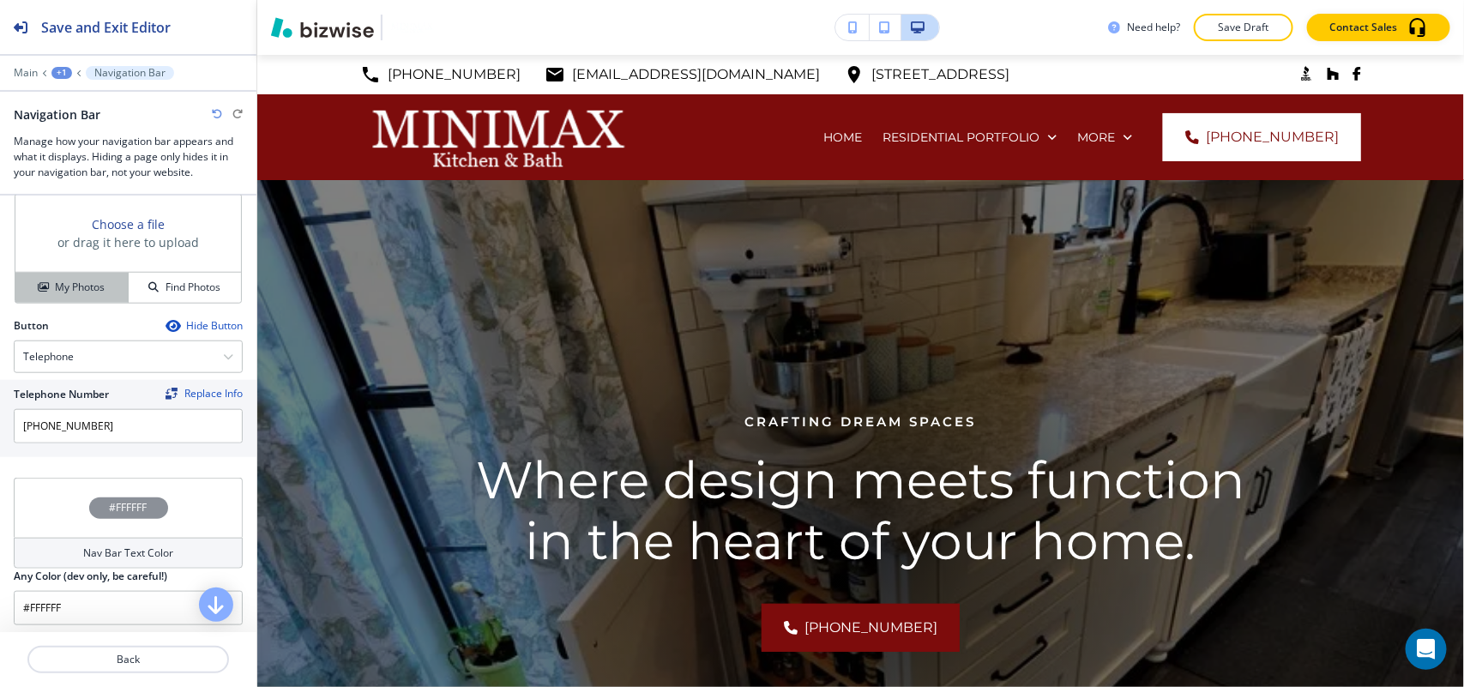
click at [66, 298] on button "My Photos" at bounding box center [71, 288] width 113 height 30
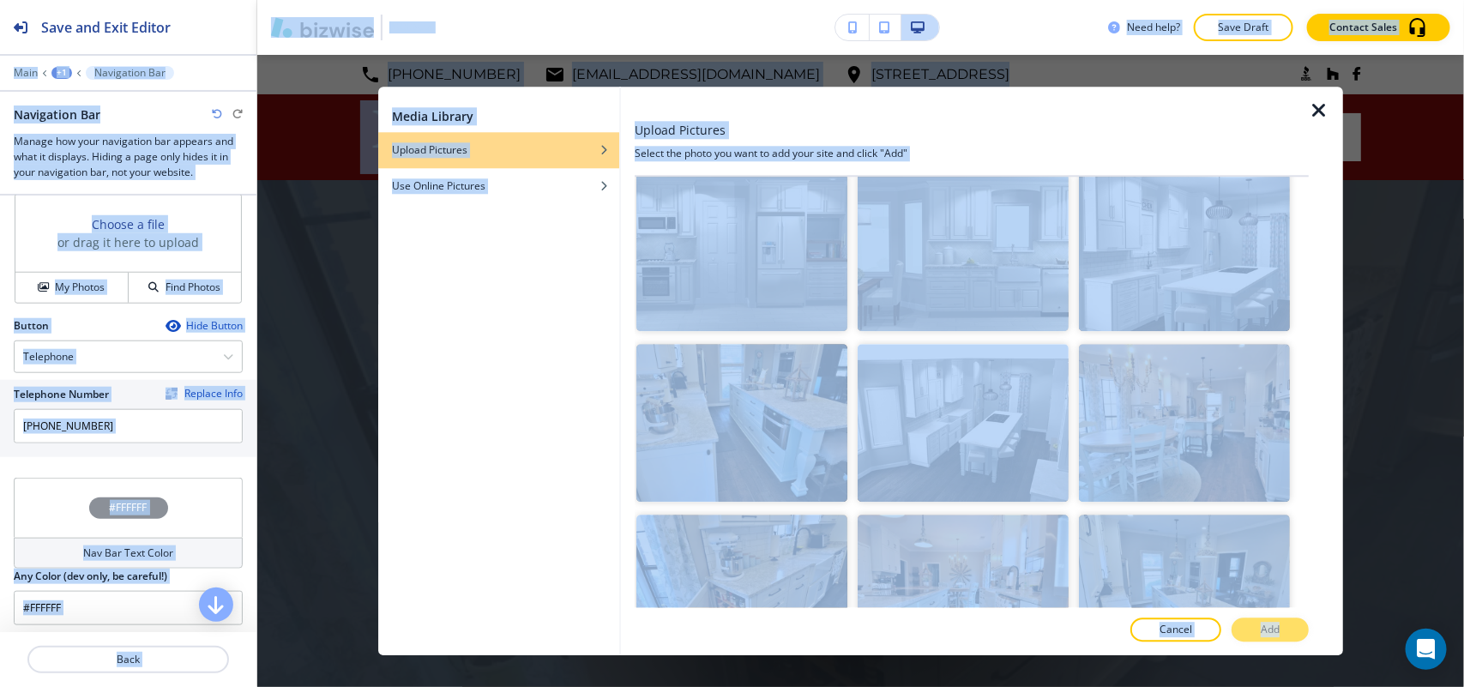
drag, startPoint x: 1289, startPoint y: 474, endPoint x: 1231, endPoint y: 534, distance: 83.7
click at [1289, 0] on html "Save and Exit Editor Main +1 Navigation Bar Navigation Bar Manage how your navi…" at bounding box center [732, 0] width 1464 height 0
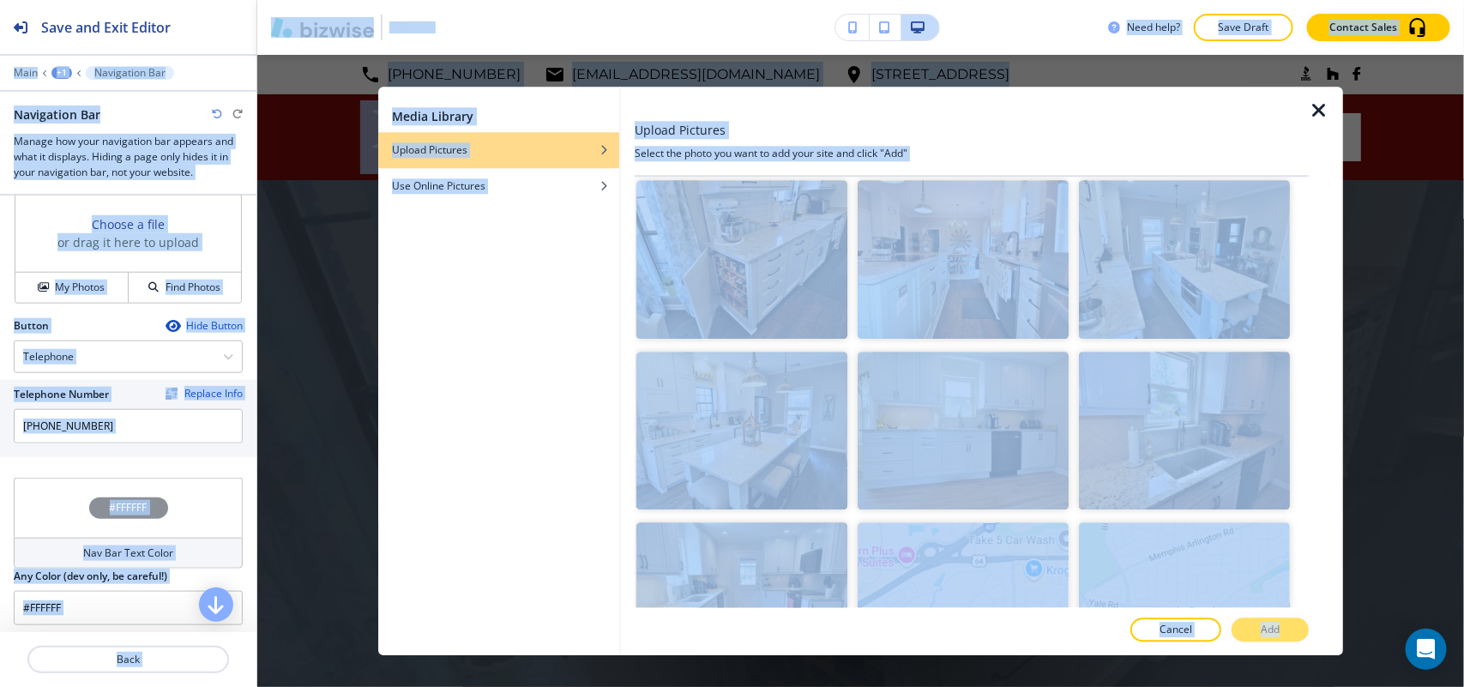
click at [1331, 320] on div at bounding box center [1326, 371] width 34 height 569
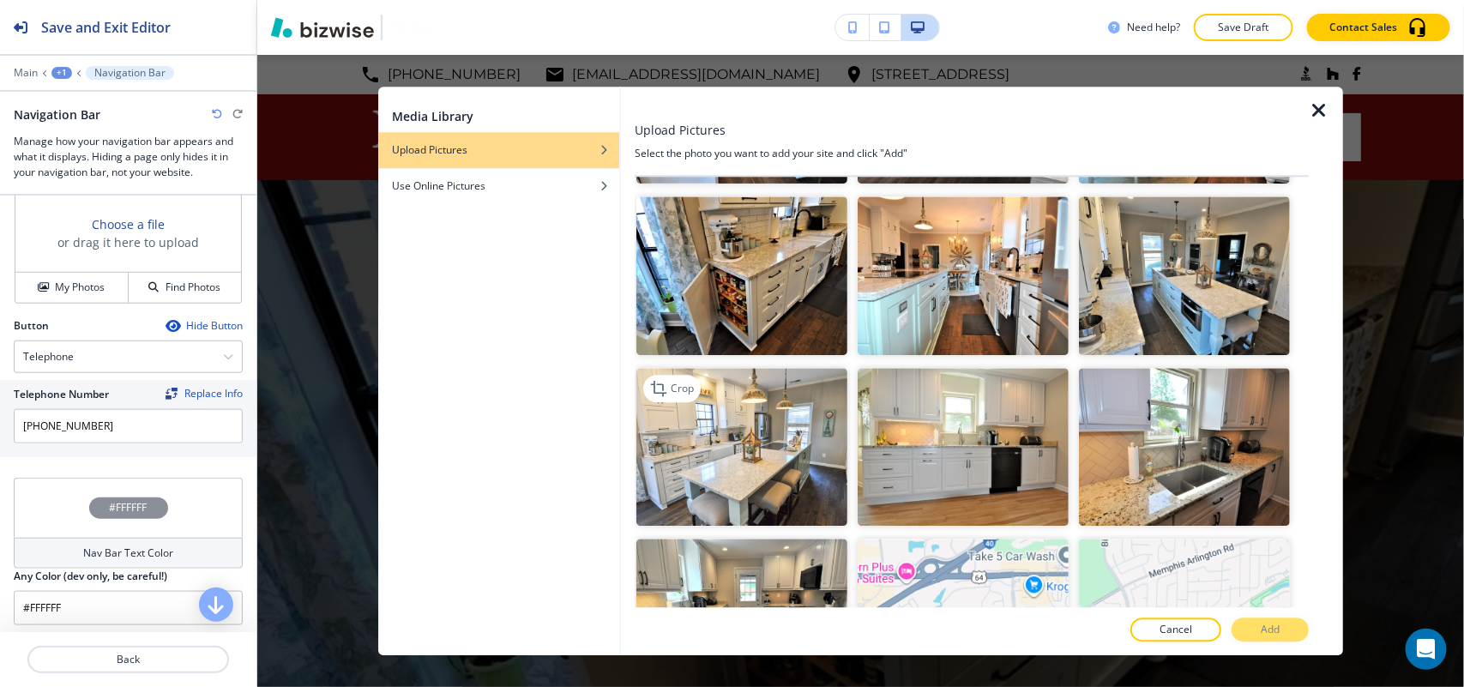
scroll to position [1349, 0]
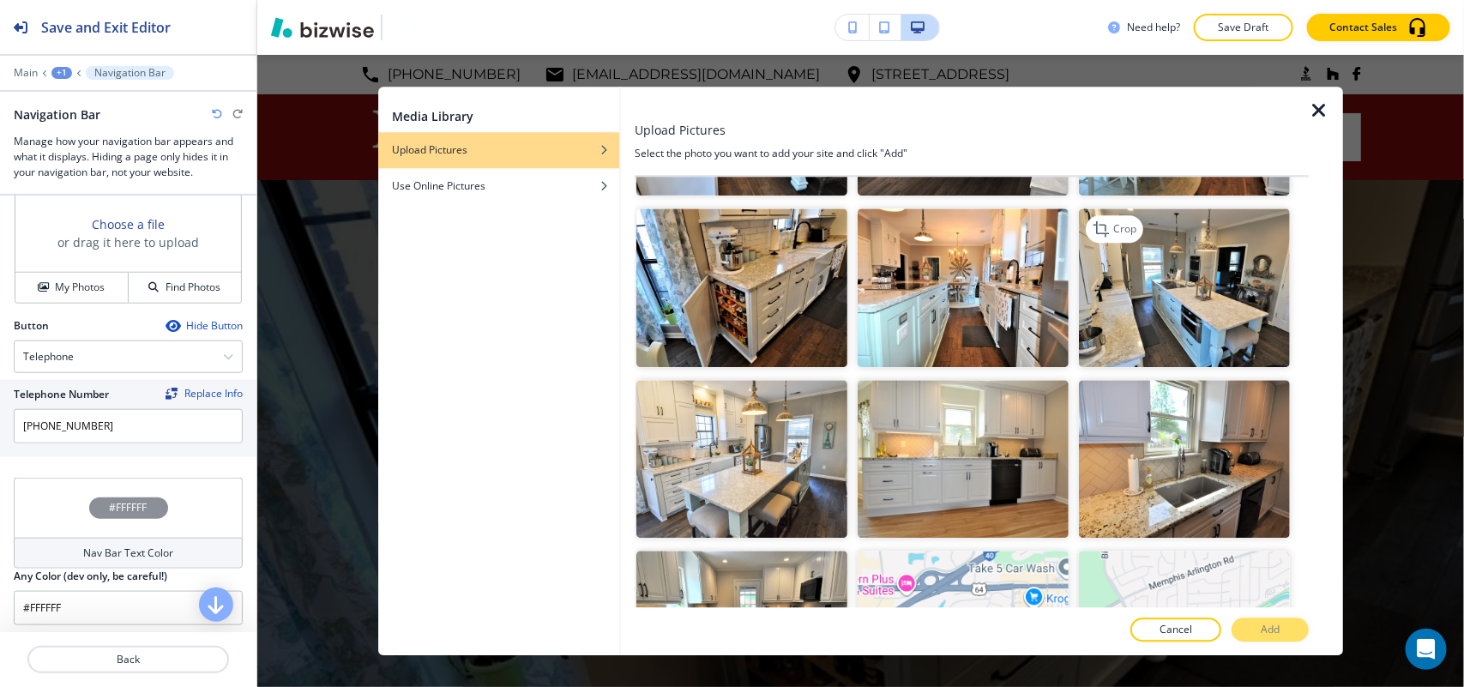
click at [1226, 292] on img "button" at bounding box center [1184, 288] width 211 height 159
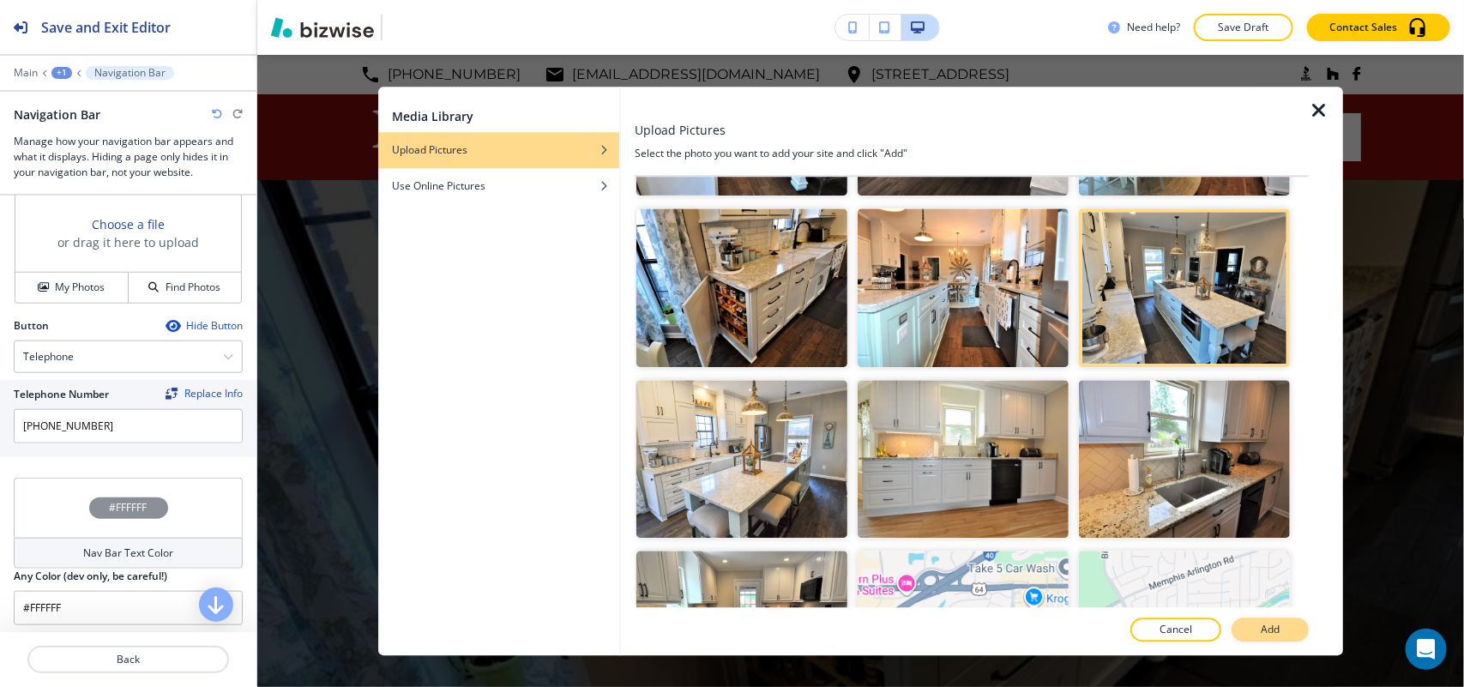
click at [1284, 630] on button "Add" at bounding box center [1269, 629] width 77 height 24
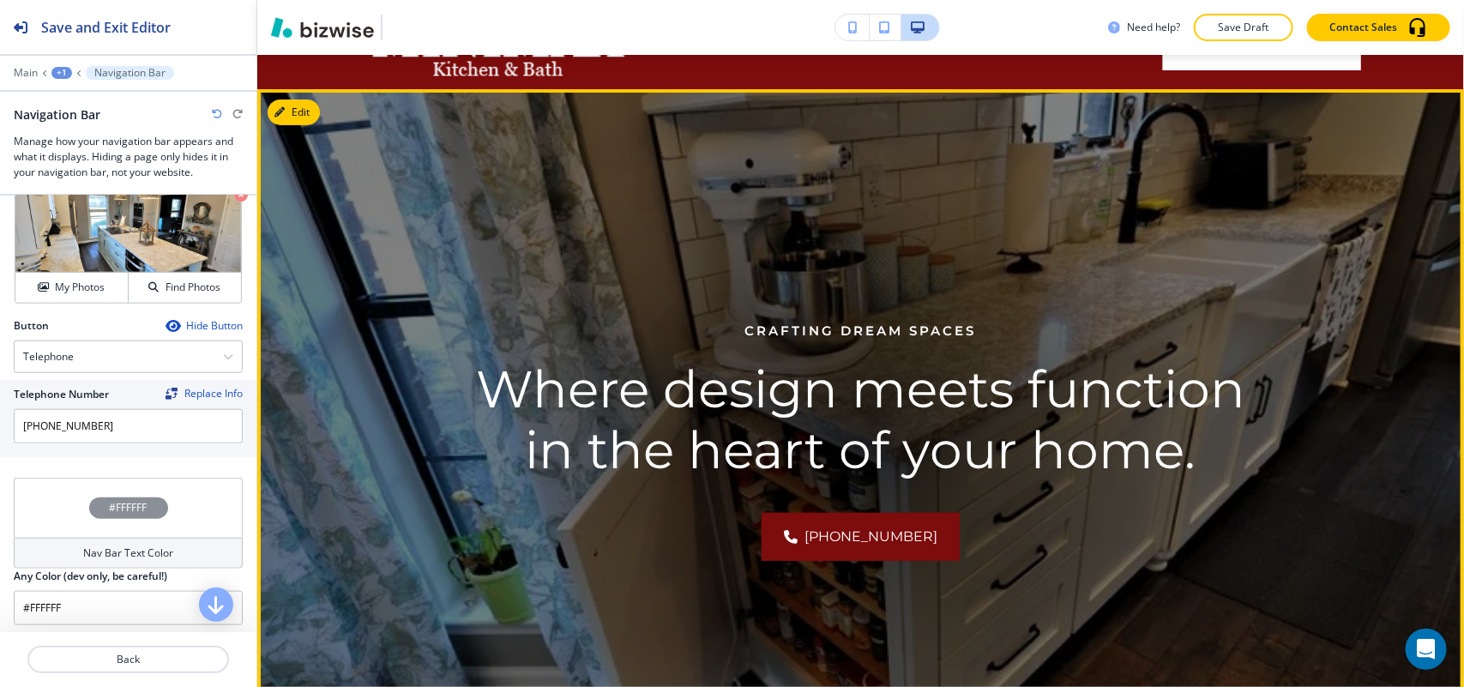
scroll to position [0, 0]
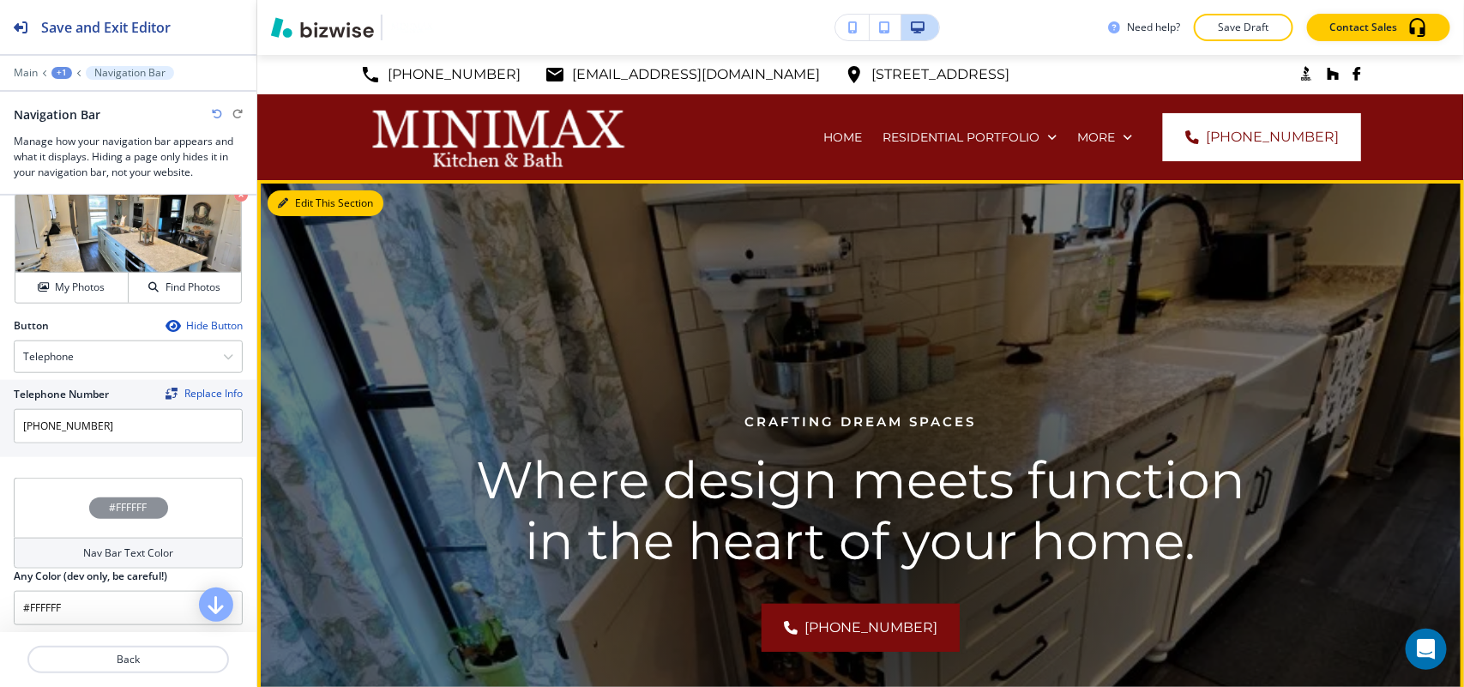
click at [313, 200] on button "Edit This Section" at bounding box center [326, 203] width 116 height 26
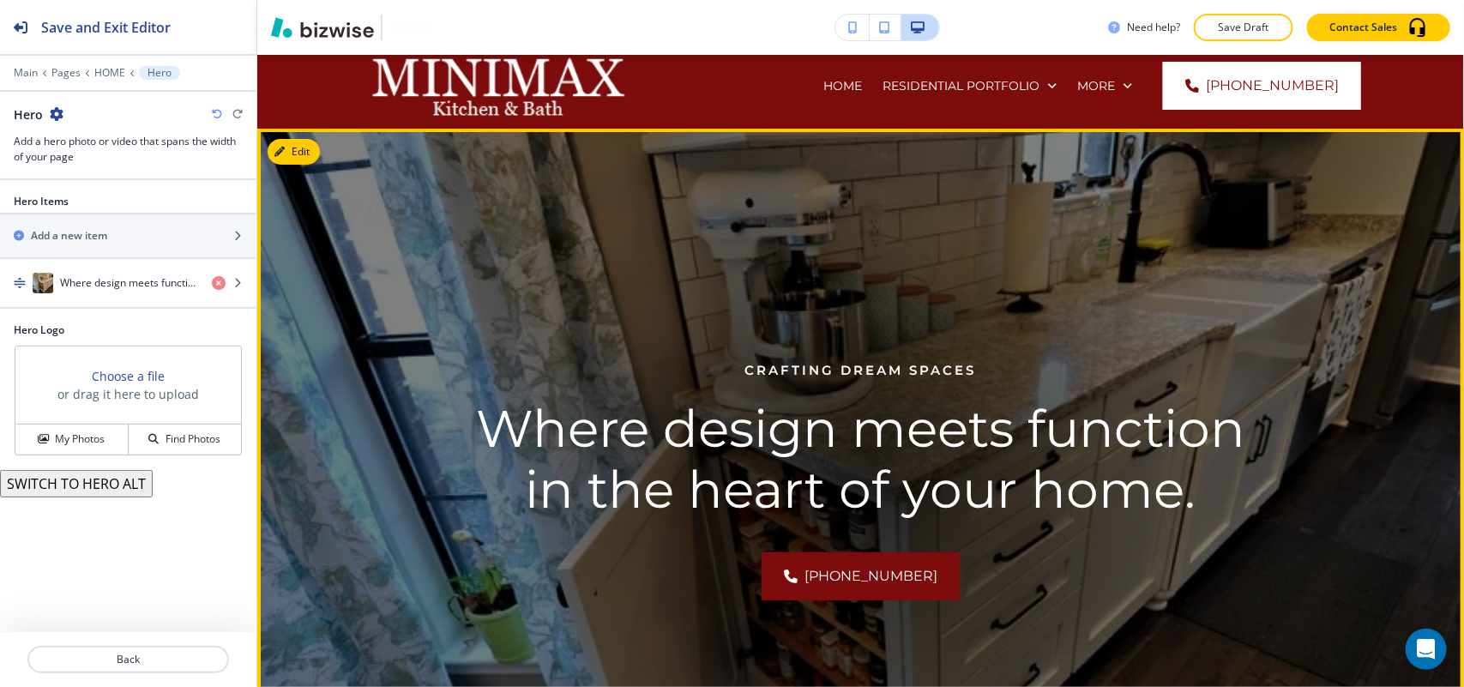
scroll to position [18, 0]
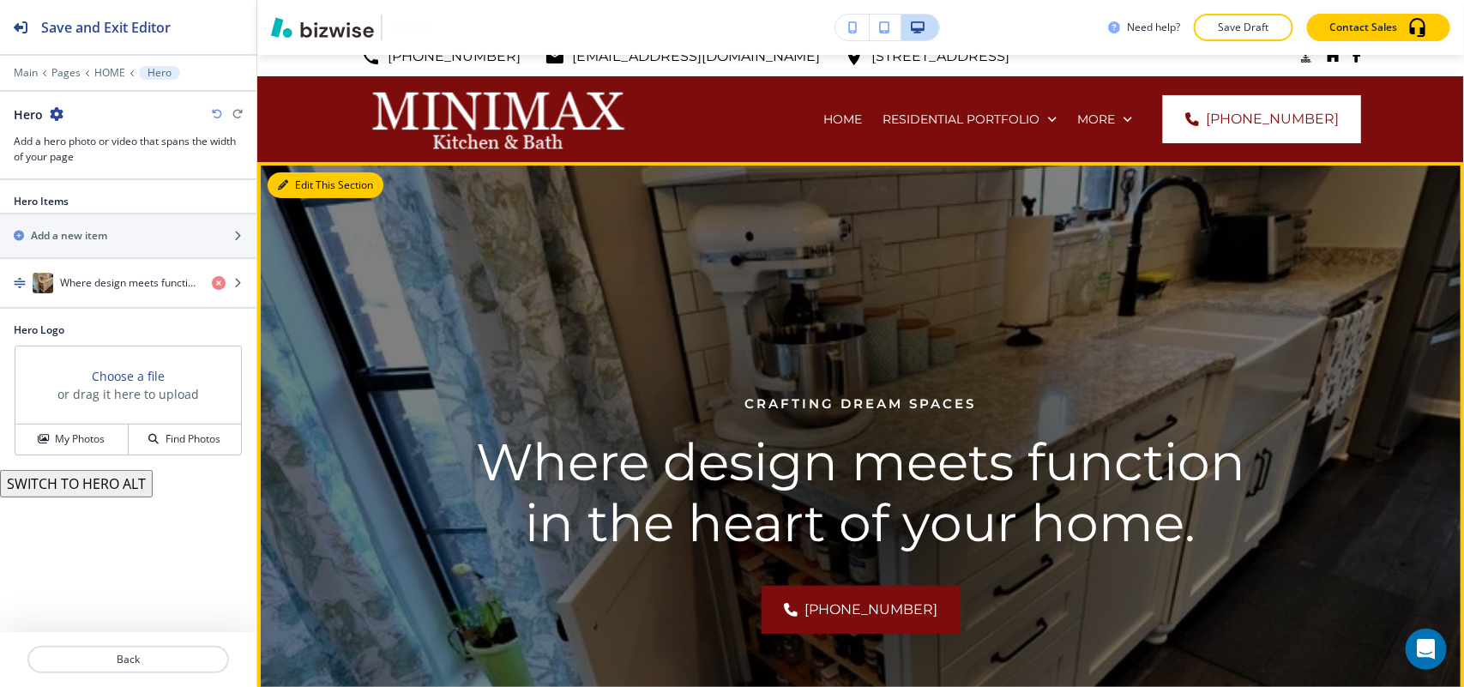
click at [305, 184] on button "Edit This Section" at bounding box center [326, 185] width 116 height 26
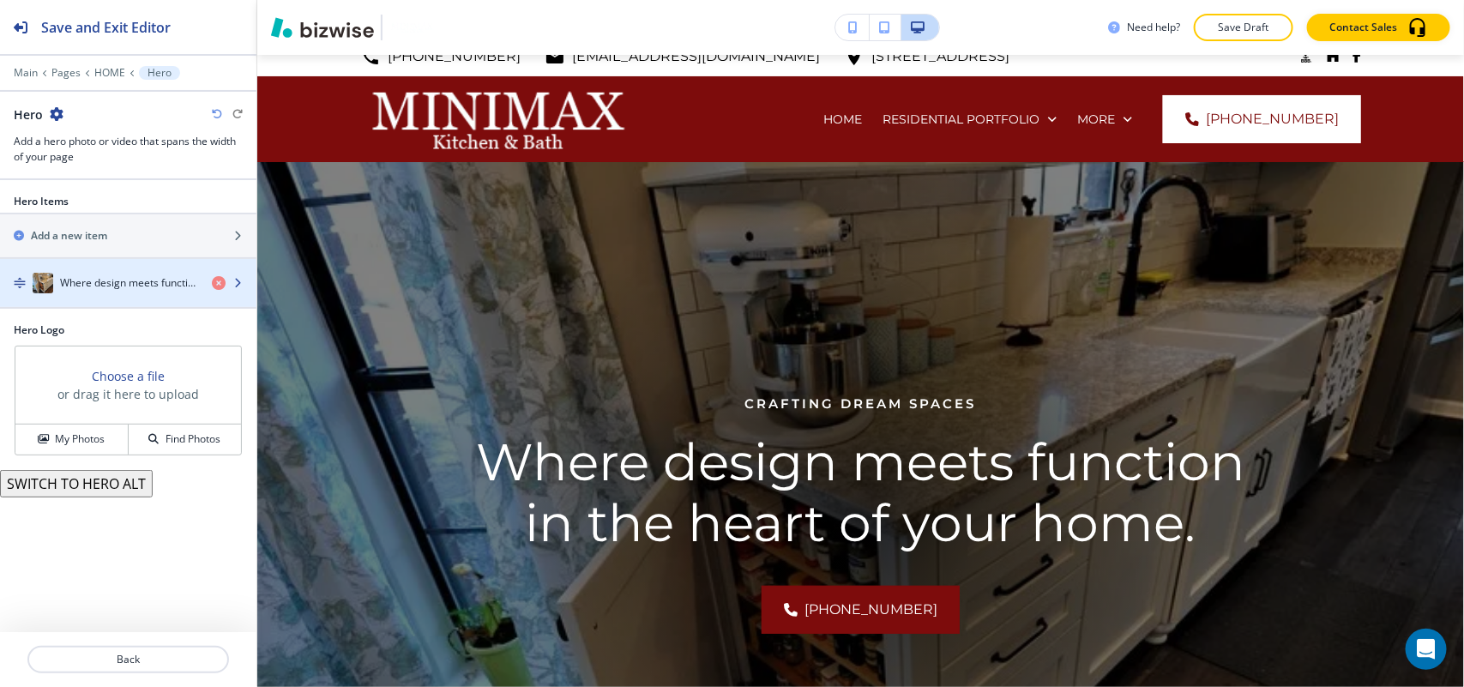
click at [144, 279] on h4 "Where design meets function in the heart of your home." at bounding box center [129, 282] width 138 height 15
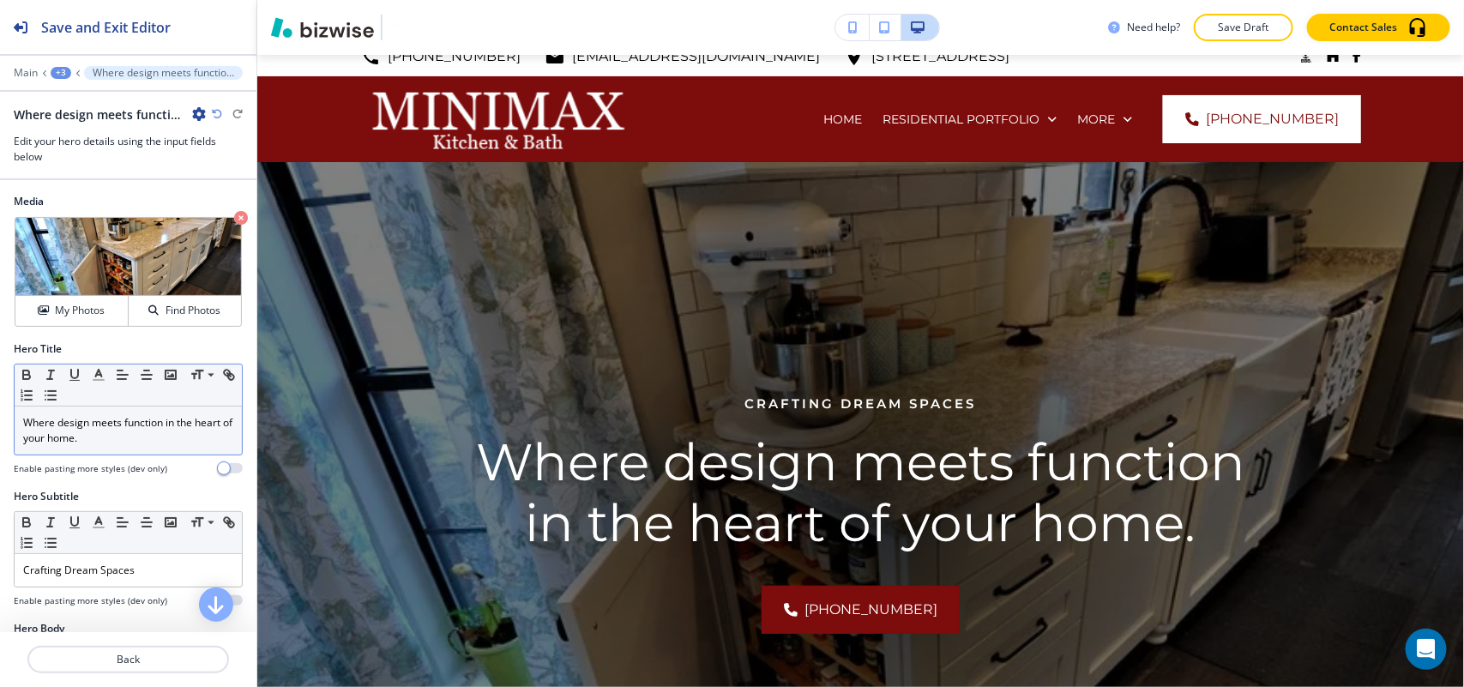
click at [168, 436] on p "Where design meets function in the heart of your home." at bounding box center [128, 430] width 210 height 31
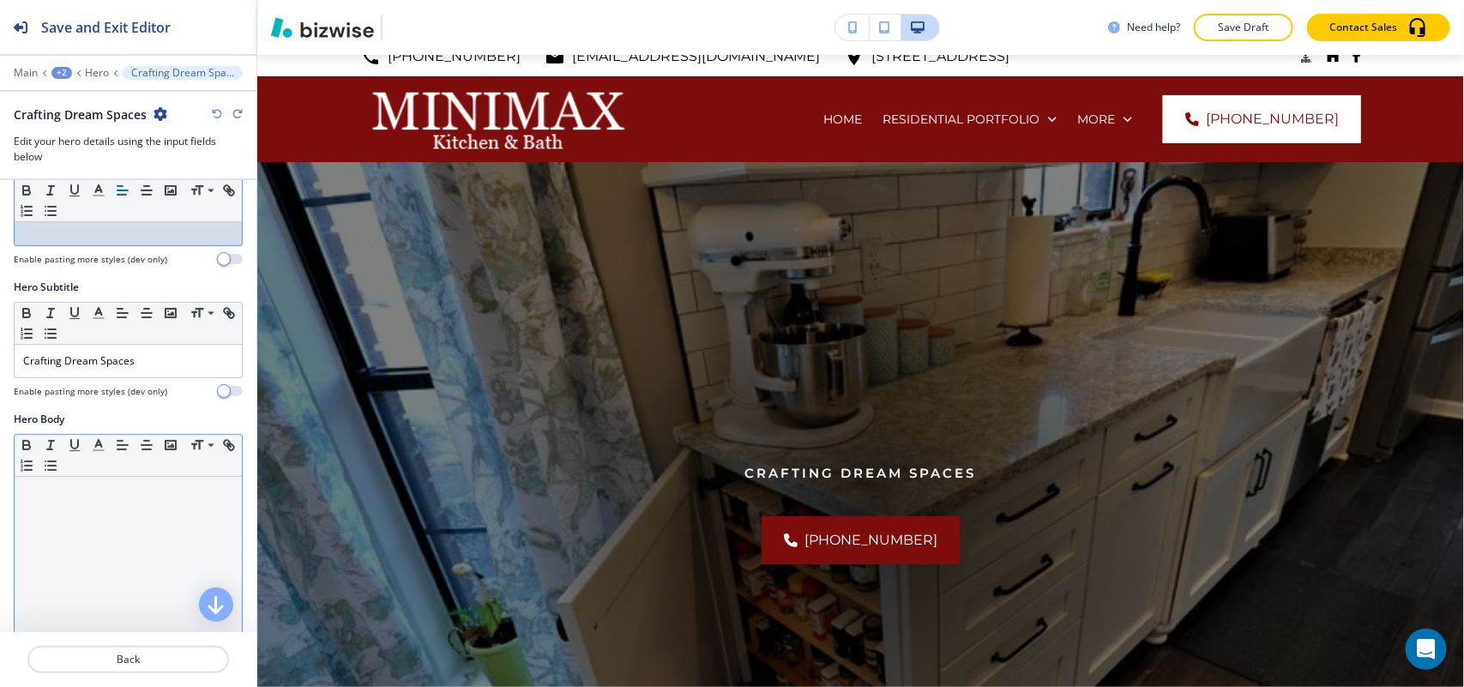
scroll to position [214, 0]
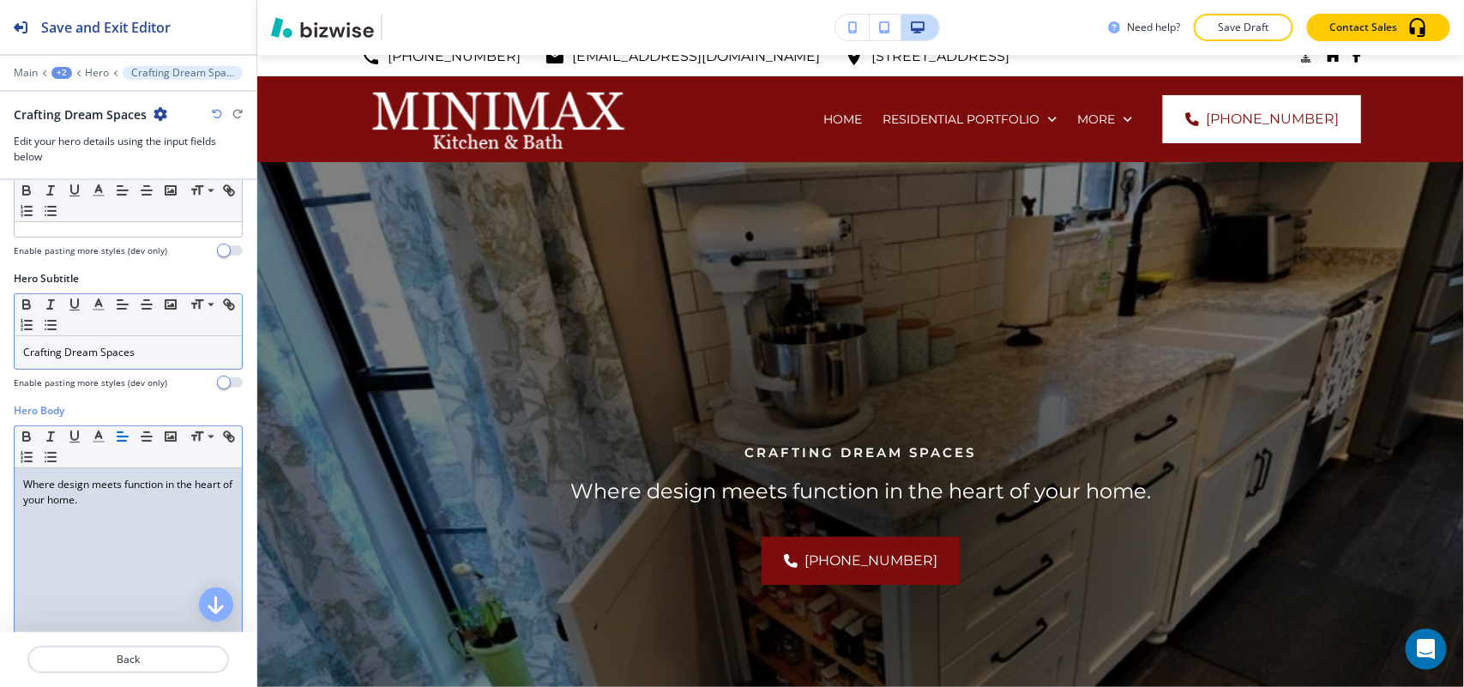
click at [144, 364] on div "Crafting Dream Spaces" at bounding box center [128, 352] width 227 height 33
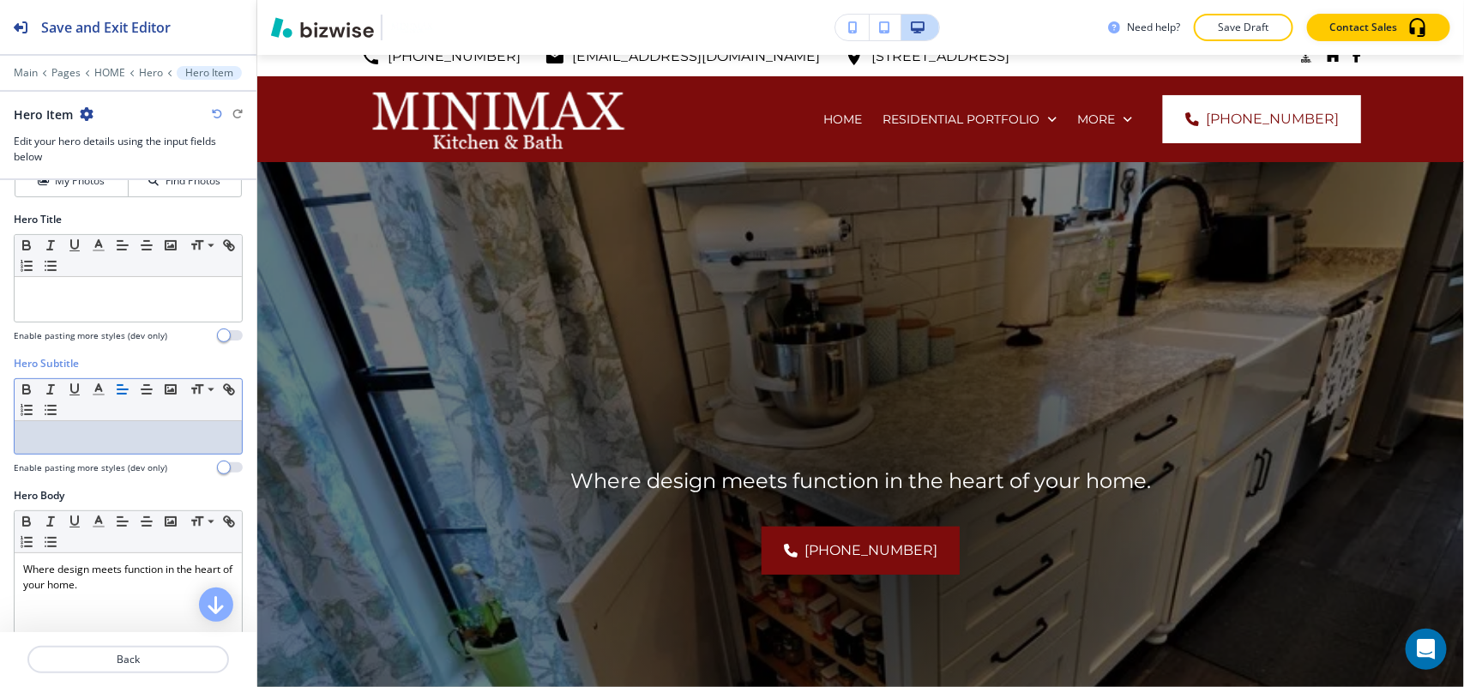
scroll to position [0, 0]
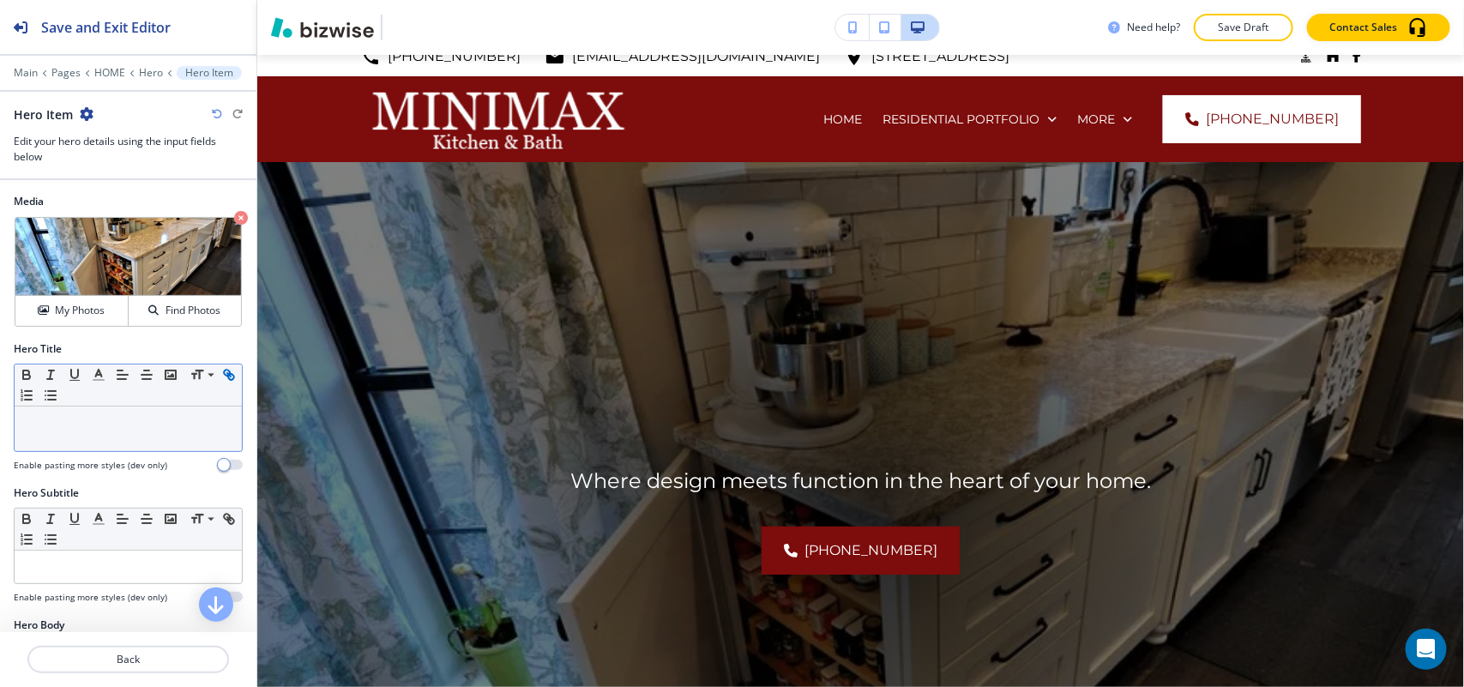
drag, startPoint x: 64, startPoint y: 453, endPoint x: 56, endPoint y: 442, distance: 14.1
click at [221, 382] on icon "button" at bounding box center [228, 374] width 15 height 15
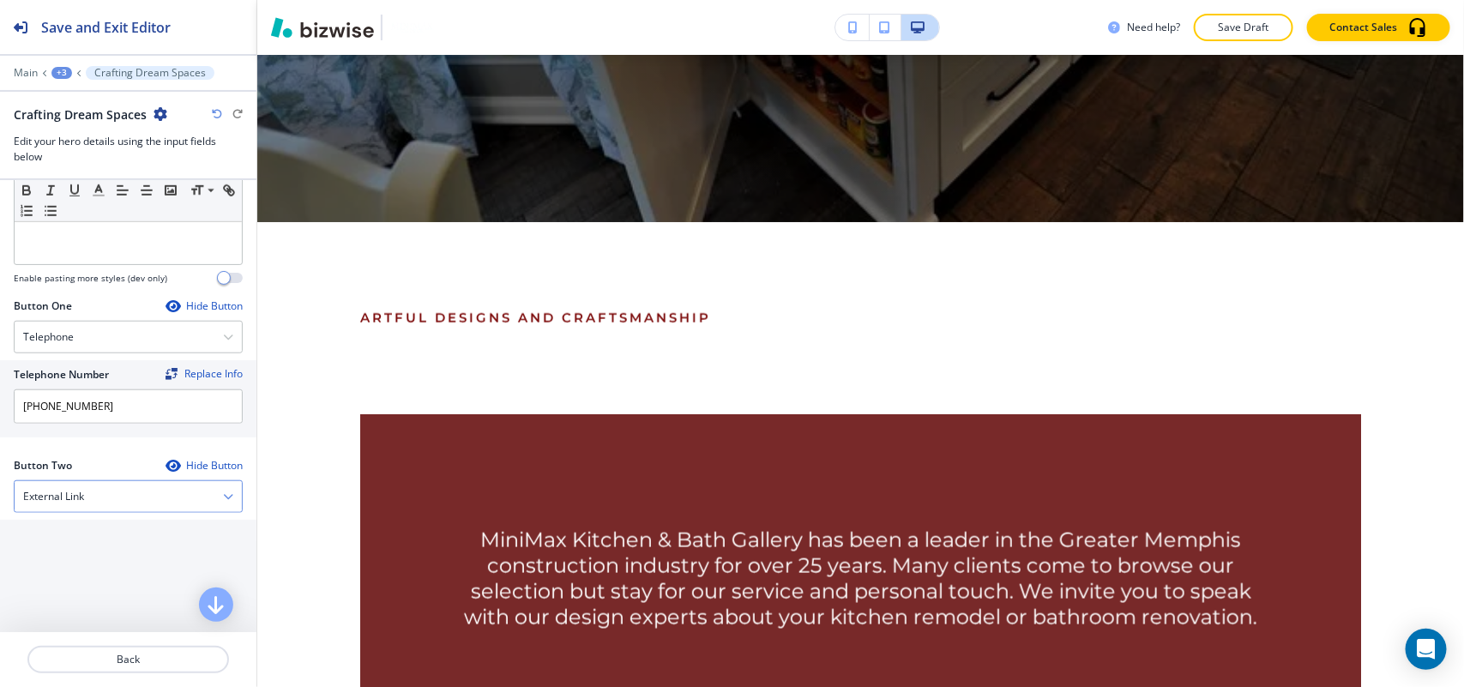
scroll to position [643, 0]
click at [86, 493] on div "External Link" at bounding box center [128, 494] width 227 height 31
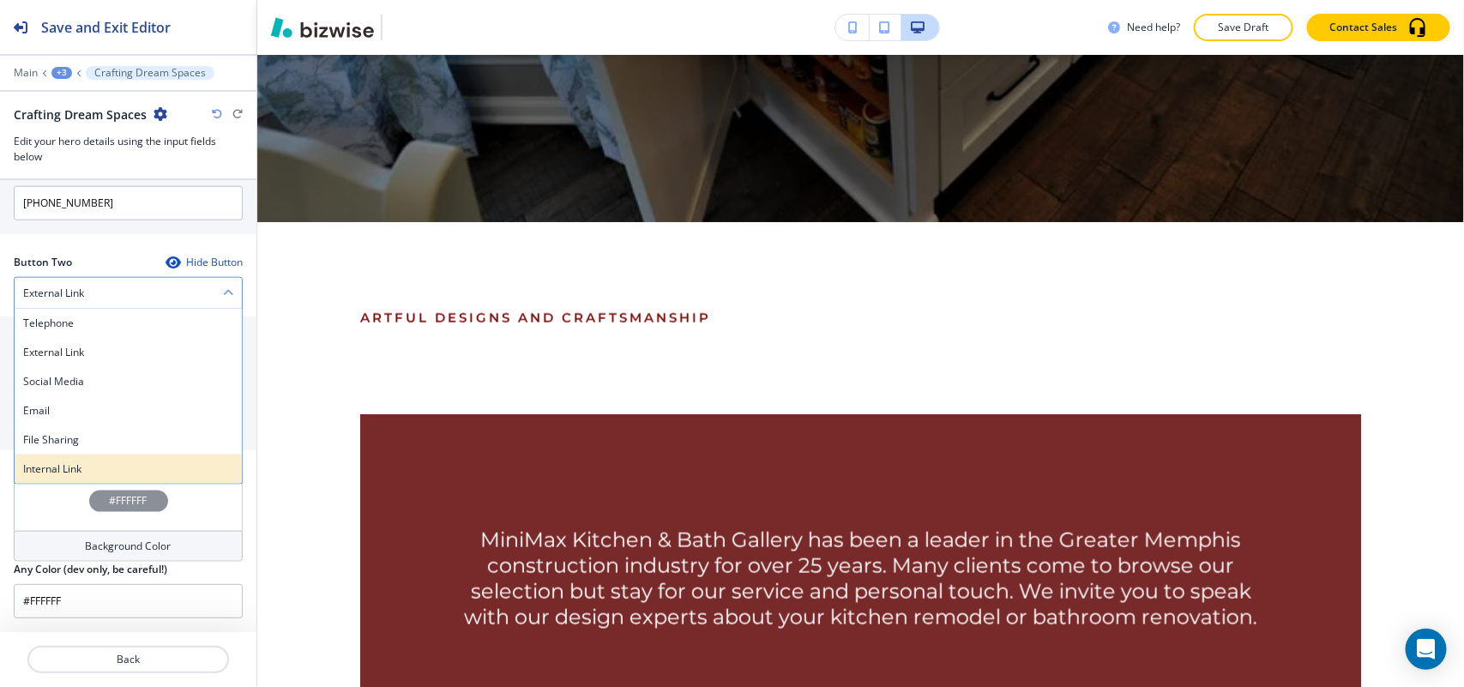
click at [90, 465] on h4 "Internal Link" at bounding box center [128, 468] width 210 height 15
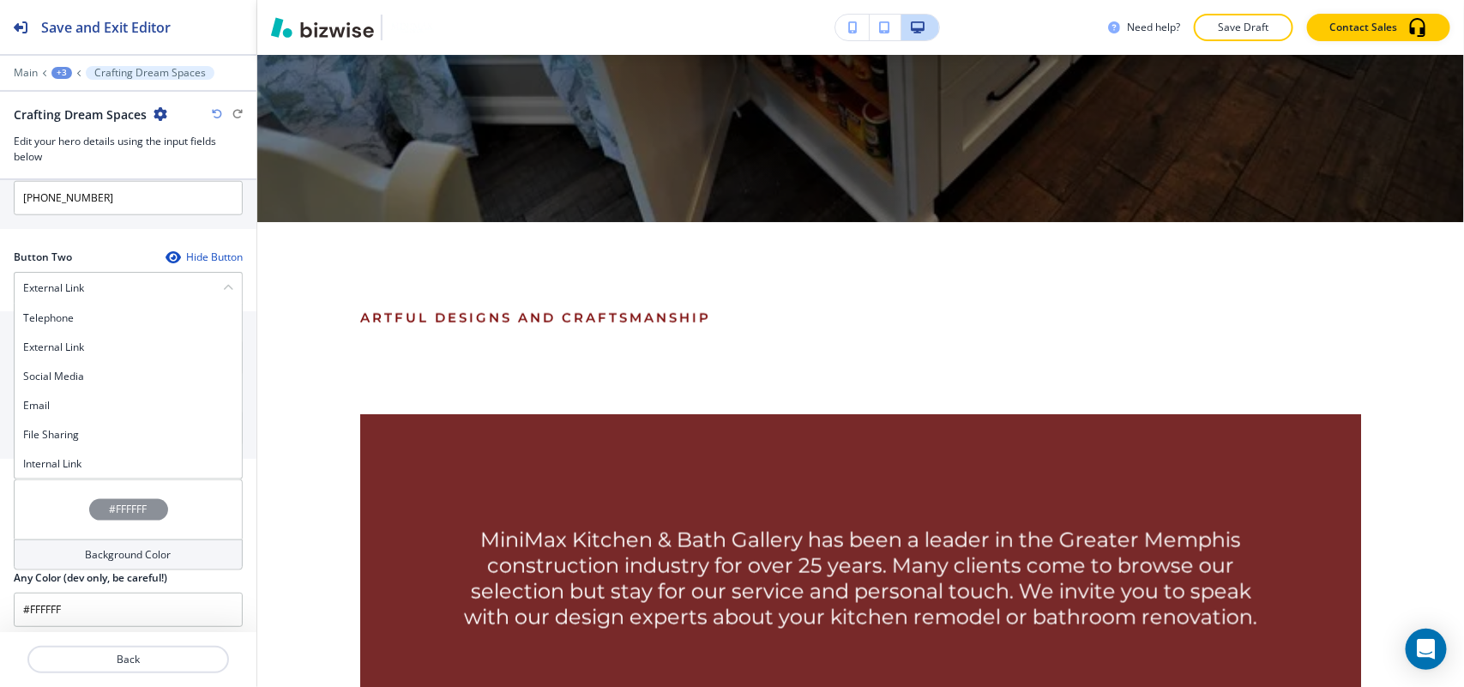
scroll to position [847, 0]
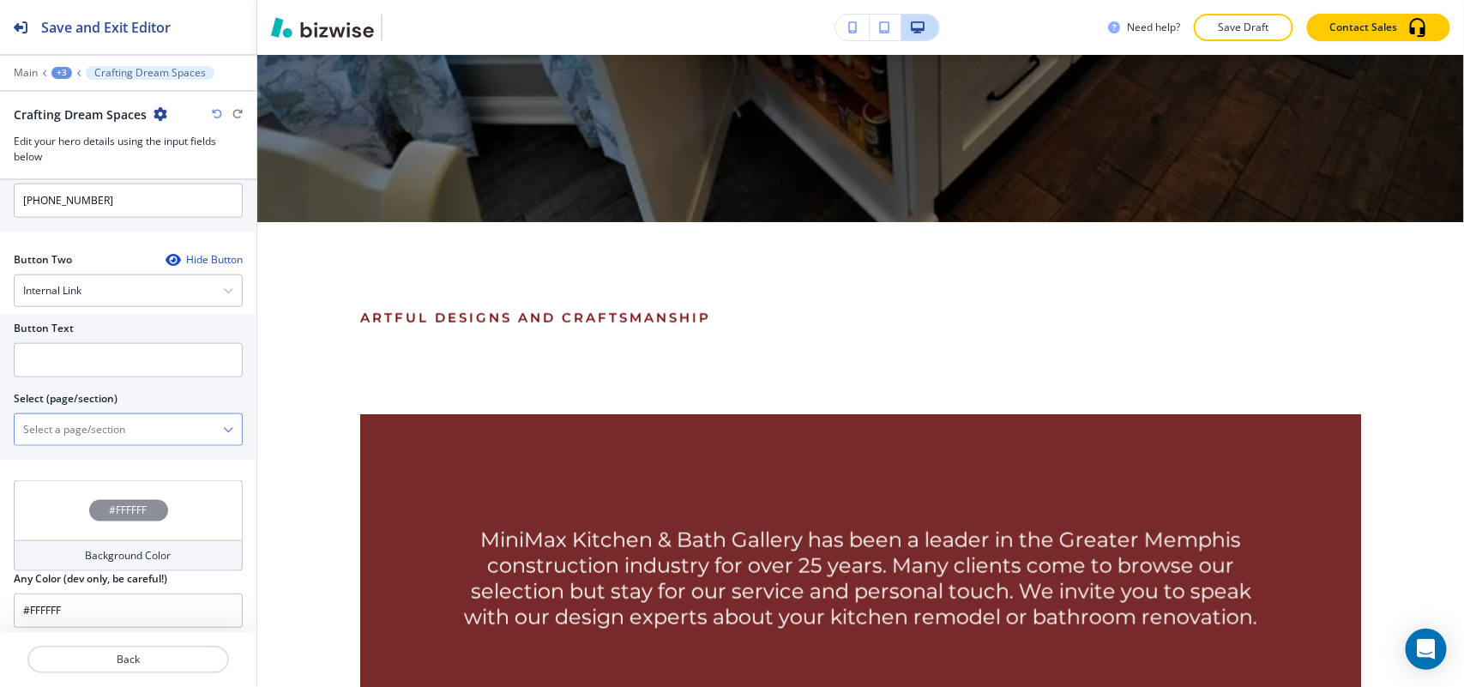
click at [116, 440] on \(page\/section\) "Manual Input" at bounding box center [119, 429] width 208 height 29
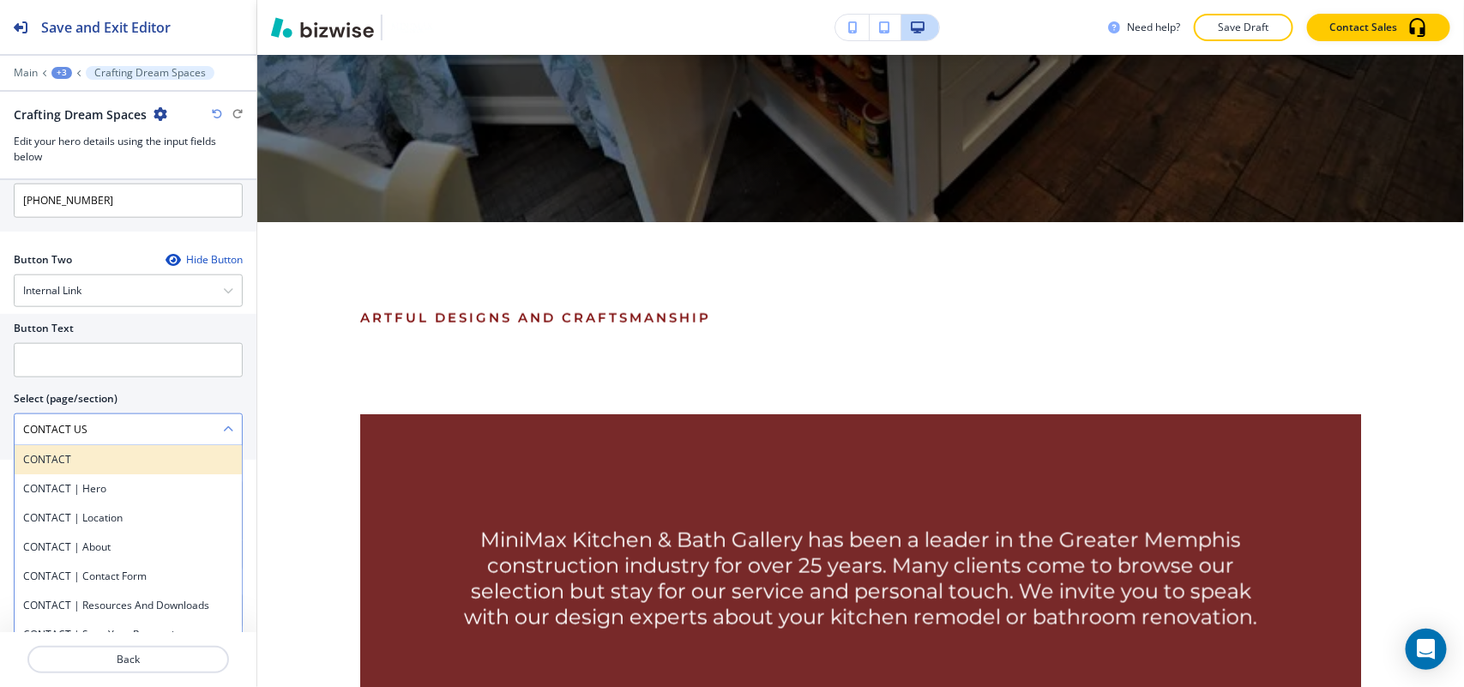
click at [100, 460] on h4 "CONTACT" at bounding box center [128, 459] width 210 height 15
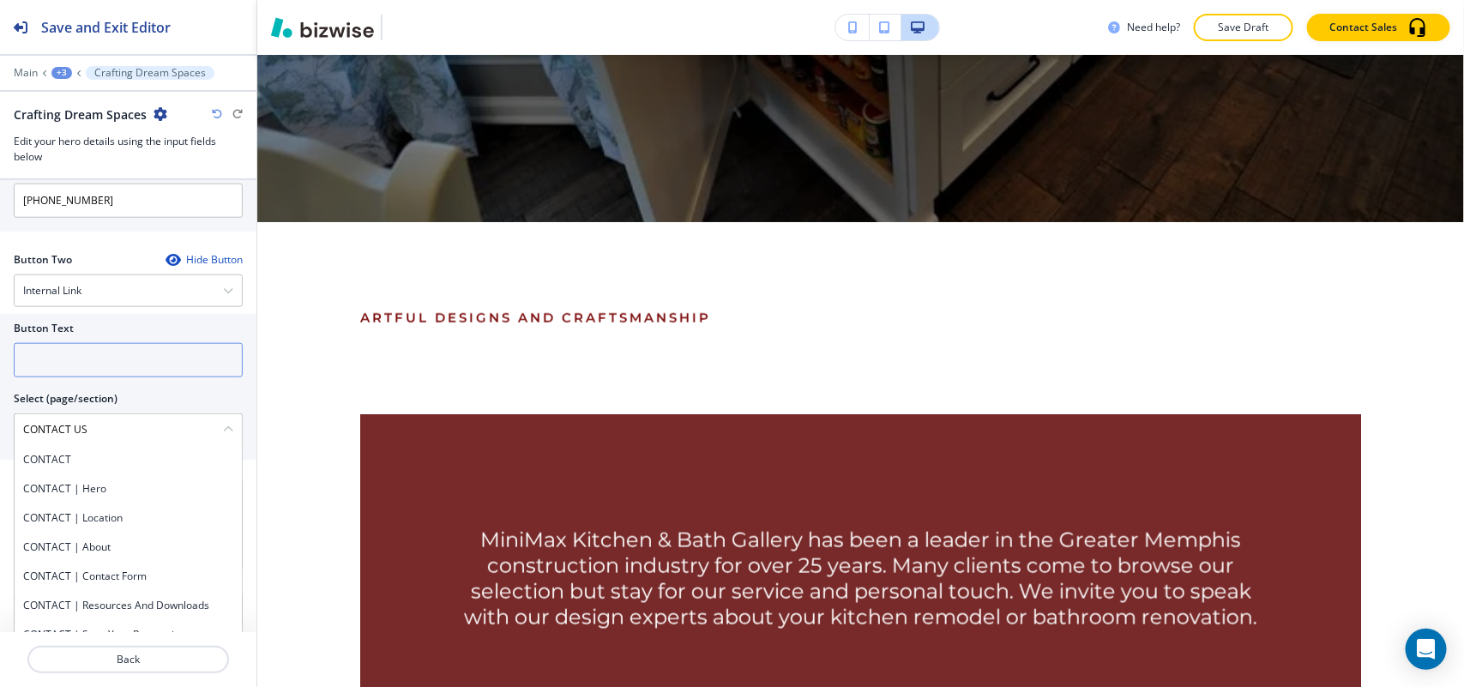
type \(page\/section\) "CONTACT"
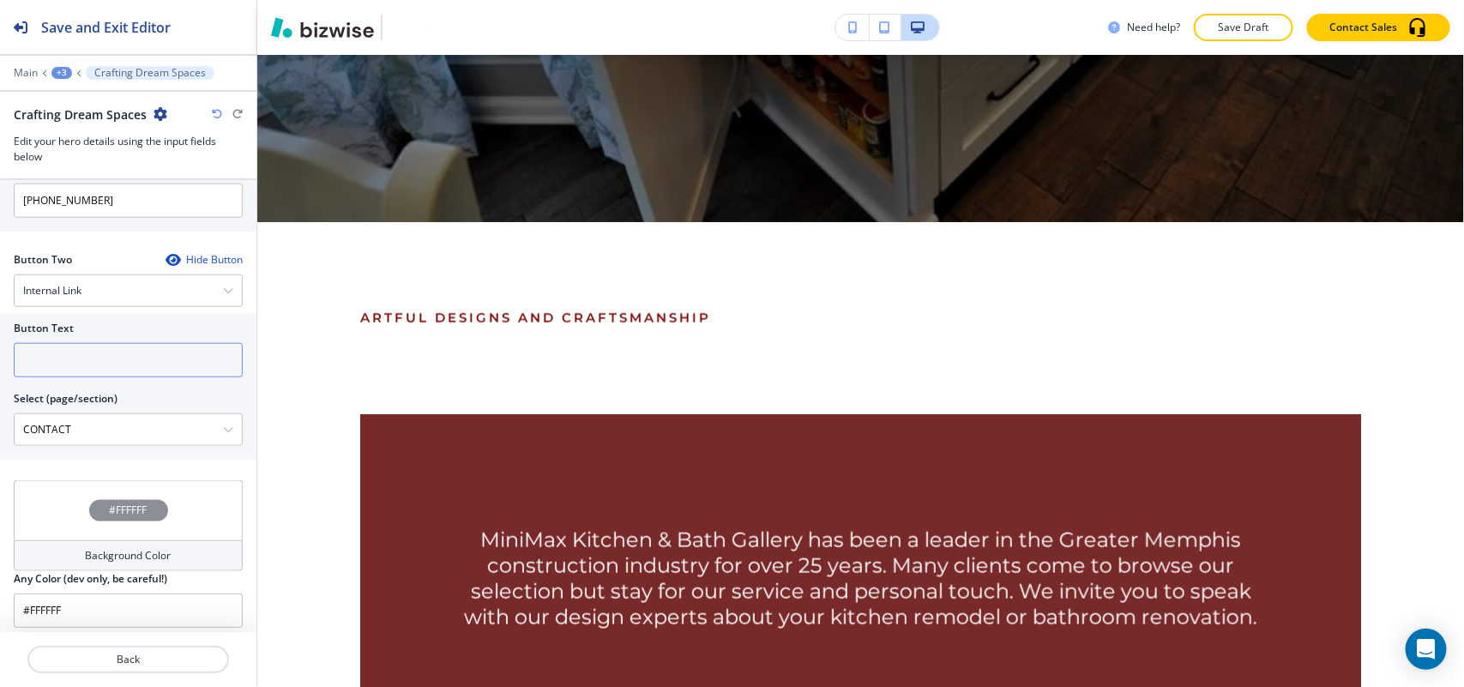
click at [108, 357] on input "text" at bounding box center [128, 360] width 229 height 34
paste input "CONTACT US"
type input "CONTACT US"
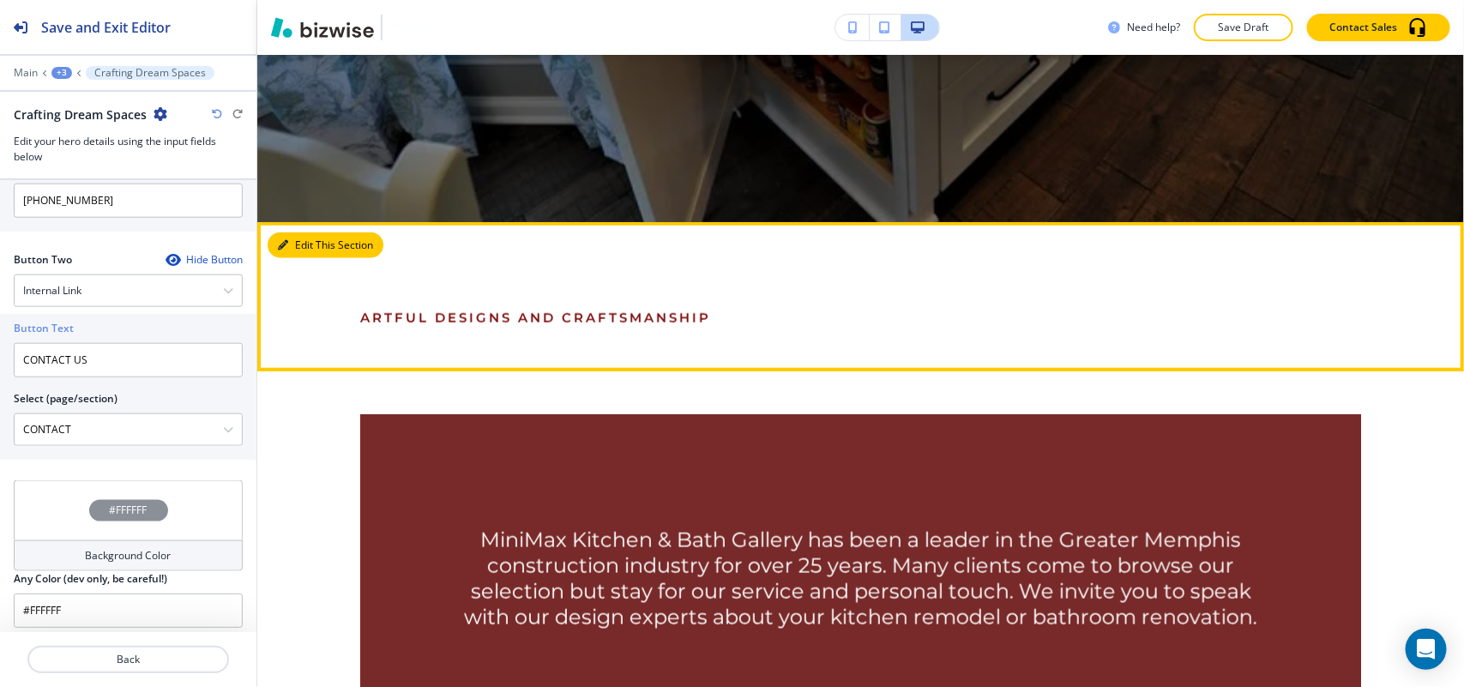
click at [326, 242] on button "Edit This Section" at bounding box center [326, 245] width 116 height 26
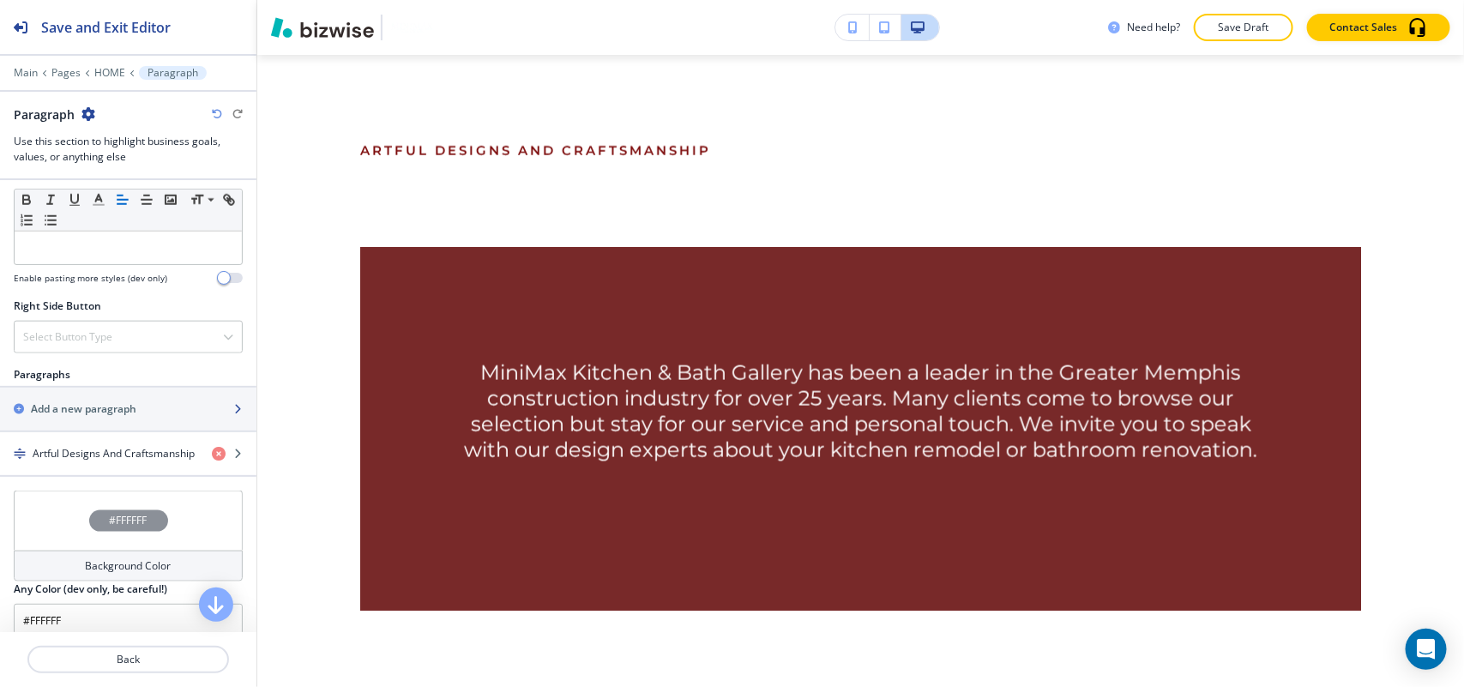
scroll to position [858, 0]
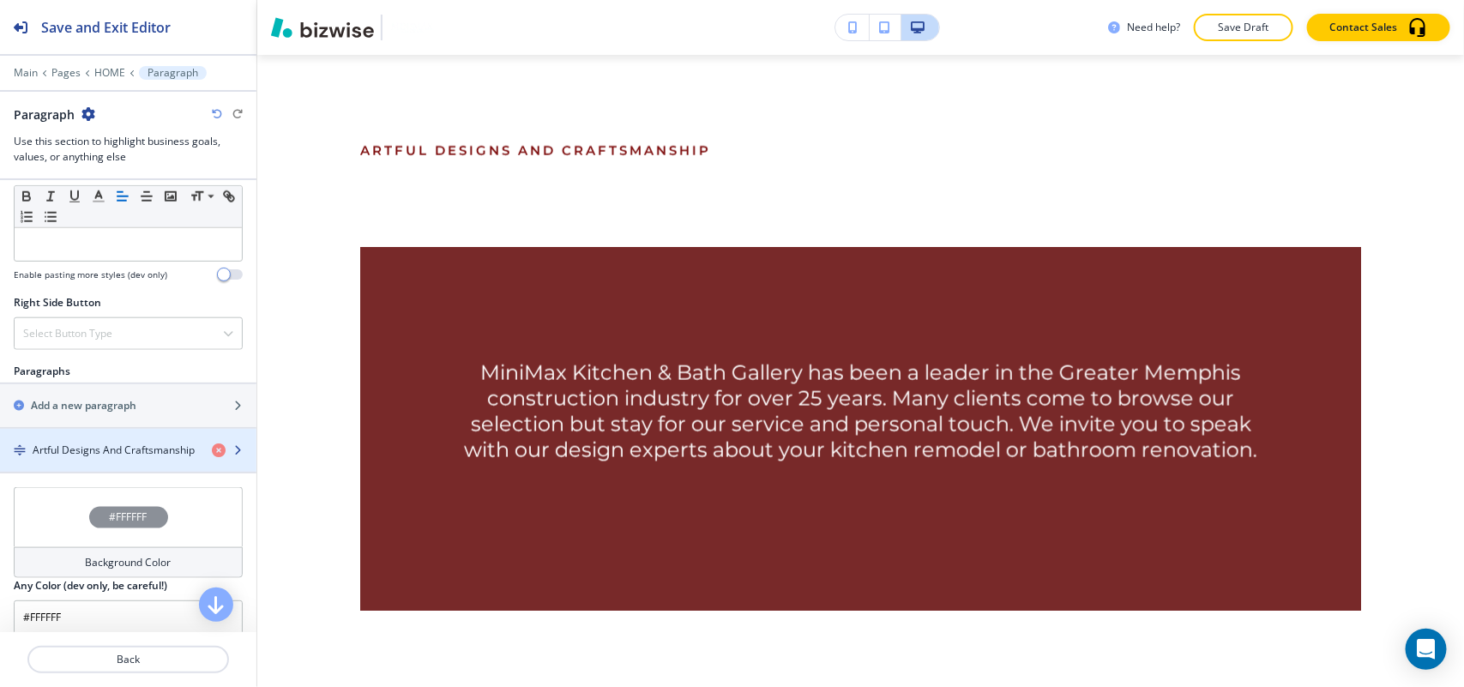
click at [105, 457] on h4 "Artful Designs And Craftsmanship" at bounding box center [114, 449] width 162 height 15
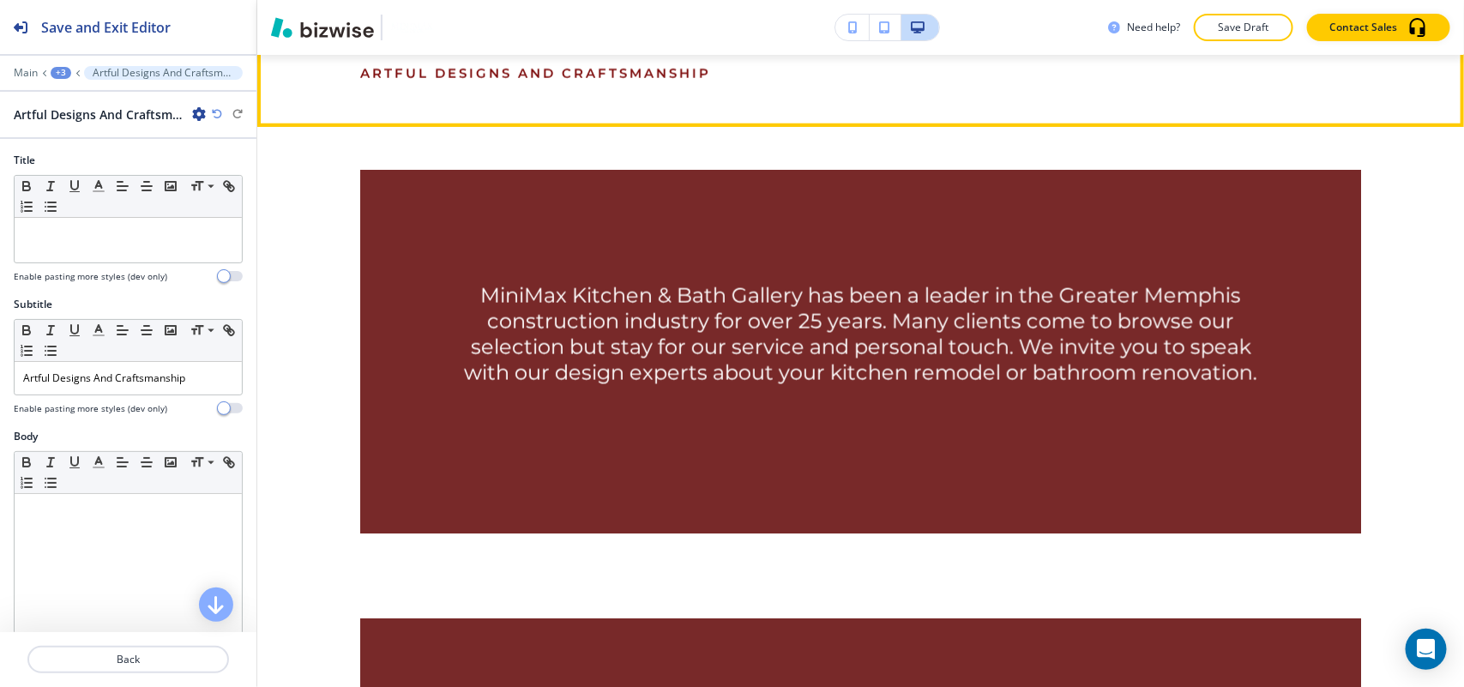
scroll to position [914, 0]
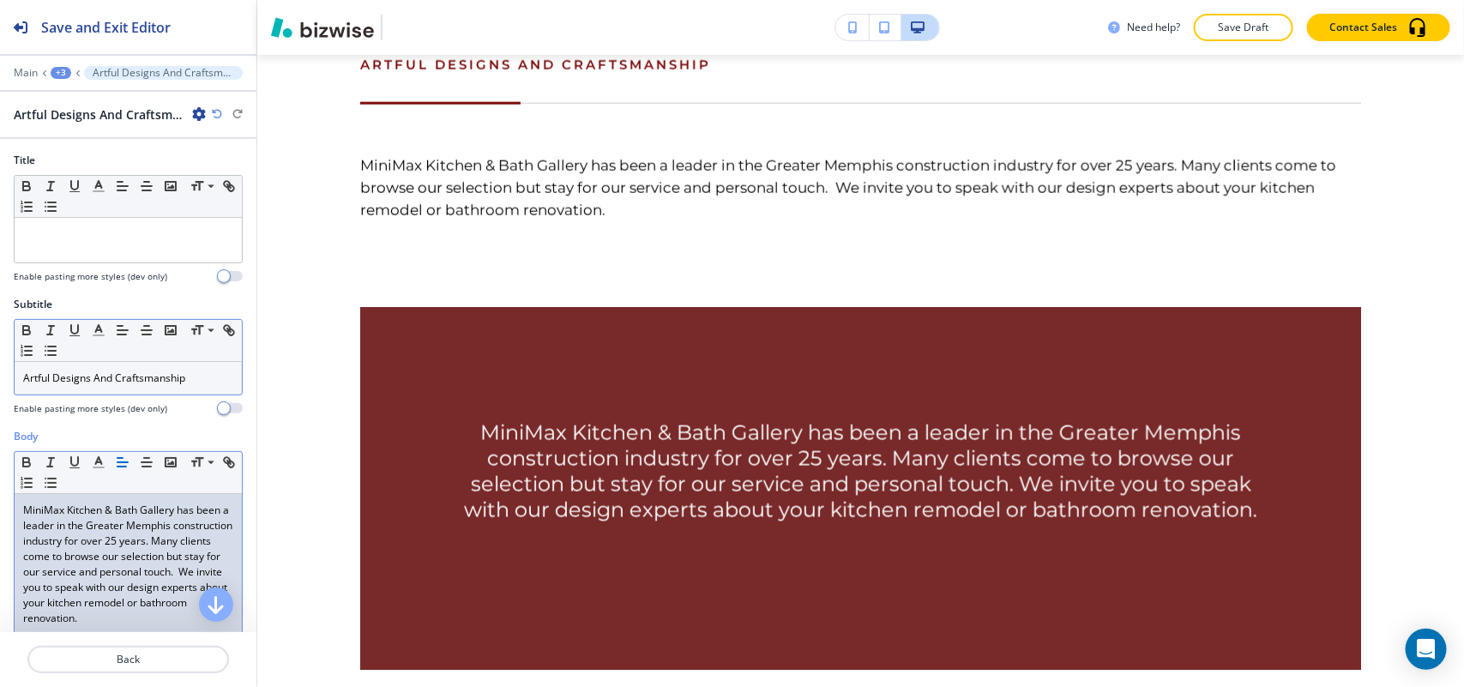
click at [83, 364] on div "Artful Designs And Craftsmanship" at bounding box center [128, 378] width 227 height 33
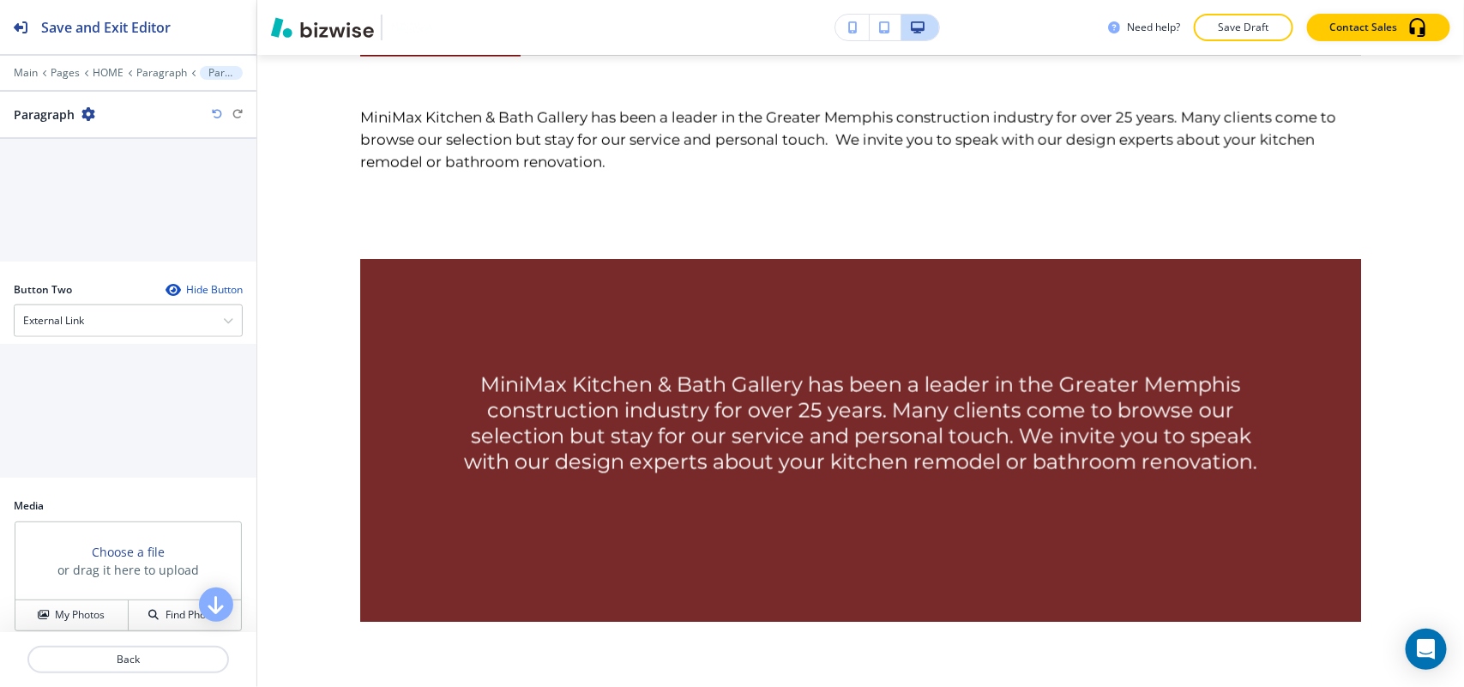
scroll to position [837, 0]
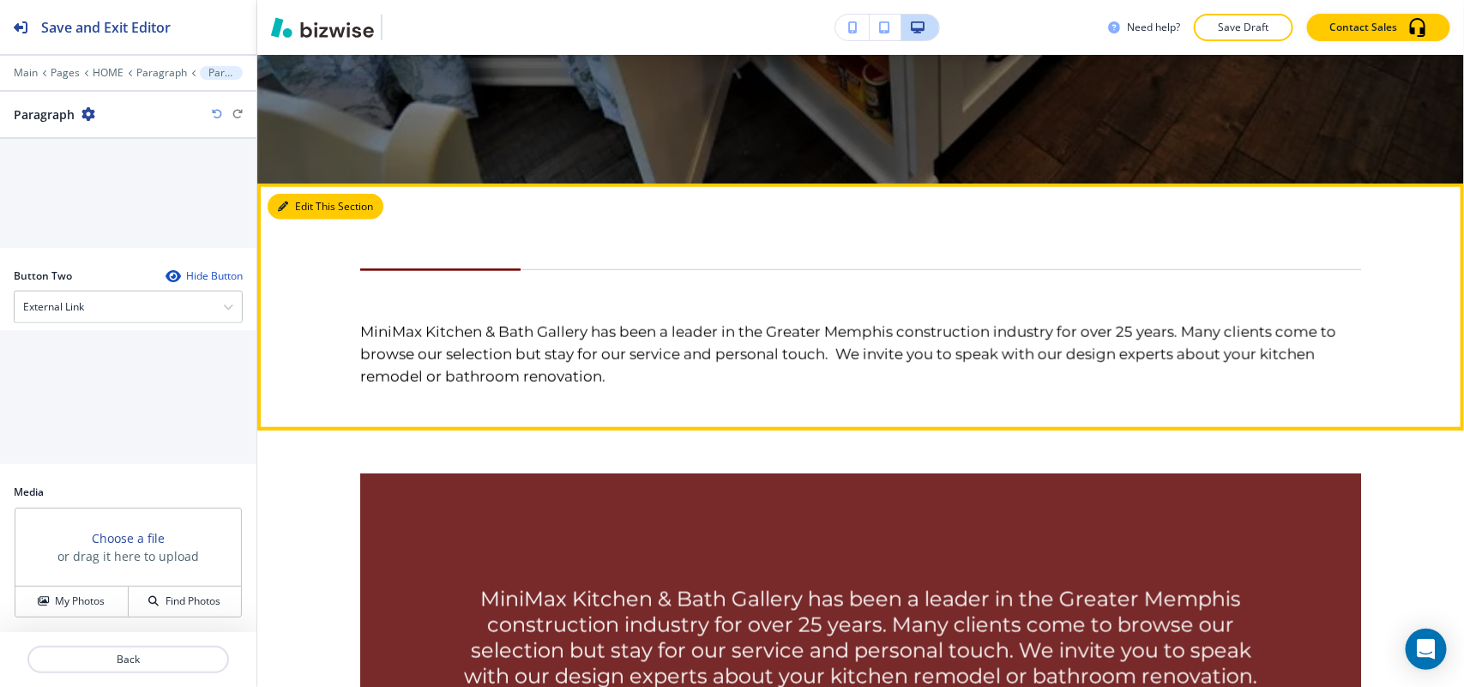
click at [298, 202] on button "Edit This Section" at bounding box center [326, 207] width 116 height 26
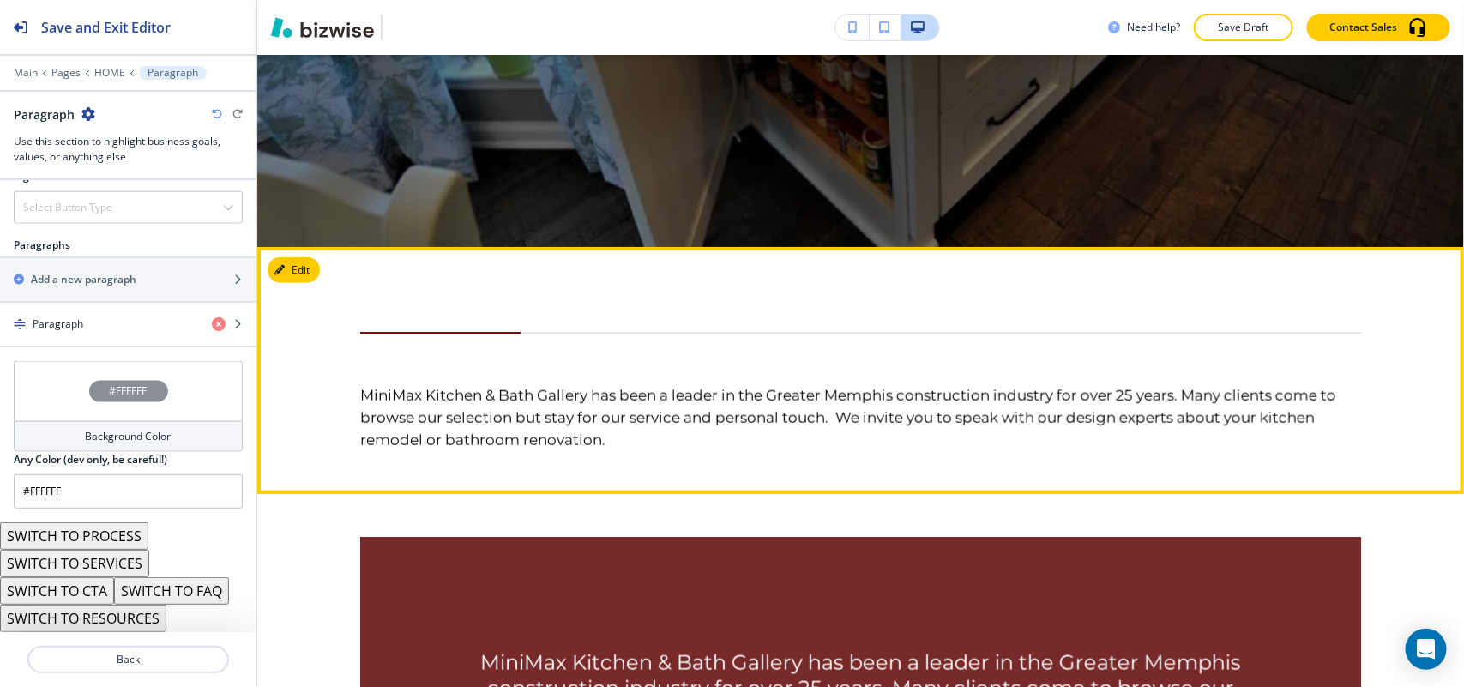
scroll to position [643, 0]
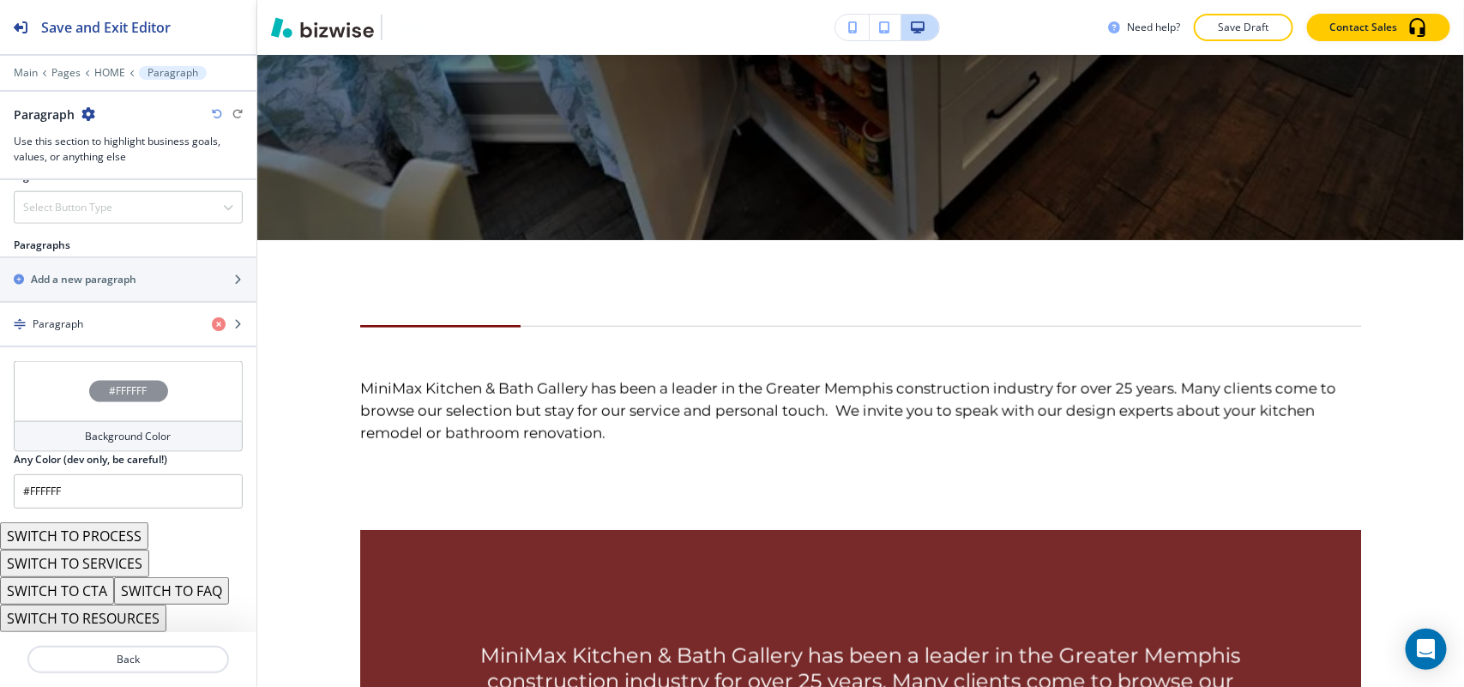
click at [122, 526] on button "SWITCH TO PROCESS" at bounding box center [74, 535] width 148 height 27
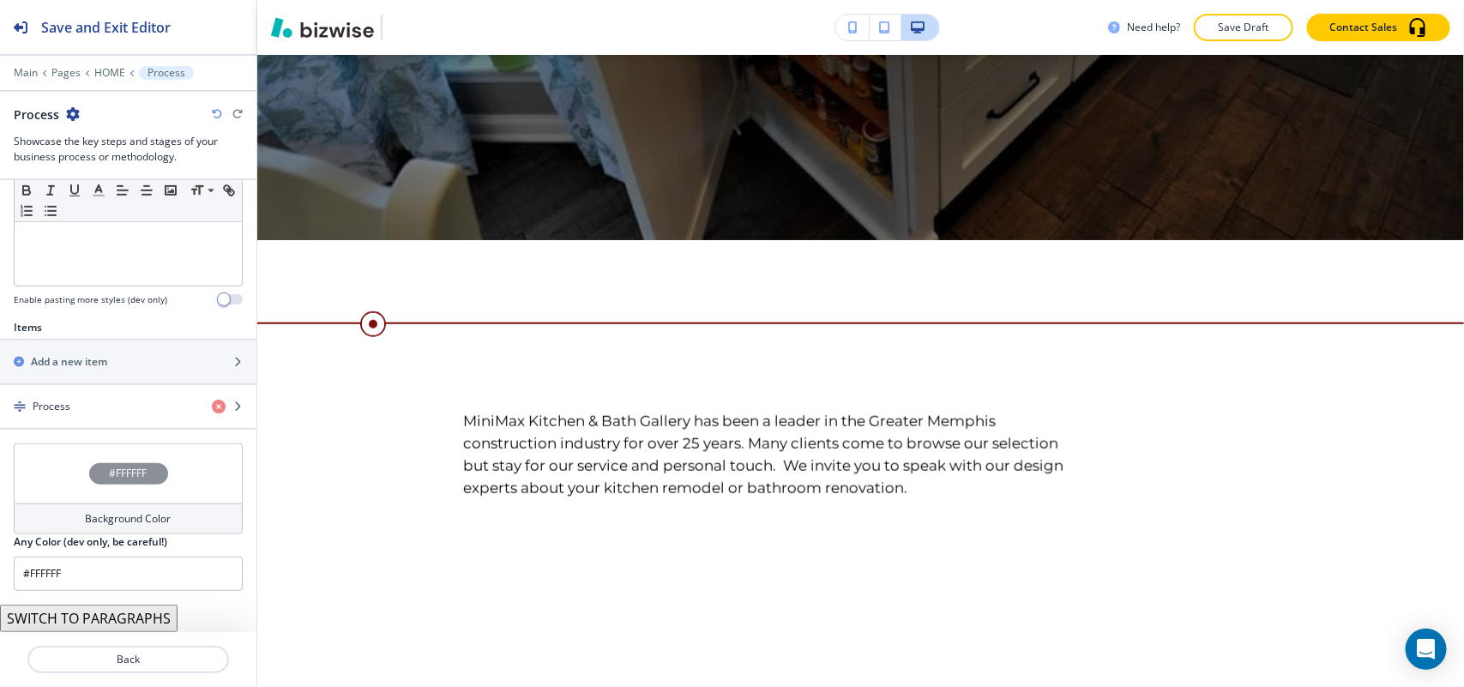
scroll to position [477, 0]
click at [109, 617] on button "SWITCH TO PARAGRAPHS" at bounding box center [89, 618] width 178 height 27
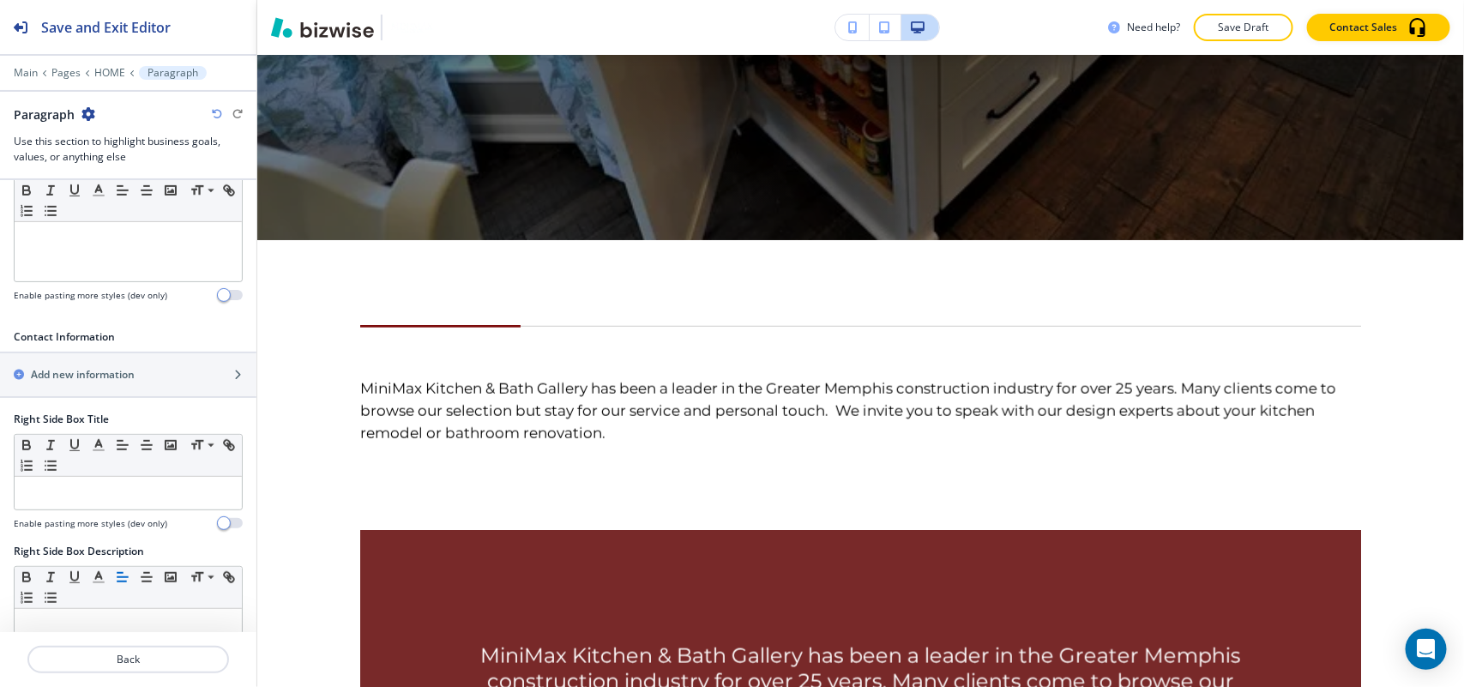
scroll to position [990, 0]
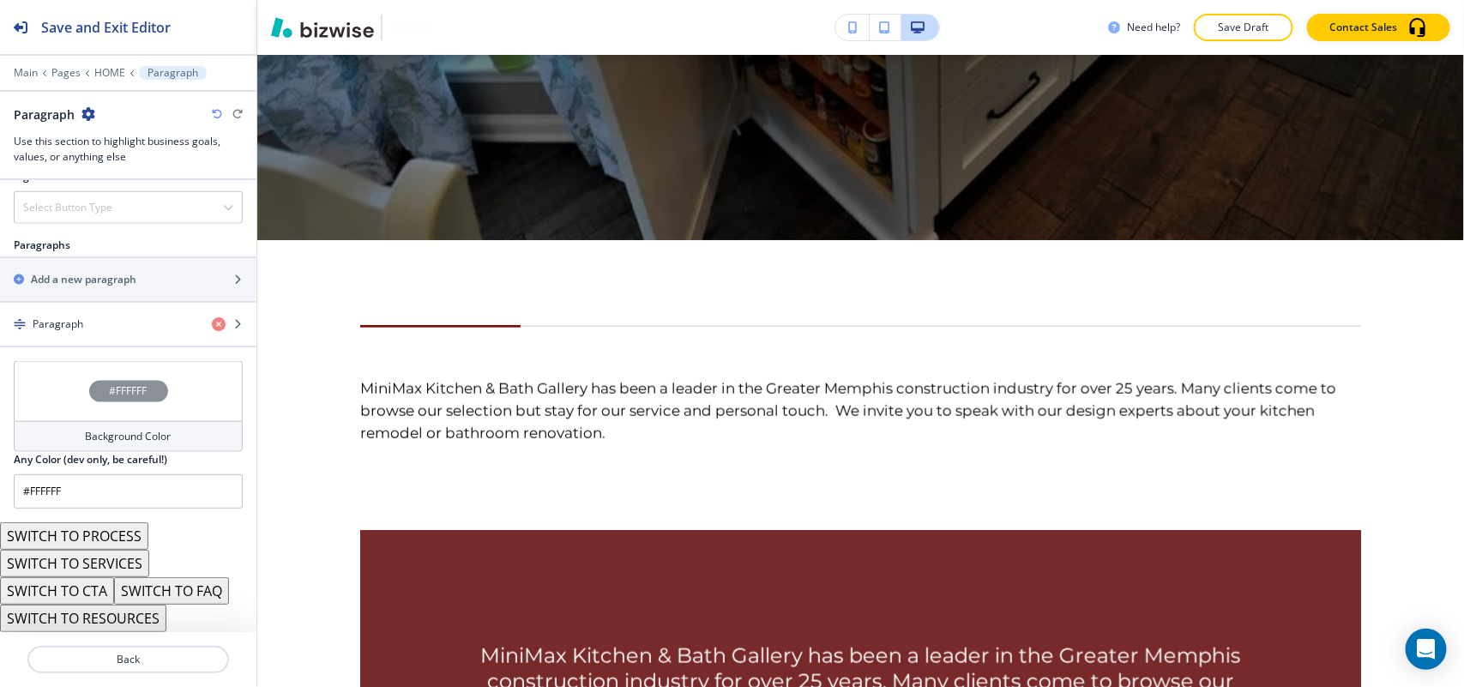
click at [120, 567] on button "SWITCH TO SERVICES" at bounding box center [74, 563] width 149 height 27
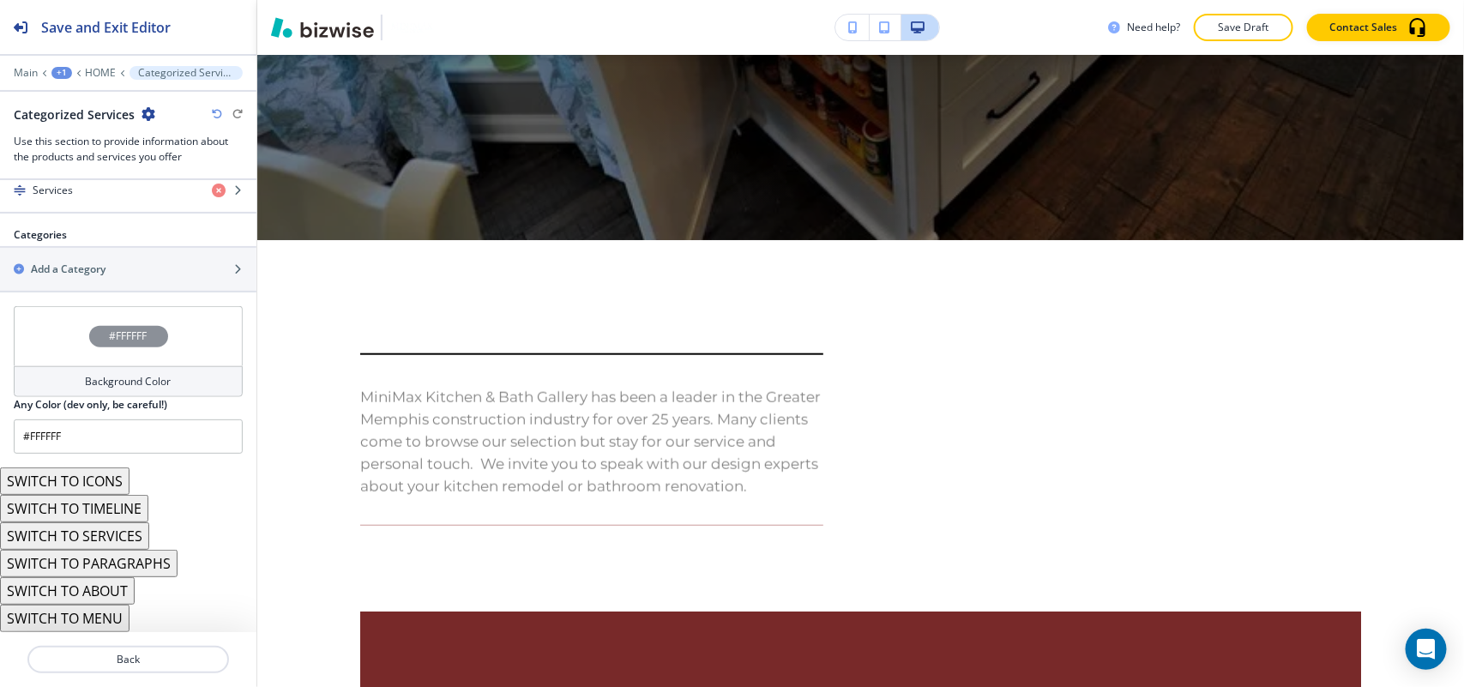
click at [100, 590] on button "SWITCH TO ABOUT" at bounding box center [67, 590] width 135 height 27
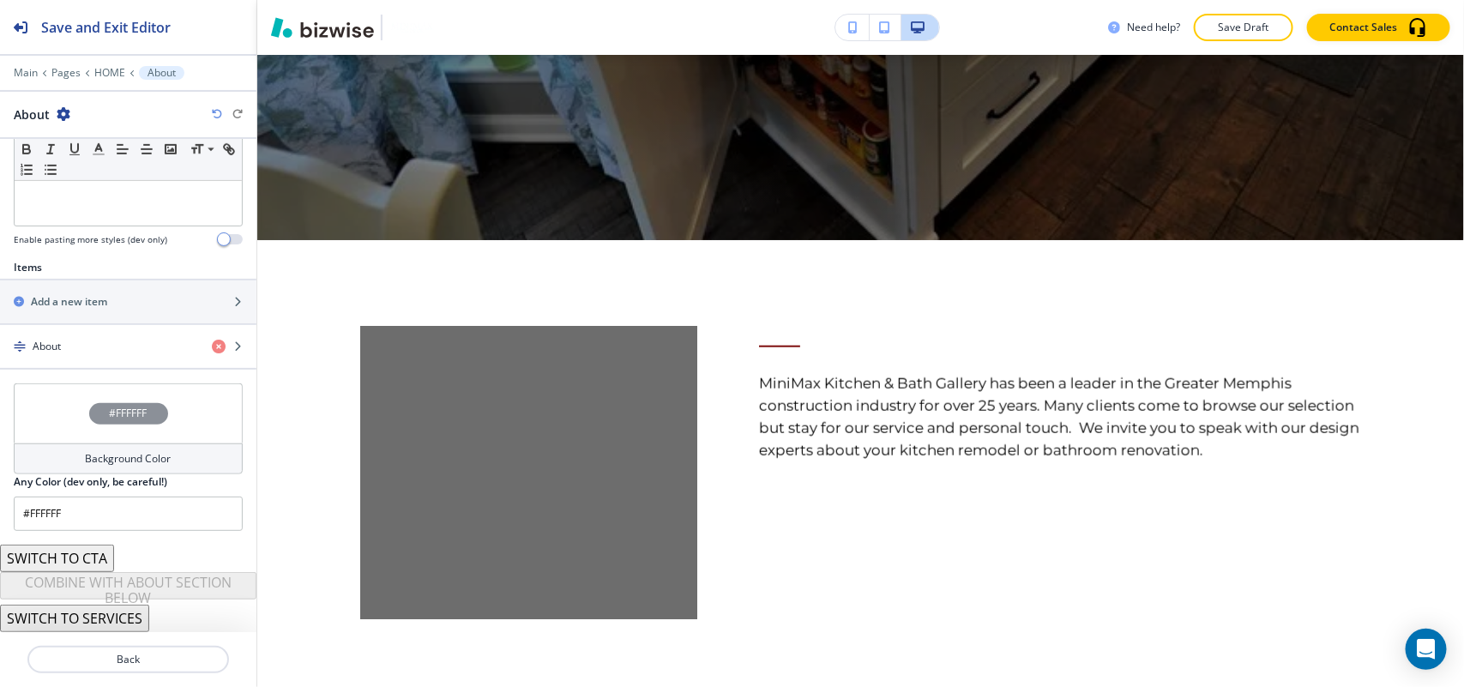
scroll to position [495, 0]
click at [108, 74] on p "HOME" at bounding box center [109, 73] width 31 height 12
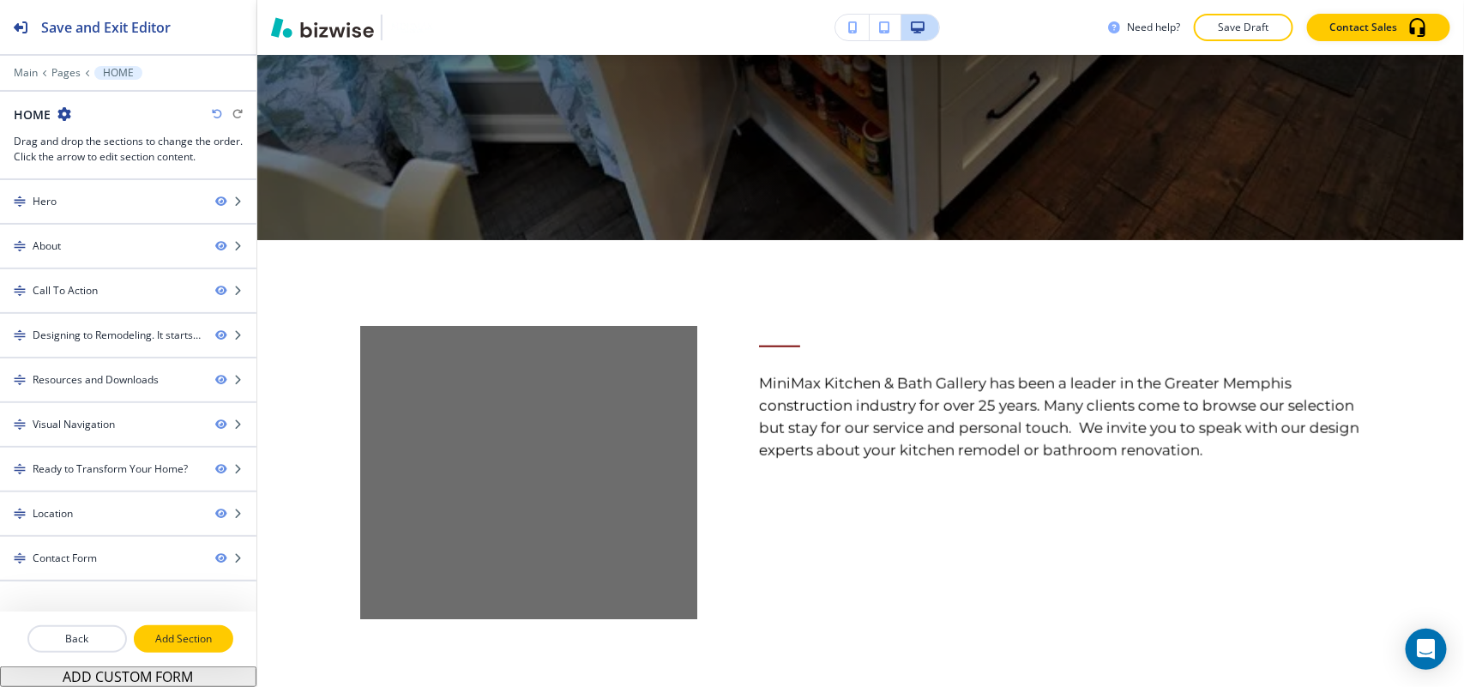
click at [213, 639] on p "Add Section" at bounding box center [183, 638] width 96 height 15
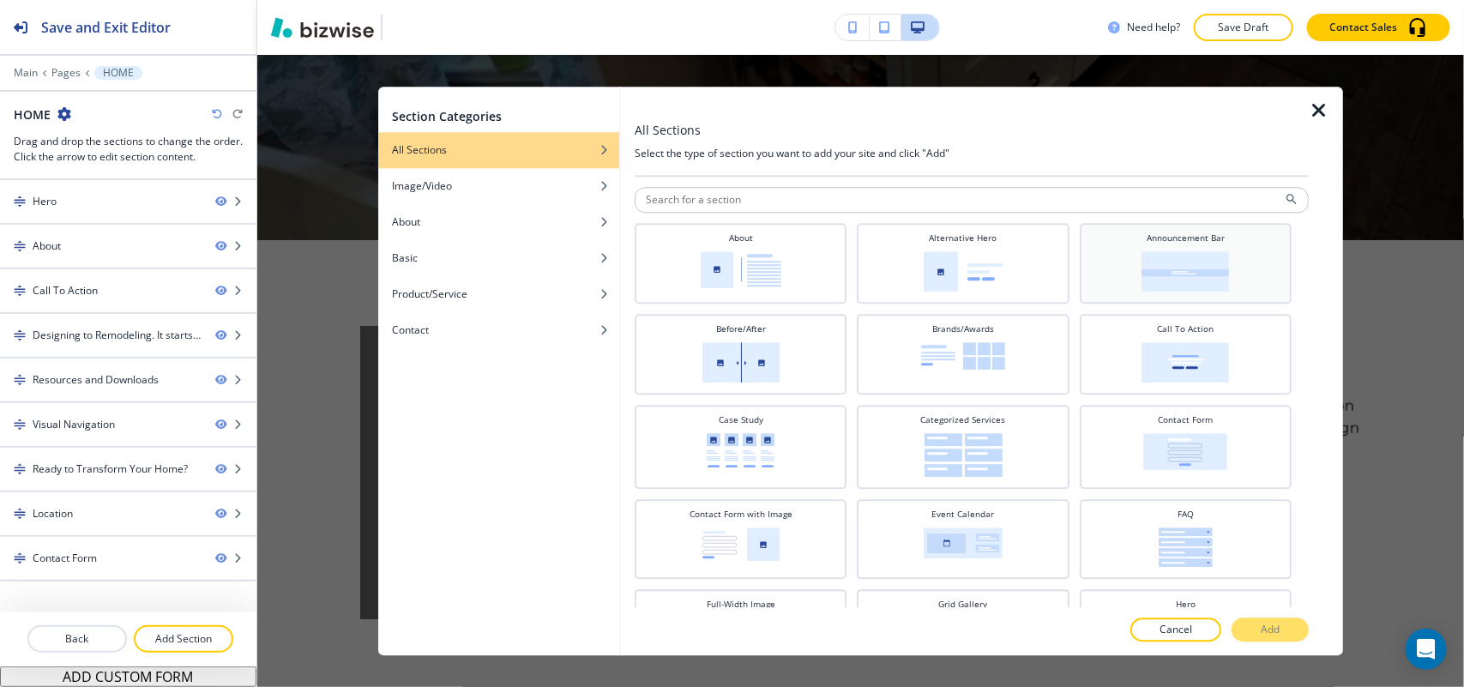
click at [1177, 266] on img at bounding box center [1185, 271] width 87 height 40
click at [1283, 629] on button "Add" at bounding box center [1269, 629] width 77 height 24
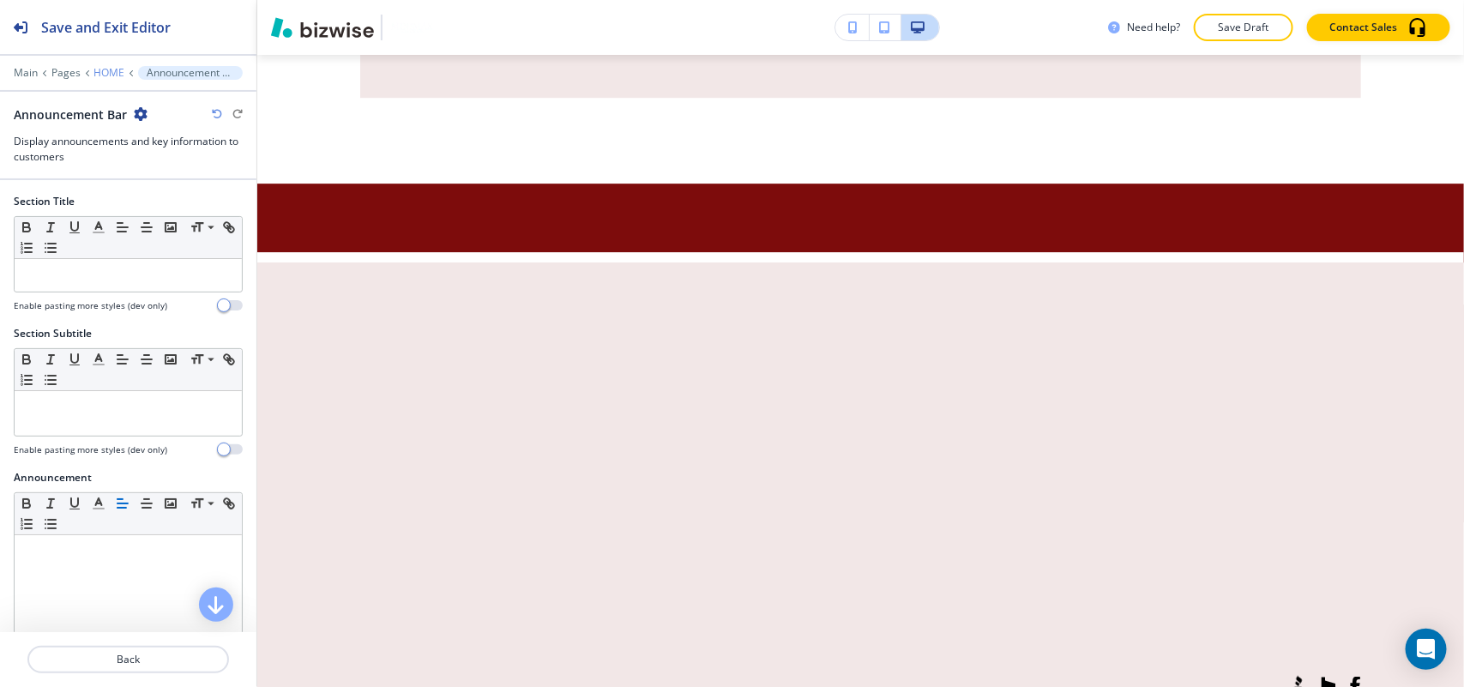
scroll to position [5433, 0]
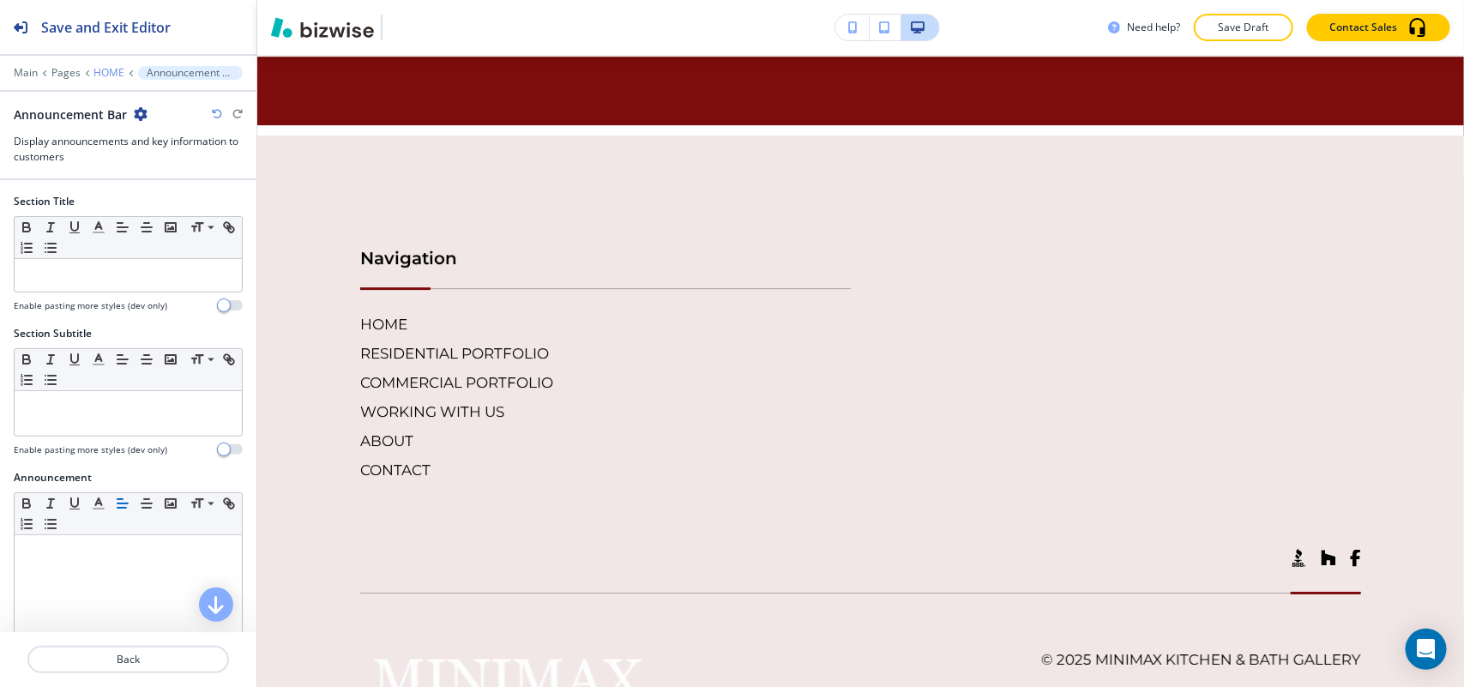
click at [112, 71] on p "HOME" at bounding box center [108, 73] width 31 height 12
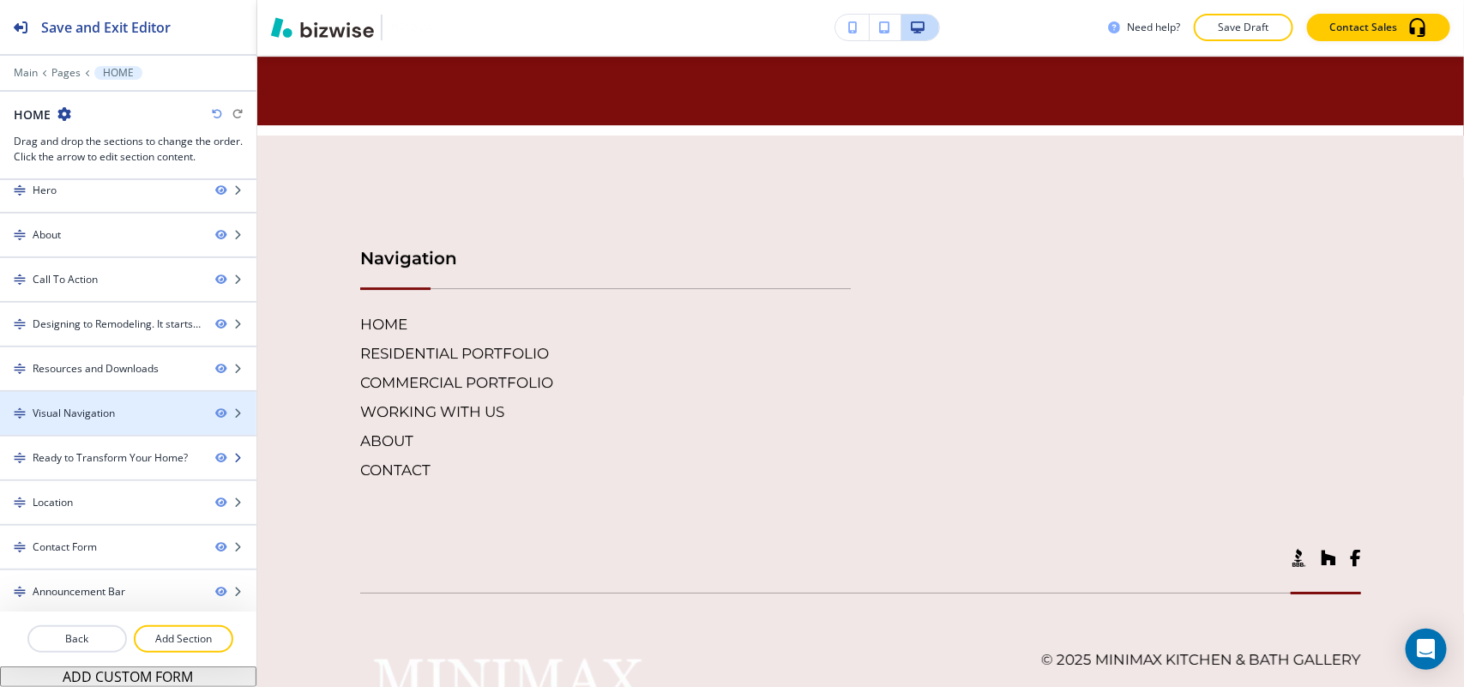
scroll to position [18, 0]
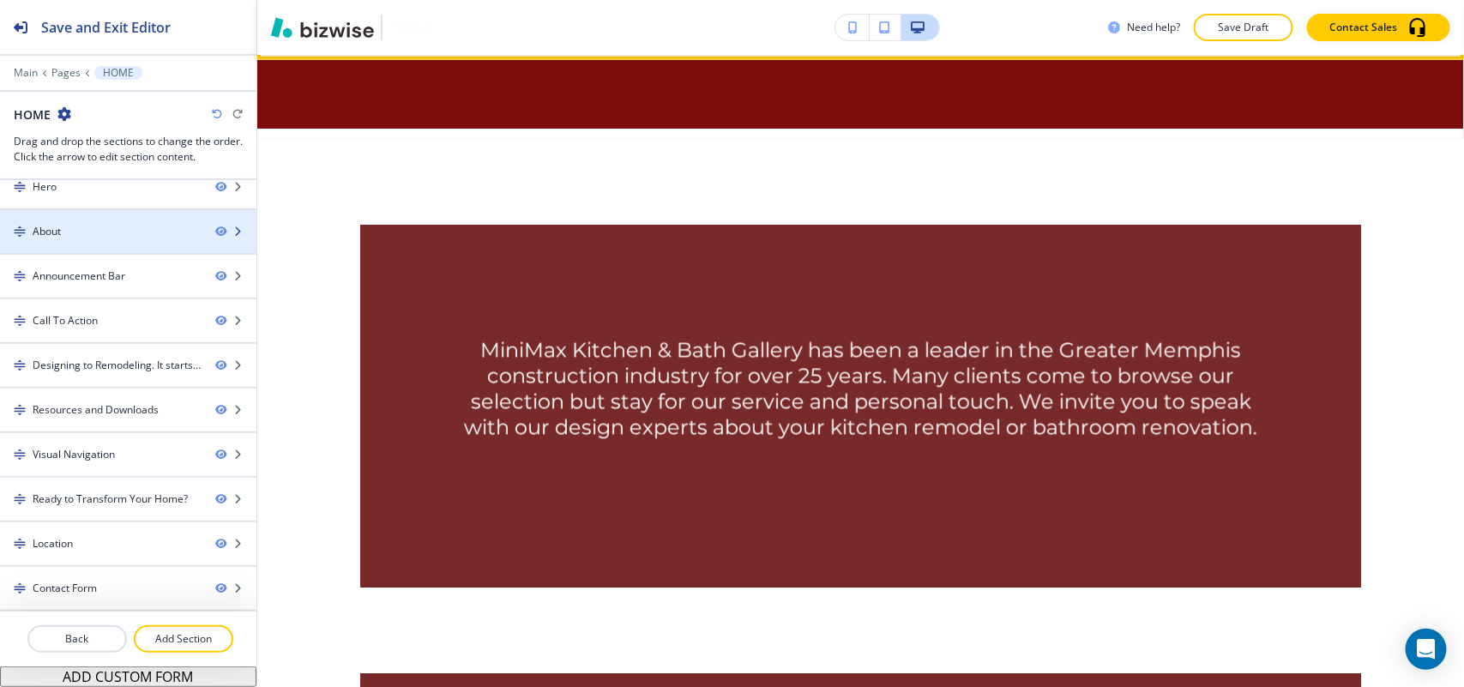
click at [118, 243] on div at bounding box center [128, 246] width 256 height 14
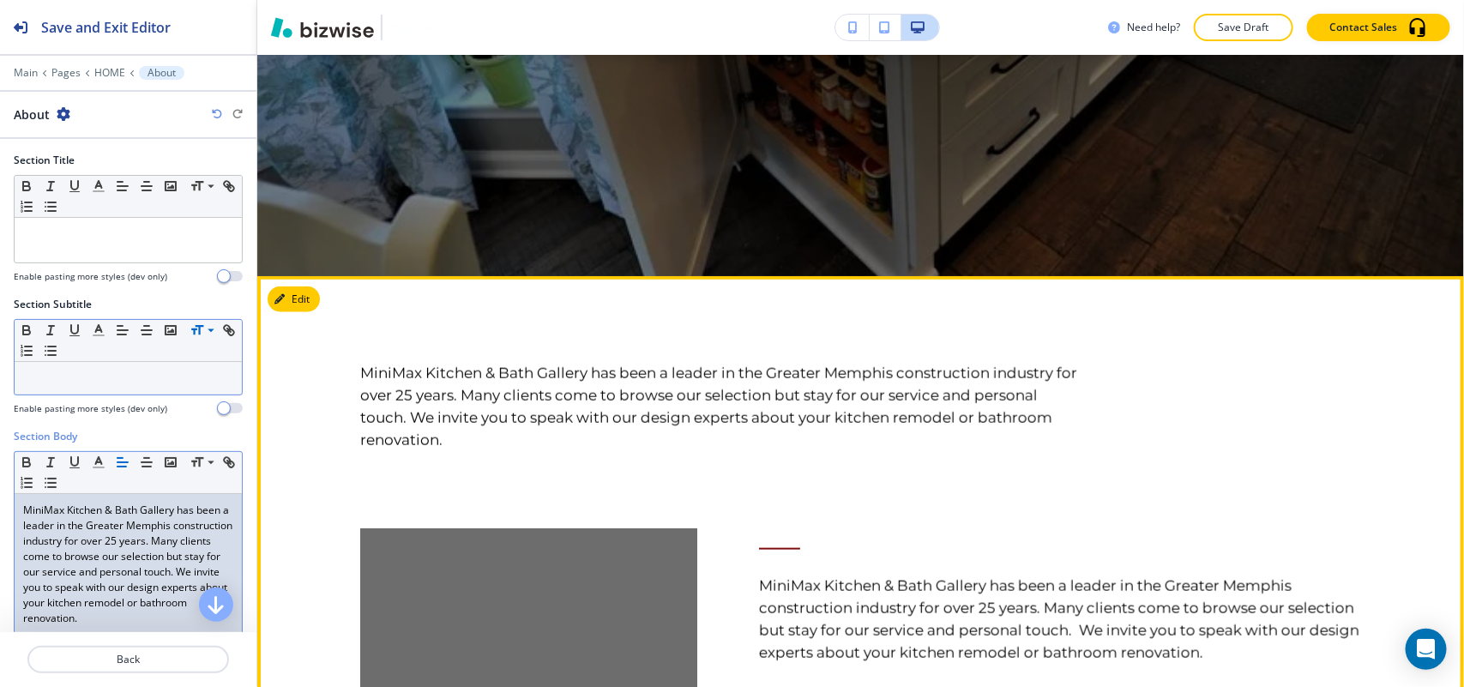
scroll to position [721, 0]
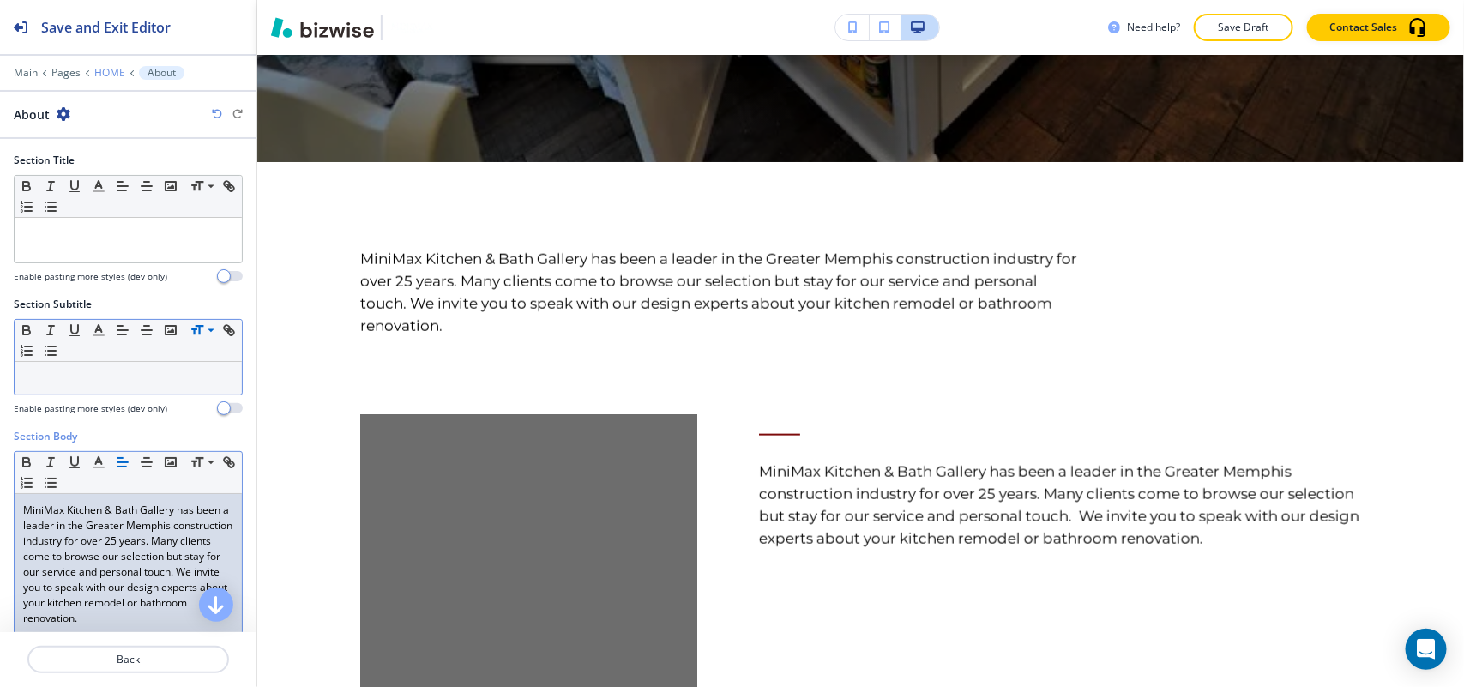
click at [97, 75] on p "HOME" at bounding box center [109, 73] width 31 height 12
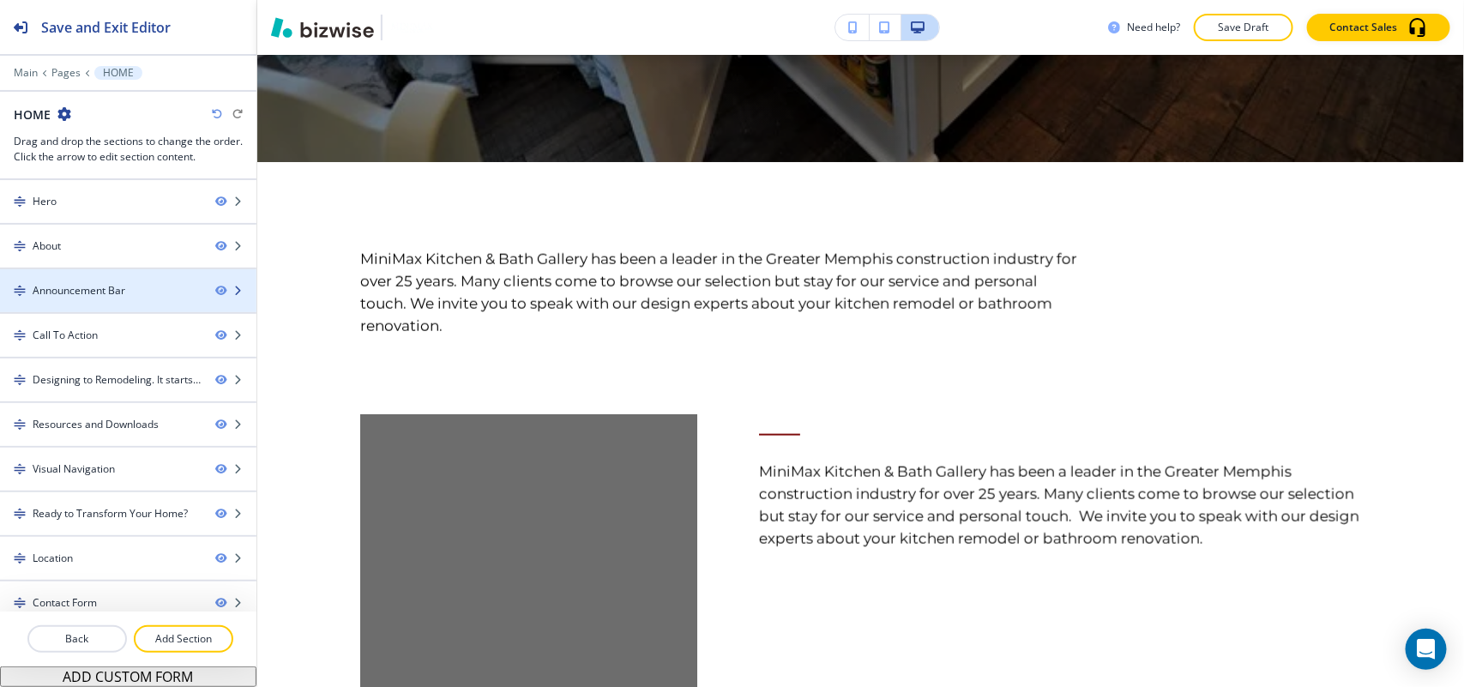
click at [93, 286] on div "Announcement Bar" at bounding box center [79, 290] width 93 height 15
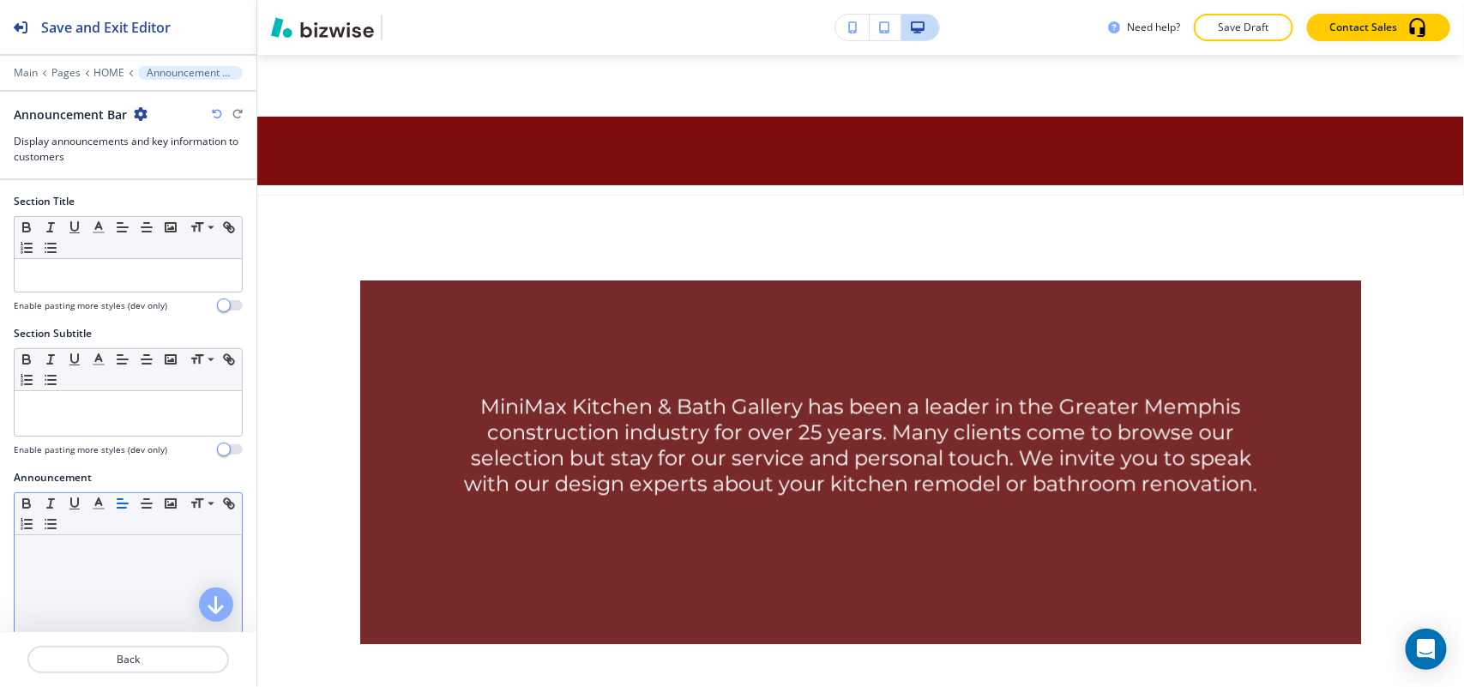
scroll to position [1454, 0]
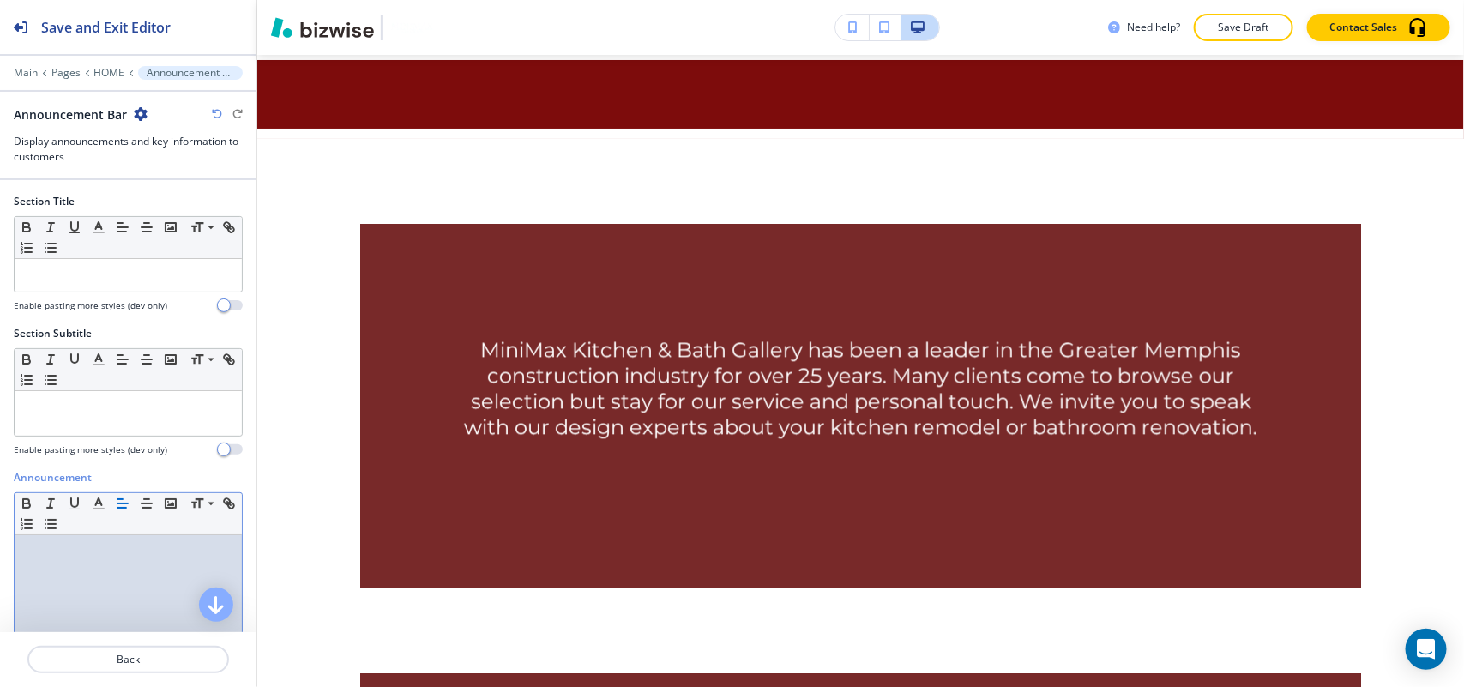
drag, startPoint x: 112, startPoint y: 643, endPoint x: 36, endPoint y: 558, distance: 114.2
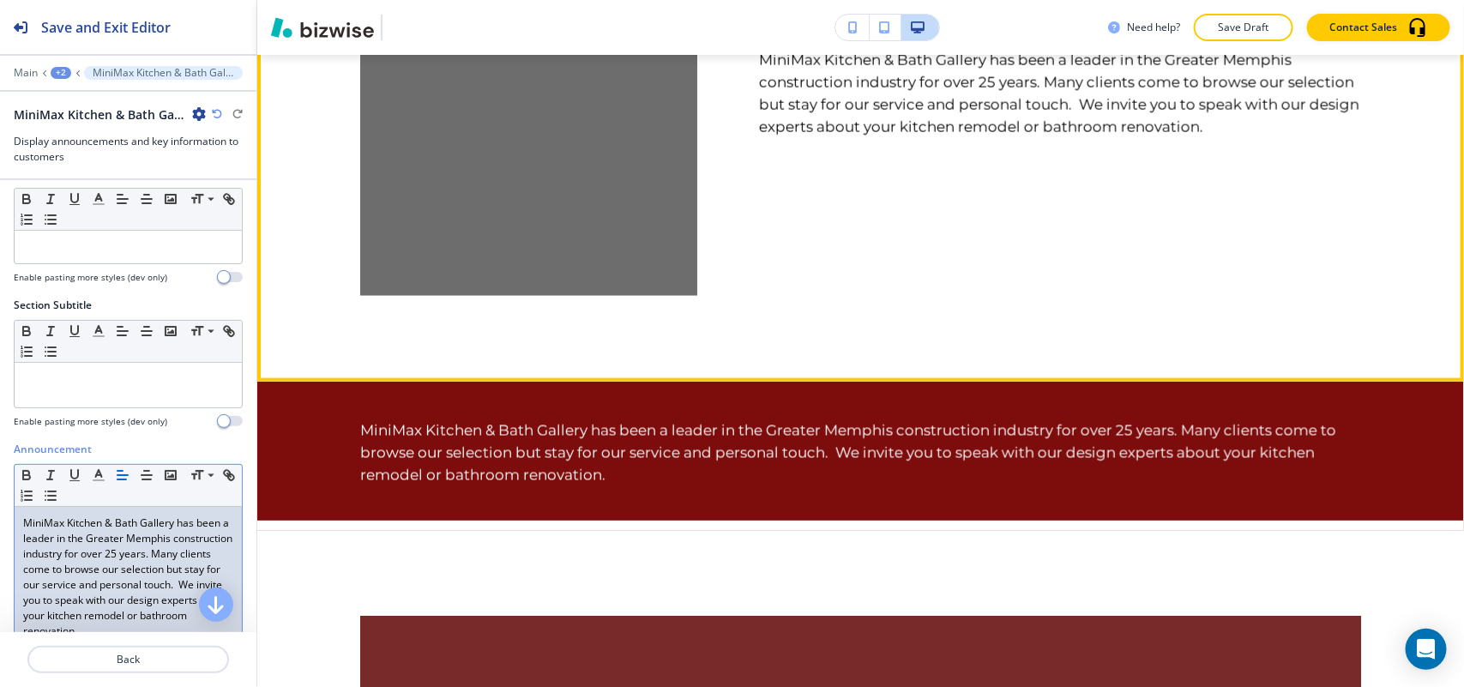
scroll to position [811, 0]
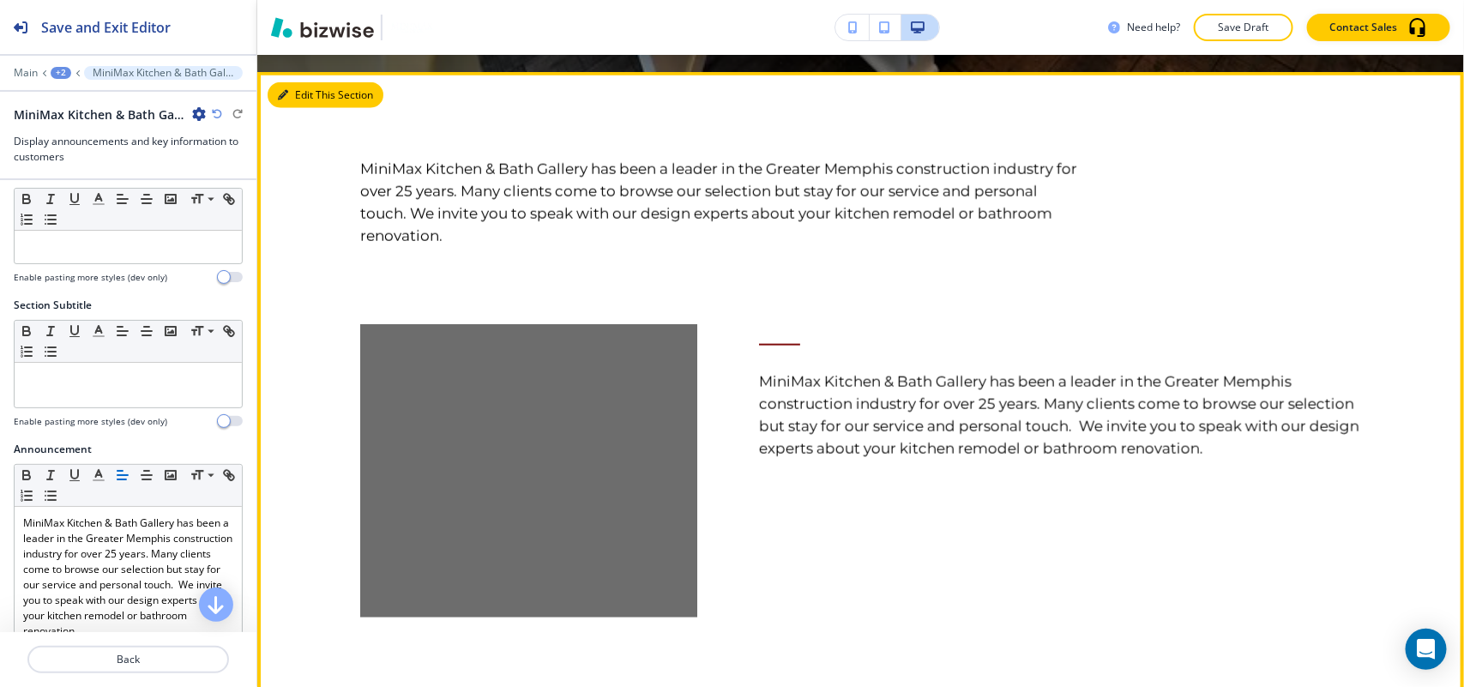
click at [294, 86] on button "Edit This Section" at bounding box center [326, 95] width 116 height 26
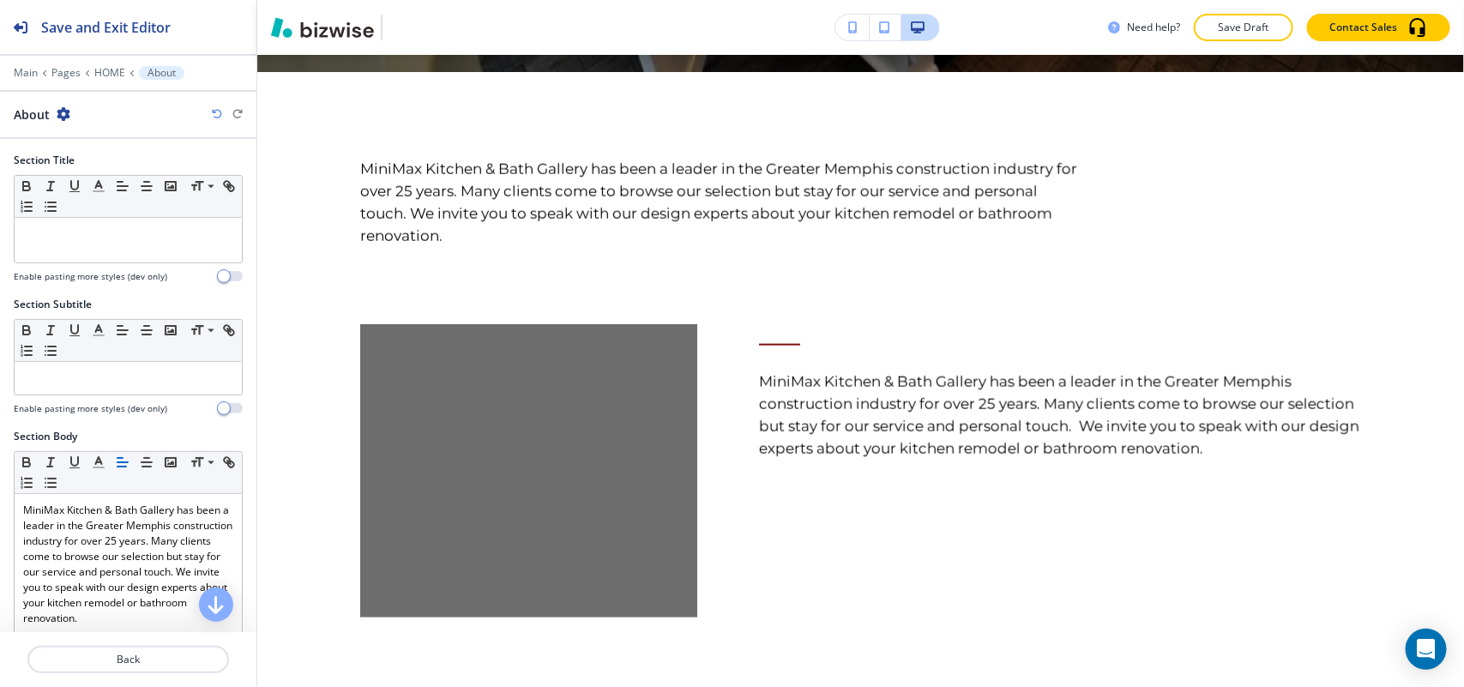
scroll to position [828, 0]
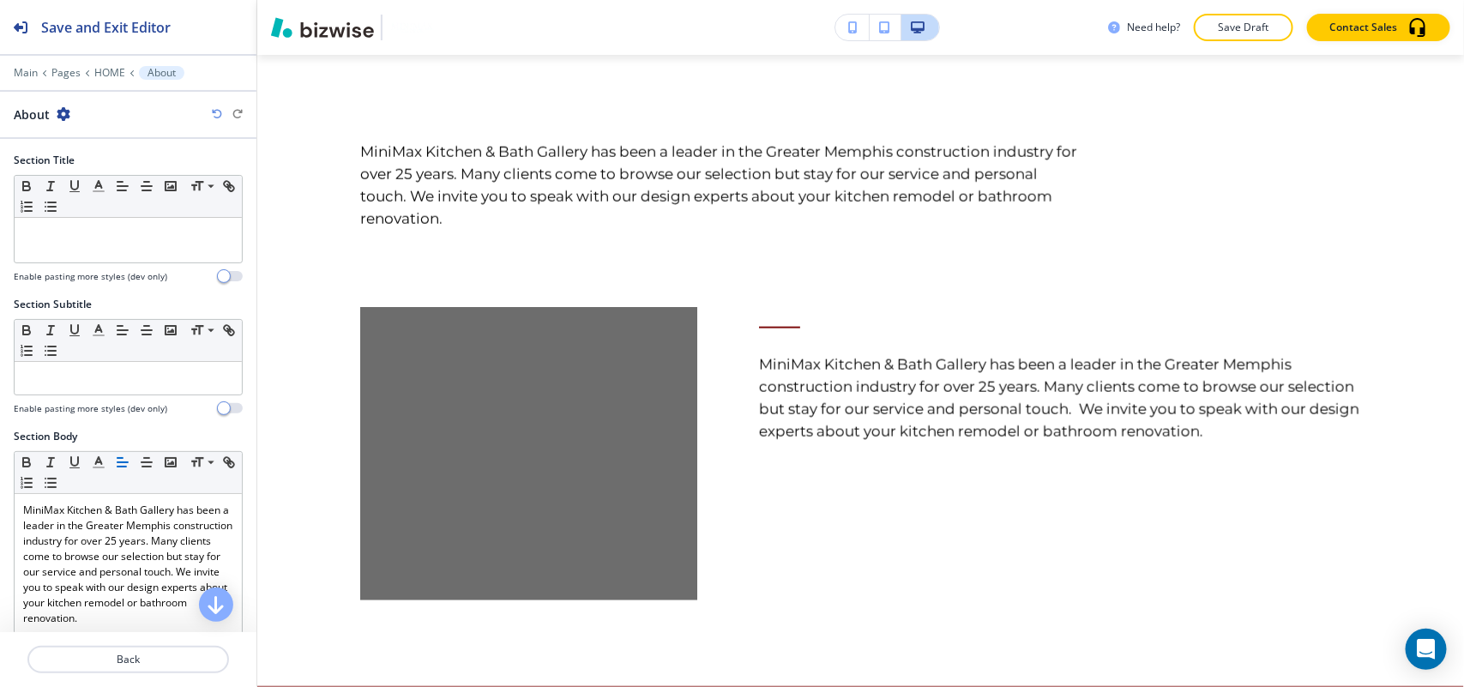
click at [61, 109] on icon "button" at bounding box center [64, 114] width 14 height 14
click at [104, 206] on p "Delete Section" at bounding box center [110, 204] width 87 height 15
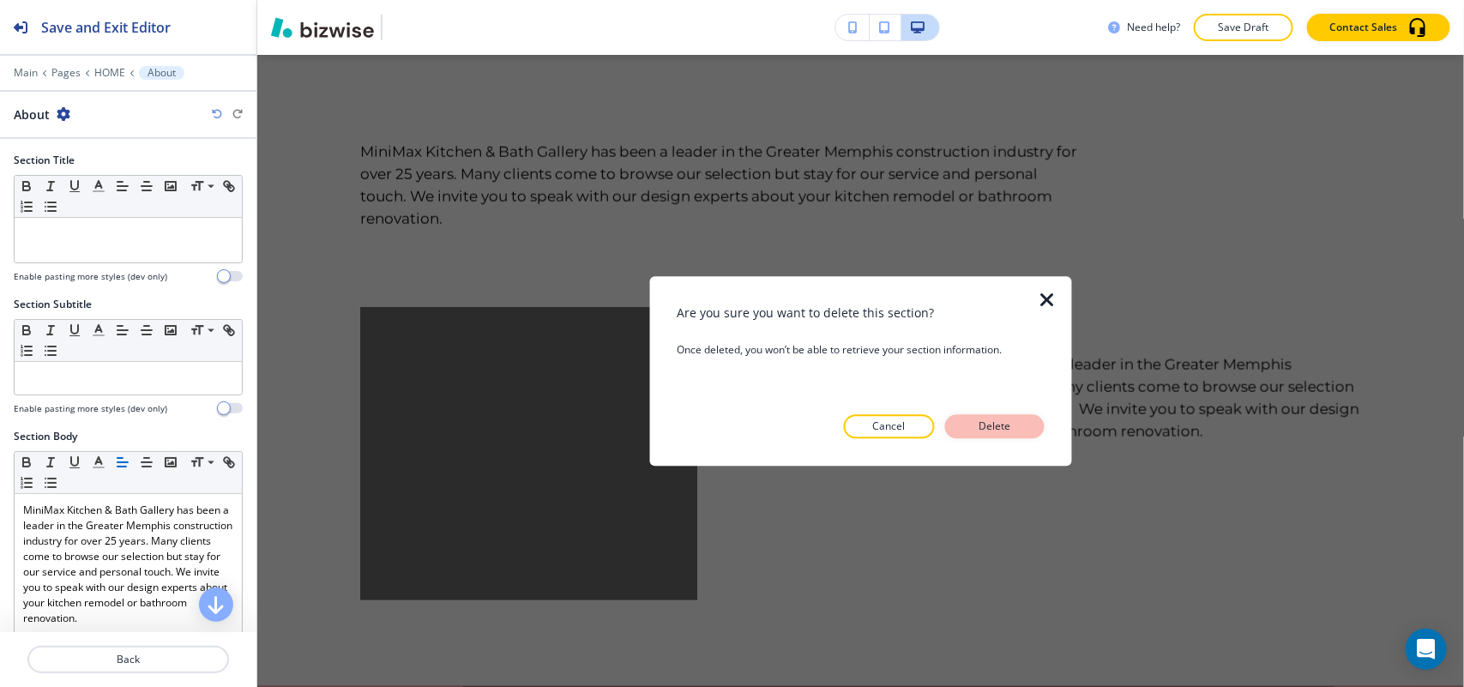
click at [996, 429] on p "Delete" at bounding box center [994, 425] width 41 height 15
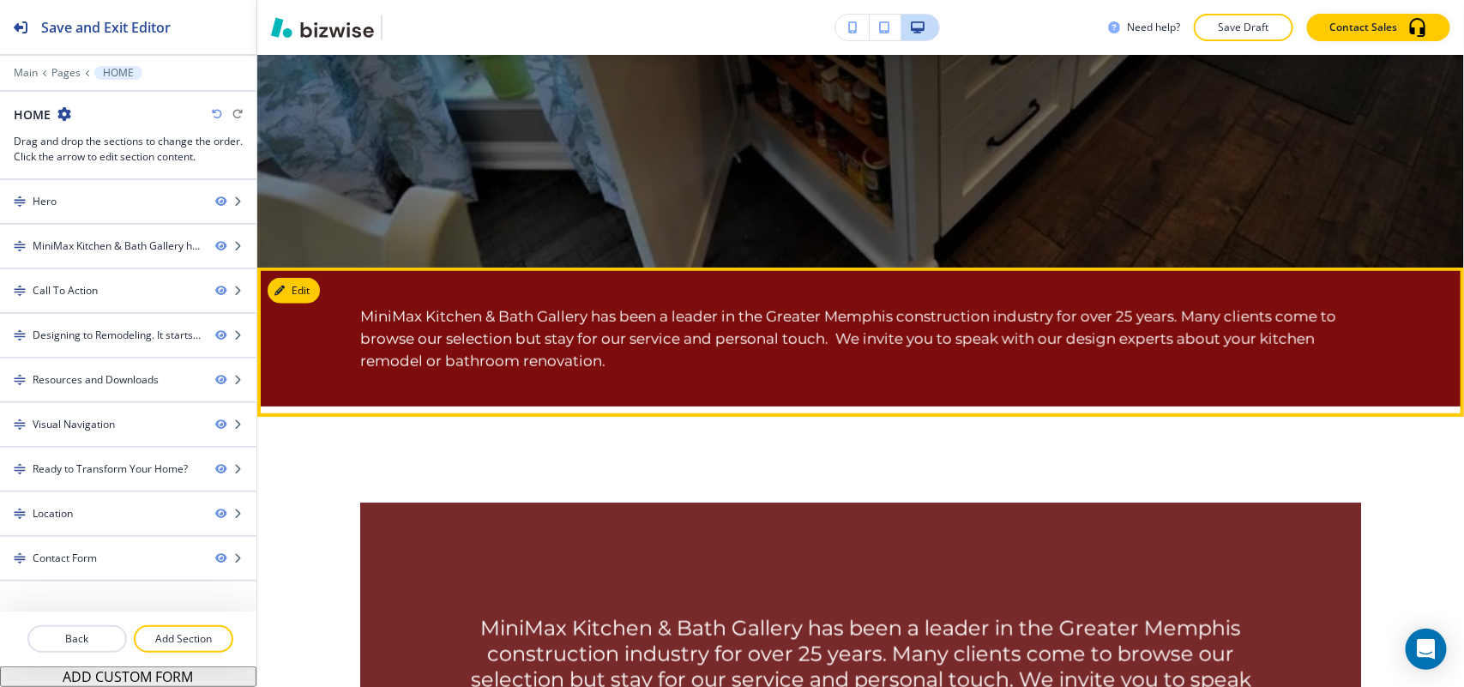
scroll to position [614, 0]
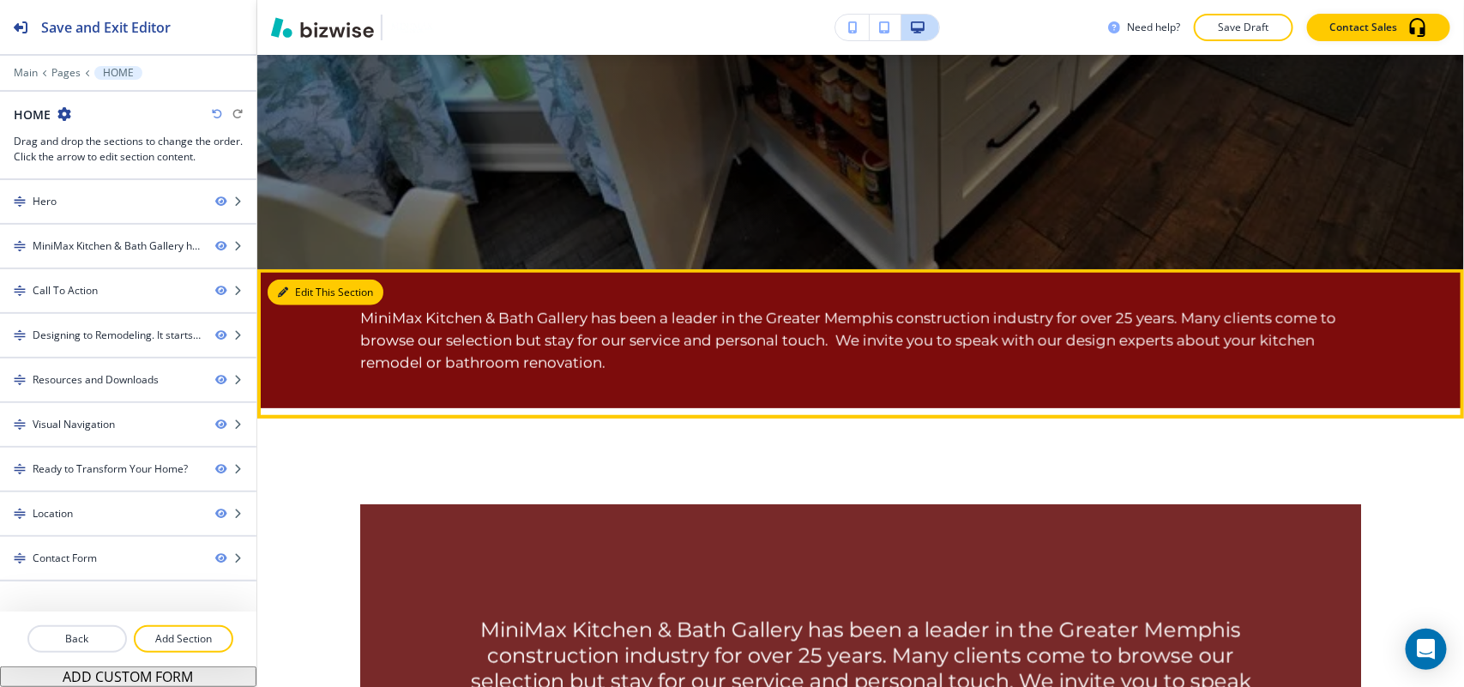
click at [288, 287] on button "Edit This Section" at bounding box center [326, 293] width 116 height 26
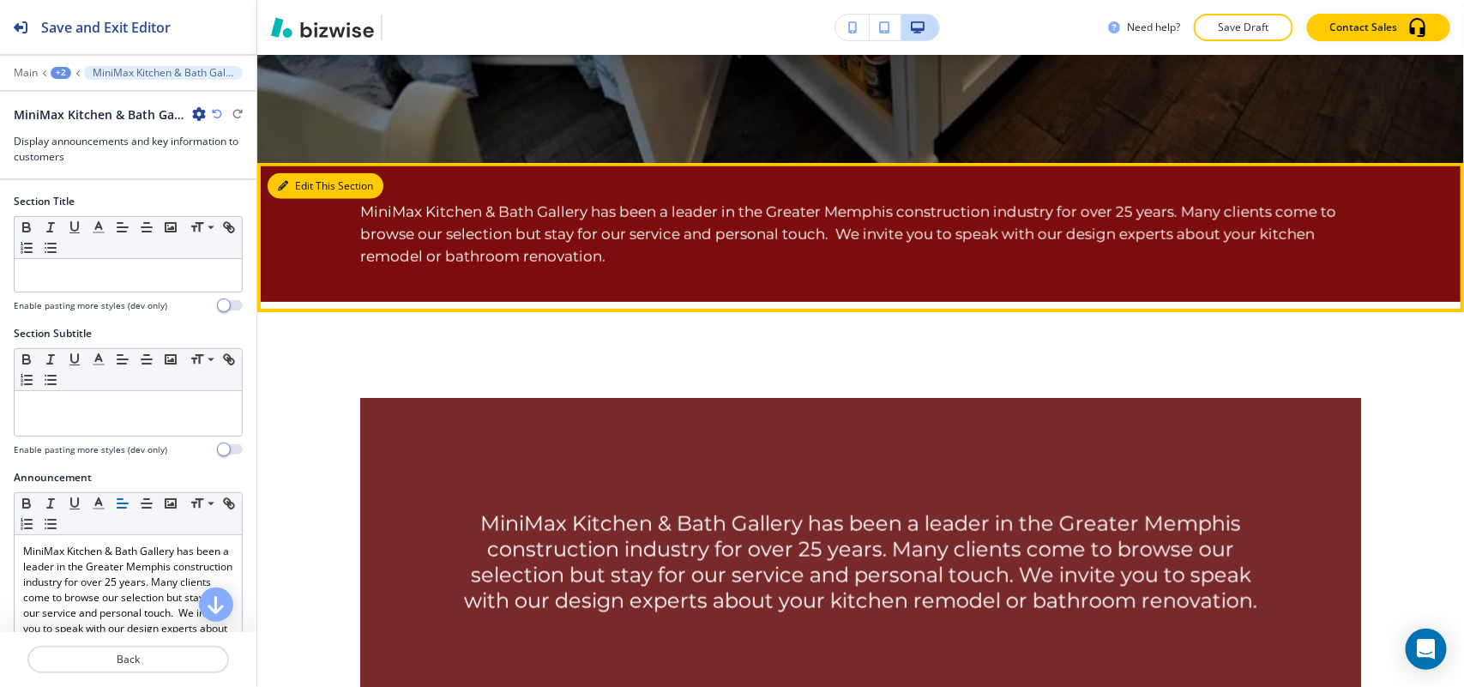
scroll to position [828, 0]
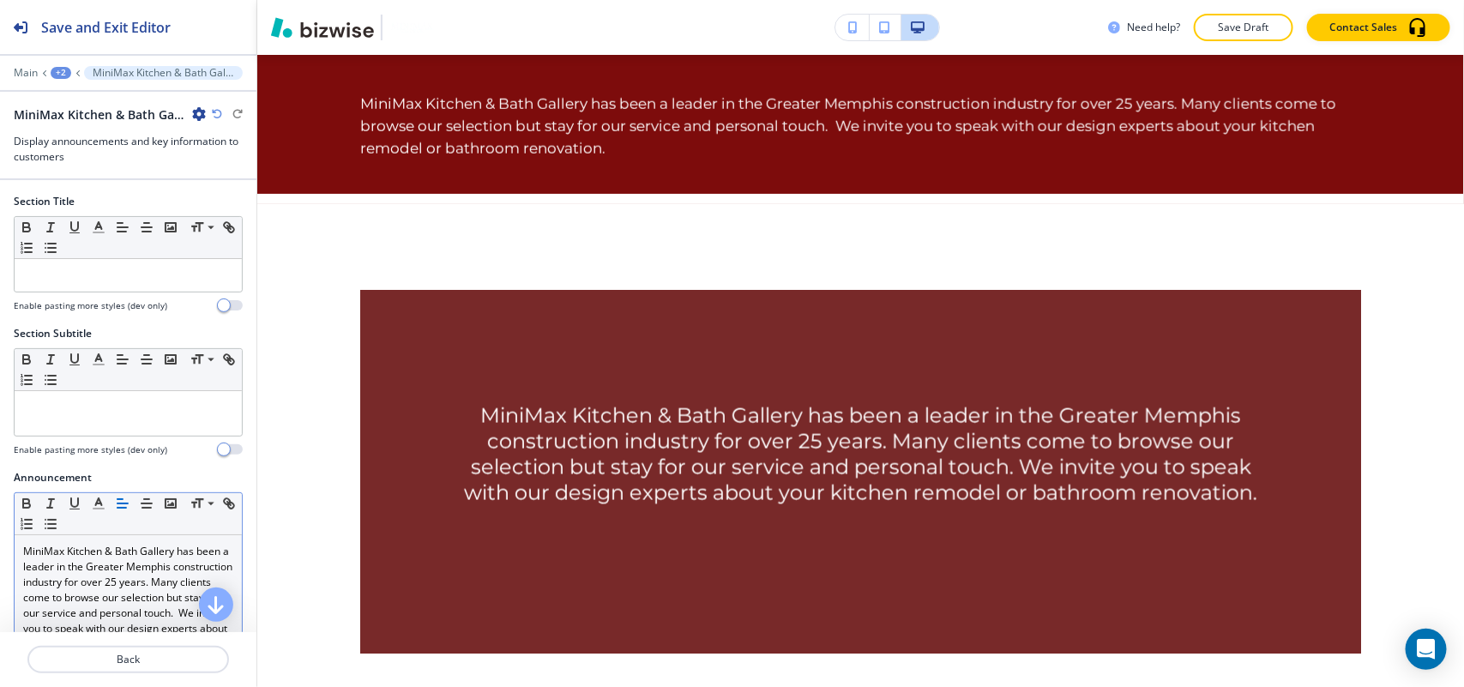
click at [134, 581] on p "MiniMax Kitchen & Bath Gallery has been a leader in the Greater Memphis constru…" at bounding box center [128, 605] width 210 height 123
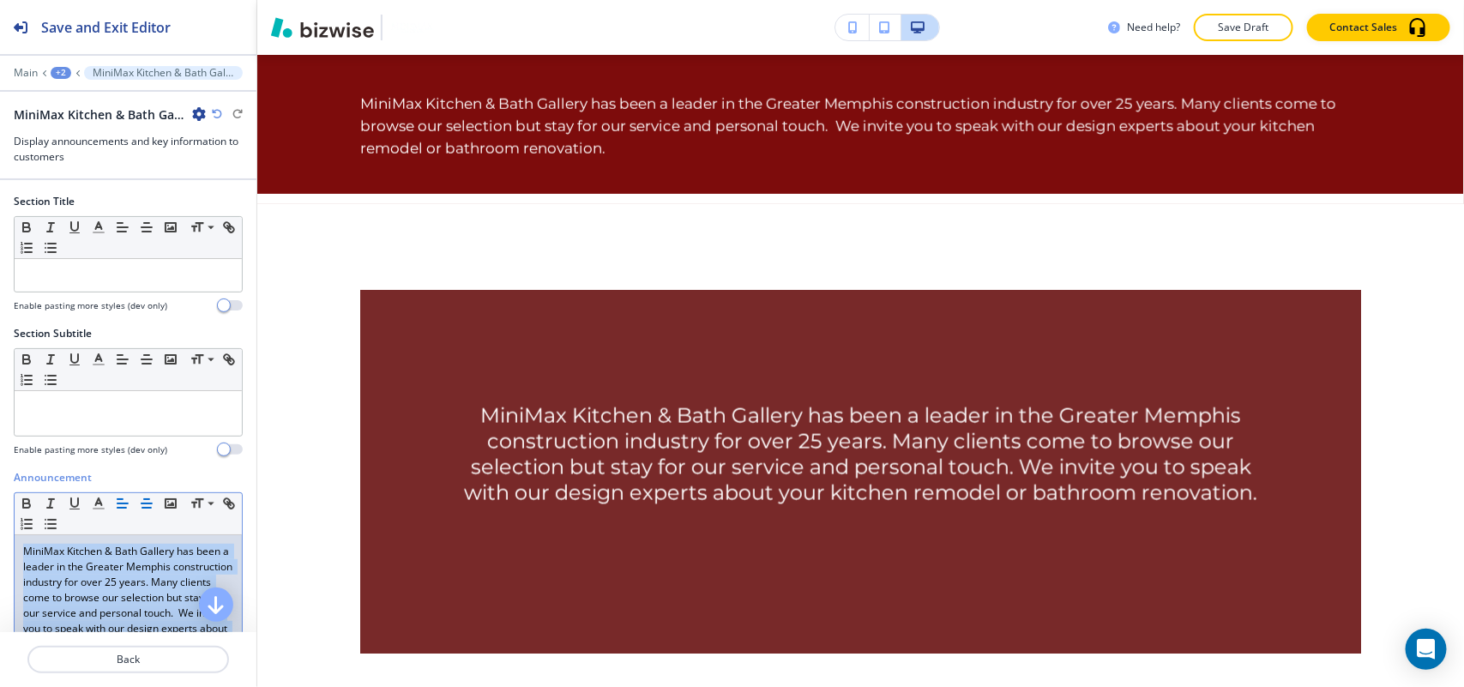
click at [148, 508] on icon "button" at bounding box center [146, 503] width 15 height 15
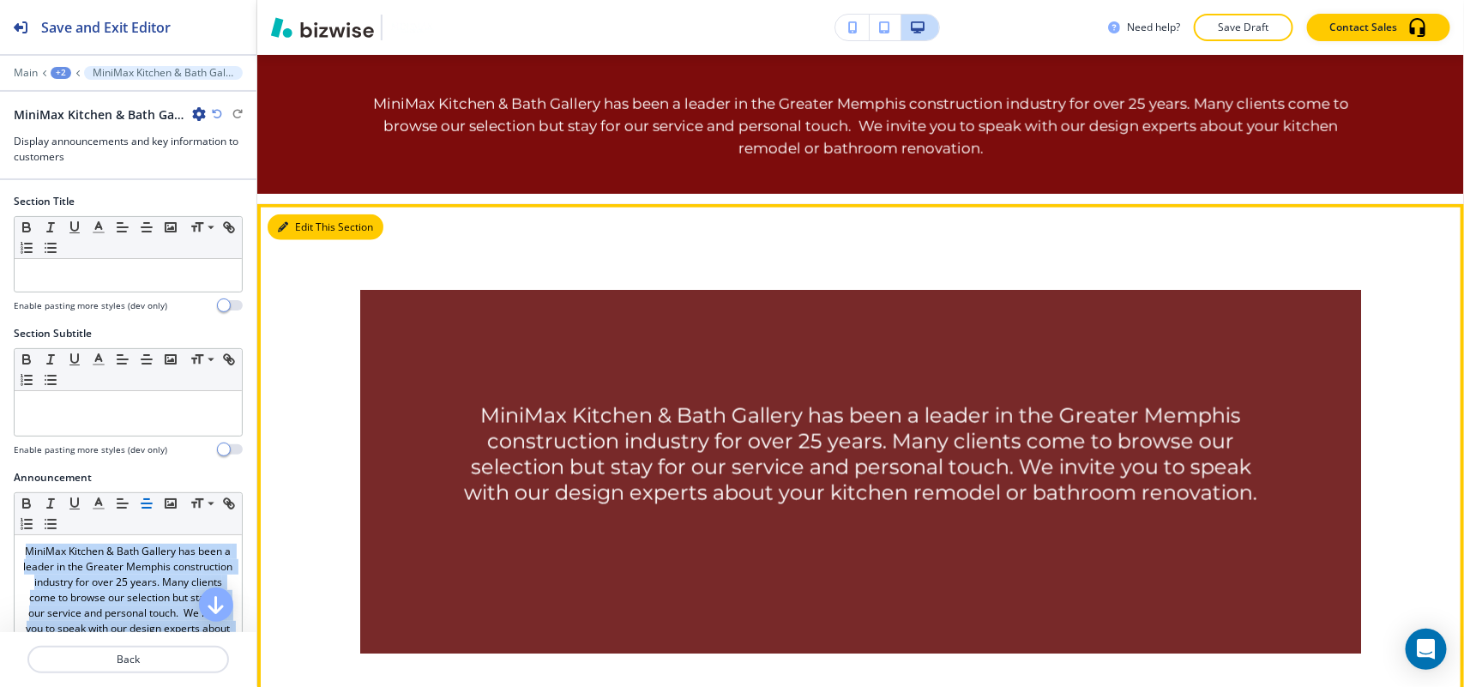
click at [323, 223] on button "Edit This Section" at bounding box center [326, 227] width 116 height 26
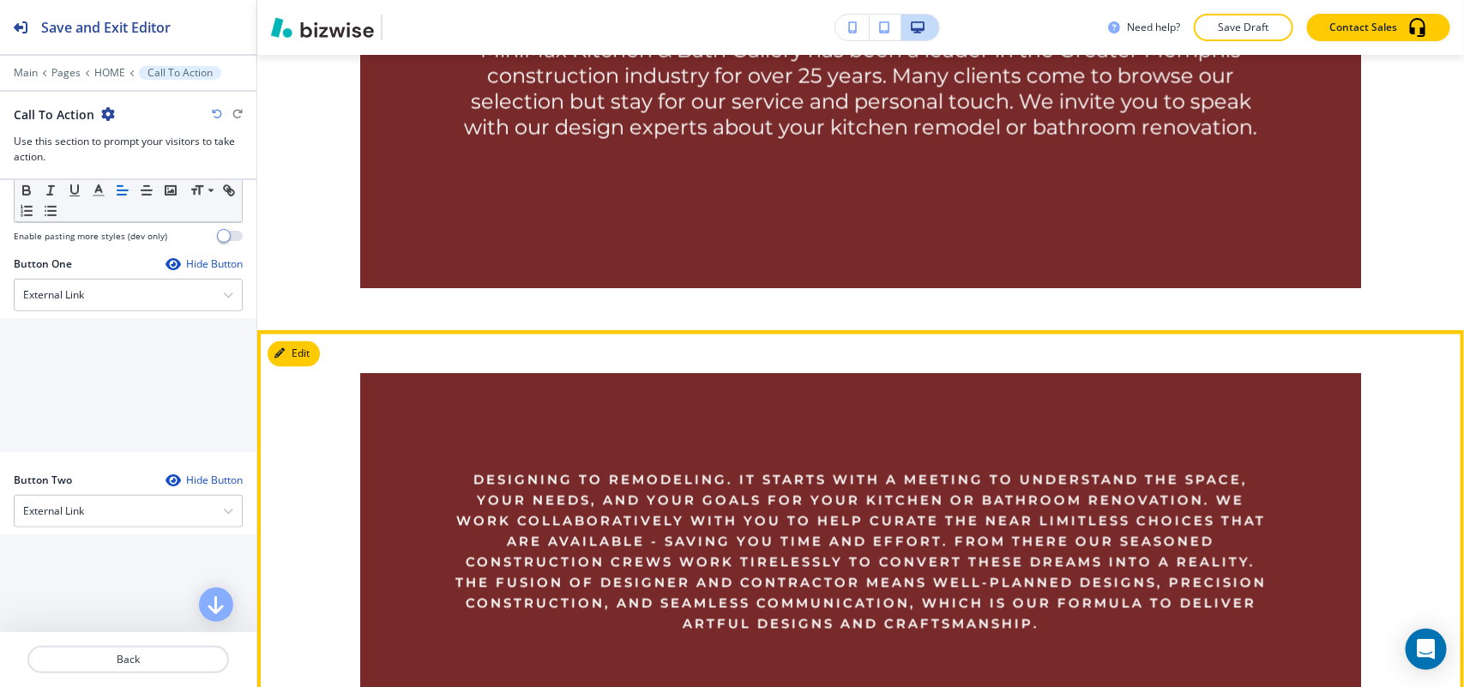
scroll to position [1192, 0]
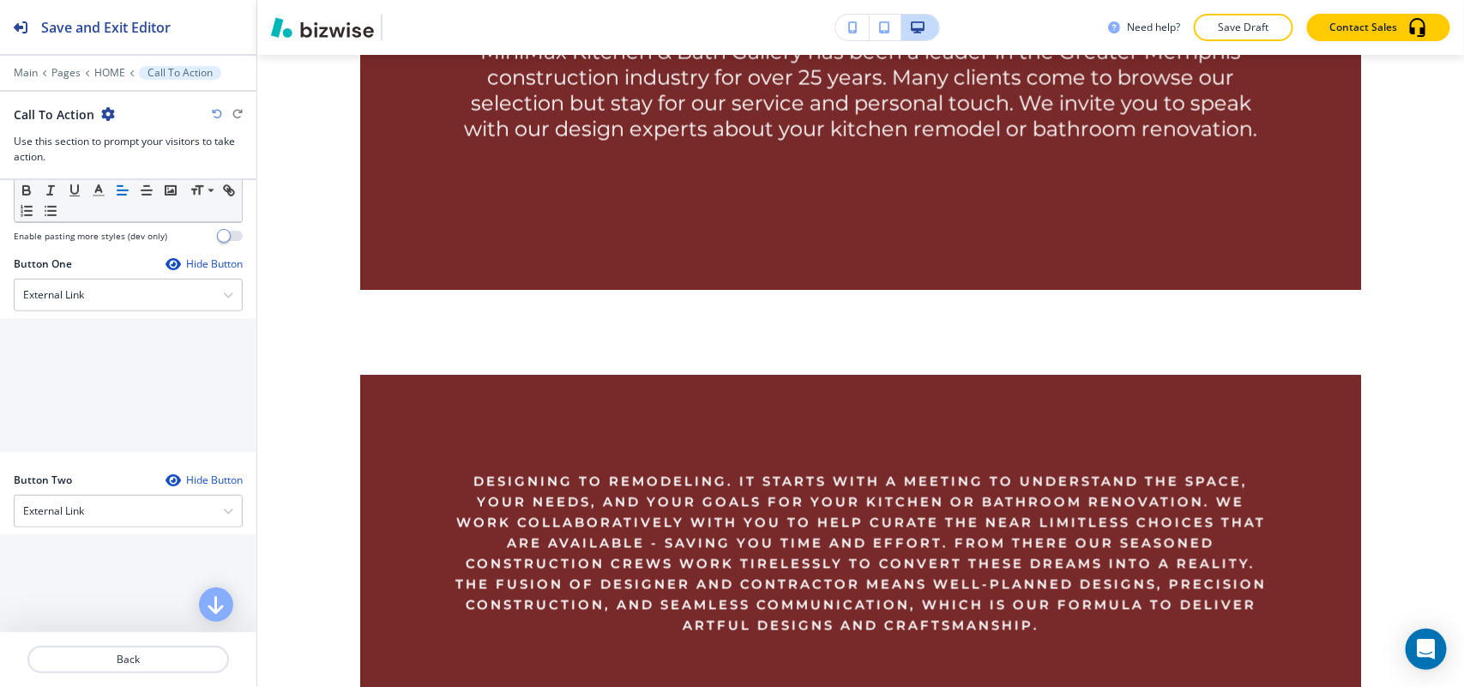
click at [111, 112] on icon "button" at bounding box center [108, 114] width 14 height 14
click at [142, 197] on p "Delete Section" at bounding box center [153, 204] width 87 height 15
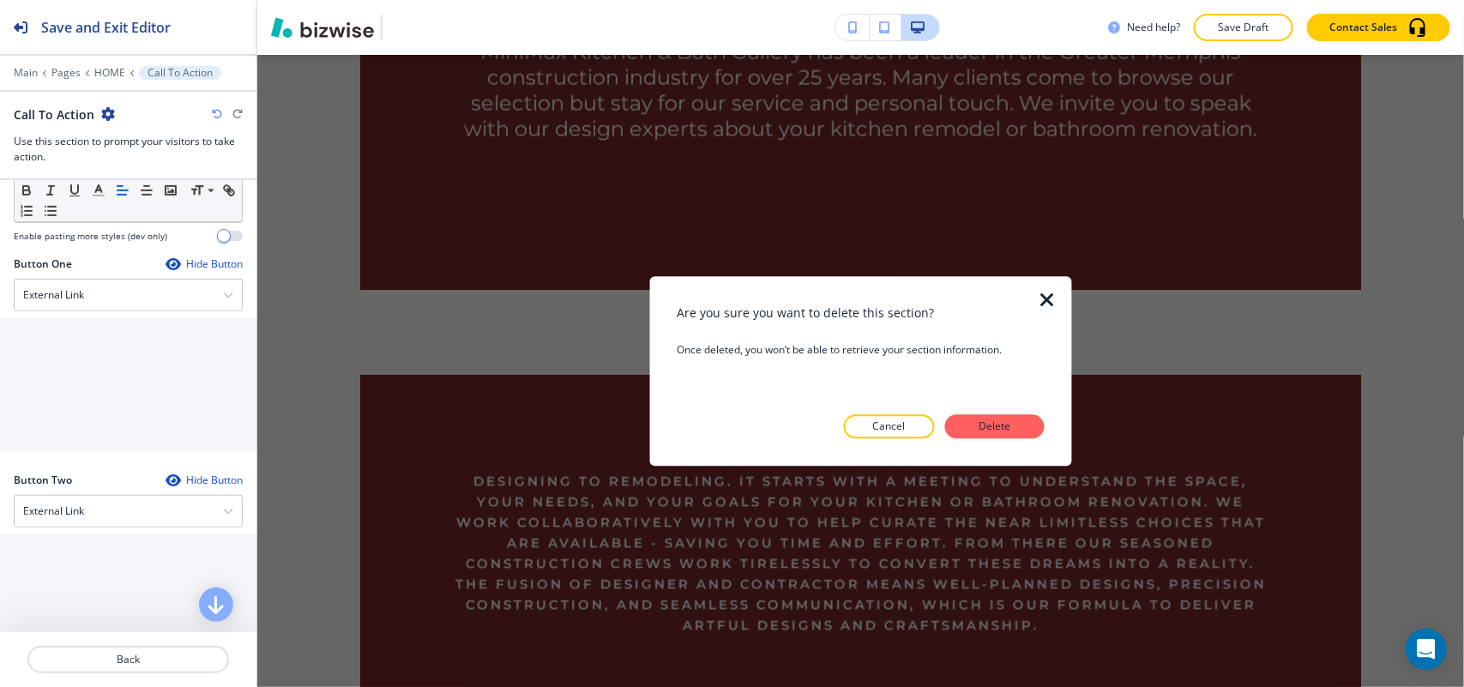
click at [1029, 412] on div "Are you sure you want to delete this section? Once deleted, you won’t be able t…" at bounding box center [860, 371] width 367 height 135
click at [1021, 420] on button "Delete" at bounding box center [994, 426] width 99 height 24
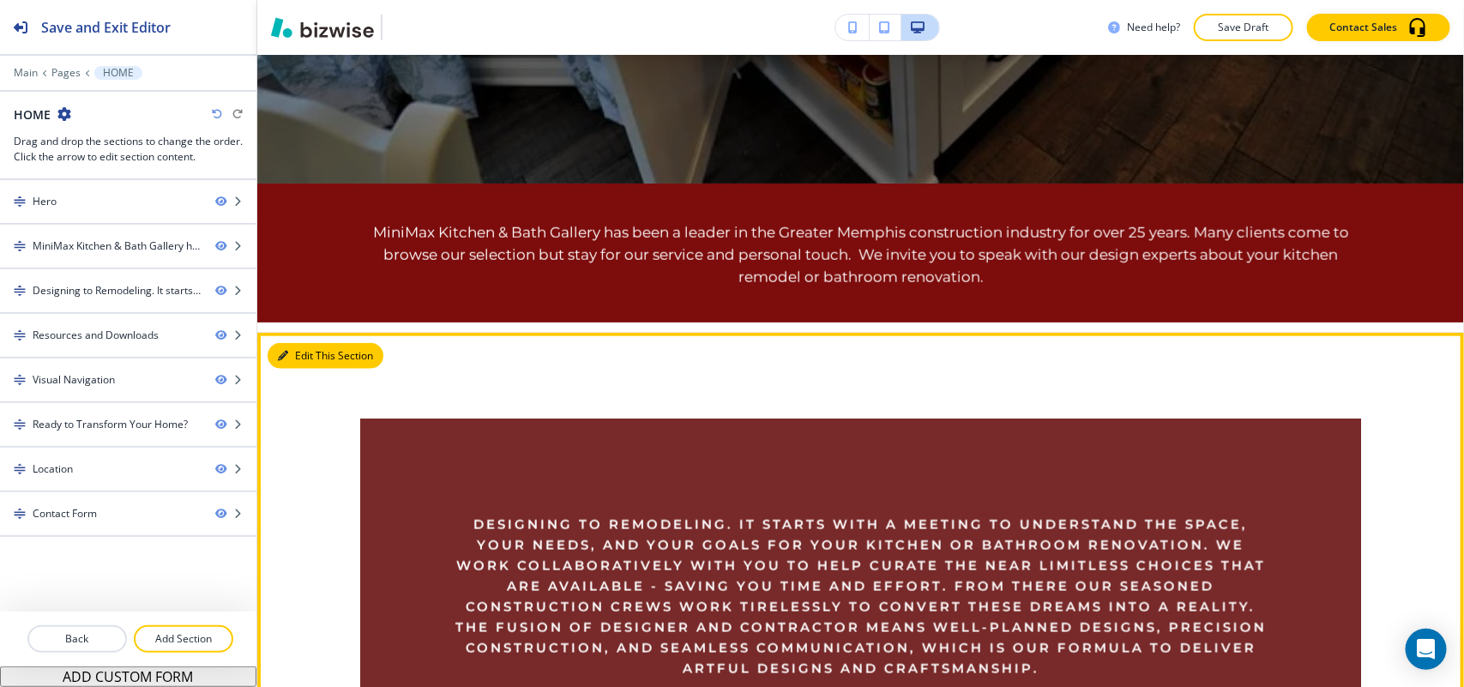
click at [322, 348] on button "Edit This Section" at bounding box center [326, 356] width 116 height 26
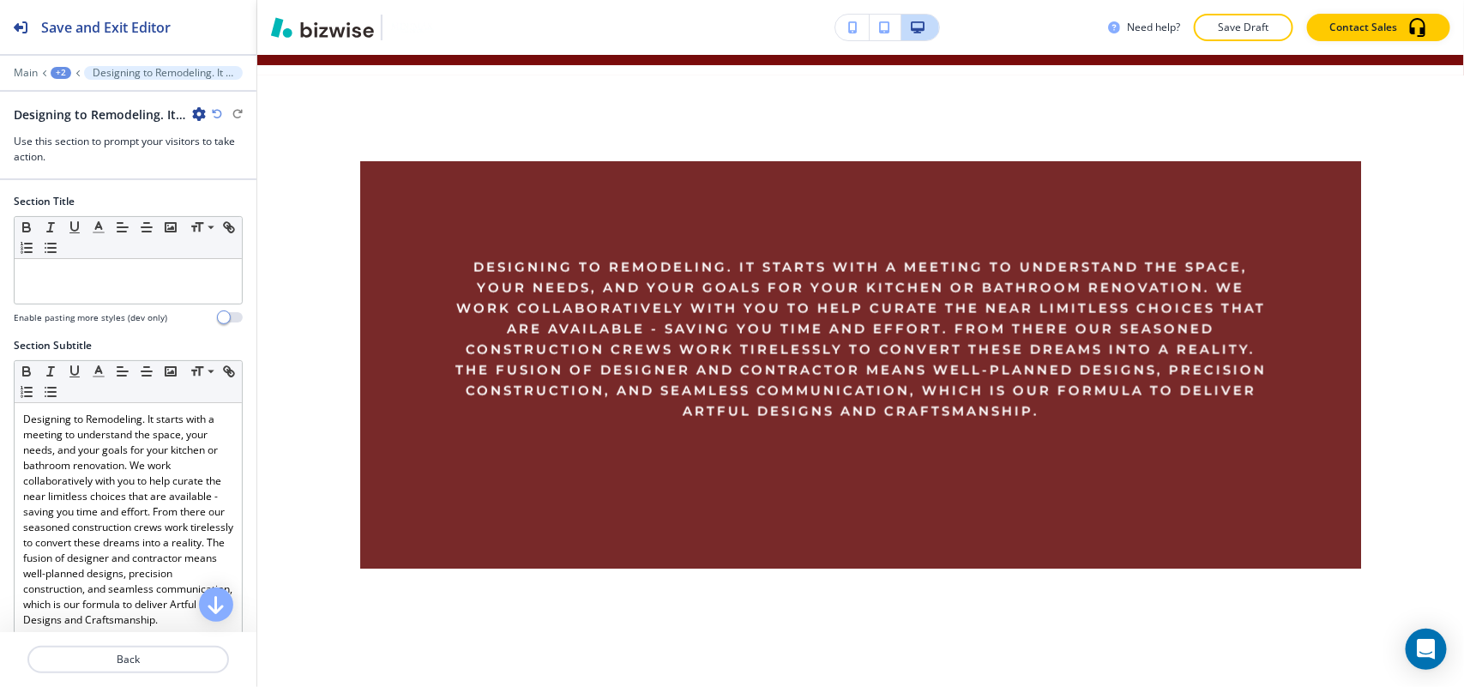
scroll to position [978, 0]
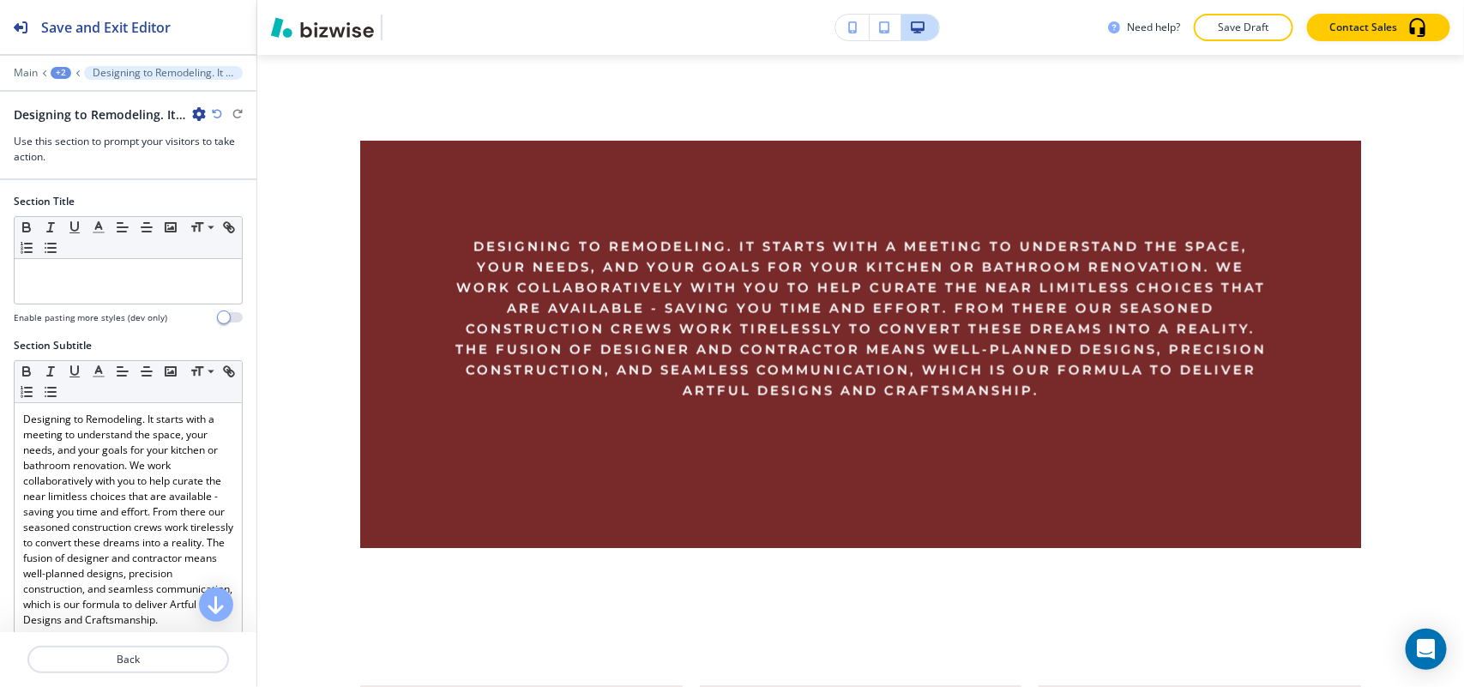
click at [195, 111] on icon "button" at bounding box center [199, 114] width 14 height 14
click at [243, 197] on p "Delete Section" at bounding box center [246, 204] width 87 height 15
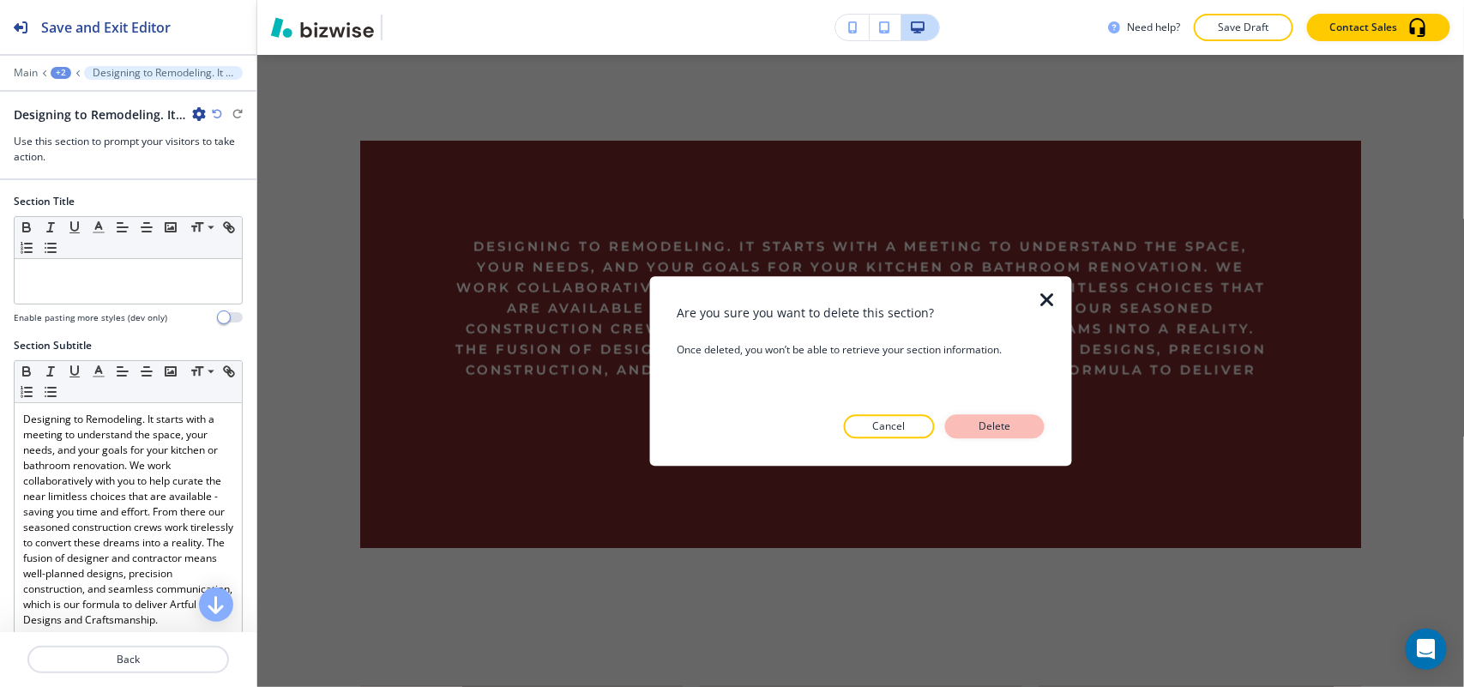
click at [996, 427] on p "Delete" at bounding box center [994, 425] width 41 height 15
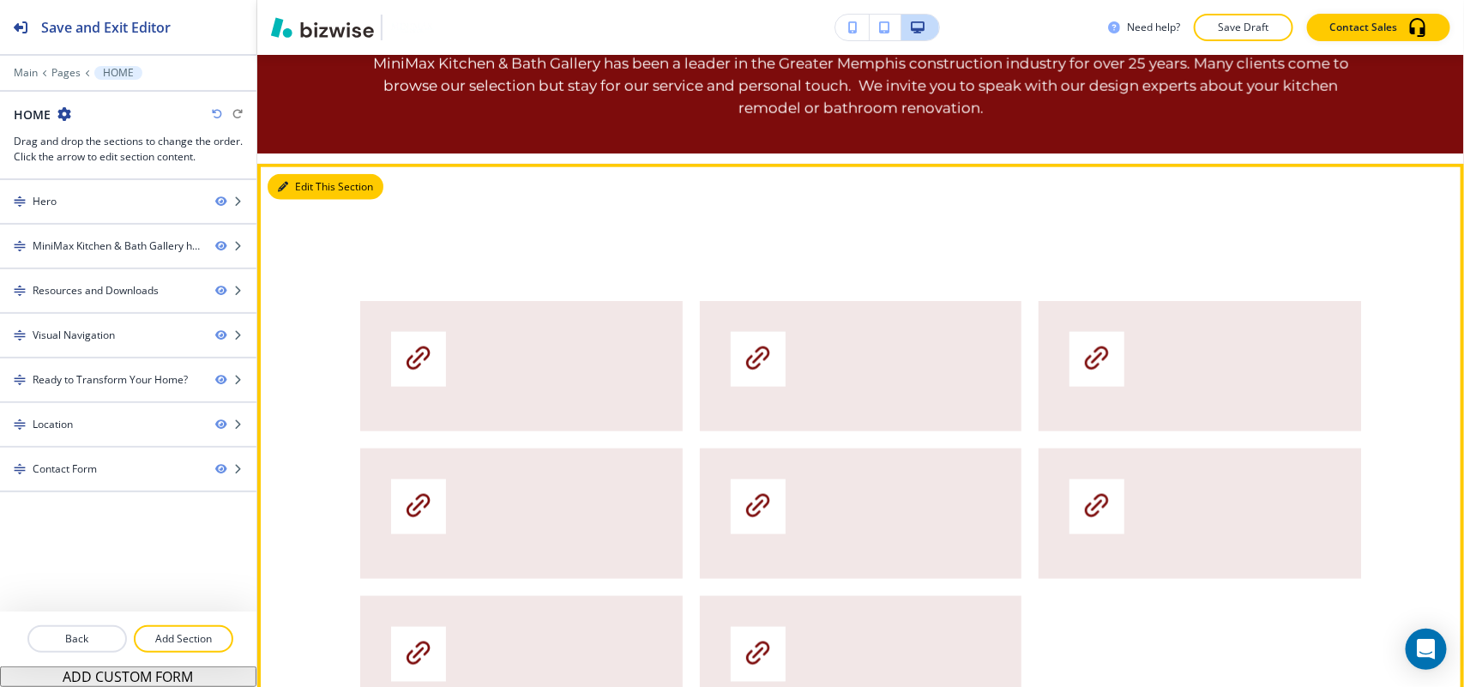
click at [307, 197] on button "Edit This Section" at bounding box center [326, 187] width 116 height 26
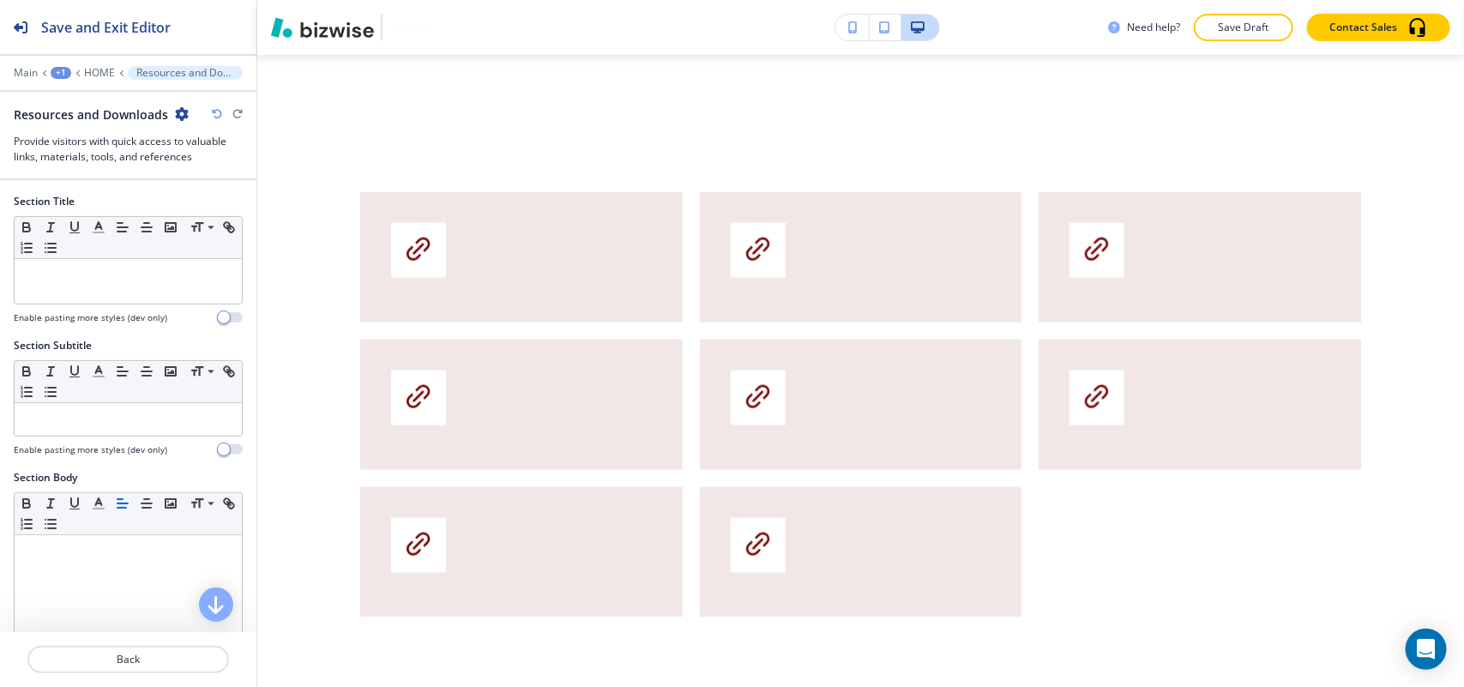
click at [177, 112] on icon "button" at bounding box center [182, 114] width 14 height 14
click at [226, 202] on p "Delete Section" at bounding box center [227, 204] width 87 height 15
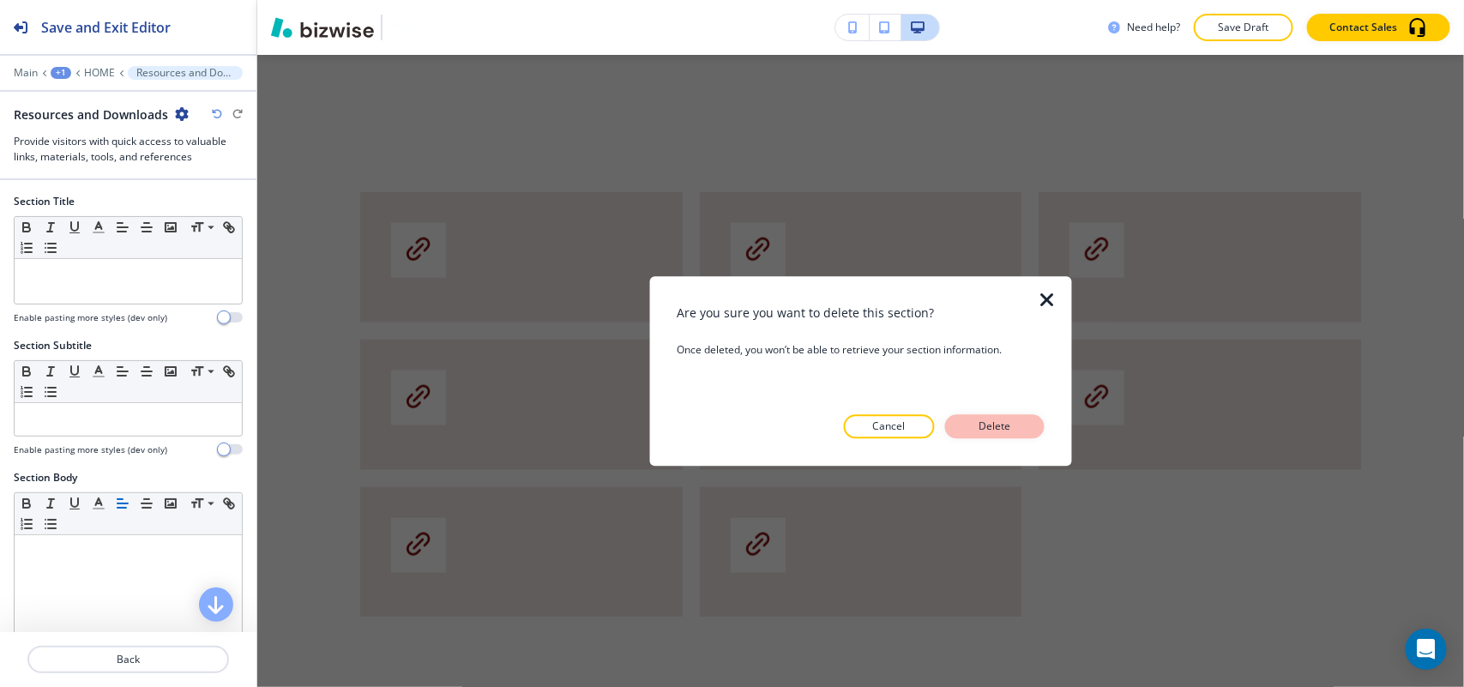
click at [995, 416] on button "Delete" at bounding box center [994, 426] width 99 height 24
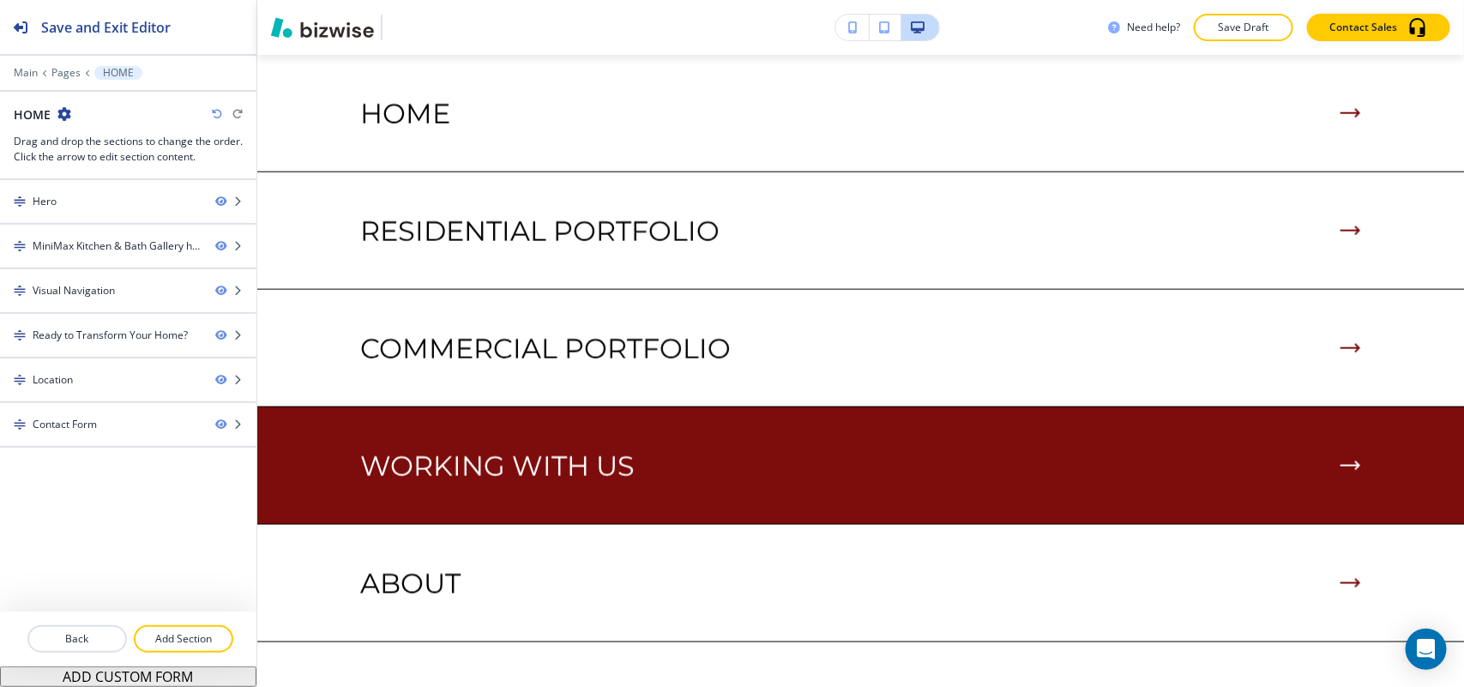
scroll to position [763, 0]
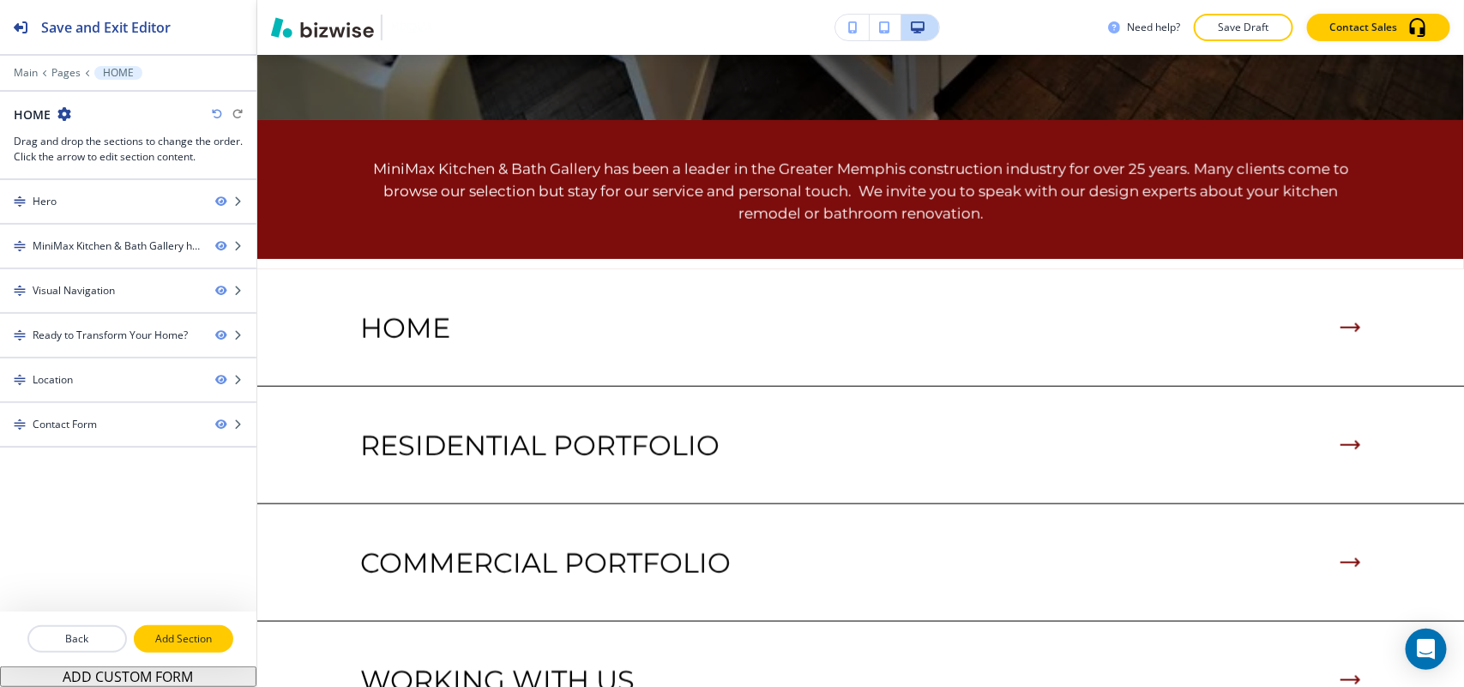
click at [216, 643] on p "Add Section" at bounding box center [183, 638] width 96 height 15
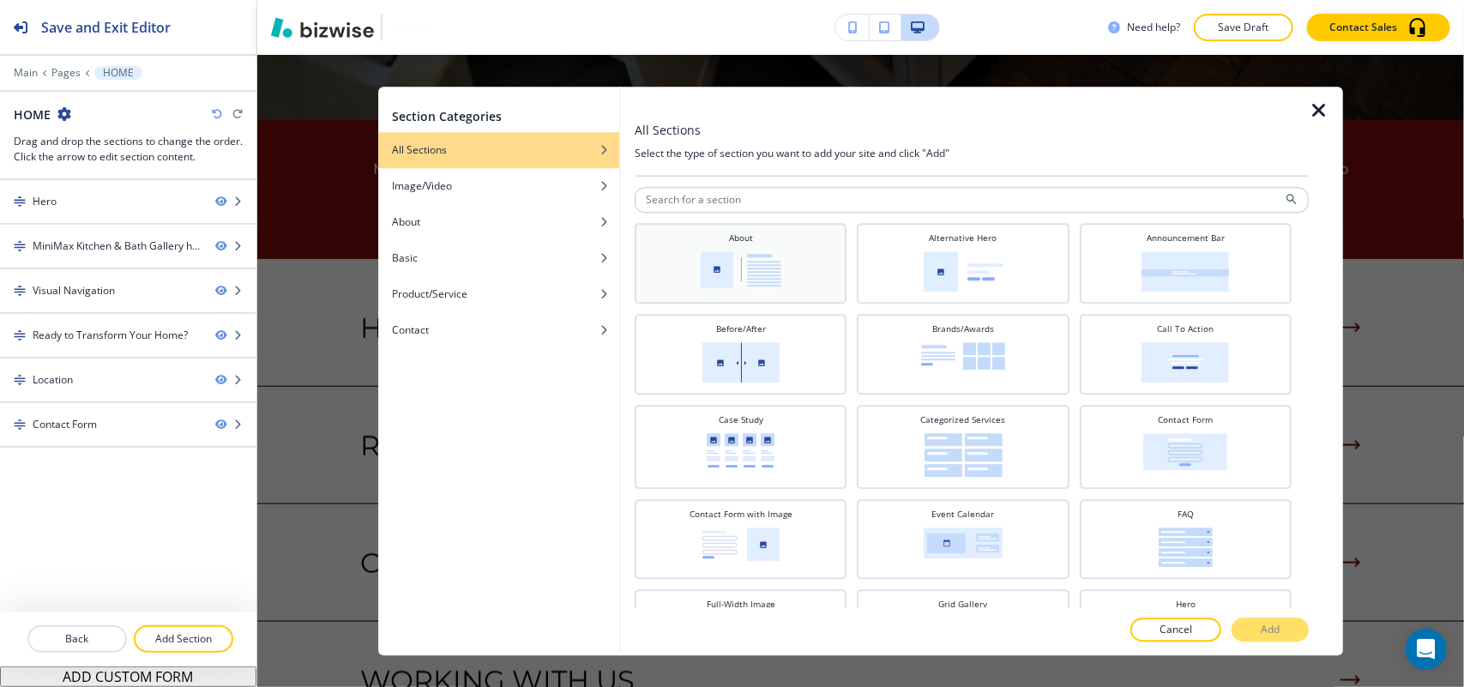
click at [717, 294] on div "About" at bounding box center [741, 263] width 212 height 81
click at [1274, 618] on button "Add" at bounding box center [1269, 629] width 77 height 24
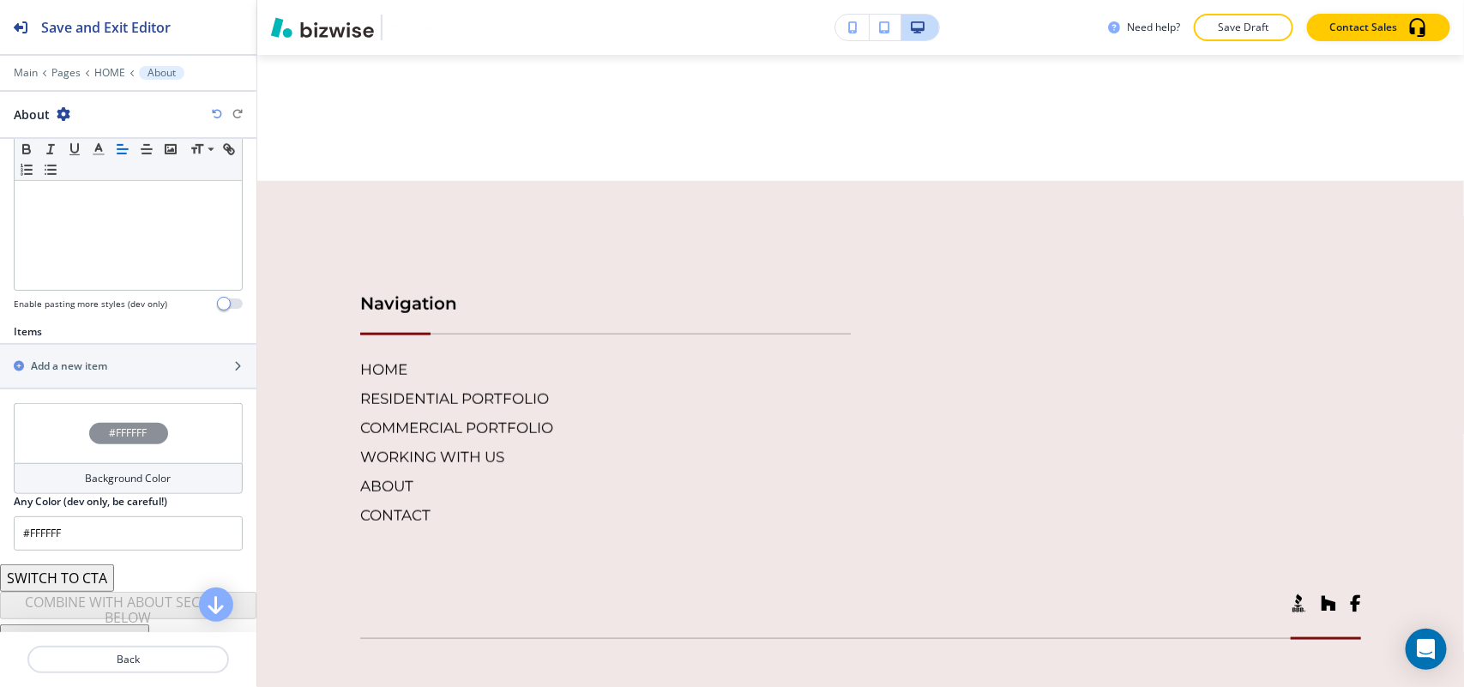
scroll to position [429, 0]
click at [105, 371] on h2 "Add a new item" at bounding box center [69, 364] width 76 height 15
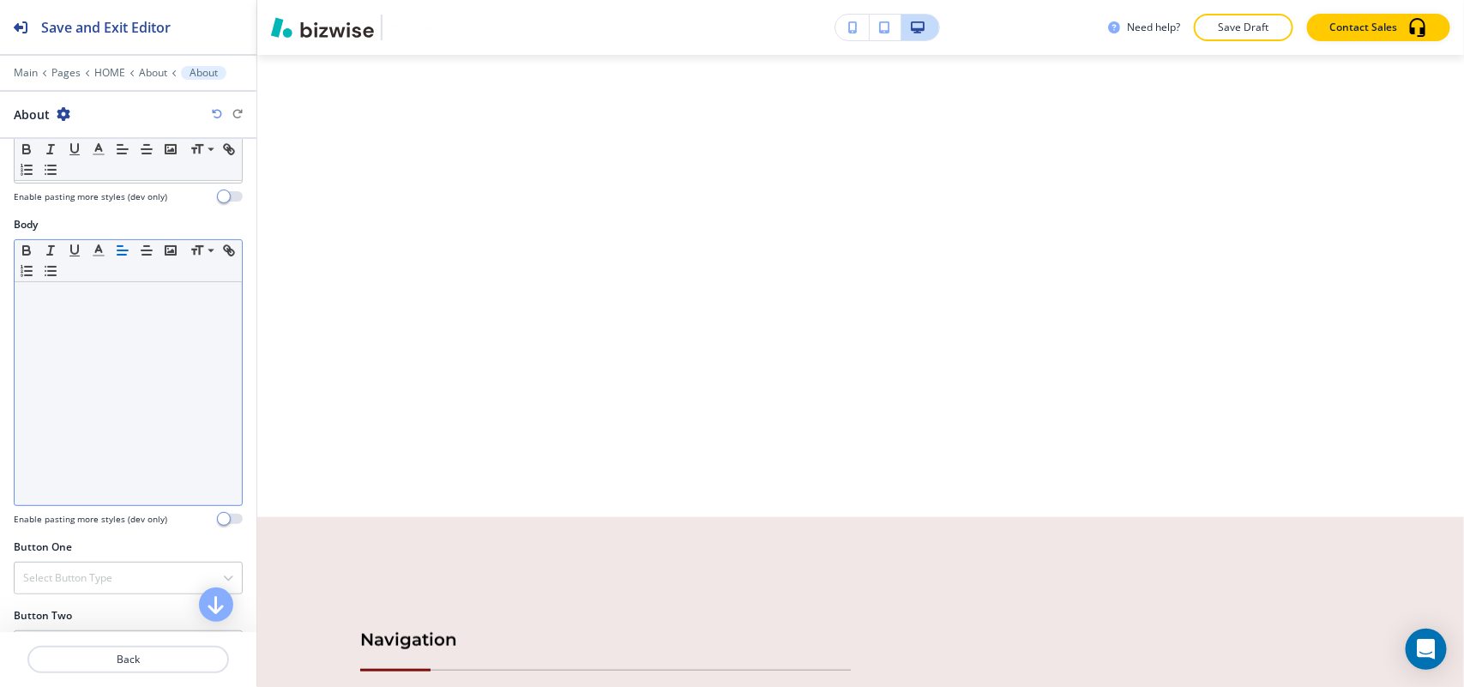
scroll to position [214, 0]
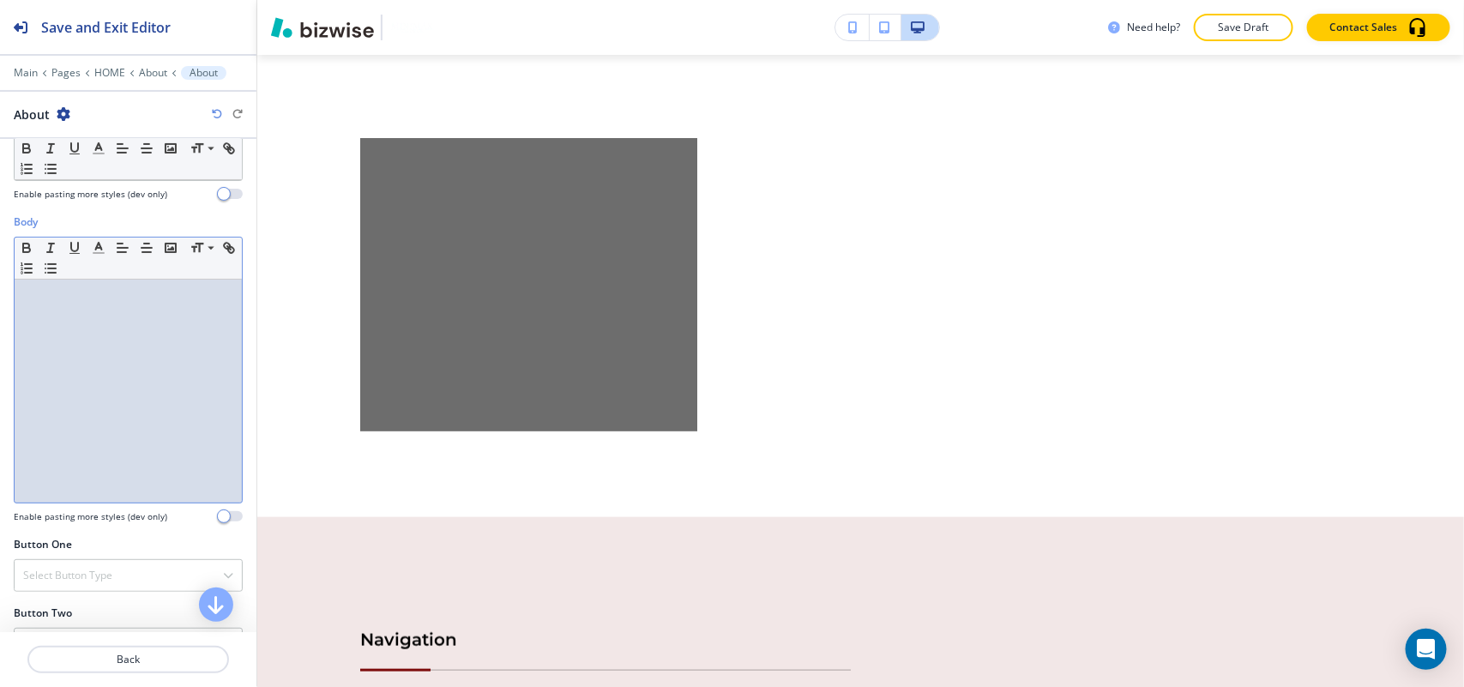
drag, startPoint x: 113, startPoint y: 537, endPoint x: 71, endPoint y: 424, distance: 119.9
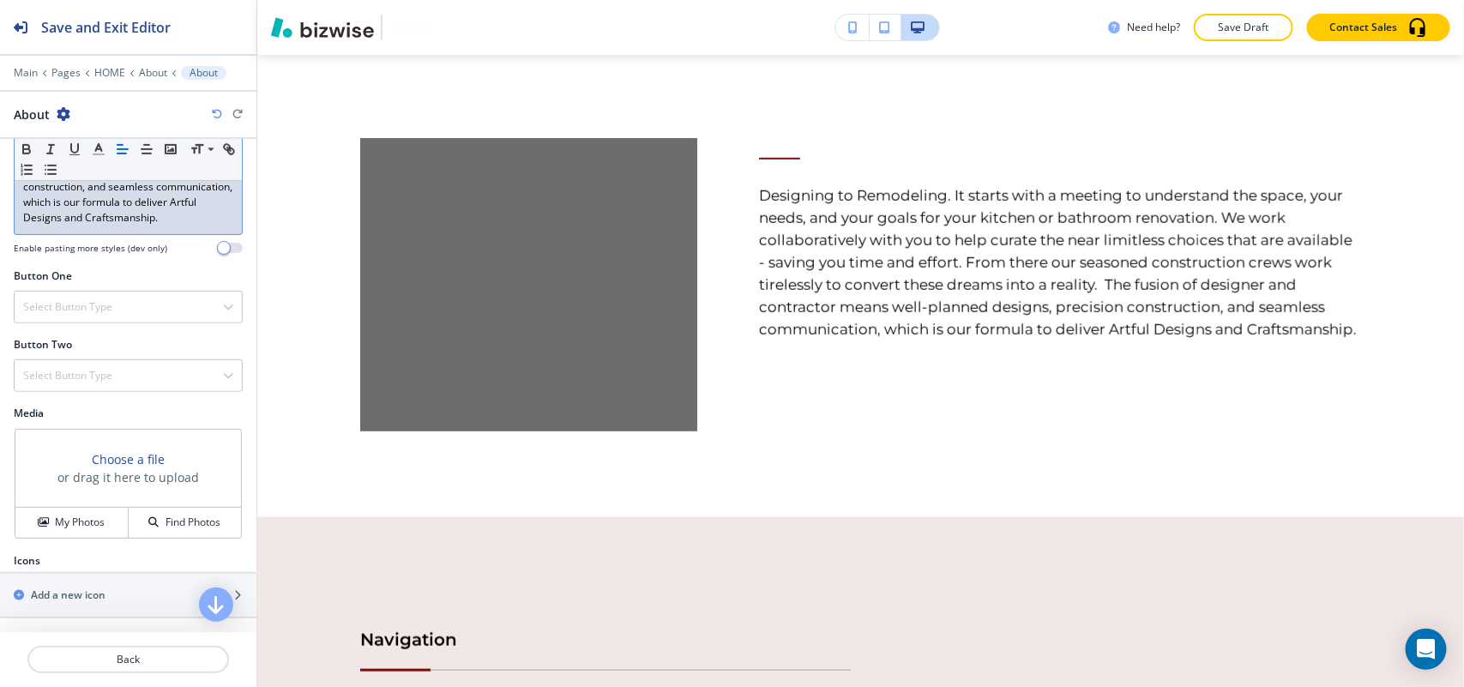
scroll to position [512, 0]
click at [55, 520] on h4 "My Photos" at bounding box center [80, 522] width 50 height 15
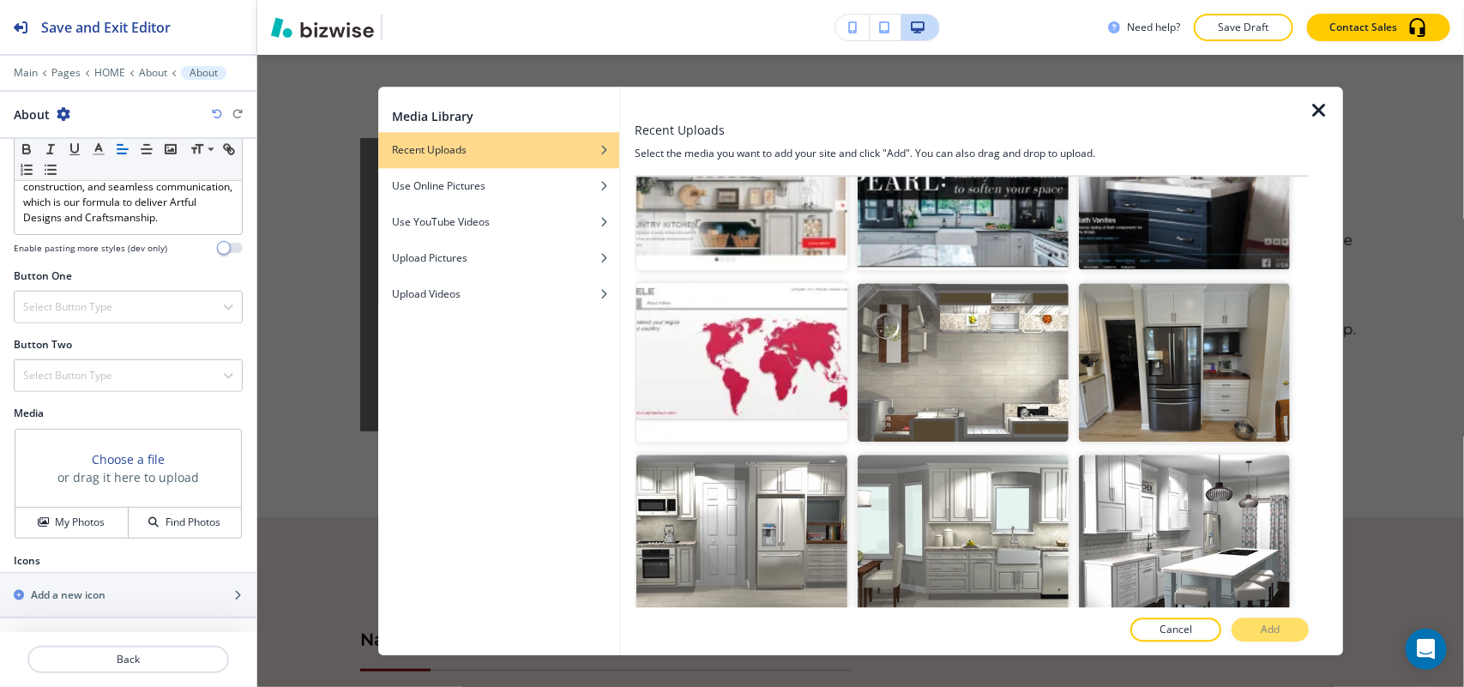
scroll to position [1072, 0]
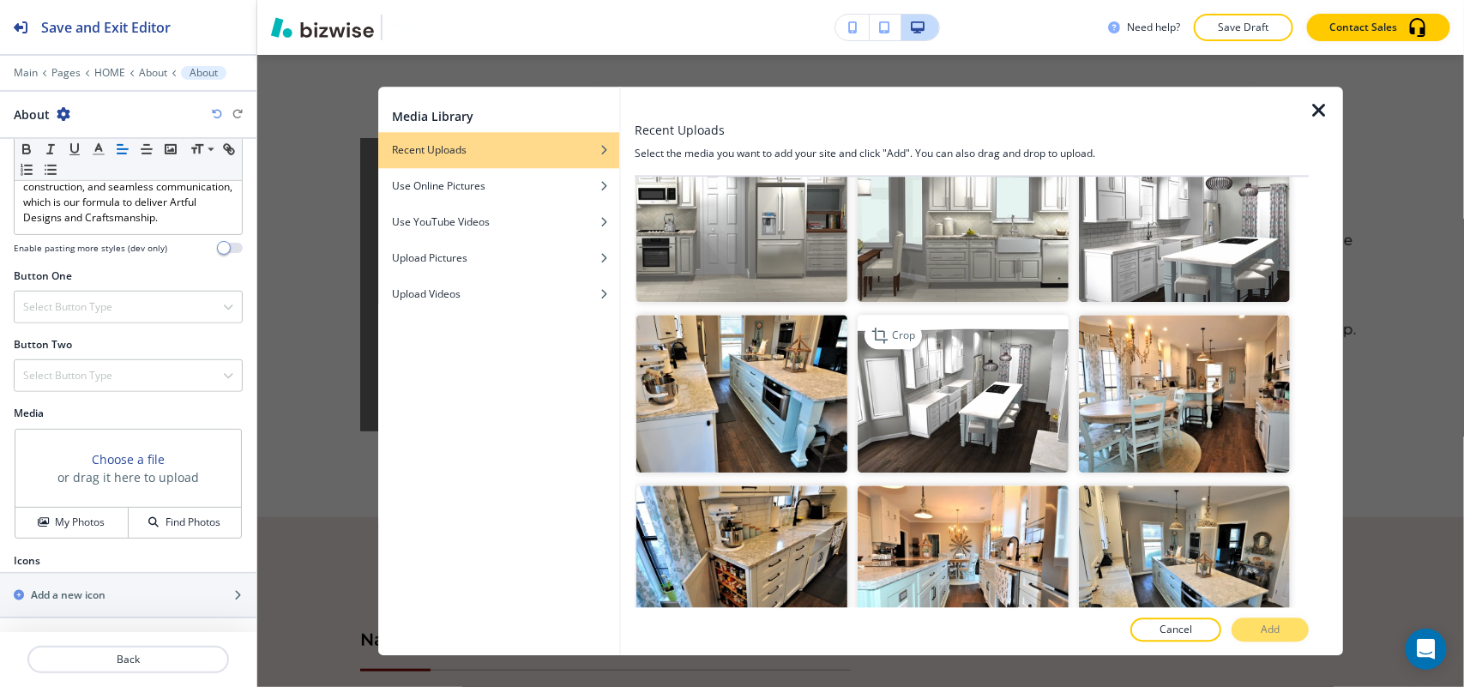
click at [954, 376] on img "button" at bounding box center [963, 394] width 211 height 159
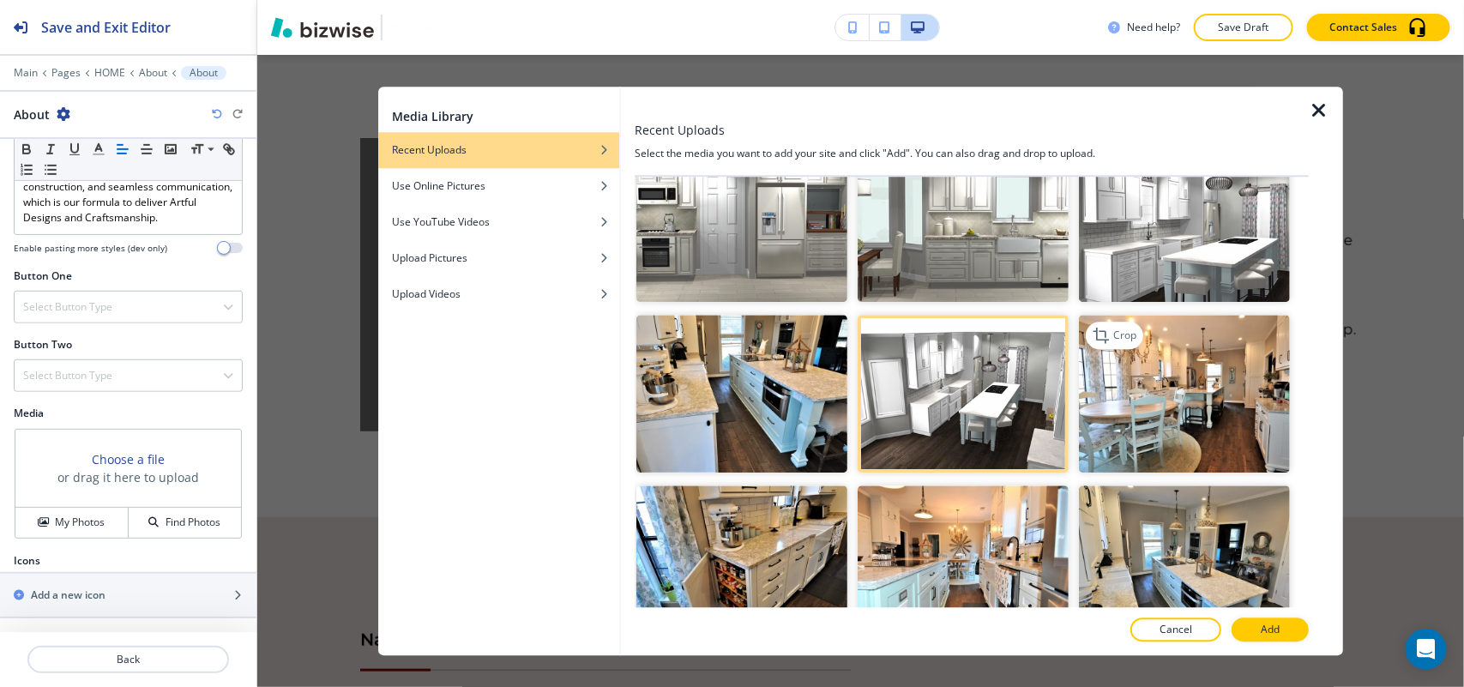
click at [1214, 399] on img "button" at bounding box center [1184, 394] width 211 height 159
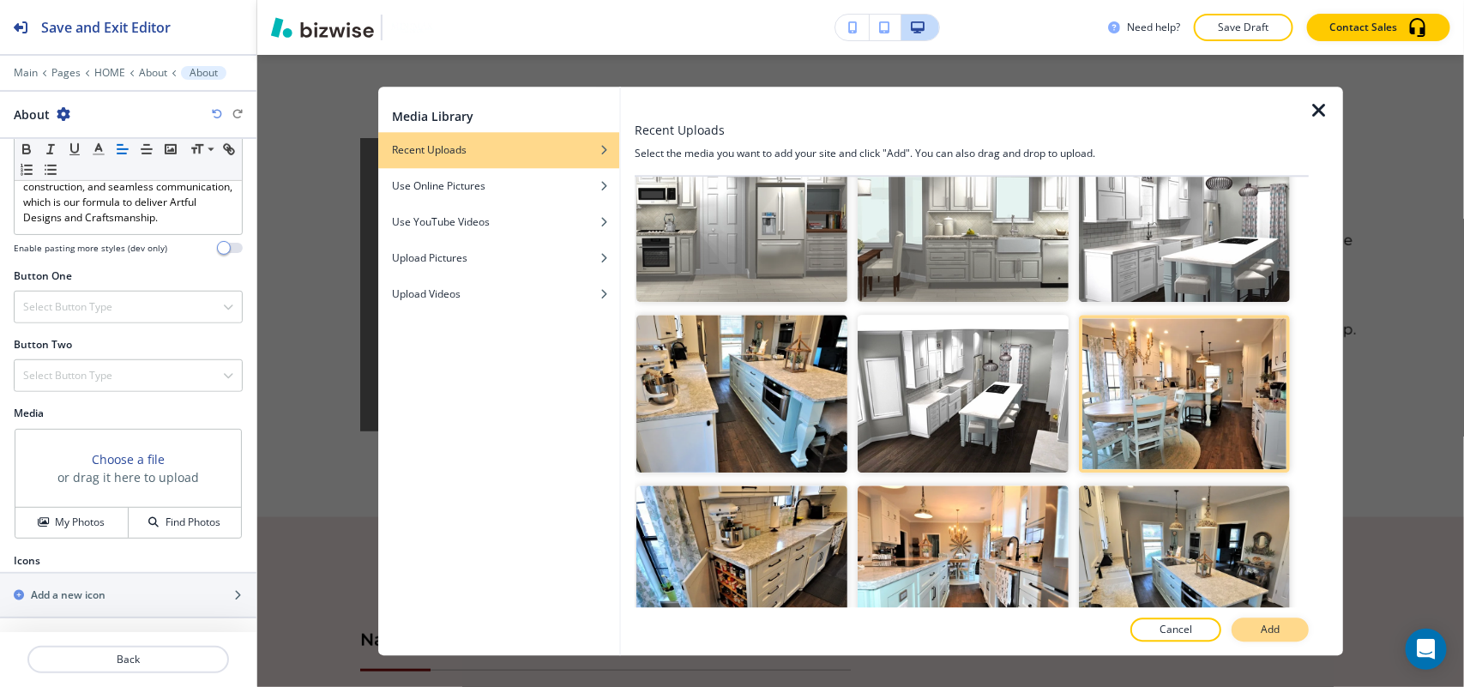
click at [1287, 624] on button "Add" at bounding box center [1269, 629] width 77 height 24
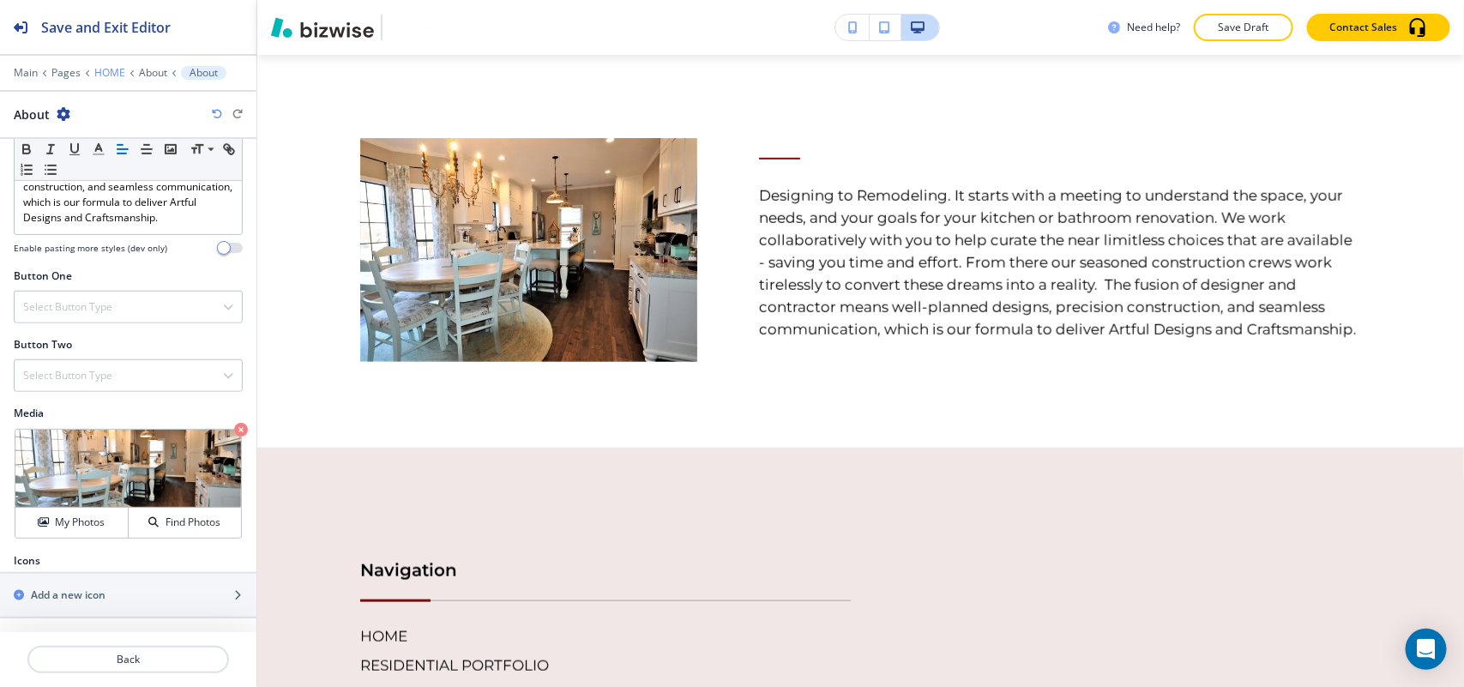
click at [113, 70] on p "HOME" at bounding box center [109, 73] width 31 height 12
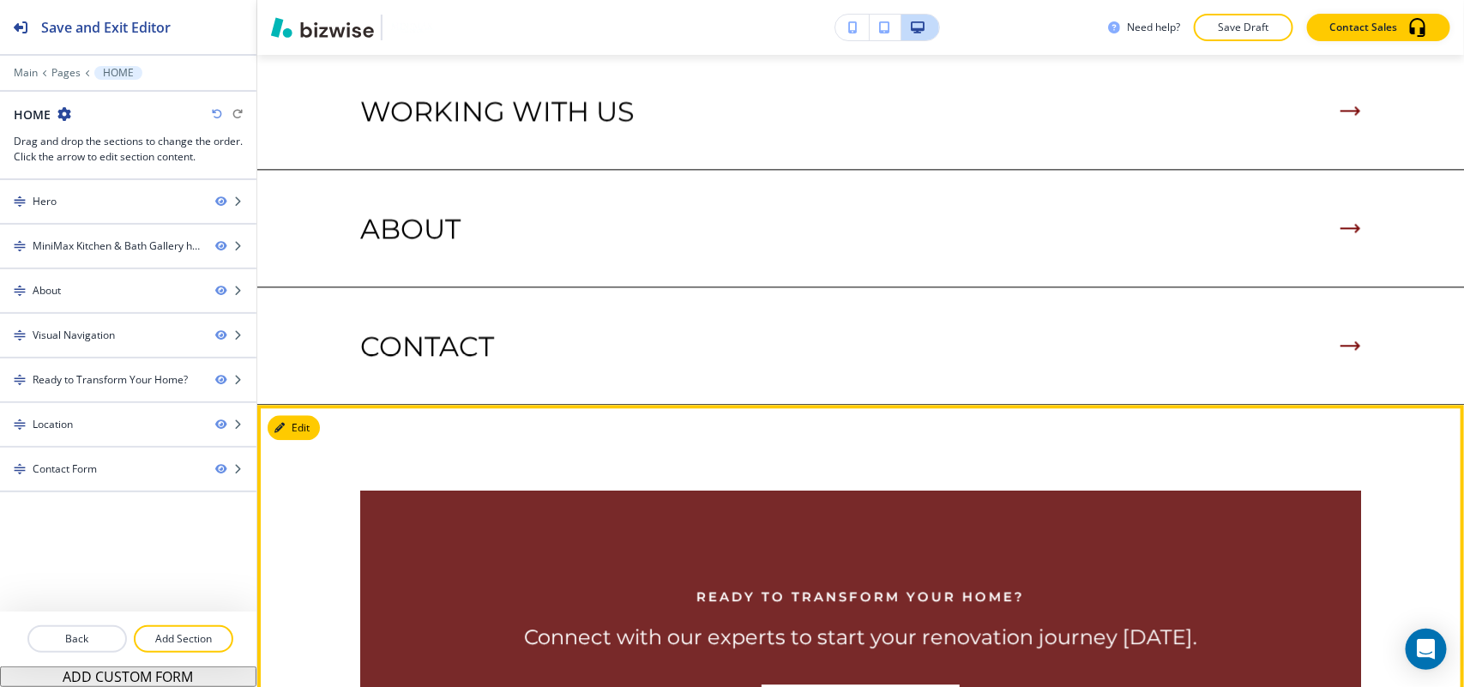
scroll to position [2049, 0]
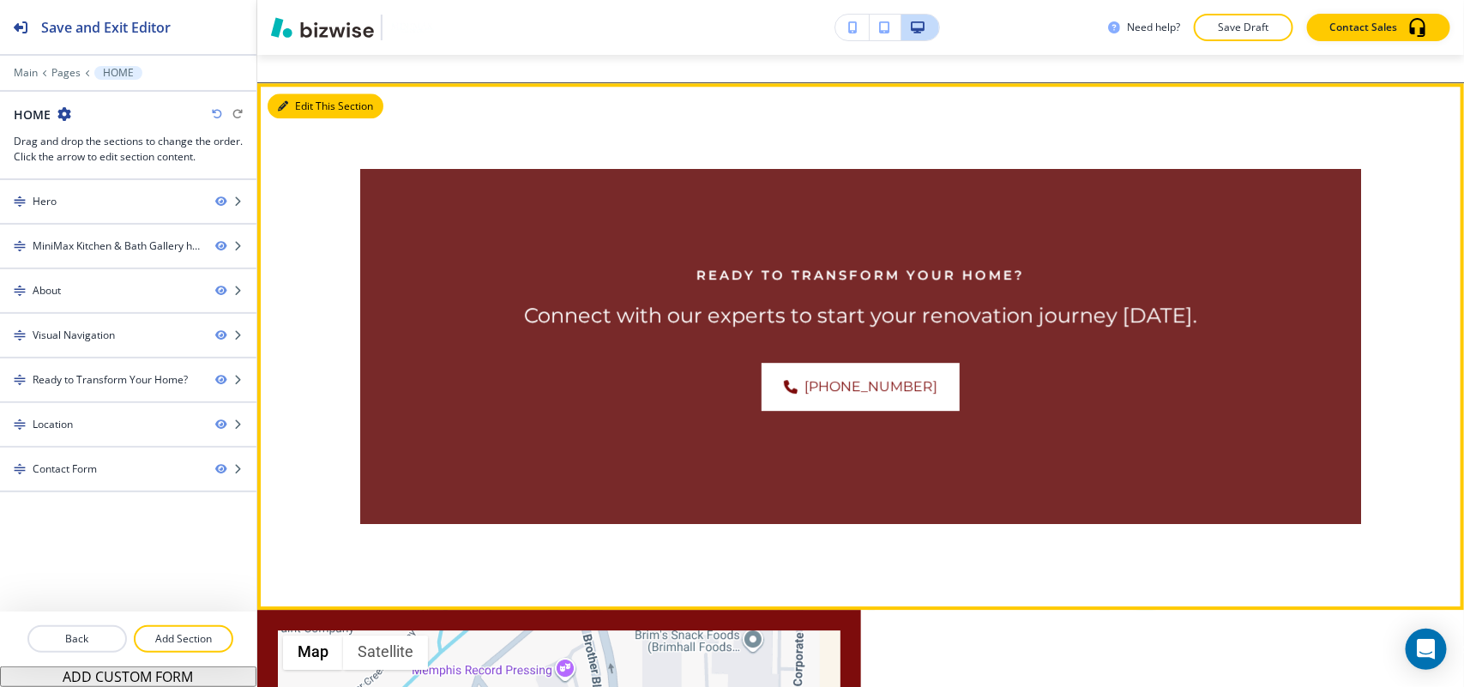
click at [311, 105] on button "Edit This Section" at bounding box center [326, 106] width 116 height 26
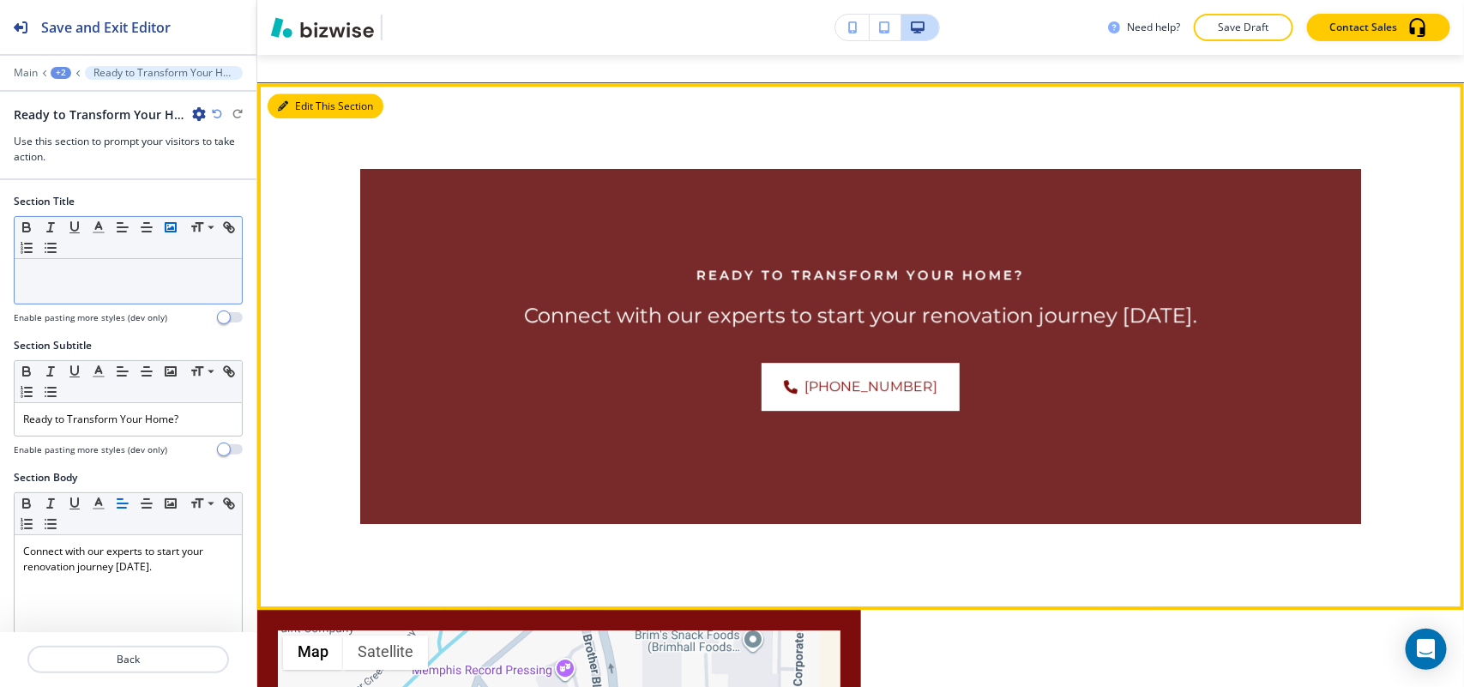
scroll to position [2079, 0]
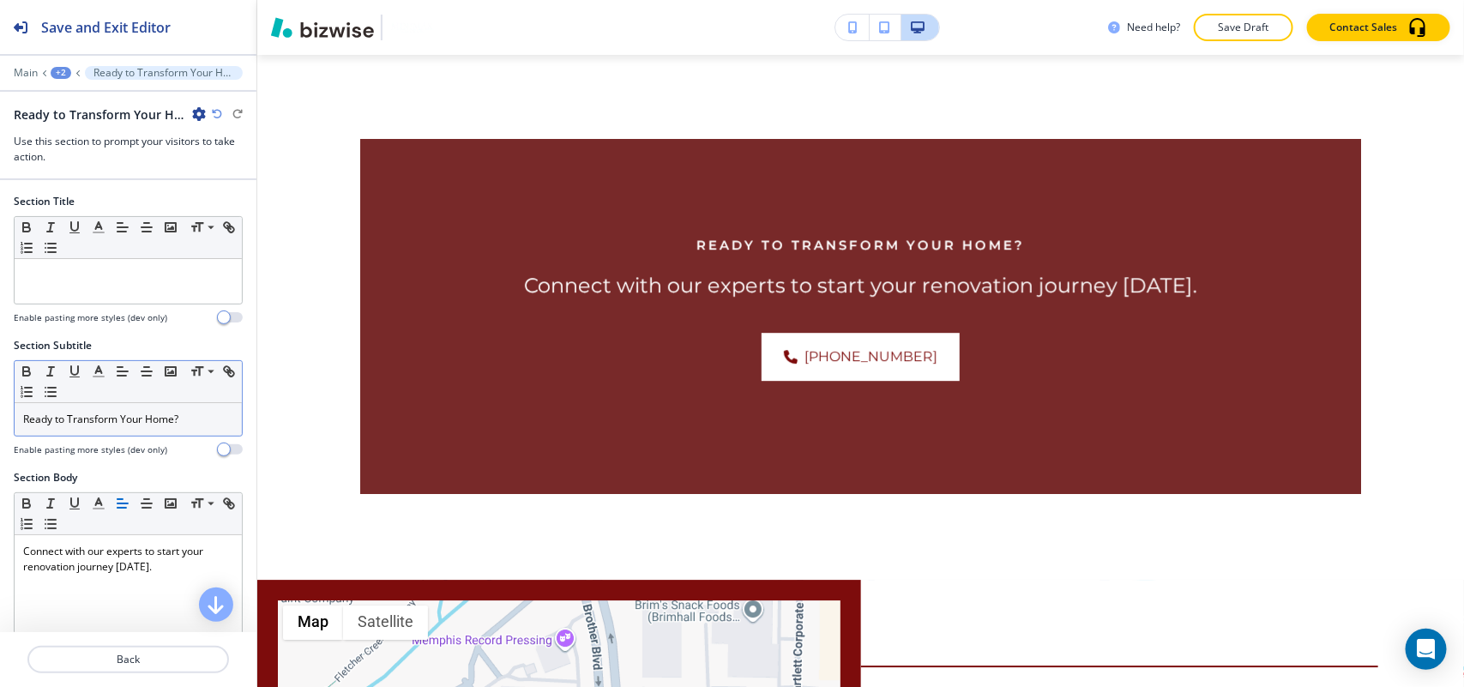
click at [123, 413] on p "Ready to Transform Your Home?" at bounding box center [128, 419] width 210 height 15
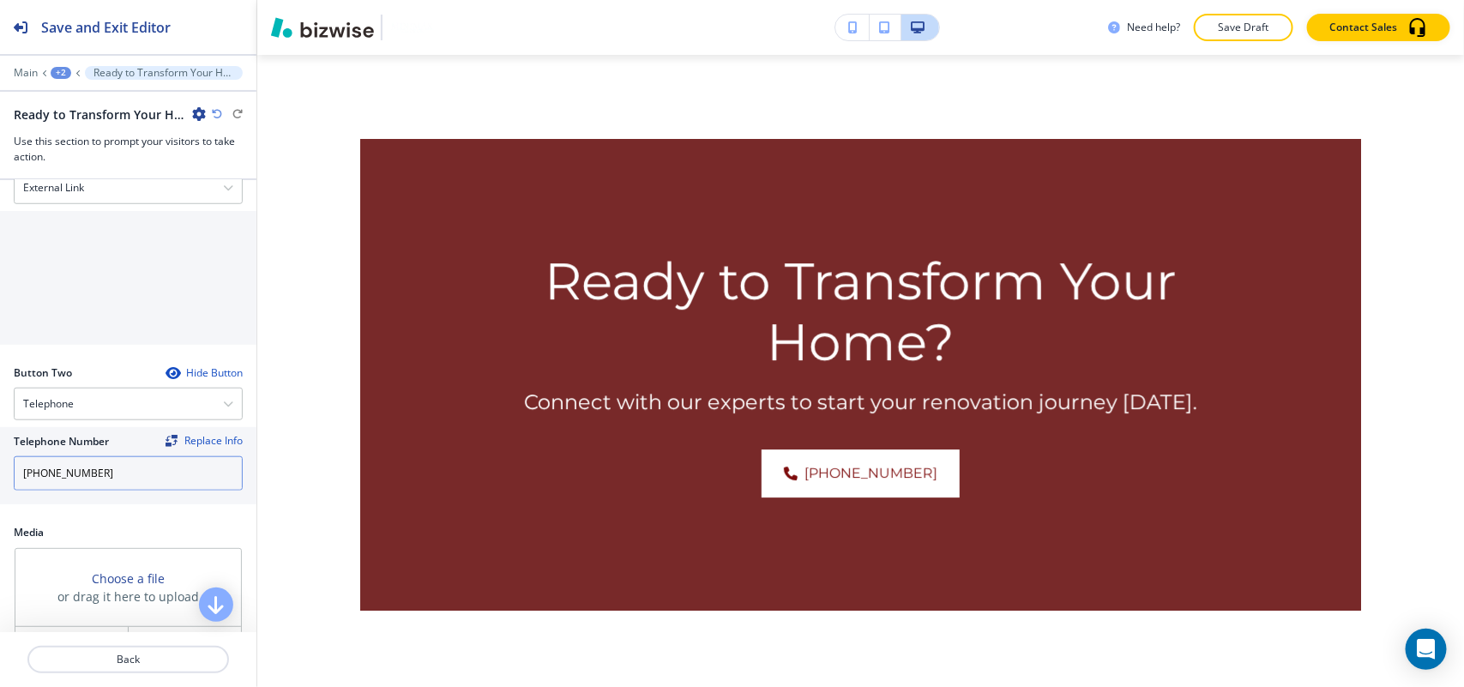
scroll to position [858, 0]
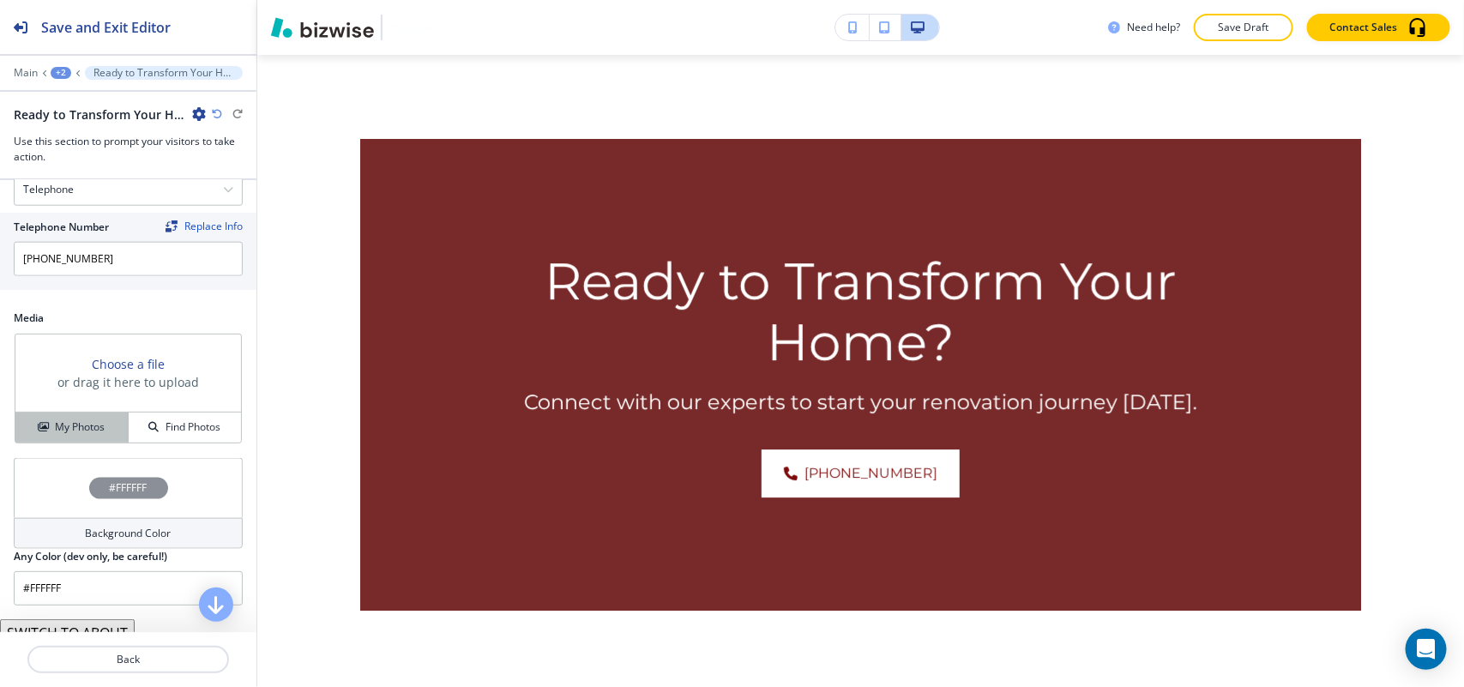
click at [77, 434] on h4 "My Photos" at bounding box center [80, 426] width 50 height 15
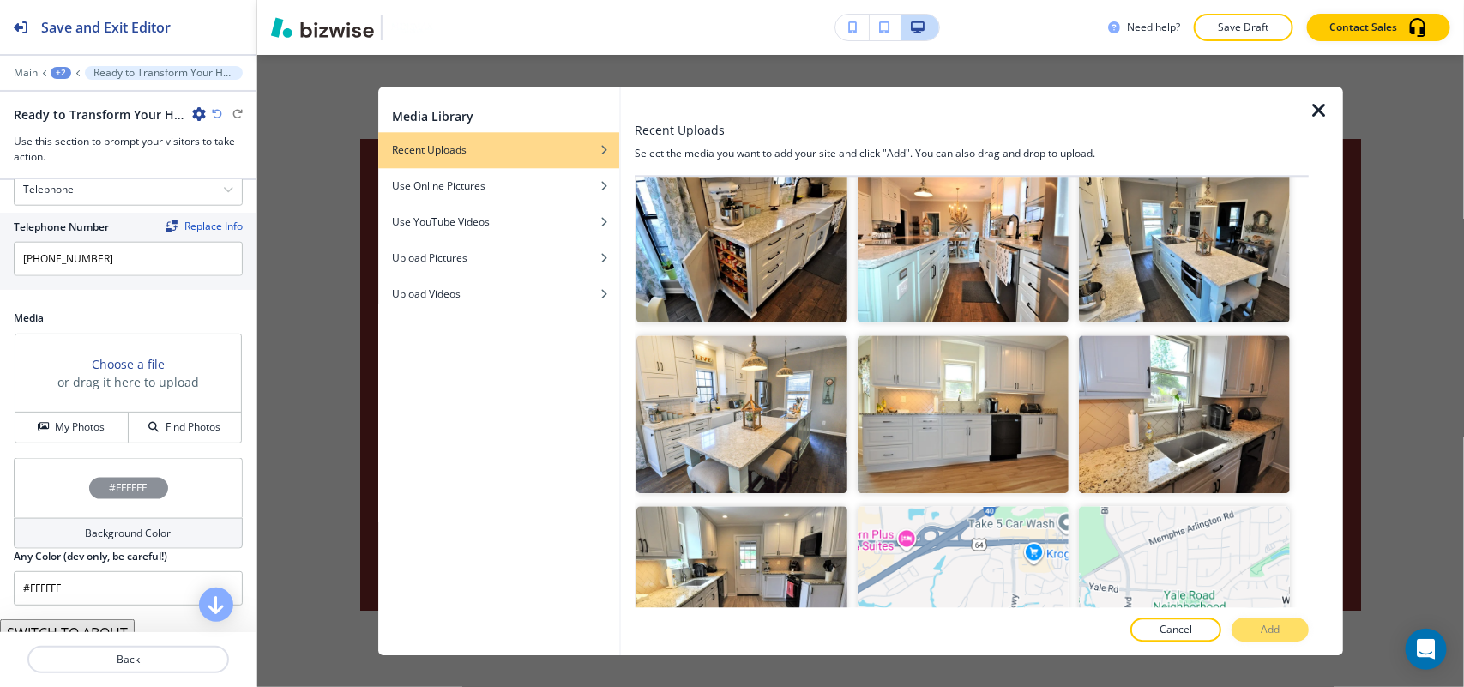
scroll to position [2099, 0]
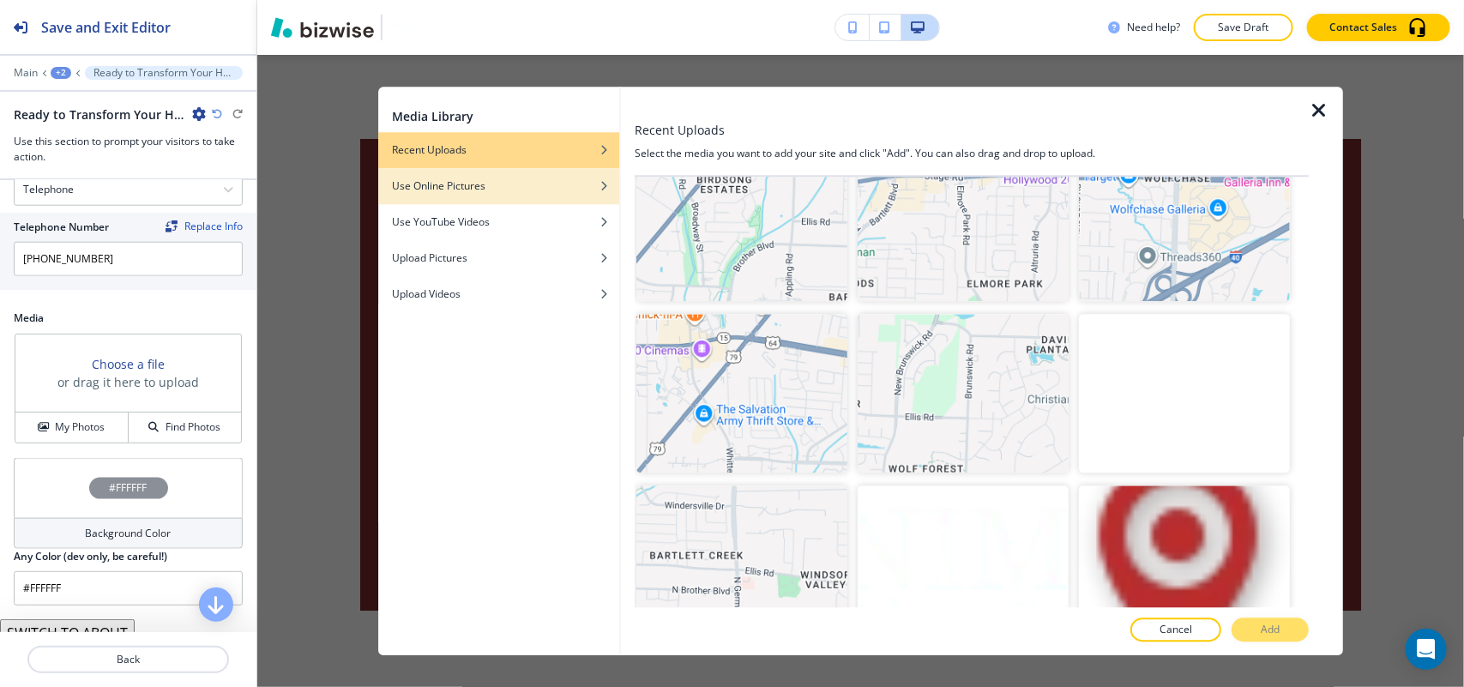
click at [464, 186] on h4 "Use Online Pictures" at bounding box center [438, 185] width 93 height 15
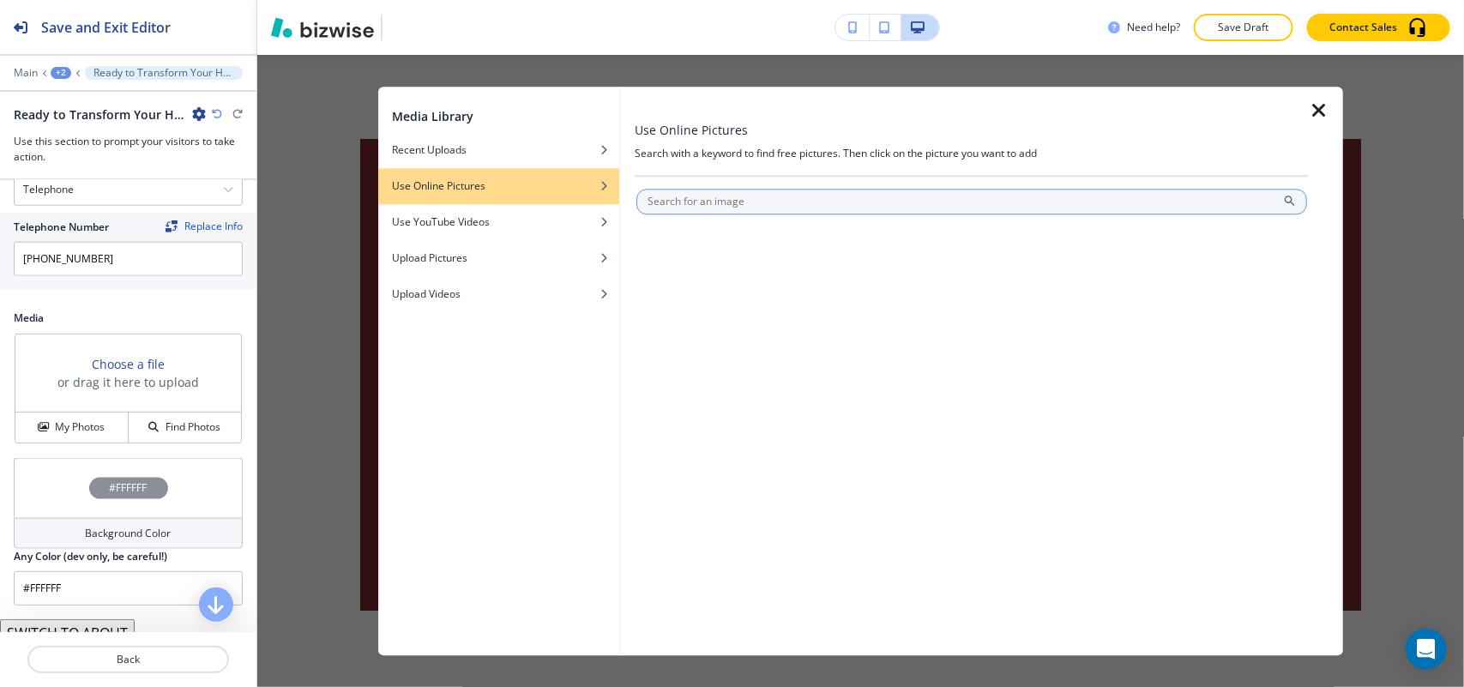
click at [750, 203] on input "text" at bounding box center [971, 202] width 671 height 26
type input "kitchen"
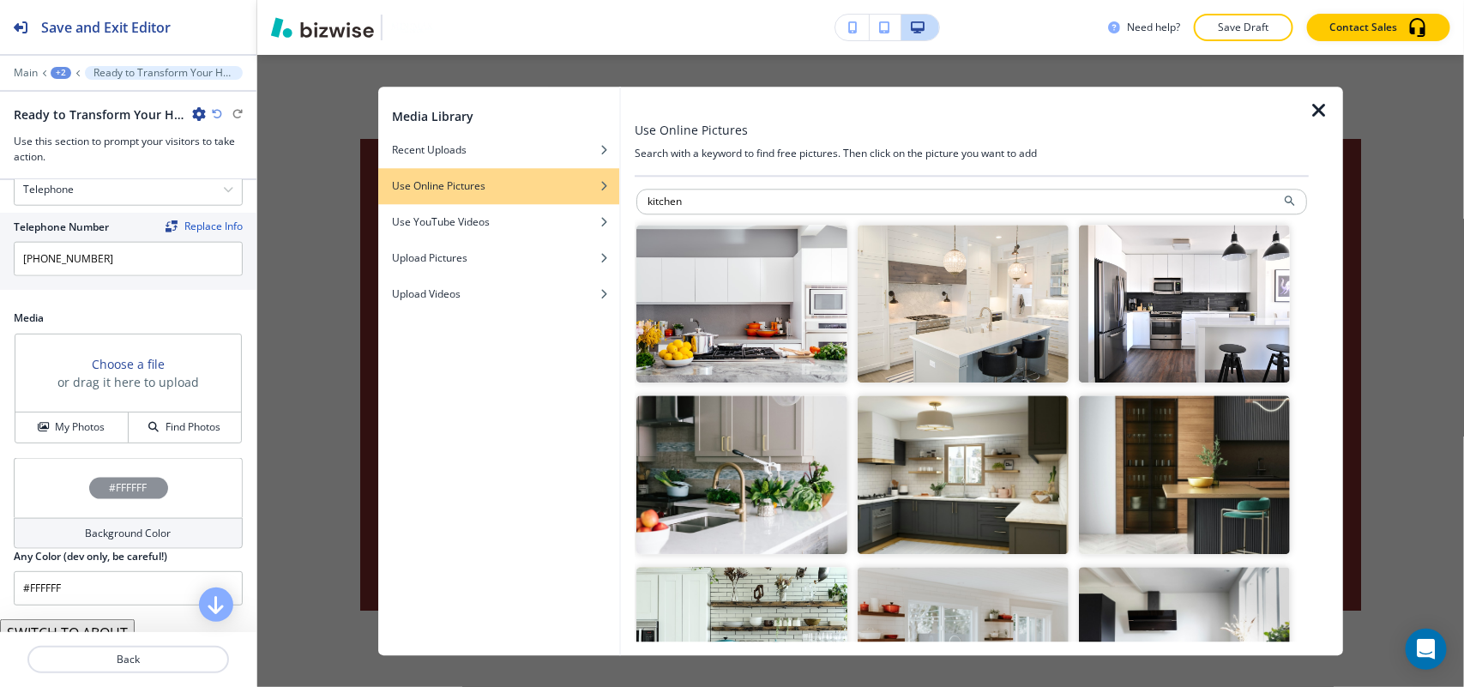
click at [802, 460] on img "button" at bounding box center [741, 474] width 211 height 159
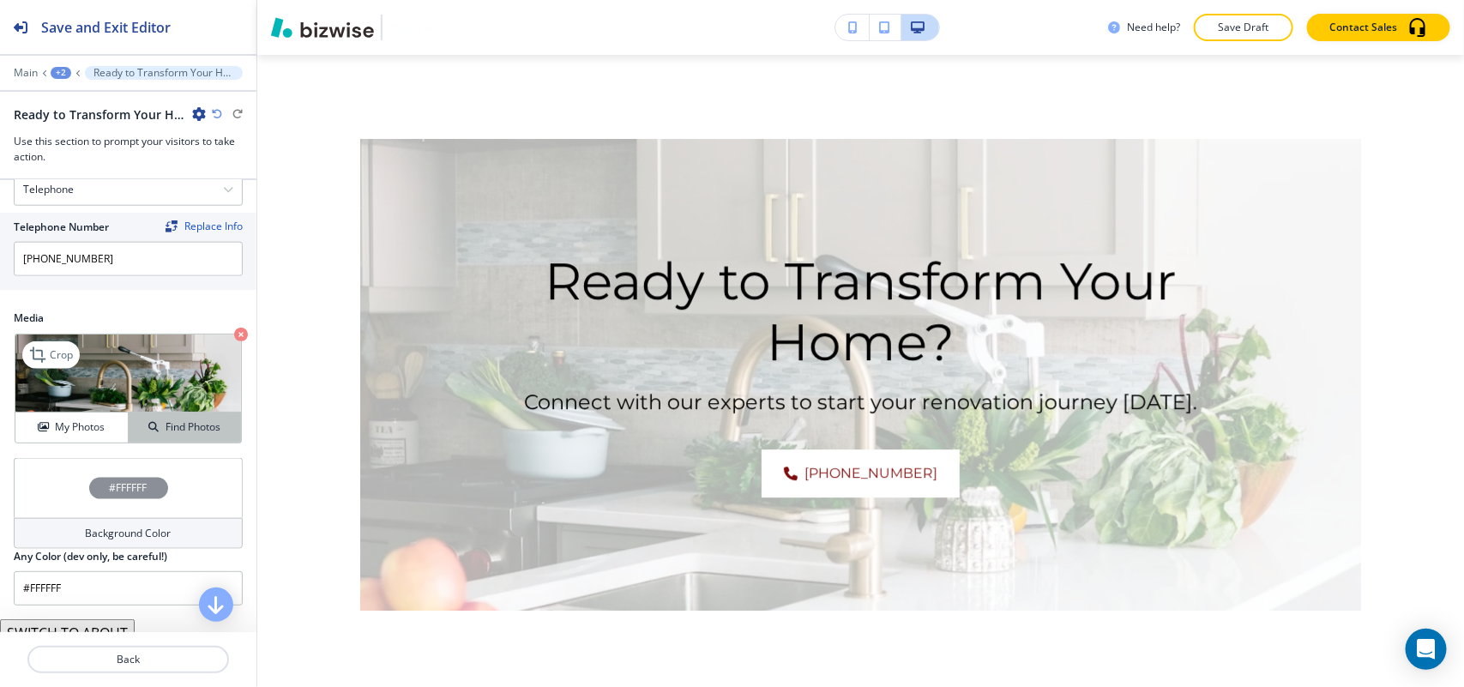
scroll to position [905, 0]
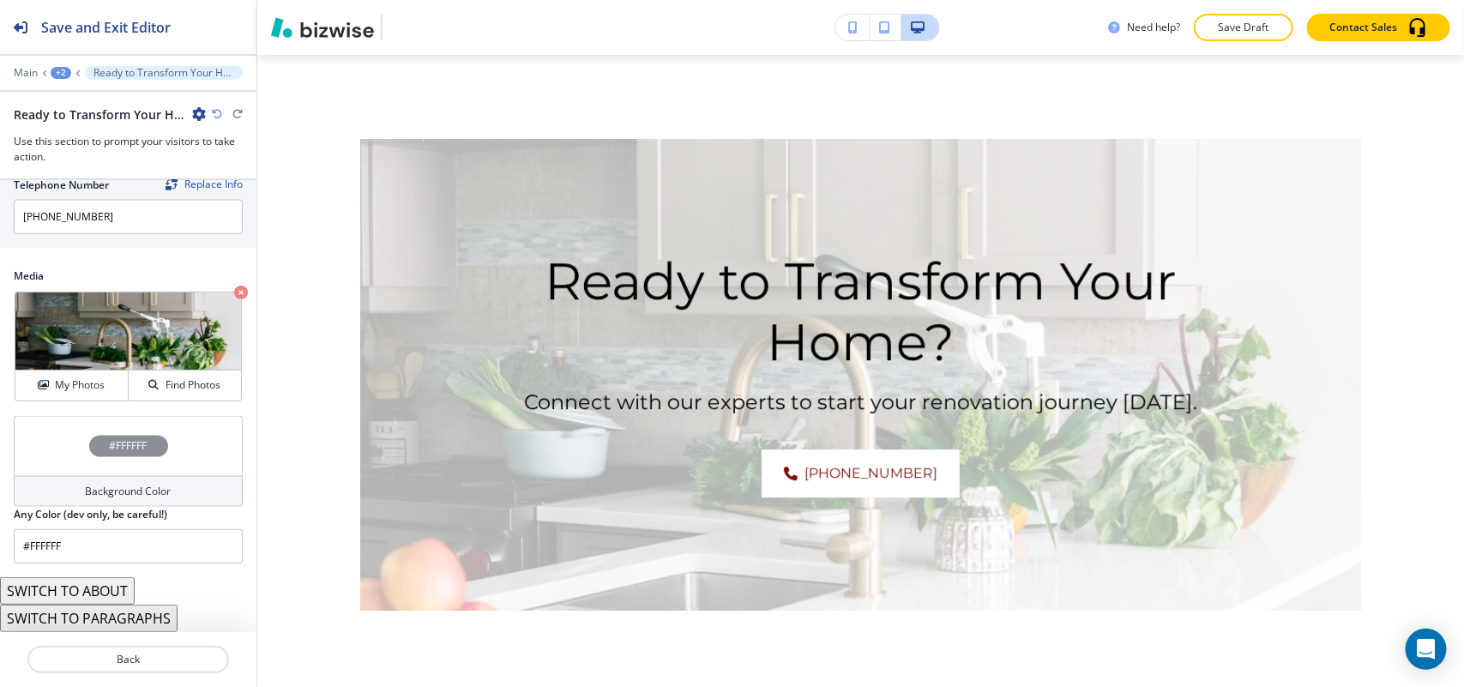
click at [31, 459] on div "#FFFFFF" at bounding box center [128, 446] width 229 height 60
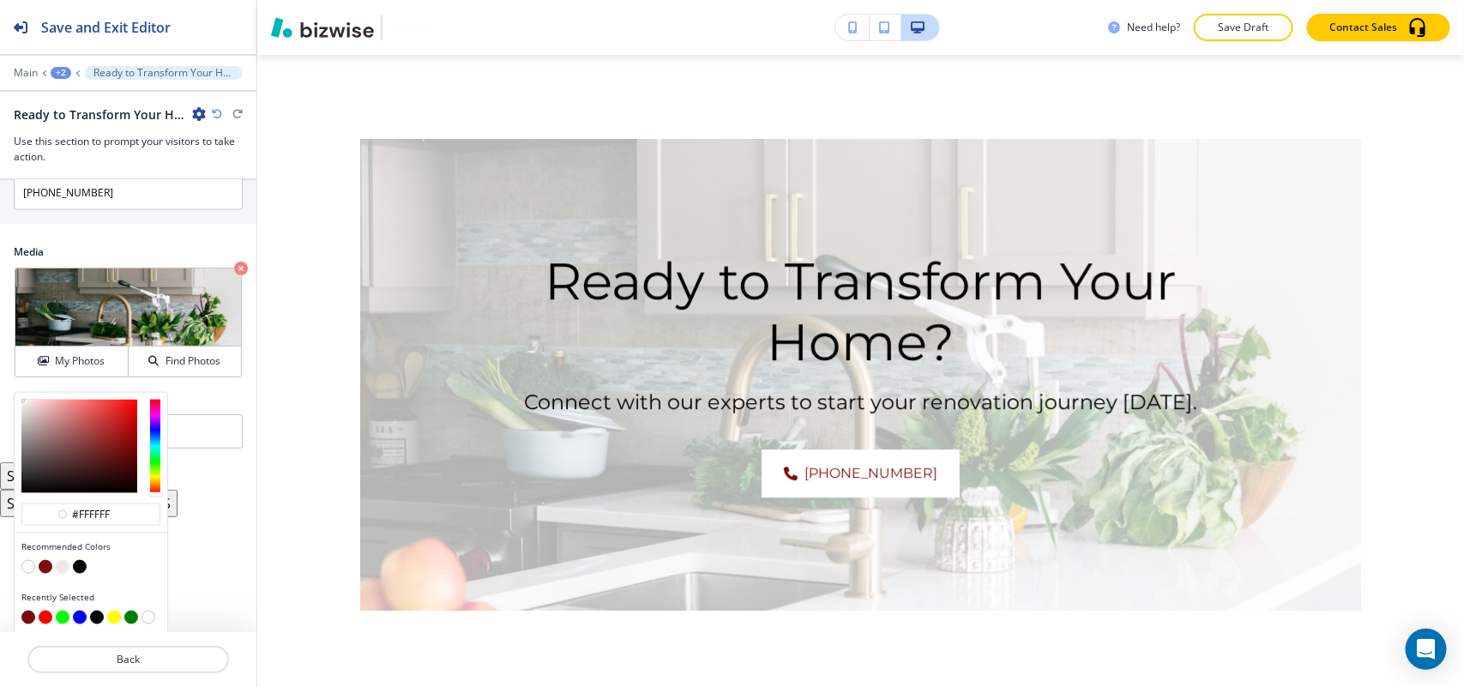
scroll to position [932, 0]
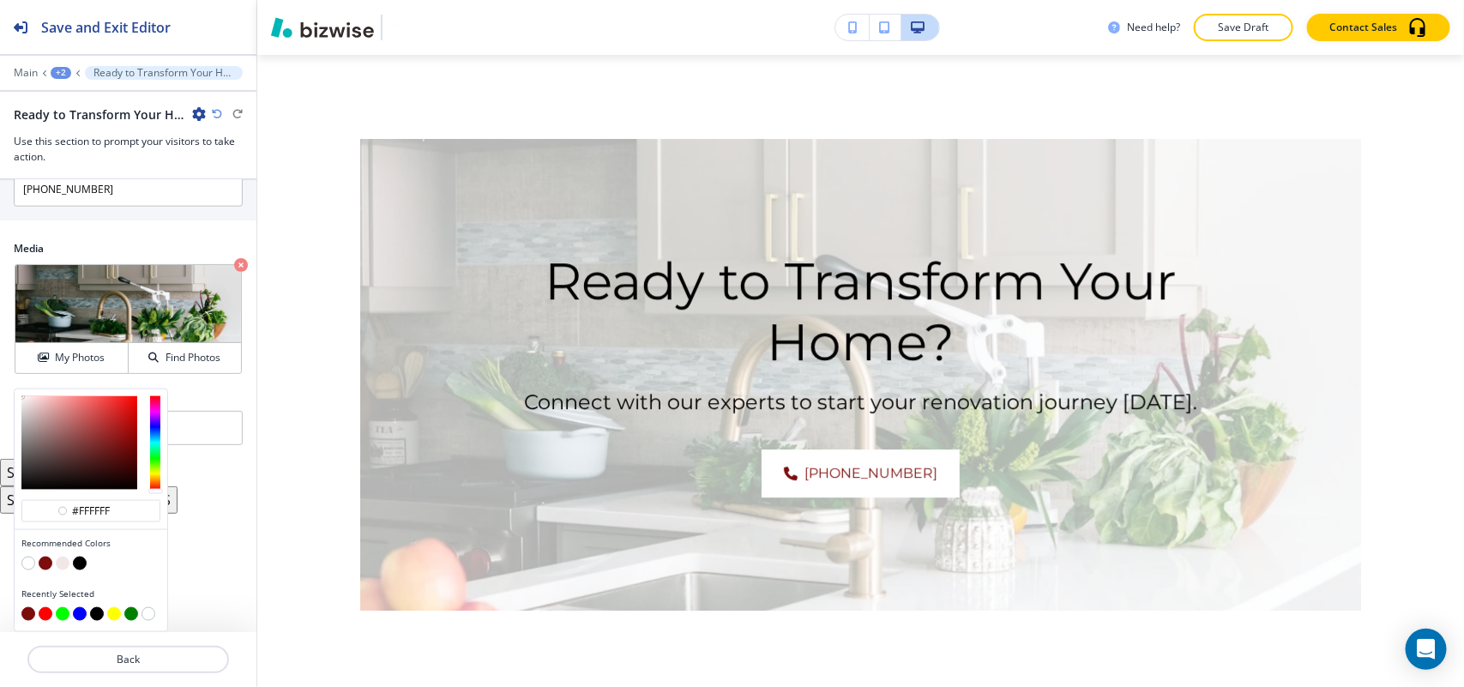
click at [30, 617] on button "button" at bounding box center [28, 614] width 14 height 14
type input "#7d0c0c"
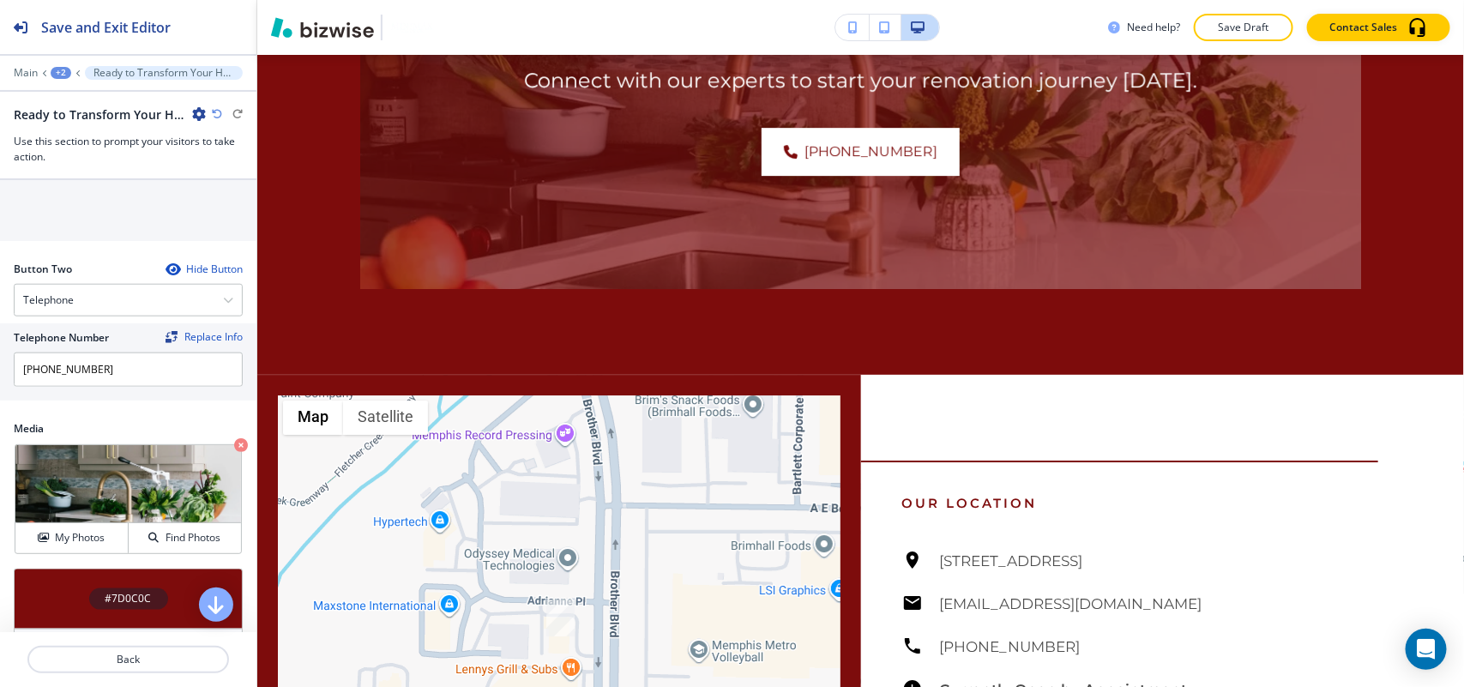
scroll to position [583, 0]
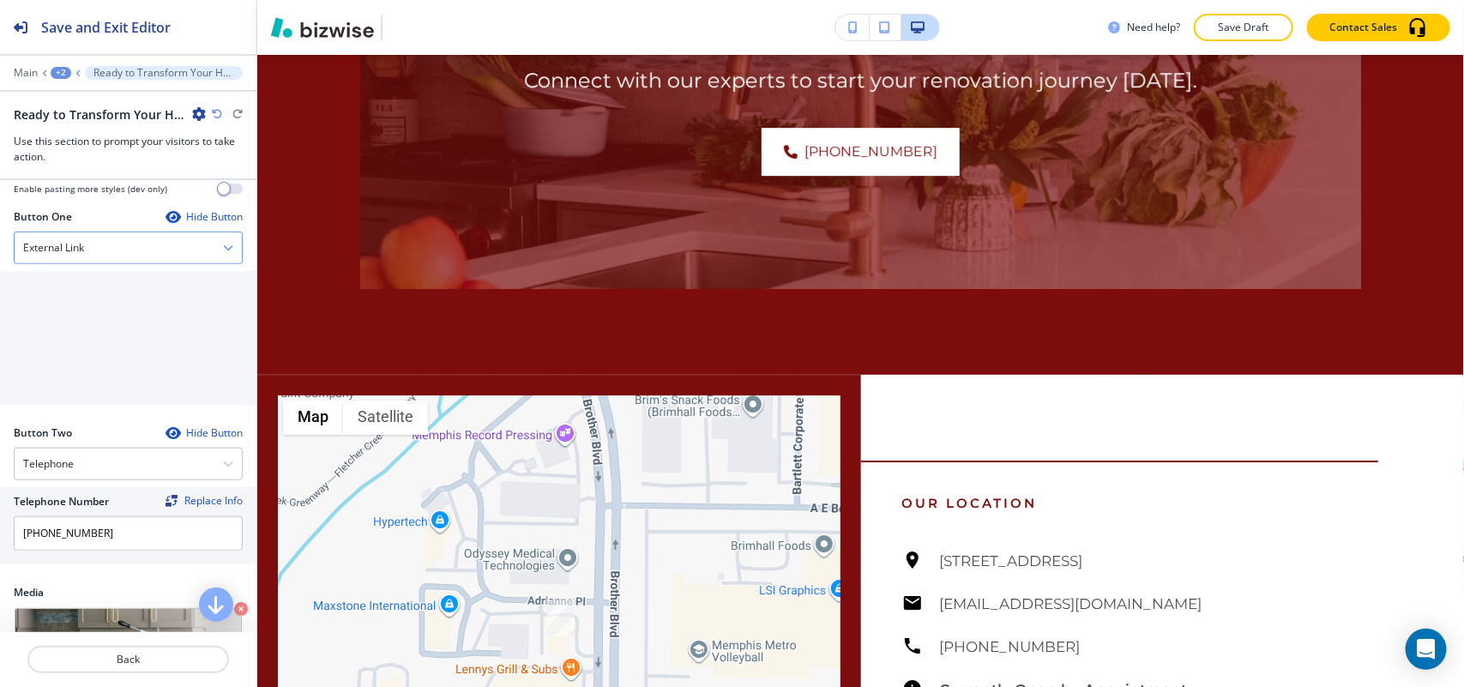
click at [70, 244] on h4 "External Link" at bounding box center [53, 247] width 61 height 15
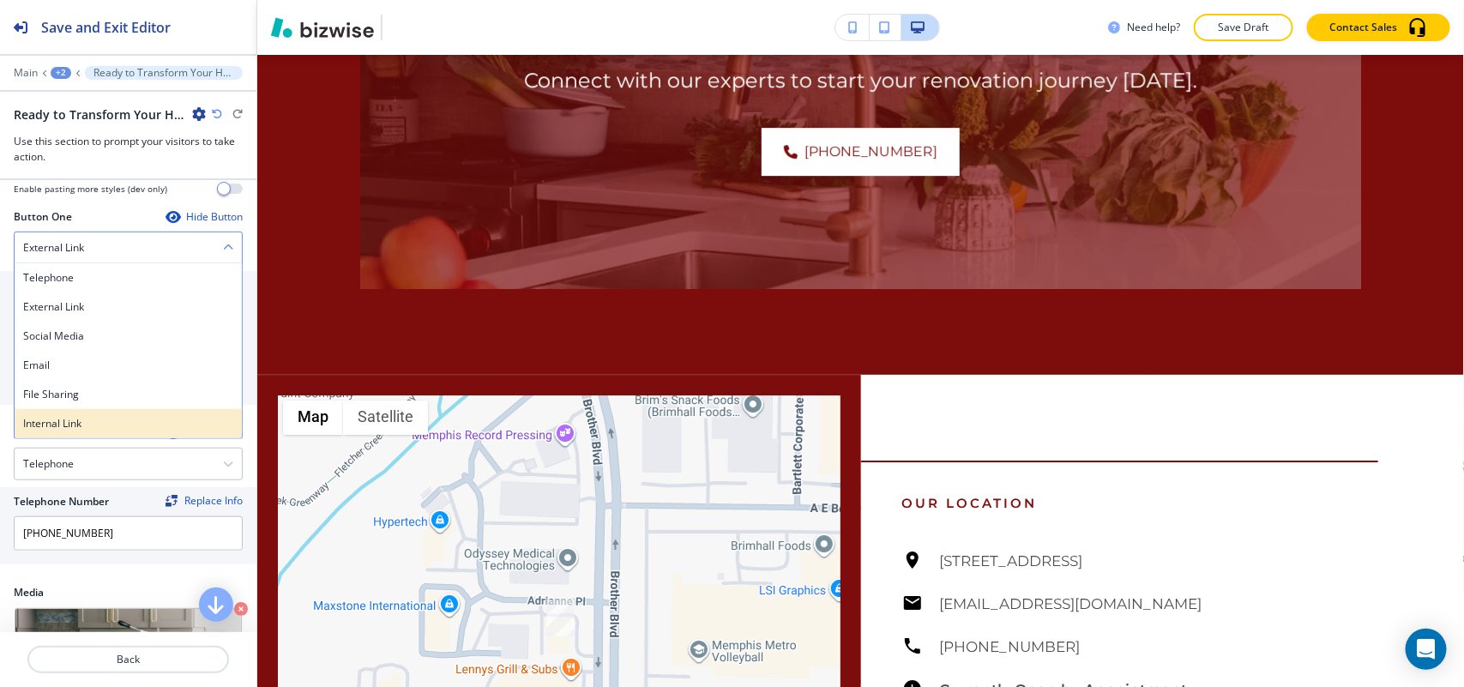
click at [83, 424] on h4 "Internal Link" at bounding box center [128, 423] width 210 height 15
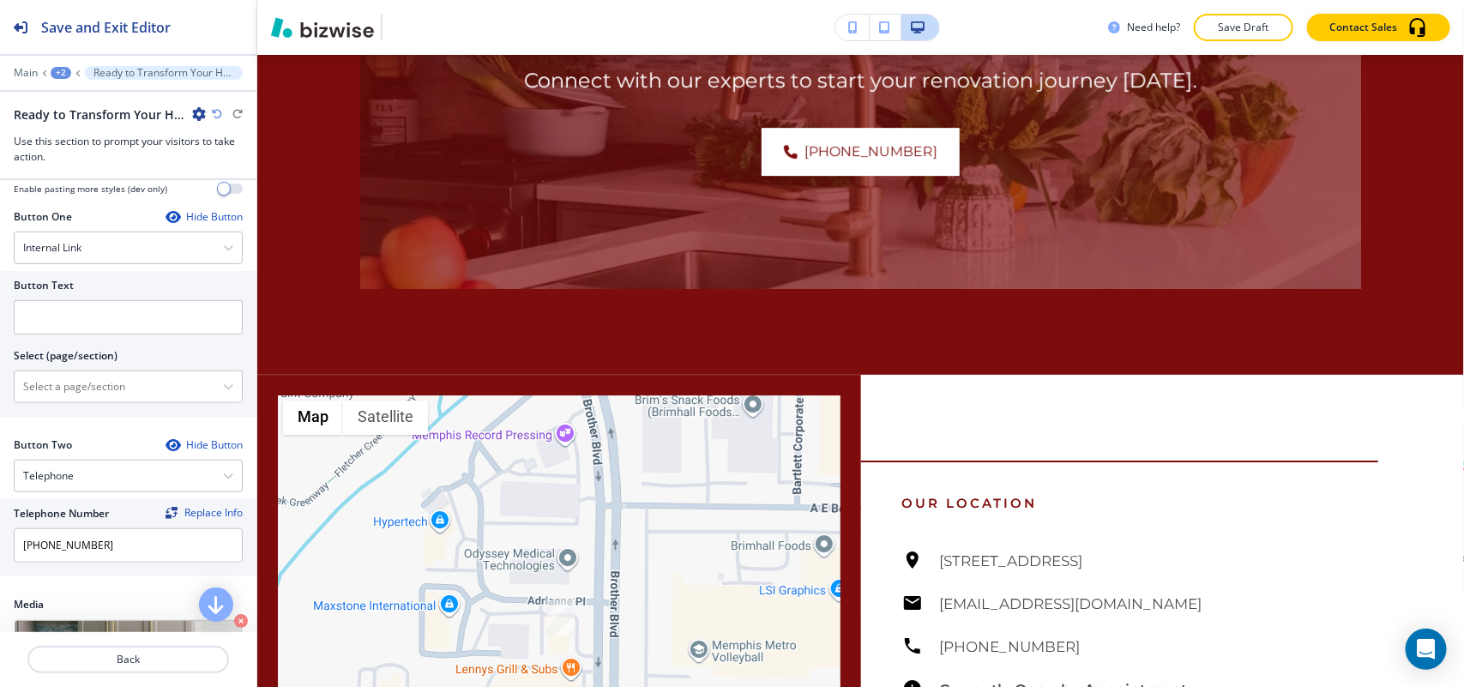
click at [105, 412] on div "Button Text Select (page/section) HOME HOME | Hero HOME | Paragraph HOME | Call…" at bounding box center [128, 344] width 256 height 146
click at [110, 397] on \(page\/section\) "Manual Input" at bounding box center [119, 386] width 208 height 29
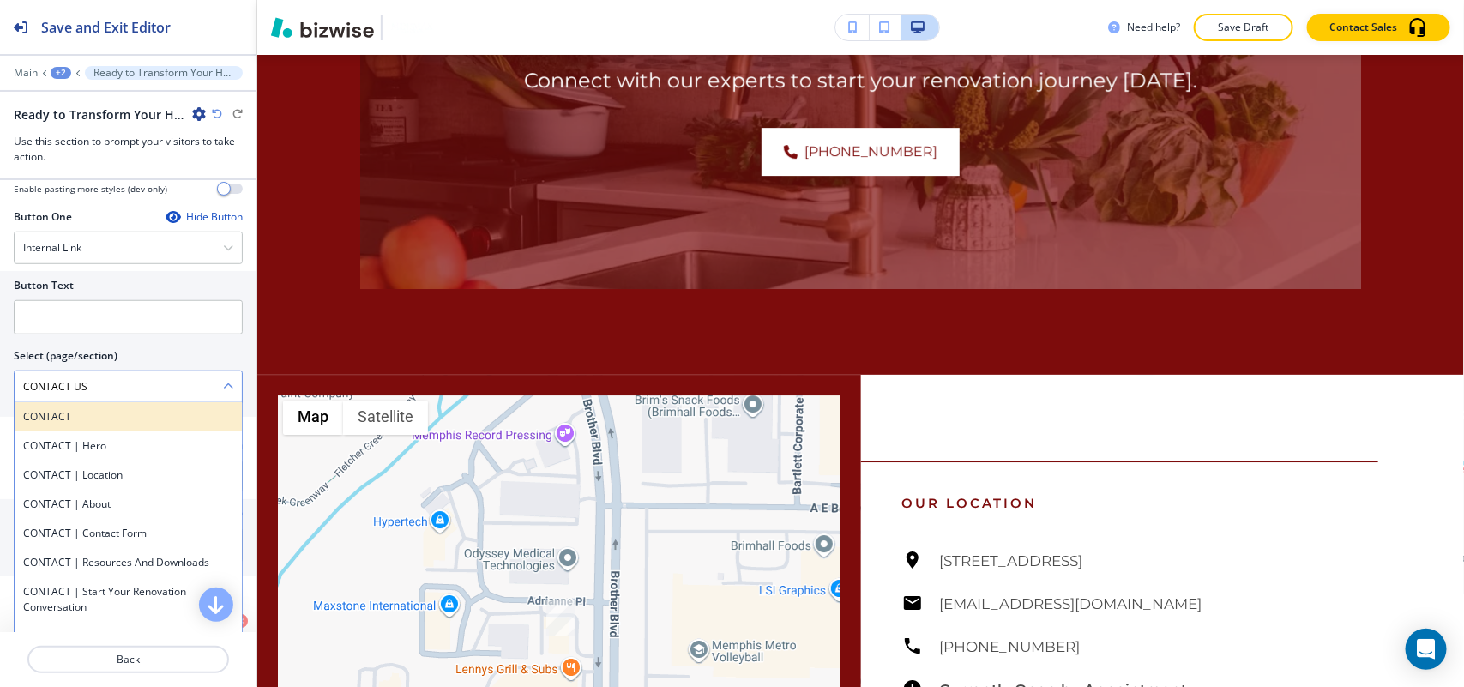
click at [88, 422] on h4 "CONTACT" at bounding box center [128, 416] width 210 height 15
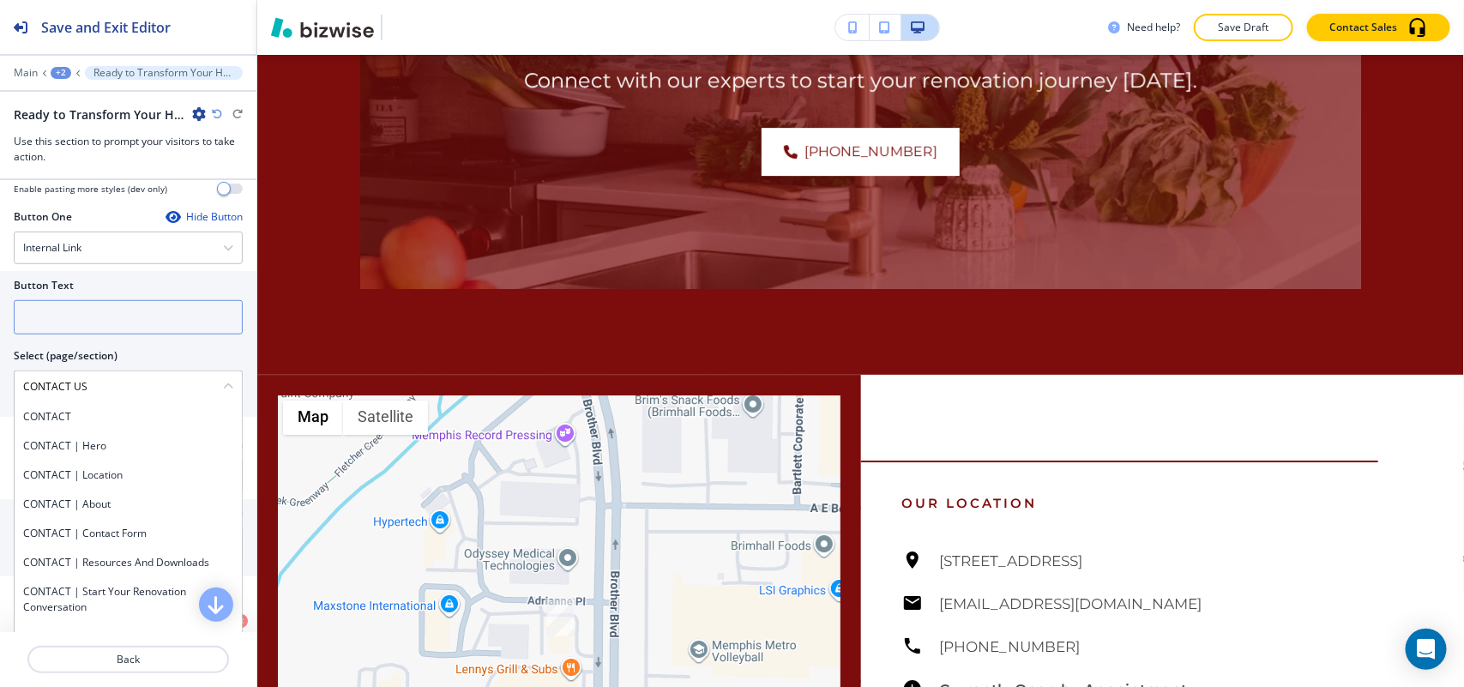
type \(page\/section\) "CONTACT"
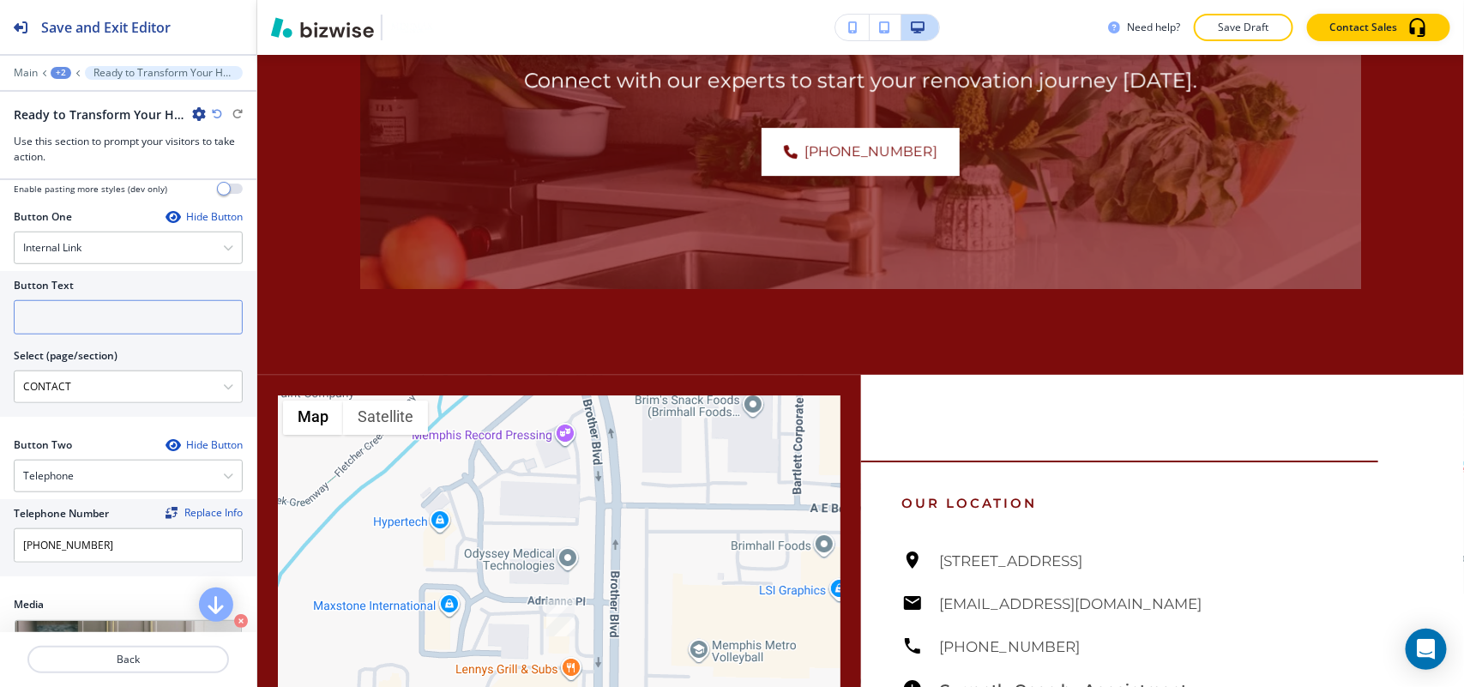
click at [103, 327] on input "text" at bounding box center [128, 317] width 229 height 34
paste input "CONTACT US"
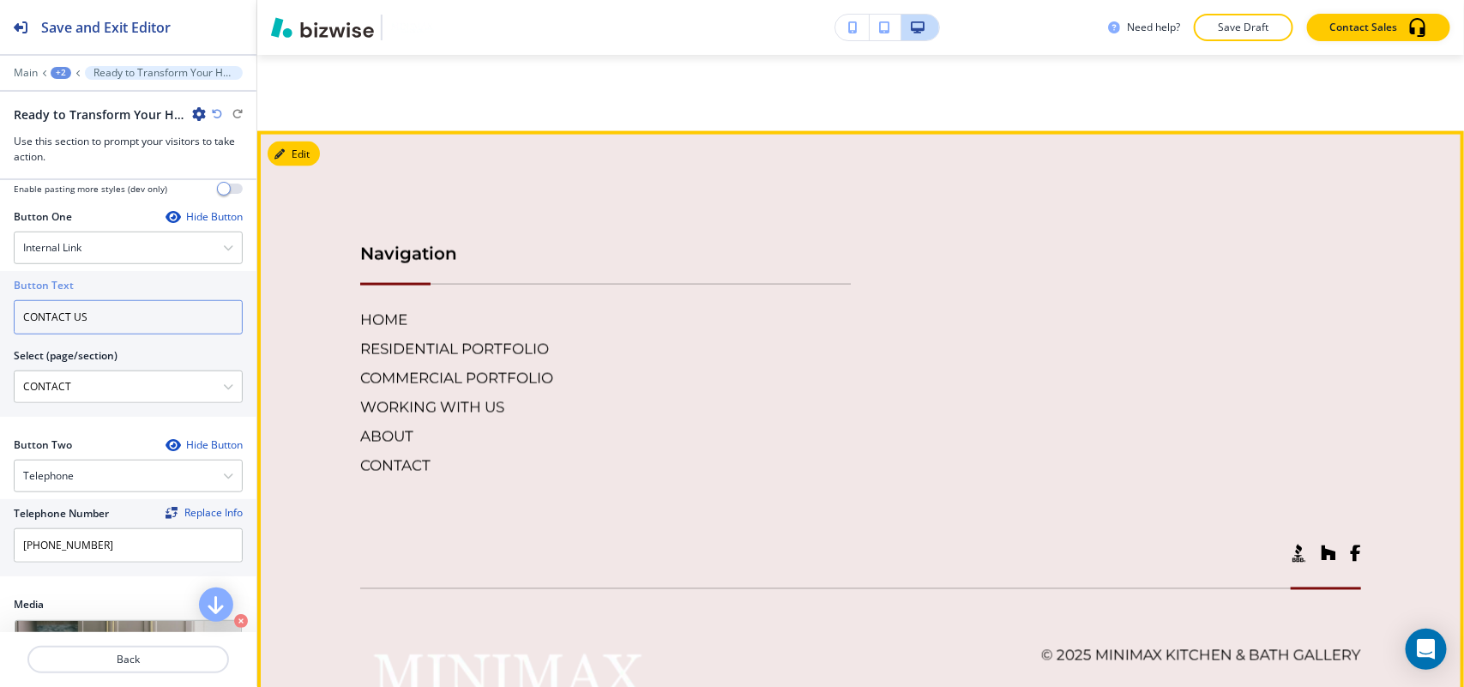
scroll to position [4151, 0]
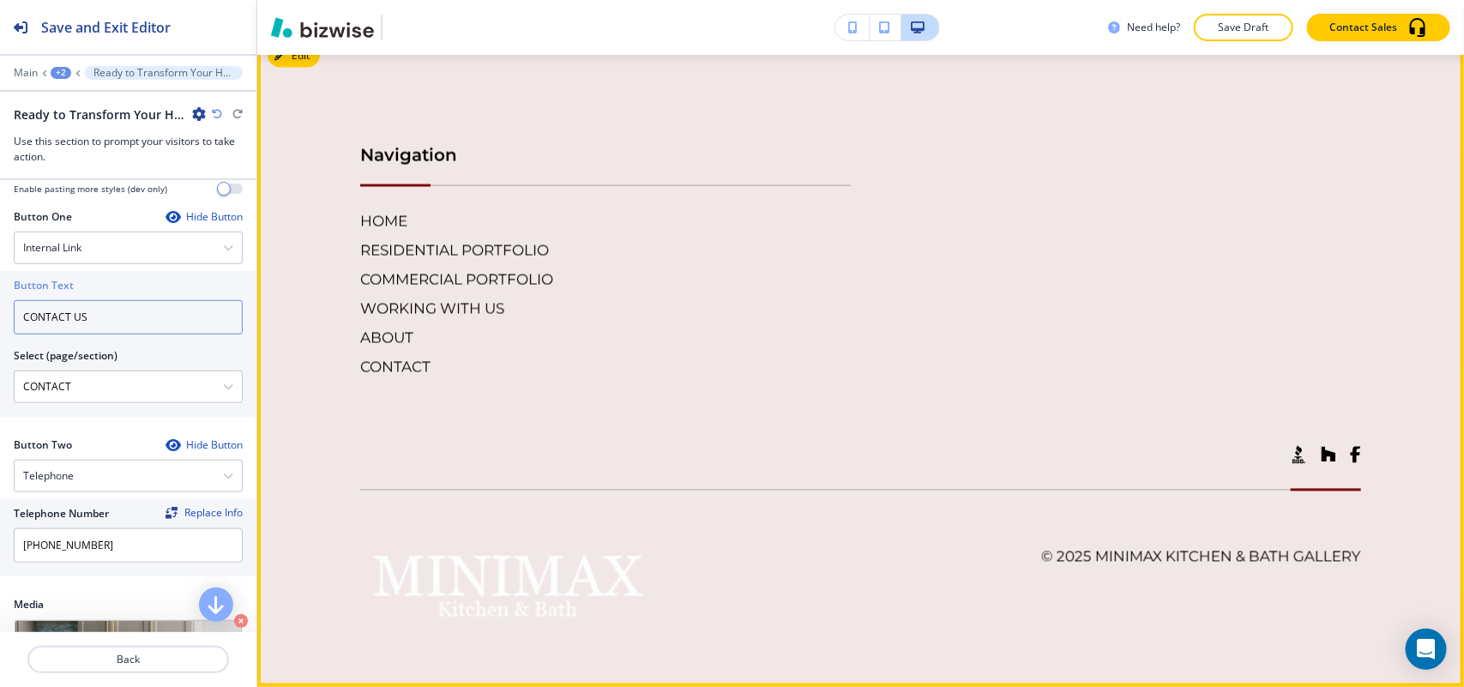
type input "CONTACT US"
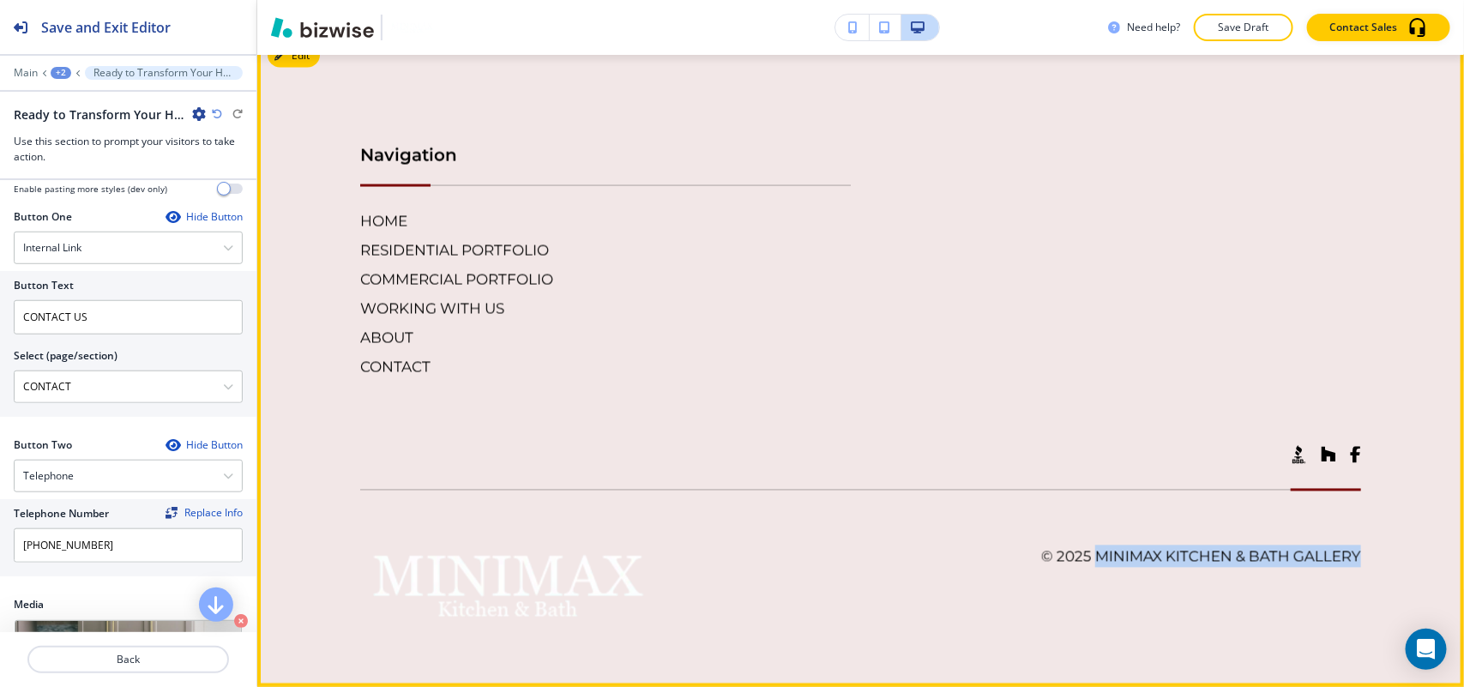
drag, startPoint x: 1373, startPoint y: 555, endPoint x: 1074, endPoint y: 554, distance: 298.4
click at [1074, 554] on footer "Navigation HOME RESIDENTIAL PORTFOLIO COMMERCIAL PORTFOLIO WORKING WITH US ABOU…" at bounding box center [860, 360] width 1207 height 654
copy h6 "MiniMax Kitchen & Bath Gallery"
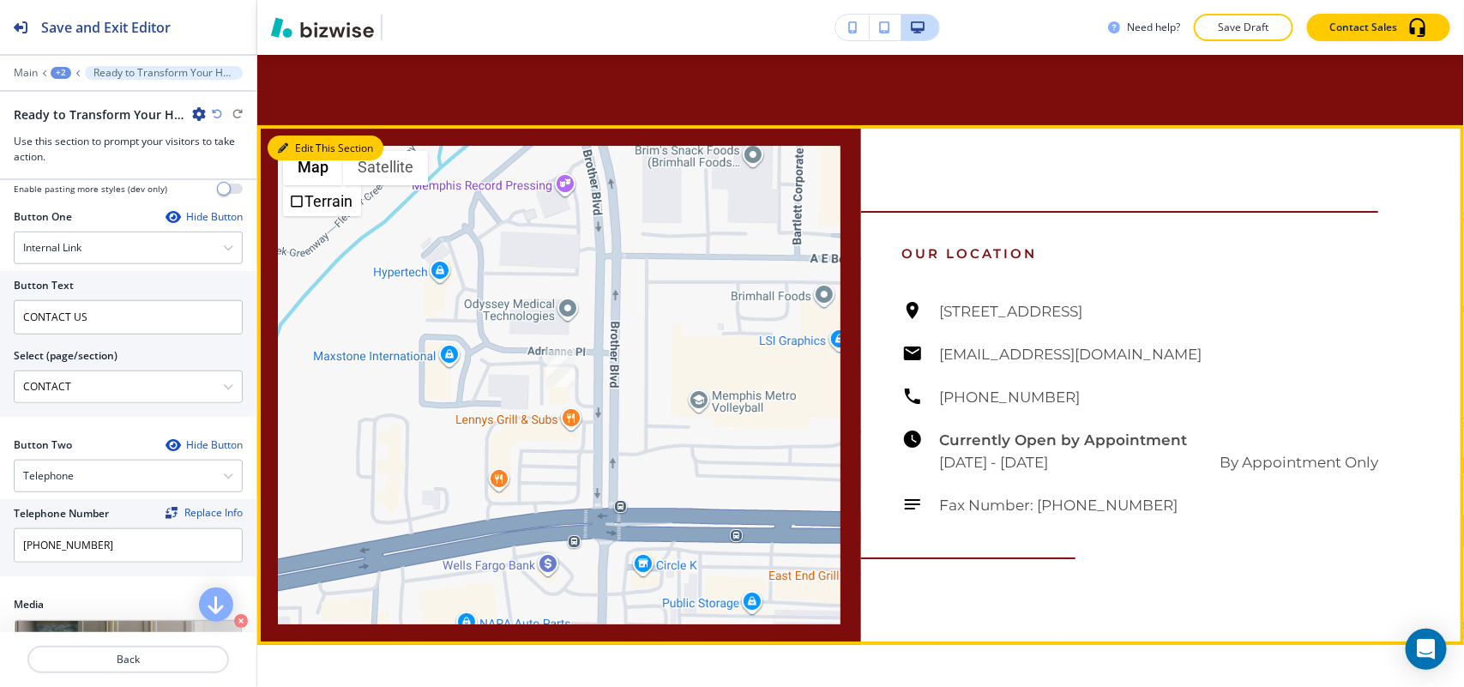
click at [311, 146] on button "Edit This Section" at bounding box center [326, 148] width 116 height 26
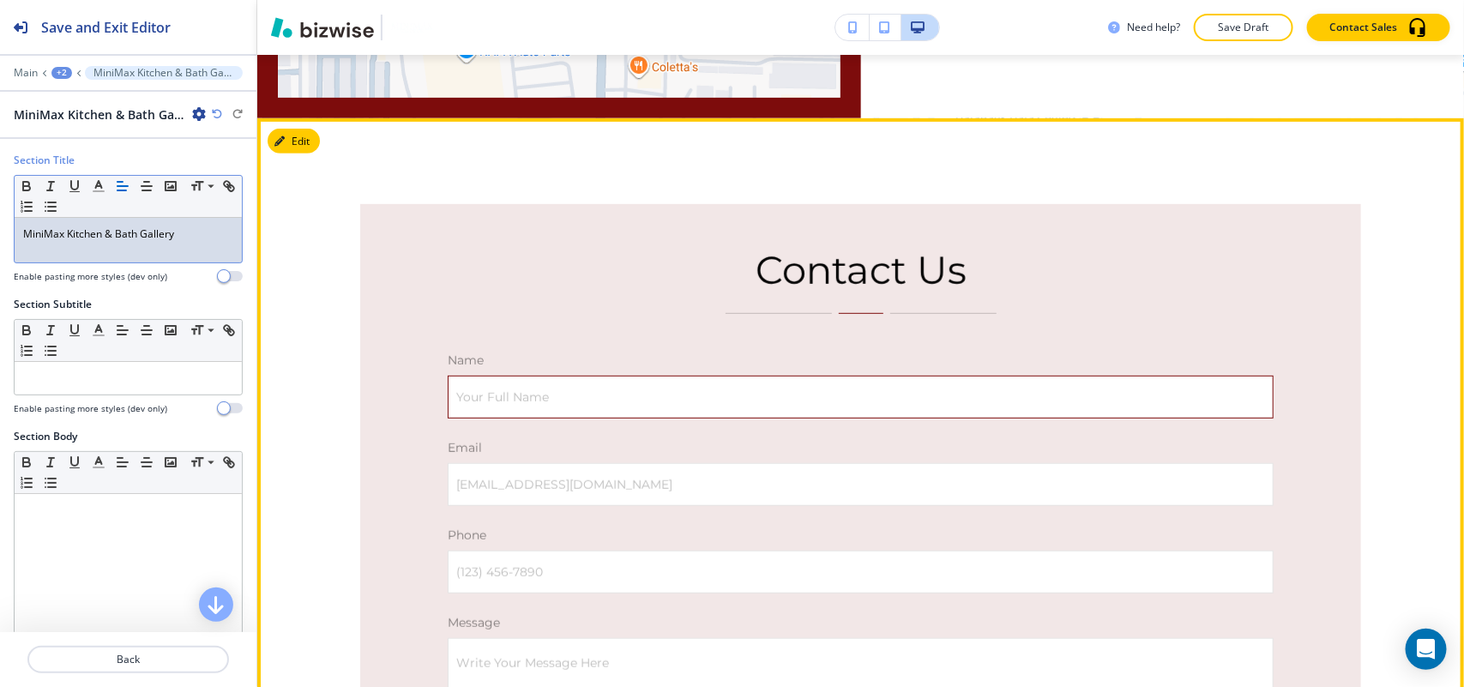
scroll to position [3259, 0]
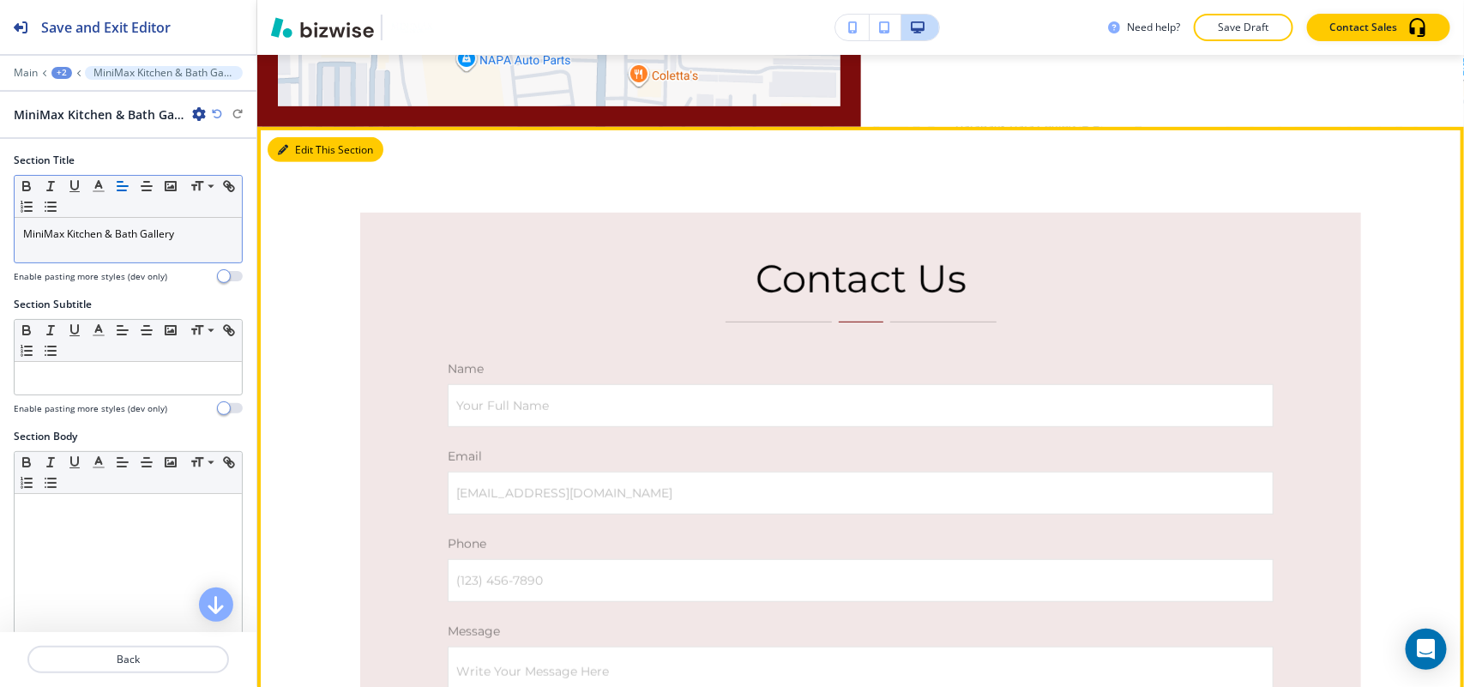
click at [288, 157] on button "Edit This Section" at bounding box center [326, 150] width 116 height 26
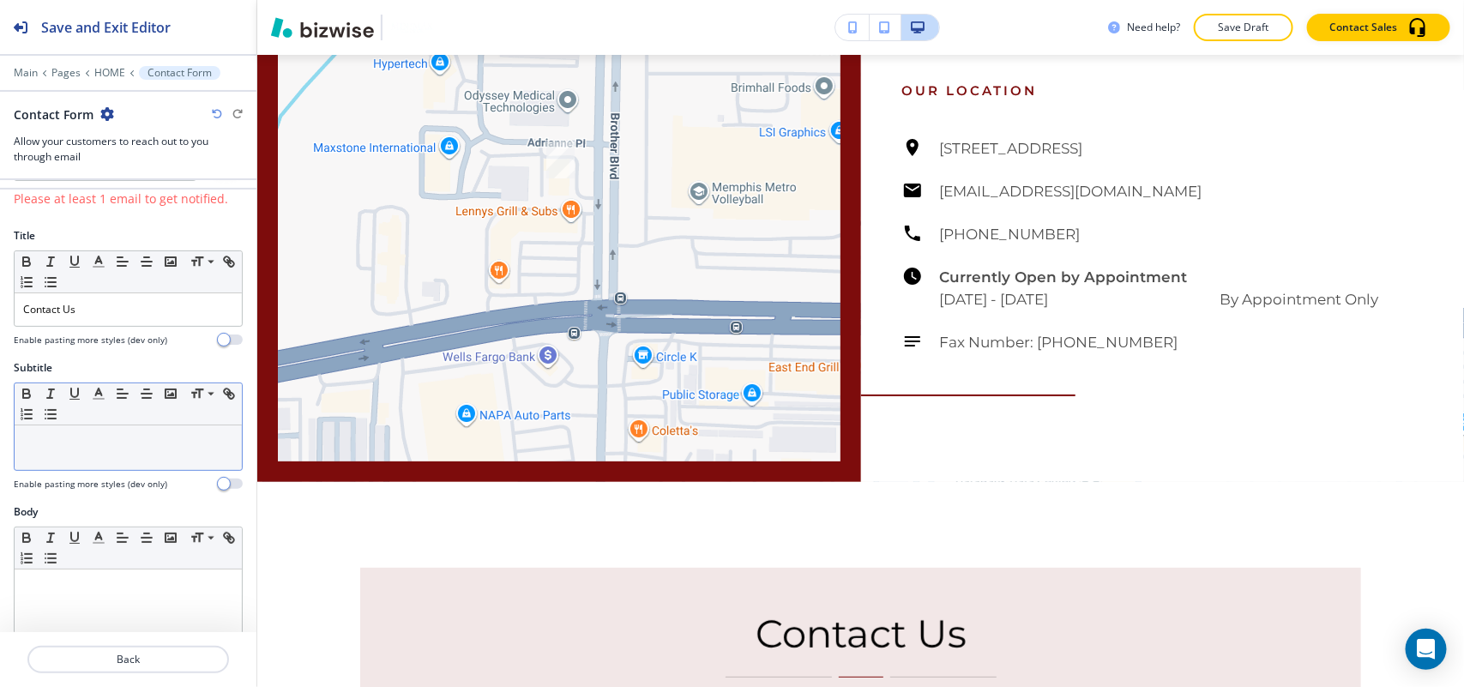
scroll to position [107, 0]
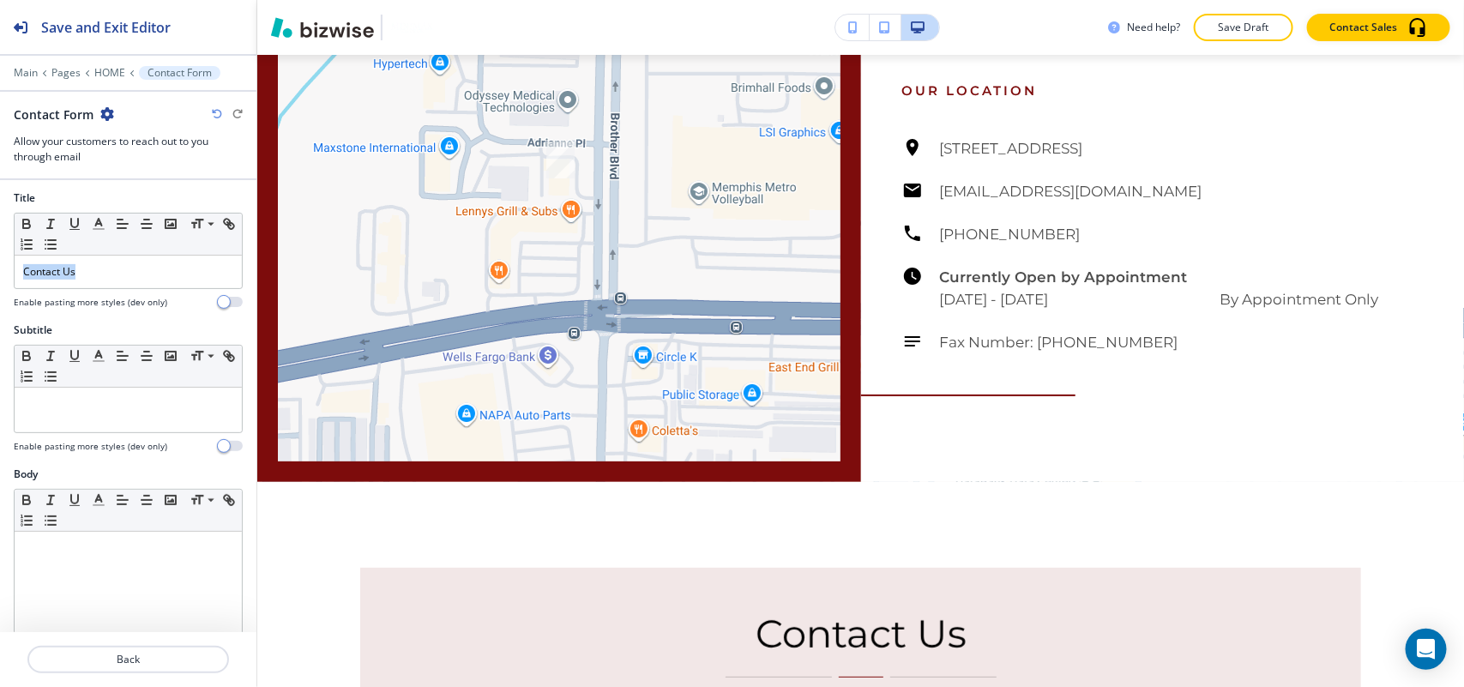
drag, startPoint x: 99, startPoint y: 274, endPoint x: 0, endPoint y: 274, distance: 99.5
click at [0, 274] on div "Title Small Normal Large Huge Contact Us Enable pasting more styles (dev only)" at bounding box center [128, 256] width 256 height 132
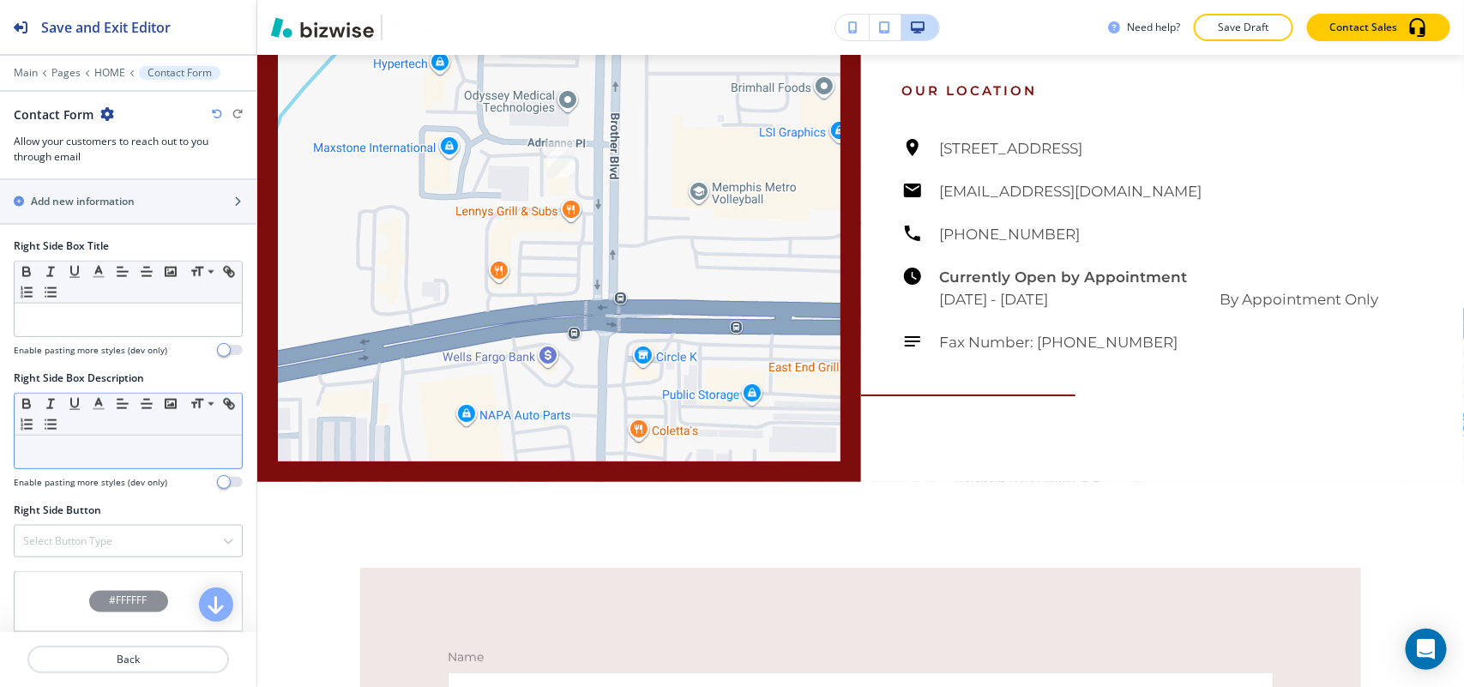
scroll to position [1212, 0]
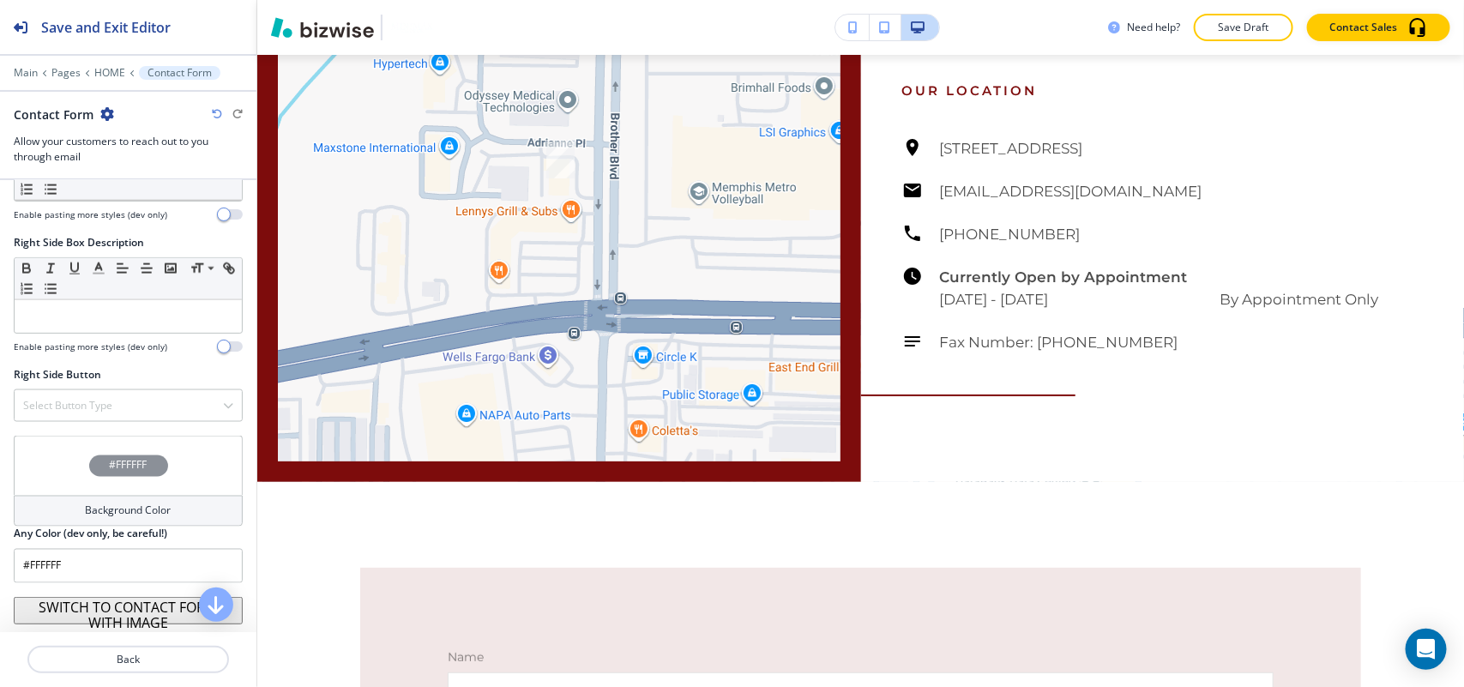
click at [125, 615] on button "SWITCH TO CONTACT FORM WITH IMAGE" at bounding box center [128, 610] width 229 height 27
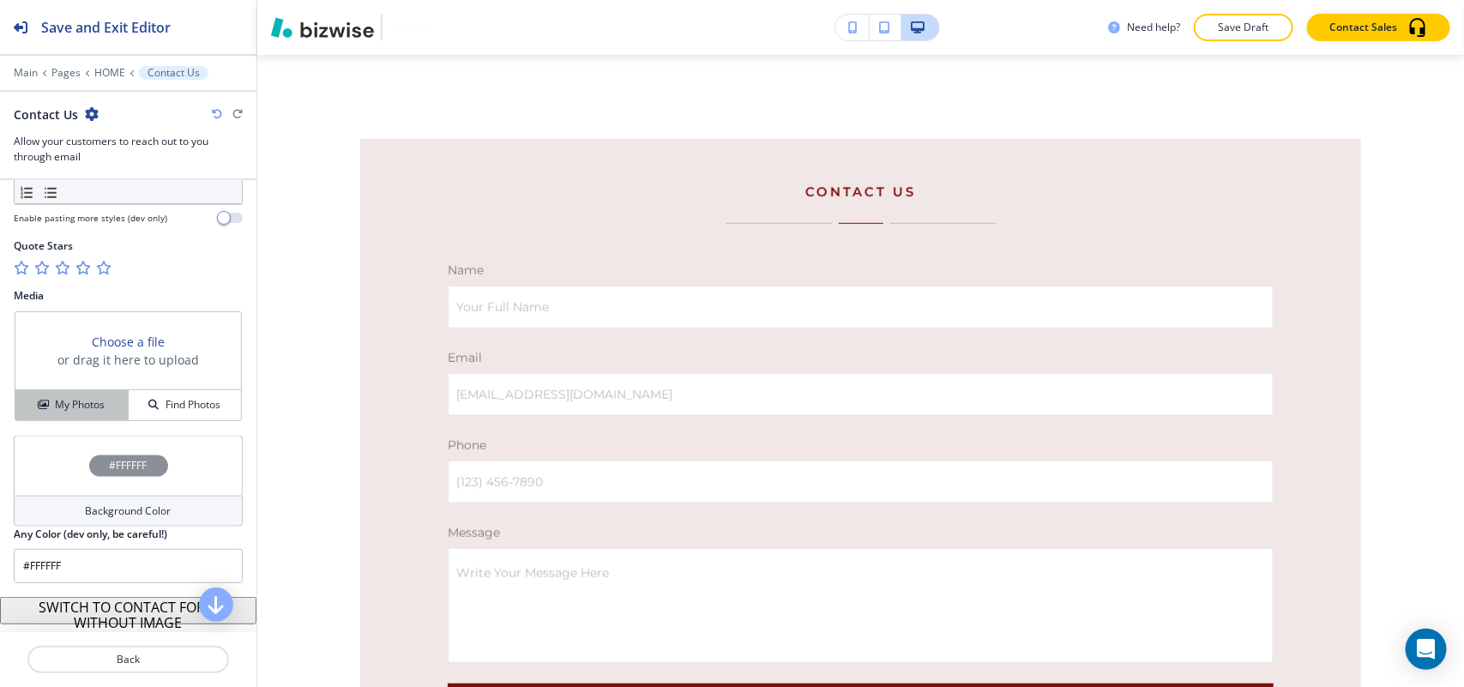
scroll to position [927, 0]
click at [73, 386] on div "Choose a file or drag it here to upload" at bounding box center [128, 351] width 226 height 78
click at [69, 412] on h4 "My Photos" at bounding box center [80, 404] width 50 height 15
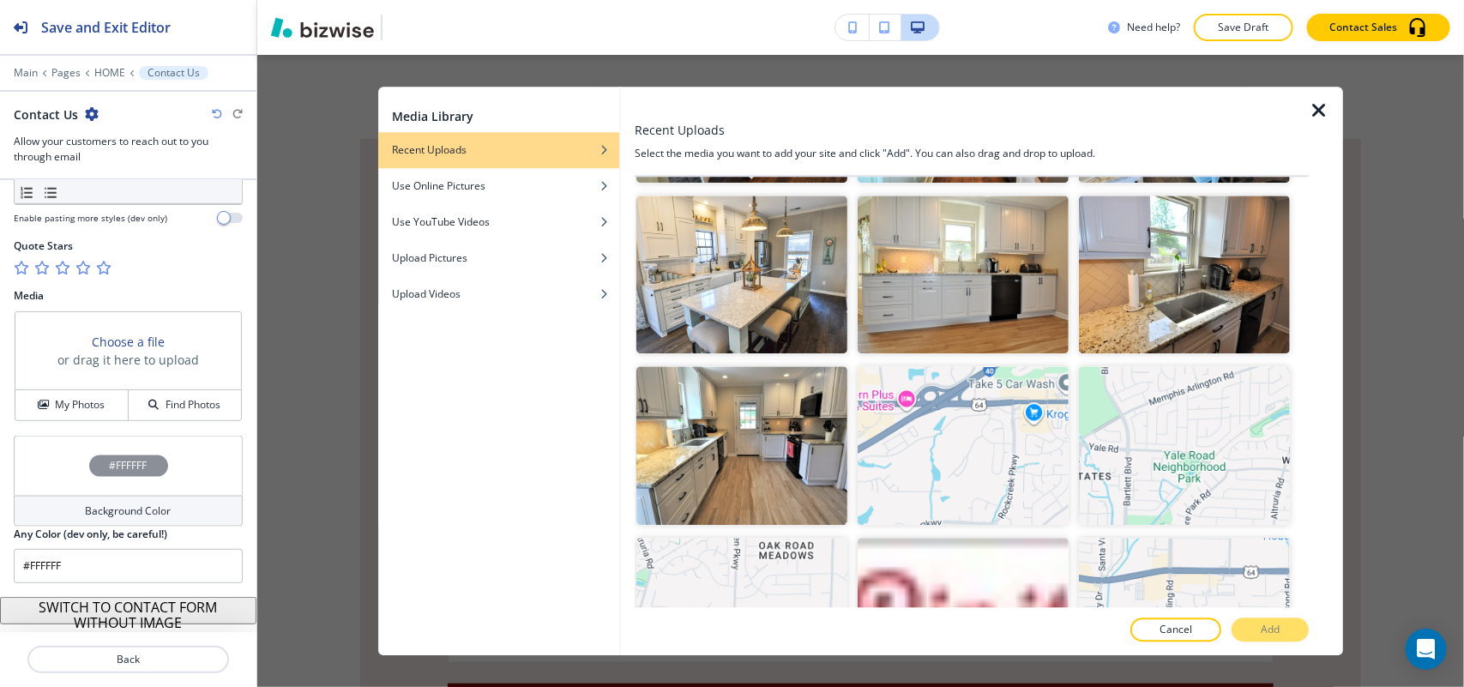
scroll to position [1319, 0]
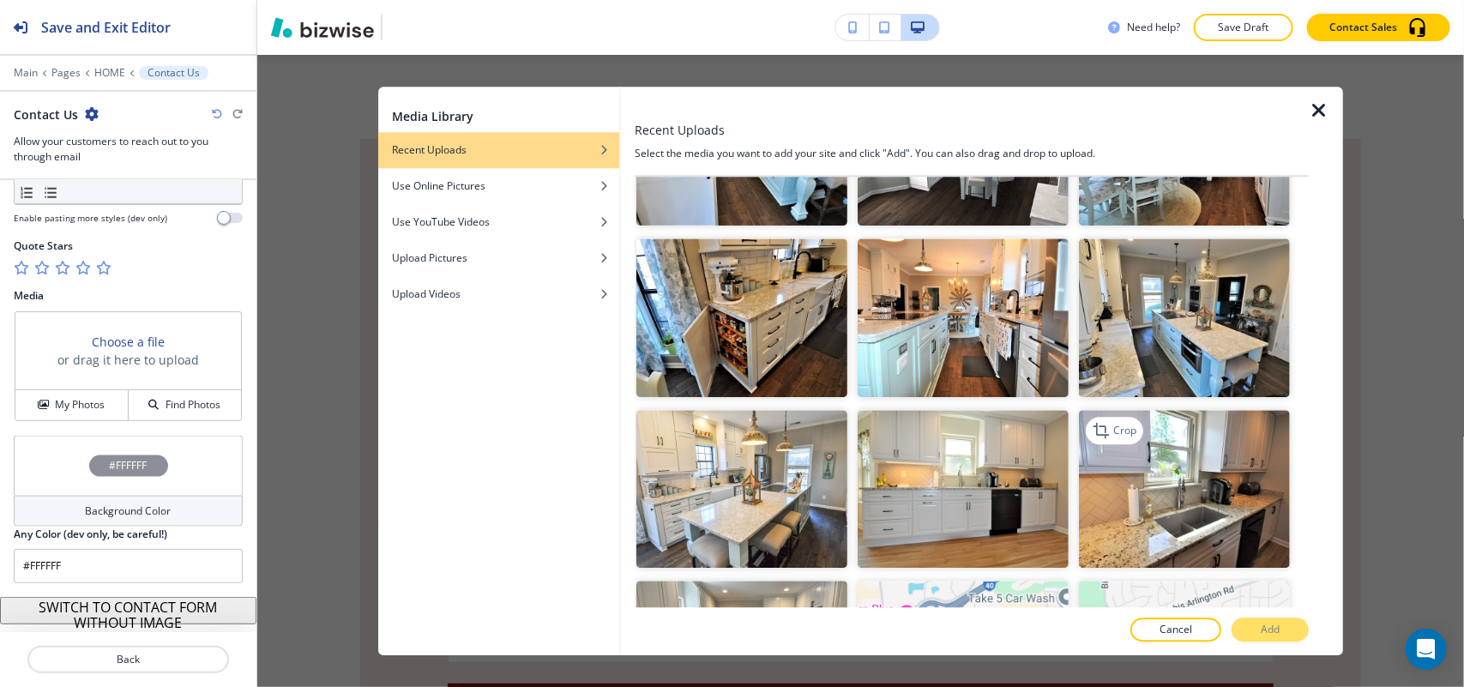
click at [1258, 460] on img "button" at bounding box center [1184, 489] width 211 height 159
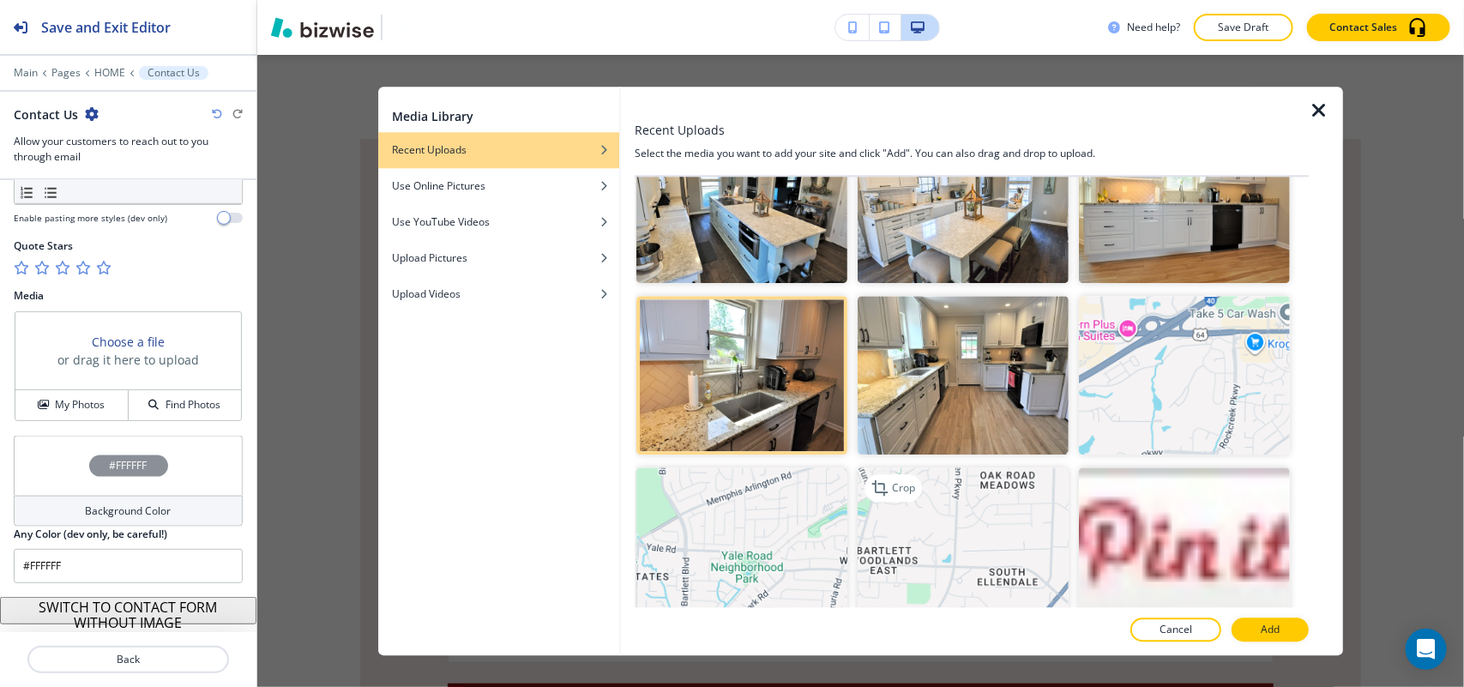
scroll to position [1640, 0]
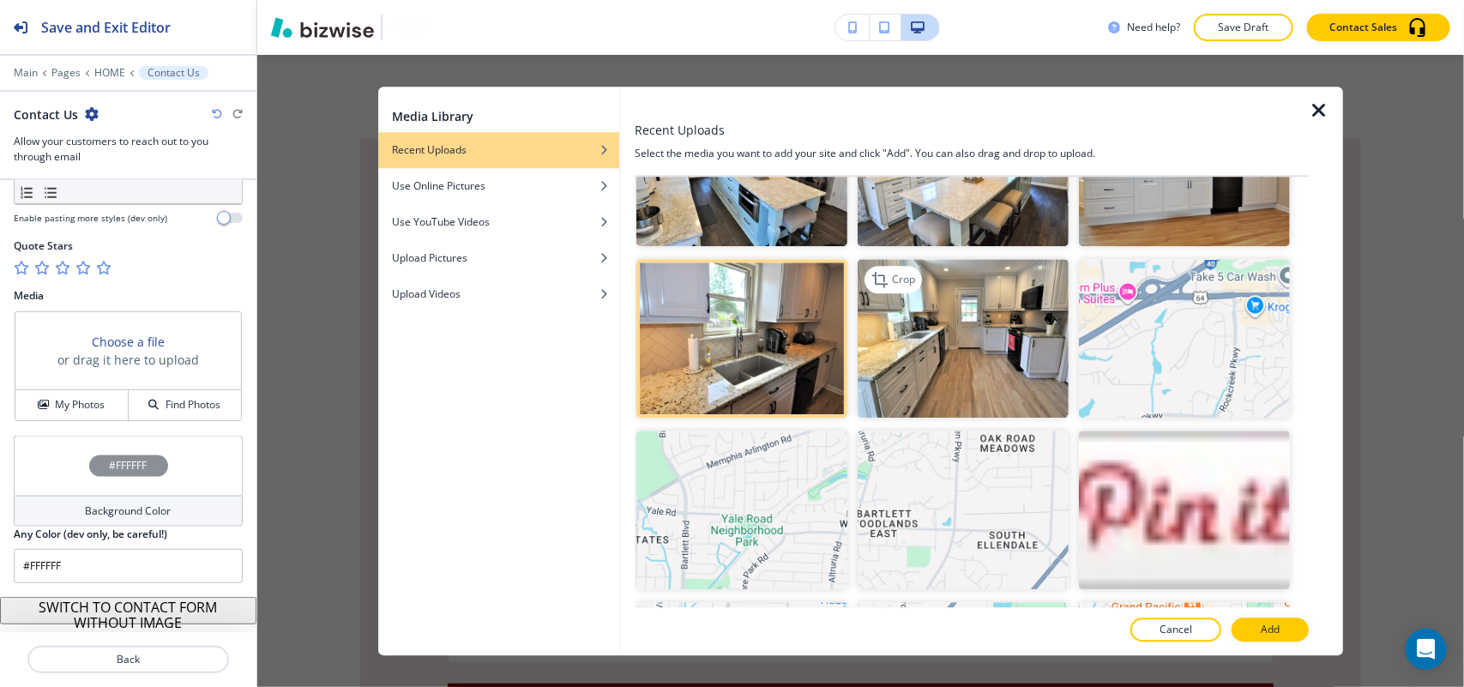
click at [1004, 330] on img "button" at bounding box center [963, 339] width 211 height 159
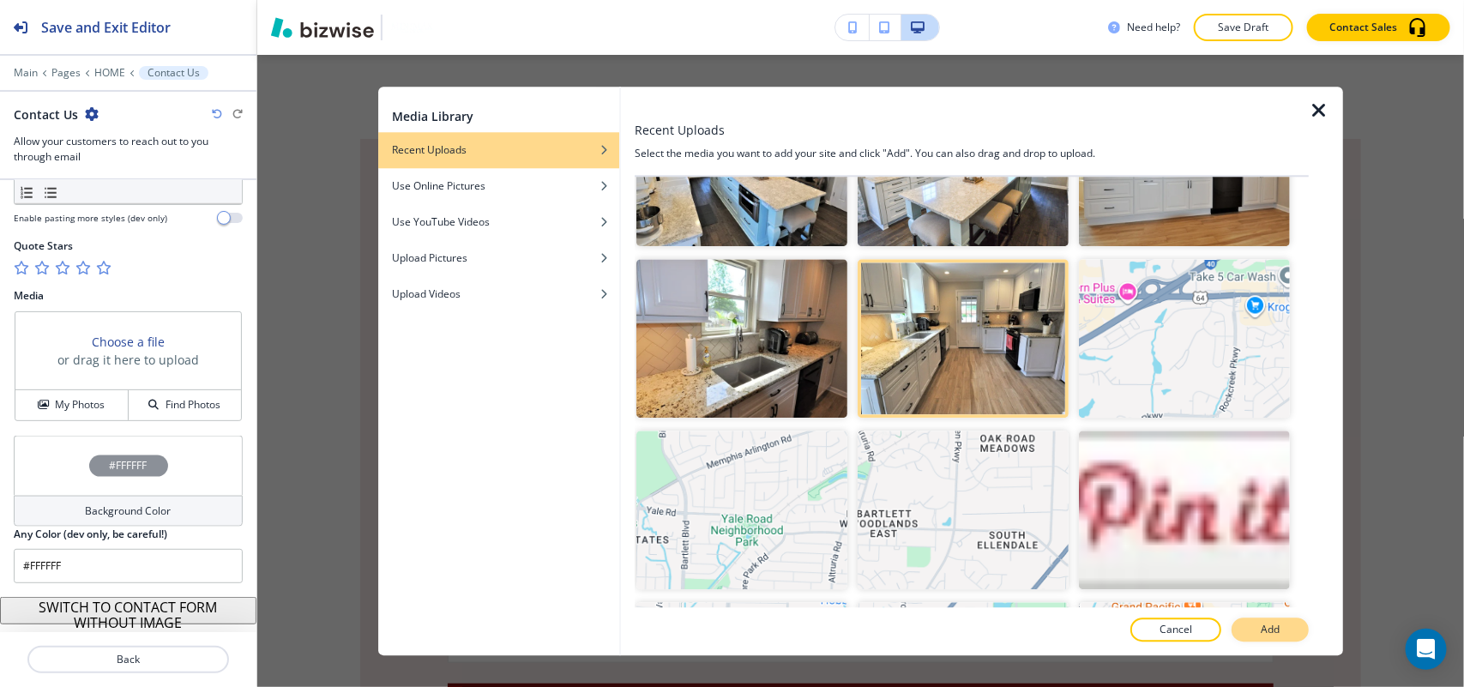
click at [1274, 626] on p "Add" at bounding box center [1270, 629] width 19 height 15
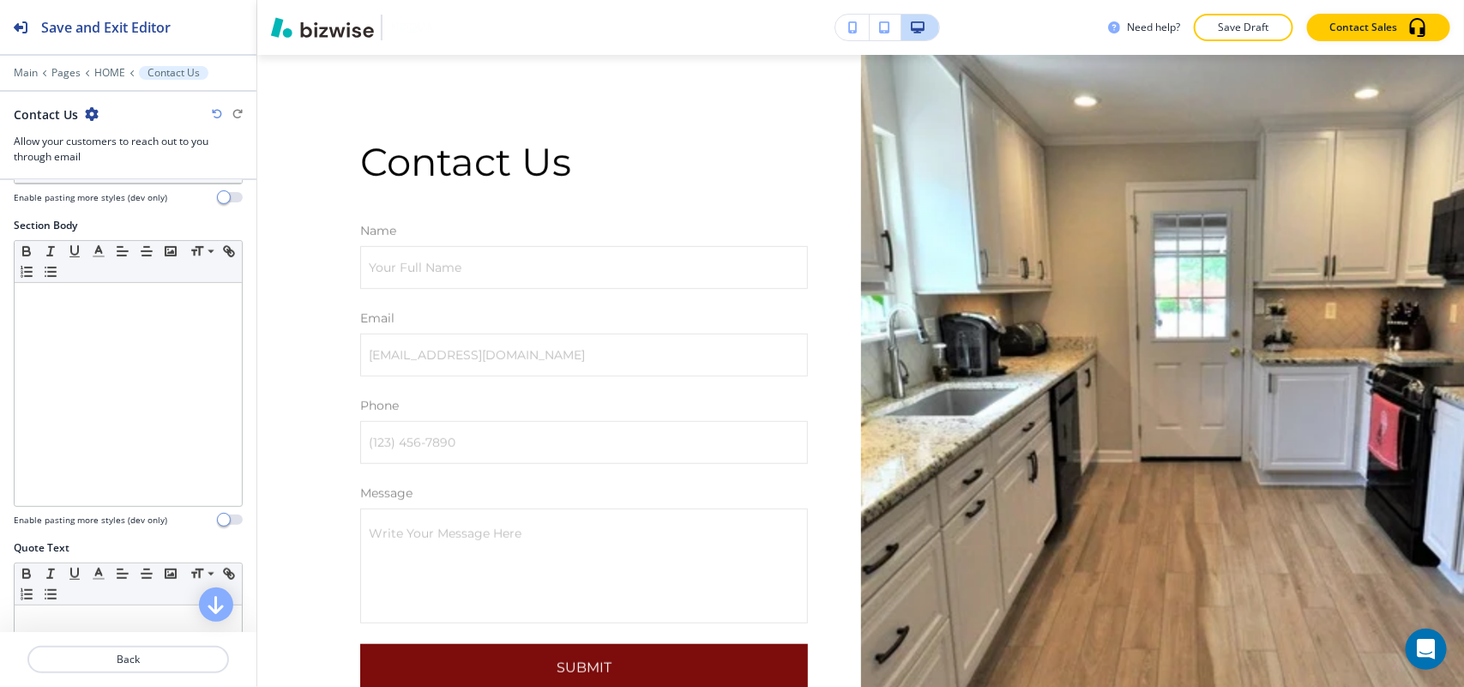
scroll to position [498, 0]
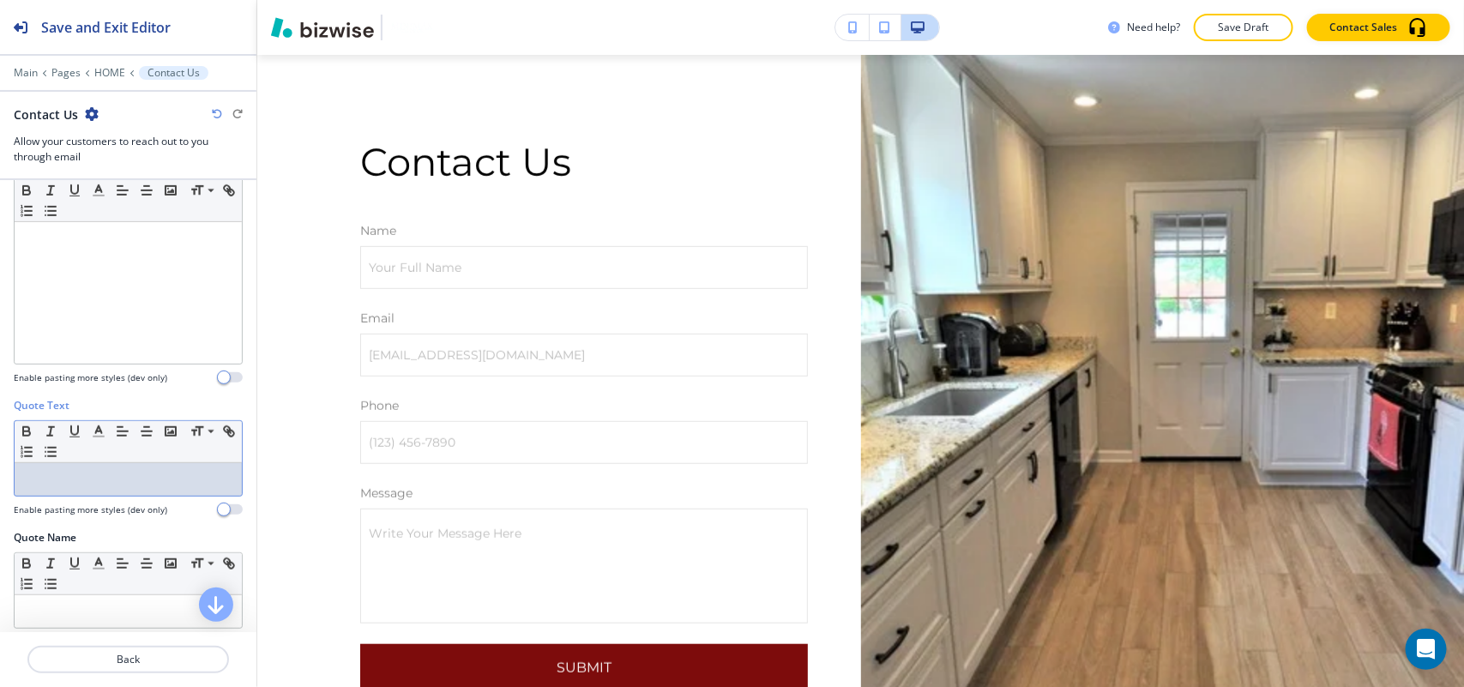
click at [81, 485] on p at bounding box center [128, 479] width 210 height 15
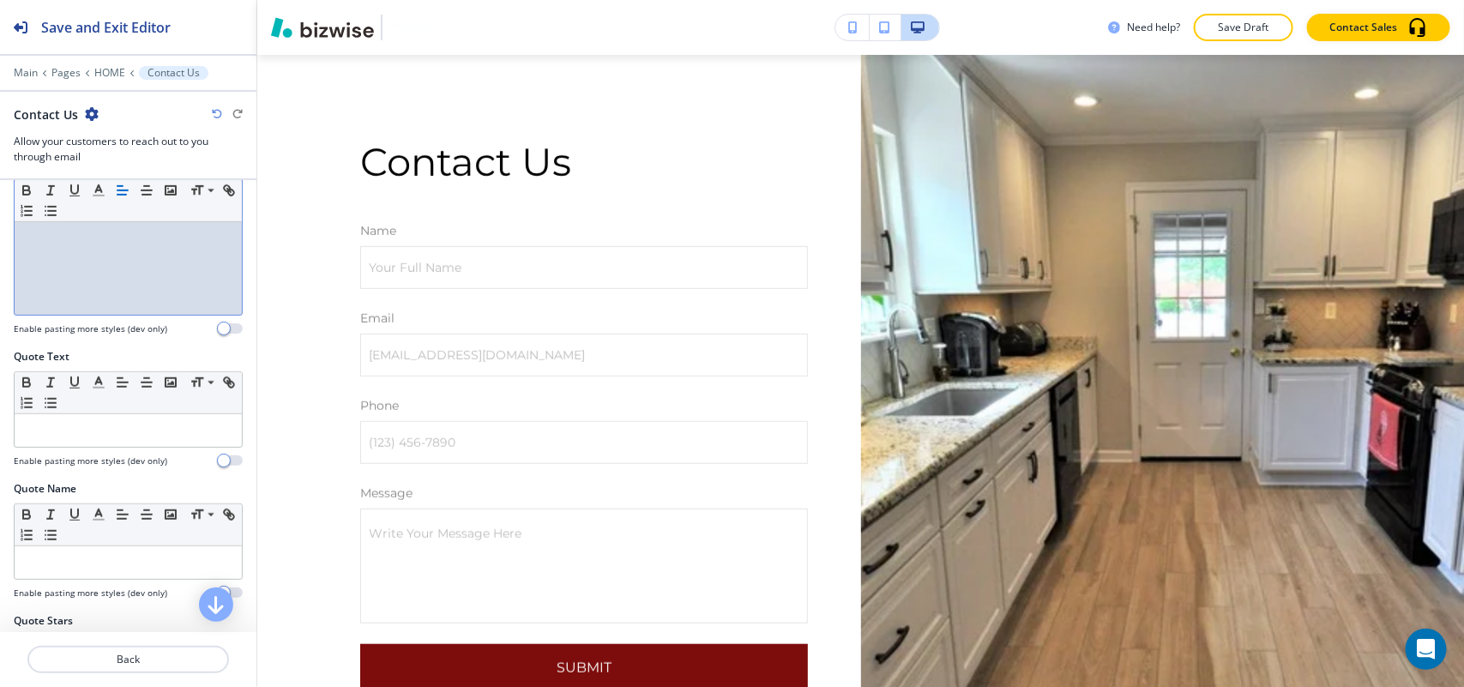
scroll to position [759, 0]
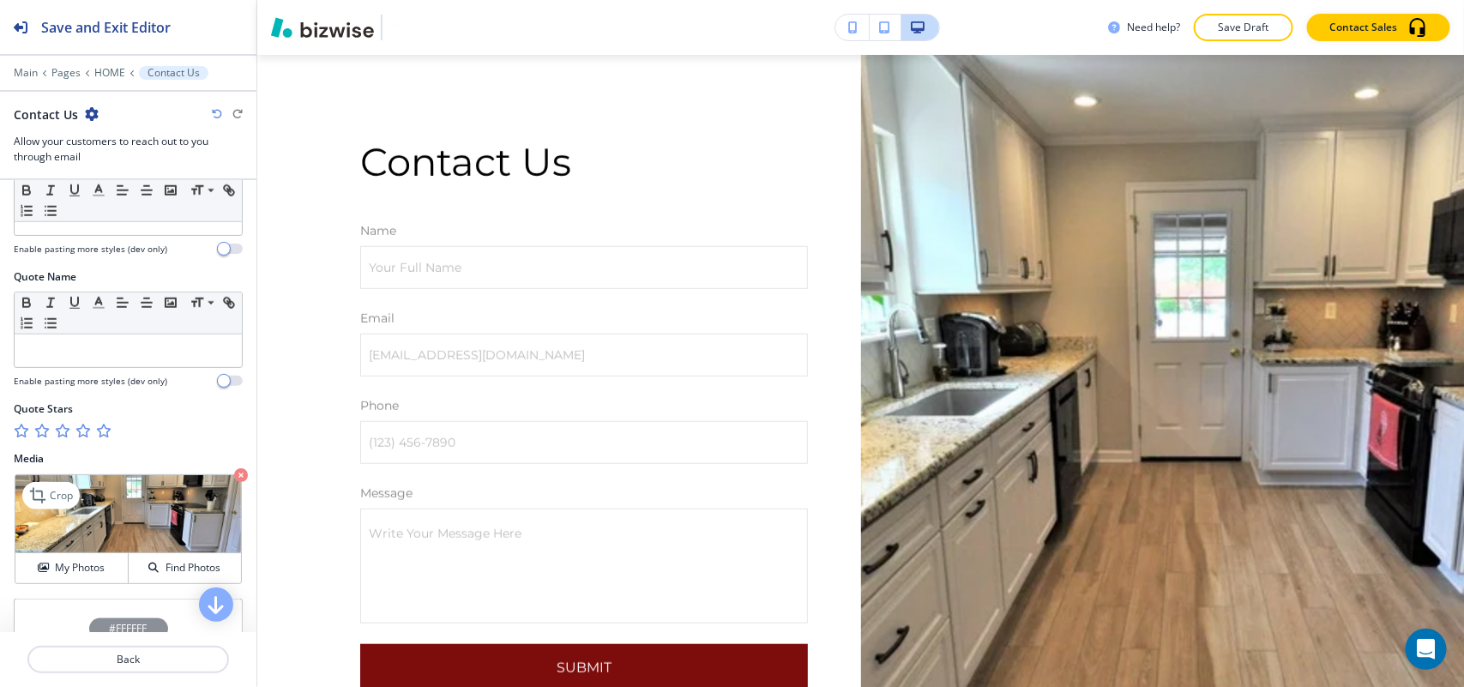
click at [234, 478] on icon "button" at bounding box center [241, 475] width 14 height 14
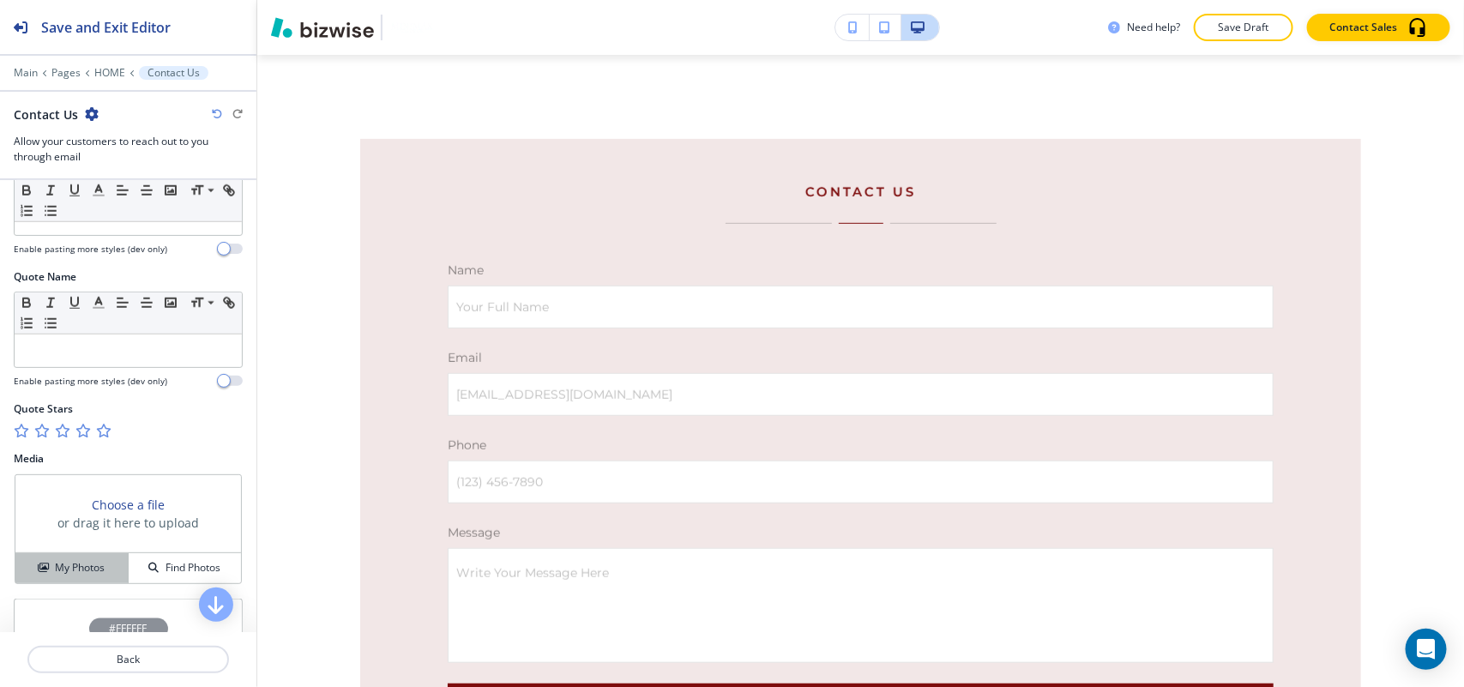
click at [69, 571] on h4 "My Photos" at bounding box center [80, 567] width 50 height 15
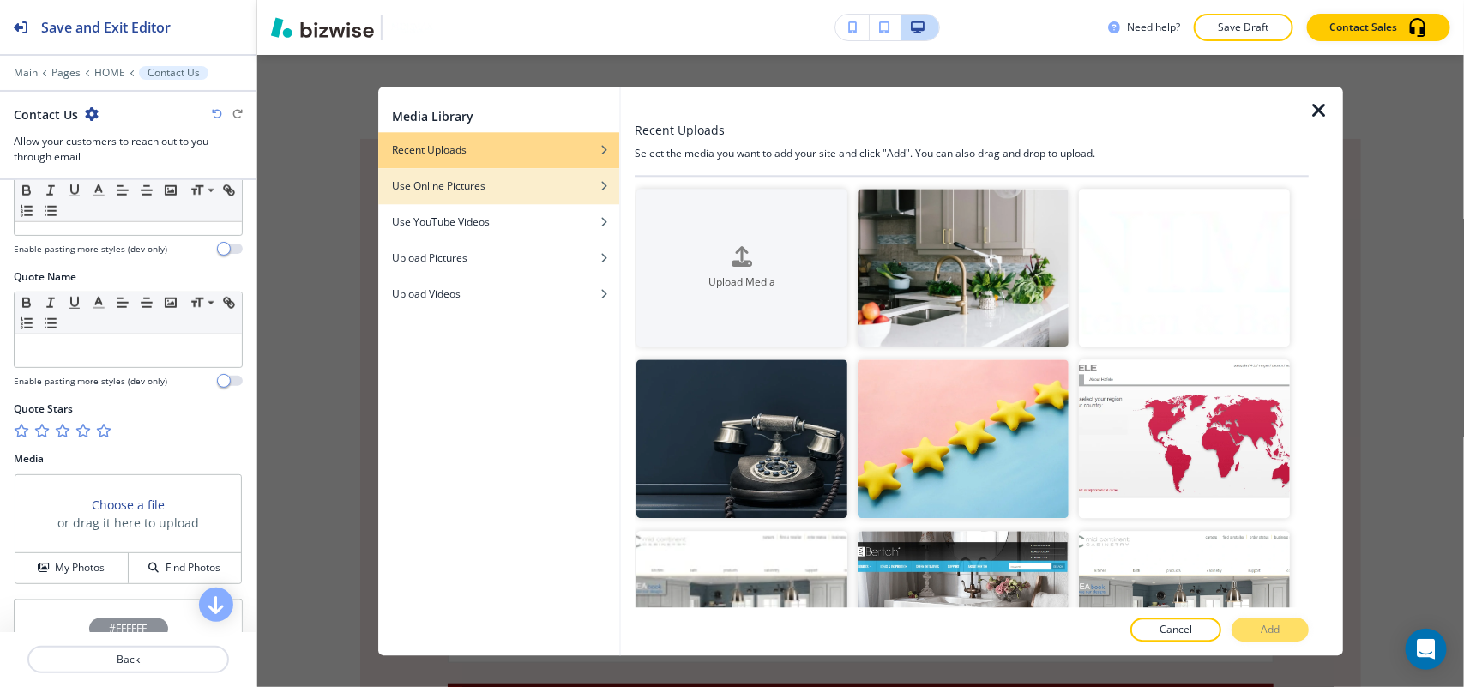
click at [452, 178] on h4 "Use Online Pictures" at bounding box center [438, 185] width 93 height 15
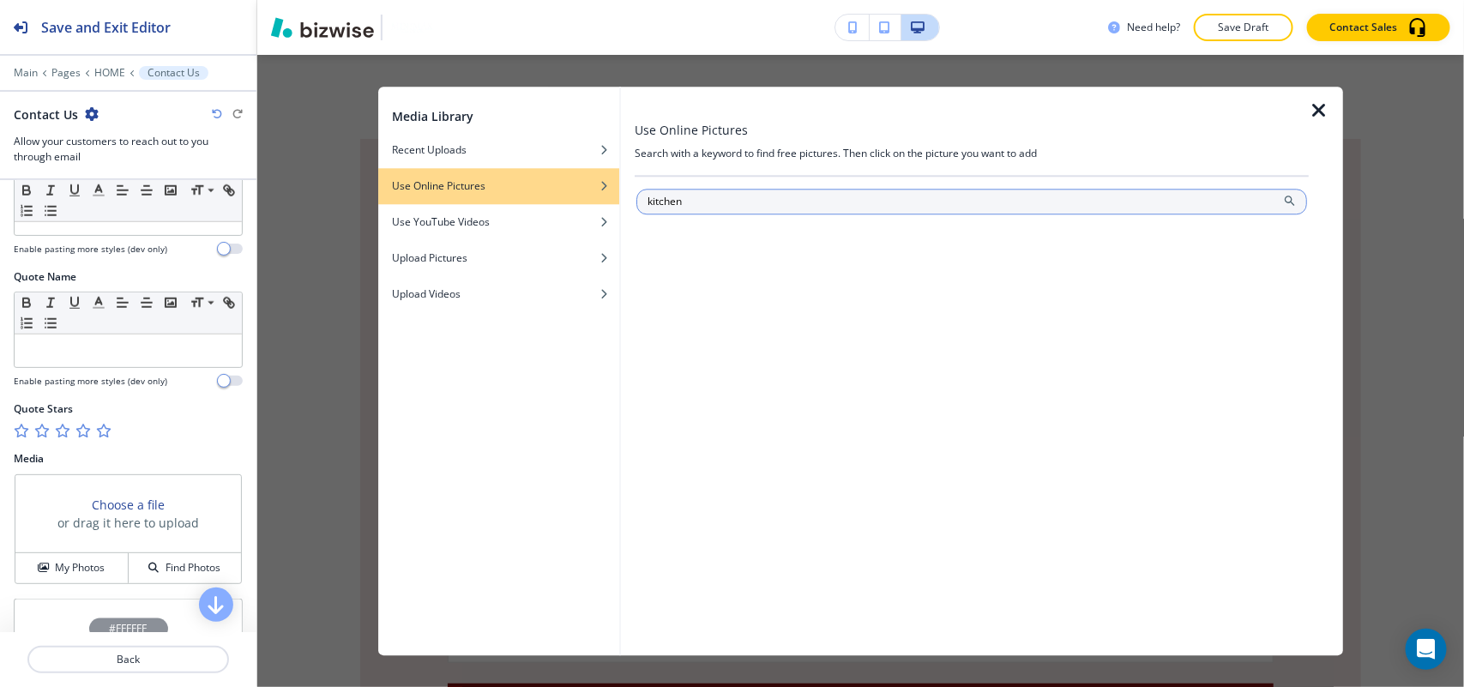
type input "kitchen"
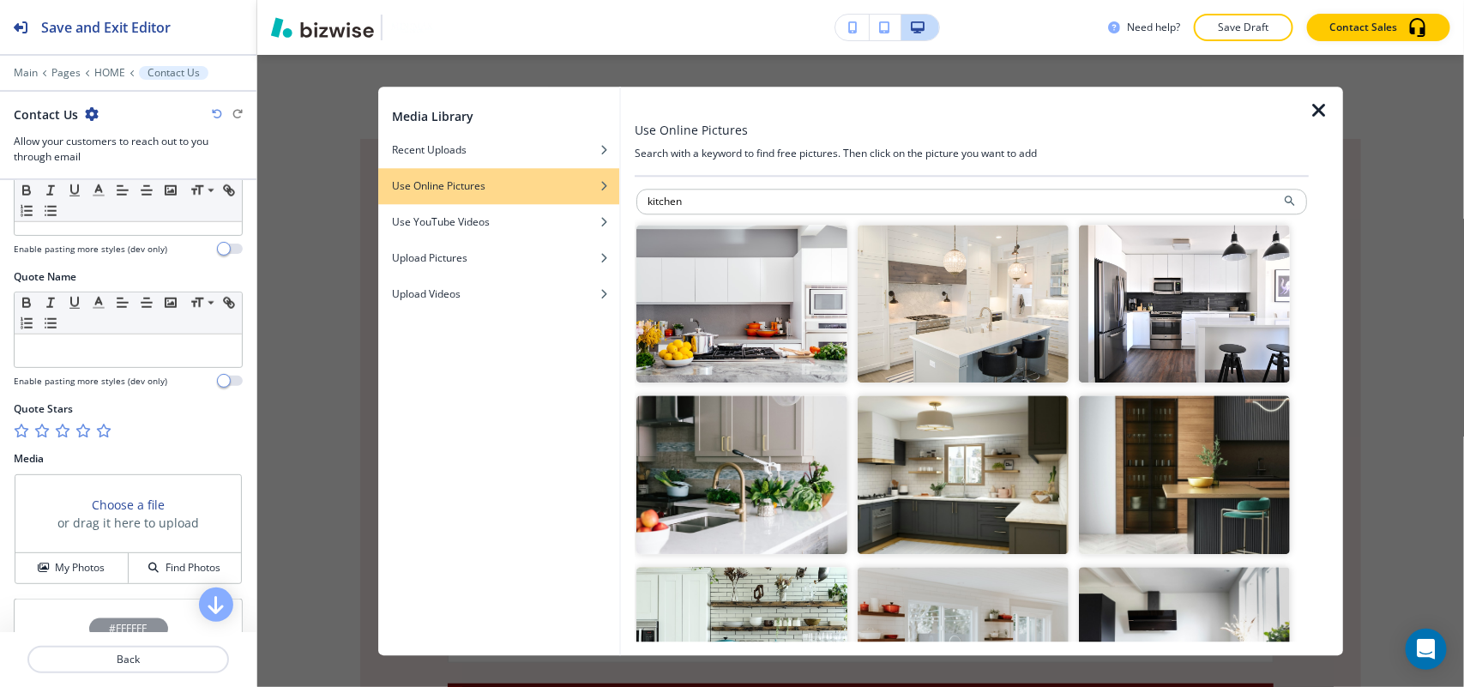
click at [942, 335] on img "button" at bounding box center [963, 304] width 211 height 159
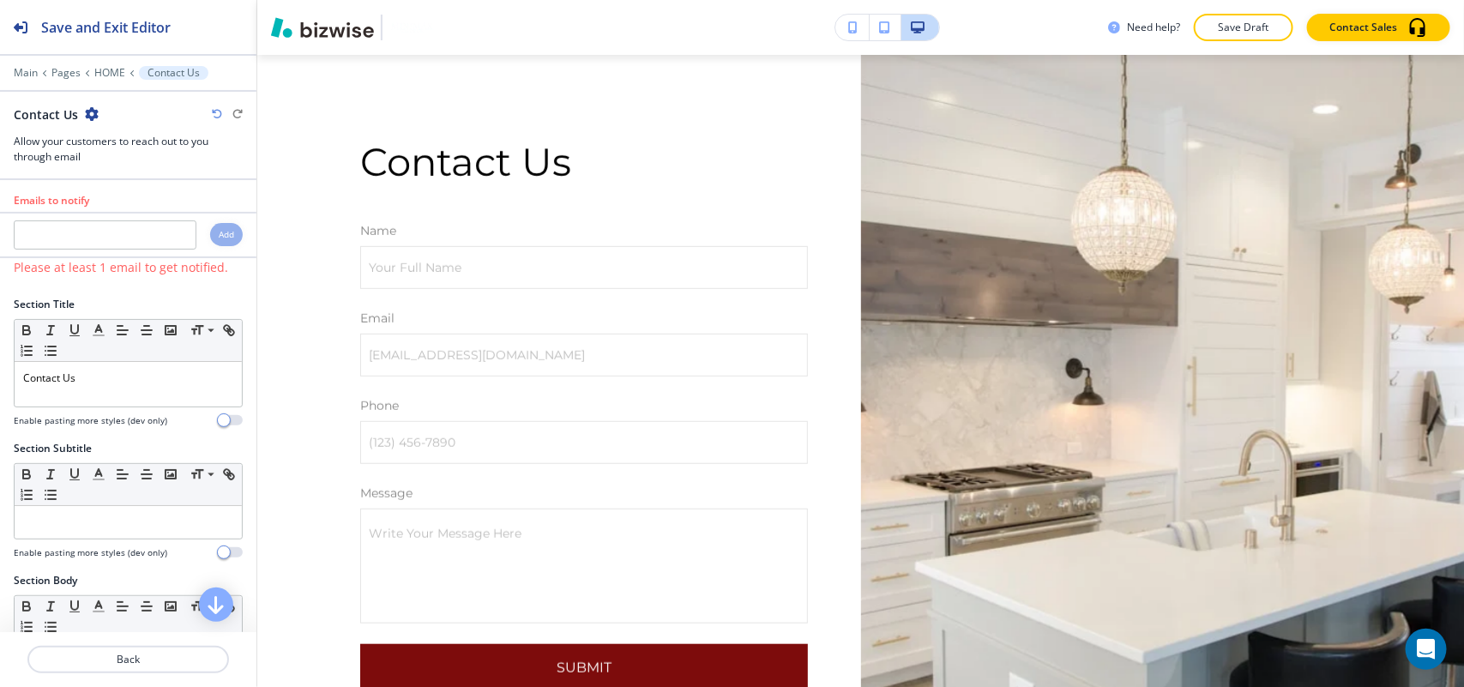
scroll to position [0, 0]
drag, startPoint x: 86, startPoint y: 220, endPoint x: 62, endPoint y: 236, distance: 29.0
click at [62, 236] on input "text" at bounding box center [105, 235] width 183 height 29
paste input "[EMAIL_ADDRESS][DOMAIN_NAME]"
type input "[EMAIL_ADDRESS][DOMAIN_NAME]"
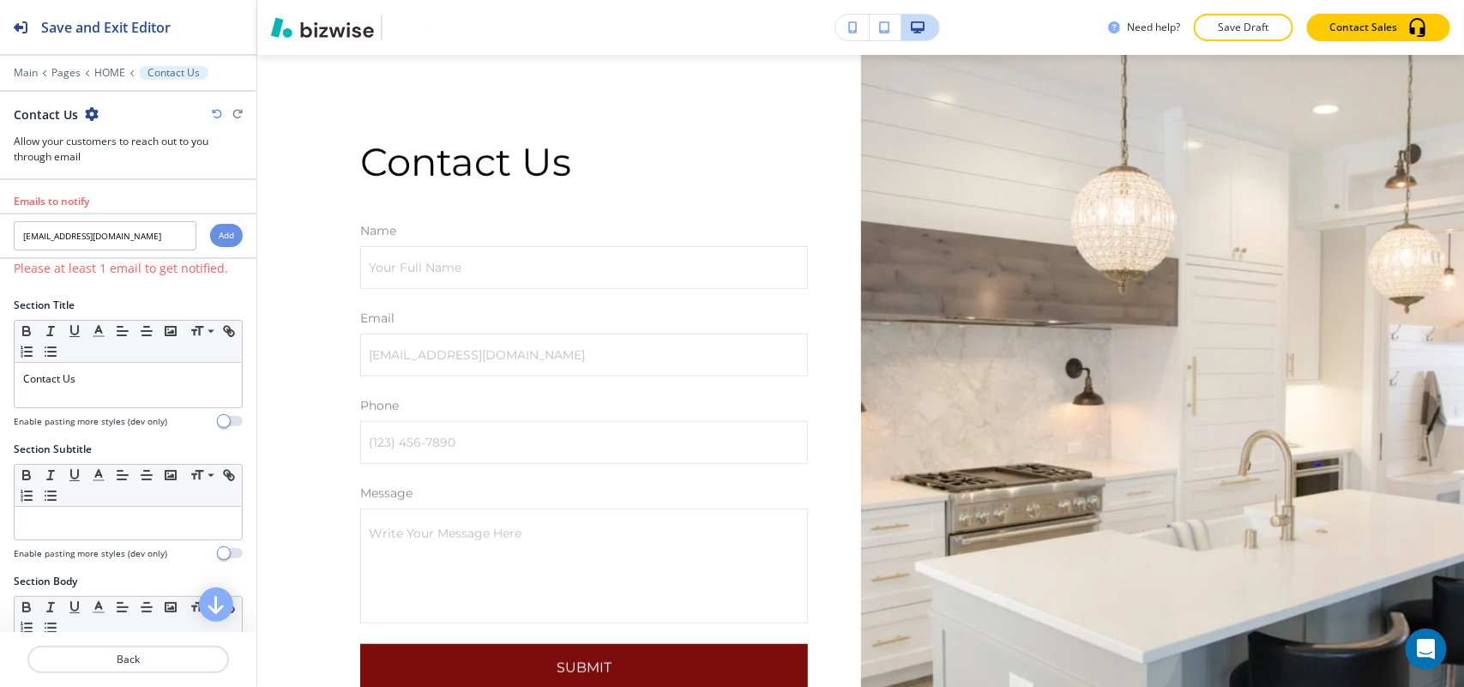
click at [219, 238] on h4 "Add" at bounding box center [226, 235] width 15 height 13
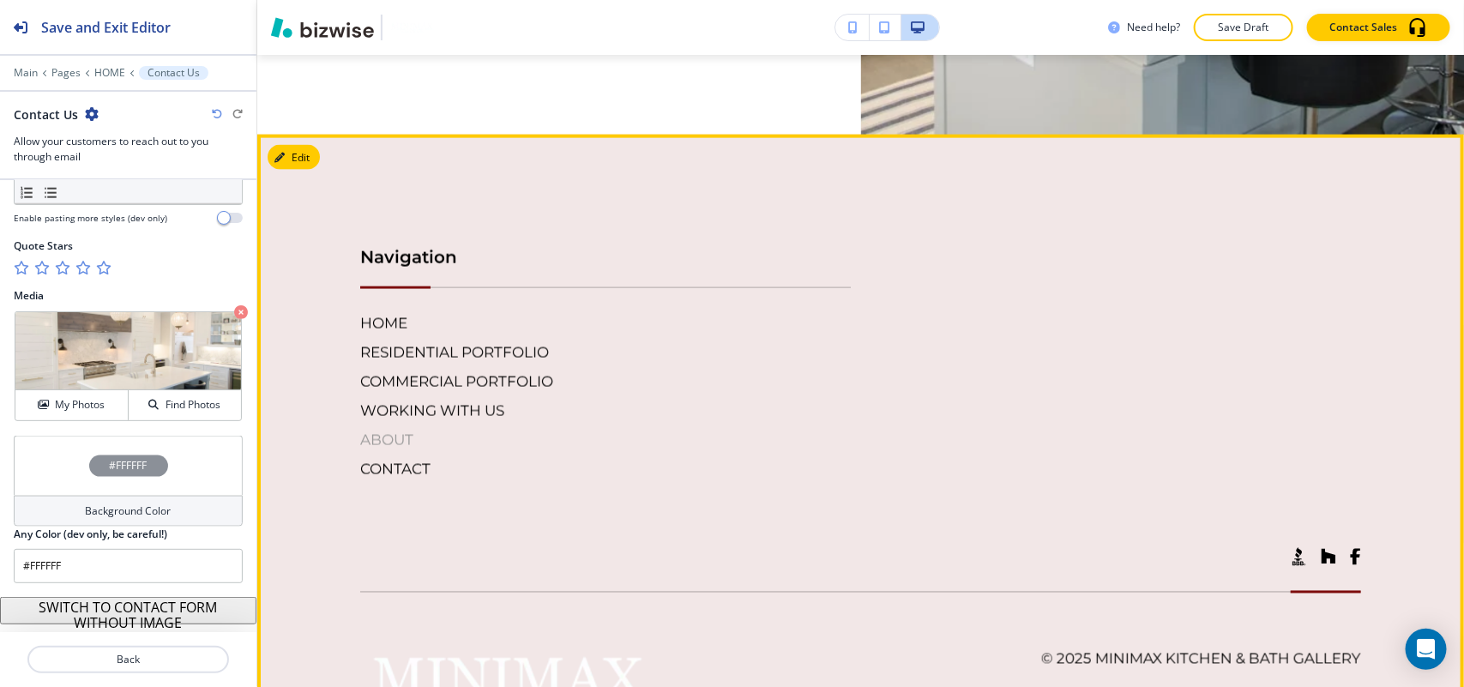
scroll to position [3869, 0]
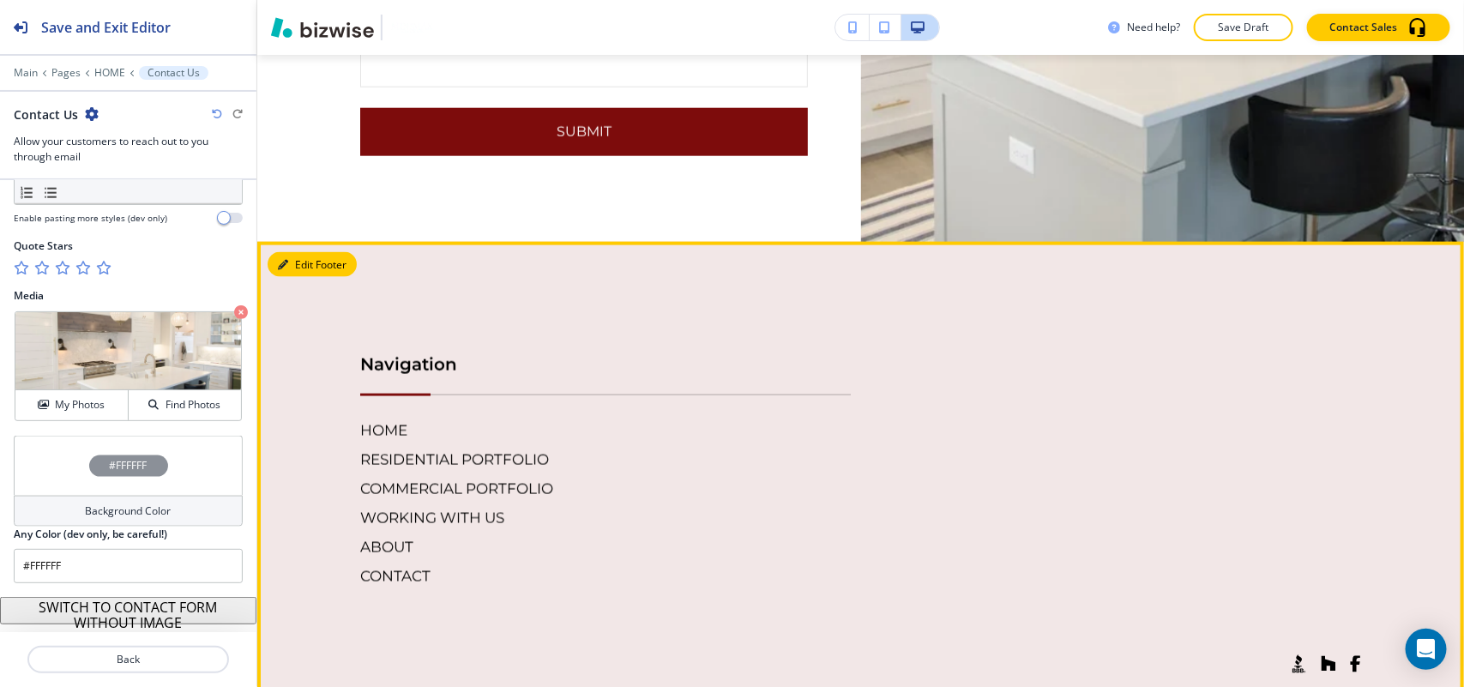
click at [297, 262] on button "Edit Footer" at bounding box center [312, 265] width 89 height 26
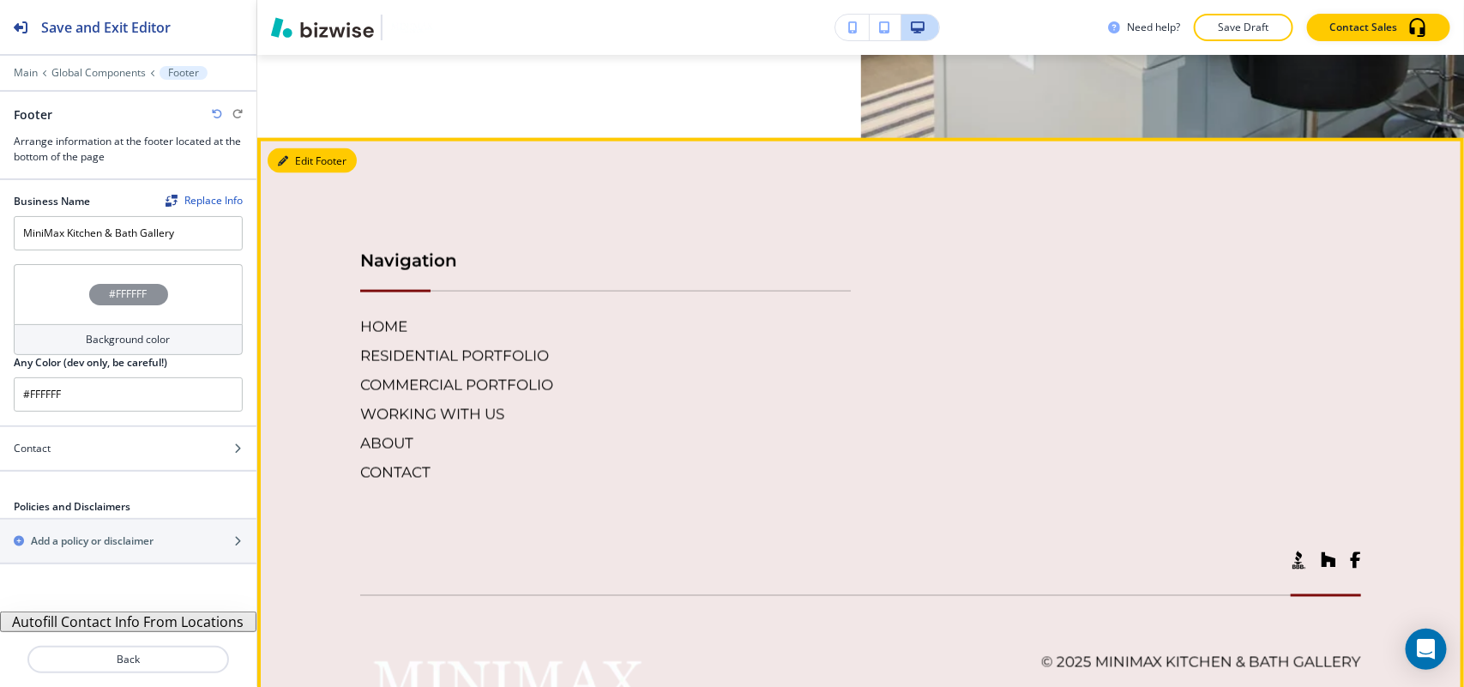
scroll to position [4060, 0]
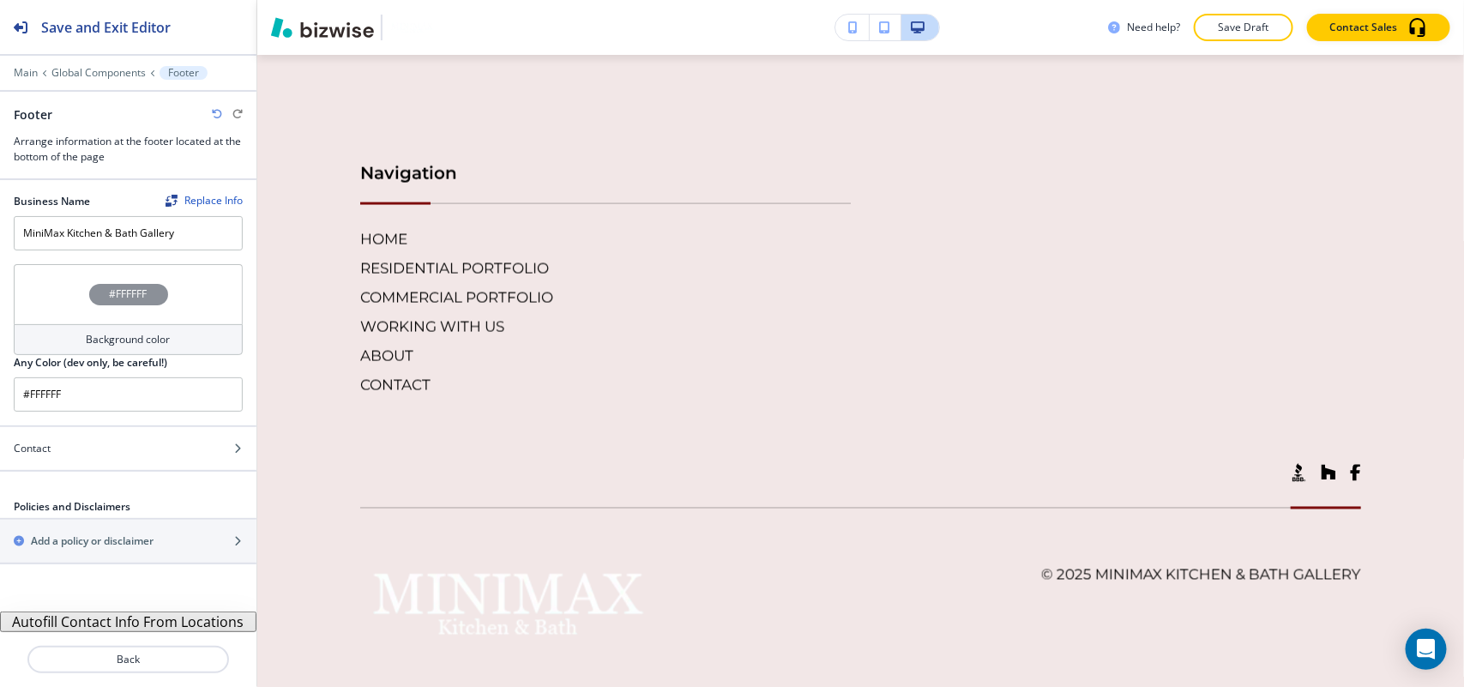
click at [50, 280] on div "#FFFFFF" at bounding box center [128, 294] width 229 height 60
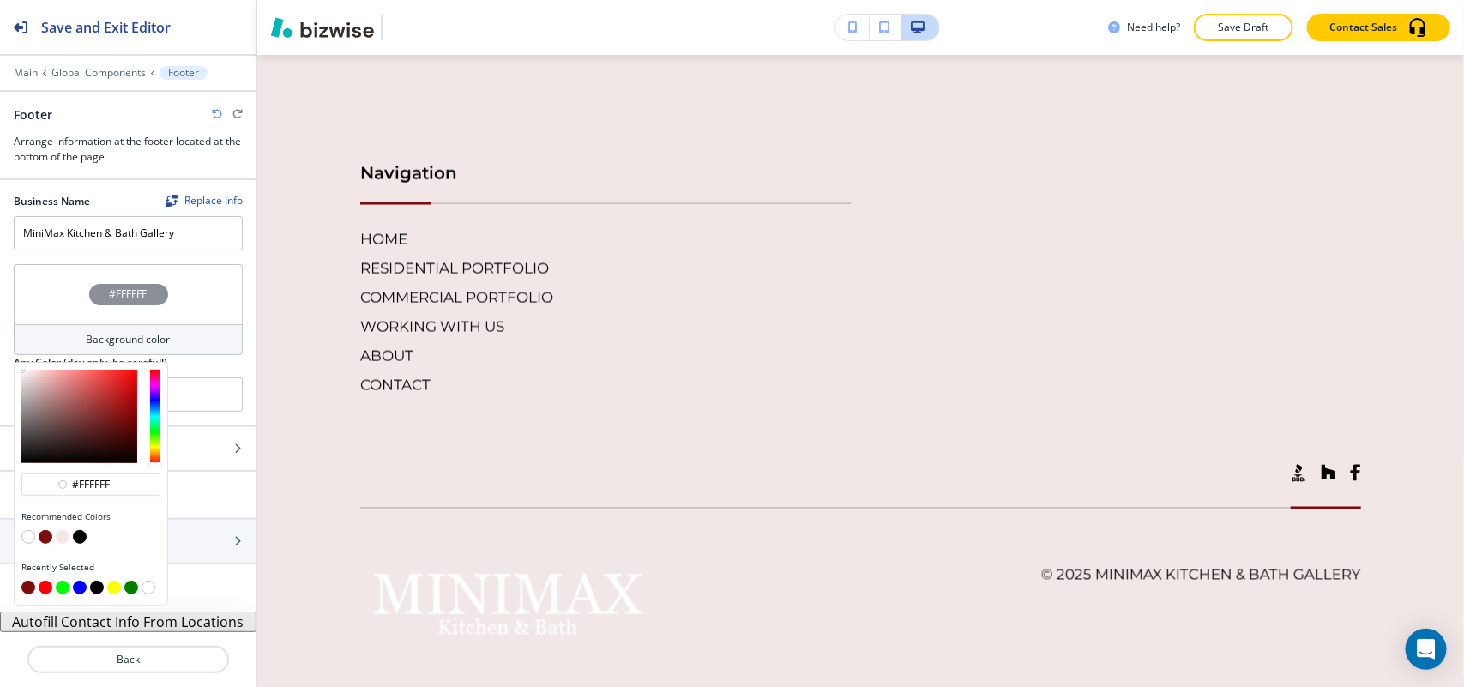
click at [47, 534] on button "button" at bounding box center [46, 537] width 14 height 14
type input "#7d0c0c"
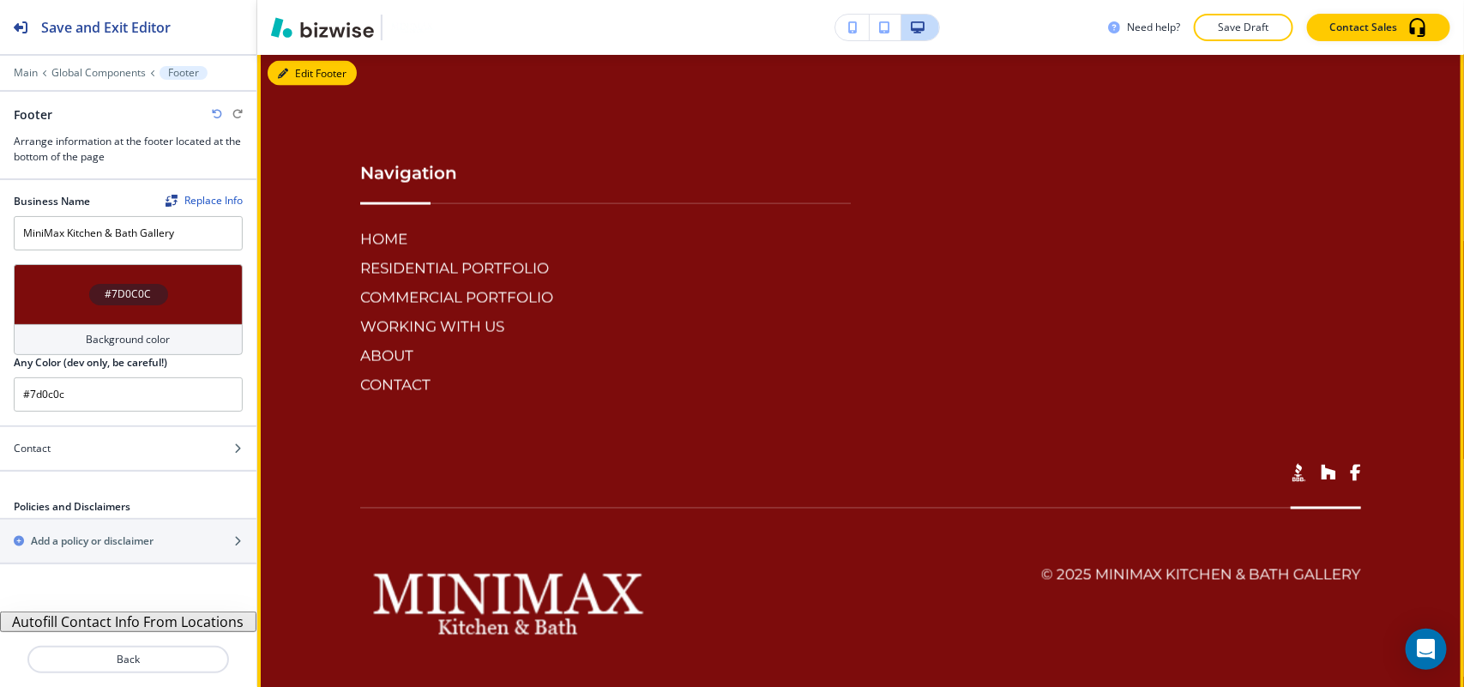
click at [284, 79] on icon "button" at bounding box center [283, 74] width 10 height 10
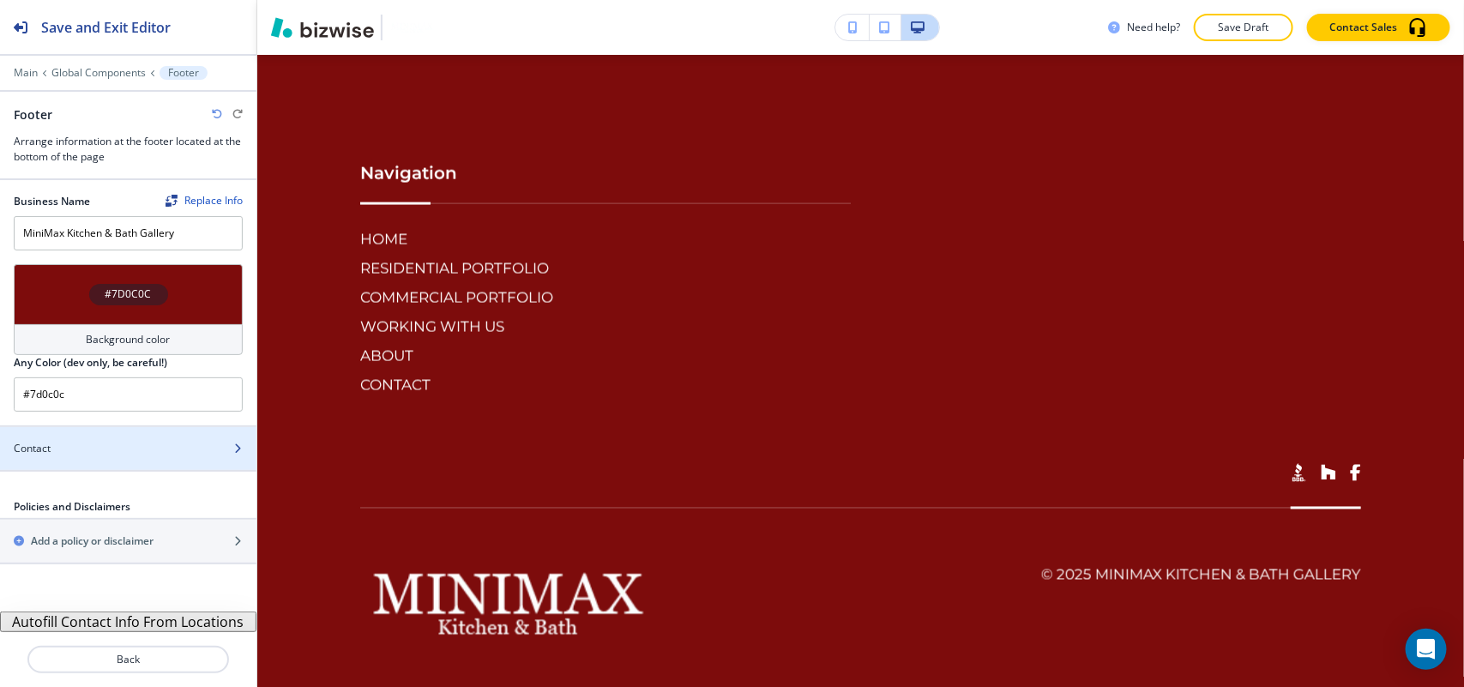
click at [71, 454] on div "Contact" at bounding box center [109, 448] width 219 height 15
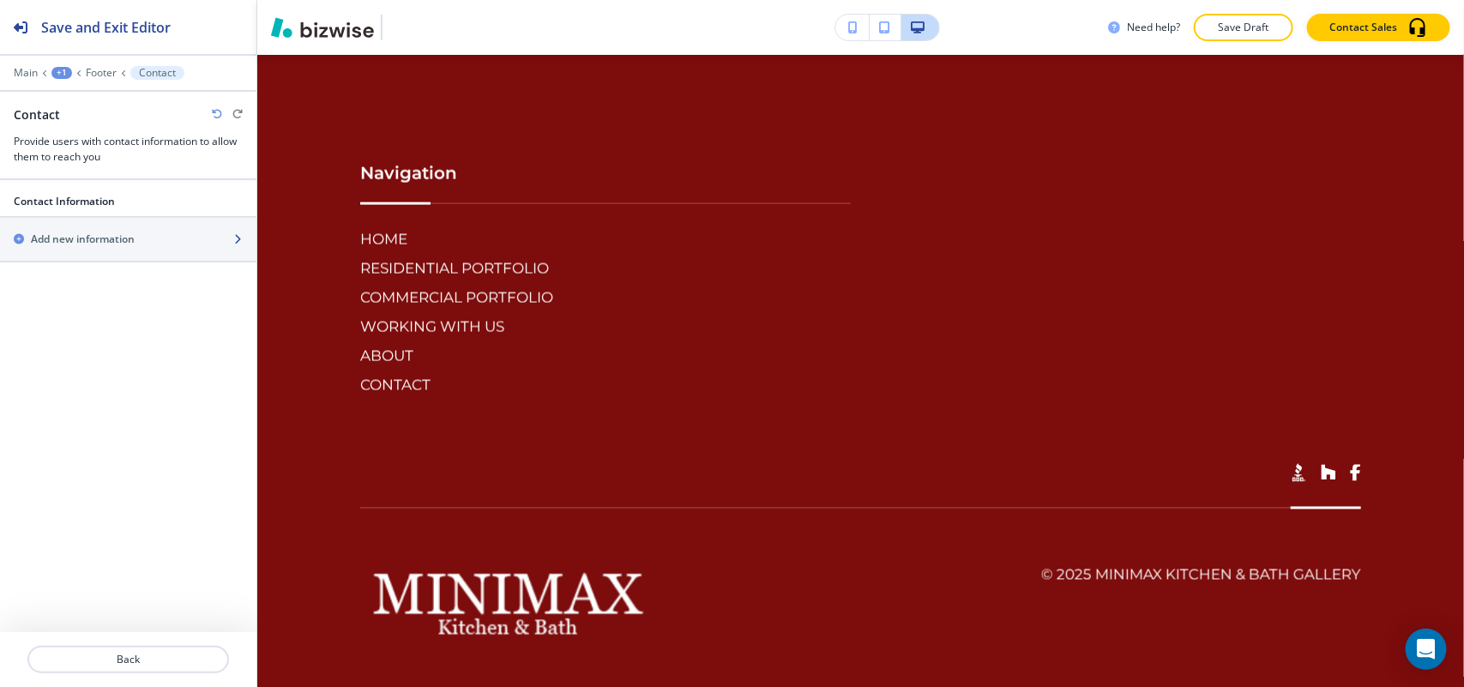
click at [83, 250] on div "button" at bounding box center [128, 254] width 256 height 14
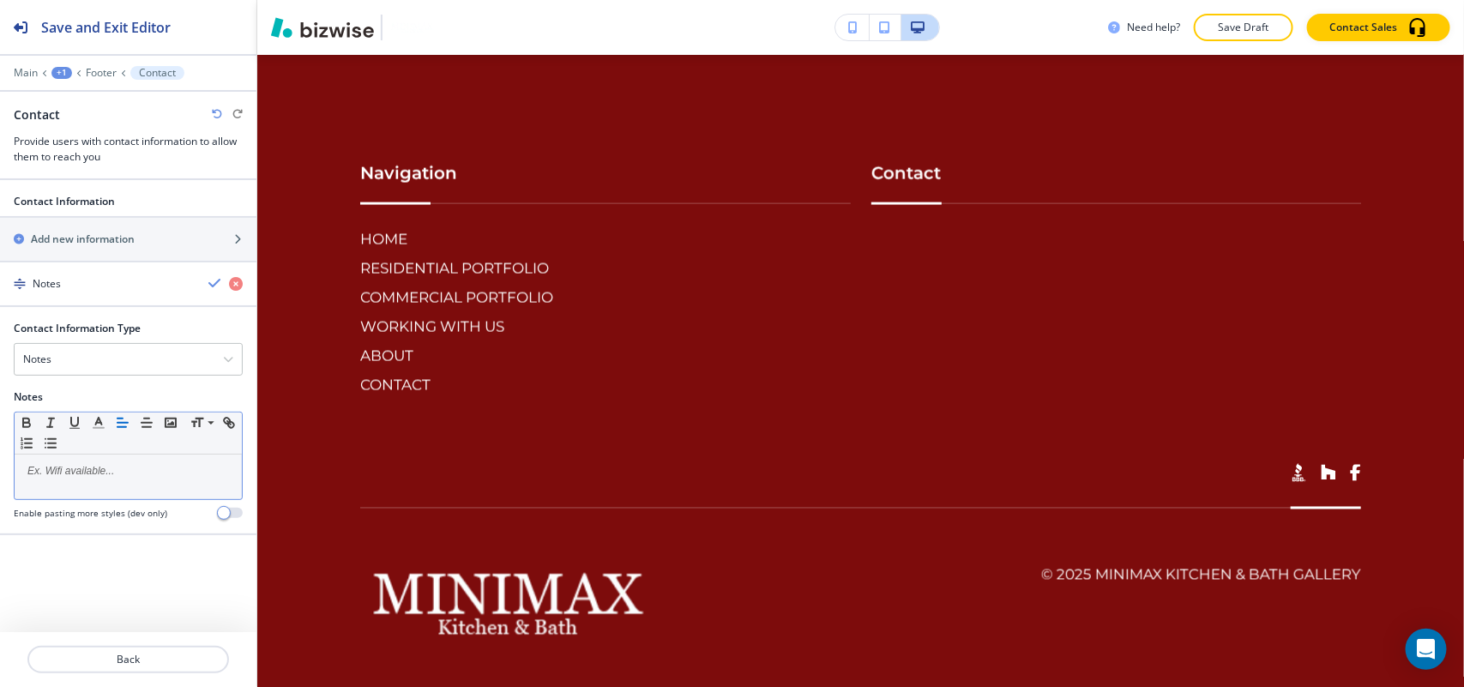
click at [134, 466] on p at bounding box center [128, 470] width 210 height 15
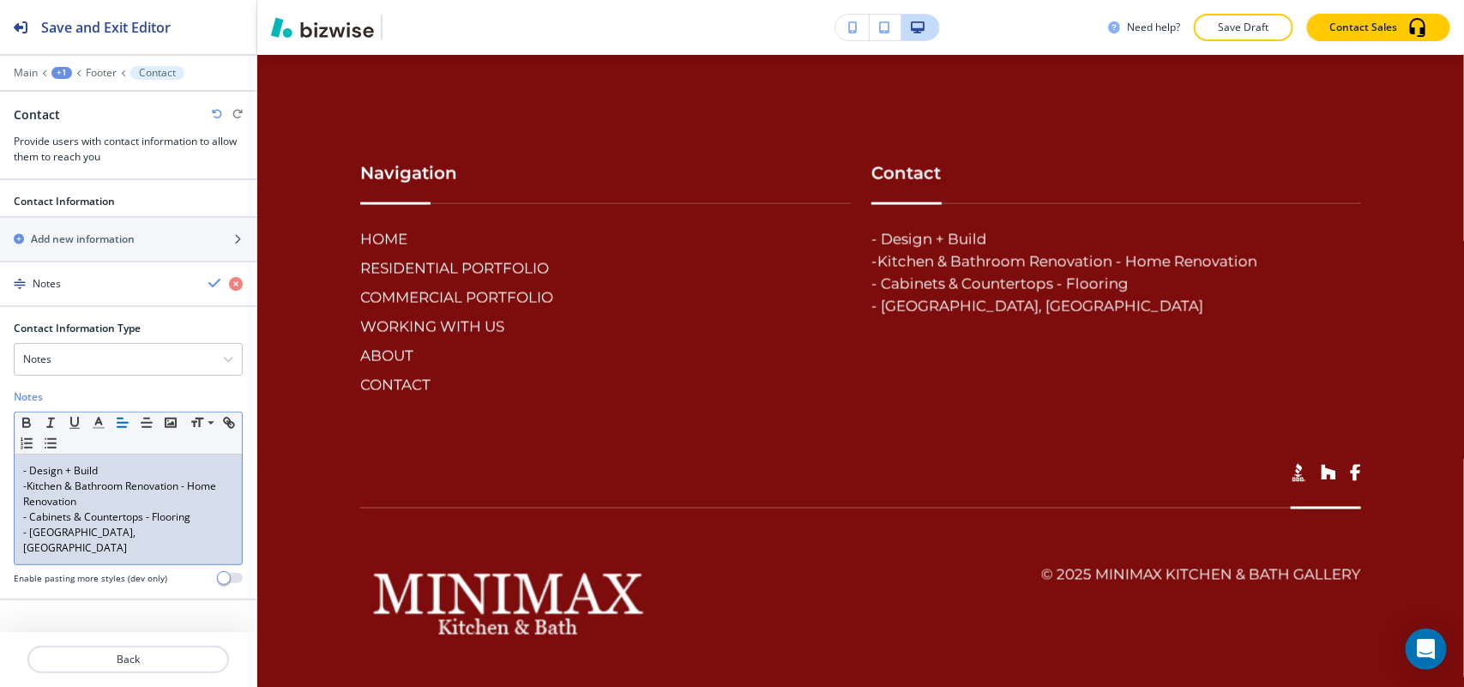
click at [183, 489] on p "-Kitchen & Bathroom Renovation - Home Renovation" at bounding box center [128, 493] width 210 height 31
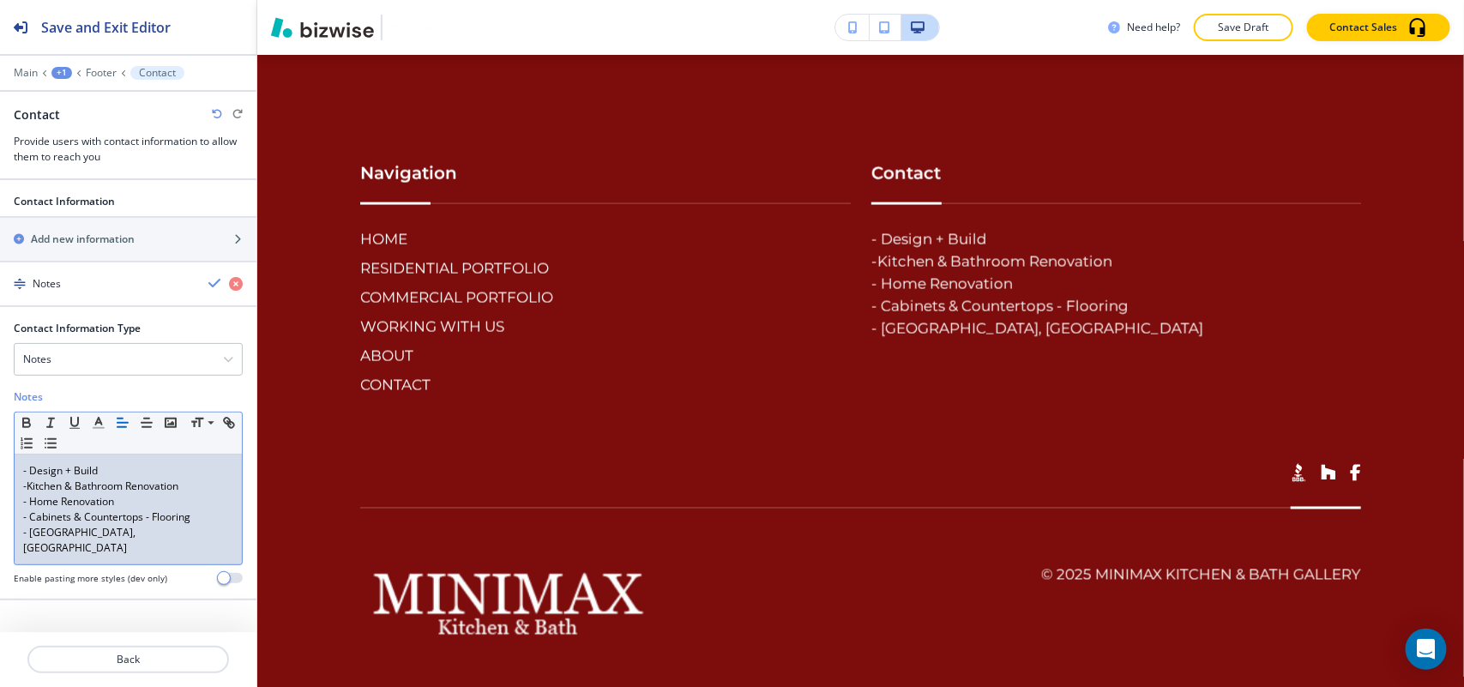
click at [147, 521] on p "- Cabinets & Countertops - Flooring" at bounding box center [128, 516] width 210 height 15
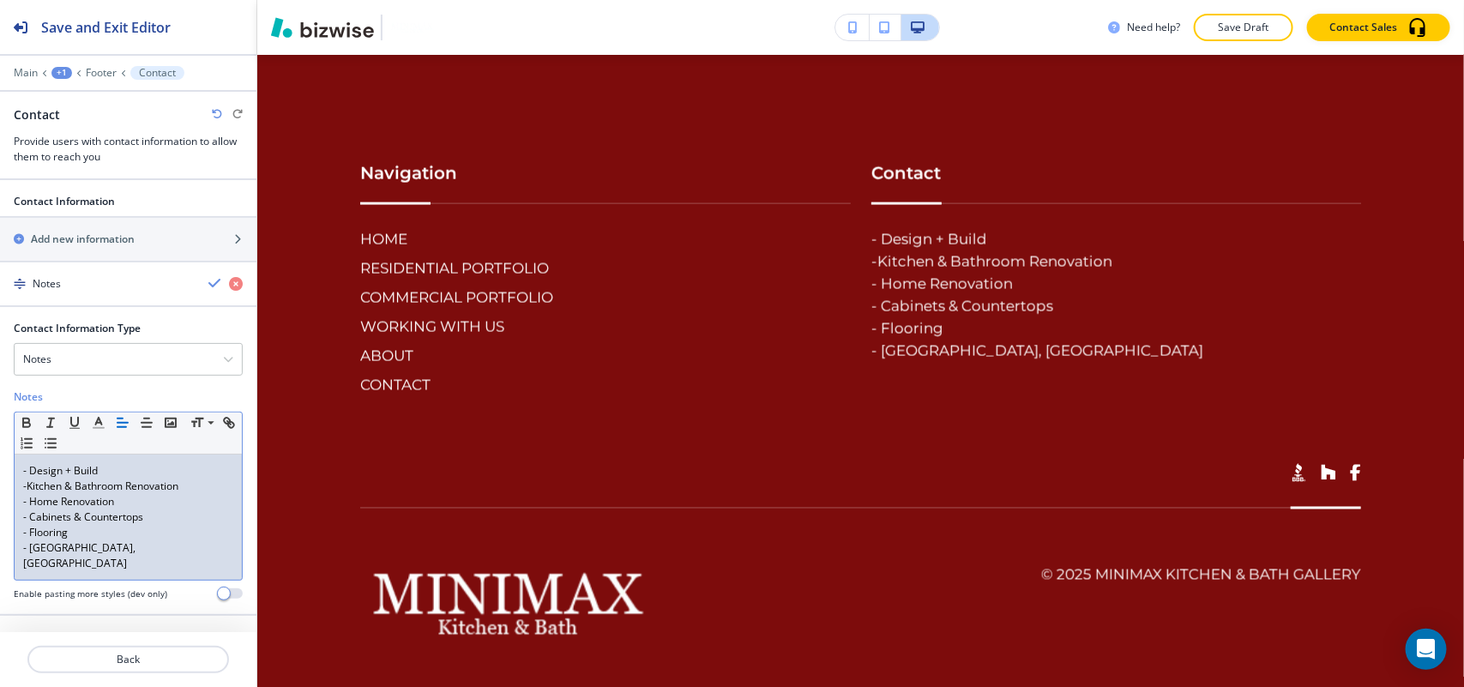
click at [27, 489] on p "-Kitchen & Bathroom Renovation" at bounding box center [128, 485] width 210 height 15
click at [53, 440] on icon "button" at bounding box center [50, 443] width 15 height 15
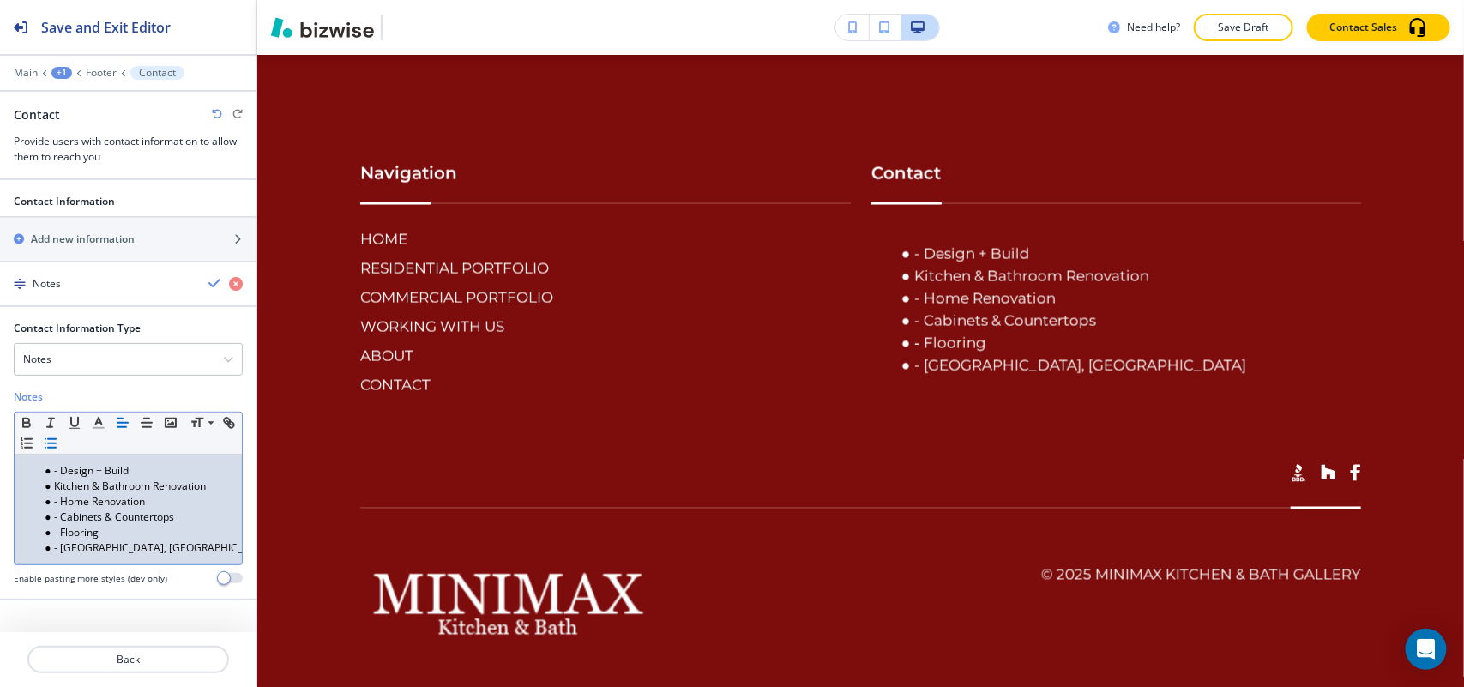
click at [62, 474] on li "- Design + Build" at bounding box center [136, 470] width 195 height 15
click at [60, 503] on li "- Home Renovation" at bounding box center [136, 501] width 195 height 15
click at [58, 504] on li "-Home Renovation" at bounding box center [136, 501] width 195 height 15
click at [60, 519] on li "- Cabinets & Countertops" at bounding box center [136, 516] width 195 height 15
click at [61, 538] on li "- Flooring" at bounding box center [136, 532] width 195 height 15
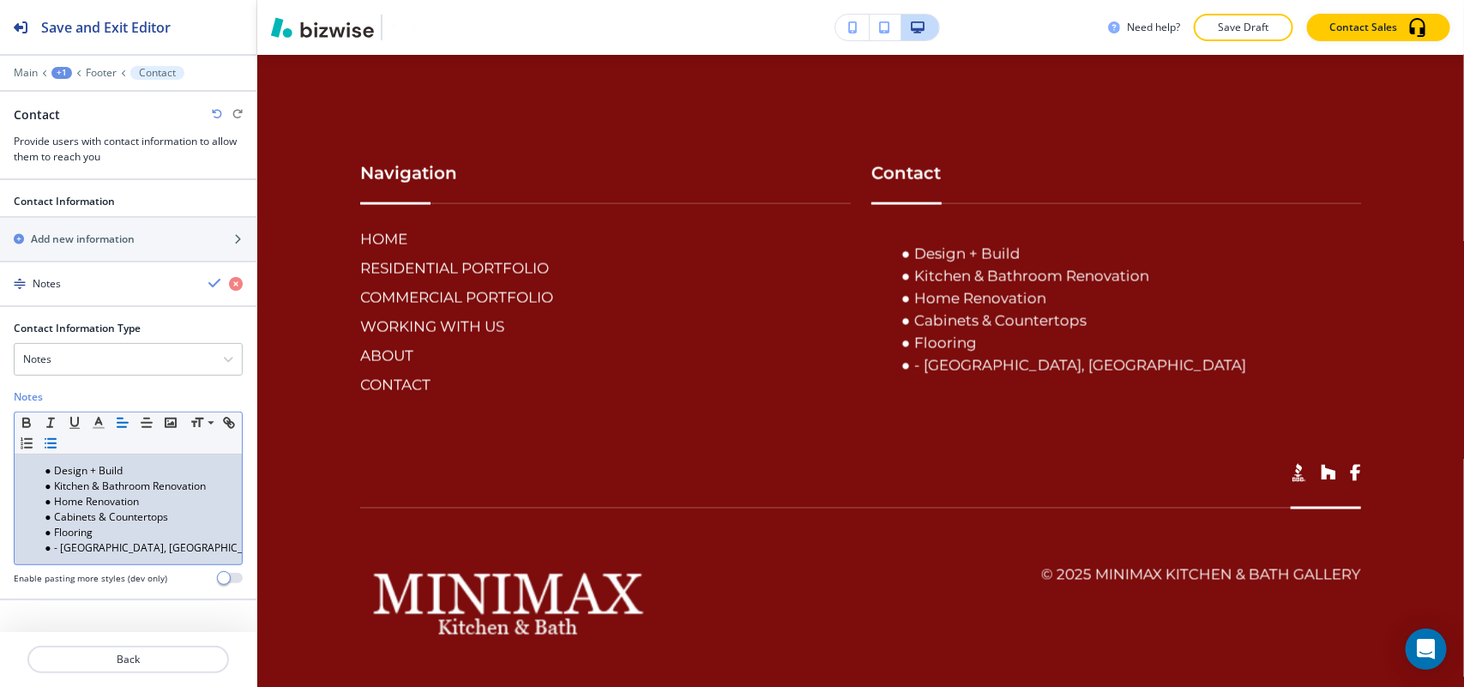
click at [61, 555] on li "- [GEOGRAPHIC_DATA], [GEOGRAPHIC_DATA]" at bounding box center [136, 547] width 195 height 15
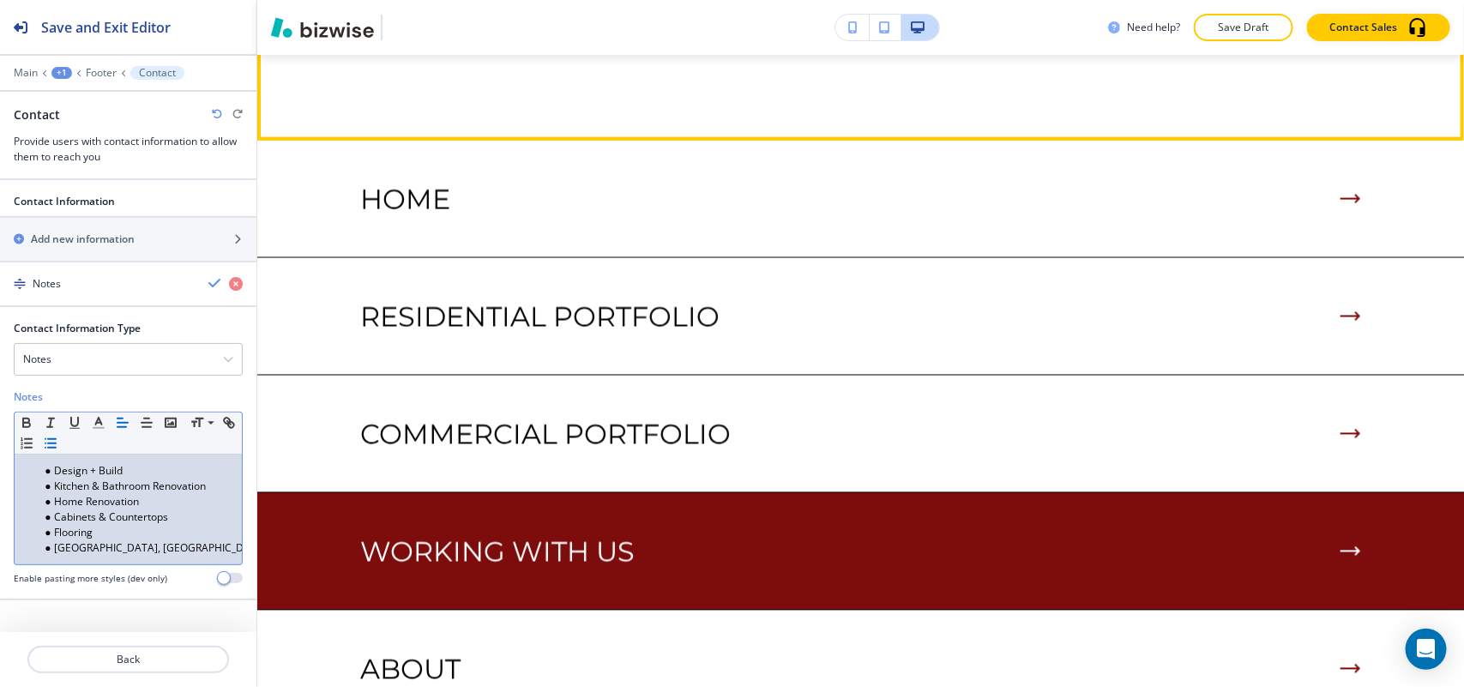
scroll to position [952, 0]
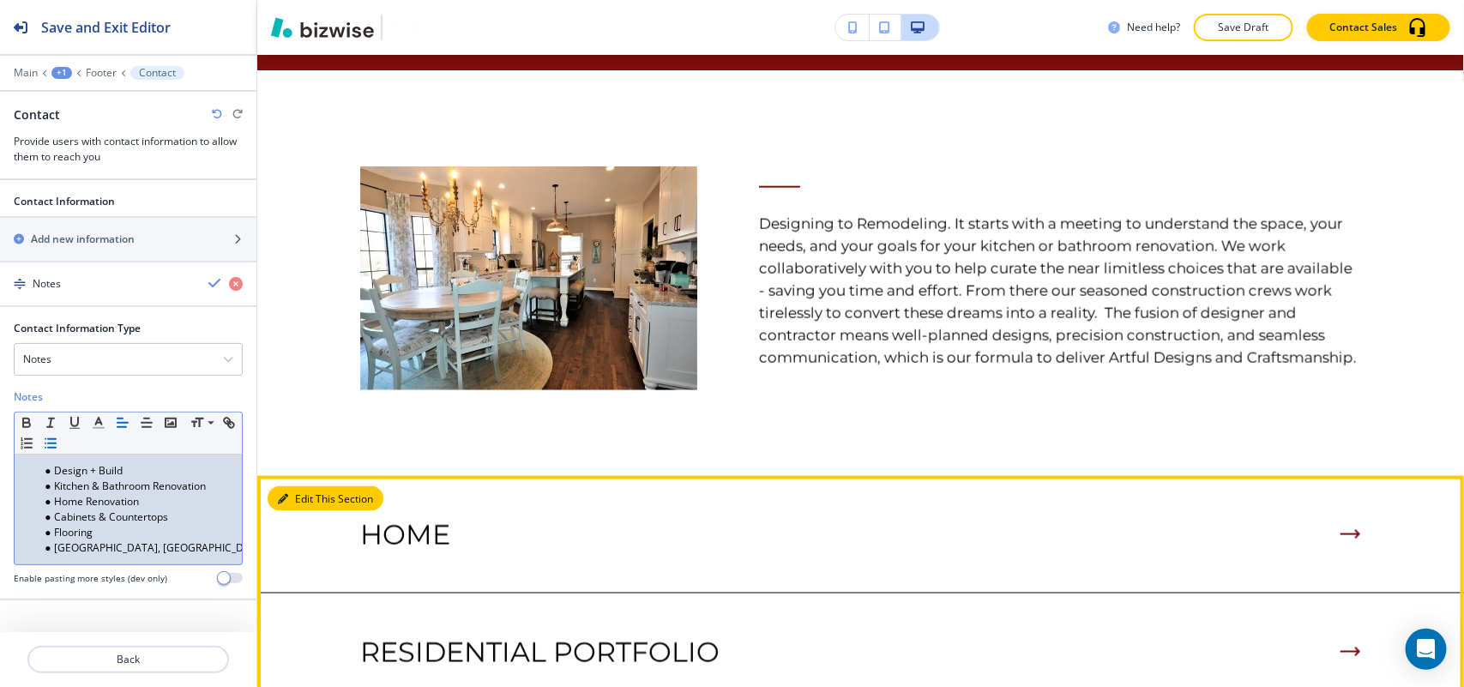
click at [287, 499] on icon "button" at bounding box center [283, 499] width 10 height 10
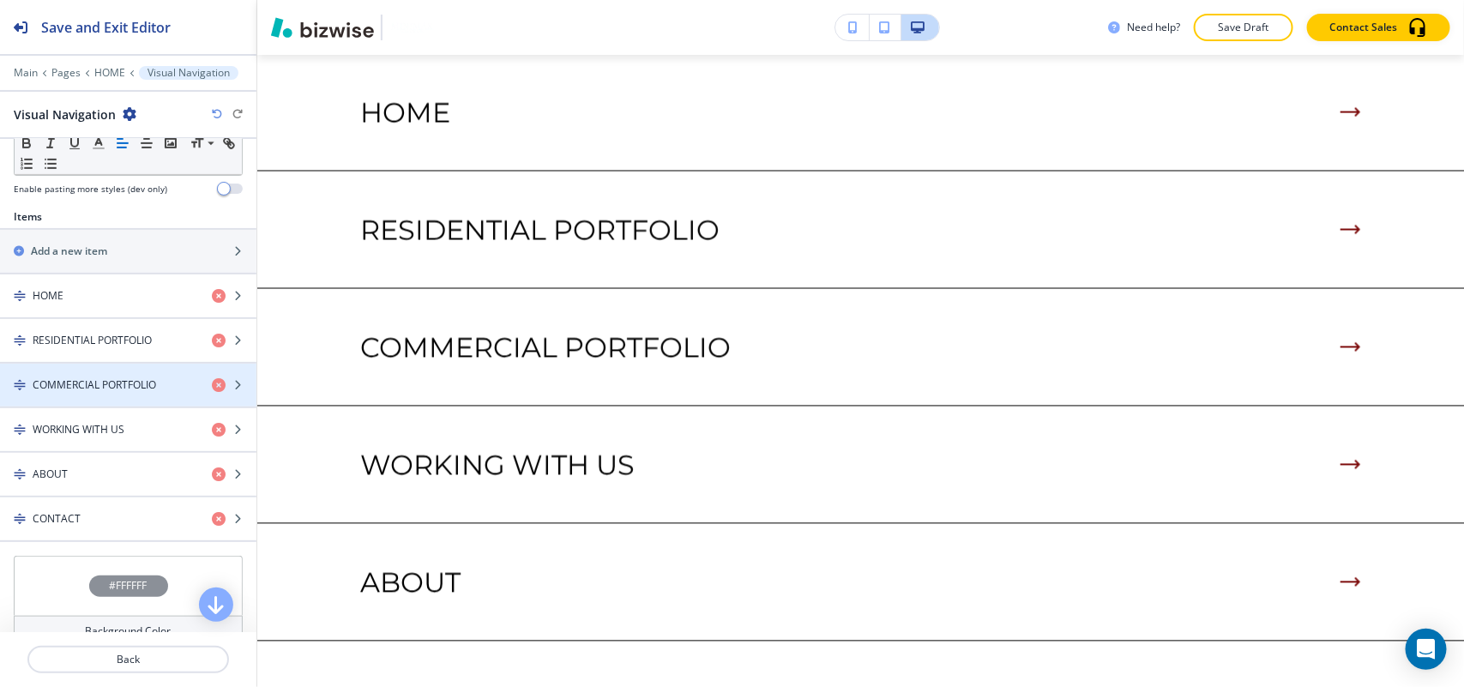
scroll to position [680, 0]
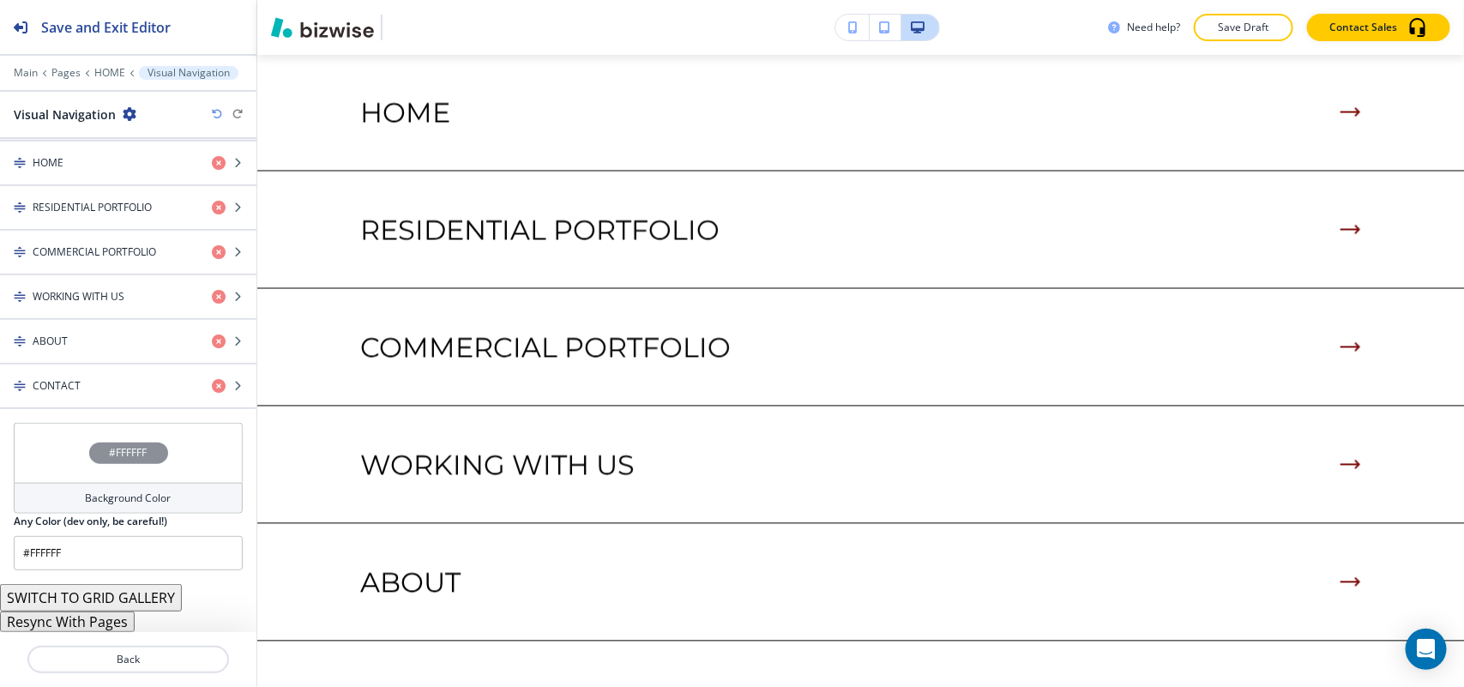
click at [37, 442] on div "#FFFFFF" at bounding box center [128, 453] width 229 height 60
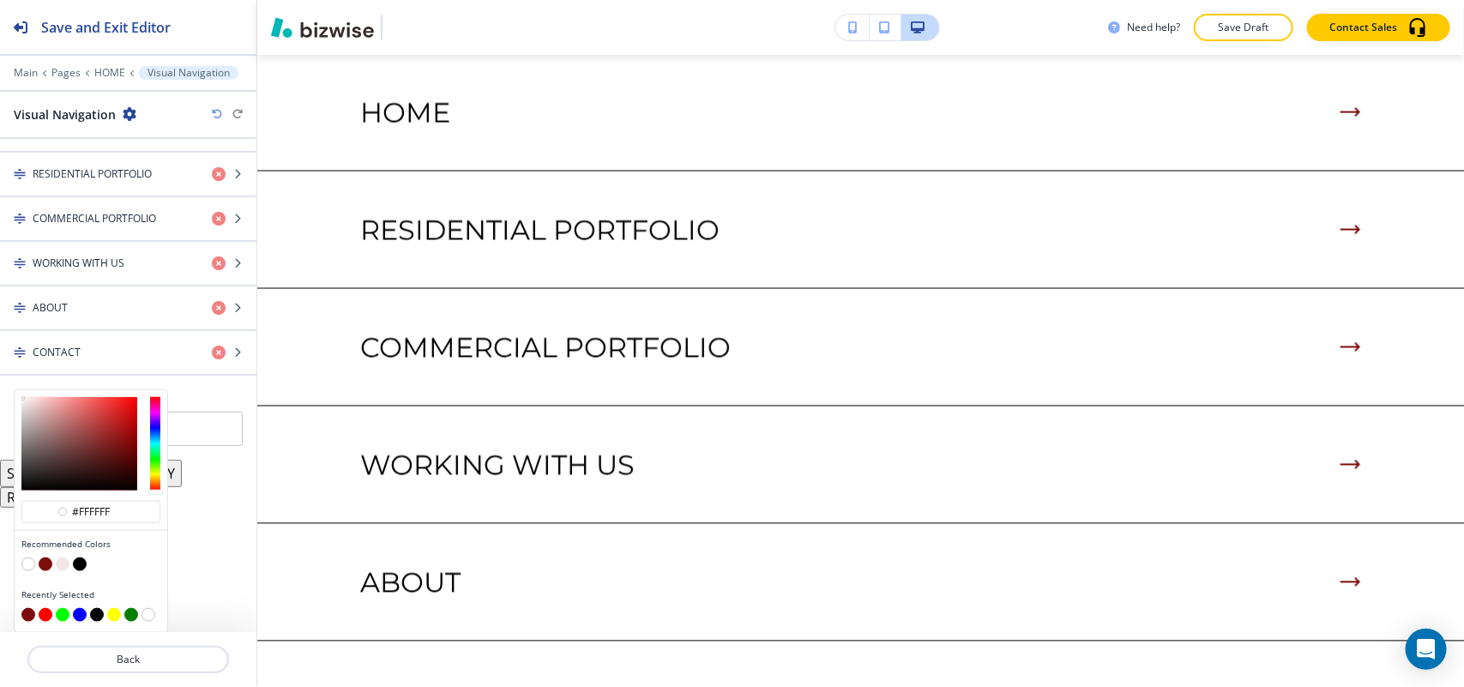
scroll to position [716, 0]
click at [57, 562] on button "button" at bounding box center [63, 564] width 14 height 14
type input "#f2e7e7"
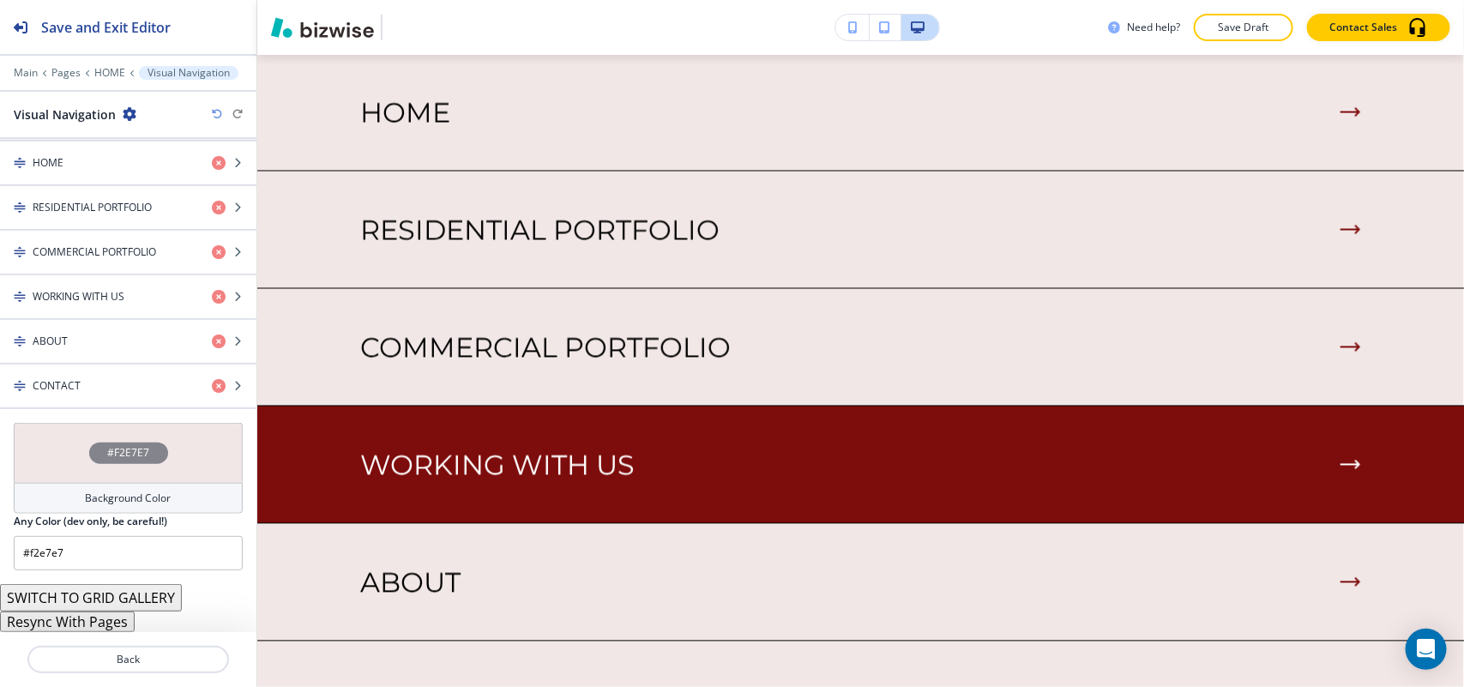
scroll to position [680, 0]
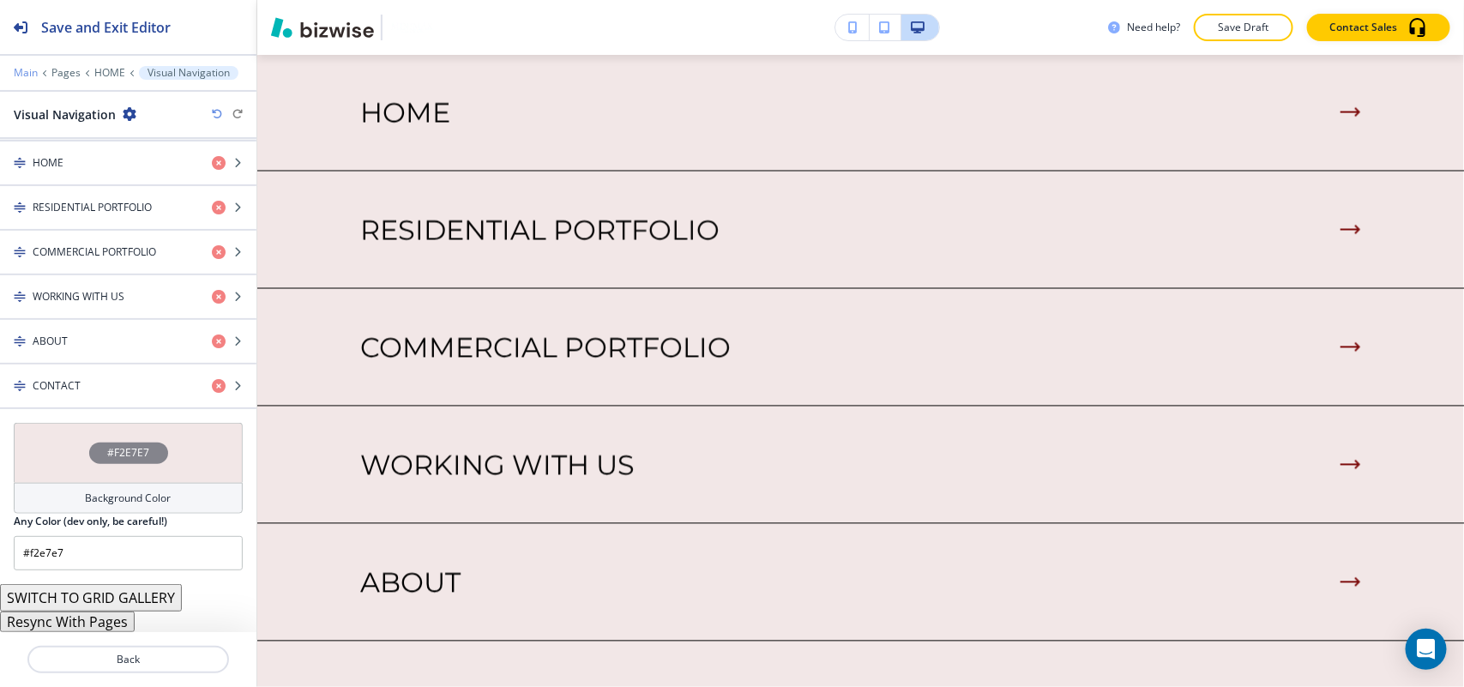
click at [18, 75] on p "Main" at bounding box center [26, 73] width 24 height 12
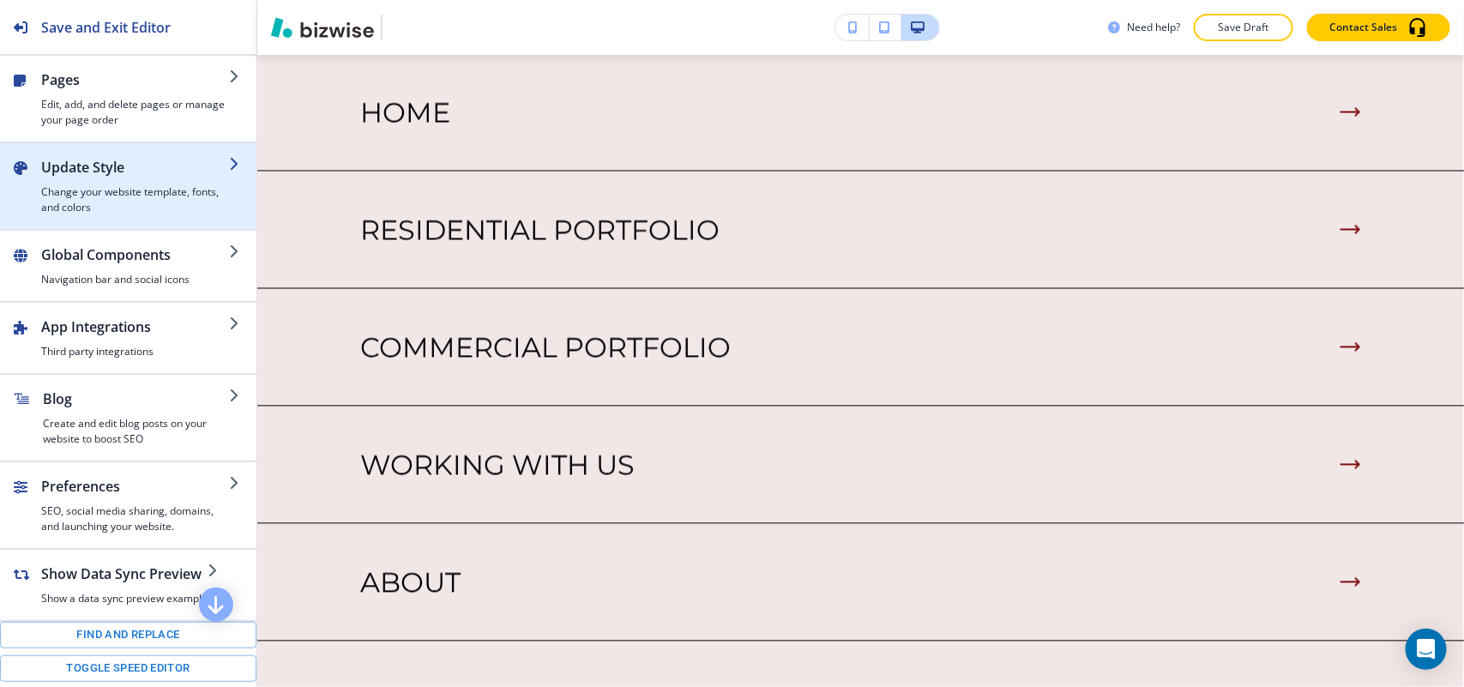
click at [93, 186] on h4 "Change your website template, fonts, and colors" at bounding box center [135, 199] width 188 height 31
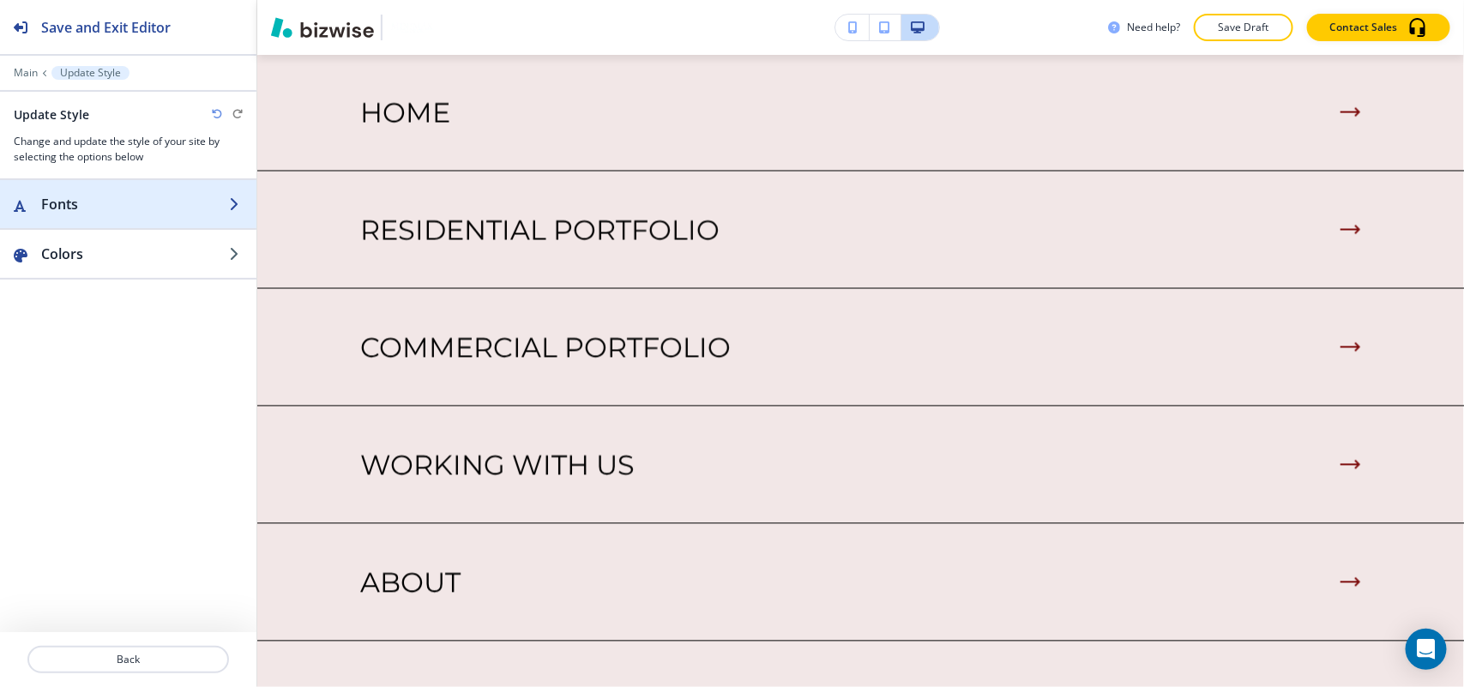
click at [90, 200] on h2 "Fonts" at bounding box center [135, 204] width 188 height 21
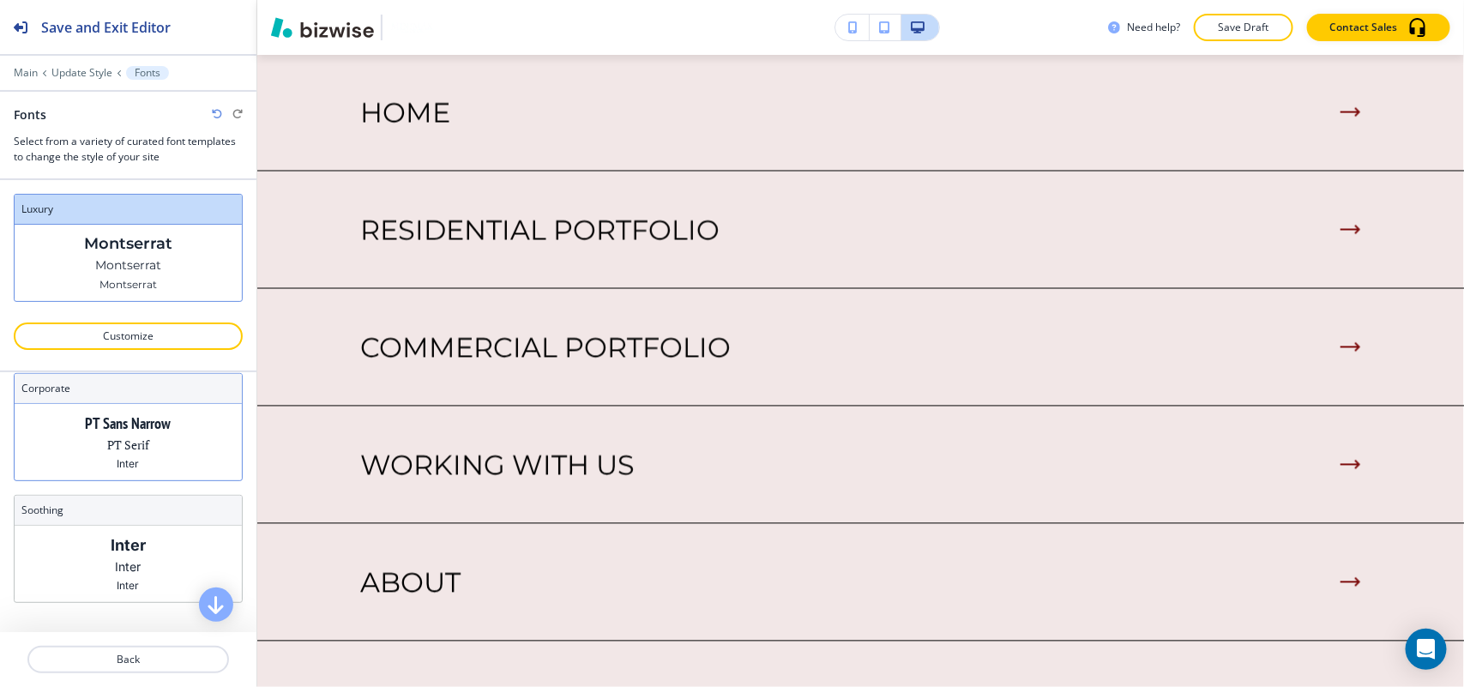
scroll to position [150, 0]
click at [120, 443] on p "PT Serif" at bounding box center [128, 439] width 42 height 18
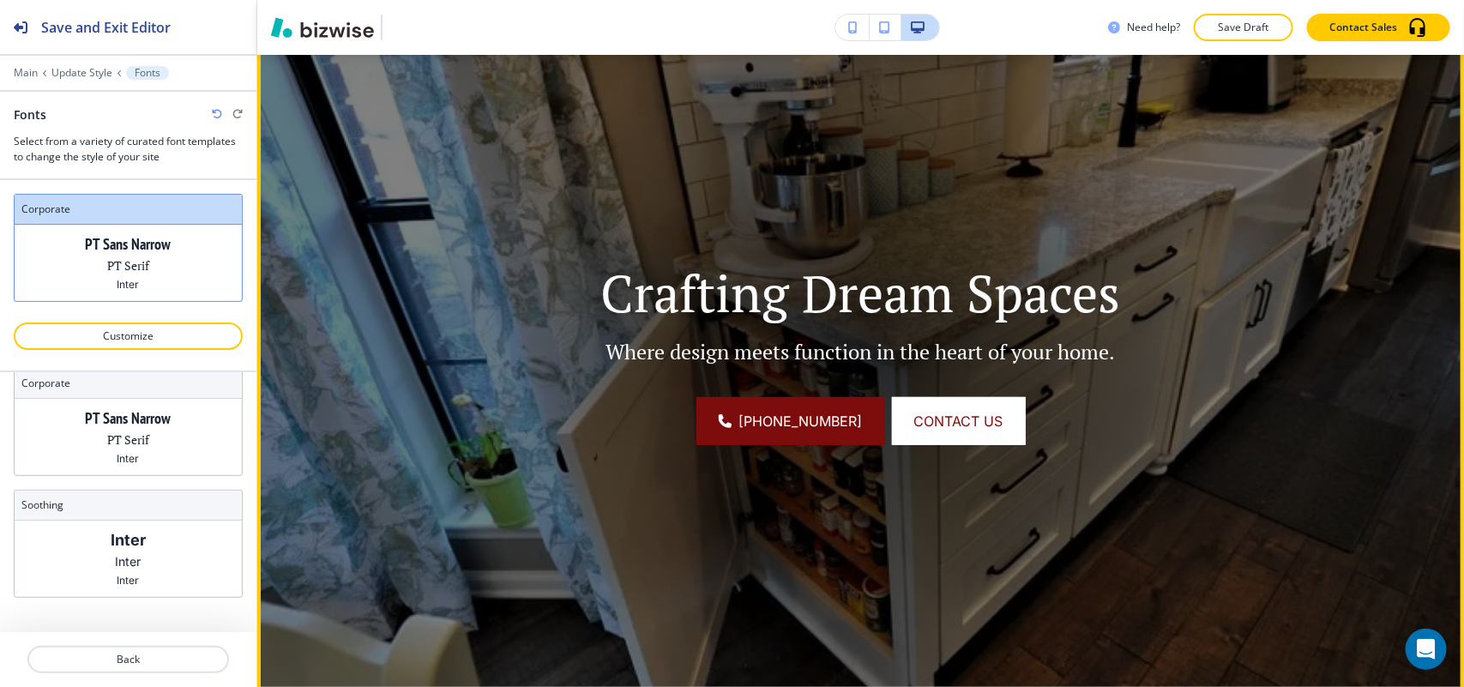
scroll to position [0, 0]
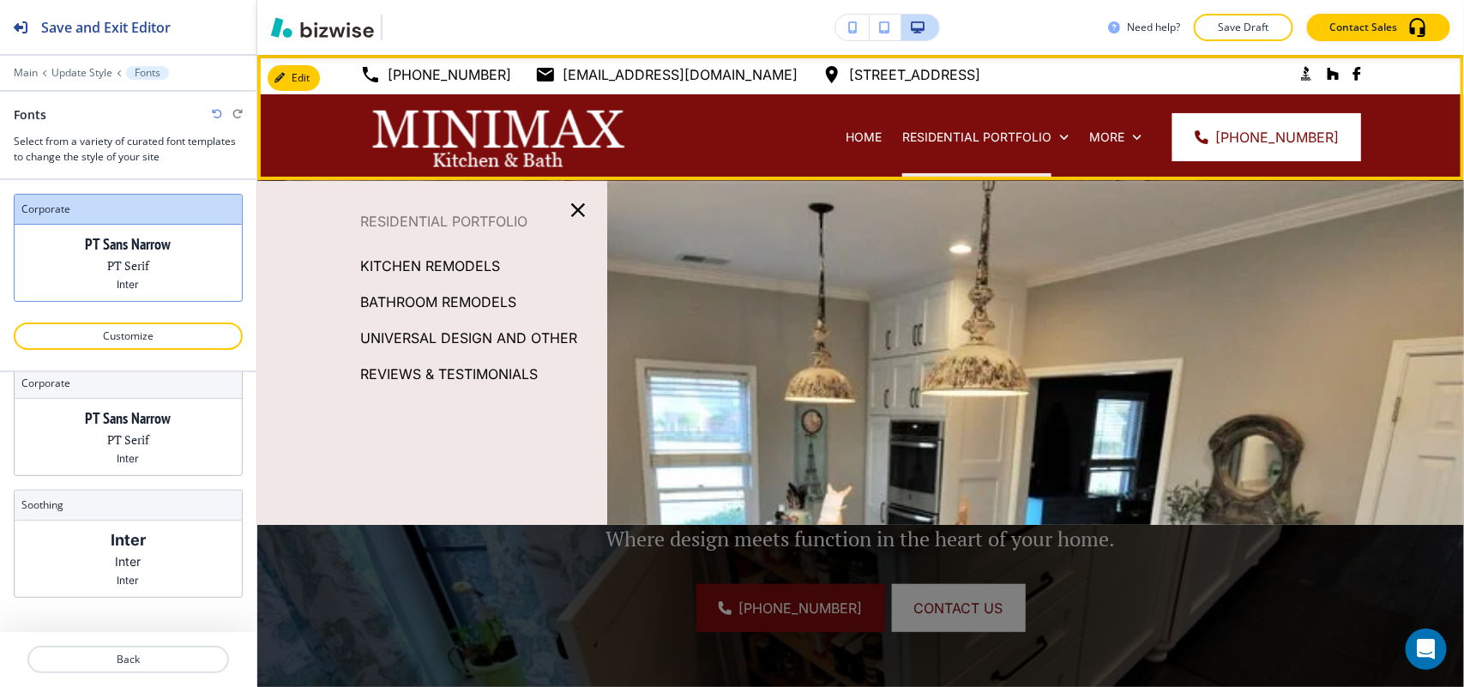
click at [978, 117] on div "RESIDENTIAL PORTFOLIO" at bounding box center [985, 137] width 187 height 86
click at [979, 133] on p "RESIDENTIAL PORTFOLIO" at bounding box center [976, 137] width 149 height 17
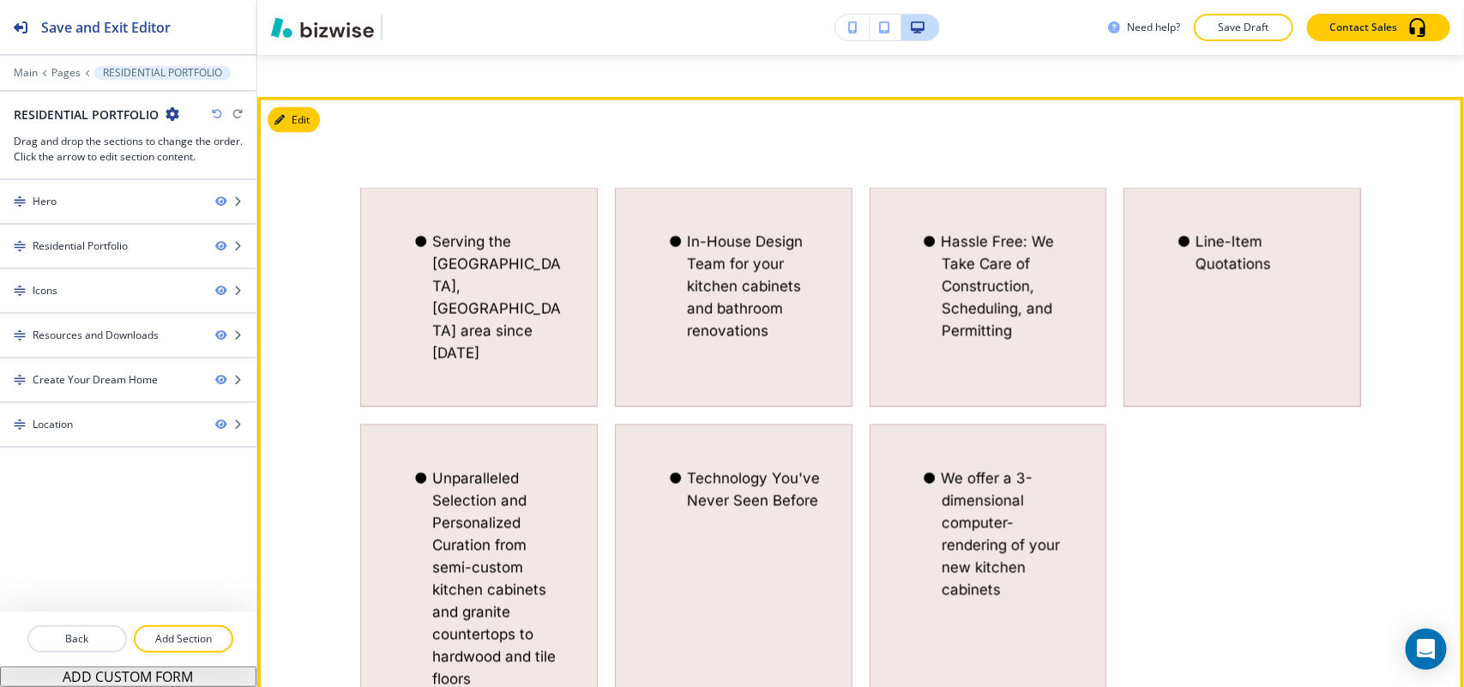
scroll to position [965, 0]
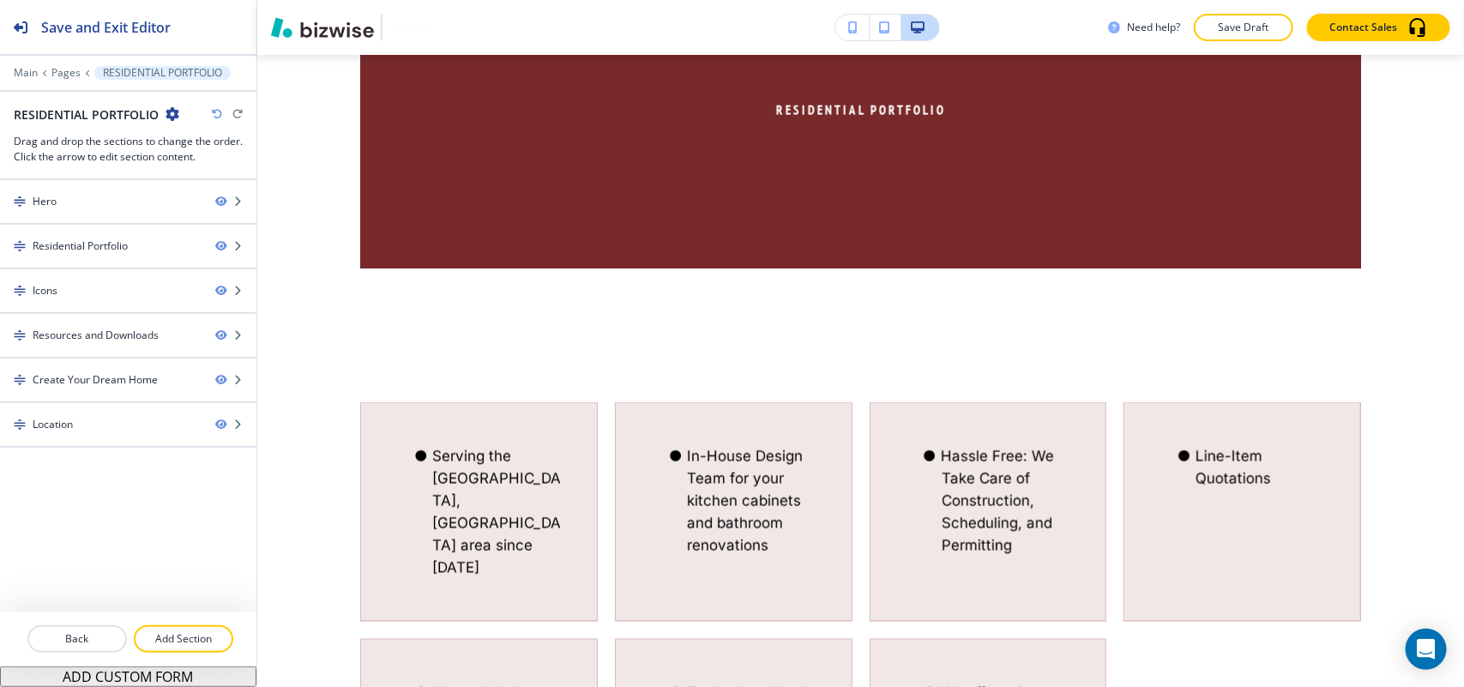
click at [161, 111] on div "RESIDENTIAL PORTFOLIO" at bounding box center [97, 114] width 166 height 18
click at [172, 112] on icon "button" at bounding box center [173, 114] width 14 height 14
click at [226, 147] on p "Edit Page Settings" at bounding box center [220, 144] width 87 height 15
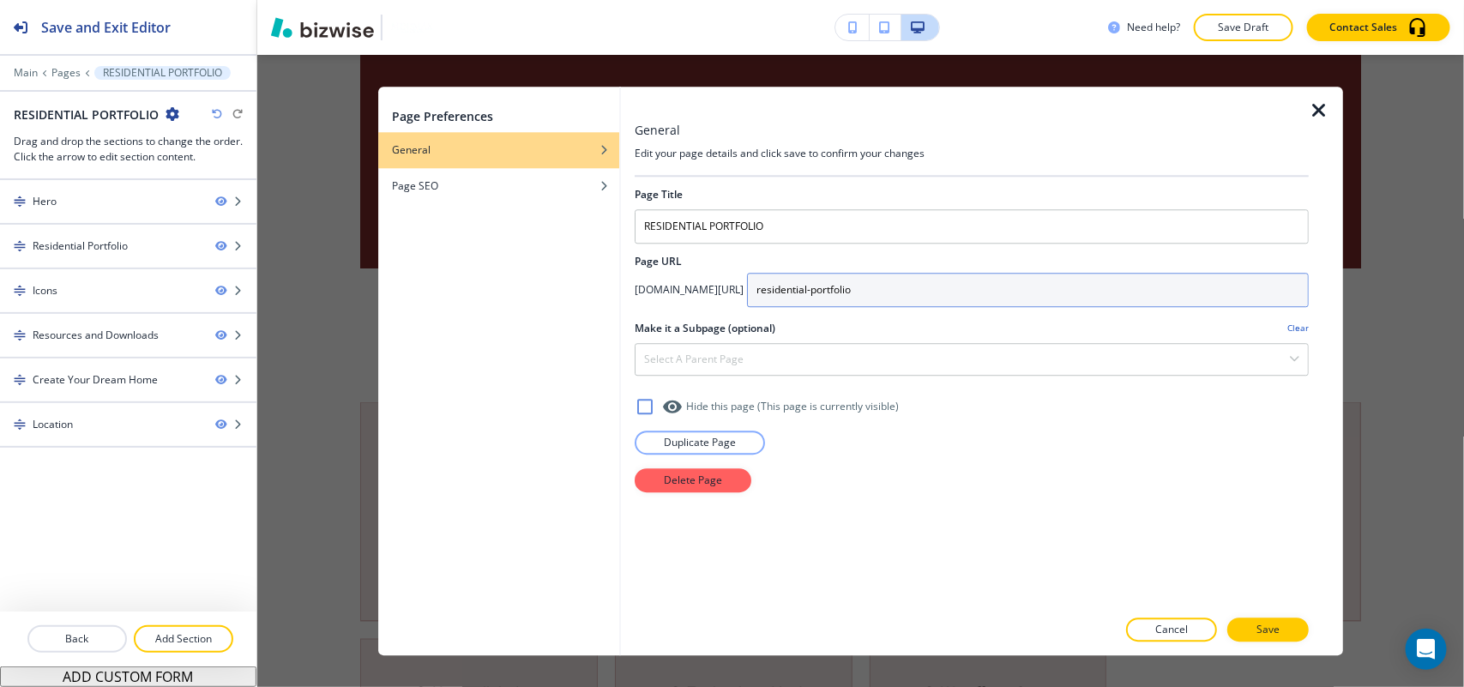
drag, startPoint x: 999, startPoint y: 294, endPoint x: 714, endPoint y: 300, distance: 284.8
click at [714, 300] on div "app.bizwise.com/preview?id=3vz0u4x9gyz6/ residential-portfolio" at bounding box center [972, 290] width 674 height 34
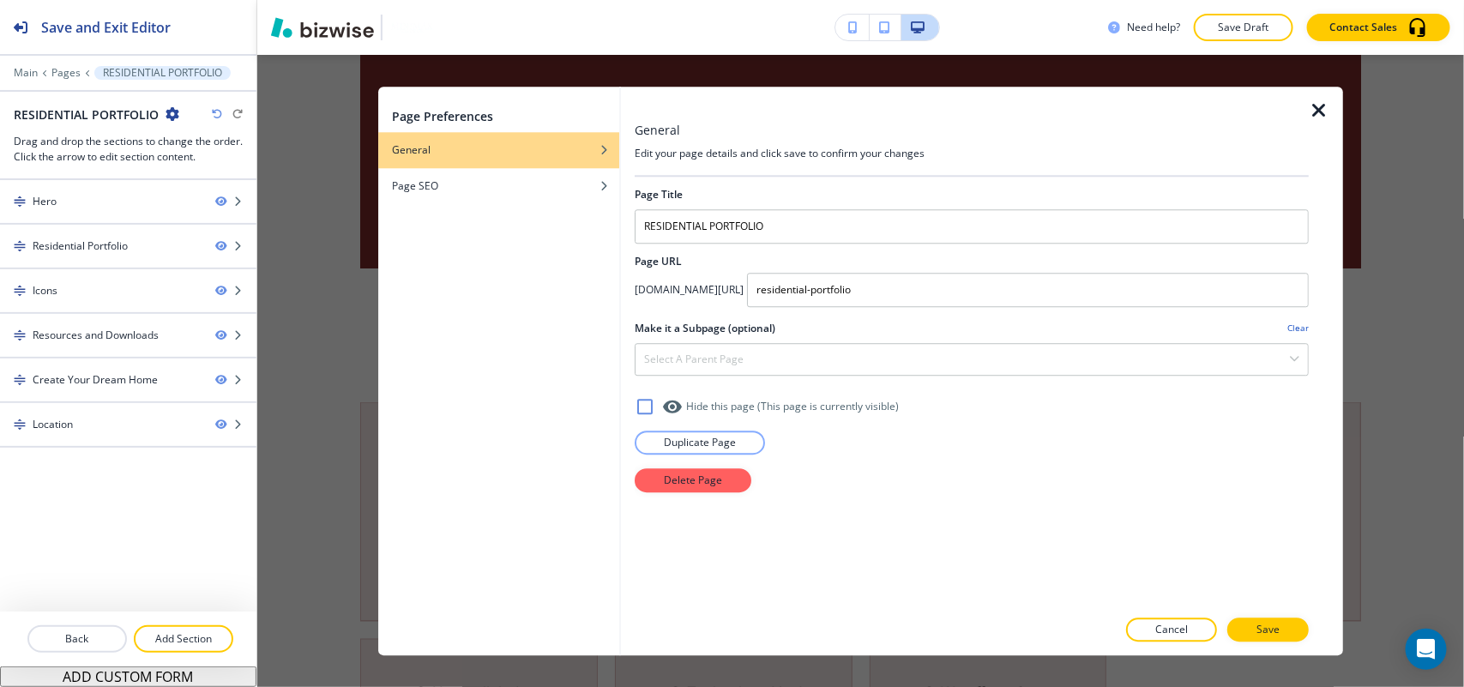
click at [1319, 108] on icon "button" at bounding box center [1319, 110] width 21 height 21
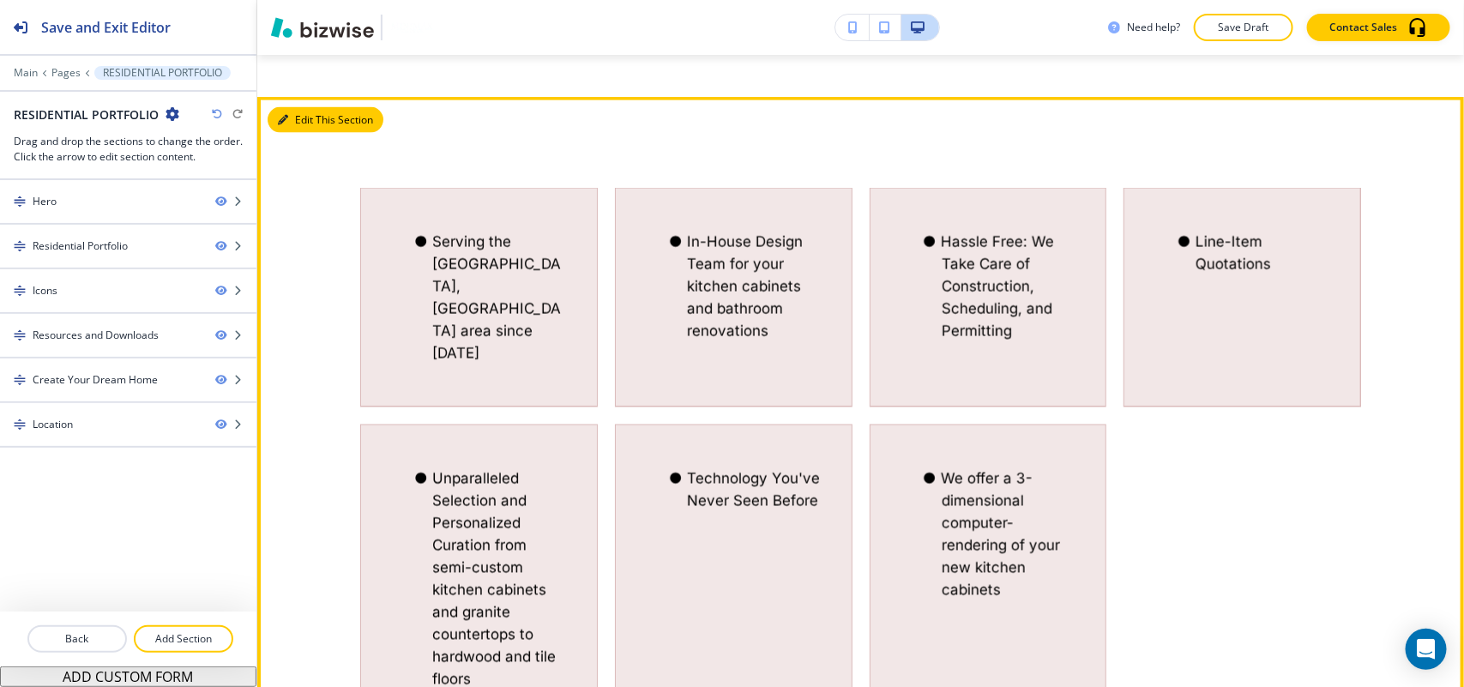
click at [294, 125] on button "Edit This Section" at bounding box center [326, 120] width 116 height 26
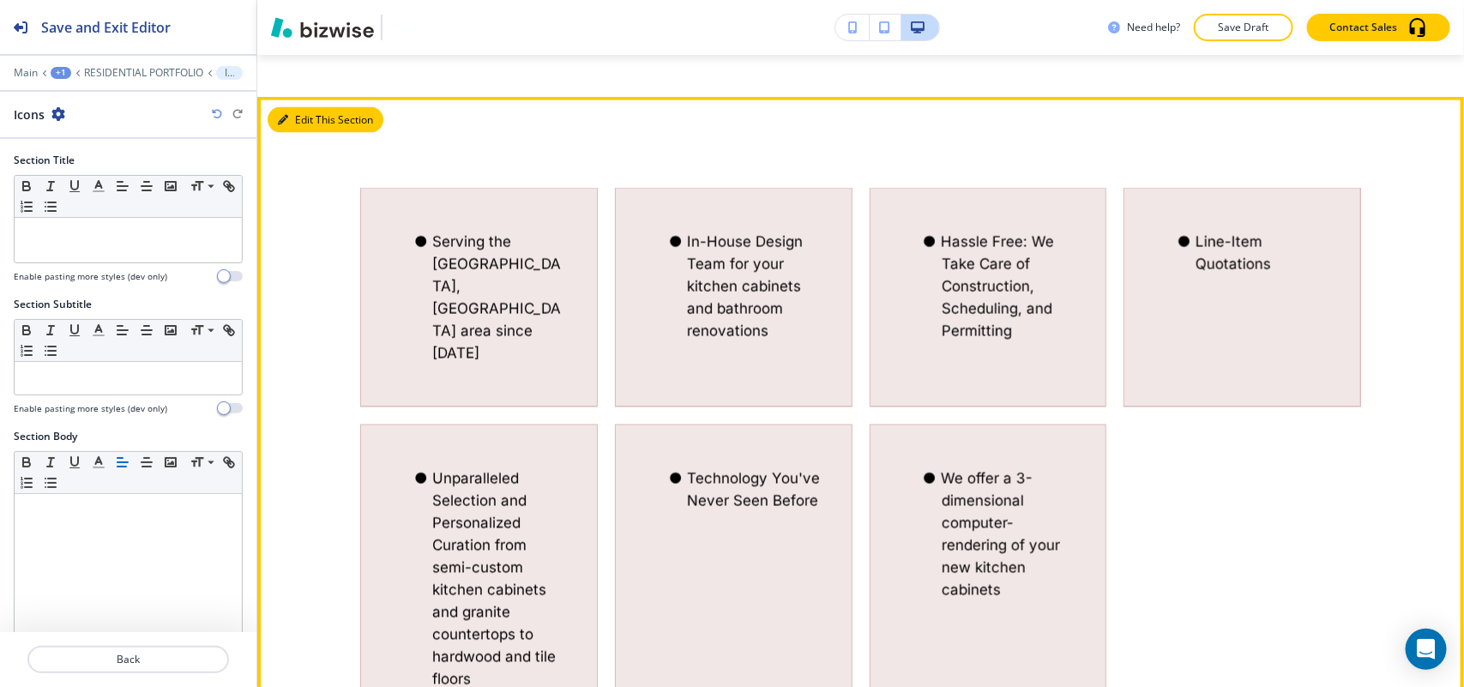
scroll to position [1220, 0]
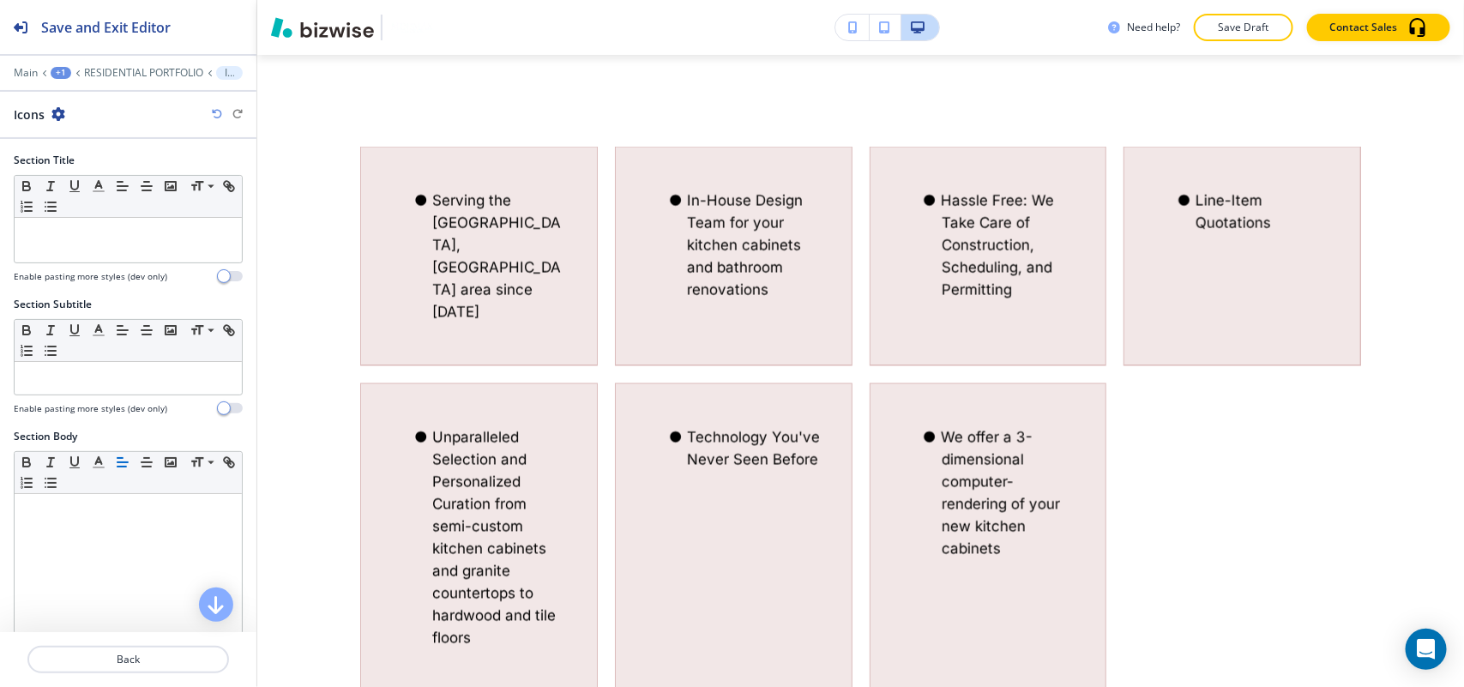
click at [64, 109] on icon "button" at bounding box center [58, 114] width 14 height 14
click at [92, 204] on p "Delete Section" at bounding box center [106, 204] width 87 height 15
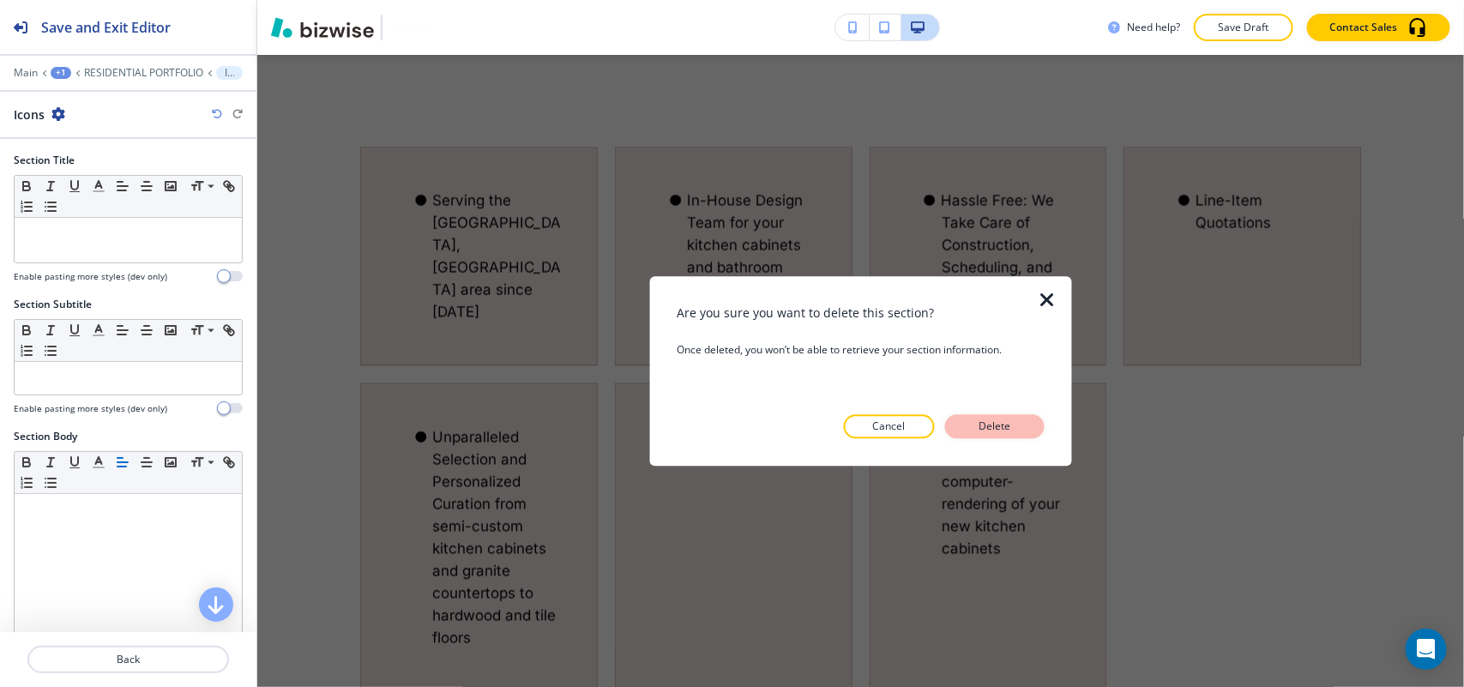
click at [989, 426] on p "Delete" at bounding box center [994, 425] width 41 height 15
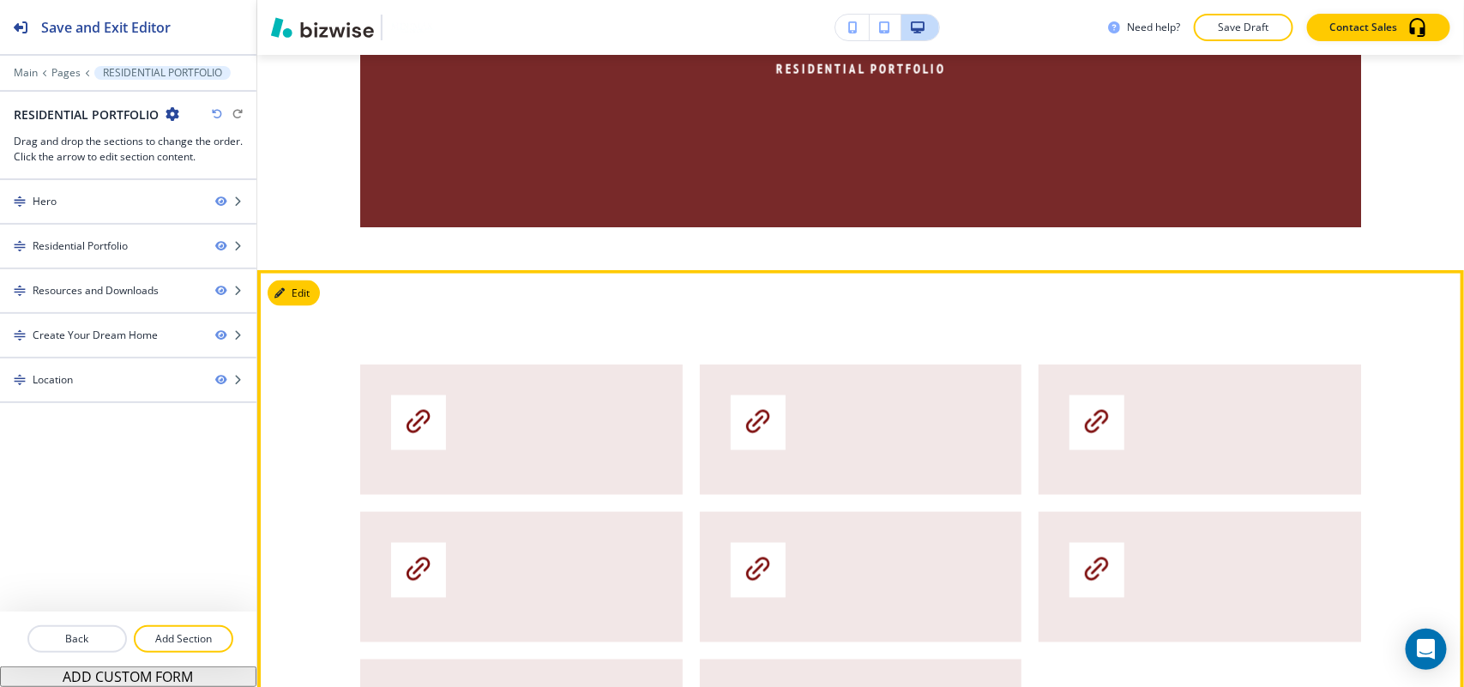
click at [315, 285] on button "Edit" at bounding box center [294, 293] width 52 height 26
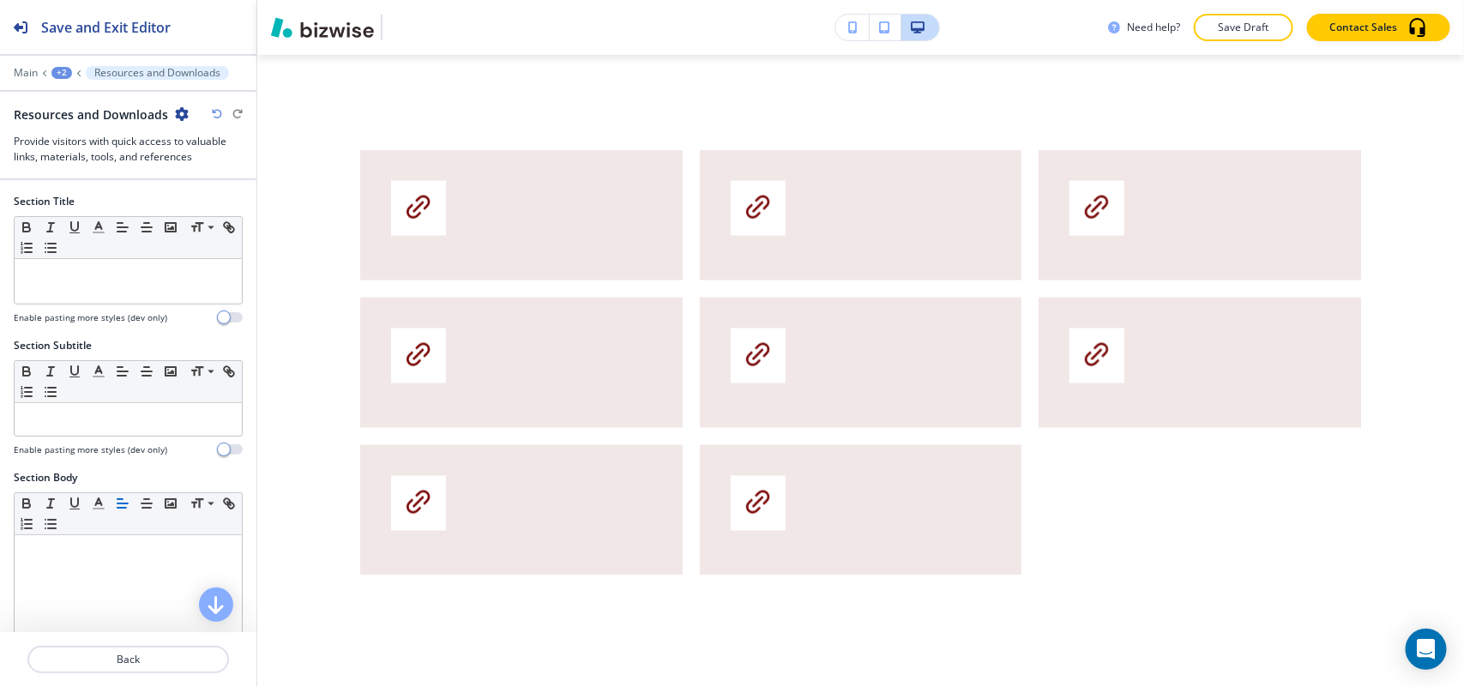
click at [190, 112] on div "Resources and Downloads" at bounding box center [128, 114] width 229 height 18
click at [175, 112] on icon "button" at bounding box center [182, 114] width 14 height 14
click at [213, 203] on p "Delete Section" at bounding box center [227, 204] width 87 height 15
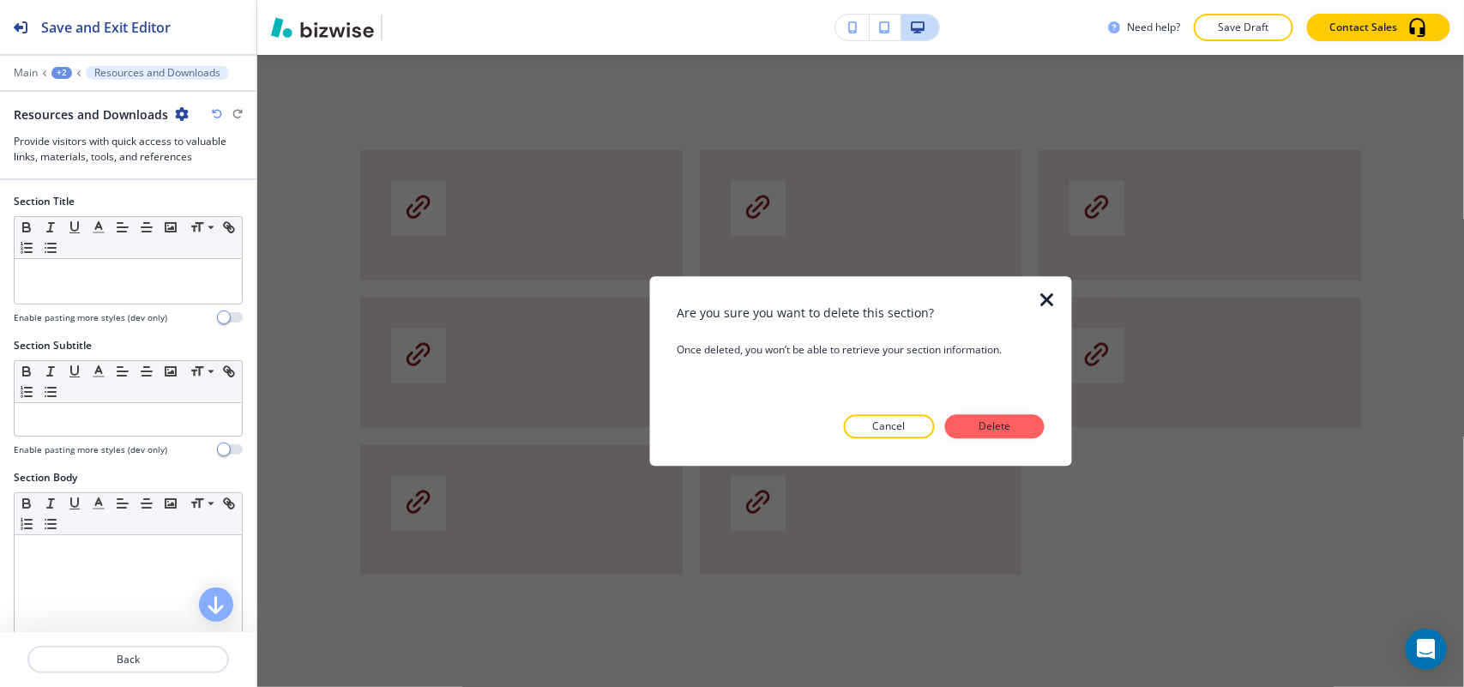
drag, startPoint x: 979, startPoint y: 426, endPoint x: 954, endPoint y: 413, distance: 28.0
click at [980, 425] on p "Delete" at bounding box center [994, 425] width 41 height 15
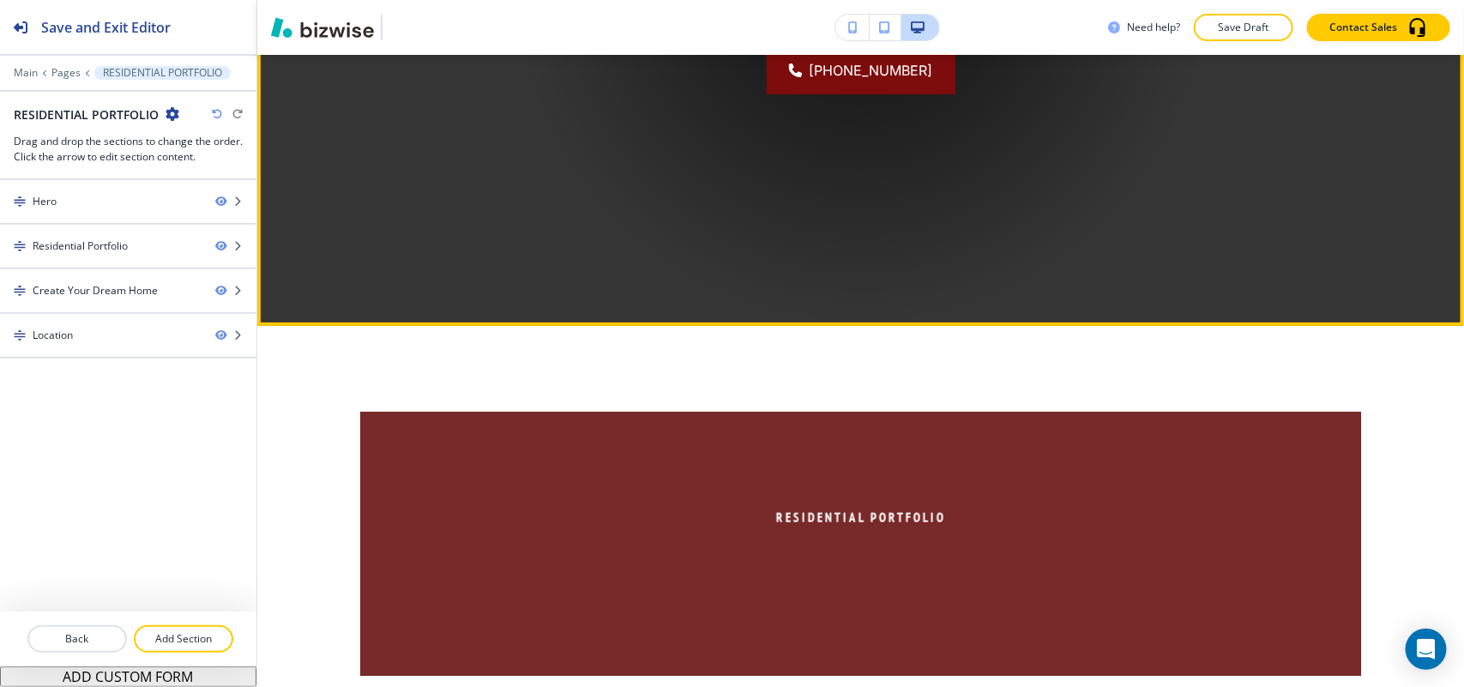
scroll to position [684, 0]
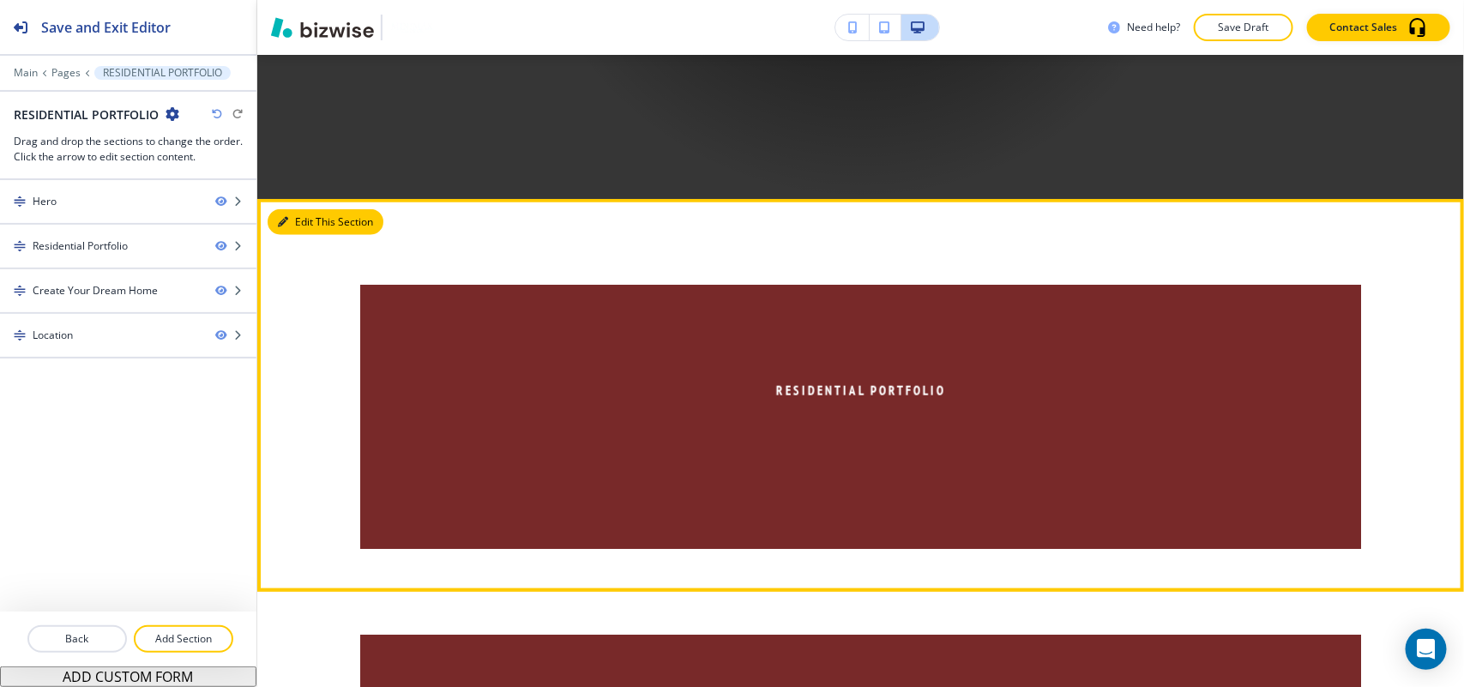
click at [284, 221] on icon "button" at bounding box center [283, 222] width 10 height 10
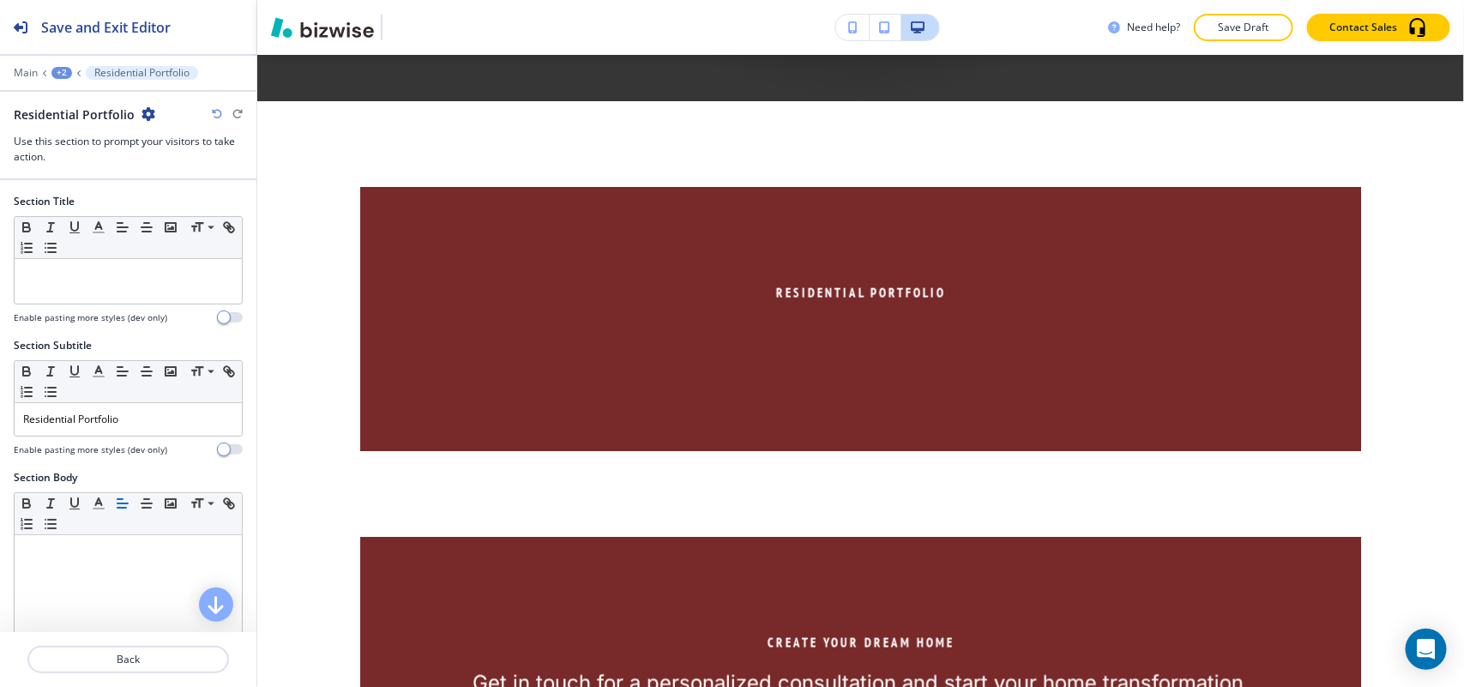
scroll to position [828, 0]
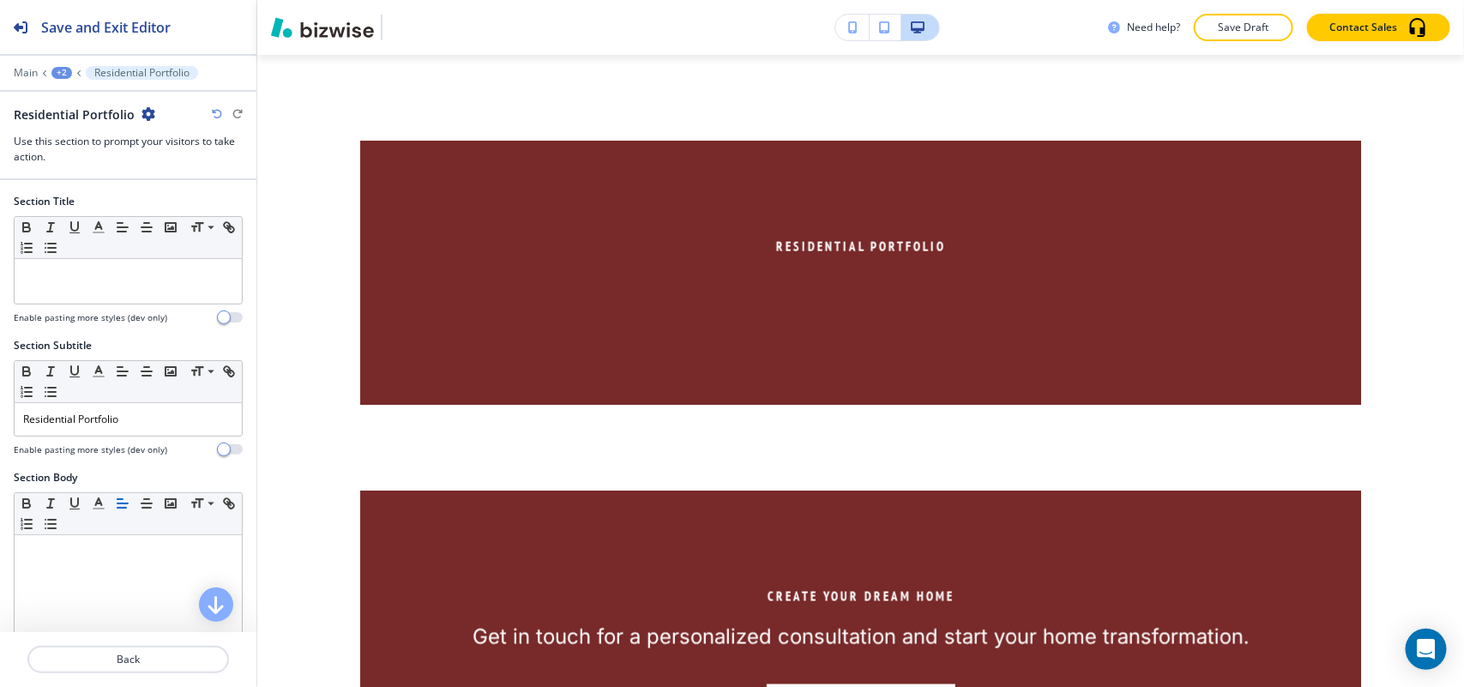
click at [141, 114] on icon "button" at bounding box center [148, 114] width 14 height 14
click at [178, 207] on p "Delete Section" at bounding box center [192, 204] width 87 height 15
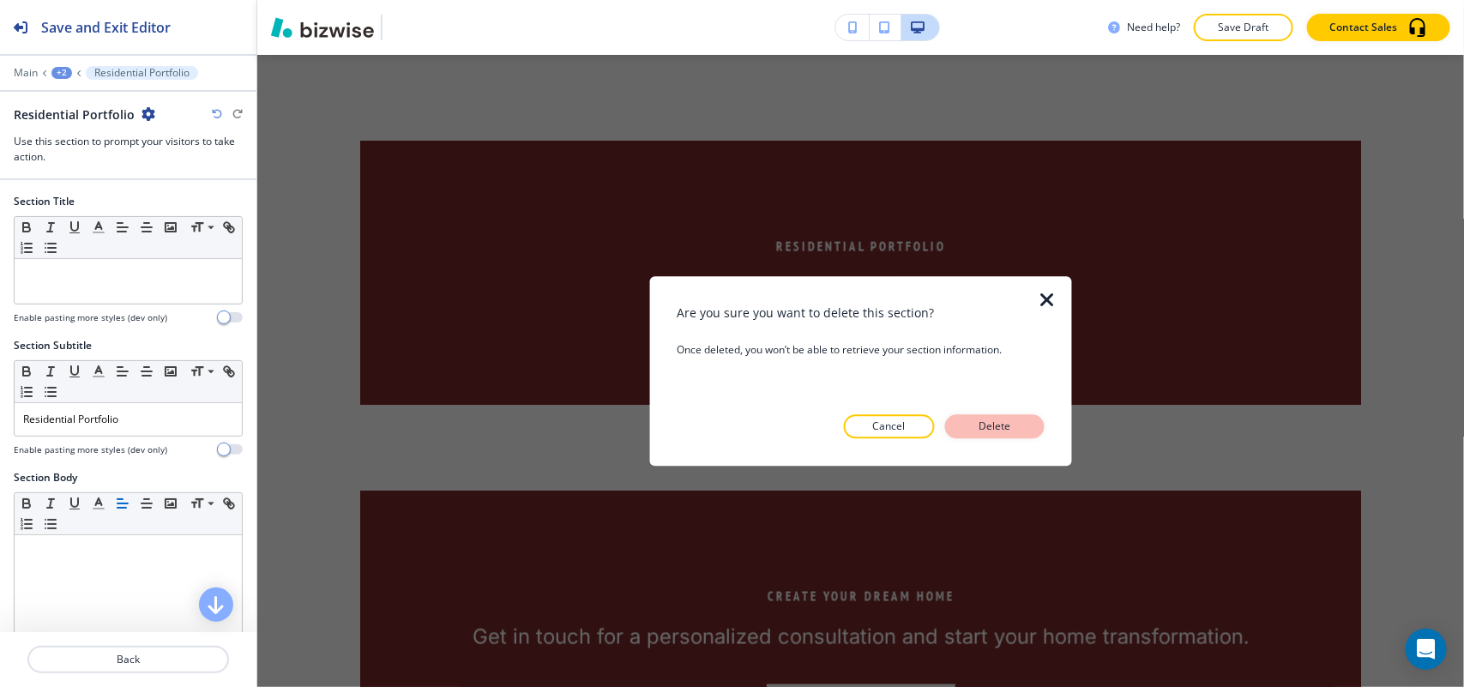
click at [1019, 433] on button "Delete" at bounding box center [994, 426] width 99 height 24
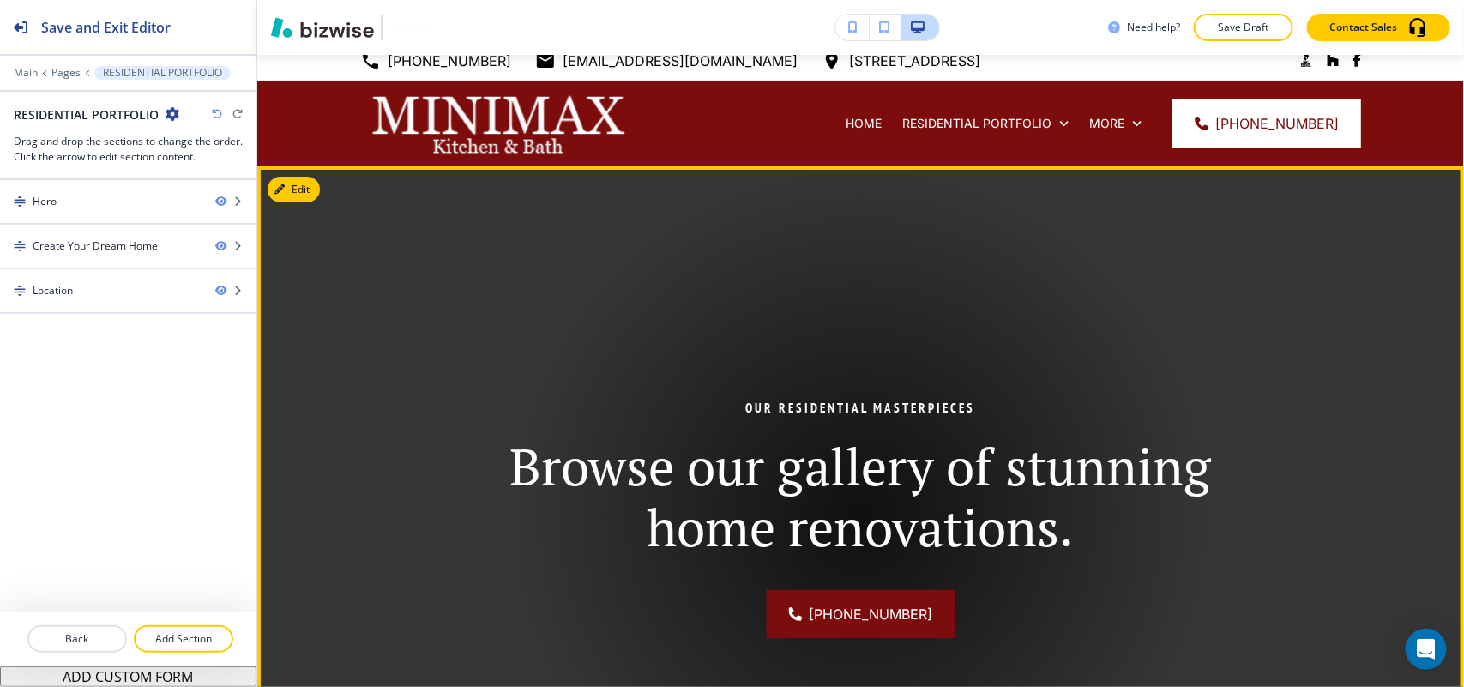
scroll to position [0, 0]
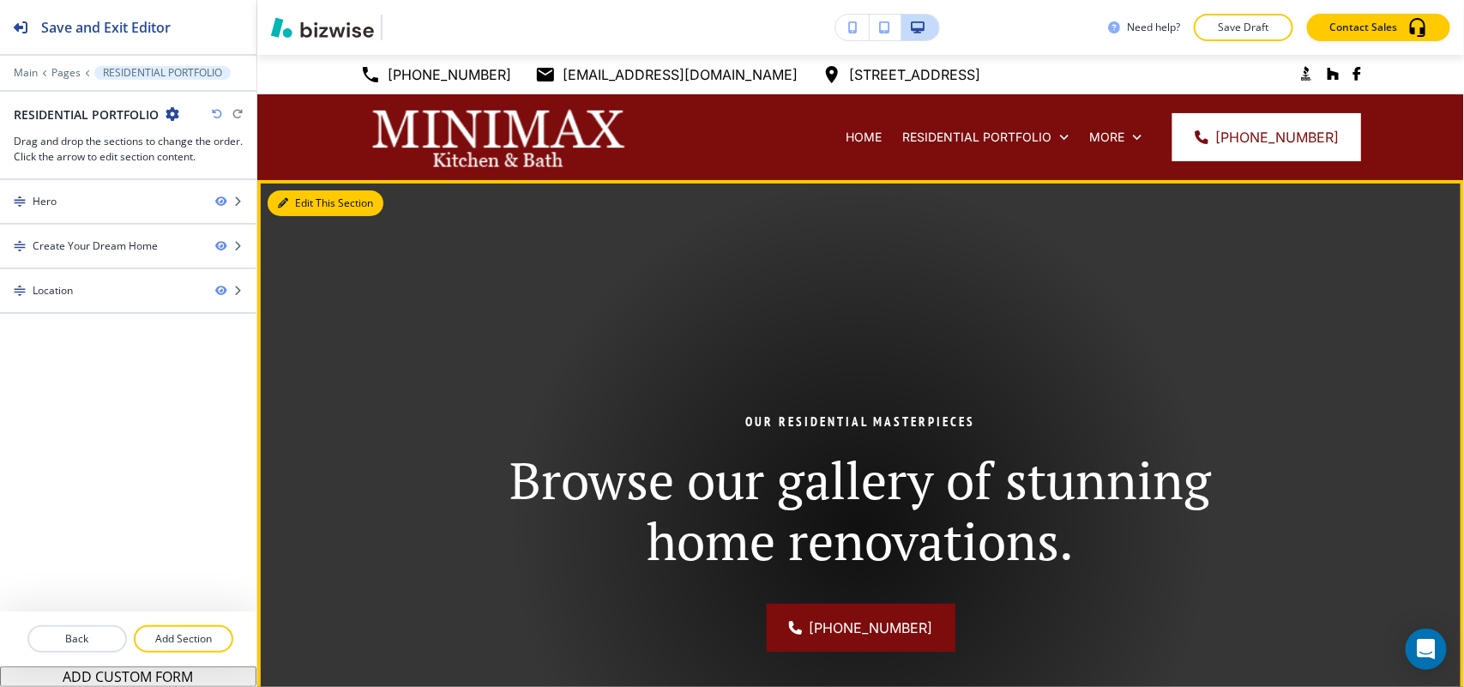
click at [300, 203] on button "Edit This Section" at bounding box center [326, 203] width 116 height 26
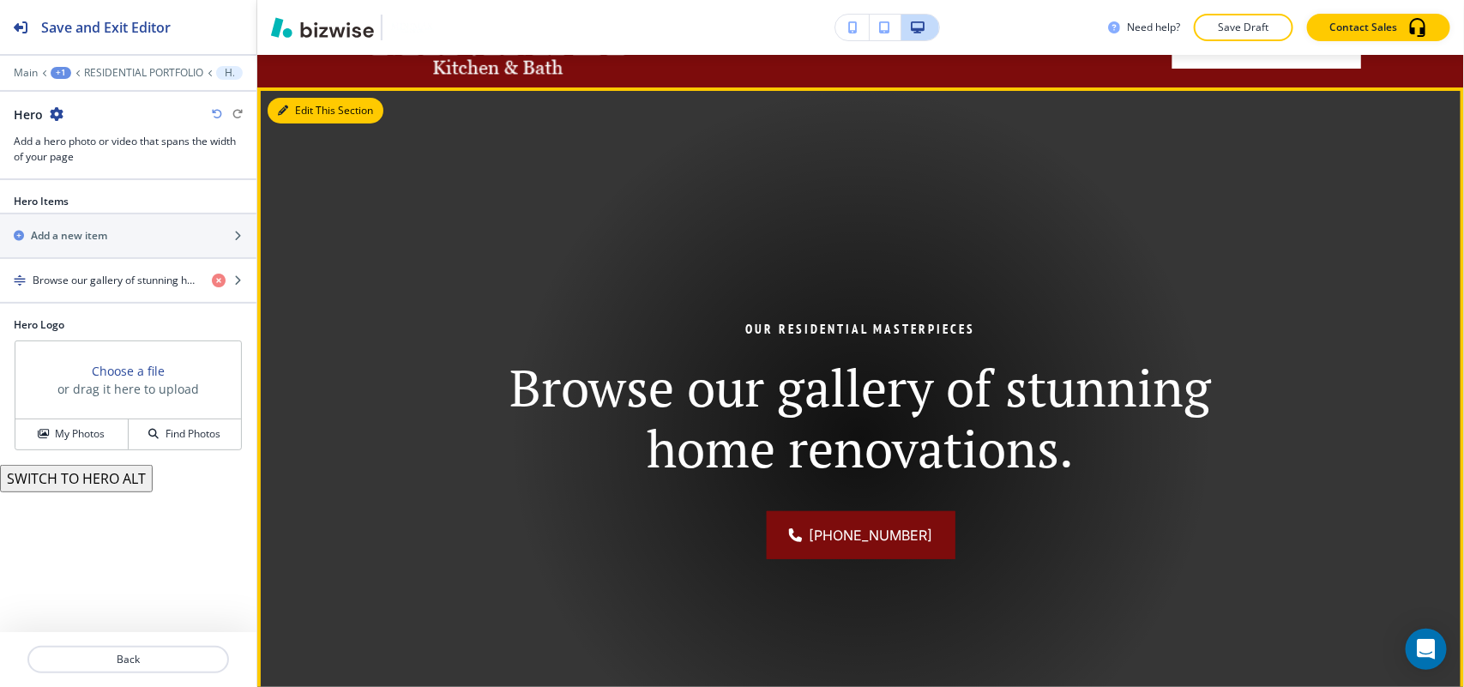
scroll to position [125, 0]
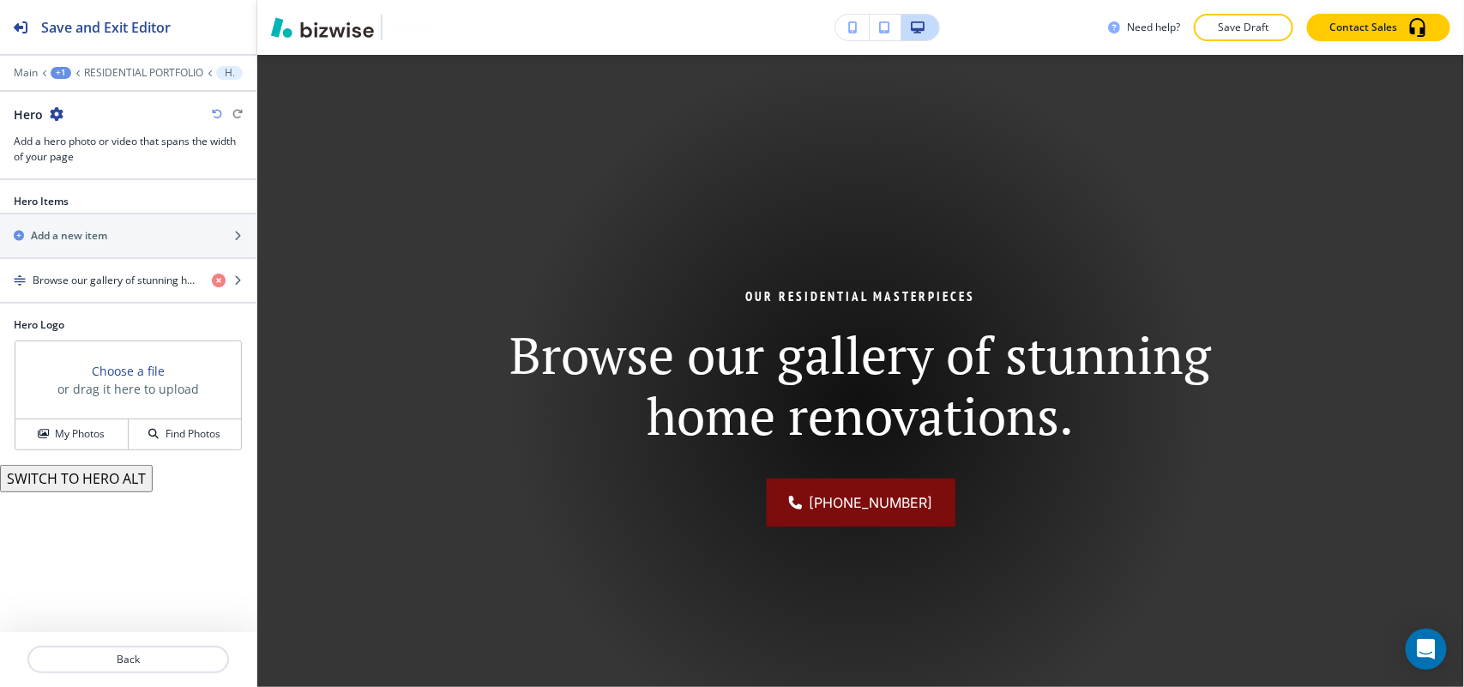
click at [101, 477] on button "SWITCH TO HERO ALT" at bounding box center [76, 478] width 153 height 27
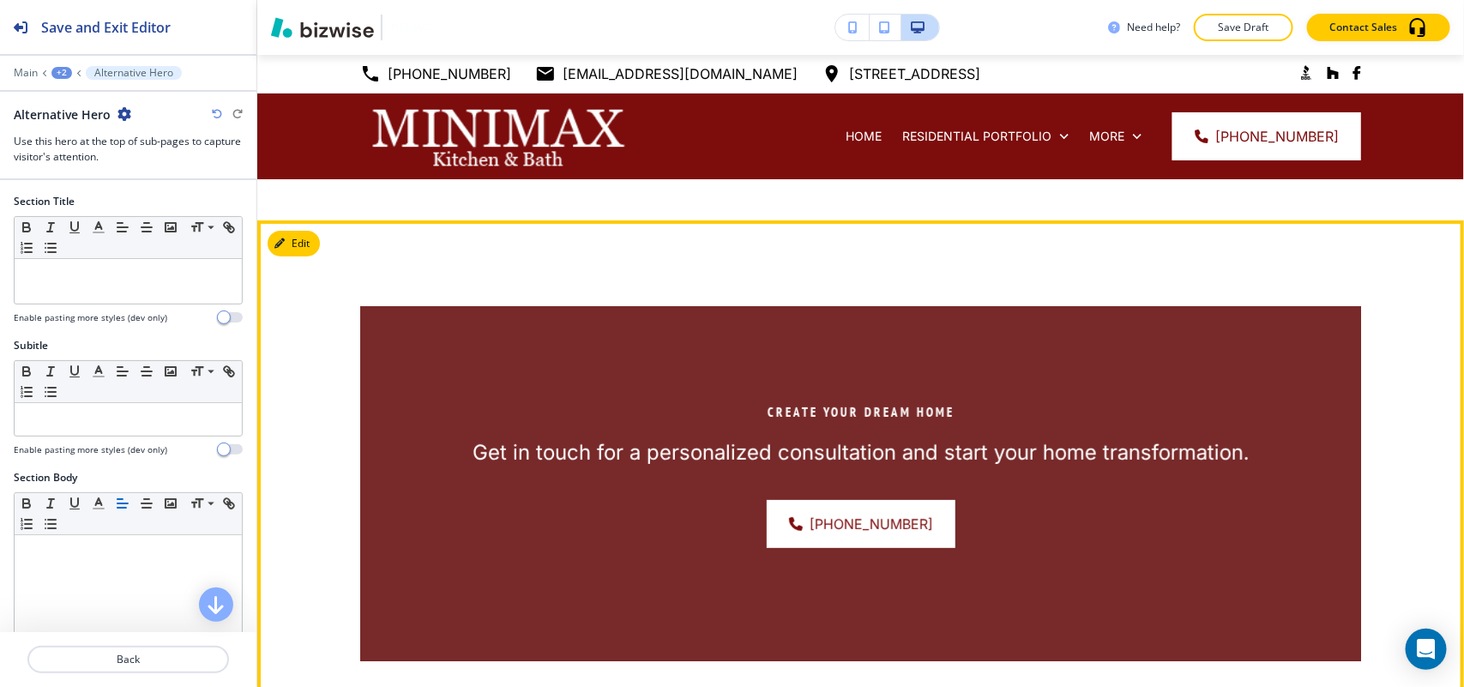
scroll to position [0, 0]
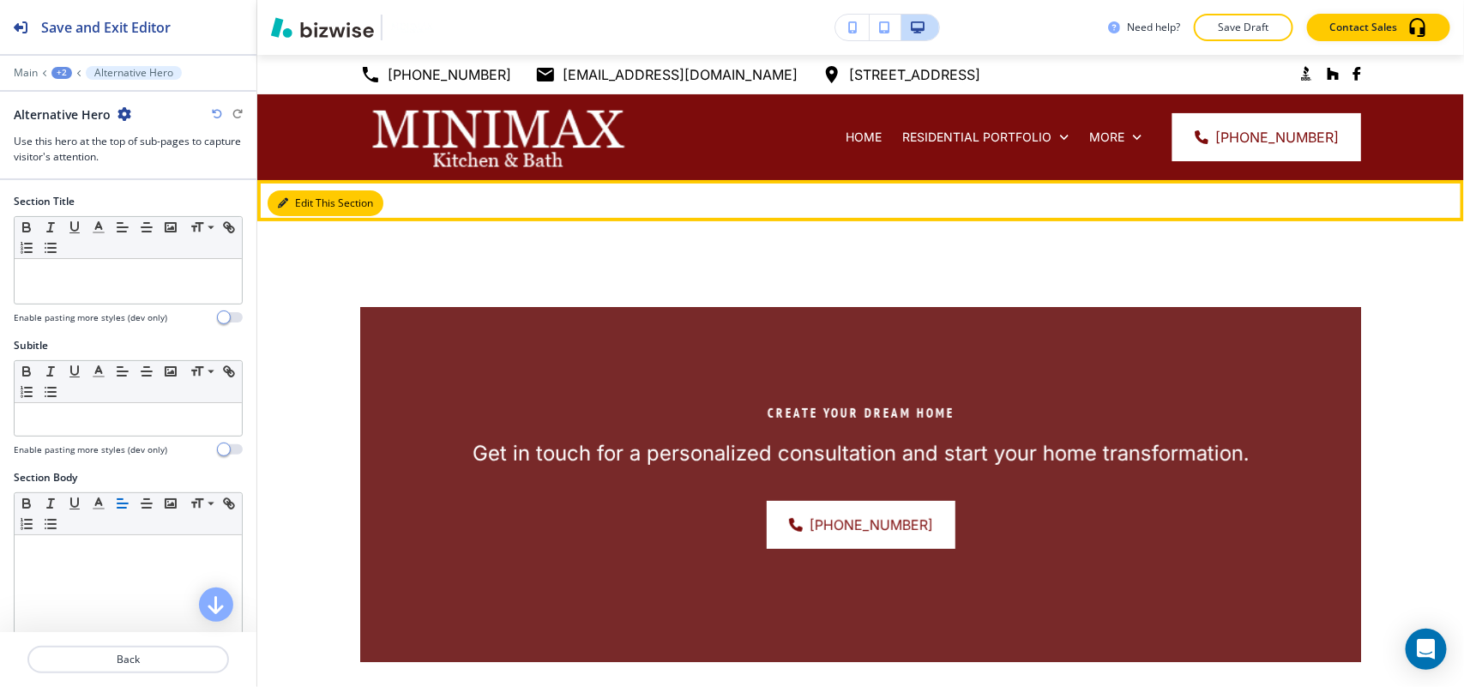
click at [311, 196] on button "Edit This Section" at bounding box center [326, 203] width 116 height 26
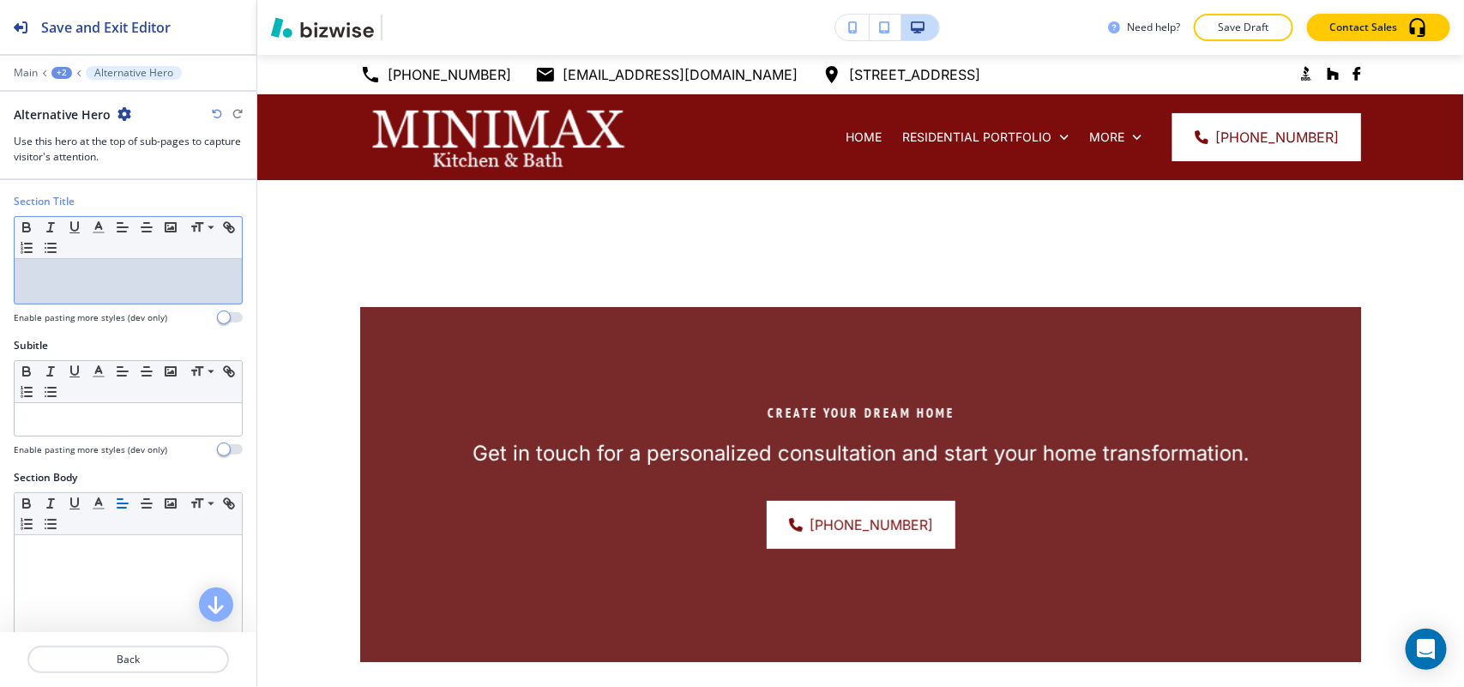
click at [101, 286] on div at bounding box center [128, 281] width 227 height 45
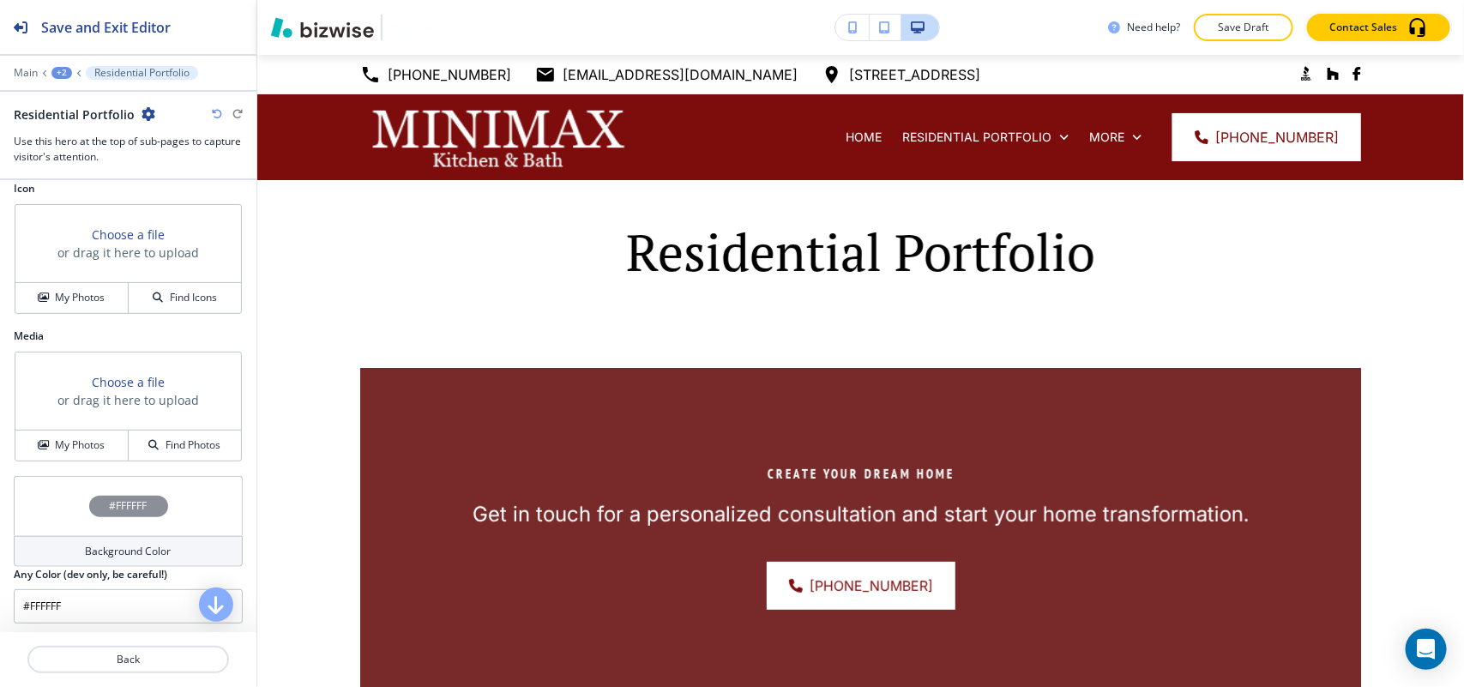
scroll to position [750, 0]
click at [90, 304] on h4 "My Photos" at bounding box center [80, 295] width 50 height 15
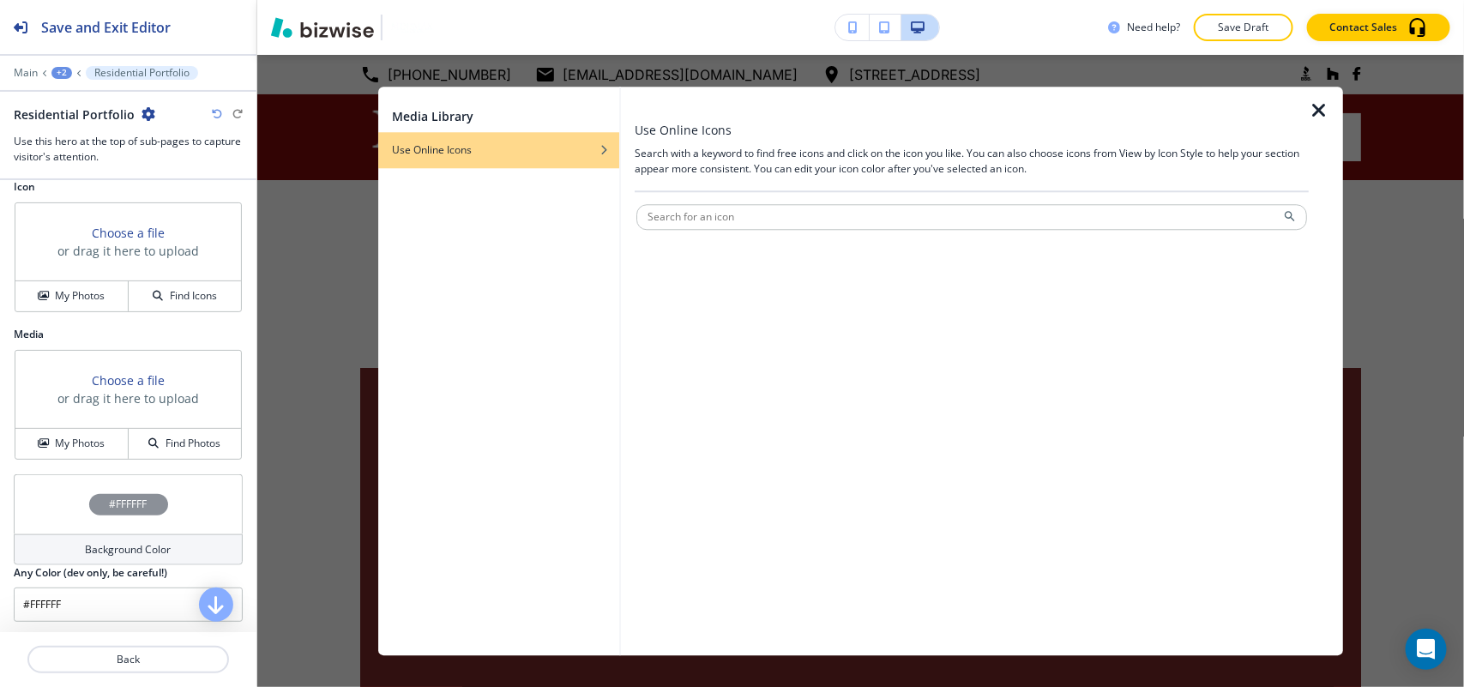
click at [1318, 101] on icon "button" at bounding box center [1319, 110] width 21 height 21
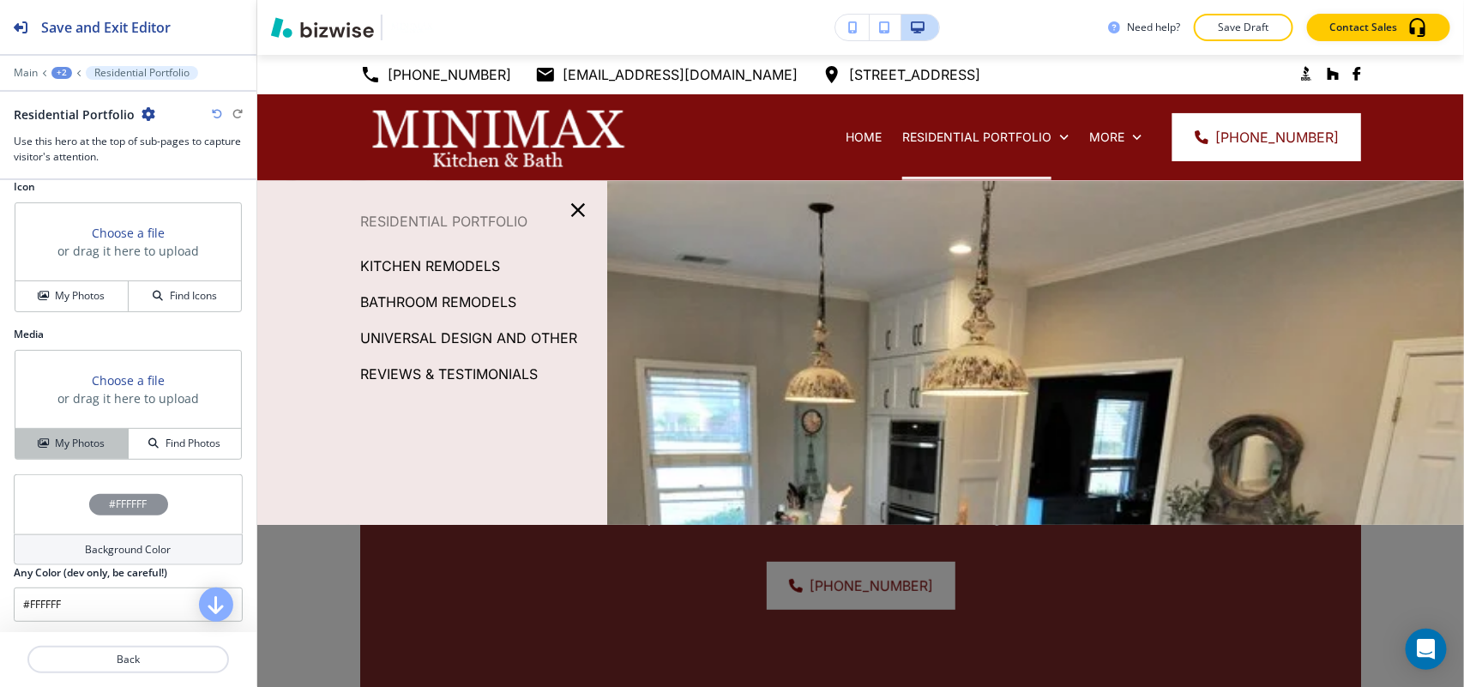
click at [79, 444] on h4 "My Photos" at bounding box center [80, 443] width 50 height 15
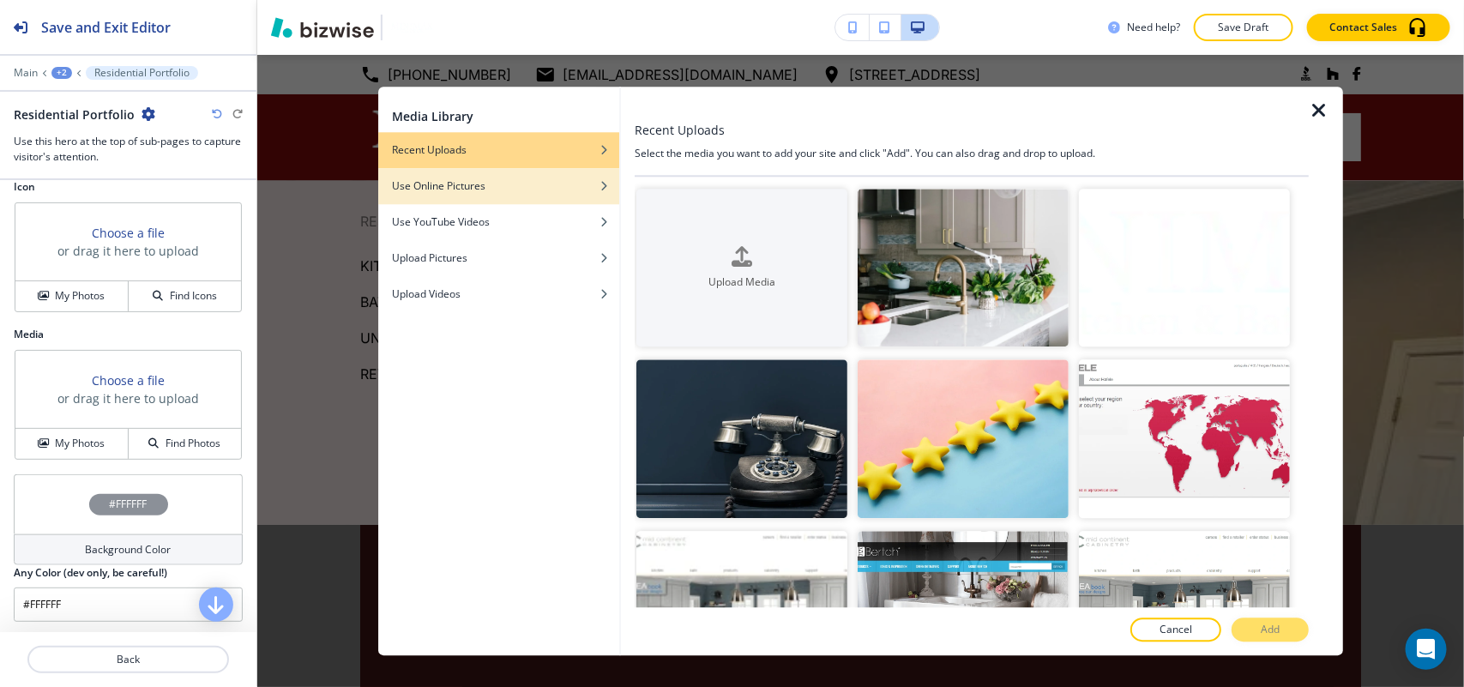
click at [489, 186] on div "Use Online Pictures" at bounding box center [498, 185] width 241 height 15
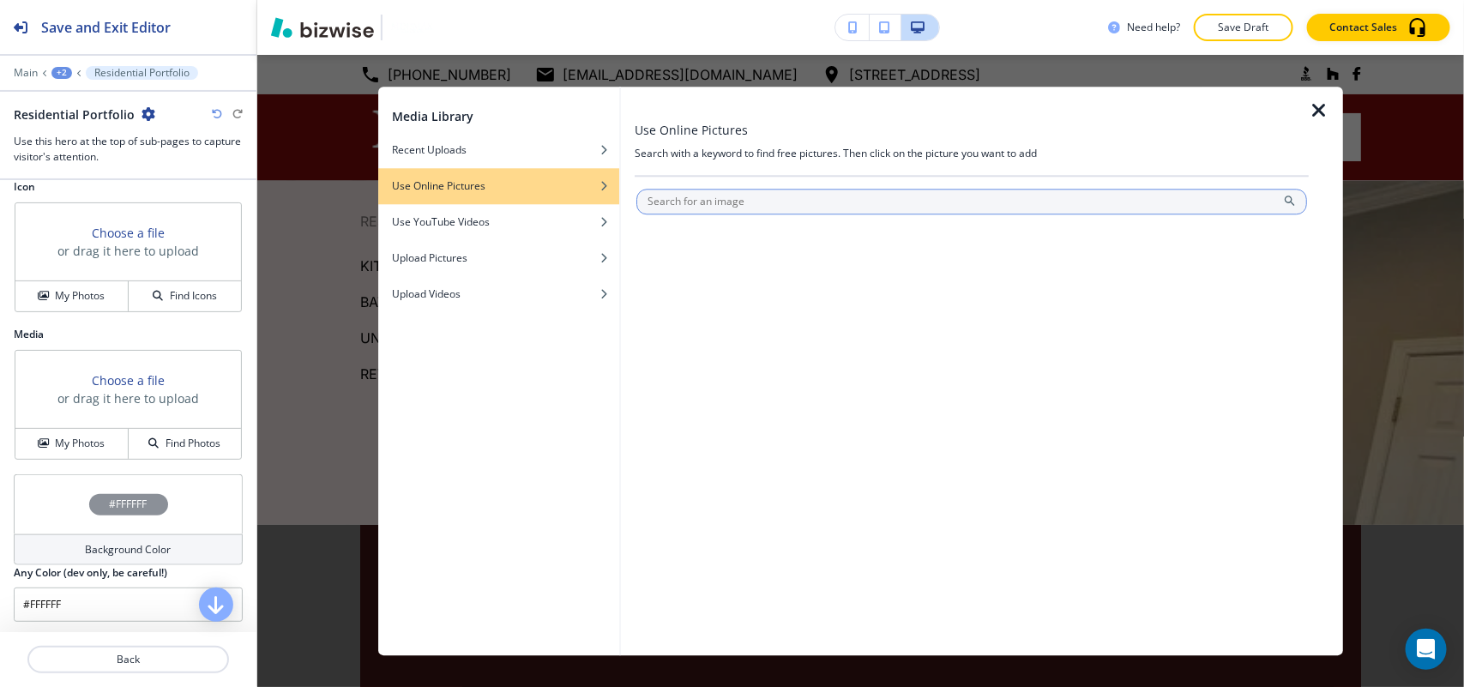
click at [697, 195] on input "text" at bounding box center [971, 202] width 671 height 26
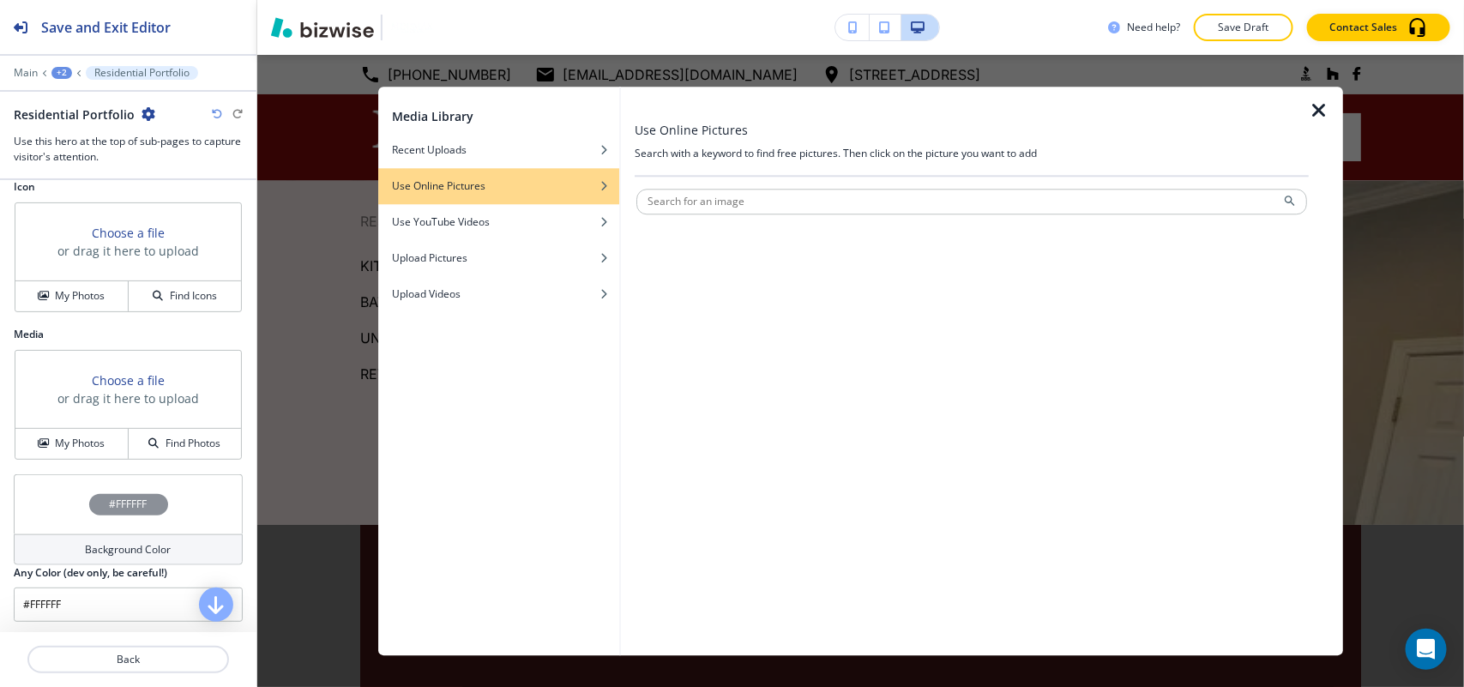
click at [882, 215] on div at bounding box center [971, 219] width 671 height 10
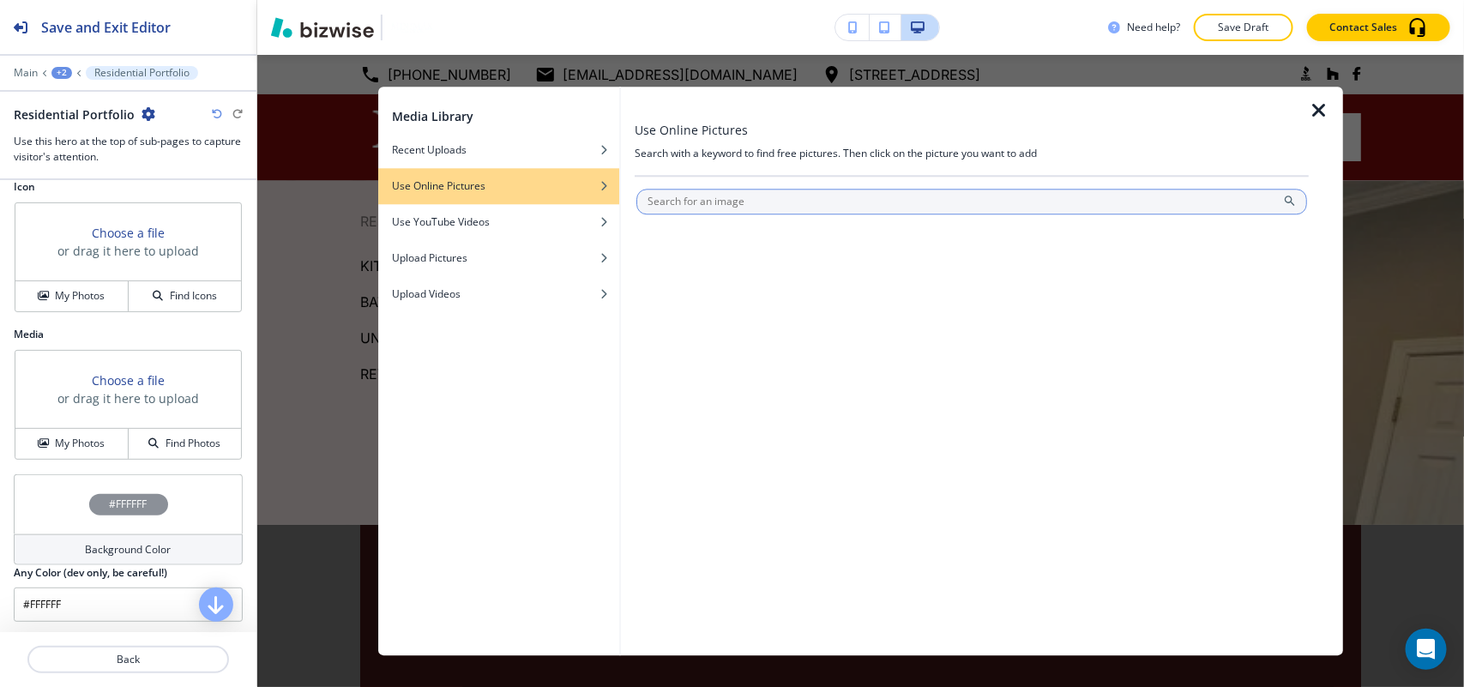
click at [764, 196] on input "text" at bounding box center [971, 202] width 671 height 26
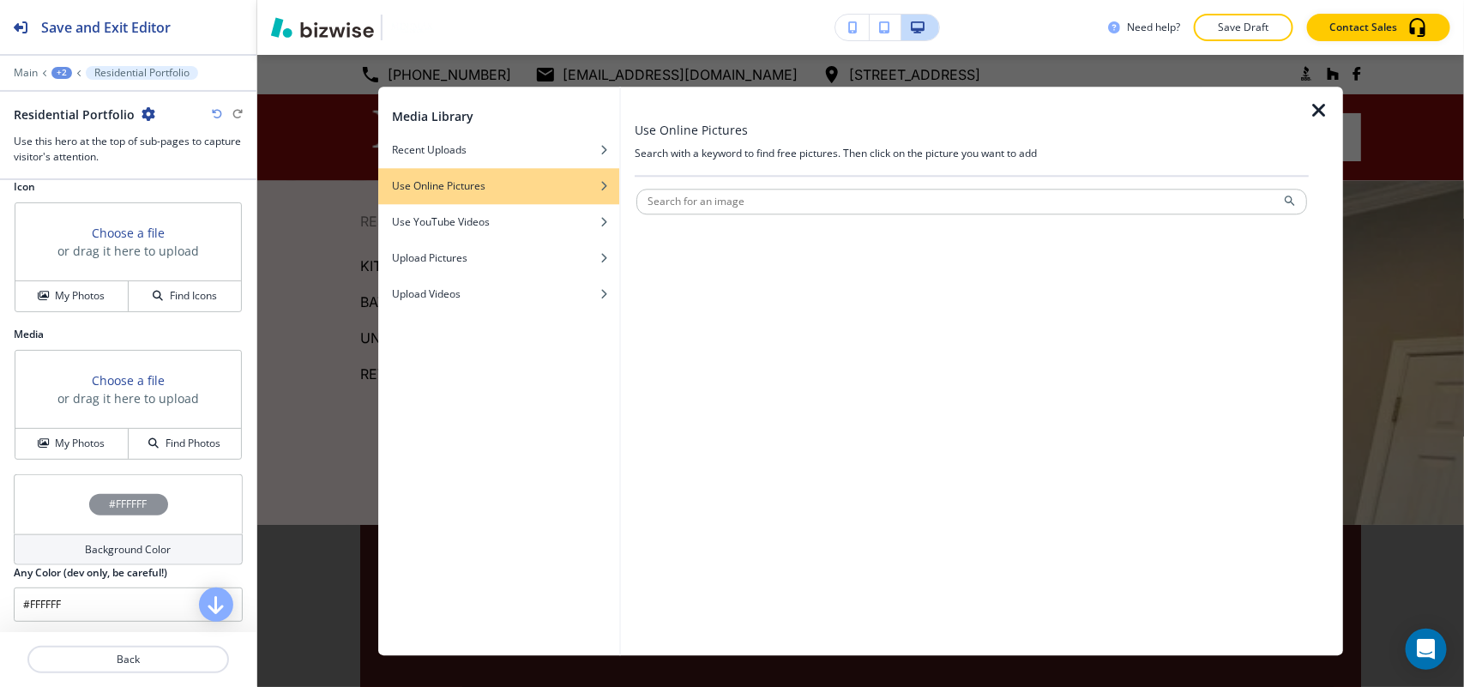
click at [1322, 104] on icon "button" at bounding box center [1319, 110] width 21 height 21
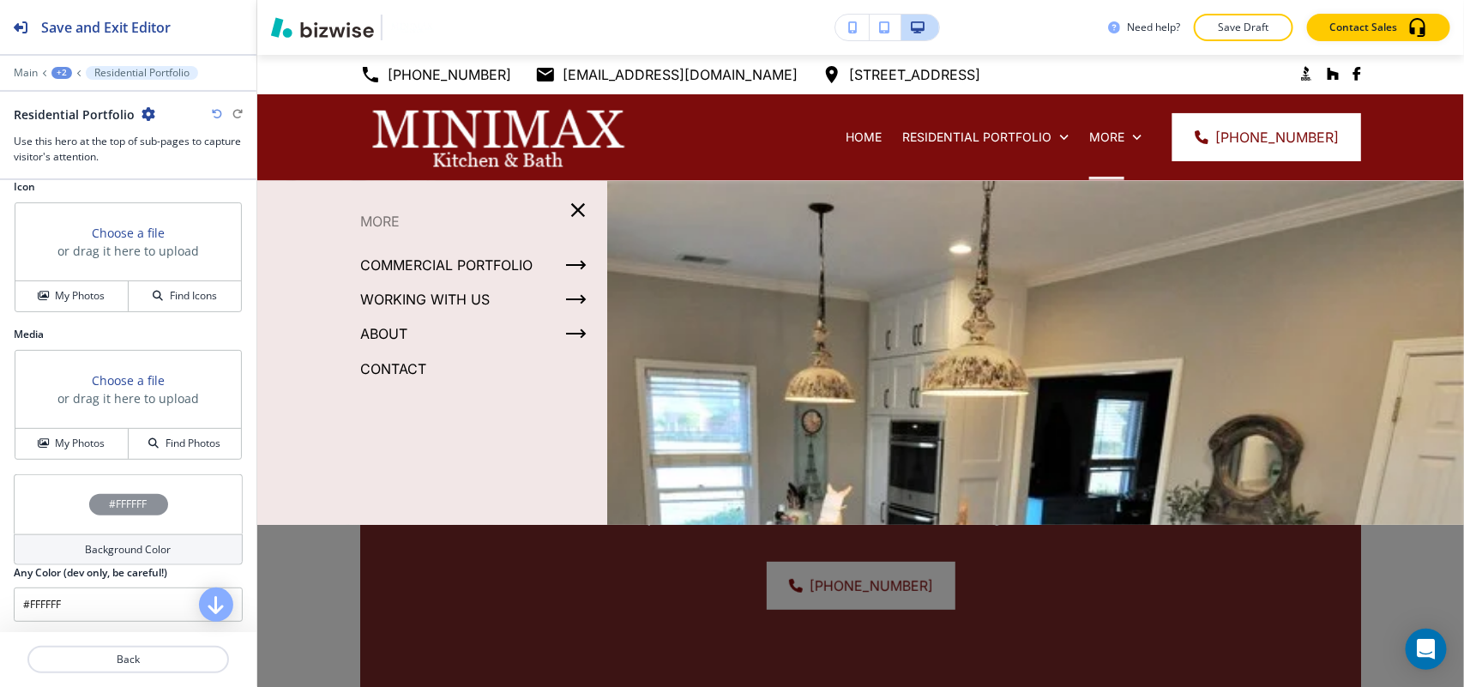
click at [576, 212] on icon "button" at bounding box center [578, 210] width 14 height 14
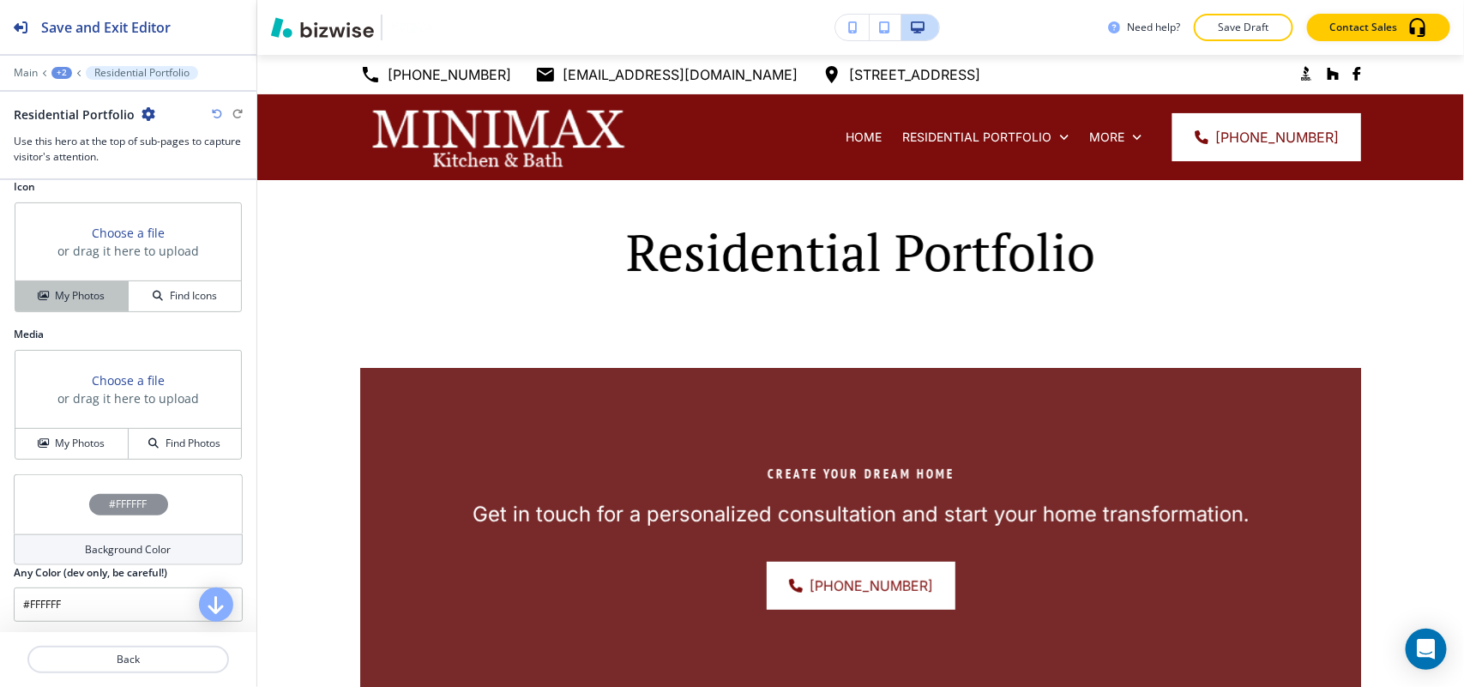
click at [75, 304] on h4 "My Photos" at bounding box center [80, 295] width 50 height 15
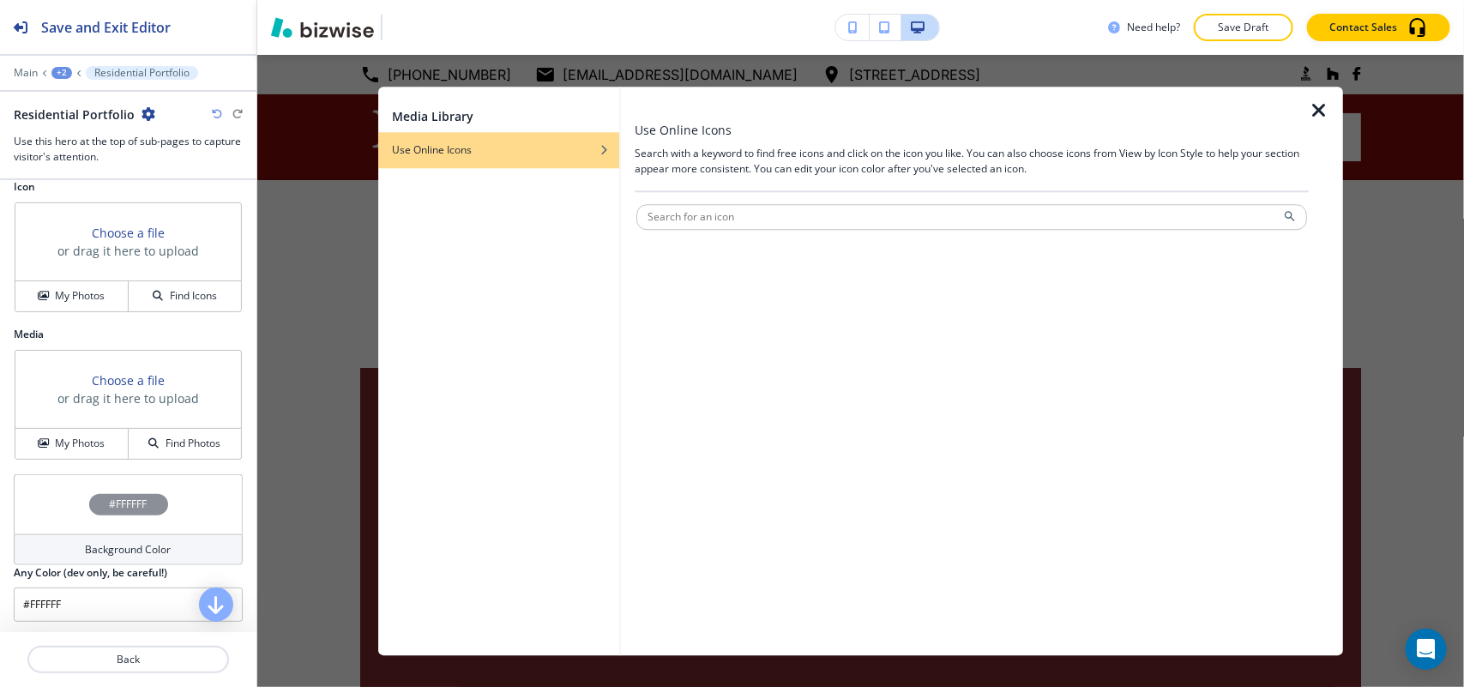
click at [1319, 113] on icon "button" at bounding box center [1319, 110] width 21 height 21
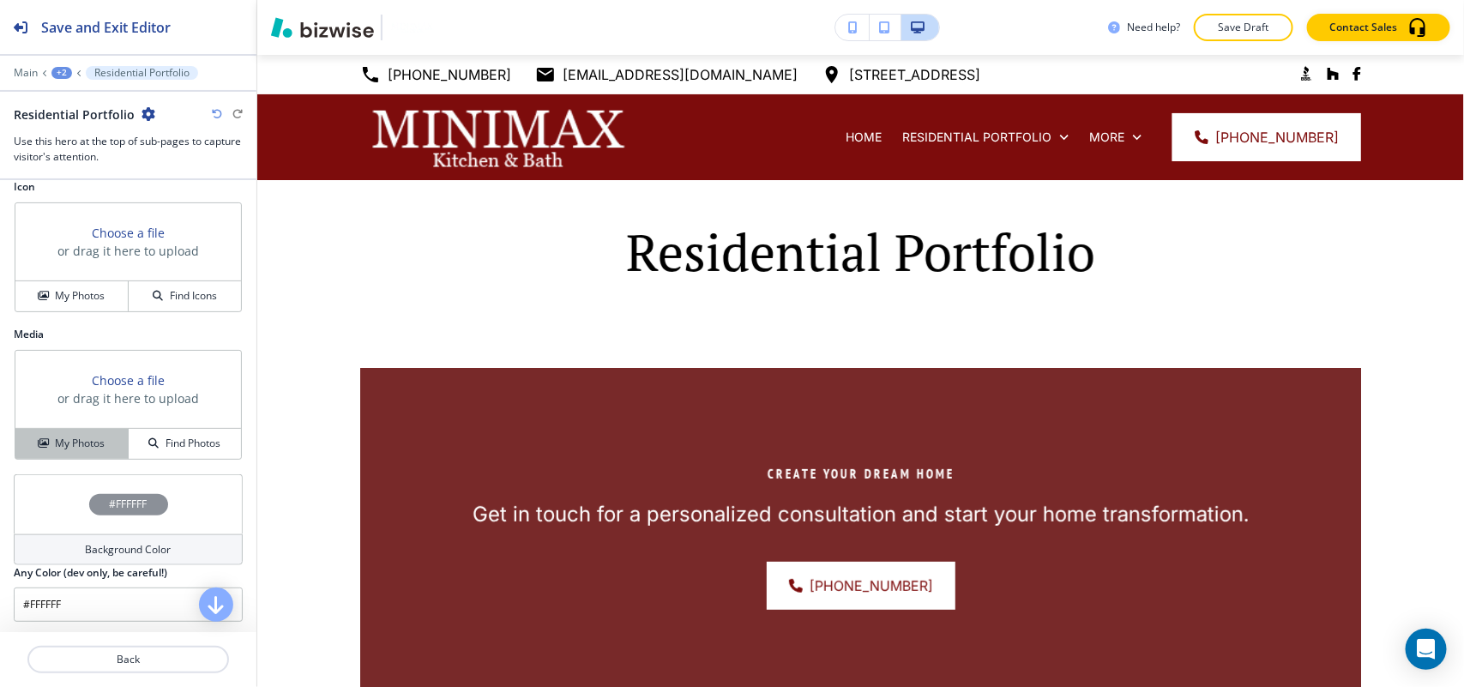
click at [41, 447] on icon "button" at bounding box center [43, 443] width 10 height 10
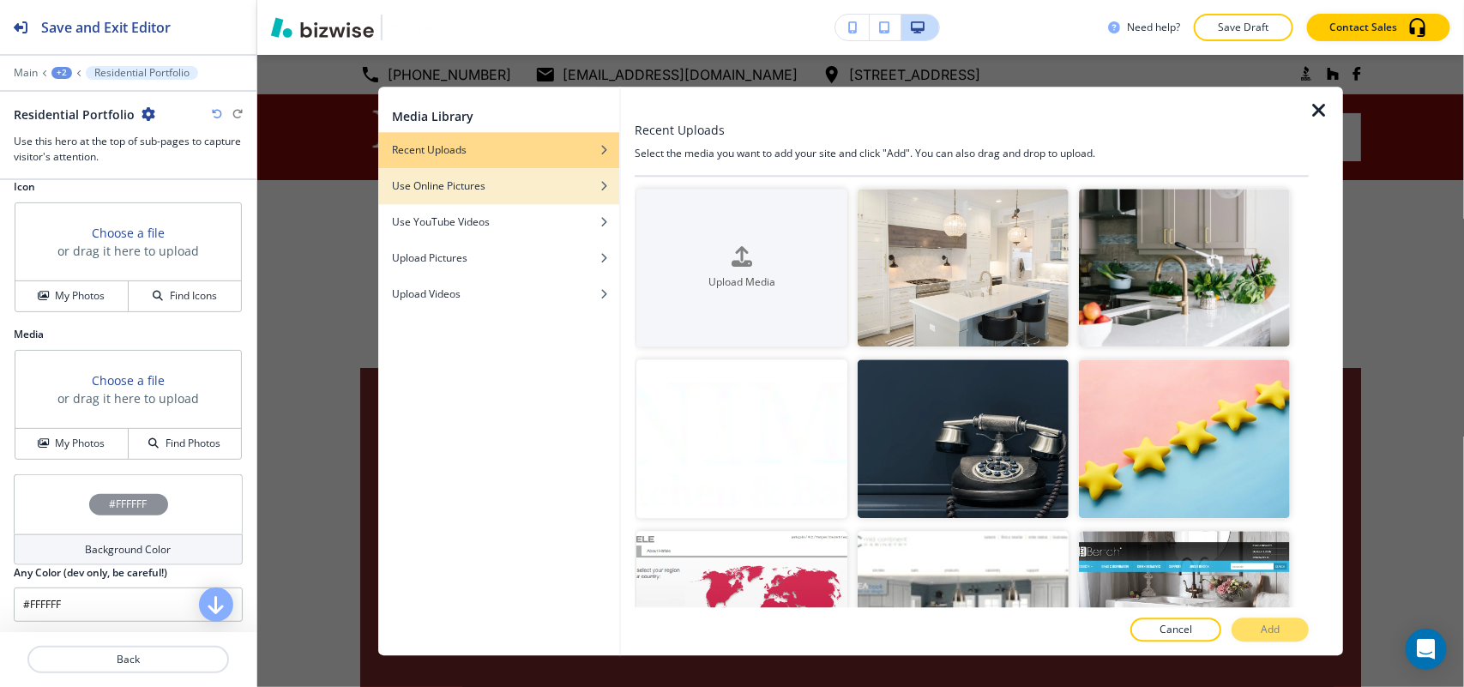
click at [515, 189] on div "Use Online Pictures" at bounding box center [498, 185] width 241 height 15
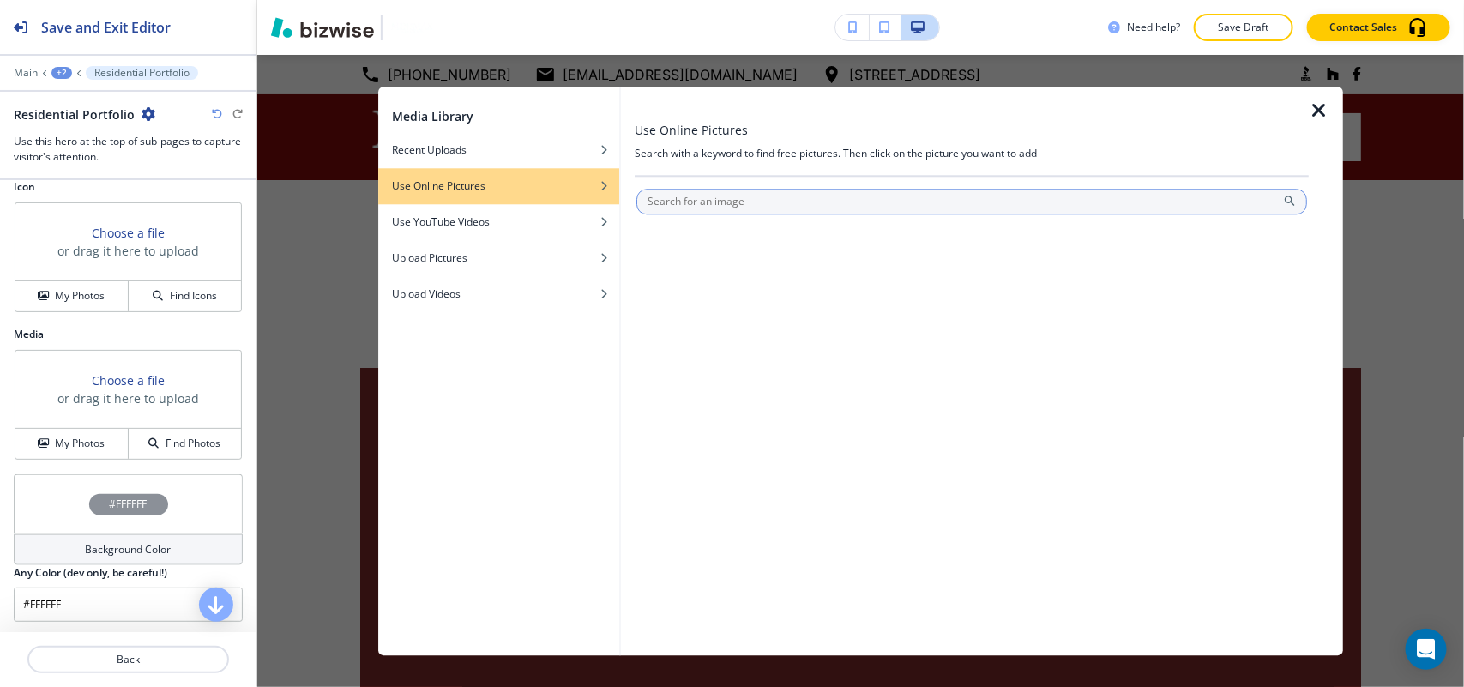
click at [753, 196] on input "text" at bounding box center [971, 202] width 671 height 26
type input "residential bathroom"
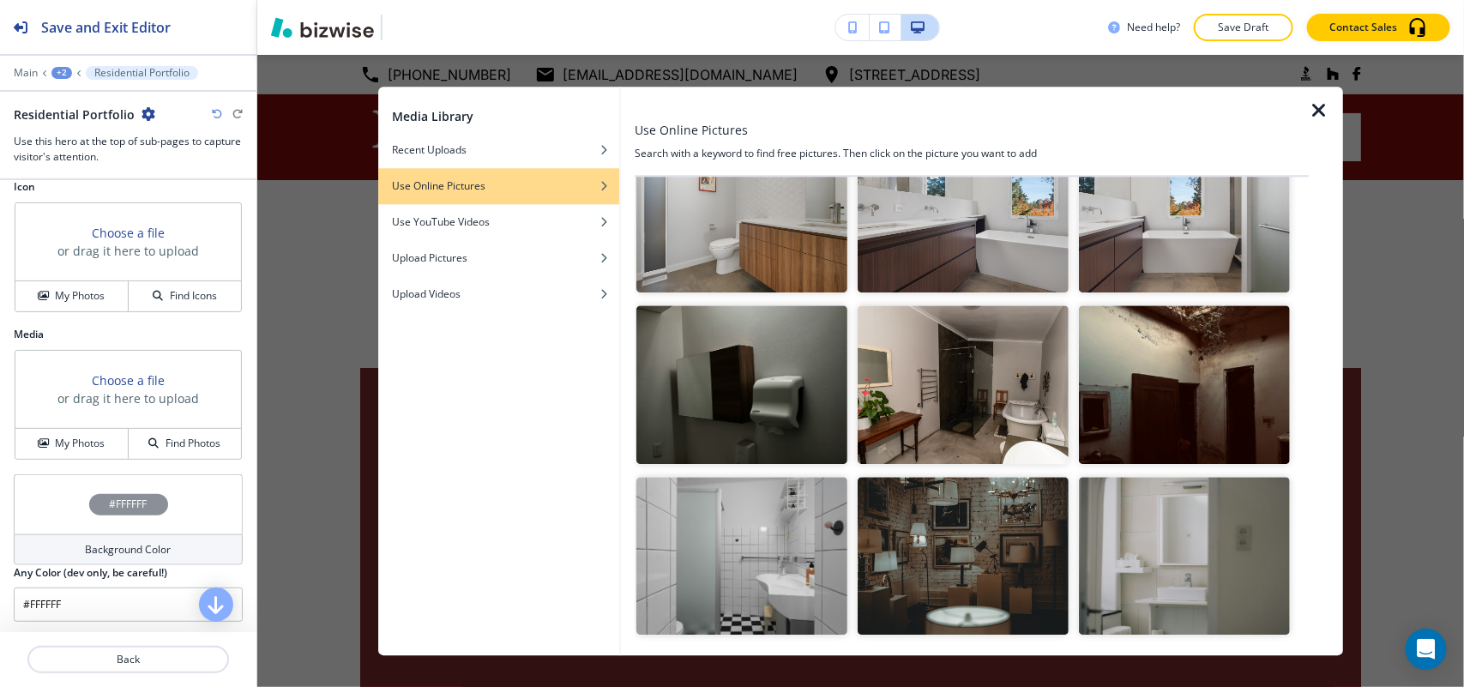
scroll to position [0, 0]
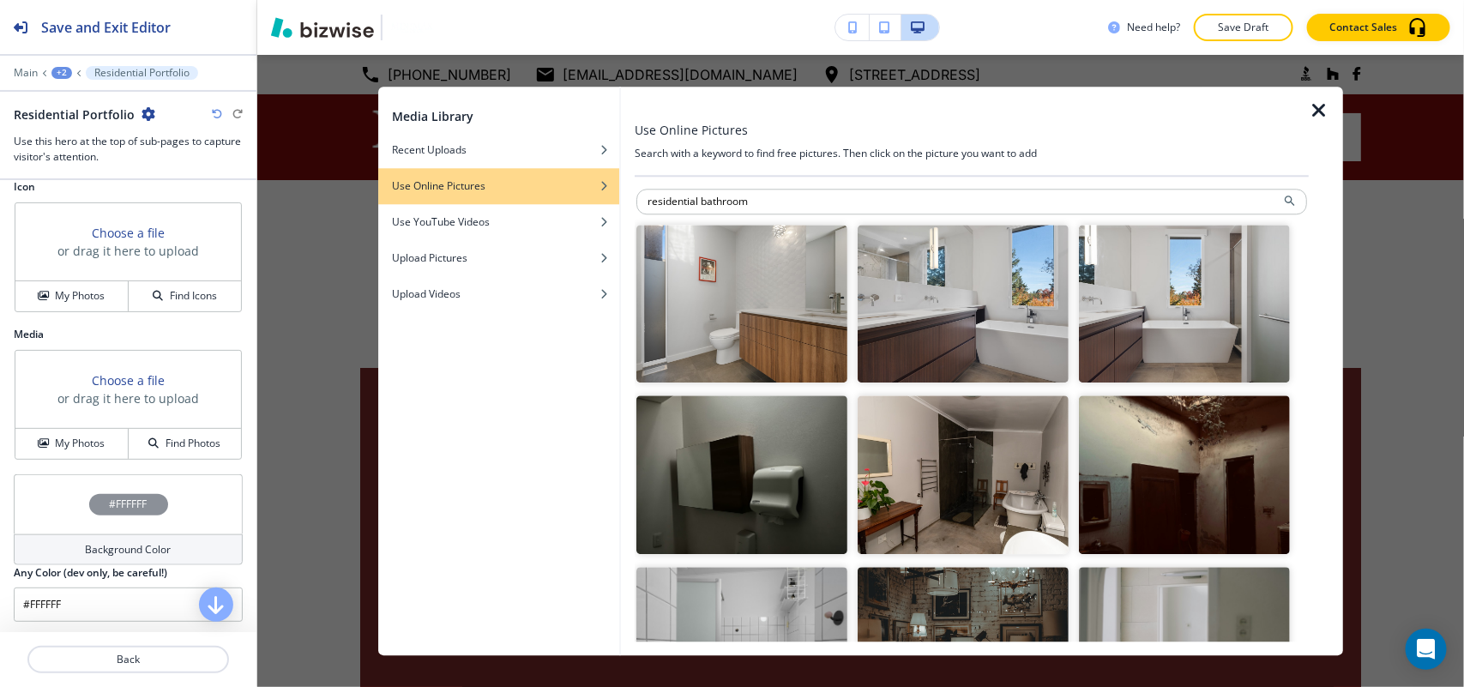
click at [950, 335] on img "button" at bounding box center [963, 304] width 211 height 159
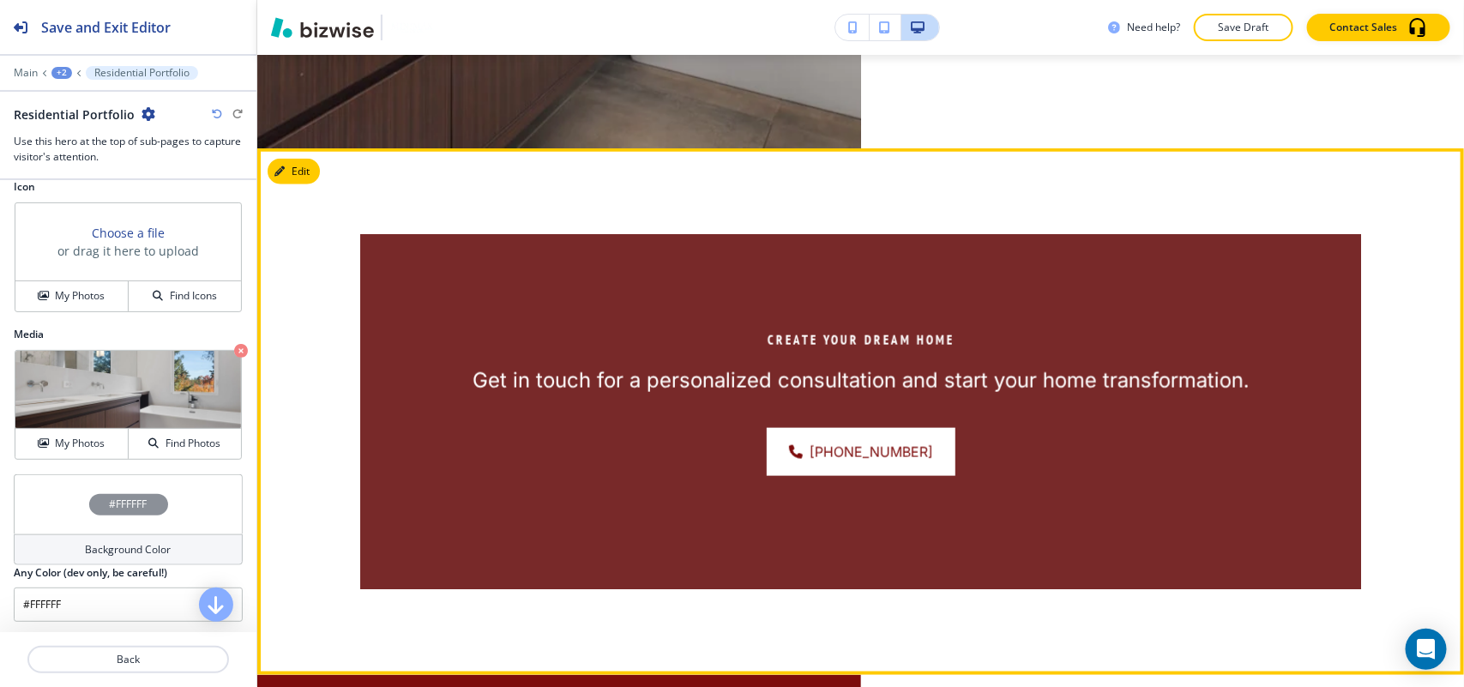
scroll to position [750, 0]
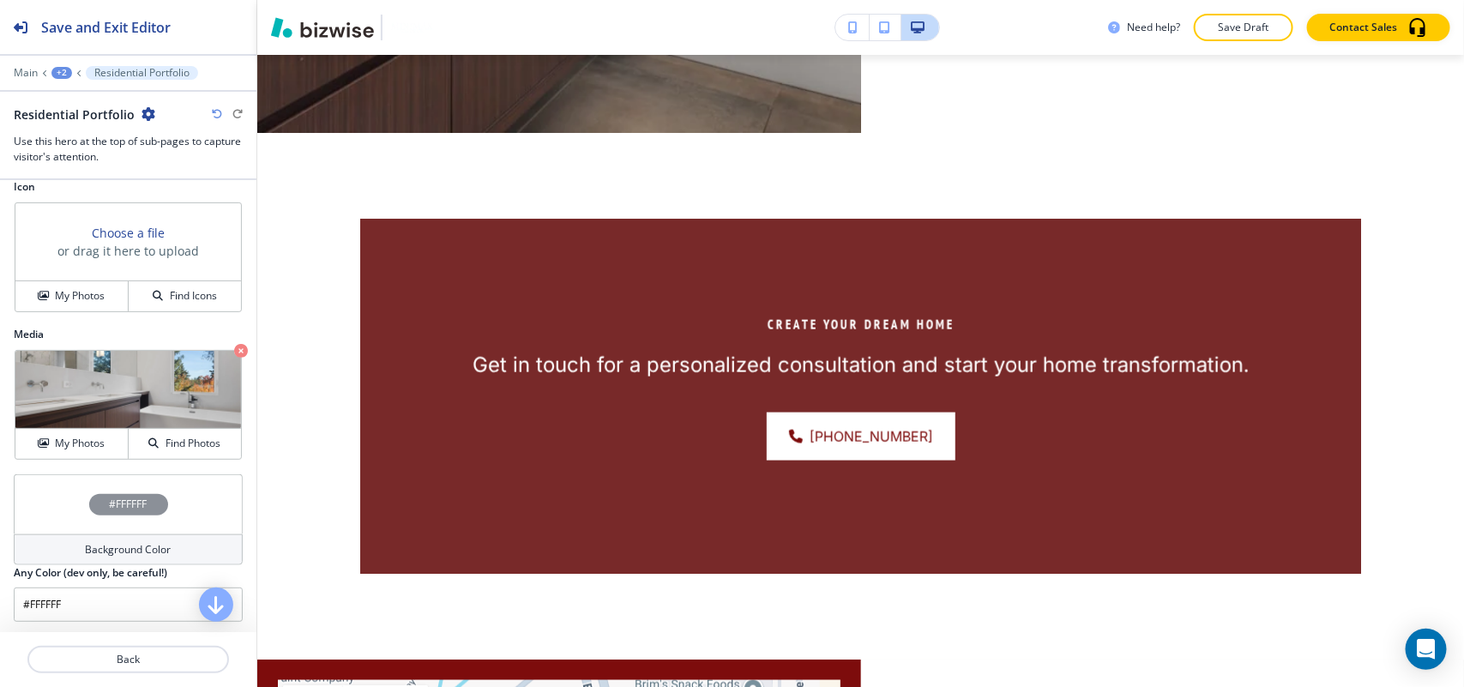
click at [66, 78] on div "+2" at bounding box center [61, 73] width 21 height 12
click at [81, 131] on p "RESIDENTIAL PORTFOLIO" at bounding box center [106, 131] width 87 height 15
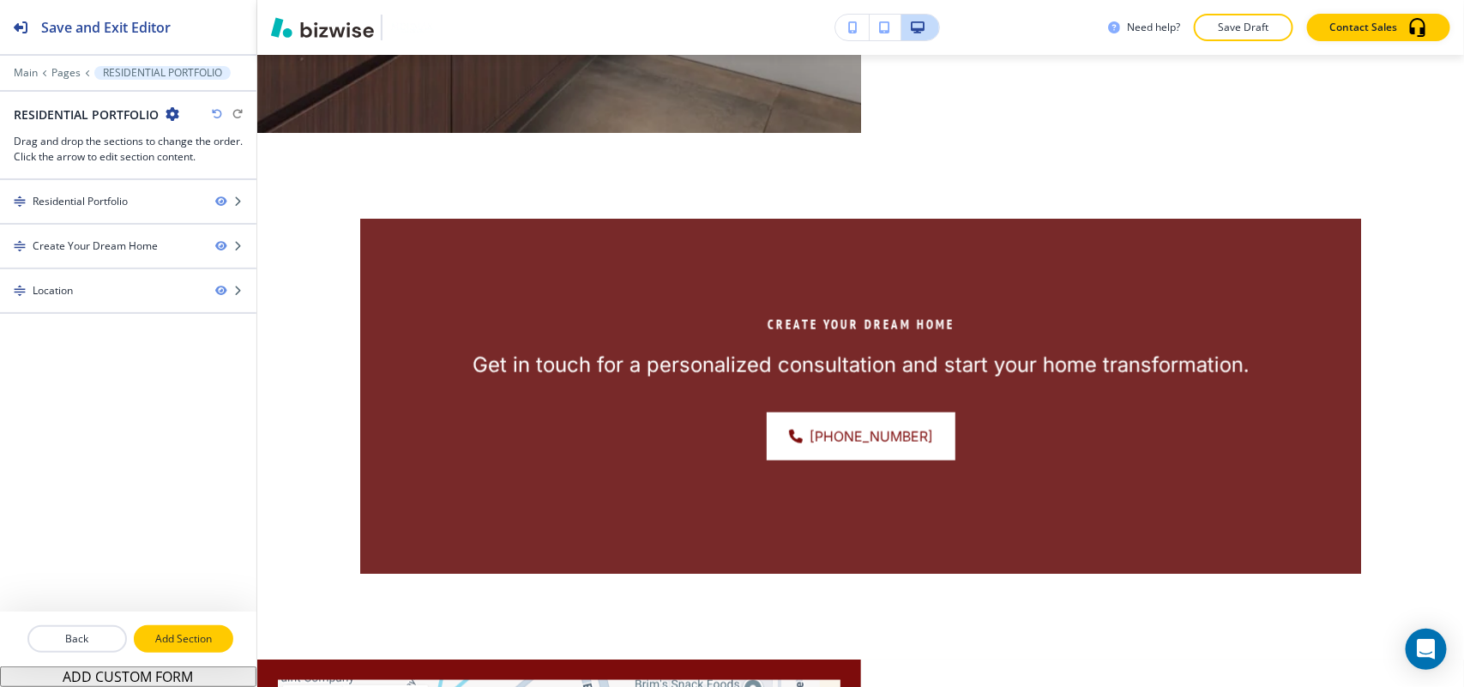
click at [184, 643] on p "Add Section" at bounding box center [183, 638] width 96 height 15
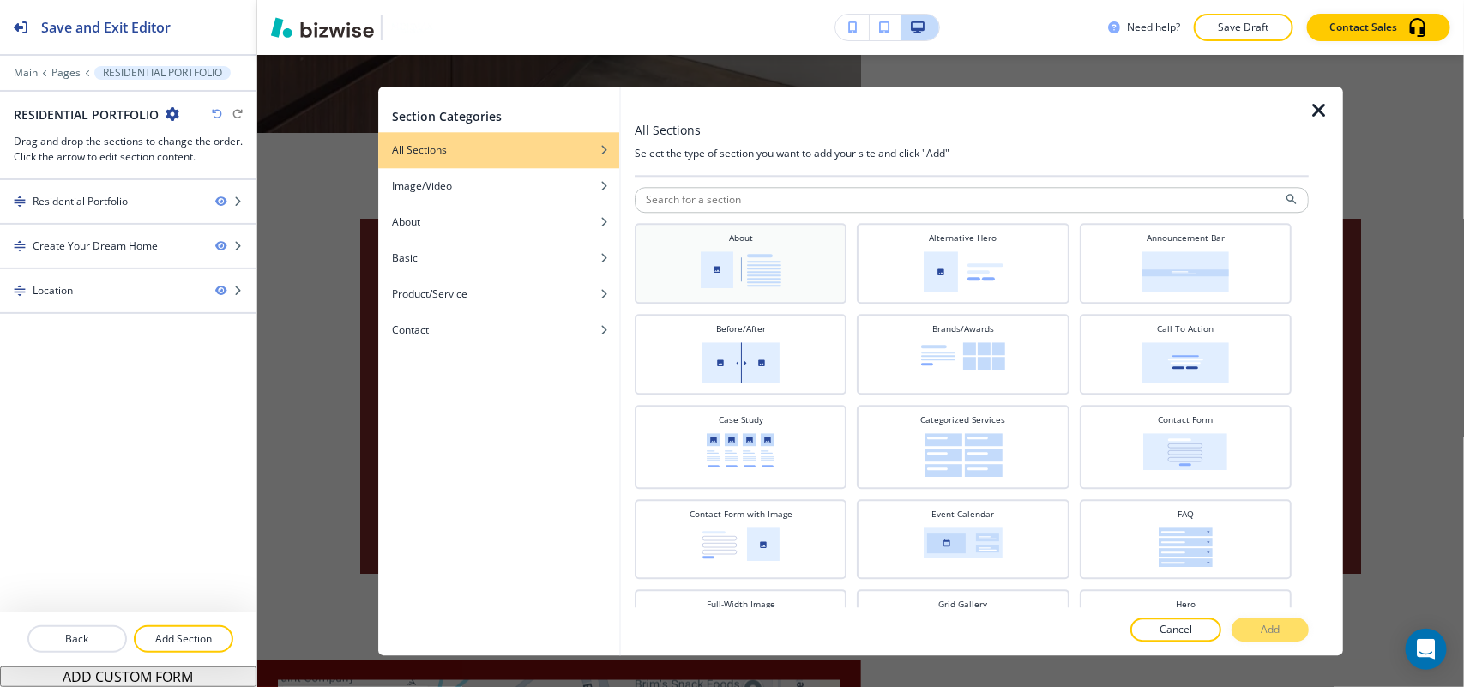
click at [729, 244] on h4 "About" at bounding box center [741, 238] width 24 height 13
click at [1295, 630] on button "Add" at bounding box center [1269, 629] width 77 height 24
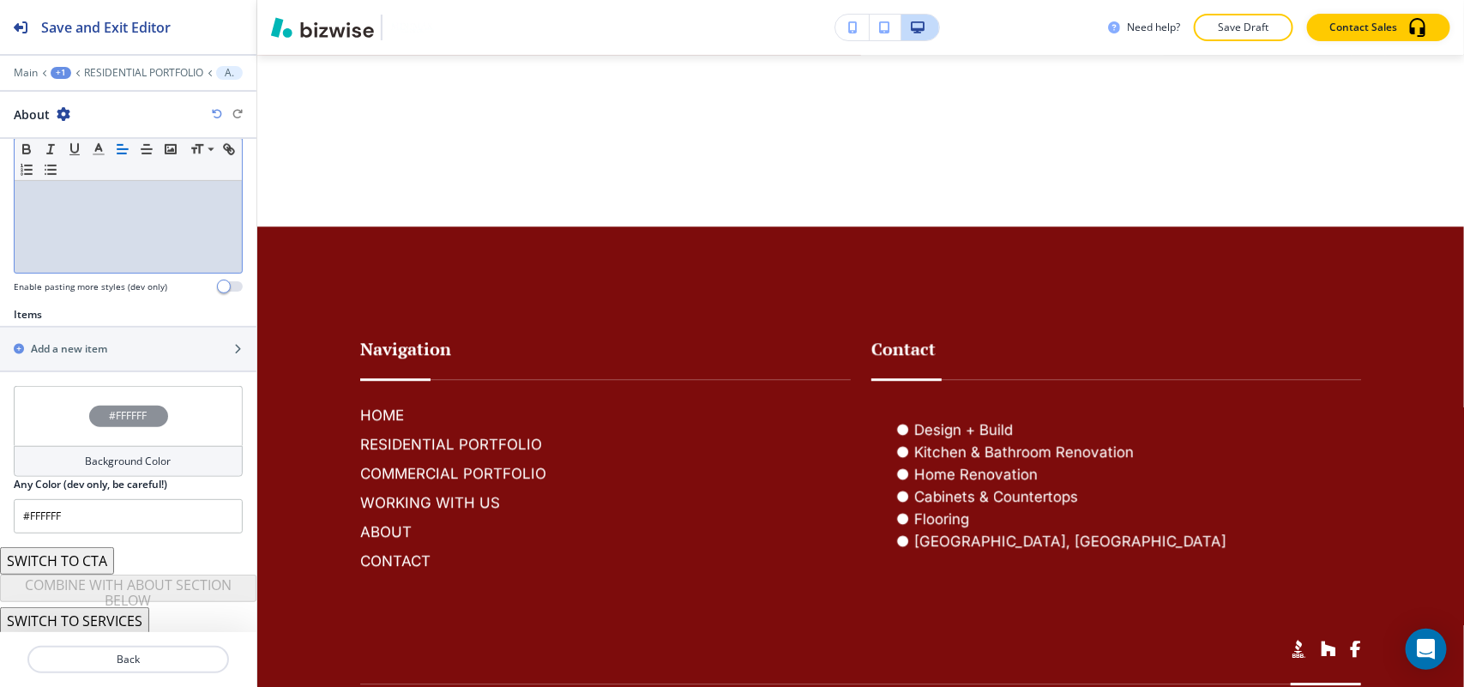
scroll to position [450, 0]
click at [82, 343] on h2 "Add a new item" at bounding box center [69, 346] width 76 height 15
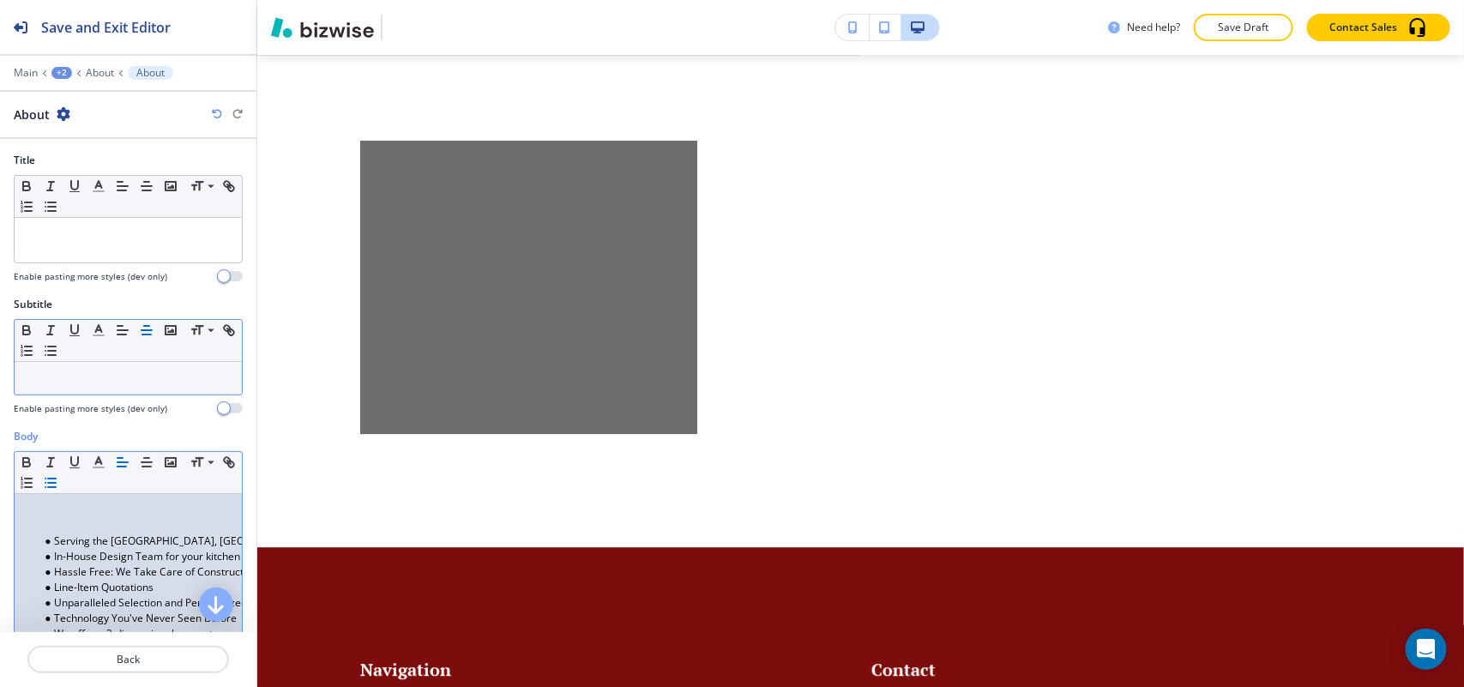
scroll to position [0, 0]
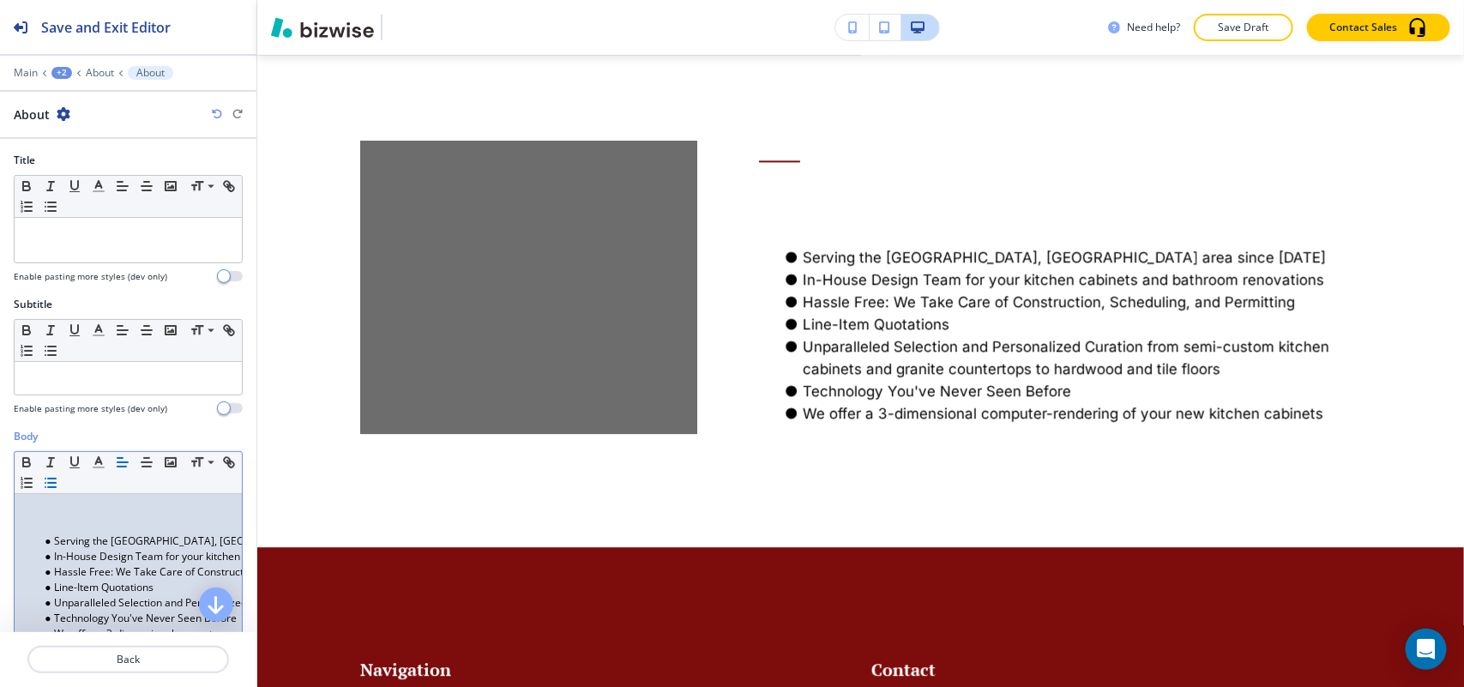
click at [57, 533] on p at bounding box center [128, 525] width 210 height 15
click at [49, 547] on li "Serving the Greater Memphis, TN area since 1988" at bounding box center [136, 540] width 195 height 15
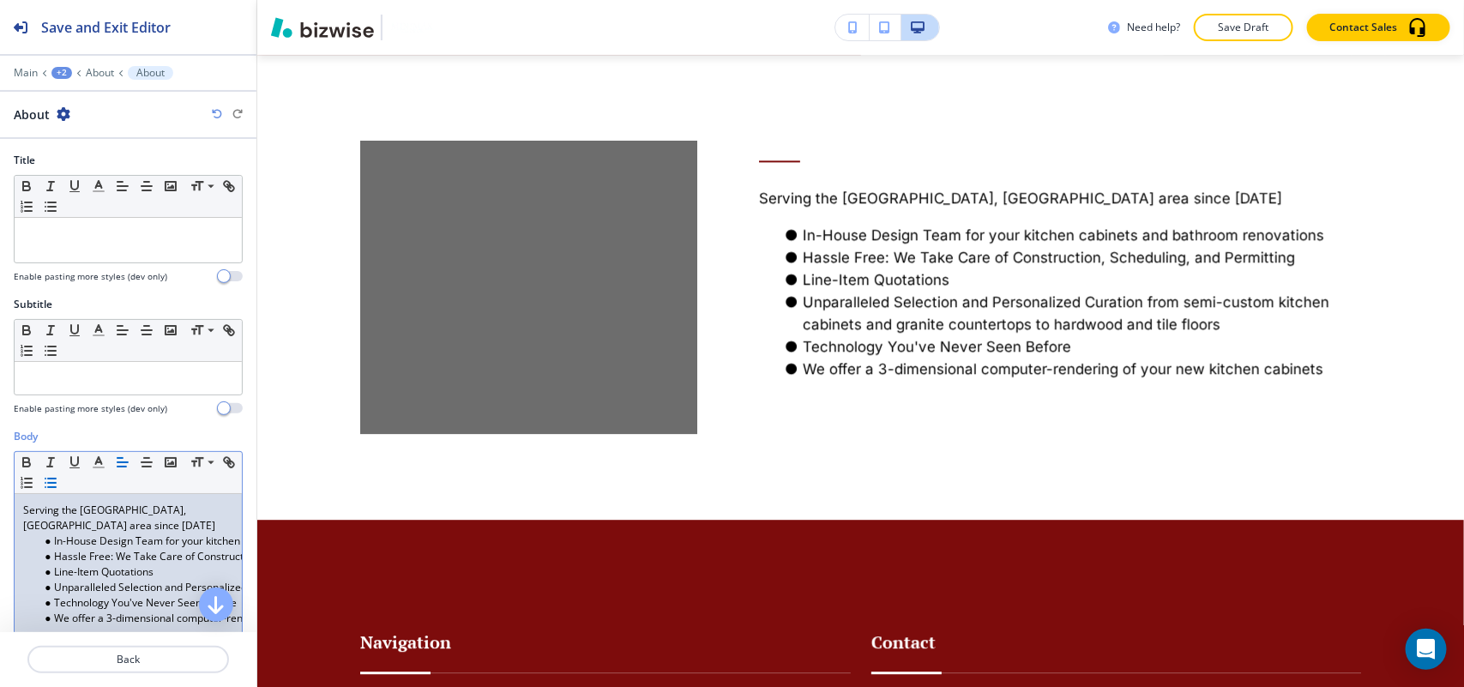
click at [58, 480] on icon "button" at bounding box center [50, 482] width 15 height 15
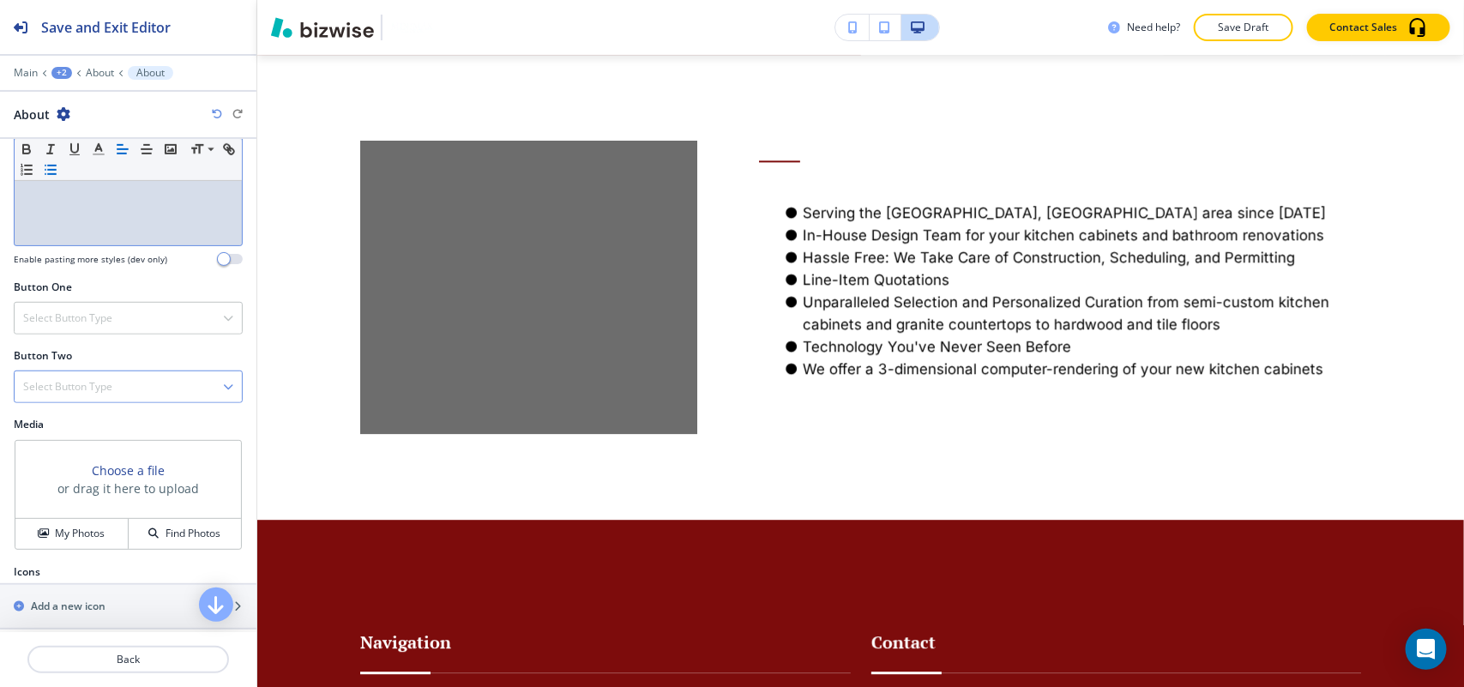
scroll to position [487, 0]
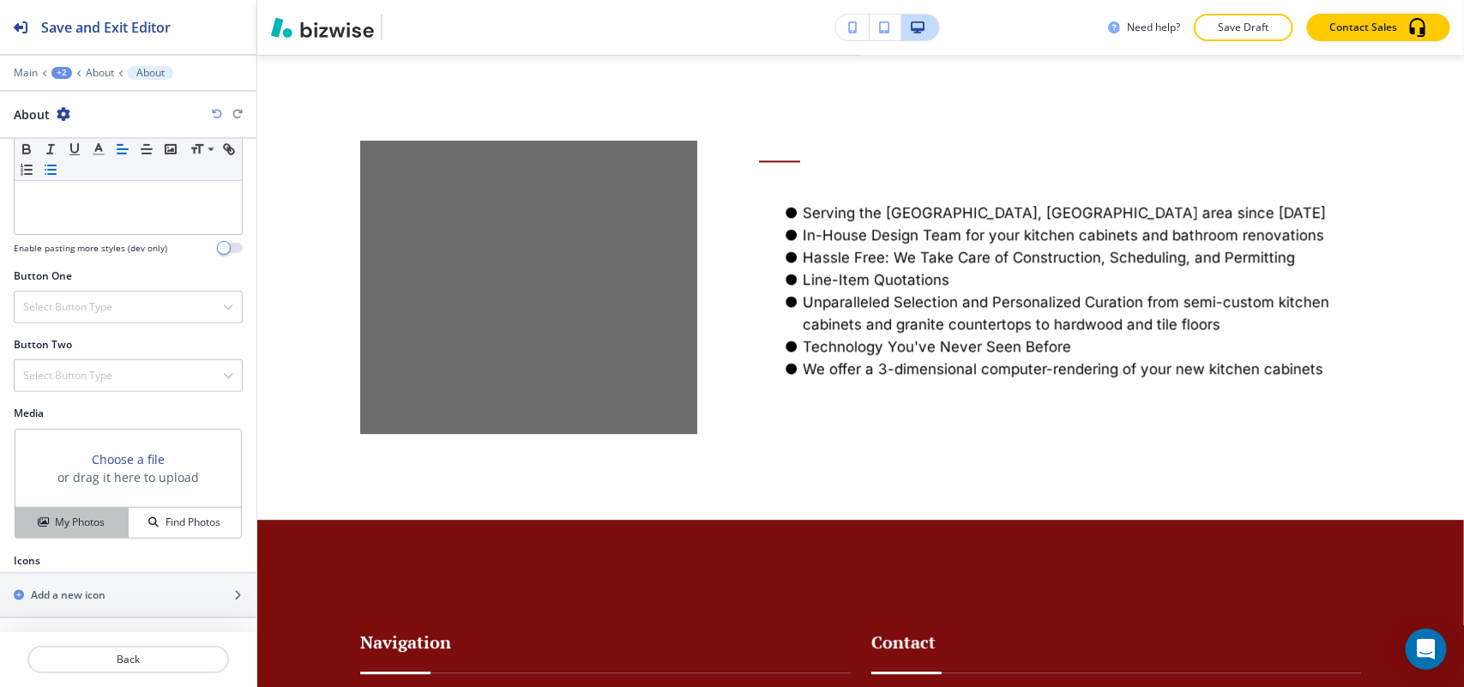
click at [75, 510] on button "My Photos" at bounding box center [71, 523] width 113 height 30
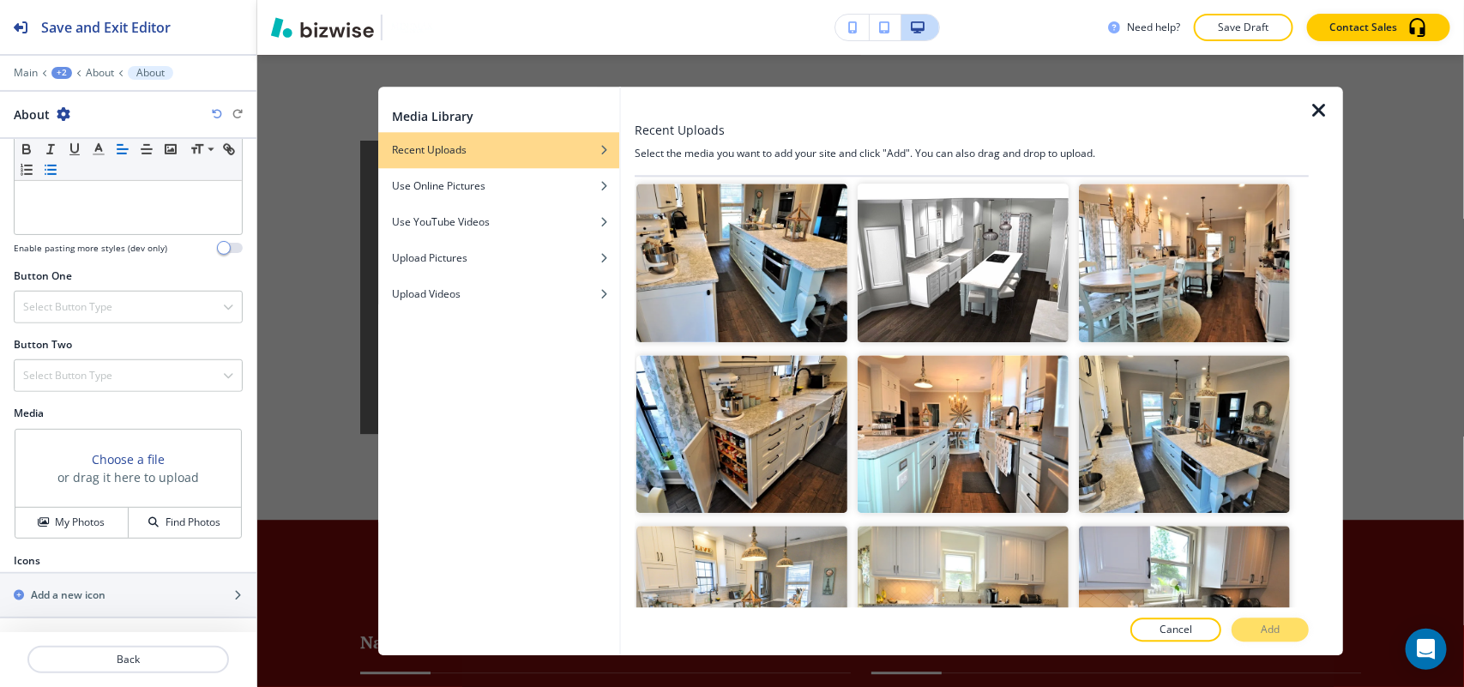
scroll to position [1381, 0]
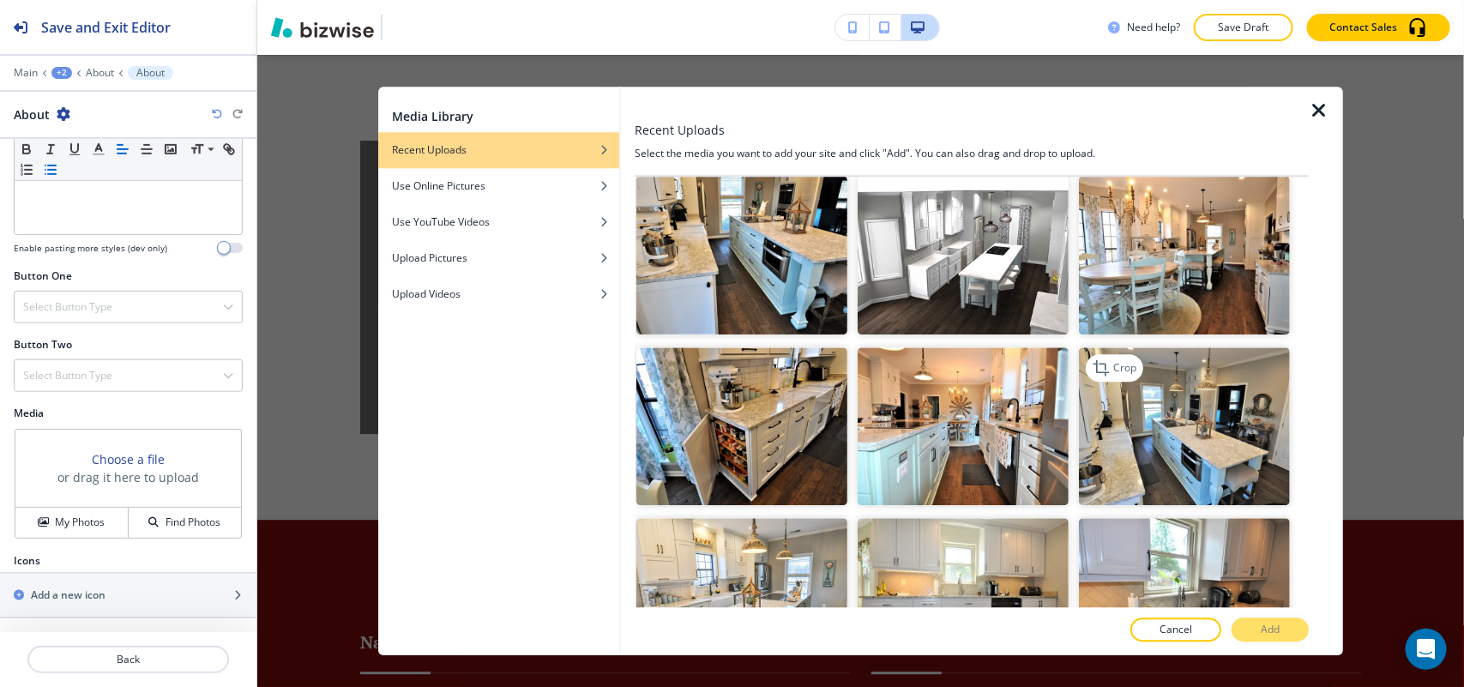
click at [1182, 414] on img "button" at bounding box center [1184, 426] width 211 height 159
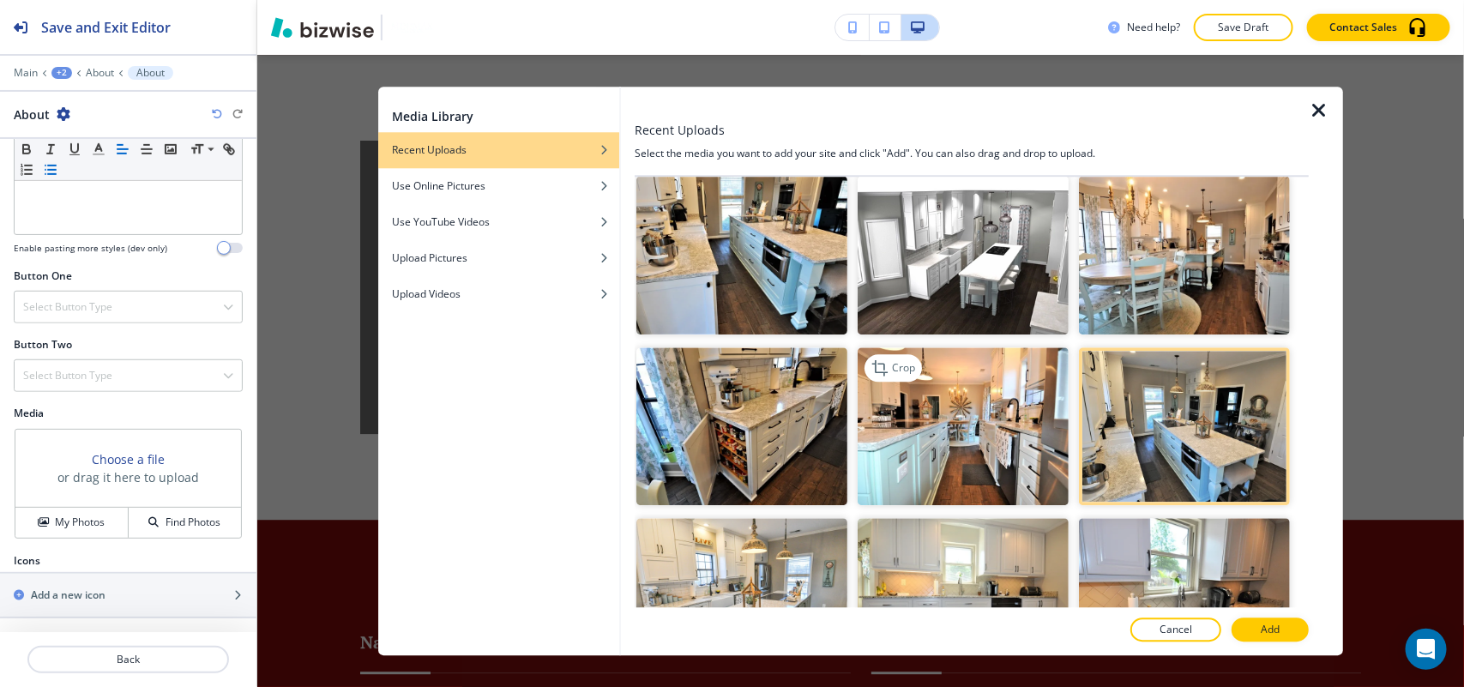
click at [990, 418] on img "button" at bounding box center [963, 426] width 211 height 159
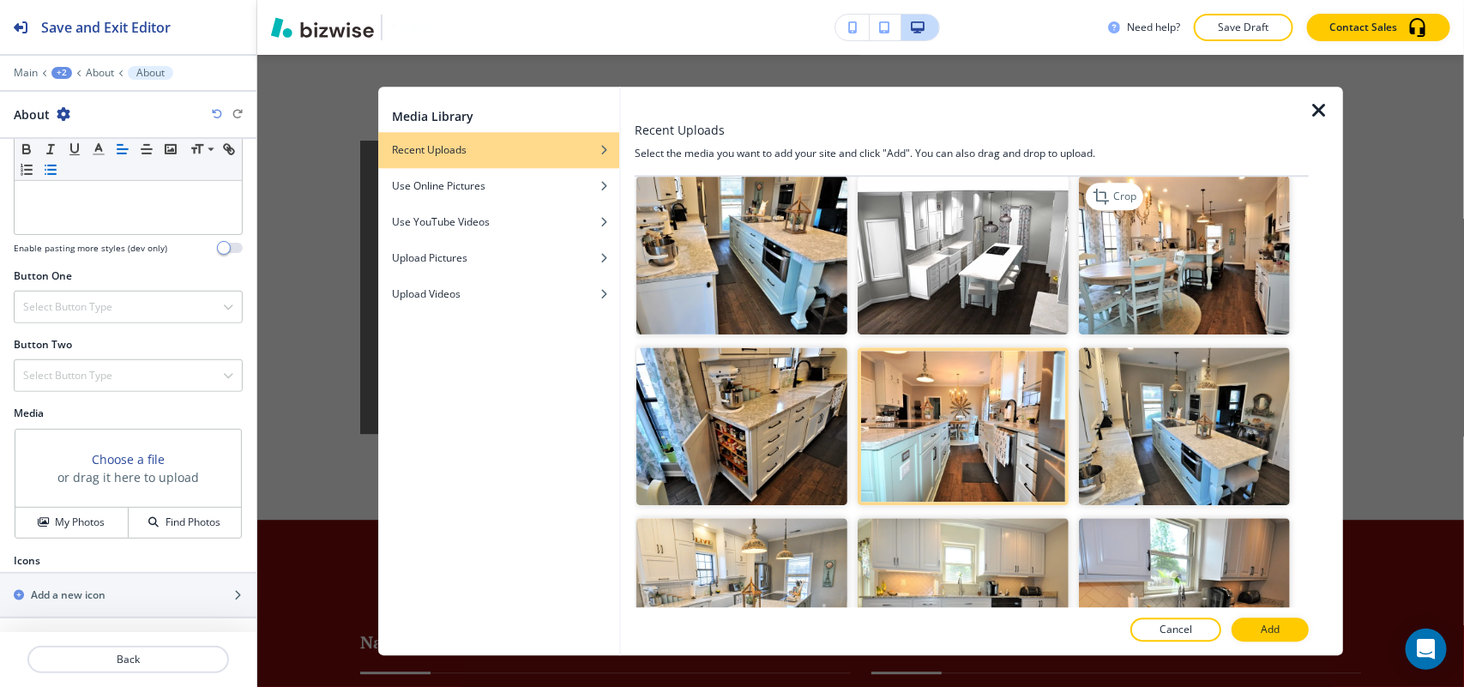
click at [1201, 246] on img "button" at bounding box center [1184, 256] width 211 height 159
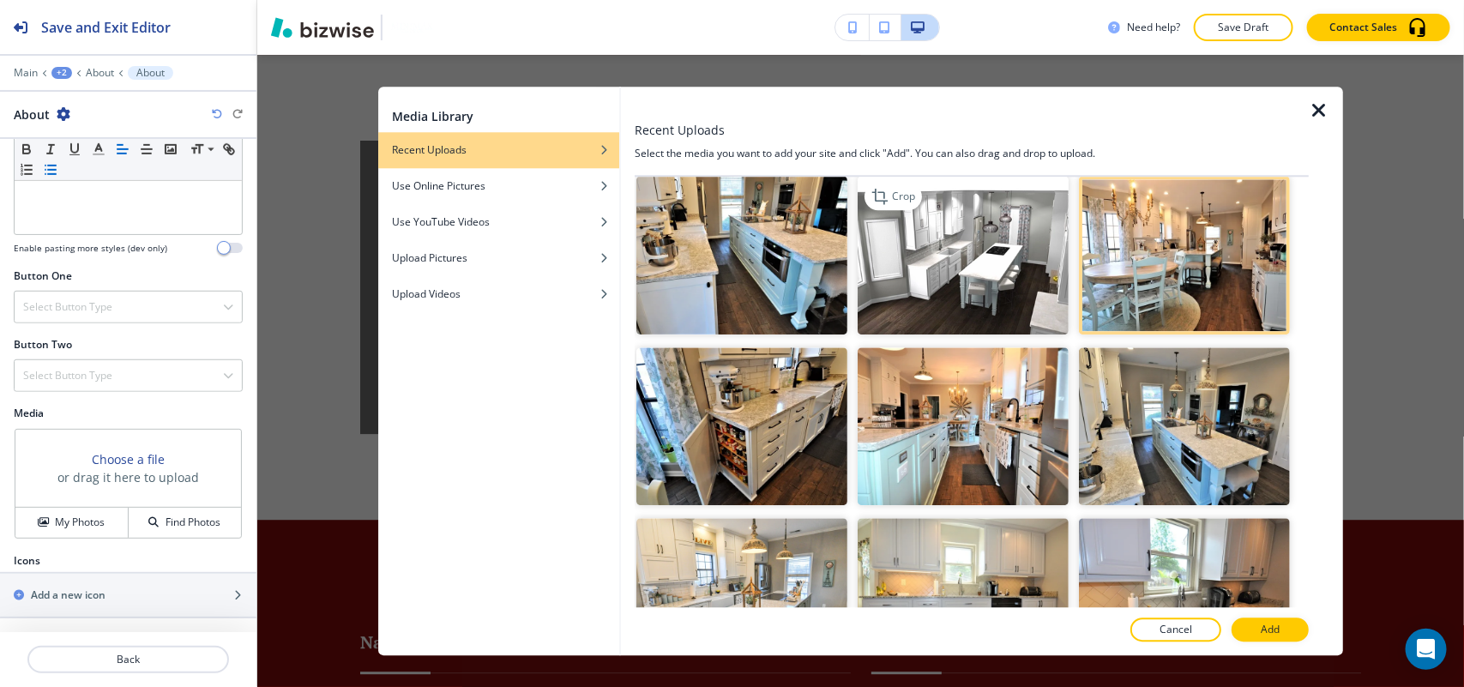
click at [1012, 243] on img "button" at bounding box center [963, 256] width 211 height 159
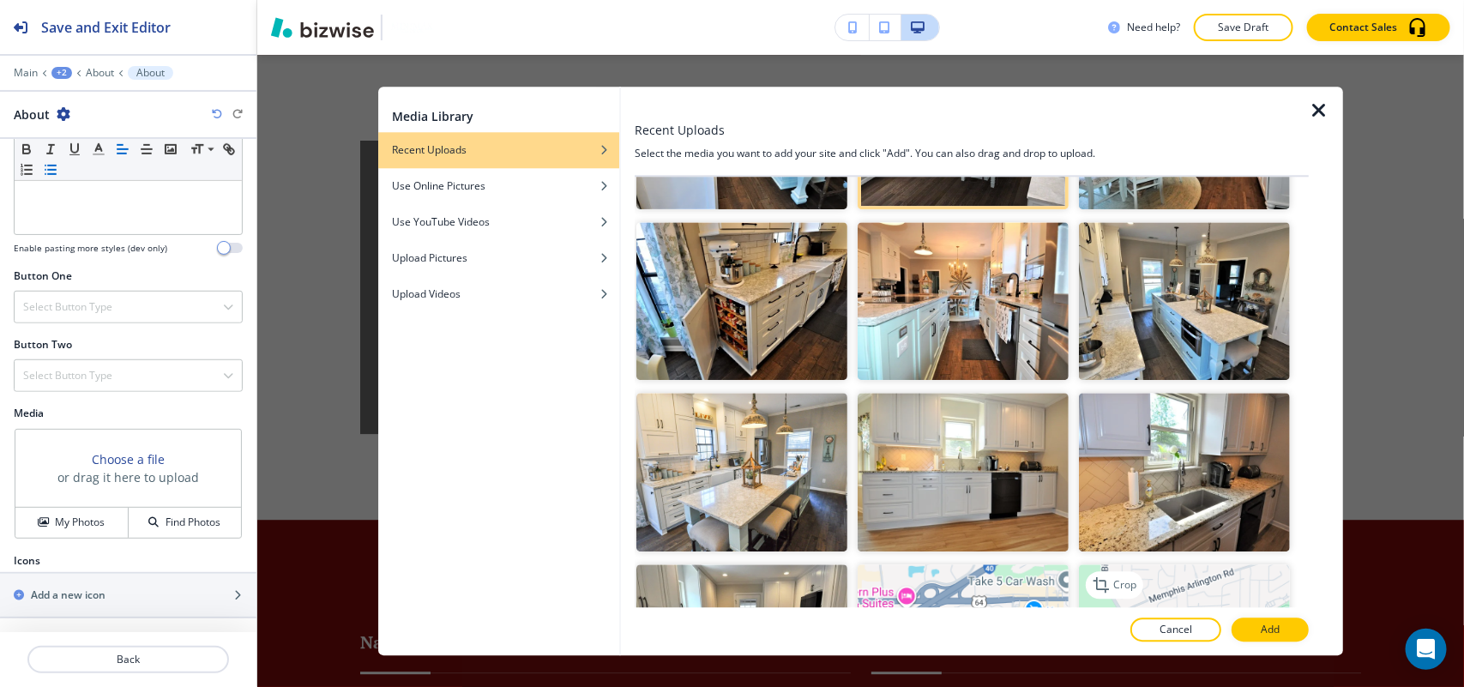
scroll to position [1703, 0]
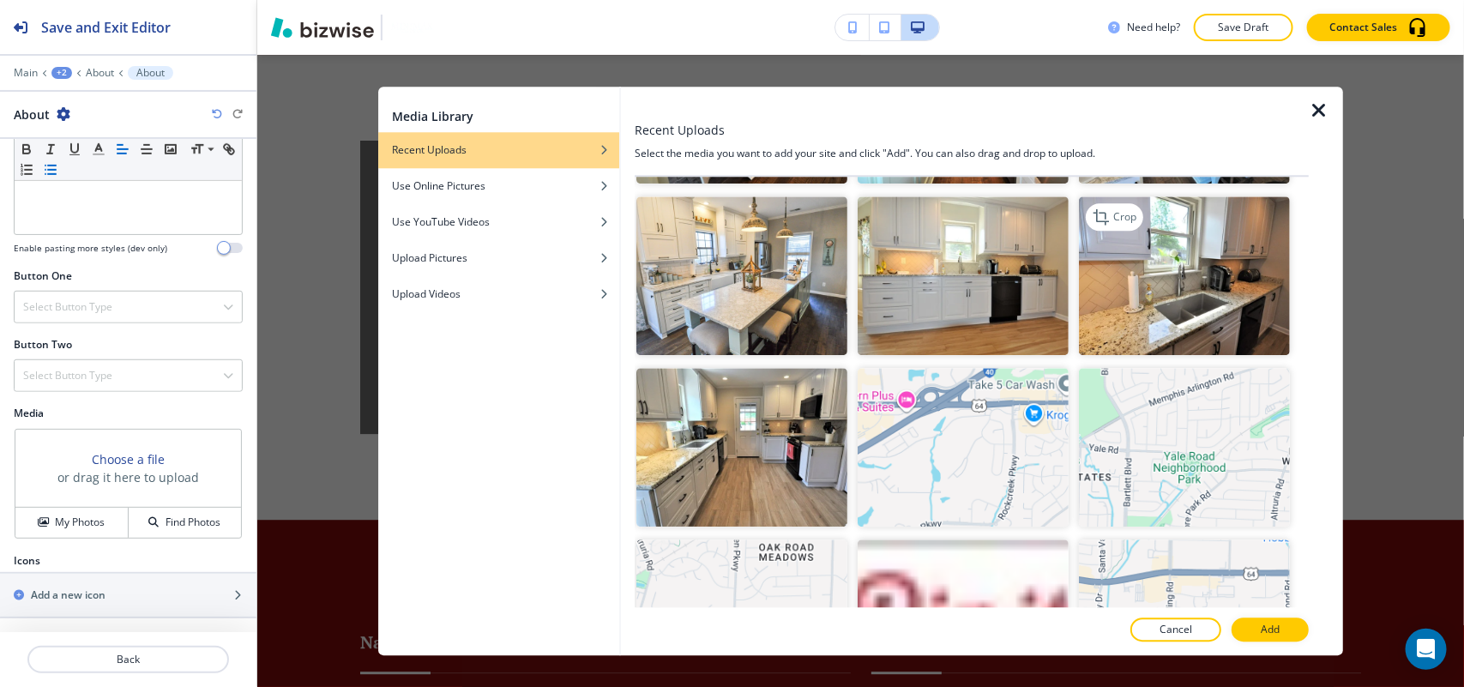
click at [1248, 236] on img "button" at bounding box center [1184, 276] width 211 height 159
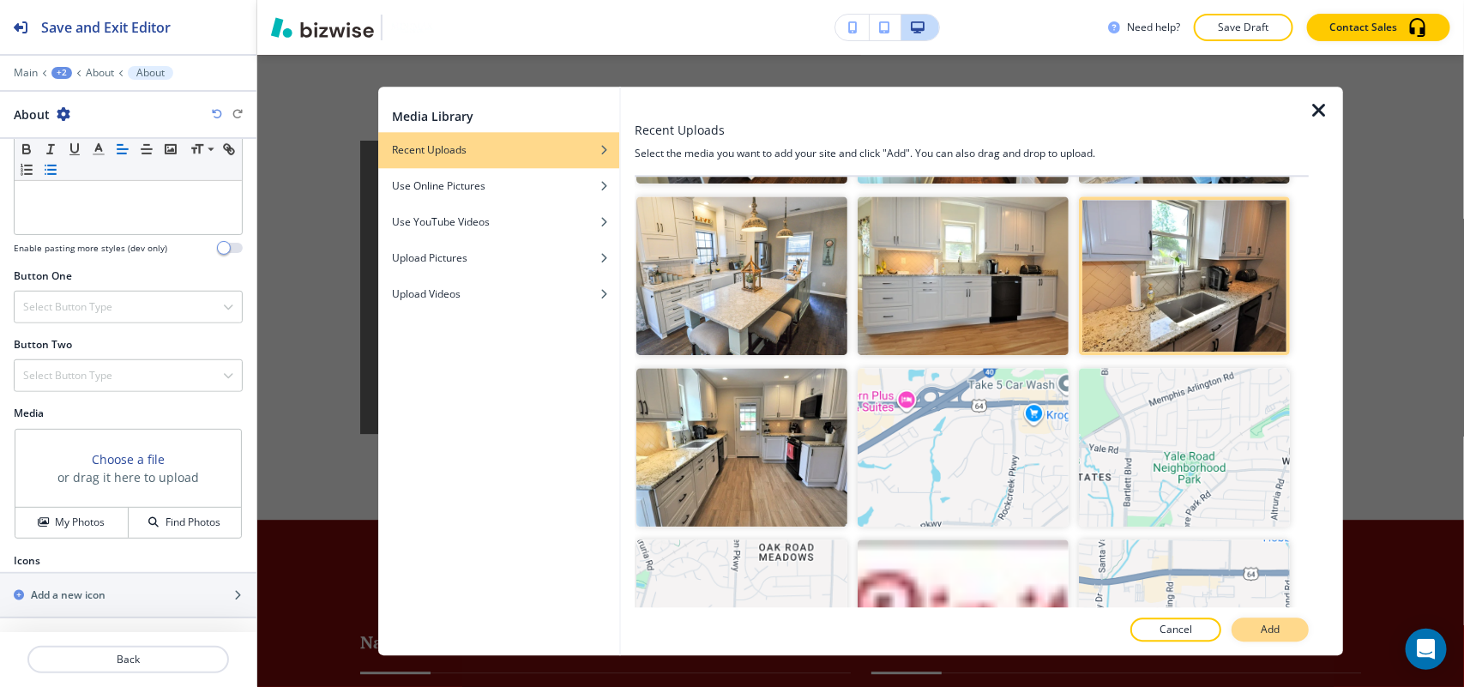
click at [1289, 619] on button "Add" at bounding box center [1269, 629] width 77 height 24
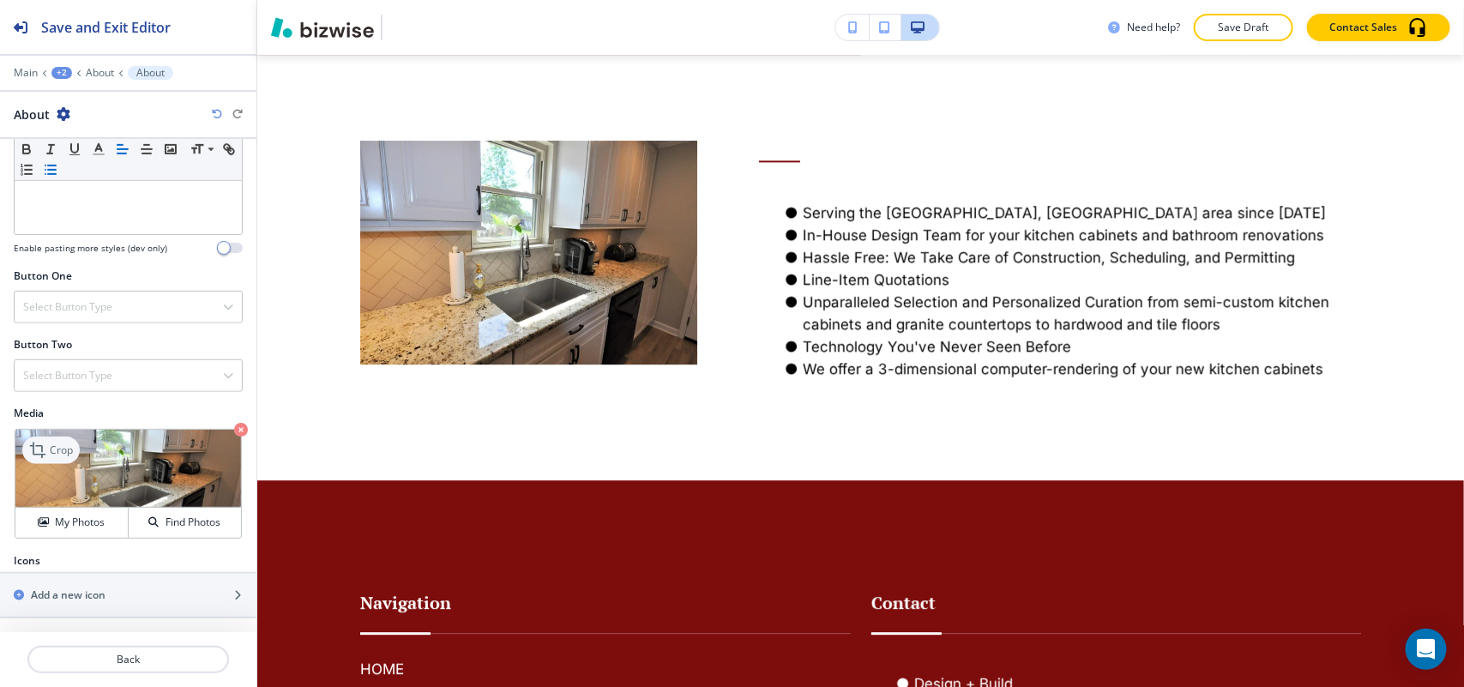
click at [53, 453] on p "Crop" at bounding box center [61, 449] width 23 height 15
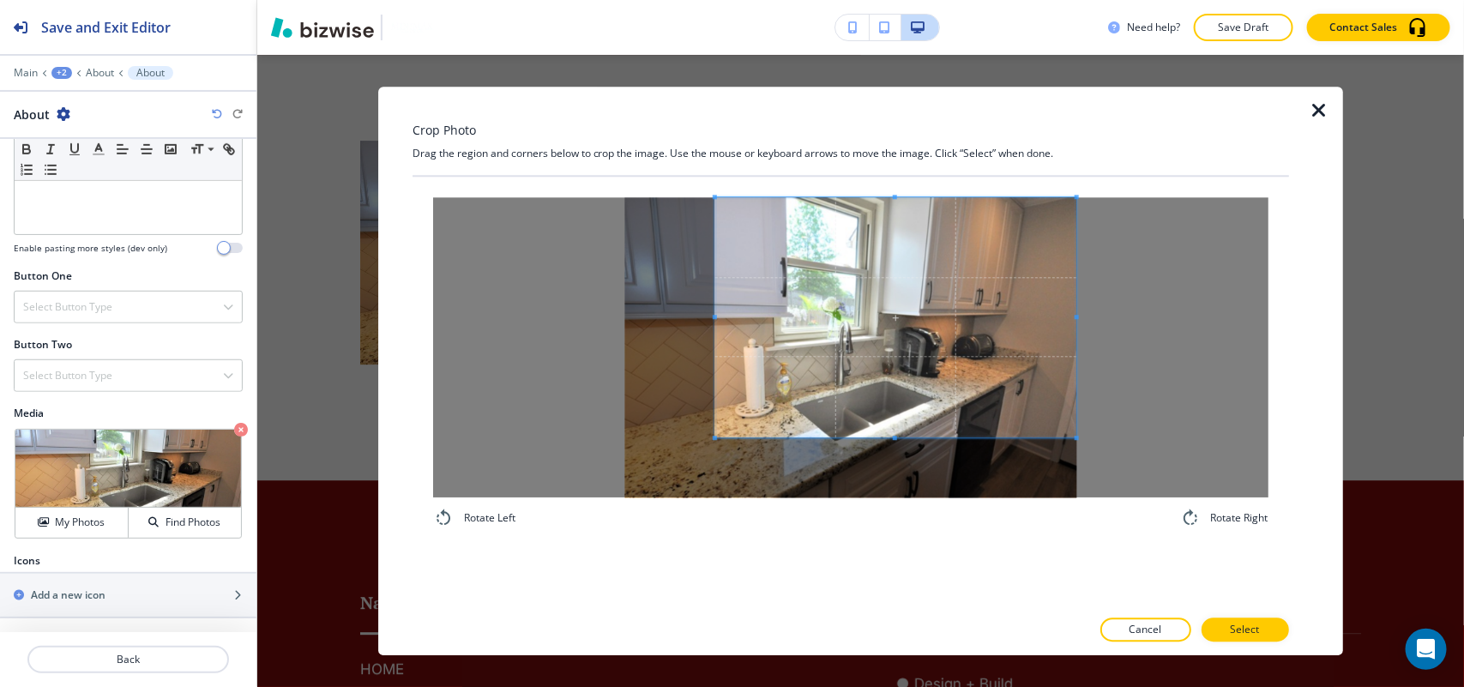
click at [935, 324] on span at bounding box center [896, 317] width 362 height 240
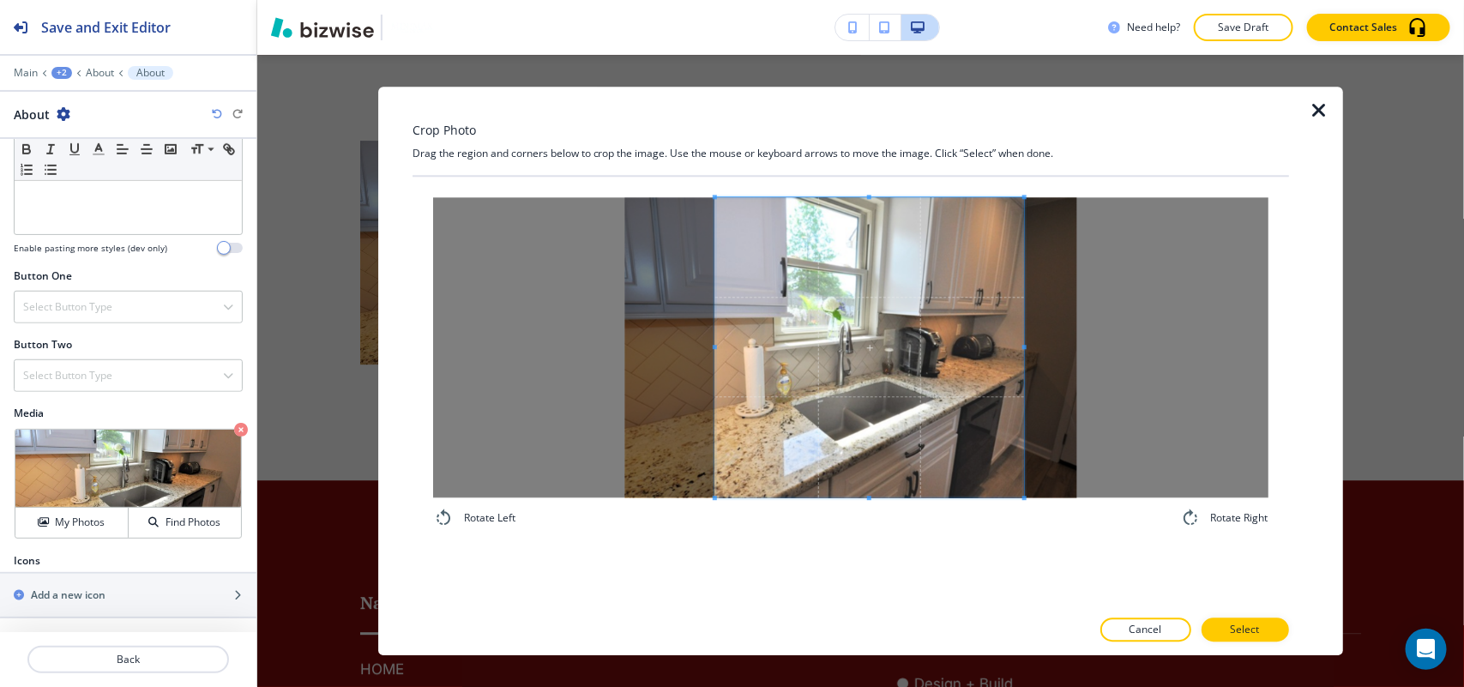
click at [1022, 507] on div "Rotate Left Rotate Right" at bounding box center [850, 362] width 835 height 331
click at [1229, 624] on button "Select" at bounding box center [1244, 629] width 87 height 24
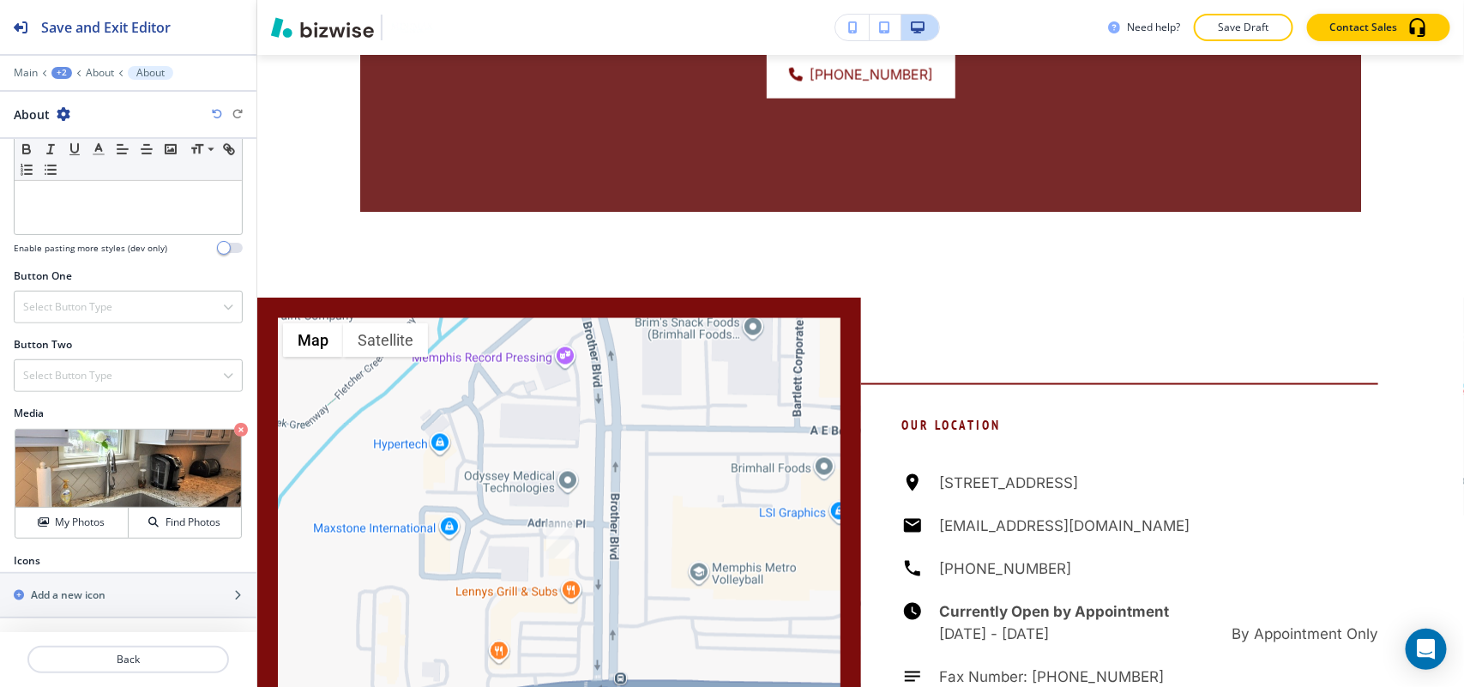
scroll to position [1104, 0]
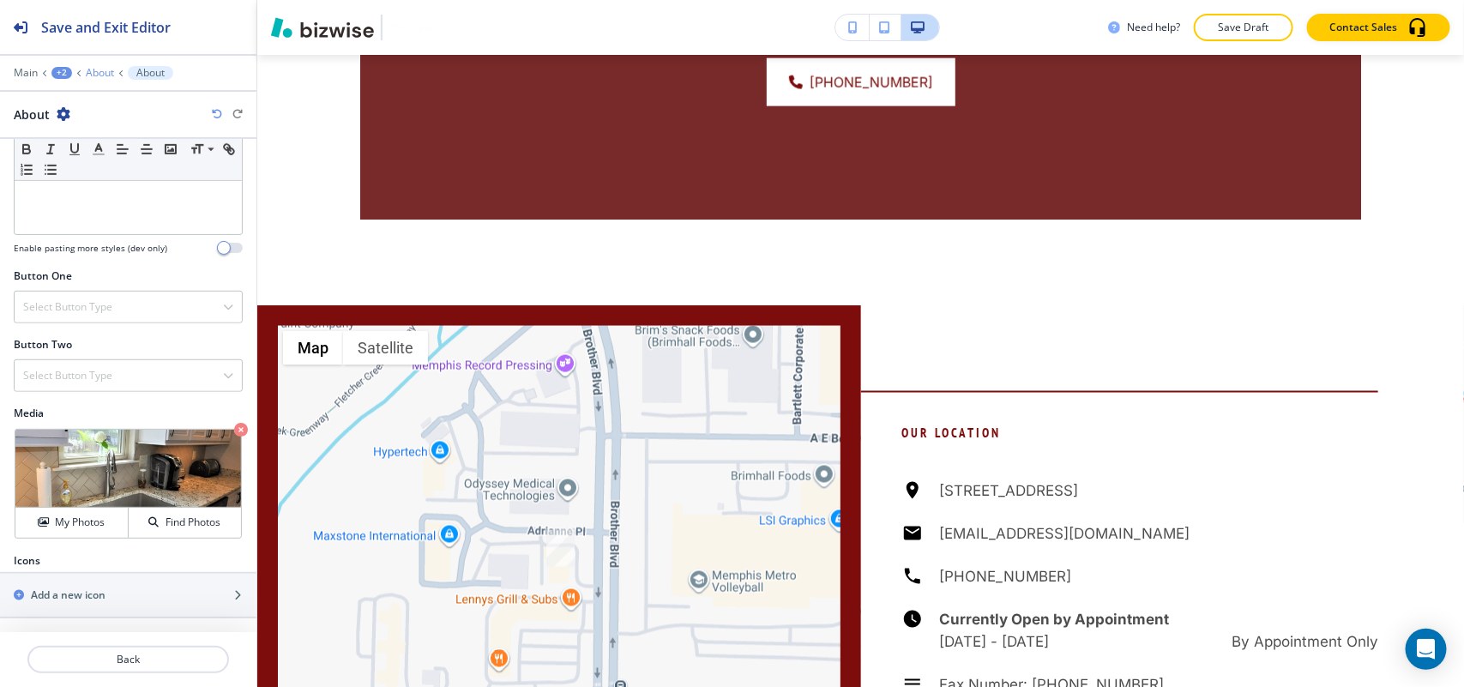
click at [95, 73] on p "About" at bounding box center [100, 73] width 28 height 12
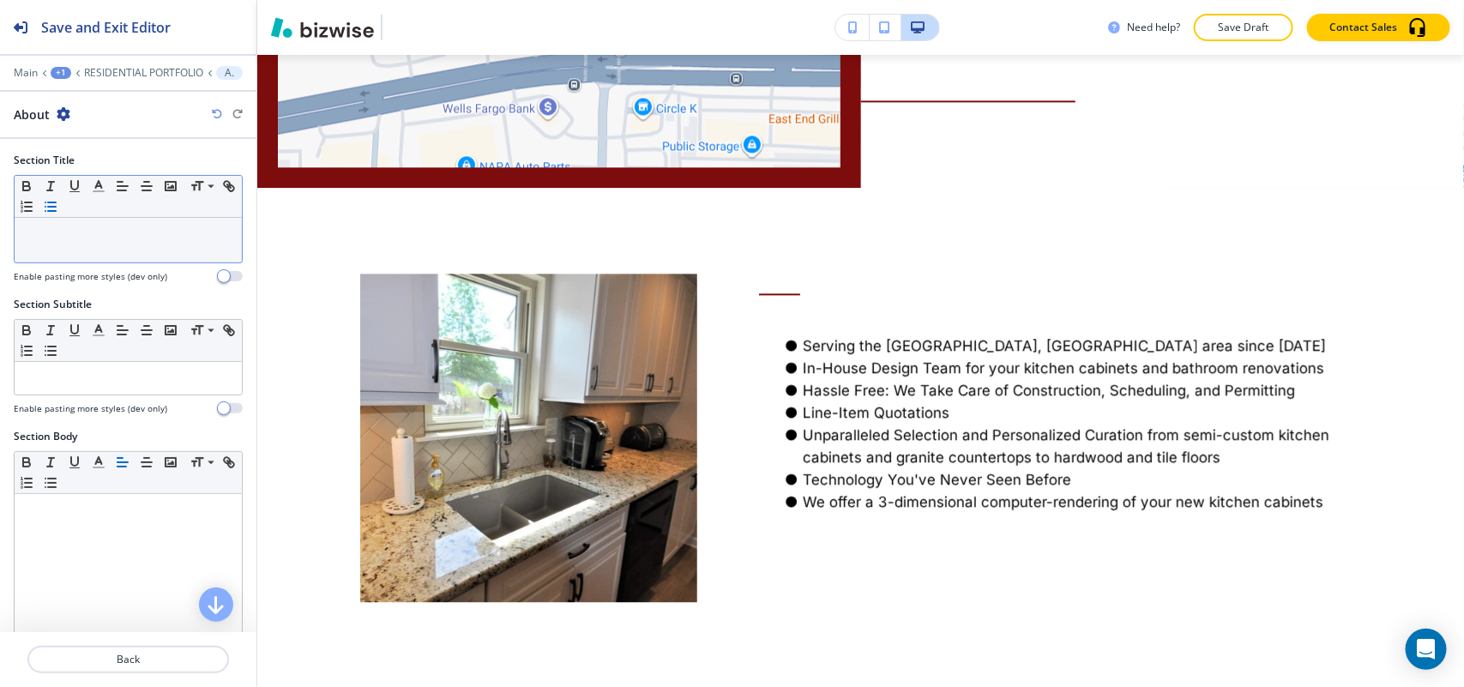
scroll to position [1875, 0]
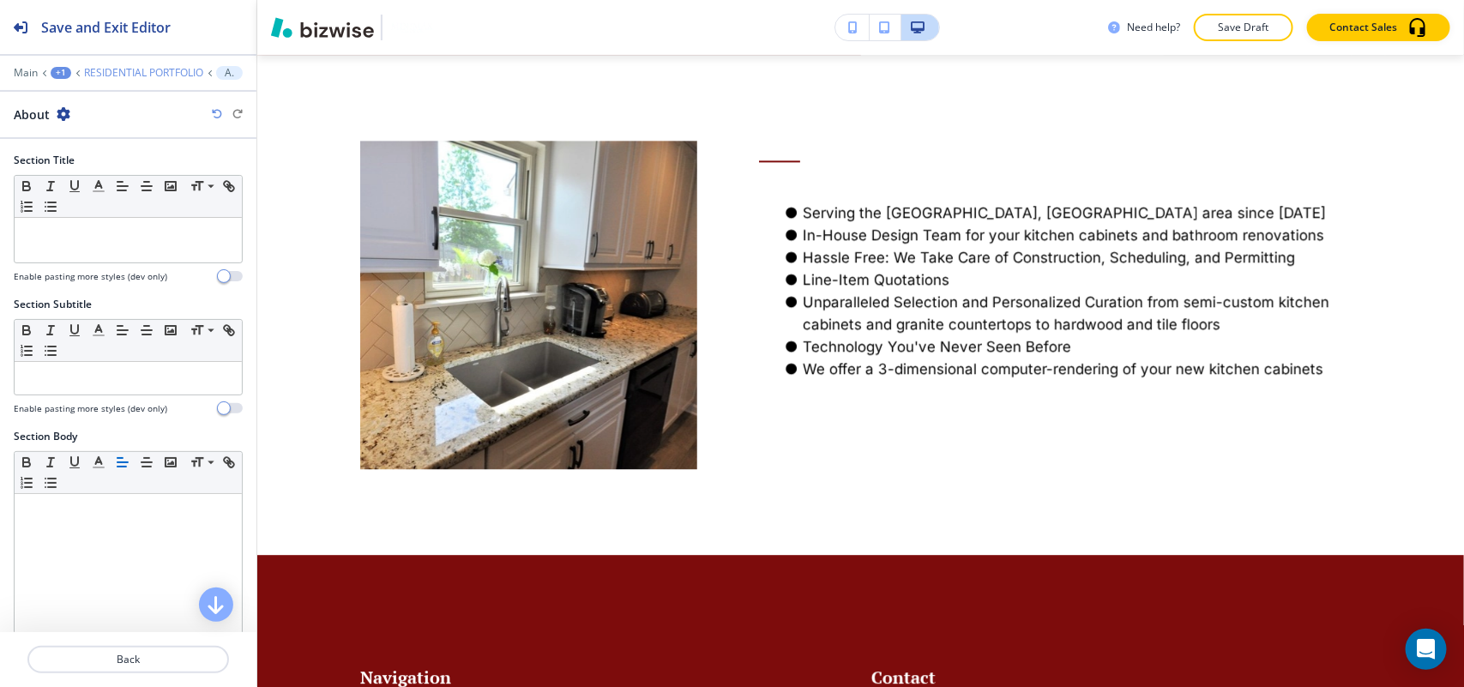
click at [137, 69] on p "RESIDENTIAL PORTFOLIO" at bounding box center [143, 73] width 119 height 12
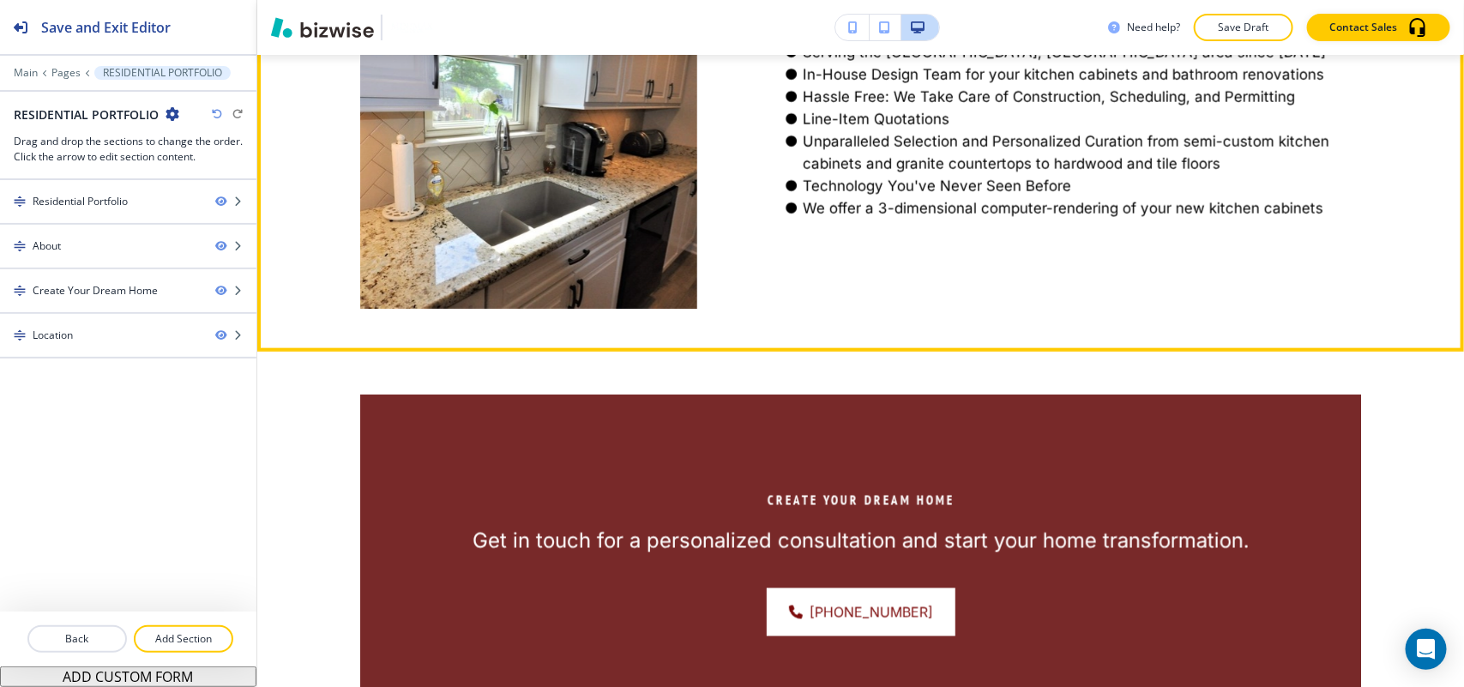
scroll to position [1150, 0]
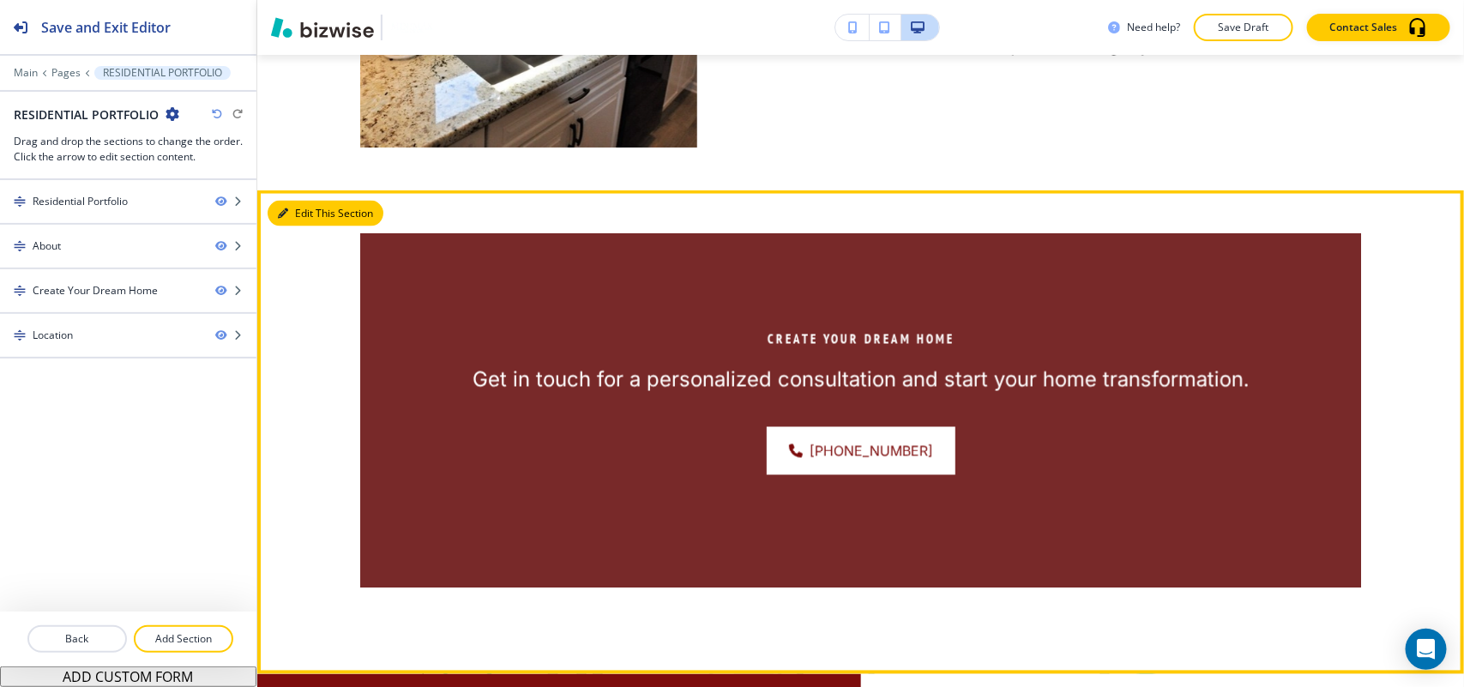
click at [310, 214] on button "Edit This Section" at bounding box center [326, 214] width 116 height 26
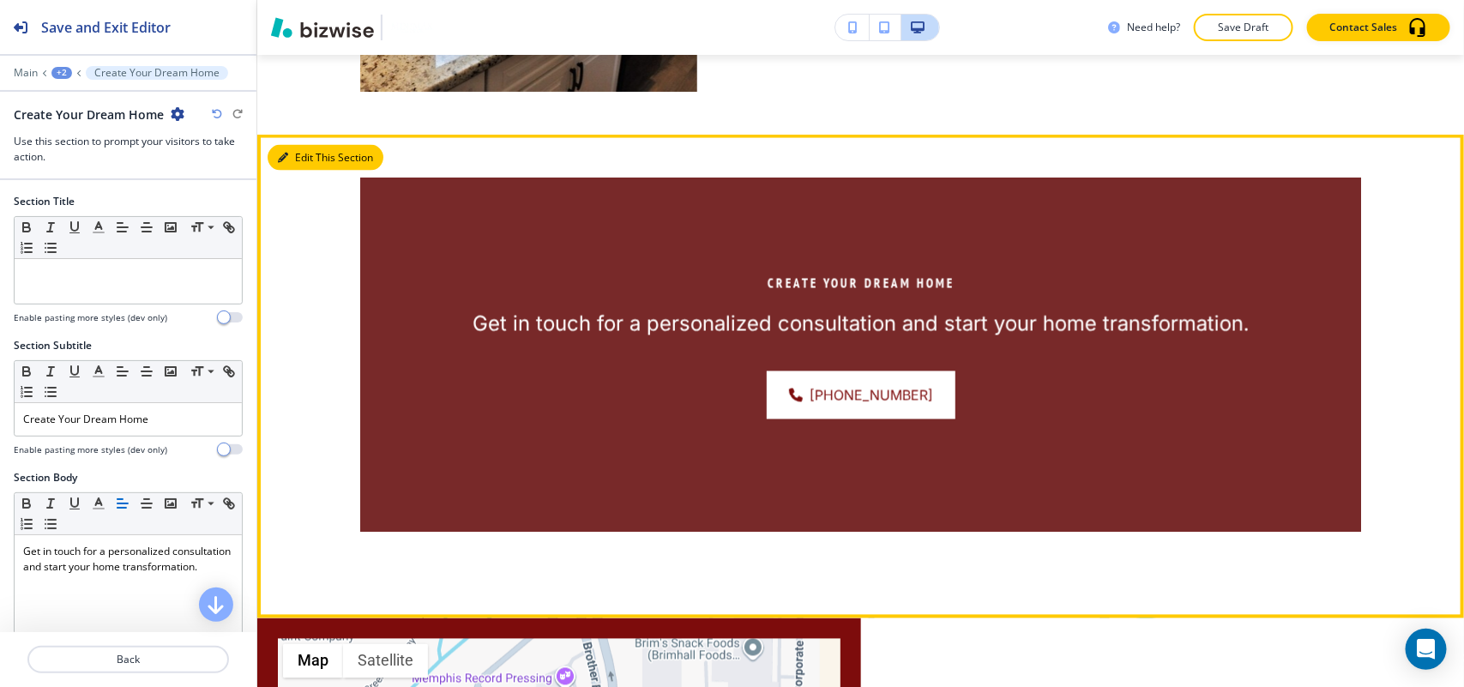
scroll to position [1279, 0]
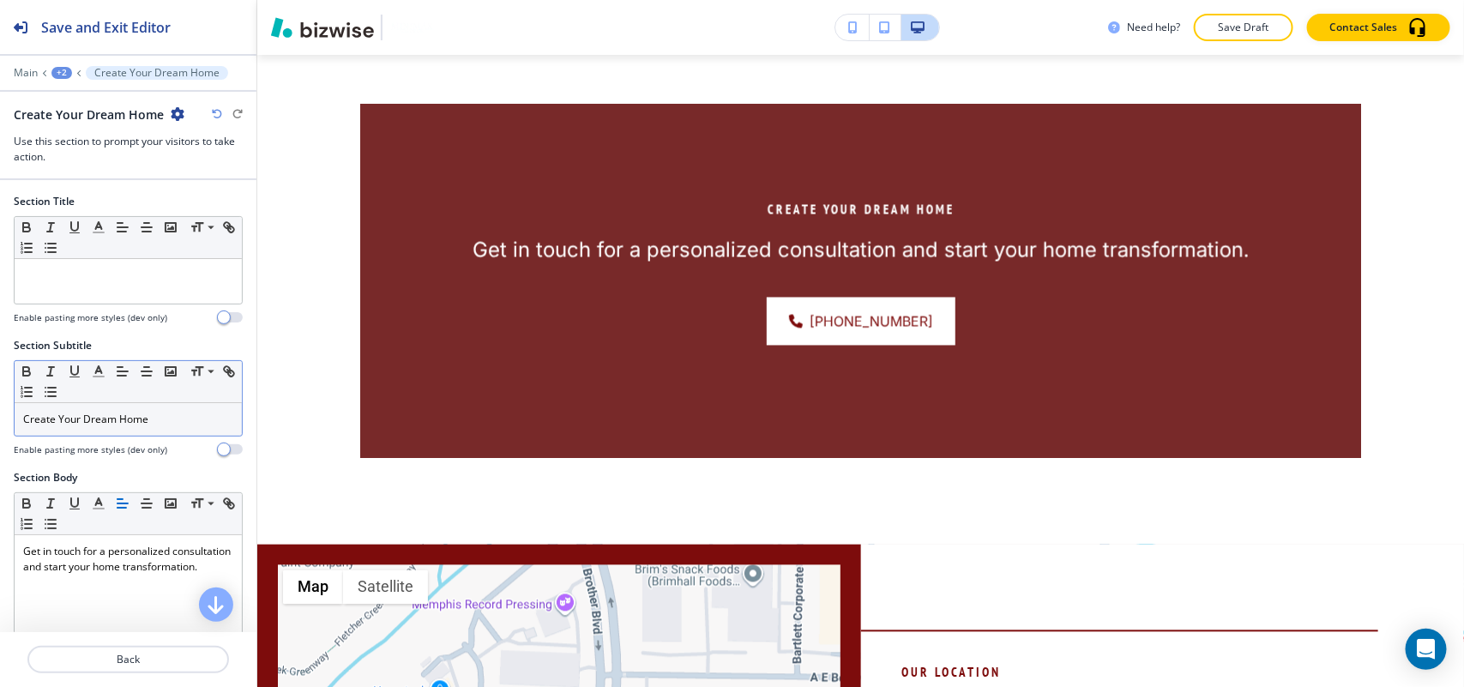
click at [147, 418] on p "Create Your Dream Home" at bounding box center [128, 419] width 210 height 15
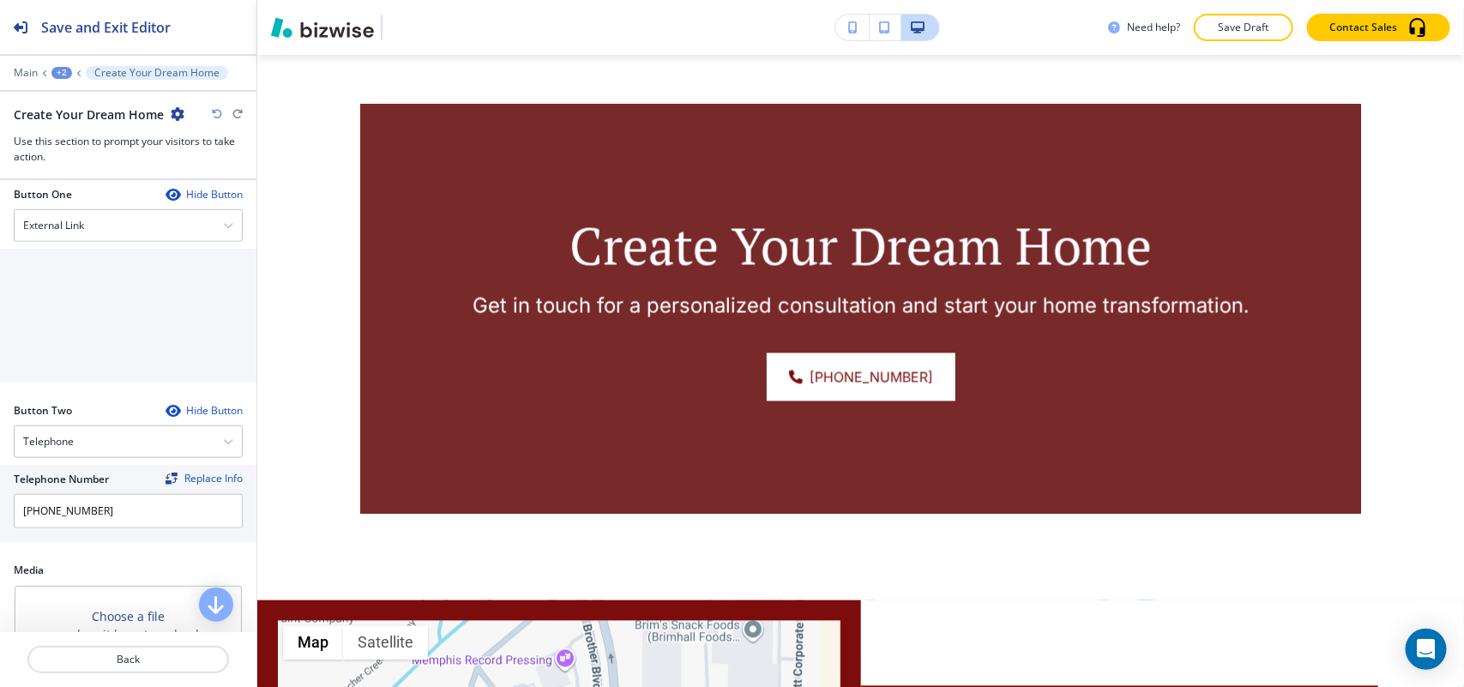
scroll to position [643, 0]
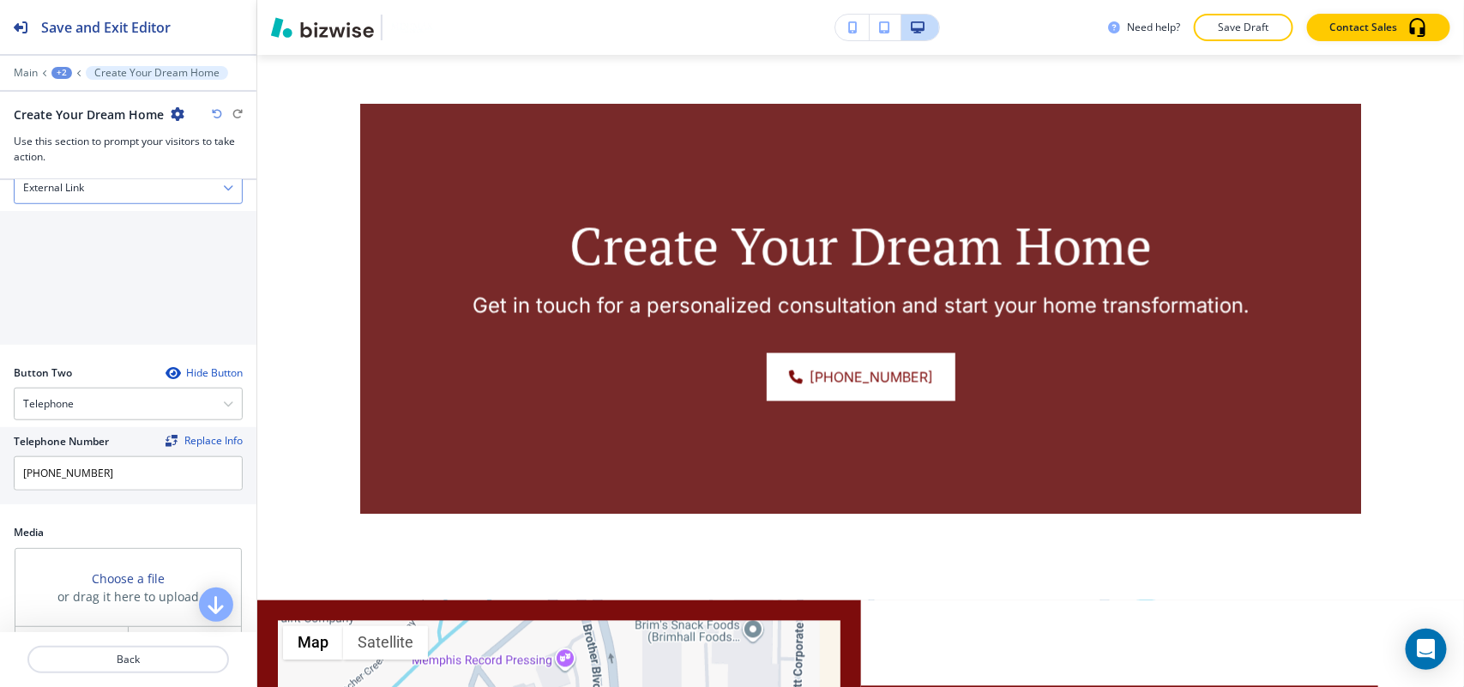
click at [87, 199] on div "External Link" at bounding box center [128, 187] width 227 height 31
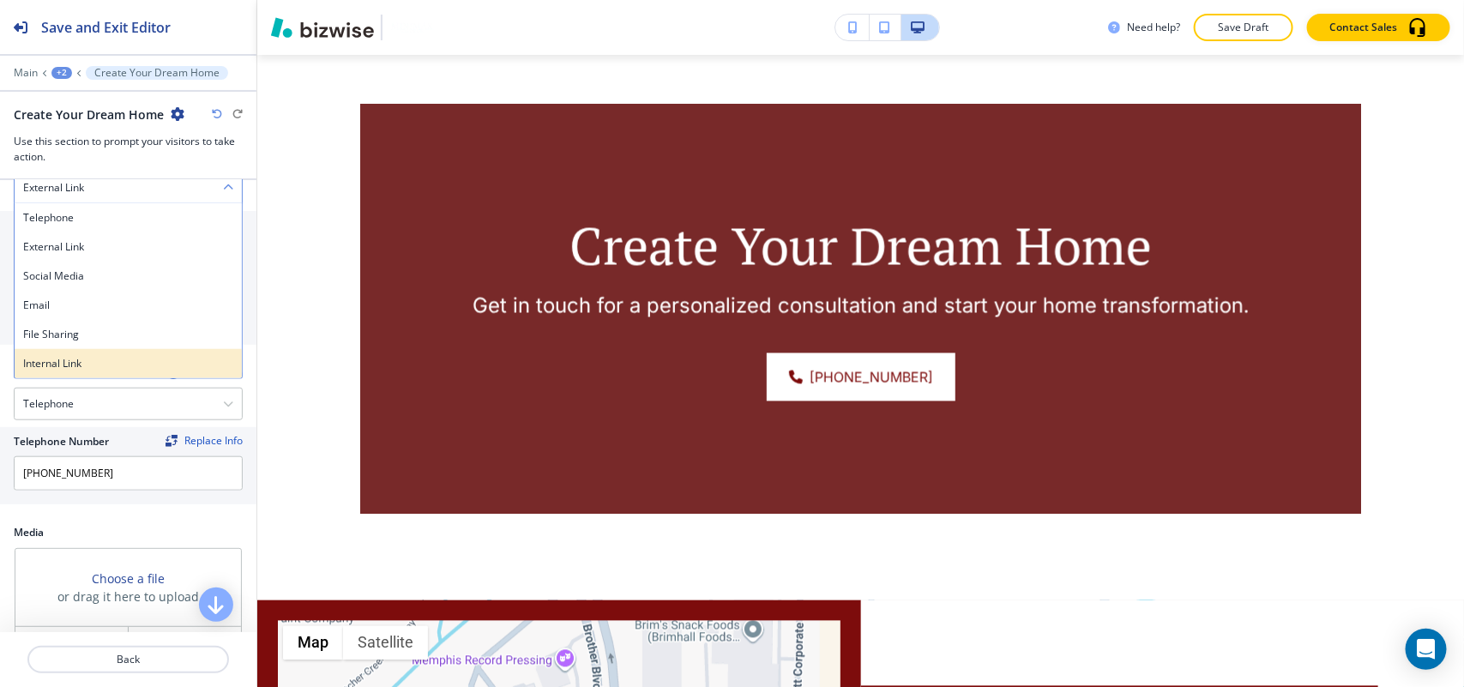
click at [95, 360] on h4 "Internal Link" at bounding box center [128, 363] width 210 height 15
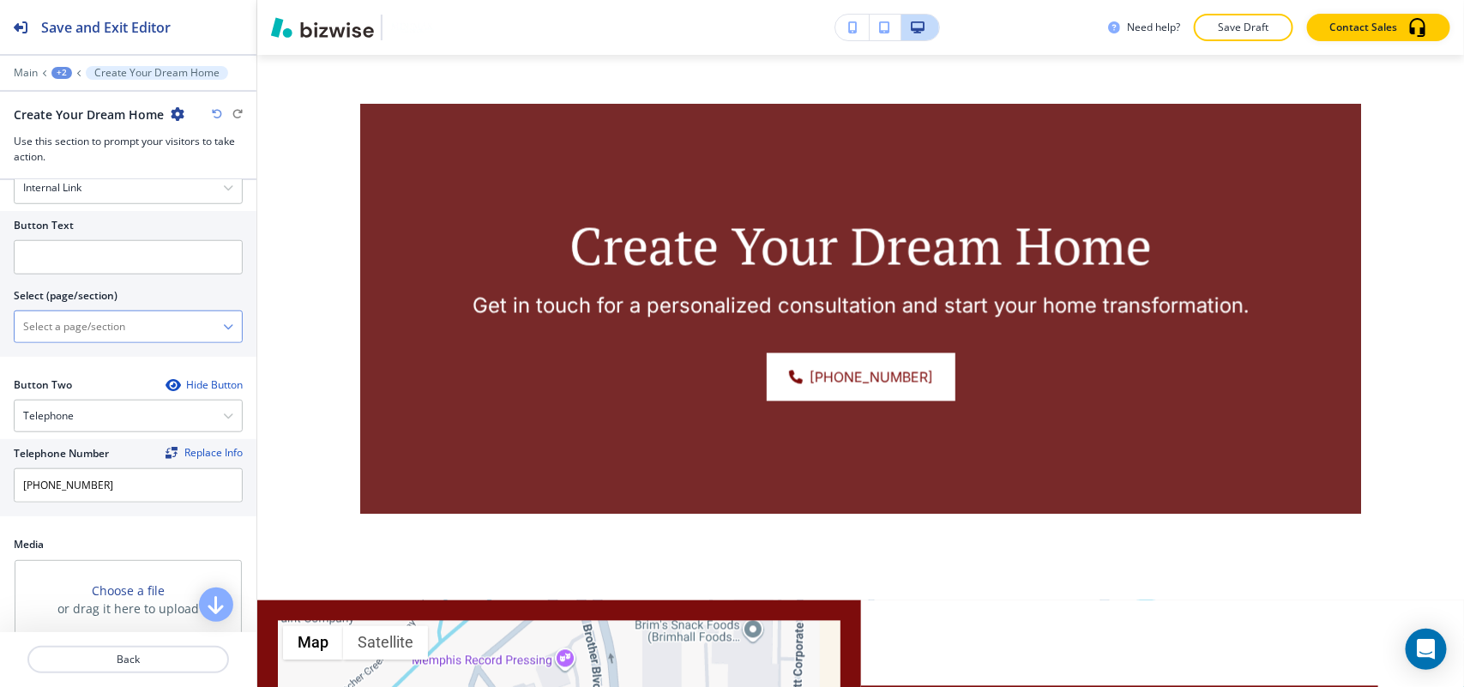
click at [142, 336] on \(page\/section\) "Manual Input" at bounding box center [119, 326] width 208 height 29
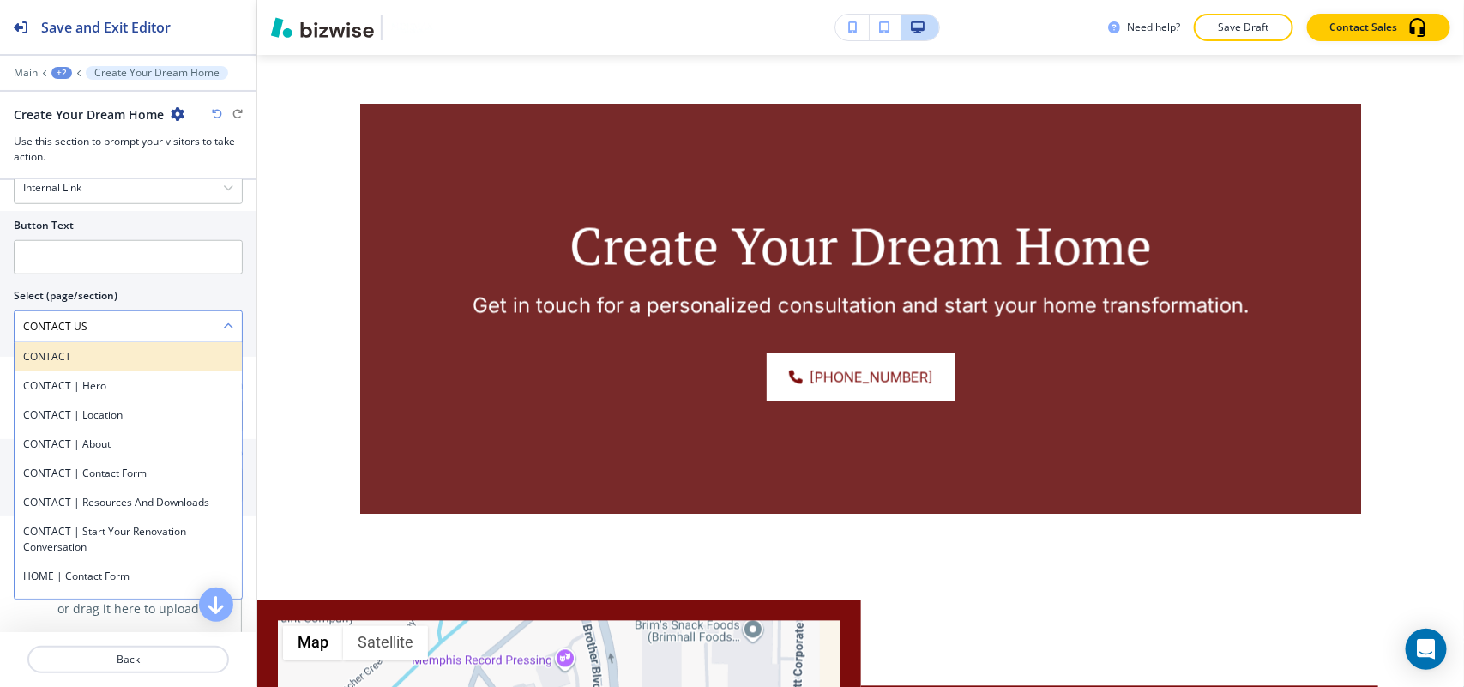
click at [105, 360] on h4 "CONTACT" at bounding box center [128, 356] width 210 height 15
type \(page\/section\) "CONTACT"
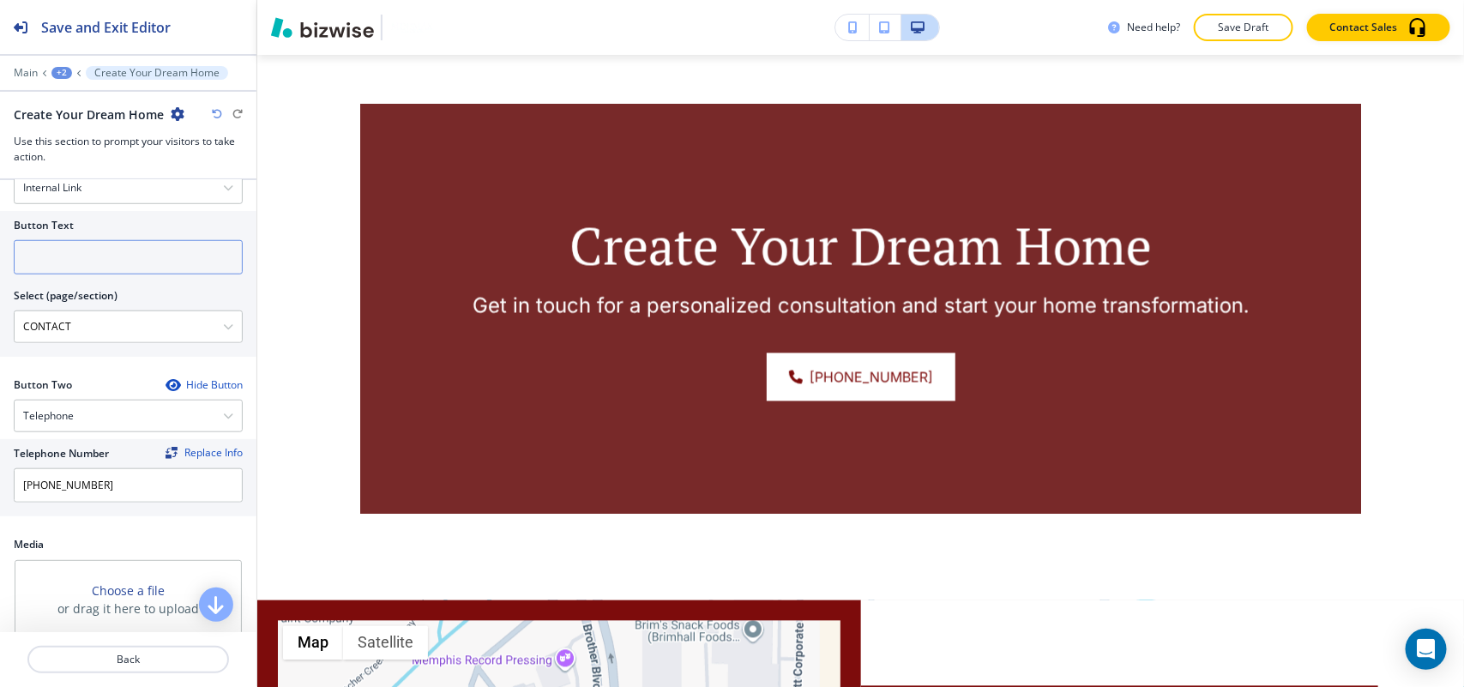
click at [104, 263] on input "text" at bounding box center [128, 257] width 229 height 34
paste input "CONTACT US"
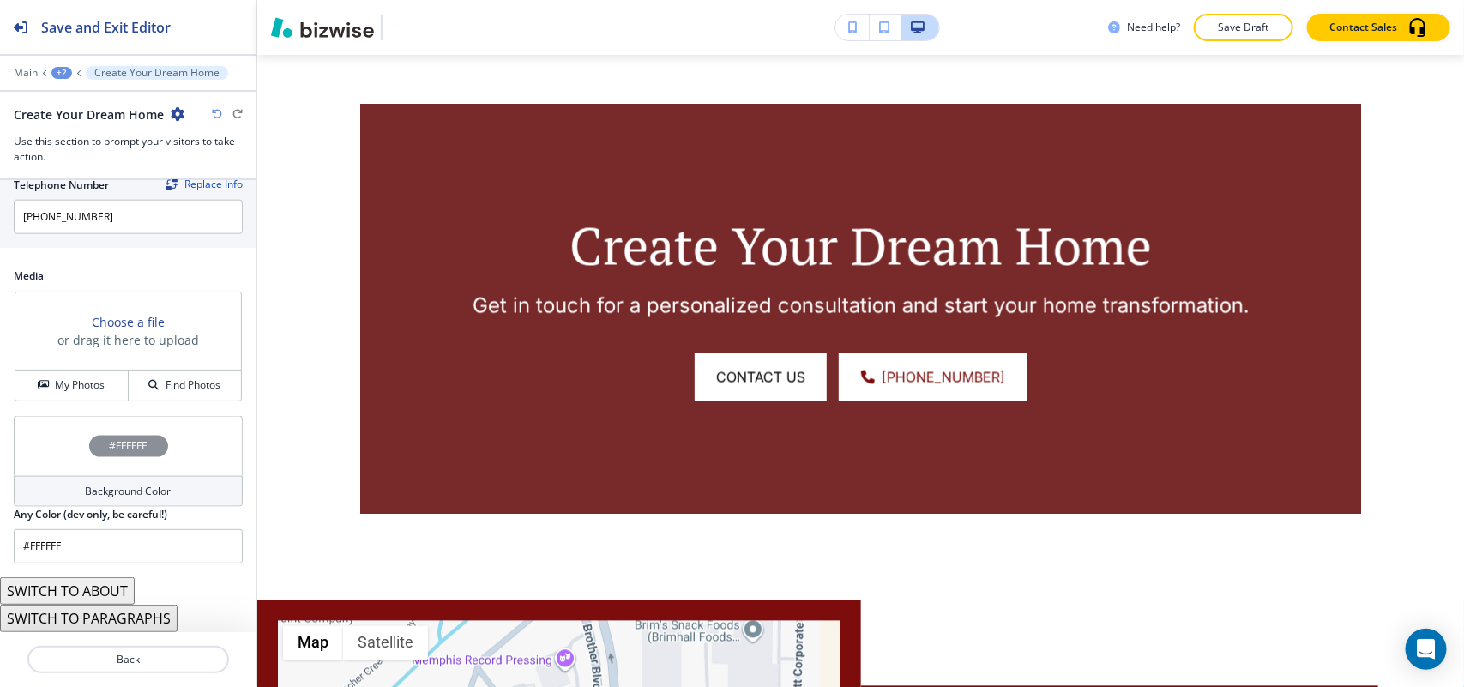
scroll to position [916, 0]
type input "CONTACT US"
click at [65, 386] on h4 "My Photos" at bounding box center [80, 384] width 50 height 15
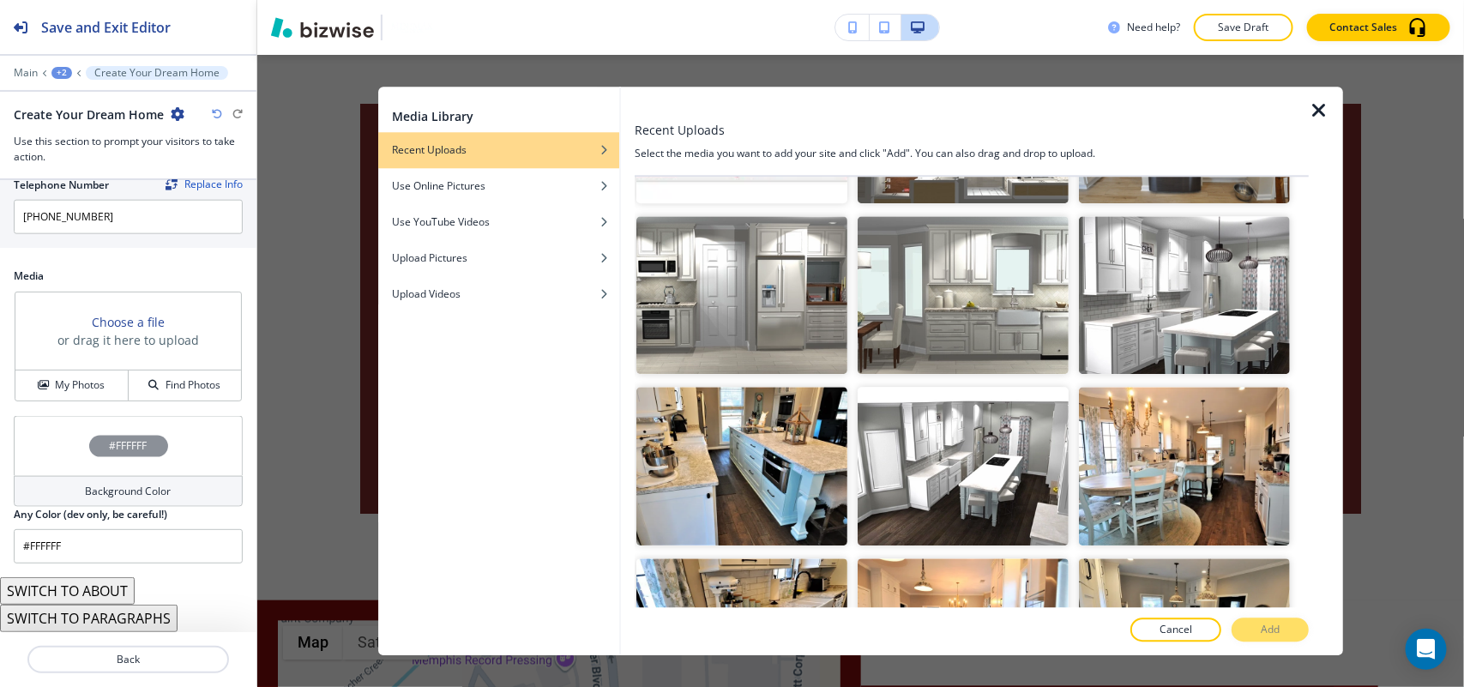
scroll to position [1207, 0]
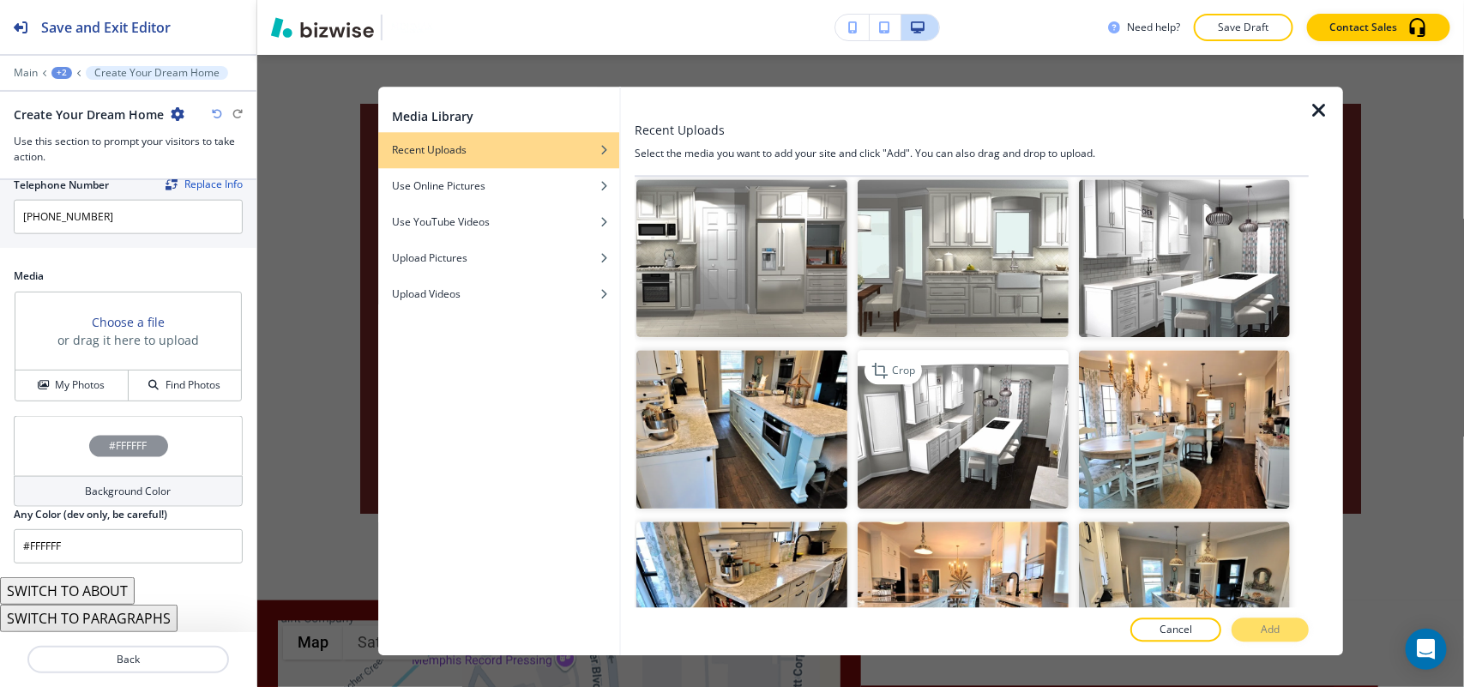
click at [901, 442] on img "button" at bounding box center [963, 430] width 211 height 159
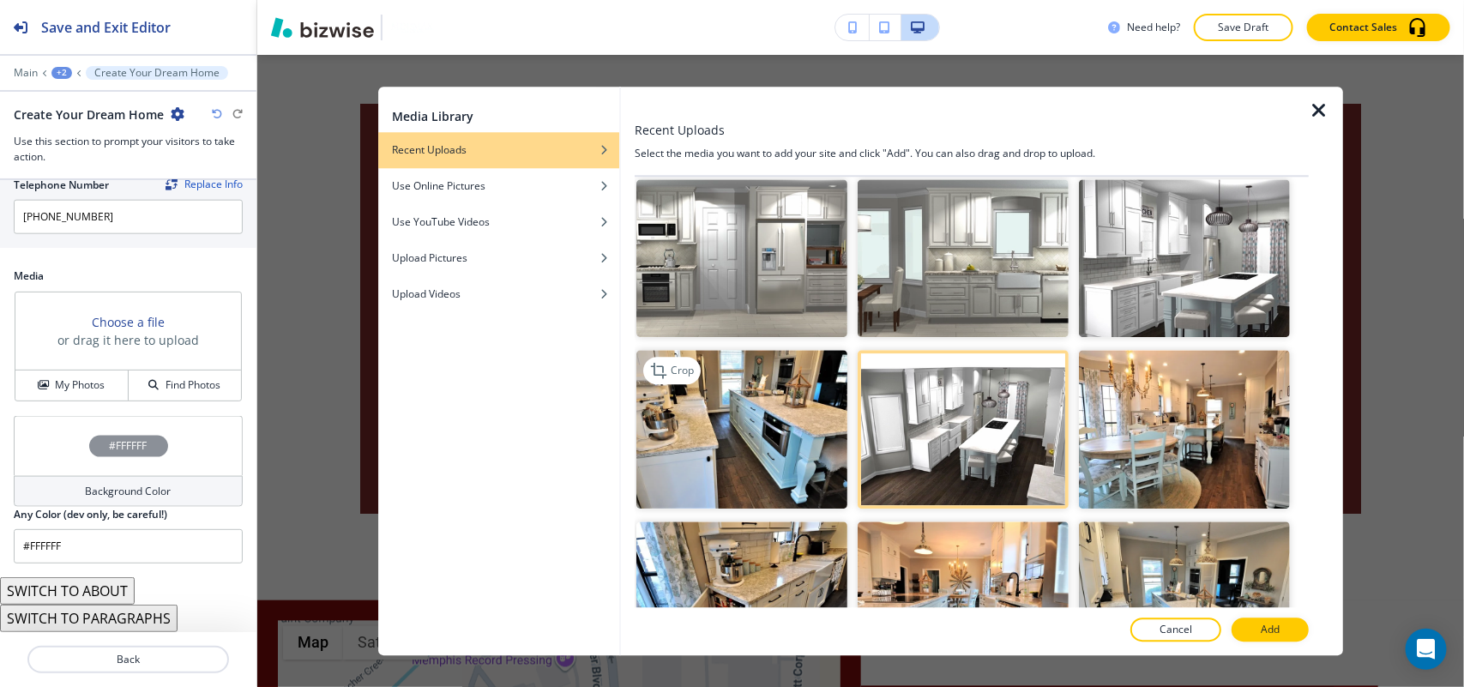
click at [746, 442] on img "button" at bounding box center [741, 430] width 211 height 159
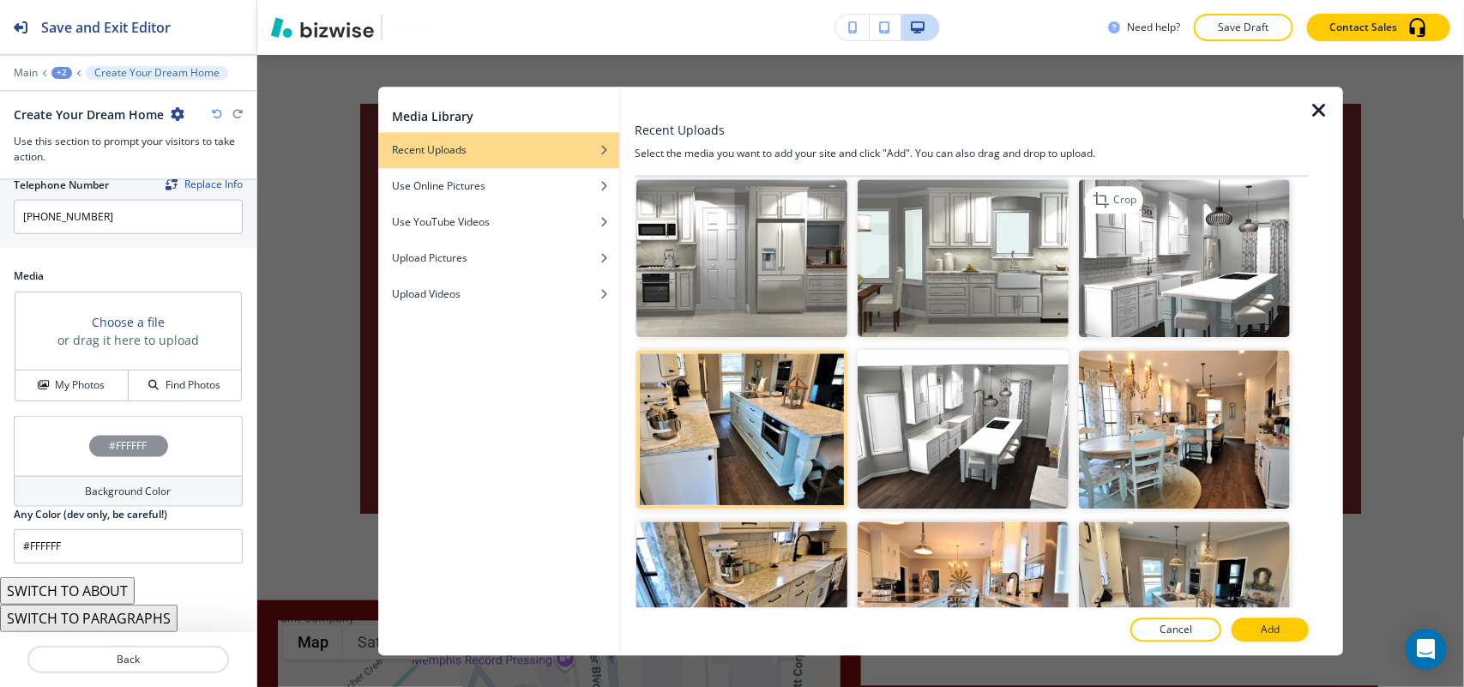
click at [1173, 262] on img "button" at bounding box center [1184, 258] width 211 height 159
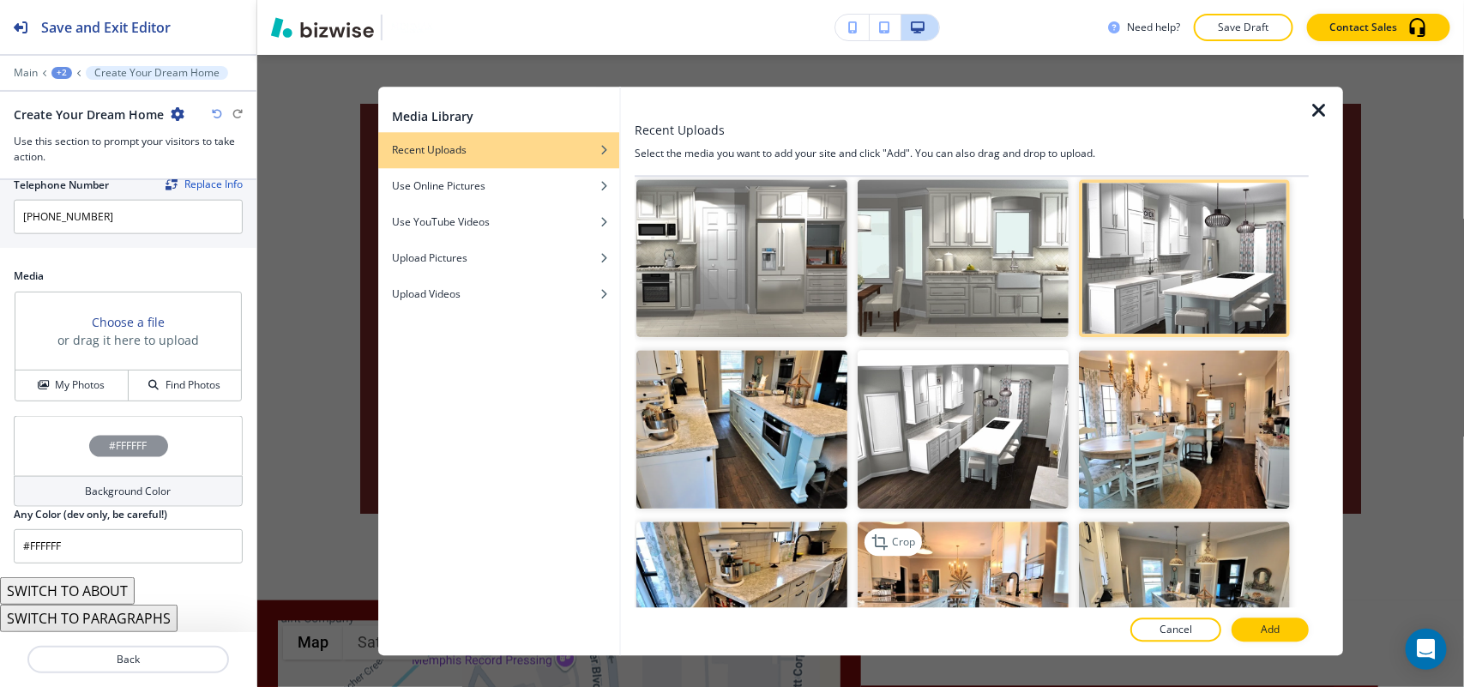
scroll to position [1315, 0]
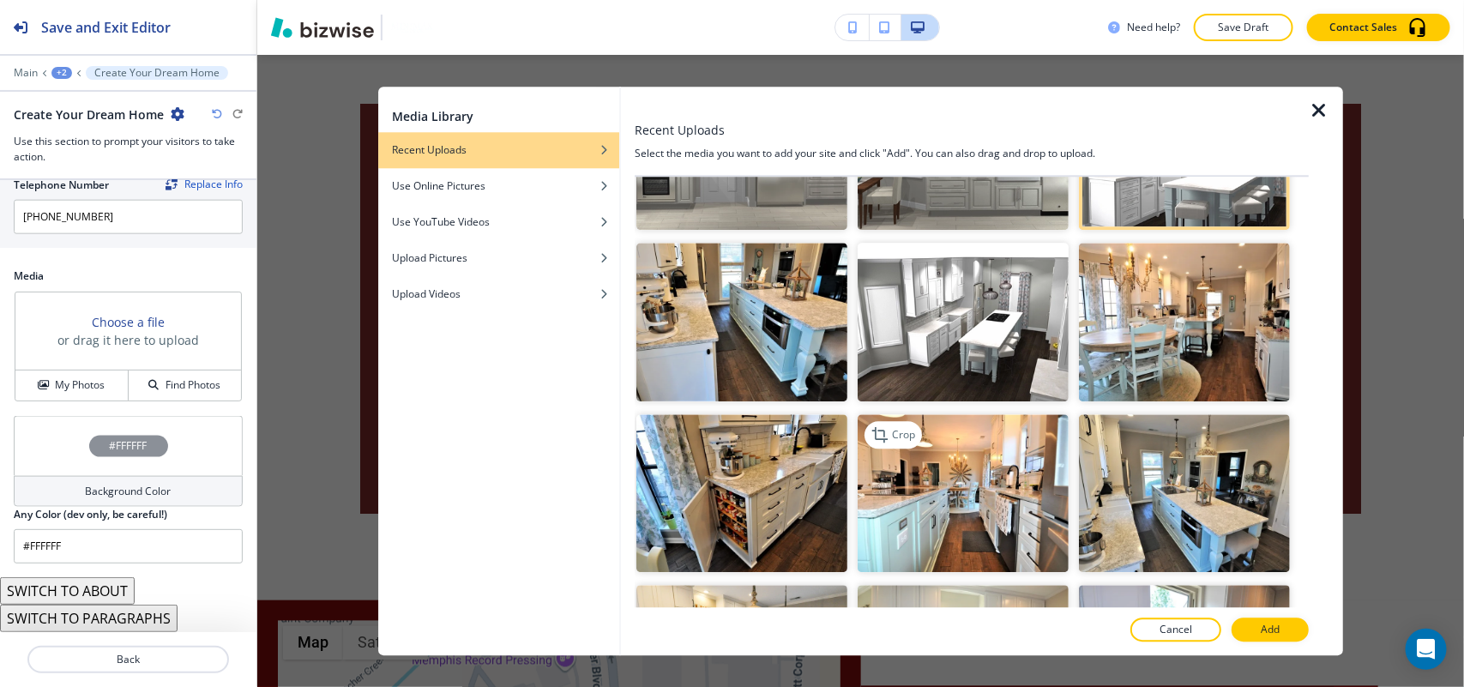
click at [975, 485] on img "button" at bounding box center [963, 493] width 211 height 159
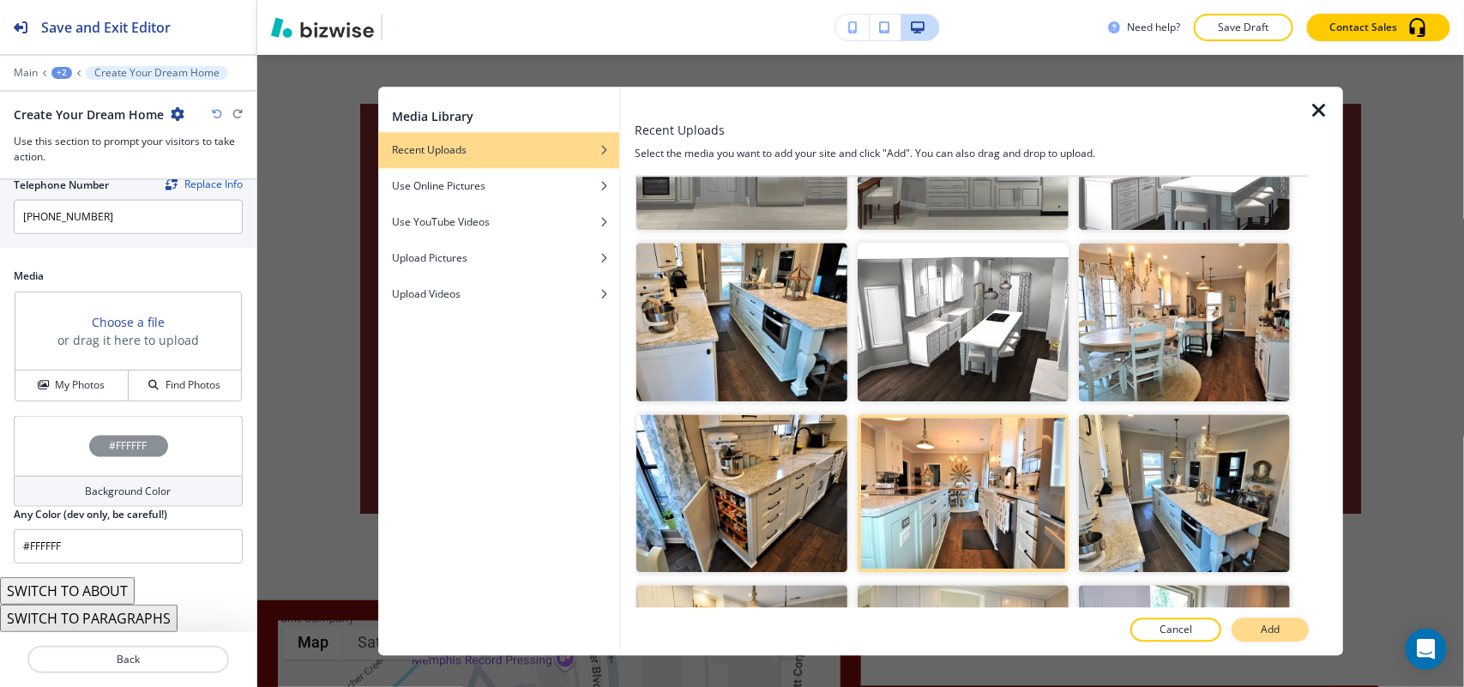
click at [1274, 630] on p "Add" at bounding box center [1270, 629] width 19 height 15
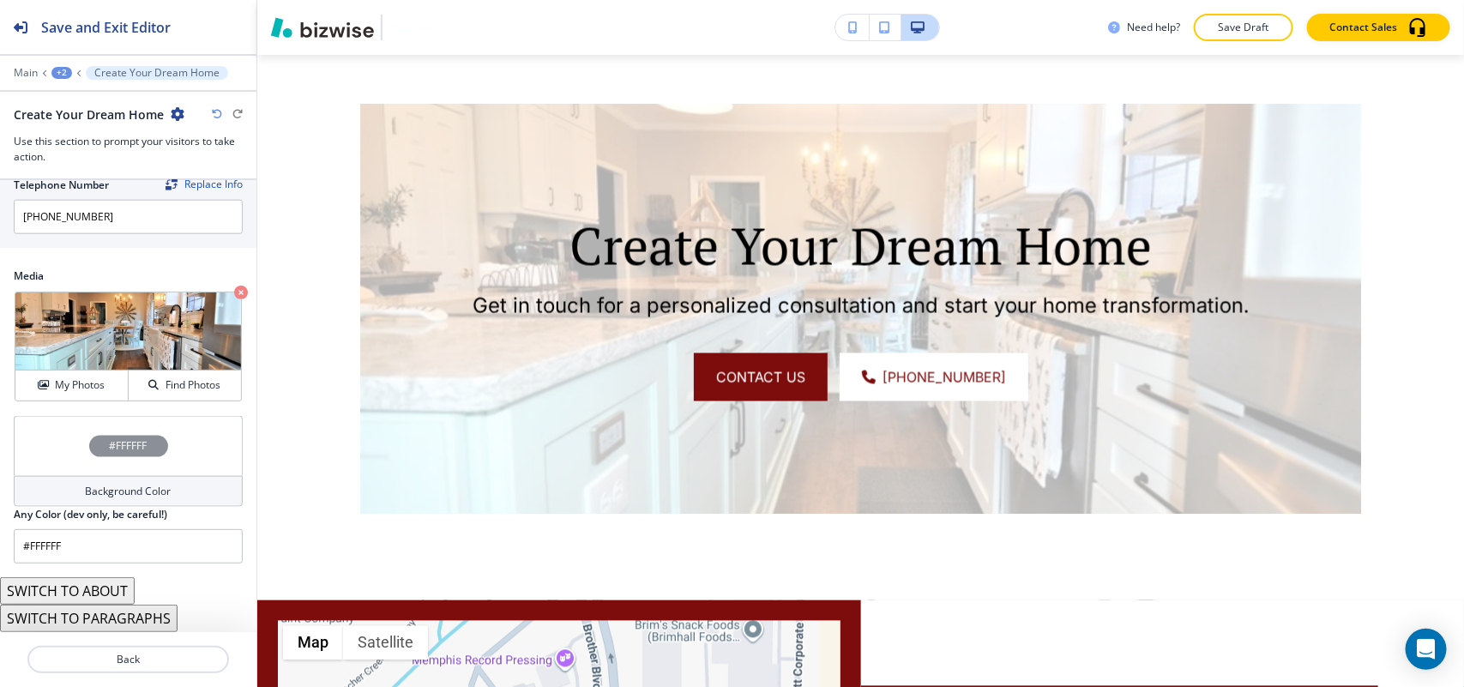
click at [45, 429] on div "#FFFFFF" at bounding box center [128, 446] width 229 height 60
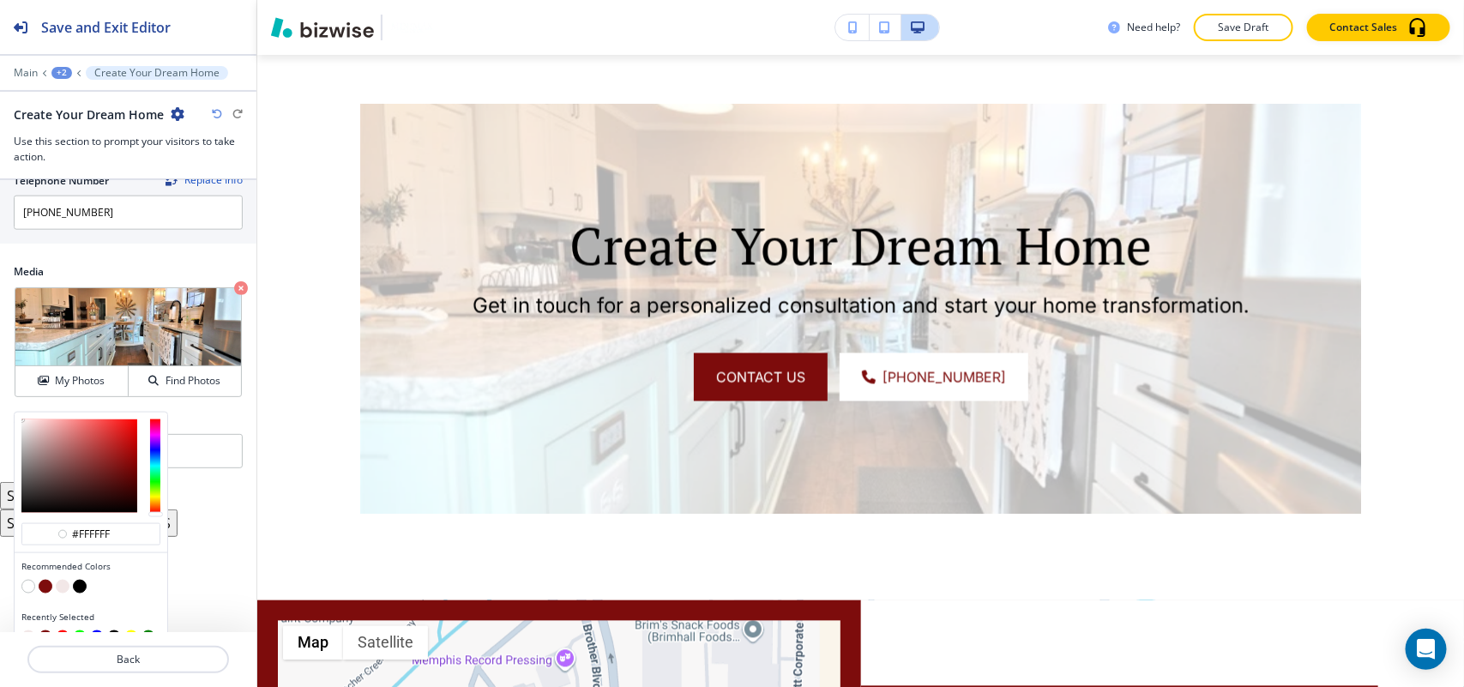
click at [47, 587] on button "button" at bounding box center [46, 587] width 14 height 14
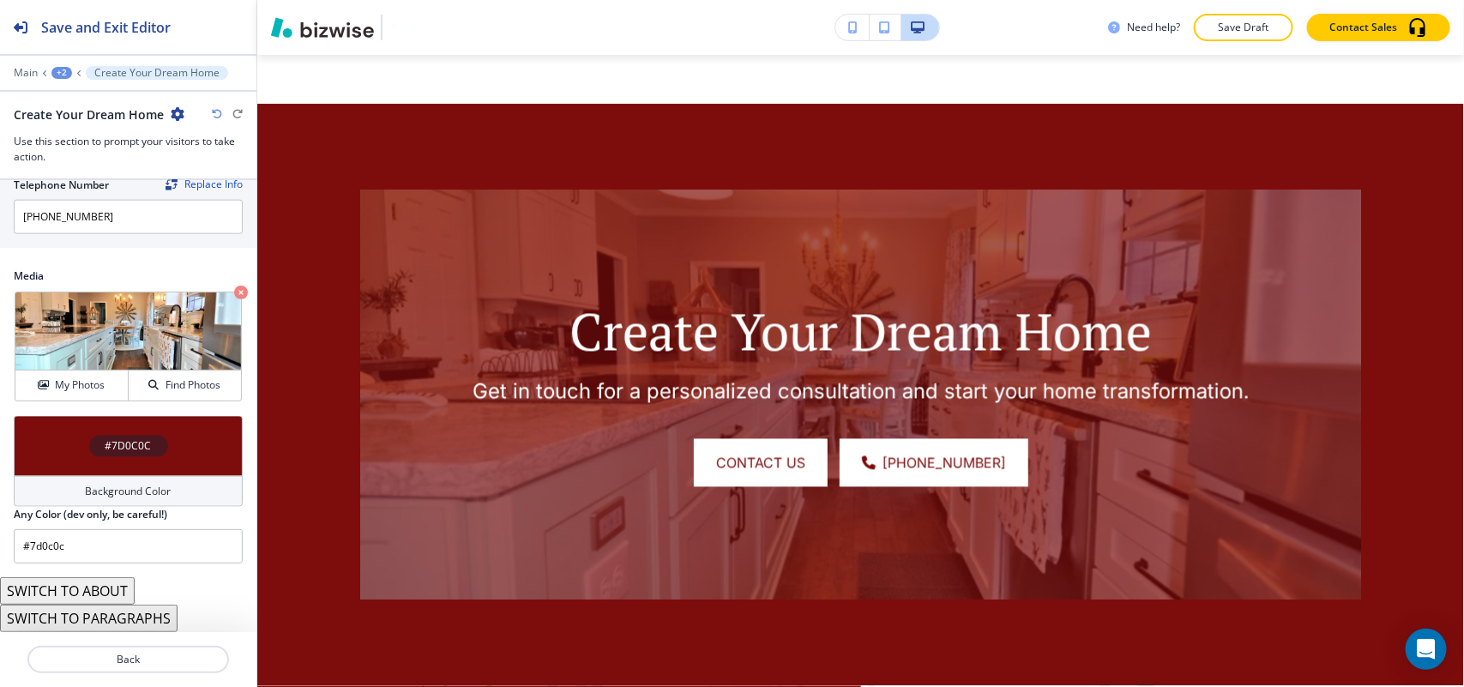
type input "#7d0c0c"
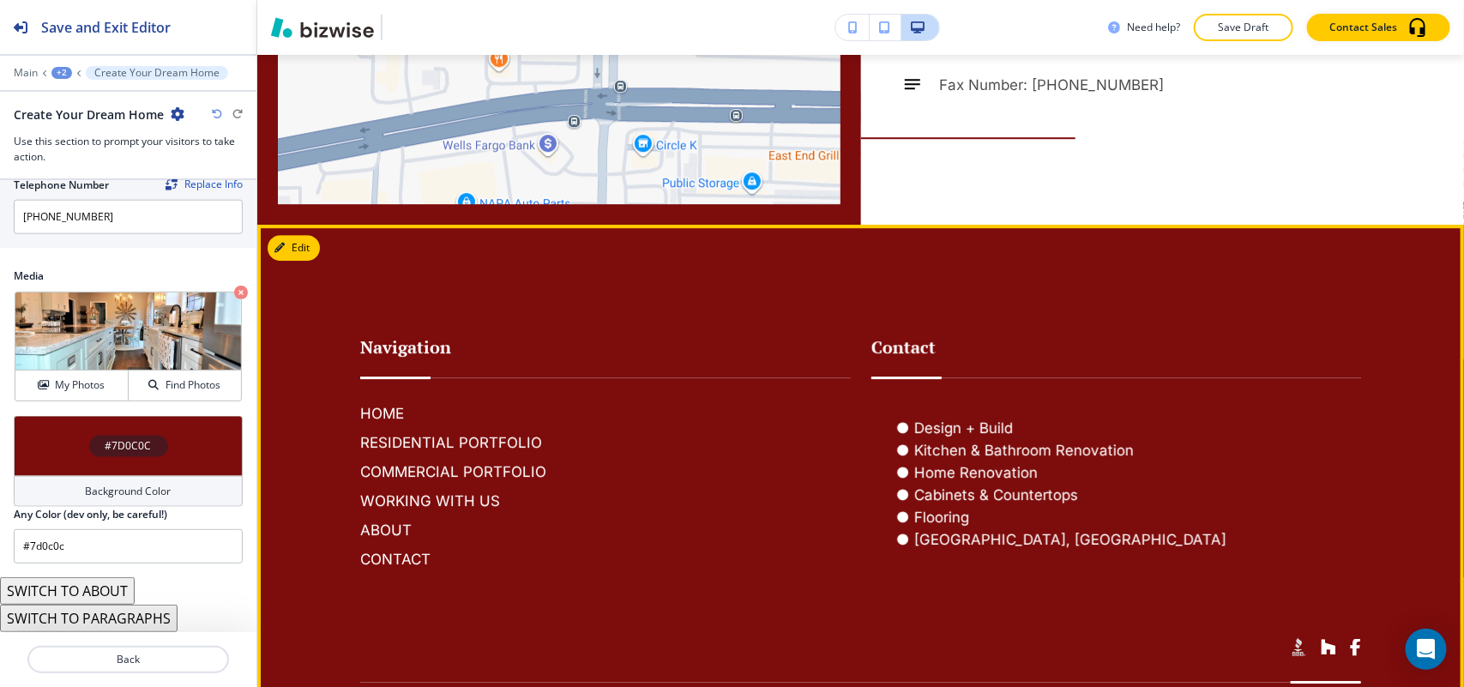
scroll to position [2447, 0]
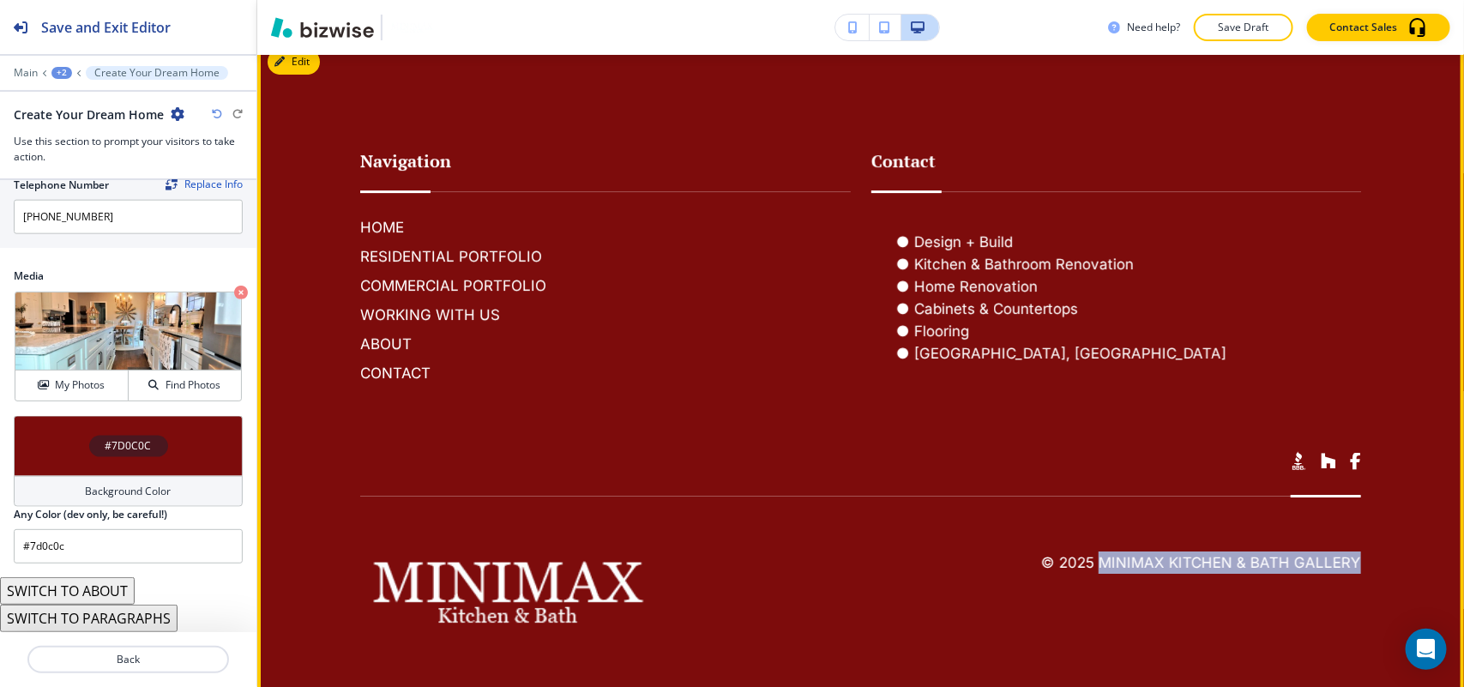
drag, startPoint x: 1244, startPoint y: 555, endPoint x: 1092, endPoint y: 555, distance: 152.6
click at [1092, 555] on footer "Navigation HOME RESIDENTIAL PORTFOLIO COMMERCIAL PORTFOLIO WORKING WITH US ABOU…" at bounding box center [860, 365] width 1207 height 653
copy h6 "MiniMax Kitchen & Bath Gallery"
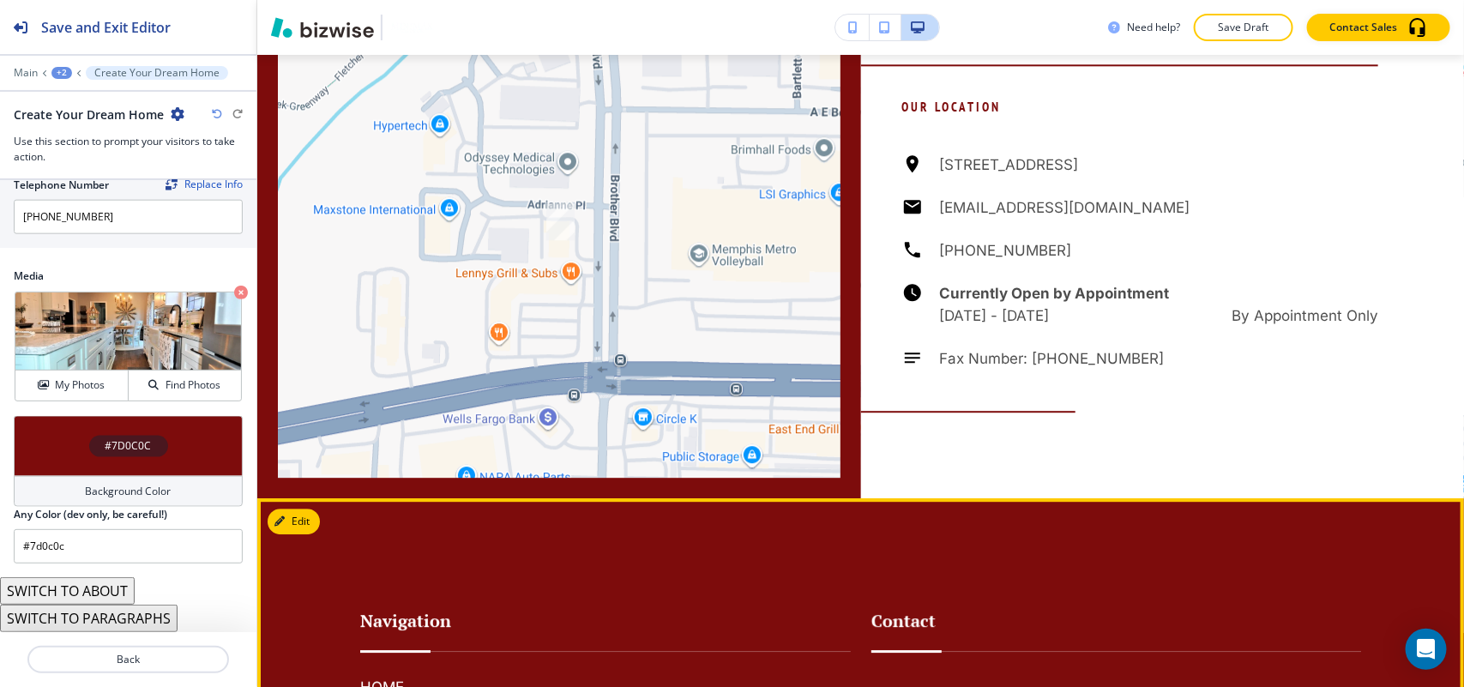
scroll to position [1803, 0]
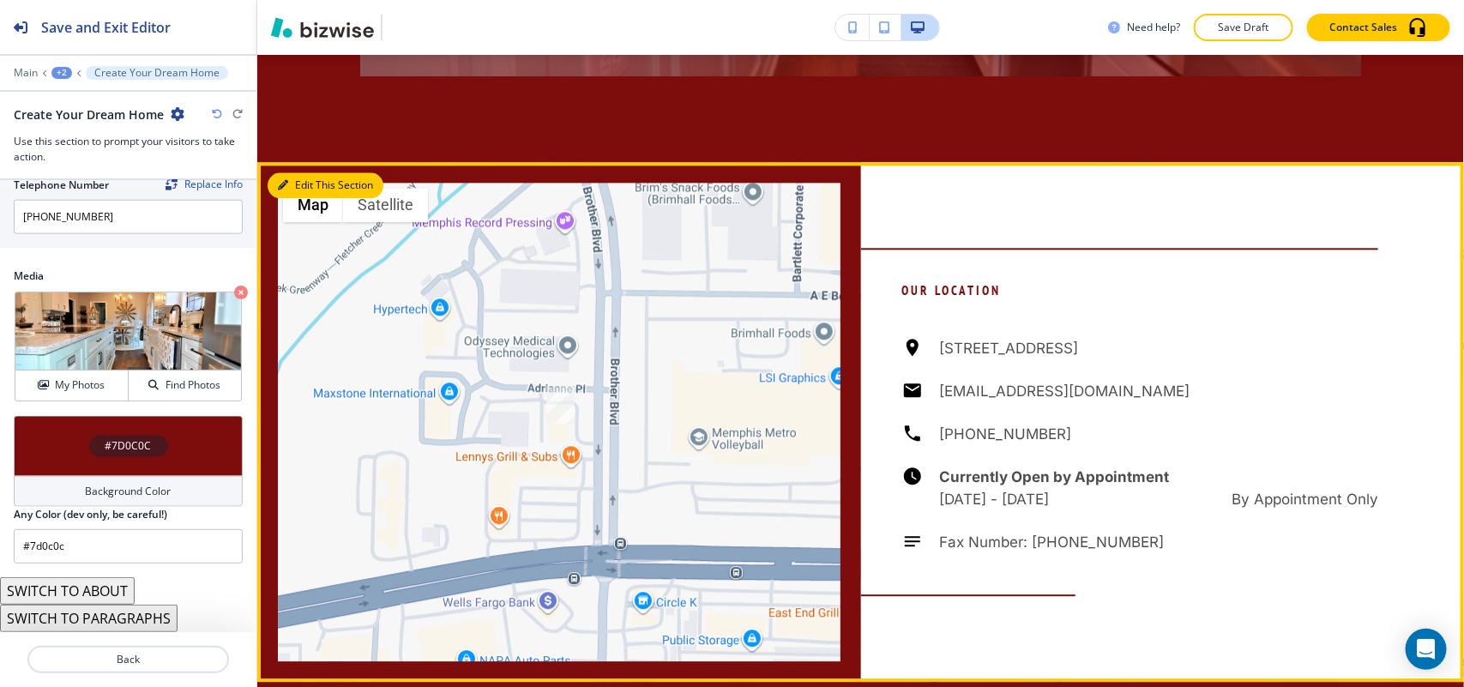
click at [305, 181] on button "Edit This Section" at bounding box center [326, 185] width 116 height 26
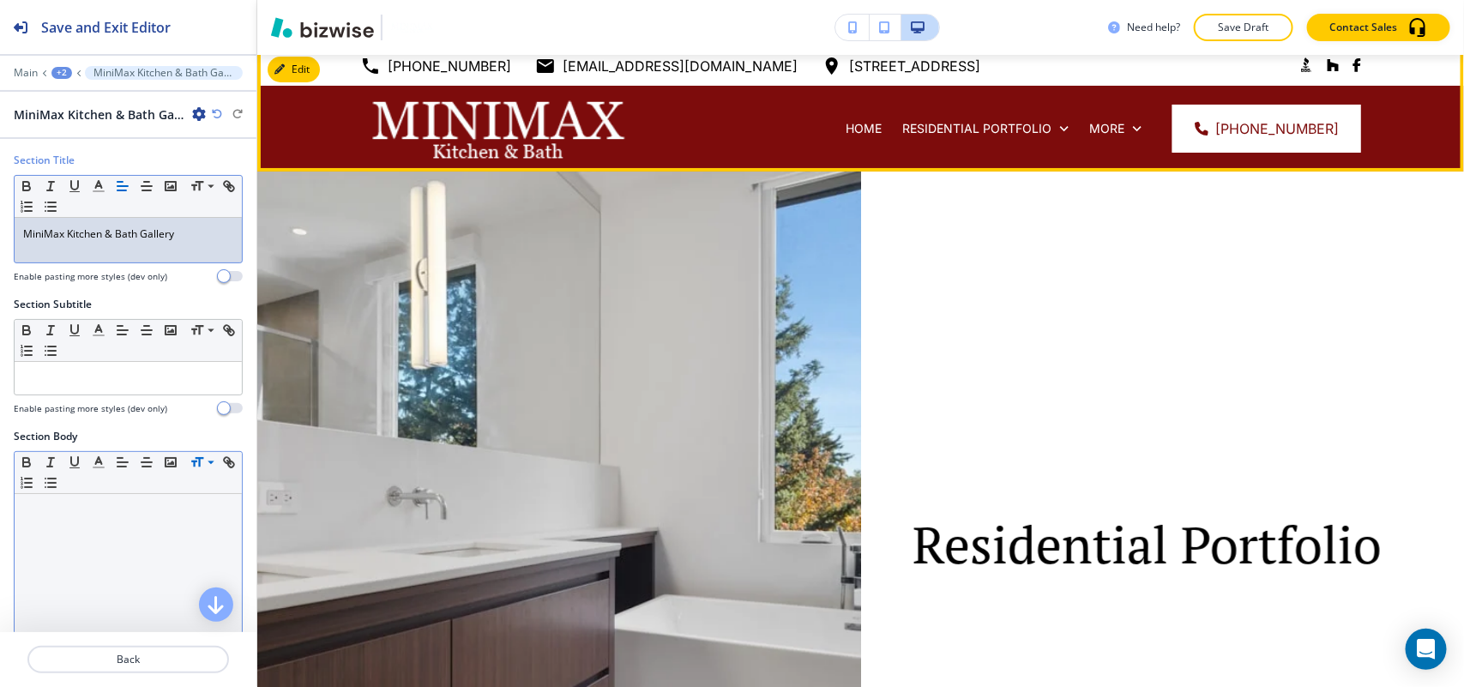
scroll to position [0, 0]
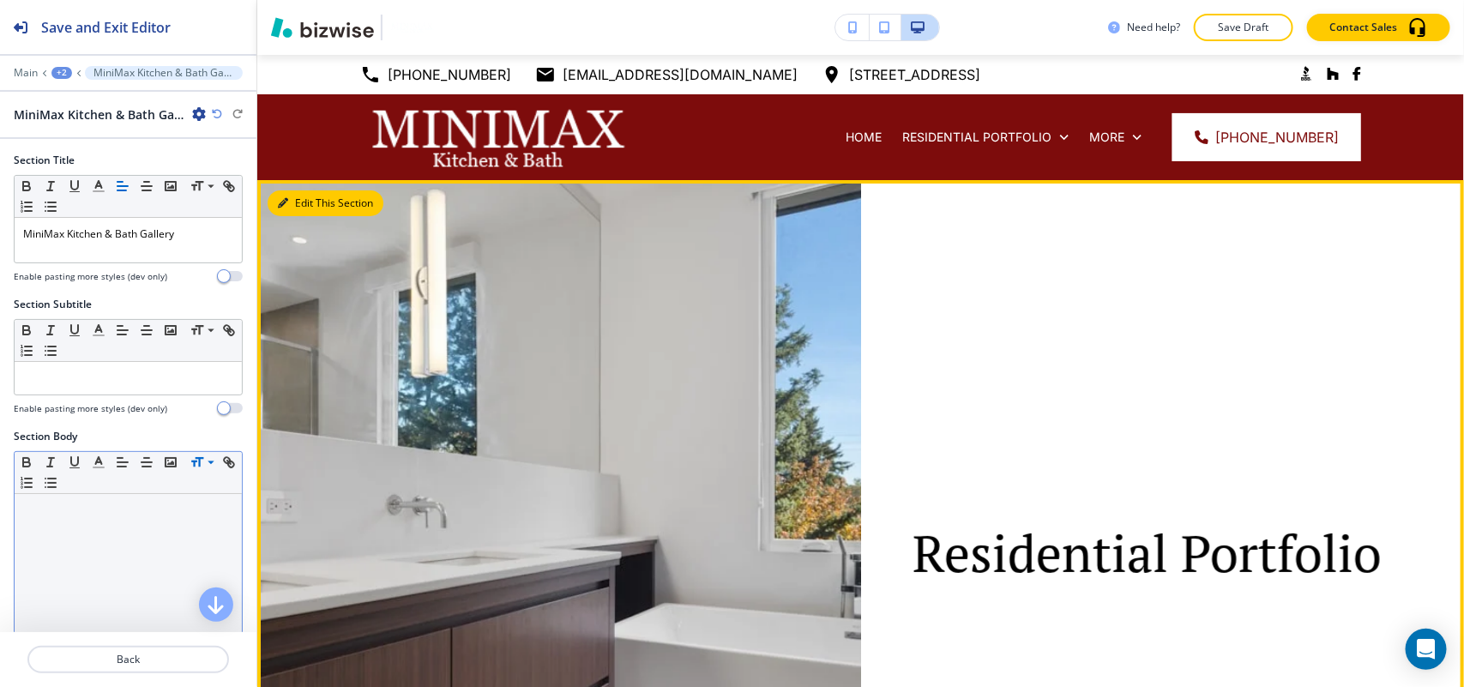
click at [268, 199] on button "Edit This Section" at bounding box center [326, 203] width 116 height 26
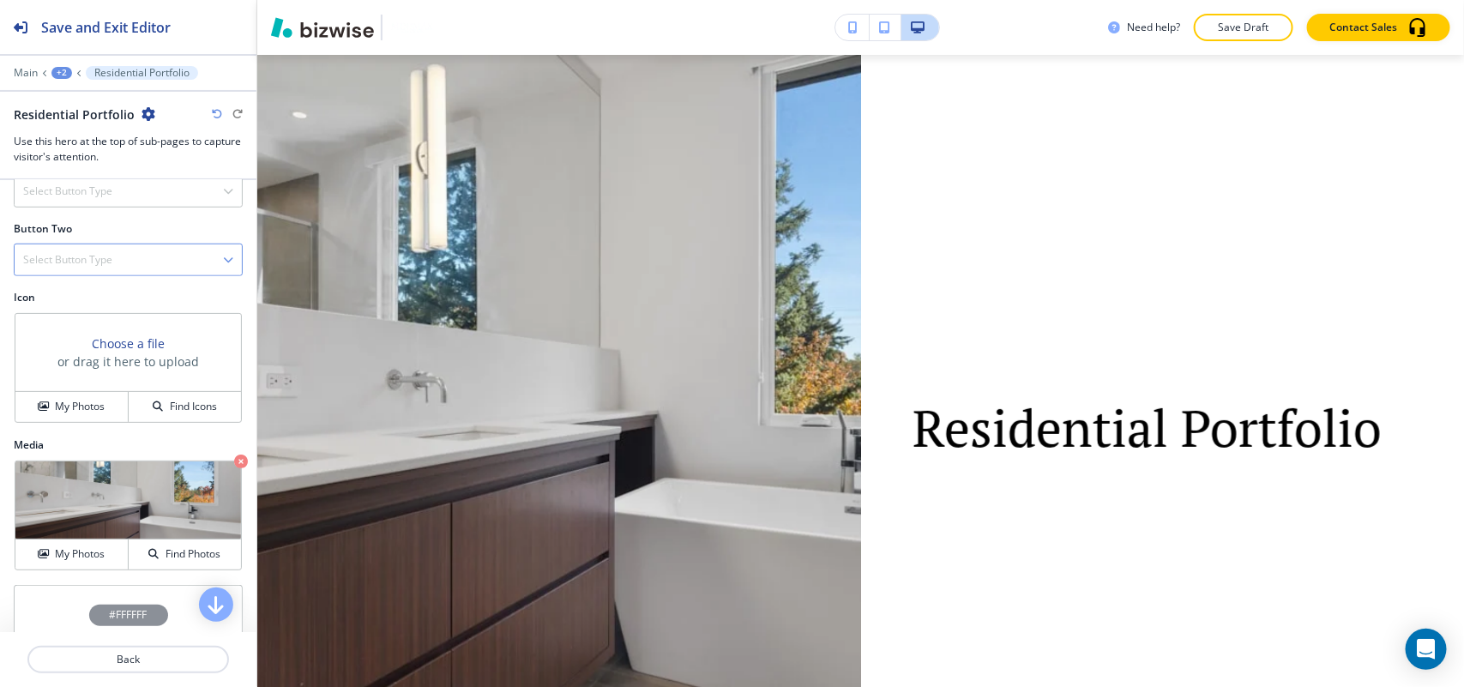
scroll to position [536, 0]
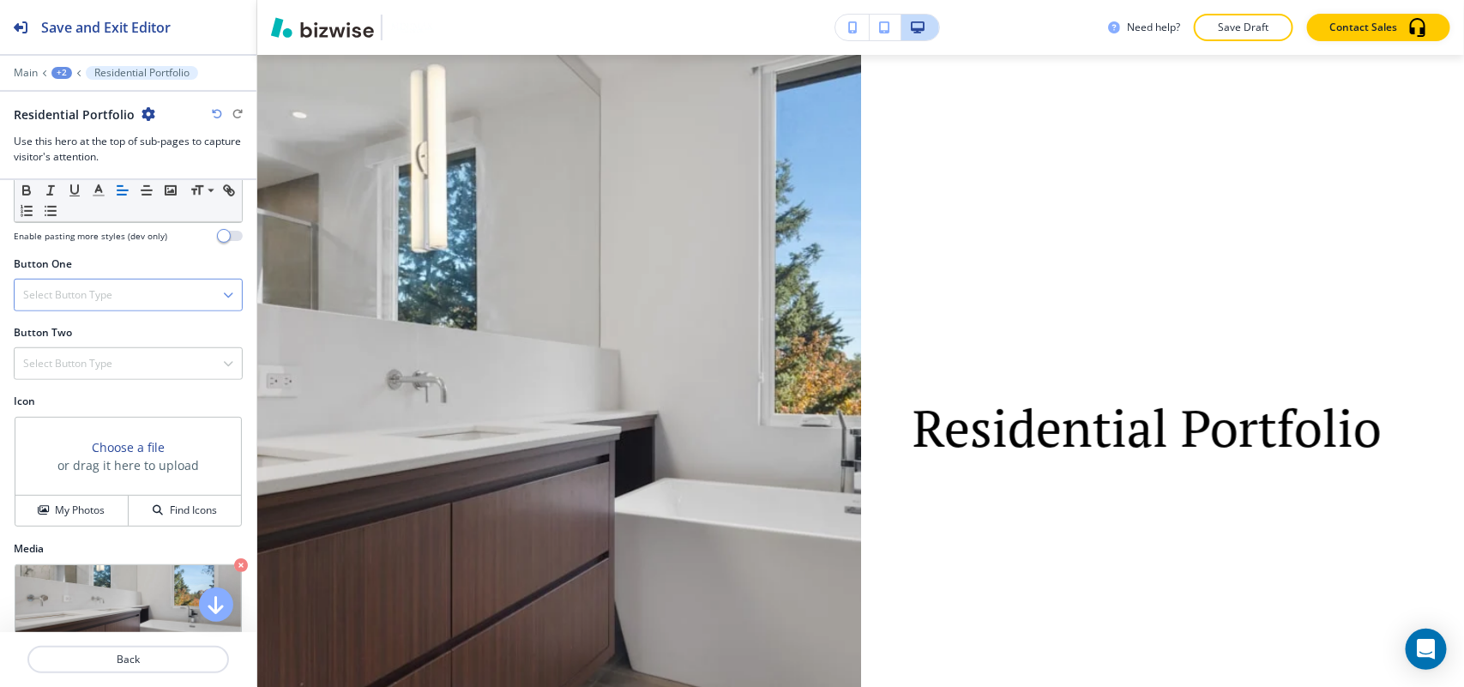
click at [62, 298] on h4 "Select Button Type" at bounding box center [67, 294] width 89 height 15
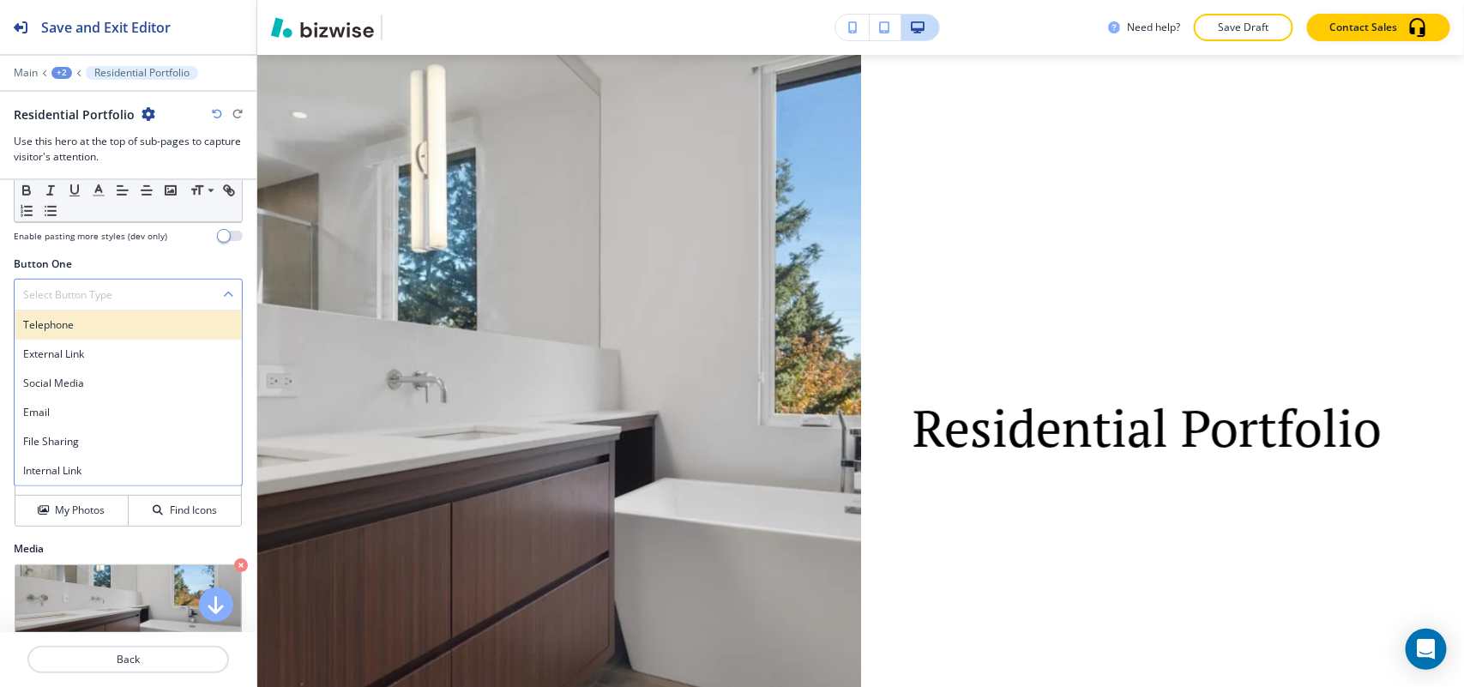
click at [73, 327] on h4 "Telephone" at bounding box center [128, 324] width 210 height 15
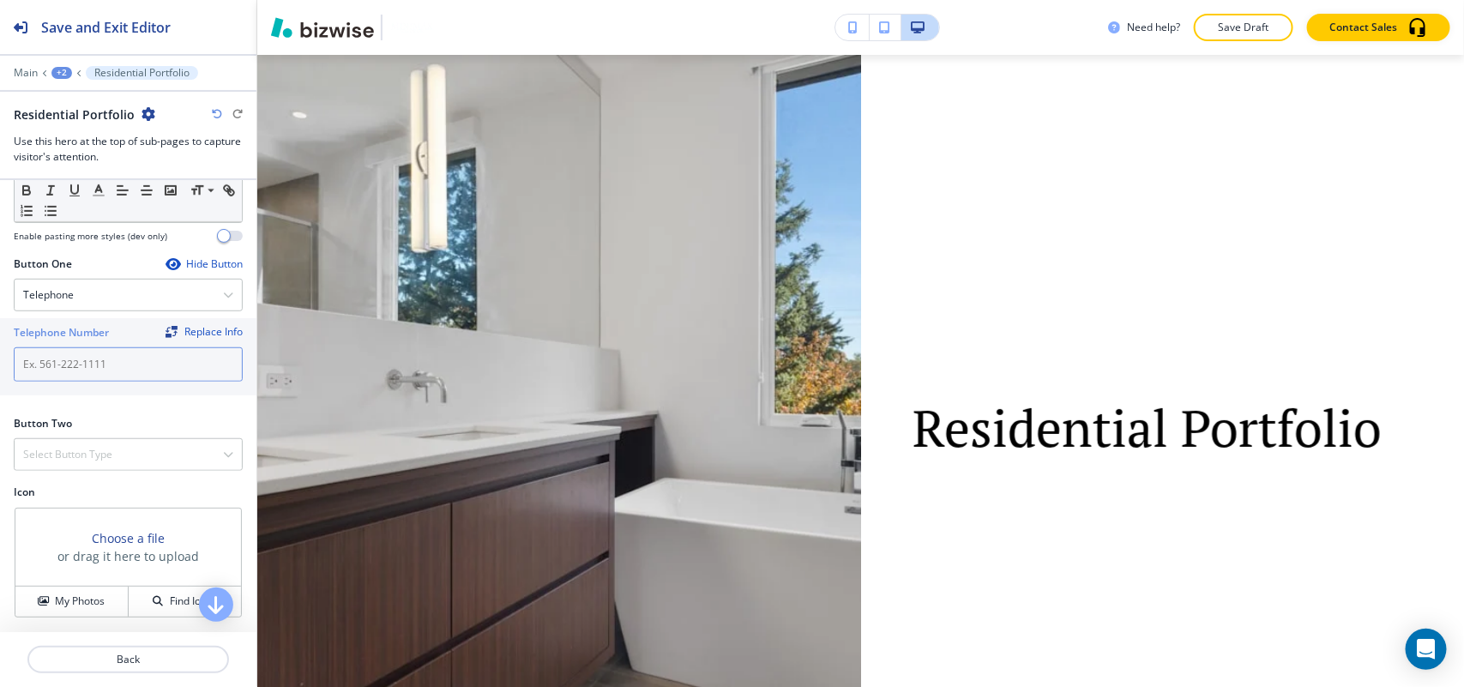
click at [87, 362] on input "text" at bounding box center [128, 364] width 229 height 34
paste input "[PHONE_NUMBER]"
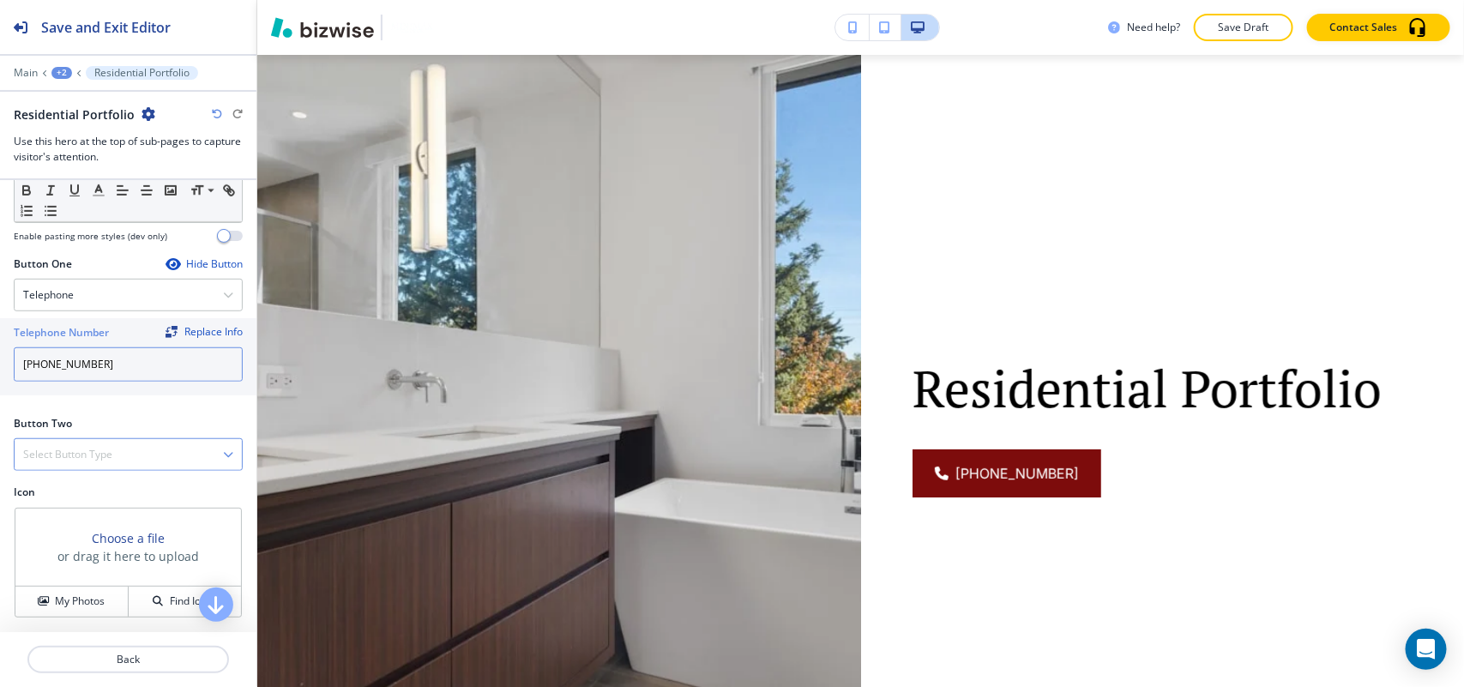
type input "[PHONE_NUMBER]"
click at [94, 462] on h4 "Select Button Type" at bounding box center [67, 454] width 89 height 15
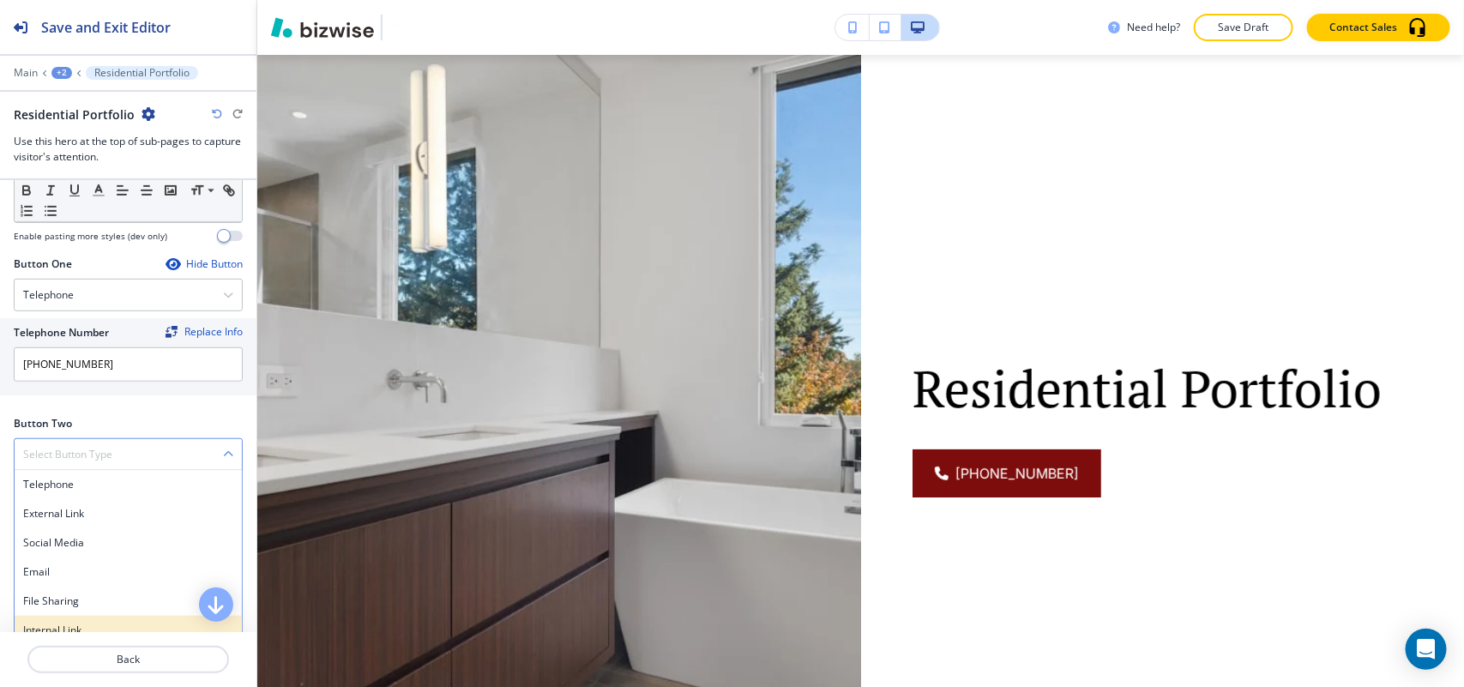
click at [67, 624] on div "Internal Link" at bounding box center [128, 630] width 227 height 29
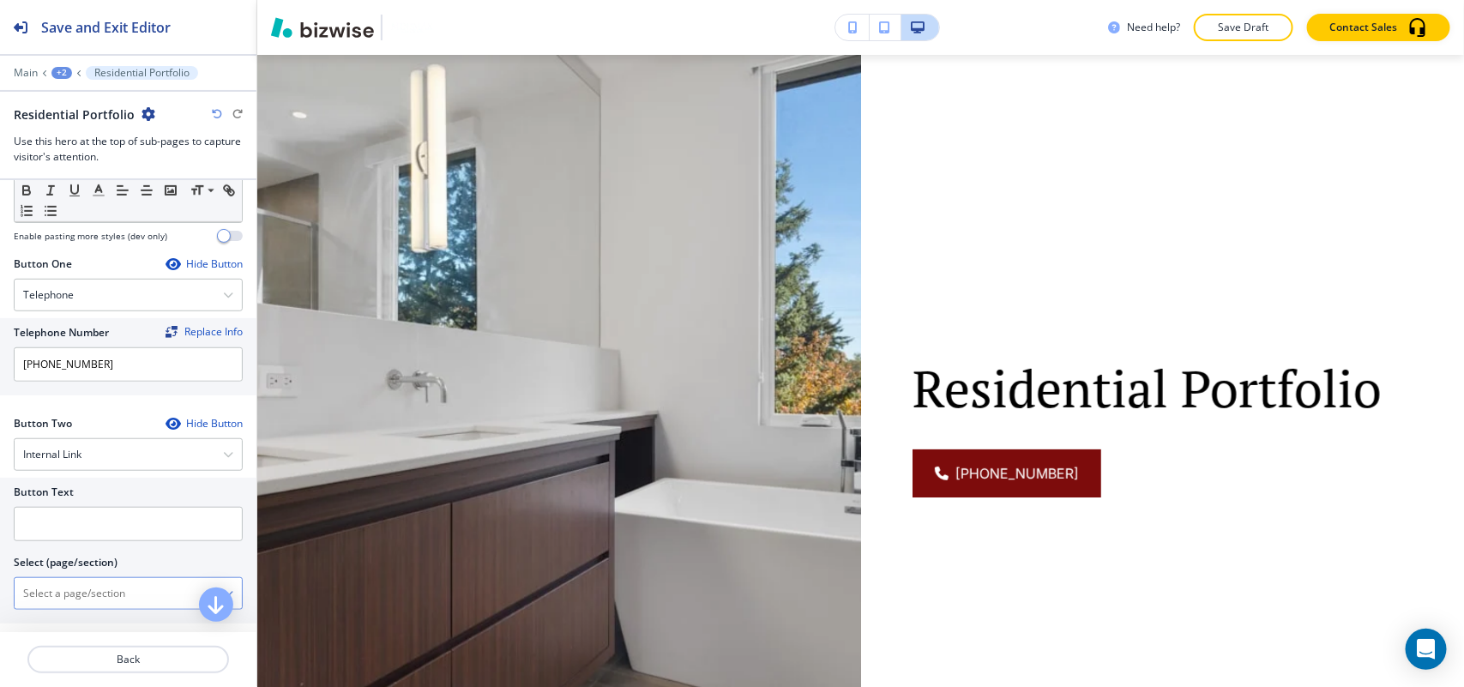
drag, startPoint x: 84, startPoint y: 600, endPoint x: 114, endPoint y: 585, distance: 33.7
click at [84, 600] on \(page\/section\) "Manual Input" at bounding box center [119, 593] width 208 height 29
click at [70, 627] on h4 "CONTACT" at bounding box center [128, 623] width 210 height 15
type \(page\/section\) "CONTACT"
click at [99, 532] on input "text" at bounding box center [128, 524] width 229 height 34
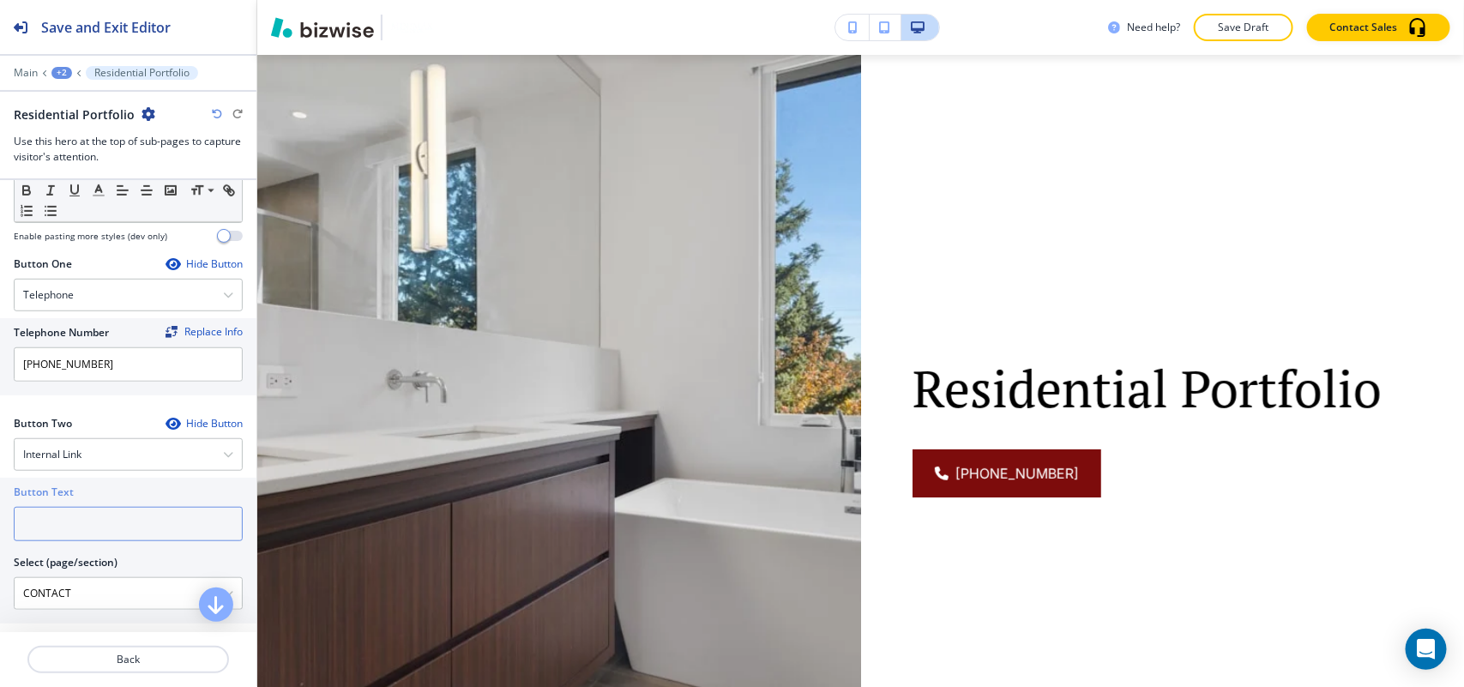
paste input "CONTACT US"
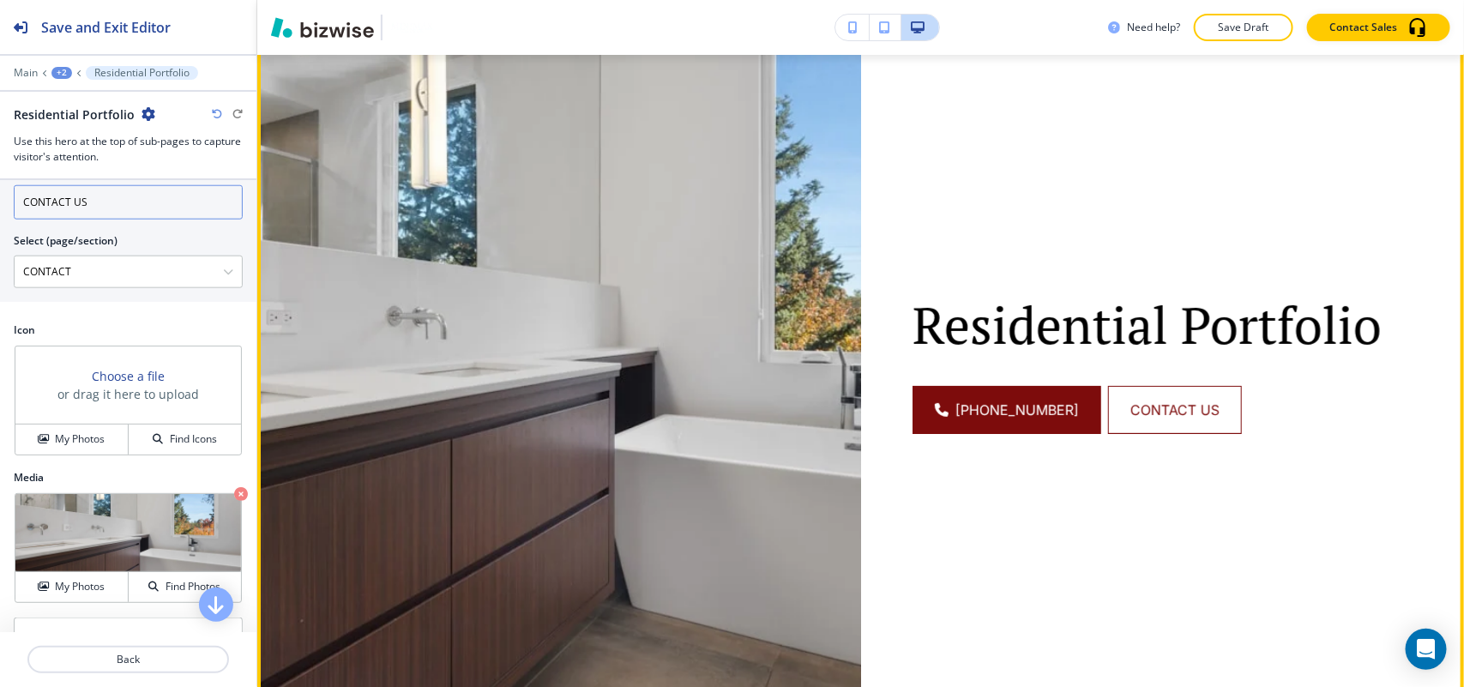
scroll to position [0, 0]
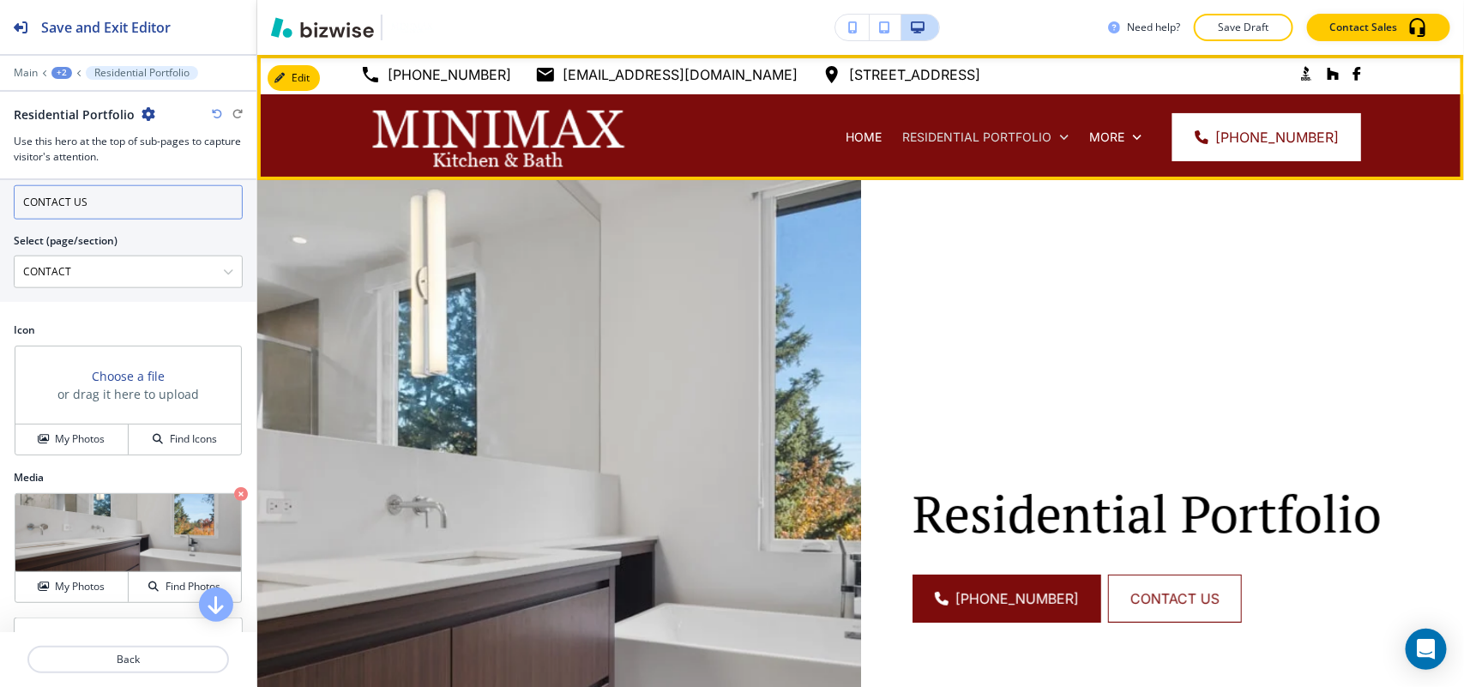
type input "CONTACT US"
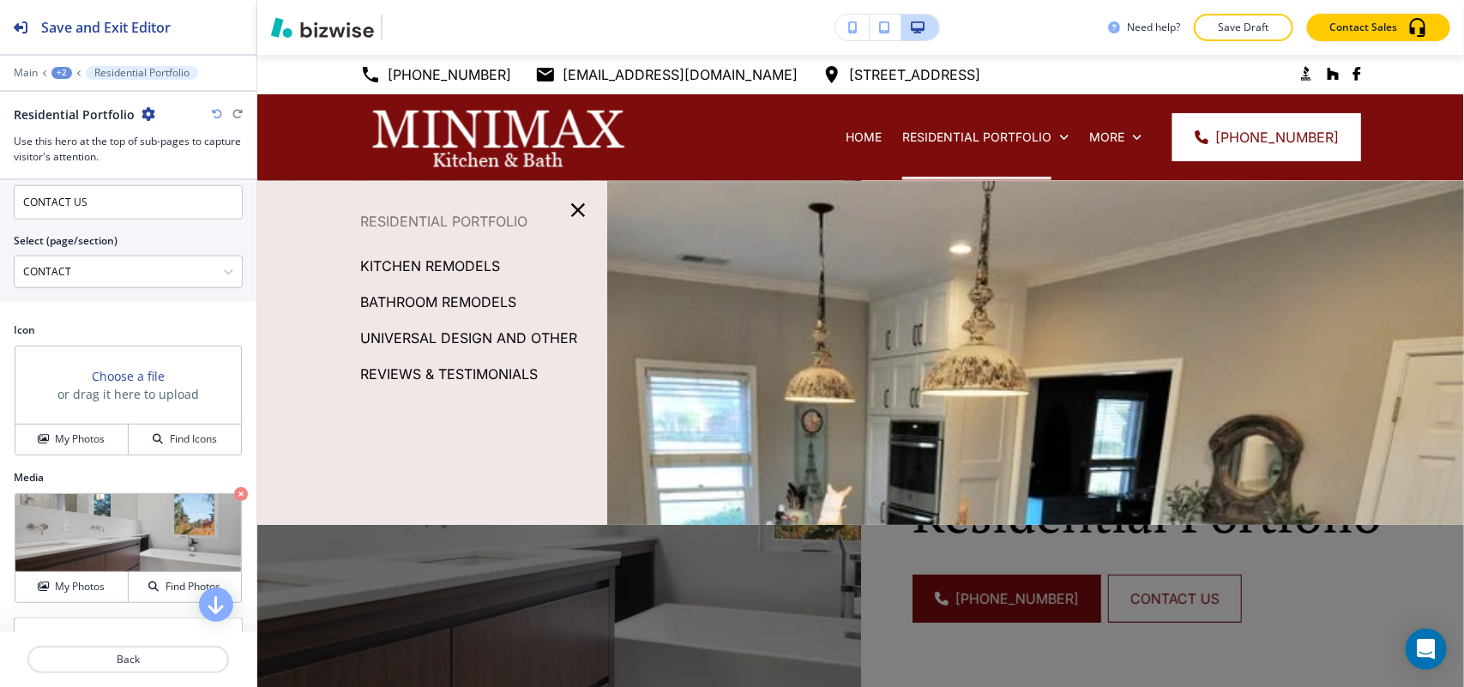
click at [443, 262] on p "KITCHEN REMODELS" at bounding box center [430, 266] width 140 height 26
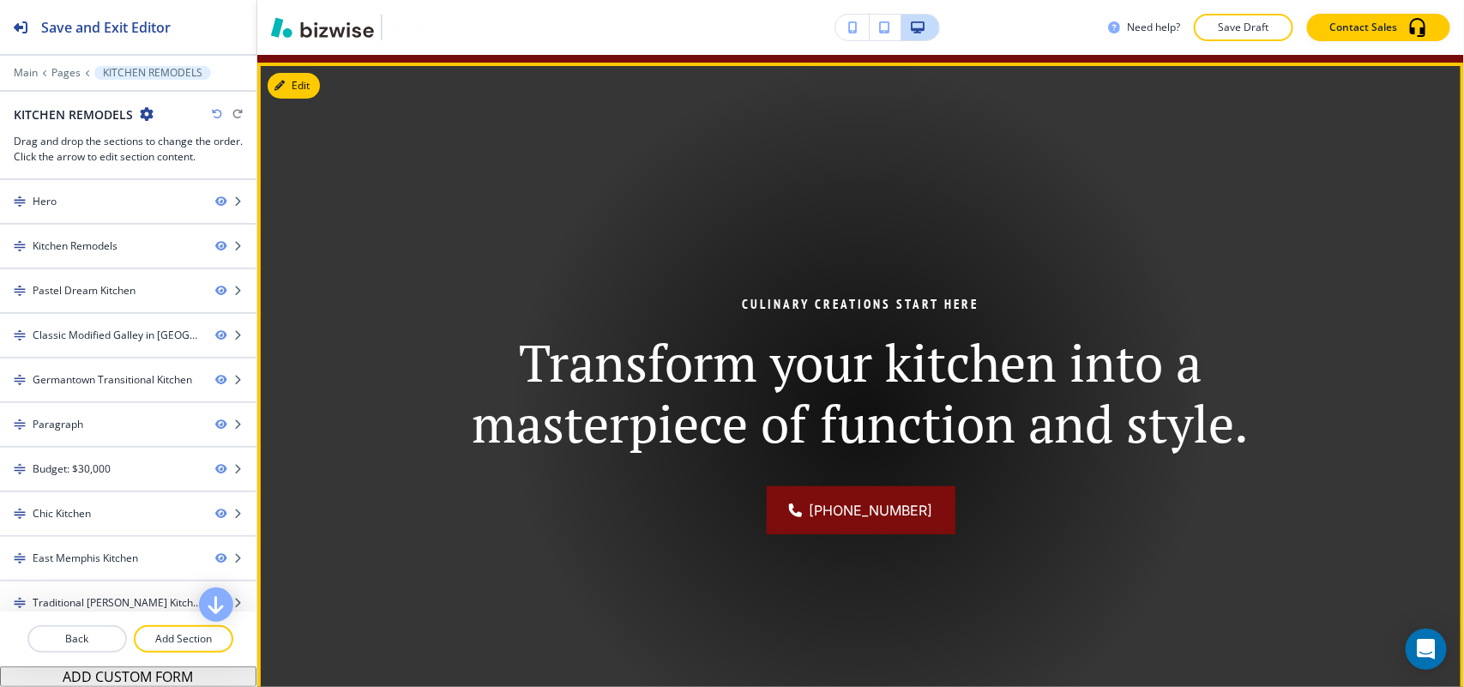
scroll to position [429, 0]
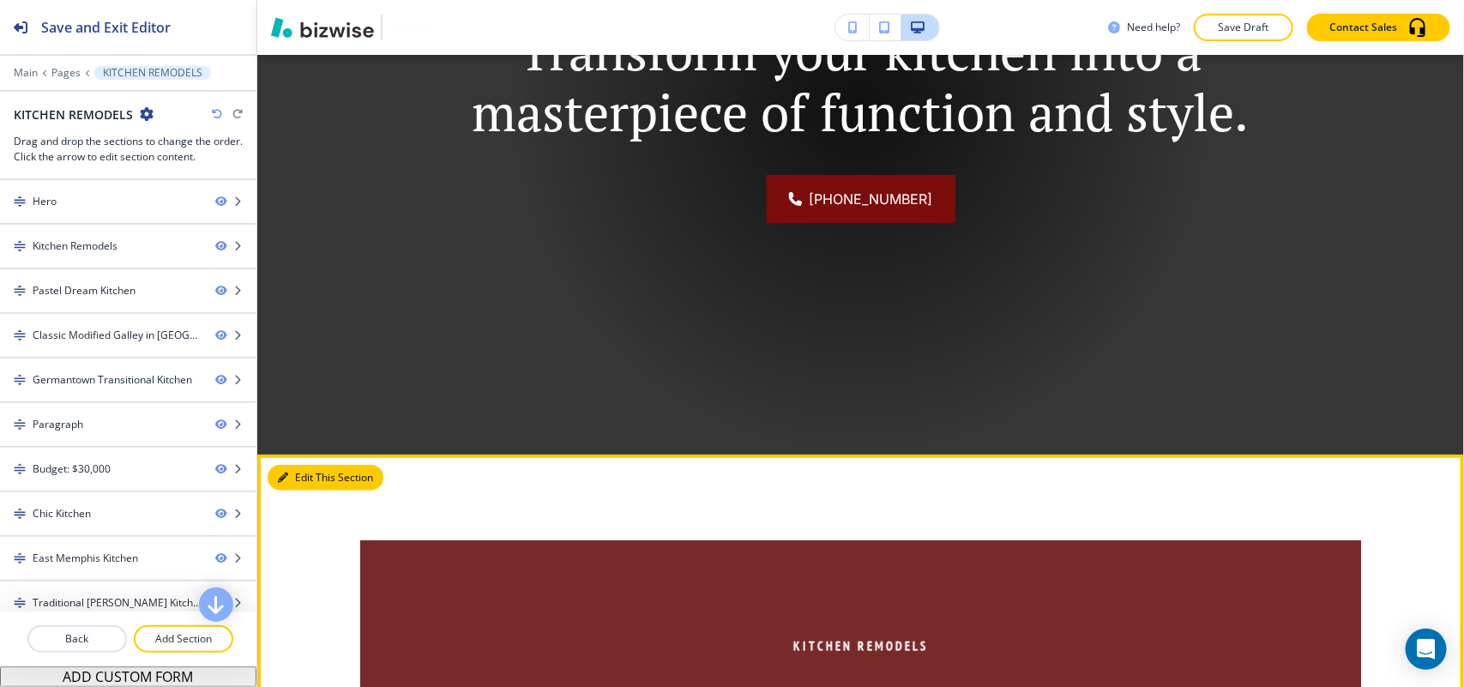
click at [289, 476] on button "Edit This Section" at bounding box center [326, 478] width 116 height 26
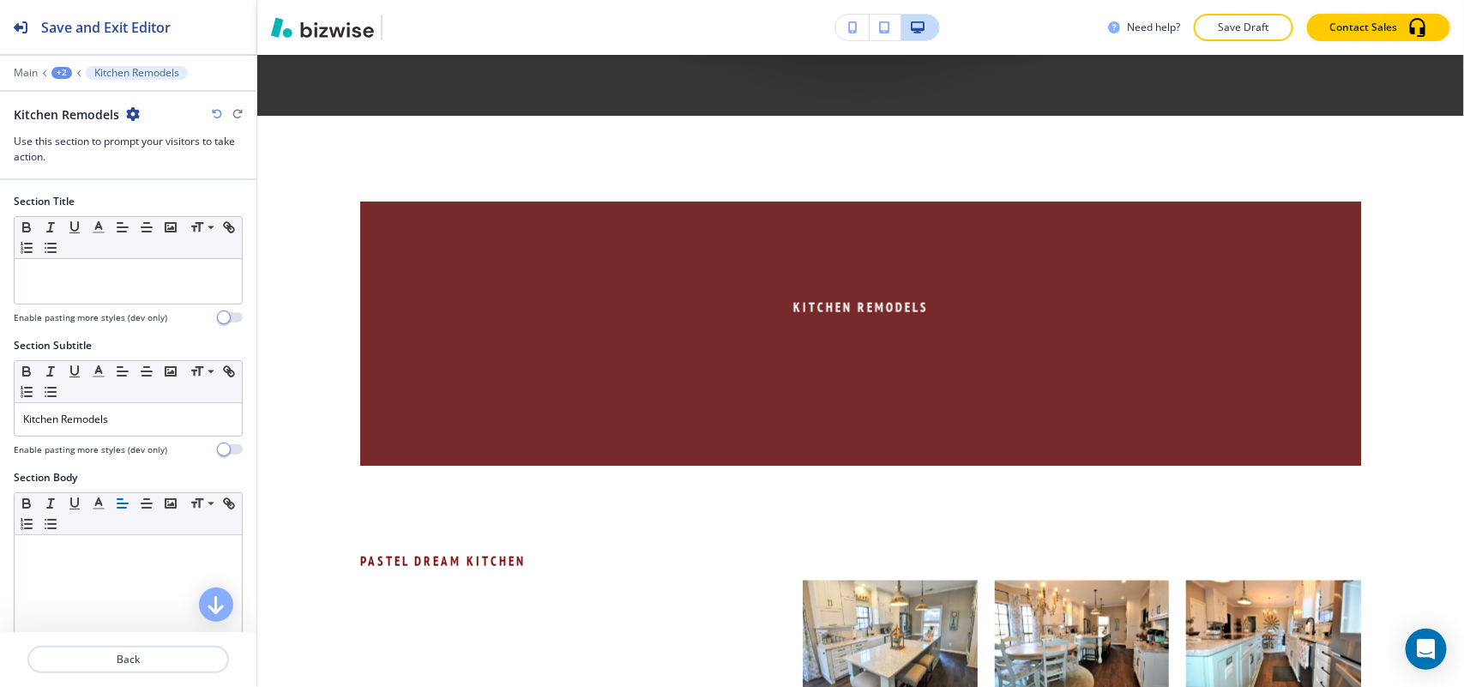
scroll to position [828, 0]
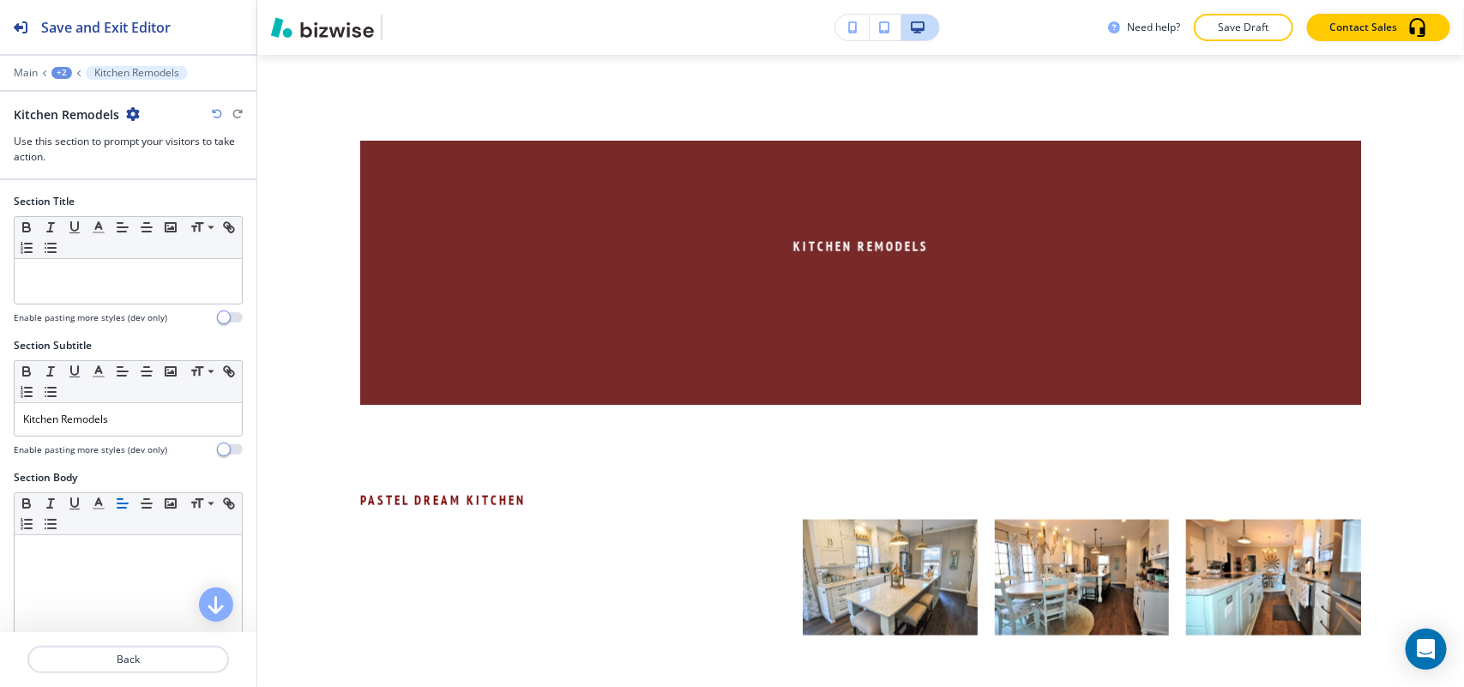
click at [129, 110] on icon "button" at bounding box center [133, 114] width 14 height 14
click at [164, 210] on p "Delete Section" at bounding box center [178, 204] width 87 height 15
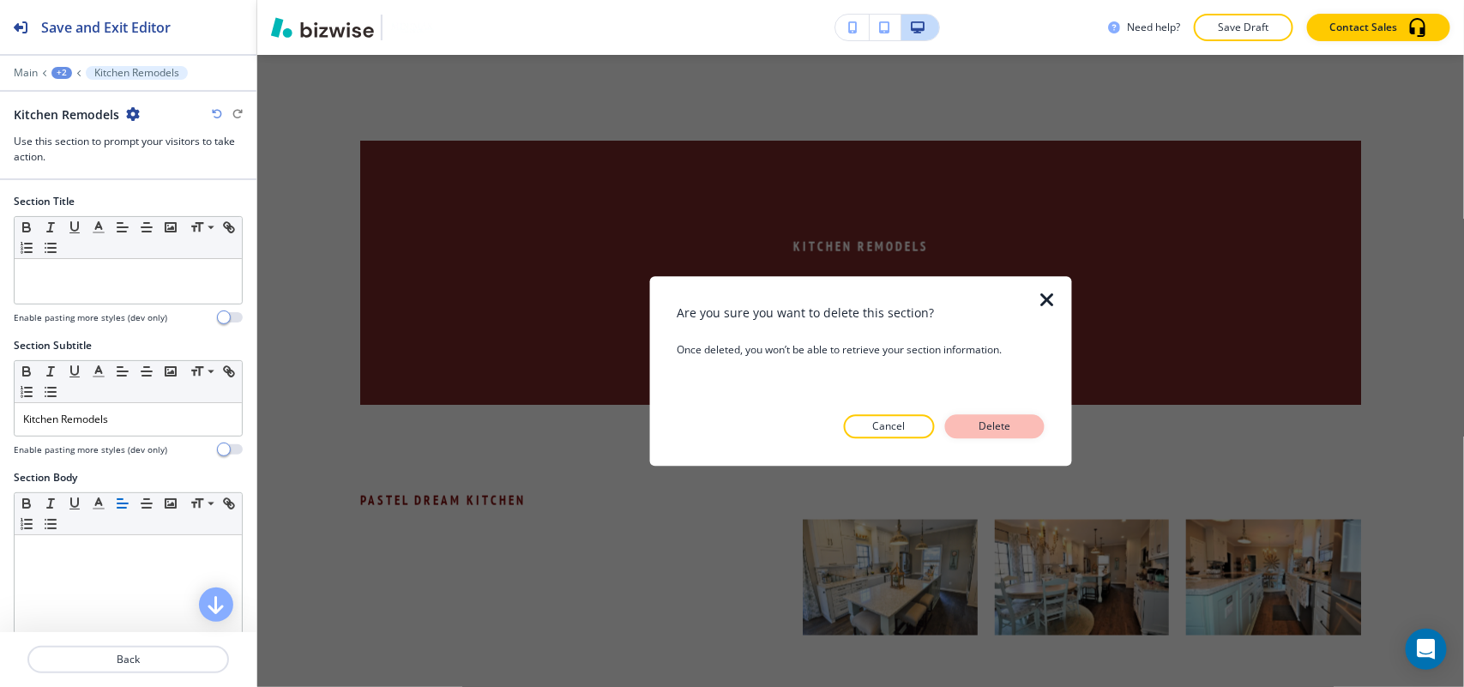
click at [1020, 431] on button "Delete" at bounding box center [994, 426] width 99 height 24
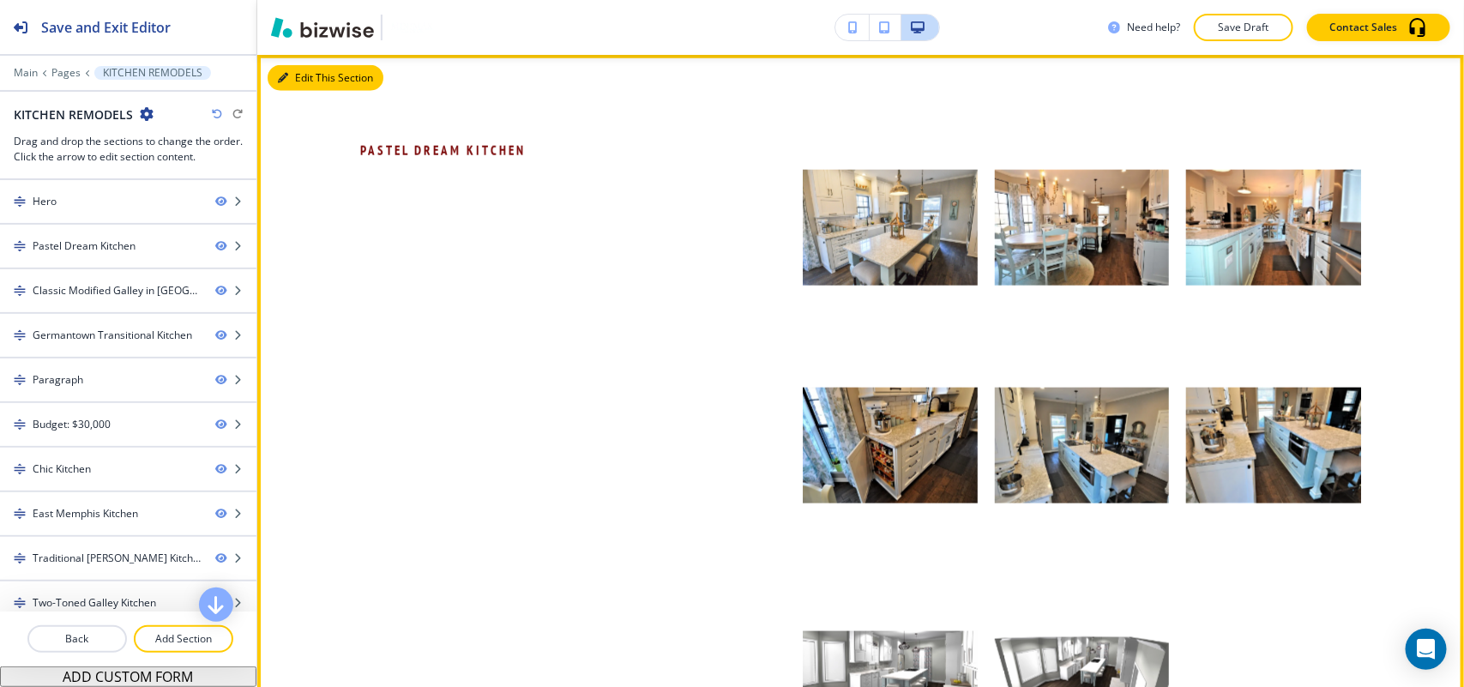
click at [310, 81] on button "Edit This Section" at bounding box center [326, 78] width 116 height 26
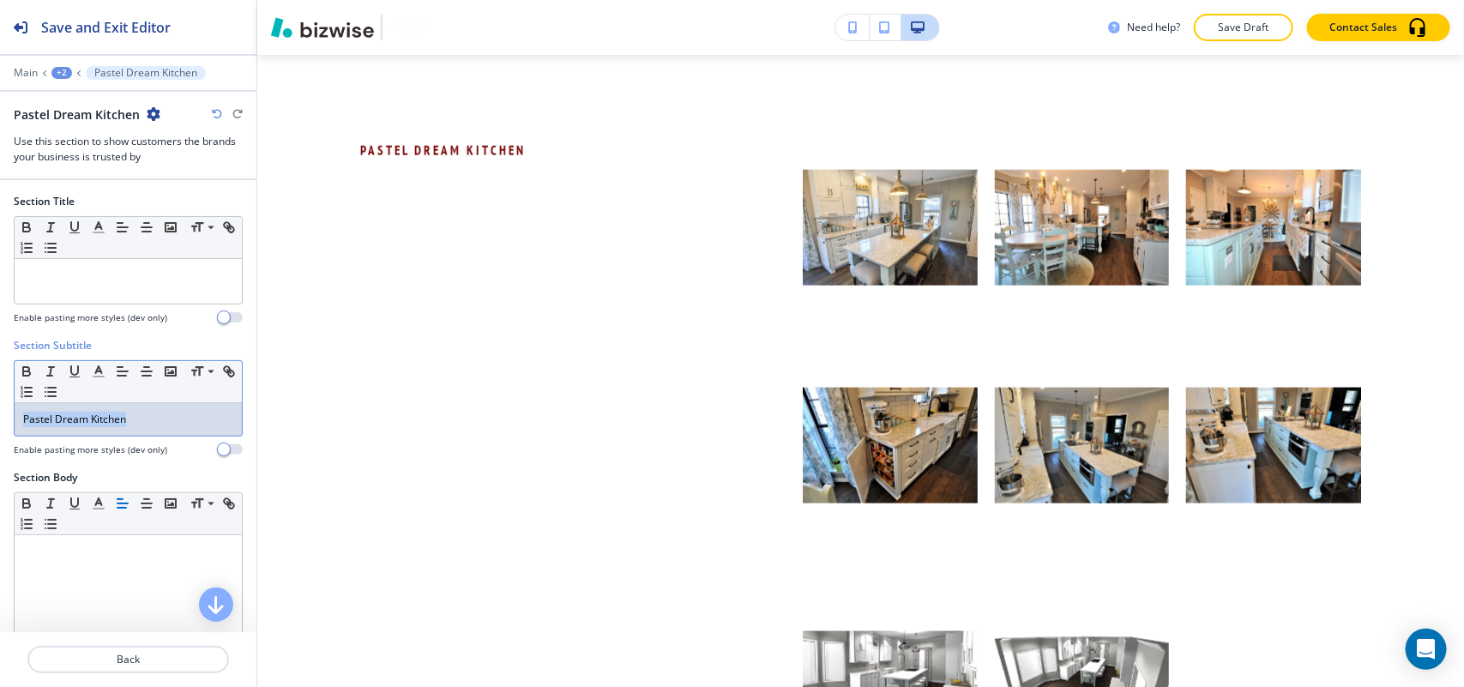
drag, startPoint x: 155, startPoint y: 420, endPoint x: 82, endPoint y: 414, distance: 73.1
click at [2, 413] on div "Section Subtitle Small Normal Large Huge Pastel Dream Kitchen Enable pasting mo…" at bounding box center [128, 404] width 256 height 132
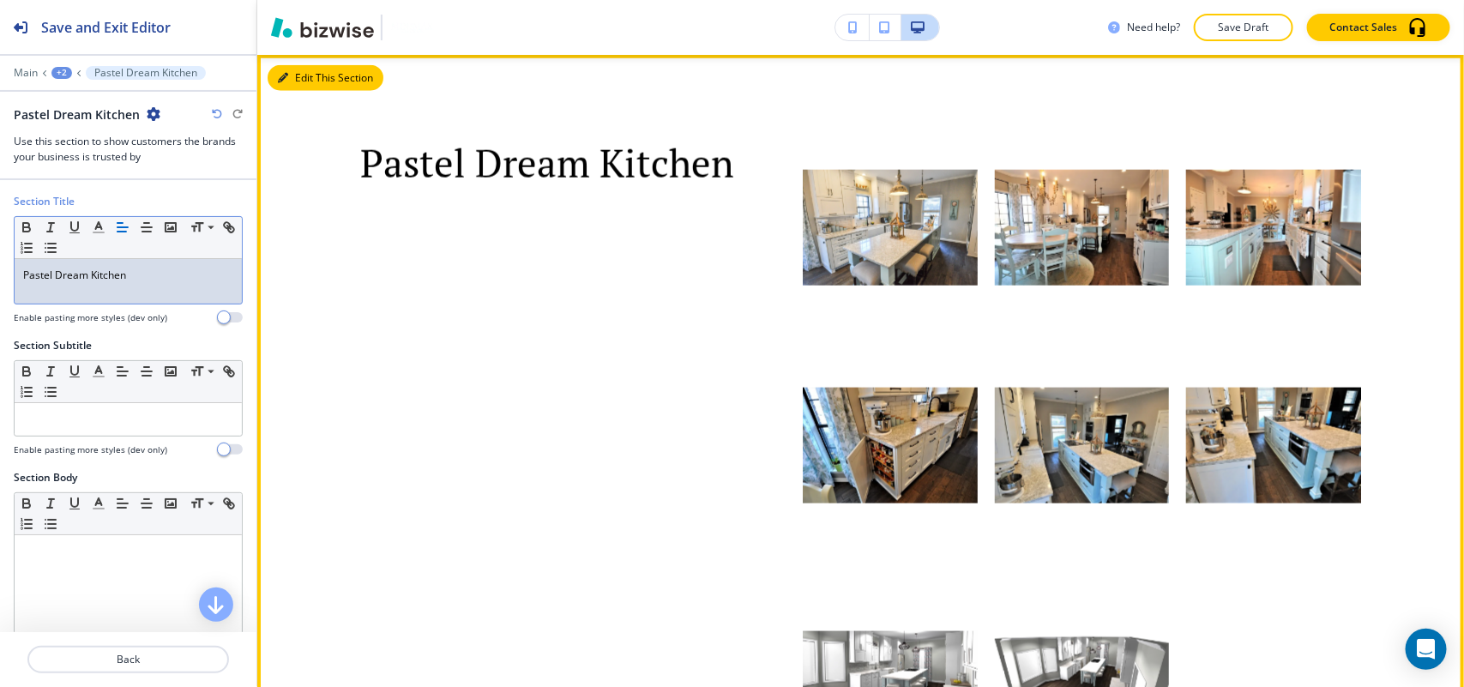
click at [305, 78] on button "Edit This Section" at bounding box center [326, 78] width 116 height 26
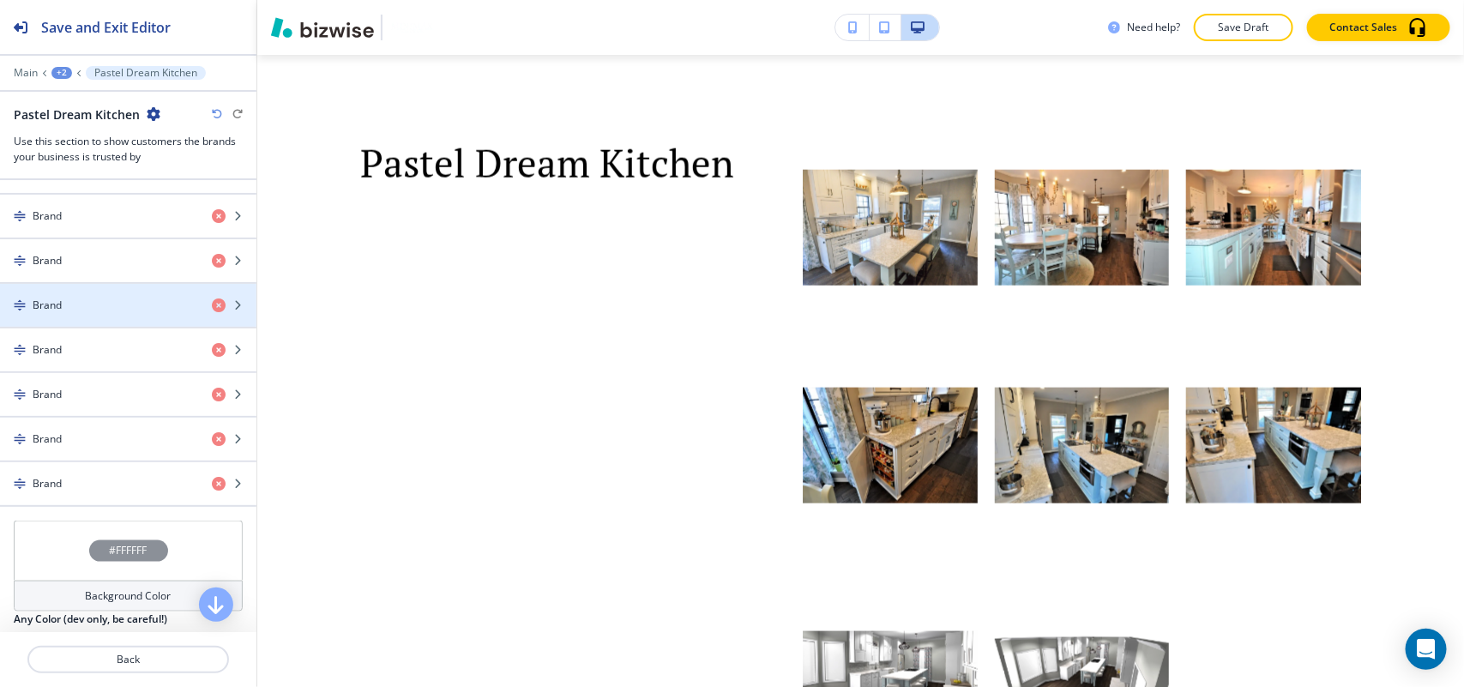
scroll to position [957, 0]
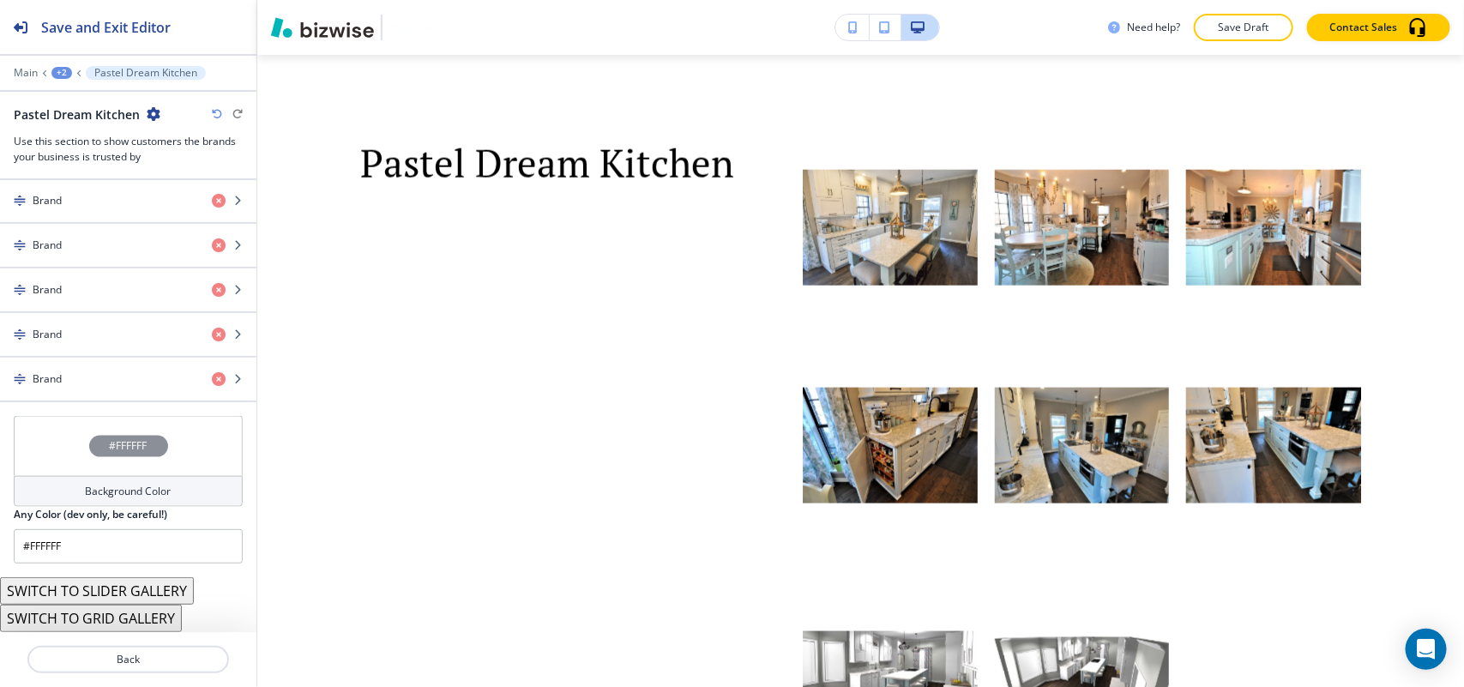
click at [109, 619] on button "SWITCH TO GRID GALLERY" at bounding box center [91, 618] width 182 height 27
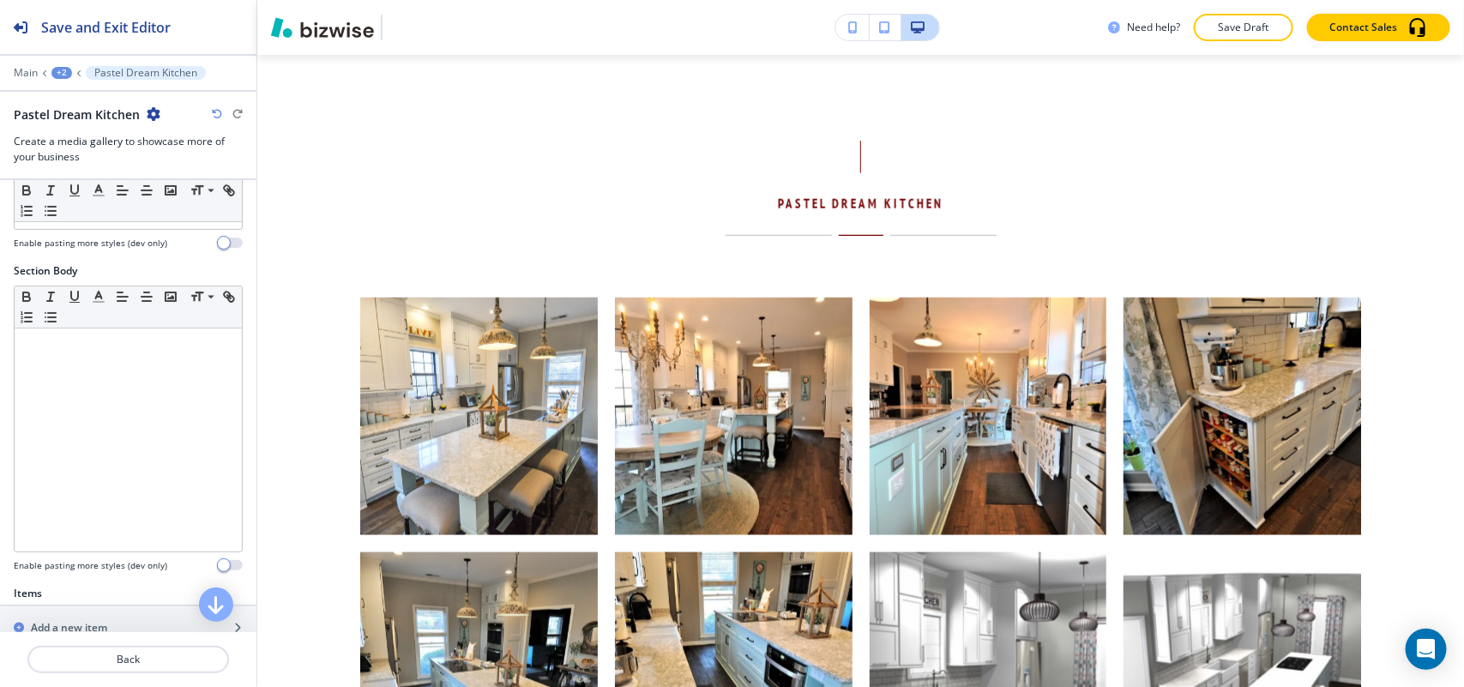
scroll to position [0, 0]
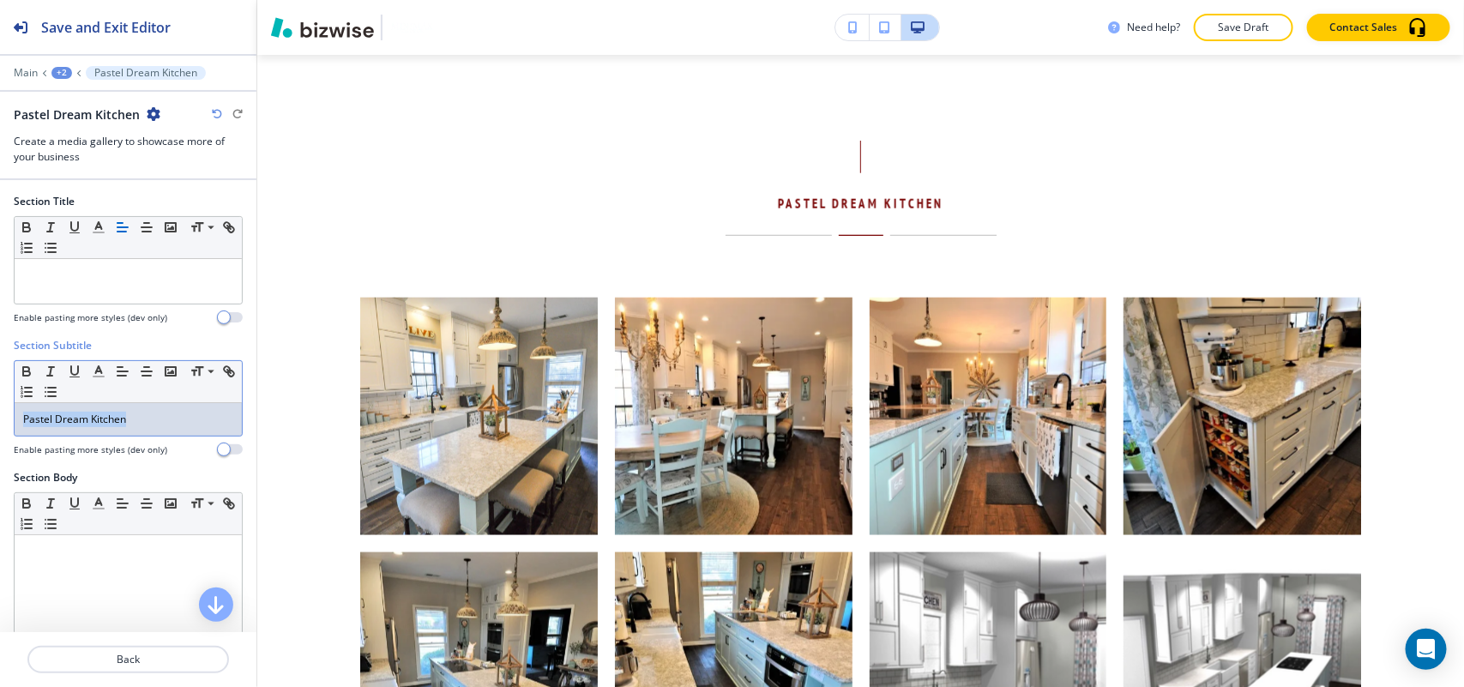
drag, startPoint x: 62, startPoint y: 418, endPoint x: 49, endPoint y: 407, distance: 17.0
click at [0, 412] on div "Section Subtitle Small Normal Large Huge Pastel Dream Kitchen Enable pasting mo…" at bounding box center [128, 404] width 256 height 132
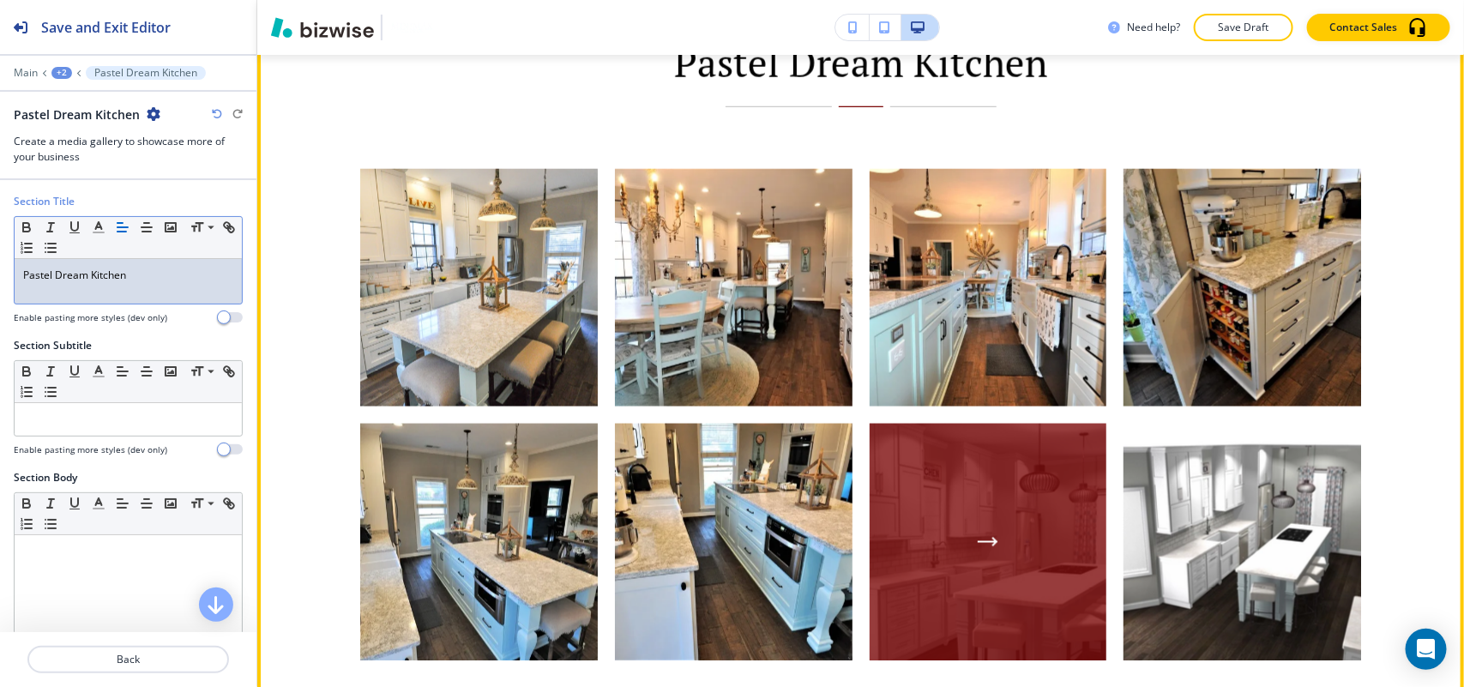
scroll to position [1257, 0]
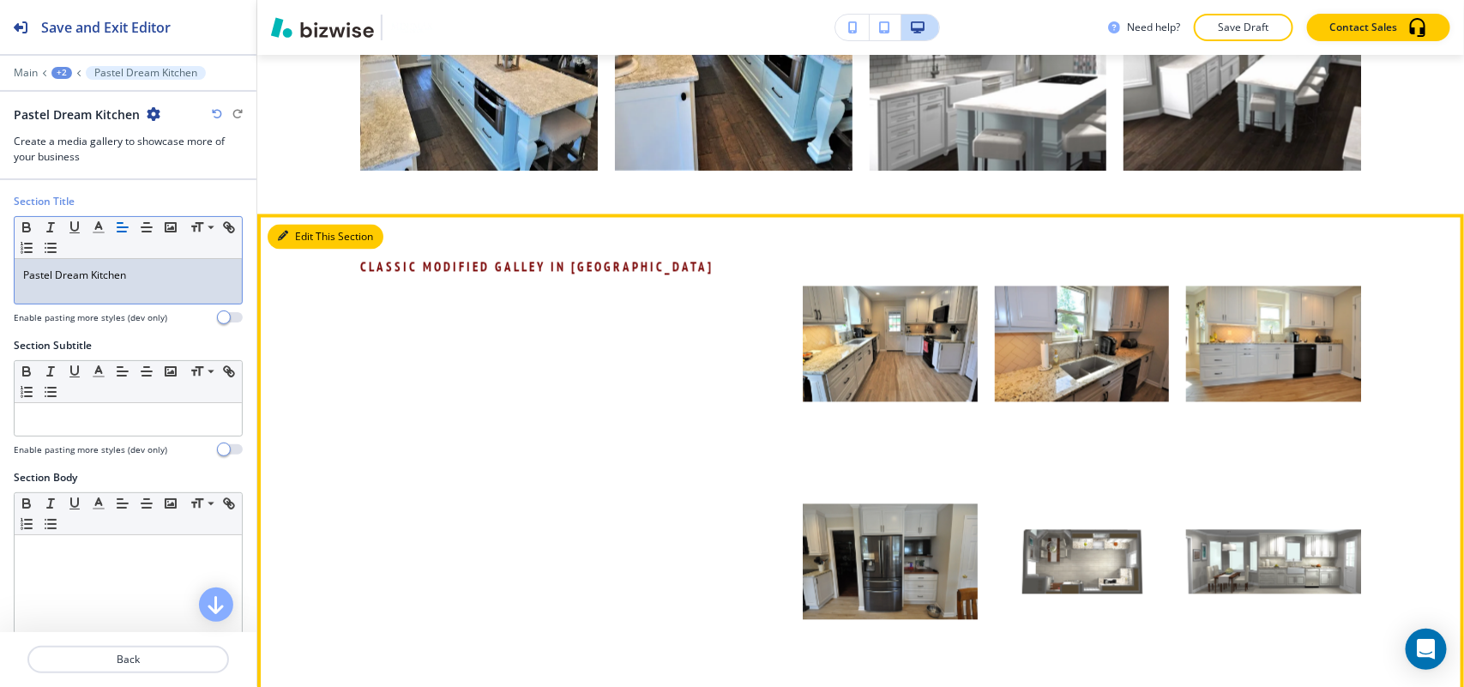
click at [294, 225] on button "Edit This Section" at bounding box center [326, 238] width 116 height 26
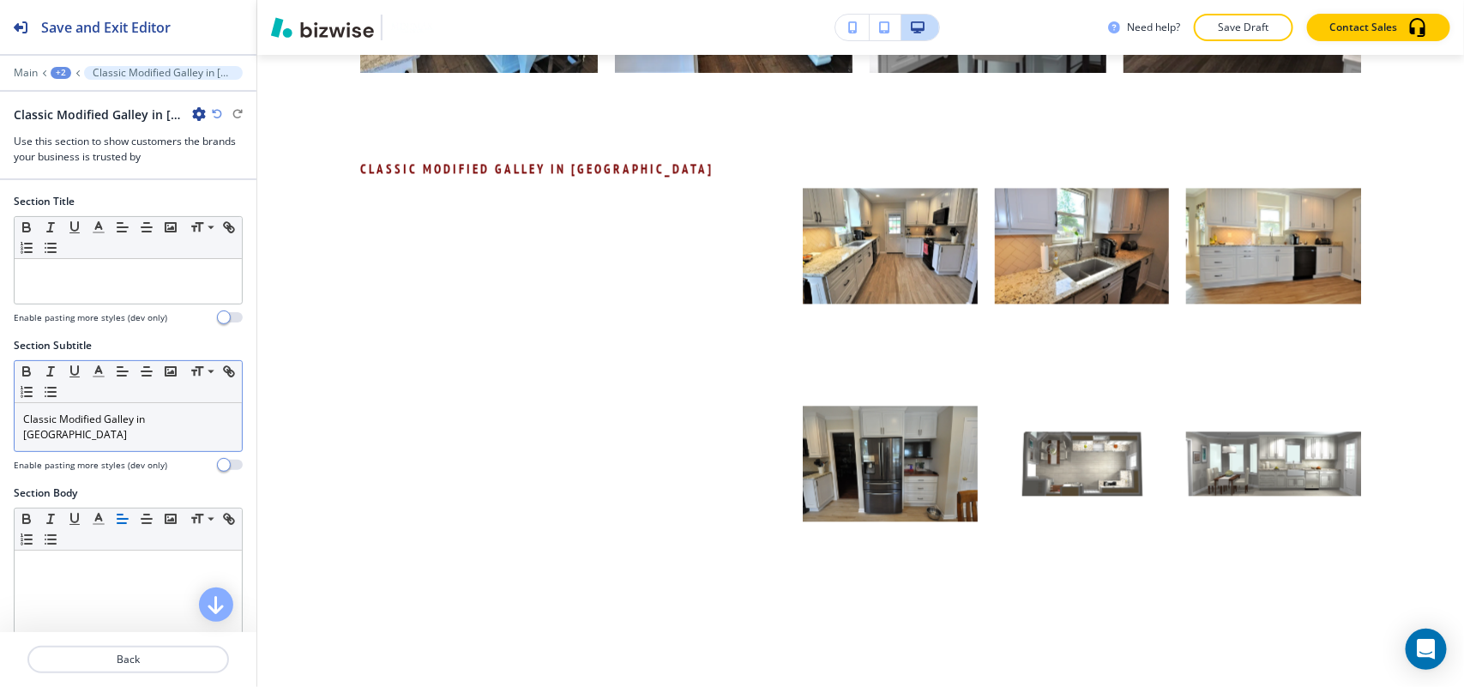
scroll to position [1622, 0]
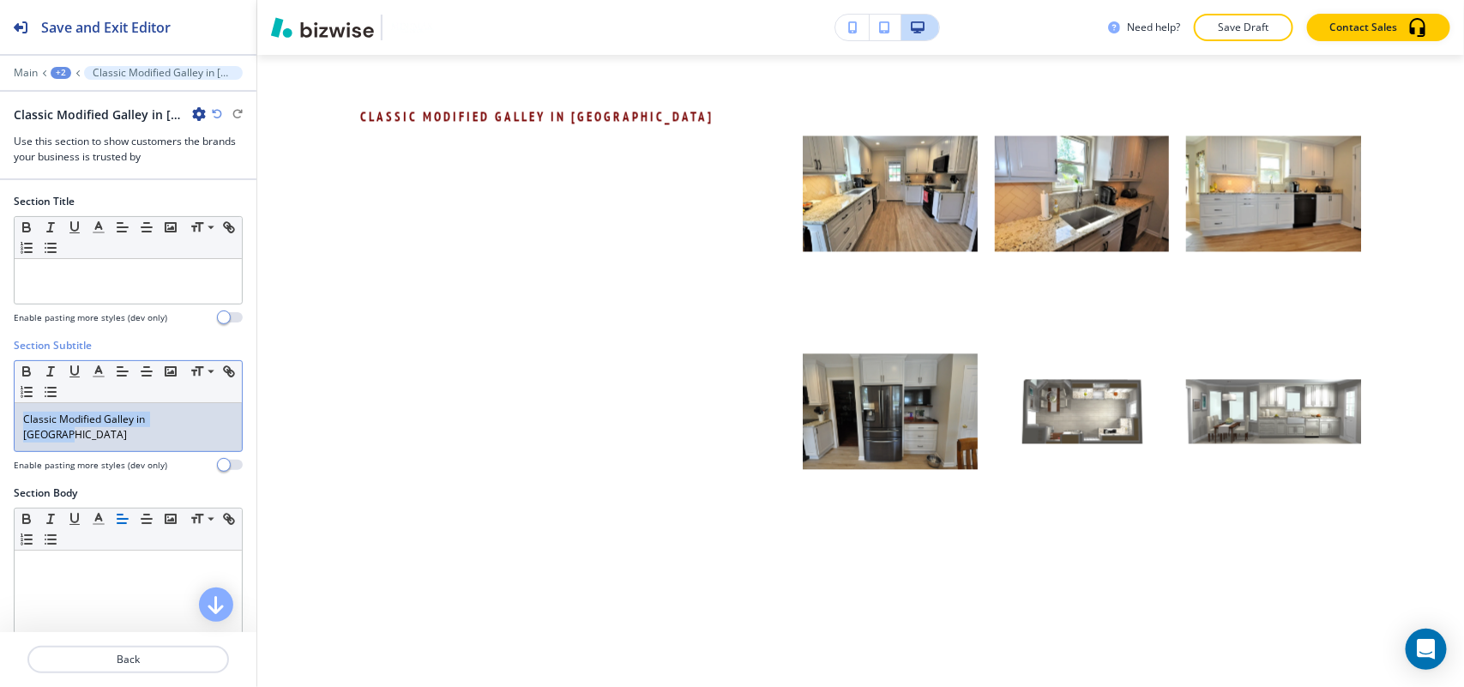
drag, startPoint x: 214, startPoint y: 416, endPoint x: 0, endPoint y: 418, distance: 214.4
click at [0, 418] on div "Section Subtitle Small Normal Large Huge Classic Modified Galley in Bartlett En…" at bounding box center [128, 411] width 256 height 147
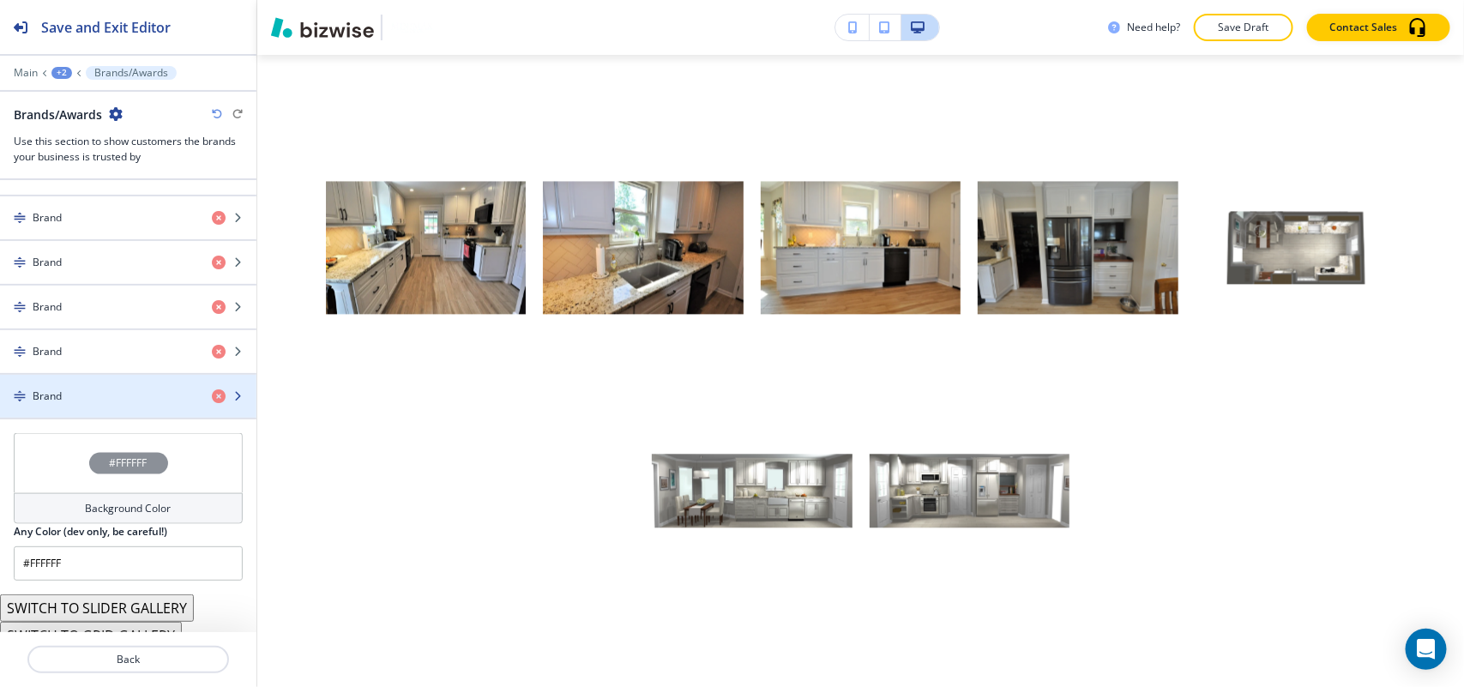
scroll to position [912, 0]
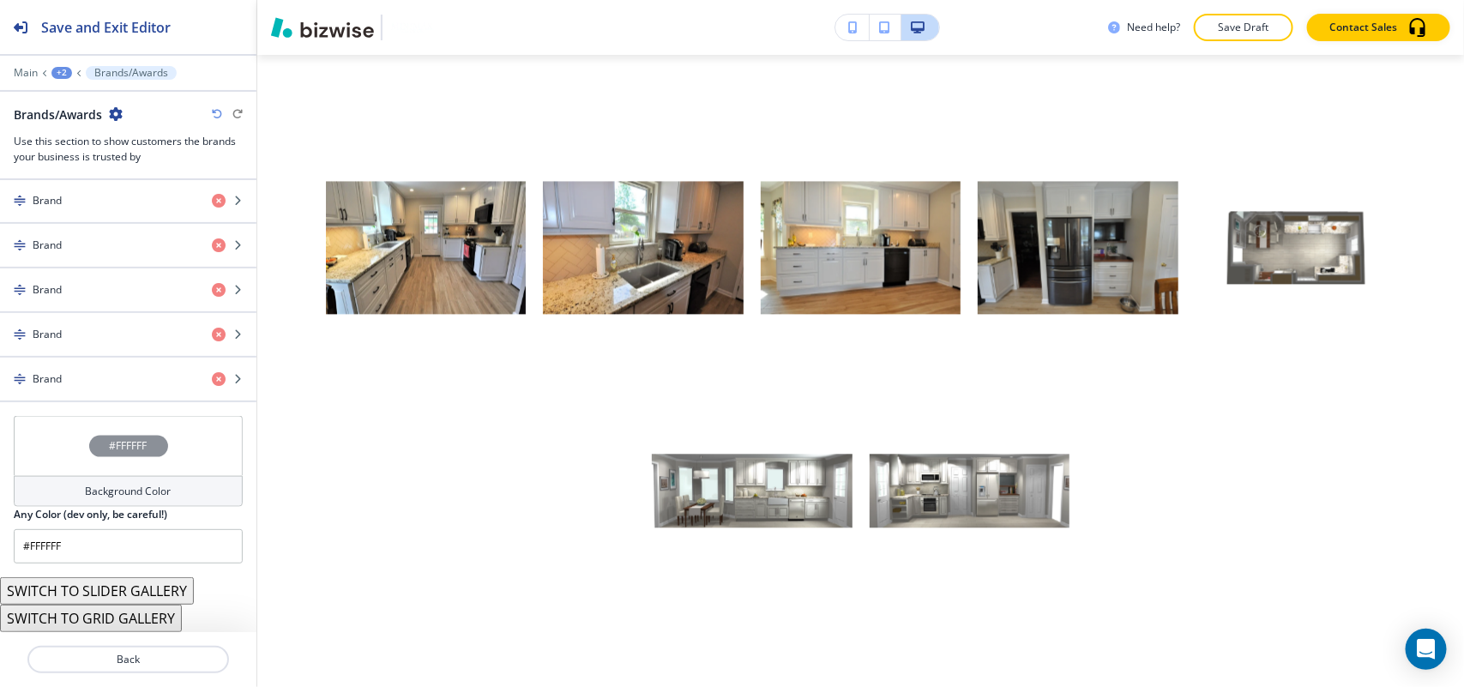
click at [107, 627] on button "SWITCH TO GRID GALLERY" at bounding box center [91, 618] width 182 height 27
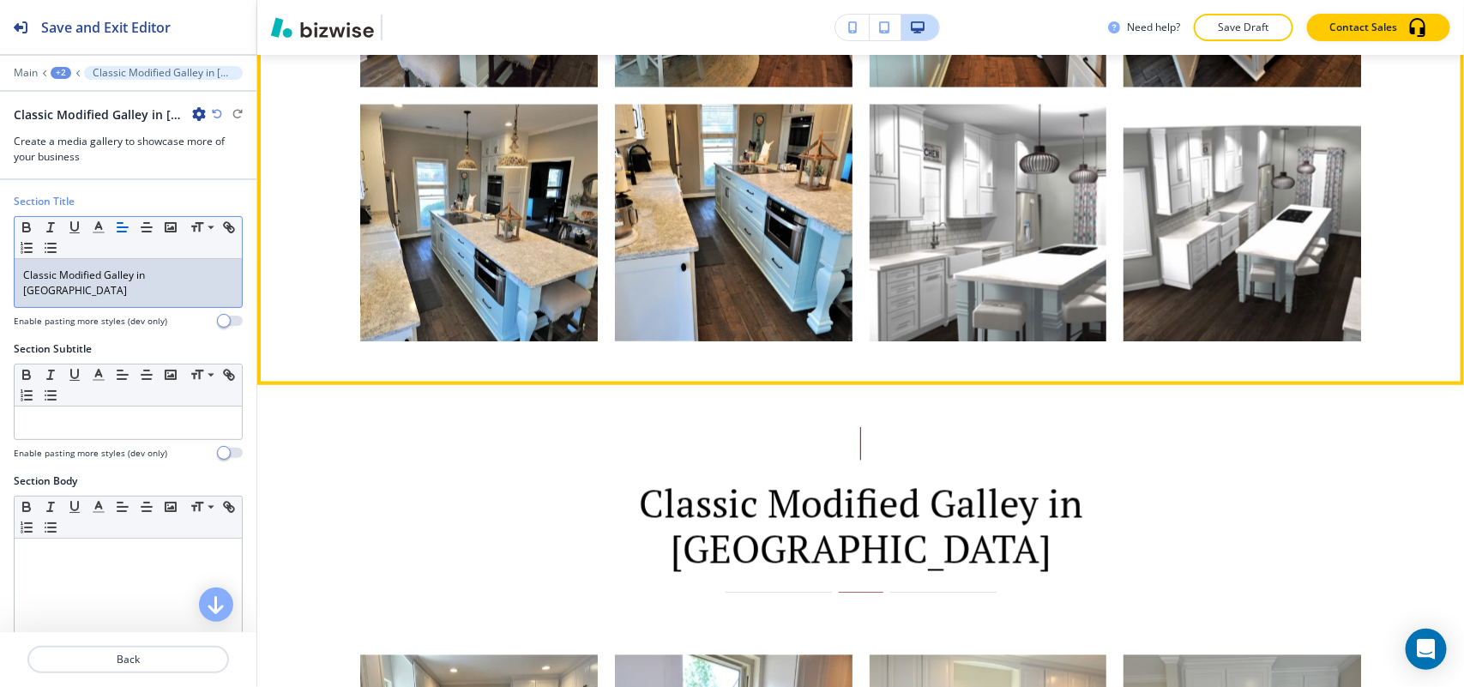
scroll to position [1515, 0]
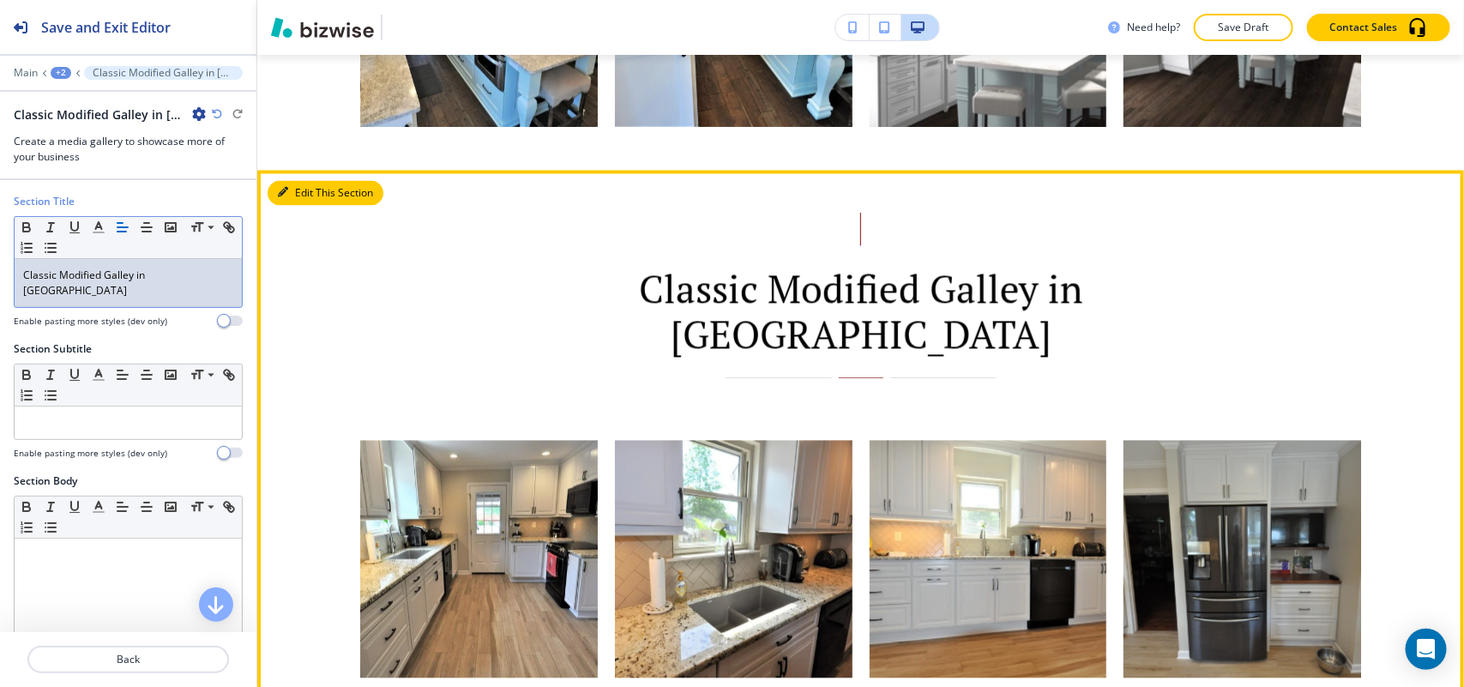
click at [302, 183] on button "Edit This Section" at bounding box center [326, 194] width 116 height 26
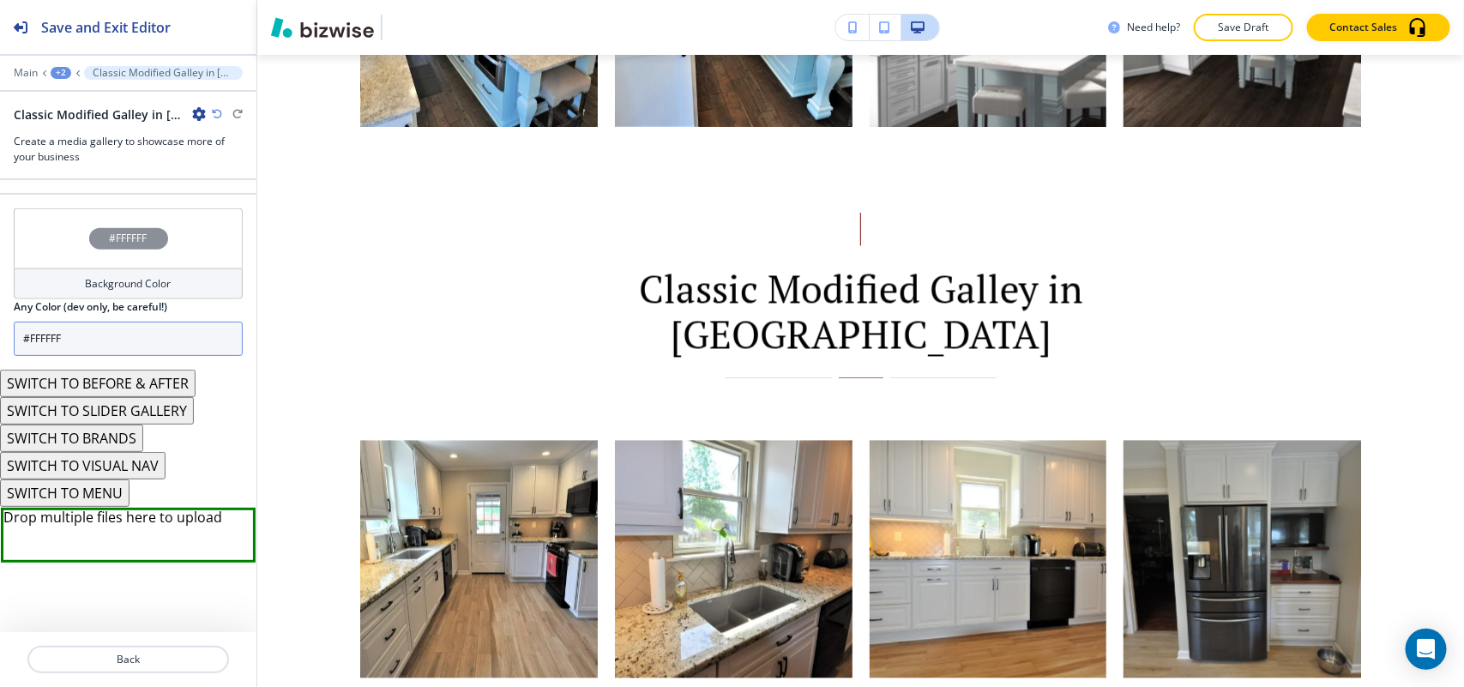
scroll to position [943, 0]
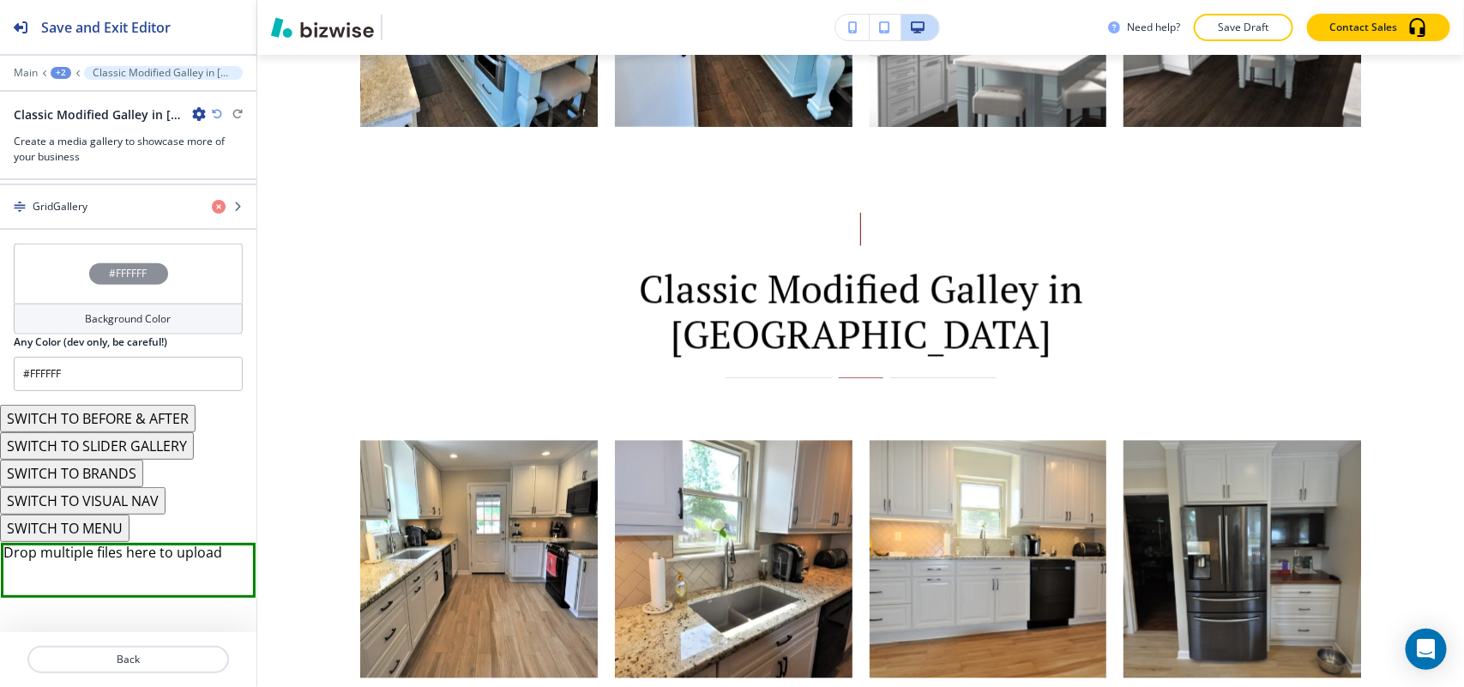
click at [36, 262] on div "#FFFFFF" at bounding box center [128, 274] width 229 height 60
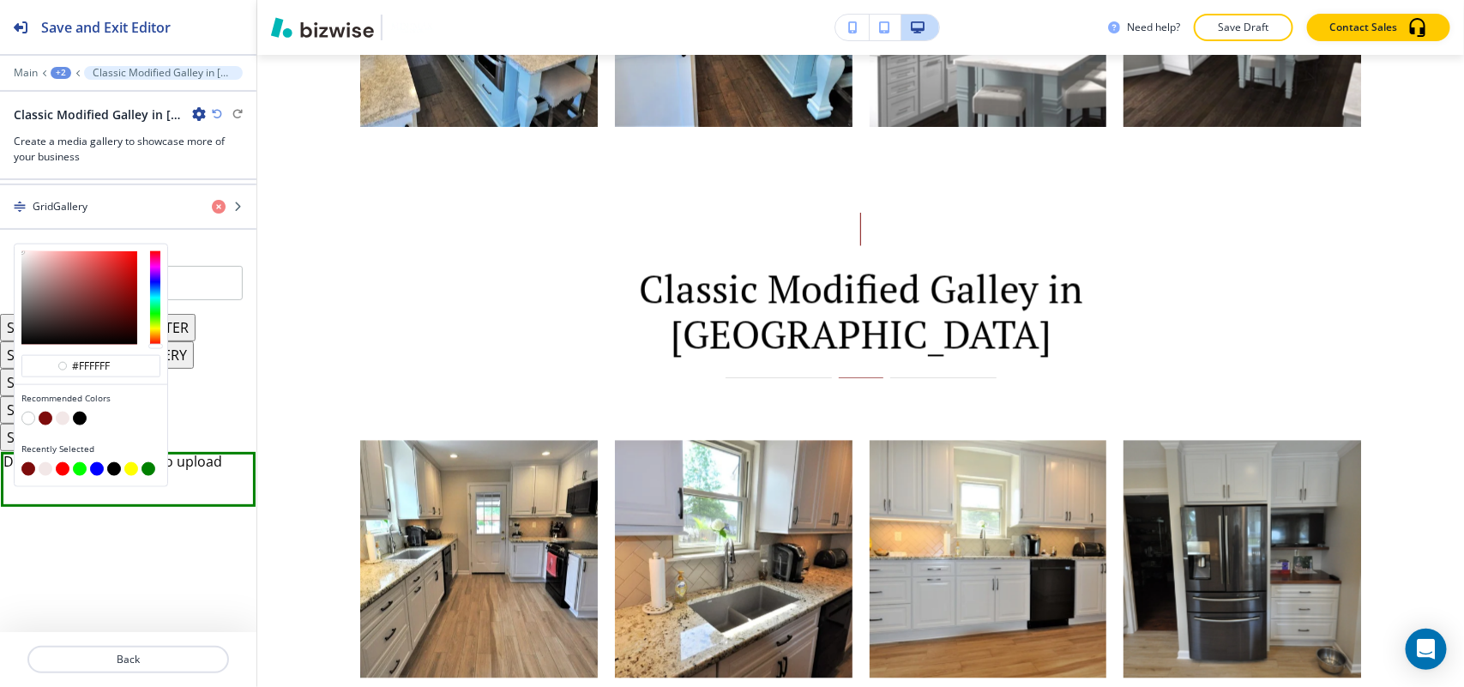
click at [26, 470] on button "button" at bounding box center [28, 469] width 14 height 14
type input "#7d0c0c"
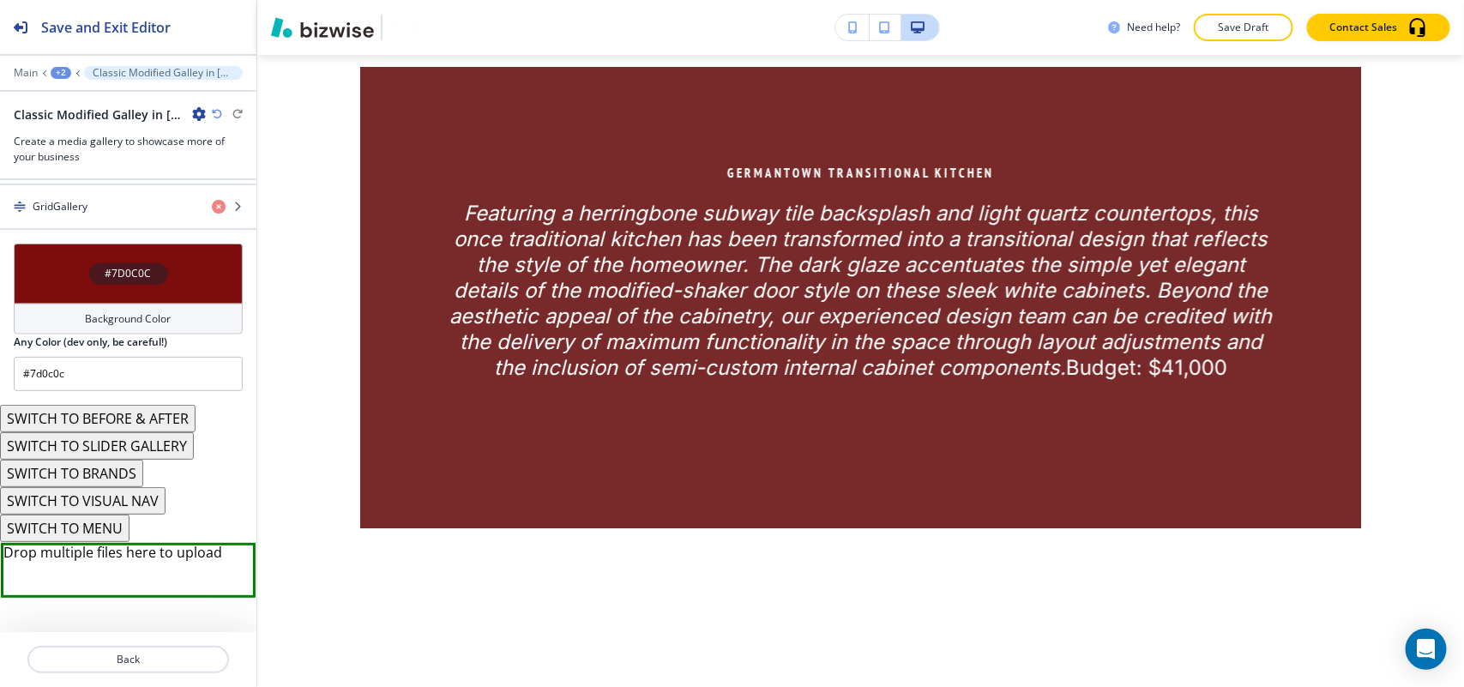
scroll to position [2587, 0]
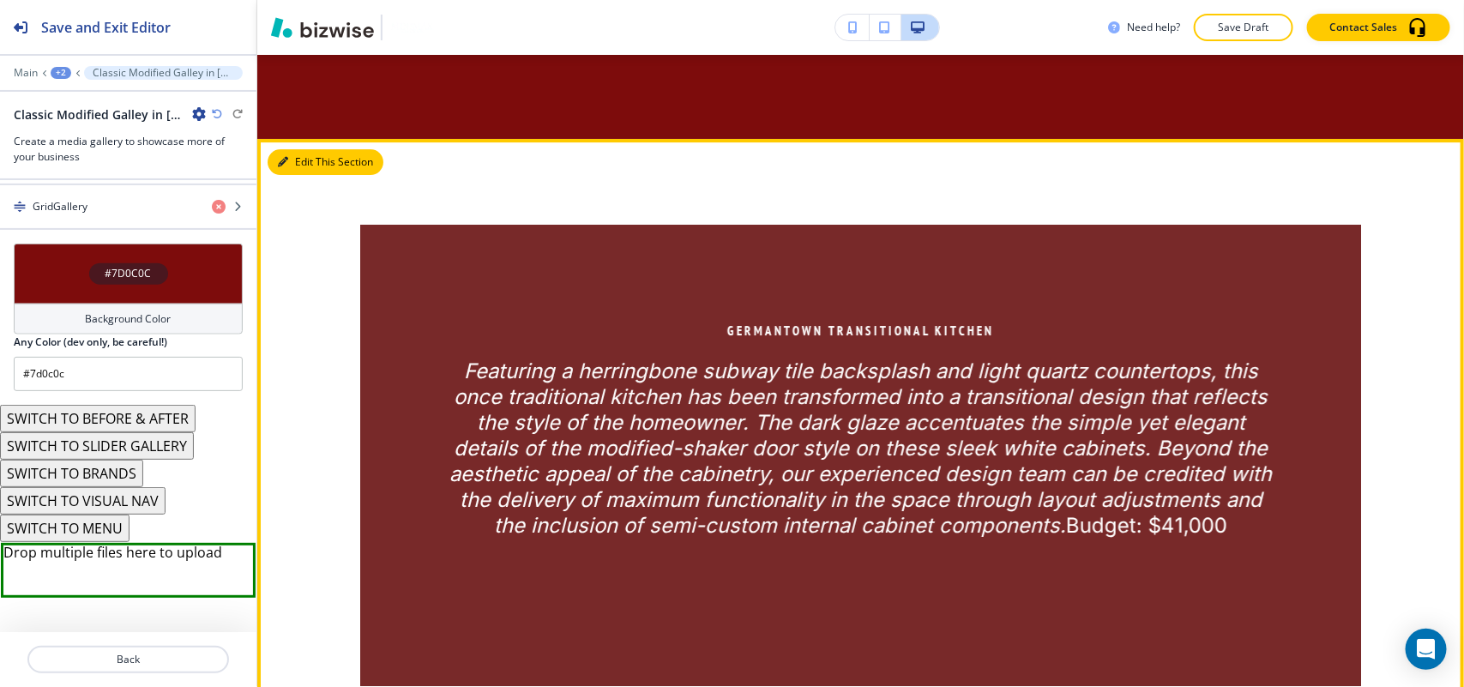
click at [304, 149] on button "Edit This Section" at bounding box center [326, 162] width 116 height 26
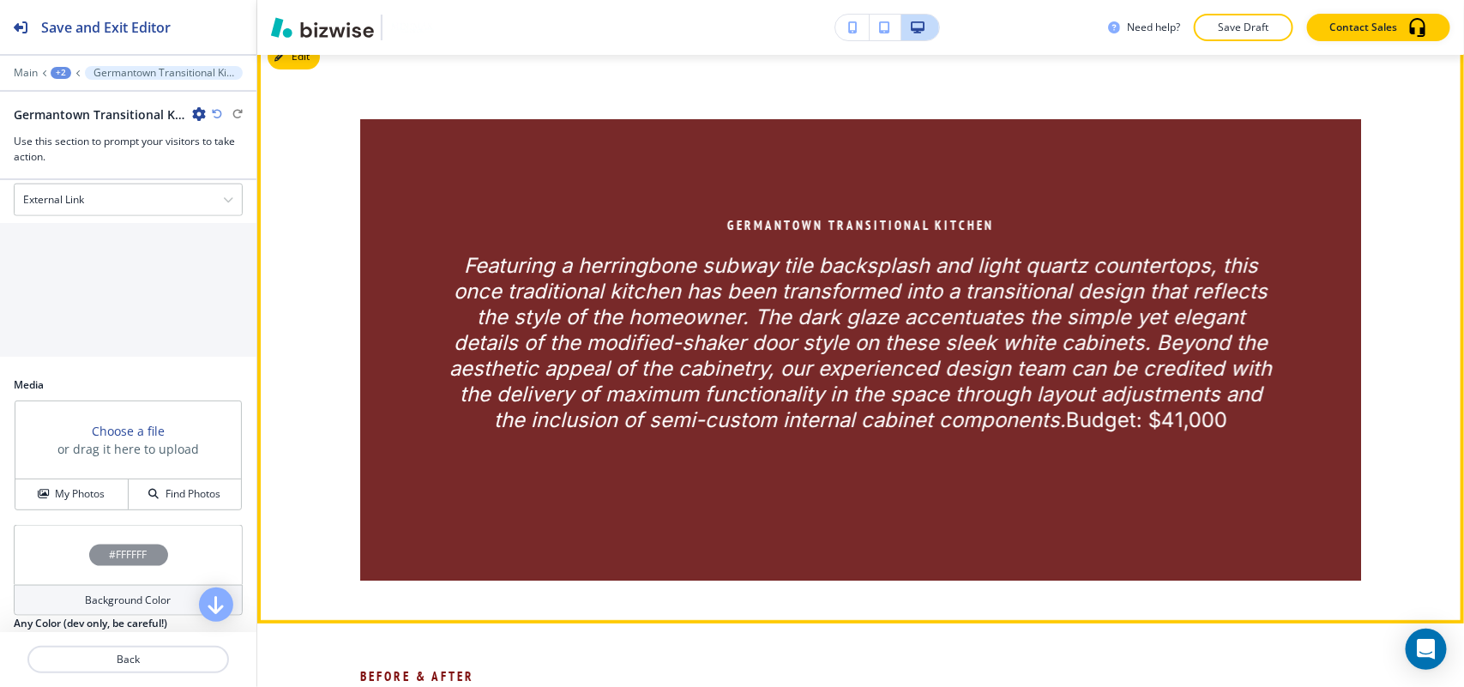
scroll to position [2548, 0]
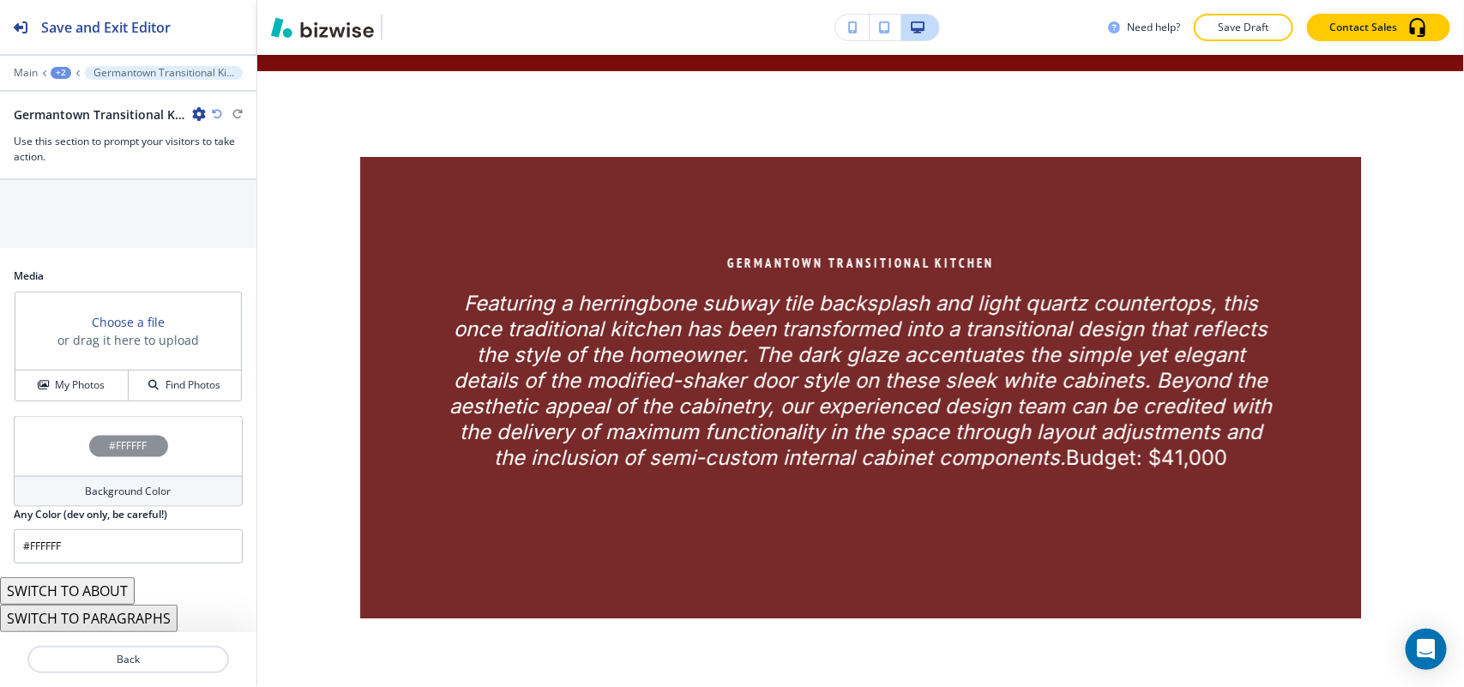
click at [88, 593] on button "SWITCH TO ABOUT" at bounding box center [67, 590] width 135 height 27
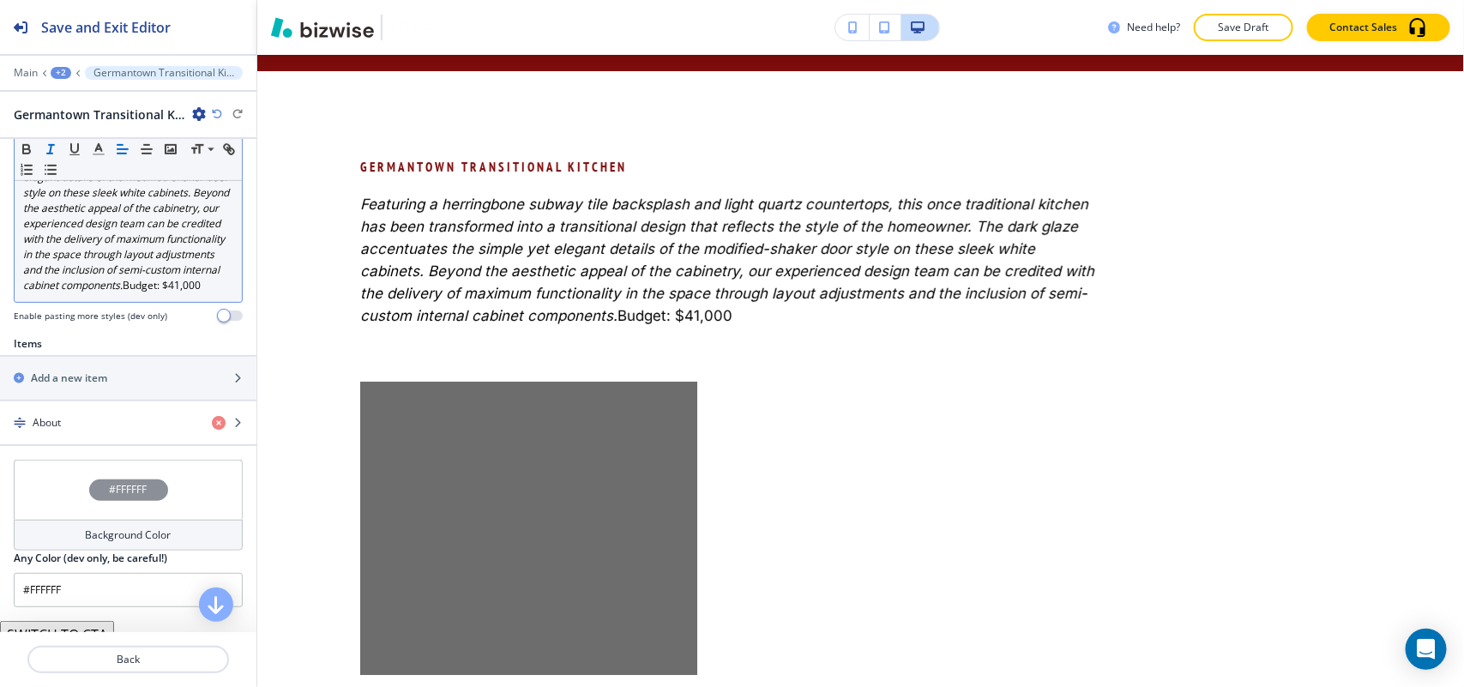
scroll to position [215, 0]
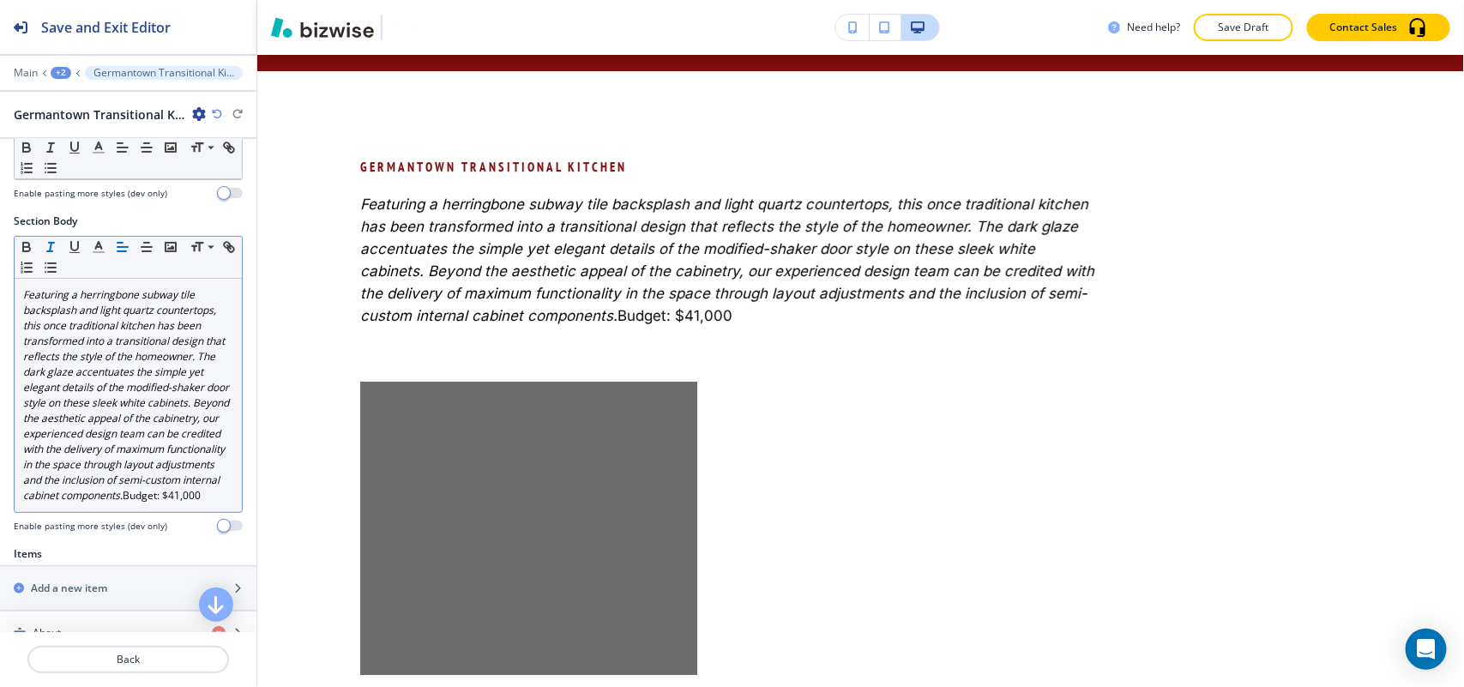
click at [82, 392] on em "Featuring a herringbone subway tile backsplash and light quartz countertops, th…" at bounding box center [127, 394] width 208 height 215
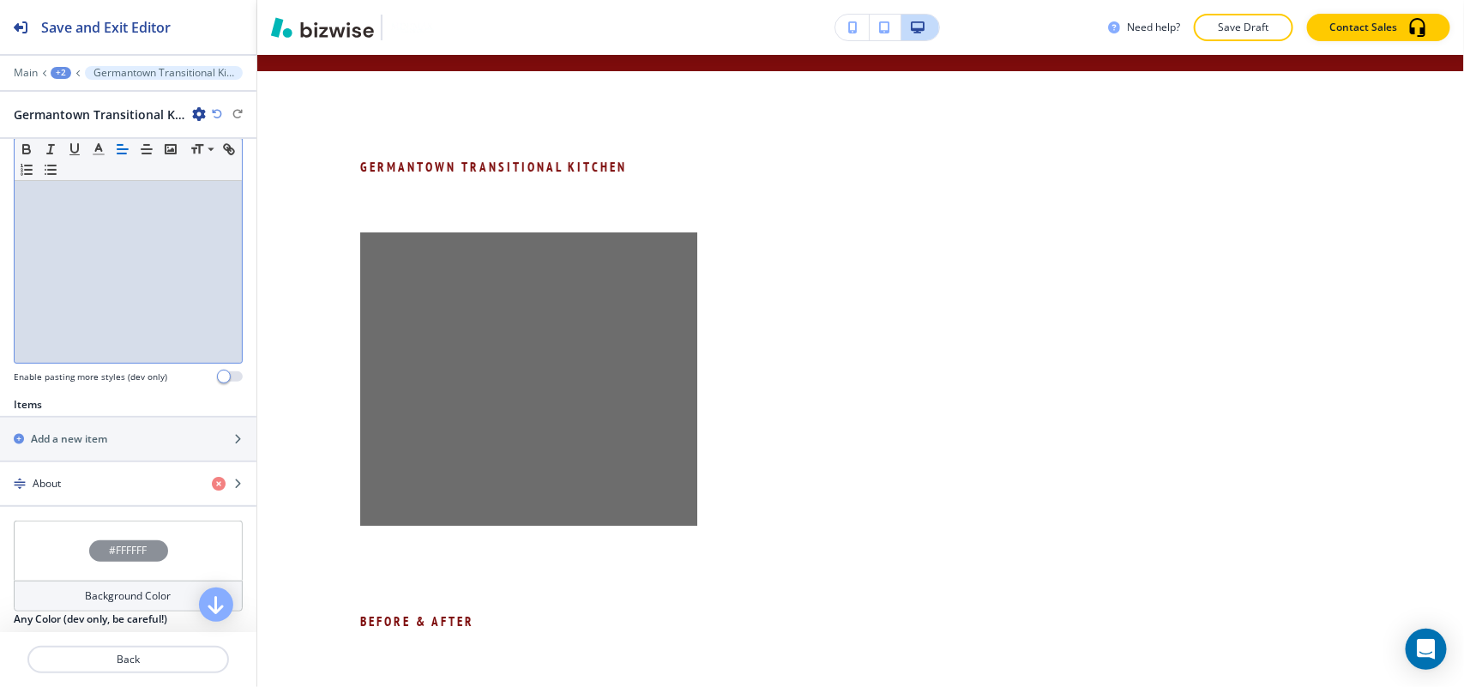
scroll to position [495, 0]
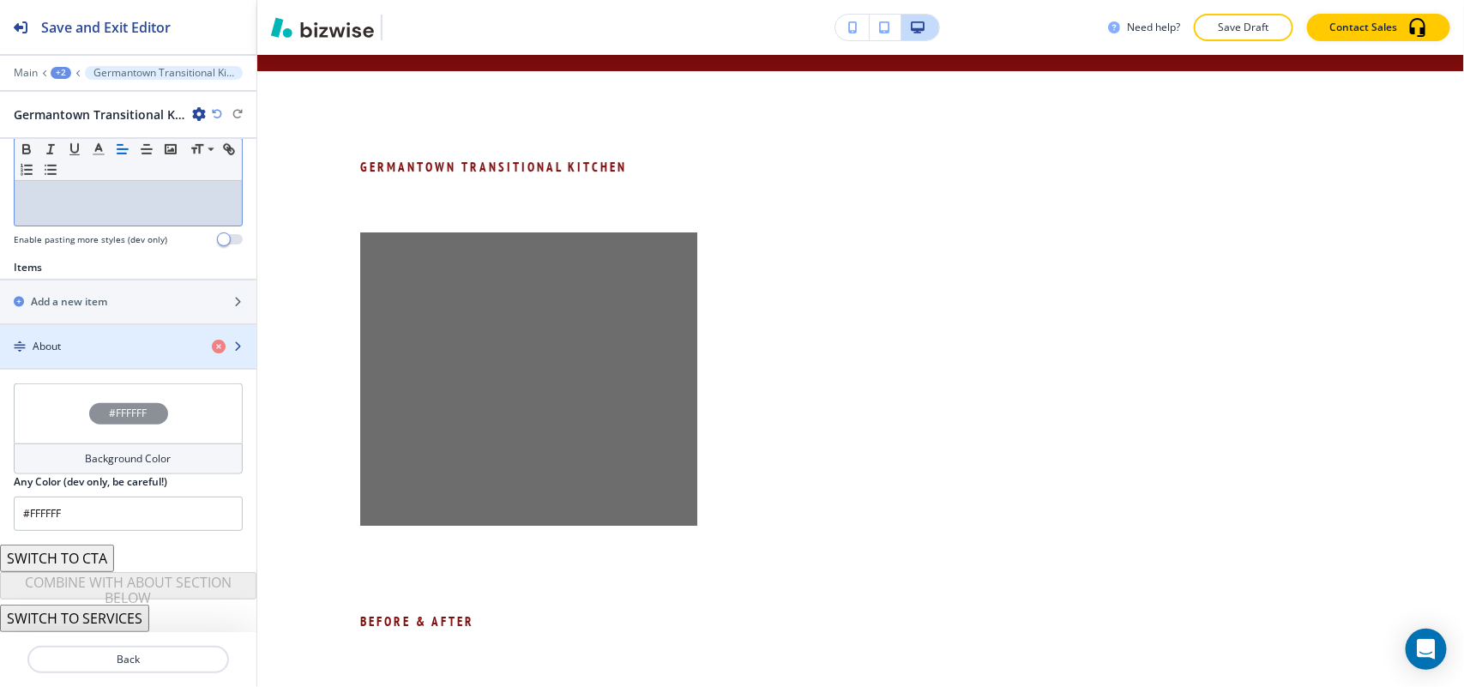
click at [67, 354] on div "button" at bounding box center [128, 361] width 256 height 14
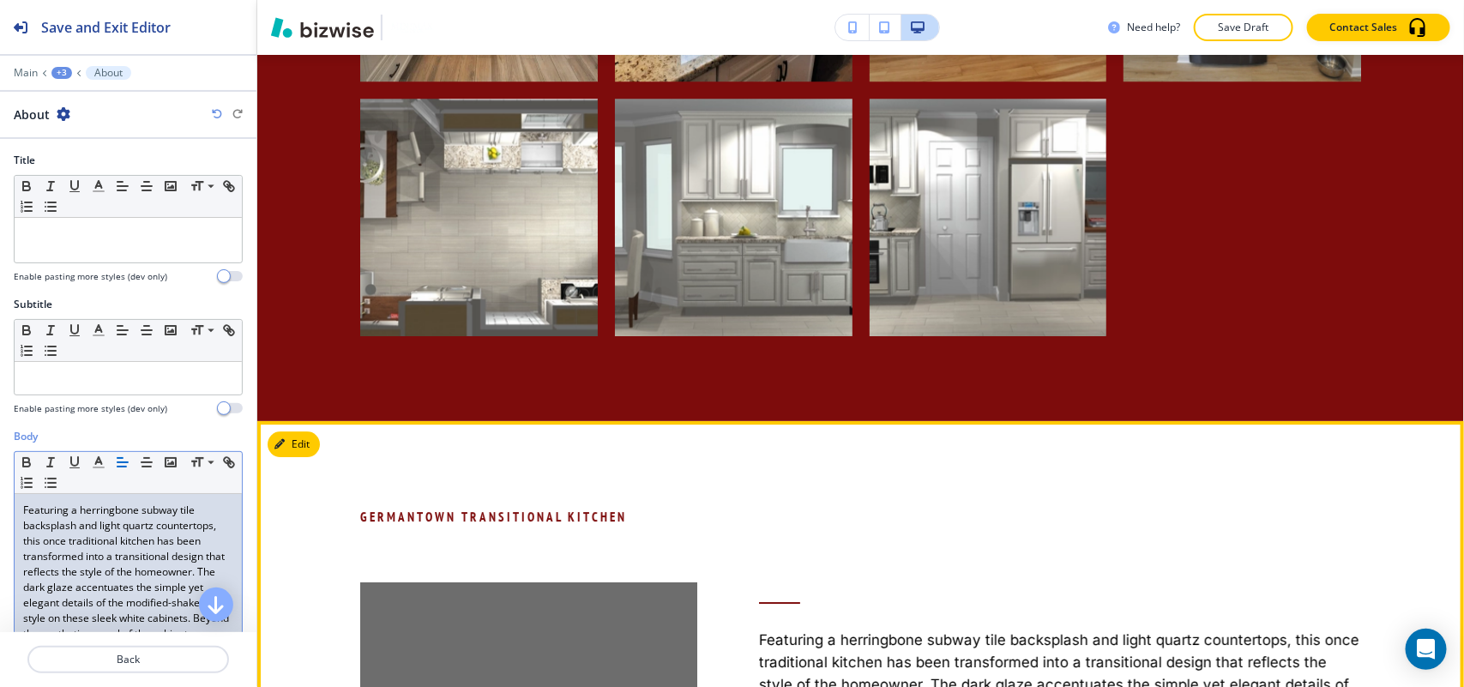
scroll to position [2195, 0]
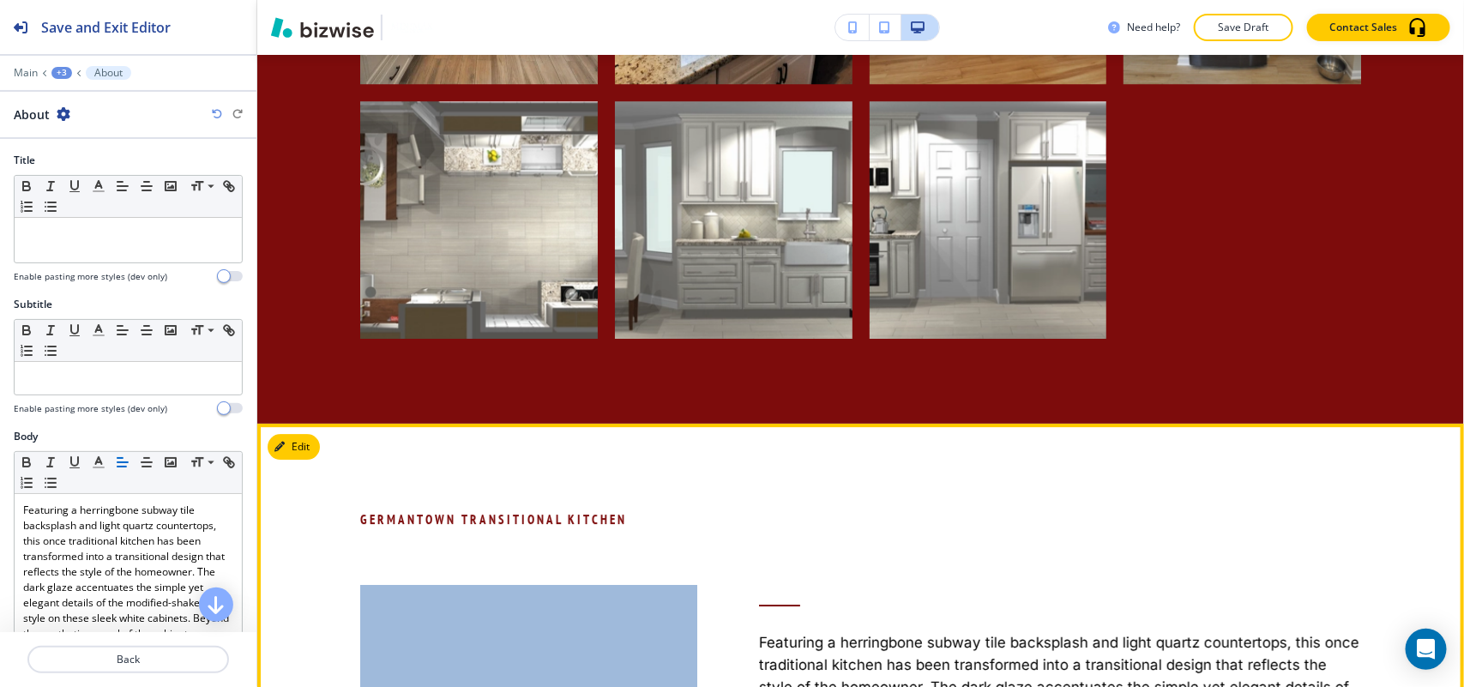
drag, startPoint x: 335, startPoint y: 496, endPoint x: 727, endPoint y: 494, distance: 391.9
click at [727, 494] on div "Germantown Transitional Kitchen Featuring a herringbone subway tile backsplash …" at bounding box center [860, 672] width 1207 height 497
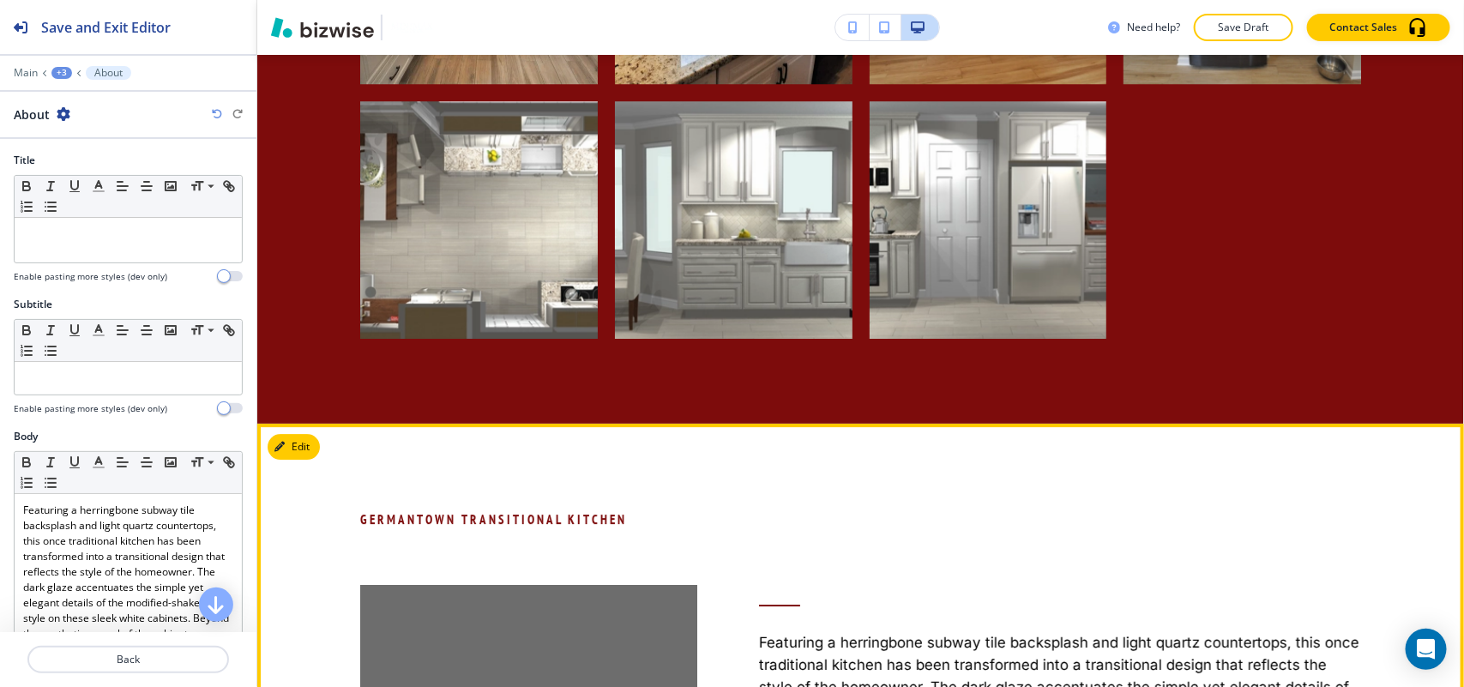
click at [469, 509] on p "Germantown Transitional Kitchen" at bounding box center [727, 519] width 735 height 21
click at [470, 509] on p "Germantown Transitional Kitchen" at bounding box center [727, 519] width 735 height 21
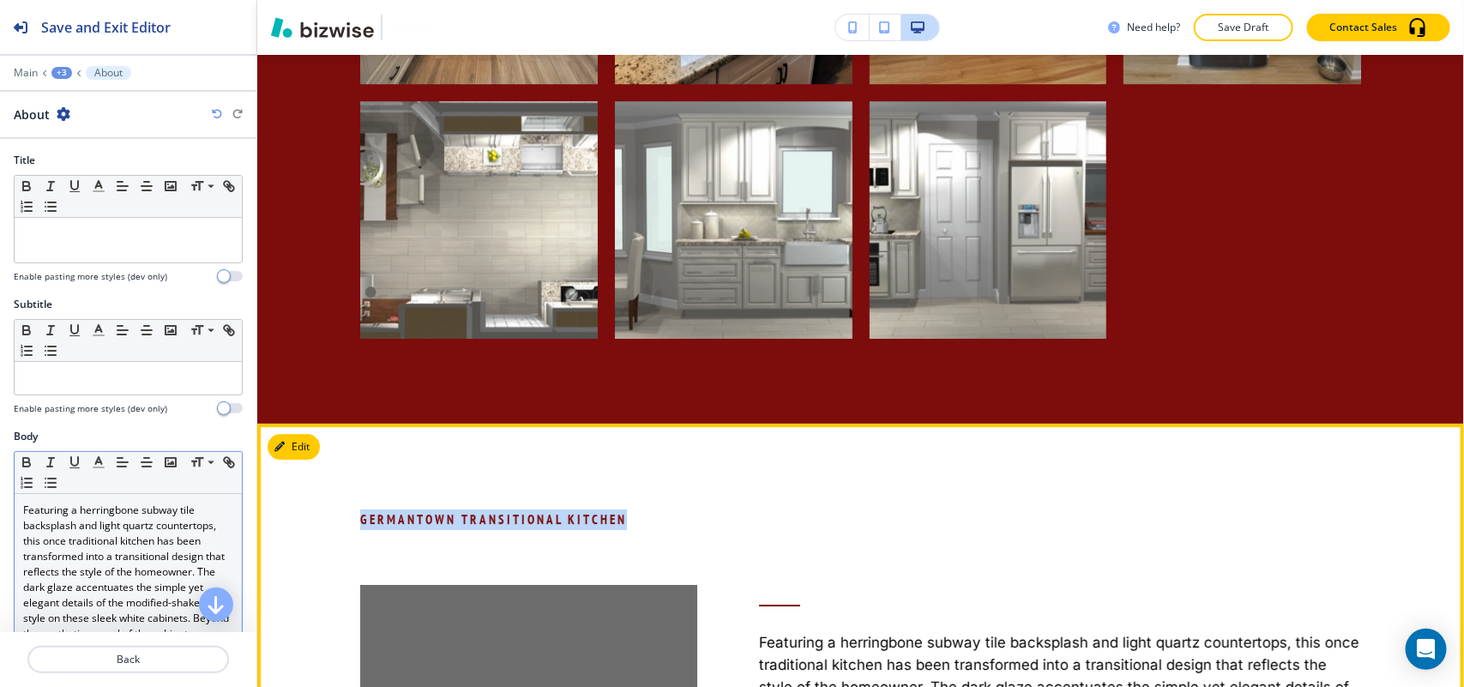
copy p "Germantown Transitional Kitchen"
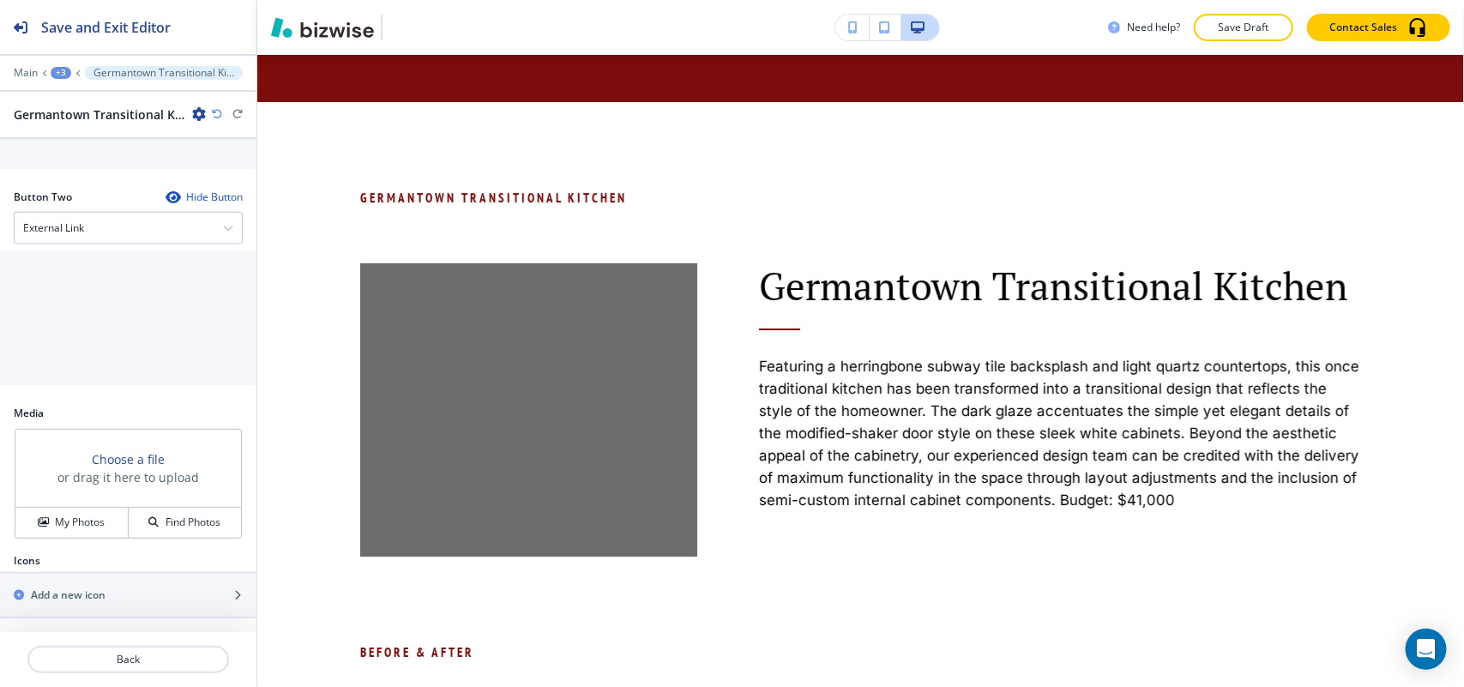
scroll to position [825, 0]
click at [62, 521] on h4 "My Photos" at bounding box center [80, 522] width 50 height 15
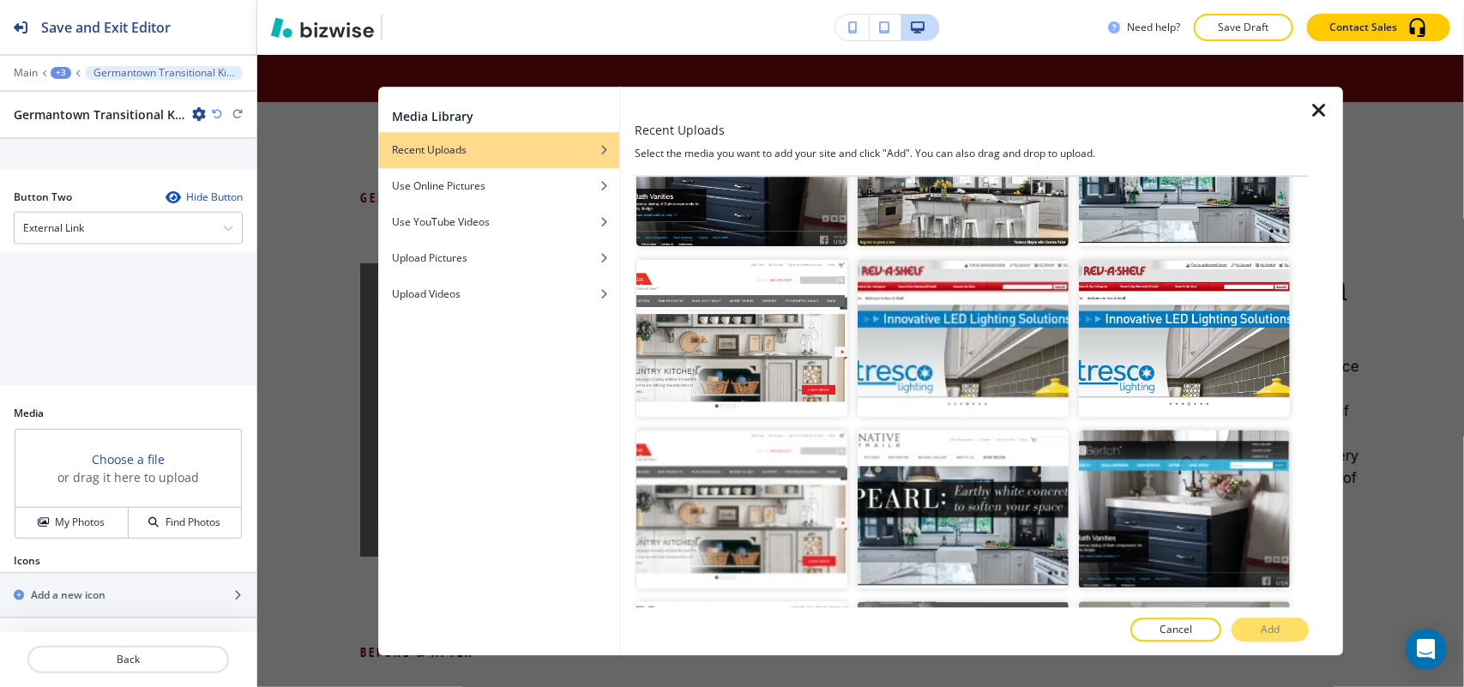
scroll to position [536, 0]
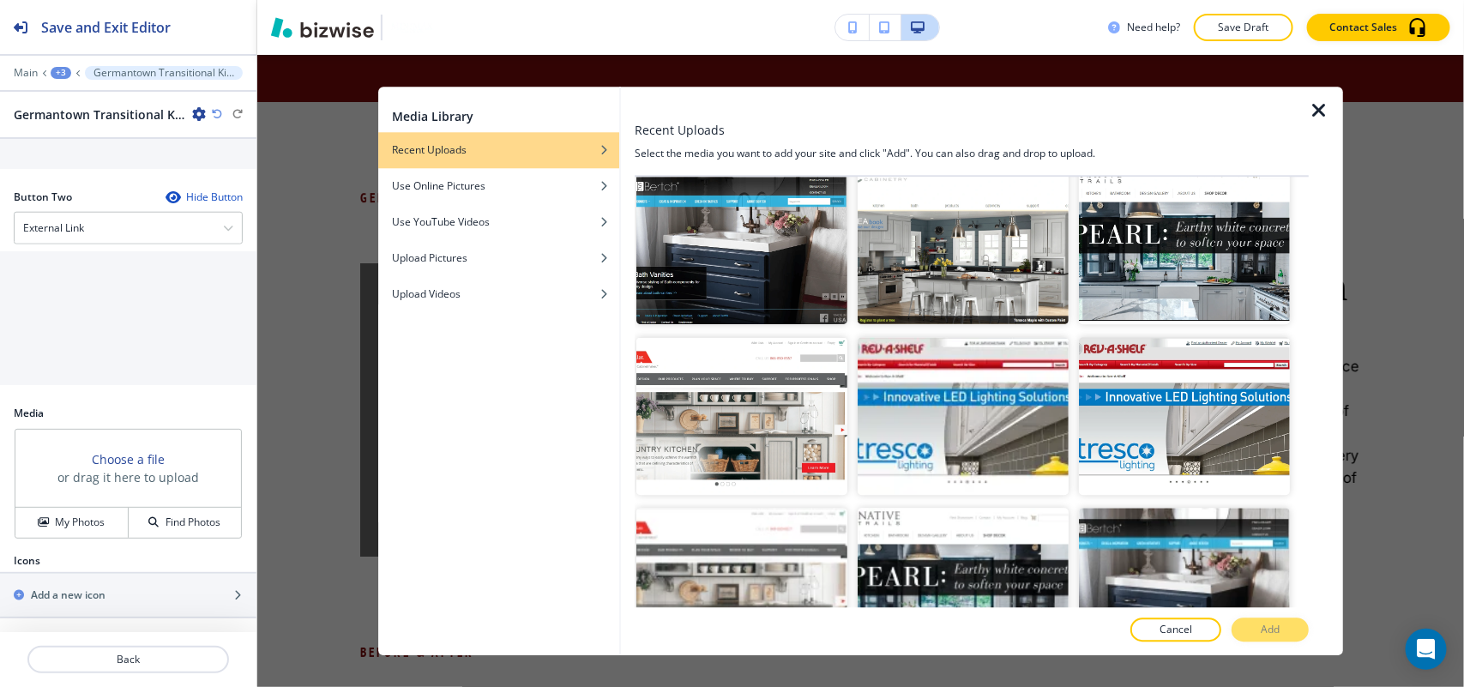
click at [1321, 105] on icon "button" at bounding box center [1319, 110] width 21 height 21
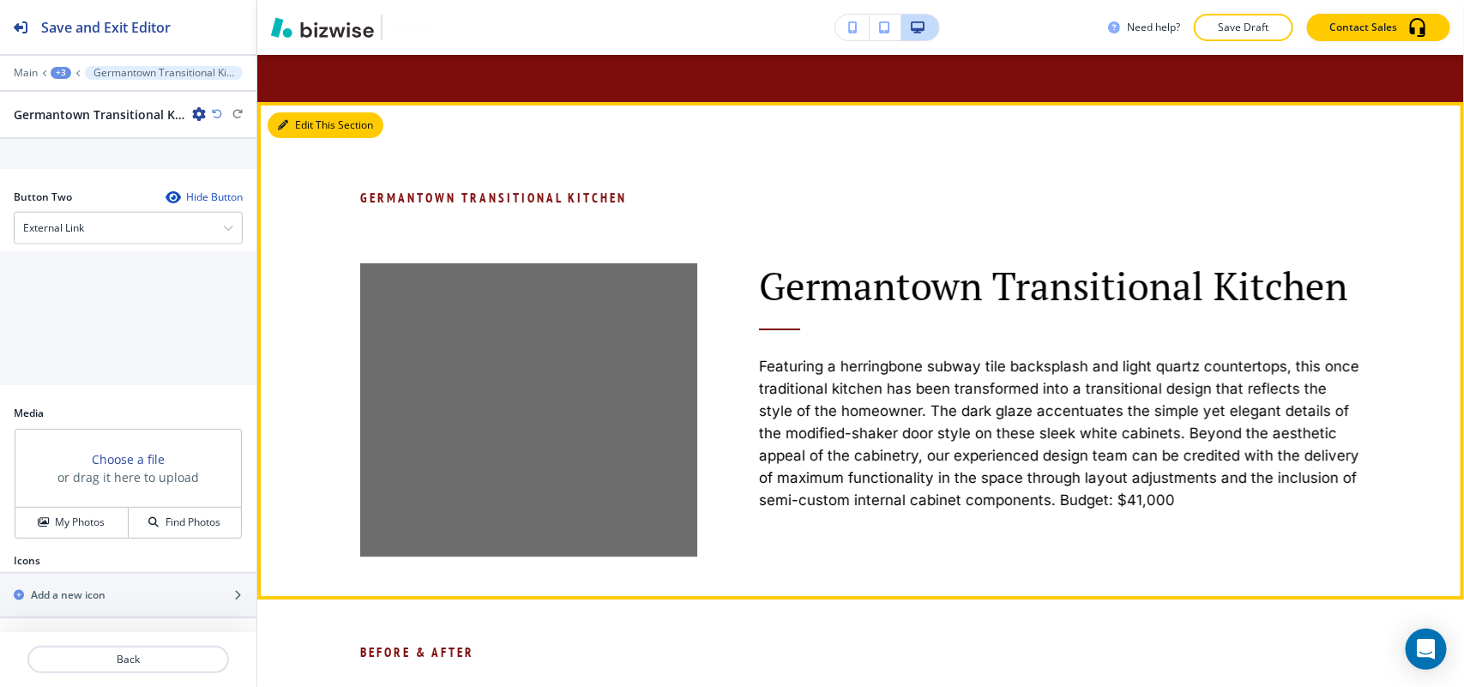
click at [305, 112] on button "Edit This Section" at bounding box center [326, 125] width 116 height 26
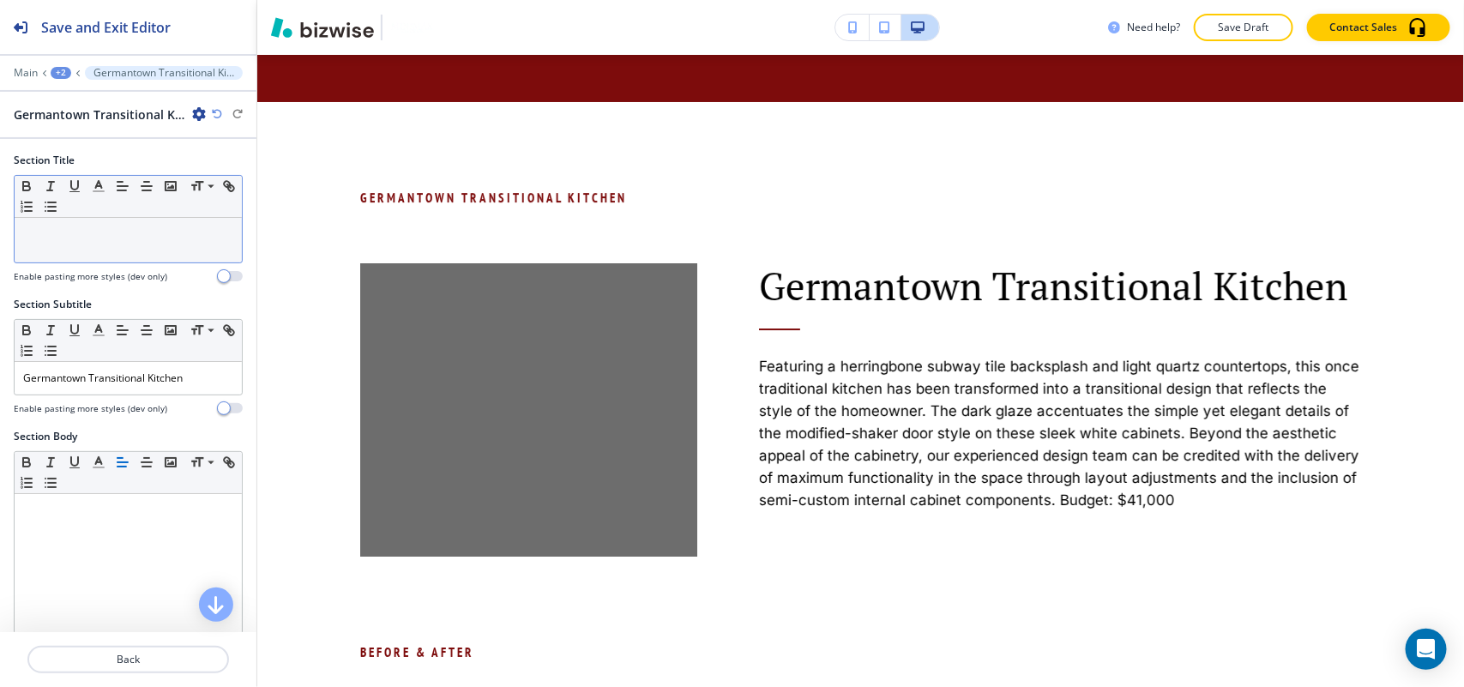
scroll to position [2548, 0]
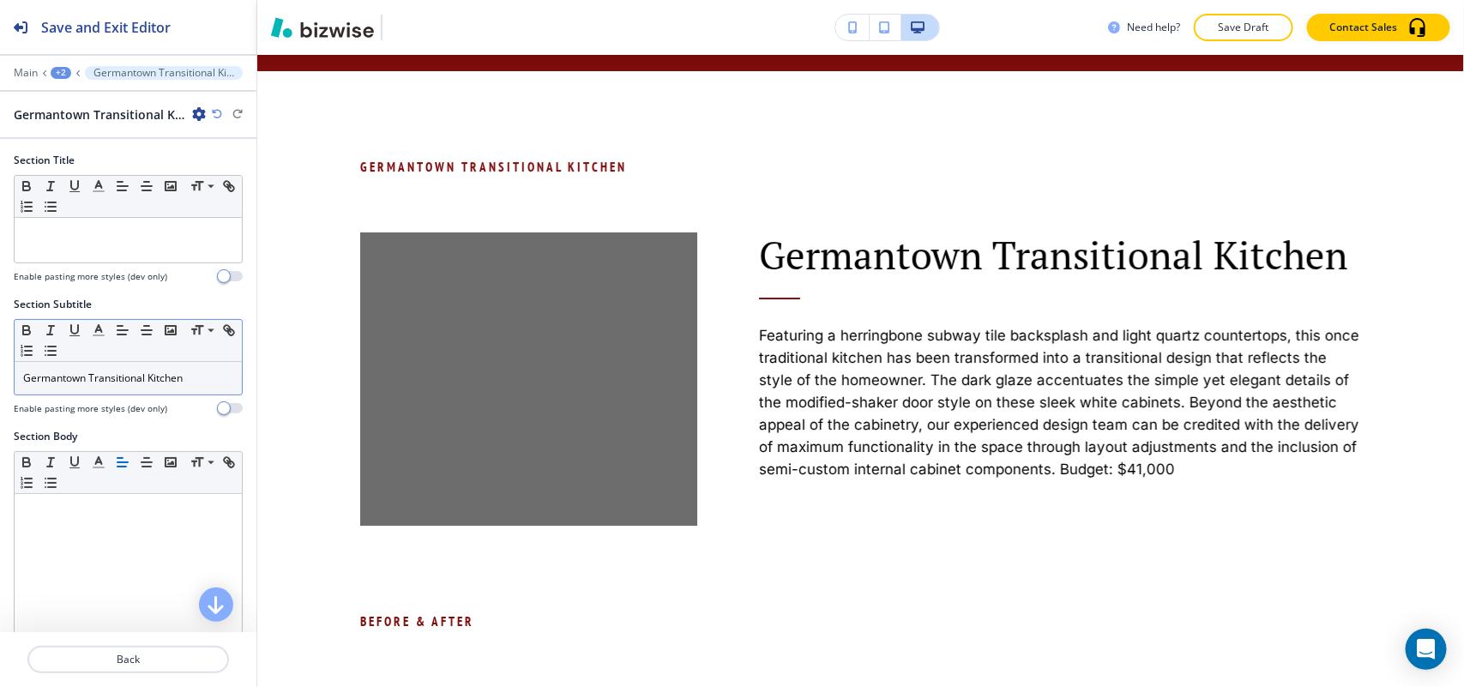
click at [140, 375] on p "Germantown Transitional Kitchen" at bounding box center [128, 377] width 210 height 15
click at [141, 376] on p "Germantown Transitional Kitchen" at bounding box center [128, 377] width 210 height 15
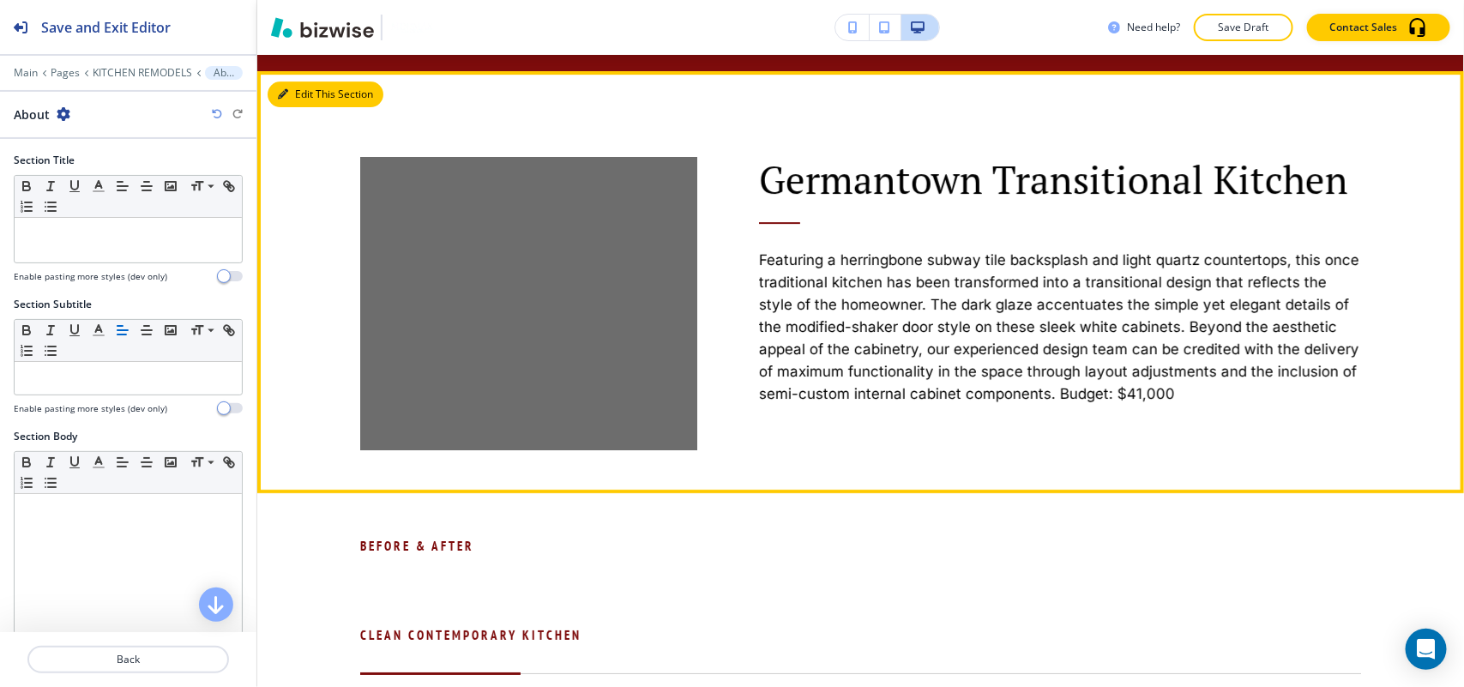
click at [290, 81] on button "Edit This Section" at bounding box center [326, 94] width 116 height 26
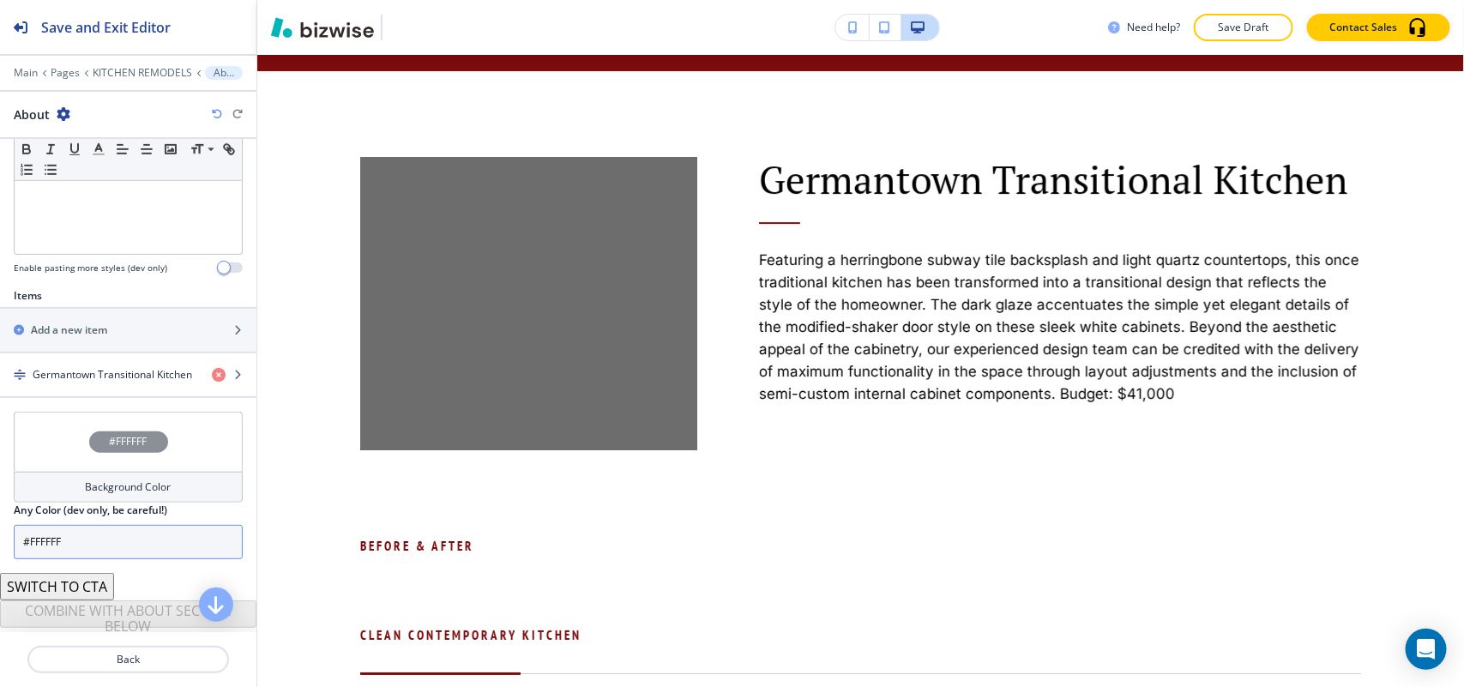
scroll to position [495, 0]
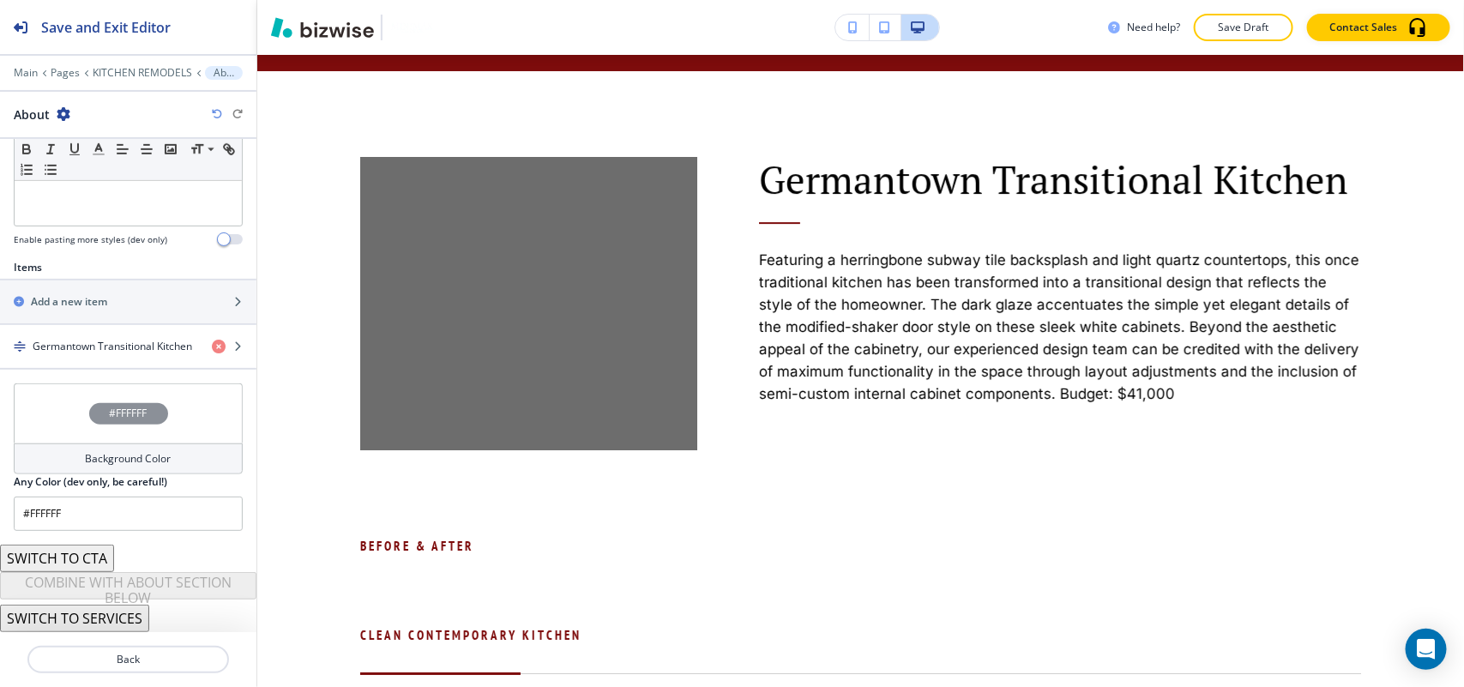
click at [112, 616] on button "SWITCH TO SERVICES" at bounding box center [74, 618] width 149 height 27
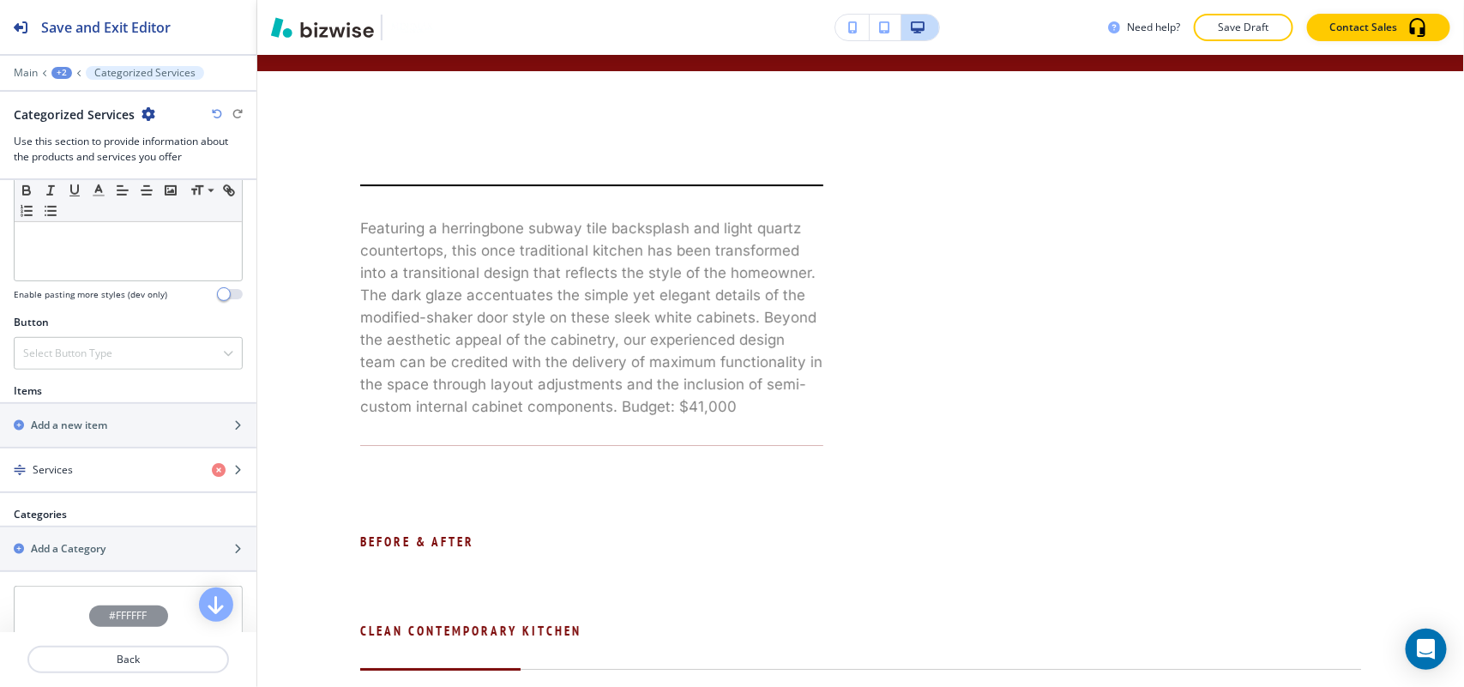
scroll to position [440, 0]
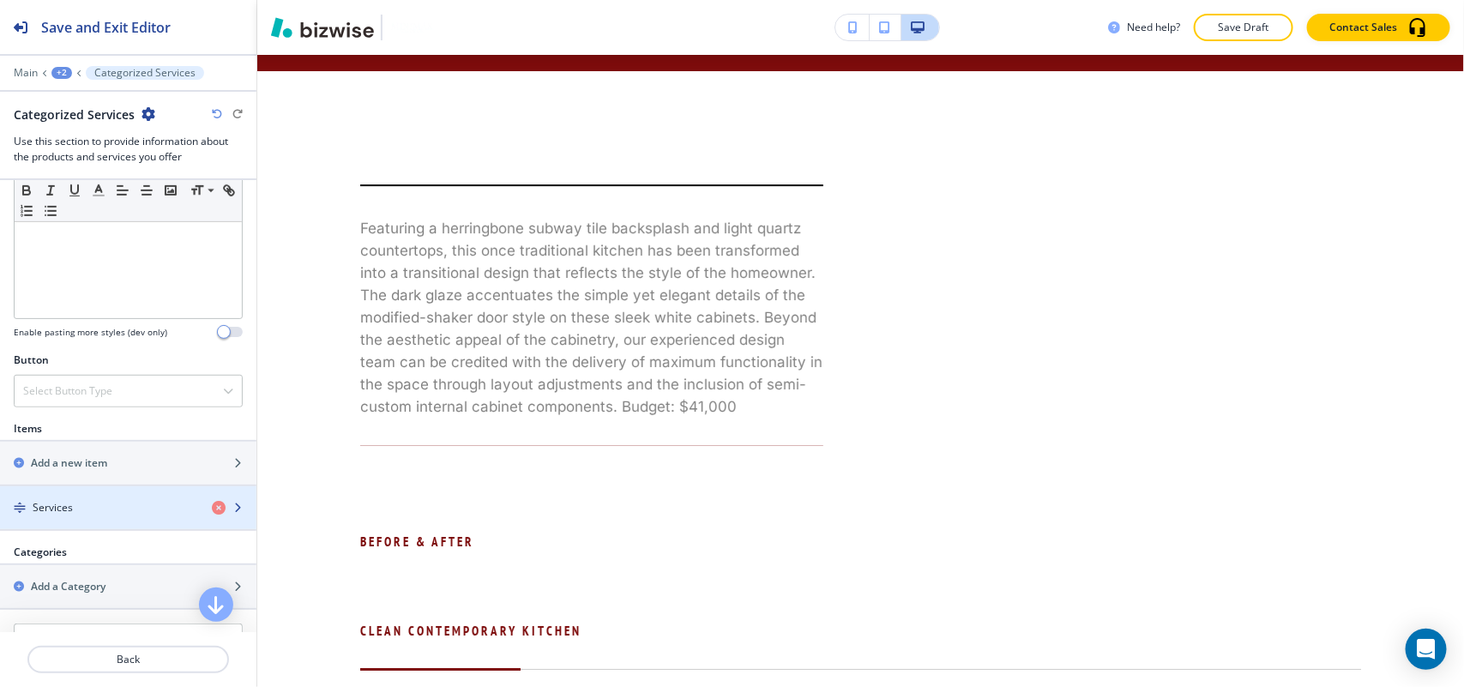
click at [65, 520] on div "button" at bounding box center [128, 522] width 256 height 14
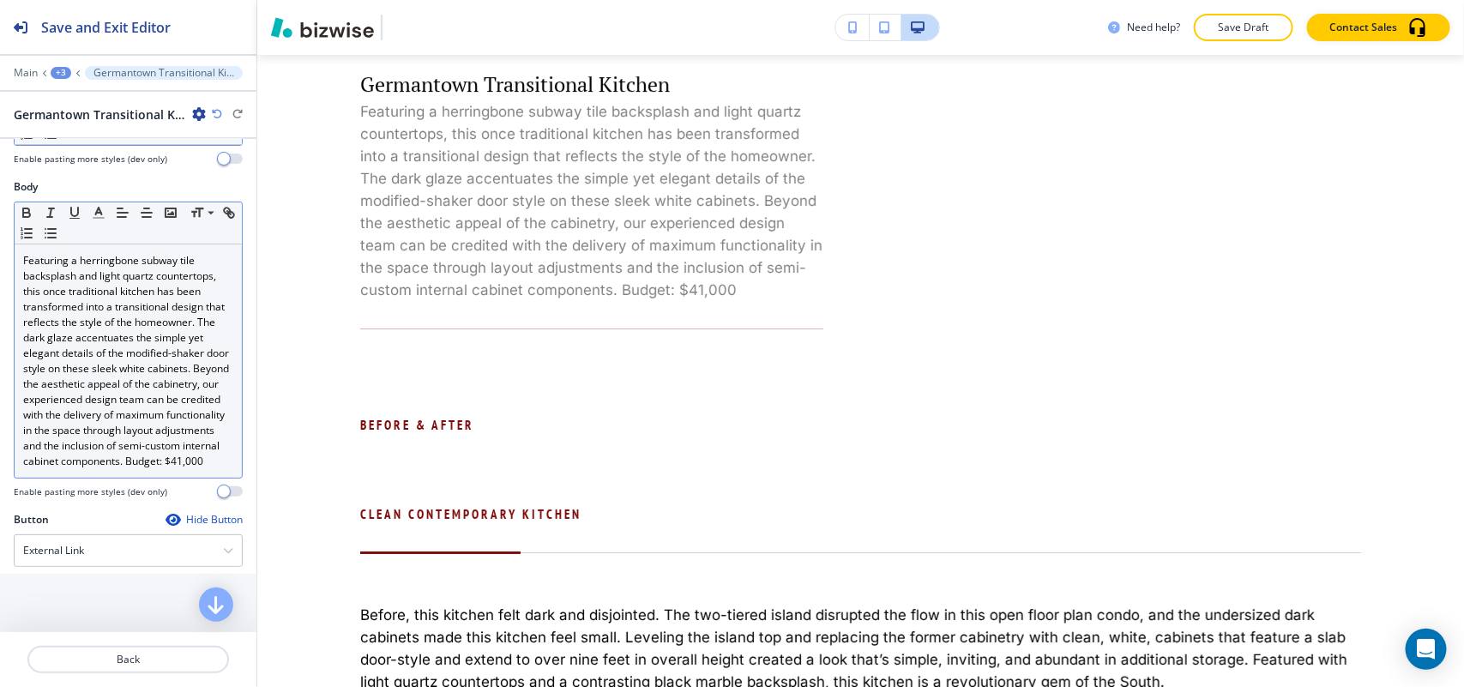
scroll to position [234, 0]
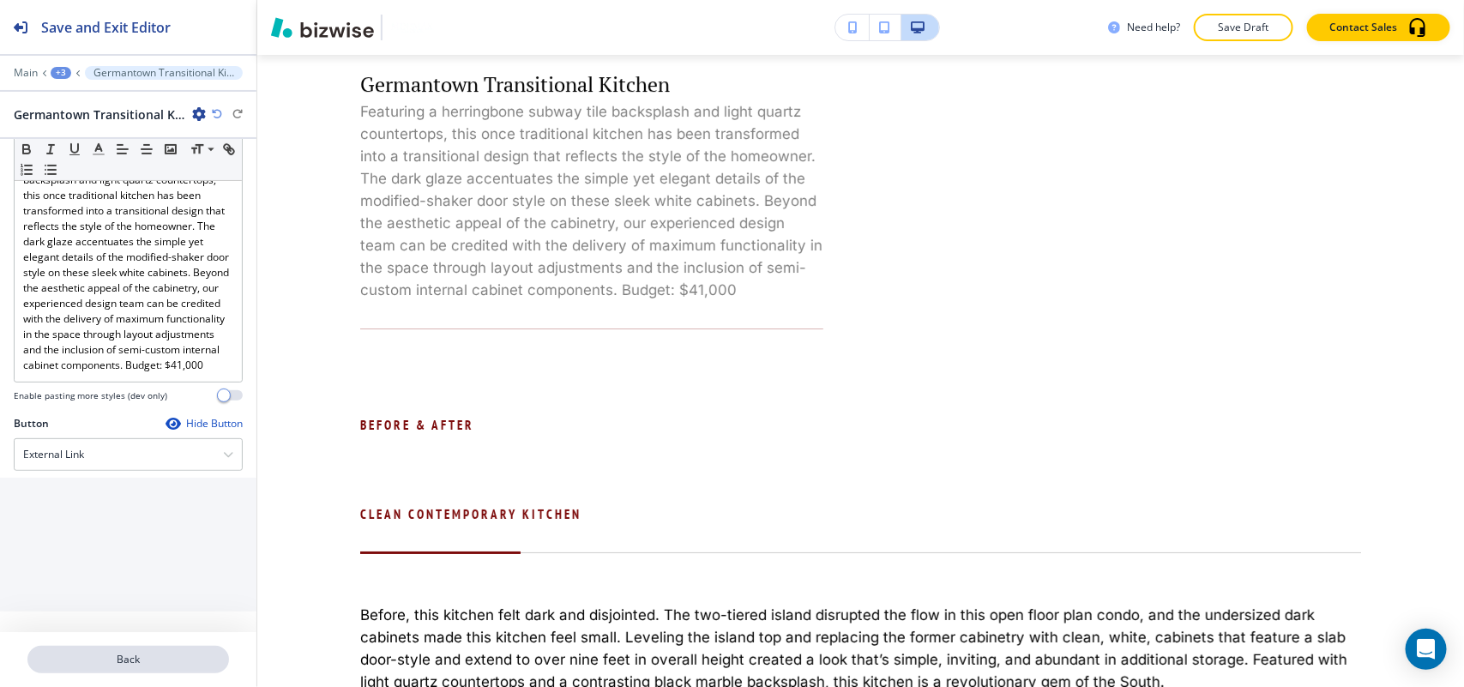
click at [121, 662] on p "Back" at bounding box center [128, 659] width 198 height 15
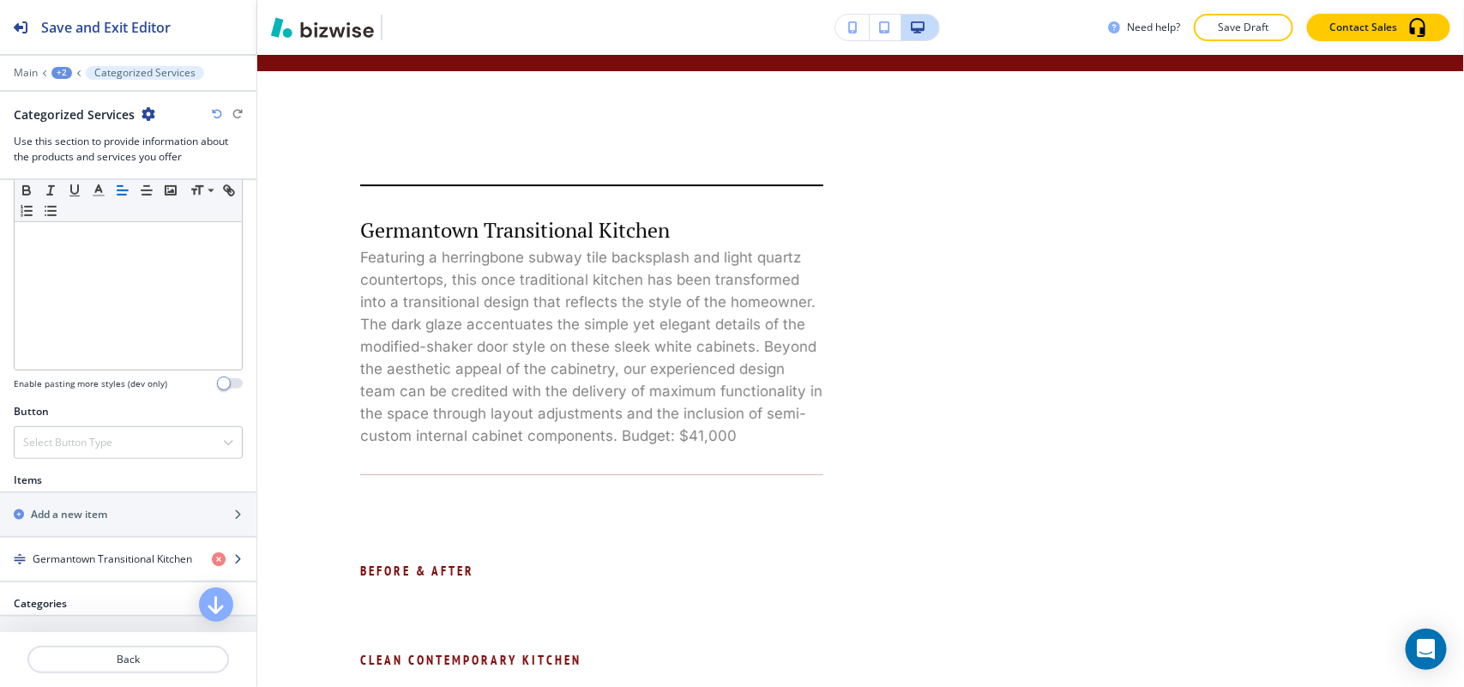
scroll to position [429, 0]
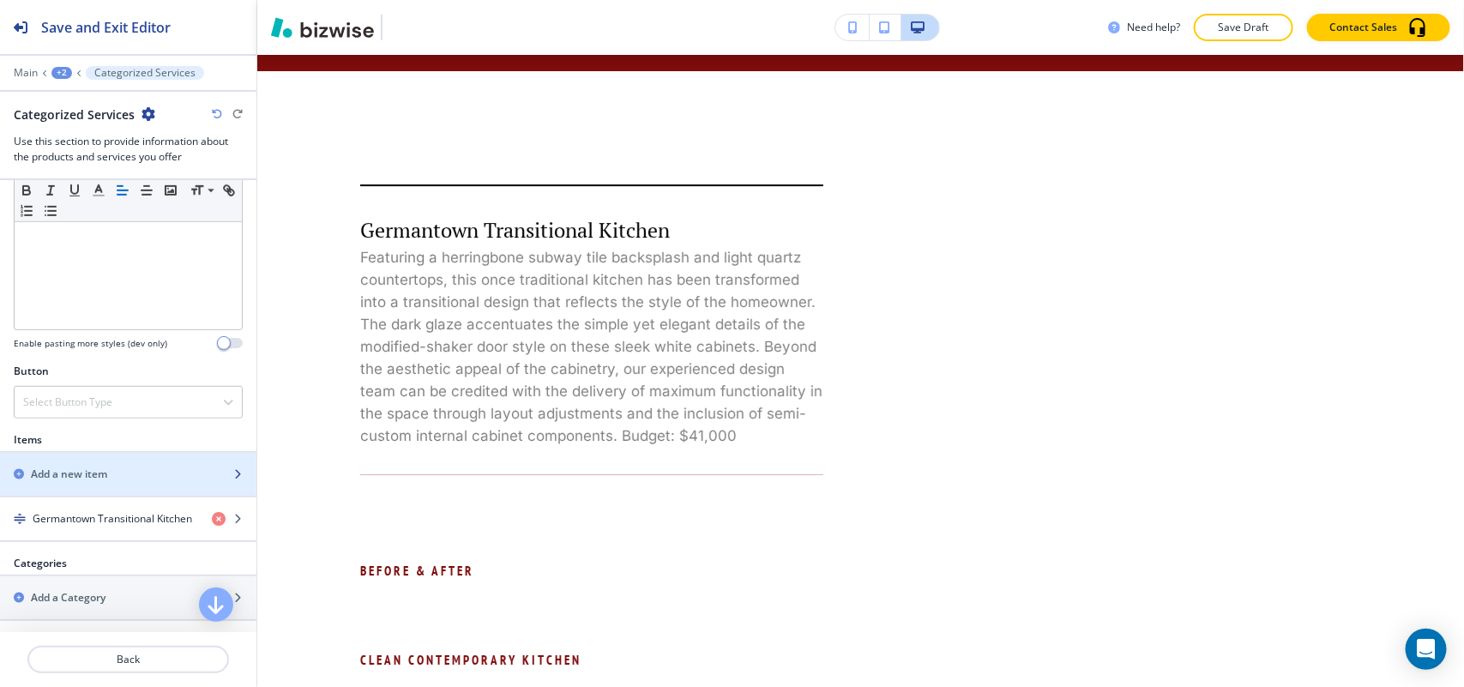
click at [101, 482] on h2 "Add a new item" at bounding box center [69, 473] width 76 height 15
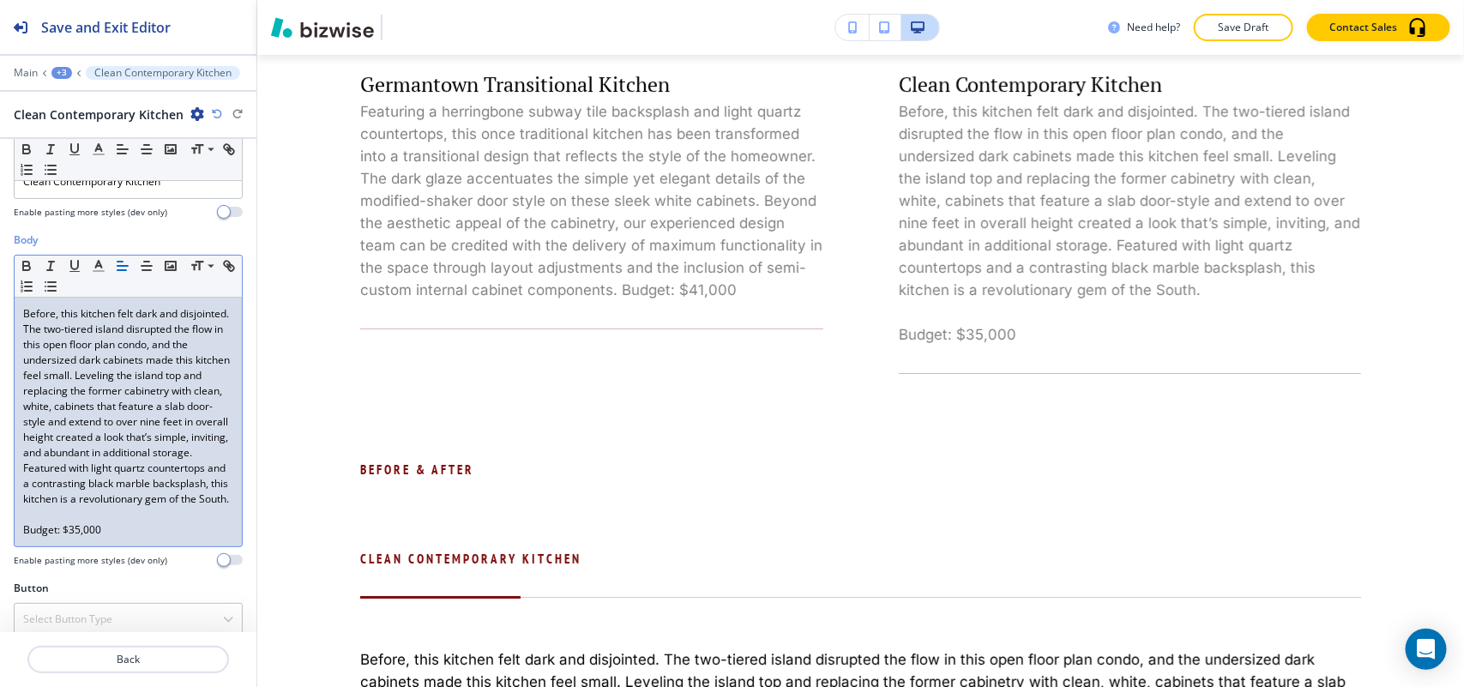
scroll to position [103, 0]
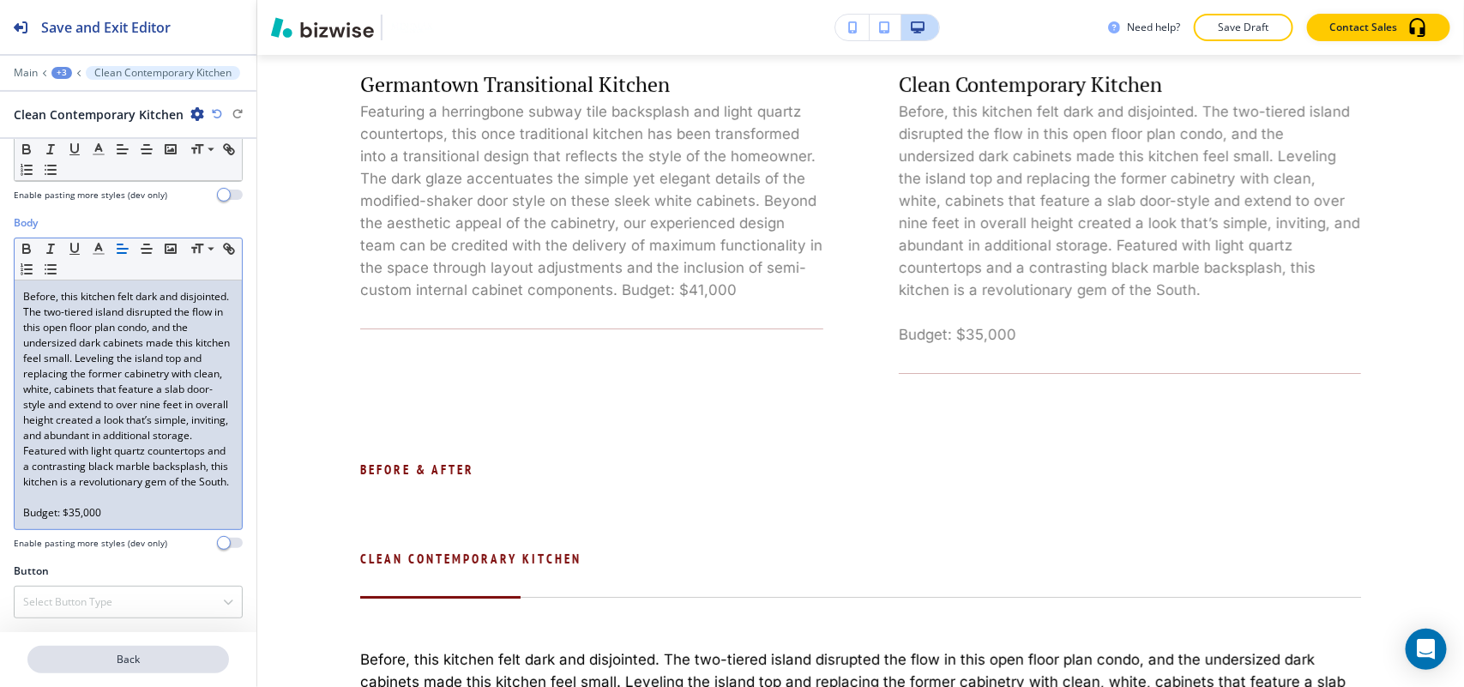
click at [147, 660] on p "Back" at bounding box center [128, 659] width 198 height 15
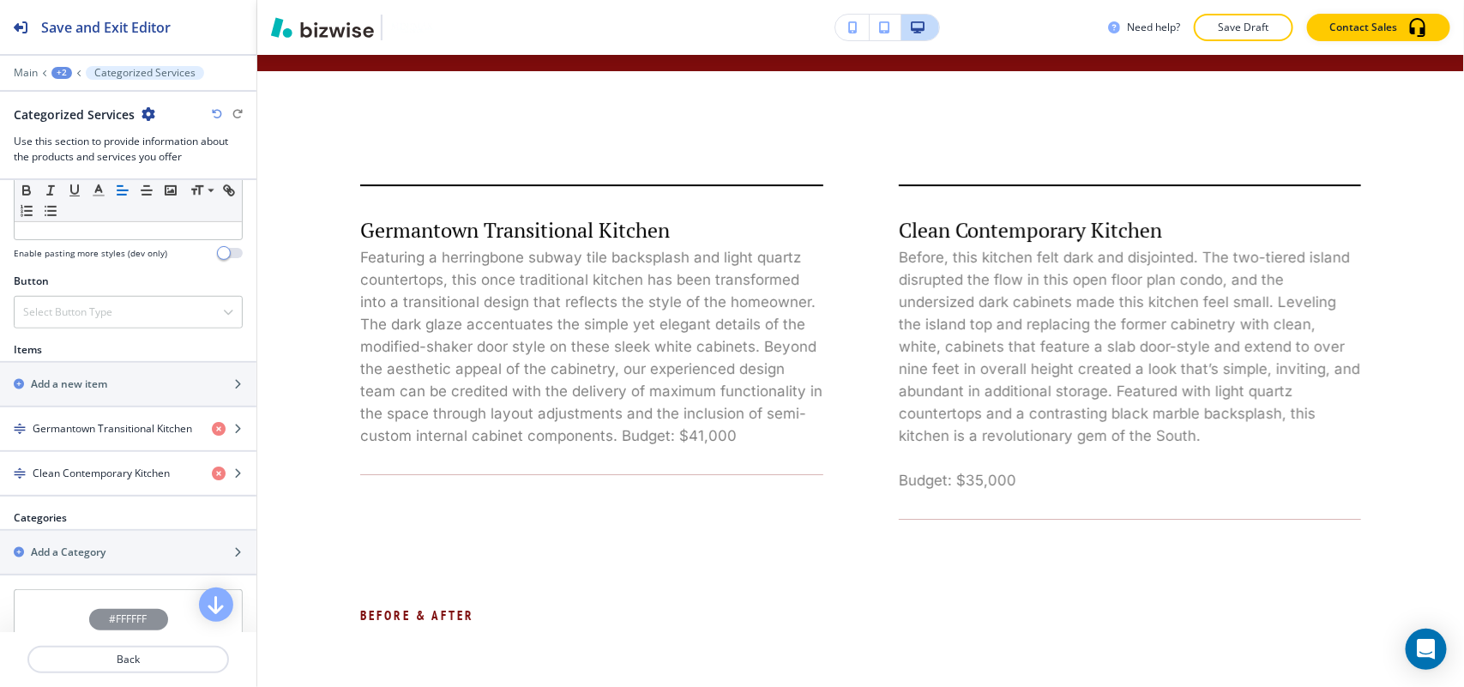
scroll to position [643, 0]
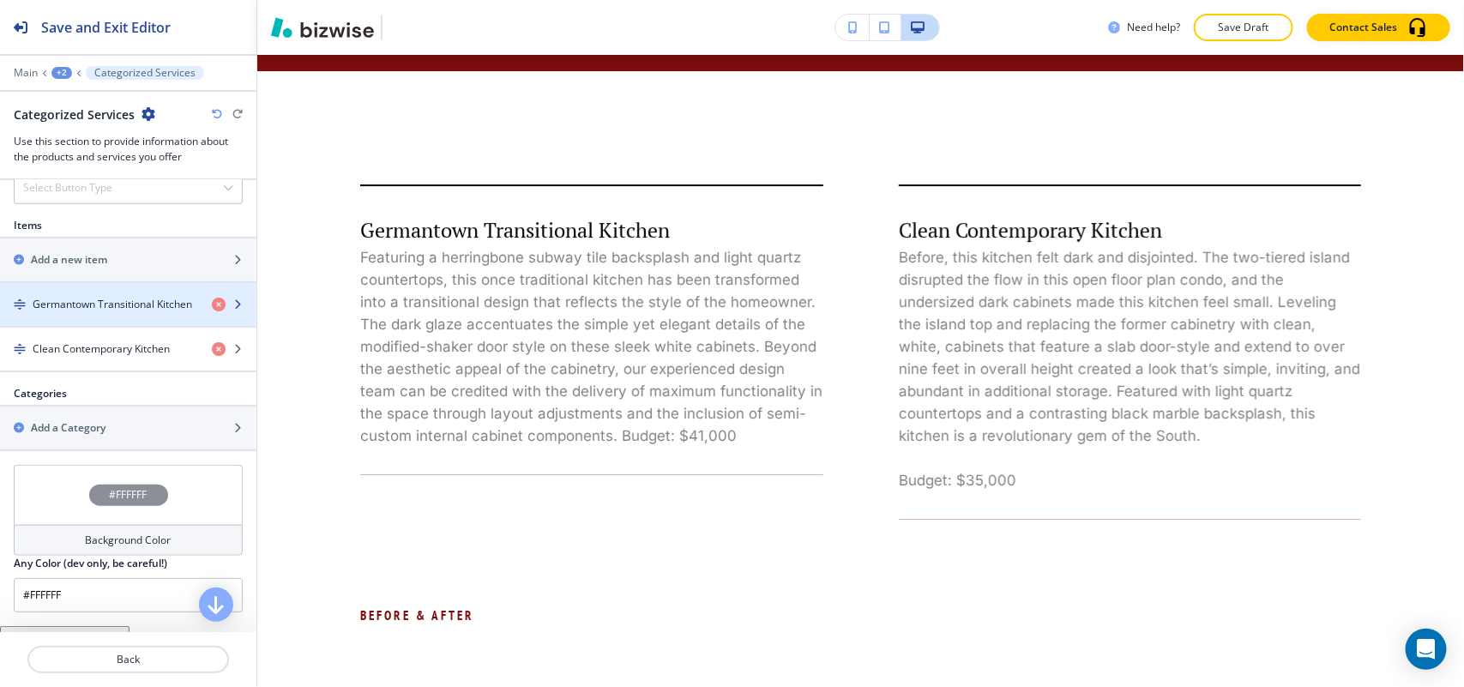
click at [87, 307] on h4 "Germantown Transitional Kitchen" at bounding box center [112, 304] width 159 height 15
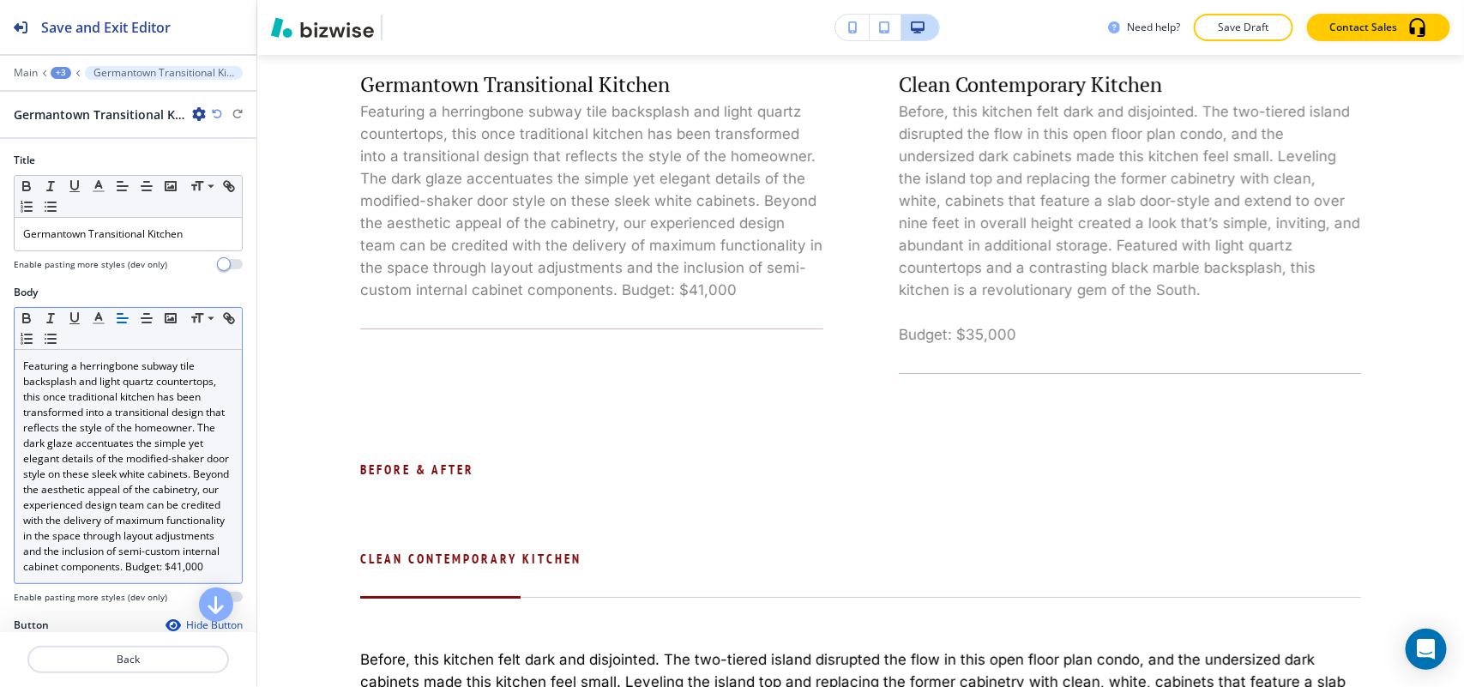
scroll to position [234, 0]
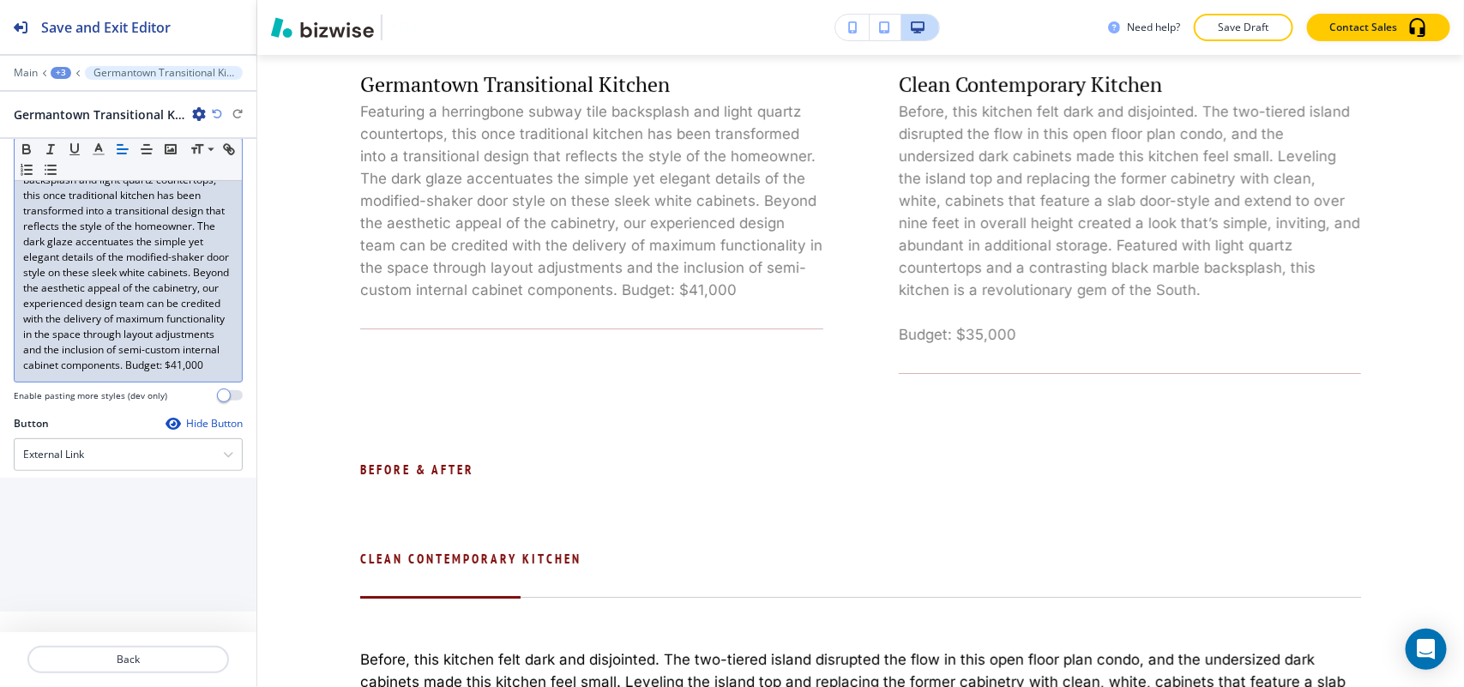
click at [129, 365] on p "Featuring a herringbone subway tile backsplash and light quartz countertops, th…" at bounding box center [128, 265] width 210 height 216
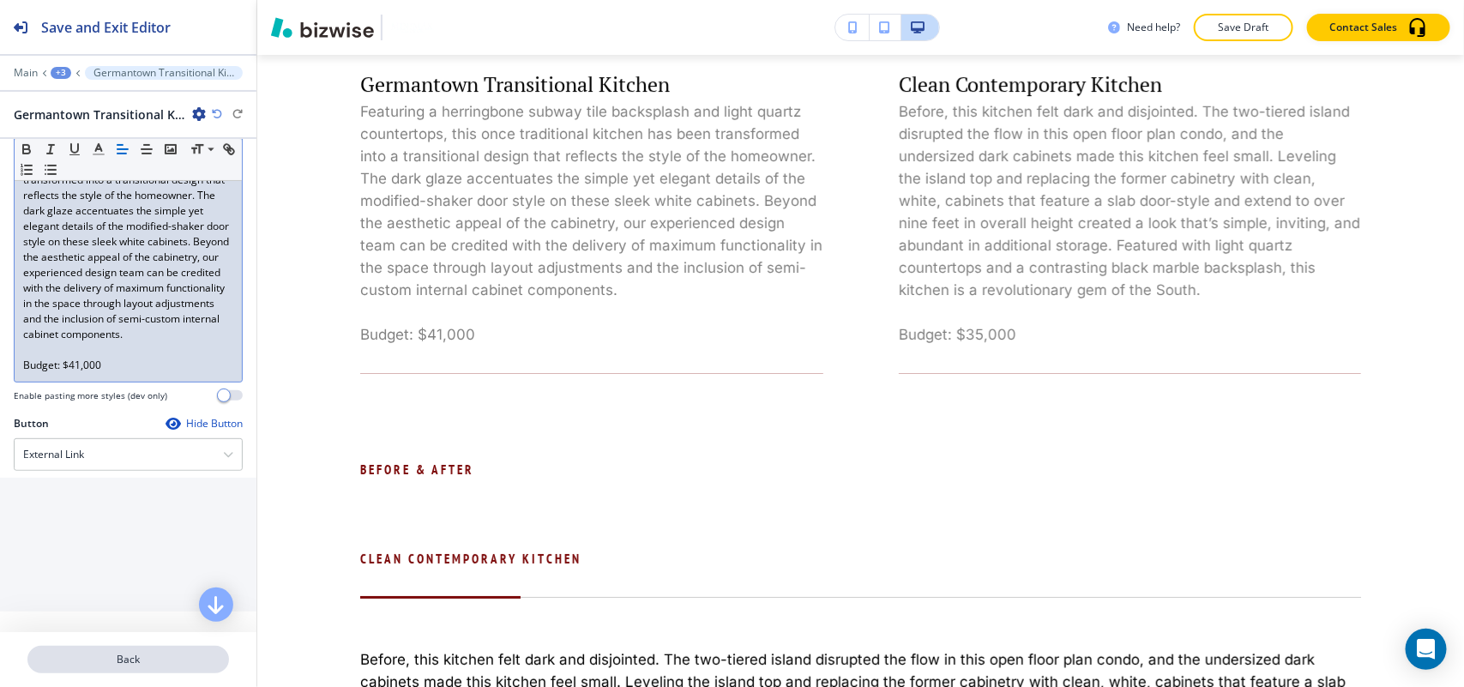
click at [148, 667] on button "Back" at bounding box center [128, 659] width 202 height 27
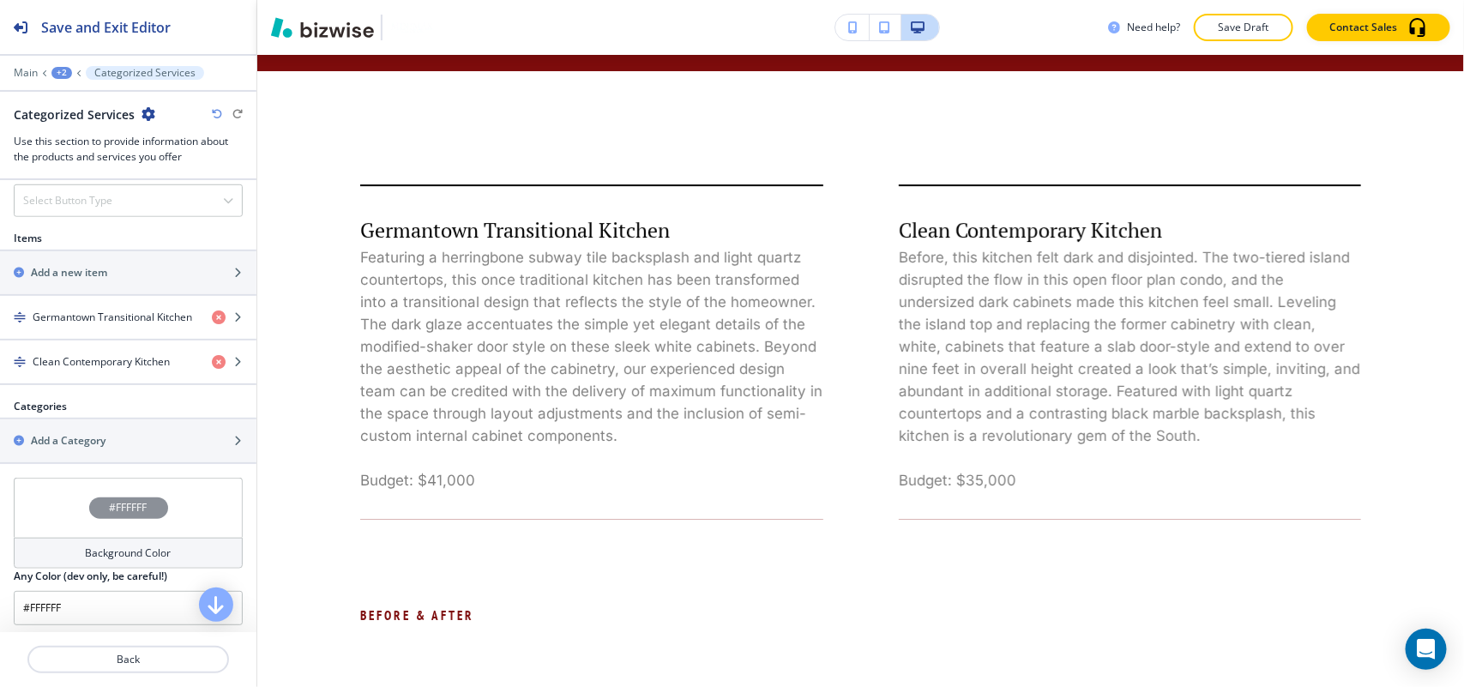
scroll to position [643, 0]
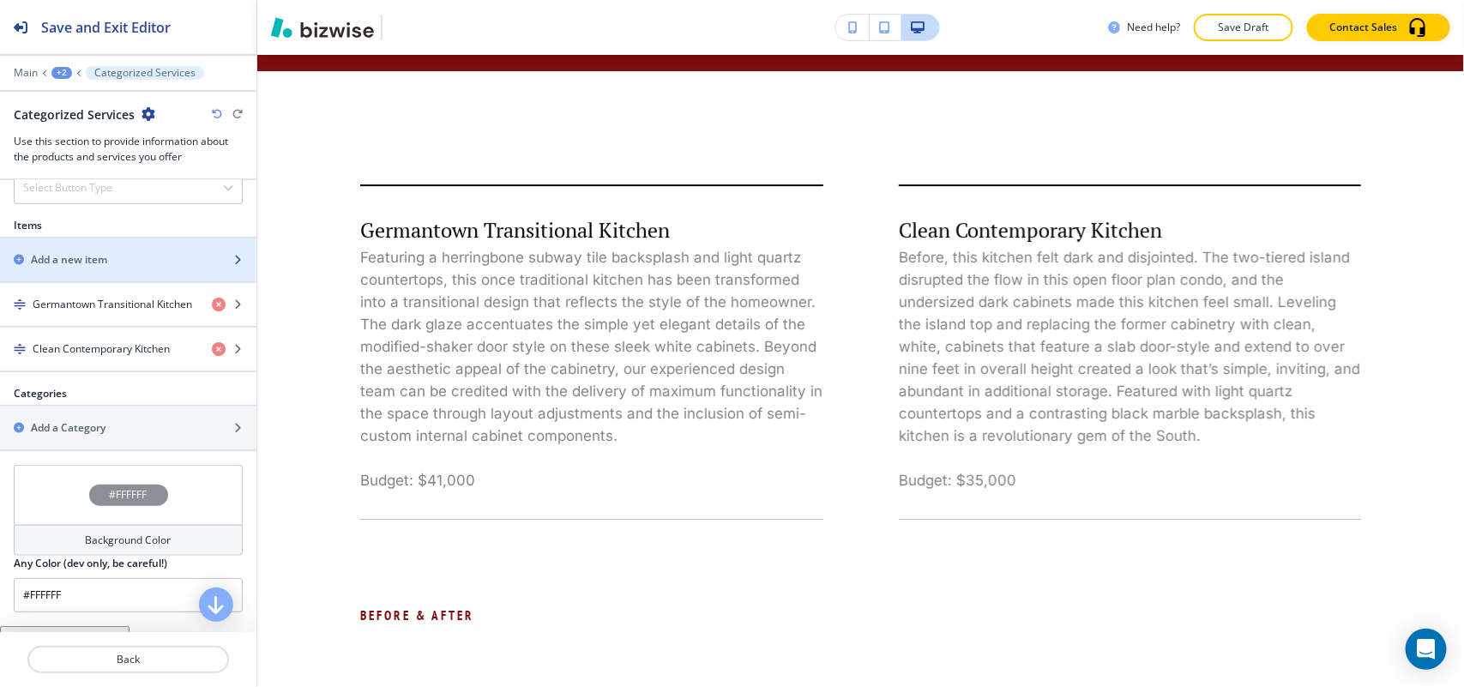
click at [114, 257] on div "Add a new item" at bounding box center [109, 259] width 219 height 15
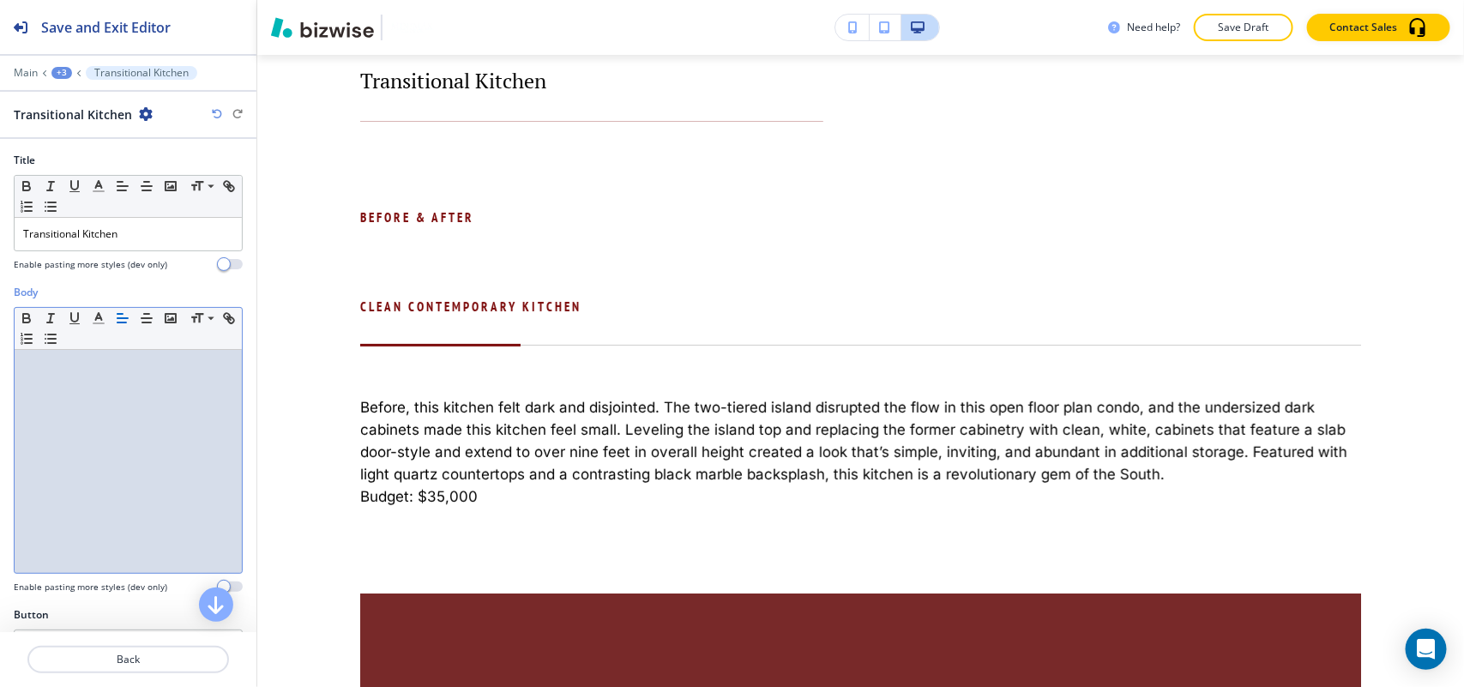
scroll to position [0, 0]
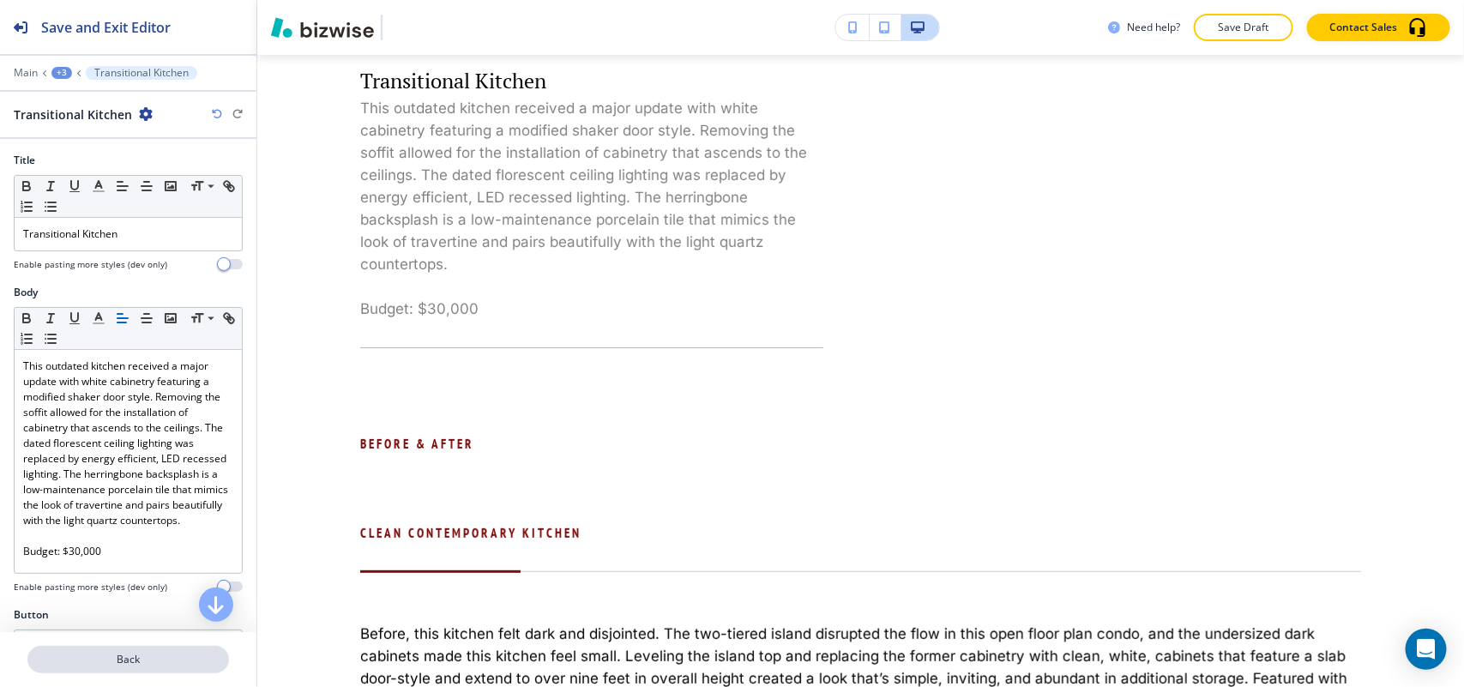
click at [79, 658] on p "Back" at bounding box center [128, 659] width 198 height 15
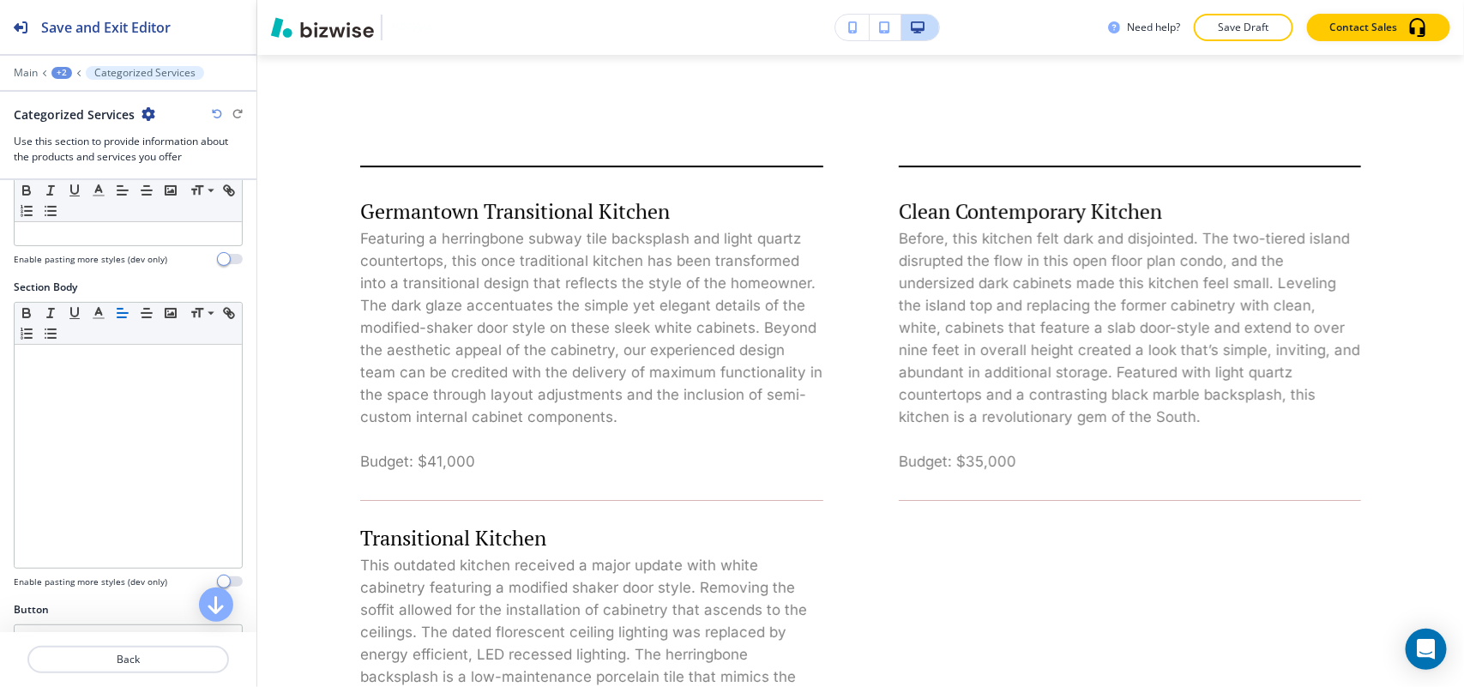
scroll to position [429, 0]
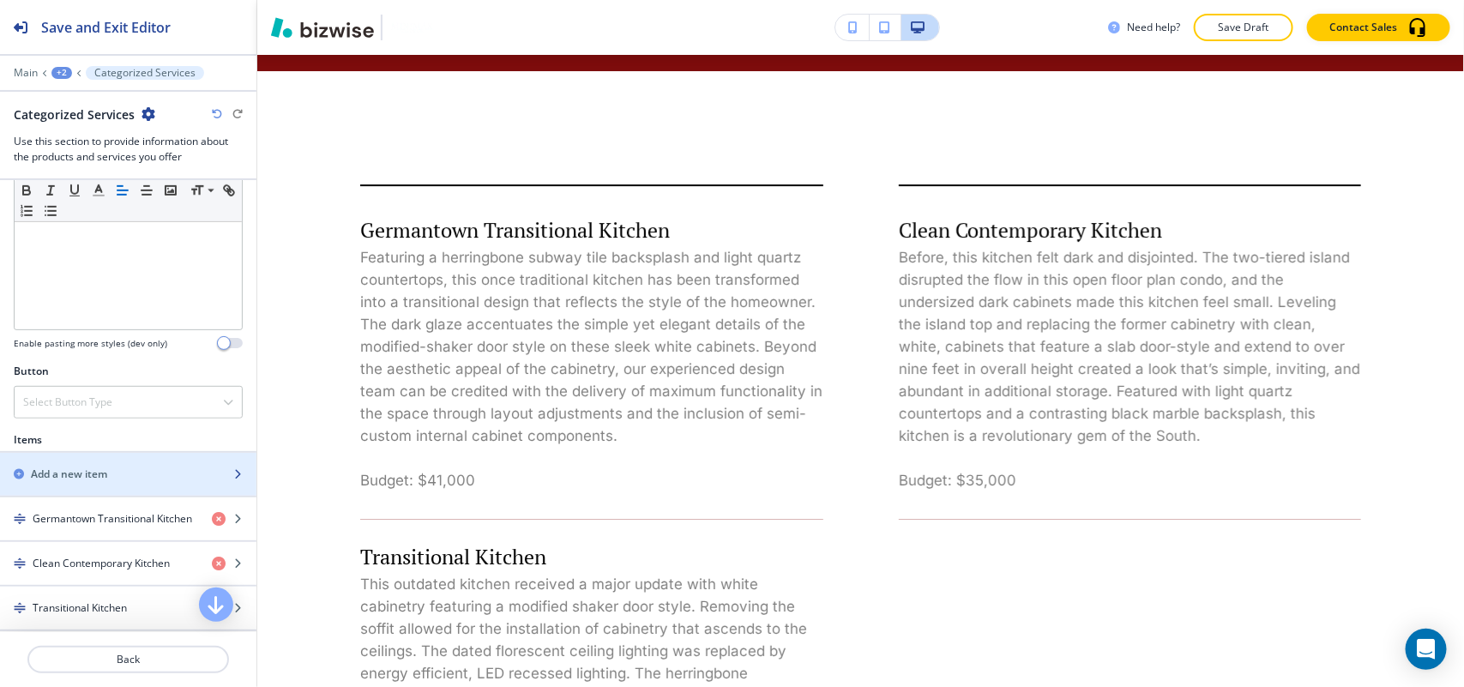
click at [80, 463] on div "button" at bounding box center [128, 460] width 256 height 14
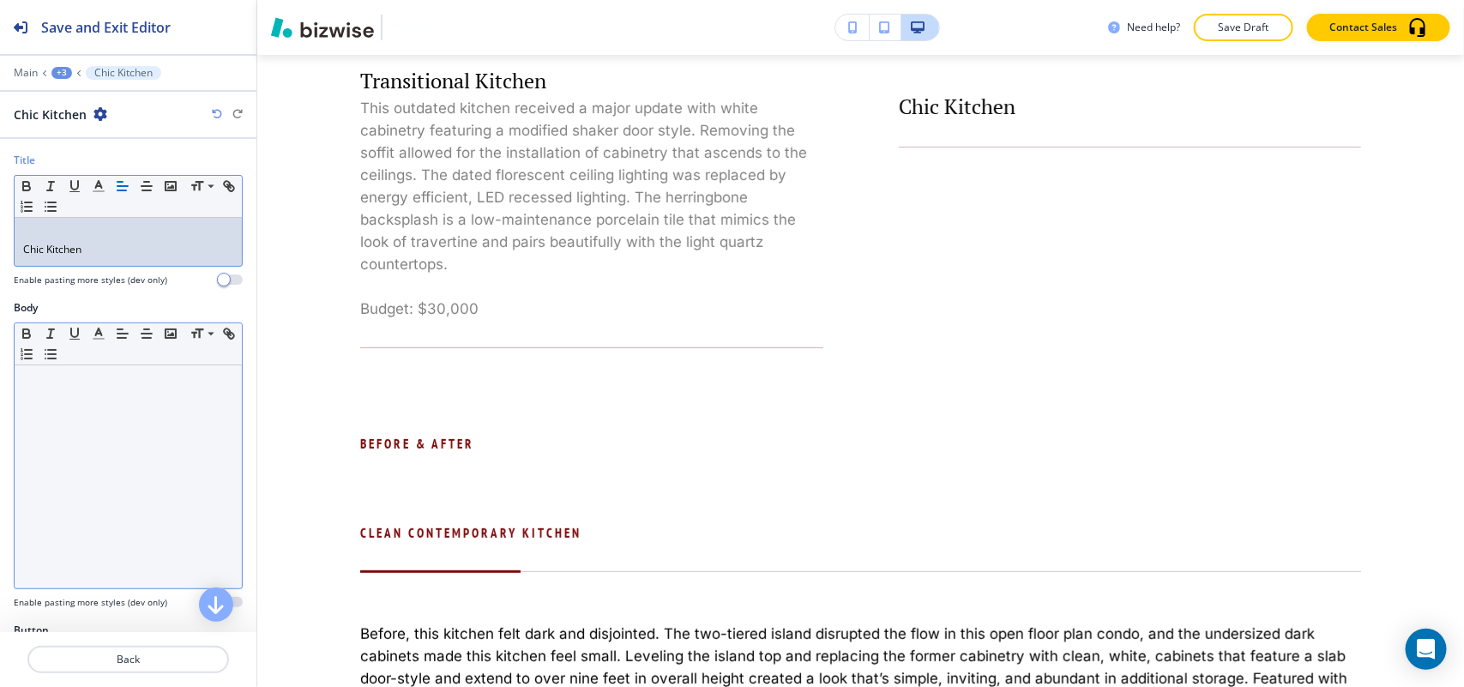
scroll to position [0, 0]
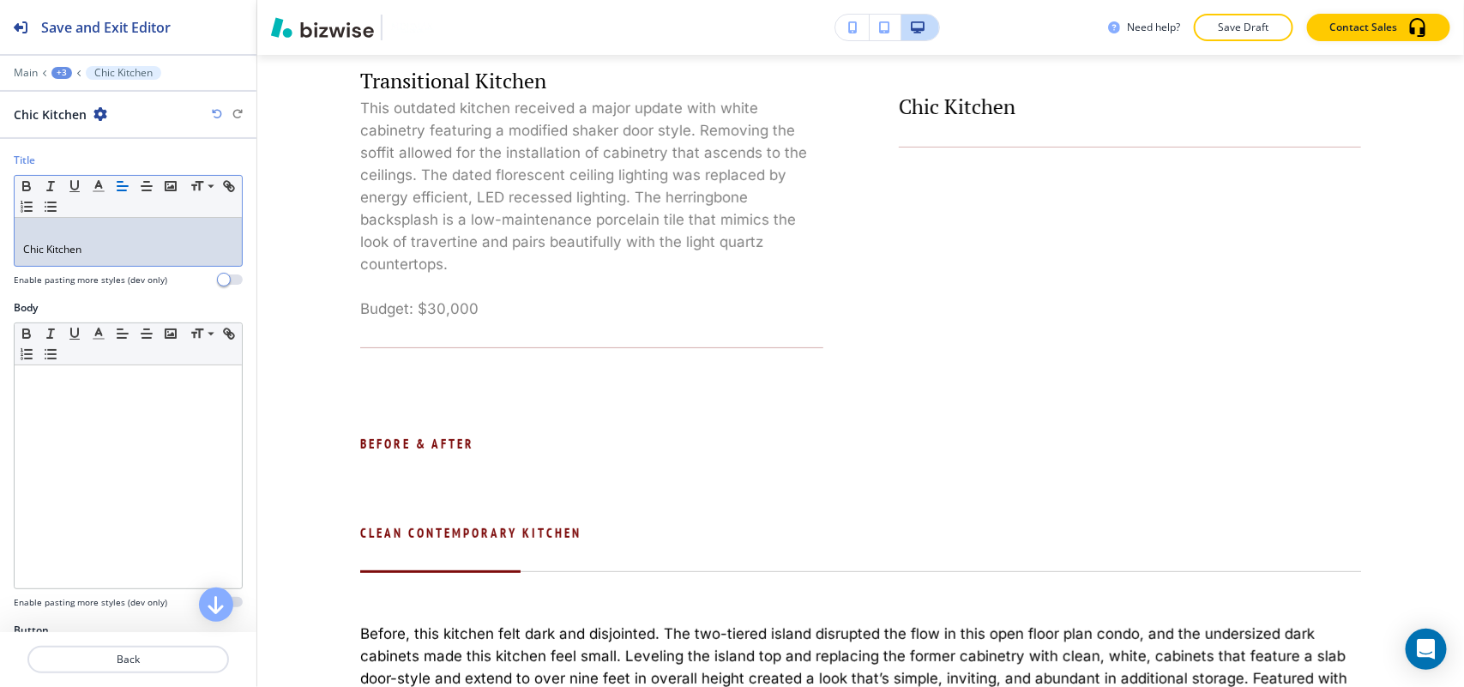
click at [23, 256] on p "Chic Kitchen" at bounding box center [128, 249] width 210 height 15
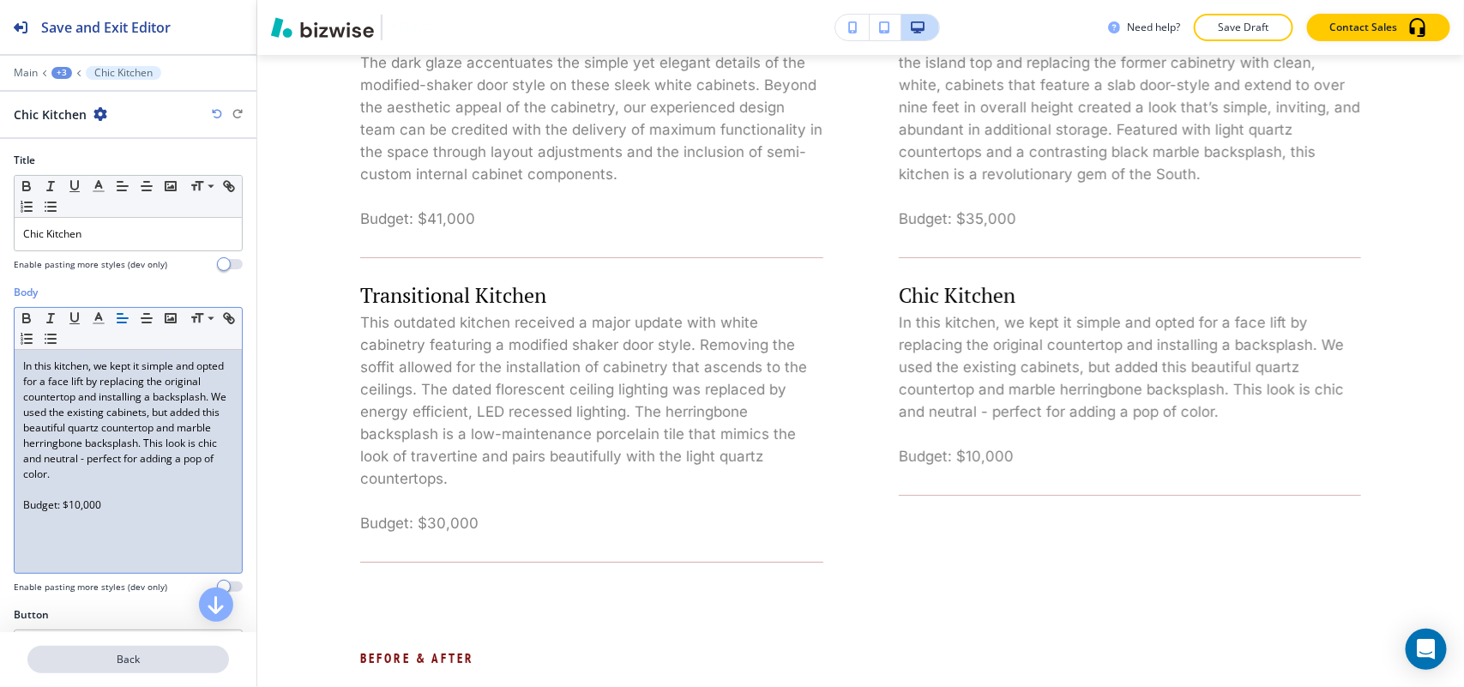
click at [156, 658] on p "Back" at bounding box center [128, 659] width 198 height 15
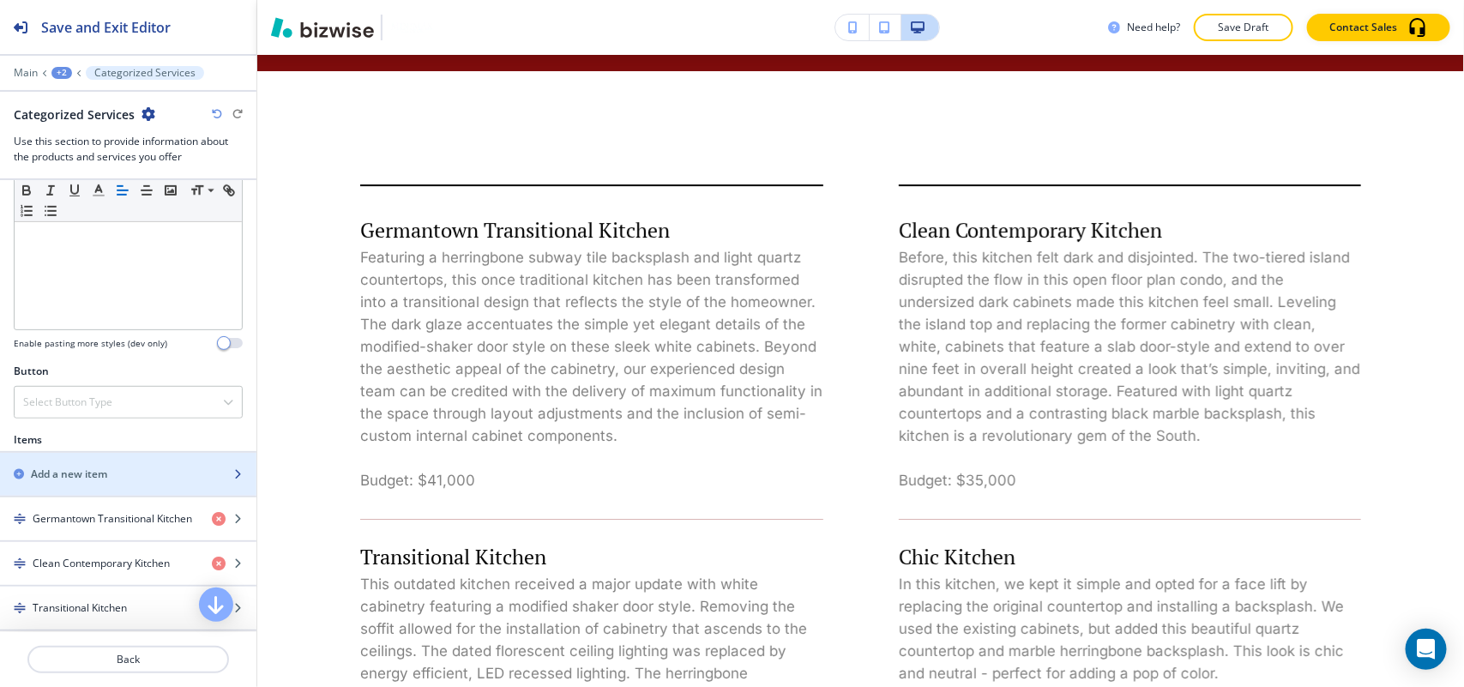
click at [82, 465] on div "button" at bounding box center [128, 460] width 256 height 14
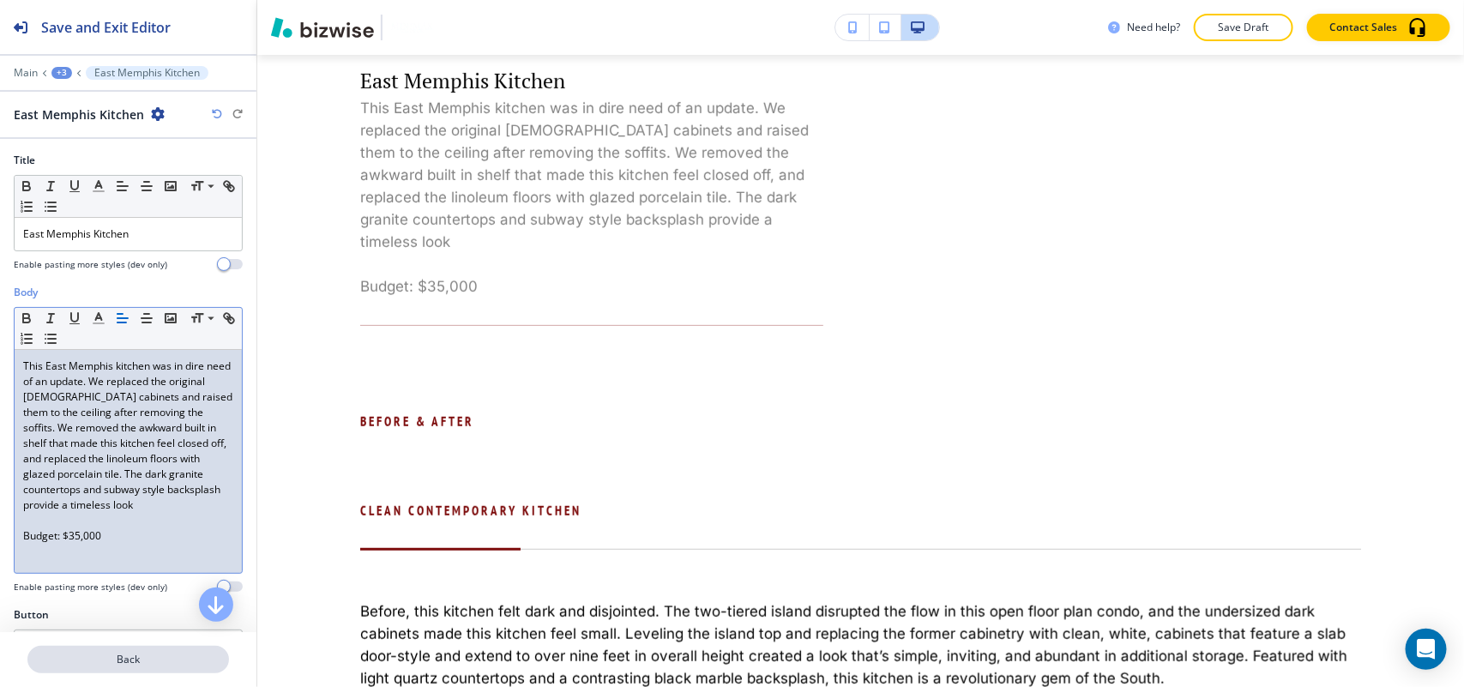
click at [99, 659] on p "Back" at bounding box center [128, 659] width 198 height 15
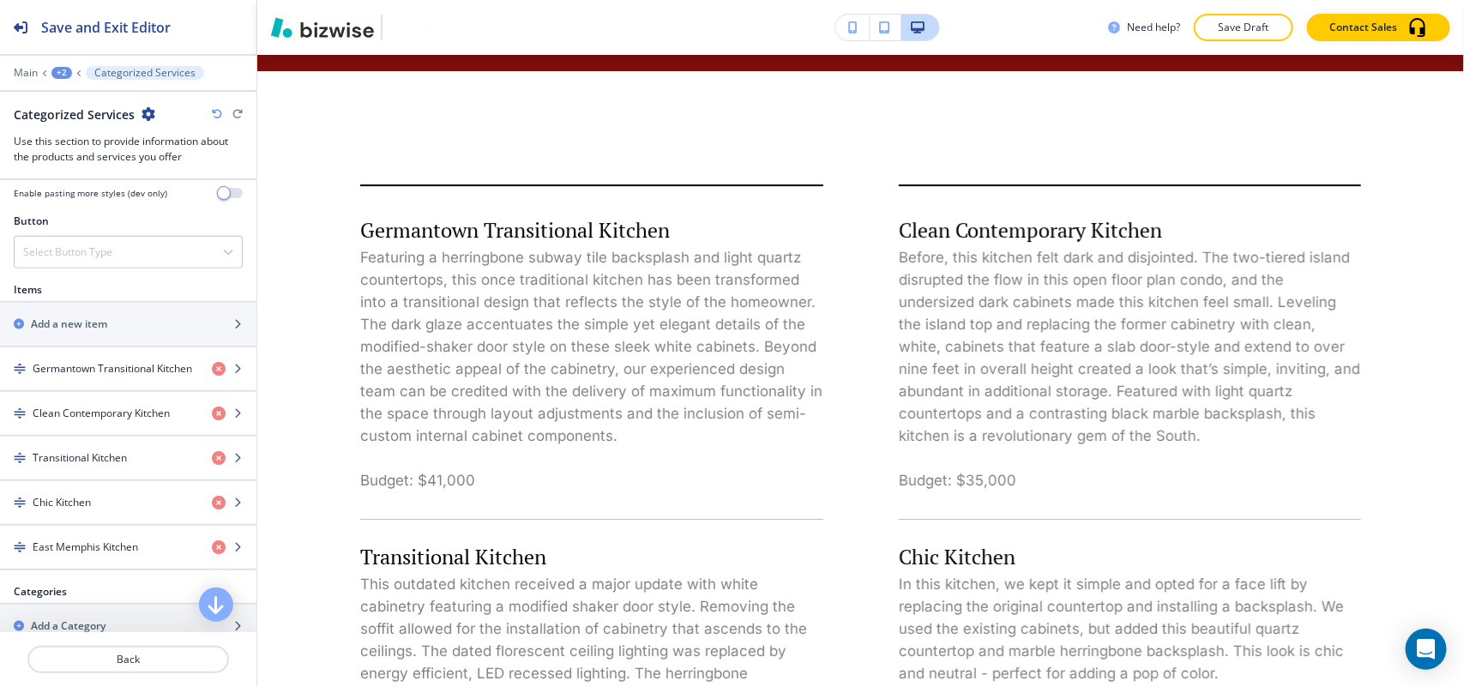
scroll to position [643, 0]
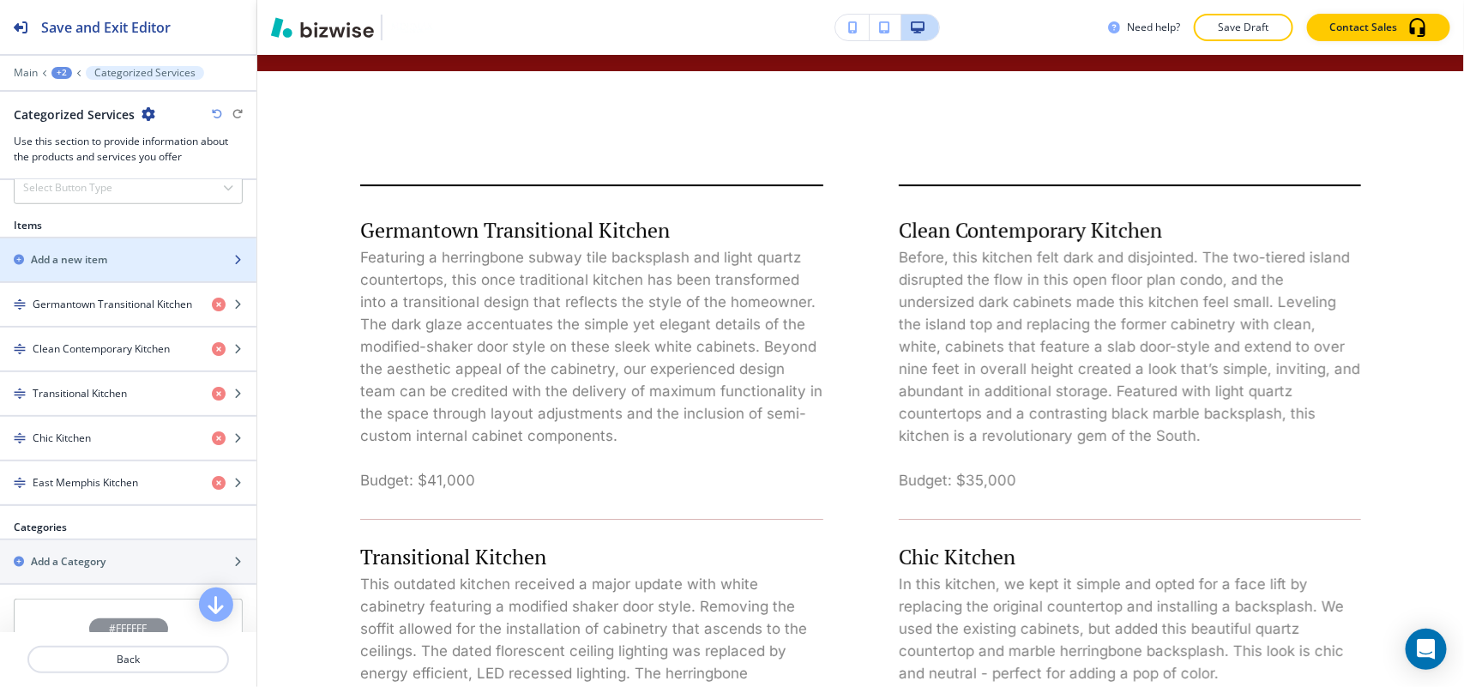
click at [84, 260] on h2 "Add a new item" at bounding box center [69, 259] width 76 height 15
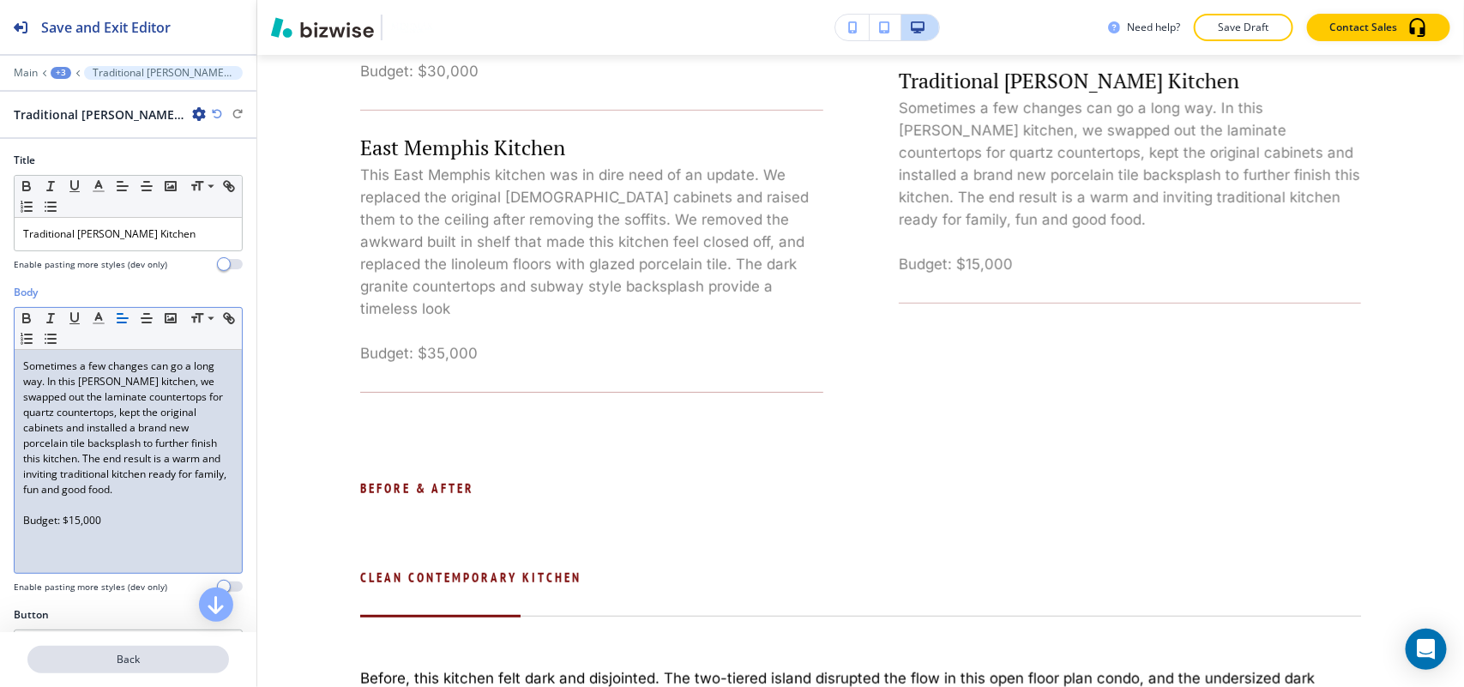
click at [88, 660] on p "Back" at bounding box center [128, 659] width 198 height 15
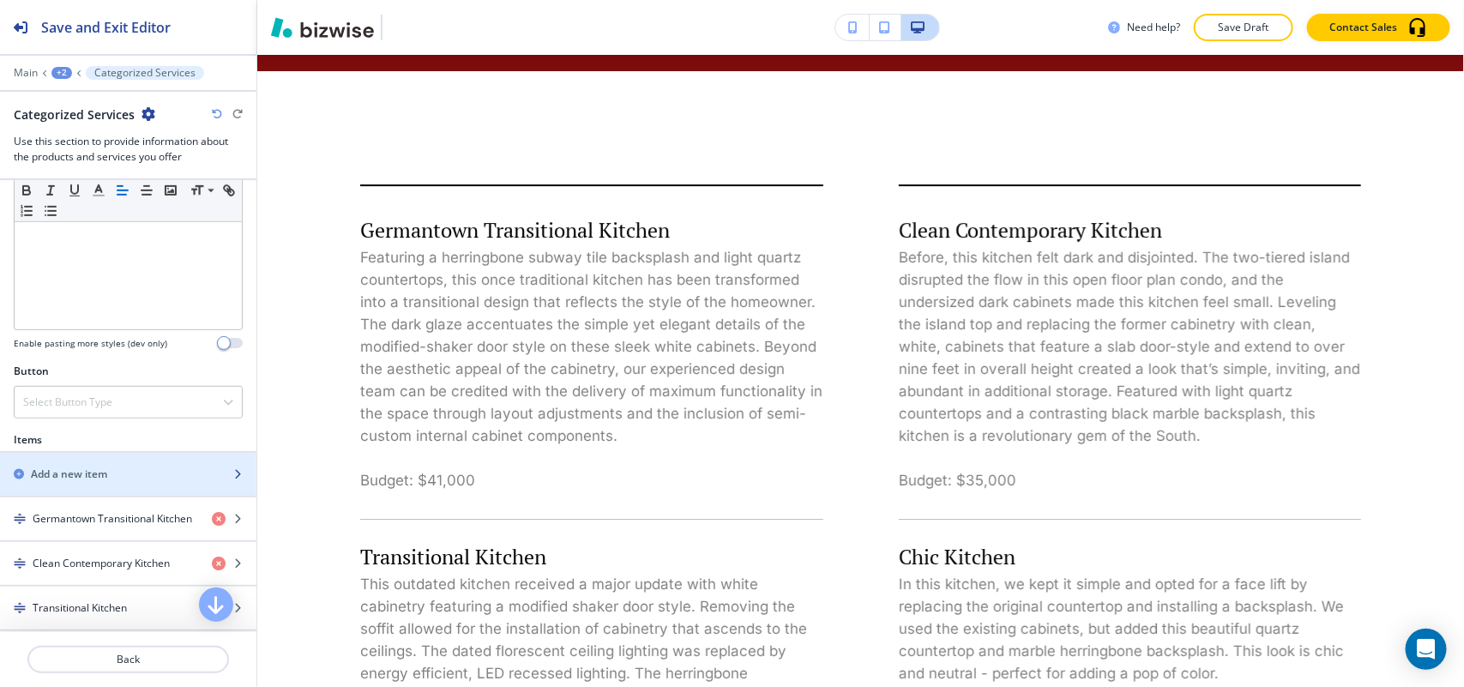
click at [80, 464] on div "button" at bounding box center [128, 460] width 256 height 14
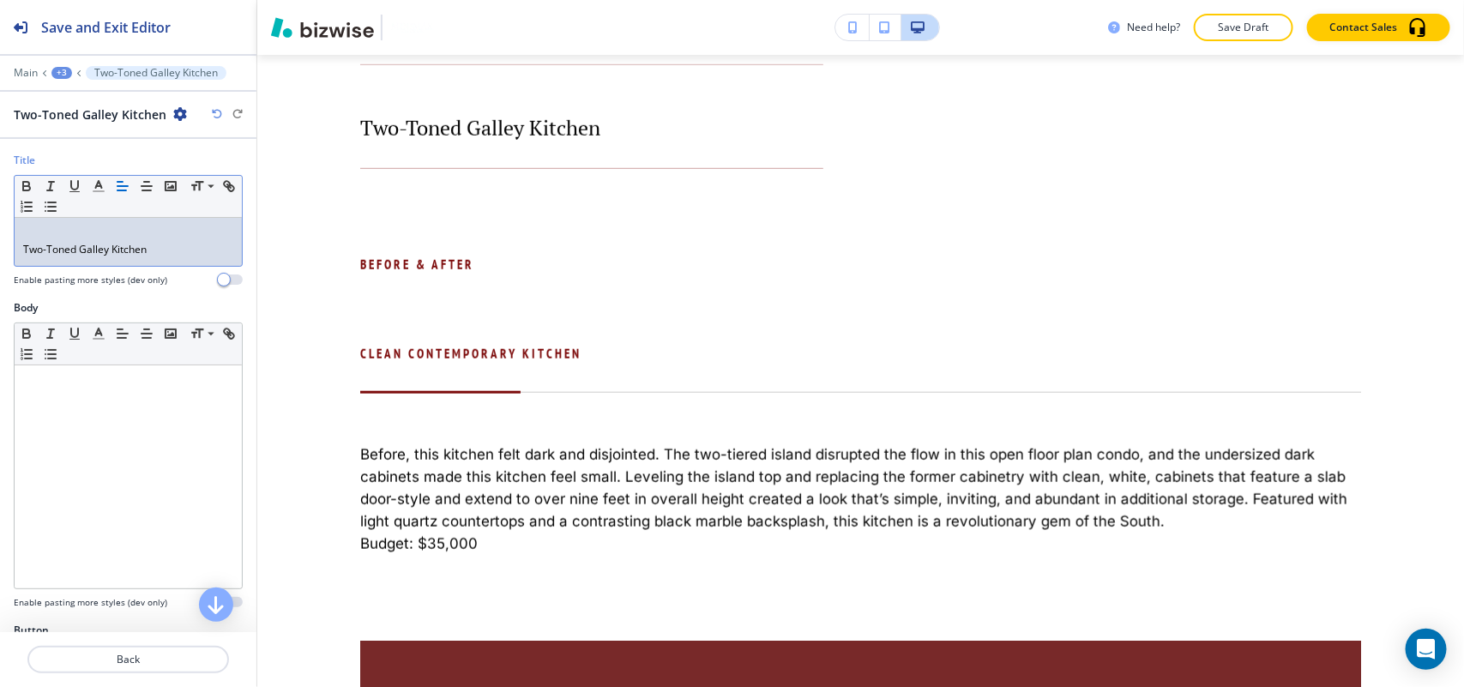
click at [23, 244] on p "Two-Toned Galley Kitchen" at bounding box center [128, 249] width 210 height 15
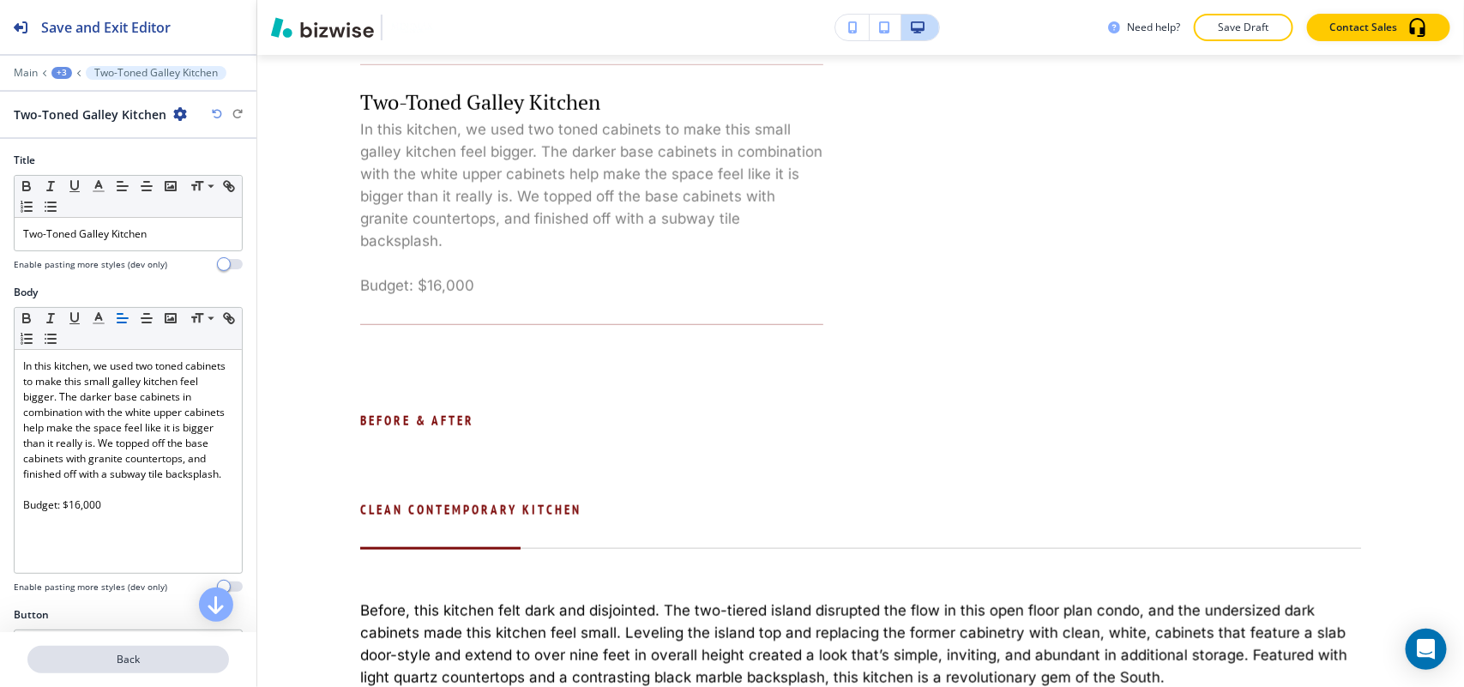
click at [90, 656] on p "Back" at bounding box center [128, 659] width 198 height 15
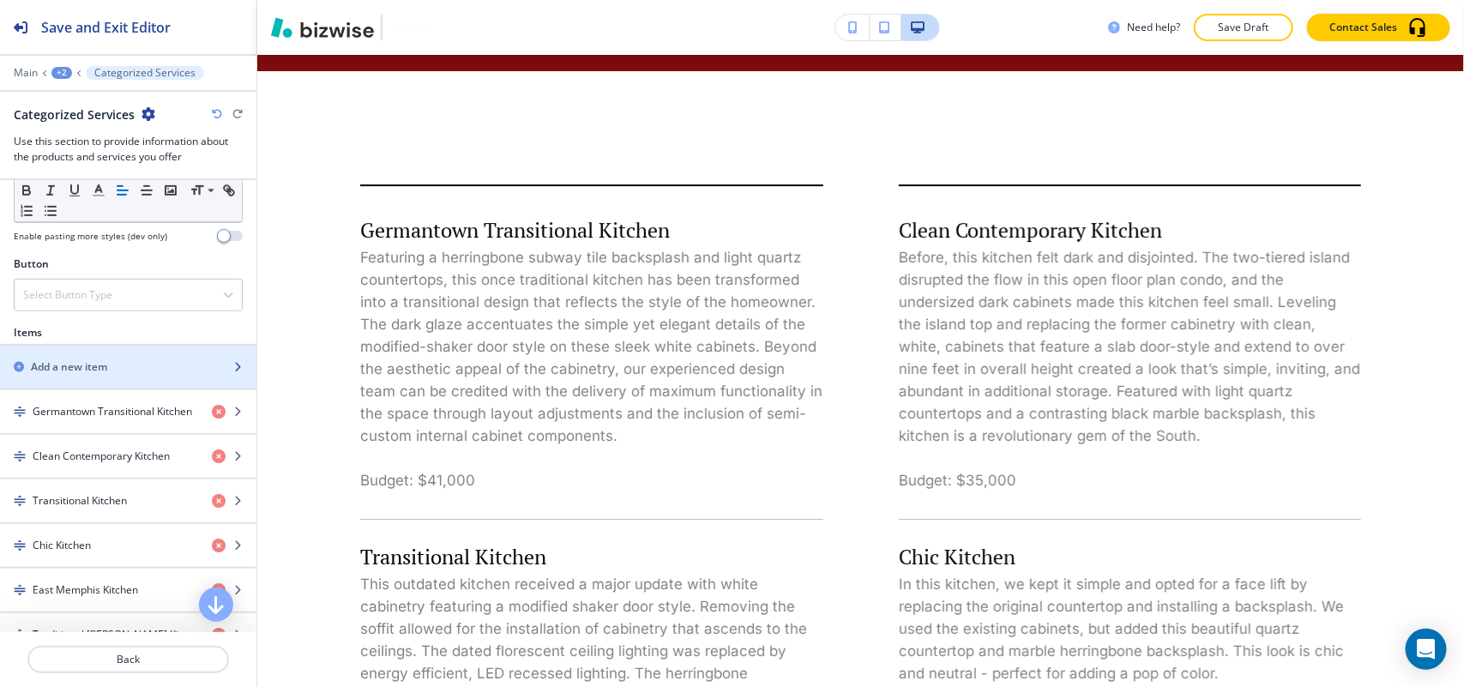
click at [99, 382] on div "button" at bounding box center [128, 382] width 256 height 14
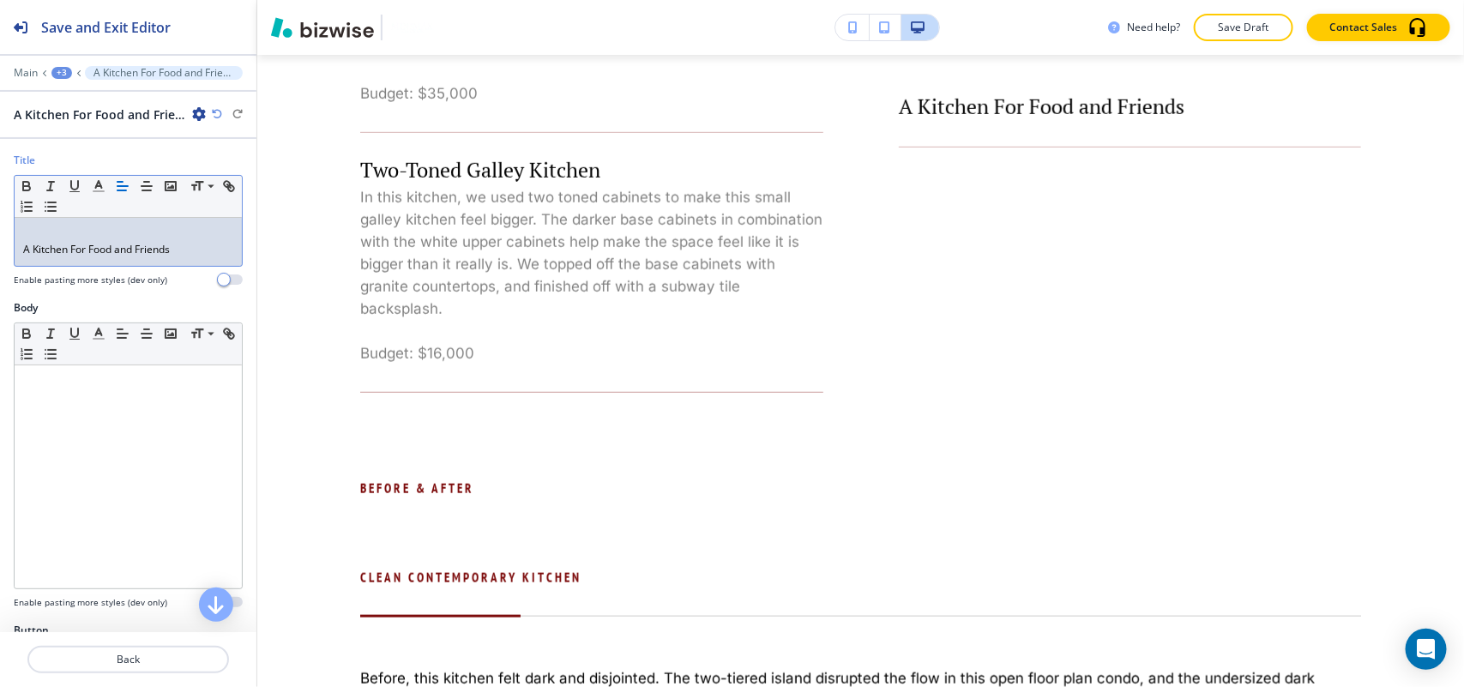
click at [0, 250] on div "Title Small Normal Large Huge A Kitchen For Food and Friends Enable pasting mor…" at bounding box center [128, 226] width 256 height 147
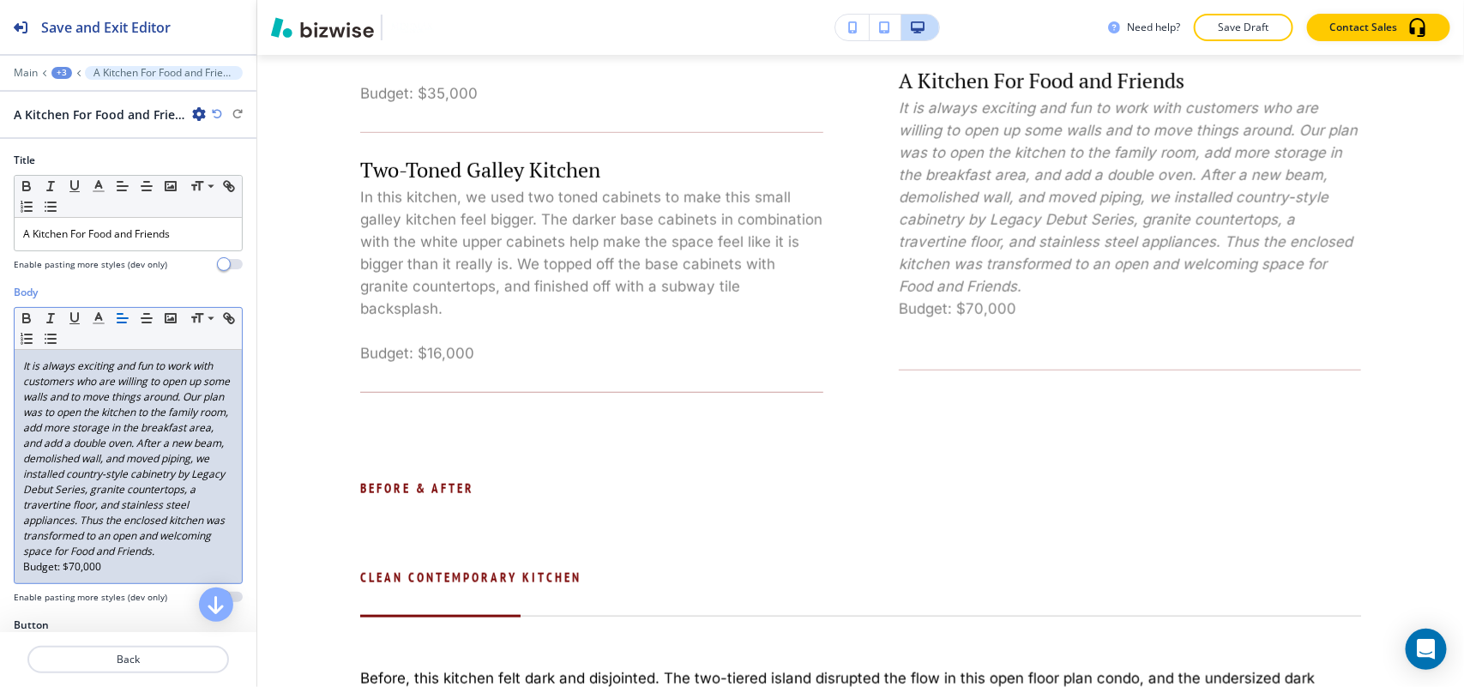
click at [109, 575] on p "Budget: $70,000" at bounding box center [128, 566] width 210 height 15
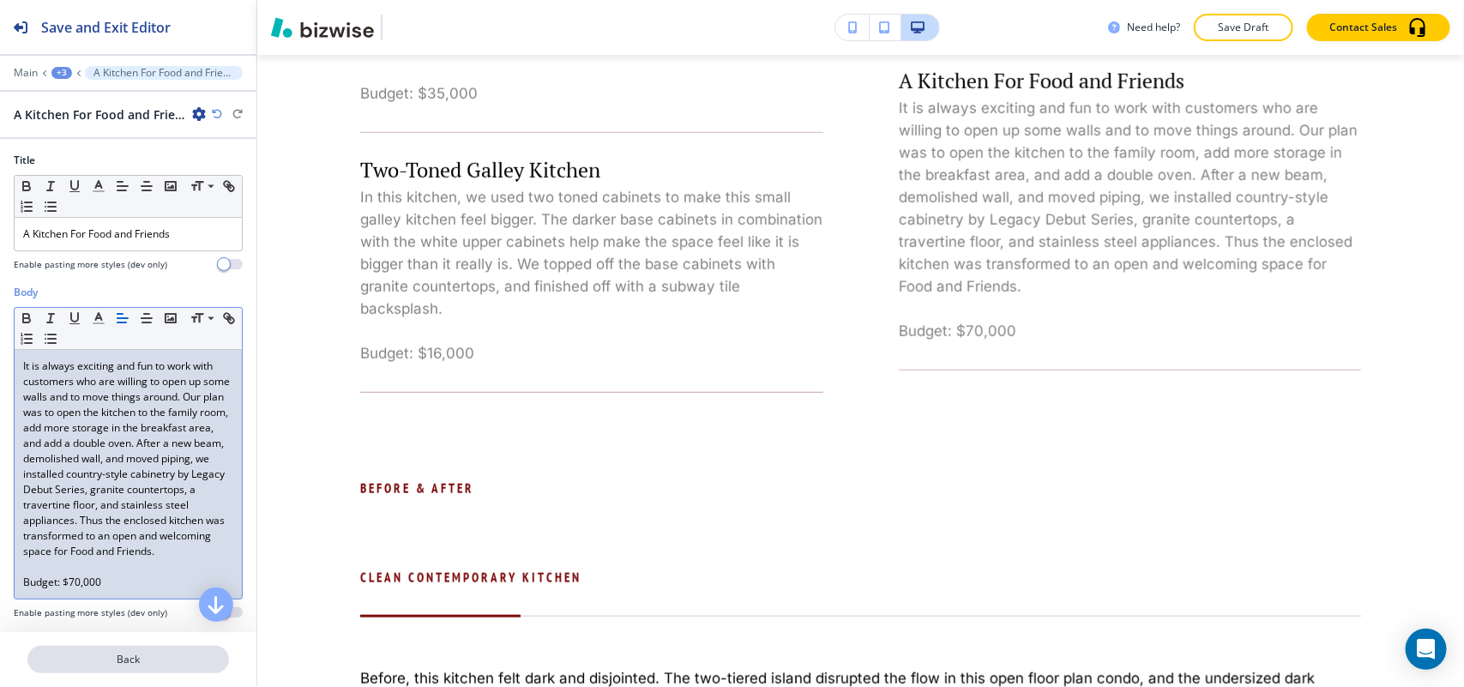
click at [153, 661] on p "Back" at bounding box center [128, 659] width 198 height 15
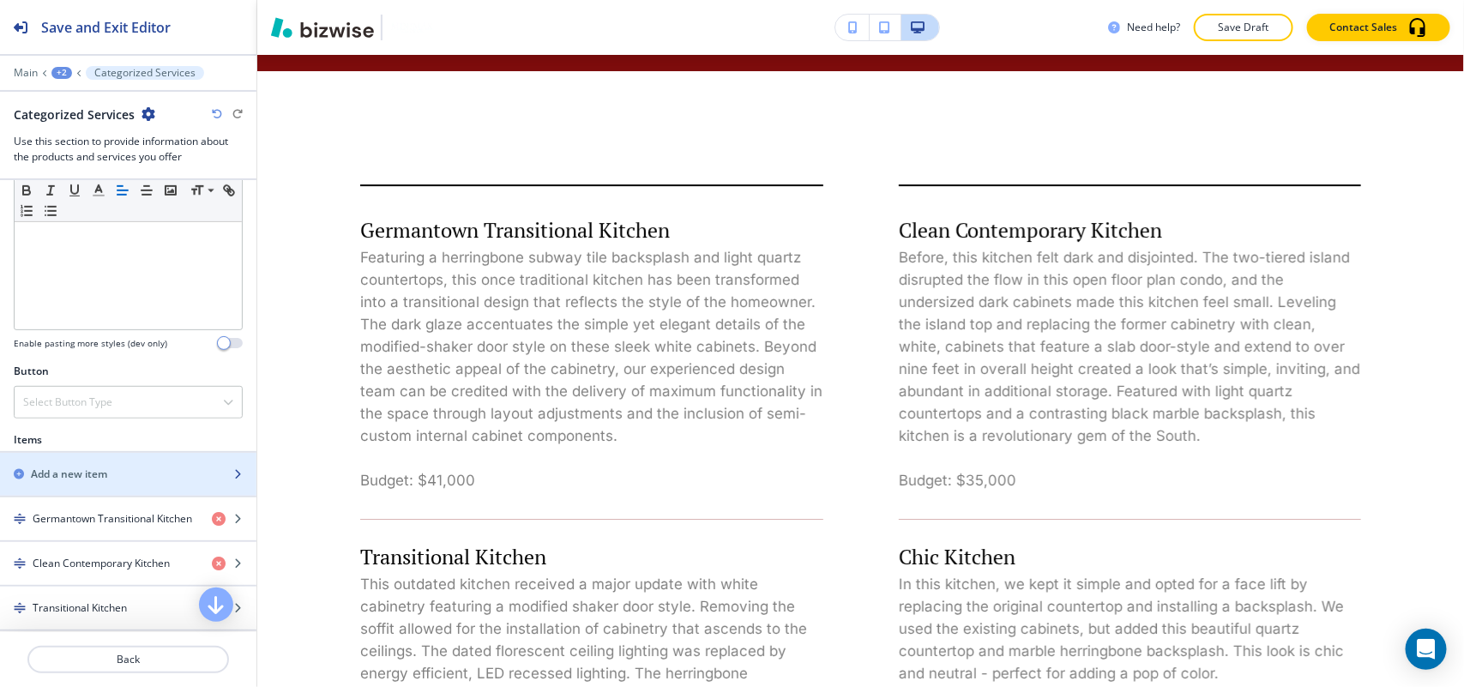
click at [105, 473] on h2 "Add a new item" at bounding box center [69, 473] width 76 height 15
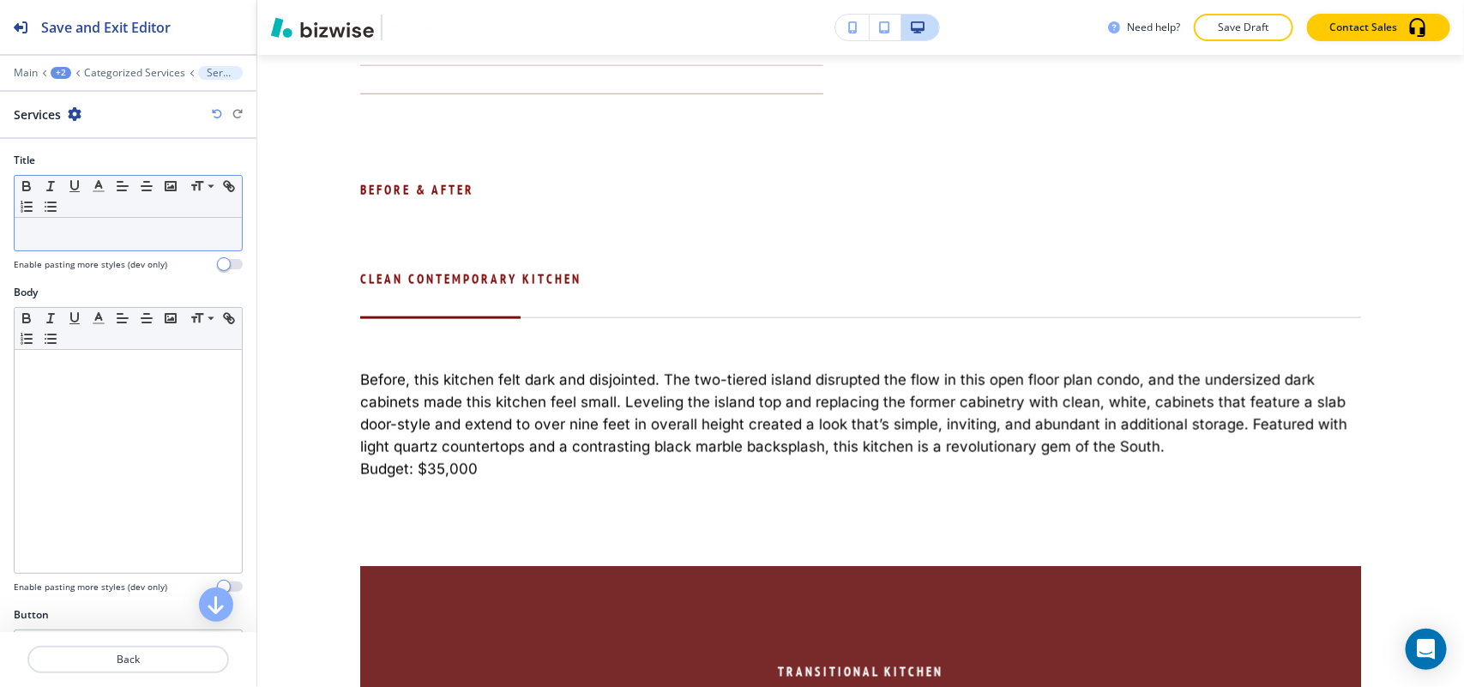
drag, startPoint x: 117, startPoint y: 251, endPoint x: 78, endPoint y: 232, distance: 43.0
click at [78, 232] on p at bounding box center [128, 233] width 210 height 15
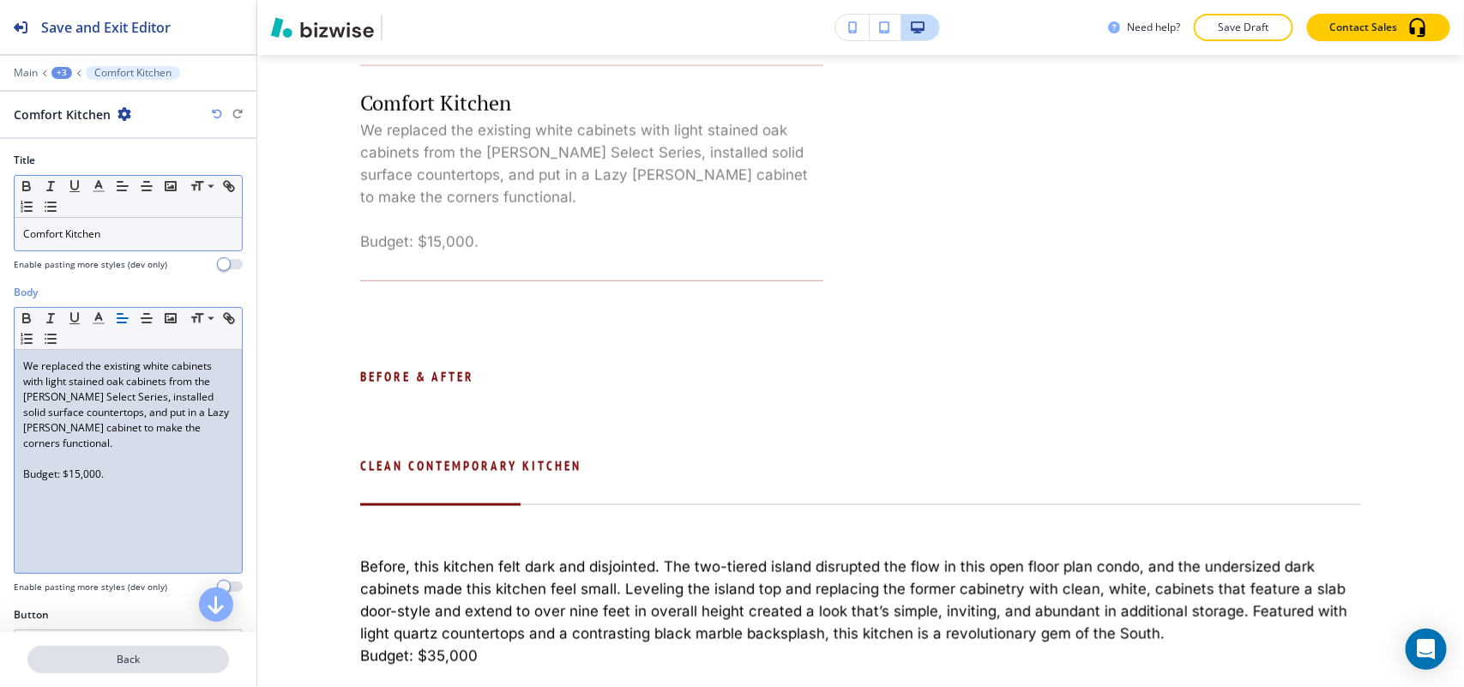
click at [138, 665] on p "Back" at bounding box center [128, 659] width 198 height 15
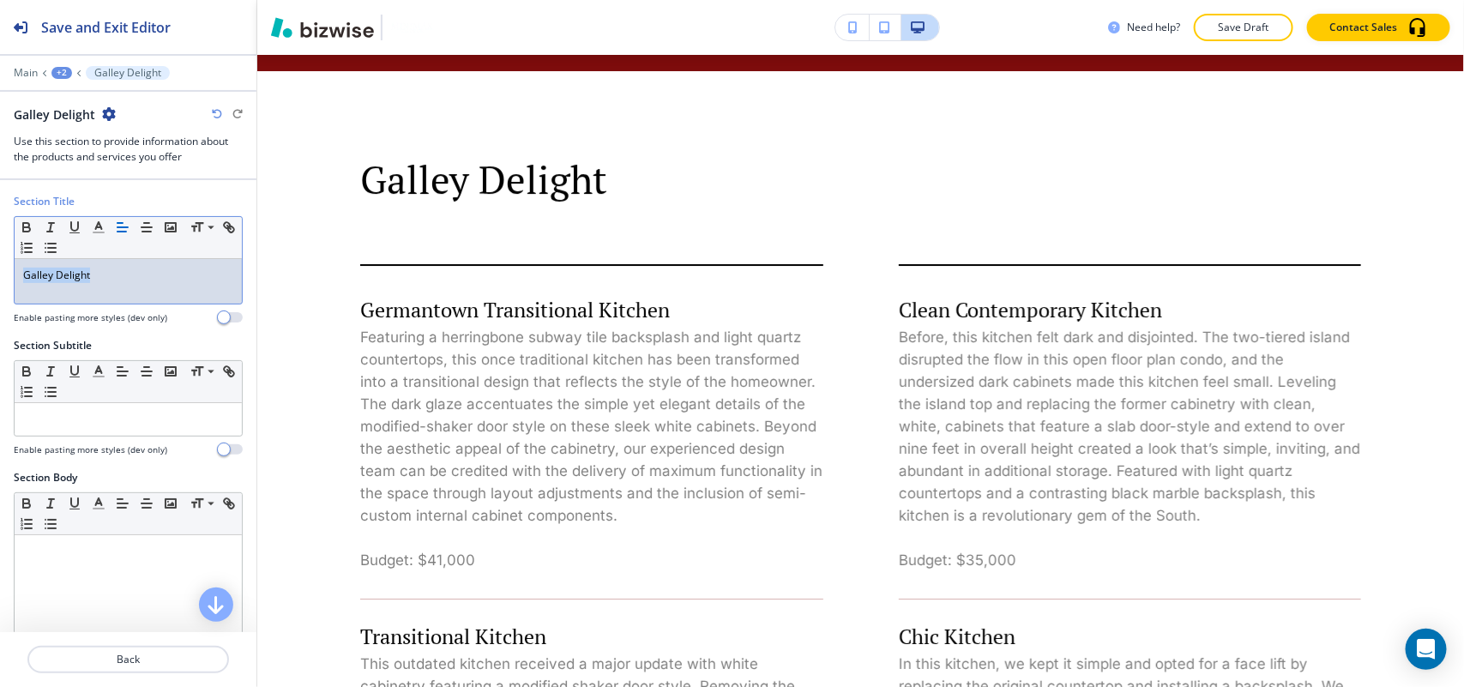
drag, startPoint x: 144, startPoint y: 272, endPoint x: 0, endPoint y: 264, distance: 144.3
click at [0, 264] on div "Section Title Small Normal Large Huge Galley Delight Enable pasting more styles…" at bounding box center [128, 266] width 256 height 144
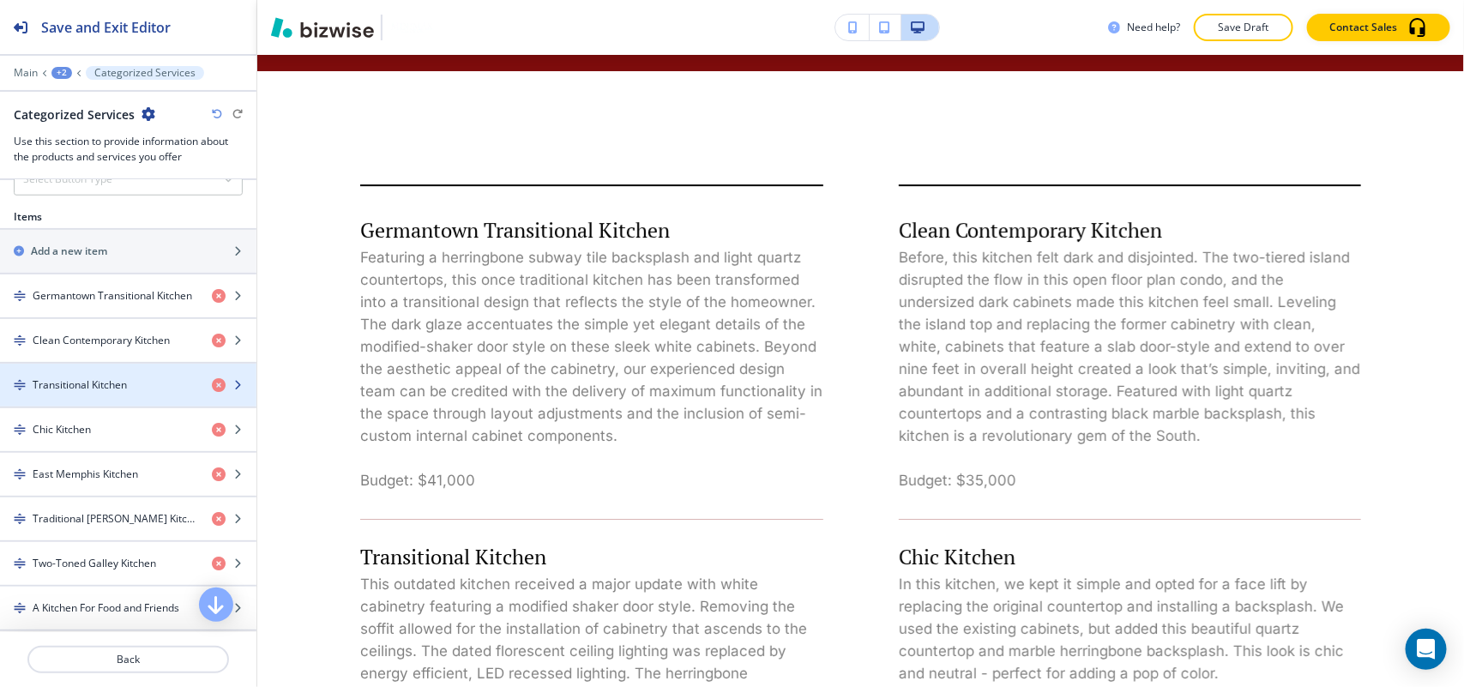
scroll to position [536, 0]
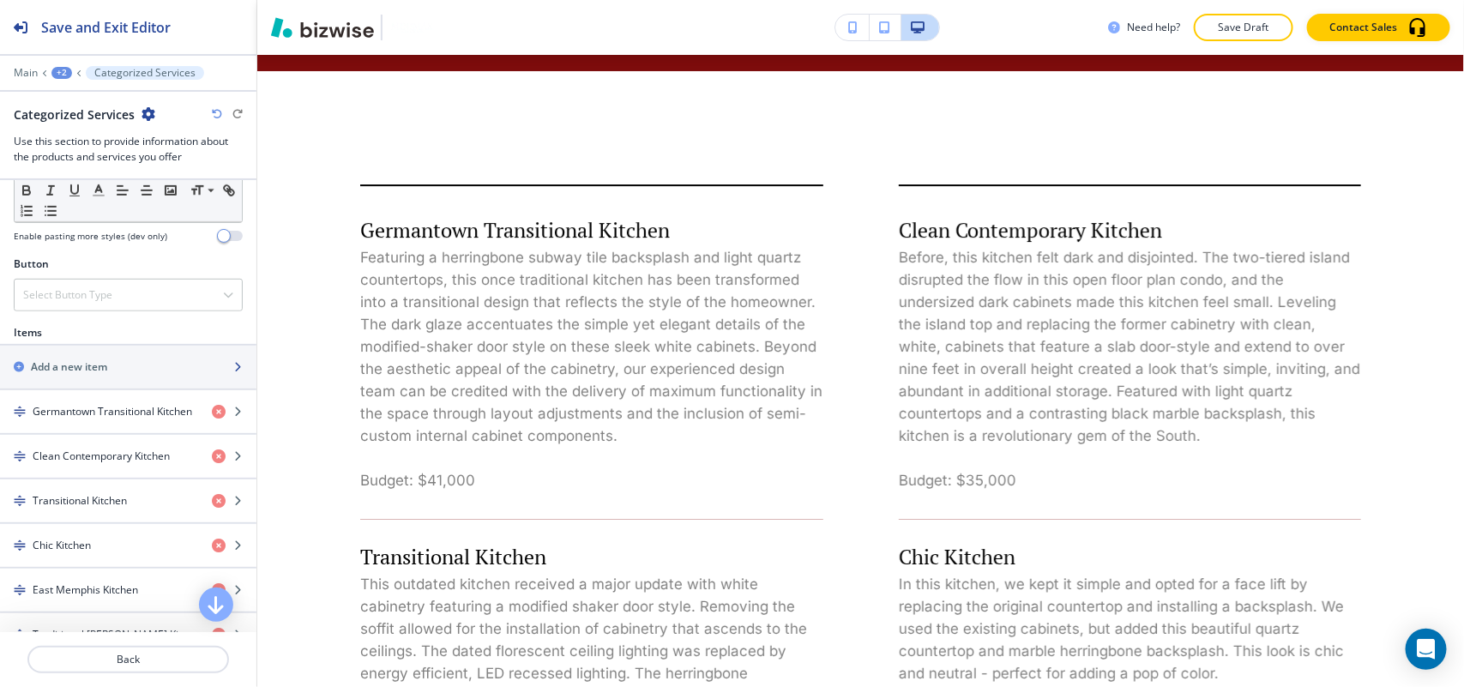
click at [99, 363] on h2 "Add a new item" at bounding box center [69, 366] width 76 height 15
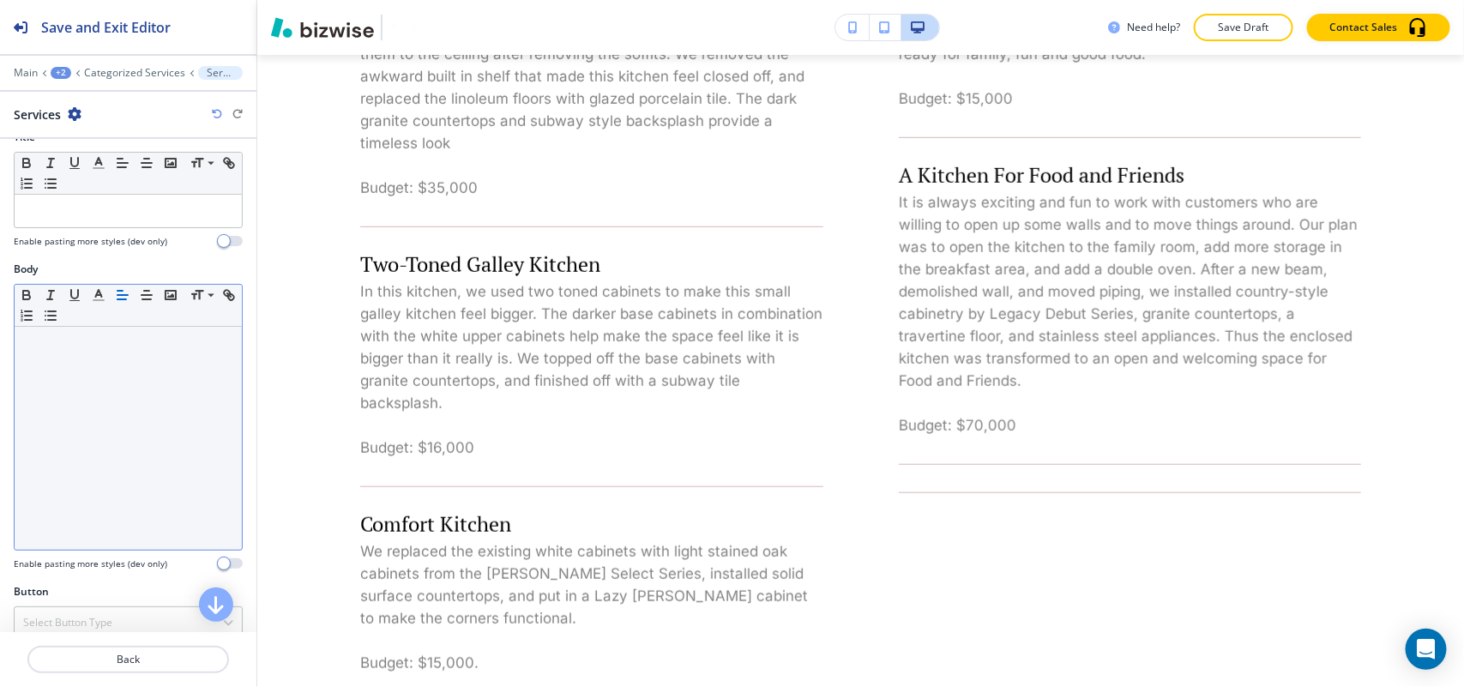
scroll to position [45, 0]
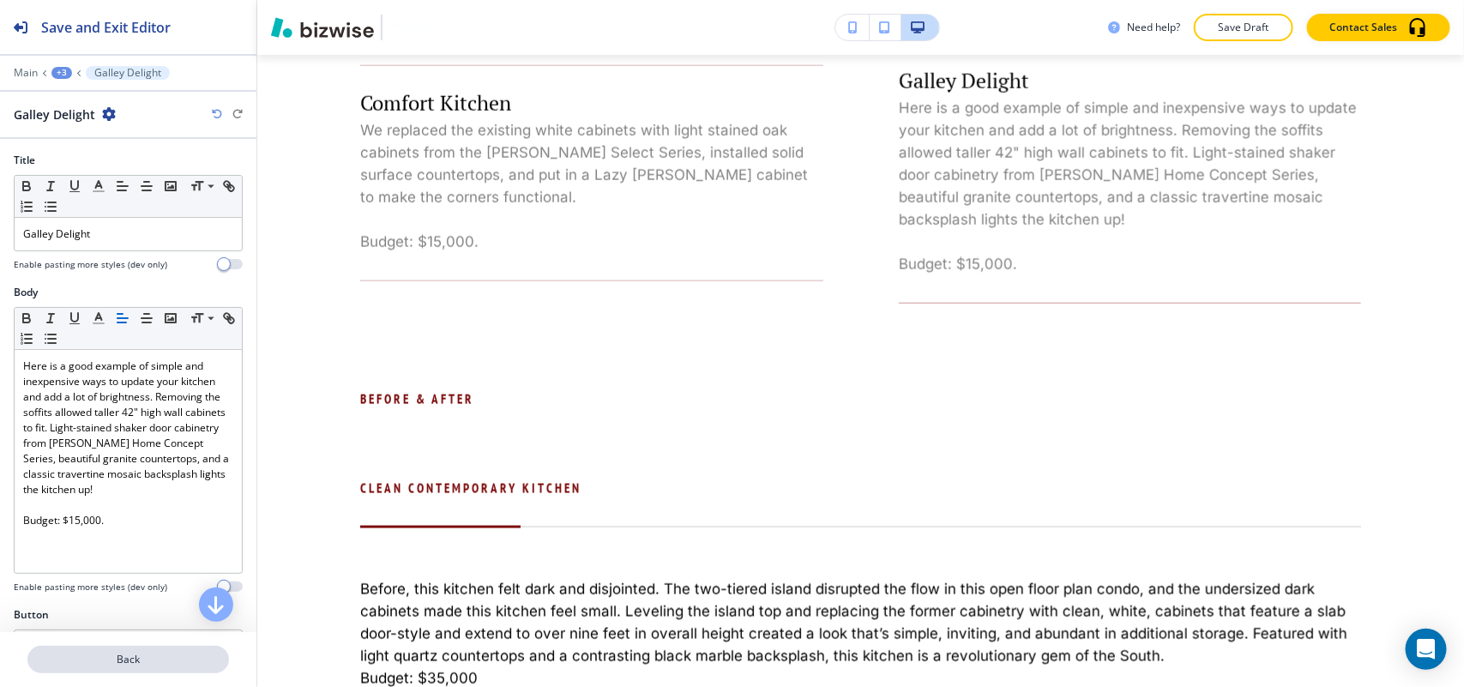
click at [129, 662] on p "Back" at bounding box center [128, 659] width 198 height 15
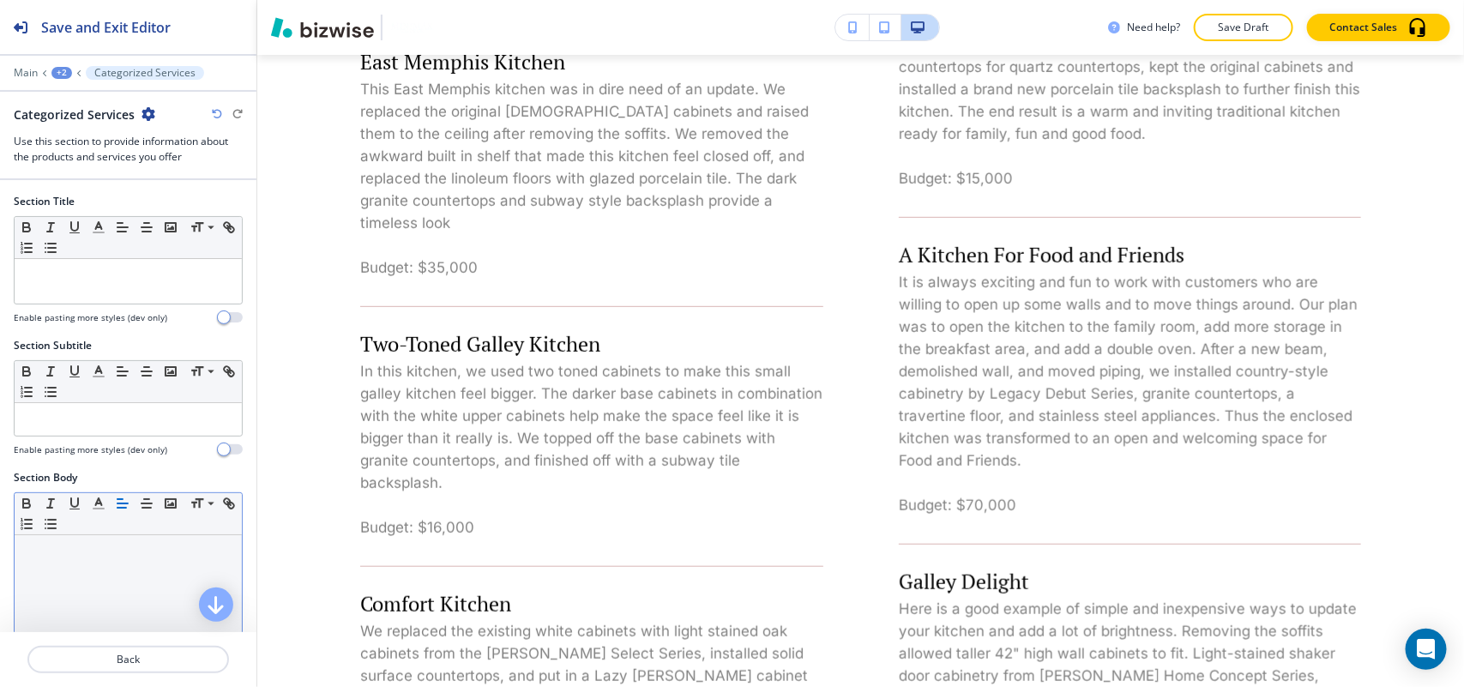
scroll to position [3092, 0]
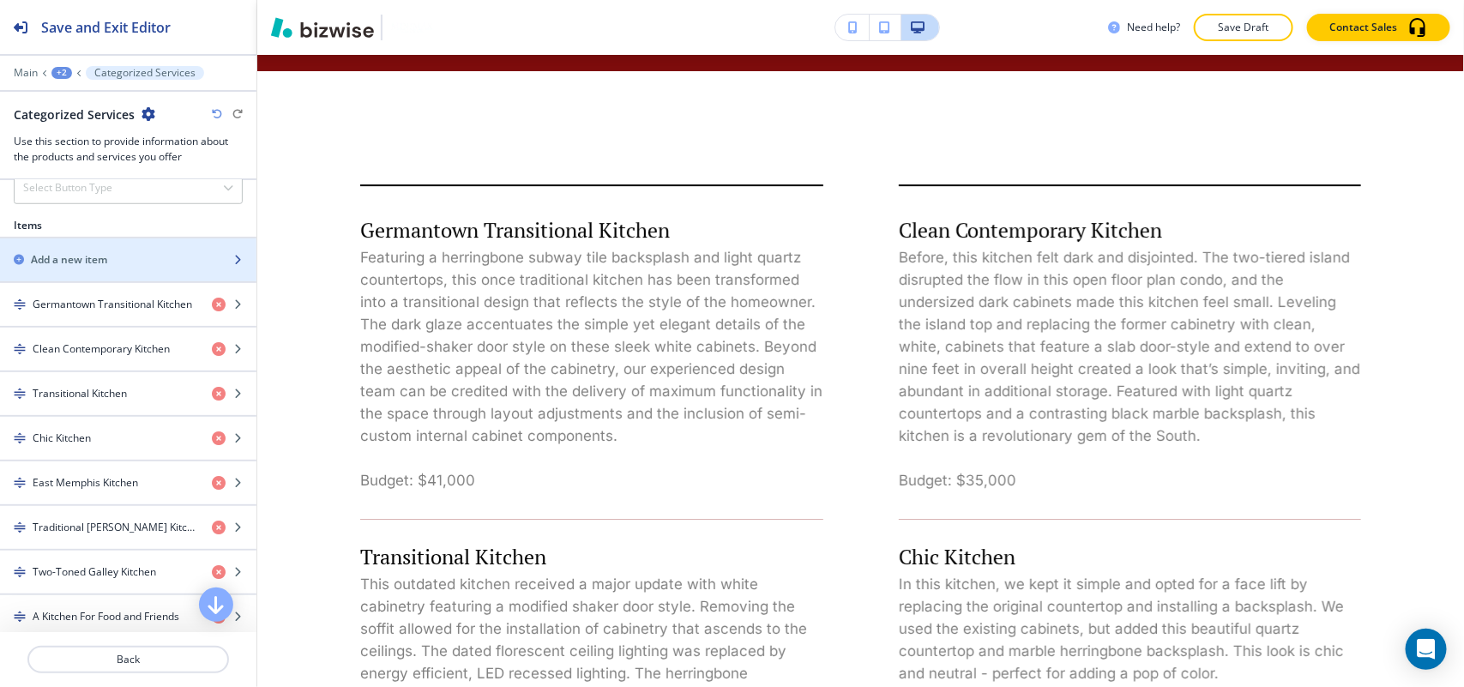
click at [104, 258] on h2 "Add a new item" at bounding box center [69, 259] width 76 height 15
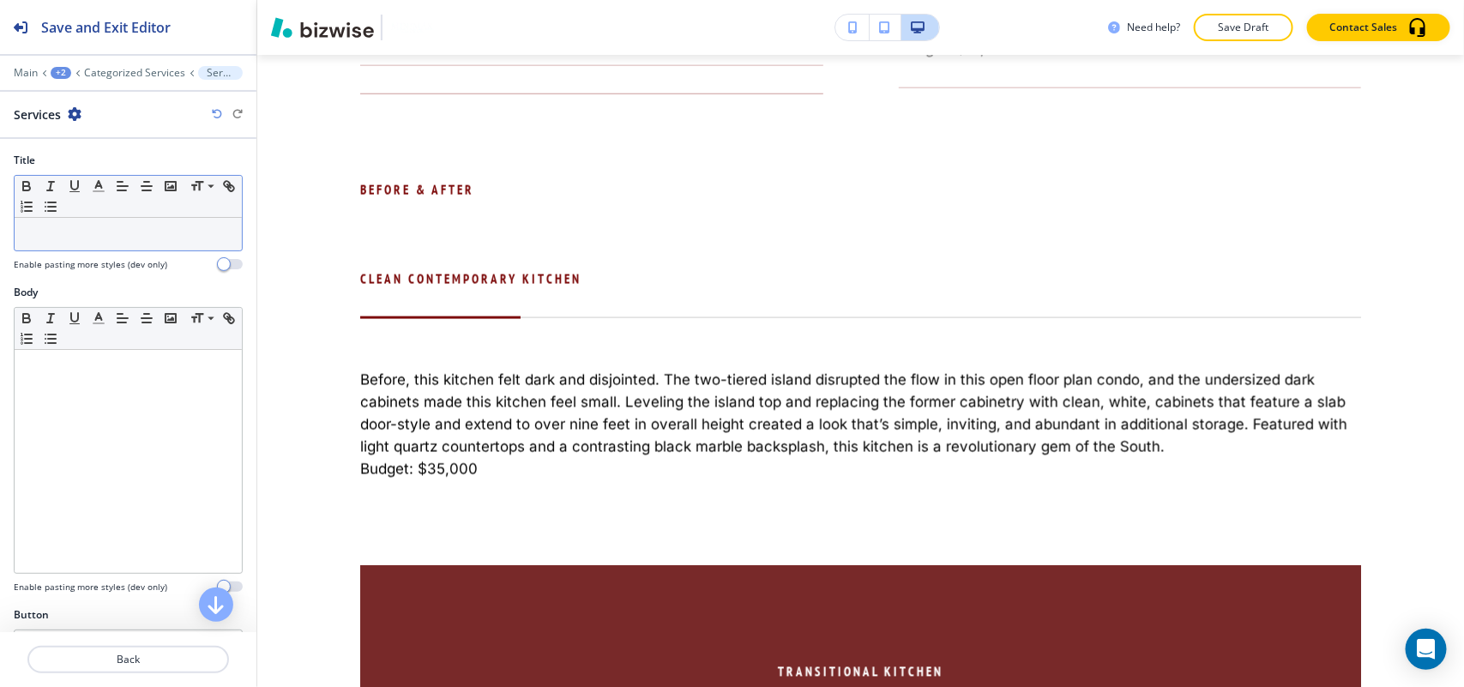
drag, startPoint x: 84, startPoint y: 247, endPoint x: 23, endPoint y: 238, distance: 61.6
click at [23, 238] on p at bounding box center [128, 233] width 210 height 15
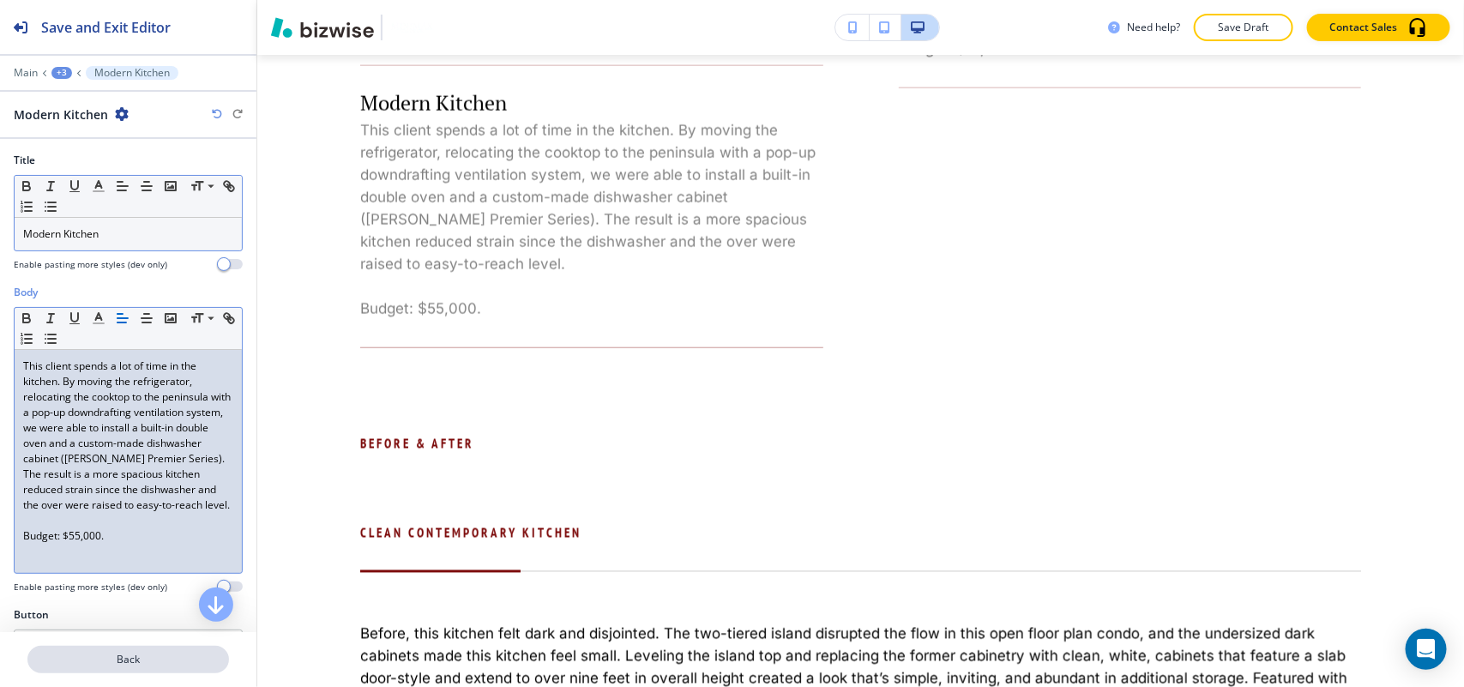
click at [150, 649] on button "Back" at bounding box center [128, 659] width 202 height 27
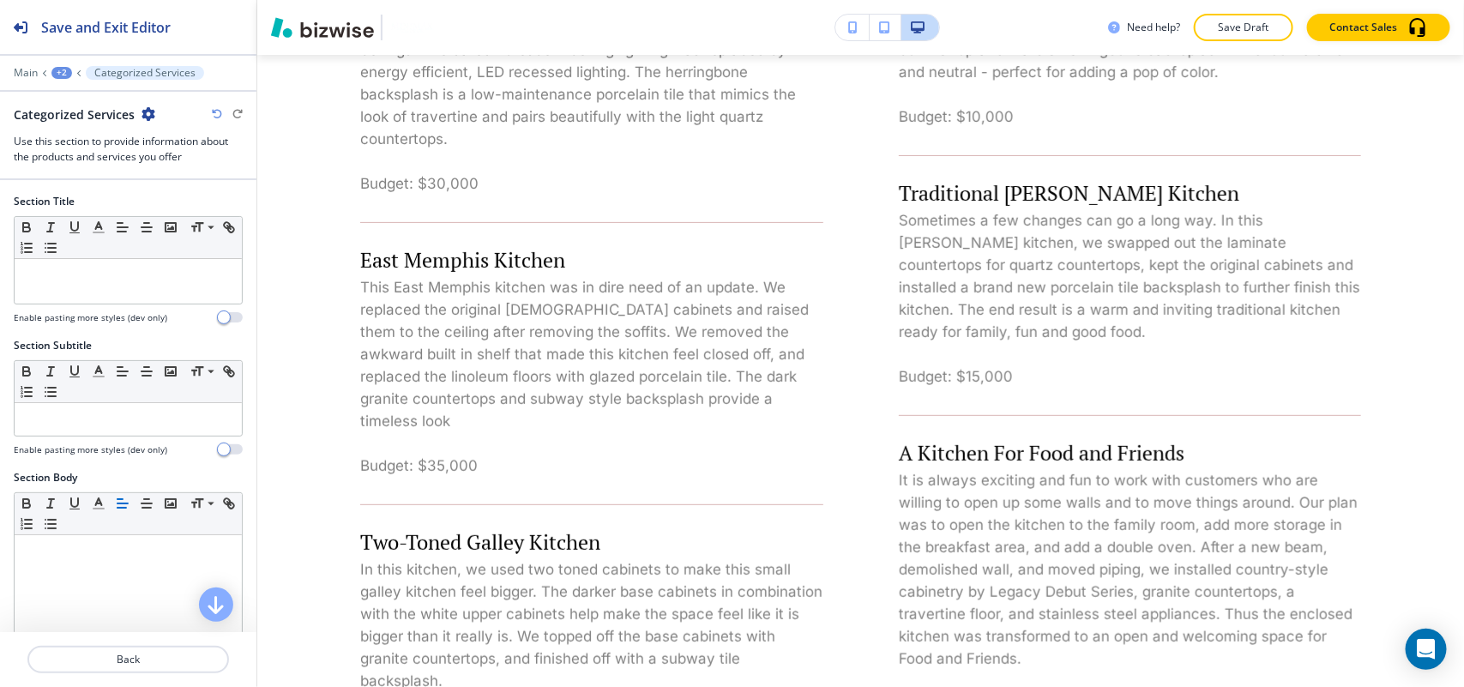
scroll to position [2548, 0]
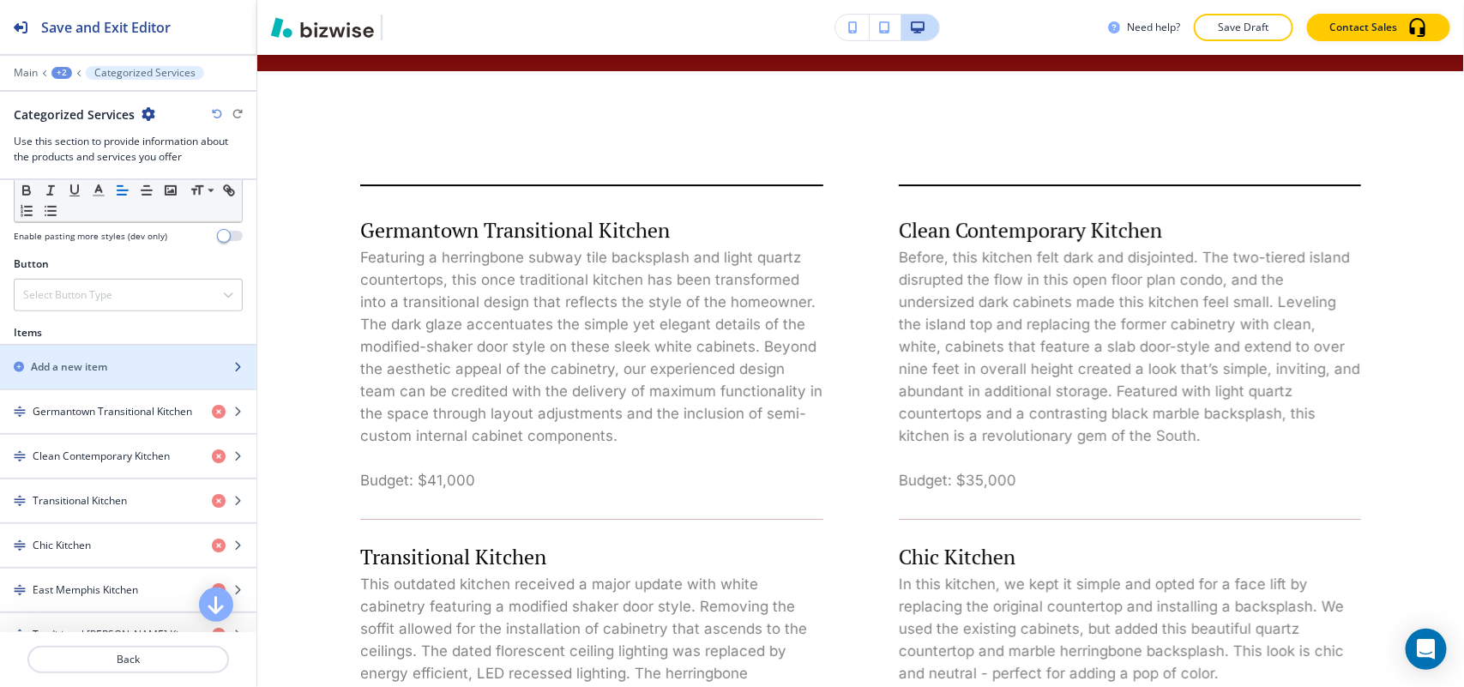
click at [61, 380] on div "button" at bounding box center [128, 382] width 256 height 14
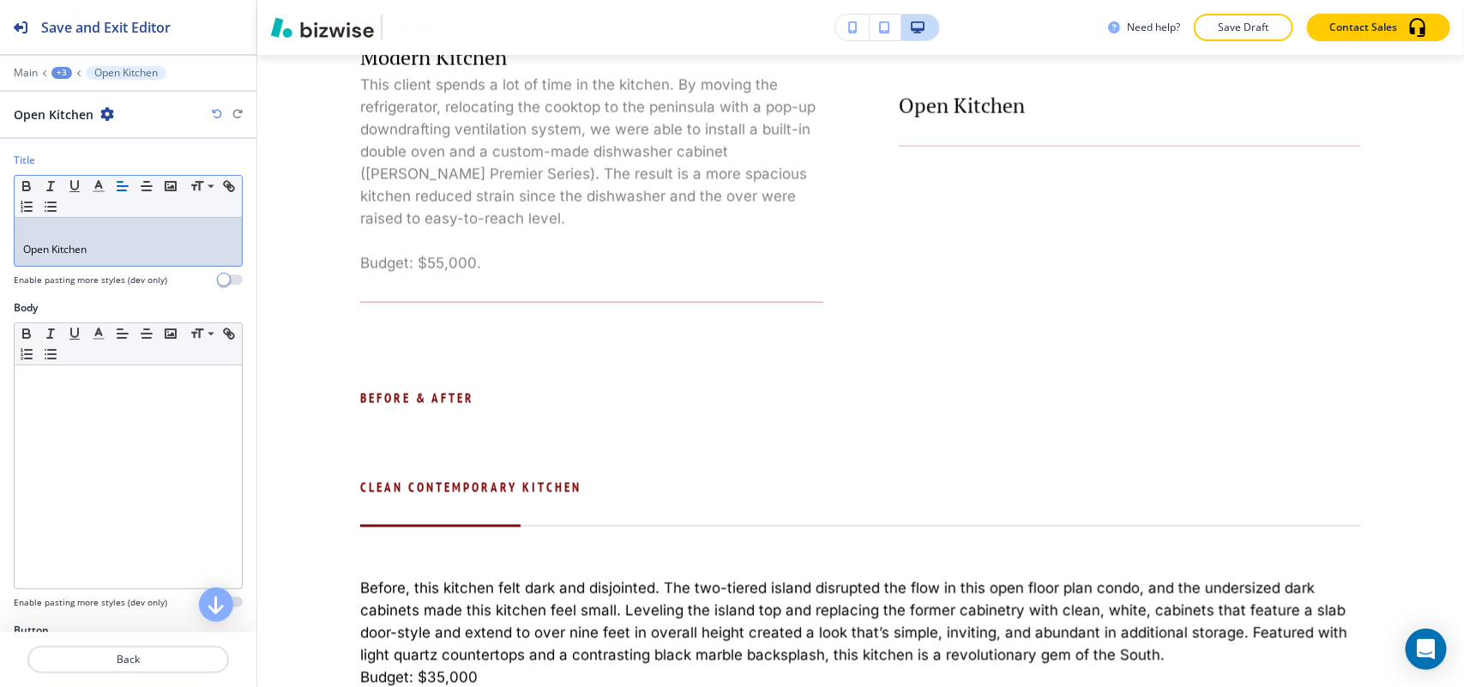
click at [11, 245] on div "Title Small Normal Large Huge Open Kitchen Enable pasting more styles (dev only)" at bounding box center [128, 226] width 256 height 147
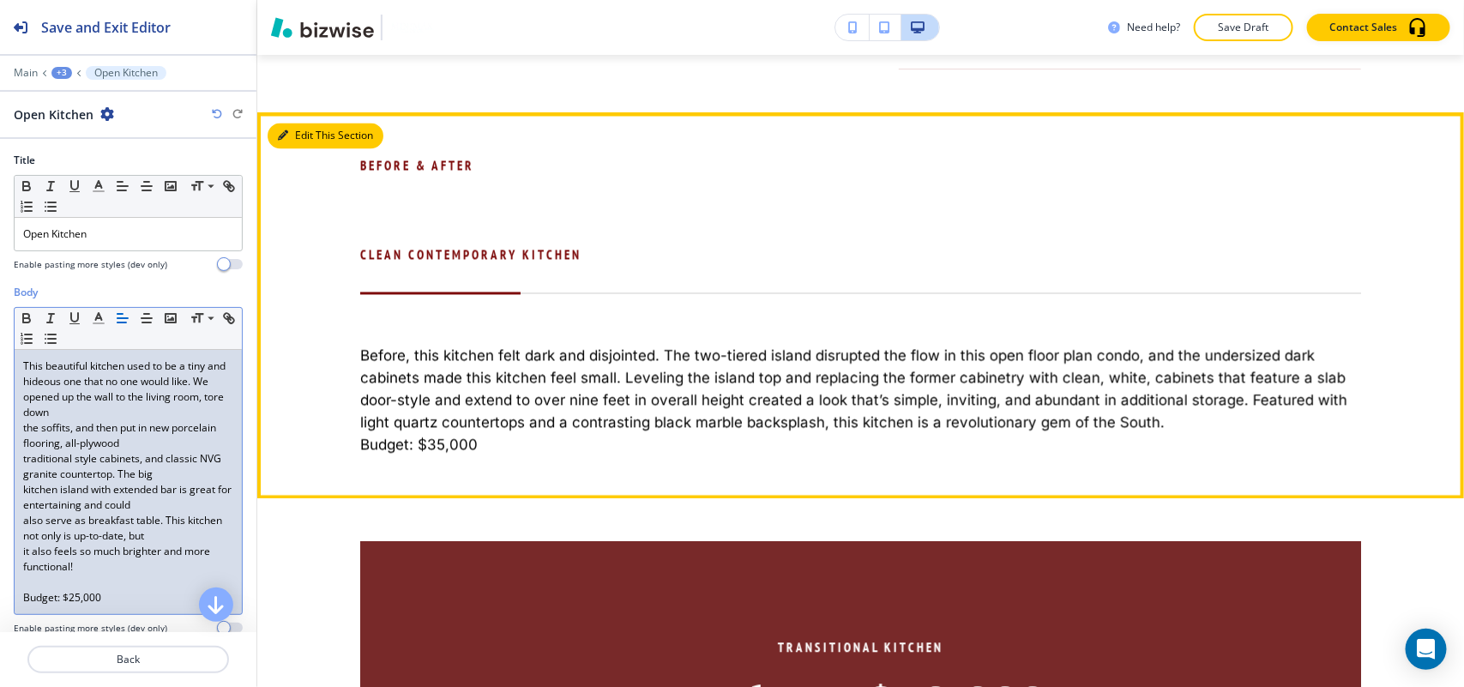
click at [280, 141] on icon "button" at bounding box center [283, 136] width 10 height 10
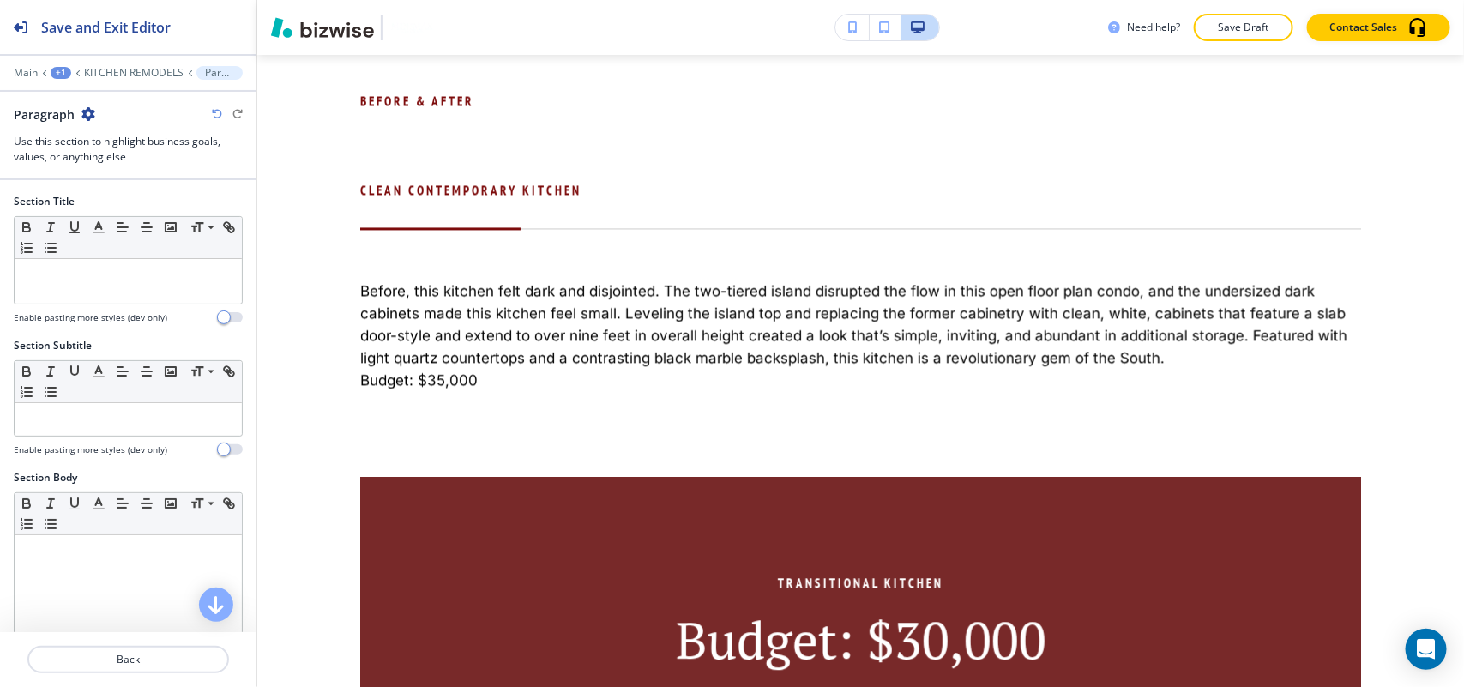
click at [90, 111] on icon "button" at bounding box center [88, 114] width 14 height 14
drag, startPoint x: 133, startPoint y: 207, endPoint x: 251, endPoint y: 213, distance: 118.5
click at [133, 208] on p "Delete Section" at bounding box center [136, 204] width 87 height 15
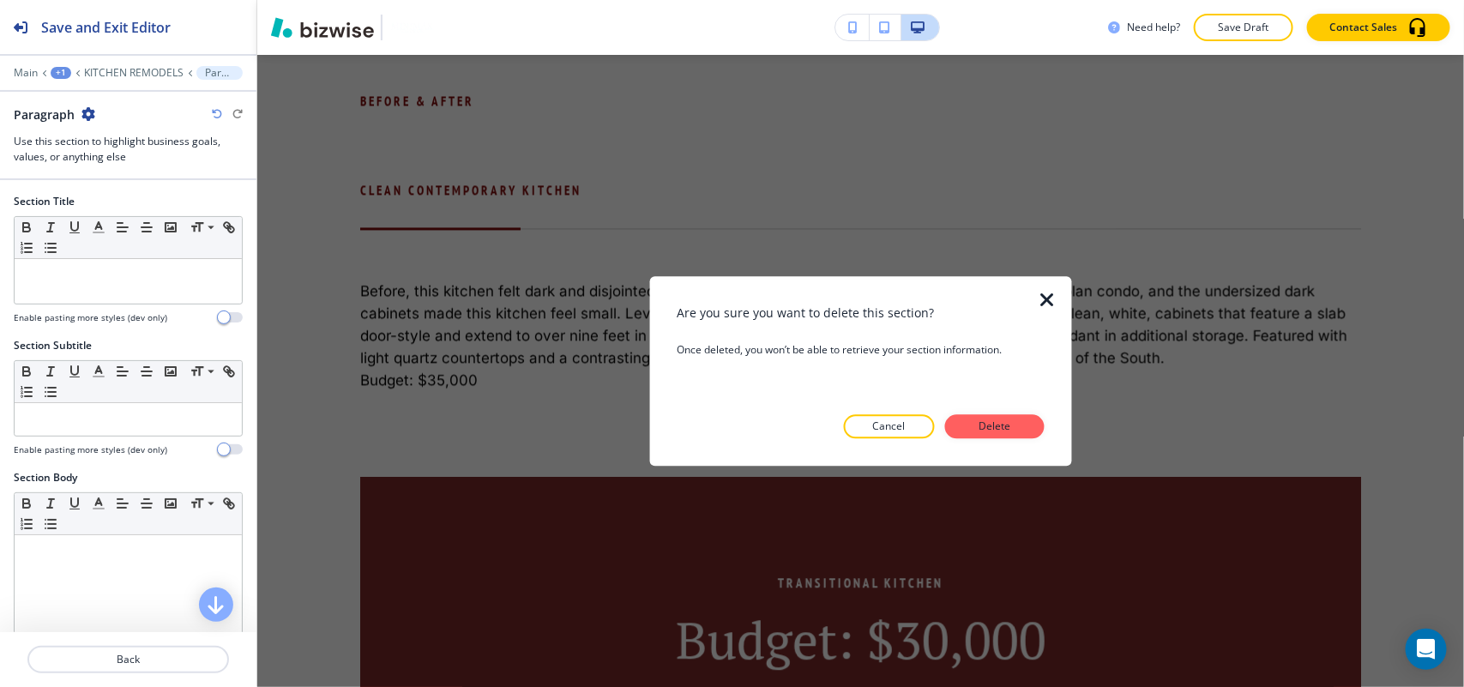
click at [1027, 439] on div at bounding box center [860, 451] width 367 height 27
drag, startPoint x: 1010, startPoint y: 427, endPoint x: 983, endPoint y: 423, distance: 27.8
click at [1010, 426] on p "Delete" at bounding box center [994, 425] width 41 height 15
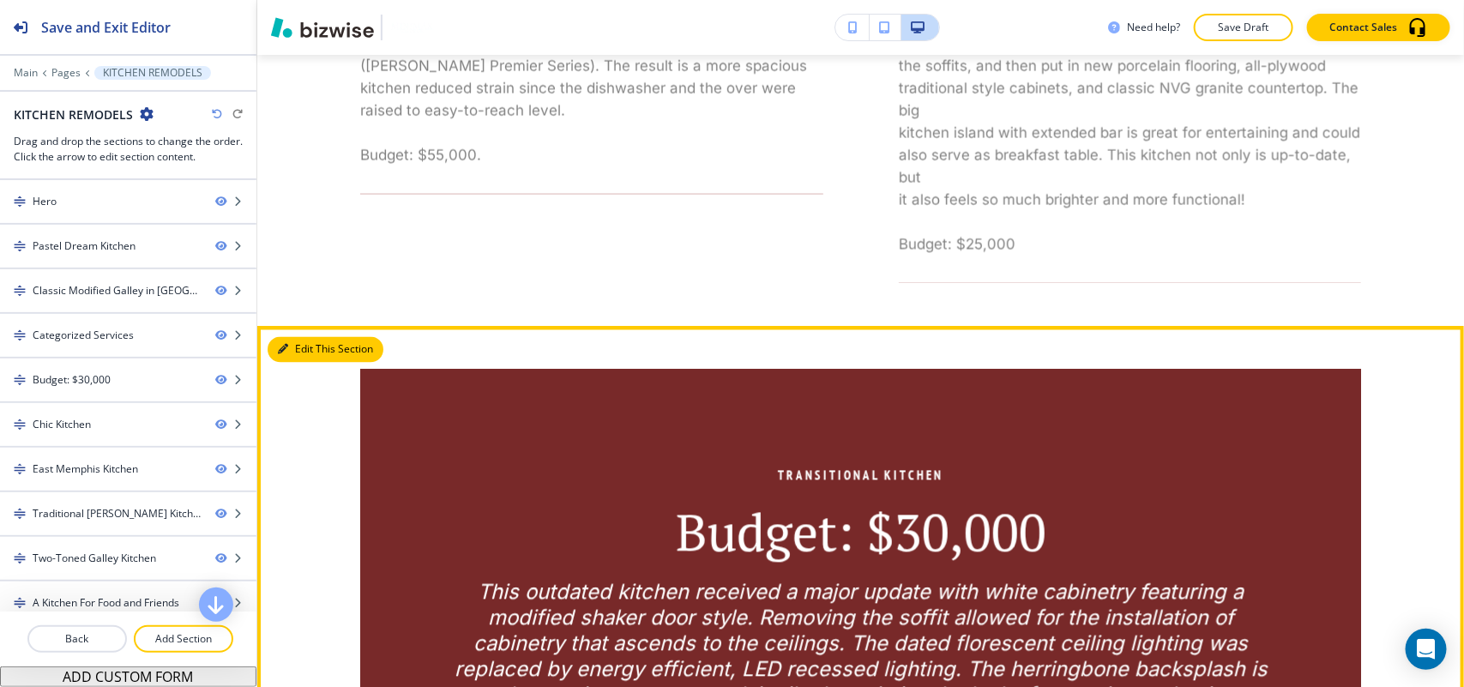
click at [294, 352] on button "Edit This Section" at bounding box center [326, 350] width 116 height 26
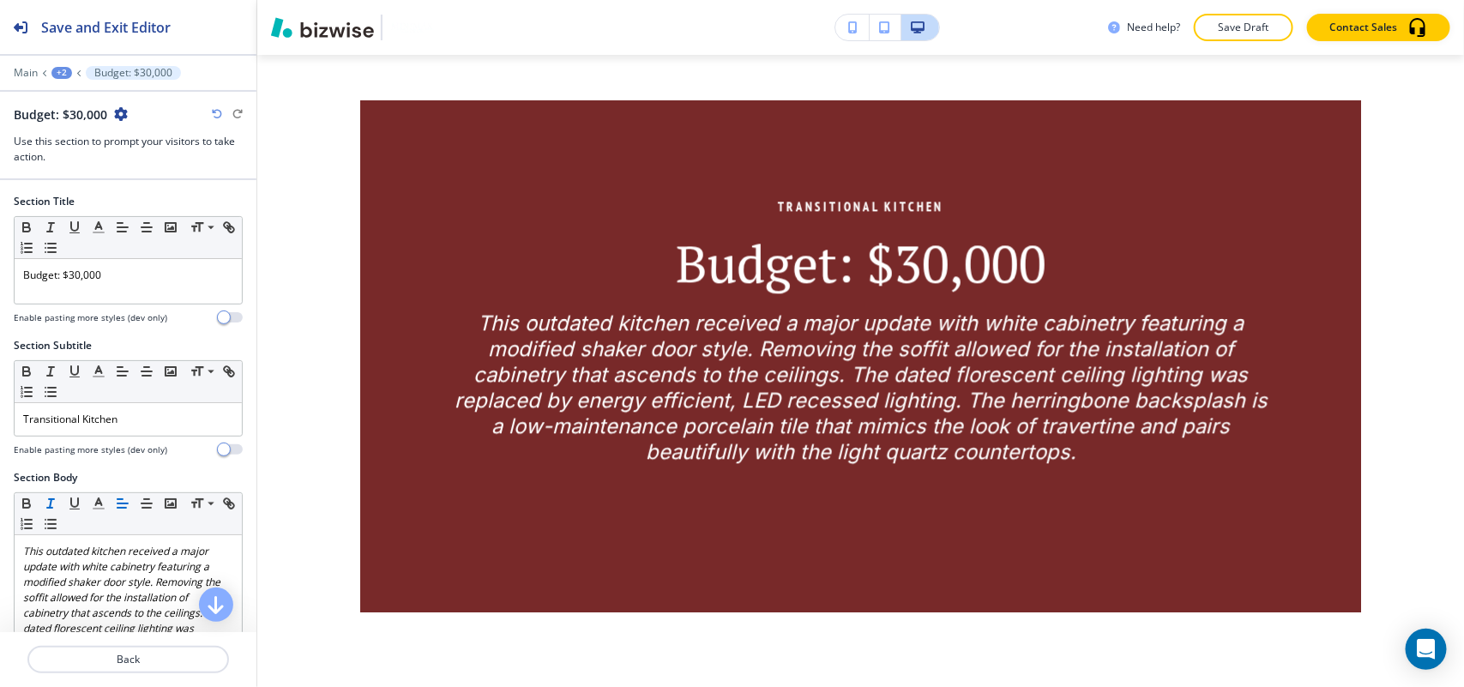
scroll to position [4495, 0]
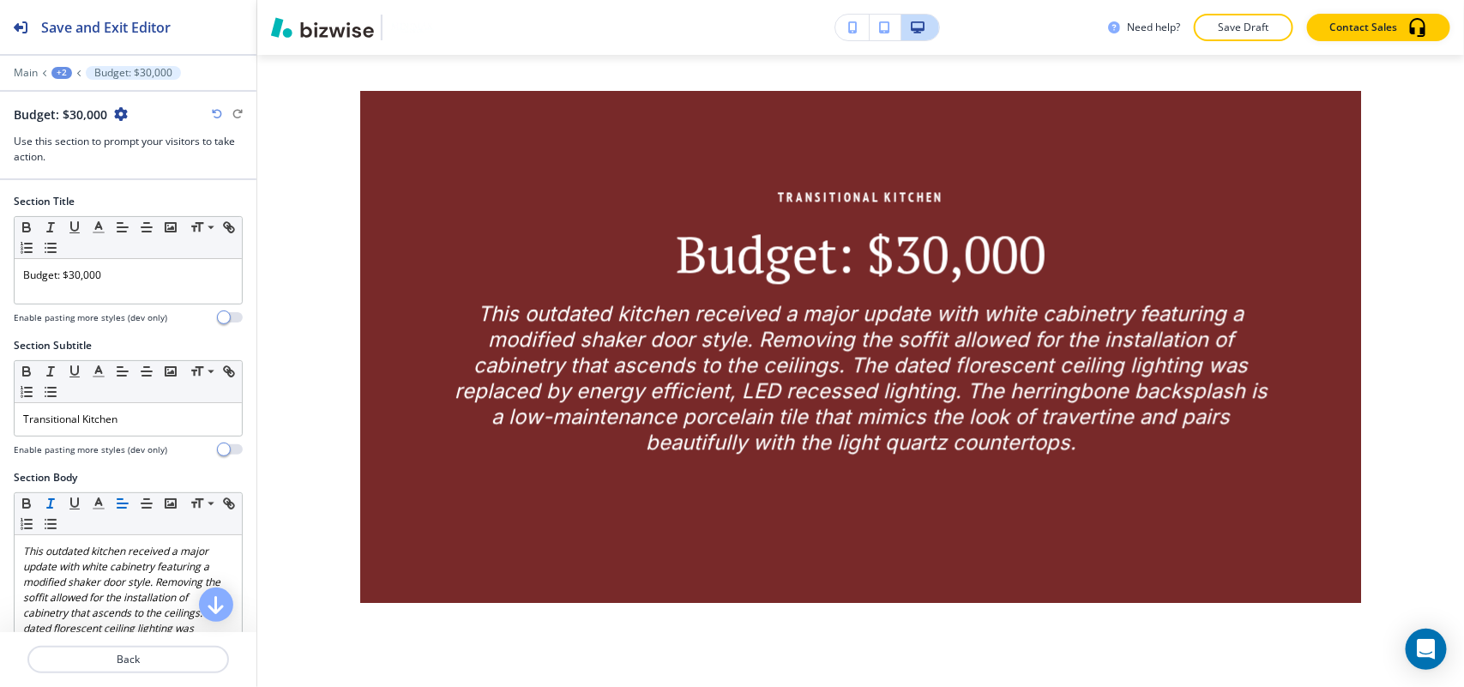
click at [105, 105] on h2 "Budget: $30,000" at bounding box center [60, 114] width 93 height 18
click at [127, 120] on div "Budget: $30,000" at bounding box center [128, 114] width 229 height 18
click at [124, 114] on icon "button" at bounding box center [121, 114] width 14 height 14
click at [193, 226] on icon at bounding box center [197, 227] width 21 height 15
click at [190, 208] on div "Section Title" at bounding box center [128, 201] width 229 height 15
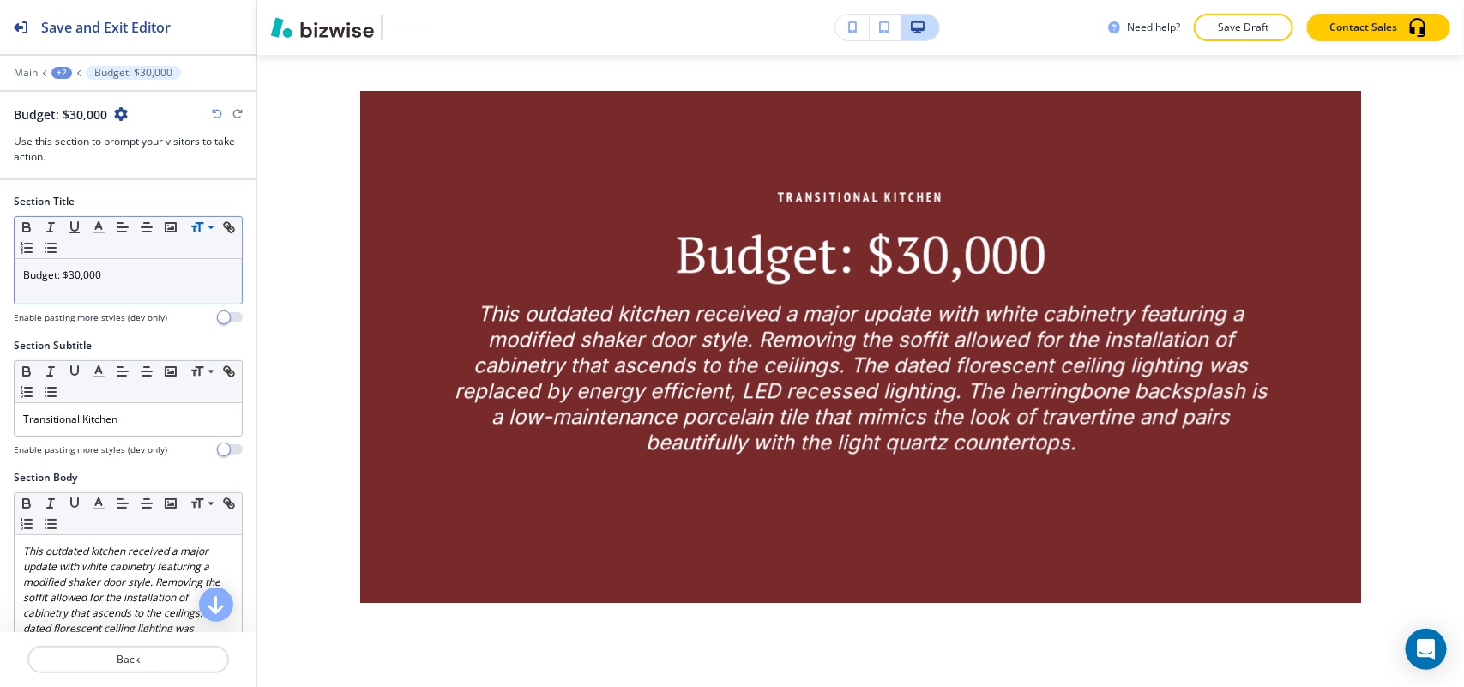
click at [122, 109] on icon "button" at bounding box center [121, 114] width 14 height 14
drag, startPoint x: 152, startPoint y: 203, endPoint x: 207, endPoint y: 207, distance: 55.0
click at [154, 204] on p "Delete Section" at bounding box center [166, 204] width 87 height 15
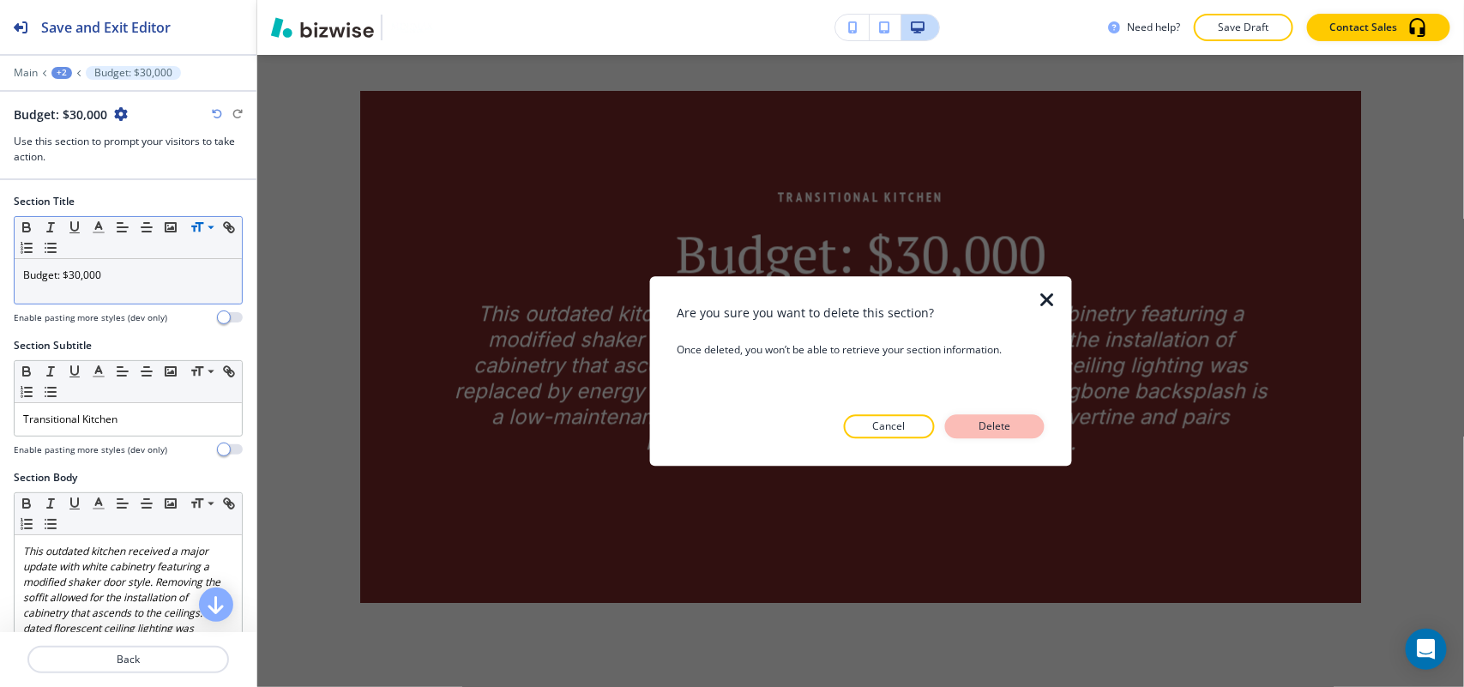
drag, startPoint x: 1030, startPoint y: 423, endPoint x: 1004, endPoint y: 431, distance: 27.1
click at [1031, 423] on button "Delete" at bounding box center [994, 426] width 99 height 24
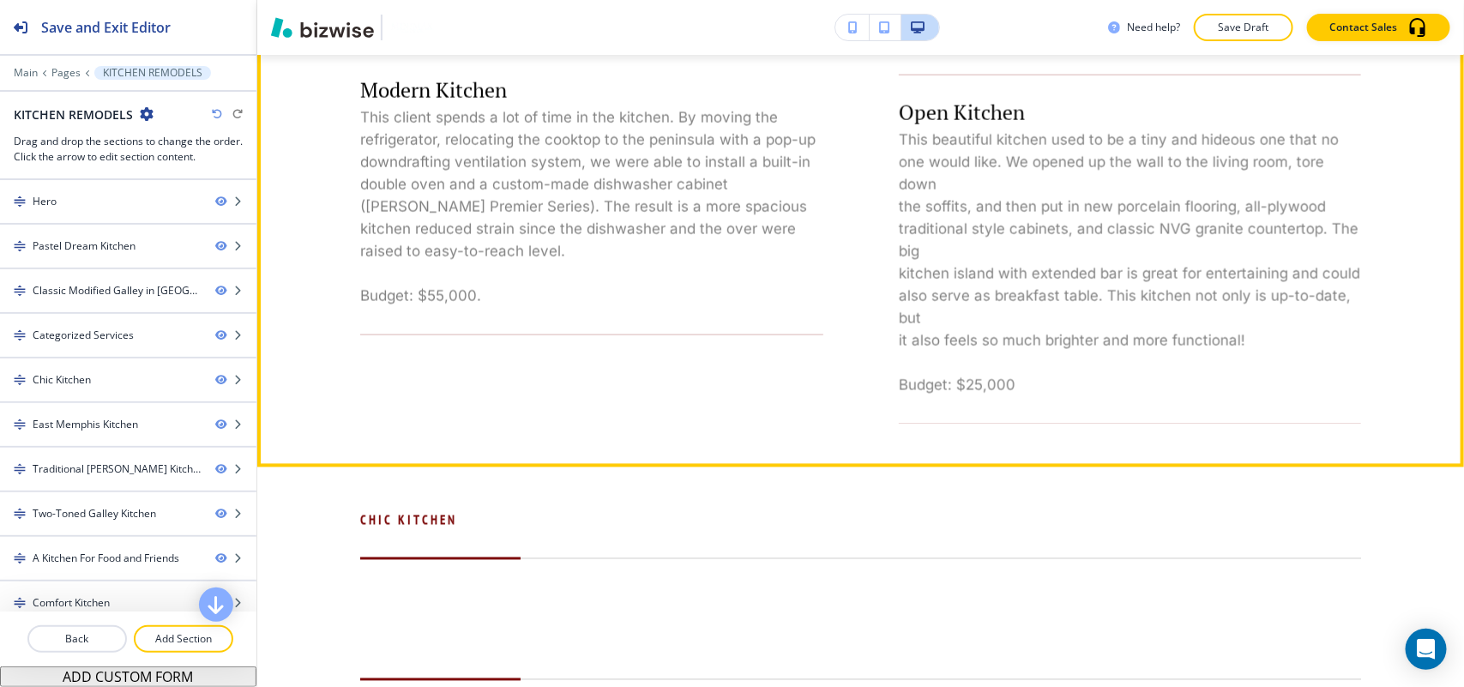
scroll to position [4183, 0]
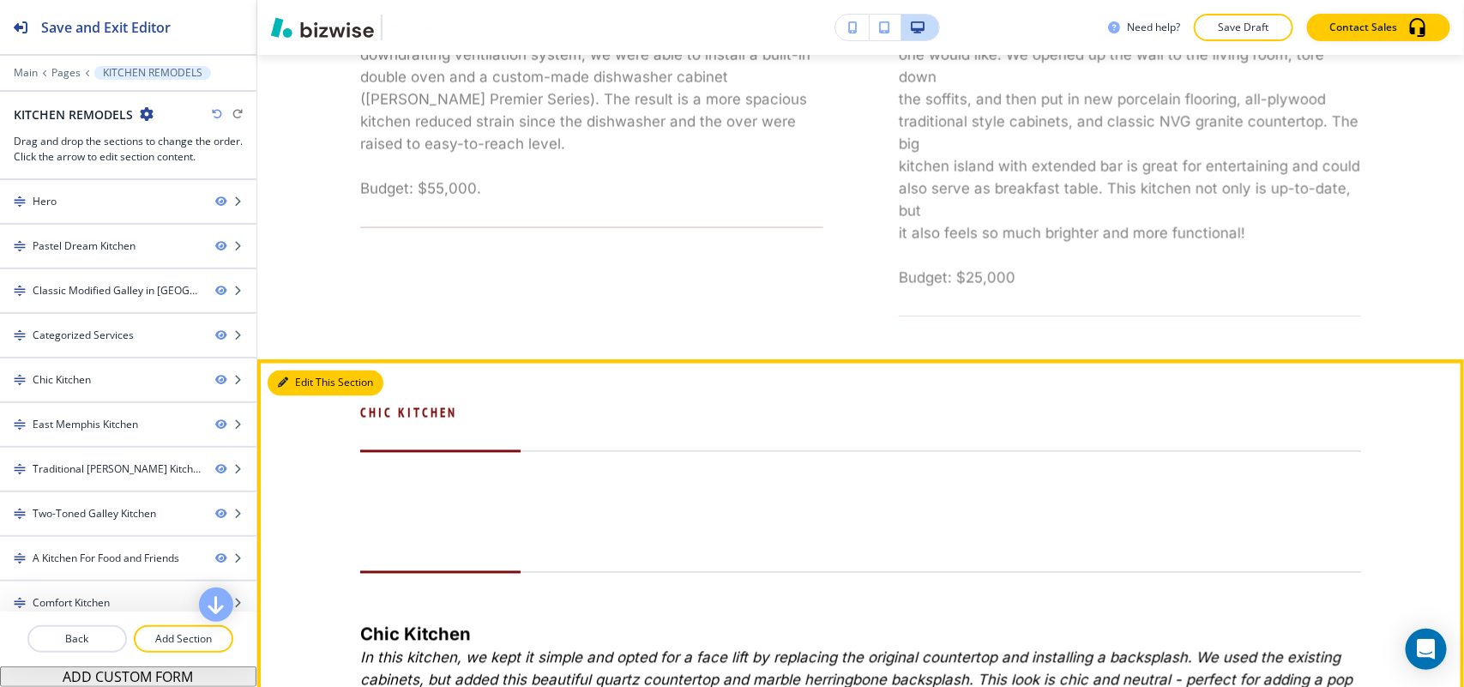
click at [297, 390] on button "Edit This Section" at bounding box center [326, 383] width 116 height 26
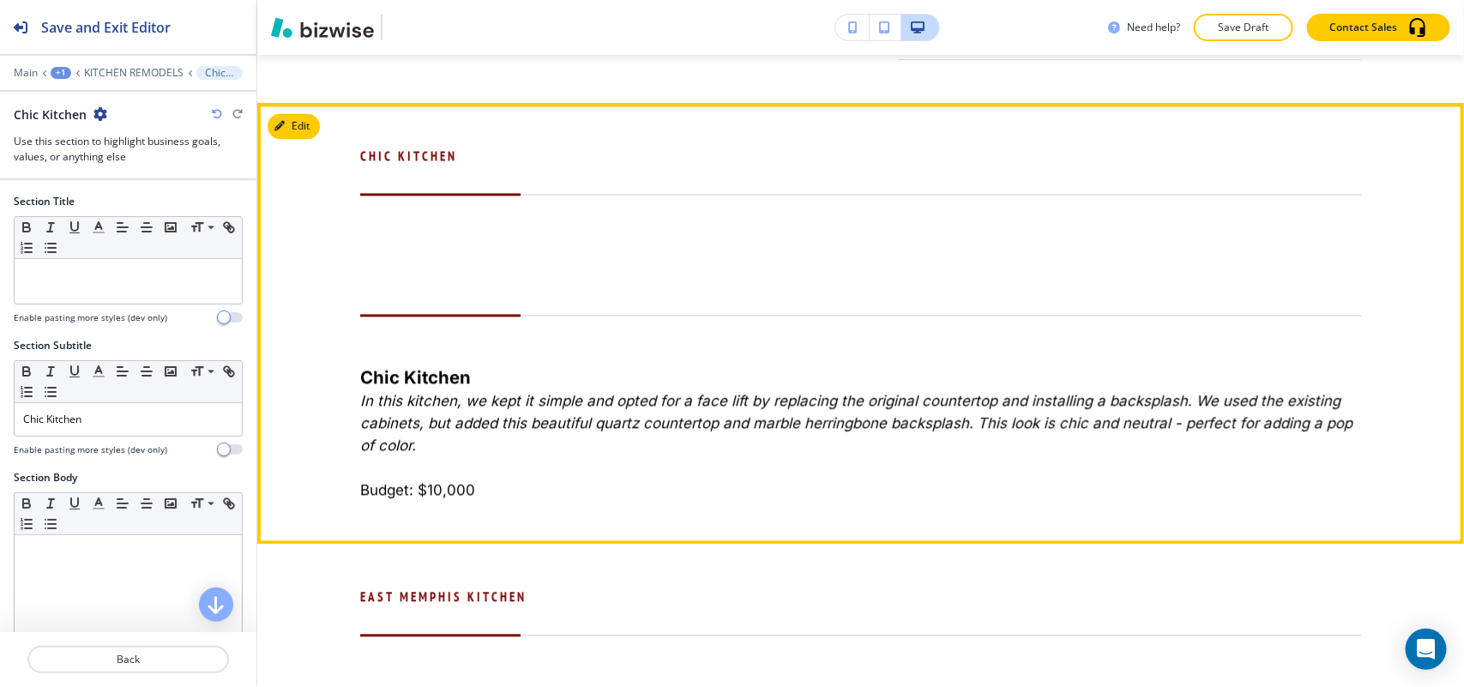
scroll to position [4495, 0]
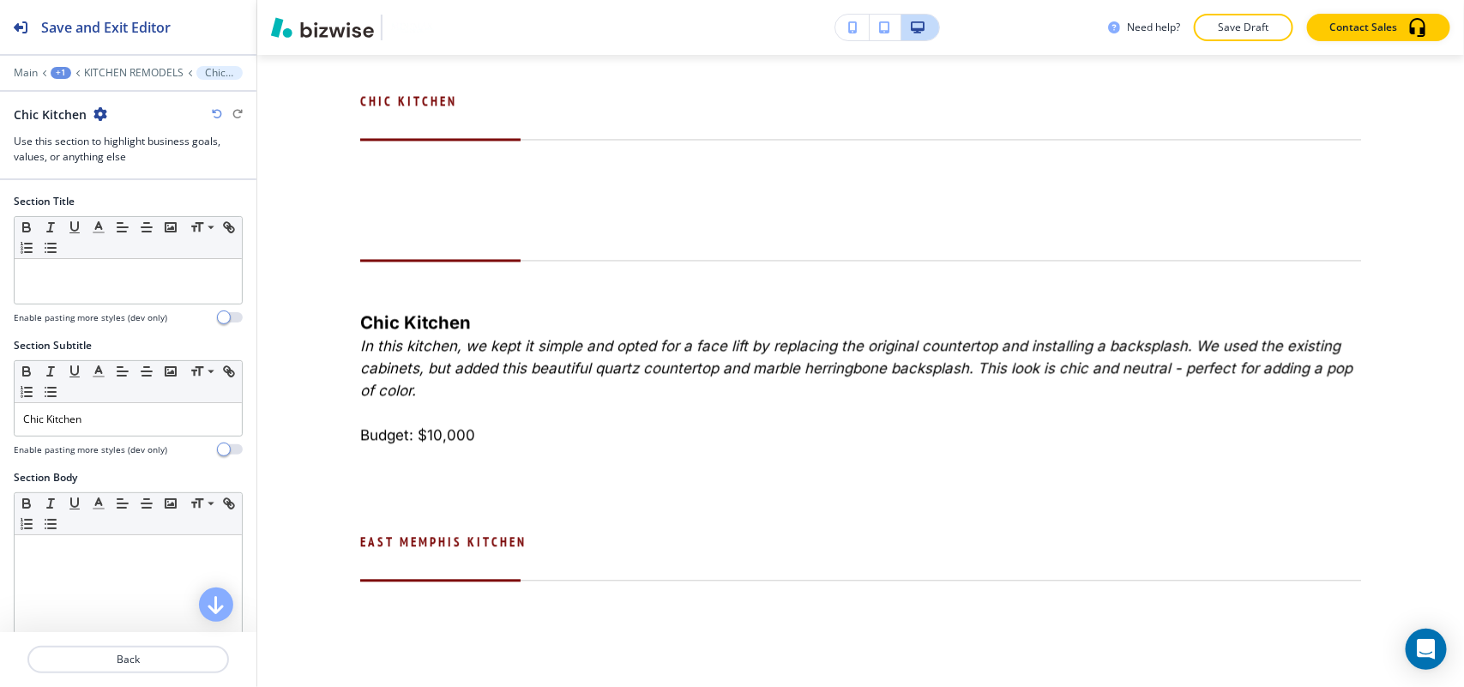
click at [103, 107] on icon "button" at bounding box center [100, 114] width 14 height 14
click at [129, 200] on p "Delete Section" at bounding box center [147, 204] width 87 height 15
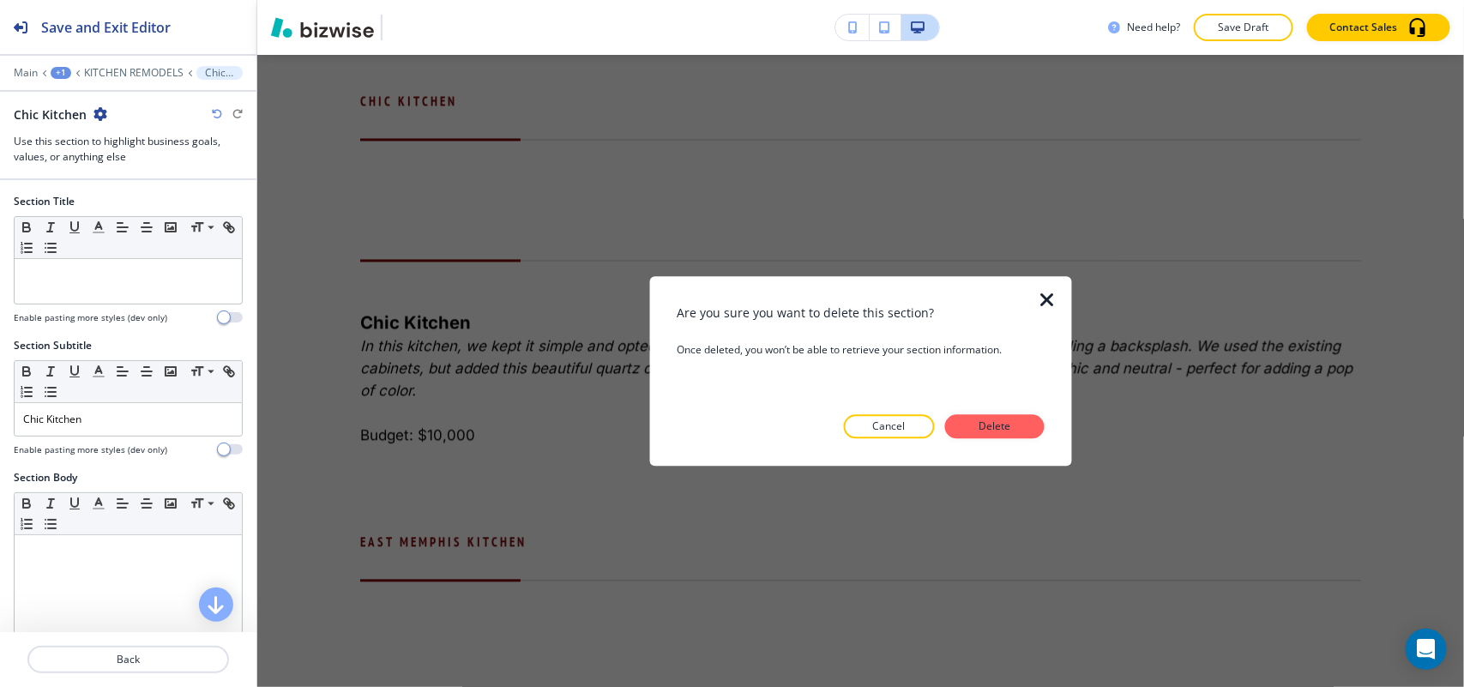
click at [1008, 424] on p "Delete" at bounding box center [994, 425] width 41 height 15
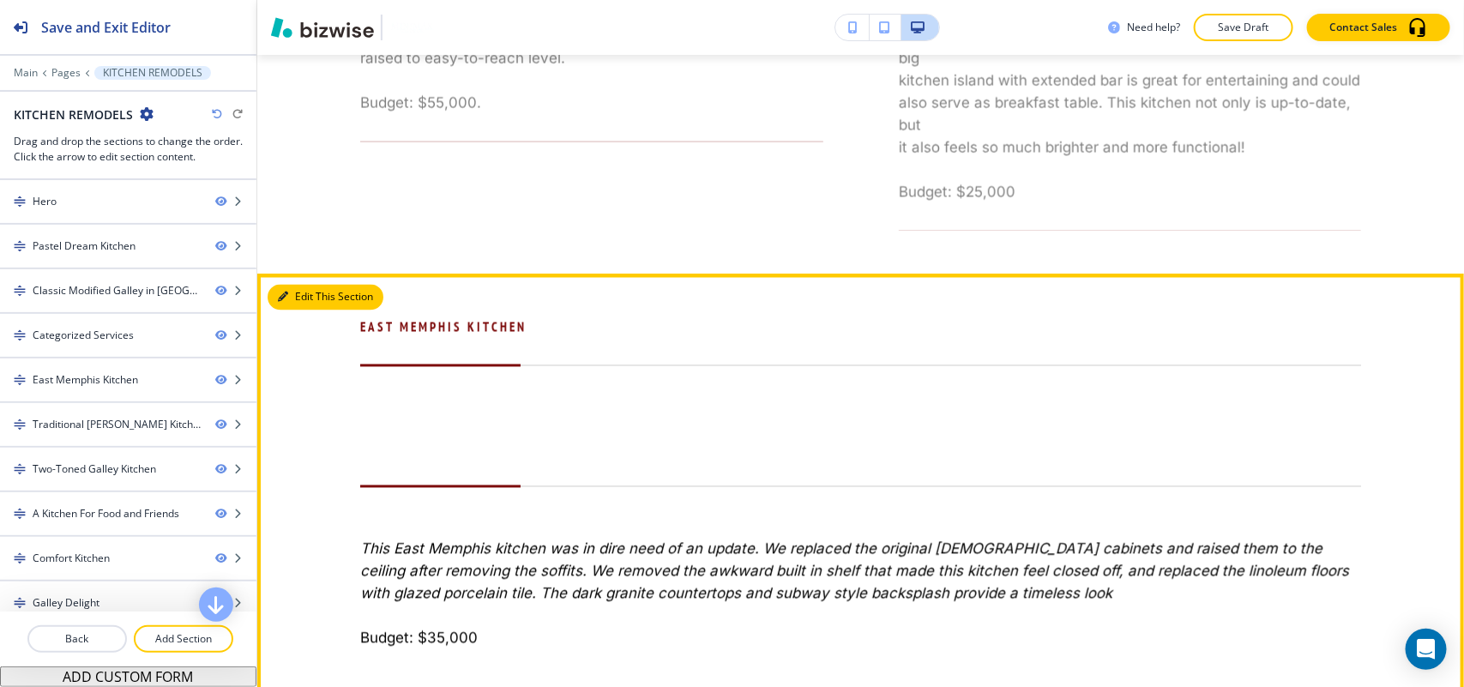
click at [317, 298] on button "Edit This Section" at bounding box center [326, 298] width 116 height 26
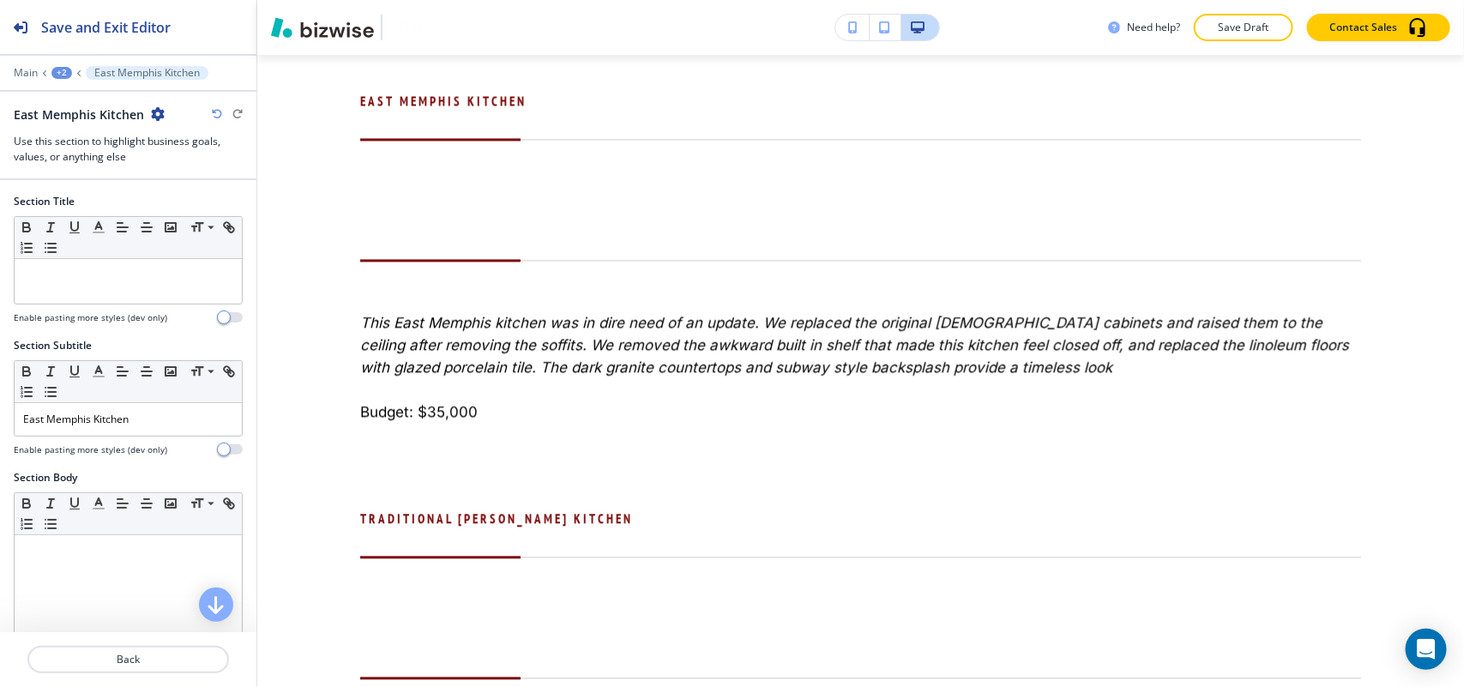
click at [160, 110] on icon "button" at bounding box center [158, 114] width 14 height 14
click at [199, 206] on p "Delete Section" at bounding box center [203, 204] width 87 height 15
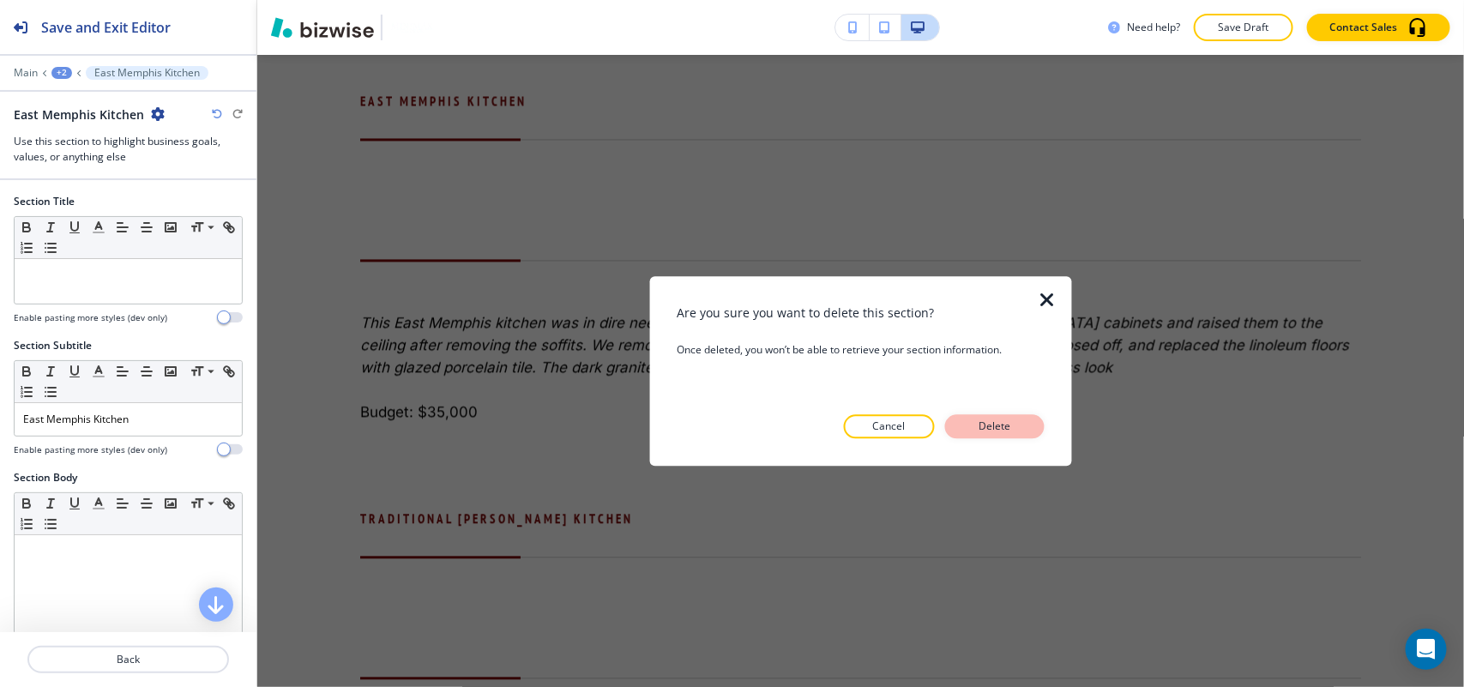
click at [1020, 425] on button "Delete" at bounding box center [994, 426] width 99 height 24
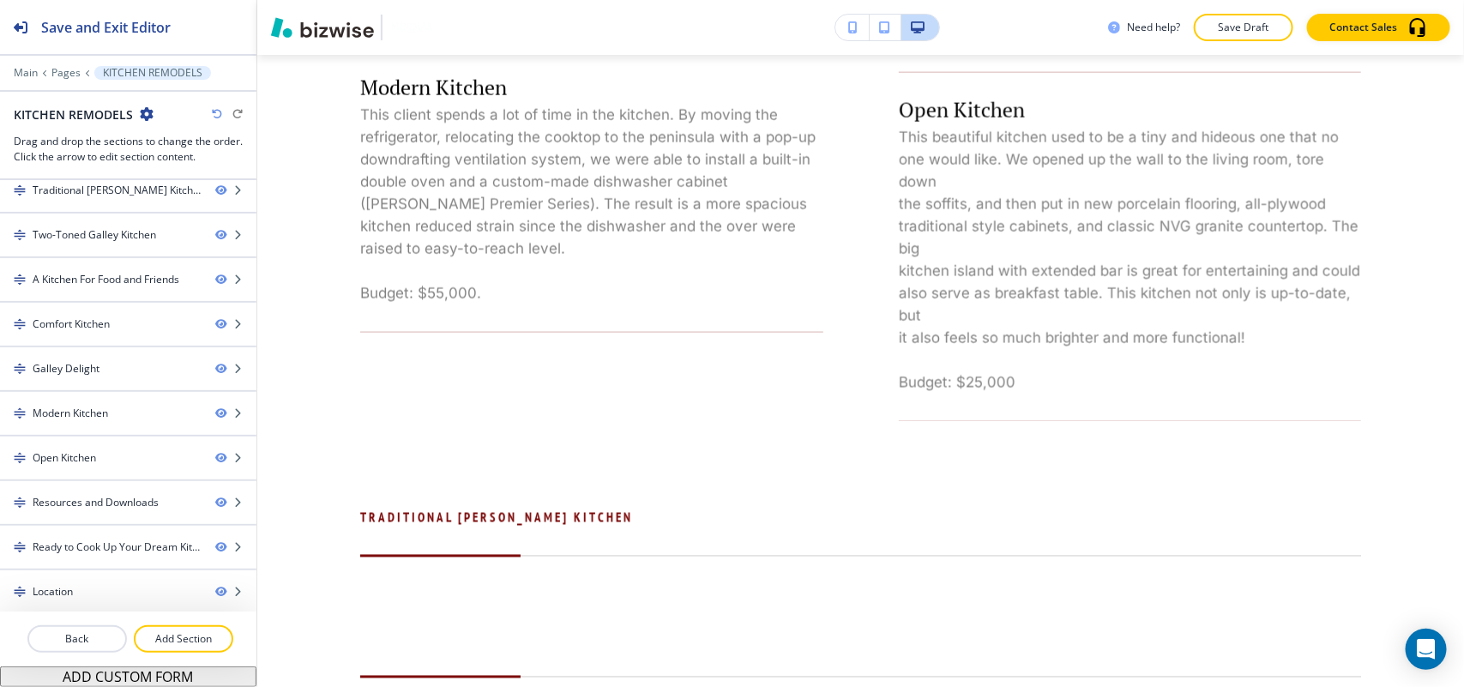
scroll to position [198, 0]
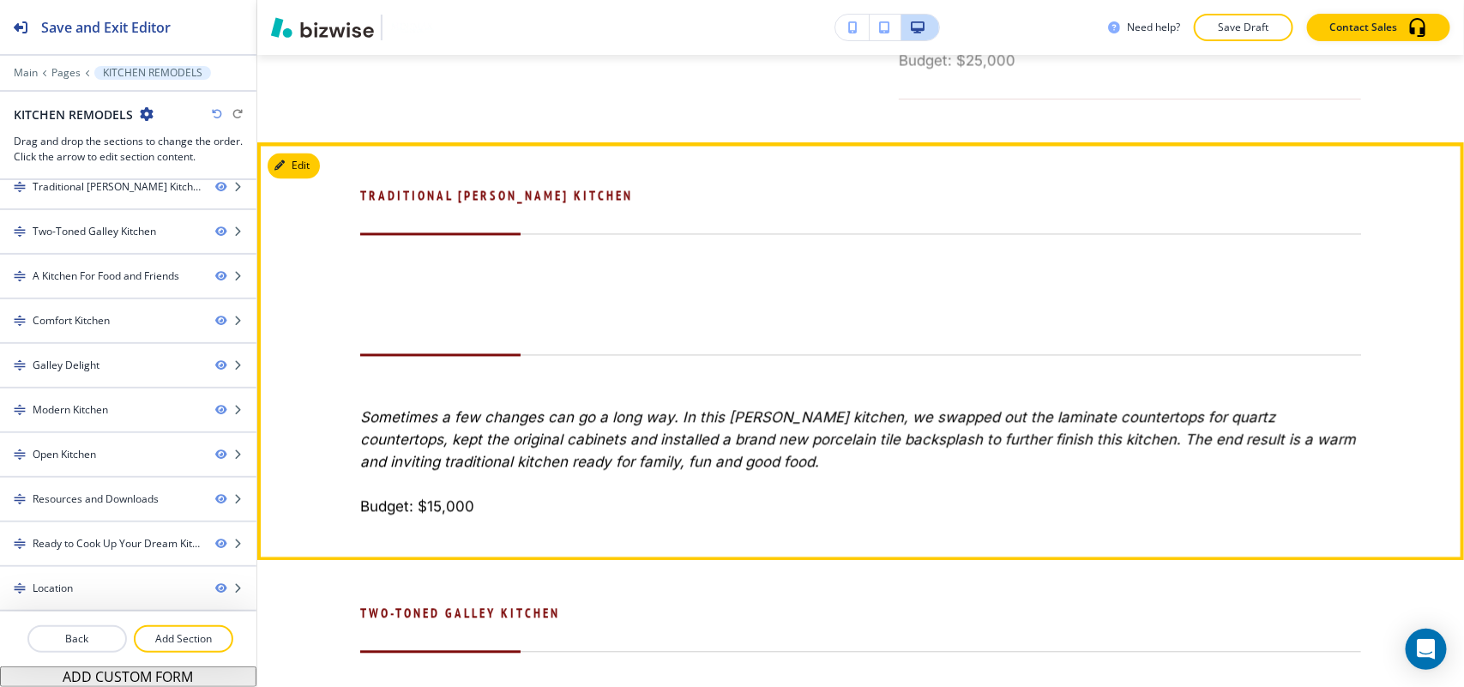
click at [316, 166] on button "Edit" at bounding box center [294, 166] width 52 height 26
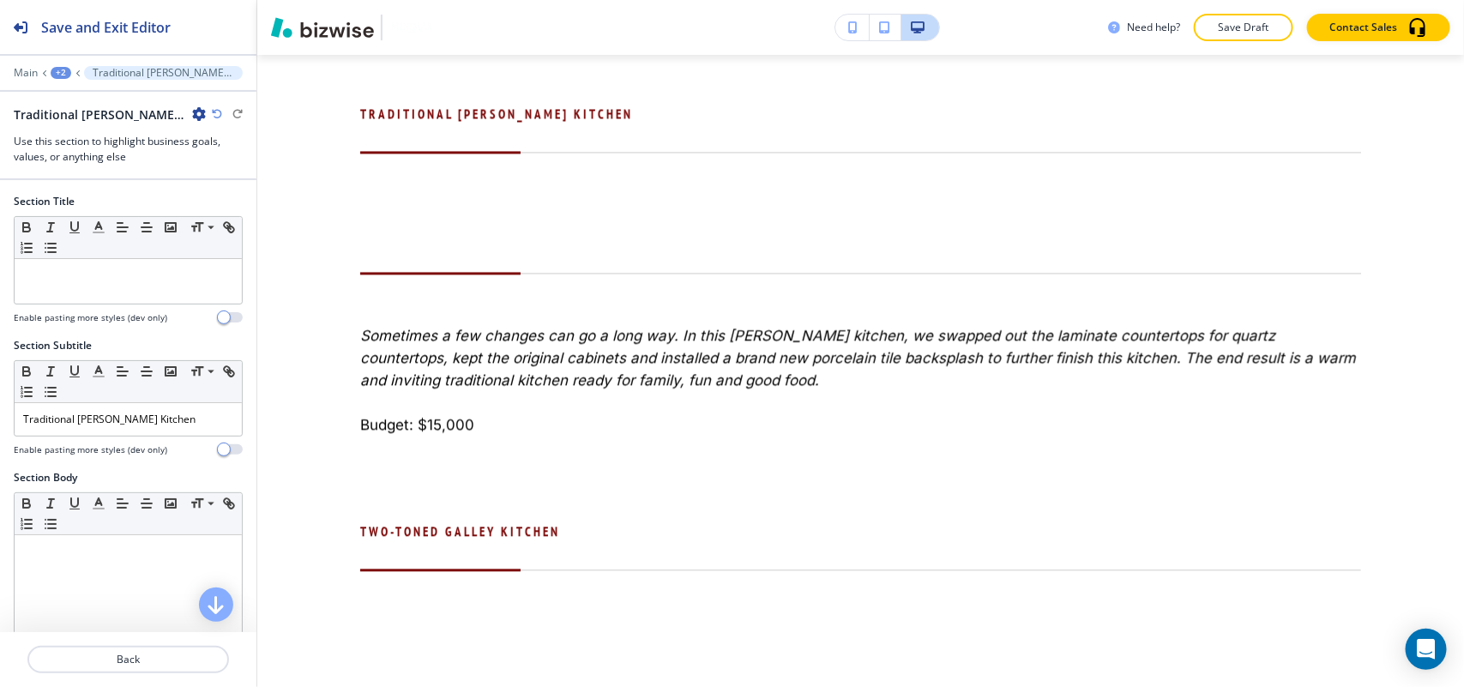
scroll to position [4495, 0]
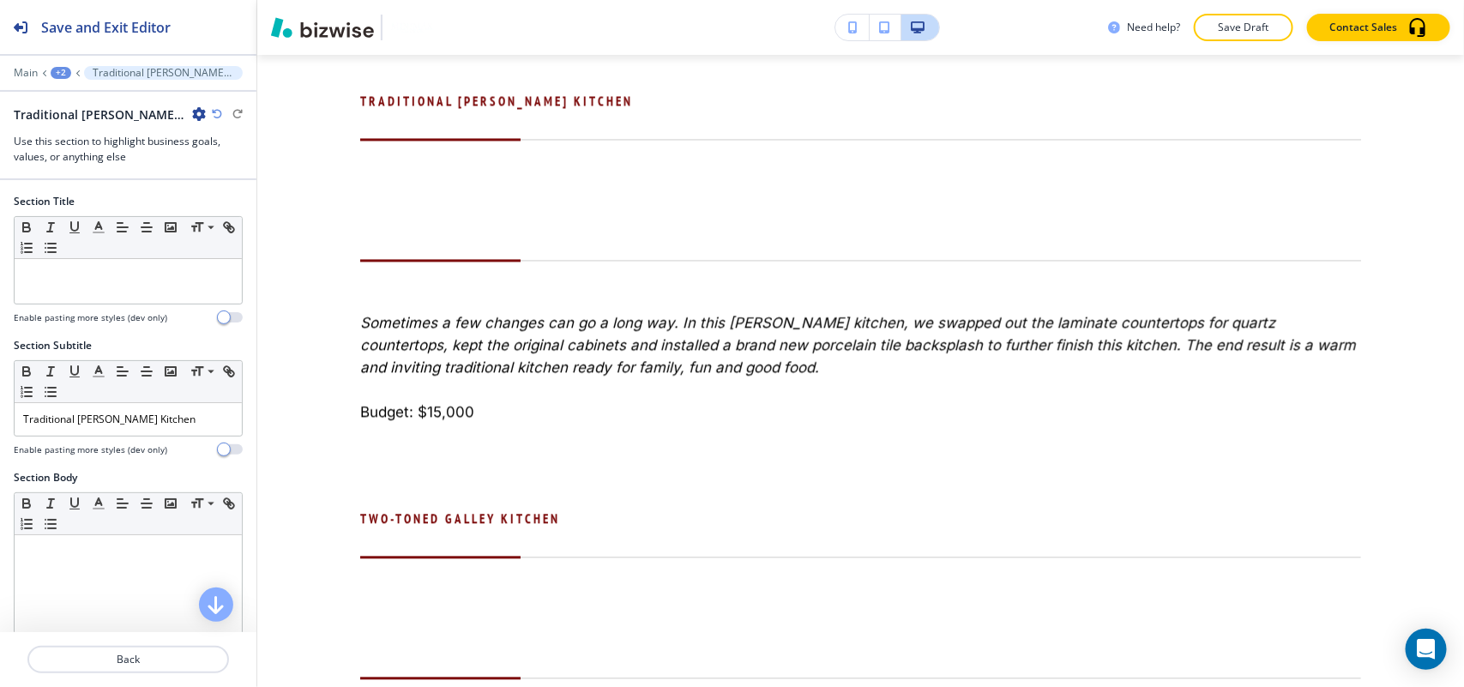
click at [192, 118] on icon "button" at bounding box center [199, 114] width 14 height 14
click at [212, 194] on button "Delete Section" at bounding box center [233, 205] width 110 height 31
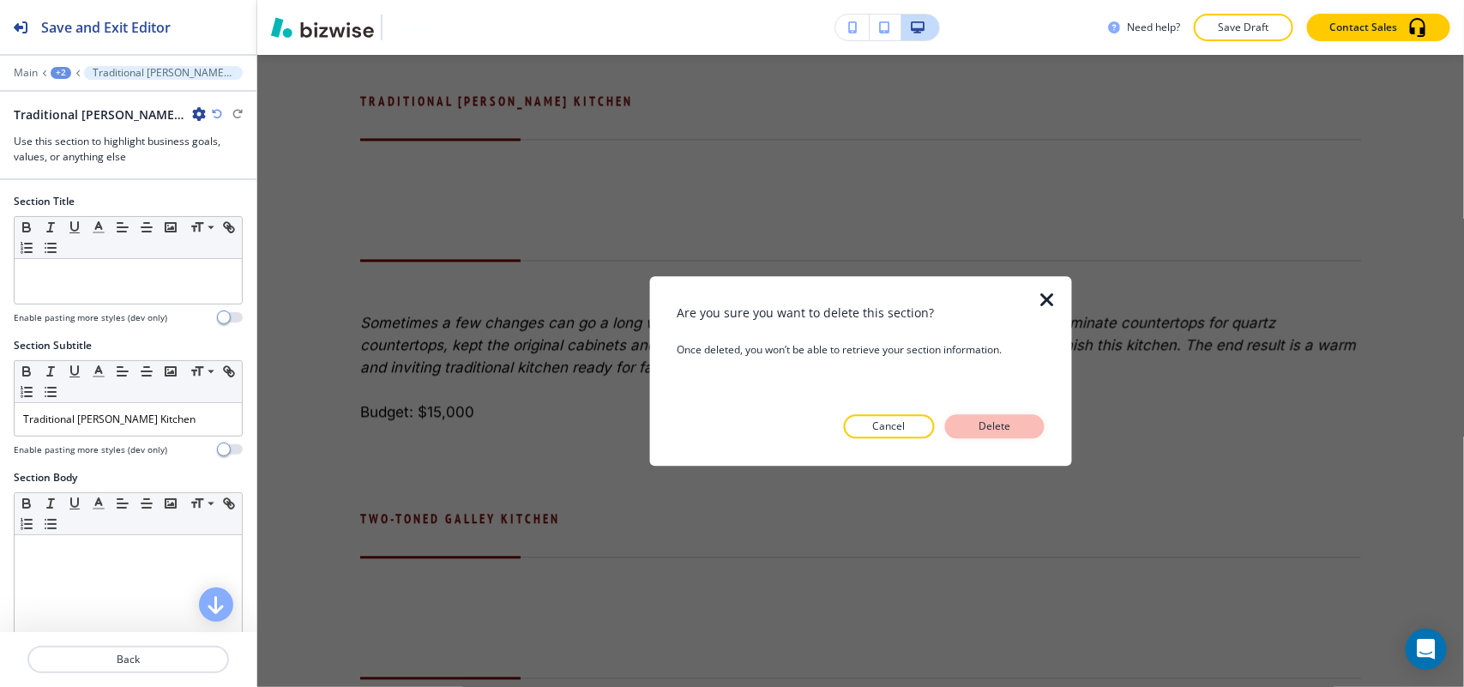
click at [1026, 426] on button "Delete" at bounding box center [994, 426] width 99 height 24
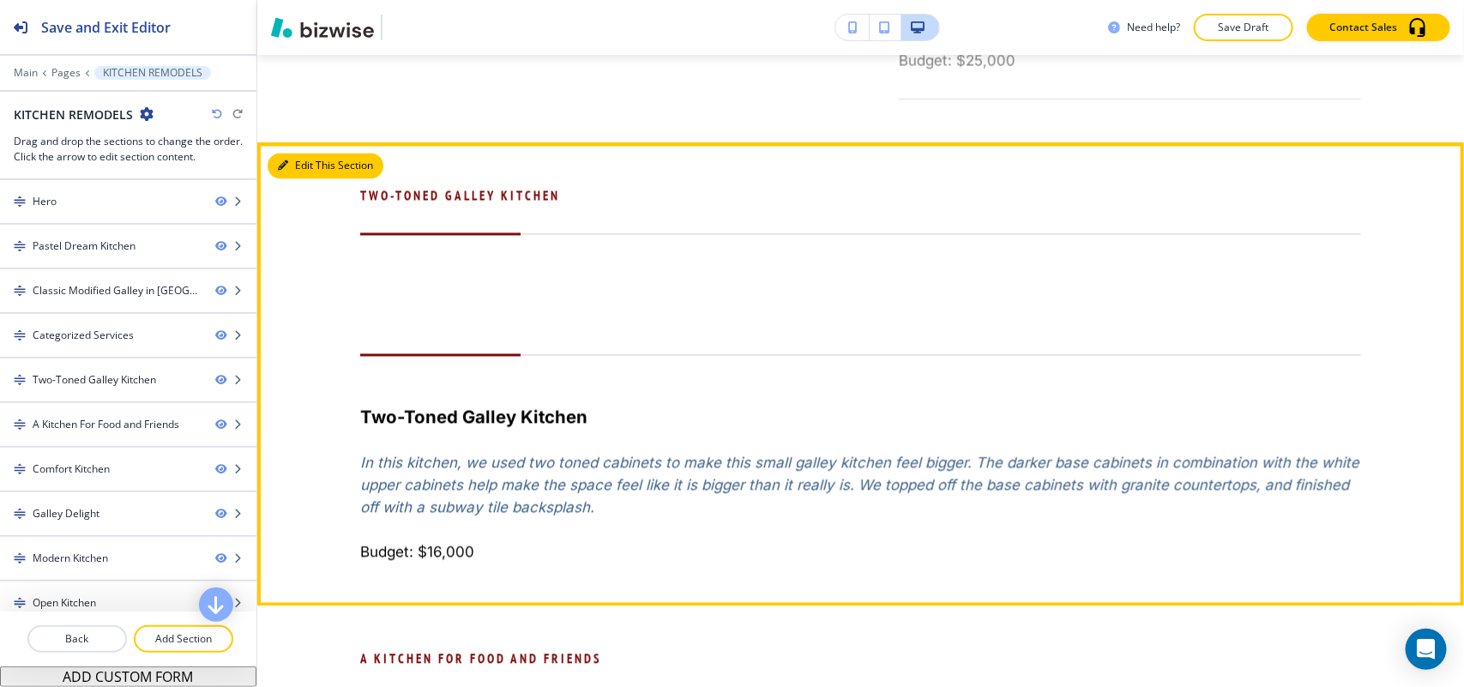
click at [306, 163] on button "Edit This Section" at bounding box center [326, 166] width 116 height 26
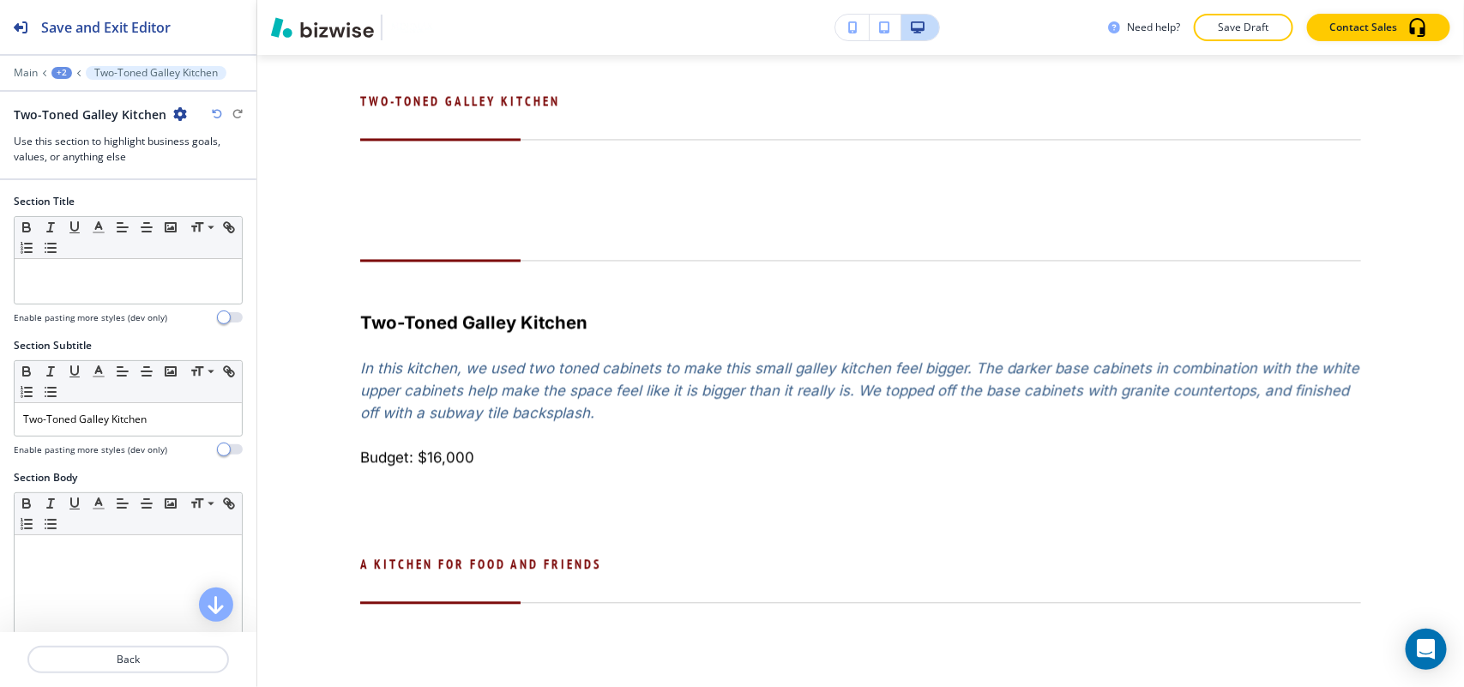
click at [189, 112] on div "Two-Toned Galley Kitchen" at bounding box center [128, 114] width 229 height 18
click at [180, 112] on icon "button" at bounding box center [180, 114] width 14 height 14
click at [214, 206] on p "Delete Section" at bounding box center [225, 204] width 87 height 15
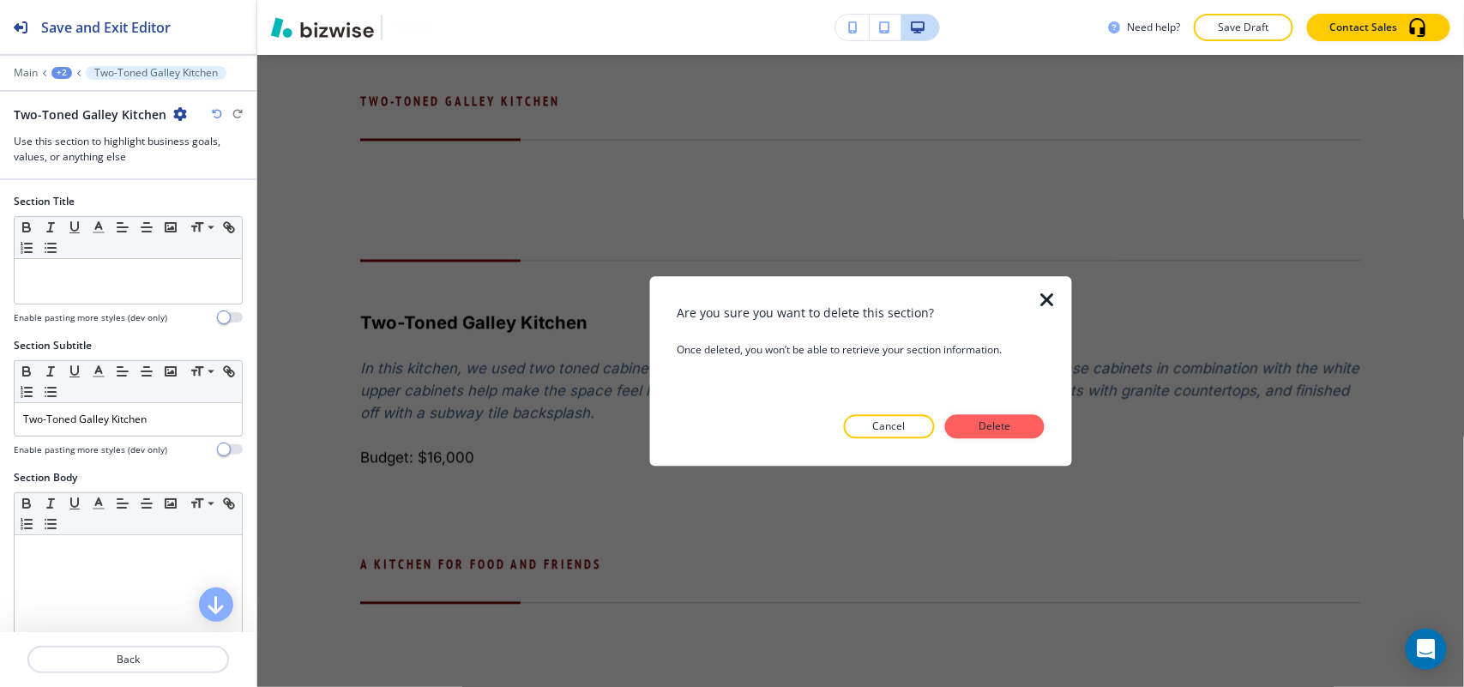
click at [1032, 433] on button "Delete" at bounding box center [994, 426] width 99 height 24
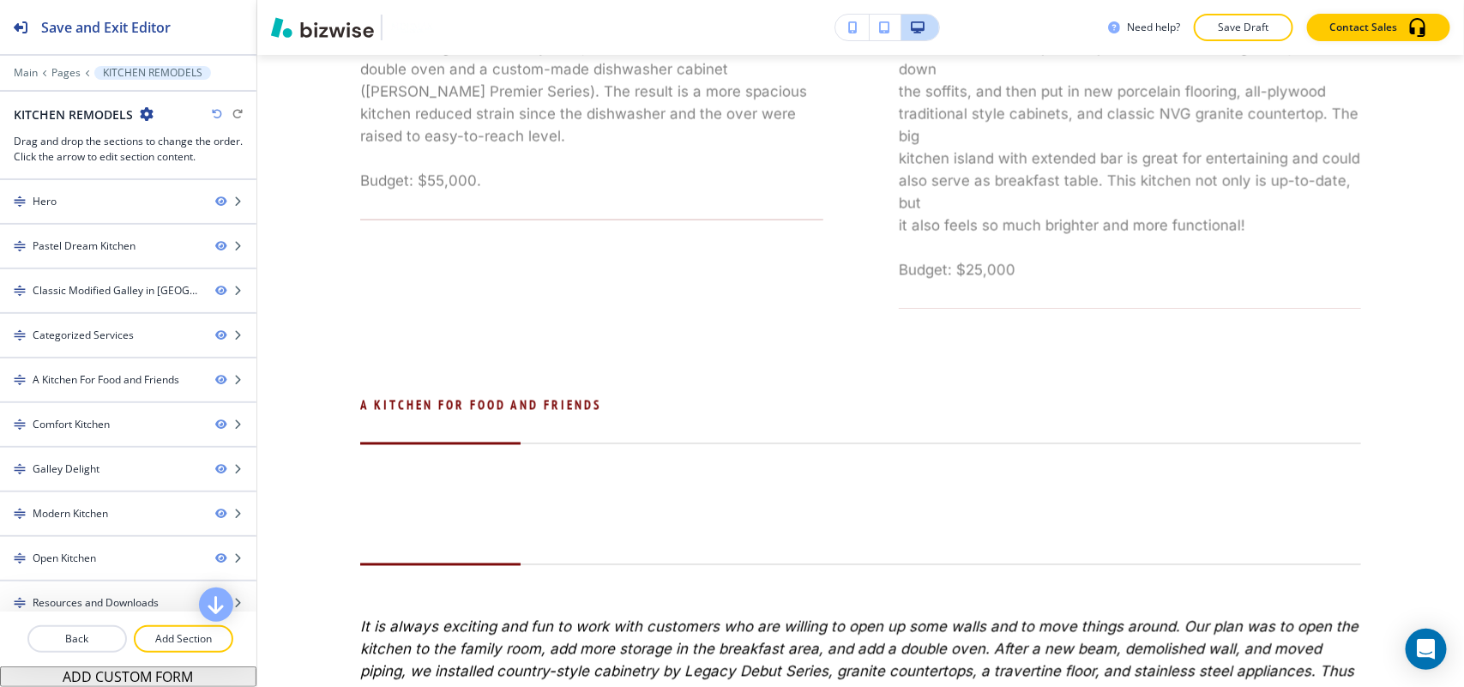
scroll to position [4354, 0]
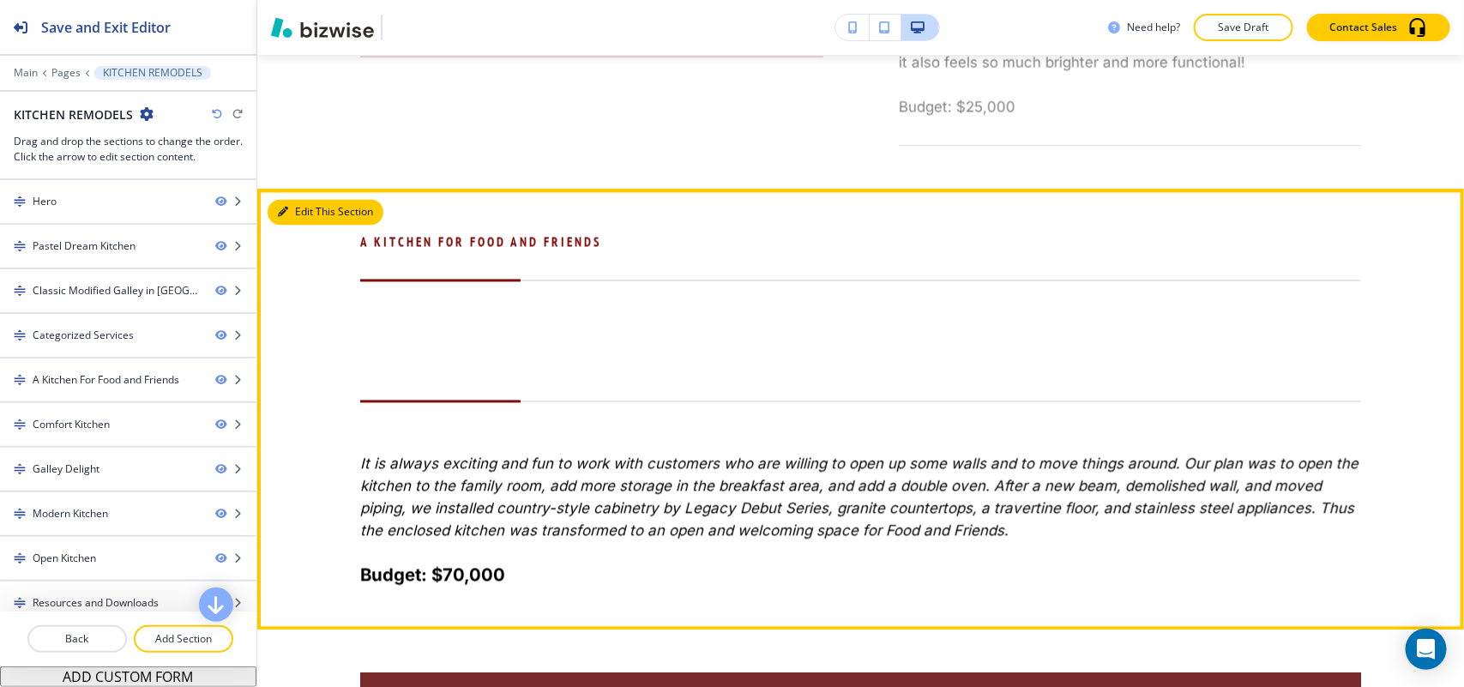
click at [303, 217] on button "Edit This Section" at bounding box center [326, 213] width 116 height 26
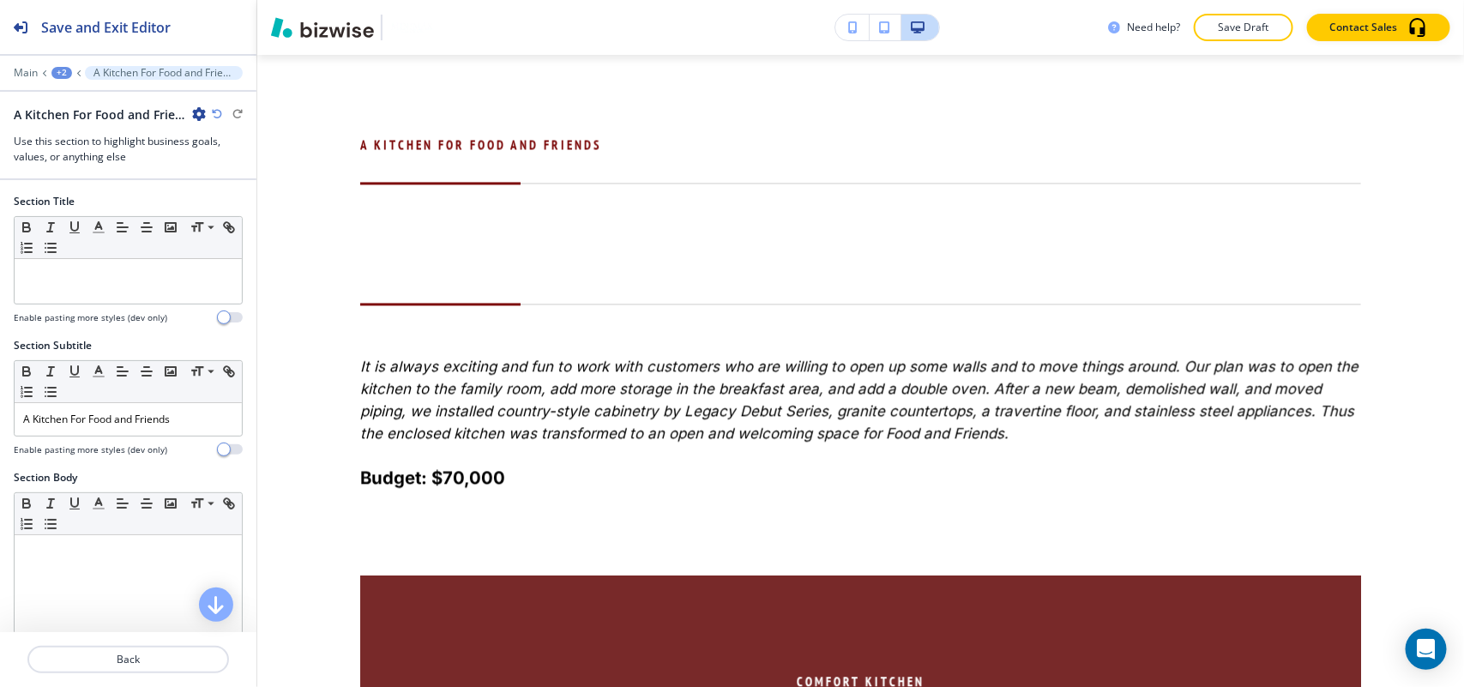
scroll to position [4495, 0]
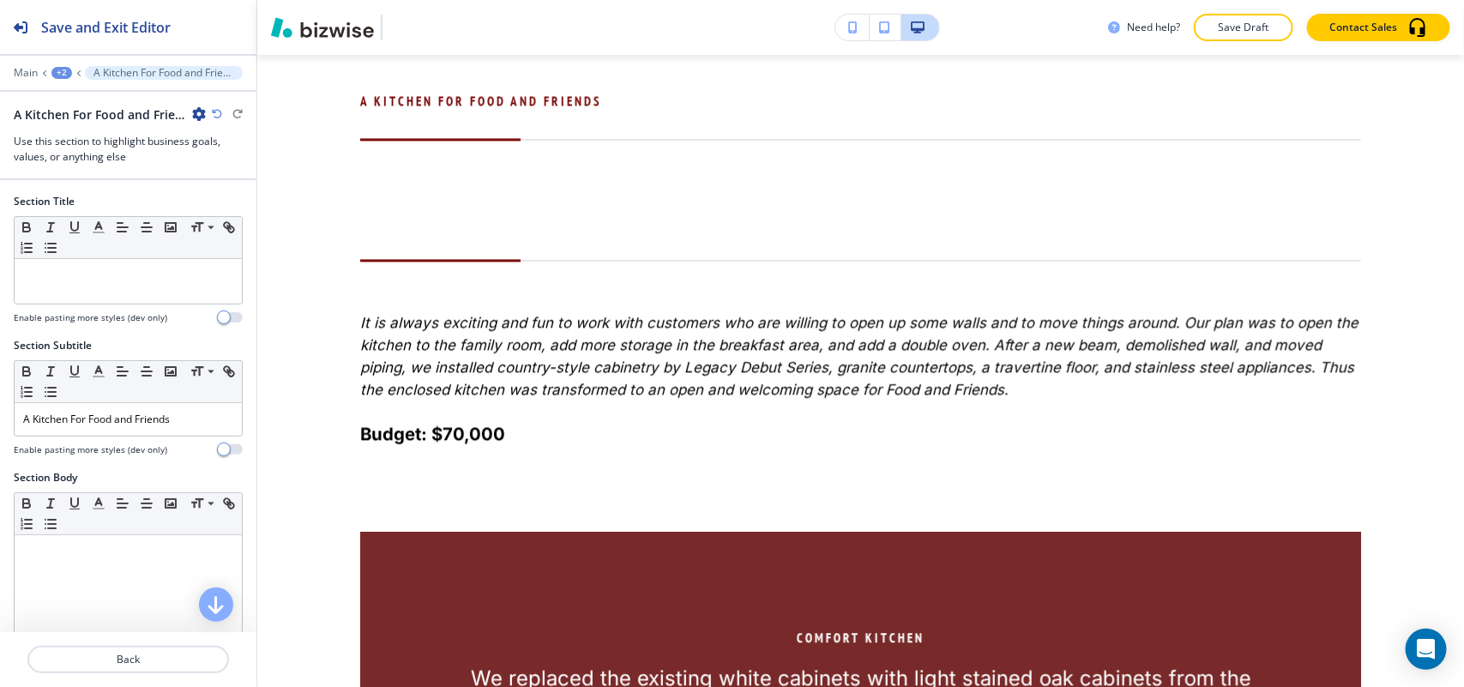
click at [207, 113] on div "A Kitchen For Food and Friends" at bounding box center [128, 114] width 229 height 18
click at [202, 116] on icon "button" at bounding box center [199, 114] width 14 height 14
click at [249, 206] on p "Delete Section" at bounding box center [246, 204] width 87 height 15
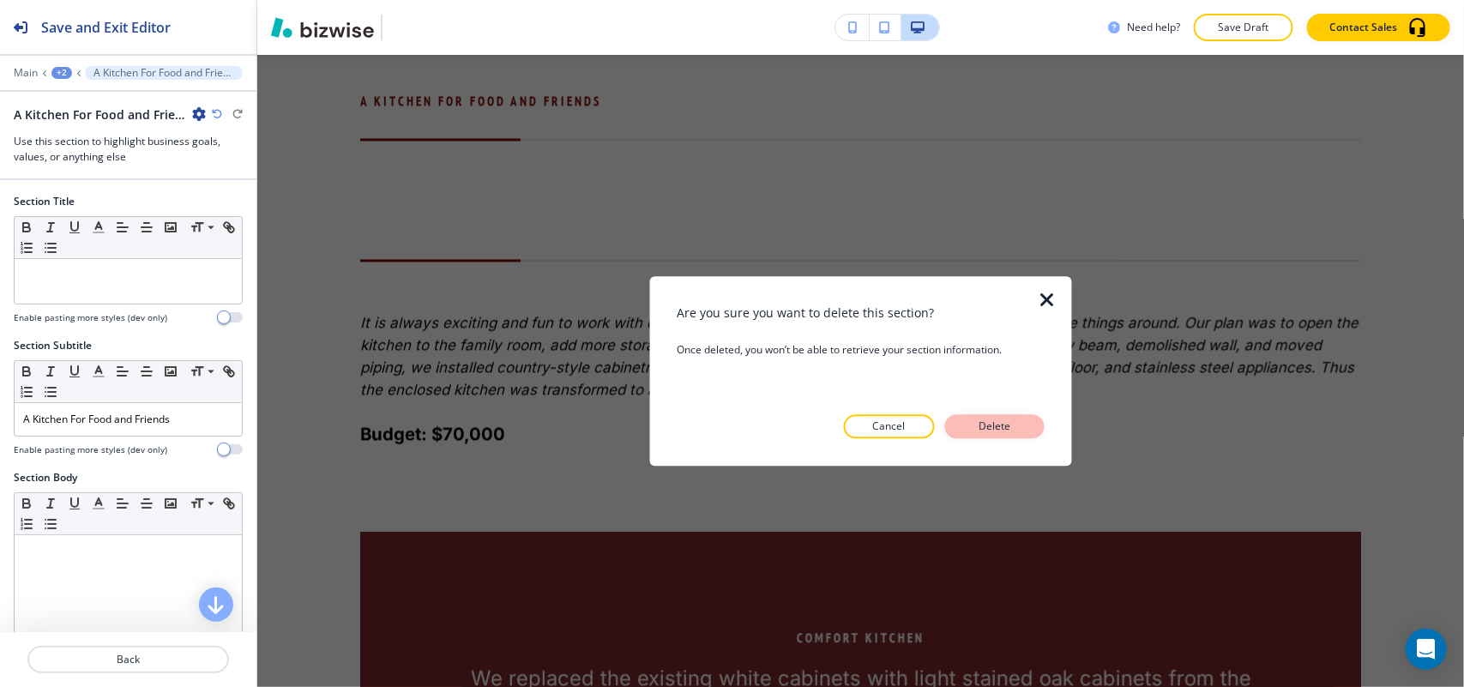
click at [993, 430] on p "Delete" at bounding box center [994, 425] width 41 height 15
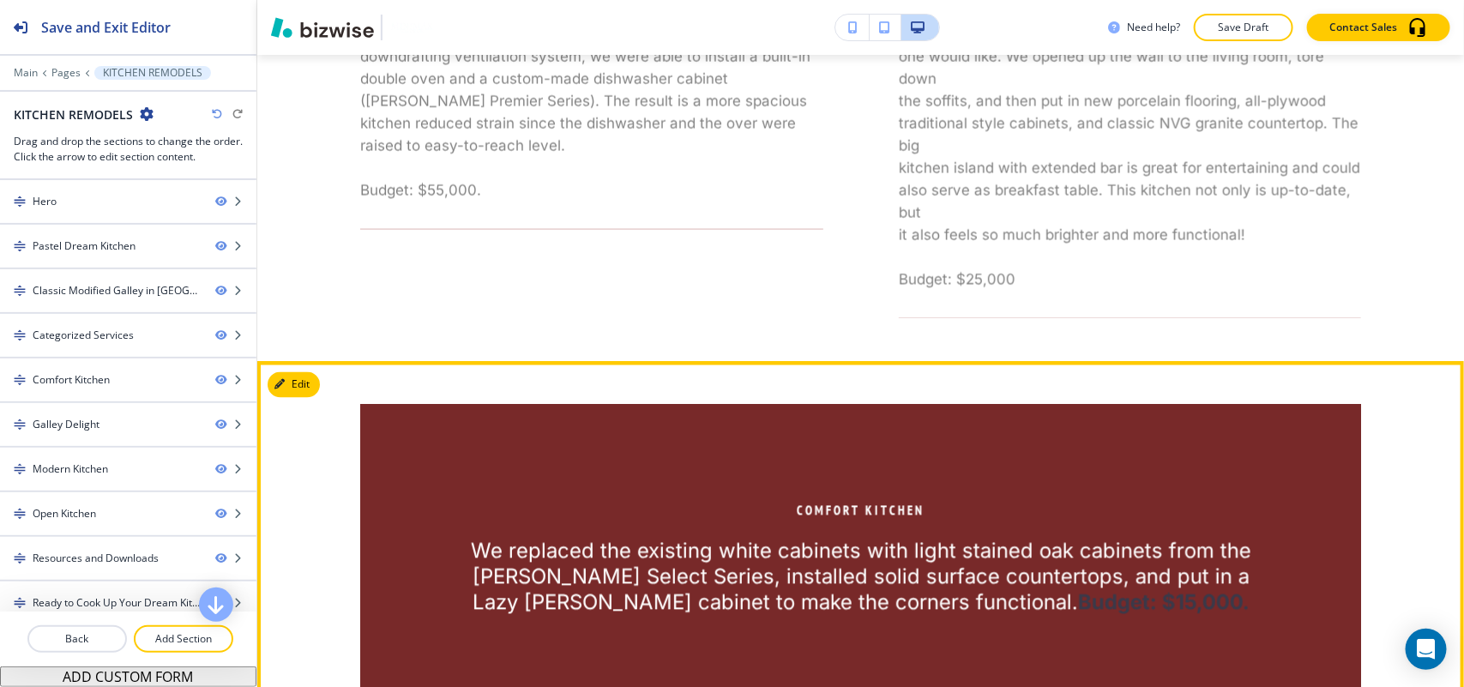
scroll to position [4269, 0]
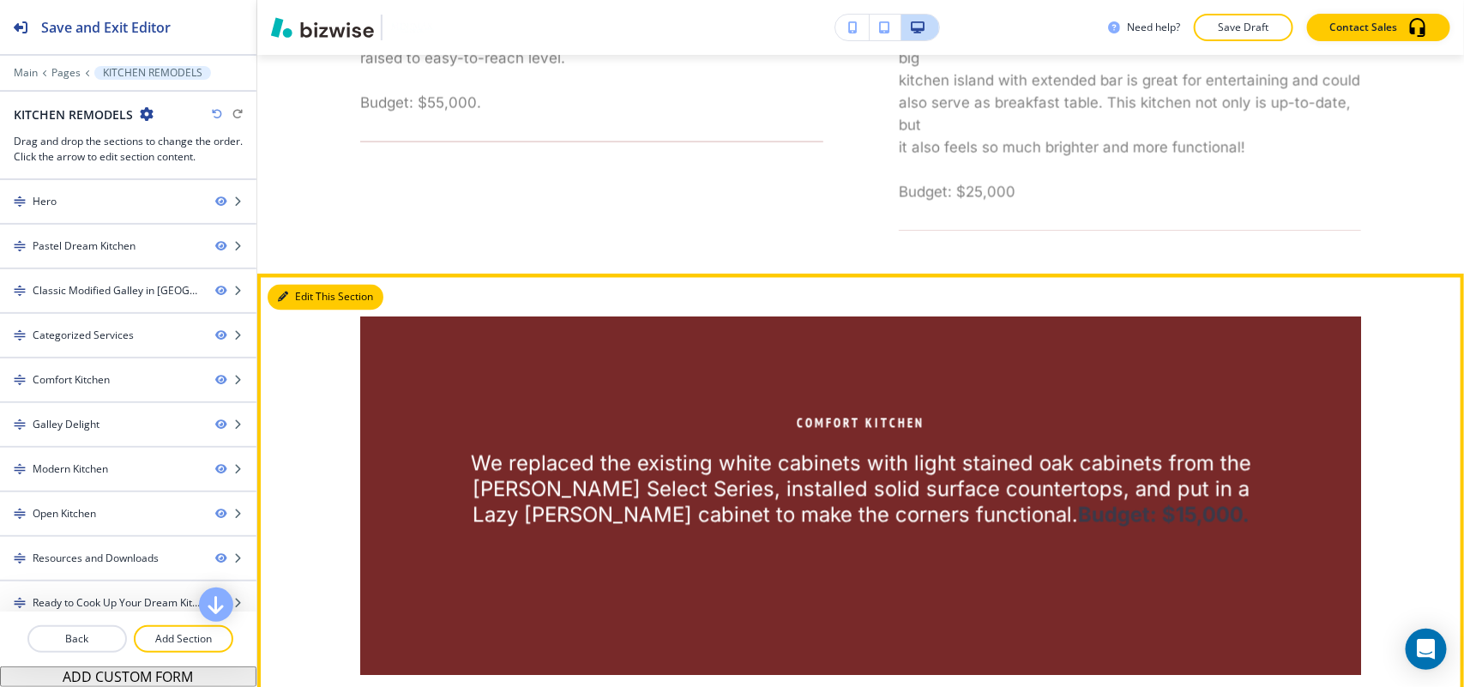
click at [306, 293] on button "Edit This Section" at bounding box center [326, 298] width 116 height 26
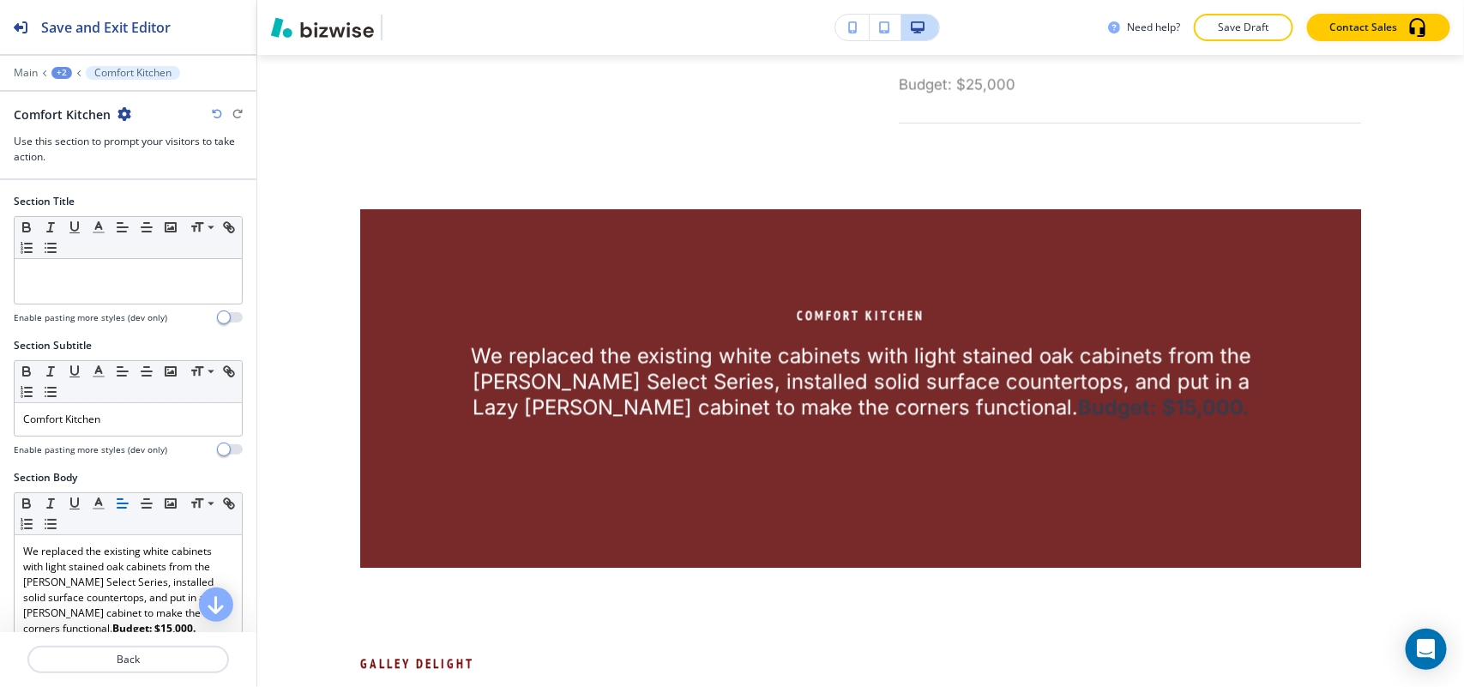
scroll to position [4495, 0]
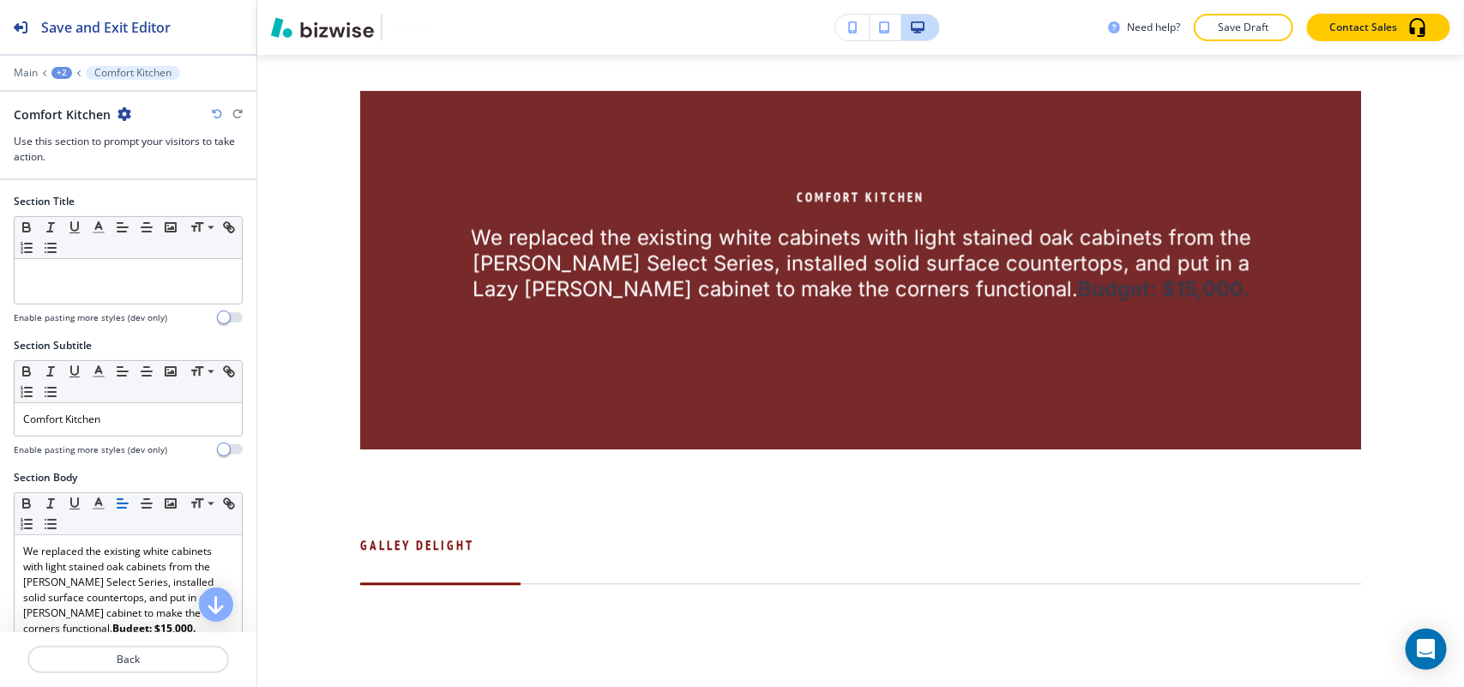
click at [125, 112] on icon "button" at bounding box center [124, 114] width 14 height 14
click at [159, 200] on p "Delete Section" at bounding box center [170, 204] width 87 height 15
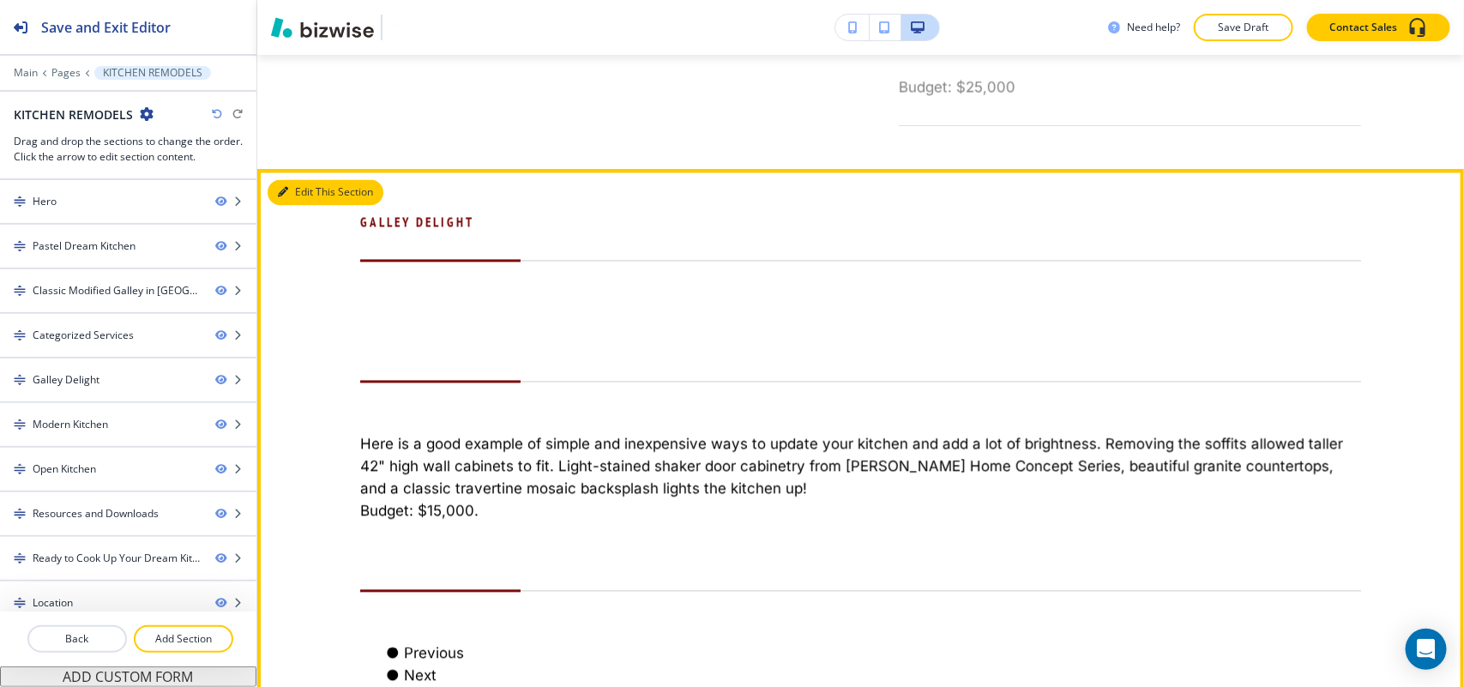
click at [306, 200] on button "Edit This Section" at bounding box center [326, 193] width 116 height 26
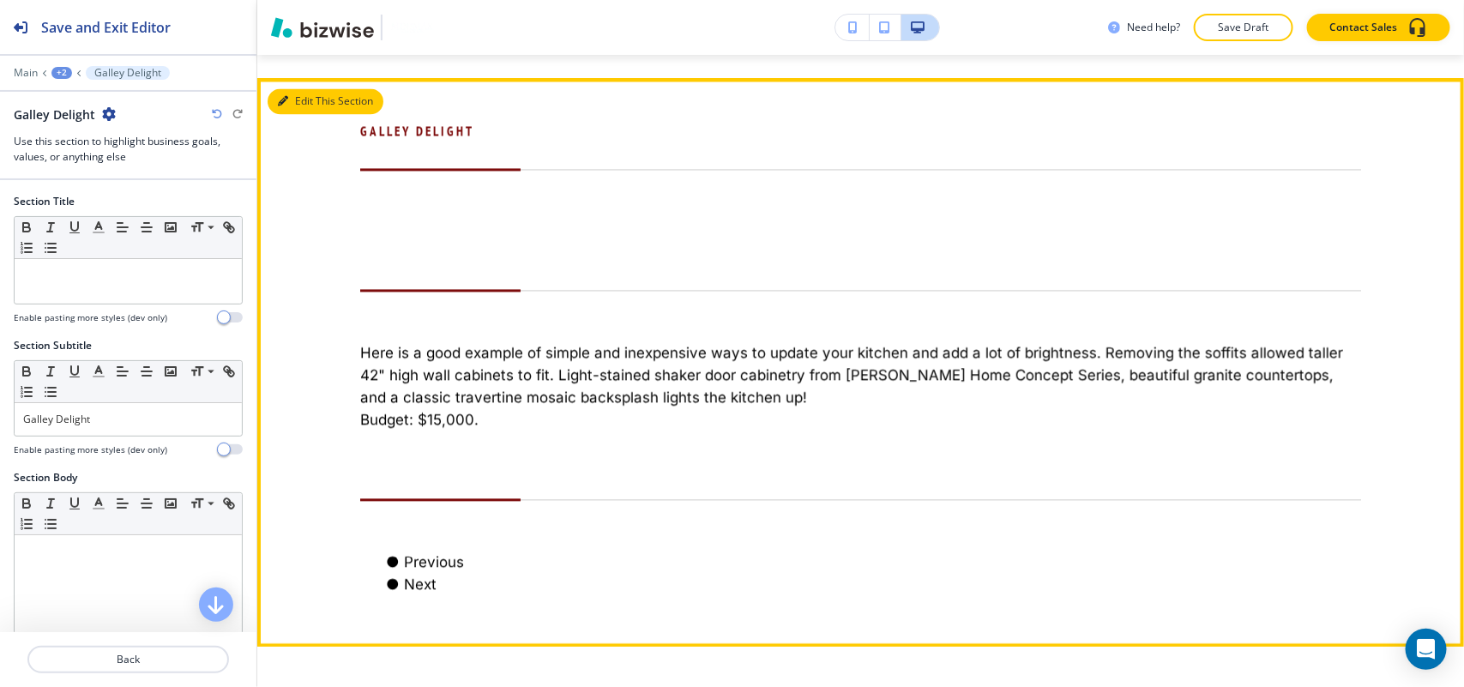
scroll to position [4495, 0]
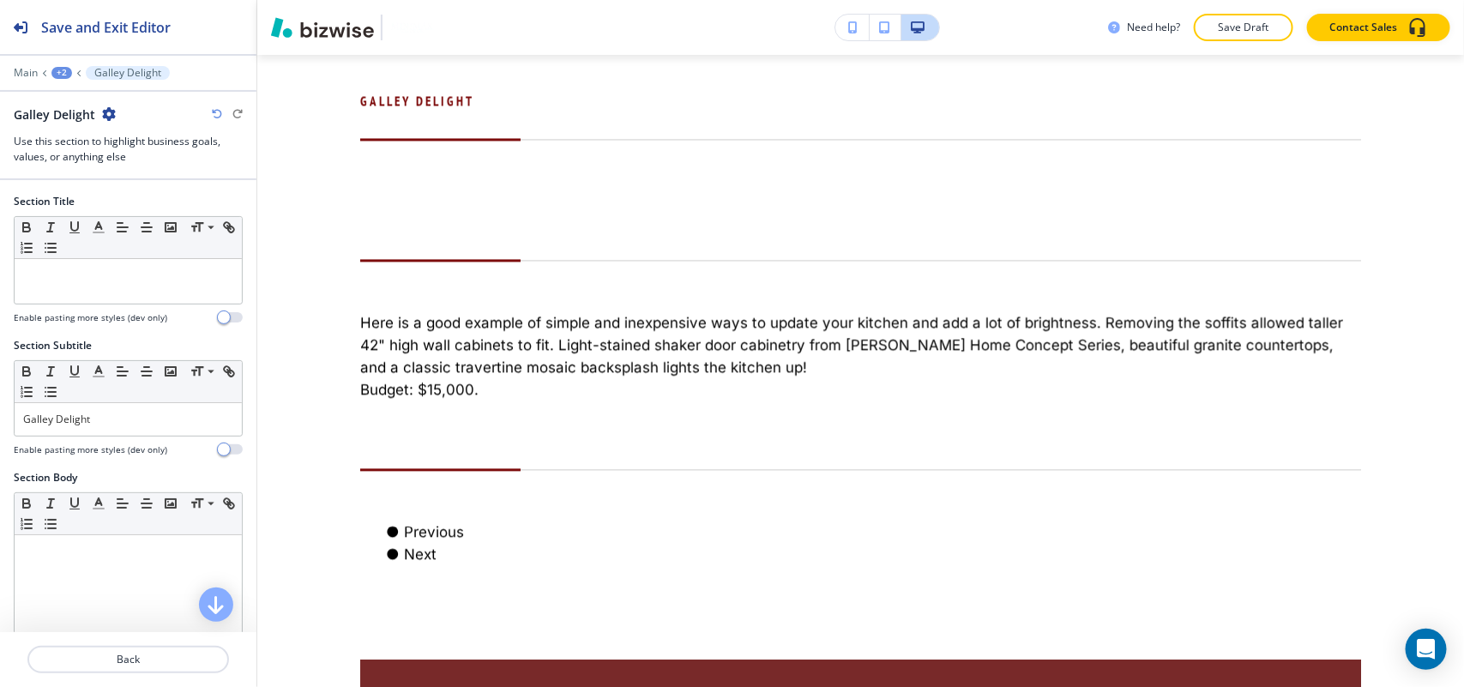
click at [107, 104] on div at bounding box center [128, 99] width 256 height 14
click at [108, 110] on icon "button" at bounding box center [109, 114] width 14 height 14
click at [178, 204] on p "Delete Section" at bounding box center [155, 204] width 87 height 15
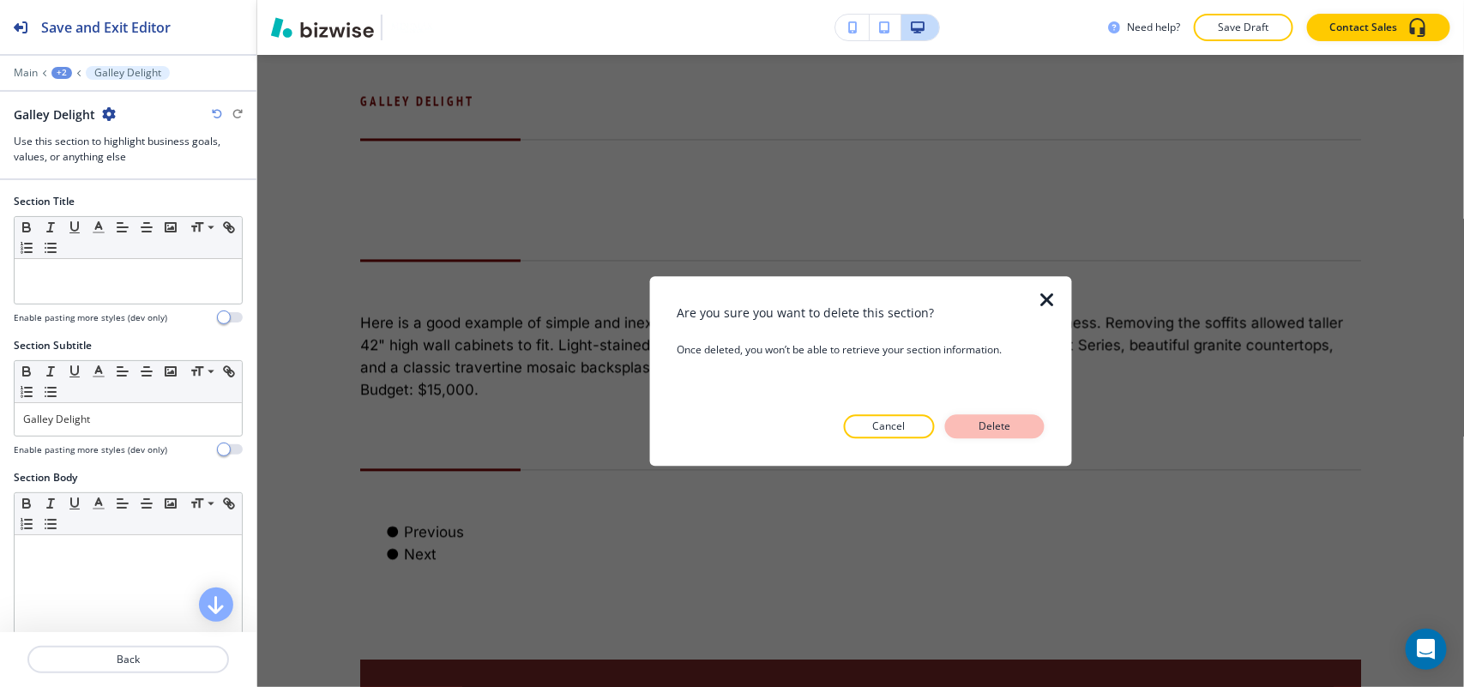
click at [1032, 427] on button "Delete" at bounding box center [994, 426] width 99 height 24
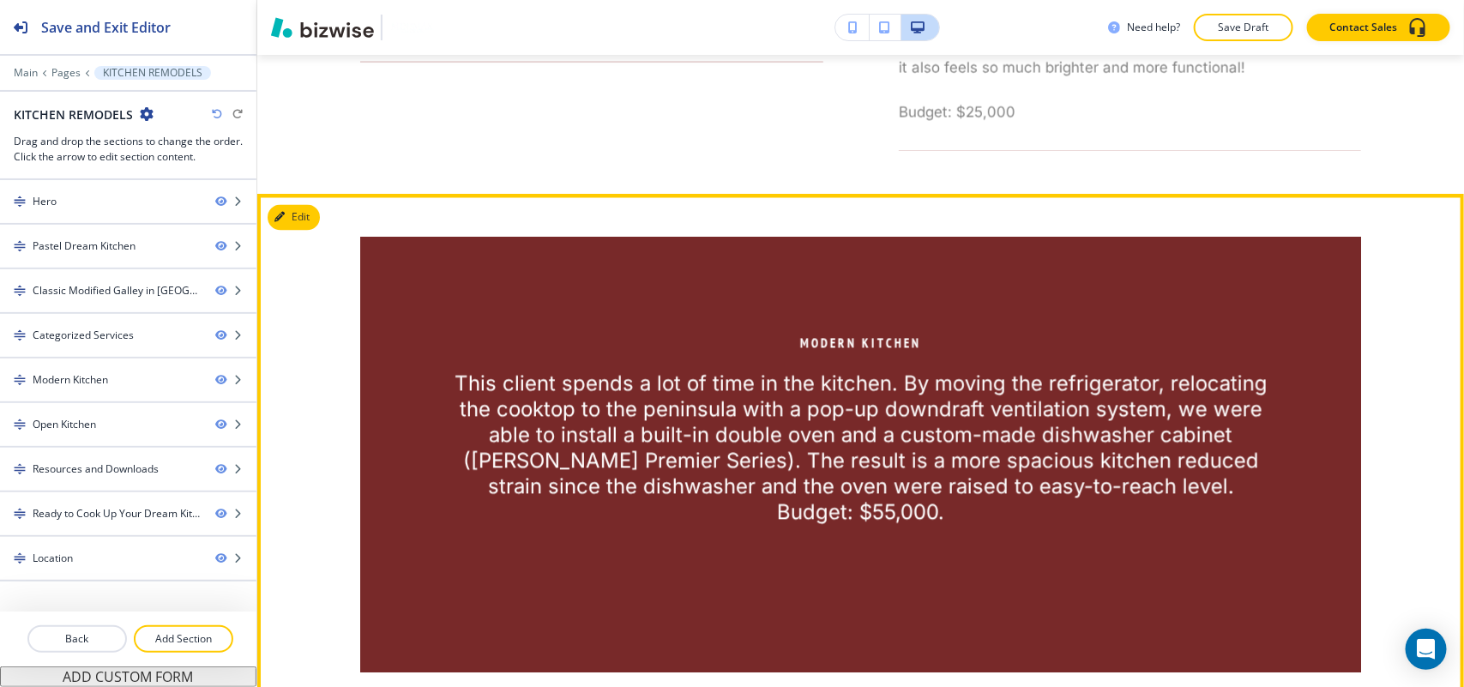
scroll to position [4550, 0]
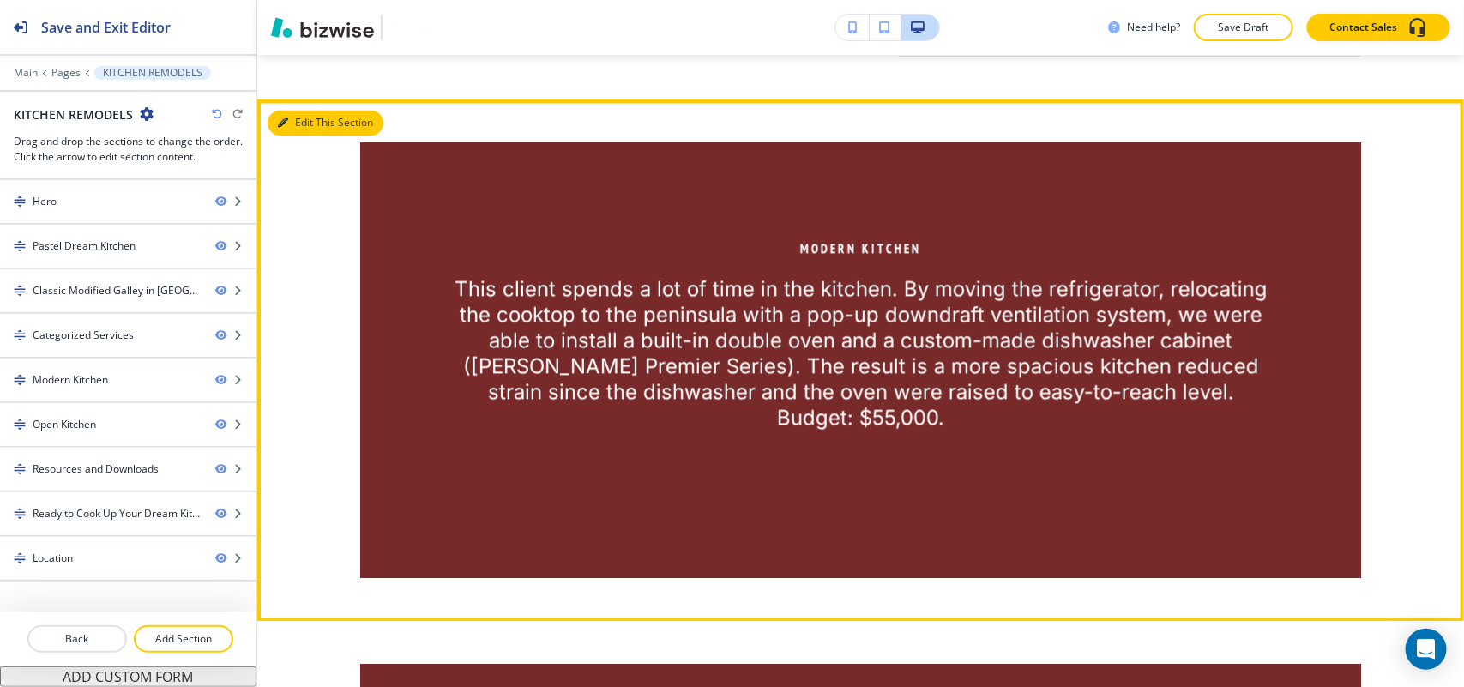
click at [307, 136] on button "Edit This Section" at bounding box center [326, 124] width 116 height 26
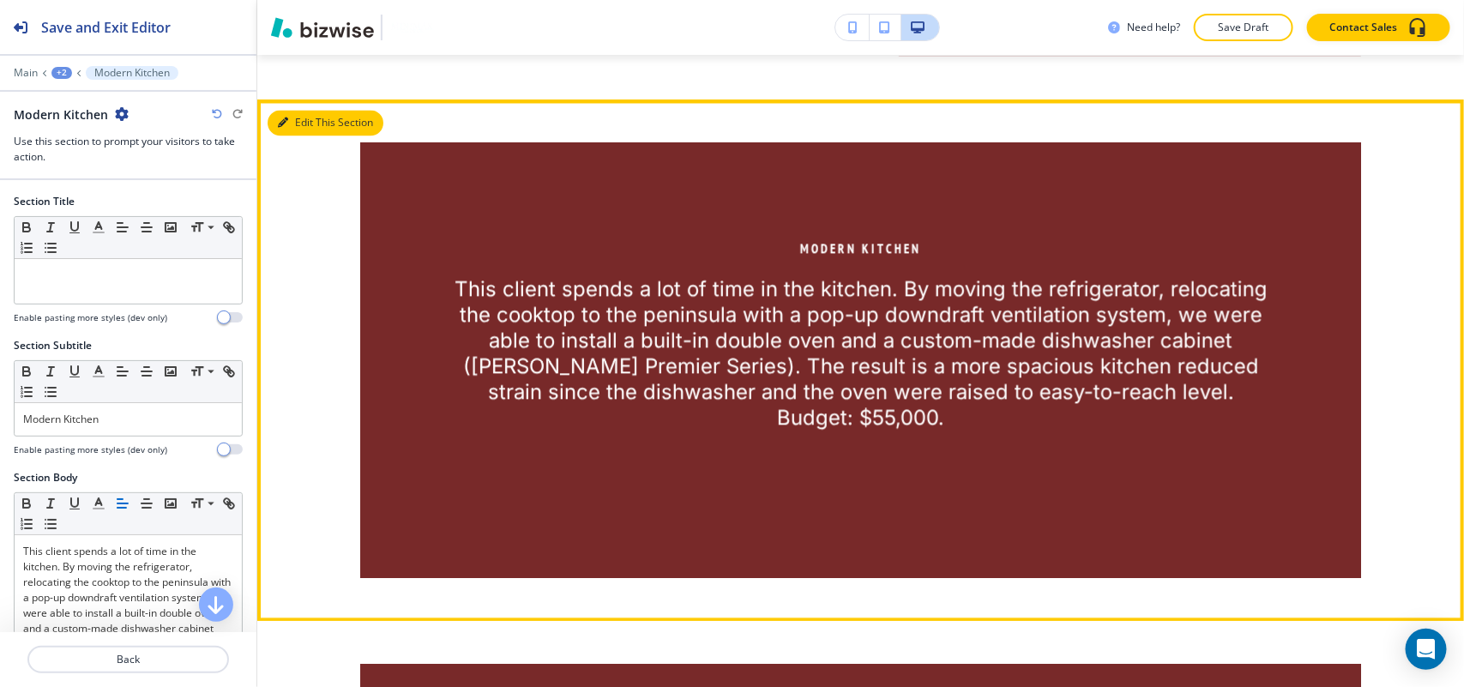
scroll to position [4495, 0]
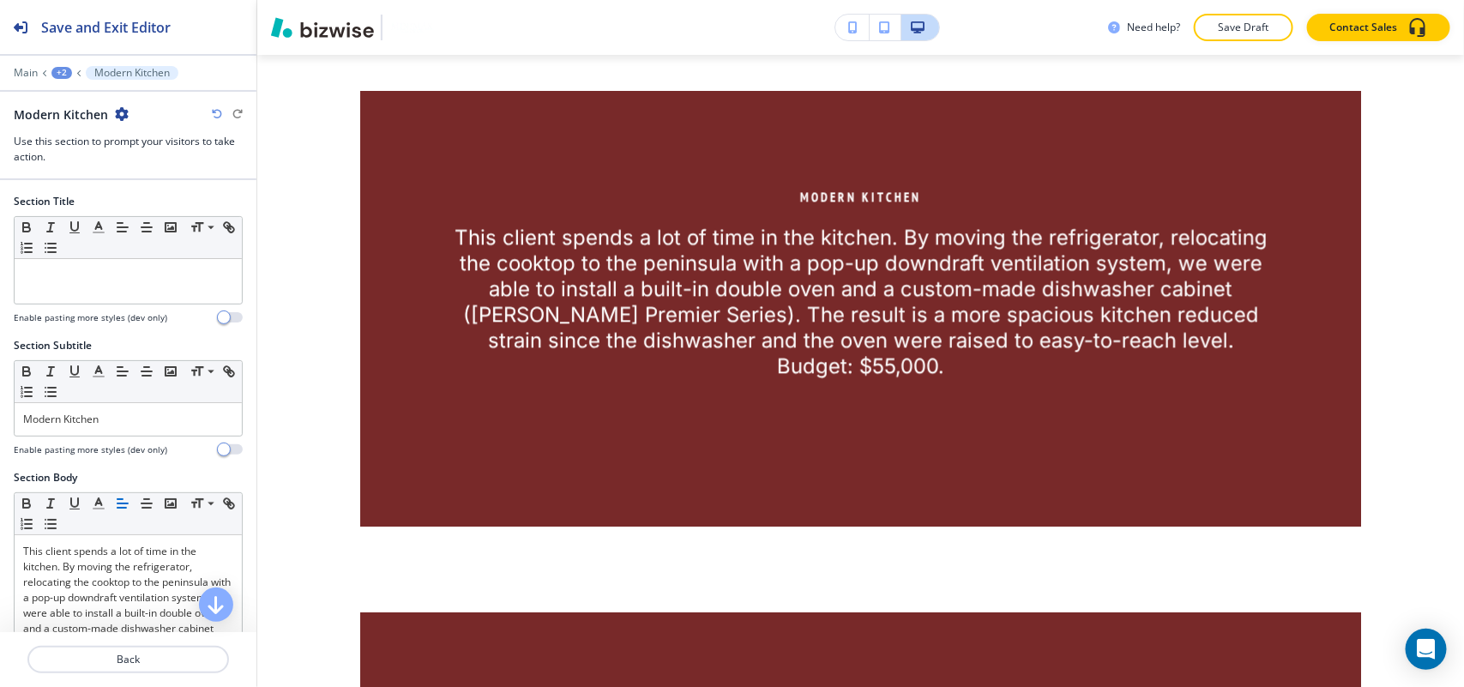
click at [117, 108] on icon "button" at bounding box center [122, 114] width 14 height 14
click at [153, 208] on p "Delete Section" at bounding box center [168, 204] width 87 height 15
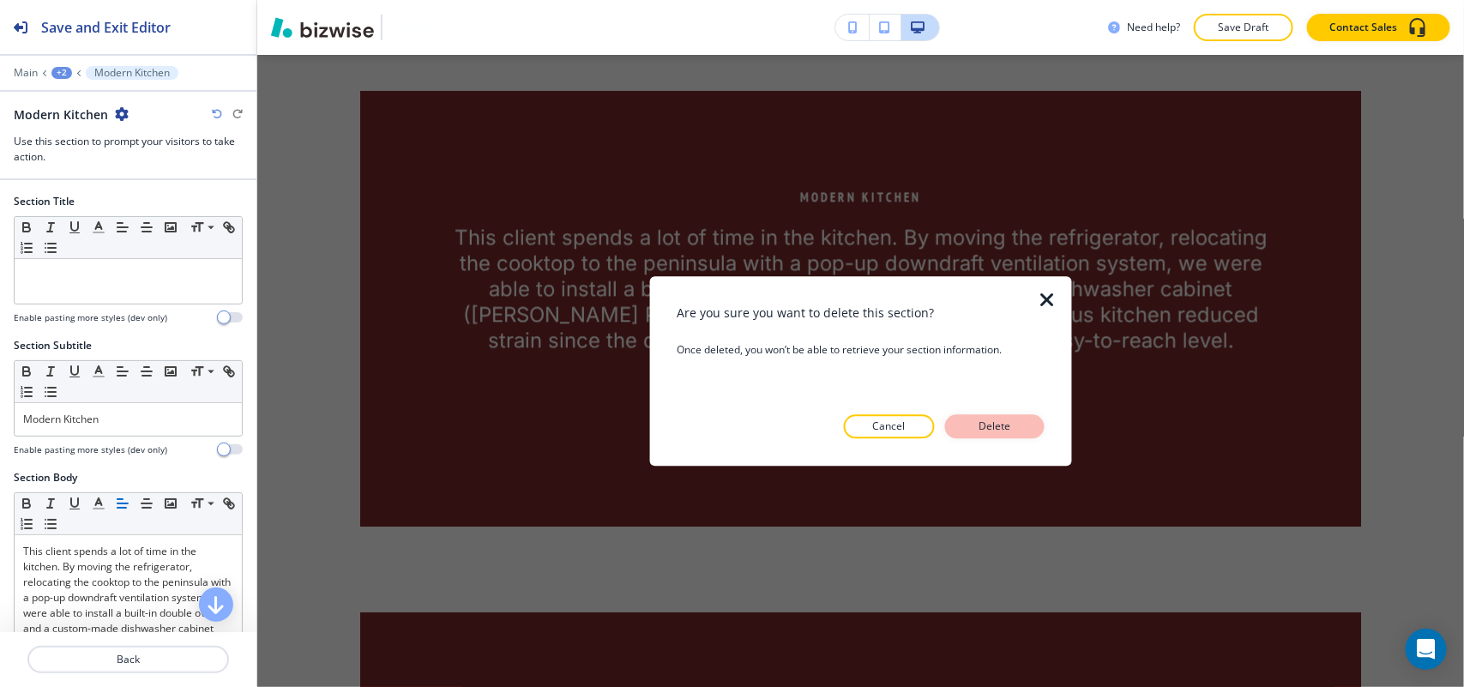
click at [1002, 435] on button "Delete" at bounding box center [994, 426] width 99 height 24
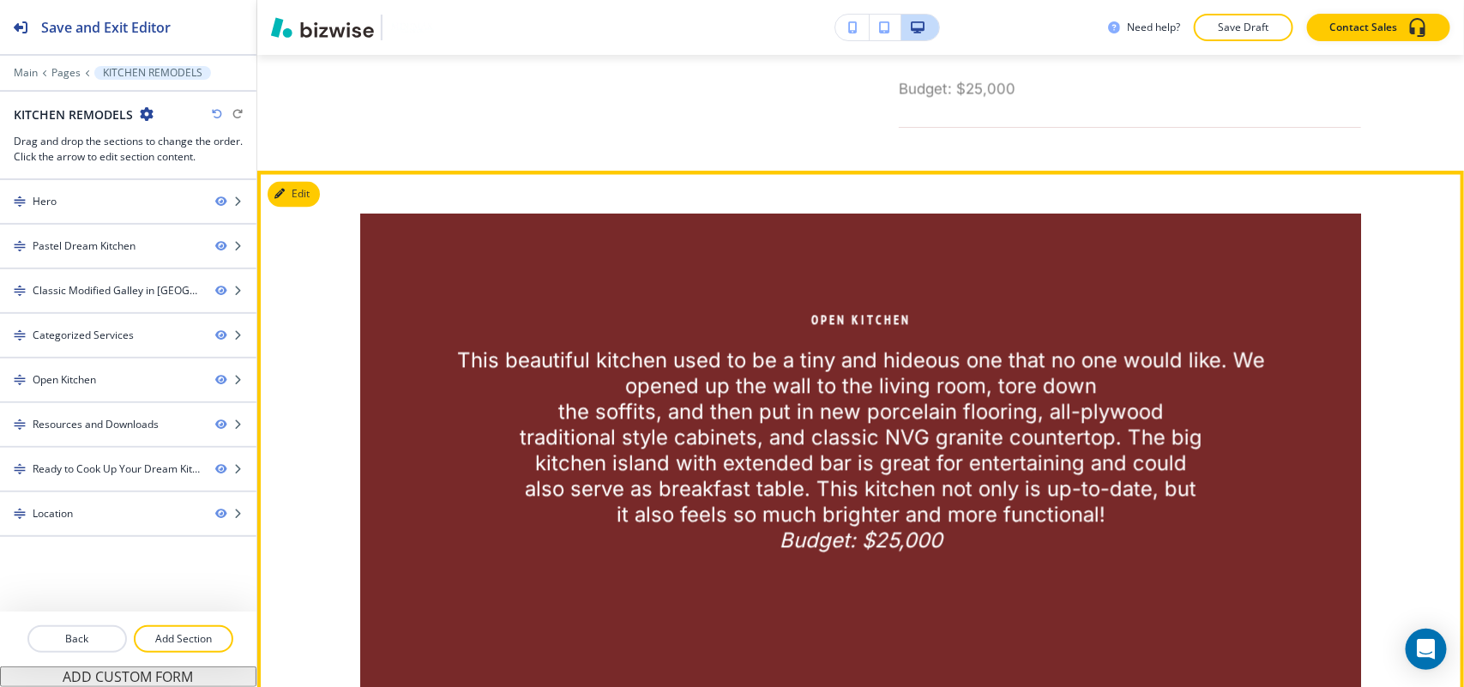
scroll to position [4403, 0]
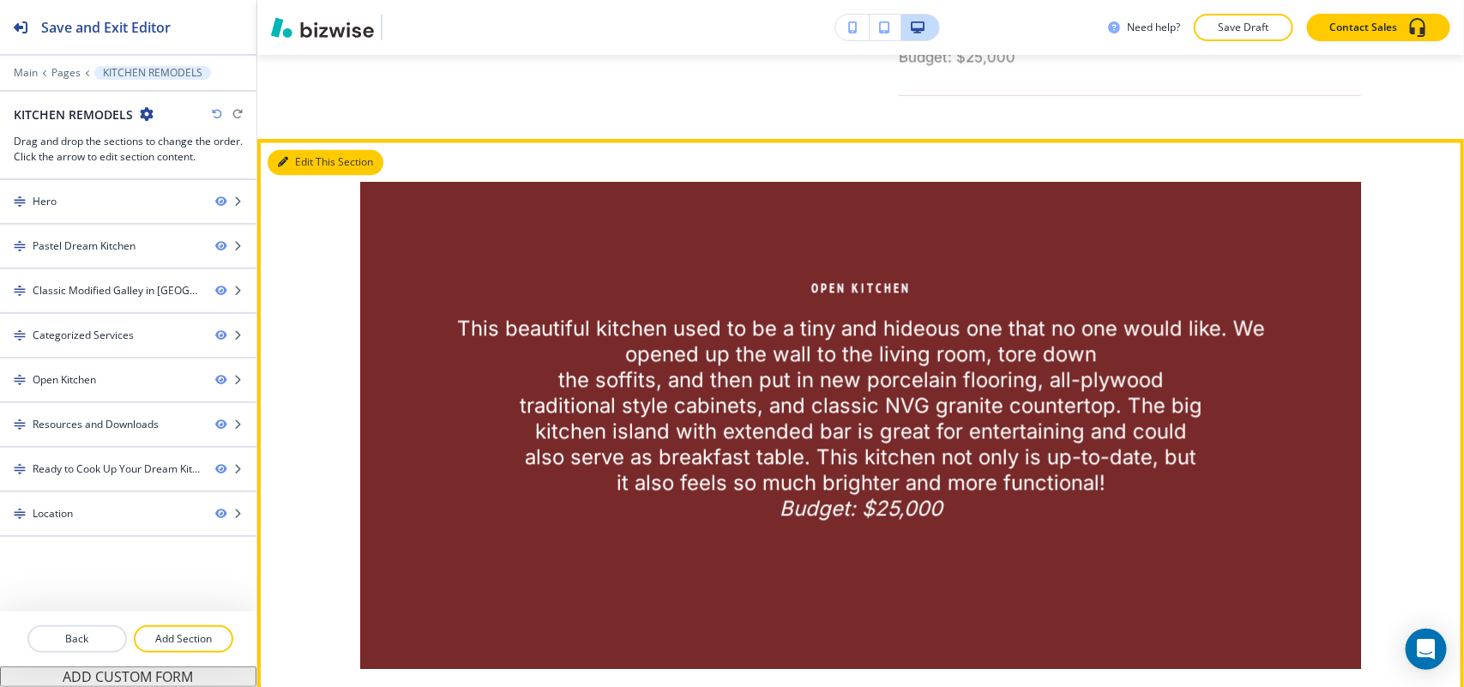
click at [302, 168] on button "Edit This Section" at bounding box center [326, 163] width 116 height 26
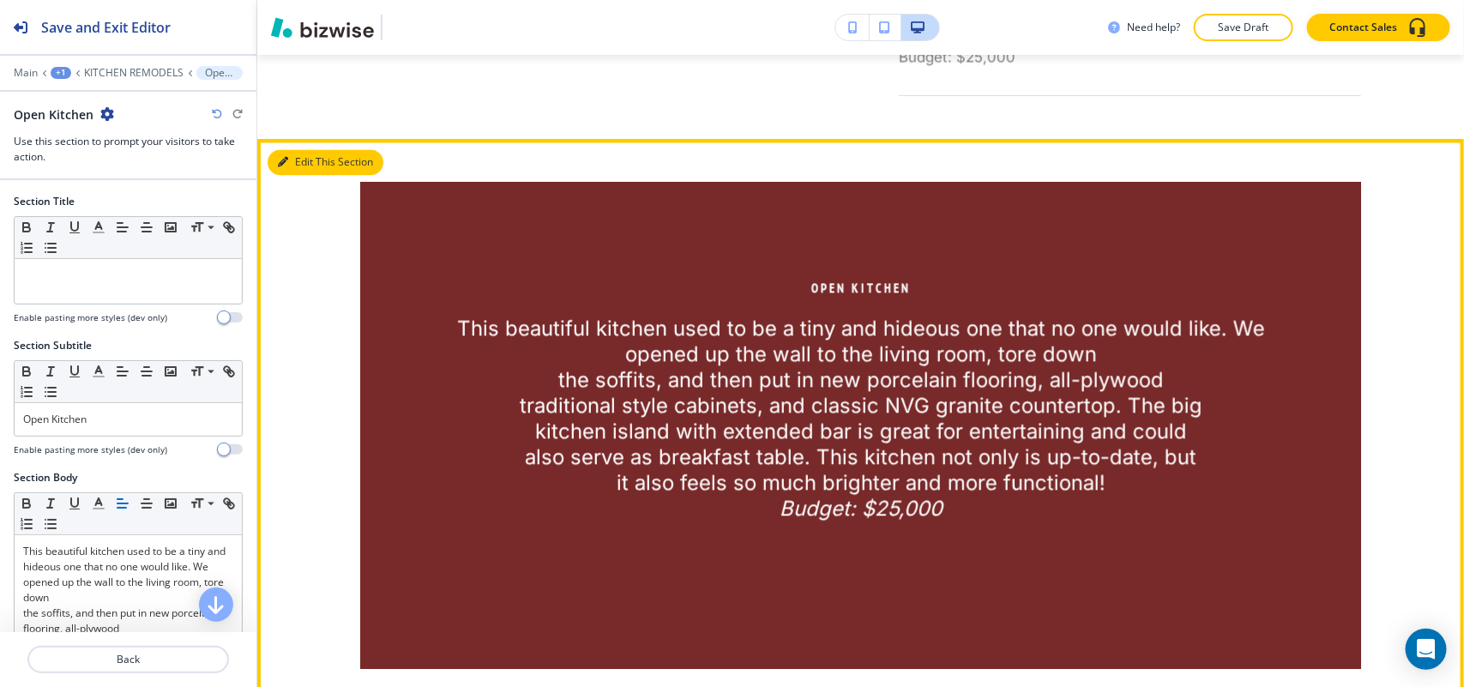
scroll to position [4495, 0]
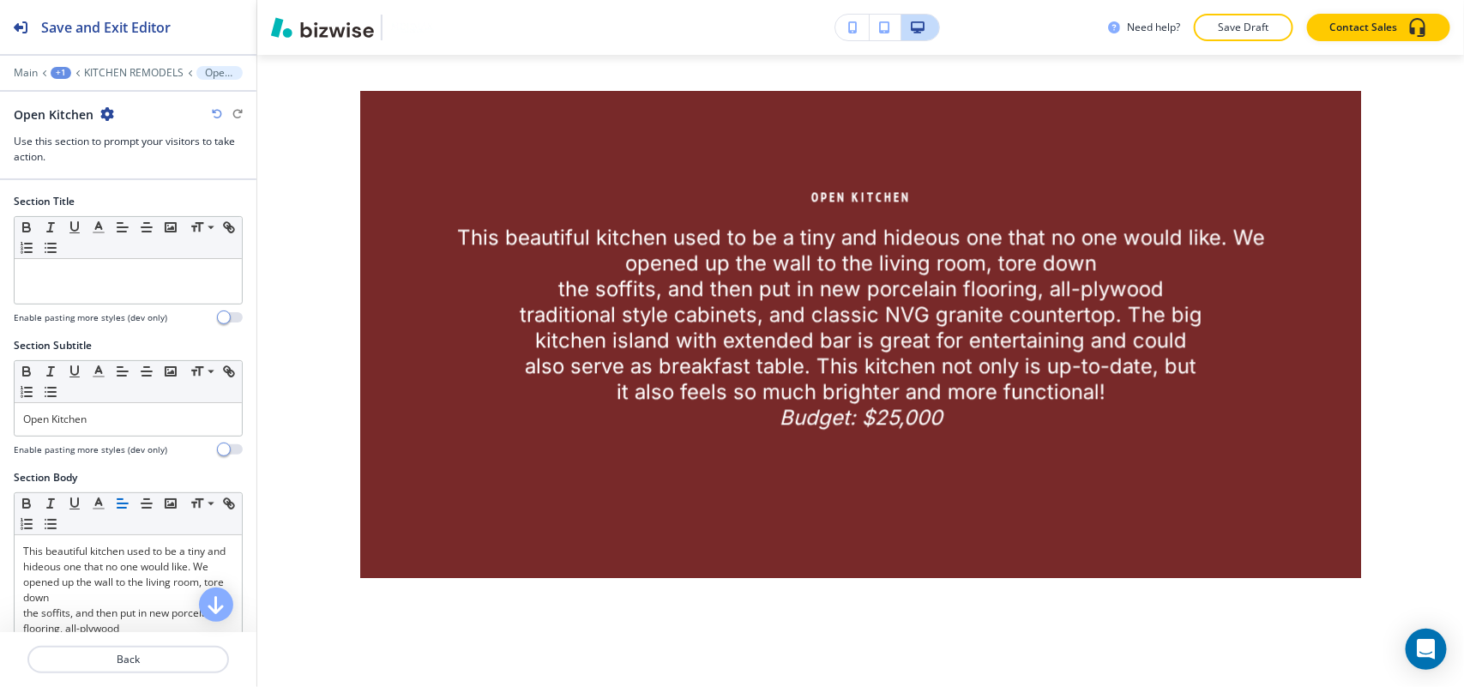
click at [104, 112] on icon "button" at bounding box center [107, 114] width 14 height 14
click at [138, 194] on button "Delete Section" at bounding box center [154, 205] width 110 height 31
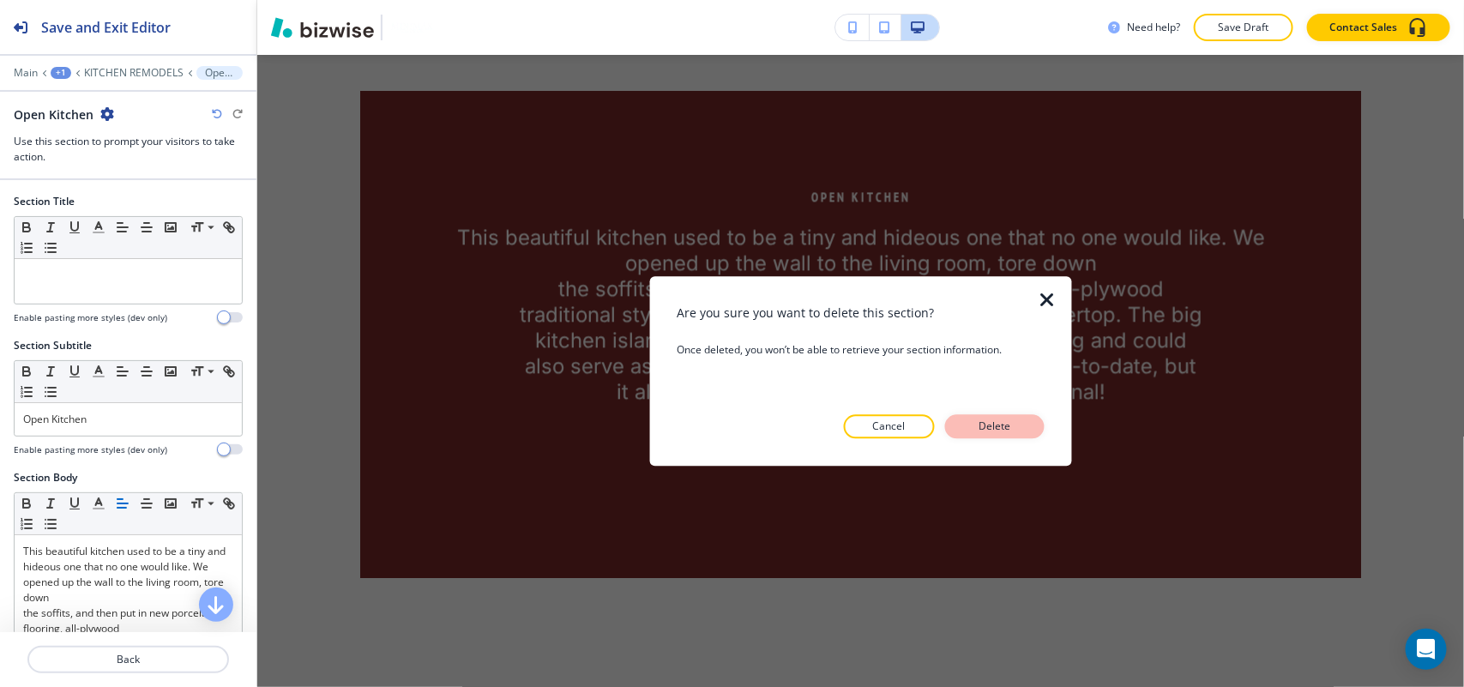
click at [1023, 426] on button "Delete" at bounding box center [994, 426] width 99 height 24
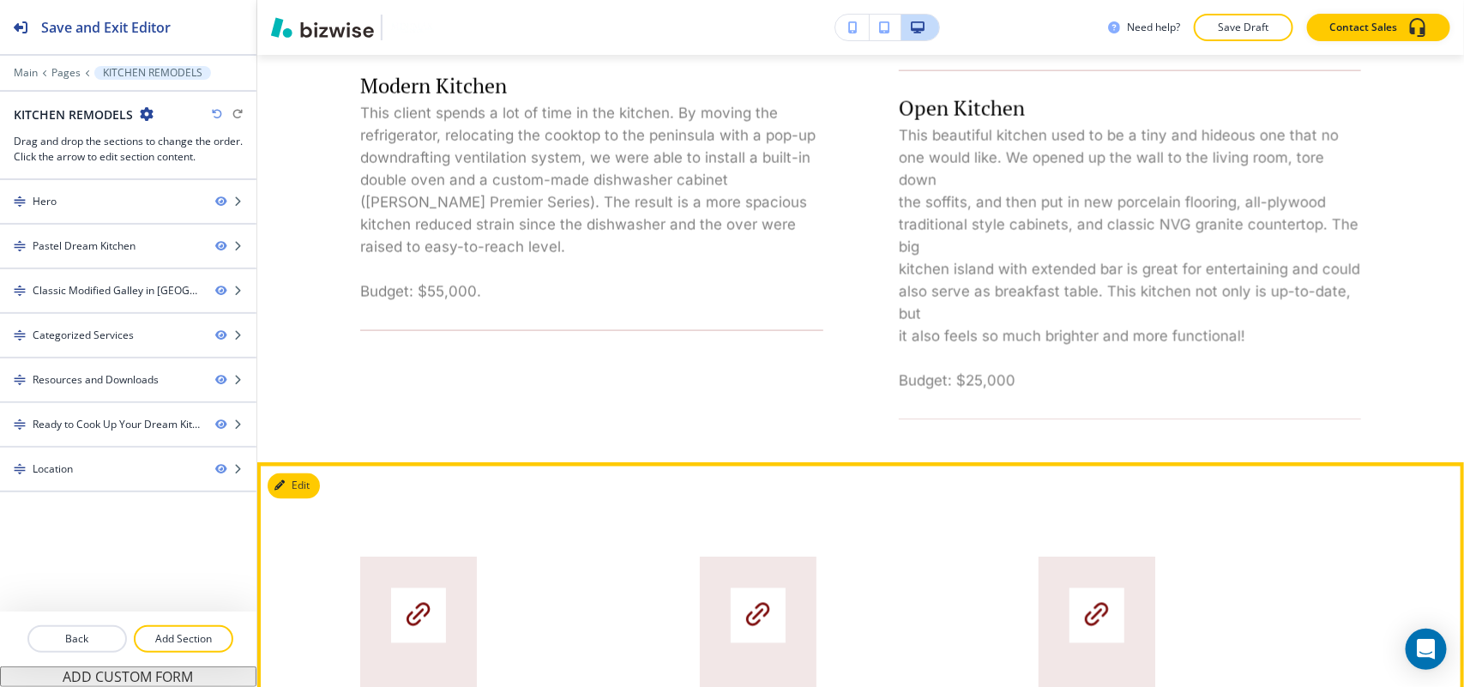
scroll to position [4245, 0]
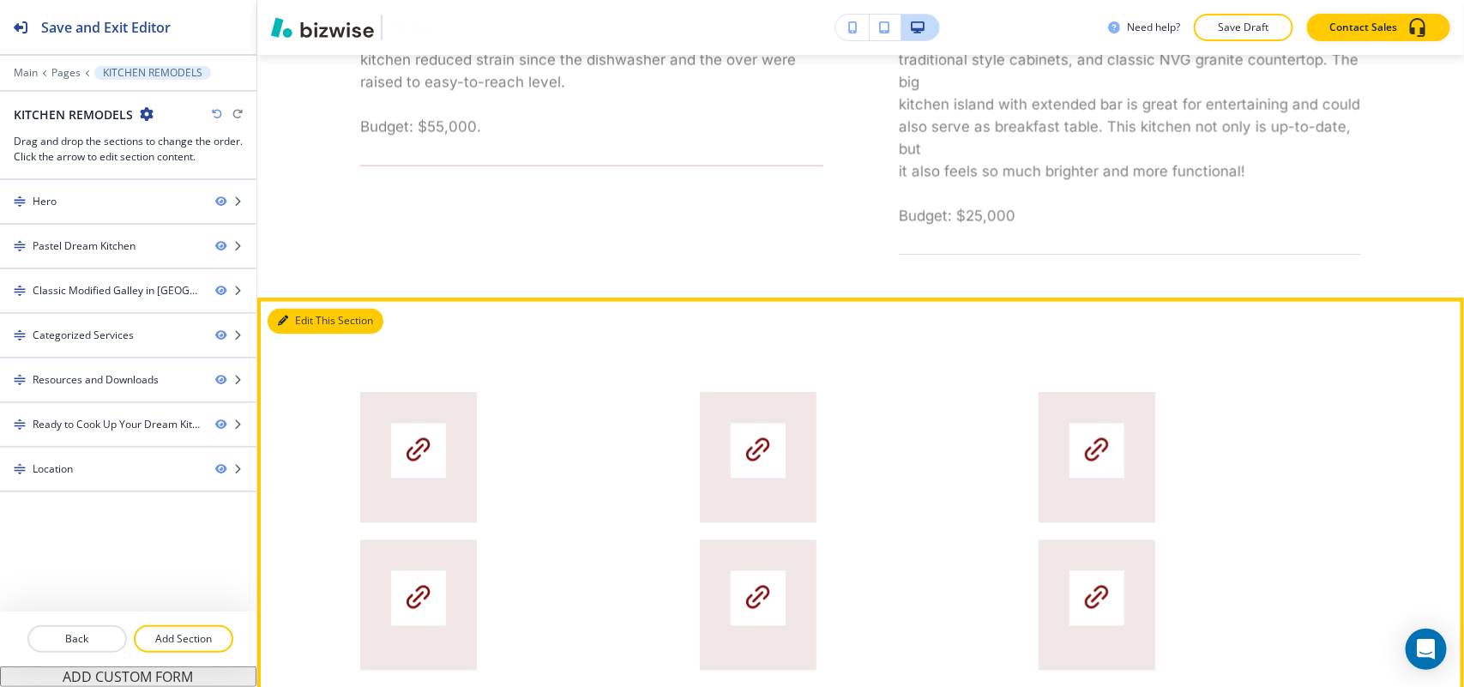
click at [302, 331] on button "Edit This Section" at bounding box center [326, 322] width 116 height 26
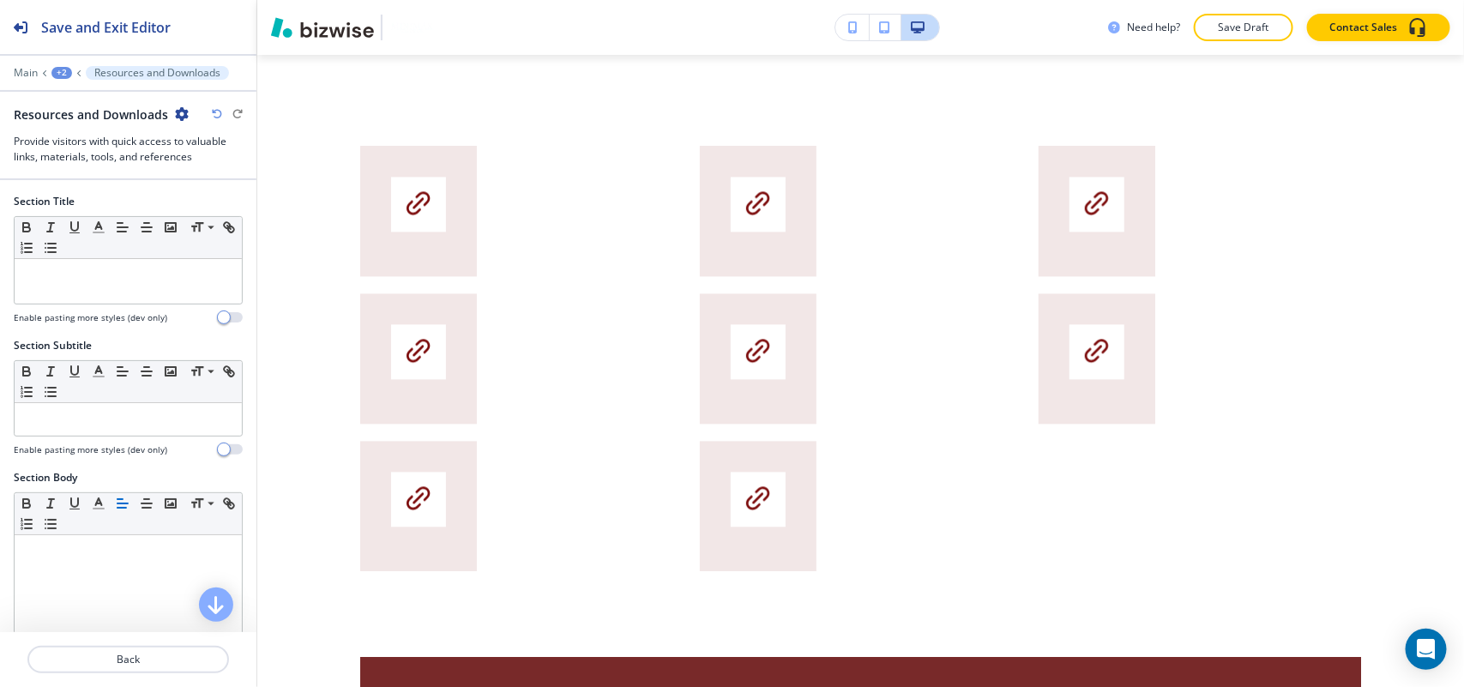
scroll to position [4495, 0]
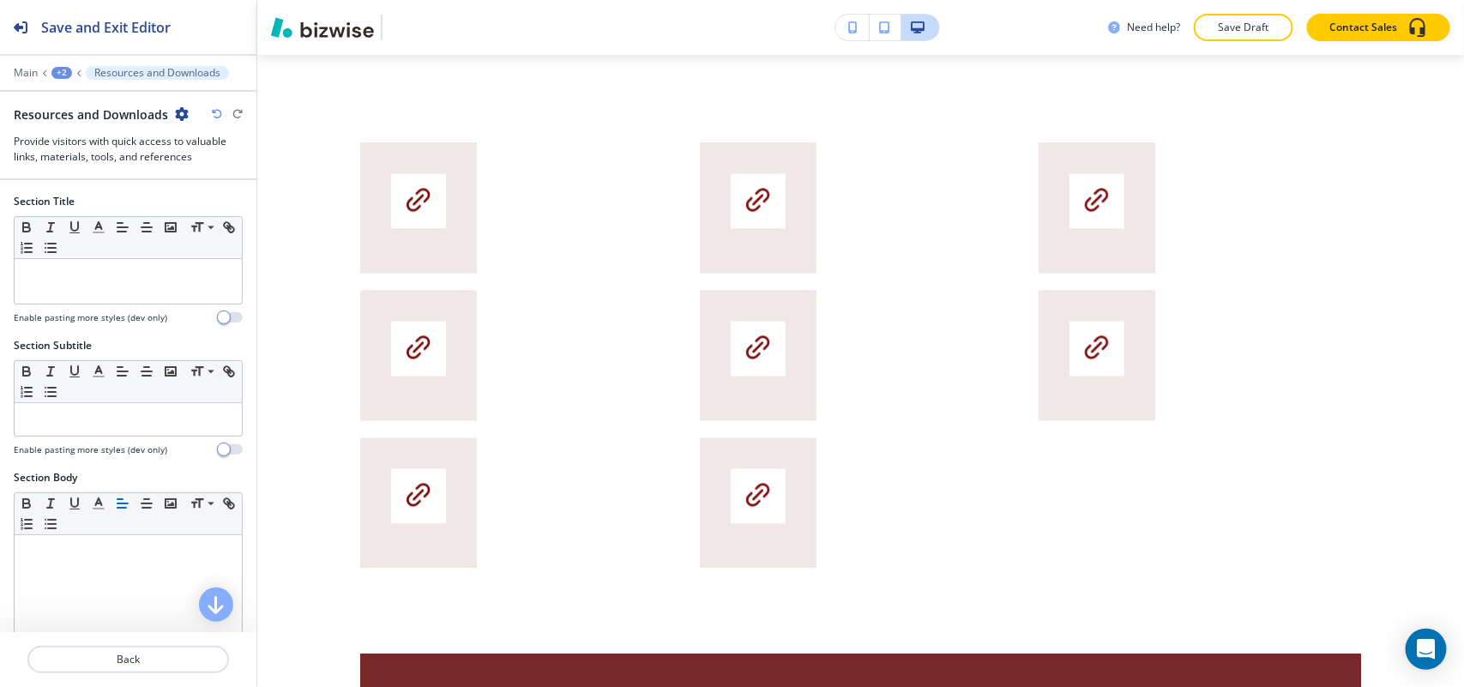
click at [173, 105] on div "Resources and Downloads" at bounding box center [101, 114] width 175 height 18
click at [182, 108] on icon "button" at bounding box center [182, 114] width 14 height 14
click at [200, 202] on p "Delete Section" at bounding box center [227, 204] width 87 height 15
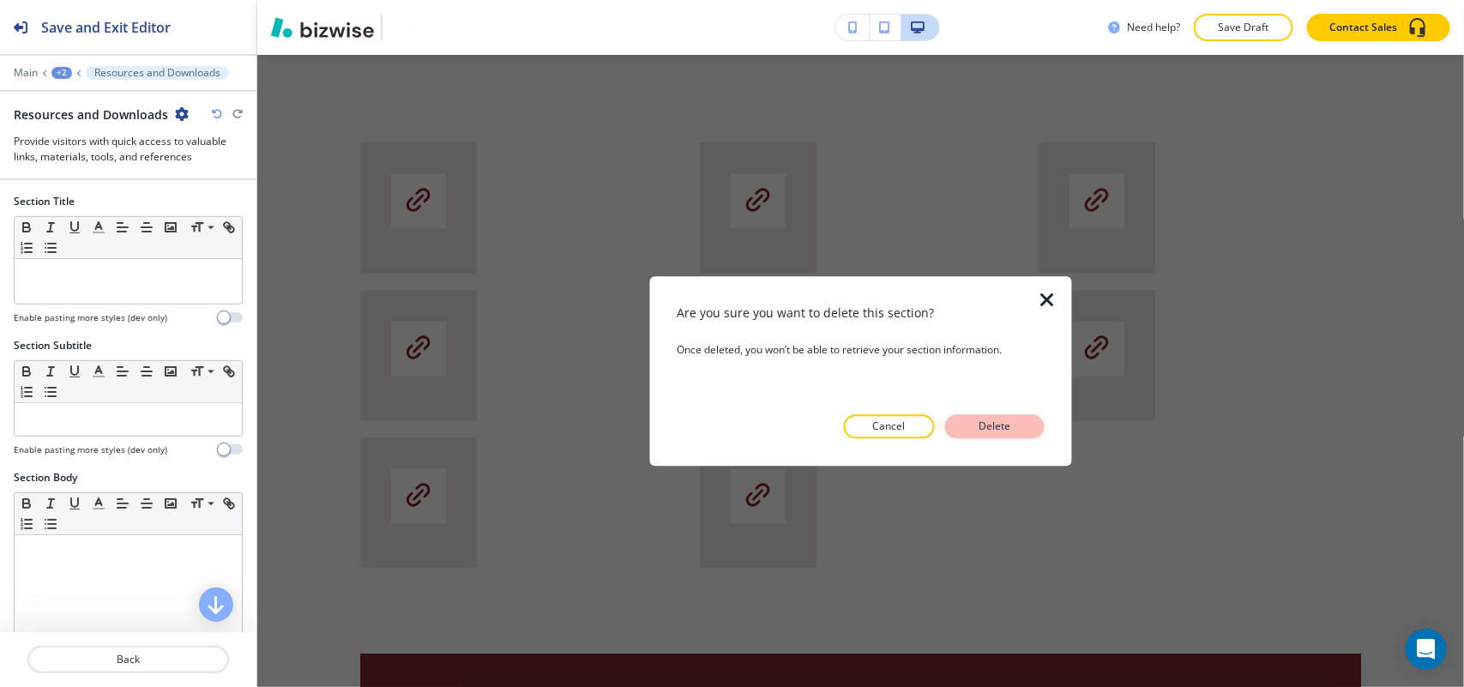
click at [1010, 421] on p "Delete" at bounding box center [994, 425] width 41 height 15
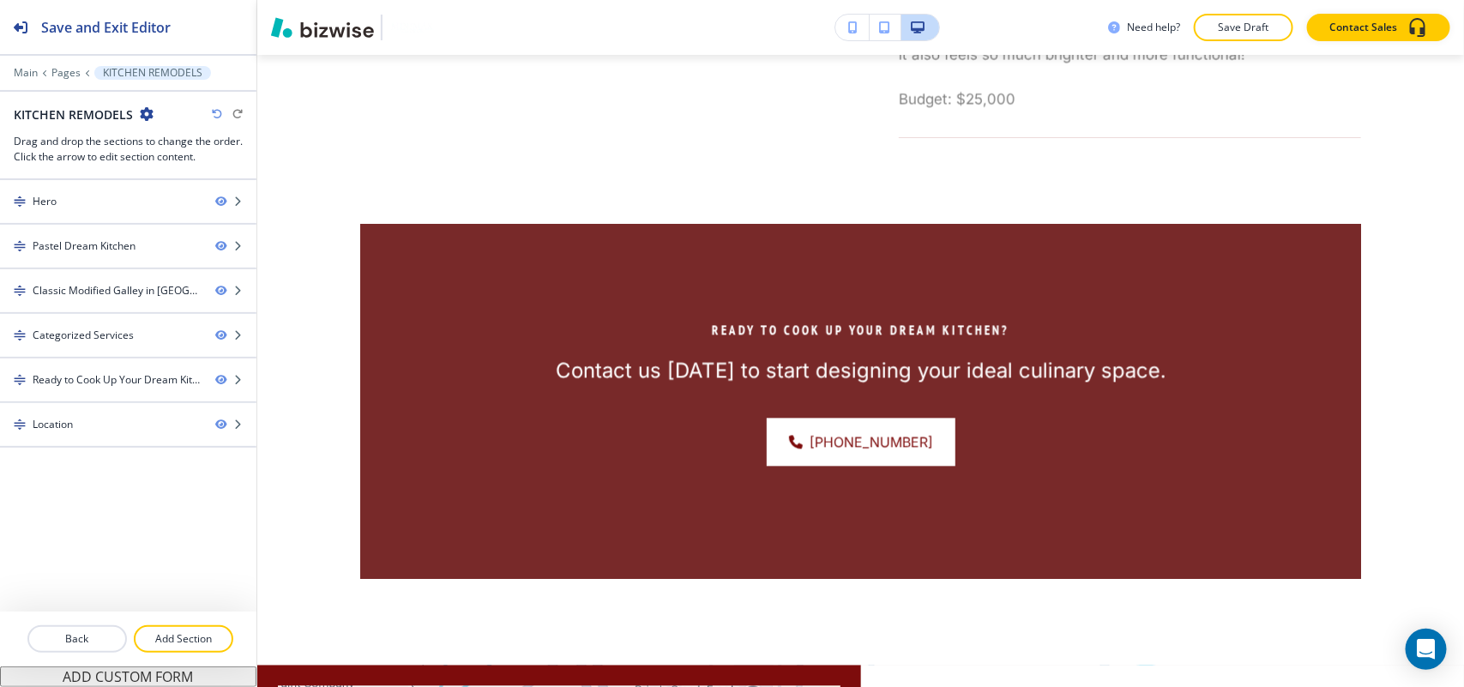
scroll to position [4362, 0]
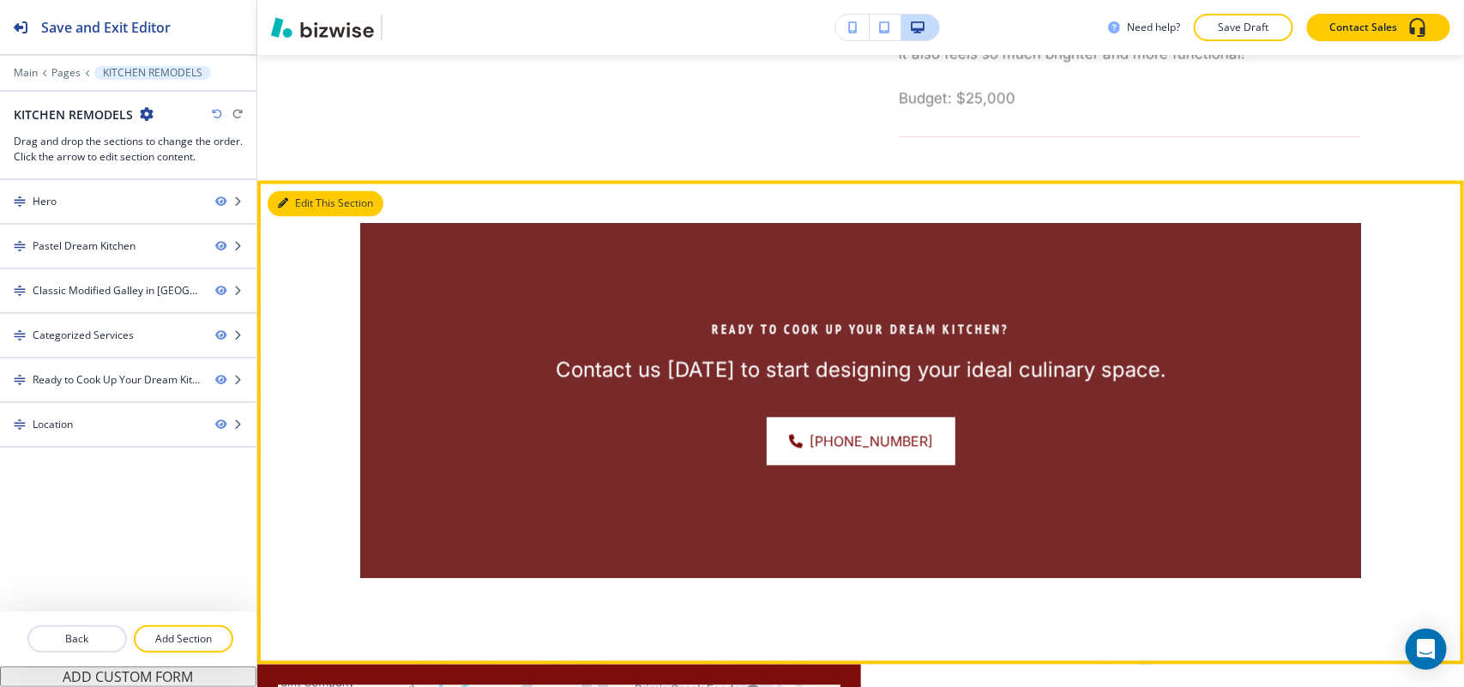
click at [314, 208] on button "Edit This Section" at bounding box center [326, 204] width 116 height 26
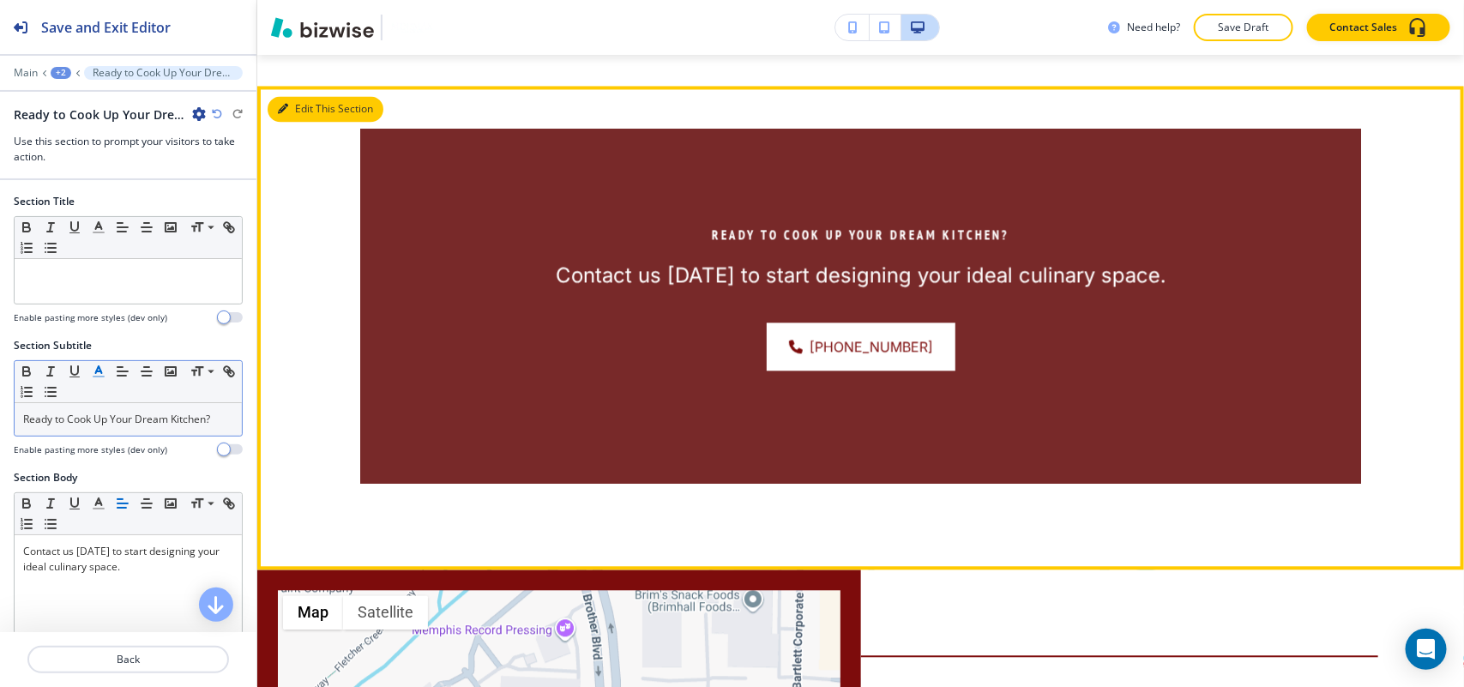
scroll to position [4495, 0]
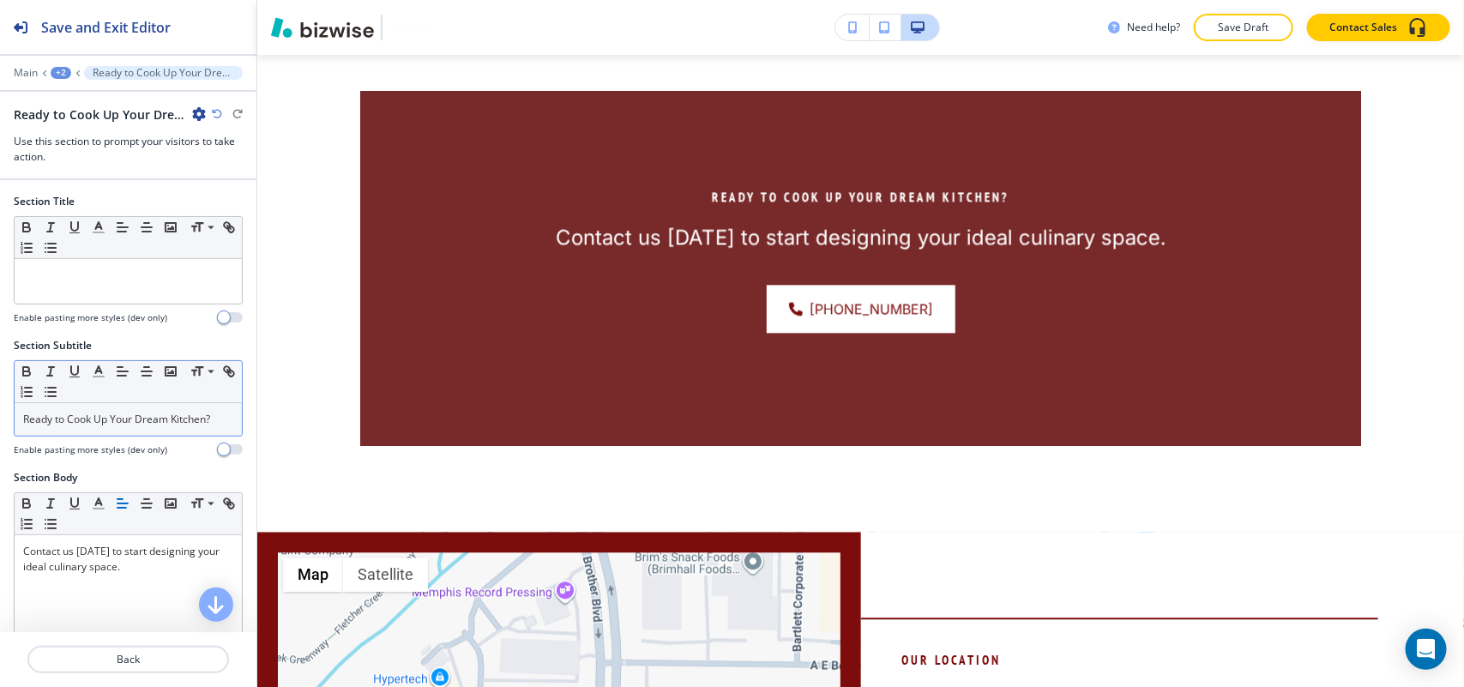
click at [125, 420] on p "Ready to Cook Up Your Dream Kitchen?" at bounding box center [128, 419] width 210 height 15
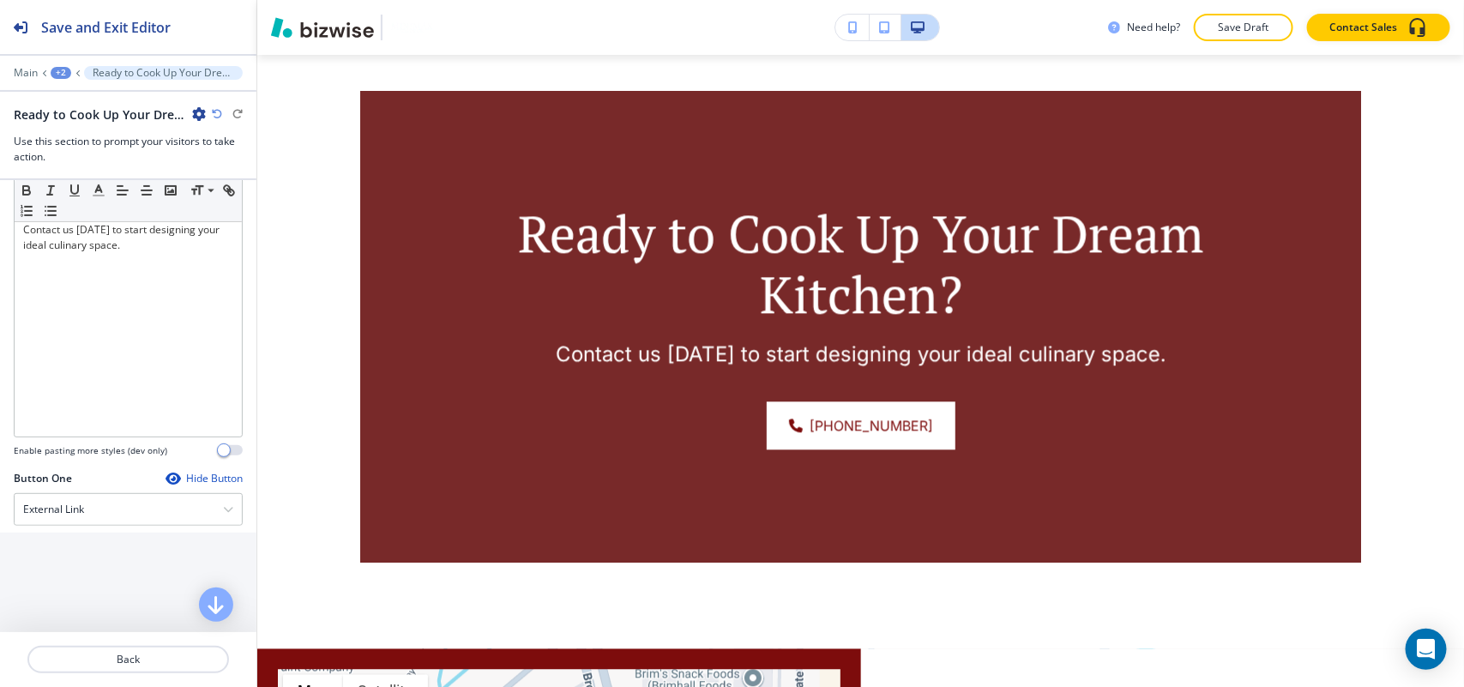
scroll to position [643, 0]
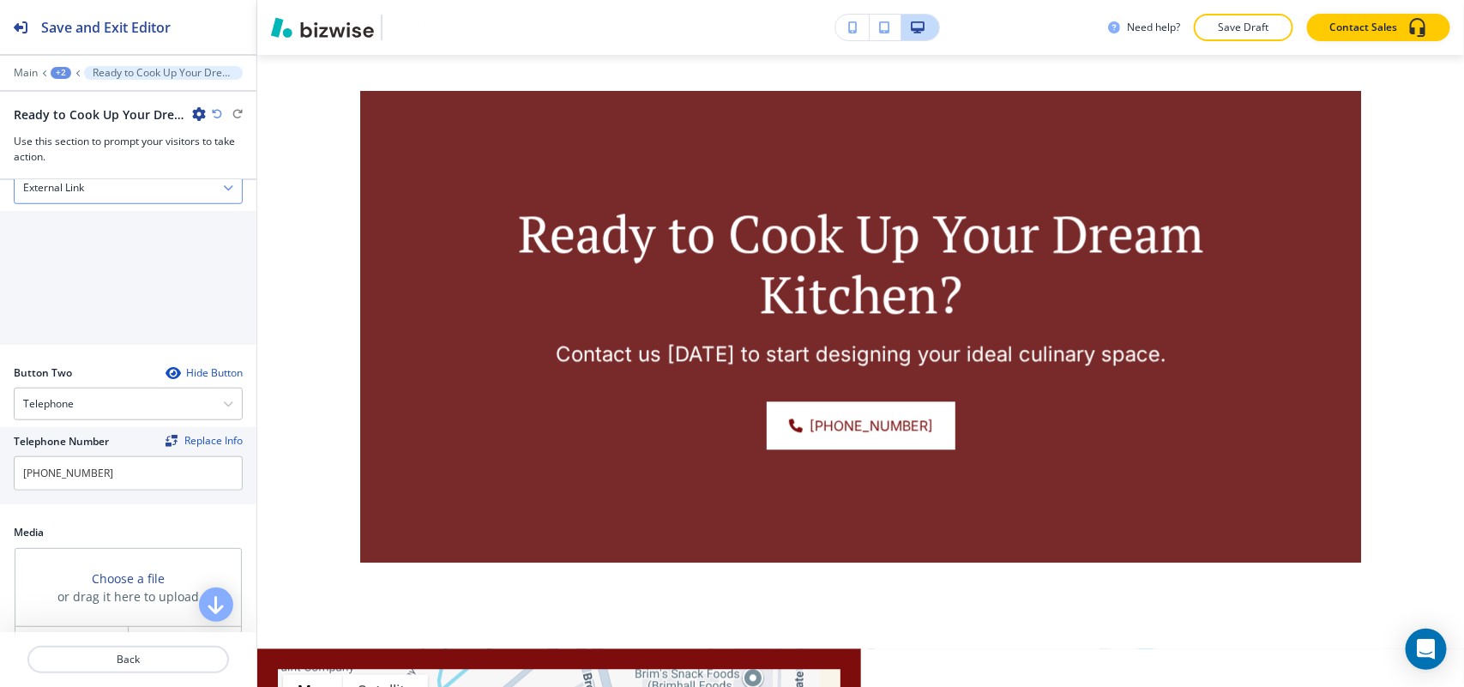
click at [105, 200] on div "External Link" at bounding box center [128, 187] width 227 height 31
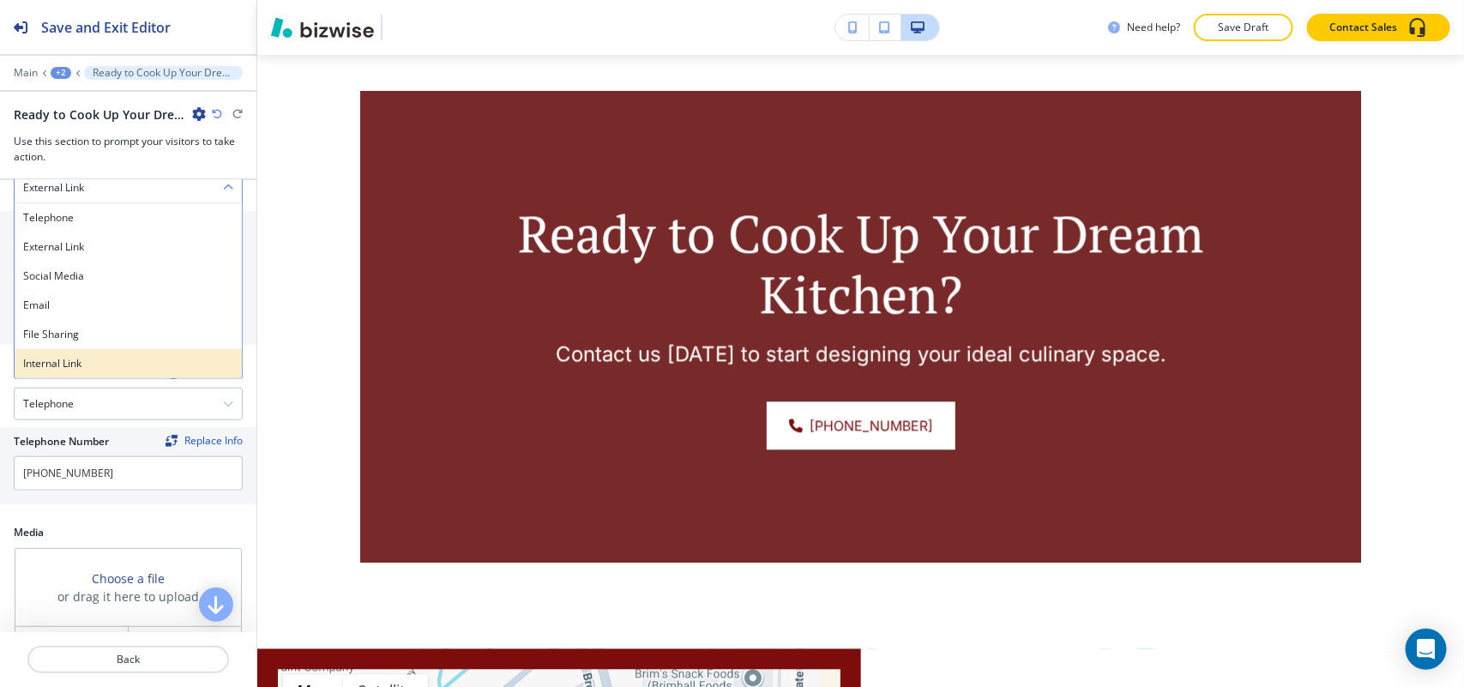
click at [78, 370] on h4 "Internal Link" at bounding box center [128, 363] width 210 height 15
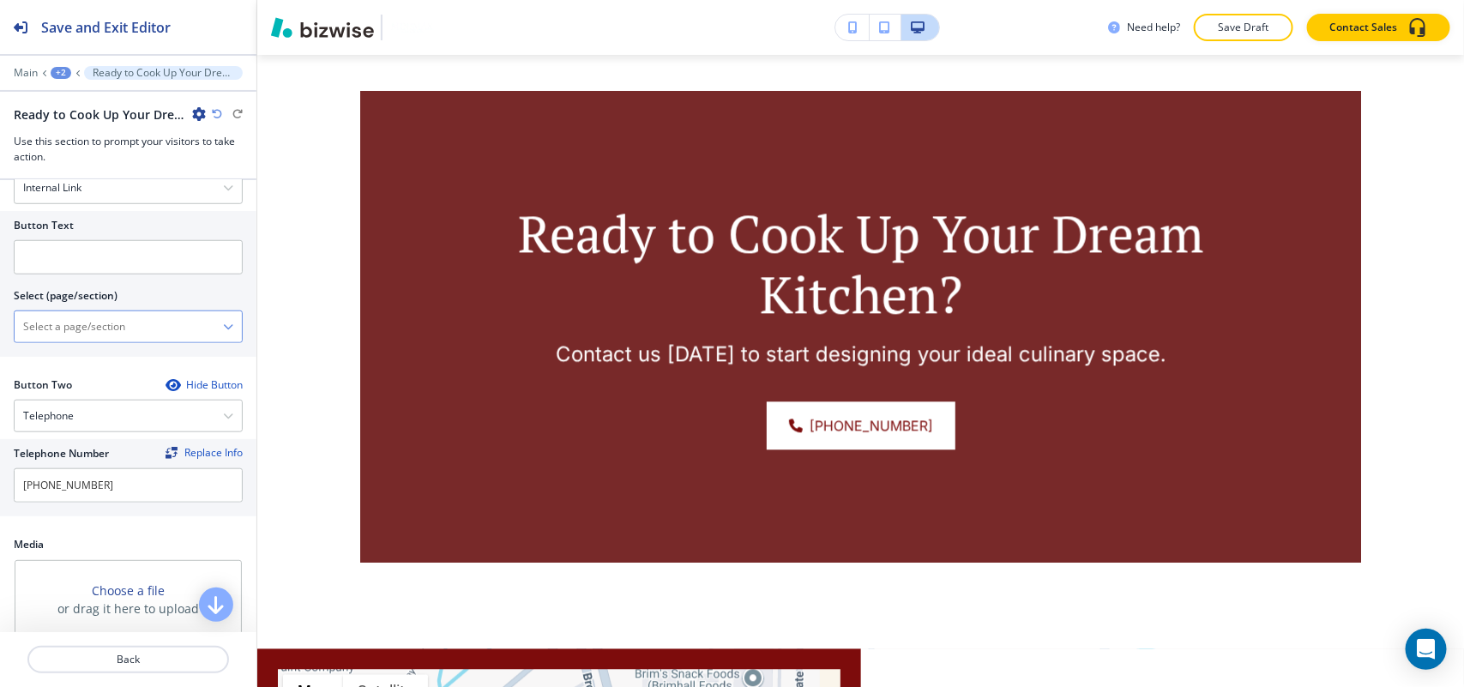
drag, startPoint x: 95, startPoint y: 350, endPoint x: 121, endPoint y: 332, distance: 31.4
click at [105, 332] on \(page\/section\) "Manual Input" at bounding box center [119, 326] width 208 height 29
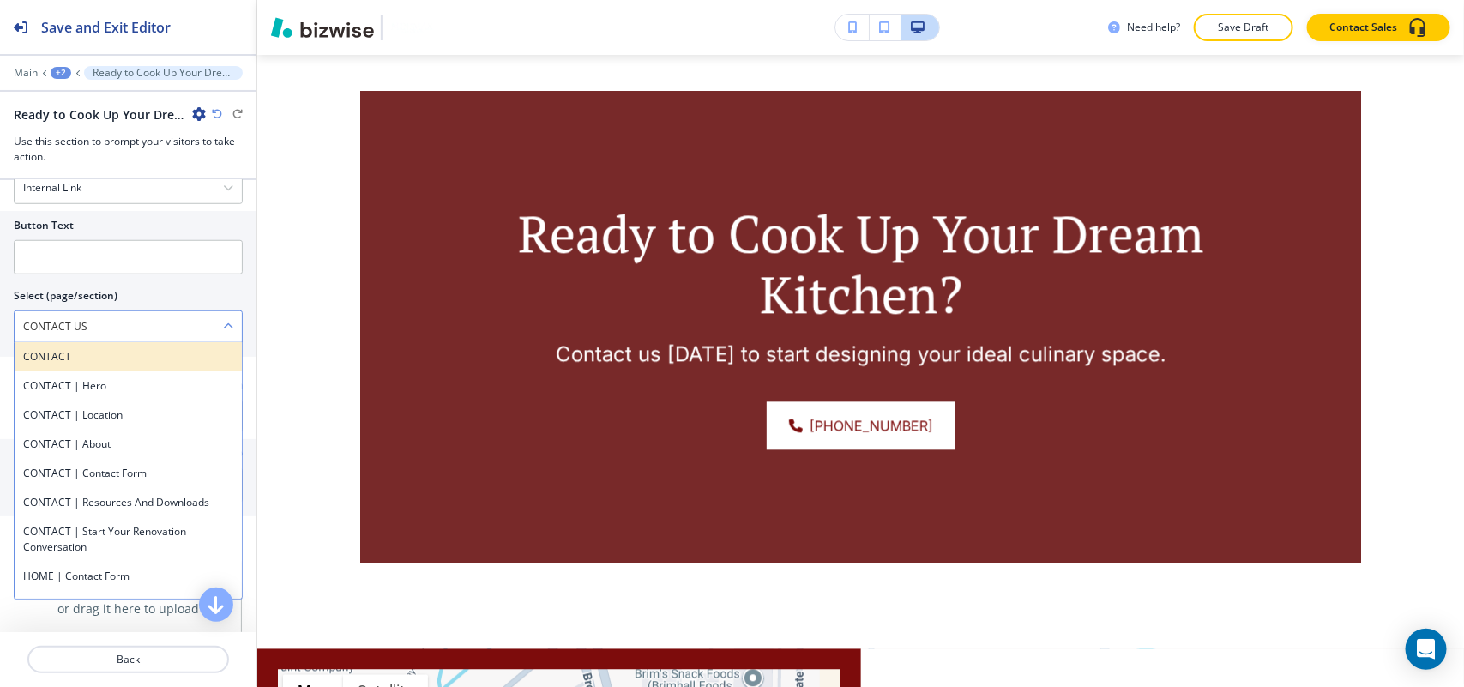
click at [99, 353] on h4 "CONTACT" at bounding box center [128, 356] width 210 height 15
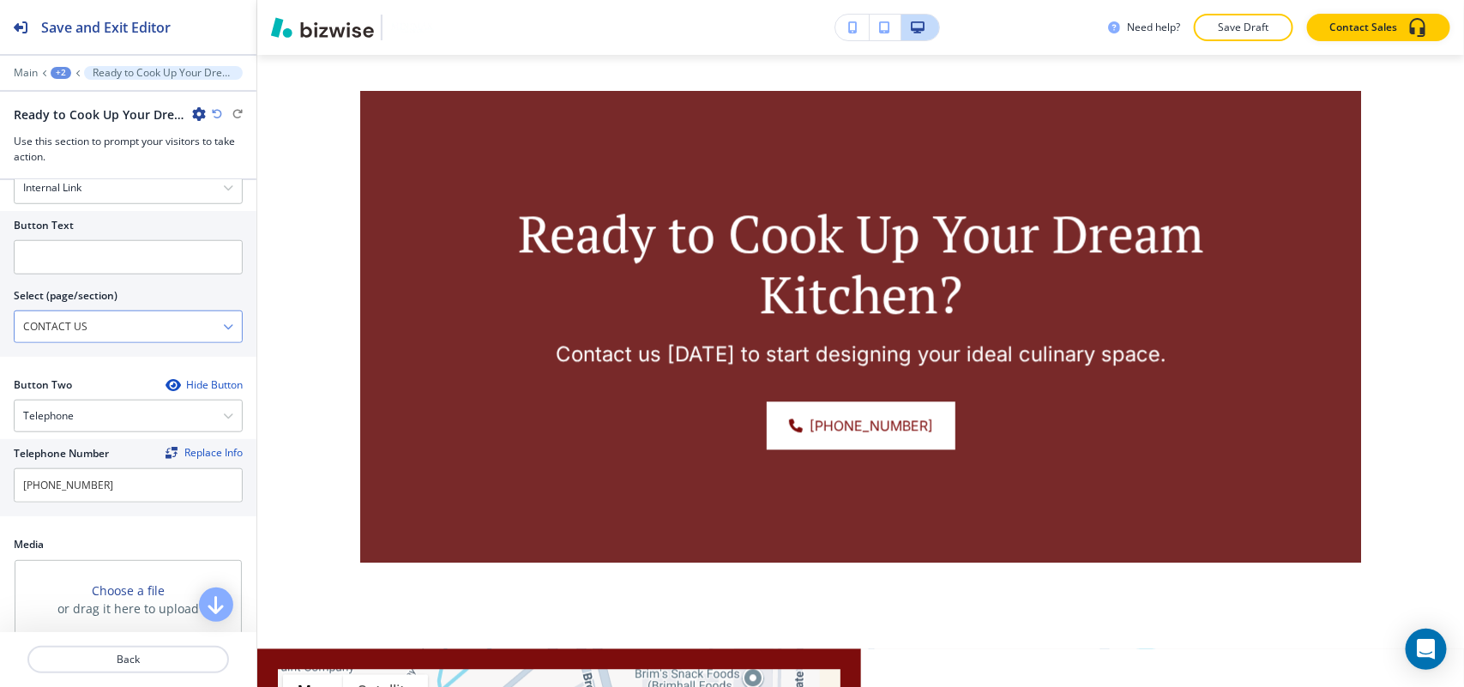
type \(page\/section\) "CONTACT"
click at [95, 274] on input "text" at bounding box center [128, 257] width 229 height 34
paste input "CONTACT US"
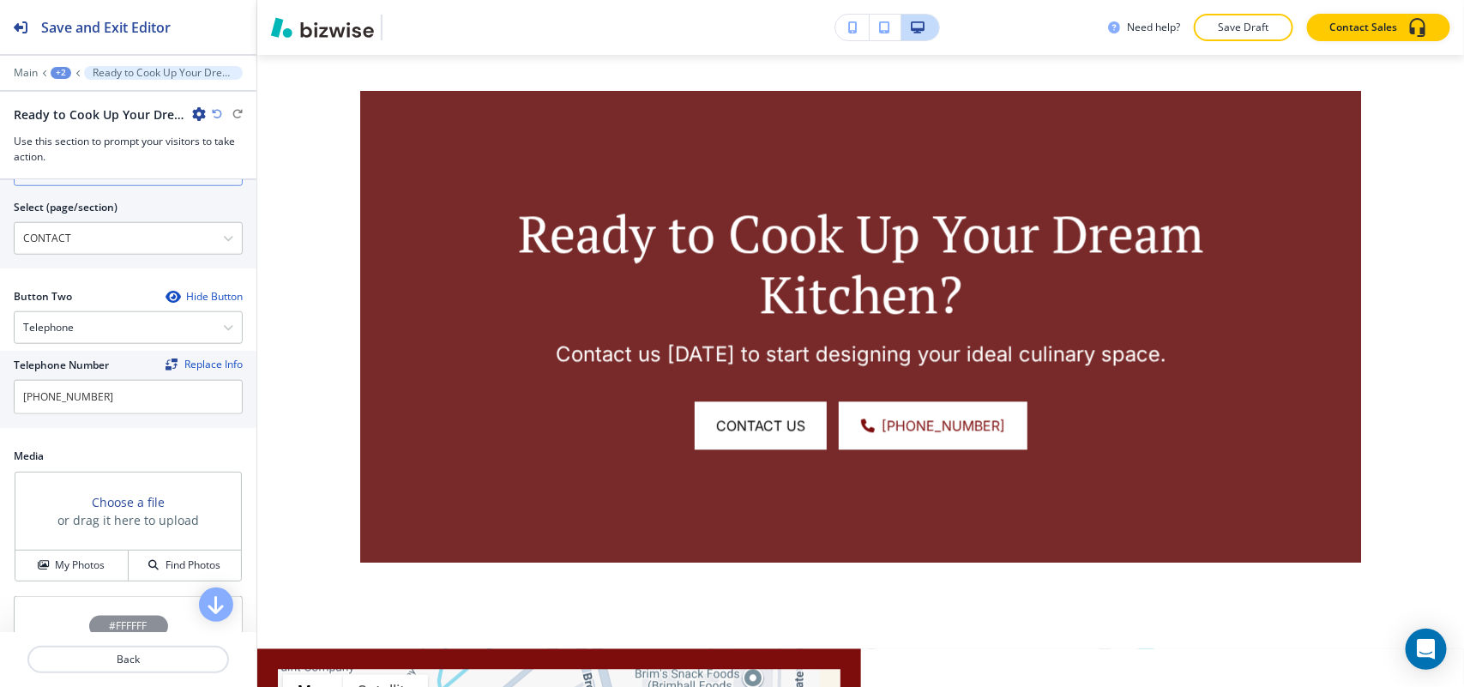
scroll to position [858, 0]
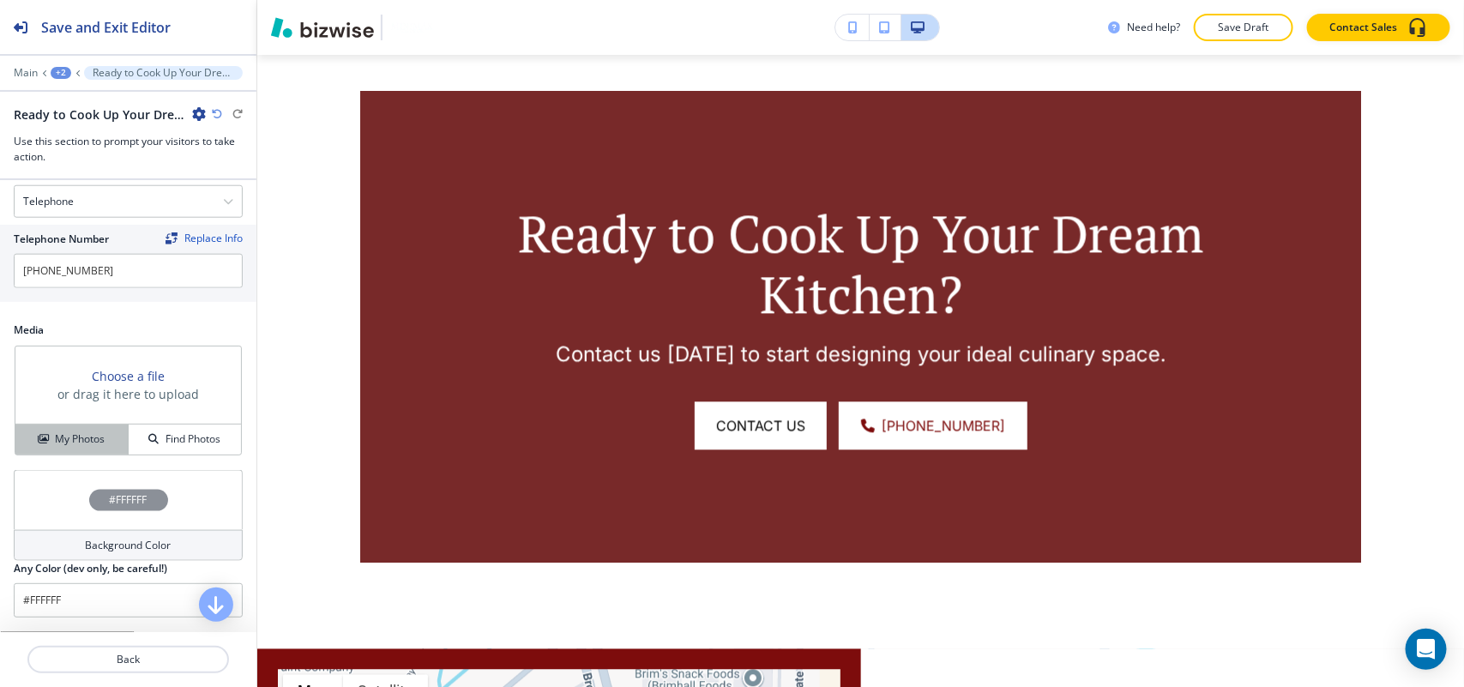
type input "CONTACT US"
drag, startPoint x: 62, startPoint y: 447, endPoint x: 73, endPoint y: 451, distance: 11.9
click at [62, 447] on h4 "My Photos" at bounding box center [80, 438] width 50 height 15
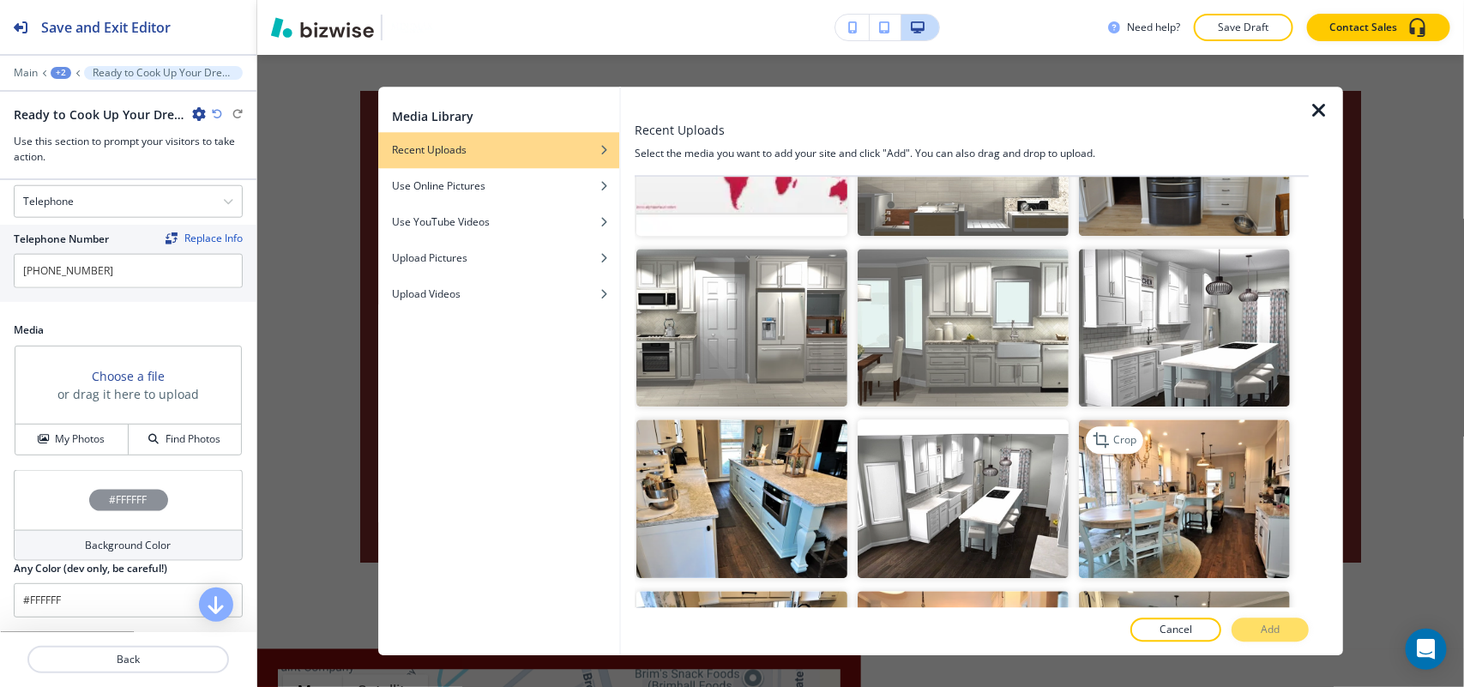
scroll to position [1179, 0]
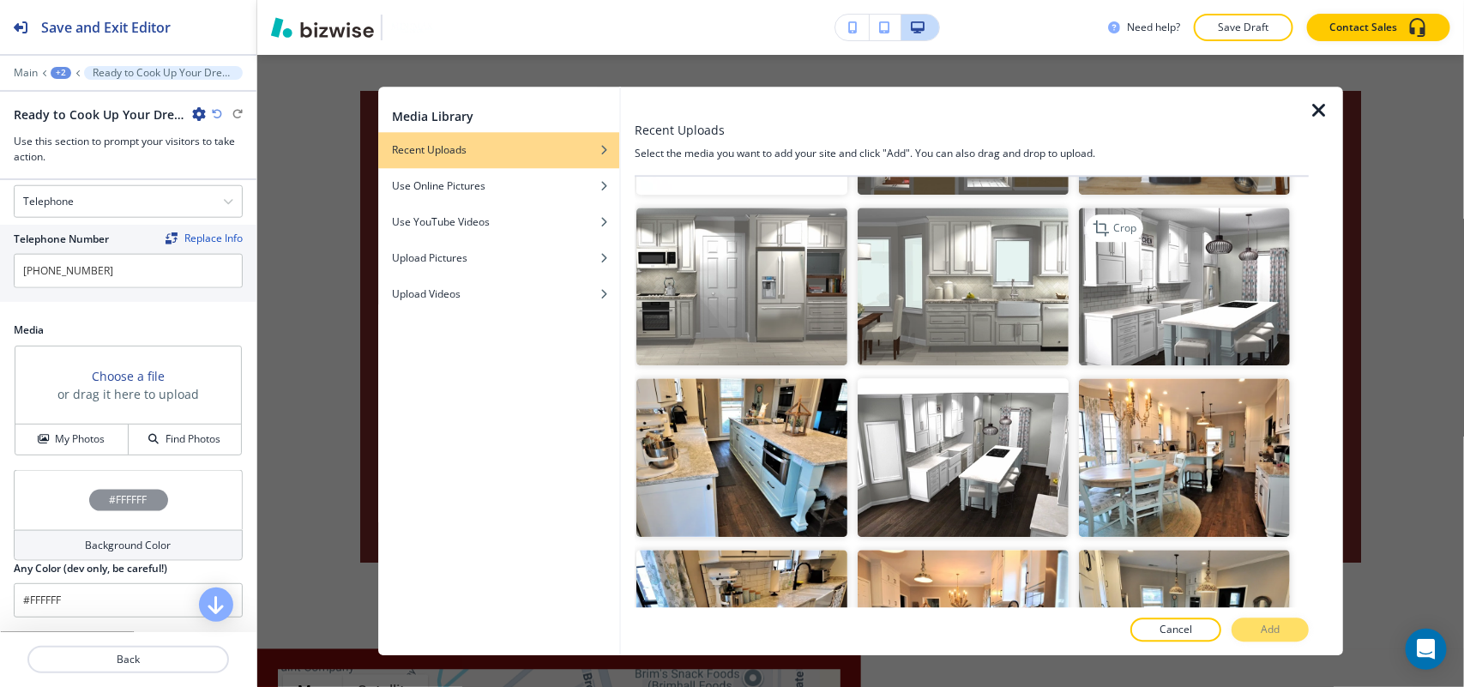
click at [1172, 306] on img "button" at bounding box center [1184, 287] width 211 height 159
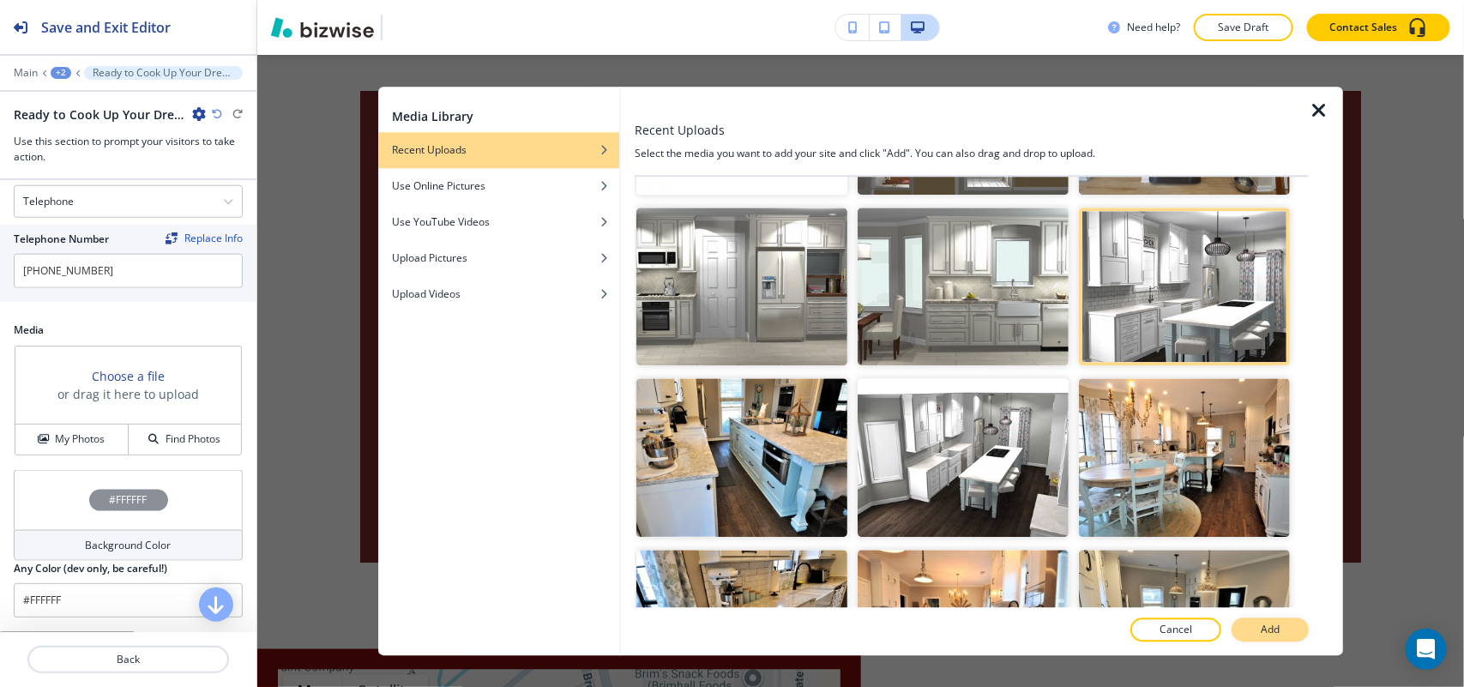
click at [1273, 617] on button "Add" at bounding box center [1269, 629] width 77 height 24
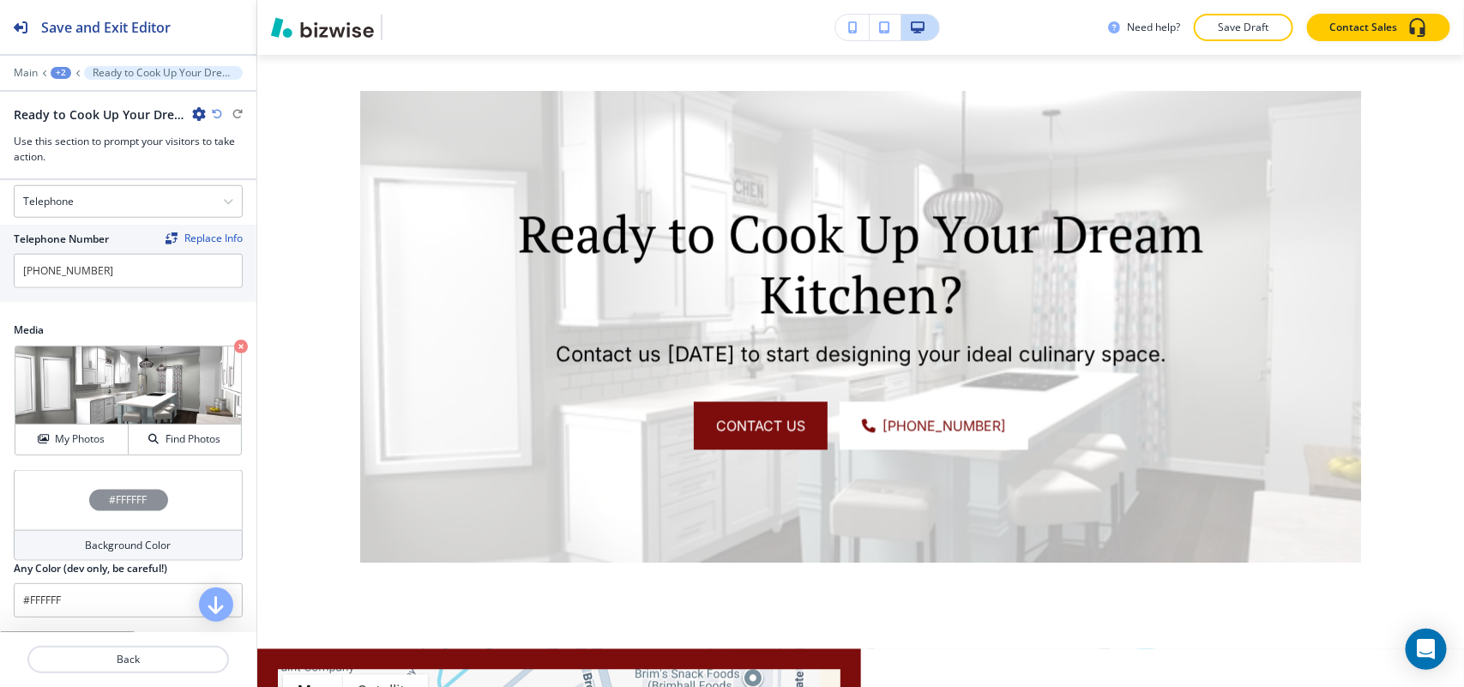
click at [63, 491] on div "#FFFFFF" at bounding box center [128, 500] width 229 height 60
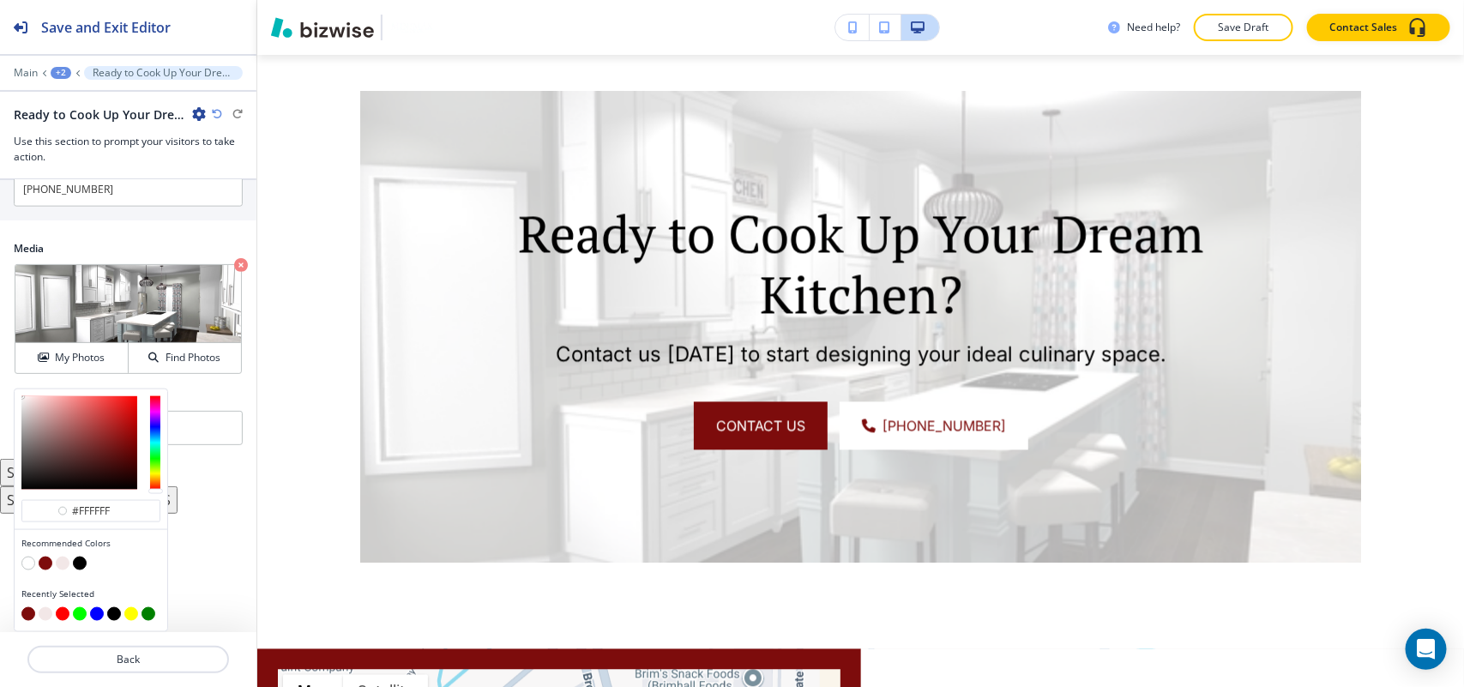
click at [44, 558] on button "button" at bounding box center [46, 564] width 14 height 14
type input "#7d0c0c"
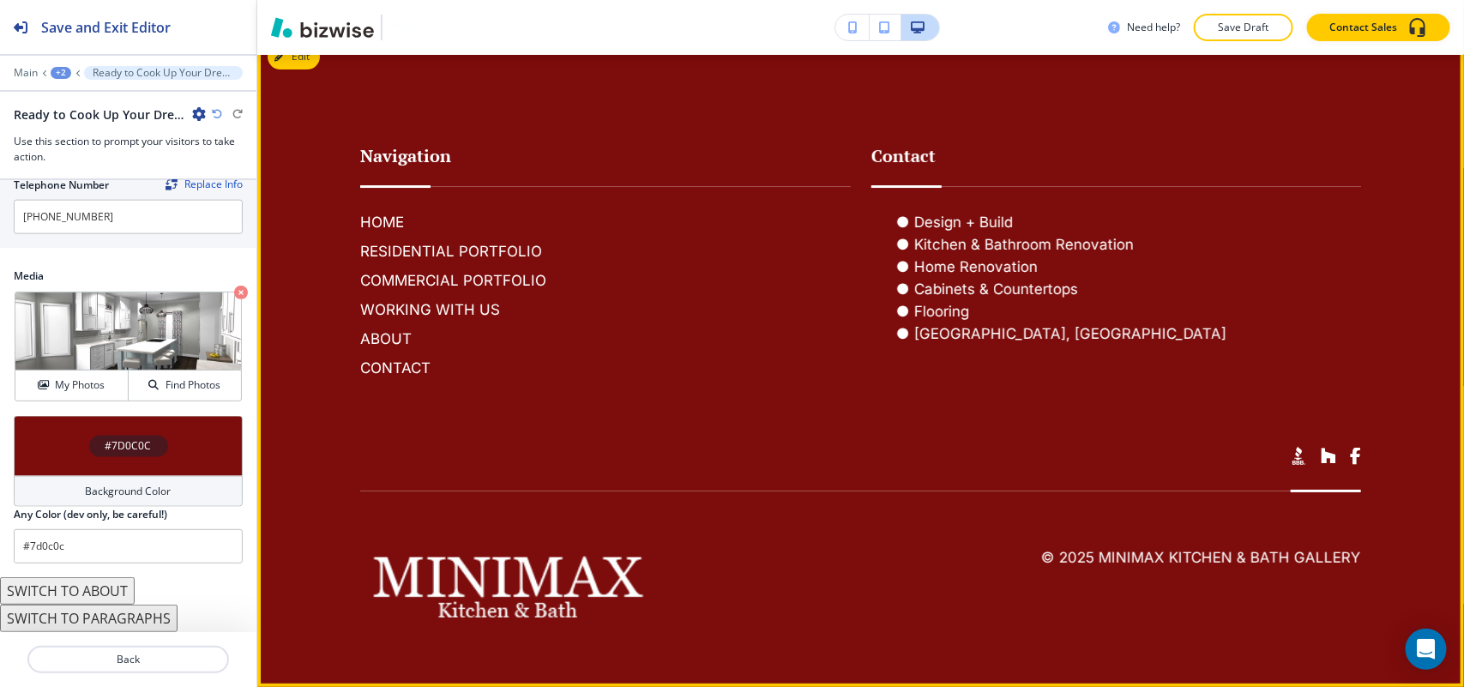
scroll to position [5722, 0]
drag, startPoint x: 1378, startPoint y: 555, endPoint x: 1089, endPoint y: 553, distance: 289.0
click at [1089, 553] on footer "Navigation HOME RESIDENTIAL PORTFOLIO COMMERCIAL PORTFOLIO WORKING WITH US ABOU…" at bounding box center [860, 359] width 1207 height 653
copy h6 "MiniMax Kitchen & Bath Gallery"
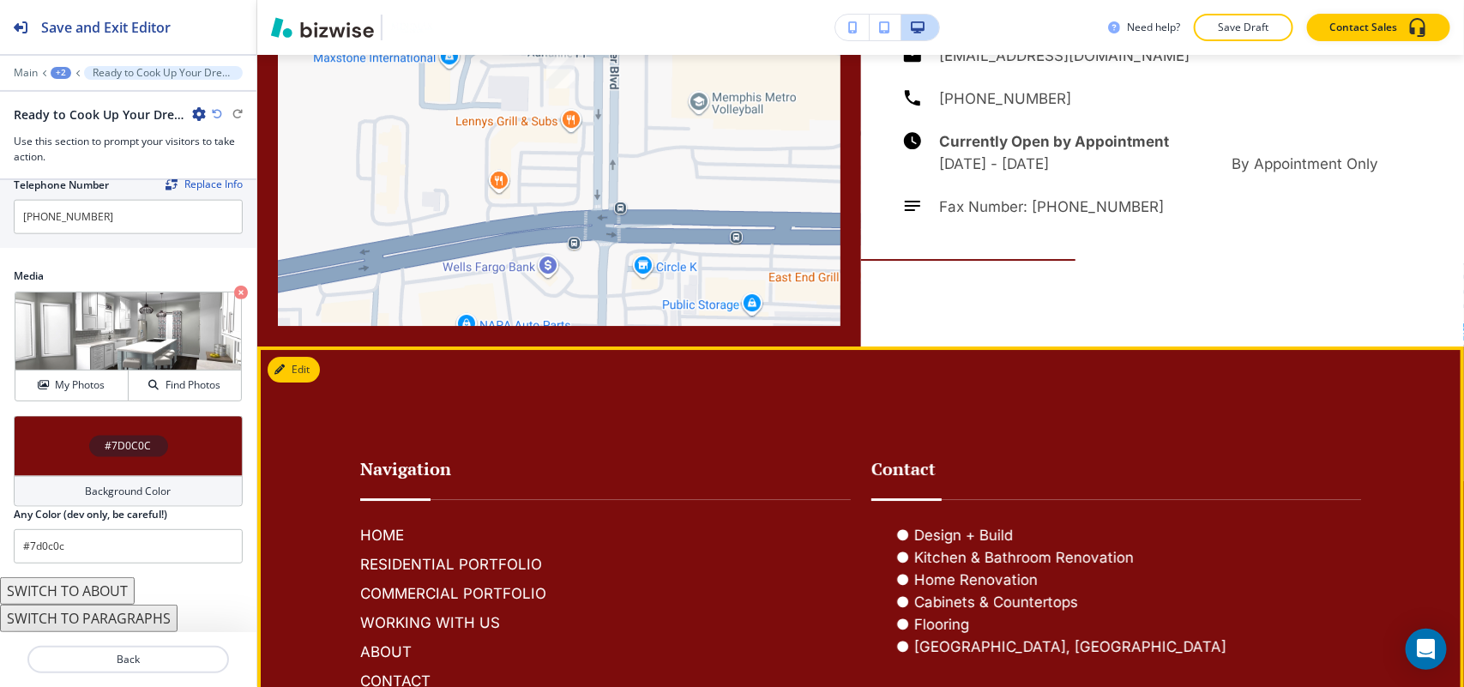
scroll to position [5081, 0]
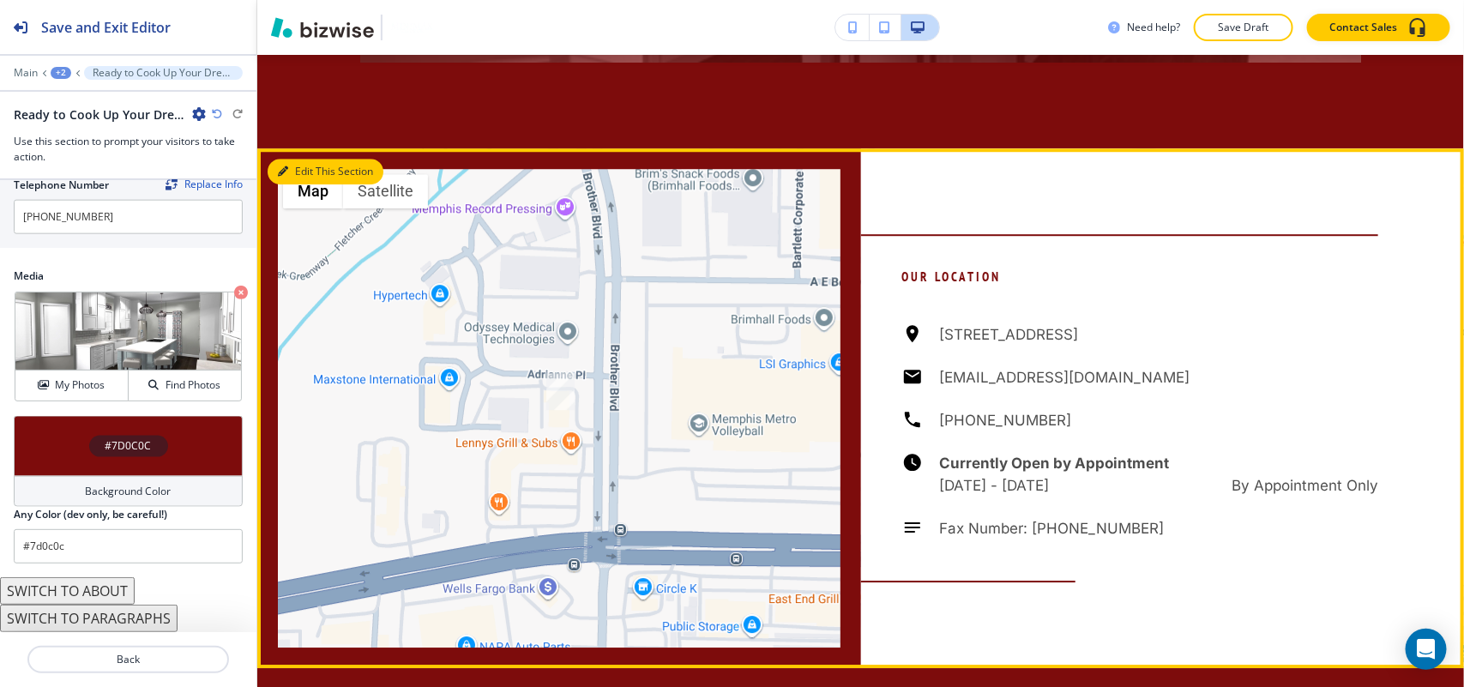
click at [294, 177] on button "Edit This Section" at bounding box center [326, 172] width 116 height 26
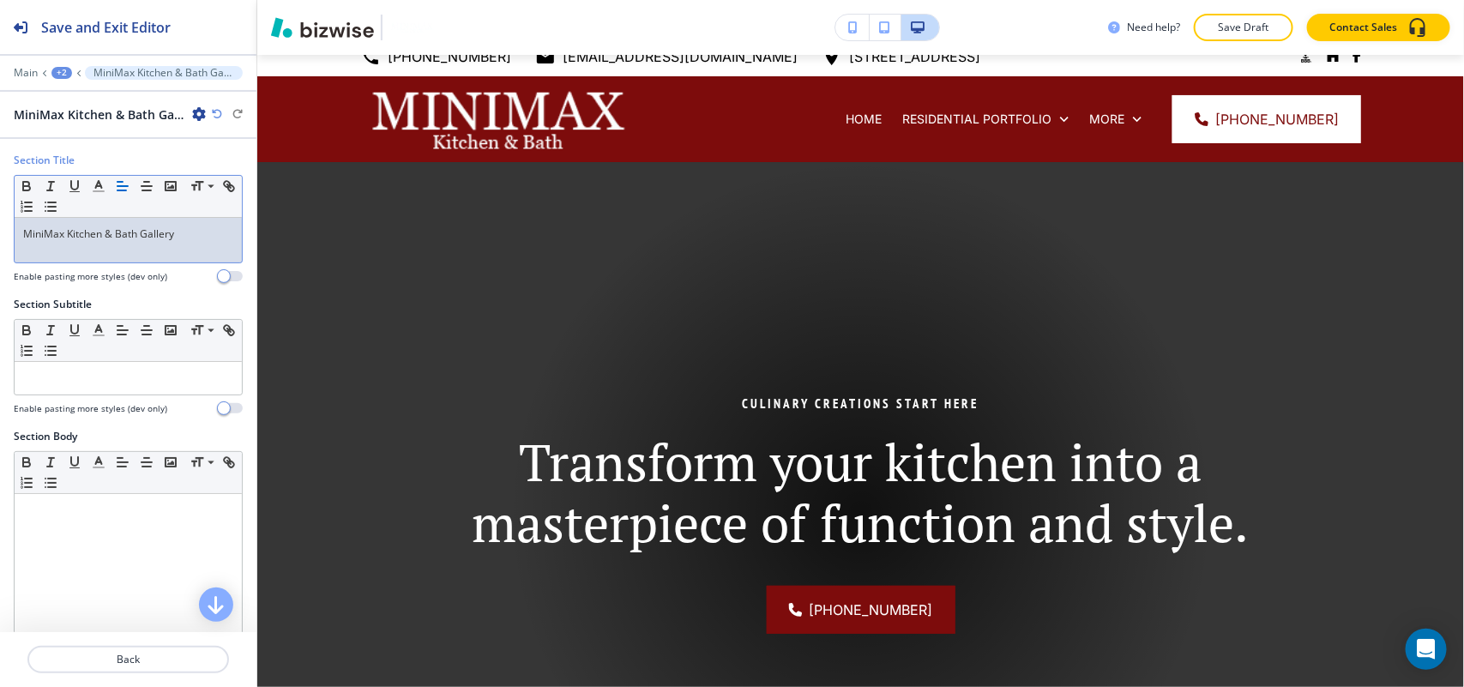
scroll to position [0, 0]
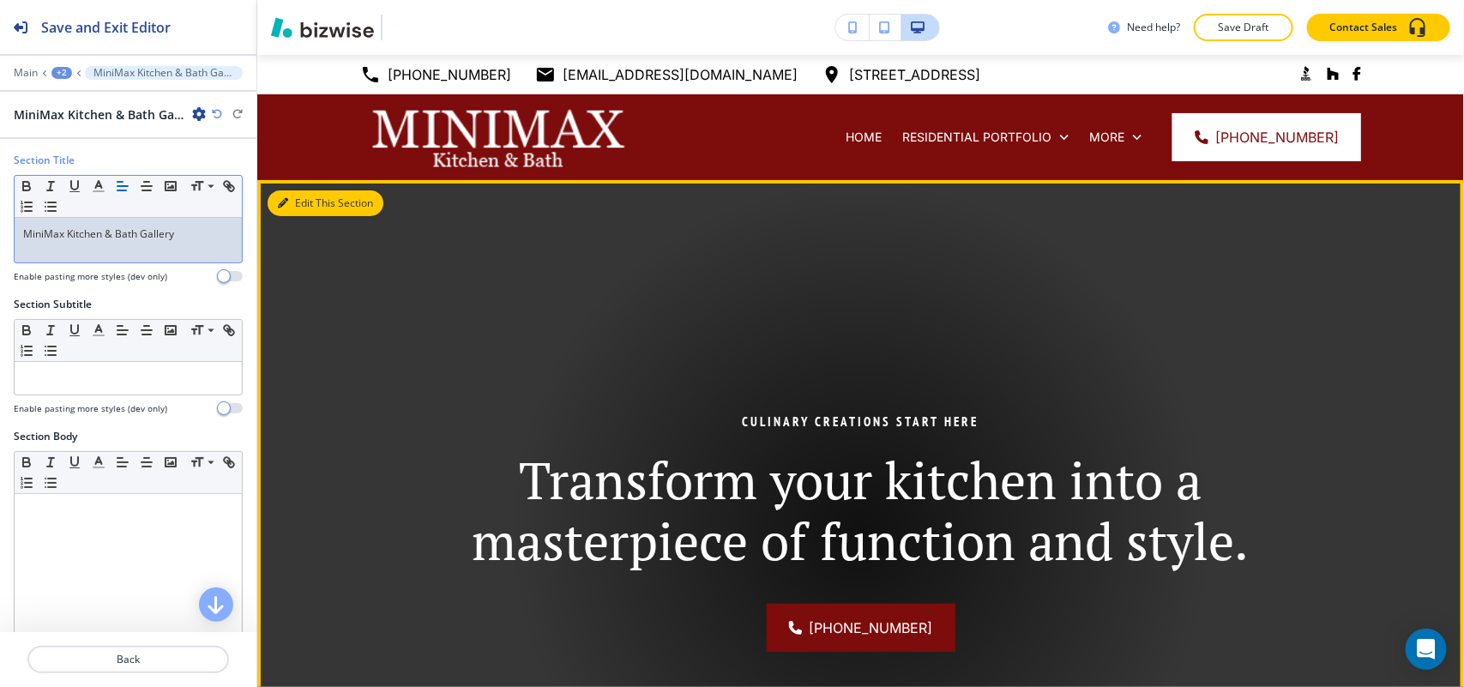
click at [300, 194] on button "Edit This Section" at bounding box center [326, 203] width 116 height 26
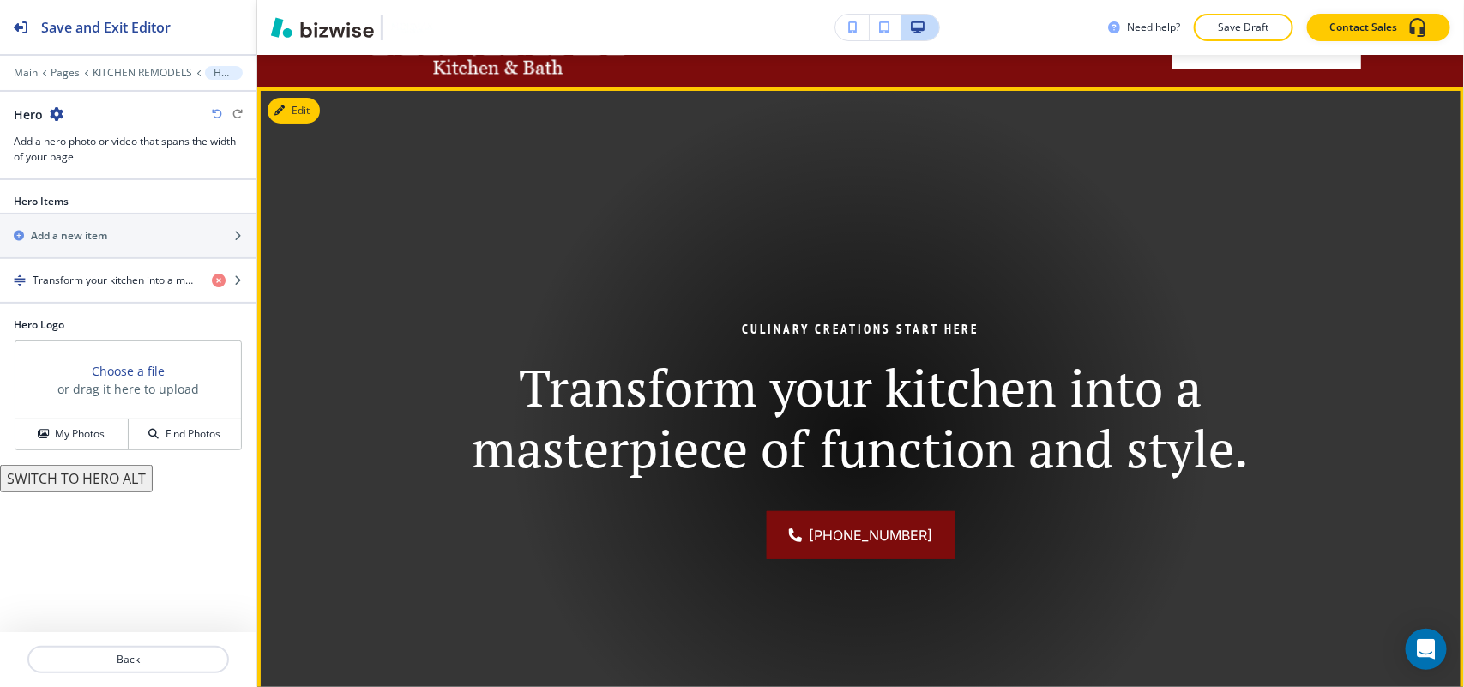
scroll to position [125, 0]
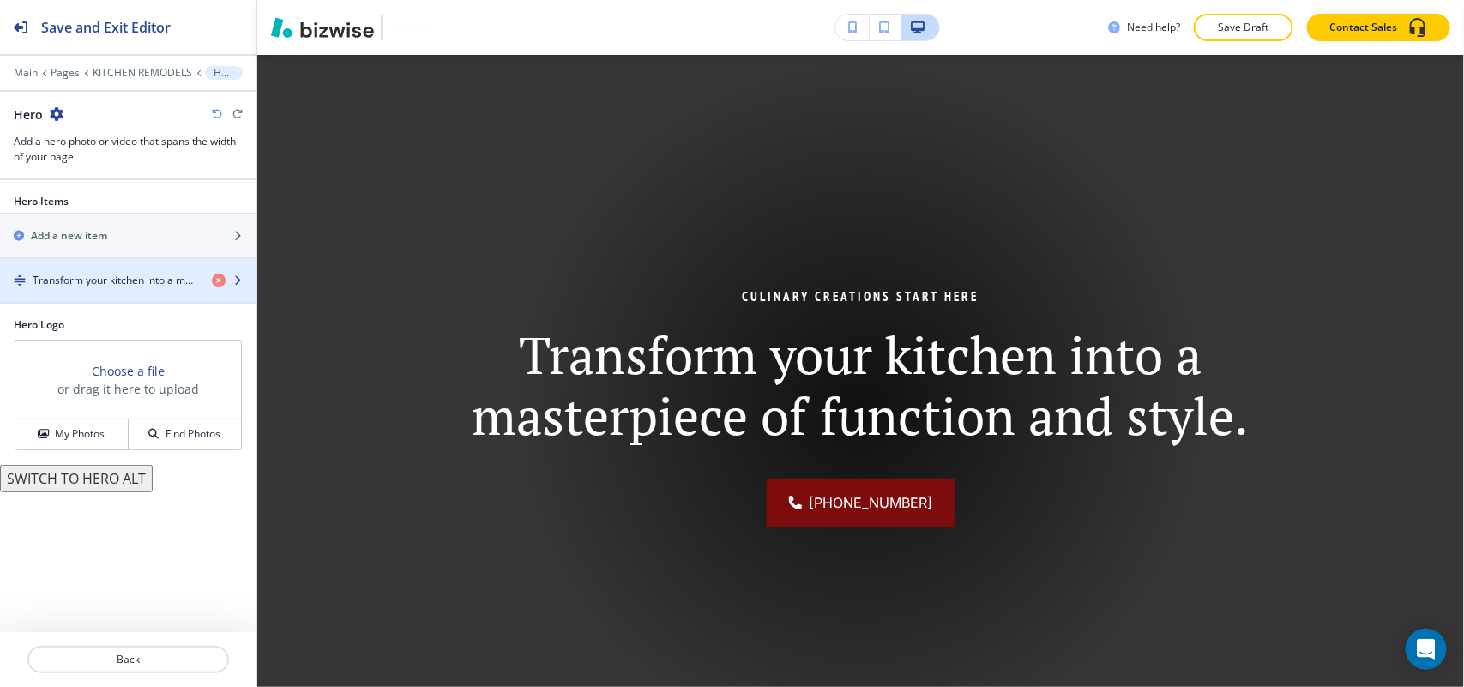
click at [83, 292] on div "button" at bounding box center [128, 295] width 256 height 14
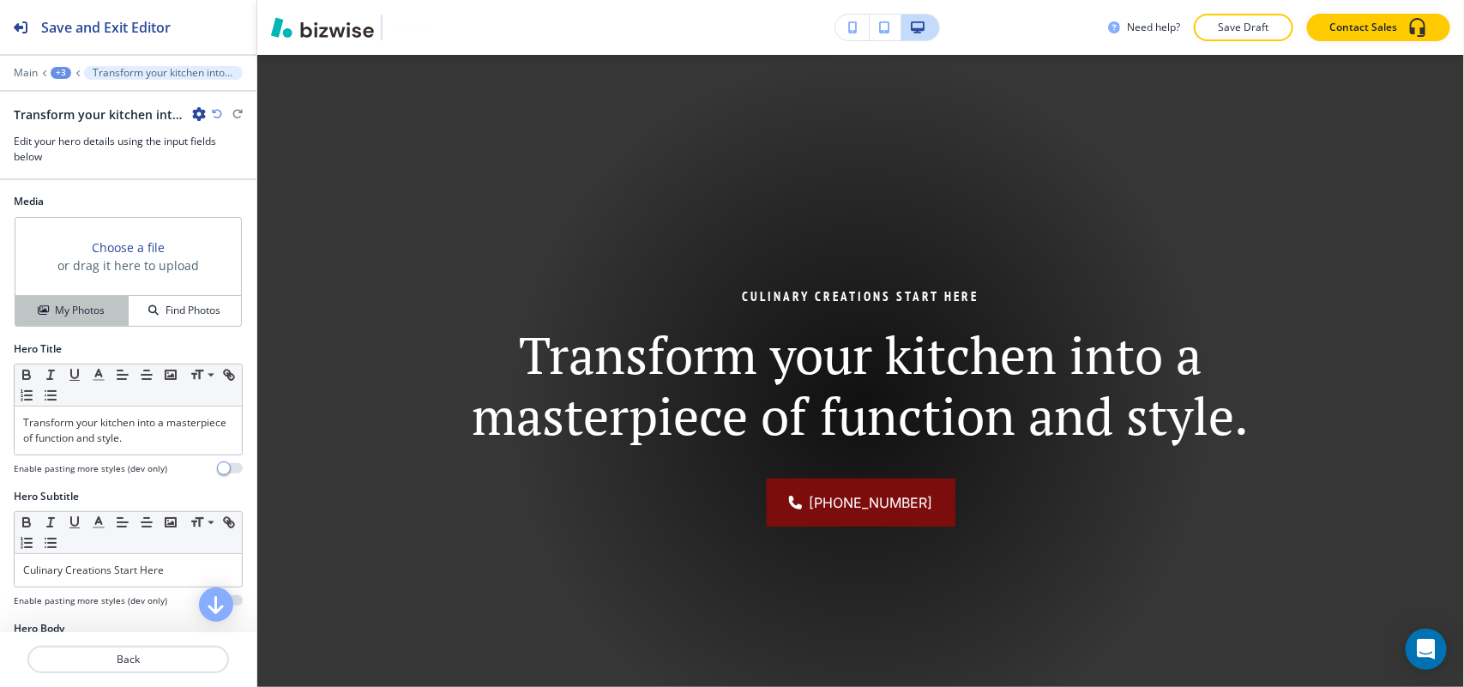
click at [81, 318] on h4 "My Photos" at bounding box center [80, 310] width 50 height 15
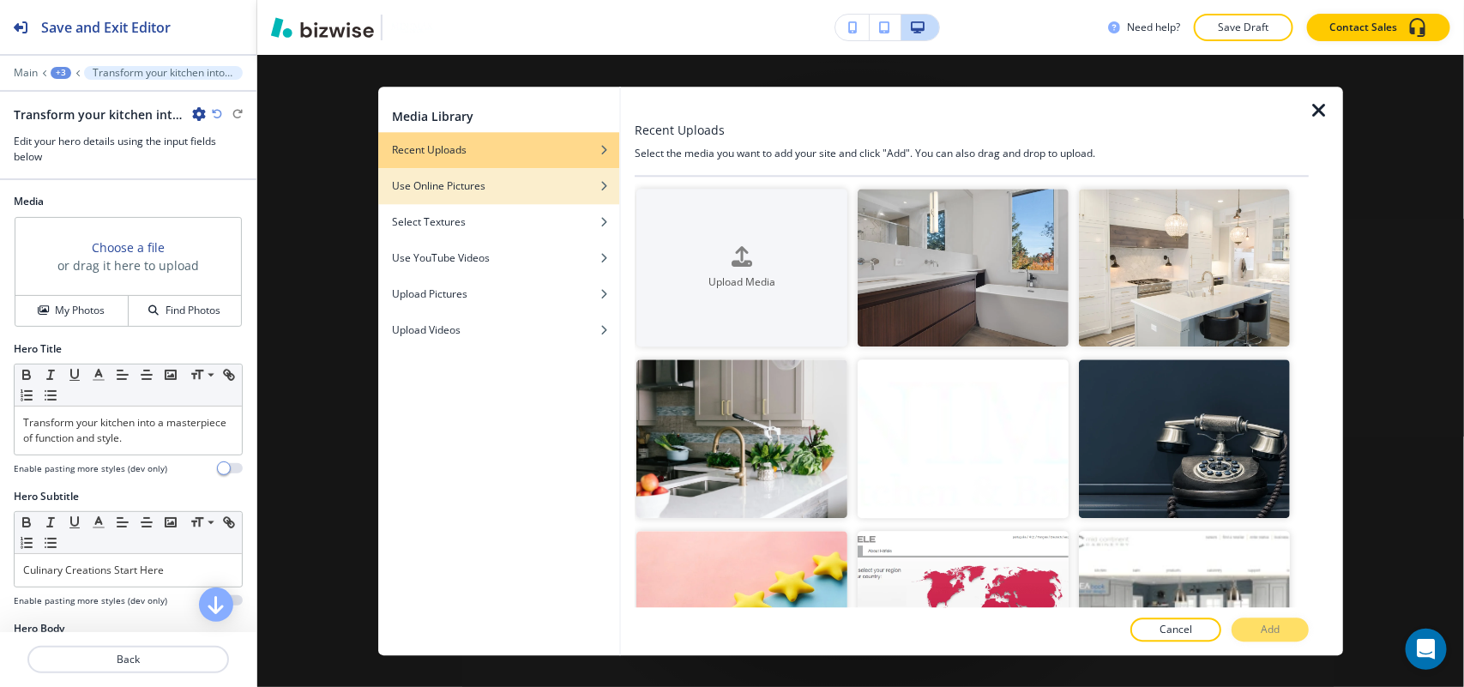
click at [485, 182] on h4 "Use Online Pictures" at bounding box center [438, 185] width 93 height 15
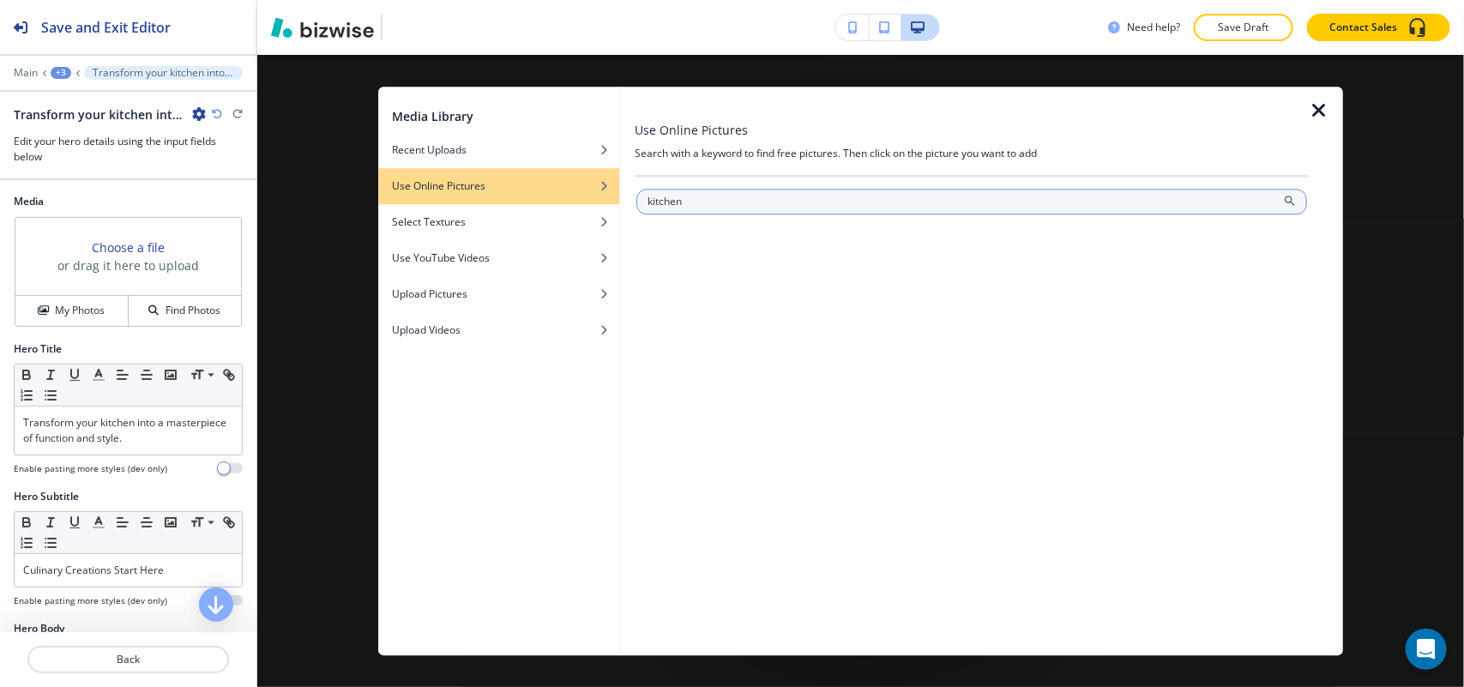
type input "kitchen"
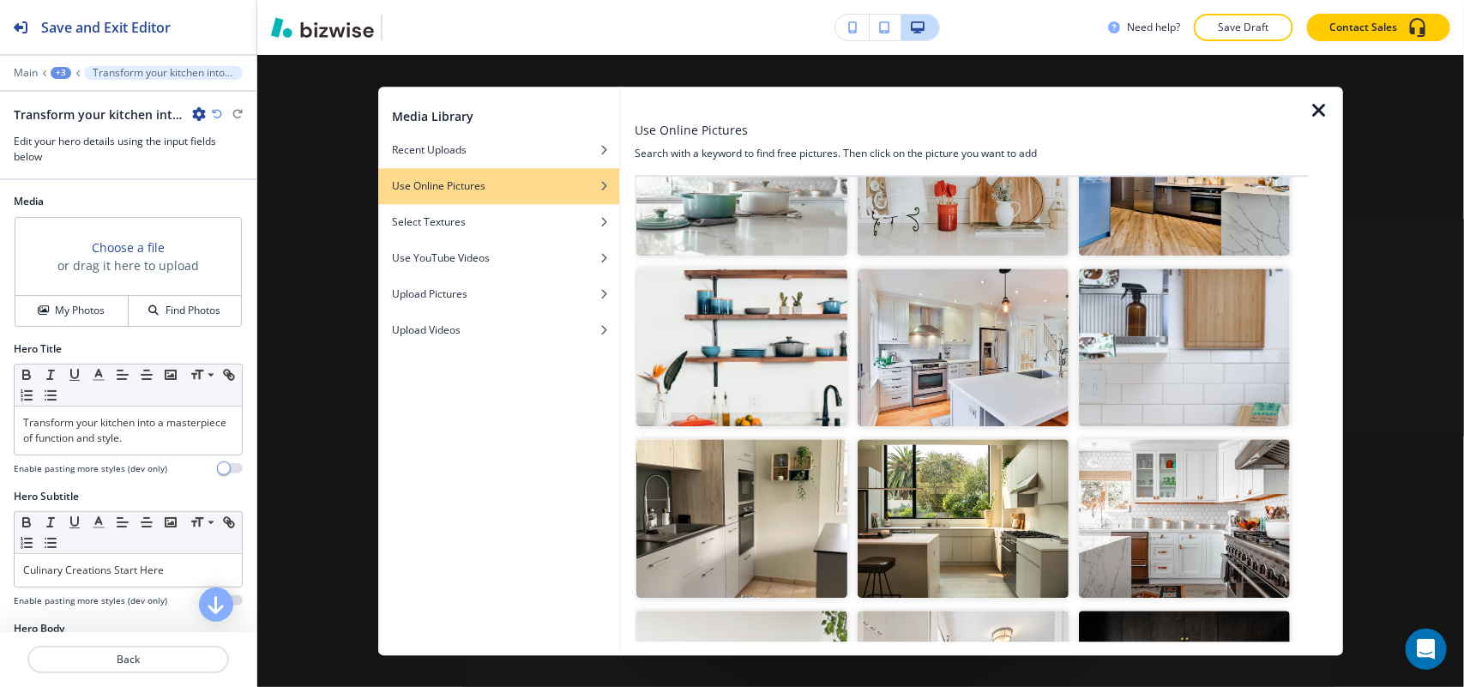
scroll to position [643, 0]
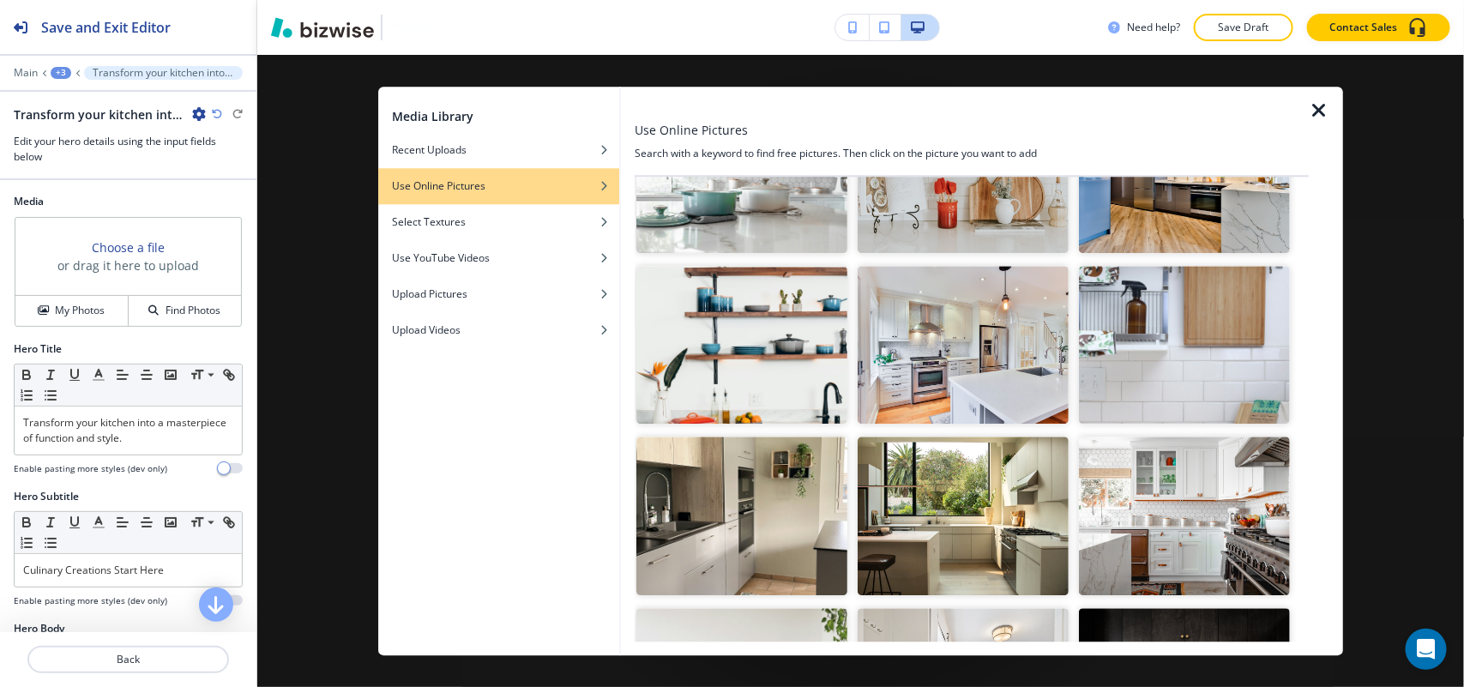
click at [954, 382] on img "button" at bounding box center [963, 345] width 211 height 159
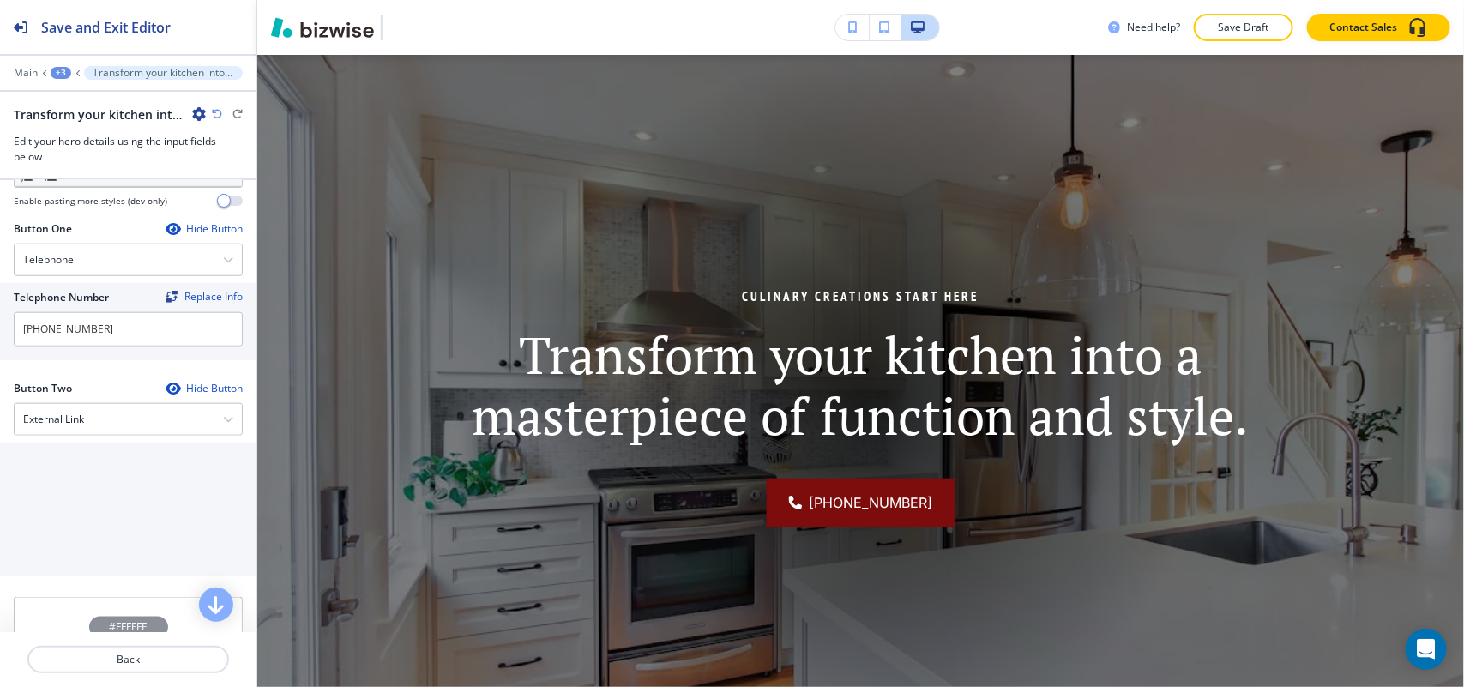
scroll to position [750, 0]
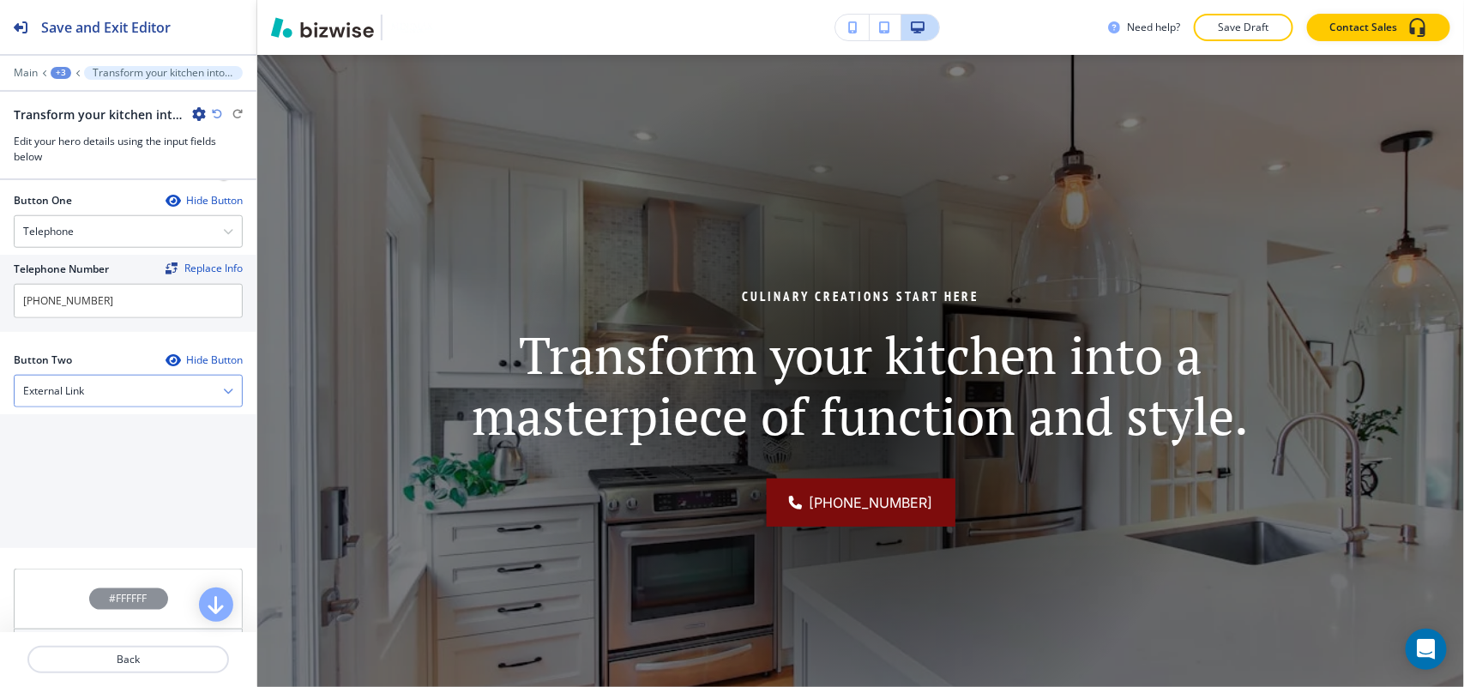
click at [71, 387] on h4 "External Link" at bounding box center [53, 390] width 61 height 15
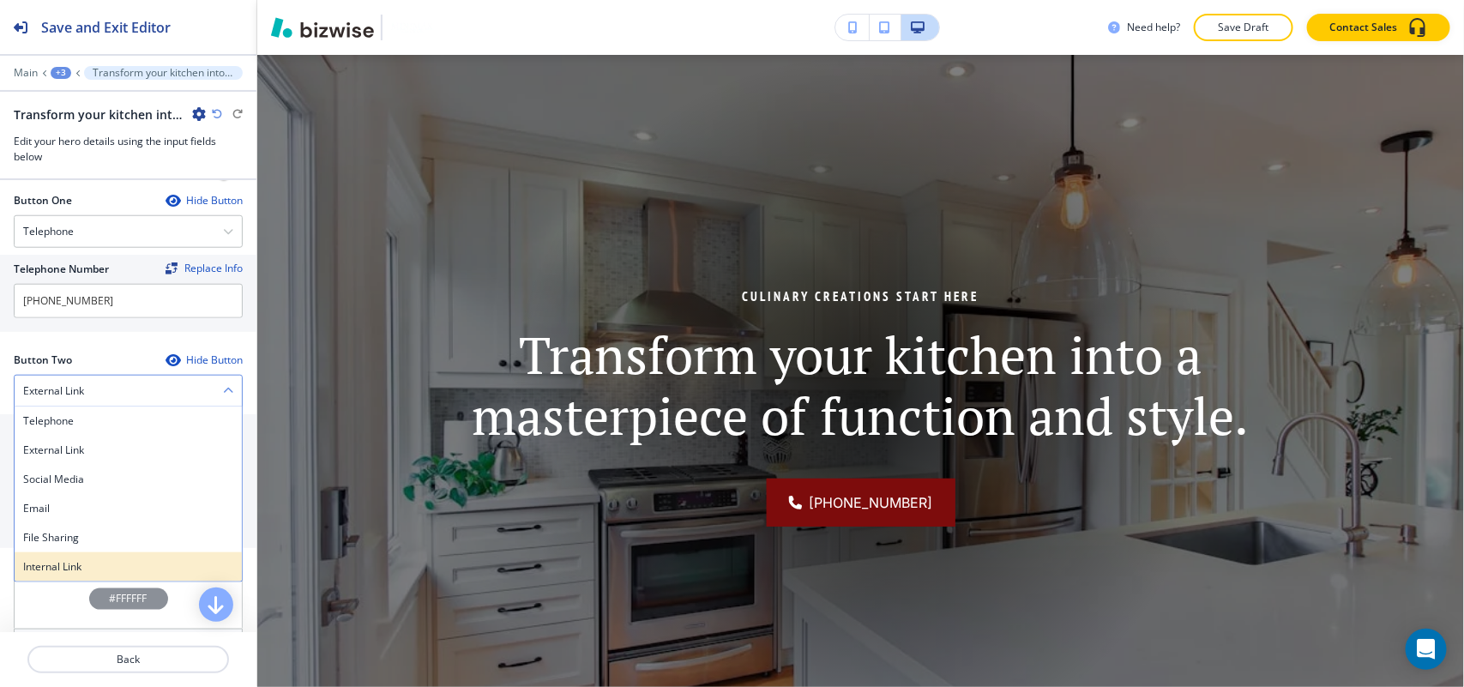
click at [67, 580] on div "Internal Link" at bounding box center [128, 566] width 227 height 29
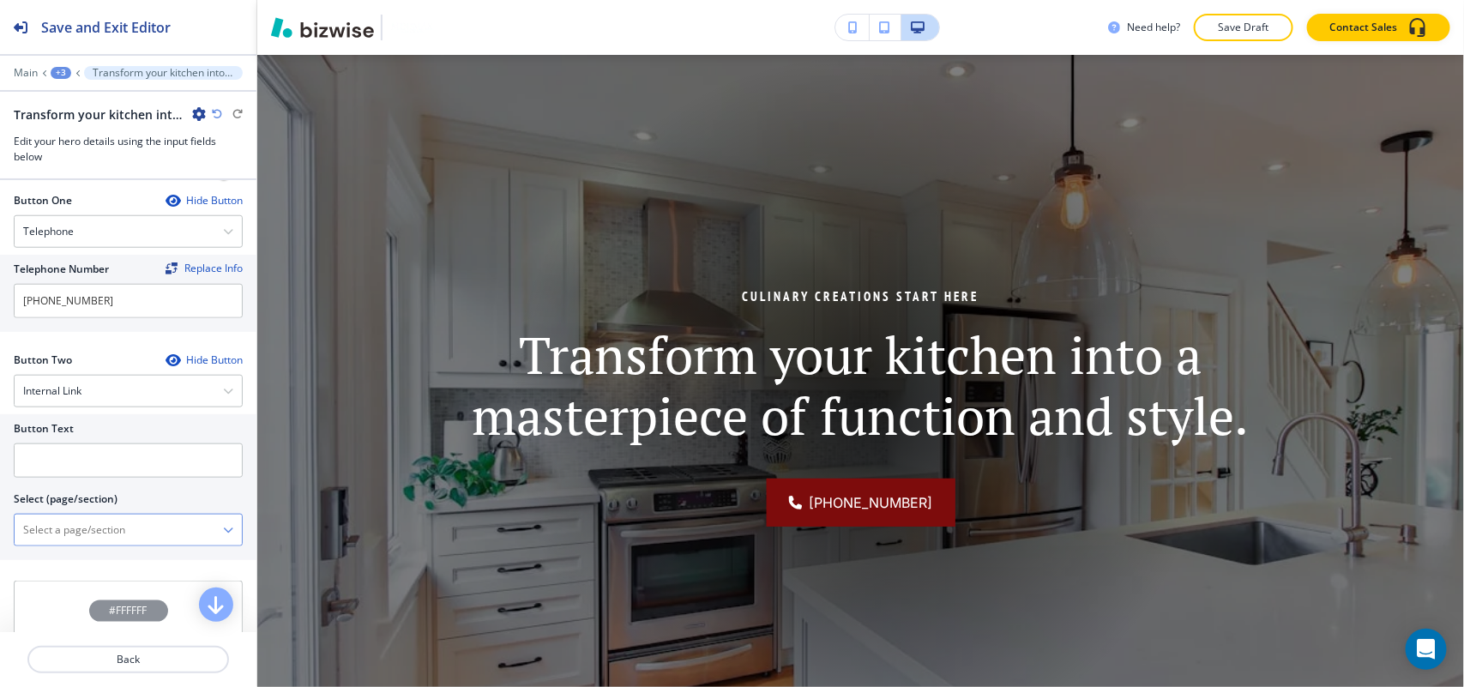
click at [95, 517] on div "HOME HOME | Hero HOME | Paragraph HOME | Call To Action HOME | Designing to Rem…" at bounding box center [128, 530] width 229 height 33
click at [93, 545] on \(page\/section\) "Manual Input" at bounding box center [119, 529] width 208 height 29
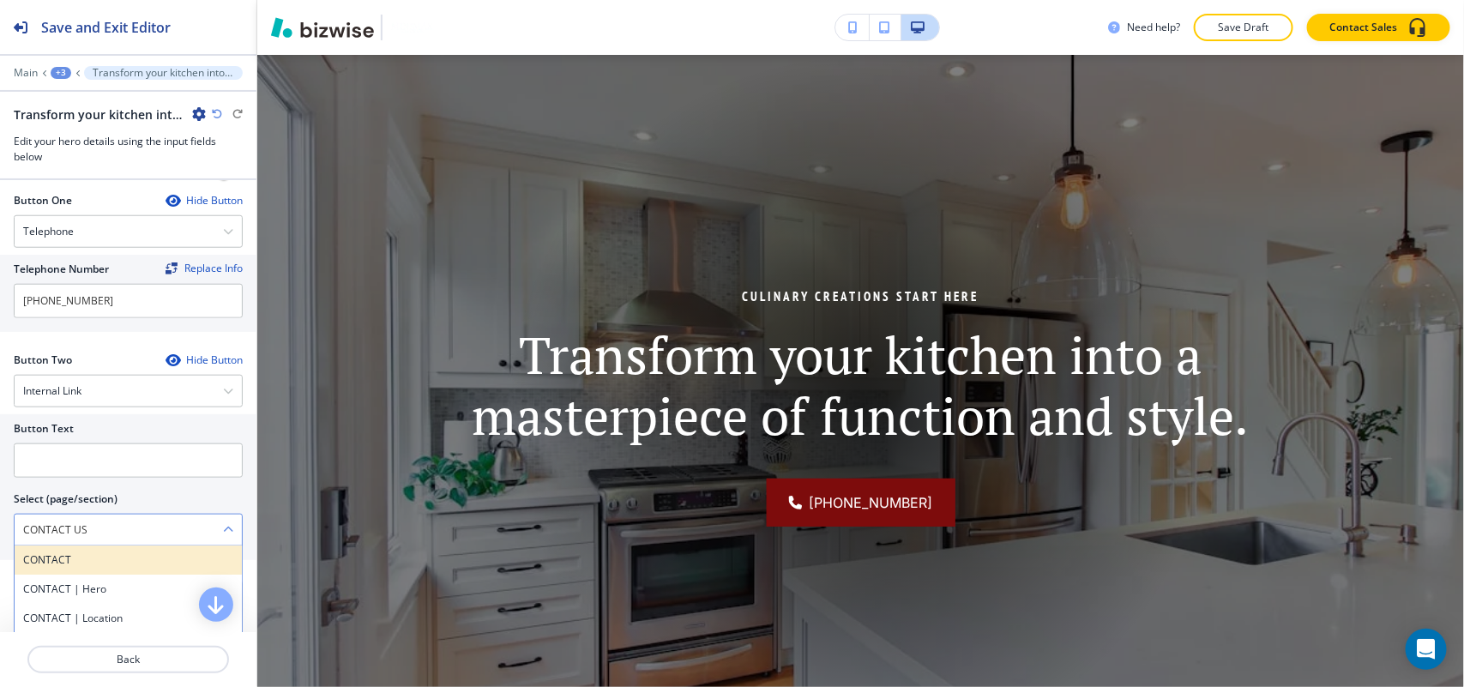
click at [71, 563] on h4 "CONTACT" at bounding box center [128, 559] width 210 height 15
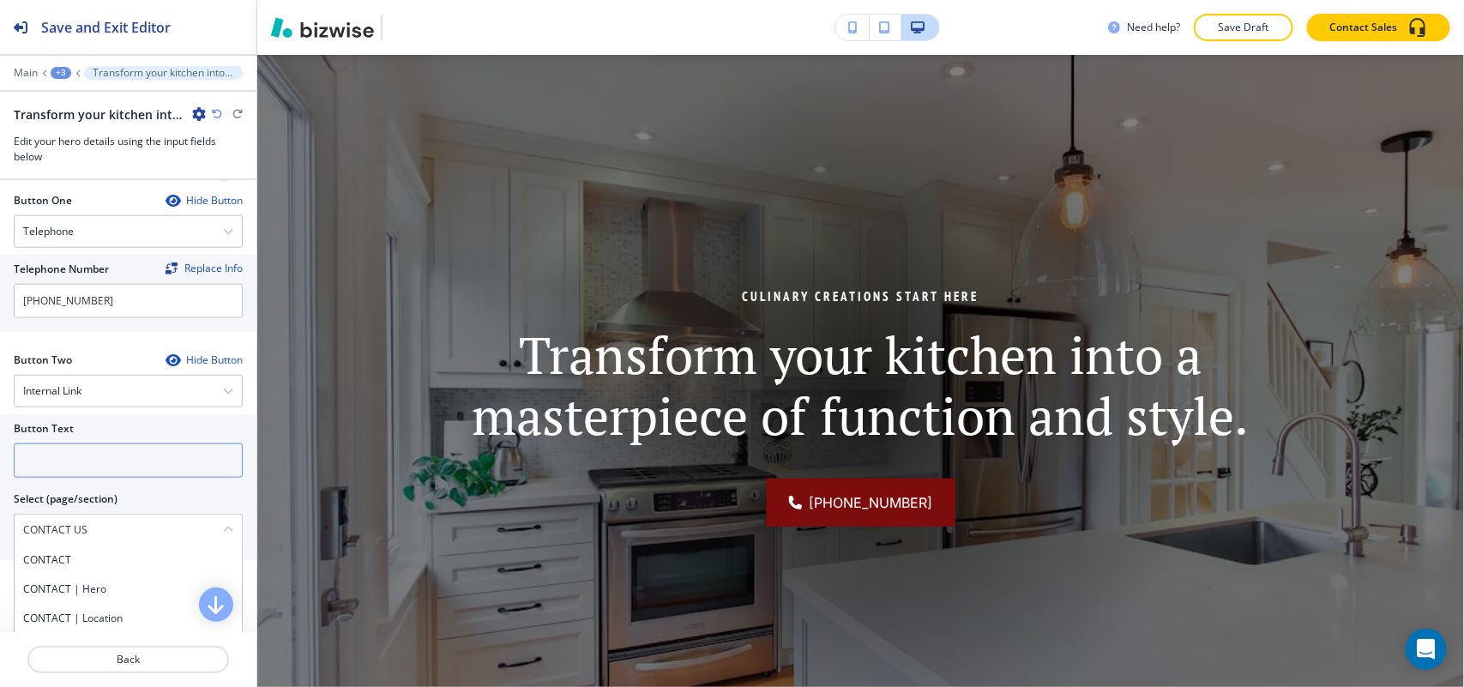
type \(page\/section\) "CONTACT"
click at [99, 459] on input "text" at bounding box center [128, 460] width 229 height 34
paste input "CONTACT US"
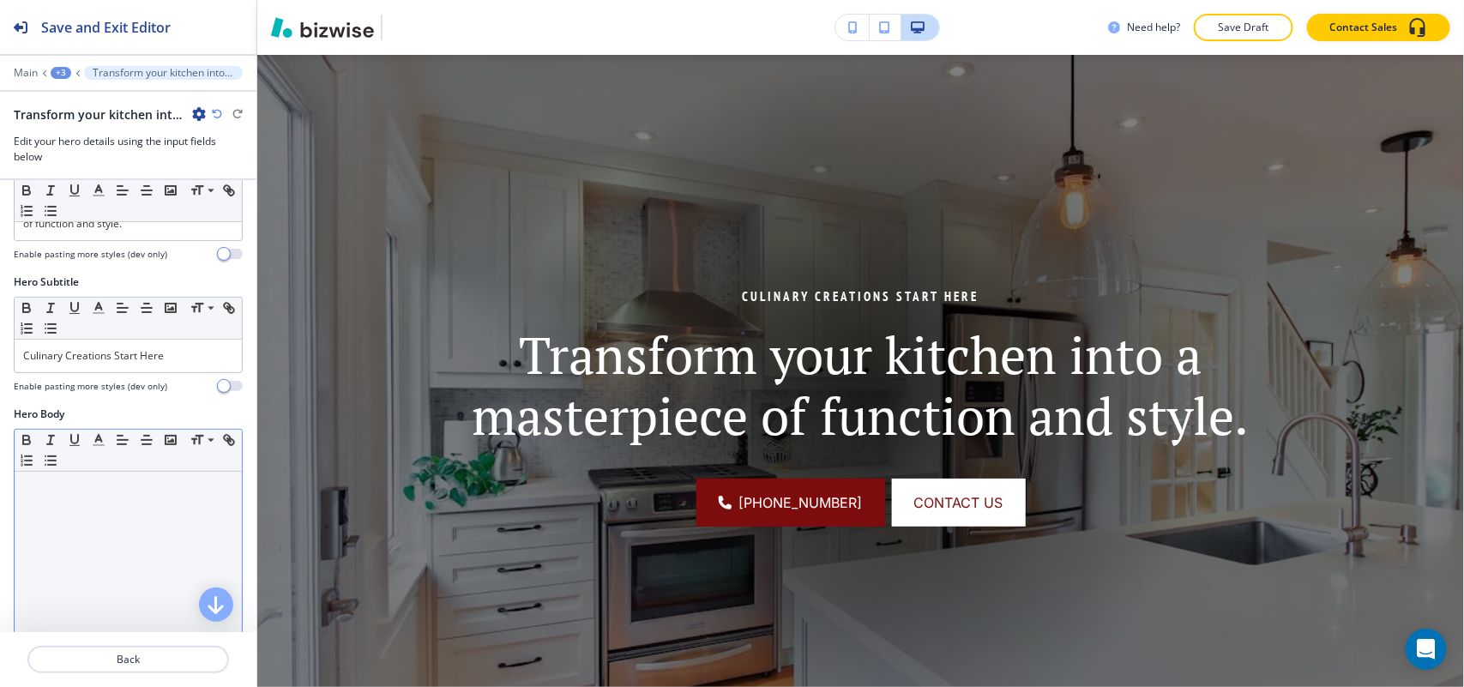
scroll to position [107, 0]
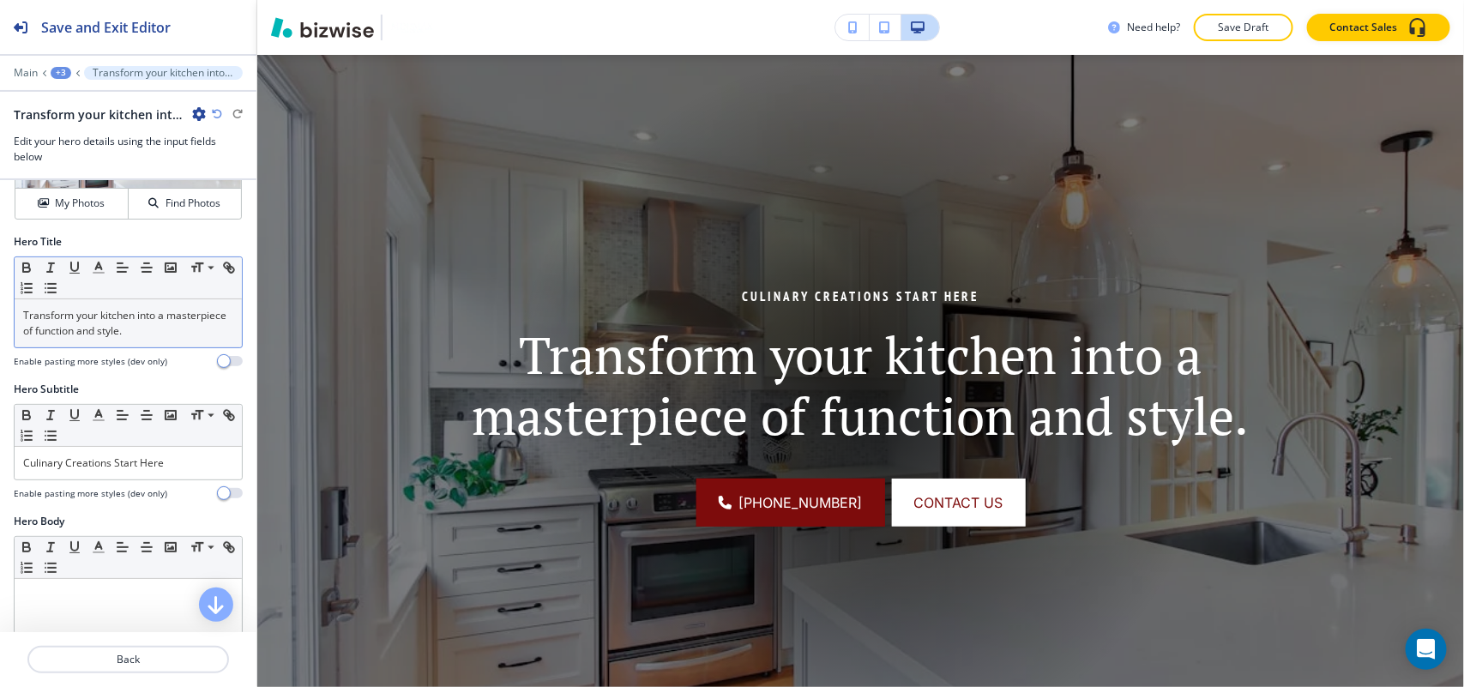
type input "CONTACT US"
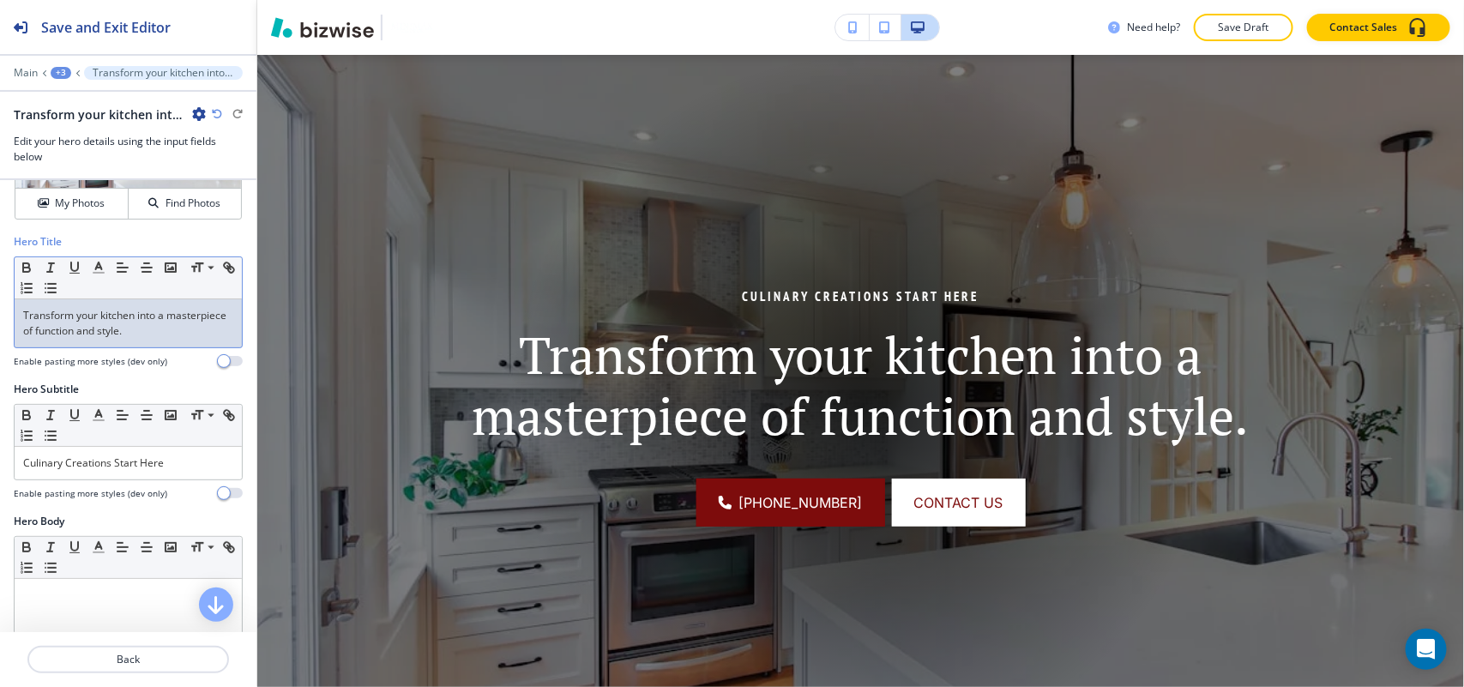
click at [97, 326] on p "Transform your kitchen into a masterpiece of function and style." at bounding box center [128, 323] width 210 height 31
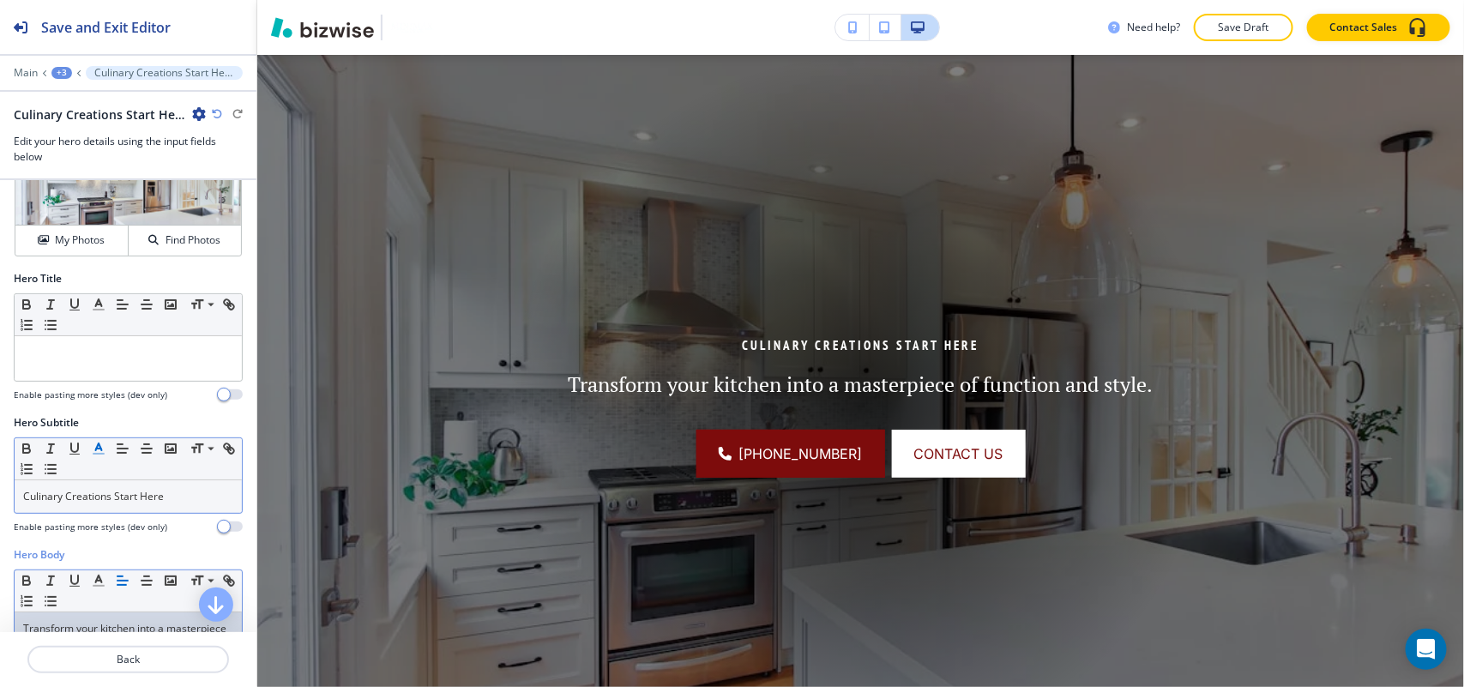
scroll to position [69, 0]
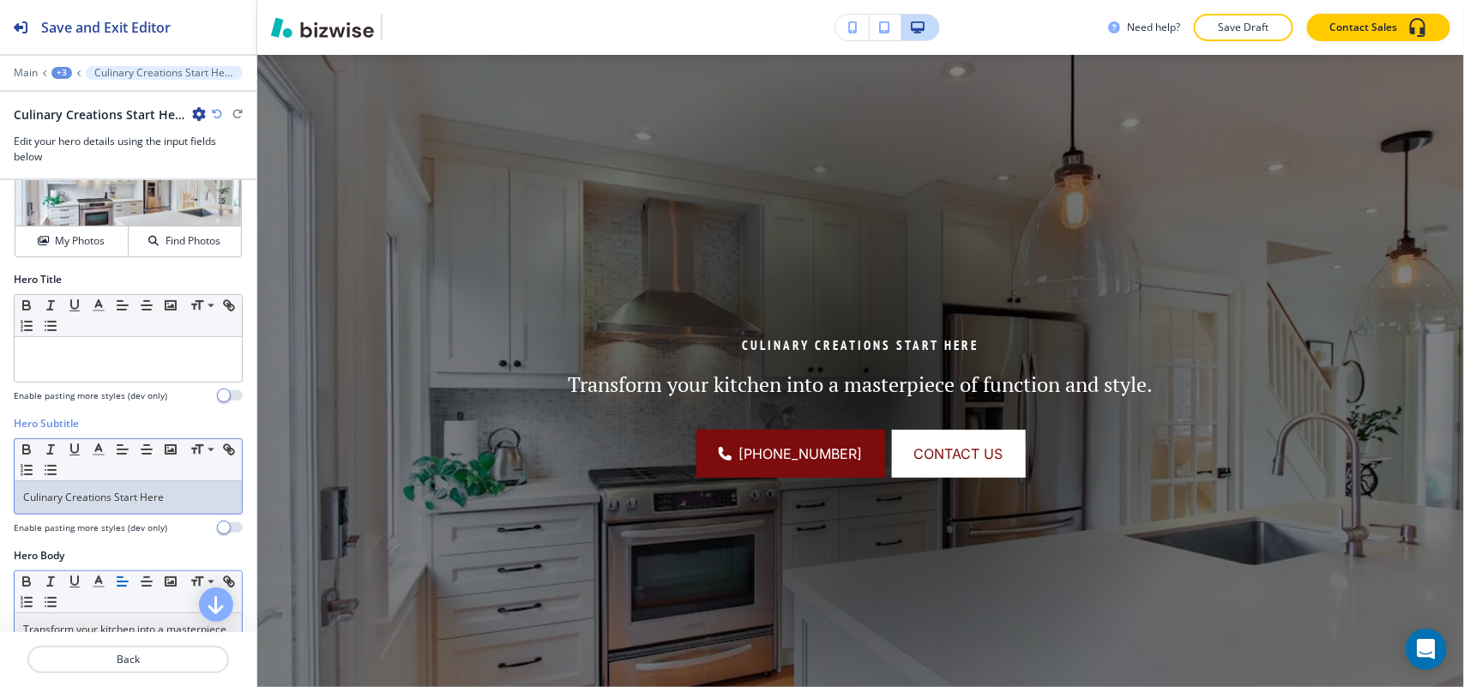
click at [116, 502] on p "Culinary Creations Start Here" at bounding box center [128, 497] width 210 height 15
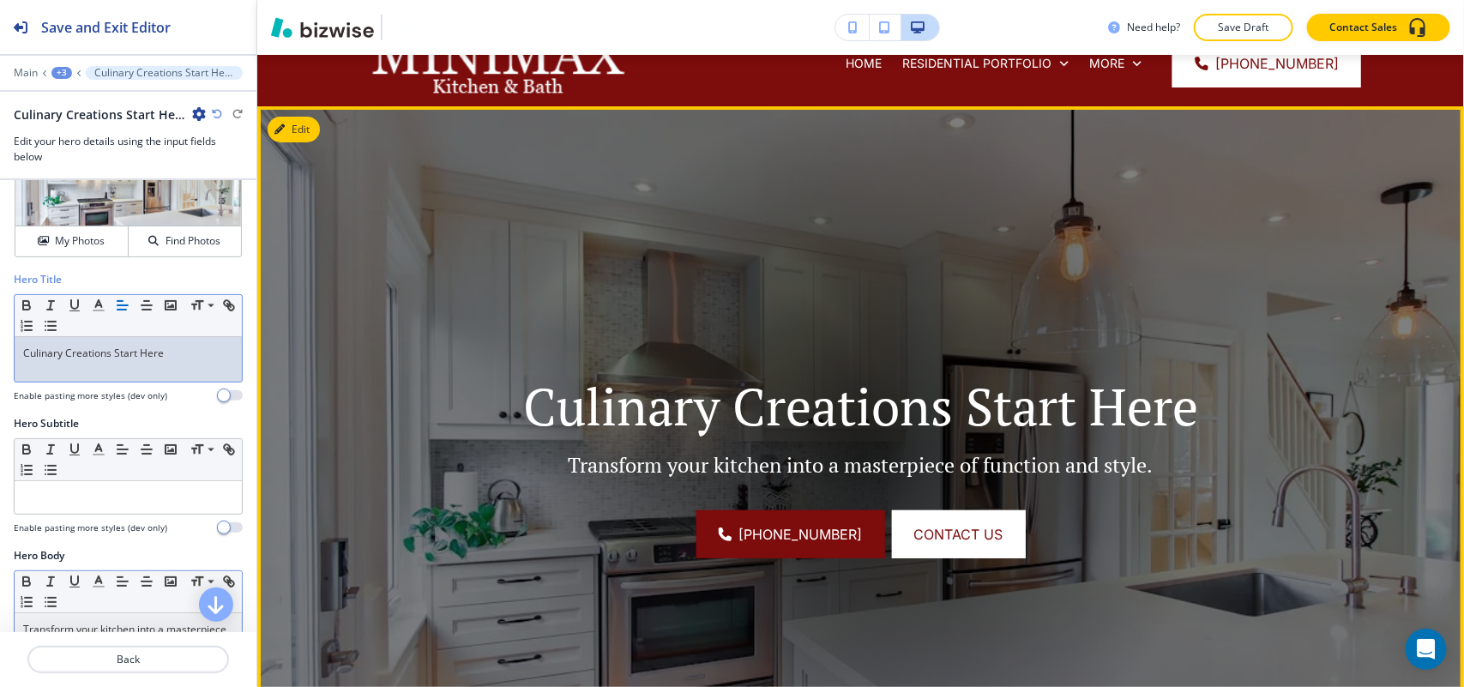
scroll to position [0, 0]
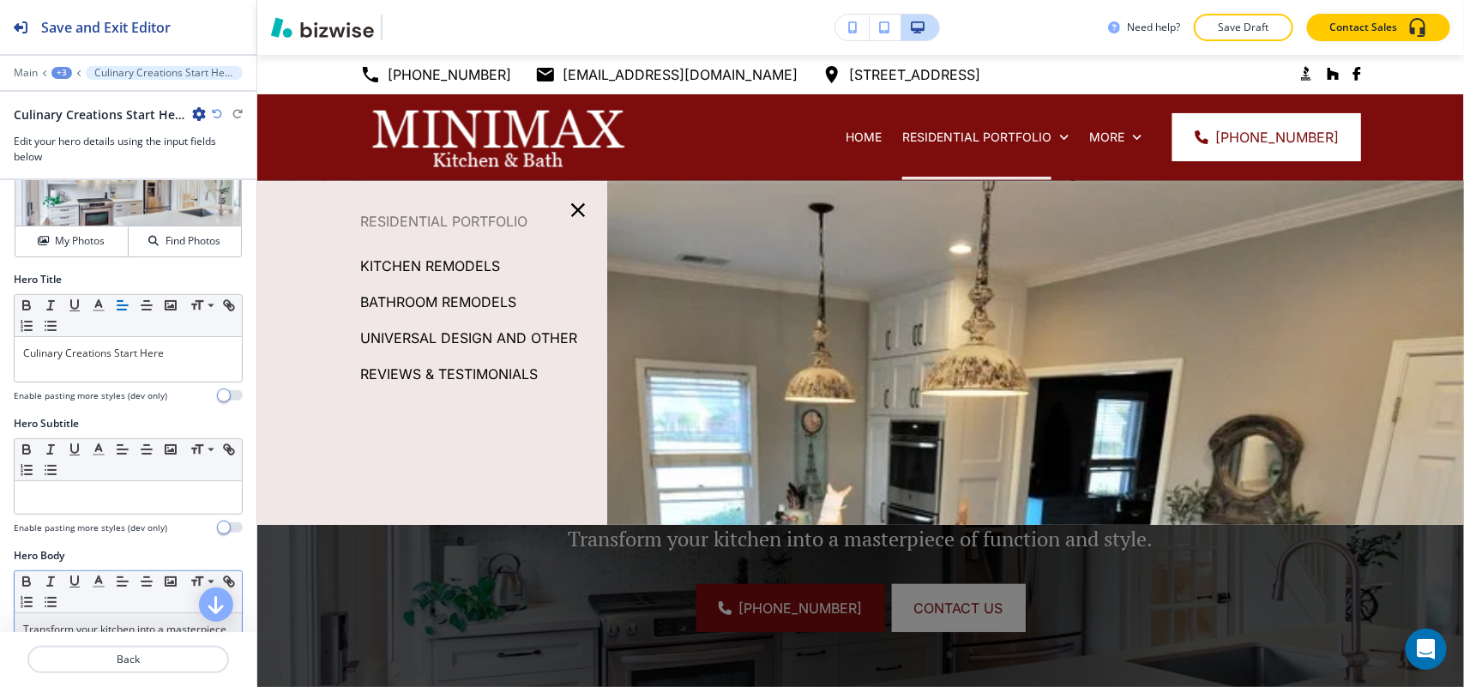
click at [467, 301] on p "BATHROOM REMODELS" at bounding box center [438, 302] width 156 height 26
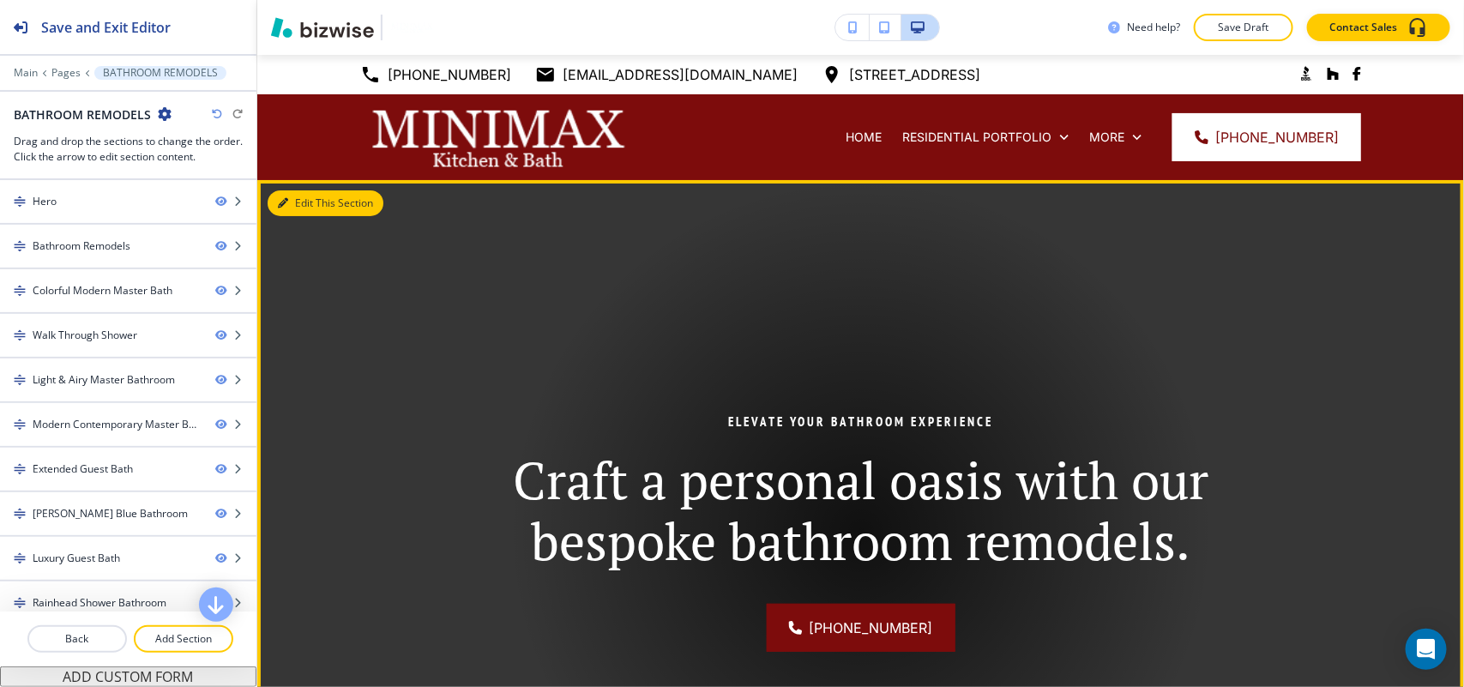
click at [303, 199] on button "Edit This Section" at bounding box center [326, 203] width 116 height 26
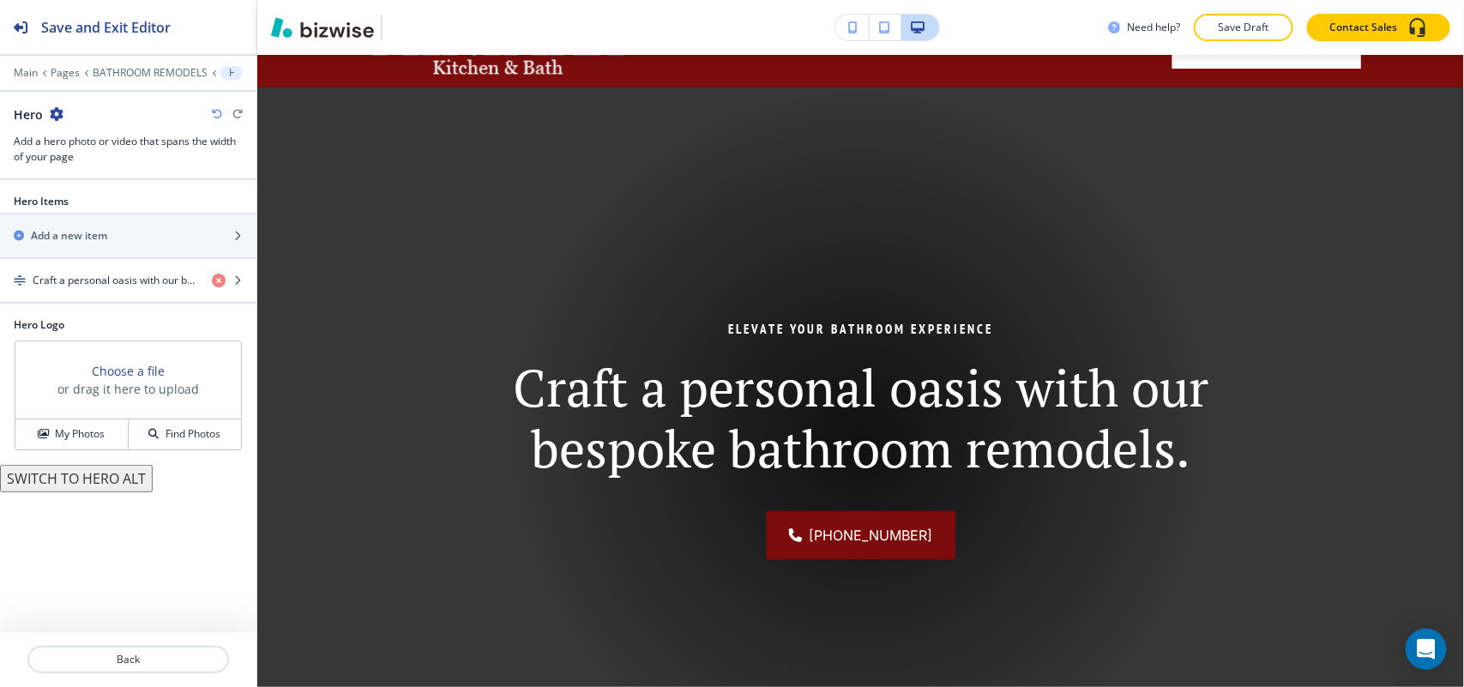
scroll to position [125, 0]
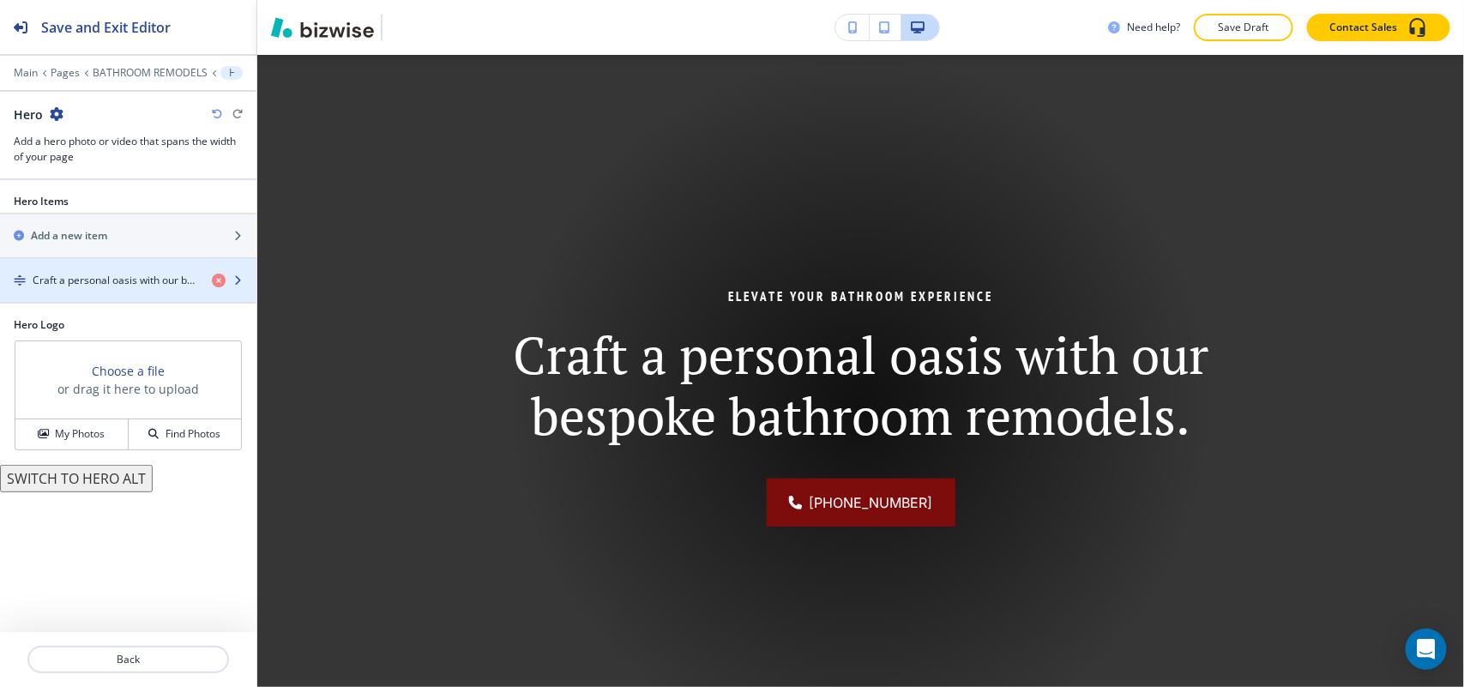
click at [131, 293] on div "button" at bounding box center [128, 295] width 256 height 14
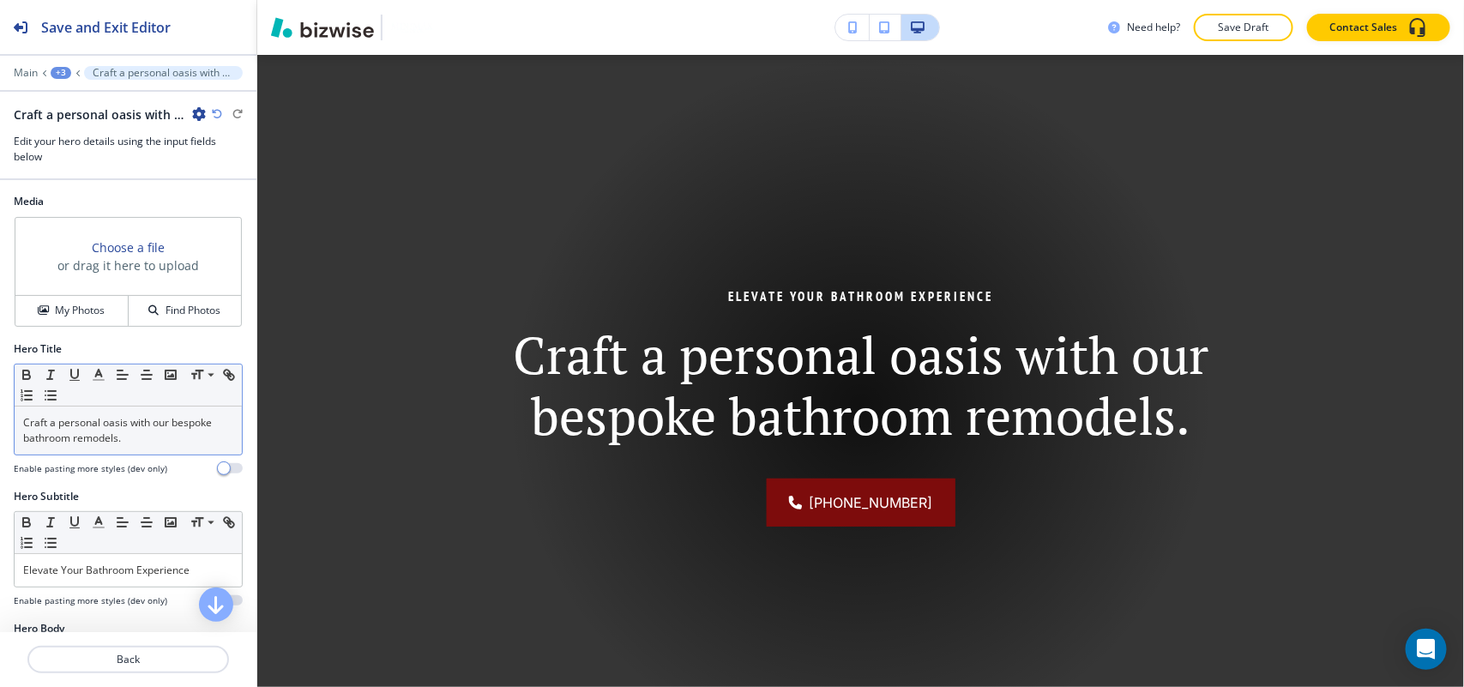
click at [95, 422] on p "Craft a personal oasis with our bespoke bathroom remodels." at bounding box center [128, 430] width 210 height 31
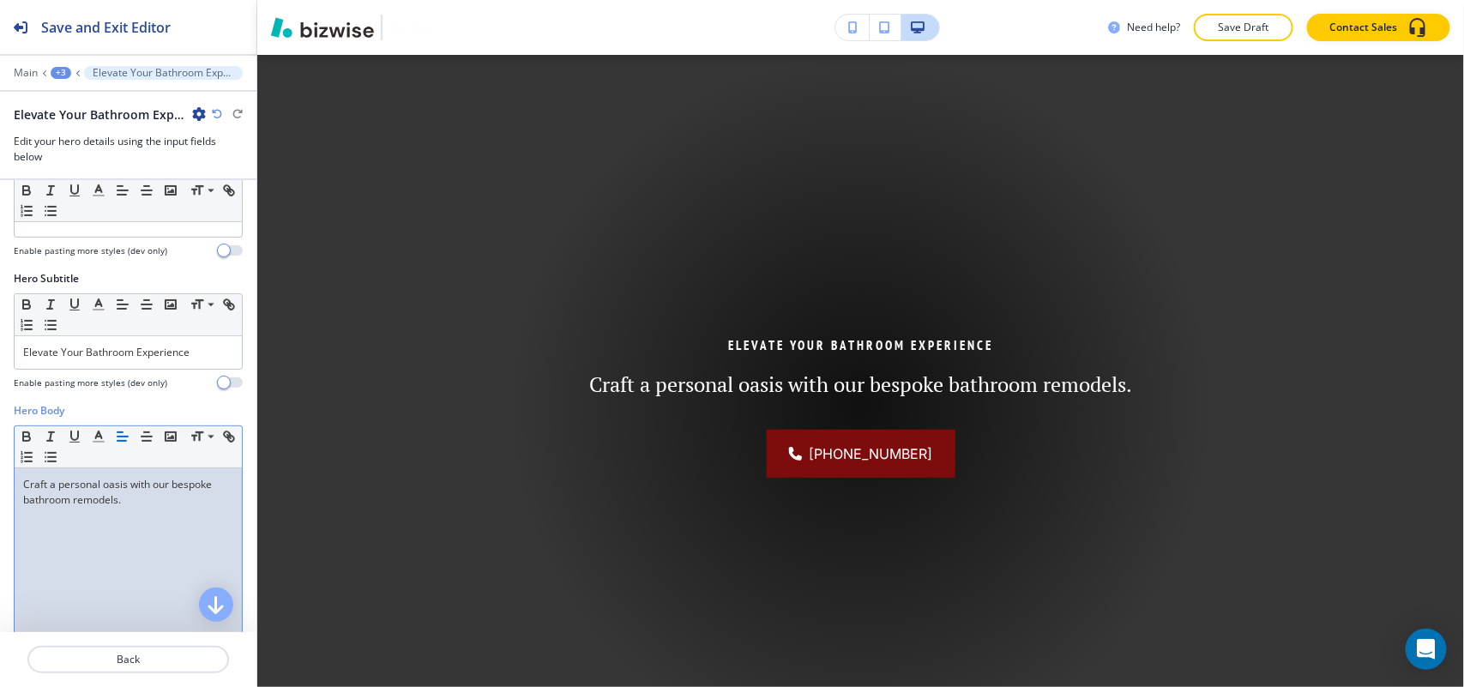
scroll to position [107, 0]
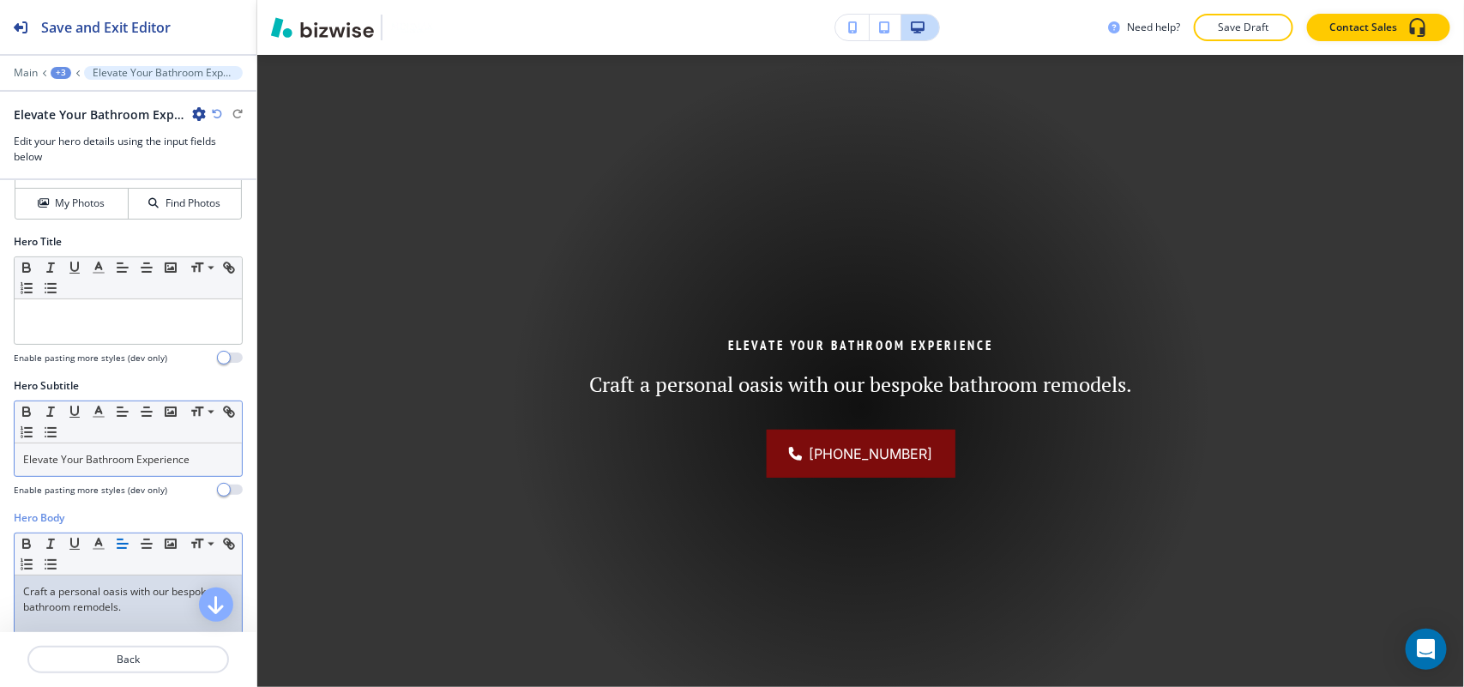
click at [124, 460] on p "Elevate Your Bathroom Experience" at bounding box center [128, 459] width 210 height 15
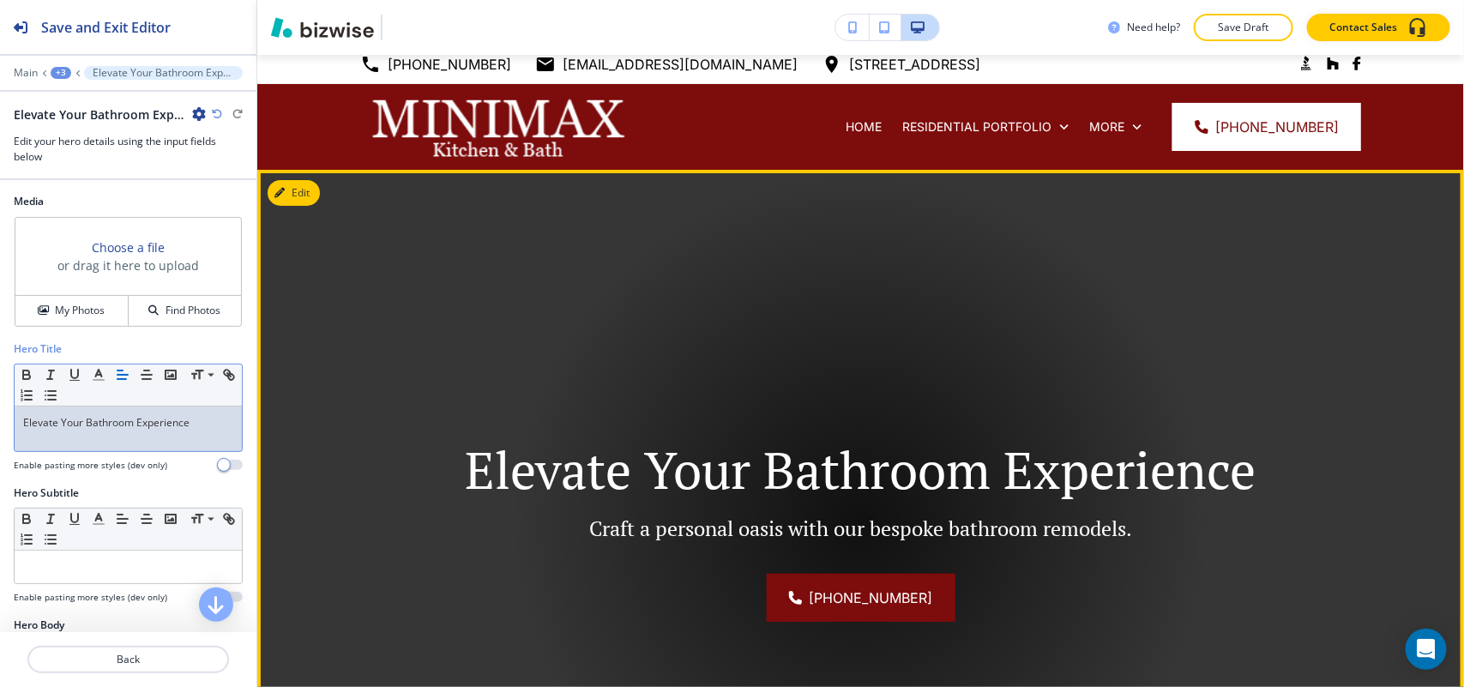
scroll to position [0, 0]
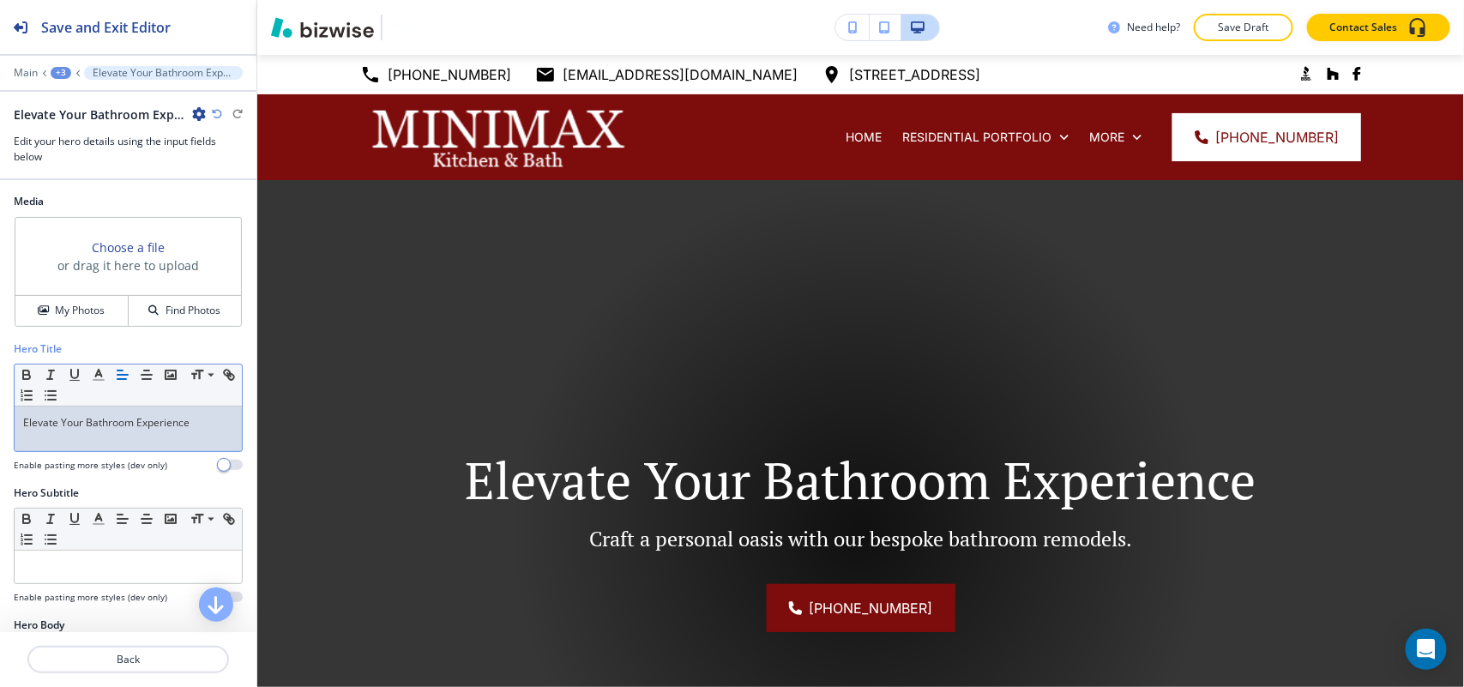
click at [56, 71] on div "+3" at bounding box center [61, 73] width 21 height 12
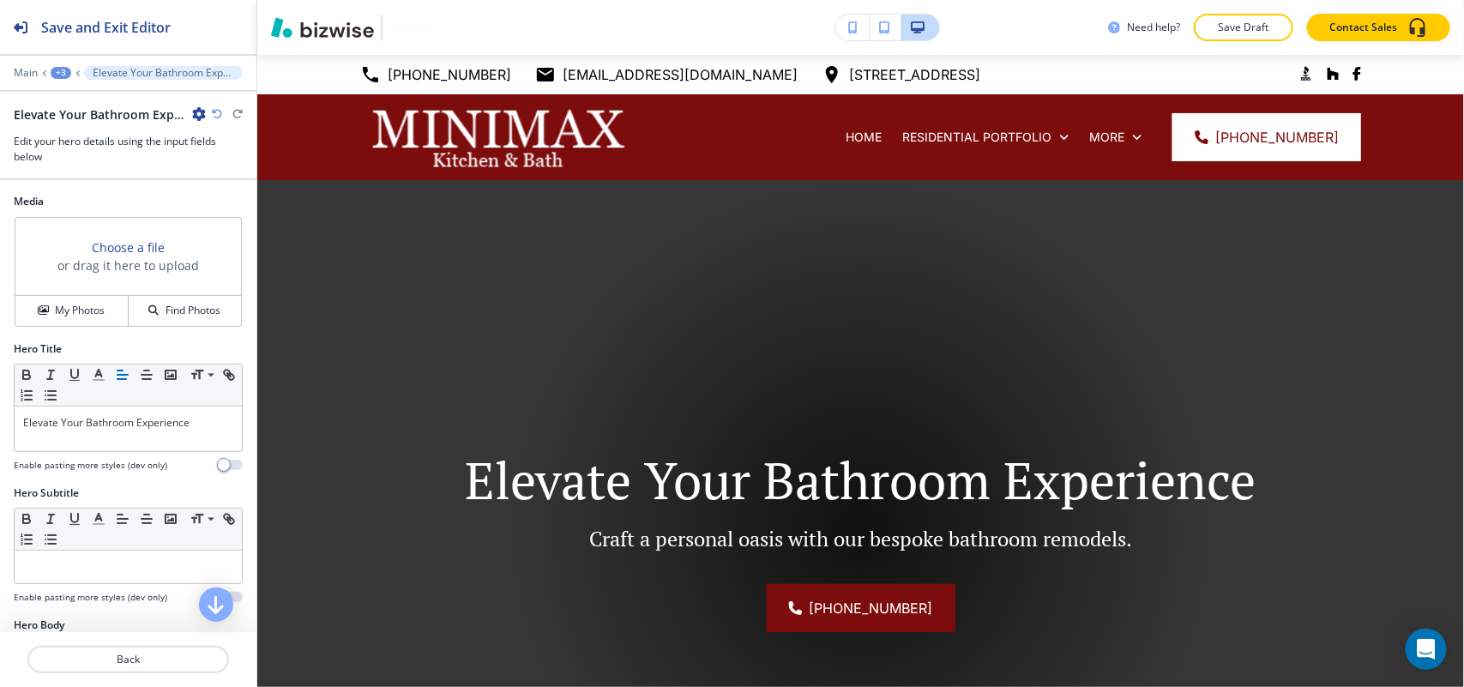
click at [56, 71] on div "+3" at bounding box center [61, 73] width 21 height 12
click at [69, 310] on h4 "My Photos" at bounding box center [80, 310] width 50 height 15
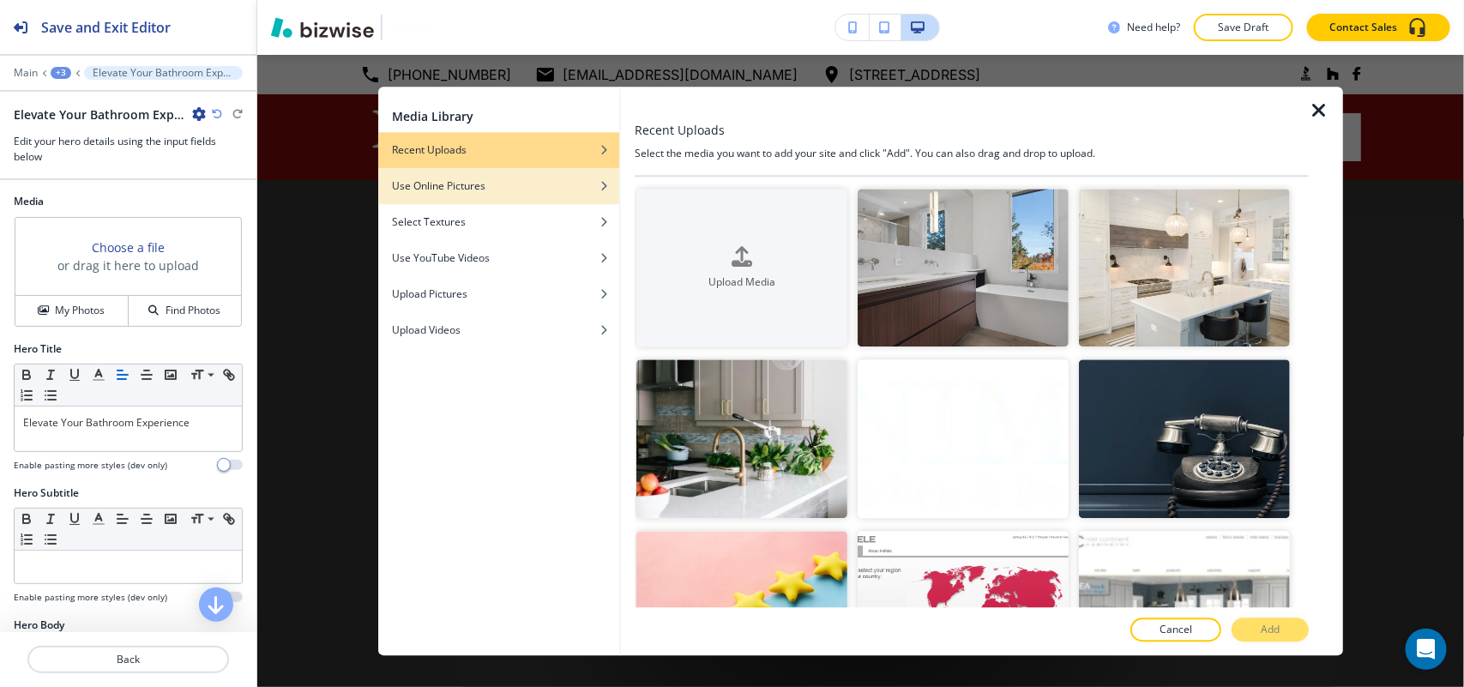
click at [455, 196] on div "button" at bounding box center [498, 199] width 241 height 10
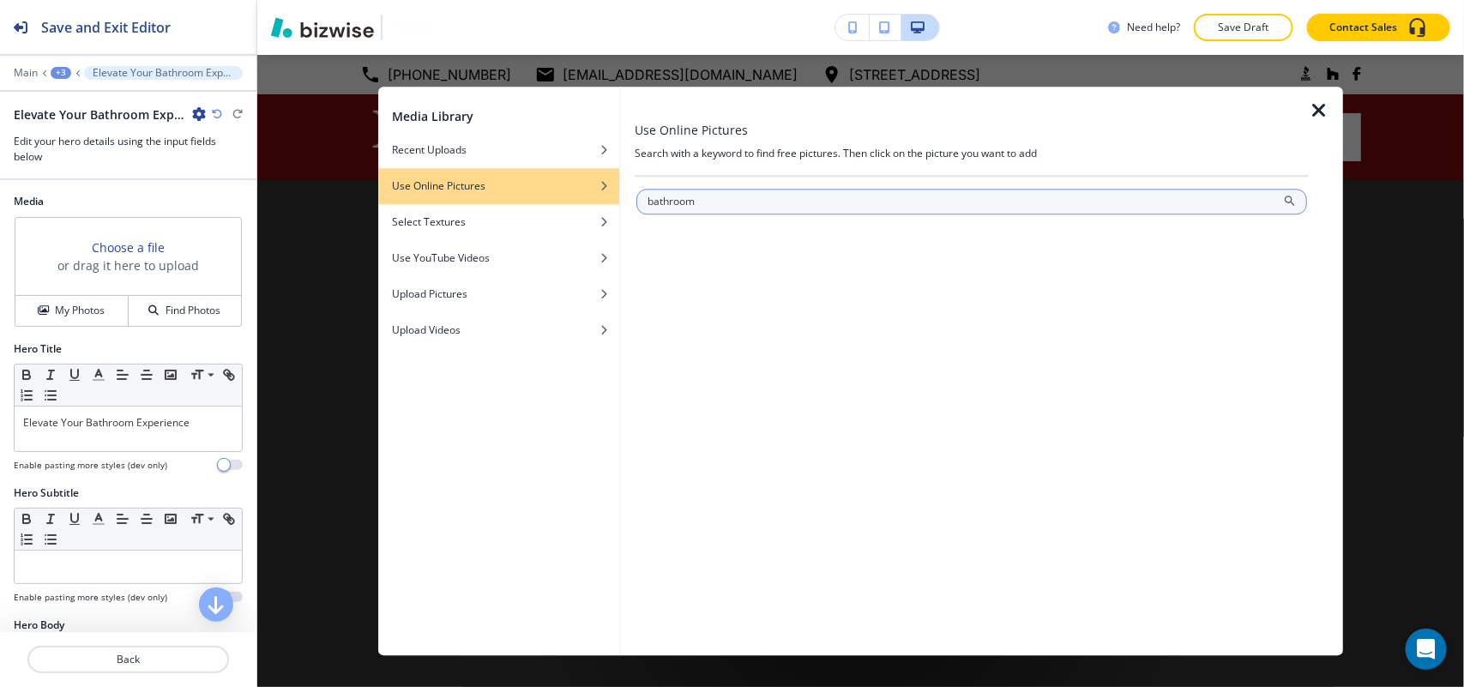
type input "bathroom"
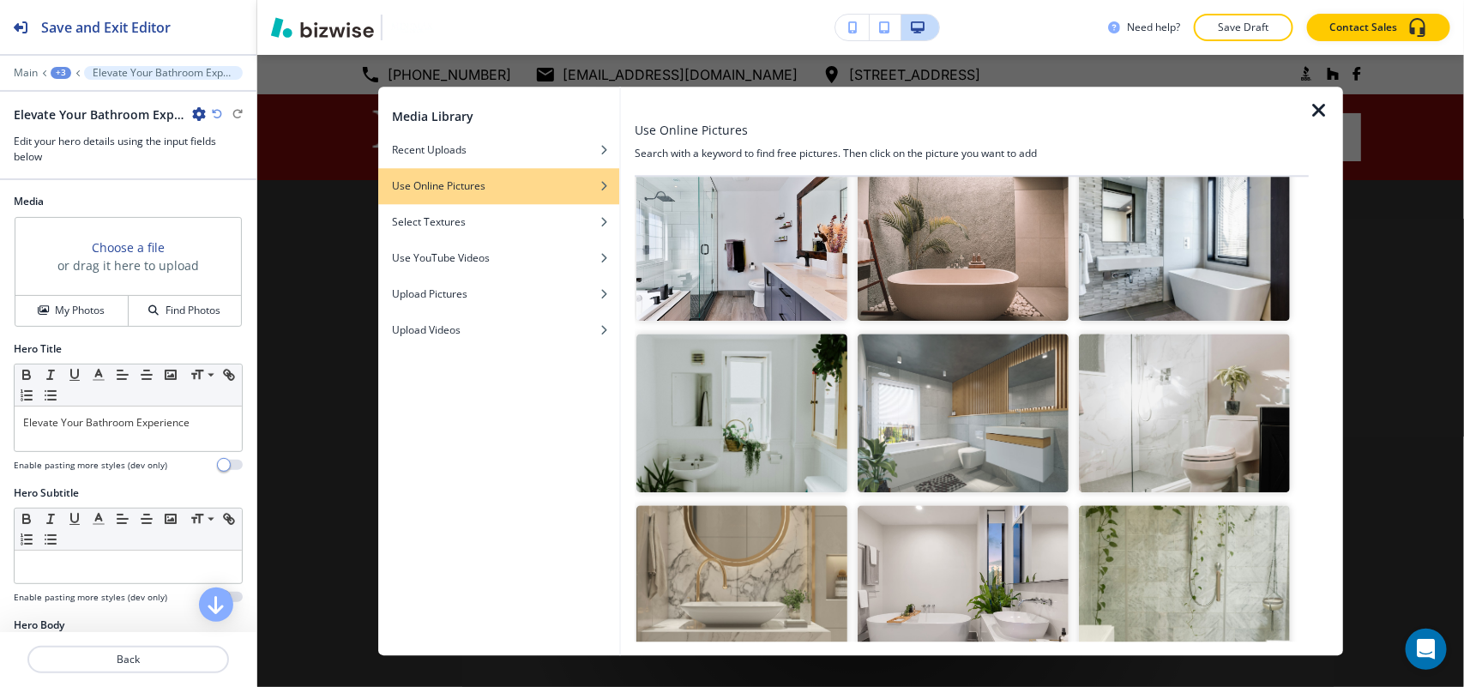
scroll to position [48, 0]
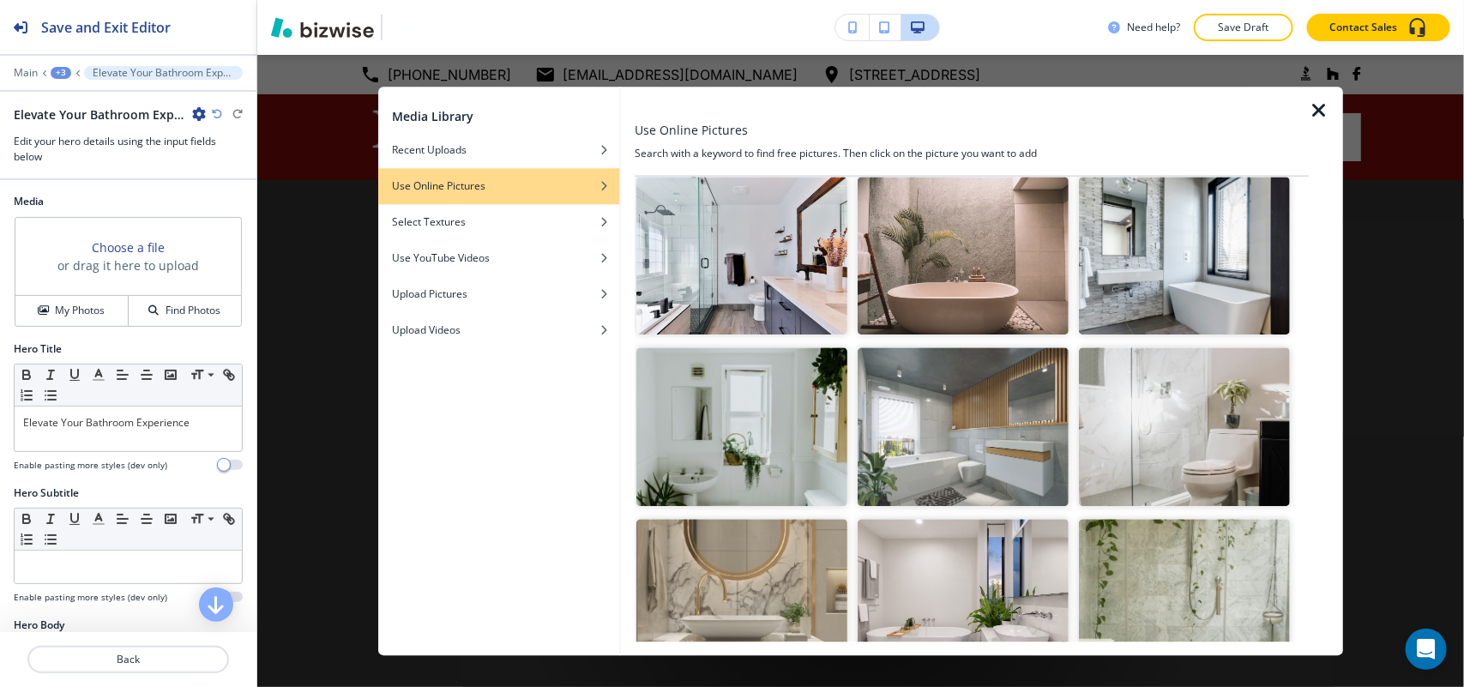
click at [958, 264] on img "button" at bounding box center [963, 256] width 211 height 159
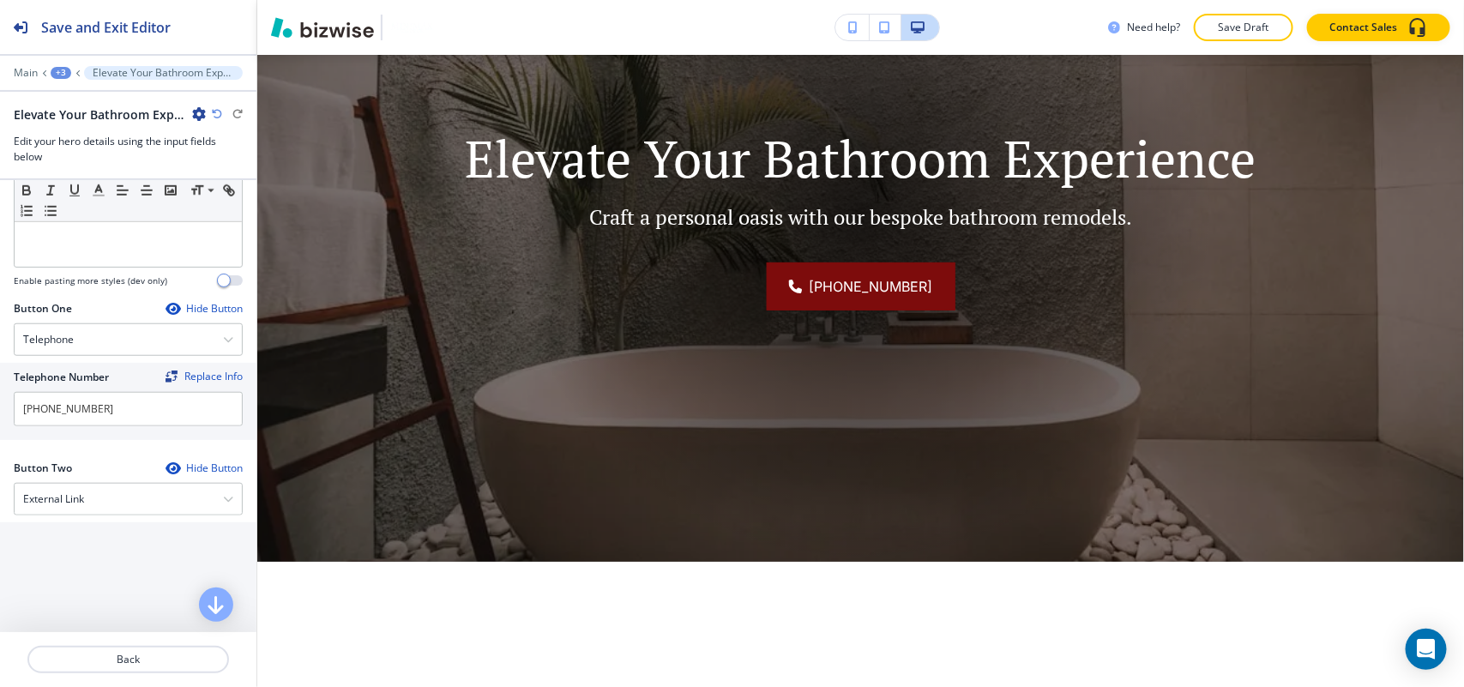
scroll to position [643, 0]
click at [79, 502] on h4 "External Link" at bounding box center [53, 494] width 61 height 15
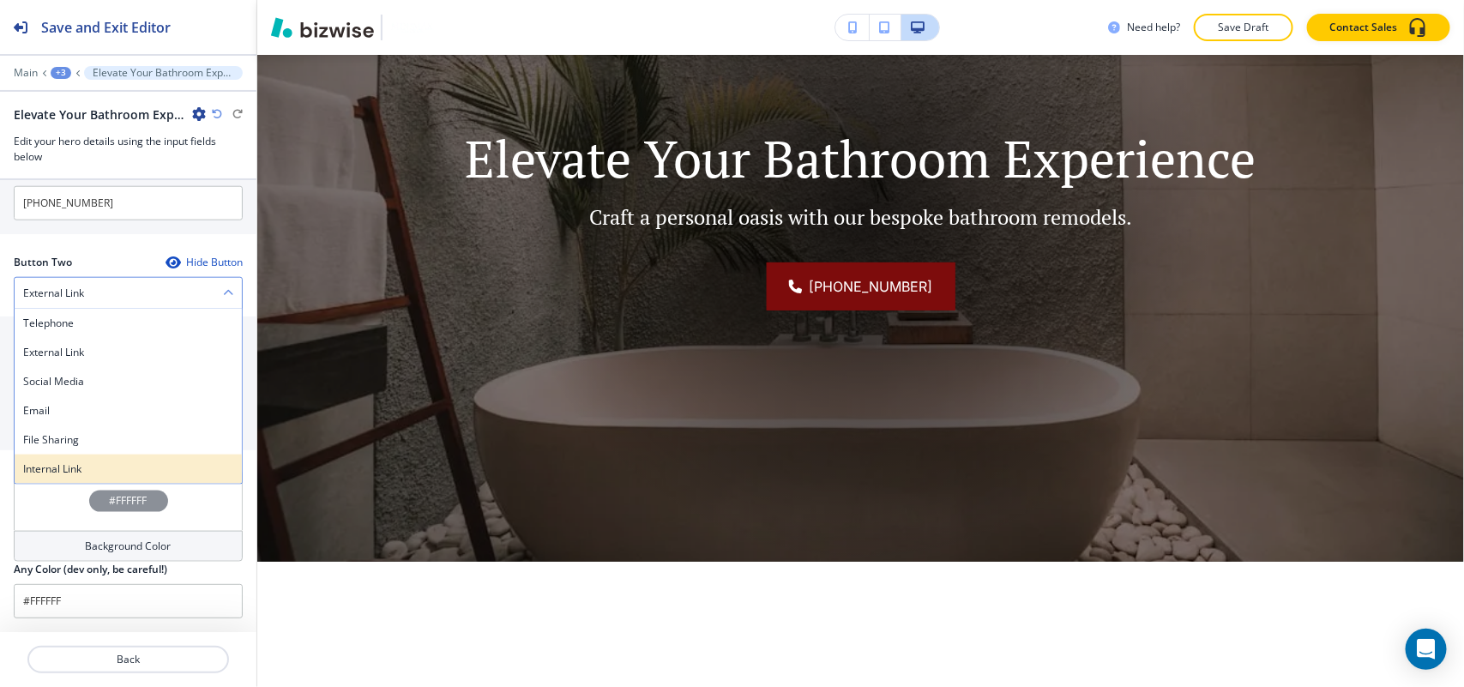
click at [91, 464] on h4 "Internal Link" at bounding box center [128, 468] width 210 height 15
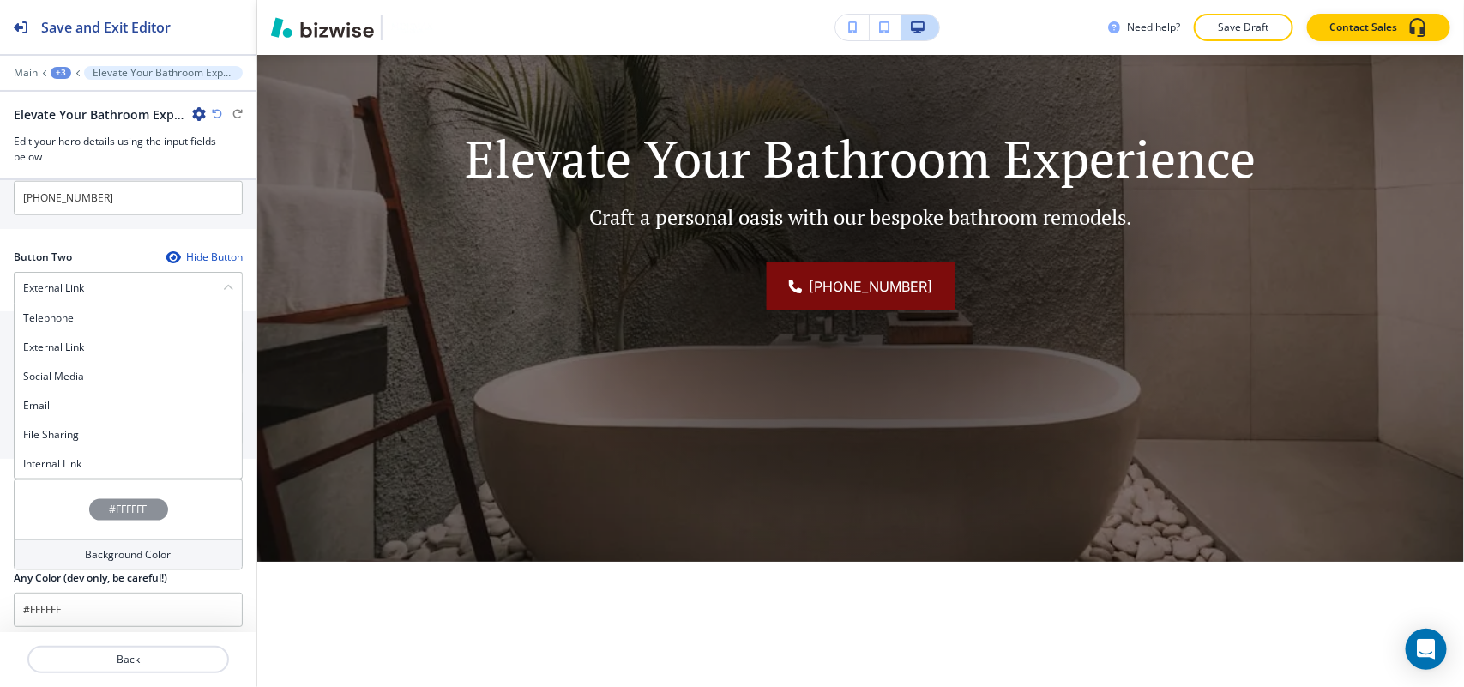
scroll to position [847, 0]
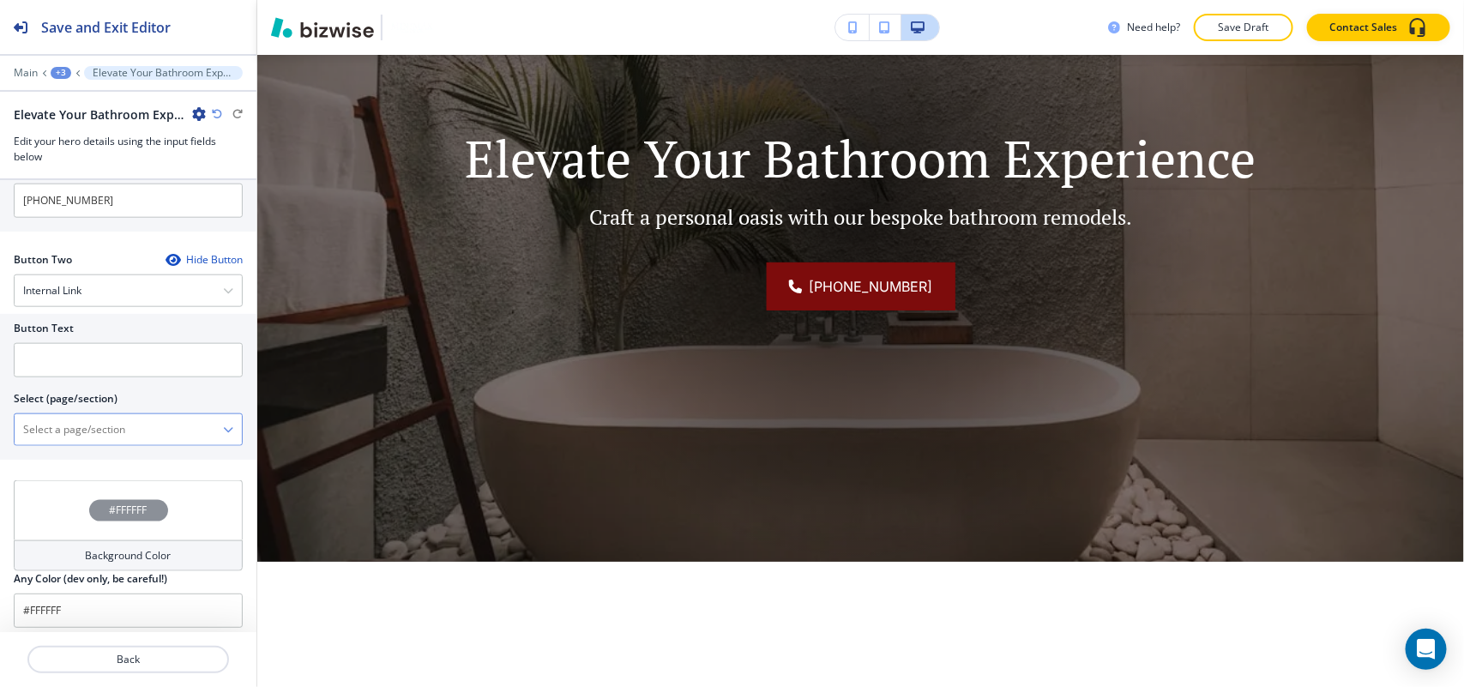
click at [111, 429] on \(page\/section\) "Manual Input" at bounding box center [119, 429] width 208 height 29
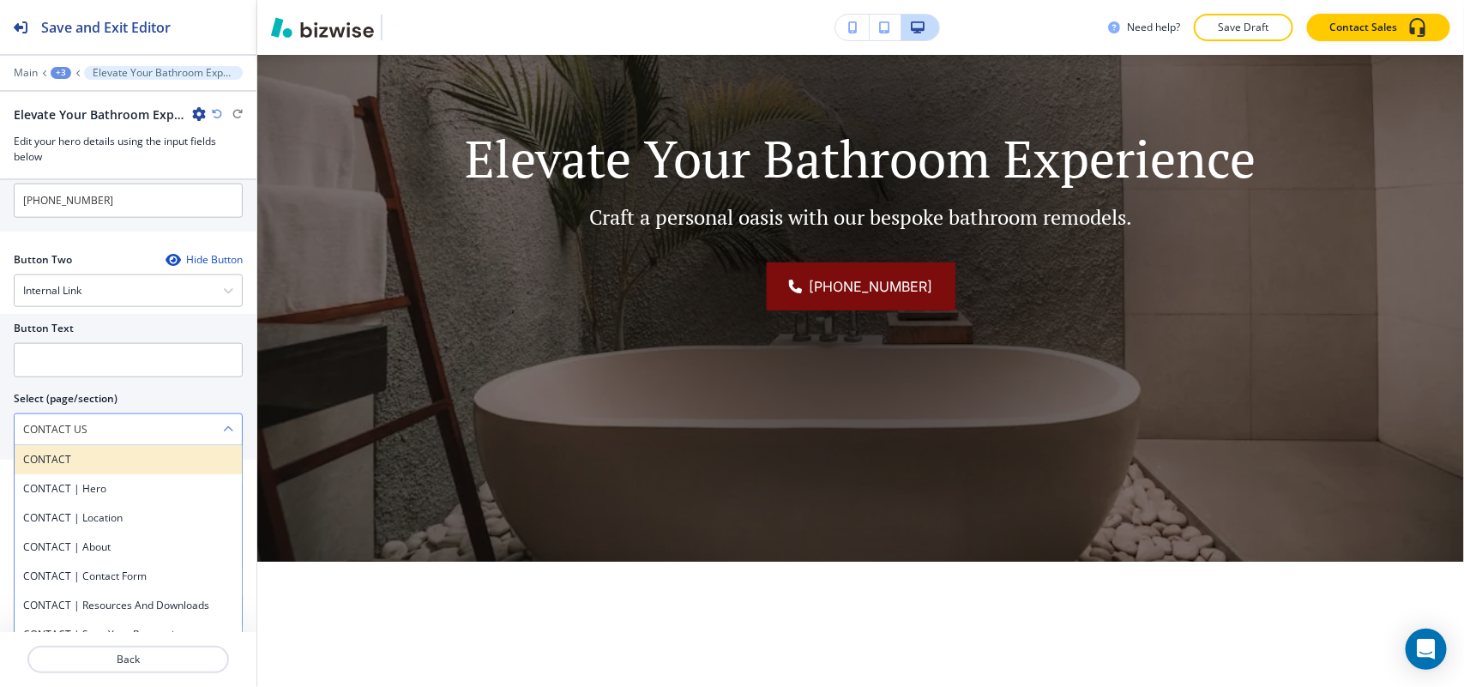
drag, startPoint x: 87, startPoint y: 470, endPoint x: 105, endPoint y: 403, distance: 69.5
click at [87, 467] on h4 "CONTACT" at bounding box center [128, 459] width 210 height 15
type \(page\/section\) "CONTACT"
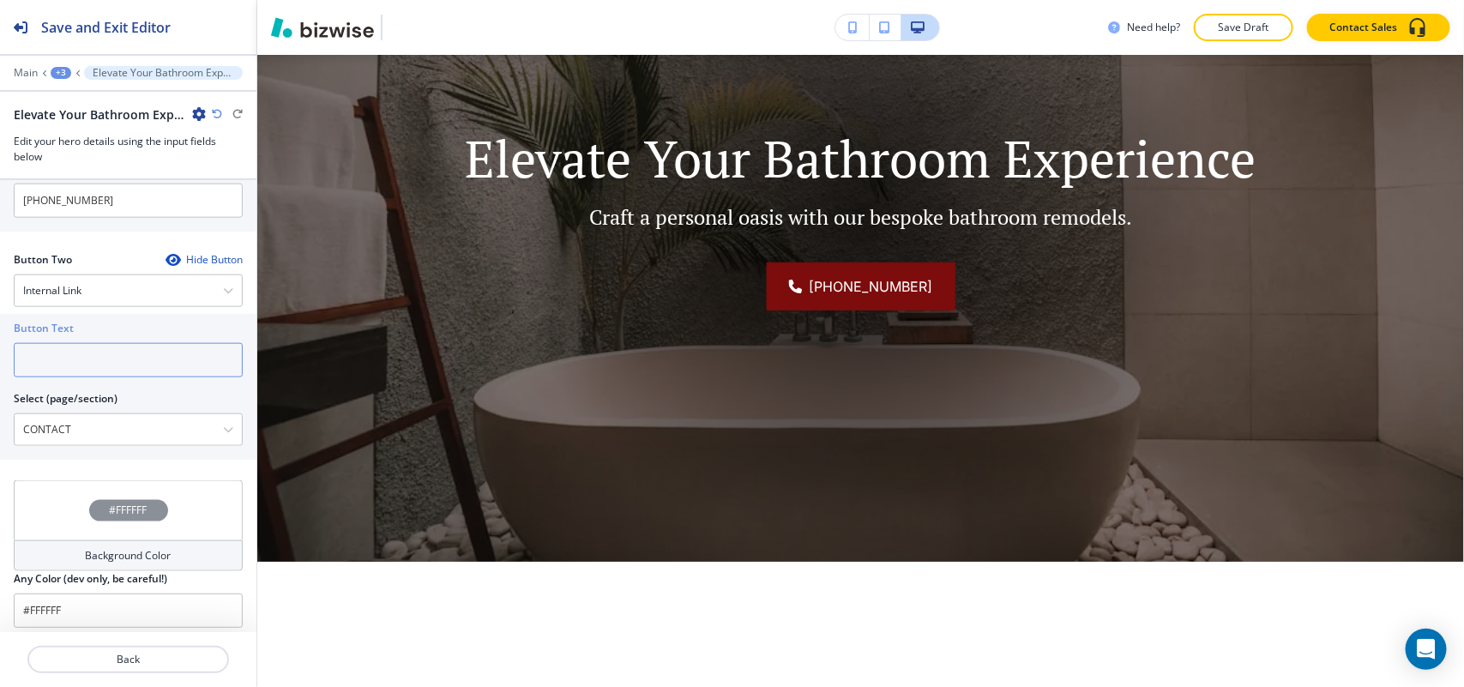
click at [112, 377] on input "text" at bounding box center [128, 360] width 229 height 34
paste input "CONTACT US"
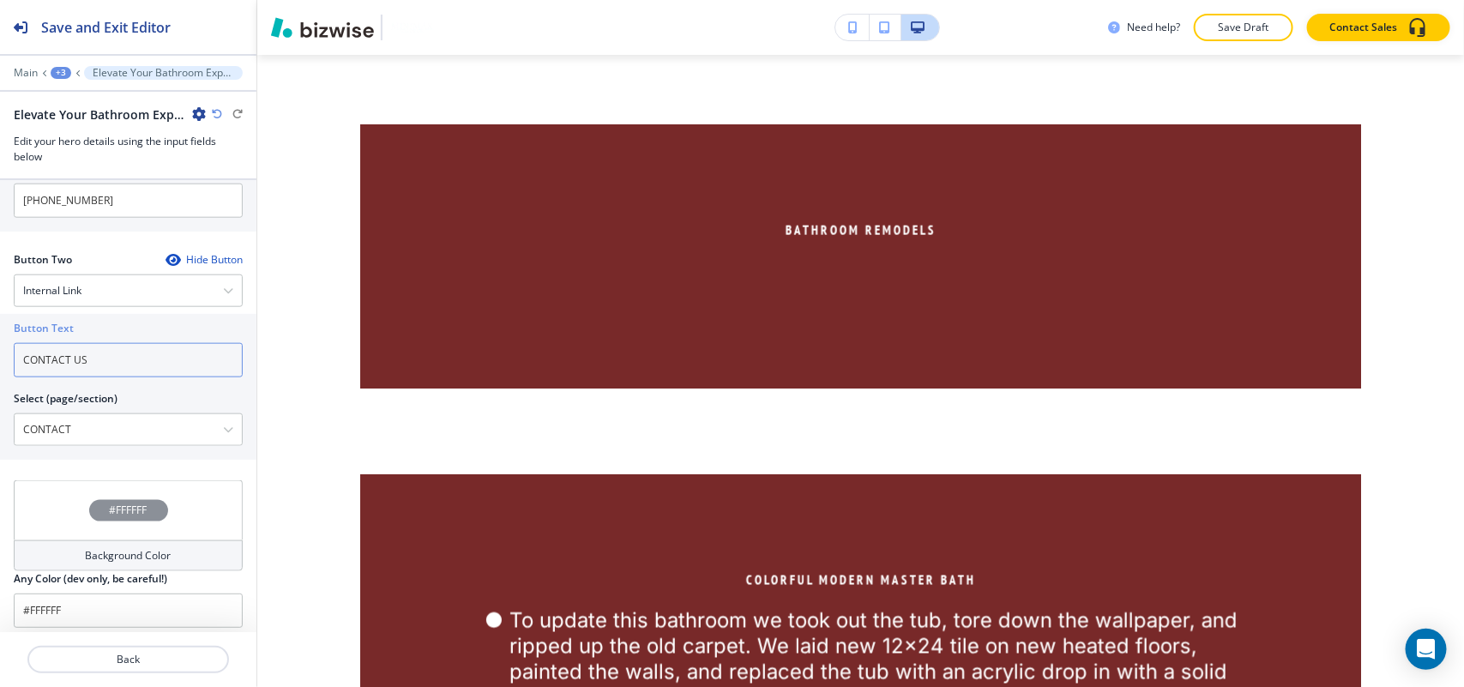
scroll to position [624, 0]
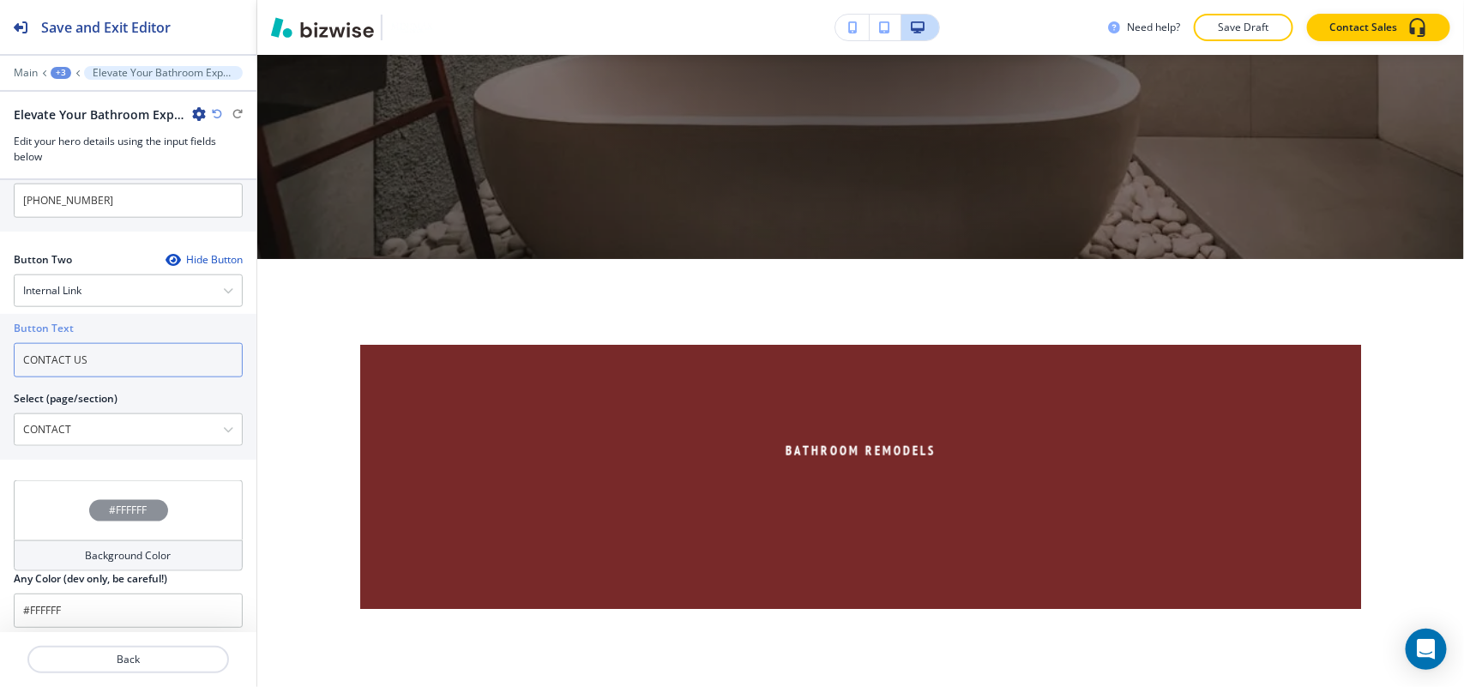
type input "CONTACT US"
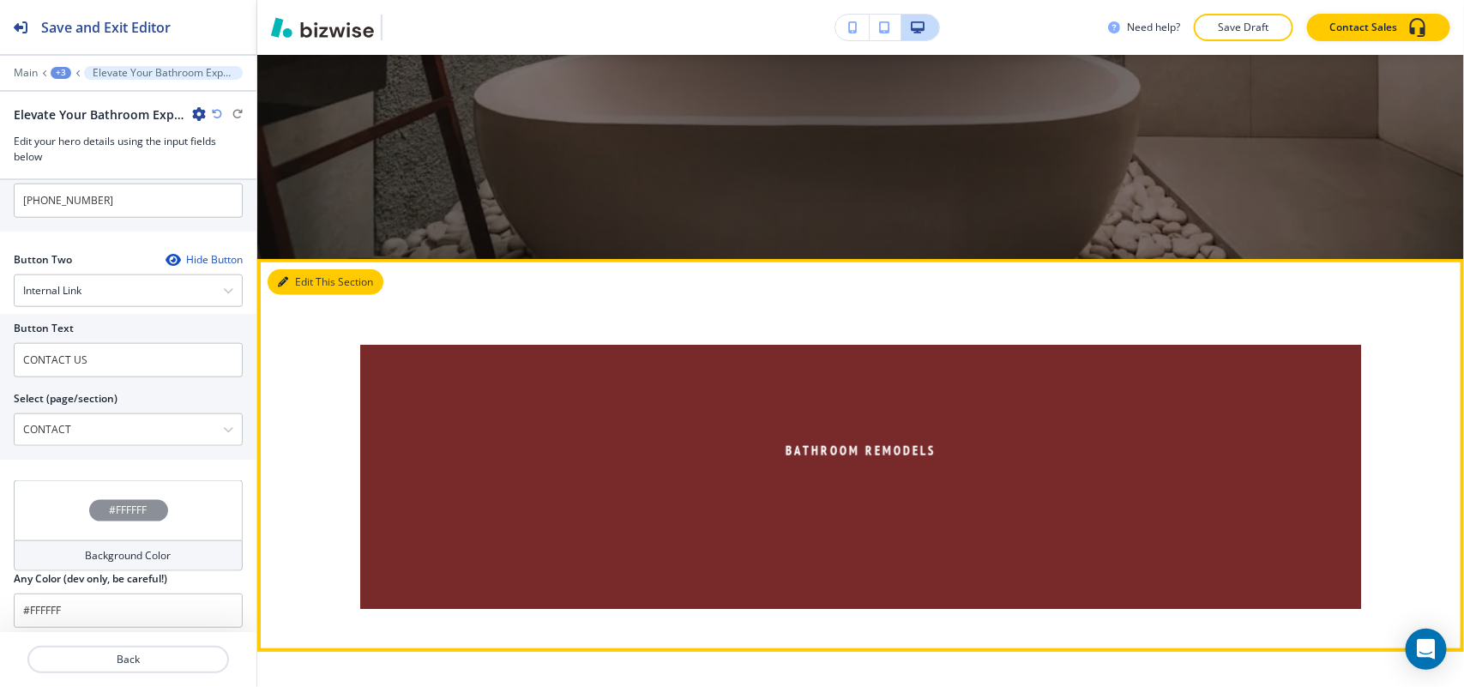
click at [298, 280] on button "Edit This Section" at bounding box center [326, 282] width 116 height 26
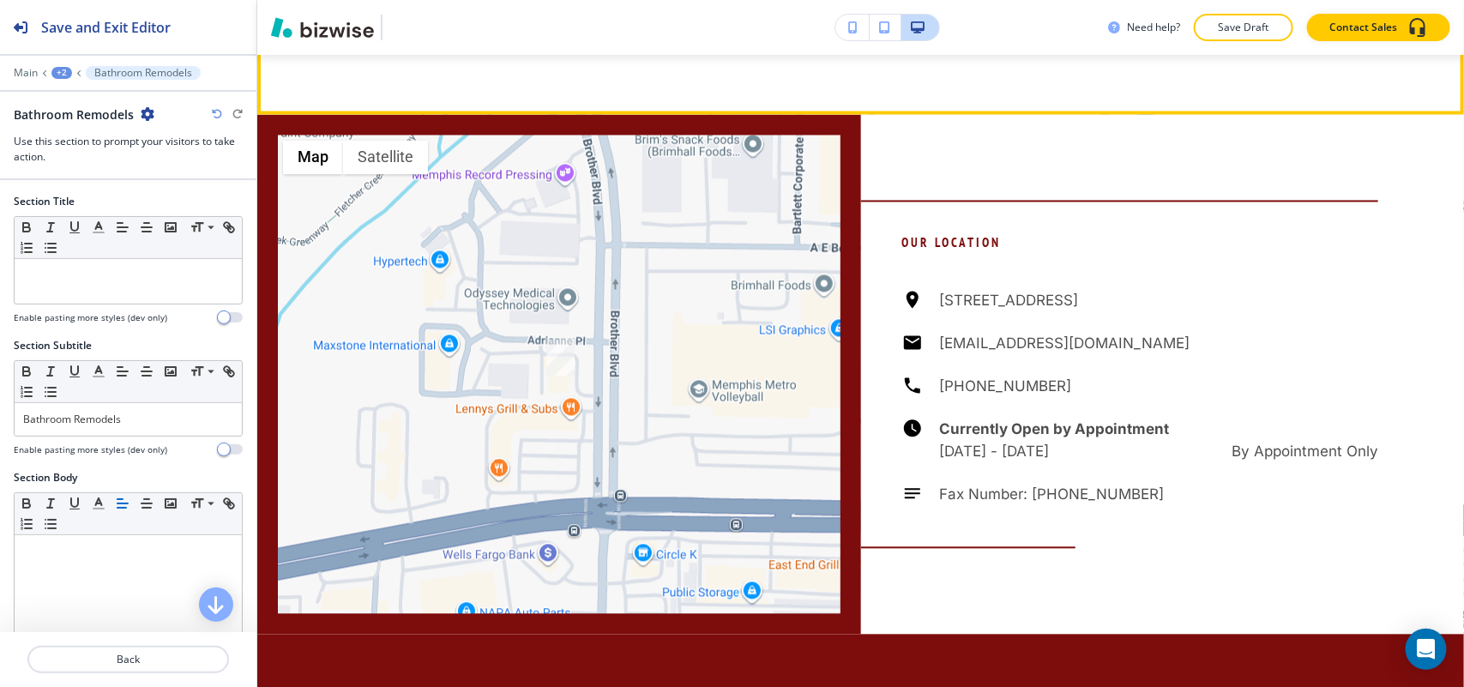
scroll to position [7153, 0]
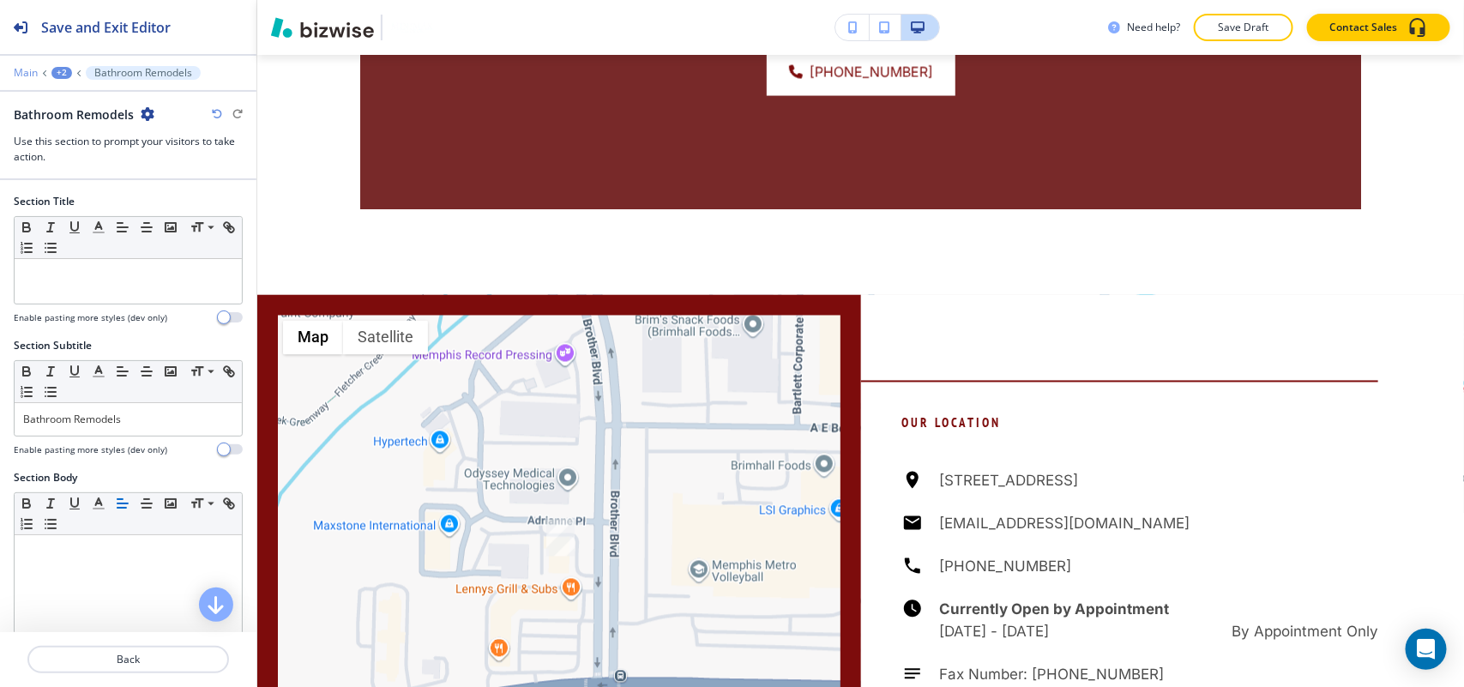
click at [31, 69] on p "Main" at bounding box center [26, 73] width 24 height 12
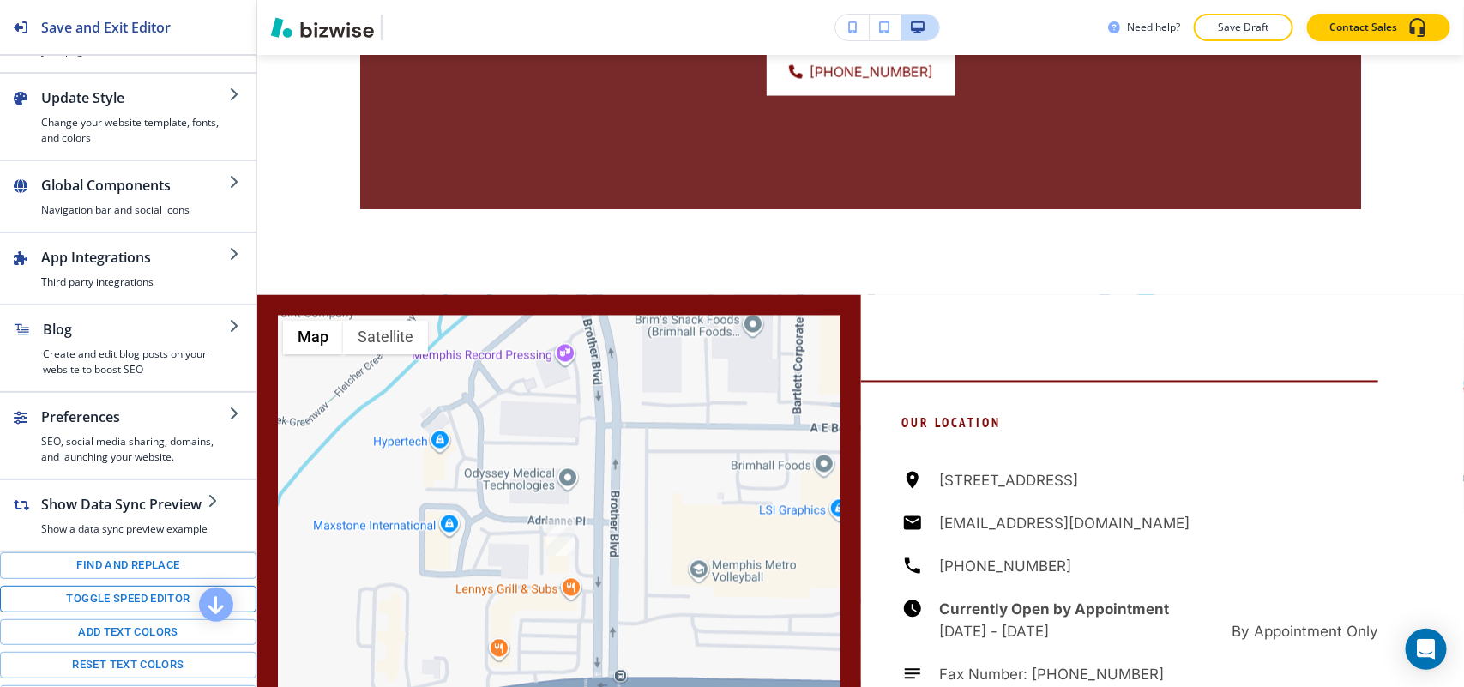
scroll to position [107, 0]
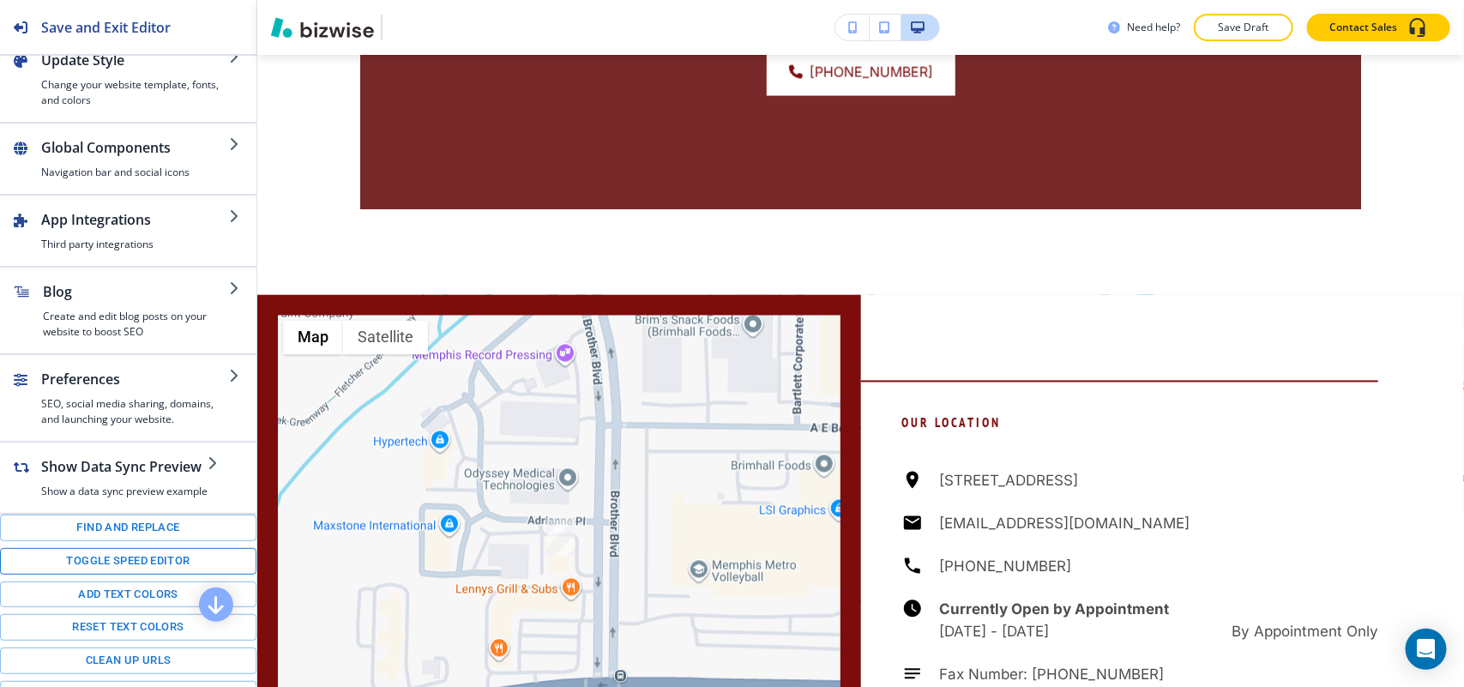
click at [117, 575] on button "Toggle speed editor" at bounding box center [128, 561] width 256 height 27
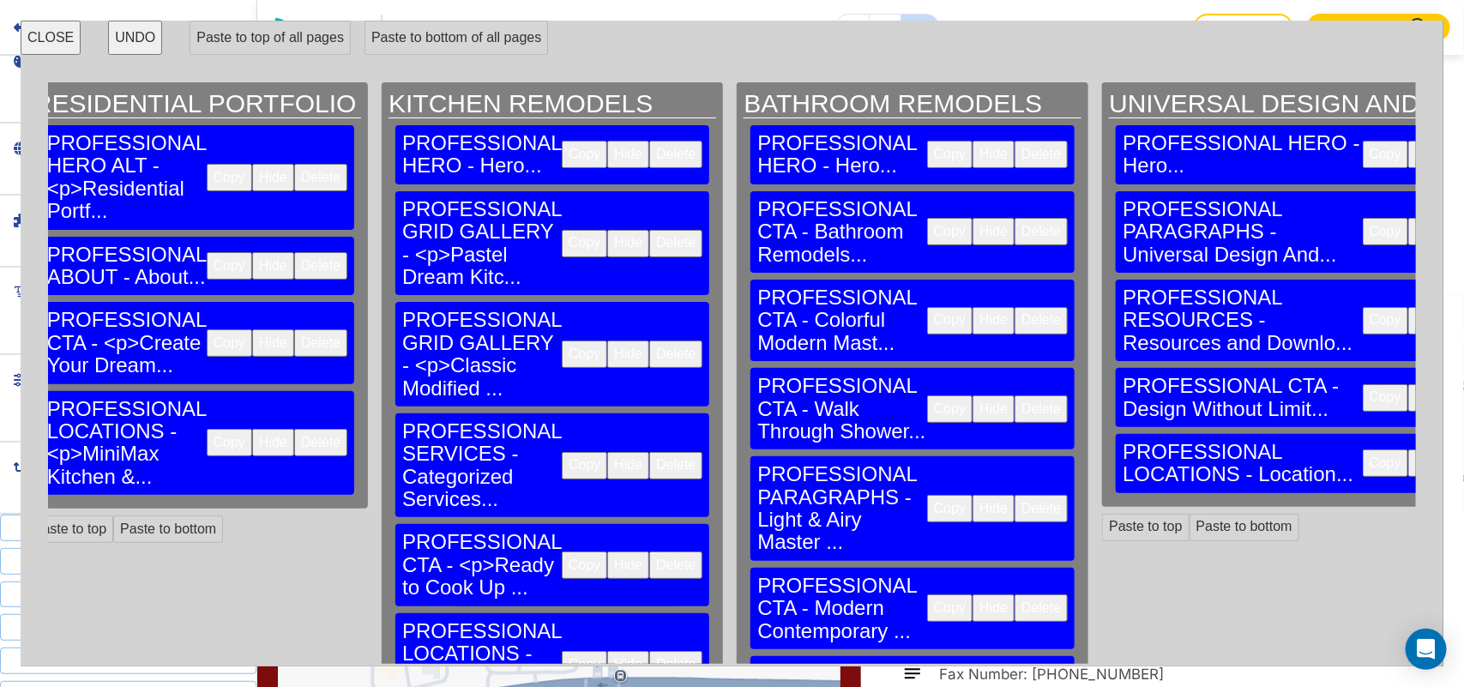
scroll to position [0, 866]
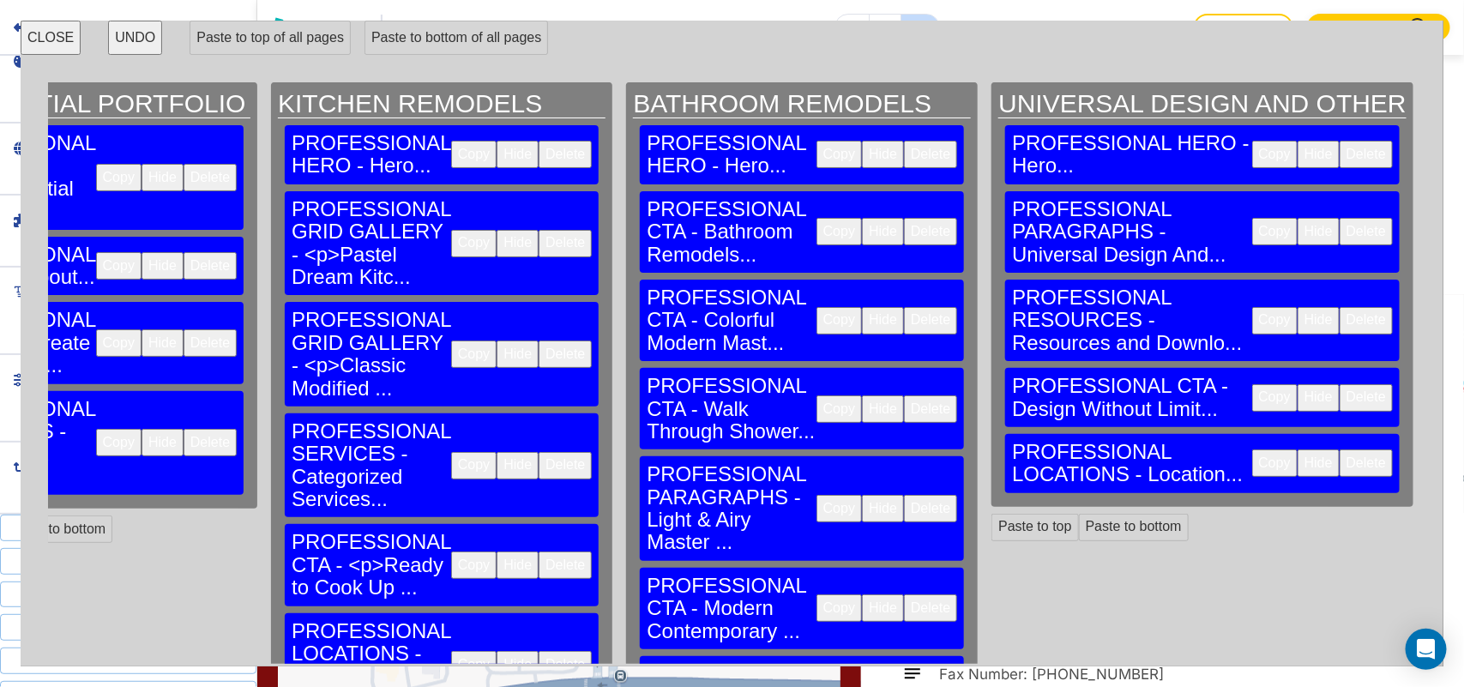
click at [904, 218] on button "Delete" at bounding box center [930, 231] width 53 height 27
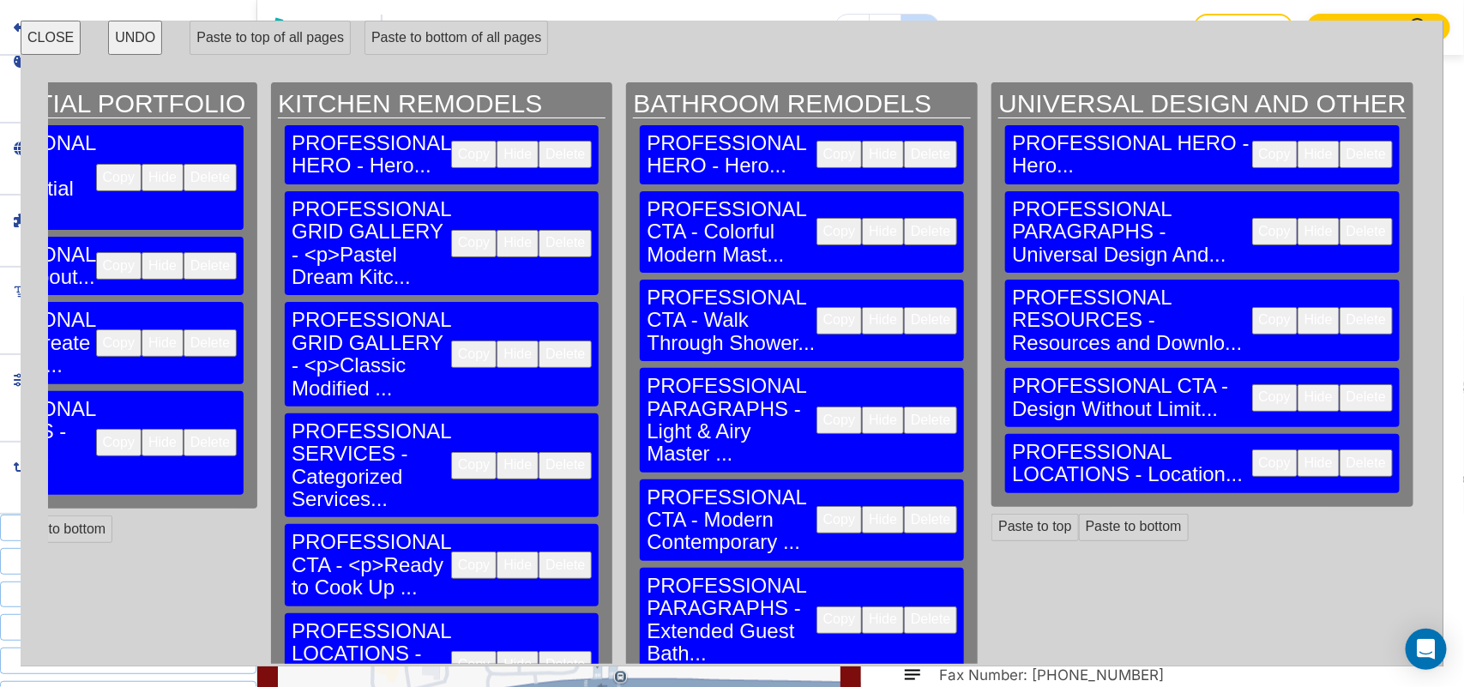
click at [904, 218] on button "Delete" at bounding box center [930, 231] width 53 height 27
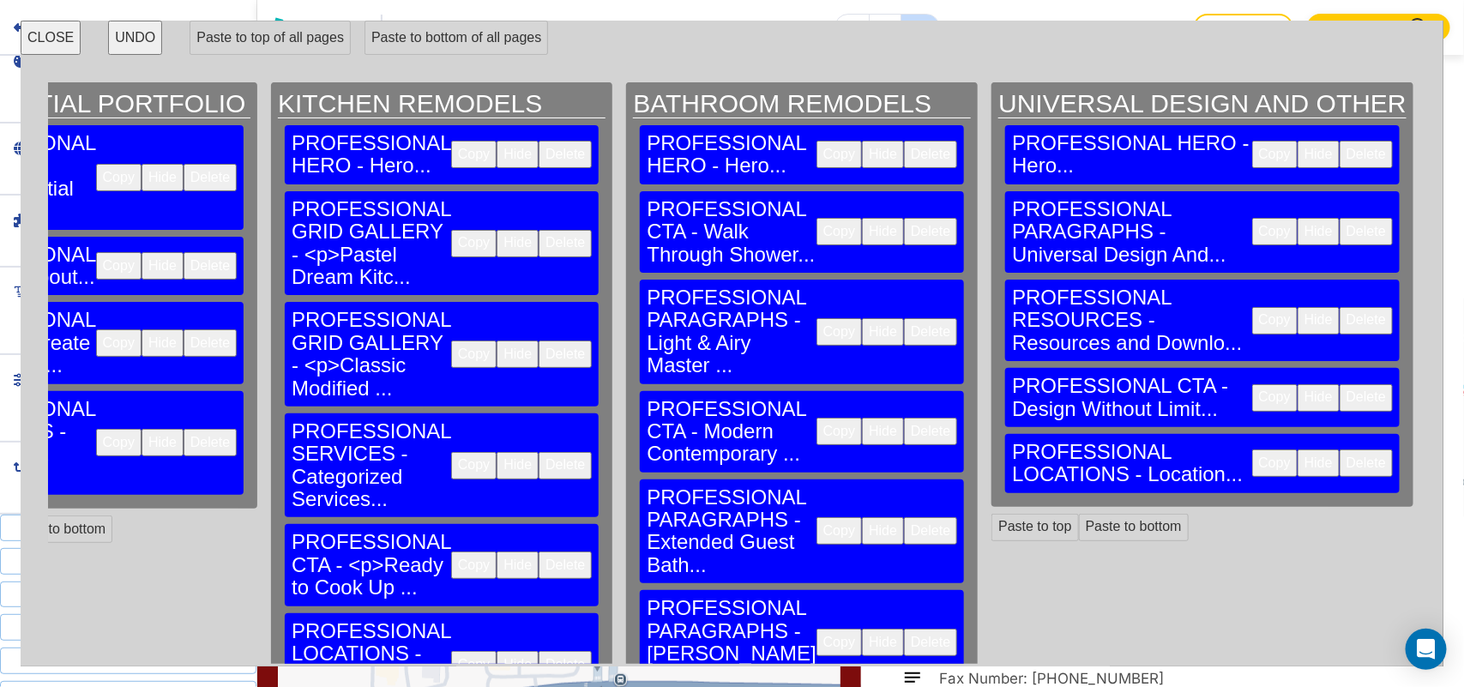
click at [904, 218] on button "Delete" at bounding box center [930, 231] width 53 height 27
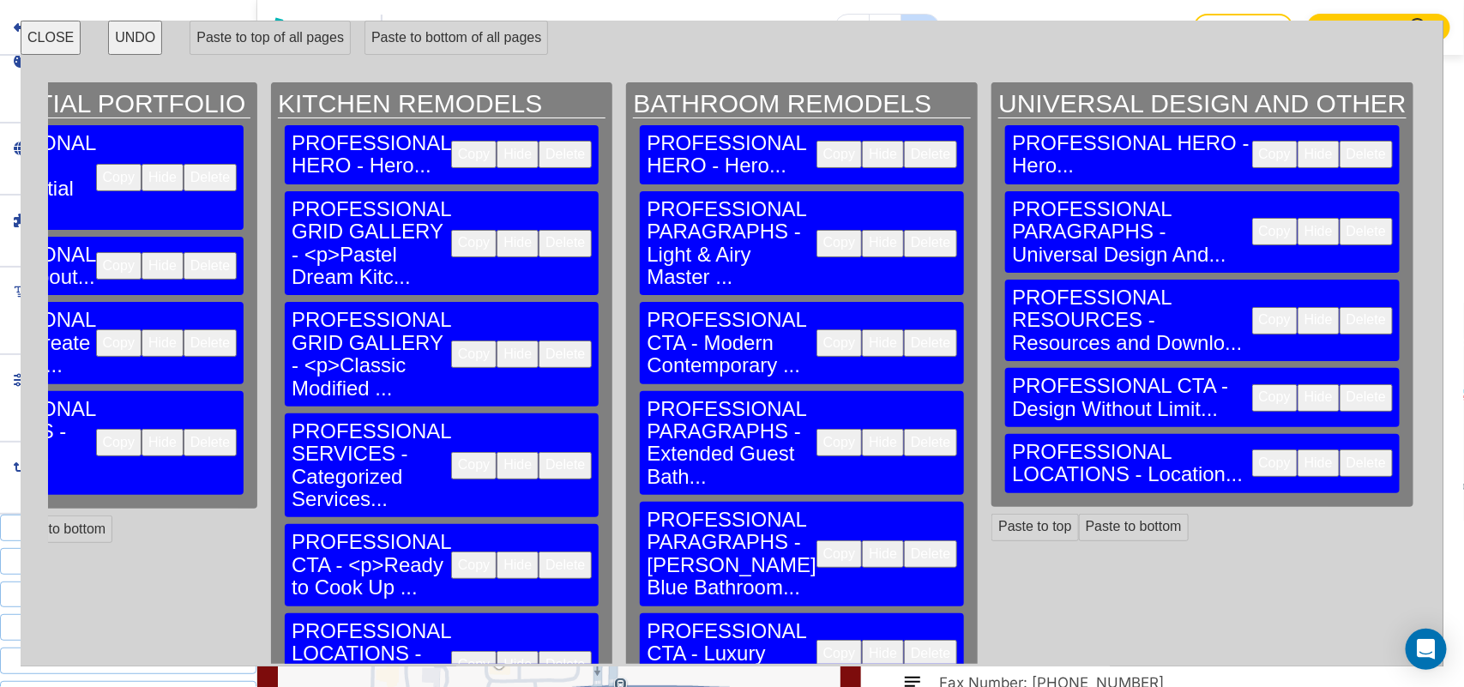
click at [904, 230] on button "Delete" at bounding box center [930, 243] width 53 height 27
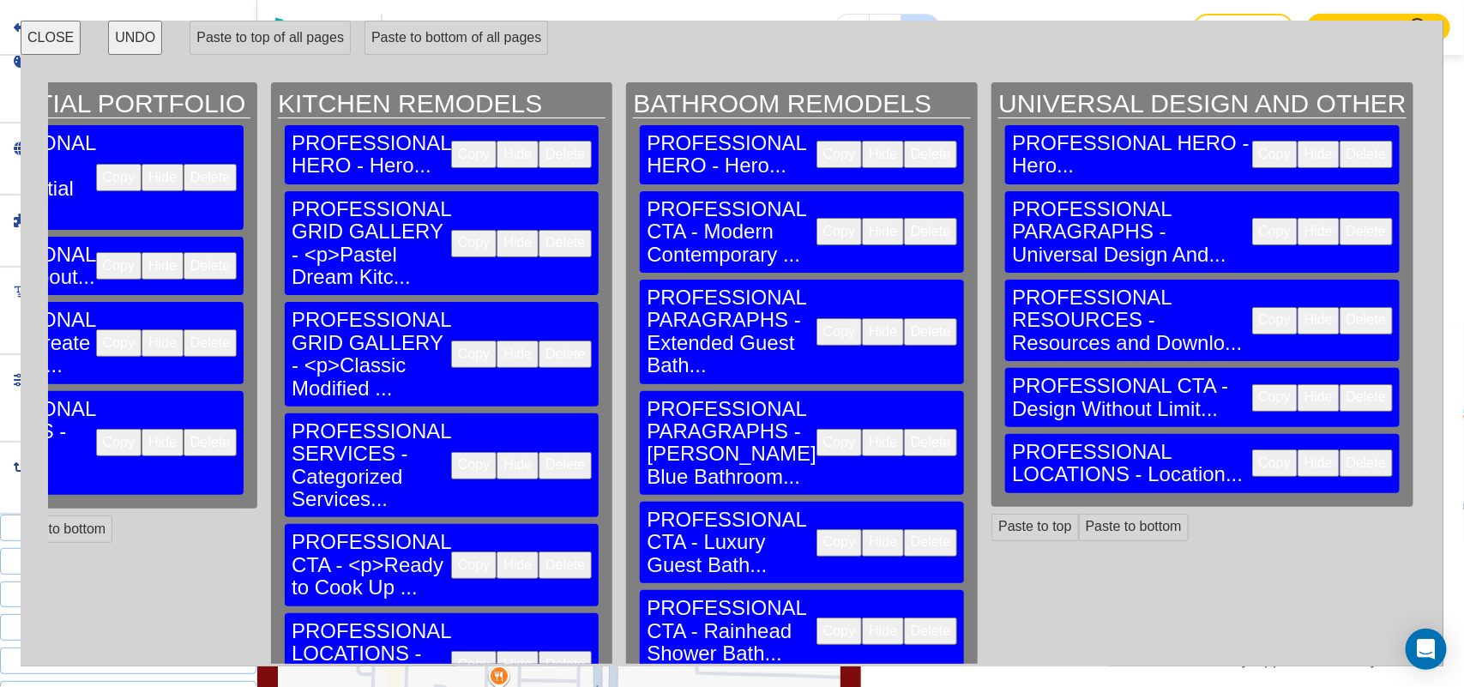
click at [904, 218] on button "Delete" at bounding box center [930, 231] width 53 height 27
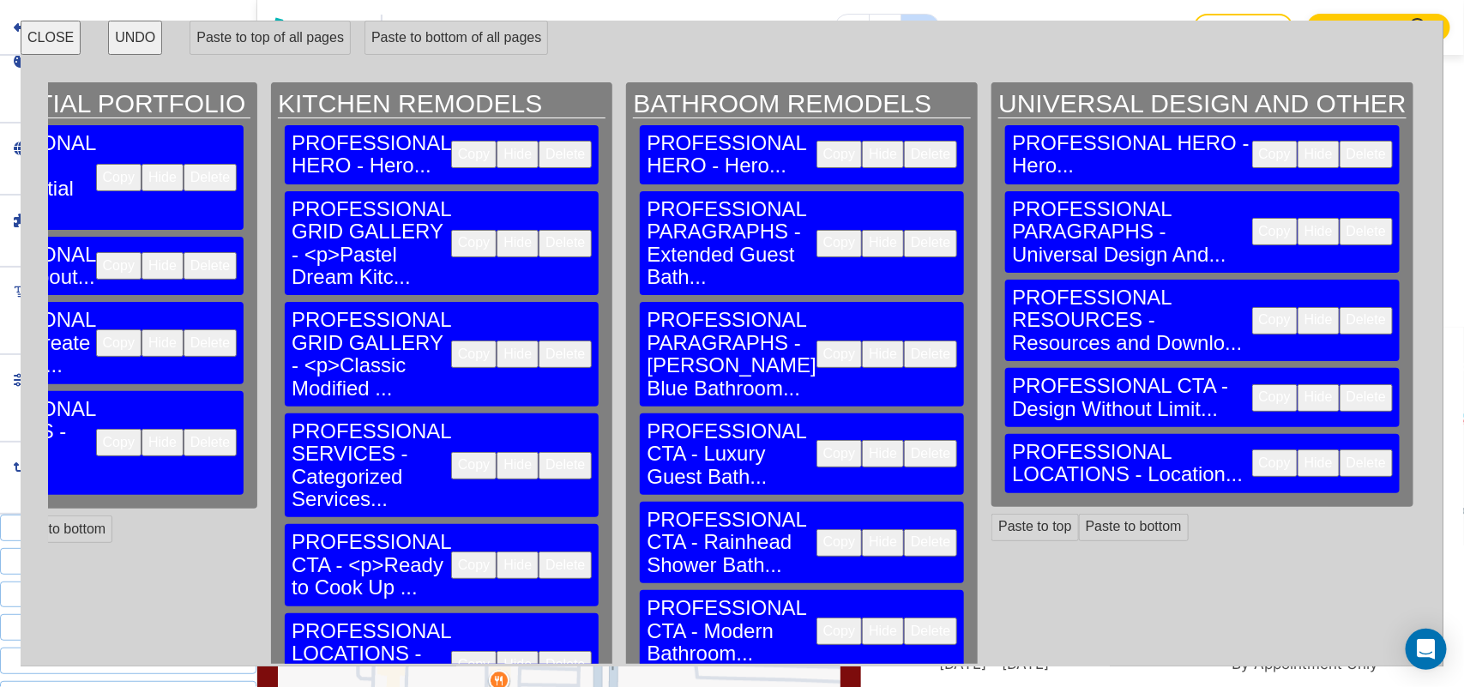
click at [904, 230] on button "Delete" at bounding box center [930, 243] width 53 height 27
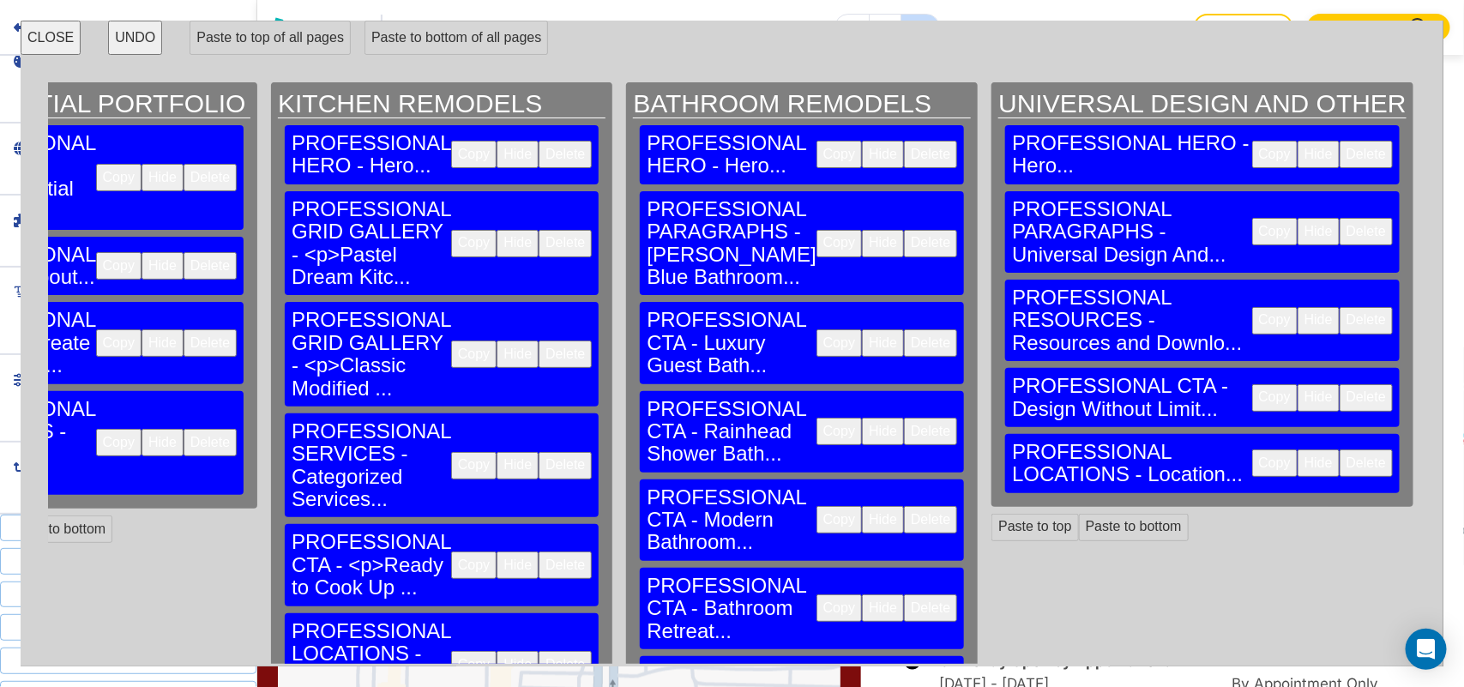
click at [904, 230] on button "Delete" at bounding box center [930, 243] width 53 height 27
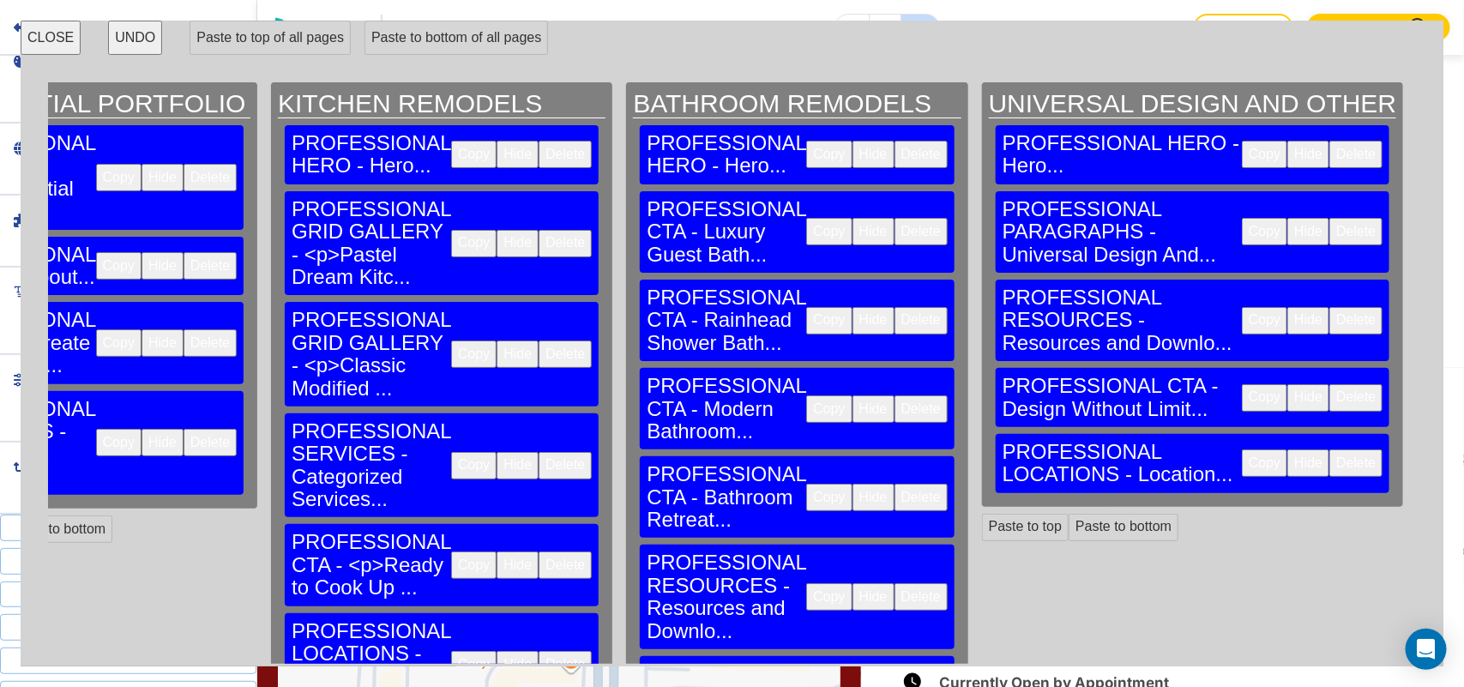
click at [894, 218] on button "Delete" at bounding box center [920, 231] width 53 height 27
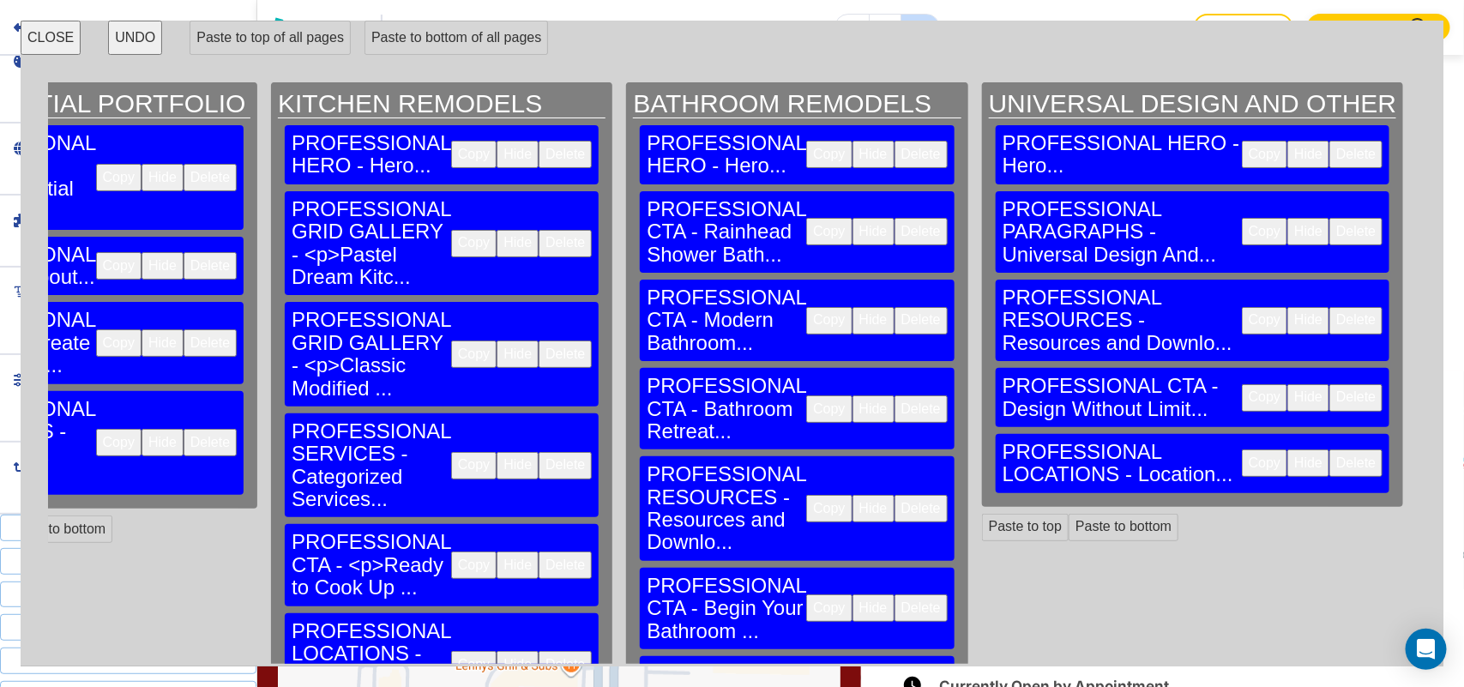
click at [894, 218] on button "Delete" at bounding box center [920, 231] width 53 height 27
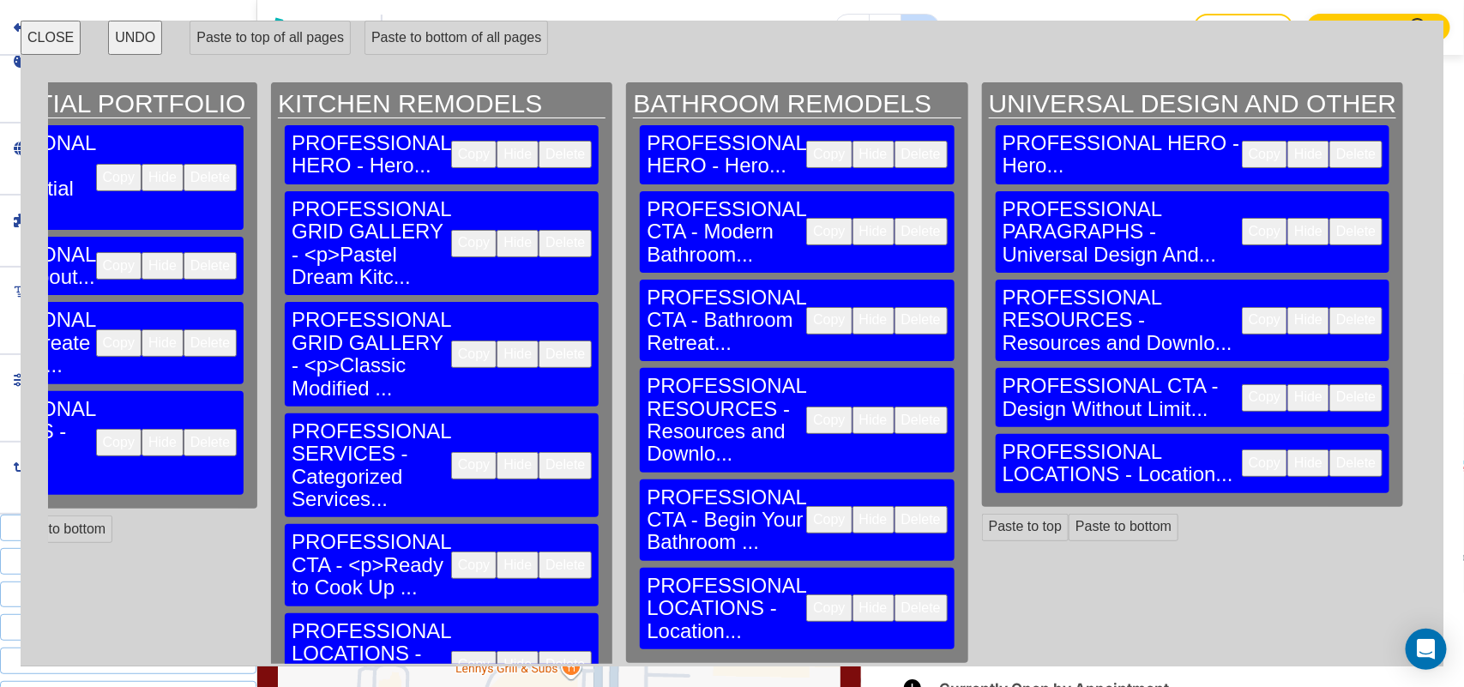
click at [894, 218] on button "Delete" at bounding box center [920, 231] width 53 height 27
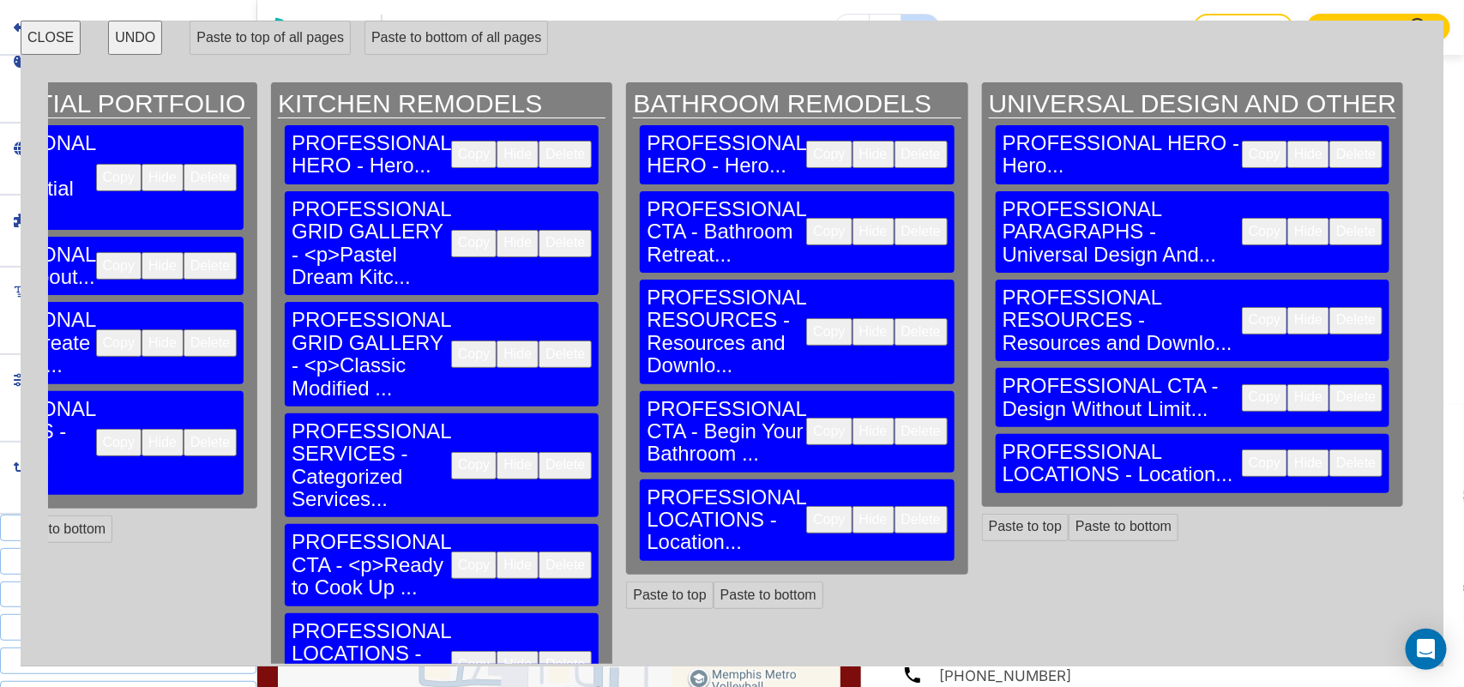
click at [894, 218] on button "Delete" at bounding box center [920, 231] width 53 height 27
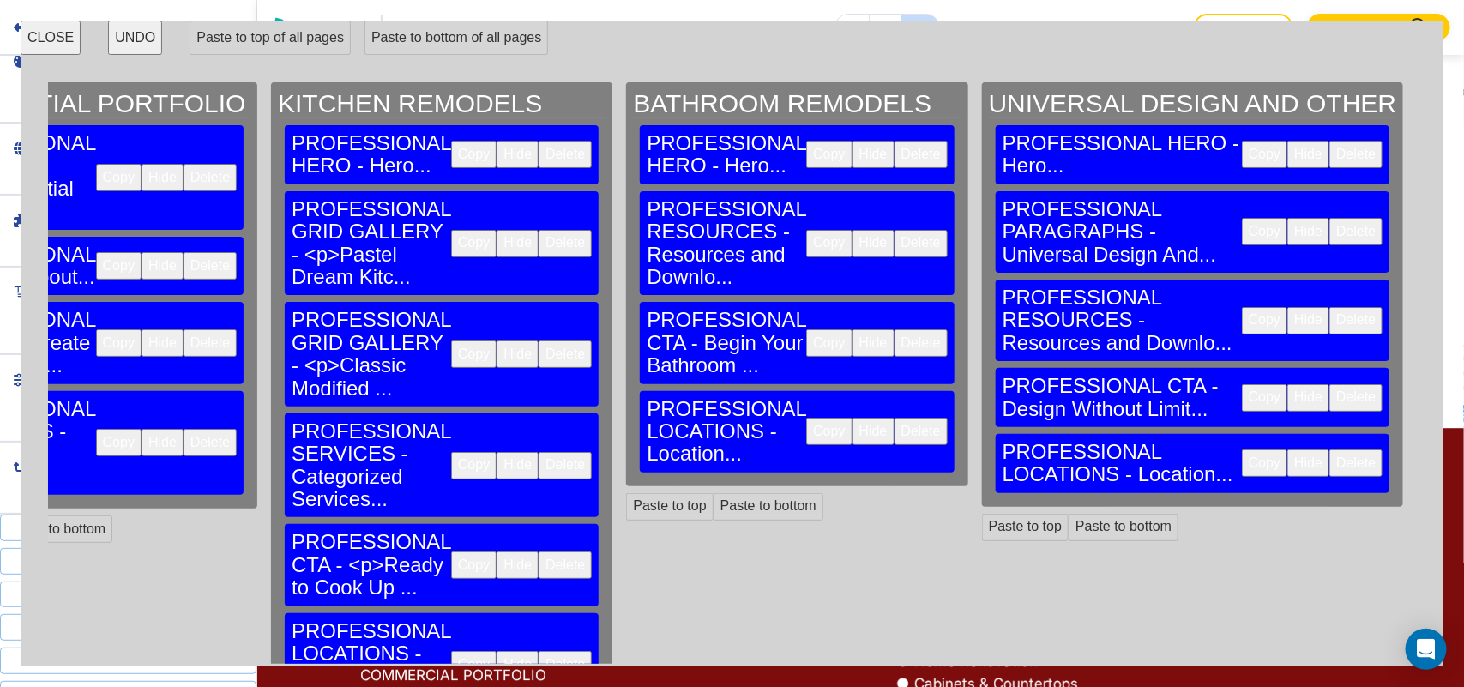
scroll to position [1566, 0]
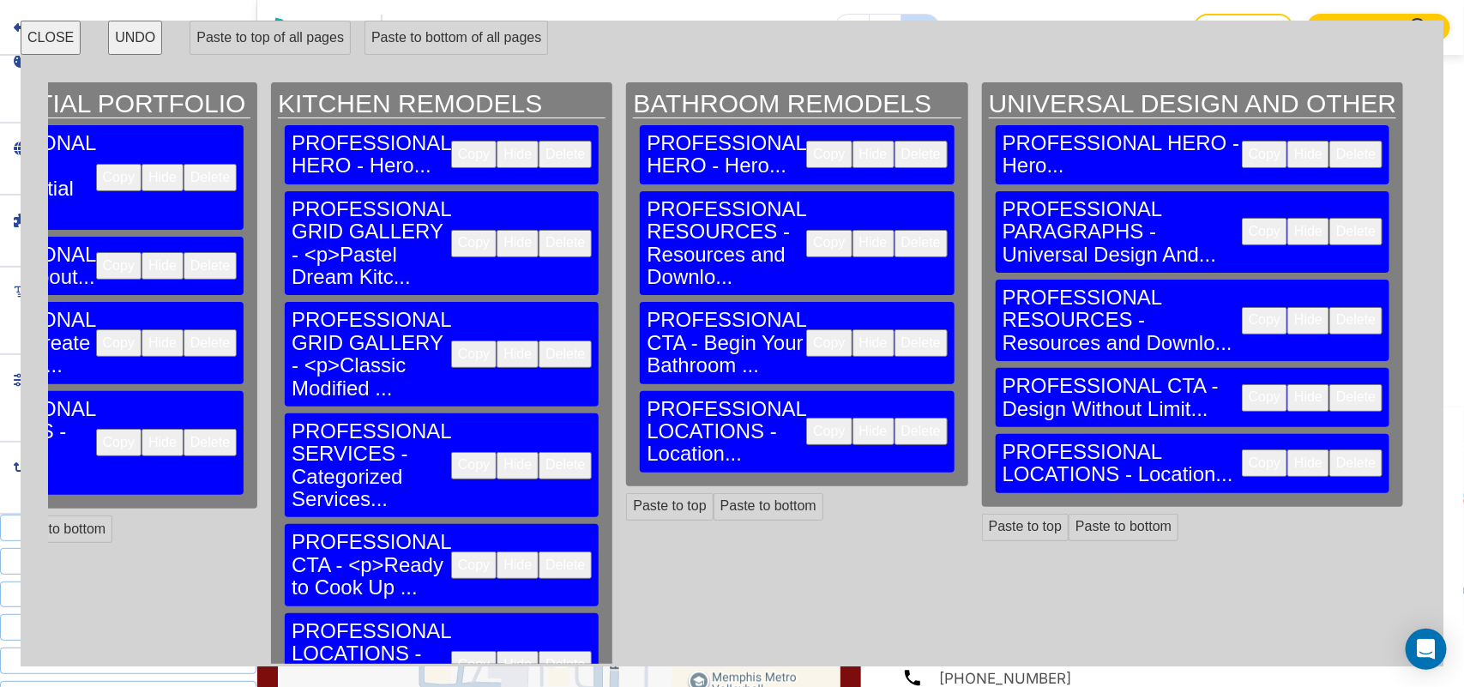
click at [894, 230] on button "Delete" at bounding box center [920, 243] width 53 height 27
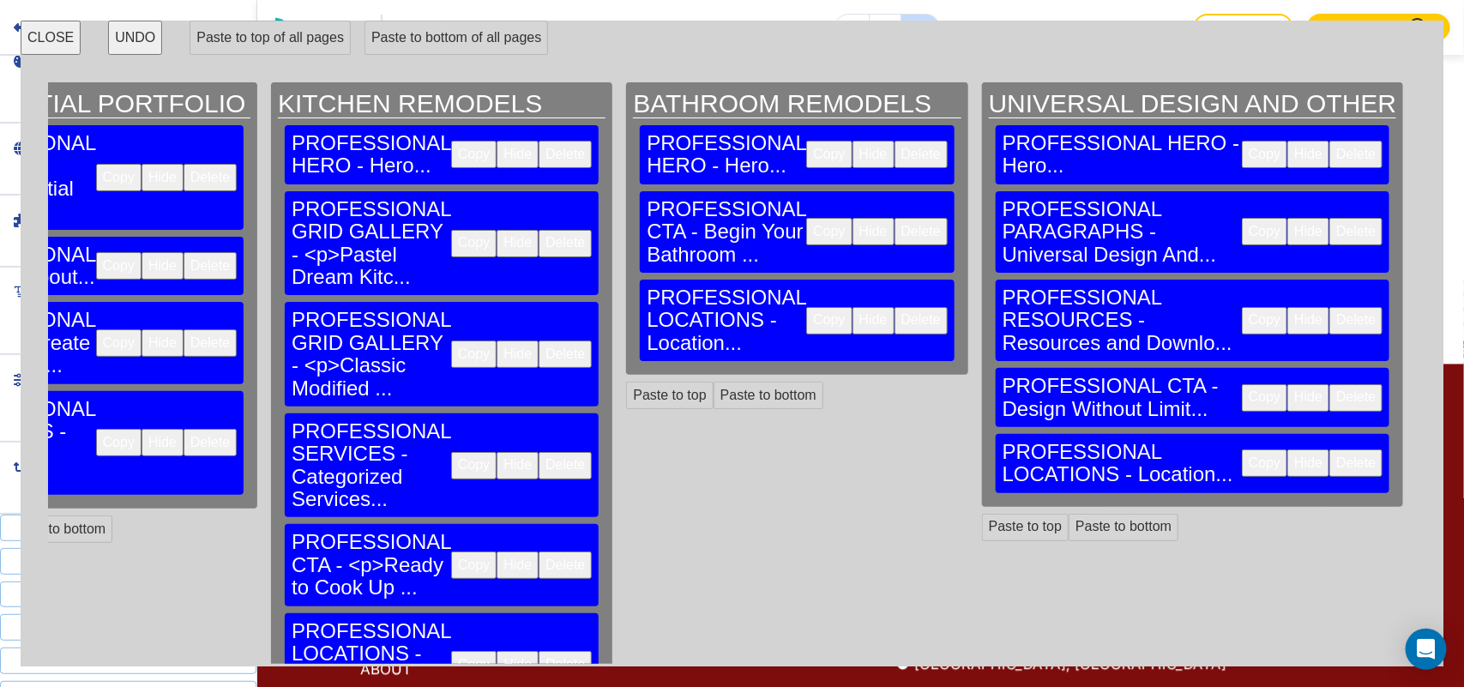
scroll to position [960, 0]
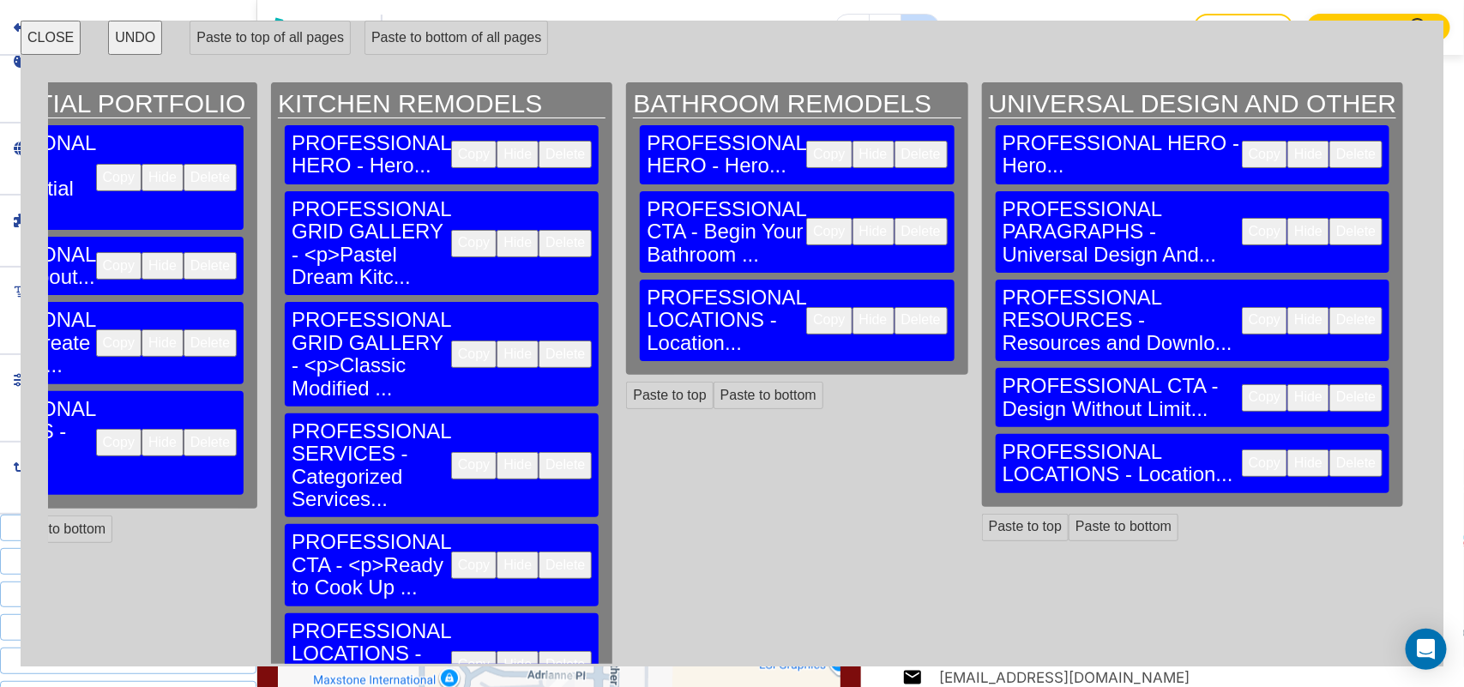
click at [48, 36] on button "CLOSE" at bounding box center [51, 38] width 60 height 34
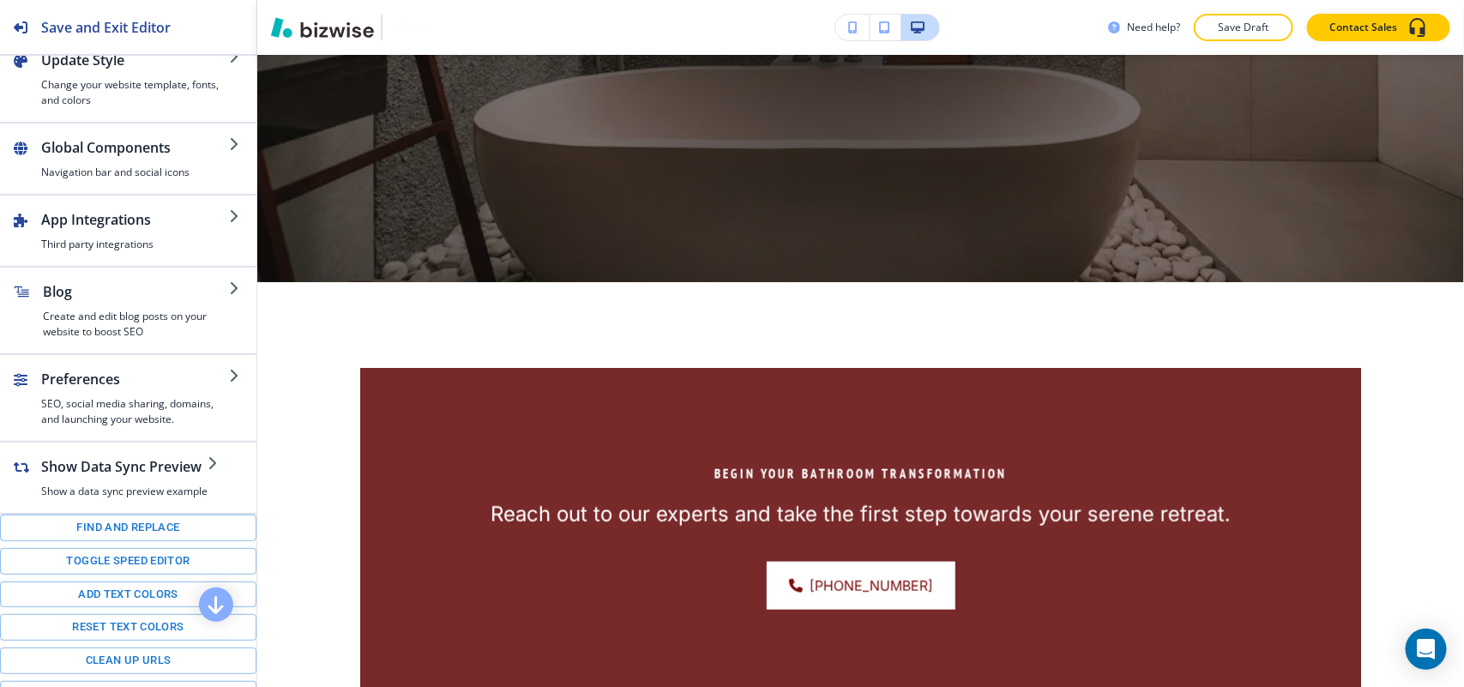
scroll to position [639, 0]
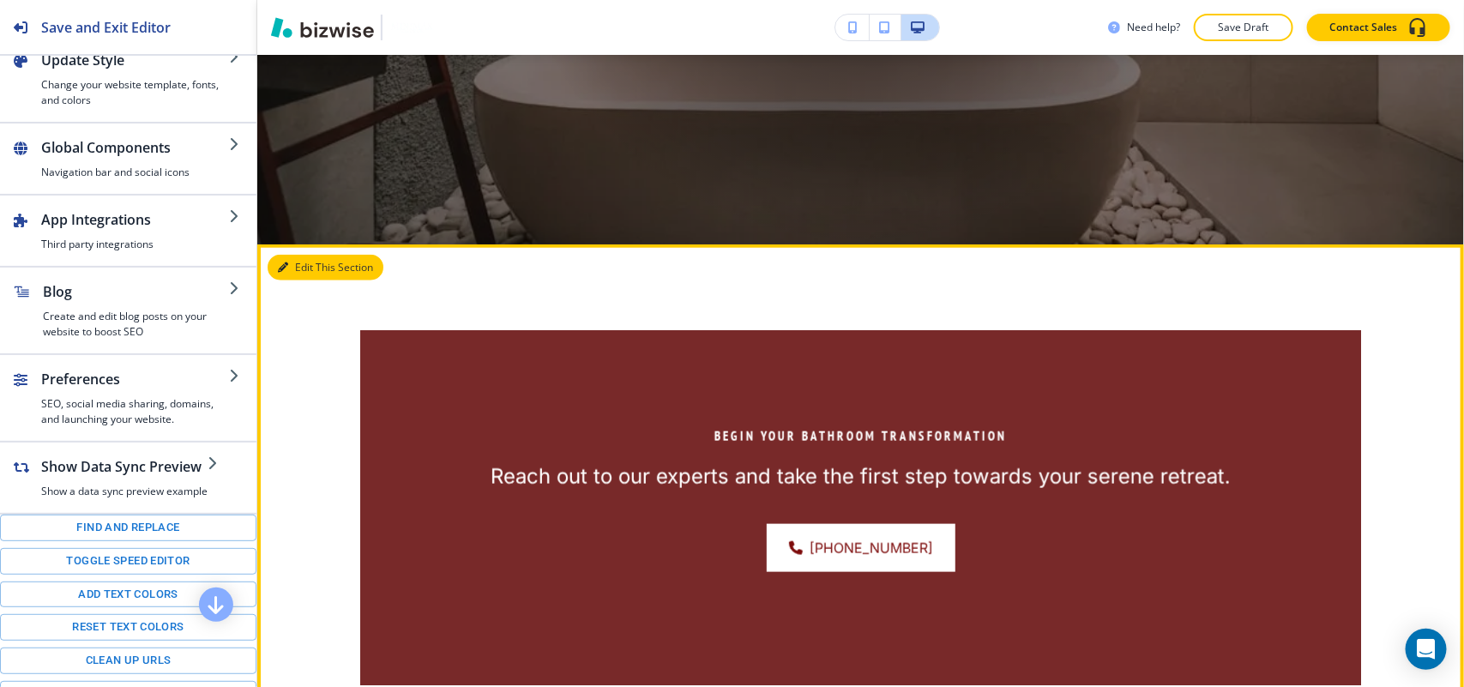
click at [303, 263] on button "Edit This Section" at bounding box center [326, 268] width 116 height 26
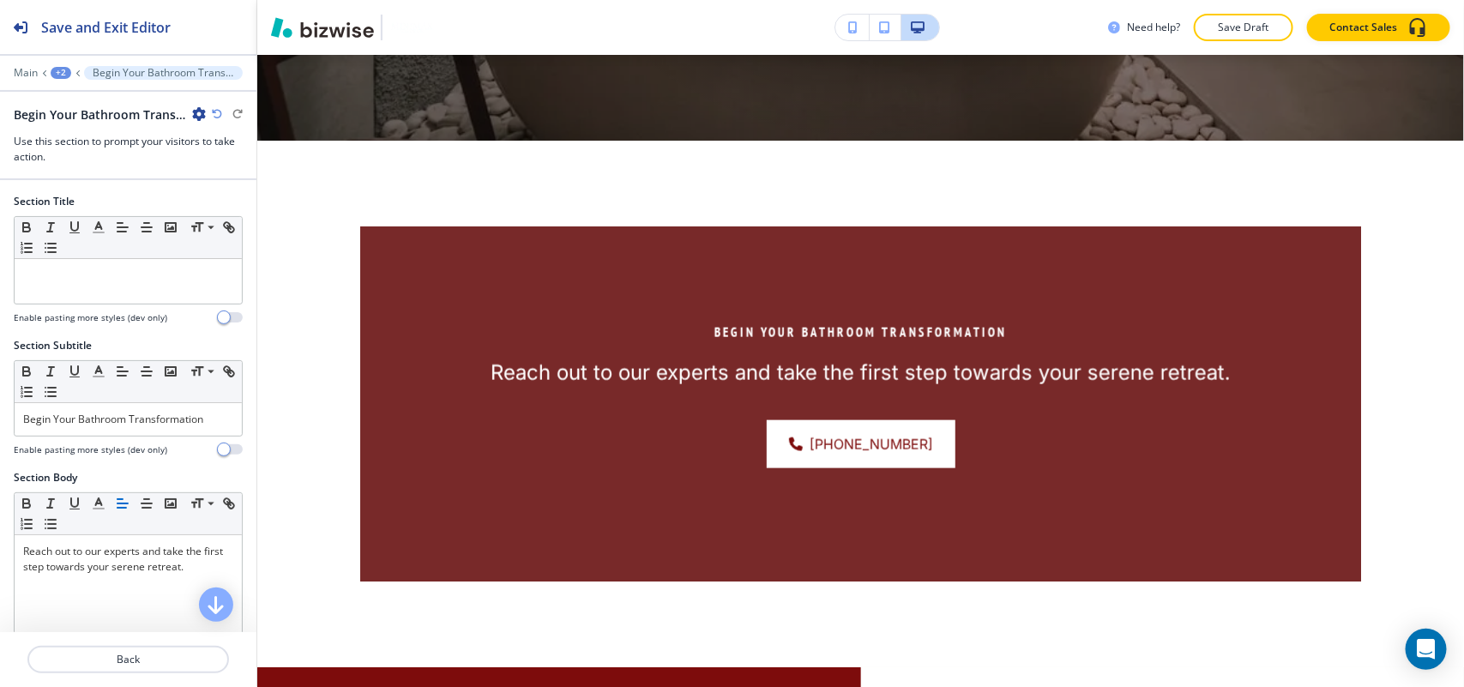
scroll to position [828, 0]
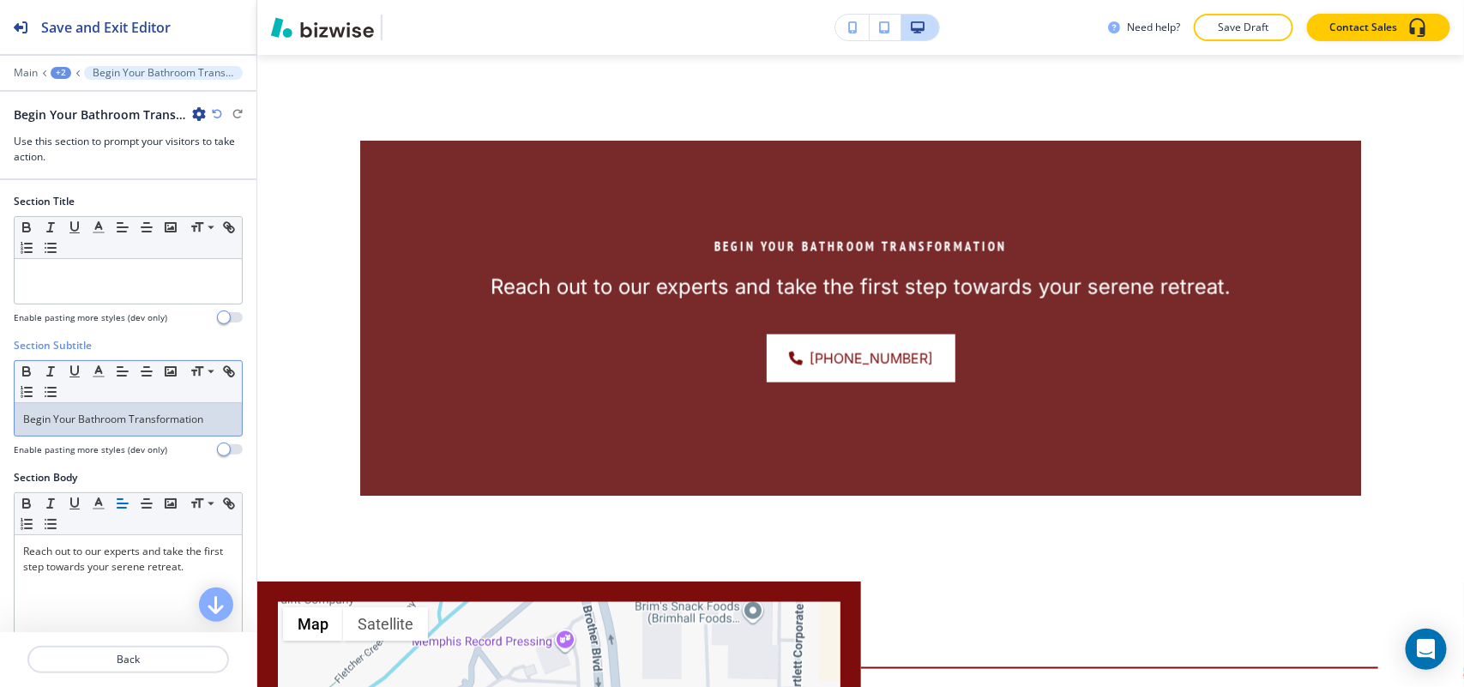
click at [142, 421] on p "Begin Your Bathroom Transformation" at bounding box center [128, 419] width 210 height 15
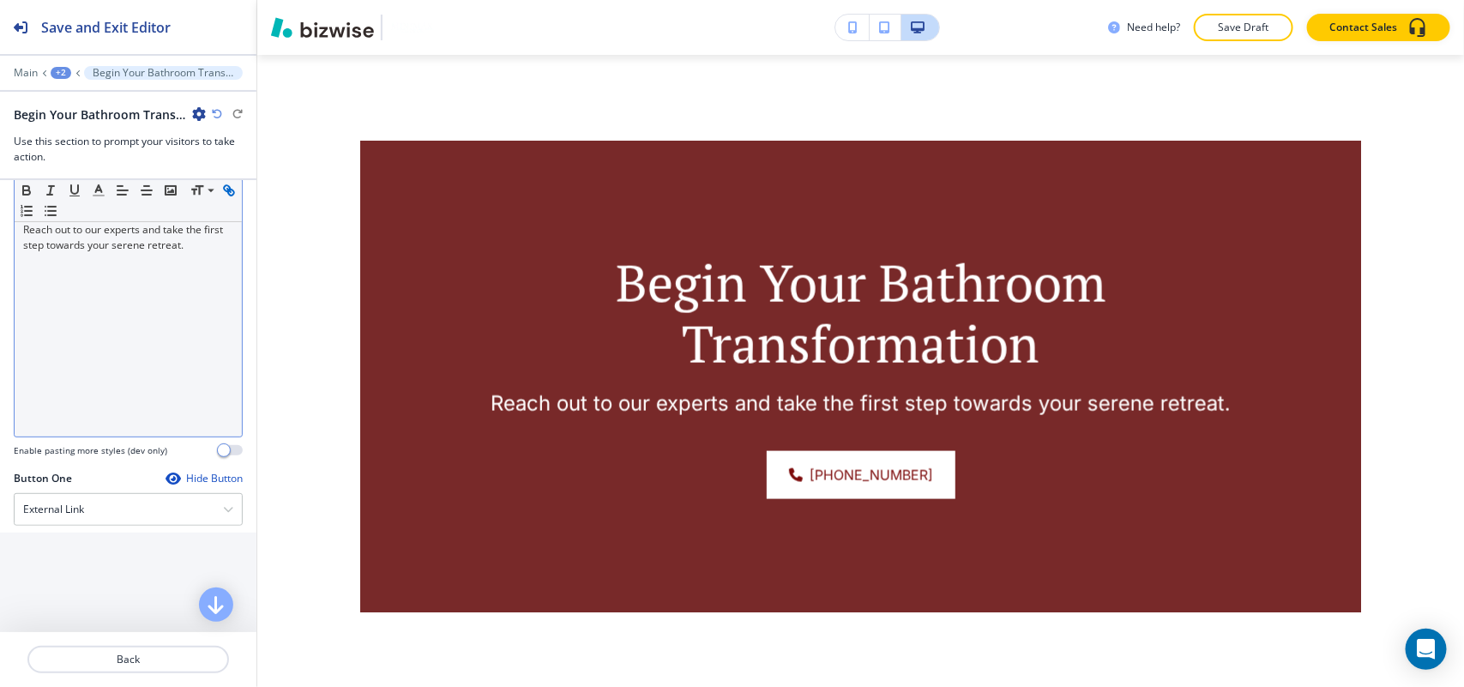
scroll to position [643, 0]
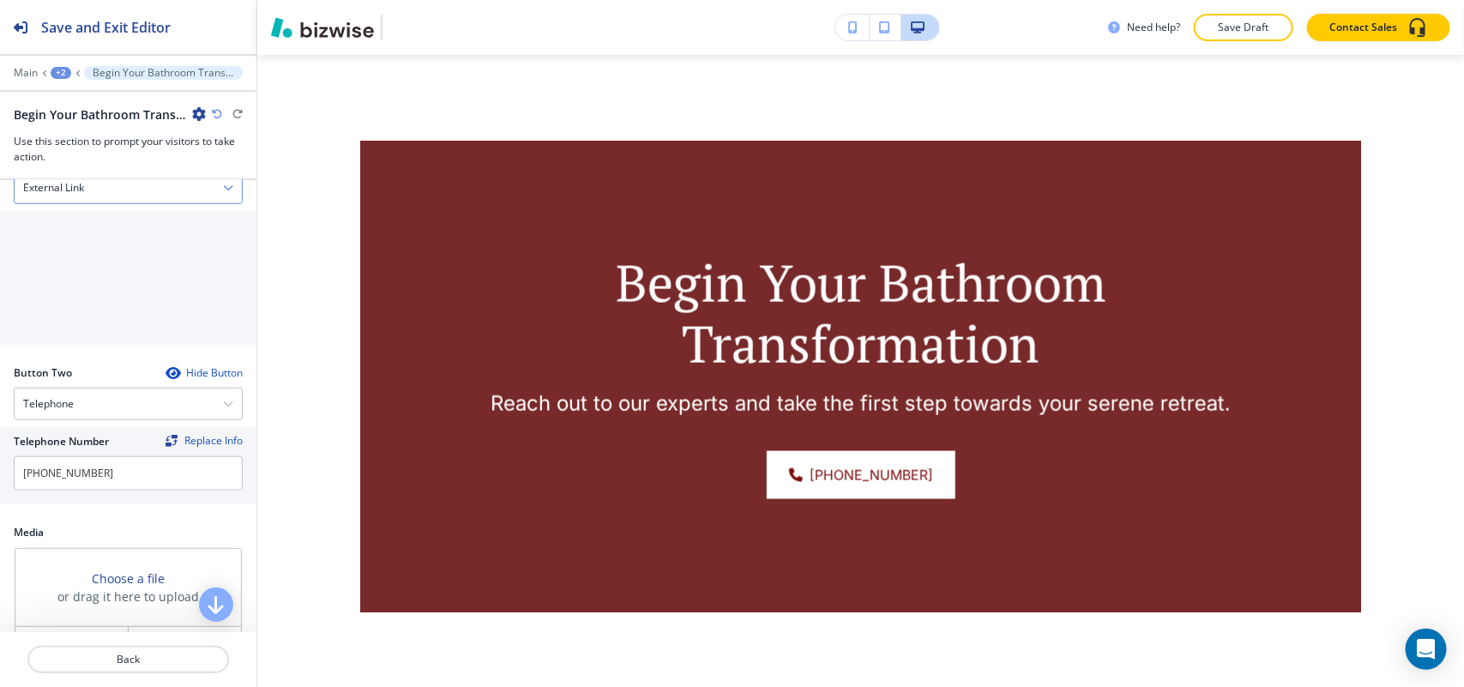
click at [96, 194] on div "External Link" at bounding box center [128, 187] width 227 height 31
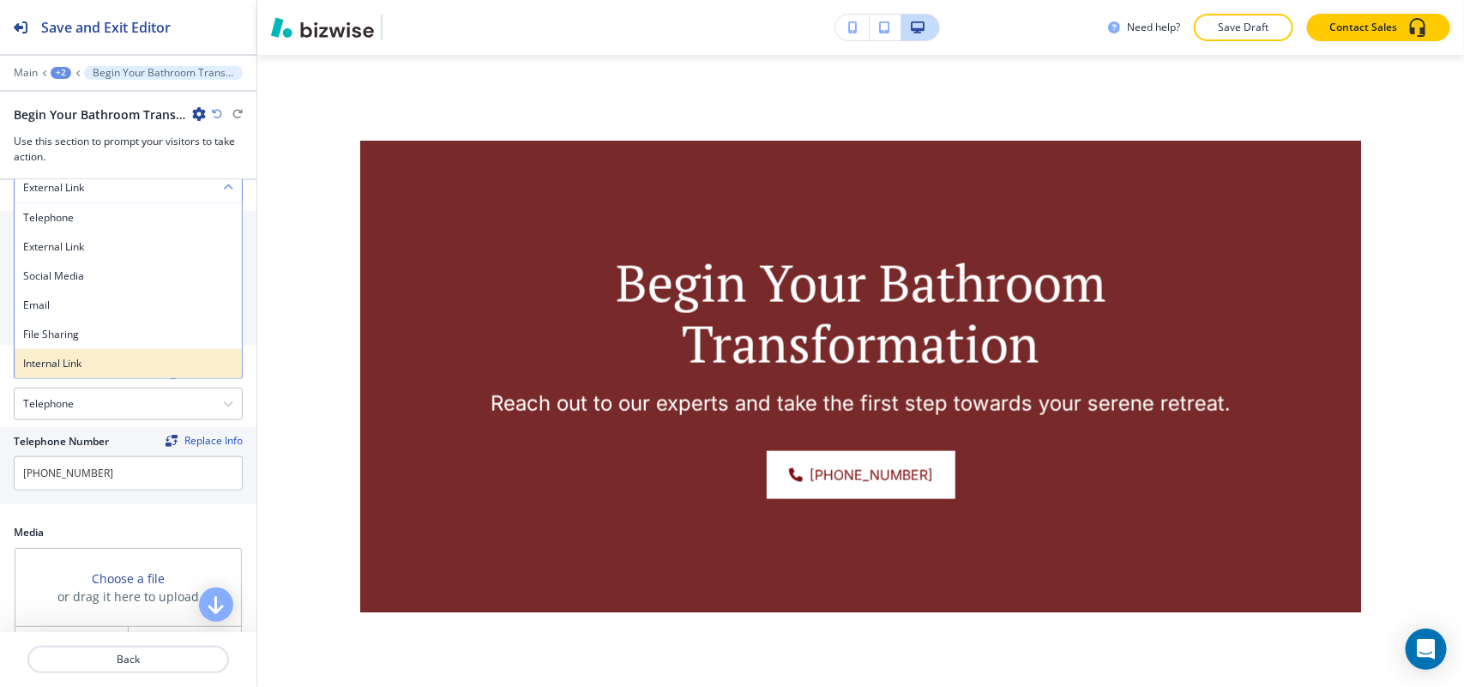
click at [82, 370] on h4 "Internal Link" at bounding box center [128, 363] width 210 height 15
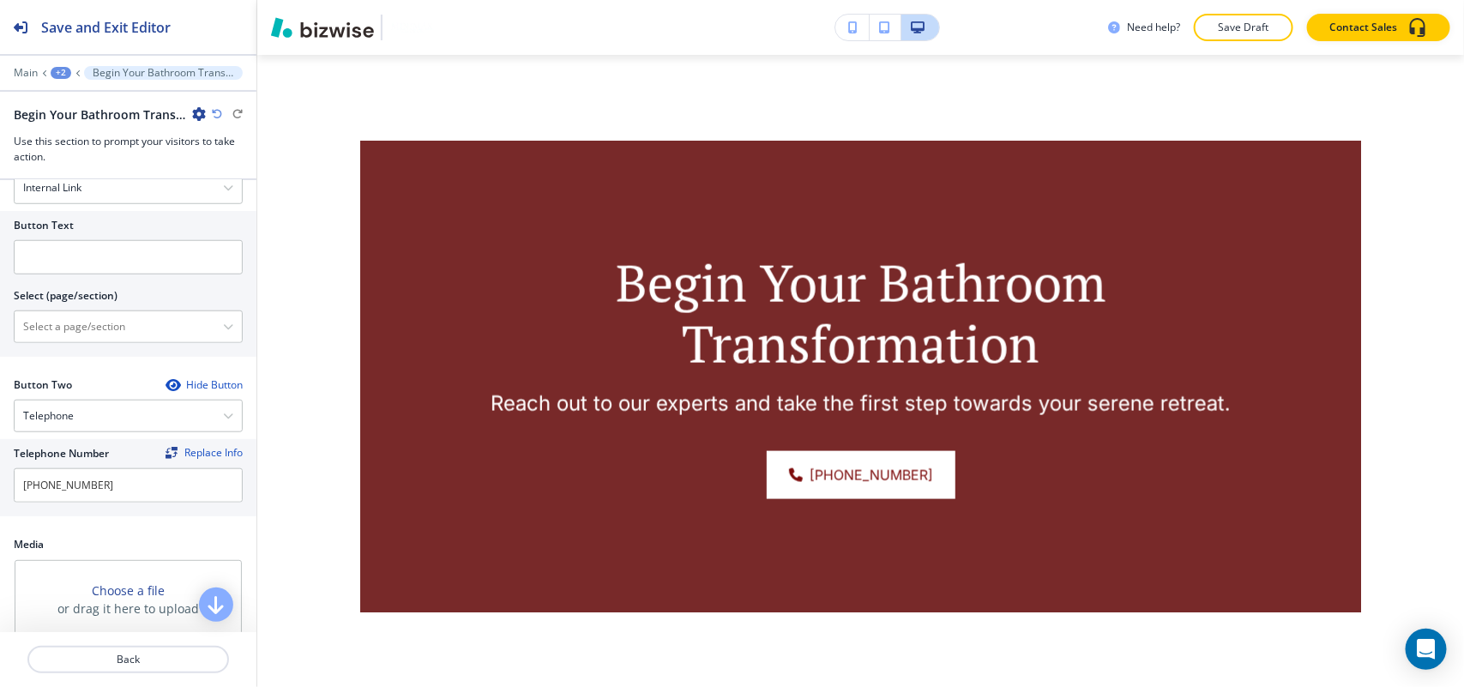
click at [101, 348] on div "Button Text Select (page/section) HOME HOME | Hero HOME | Paragraph HOME | Call…" at bounding box center [128, 284] width 256 height 146
click at [105, 328] on \(page\/section\) "Manual Input" at bounding box center [119, 326] width 208 height 29
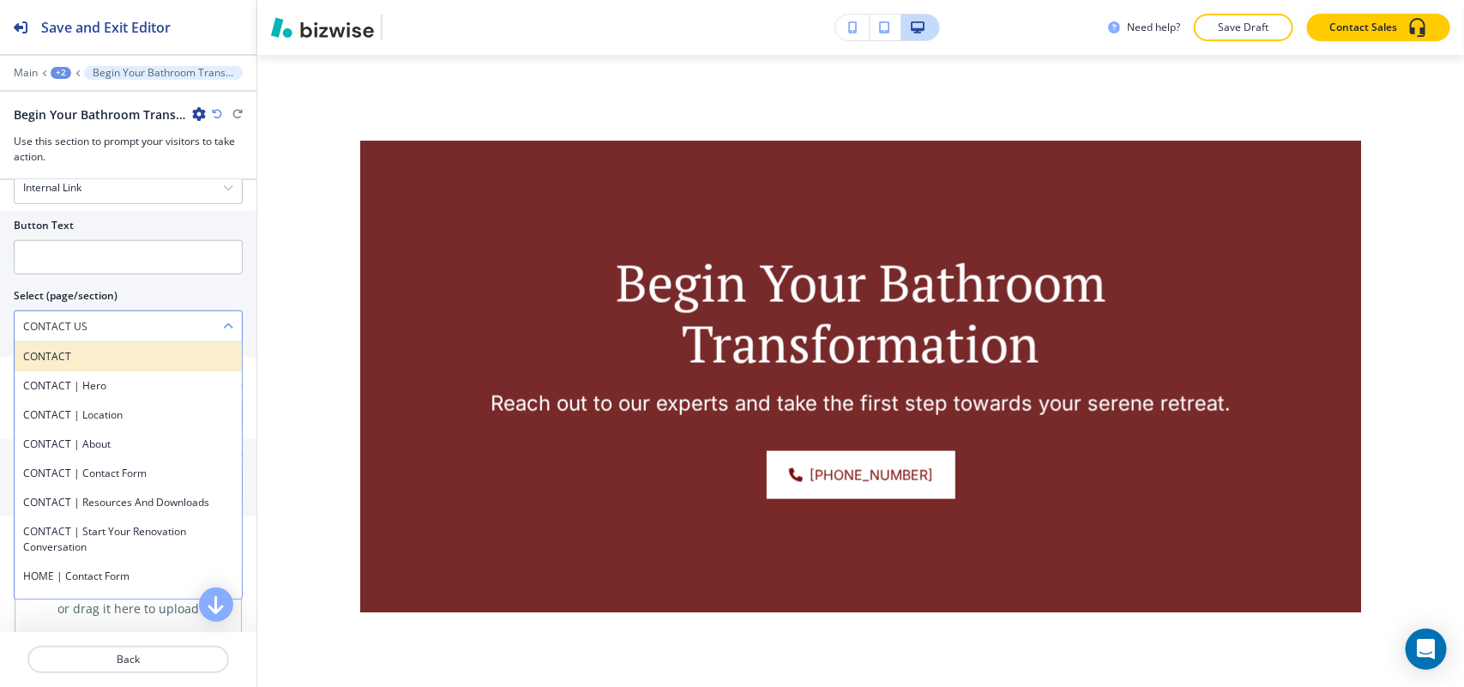
click at [81, 364] on h4 "CONTACT" at bounding box center [128, 356] width 210 height 15
type \(page\/section\) "CONTACT"
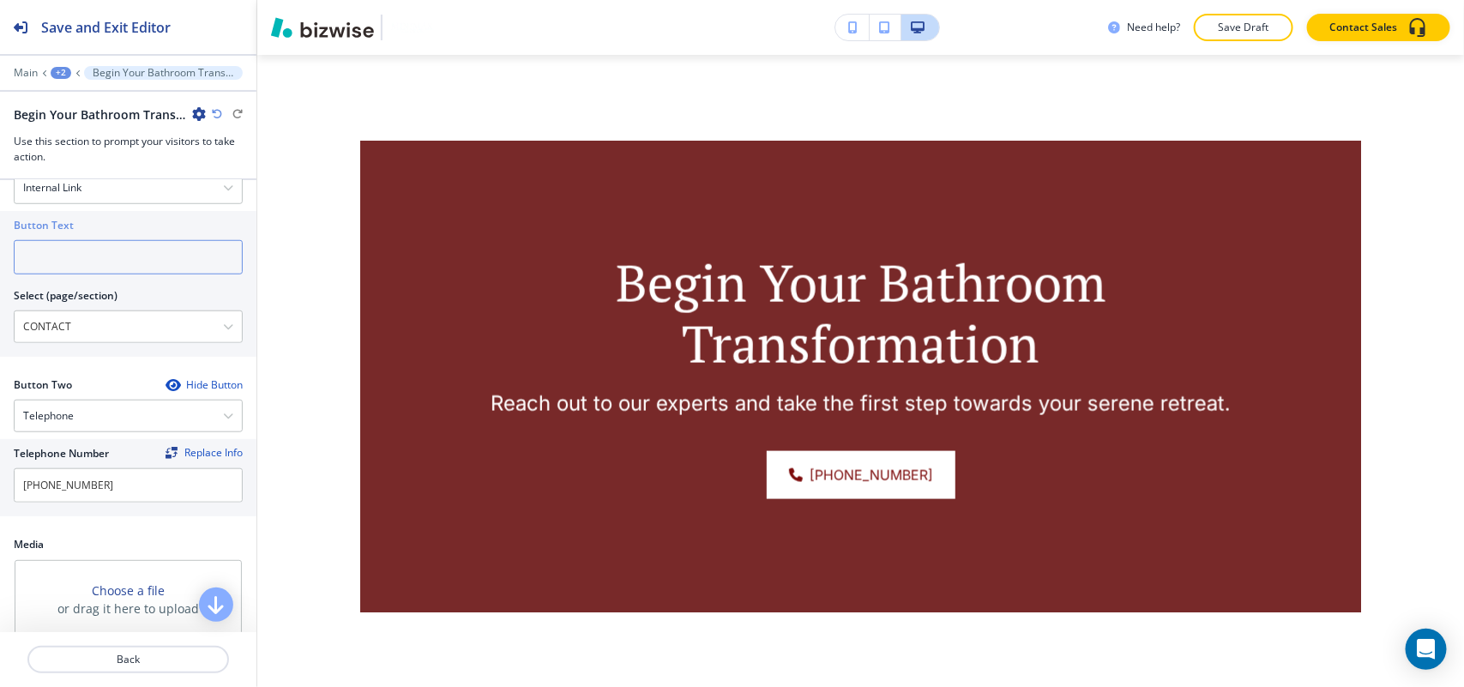
click at [78, 262] on input "text" at bounding box center [128, 257] width 229 height 34
paste input "CONTACT US"
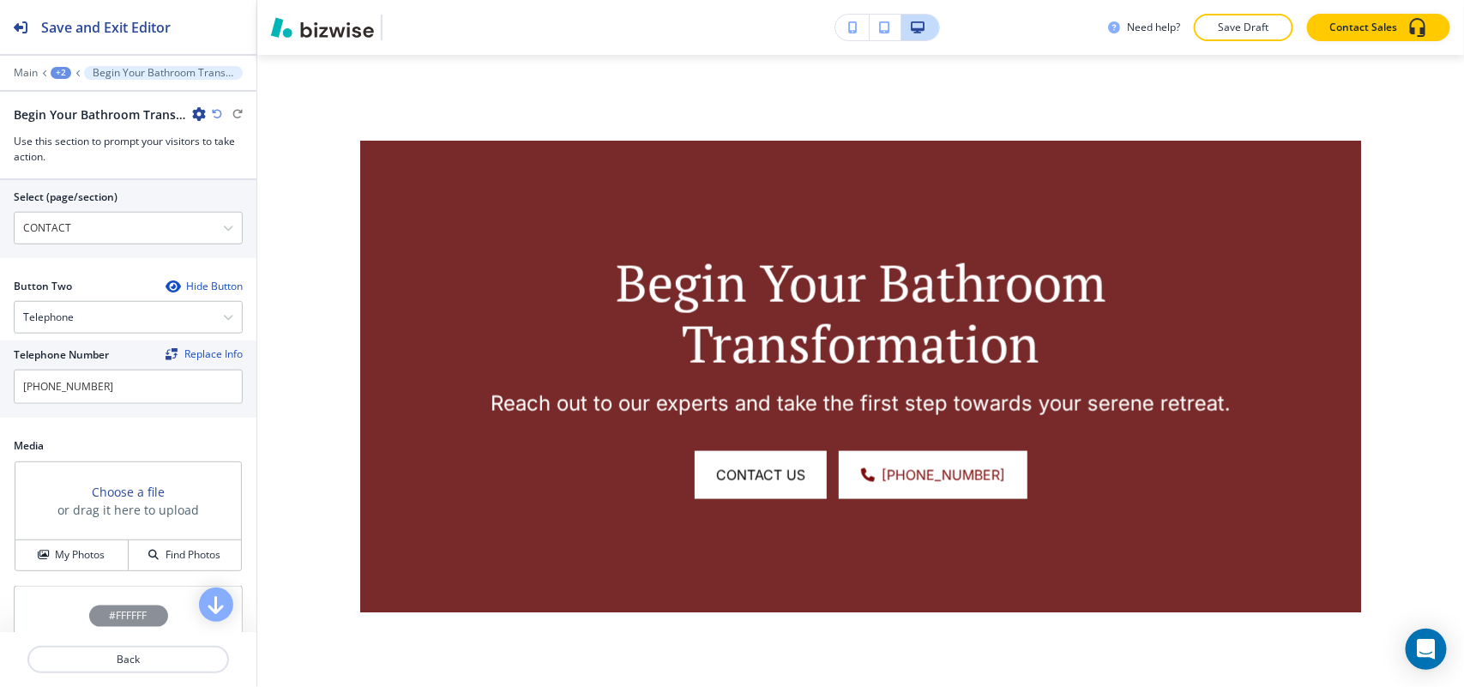
scroll to position [858, 0]
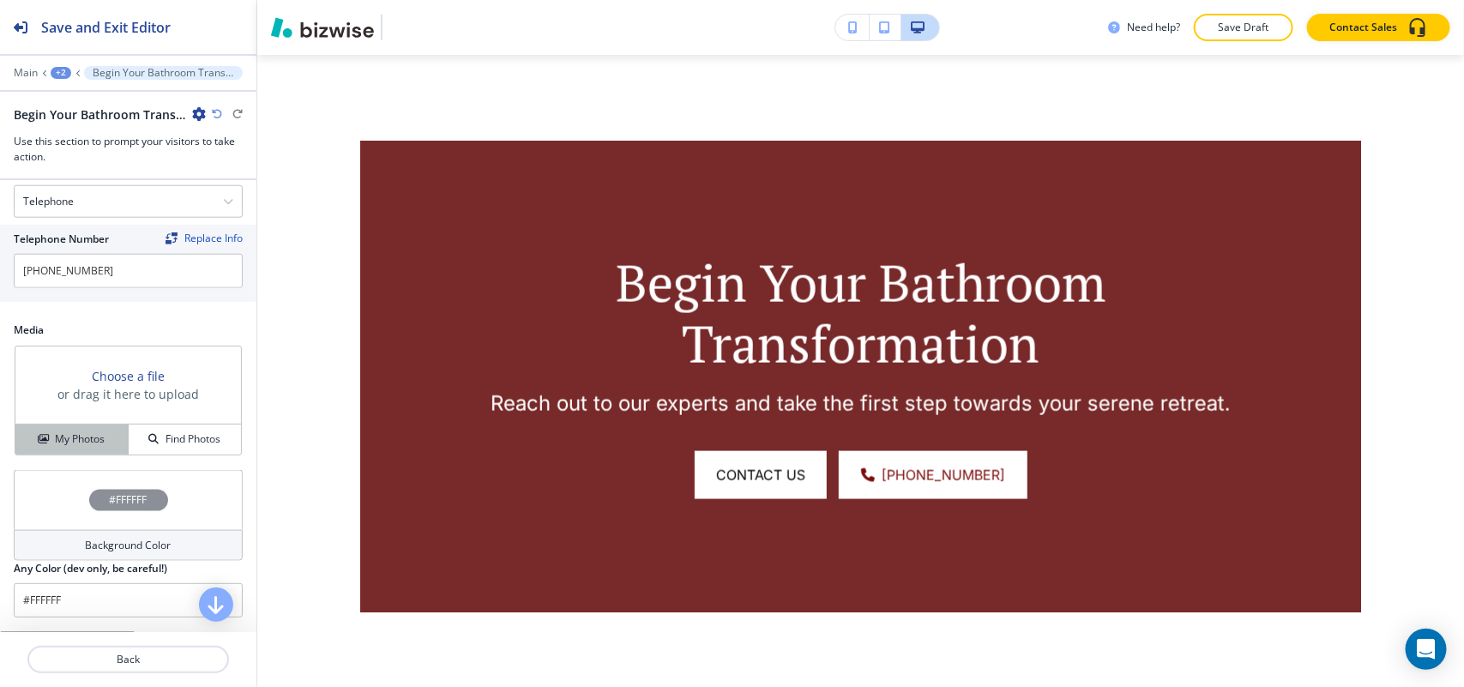
type input "CONTACT US"
click at [82, 447] on h4 "My Photos" at bounding box center [80, 438] width 50 height 15
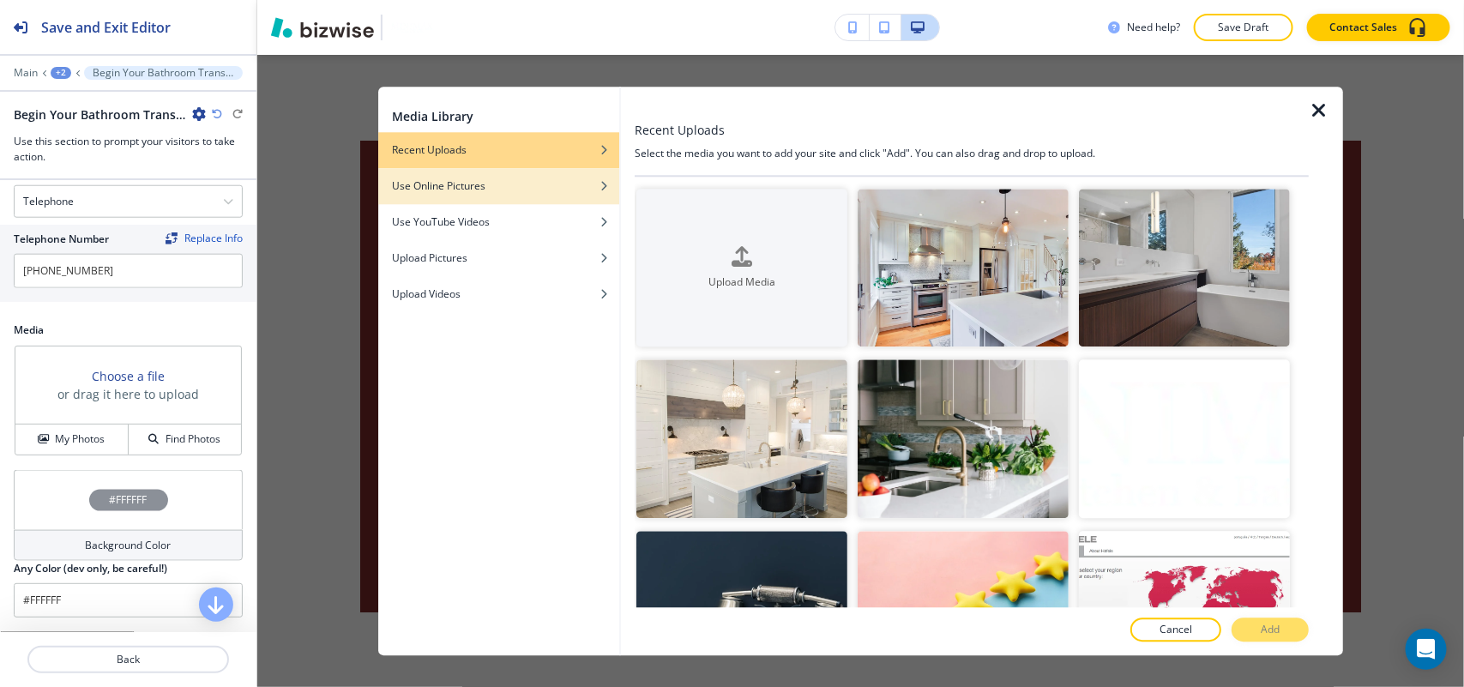
click at [456, 178] on h4 "Use Online Pictures" at bounding box center [438, 185] width 93 height 15
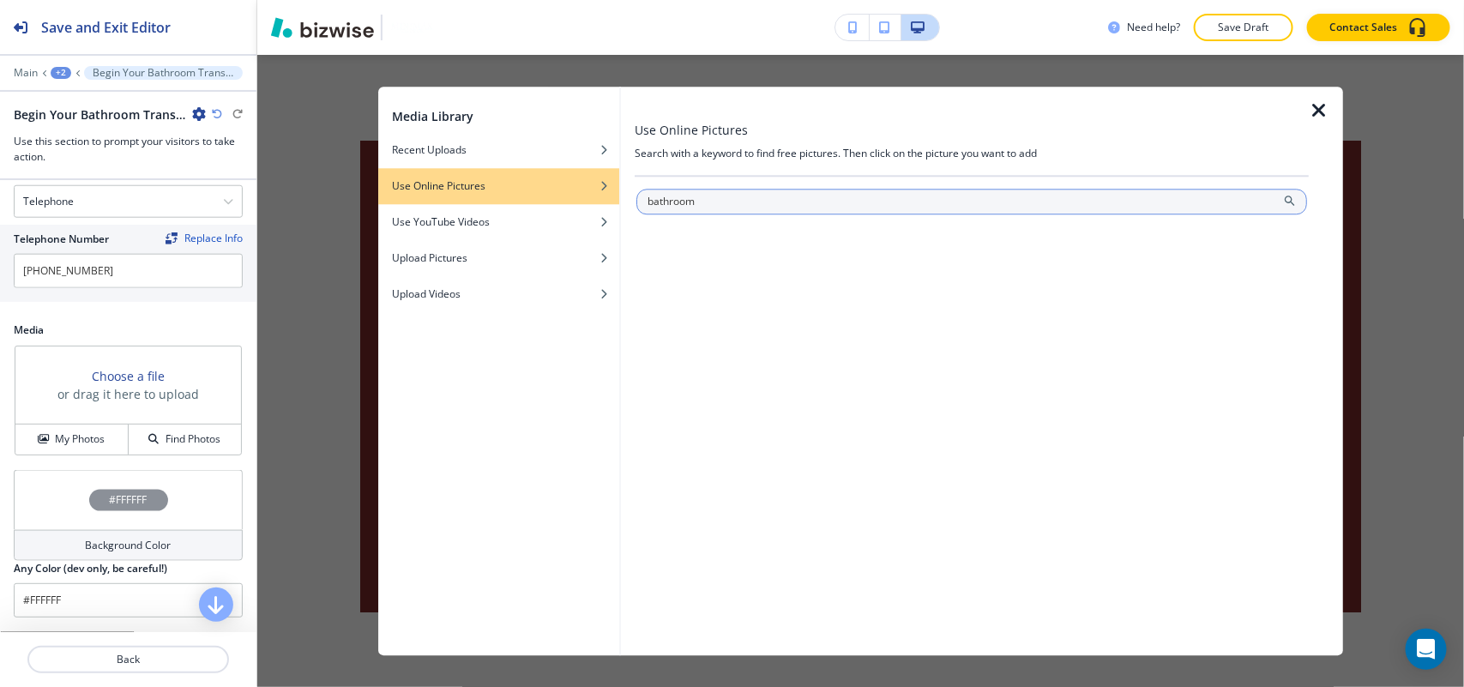
type input "bathroom"
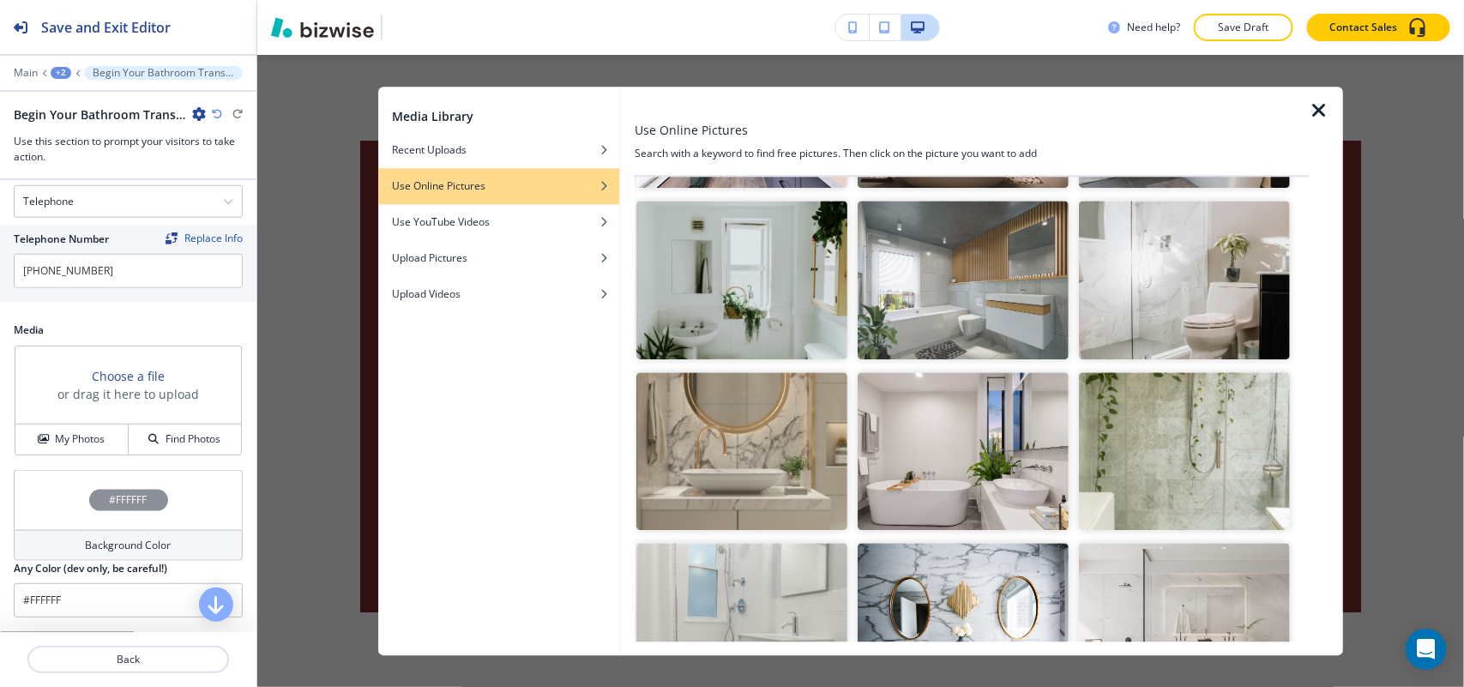
scroll to position [214, 0]
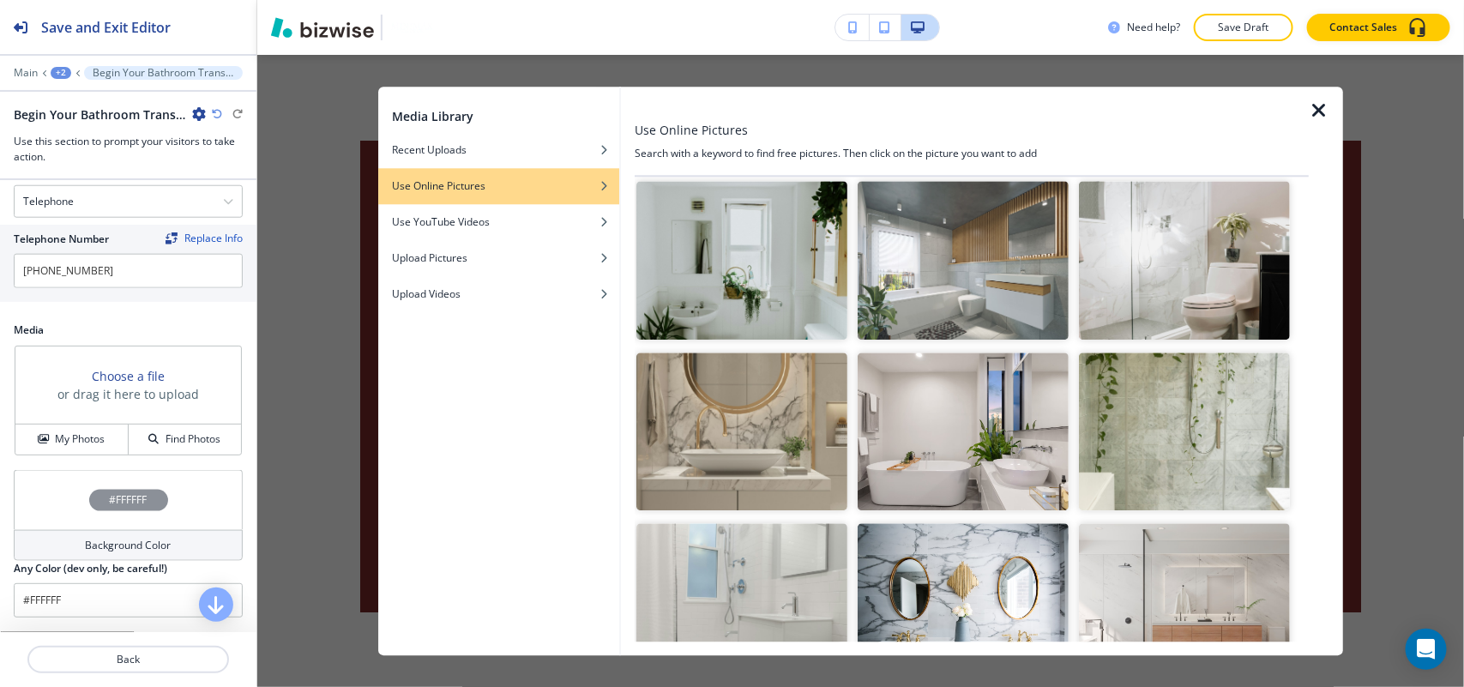
click at [1201, 293] on img "button" at bounding box center [1184, 260] width 211 height 159
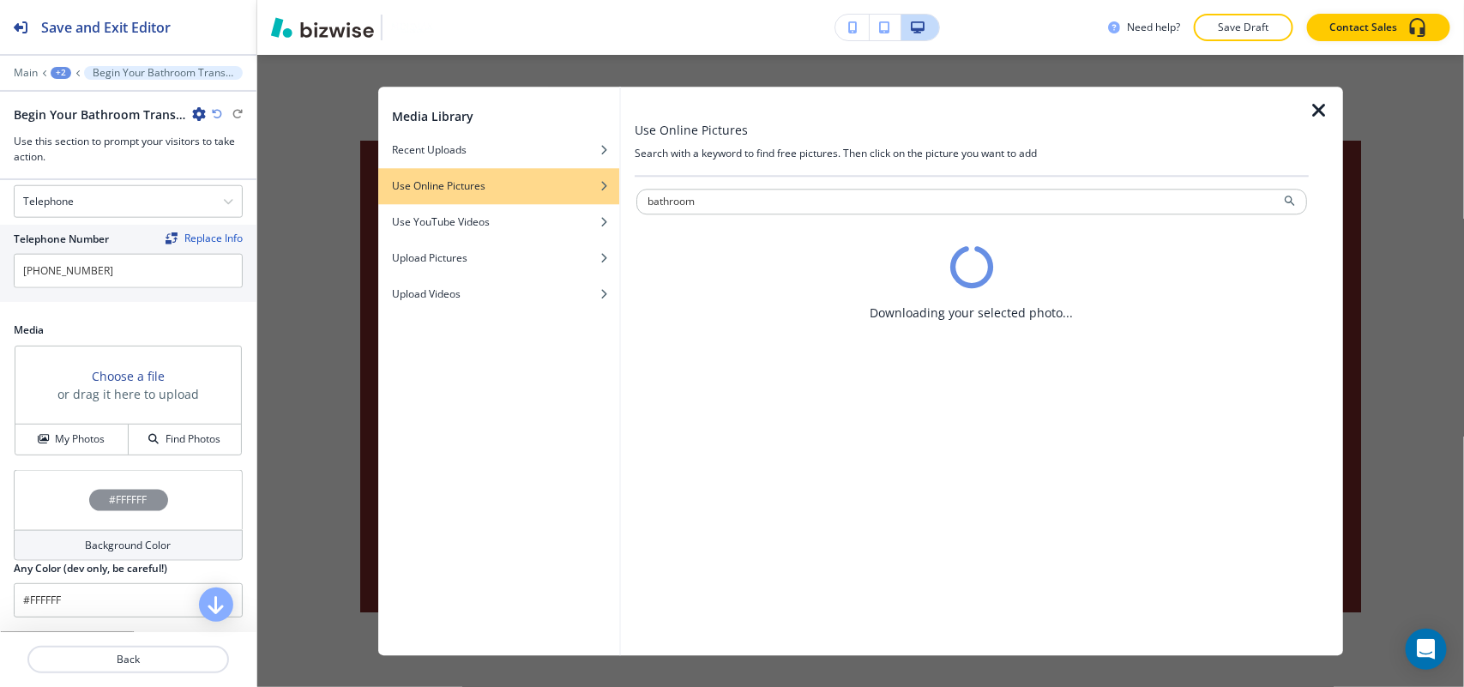
scroll to position [0, 0]
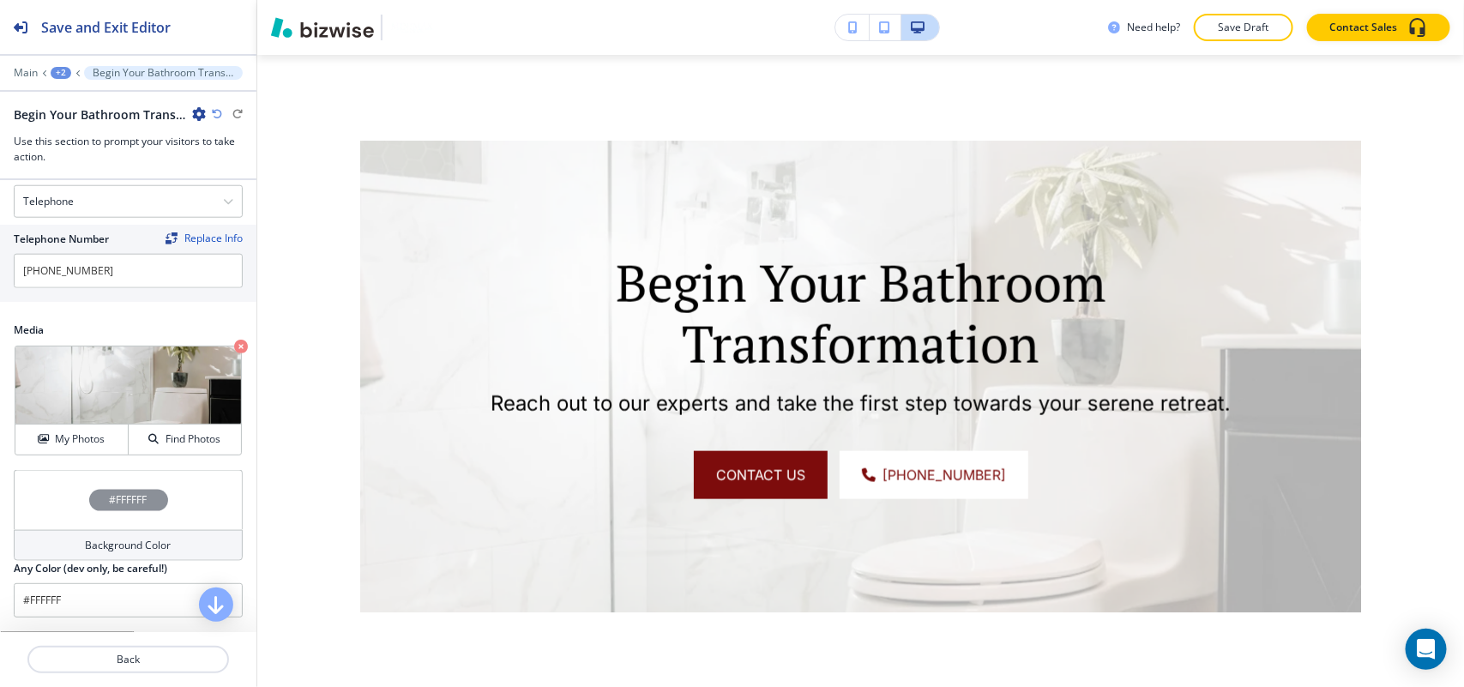
click at [45, 506] on div "#FFFFFF" at bounding box center [128, 500] width 229 height 60
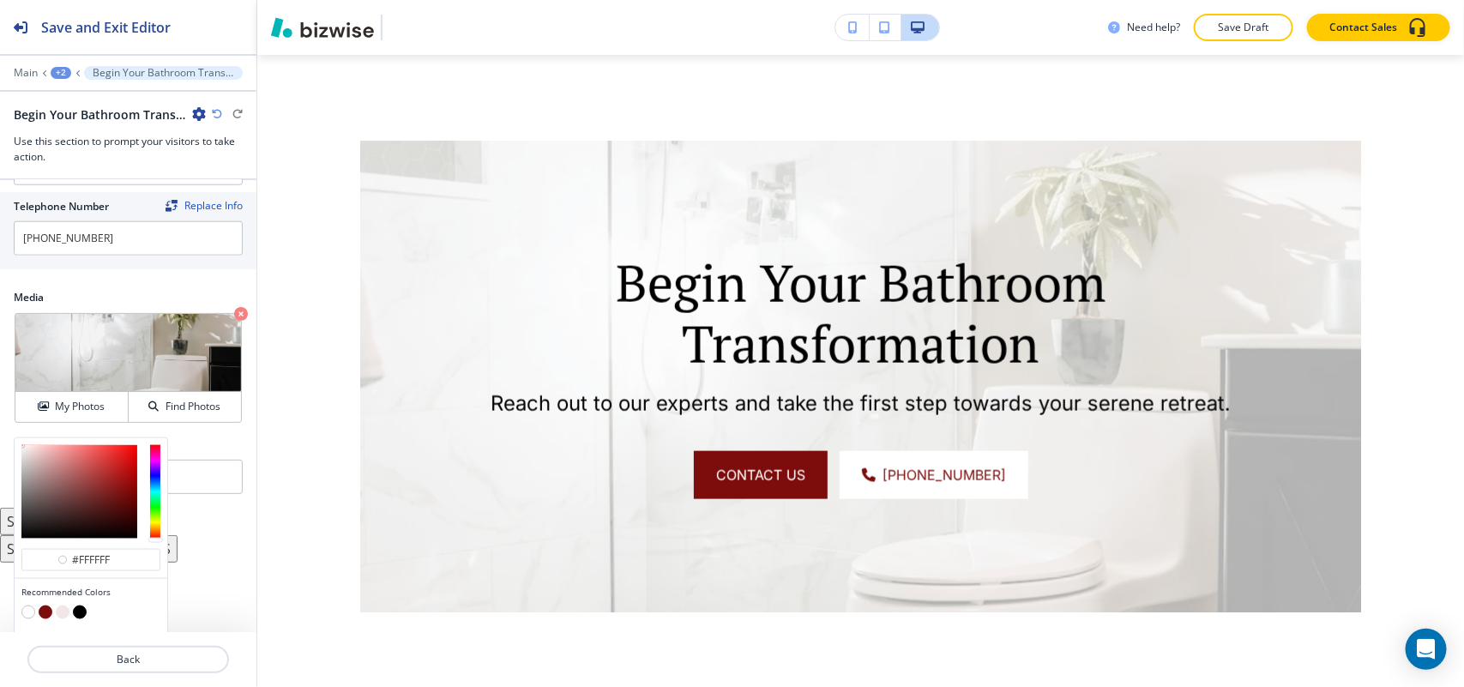
scroll to position [944, 0]
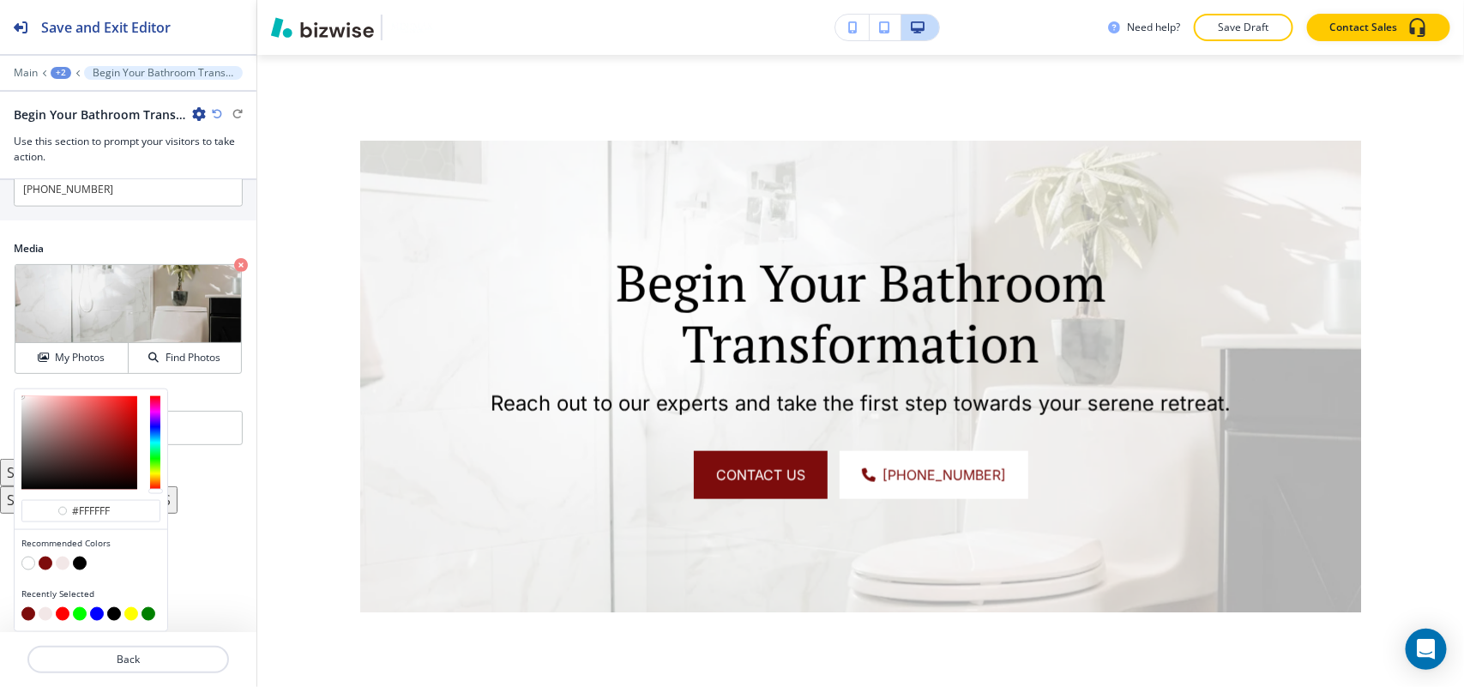
click at [51, 560] on button "button" at bounding box center [46, 564] width 14 height 14
type input "#7d0c0c"
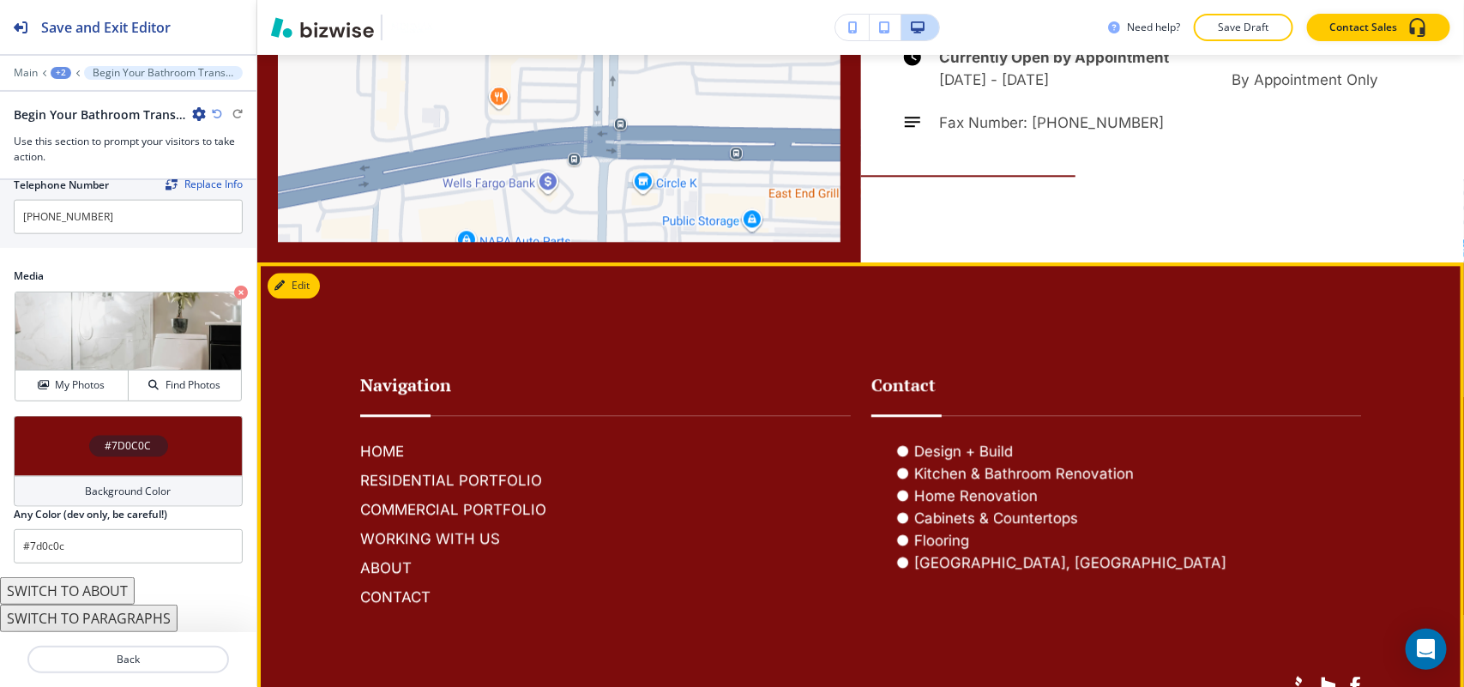
scroll to position [1900, 0]
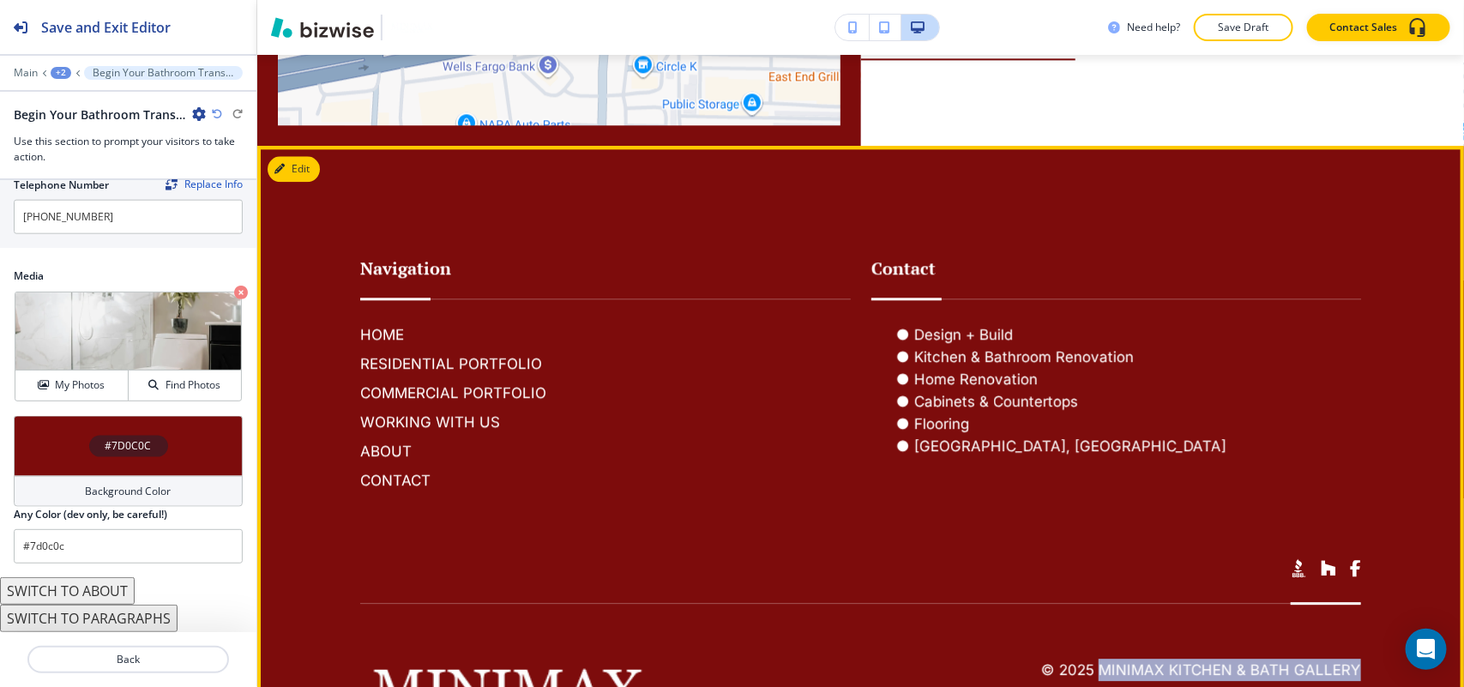
drag, startPoint x: 1355, startPoint y: 650, endPoint x: 1130, endPoint y: 567, distance: 239.6
click at [1091, 659] on footer "Navigation HOME RESIDENTIAL PORTFOLIO COMMERCIAL PORTFOLIO WORKING WITH US ABOU…" at bounding box center [860, 472] width 1207 height 653
copy h6 "MiniMax Kitchen & Bath Gallery"
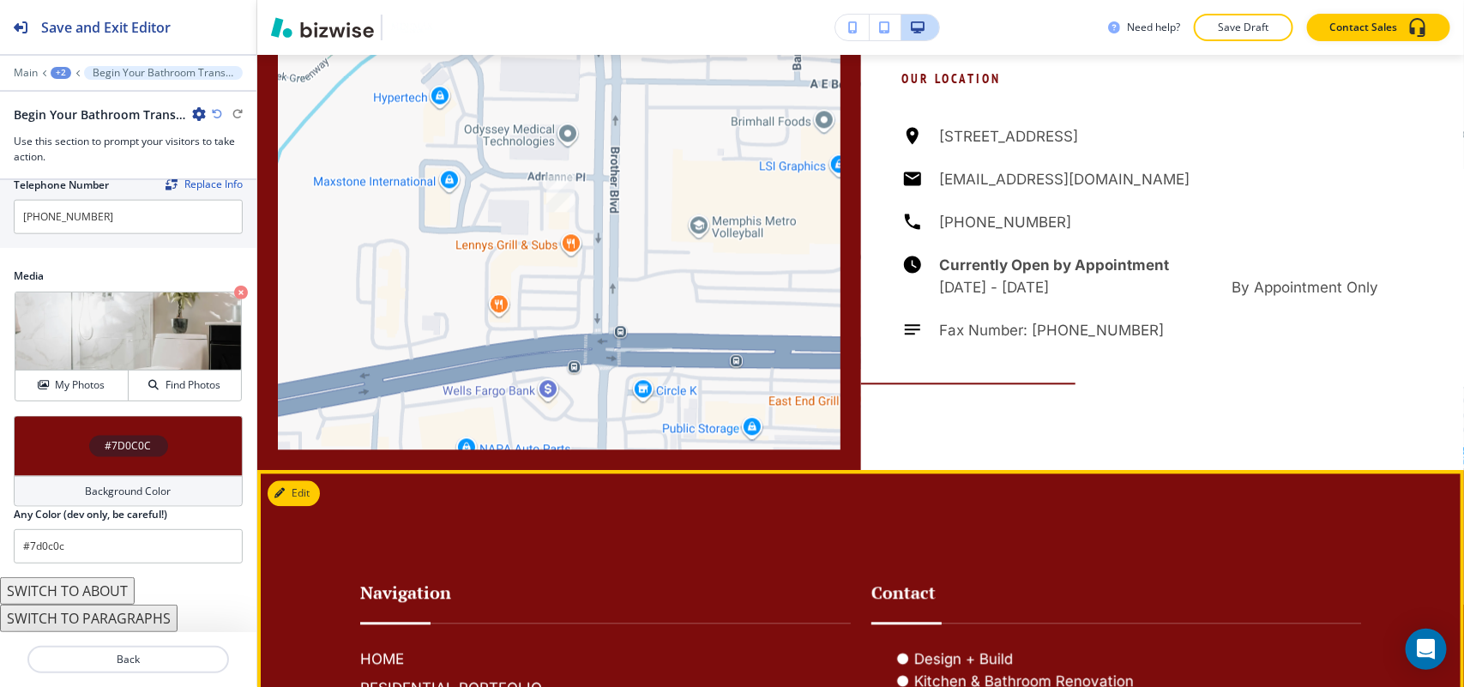
scroll to position [1364, 0]
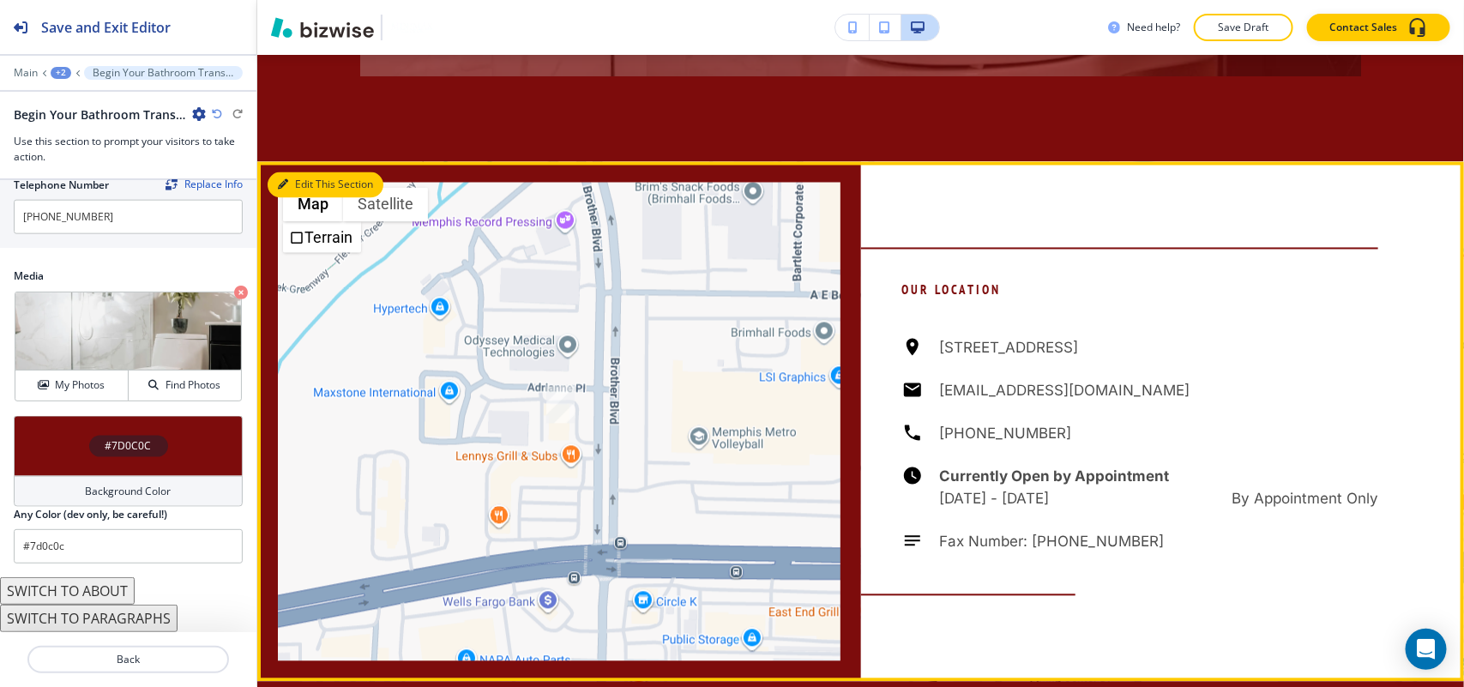
click at [293, 176] on button "Edit This Section" at bounding box center [326, 185] width 116 height 26
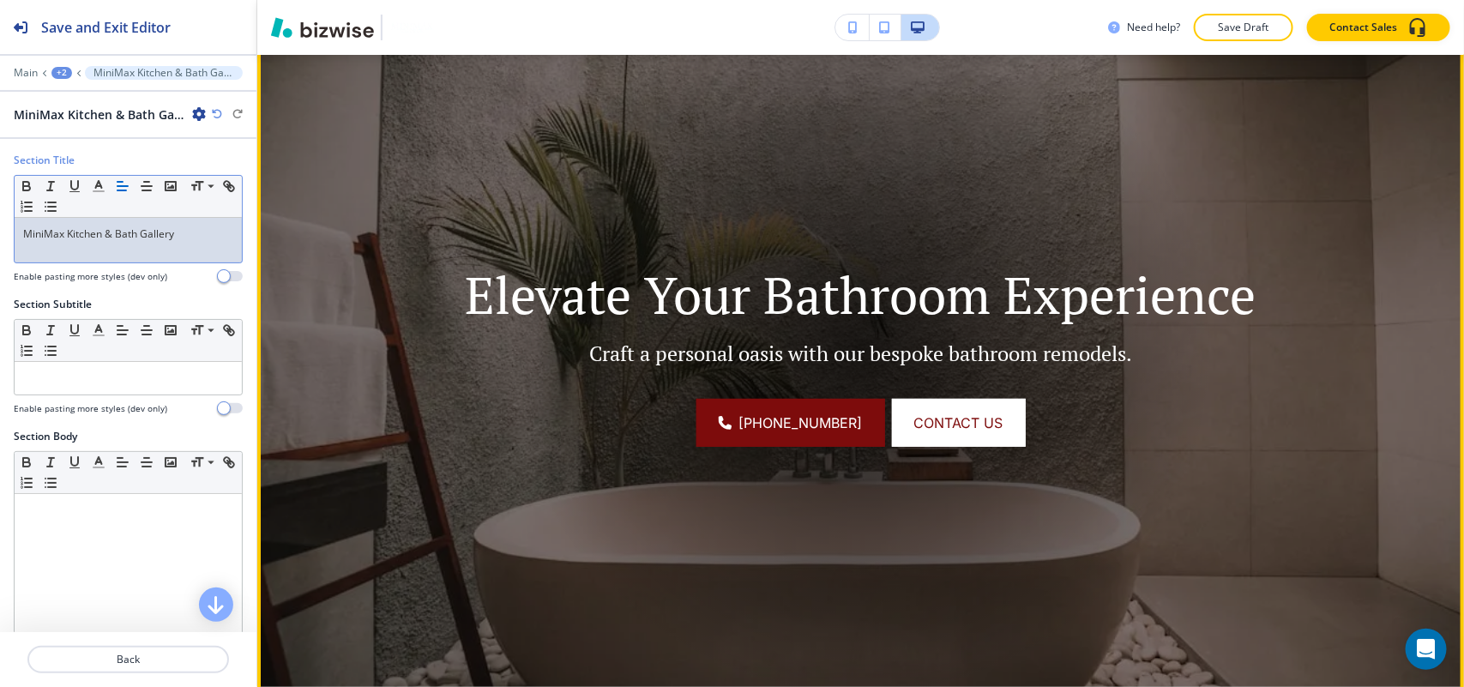
scroll to position [0, 0]
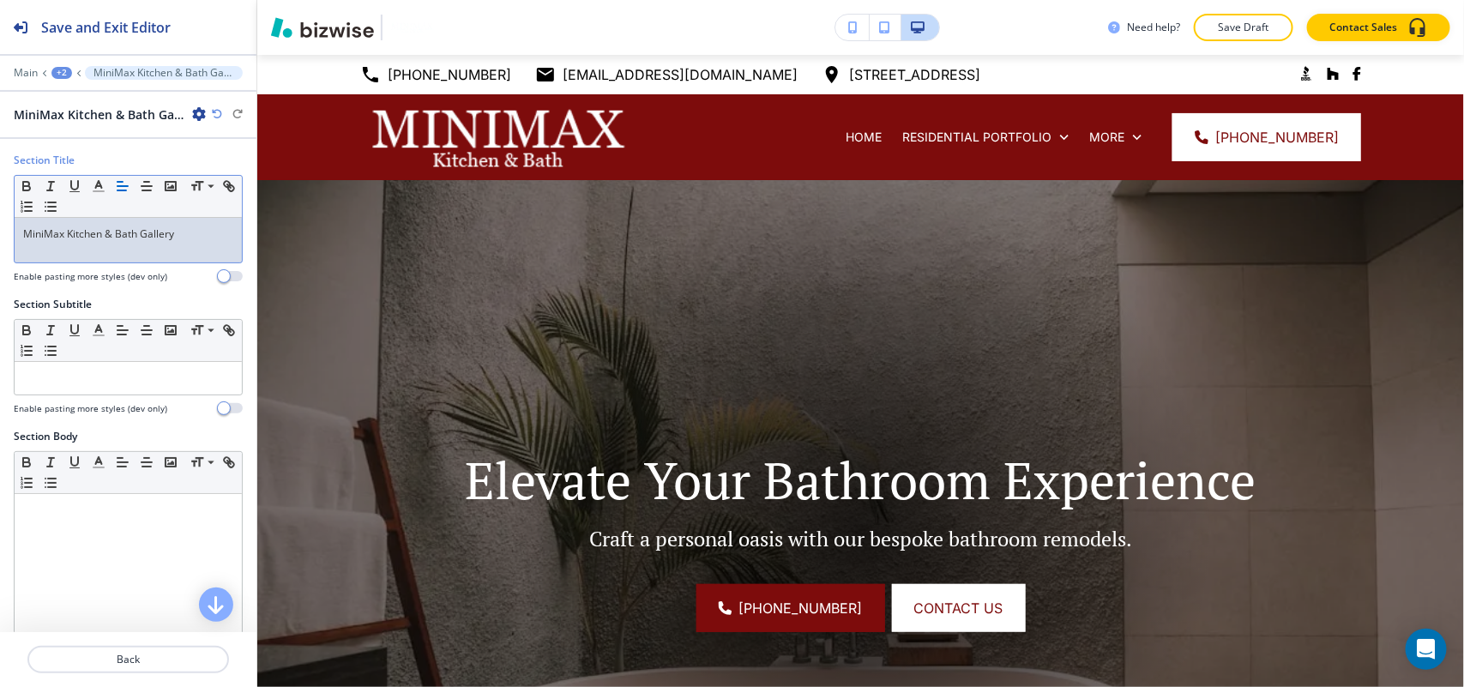
click at [64, 77] on div "+2" at bounding box center [61, 73] width 21 height 12
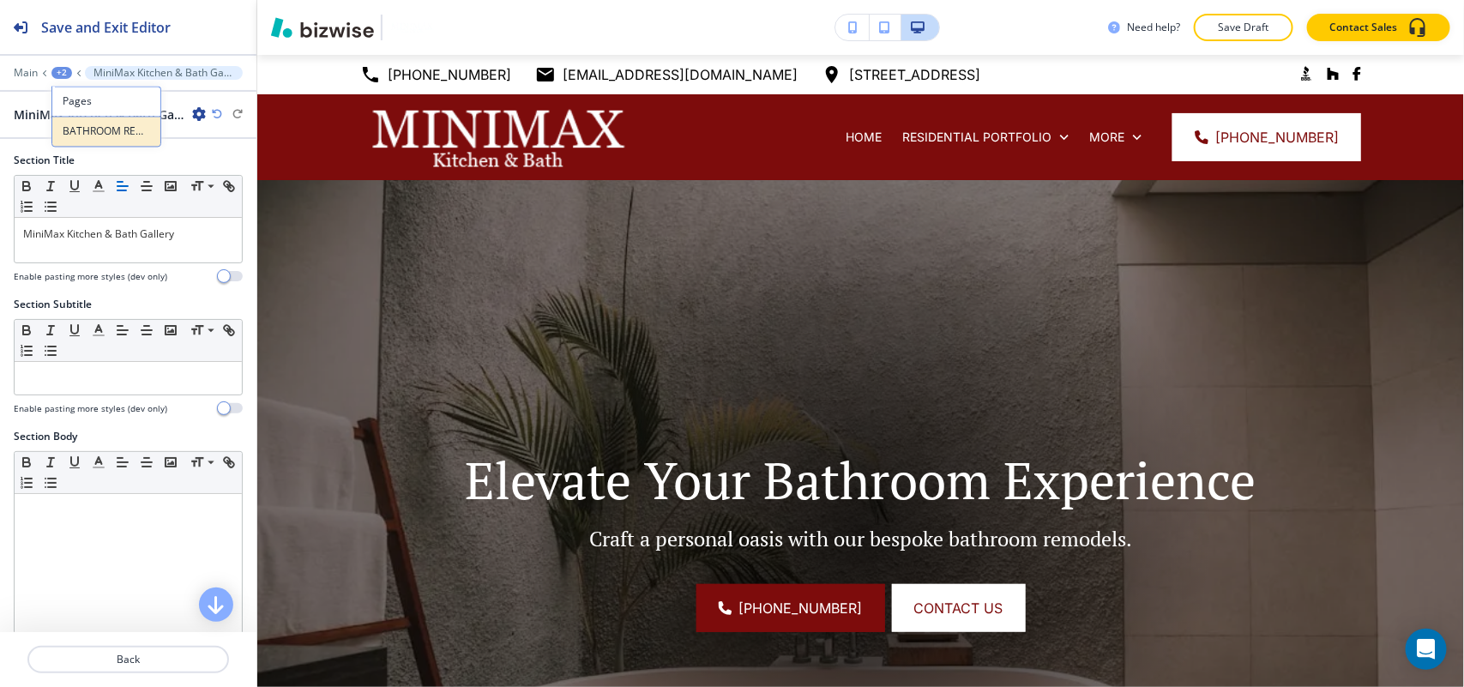
click at [78, 124] on p "BATHROOM REMODELS" at bounding box center [106, 131] width 87 height 15
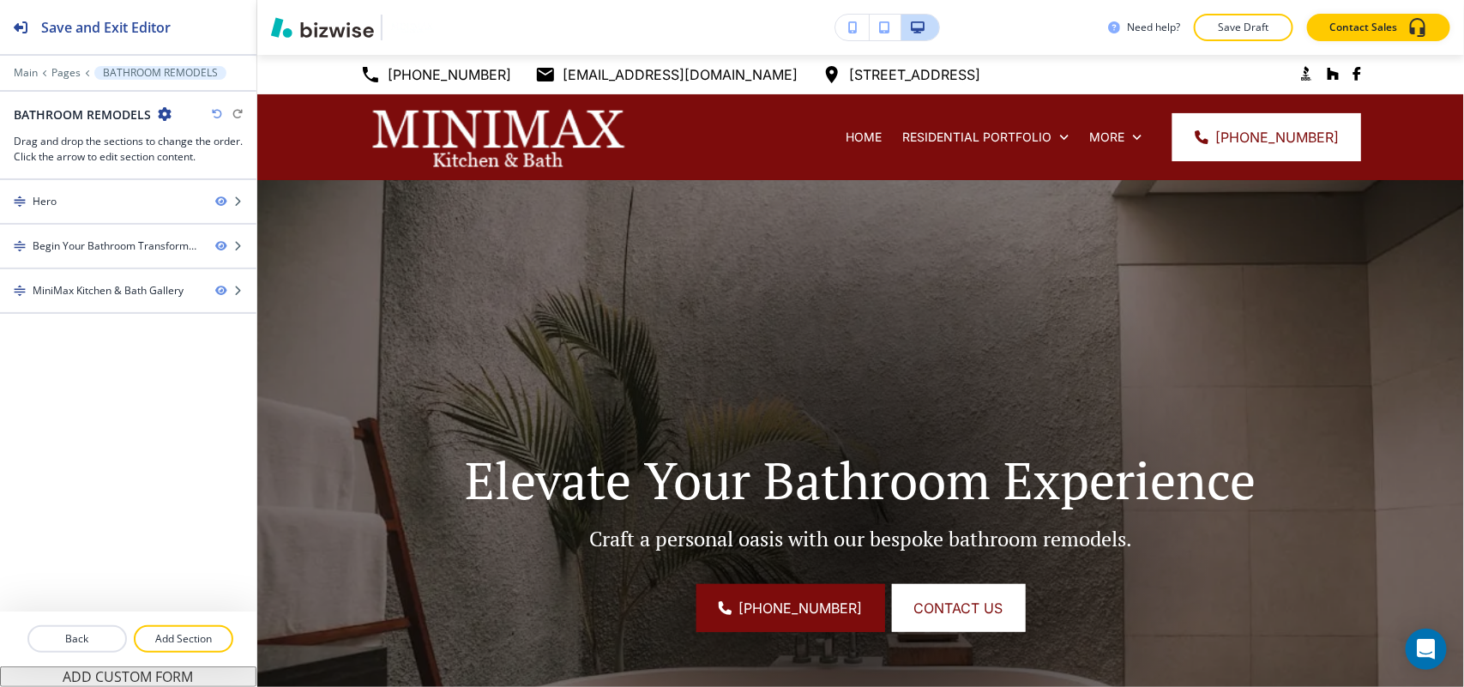
click at [172, 653] on div at bounding box center [128, 660] width 256 height 14
click at [198, 637] on p "Add Section" at bounding box center [183, 638] width 96 height 15
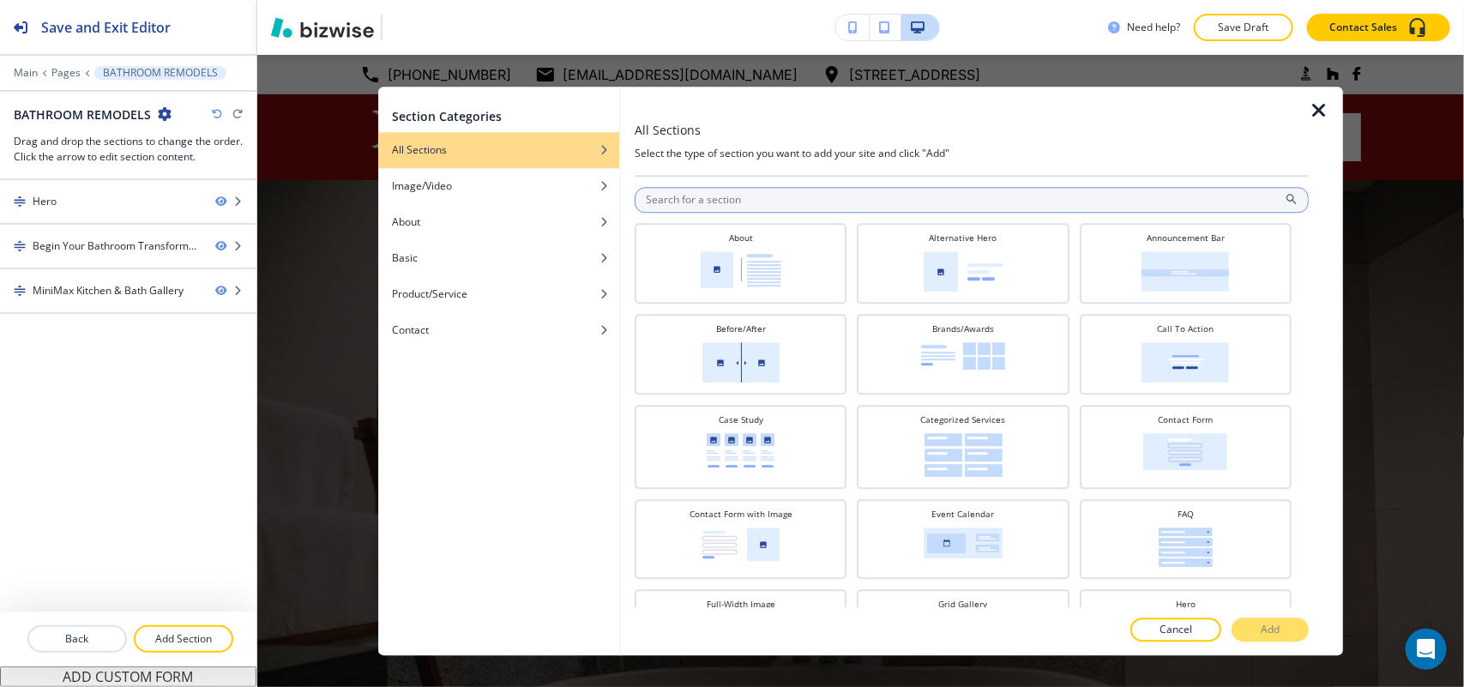
click at [905, 202] on input "text" at bounding box center [972, 200] width 674 height 26
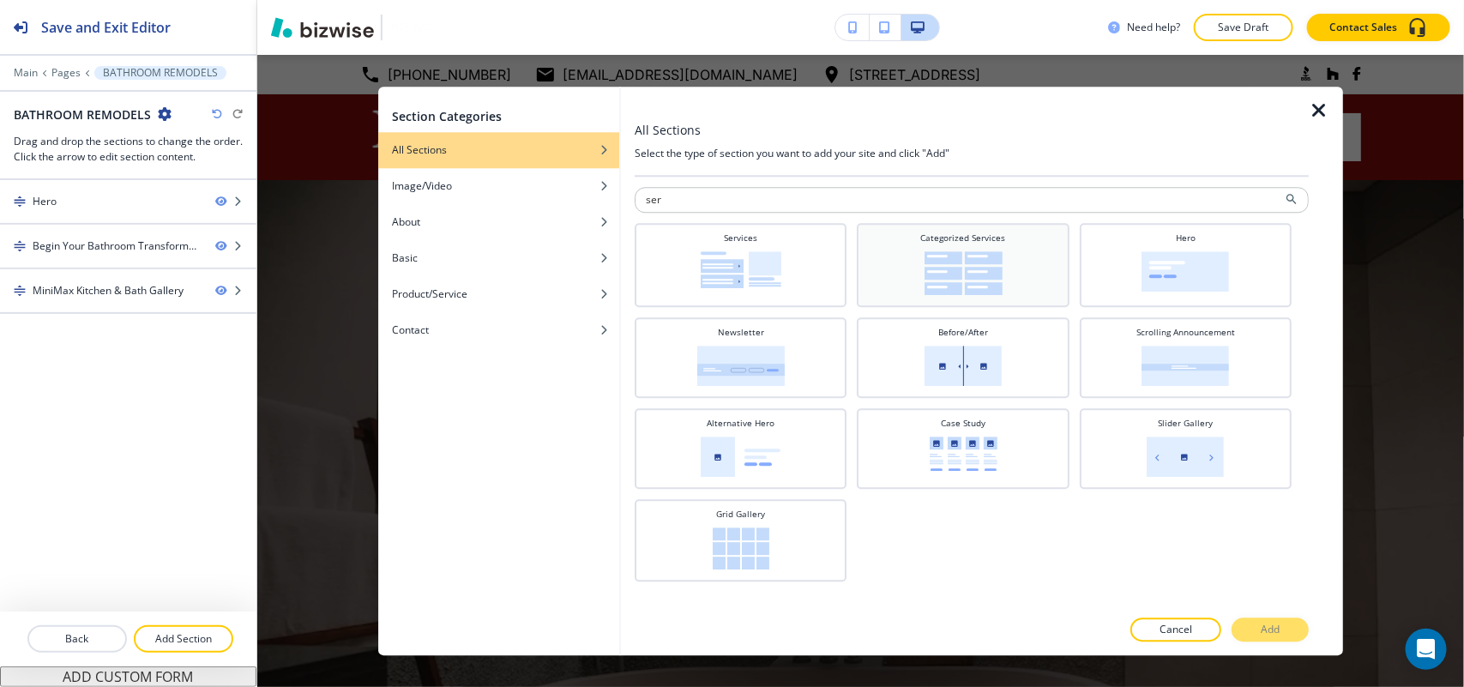
type input "ser"
click at [959, 255] on img at bounding box center [963, 273] width 78 height 44
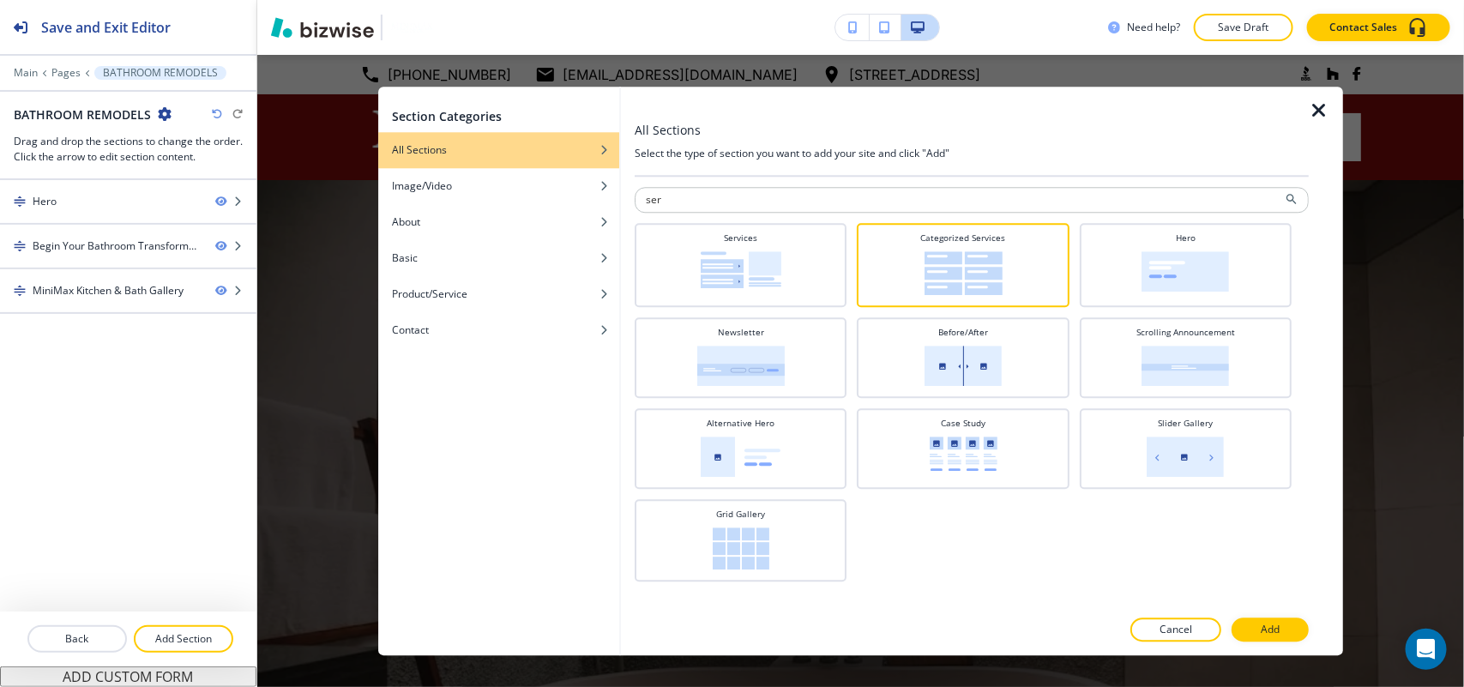
click at [1289, 632] on button "Add" at bounding box center [1269, 629] width 77 height 24
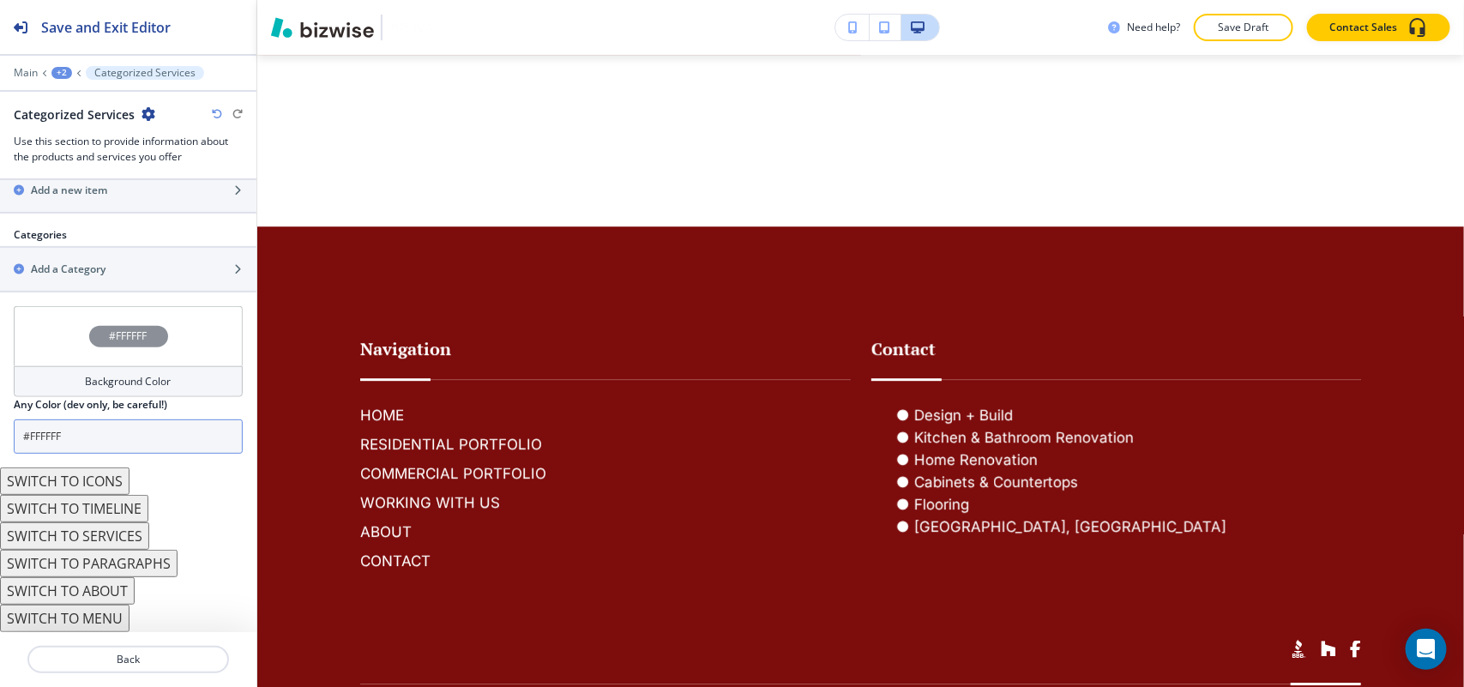
scroll to position [717, 0]
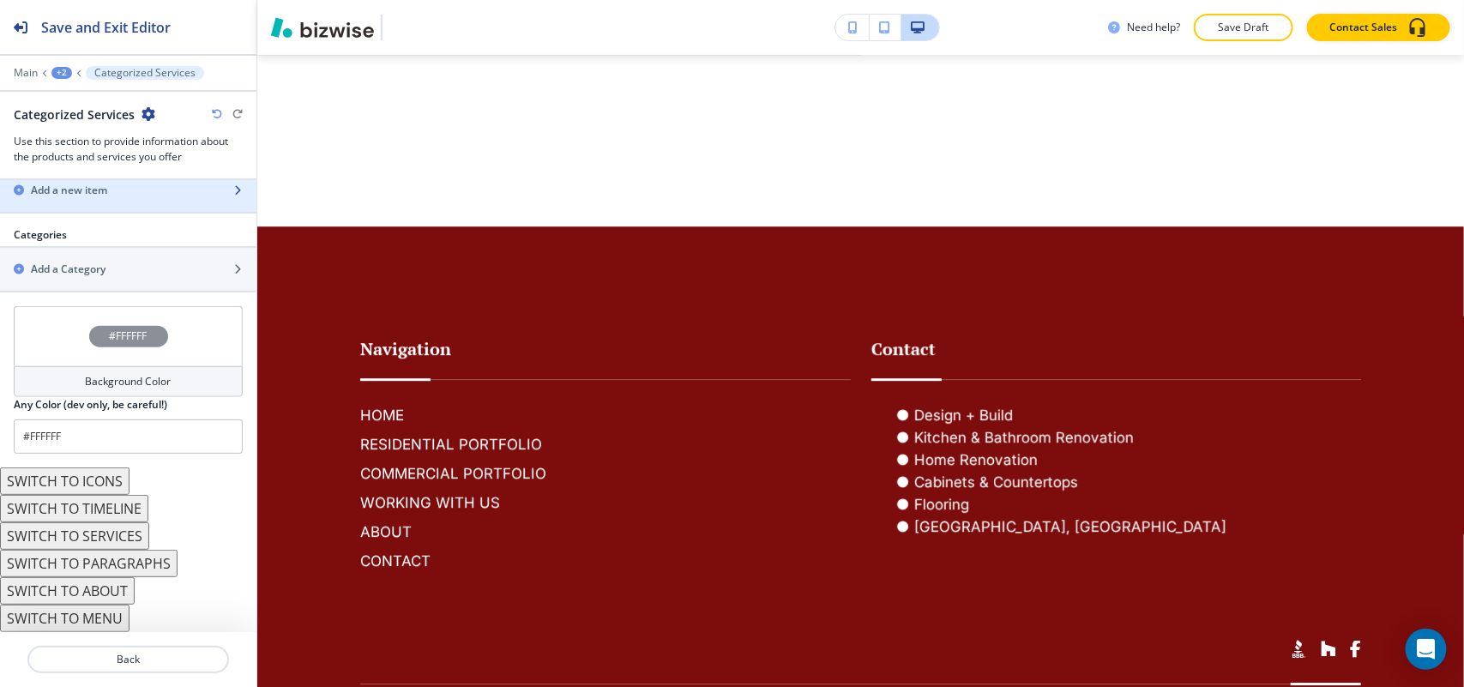
click at [94, 199] on div "button" at bounding box center [128, 205] width 256 height 14
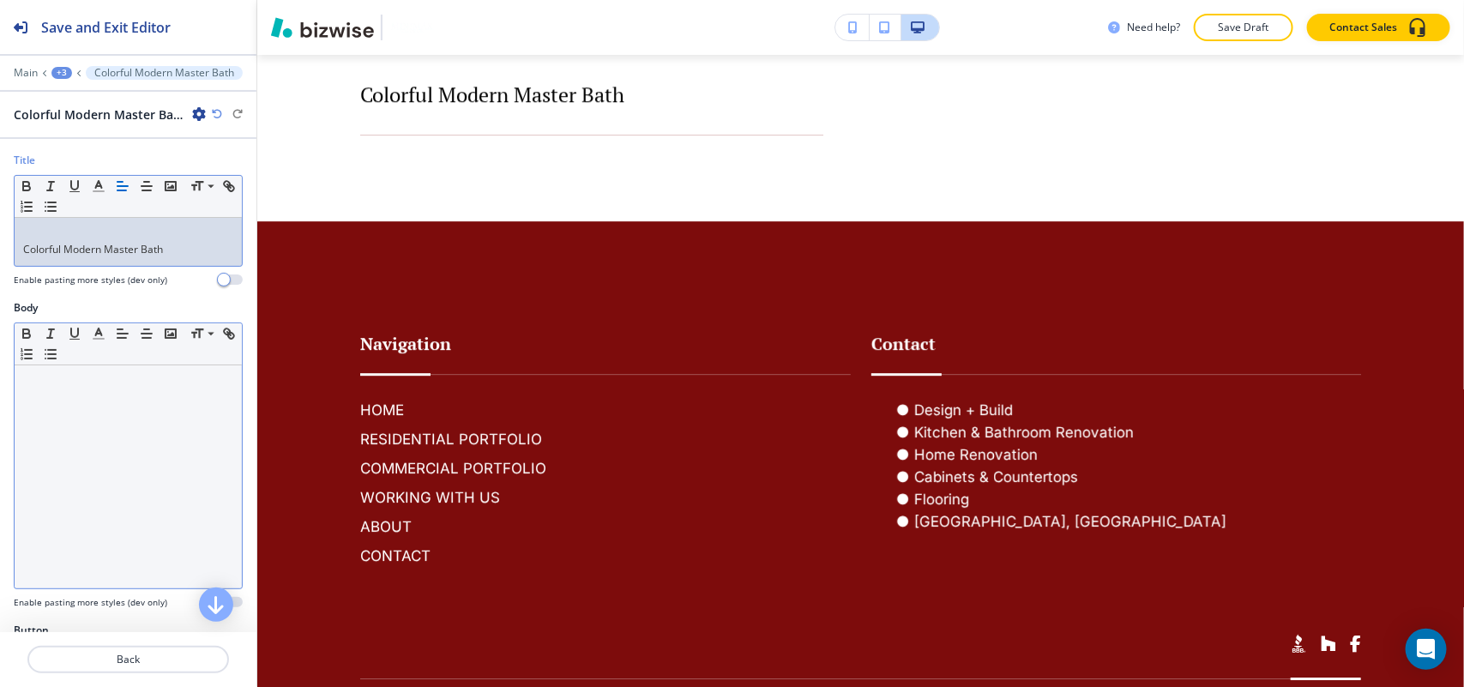
scroll to position [0, 0]
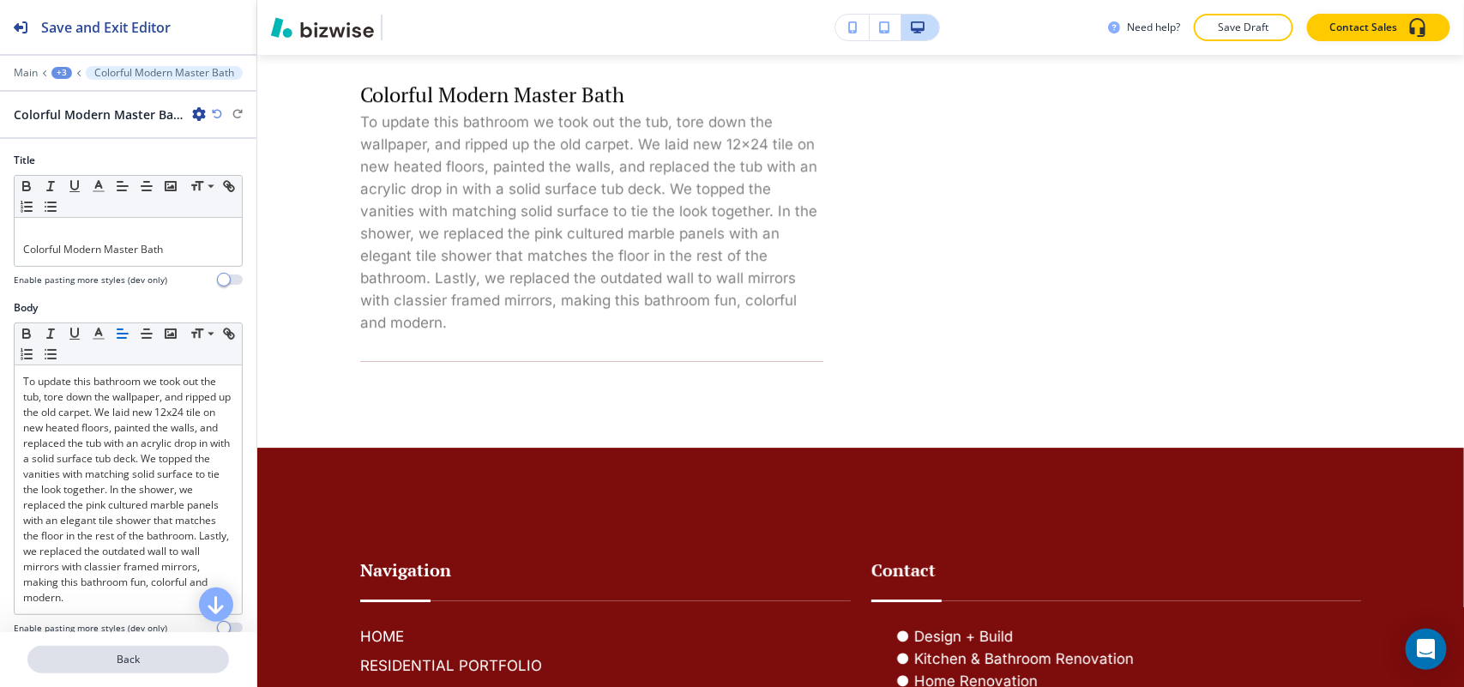
click at [134, 666] on p "Back" at bounding box center [128, 659] width 198 height 15
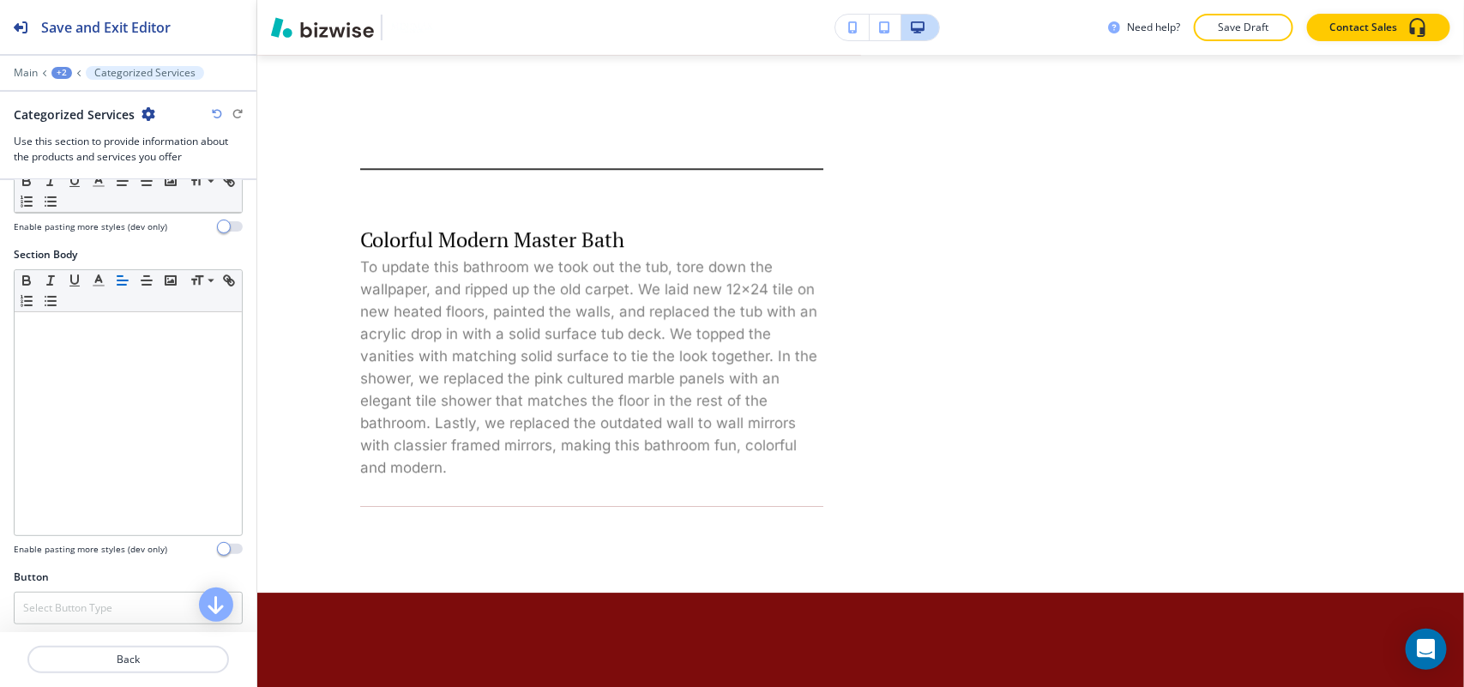
scroll to position [429, 0]
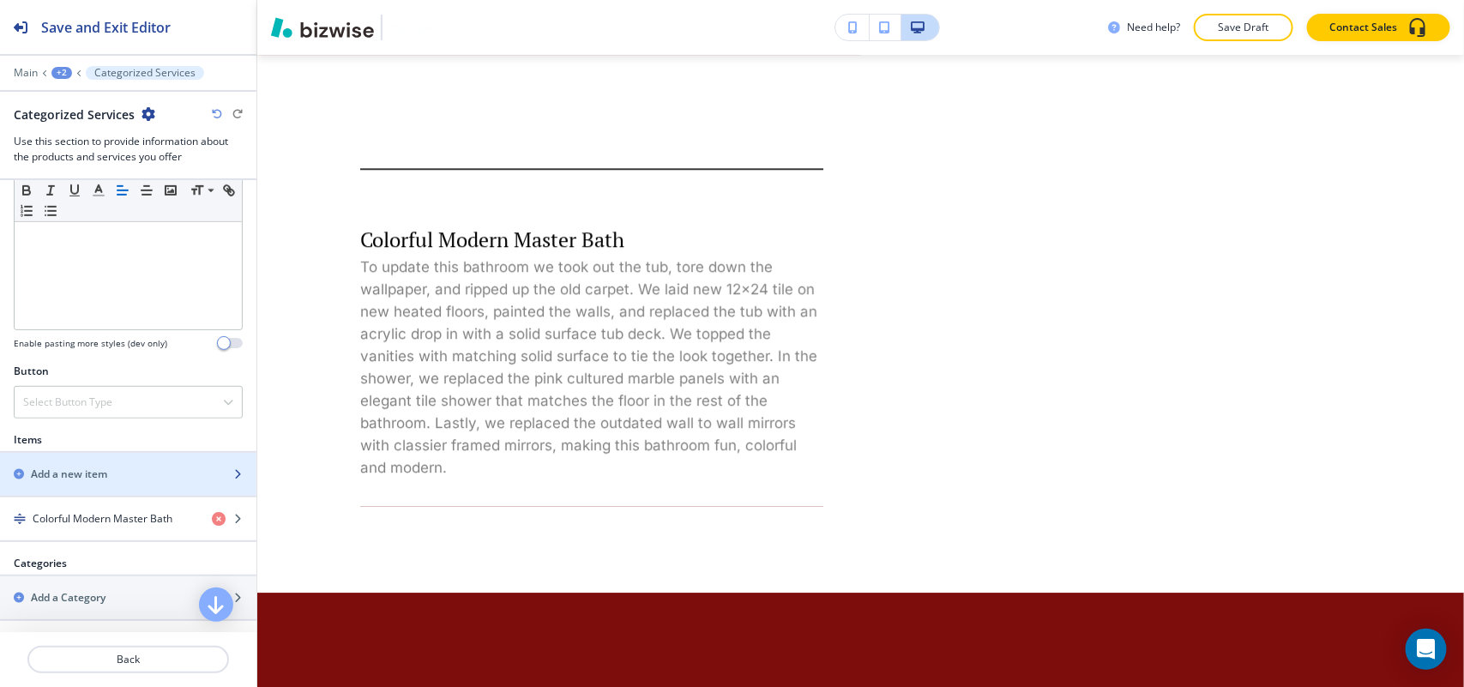
click at [99, 482] on h2 "Add a new item" at bounding box center [69, 473] width 76 height 15
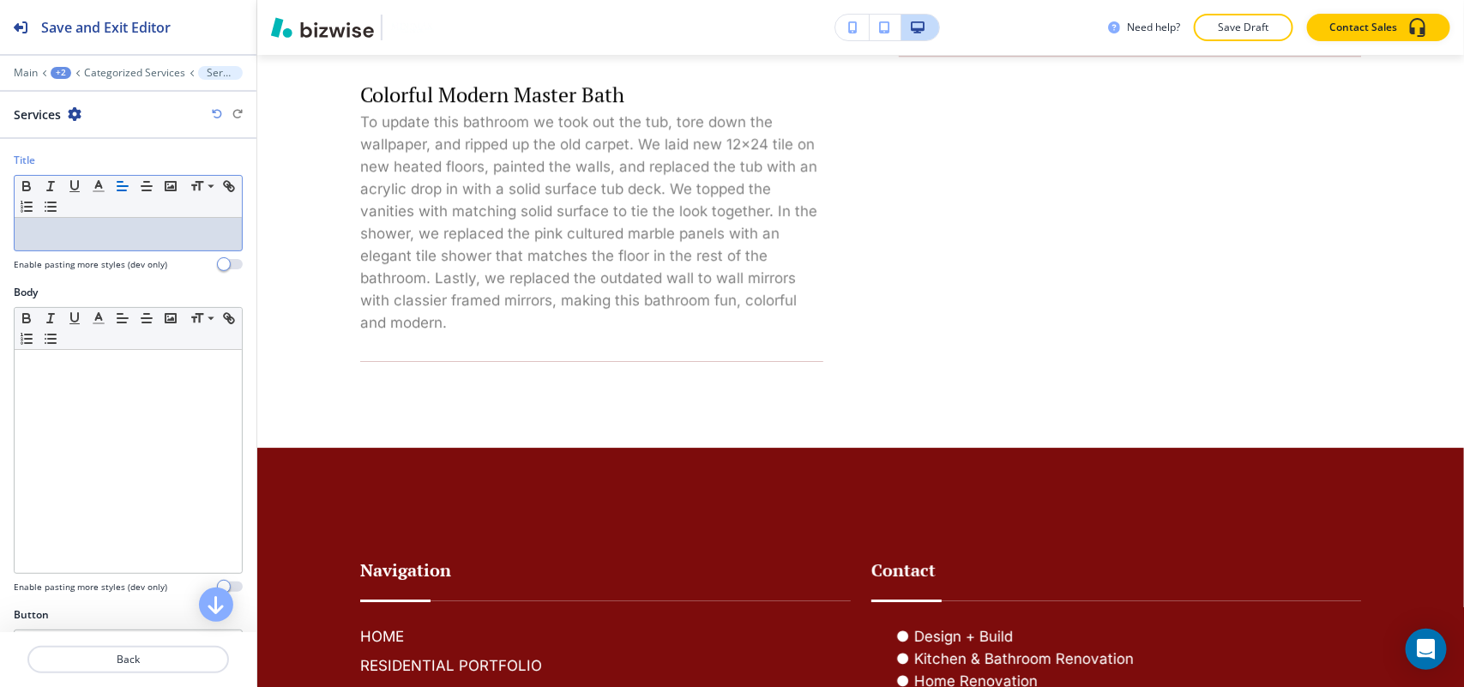
scroll to position [0, 0]
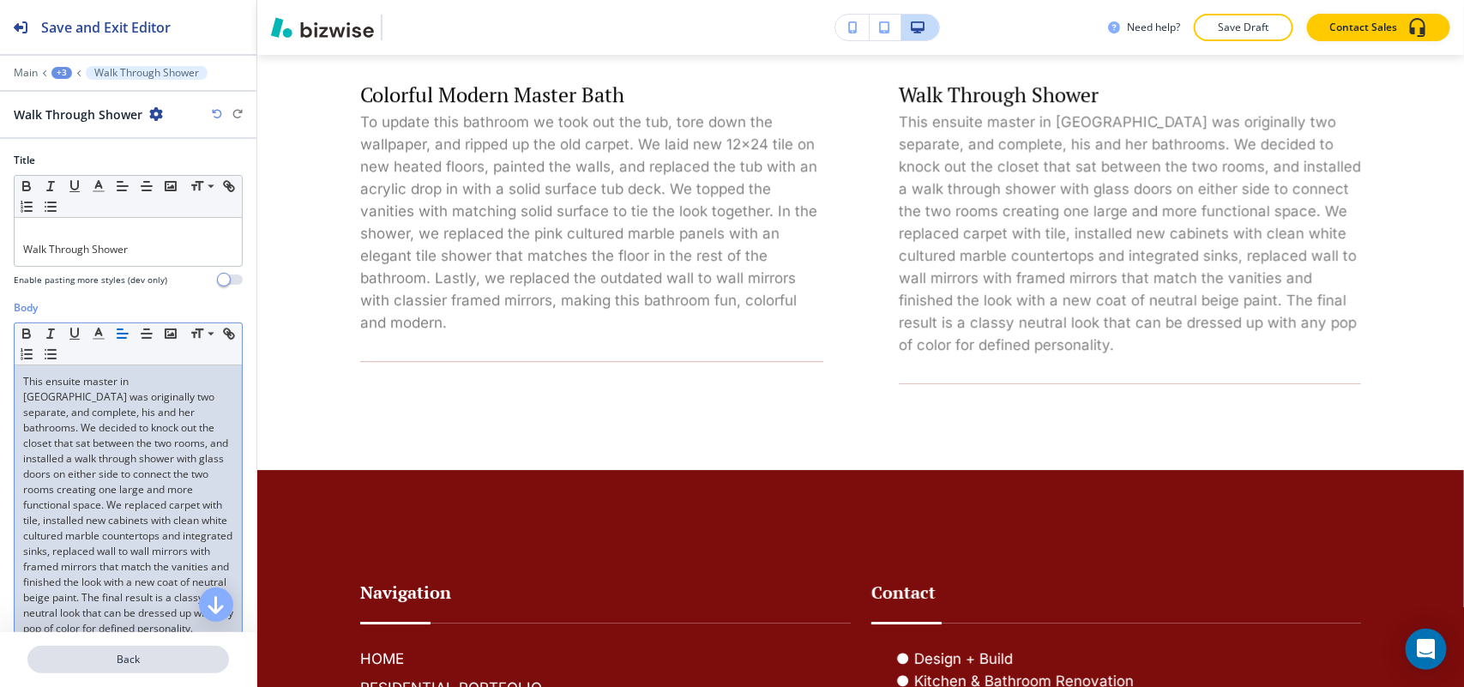
click at [161, 669] on button "Back" at bounding box center [128, 659] width 202 height 27
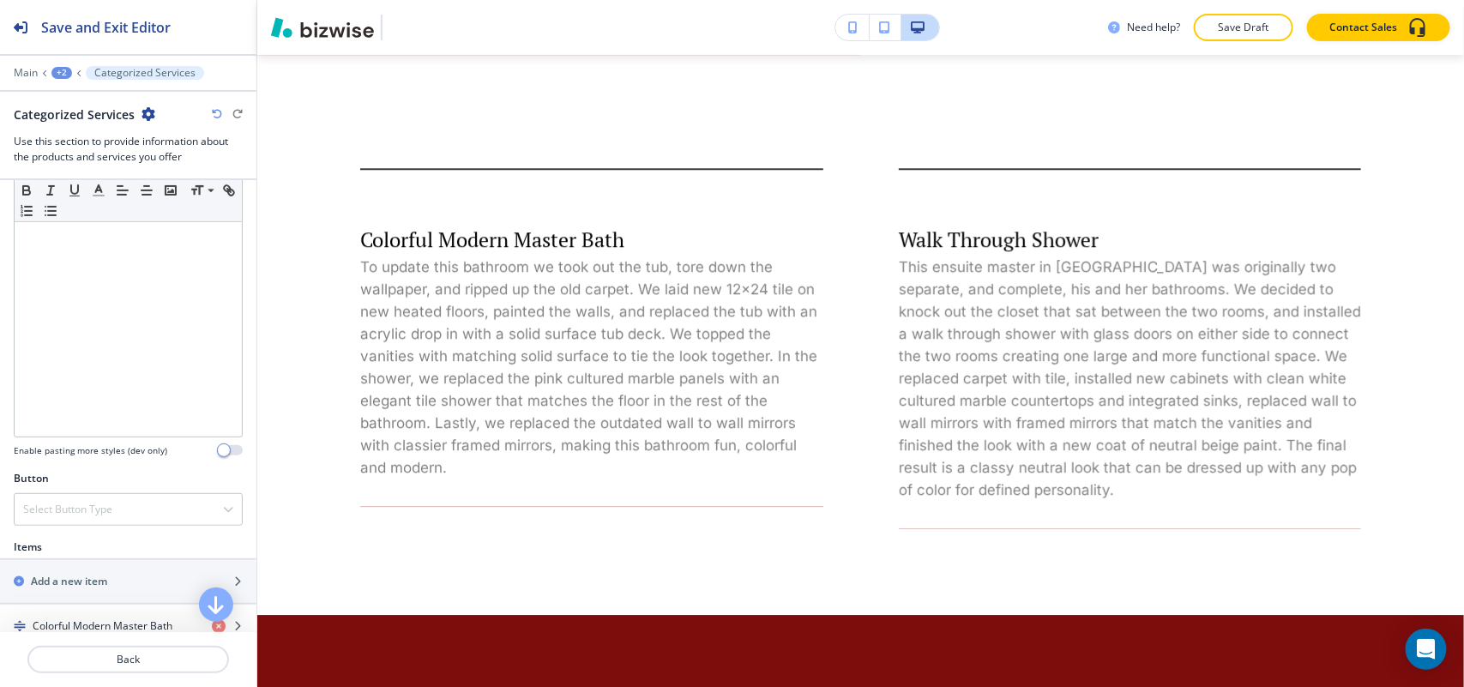
scroll to position [429, 0]
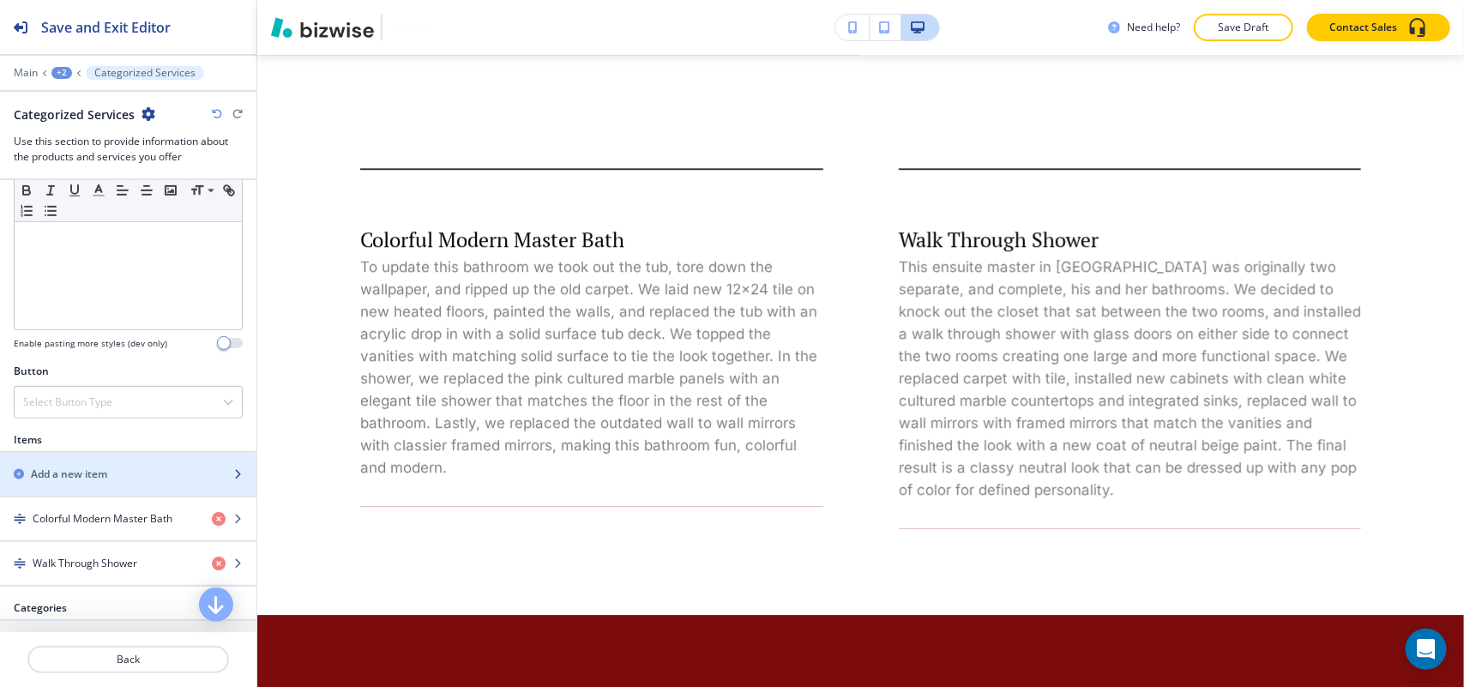
click at [65, 474] on h2 "Add a new item" at bounding box center [69, 473] width 76 height 15
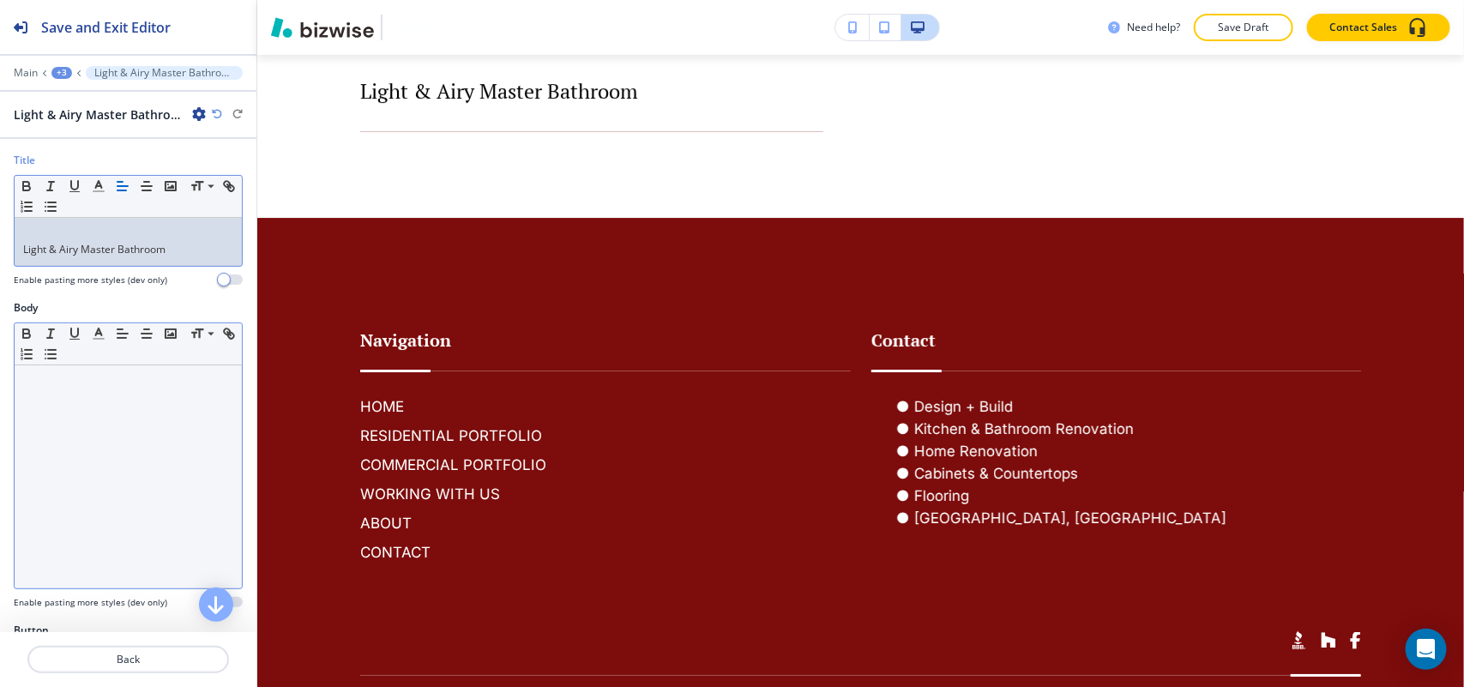
scroll to position [0, 0]
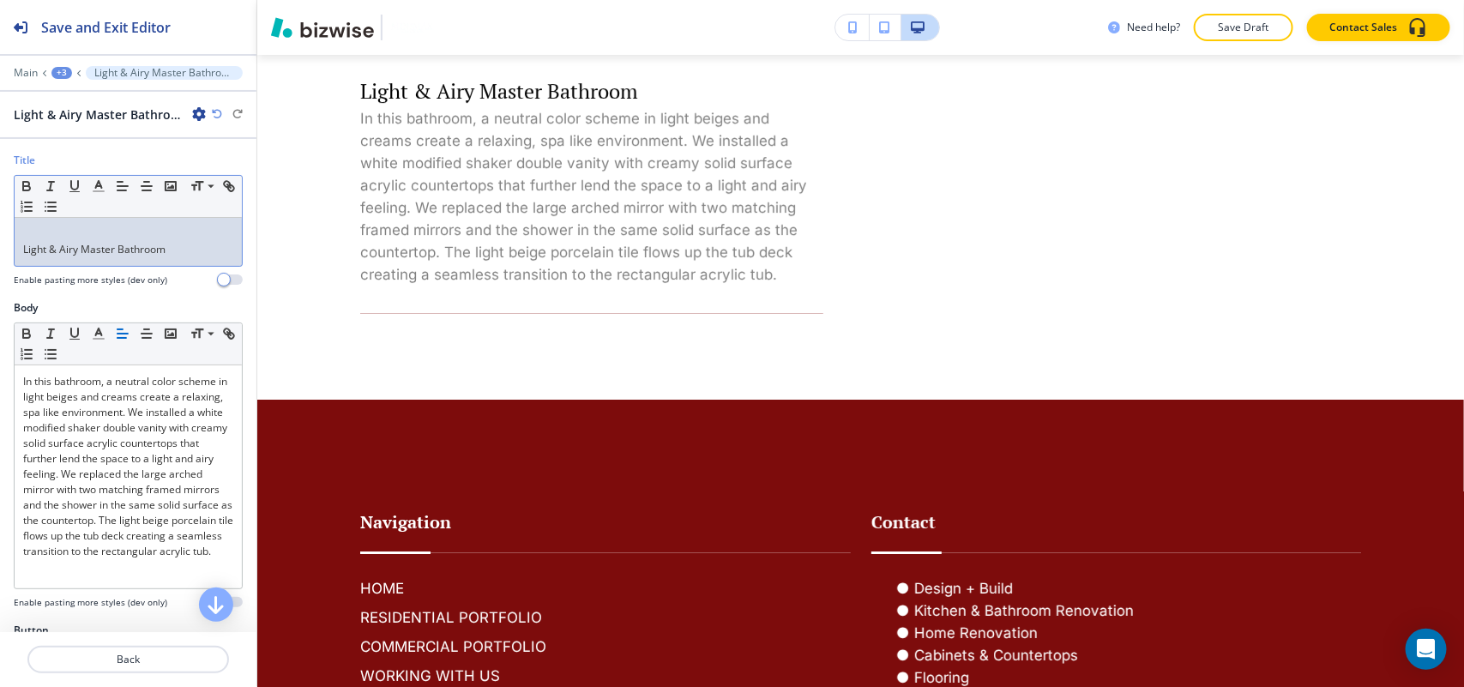
click at [28, 250] on p "Light & Airy Master Bathroom" at bounding box center [128, 249] width 210 height 15
click at [26, 251] on p "Light & Airy Master Bathroom" at bounding box center [128, 249] width 210 height 15
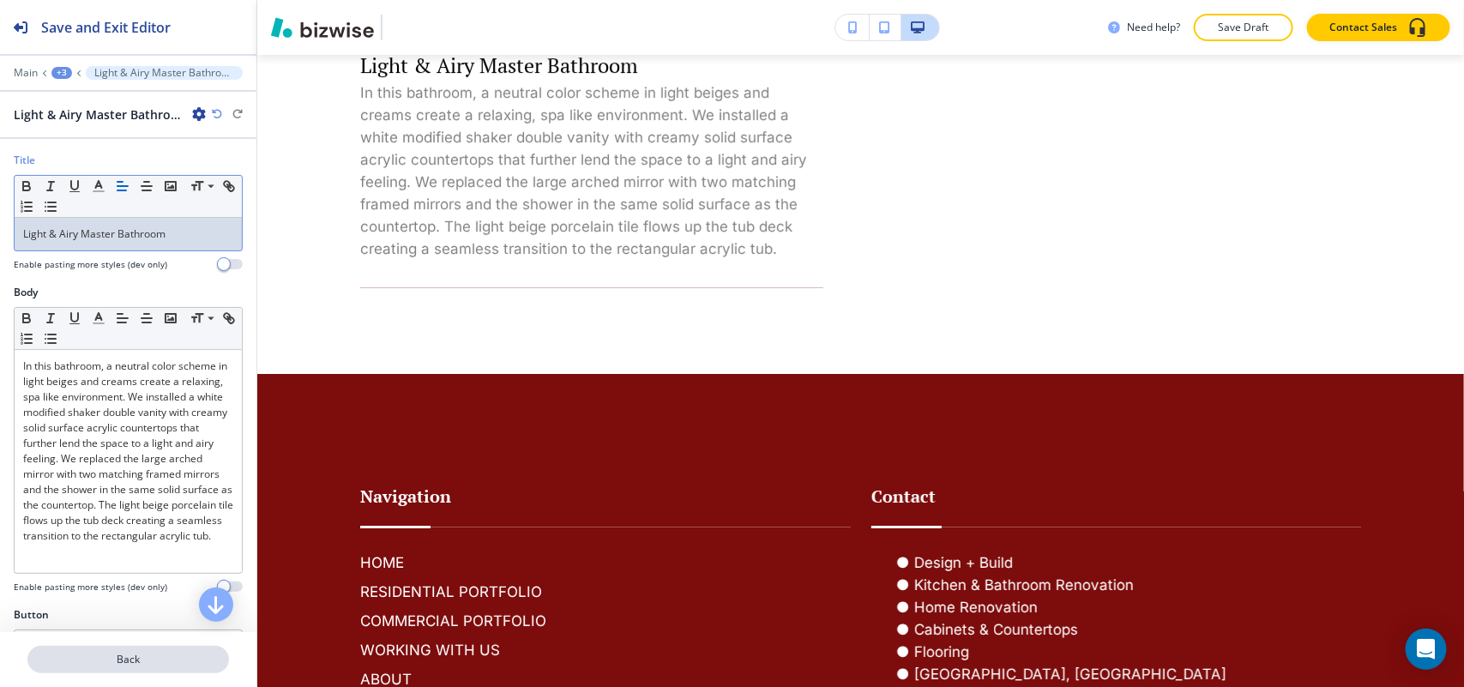
click at [144, 662] on p "Back" at bounding box center [128, 659] width 198 height 15
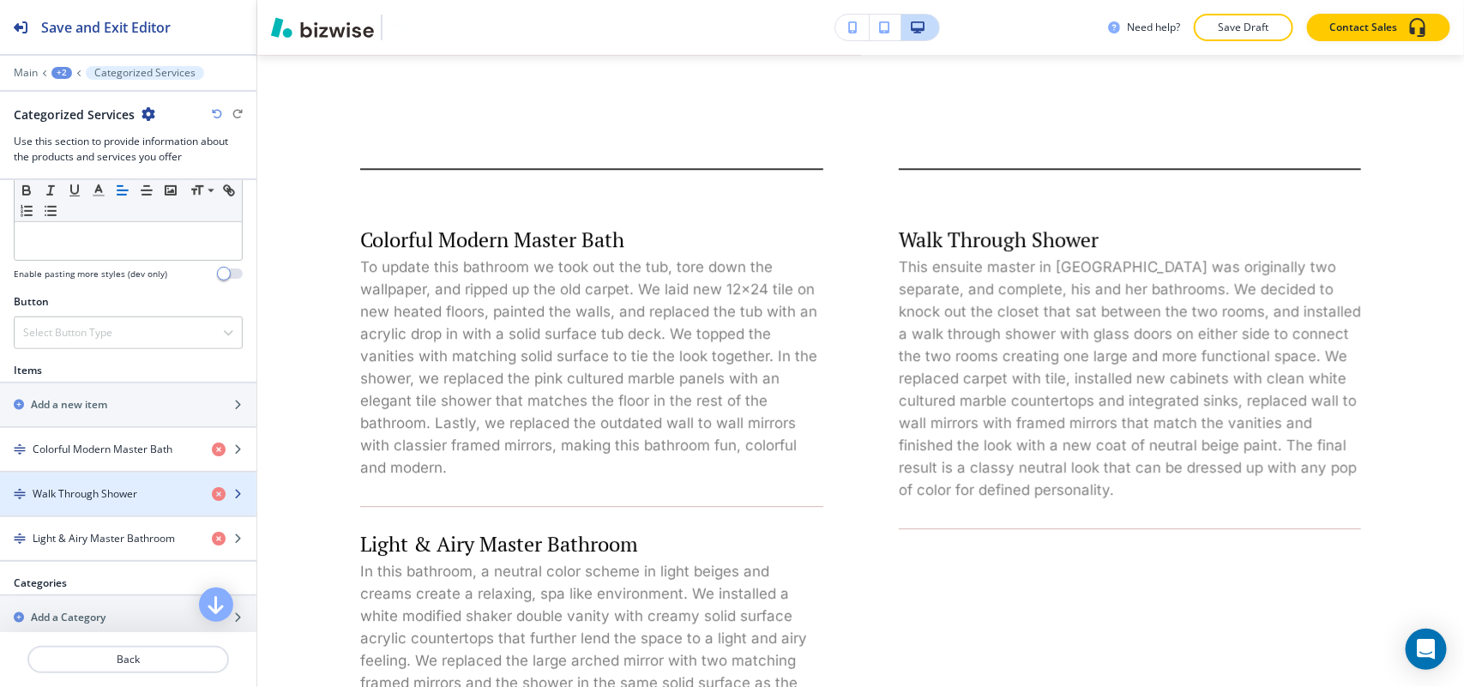
scroll to position [536, 0]
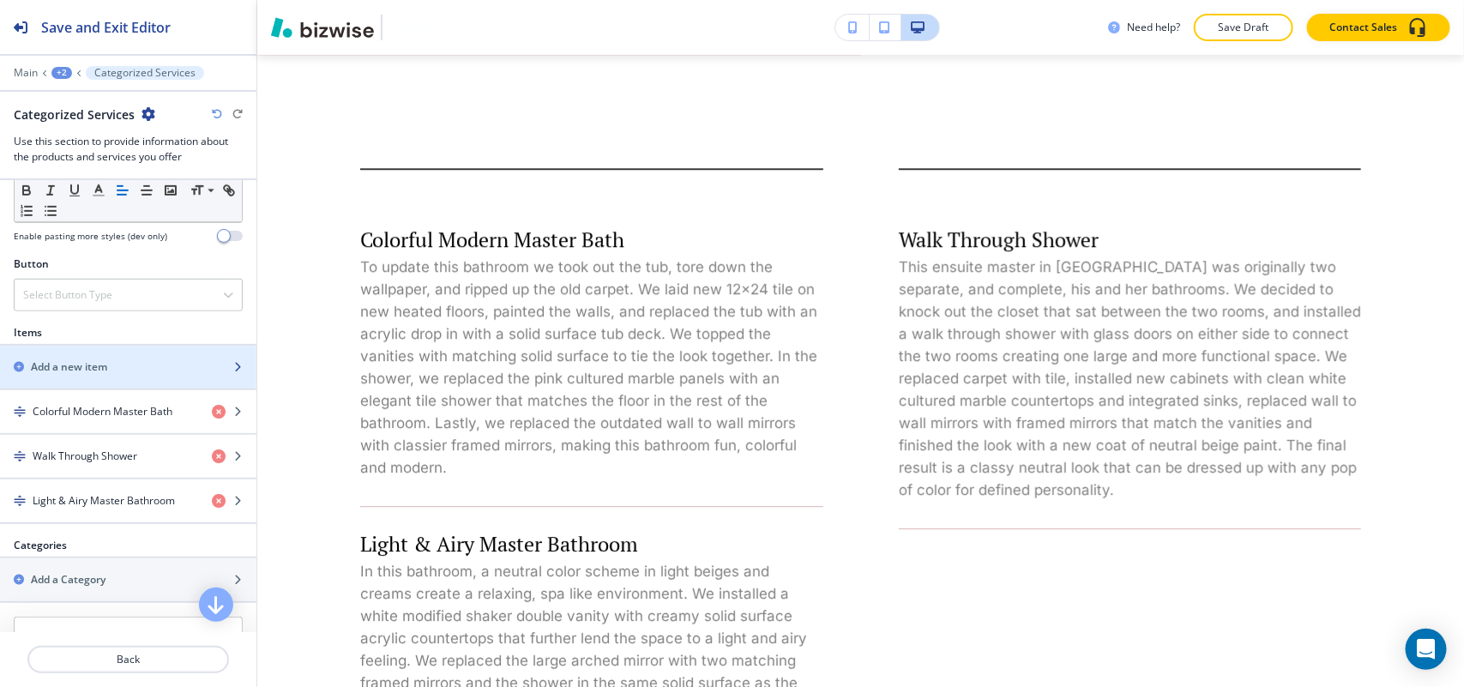
click at [67, 375] on h2 "Add a new item" at bounding box center [69, 366] width 76 height 15
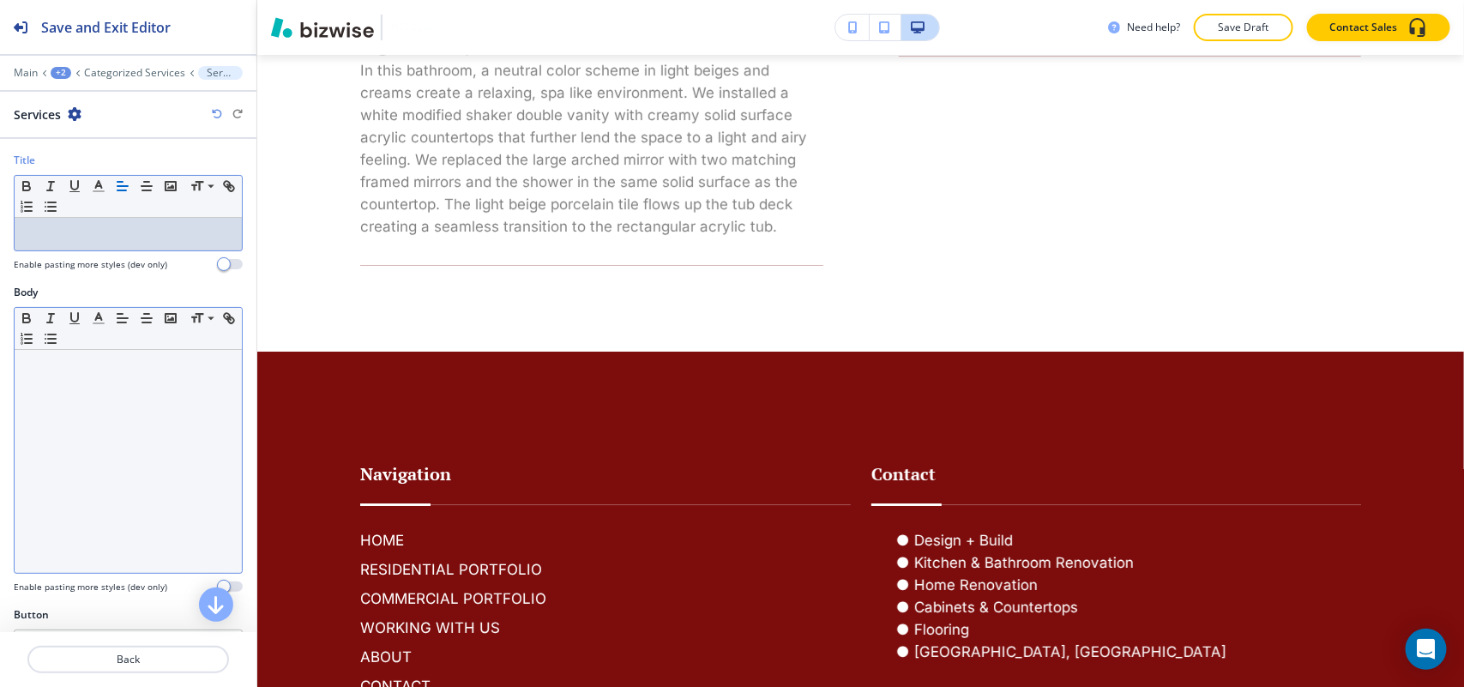
scroll to position [0, 0]
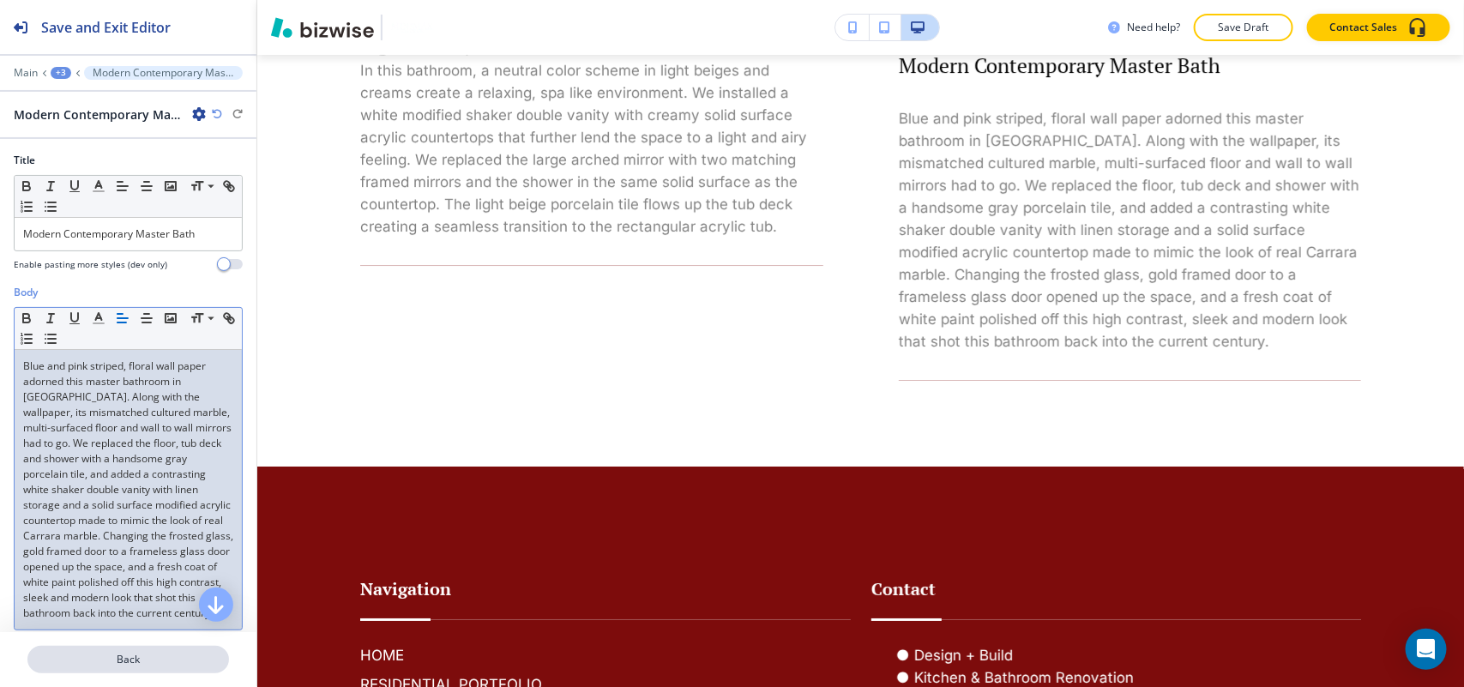
click at [148, 663] on p "Back" at bounding box center [128, 659] width 198 height 15
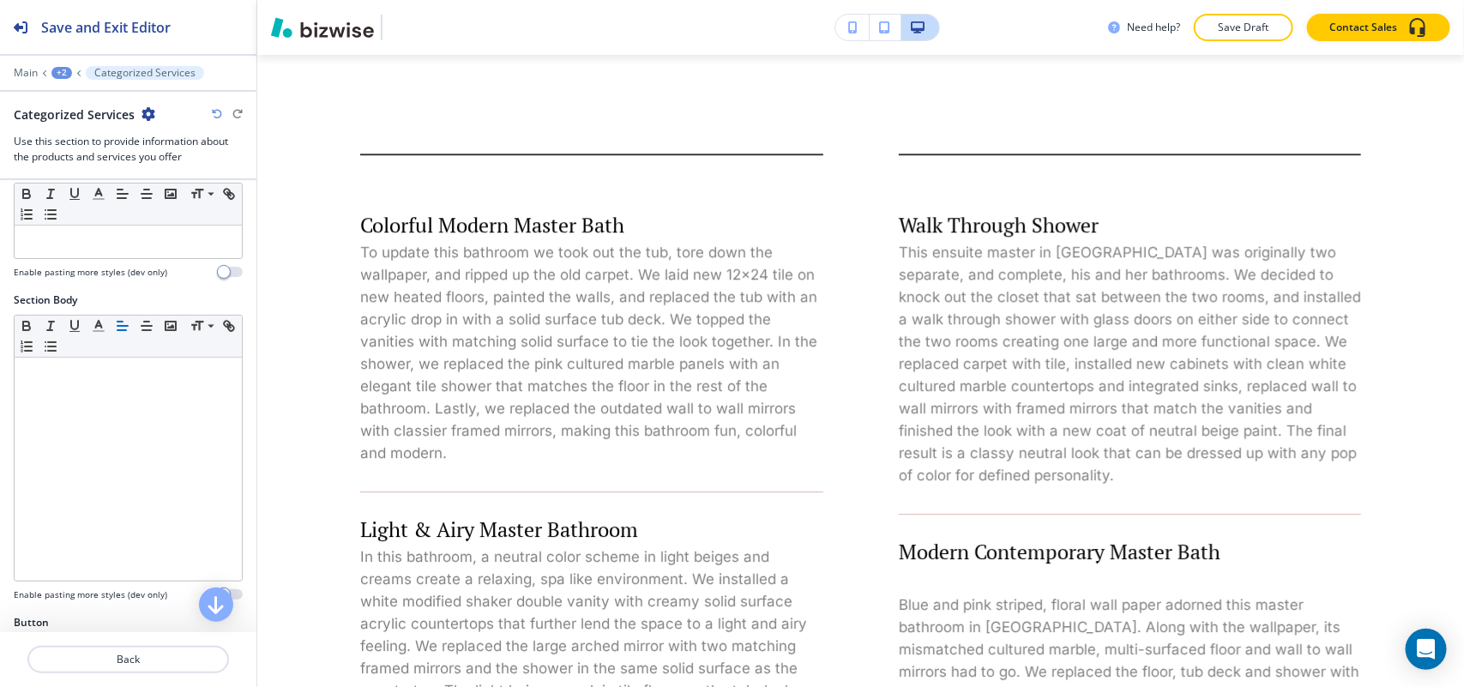
scroll to position [429, 0]
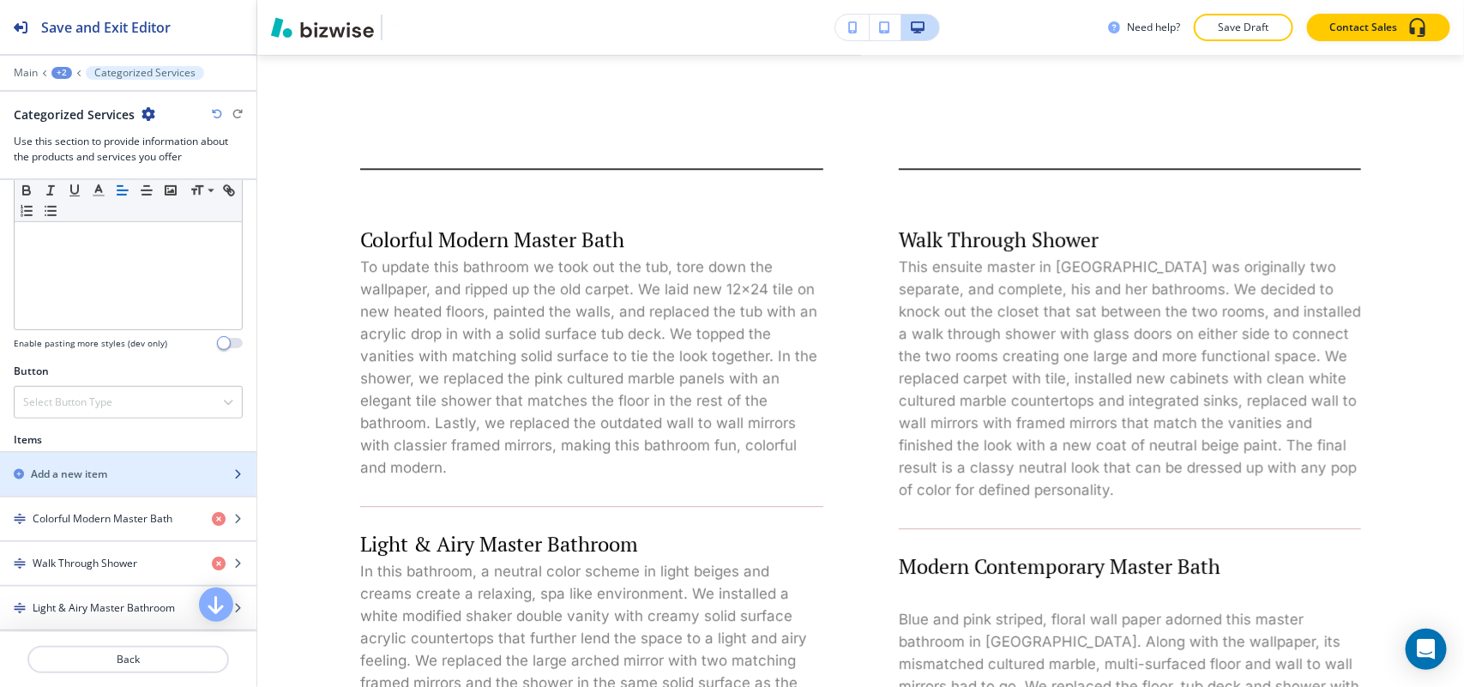
click at [92, 485] on div "button" at bounding box center [128, 489] width 256 height 14
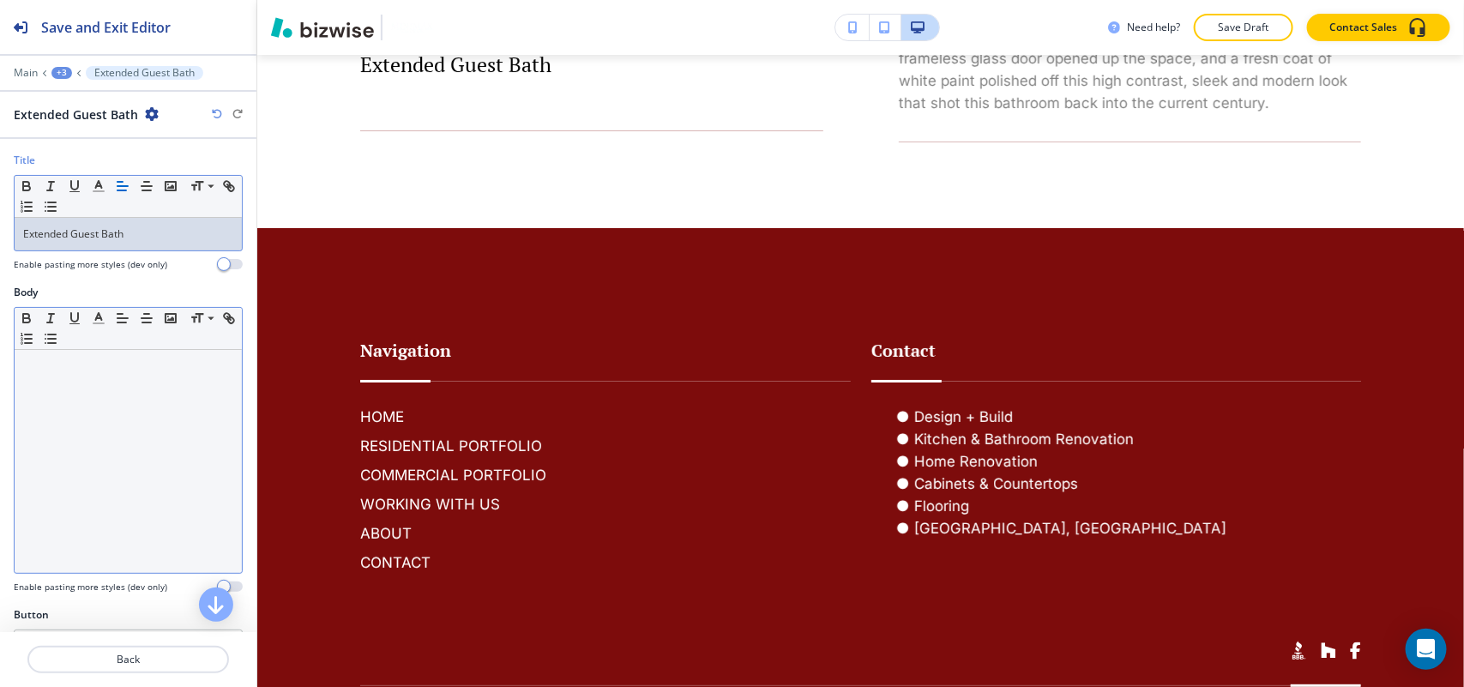
scroll to position [0, 0]
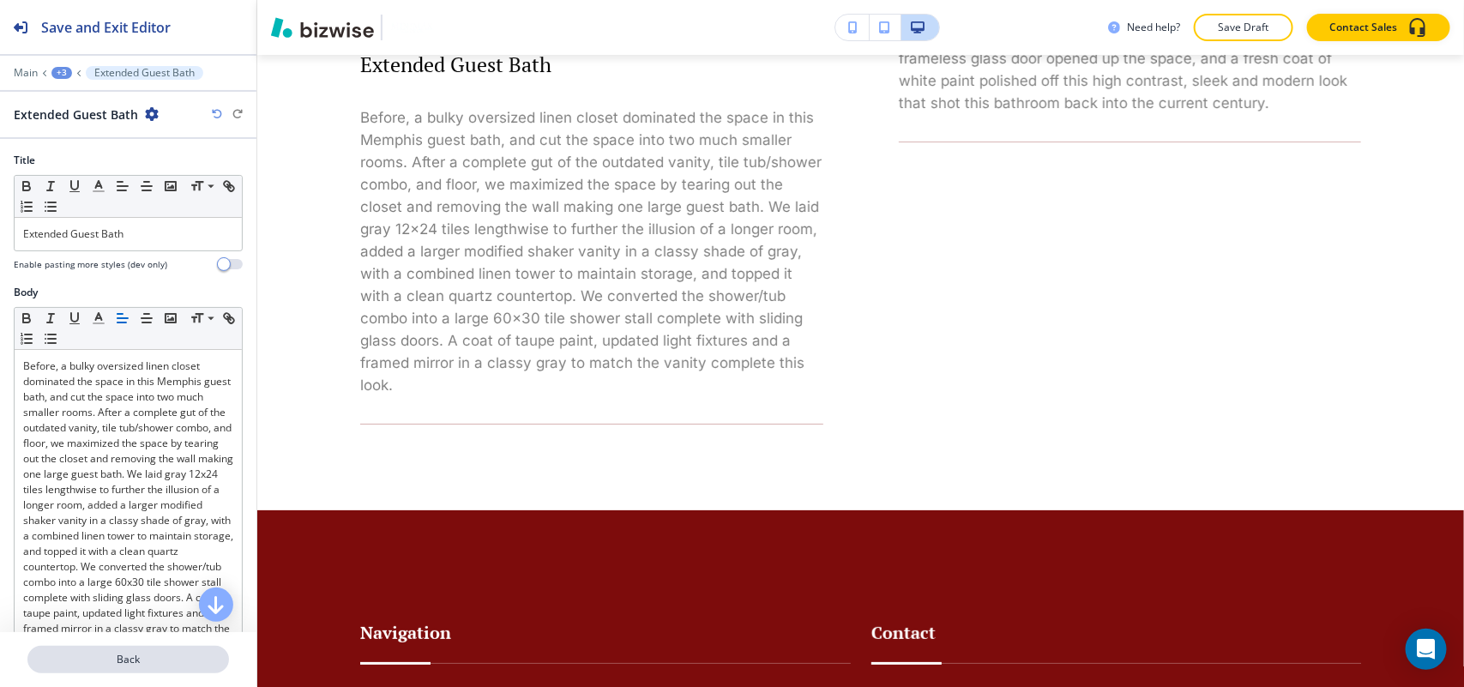
click at [129, 652] on p "Back" at bounding box center [128, 659] width 198 height 15
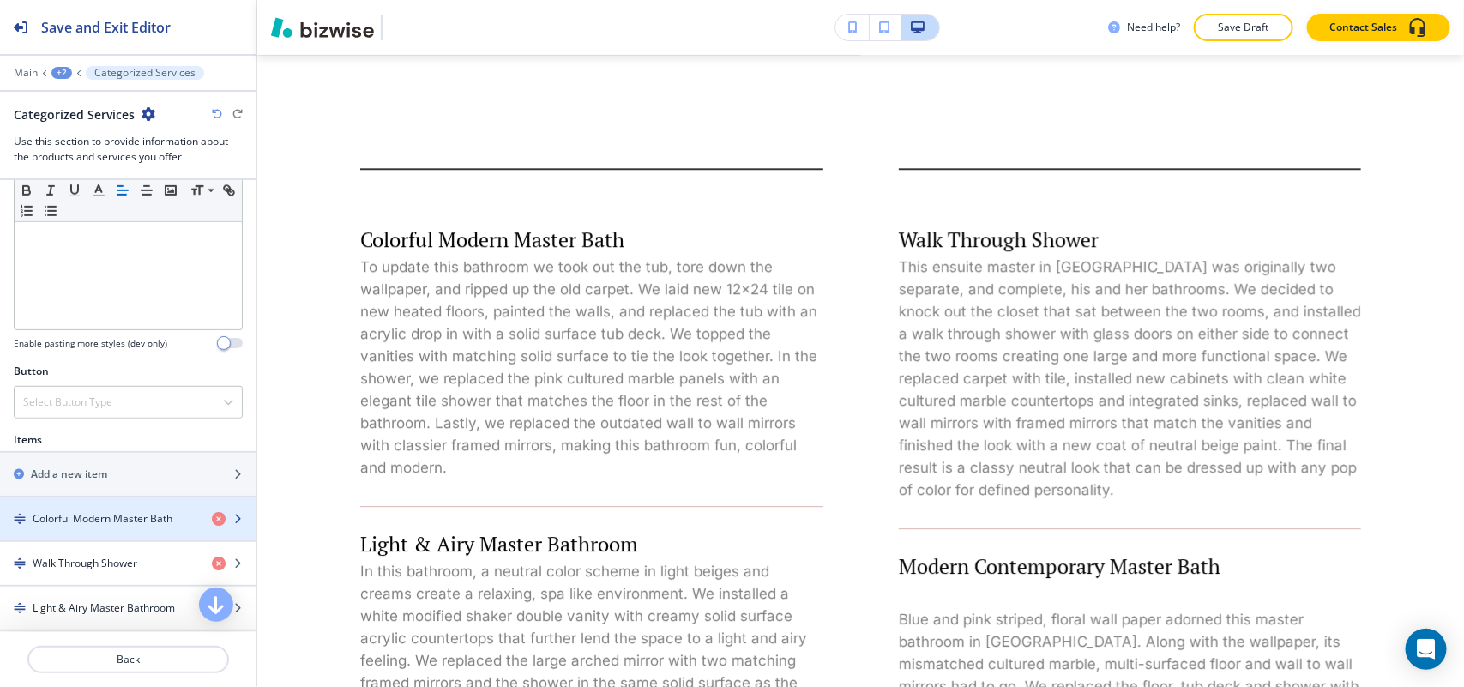
scroll to position [536, 0]
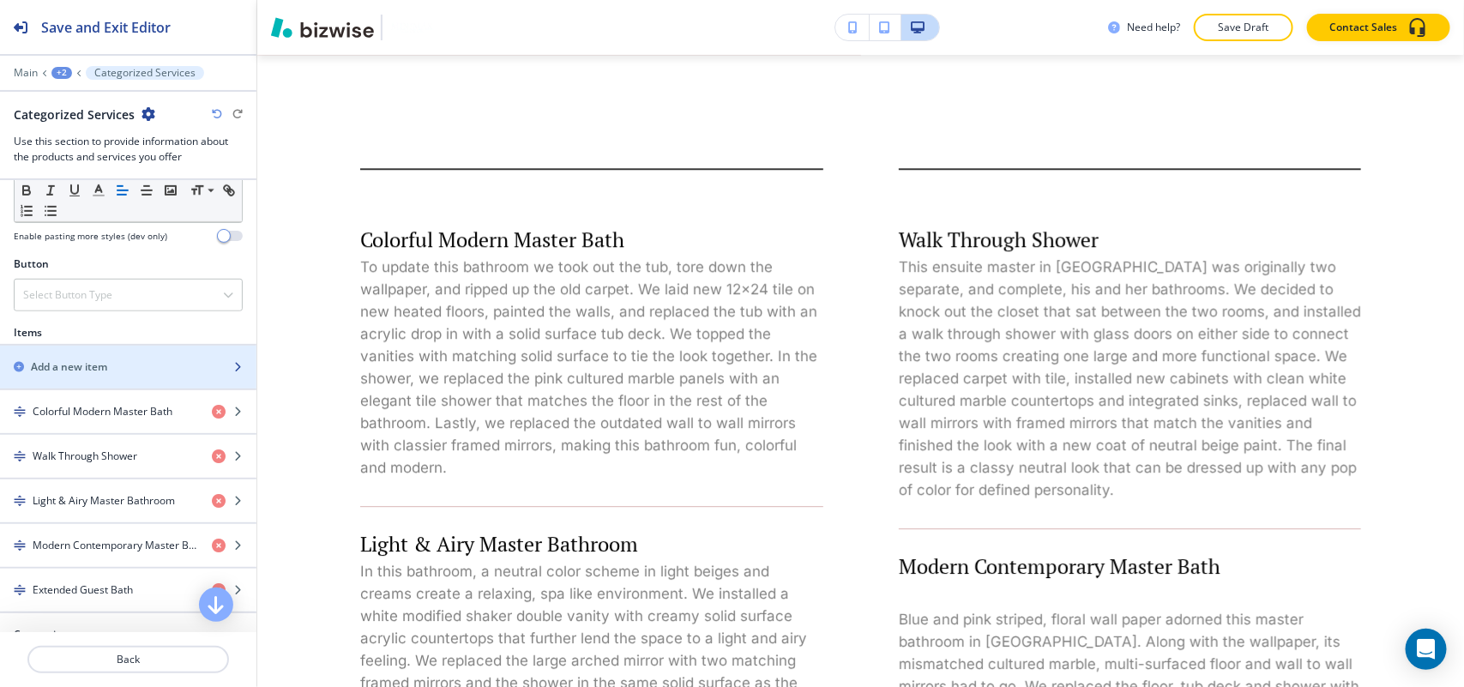
click at [88, 364] on h2 "Add a new item" at bounding box center [69, 366] width 76 height 15
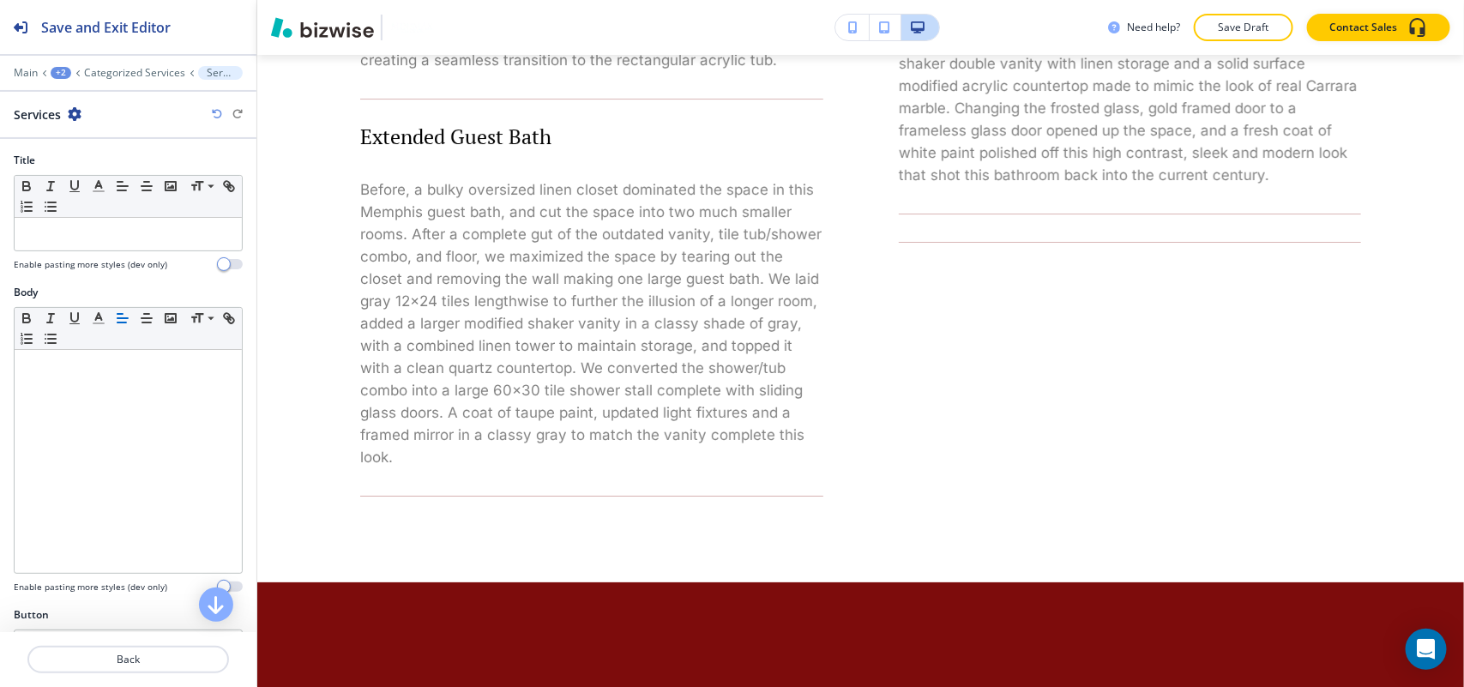
scroll to position [2935, 0]
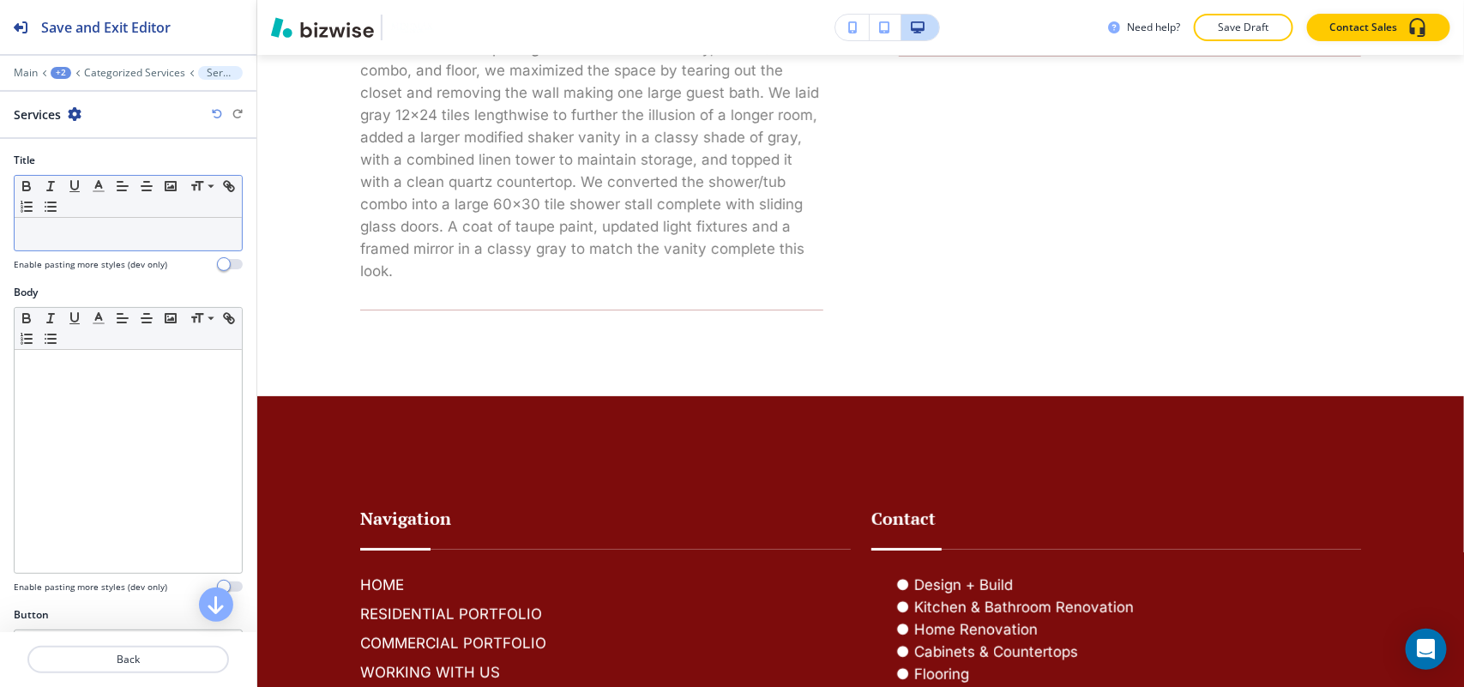
drag, startPoint x: 95, startPoint y: 219, endPoint x: 49, endPoint y: 241, distance: 51.4
click at [49, 241] on p at bounding box center [128, 233] width 210 height 15
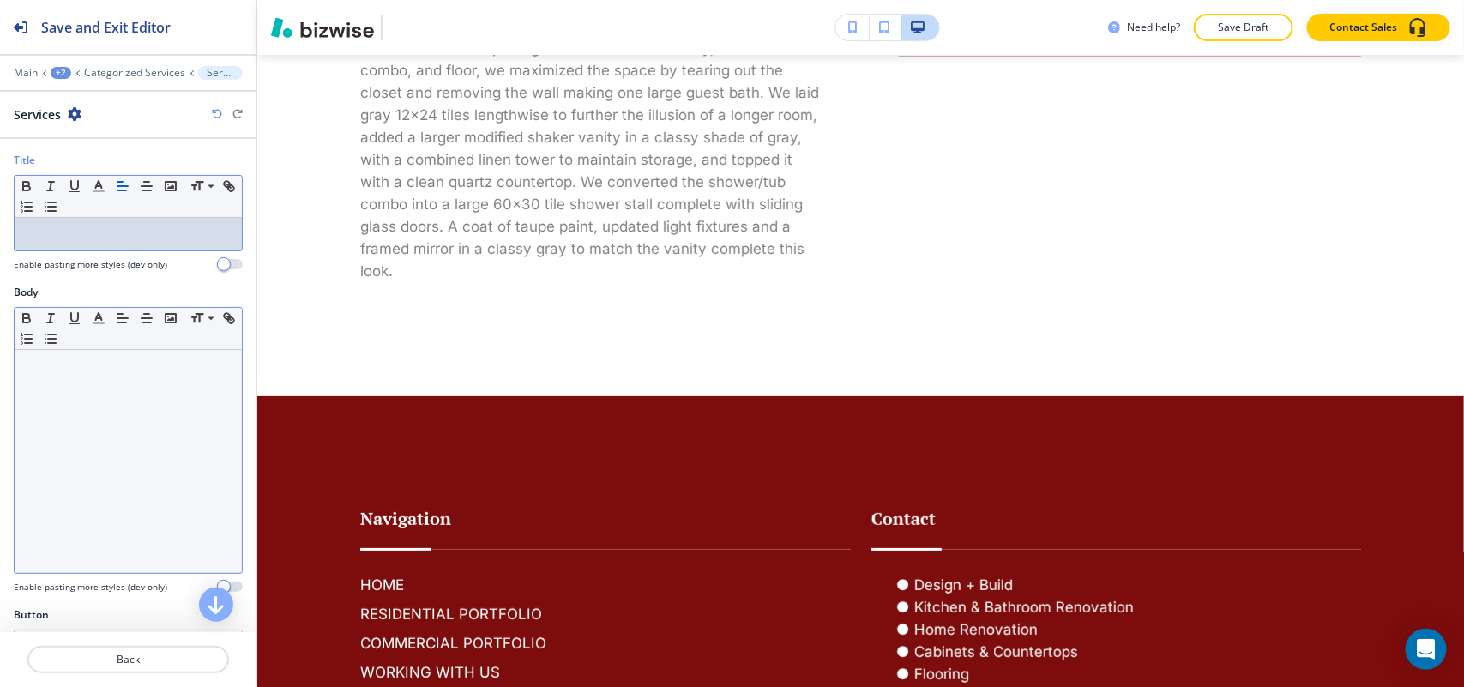
scroll to position [0, 0]
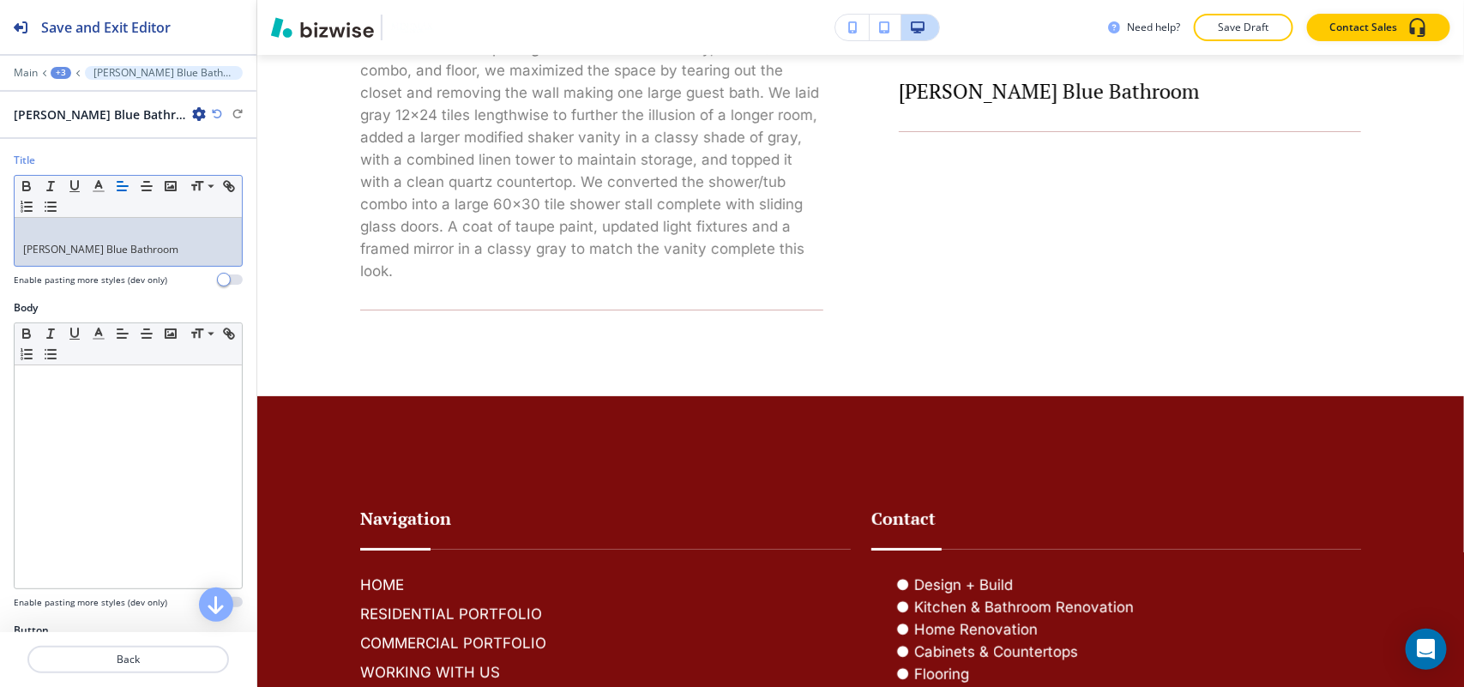
click at [23, 260] on div "Bonnie Blue Bathroom" at bounding box center [128, 242] width 227 height 48
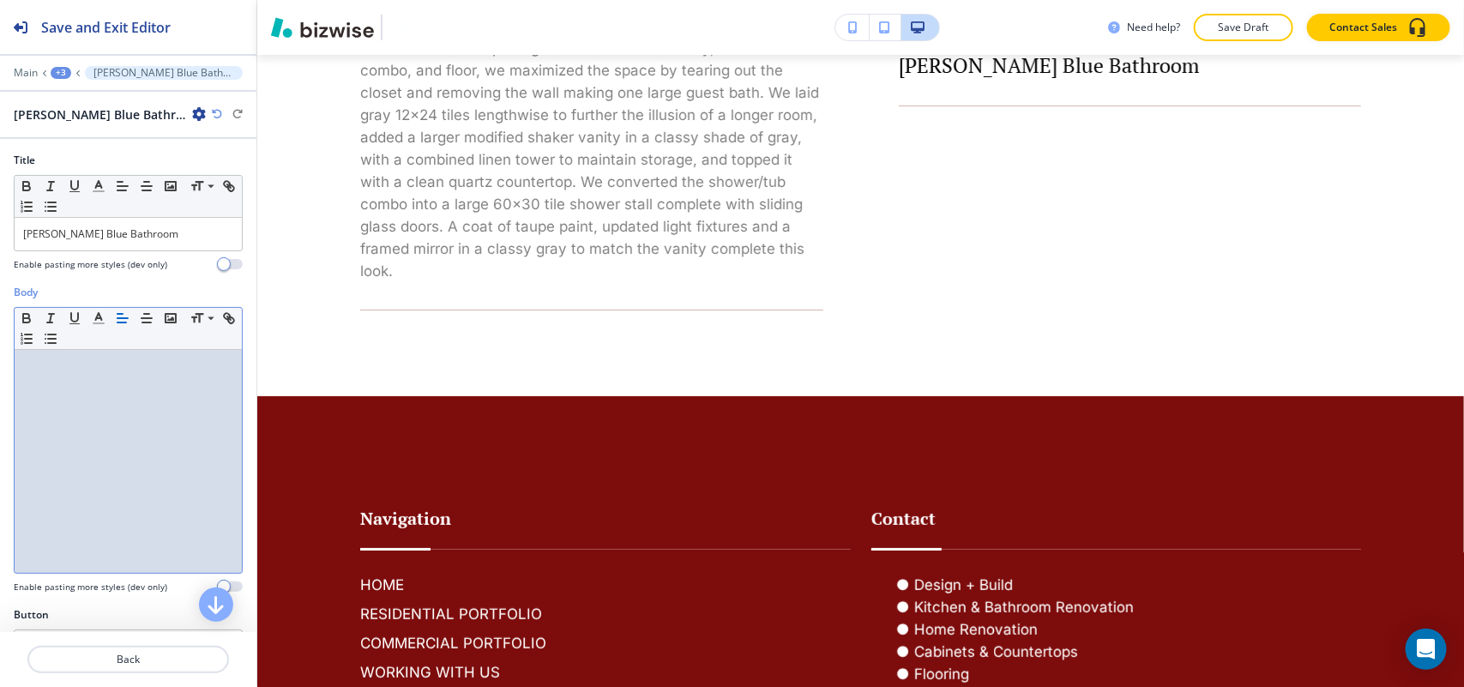
drag, startPoint x: 1, startPoint y: 480, endPoint x: 95, endPoint y: 517, distance: 101.3
click at [95, 517] on div at bounding box center [128, 461] width 227 height 223
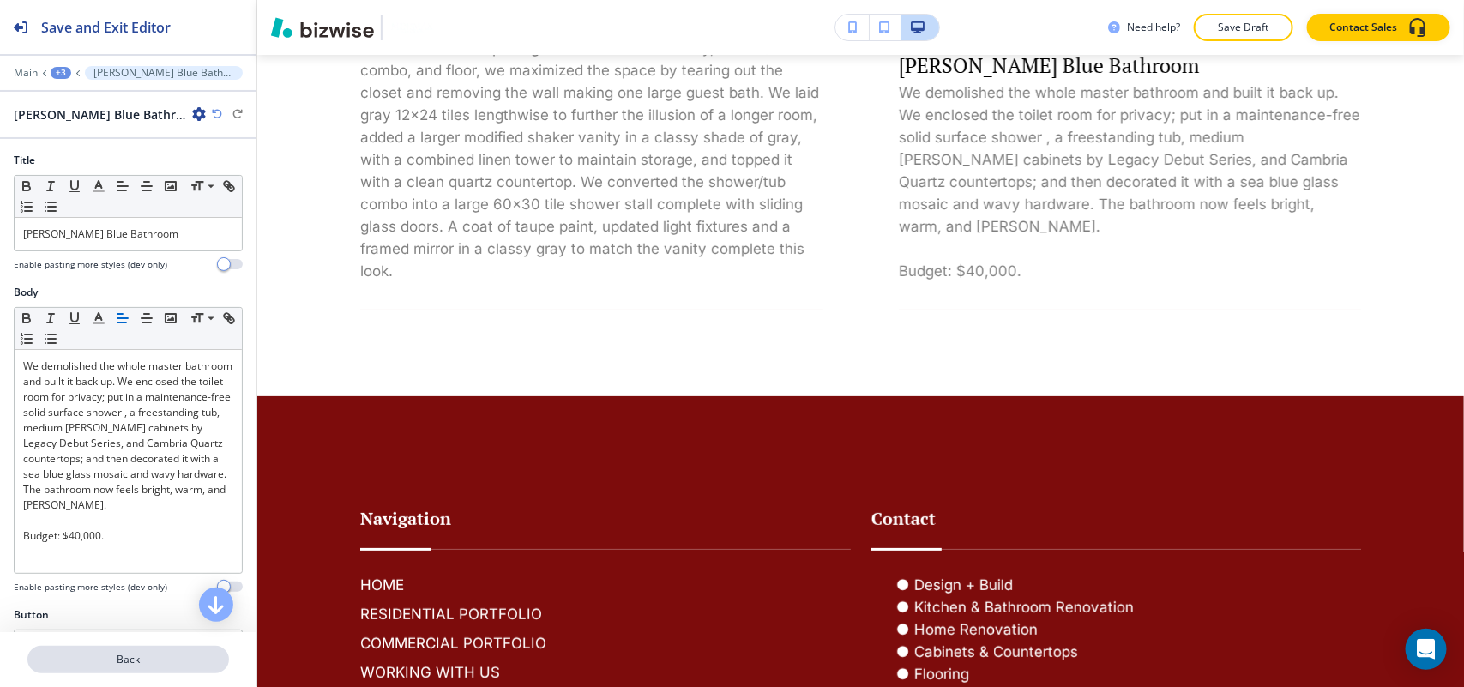
click at [130, 660] on p "Back" at bounding box center [128, 659] width 198 height 15
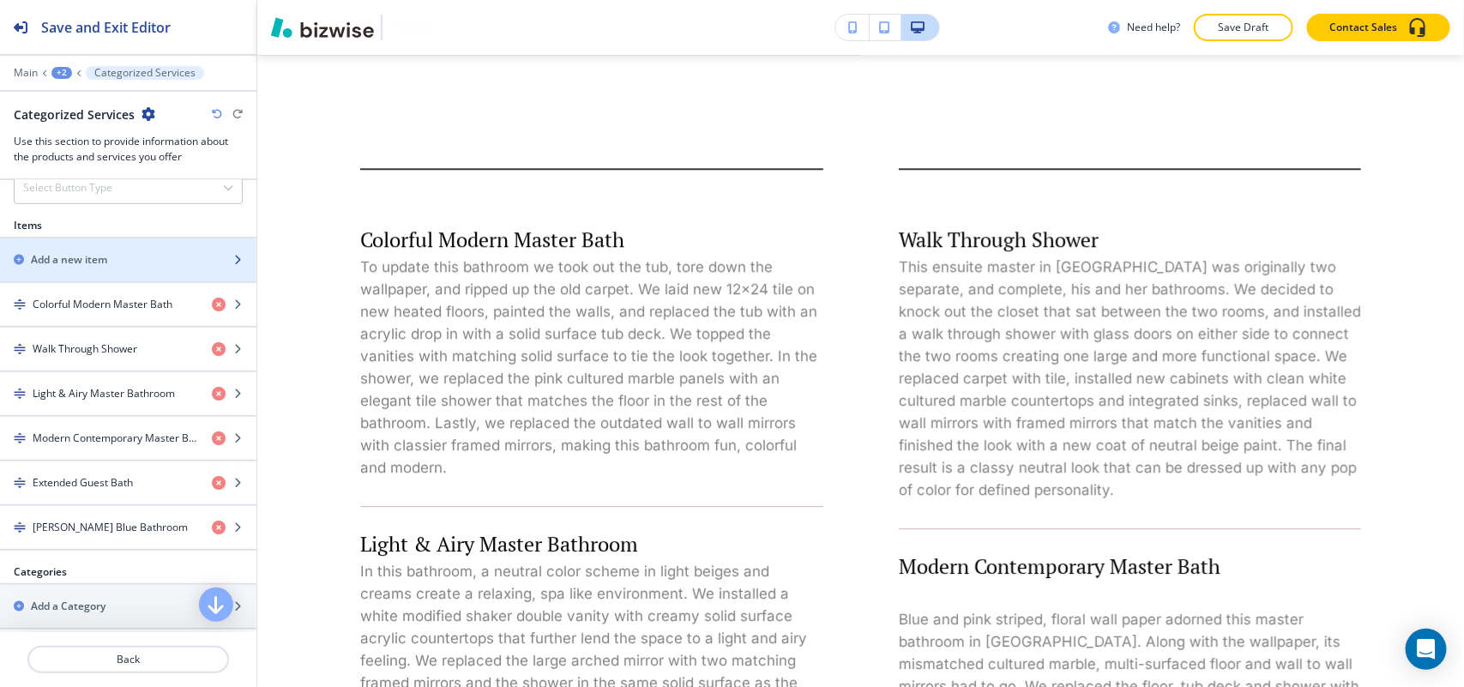
click at [99, 276] on div "button" at bounding box center [128, 275] width 256 height 14
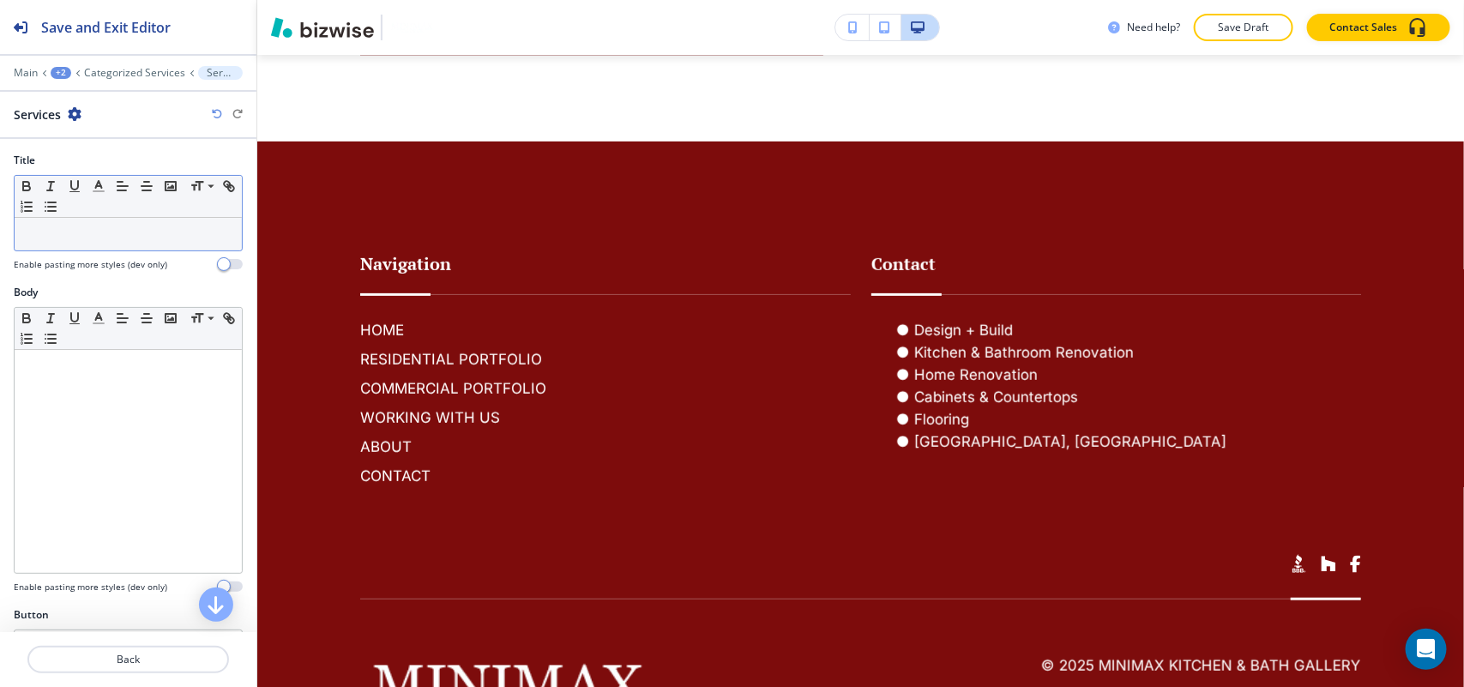
drag, startPoint x: 41, startPoint y: 251, endPoint x: 43, endPoint y: 233, distance: 18.1
click at [43, 233] on p at bounding box center [128, 233] width 210 height 15
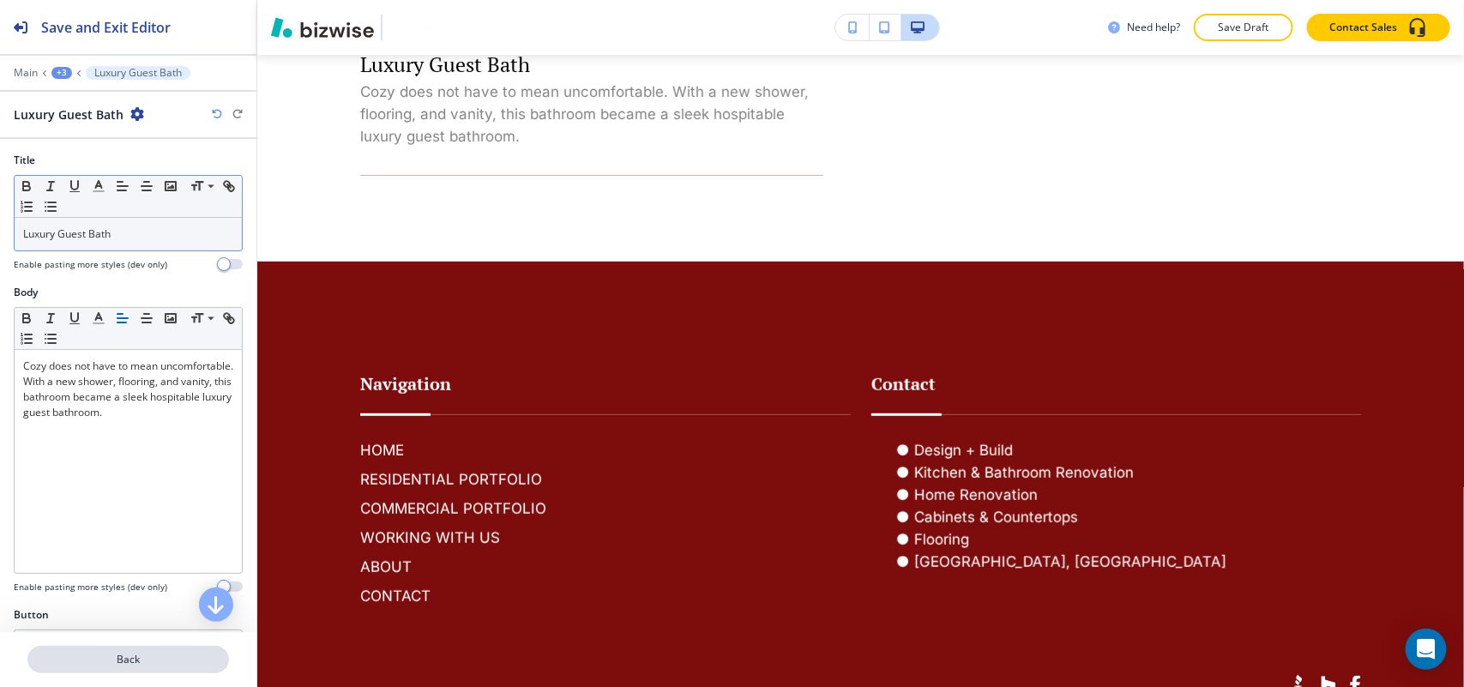
click at [124, 661] on p "Back" at bounding box center [128, 659] width 198 height 15
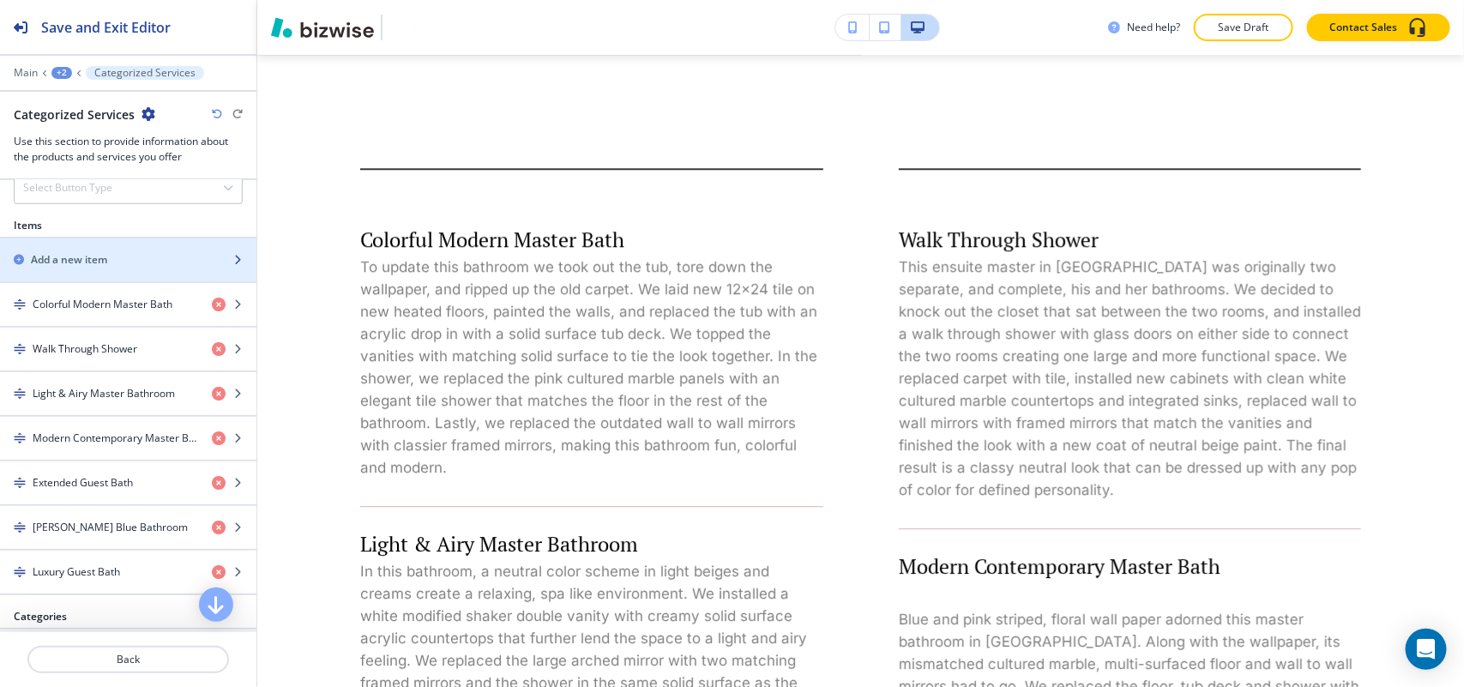
click at [66, 267] on h2 "Add a new item" at bounding box center [69, 259] width 76 height 15
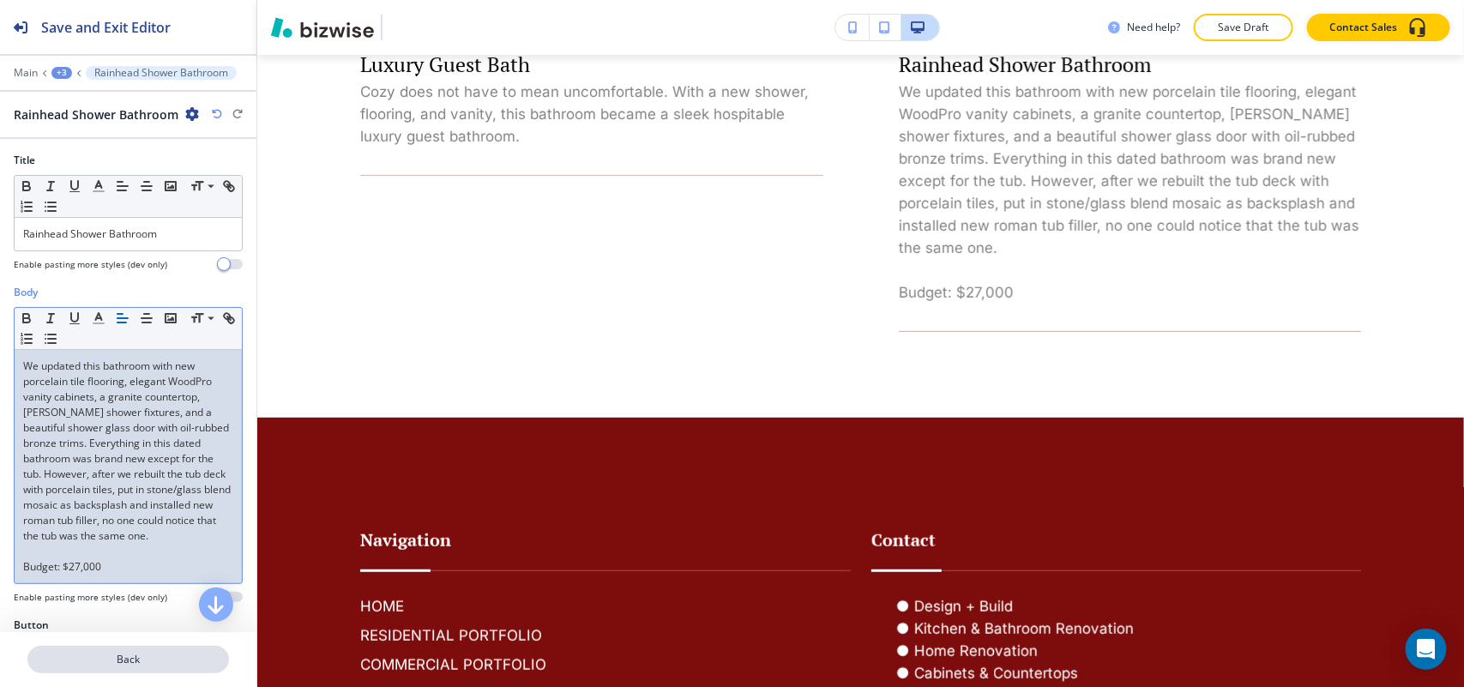
click at [131, 670] on button "Back" at bounding box center [128, 659] width 202 height 27
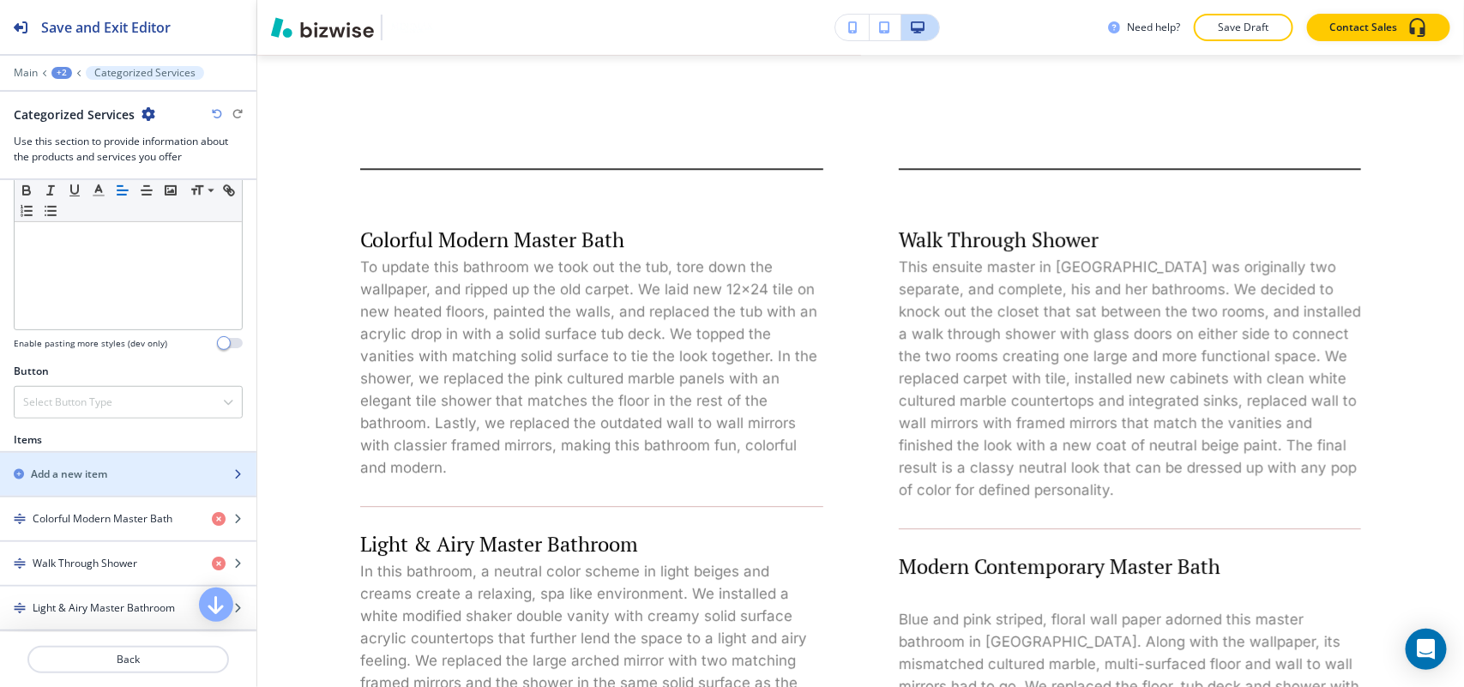
click at [87, 480] on h2 "Add a new item" at bounding box center [69, 473] width 76 height 15
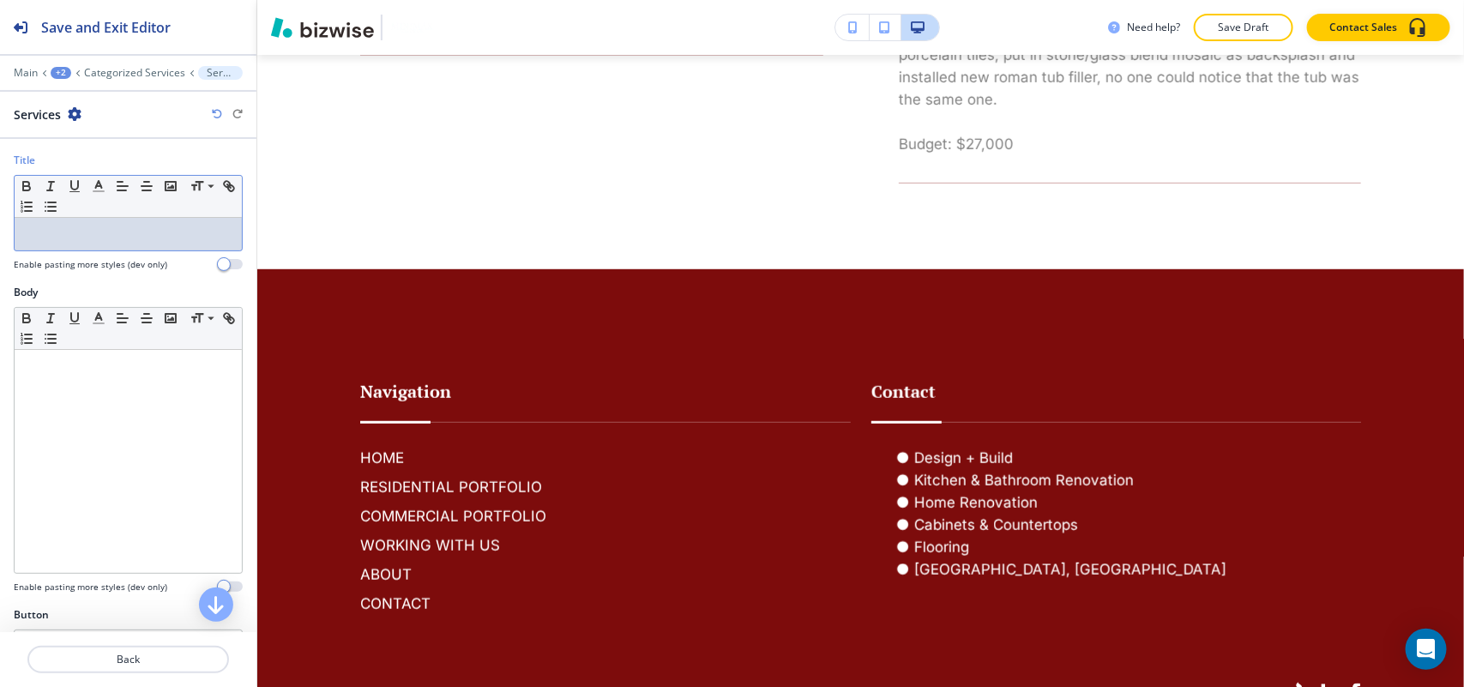
drag, startPoint x: 87, startPoint y: 251, endPoint x: 57, endPoint y: 232, distance: 34.7
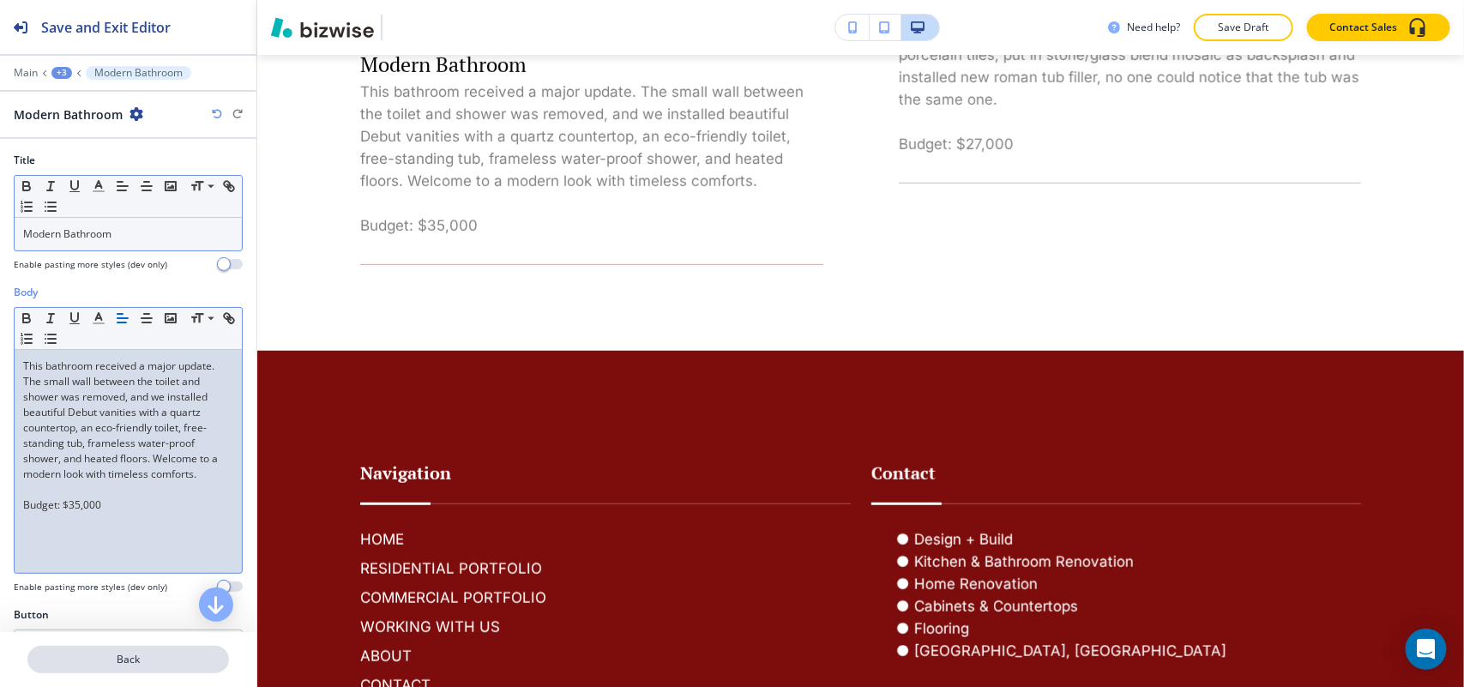
click at [125, 652] on p "Back" at bounding box center [128, 659] width 198 height 15
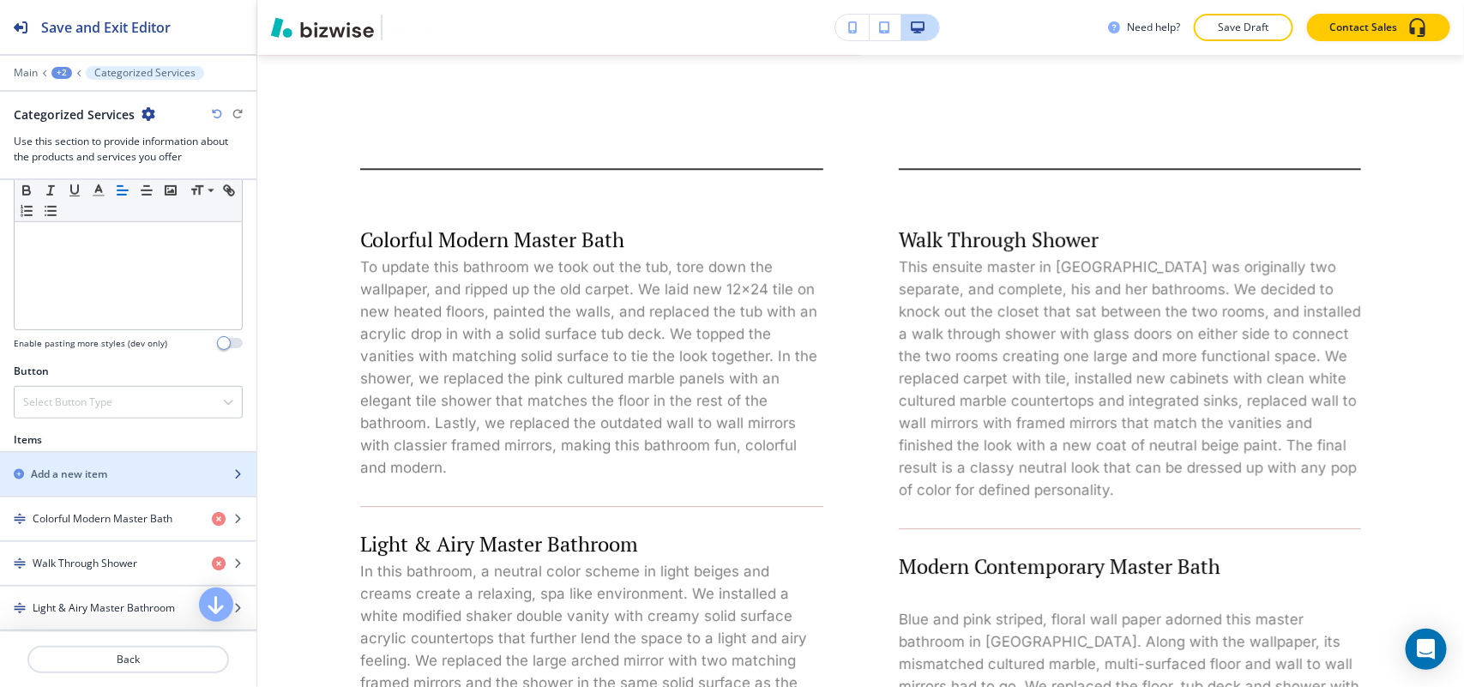
click at [93, 480] on h2 "Add a new item" at bounding box center [69, 473] width 76 height 15
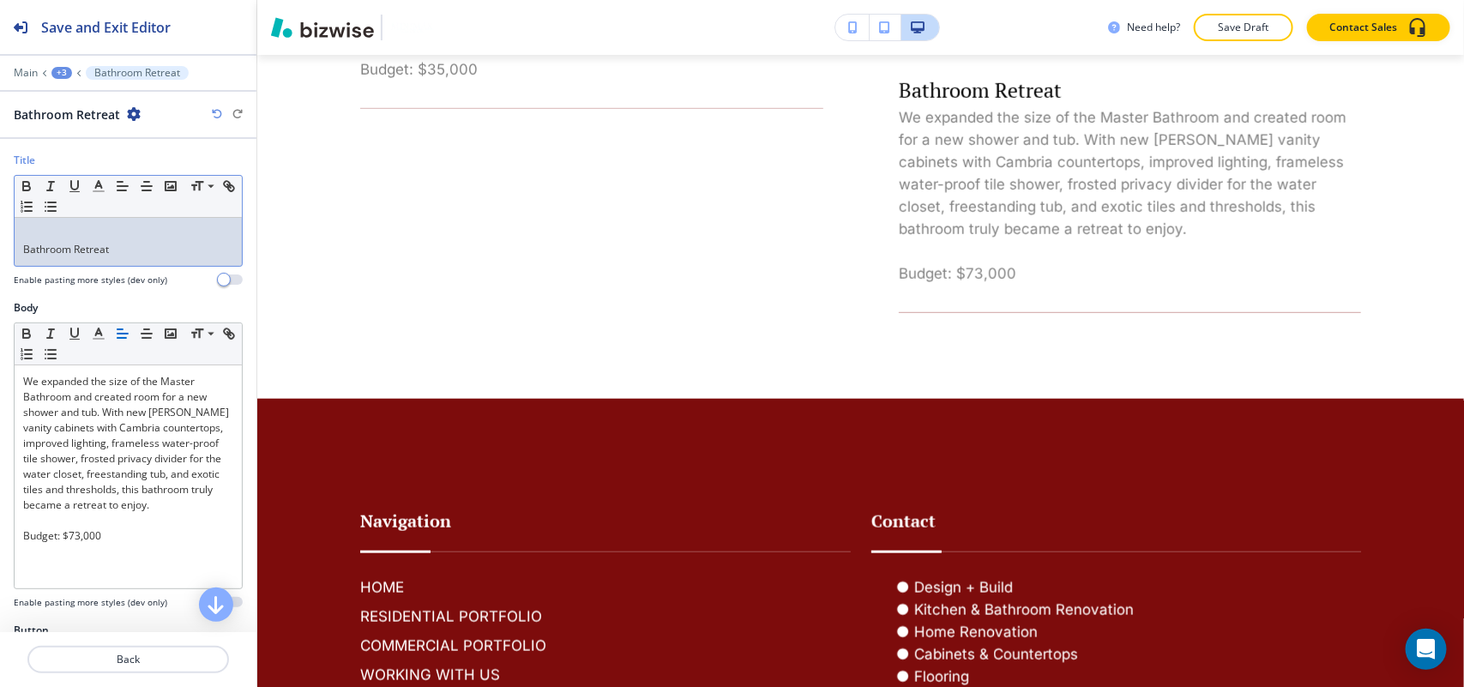
click at [15, 259] on div "Bathroom Retreat" at bounding box center [128, 242] width 227 height 48
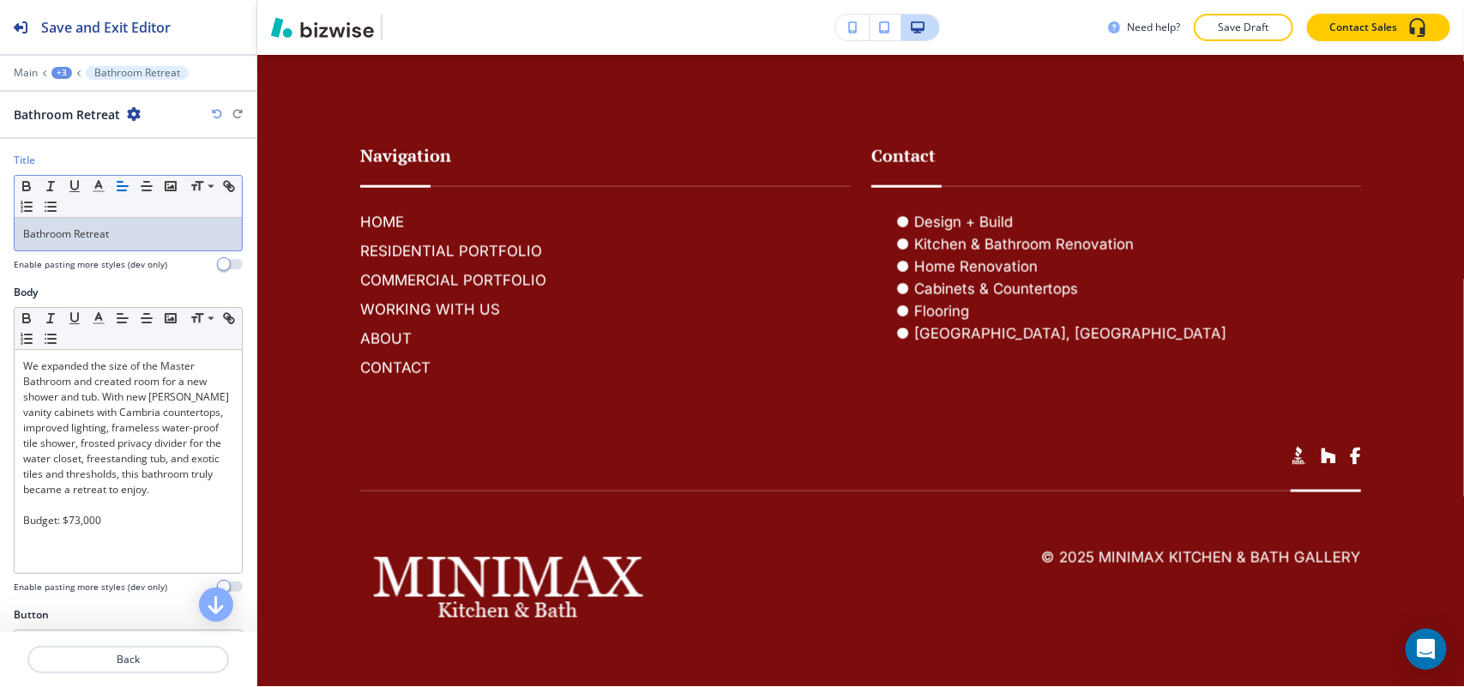
click at [60, 75] on div "+3" at bounding box center [61, 73] width 21 height 12
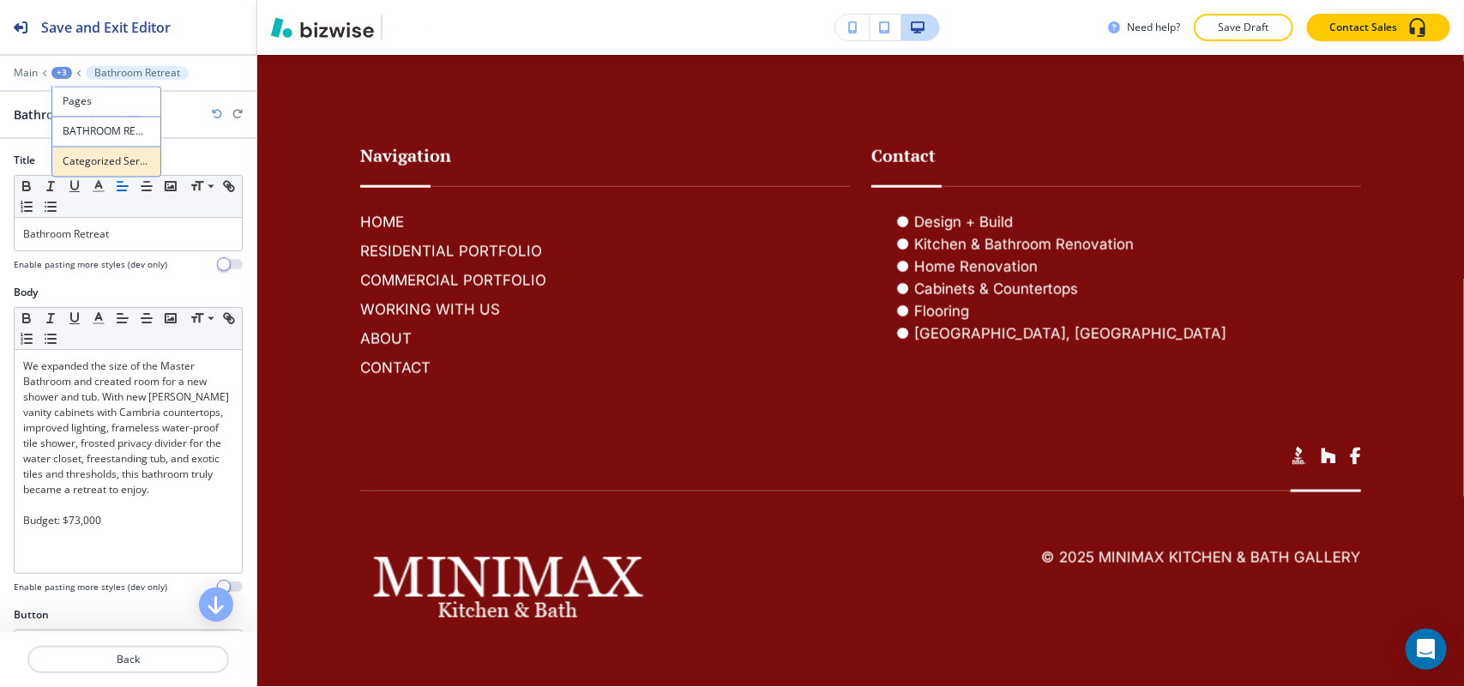
click at [87, 147] on button "Categorized Services" at bounding box center [106, 162] width 110 height 31
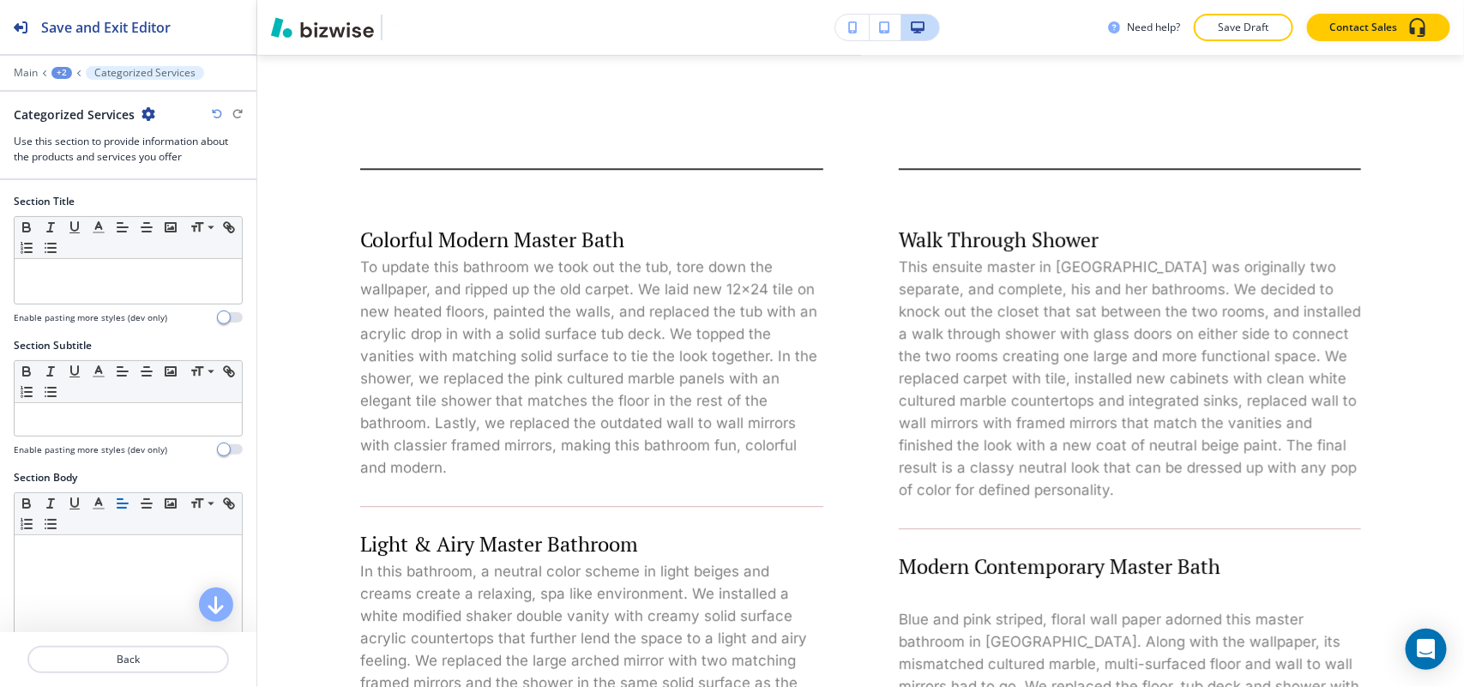
click at [56, 67] on button "+2" at bounding box center [61, 73] width 21 height 12
click at [86, 124] on p "BATHROOM REMODELS" at bounding box center [106, 131] width 87 height 15
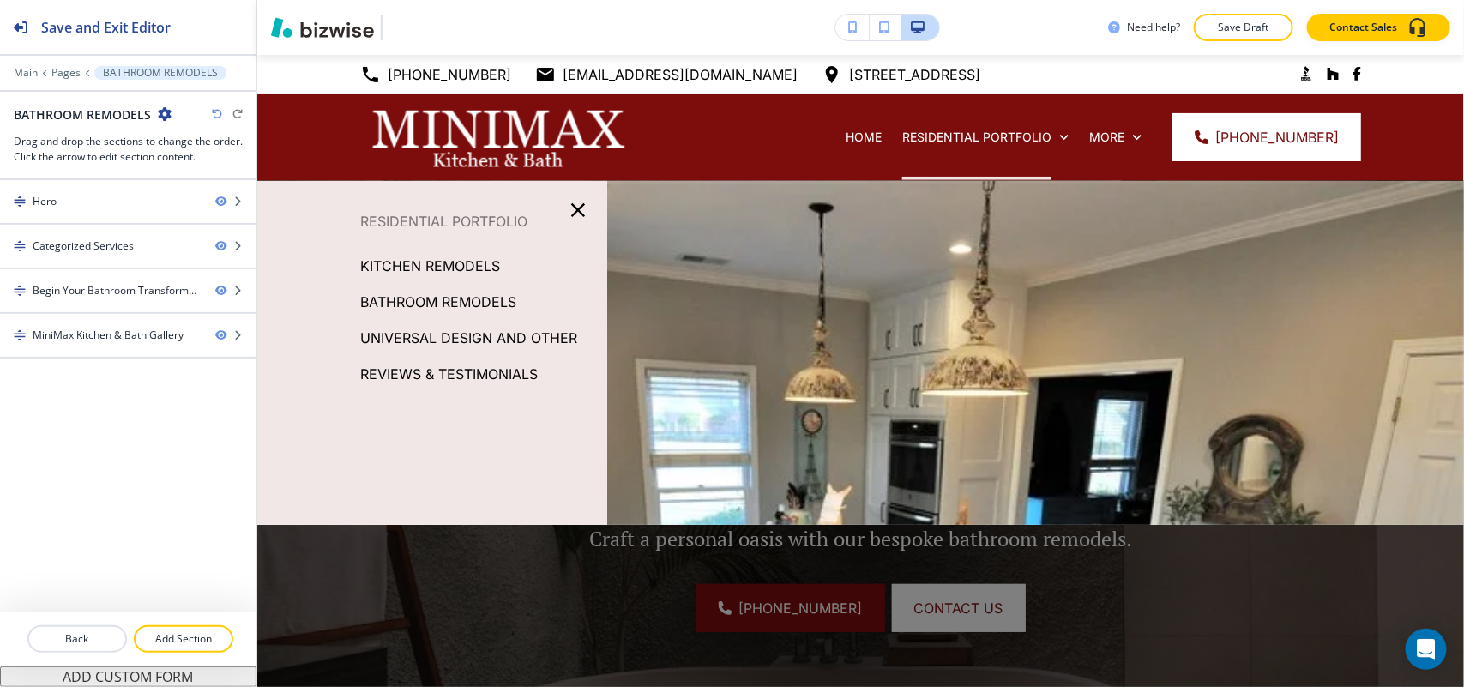
click at [470, 331] on p "UNIVERSAL DESIGN AND OTHER" at bounding box center [468, 338] width 217 height 26
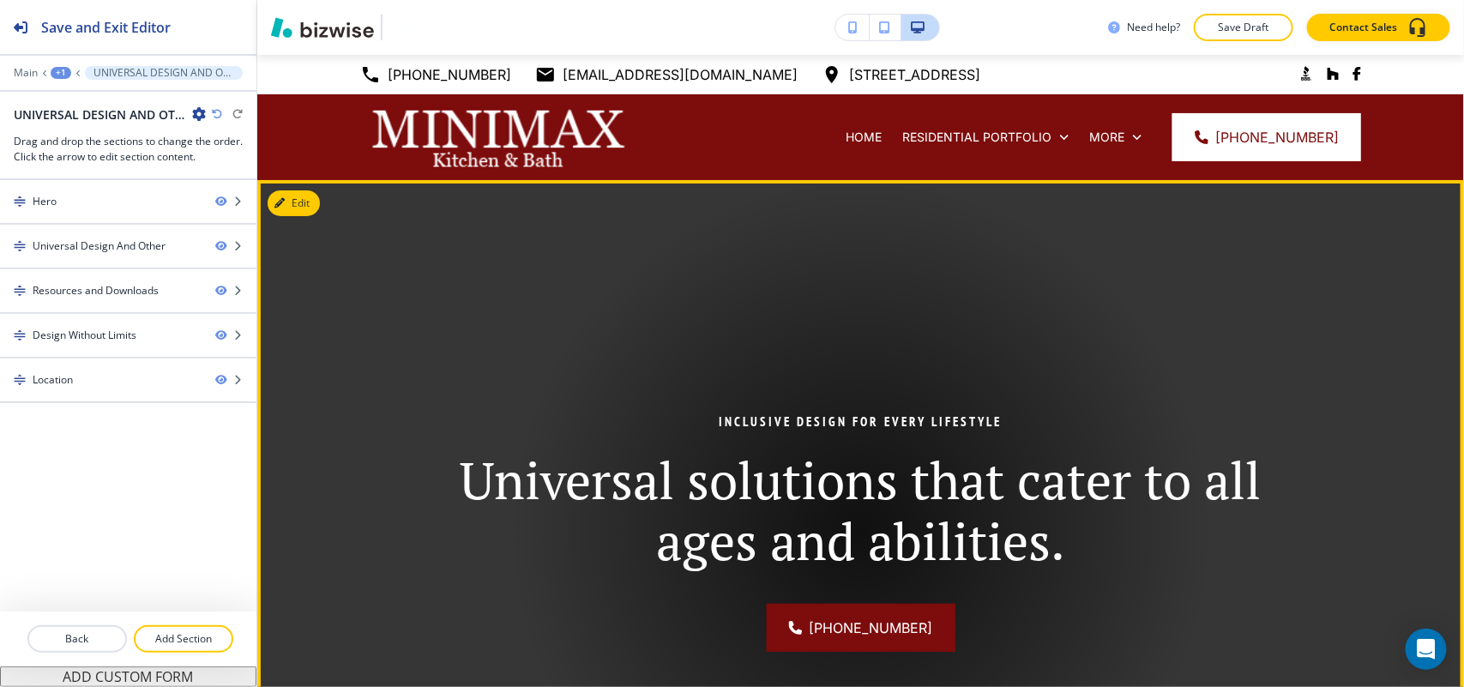
click at [313, 217] on img at bounding box center [860, 531] width 1207 height 703
click at [298, 200] on button "Edit This Section" at bounding box center [326, 203] width 116 height 26
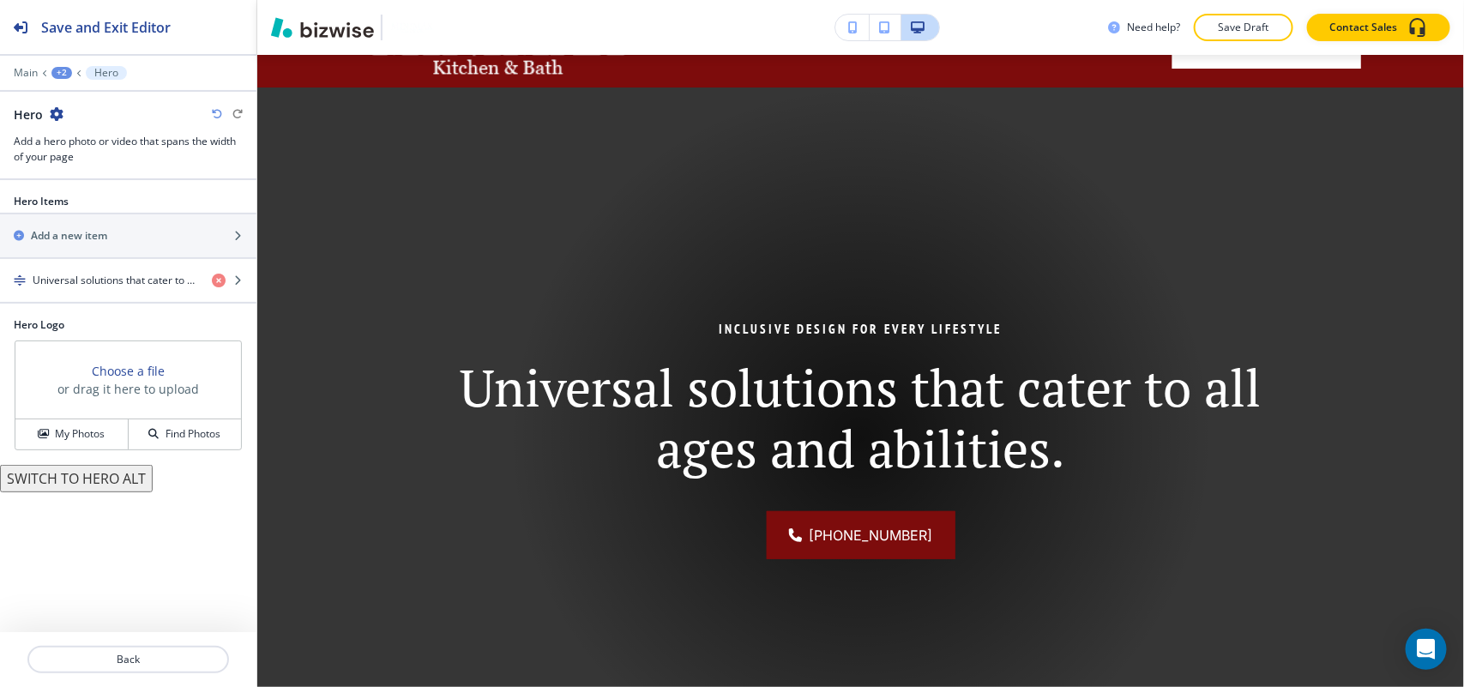
scroll to position [125, 0]
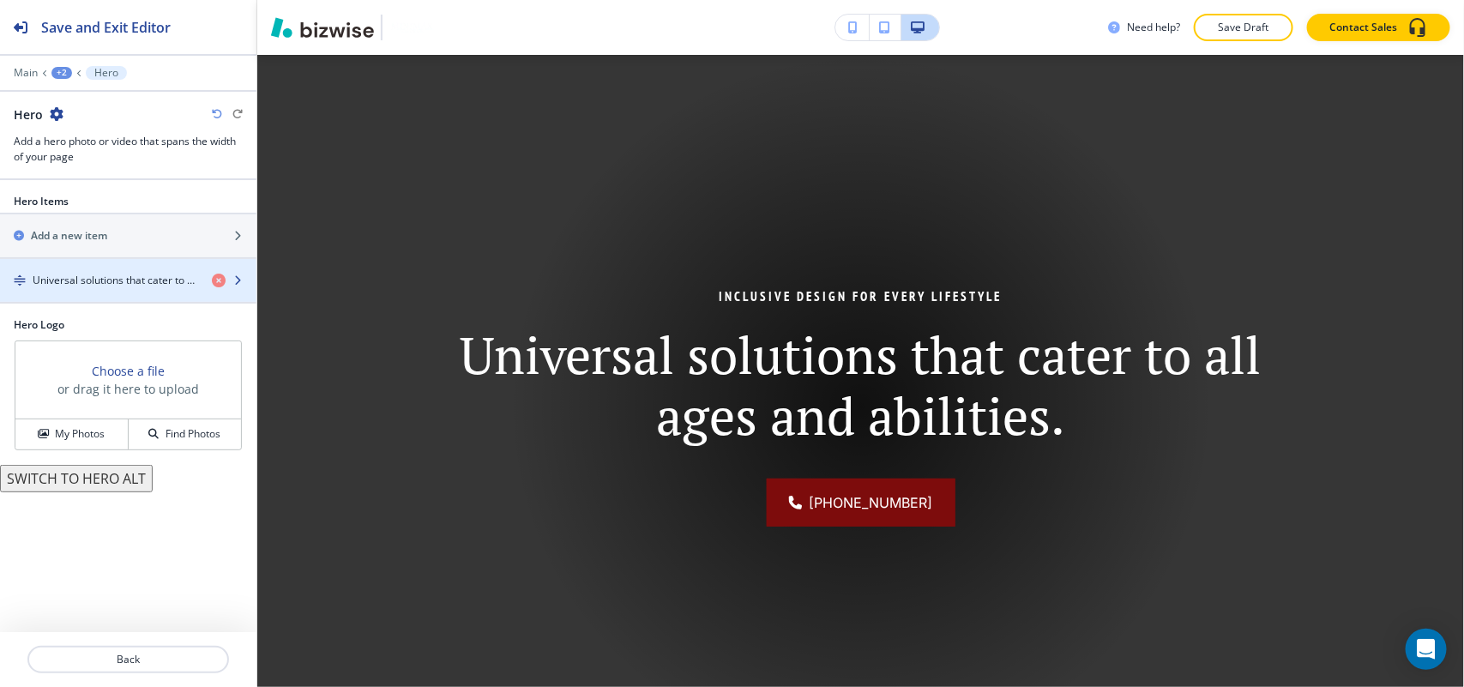
click at [153, 294] on div "button" at bounding box center [128, 295] width 256 height 14
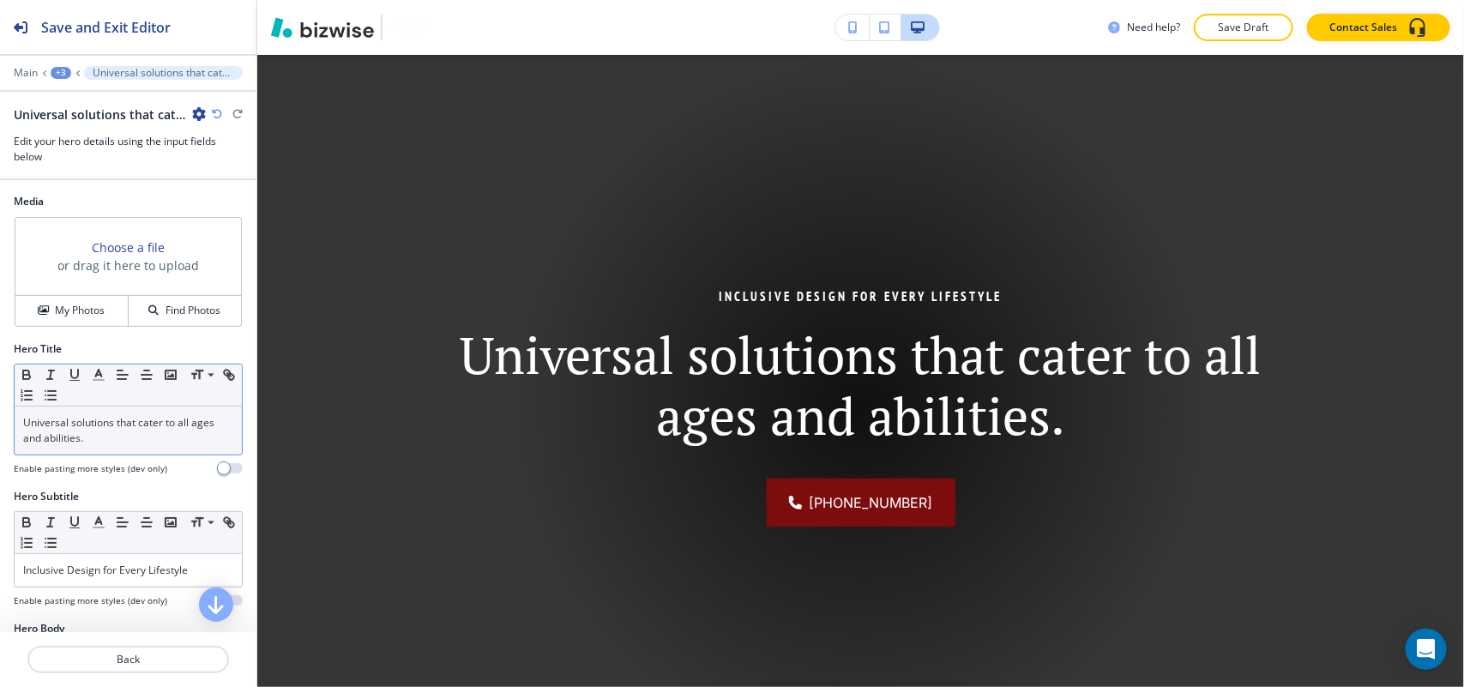
click at [61, 450] on div "Universal solutions that cater to all ages and abilities." at bounding box center [128, 430] width 227 height 48
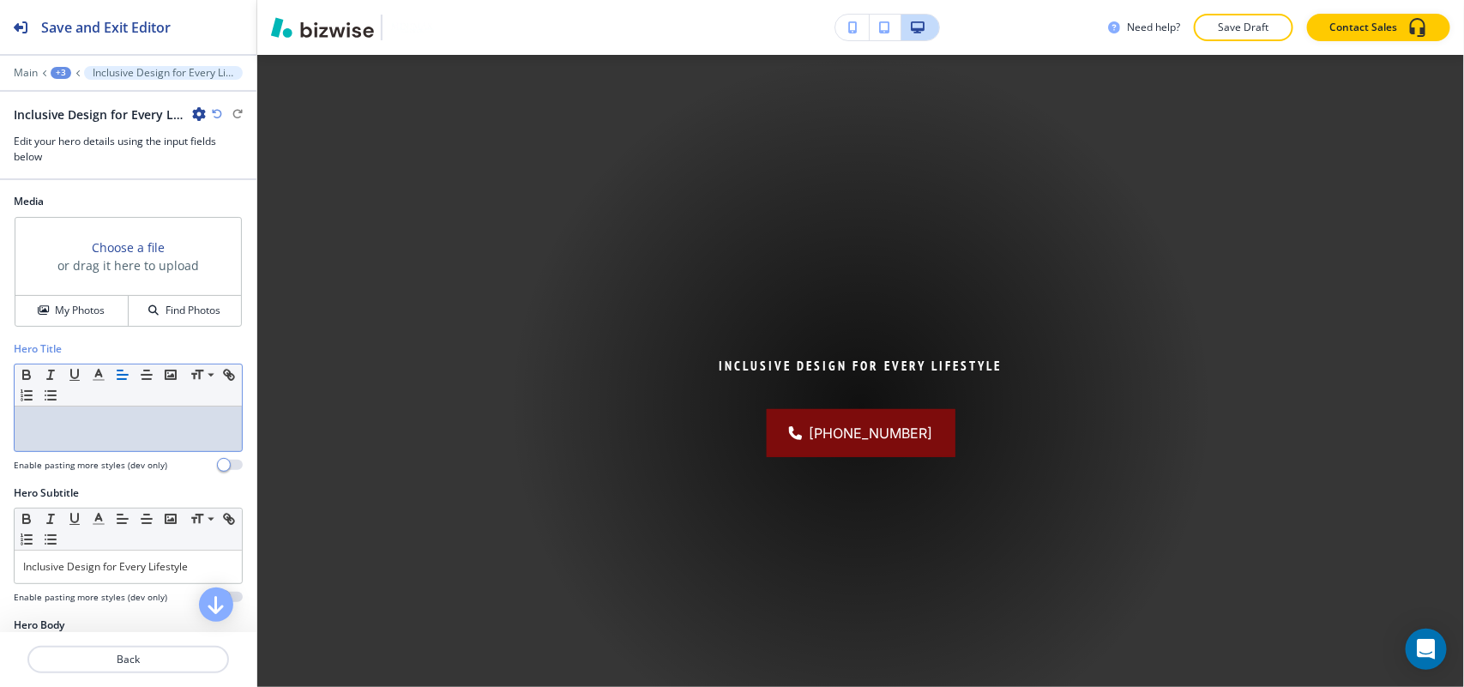
scroll to position [214, 0]
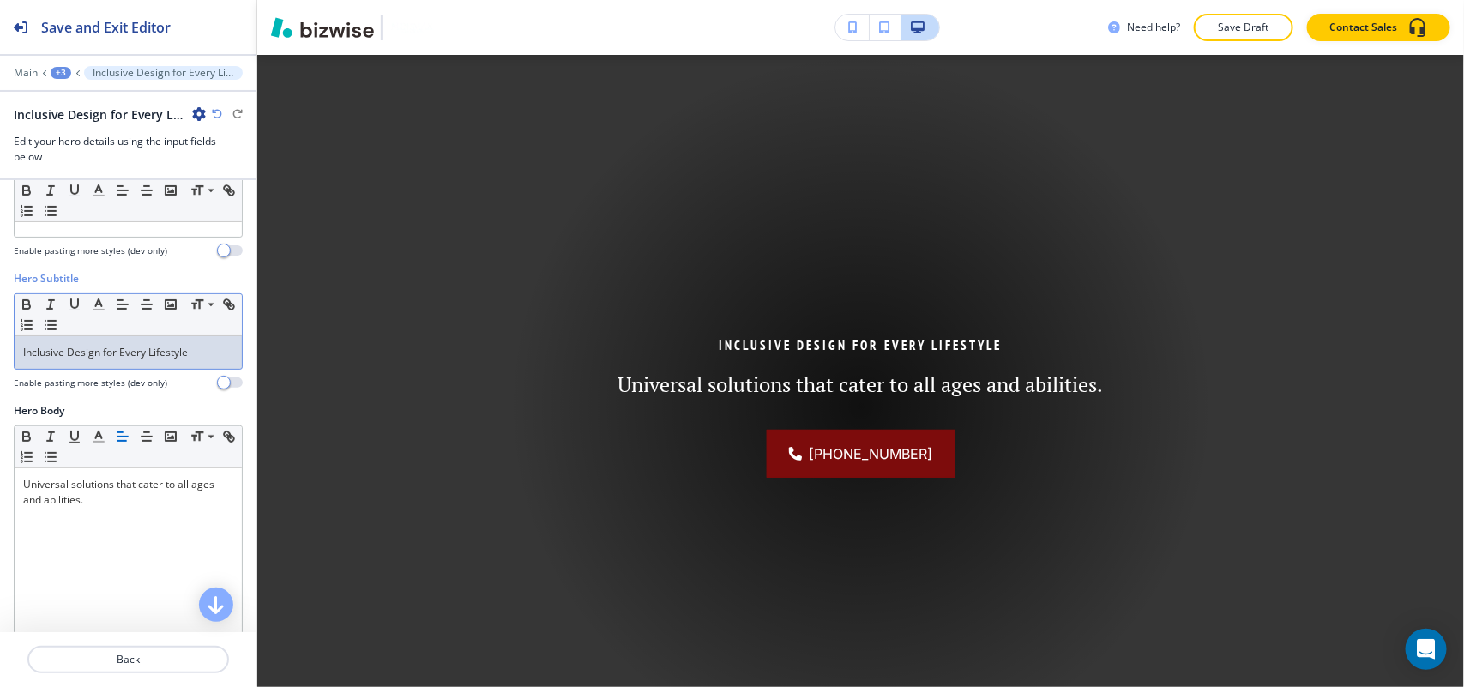
click at [108, 366] on div "Inclusive Design for Every Lifestyle" at bounding box center [128, 352] width 227 height 33
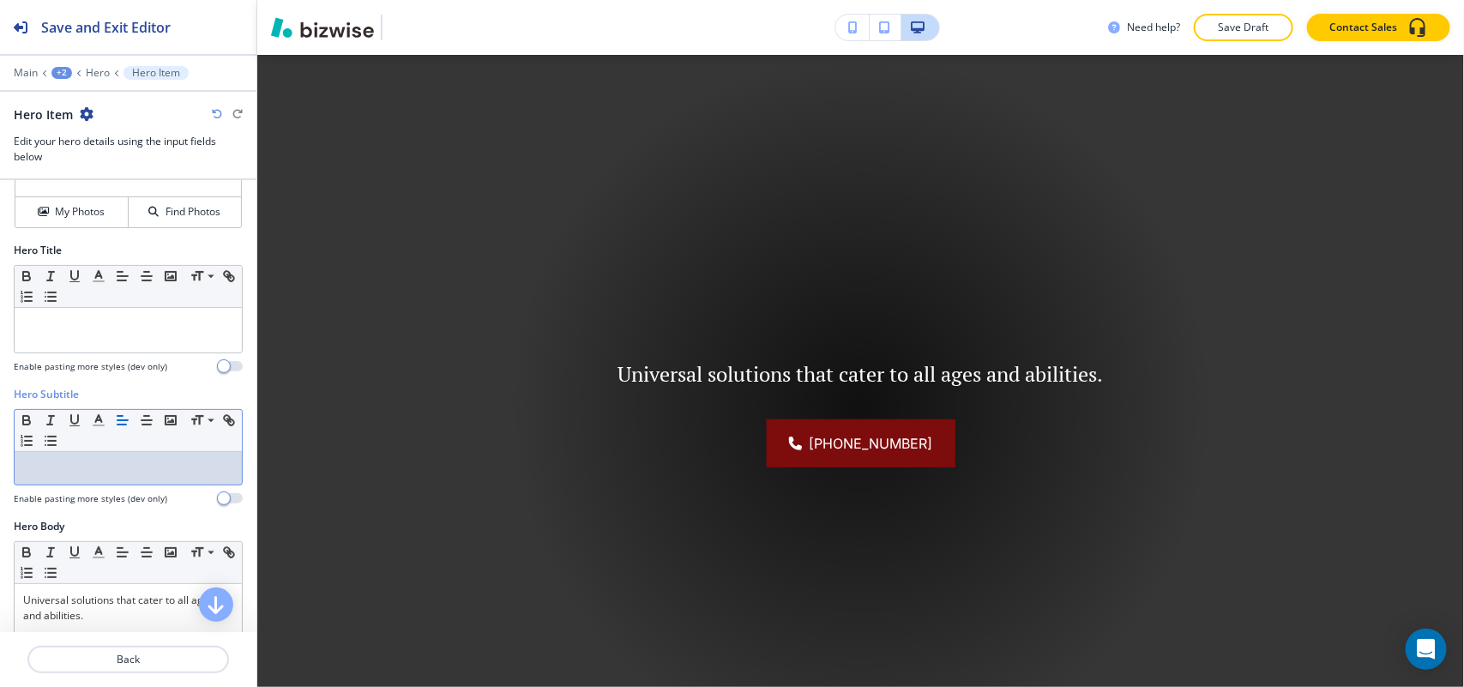
scroll to position [0, 0]
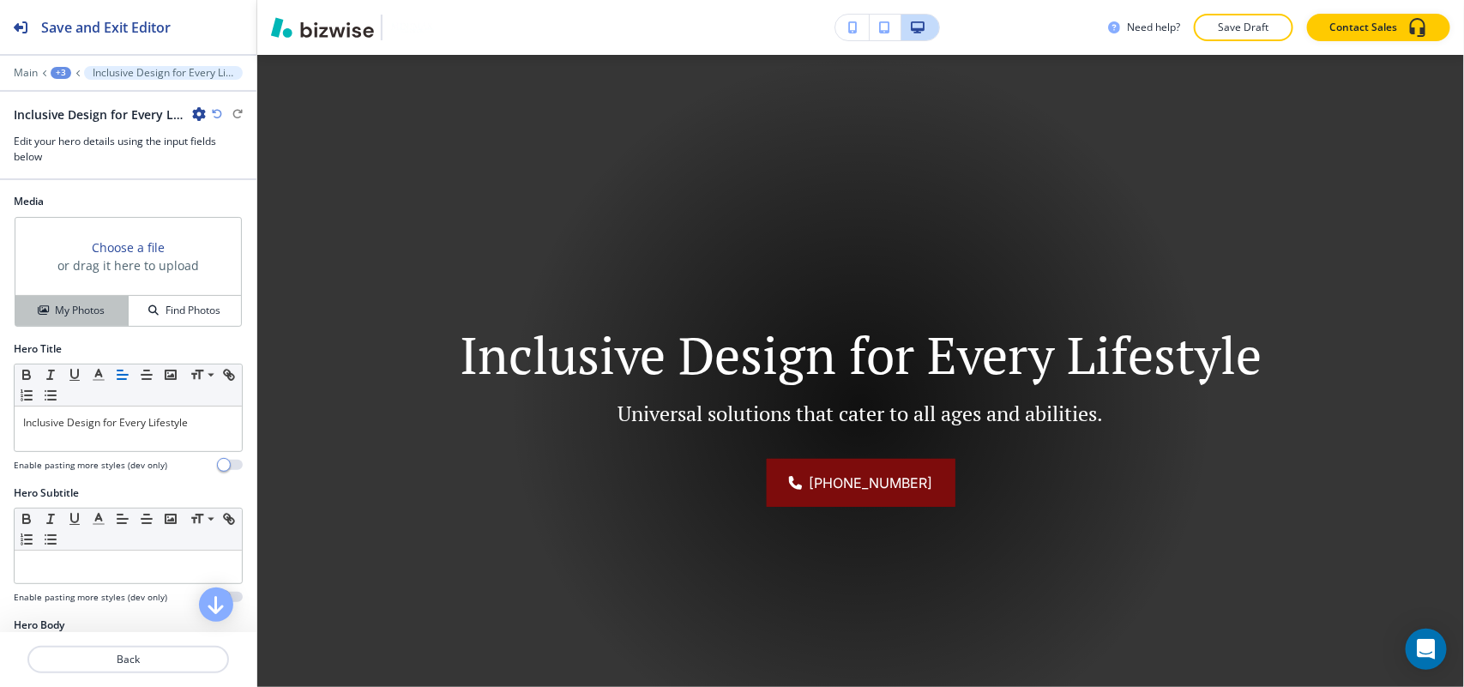
click at [57, 316] on h4 "My Photos" at bounding box center [80, 310] width 50 height 15
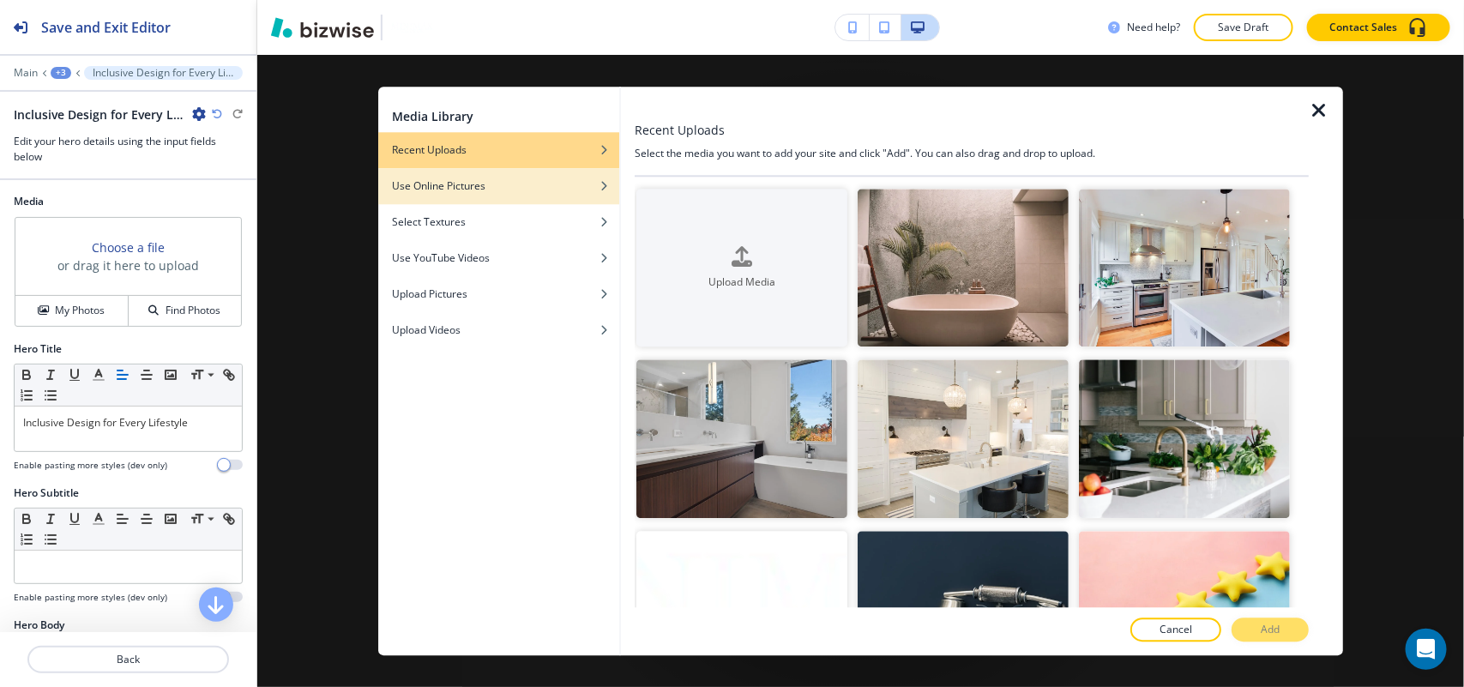
click at [442, 193] on h4 "Use Online Pictures" at bounding box center [438, 185] width 93 height 15
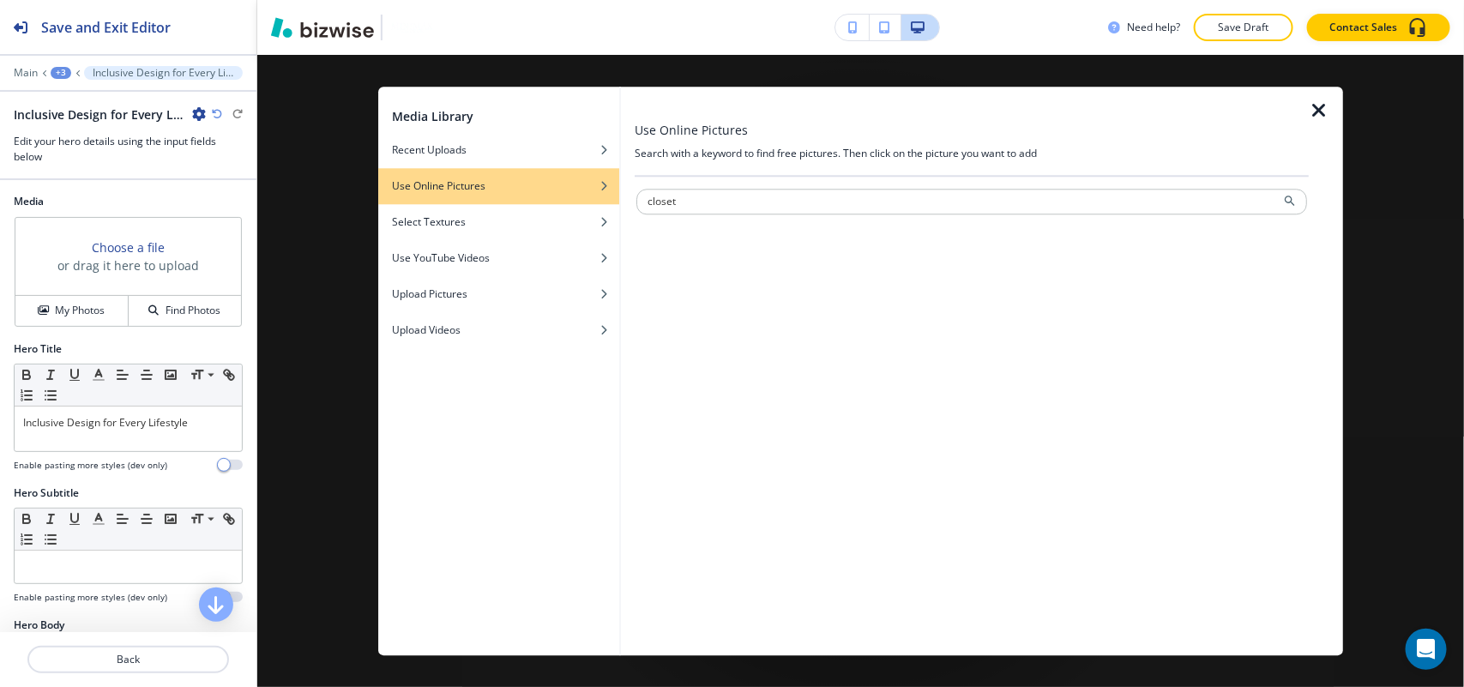
type input "closet"
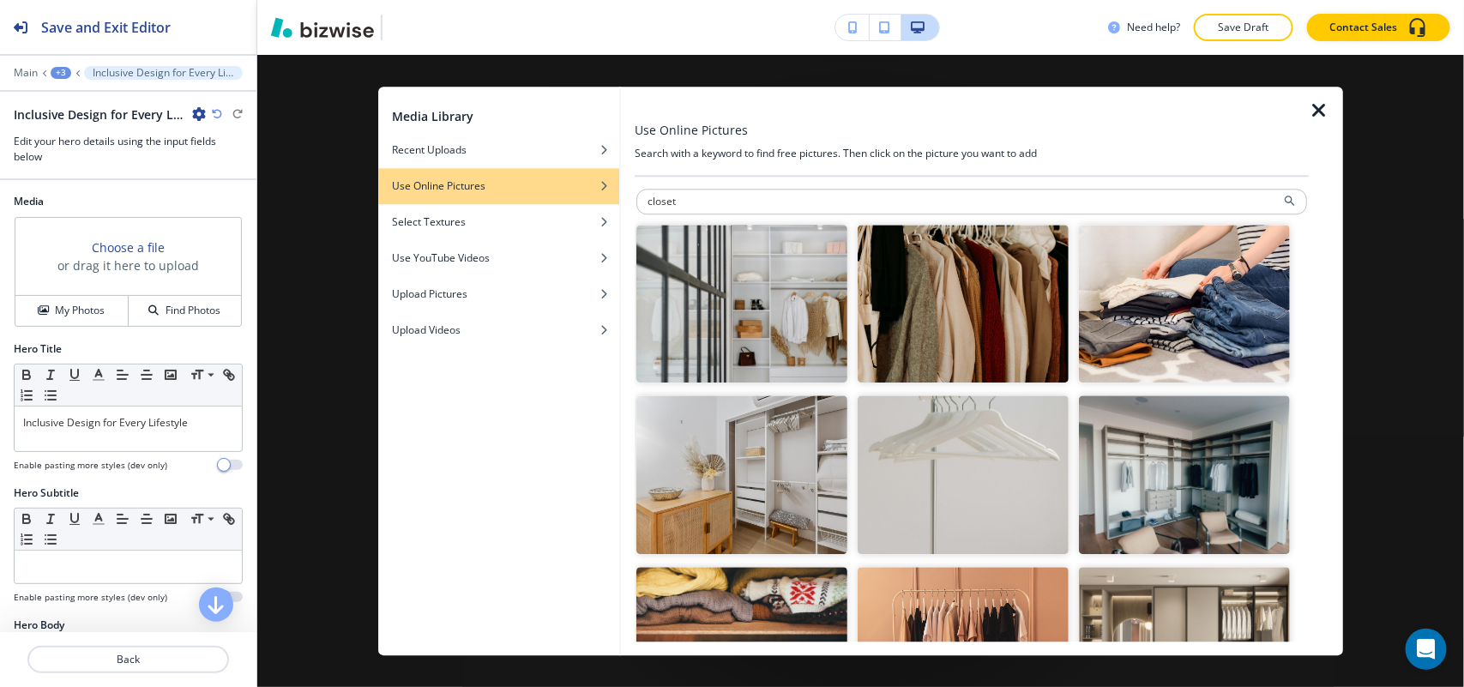
click at [759, 313] on img "button" at bounding box center [741, 304] width 211 height 159
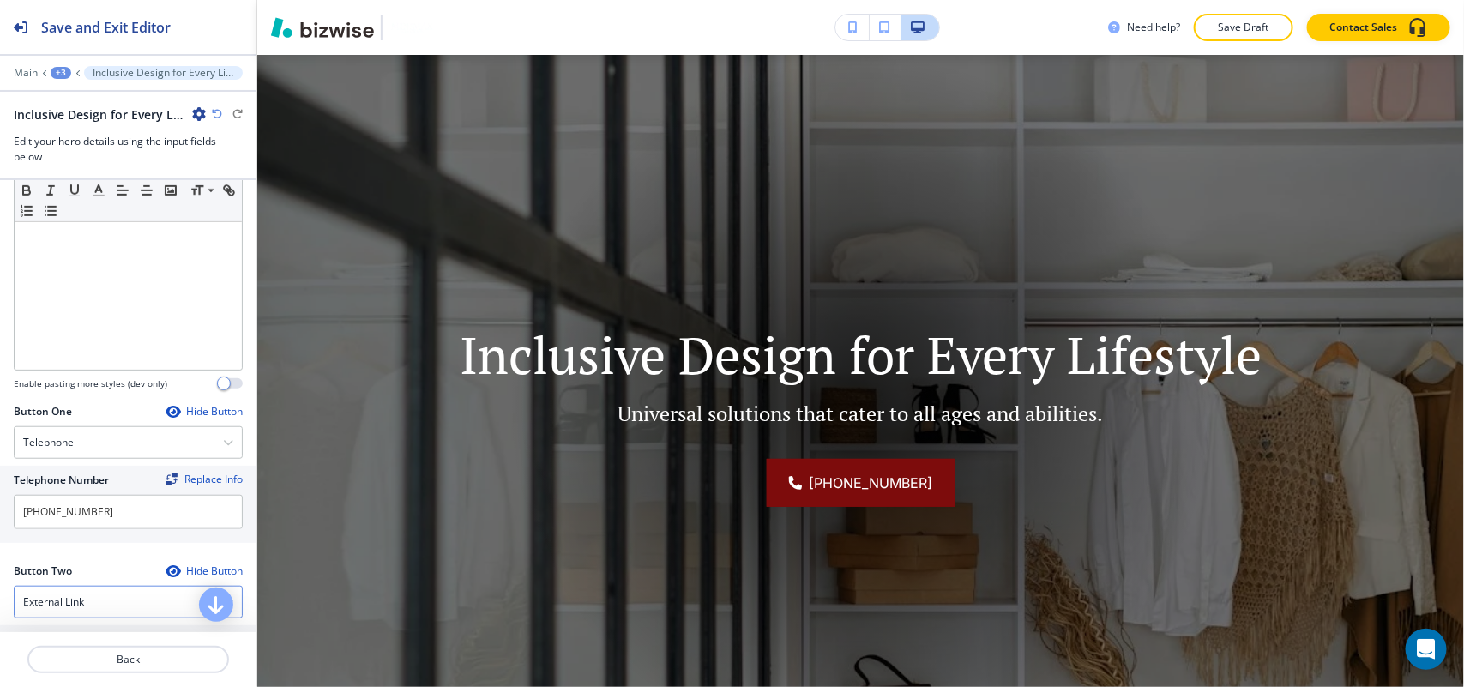
scroll to position [750, 0]
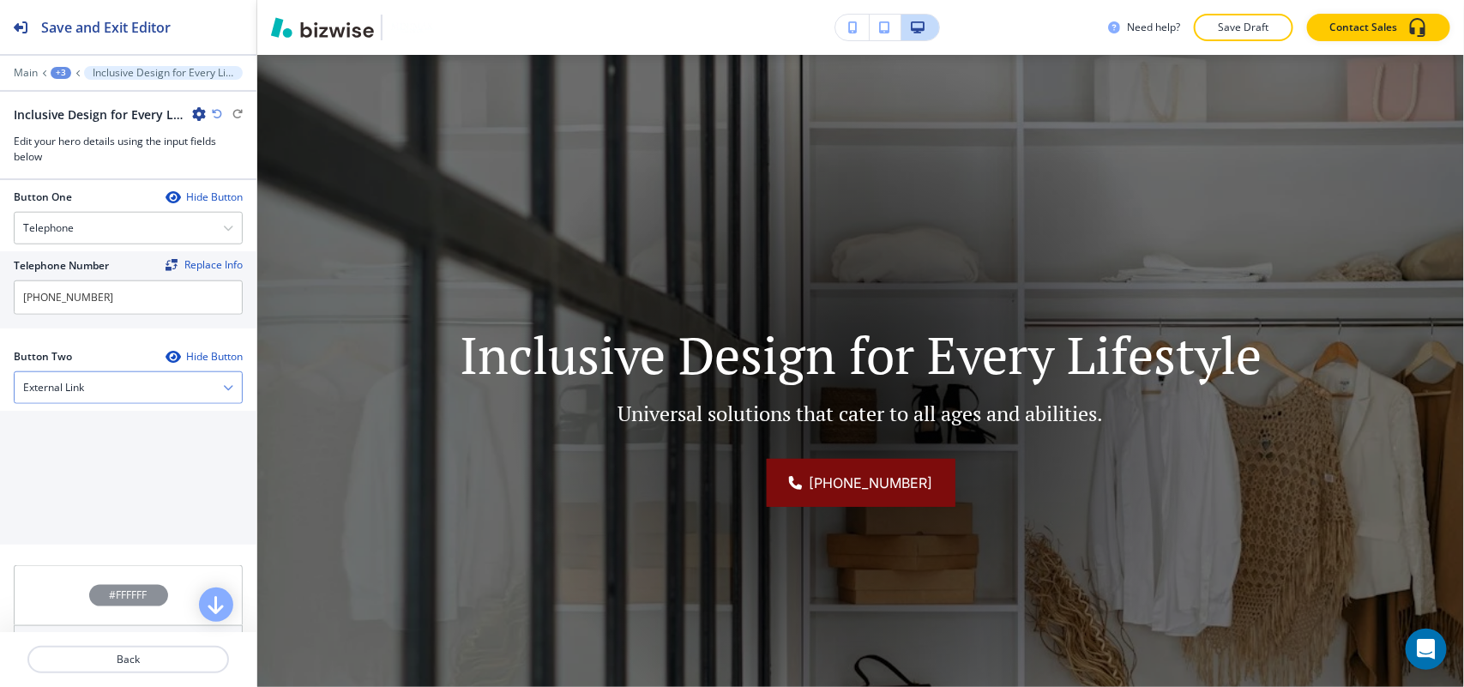
click at [101, 392] on div "External Link" at bounding box center [128, 387] width 227 height 31
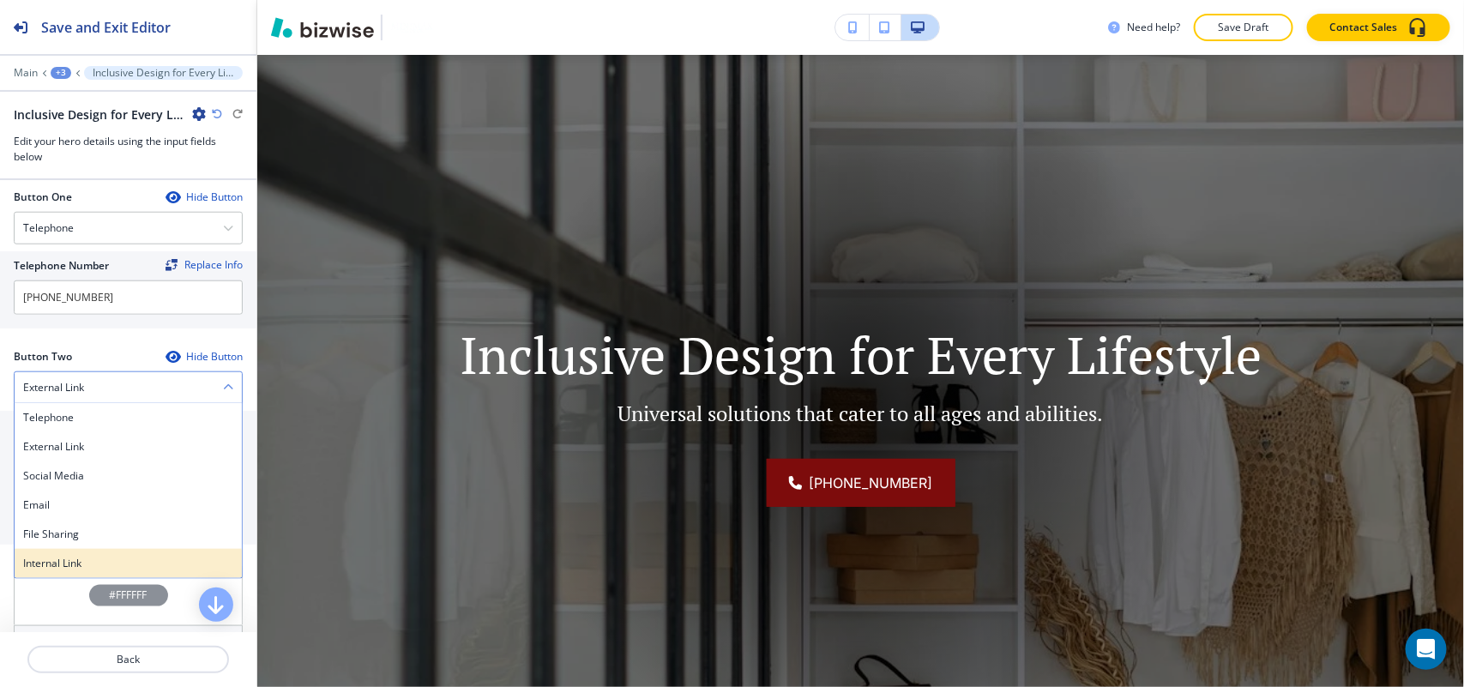
click at [70, 562] on h4 "Internal Link" at bounding box center [128, 563] width 210 height 15
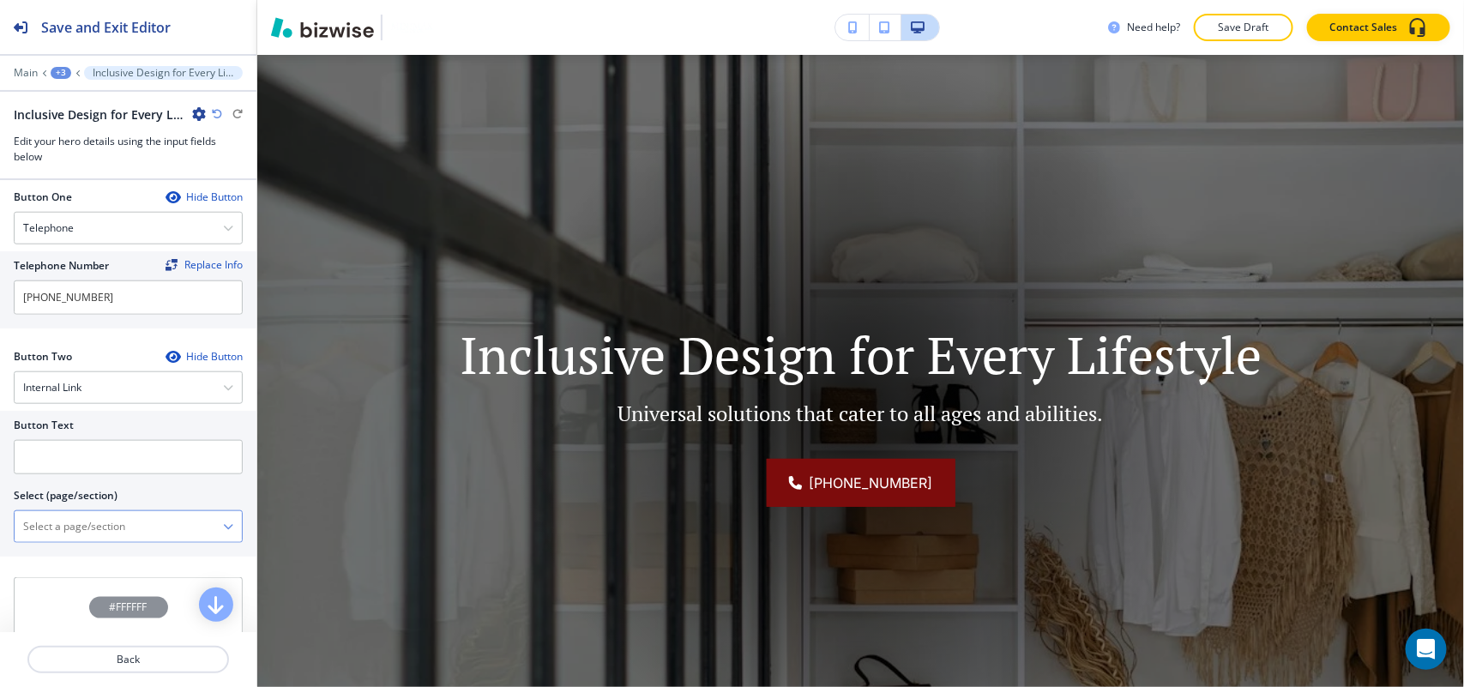
click at [101, 541] on \(page\/section\) "Manual Input" at bounding box center [119, 526] width 208 height 29
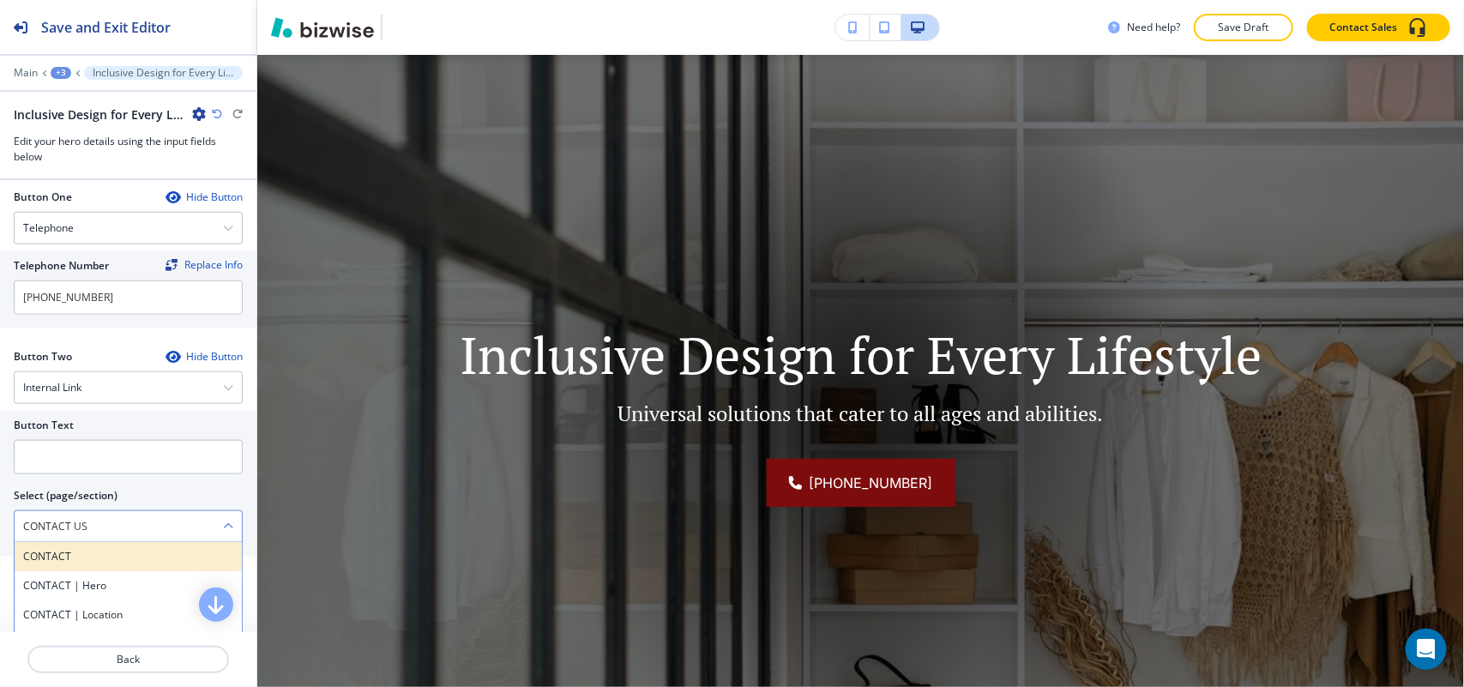
click at [71, 556] on h4 "CONTACT" at bounding box center [128, 556] width 210 height 15
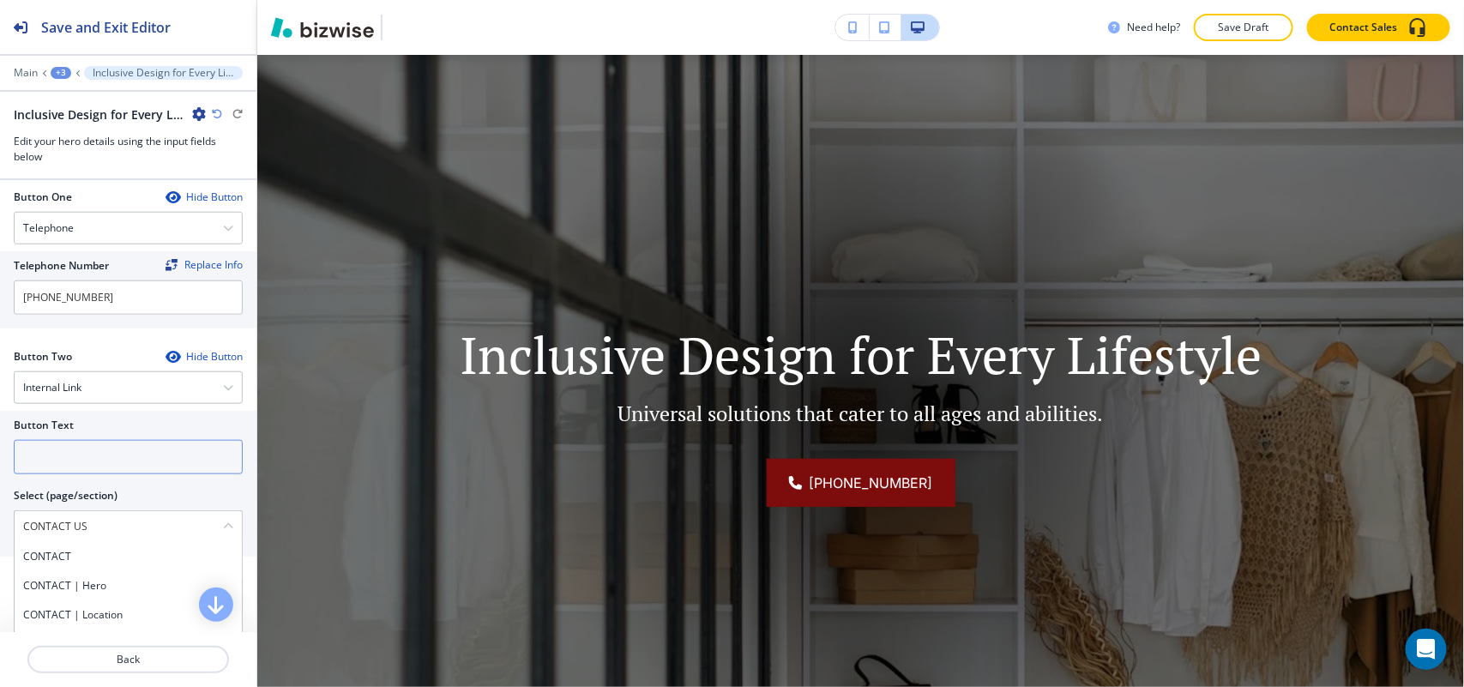
type \(page\/section\) "CONTACT"
click at [97, 452] on input "text" at bounding box center [128, 457] width 229 height 34
paste input "CONTACT US"
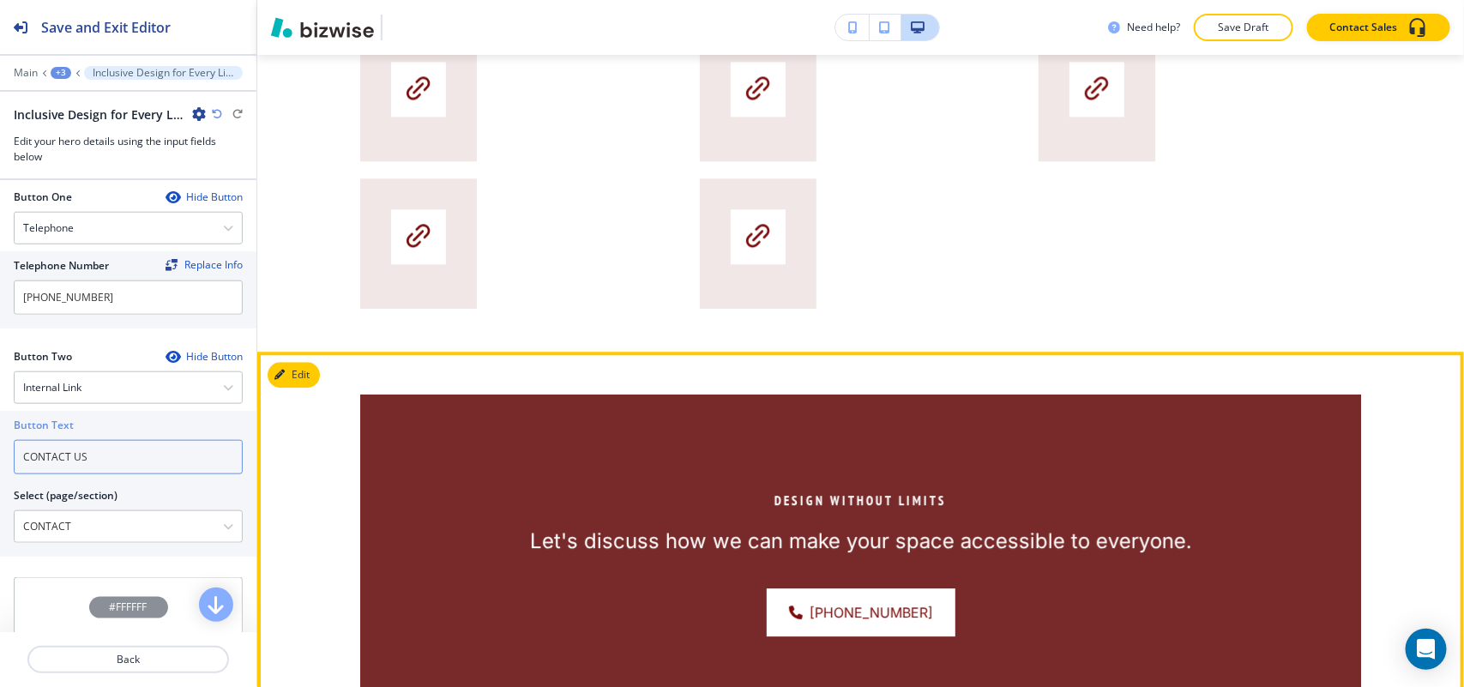
scroll to position [1733, 0]
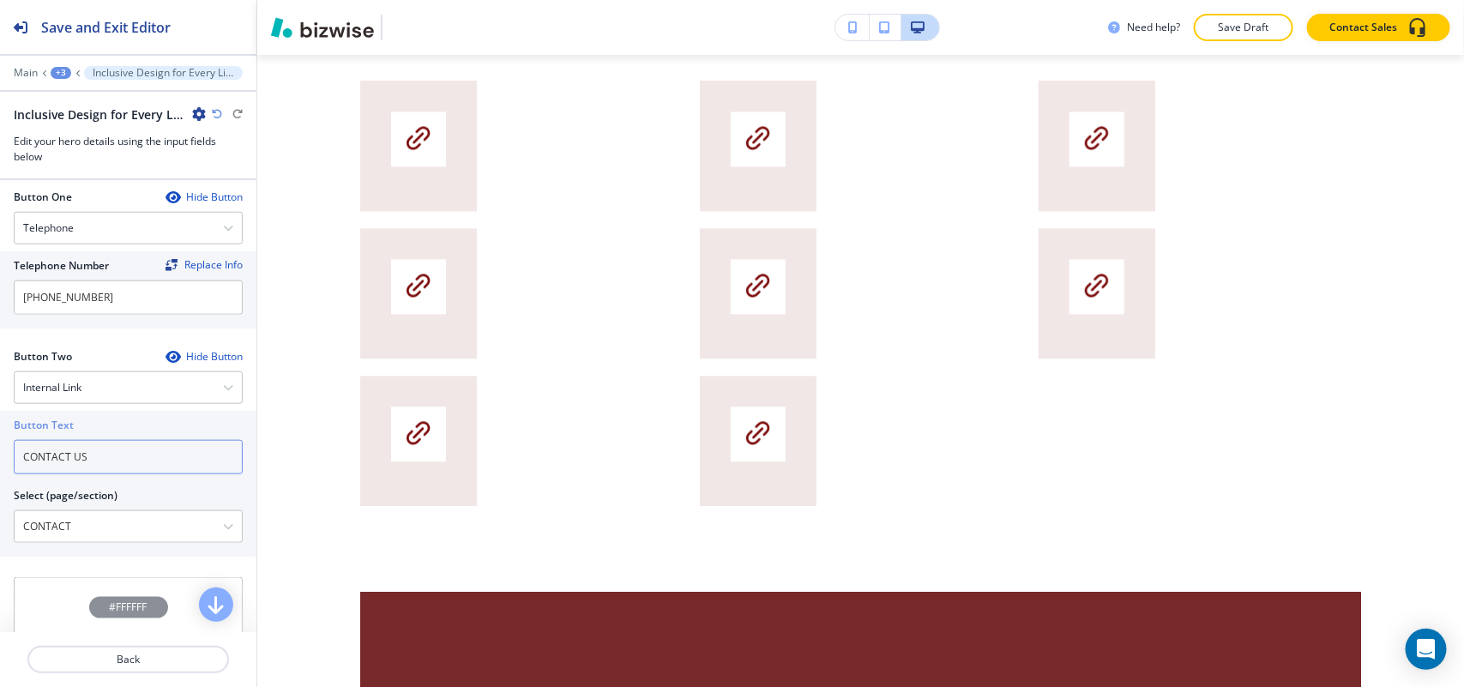
type input "CONTACT US"
click at [305, 53] on div "Need help? Save Draft Contact Sales" at bounding box center [860, 27] width 1207 height 55
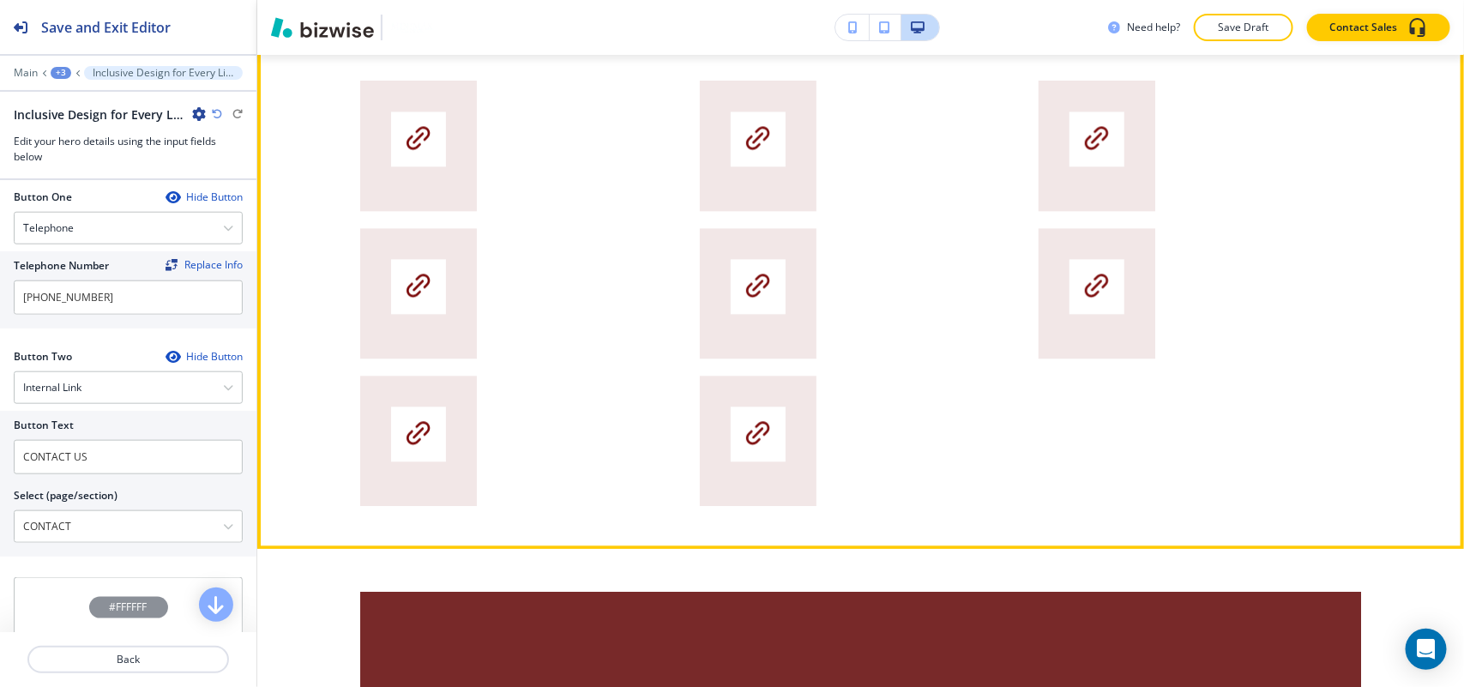
click at [310, 22] on button "Edit This Section" at bounding box center [326, 10] width 116 height 26
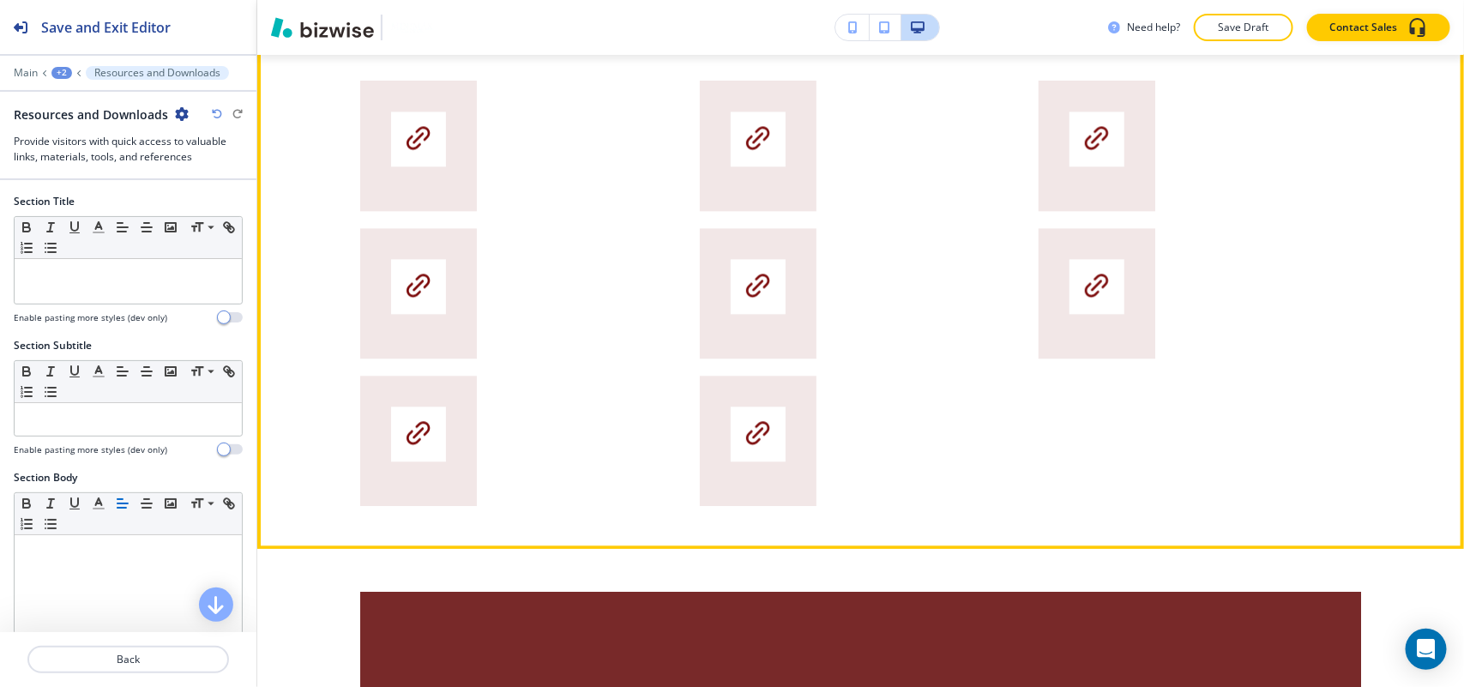
scroll to position [1712, 0]
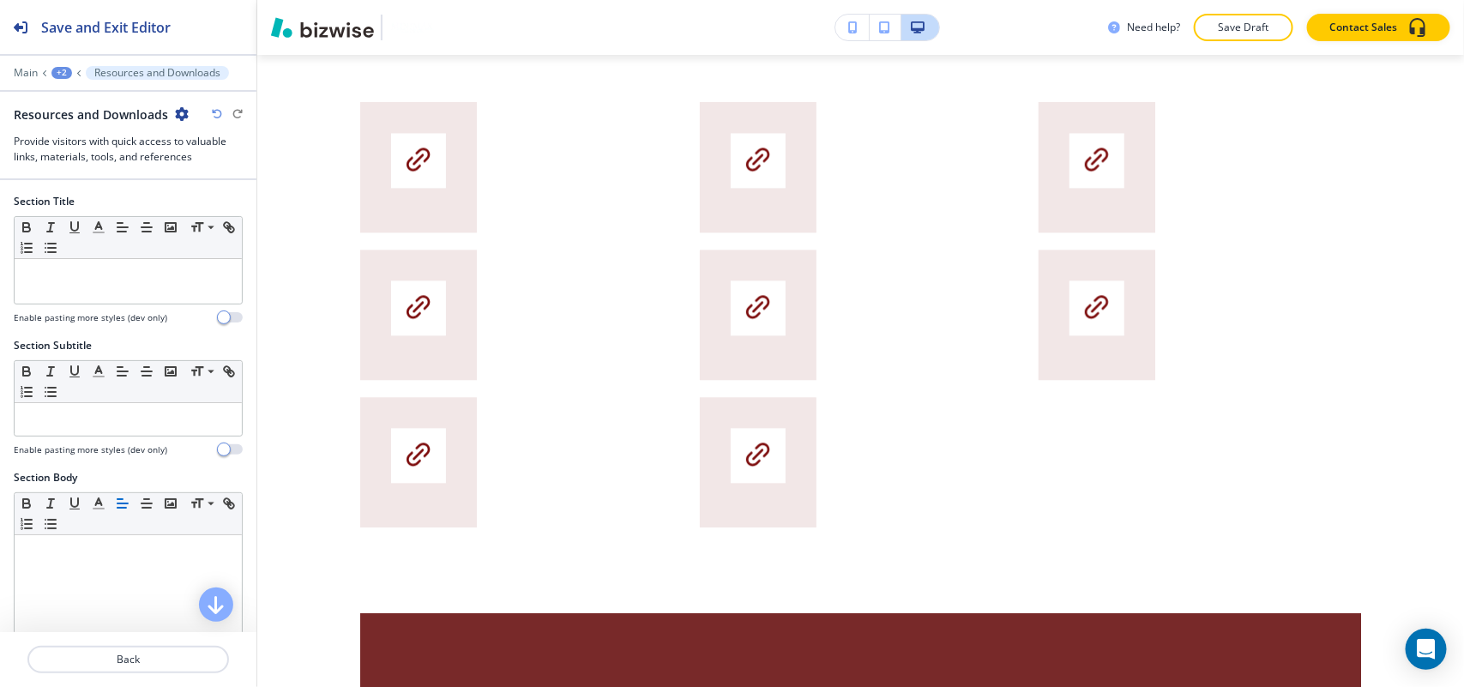
click at [186, 111] on div "Resources and Downloads" at bounding box center [128, 114] width 229 height 18
click at [183, 111] on icon "button" at bounding box center [182, 114] width 14 height 14
click at [202, 199] on p "Delete Section" at bounding box center [227, 204] width 87 height 15
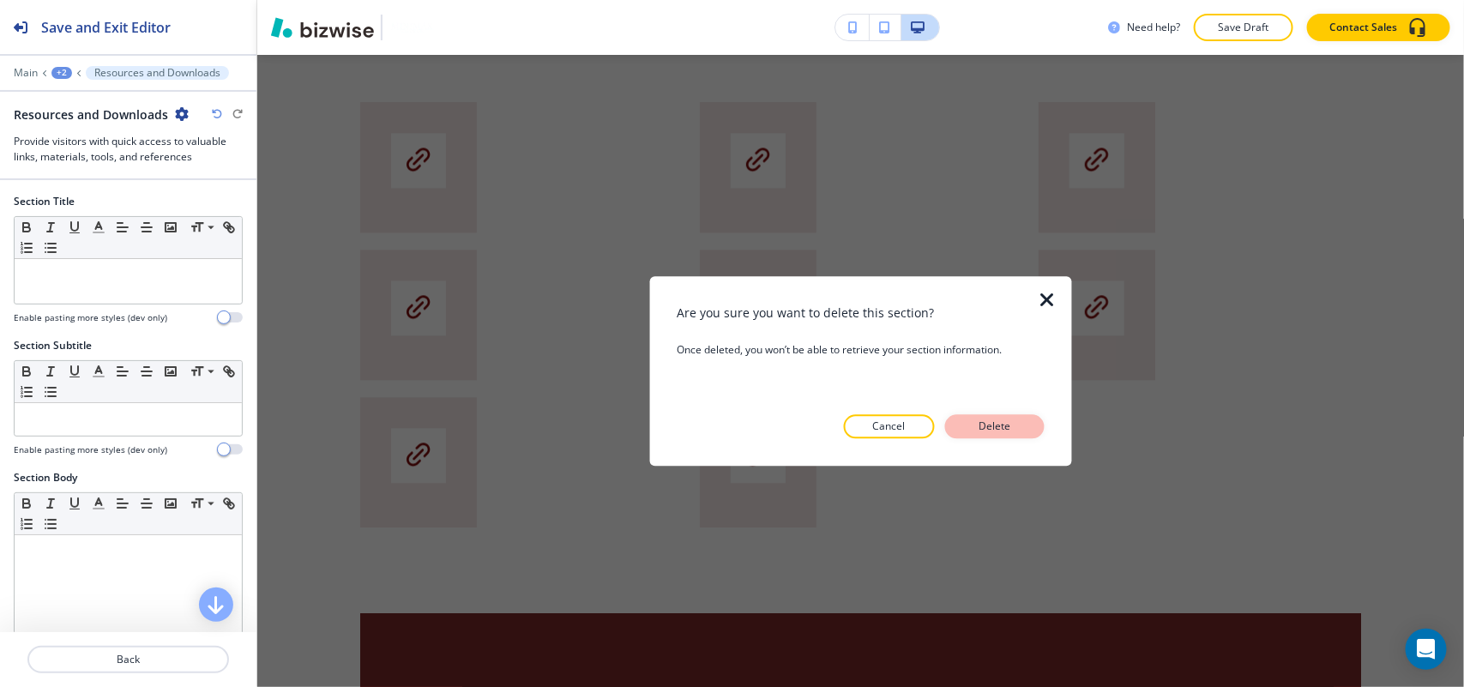
click at [1008, 430] on p "Delete" at bounding box center [994, 425] width 41 height 15
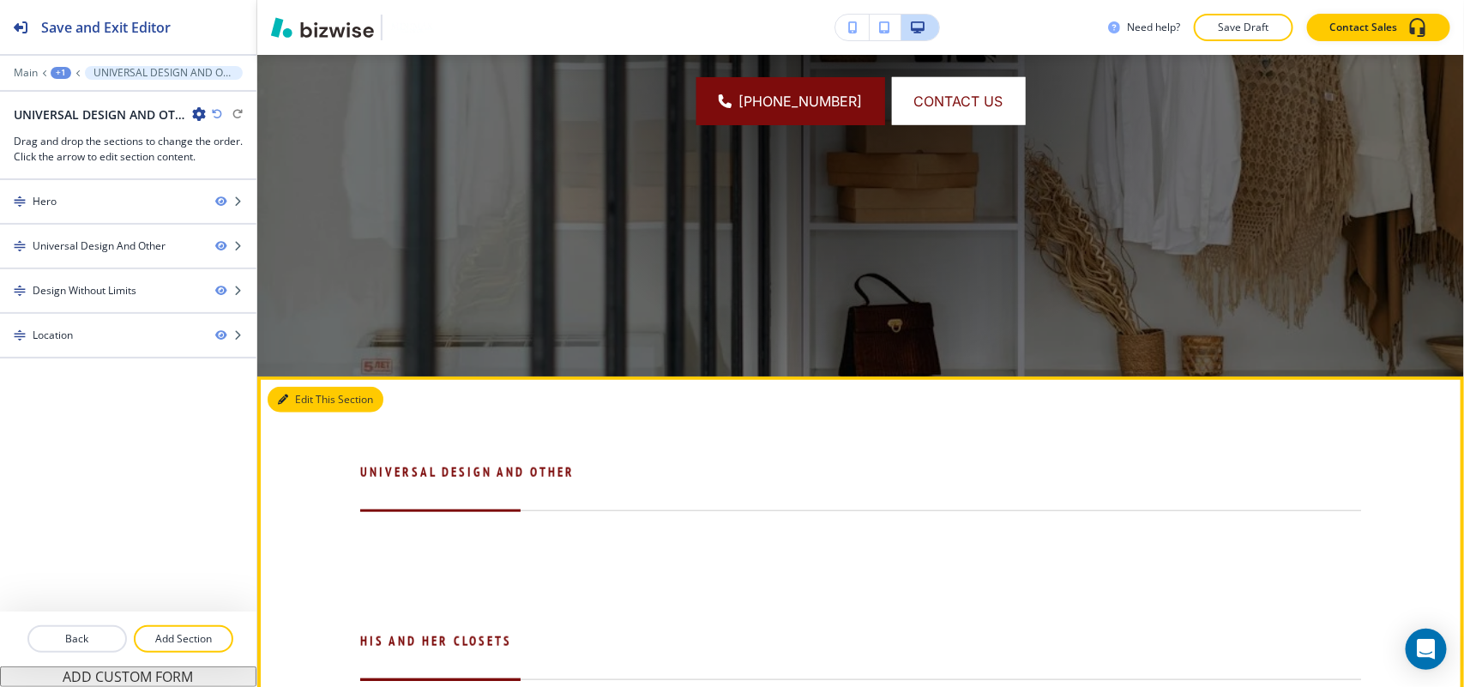
click at [290, 401] on button "Edit This Section" at bounding box center [326, 400] width 116 height 26
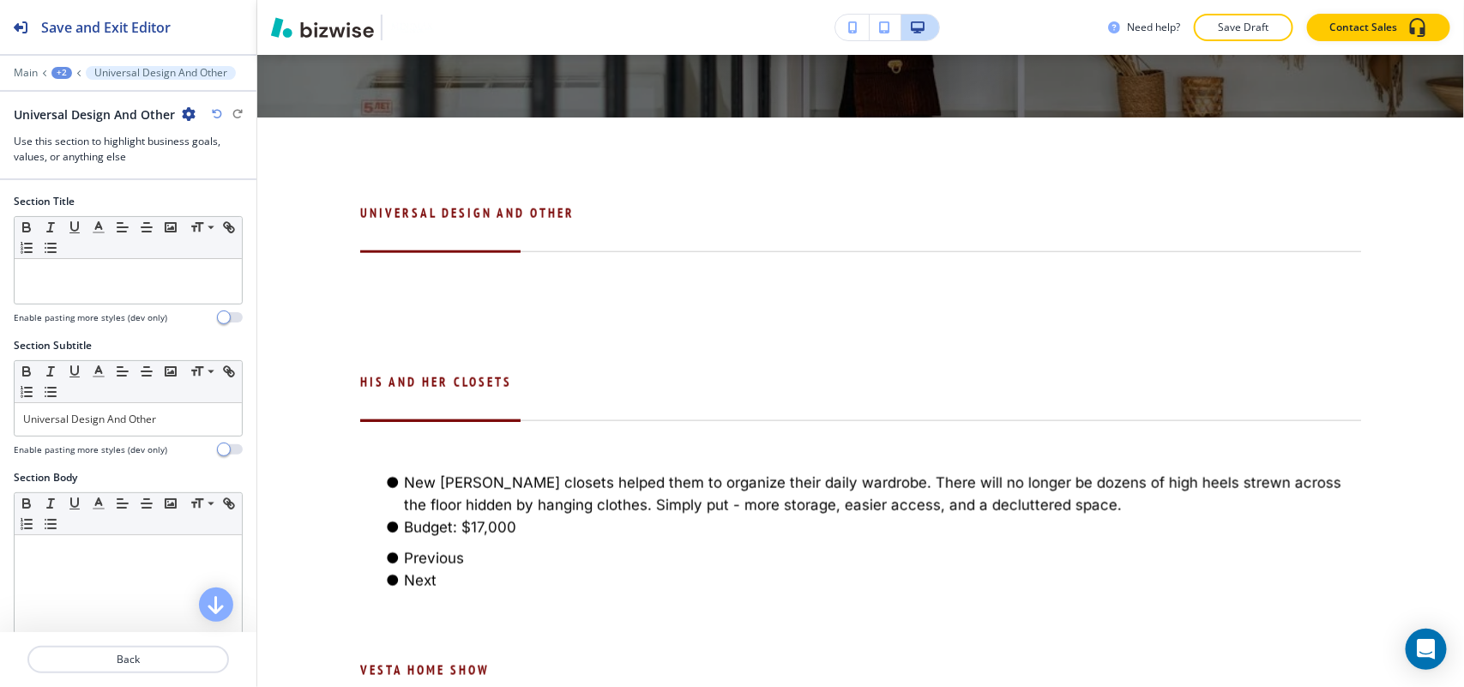
scroll to position [828, 0]
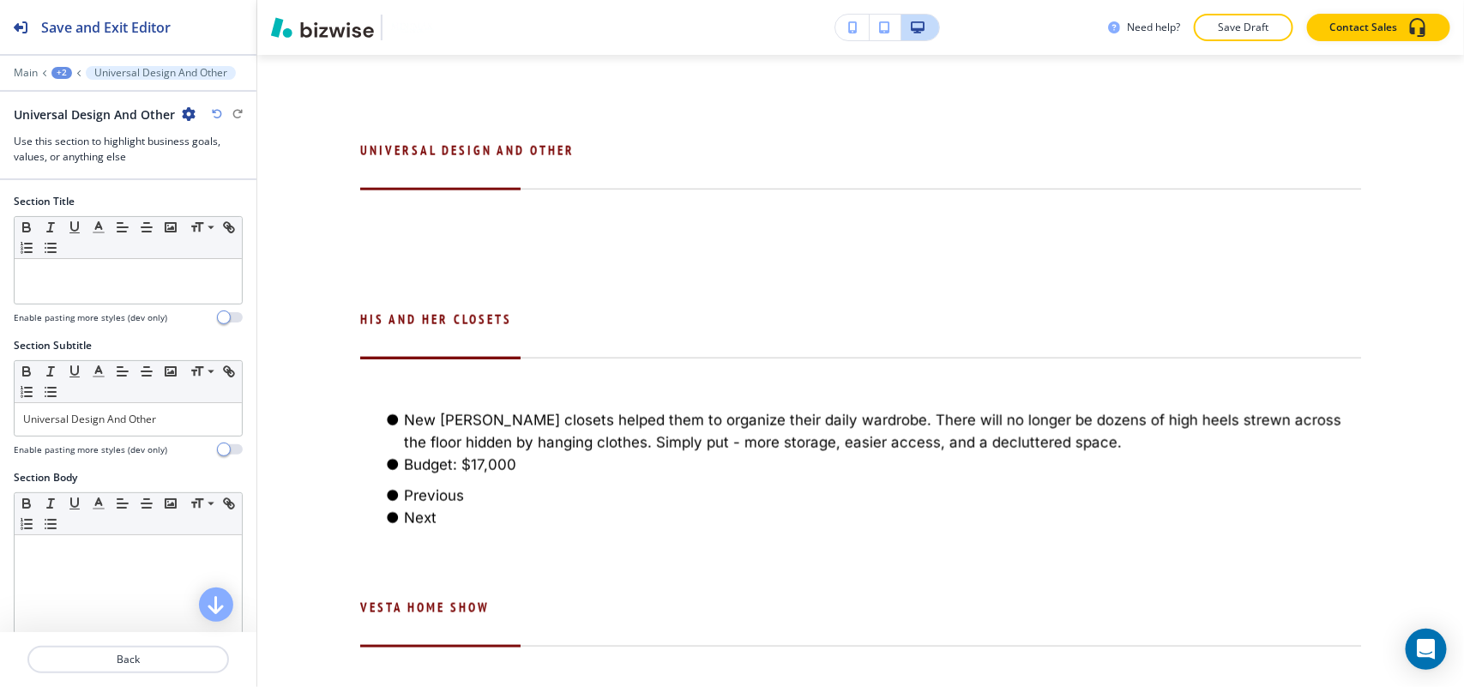
click at [177, 117] on div "Universal Design And Other" at bounding box center [105, 114] width 182 height 18
click at [185, 113] on icon "button" at bounding box center [189, 114] width 14 height 14
click at [219, 207] on p "Delete Section" at bounding box center [235, 204] width 87 height 15
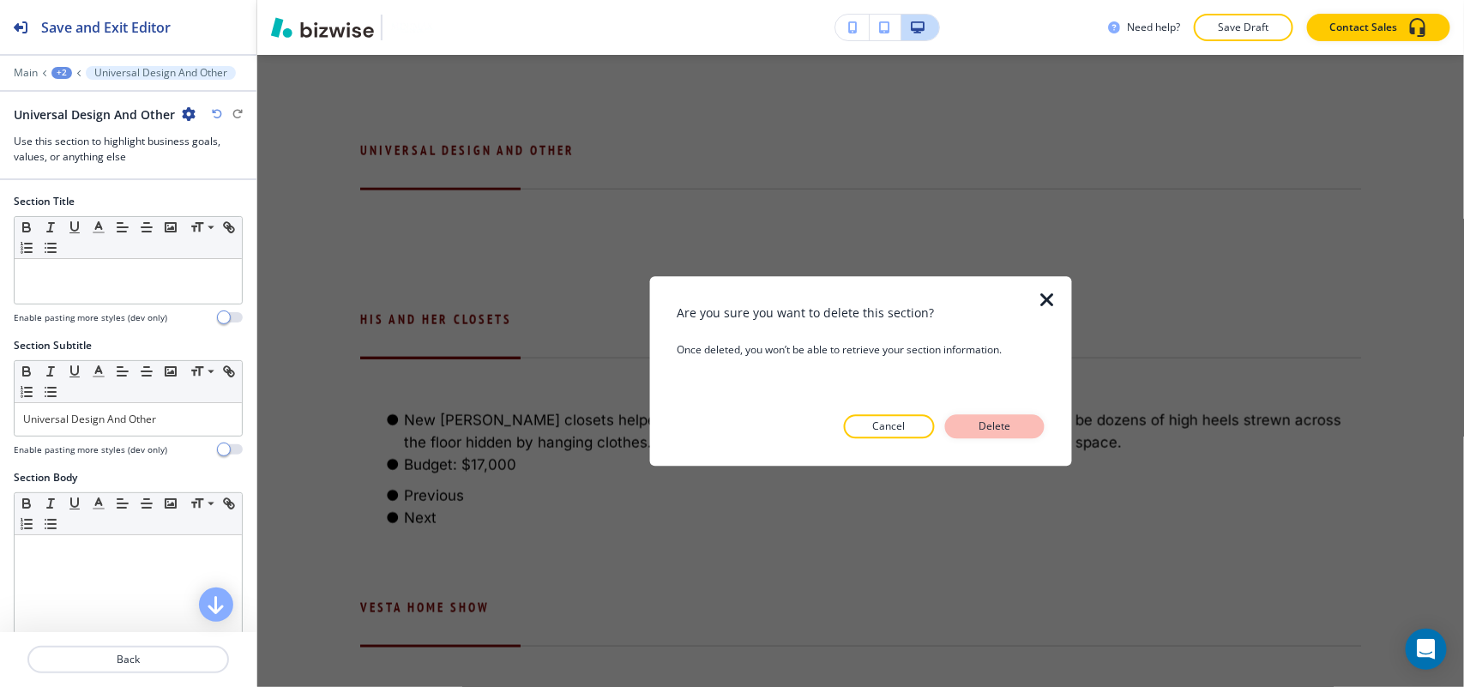
click at [1031, 421] on button "Delete" at bounding box center [994, 426] width 99 height 24
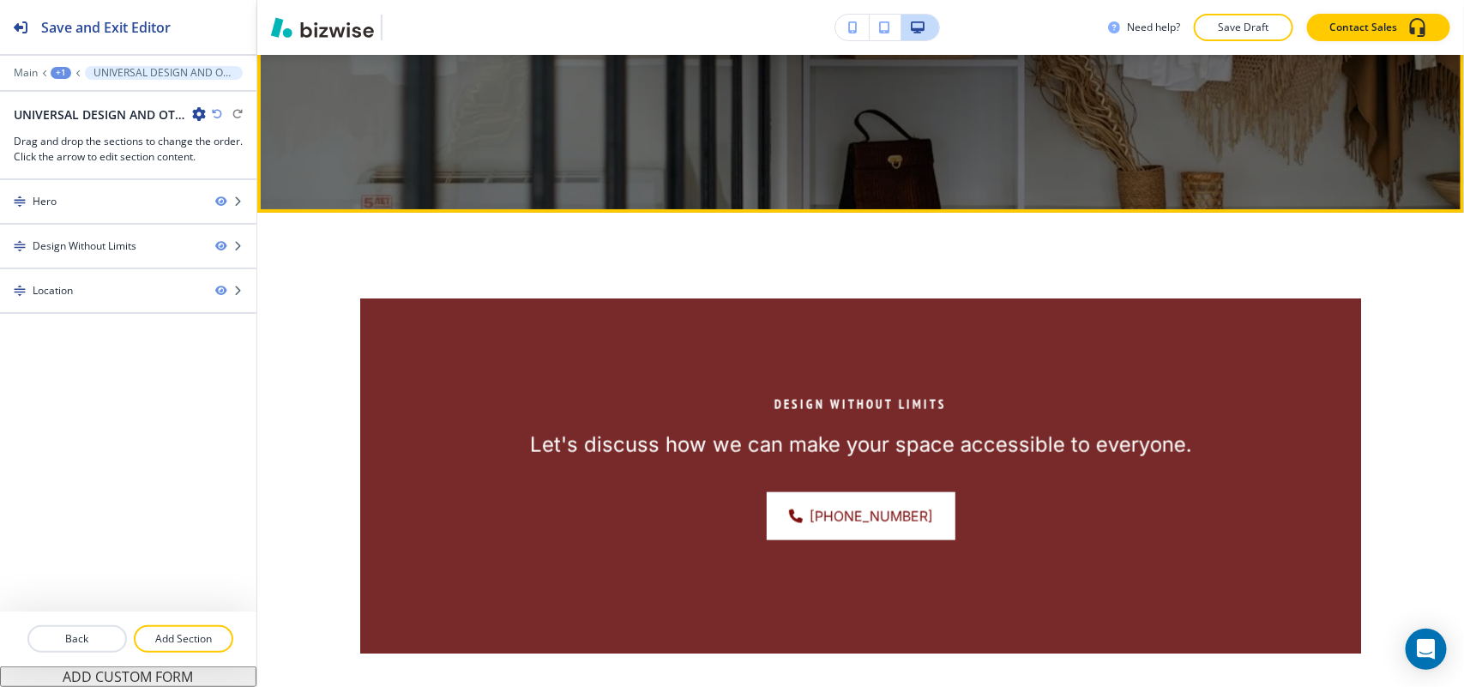
scroll to position [507, 0]
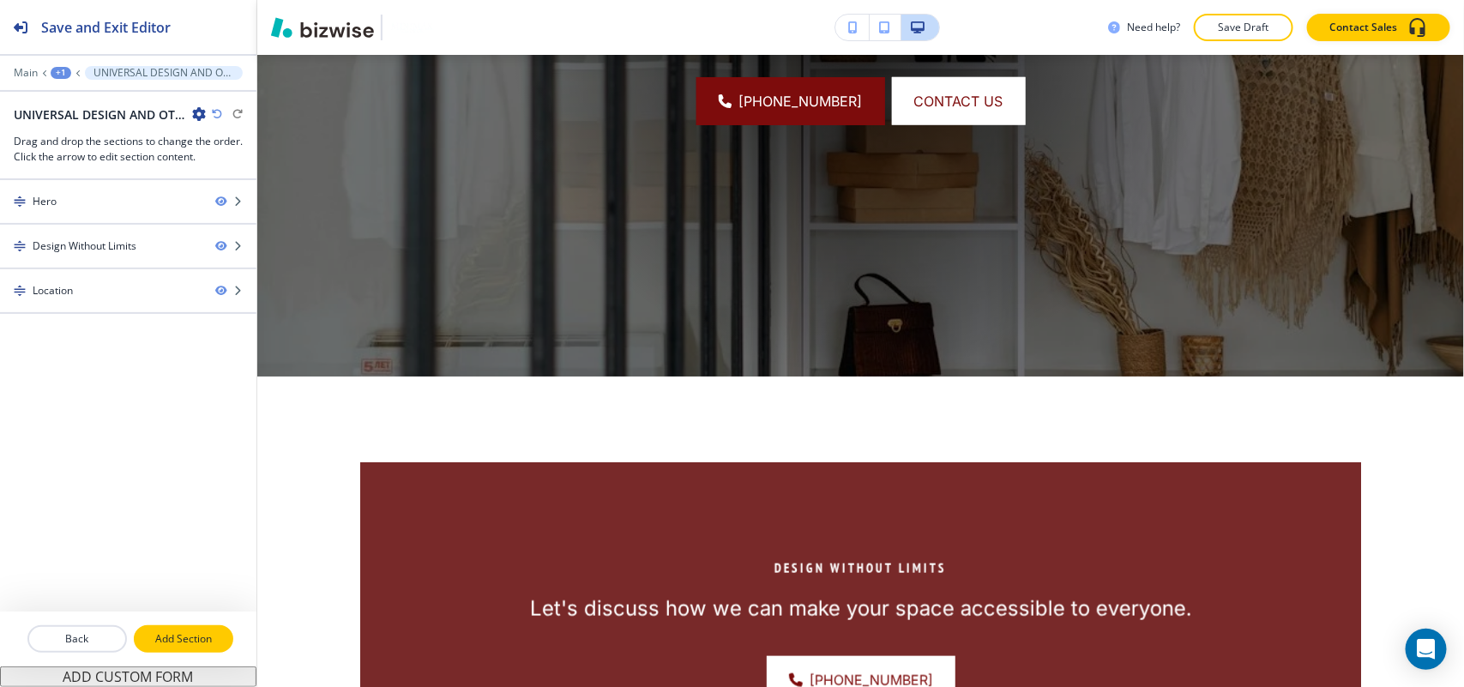
click at [197, 637] on p "Add Section" at bounding box center [183, 638] width 96 height 15
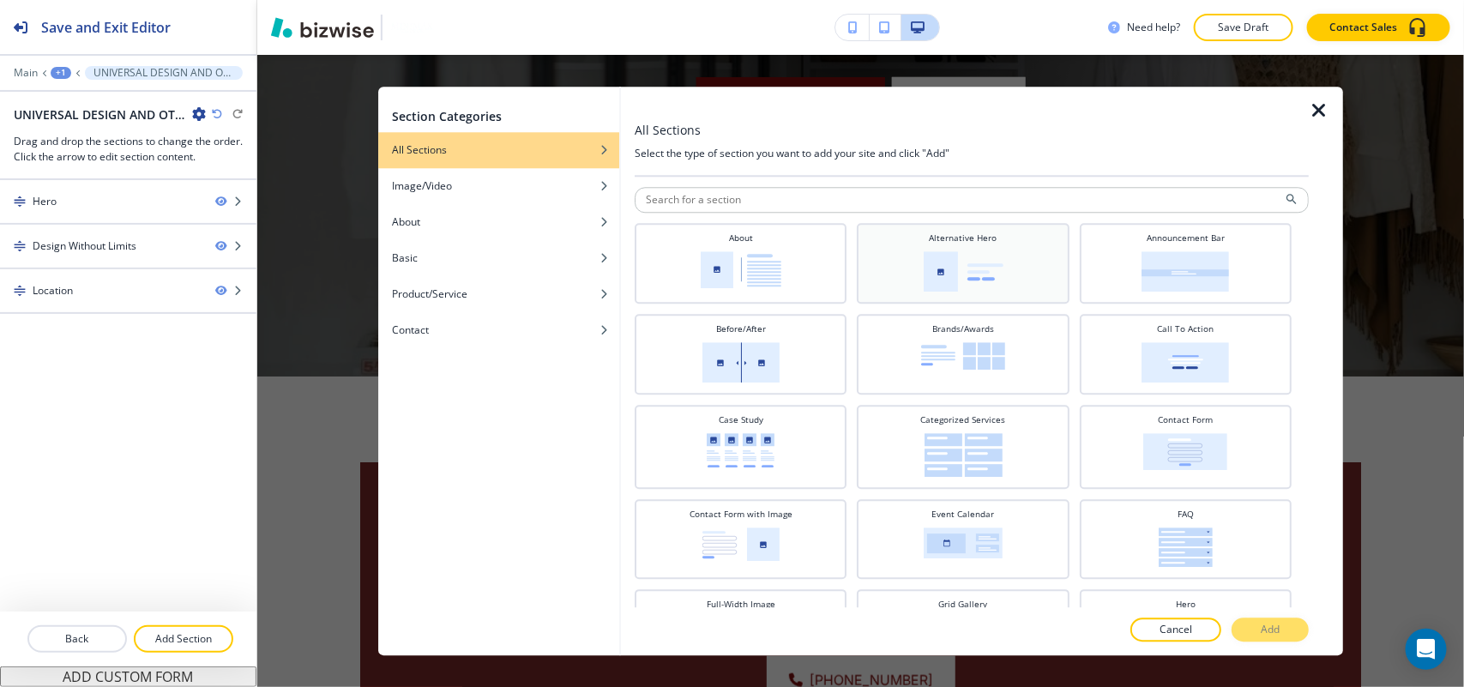
click at [953, 266] on img at bounding box center [964, 271] width 80 height 40
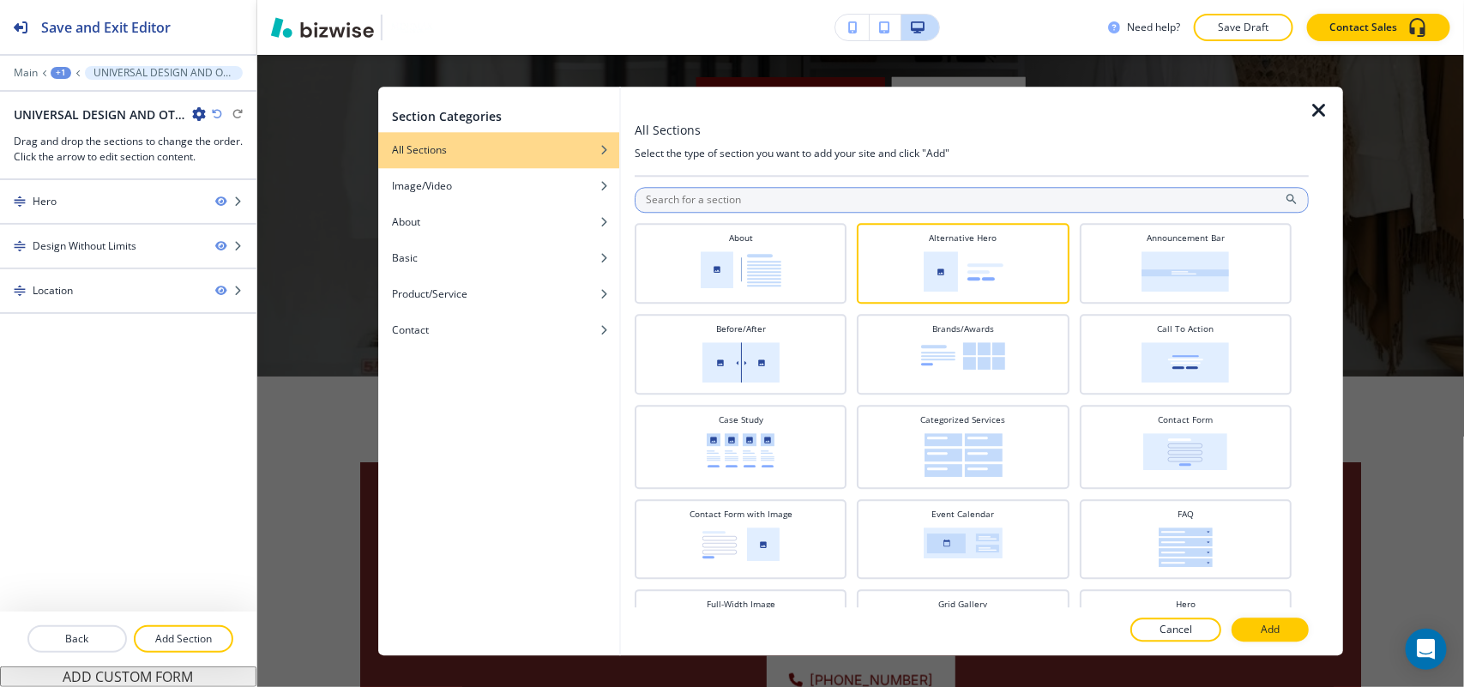
click at [744, 196] on input "text" at bounding box center [972, 200] width 674 height 26
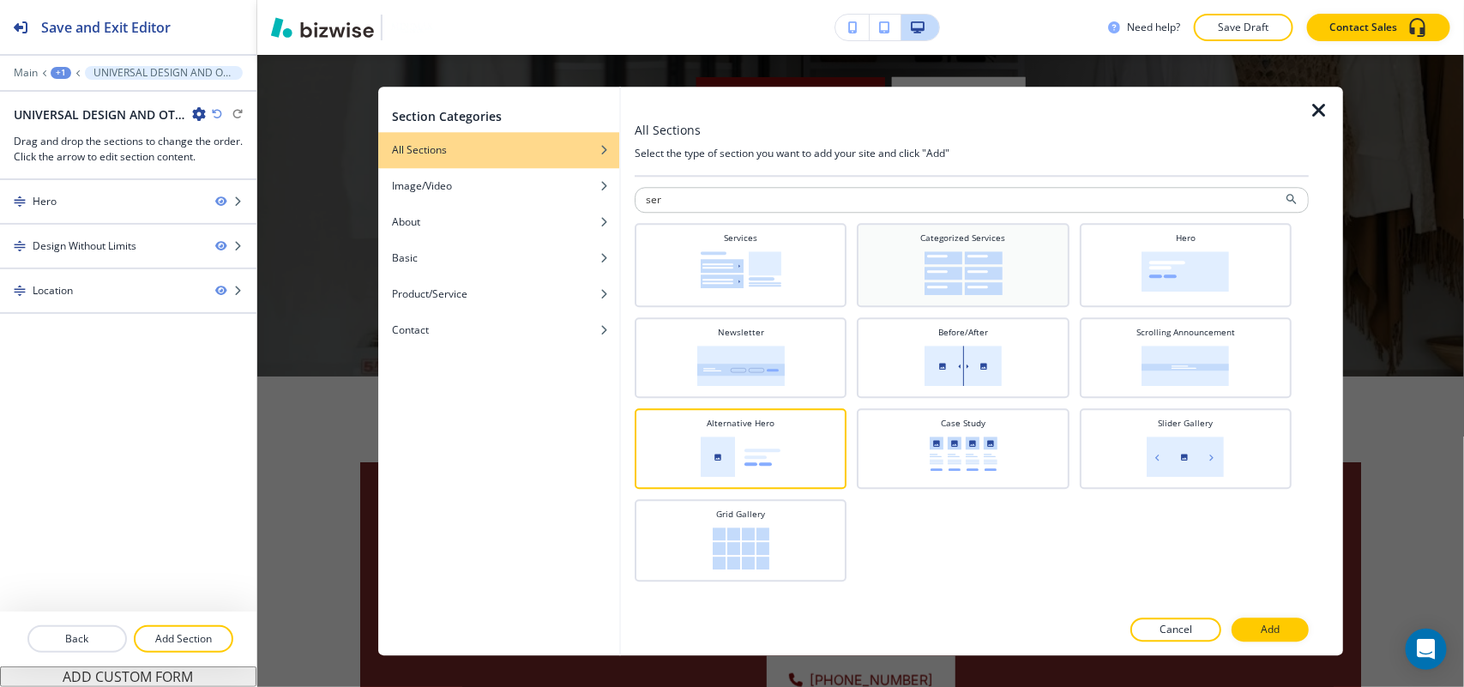
type input "ser"
click at [950, 255] on img at bounding box center [963, 273] width 78 height 44
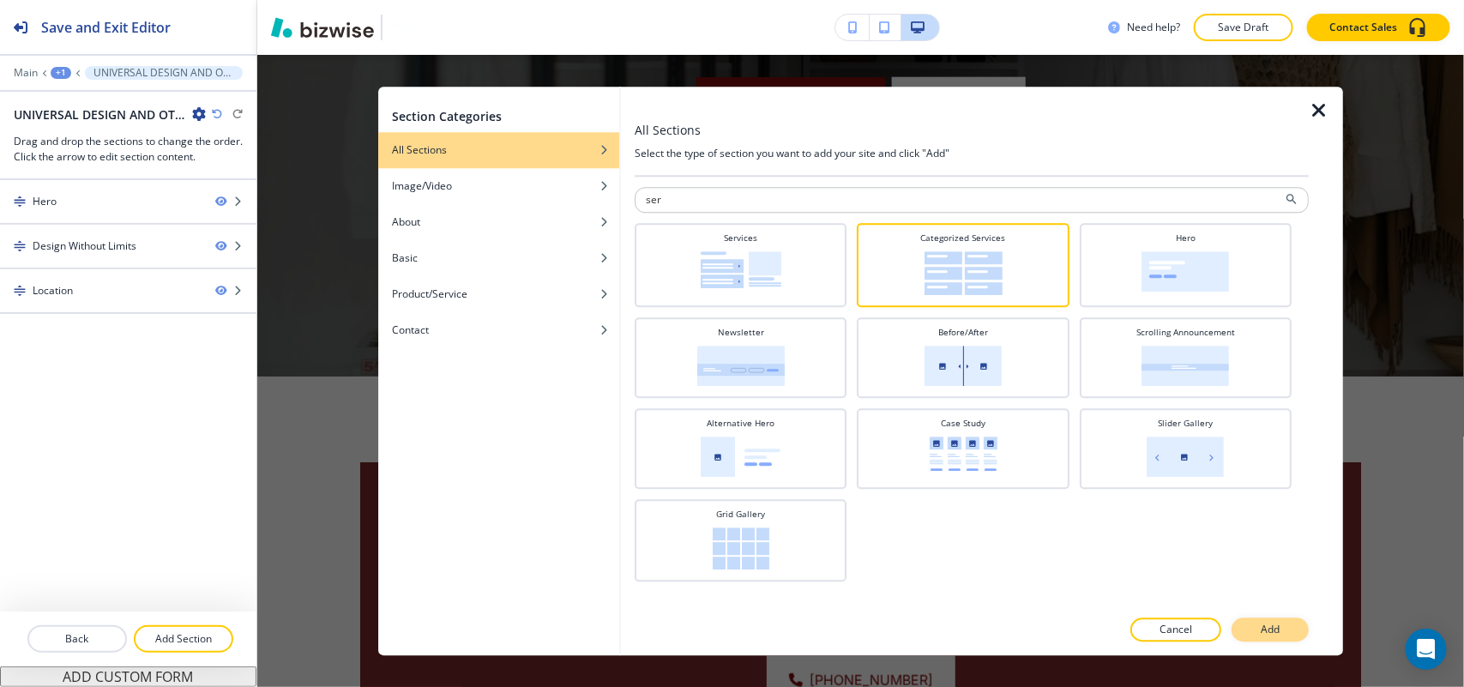
click at [1255, 628] on button "Add" at bounding box center [1269, 629] width 77 height 24
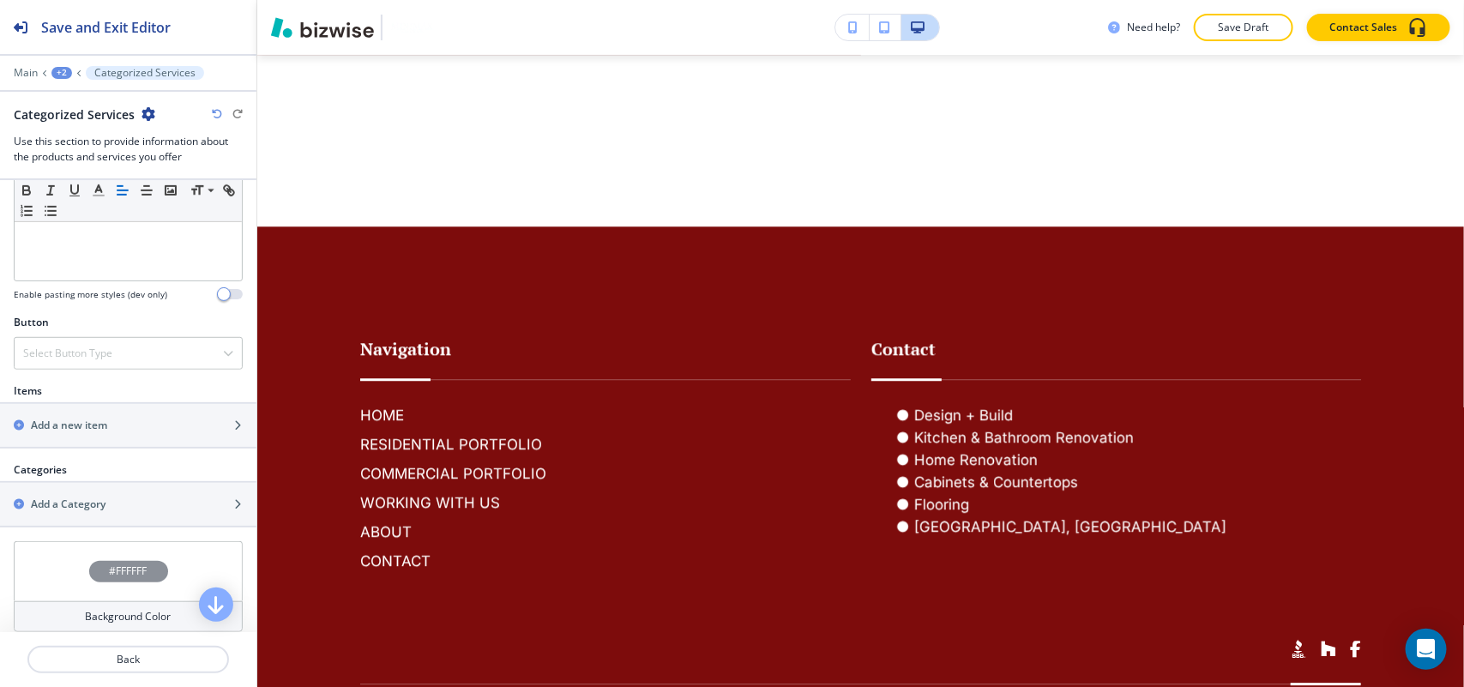
scroll to position [643, 0]
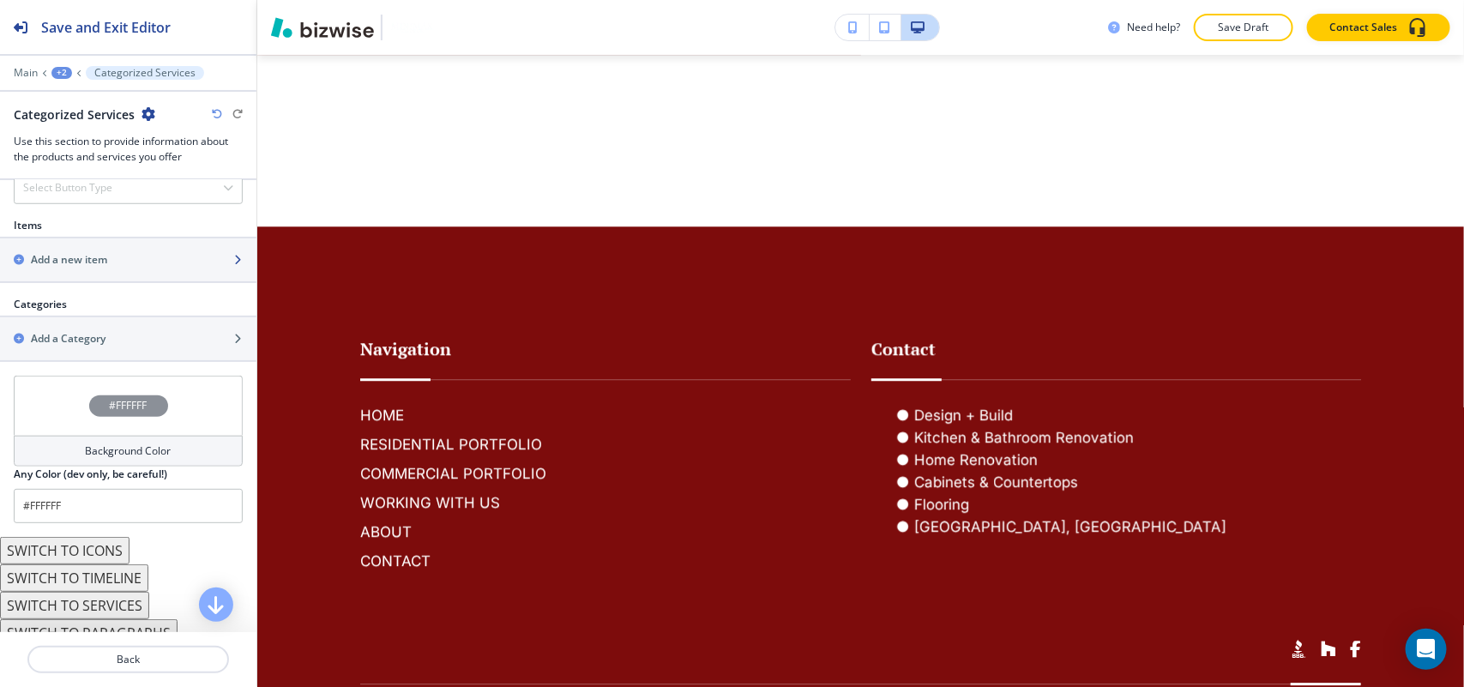
click at [96, 280] on div "button" at bounding box center [128, 275] width 256 height 14
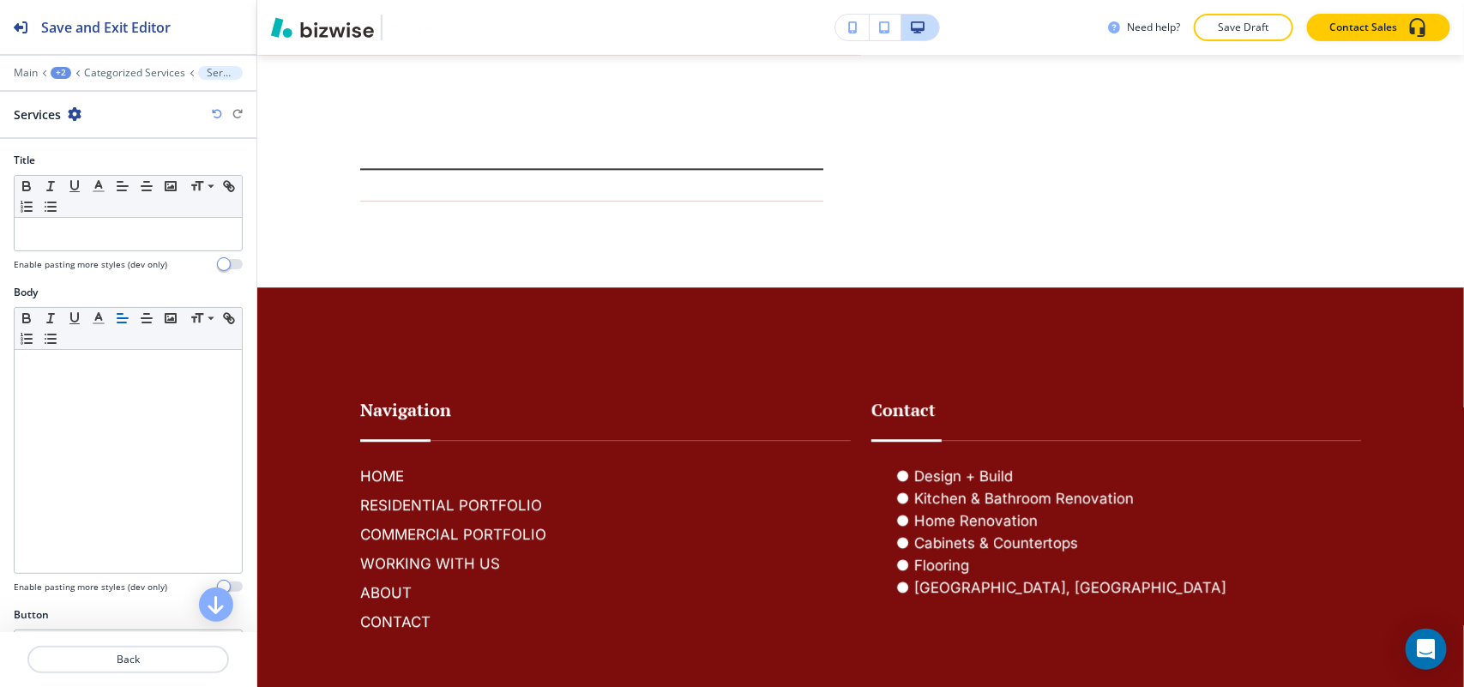
scroll to position [2019, 0]
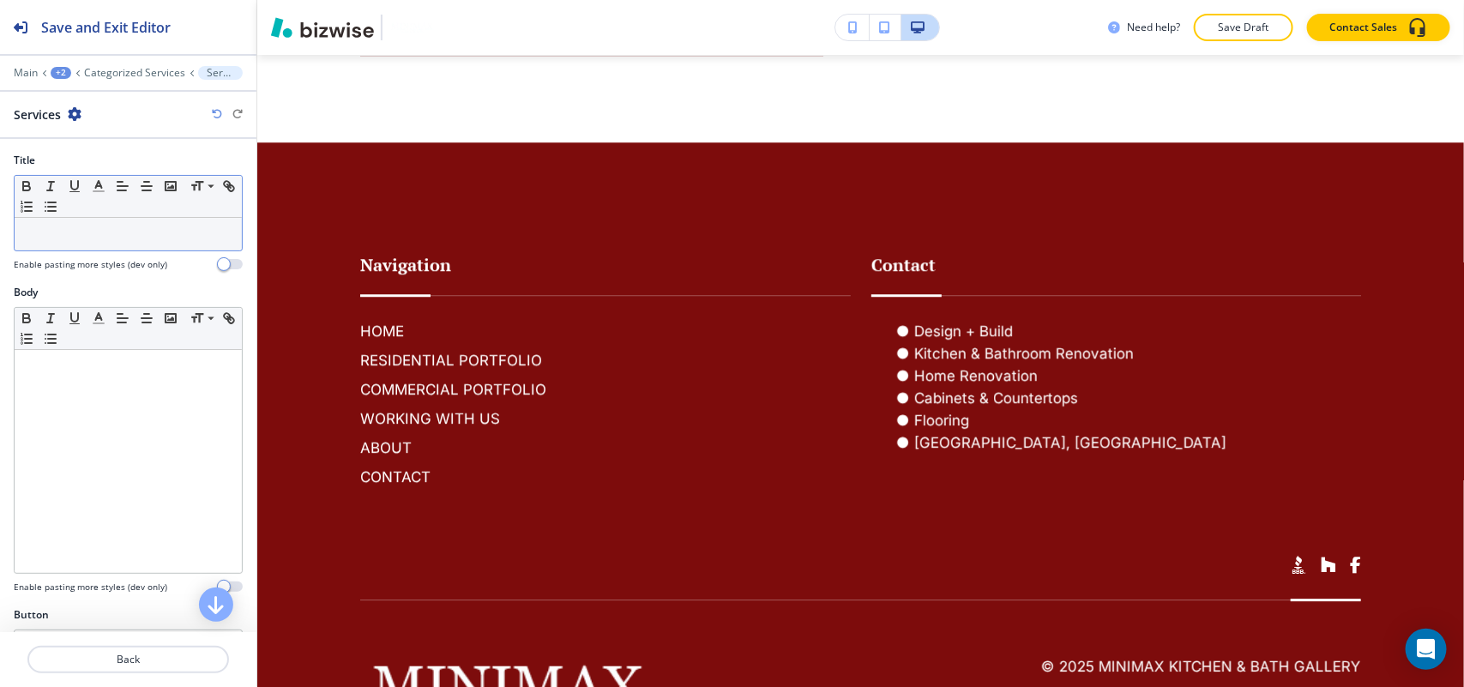
drag, startPoint x: 74, startPoint y: 219, endPoint x: 26, endPoint y: 233, distance: 50.2
click at [26, 233] on p at bounding box center [128, 233] width 210 height 15
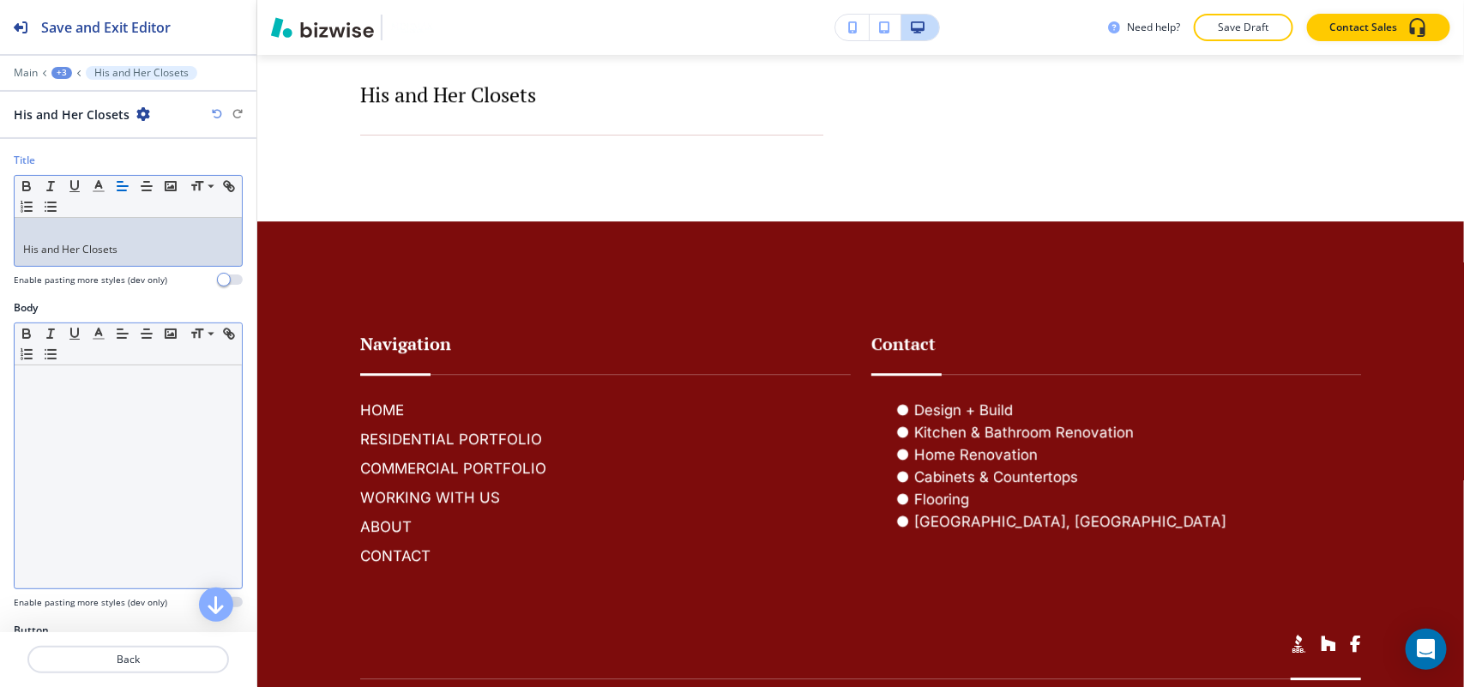
scroll to position [0, 0]
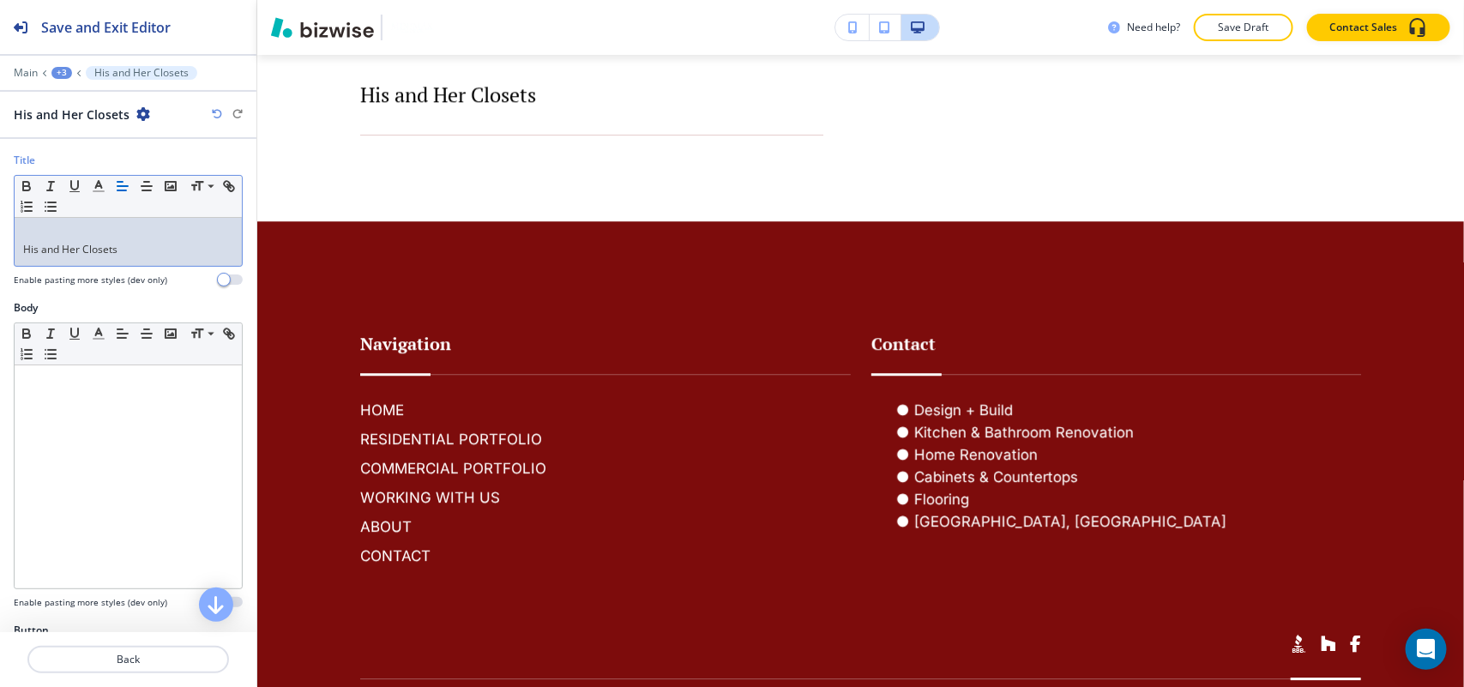
click at [17, 258] on div "His and Her Closets" at bounding box center [128, 242] width 227 height 48
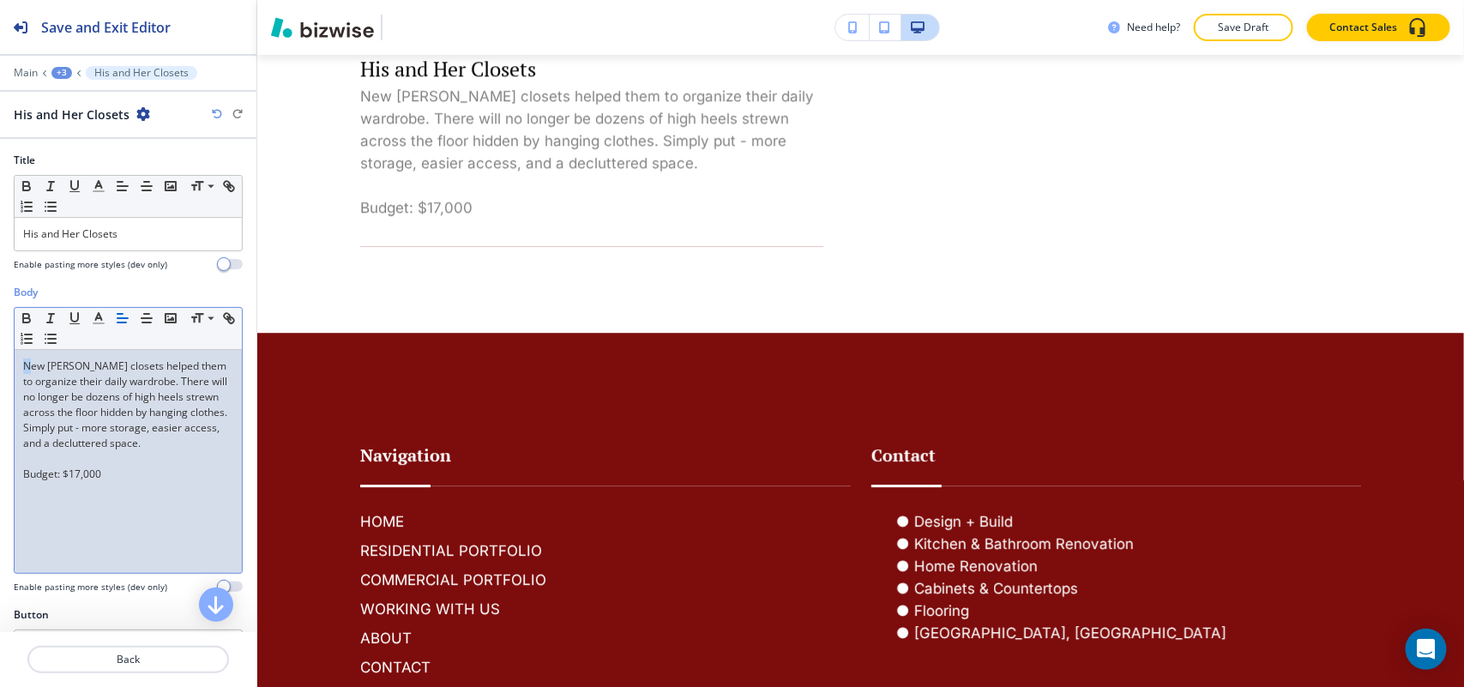
drag, startPoint x: 27, startPoint y: 367, endPoint x: 0, endPoint y: 370, distance: 27.6
click at [0, 370] on div "Body Small Normal Large Huge New Wellborn closets helped them to organize their…" at bounding box center [128, 446] width 256 height 322
click at [137, 657] on p "Back" at bounding box center [128, 659] width 198 height 15
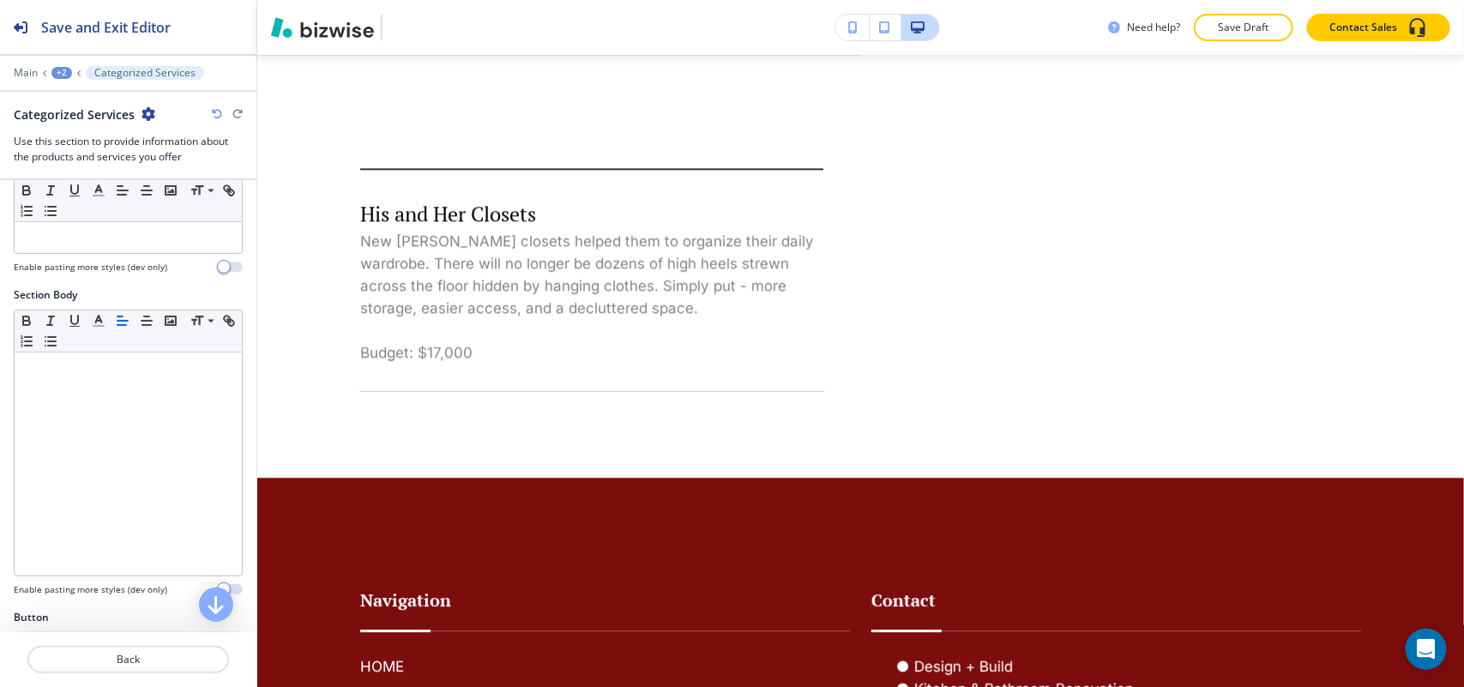
scroll to position [429, 0]
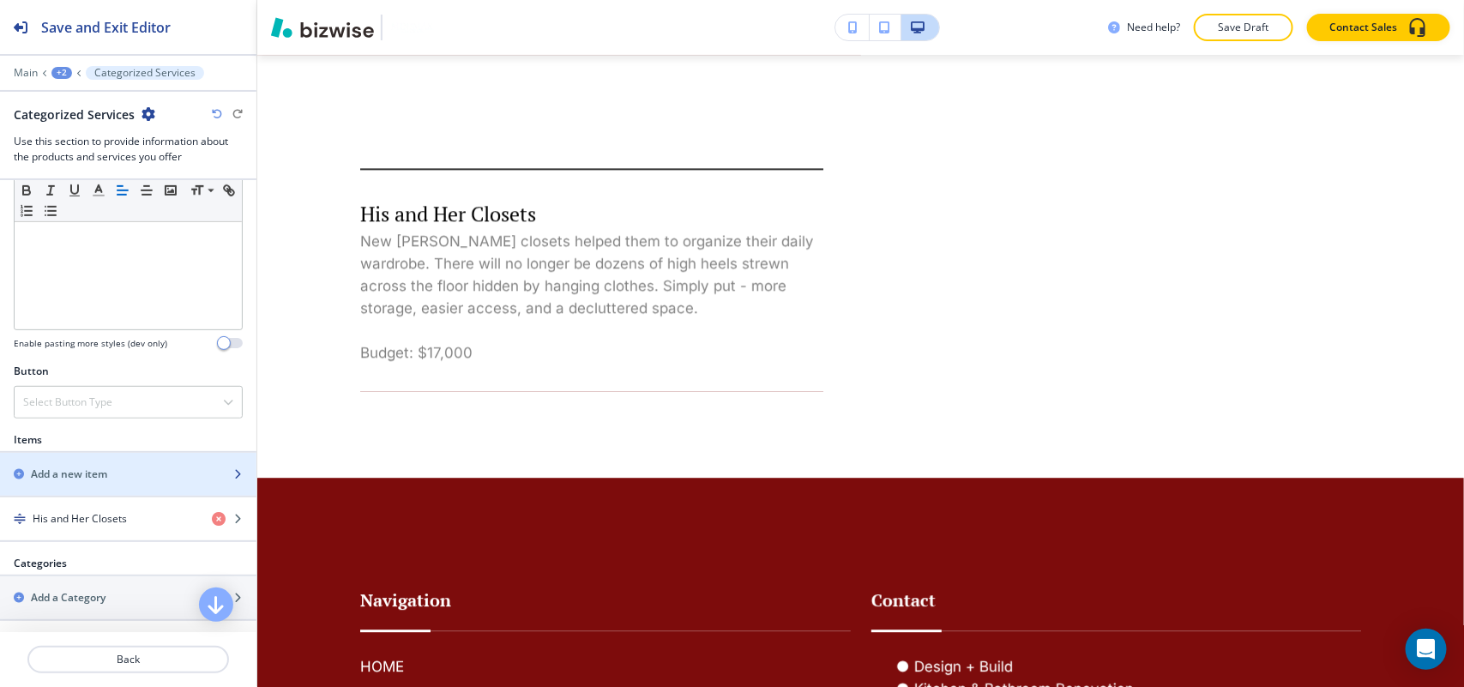
click at [87, 485] on div "button" at bounding box center [128, 489] width 256 height 14
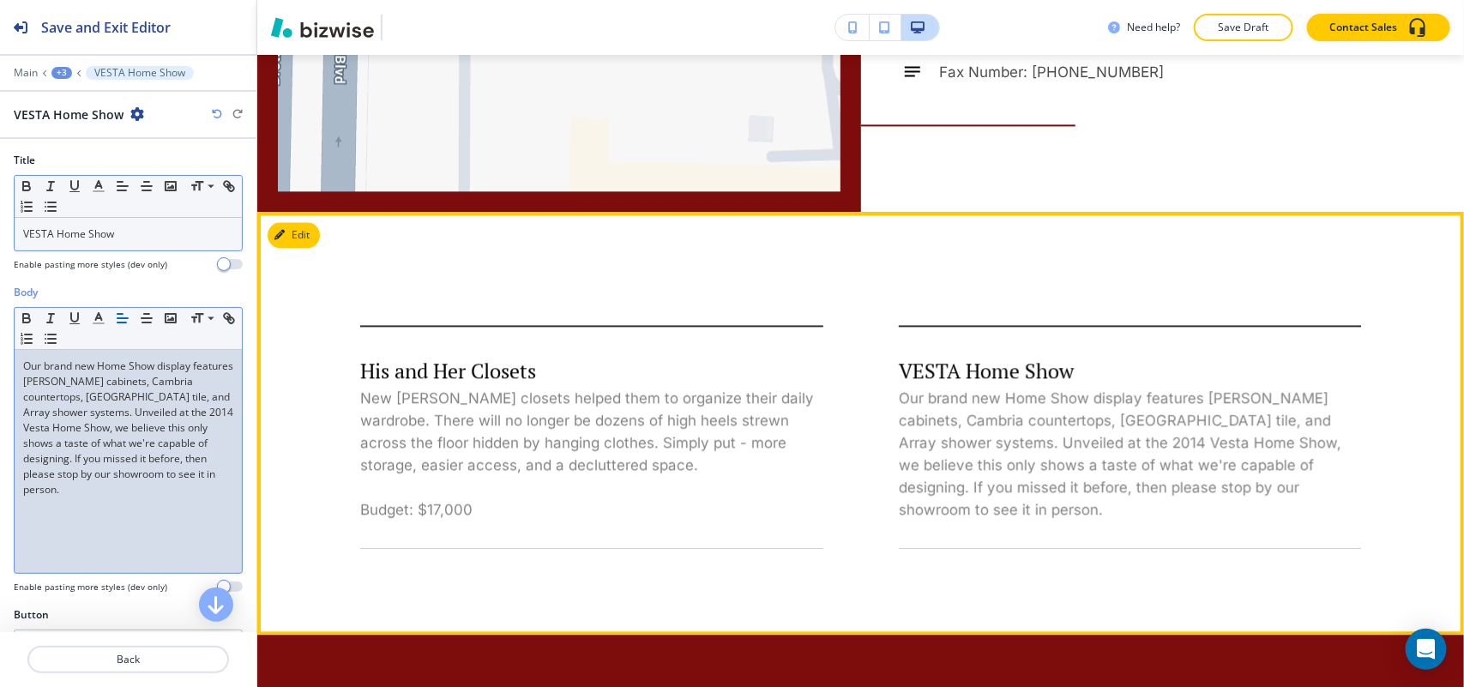
scroll to position [1698, 0]
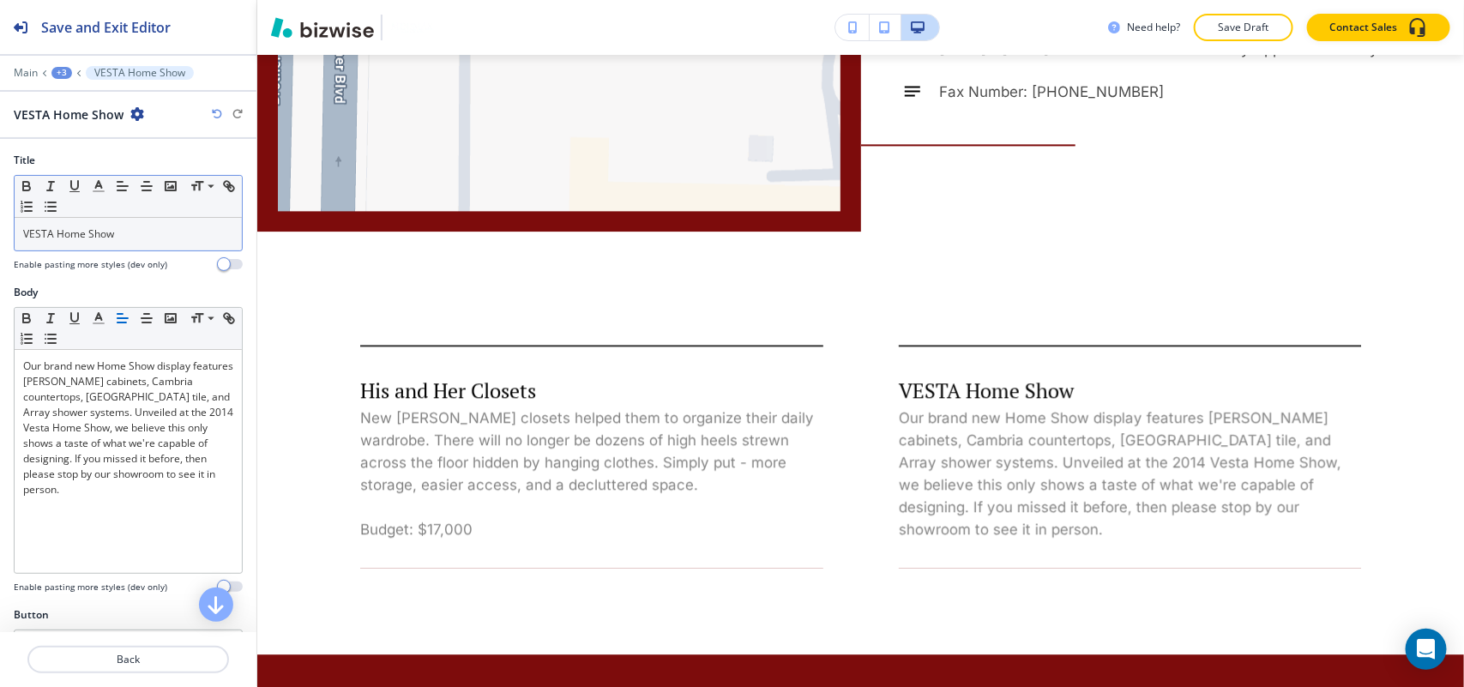
click at [67, 74] on div "+3" at bounding box center [61, 73] width 21 height 12
click at [94, 129] on p "UNIVERSAL DESIGN AND OTHER" at bounding box center [106, 131] width 87 height 15
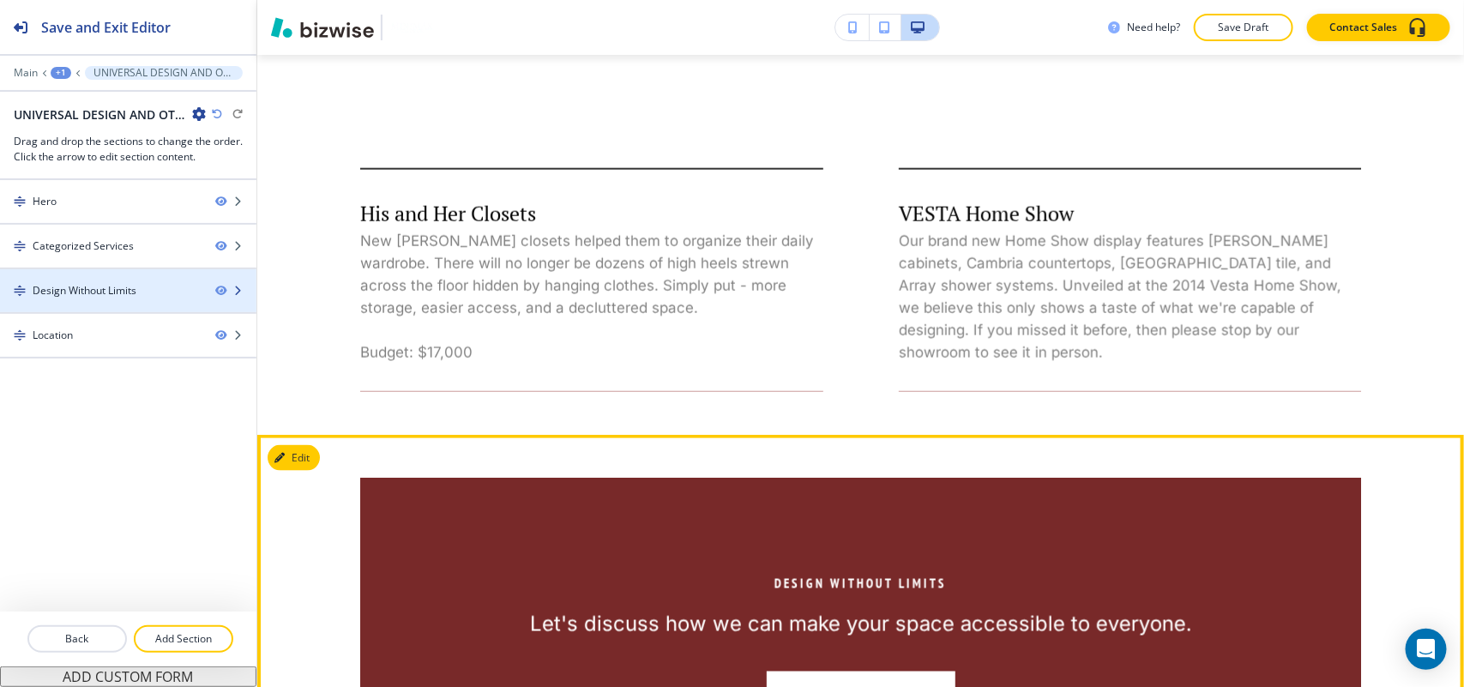
click at [90, 289] on div "Design Without Limits" at bounding box center [85, 290] width 104 height 15
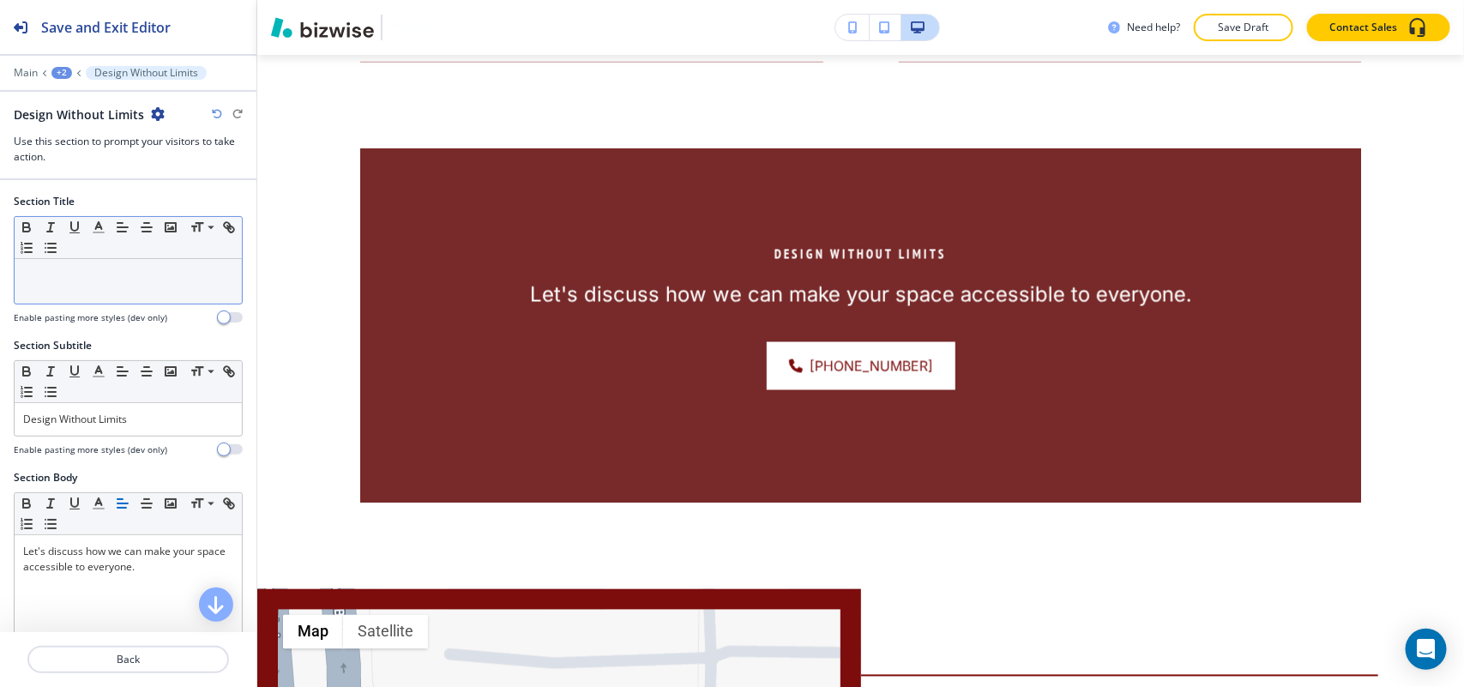
scroll to position [1207, 0]
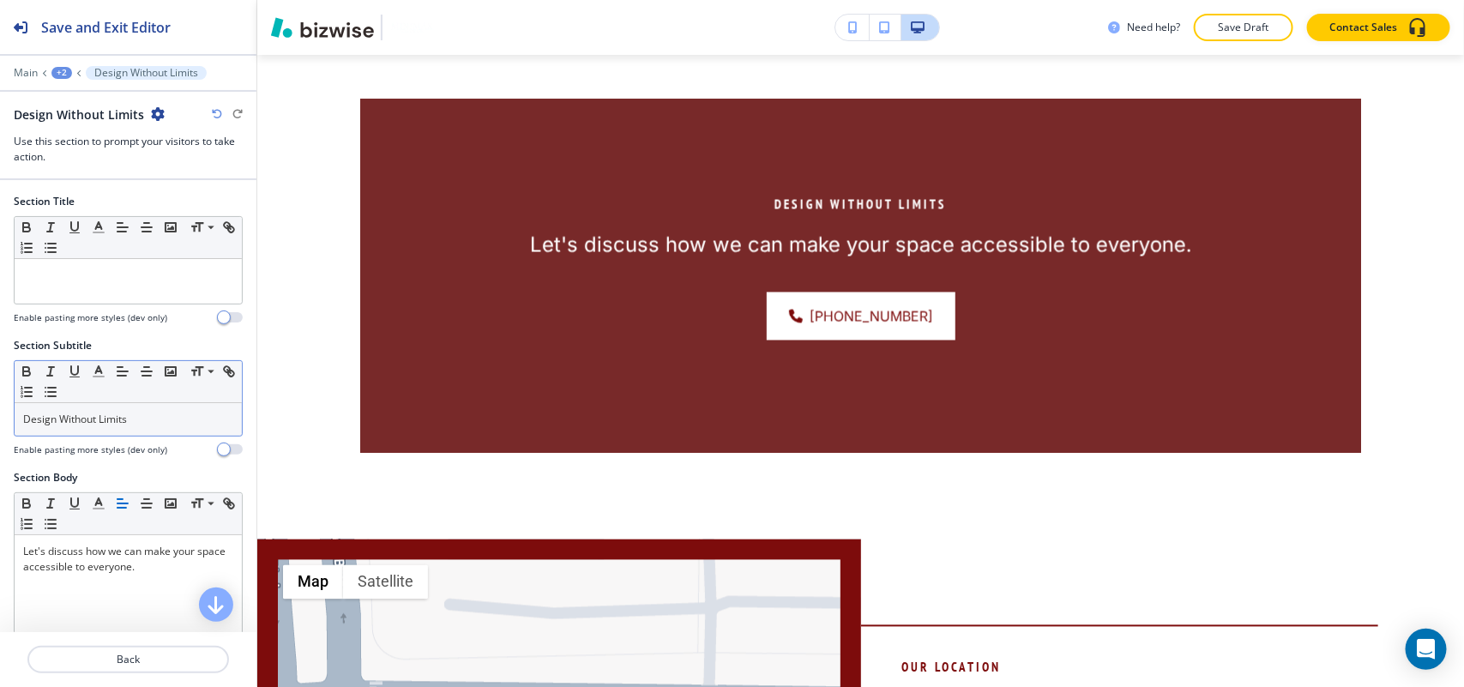
click at [189, 421] on p "Design Without Limits" at bounding box center [128, 419] width 210 height 15
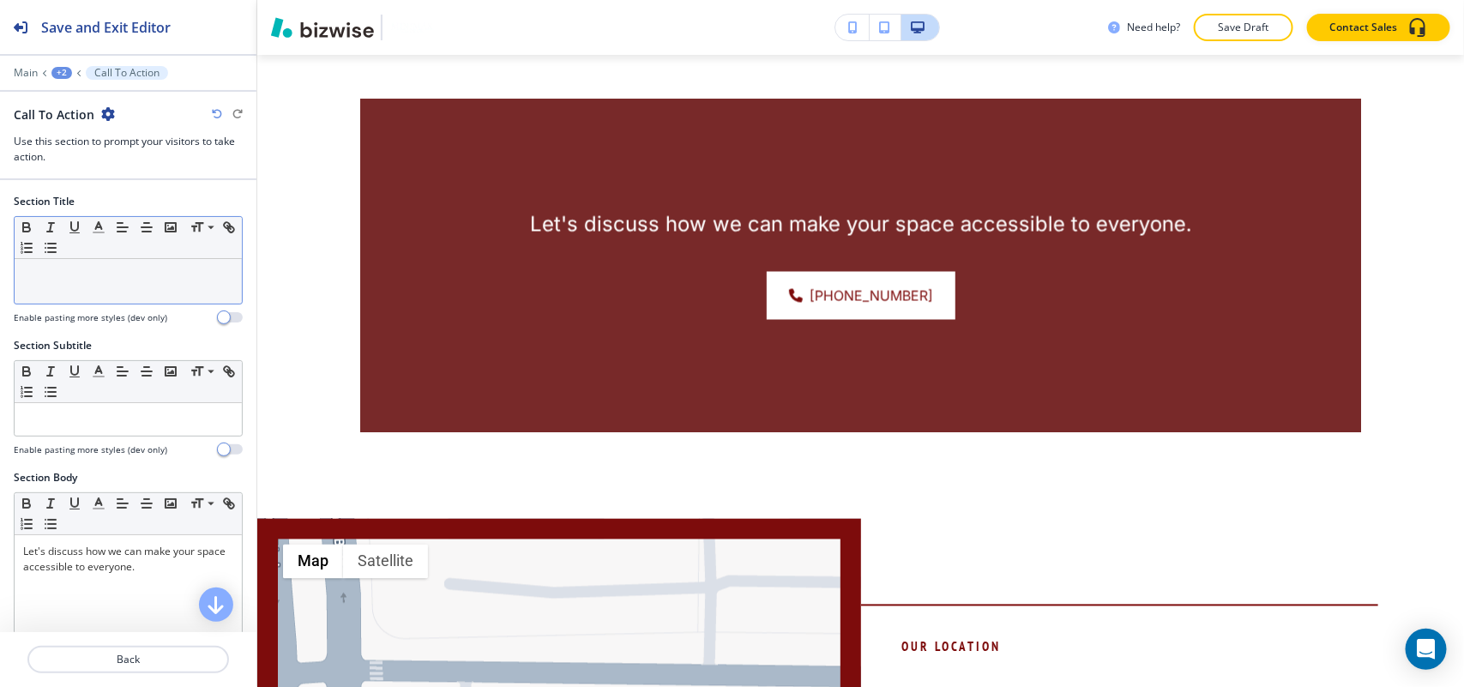
drag, startPoint x: 108, startPoint y: 256, endPoint x: 41, endPoint y: 277, distance: 70.2
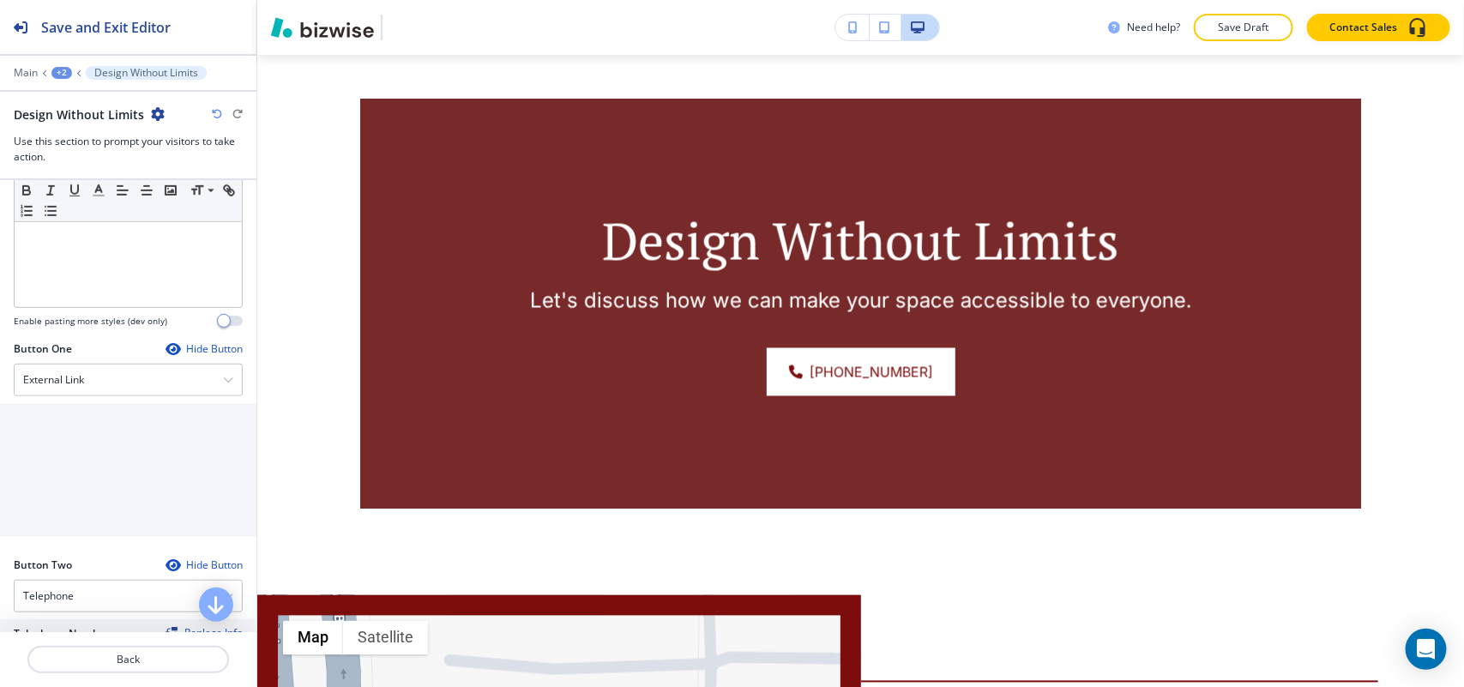
scroll to position [643, 0]
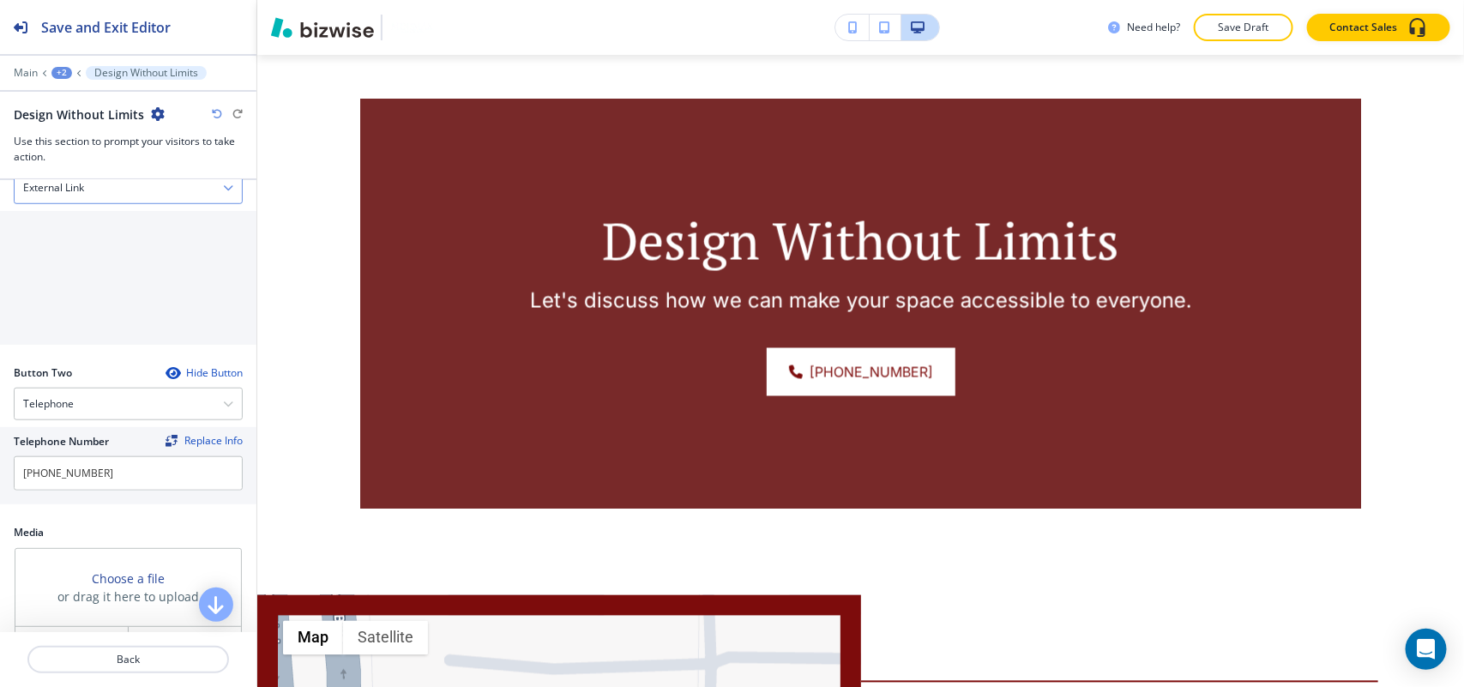
click at [103, 193] on div "External Link" at bounding box center [128, 187] width 227 height 31
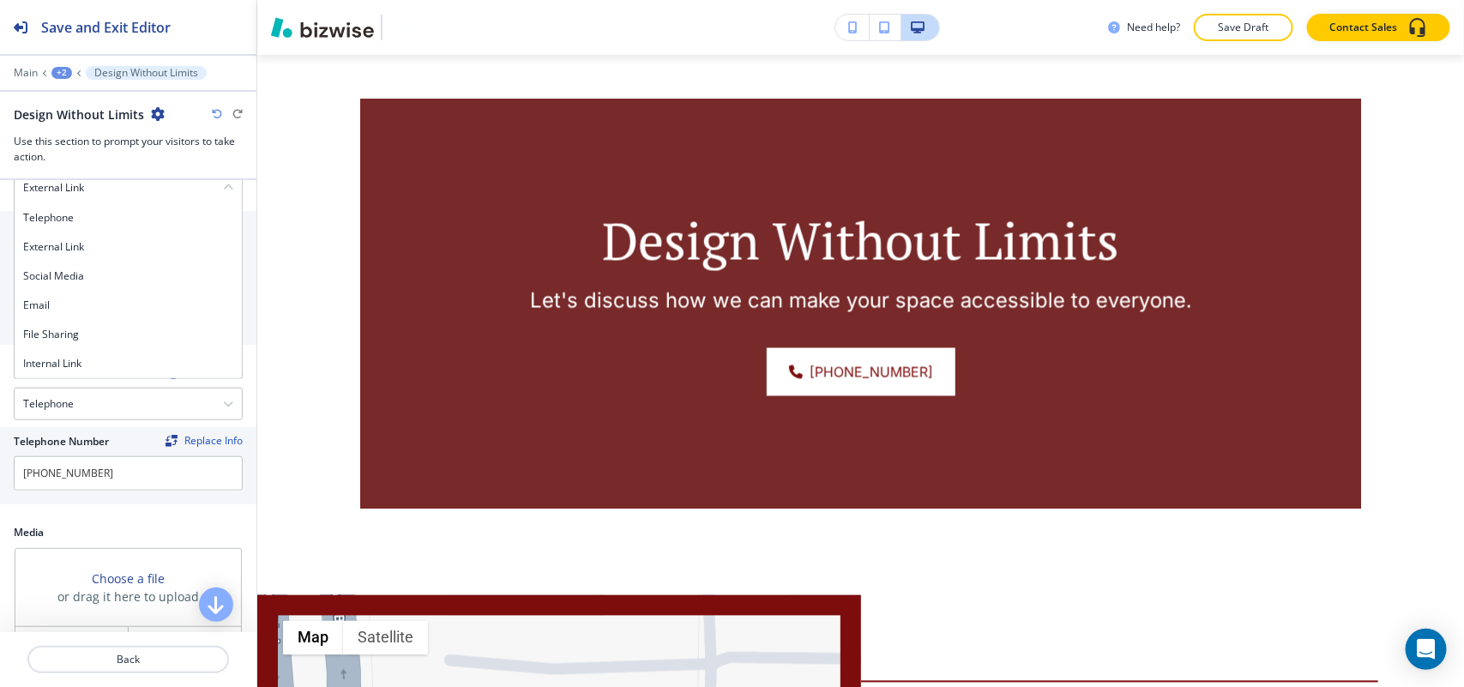
click at [87, 370] on h4 "Internal Link" at bounding box center [128, 363] width 210 height 15
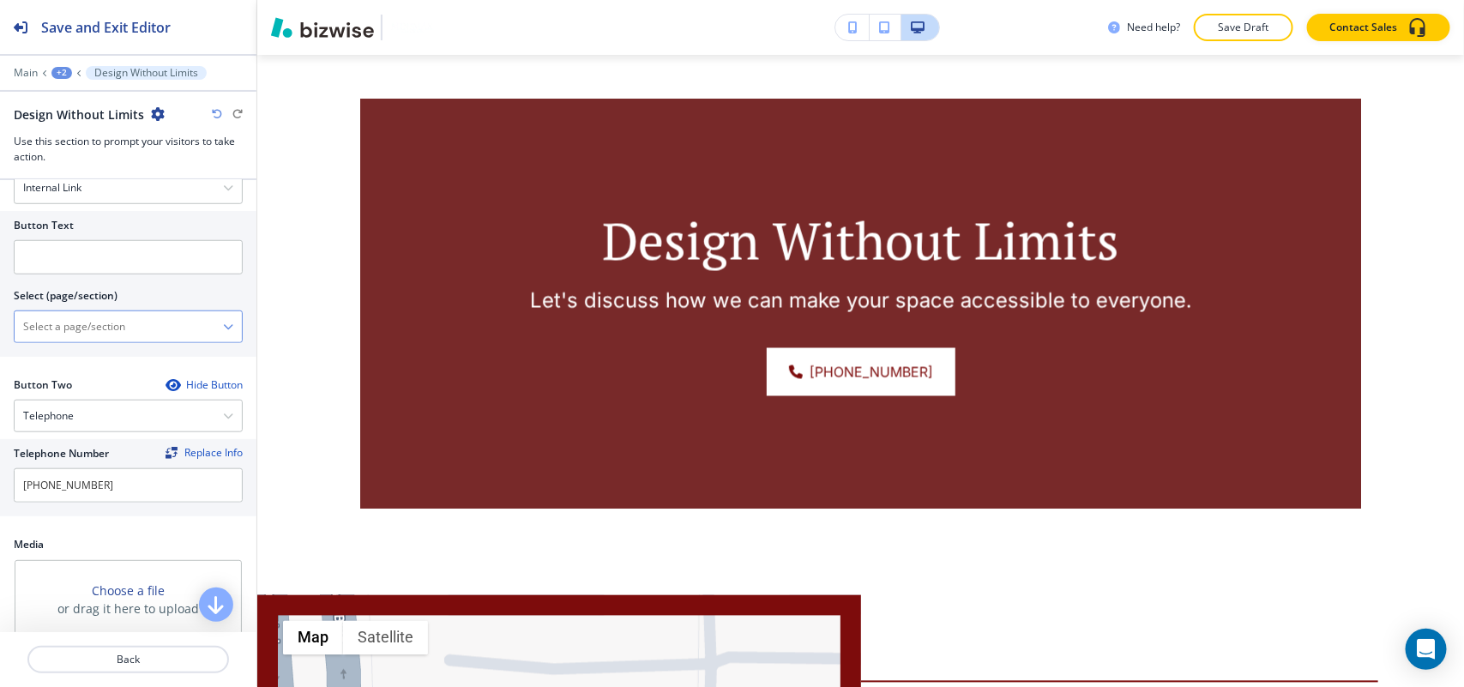
click at [99, 333] on \(page\/section\) "Manual Input" at bounding box center [119, 326] width 208 height 29
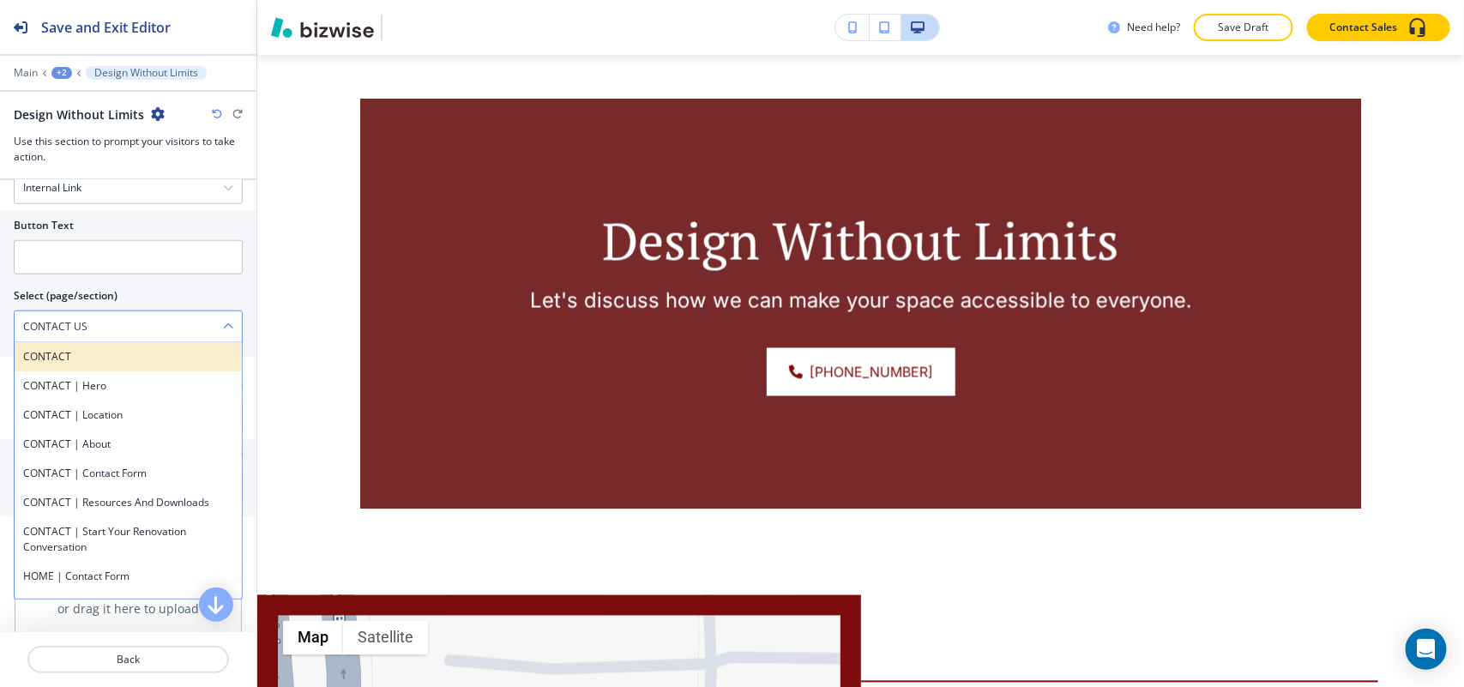
click at [79, 360] on h4 "CONTACT" at bounding box center [128, 356] width 210 height 15
type \(page\/section\) "CONTACT"
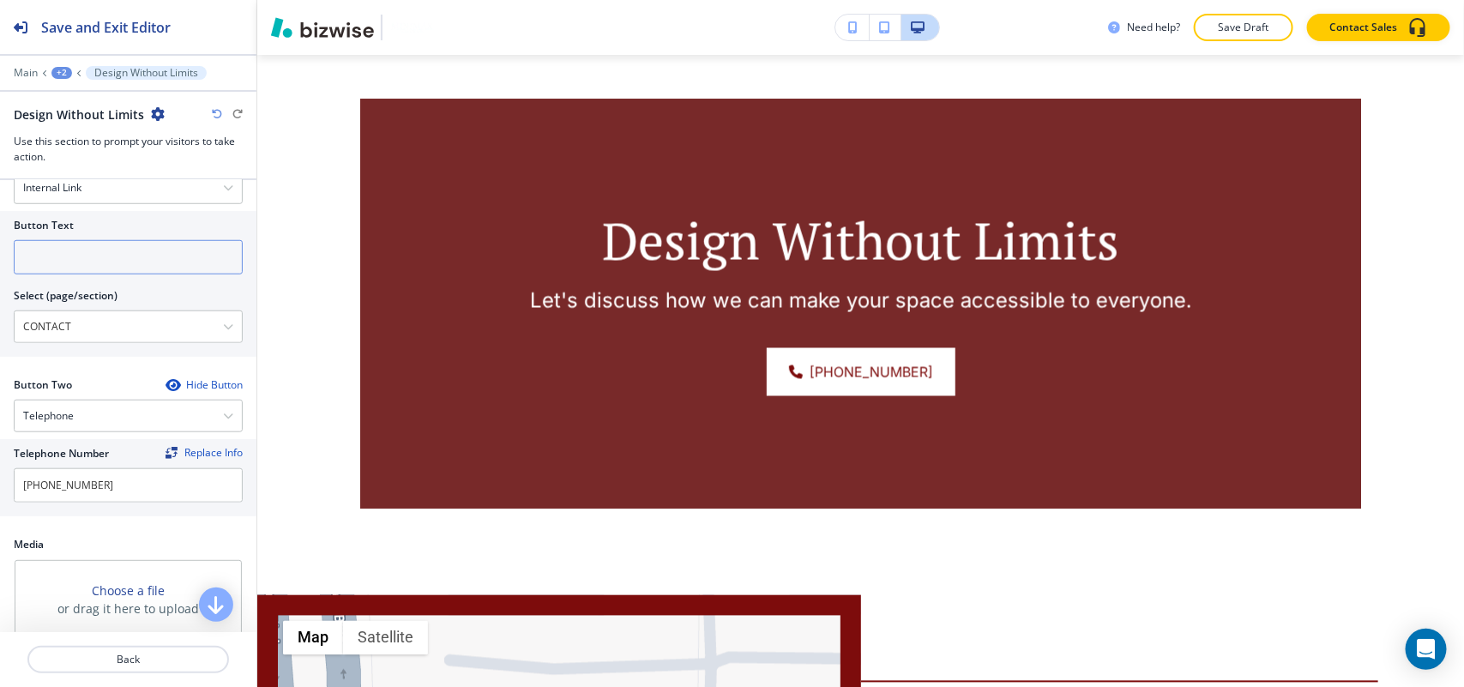
click at [93, 254] on input "text" at bounding box center [128, 257] width 229 height 34
paste input "CONTACT US"
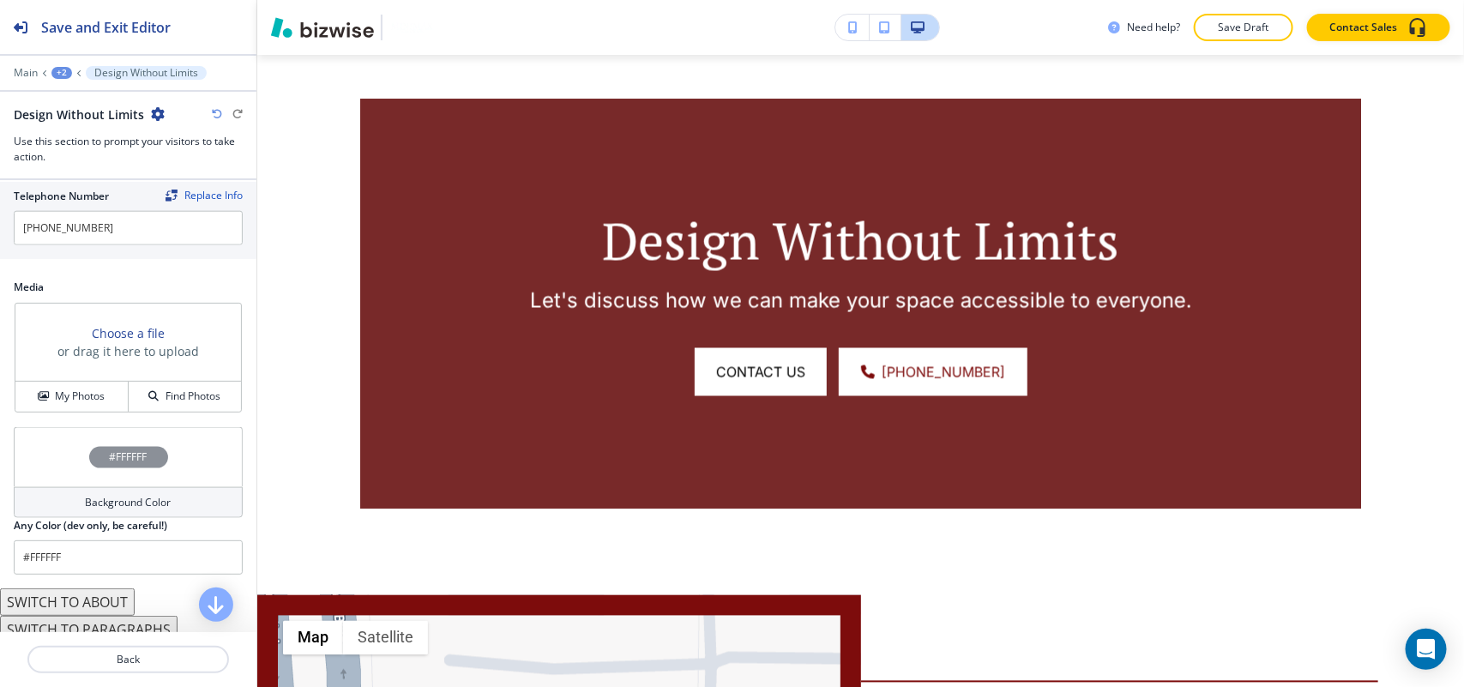
scroll to position [916, 0]
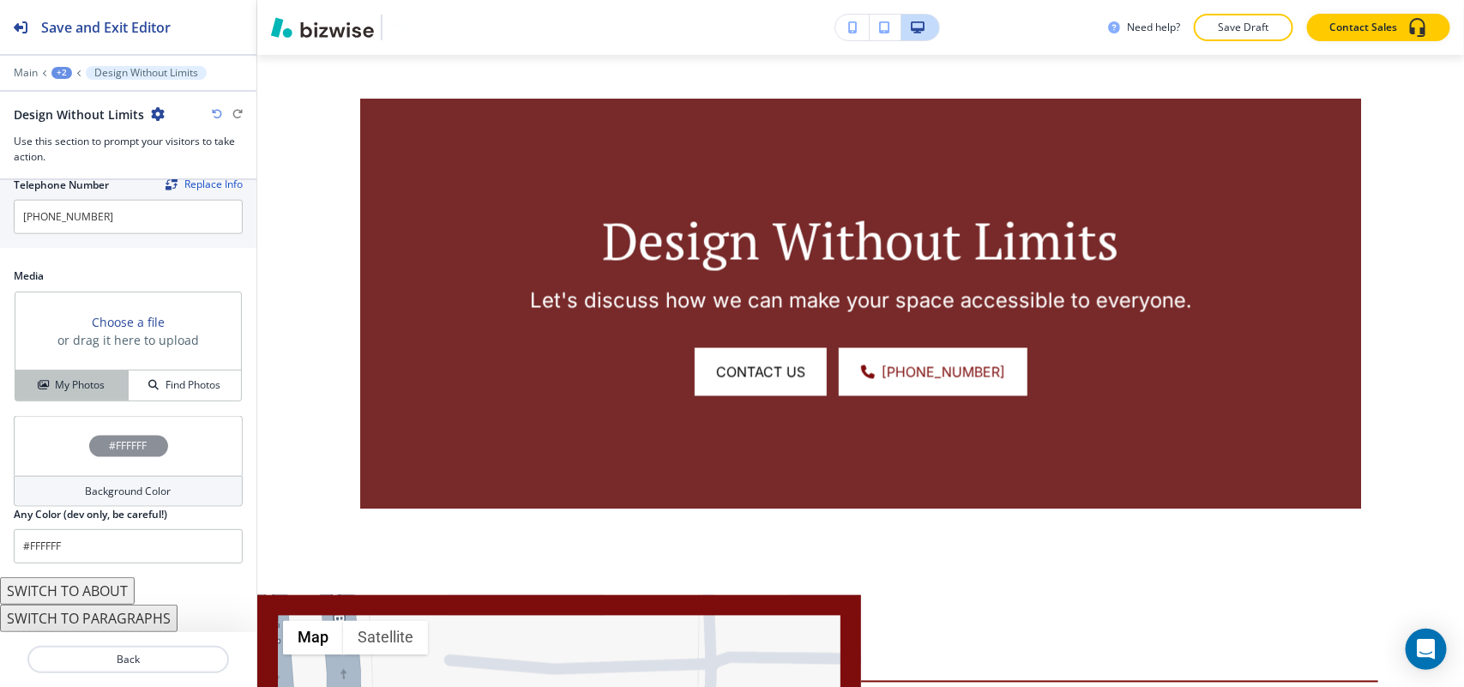
type input "CONTACT US"
click at [66, 375] on button "My Photos" at bounding box center [71, 385] width 113 height 30
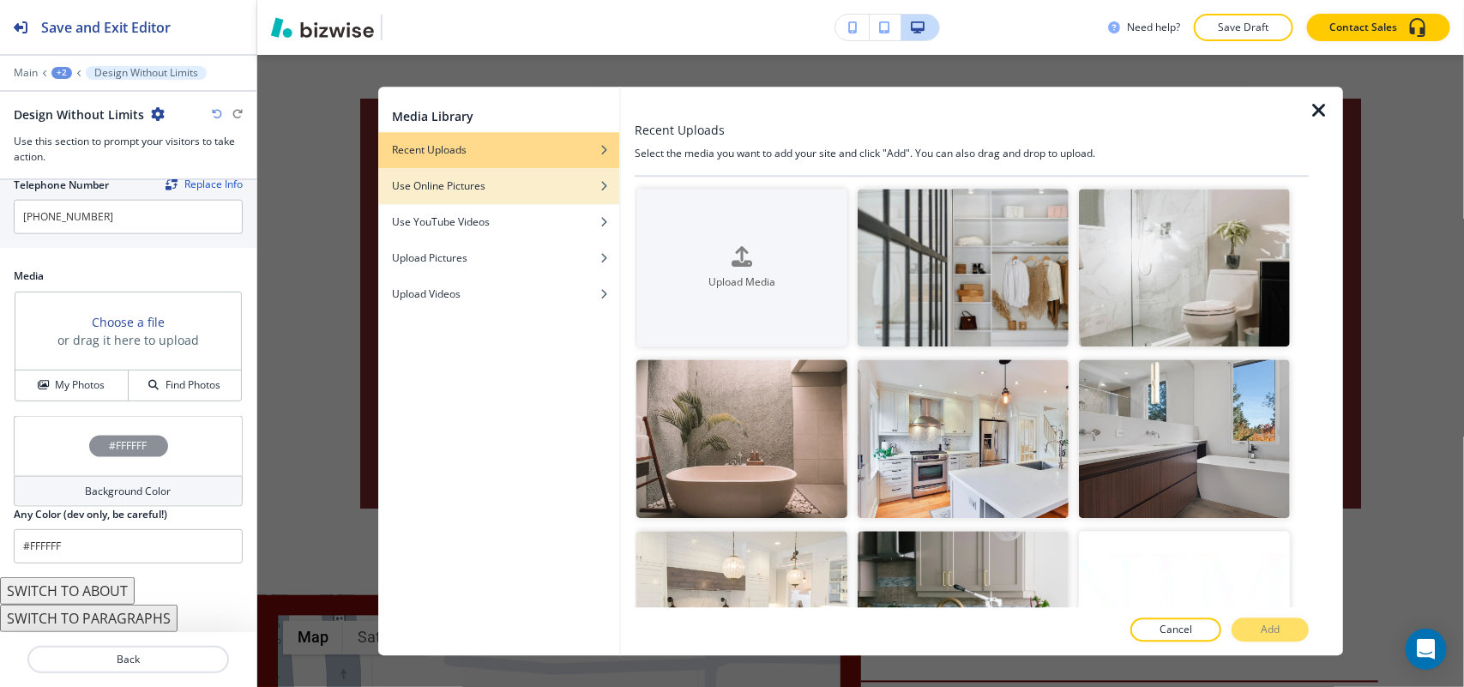
click at [549, 189] on div "Use Online Pictures" at bounding box center [498, 185] width 241 height 15
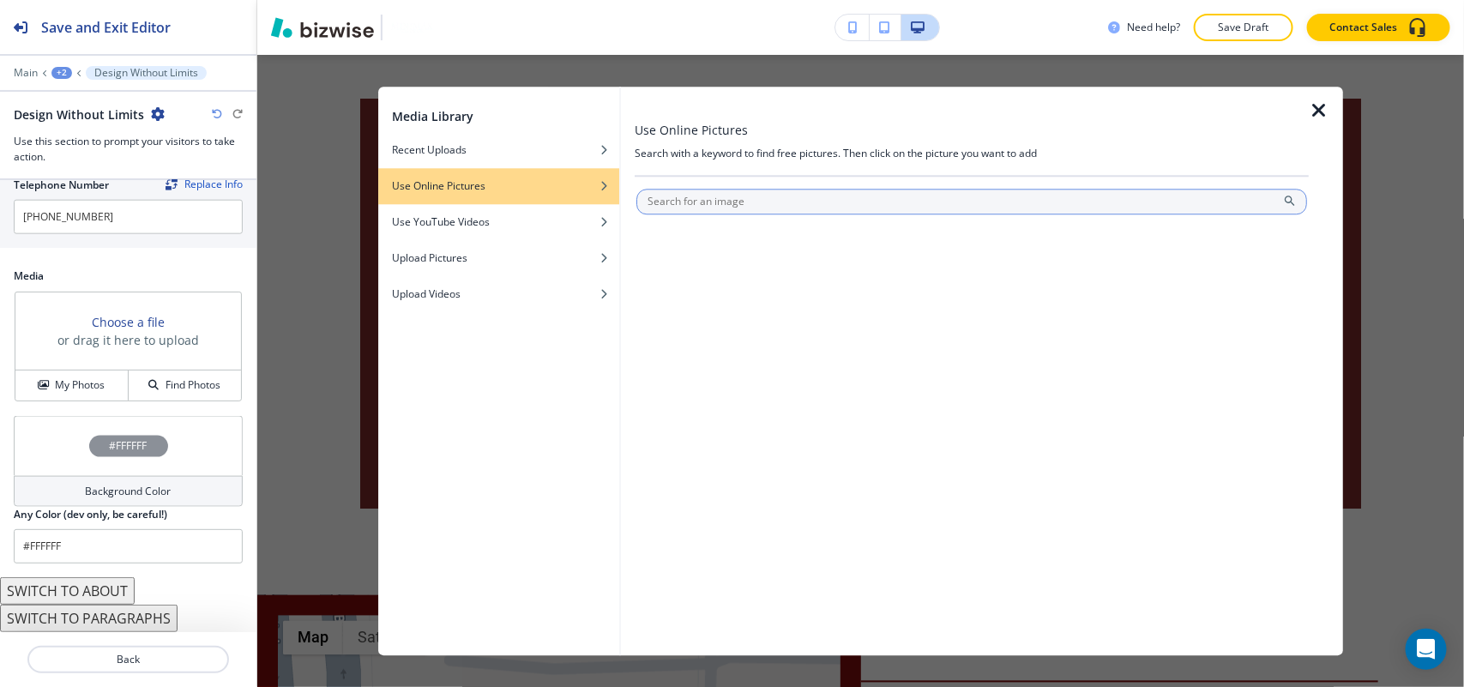
click at [761, 212] on input "text" at bounding box center [971, 202] width 671 height 26
type input "room storage"
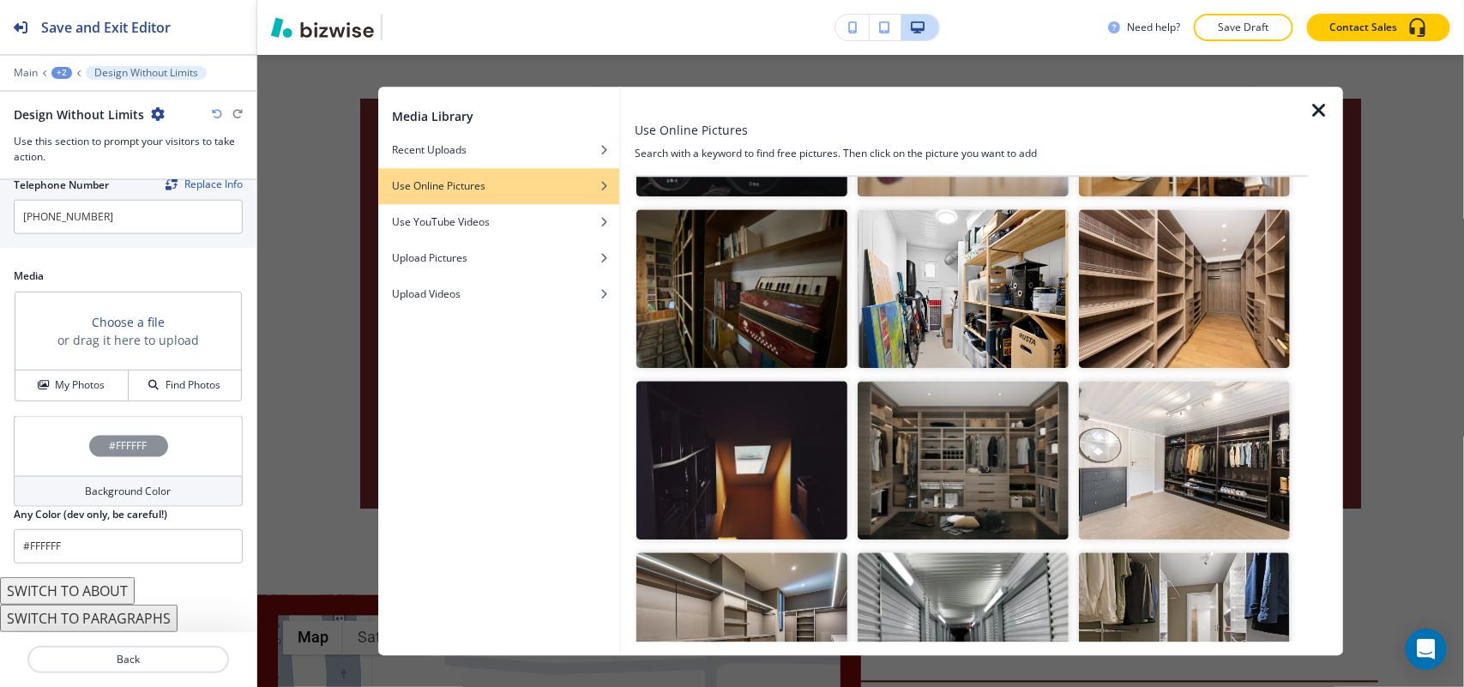
scroll to position [1072, 0]
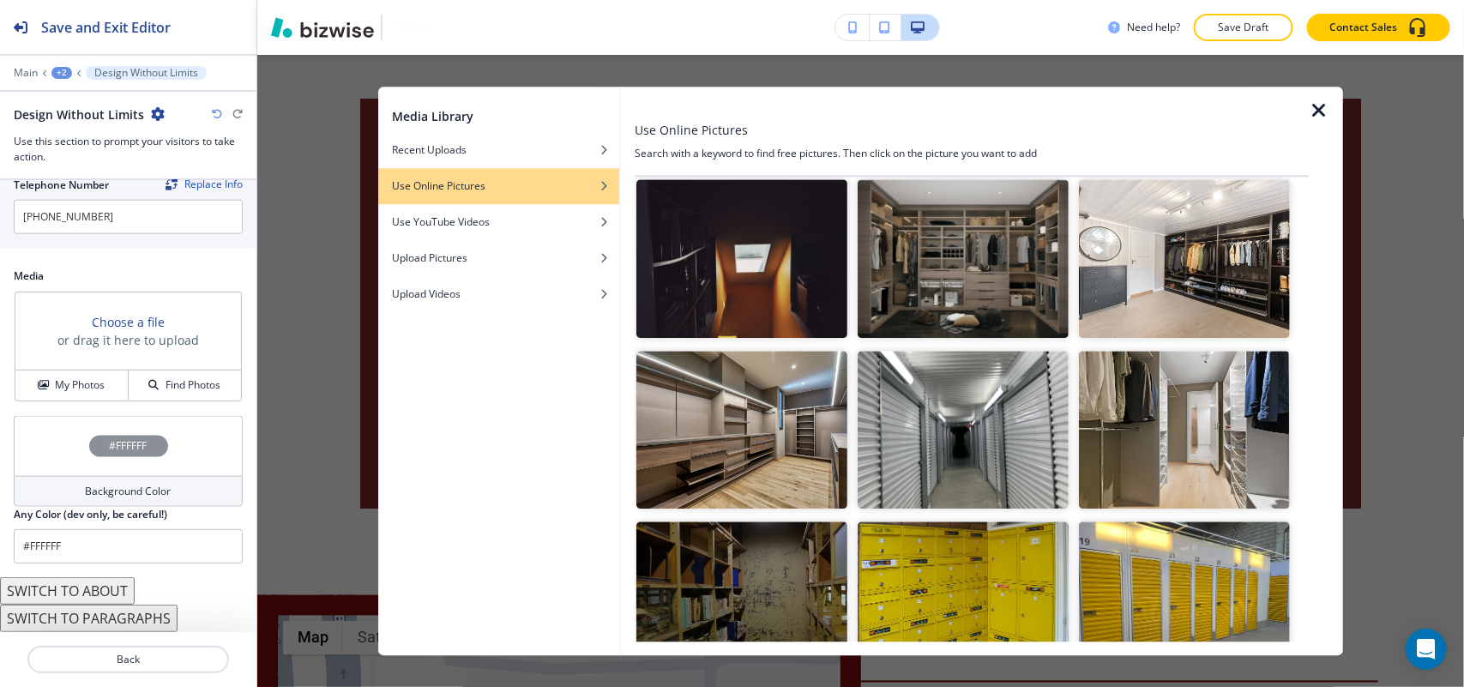
click at [1195, 254] on img "button" at bounding box center [1184, 258] width 211 height 159
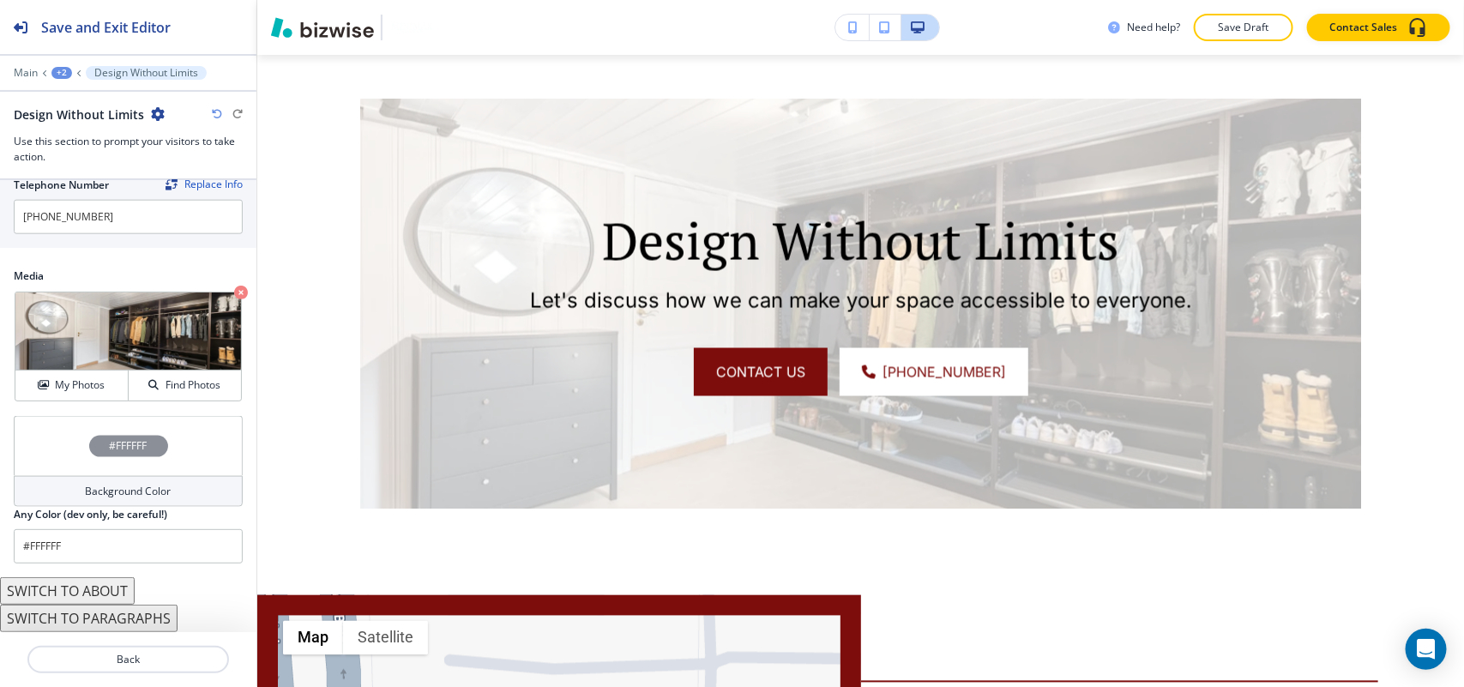
click at [43, 457] on div "#FFFFFF" at bounding box center [128, 446] width 229 height 60
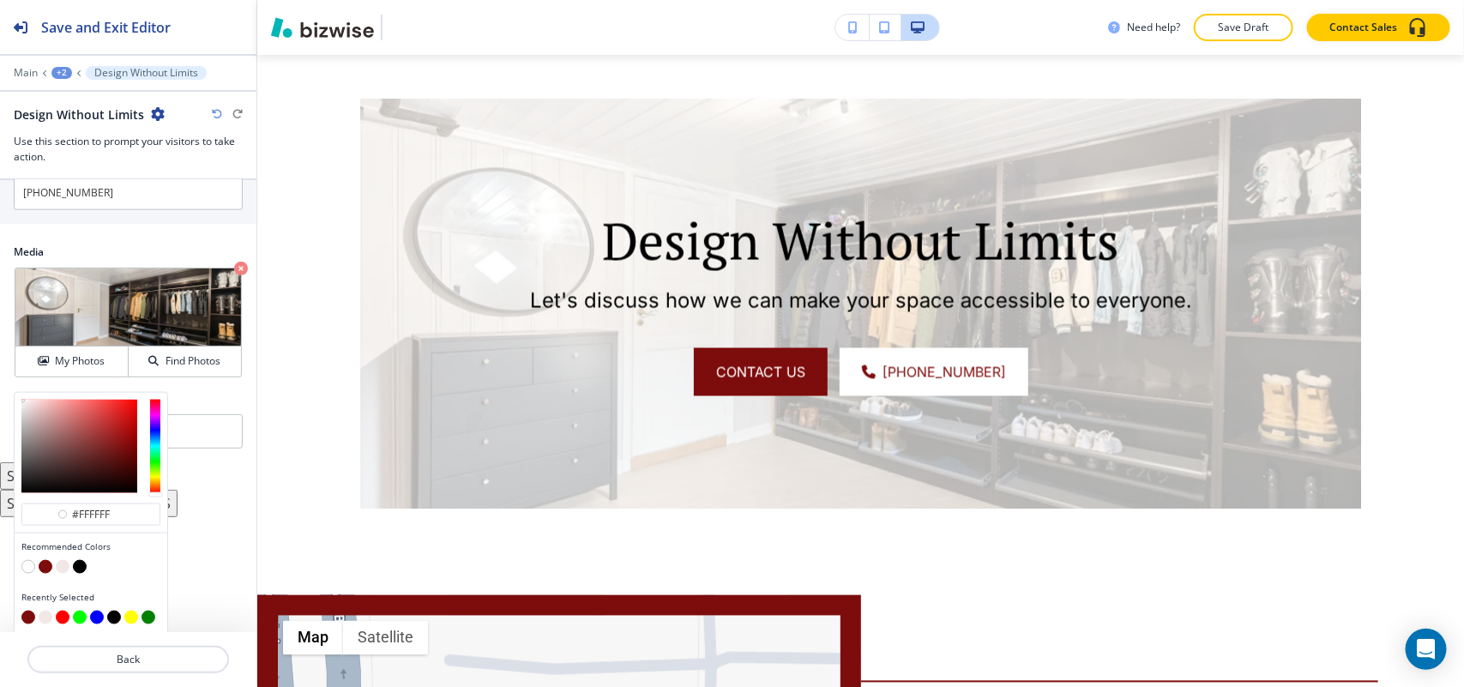
scroll to position [944, 0]
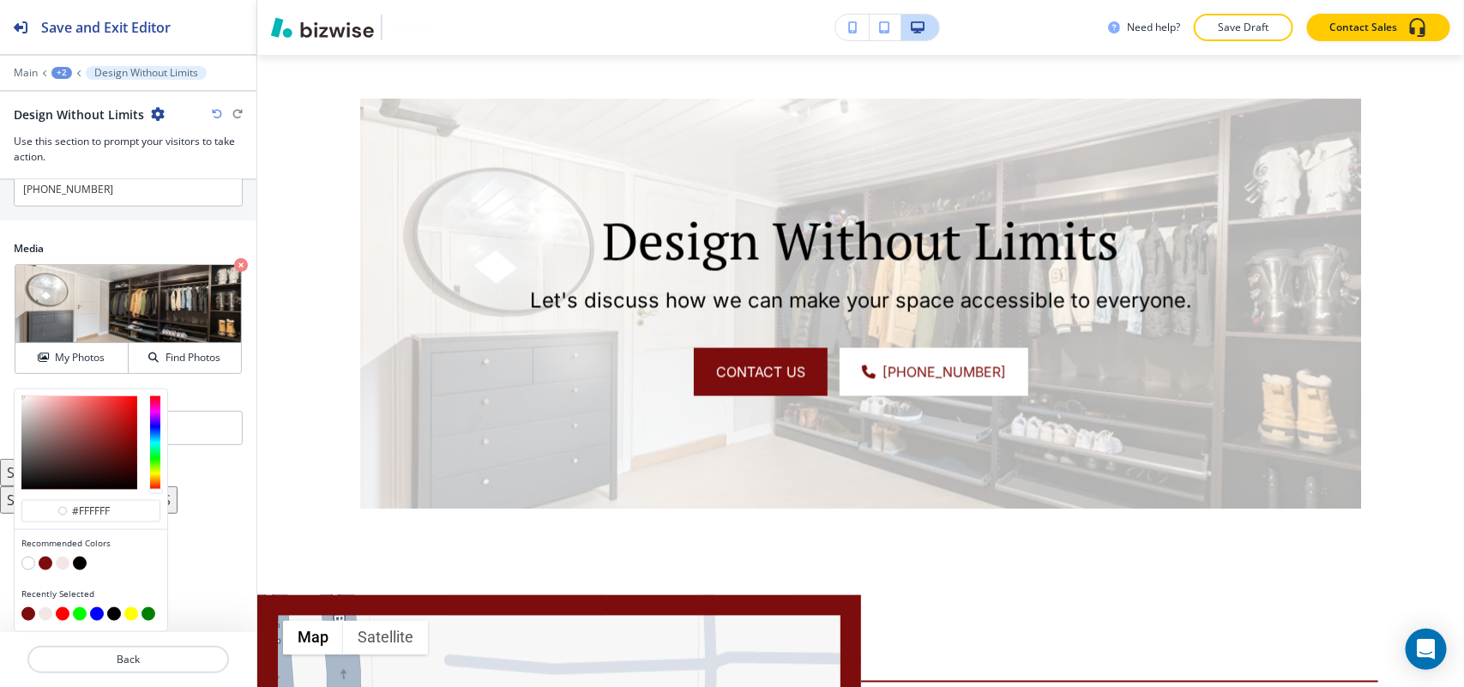
click at [45, 562] on button "button" at bounding box center [46, 564] width 14 height 14
type input "#7d0c0c"
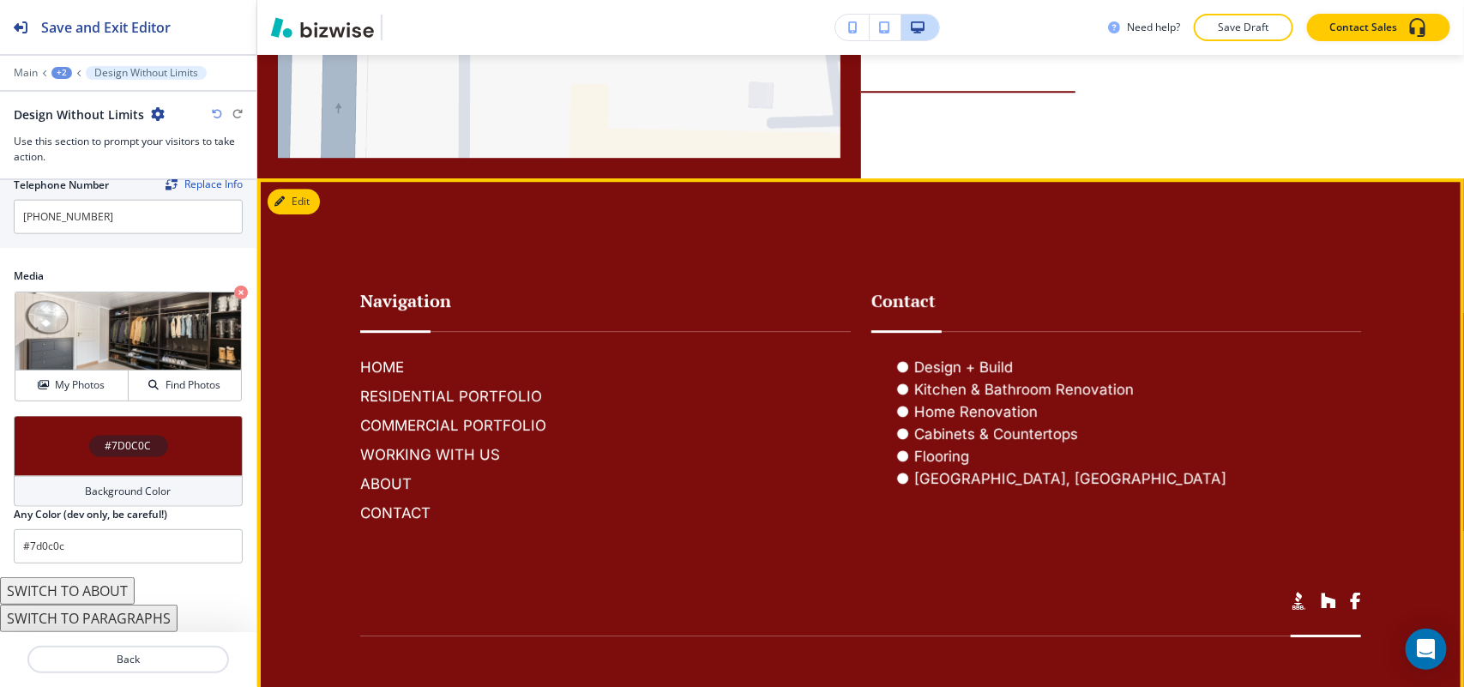
scroll to position [2375, 0]
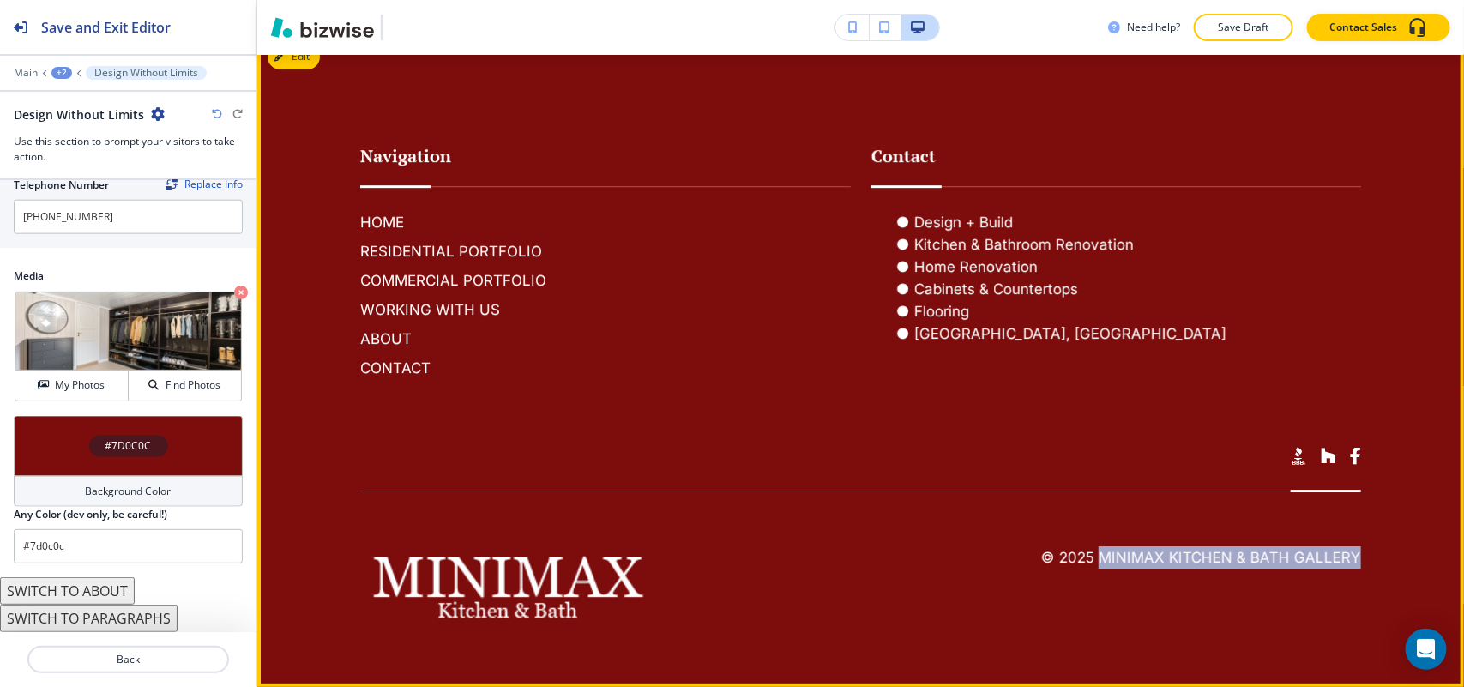
drag, startPoint x: 1245, startPoint y: 562, endPoint x: 1090, endPoint y: 551, distance: 155.6
click at [1090, 551] on footer "Navigation HOME RESIDENTIAL PORTFOLIO COMMERCIAL PORTFOLIO WORKING WITH US ABOU…" at bounding box center [860, 359] width 1207 height 653
copy h6 "MiniMax Kitchen & Bath Gallery"
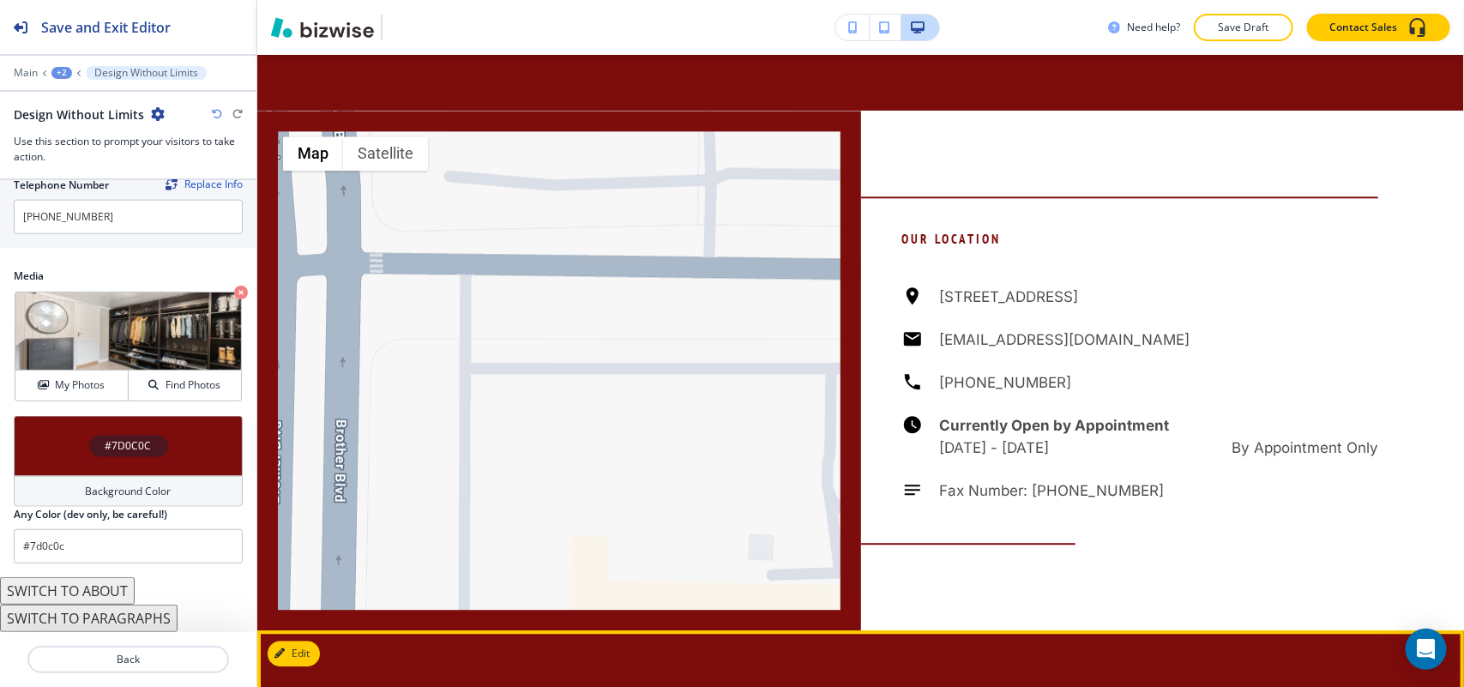
scroll to position [1625, 0]
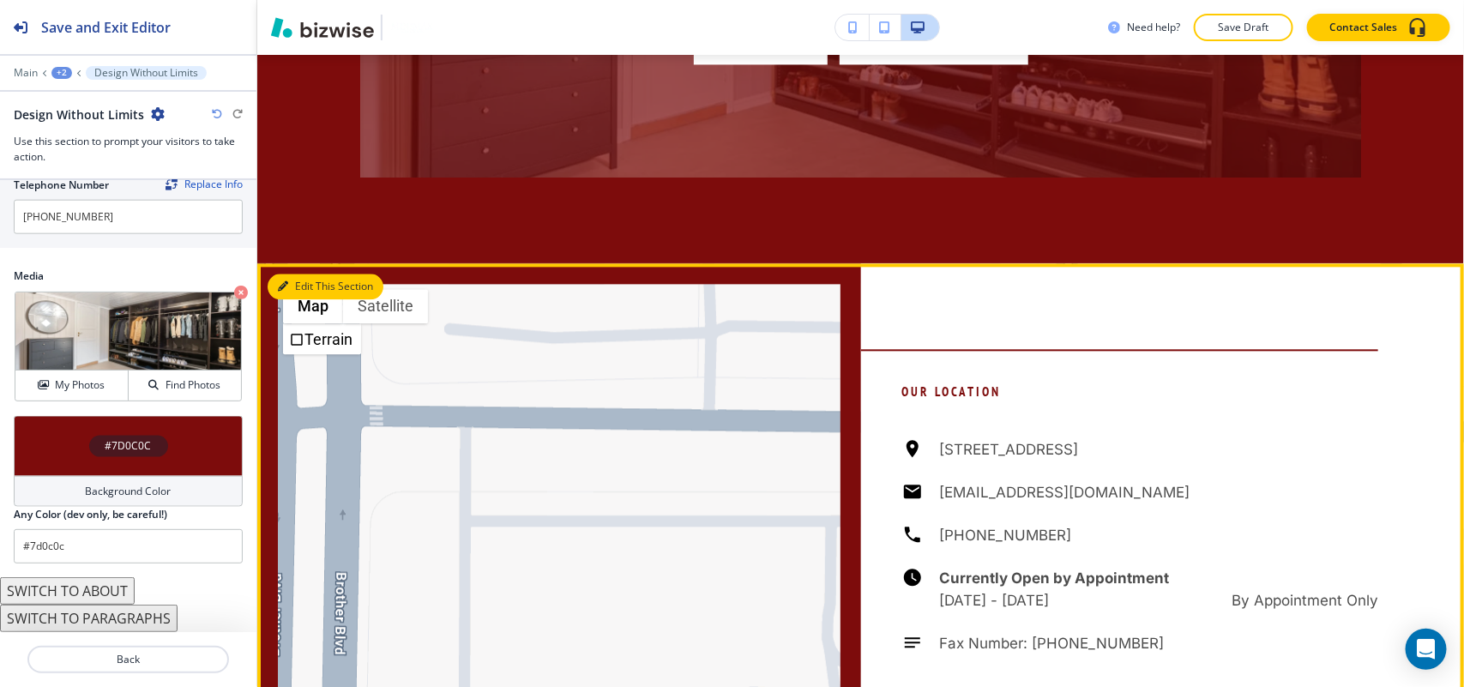
click at [316, 281] on button "Edit This Section" at bounding box center [326, 287] width 116 height 26
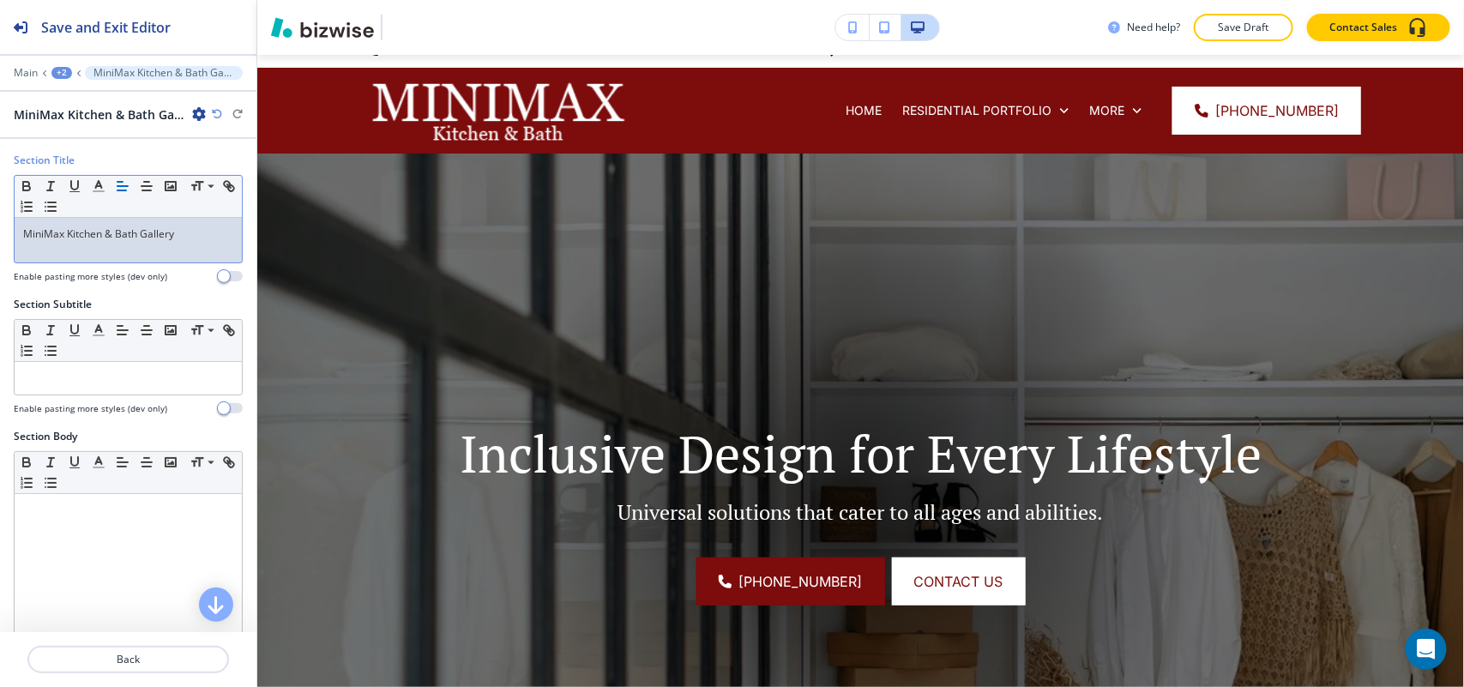
scroll to position [0, 0]
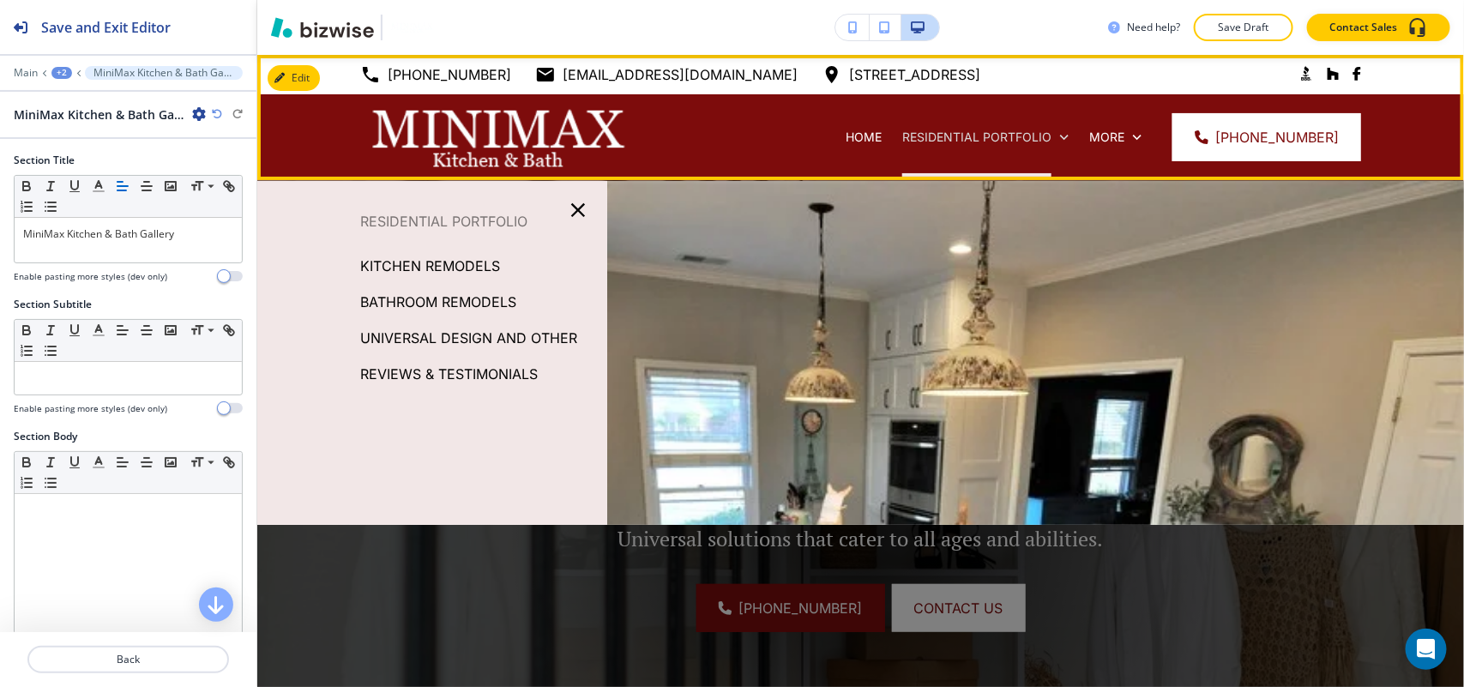
click at [1064, 143] on icon at bounding box center [1064, 137] width 17 height 17
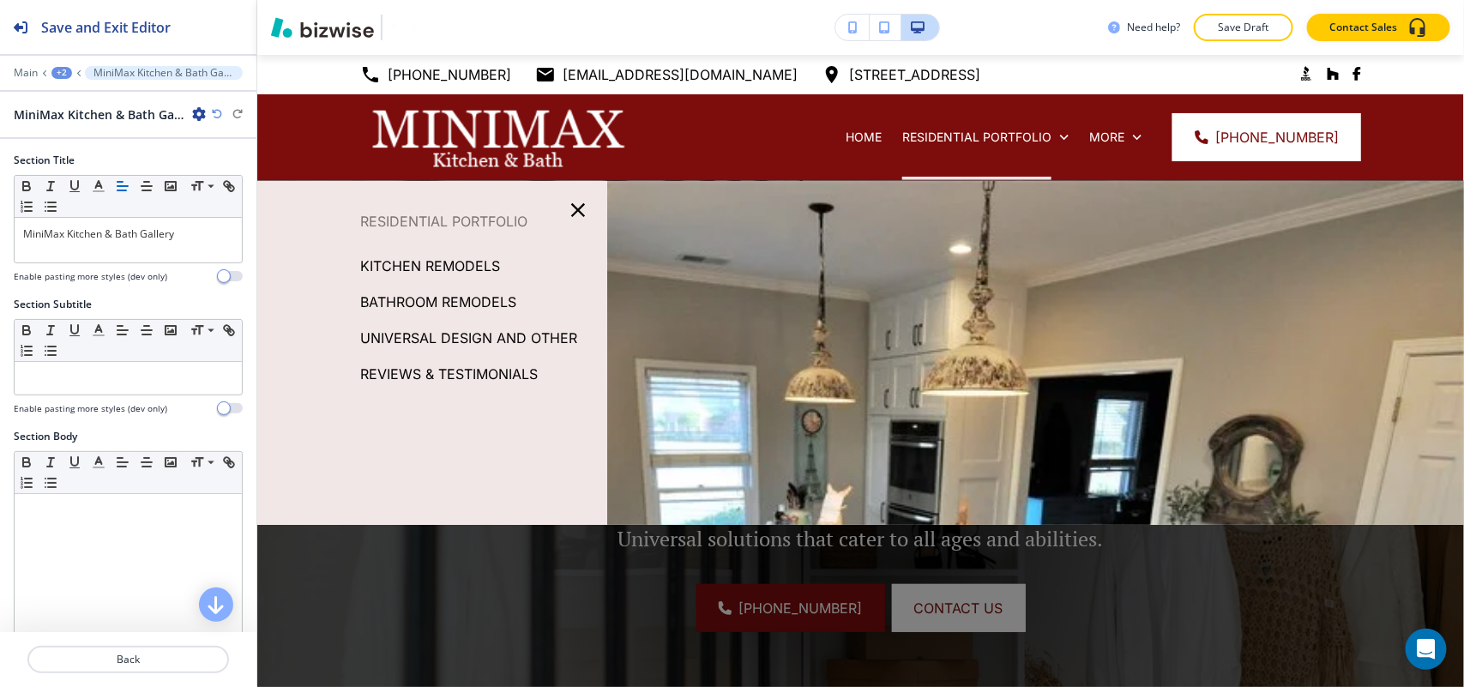
click at [450, 376] on p "REVIEWS & TESTIMONIALS" at bounding box center [449, 374] width 178 height 26
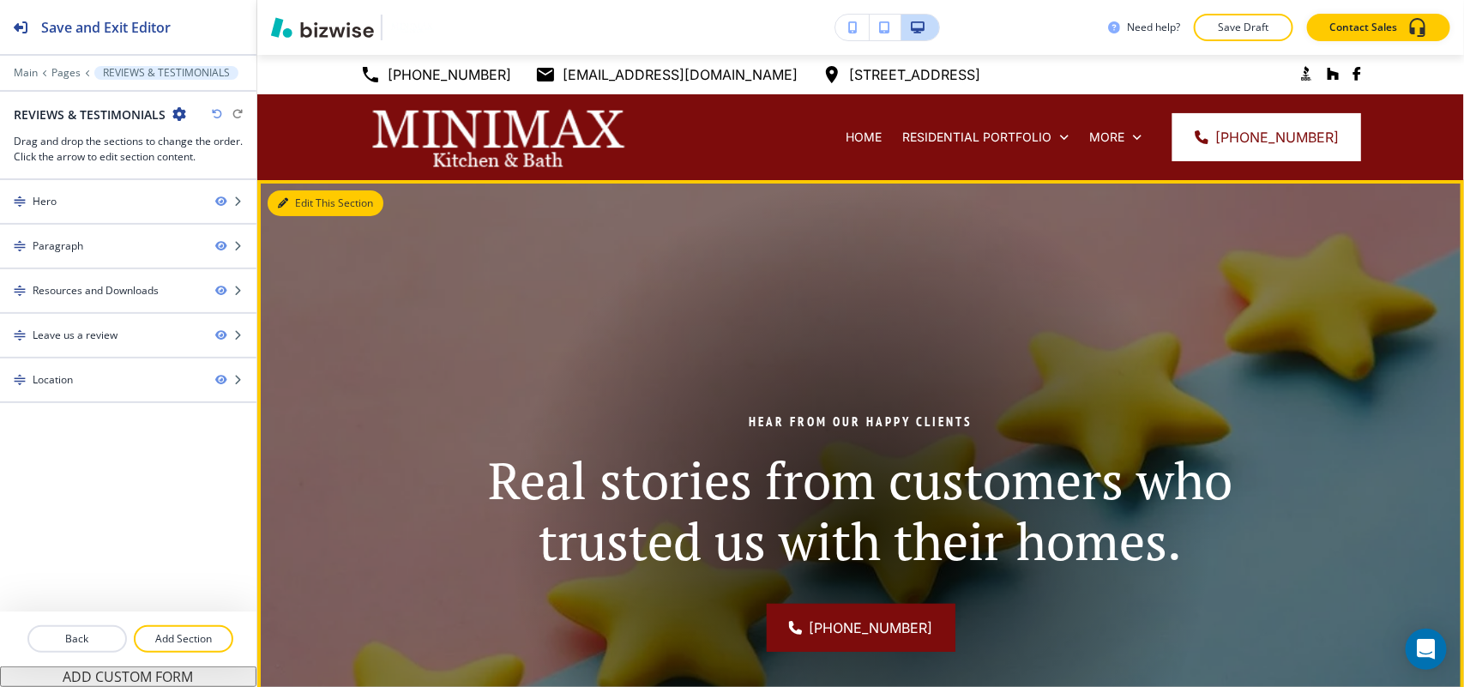
click at [311, 207] on button "Edit This Section" at bounding box center [326, 203] width 116 height 26
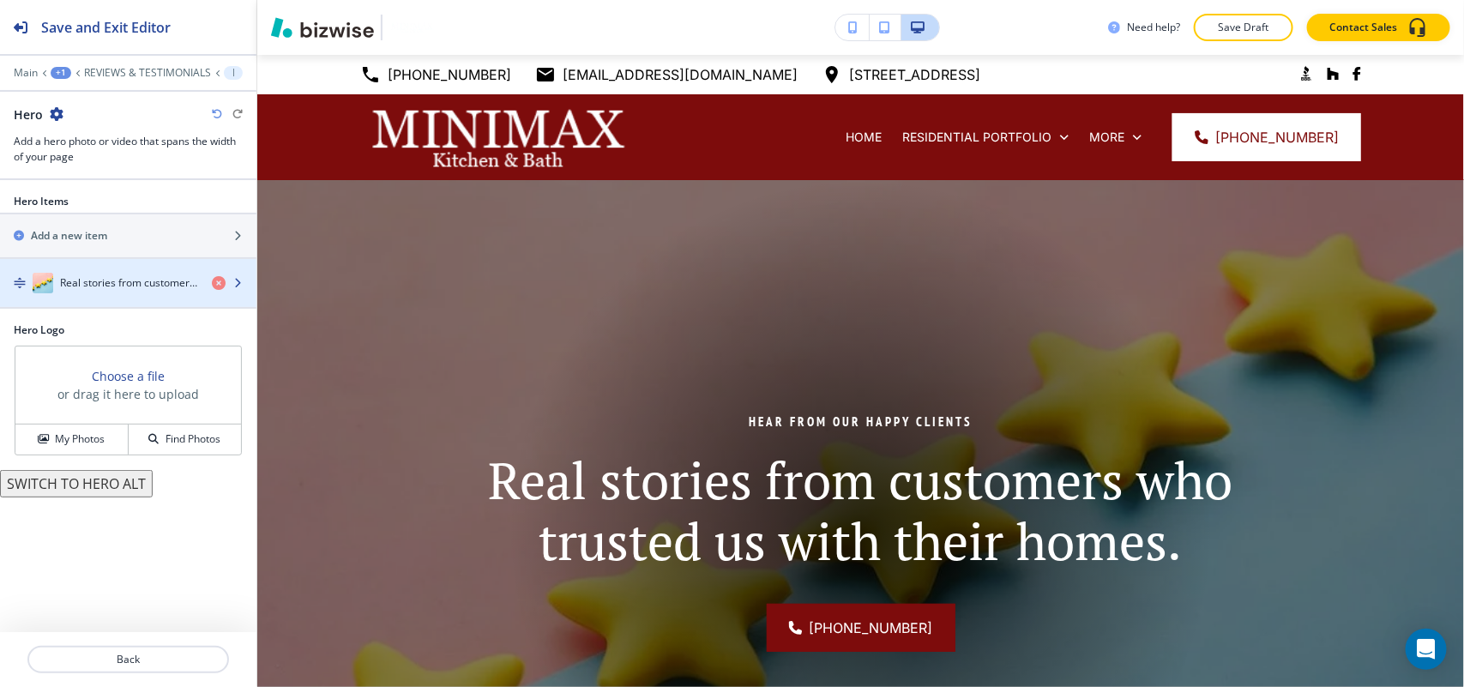
click at [148, 294] on div "button" at bounding box center [128, 300] width 256 height 14
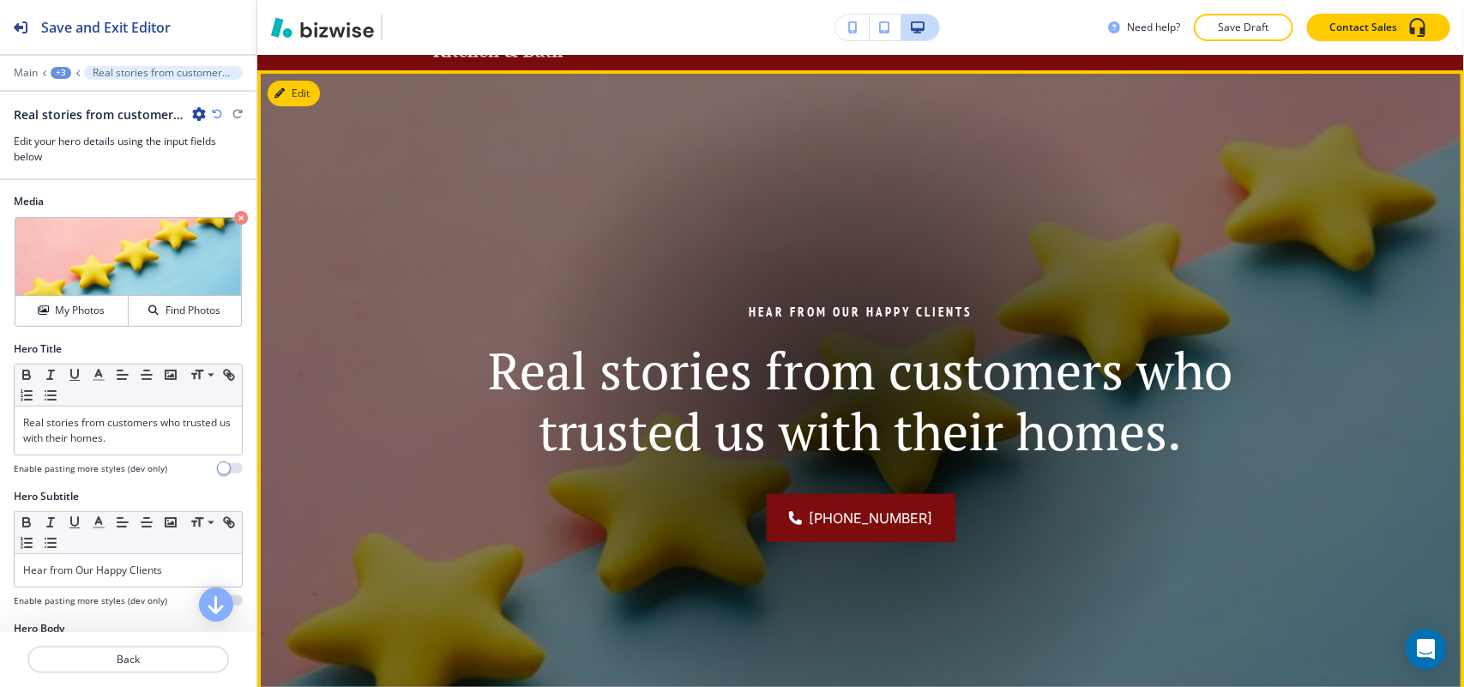
scroll to position [322, 0]
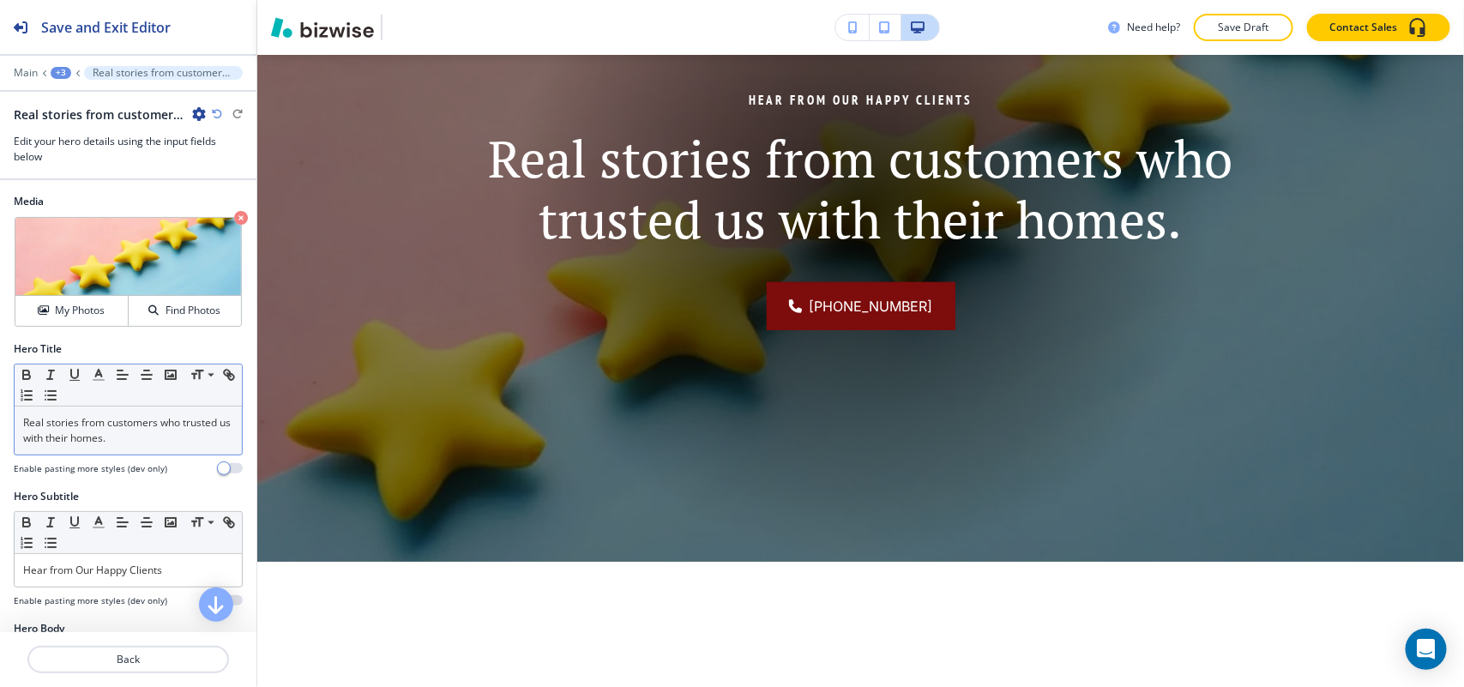
click at [125, 450] on div "Real stories from customers who trusted us with their homes." at bounding box center [128, 430] width 227 height 48
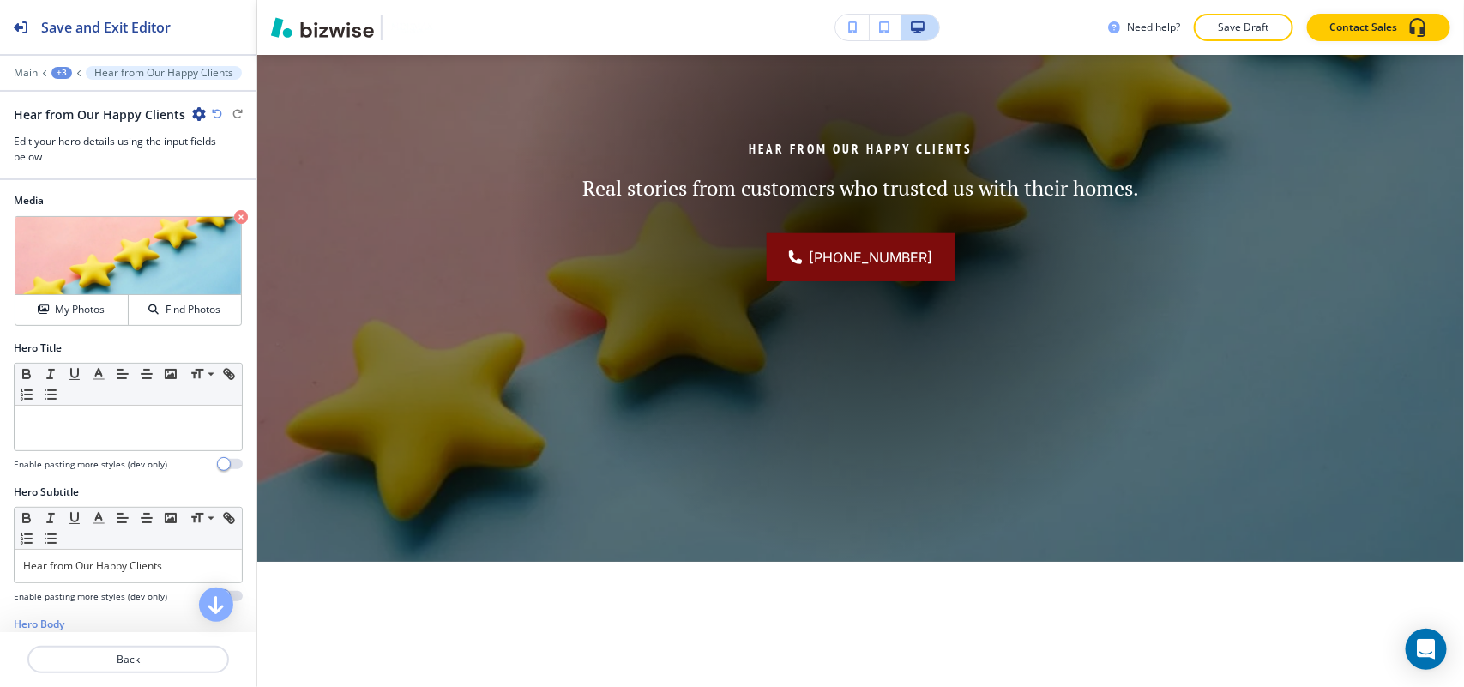
scroll to position [0, 0]
click at [172, 571] on p "Hear from Our Happy Clients" at bounding box center [128, 566] width 210 height 15
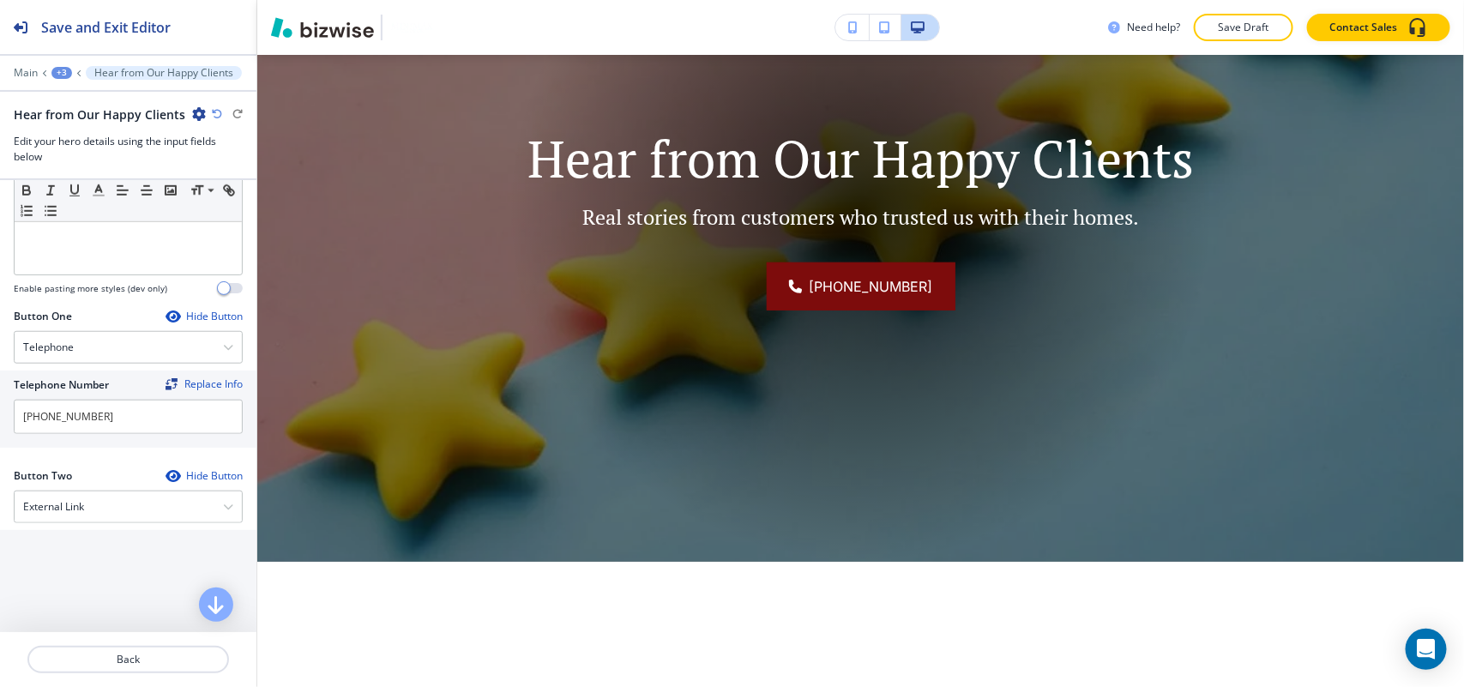
scroll to position [643, 0]
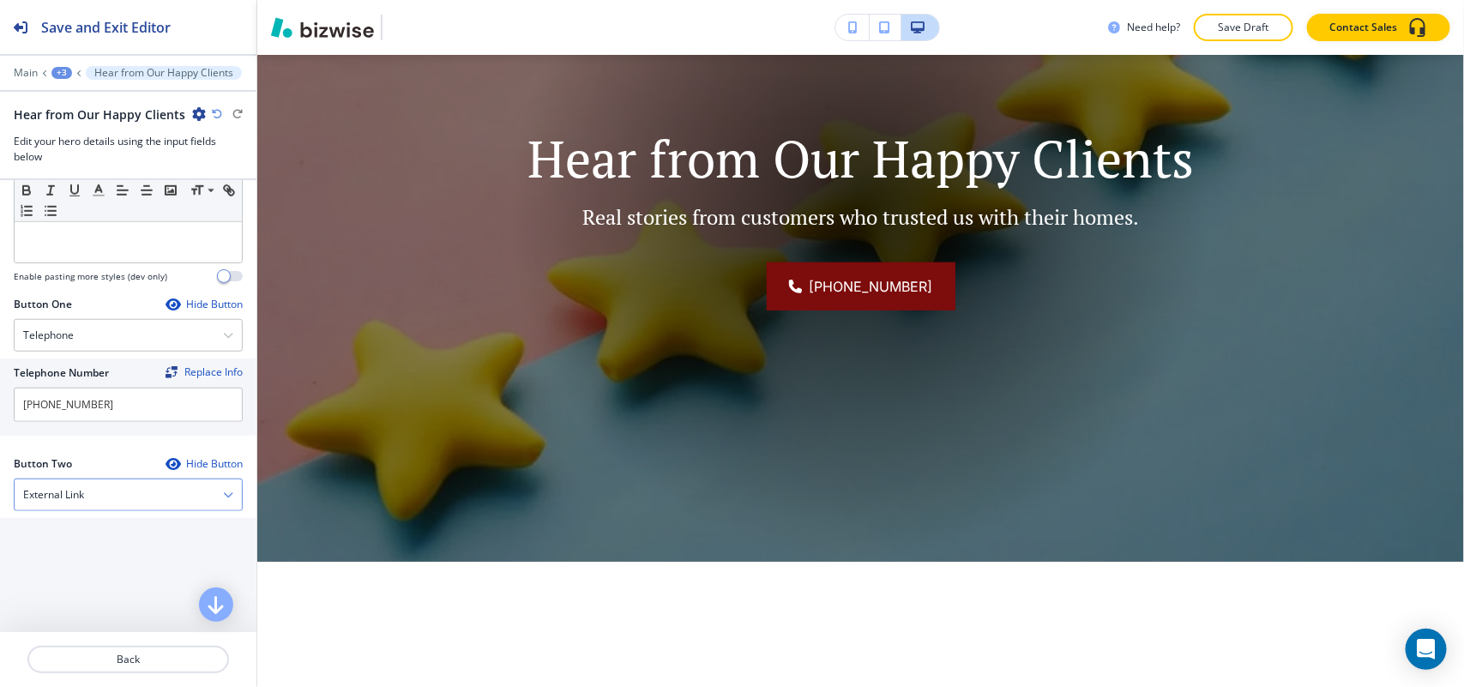
click at [67, 496] on h4 "External Link" at bounding box center [53, 494] width 61 height 15
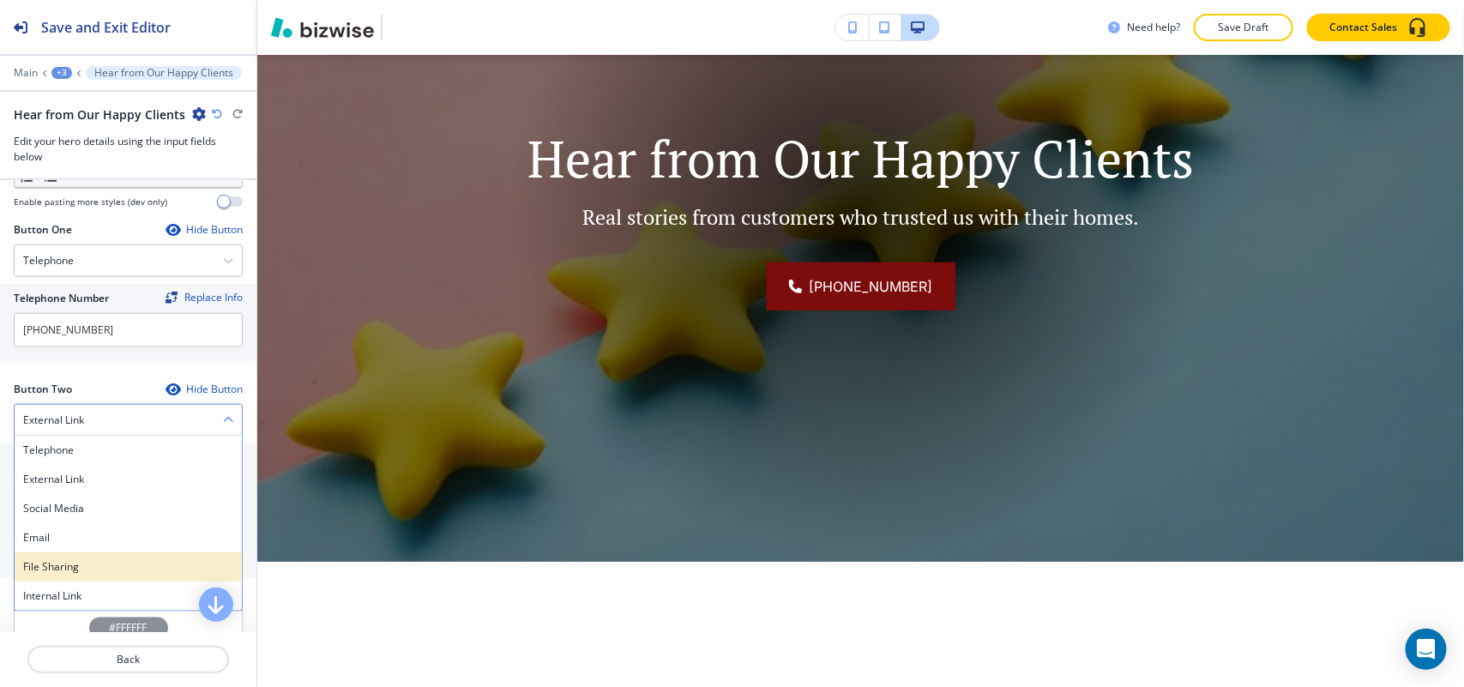
scroll to position [750, 0]
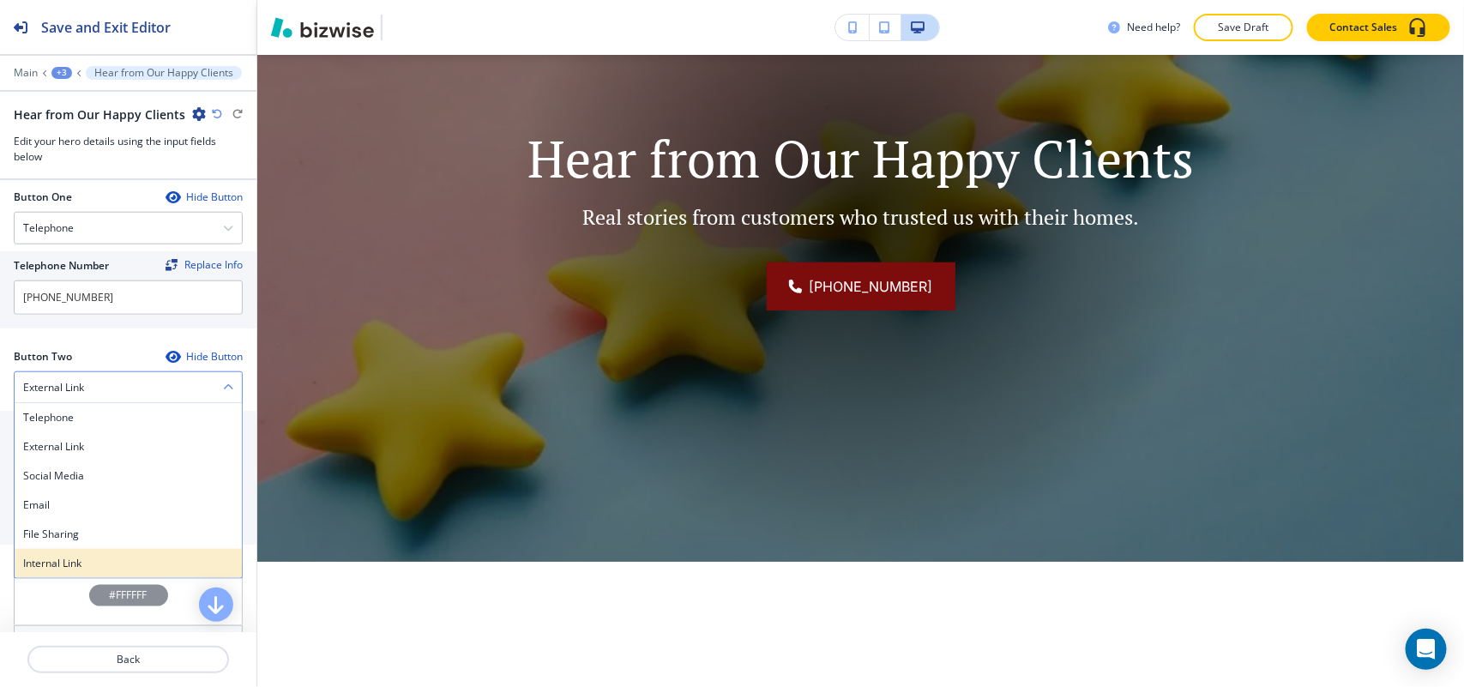
click at [69, 571] on h4 "Internal Link" at bounding box center [128, 563] width 210 height 15
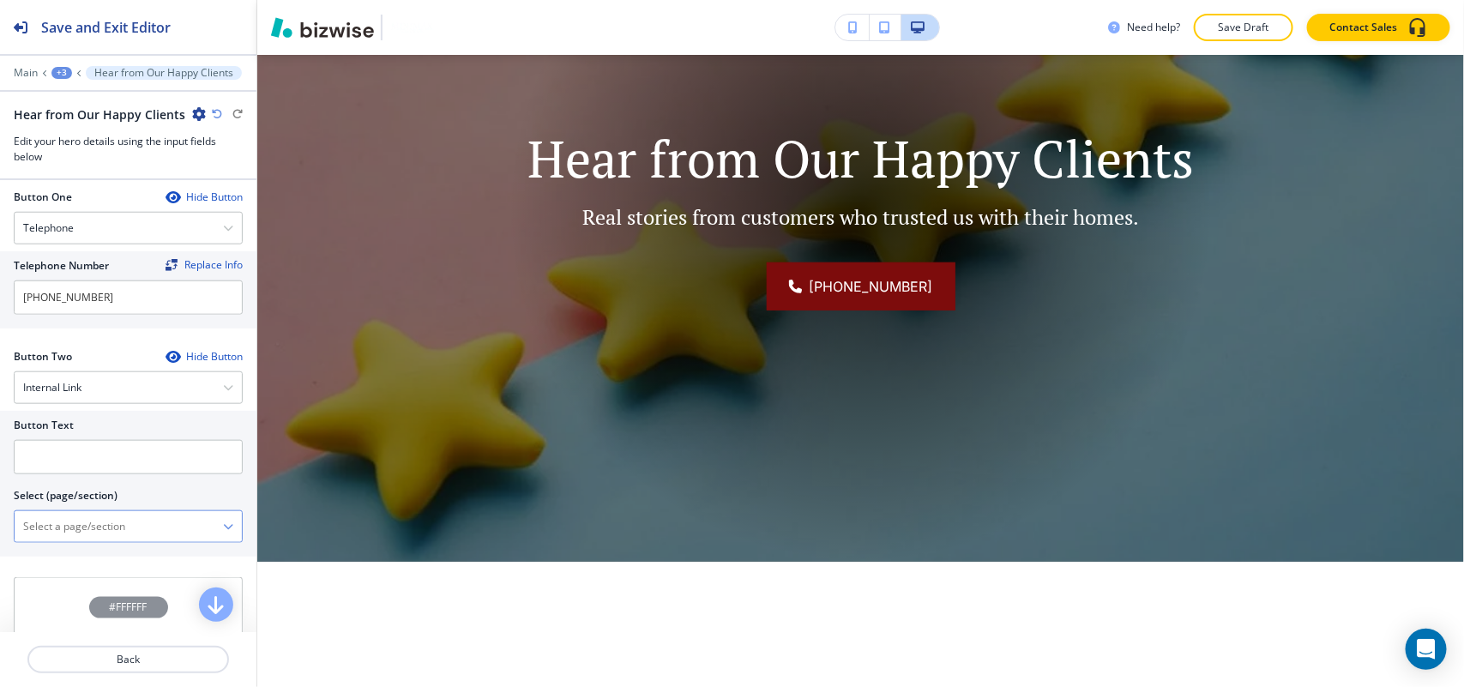
click at [92, 538] on \(page\/section\) "Manual Input" at bounding box center [119, 526] width 208 height 29
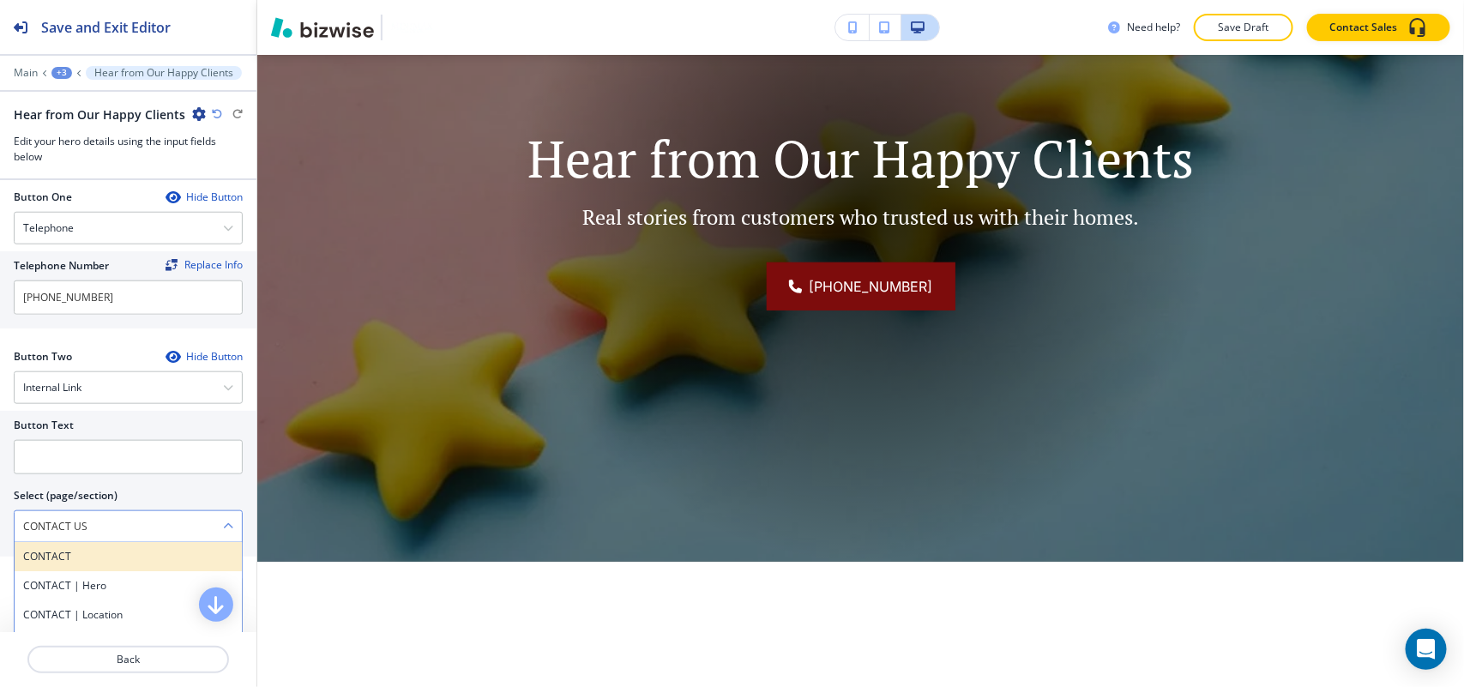
click at [92, 564] on h4 "CONTACT" at bounding box center [128, 556] width 210 height 15
type \(page\/section\) "CONTACT"
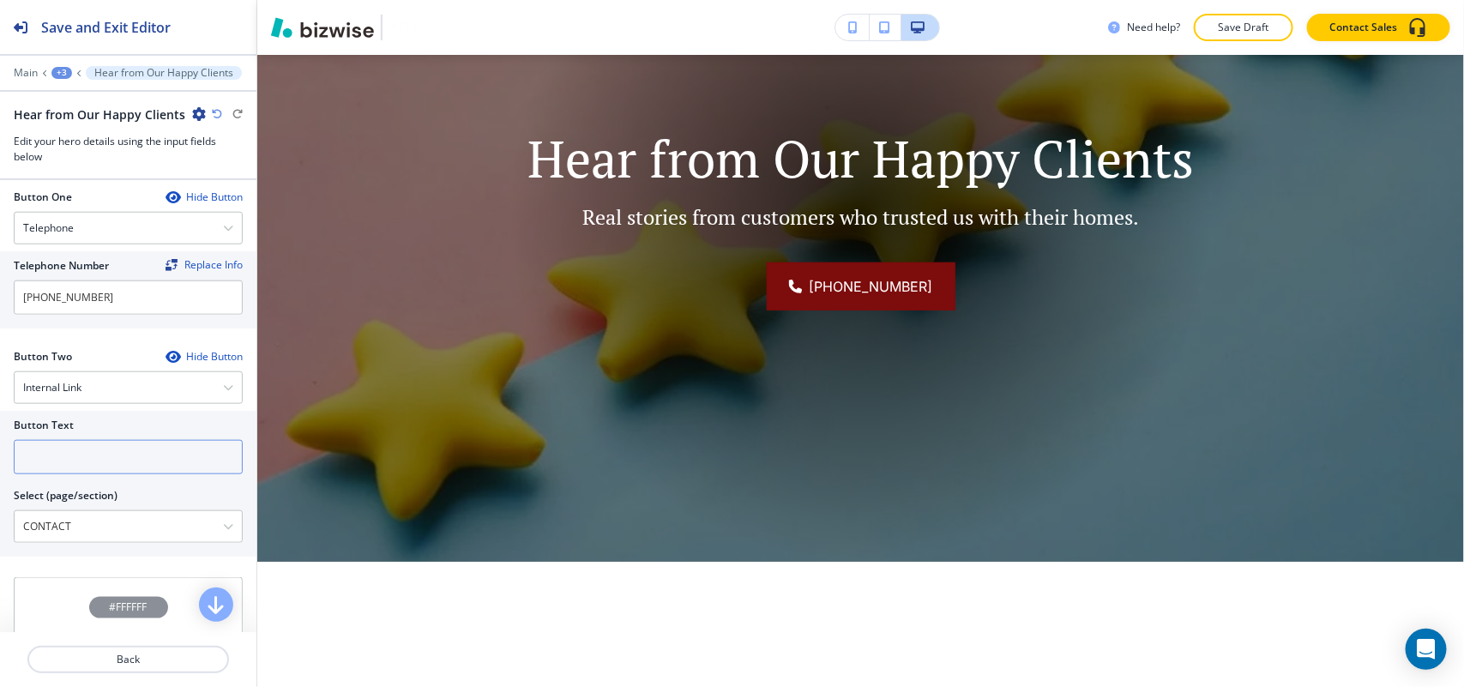
click at [88, 457] on input "text" at bounding box center [128, 457] width 229 height 34
paste input "CONTACT US"
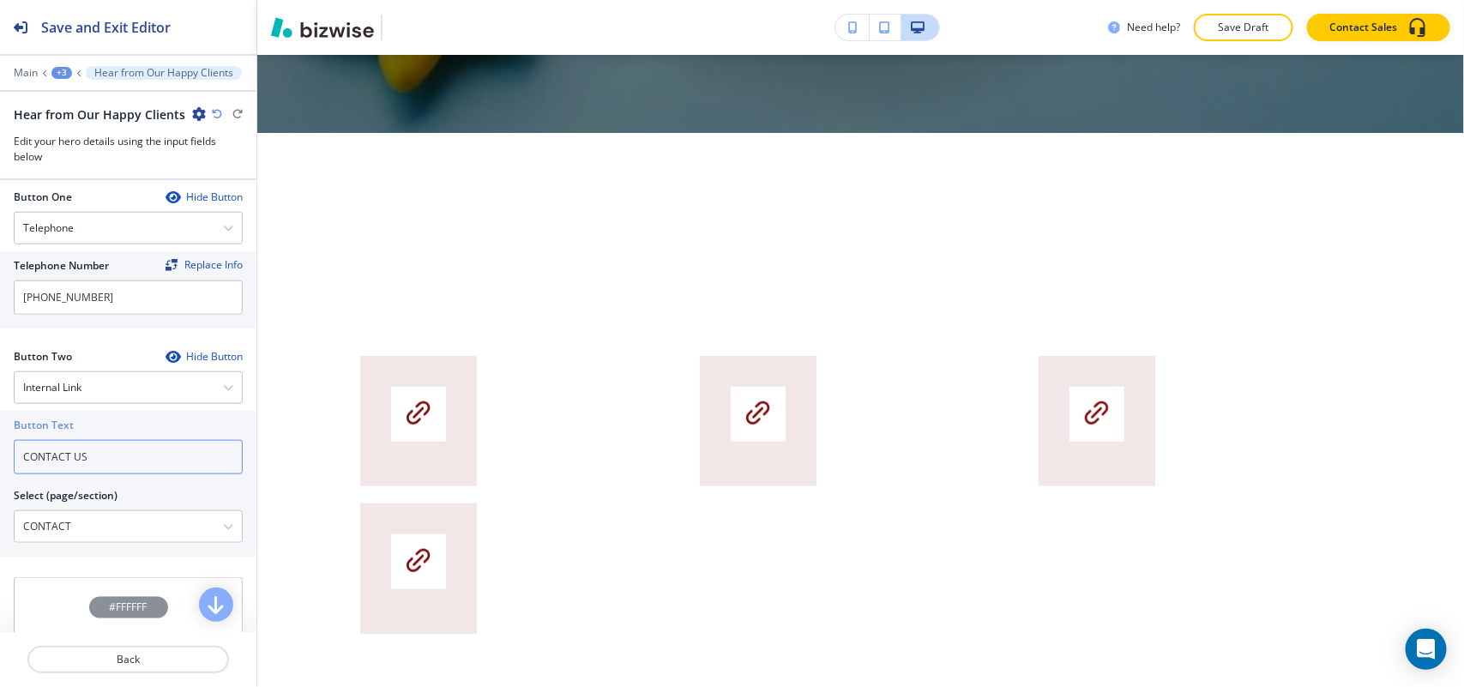
type input "CONTACT US"
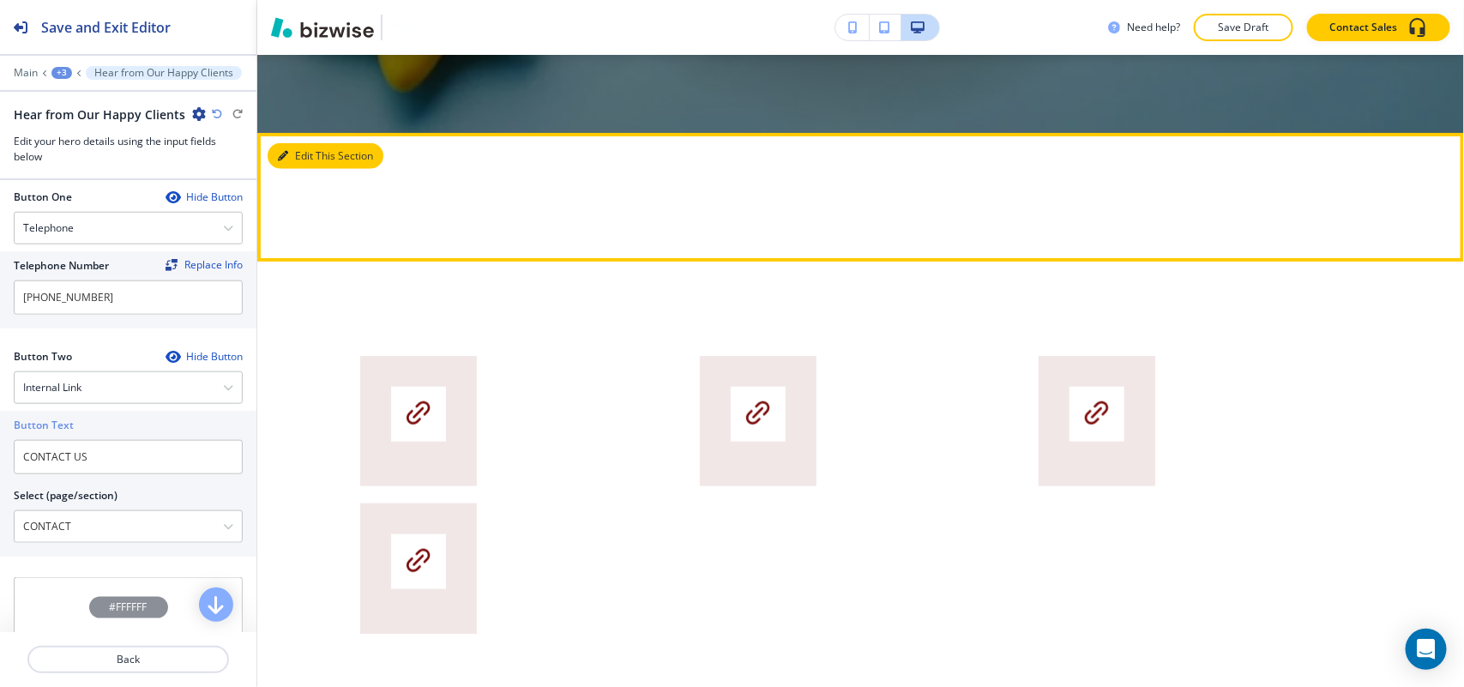
click at [292, 146] on button "Edit This Section" at bounding box center [326, 156] width 116 height 26
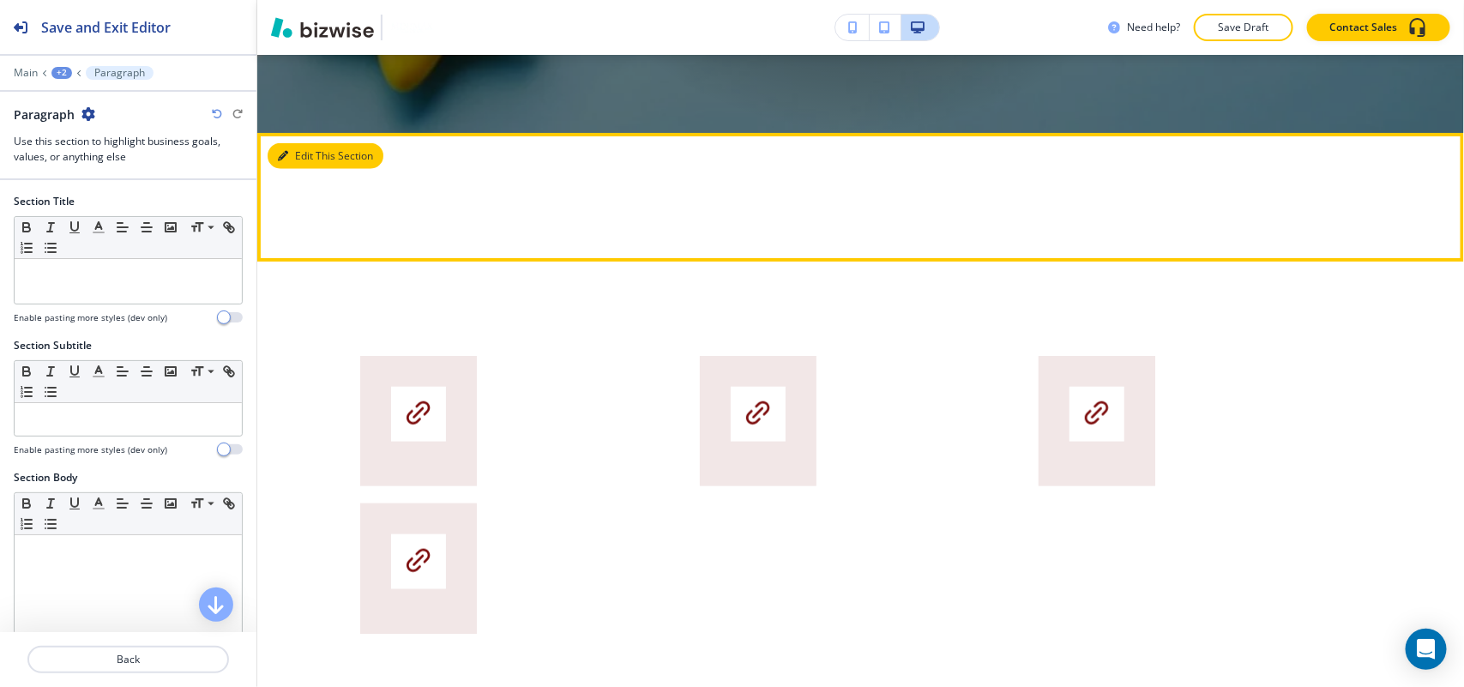
scroll to position [828, 0]
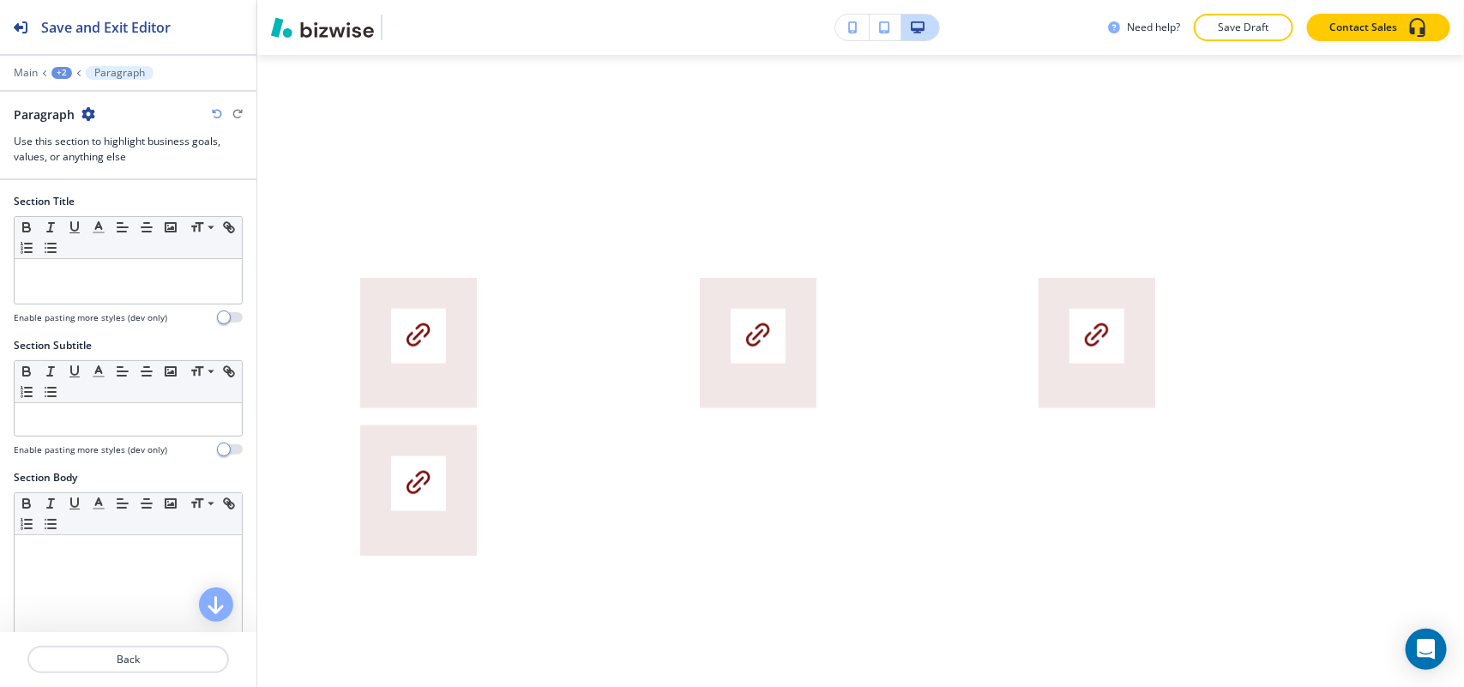
click at [88, 112] on icon "button" at bounding box center [88, 114] width 14 height 14
click at [126, 208] on p "Delete Section" at bounding box center [136, 204] width 87 height 15
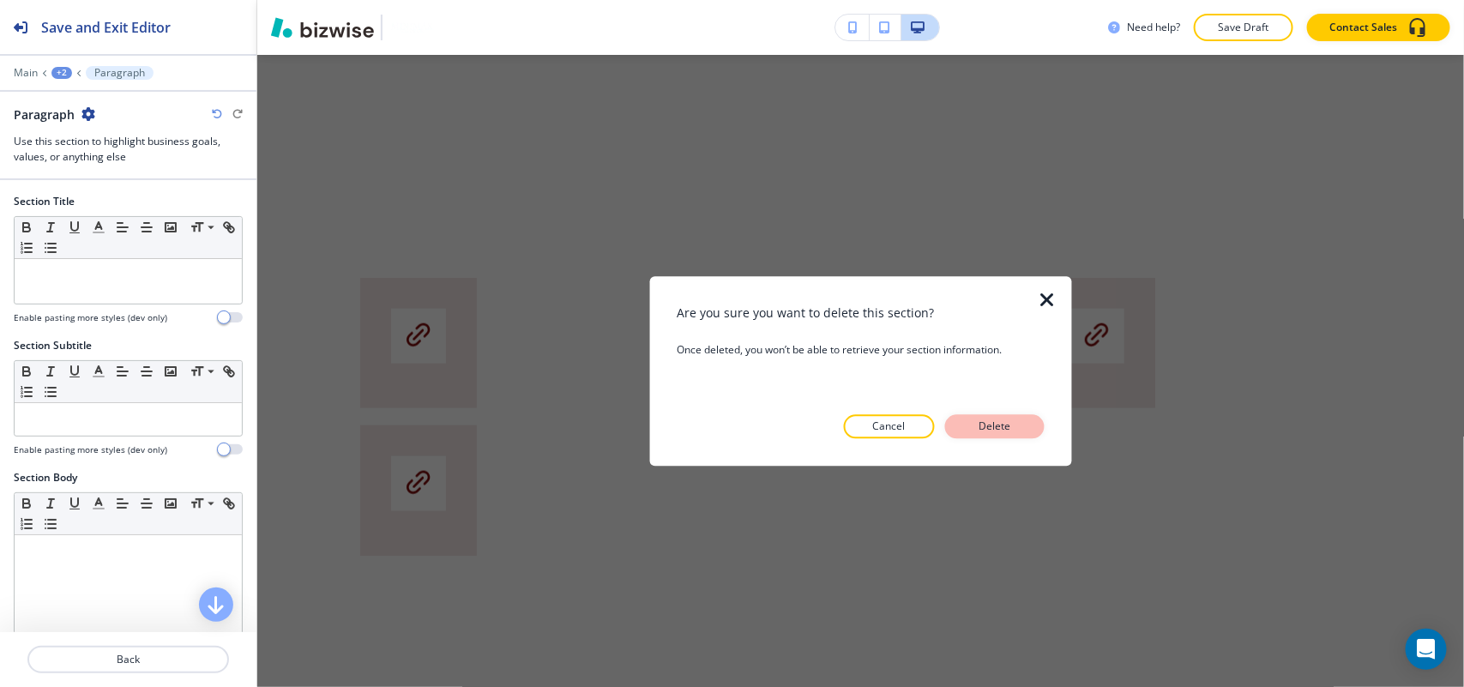
click at [995, 422] on p "Delete" at bounding box center [994, 425] width 41 height 15
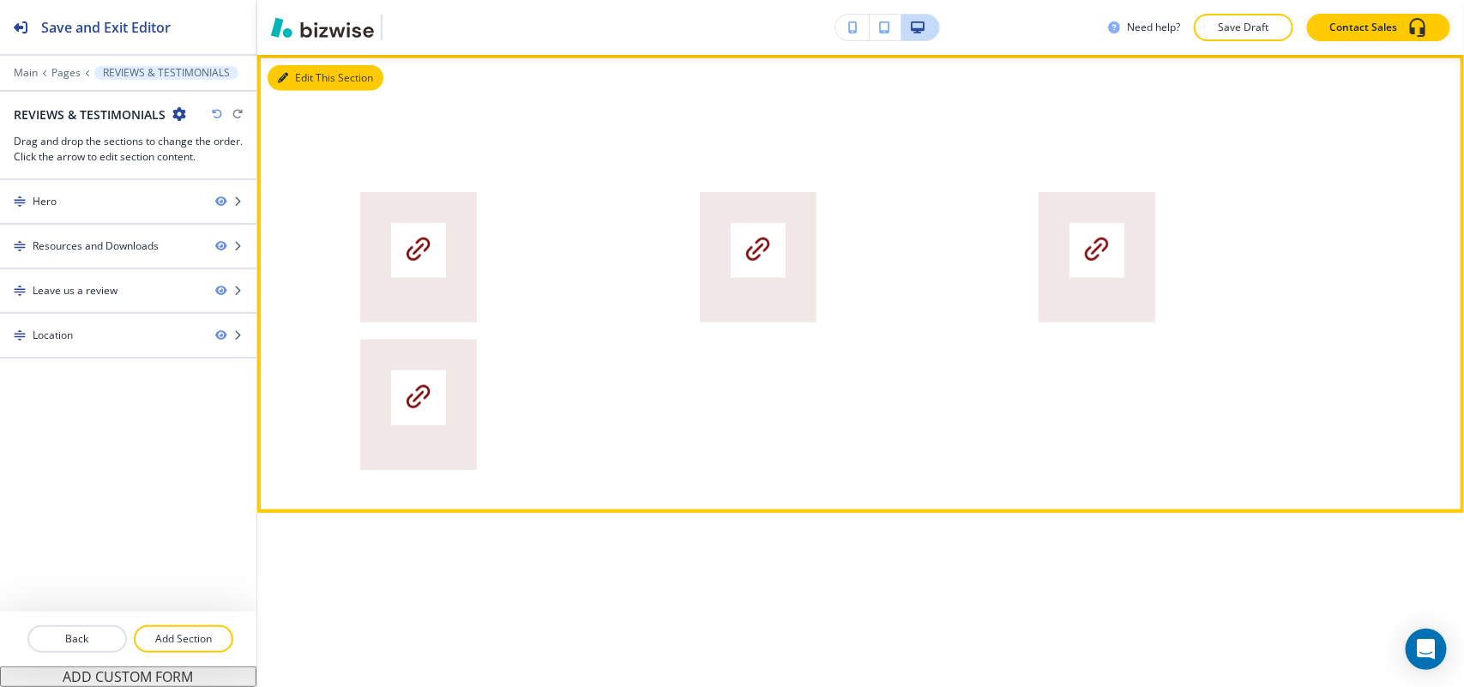
click at [314, 79] on button "Edit This Section" at bounding box center [326, 78] width 116 height 26
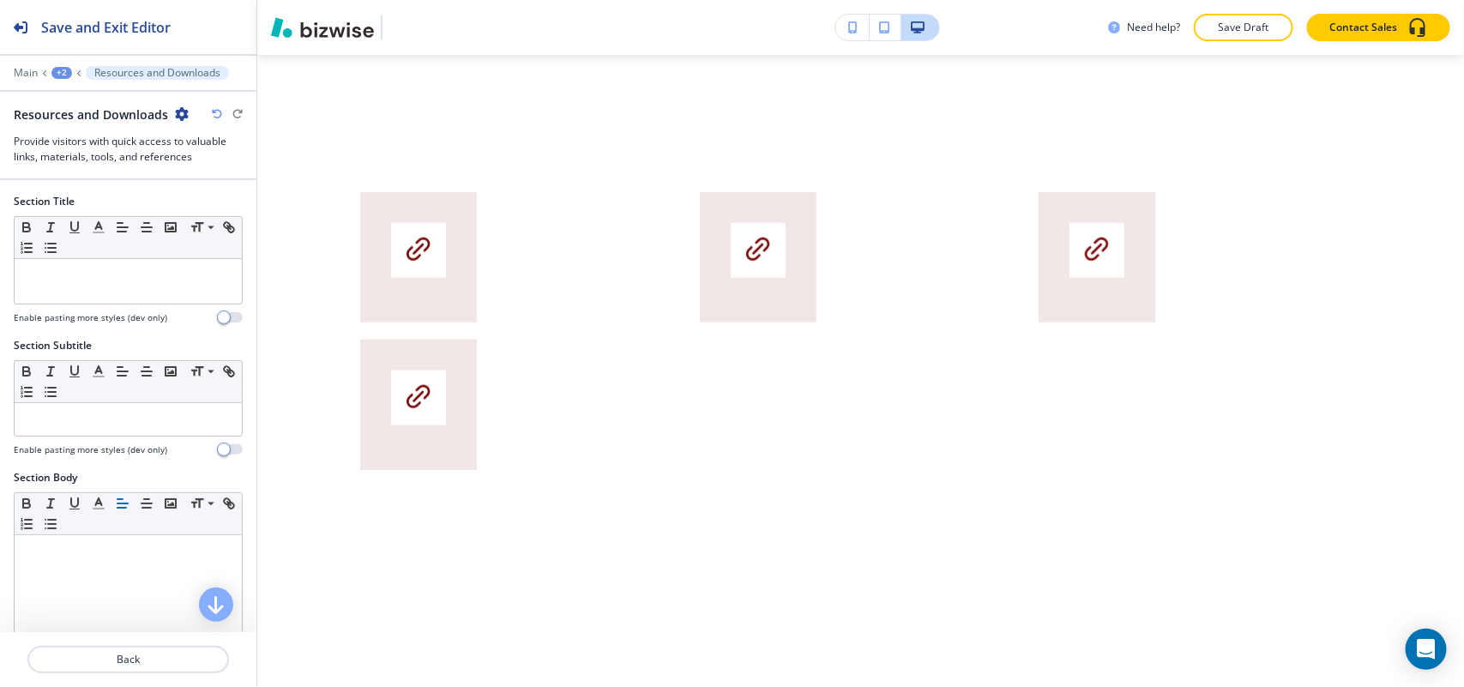
click at [182, 111] on icon "button" at bounding box center [182, 114] width 14 height 14
click at [194, 193] on button "Delete Section" at bounding box center [227, 205] width 110 height 31
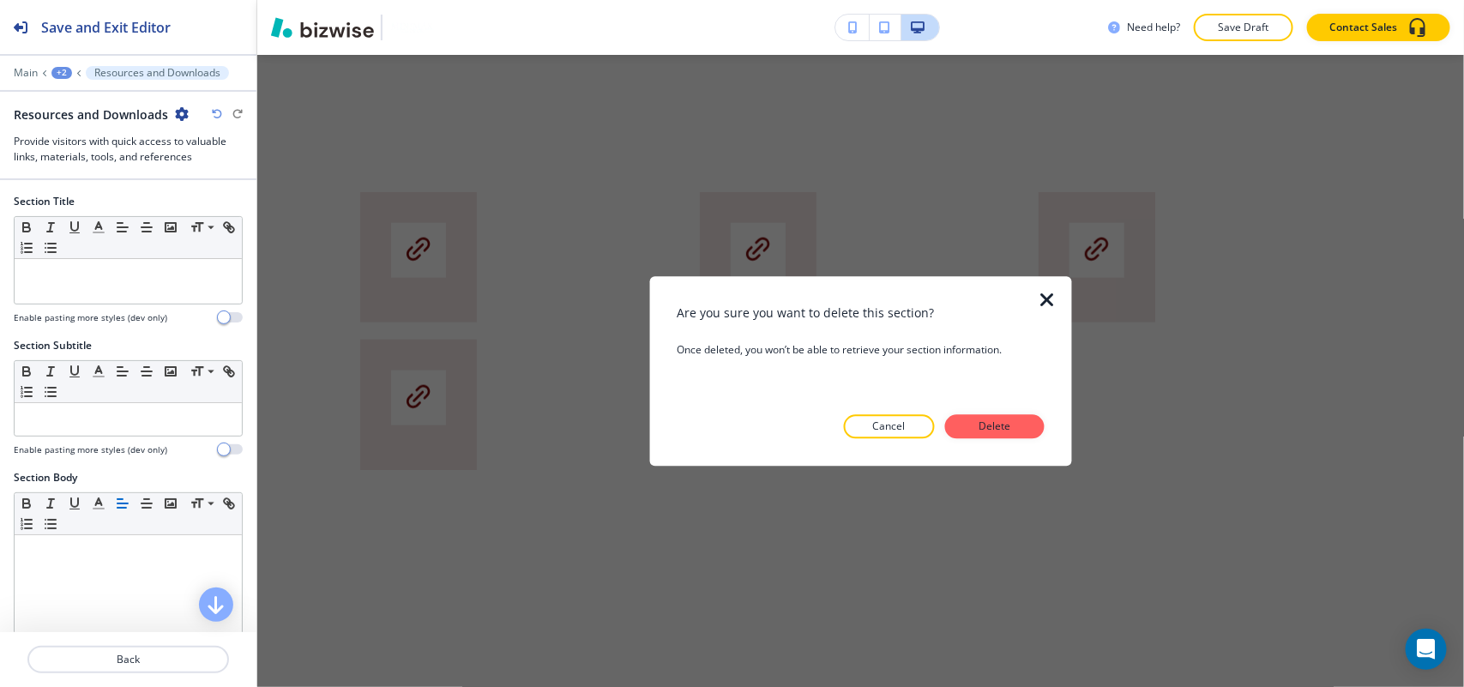
click at [966, 410] on div "Are you sure you want to delete this section? Once deleted, you won’t be able t…" at bounding box center [860, 371] width 367 height 135
click at [975, 421] on p "Delete" at bounding box center [994, 425] width 41 height 15
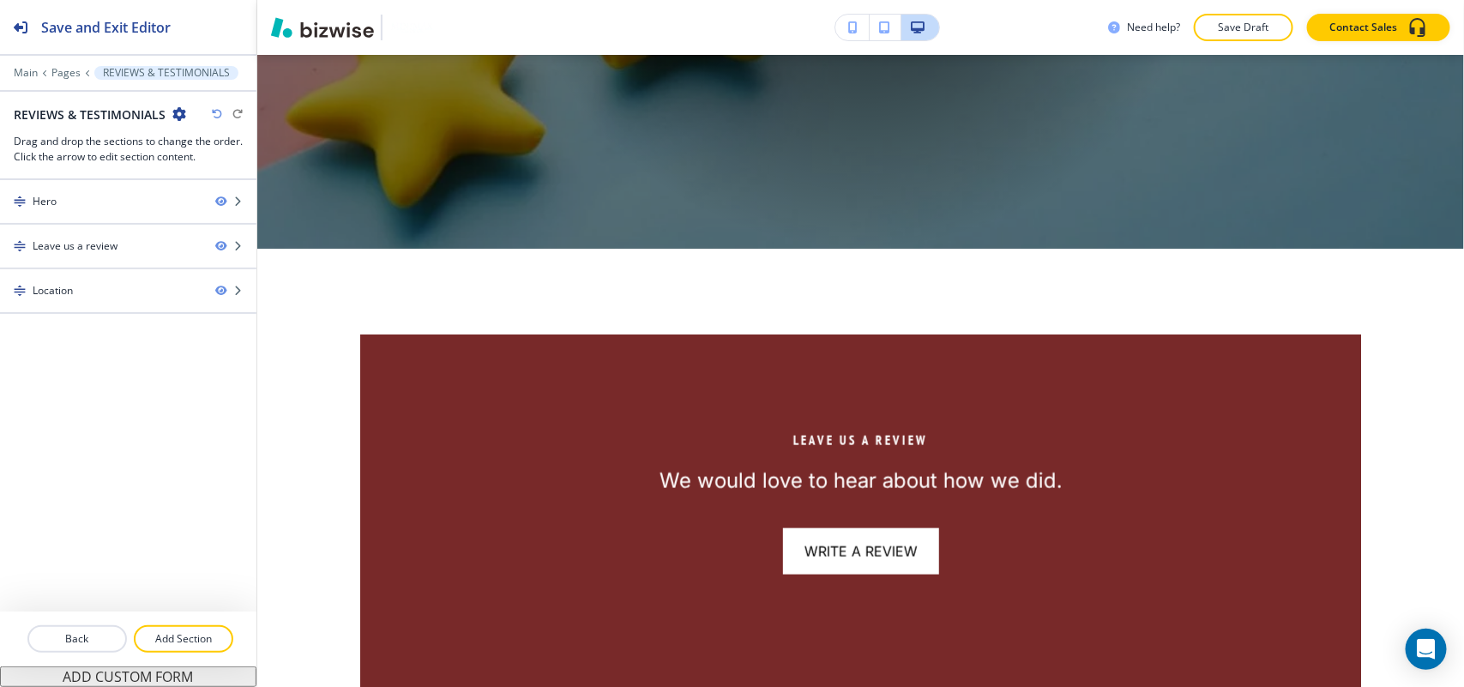
scroll to position [614, 0]
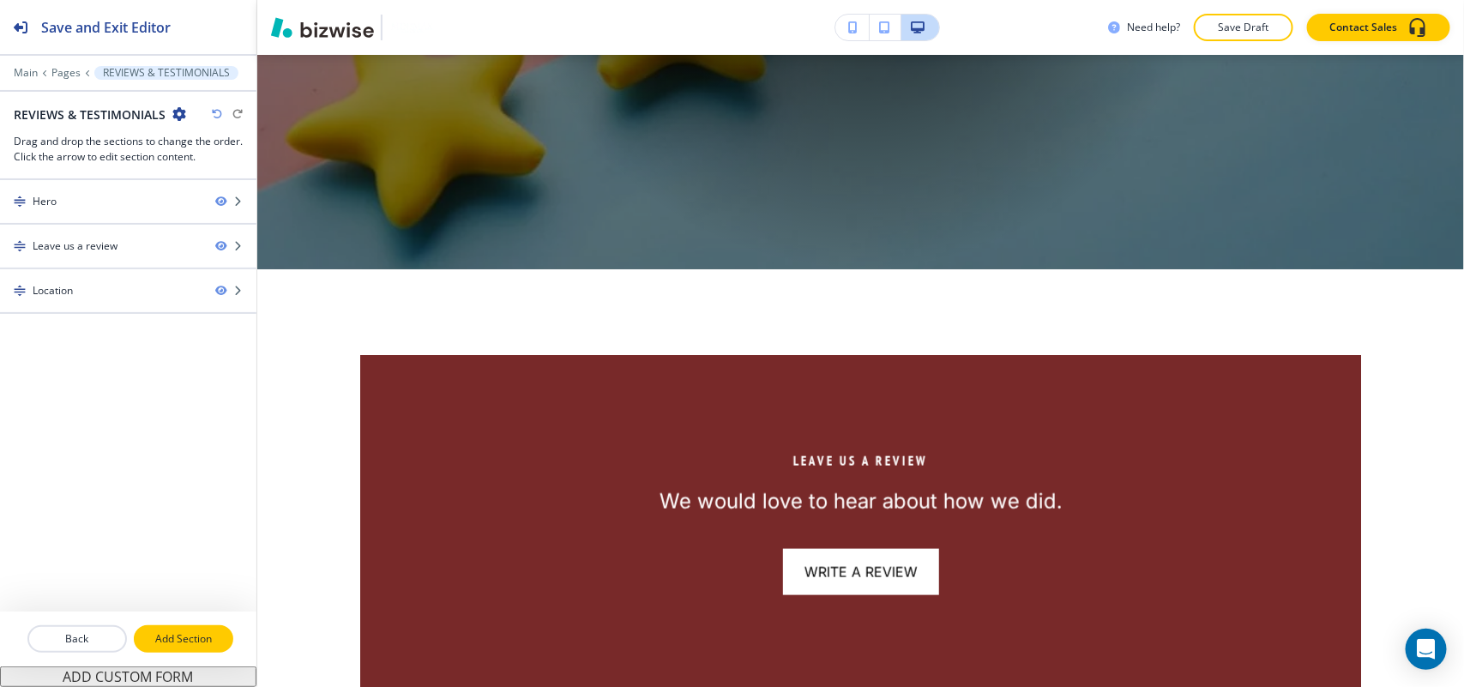
click at [187, 635] on p "Add Section" at bounding box center [183, 638] width 96 height 15
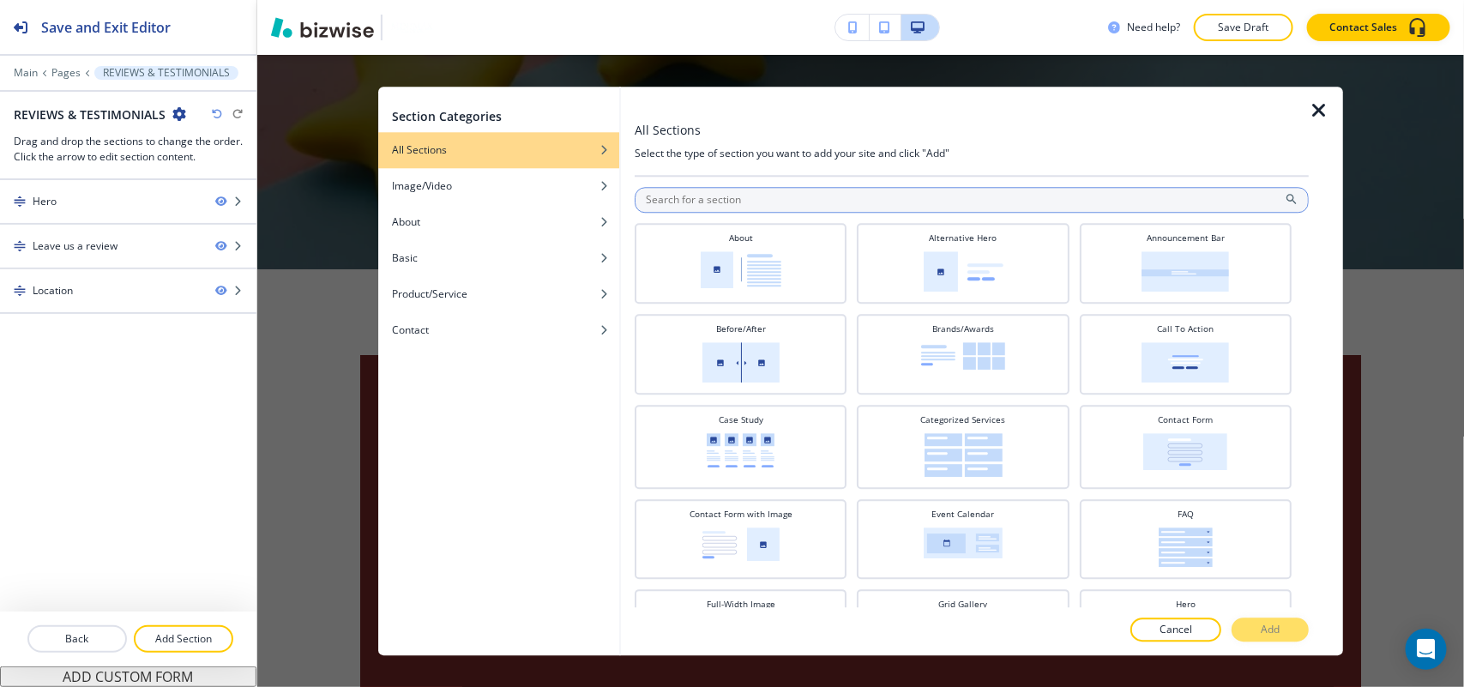
click at [713, 199] on input "text" at bounding box center [972, 200] width 674 height 26
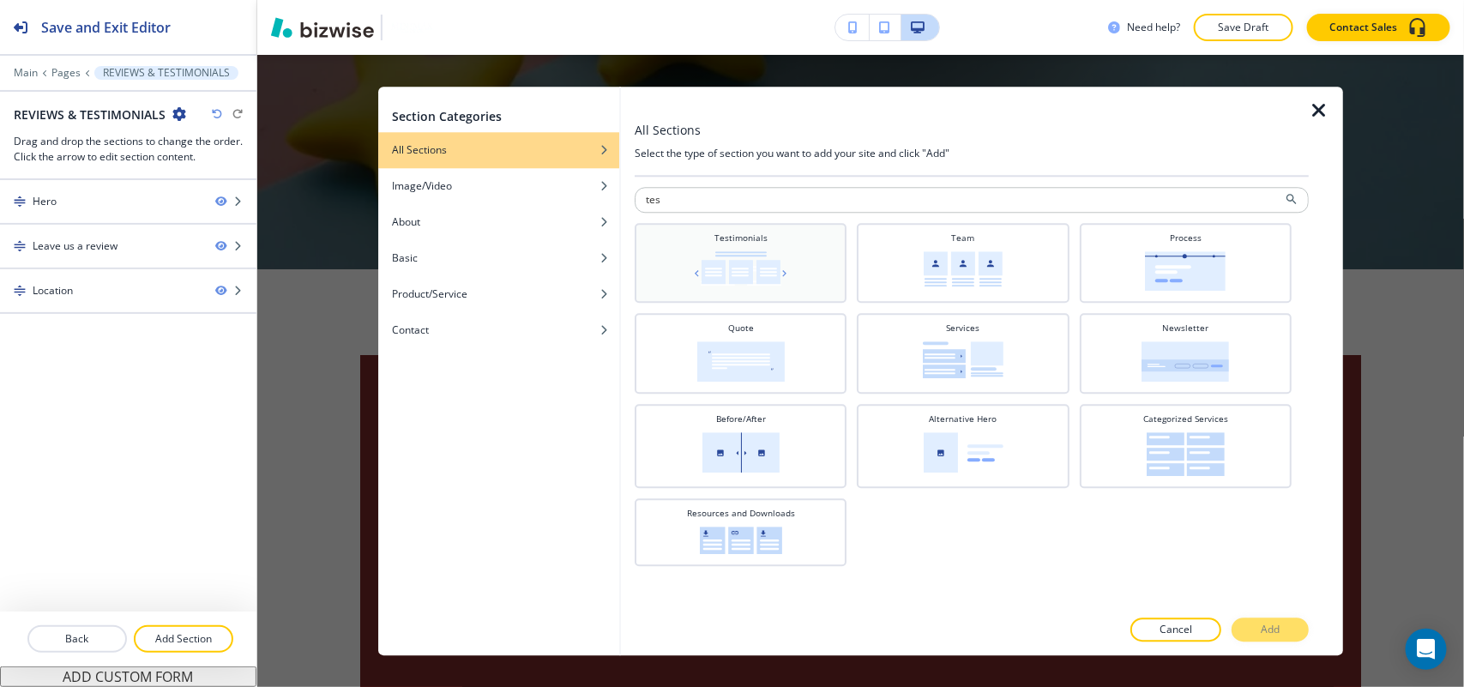
type input "tes"
click at [714, 259] on img at bounding box center [740, 268] width 100 height 34
click at [1239, 627] on button "Add" at bounding box center [1269, 629] width 77 height 24
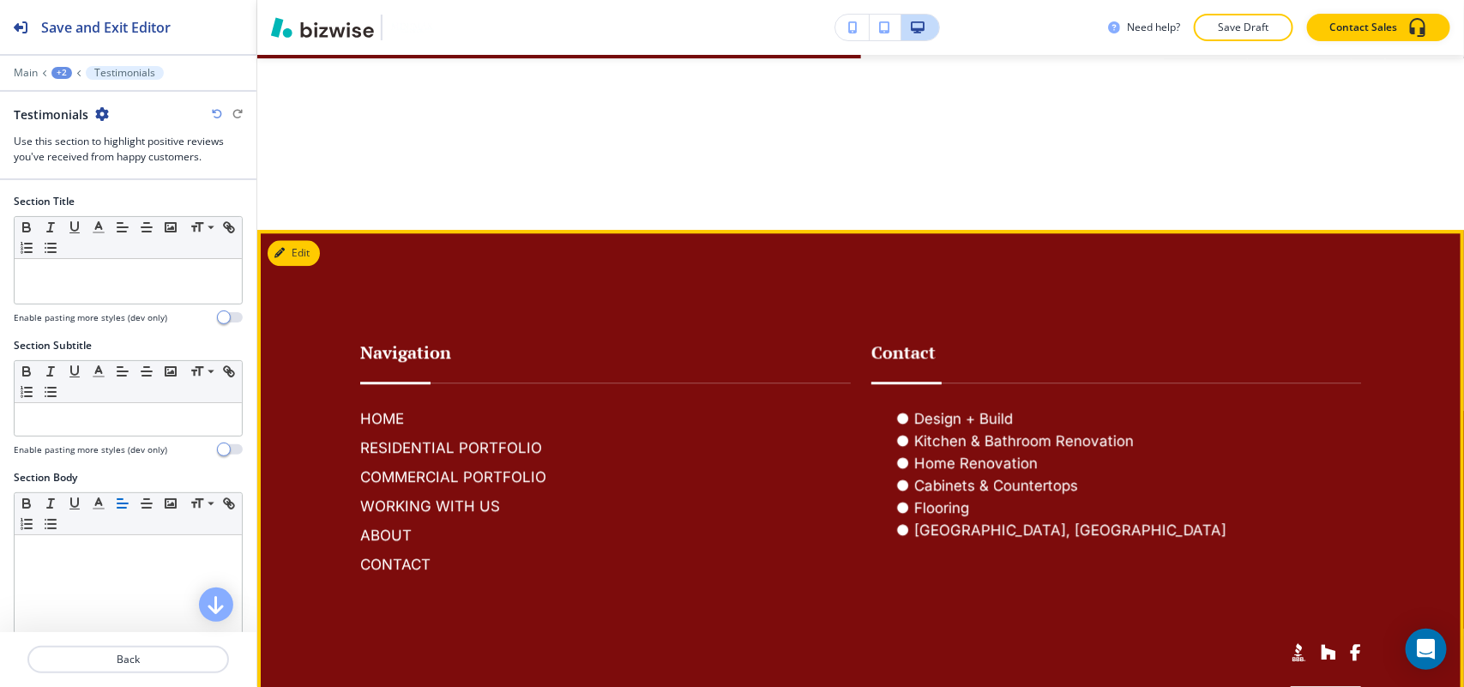
scroll to position [1872, 0]
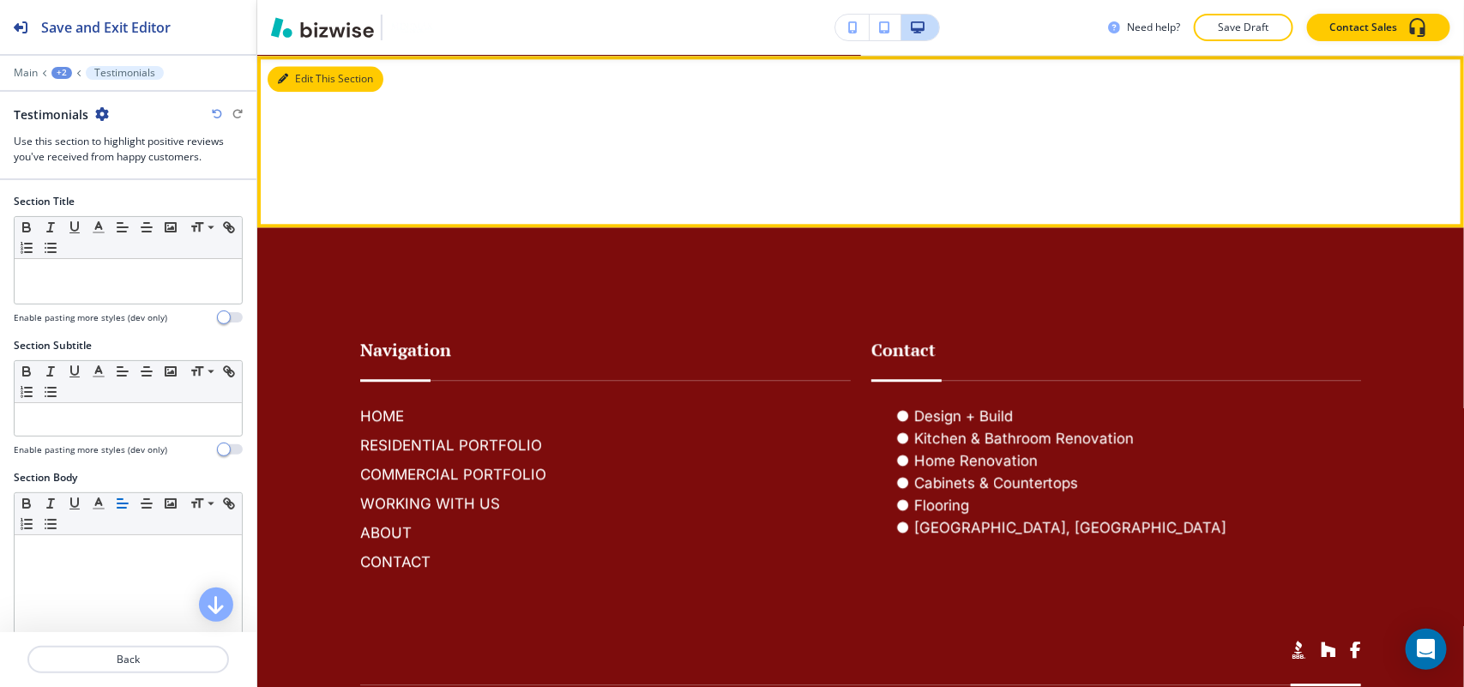
click at [309, 71] on button "Edit This Section" at bounding box center [326, 79] width 116 height 26
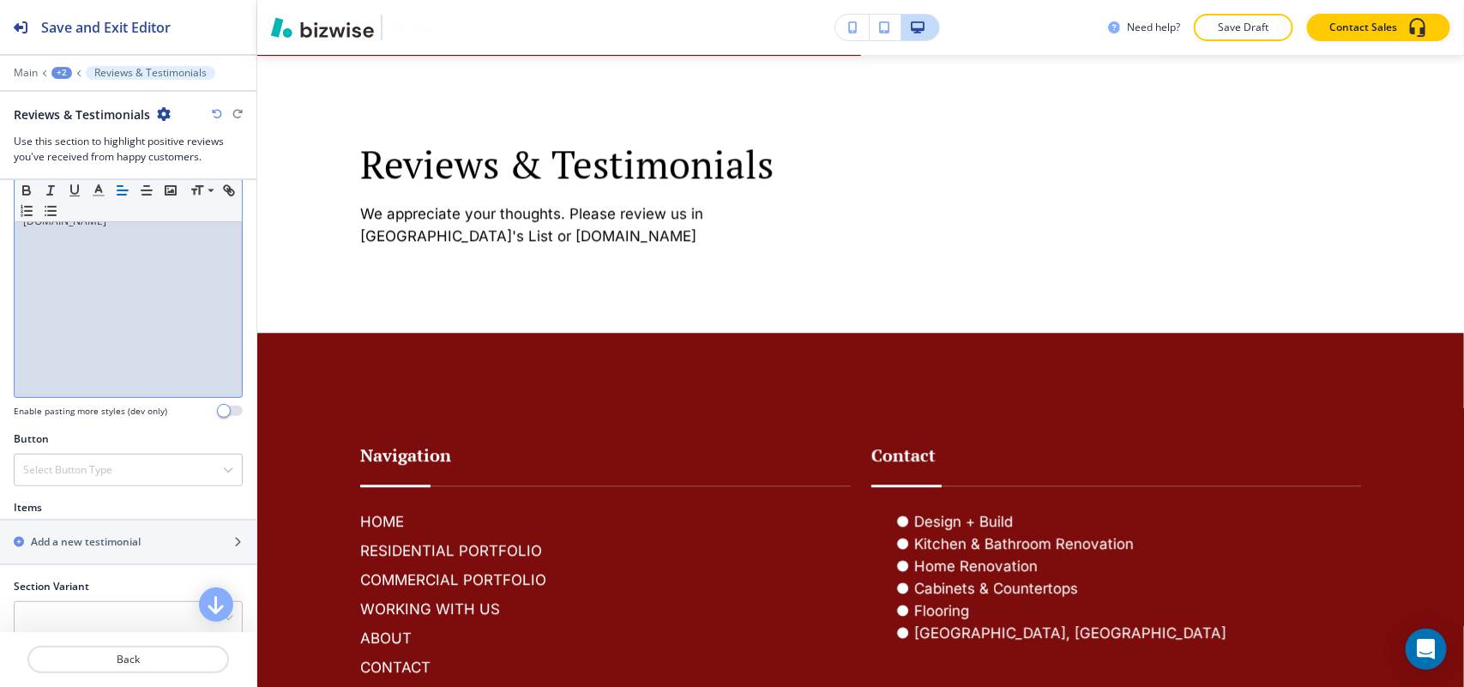
scroll to position [564, 0]
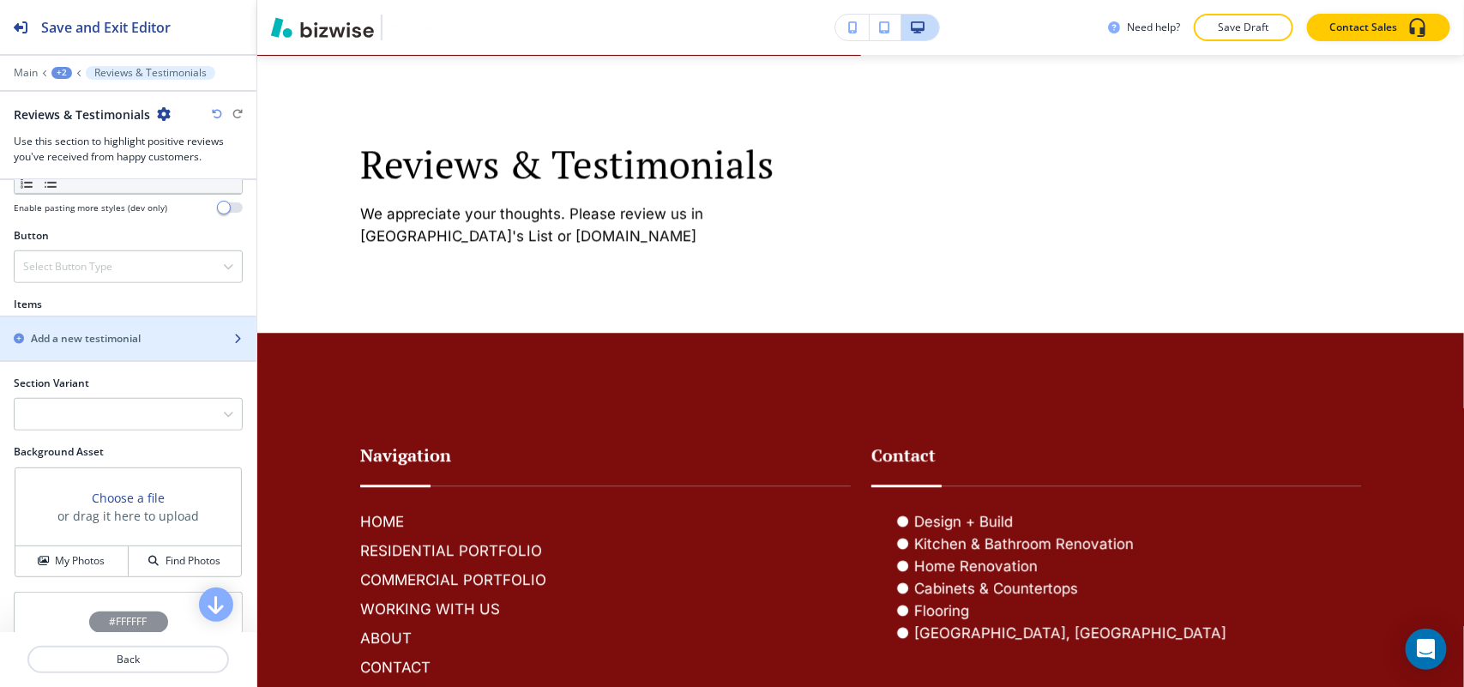
click at [101, 352] on div "button" at bounding box center [128, 353] width 256 height 14
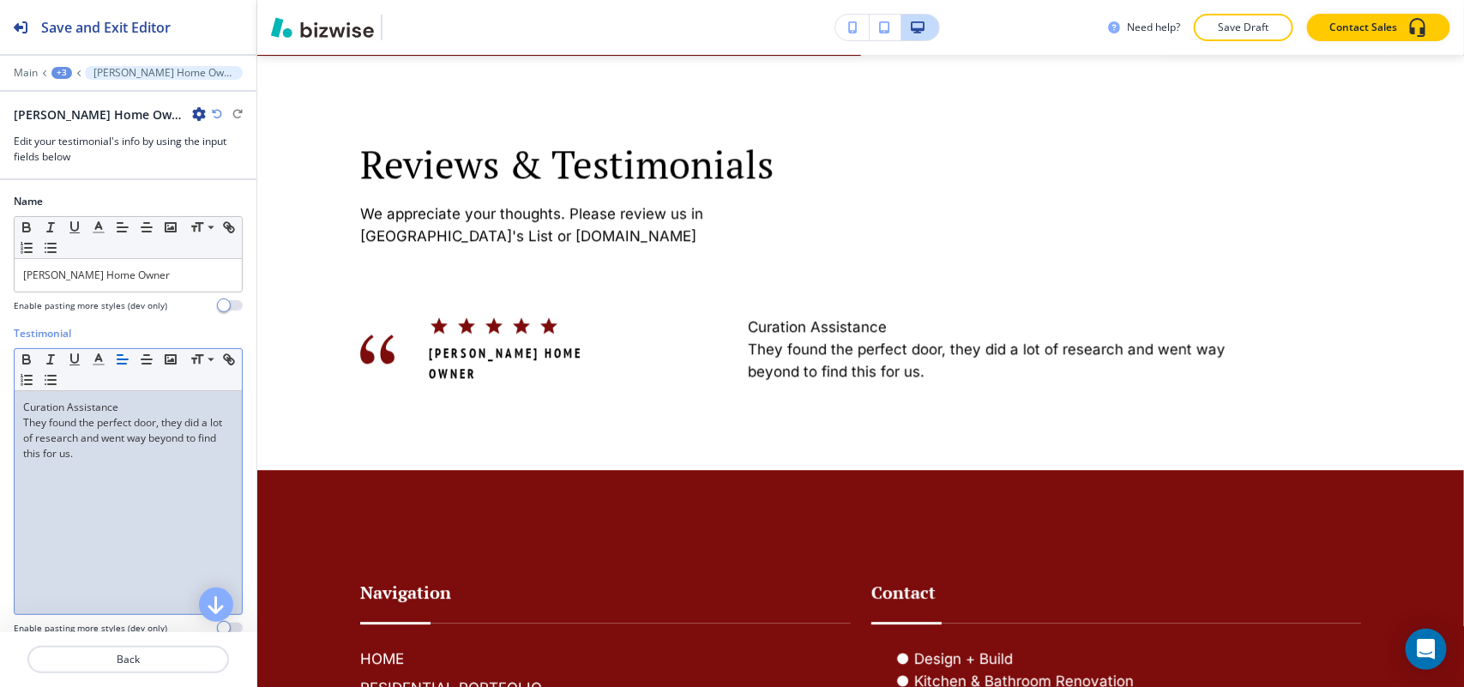
scroll to position [215, 0]
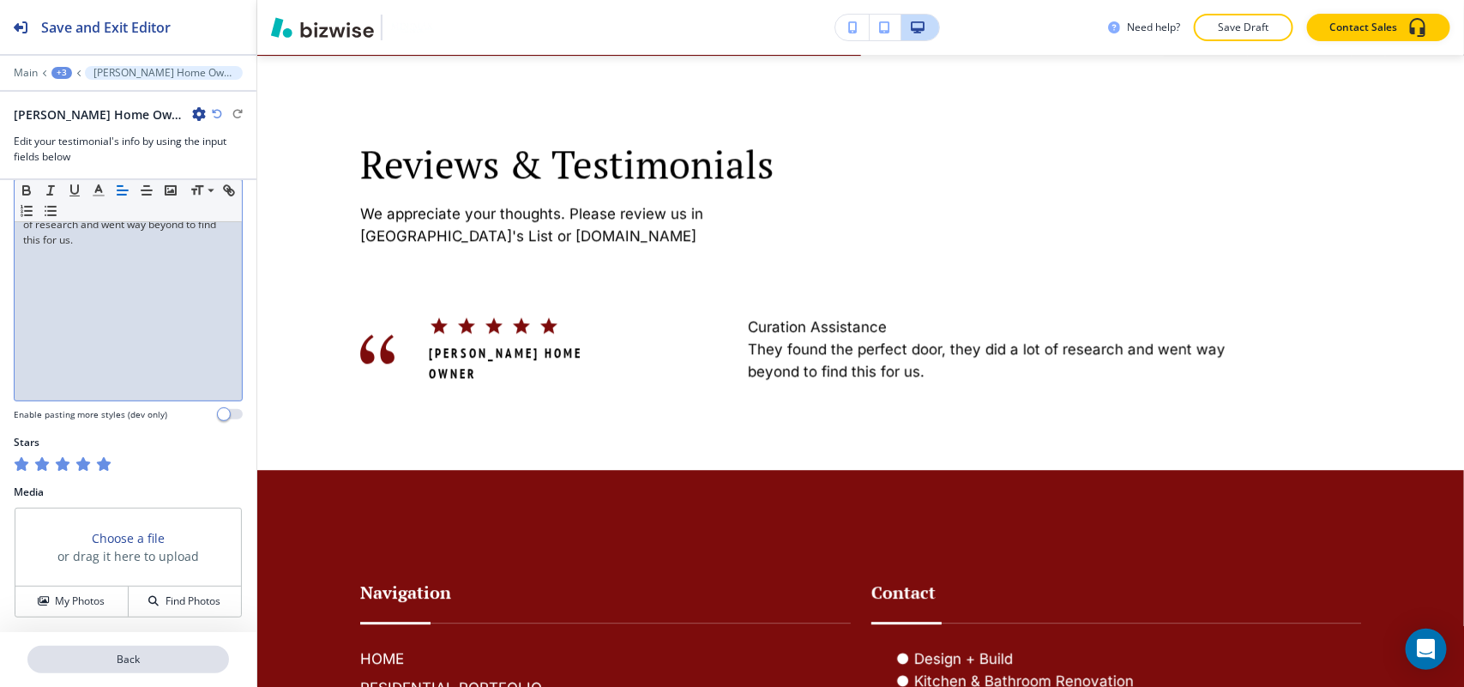
click at [116, 663] on p "Back" at bounding box center [128, 659] width 198 height 15
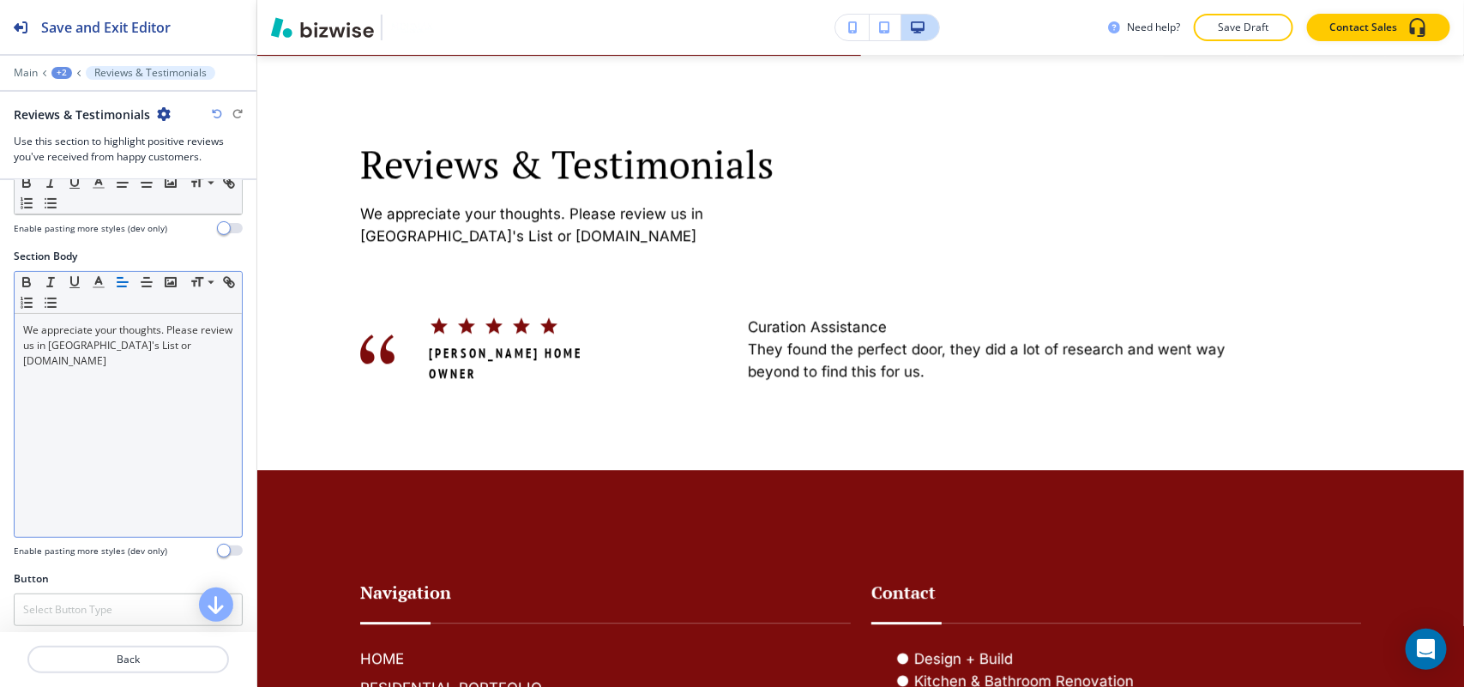
scroll to position [429, 0]
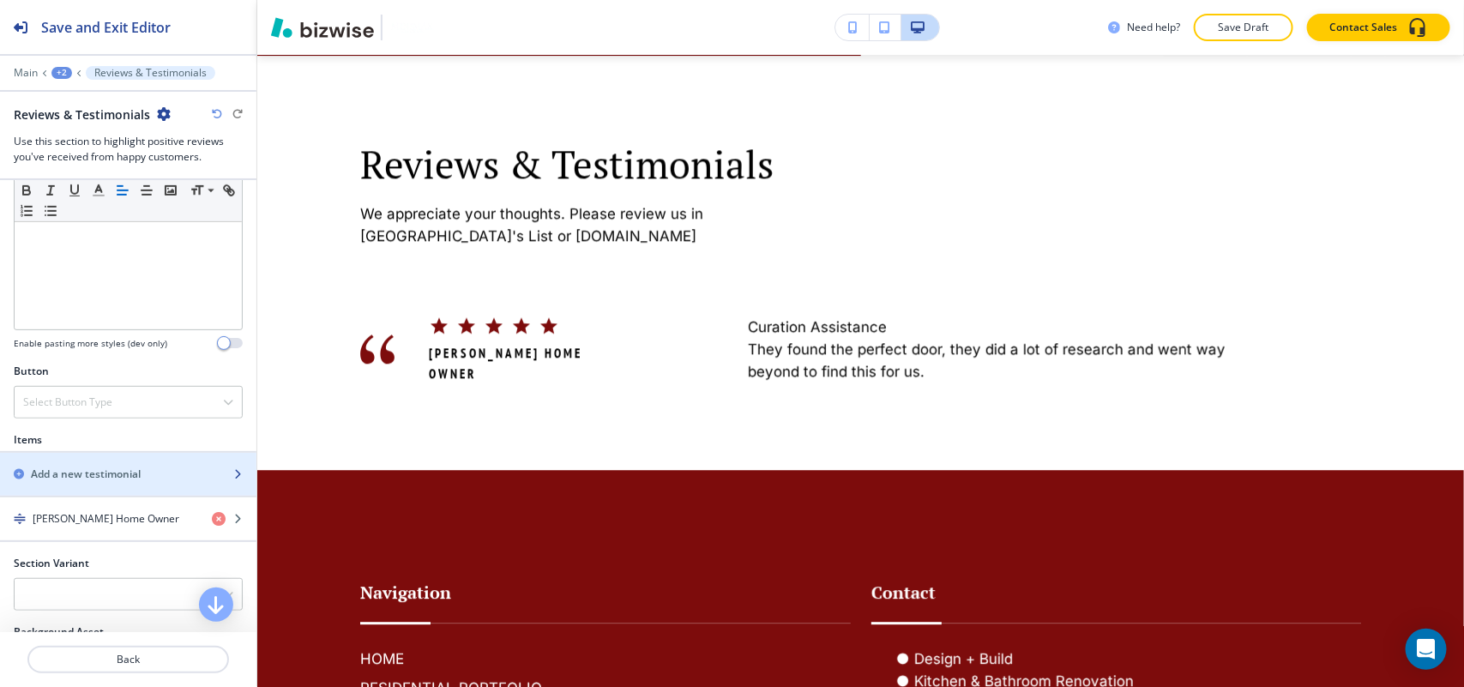
click at [73, 495] on div "button" at bounding box center [128, 489] width 256 height 14
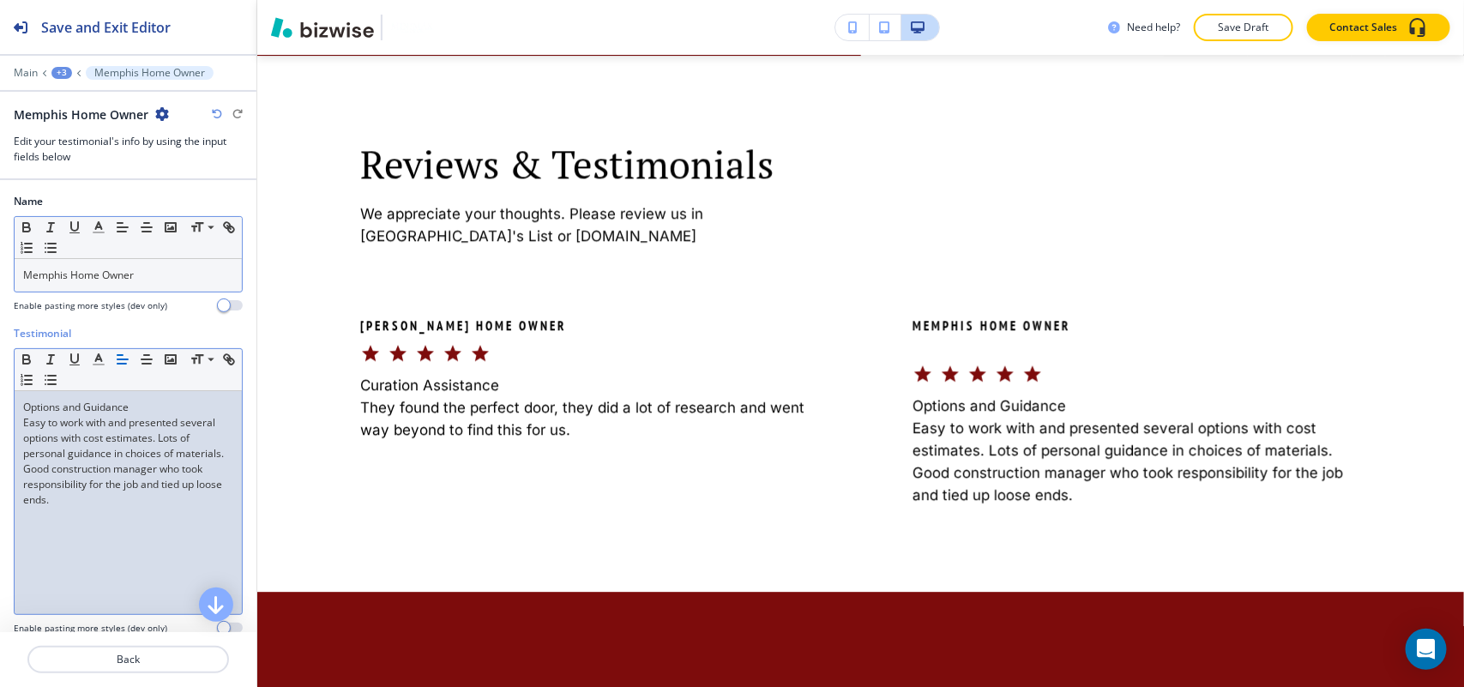
scroll to position [0, 0]
click at [118, 660] on p "Back" at bounding box center [128, 659] width 198 height 15
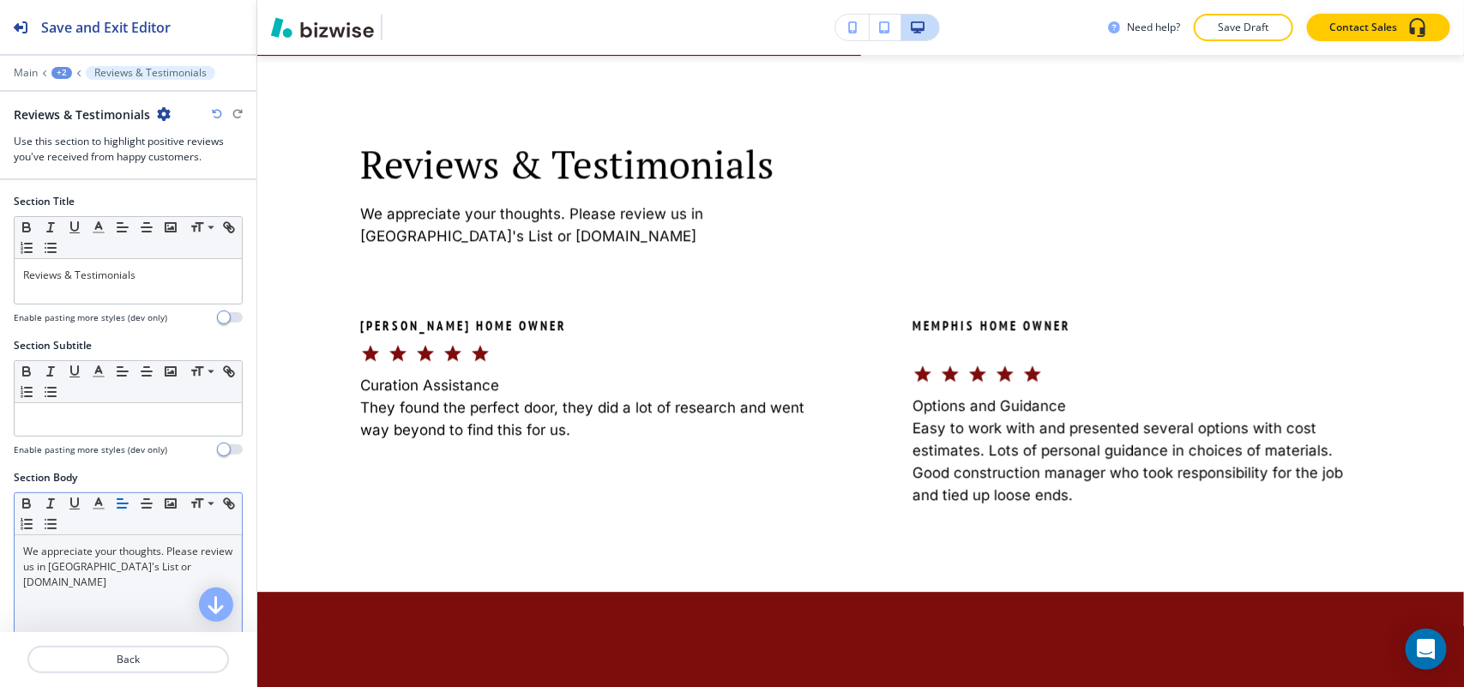
scroll to position [429, 0]
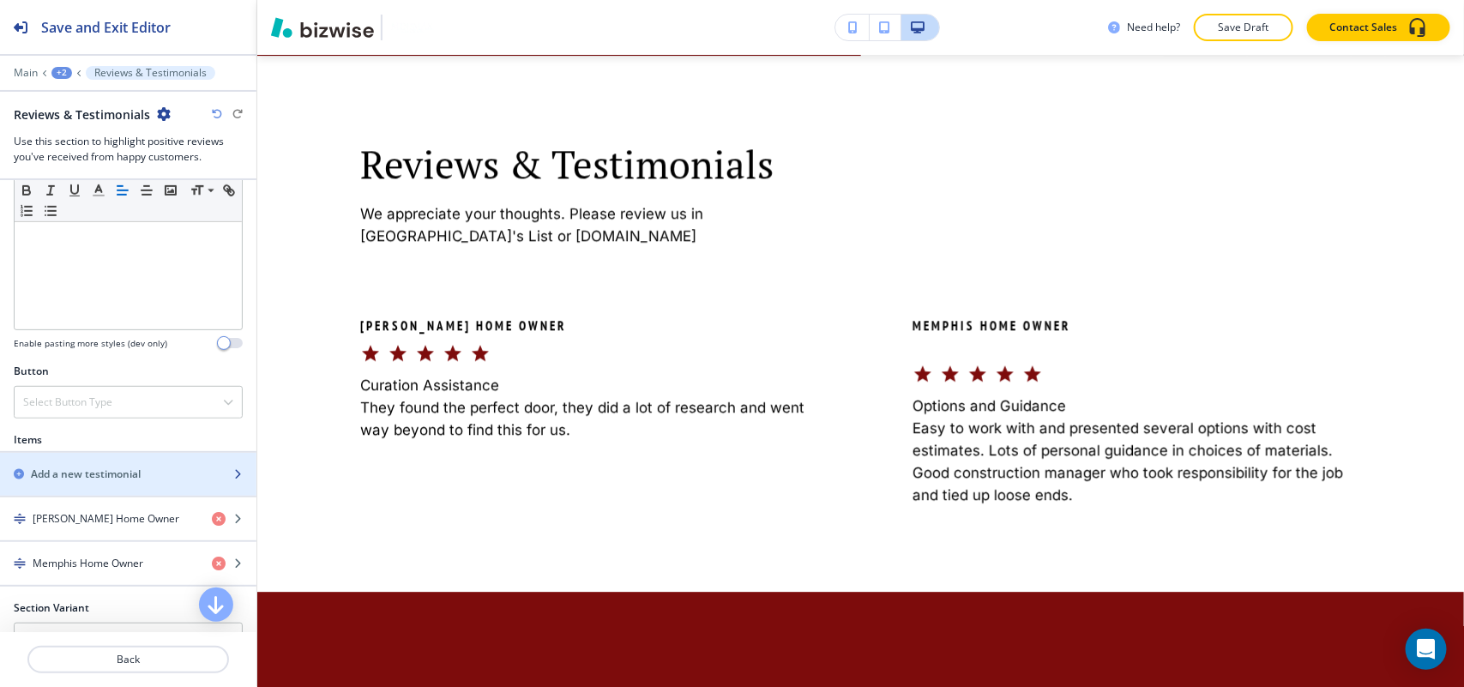
click at [88, 466] on div "button" at bounding box center [128, 460] width 256 height 14
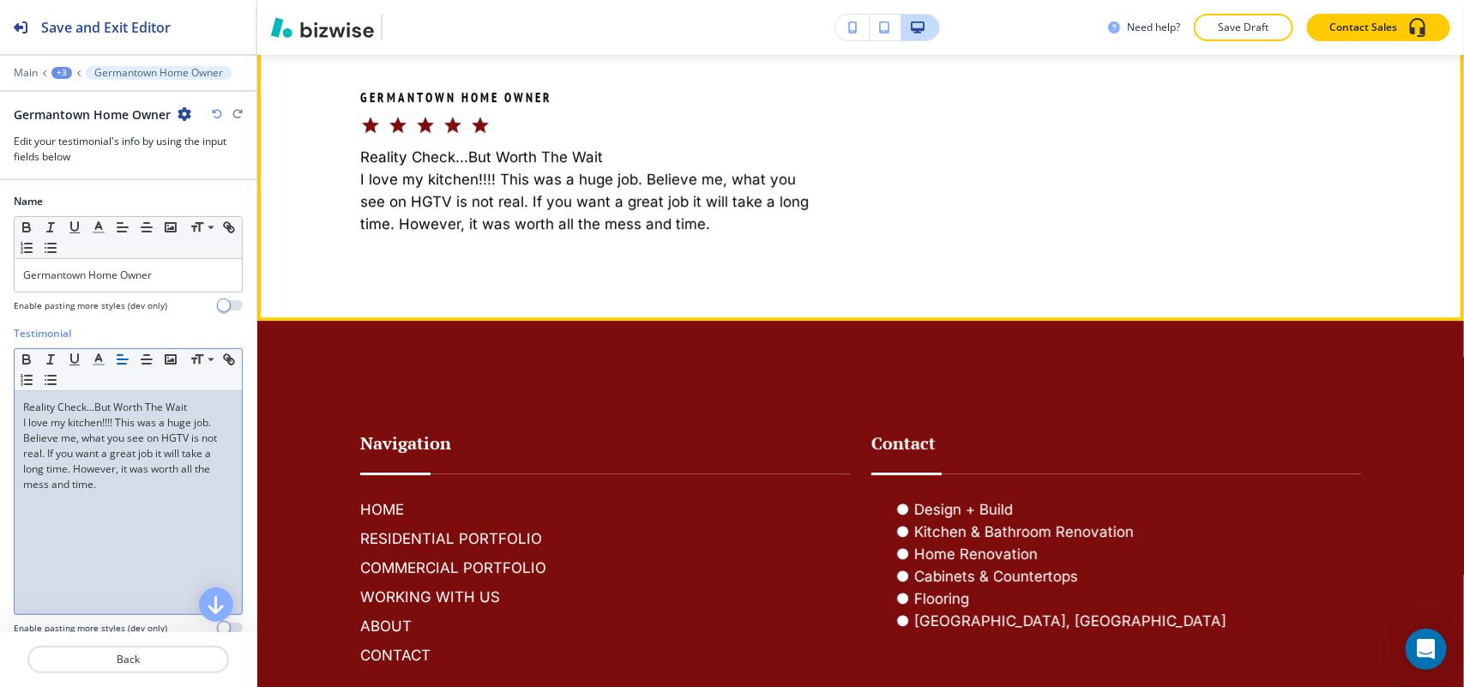
scroll to position [2408, 0]
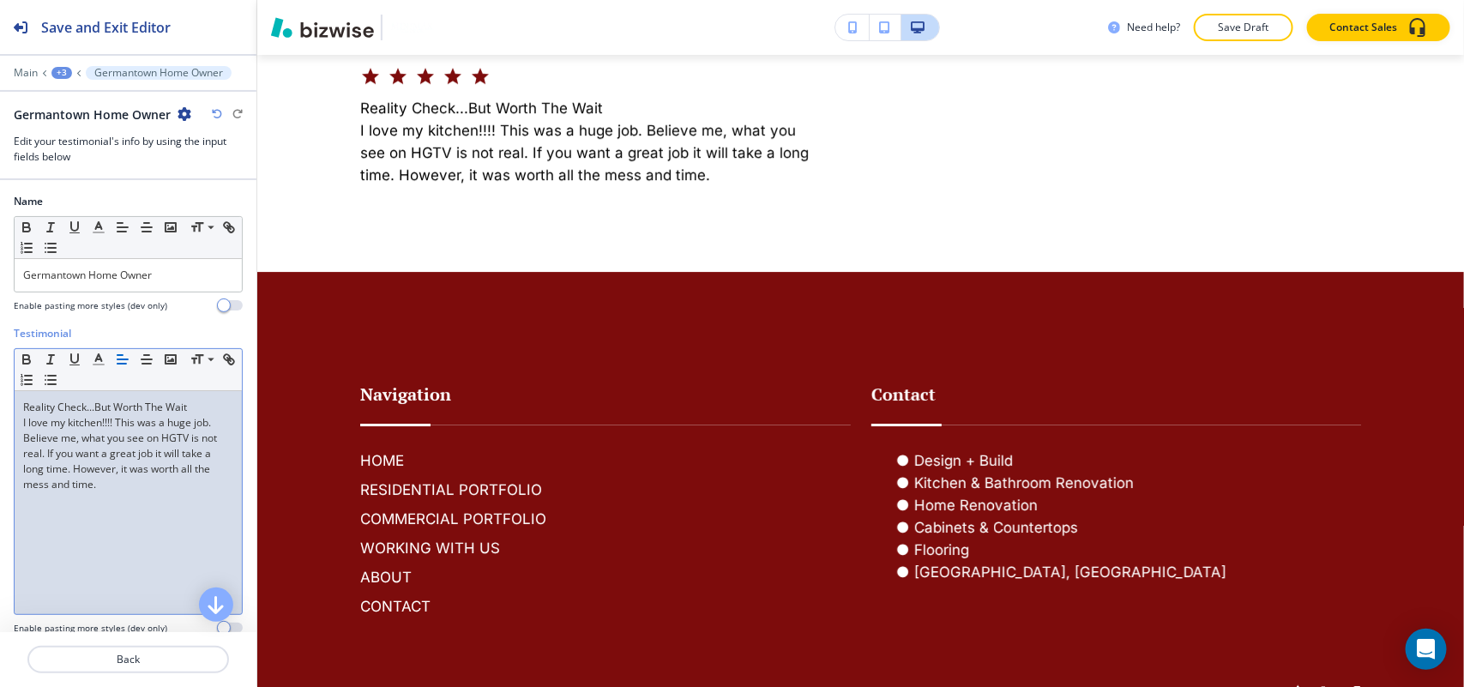
click at [49, 77] on div "Main +3 Germantown Home Owner" at bounding box center [128, 73] width 229 height 14
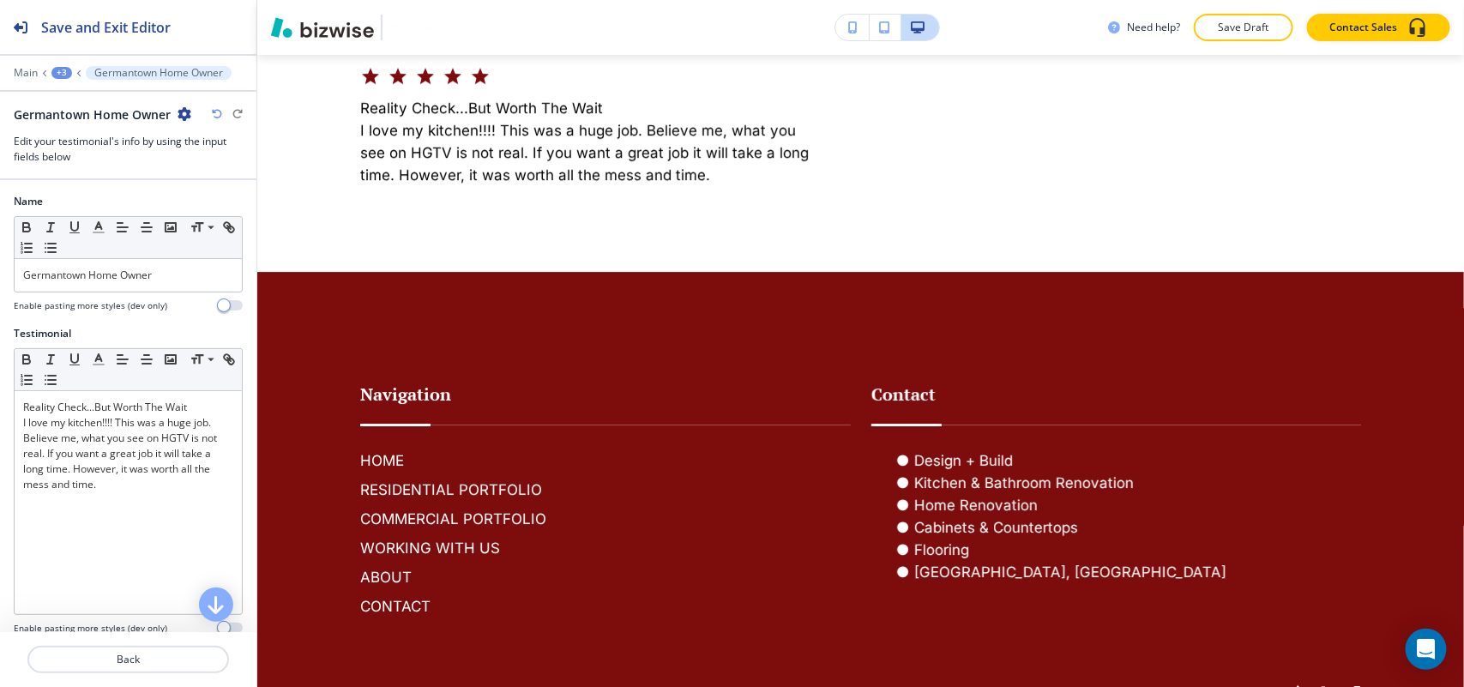
click at [58, 73] on div "+3" at bounding box center [61, 73] width 21 height 12
click at [90, 138] on p "REVIEWS & TESTIMONIALS" at bounding box center [106, 131] width 87 height 15
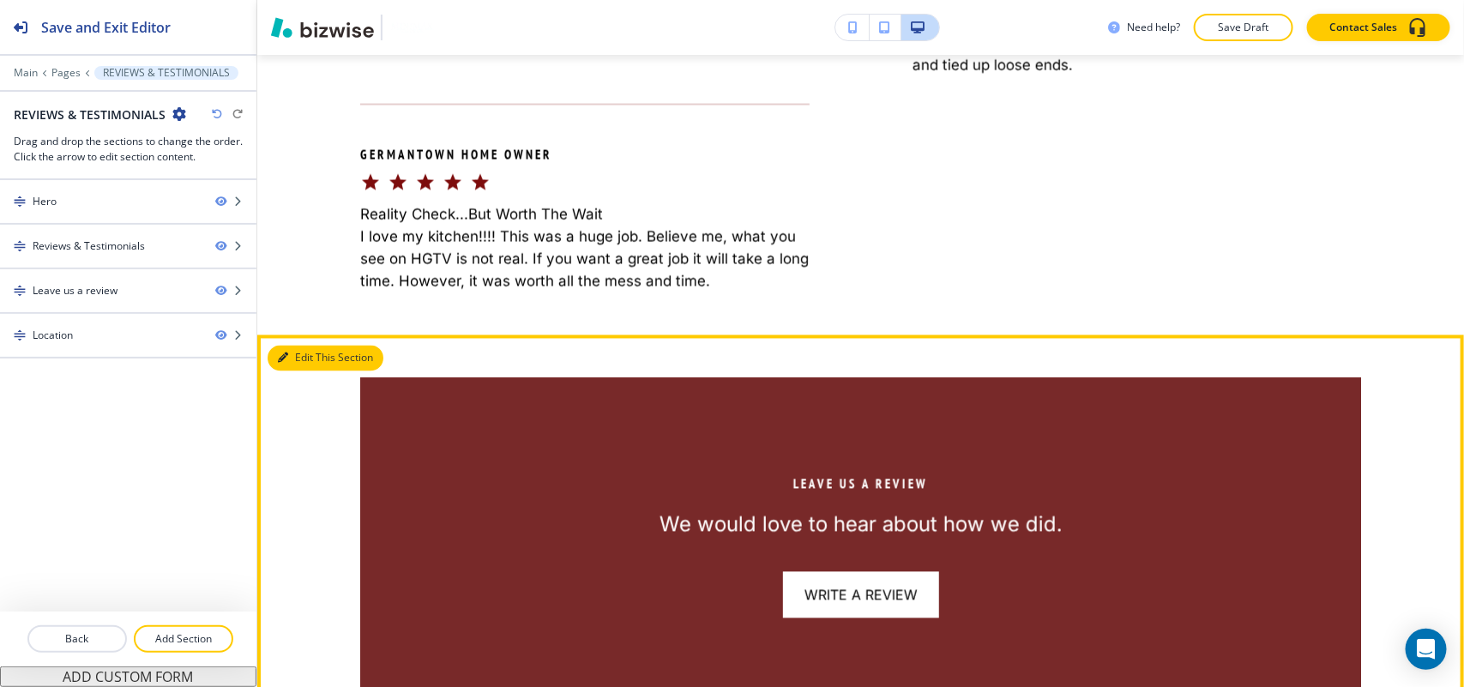
click at [313, 352] on button "Edit This Section" at bounding box center [326, 359] width 116 height 26
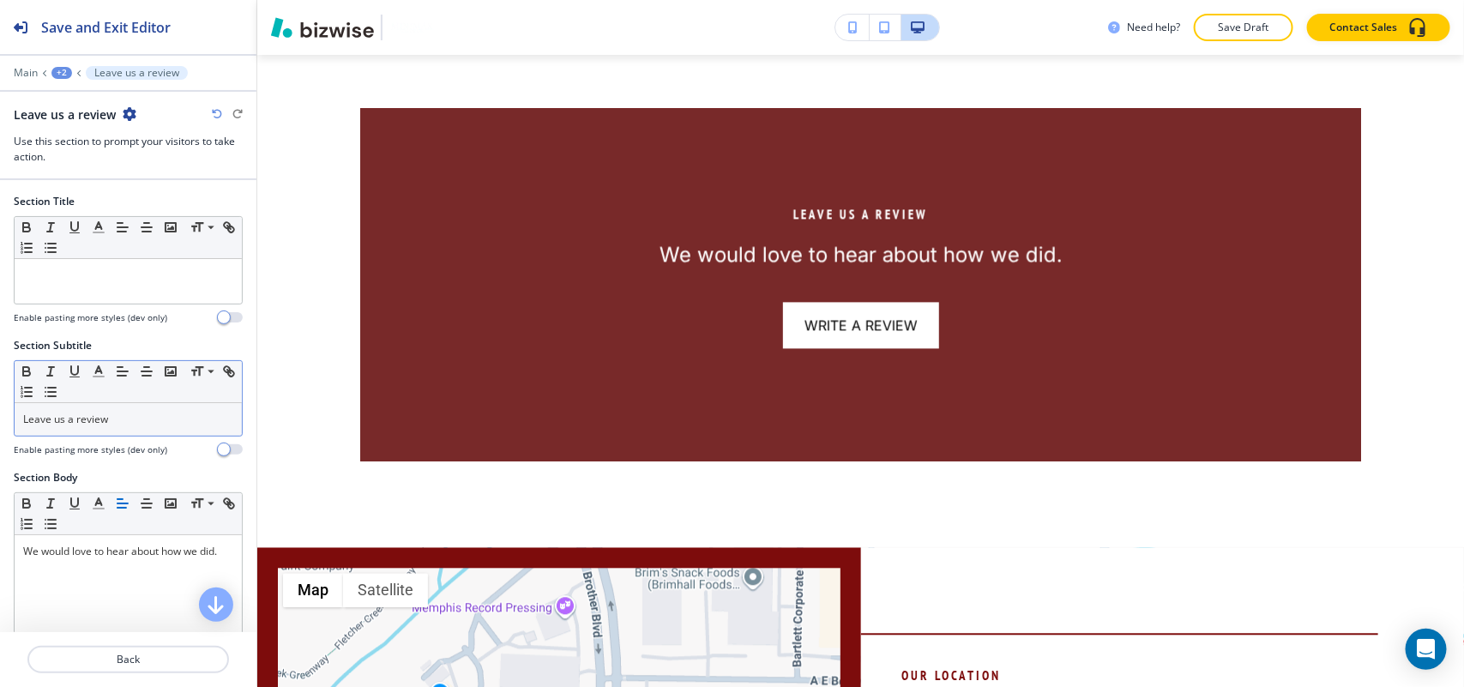
scroll to position [1537, 0]
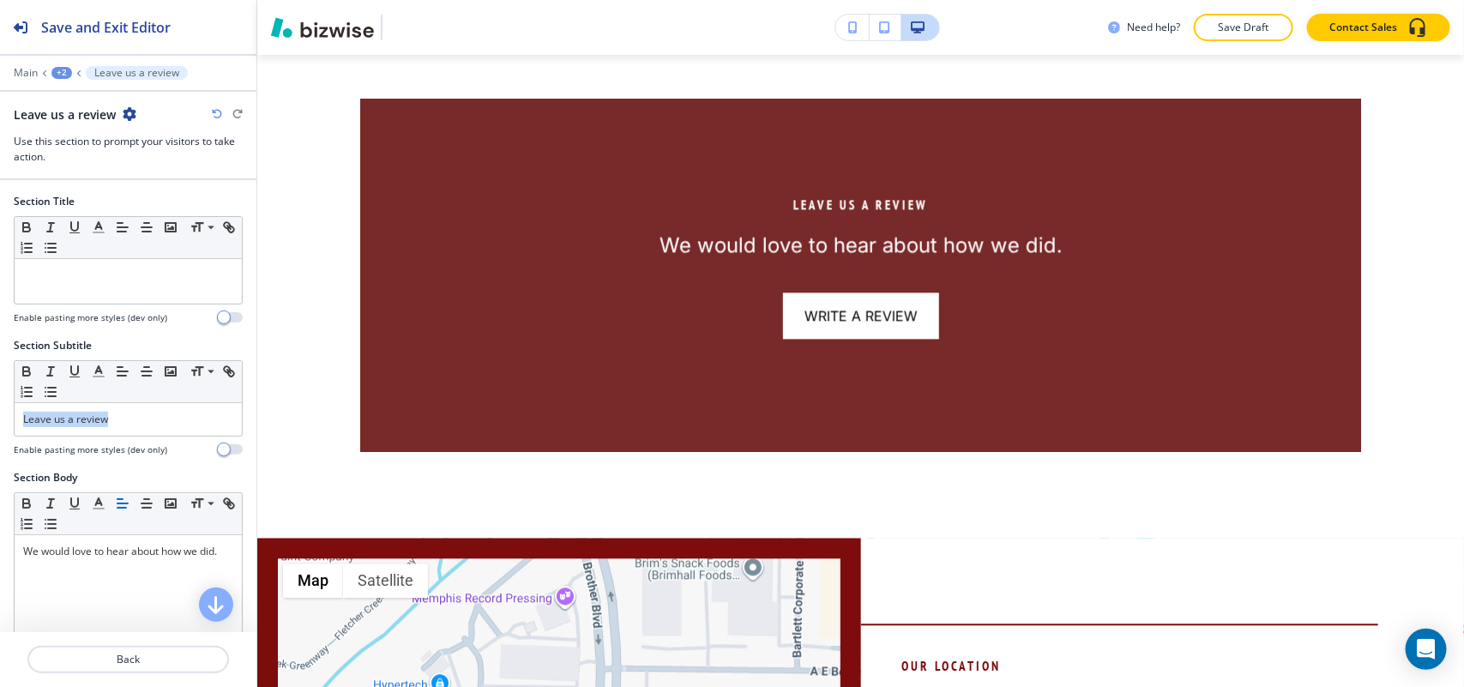
drag, startPoint x: 170, startPoint y: 429, endPoint x: 0, endPoint y: 409, distance: 170.9
click at [0, 409] on div "Section Subtitle Small Normal Large Huge Leave us a review Enable pasting more …" at bounding box center [128, 404] width 256 height 132
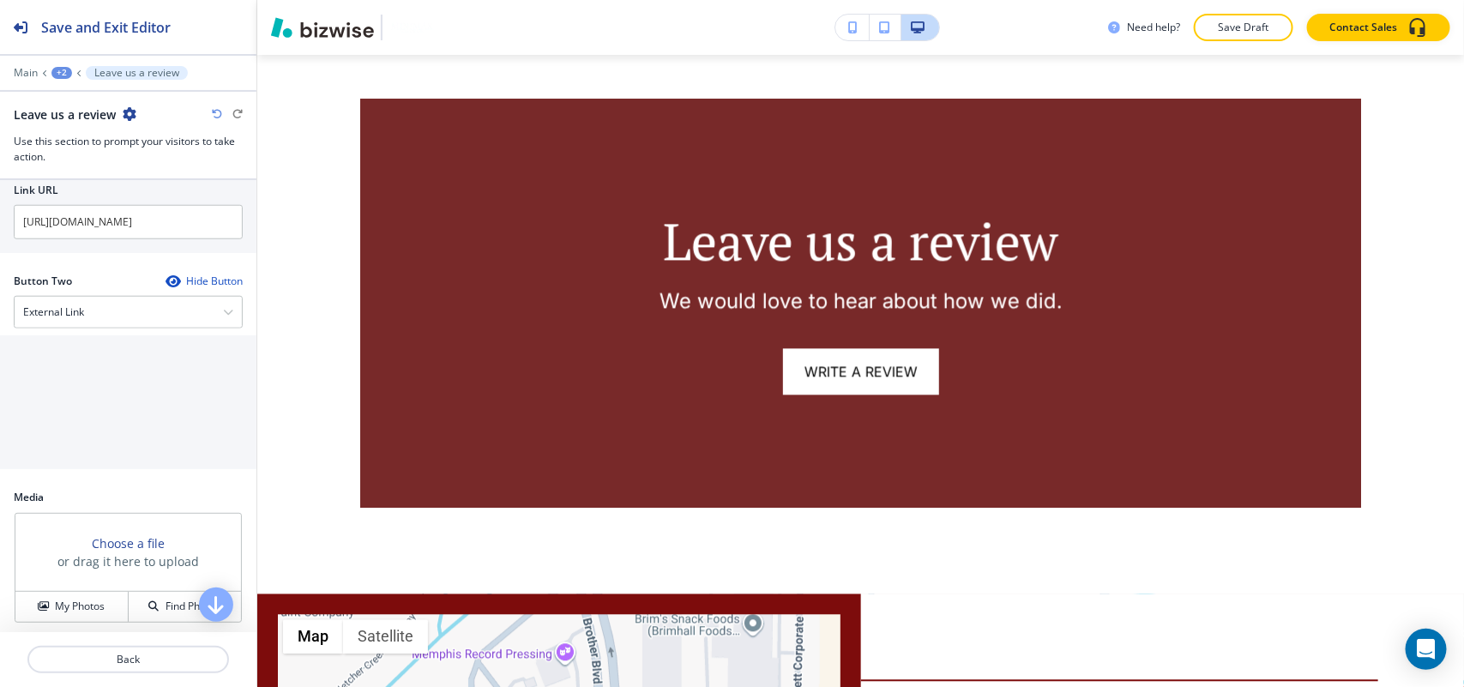
scroll to position [750, 0]
click at [81, 612] on h4 "My Photos" at bounding box center [80, 604] width 50 height 15
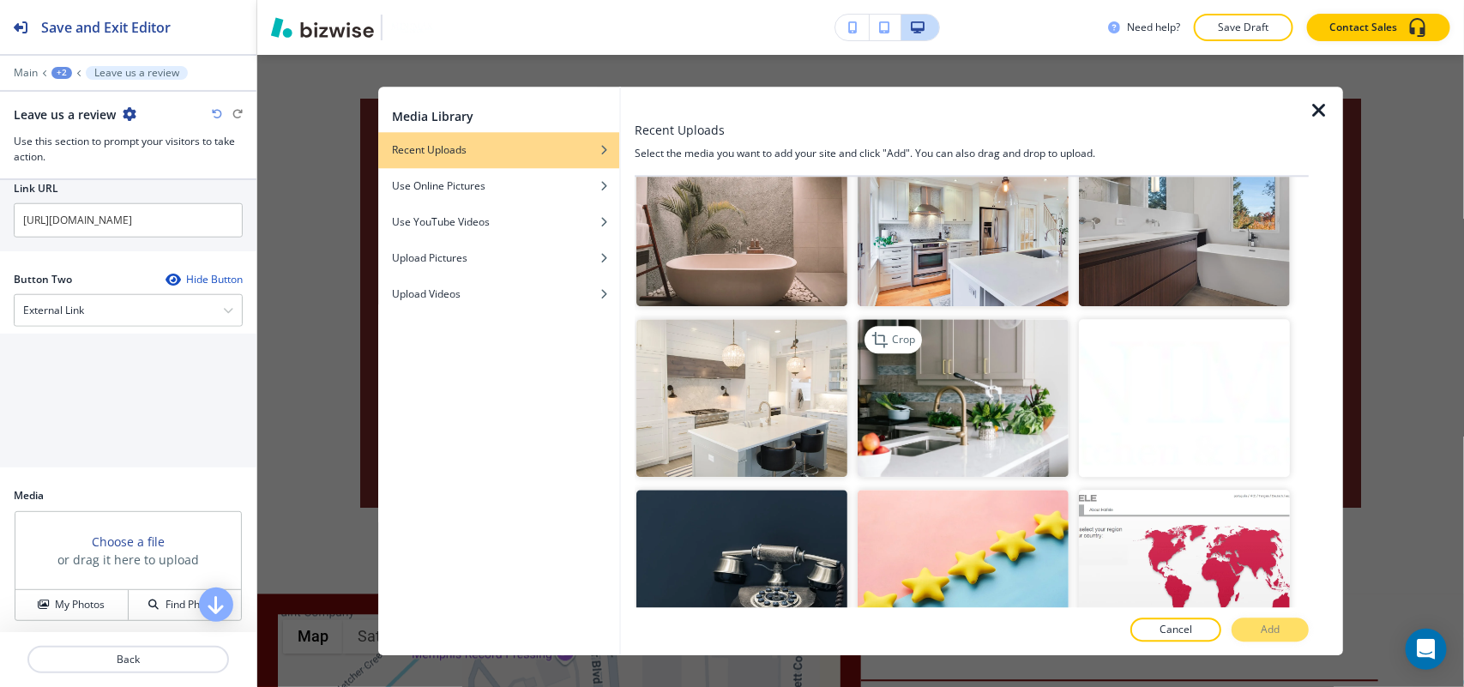
scroll to position [214, 0]
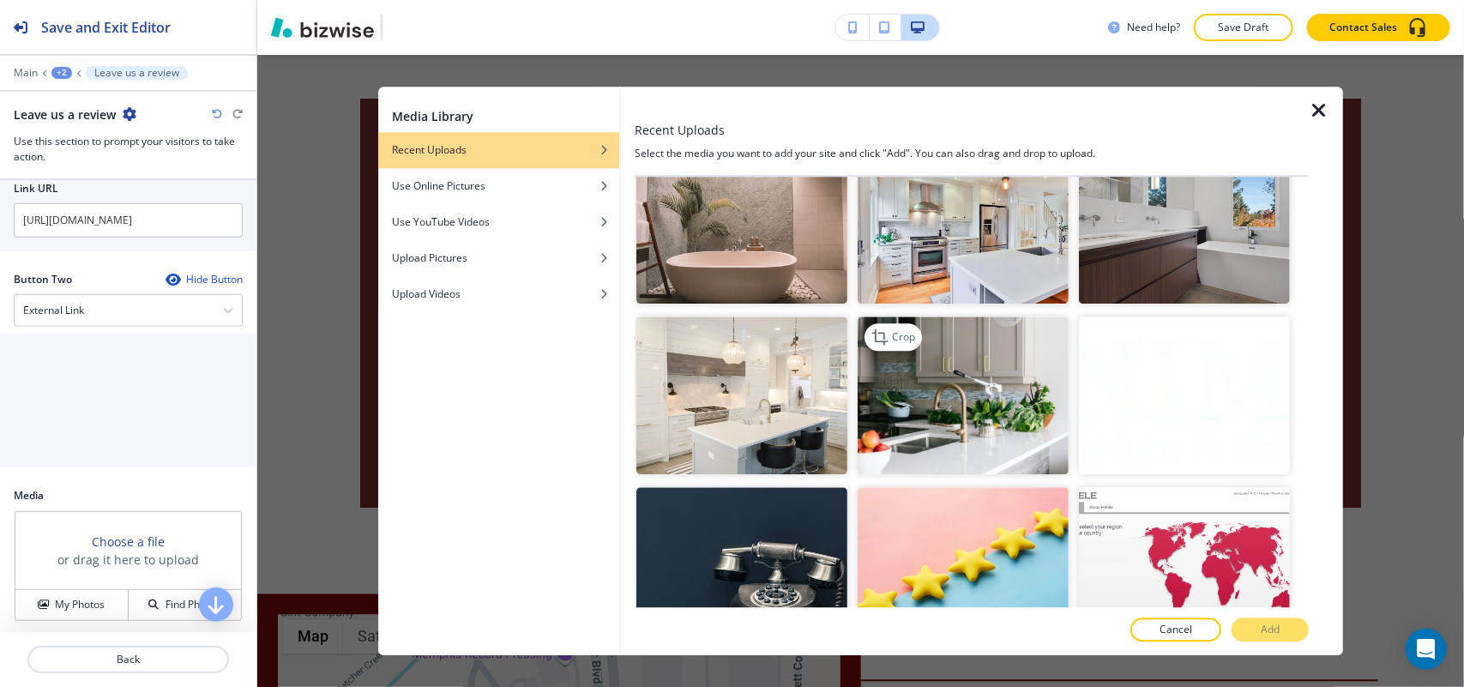
click at [950, 373] on img "button" at bounding box center [963, 395] width 211 height 159
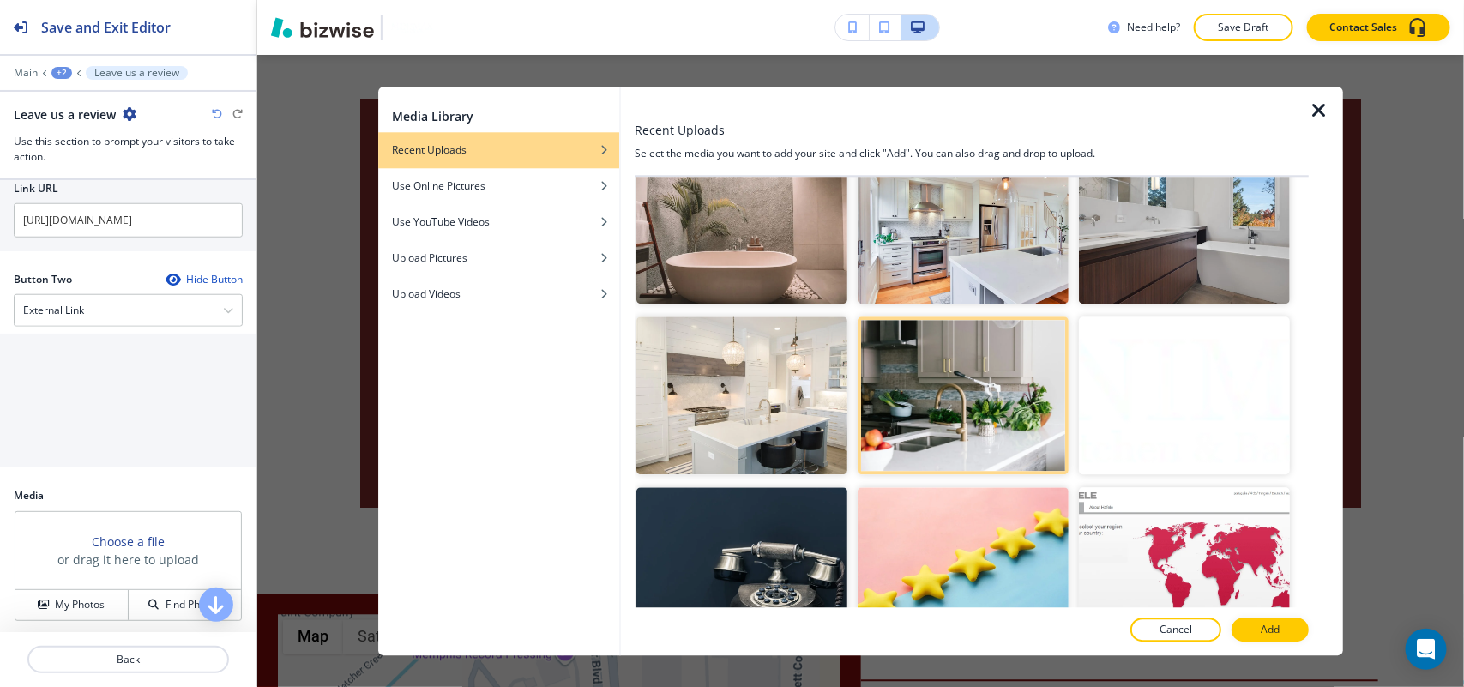
click at [1272, 613] on div at bounding box center [972, 612] width 674 height 10
click at [1287, 626] on button "Add" at bounding box center [1269, 629] width 77 height 24
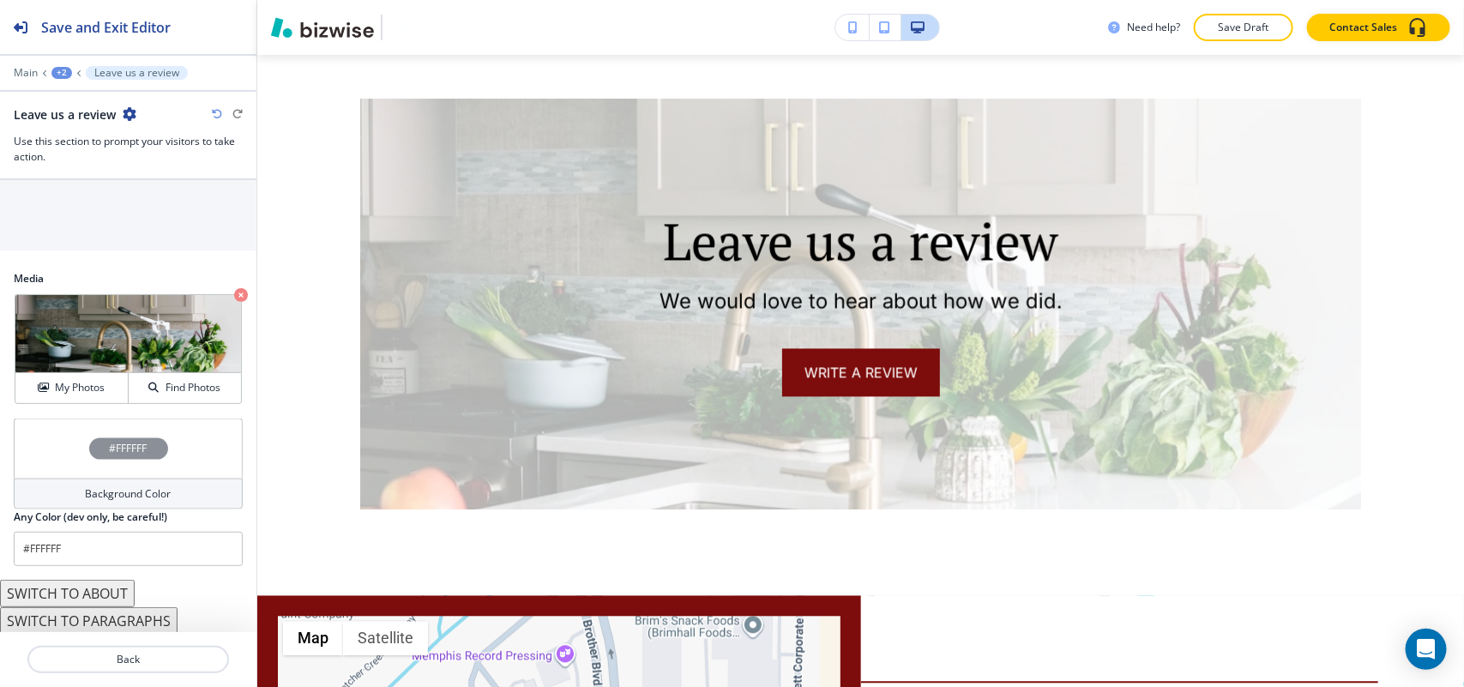
scroll to position [975, 0]
click at [41, 486] on div "Background Color" at bounding box center [128, 491] width 229 height 31
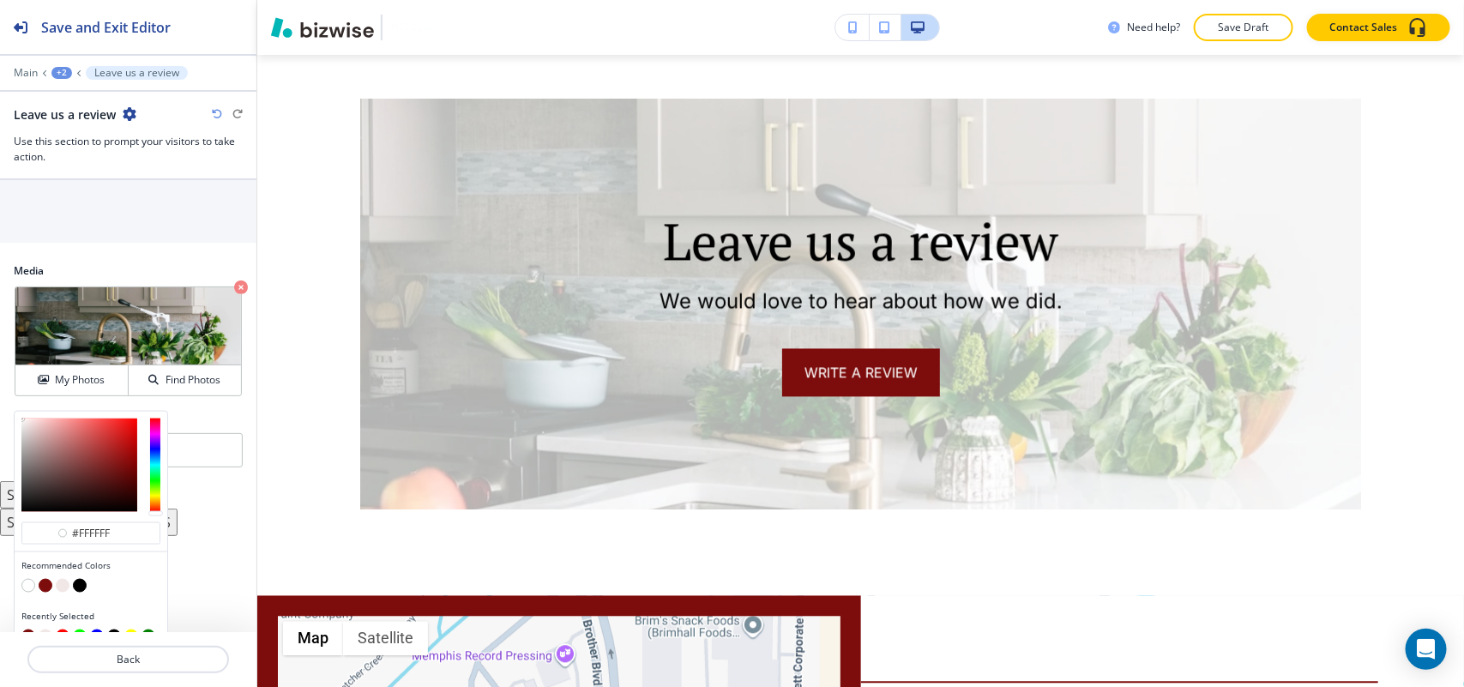
type input "#9b8282"
click at [40, 460] on div at bounding box center [79, 464] width 116 height 93
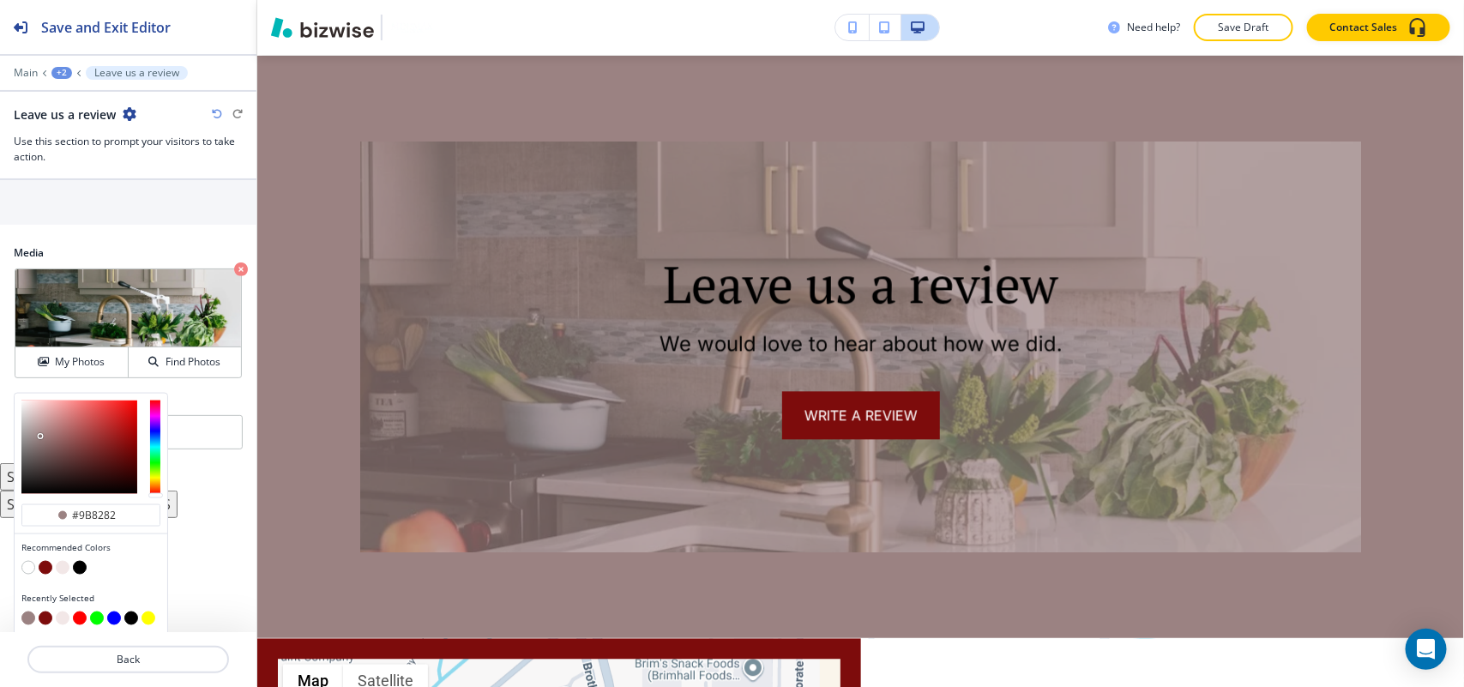
scroll to position [1003, 0]
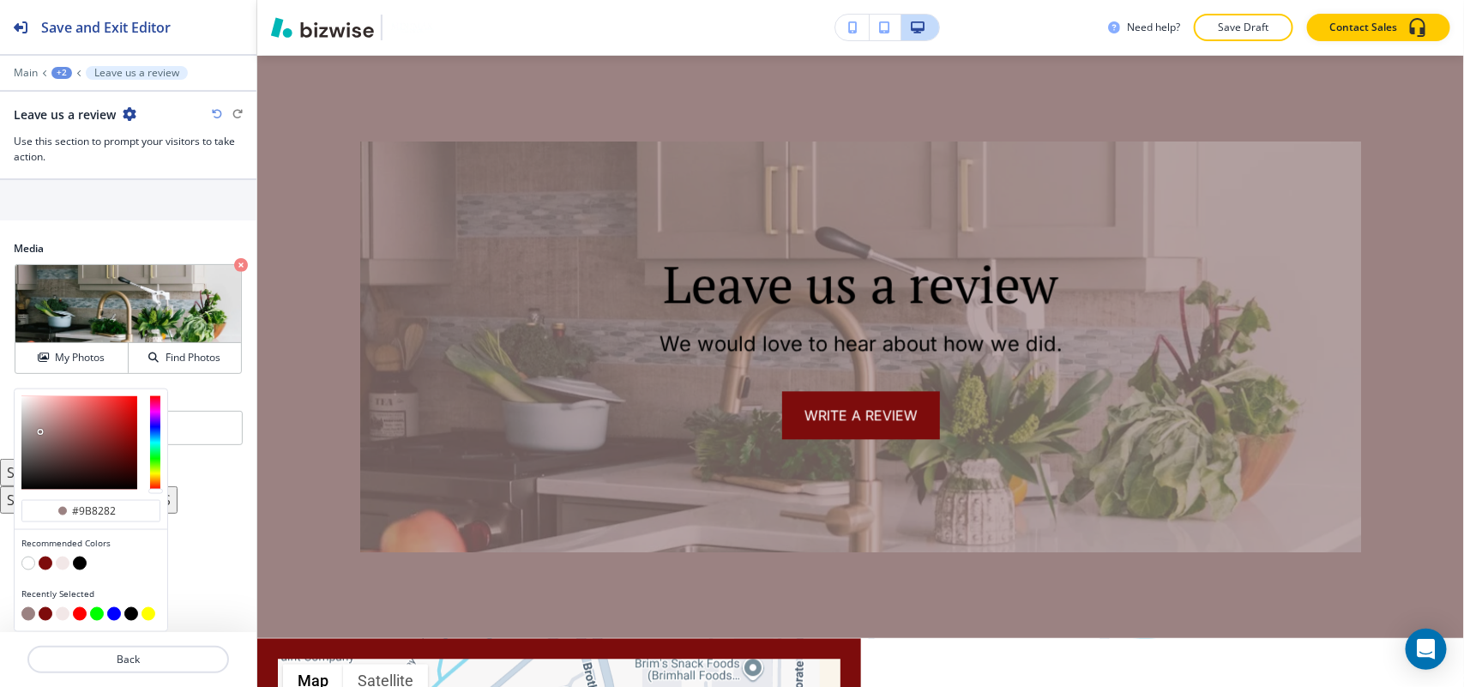
click at [50, 559] on div at bounding box center [90, 565] width 139 height 17
click at [48, 563] on button "button" at bounding box center [46, 564] width 14 height 14
type input "#7d0c0c"
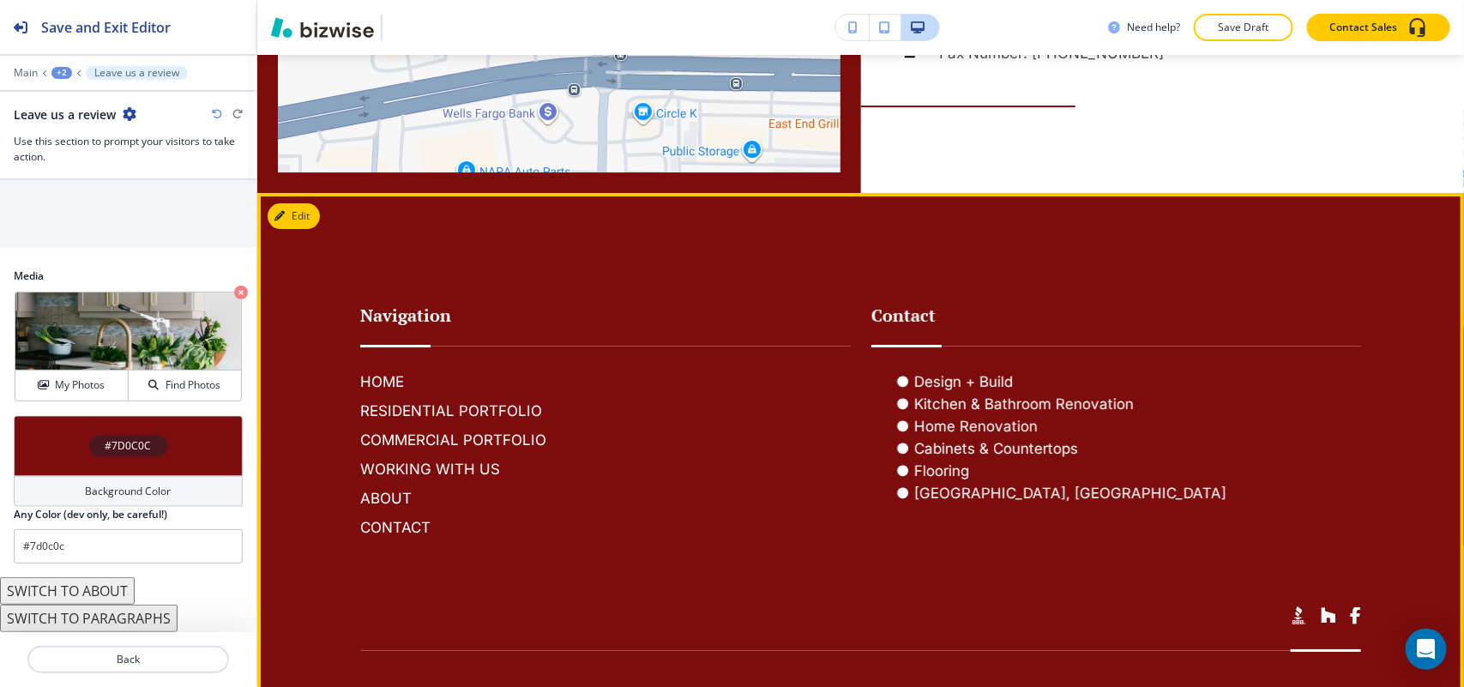
scroll to position [2704, 0]
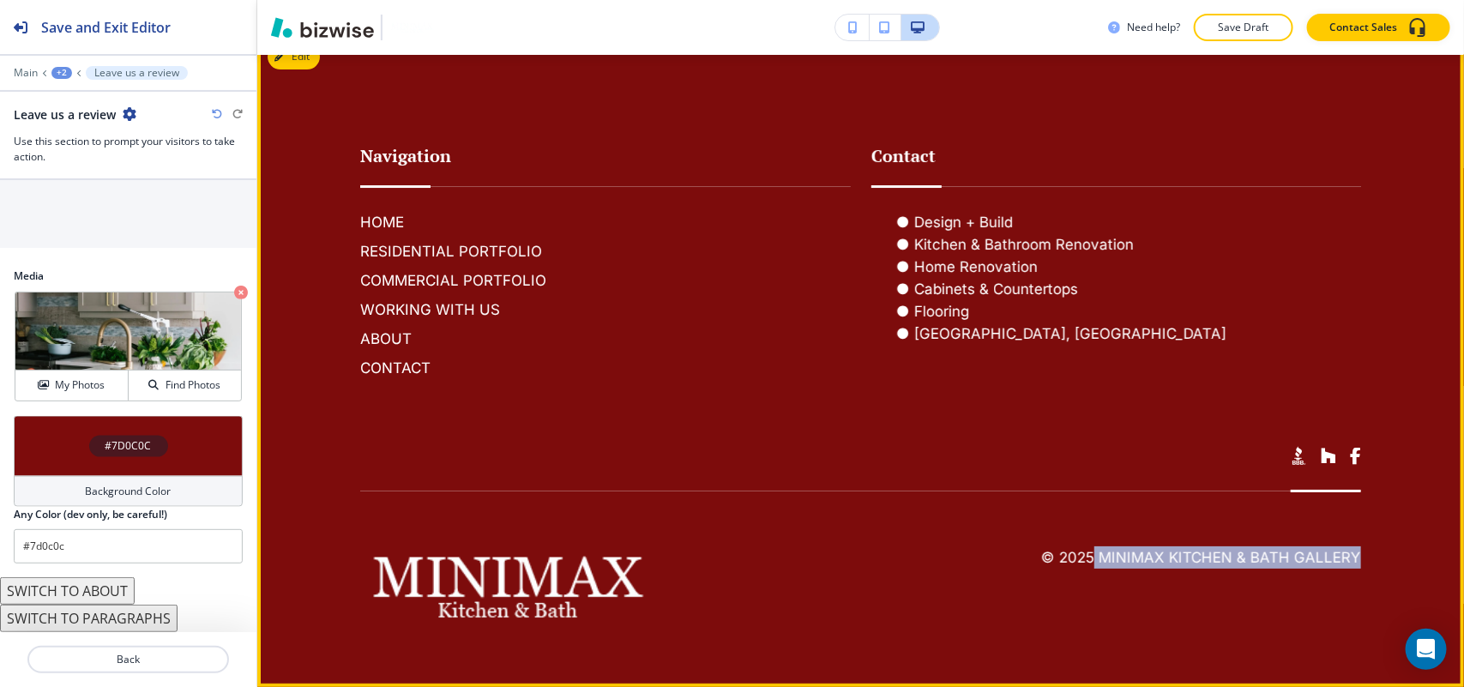
drag, startPoint x: 1348, startPoint y: 550, endPoint x: 1085, endPoint y: 554, distance: 263.3
click at [1085, 554] on footer "Navigation HOME RESIDENTIAL PORTFOLIO COMMERCIAL PORTFOLIO WORKING WITH US ABOU…" at bounding box center [860, 359] width 1207 height 653
copy h6 "MiniMax Kitchen & Bath Gallery"
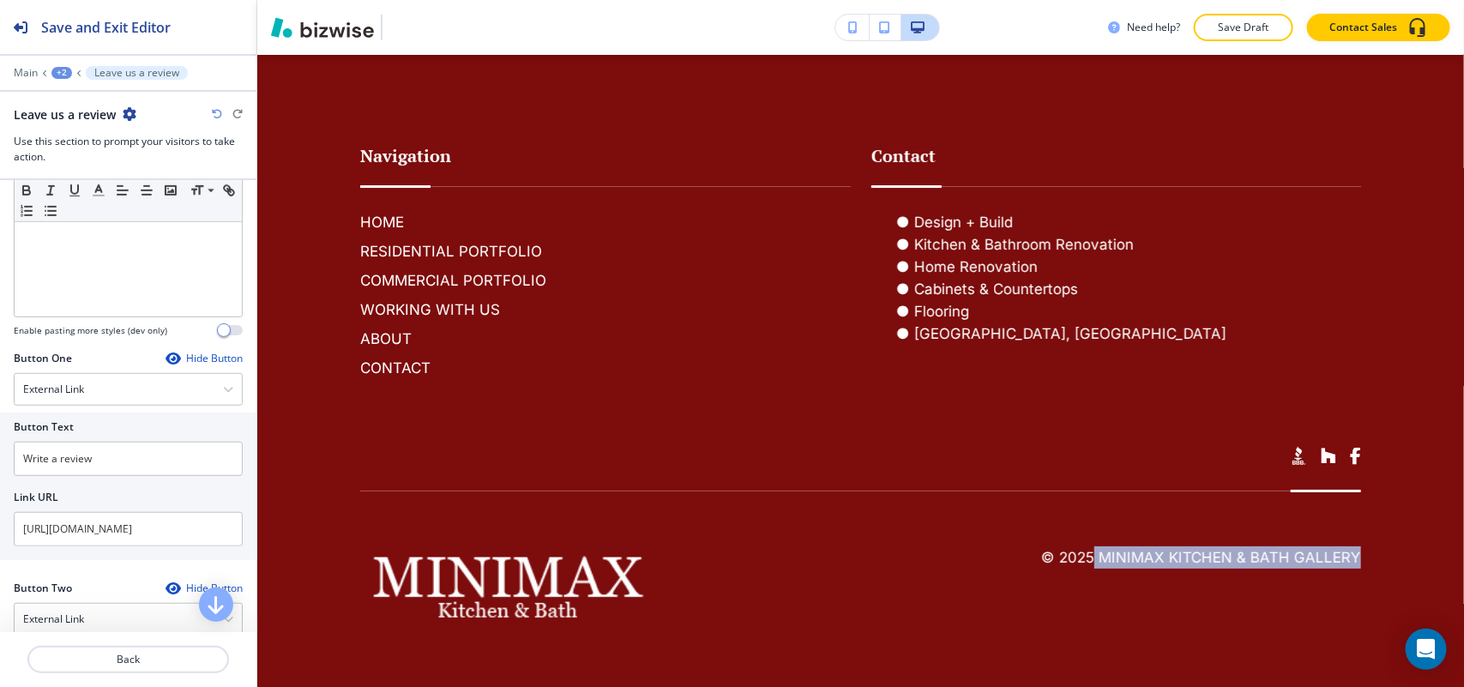
scroll to position [653, 0]
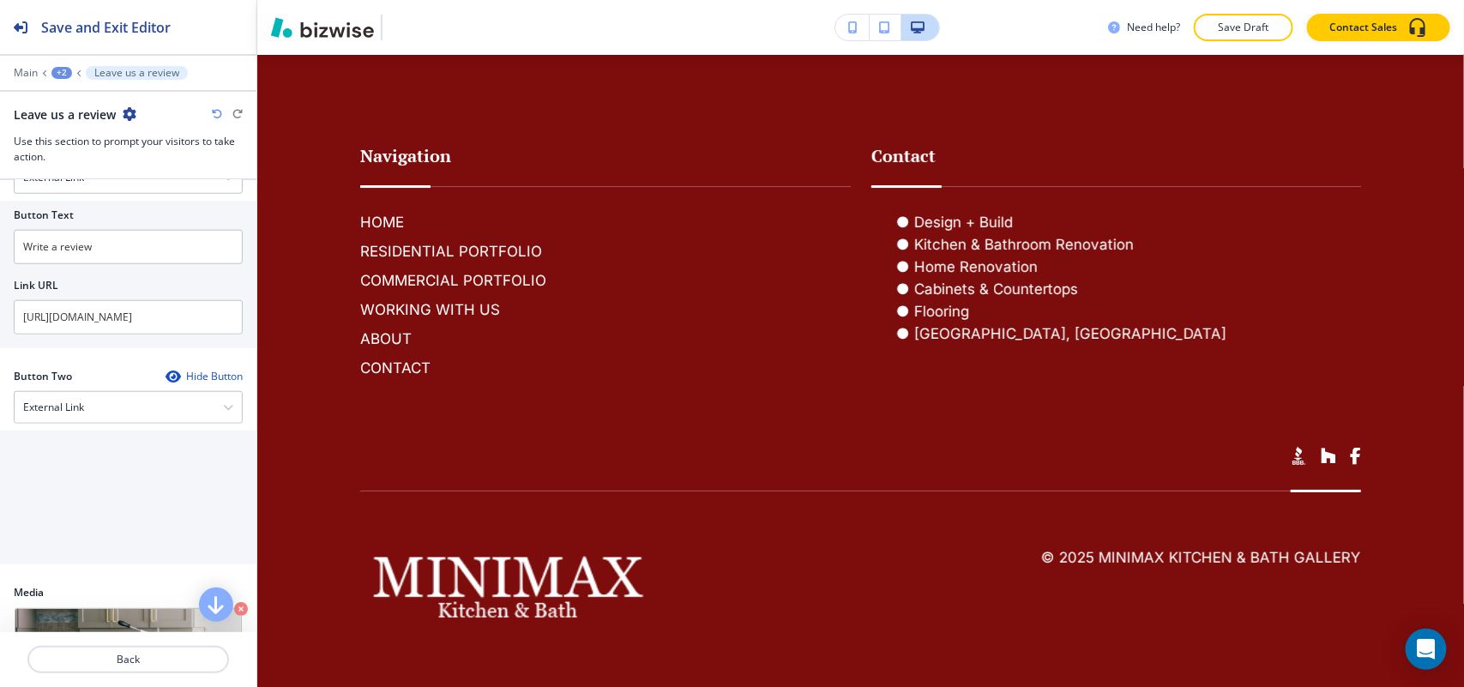
click at [97, 391] on div at bounding box center [128, 387] width 229 height 7
click at [94, 403] on div "External Link" at bounding box center [128, 407] width 227 height 31
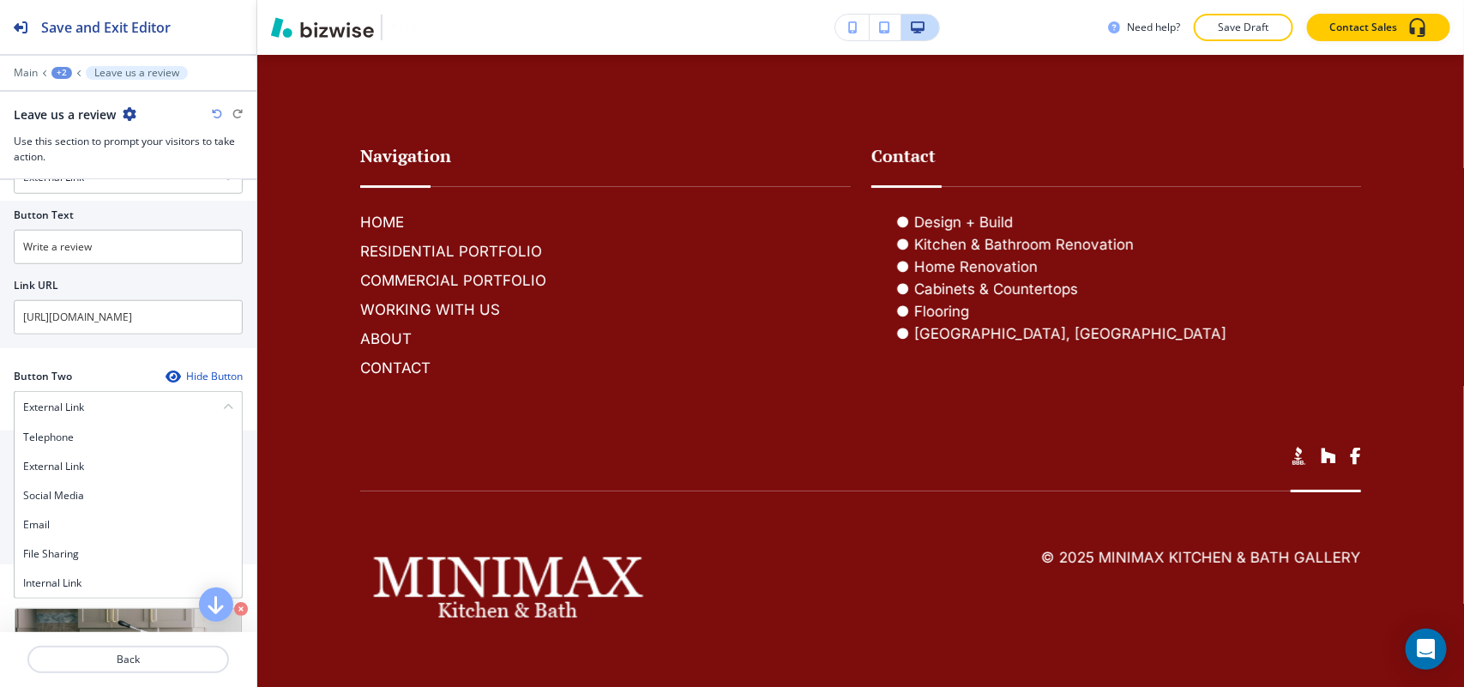
click at [69, 587] on h4 "Internal Link" at bounding box center [128, 582] width 210 height 15
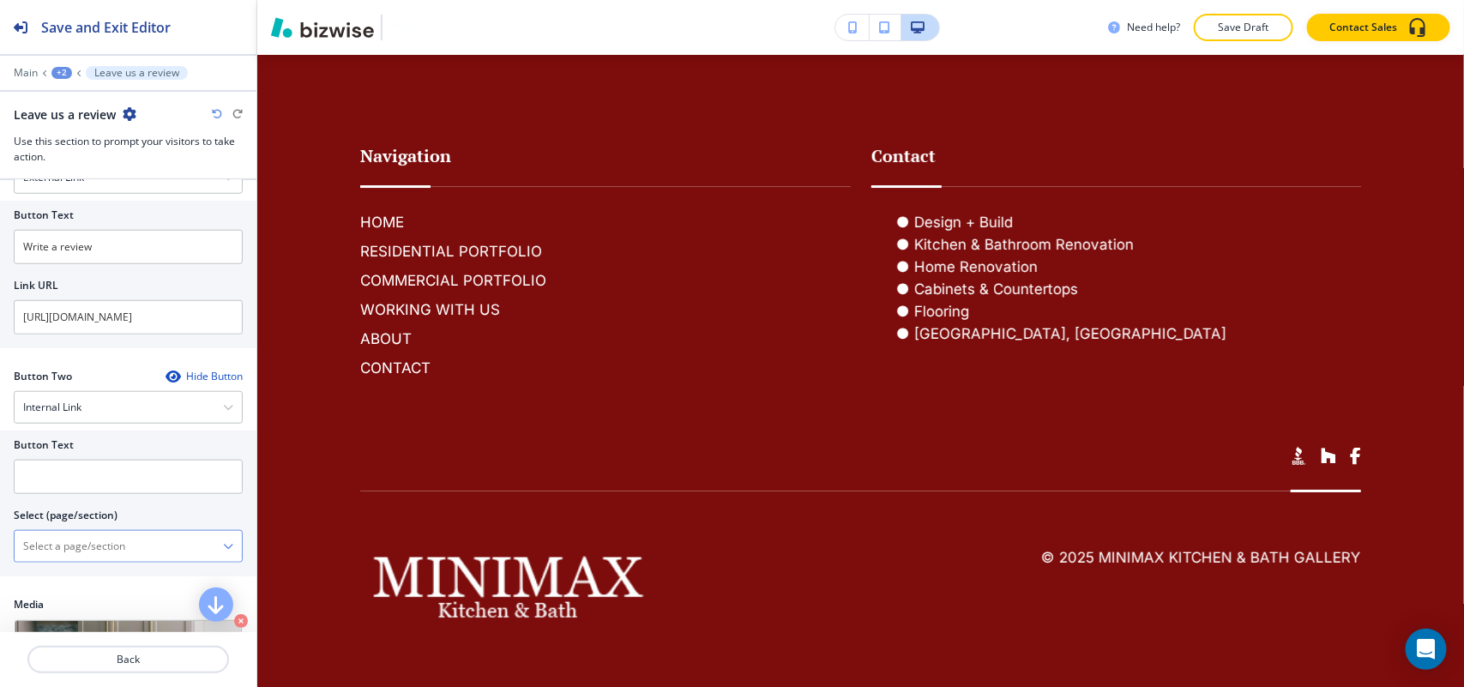
click at [78, 560] on \(page\/section\) "Manual Input" at bounding box center [119, 546] width 208 height 29
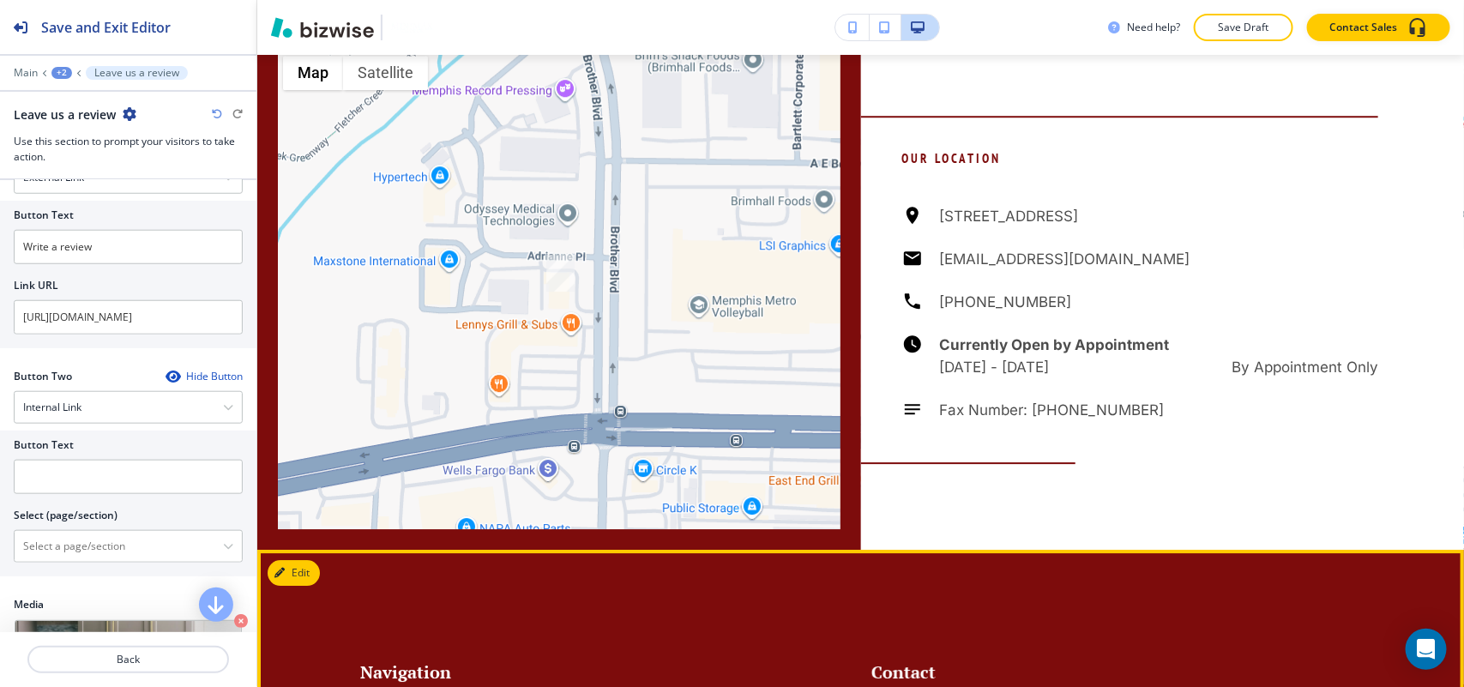
scroll to position [1953, 0]
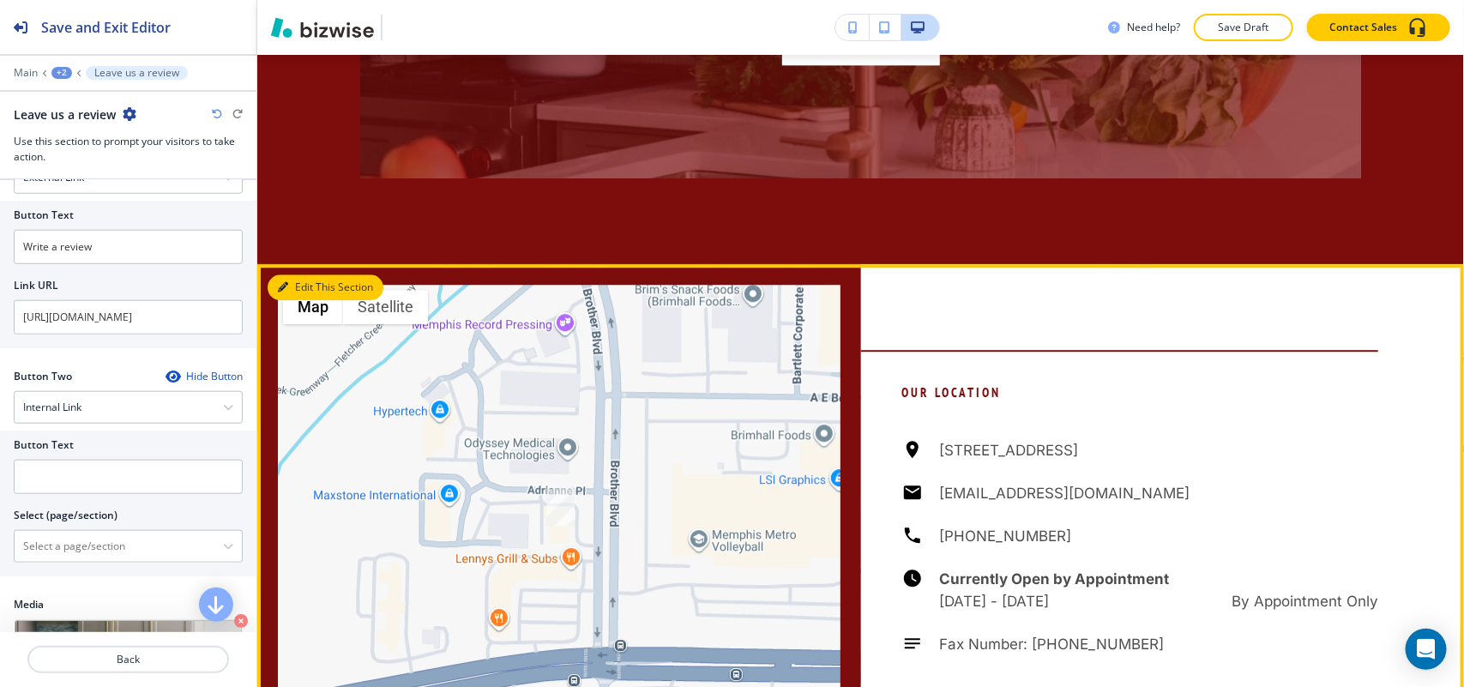
click at [305, 279] on button "Edit This Section" at bounding box center [326, 287] width 116 height 26
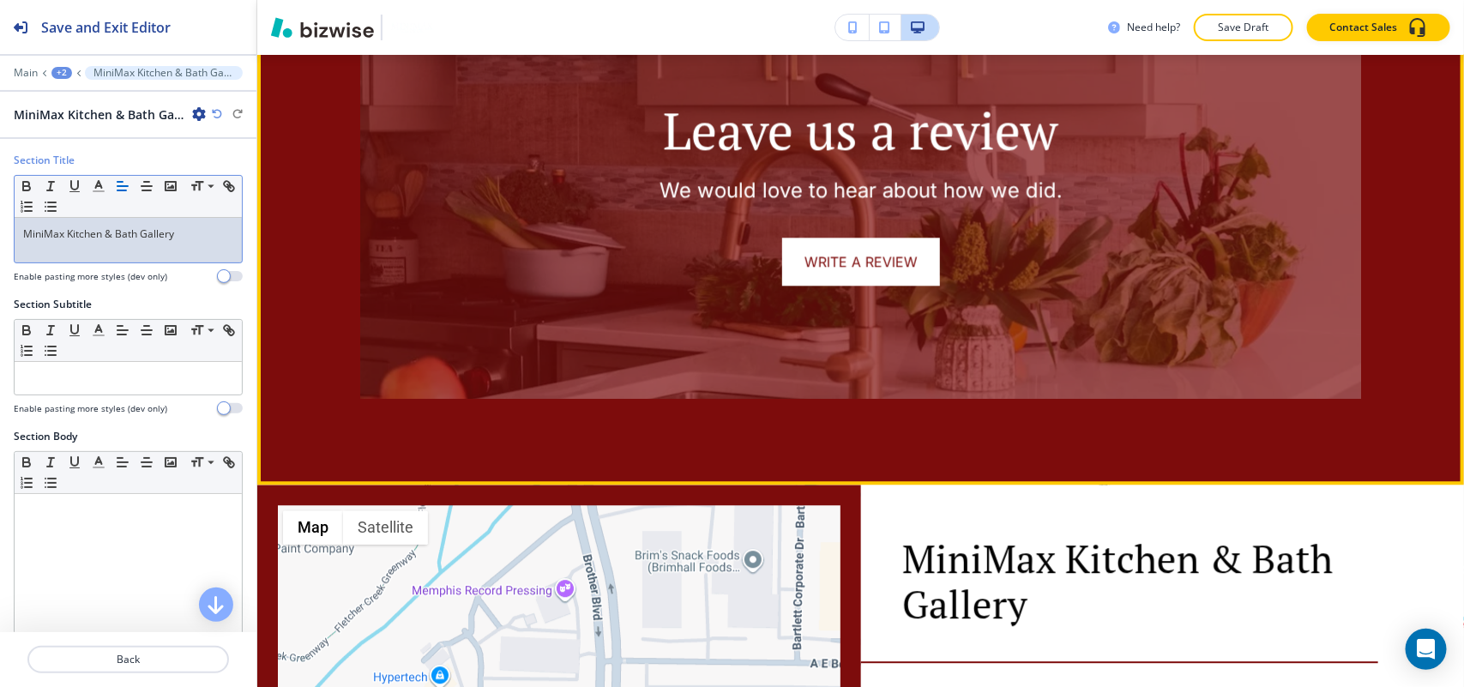
scroll to position [1411, 0]
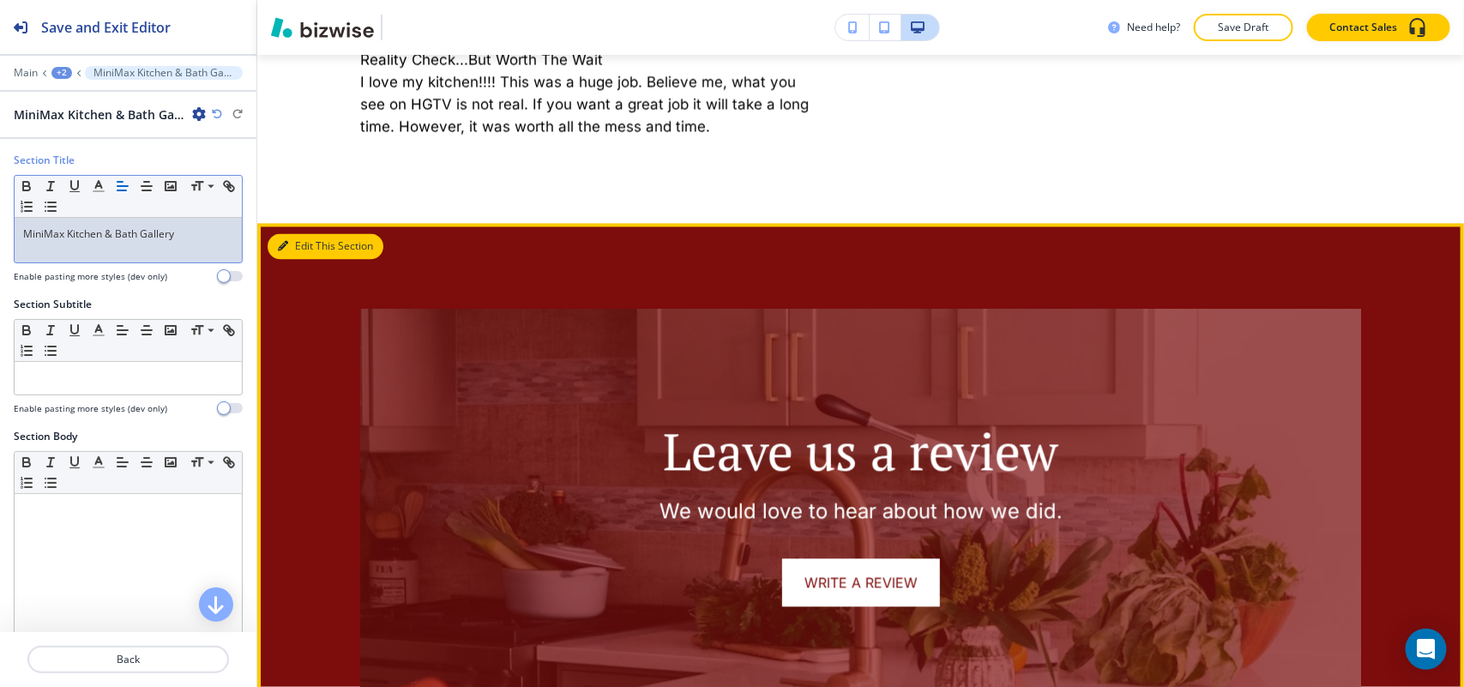
click at [297, 244] on button "Edit This Section" at bounding box center [326, 247] width 116 height 26
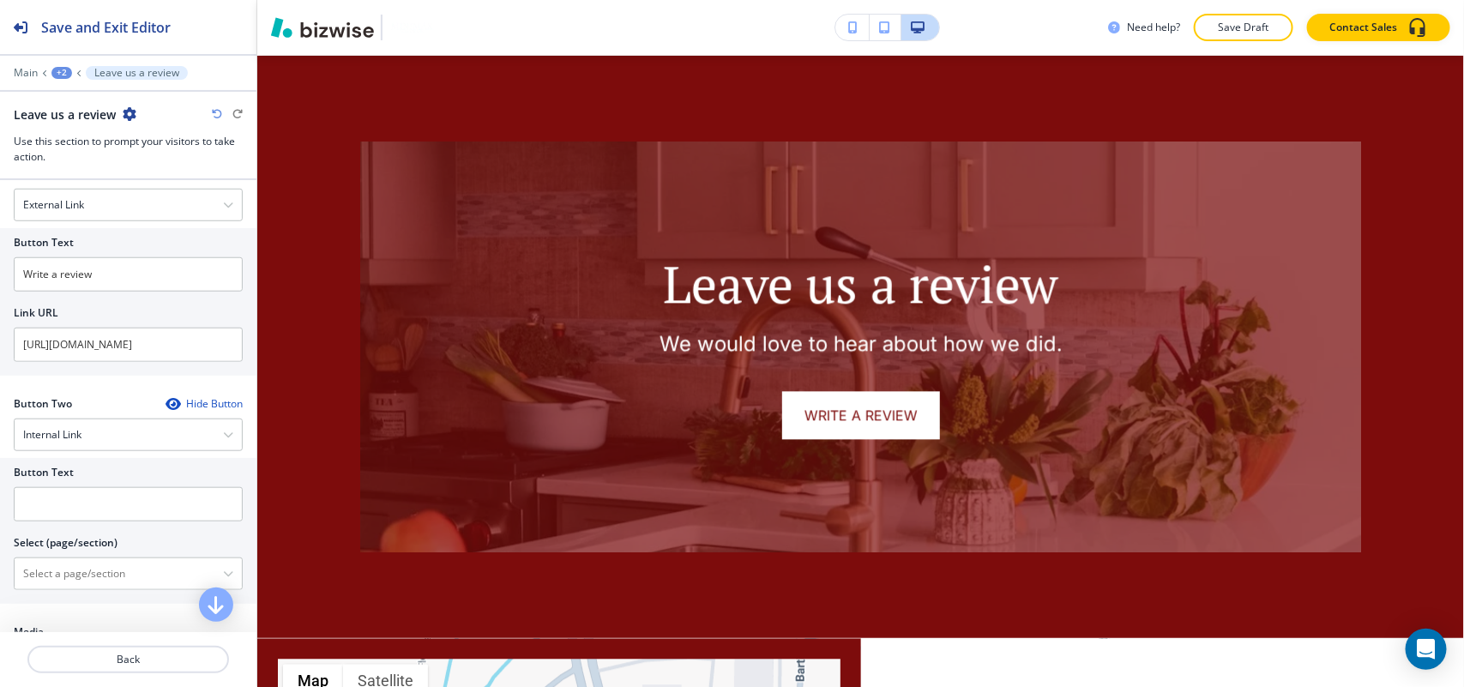
scroll to position [643, 0]
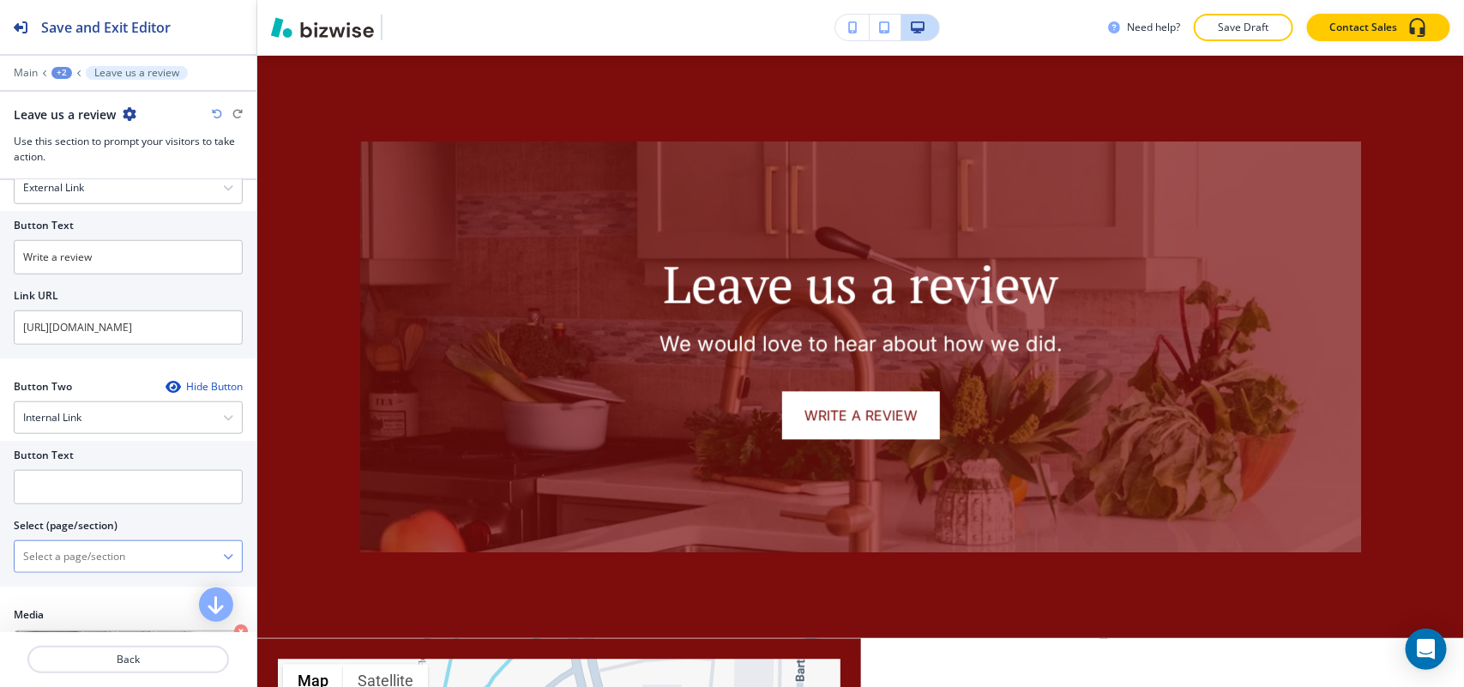
click at [75, 554] on \(page\/section\) "Manual Input" at bounding box center [119, 556] width 208 height 29
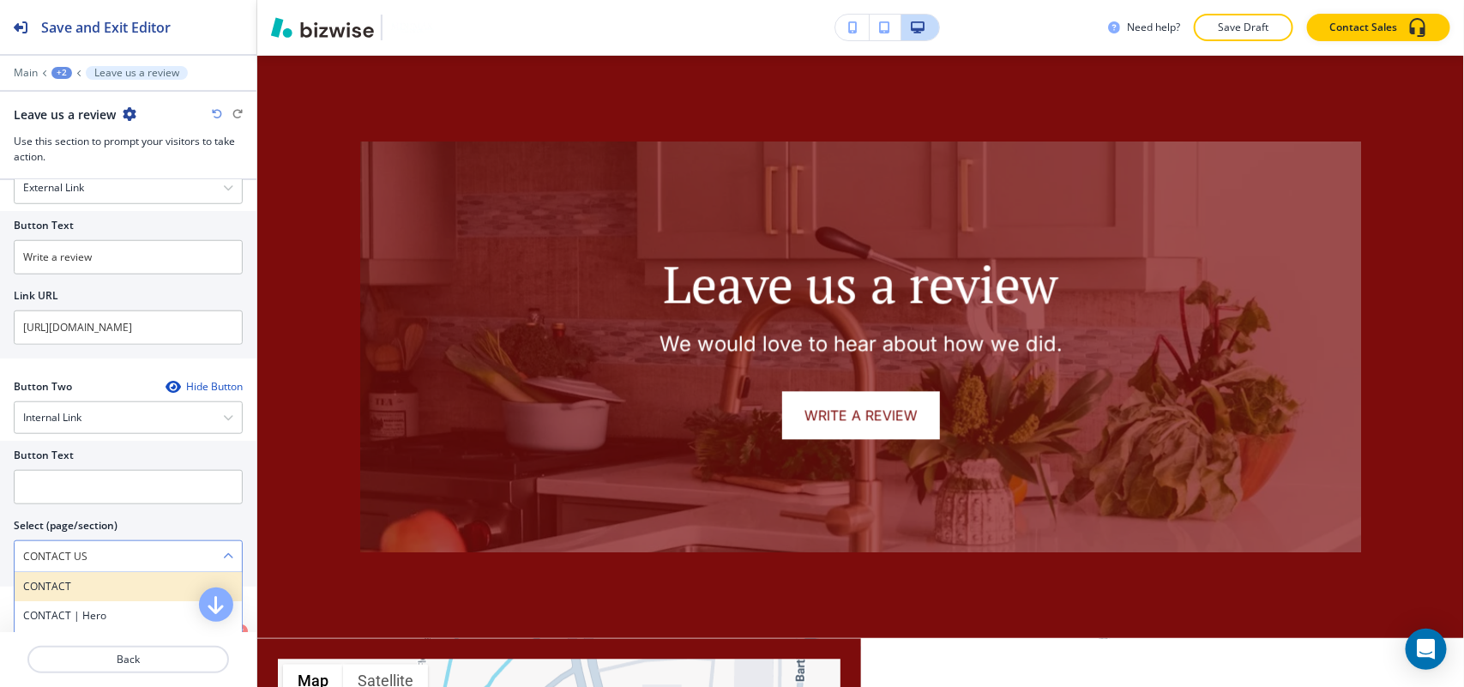
click at [74, 593] on h4 "CONTACT" at bounding box center [128, 586] width 210 height 15
type \(page\/section\) "CONTACT"
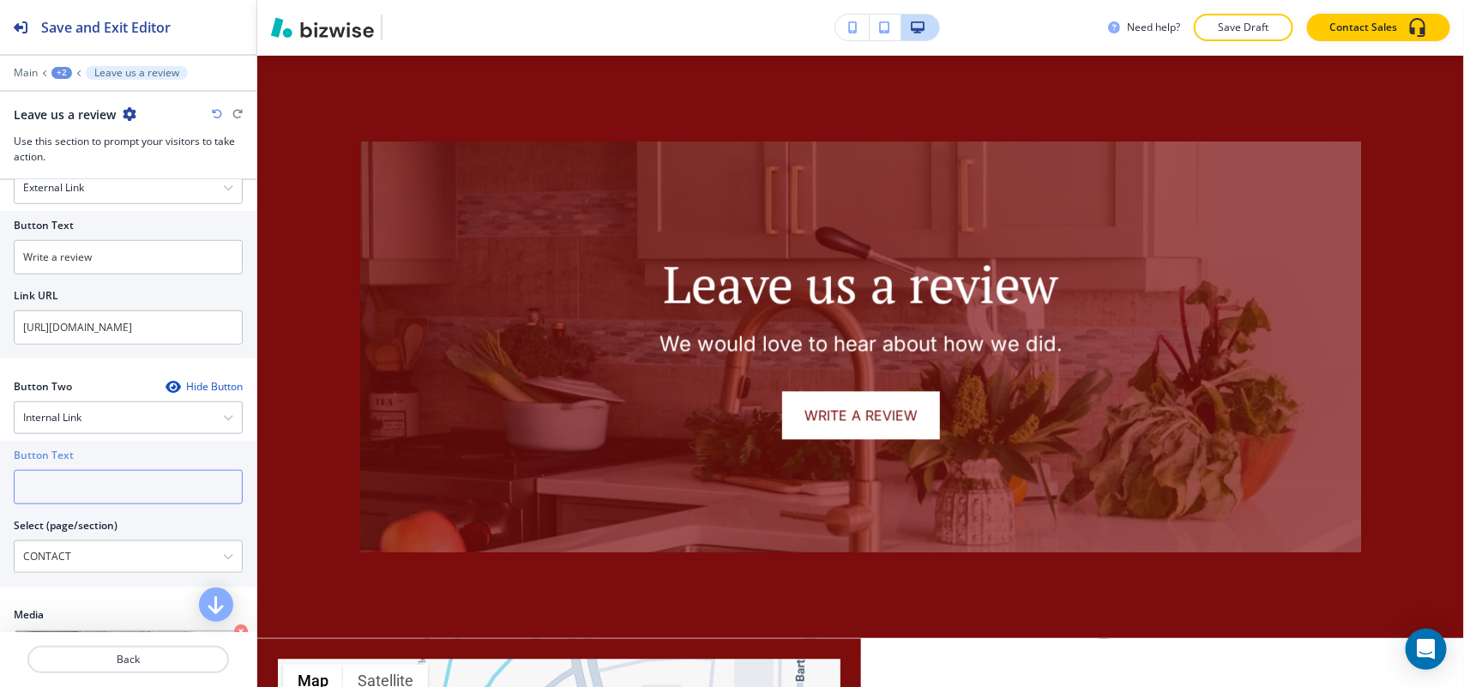
click at [120, 491] on input "text" at bounding box center [128, 487] width 229 height 34
paste input "CONTACT US"
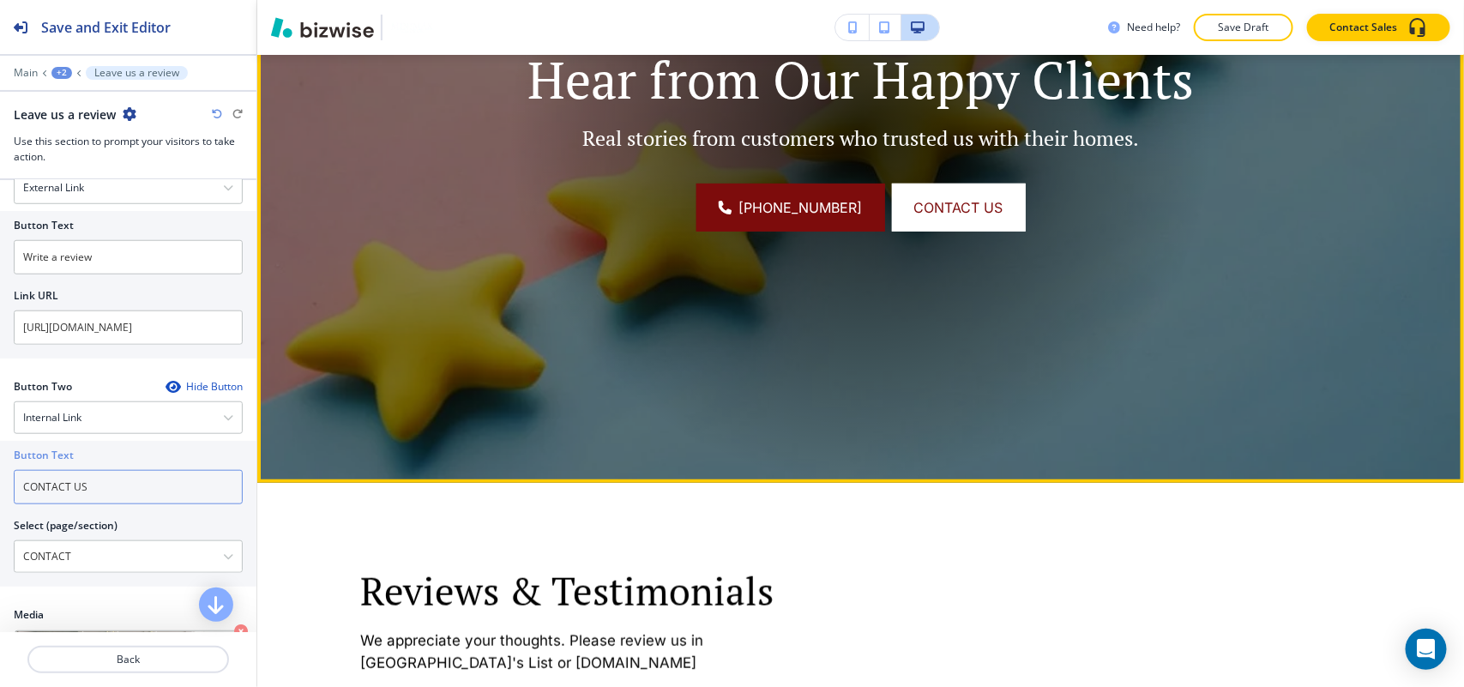
scroll to position [0, 0]
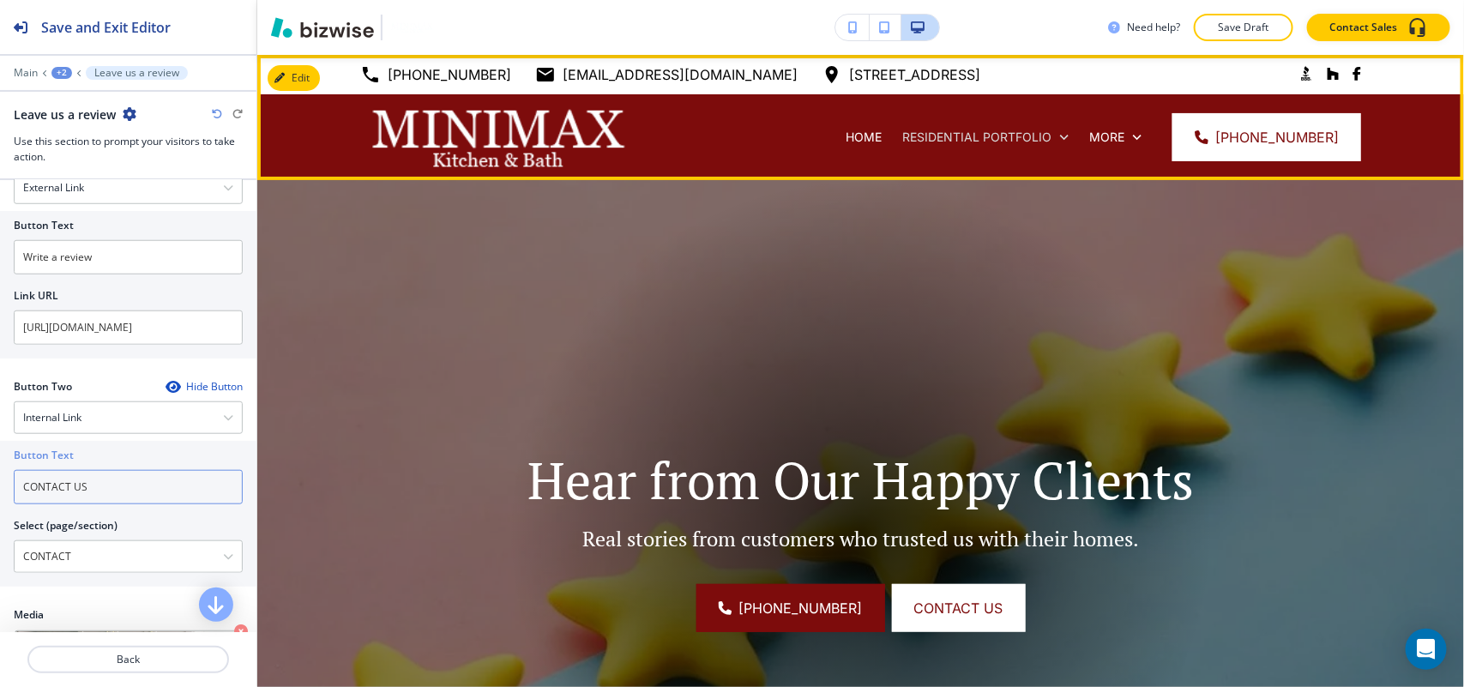
type input "CONTACT US"
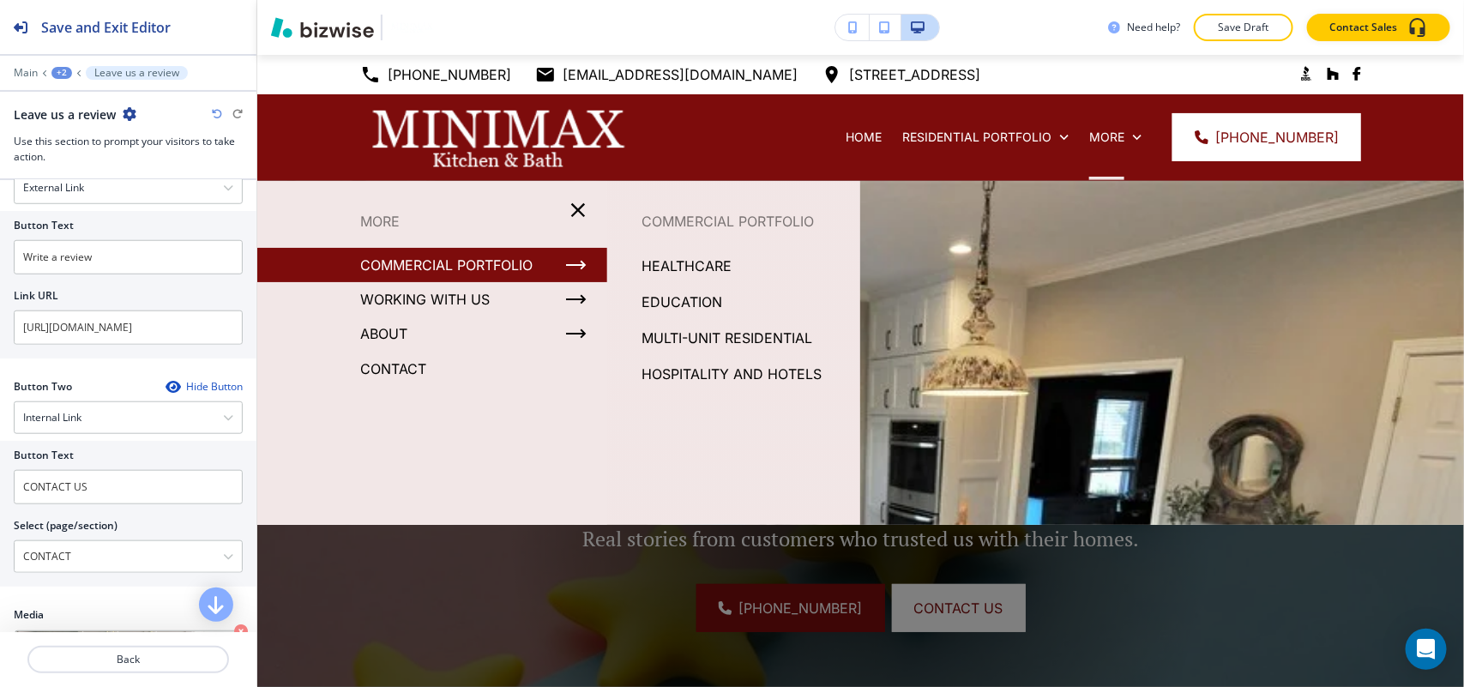
click at [486, 268] on p "COMMERCIAL PORTFOLIO" at bounding box center [446, 265] width 172 height 26
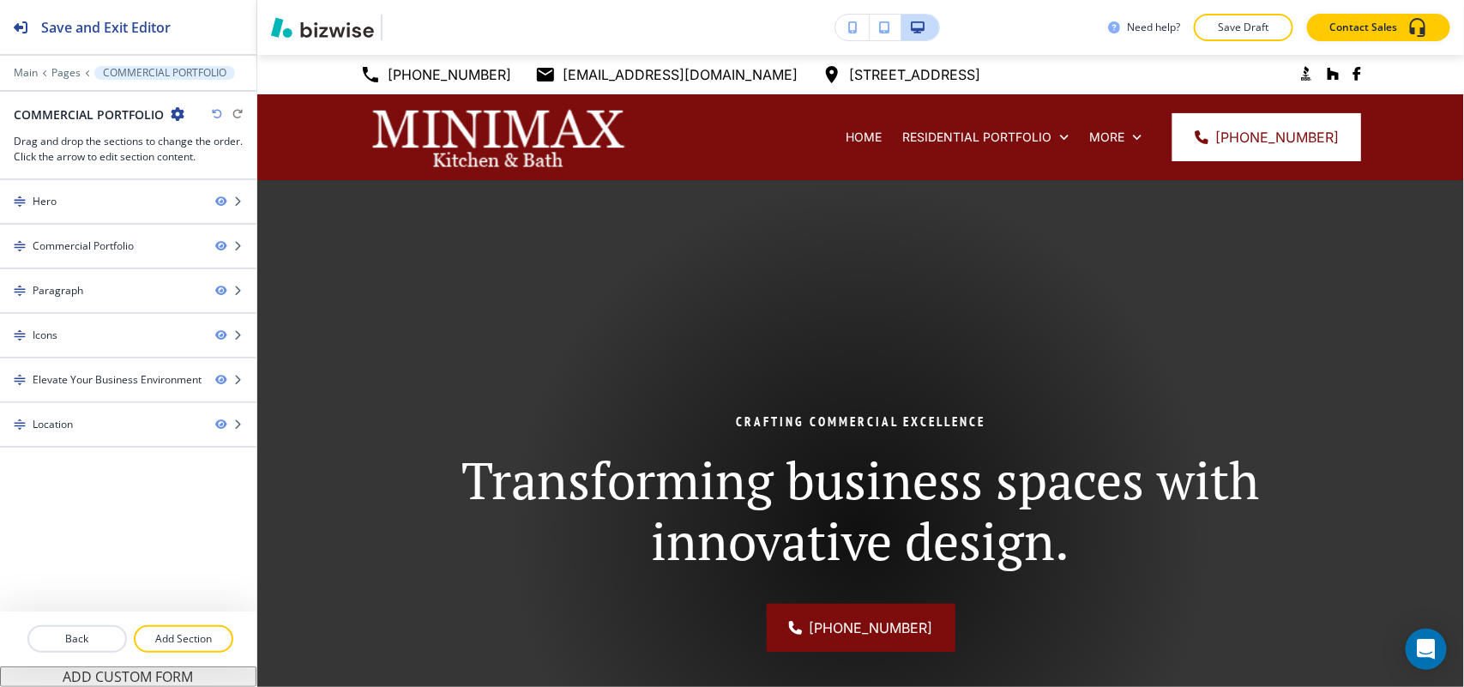
click at [178, 112] on icon "button" at bounding box center [178, 114] width 14 height 14
click at [204, 146] on p "Edit Page Settings" at bounding box center [224, 144] width 87 height 15
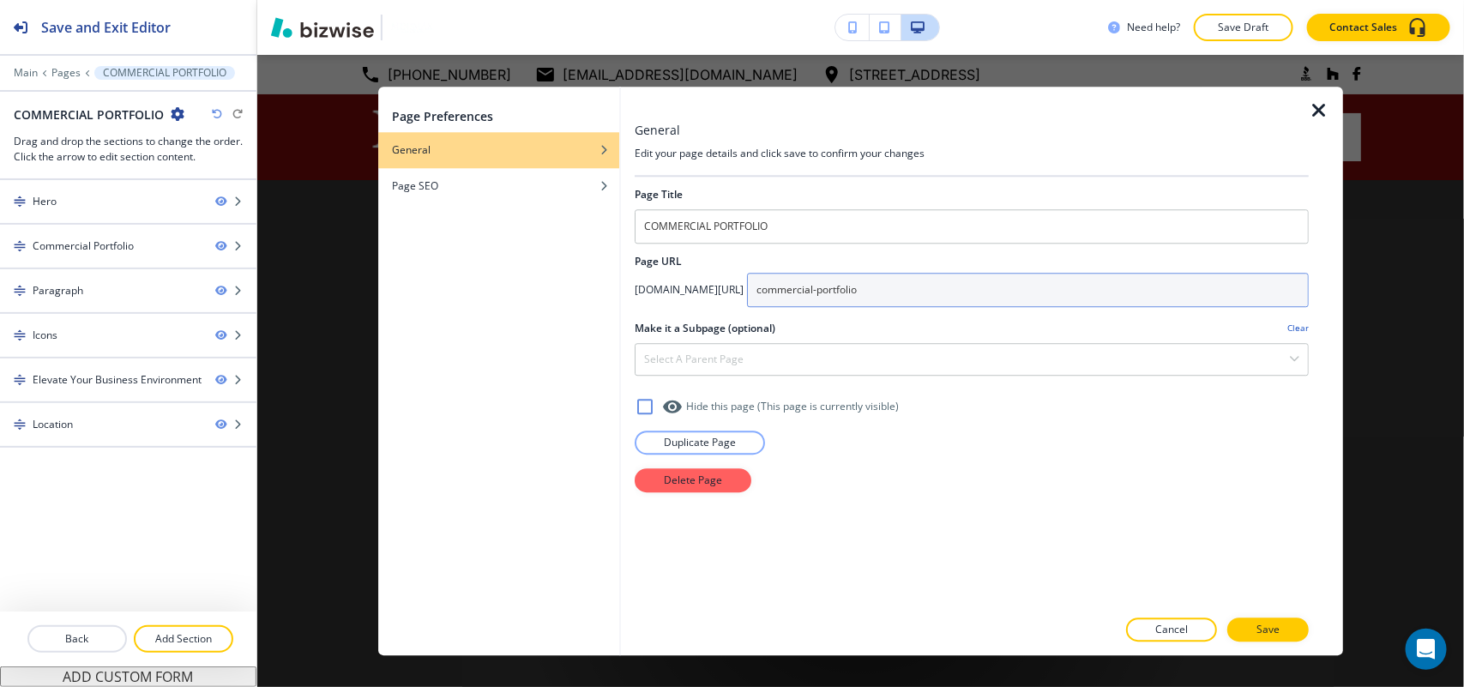
drag, startPoint x: 960, startPoint y: 303, endPoint x: 747, endPoint y: 302, distance: 213.5
click at [747, 302] on div "app.bizwise.com/preview?id=3vz0u4x9gyz6/ commercial-portfolio" at bounding box center [972, 290] width 674 height 34
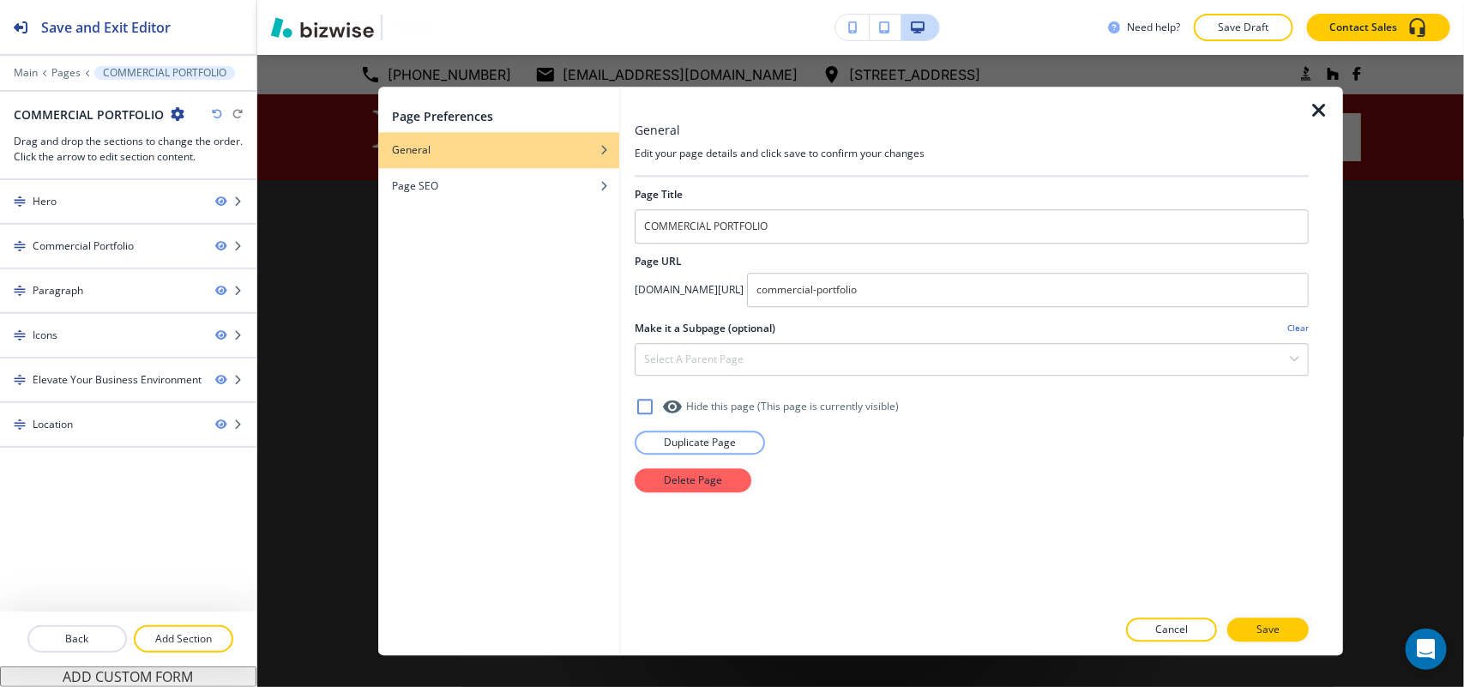
click at [1314, 111] on icon "button" at bounding box center [1319, 110] width 21 height 21
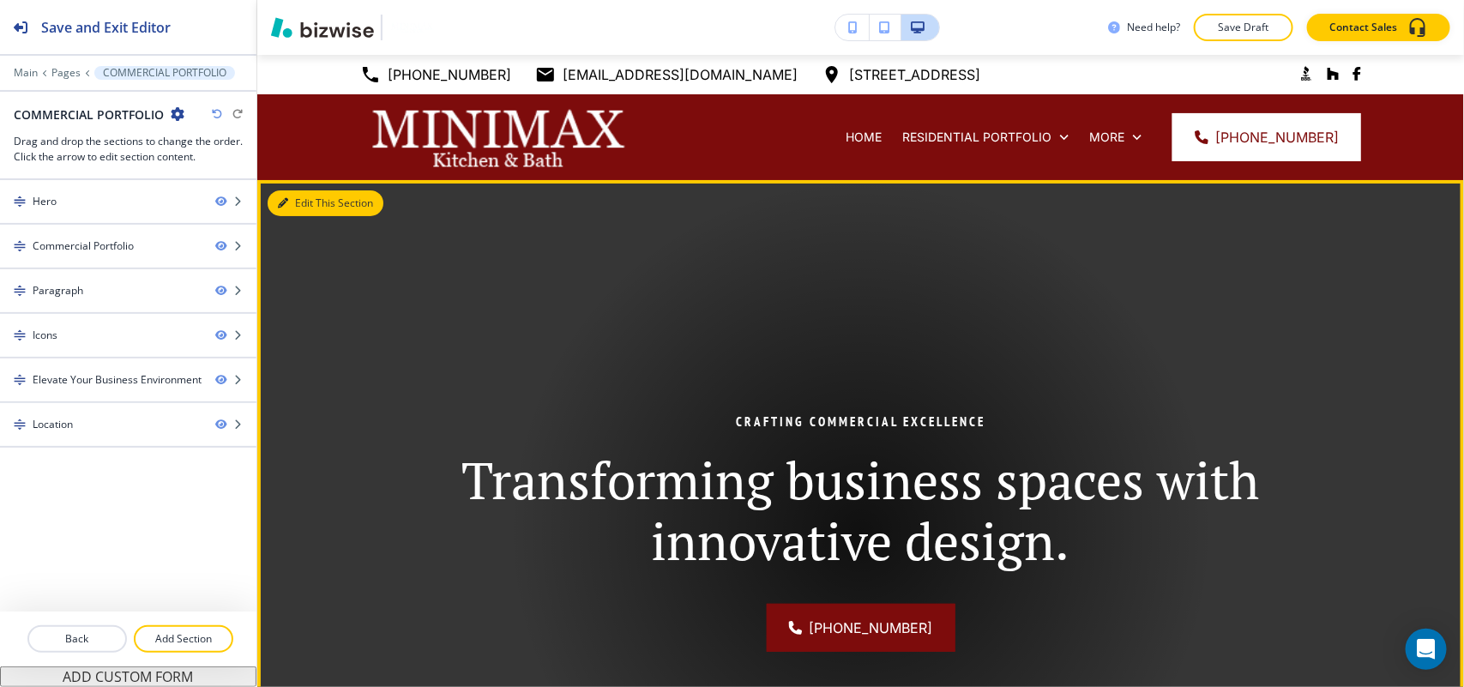
click at [315, 200] on button "Edit This Section" at bounding box center [326, 203] width 116 height 26
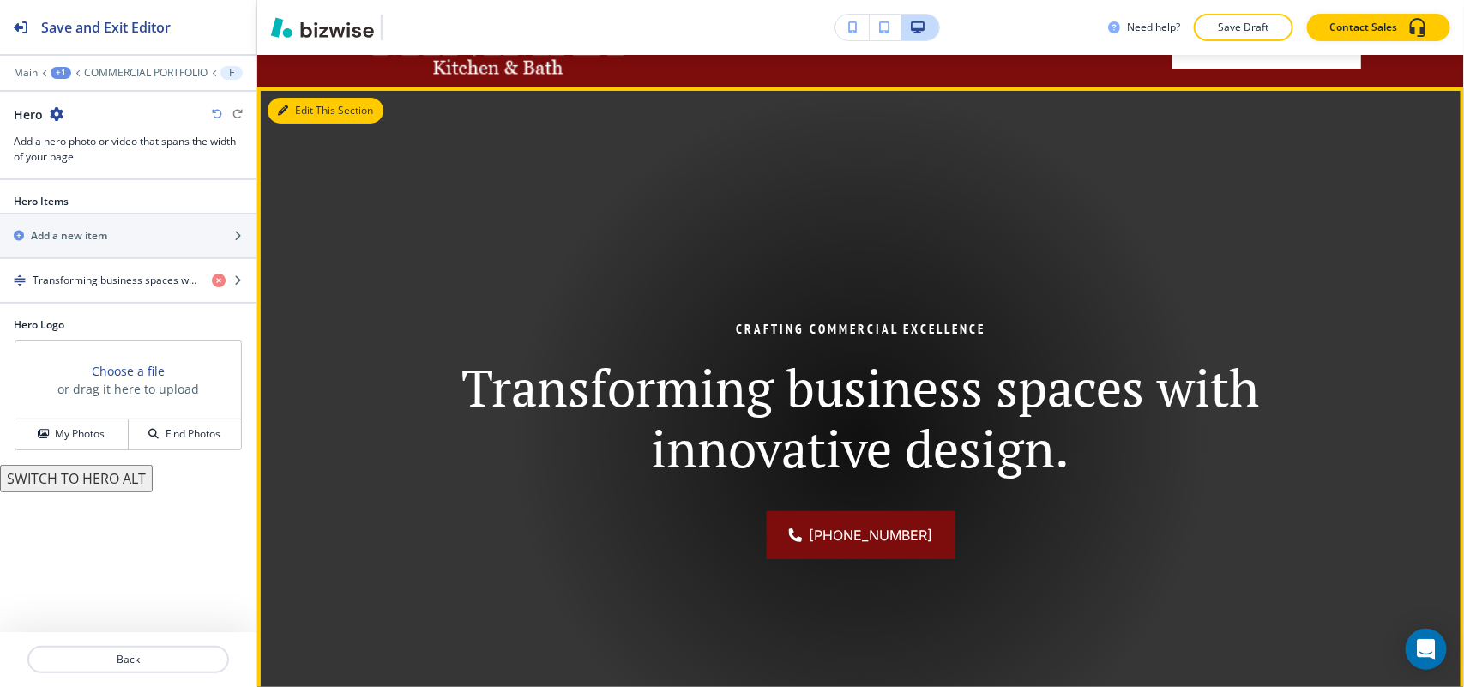
scroll to position [125, 0]
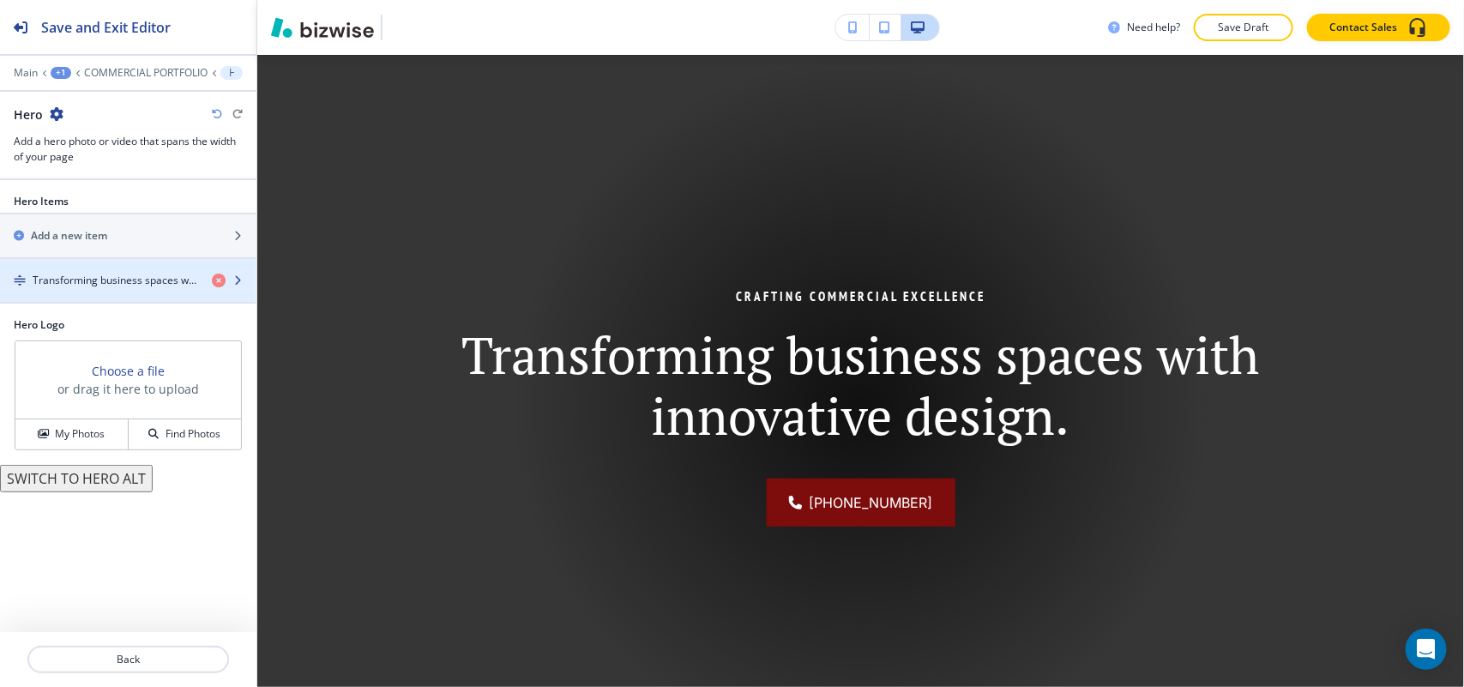
click at [107, 283] on h4 "Transforming business spaces with innovative design." at bounding box center [116, 280] width 166 height 15
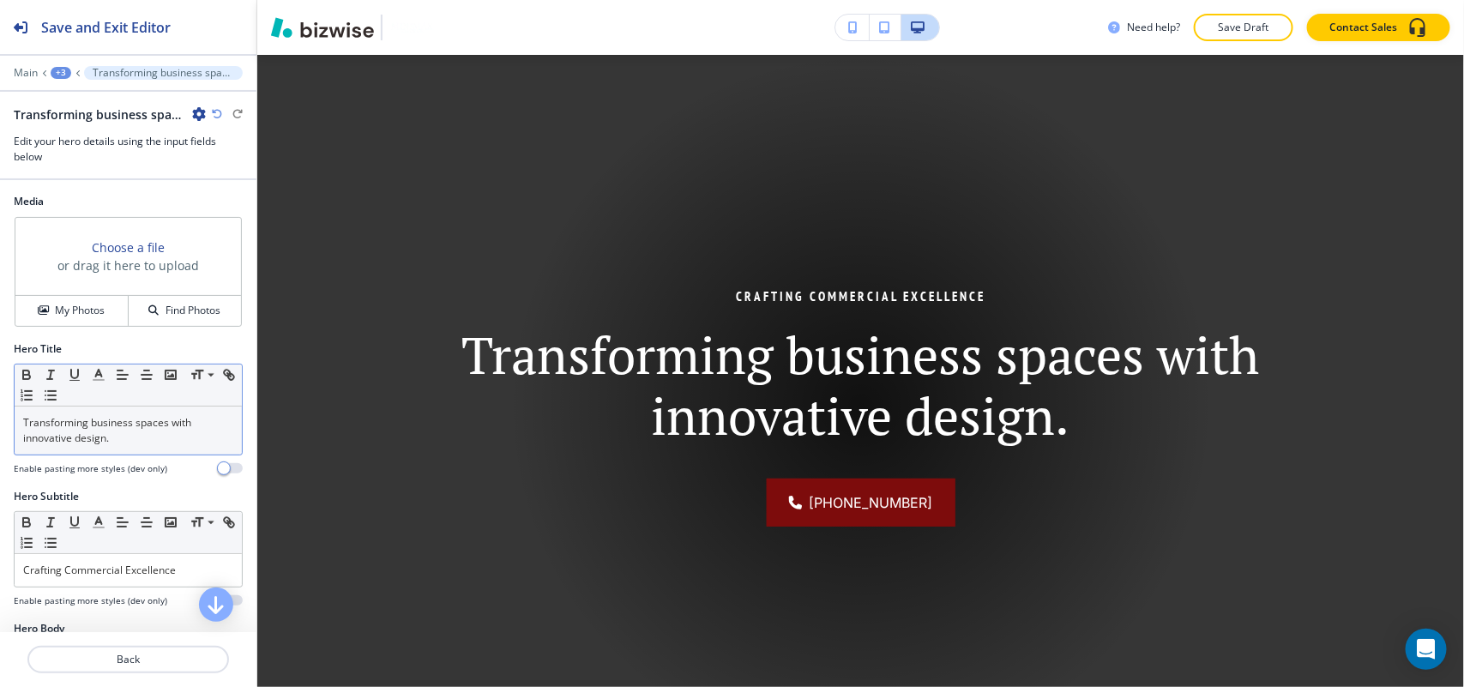
click at [126, 442] on p "Transforming business spaces with innovative design." at bounding box center [128, 430] width 210 height 31
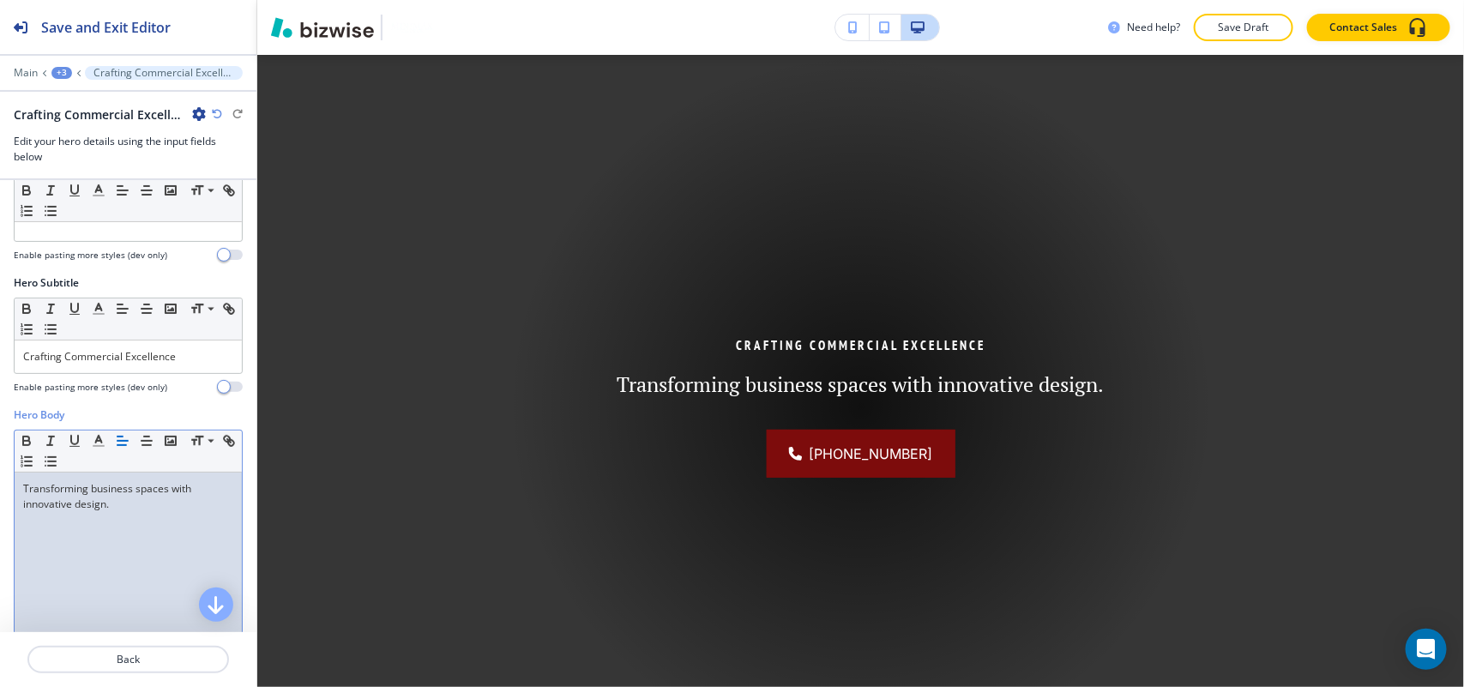
scroll to position [0, 0]
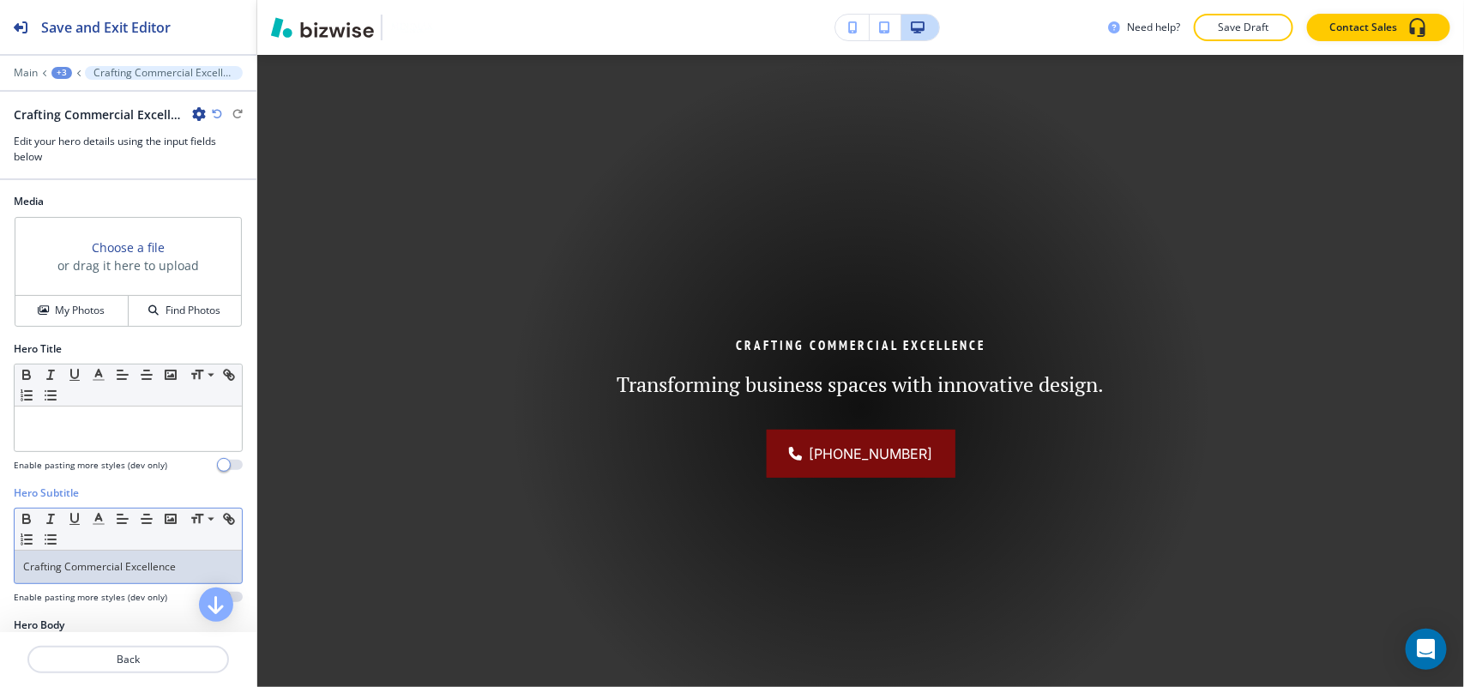
click at [139, 560] on div "Crafting Commercial Excellence" at bounding box center [128, 567] width 227 height 33
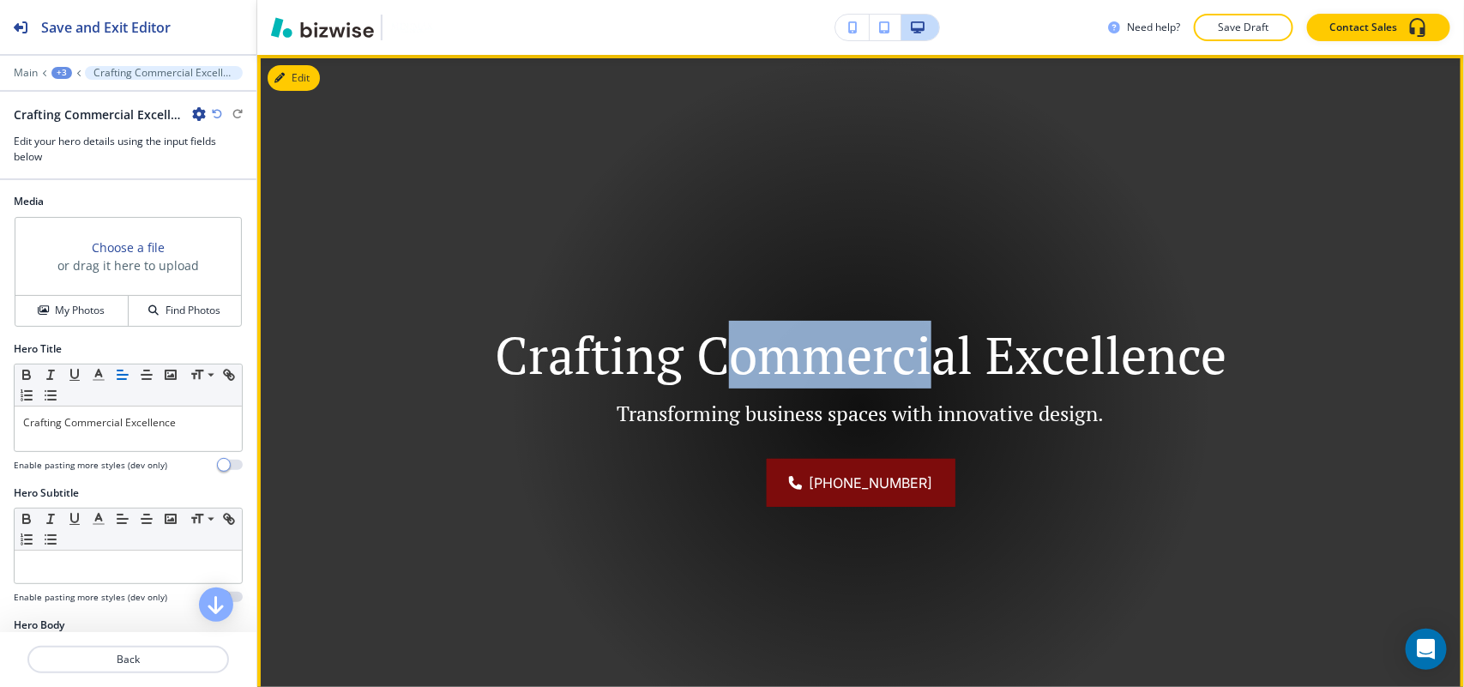
drag, startPoint x: 706, startPoint y: 352, endPoint x: 916, endPoint y: 356, distance: 210.1
click at [916, 356] on p "Crafting Commercial Excellence" at bounding box center [860, 354] width 805 height 61
click at [707, 353] on p "Crafting Commercial Excellence" at bounding box center [860, 354] width 805 height 61
drag, startPoint x: 688, startPoint y: 348, endPoint x: 957, endPoint y: 350, distance: 269.3
click at [957, 350] on p "Crafting Commercial Excellence" at bounding box center [860, 354] width 805 height 61
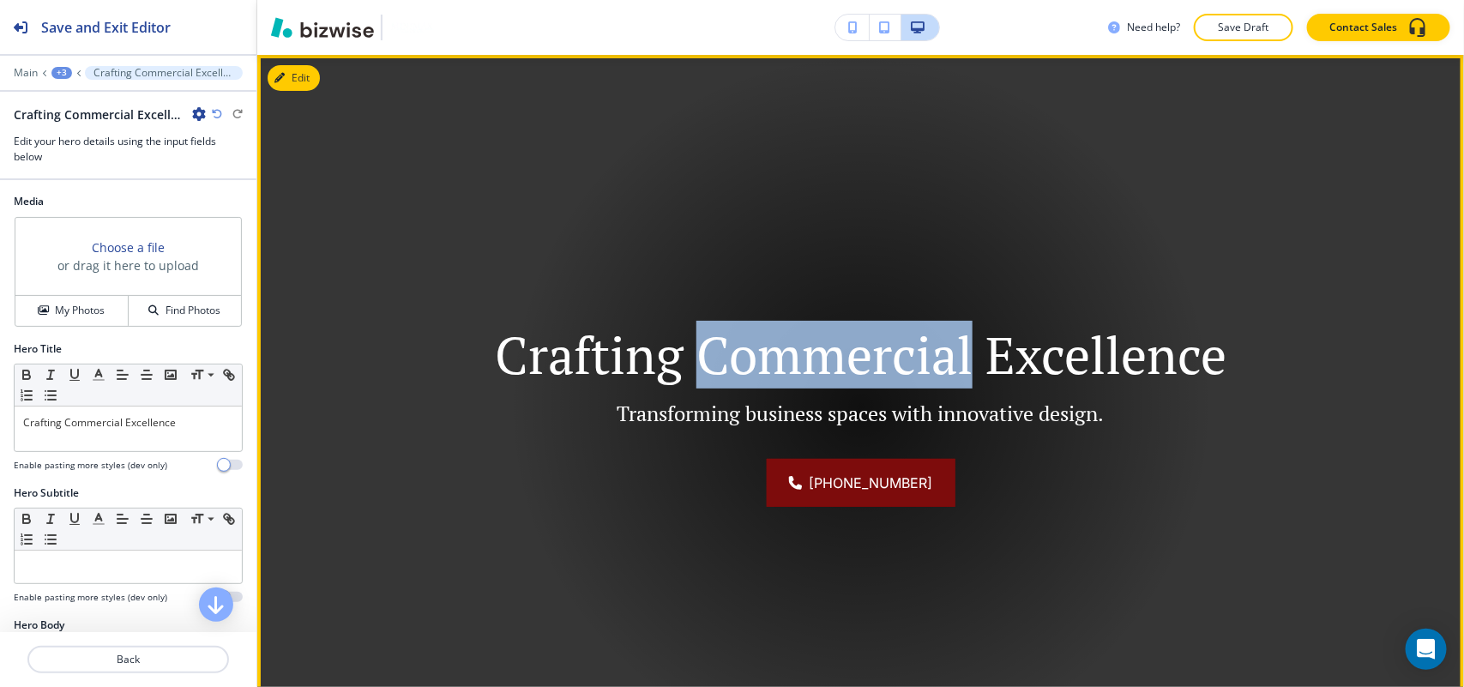
copy p "Commercial"
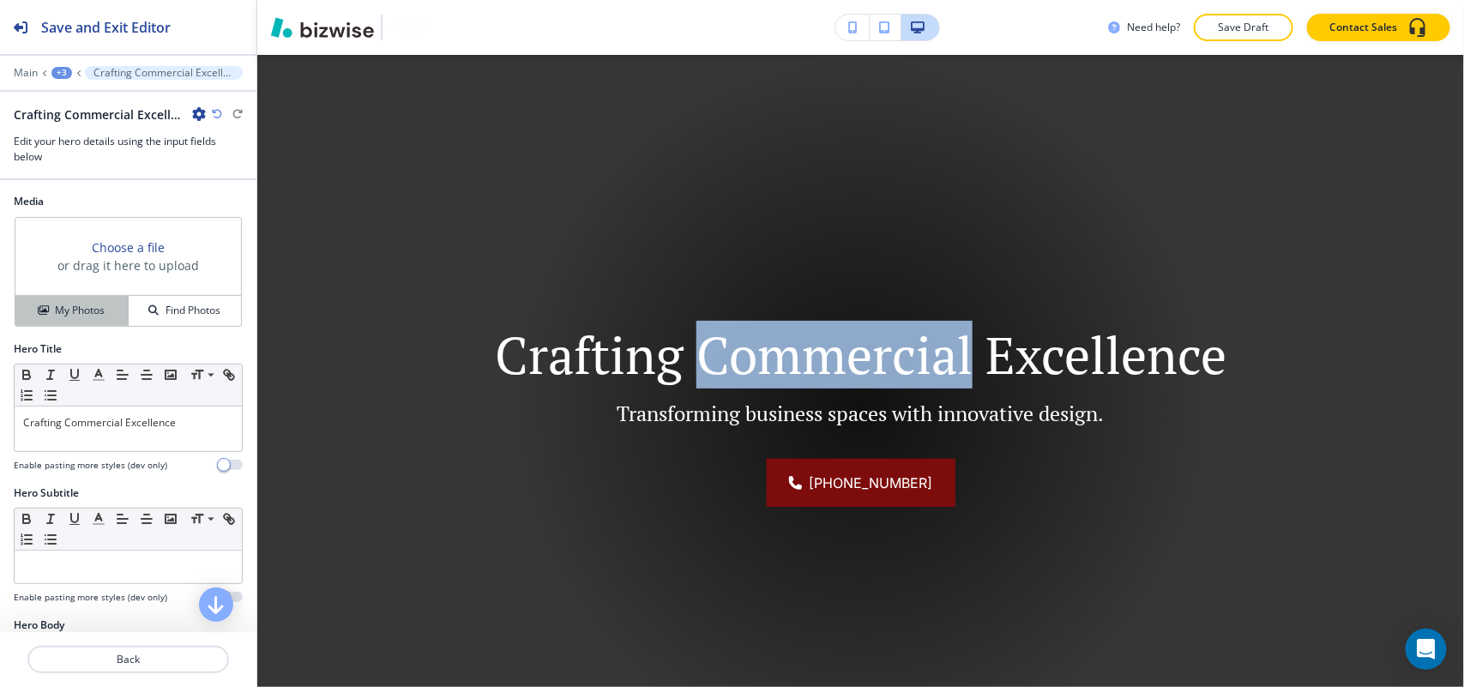
click at [69, 305] on h4 "My Photos" at bounding box center [80, 310] width 50 height 15
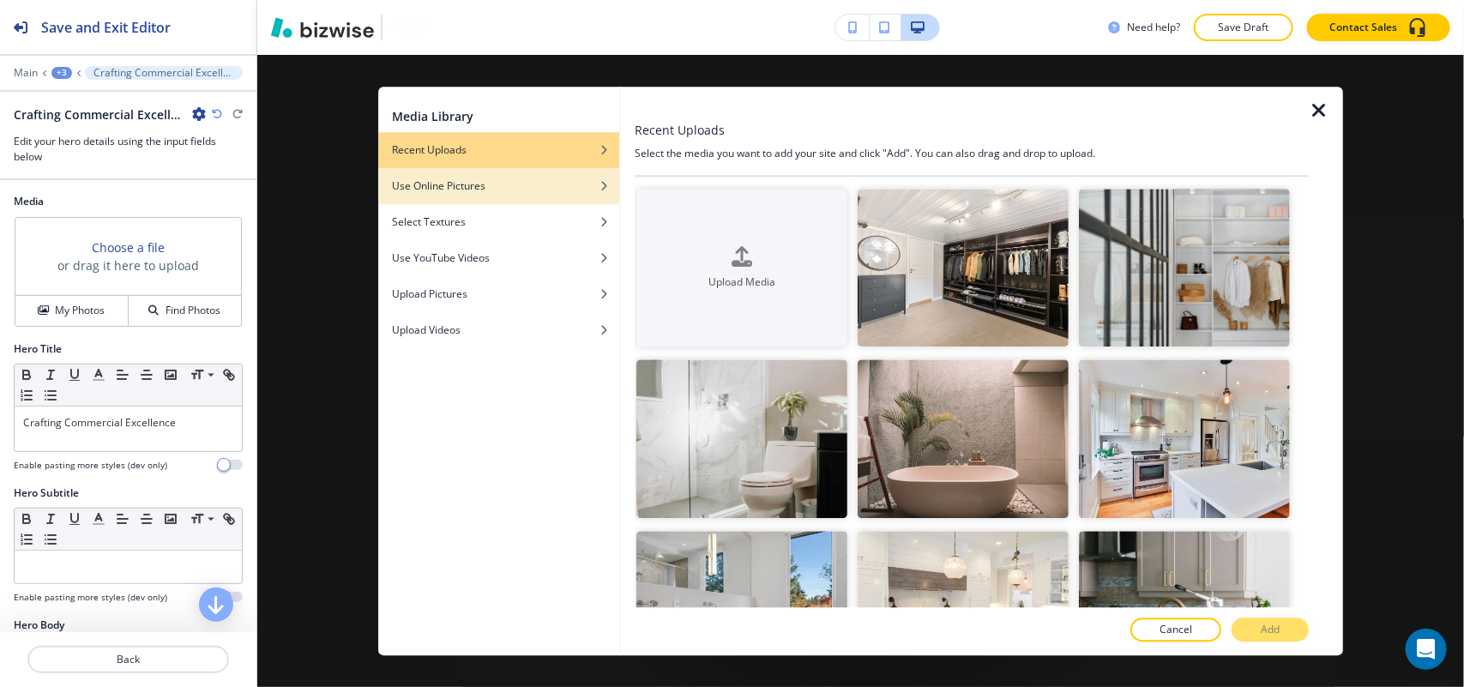
click at [466, 202] on div "button" at bounding box center [498, 199] width 241 height 10
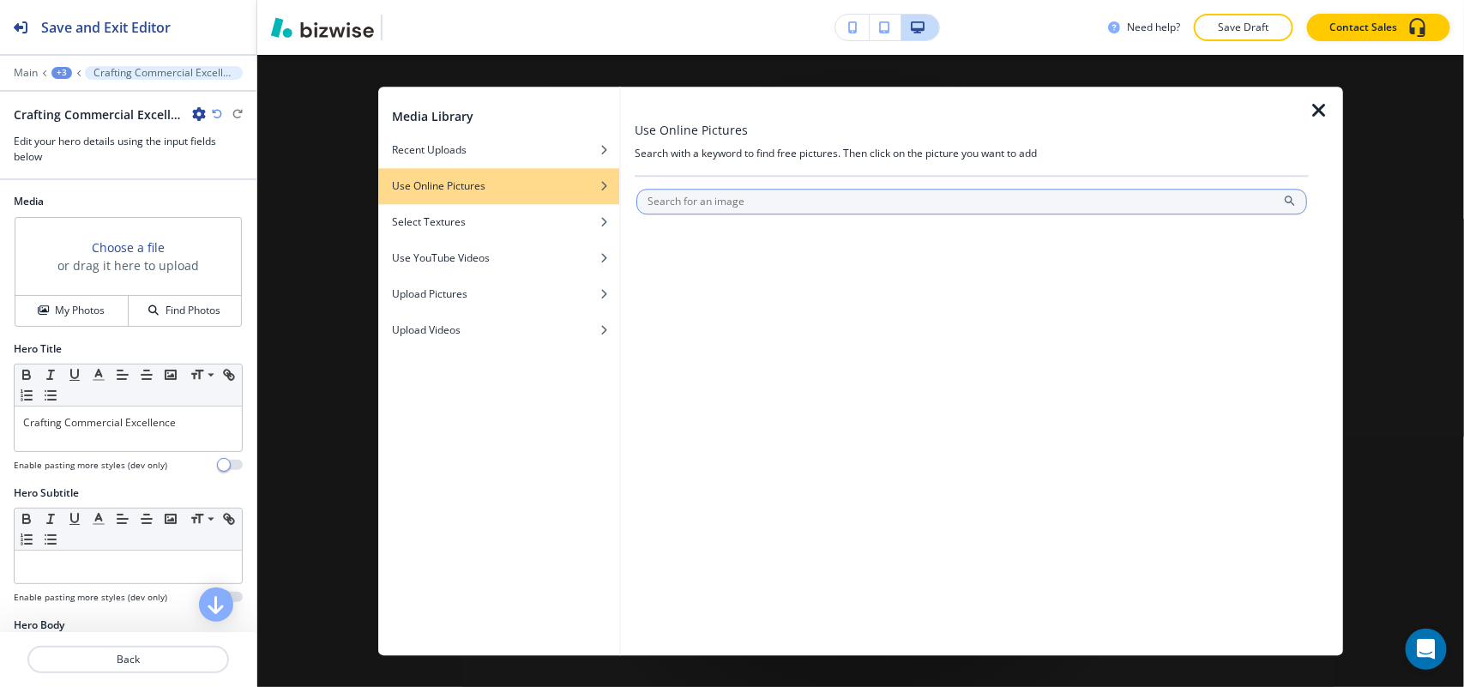
click at [723, 214] on div at bounding box center [971, 202] width 671 height 26
click at [737, 196] on input "text" at bounding box center [971, 202] width 671 height 26
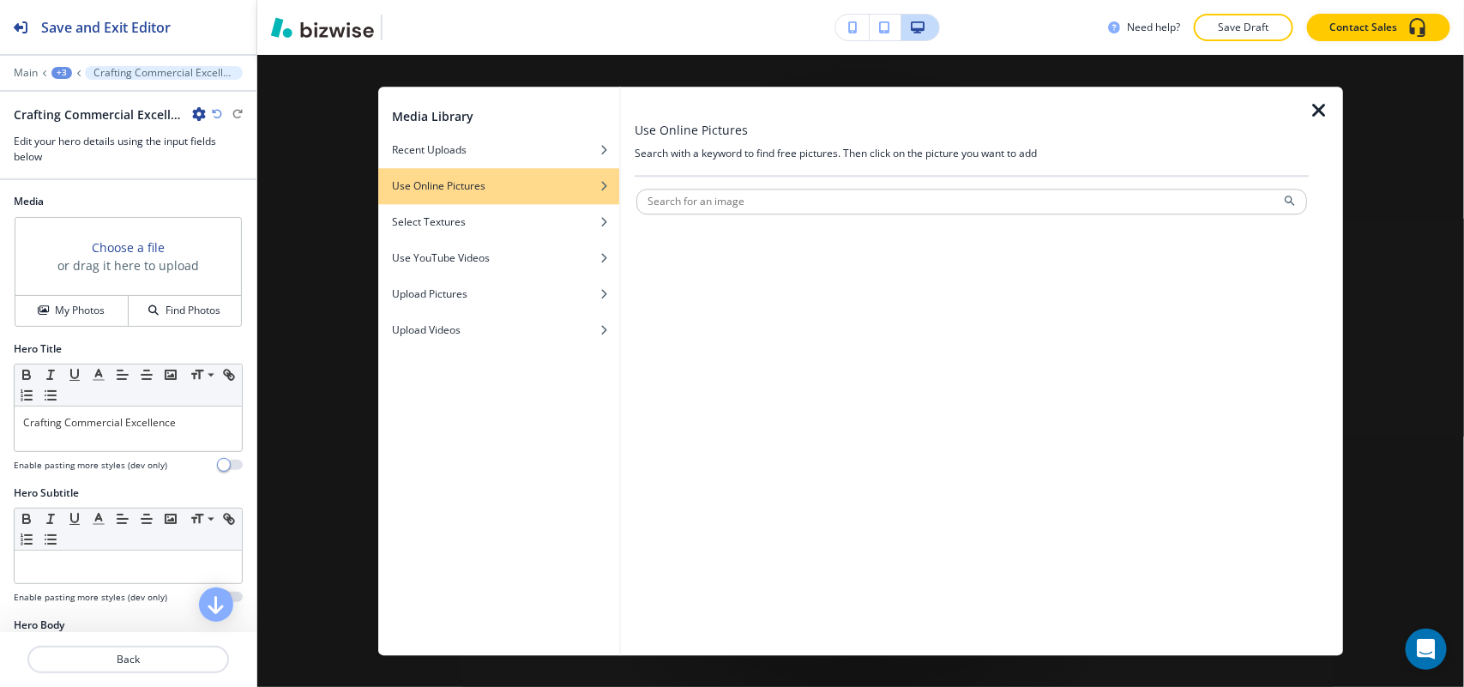
paste input "Commercial"
type input "Commercial spaces"
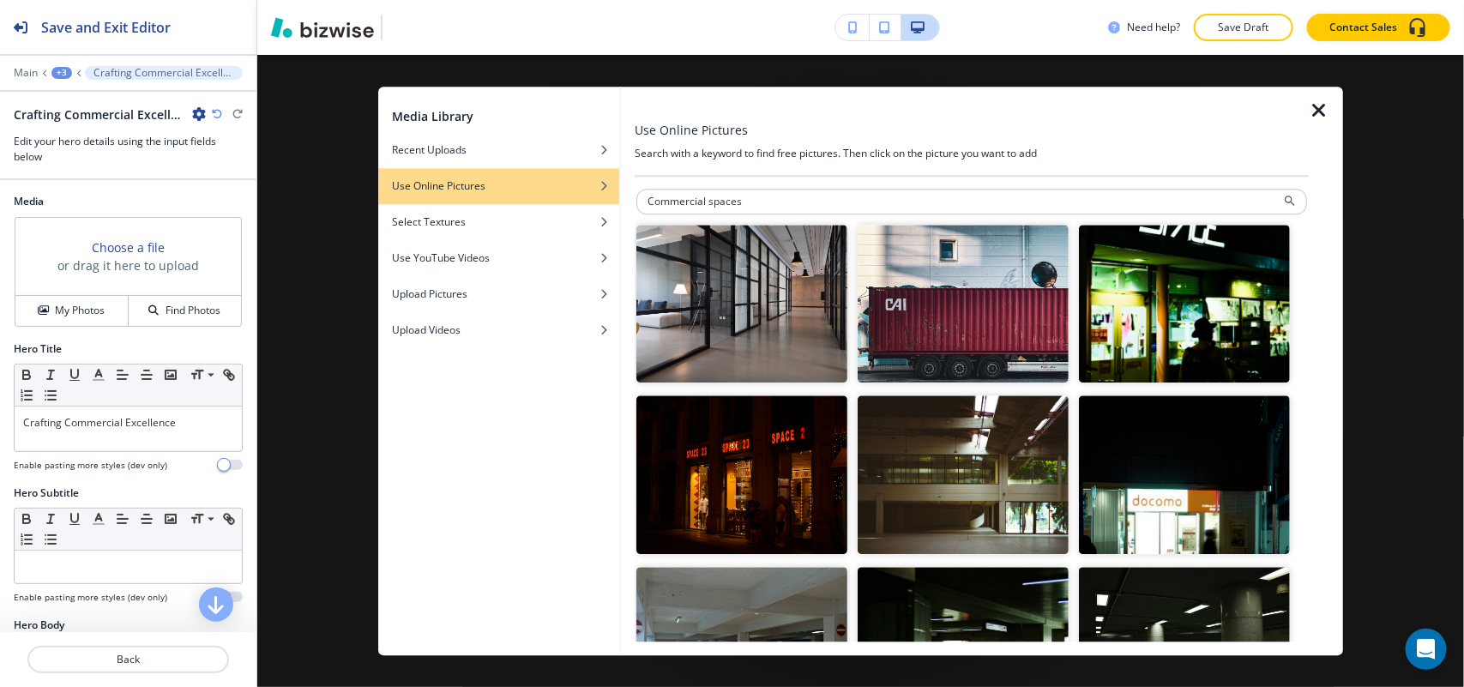
click at [726, 301] on img "button" at bounding box center [741, 304] width 211 height 159
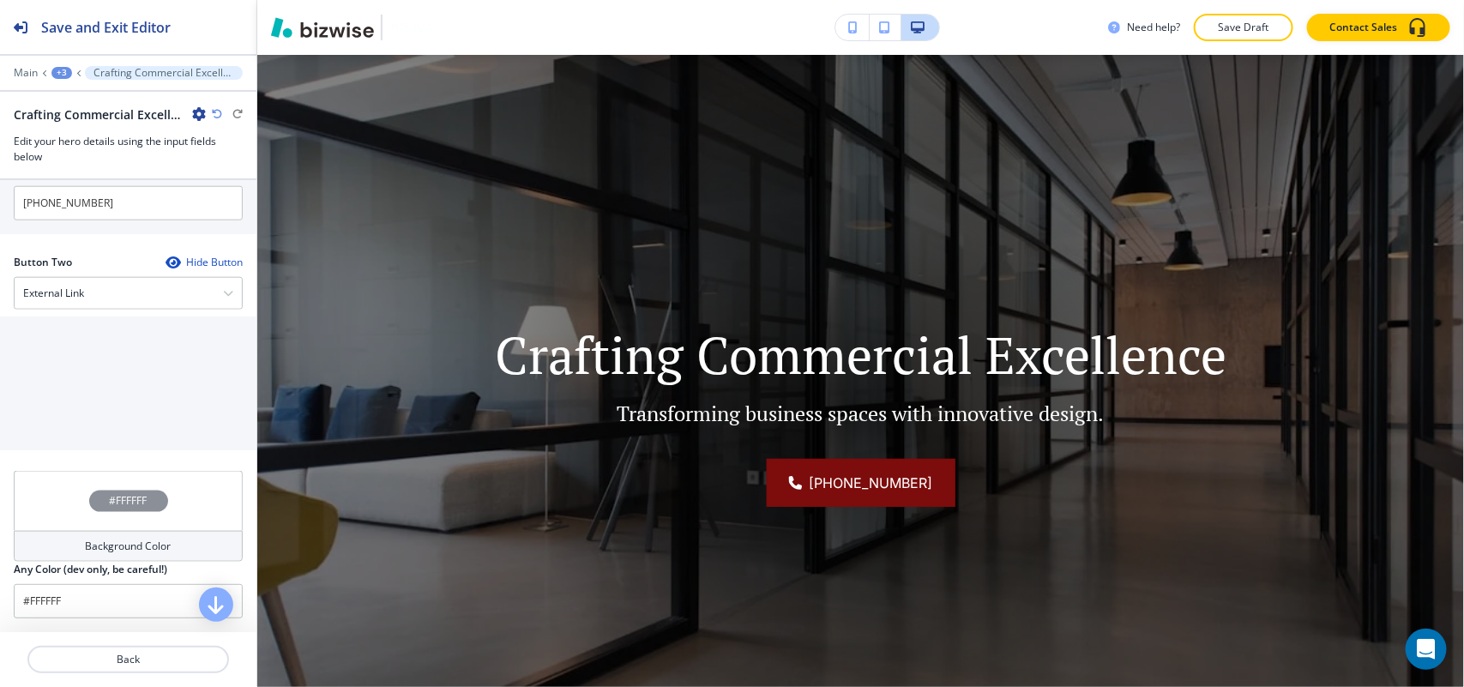
scroll to position [850, 0]
click at [80, 302] on div "External Link" at bounding box center [128, 293] width 227 height 31
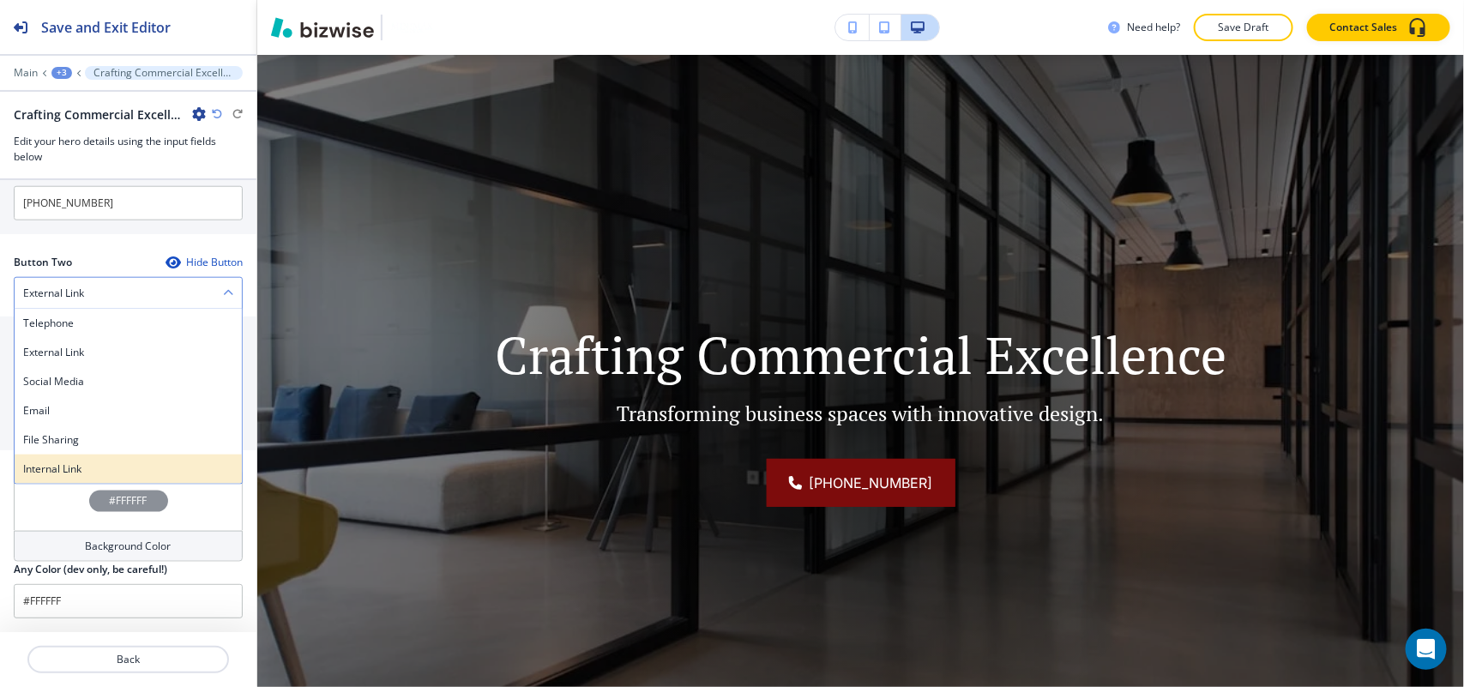
click at [82, 463] on h4 "Internal Link" at bounding box center [128, 468] width 210 height 15
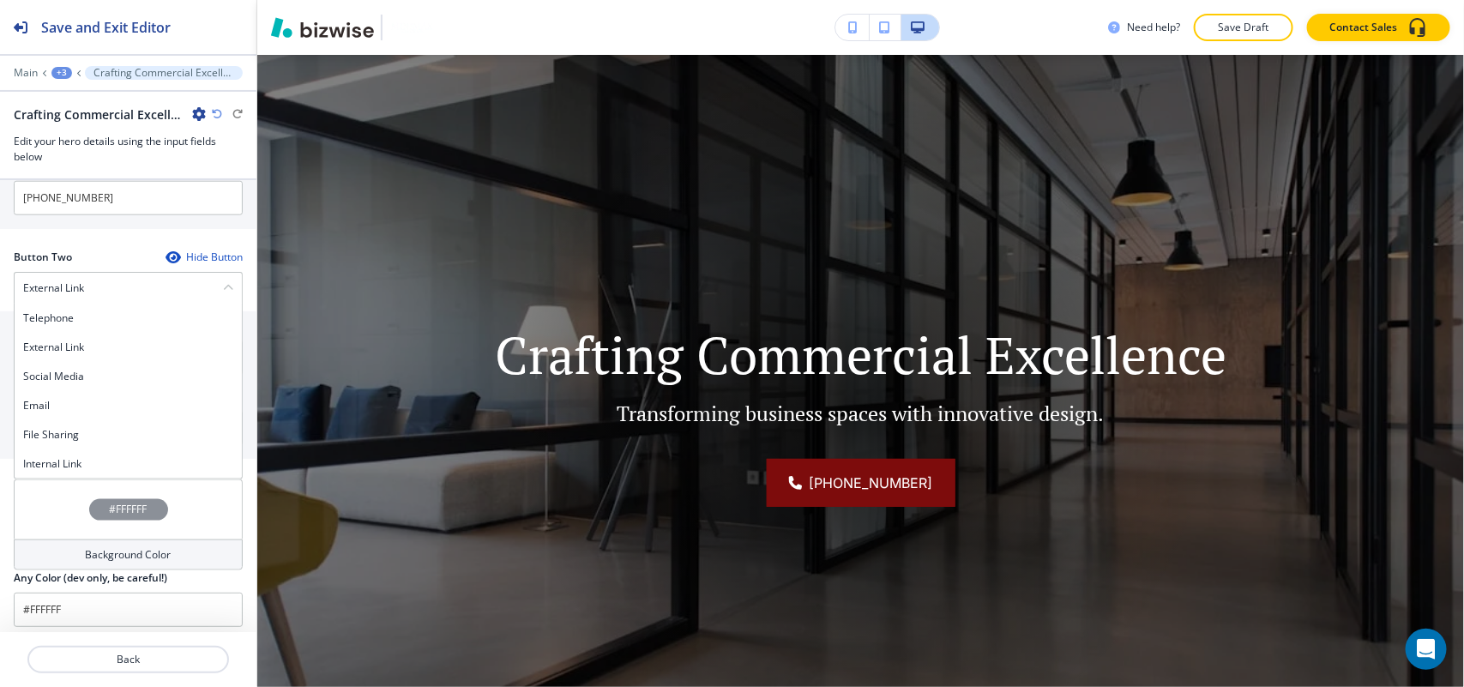
scroll to position [847, 0]
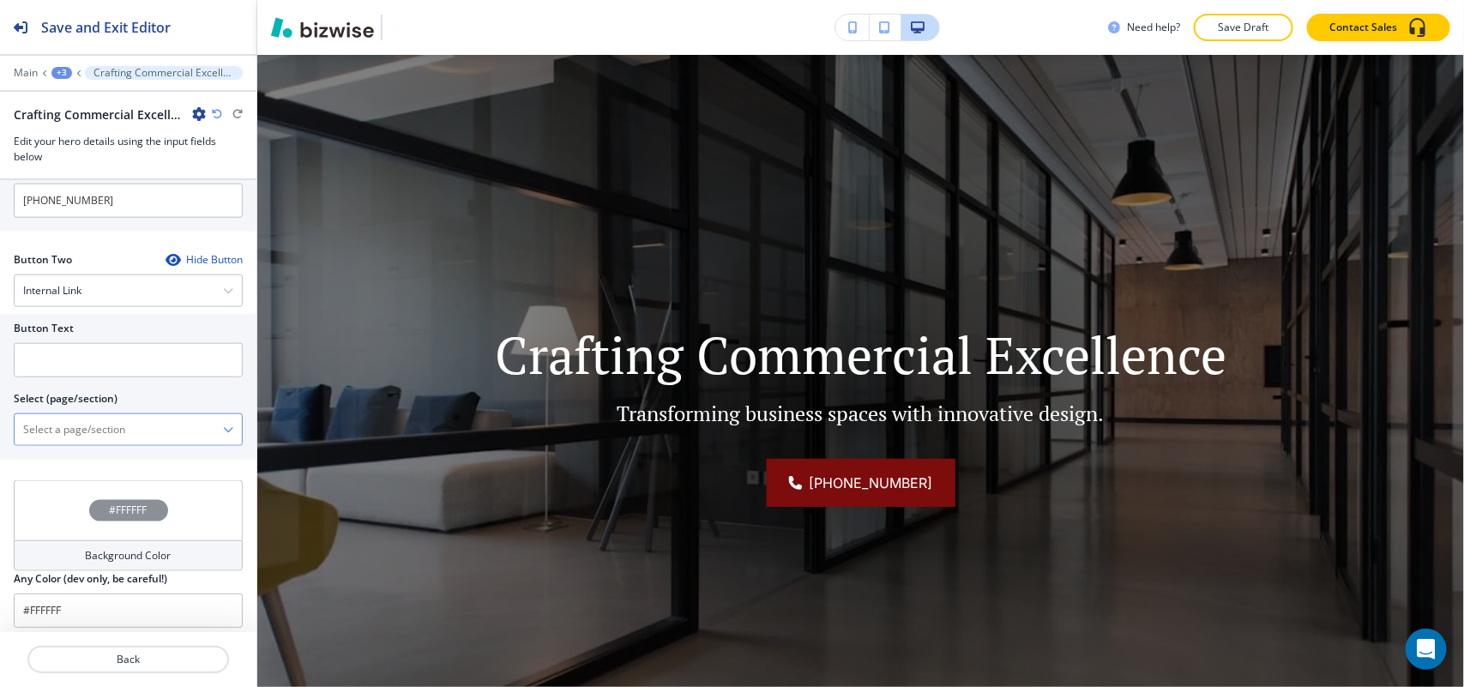
click at [105, 430] on \(page\/section\) "Manual Input" at bounding box center [119, 429] width 208 height 29
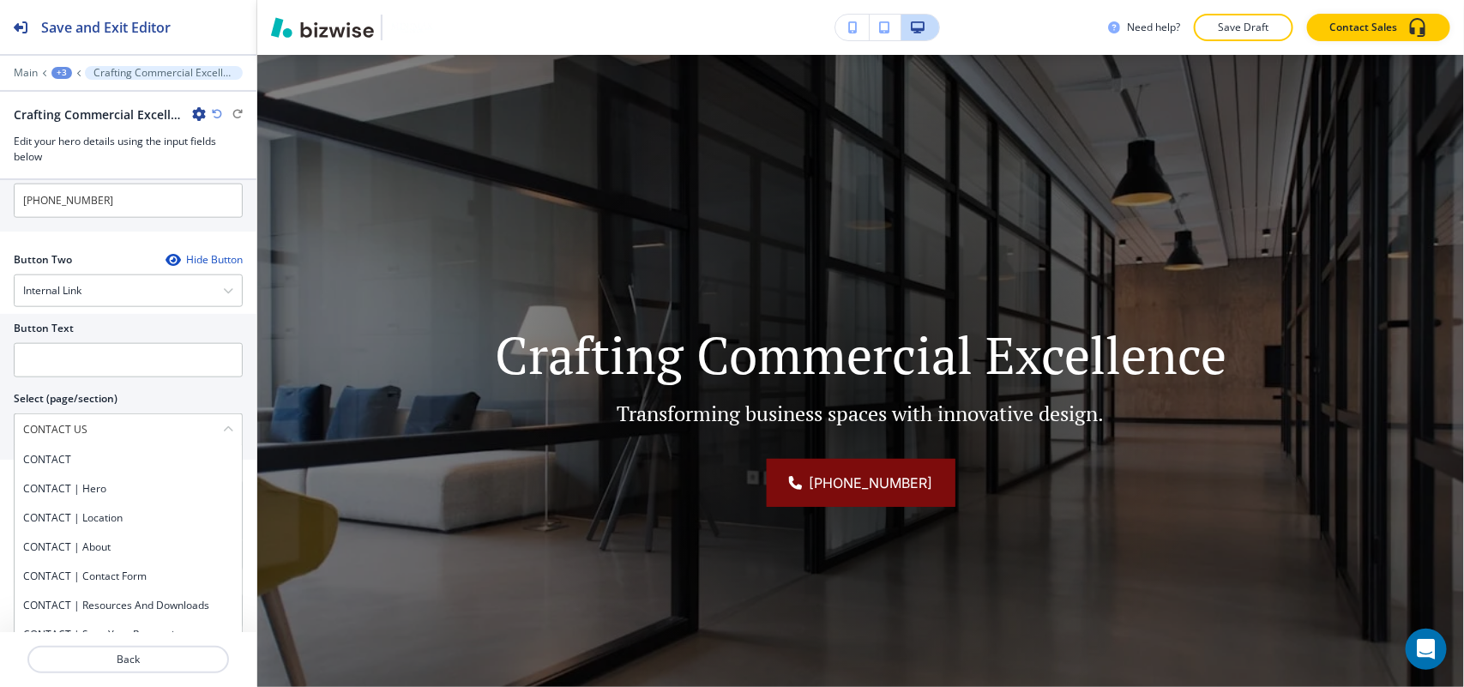
click at [93, 455] on h4 "CONTACT" at bounding box center [128, 459] width 210 height 15
type \(page\/section\) "CONTACT"
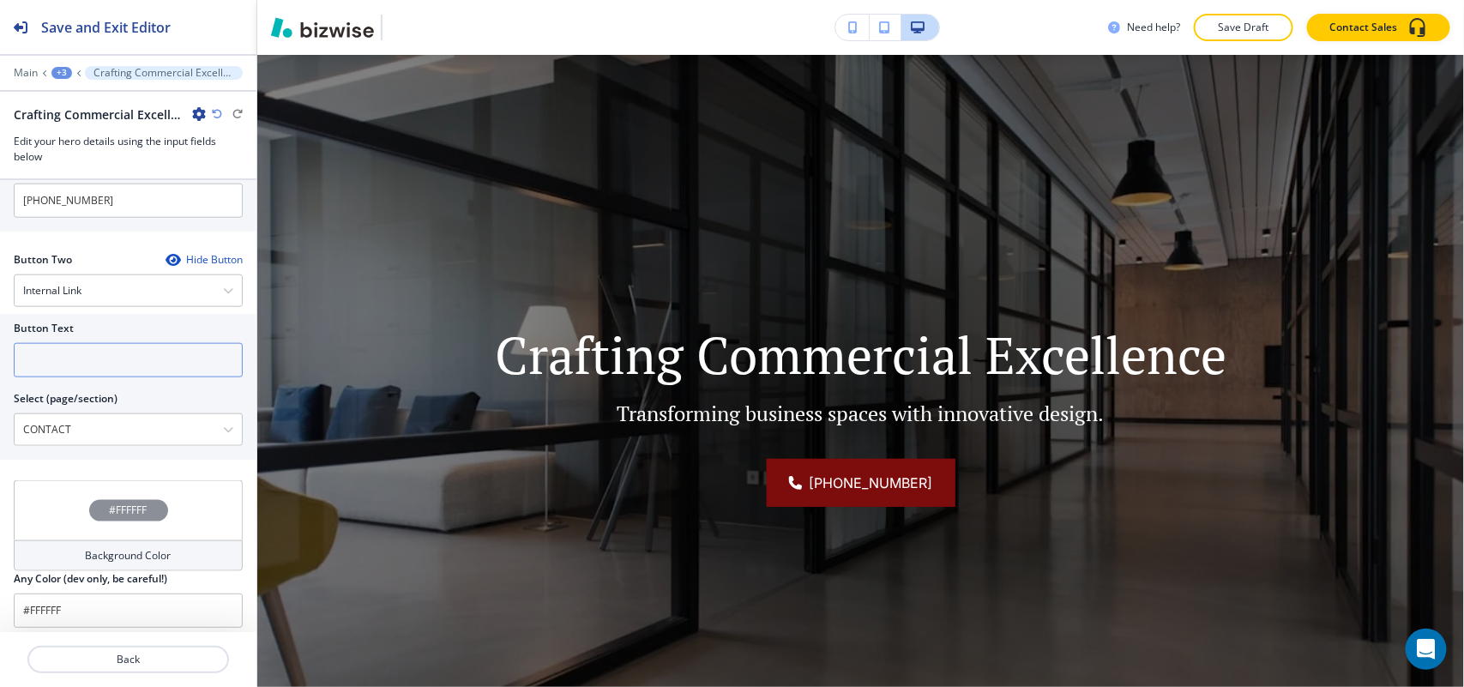
click at [95, 364] on input "text" at bounding box center [128, 360] width 229 height 34
paste input "CONTACT US"
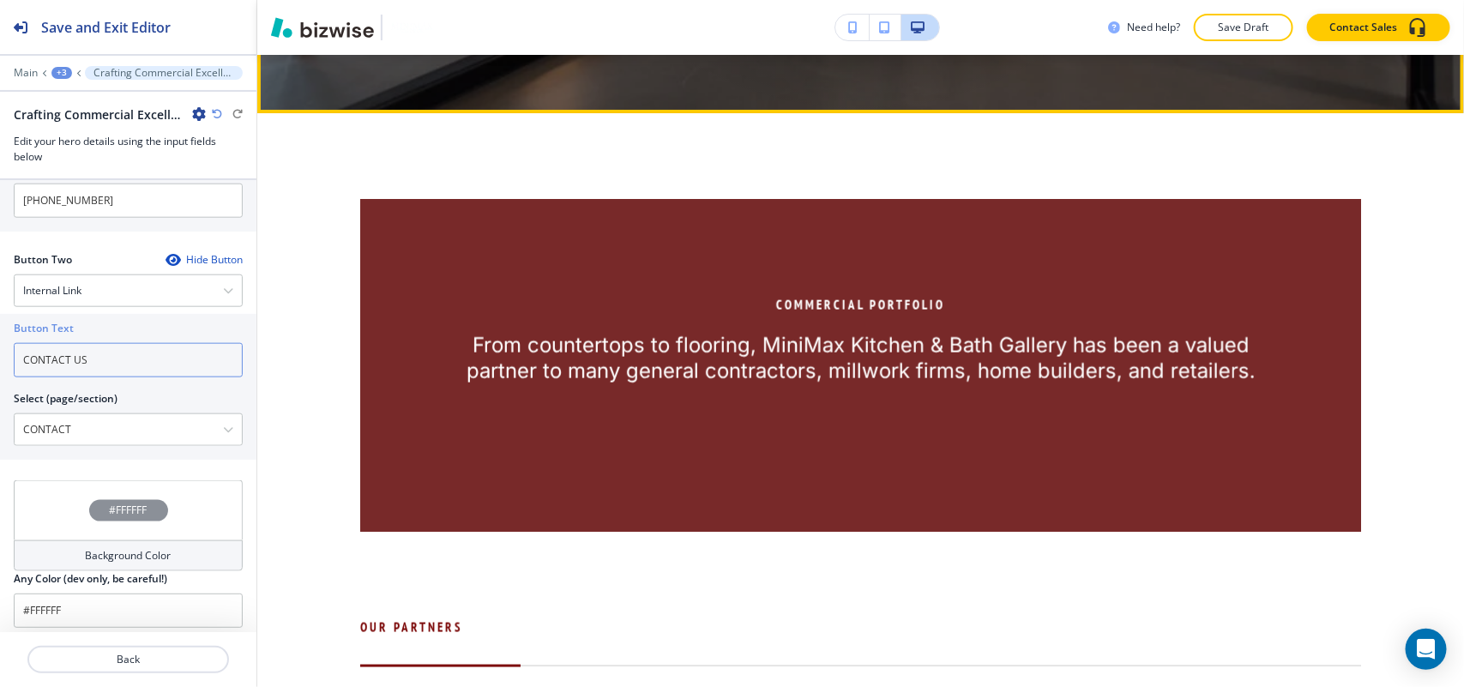
scroll to position [768, 0]
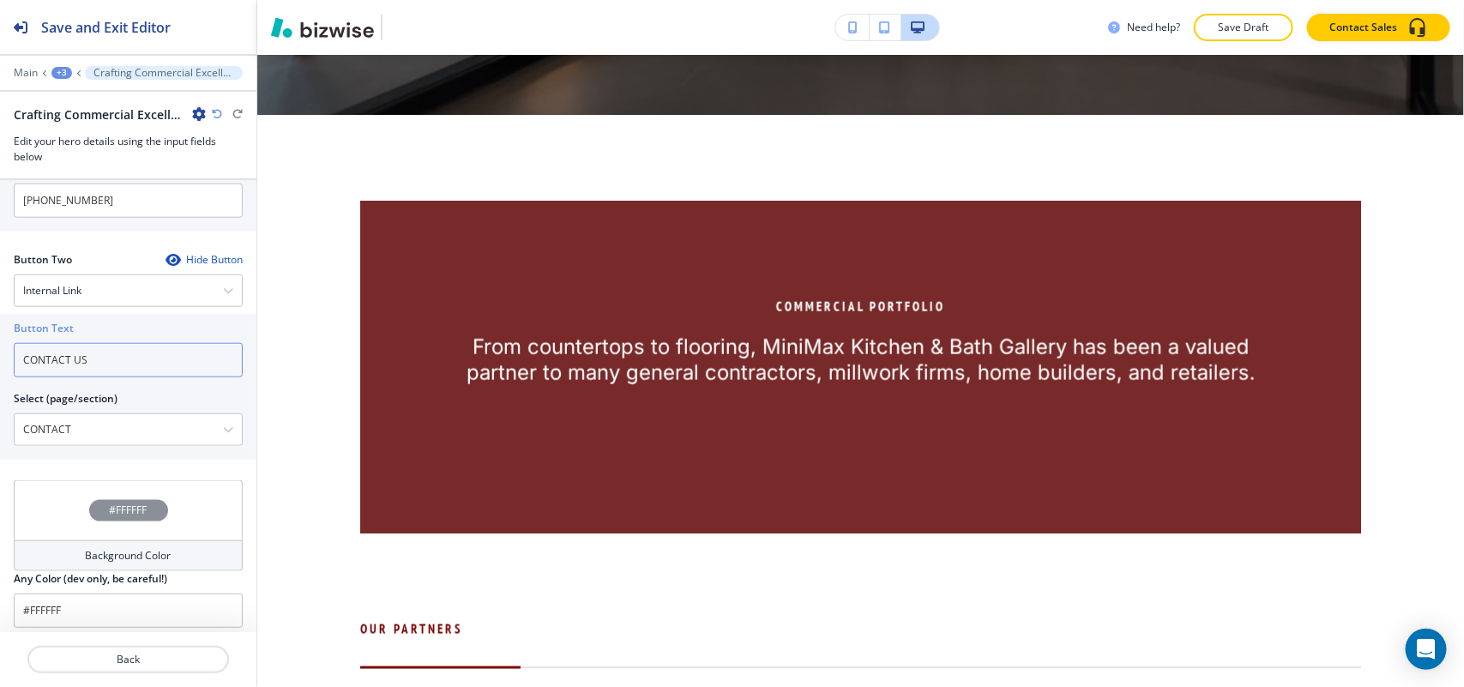
type input "CONTACT US"
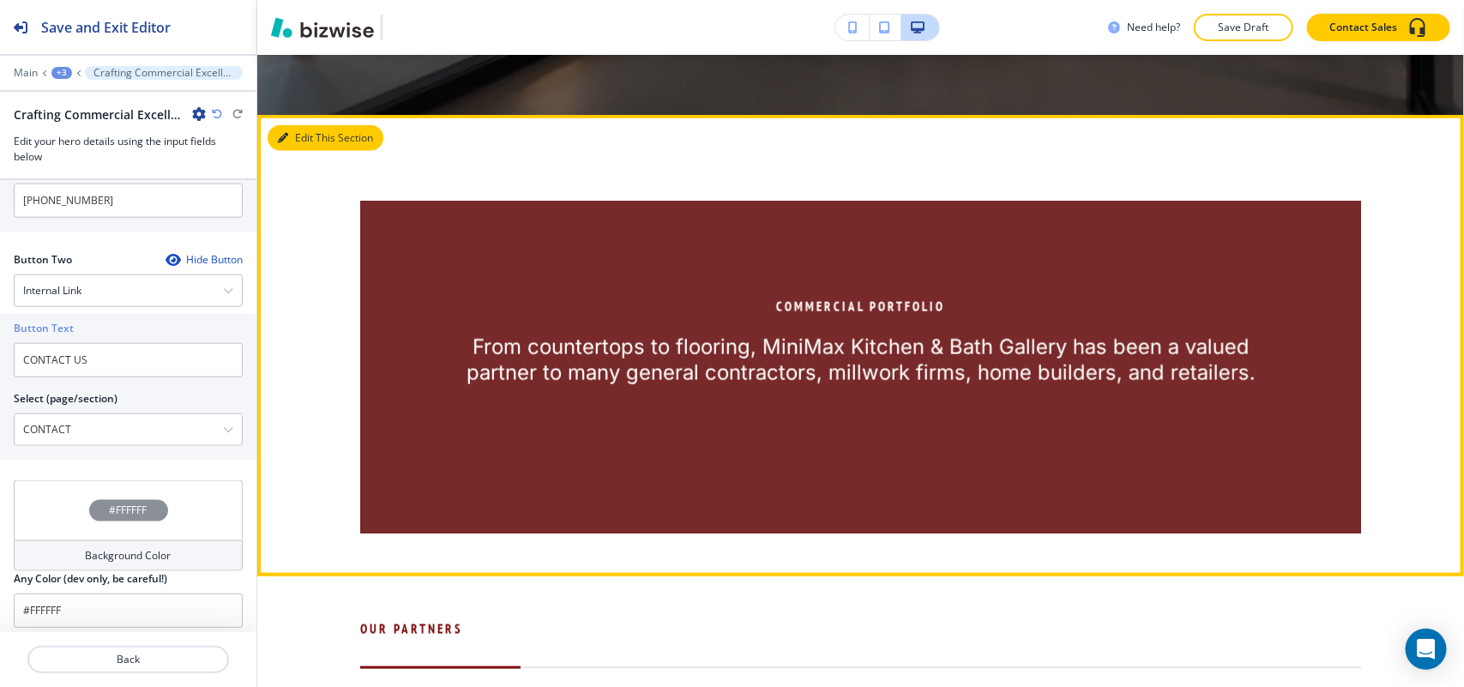
click at [302, 133] on button "Edit This Section" at bounding box center [326, 138] width 116 height 26
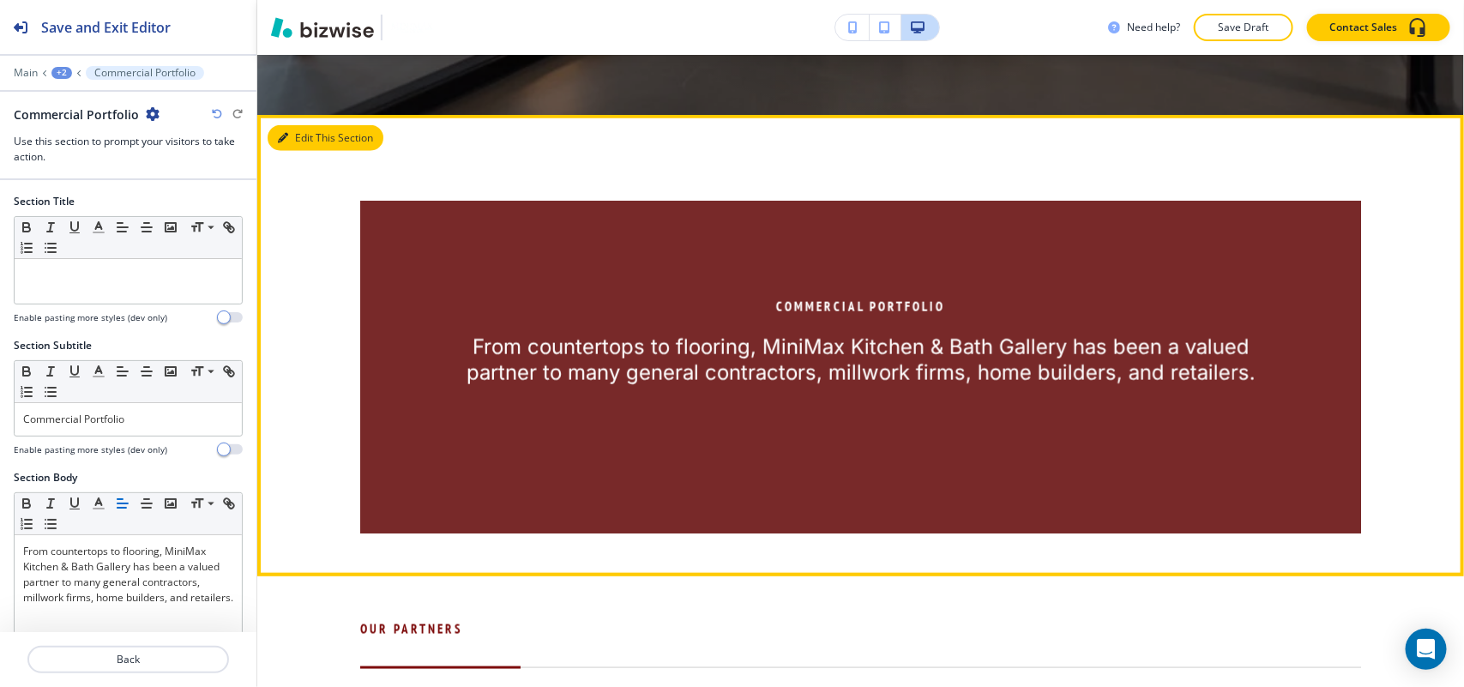
scroll to position [828, 0]
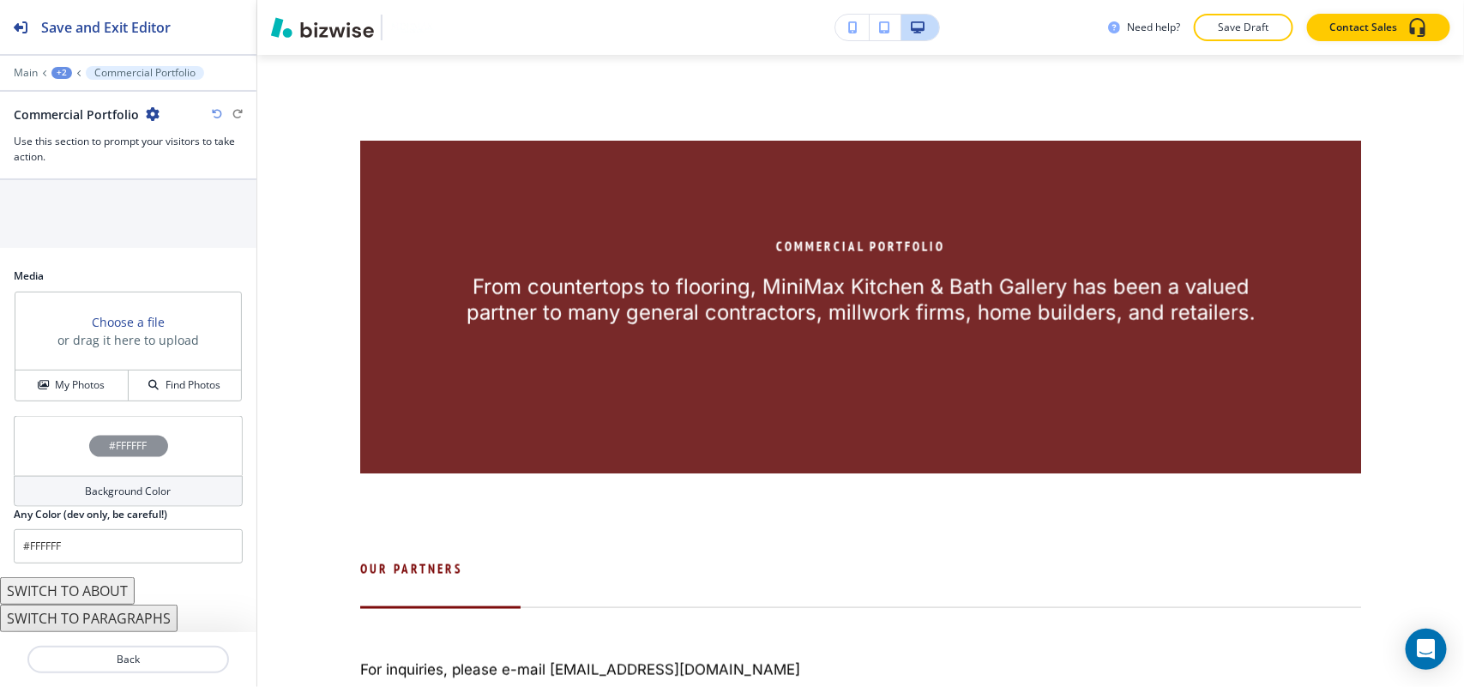
click at [113, 619] on button "SWITCH TO PARAGRAPHS" at bounding box center [89, 618] width 178 height 27
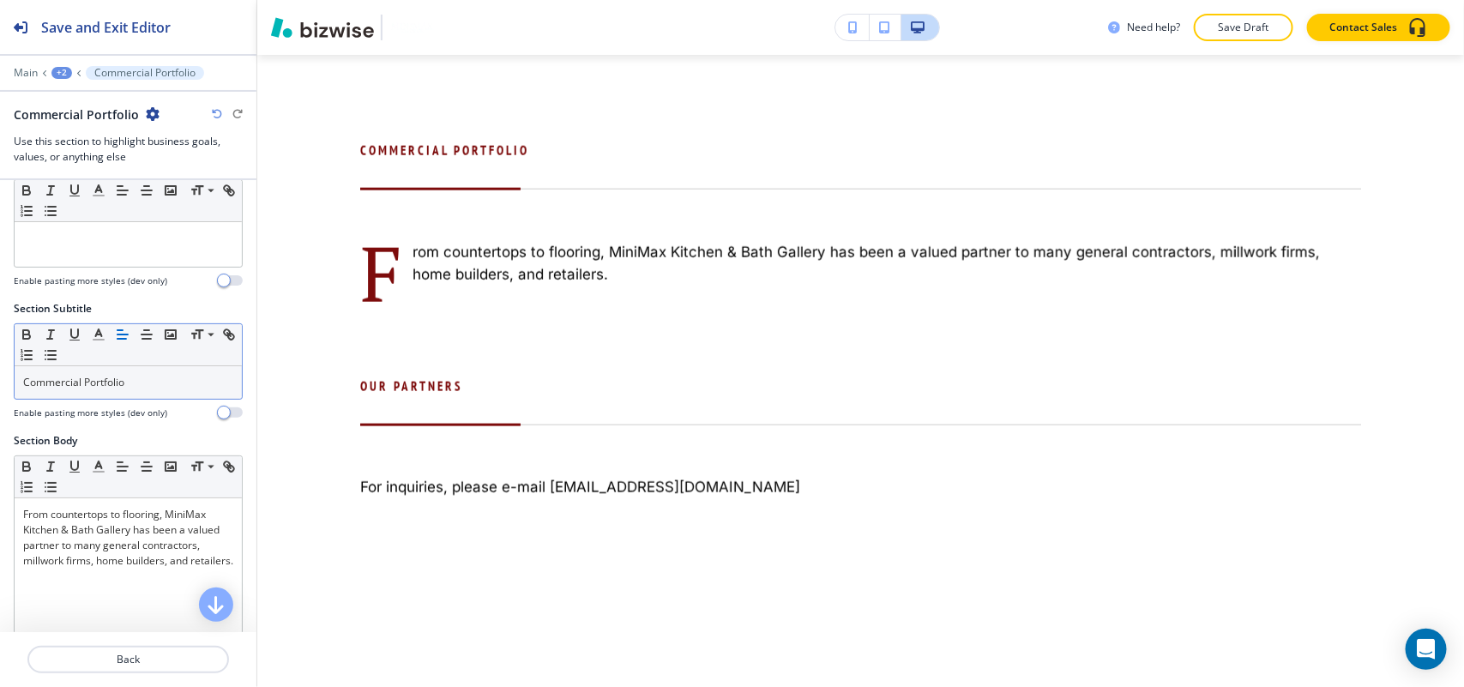
scroll to position [0, 0]
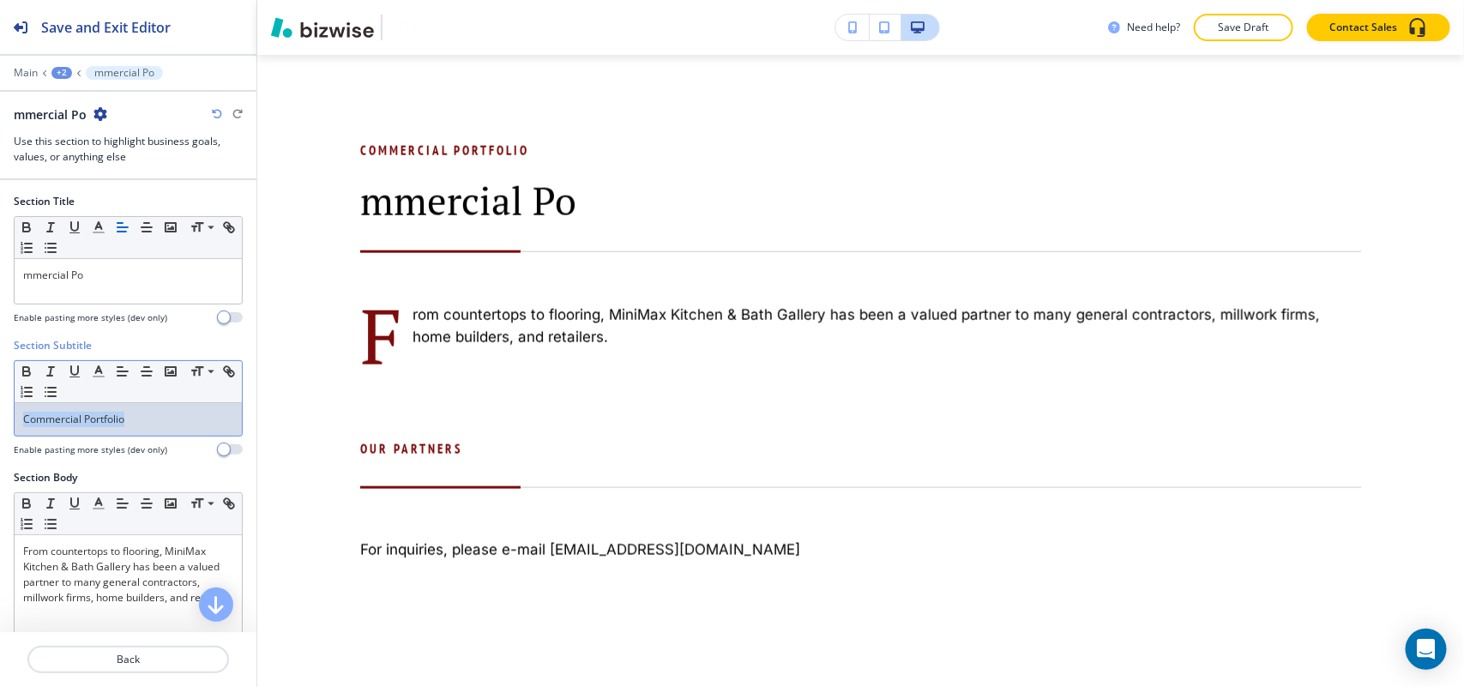
drag, startPoint x: 147, startPoint y: 412, endPoint x: 0, endPoint y: 413, distance: 146.6
click at [0, 413] on div "Section Subtitle Small Normal Large Huge Commercial Portfolio Enable pasting mo…" at bounding box center [128, 404] width 256 height 132
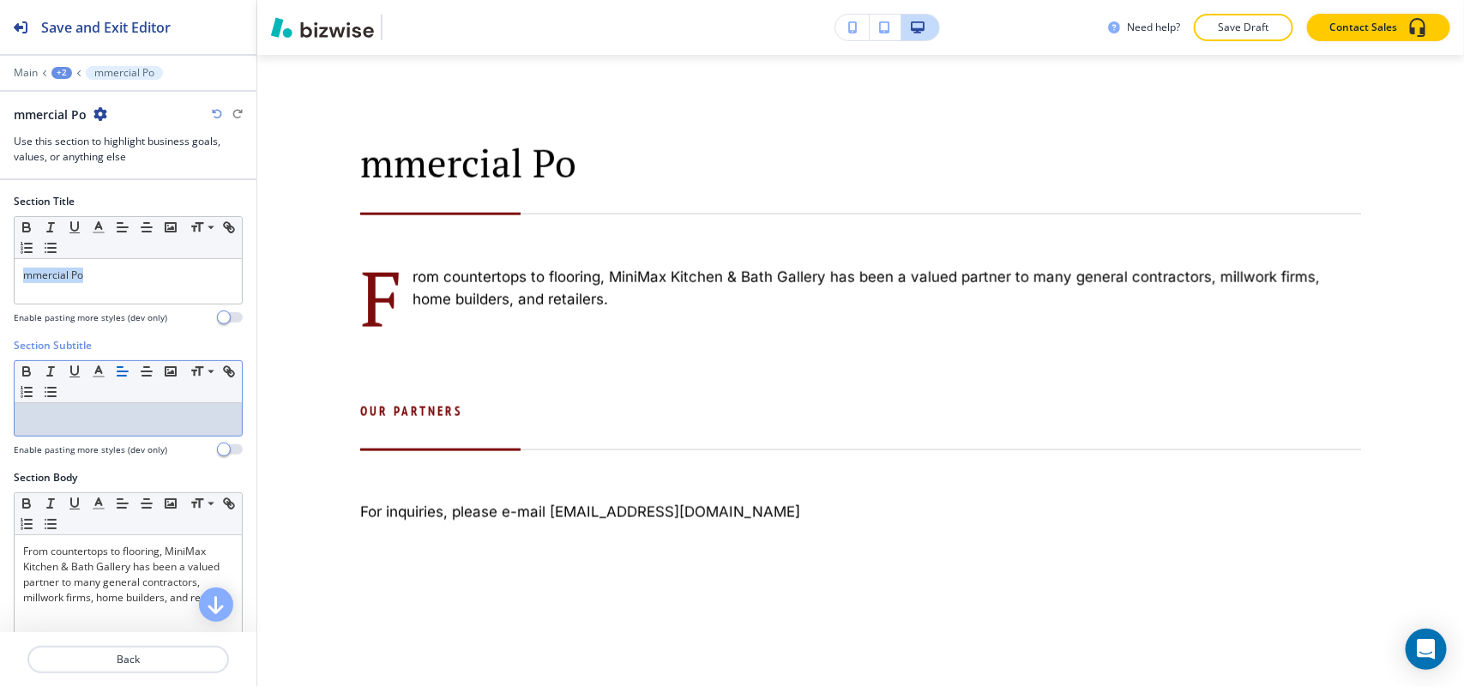
drag, startPoint x: 112, startPoint y: 275, endPoint x: 0, endPoint y: 262, distance: 113.1
click at [0, 262] on div "Section Title Small Normal Large Huge mmercial Po Enable pasting more styles (d…" at bounding box center [128, 266] width 256 height 144
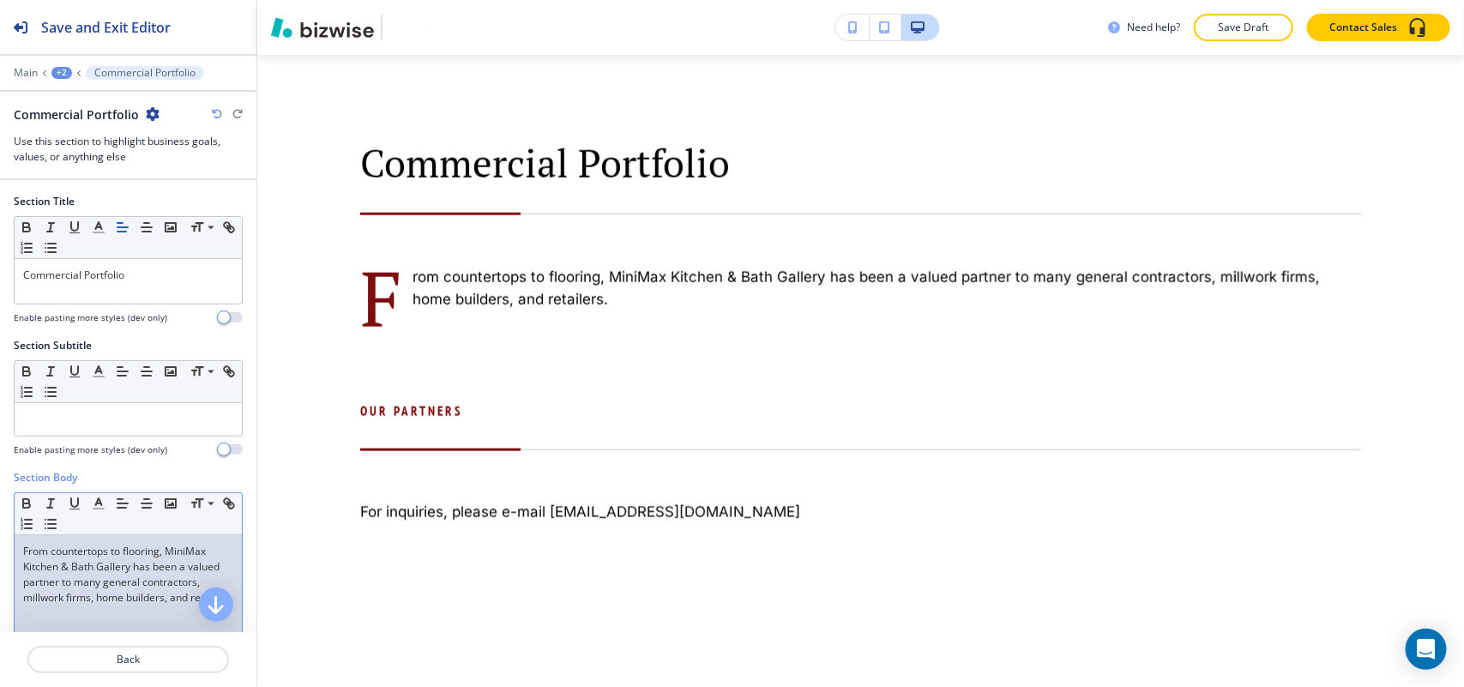
click at [138, 597] on p "From countertops to flooring, MiniMax Kitchen & Bath Gallery has been a valued …" at bounding box center [128, 575] width 210 height 62
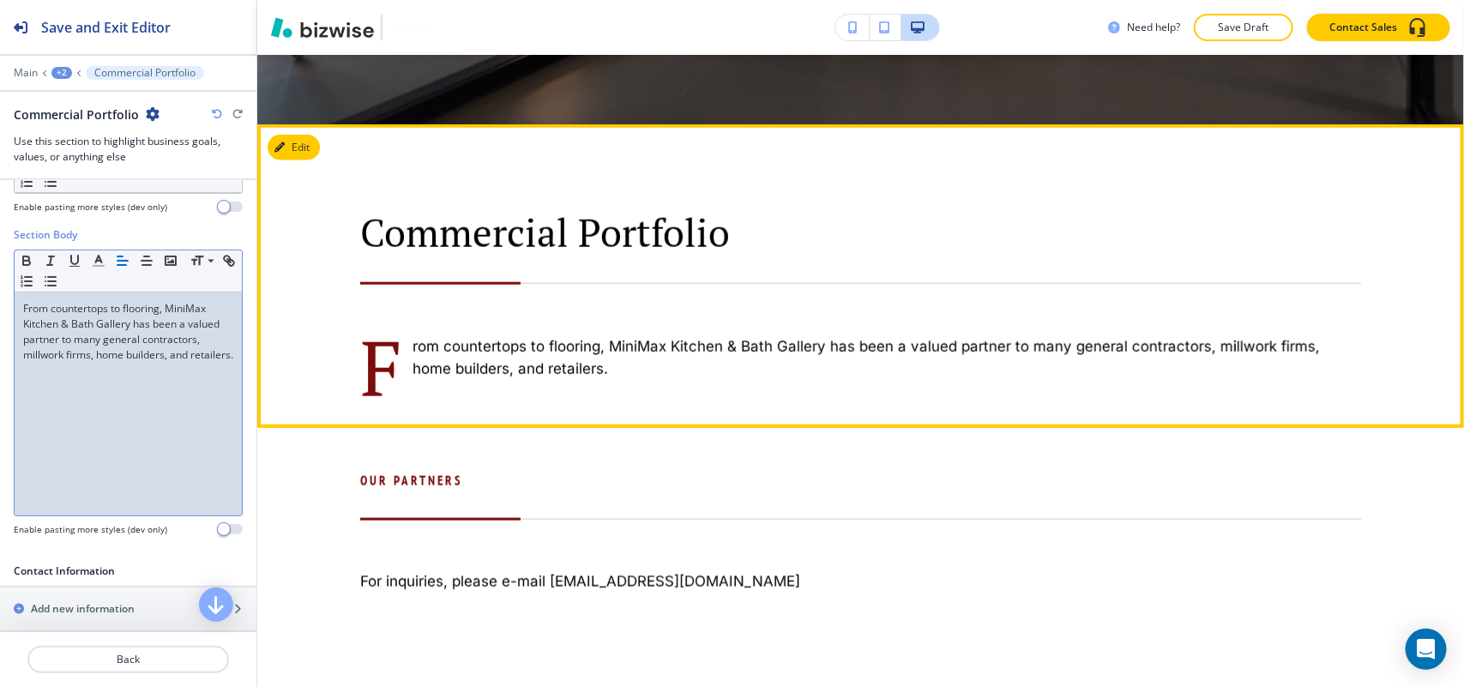
scroll to position [614, 0]
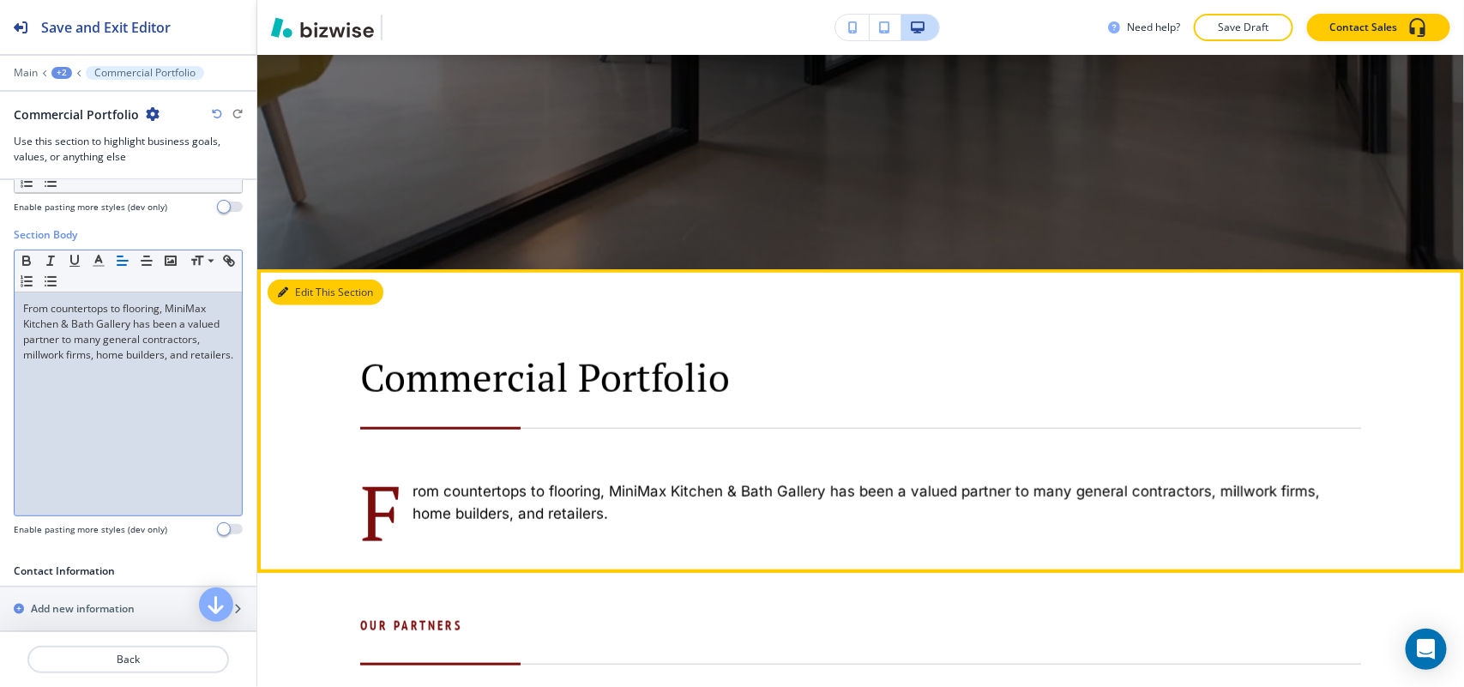
click at [301, 287] on button "Edit This Section" at bounding box center [326, 293] width 116 height 26
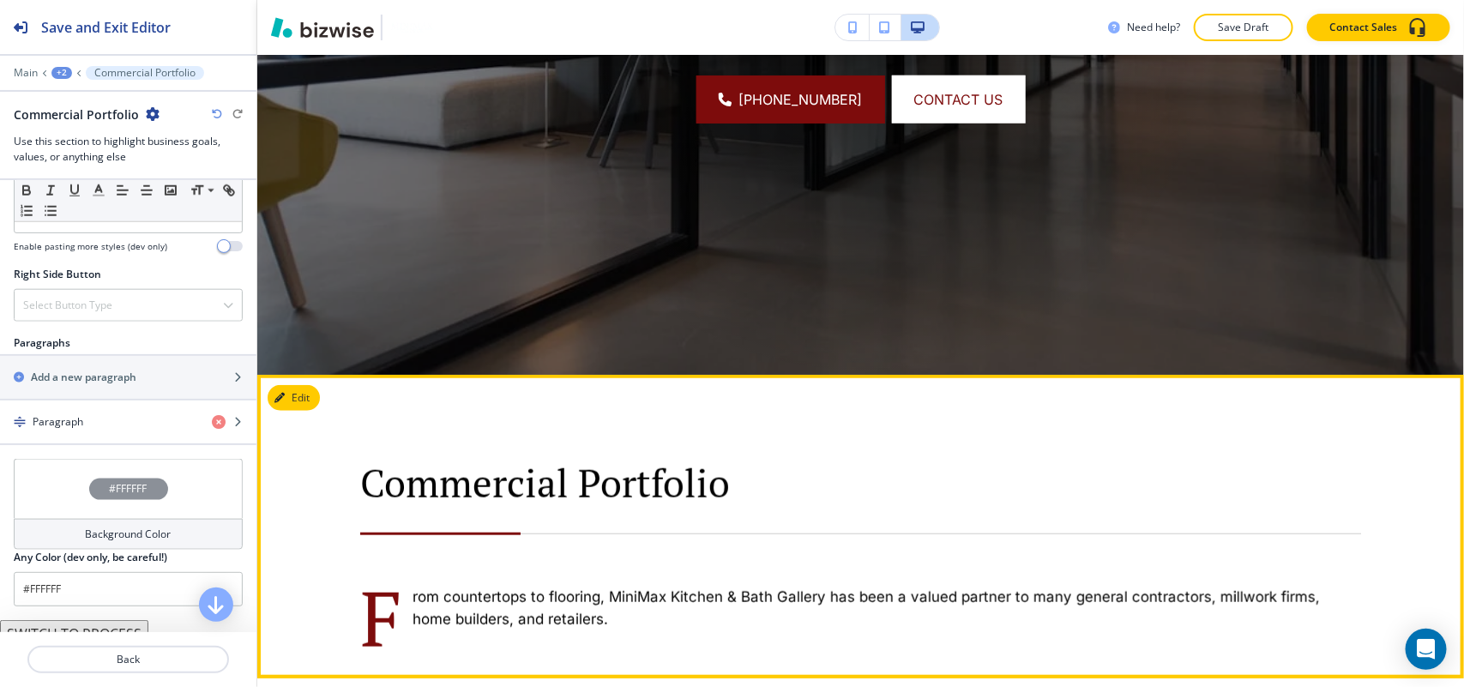
scroll to position [721, 0]
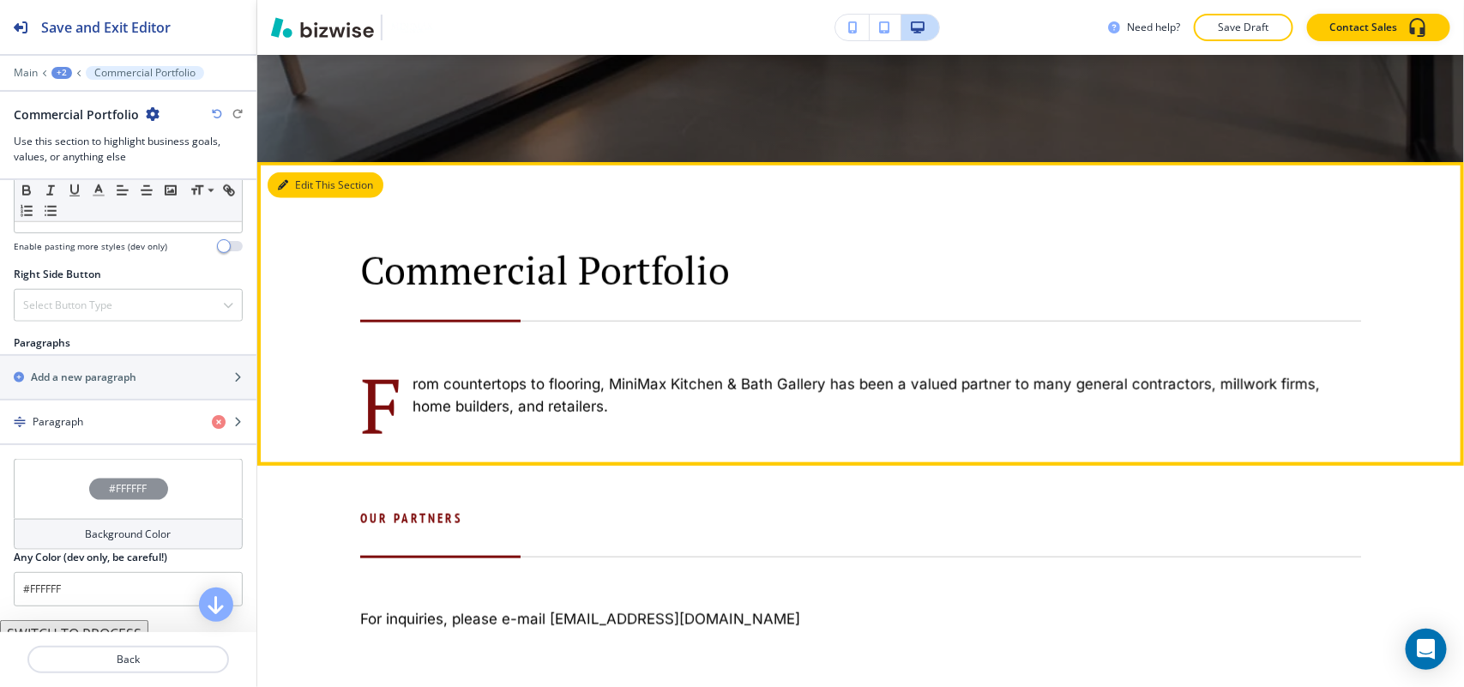
click at [288, 187] on button "Edit This Section" at bounding box center [326, 185] width 116 height 26
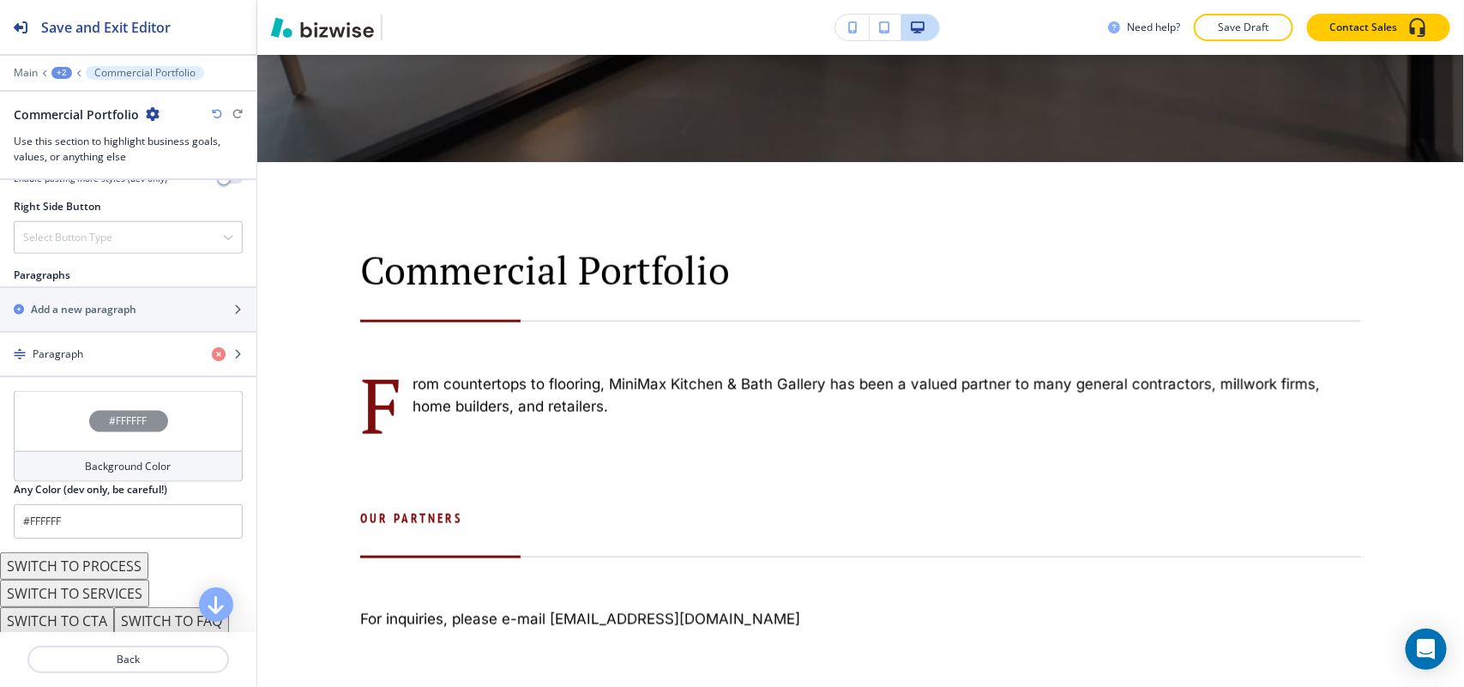
scroll to position [990, 0]
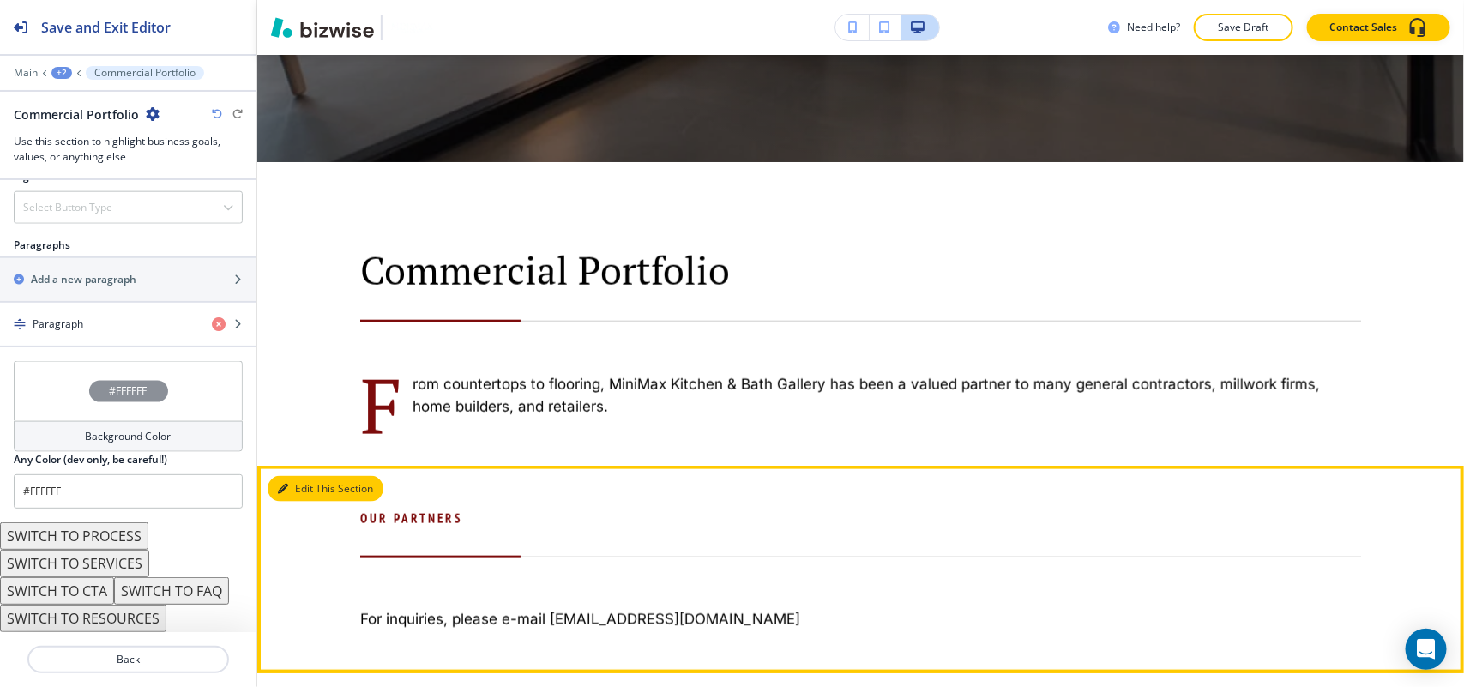
click at [280, 486] on icon "button" at bounding box center [283, 489] width 10 height 10
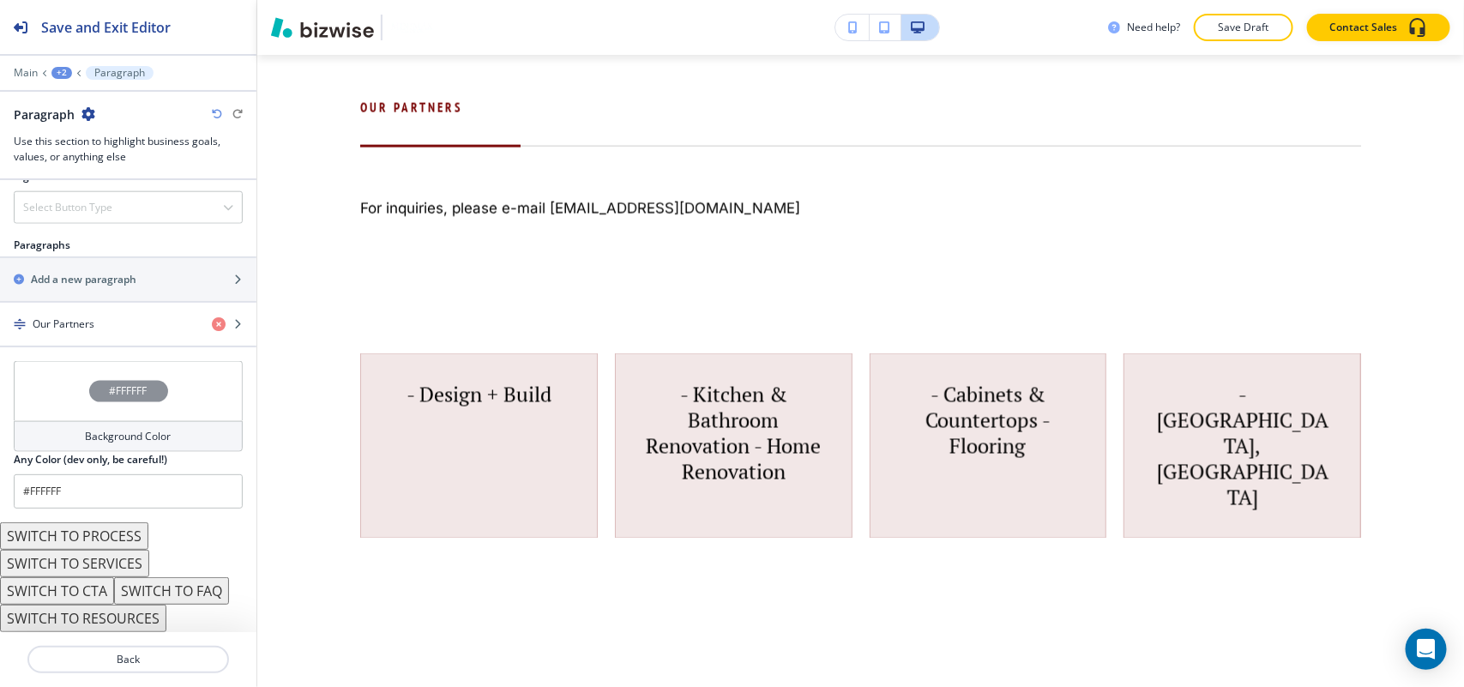
click at [116, 563] on button "SWITCH TO SERVICES" at bounding box center [74, 563] width 149 height 27
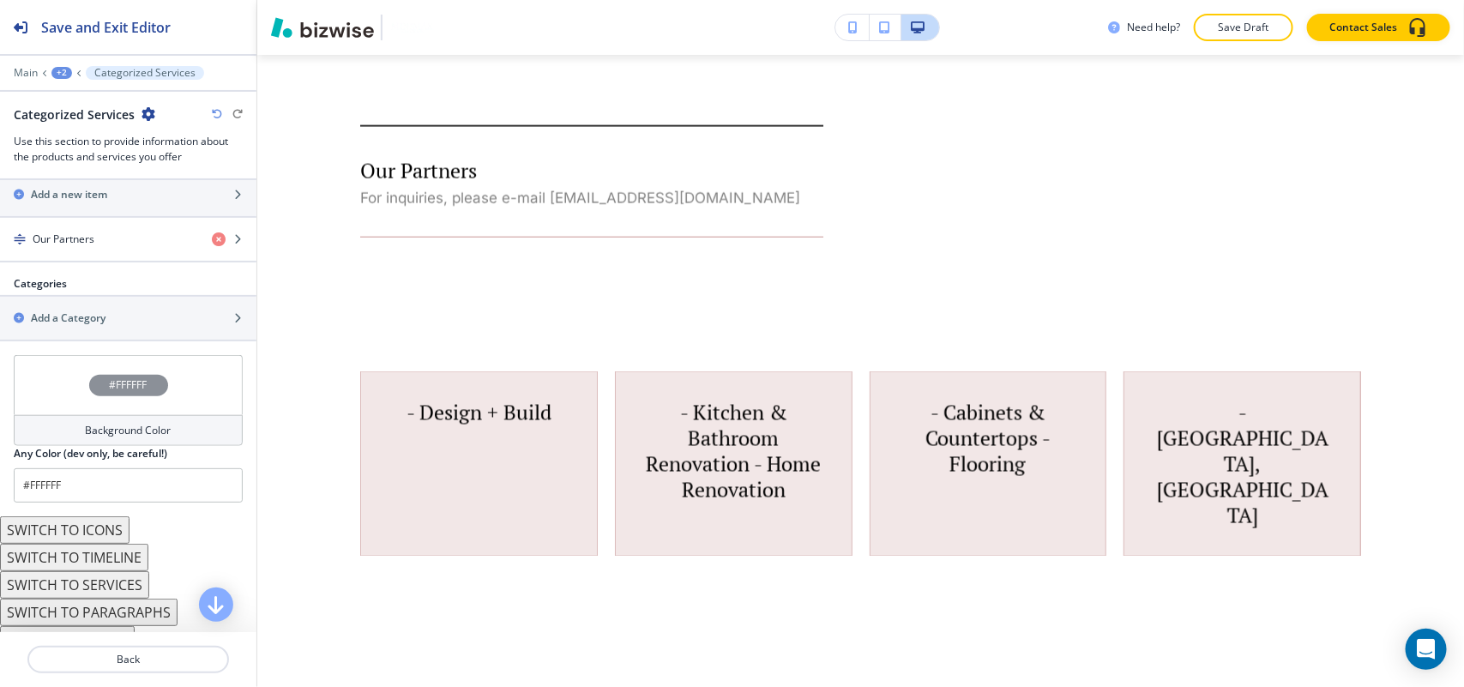
click at [121, 566] on button "SWITCH TO TIMELINE" at bounding box center [74, 557] width 148 height 27
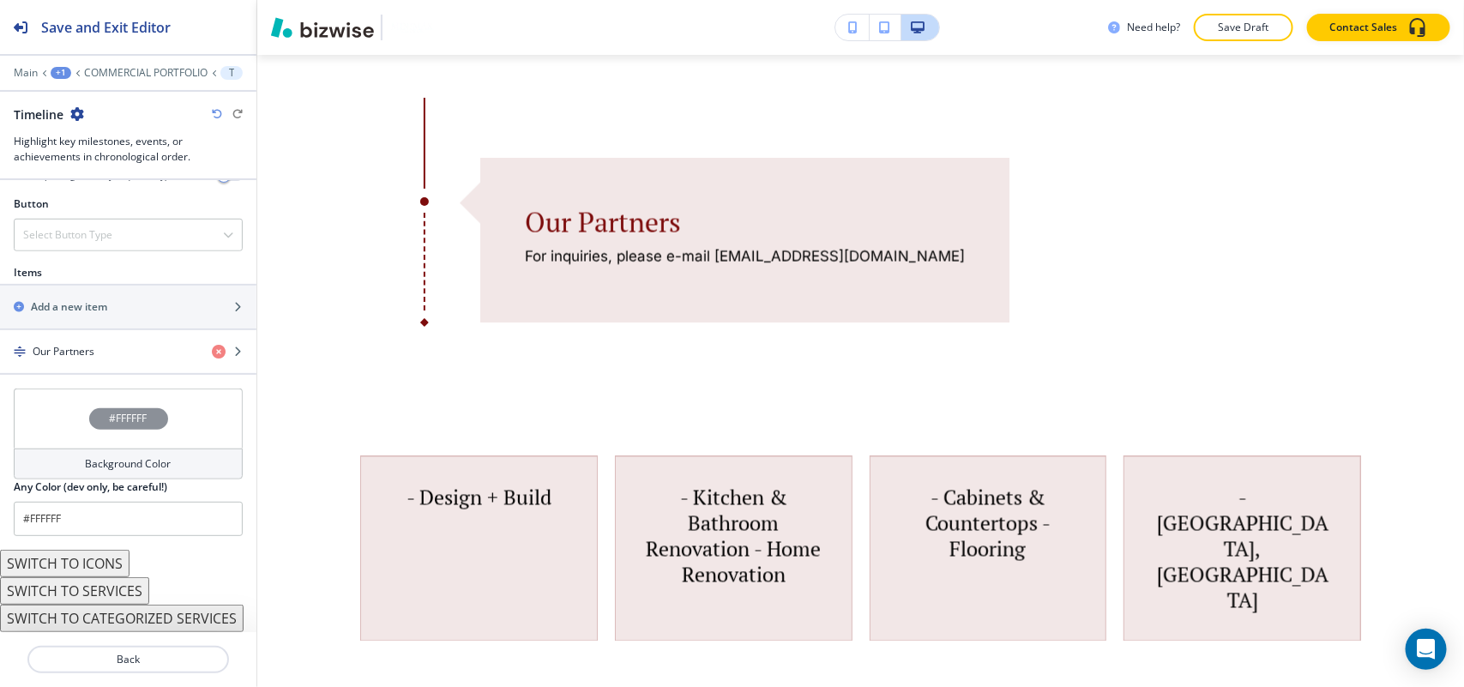
scroll to position [607, 0]
click at [123, 585] on button "SWITCH TO SERVICES" at bounding box center [74, 590] width 149 height 27
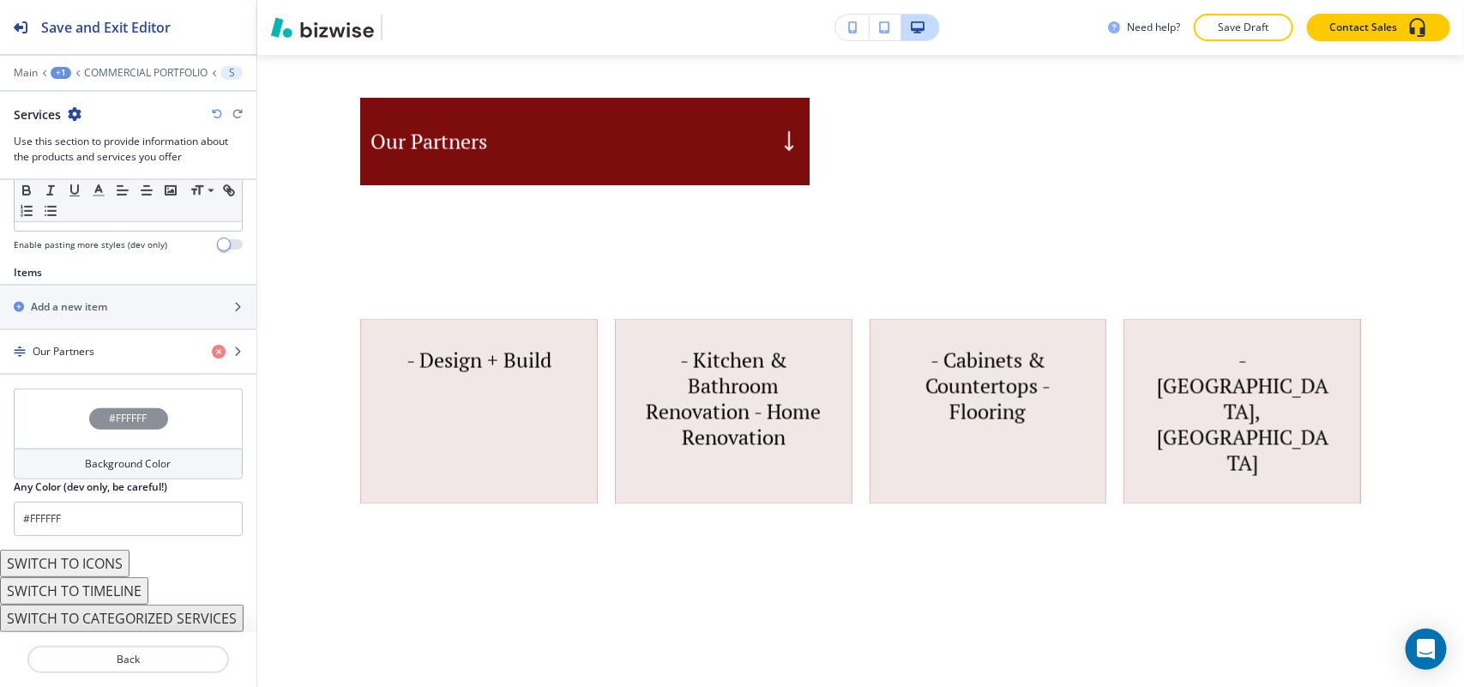
click at [94, 554] on button "SWITCH TO ICONS" at bounding box center [64, 563] width 129 height 27
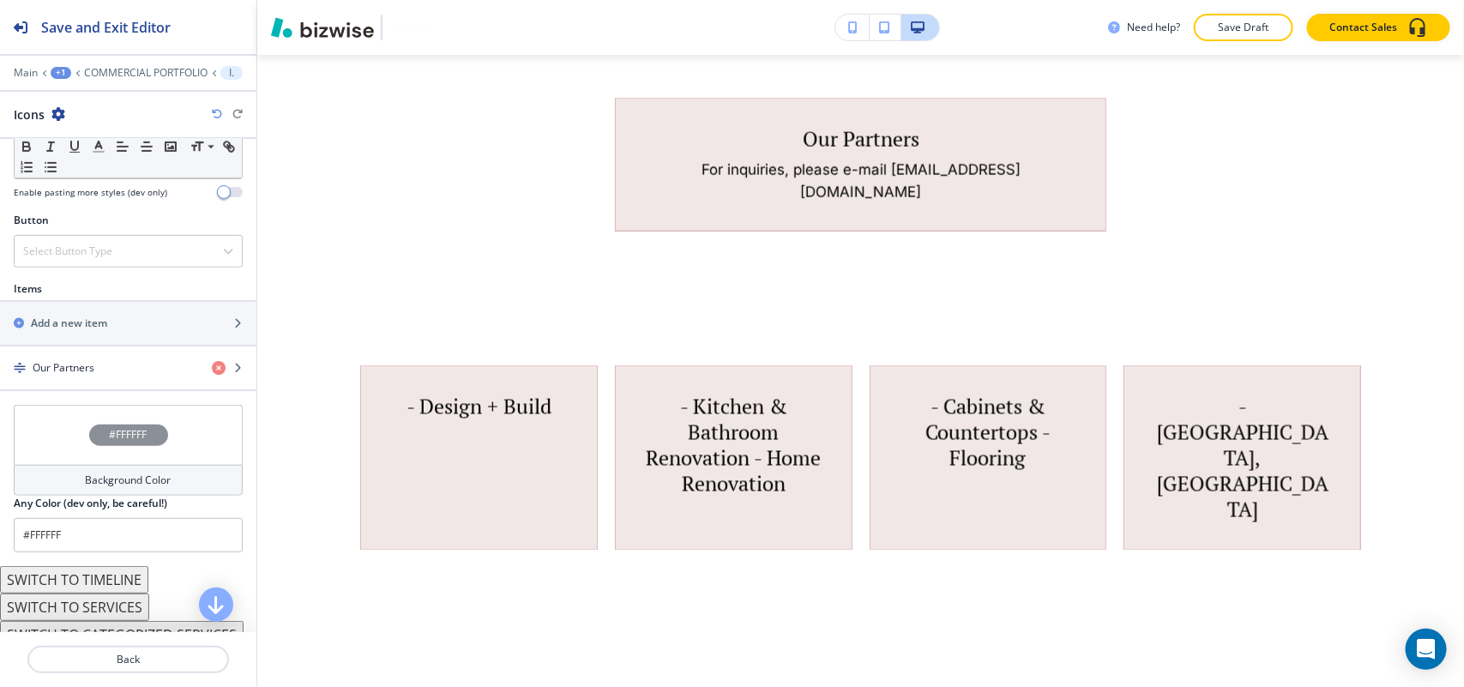
scroll to position [592, 0]
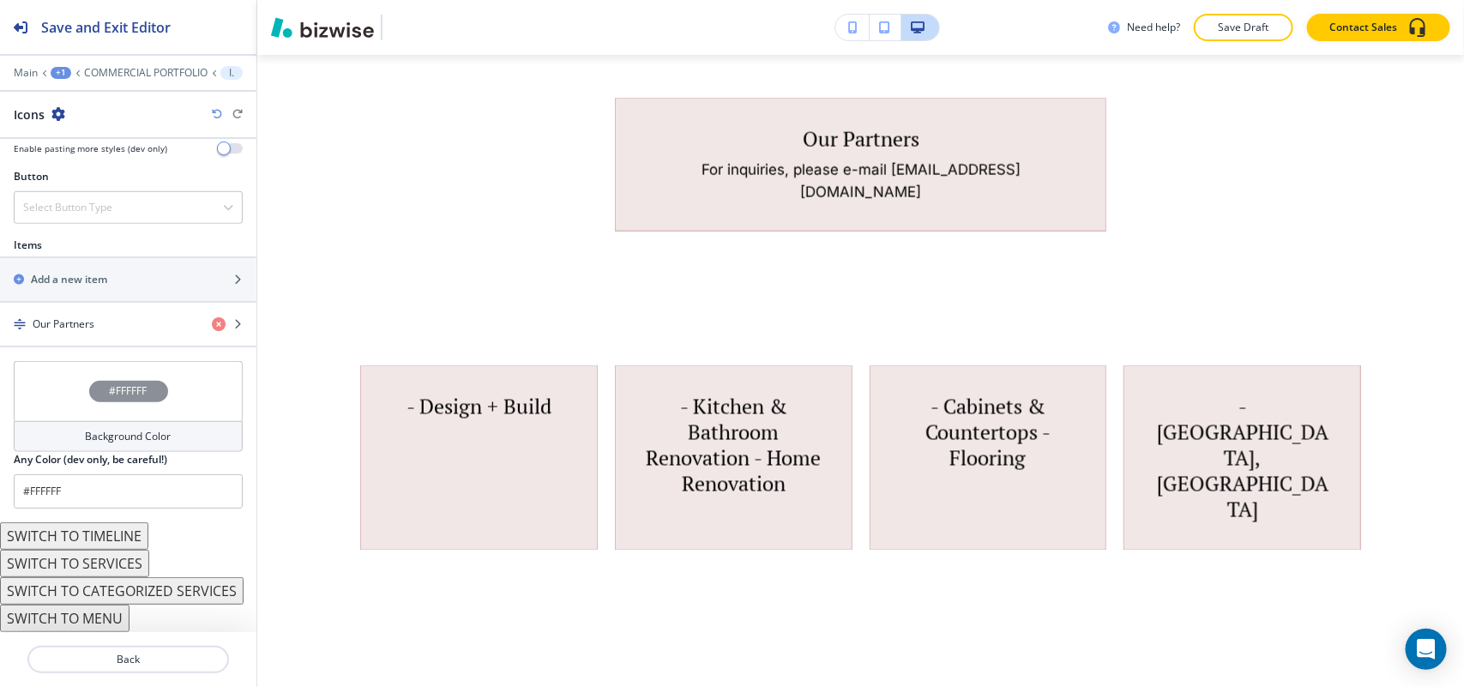
click at [101, 618] on button "SWITCH TO MENU" at bounding box center [64, 618] width 129 height 27
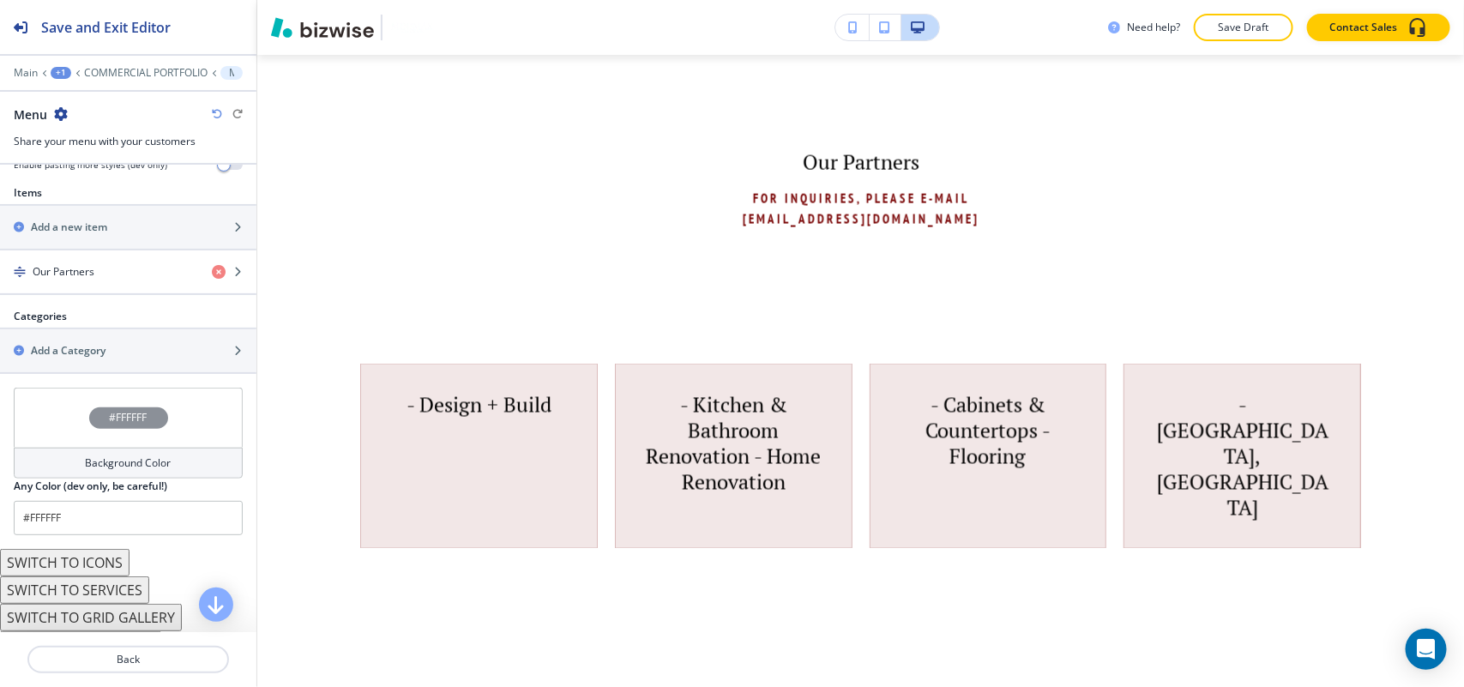
scroll to position [623, 0]
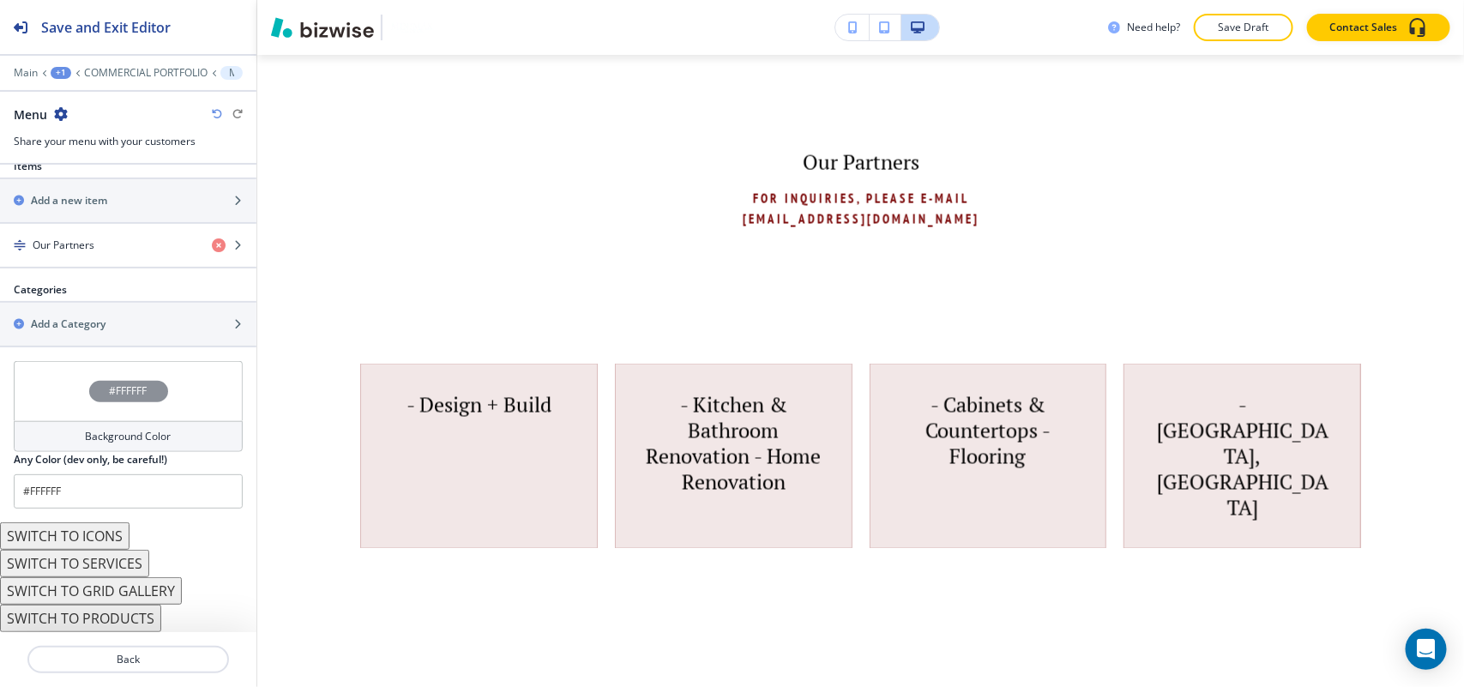
click at [114, 593] on button "SWITCH TO GRID GALLERY" at bounding box center [91, 590] width 182 height 27
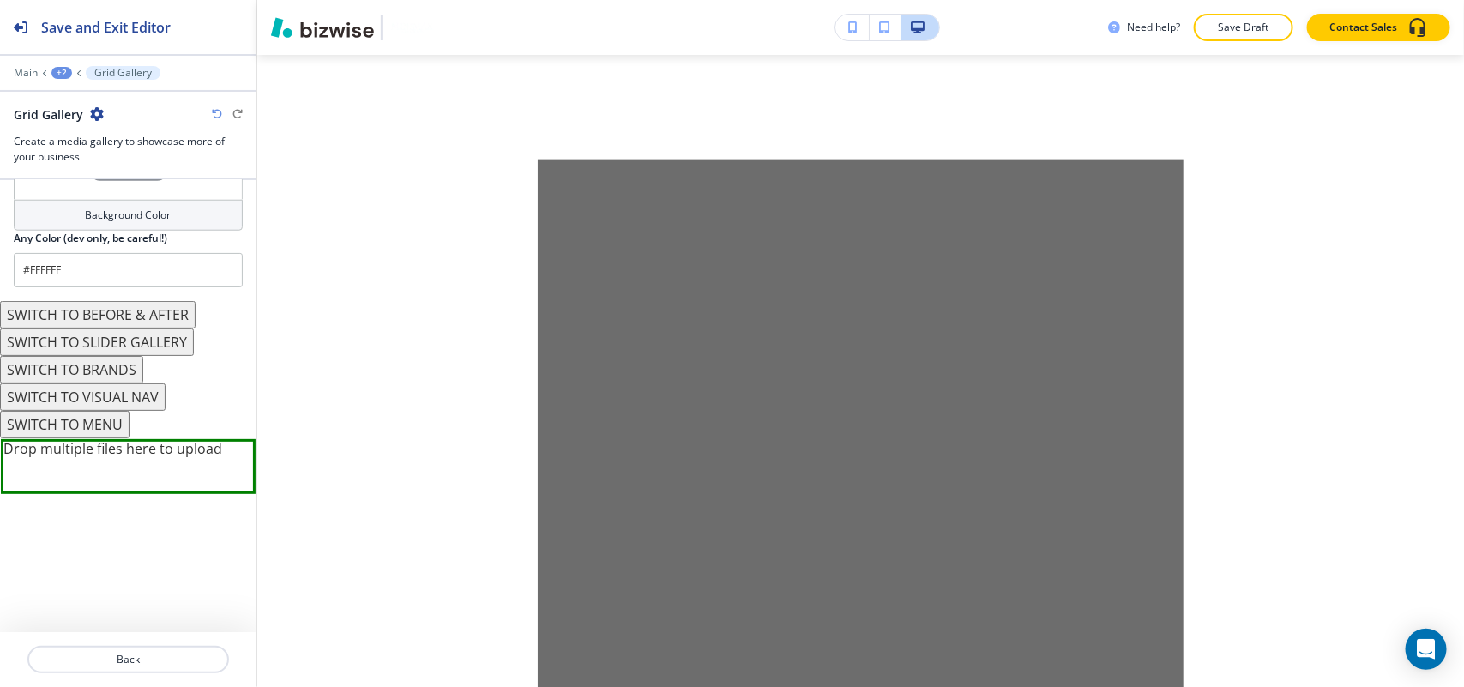
click at [100, 373] on button "SWITCH TO BRANDS" at bounding box center [71, 369] width 143 height 27
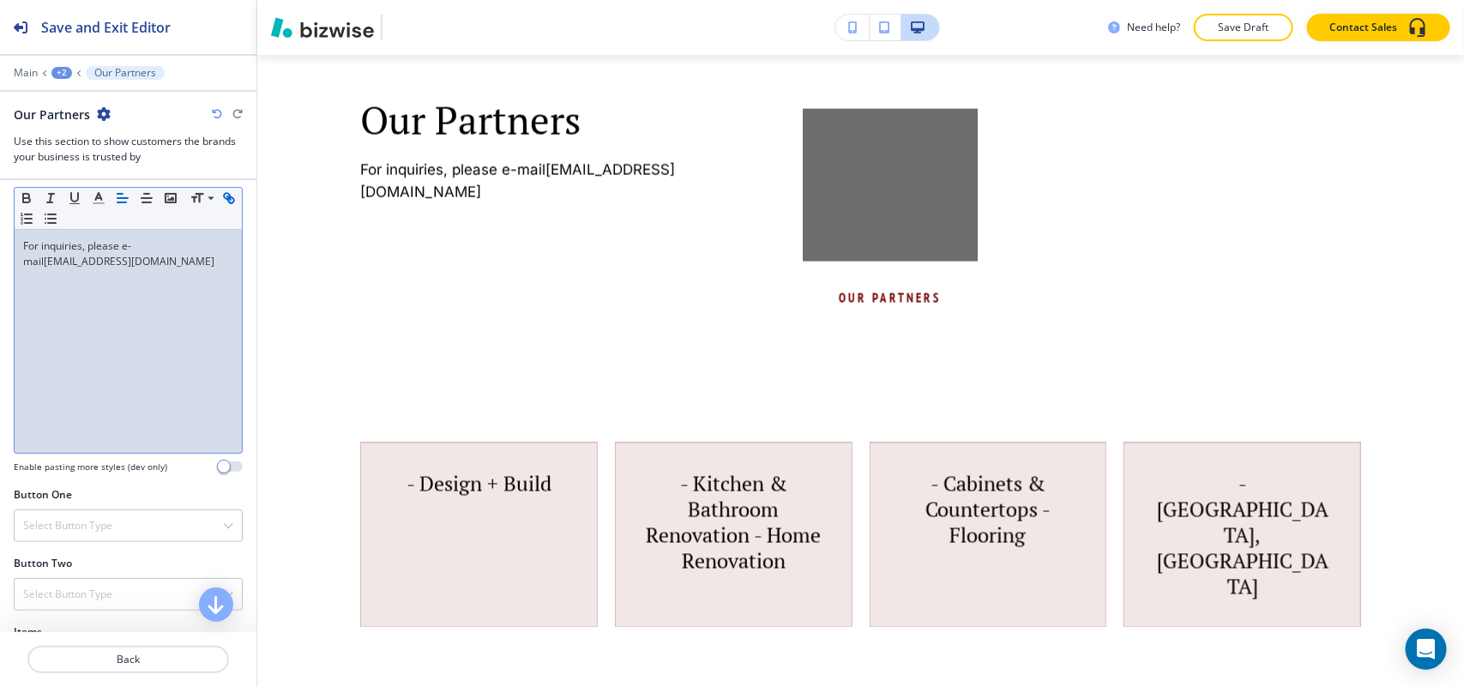
scroll to position [320, 0]
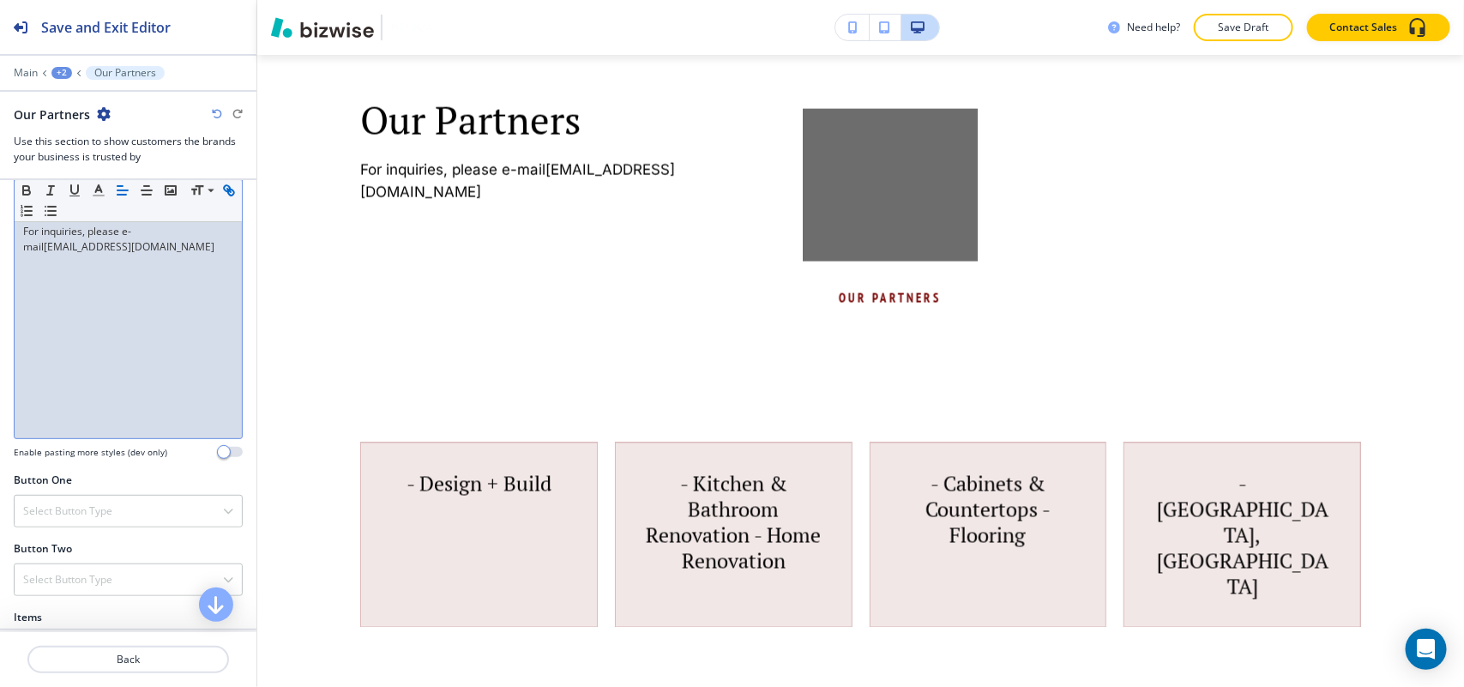
drag, startPoint x: 223, startPoint y: 243, endPoint x: 9, endPoint y: 245, distance: 213.5
click at [9, 245] on div "Section Body Small Normal Large Huge For inquiries, please e-mail commercialbid…" at bounding box center [128, 311] width 256 height 322
copy link "commercialbids@minimaxdesign.com"
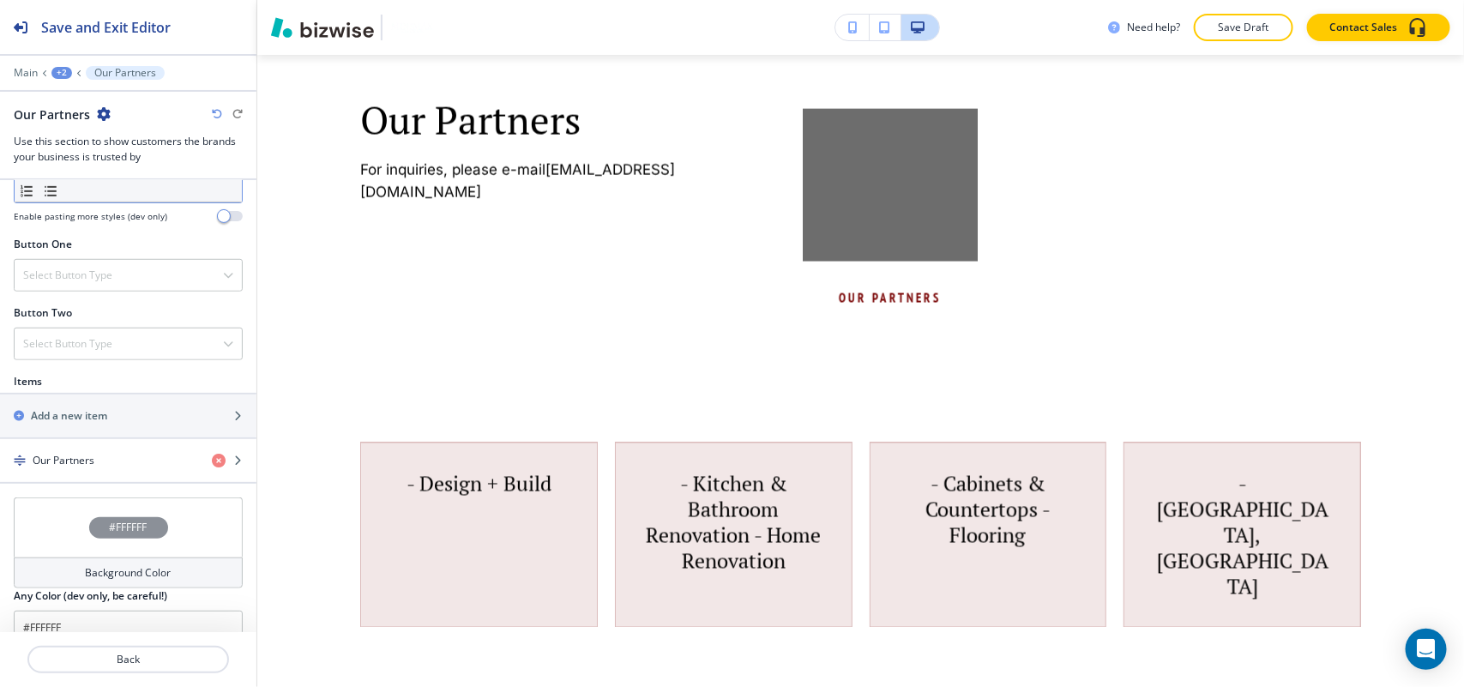
scroll to position [641, 0]
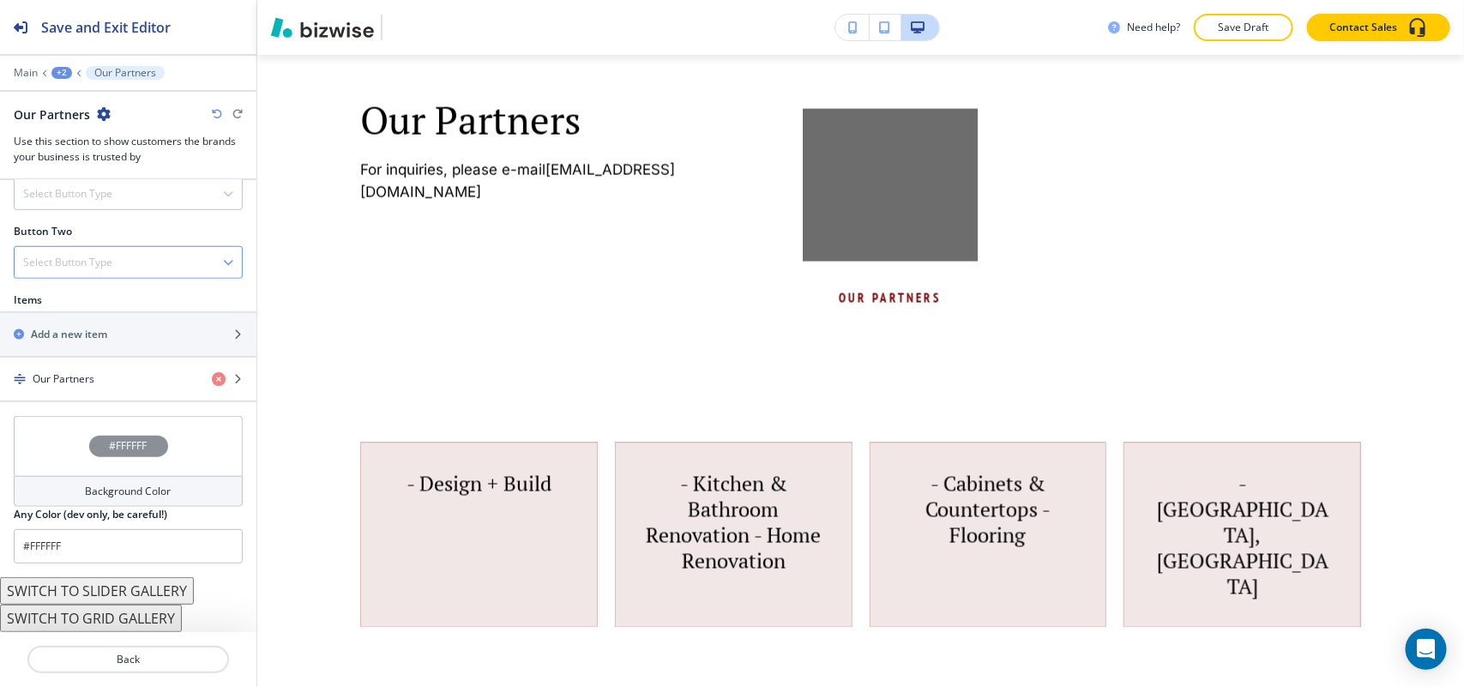
click at [91, 255] on h4 "Select Button Type" at bounding box center [67, 262] width 89 height 15
click at [86, 198] on h4 "Select Button Type" at bounding box center [67, 193] width 89 height 15
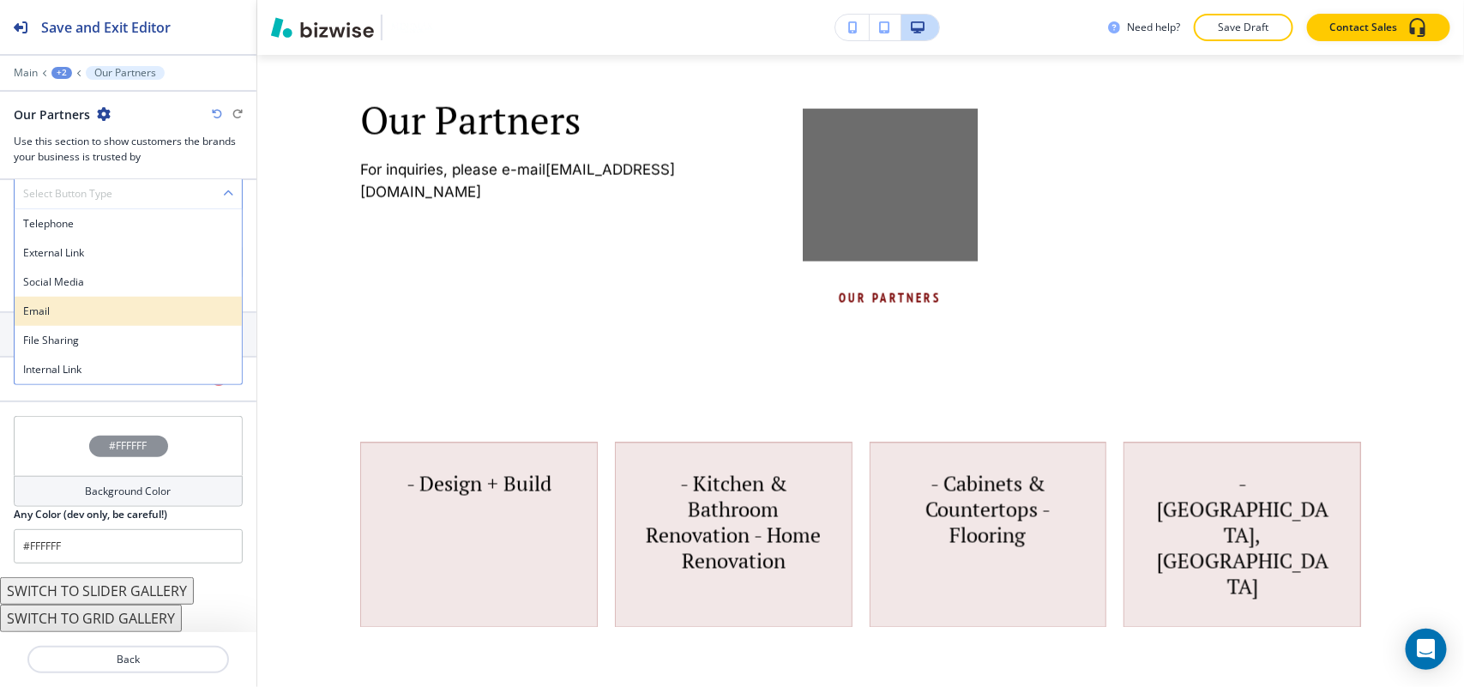
click at [75, 305] on h4 "Email" at bounding box center [128, 311] width 210 height 15
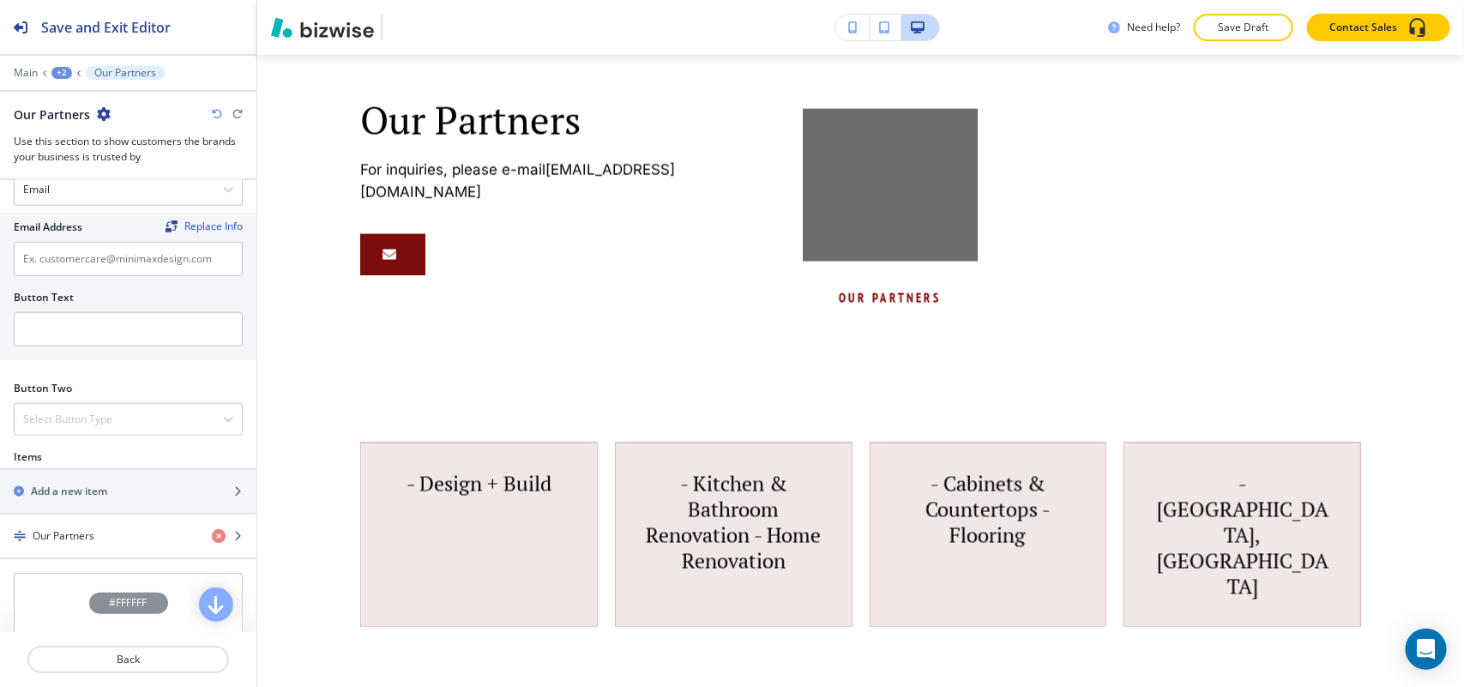
click at [82, 280] on div at bounding box center [128, 283] width 229 height 14
click at [79, 262] on input "text" at bounding box center [128, 259] width 229 height 34
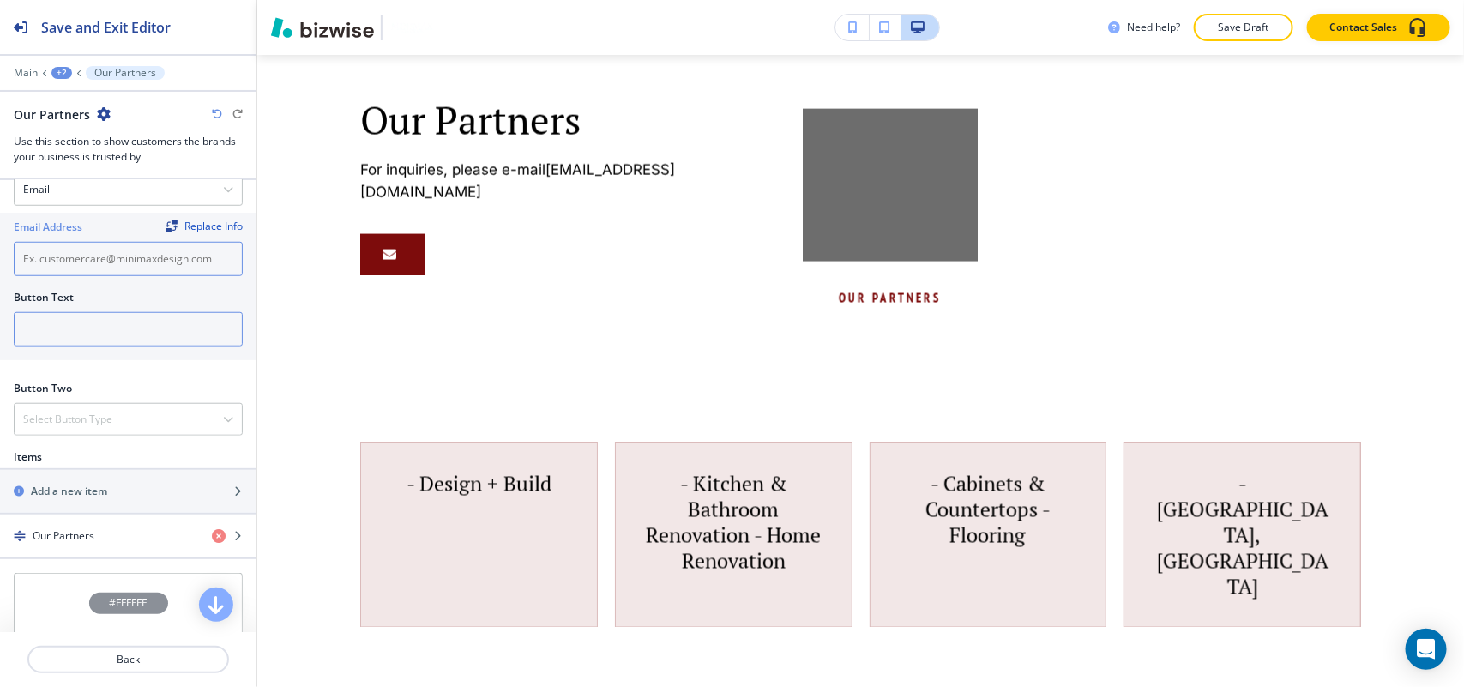
paste input "commercialbids@minimaxdesign.com"
type input "commercialbids@minimaxdesign.com"
click at [86, 336] on input "text" at bounding box center [128, 329] width 229 height 34
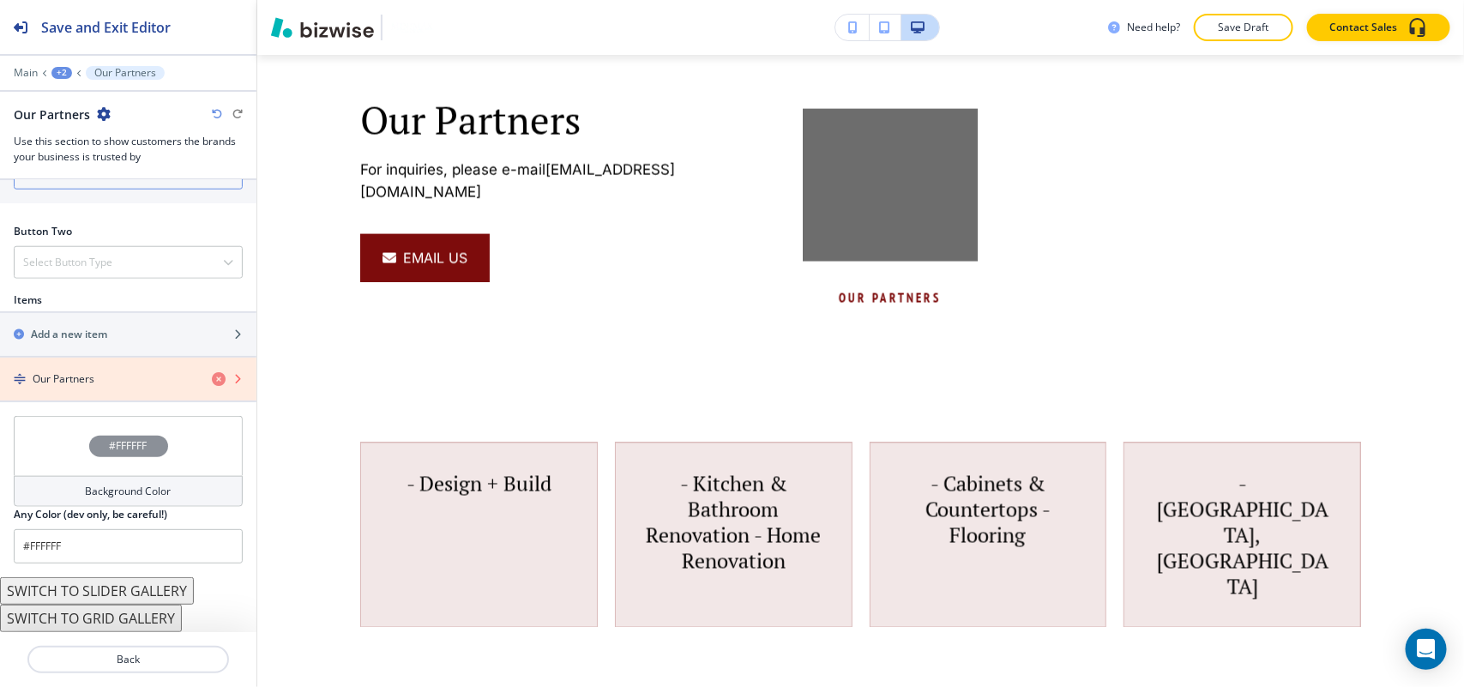
type input "Email us"
click at [212, 378] on icon "button" at bounding box center [219, 379] width 14 height 14
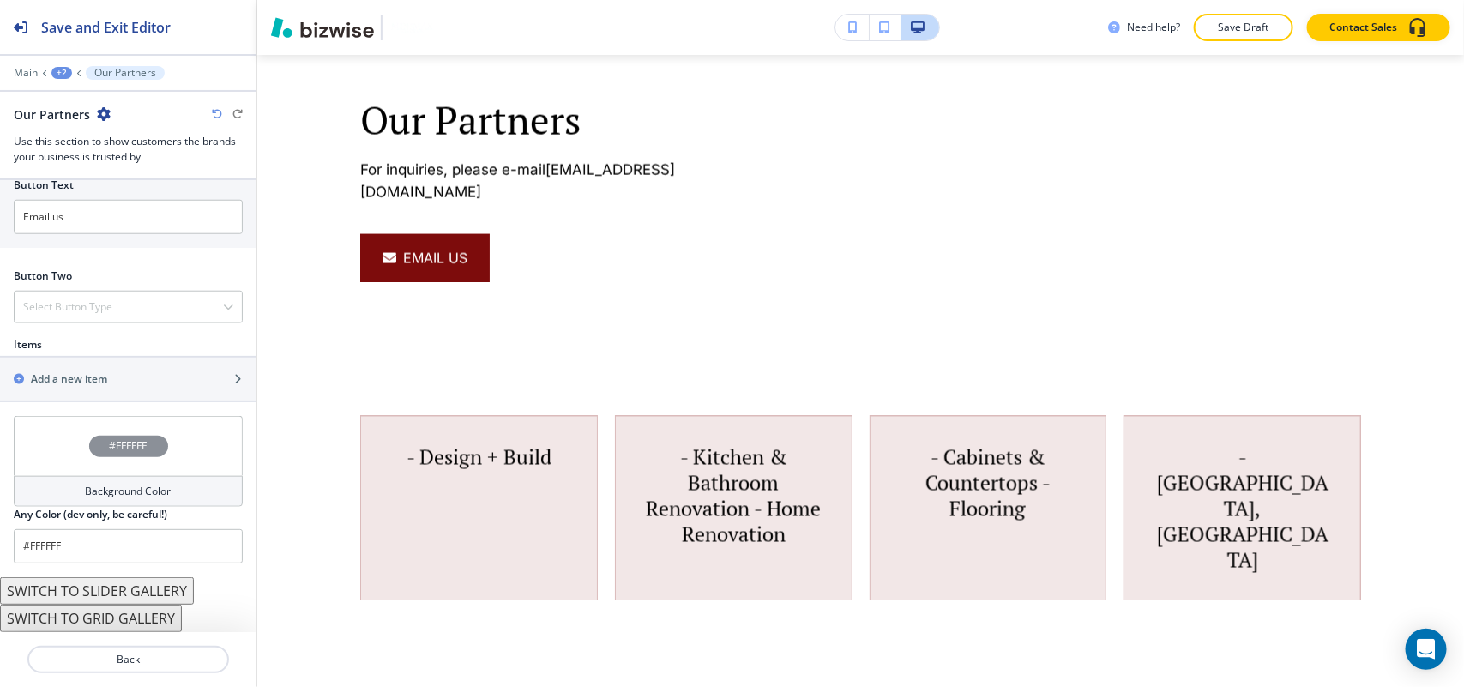
scroll to position [759, 0]
click at [97, 387] on div "button" at bounding box center [128, 394] width 256 height 14
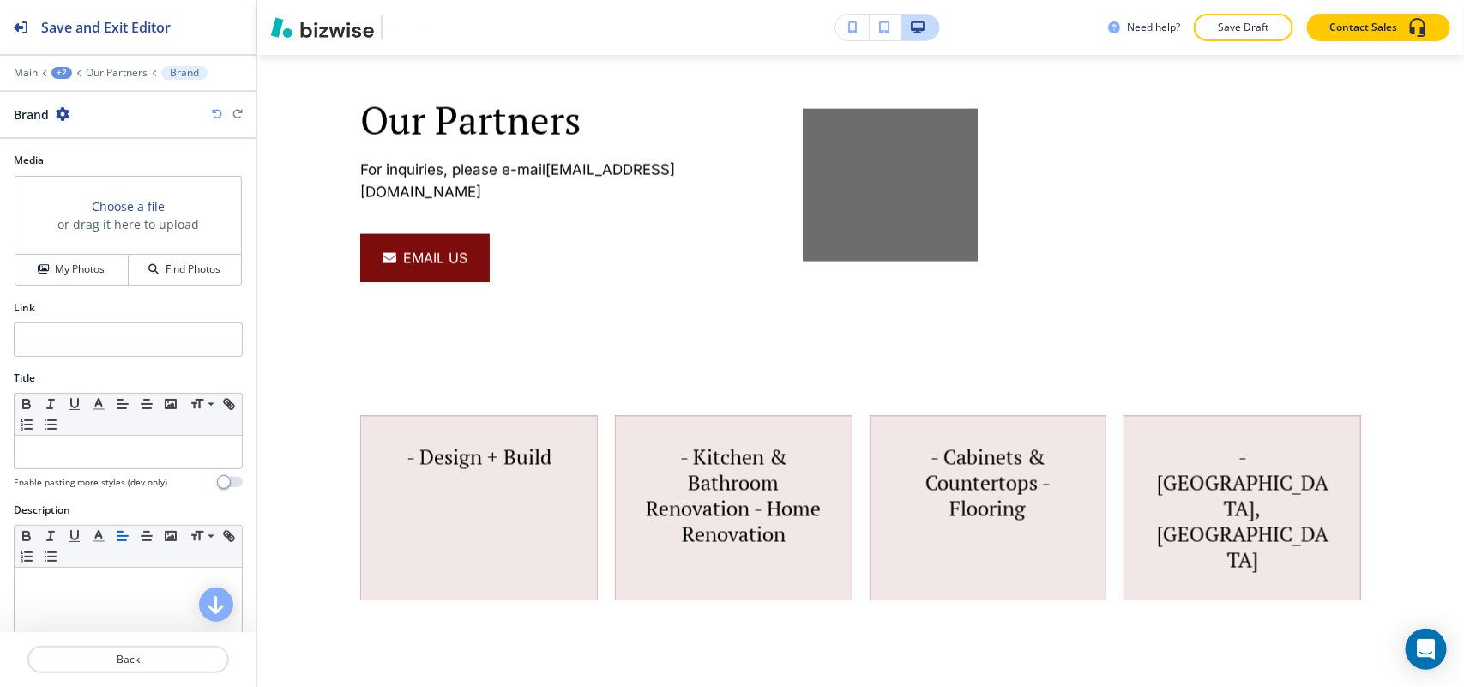
scroll to position [1175, 0]
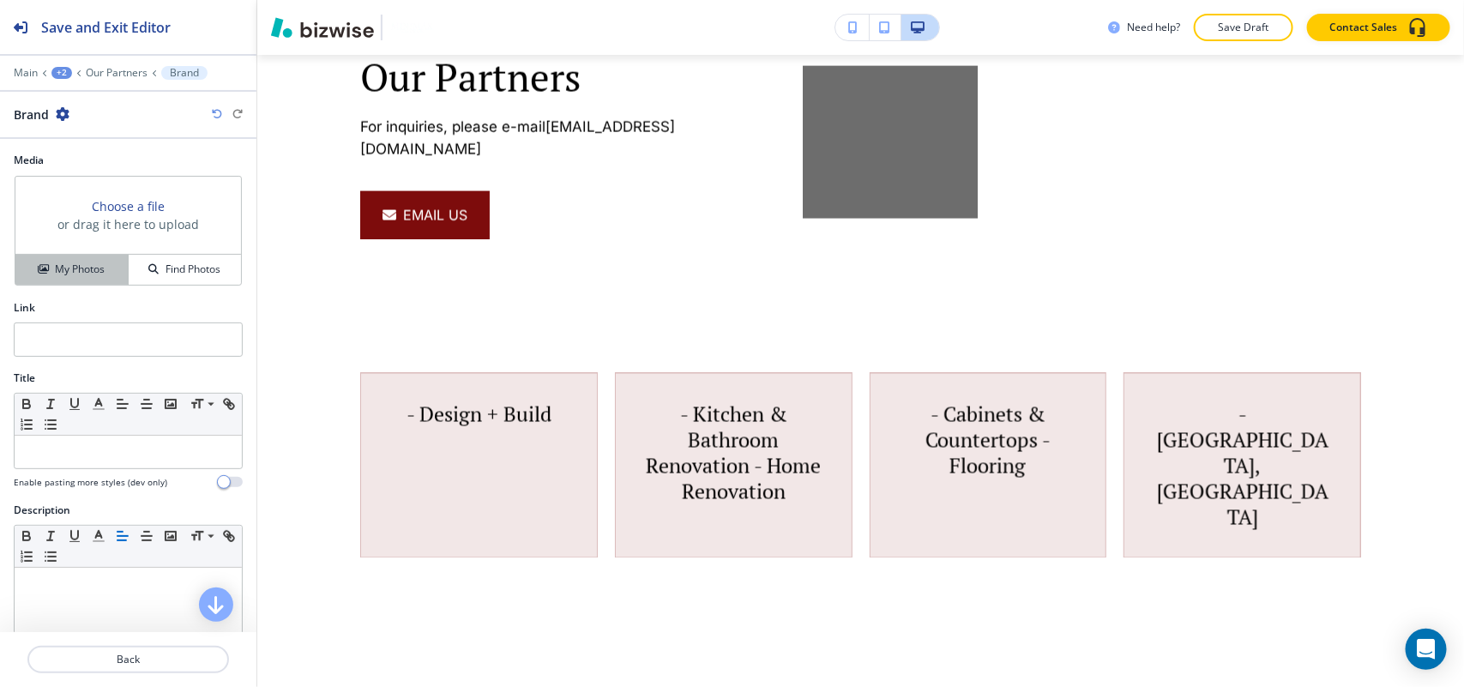
click at [88, 271] on h4 "My Photos" at bounding box center [80, 269] width 50 height 15
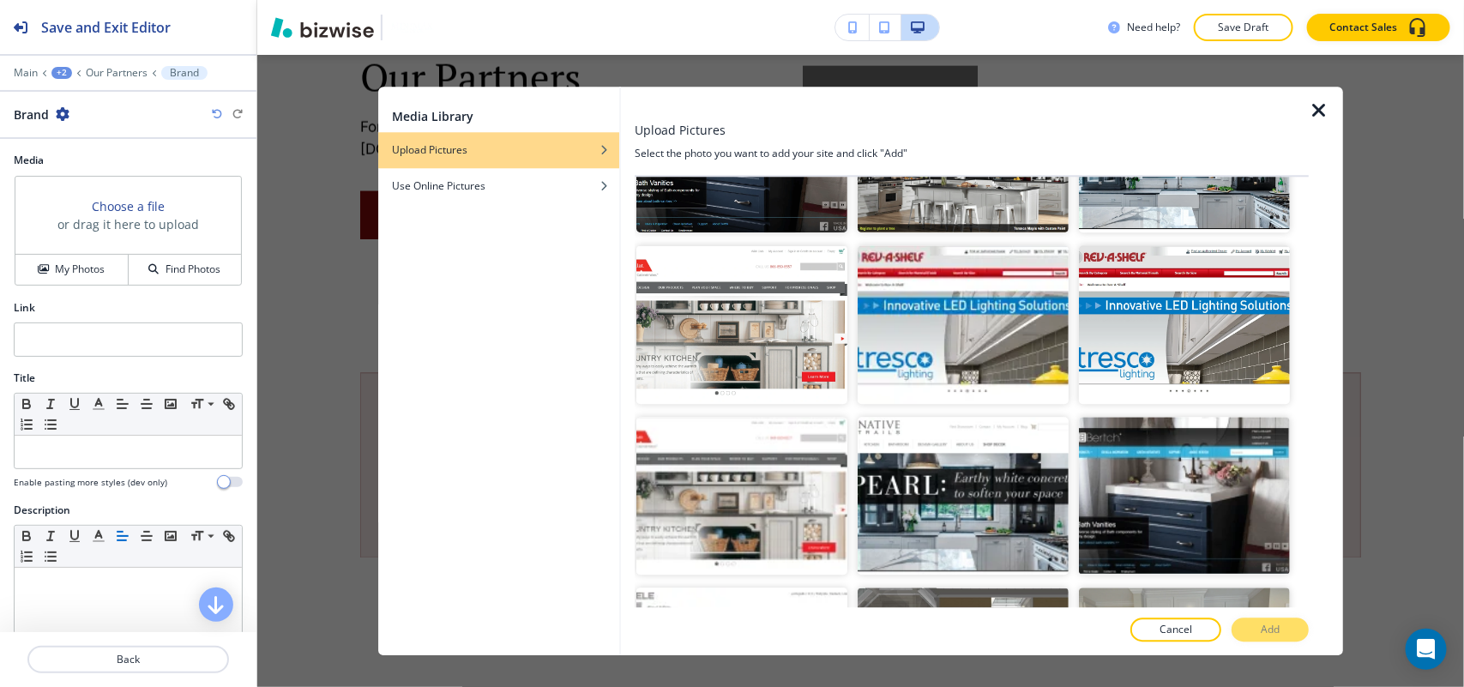
scroll to position [920, 0]
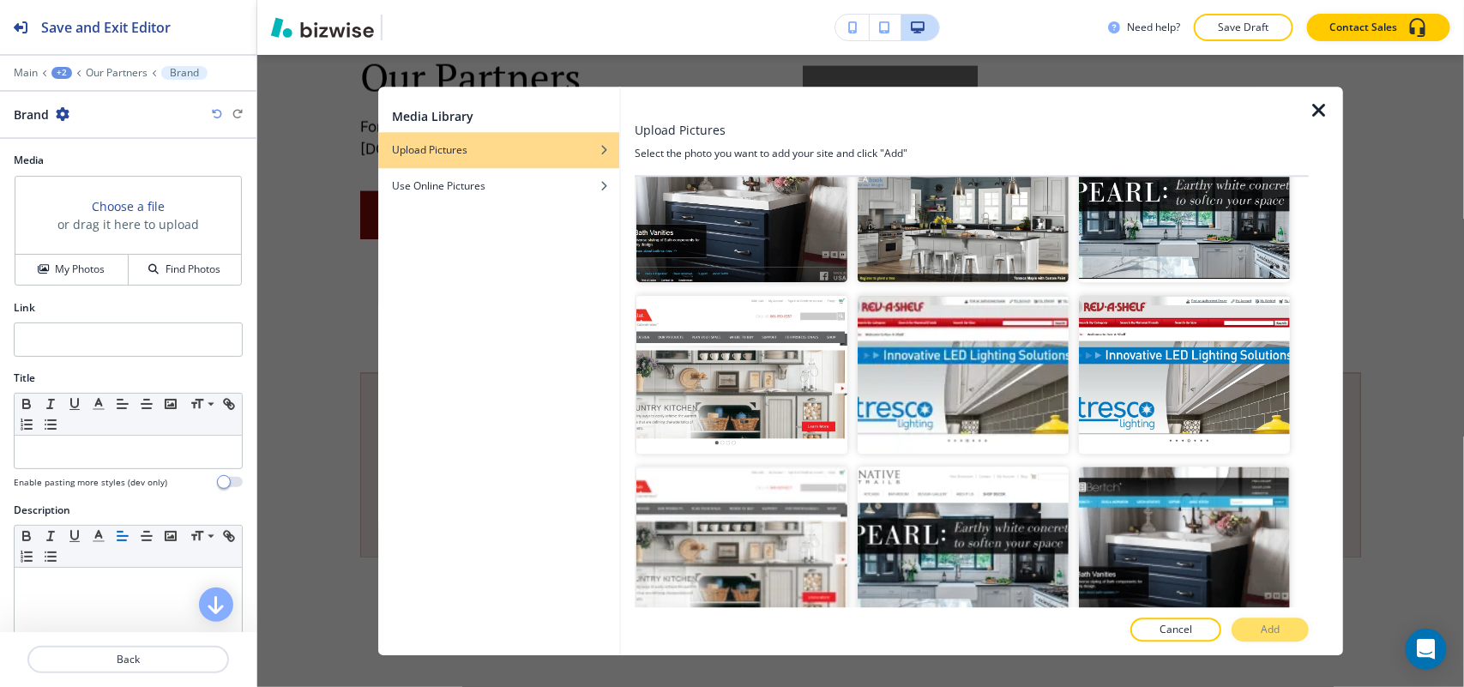
click at [1292, 616] on div at bounding box center [972, 612] width 674 height 10
click at [1197, 632] on button "Cancel" at bounding box center [1175, 629] width 91 height 24
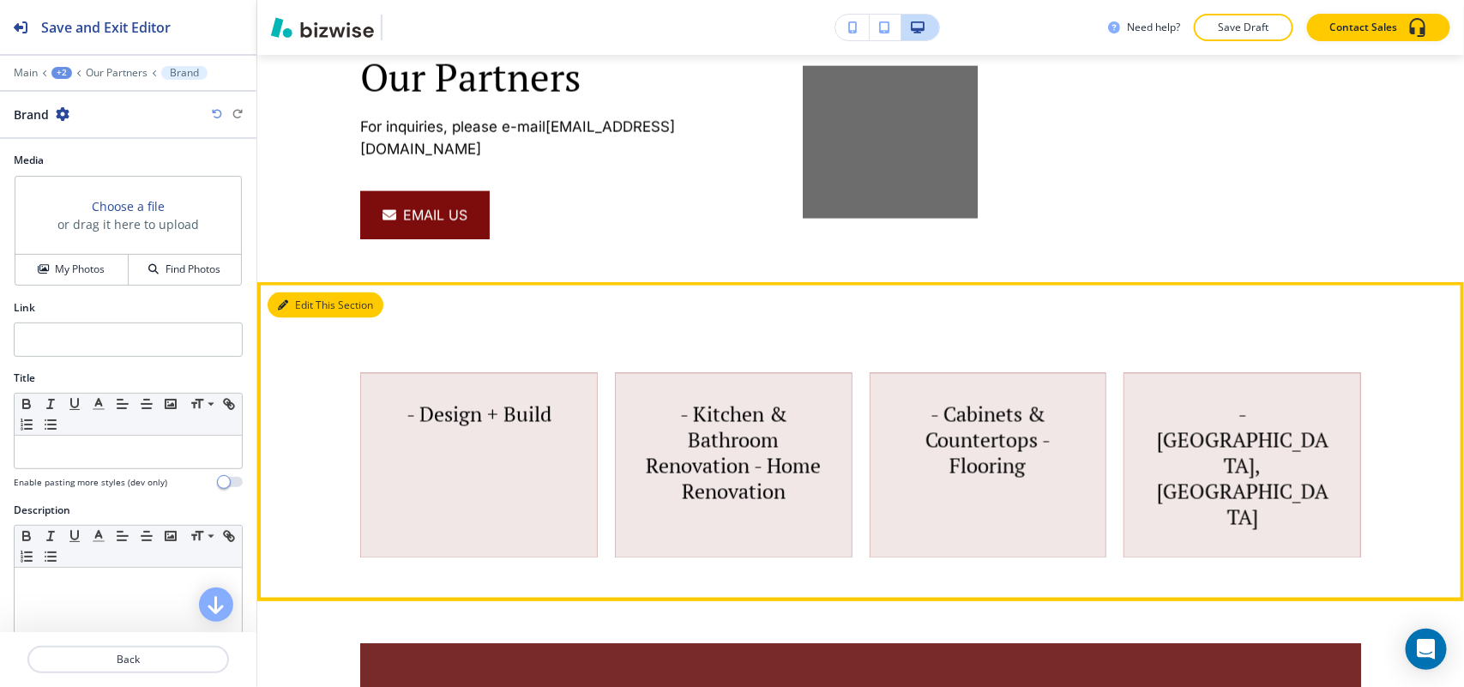
click at [284, 305] on icon "button" at bounding box center [283, 305] width 10 height 10
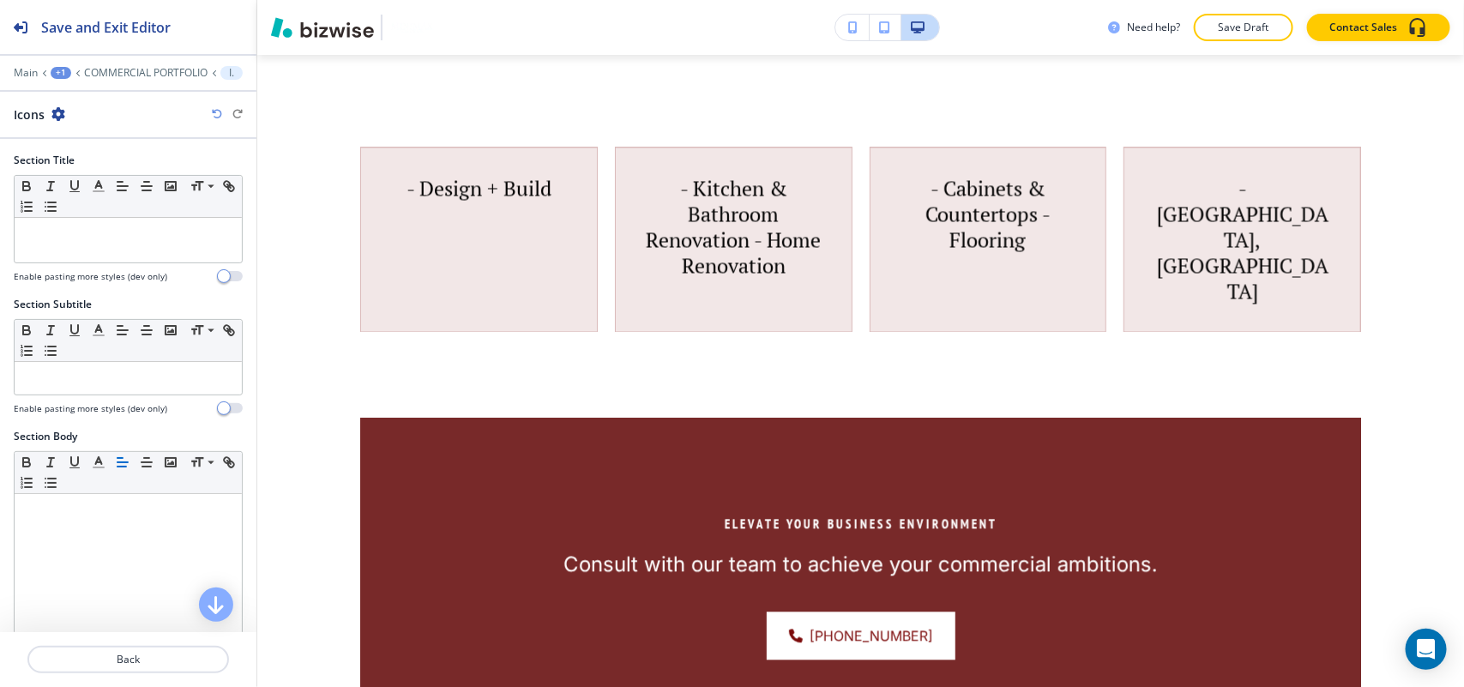
scroll to position [1402, 0]
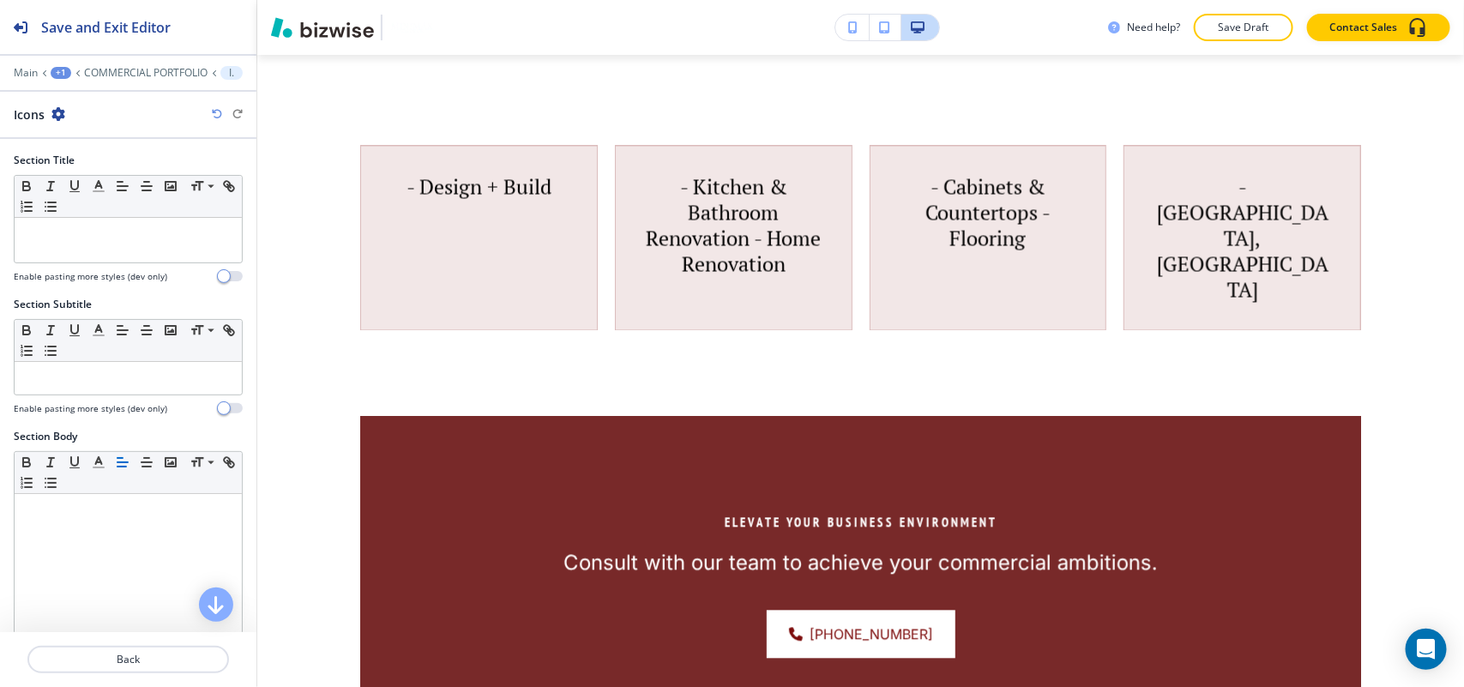
click at [57, 113] on icon "button" at bounding box center [58, 114] width 14 height 14
click at [97, 202] on p "Delete Section" at bounding box center [106, 204] width 87 height 15
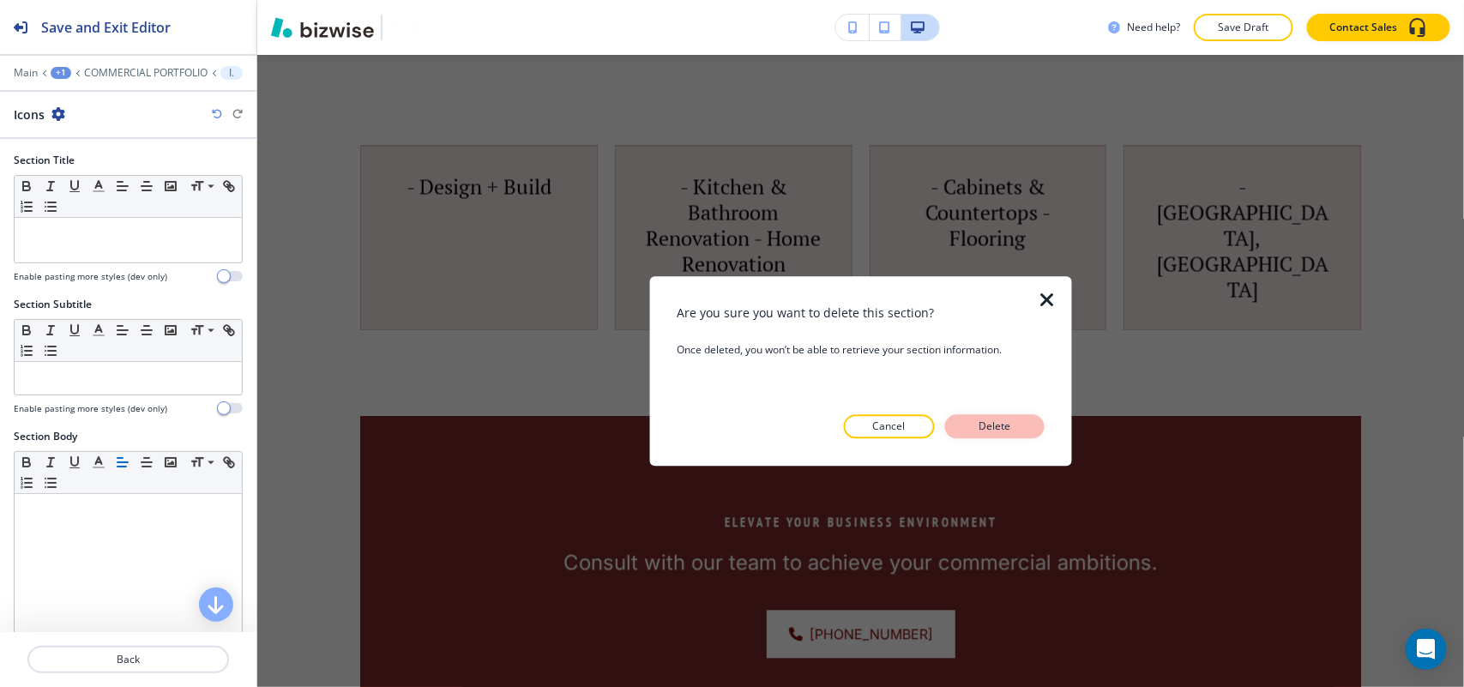
click at [996, 422] on p "Delete" at bounding box center [994, 425] width 41 height 15
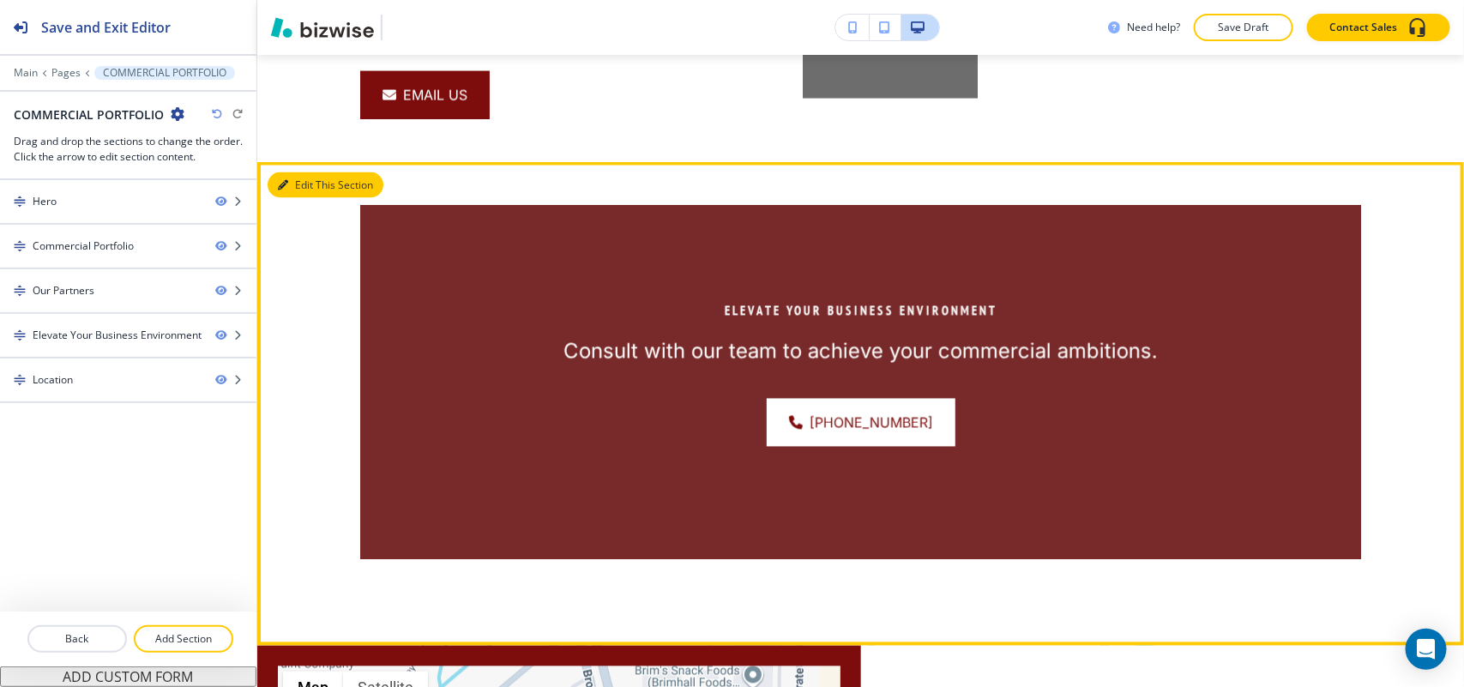
click at [305, 180] on button "Edit This Section" at bounding box center [326, 185] width 116 height 26
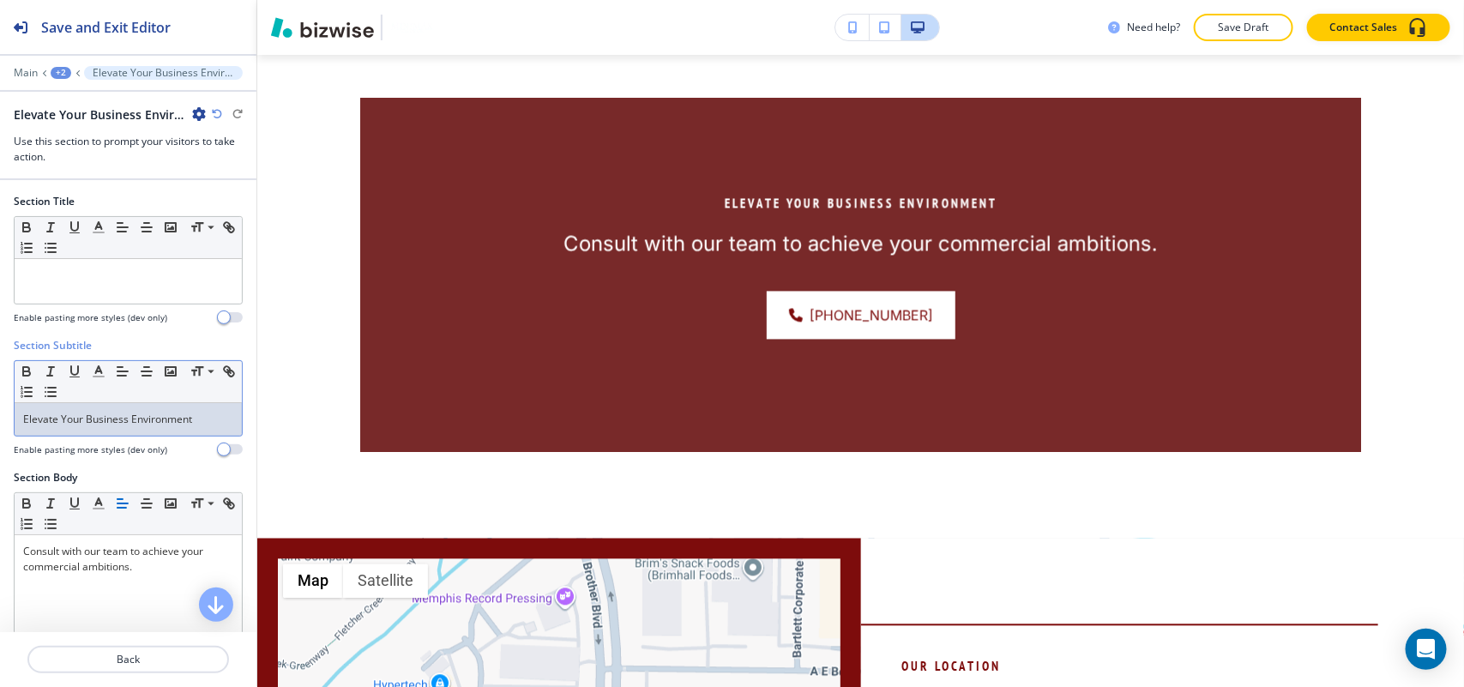
click at [166, 430] on div "Elevate Your Business Environment" at bounding box center [128, 419] width 227 height 33
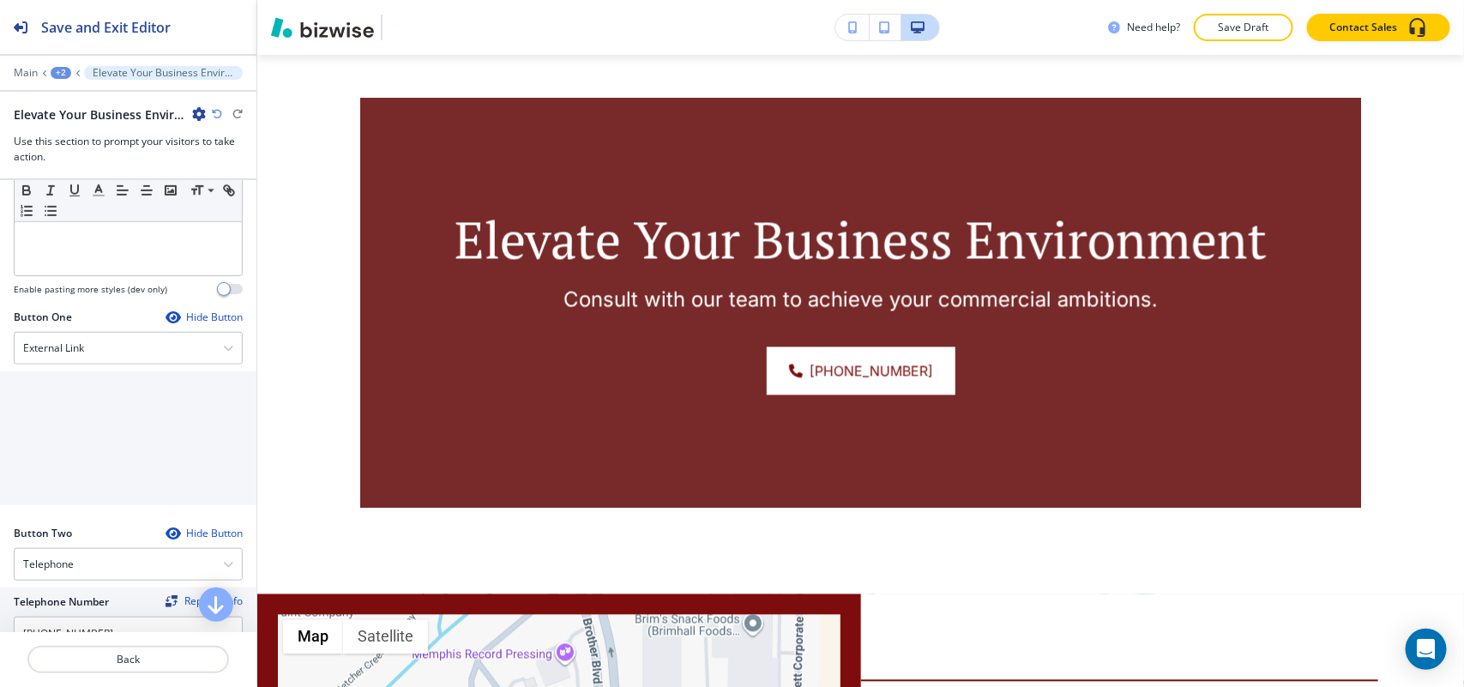
scroll to position [536, 0]
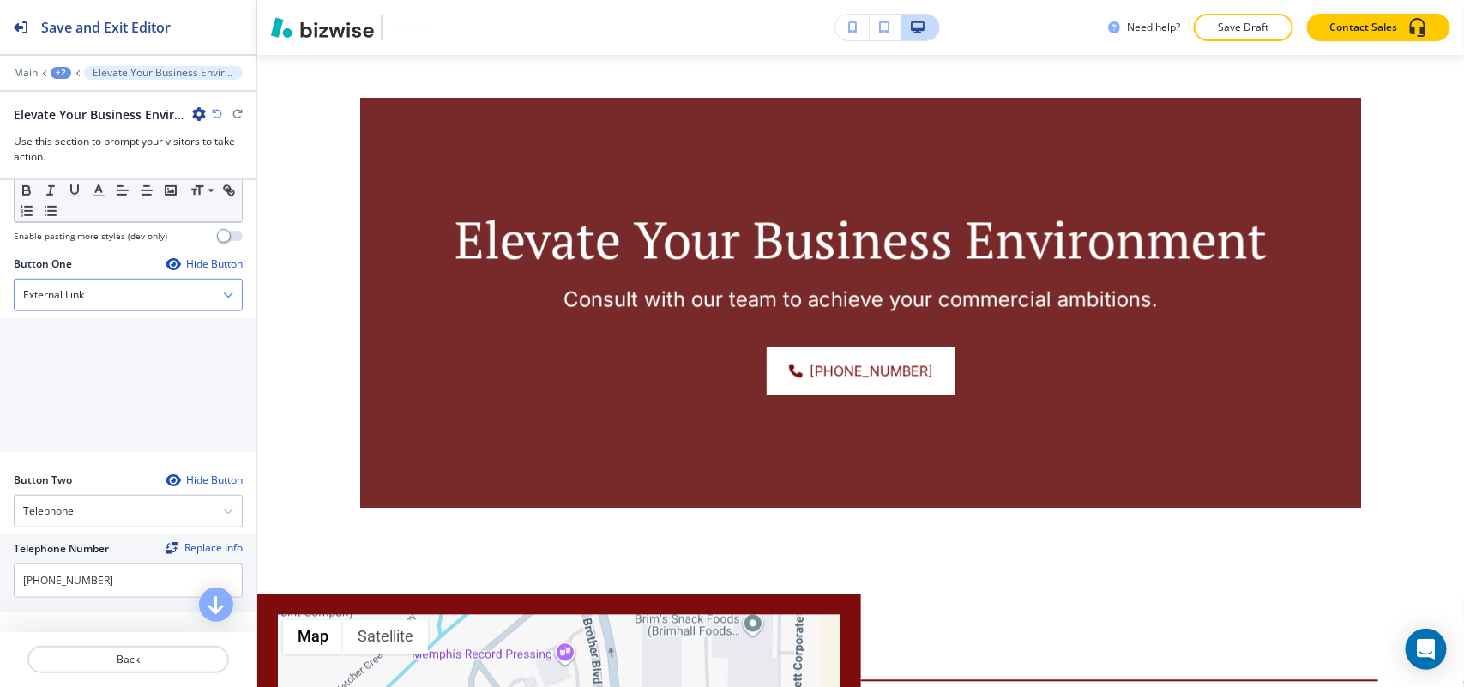
click at [91, 287] on div "External Link" at bounding box center [128, 295] width 227 height 31
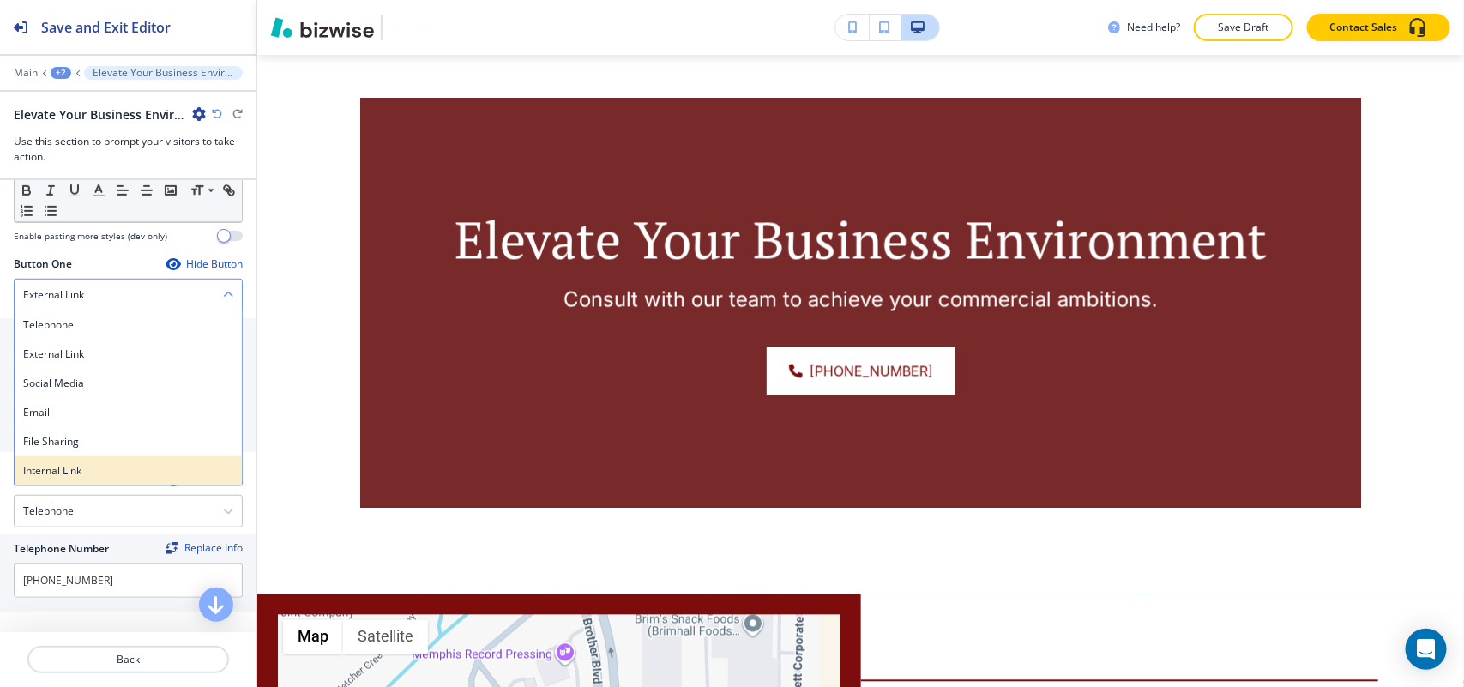
click at [80, 473] on h4 "Internal Link" at bounding box center [128, 470] width 210 height 15
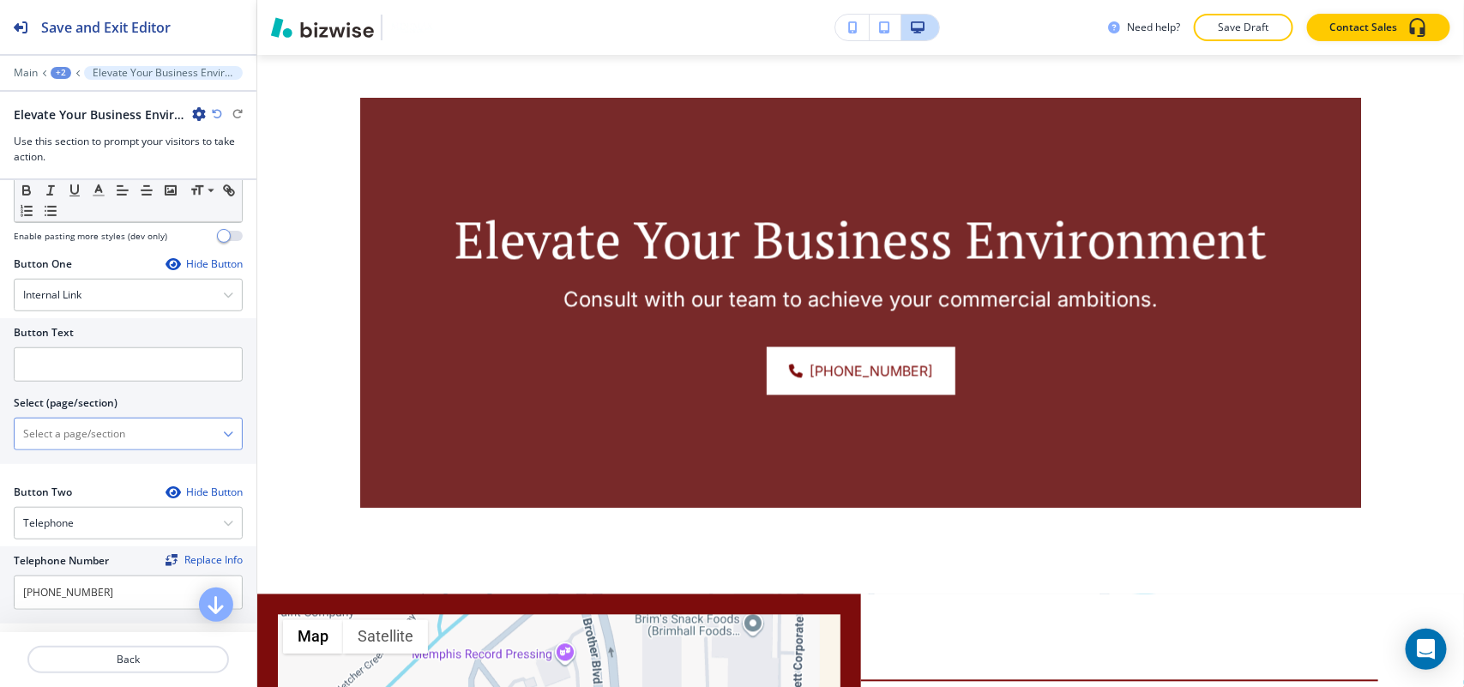
click at [114, 446] on \(page\/section\) "Manual Input" at bounding box center [119, 433] width 208 height 29
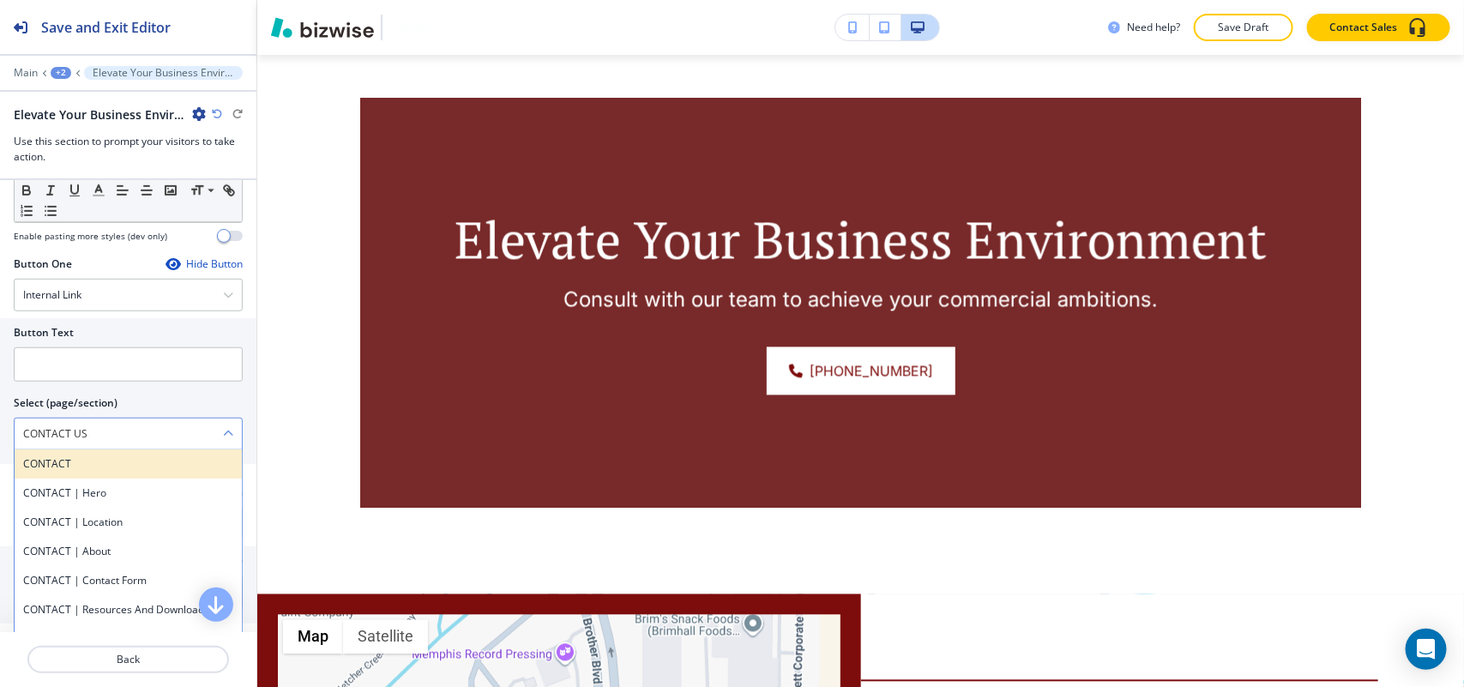
click at [114, 465] on h4 "CONTACT" at bounding box center [128, 463] width 210 height 15
type \(page\/section\) "CONTACT"
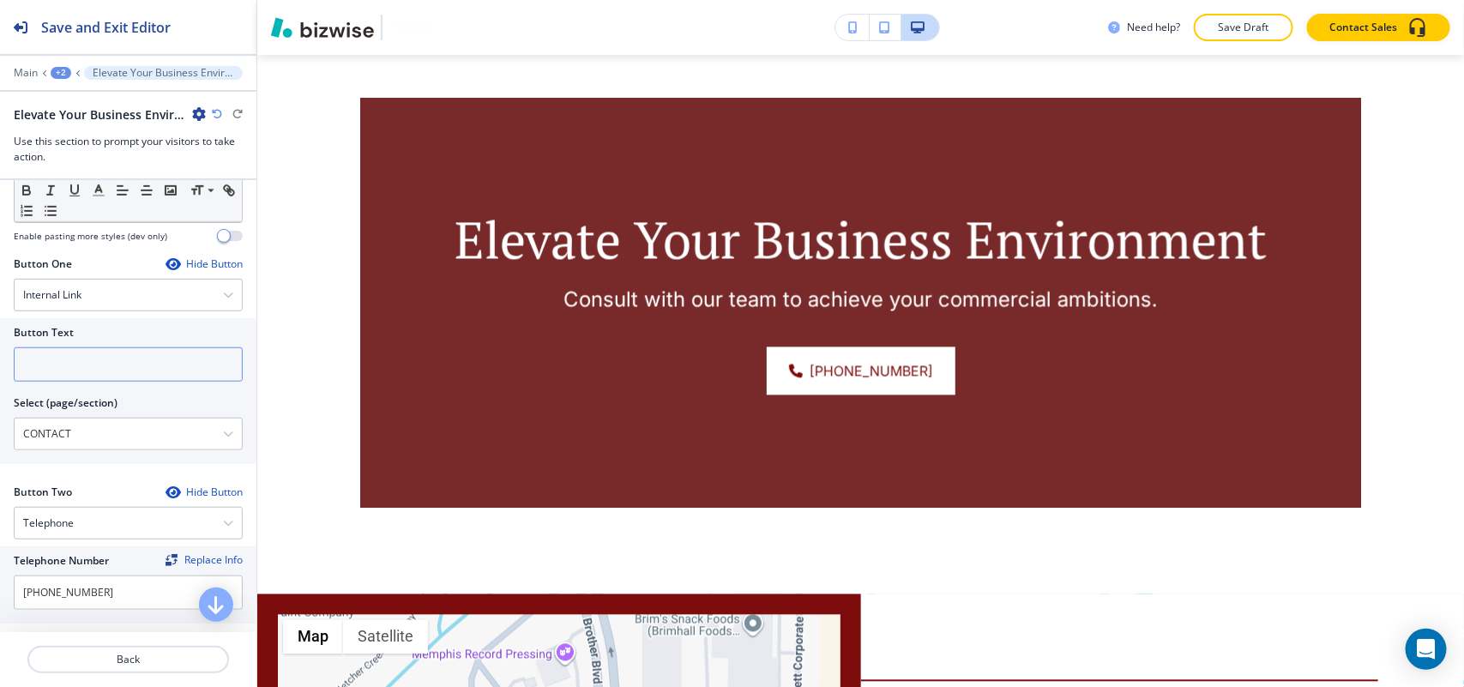
click at [99, 378] on input "text" at bounding box center [128, 364] width 229 height 34
paste input "CONTACT US"
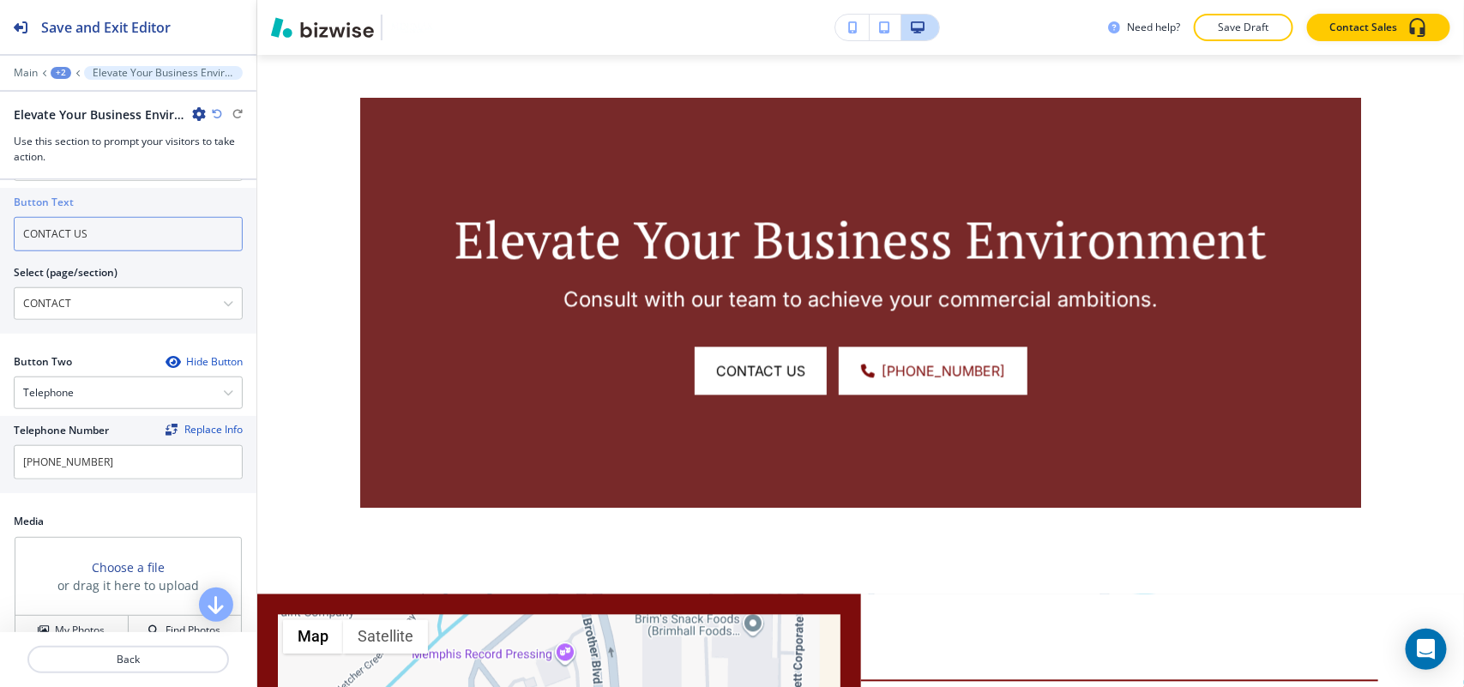
scroll to position [916, 0]
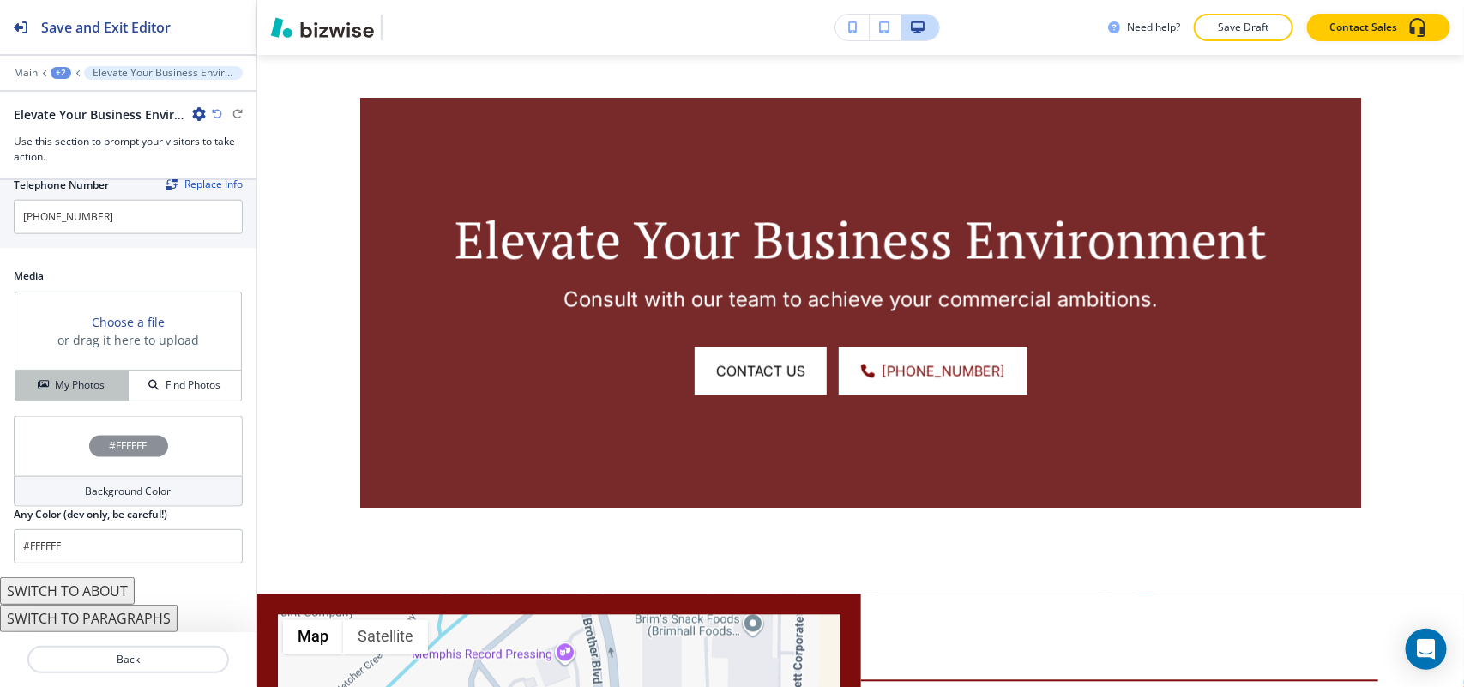
type input "CONTACT US"
click at [65, 379] on h4 "My Photos" at bounding box center [80, 384] width 50 height 15
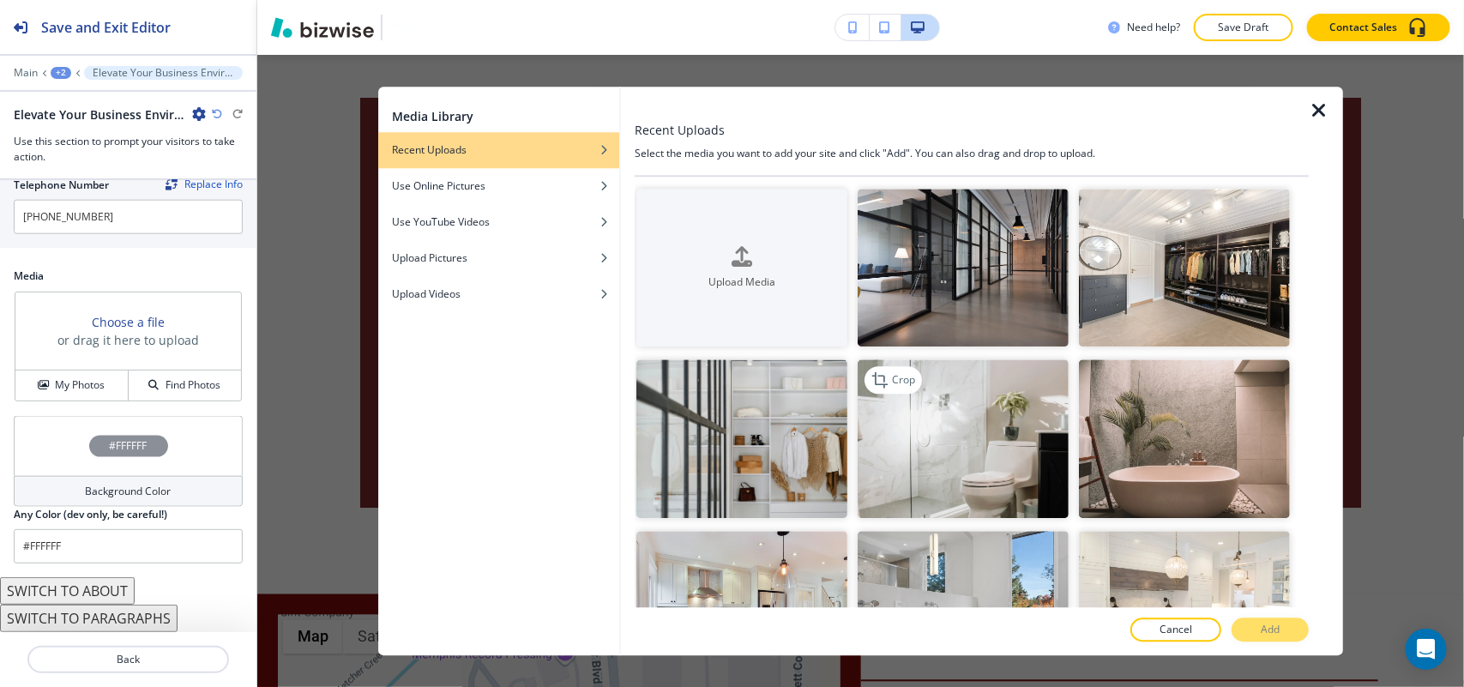
click at [993, 439] on img "button" at bounding box center [963, 438] width 211 height 159
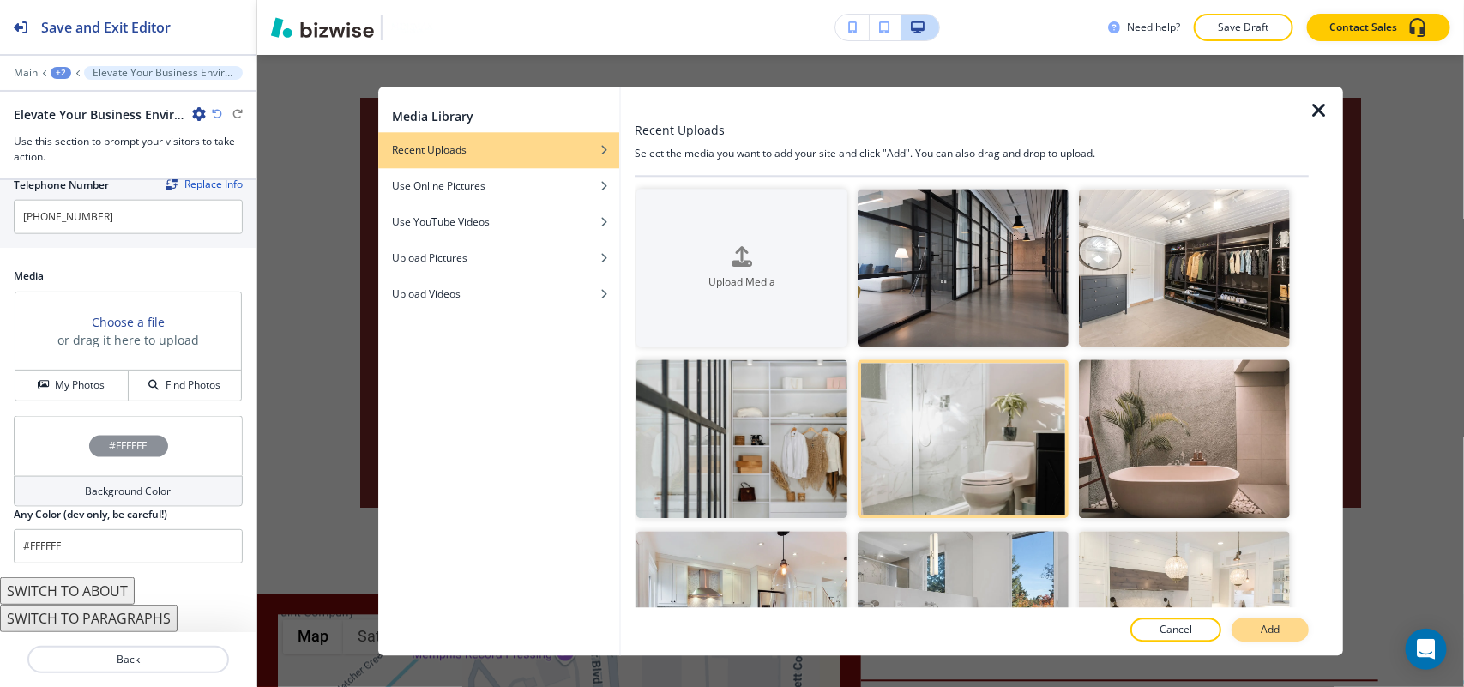
click at [1288, 626] on button "Add" at bounding box center [1269, 629] width 77 height 24
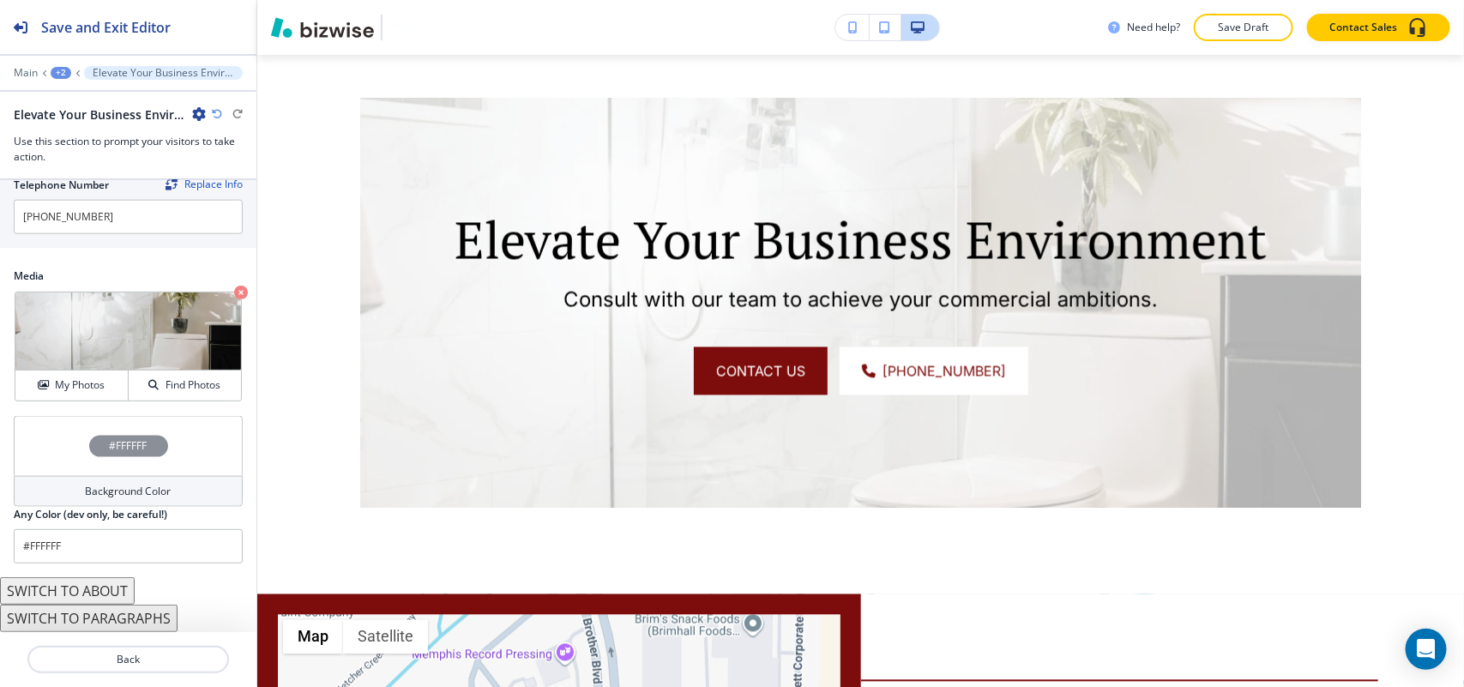
click at [54, 457] on div "#FFFFFF" at bounding box center [128, 446] width 229 height 60
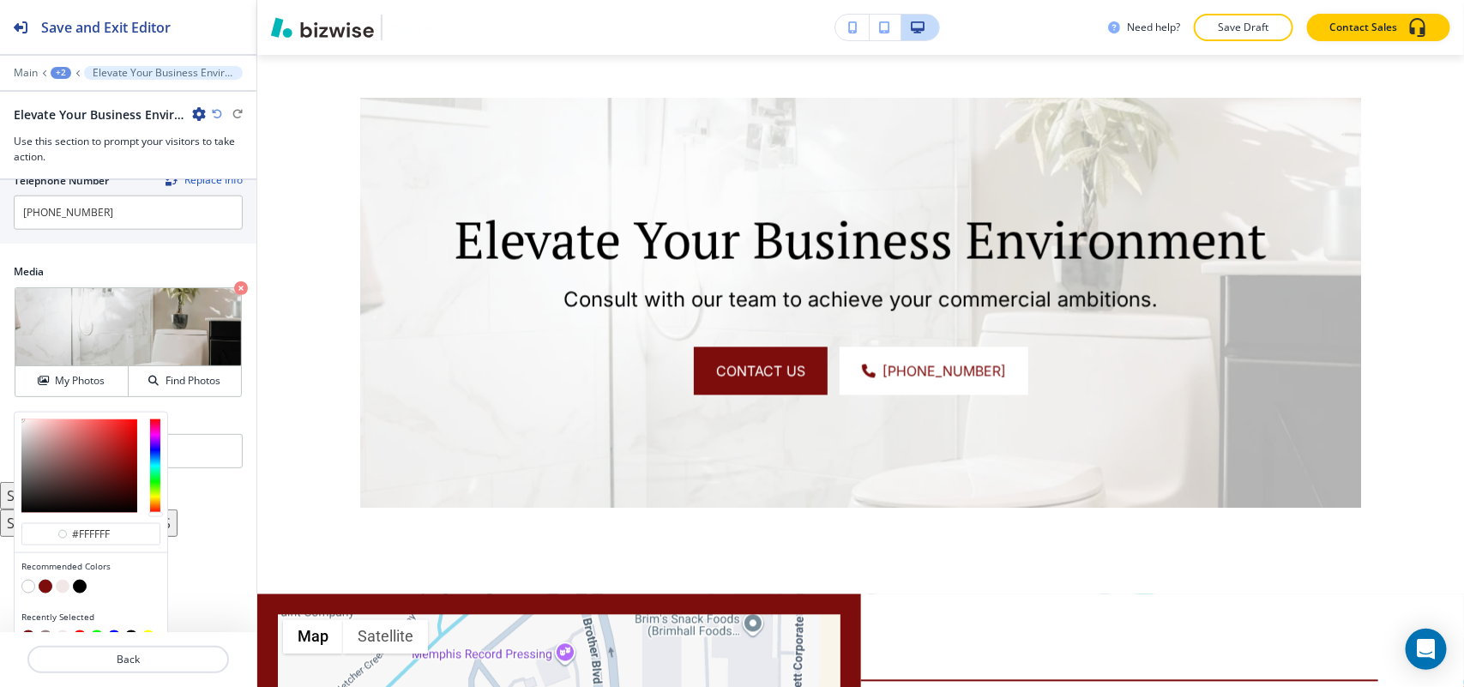
click at [41, 589] on button "button" at bounding box center [46, 587] width 14 height 14
type input "#7d0c0c"
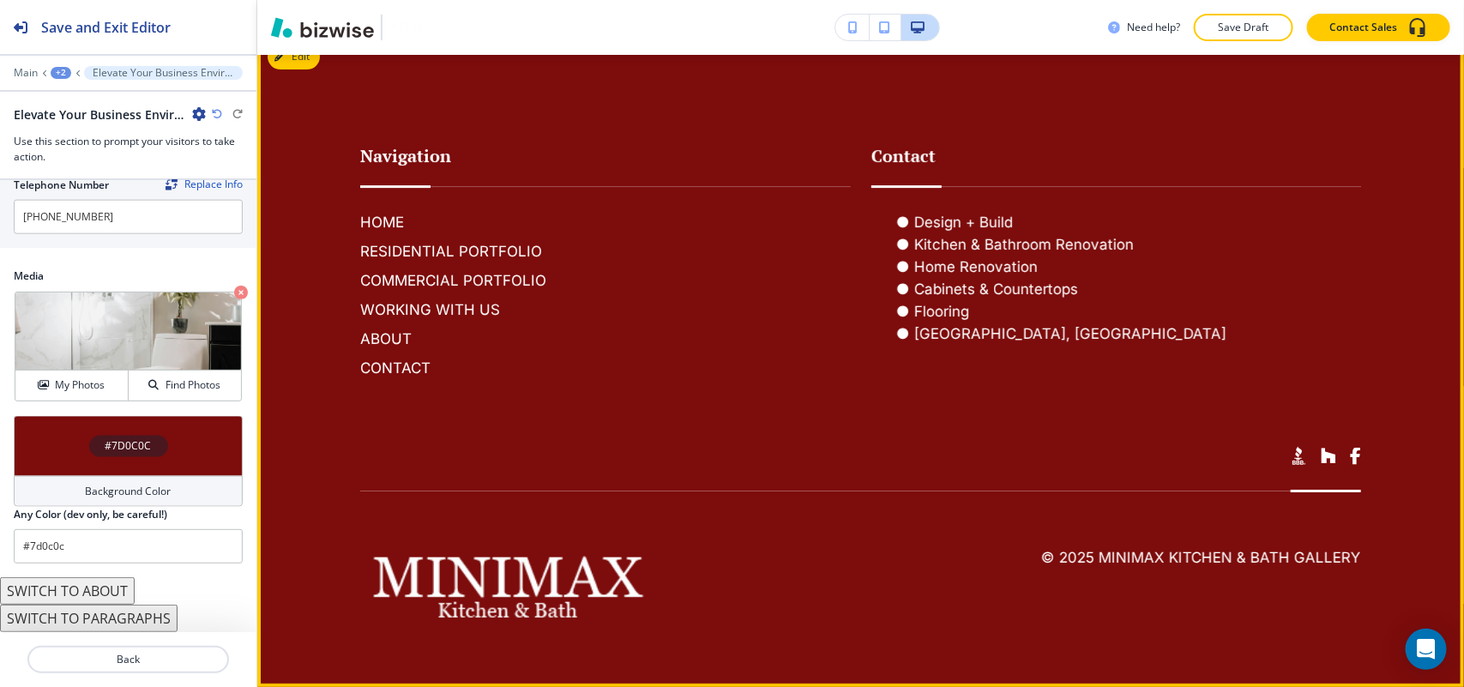
scroll to position [2630, 0]
drag, startPoint x: 1357, startPoint y: 558, endPoint x: 1087, endPoint y: 556, distance: 270.1
click at [1087, 556] on footer "Navigation HOME RESIDENTIAL PORTFOLIO COMMERCIAL PORTFOLIO WORKING WITH US ABOU…" at bounding box center [860, 359] width 1207 height 653
copy h6 "MiniMax Kitchen & Bath Gallery"
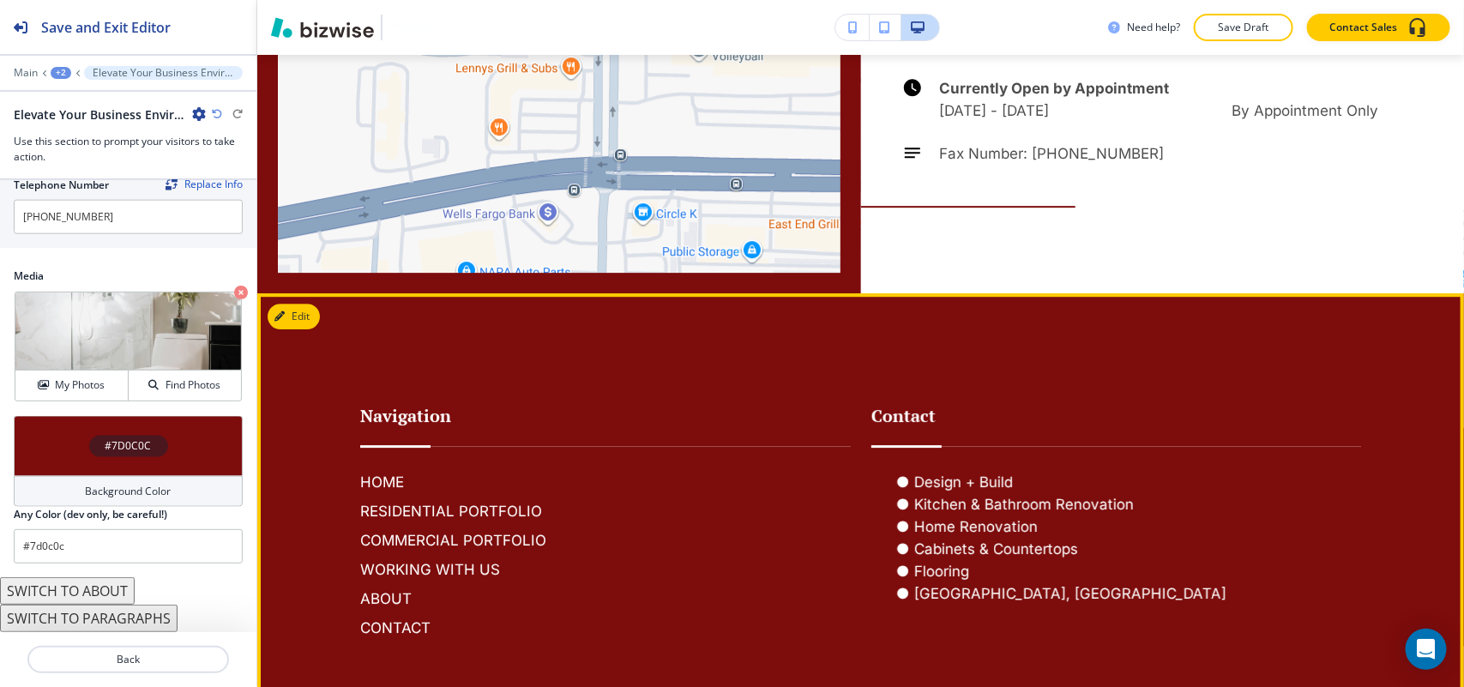
scroll to position [1880, 0]
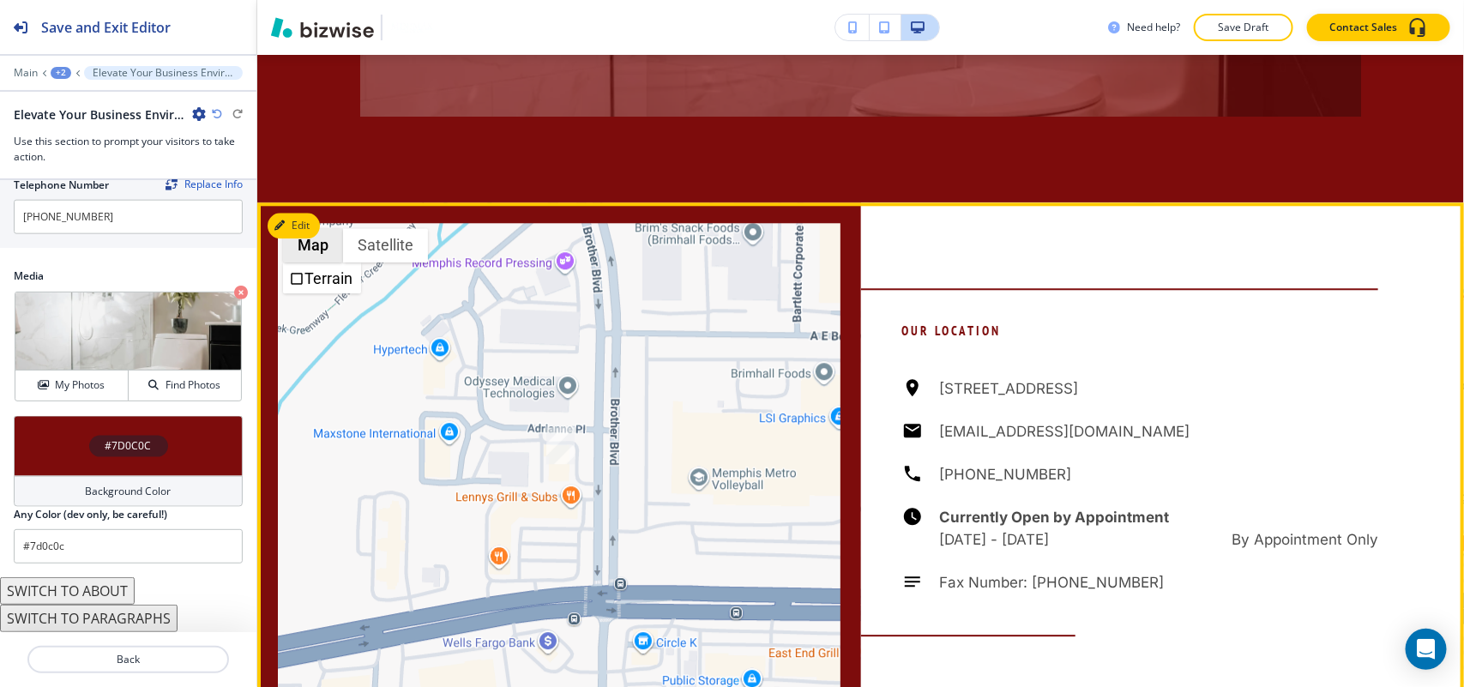
click at [316, 238] on button "Edit" at bounding box center [294, 226] width 52 height 26
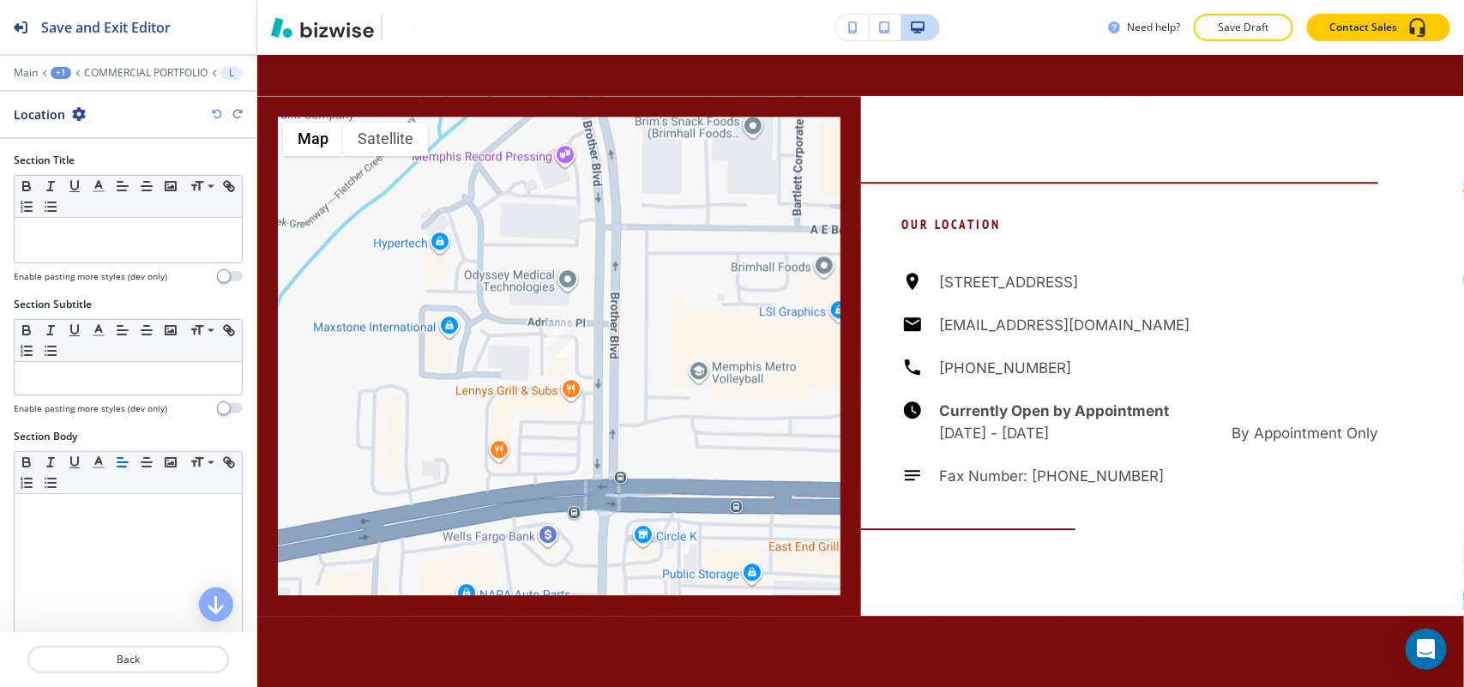
scroll to position [2089, 0]
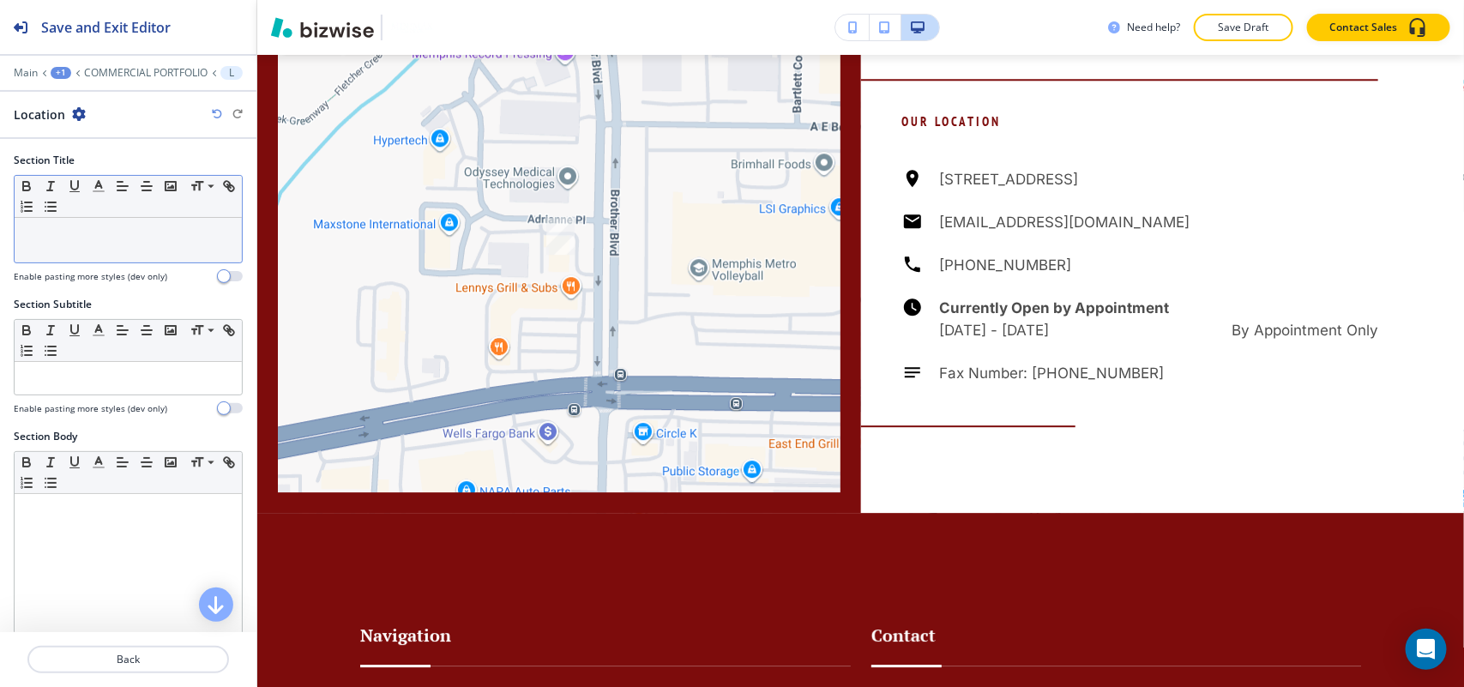
drag, startPoint x: 93, startPoint y: 217, endPoint x: 18, endPoint y: 247, distance: 80.4
click at [18, 247] on div at bounding box center [128, 240] width 227 height 45
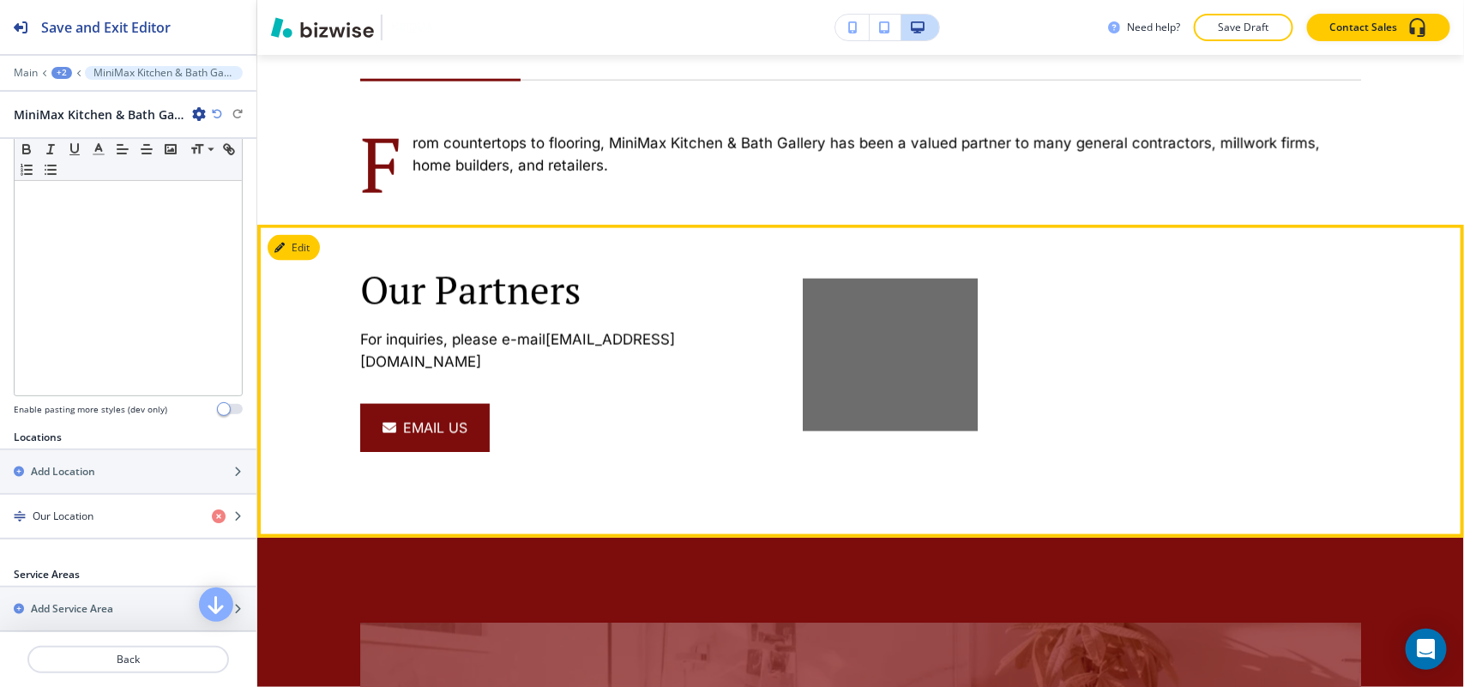
scroll to position [1124, 0]
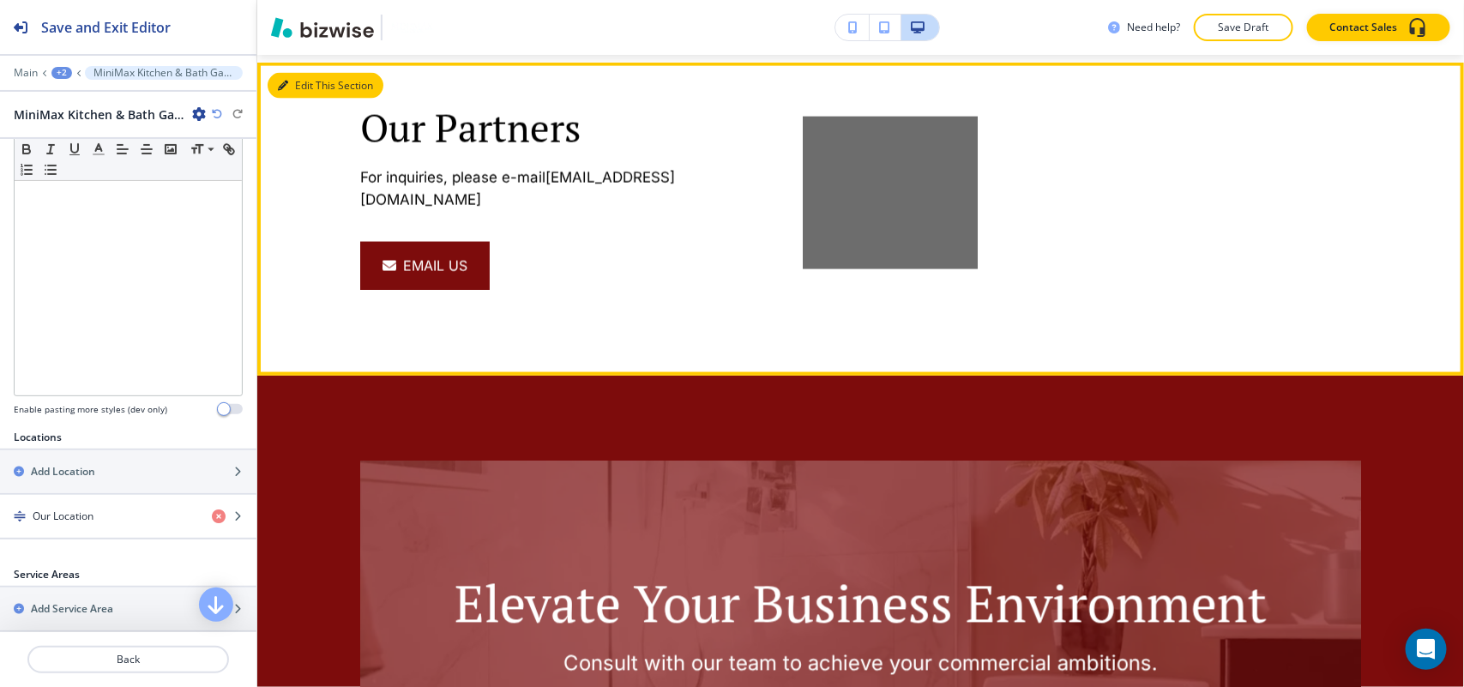
click at [300, 87] on button "Edit This Section" at bounding box center [326, 86] width 116 height 26
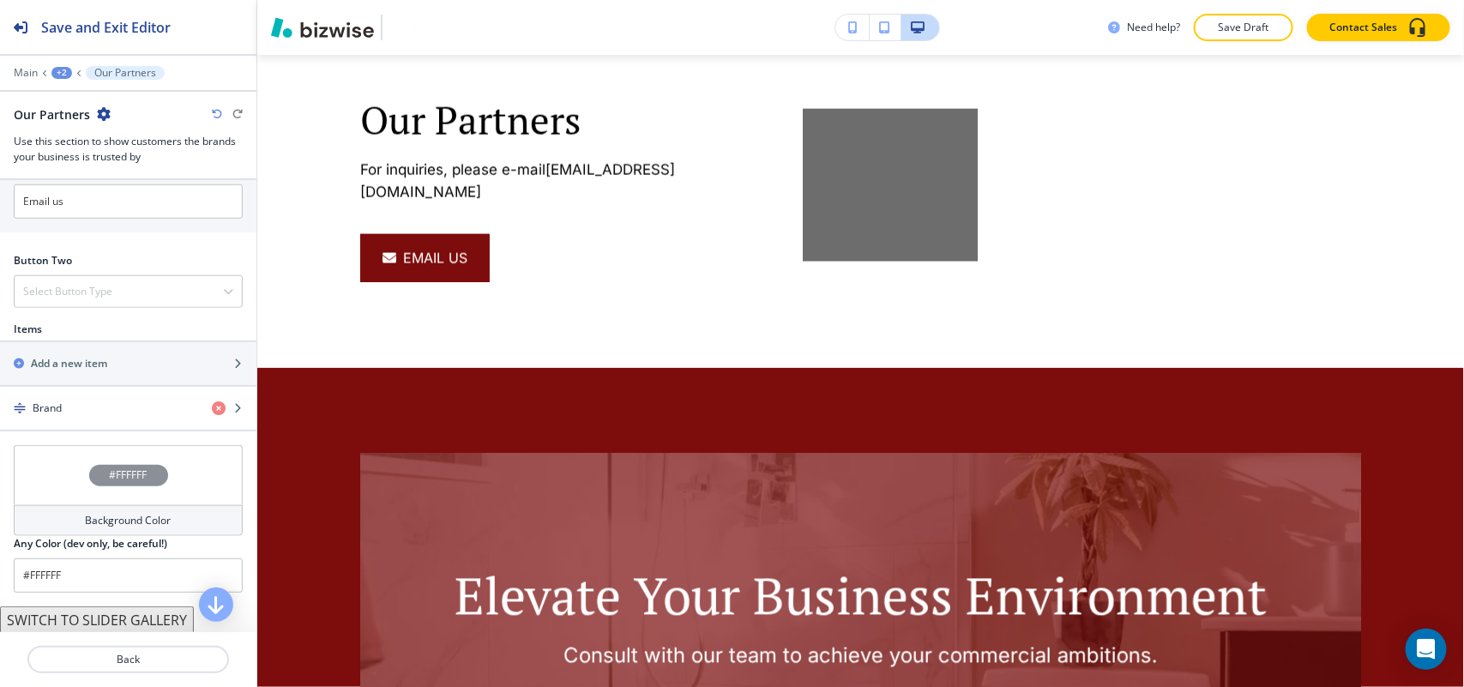
scroll to position [803, 0]
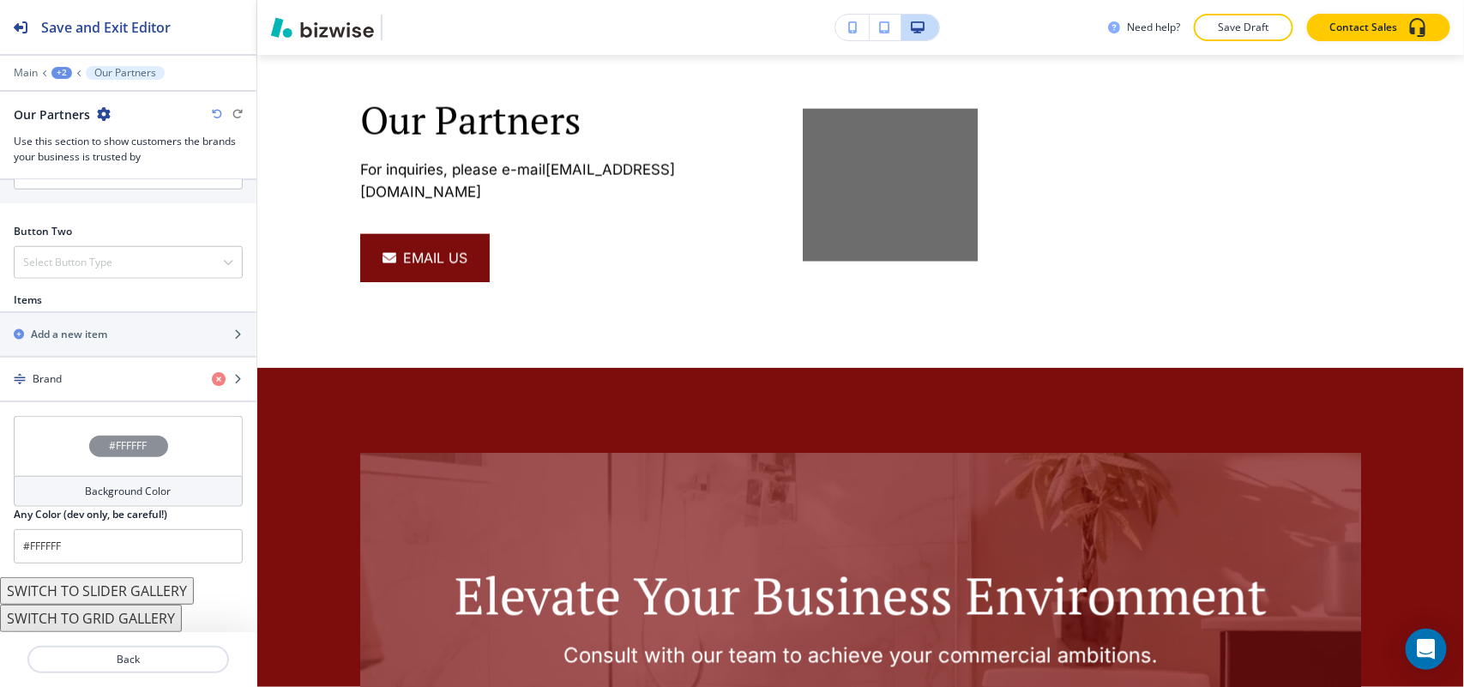
click at [60, 452] on div "#FFFFFF" at bounding box center [128, 446] width 229 height 60
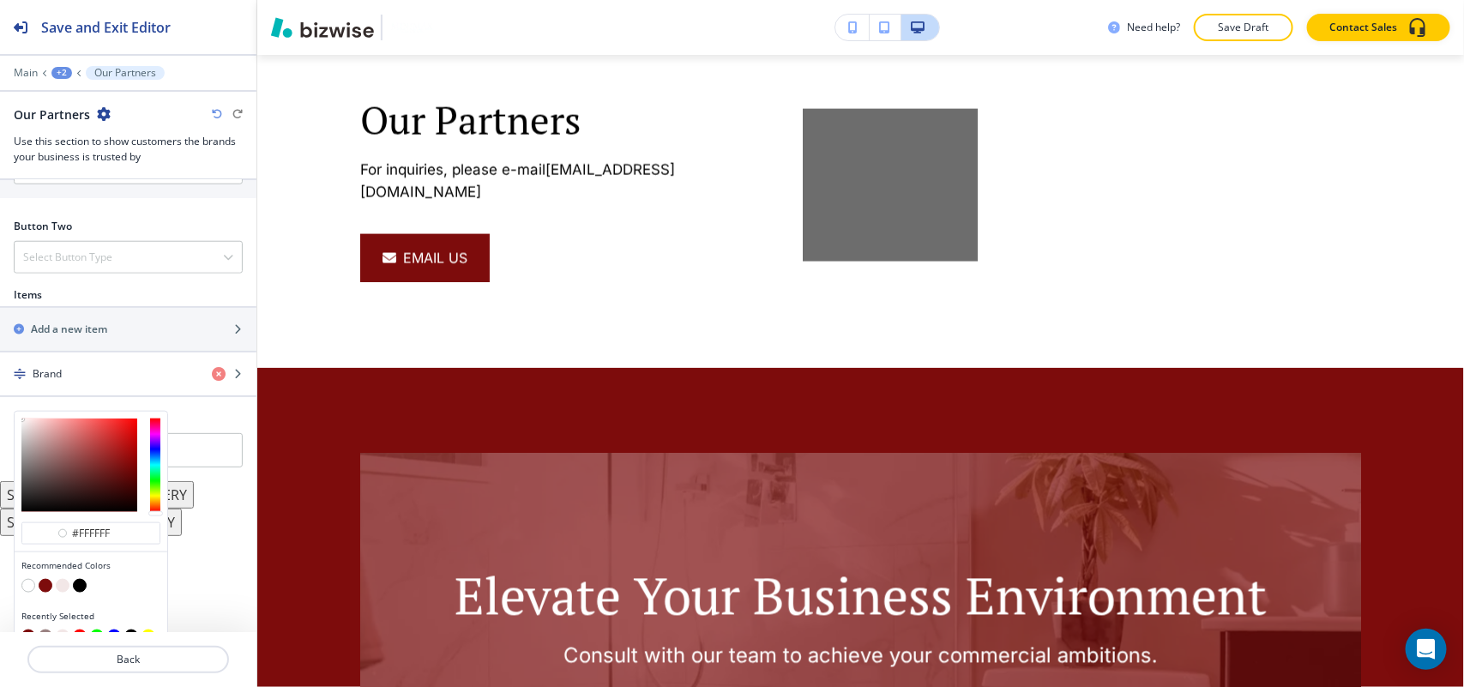
click at [67, 590] on button "button" at bounding box center [63, 586] width 14 height 14
type input "#f2e7e7"
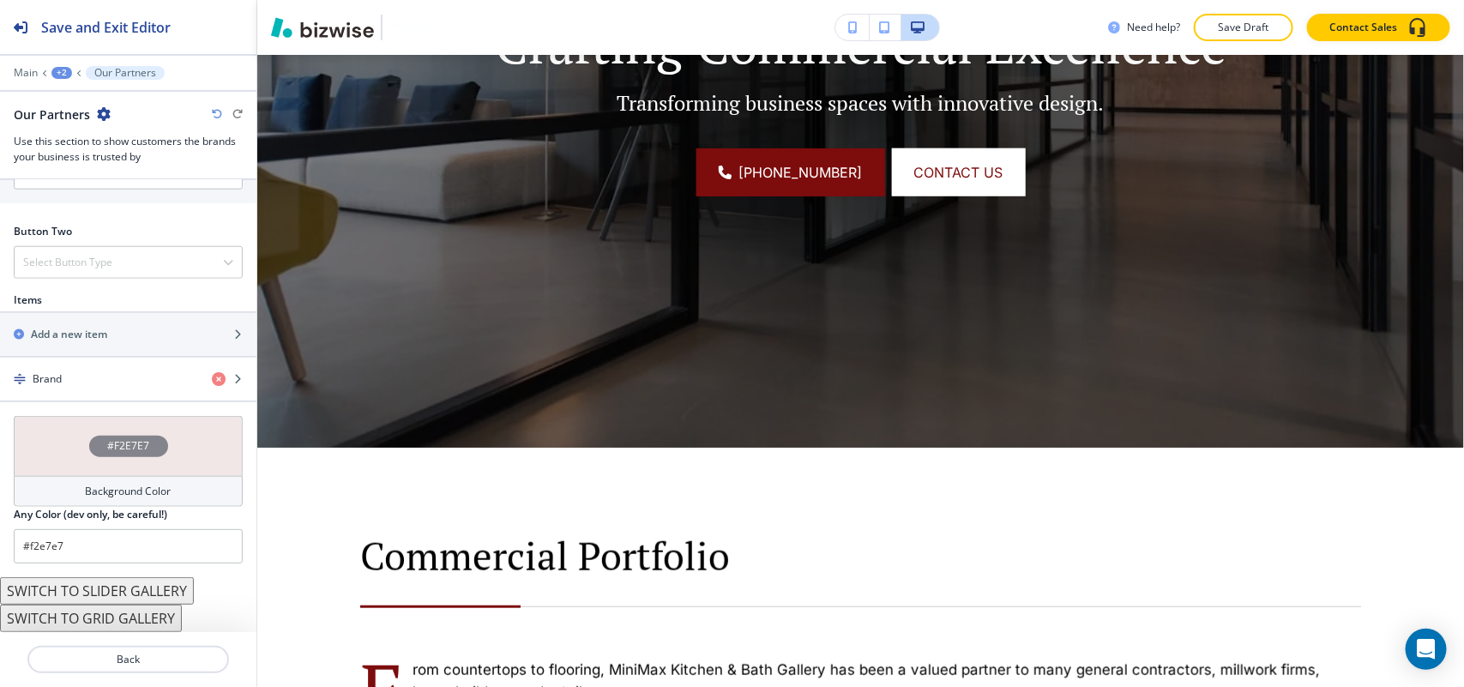
scroll to position [489, 0]
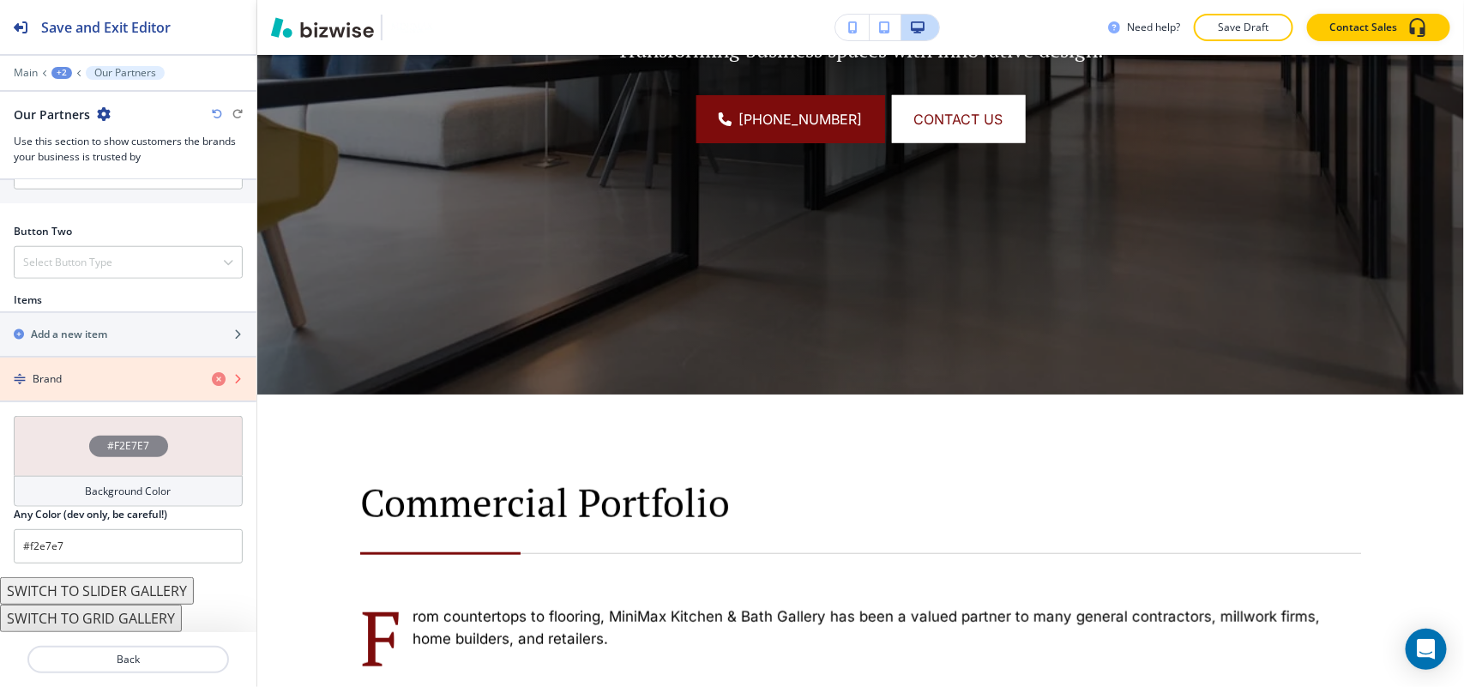
click at [212, 378] on icon "button" at bounding box center [219, 379] width 14 height 14
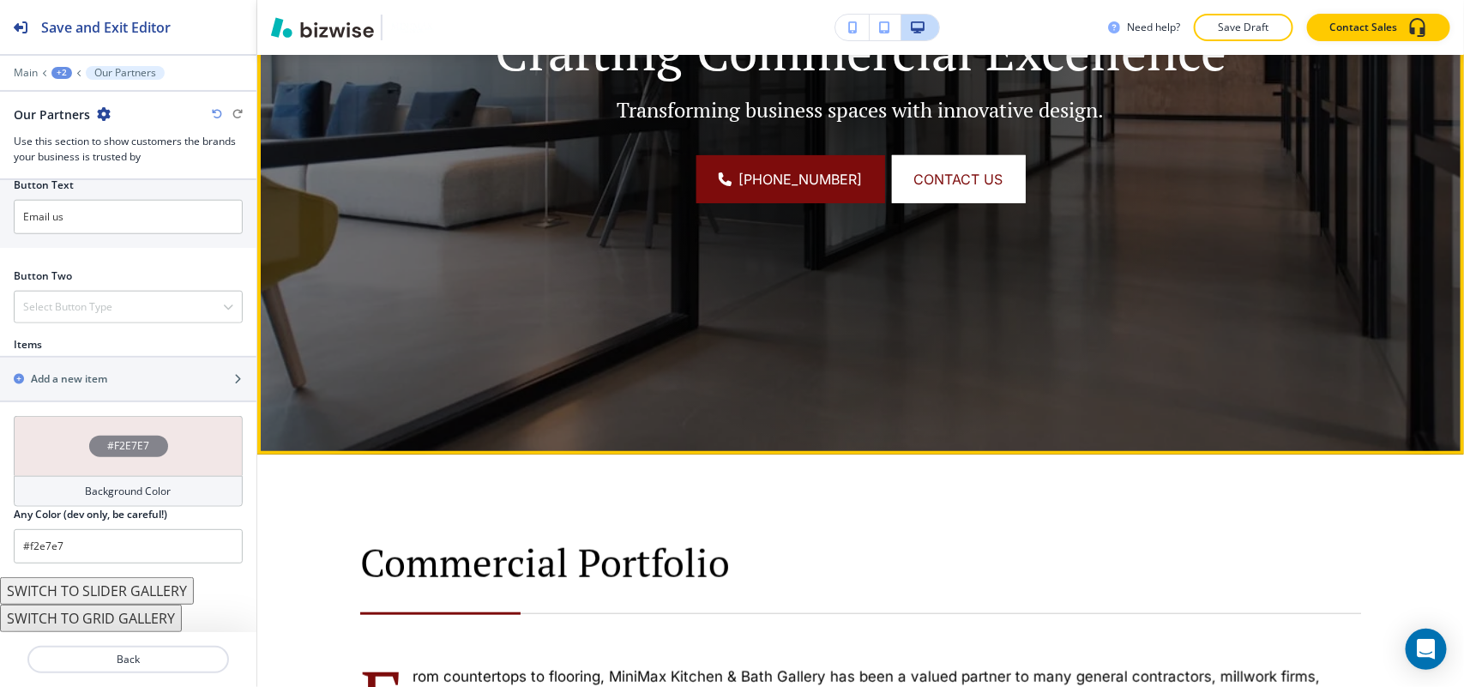
scroll to position [858, 0]
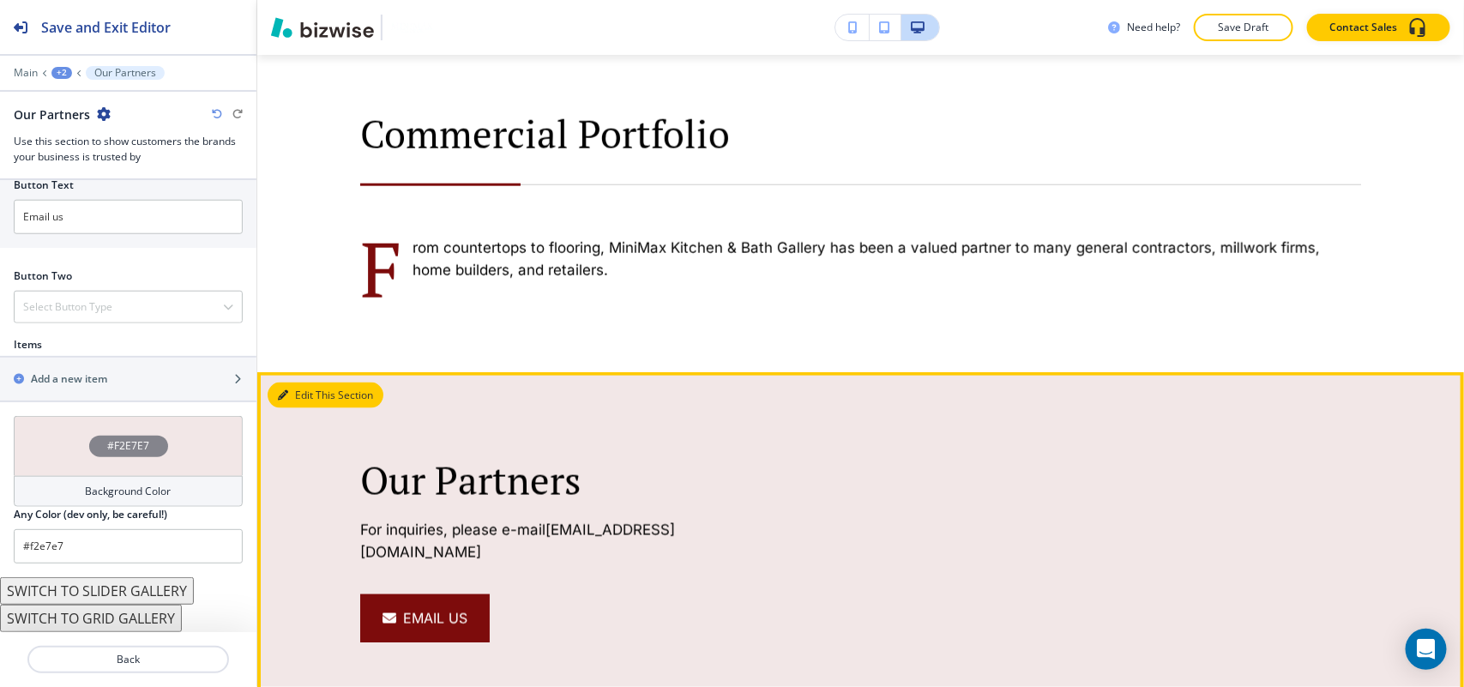
click at [306, 394] on button "Edit This Section" at bounding box center [326, 395] width 116 height 26
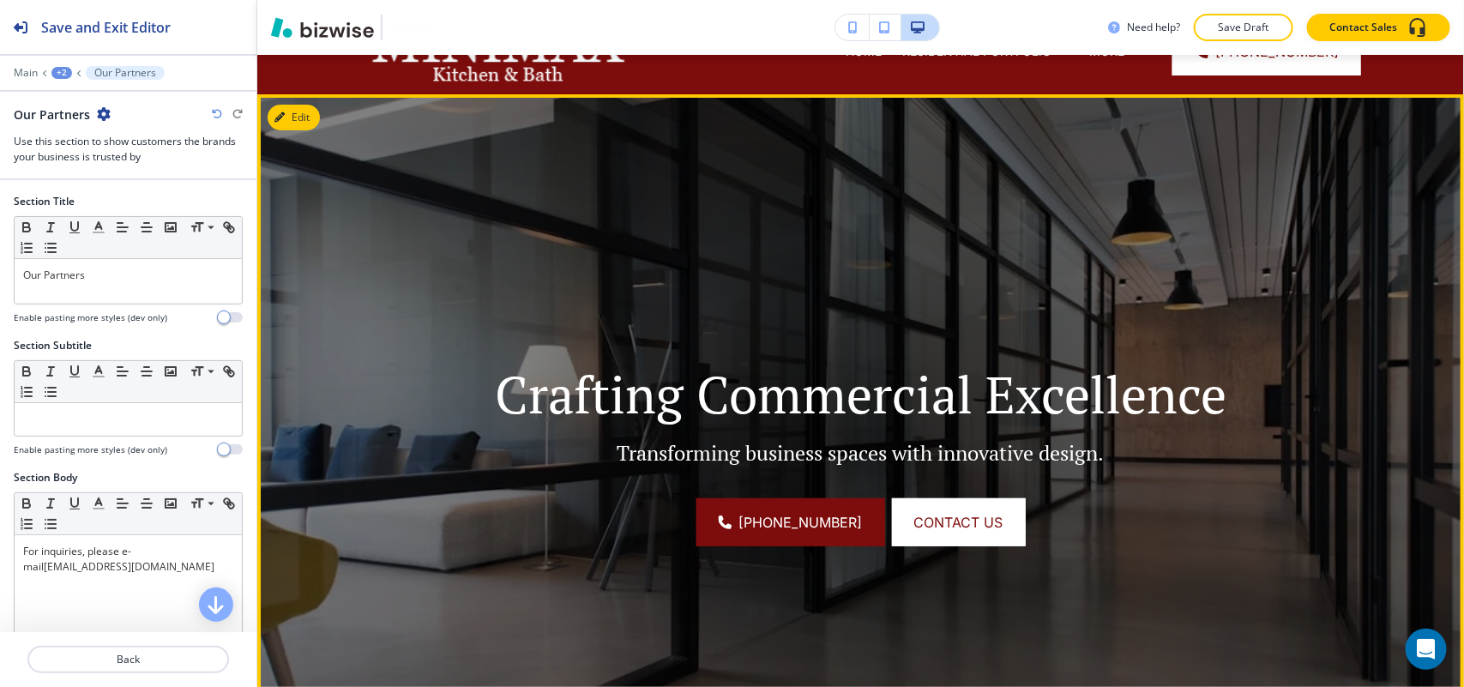
scroll to position [0, 0]
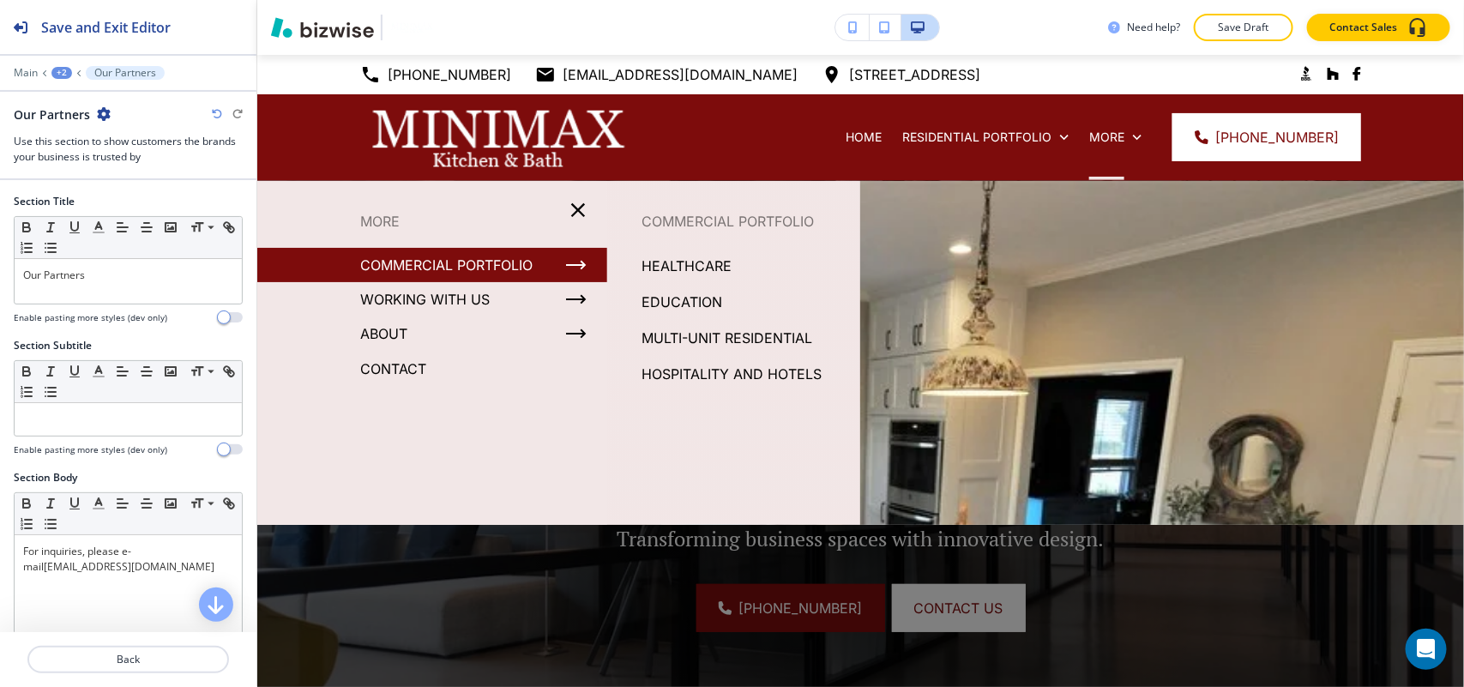
click at [665, 264] on p "HEALTHCARE" at bounding box center [686, 266] width 90 height 26
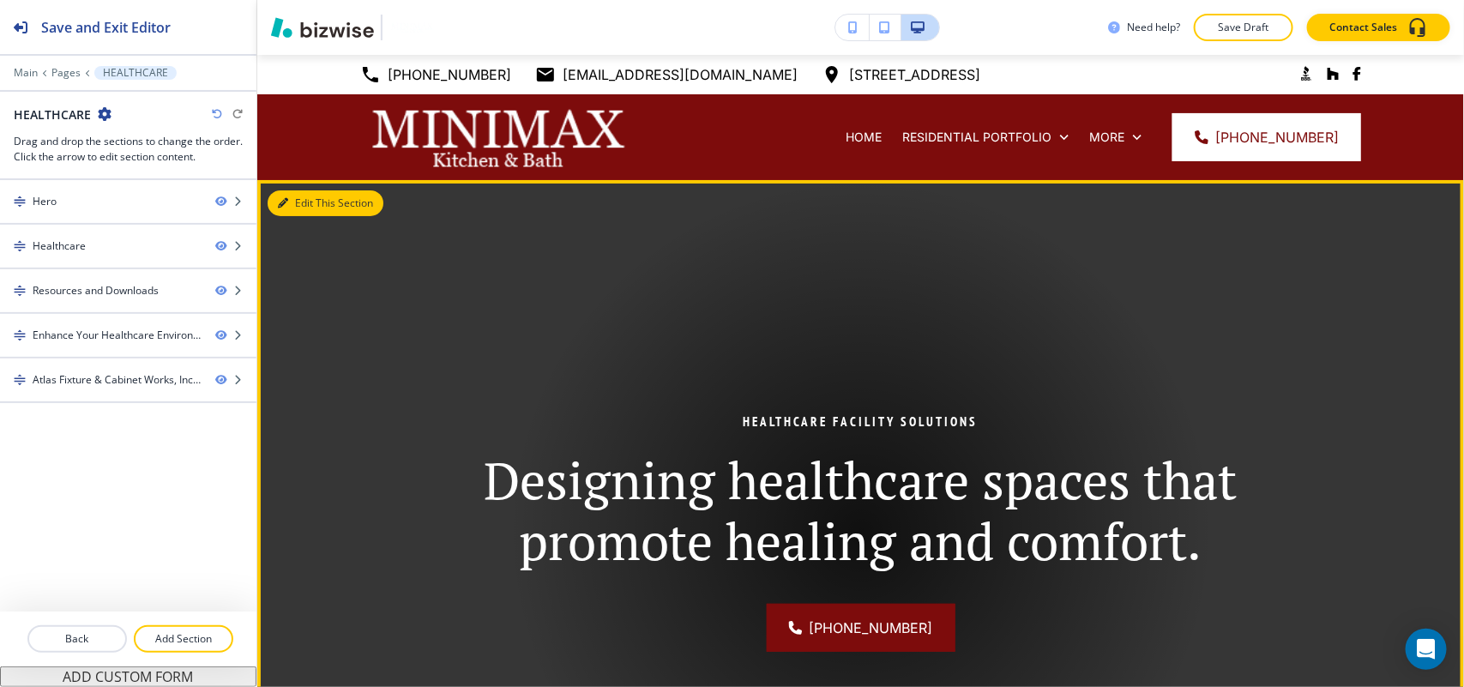
click at [307, 198] on button "Edit This Section" at bounding box center [326, 203] width 116 height 26
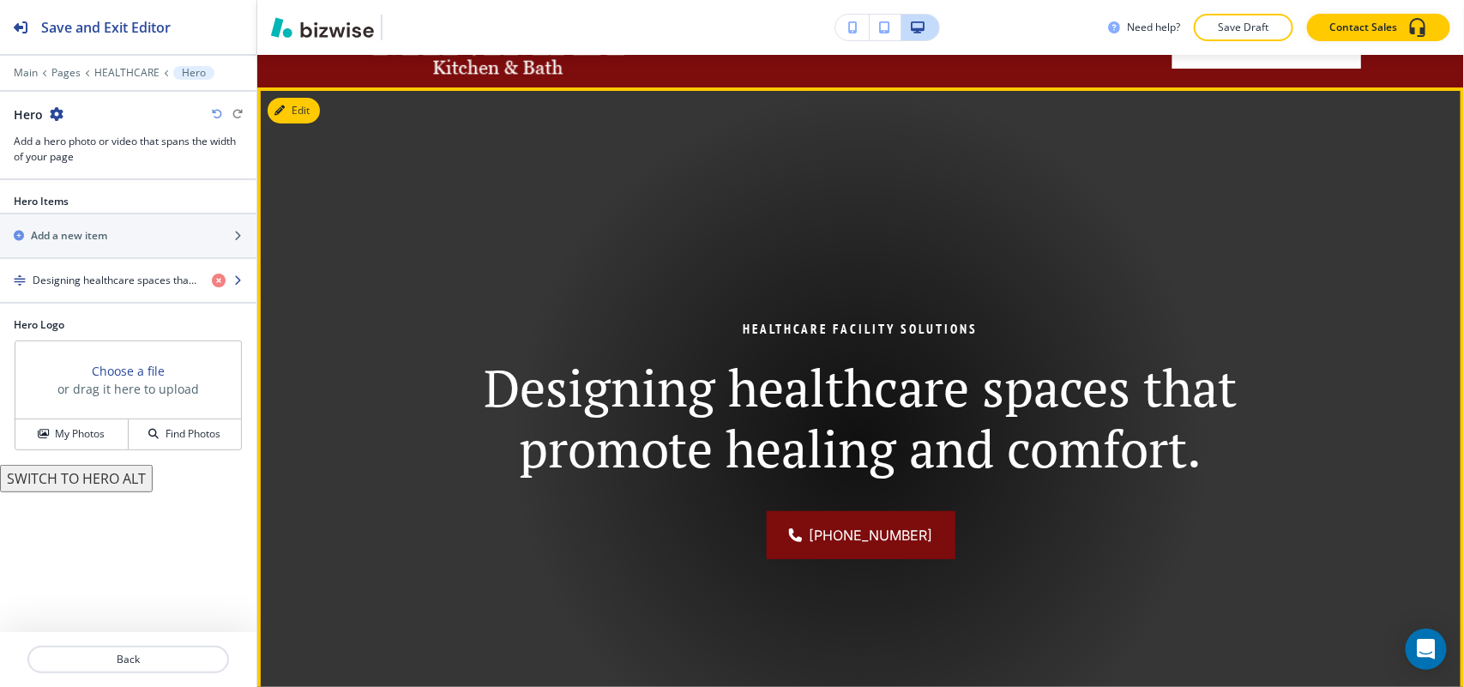
scroll to position [125, 0]
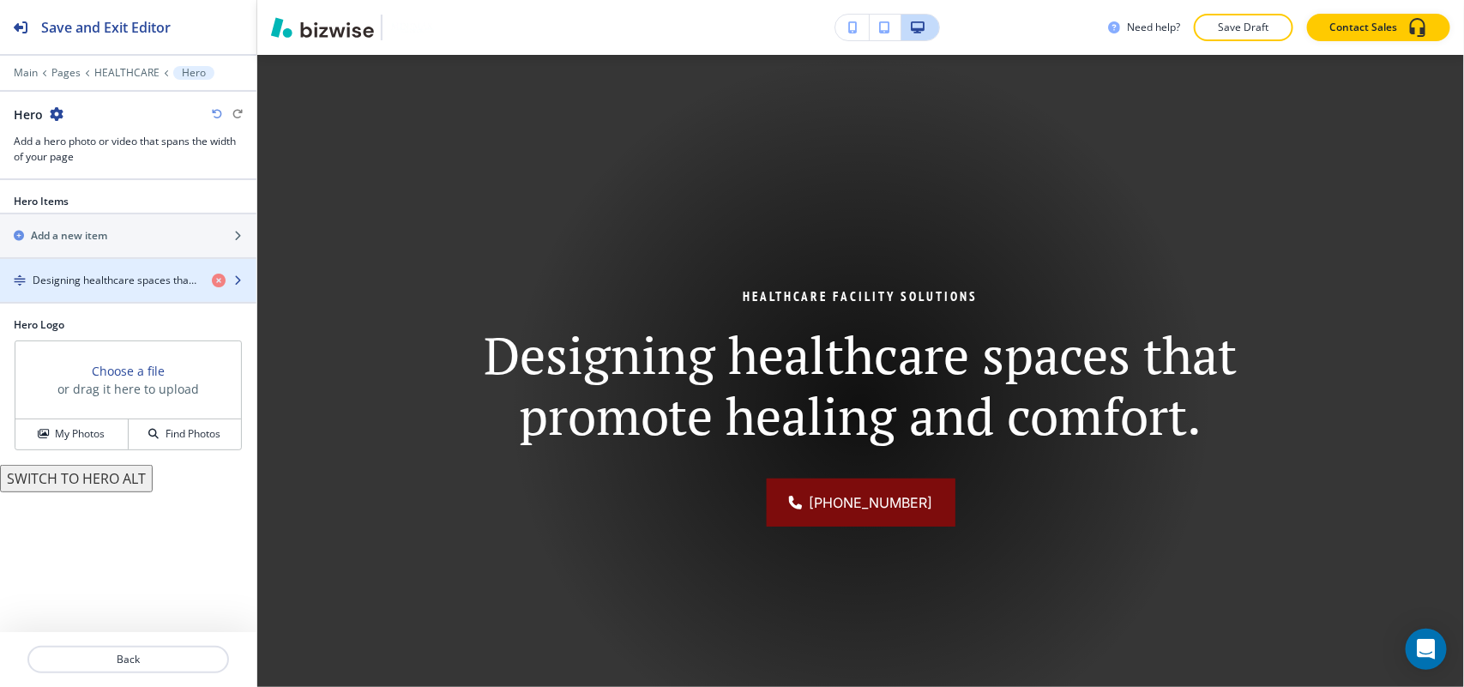
click at [105, 283] on h4 "Designing healthcare spaces that promote healing and comfort." at bounding box center [116, 280] width 166 height 15
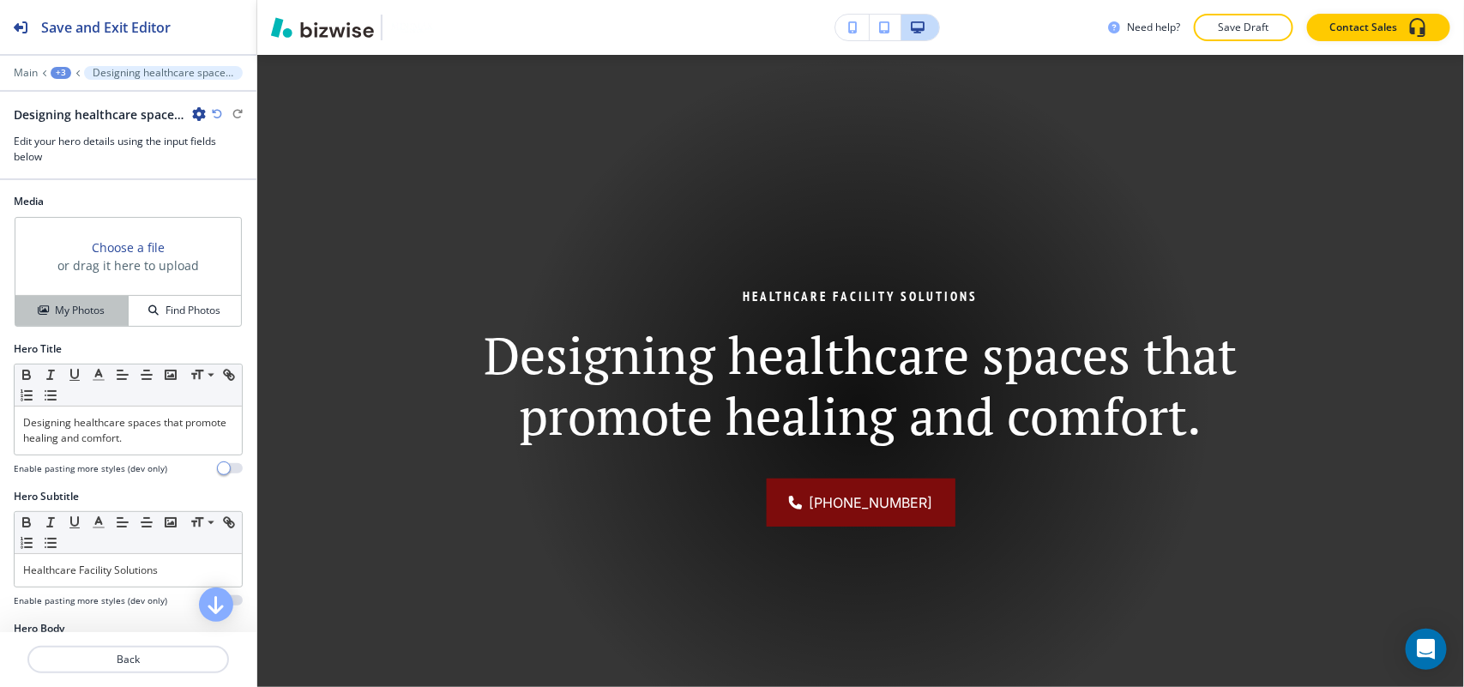
click at [83, 314] on h4 "My Photos" at bounding box center [80, 310] width 50 height 15
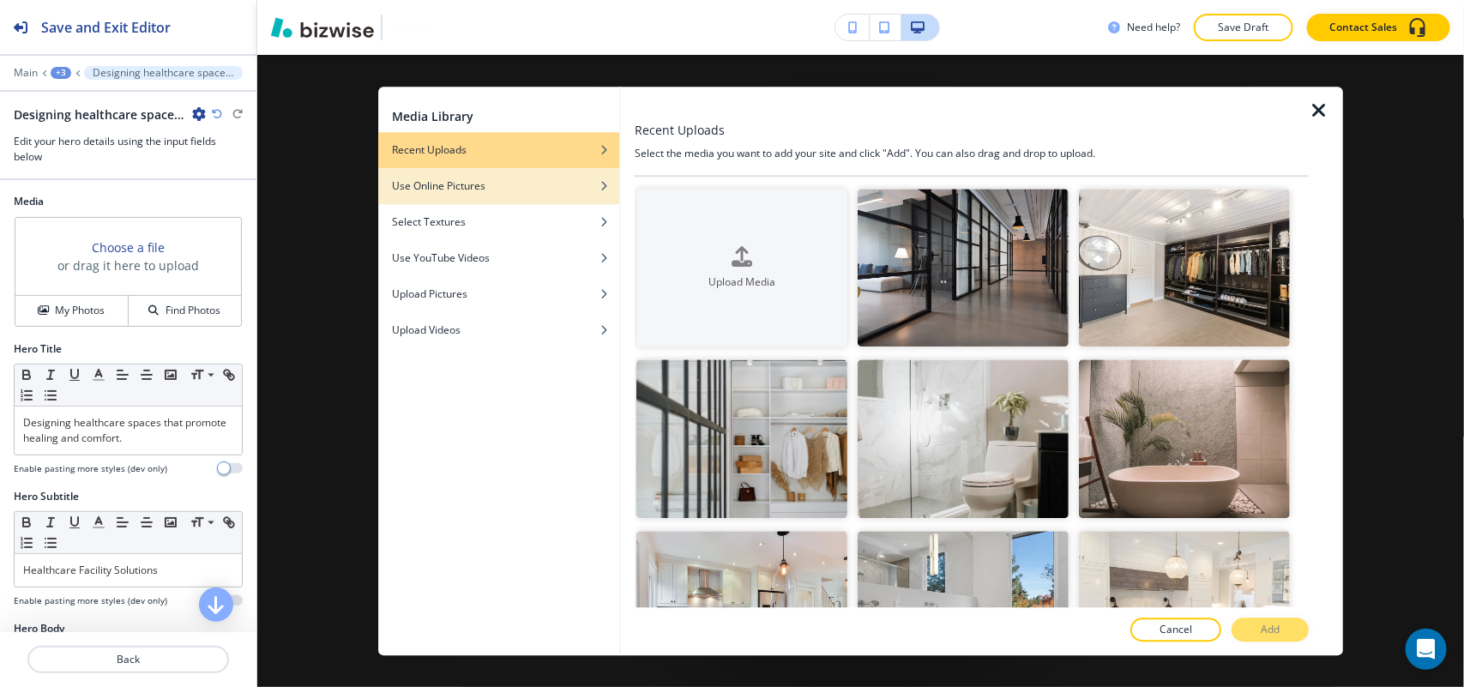
click at [490, 185] on div "Use Online Pictures" at bounding box center [498, 185] width 241 height 15
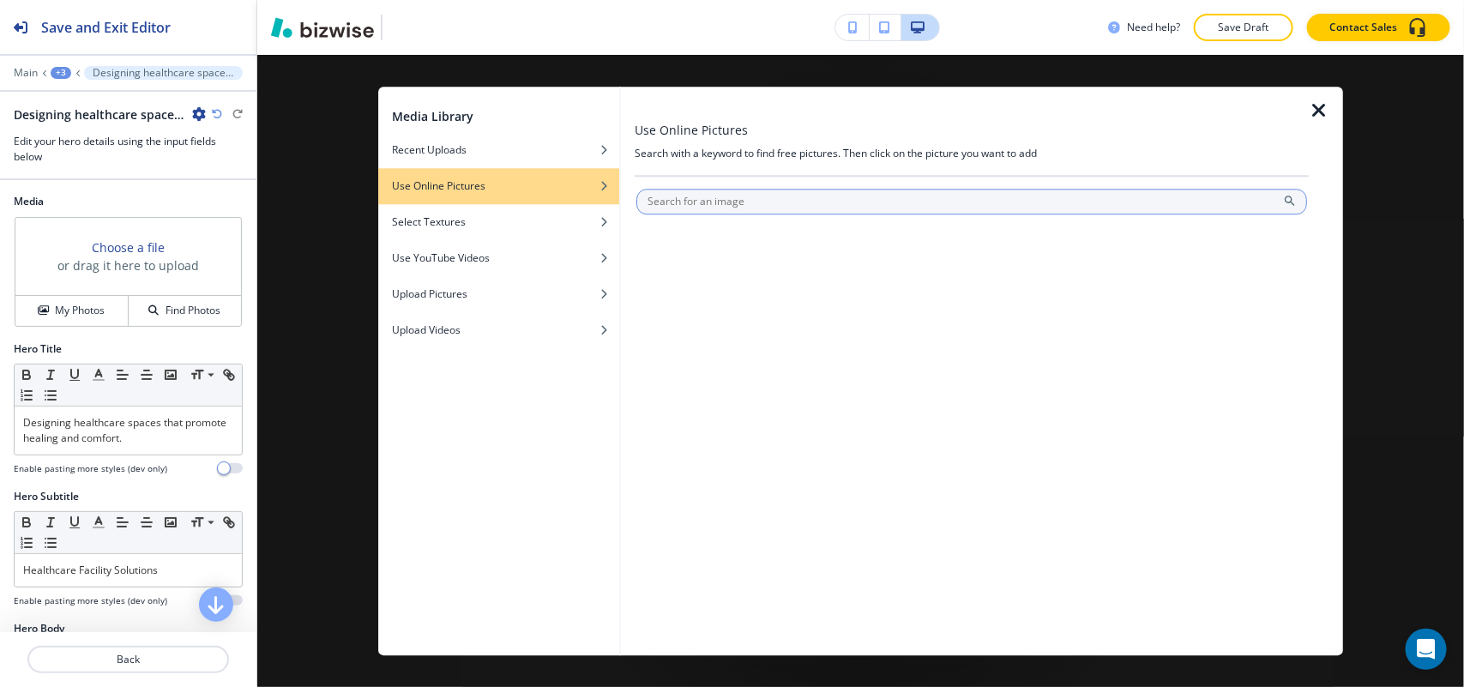
click at [689, 202] on input "text" at bounding box center [971, 202] width 671 height 26
type input "healthcare facility"
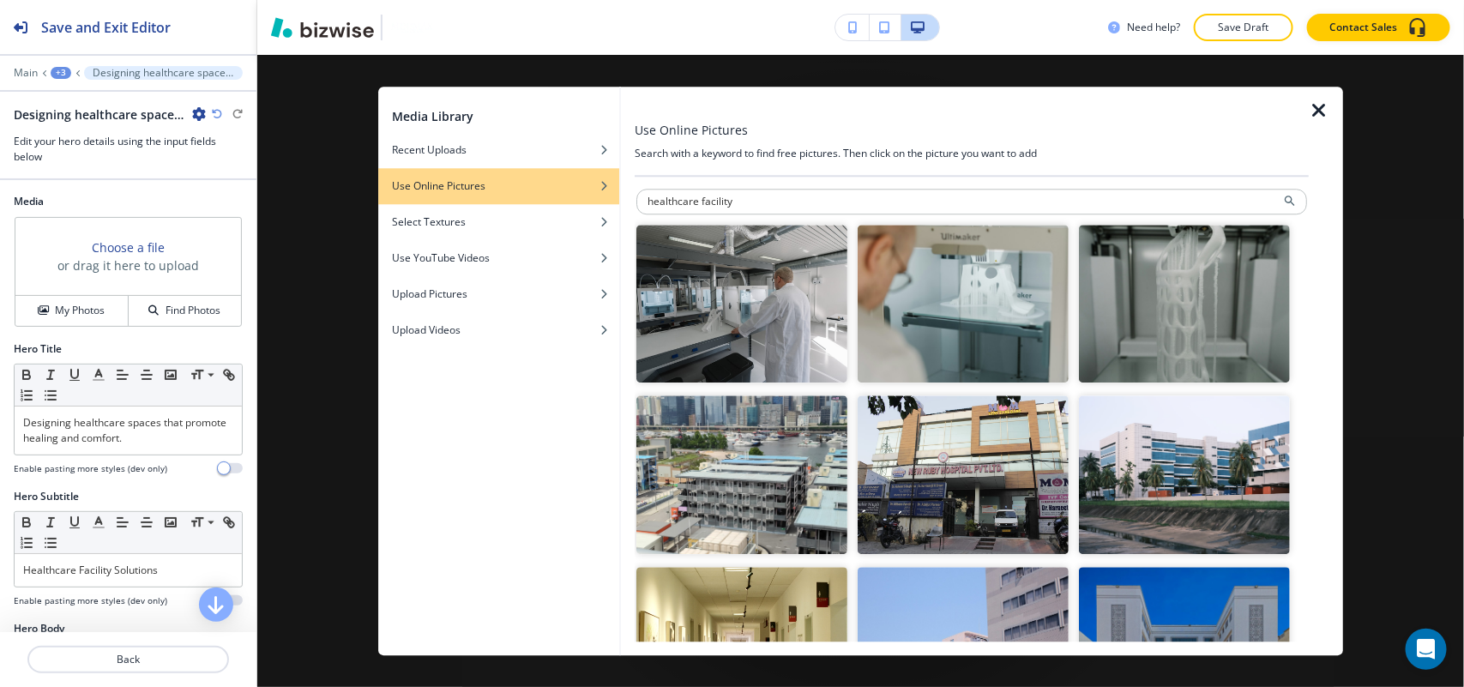
click at [737, 286] on img "button" at bounding box center [741, 304] width 211 height 159
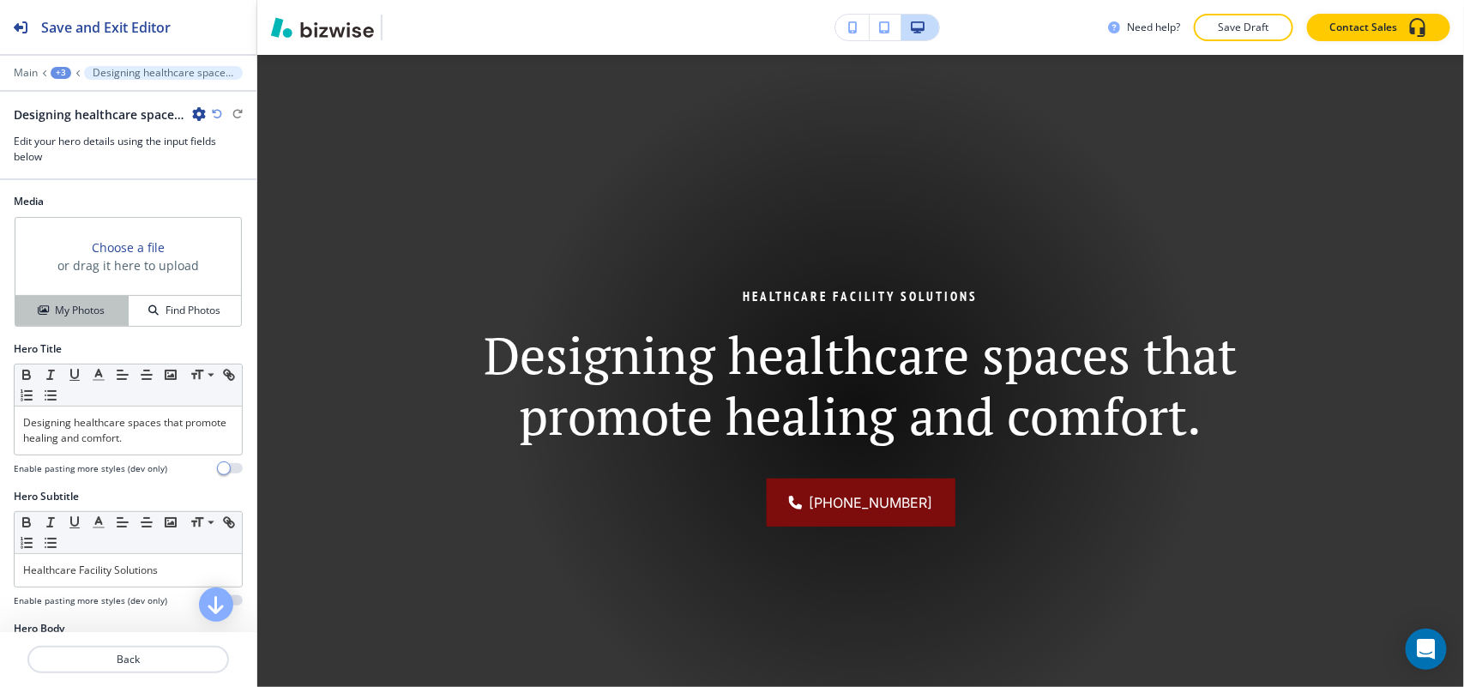
click at [63, 301] on button "My Photos" at bounding box center [71, 311] width 113 height 30
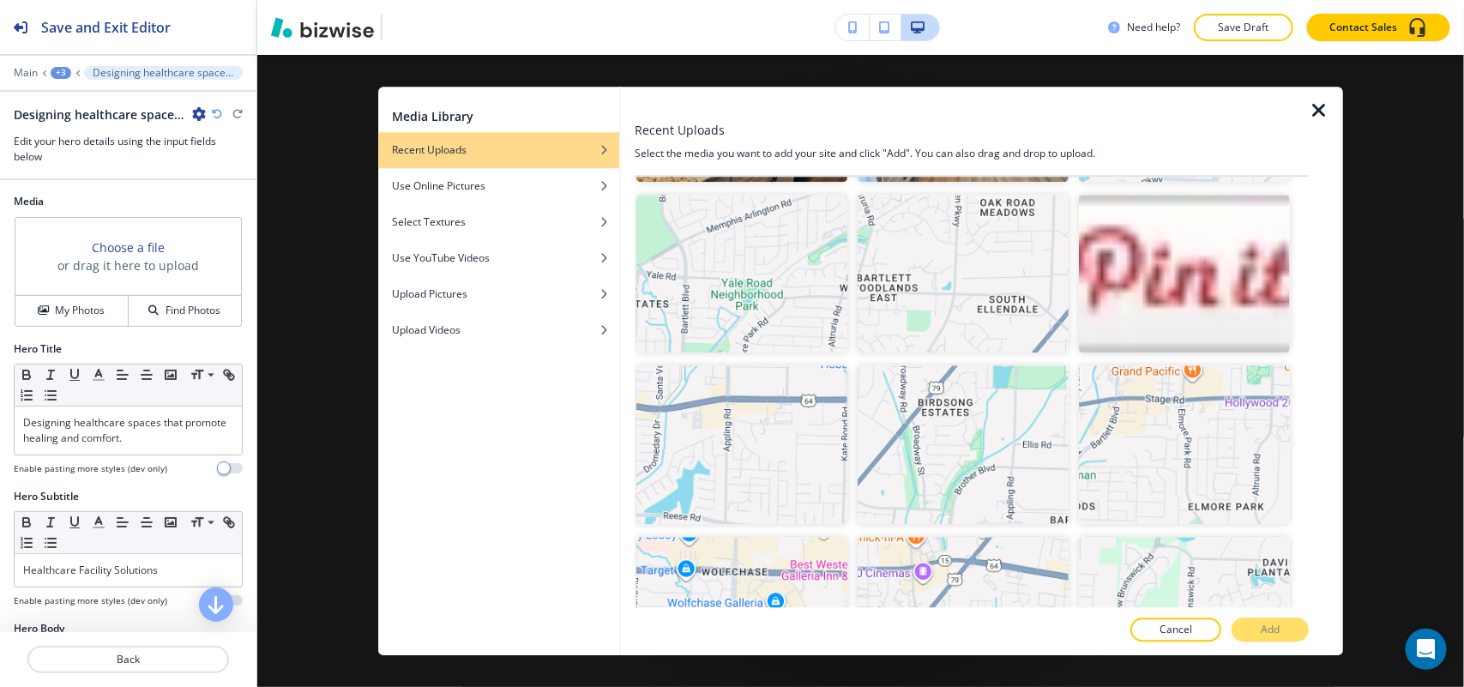
scroll to position [0, 0]
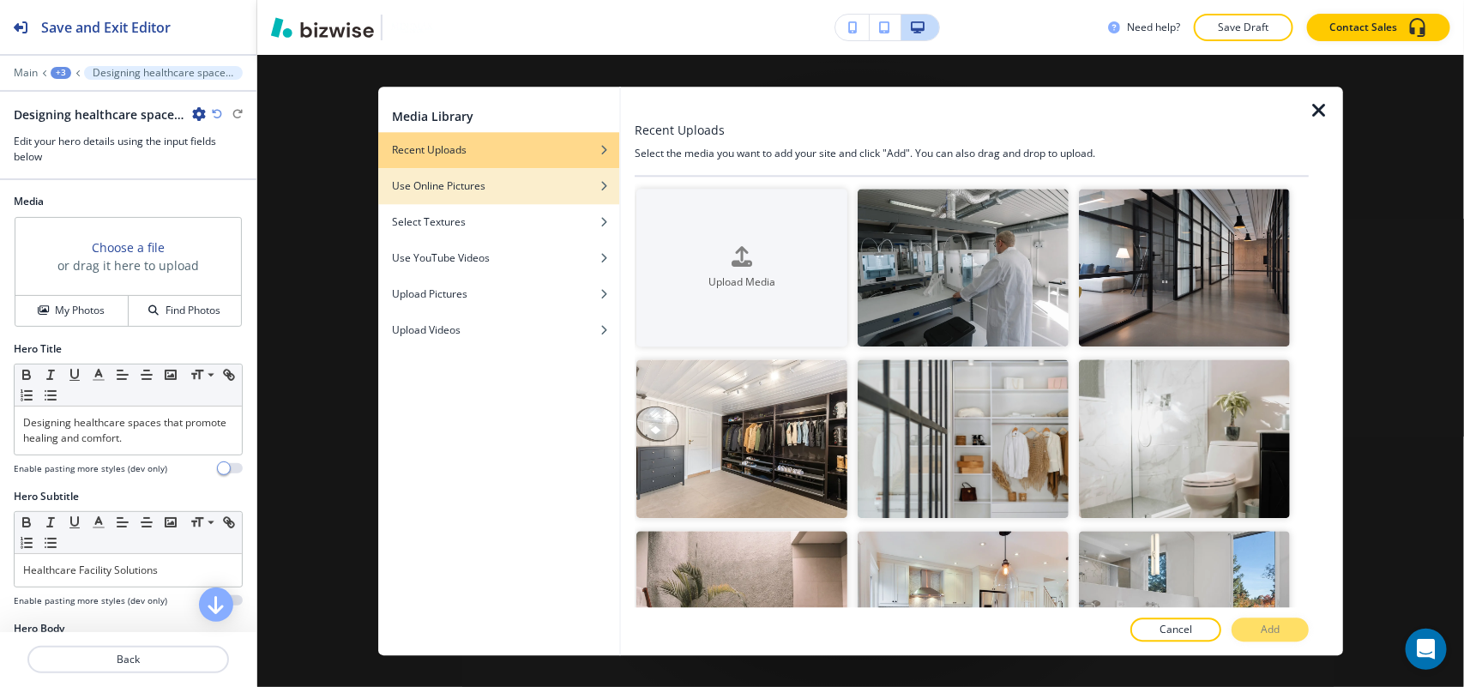
click at [485, 184] on div "Use Online Pictures" at bounding box center [498, 185] width 241 height 15
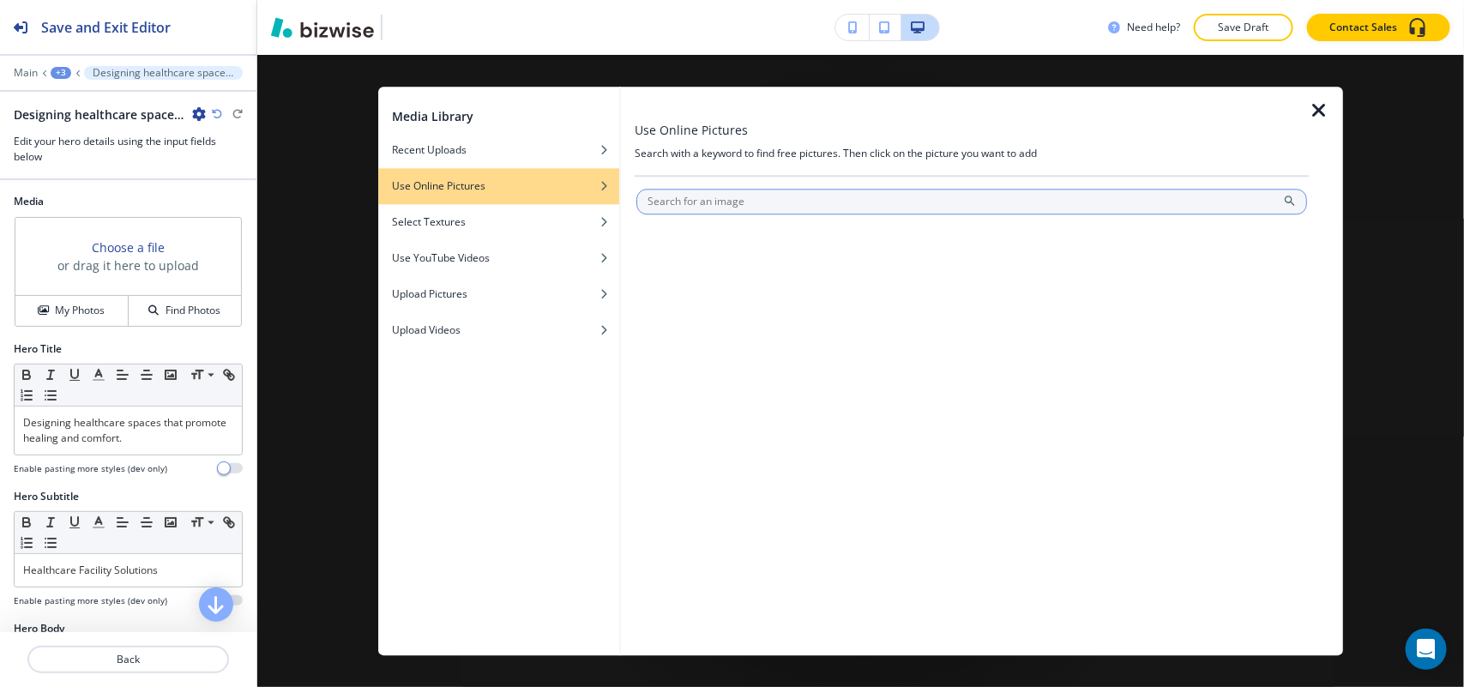
click at [736, 199] on input "text" at bounding box center [971, 202] width 671 height 26
type input "health care"
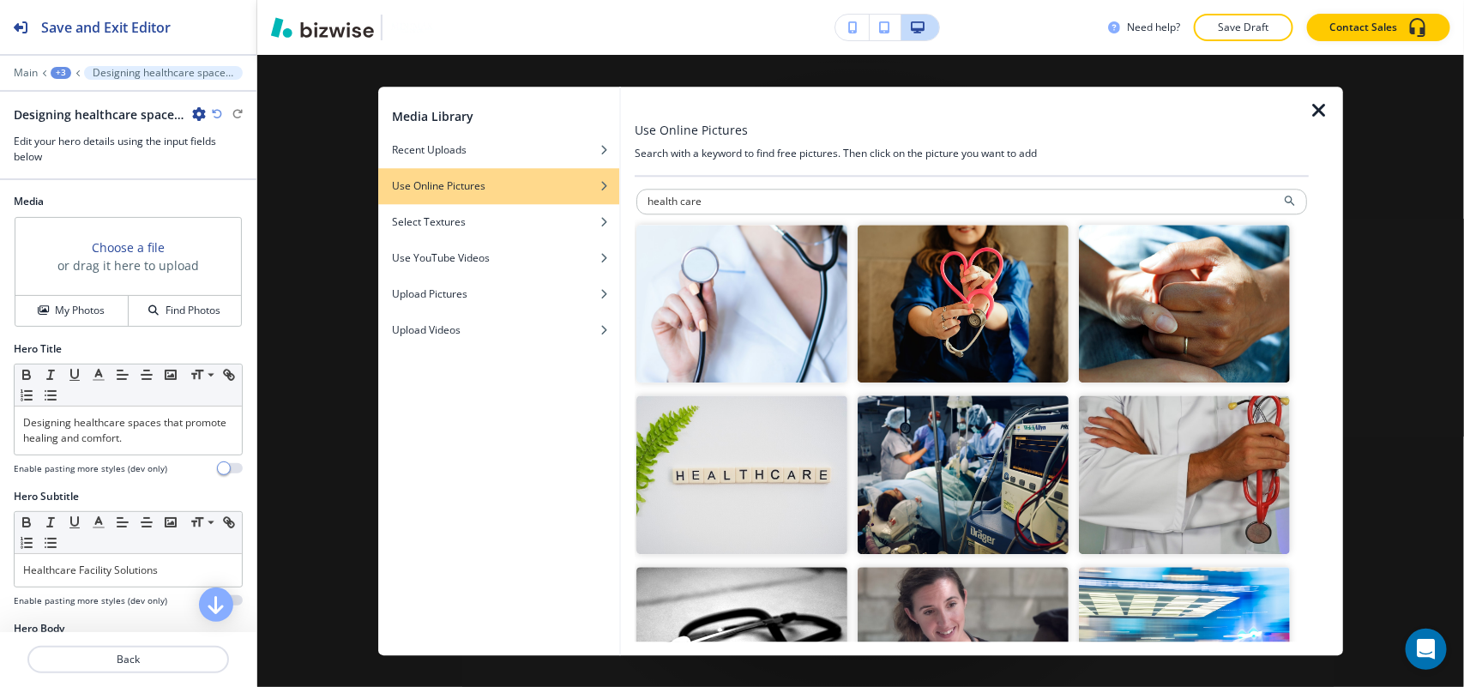
scroll to position [107, 0]
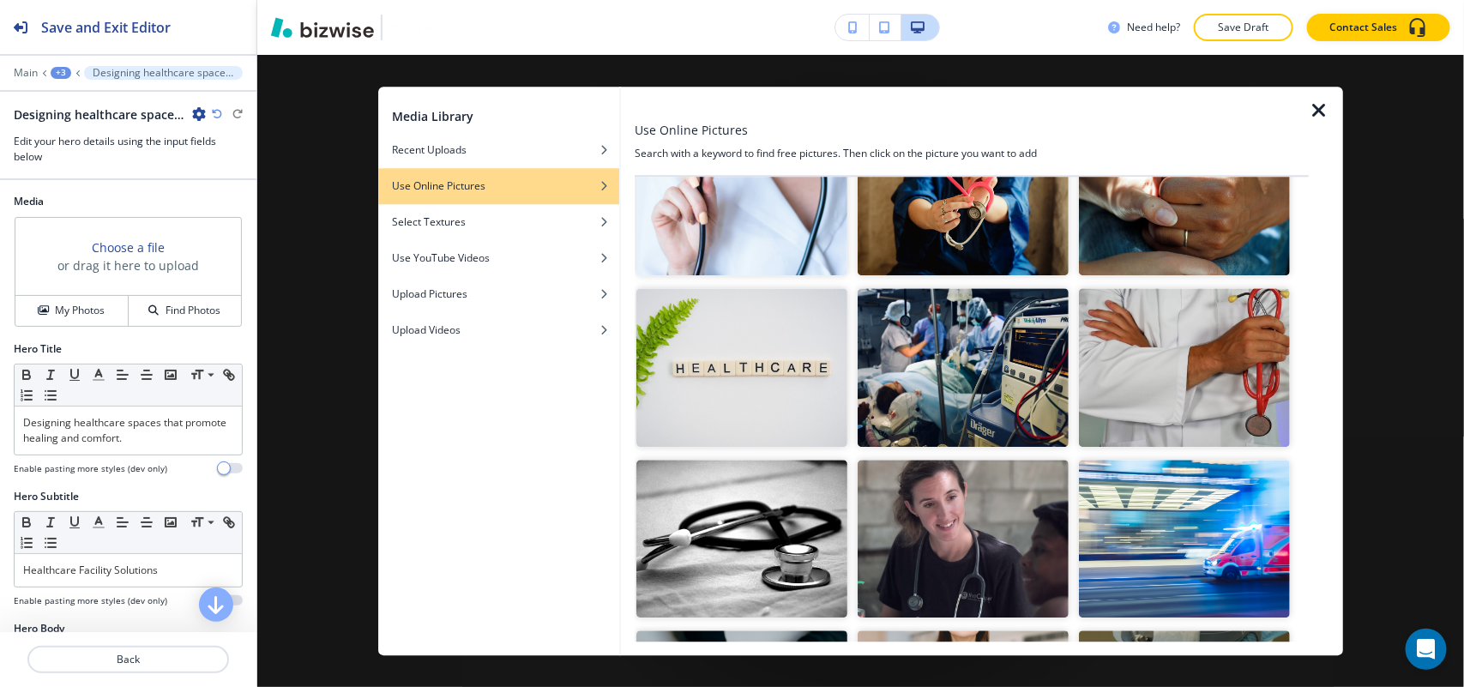
click at [941, 343] on img "button" at bounding box center [963, 367] width 211 height 159
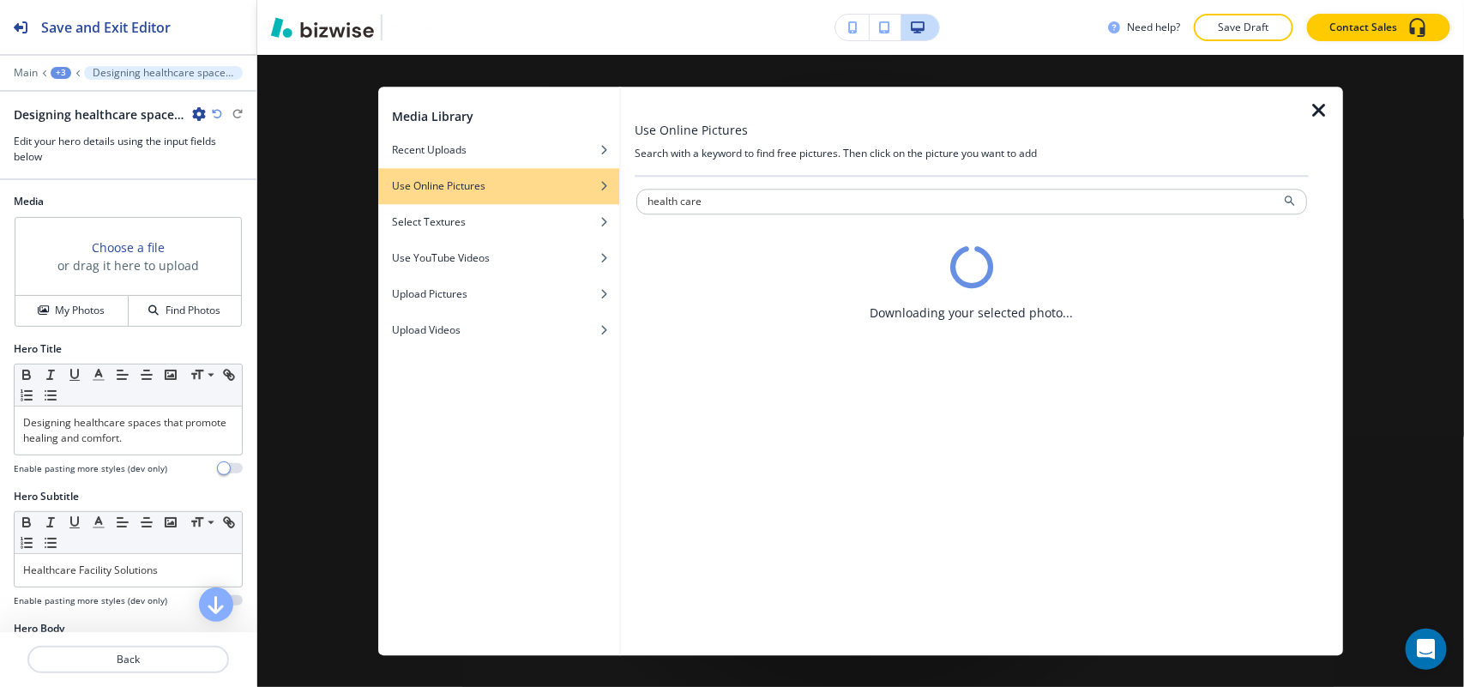
scroll to position [0, 0]
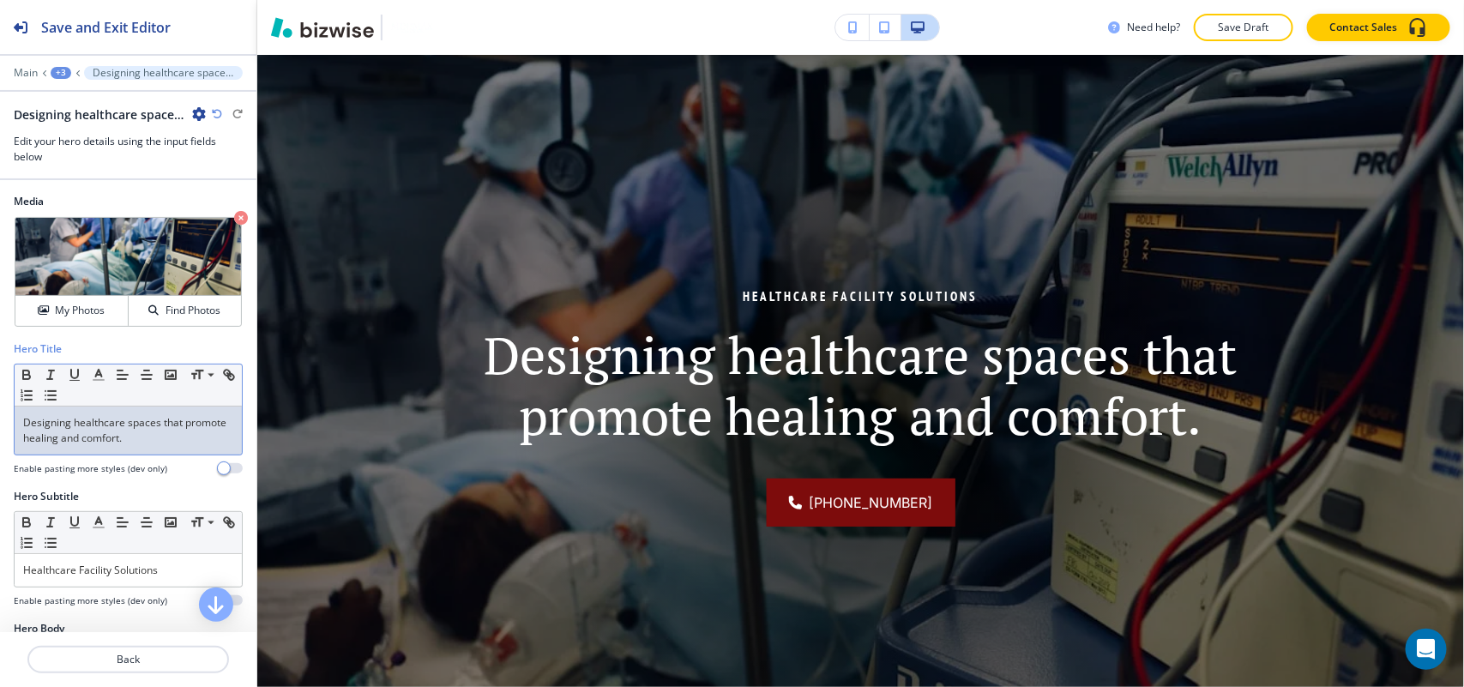
click at [112, 418] on p "Designing healthcare spaces that promote healing and comfort." at bounding box center [128, 430] width 210 height 31
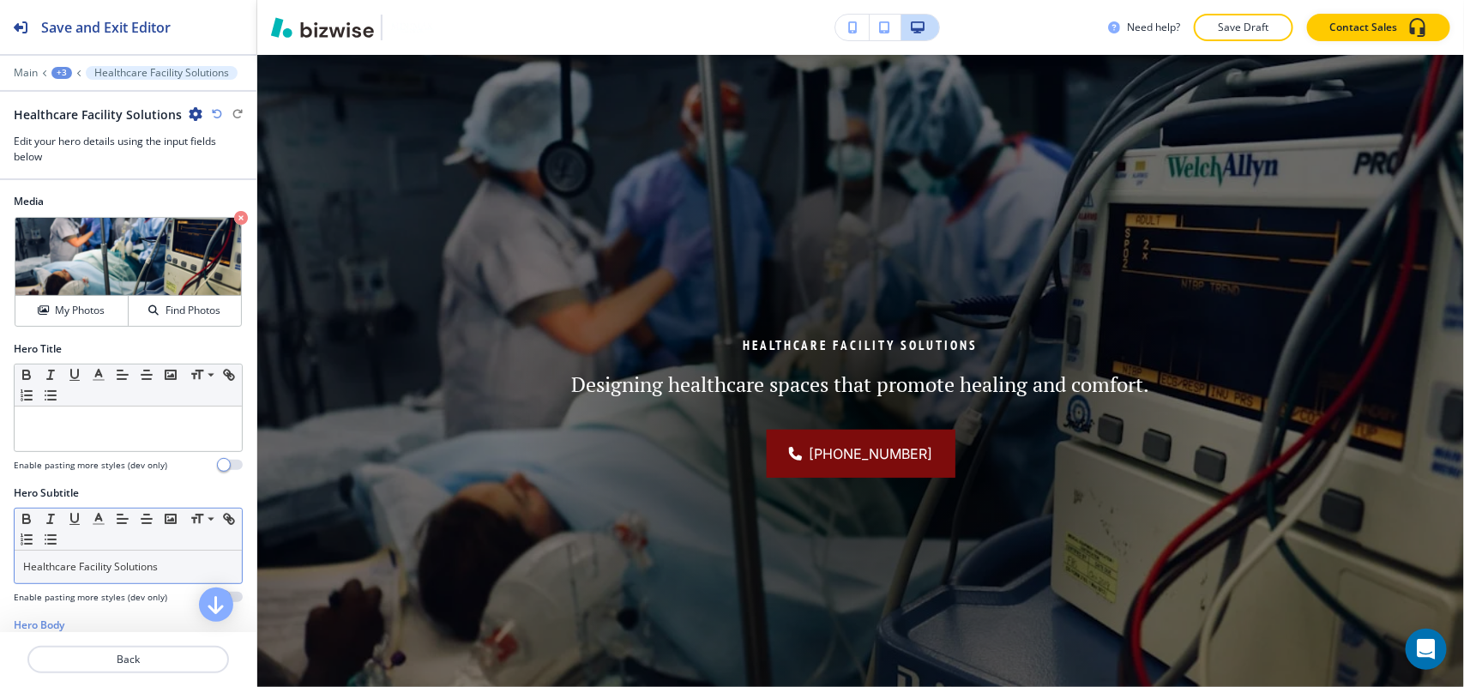
click at [172, 568] on p "Healthcare Facility Solutions" at bounding box center [128, 566] width 210 height 15
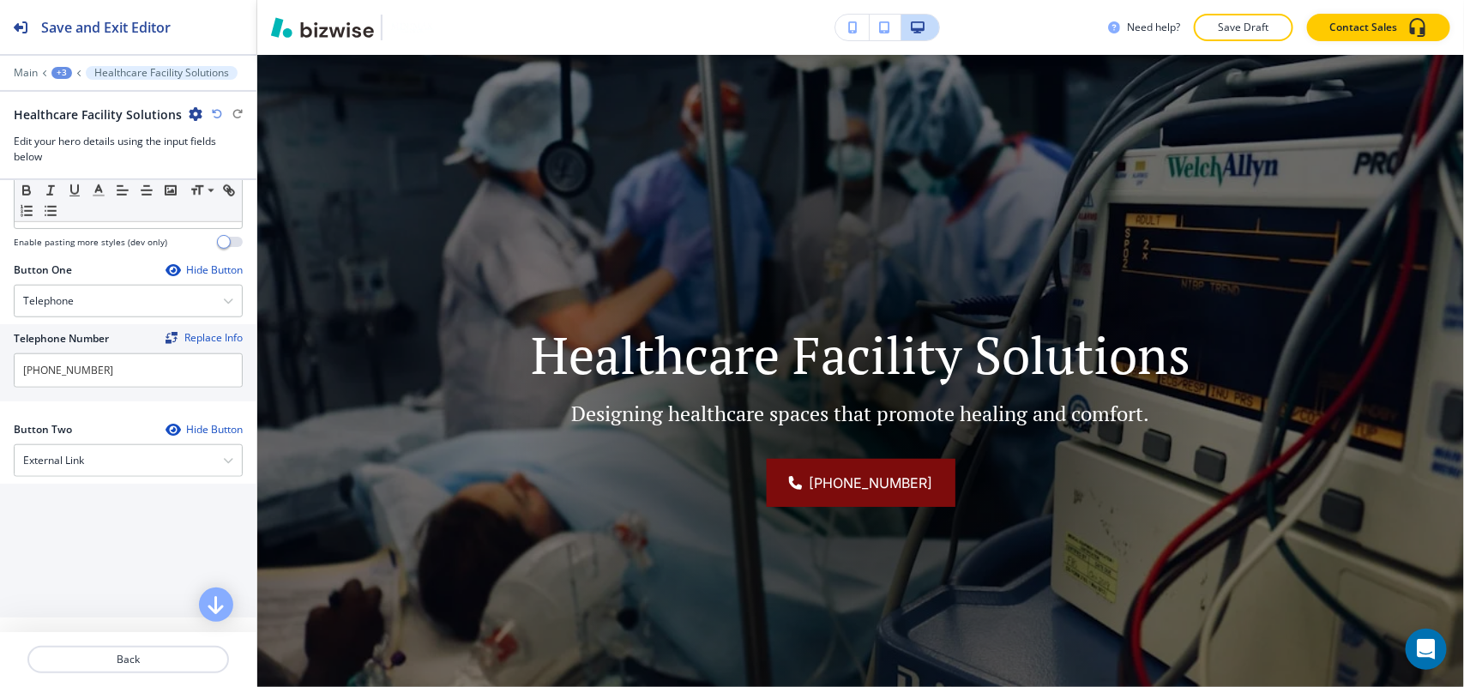
scroll to position [750, 0]
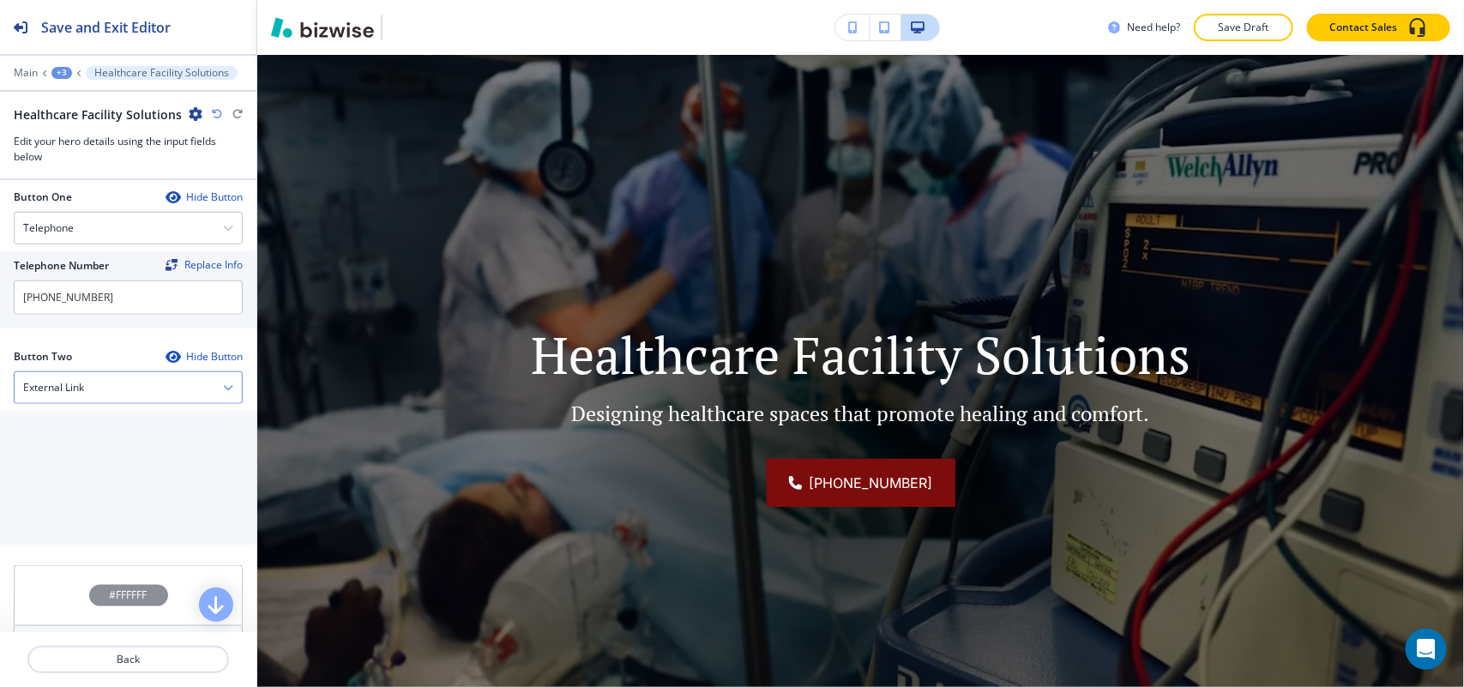
click at [45, 388] on h4 "External Link" at bounding box center [53, 387] width 61 height 15
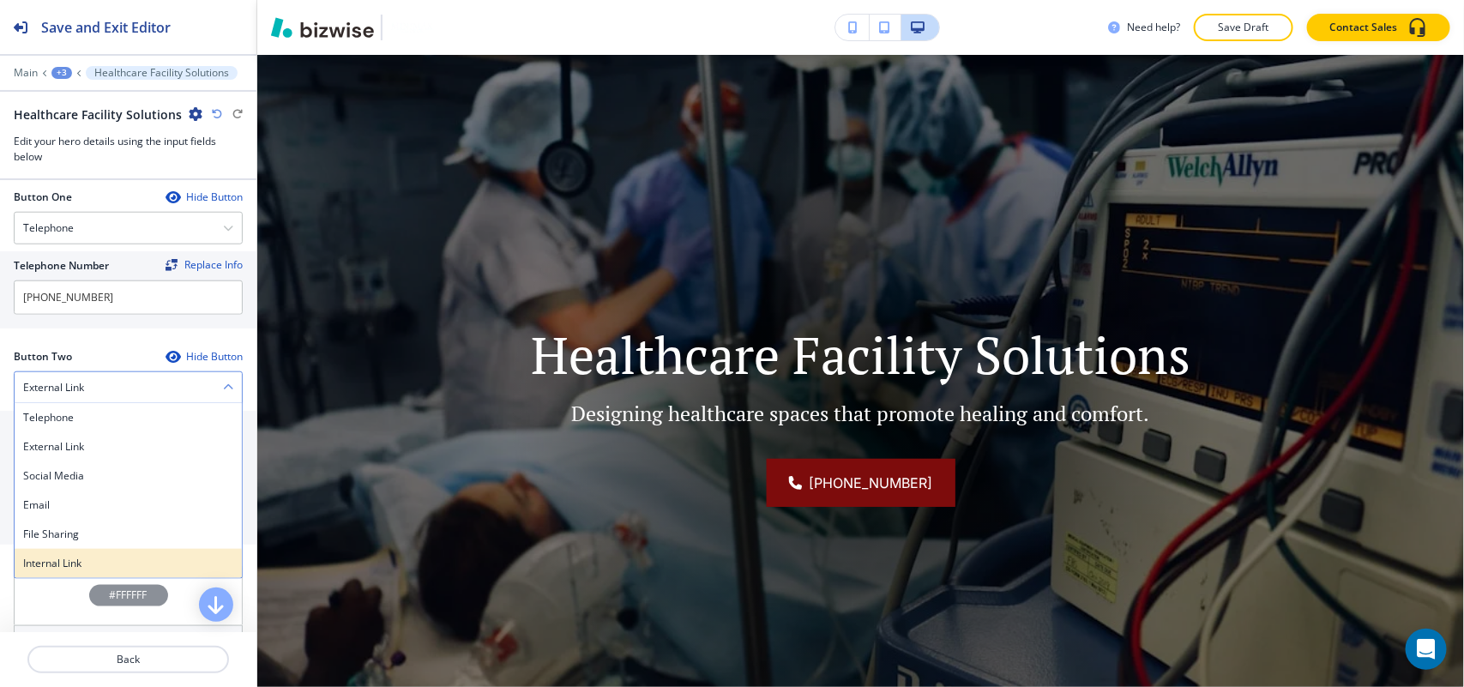
click at [62, 556] on div "Internal Link" at bounding box center [128, 563] width 227 height 29
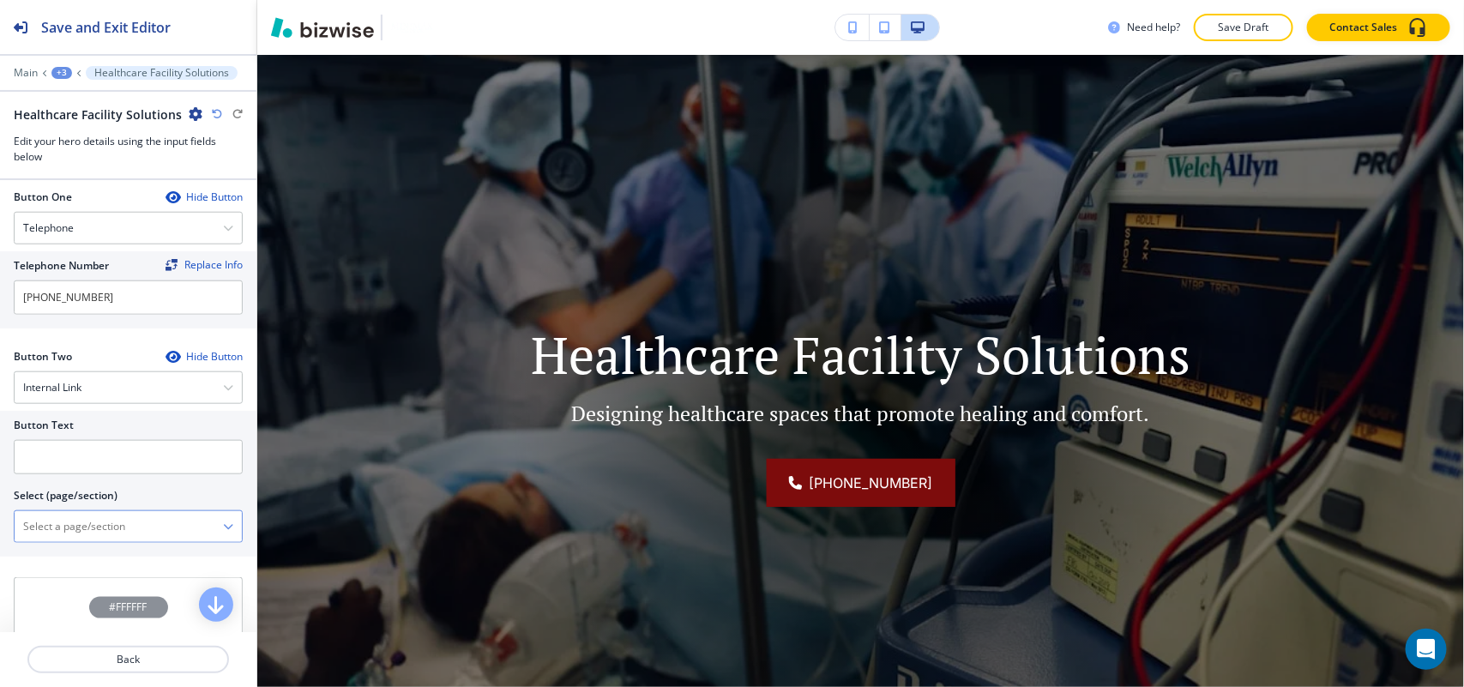
click at [81, 533] on \(page\/section\) "Manual Input" at bounding box center [119, 526] width 208 height 29
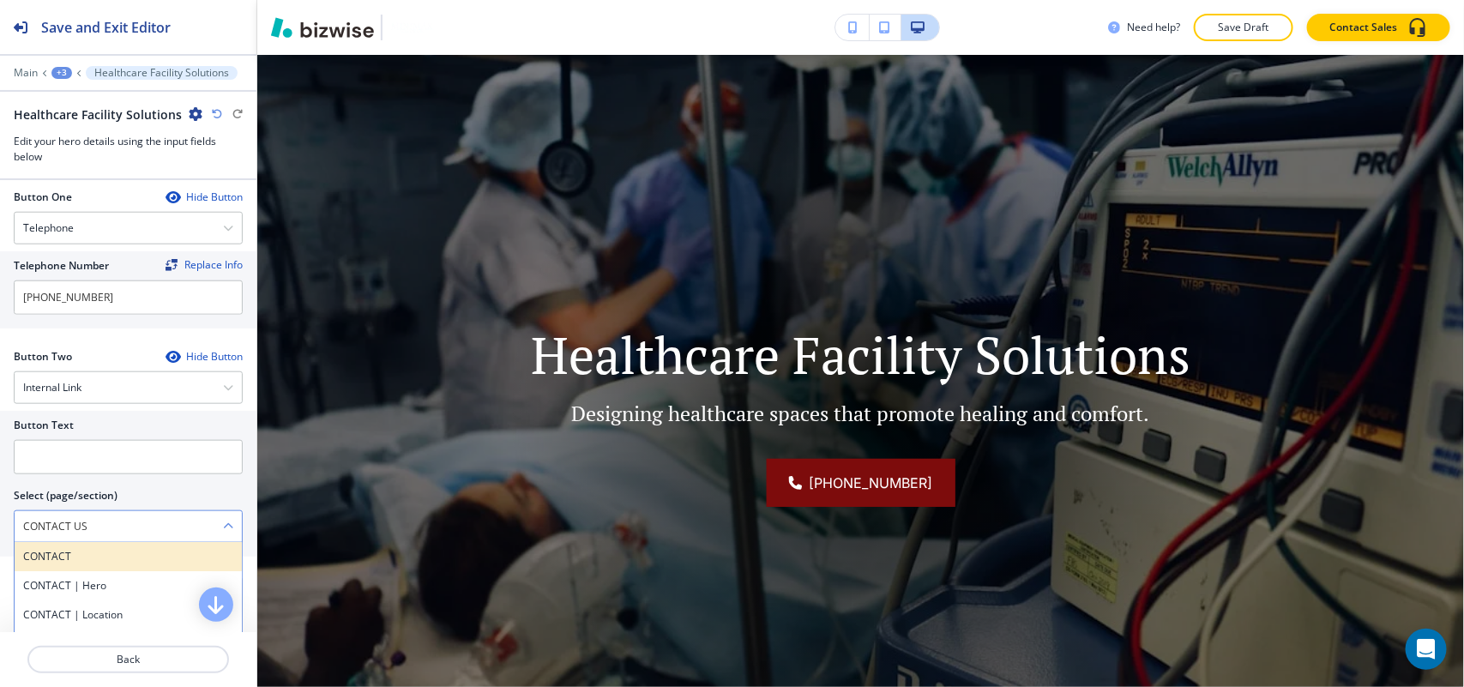
click at [82, 557] on h4 "CONTACT" at bounding box center [128, 556] width 210 height 15
type \(page\/section\) "CONTACT"
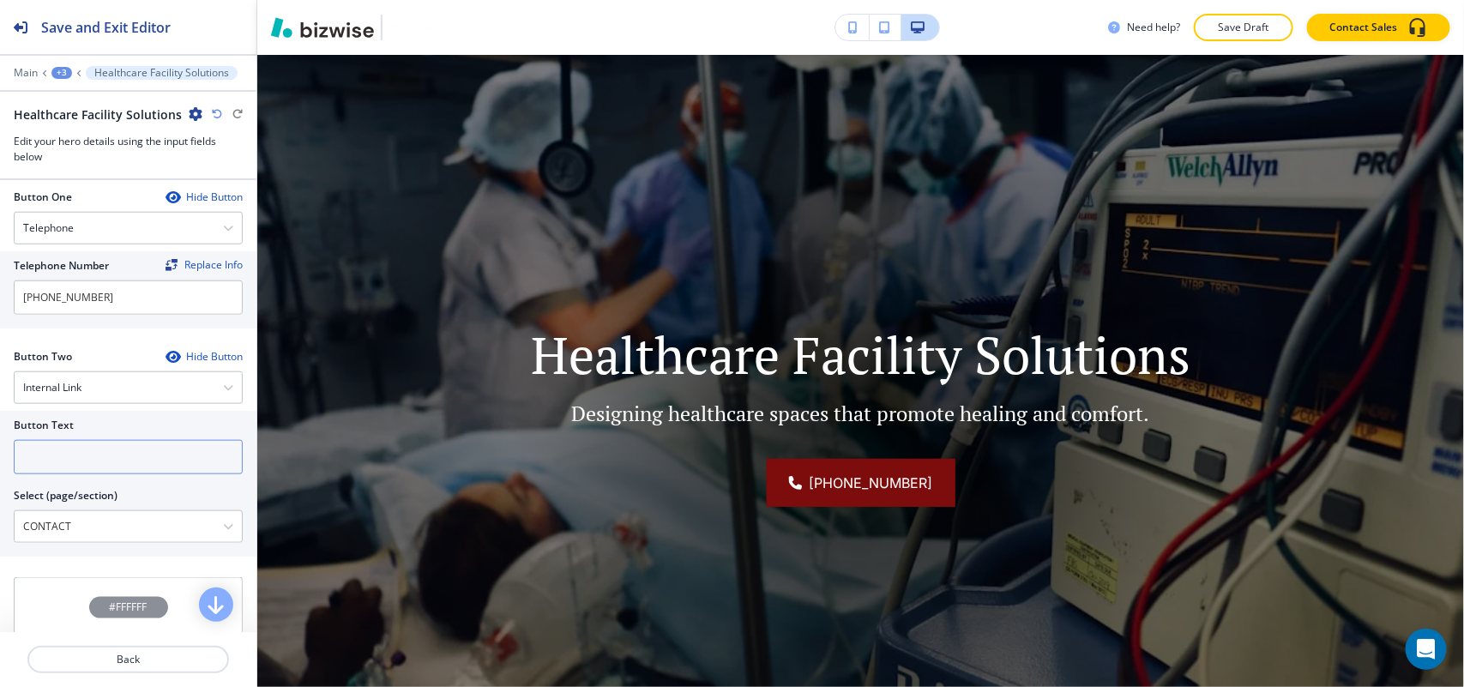
click at [93, 469] on input "text" at bounding box center [128, 457] width 229 height 34
paste input "CONTACT US"
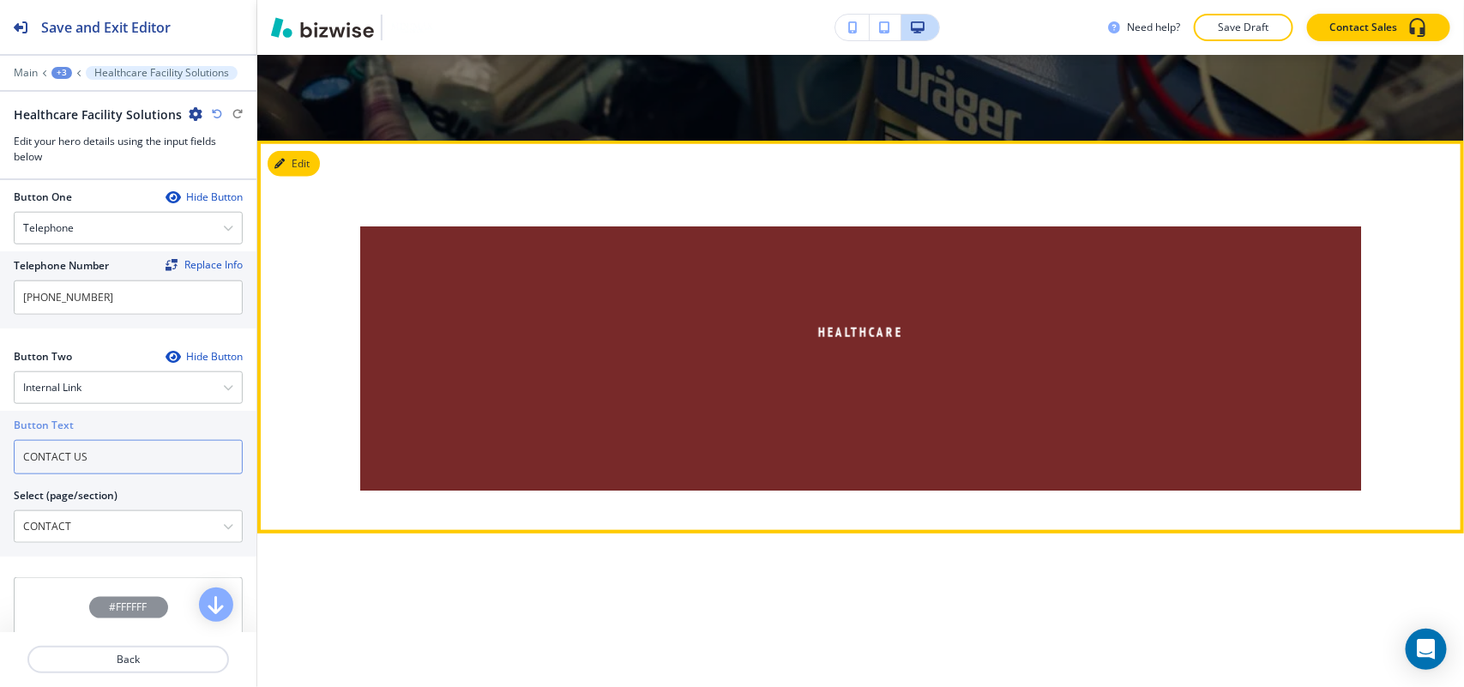
scroll to position [768, 0]
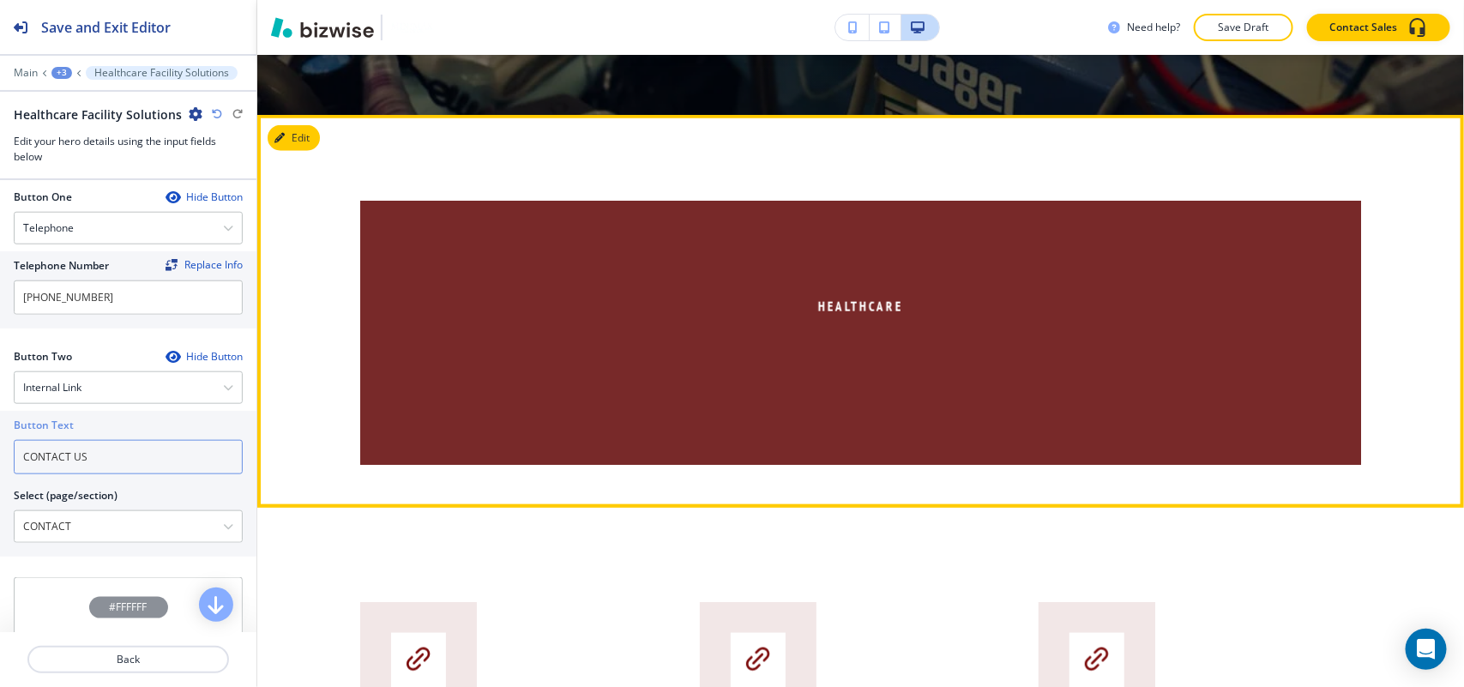
type input "CONTACT US"
click at [284, 122] on div "Healthcare" at bounding box center [860, 311] width 1207 height 393
click at [286, 134] on icon "button" at bounding box center [283, 138] width 10 height 10
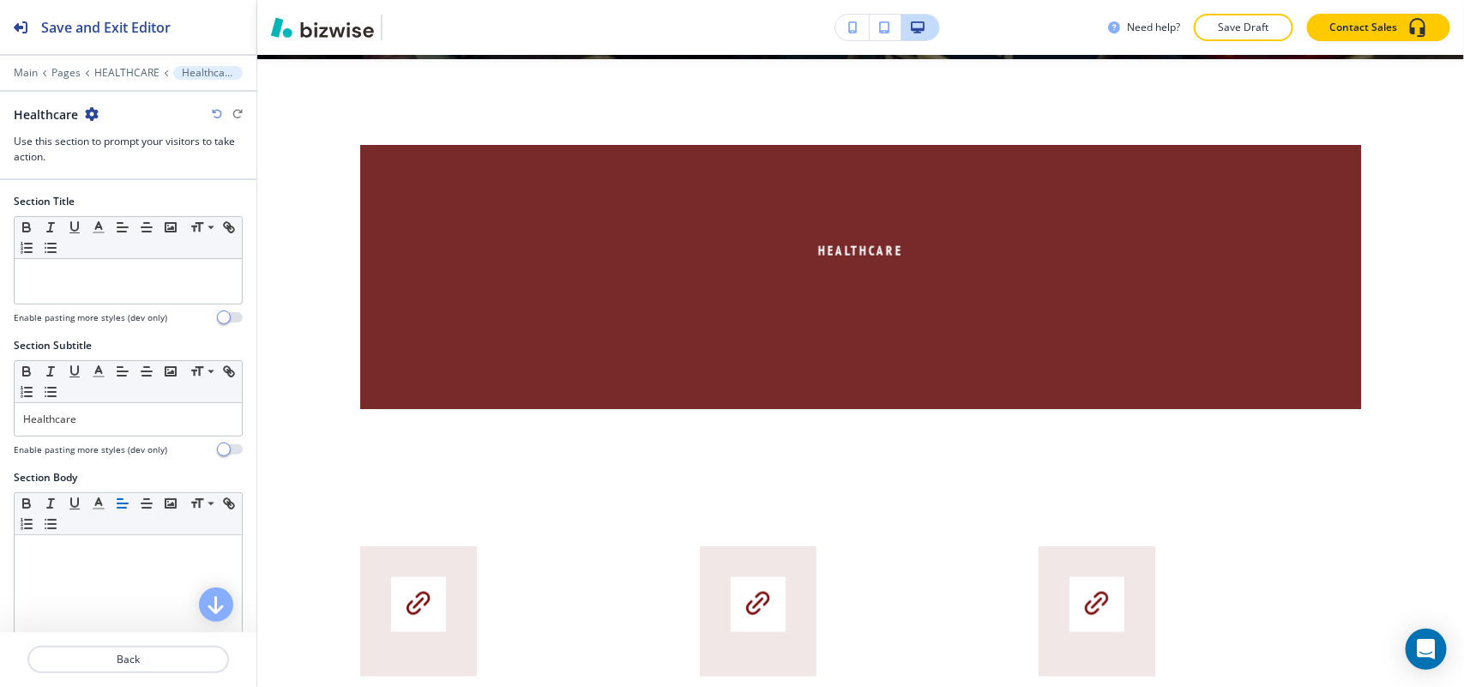
scroll to position [828, 0]
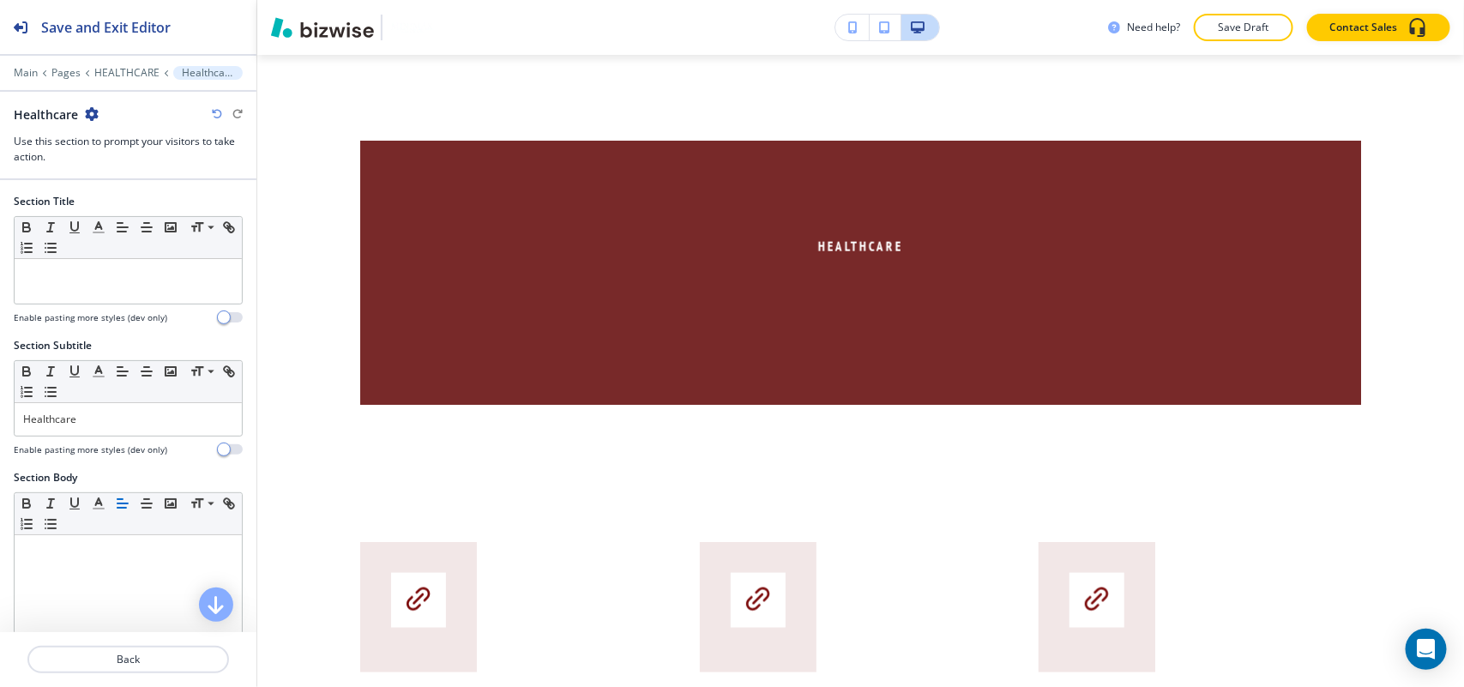
click at [93, 110] on icon "button" at bounding box center [92, 114] width 14 height 14
click at [130, 206] on p "Delete Section" at bounding box center [139, 204] width 87 height 15
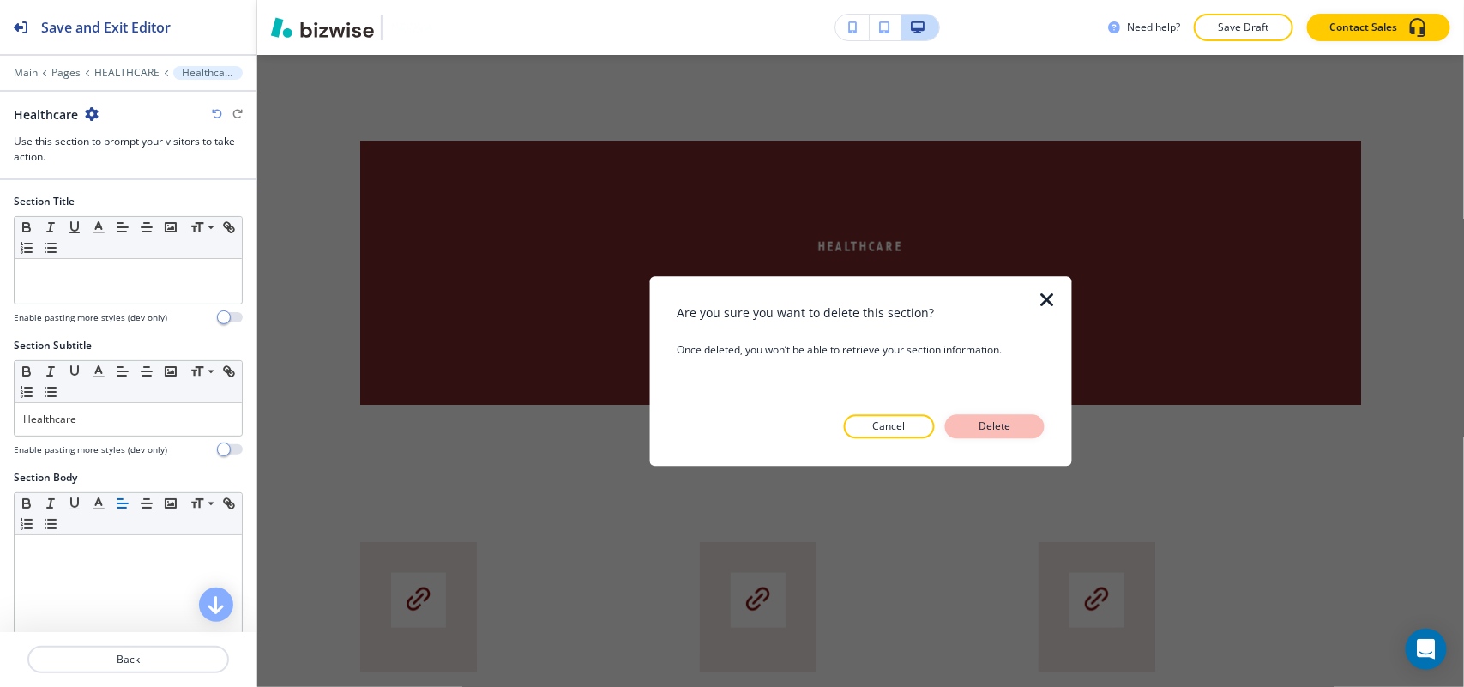
click at [1005, 421] on p "Delete" at bounding box center [994, 425] width 41 height 15
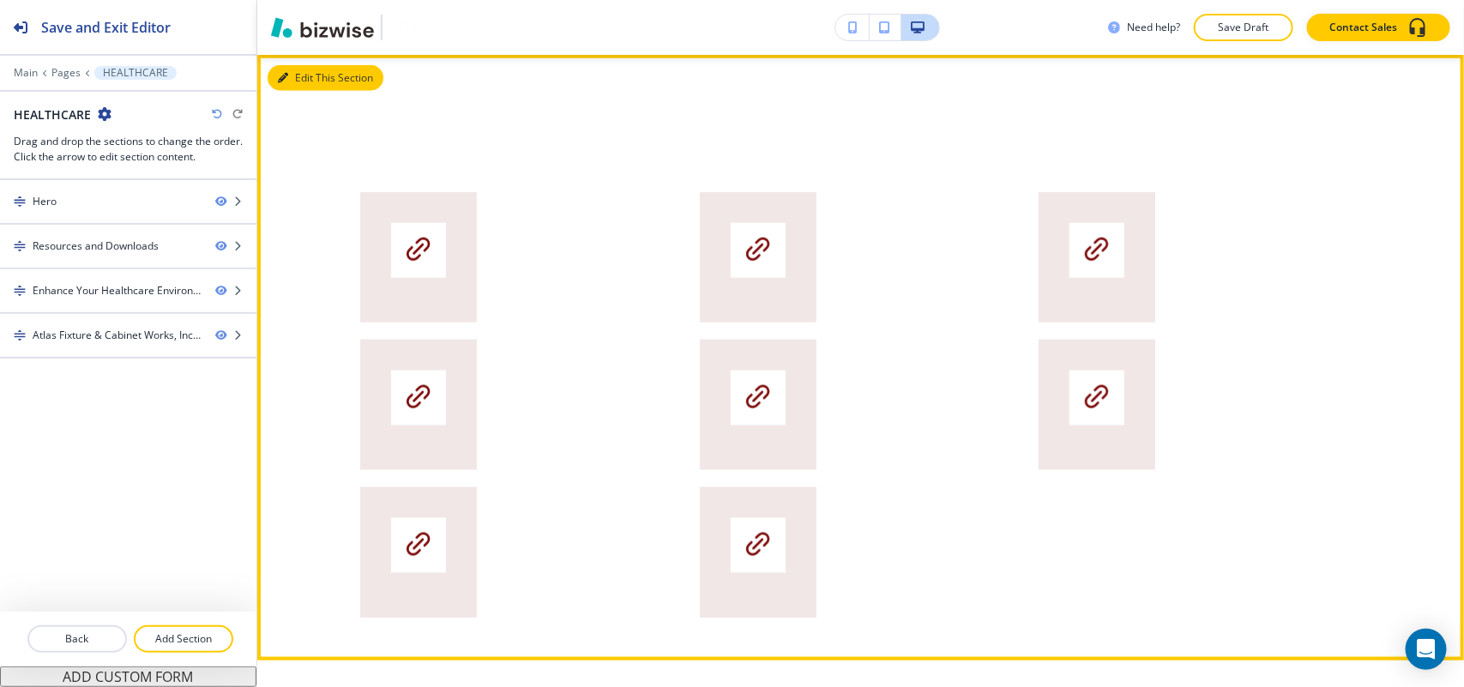
click at [294, 78] on button "Edit This Section" at bounding box center [326, 78] width 116 height 26
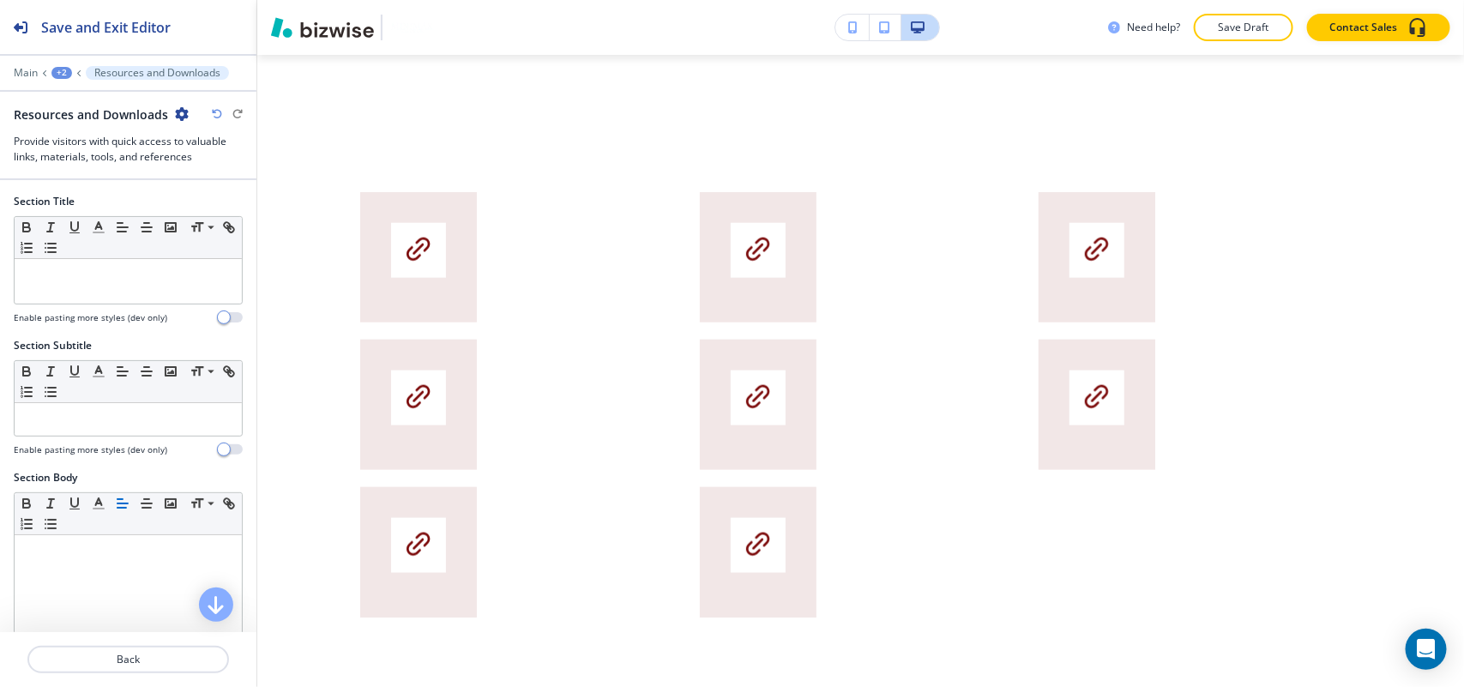
click at [178, 114] on icon "button" at bounding box center [182, 114] width 14 height 14
drag, startPoint x: 208, startPoint y: 207, endPoint x: 232, endPoint y: 214, distance: 26.0
click at [208, 208] on p "Delete Section" at bounding box center [227, 204] width 87 height 15
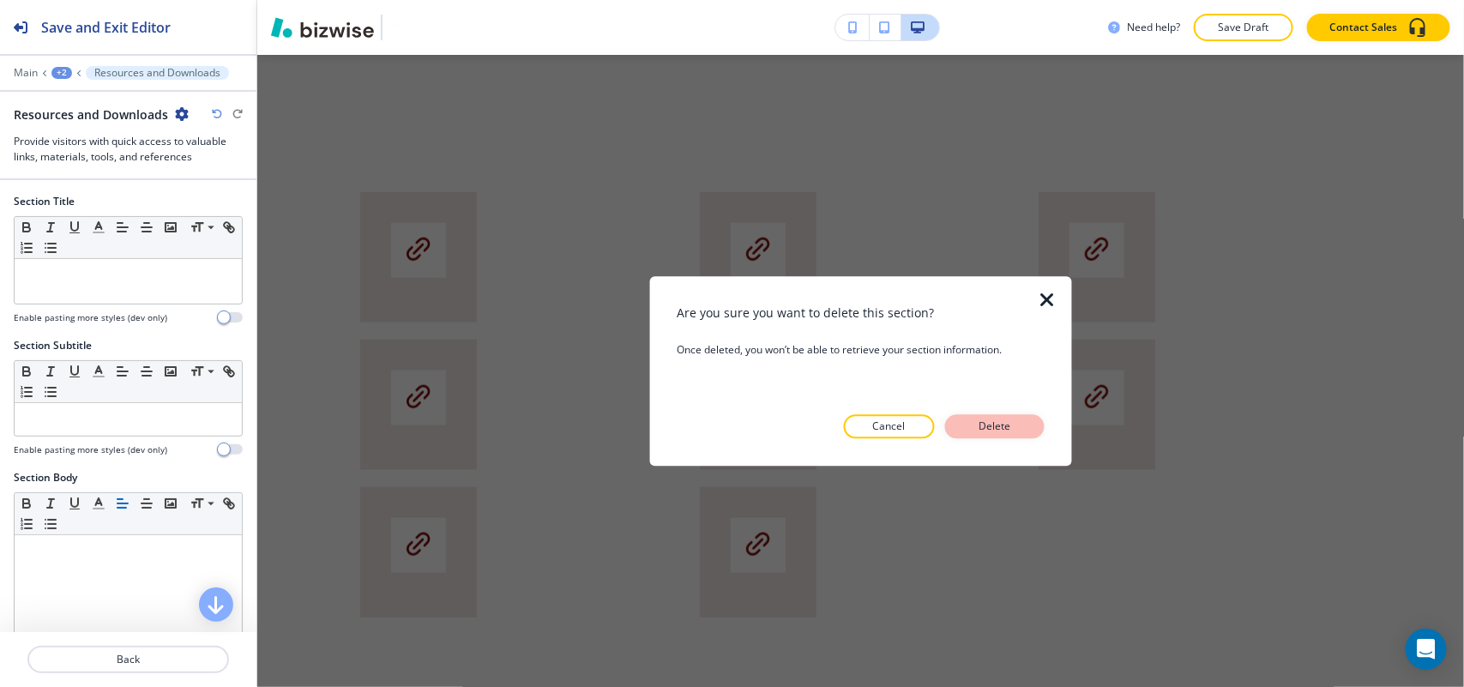
click at [1017, 420] on button "Delete" at bounding box center [994, 426] width 99 height 24
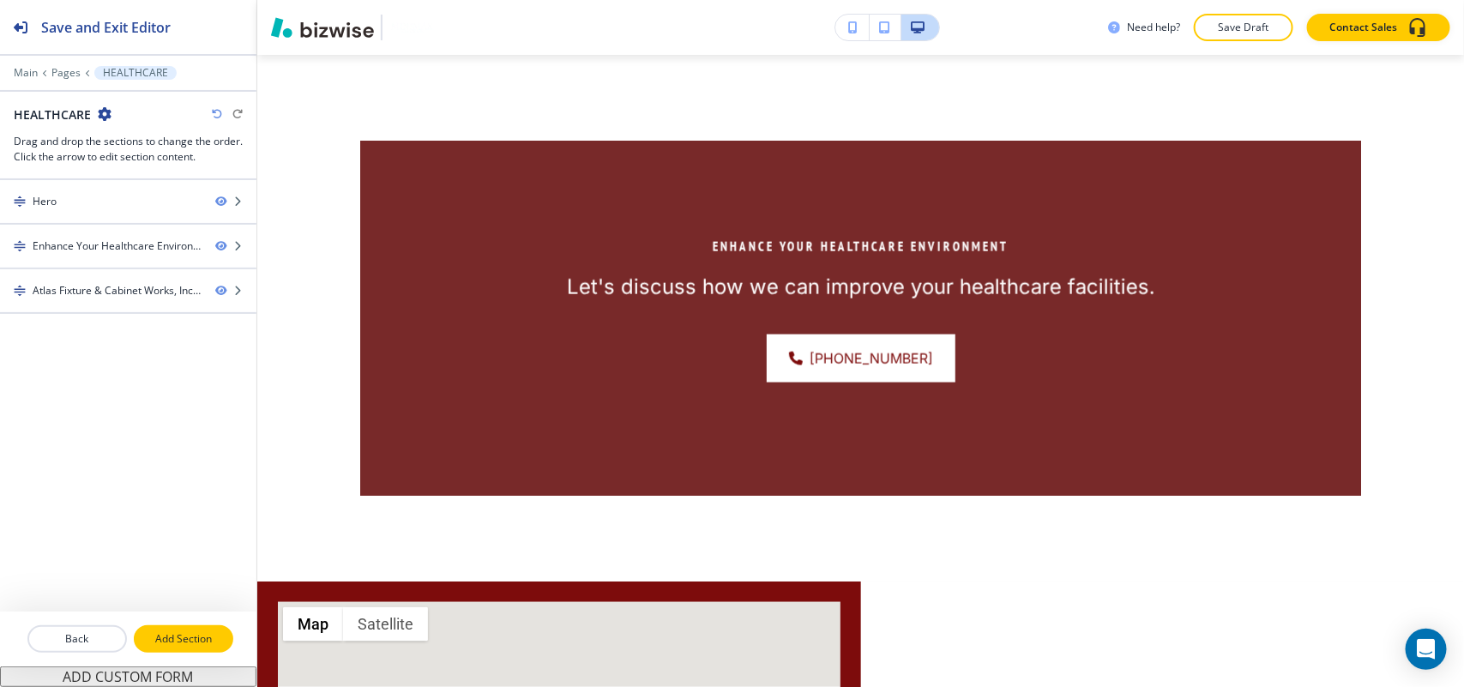
click at [185, 635] on p "Add Section" at bounding box center [183, 638] width 96 height 15
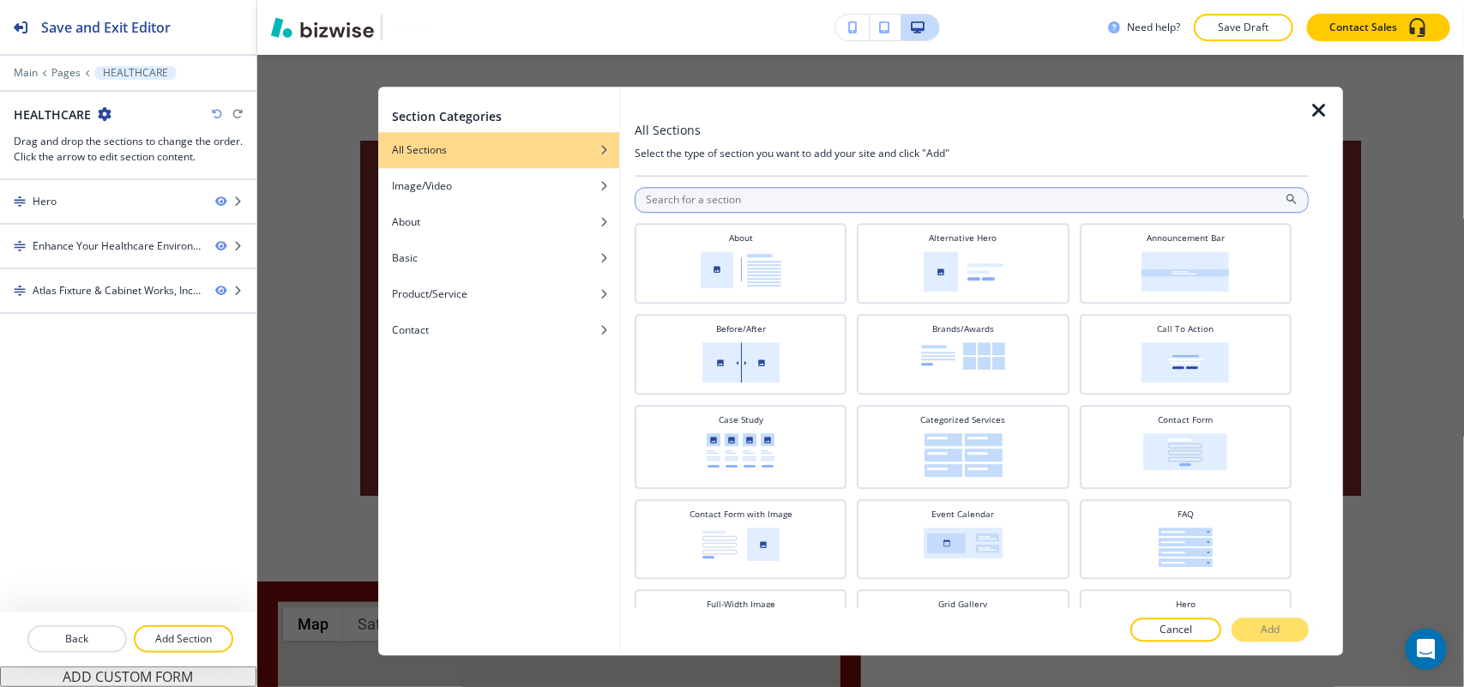
click at [872, 206] on input "text" at bounding box center [972, 200] width 674 height 26
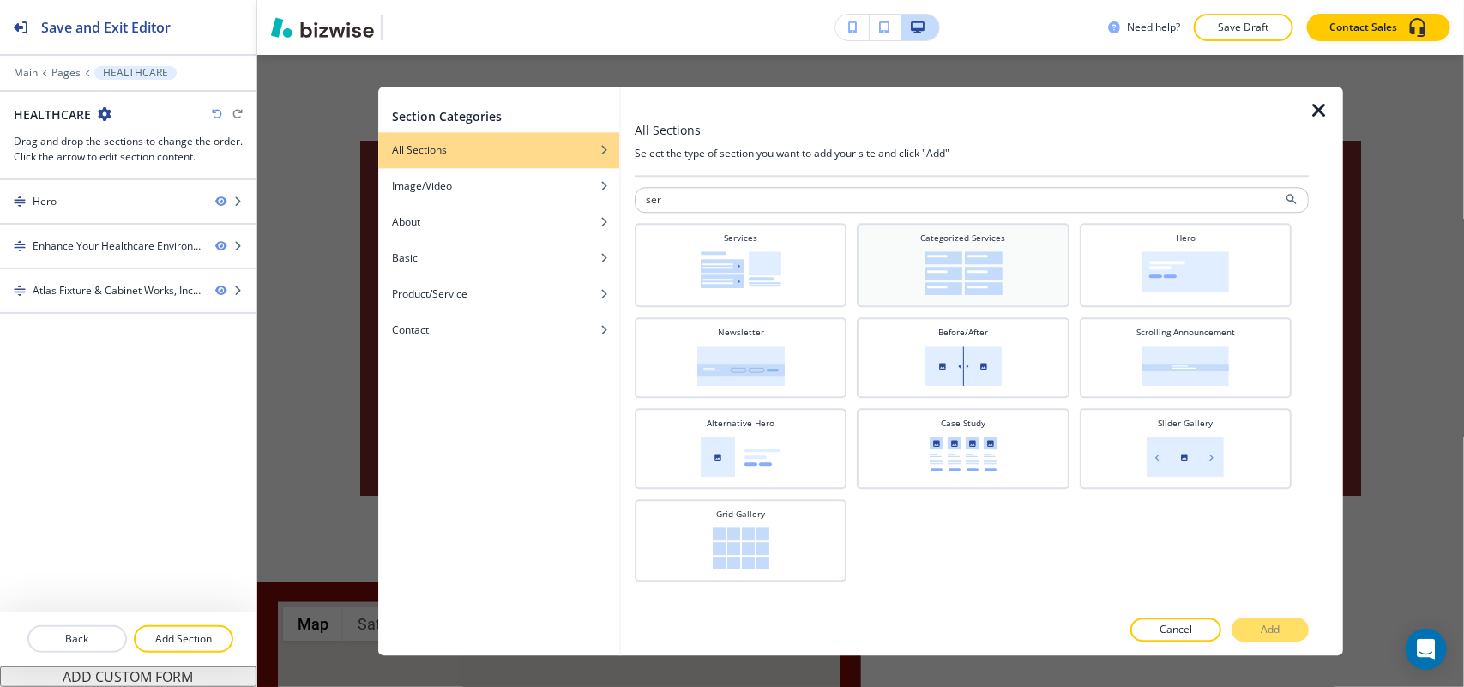
type input "ser"
click at [963, 264] on img at bounding box center [963, 273] width 78 height 44
click at [1254, 624] on button "Add" at bounding box center [1269, 629] width 77 height 24
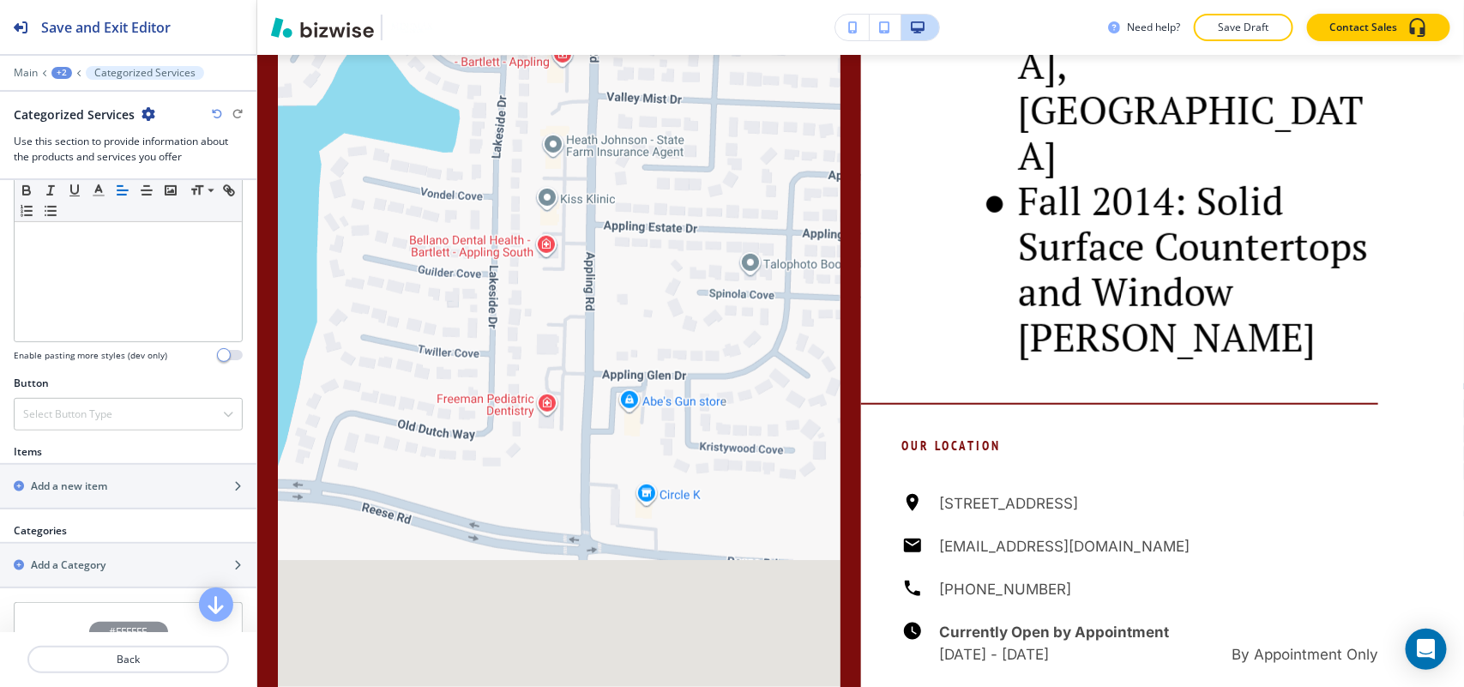
scroll to position [643, 0]
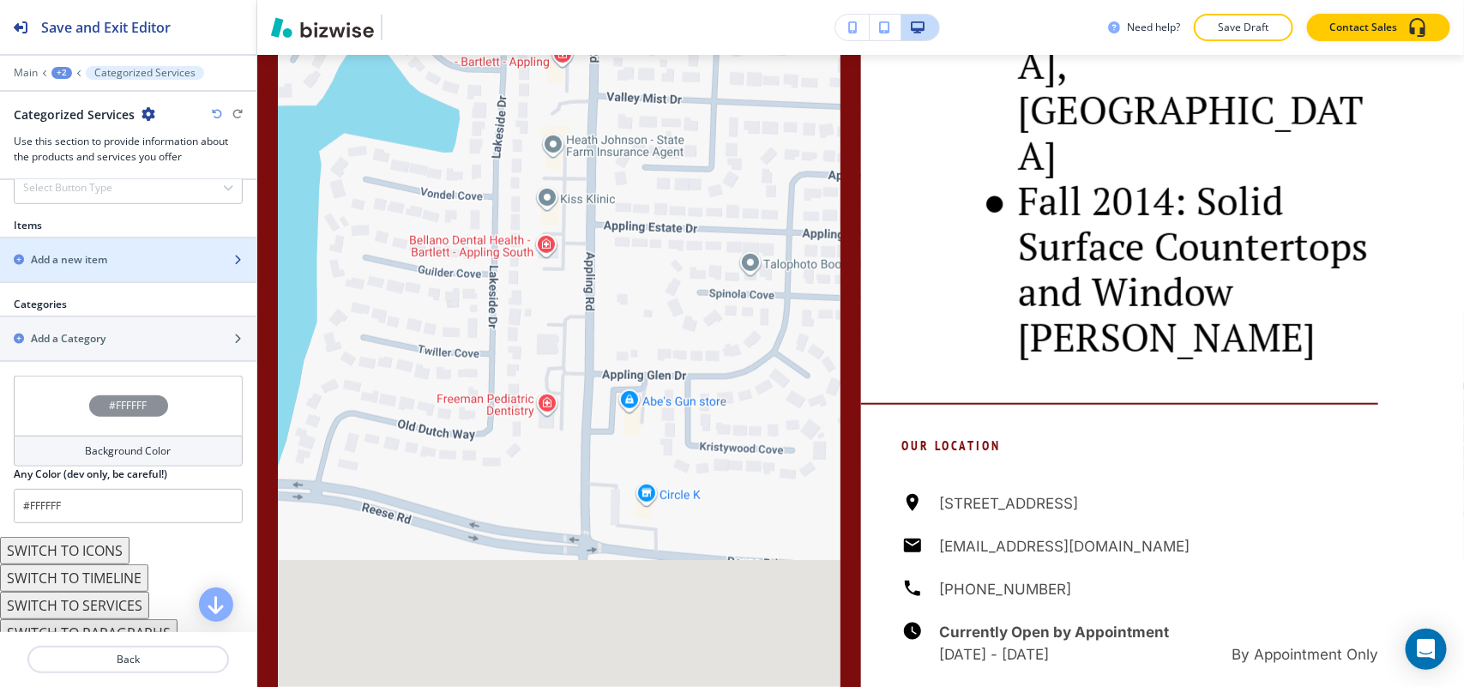
click at [92, 256] on h2 "Add a new item" at bounding box center [69, 259] width 76 height 15
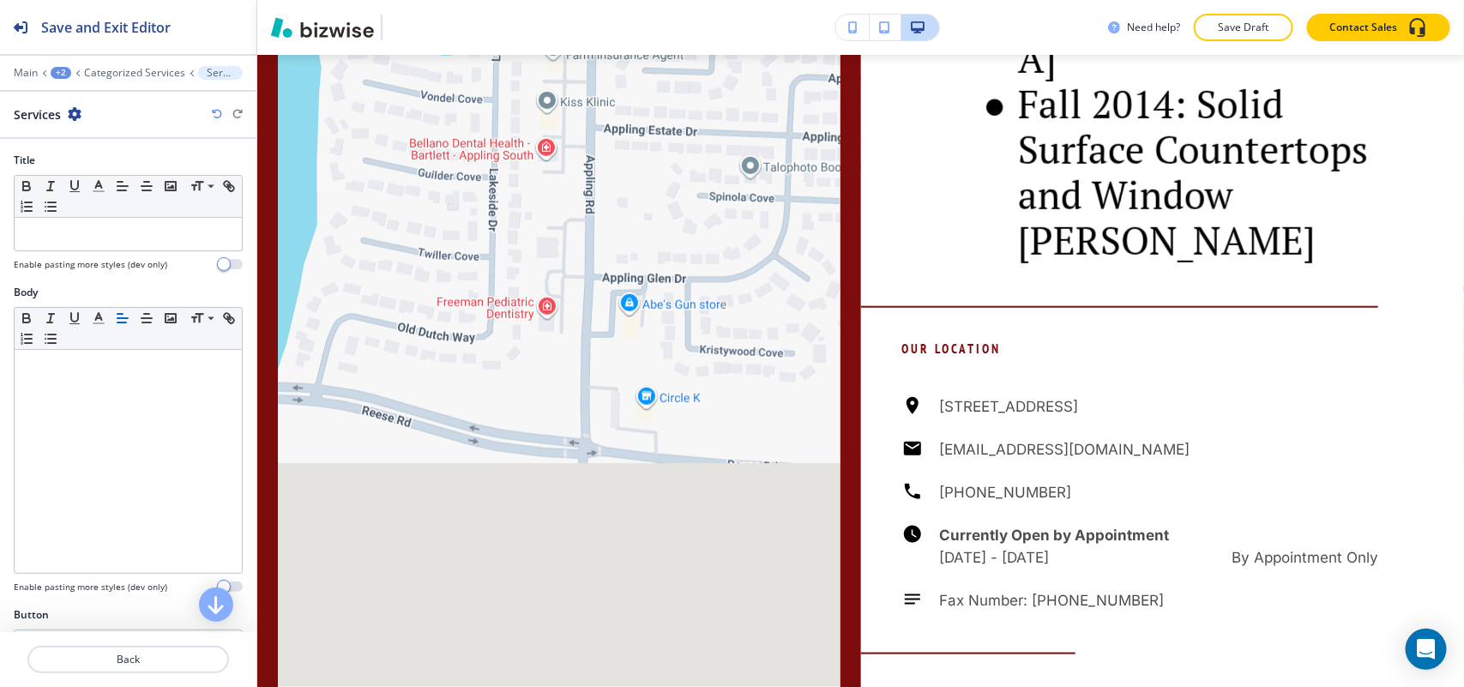
scroll to position [3638, 0]
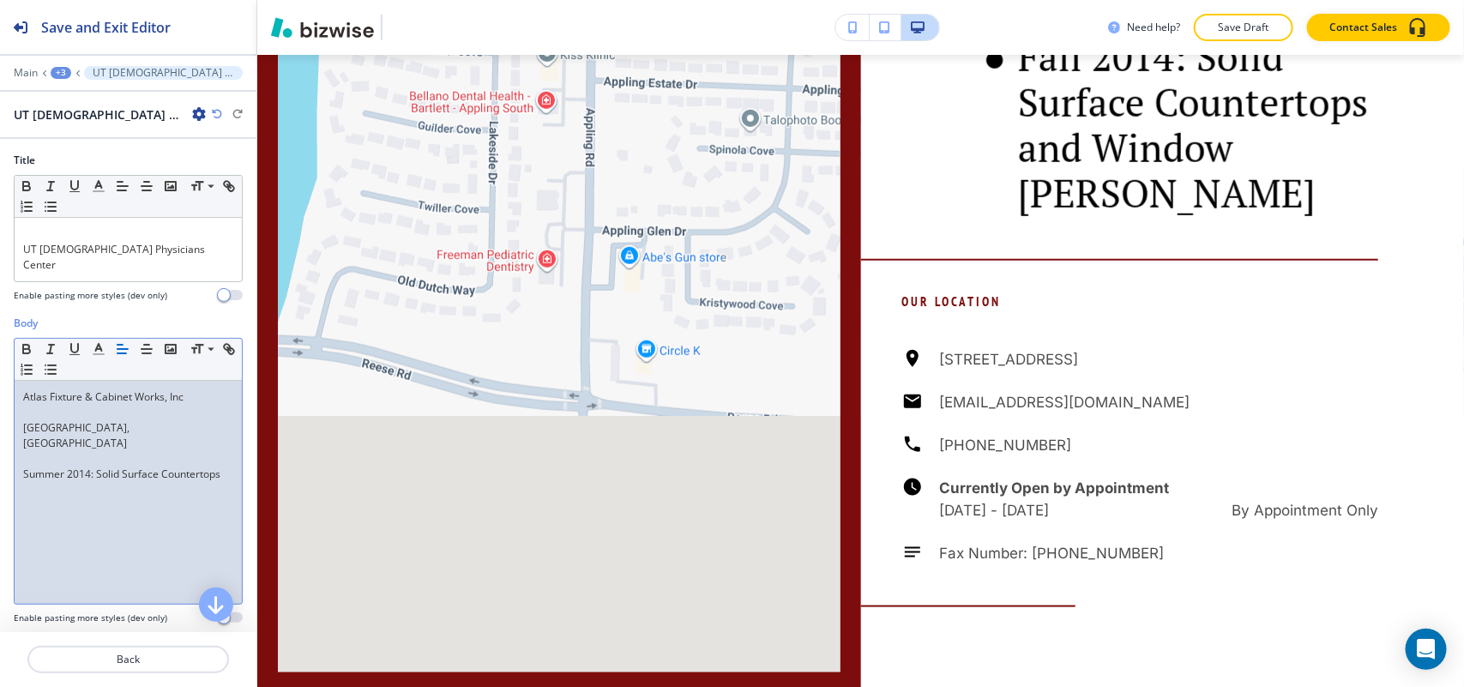
click at [56, 405] on p at bounding box center [128, 412] width 210 height 15
click at [43, 436] on p at bounding box center [128, 443] width 210 height 15
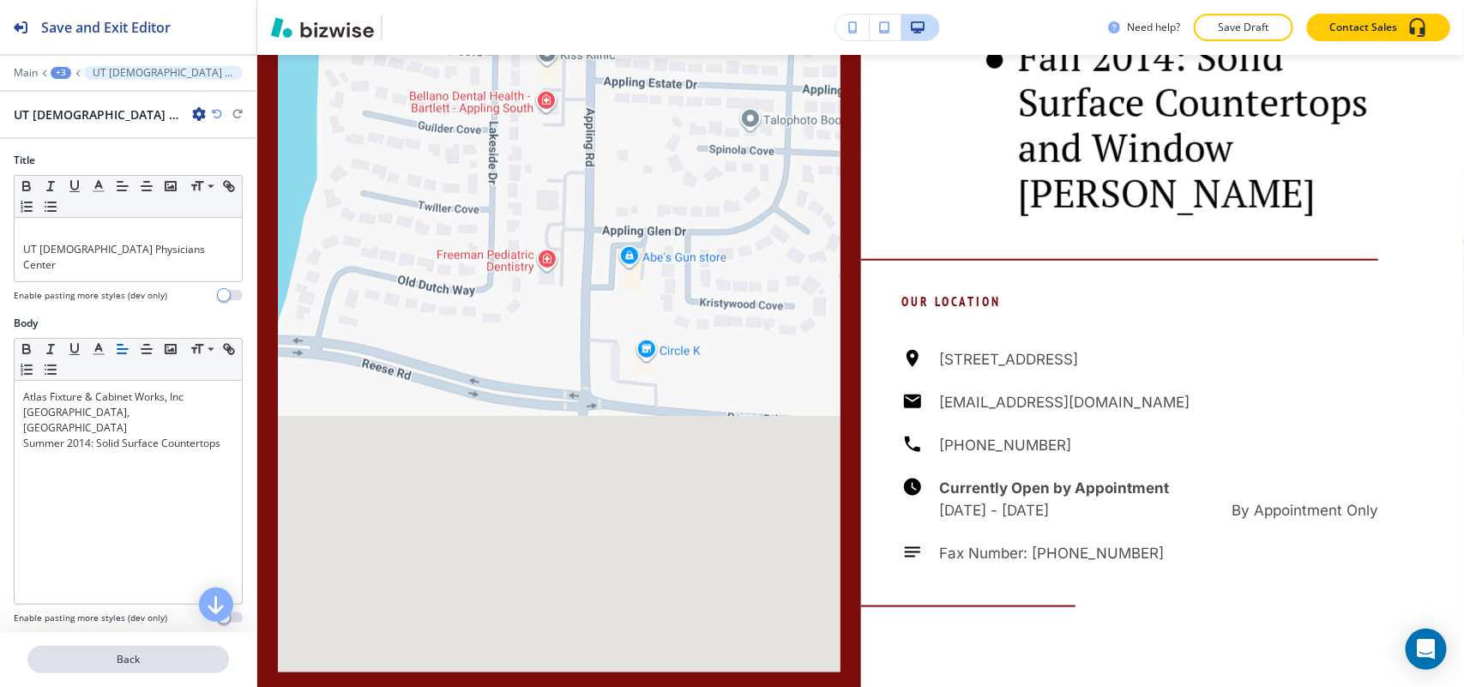
click at [154, 656] on p "Back" at bounding box center [128, 659] width 198 height 15
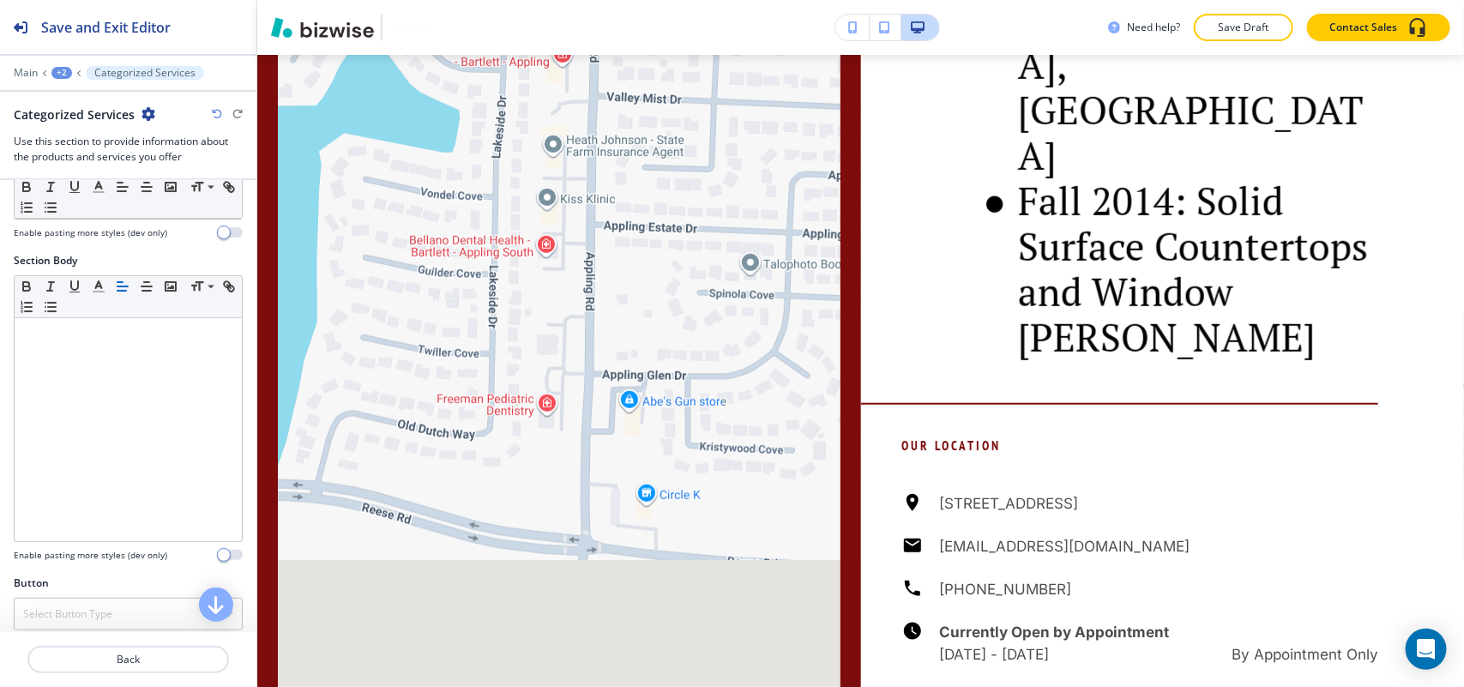
scroll to position [429, 0]
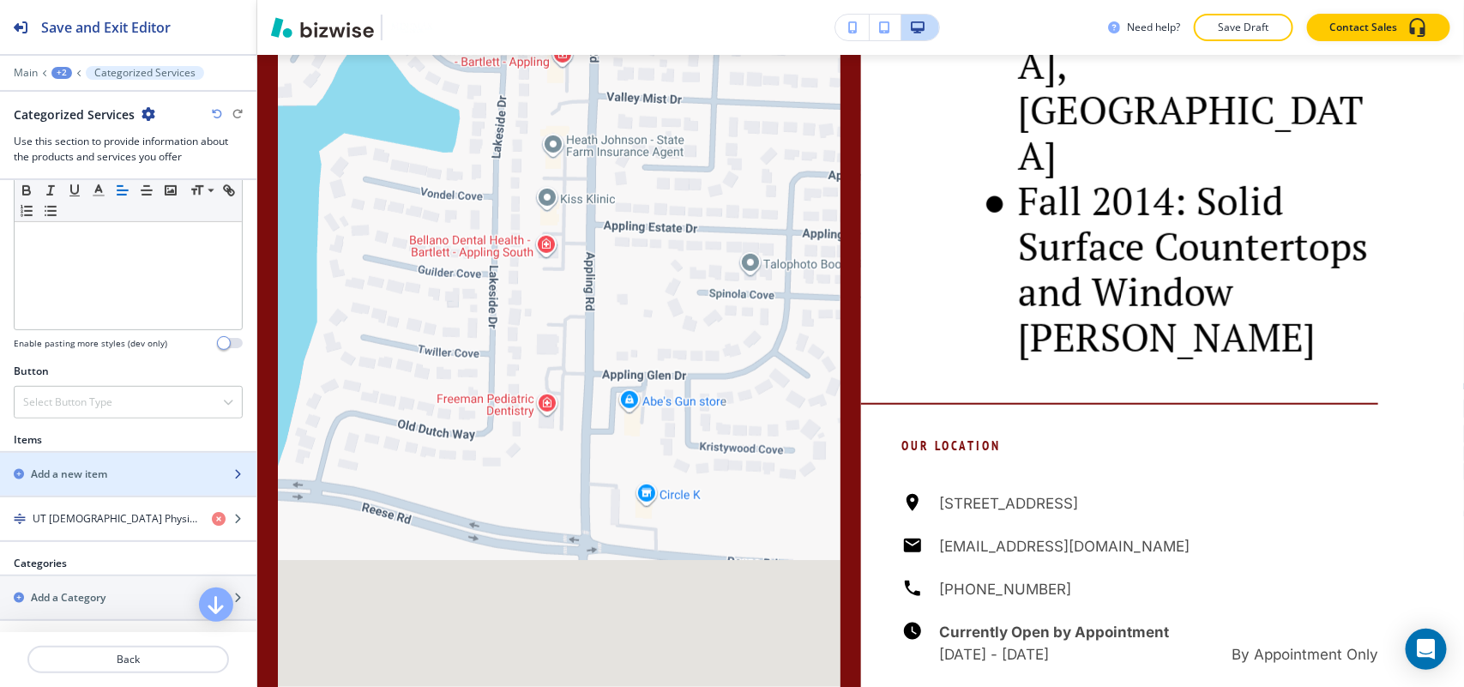
click at [97, 473] on h2 "Add a new item" at bounding box center [69, 473] width 76 height 15
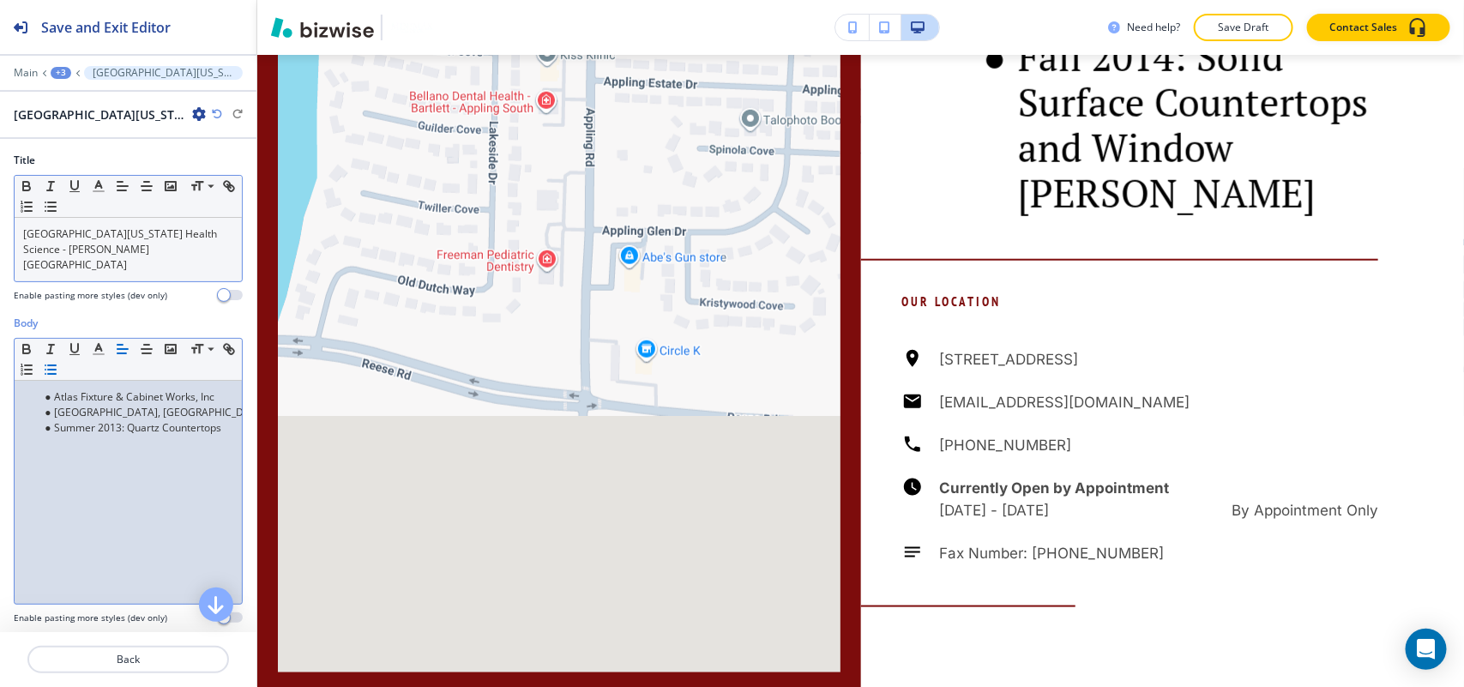
scroll to position [0, 0]
click at [56, 365] on line "button" at bounding box center [52, 365] width 8 height 0
click at [133, 659] on p "Back" at bounding box center [128, 659] width 198 height 15
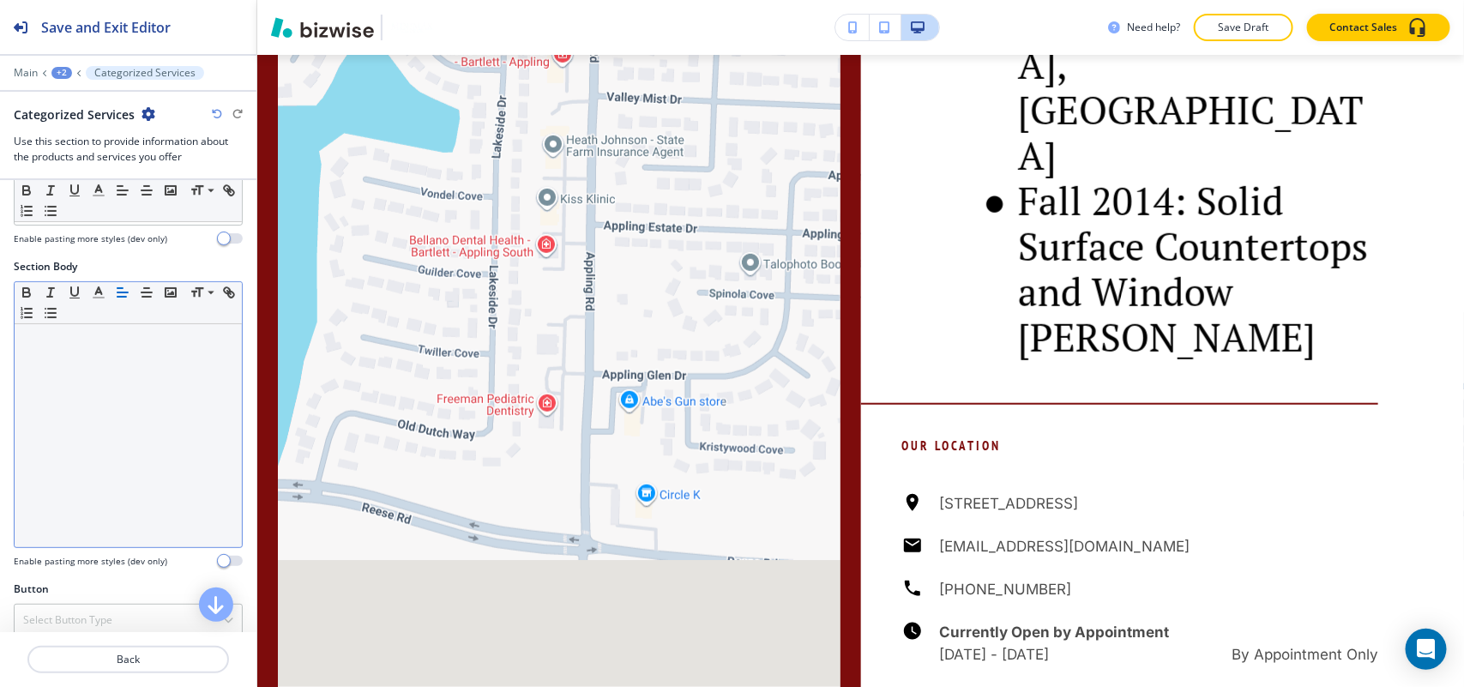
scroll to position [429, 0]
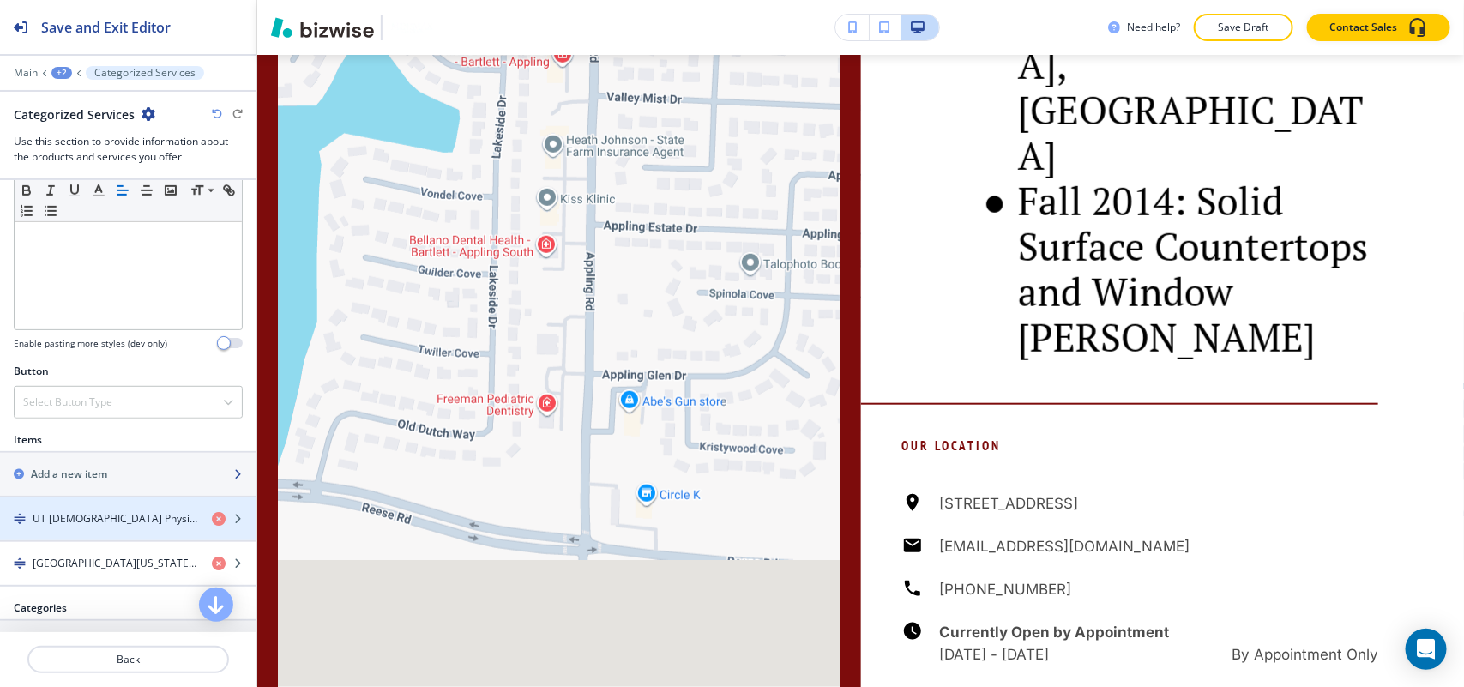
click at [99, 482] on h2 "Add a new item" at bounding box center [69, 473] width 76 height 15
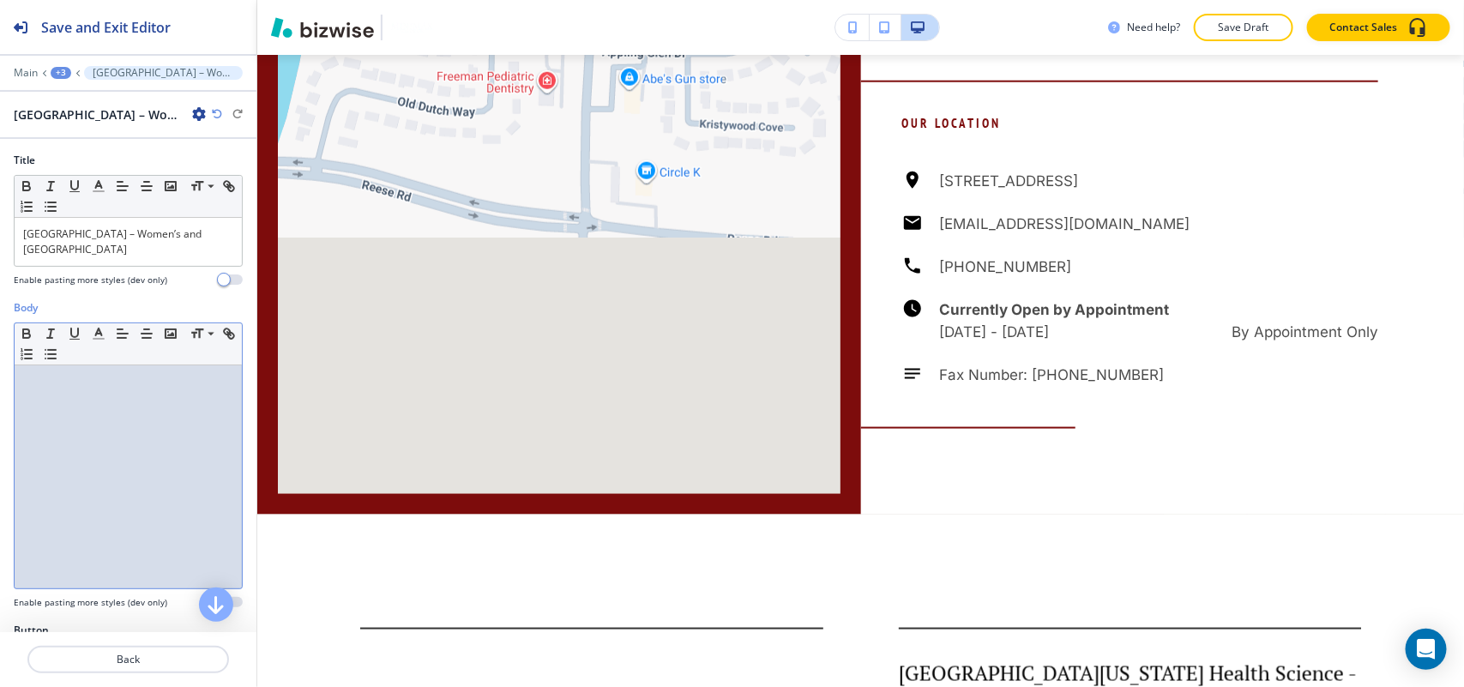
scroll to position [0, 0]
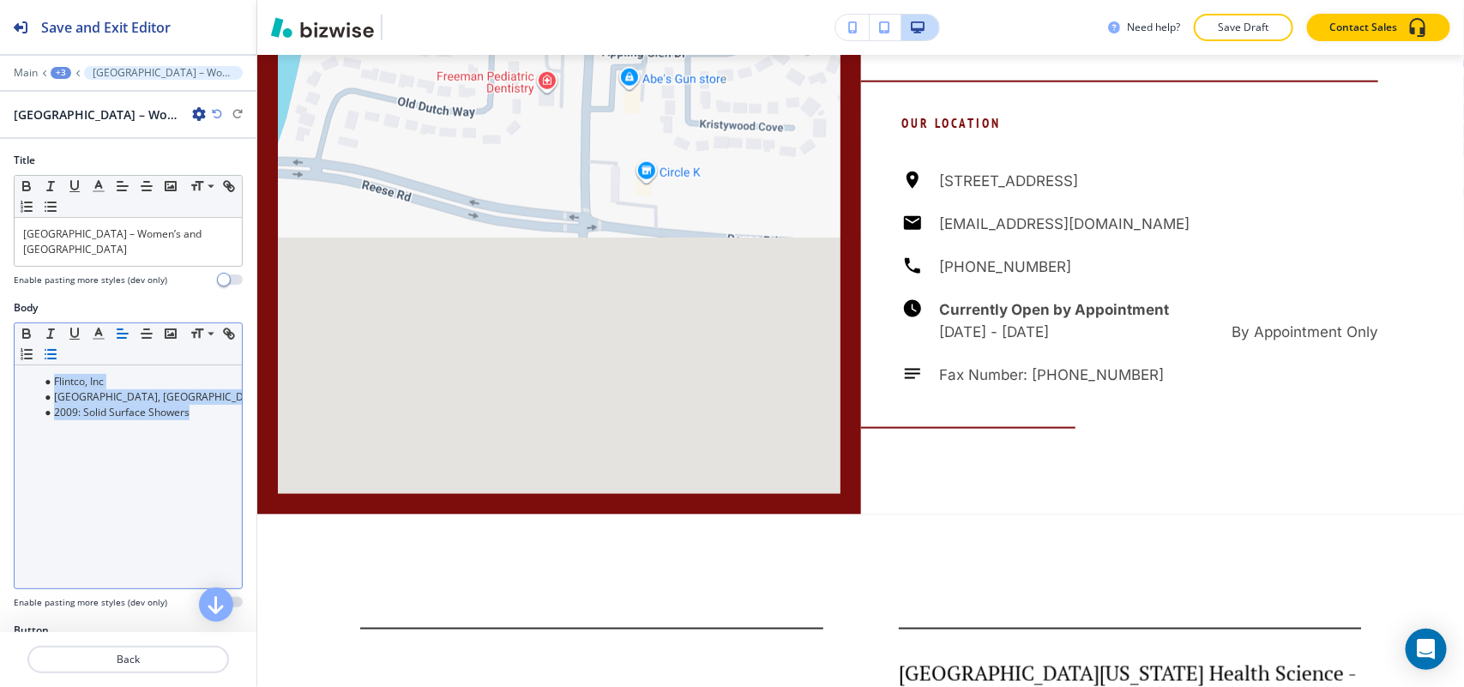
click at [63, 345] on button "button" at bounding box center [51, 354] width 24 height 21
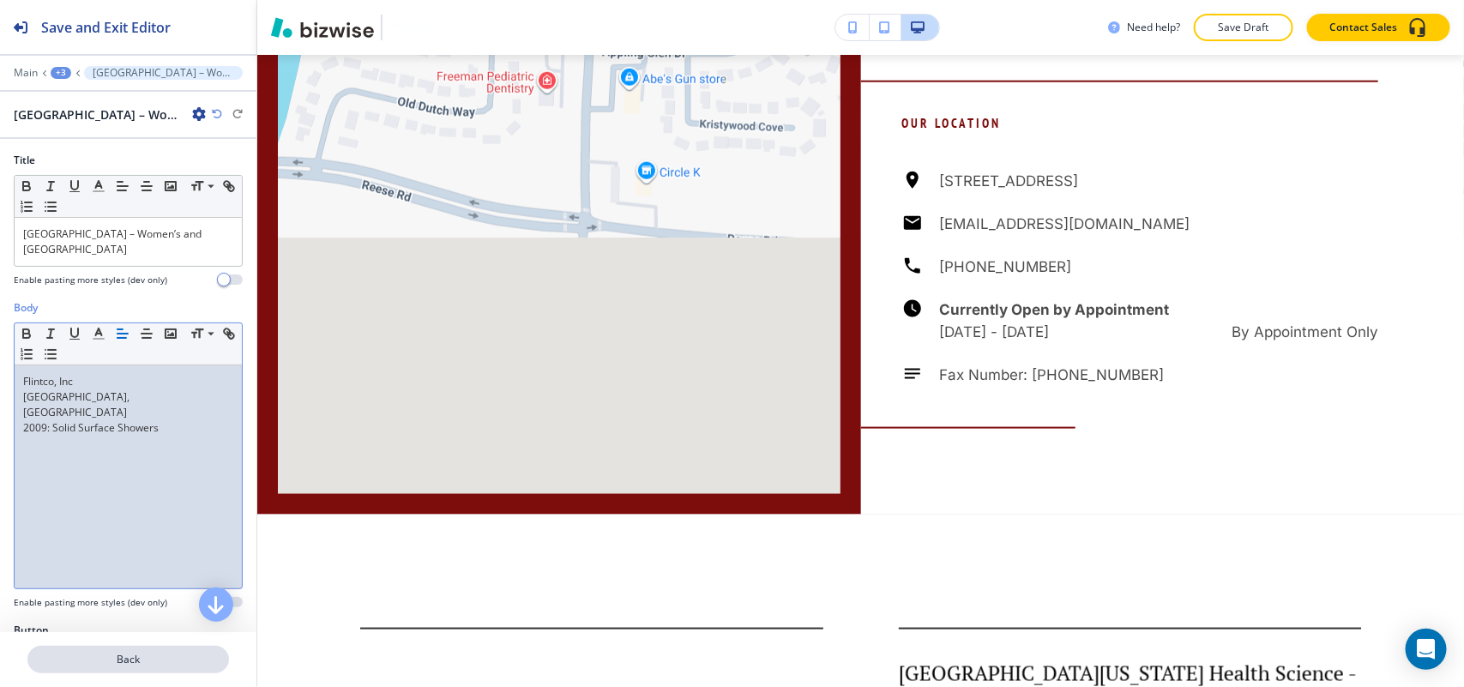
click at [147, 661] on p "Back" at bounding box center [128, 659] width 198 height 15
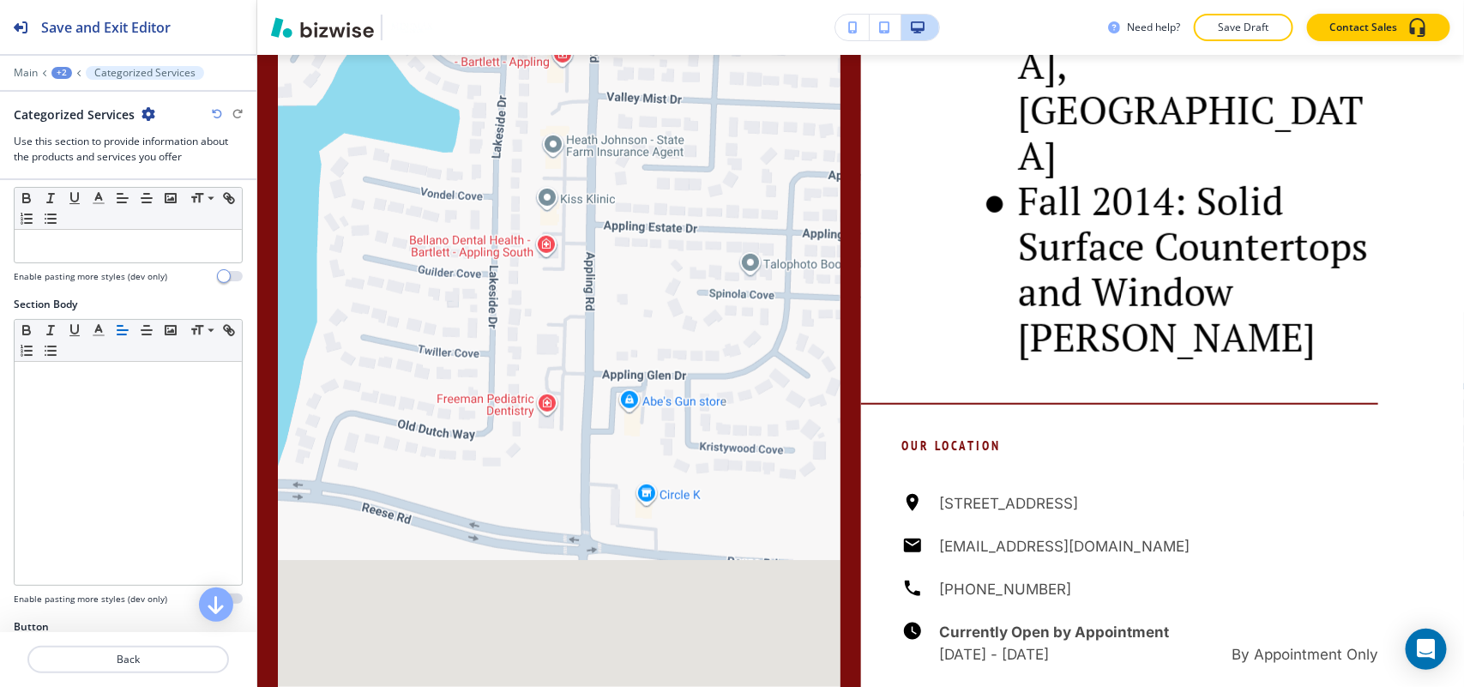
scroll to position [429, 0]
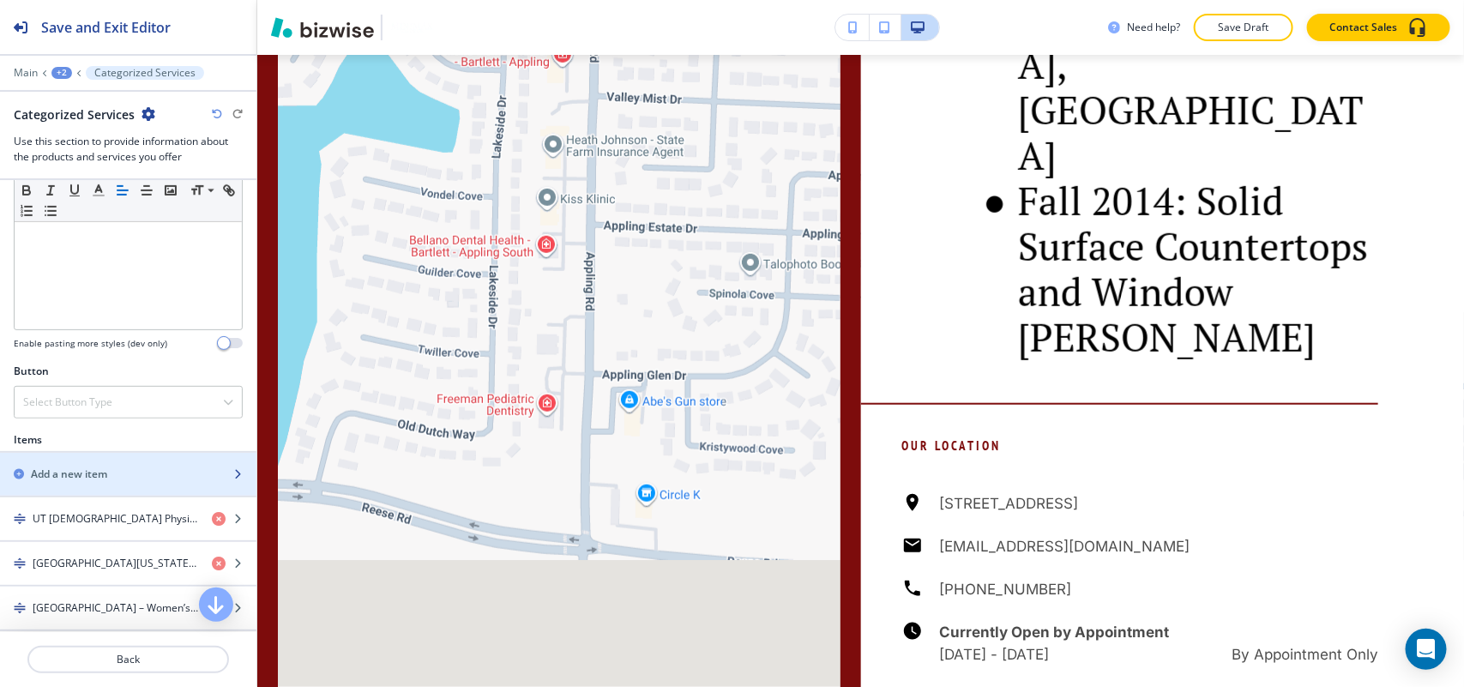
click at [137, 470] on div "Add a new item" at bounding box center [109, 473] width 219 height 15
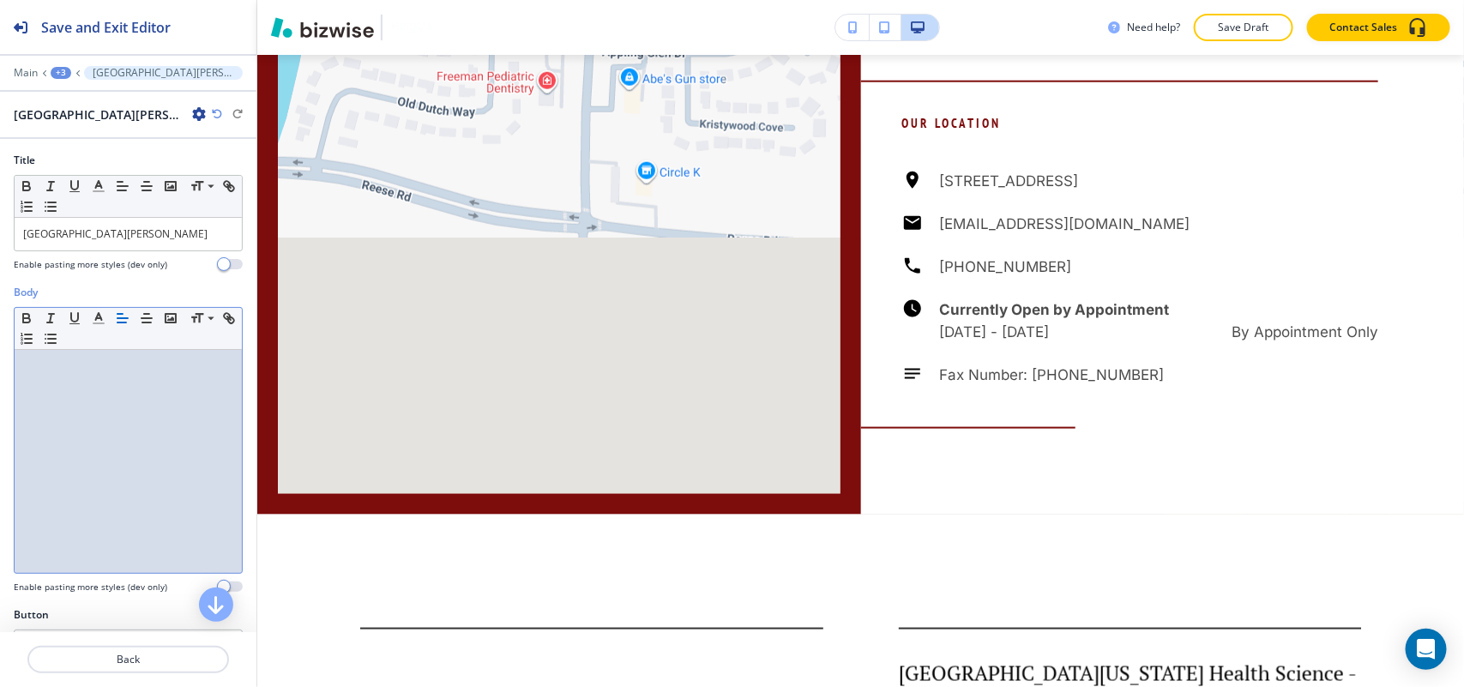
scroll to position [0, 0]
click at [70, 420] on p at bounding box center [128, 427] width 210 height 15
click at [57, 370] on p "[PERSON_NAME] & Associates" at bounding box center [128, 365] width 210 height 15
click at [50, 384] on p at bounding box center [128, 381] width 210 height 15
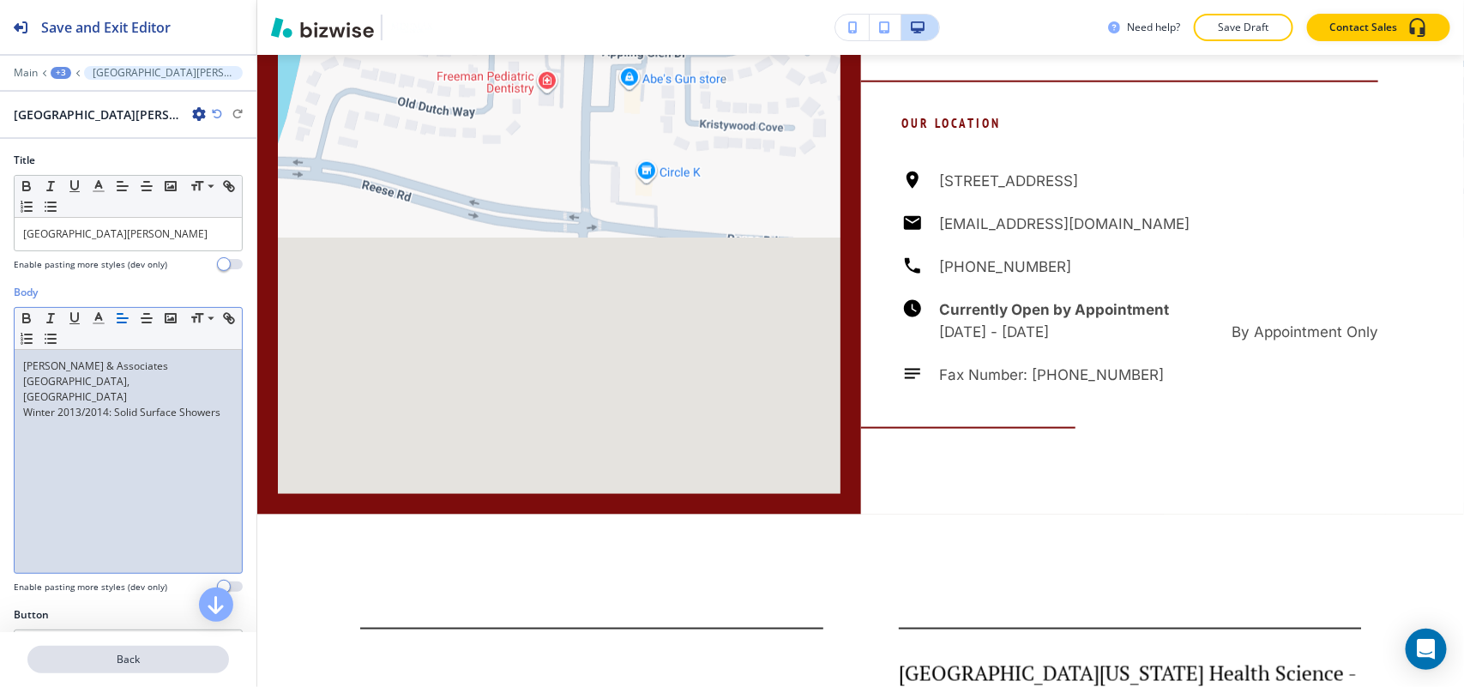
click at [141, 667] on button "Back" at bounding box center [128, 659] width 202 height 27
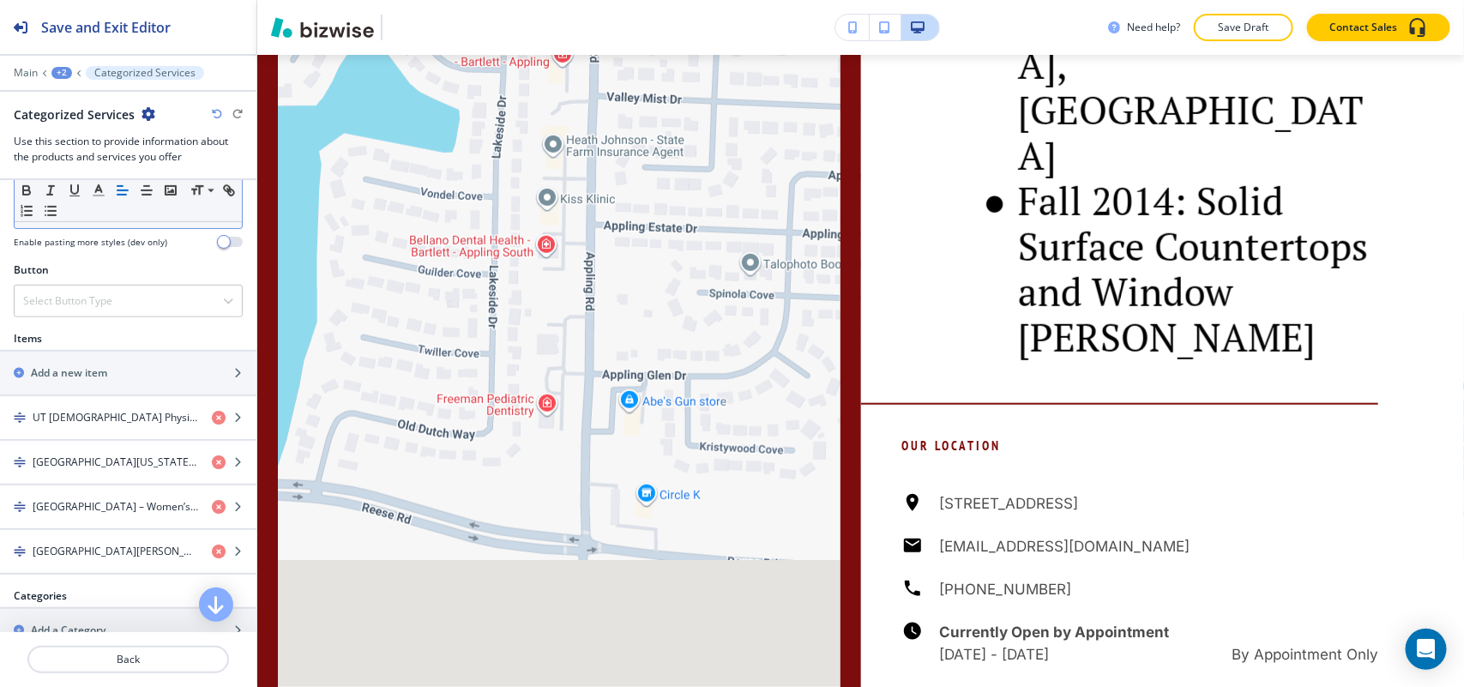
scroll to position [536, 0]
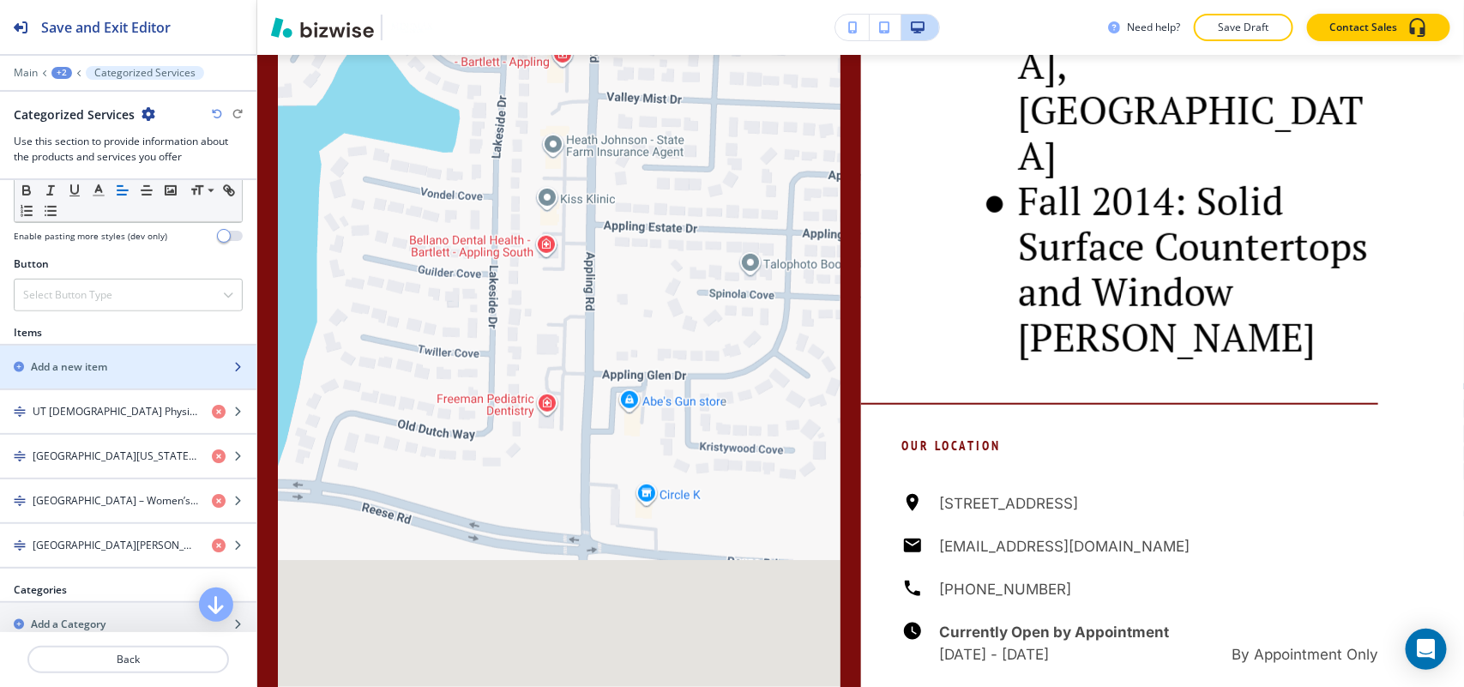
click at [87, 374] on h2 "Add a new item" at bounding box center [69, 366] width 76 height 15
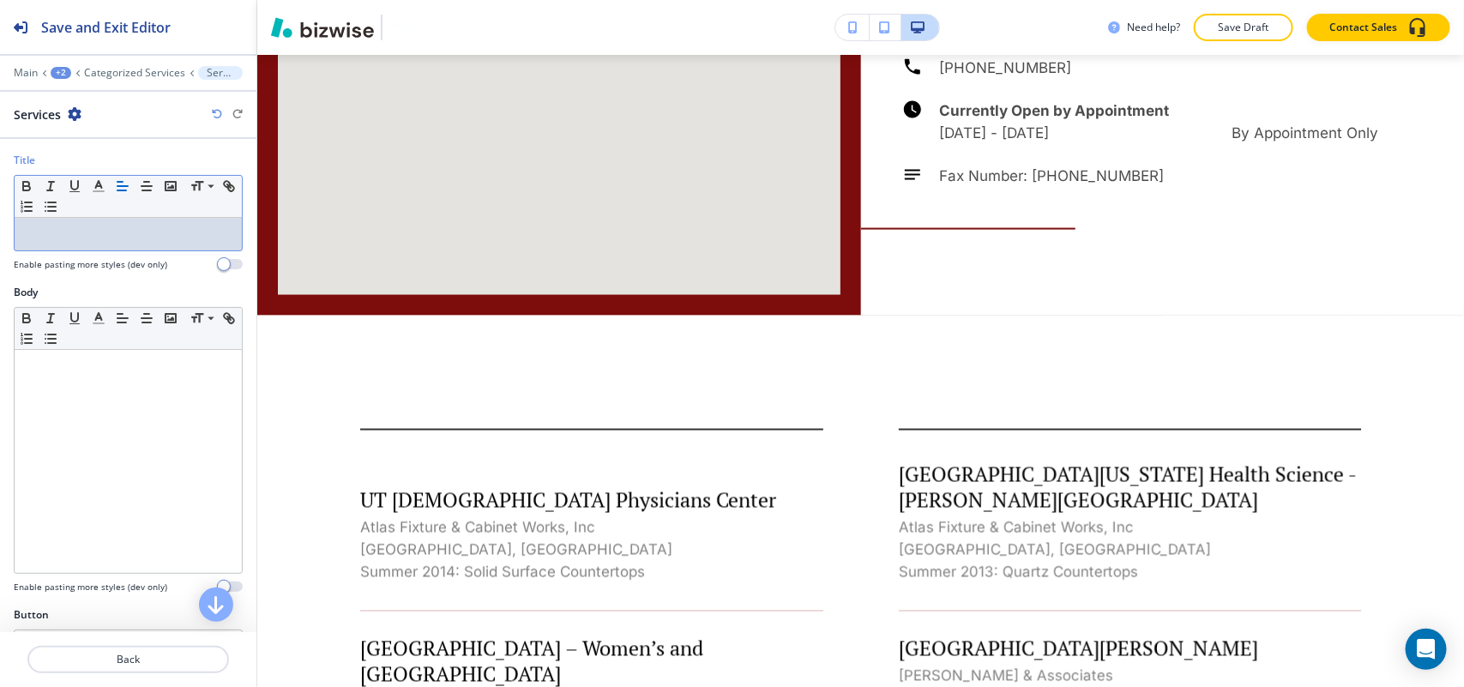
scroll to position [0, 0]
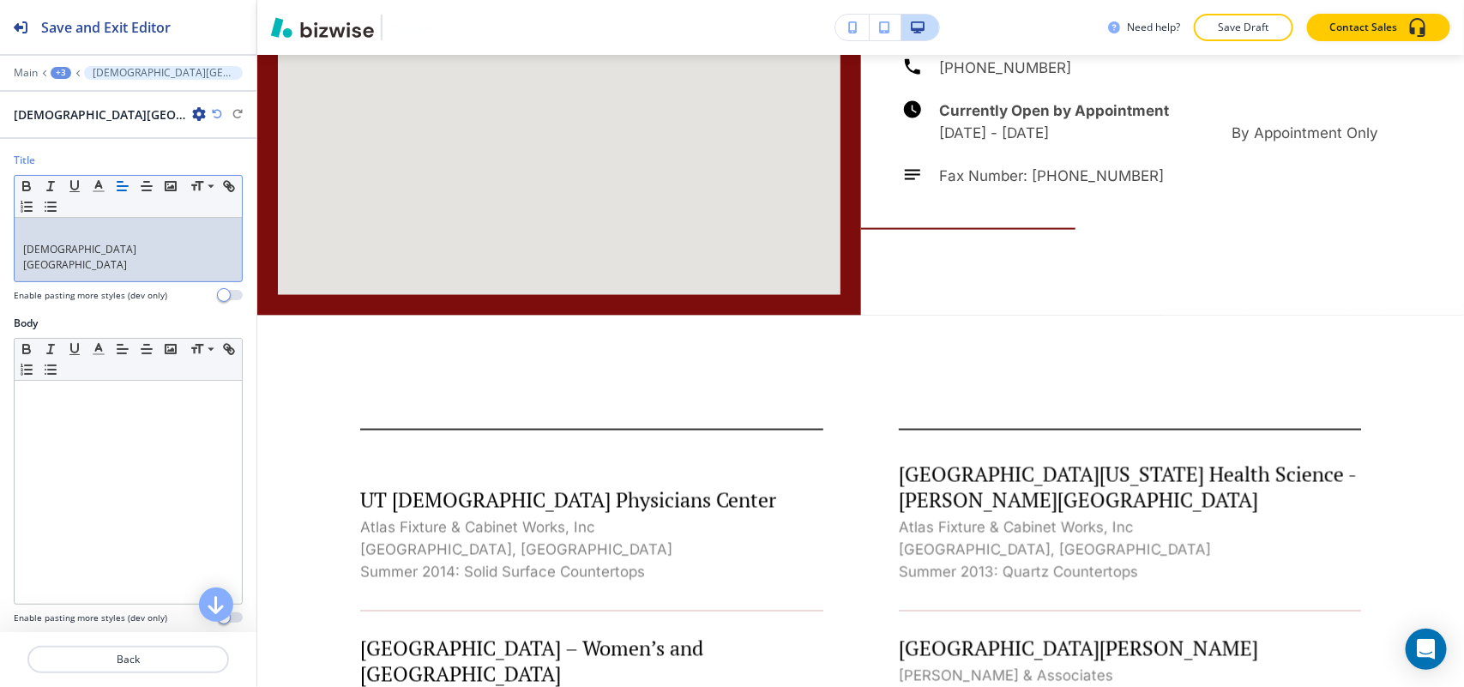
click at [19, 251] on div "[DEMOGRAPHIC_DATA][GEOGRAPHIC_DATA]" at bounding box center [128, 249] width 227 height 63
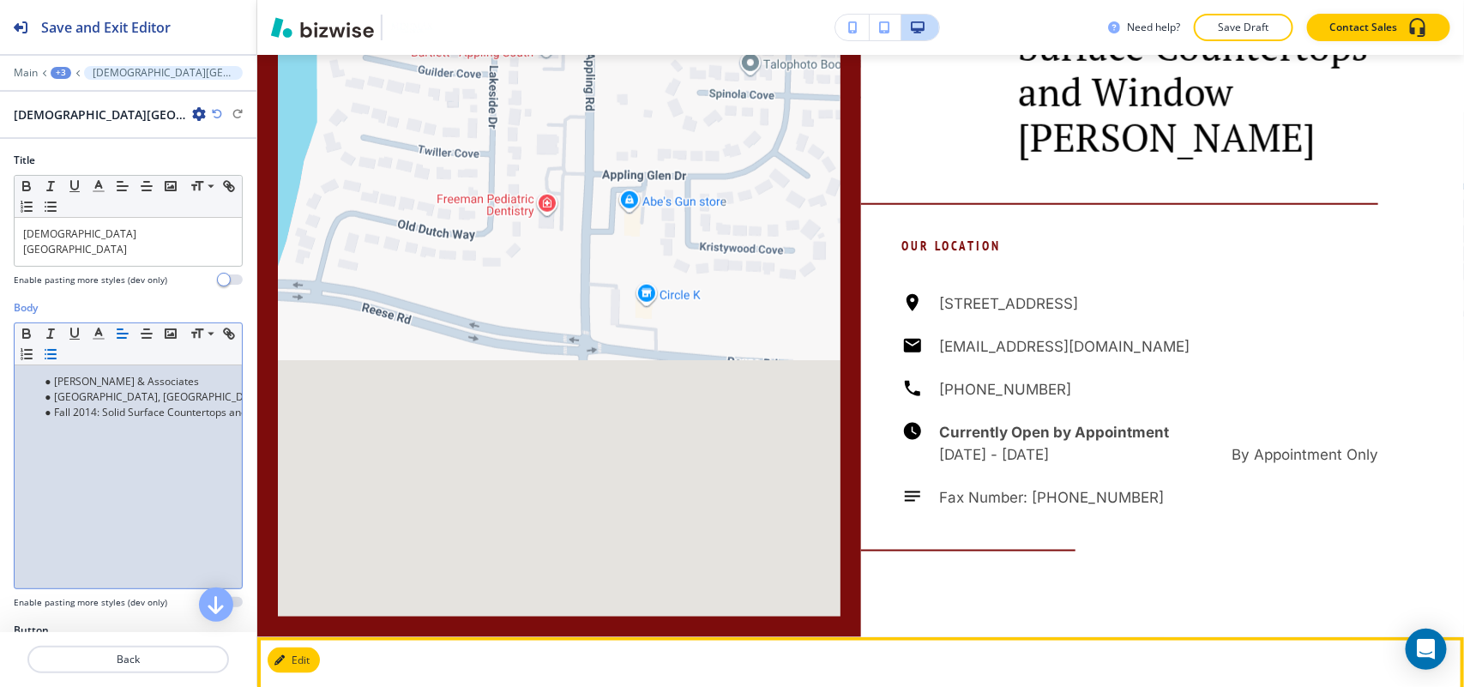
scroll to position [4016, 0]
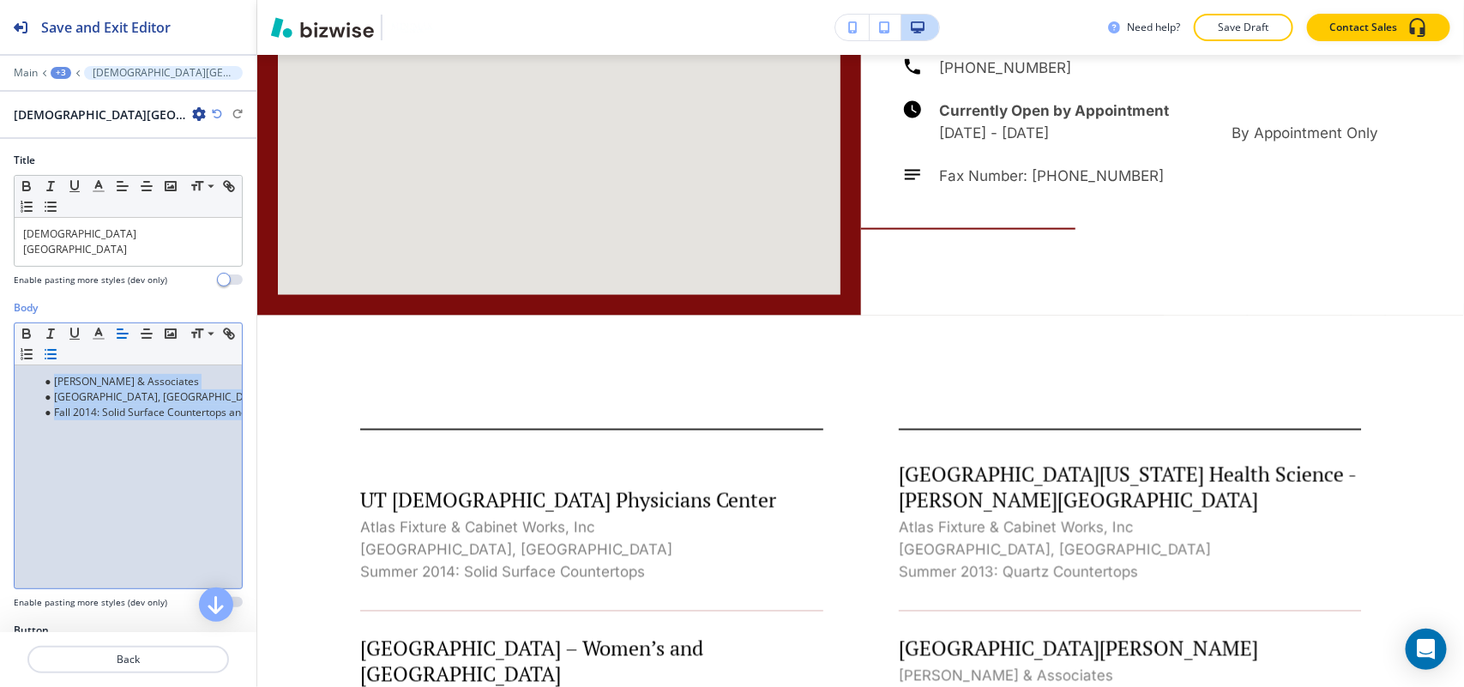
click at [58, 346] on icon "button" at bounding box center [50, 353] width 15 height 15
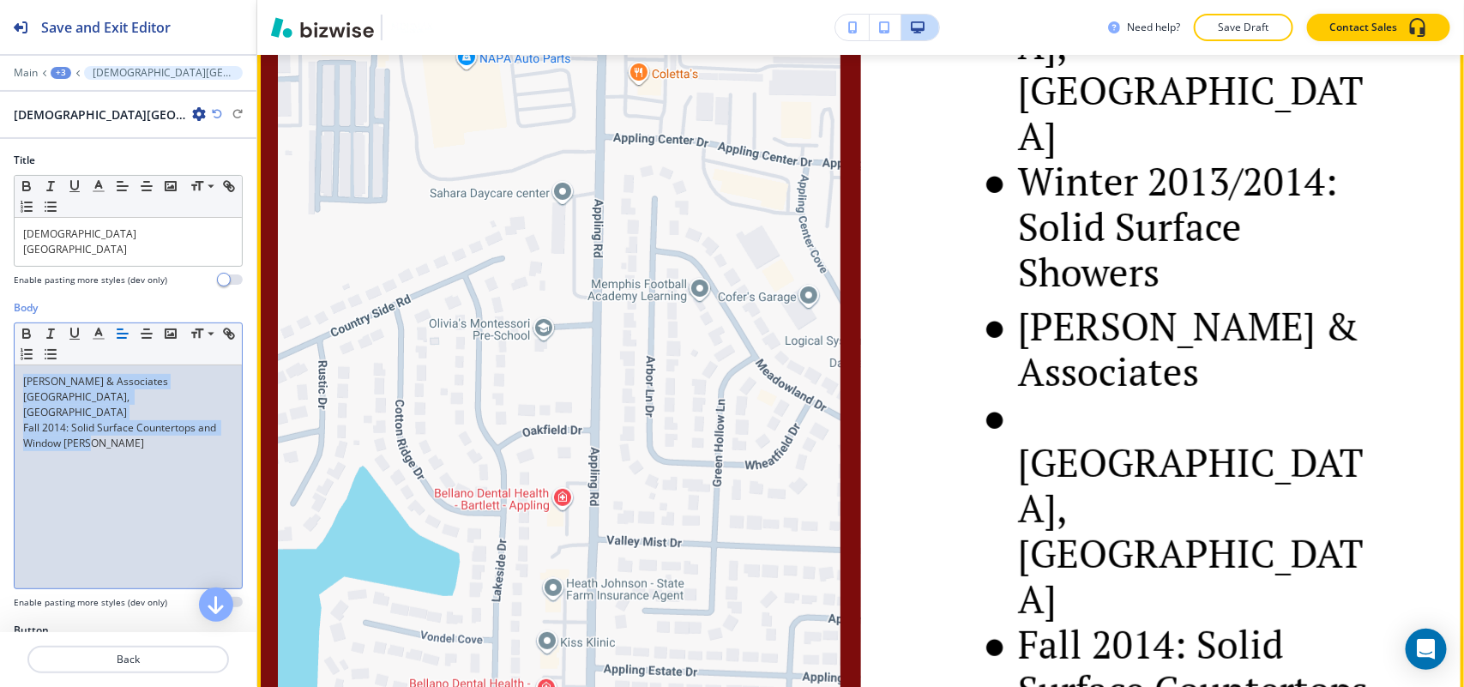
scroll to position [3373, 0]
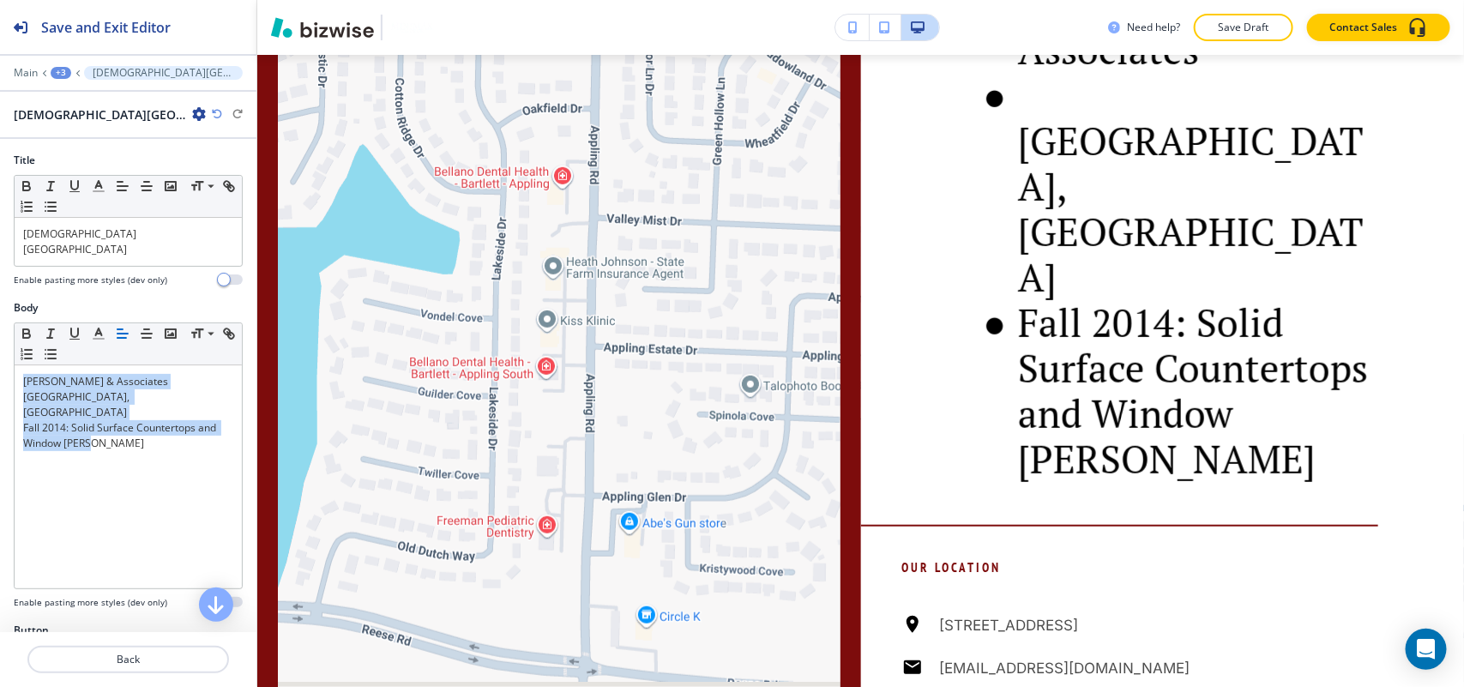
click at [61, 73] on div "+3" at bounding box center [61, 73] width 21 height 12
click at [77, 135] on p "HEALTHCARE" at bounding box center [106, 131] width 87 height 15
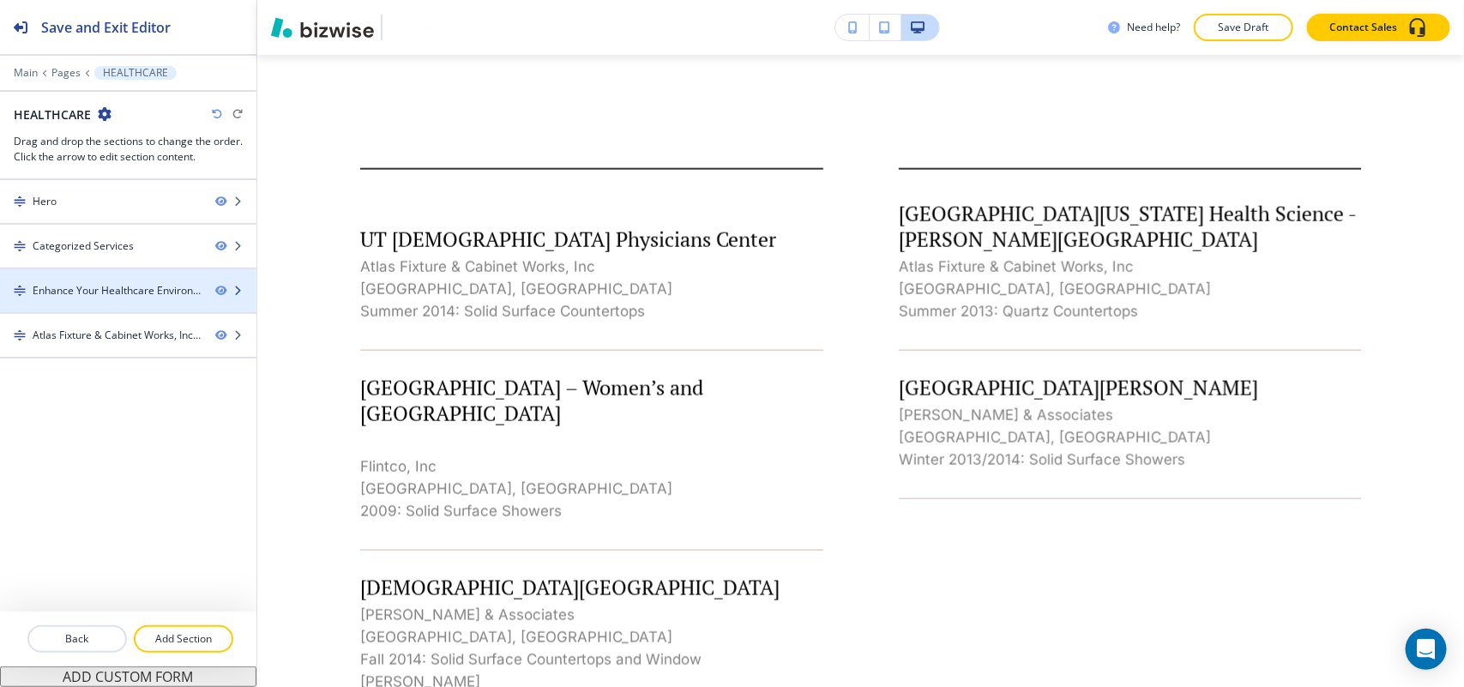
click at [87, 302] on div at bounding box center [128, 305] width 256 height 14
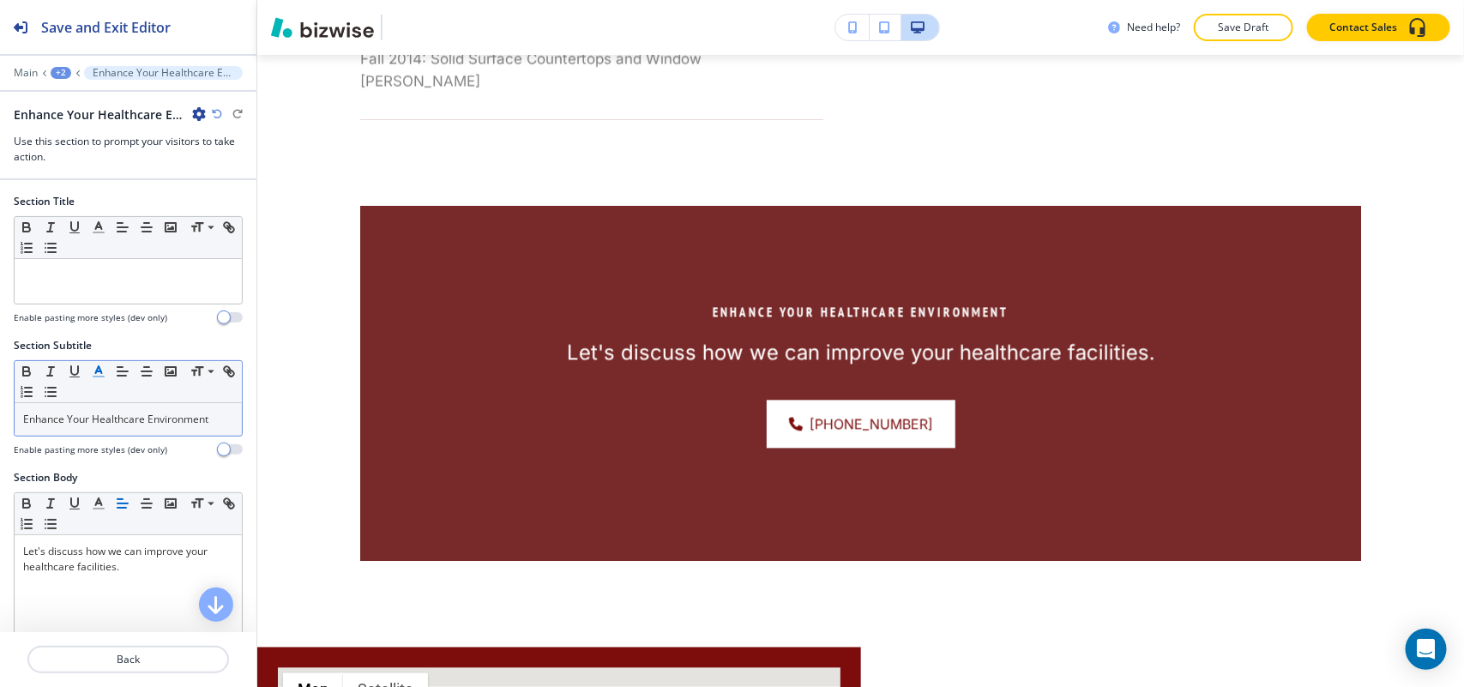
scroll to position [1514, 0]
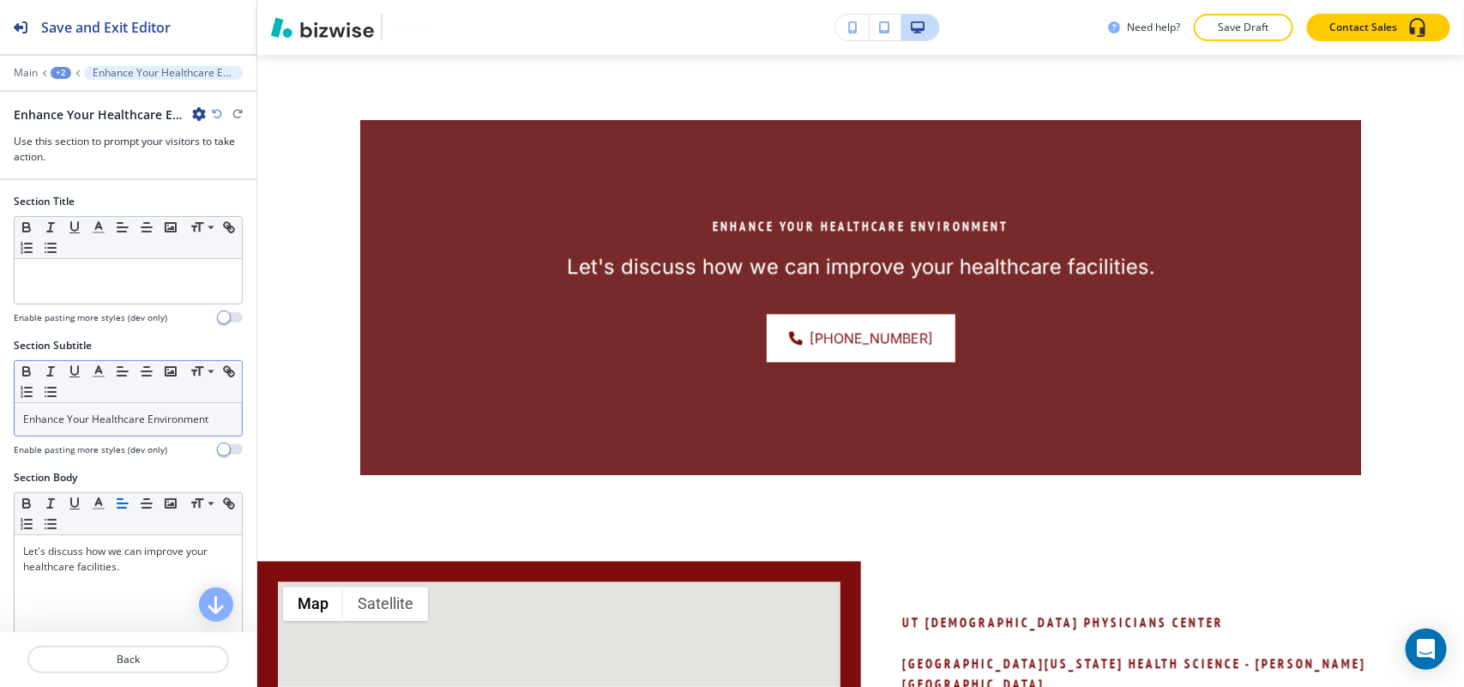
click at [99, 414] on p "Enhance Your Healthcare Environment" at bounding box center [128, 419] width 210 height 15
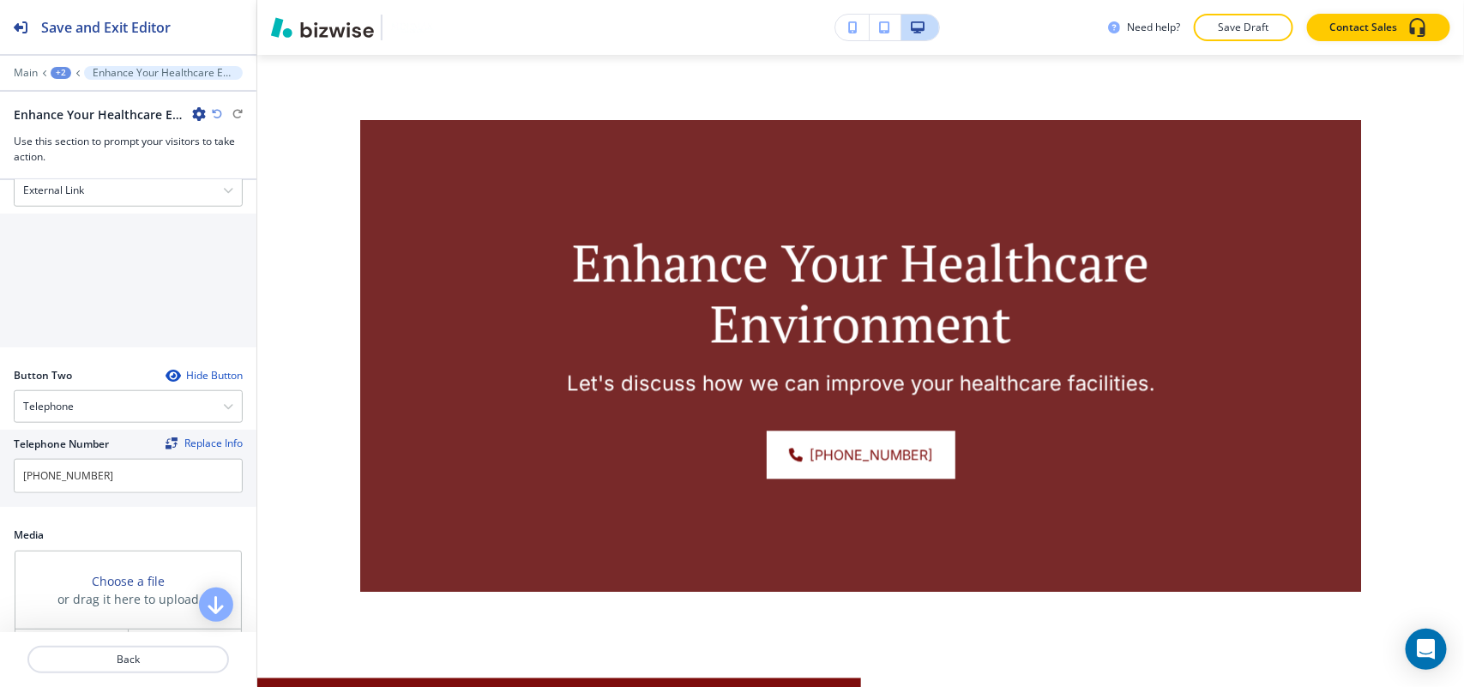
scroll to position [643, 0]
click at [104, 183] on div "External Link" at bounding box center [128, 187] width 227 height 31
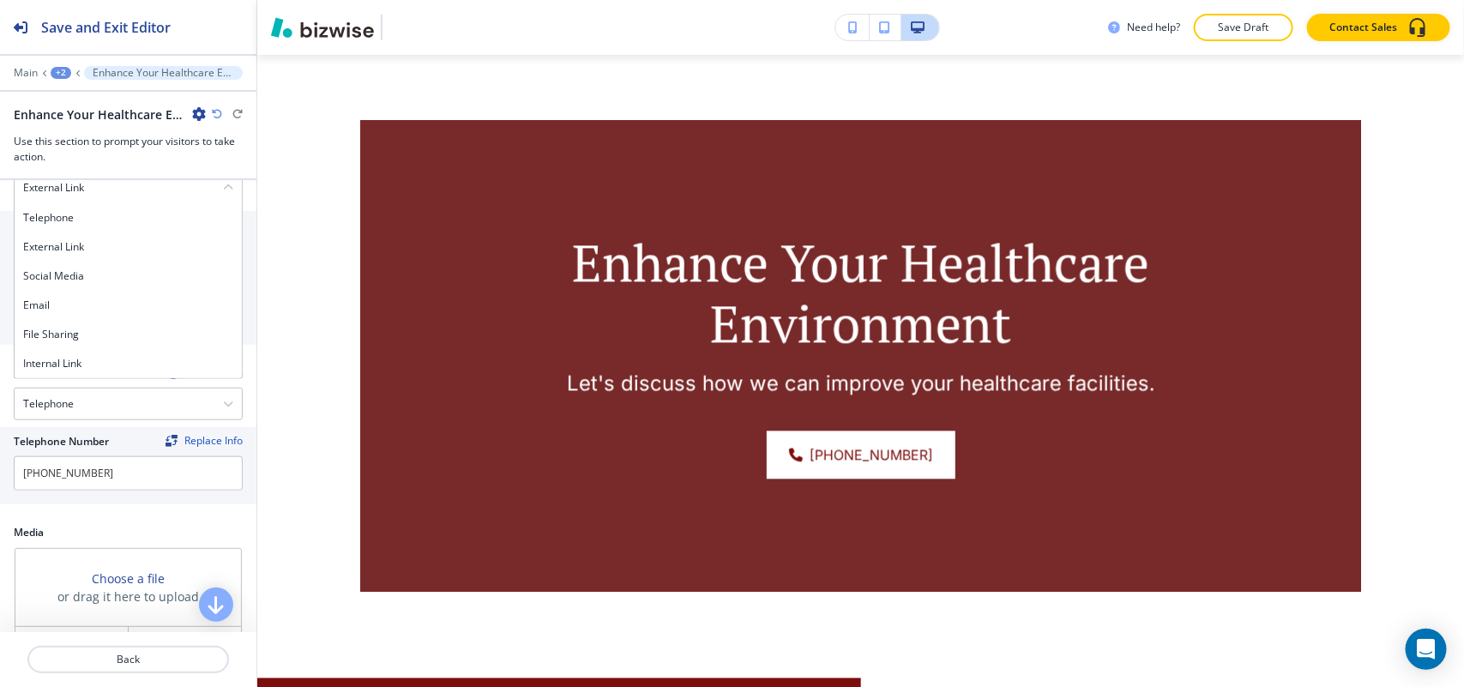
click at [77, 361] on h4 "Internal Link" at bounding box center [128, 363] width 210 height 15
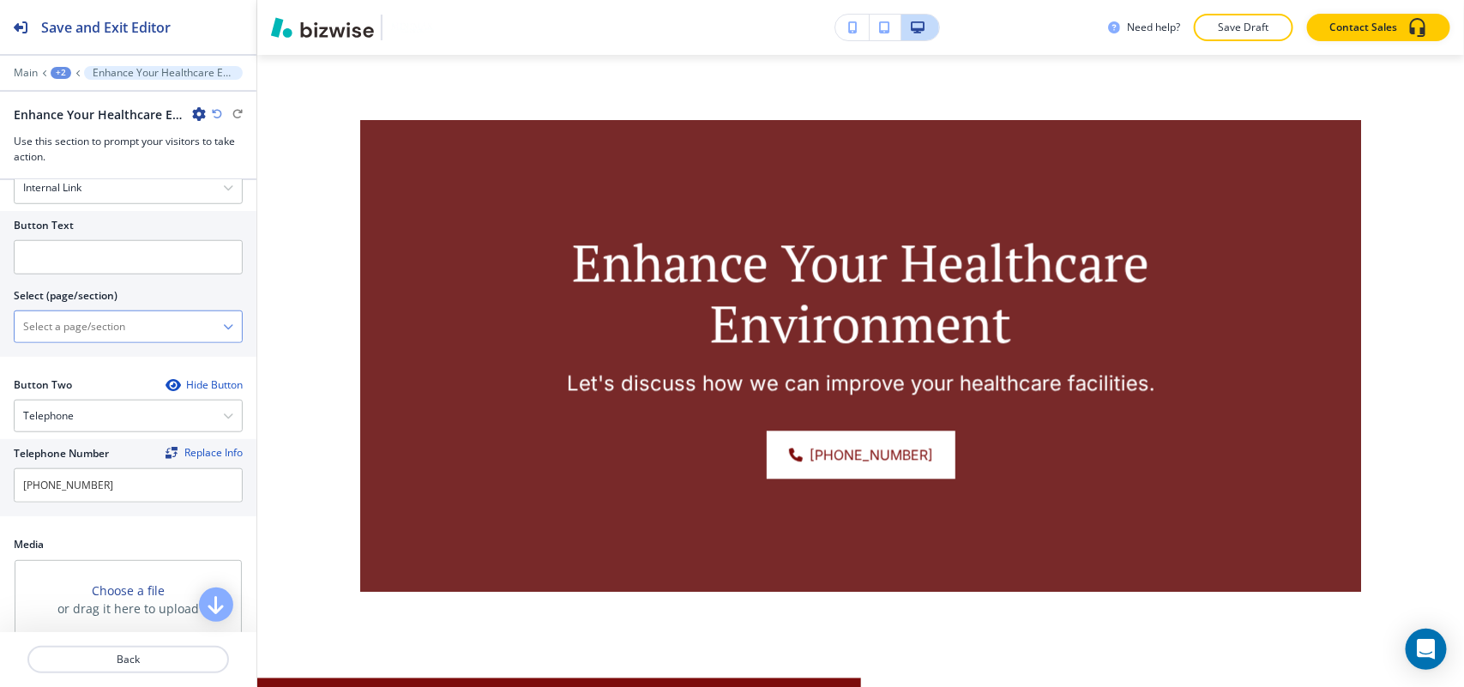
click at [110, 332] on \(page\/section\) "Manual Input" at bounding box center [119, 326] width 208 height 29
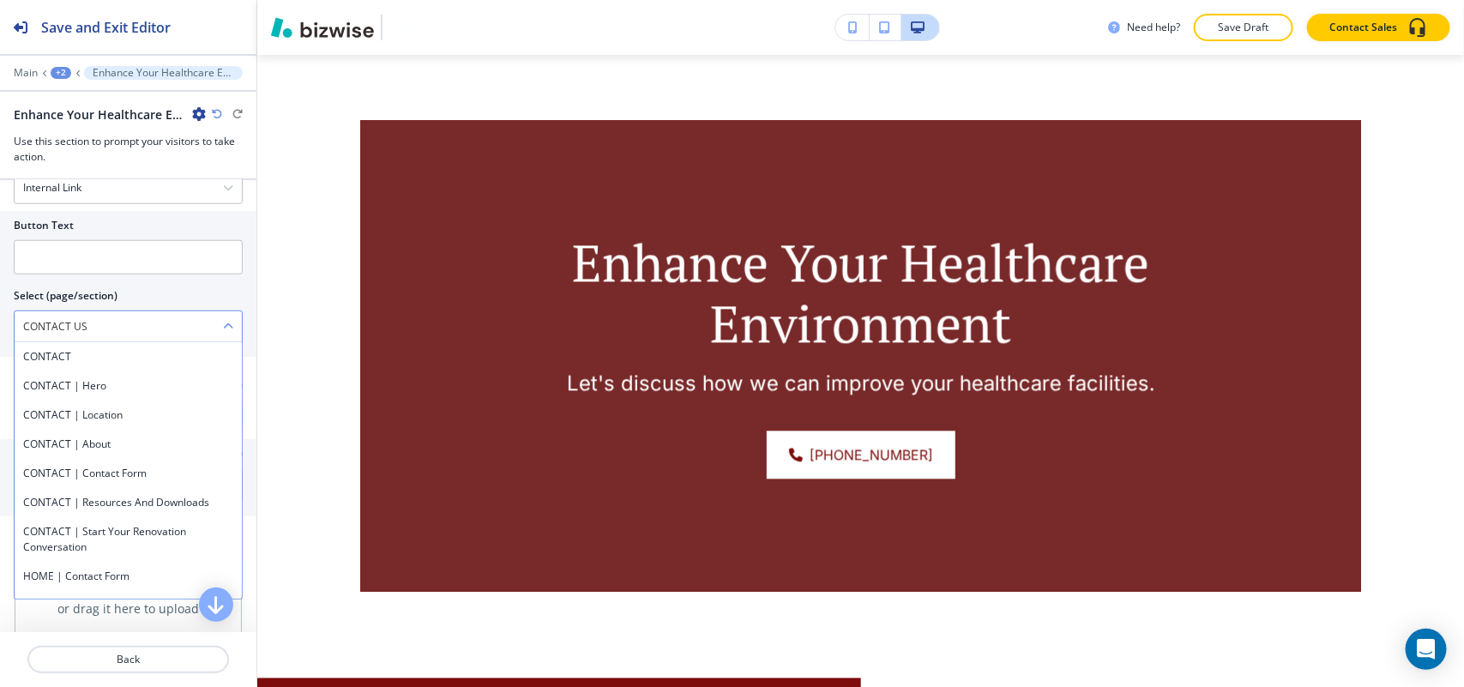
drag, startPoint x: 74, startPoint y: 361, endPoint x: 75, endPoint y: 339, distance: 22.4
click at [75, 361] on h4 "CONTACT" at bounding box center [128, 356] width 210 height 15
type \(page\/section\) "CONTACT"
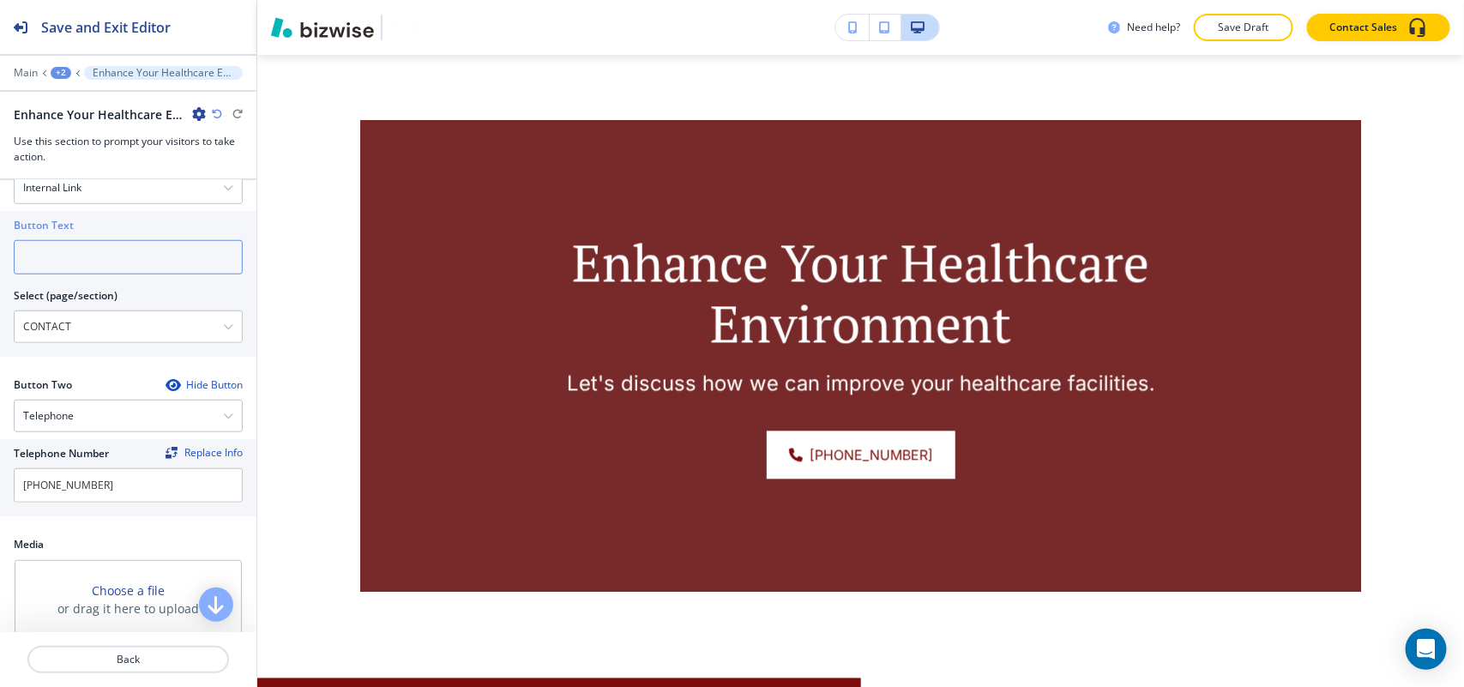
click at [82, 243] on input "text" at bounding box center [128, 257] width 229 height 34
paste input "CONTACT US"
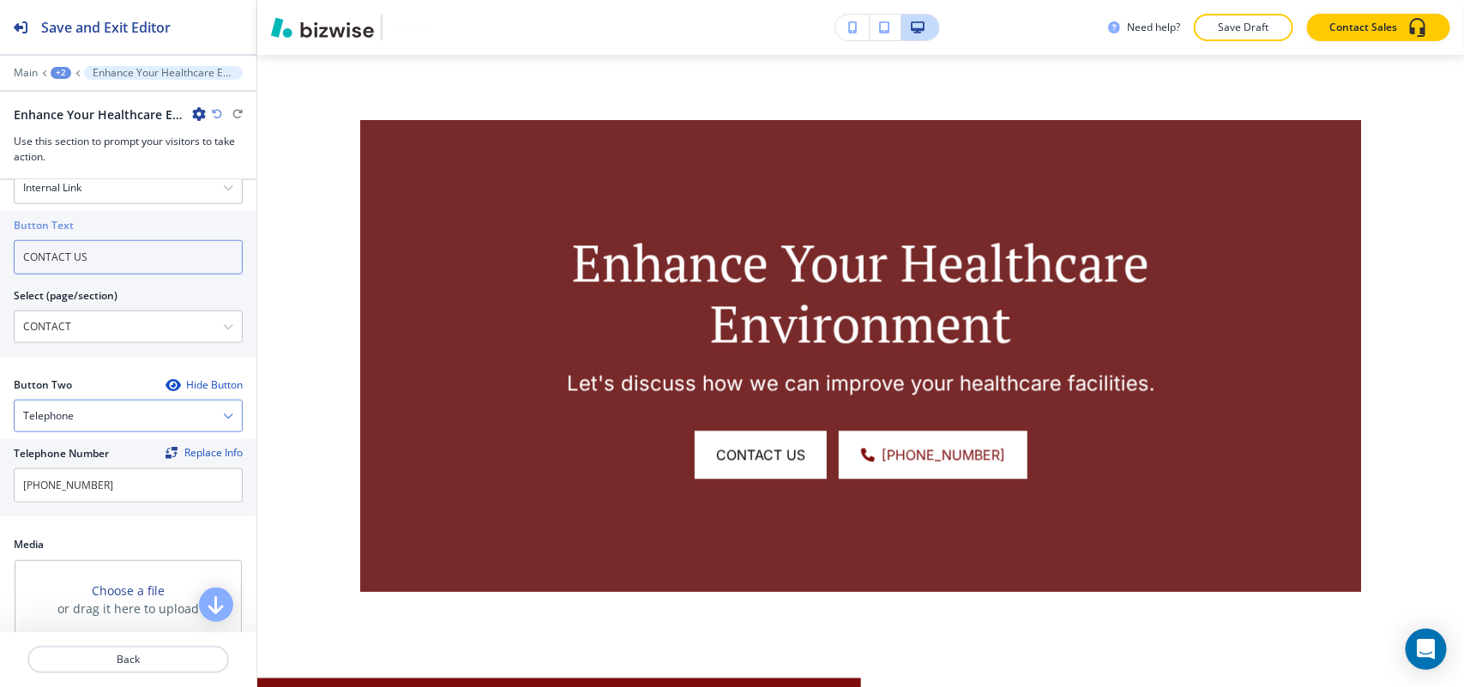
scroll to position [916, 0]
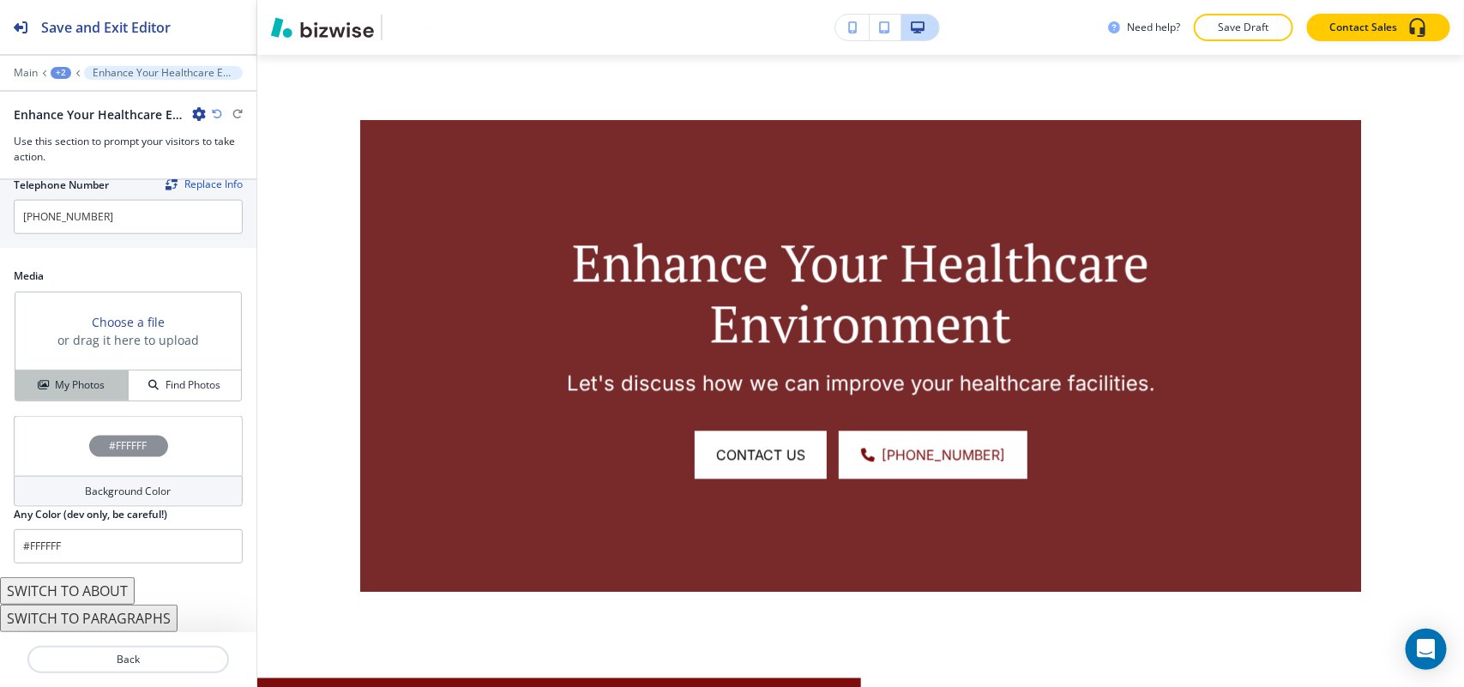
type input "CONTACT US"
click at [84, 380] on h4 "My Photos" at bounding box center [80, 384] width 50 height 15
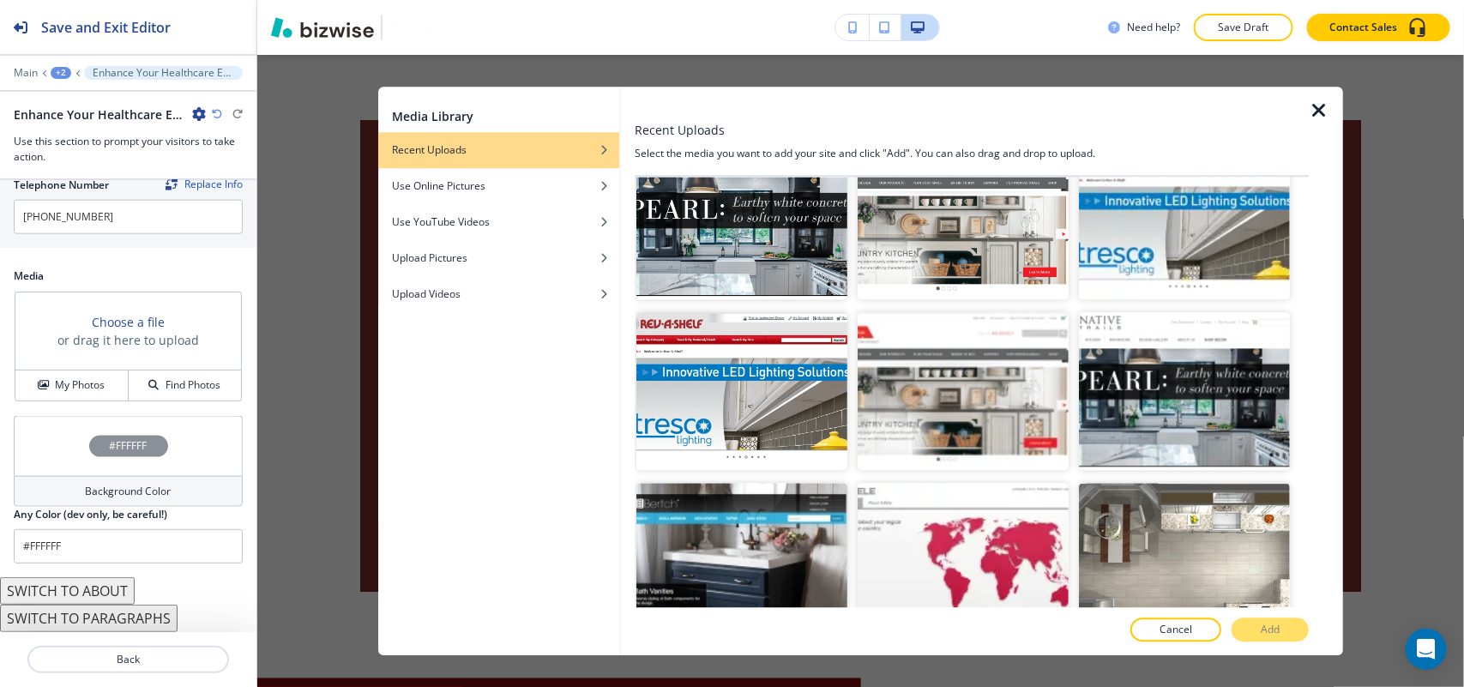
scroll to position [1425, 0]
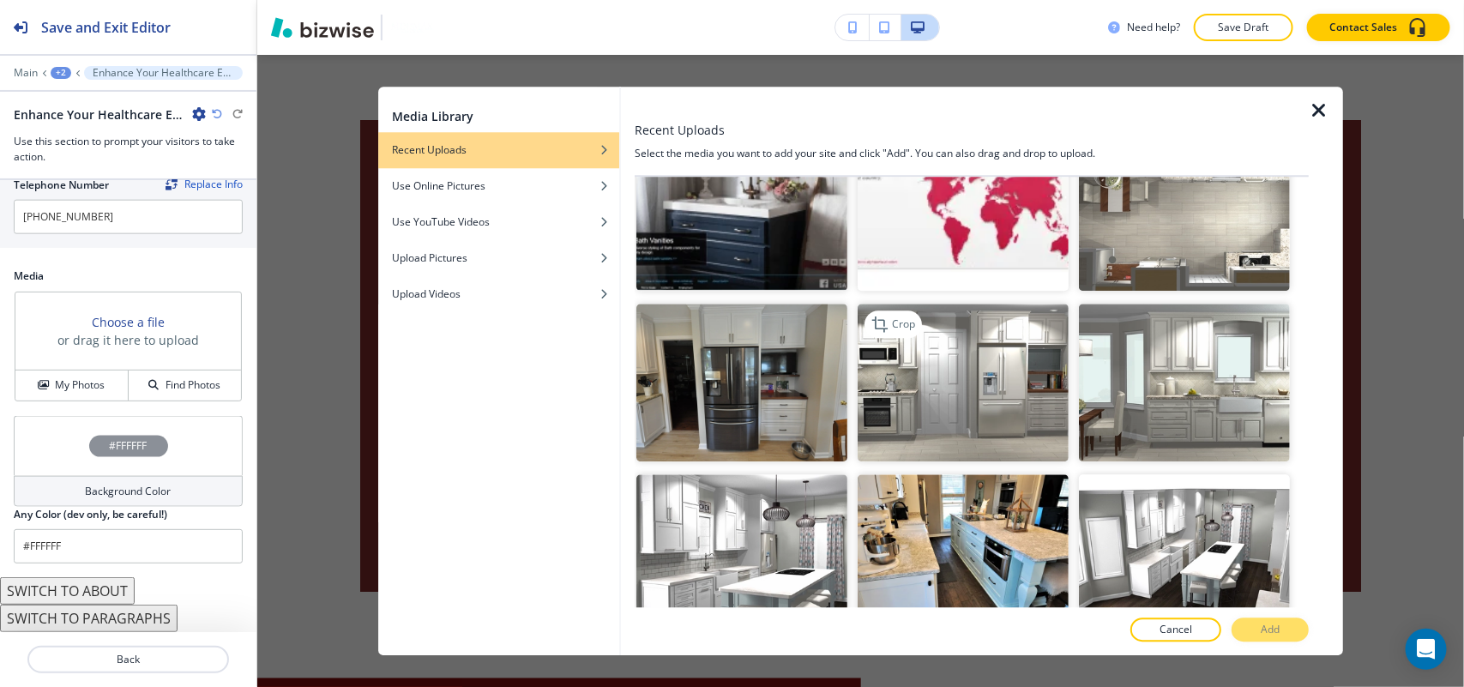
click at [1004, 397] on img "button" at bounding box center [963, 383] width 211 height 159
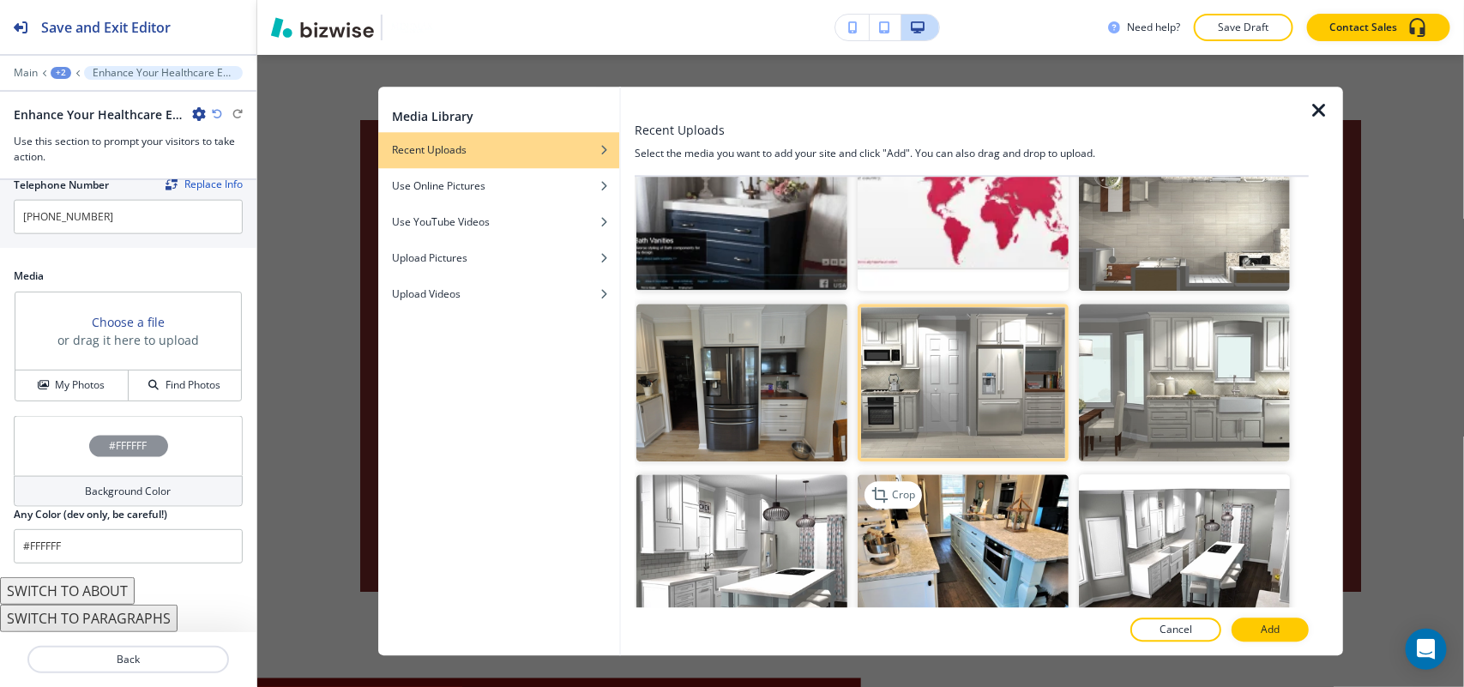
click at [950, 546] on img "button" at bounding box center [963, 554] width 211 height 159
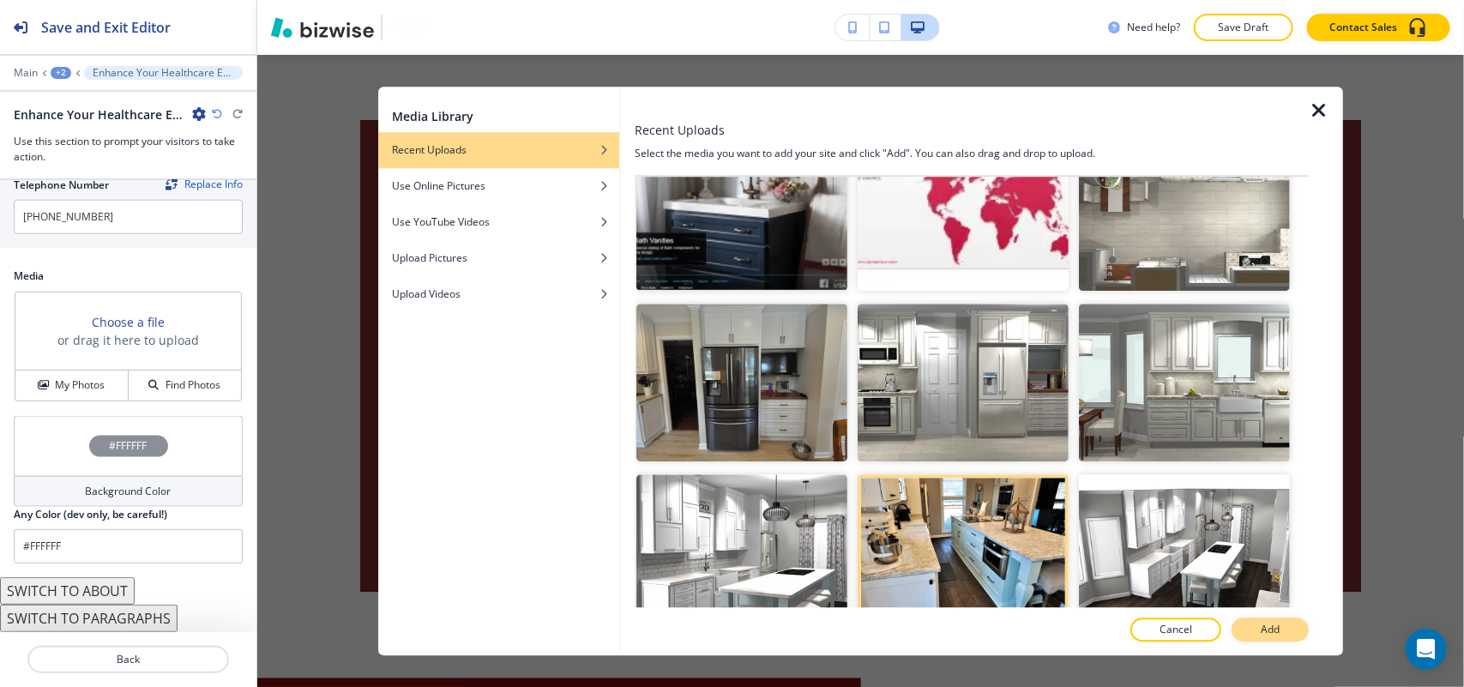
drag, startPoint x: 1226, startPoint y: 627, endPoint x: 1240, endPoint y: 629, distance: 13.8
click at [1228, 628] on div at bounding box center [1226, 629] width 10 height 24
click at [1263, 629] on p "Add" at bounding box center [1270, 629] width 19 height 15
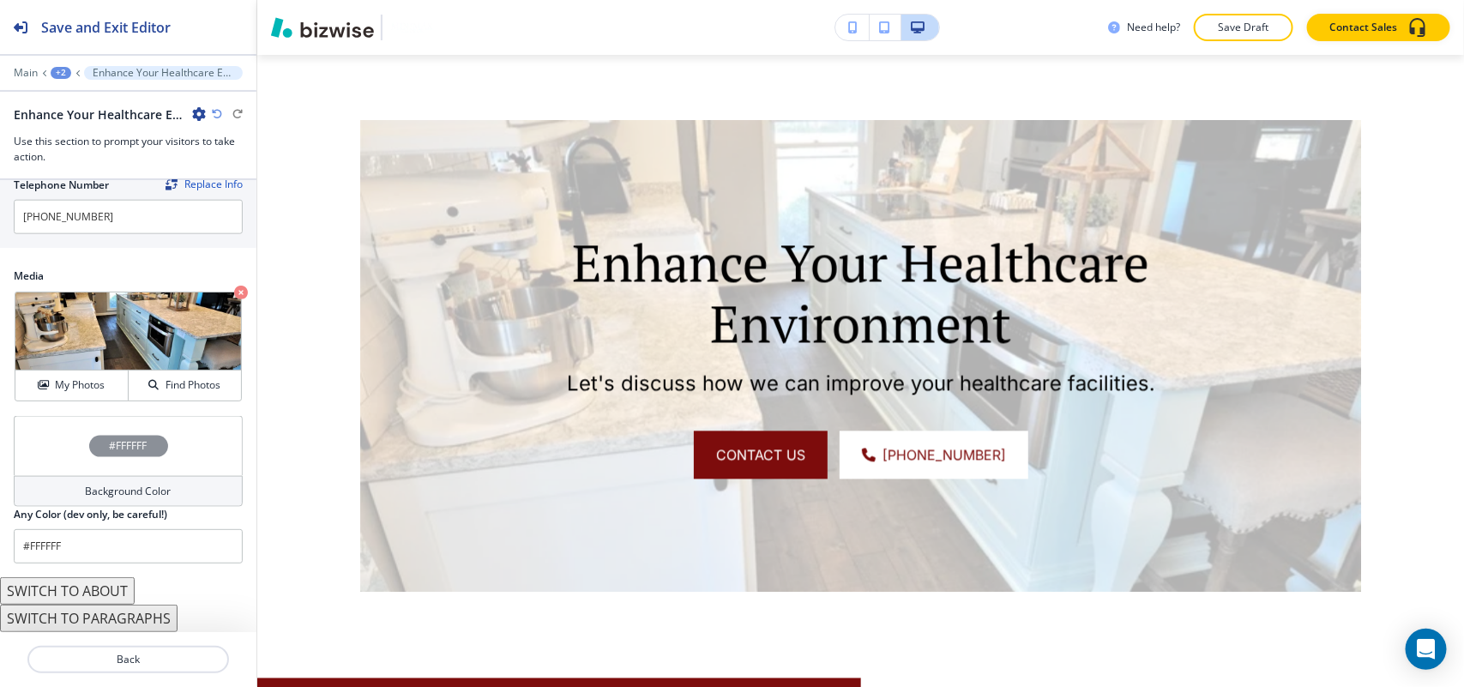
click at [62, 450] on div "#FFFFFF" at bounding box center [128, 446] width 229 height 60
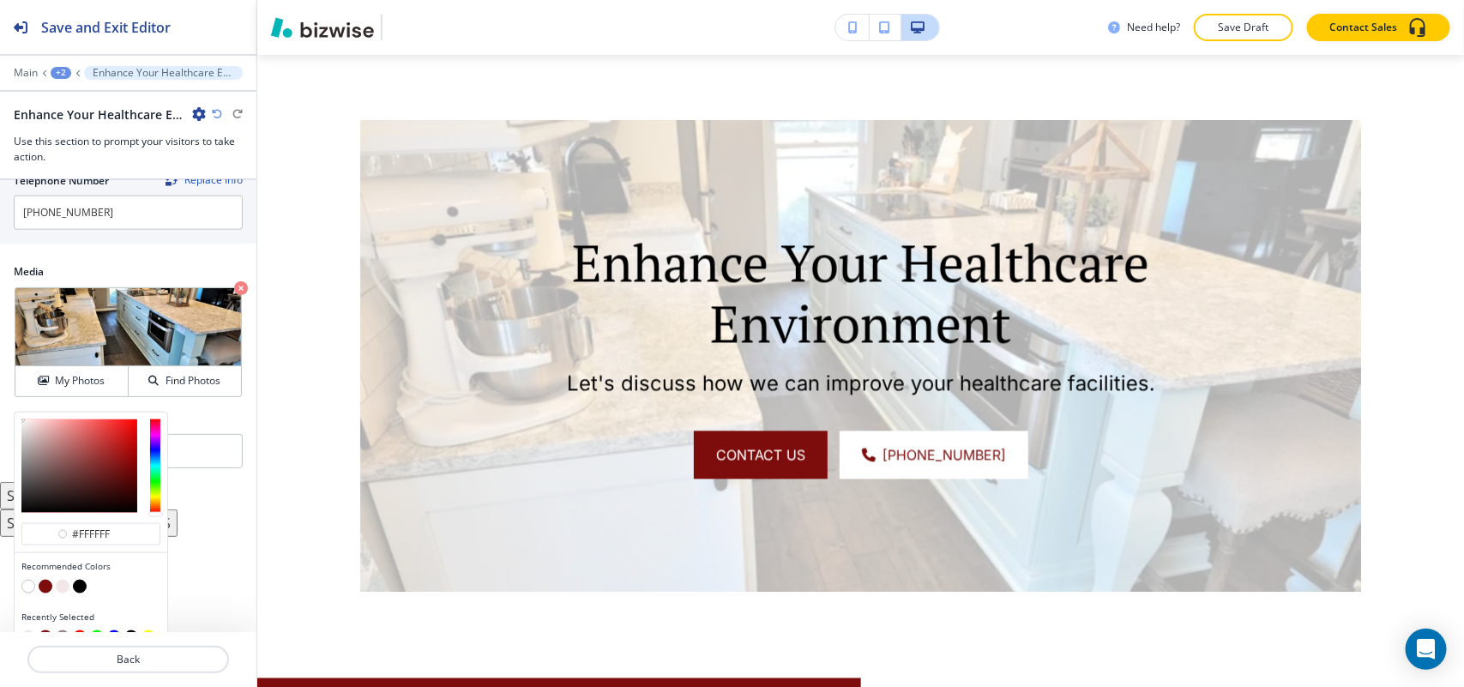
click at [45, 593] on button "button" at bounding box center [46, 587] width 14 height 14
type input "#7d0c0c"
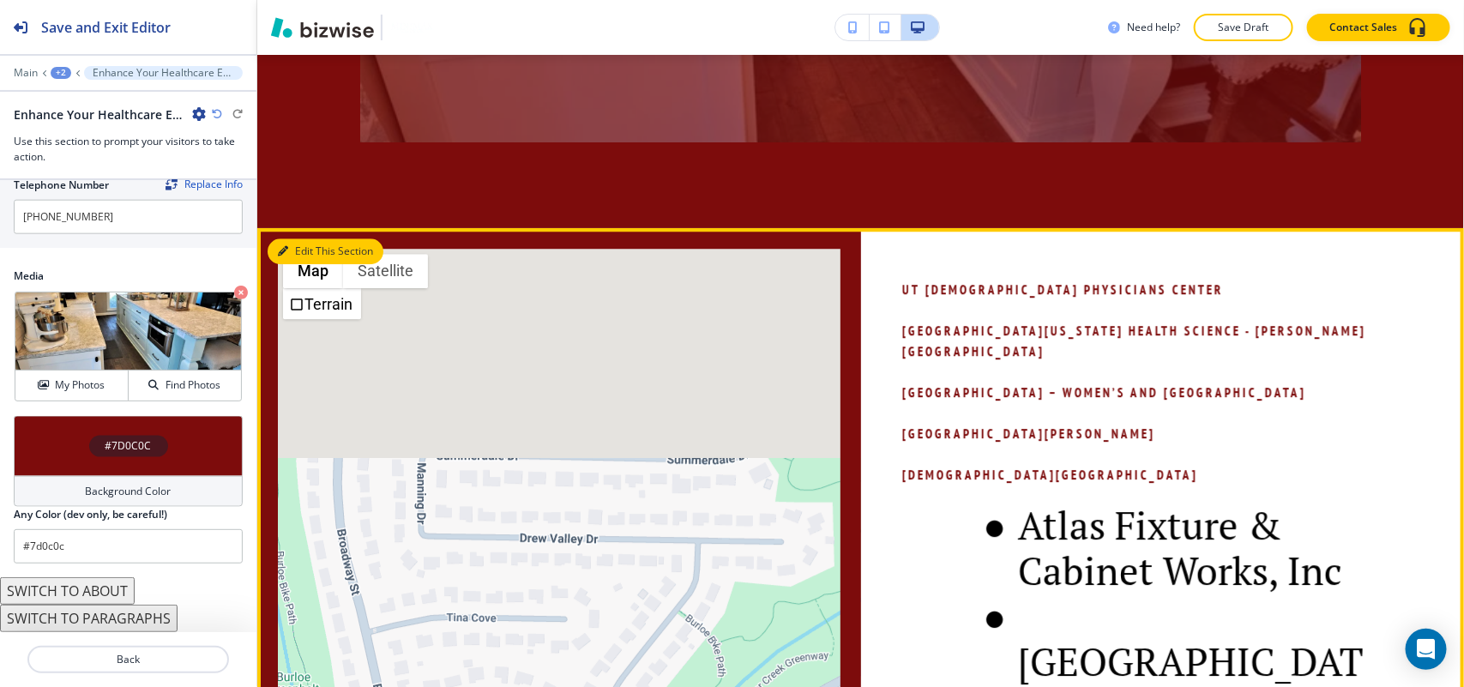
click at [309, 238] on button "Edit This Section" at bounding box center [326, 251] width 116 height 26
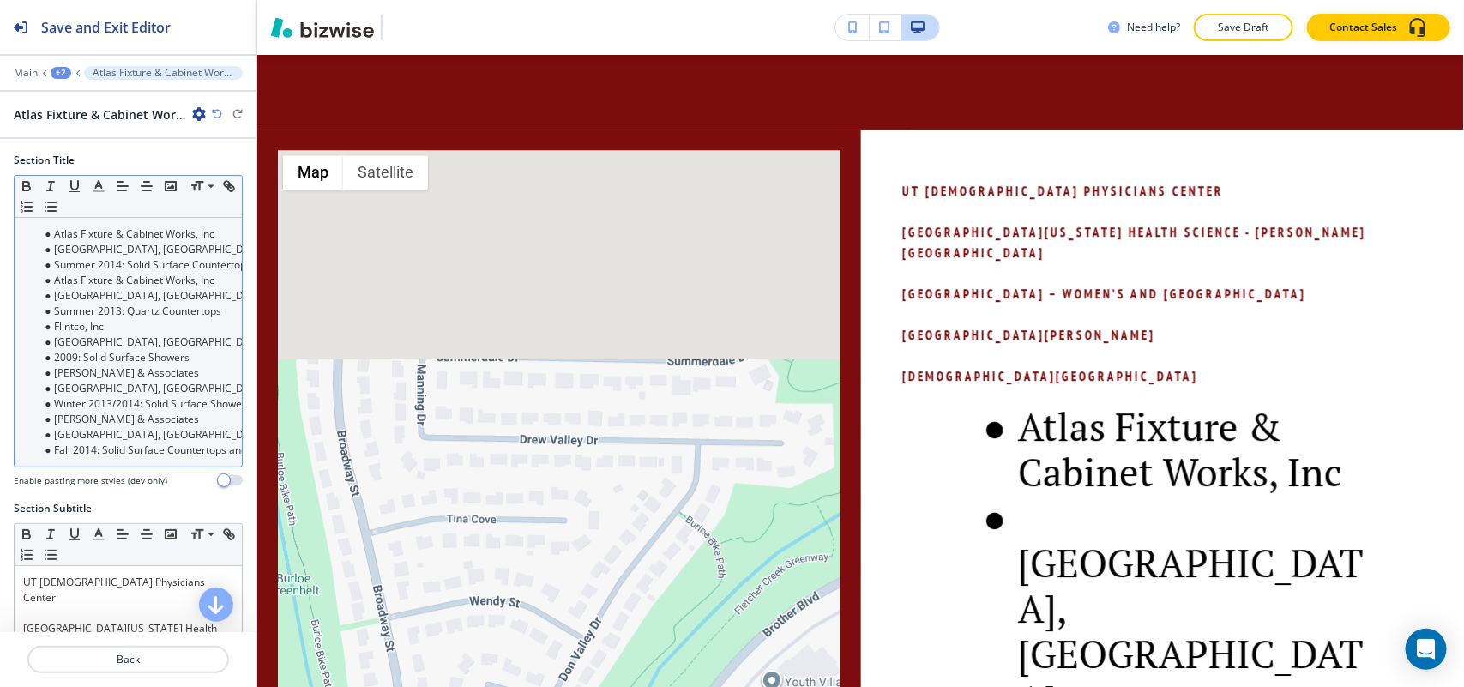
scroll to position [2201, 0]
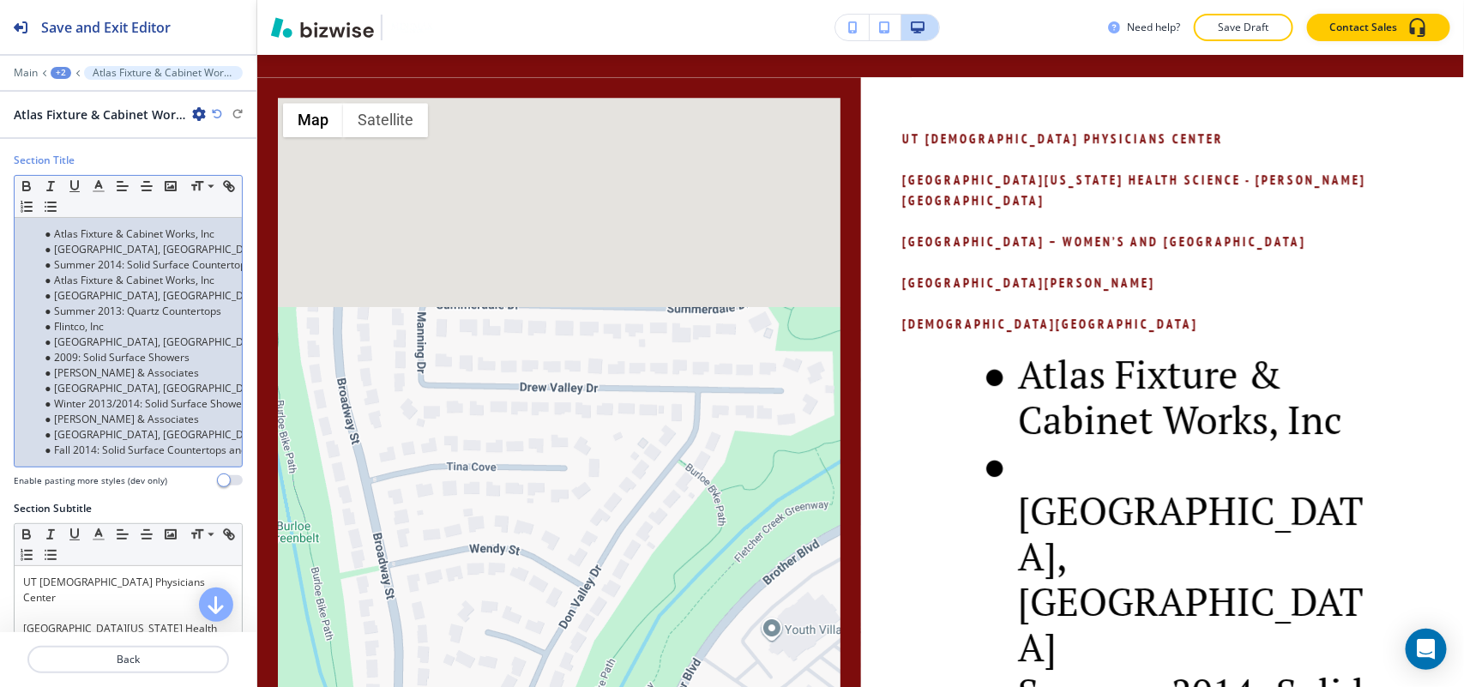
click at [112, 360] on li "2009: Solid Surface Showers" at bounding box center [136, 357] width 195 height 15
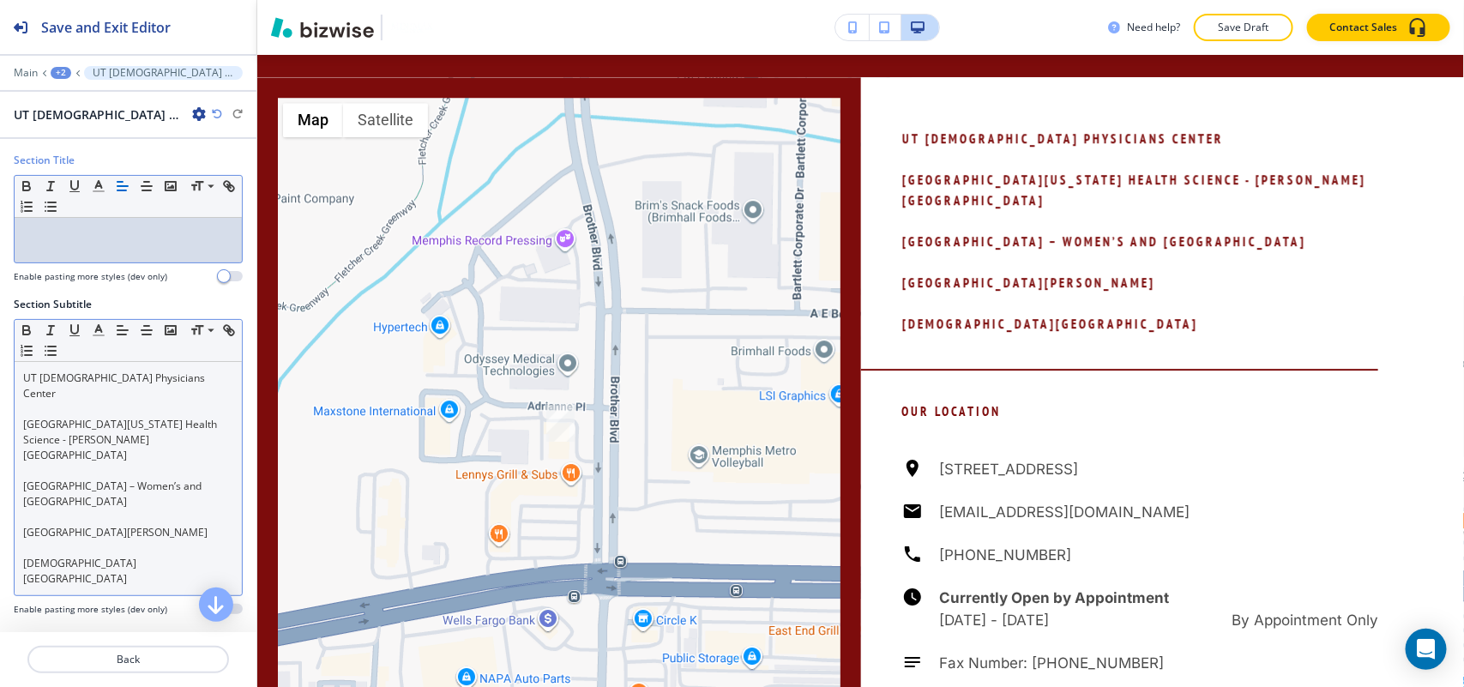
click at [105, 431] on p "[GEOGRAPHIC_DATA][US_STATE] Health Science - [PERSON_NAME][GEOGRAPHIC_DATA]" at bounding box center [128, 440] width 210 height 46
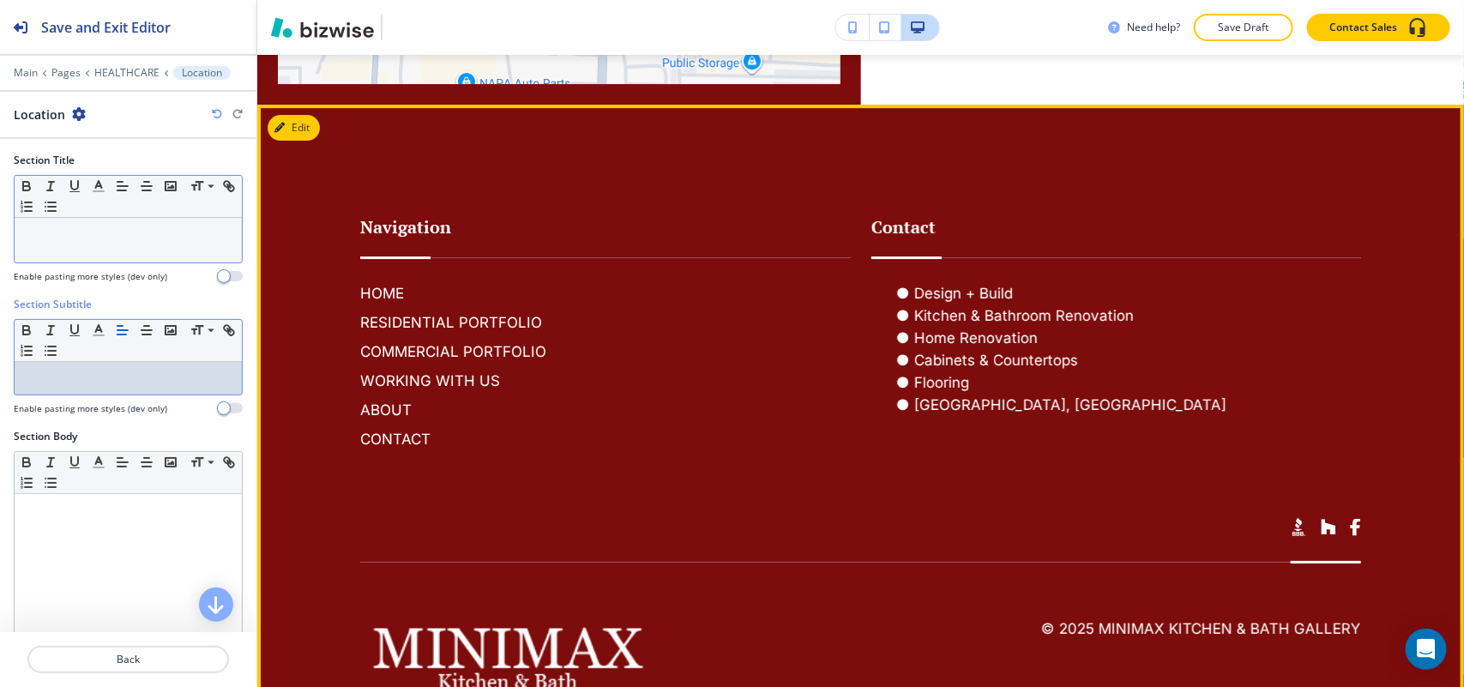
scroll to position [2742, 0]
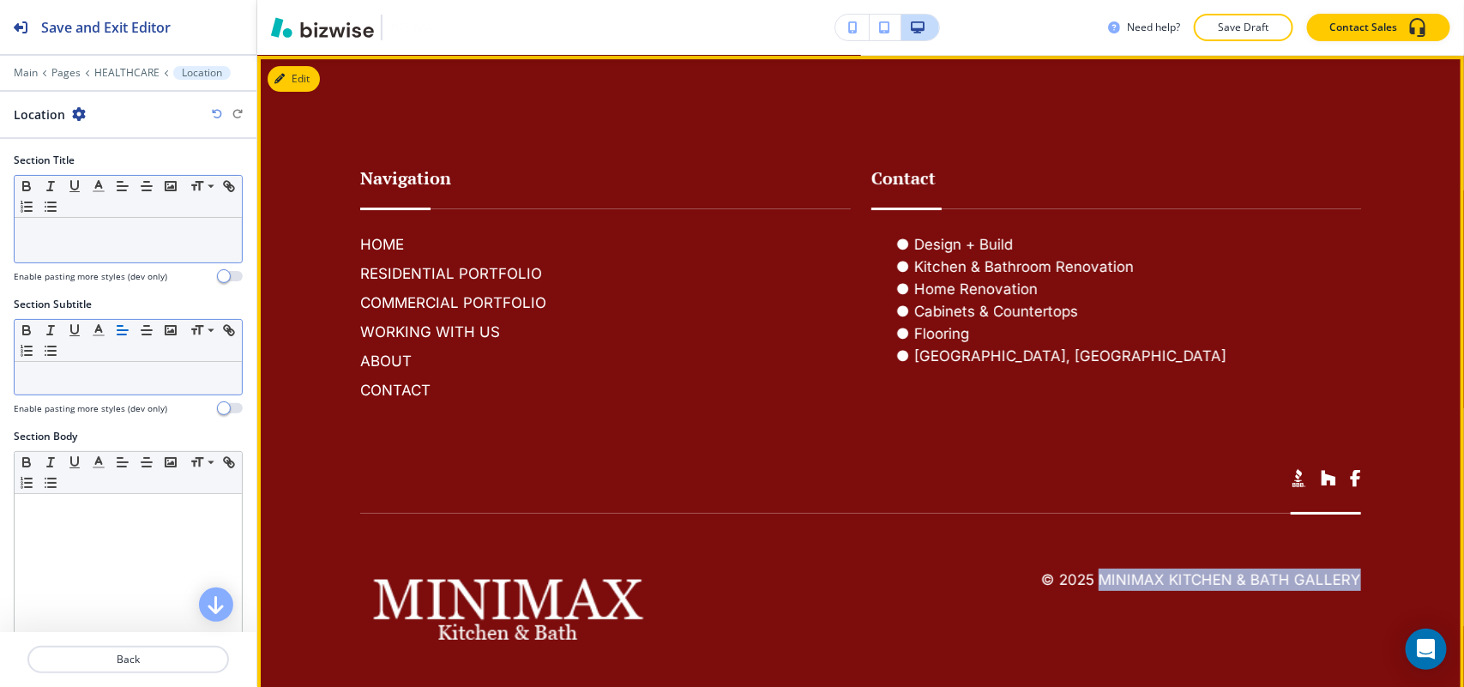
drag, startPoint x: 1349, startPoint y: 547, endPoint x: 1092, endPoint y: 555, distance: 257.4
click at [1092, 555] on footer "Navigation HOME RESIDENTIAL PORTFOLIO COMMERCIAL PORTFOLIO WORKING WITH US ABOU…" at bounding box center [860, 382] width 1207 height 653
copy h6 "MiniMax Kitchen & Bath Gallery"
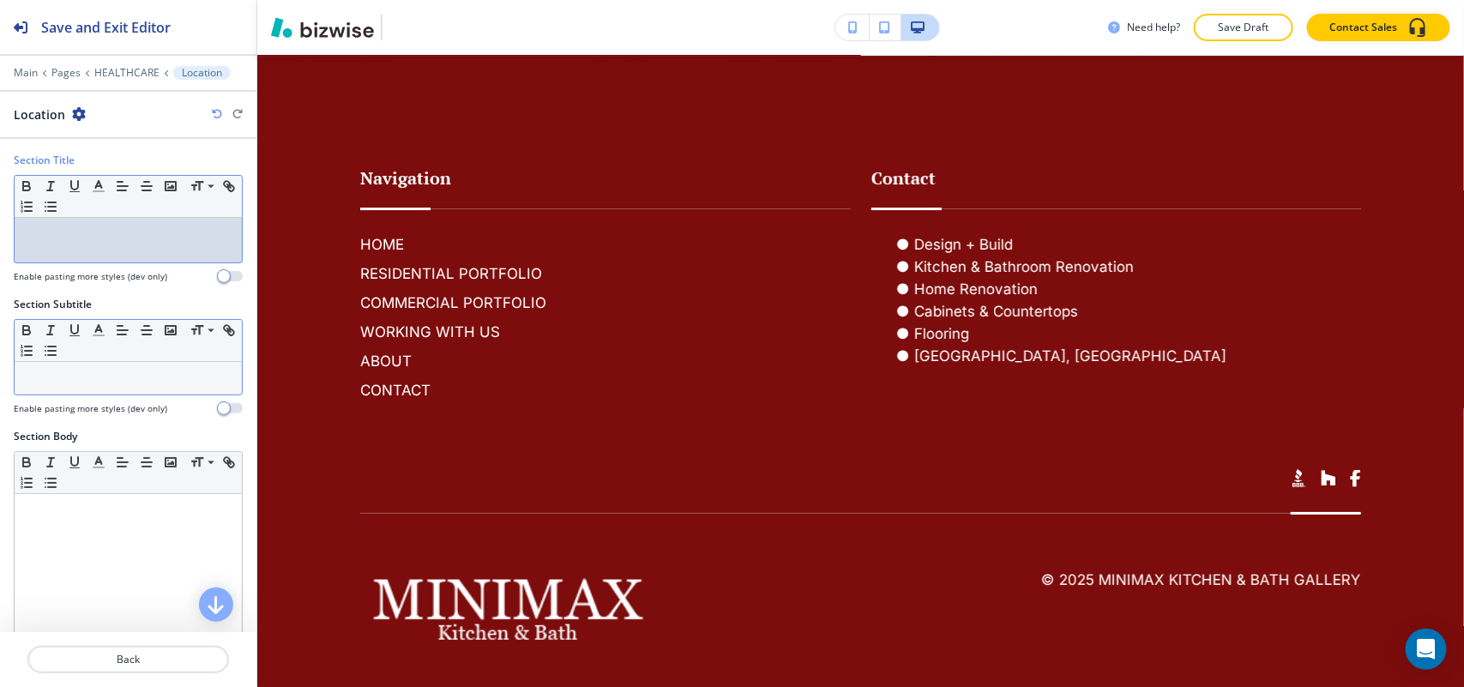
drag, startPoint x: 112, startPoint y: 210, endPoint x: 71, endPoint y: 232, distance: 46.4
click at [71, 232] on p at bounding box center [128, 233] width 210 height 15
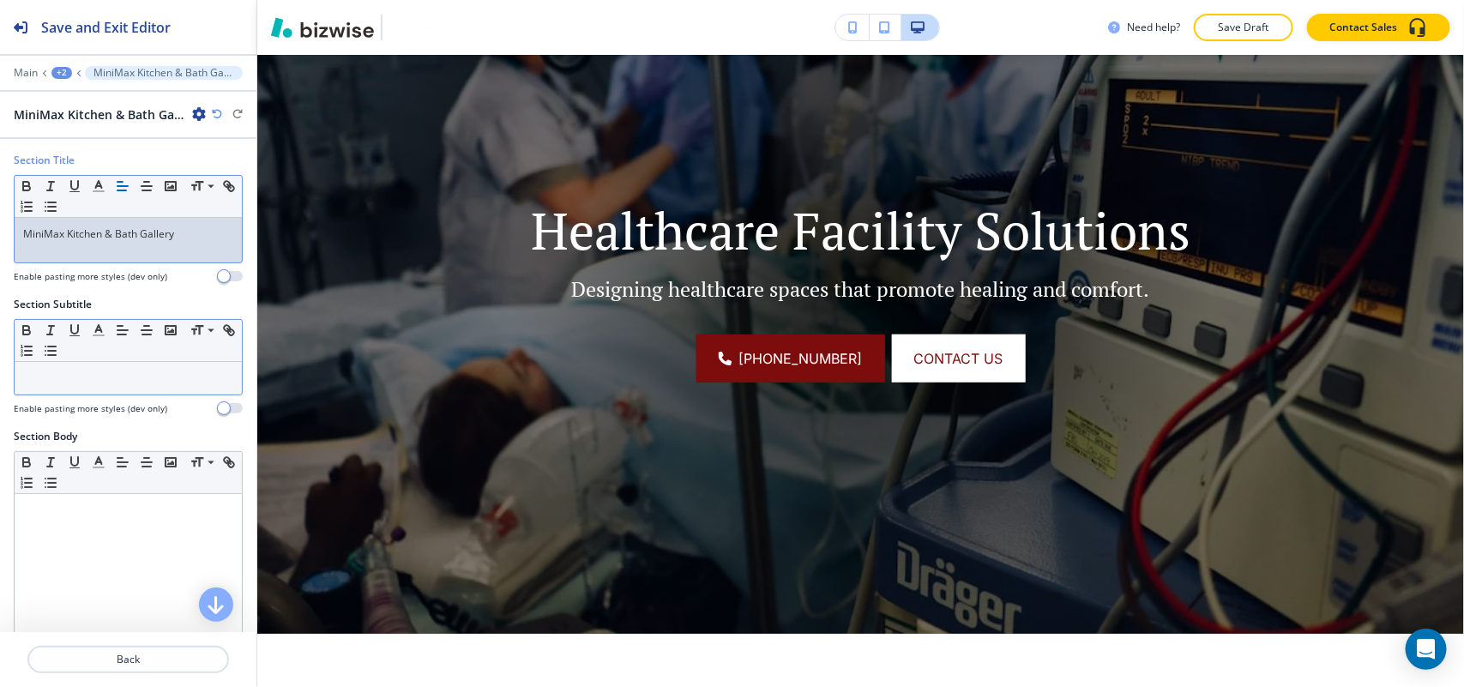
scroll to position [0, 0]
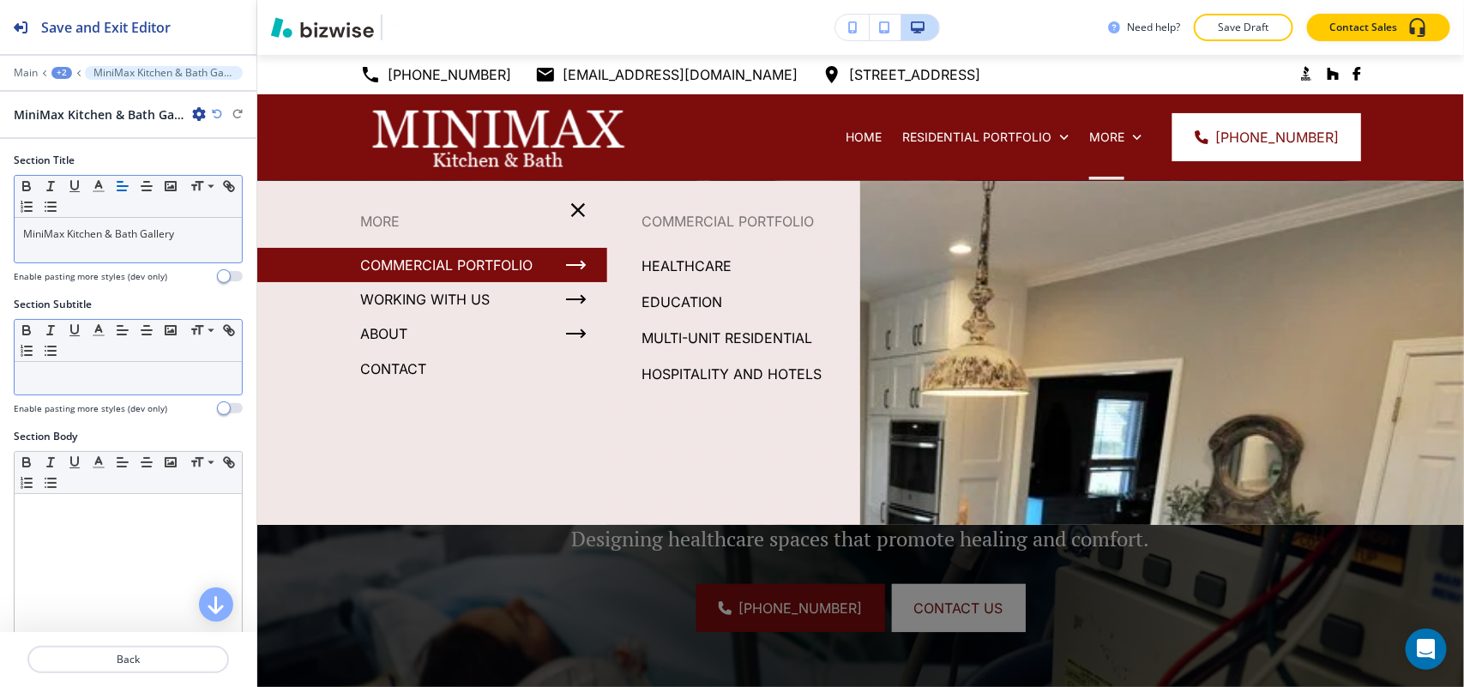
click at [666, 301] on p "EDUCATION" at bounding box center [681, 302] width 81 height 26
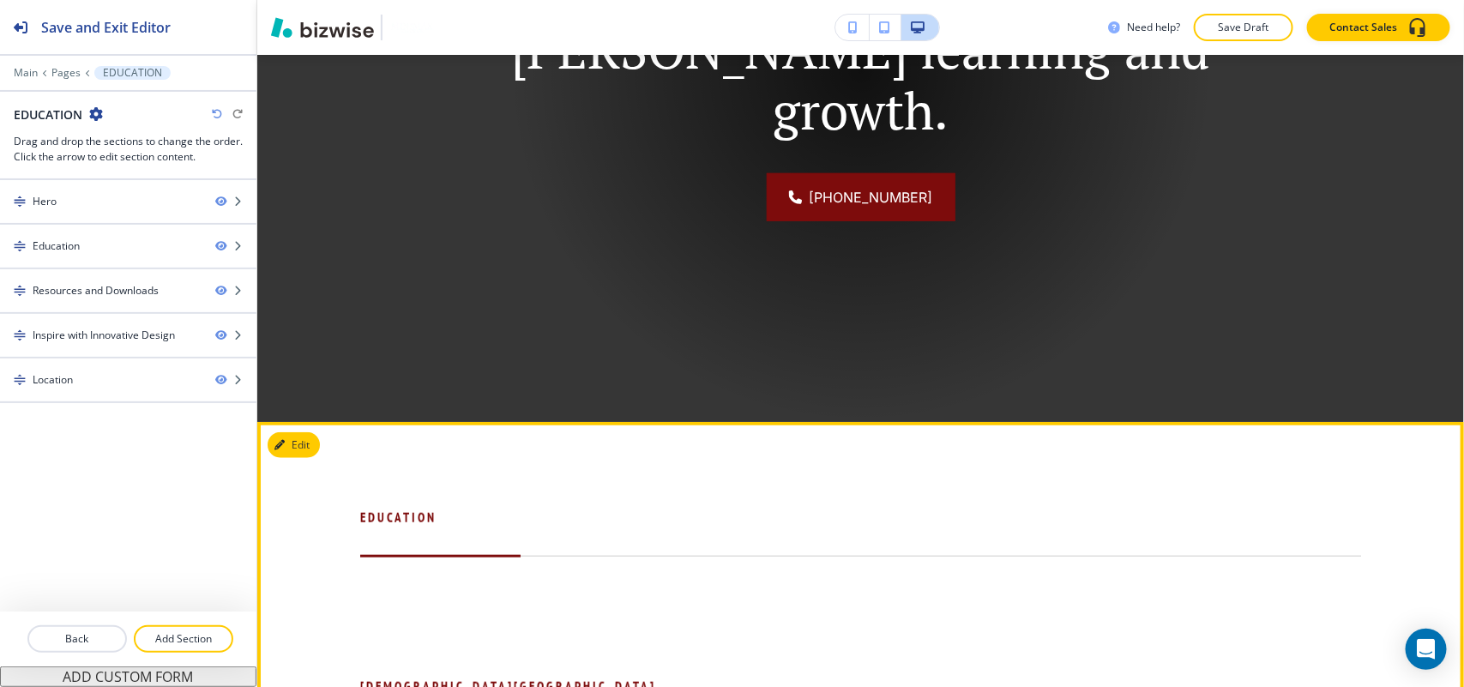
scroll to position [750, 0]
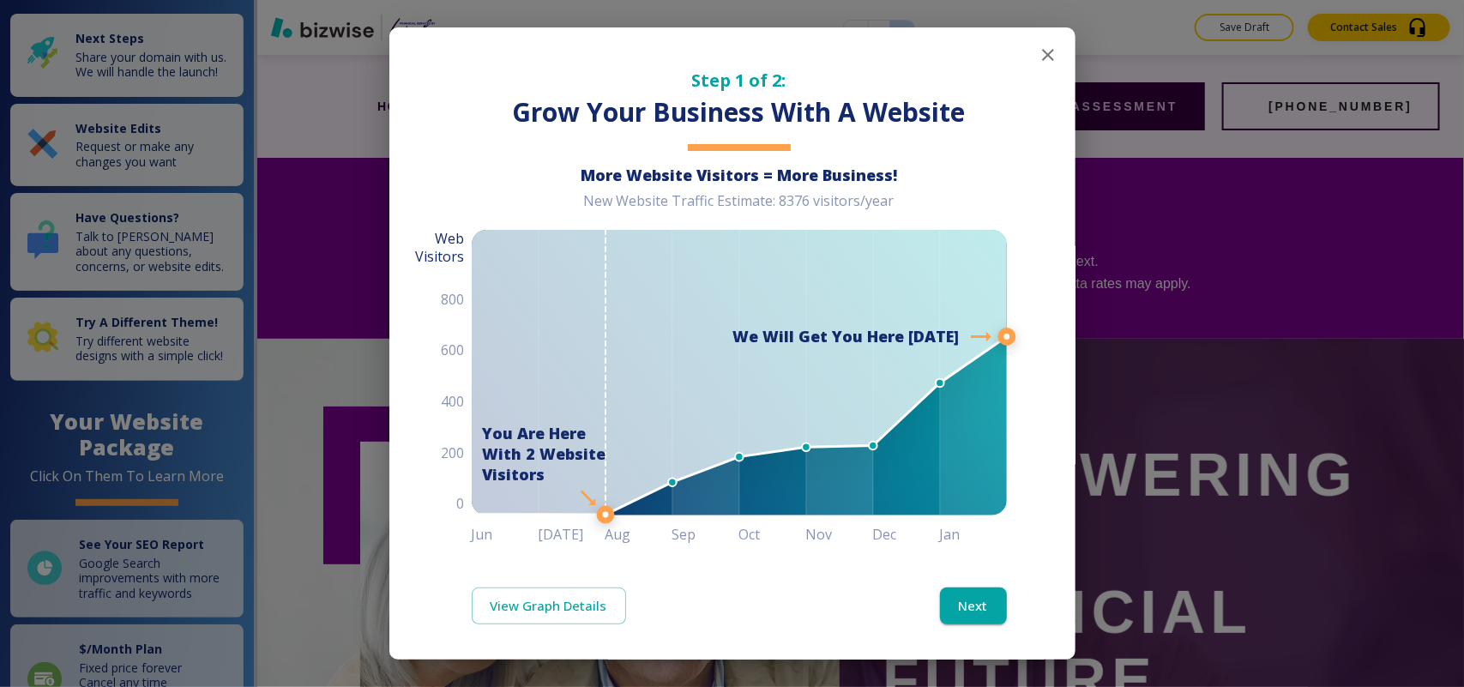
click at [1042, 57] on icon "button" at bounding box center [1048, 55] width 12 height 12
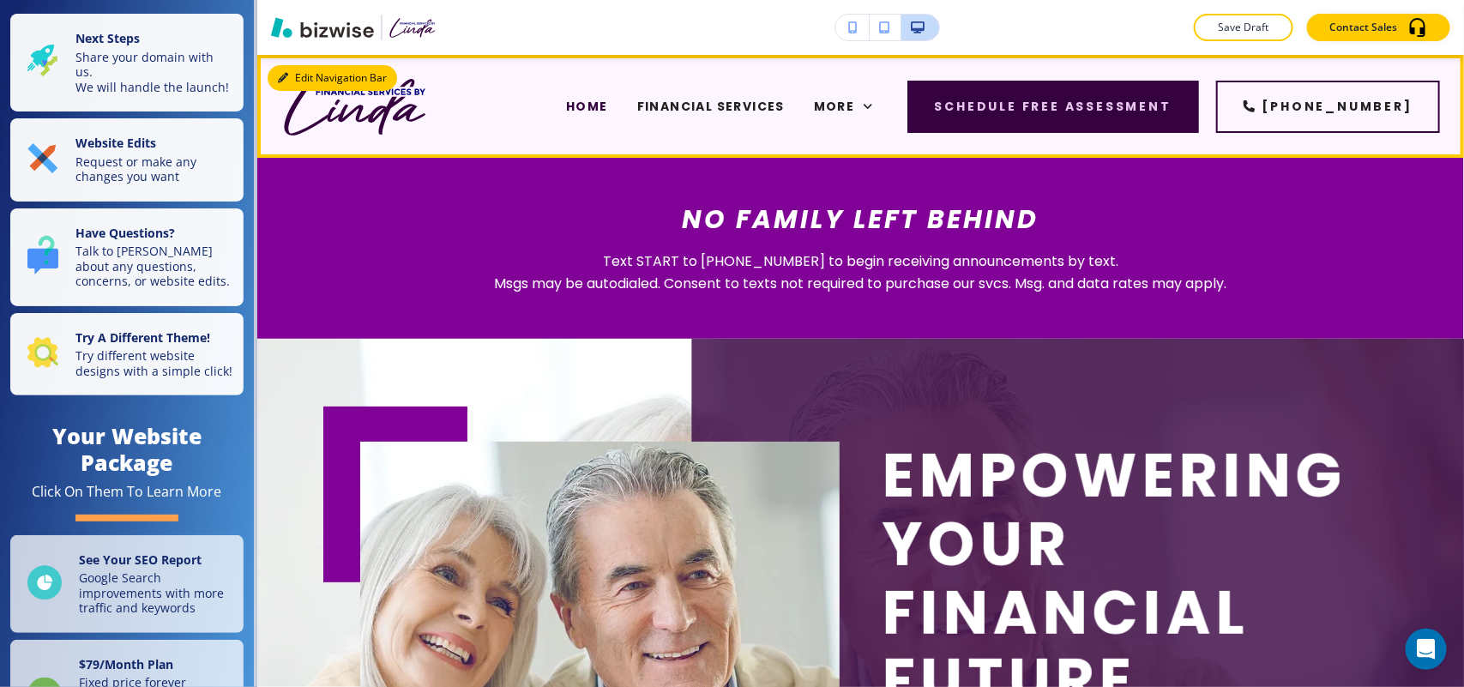
click at [292, 75] on button "Edit Navigation Bar" at bounding box center [332, 78] width 129 height 26
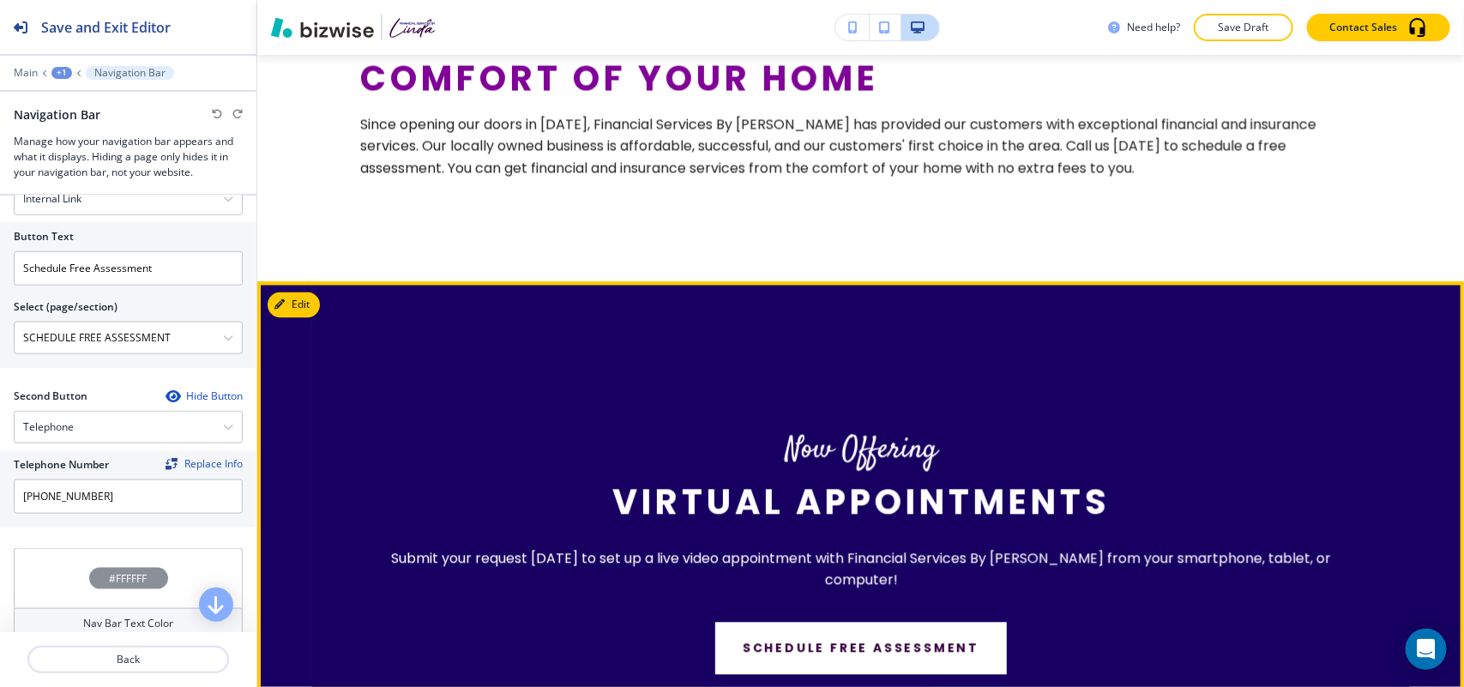
scroll to position [1608, 0]
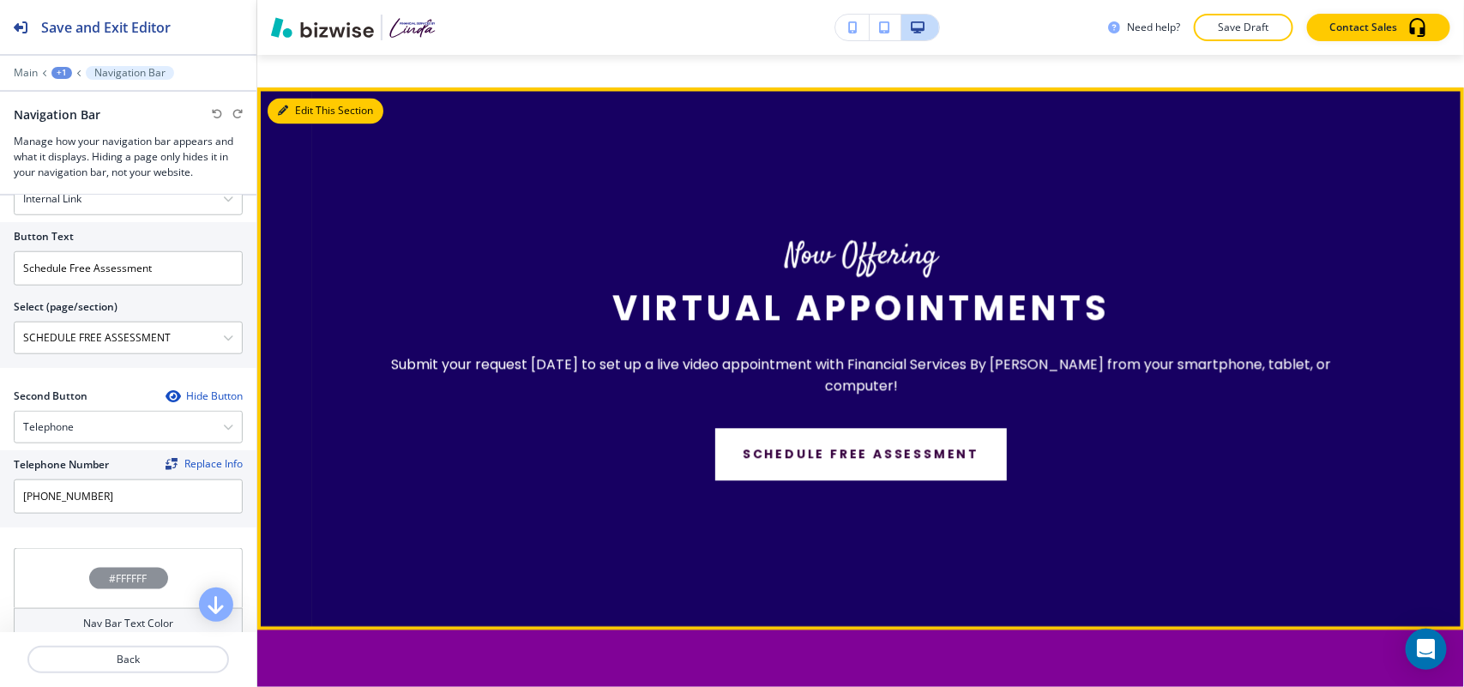
click at [304, 98] on button "Edit This Section" at bounding box center [326, 111] width 116 height 26
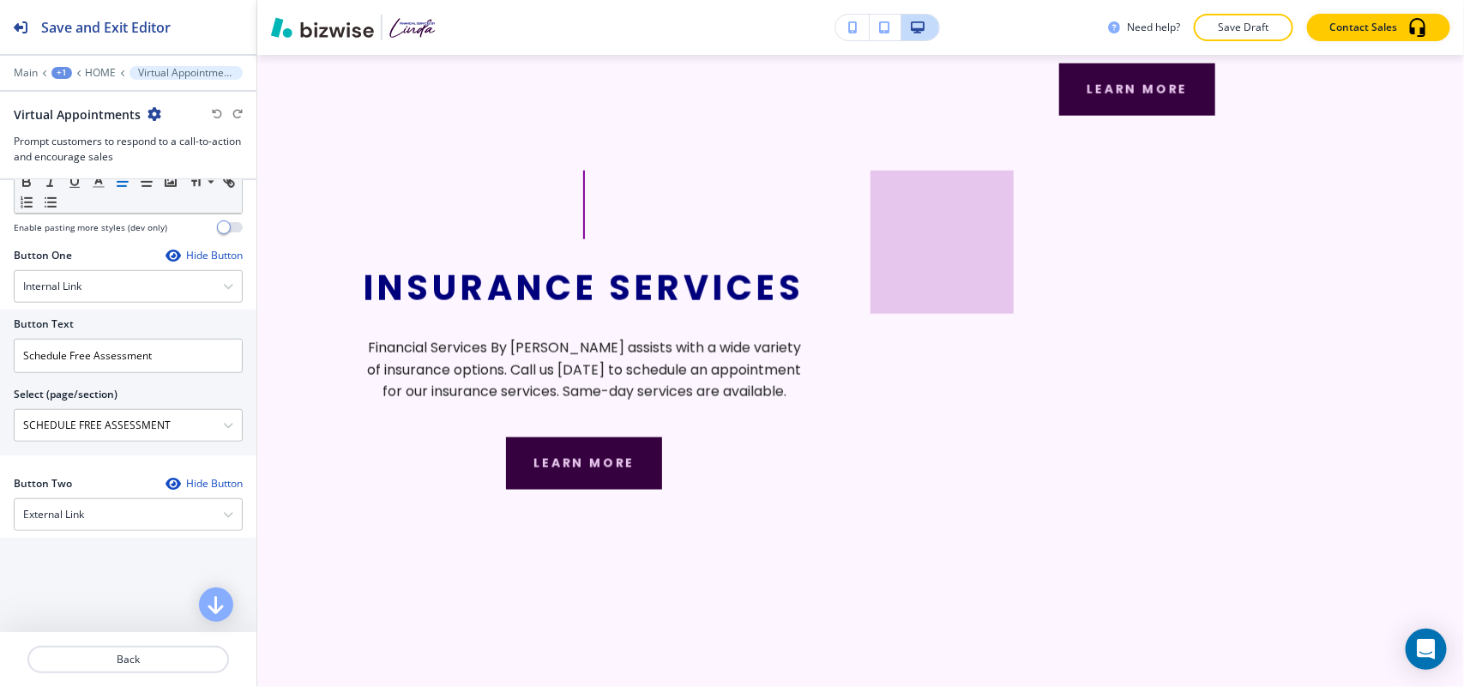
scroll to position [3152, 0]
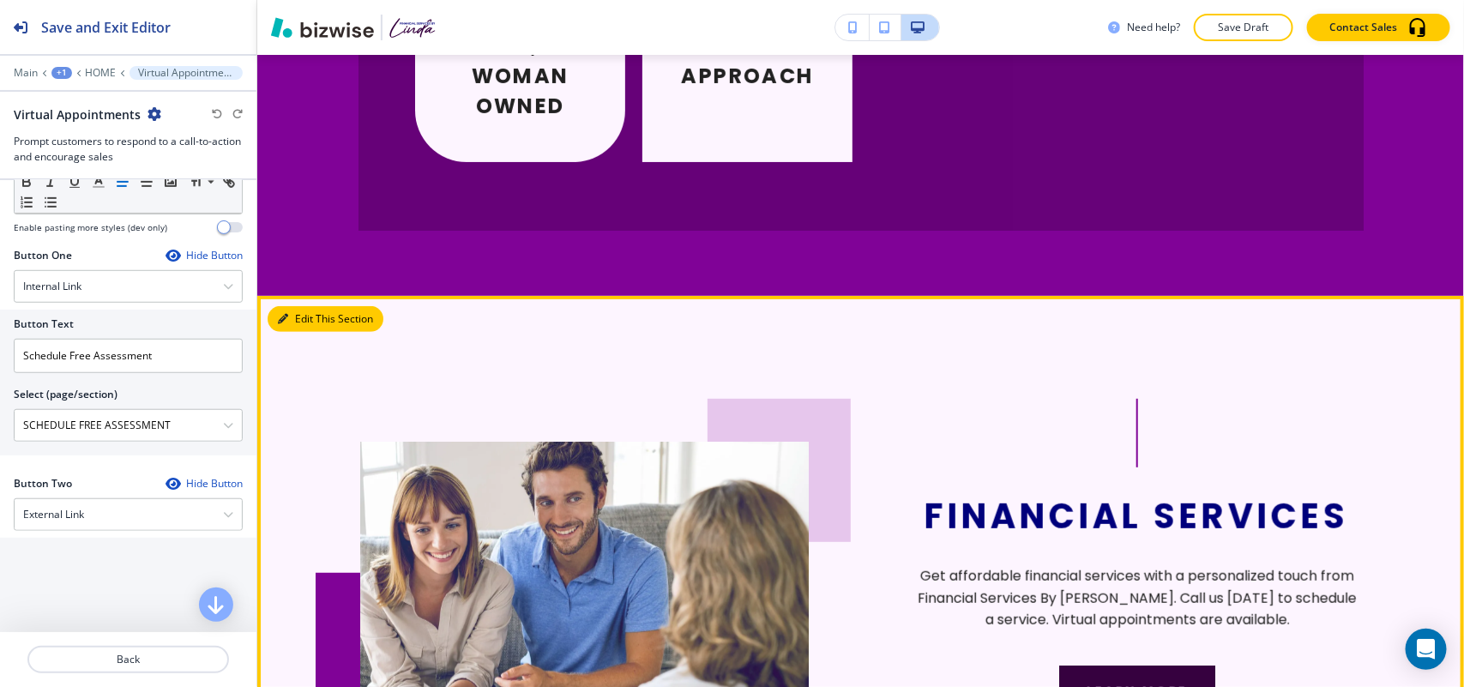
click at [292, 306] on button "Edit This Section" at bounding box center [326, 319] width 116 height 26
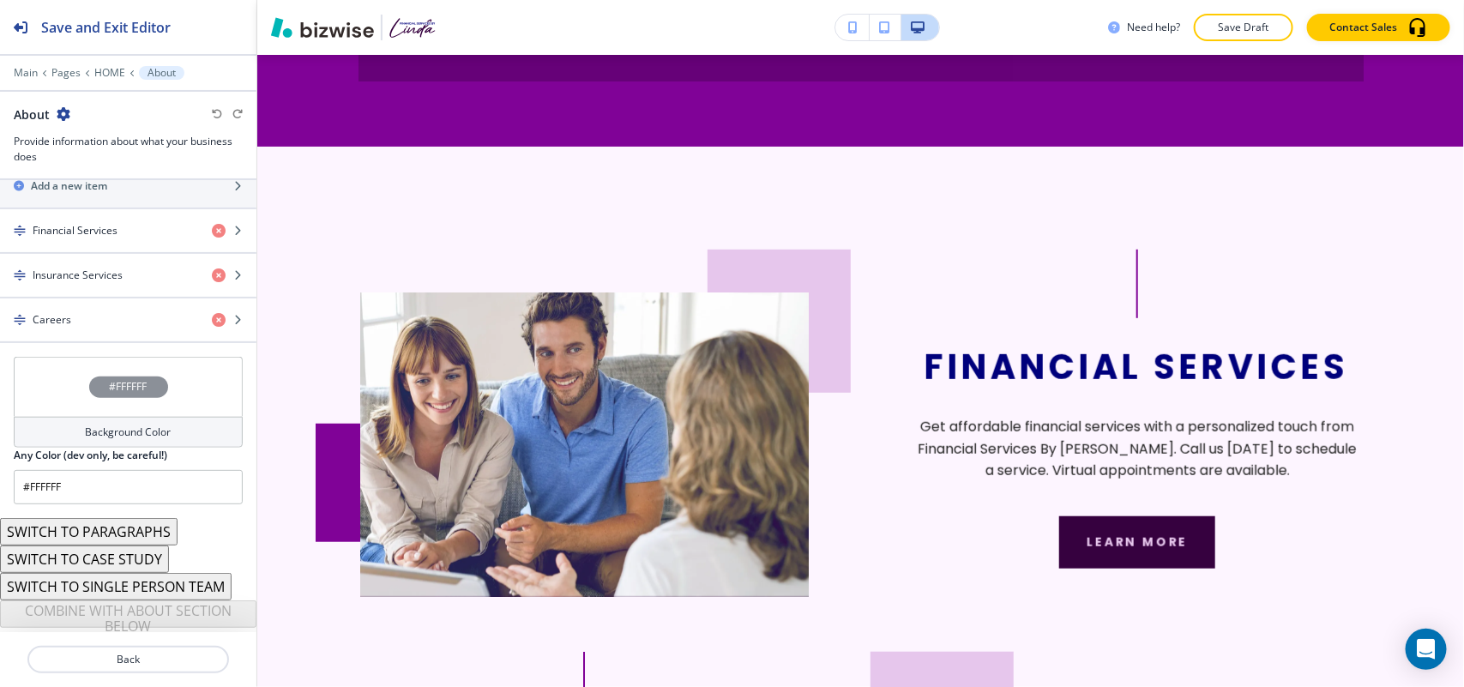
scroll to position [656, 0]
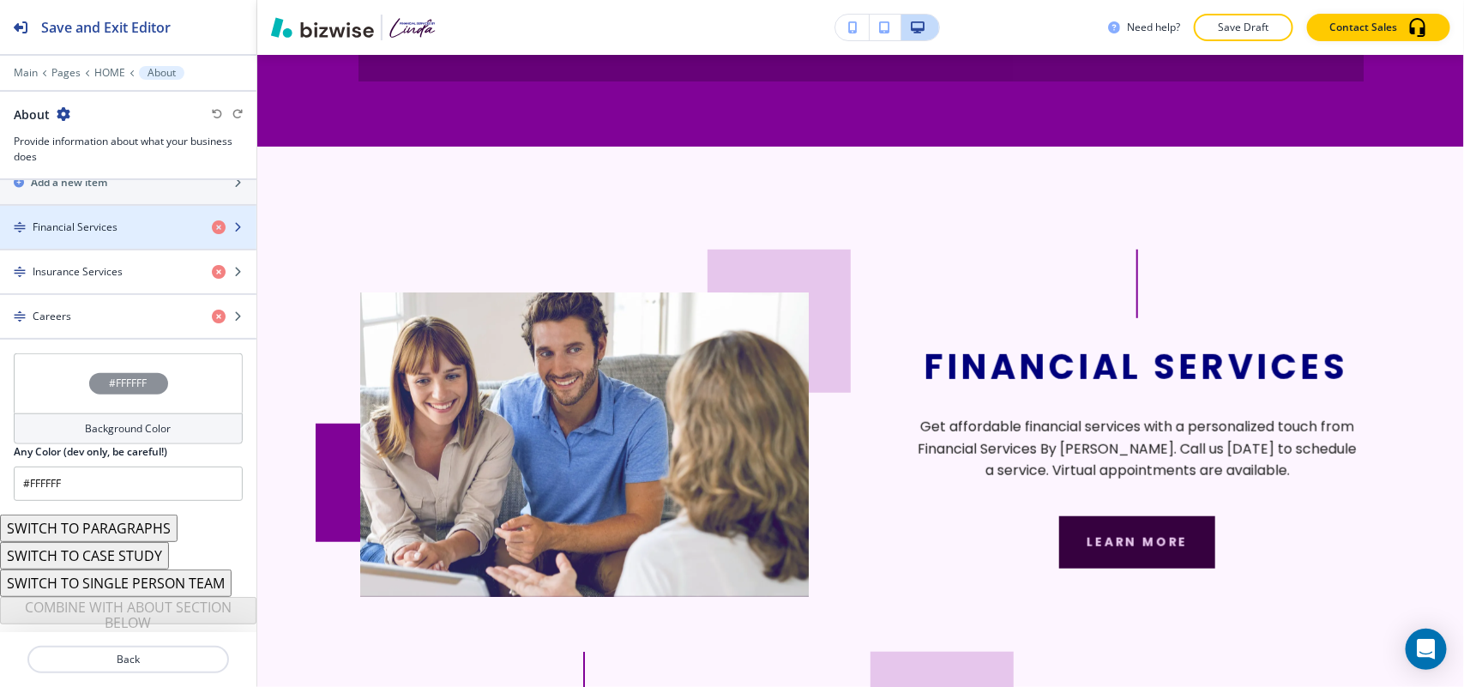
click at [86, 227] on h4 "Financial Services" at bounding box center [75, 227] width 85 height 15
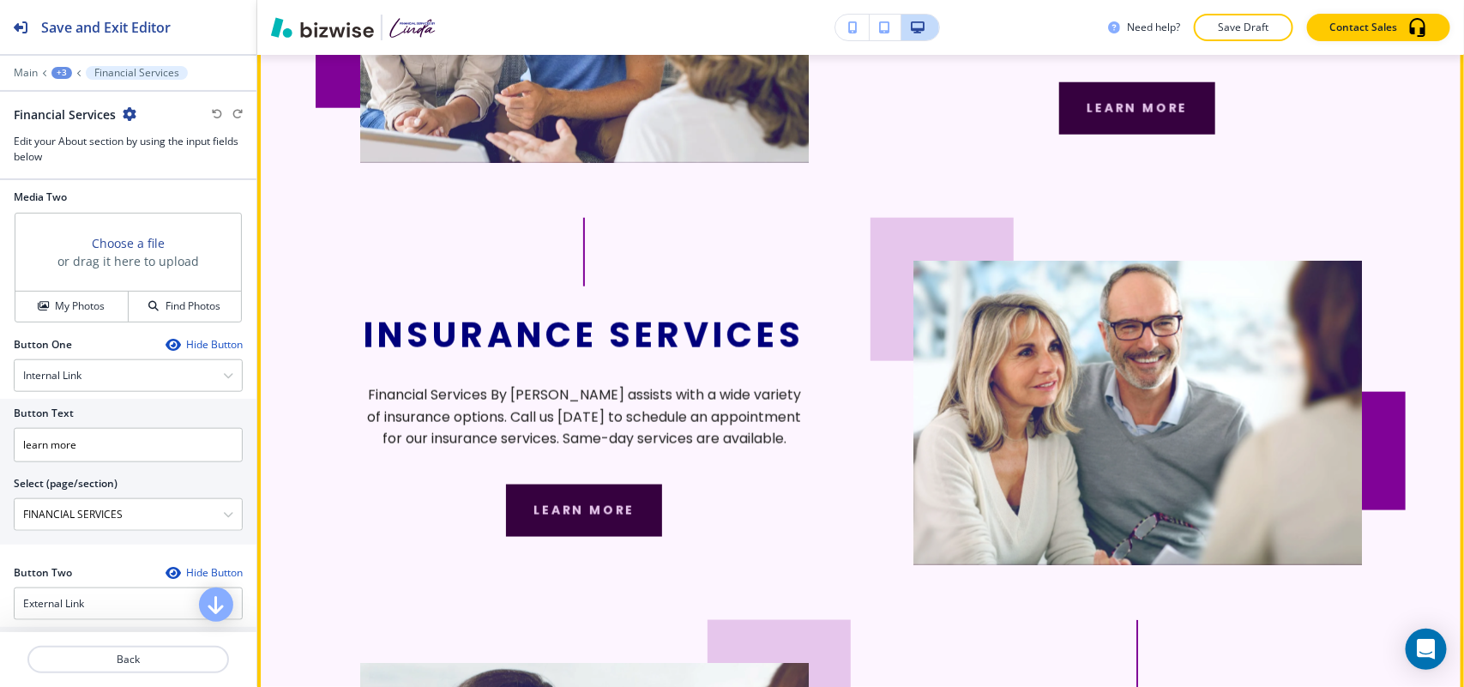
scroll to position [3837, 0]
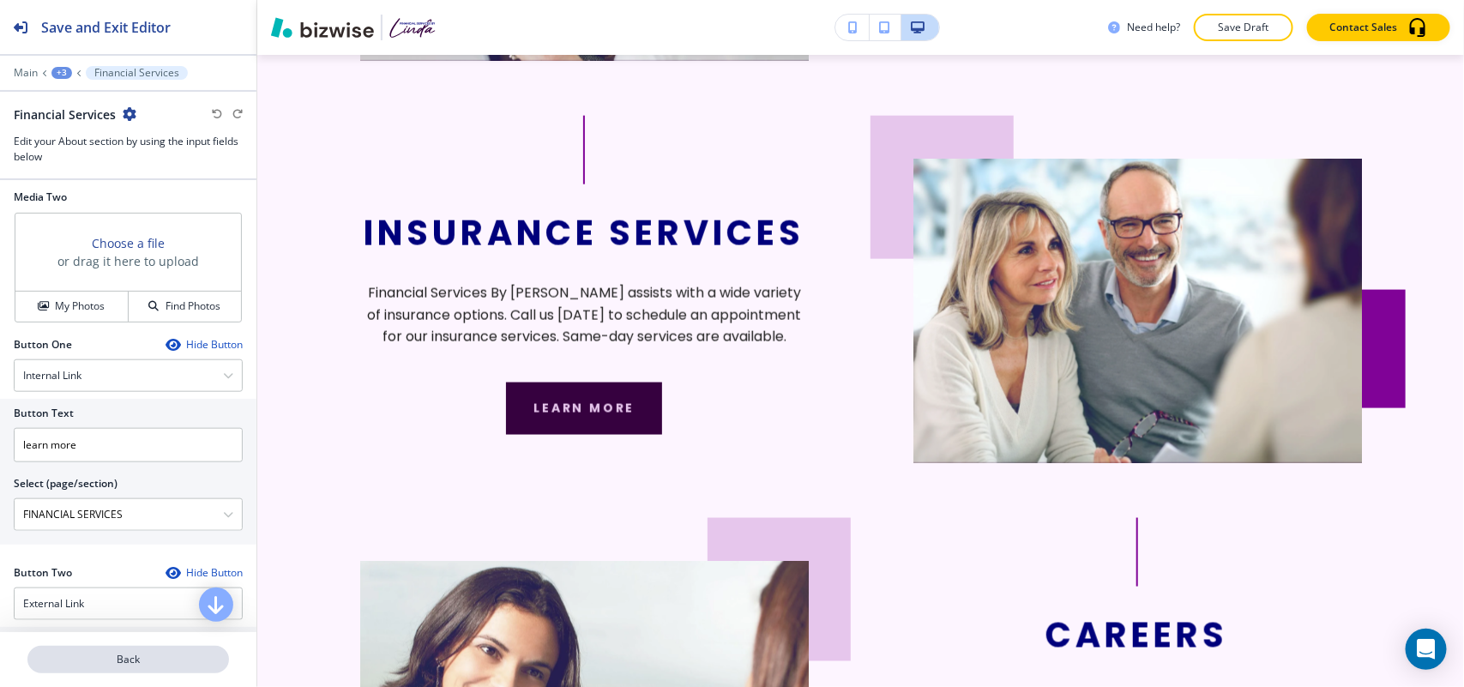
click at [133, 665] on p "Back" at bounding box center [128, 659] width 198 height 15
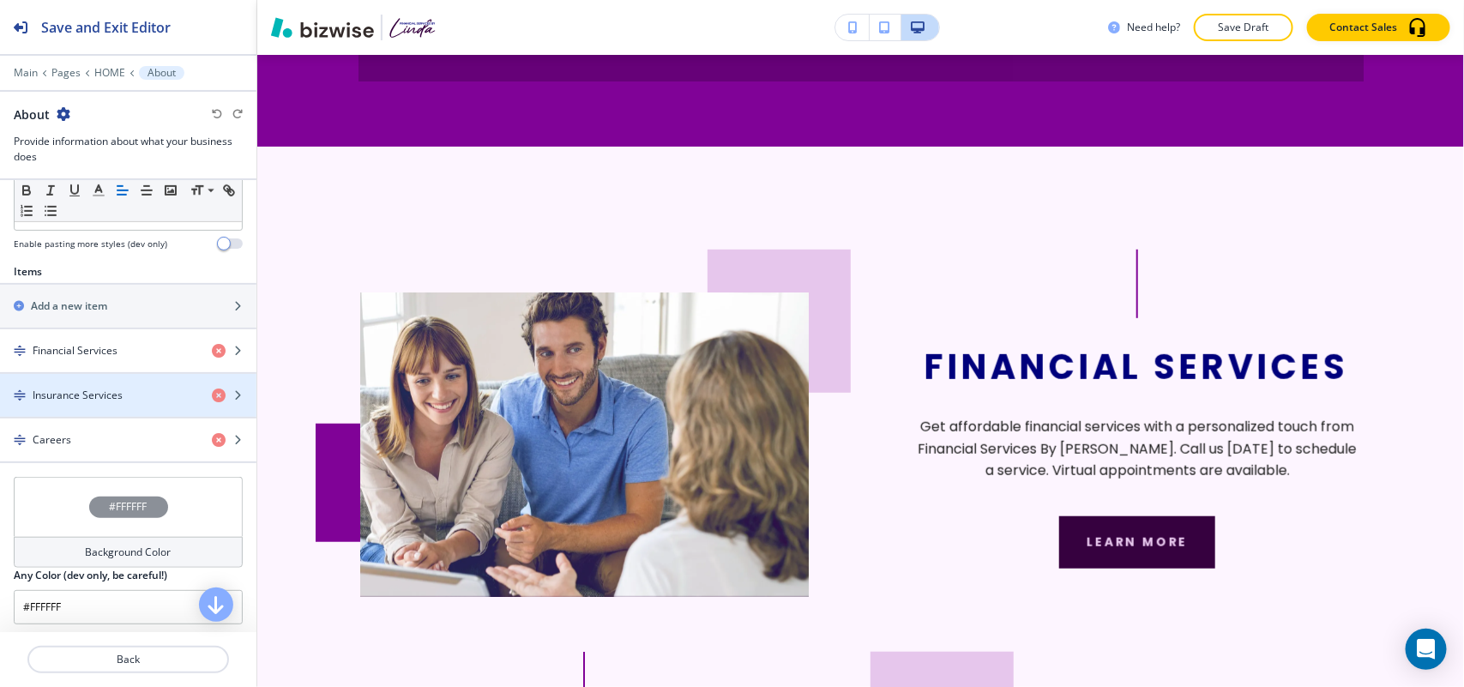
scroll to position [643, 0]
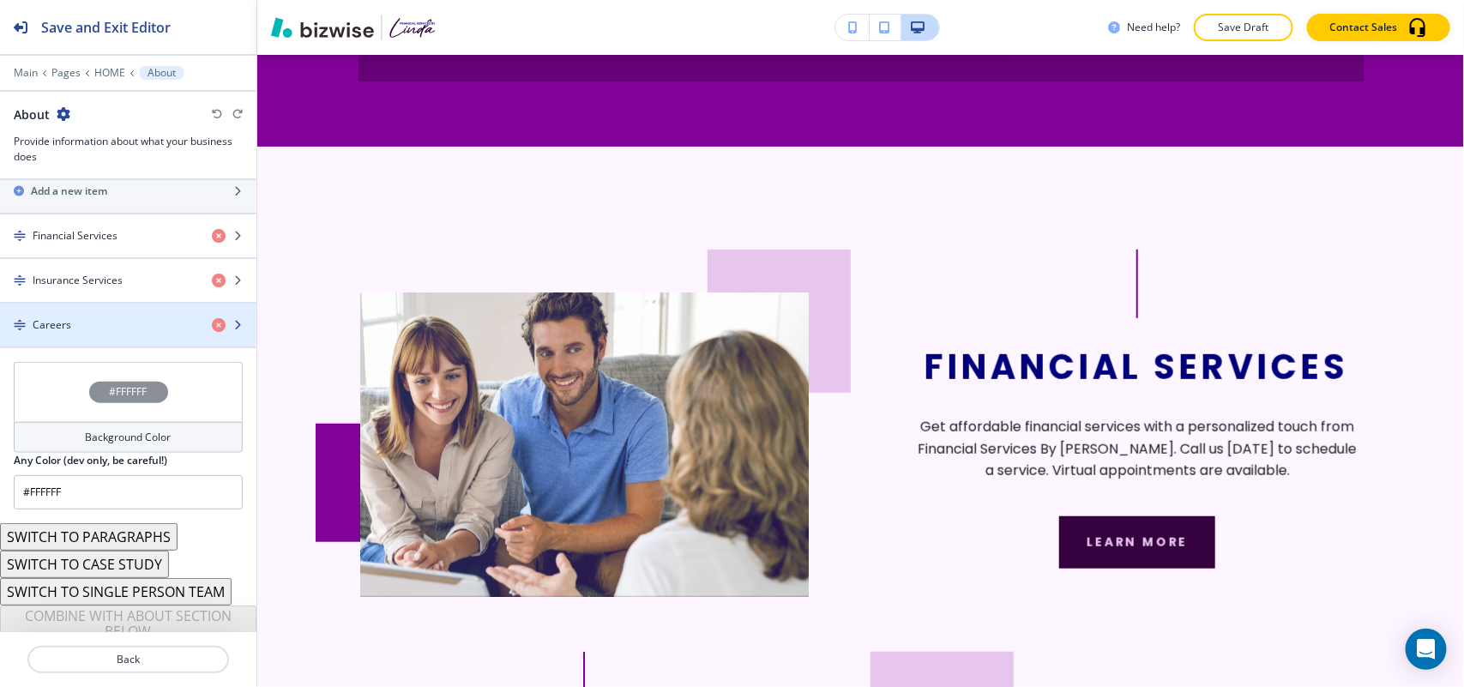
click at [78, 324] on div "Careers" at bounding box center [99, 324] width 198 height 15
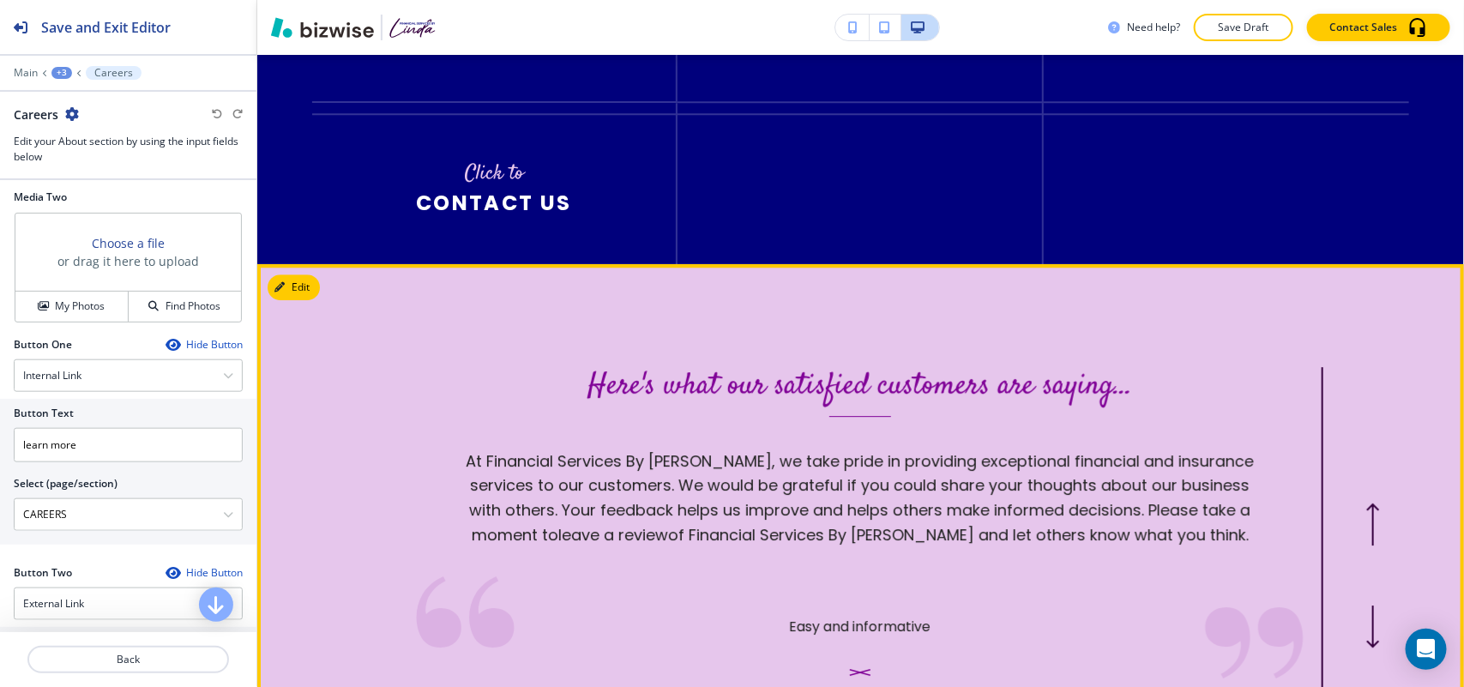
scroll to position [5017, 0]
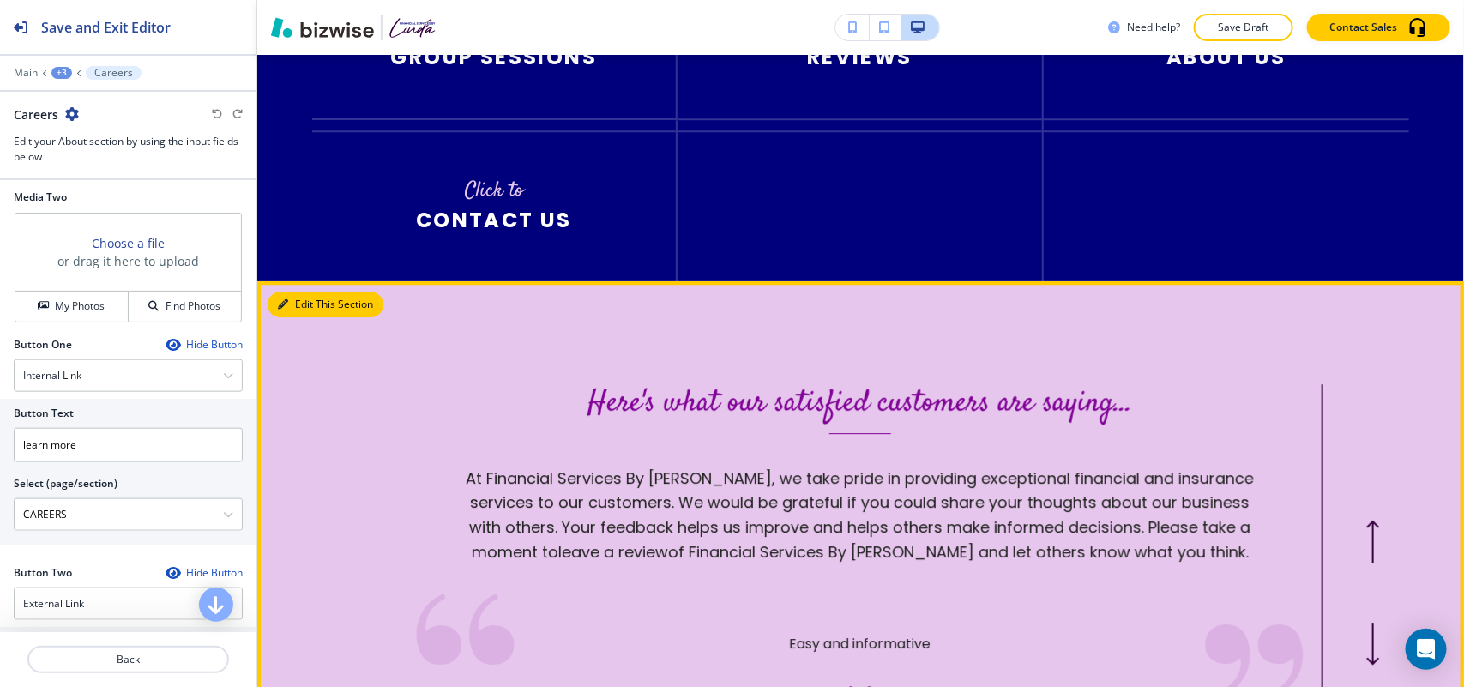
click at [280, 299] on icon "button" at bounding box center [283, 304] width 10 height 10
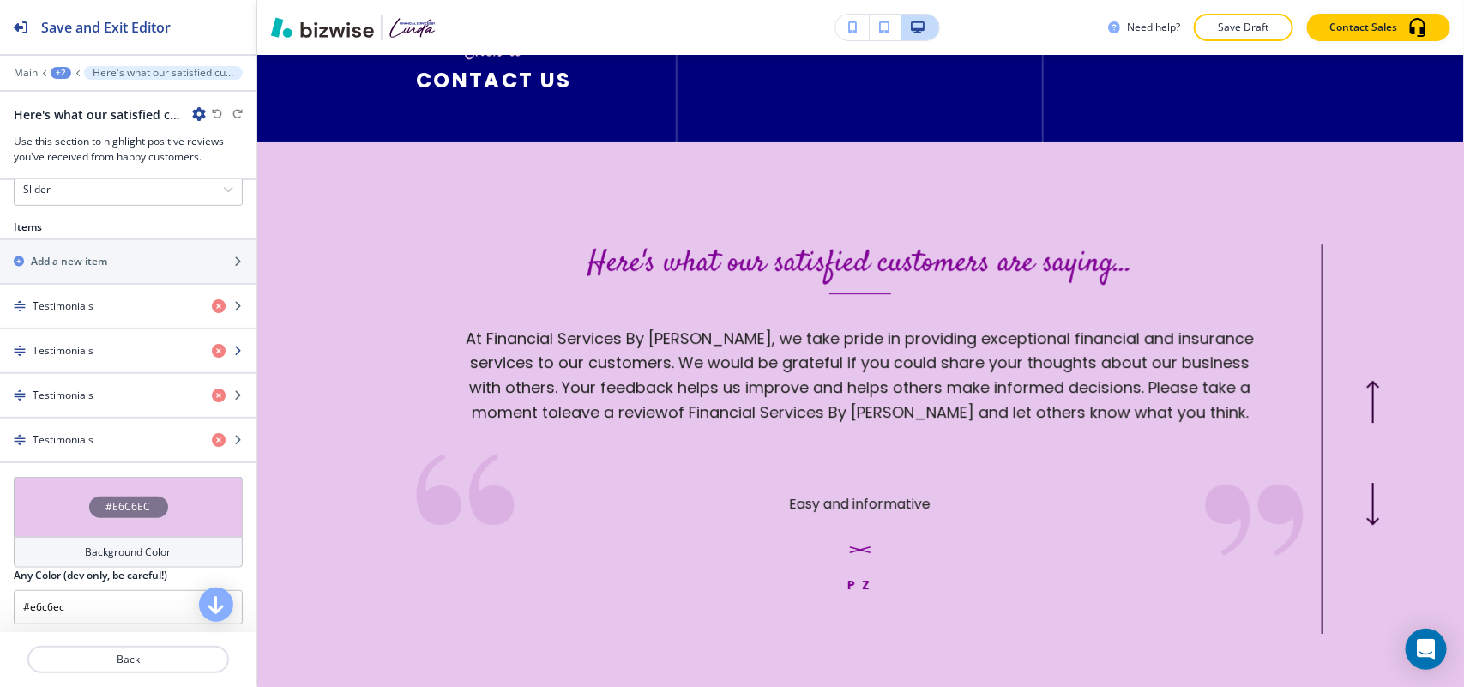
scroll to position [669, 0]
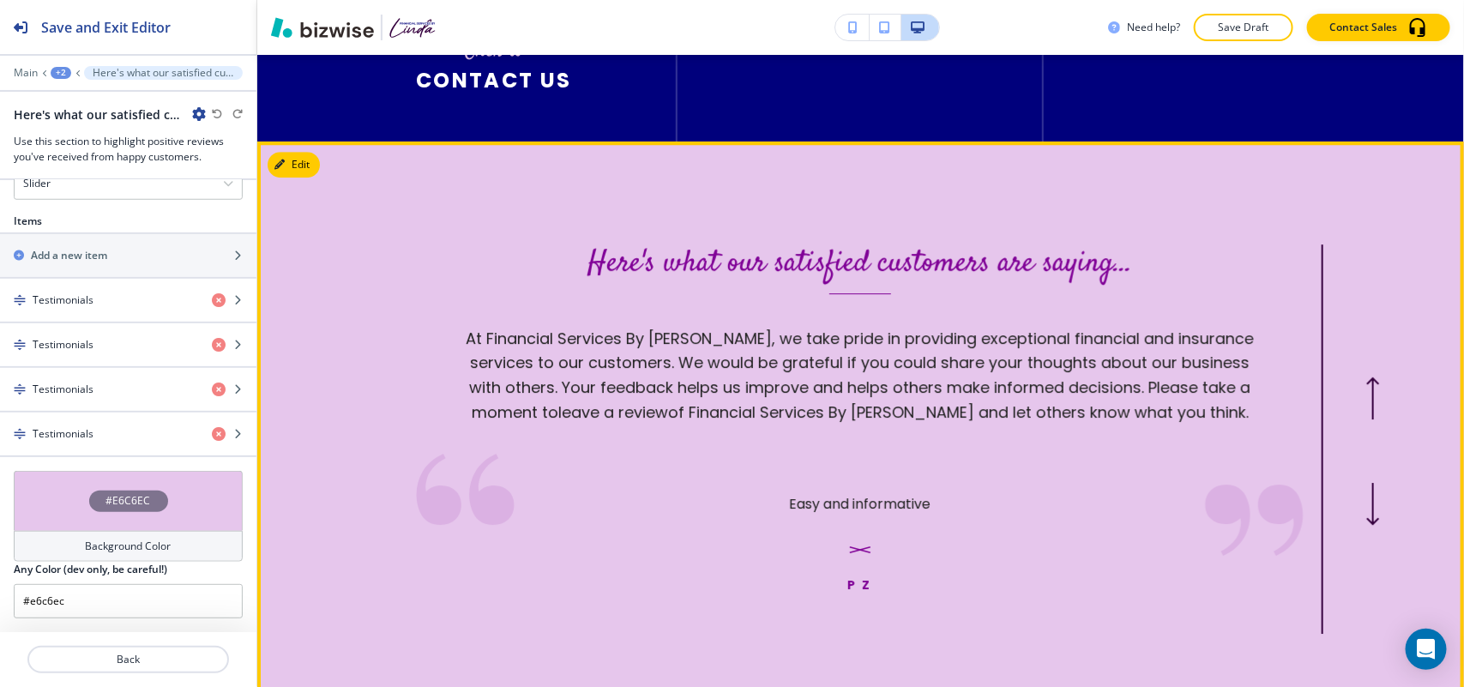
click at [1366, 376] on icon "button" at bounding box center [1373, 397] width 14 height 43
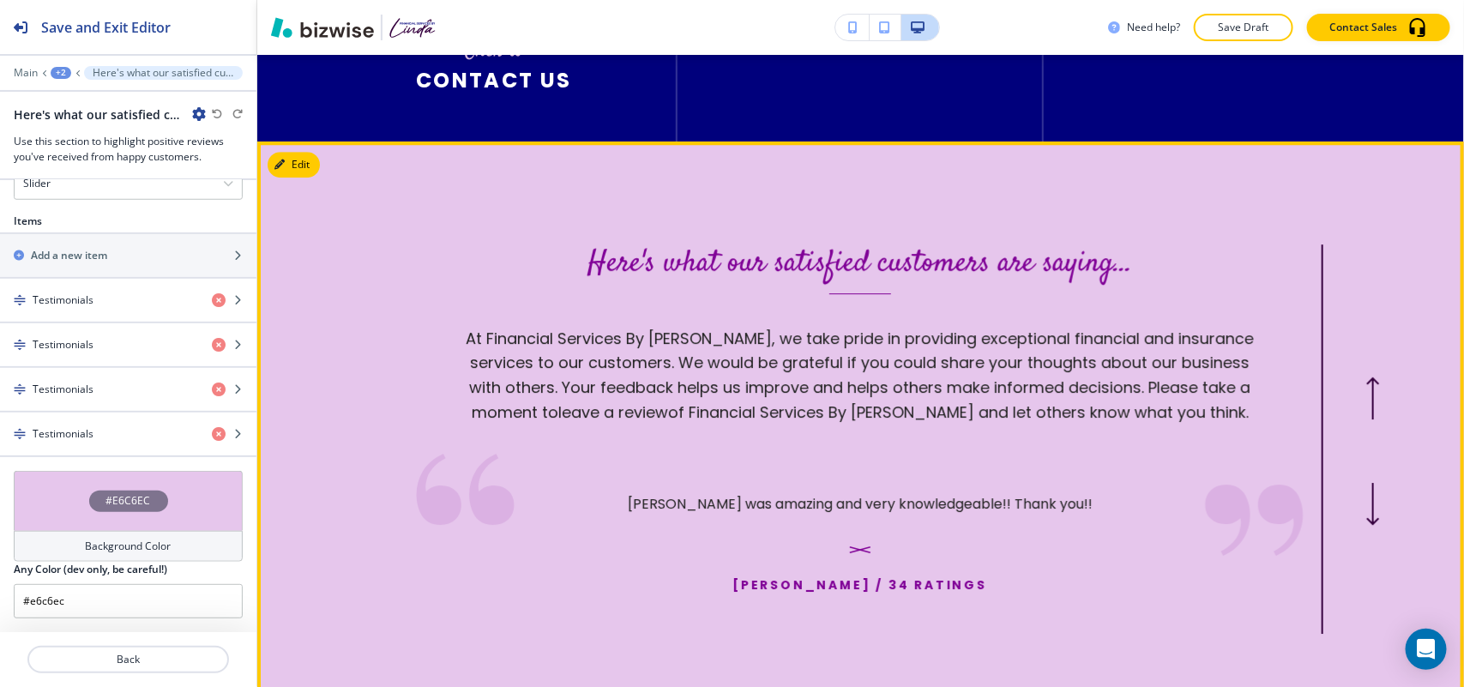
click at [1366, 376] on icon "button" at bounding box center [1373, 397] width 14 height 43
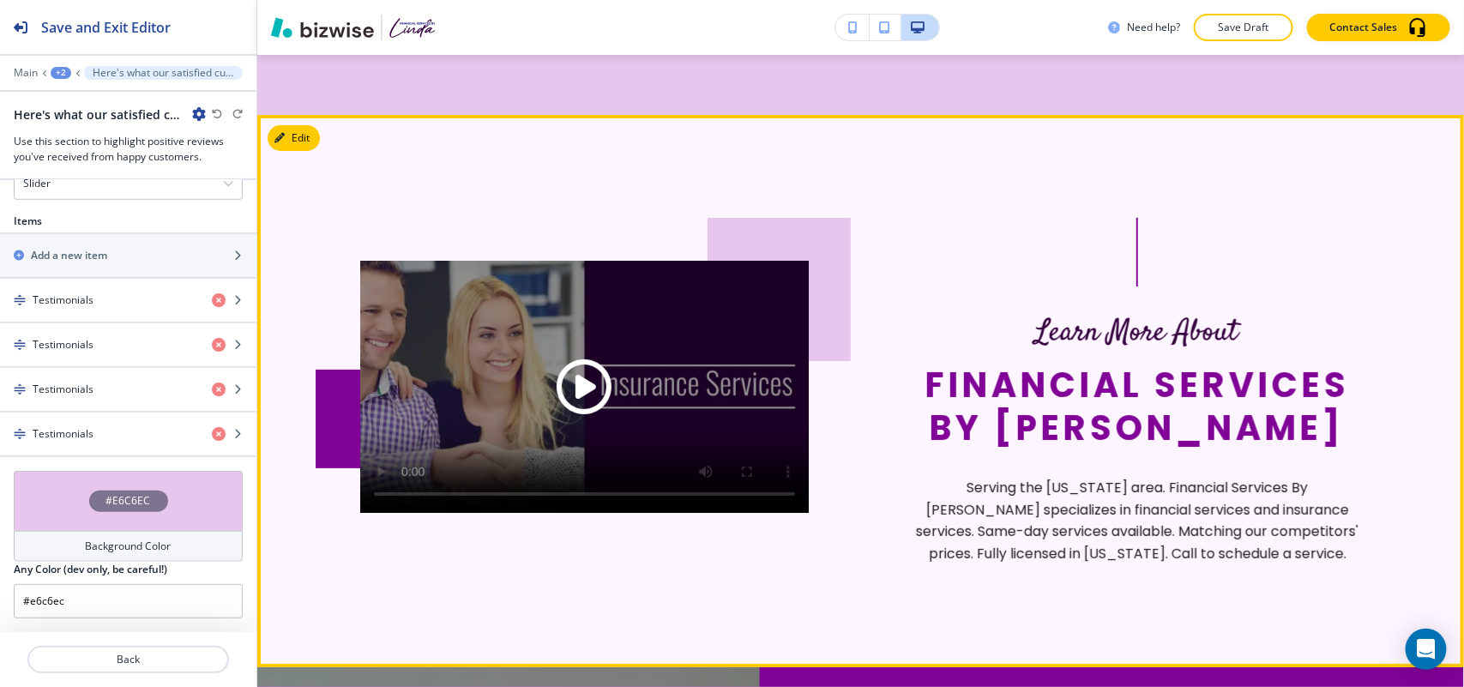
scroll to position [5799, 0]
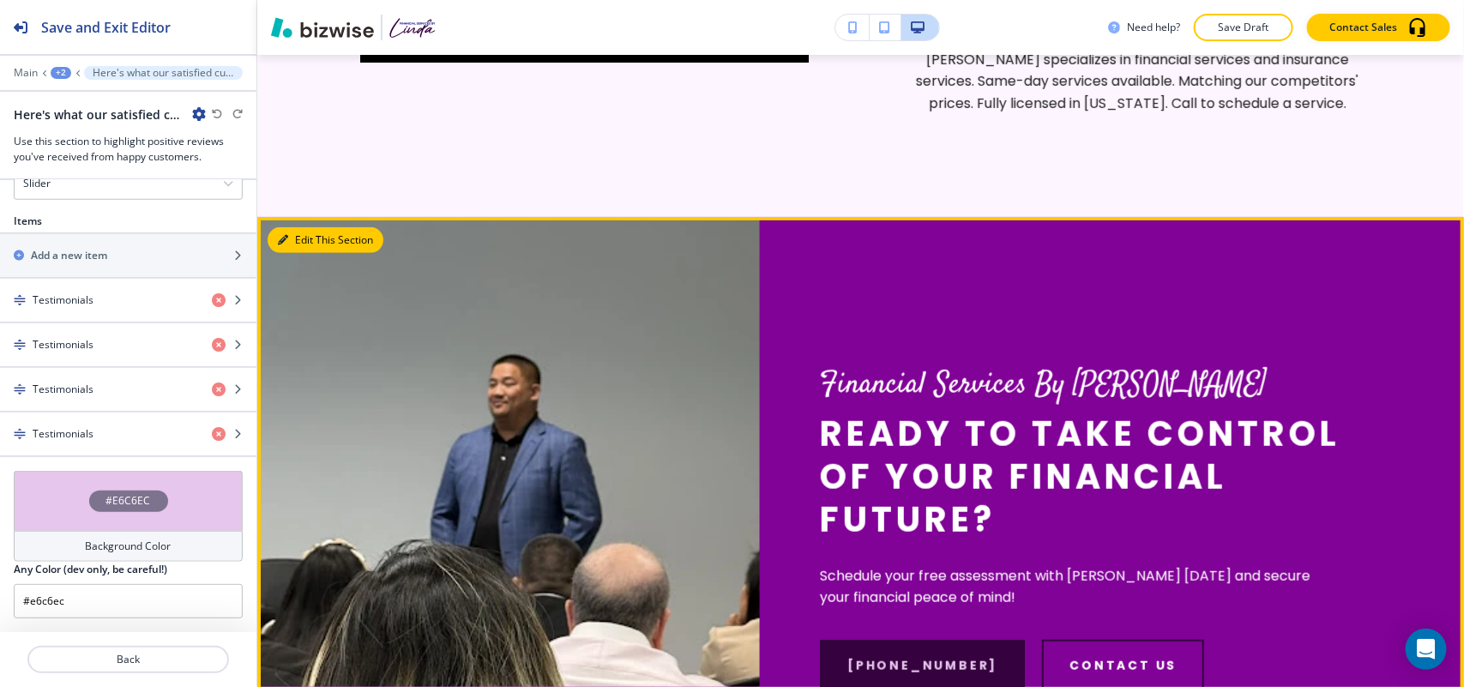
click at [294, 227] on button "Edit This Section" at bounding box center [326, 240] width 116 height 26
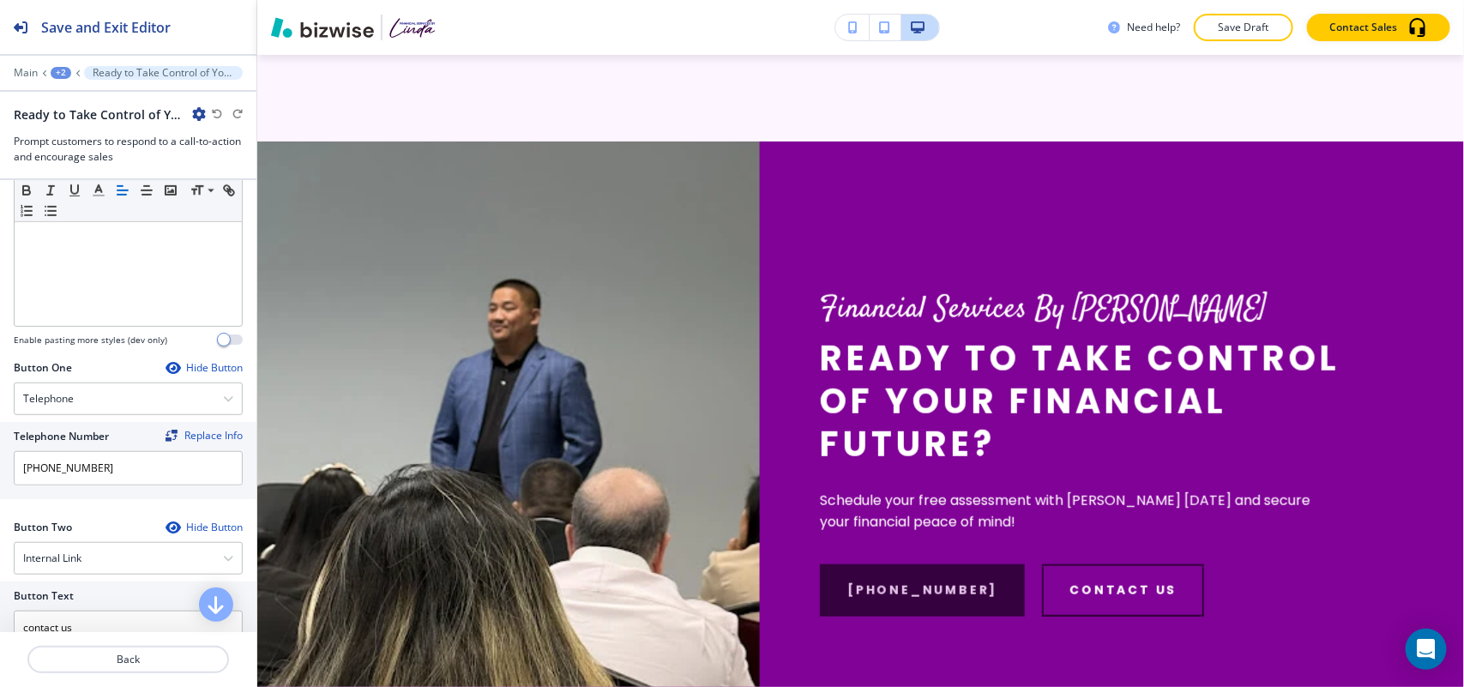
scroll to position [750, 0]
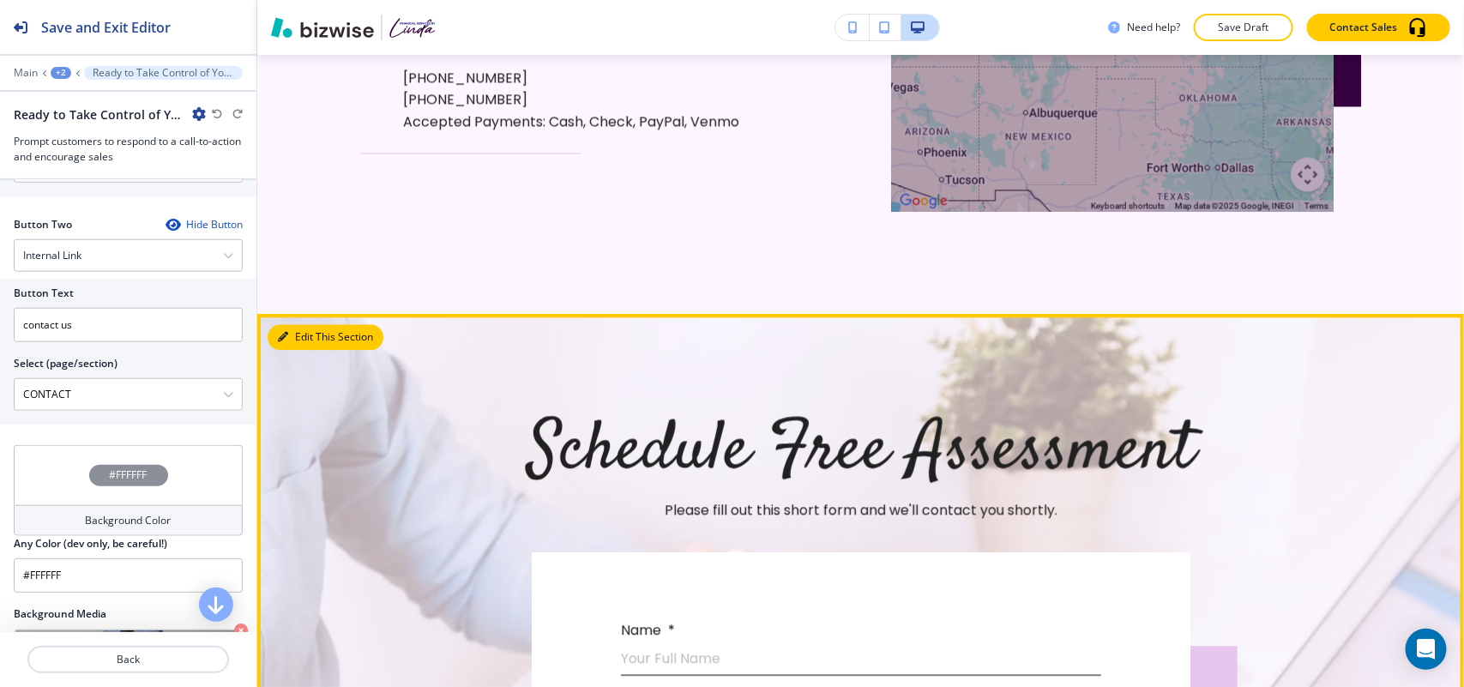
click at [292, 324] on button "Edit This Section" at bounding box center [326, 337] width 116 height 26
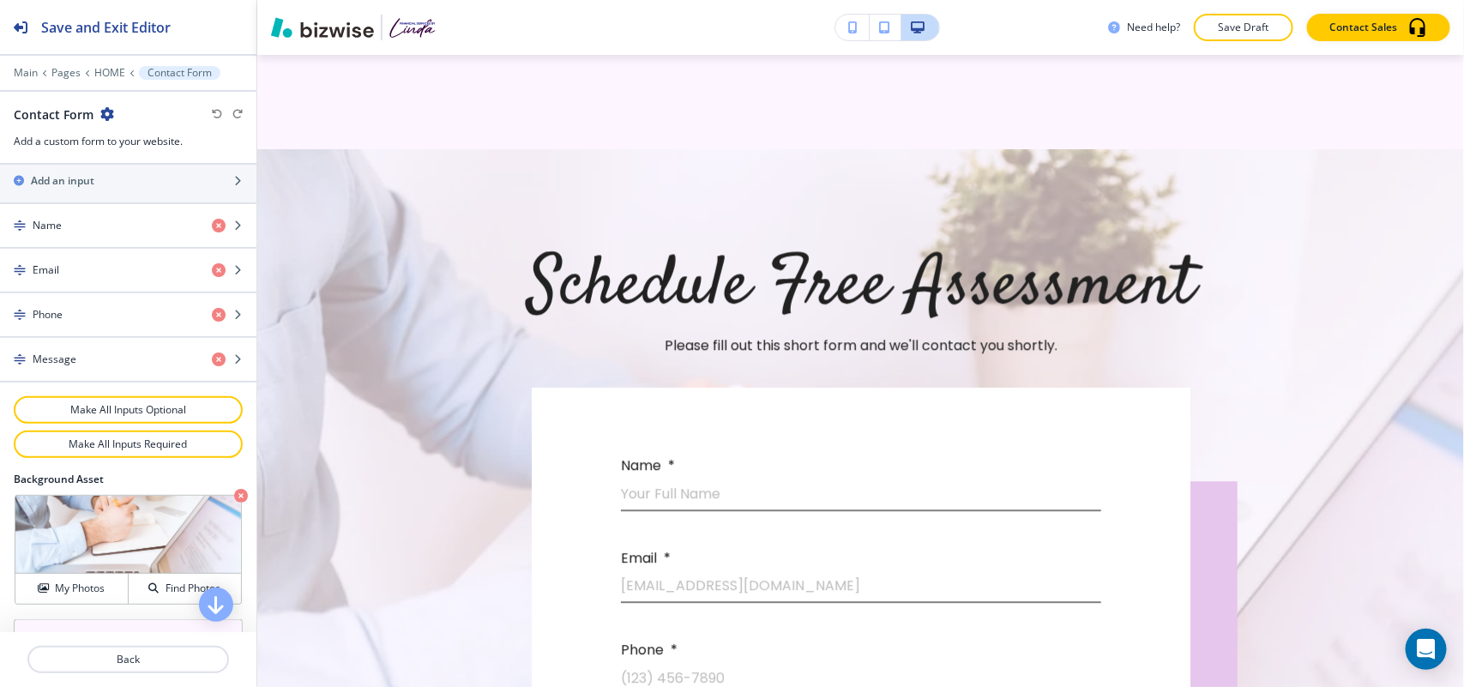
scroll to position [906, 0]
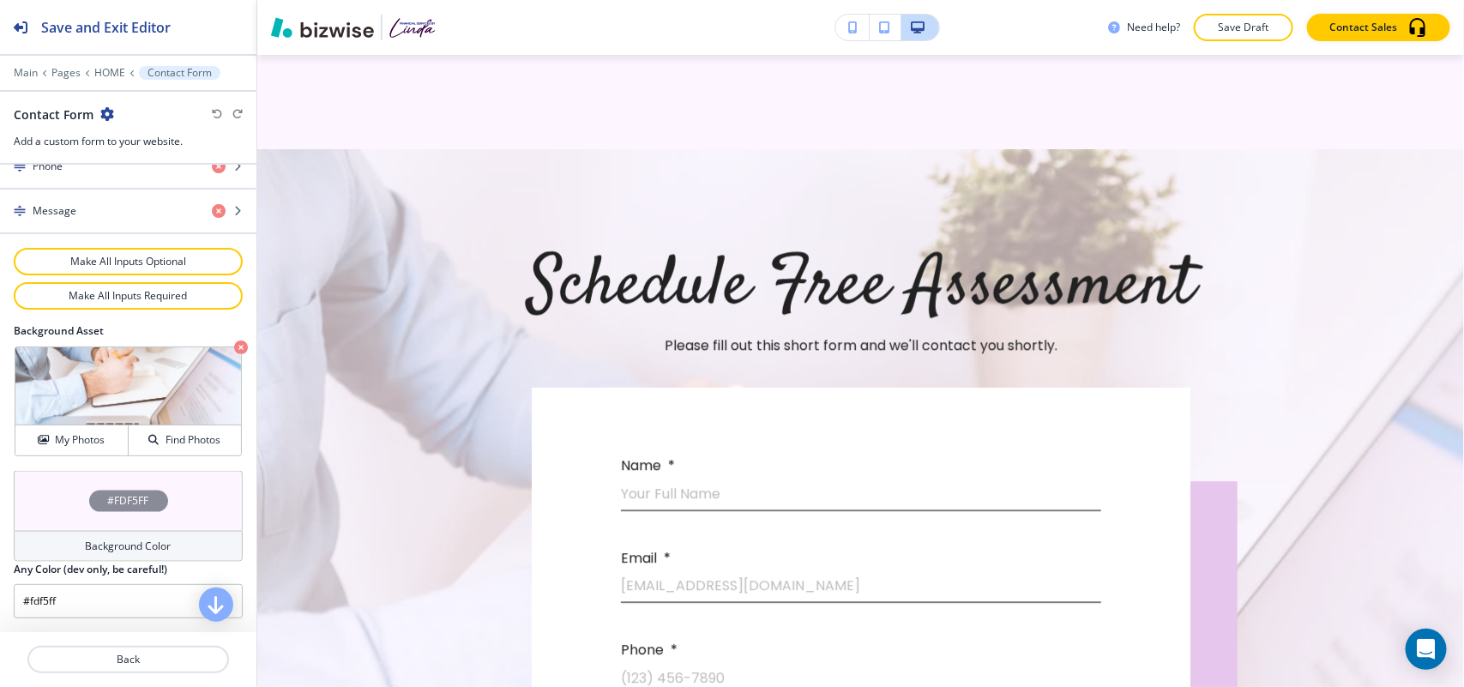
click at [52, 500] on div "#FDF5FF" at bounding box center [128, 501] width 229 height 60
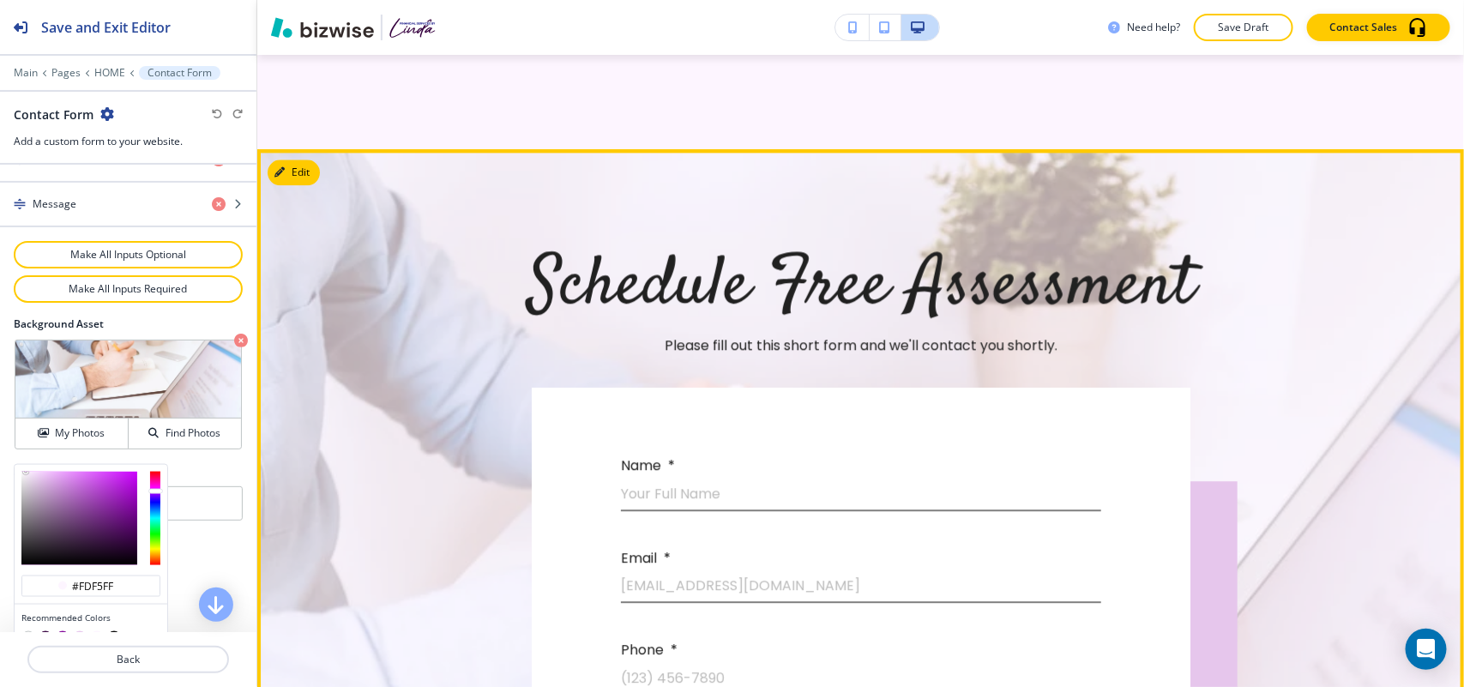
click at [418, 387] on div "Schedule Free Assessment Please fill out this short form and we'll contact you …" at bounding box center [861, 650] width 1098 height 1002
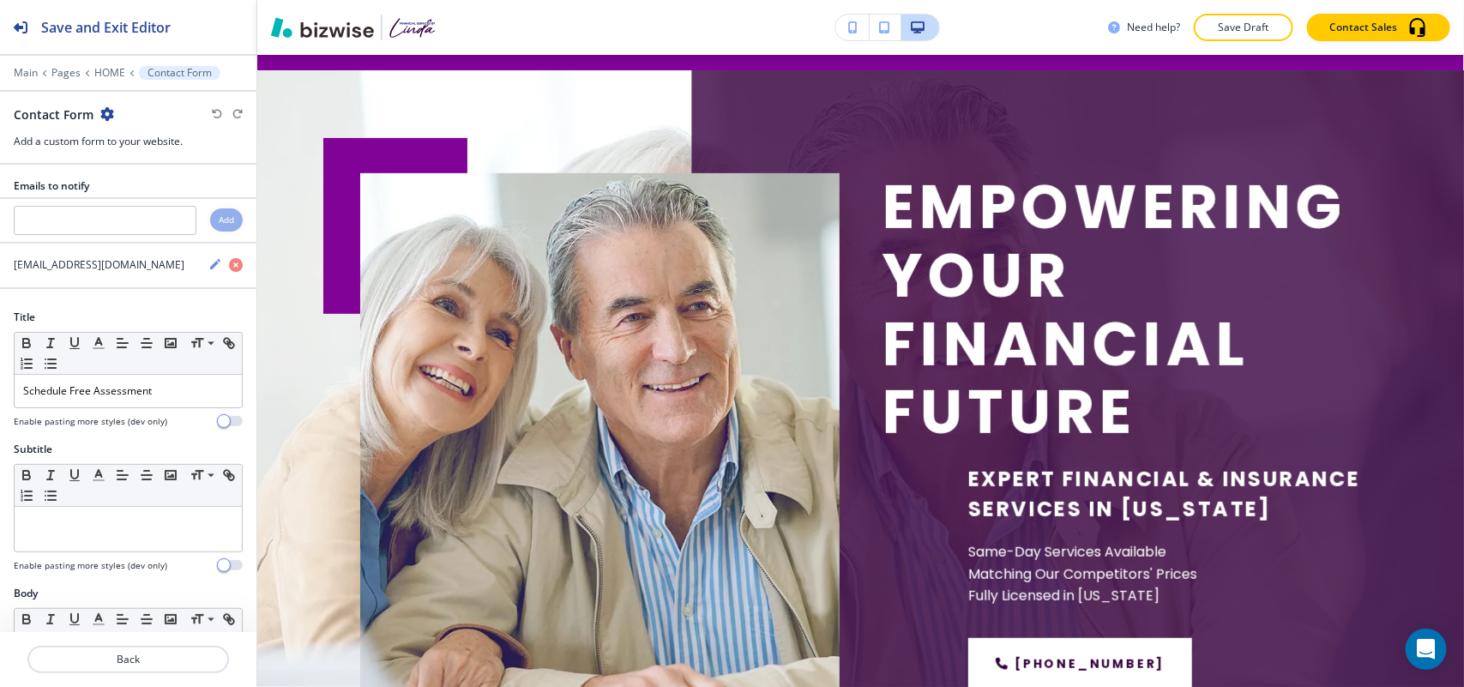
scroll to position [0, 0]
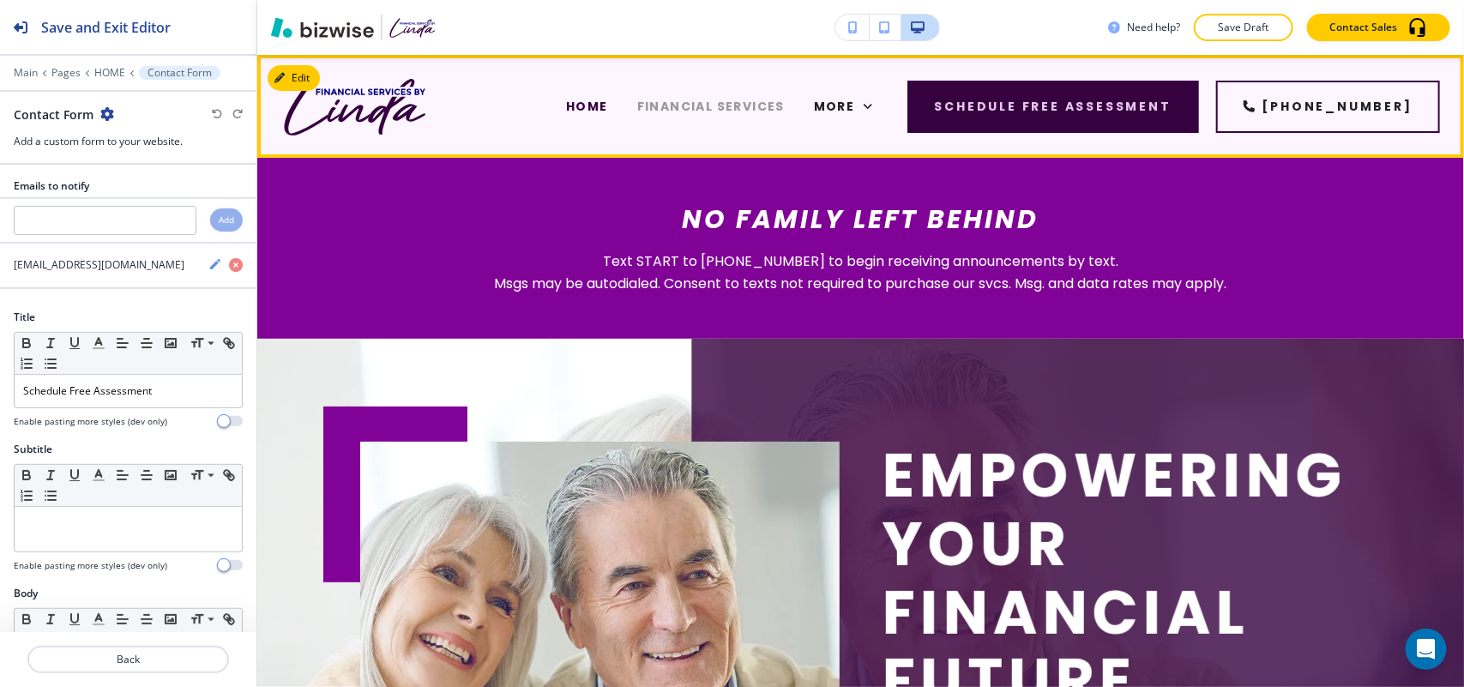
click at [726, 107] on span "FINANCIAL SERVICES" at bounding box center [710, 107] width 147 height 18
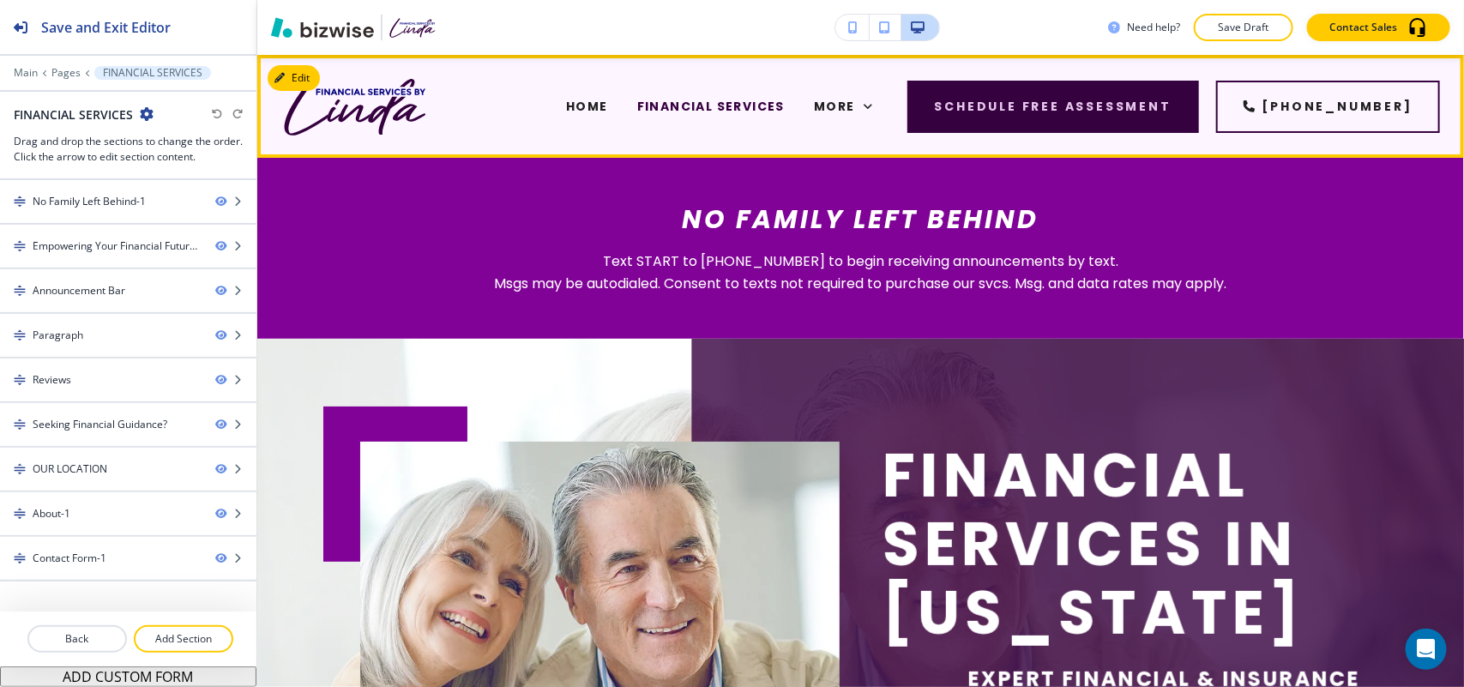
click at [623, 107] on div "HOME" at bounding box center [586, 106] width 71 height 69
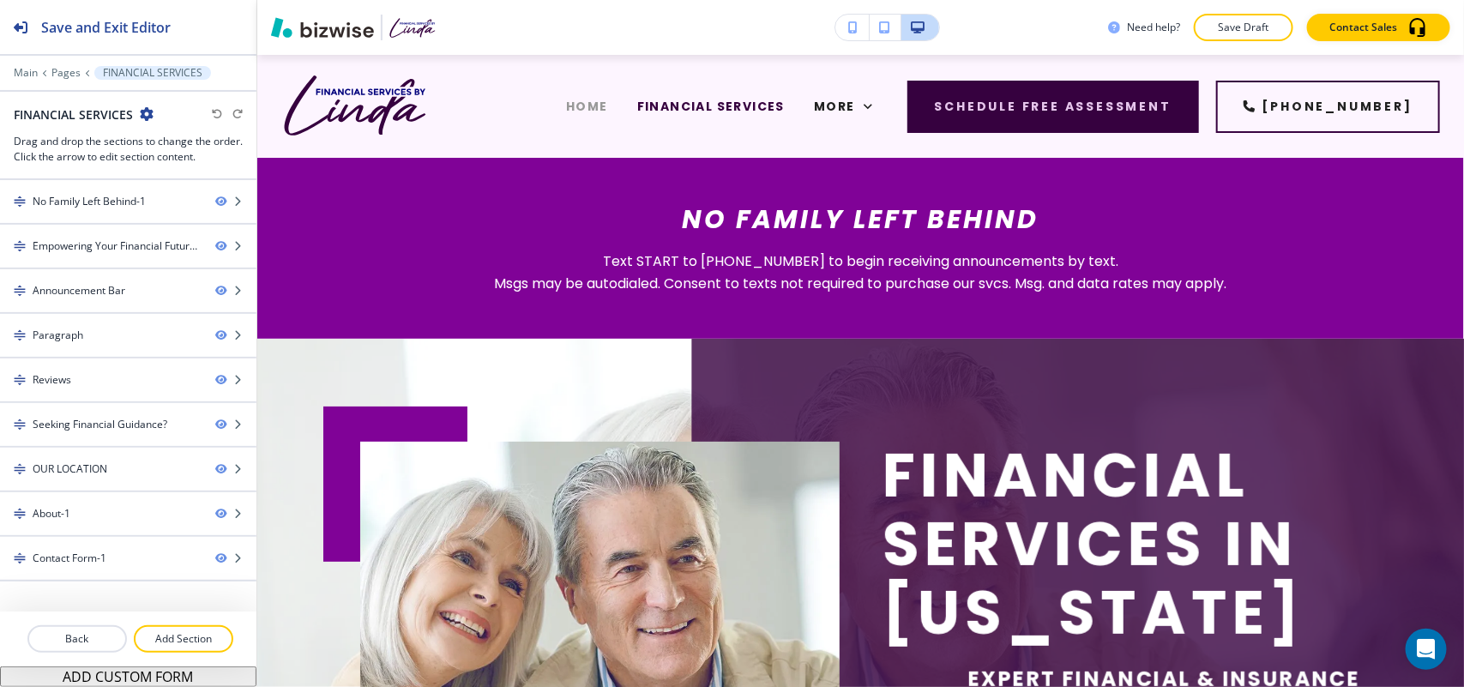
click at [600, 100] on span "HOME" at bounding box center [587, 107] width 42 height 18
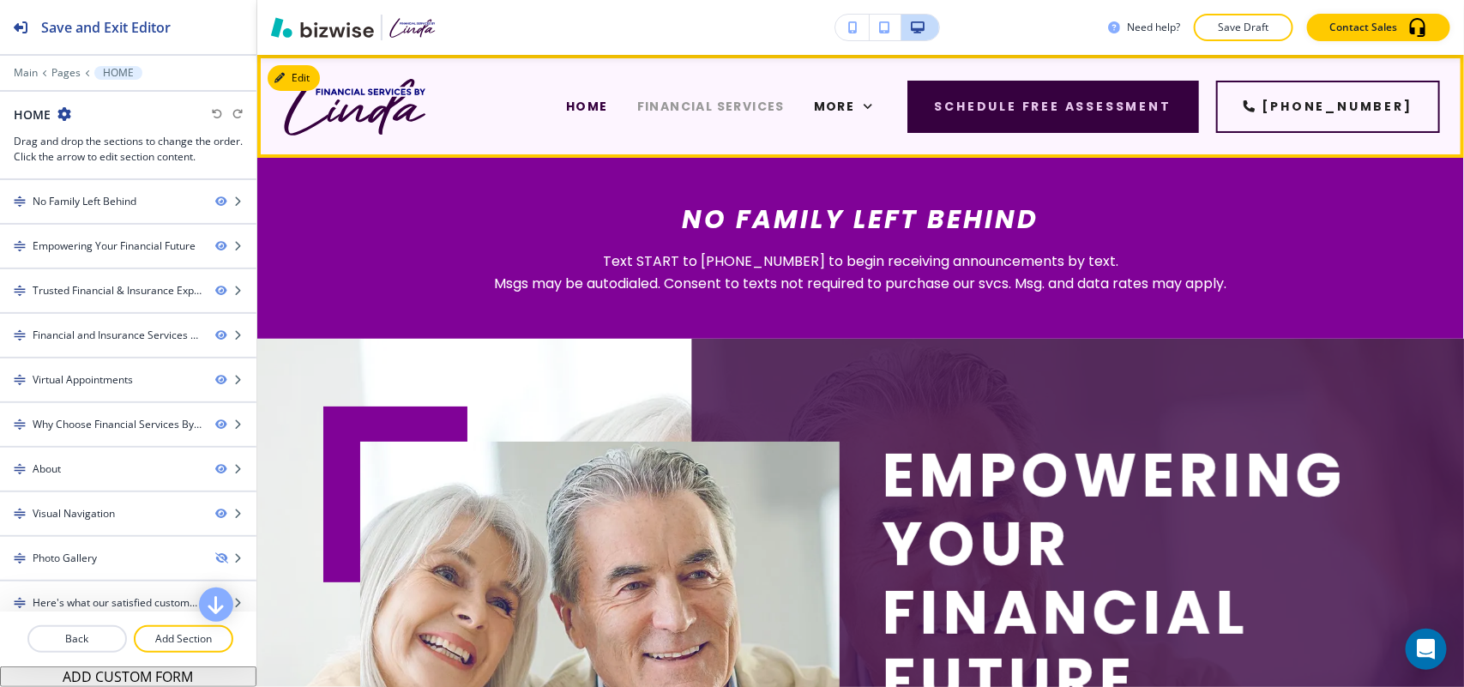
click at [701, 101] on span "FINANCIAL SERVICES" at bounding box center [710, 107] width 147 height 18
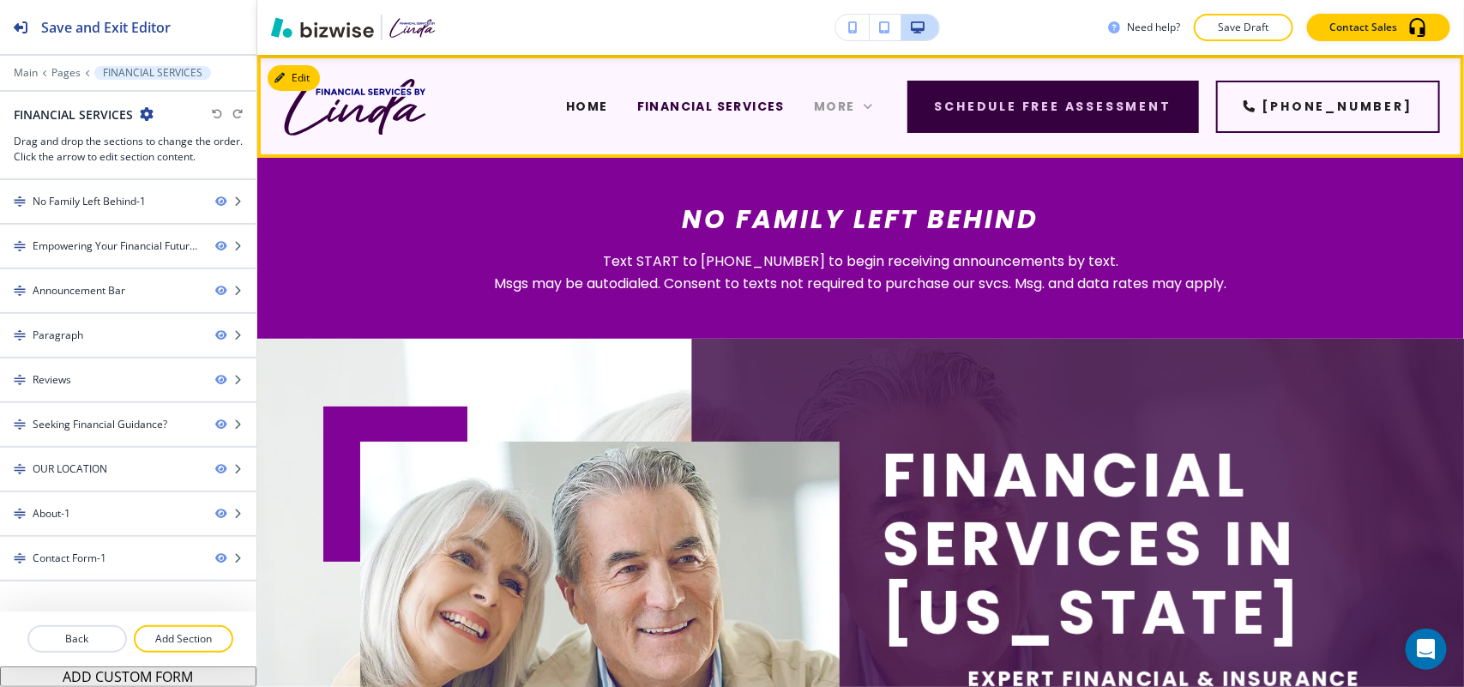
click at [855, 101] on span "More" at bounding box center [834, 107] width 41 height 18
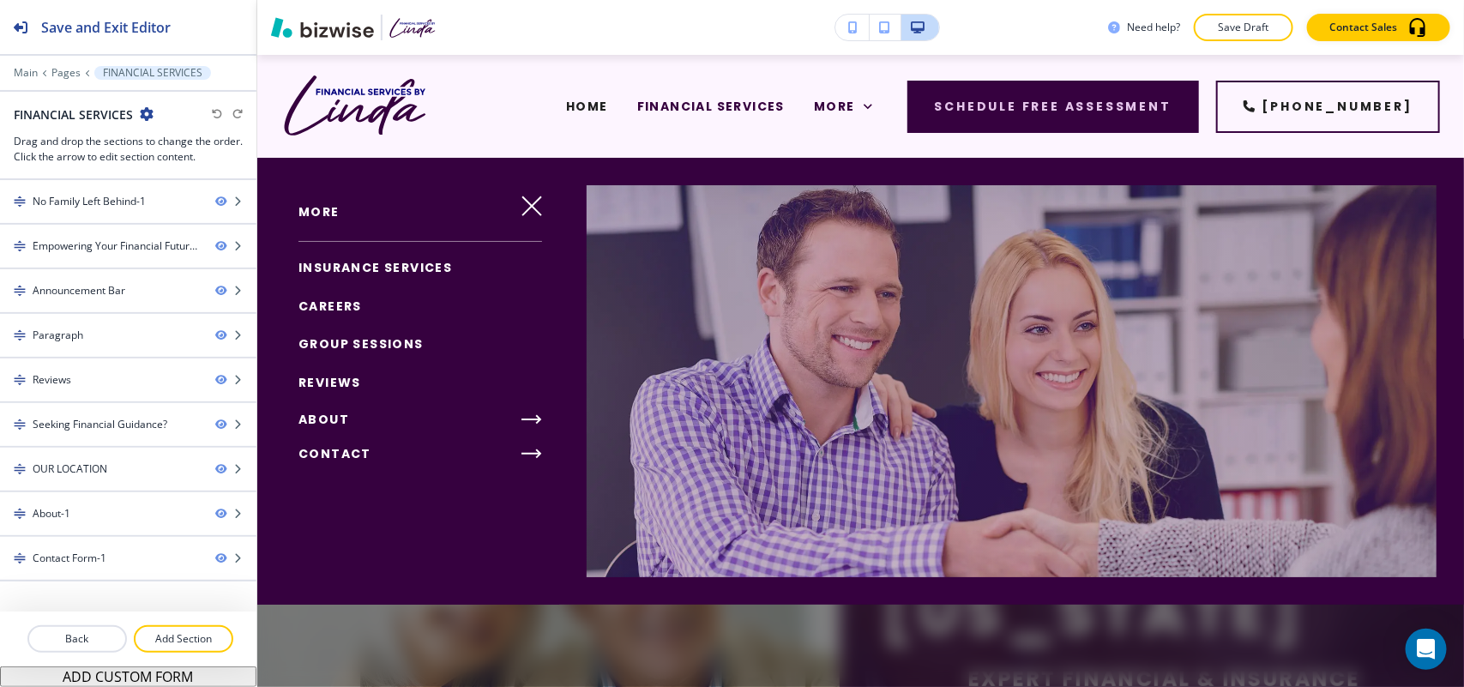
click at [343, 309] on span "CAREERS" at bounding box center [329, 306] width 63 height 17
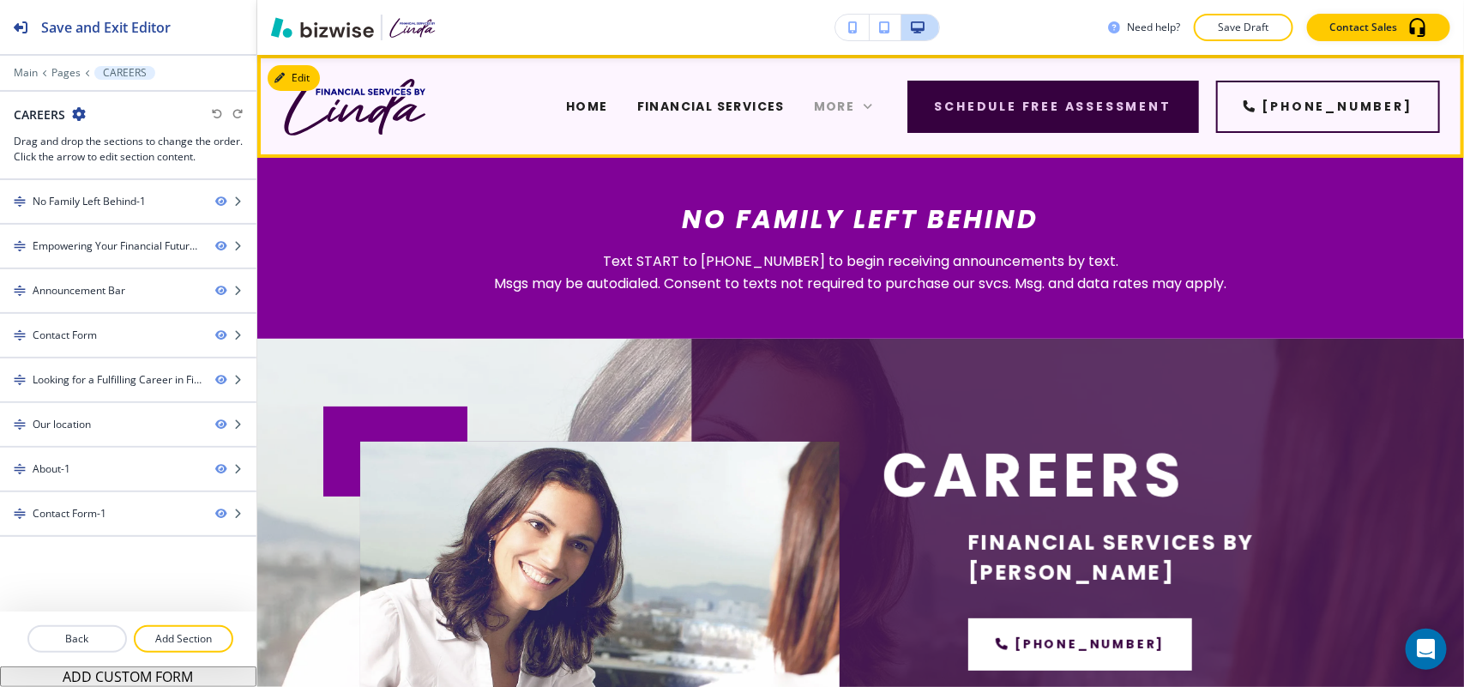
click at [876, 109] on icon at bounding box center [867, 106] width 17 height 17
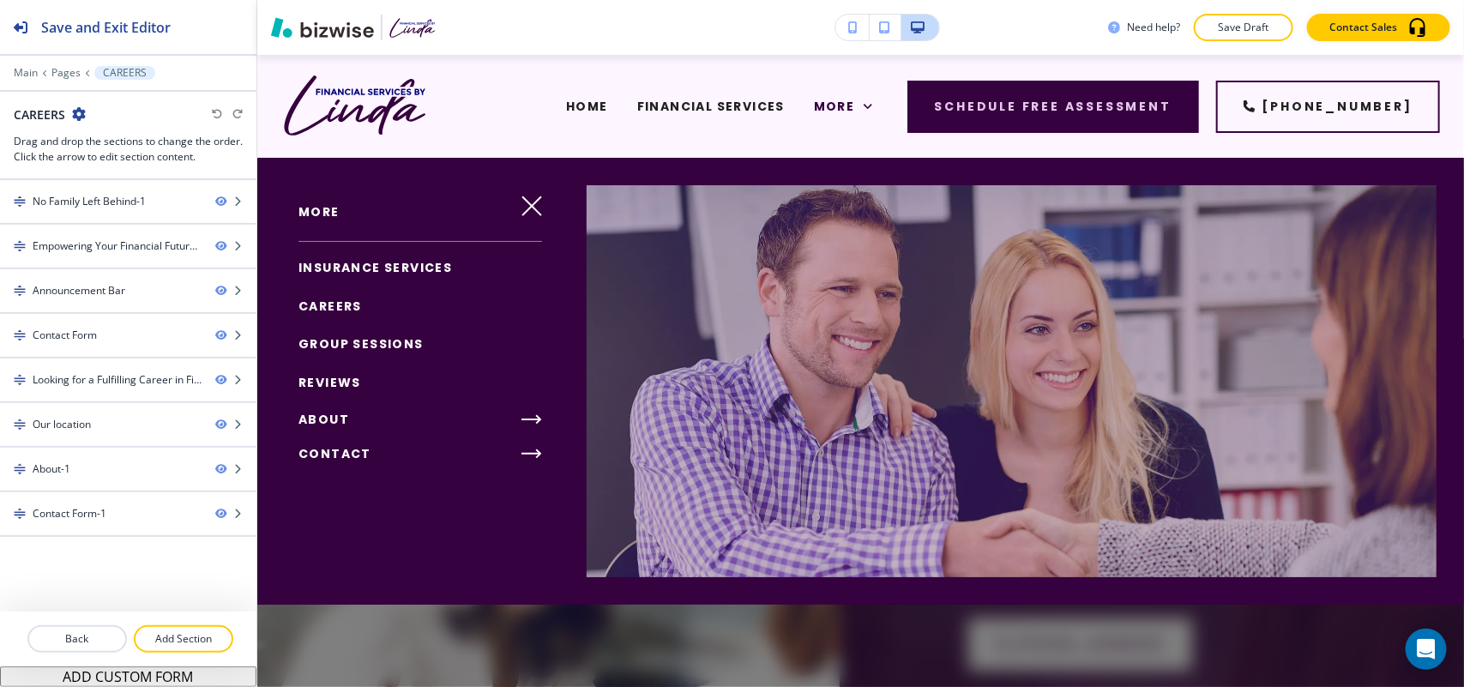
click at [350, 344] on span "GROUP SESSIONS" at bounding box center [360, 343] width 125 height 17
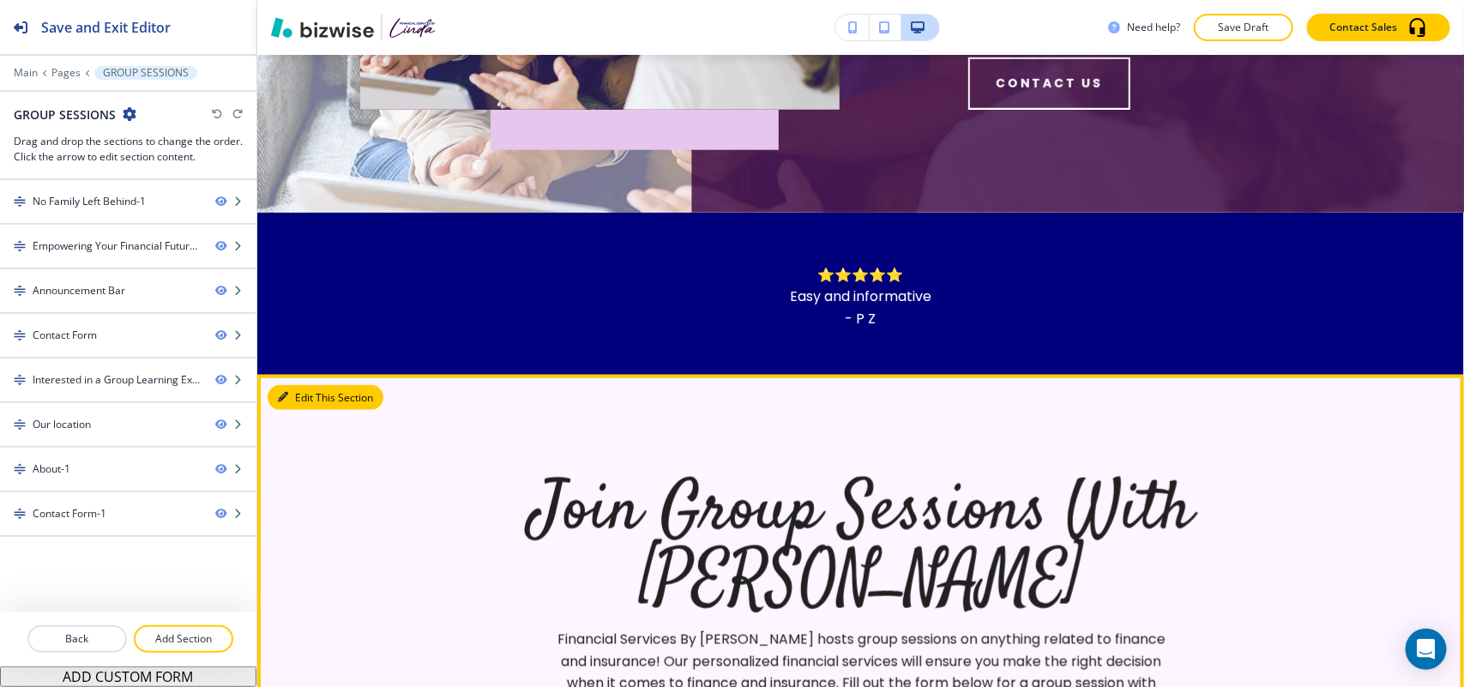
click at [292, 385] on button "Edit This Section" at bounding box center [326, 398] width 116 height 26
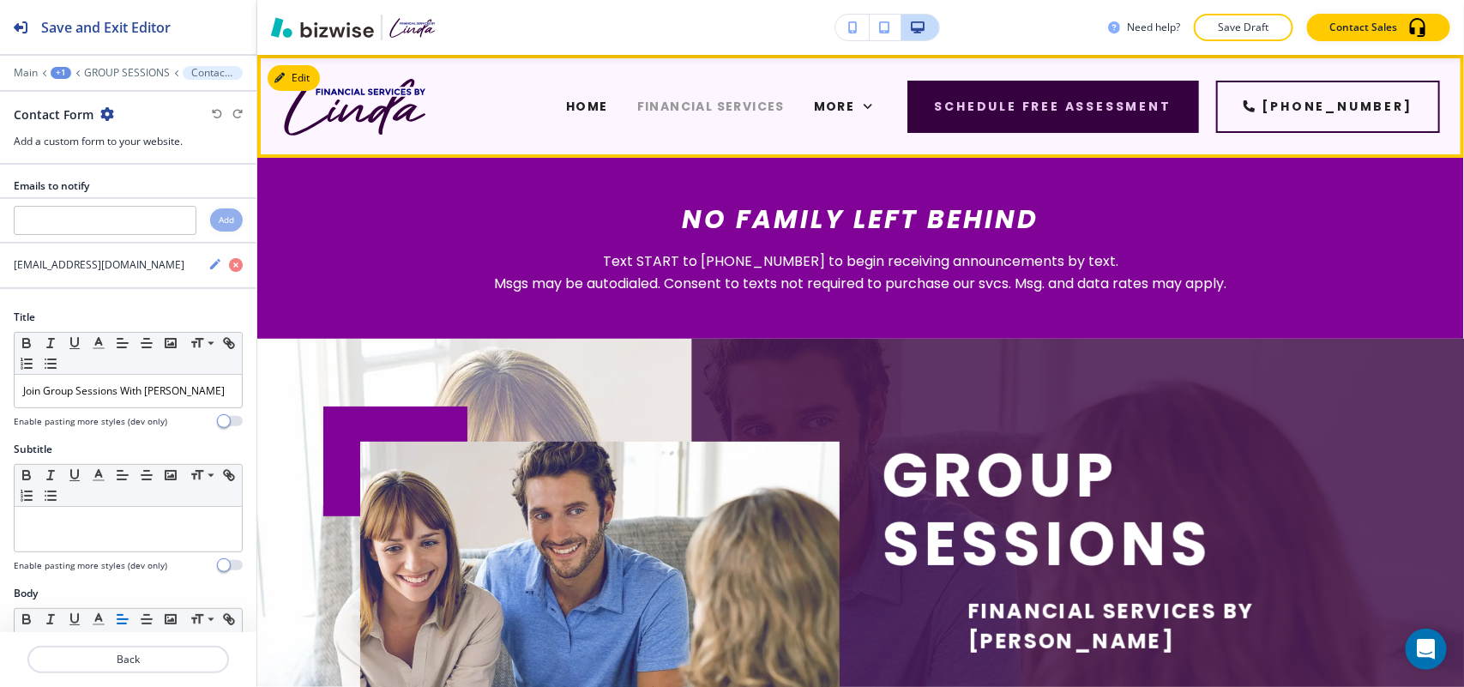
click at [781, 105] on span "FINANCIAL SERVICES" at bounding box center [710, 107] width 147 height 18
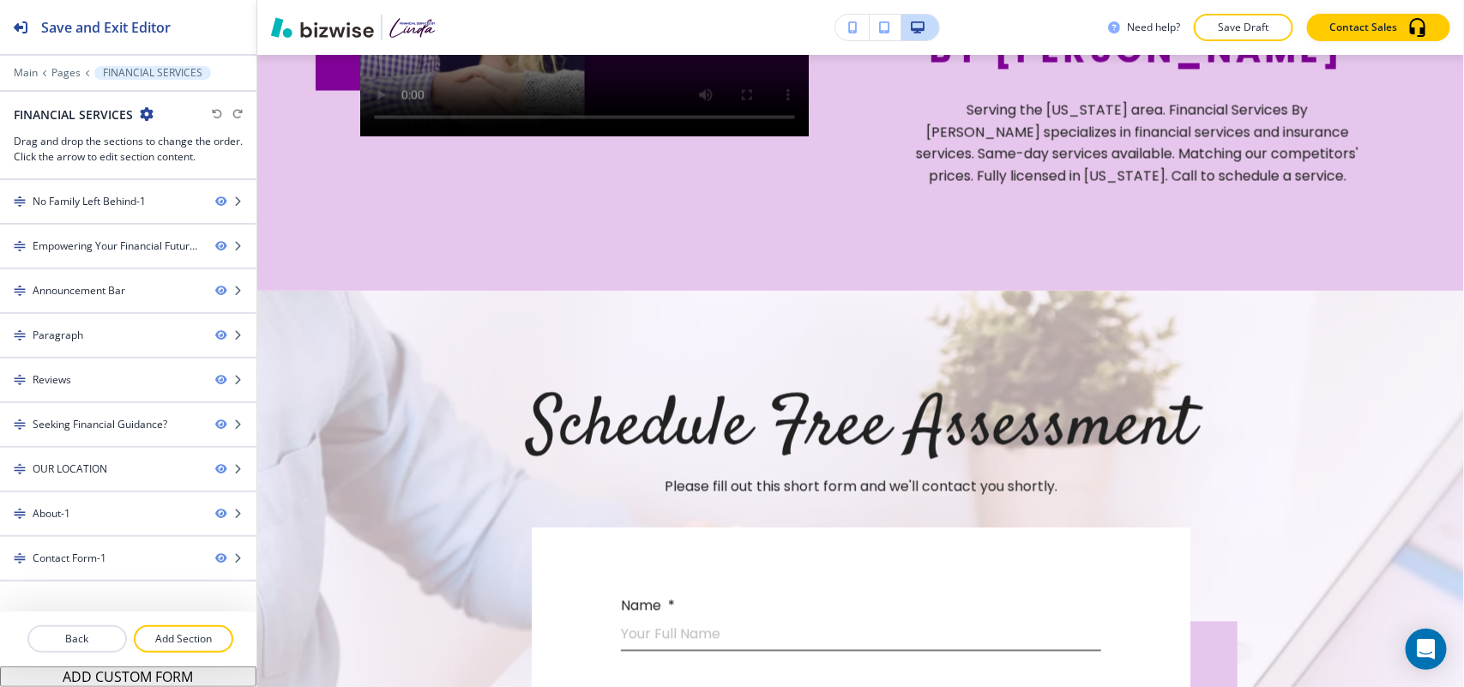
scroll to position [4092, 0]
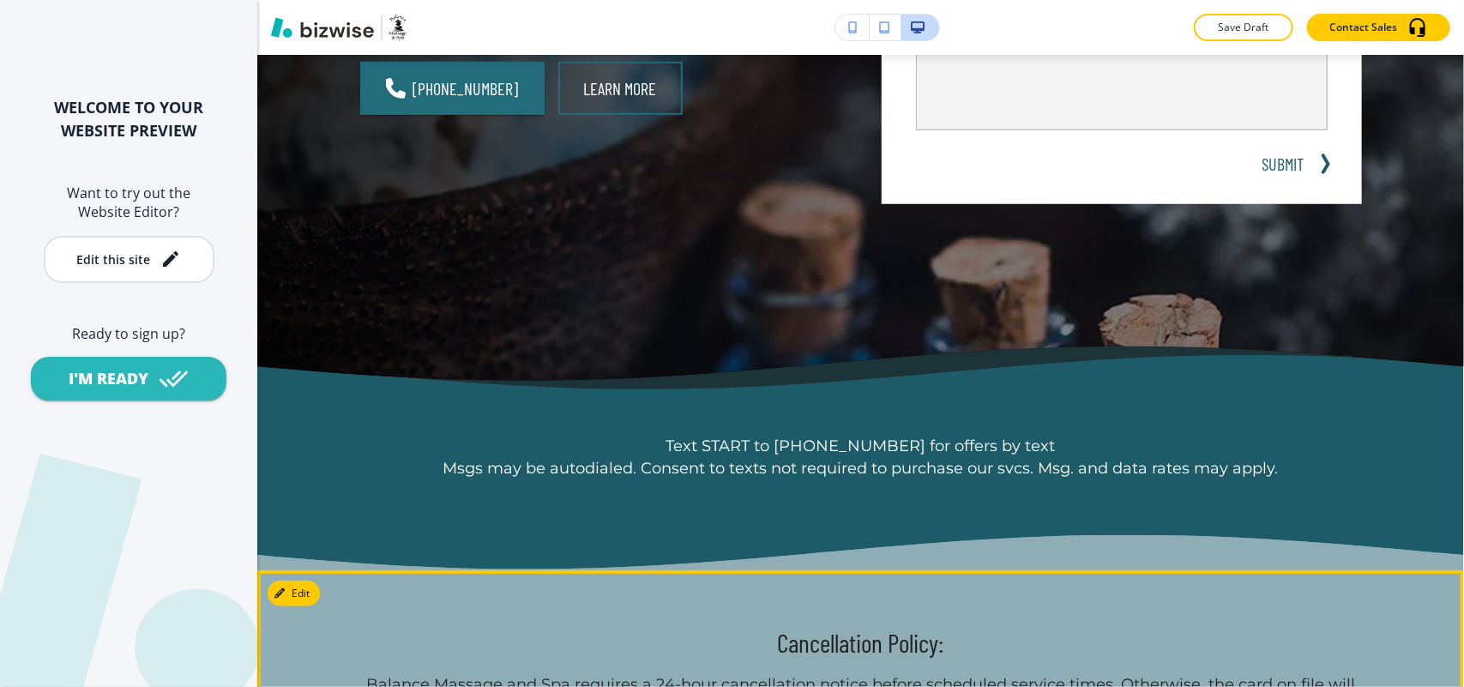
scroll to position [536, 0]
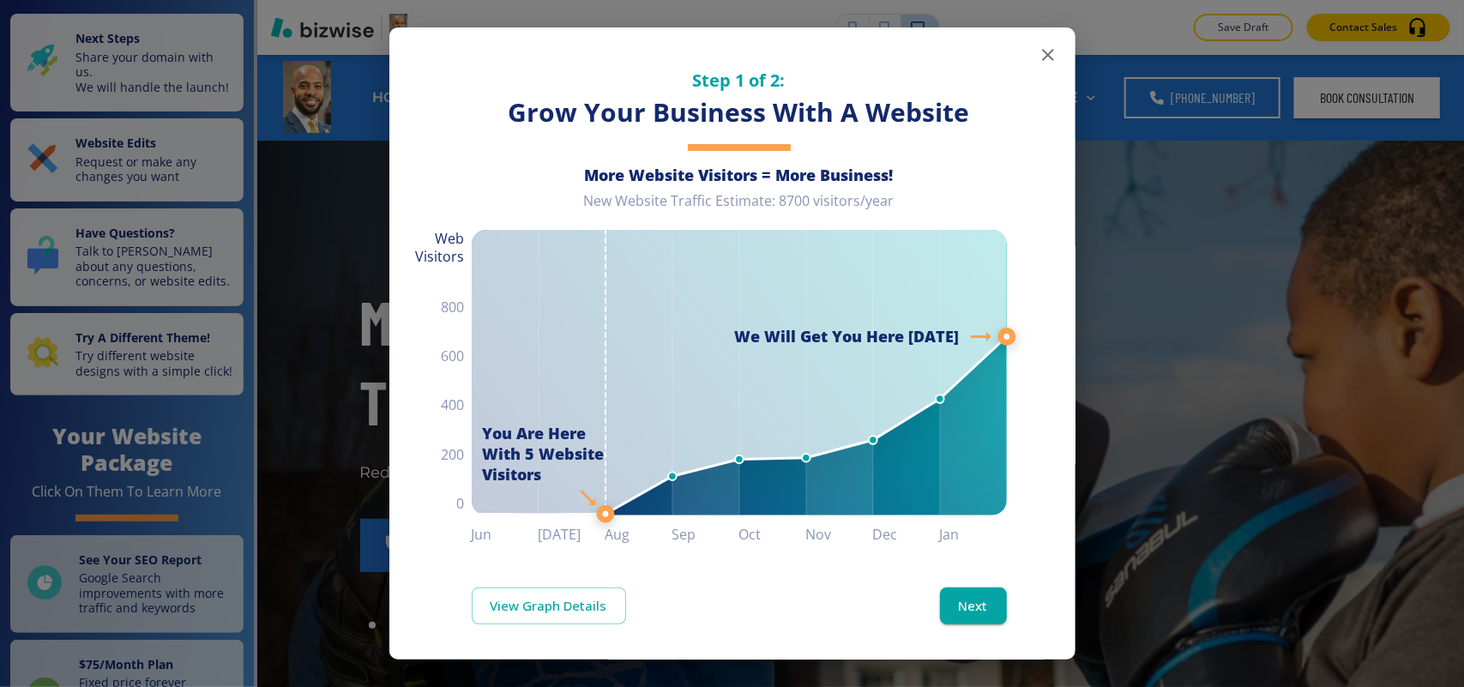
click at [1042, 51] on icon "button" at bounding box center [1048, 55] width 12 height 12
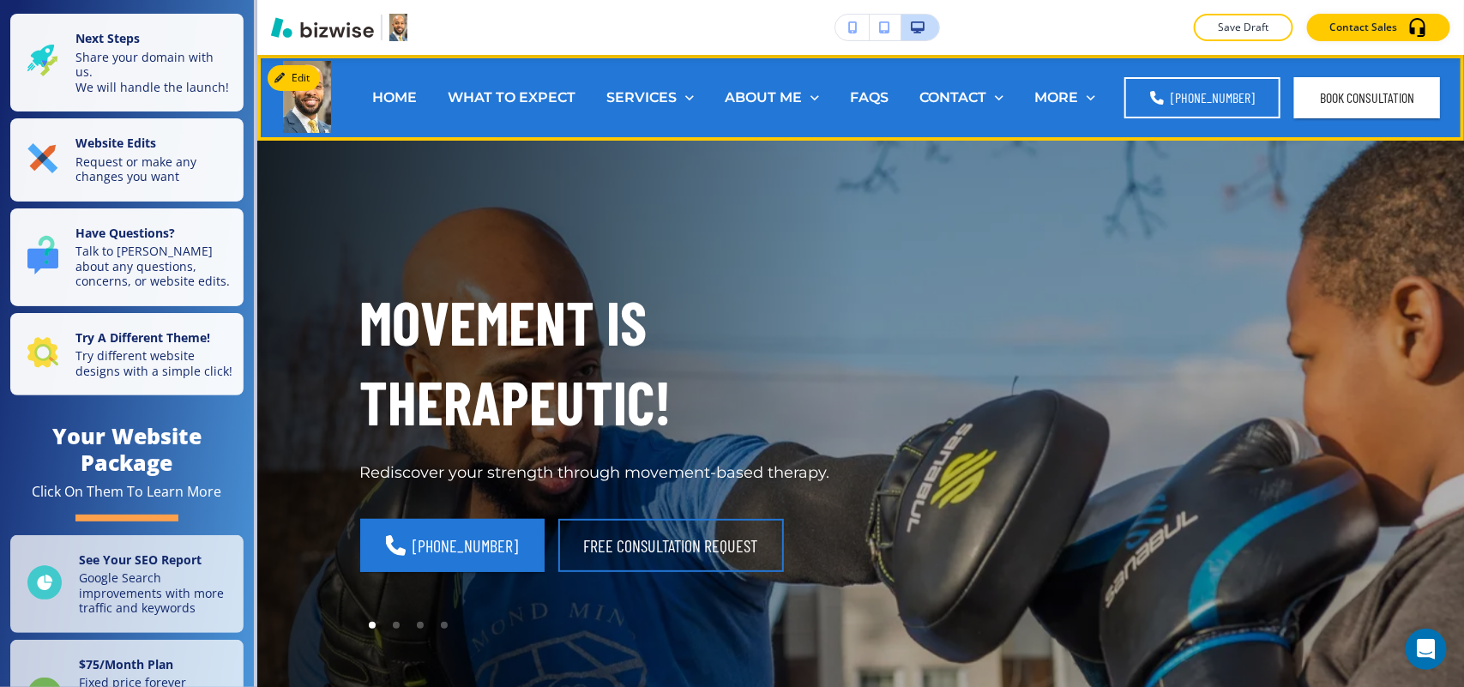
click at [259, 69] on header "HOME WHAT TO EXPECT SERVICES [MEDICAL_DATA] ANXIETY COUPLES COUNSELING [MEDICAL…" at bounding box center [860, 98] width 1207 height 86
click at [297, 73] on button "Edit Navigation Bar" at bounding box center [332, 78] width 129 height 26
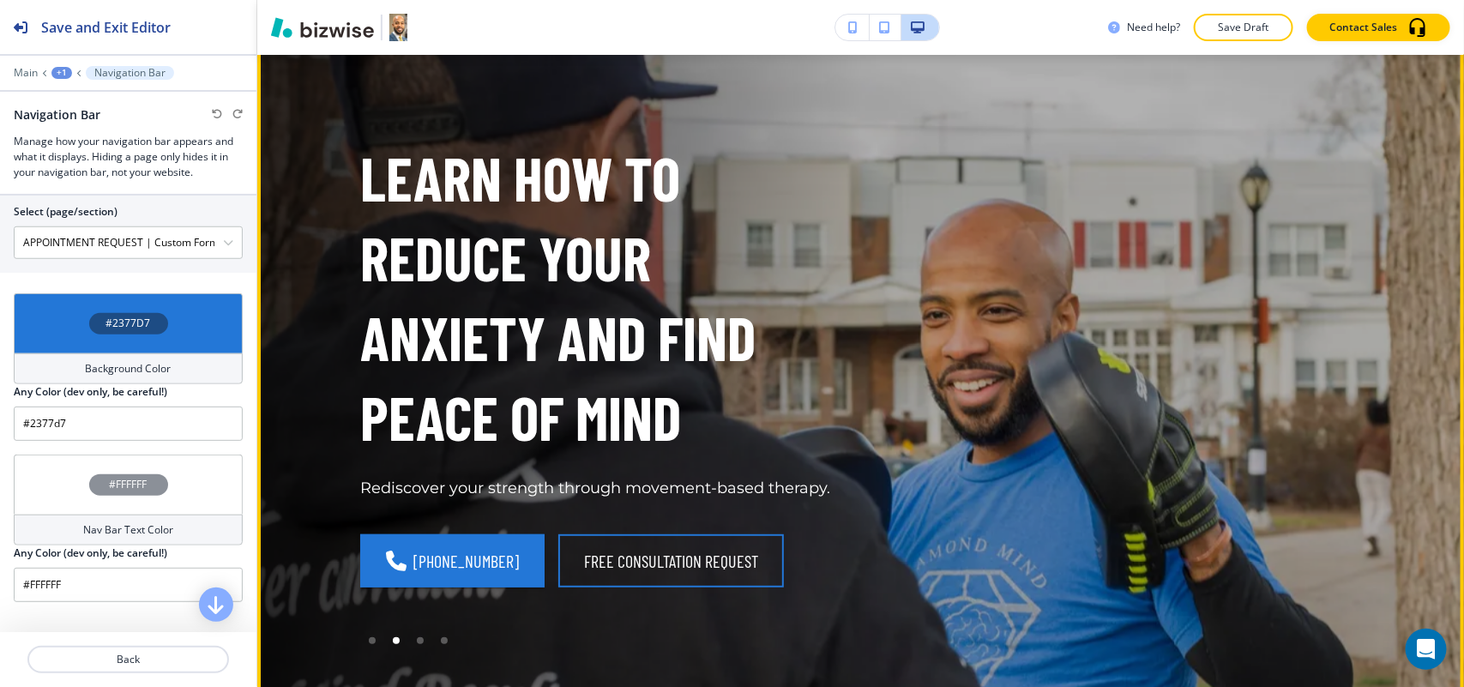
scroll to position [107, 0]
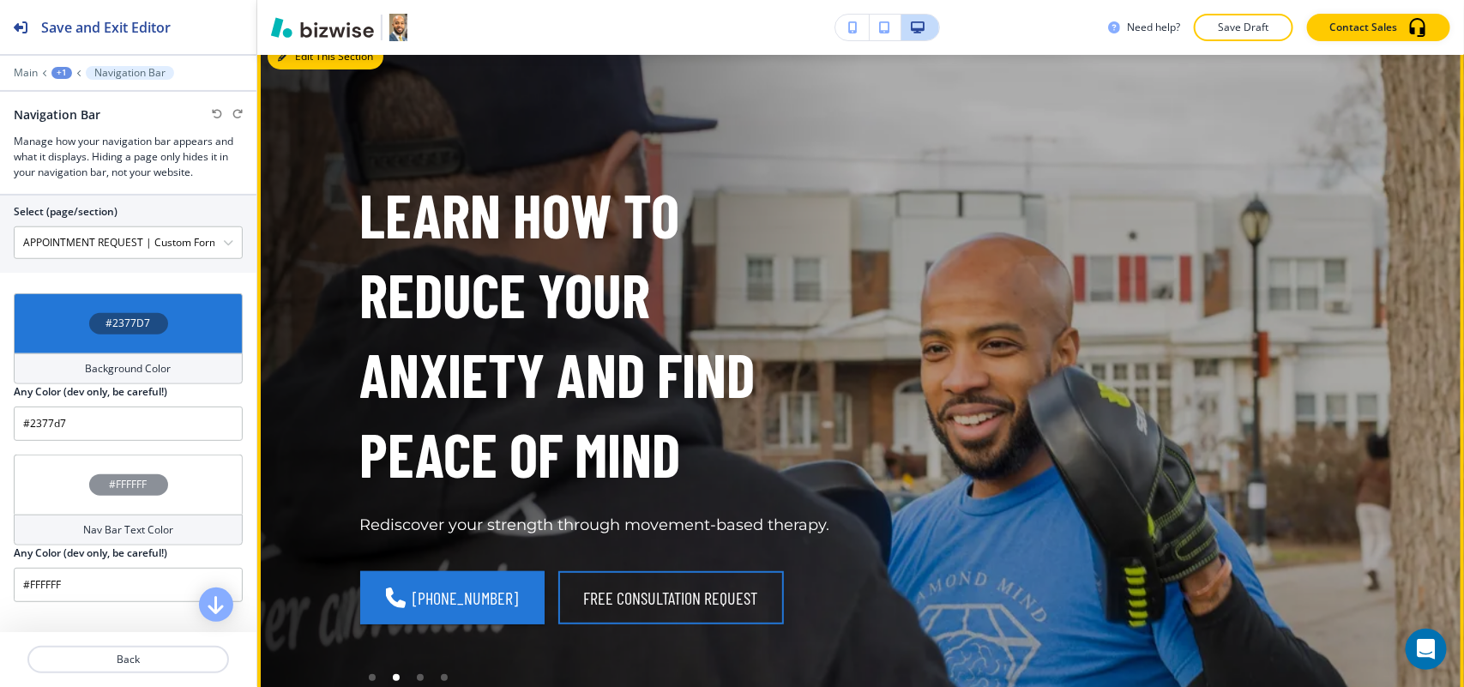
click at [310, 63] on button "Edit This Section" at bounding box center [326, 57] width 116 height 26
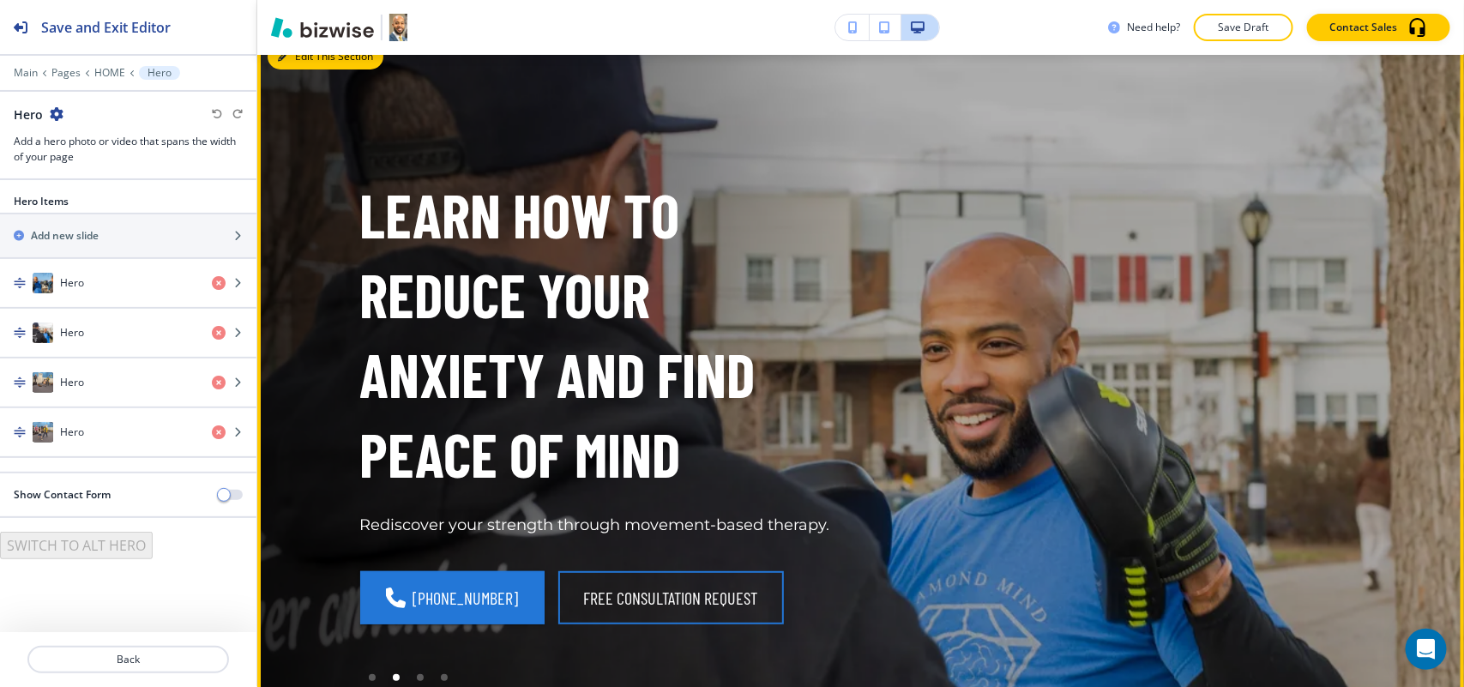
scroll to position [86, 0]
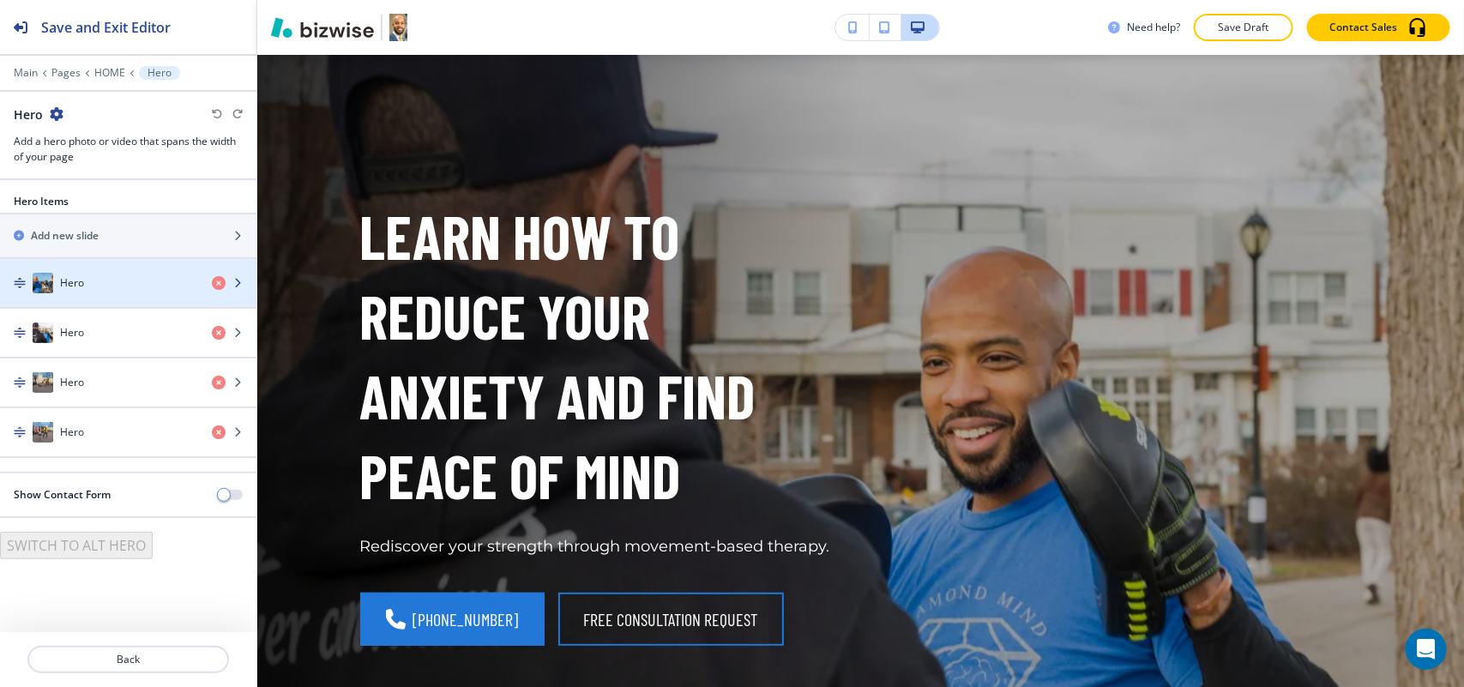
click at [131, 293] on div "Hero" at bounding box center [99, 283] width 198 height 21
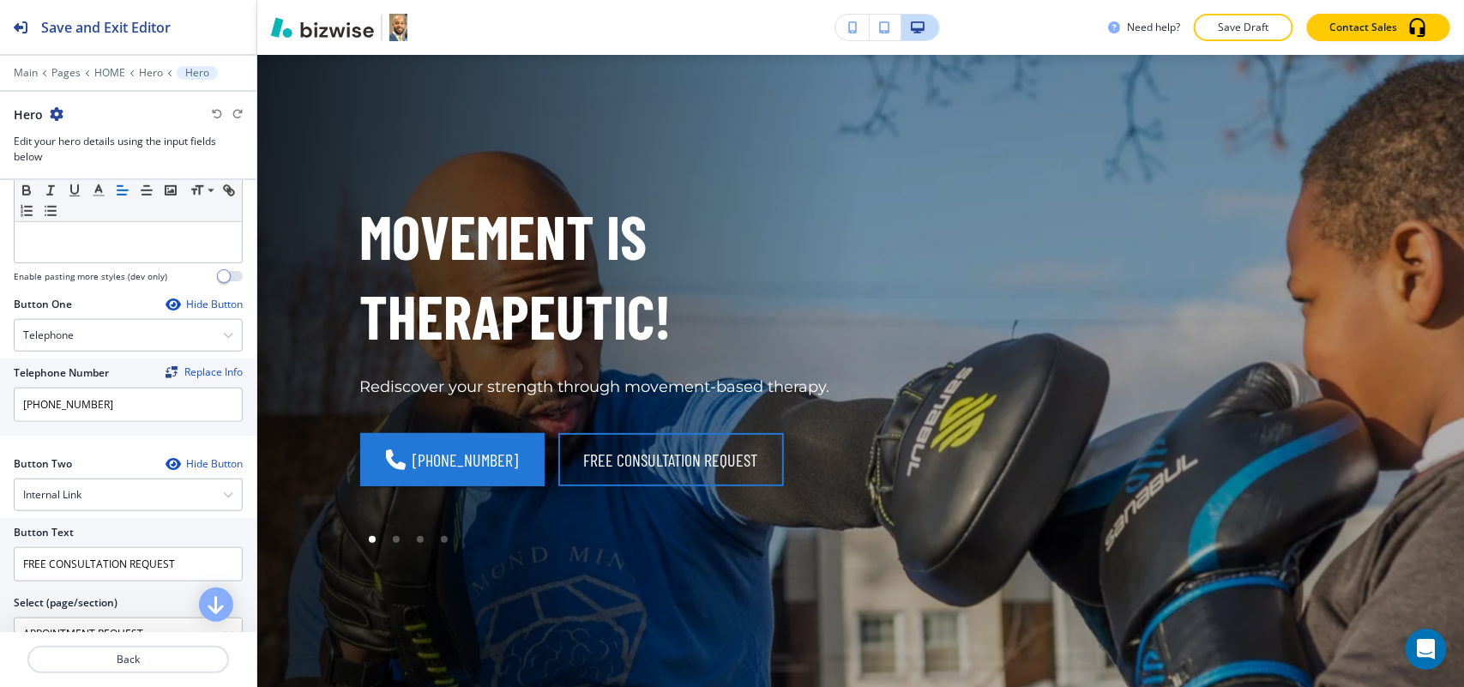
scroll to position [858, 0]
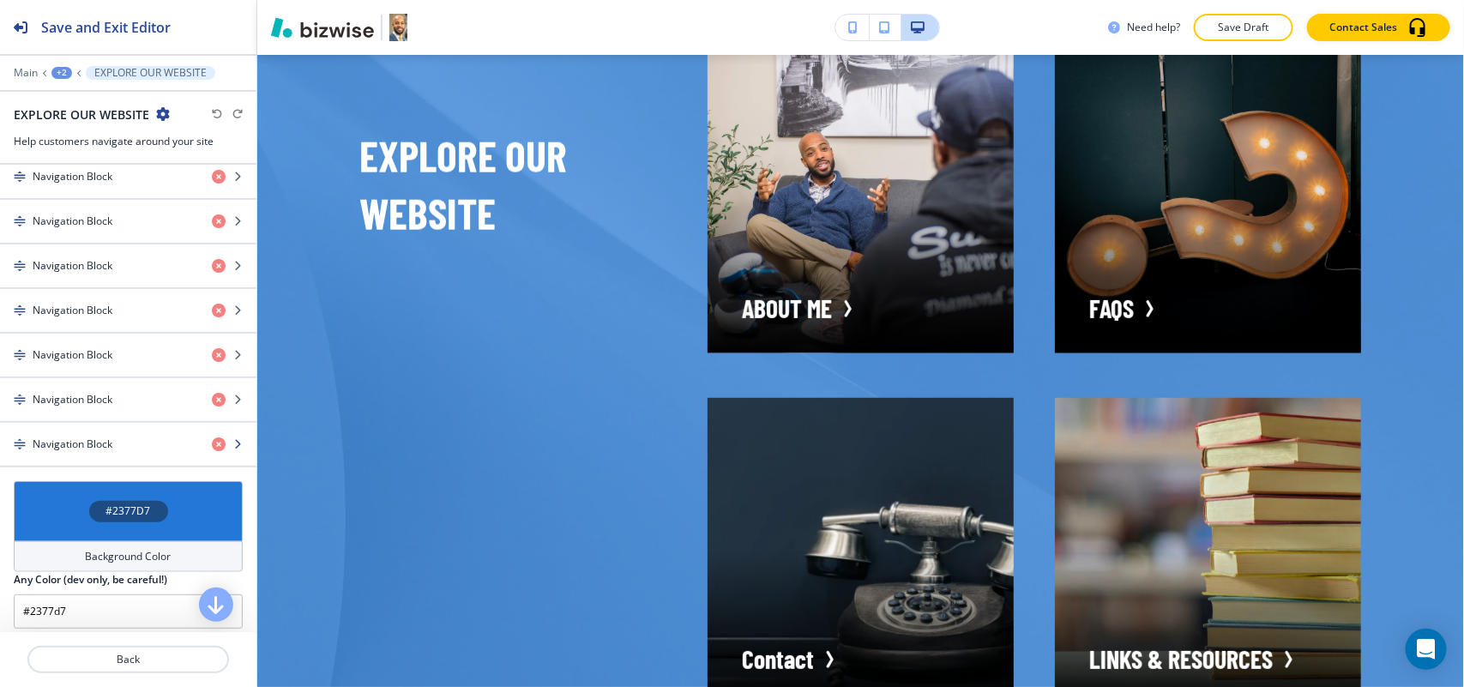
scroll to position [750, 0]
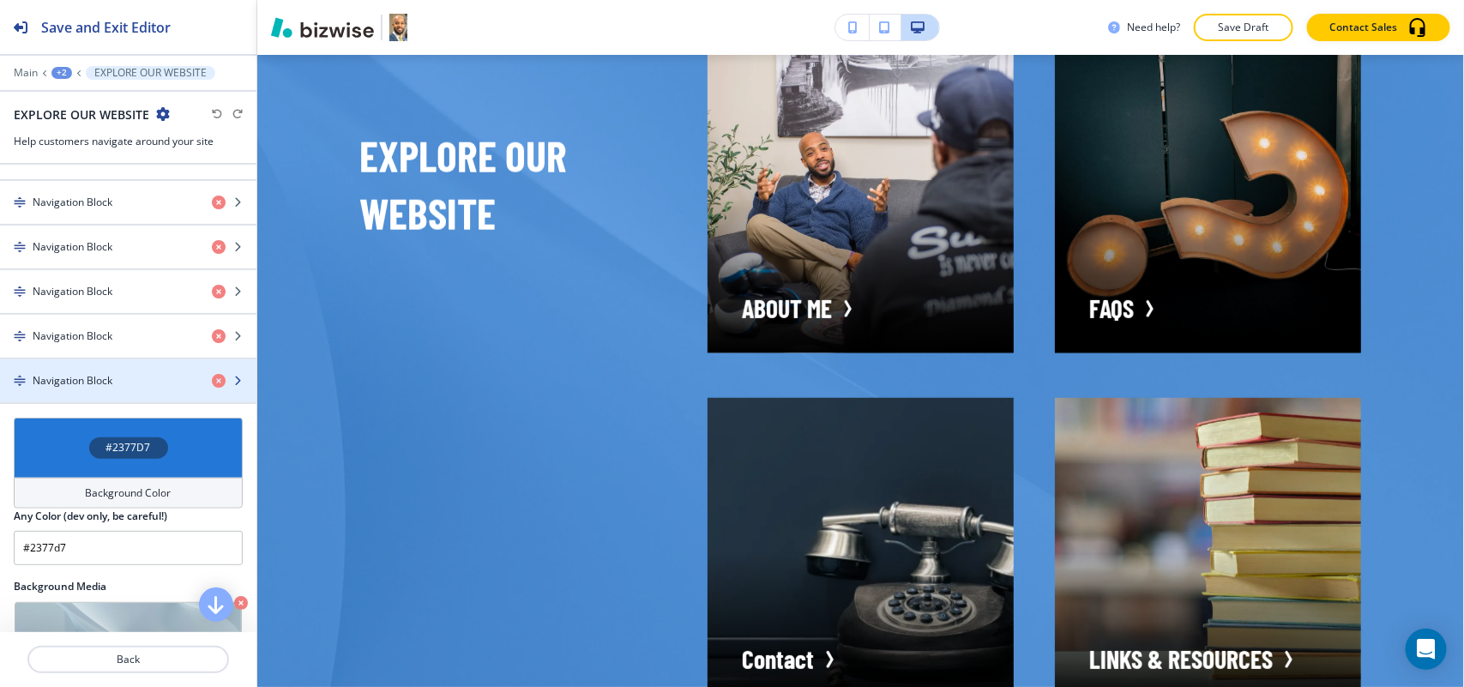
click at [90, 382] on h4 "Navigation Block" at bounding box center [73, 380] width 80 height 15
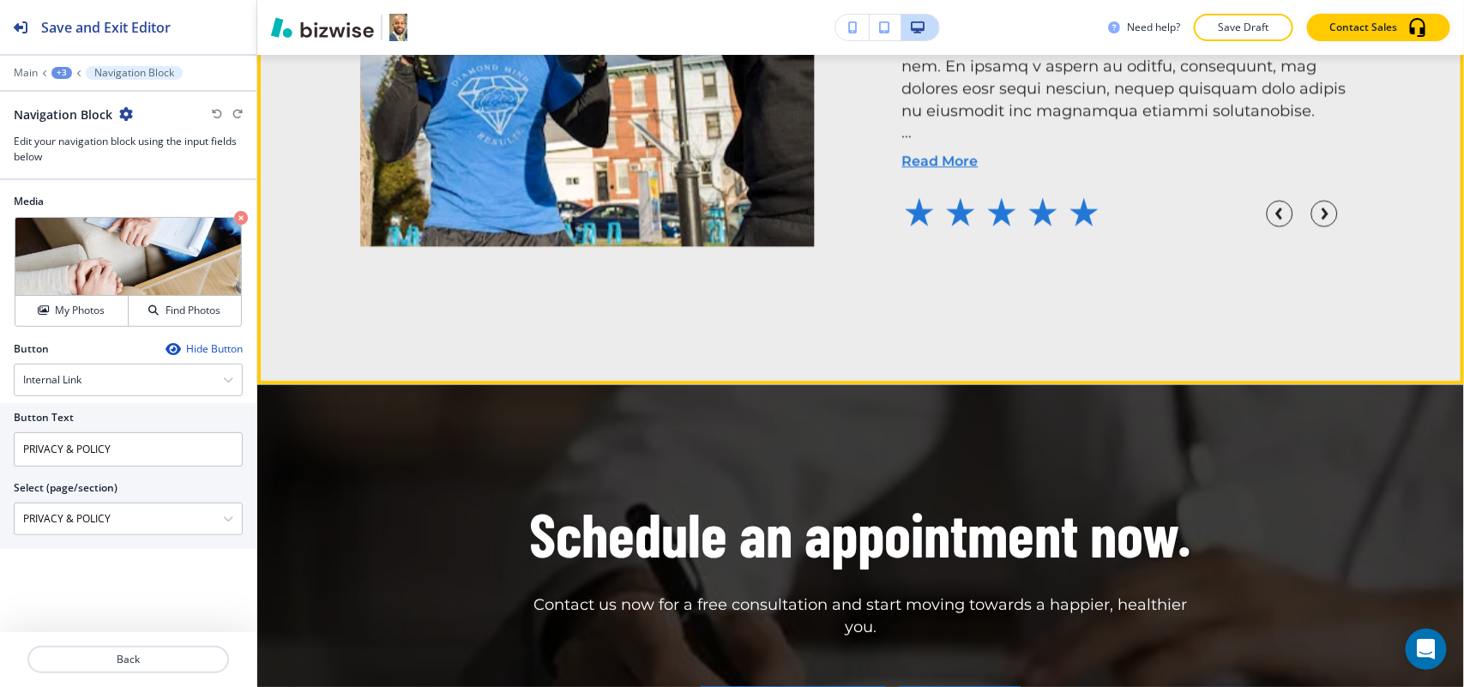
scroll to position [5197, 0]
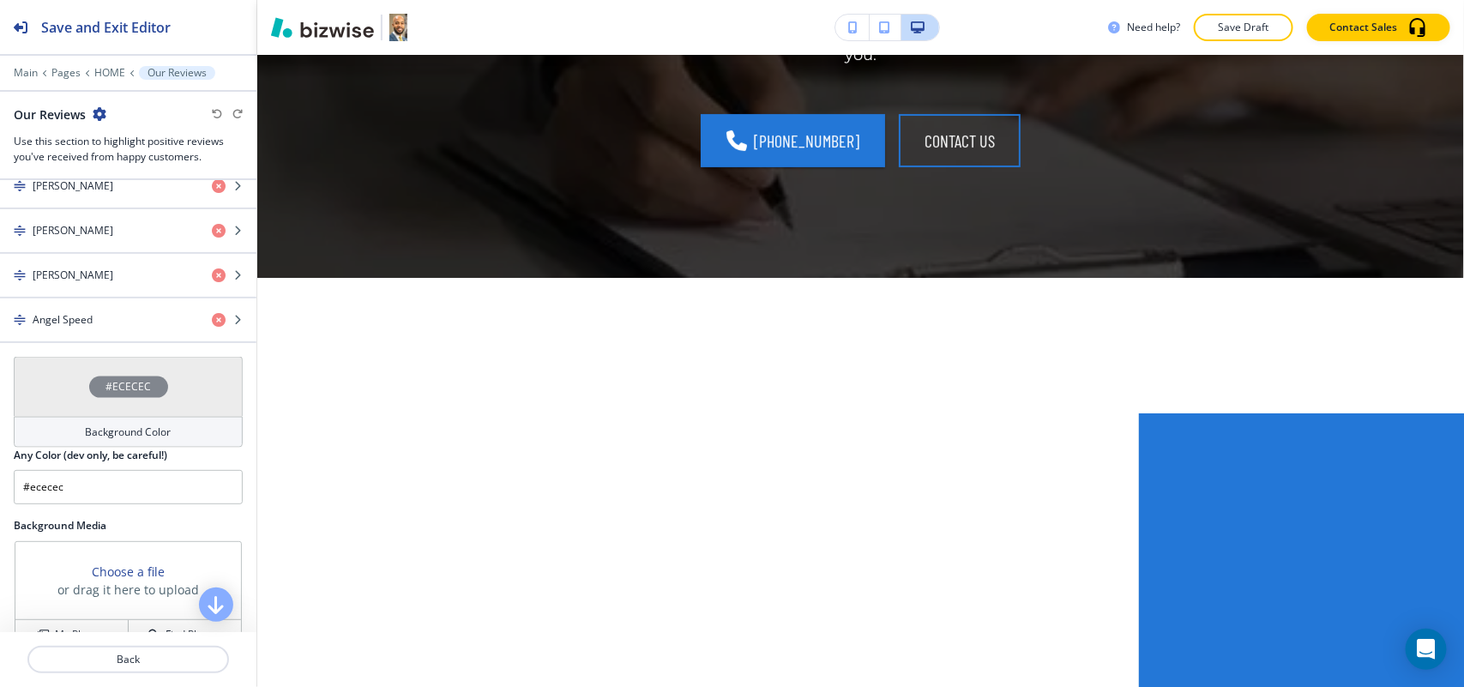
scroll to position [6240, 0]
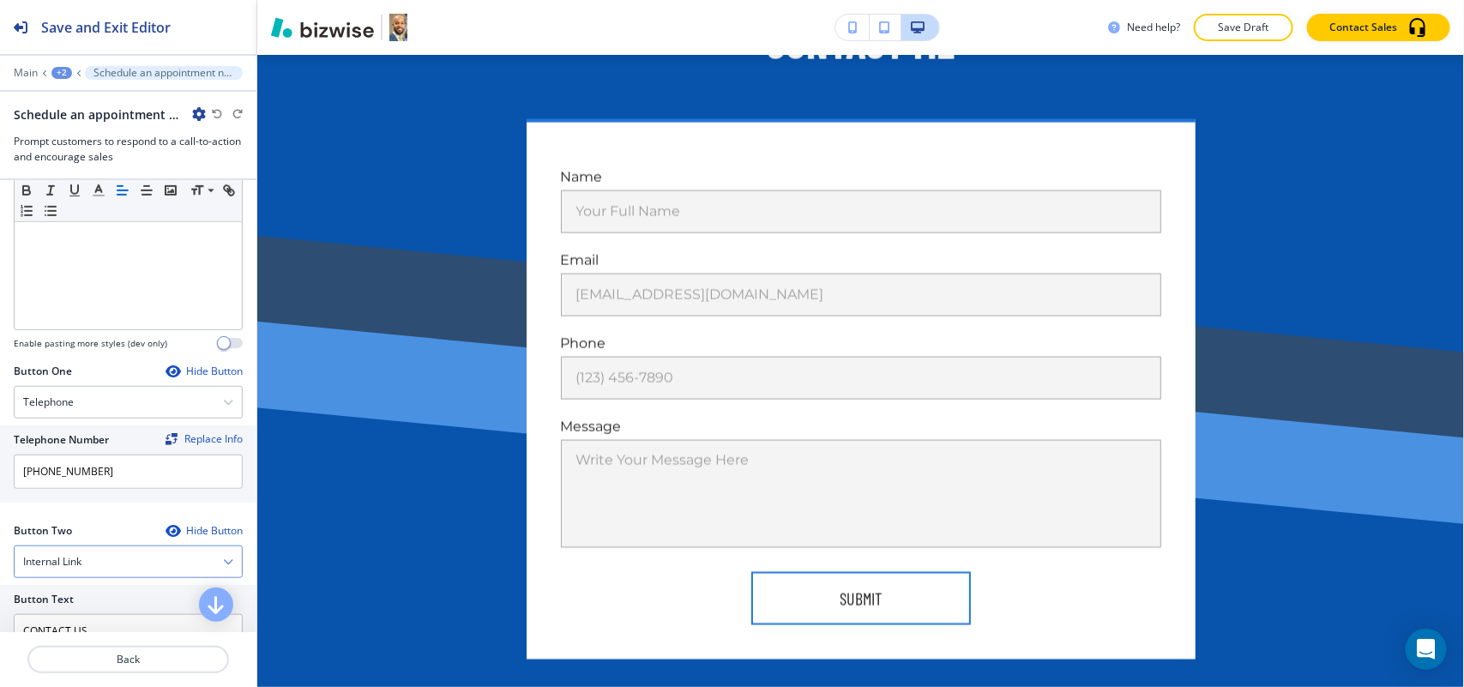
scroll to position [0, 0]
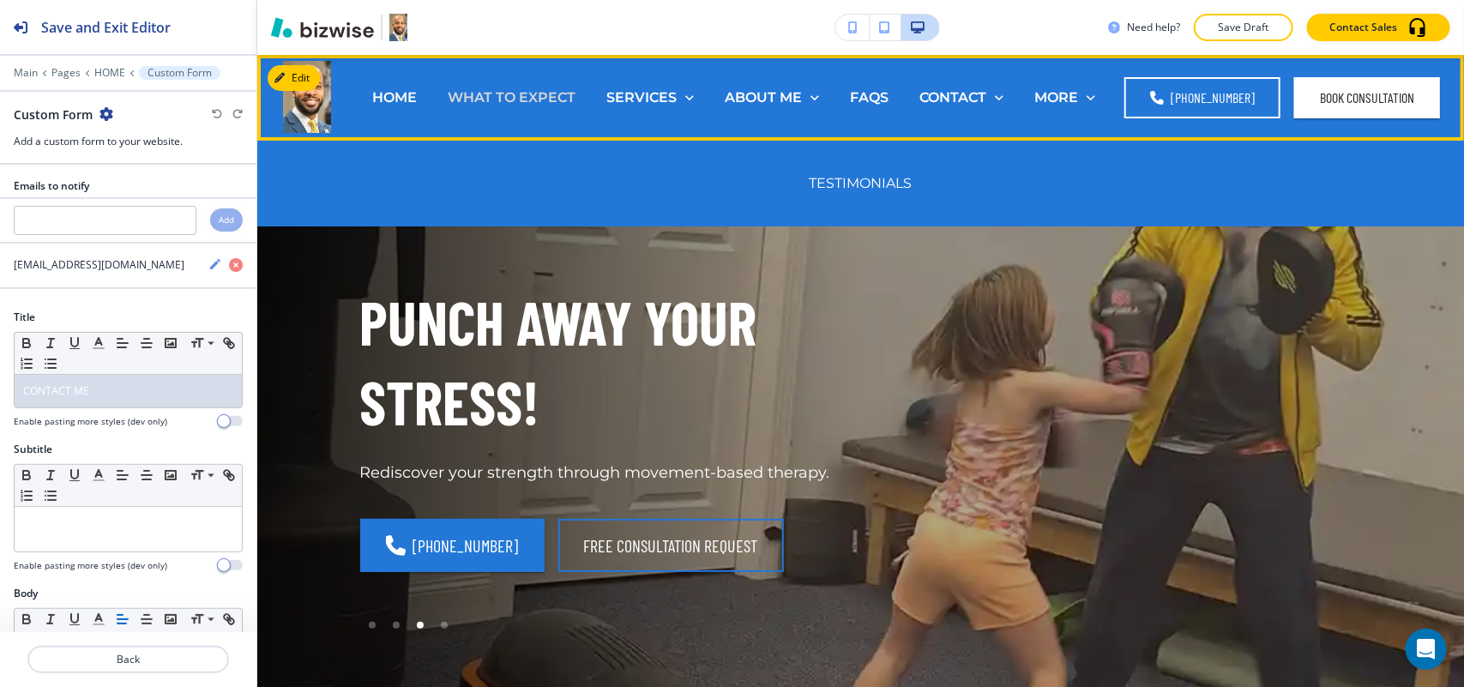
click at [508, 94] on p "WHAT TO EXPECT" at bounding box center [512, 97] width 128 height 20
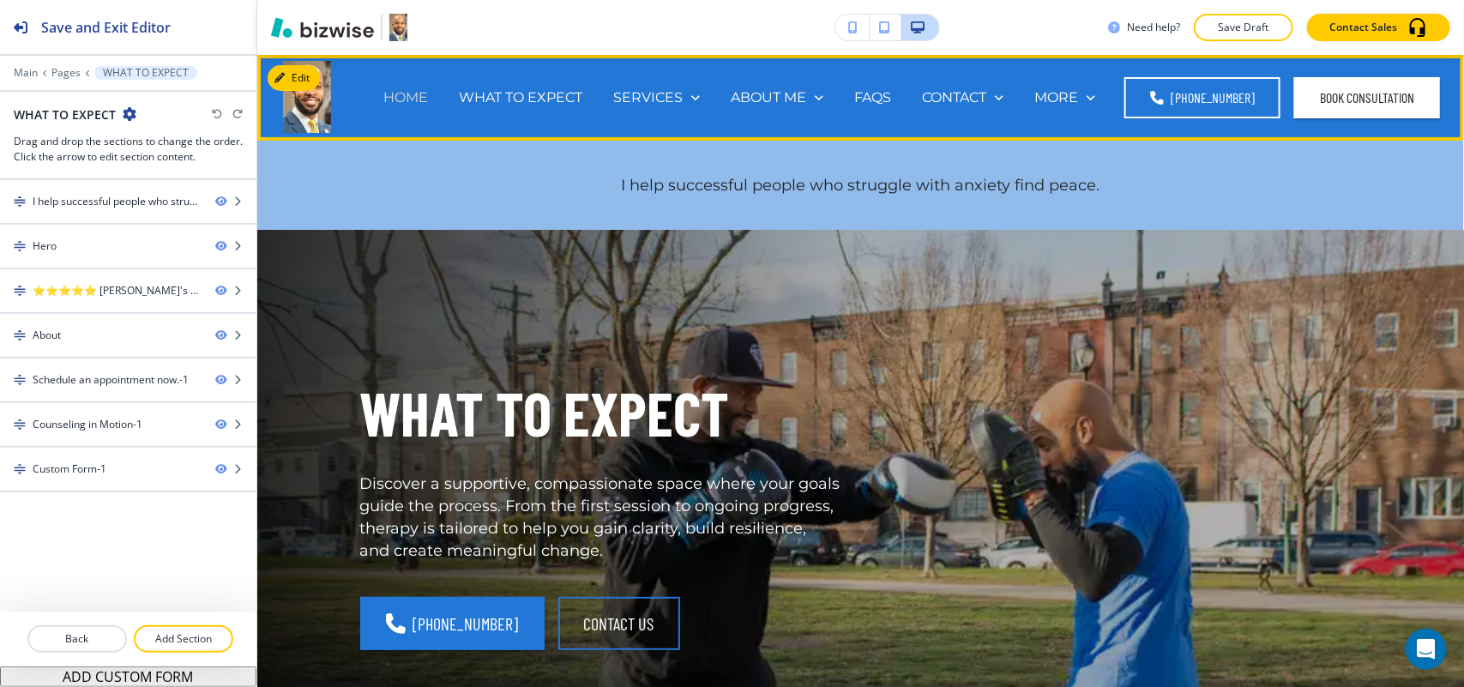
click at [383, 97] on p "HOME" at bounding box center [405, 97] width 45 height 20
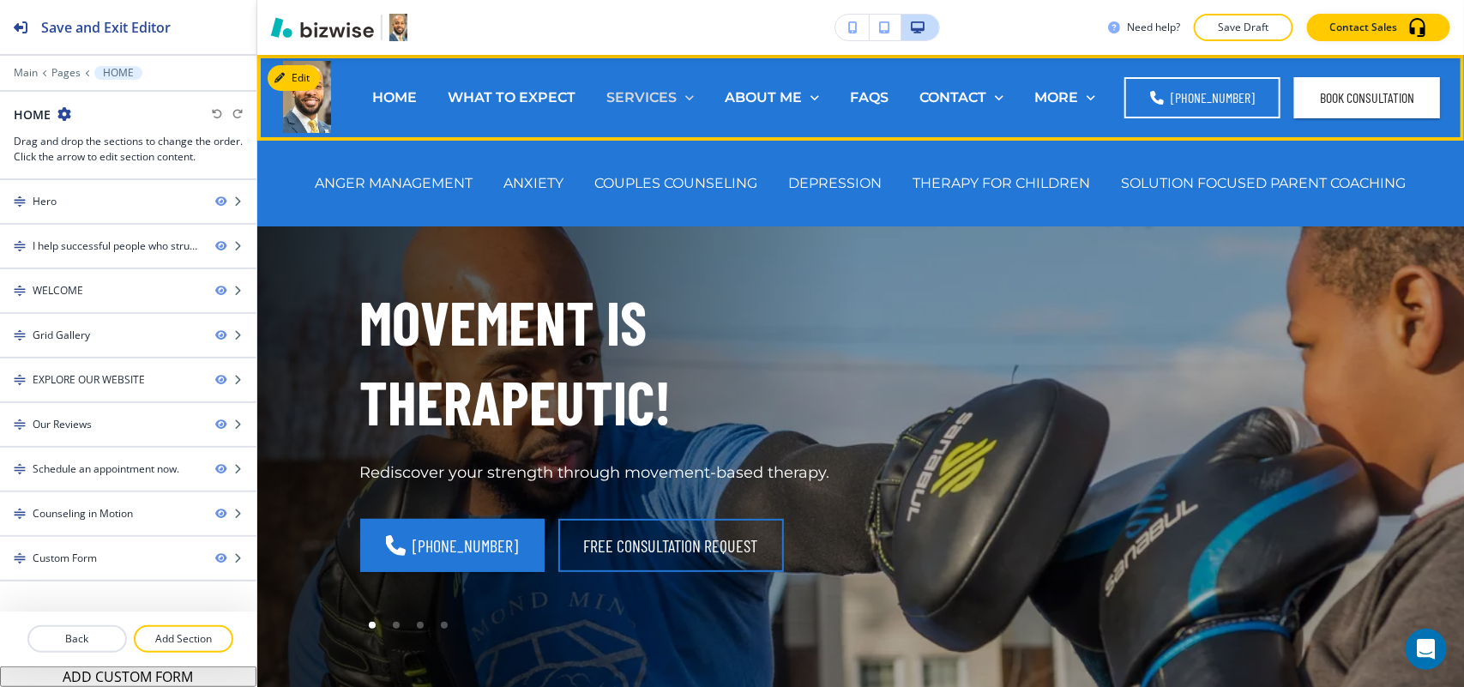
click at [653, 93] on p "SERVICES" at bounding box center [641, 97] width 70 height 20
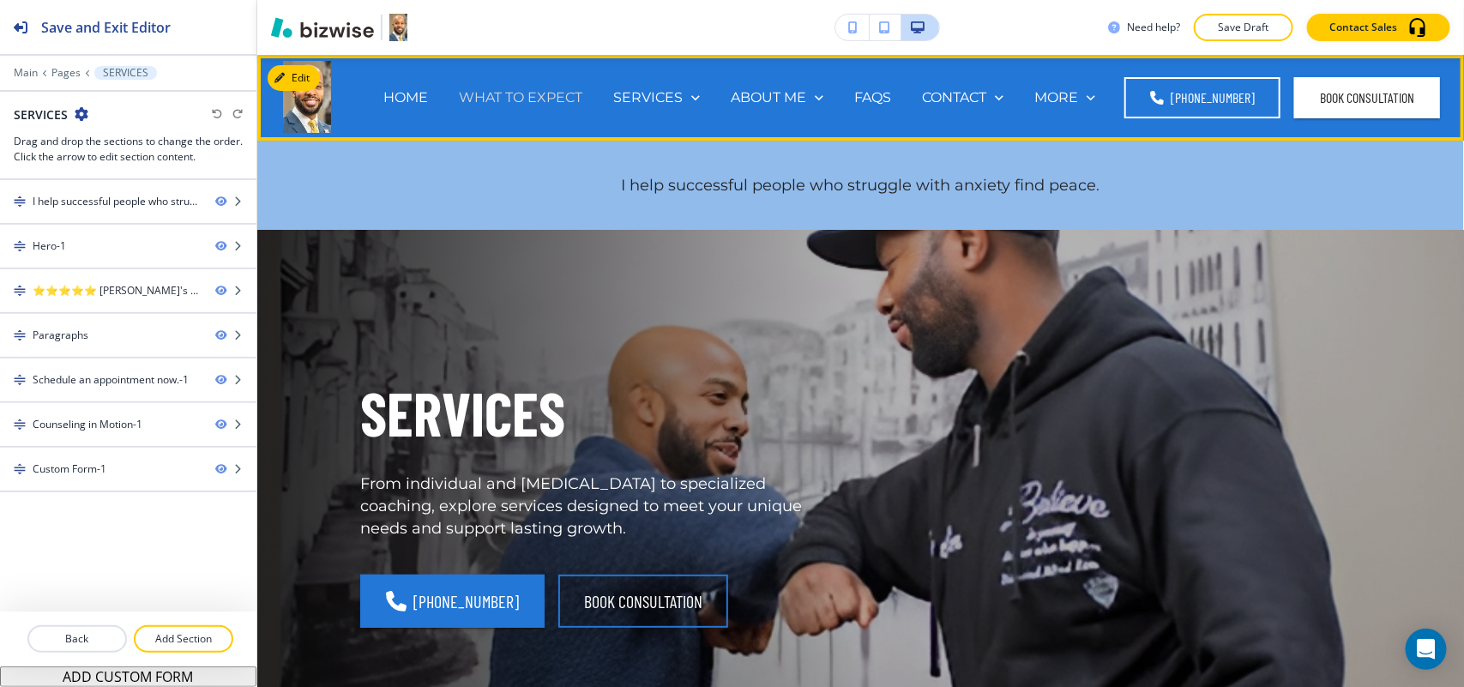
click at [526, 99] on p "WHAT TO EXPECT" at bounding box center [520, 97] width 123 height 20
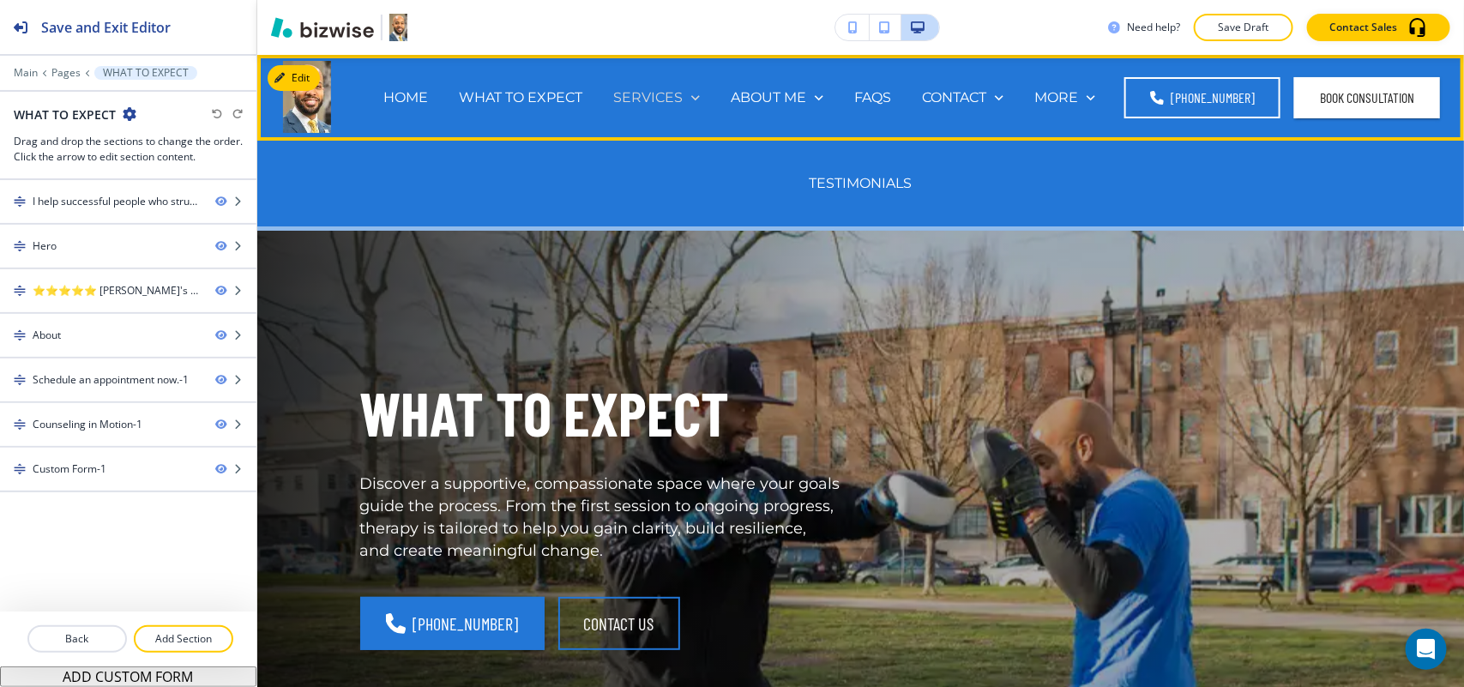
click at [652, 92] on p "SERVICES" at bounding box center [647, 97] width 69 height 20
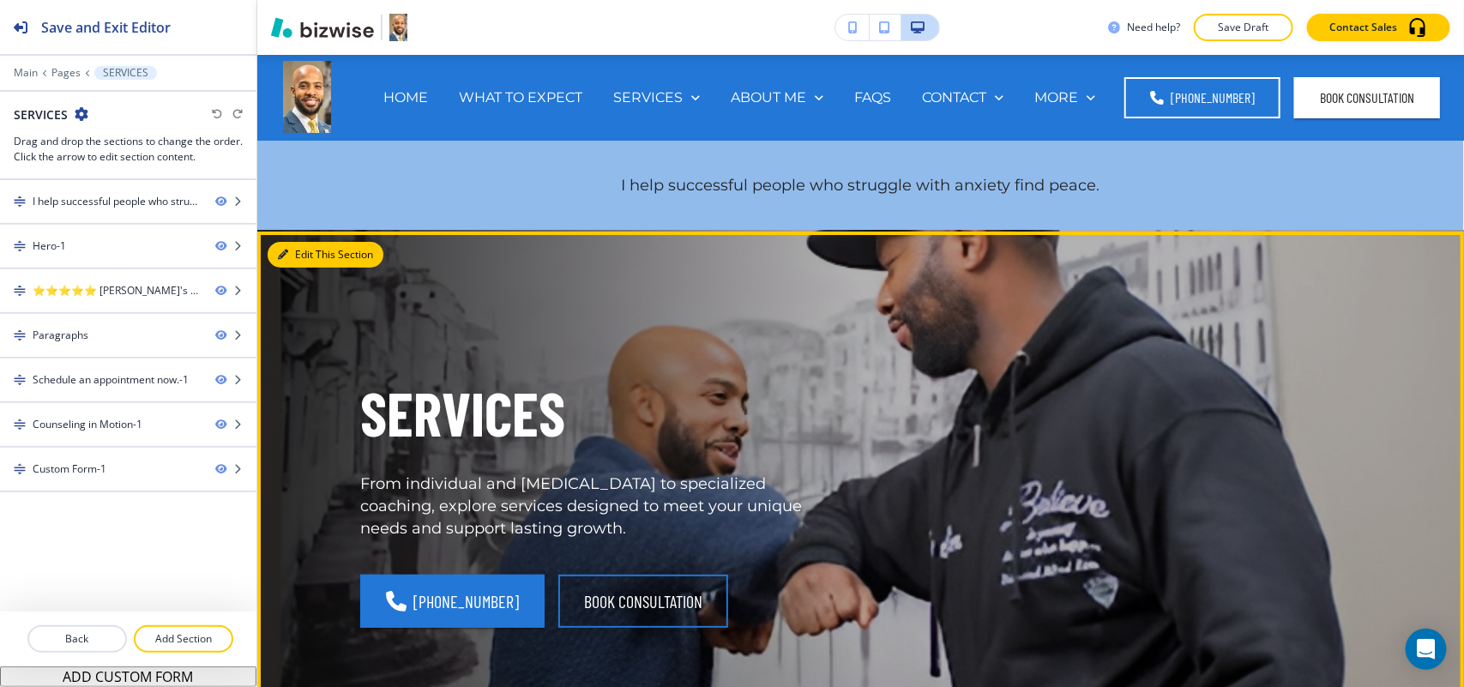
click at [298, 257] on button "Edit This Section" at bounding box center [326, 255] width 116 height 26
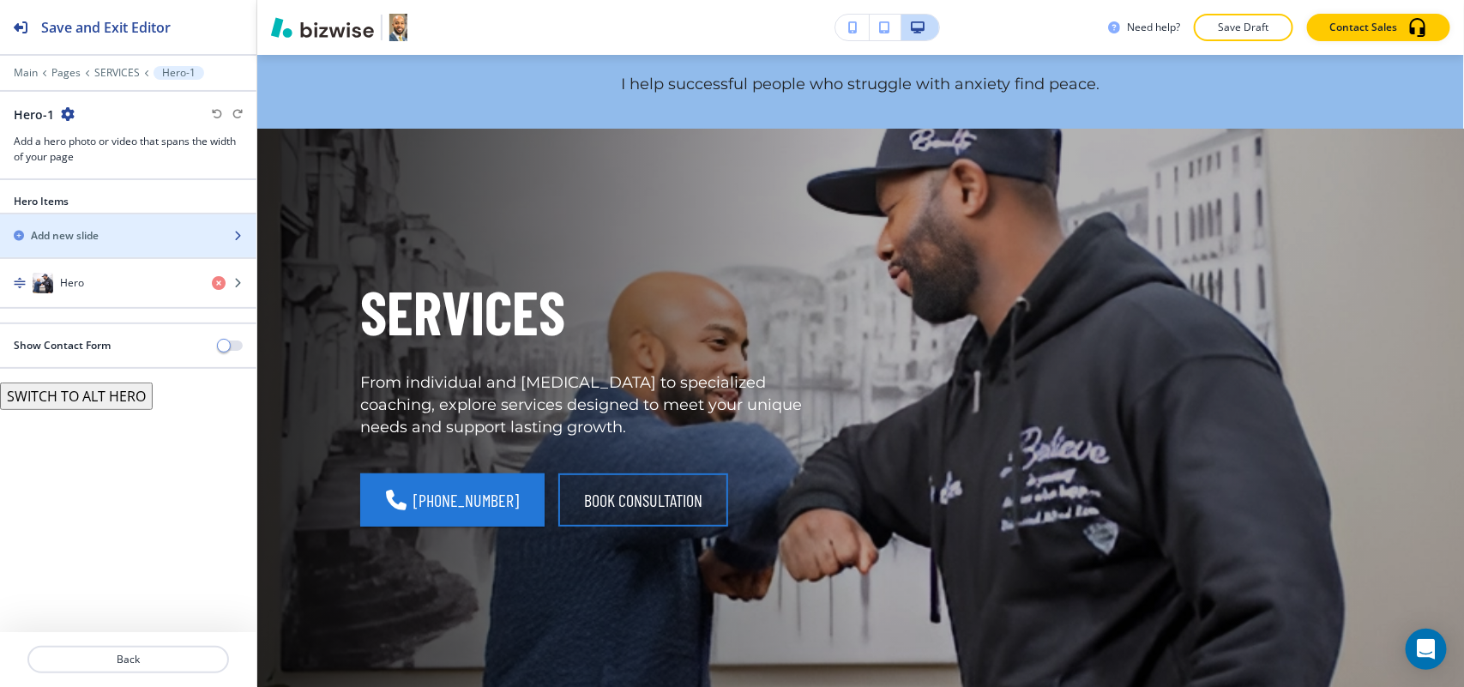
scroll to position [177, 0]
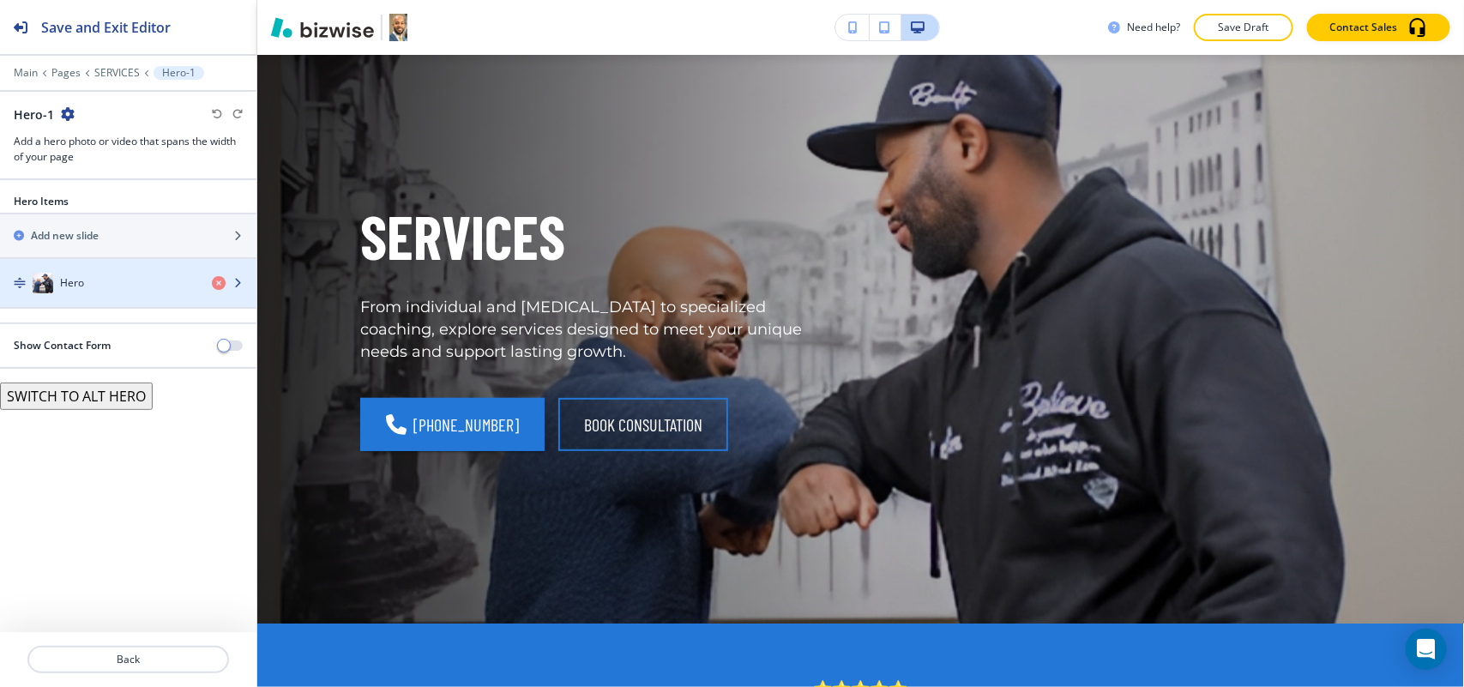
click at [82, 285] on h4 "Hero" at bounding box center [72, 282] width 24 height 15
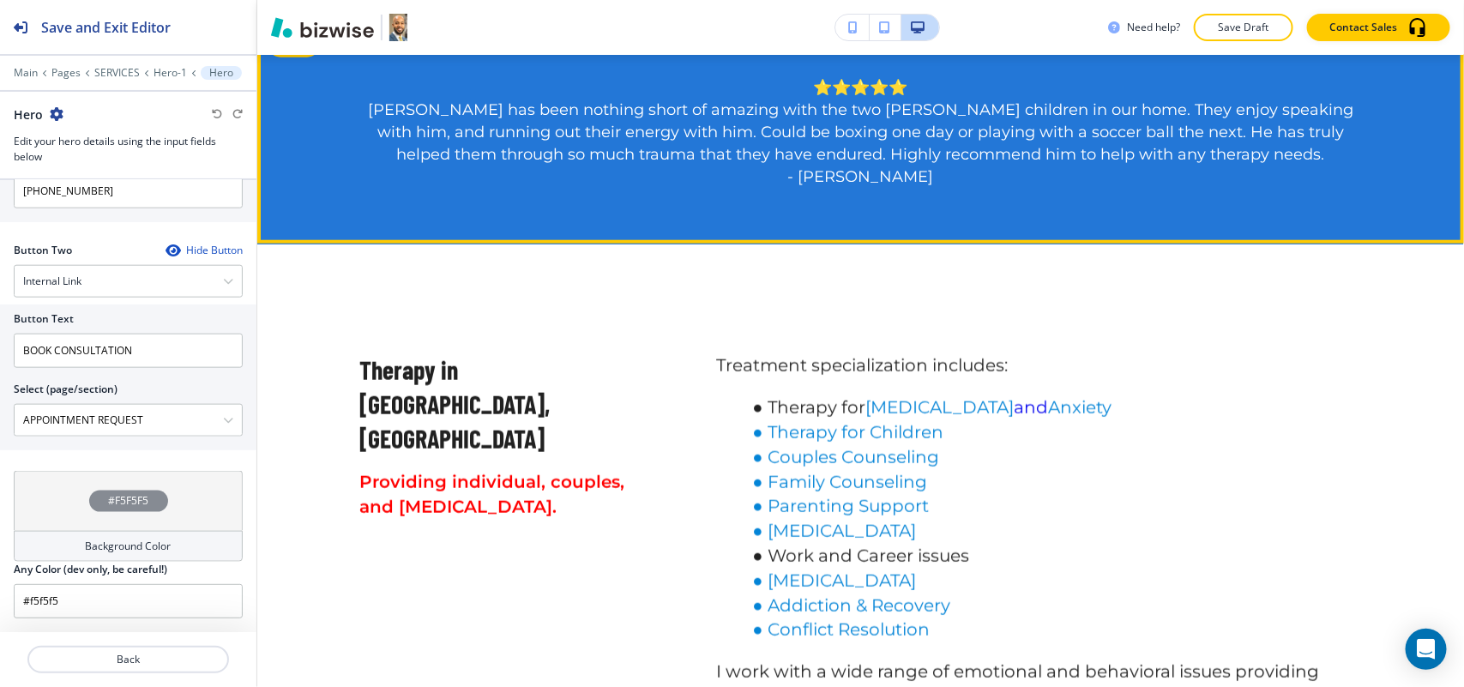
scroll to position [1034, 0]
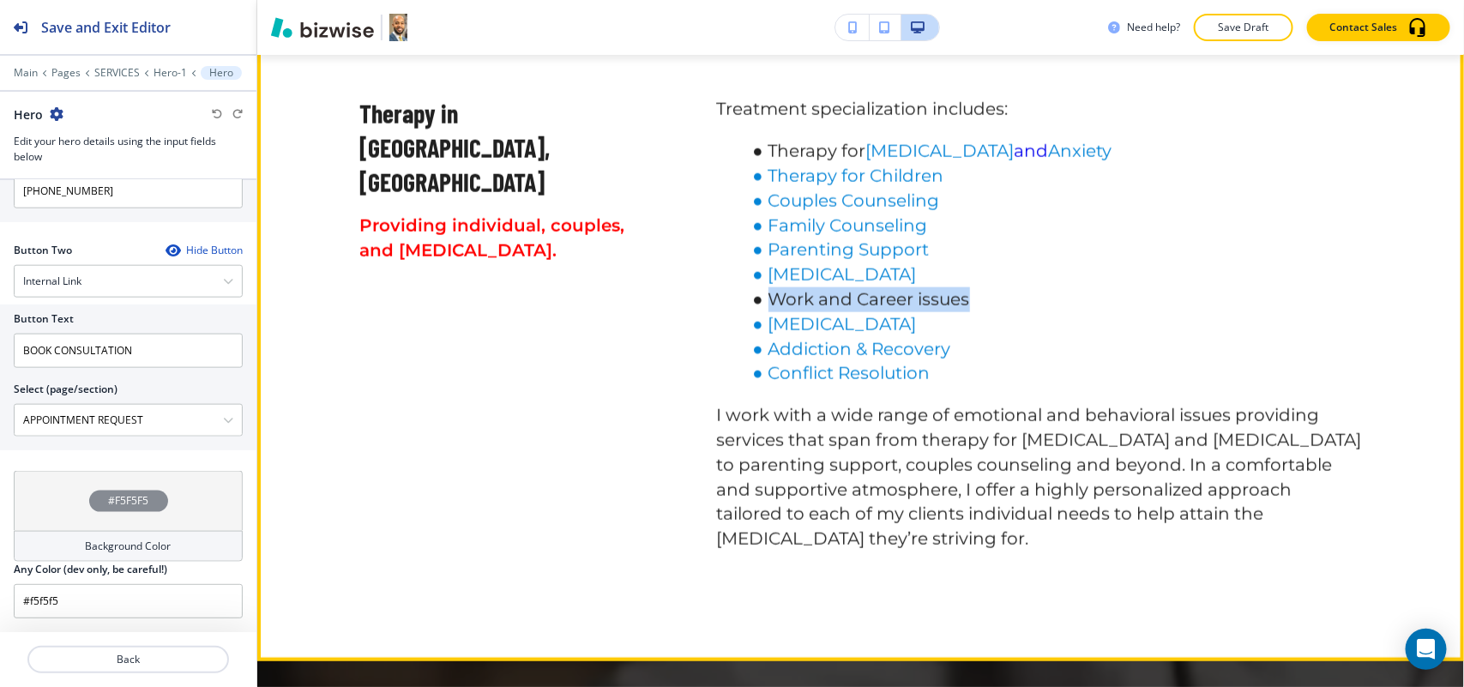
drag, startPoint x: 987, startPoint y: 303, endPoint x: 757, endPoint y: 301, distance: 229.8
click at [757, 301] on li "Work and Career issues" at bounding box center [1052, 299] width 619 height 25
click at [1103, 274] on li "[MEDICAL_DATA]" at bounding box center [1052, 274] width 619 height 25
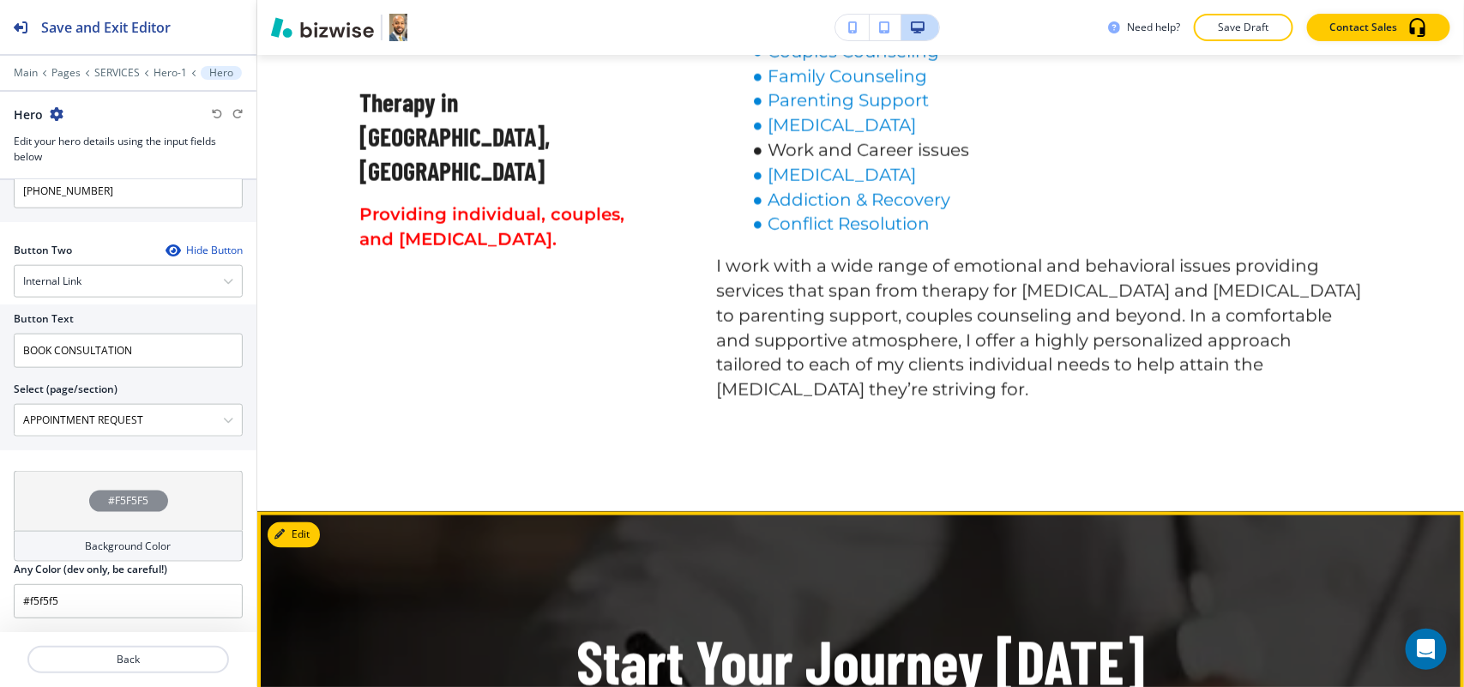
scroll to position [1463, 0]
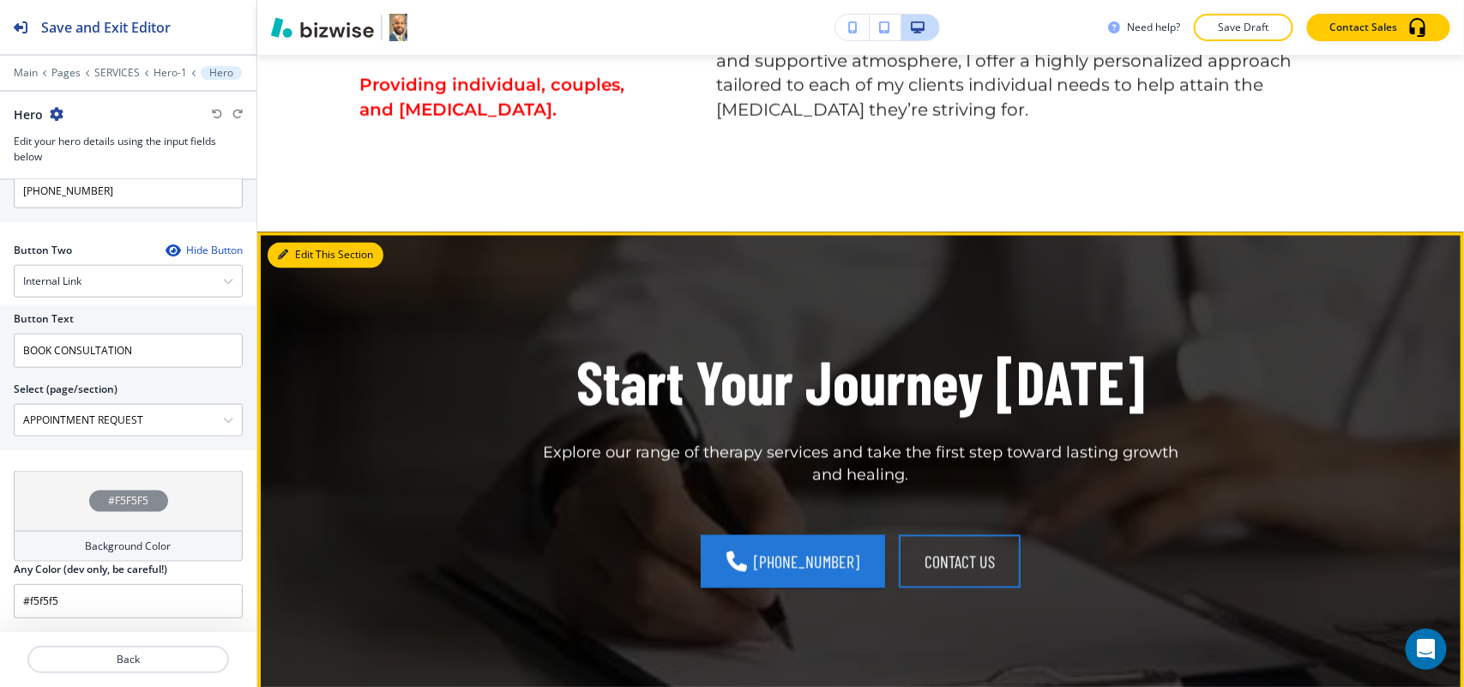
click at [279, 245] on button "Edit This Section" at bounding box center [326, 256] width 116 height 26
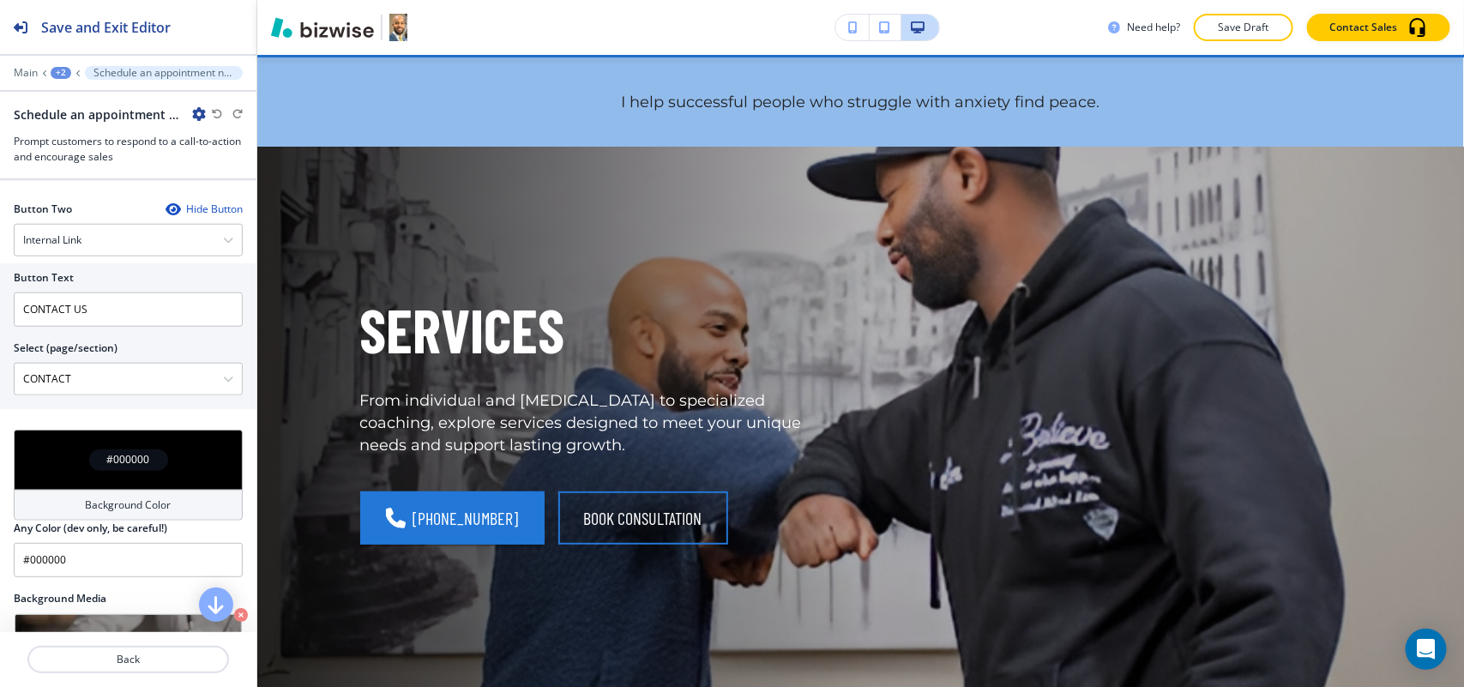
scroll to position [0, 0]
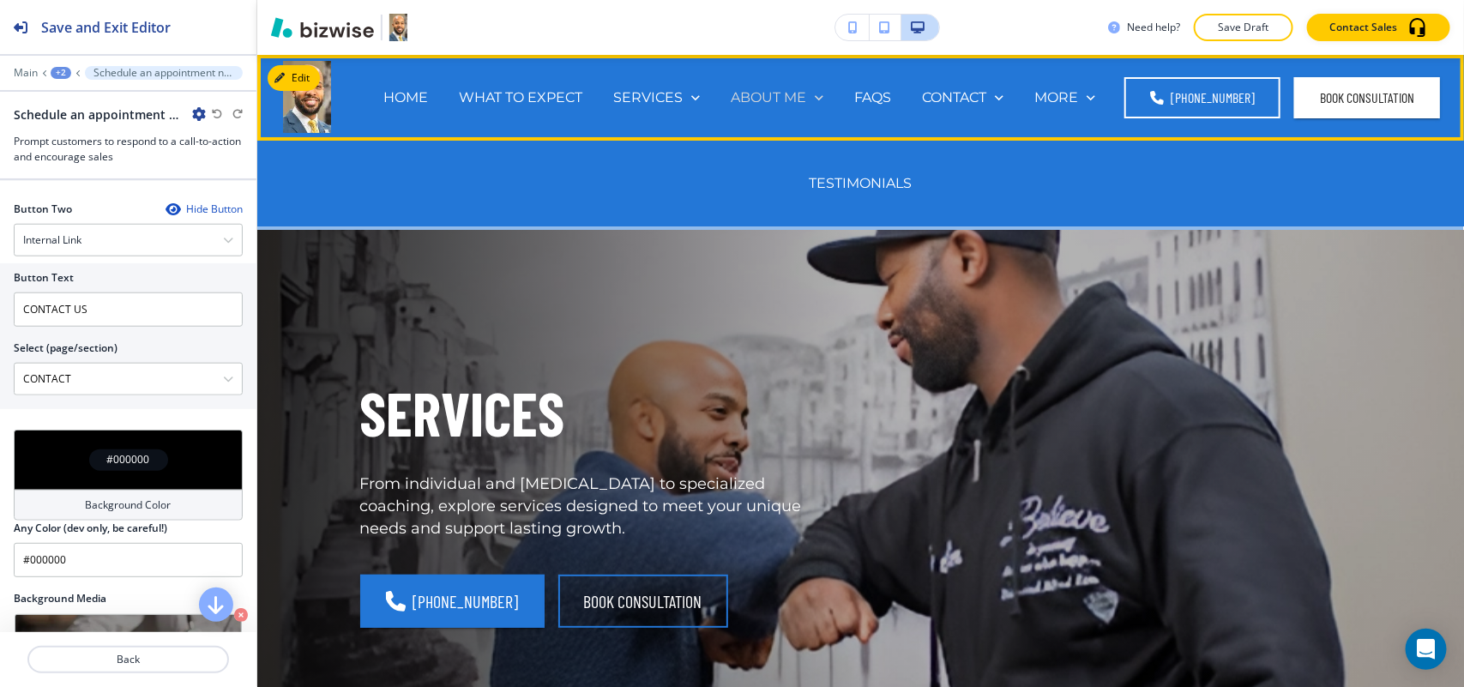
click at [765, 97] on p "ABOUT ME" at bounding box center [768, 97] width 75 height 20
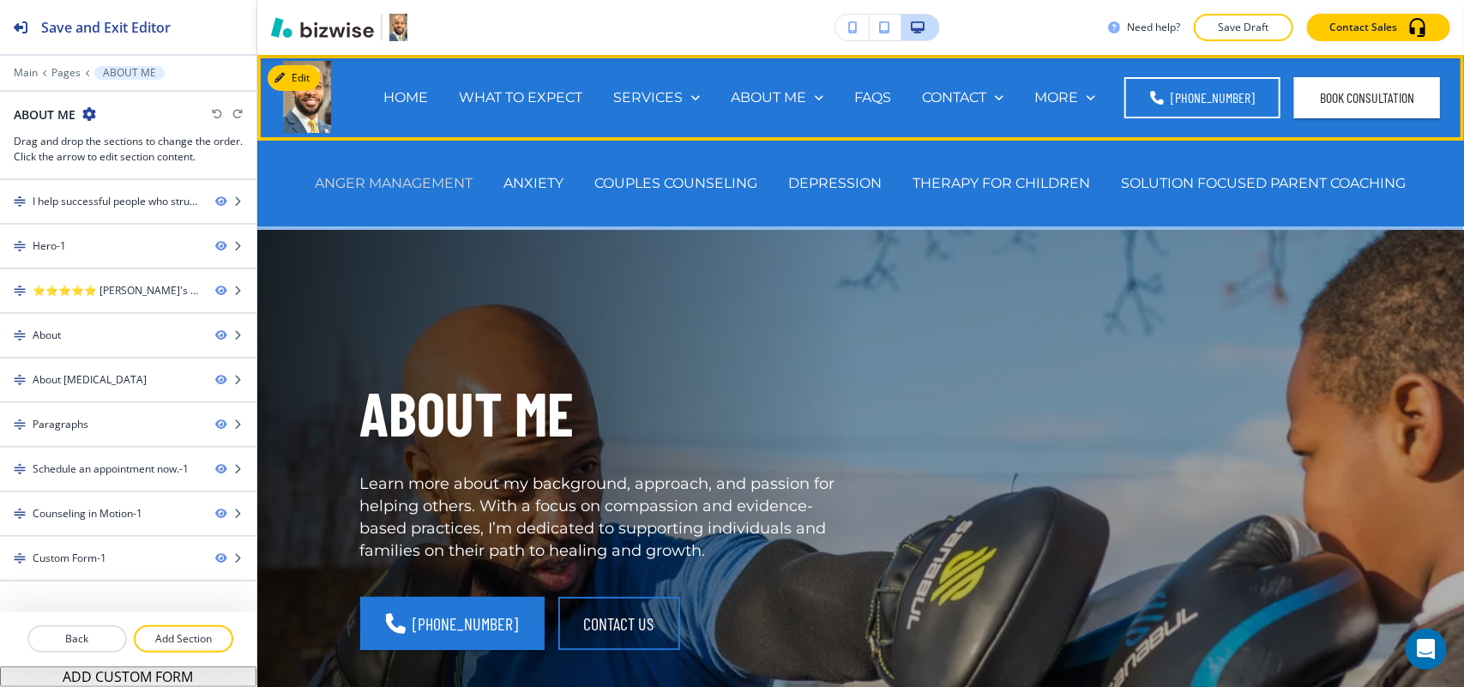
click at [396, 187] on p "ANGER MANAGEMENT" at bounding box center [395, 183] width 158 height 20
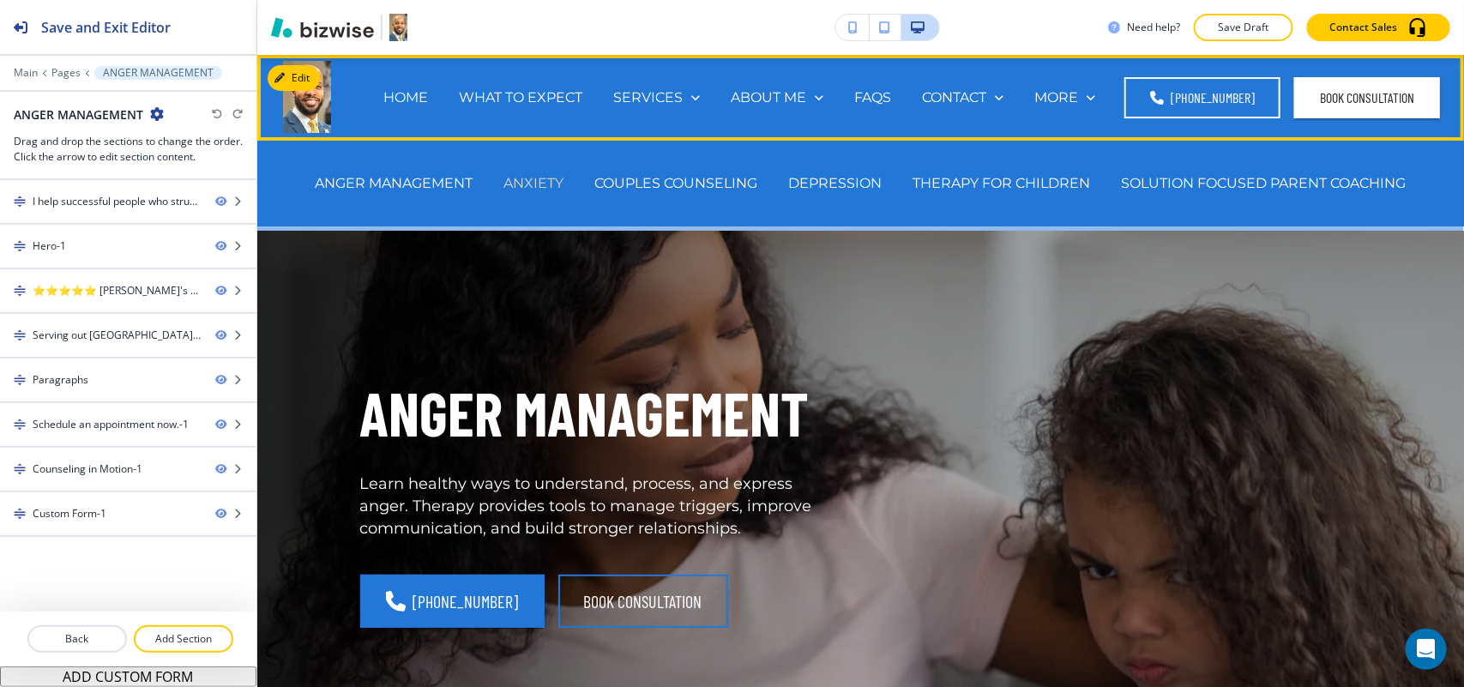
click at [528, 181] on p "ANXIETY" at bounding box center [534, 183] width 60 height 20
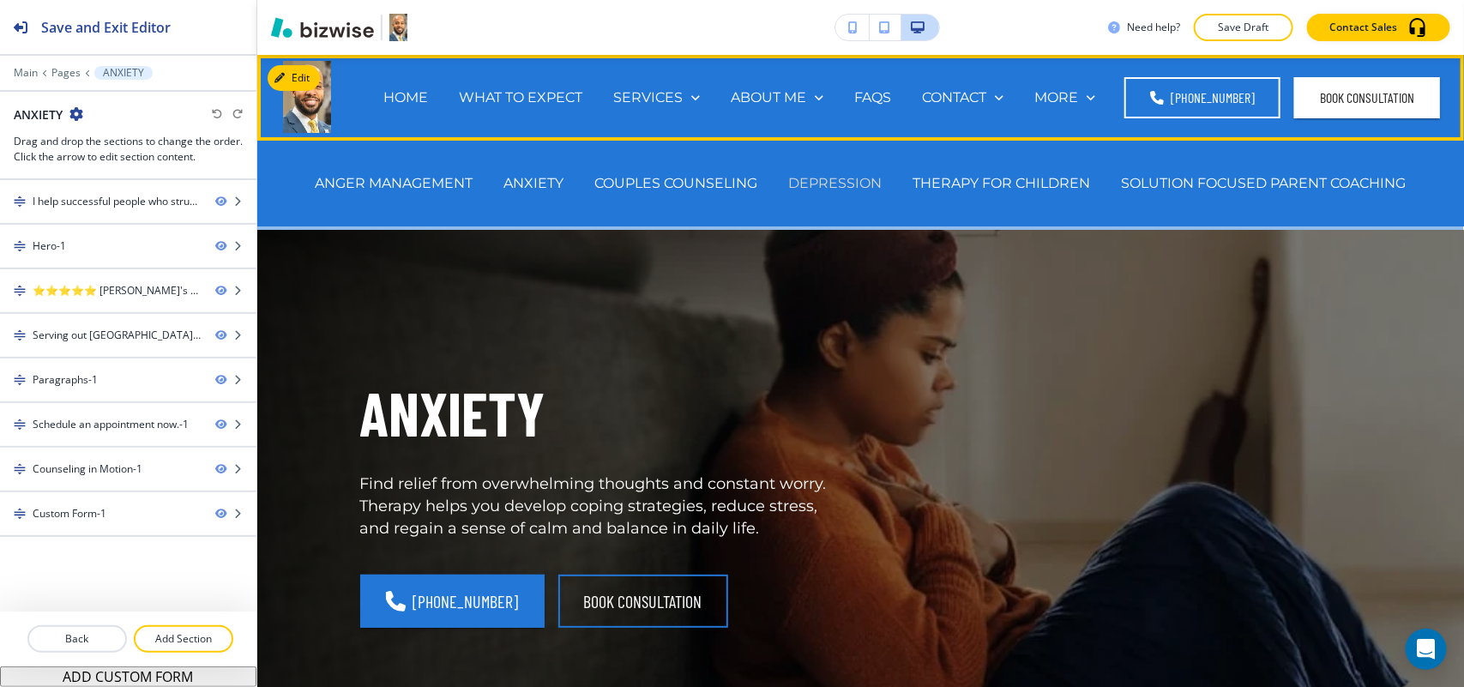
click at [809, 176] on p "DEPRESSION" at bounding box center [835, 183] width 93 height 20
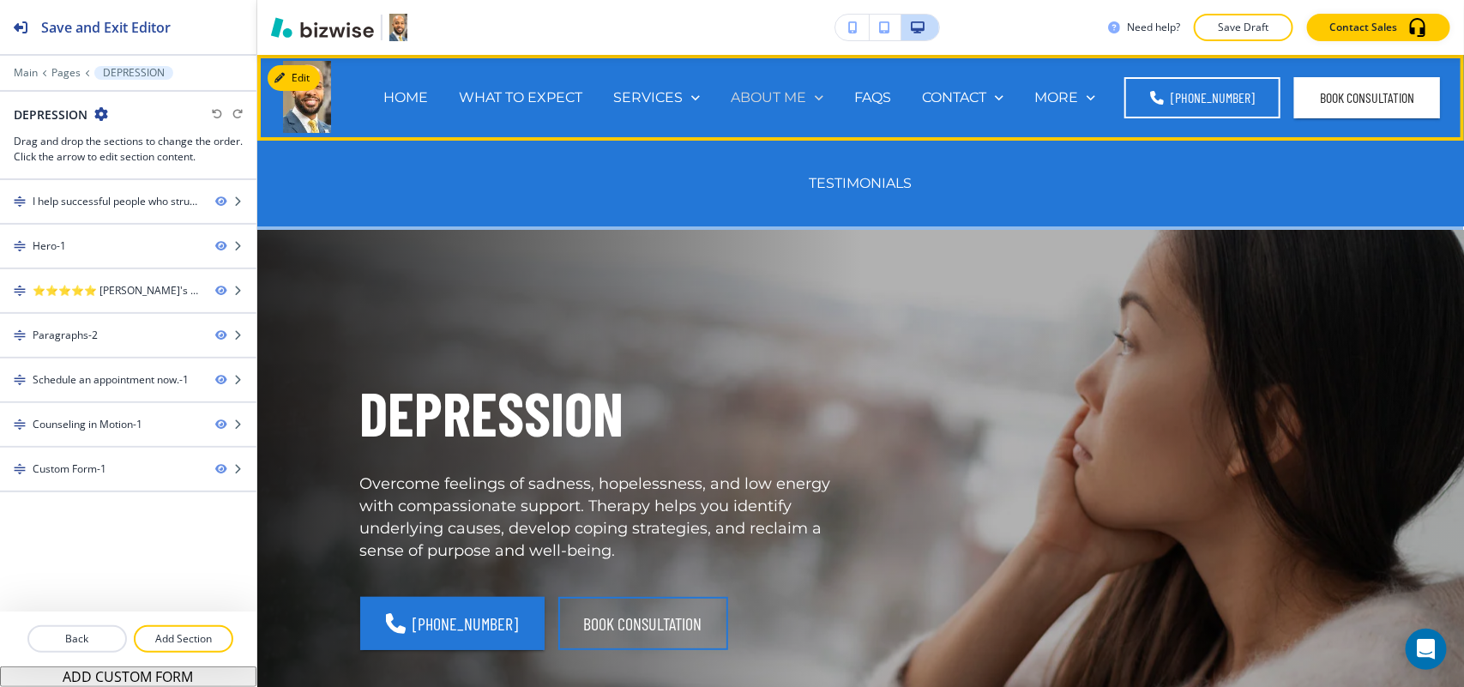
click at [789, 99] on p "ABOUT ME" at bounding box center [768, 97] width 75 height 20
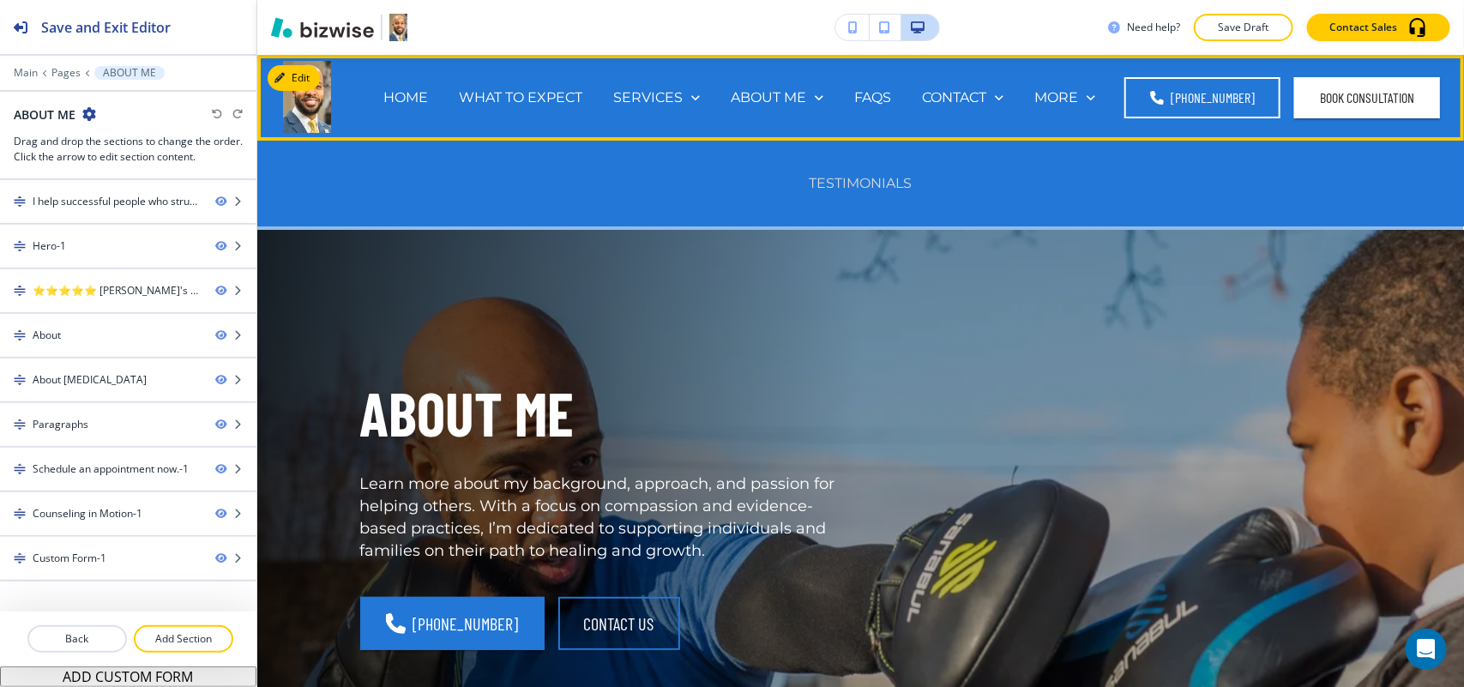
click at [832, 186] on p "TESTIMONIALS" at bounding box center [861, 183] width 103 height 20
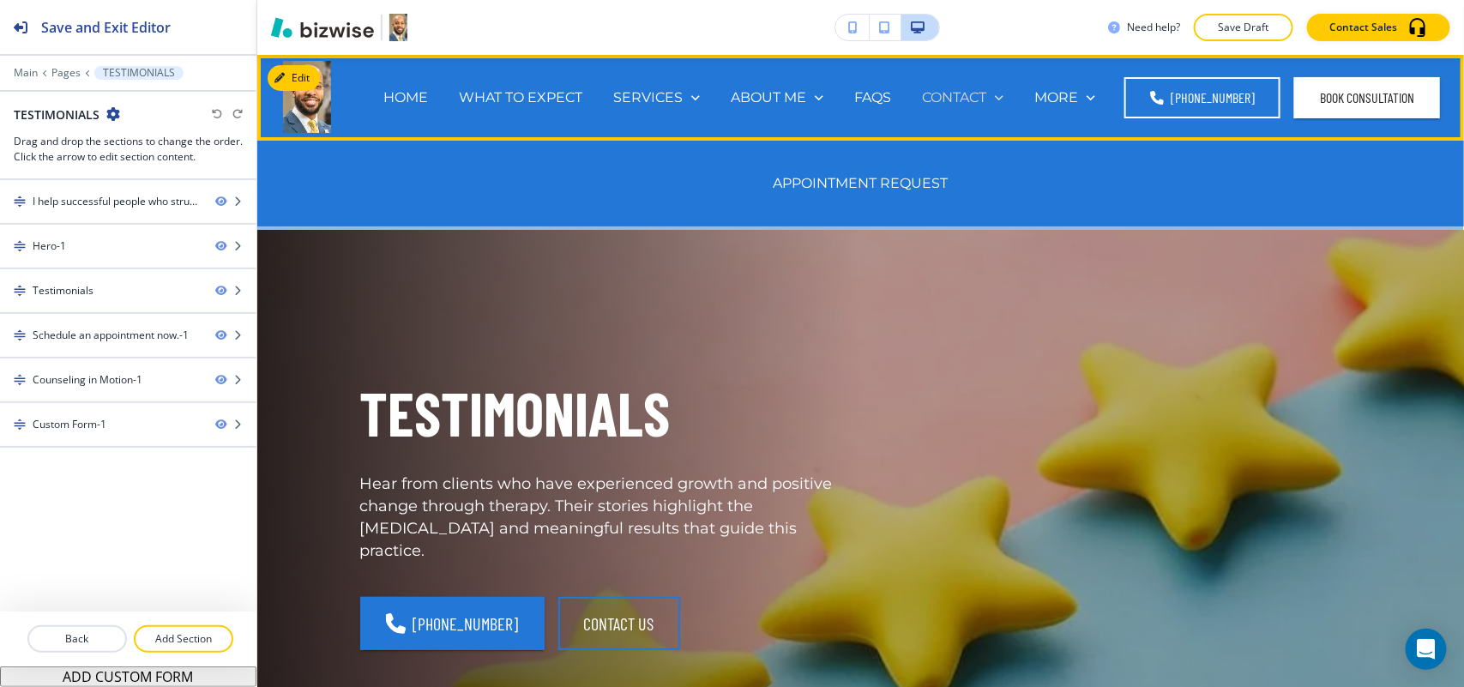
click at [939, 100] on p "CONTACT" at bounding box center [954, 97] width 64 height 20
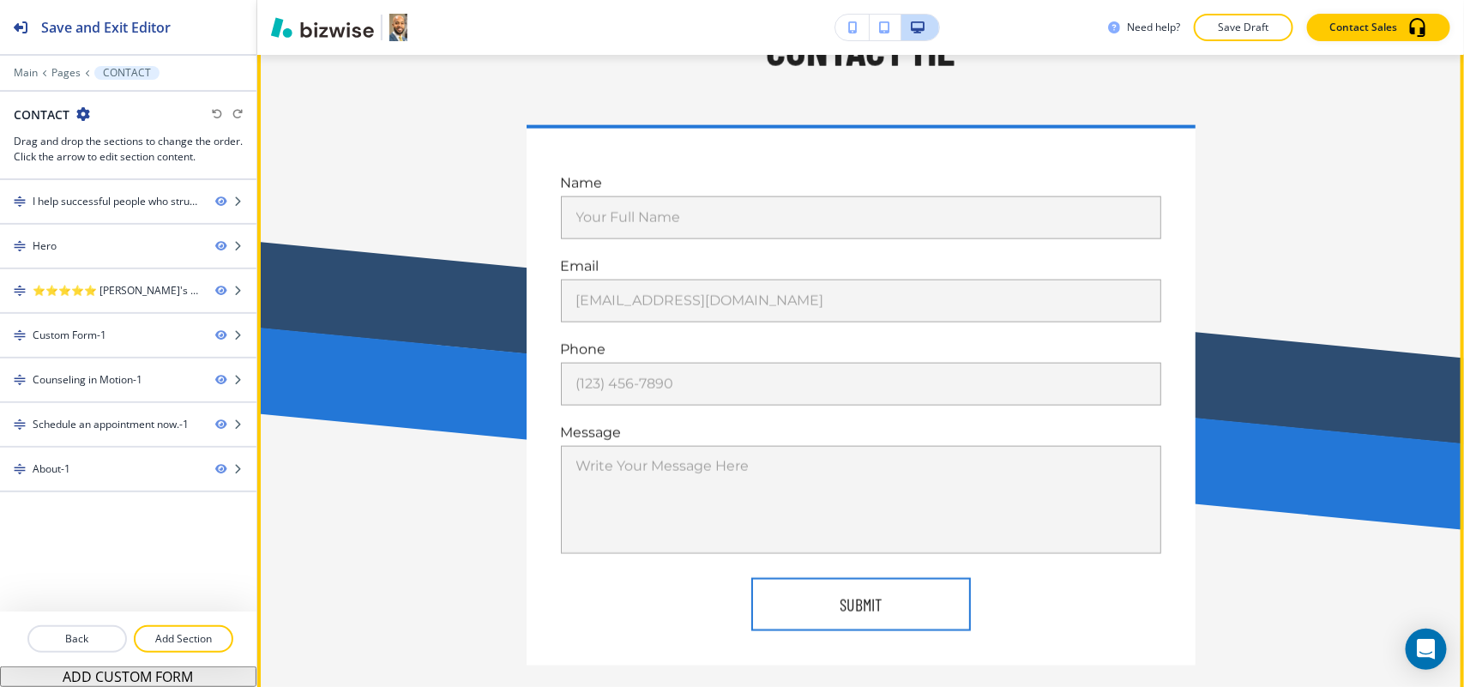
scroll to position [858, 0]
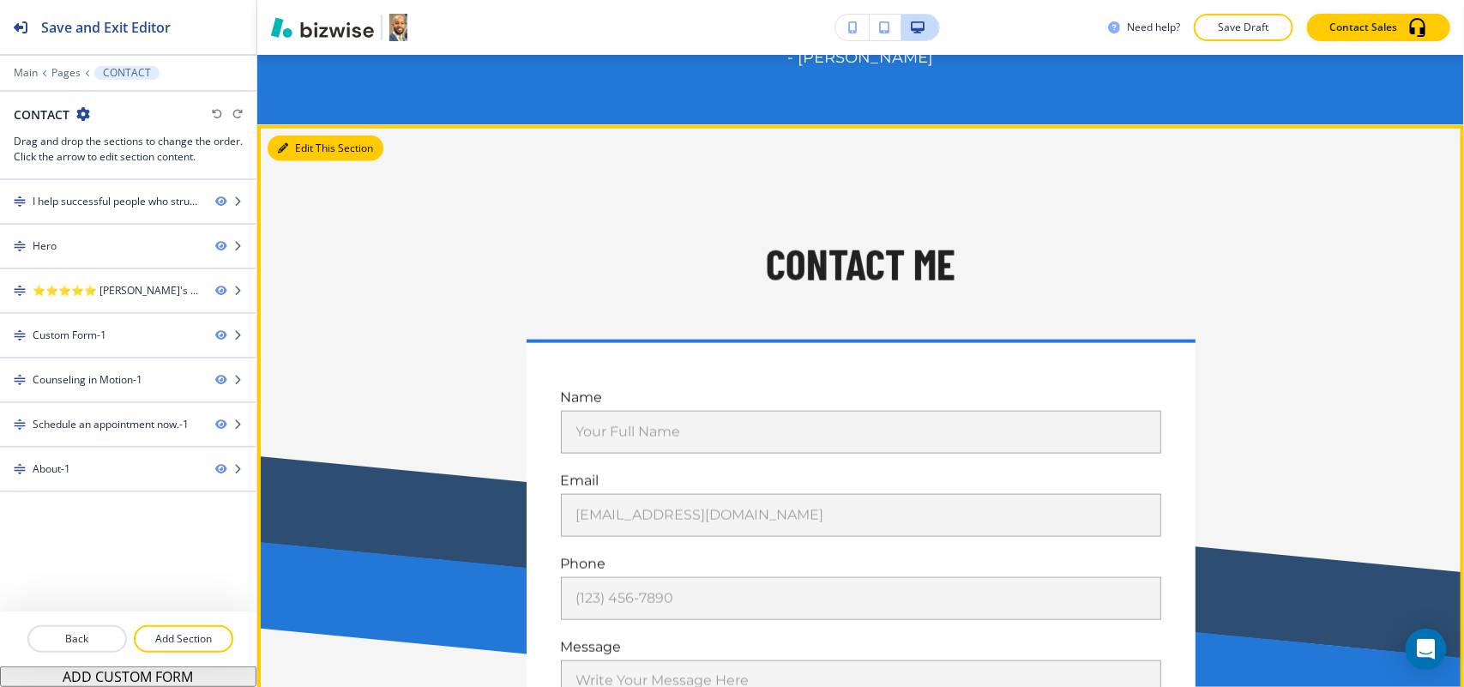
click at [298, 141] on button "Edit This Section" at bounding box center [326, 148] width 116 height 26
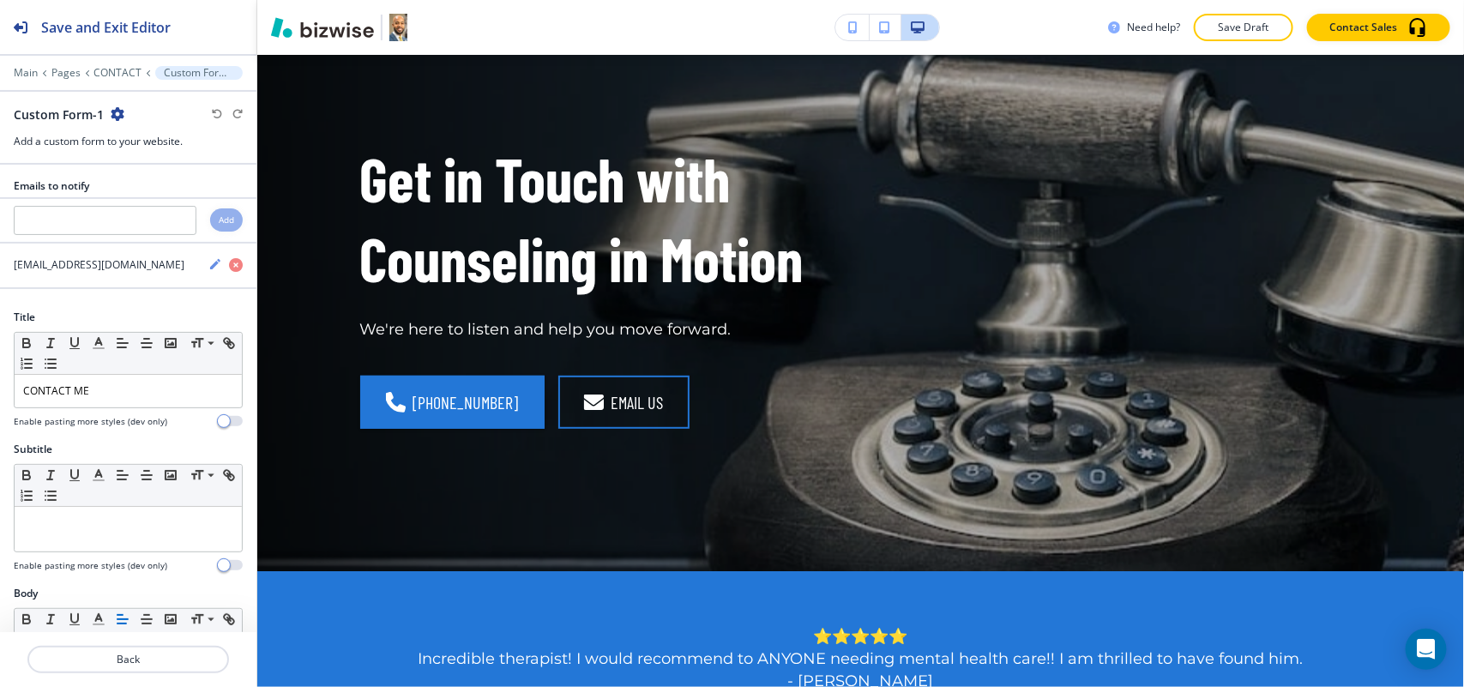
scroll to position [0, 0]
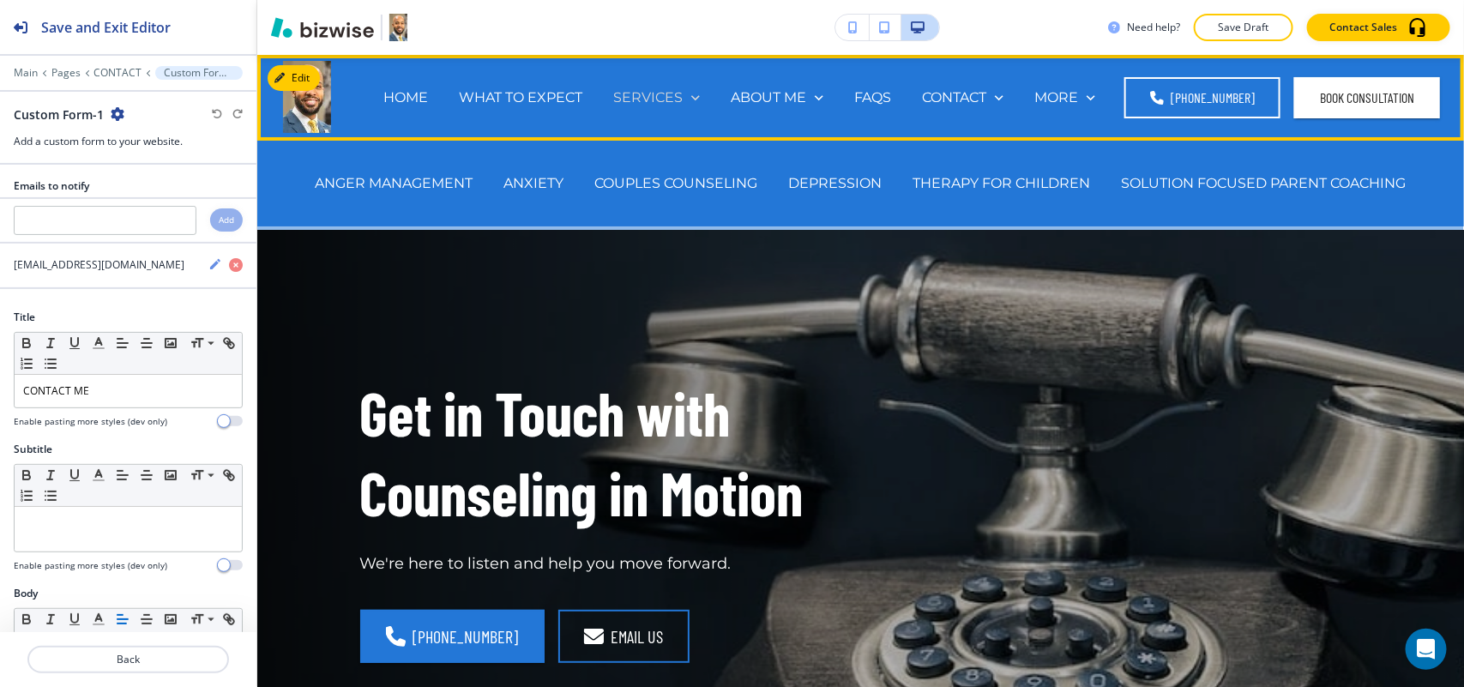
click at [643, 95] on p "SERVICES" at bounding box center [647, 97] width 69 height 20
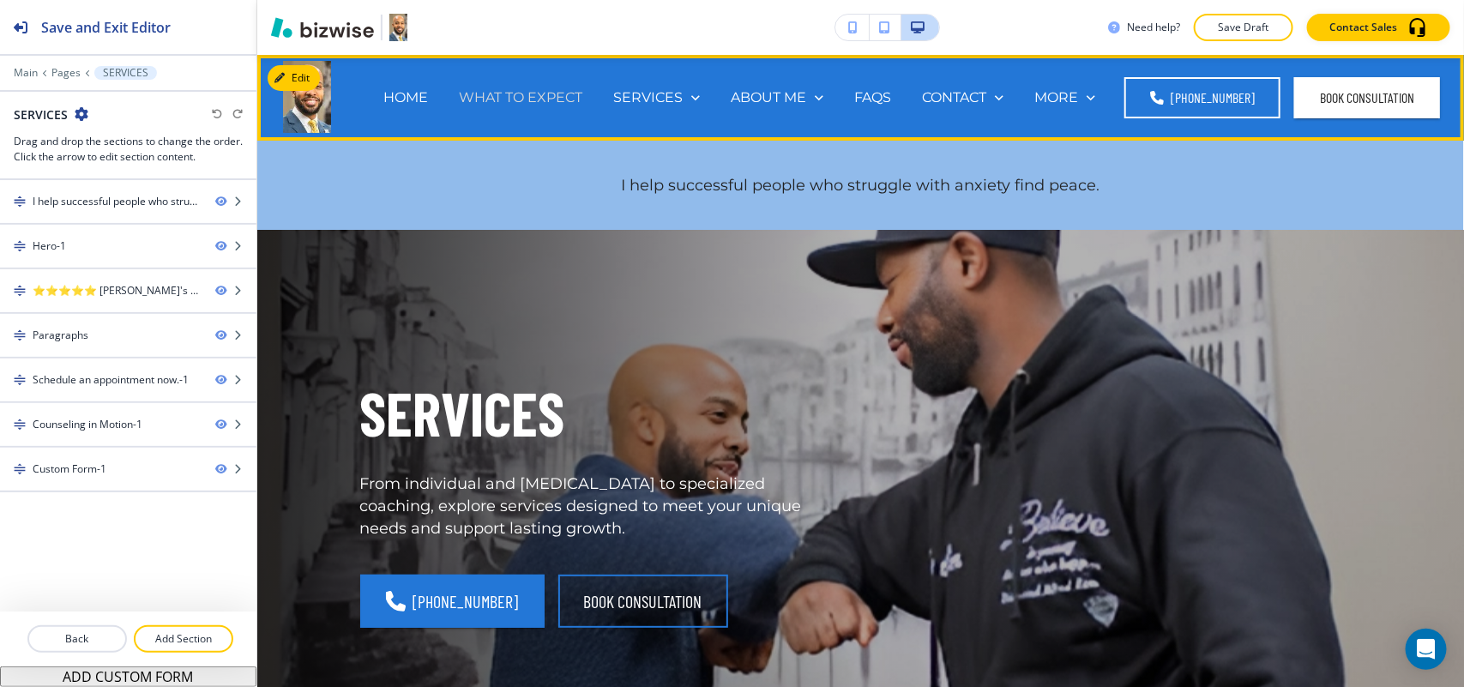
click at [523, 105] on p "WHAT TO EXPECT" at bounding box center [520, 97] width 123 height 20
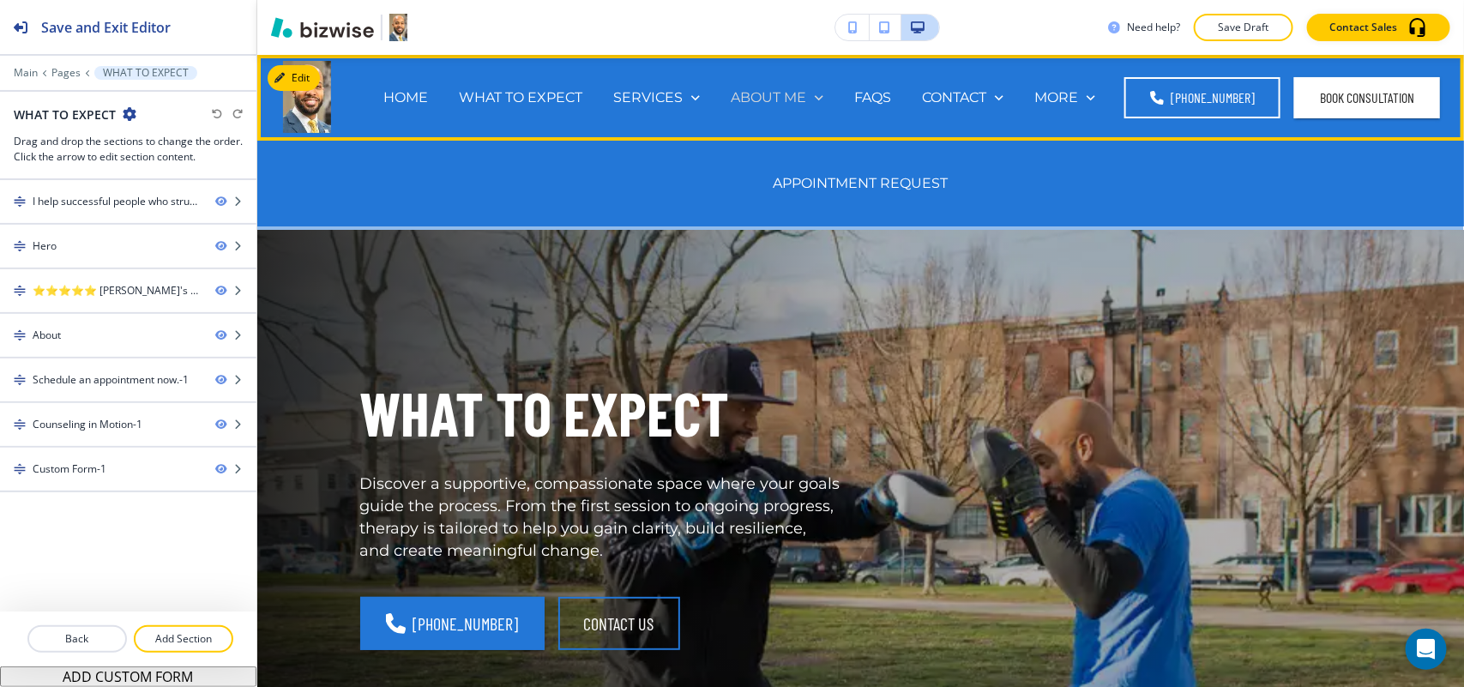
click at [746, 90] on p "ABOUT ME" at bounding box center [768, 97] width 75 height 20
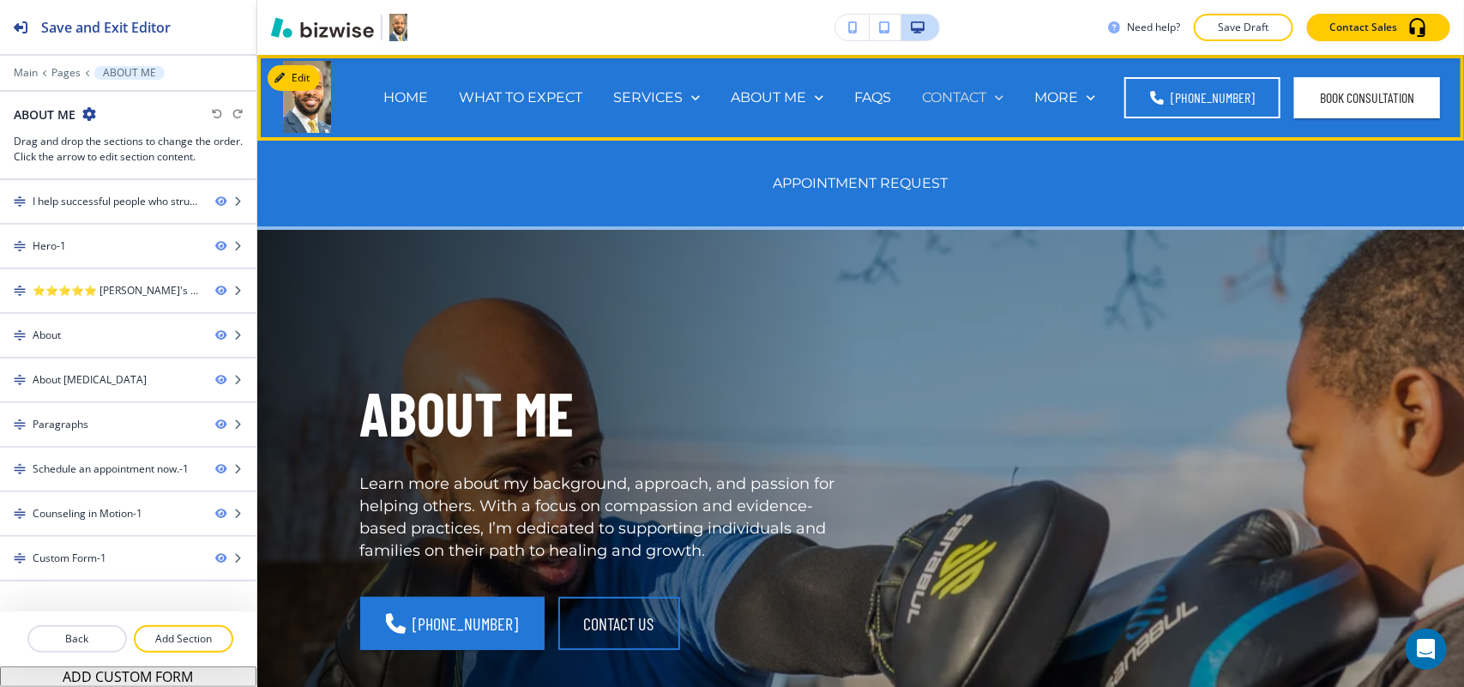
click at [940, 97] on p "CONTACT" at bounding box center [954, 97] width 64 height 20
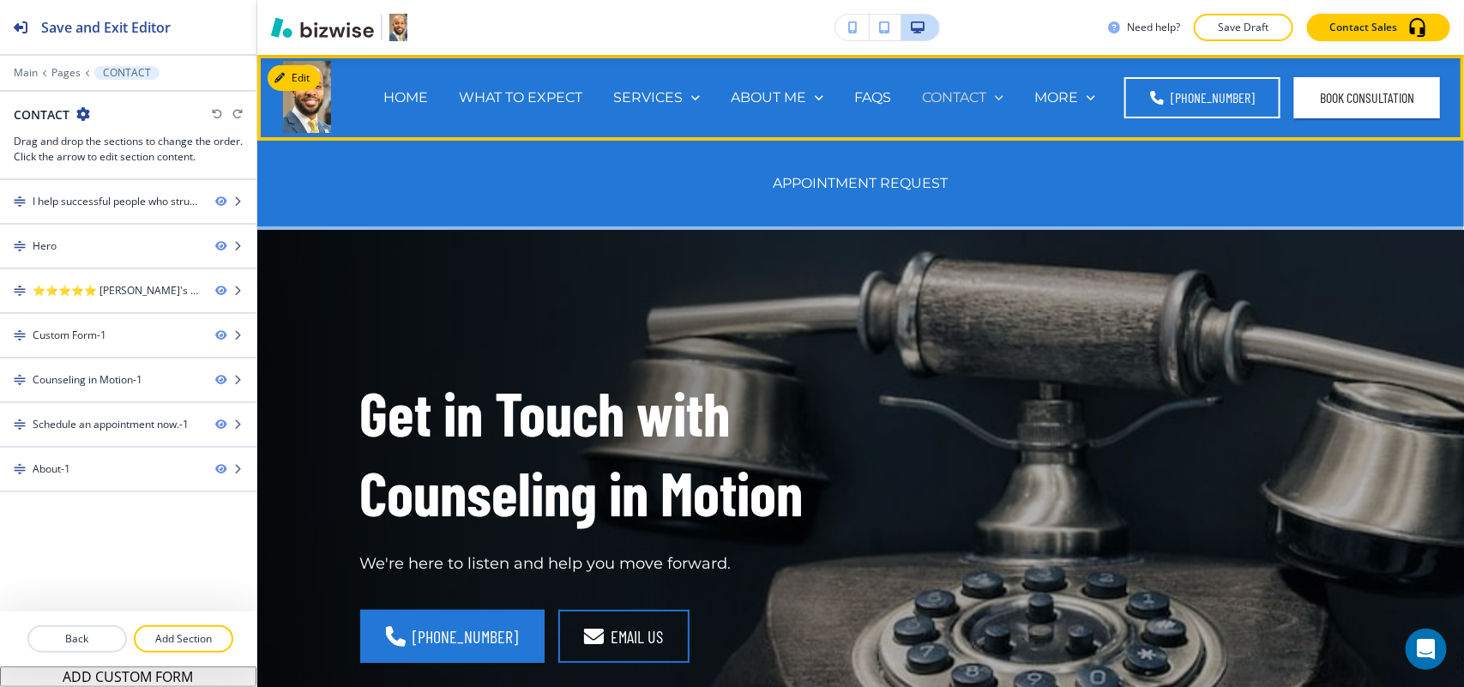
click at [948, 90] on p "CONTACT" at bounding box center [954, 97] width 64 height 20
click at [894, 177] on p "APPOINTMENT REQUEST" at bounding box center [860, 183] width 175 height 20
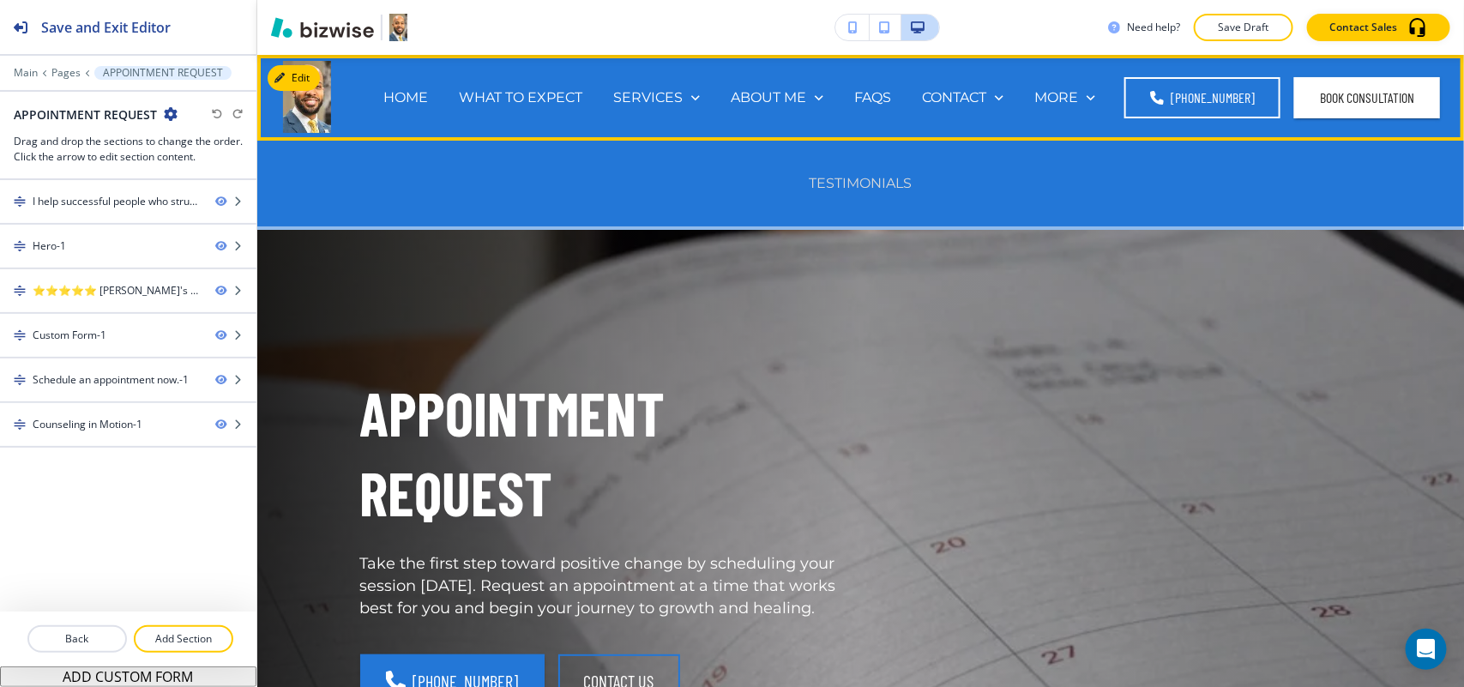
click at [846, 176] on p "TESTIMONIALS" at bounding box center [861, 183] width 103 height 20
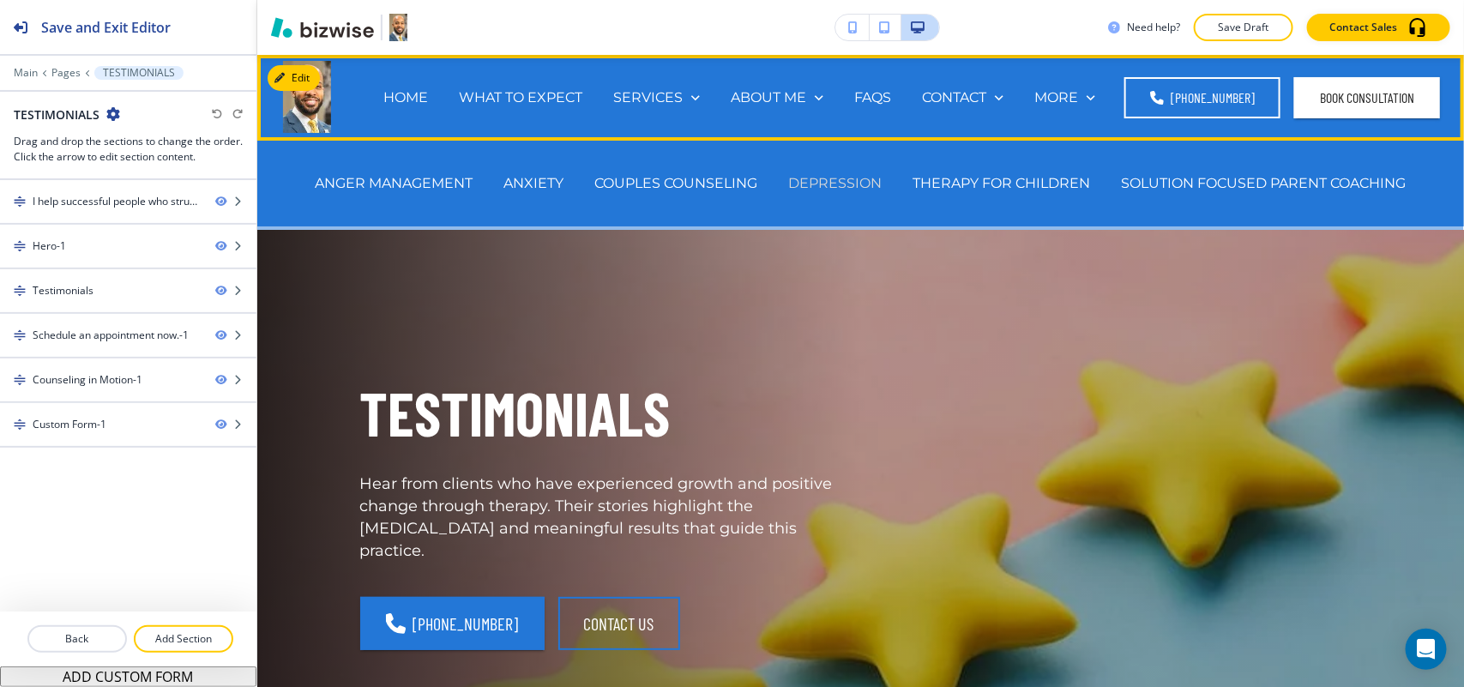
click at [826, 191] on p "DEPRESSION" at bounding box center [835, 183] width 93 height 20
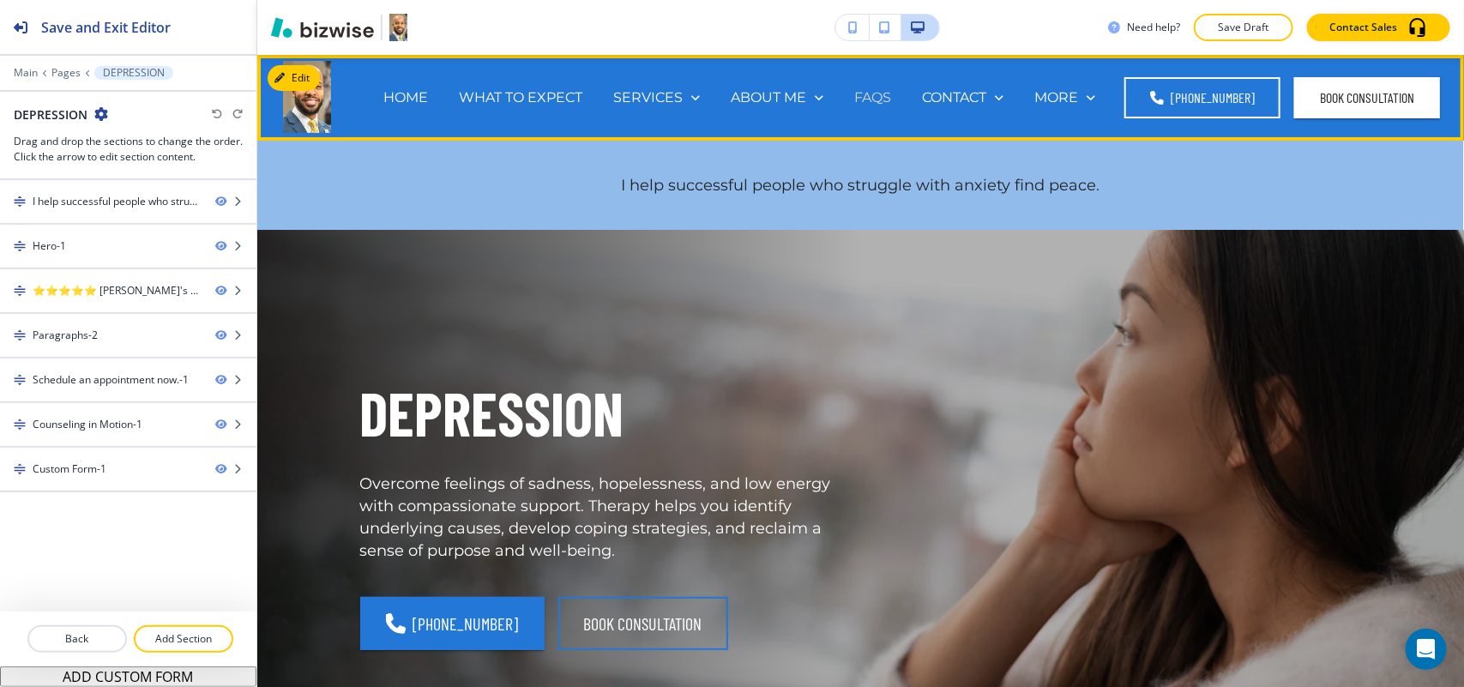
click at [876, 99] on p "FAQS" at bounding box center [872, 97] width 37 height 20
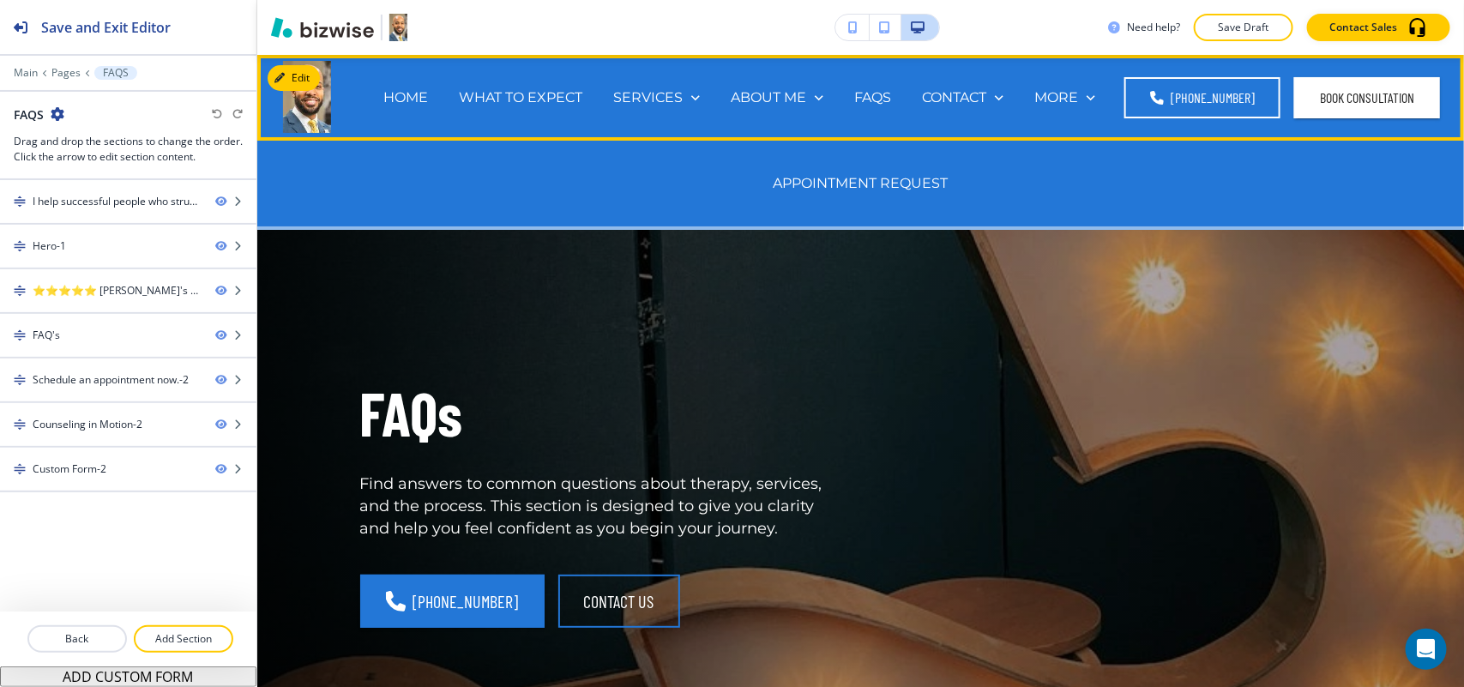
click at [877, 172] on div "APPOINTMENT REQUEST" at bounding box center [861, 183] width 206 height 69
click at [1056, 93] on p "MORE" at bounding box center [1056, 97] width 44 height 20
